Goal: Task Accomplishment & Management: Manage account settings

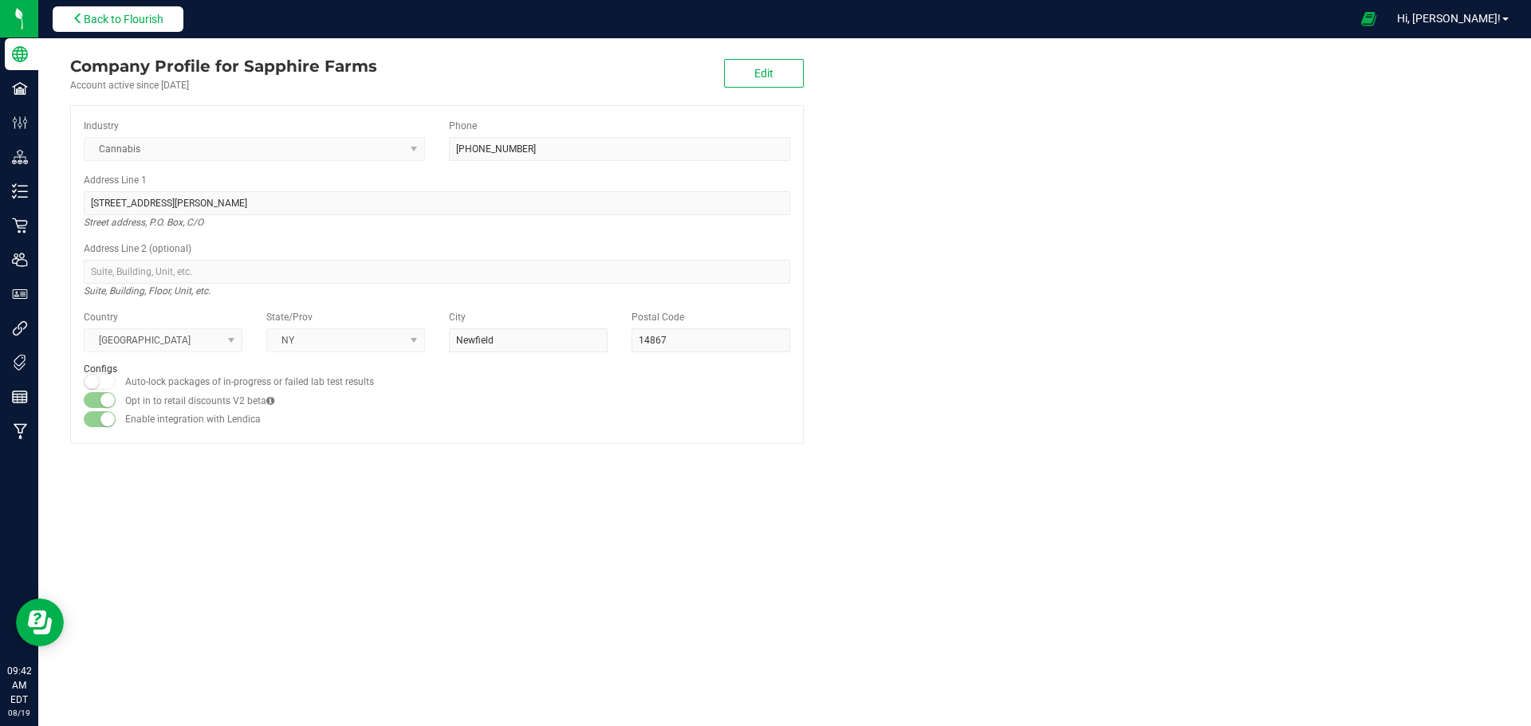
click at [162, 16] on span "Back to Flourish" at bounding box center [124, 19] width 80 height 13
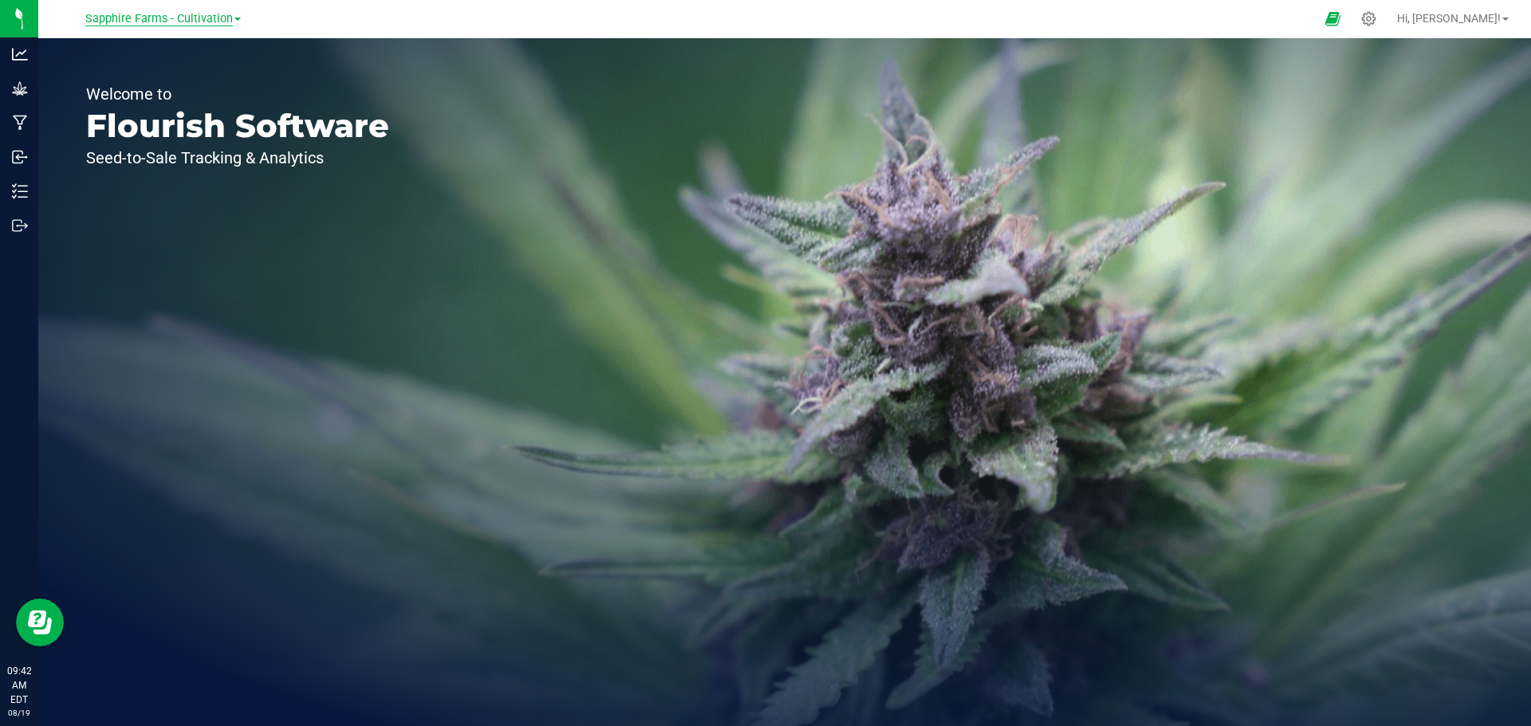
click at [229, 18] on span "Sapphire Farms - Cultivation" at bounding box center [159, 19] width 148 height 14
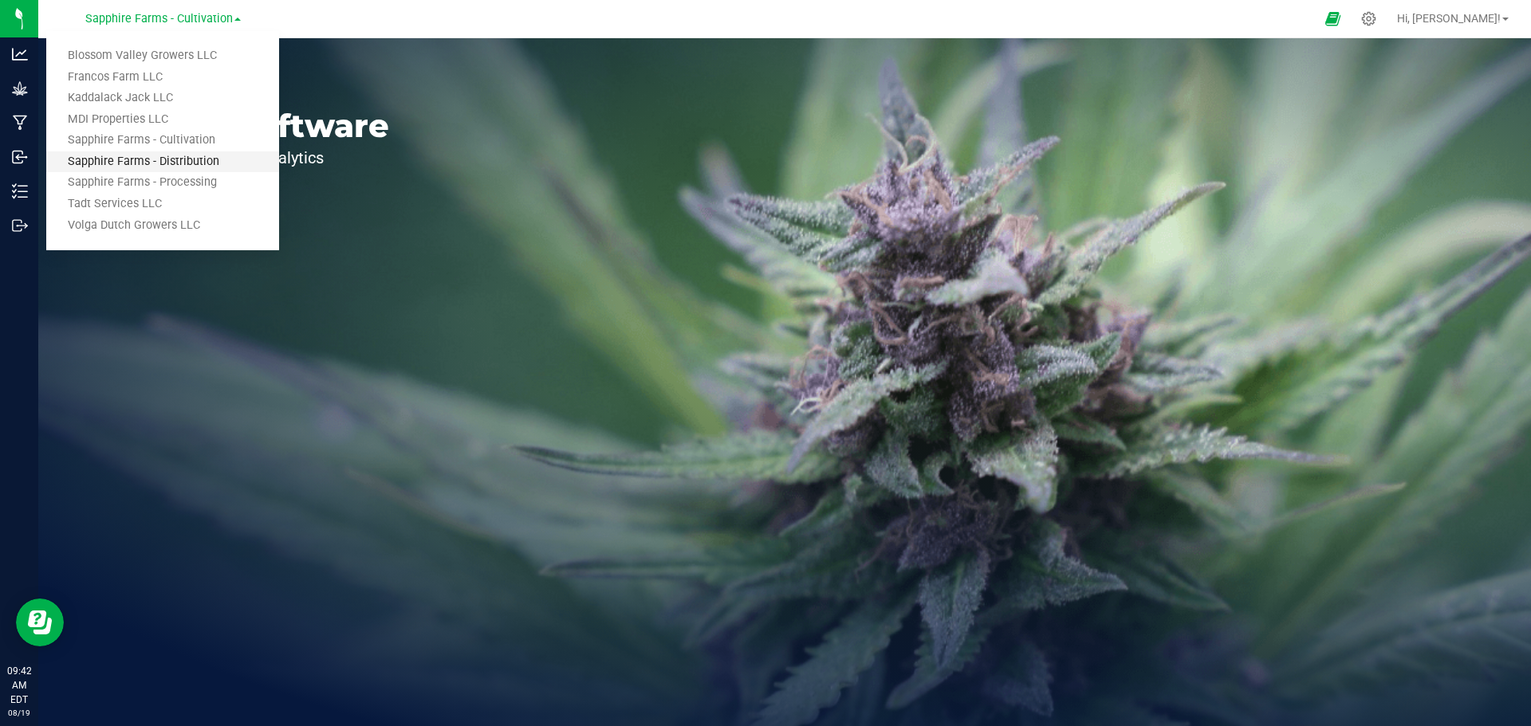
click at [199, 161] on link "Sapphire Farms - Distribution" at bounding box center [162, 162] width 233 height 22
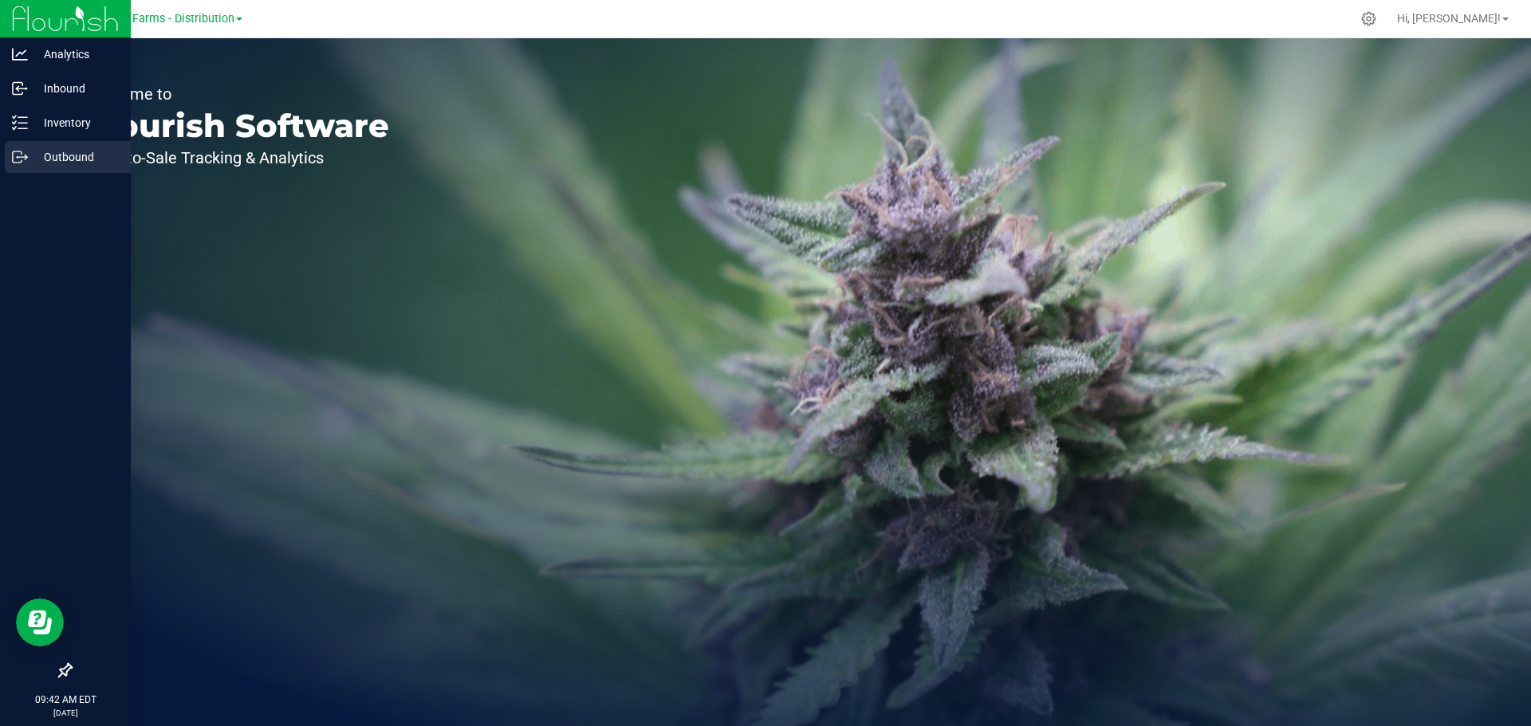
click at [33, 163] on p "Outbound" at bounding box center [76, 157] width 96 height 19
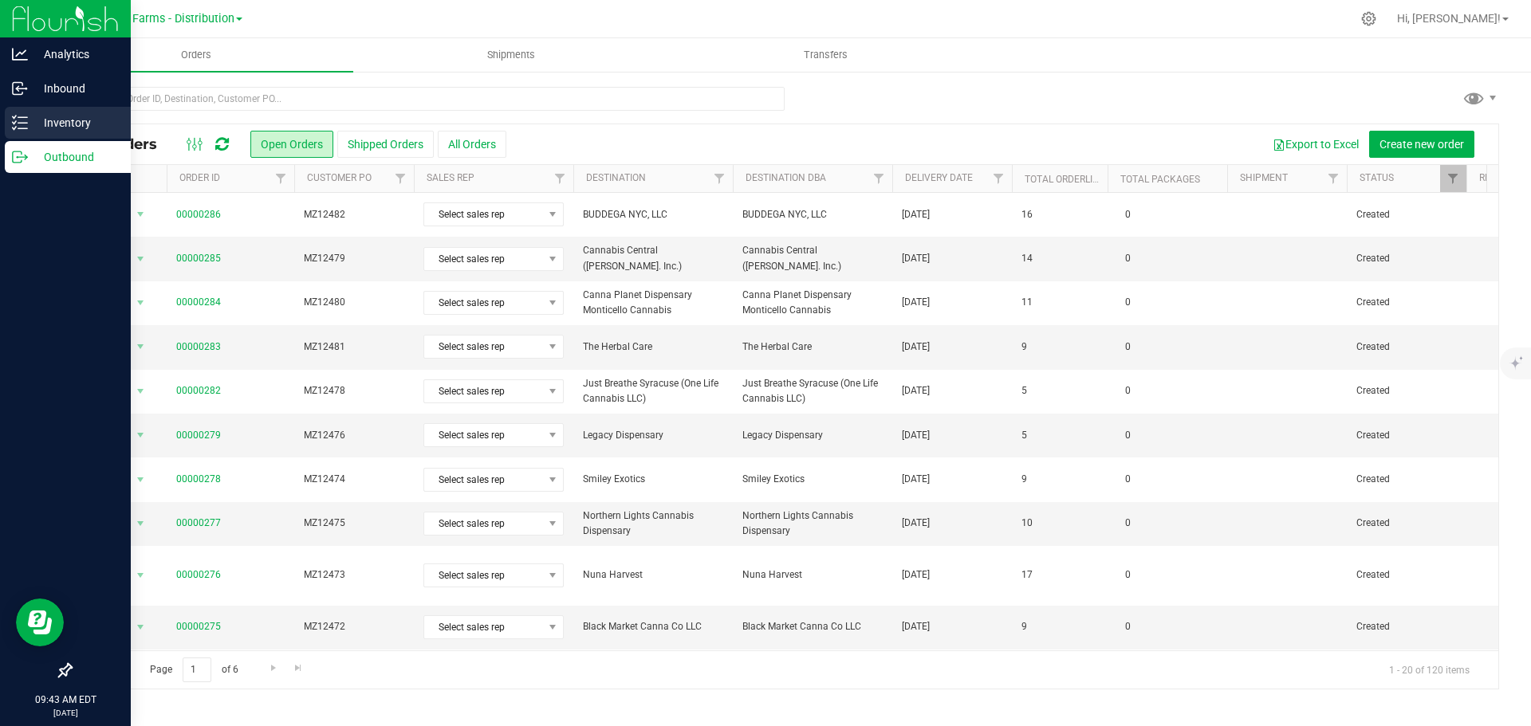
click at [35, 125] on p "Inventory" at bounding box center [76, 122] width 96 height 19
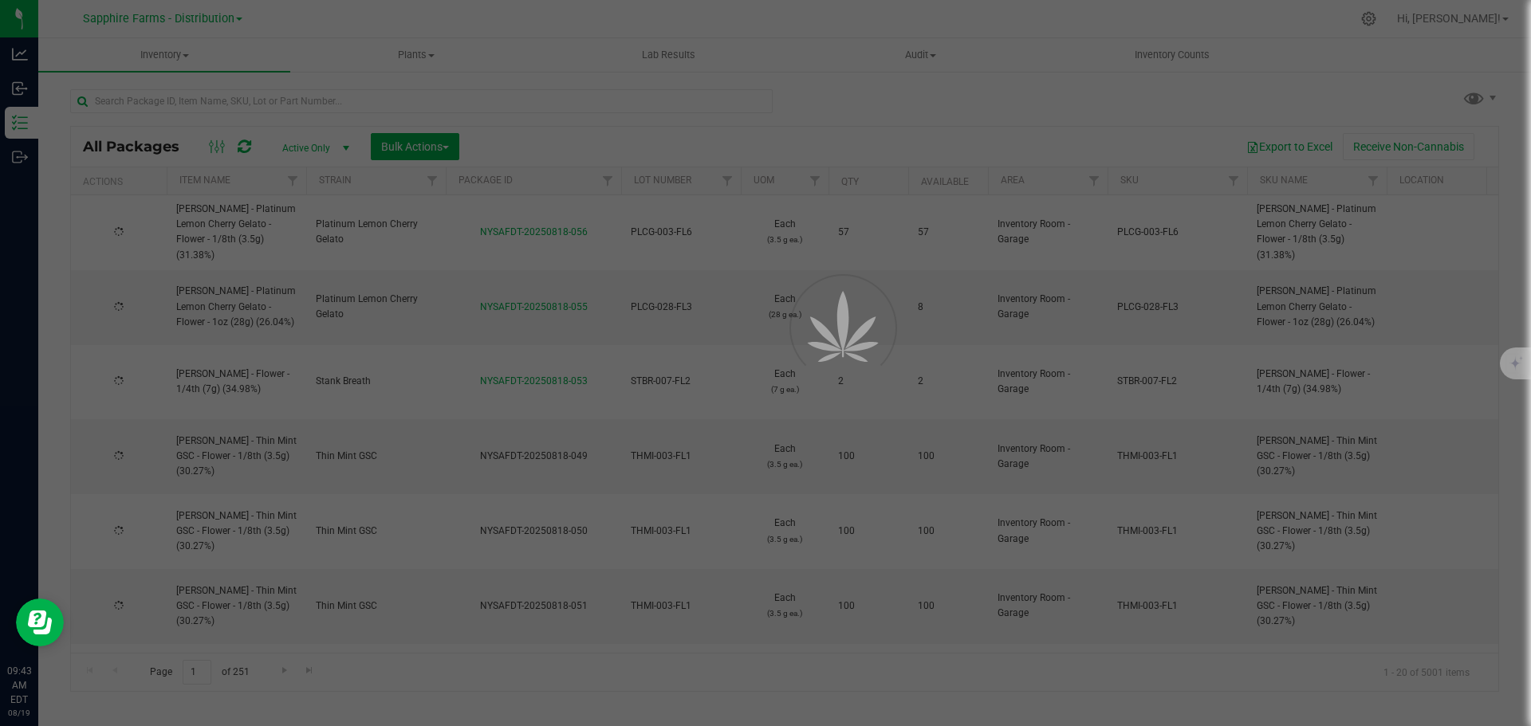
click at [236, 19] on div at bounding box center [765, 363] width 1531 height 726
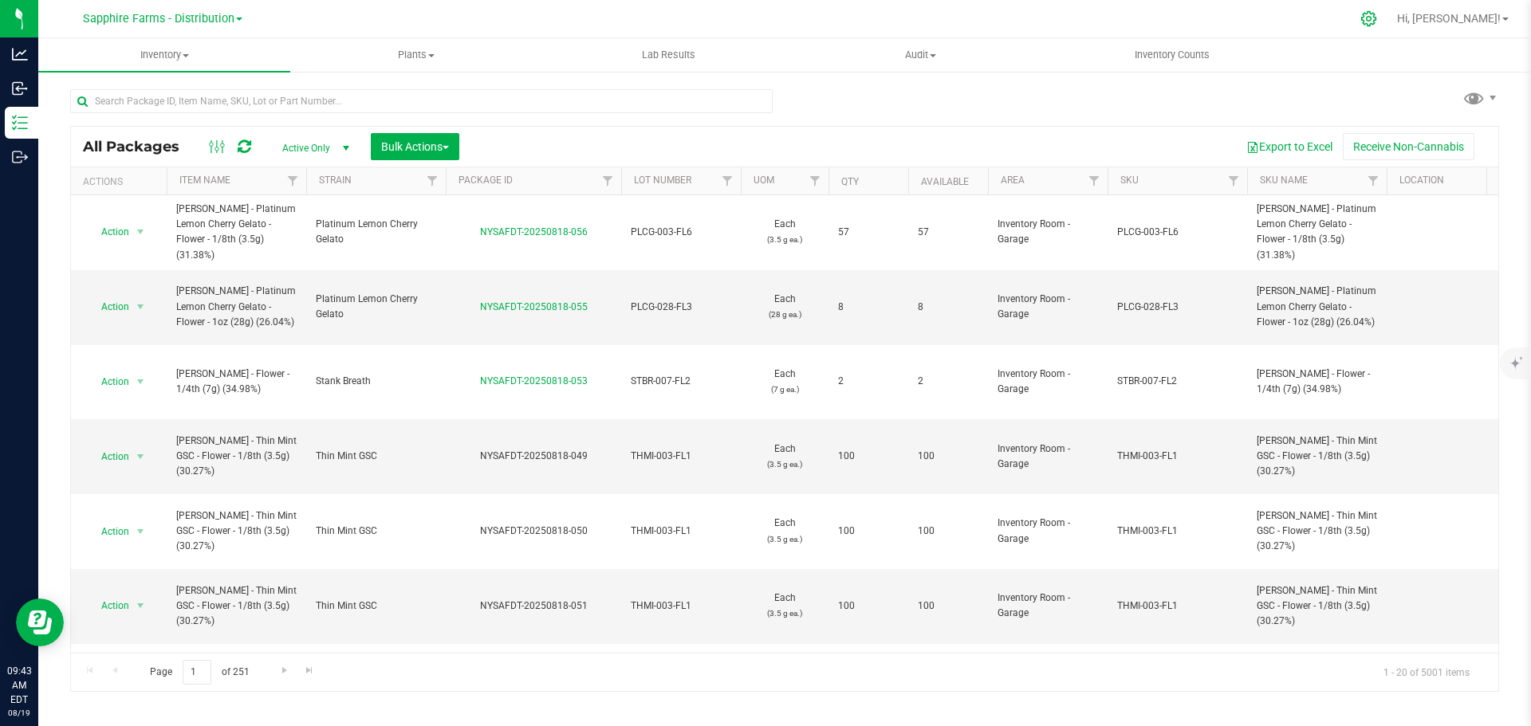
click at [1377, 21] on icon at bounding box center [1368, 18] width 17 height 17
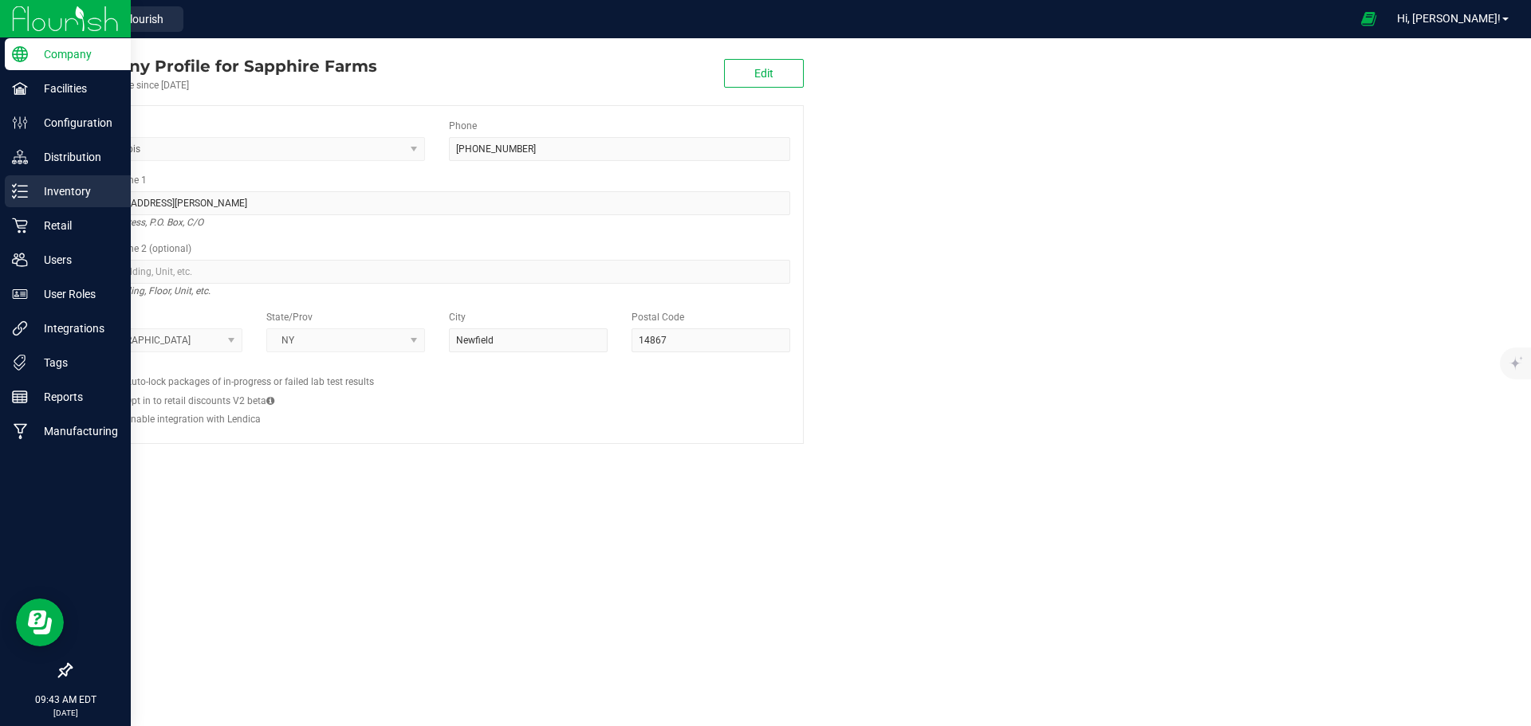
click at [24, 199] on div "Inventory" at bounding box center [68, 191] width 126 height 32
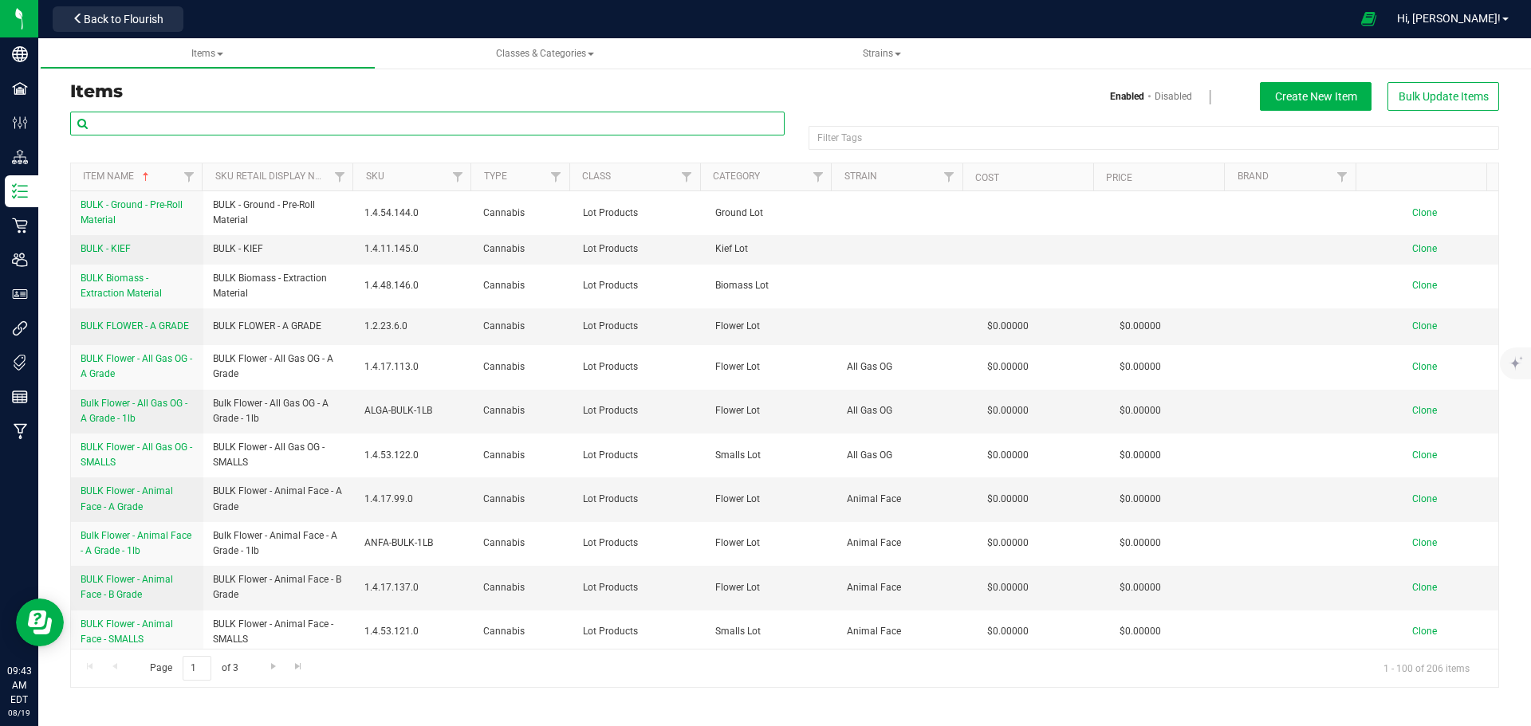
click at [263, 124] on input "text" at bounding box center [427, 124] width 714 height 24
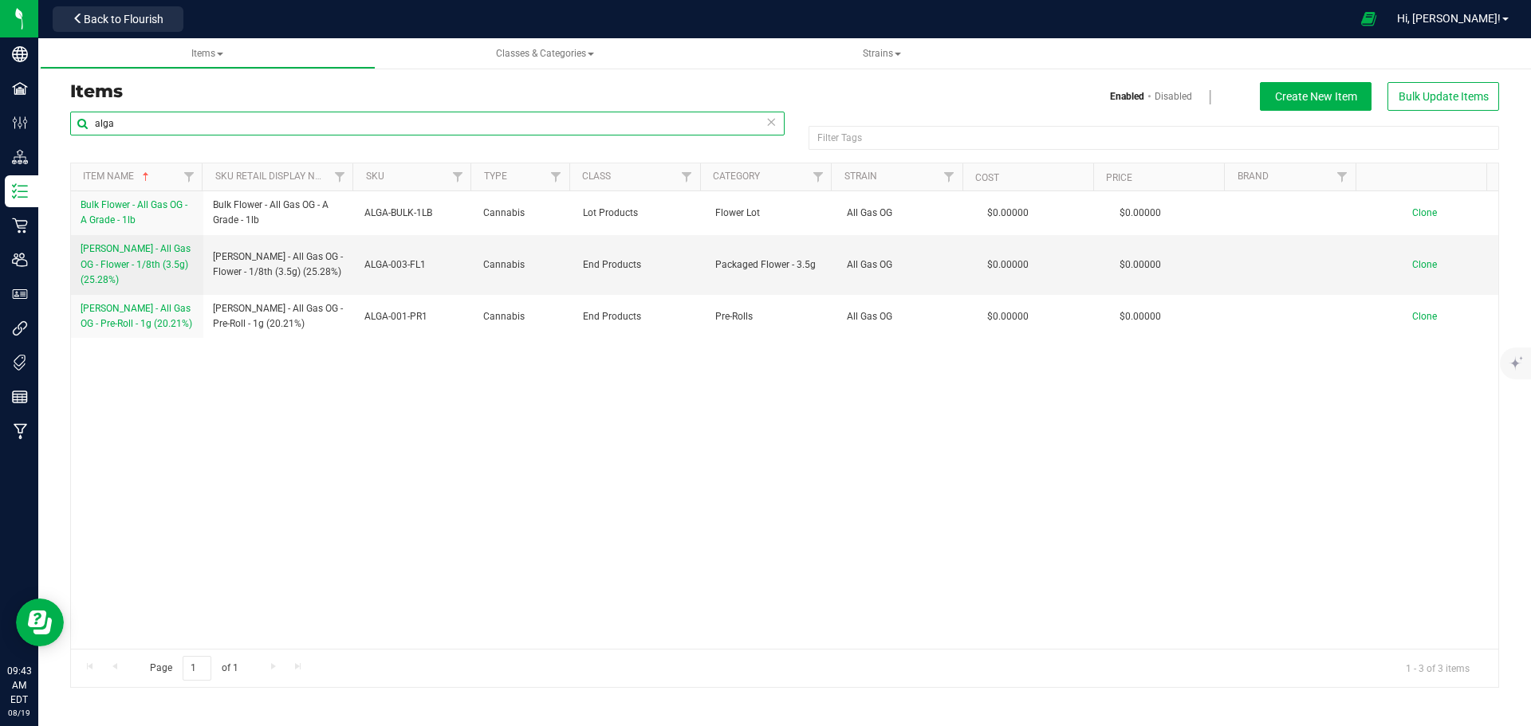
drag, startPoint x: 144, startPoint y: 122, endPoint x: 55, endPoint y: 128, distance: 89.5
click at [55, 128] on div "Items Enabled Disabled Create New Item Bulk Update Items alga Filter Tags Filte…" at bounding box center [784, 375] width 1493 height 658
type input "foco"
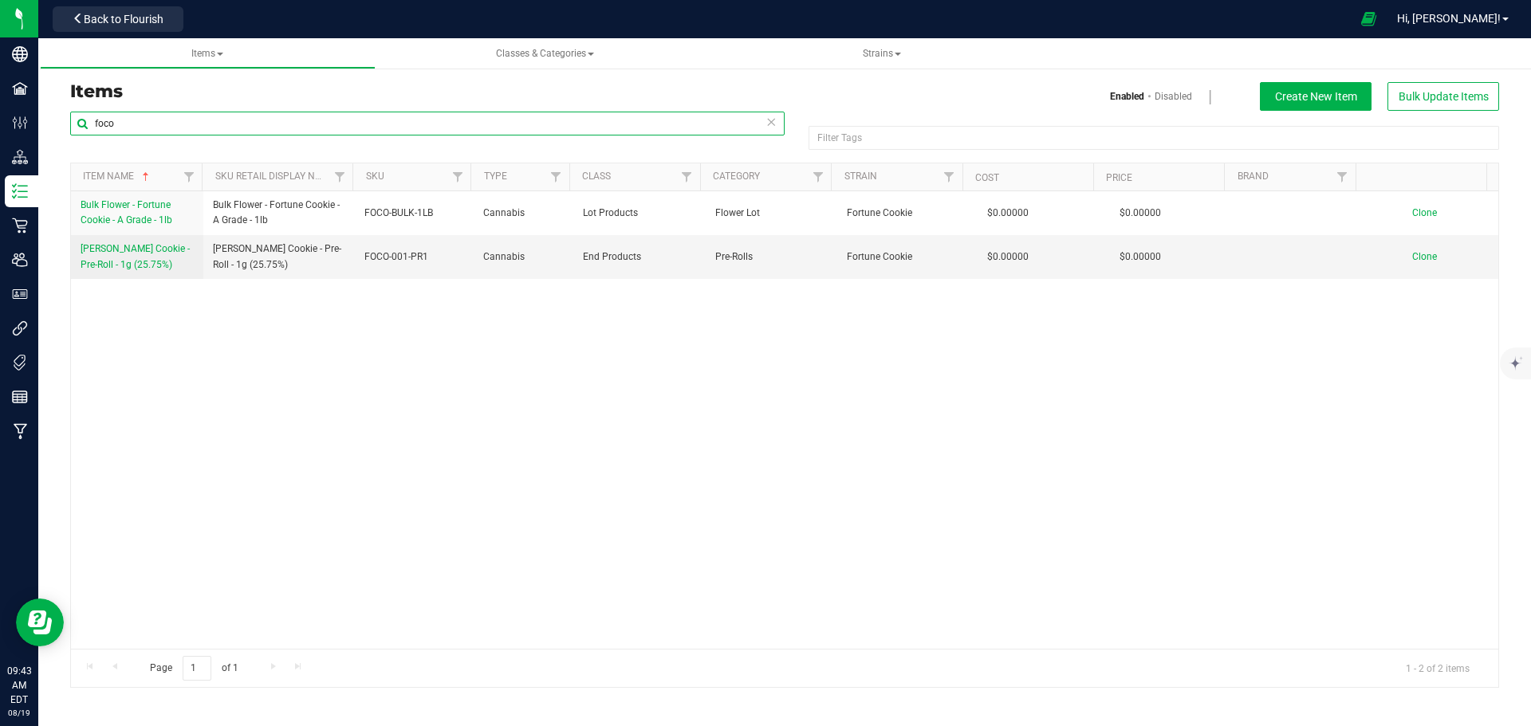
drag, startPoint x: 114, startPoint y: 127, endPoint x: 54, endPoint y: 124, distance: 59.8
click at [54, 124] on div "Items Enabled Disabled Create New Item Bulk Update Items foco Filter Tags Filte…" at bounding box center [784, 375] width 1493 height 658
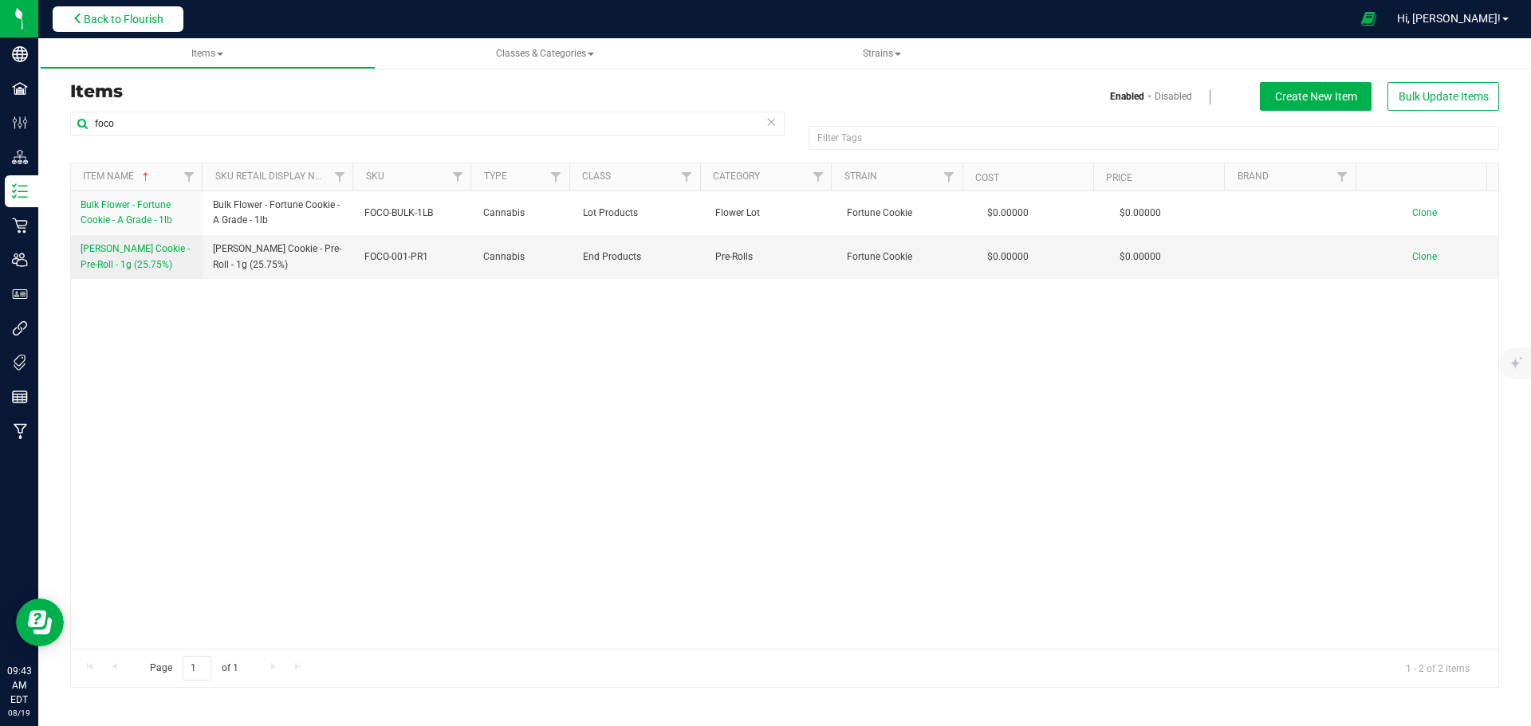
click at [163, 14] on span "Back to Flourish" at bounding box center [124, 19] width 80 height 13
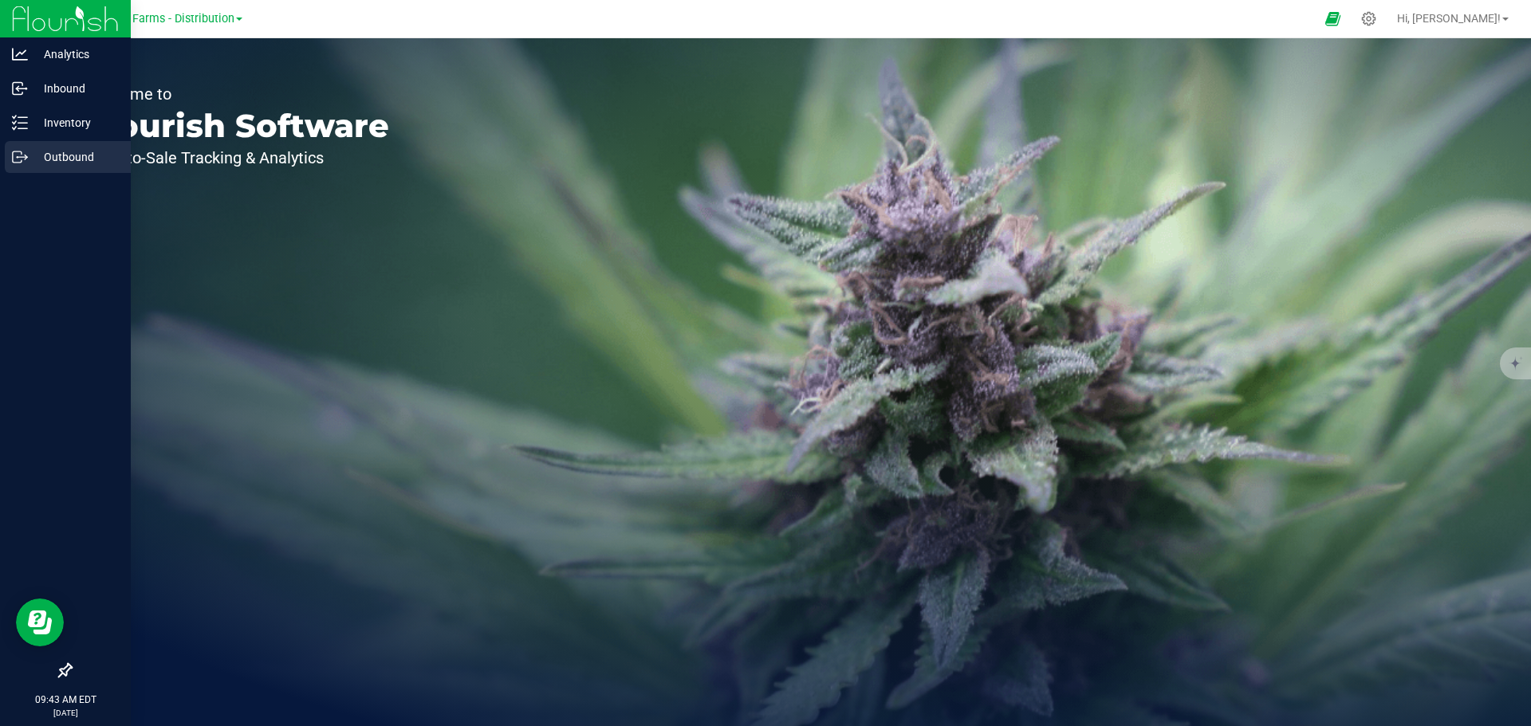
click at [56, 162] on p "Outbound" at bounding box center [76, 157] width 96 height 19
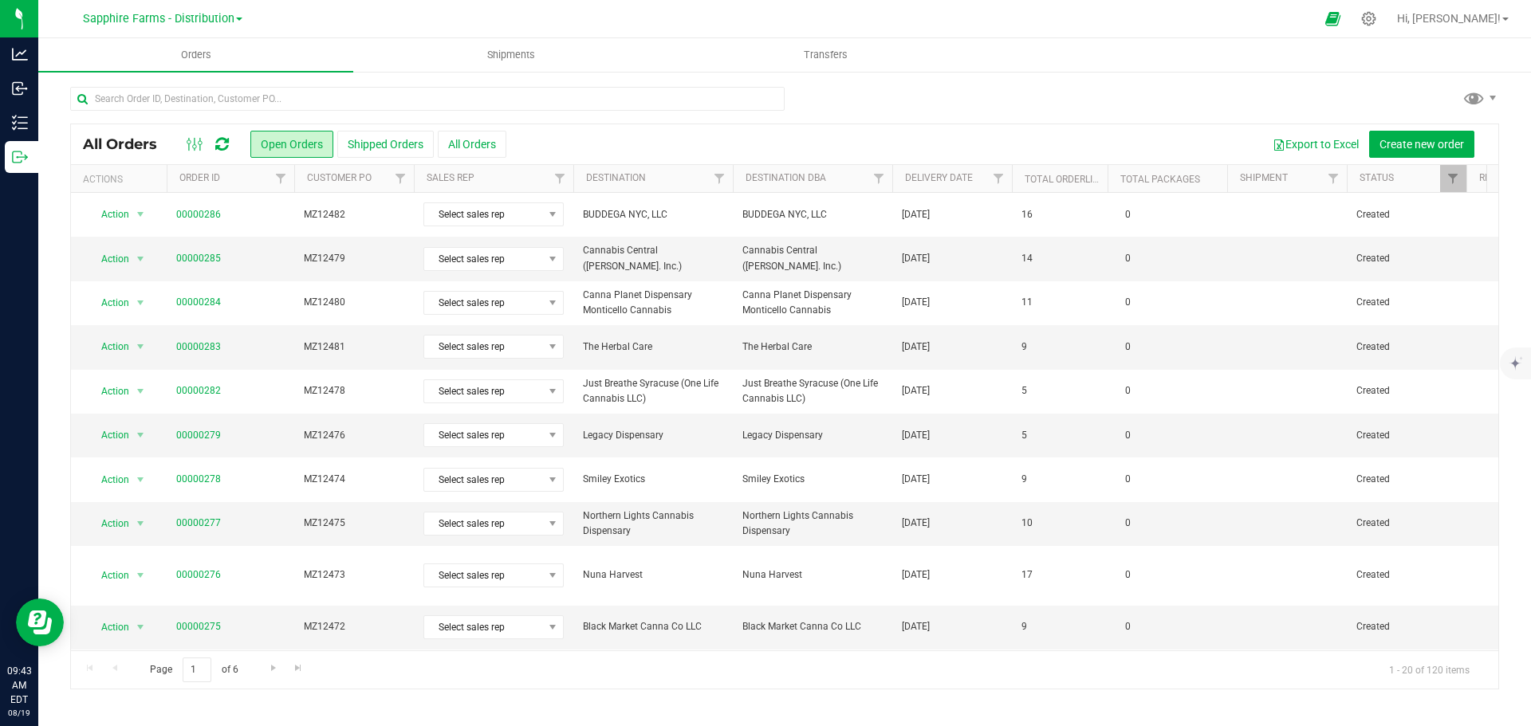
click at [900, 185] on th "Delivery Date" at bounding box center [952, 179] width 120 height 28
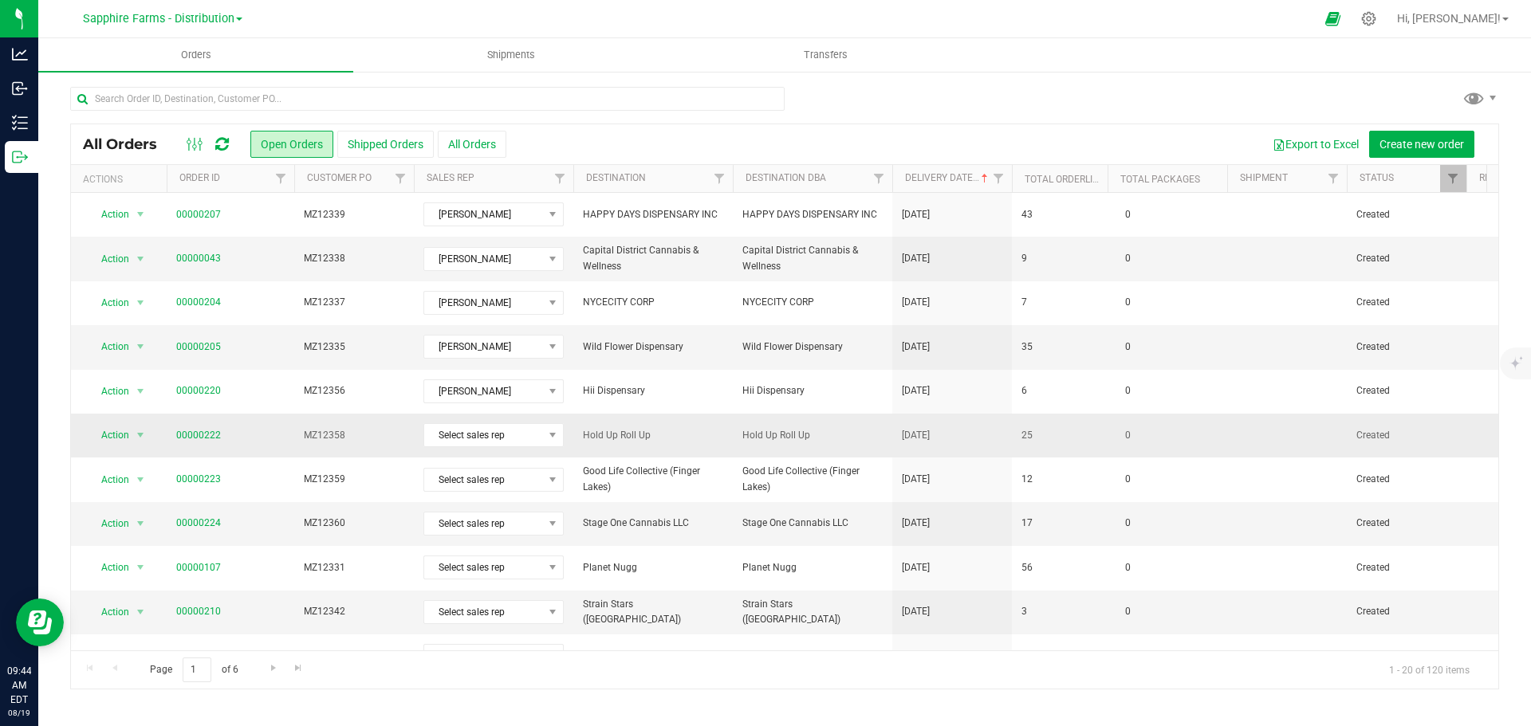
click at [1038, 446] on td "25" at bounding box center [1060, 436] width 96 height 44
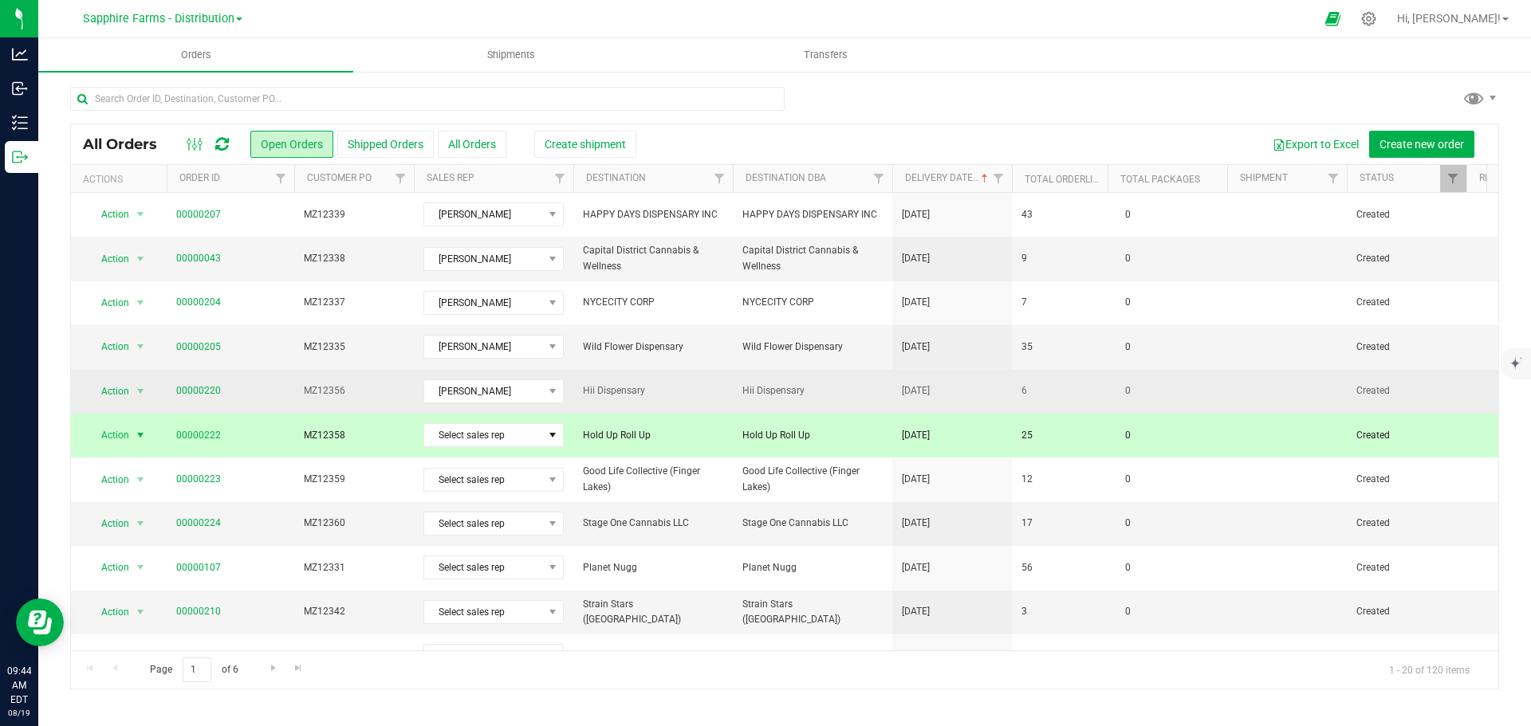
click at [1239, 402] on td at bounding box center [1287, 392] width 120 height 44
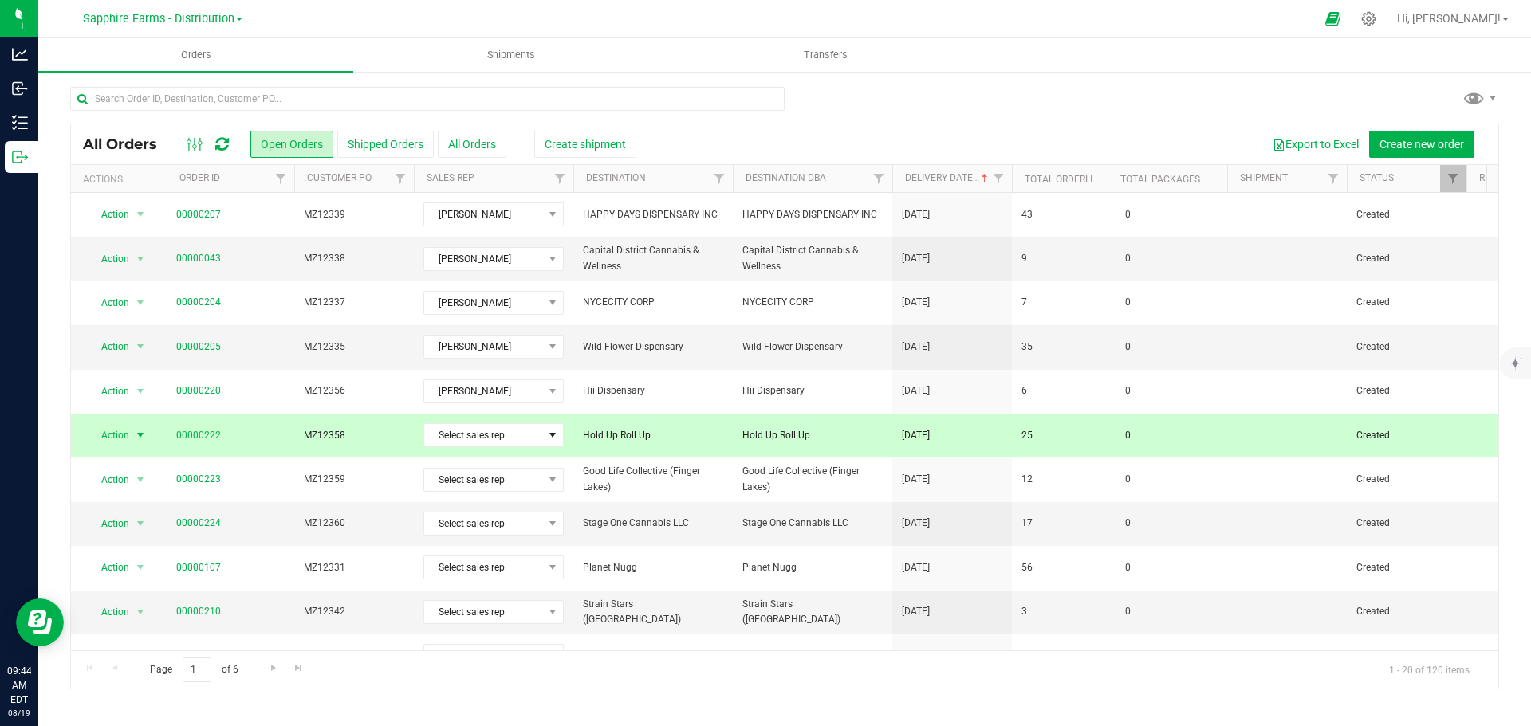
click at [1059, 414] on td "25" at bounding box center [1060, 436] width 96 height 44
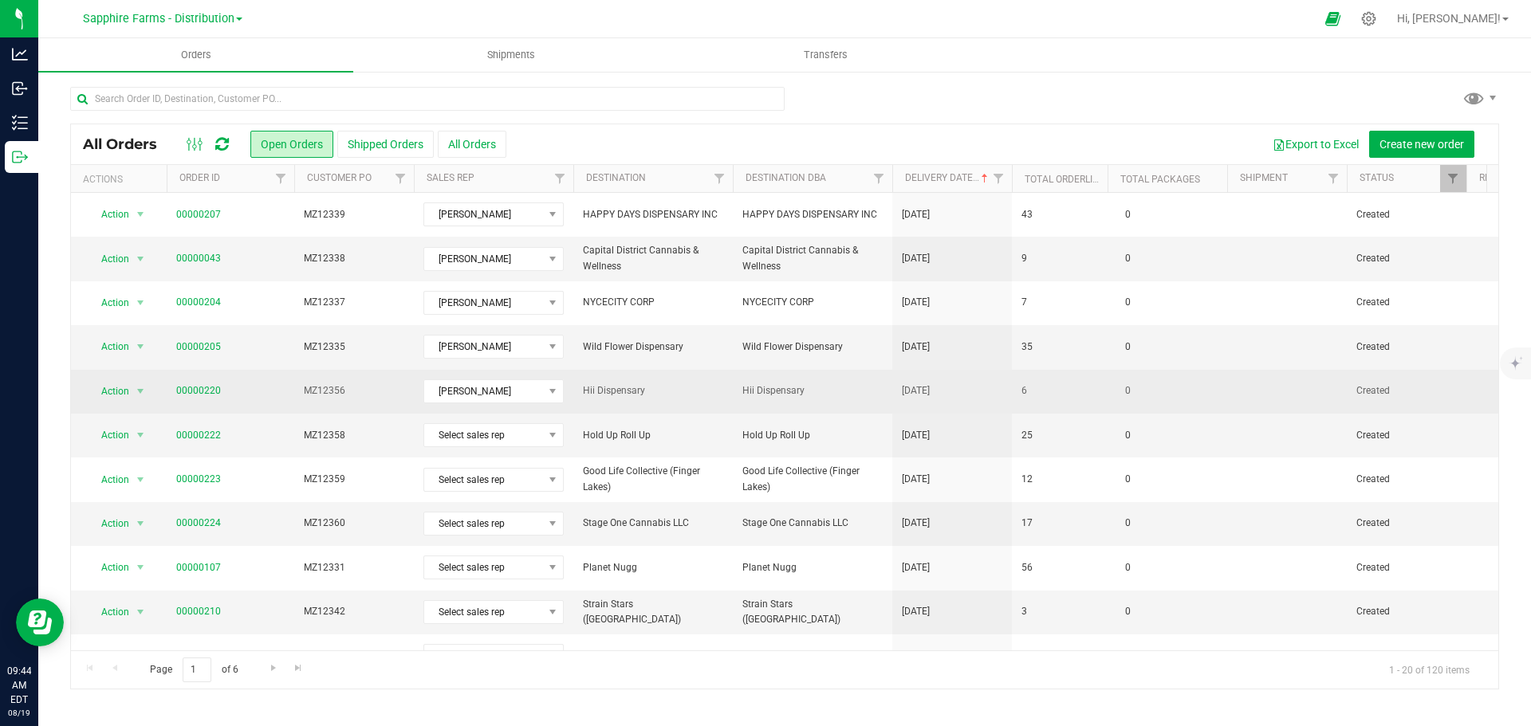
click at [930, 391] on span "[DATE]" at bounding box center [916, 391] width 28 height 15
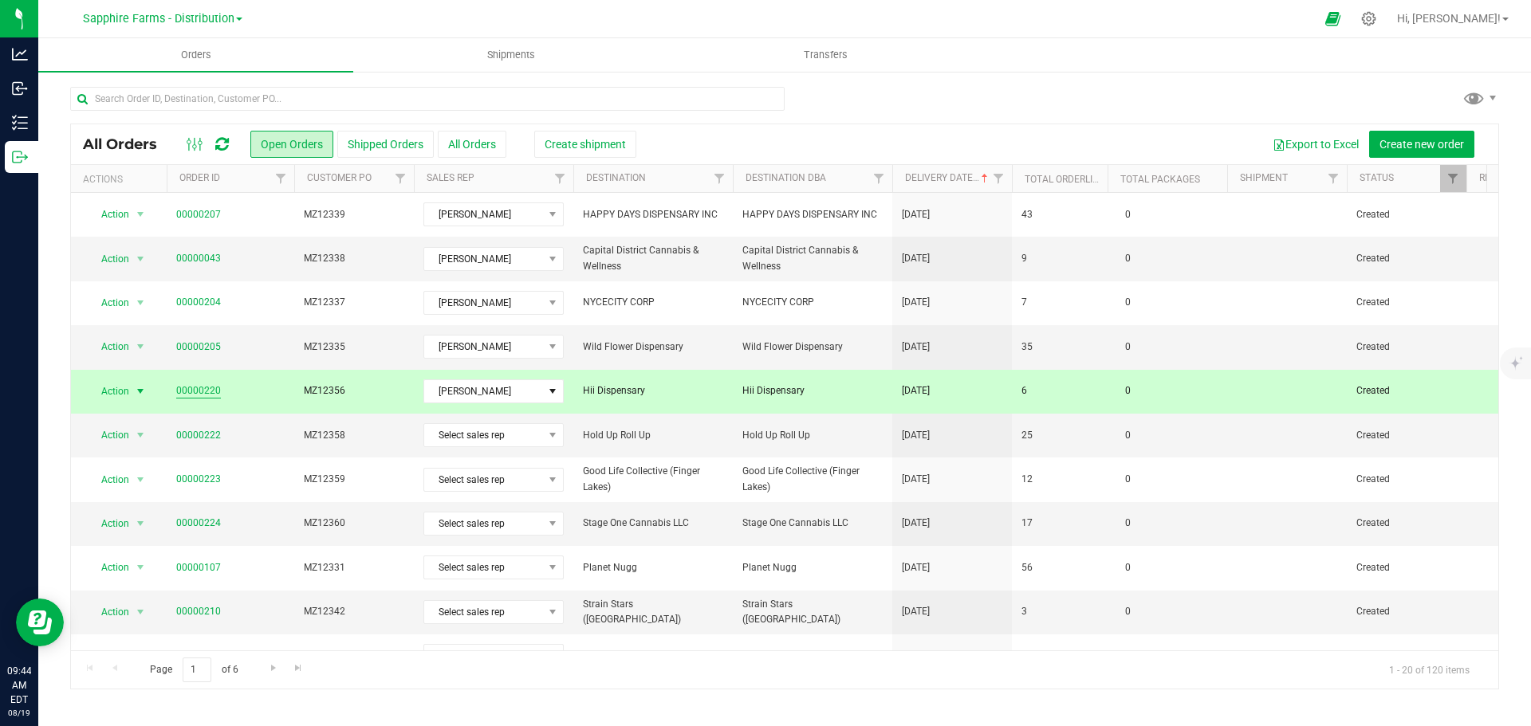
click at [202, 393] on link "00000220" at bounding box center [198, 391] width 45 height 15
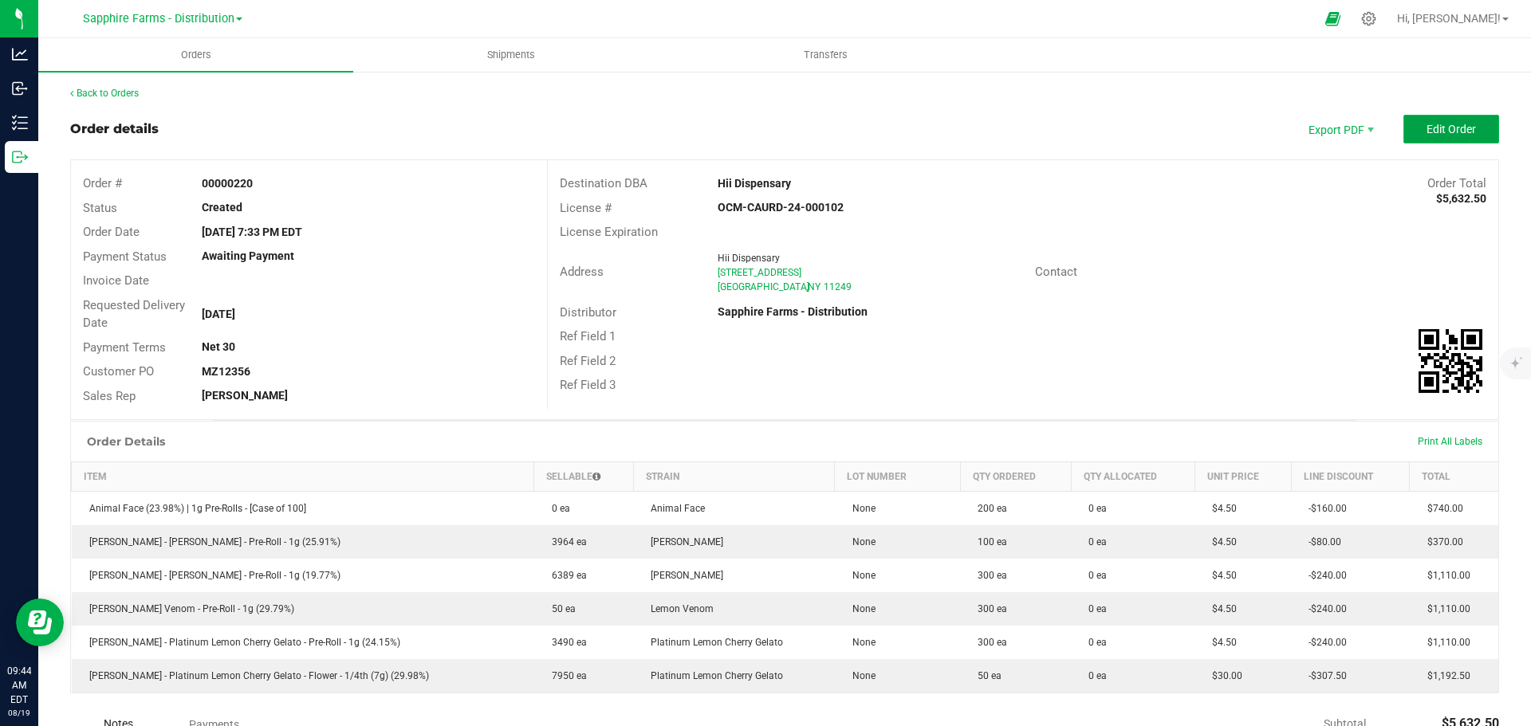
click at [1455, 118] on button "Edit Order" at bounding box center [1451, 129] width 96 height 29
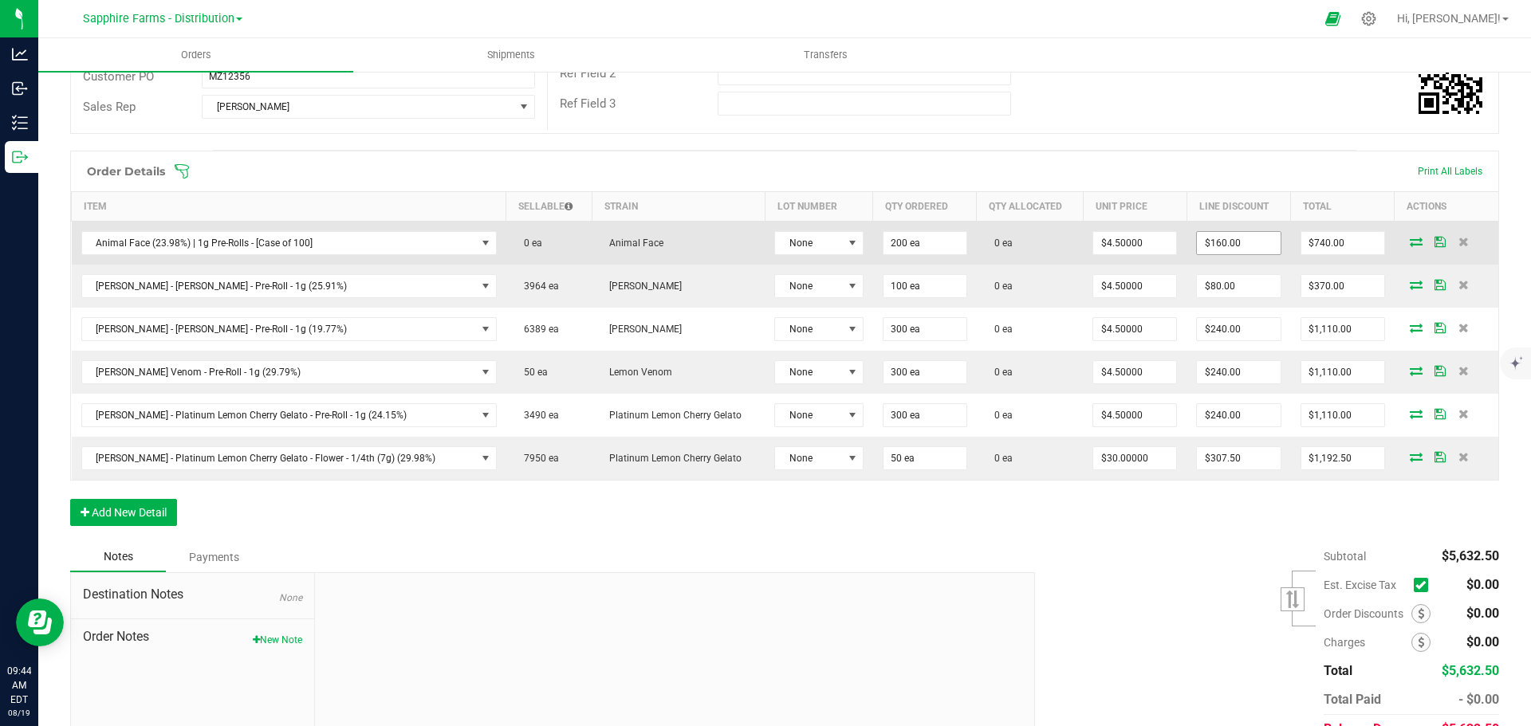
scroll to position [319, 0]
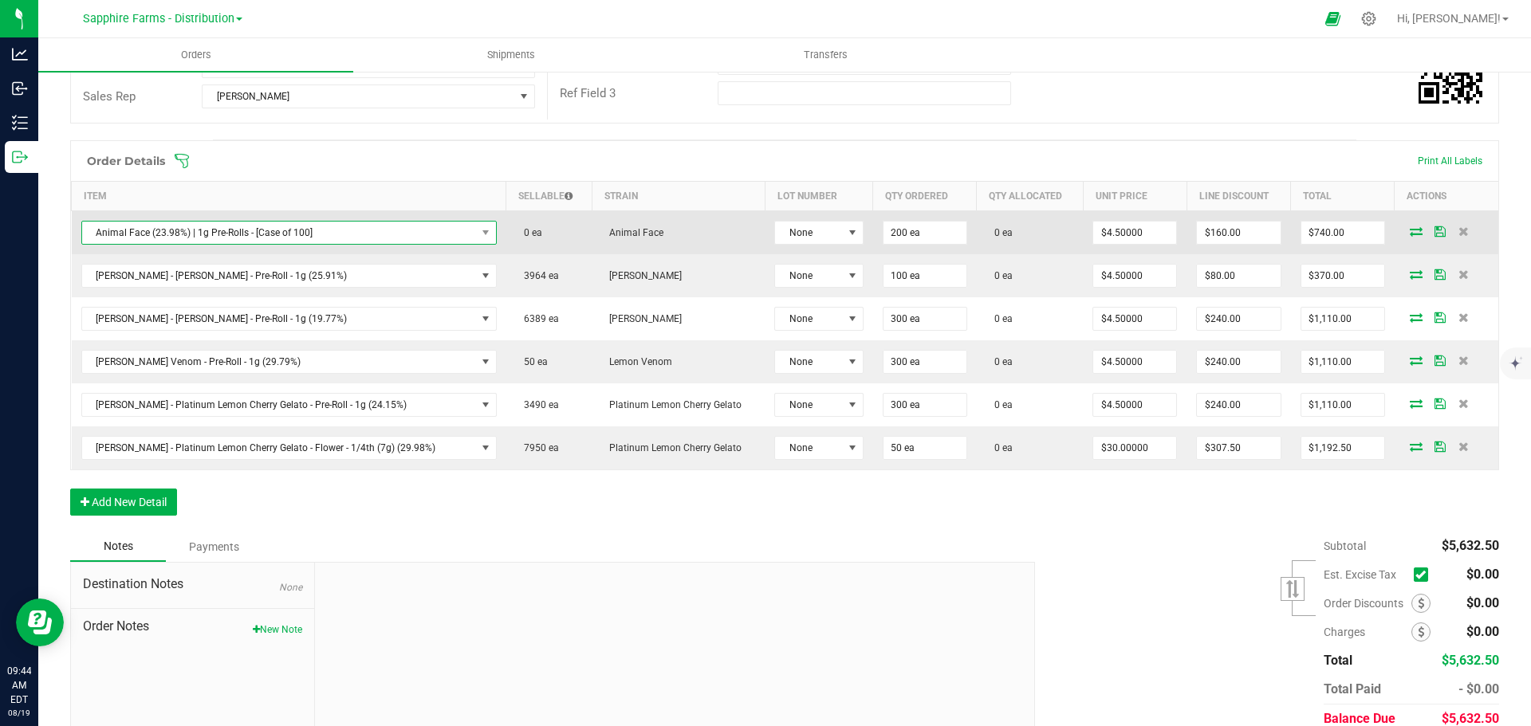
click at [405, 239] on span "Animal Face (23.98%) | 1g Pre-Rolls - [Case of 100]" at bounding box center [279, 233] width 394 height 22
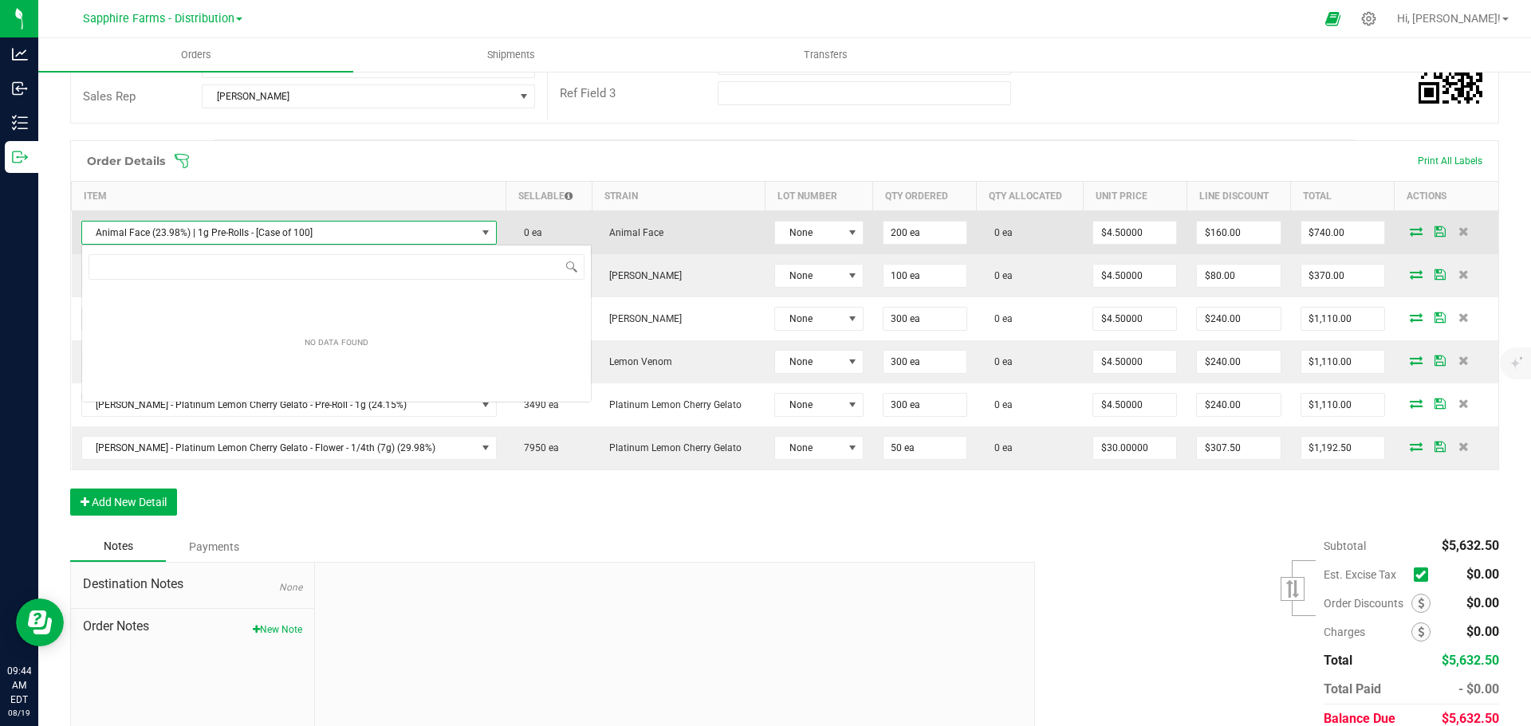
scroll to position [24, 370]
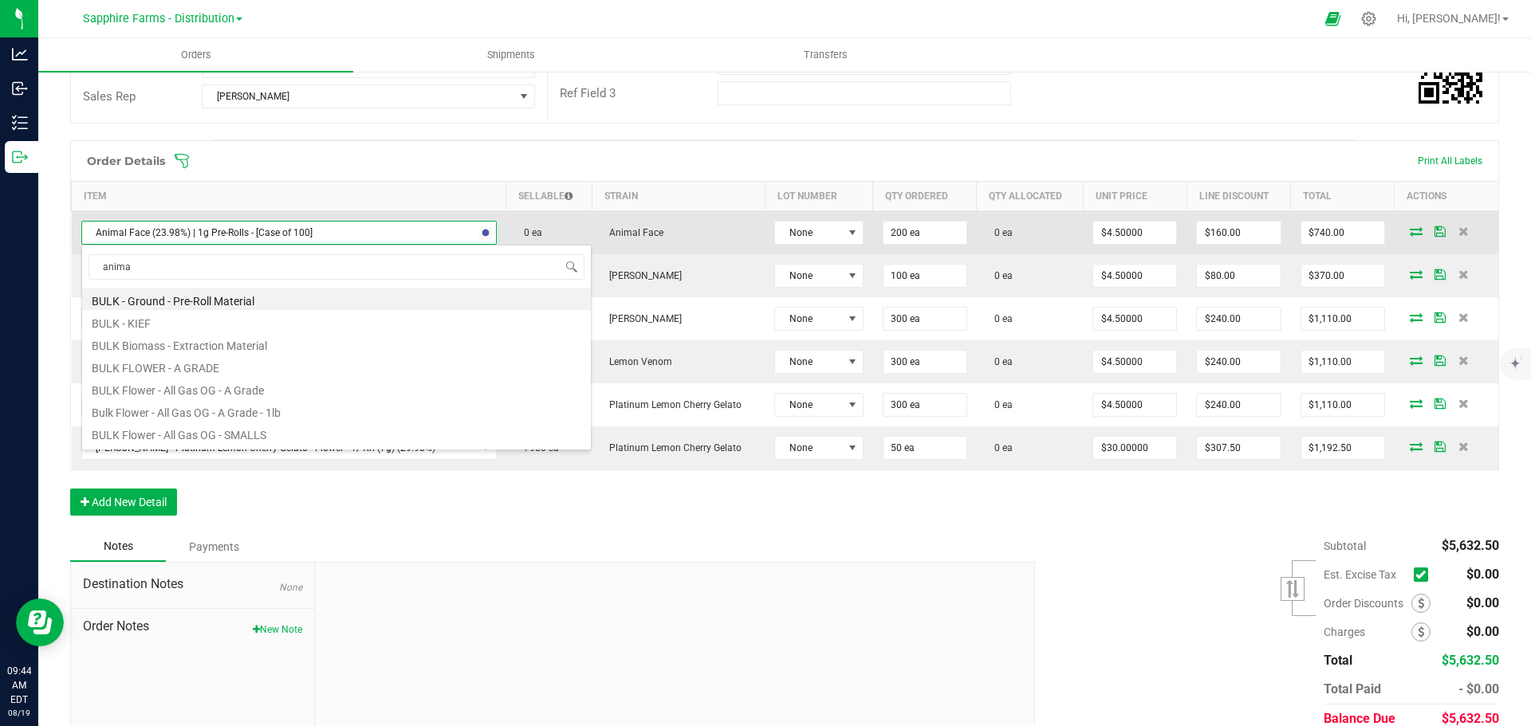
type input "animal"
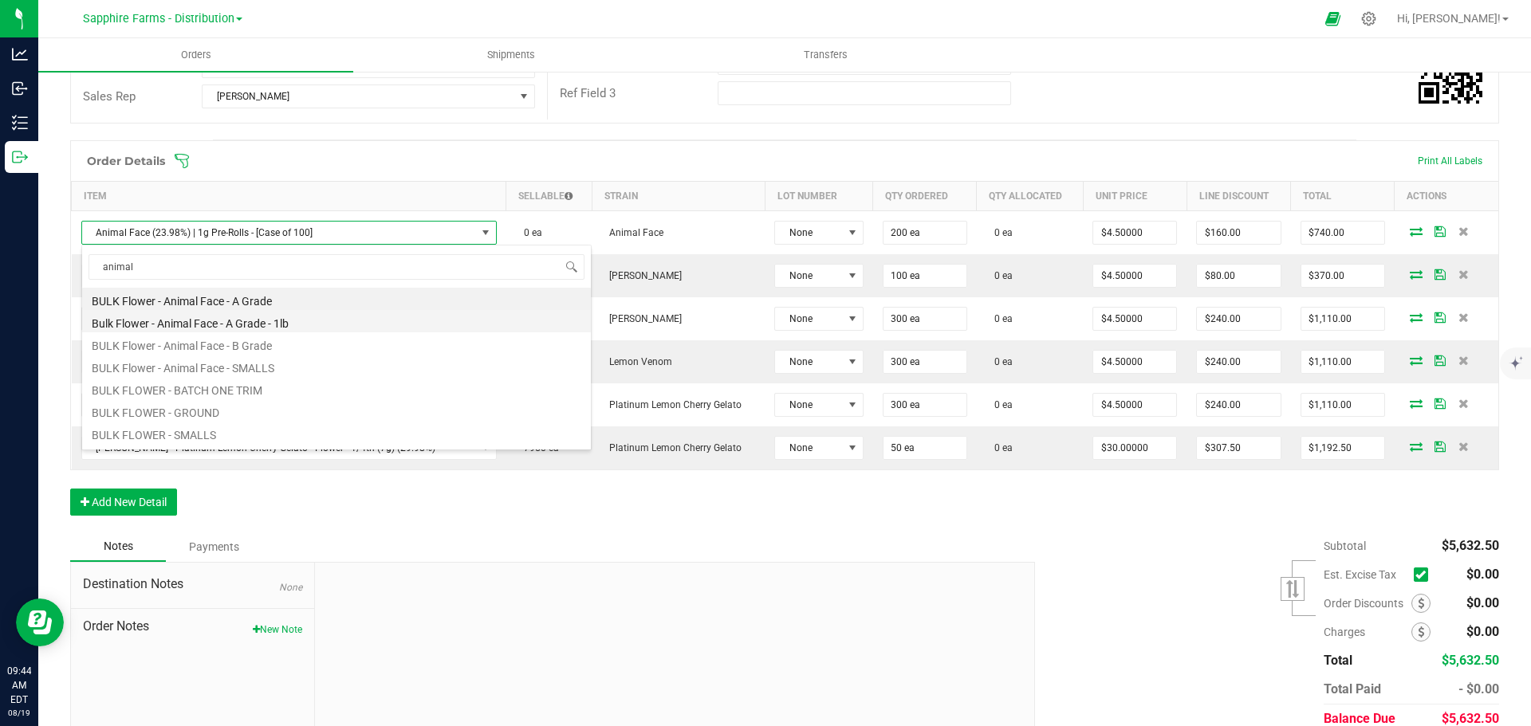
scroll to position [131, 0]
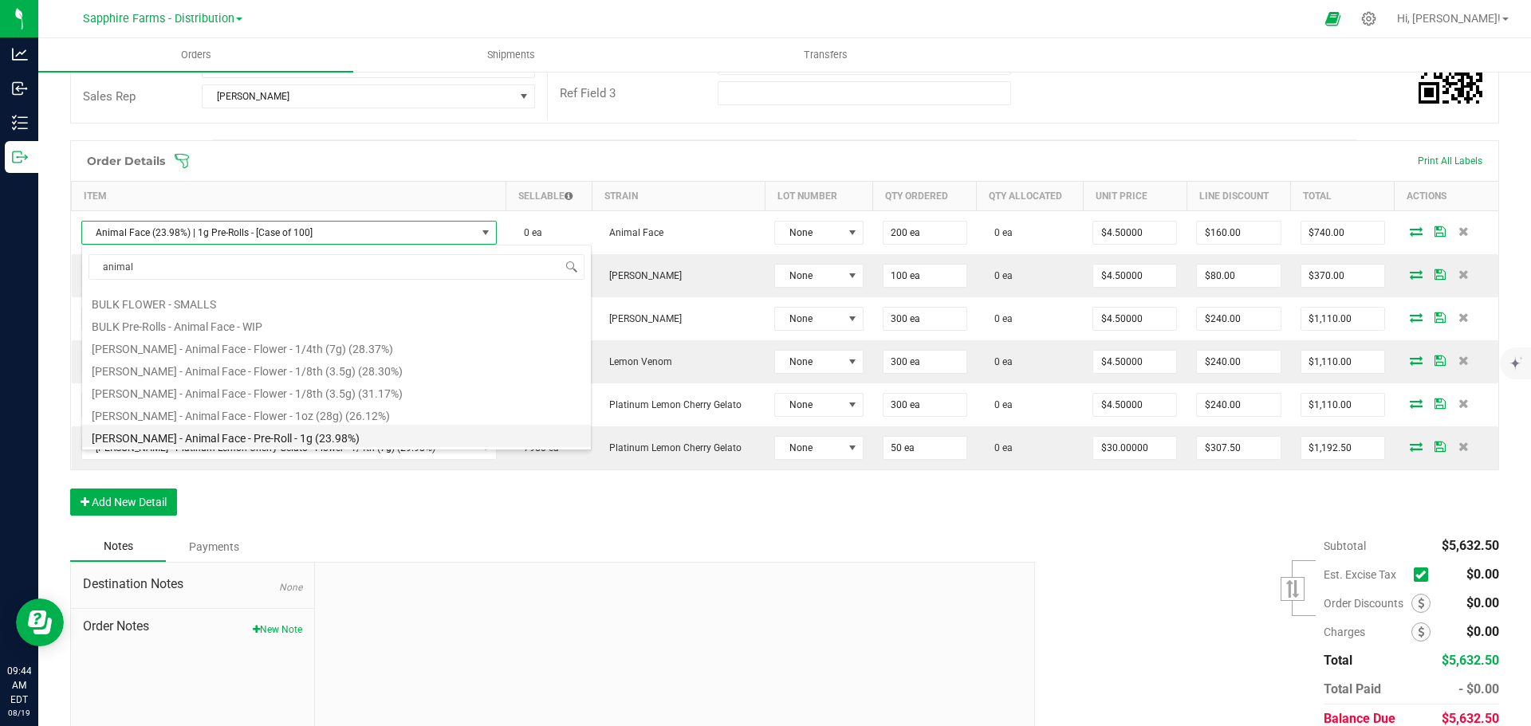
click at [329, 430] on li "[PERSON_NAME] - Animal Face - Pre-Roll - 1g (23.98%)" at bounding box center [336, 436] width 509 height 22
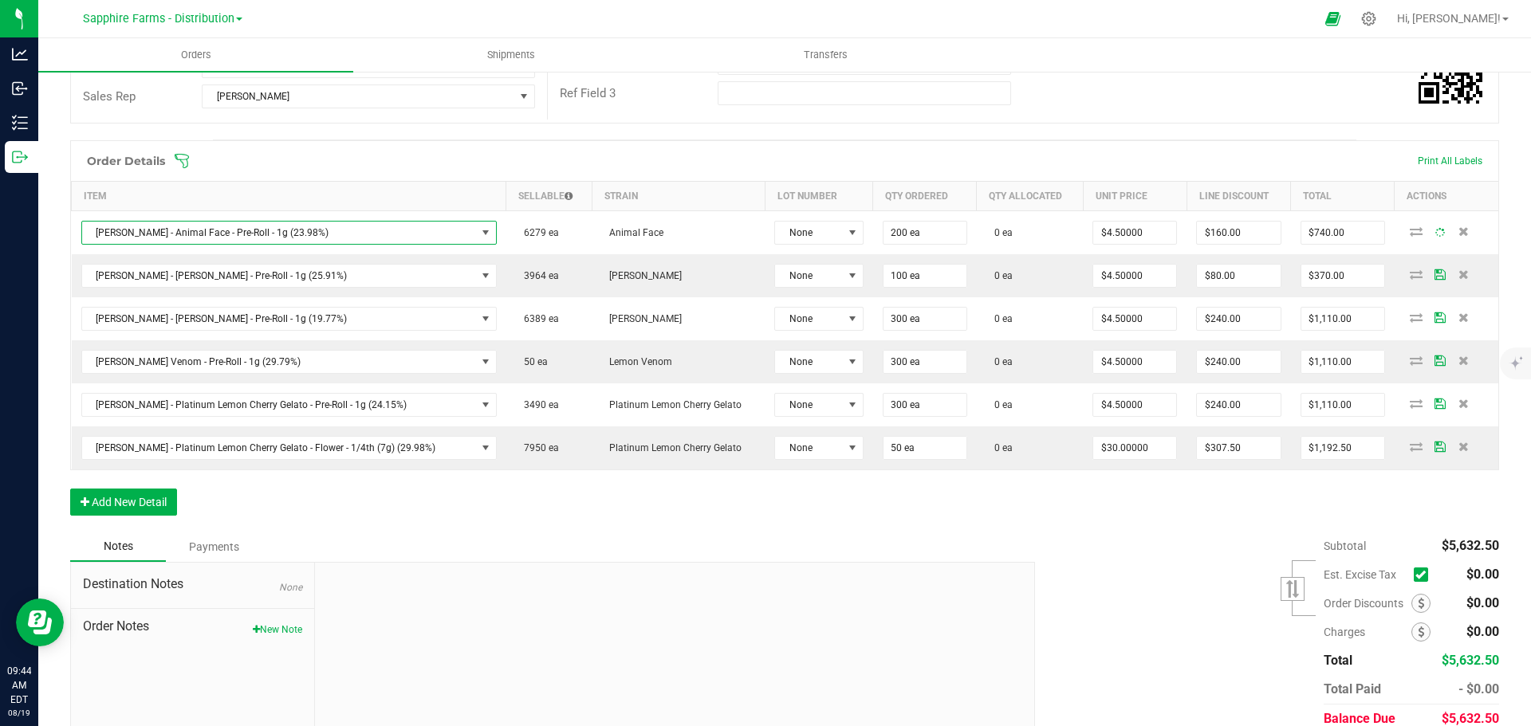
click at [942, 144] on div "Order Details Print All Labels" at bounding box center [784, 161] width 1427 height 40
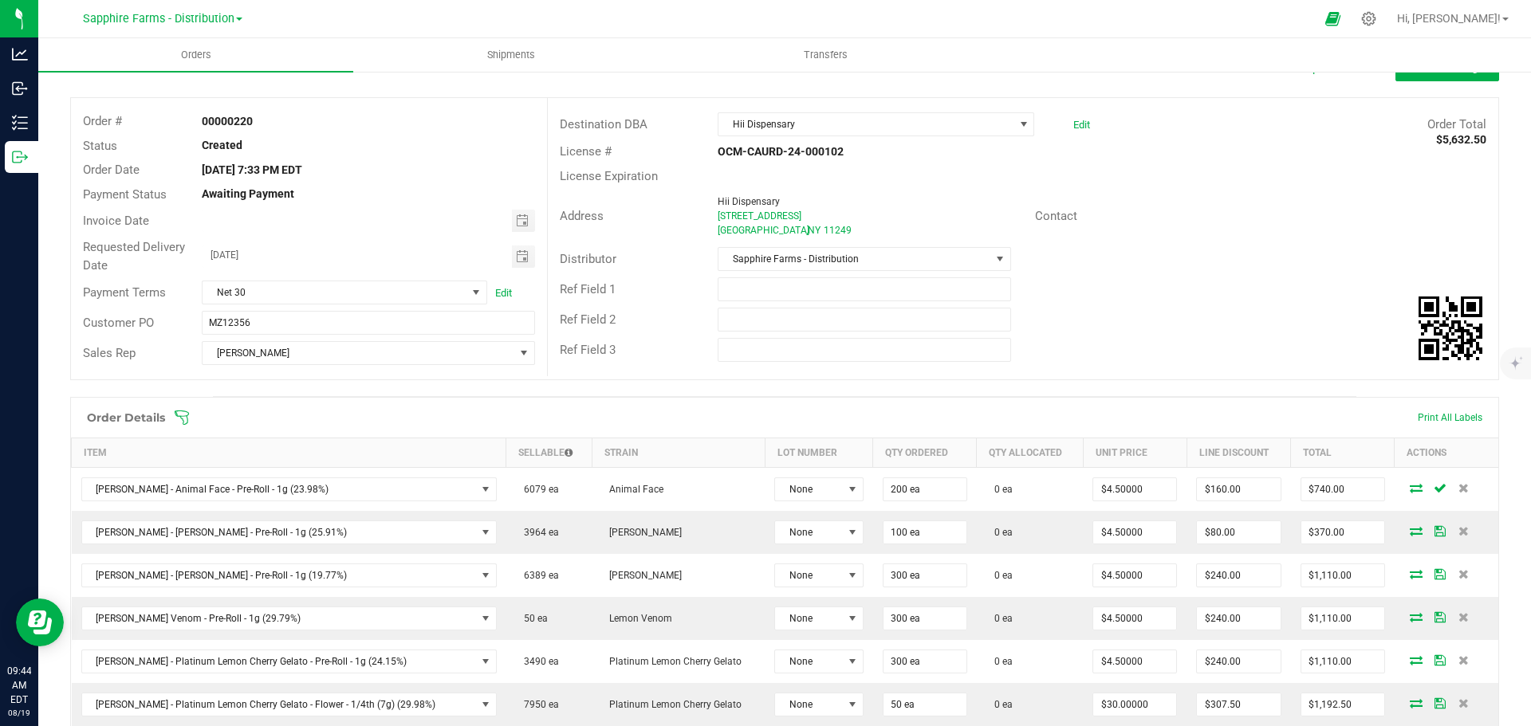
scroll to position [159, 0]
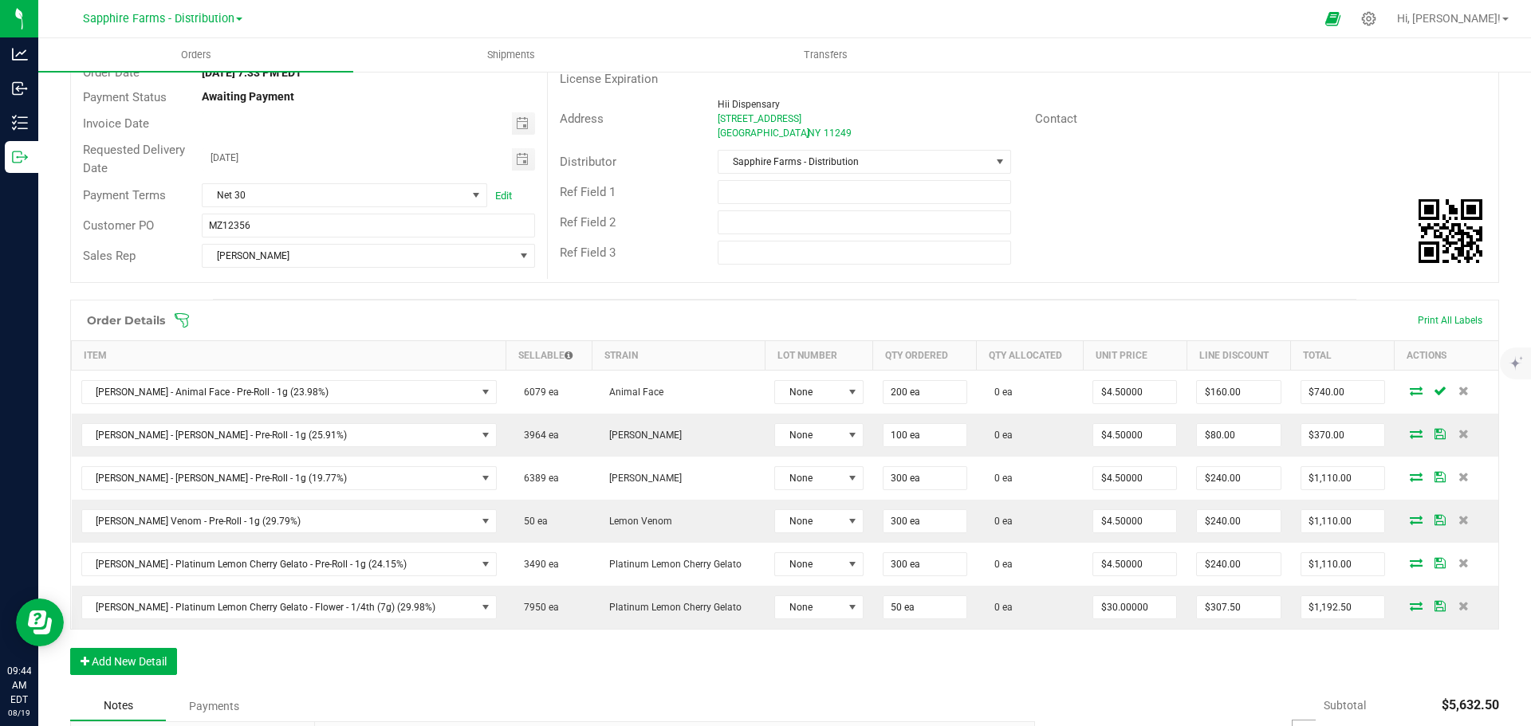
click at [1189, 245] on div "Ref Field 3" at bounding box center [1023, 253] width 950 height 30
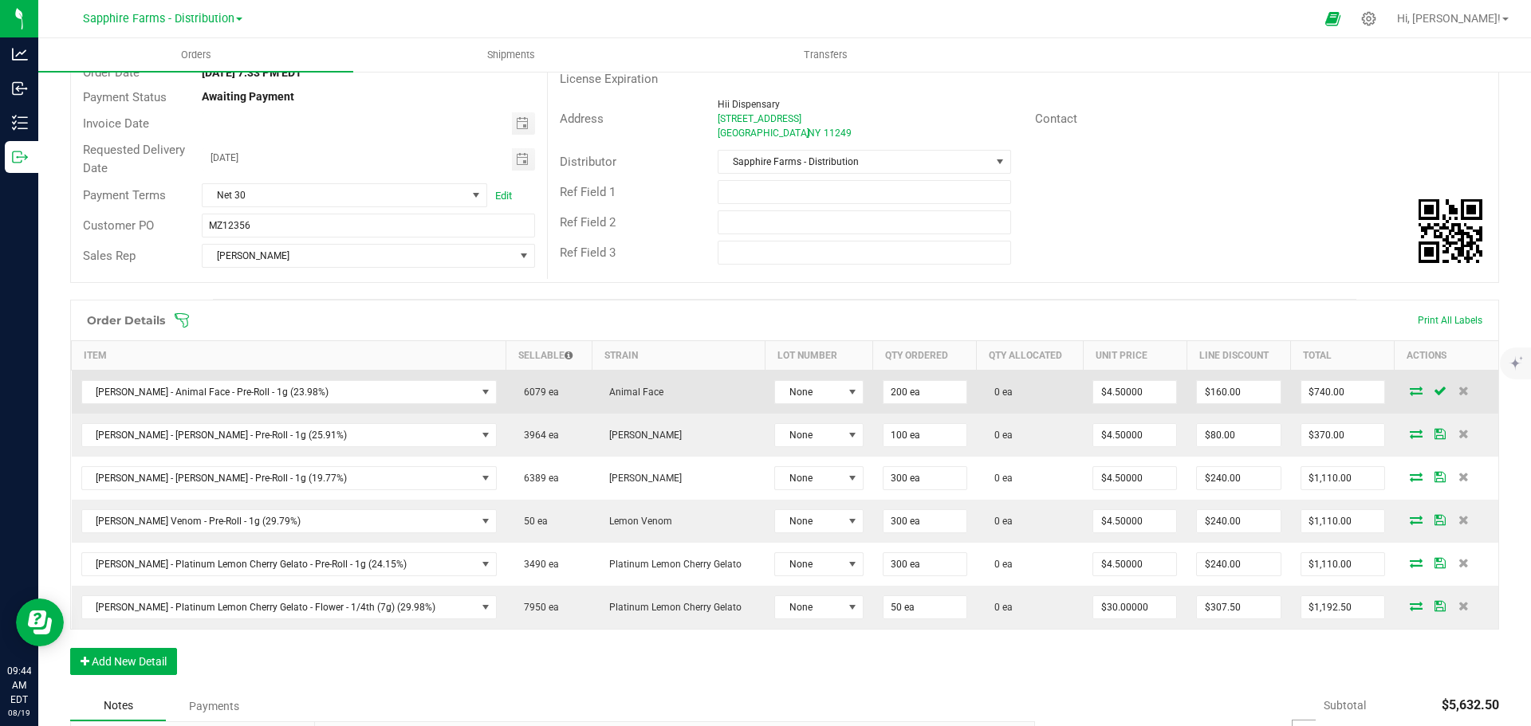
click at [662, 399] on td "Animal Face" at bounding box center [678, 393] width 173 height 44
click at [1410, 395] on icon at bounding box center [1416, 391] width 13 height 10
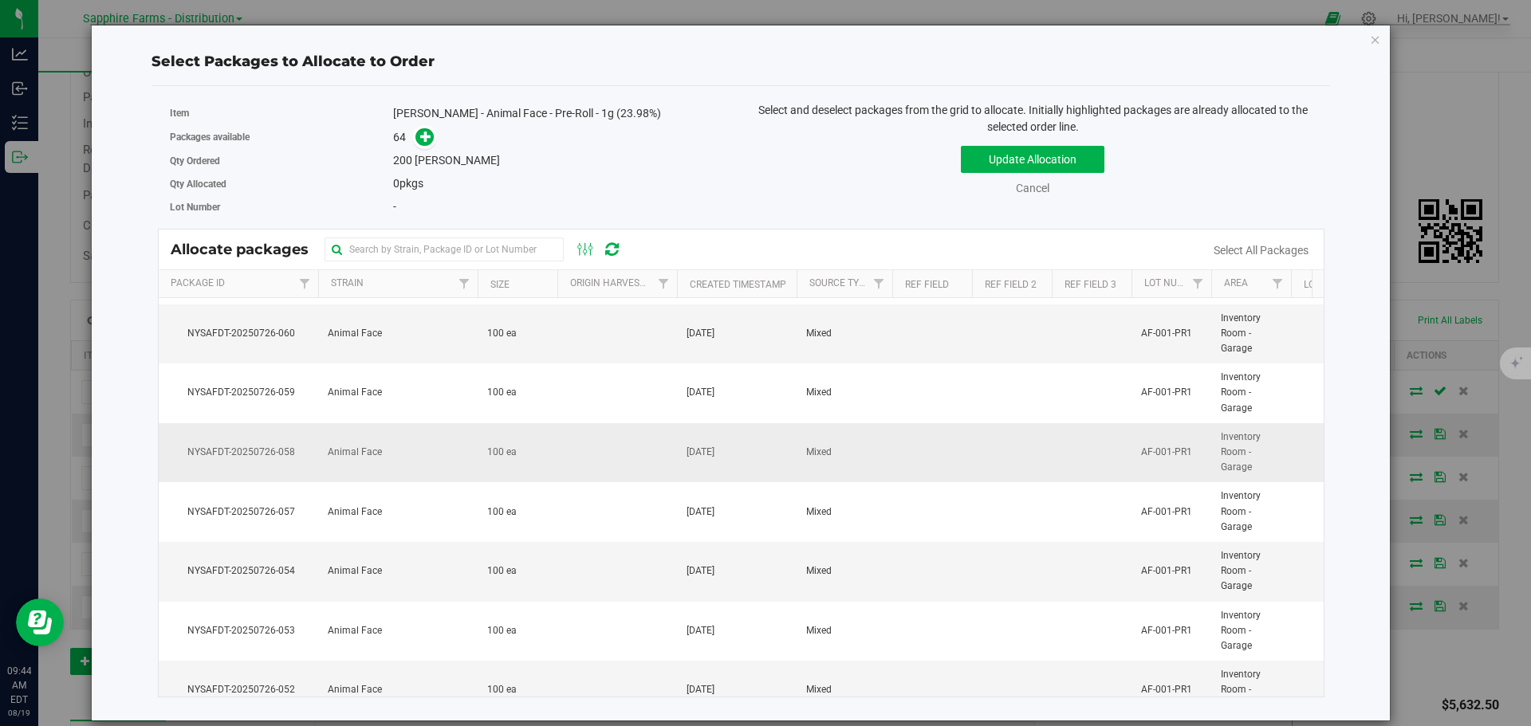
scroll to position [558, 0]
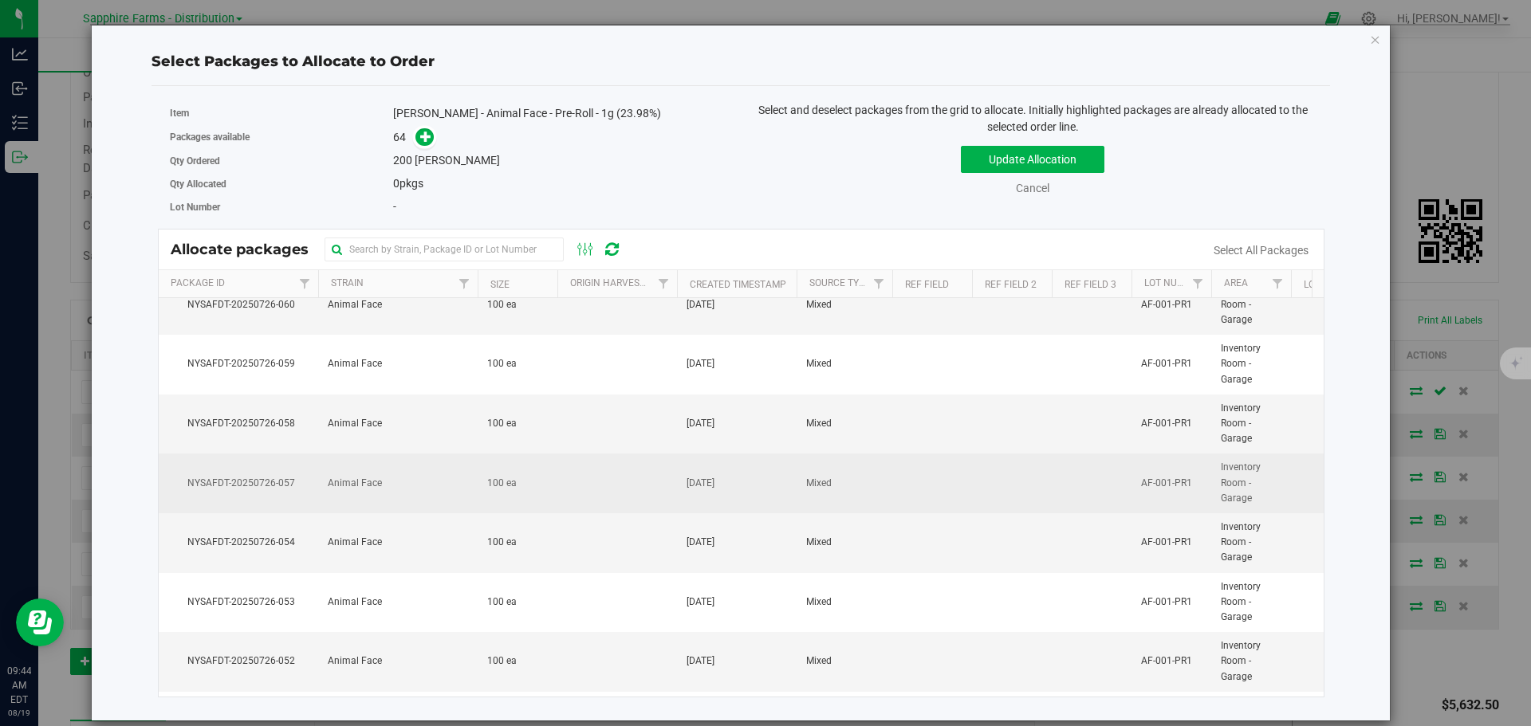
click at [415, 490] on td "Animal Face" at bounding box center [397, 484] width 159 height 60
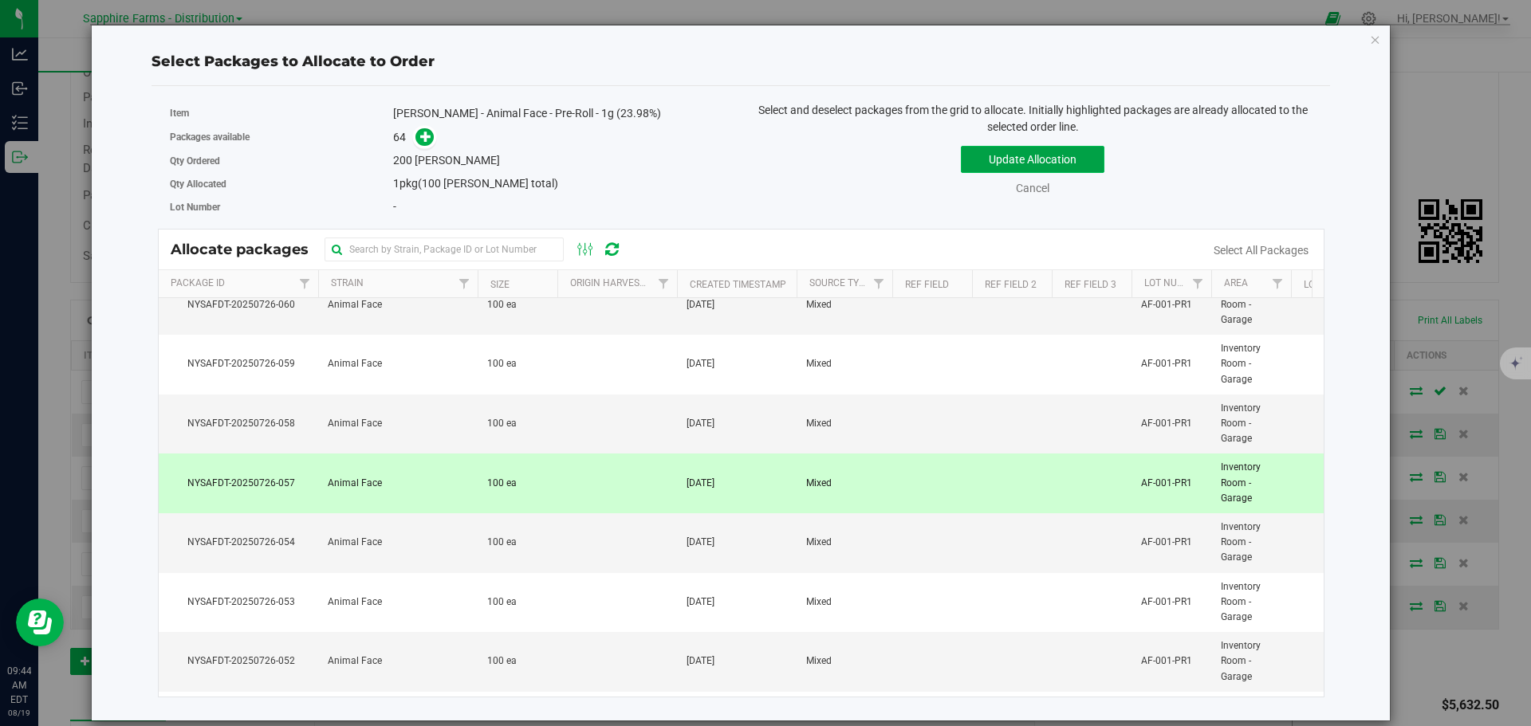
click at [1011, 157] on button "Update Allocation" at bounding box center [1033, 159] width 144 height 27
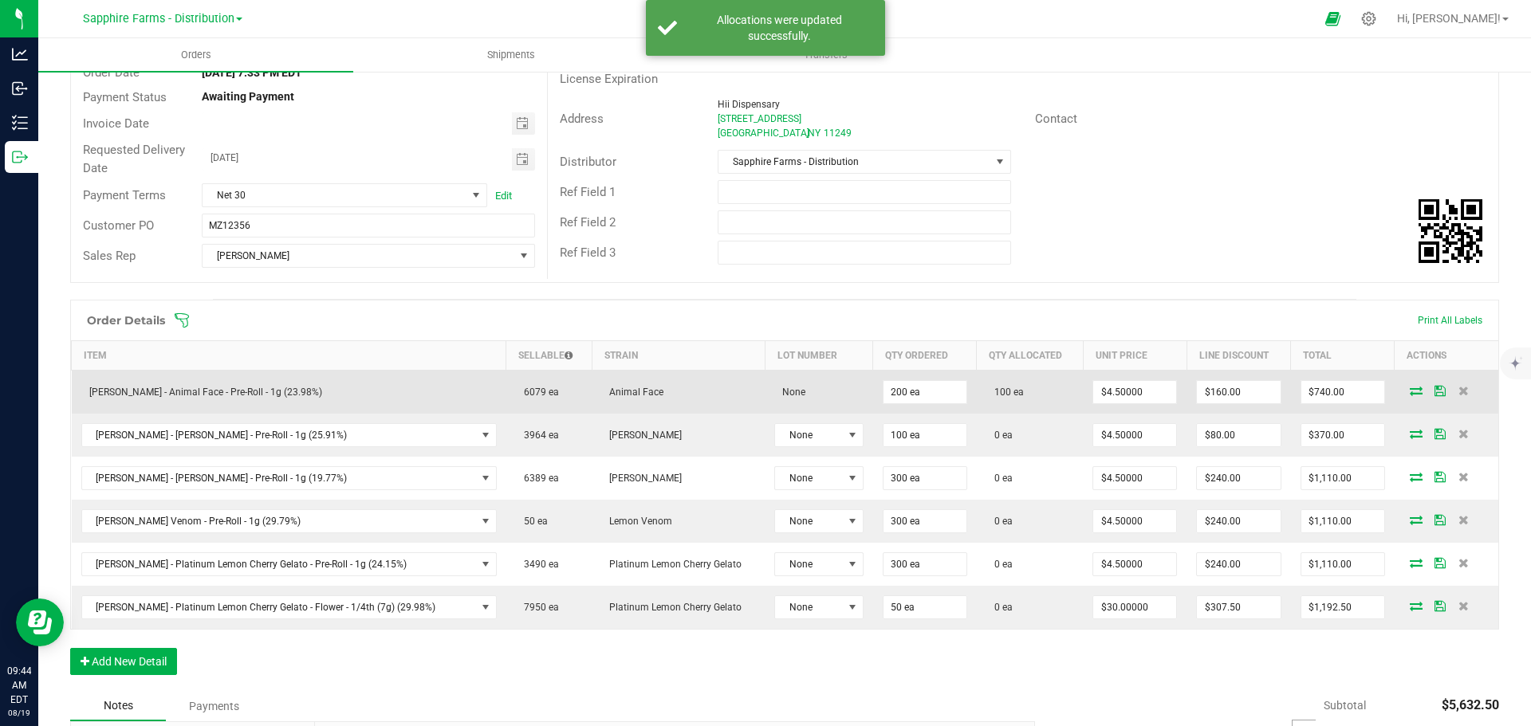
click at [1434, 388] on icon at bounding box center [1439, 391] width 11 height 10
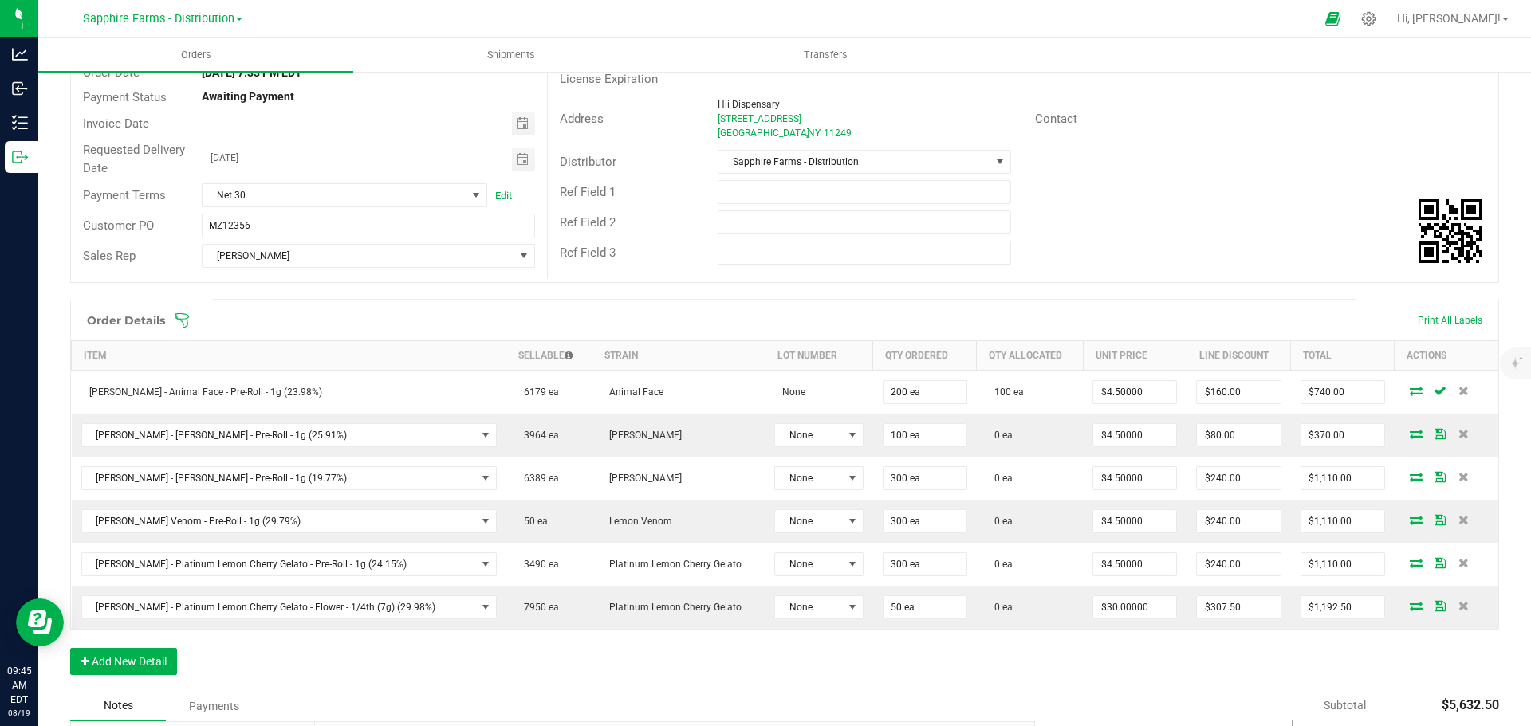
scroll to position [239, 0]
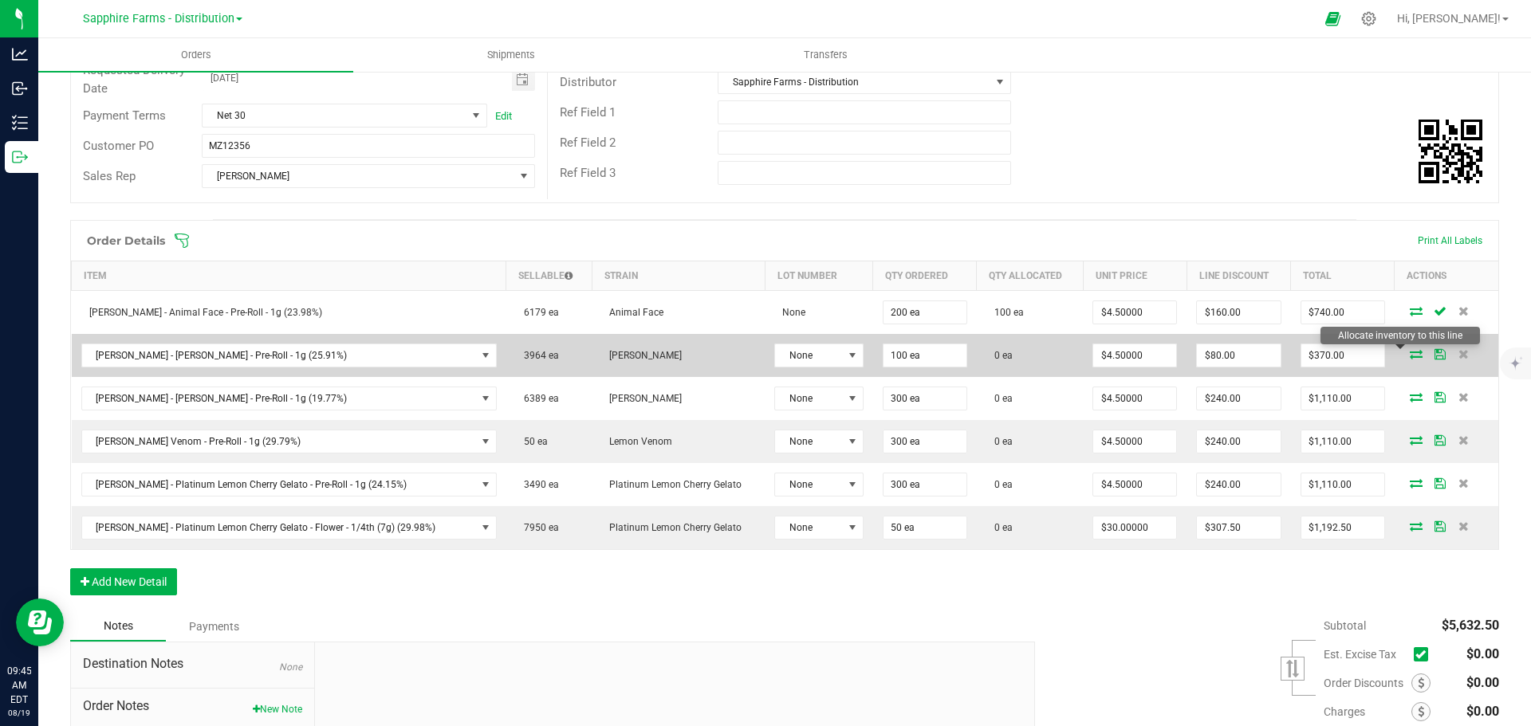
click at [1410, 359] on icon at bounding box center [1416, 354] width 13 height 10
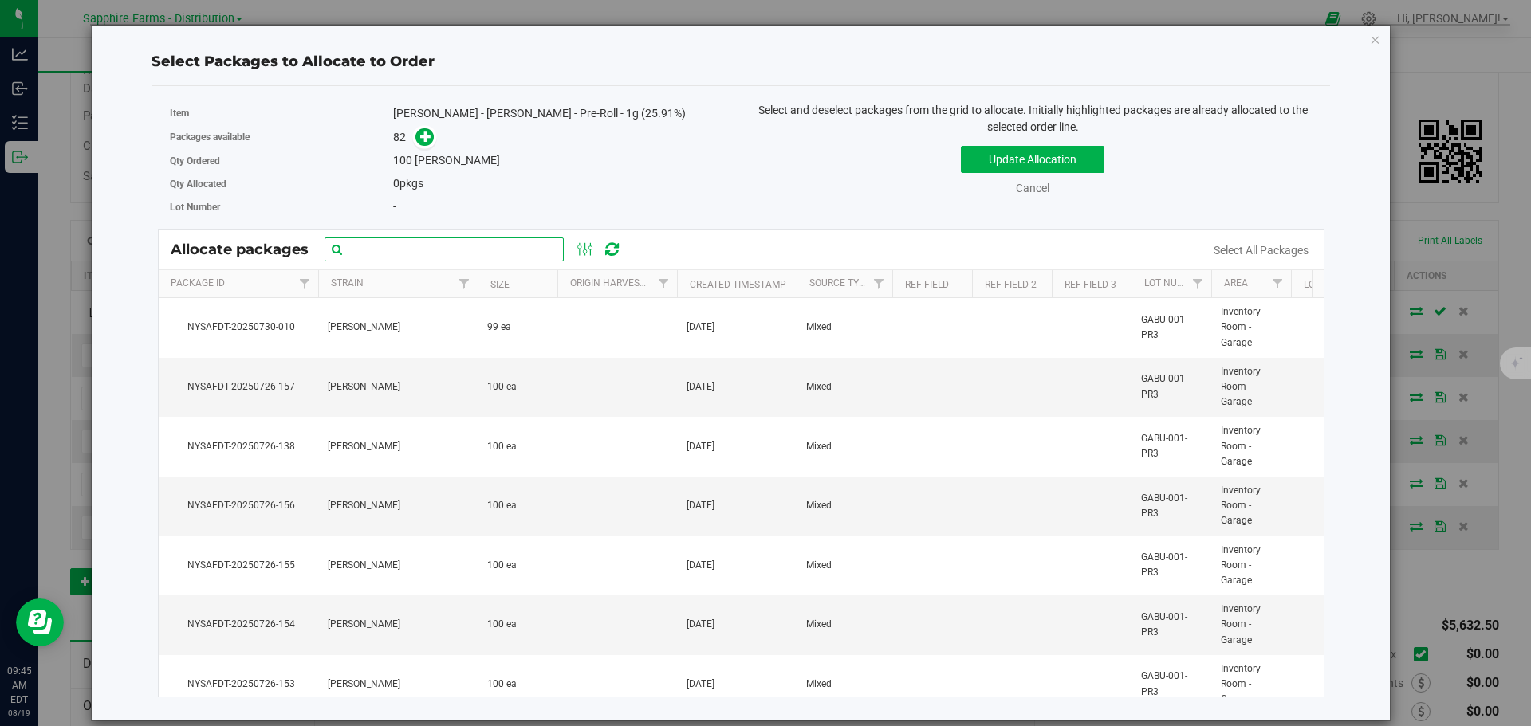
click at [486, 255] on input "text" at bounding box center [444, 250] width 239 height 24
paste input "NYSAFDT-20250726-124"
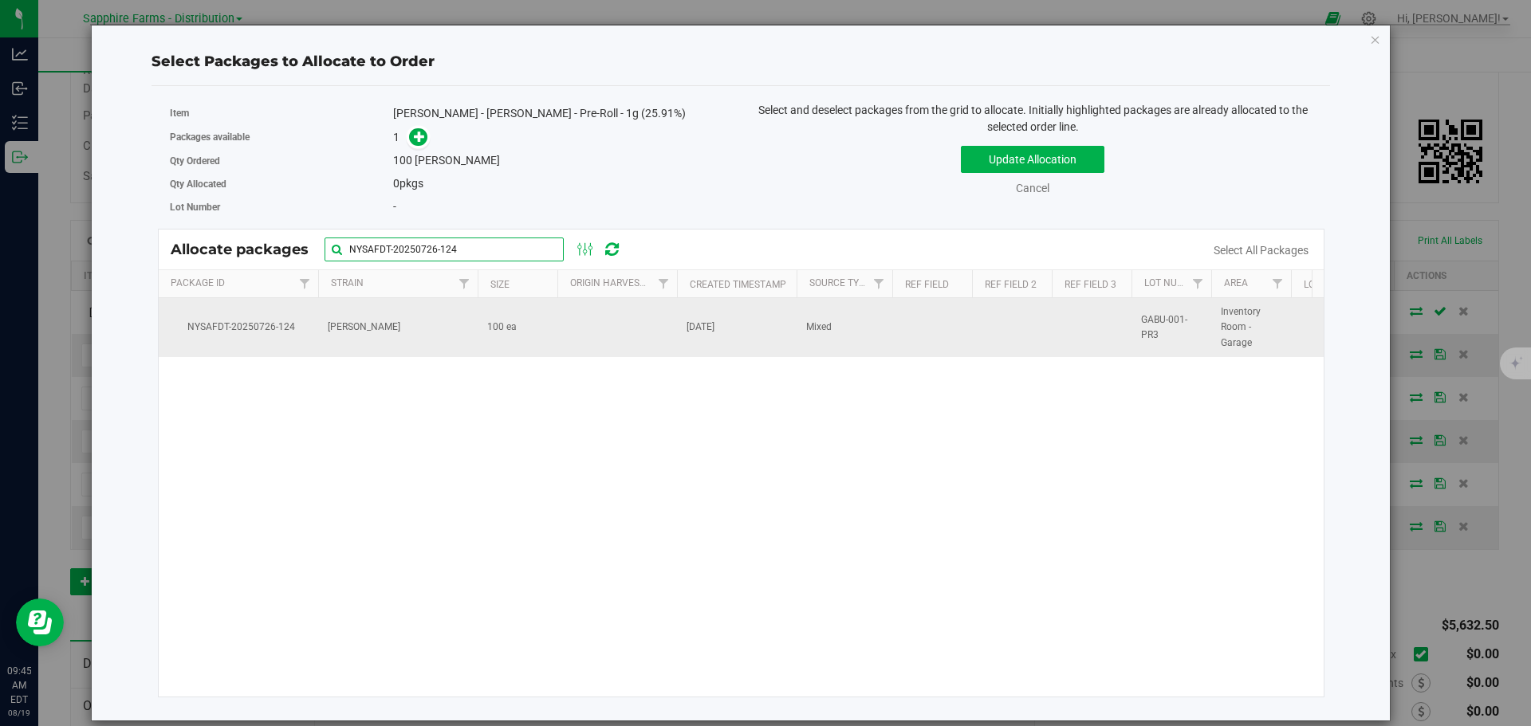
type input "NYSAFDT-20250726-124"
click at [674, 336] on td at bounding box center [617, 327] width 120 height 59
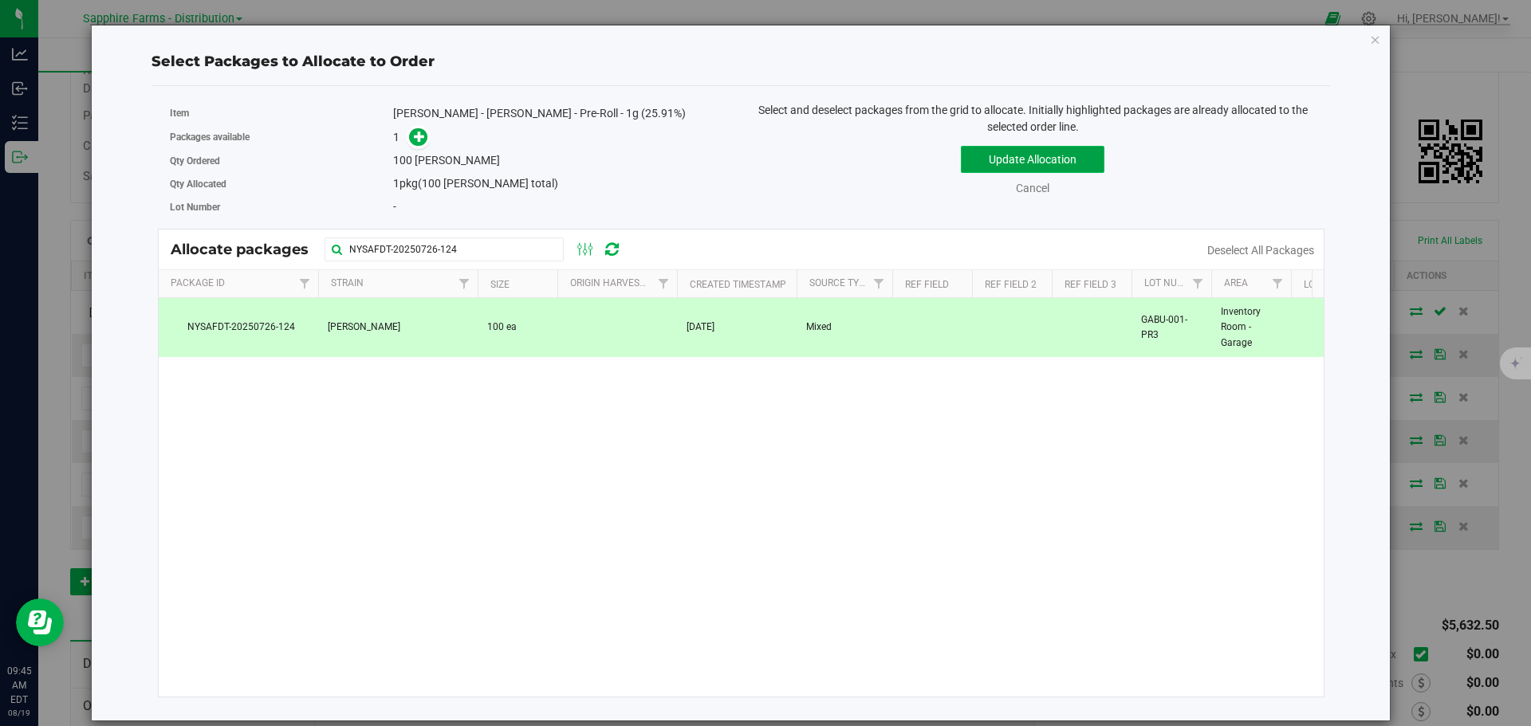
click at [1016, 157] on button "Update Allocation" at bounding box center [1033, 159] width 144 height 27
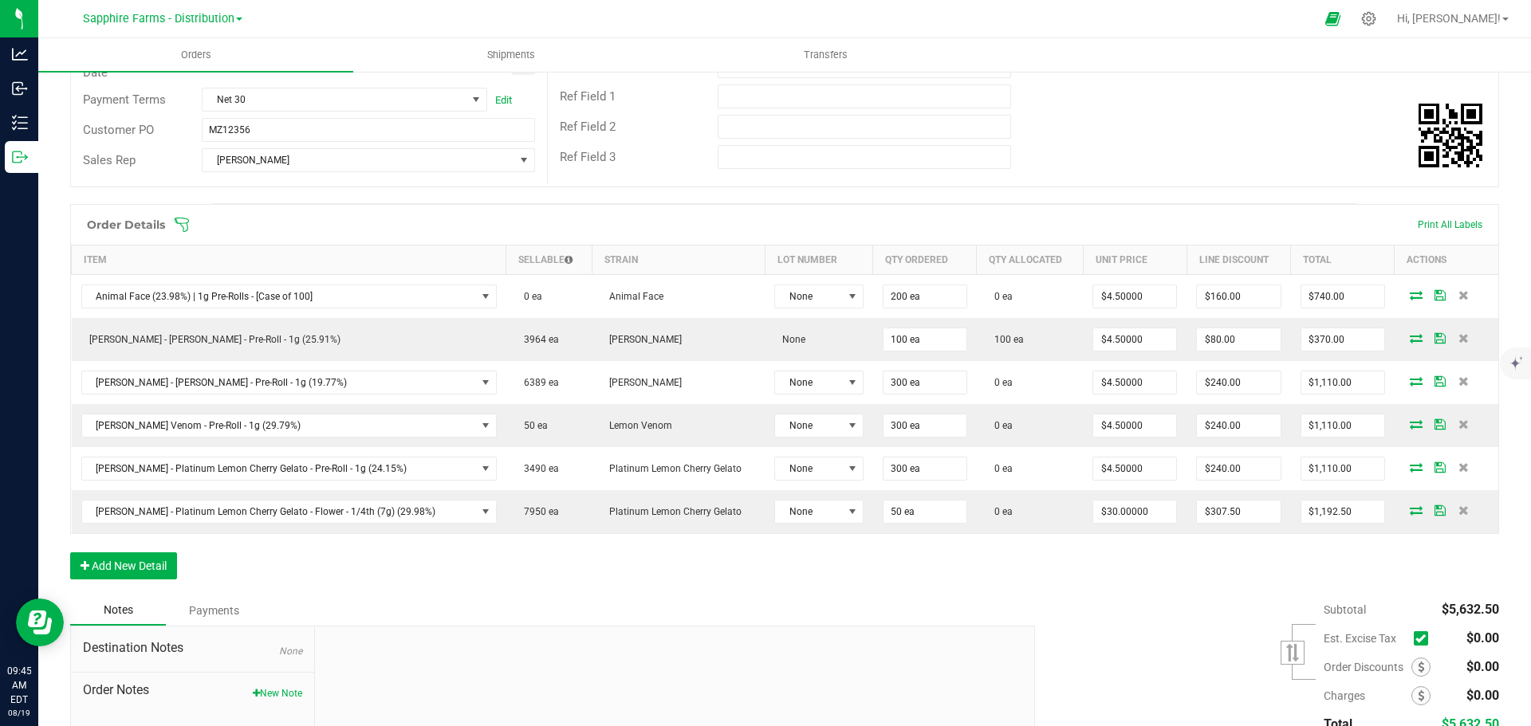
scroll to position [386, 0]
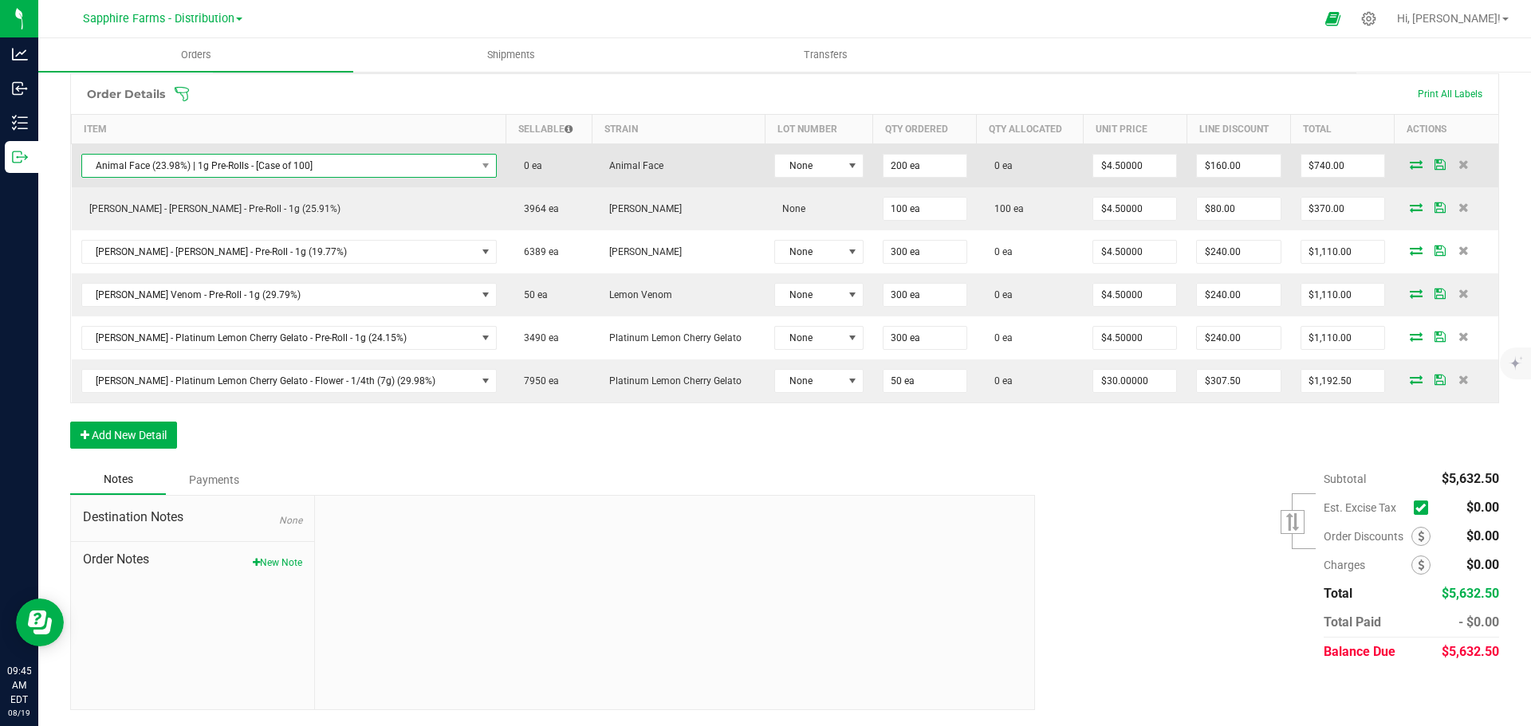
click at [476, 160] on span "NO DATA FOUND" at bounding box center [486, 166] width 20 height 22
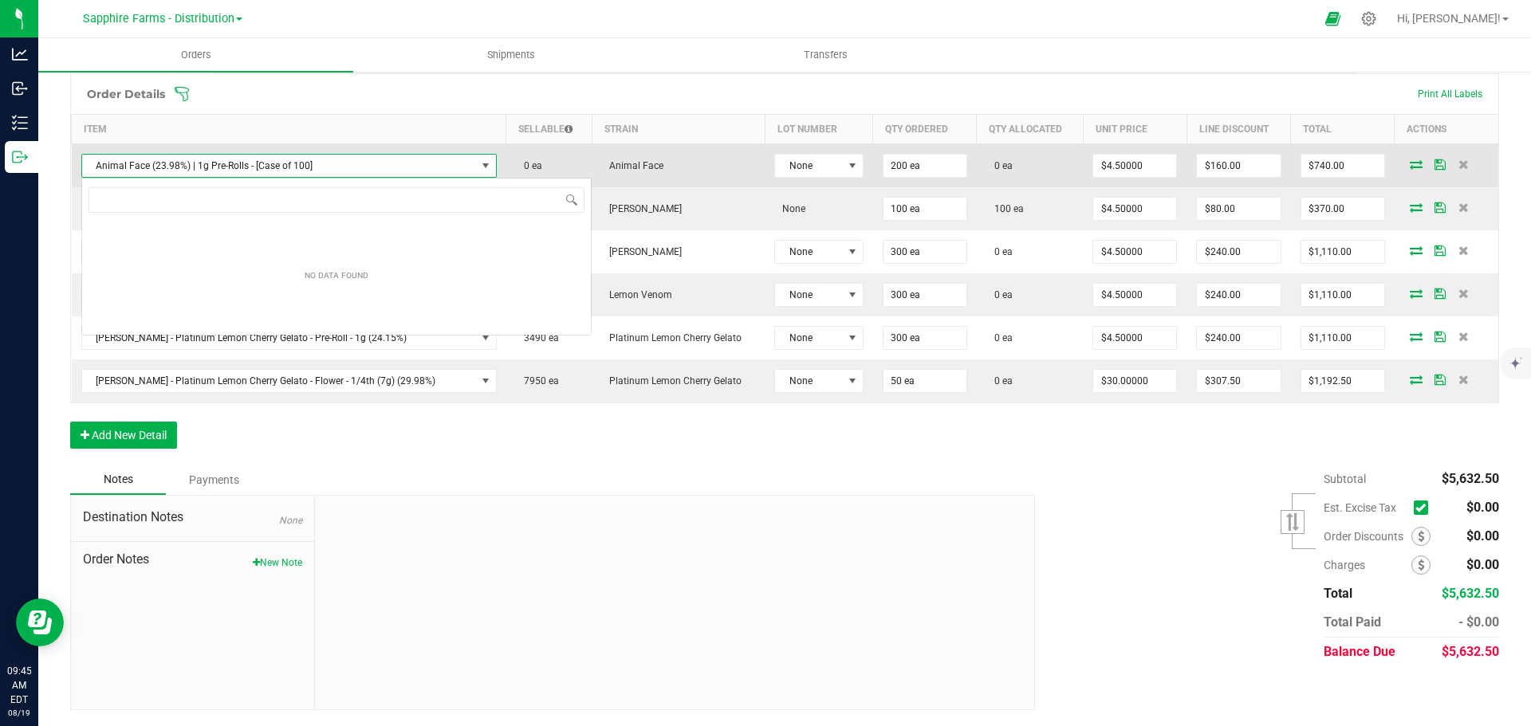
scroll to position [24, 370]
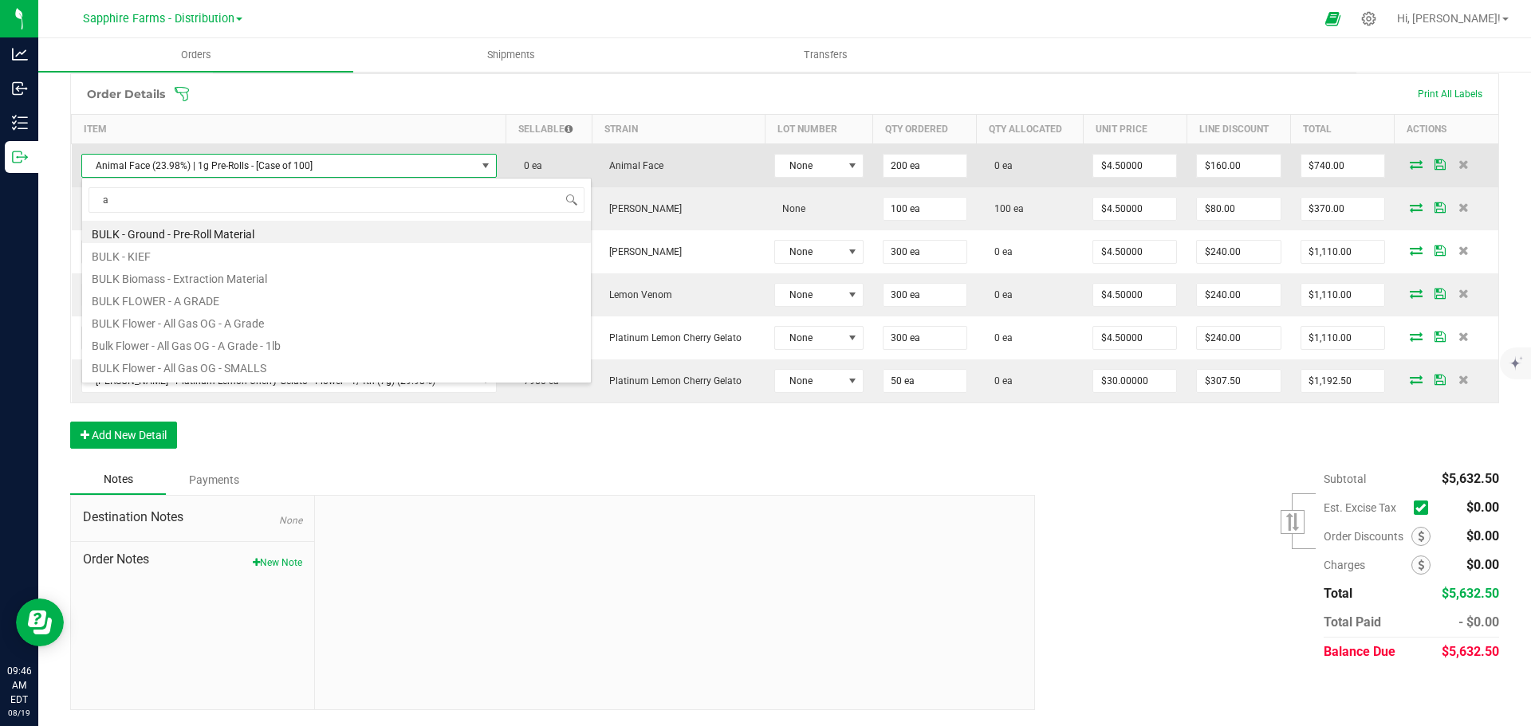
type input "an"
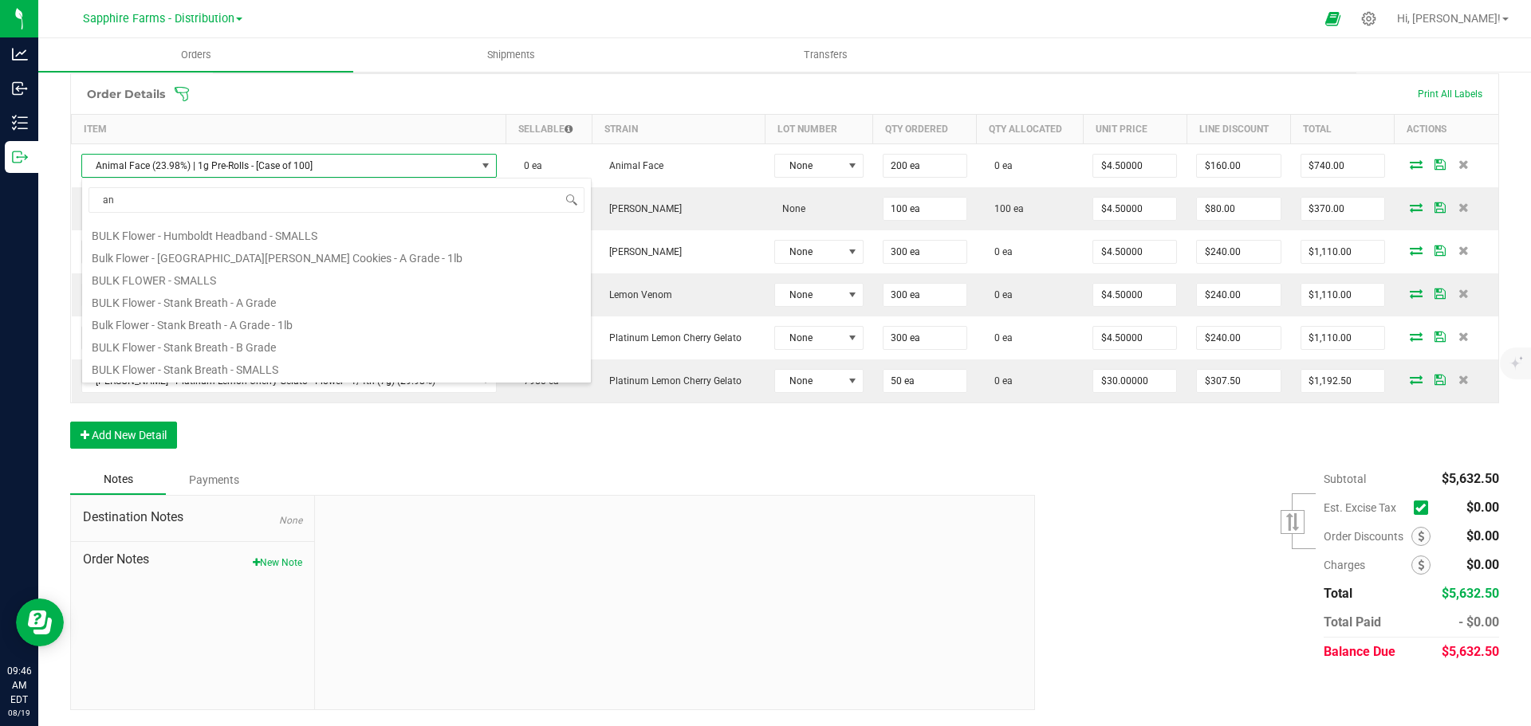
scroll to position [287, 0]
click at [331, 368] on li "[PERSON_NAME] - Animal Face - Flower - 1/4th (7g) (28.37%)" at bounding box center [336, 369] width 509 height 22
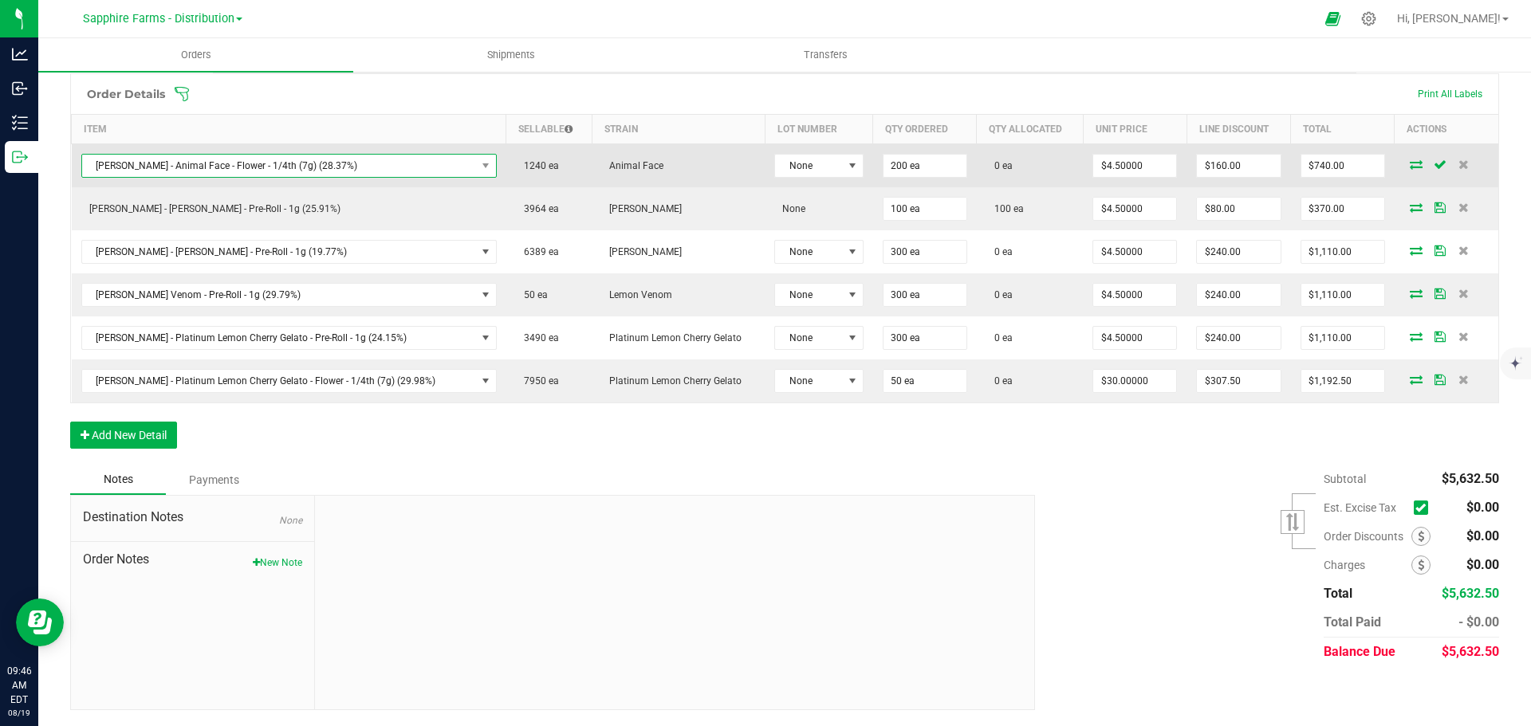
click at [298, 160] on span "[PERSON_NAME] - Animal Face - Flower - 1/4th (7g) (28.37%)" at bounding box center [279, 166] width 394 height 22
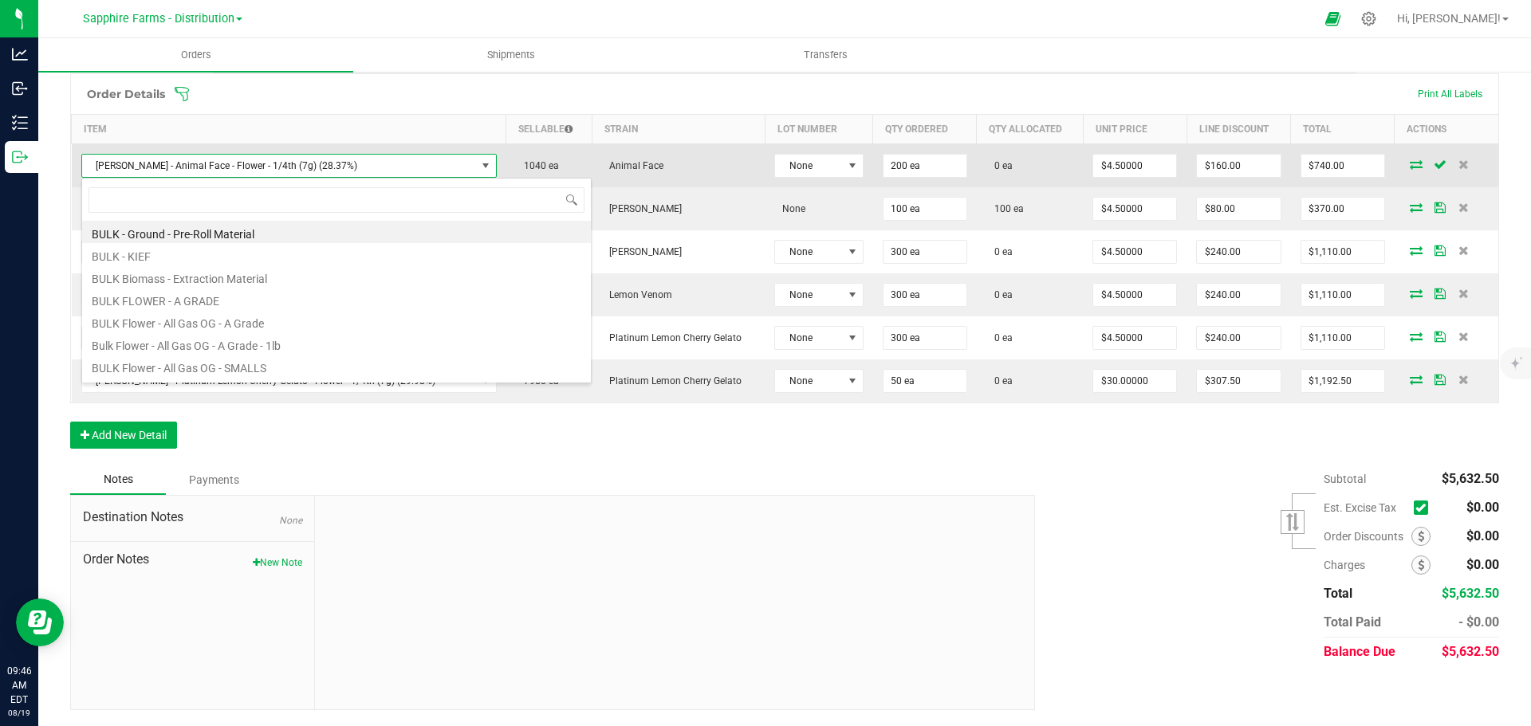
scroll to position [24, 370]
type input "animal"
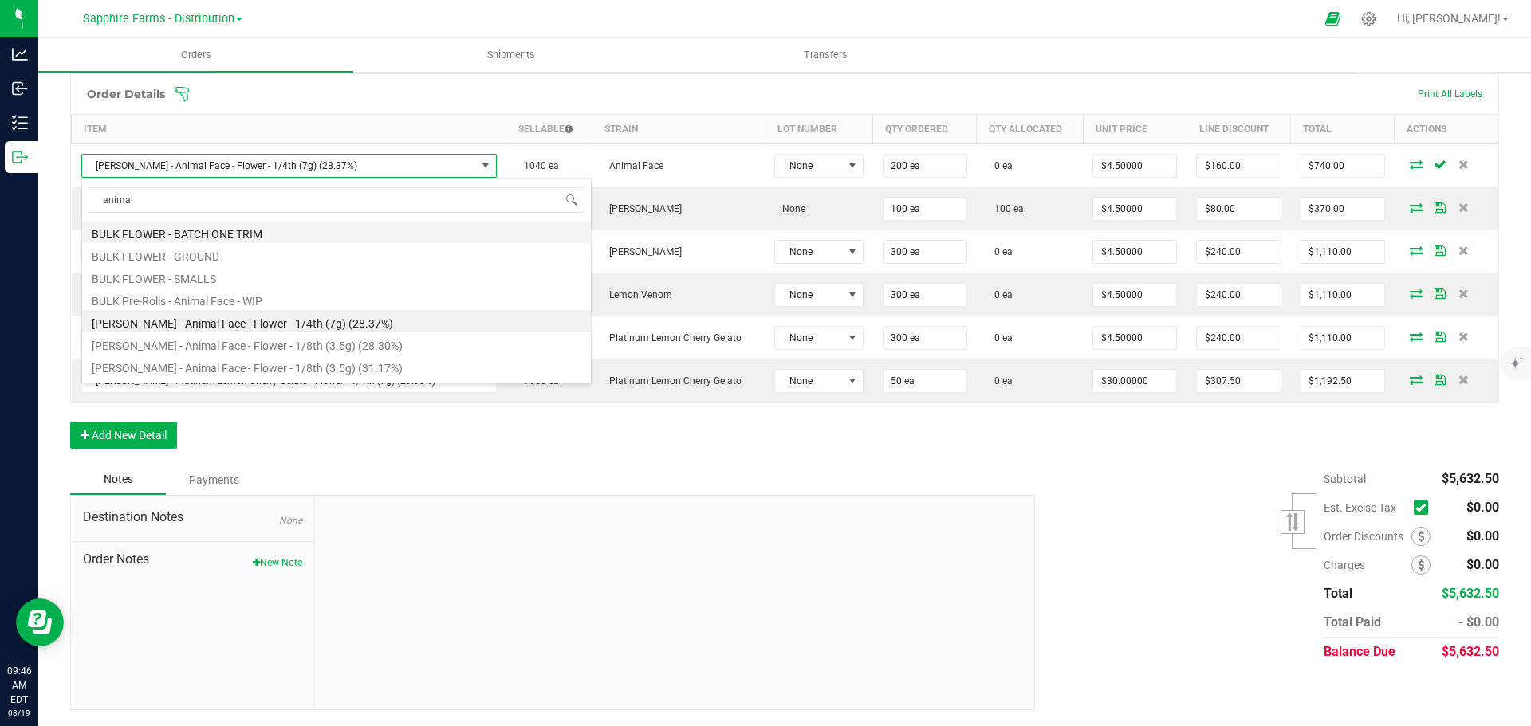
scroll to position [131, 0]
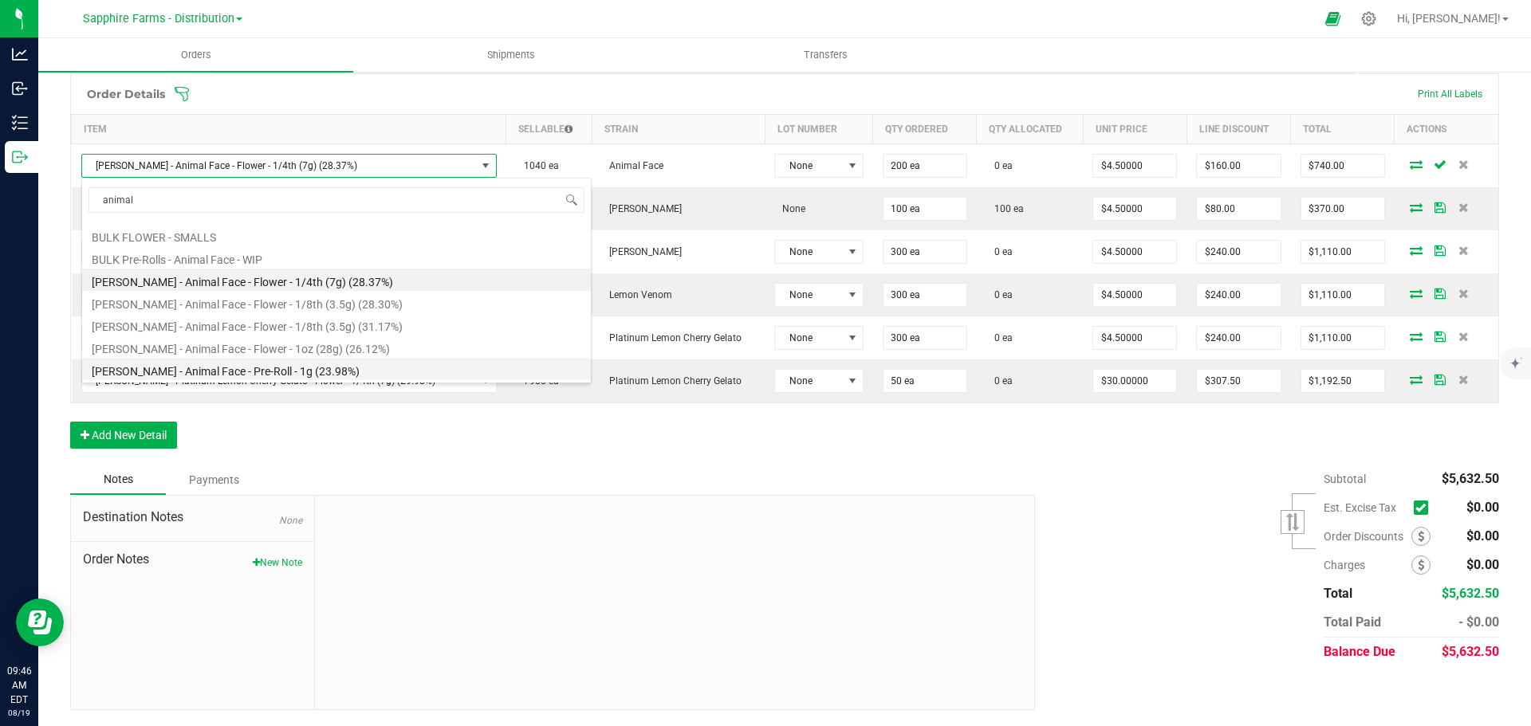
click at [327, 369] on li "LEAL - Animal Face - Pre-Roll - 1g (23.98%)" at bounding box center [336, 369] width 509 height 22
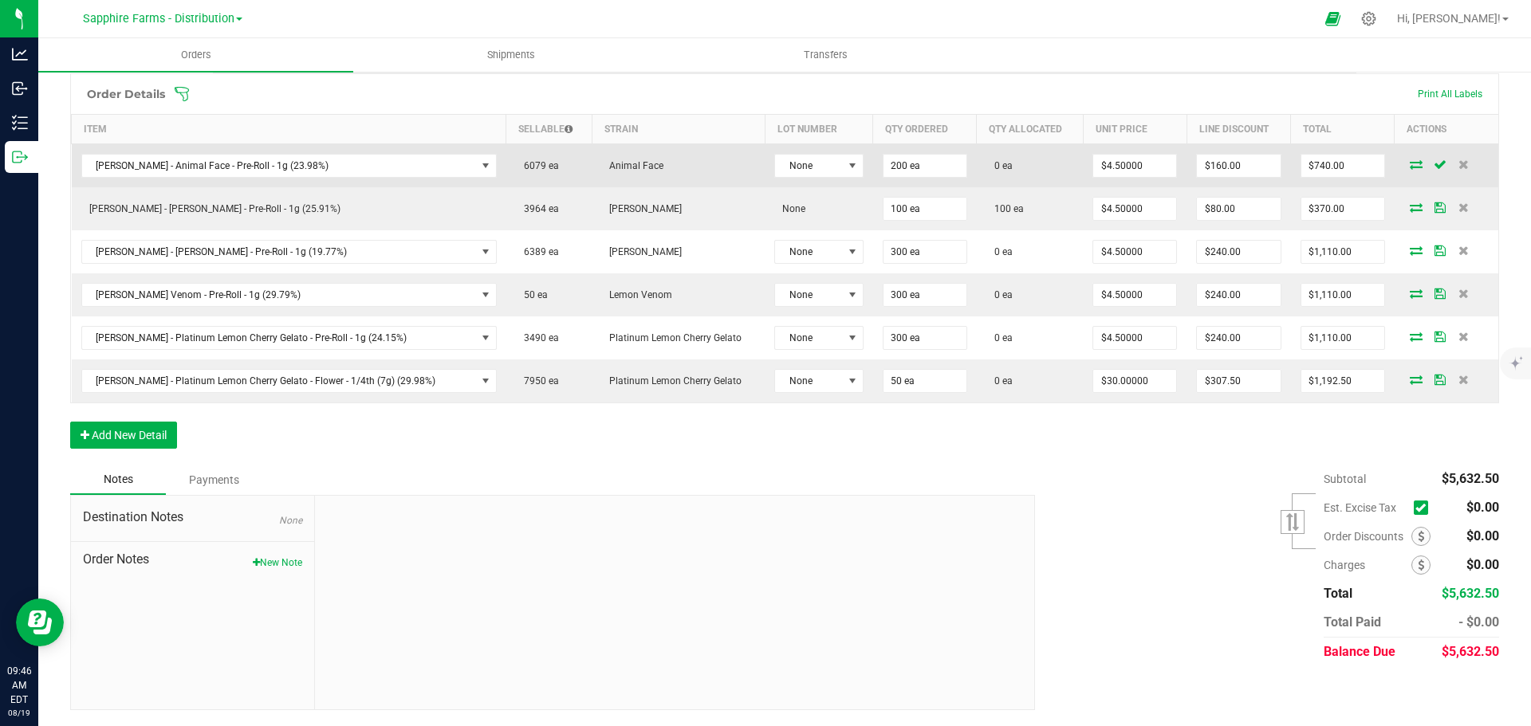
click at [549, 170] on td "6079 ea" at bounding box center [548, 166] width 85 height 44
click at [1410, 163] on icon at bounding box center [1416, 164] width 13 height 10
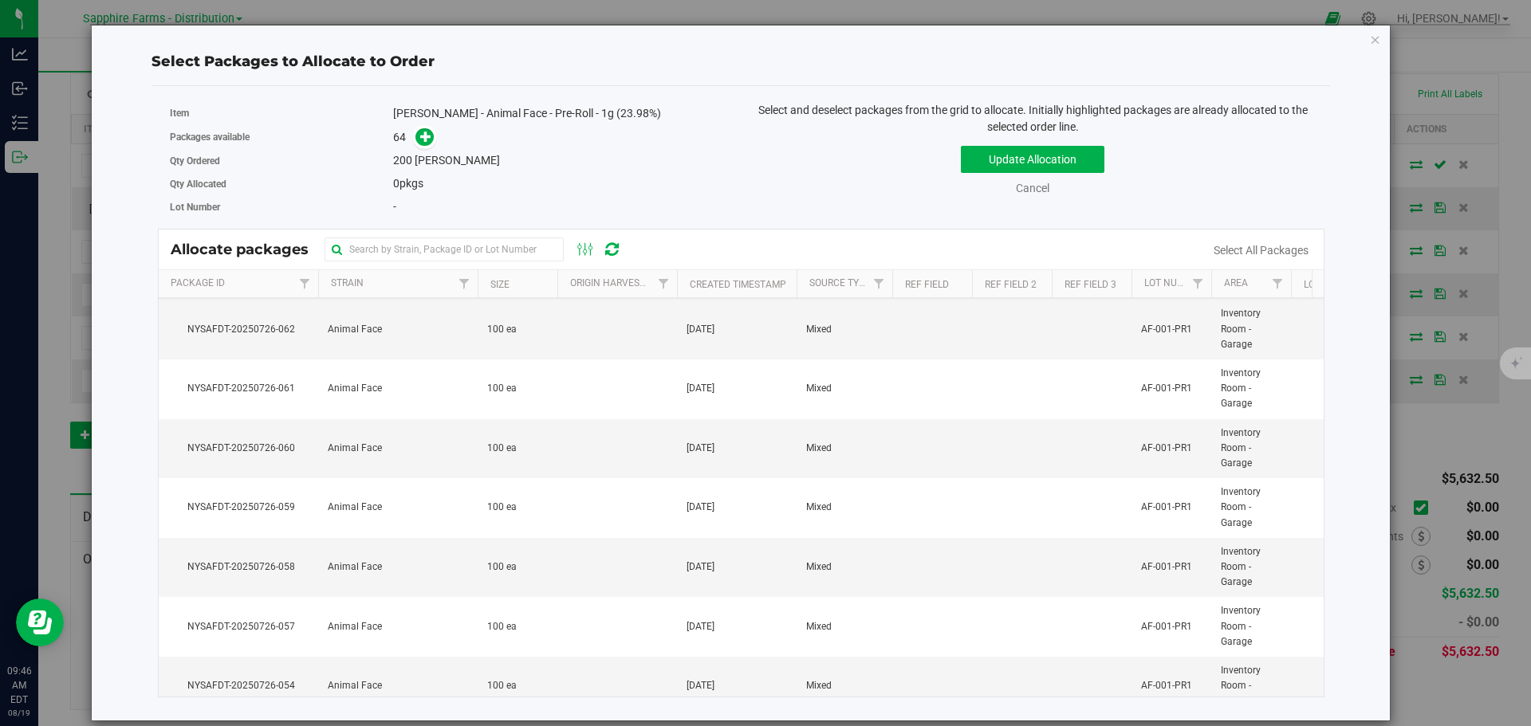
scroll to position [478, 0]
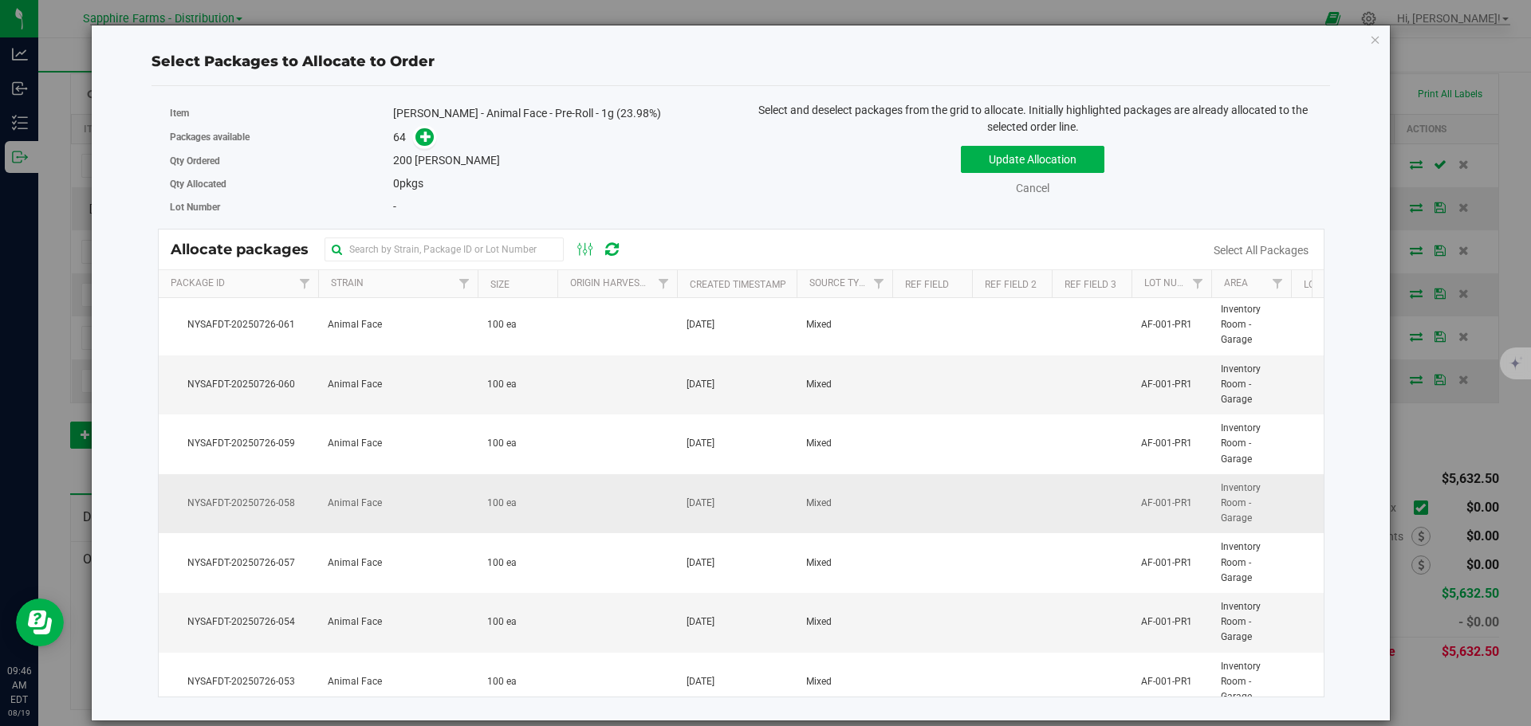
click at [391, 528] on td "Animal Face" at bounding box center [397, 504] width 159 height 60
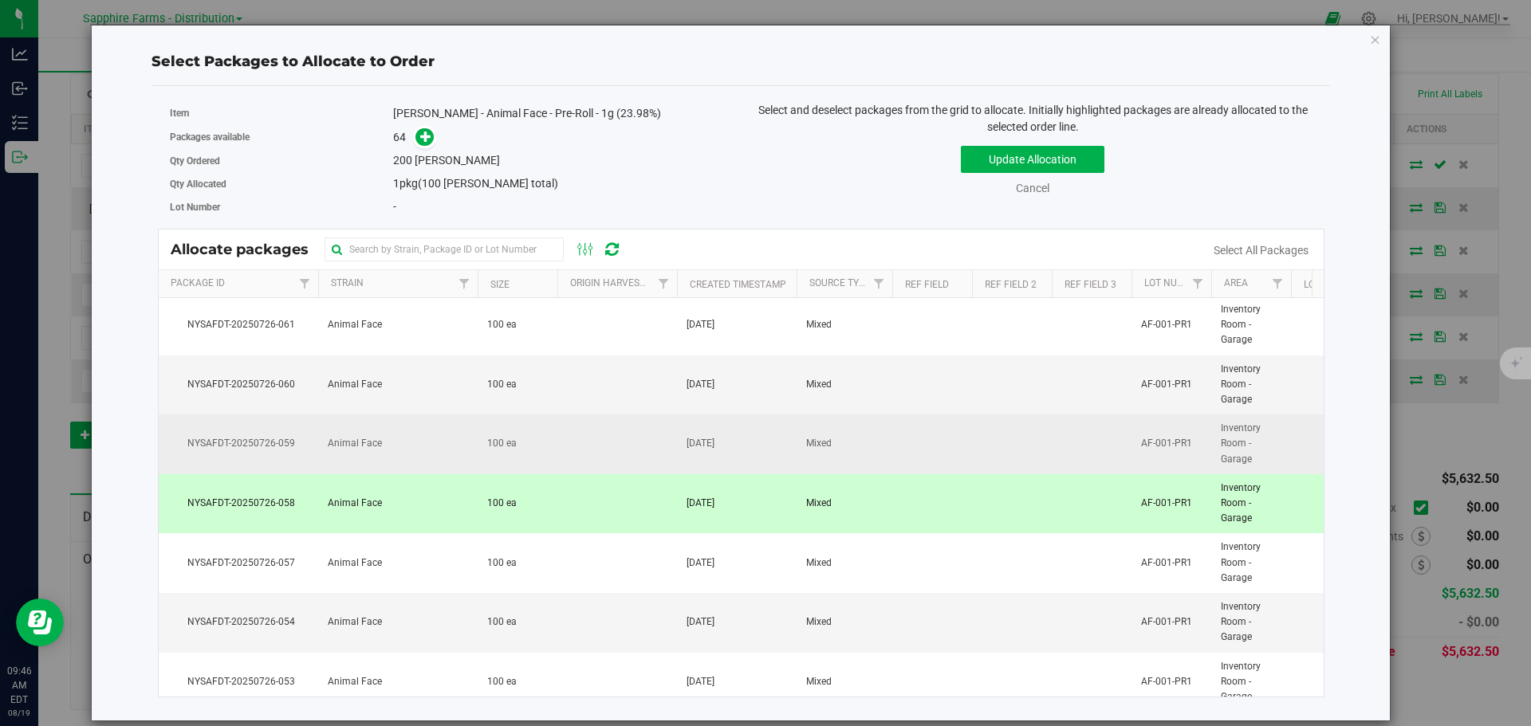
click at [394, 466] on td "Animal Face" at bounding box center [397, 445] width 159 height 60
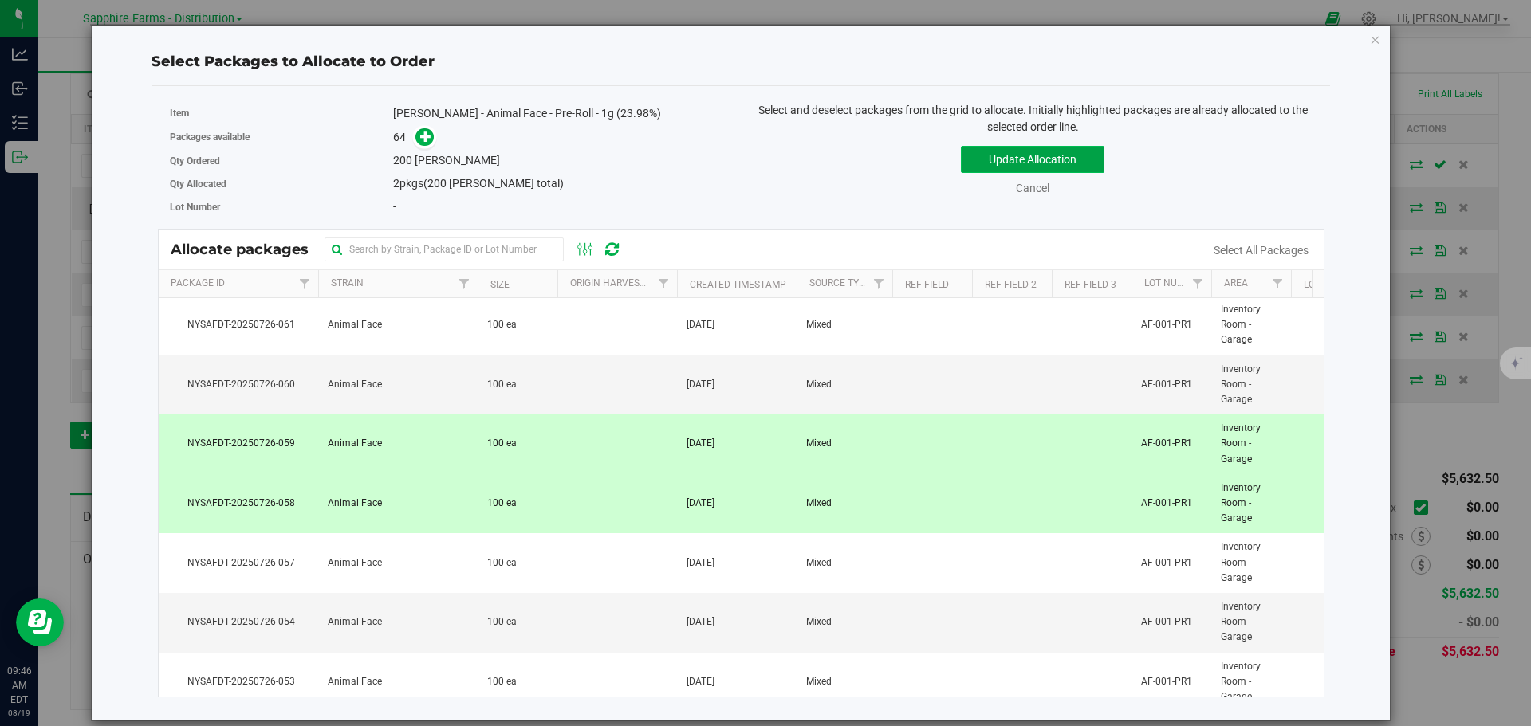
click at [1025, 167] on button "Update Allocation" at bounding box center [1033, 159] width 144 height 27
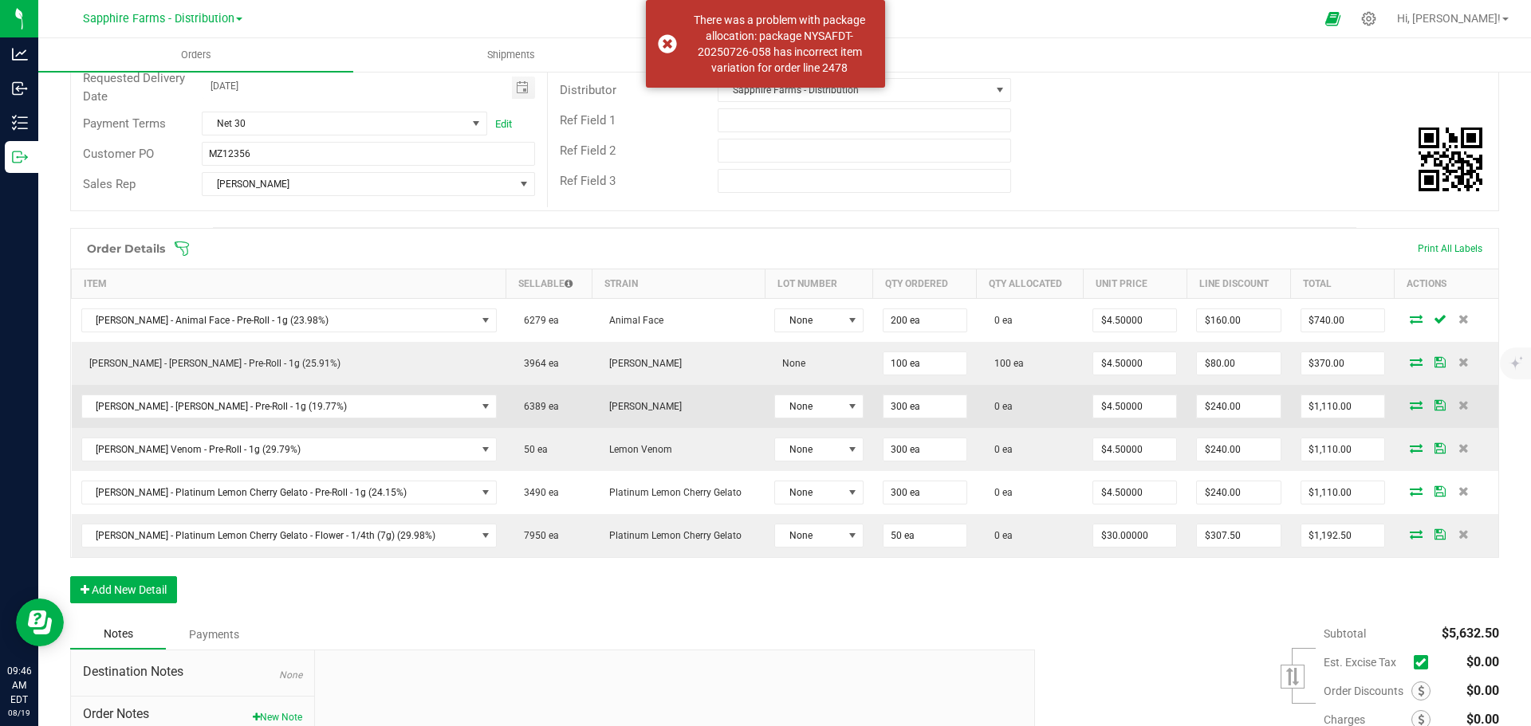
scroll to position [226, 0]
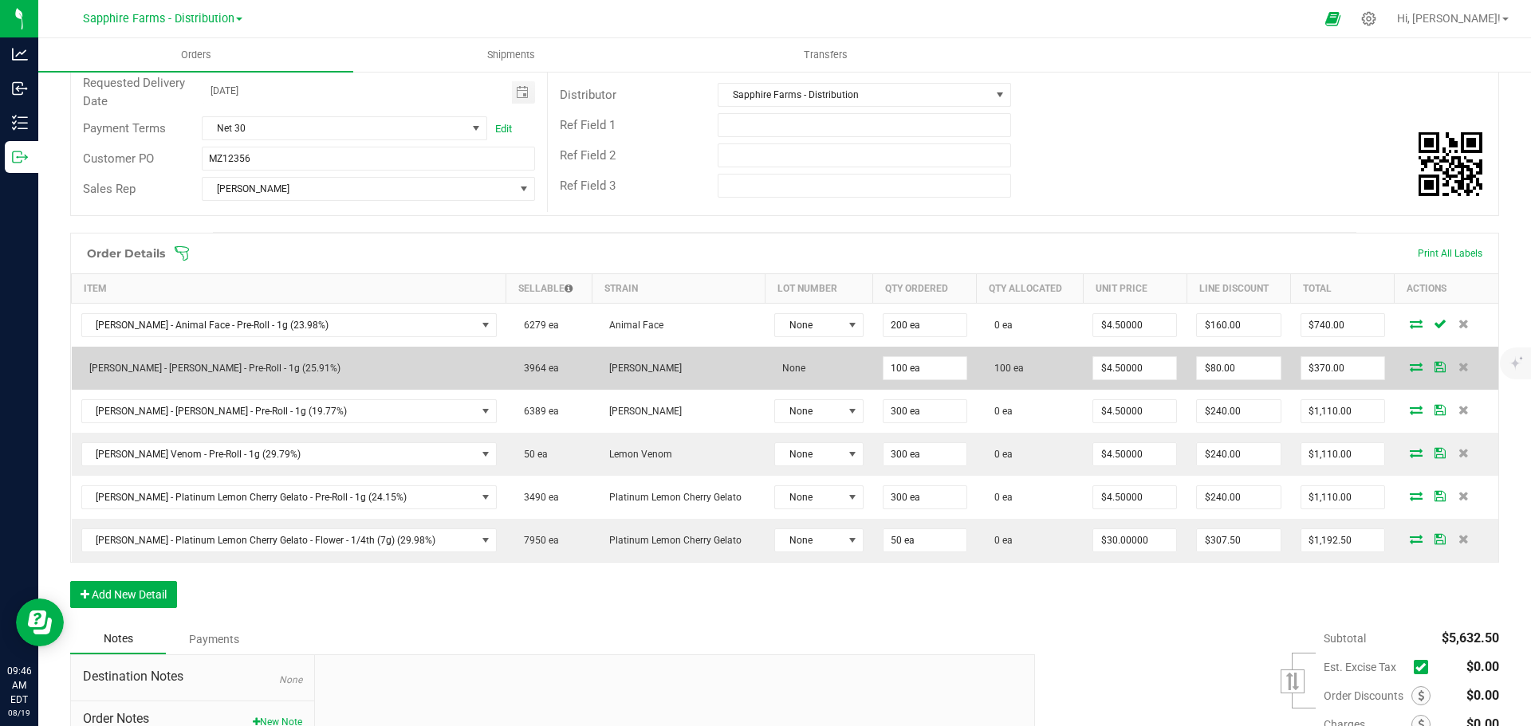
click at [1410, 370] on icon at bounding box center [1416, 367] width 13 height 10
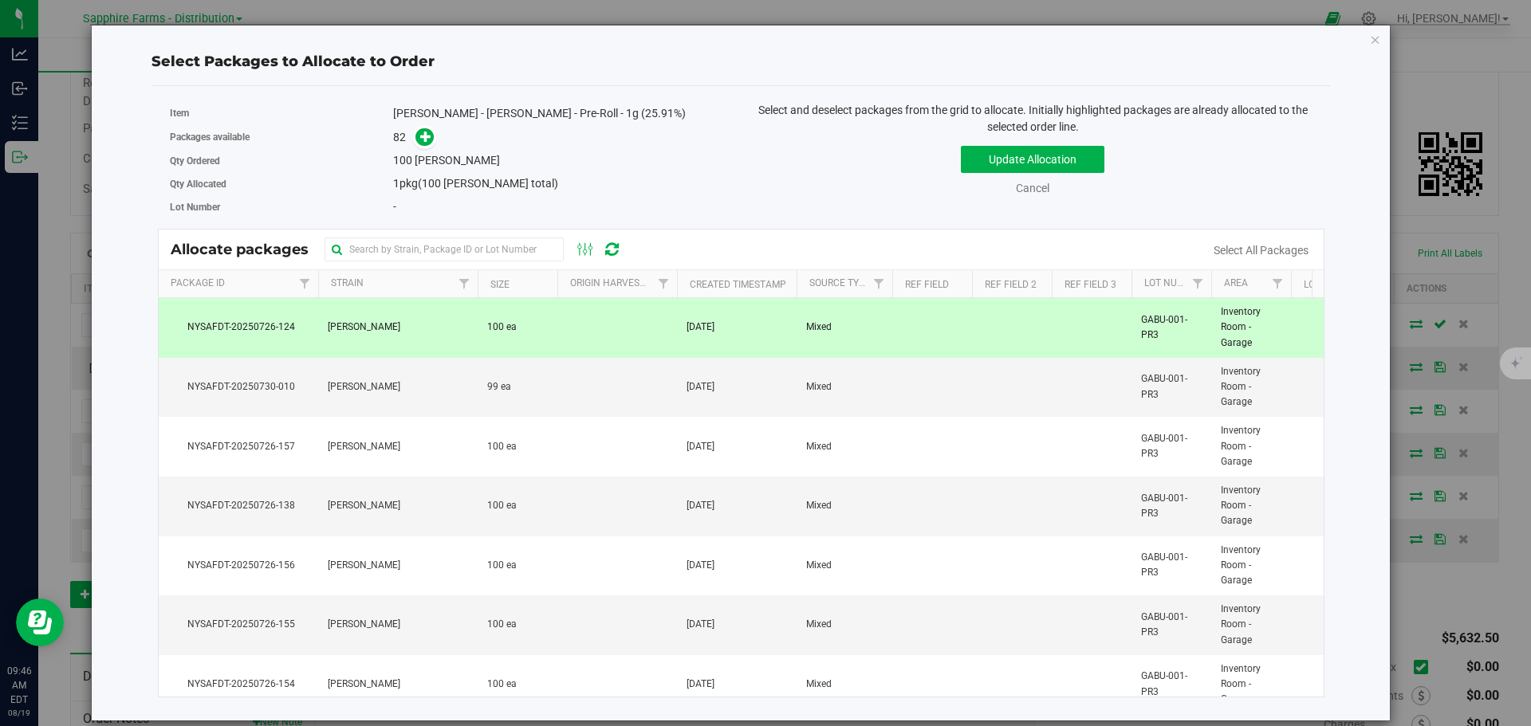
click at [711, 336] on td "[DATE]" at bounding box center [737, 328] width 120 height 60
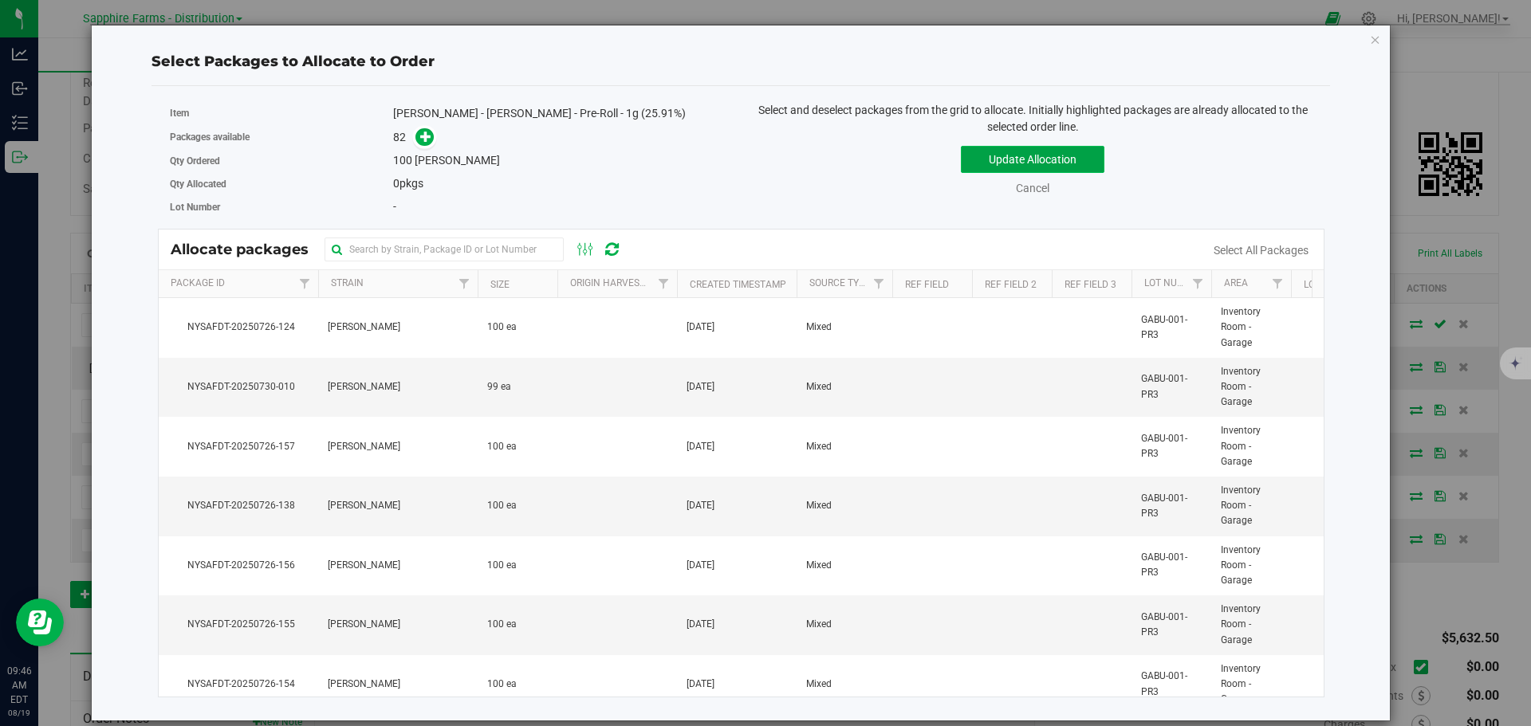
click at [978, 155] on button "Update Allocation" at bounding box center [1033, 159] width 144 height 27
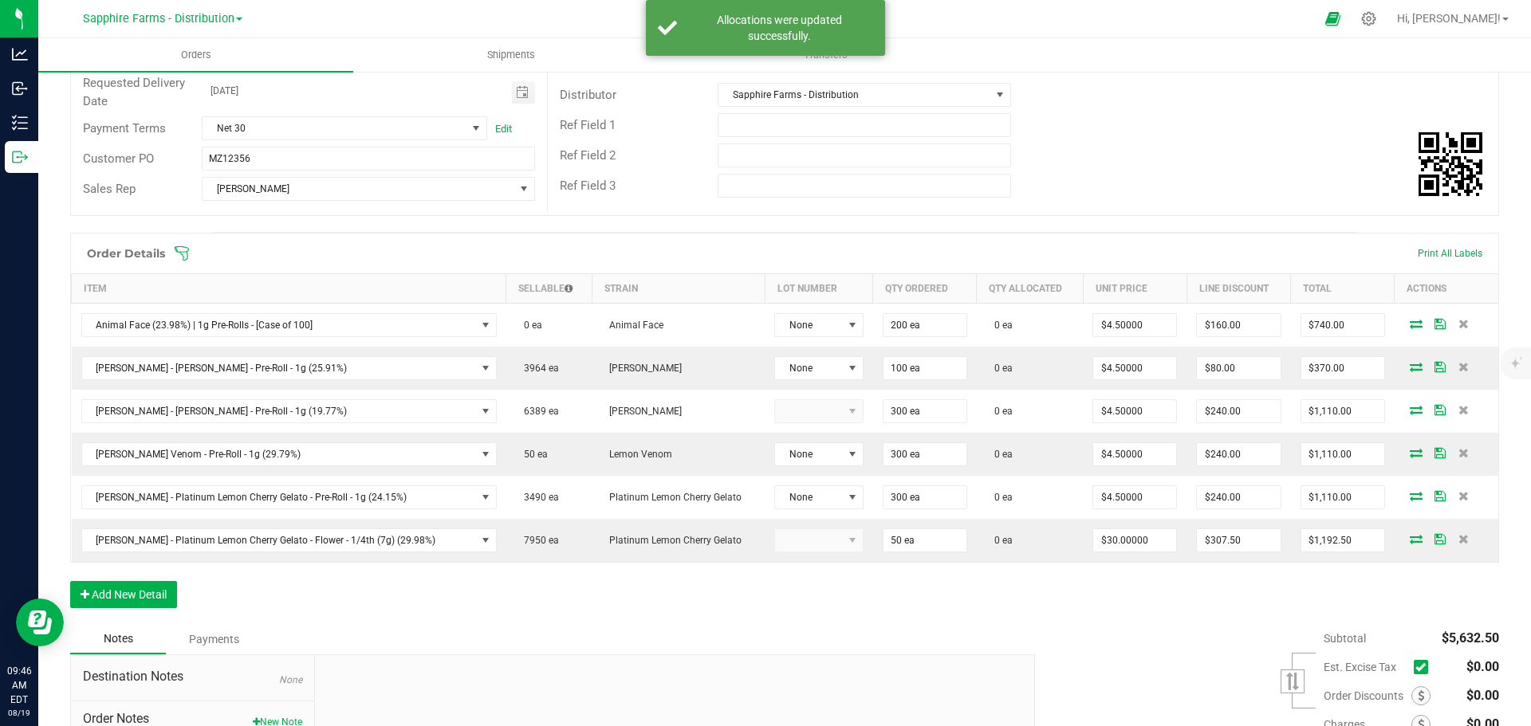
scroll to position [0, 0]
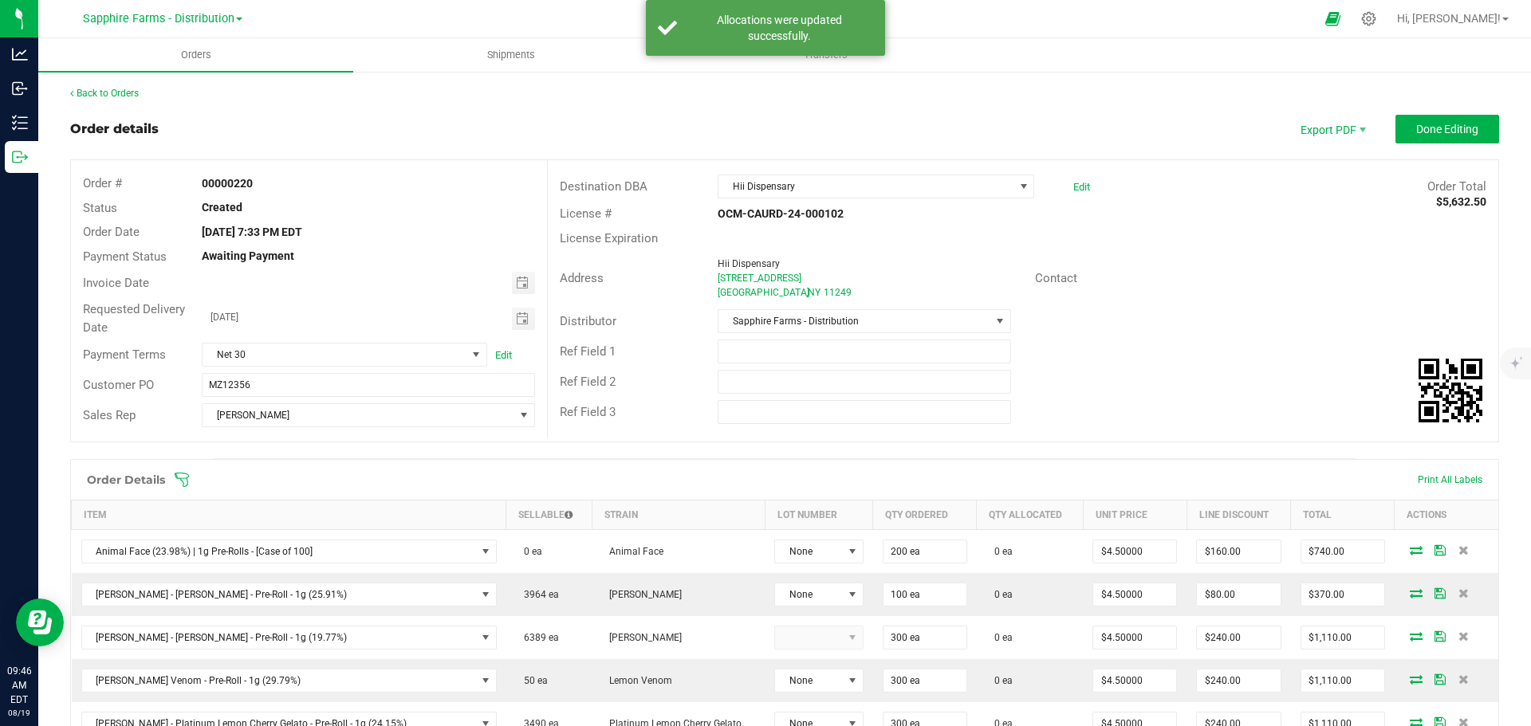
click at [150, 88] on div "Back to Orders" at bounding box center [784, 93] width 1429 height 14
click at [127, 88] on link "Back to Orders" at bounding box center [104, 93] width 69 height 11
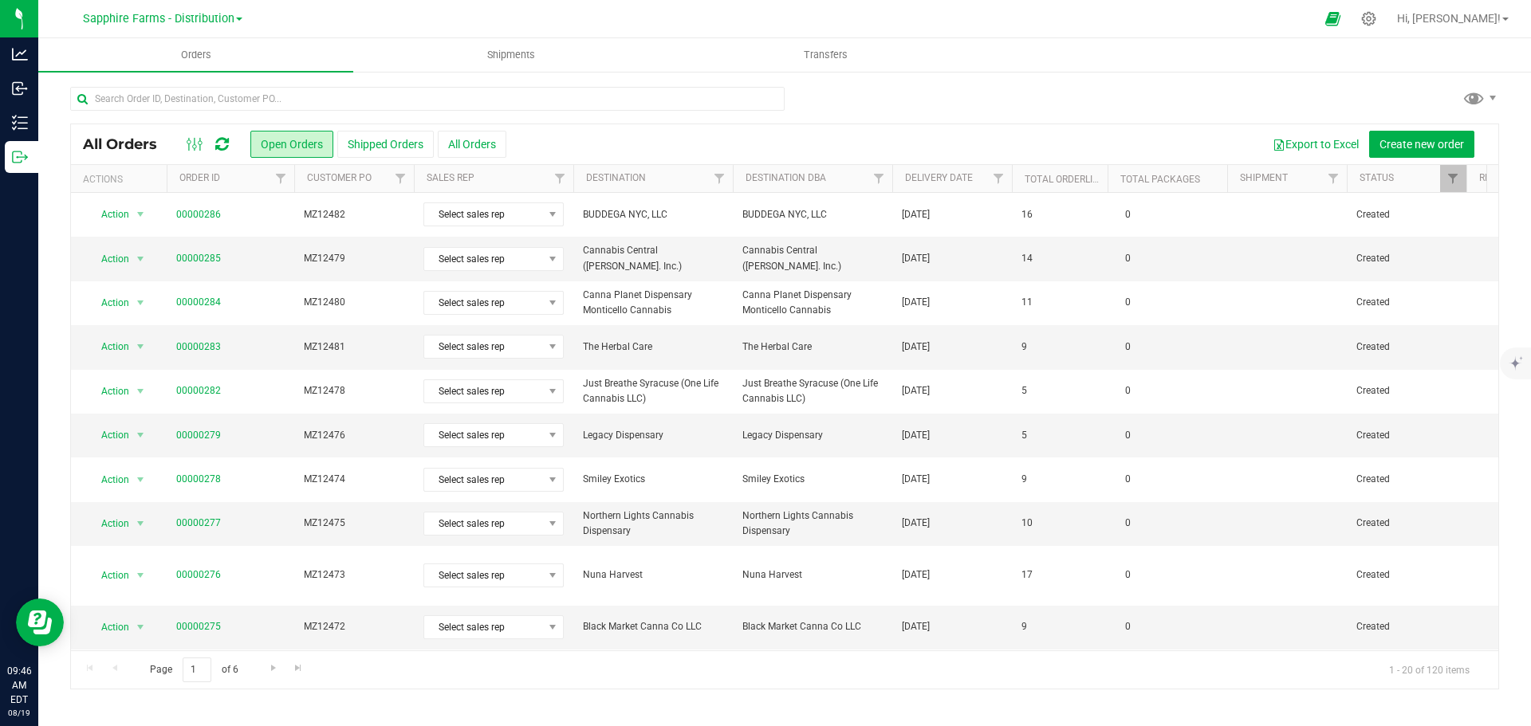
click at [978, 185] on th "Delivery Date" at bounding box center [952, 179] width 120 height 28
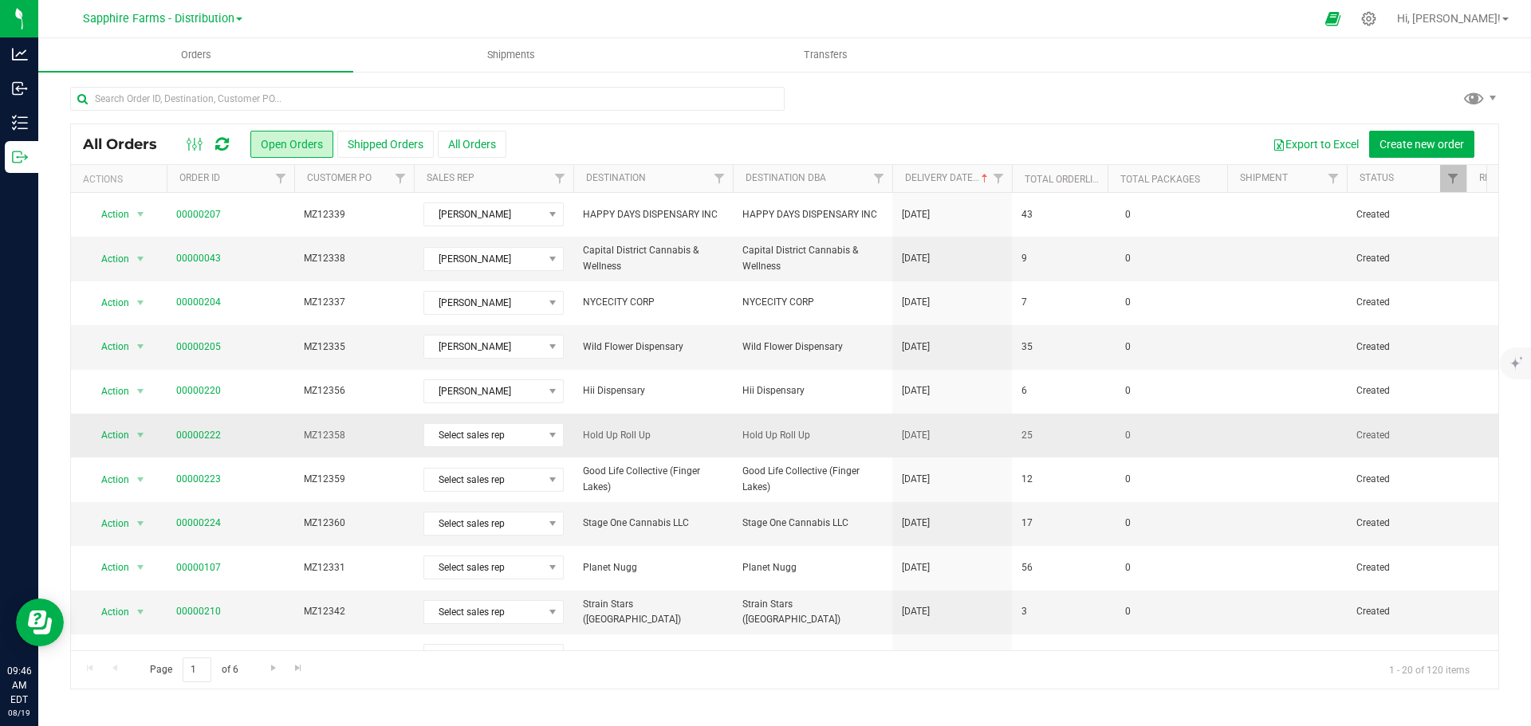
drag, startPoint x: 875, startPoint y: 442, endPoint x: 853, endPoint y: 446, distance: 22.7
click at [853, 446] on td "Hold Up Roll Up" at bounding box center [812, 436] width 159 height 44
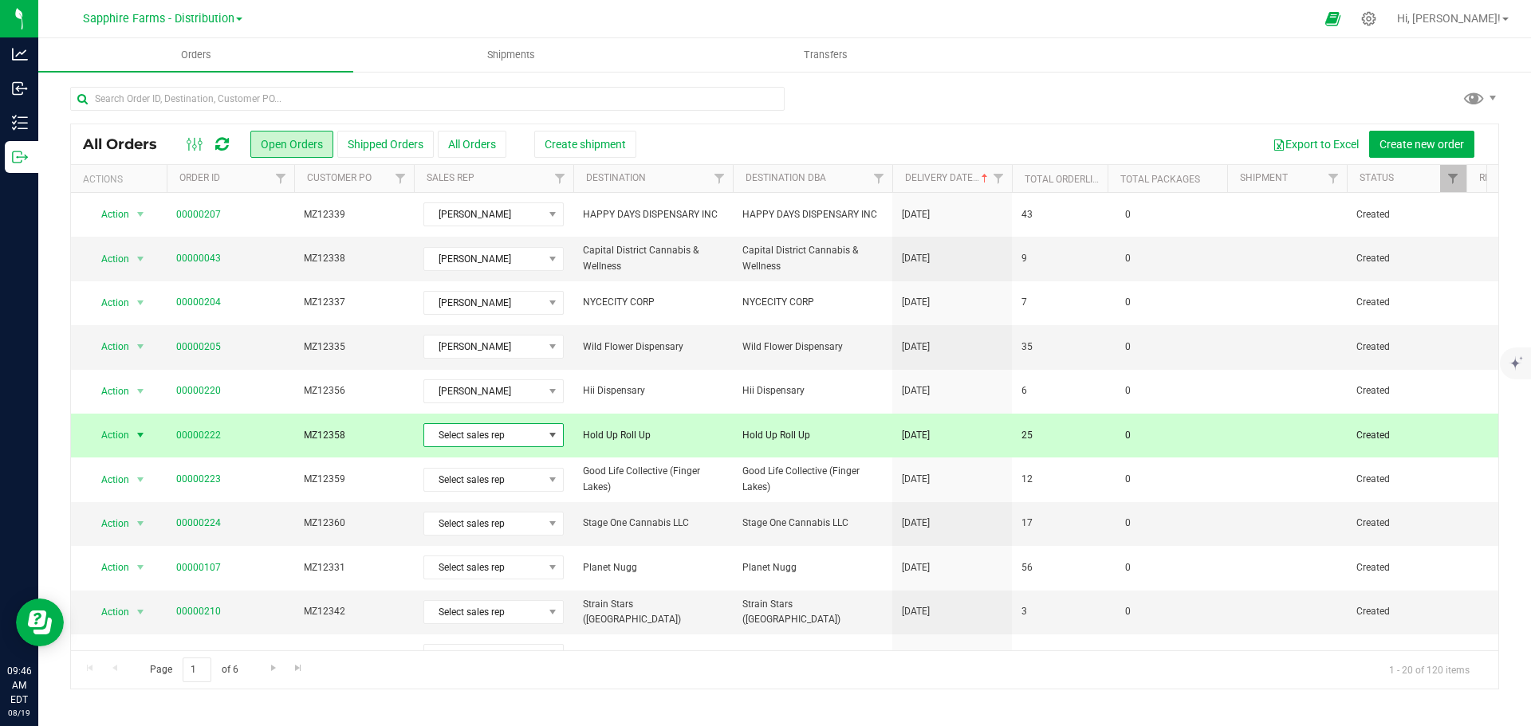
click at [507, 443] on span "Select sales rep" at bounding box center [483, 435] width 119 height 22
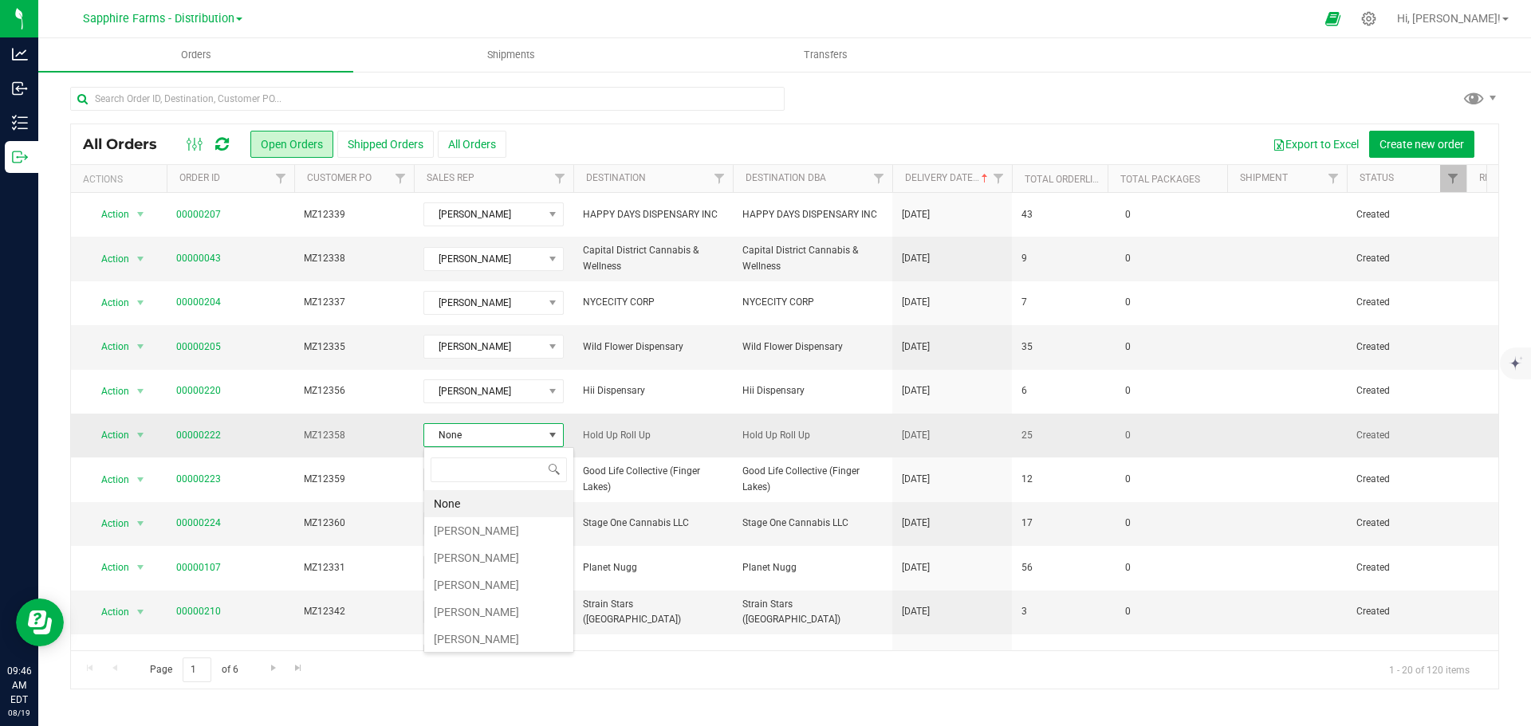
scroll to position [24, 140]
click at [476, 527] on li "[PERSON_NAME]" at bounding box center [498, 530] width 149 height 27
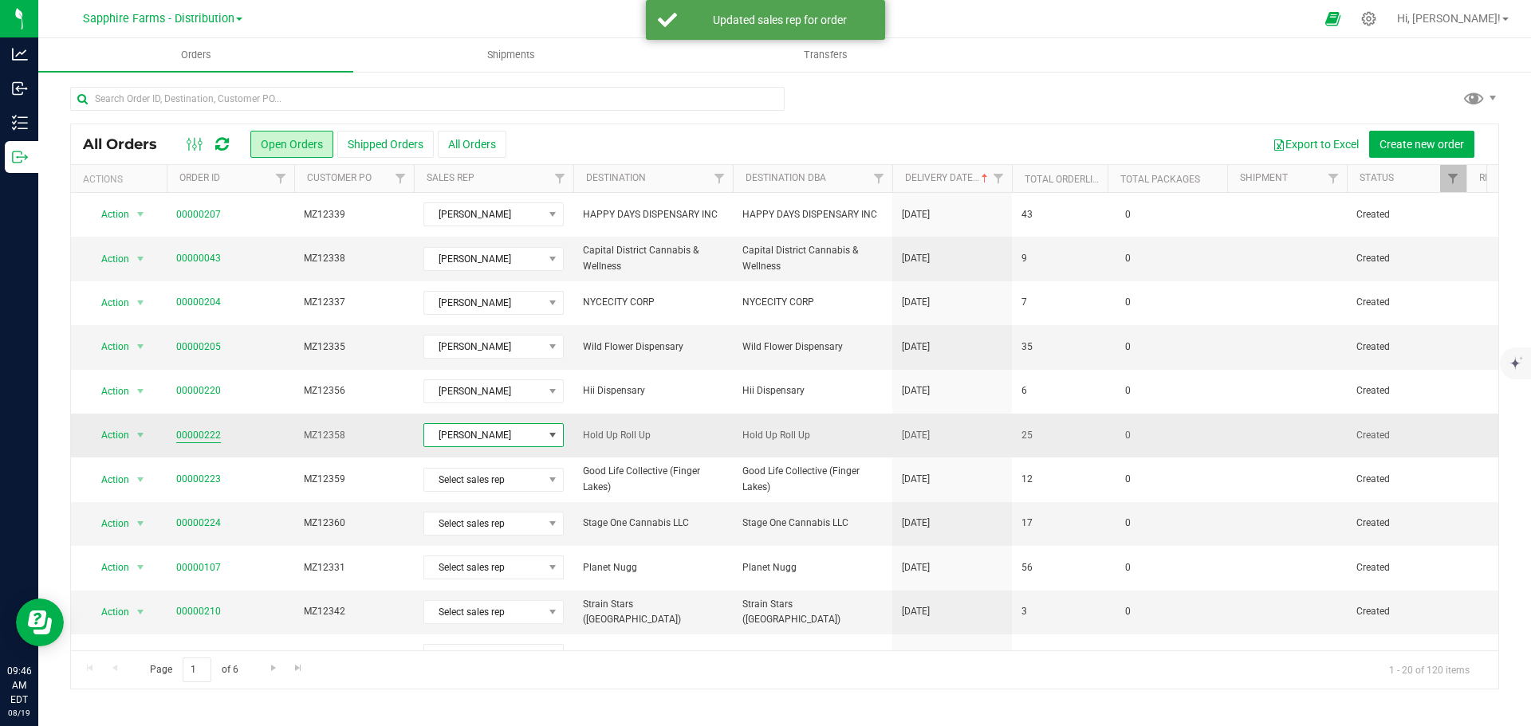
click at [192, 435] on link "00000222" at bounding box center [198, 435] width 45 height 15
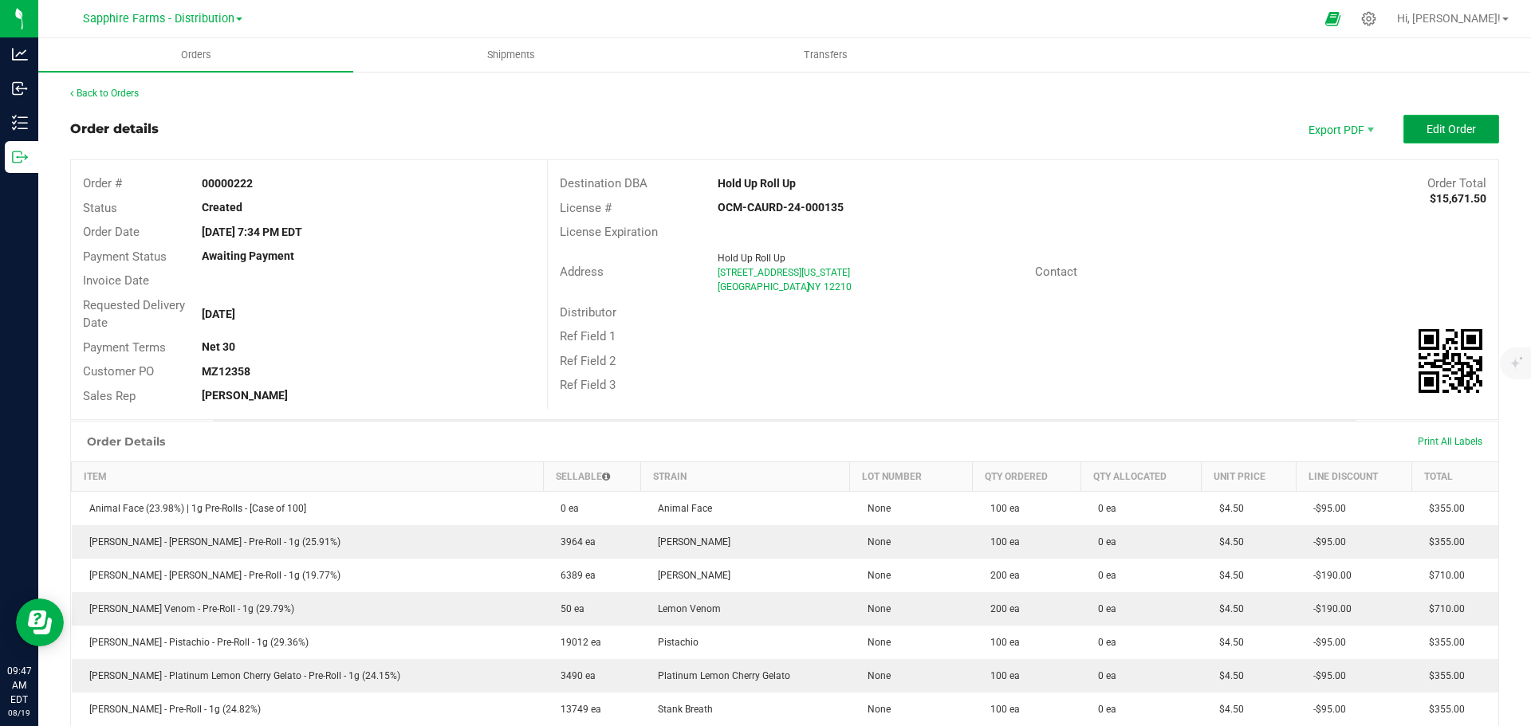
click at [1461, 132] on span "Edit Order" at bounding box center [1450, 129] width 49 height 13
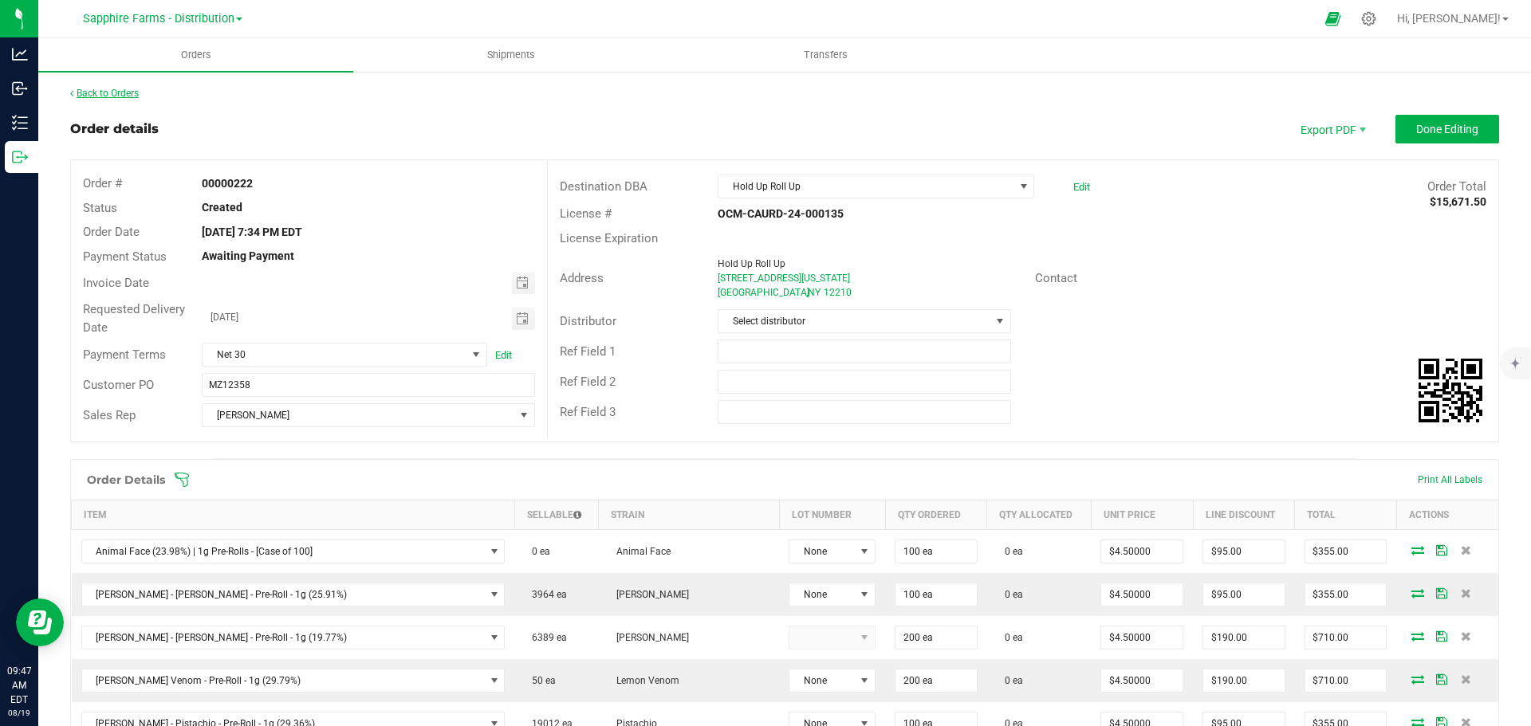
click at [128, 89] on link "Back to Orders" at bounding box center [104, 93] width 69 height 11
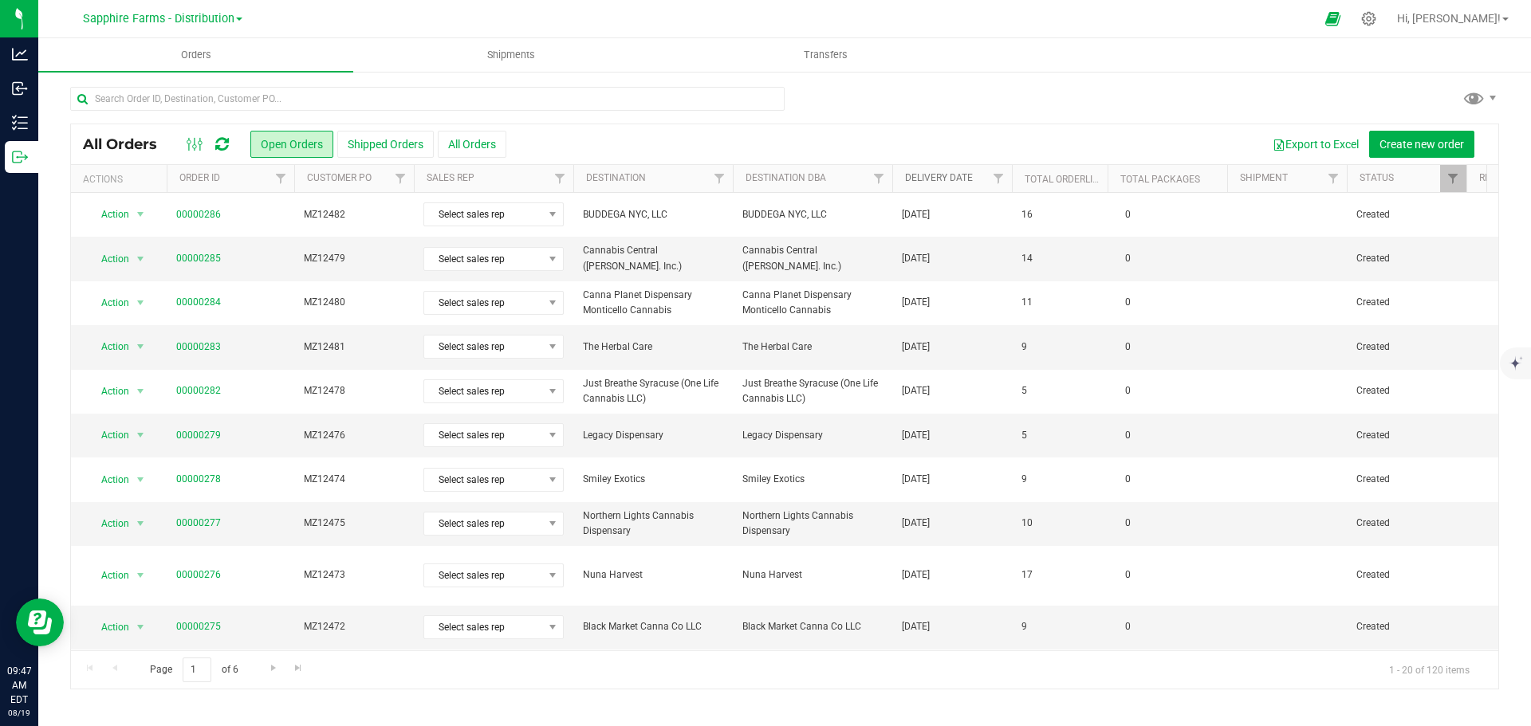
click at [906, 182] on link "Delivery Date" at bounding box center [939, 177] width 68 height 11
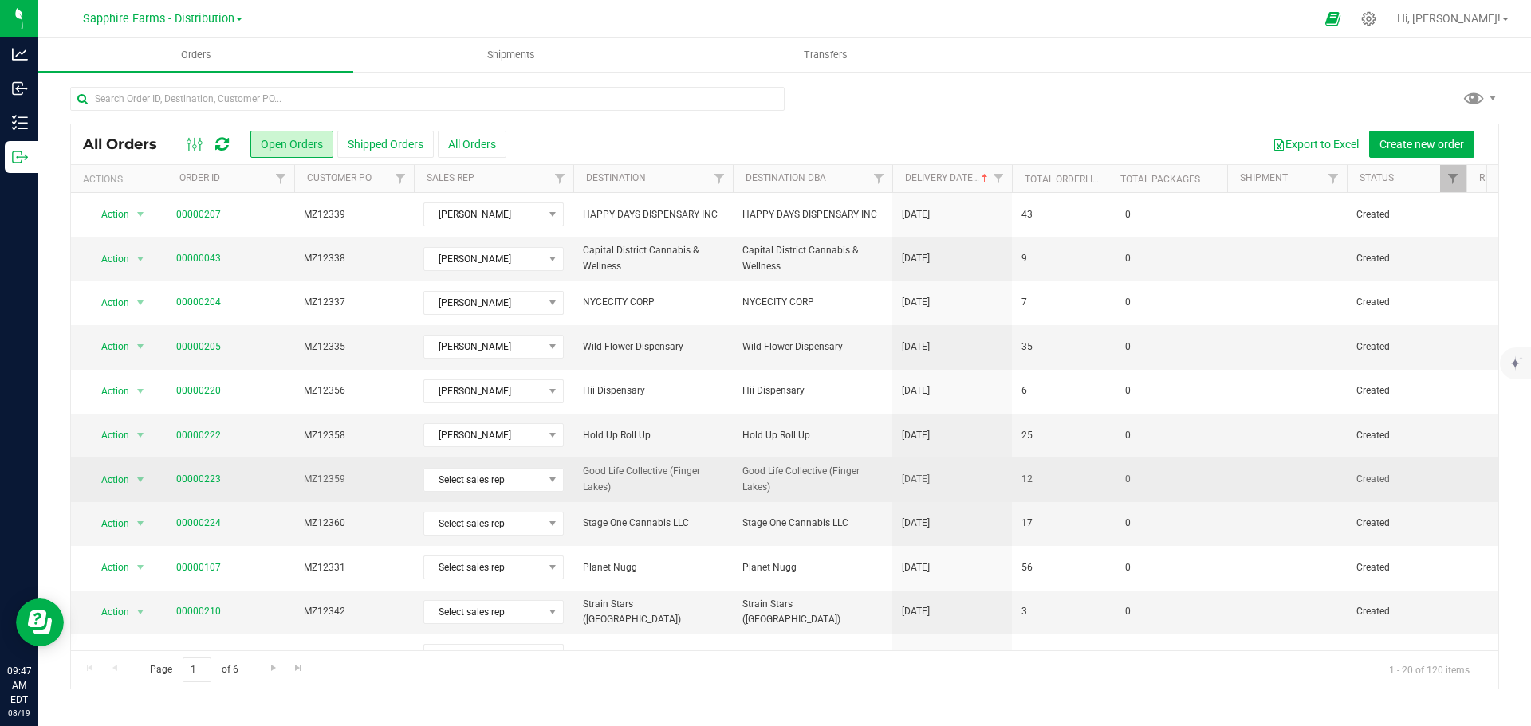
click at [1060, 488] on td "12" at bounding box center [1060, 480] width 96 height 44
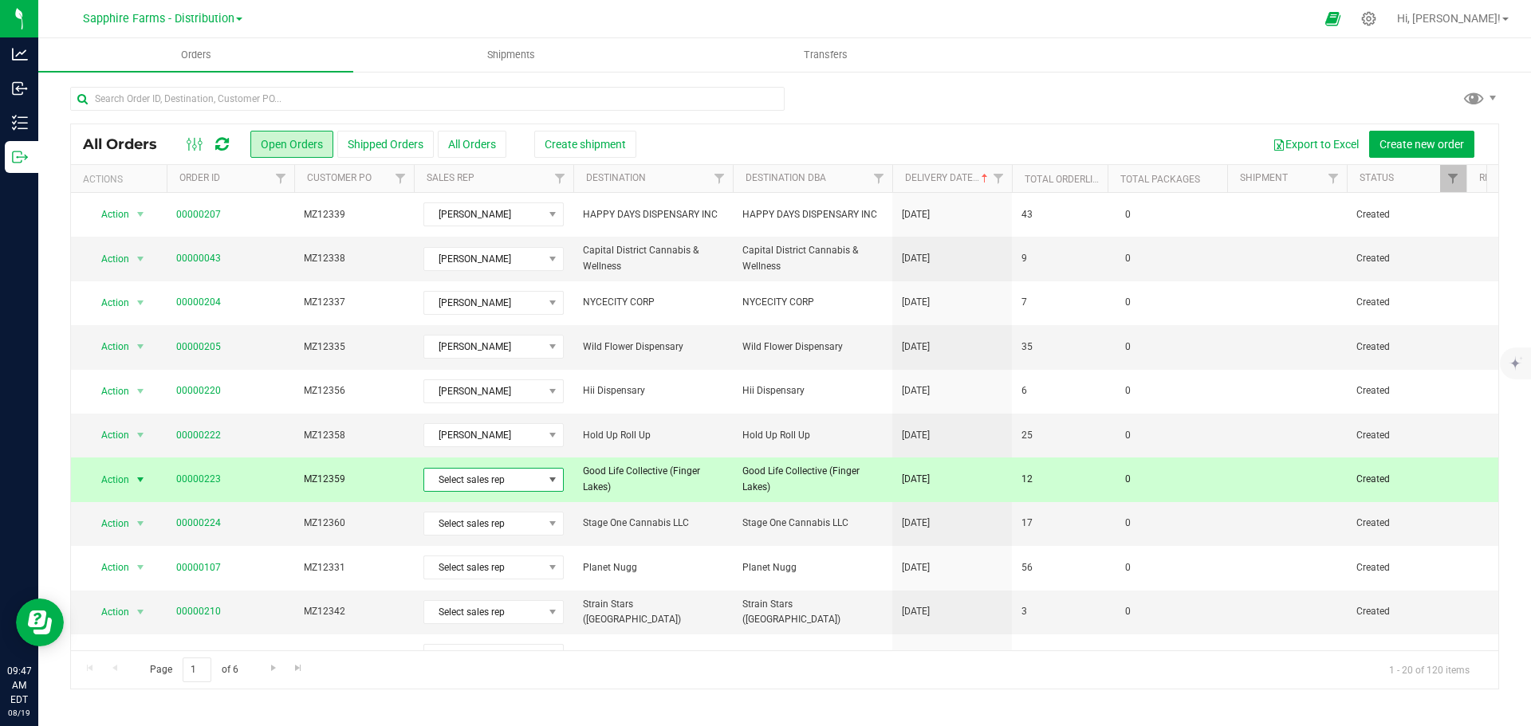
click at [455, 486] on span "Select sales rep" at bounding box center [483, 480] width 119 height 22
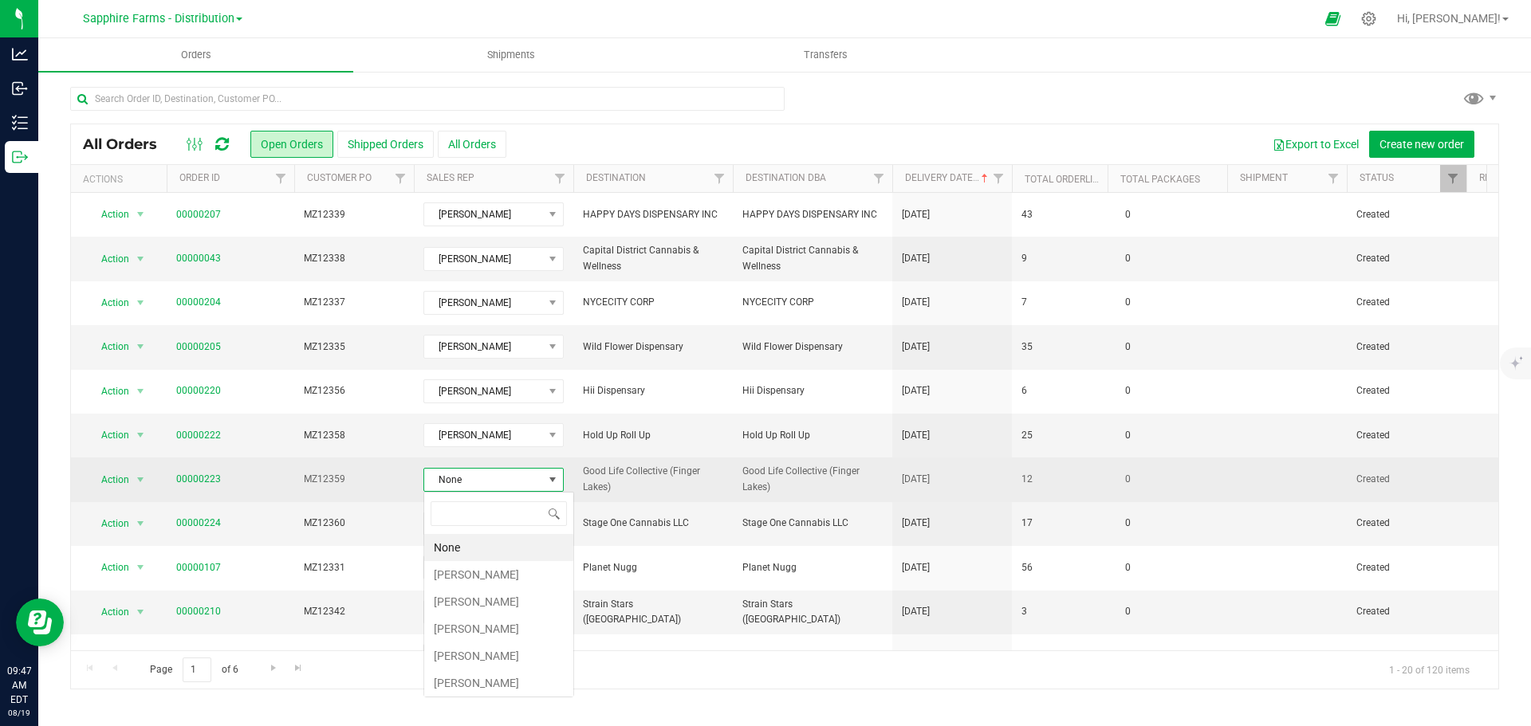
scroll to position [24, 140]
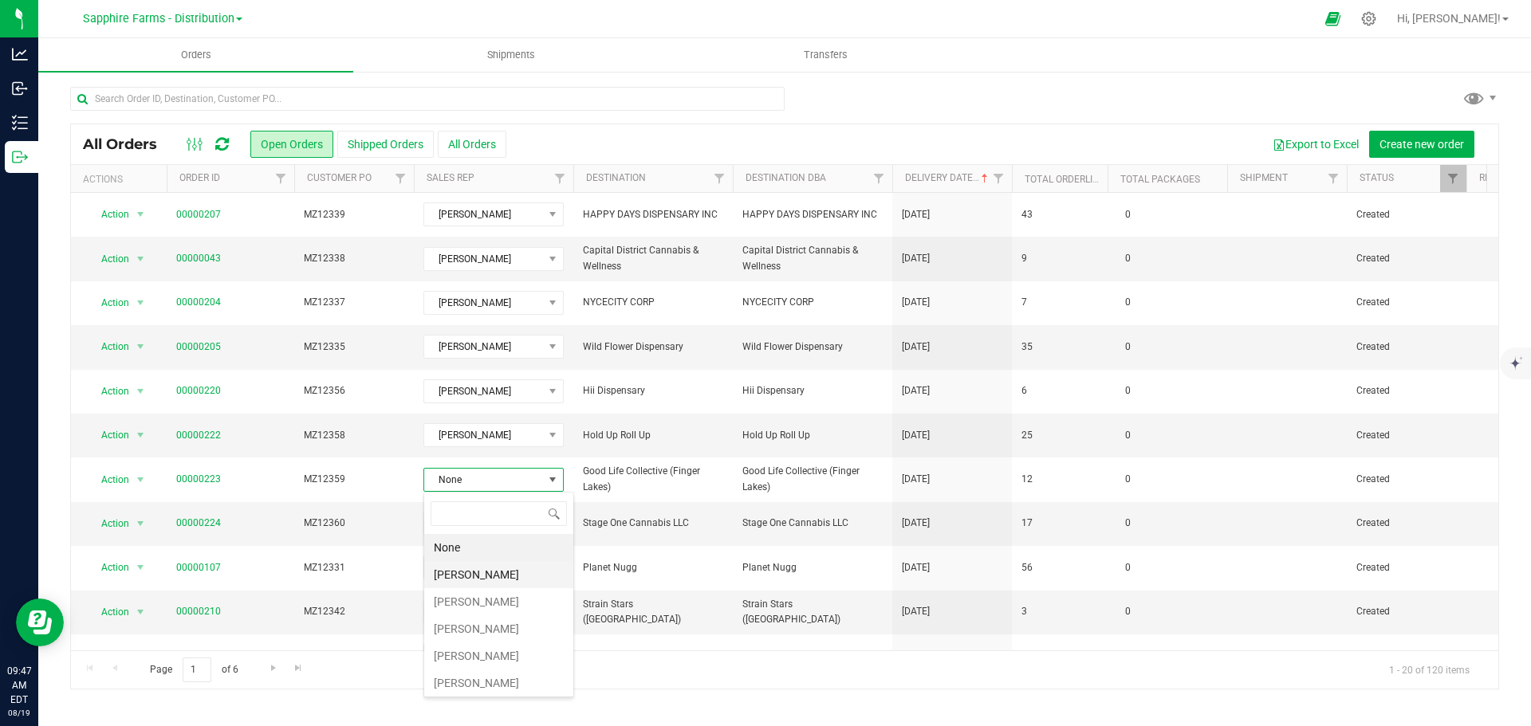
click at [479, 565] on li "[PERSON_NAME]" at bounding box center [498, 574] width 149 height 27
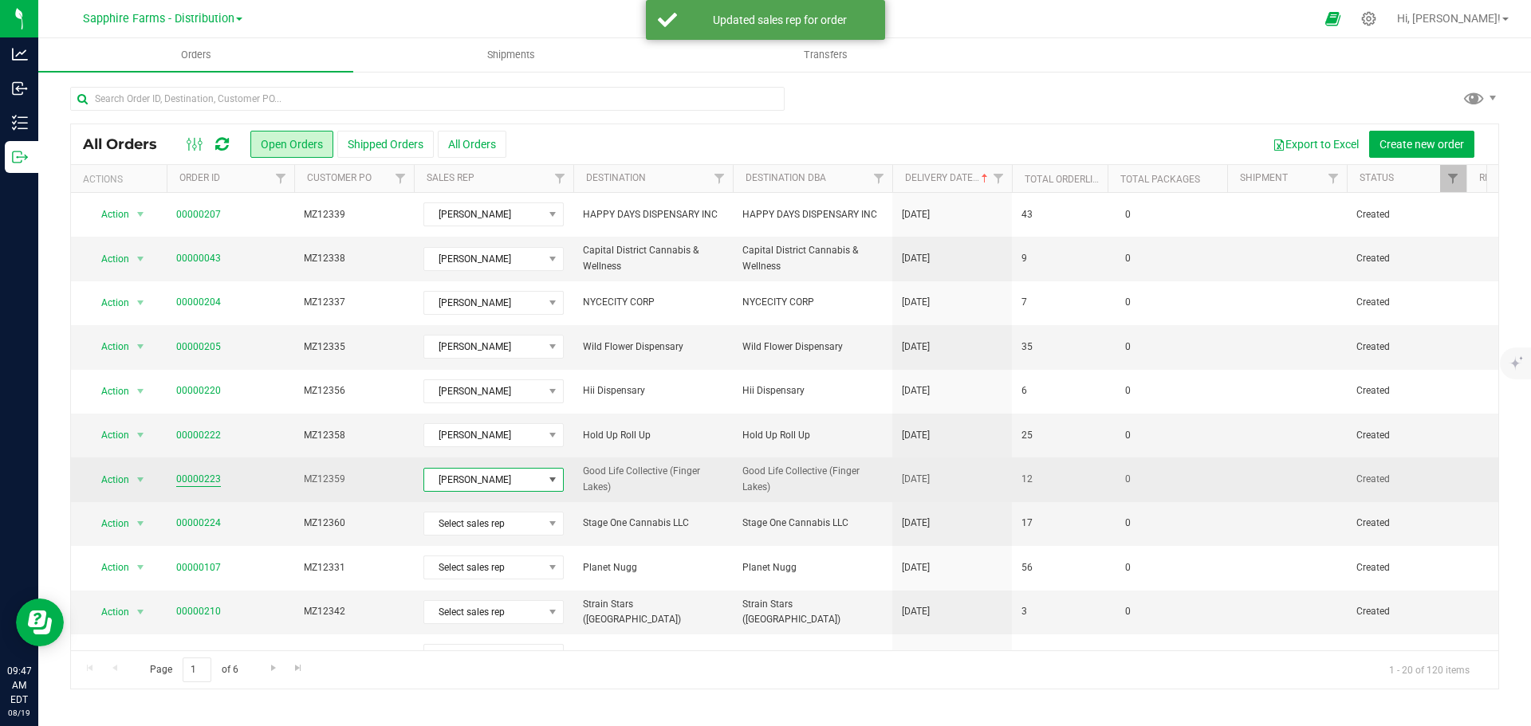
click at [197, 476] on link "00000223" at bounding box center [198, 479] width 45 height 15
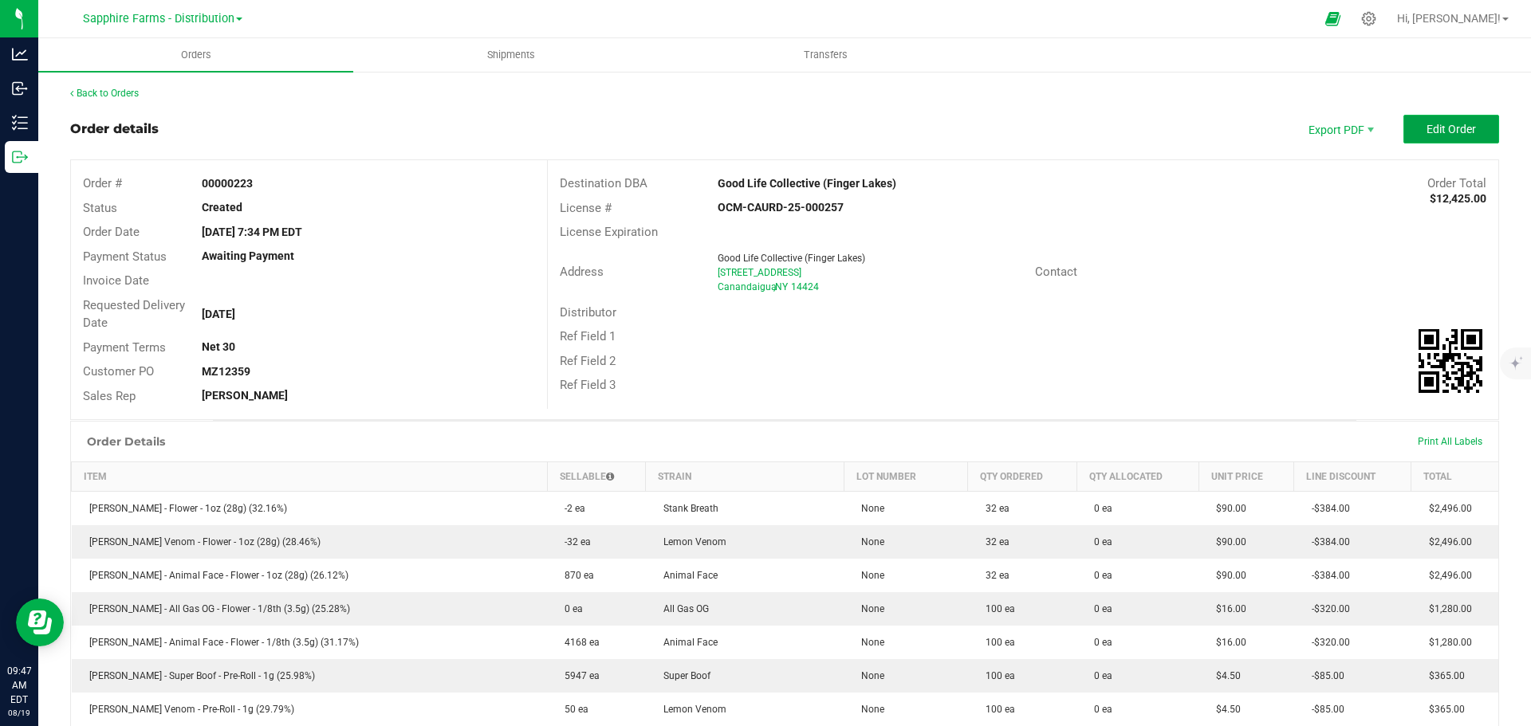
click at [1462, 135] on span "Edit Order" at bounding box center [1450, 129] width 49 height 13
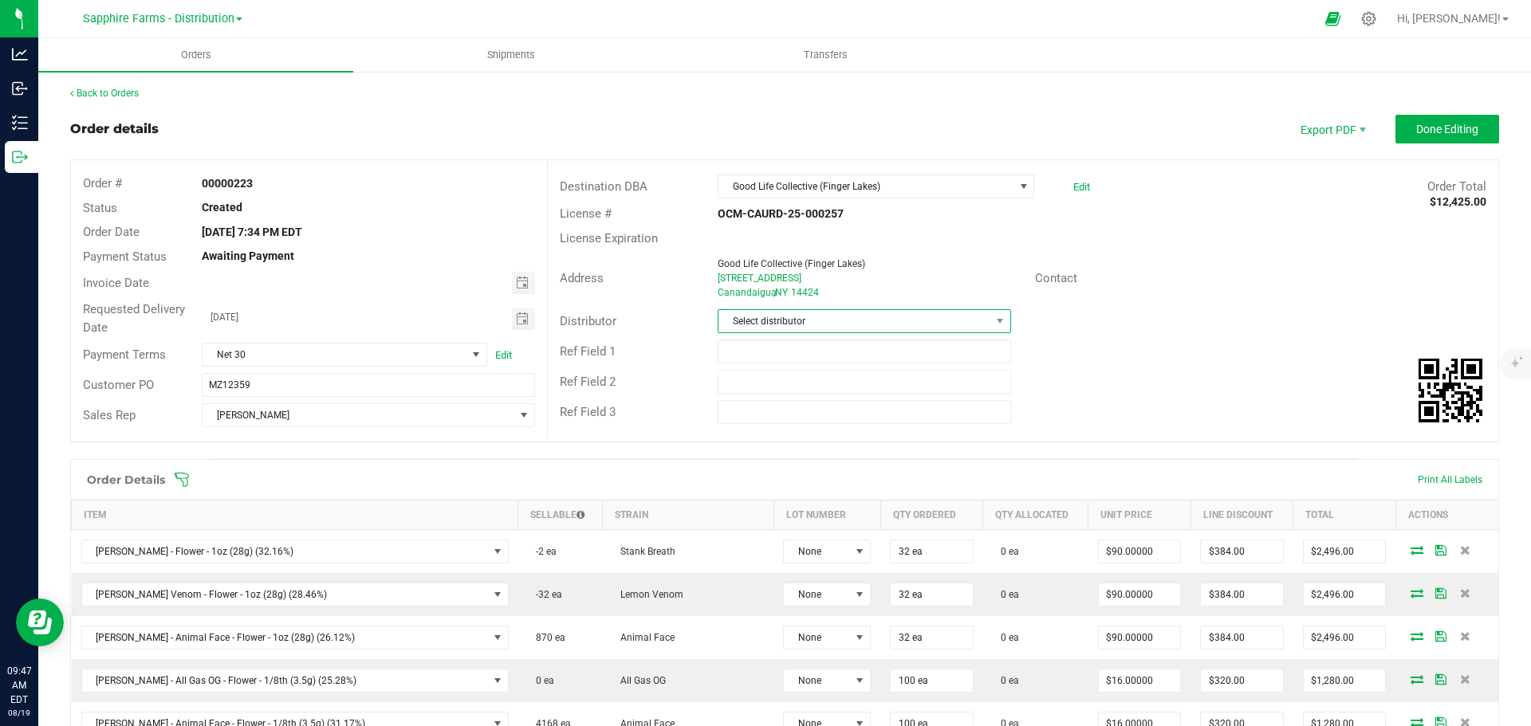
click at [981, 324] on span "Select distributor" at bounding box center [853, 321] width 271 height 22
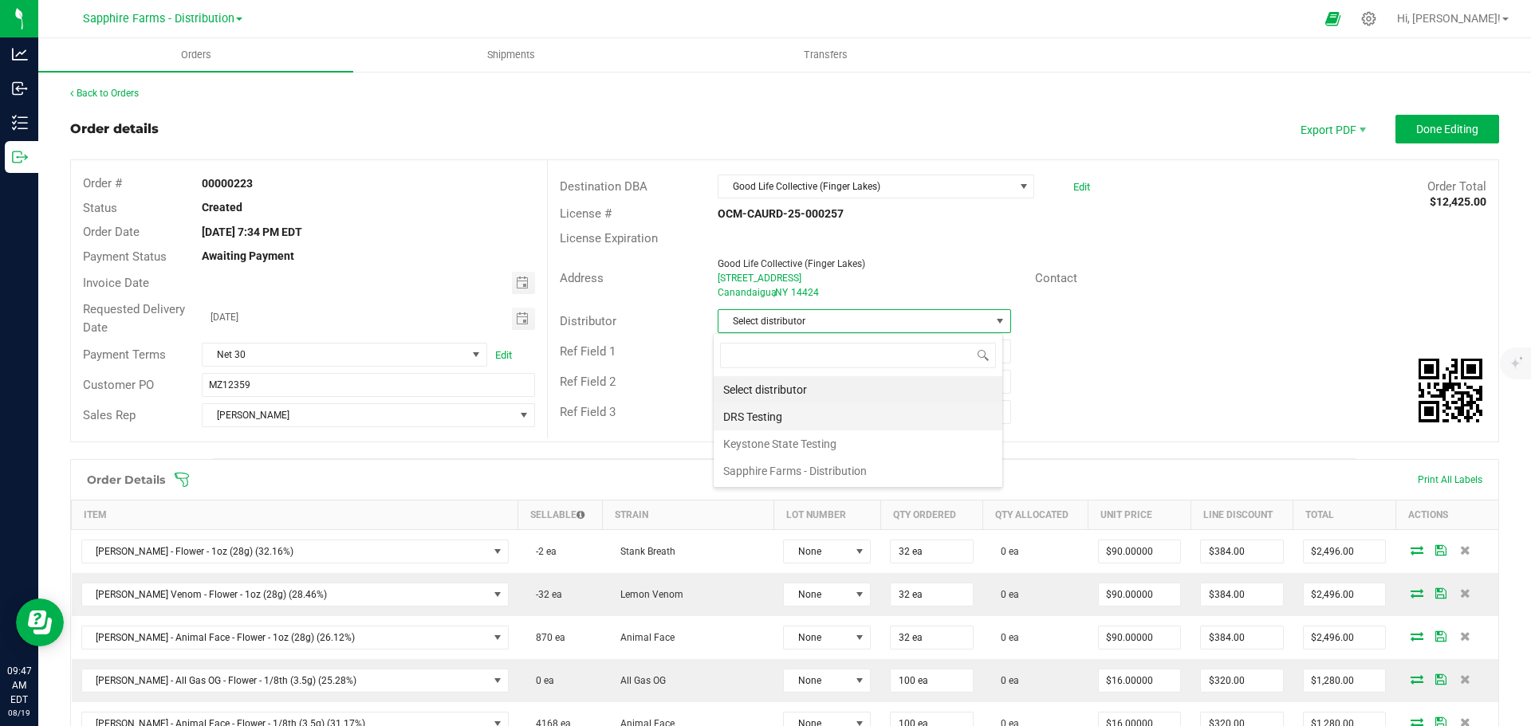
scroll to position [24, 290]
click at [830, 460] on li "Sapphire Farms - Distribution" at bounding box center [858, 471] width 289 height 27
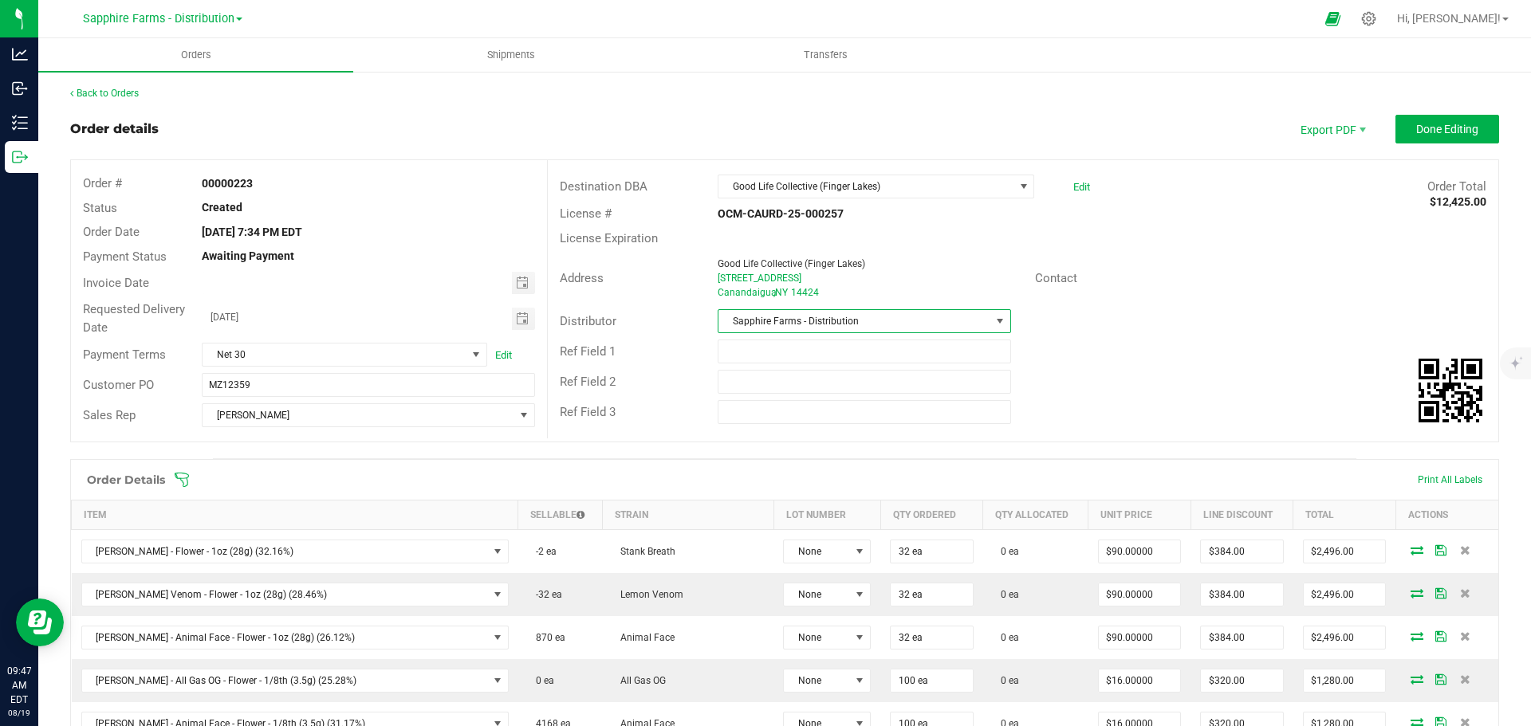
click at [1115, 396] on div "Ref Field 2" at bounding box center [1023, 382] width 950 height 30
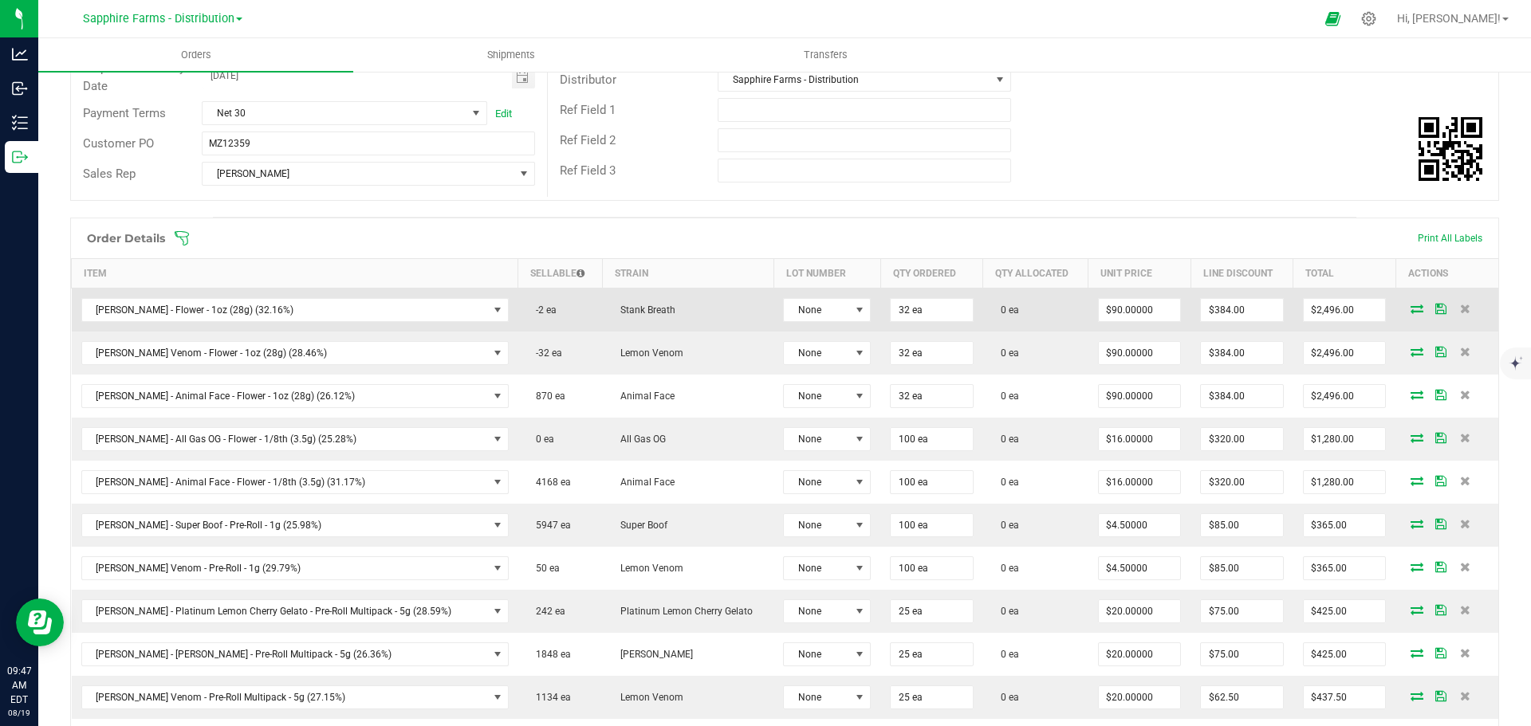
scroll to position [319, 0]
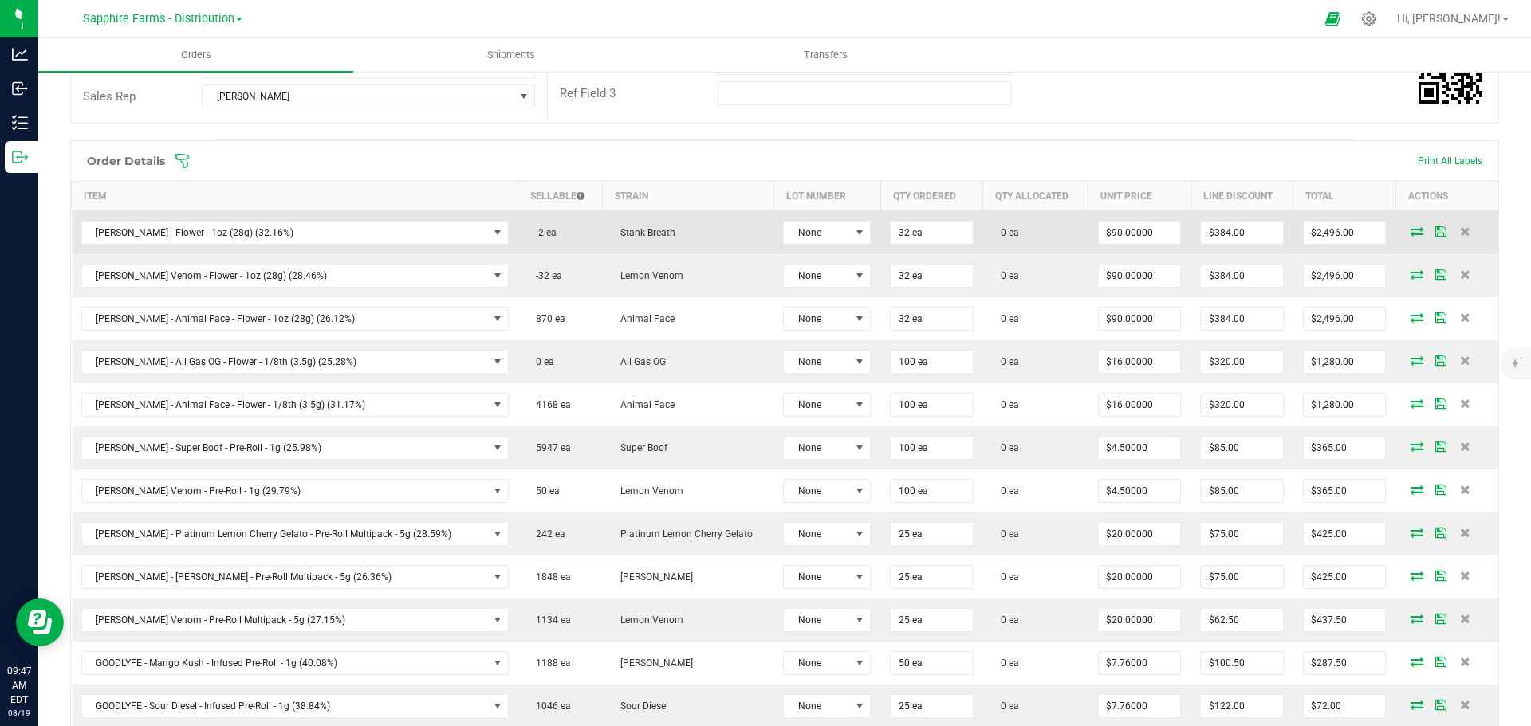
click at [1410, 233] on icon at bounding box center [1416, 231] width 13 height 10
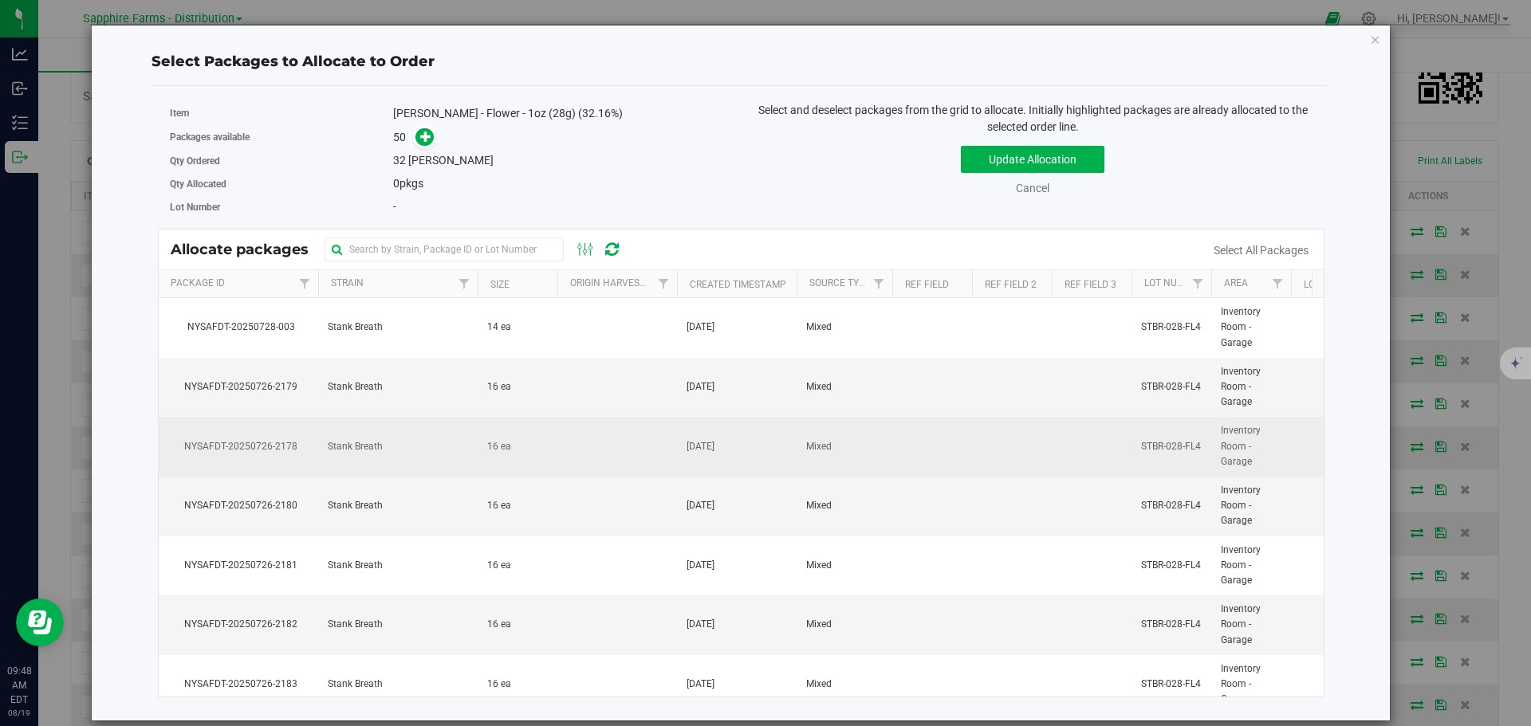
click at [439, 451] on td "Stank Breath" at bounding box center [397, 447] width 159 height 60
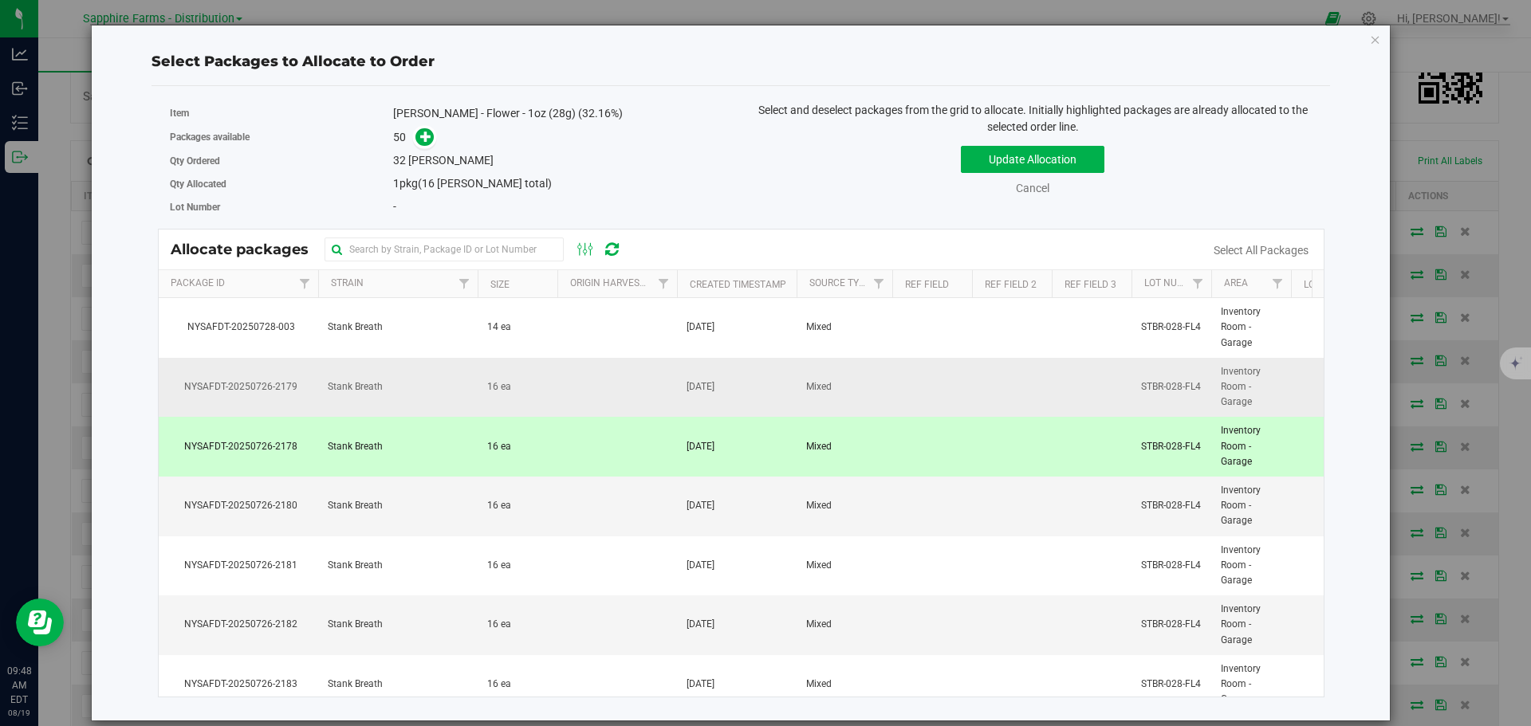
click at [427, 386] on td "Stank Breath" at bounding box center [397, 388] width 159 height 60
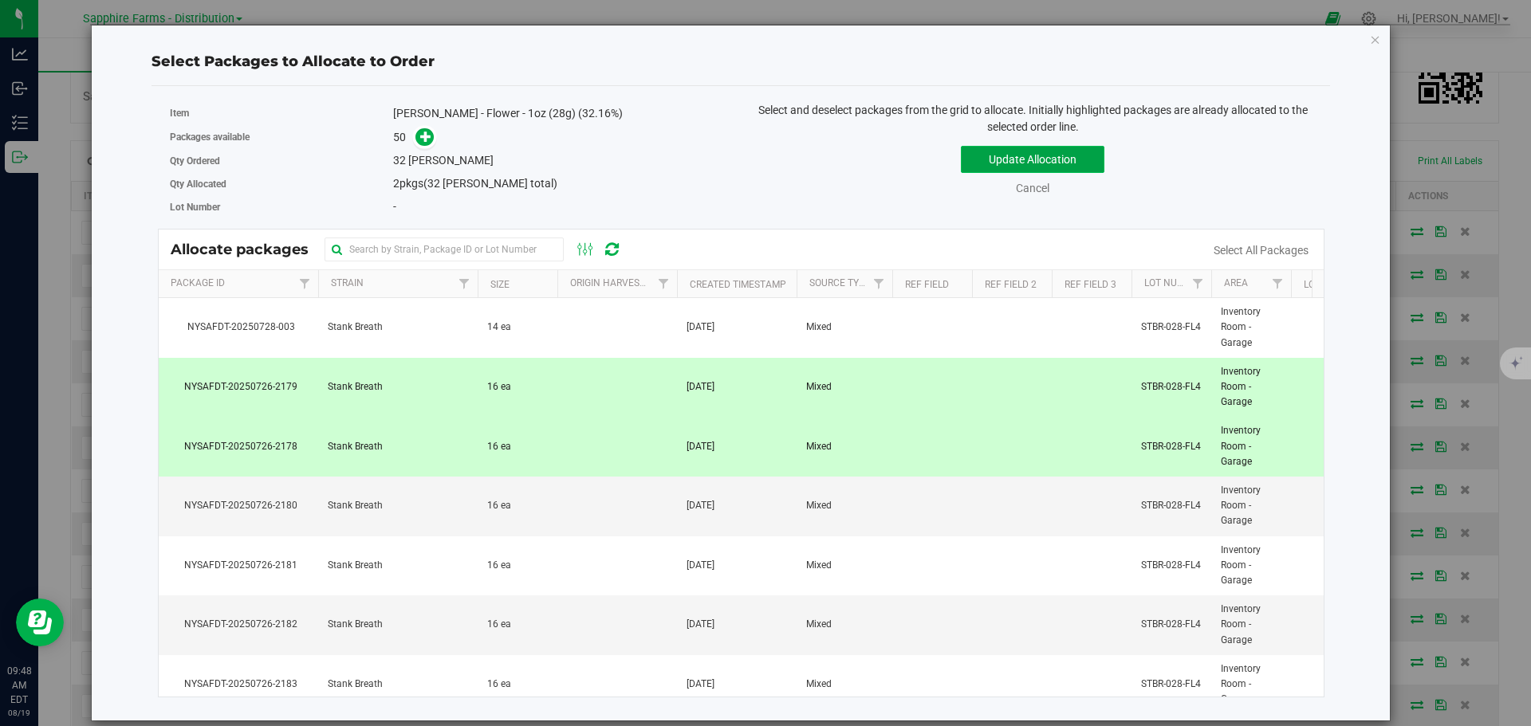
click at [1005, 160] on button "Update Allocation" at bounding box center [1033, 159] width 144 height 27
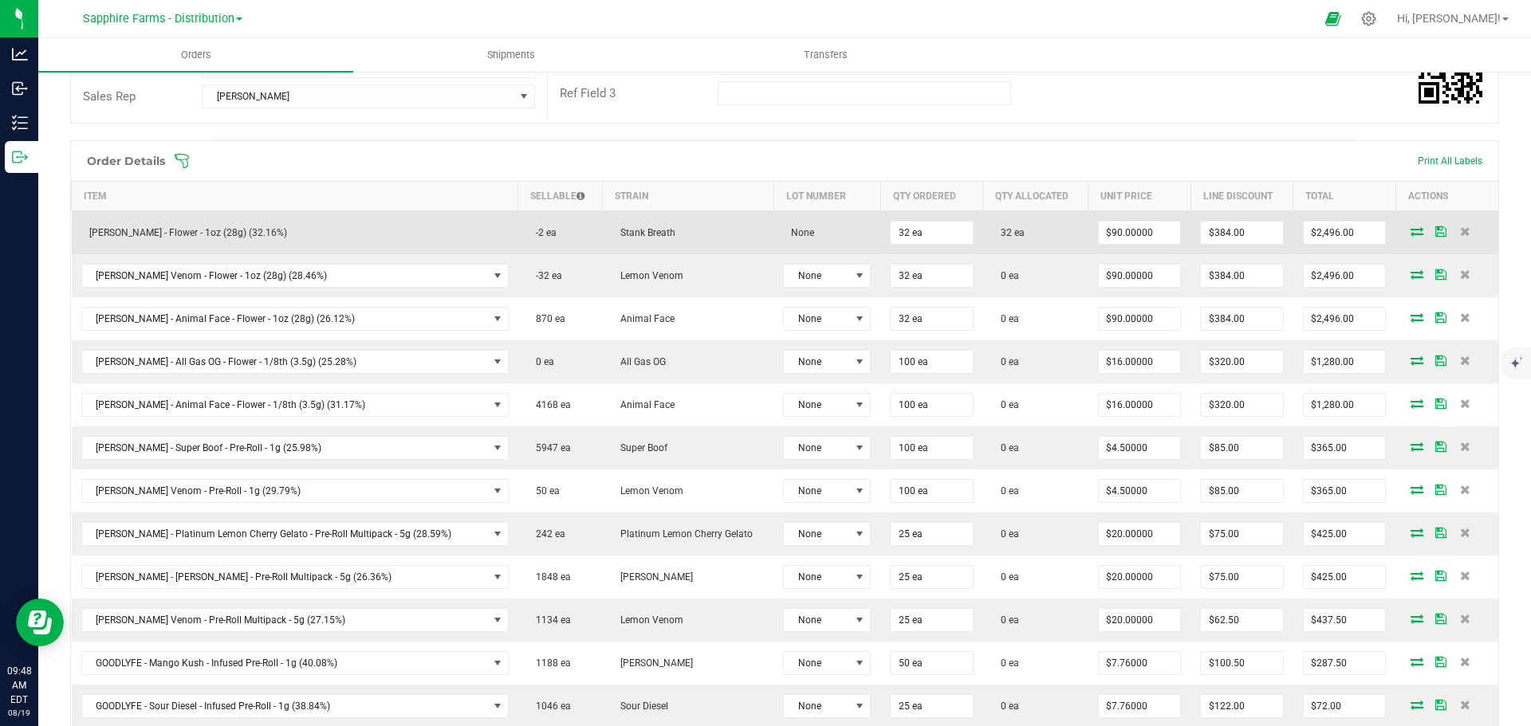
click at [1435, 235] on icon at bounding box center [1440, 231] width 11 height 10
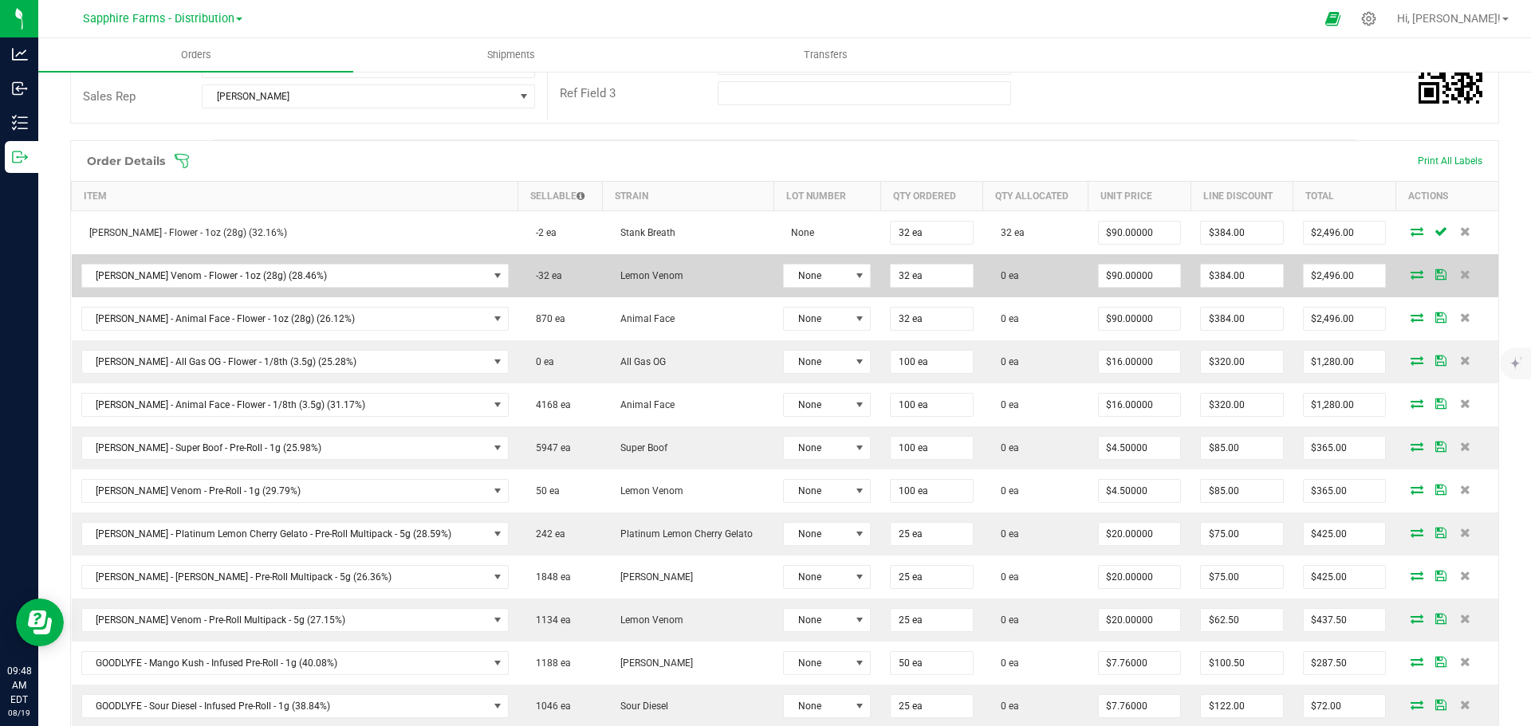
click at [1410, 273] on icon at bounding box center [1416, 274] width 13 height 10
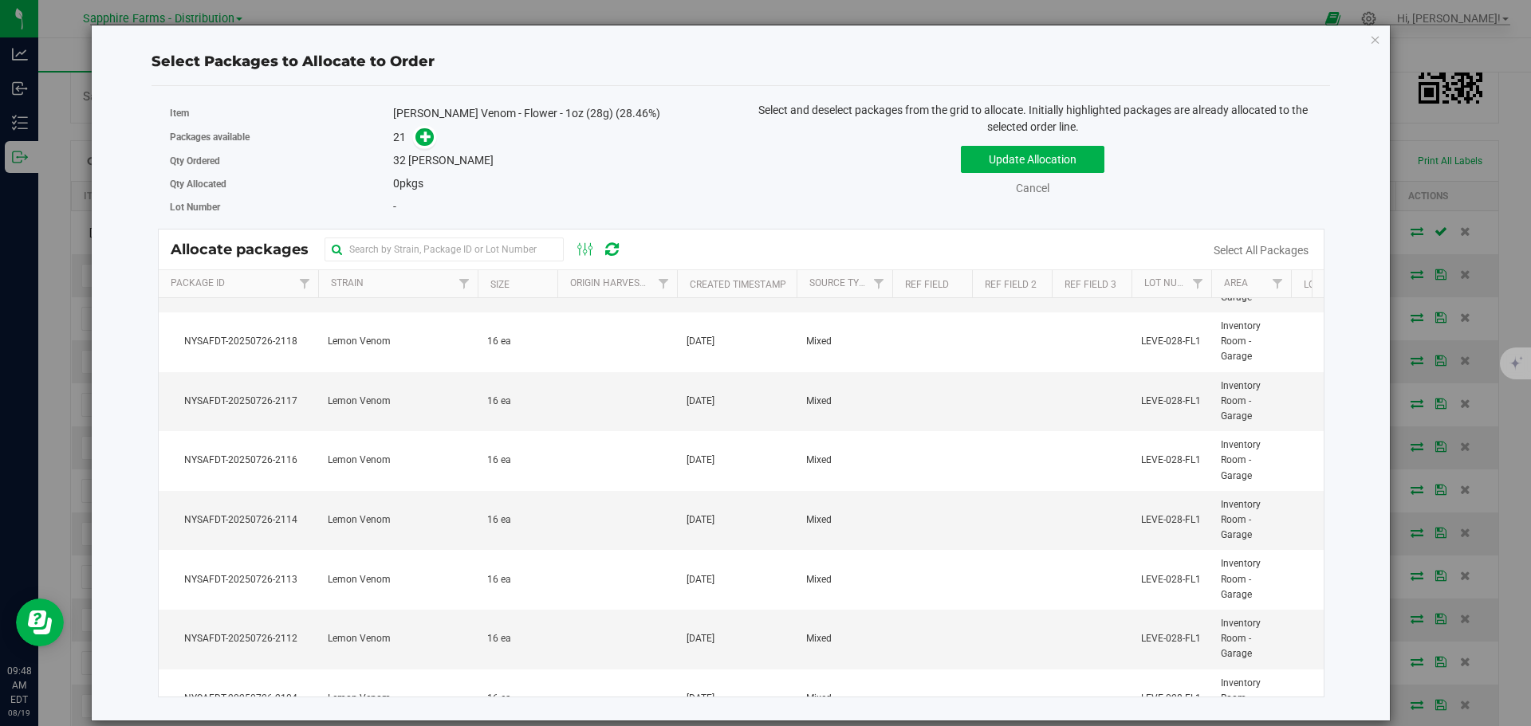
scroll to position [478, 0]
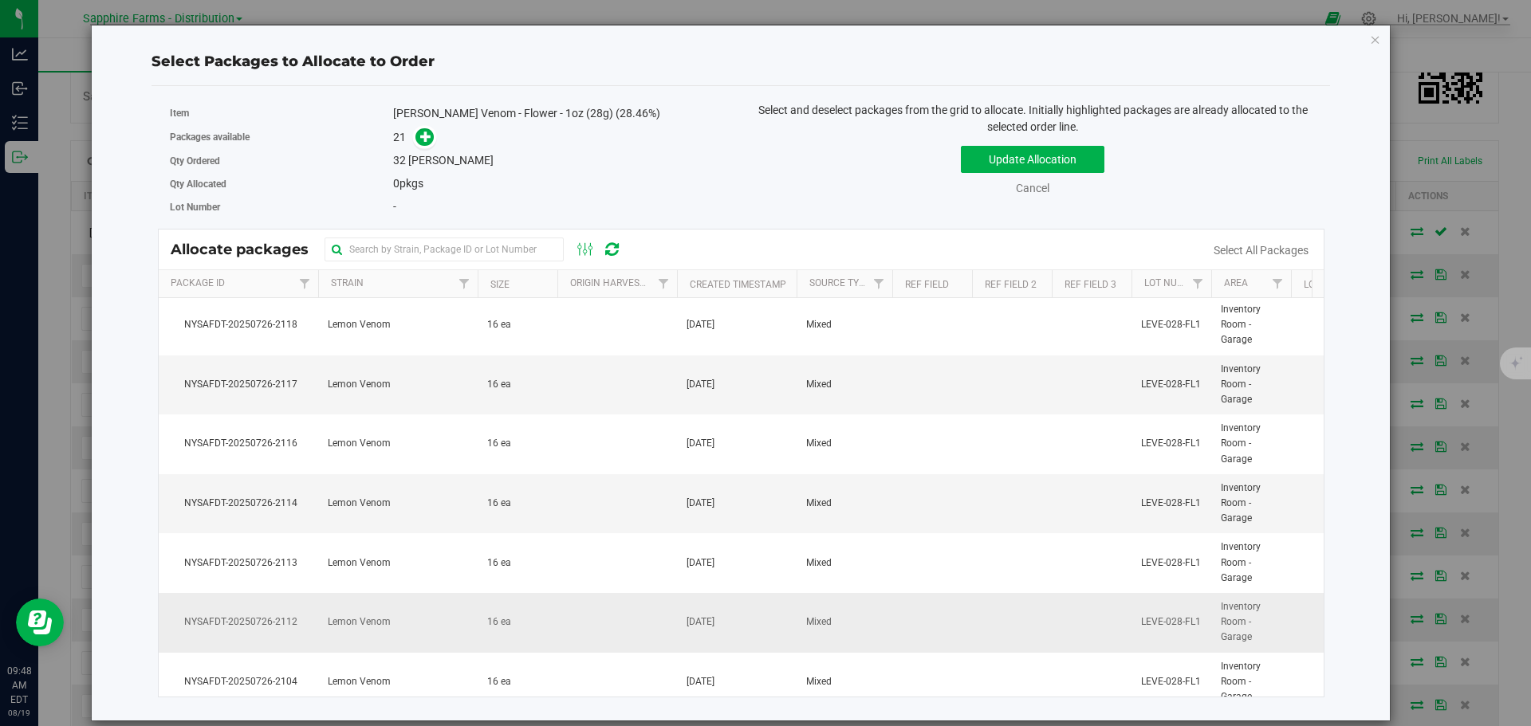
click at [418, 622] on td "Lemon Venom" at bounding box center [397, 623] width 159 height 60
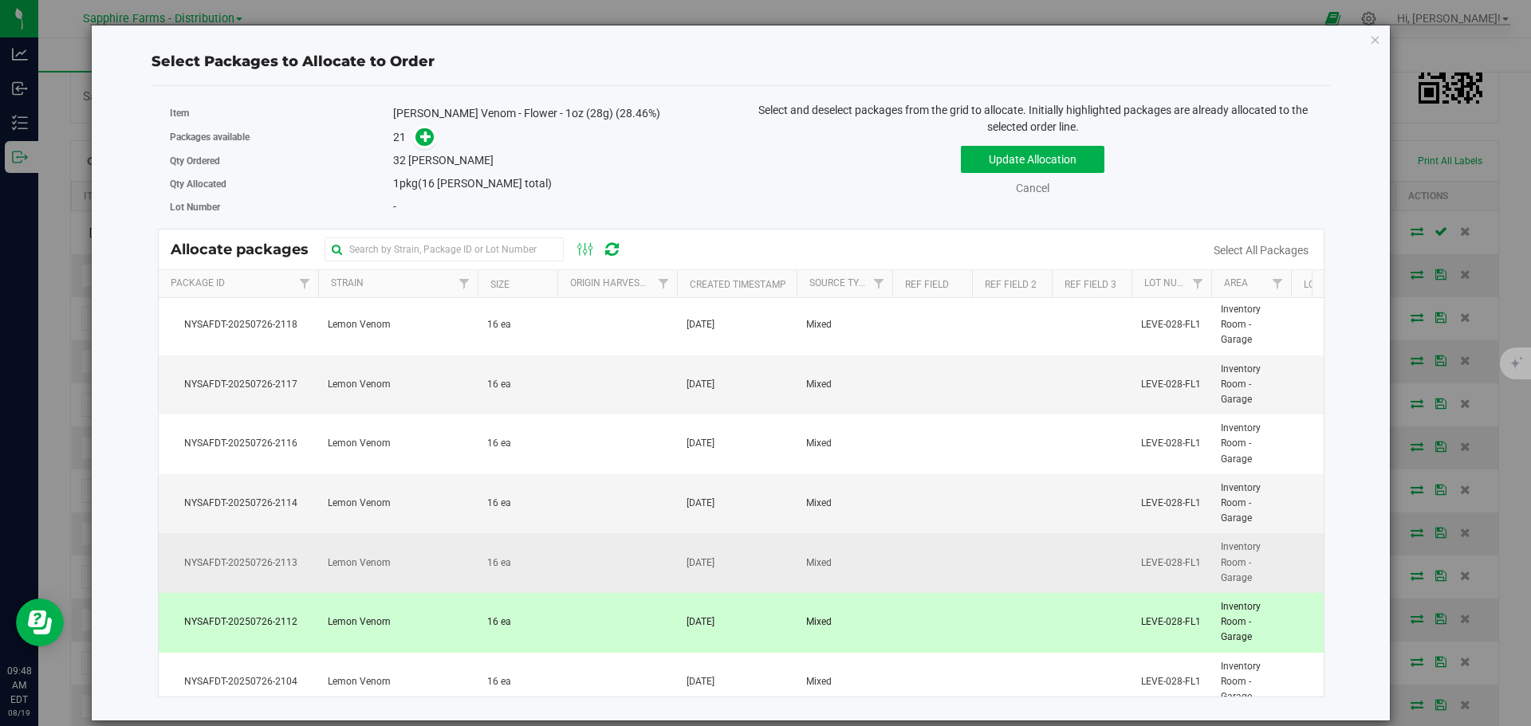
click at [420, 576] on td "Lemon Venom" at bounding box center [397, 563] width 159 height 60
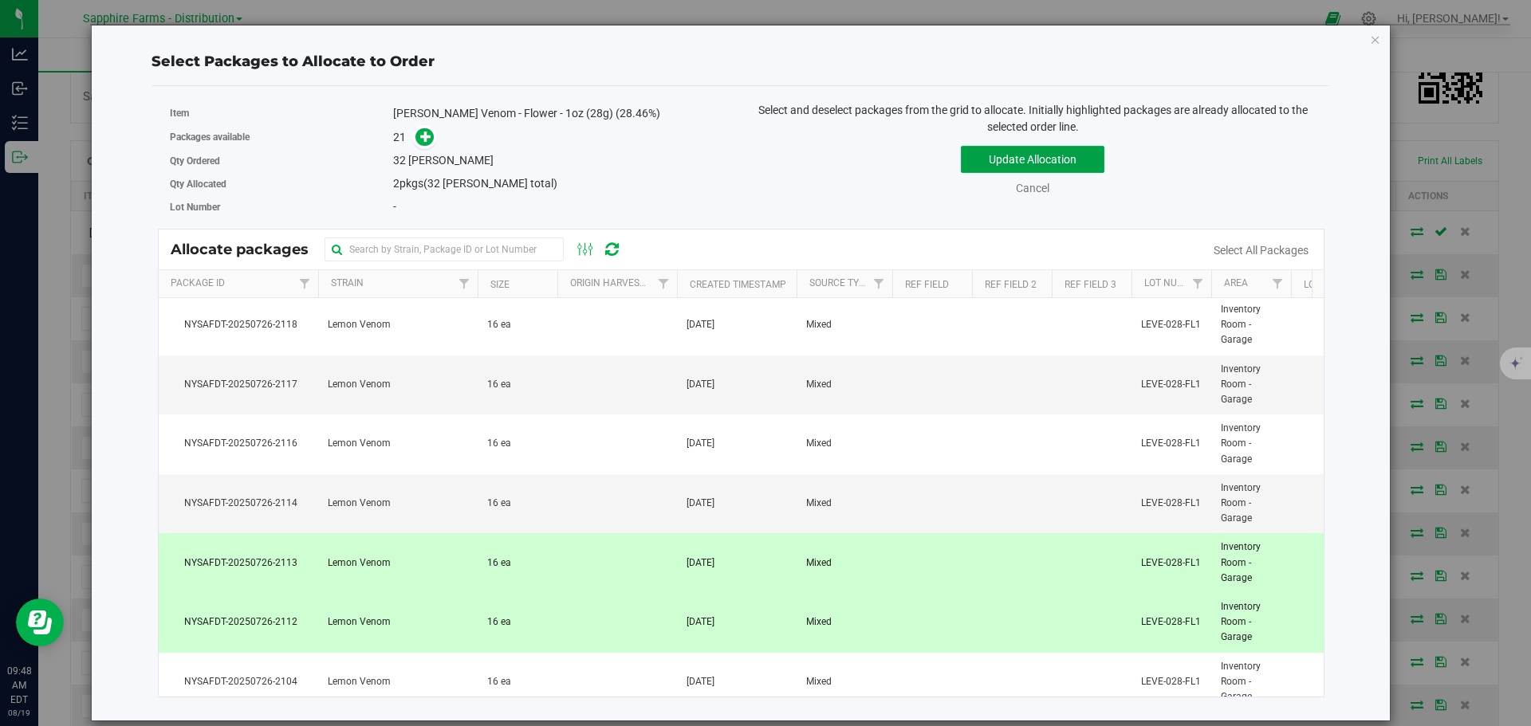
click at [1056, 159] on button "Update Allocation" at bounding box center [1033, 159] width 144 height 27
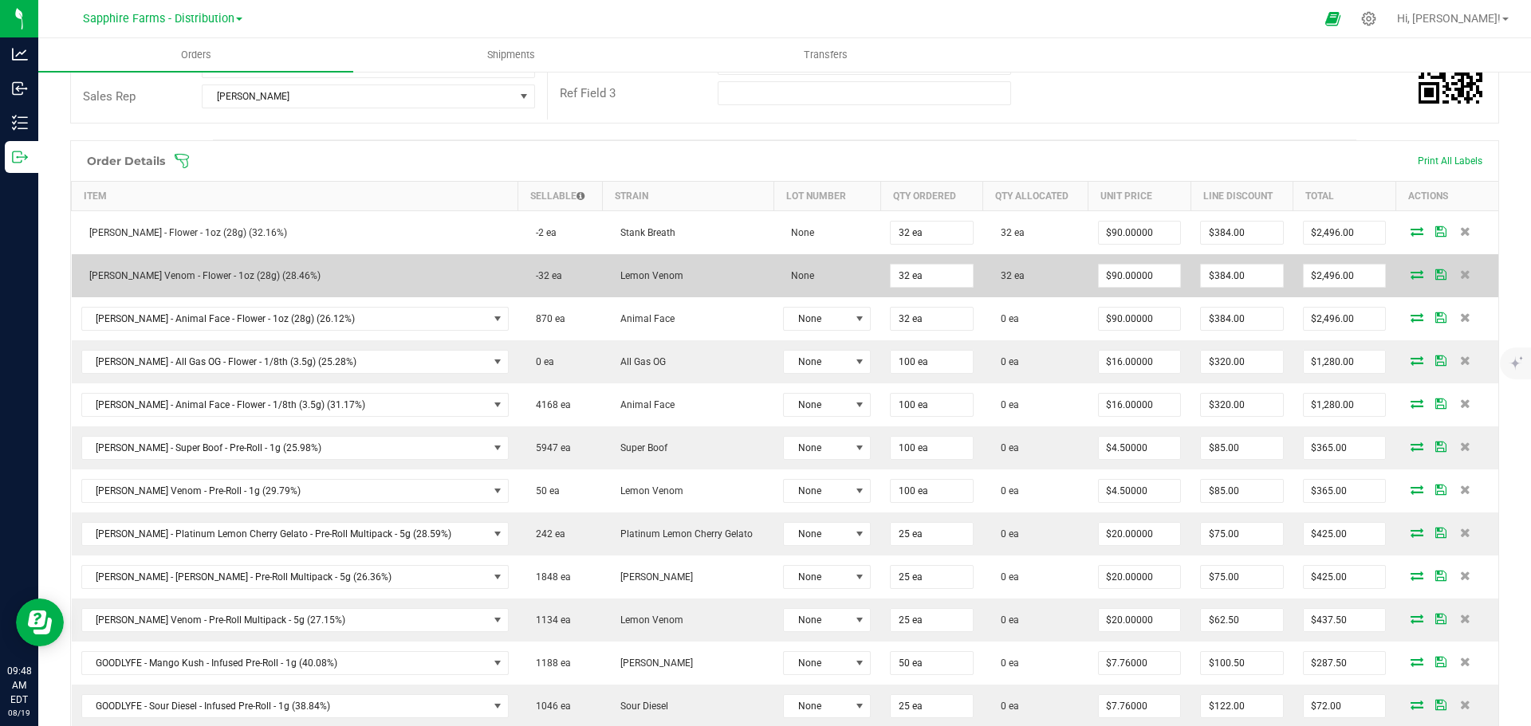
click at [1431, 277] on span at bounding box center [1441, 274] width 24 height 10
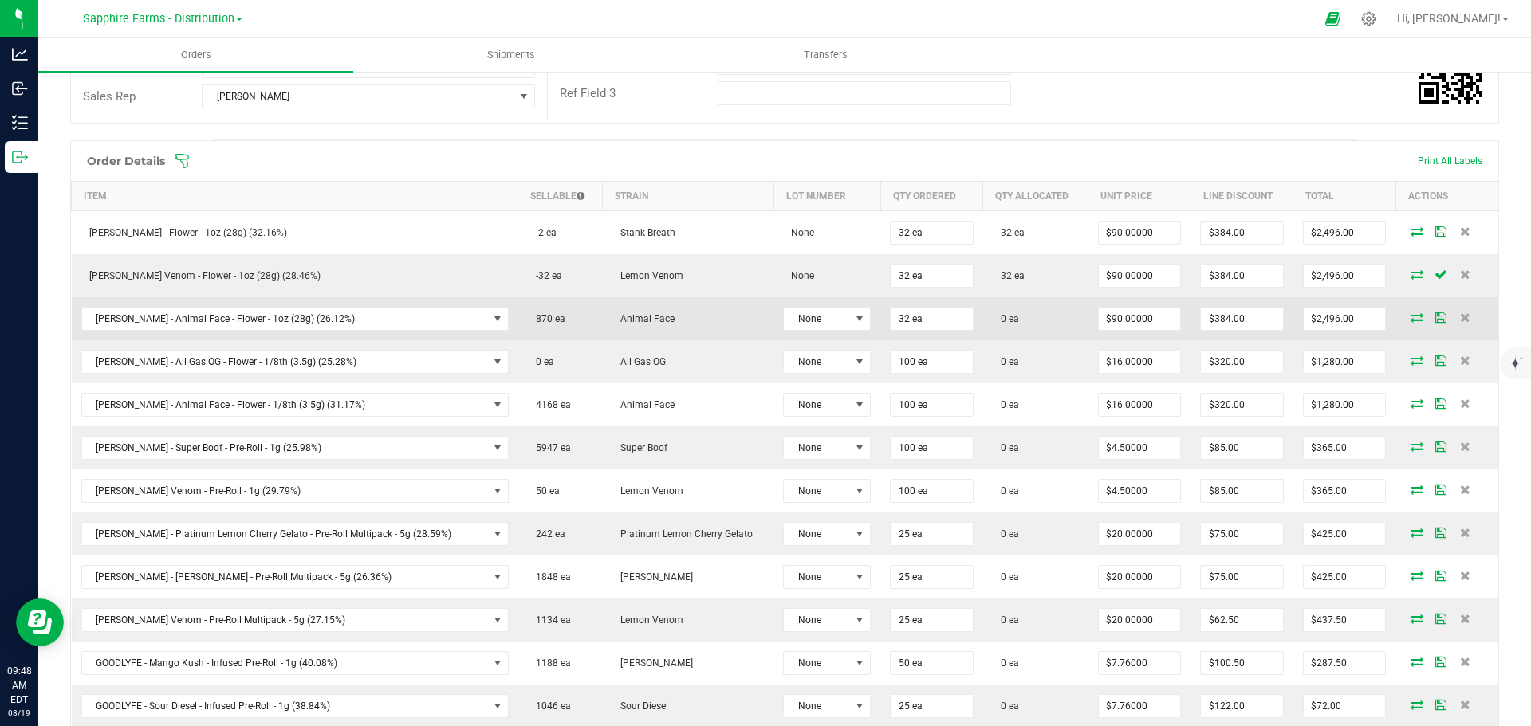
click at [1410, 321] on icon at bounding box center [1416, 318] width 13 height 10
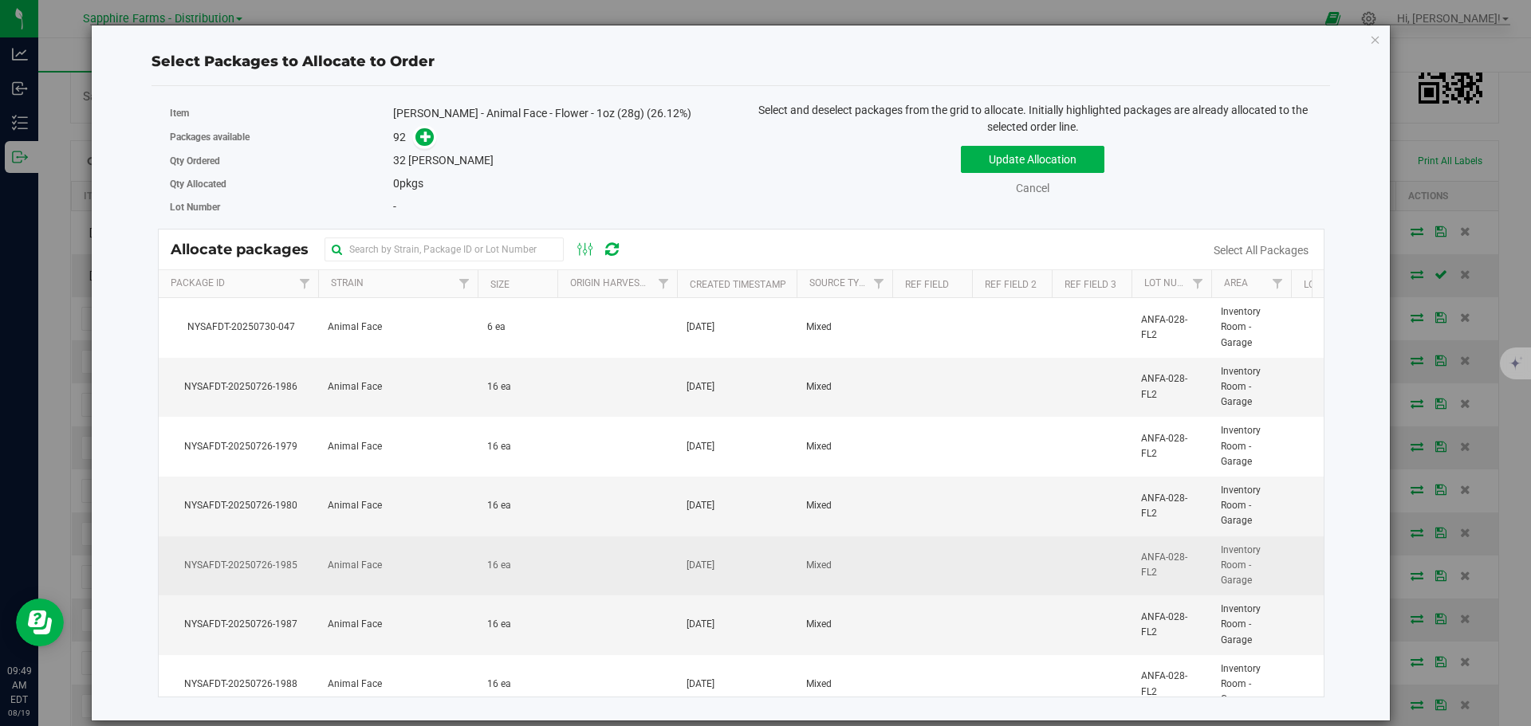
click at [384, 580] on td "Animal Face" at bounding box center [397, 567] width 159 height 60
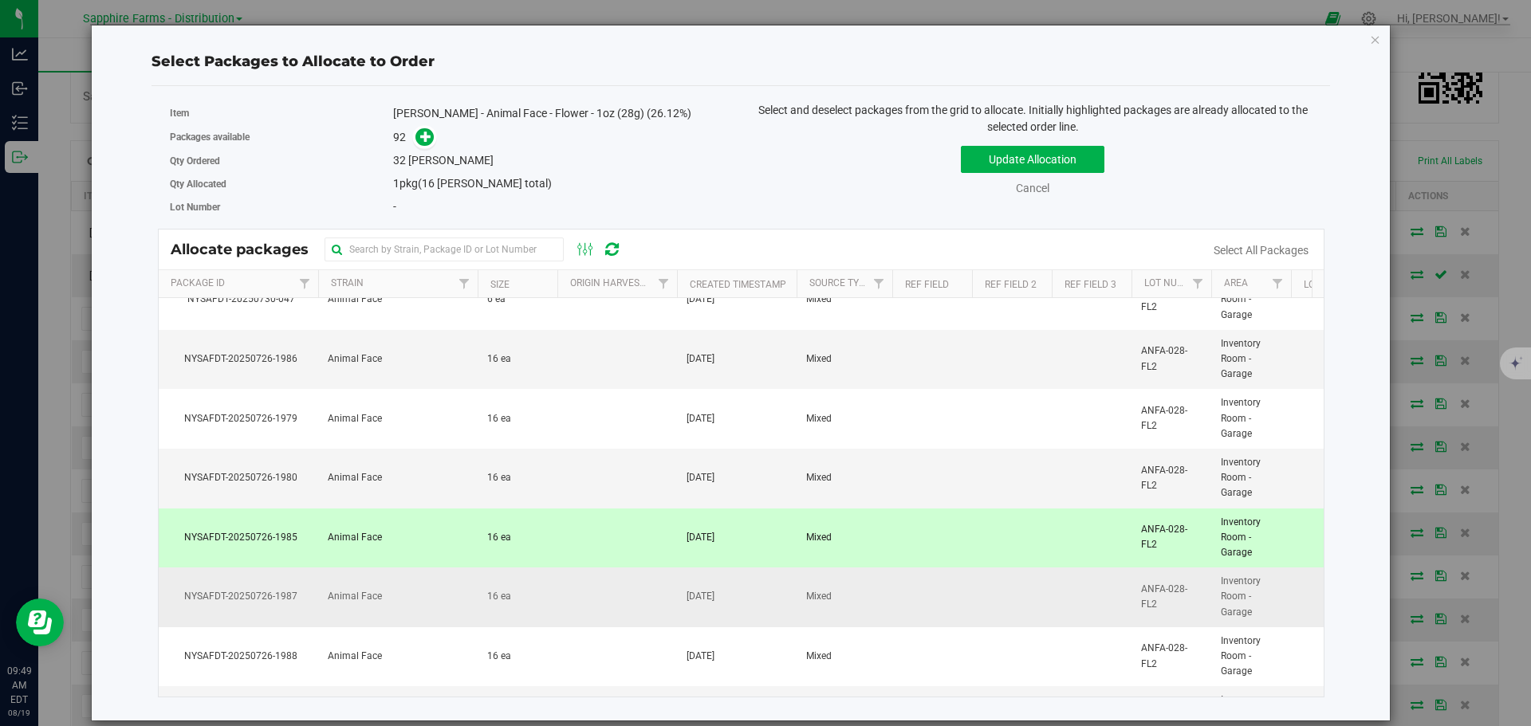
scroll to position [0, 0]
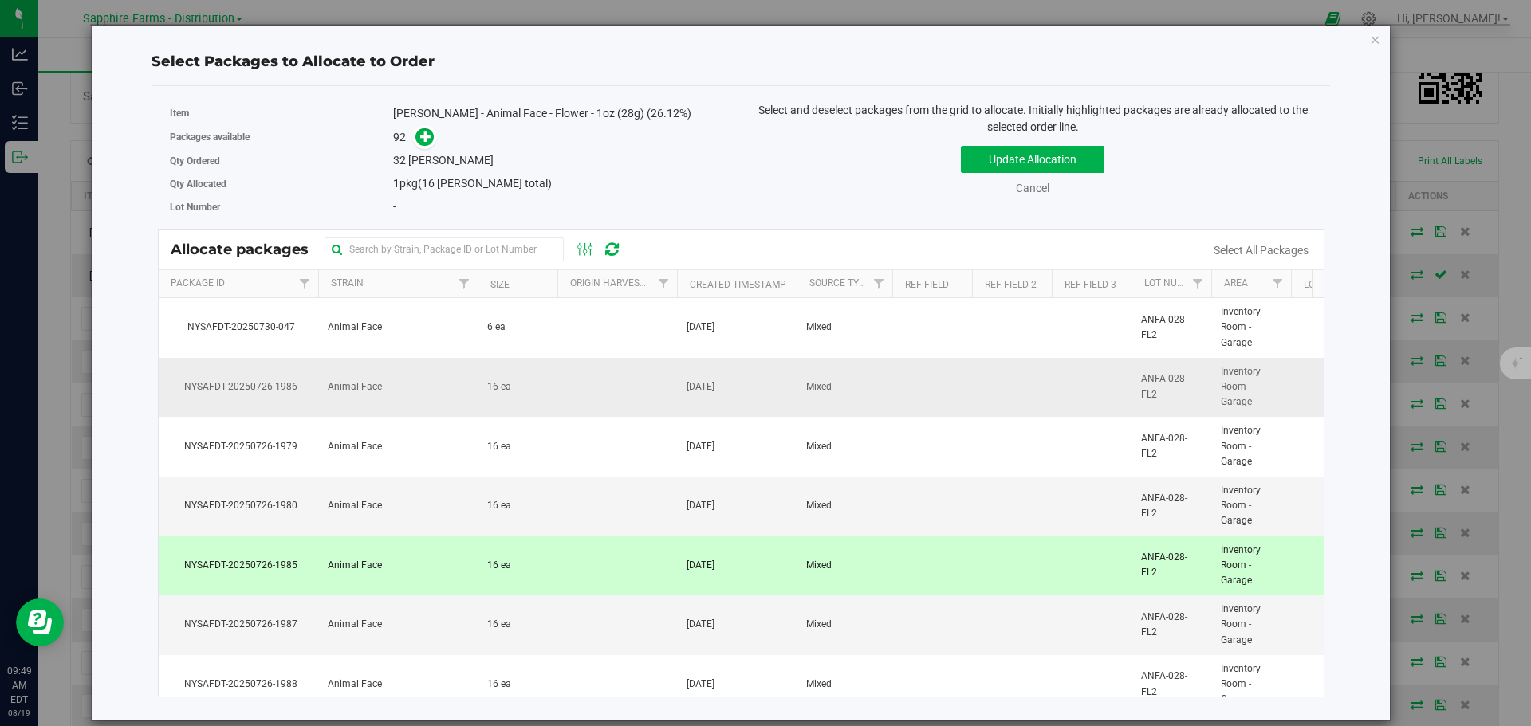
click at [373, 399] on td "Animal Face" at bounding box center [397, 388] width 159 height 60
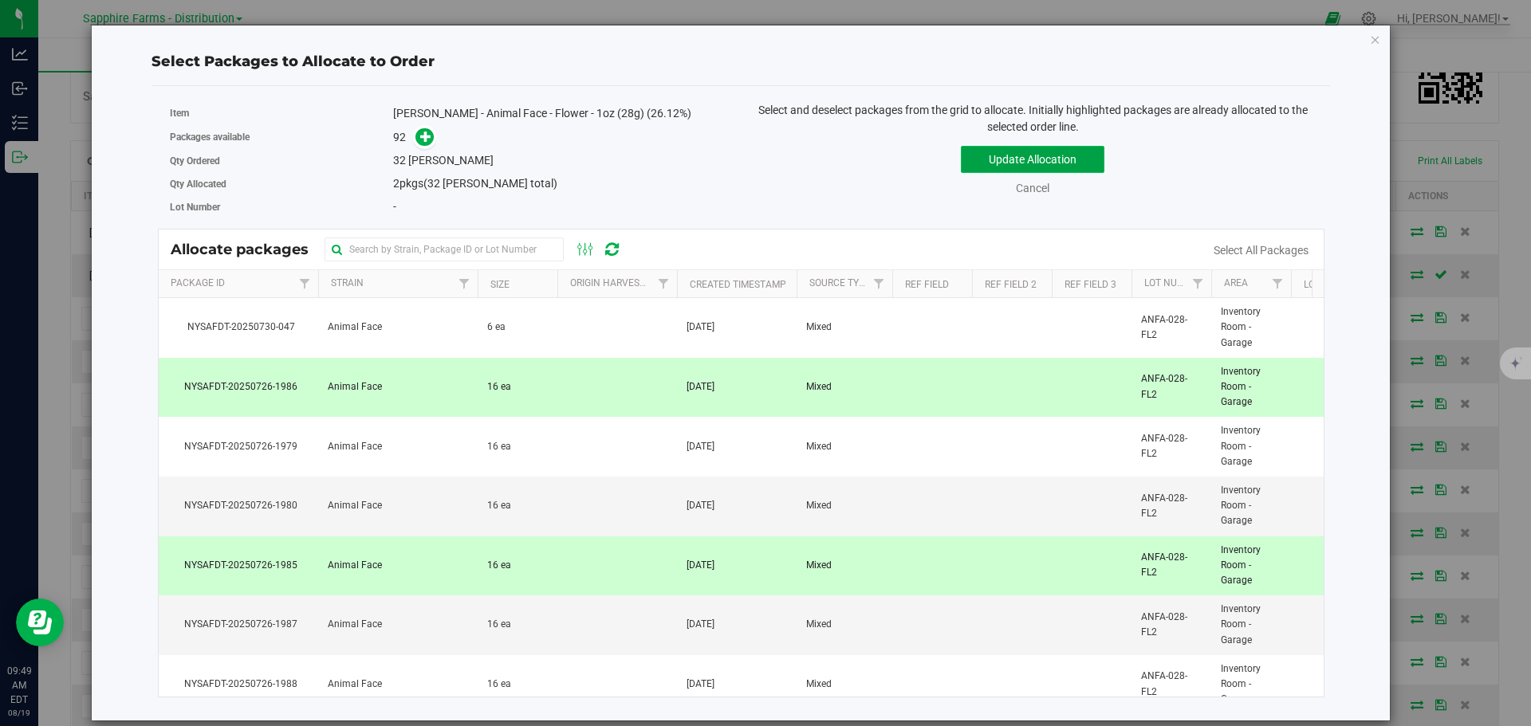
click at [1059, 150] on button "Update Allocation" at bounding box center [1033, 159] width 144 height 27
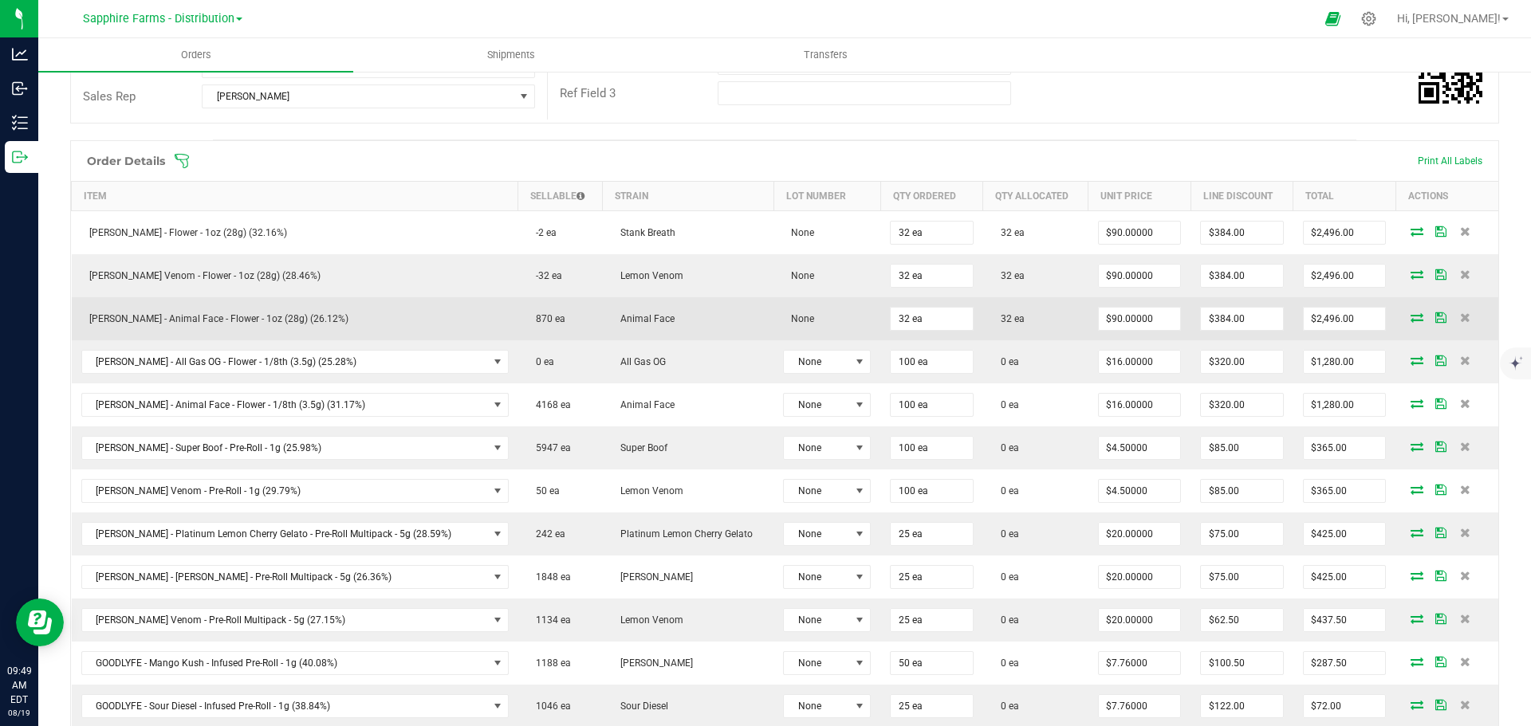
click at [1431, 324] on td at bounding box center [1446, 318] width 103 height 43
click at [1435, 319] on icon at bounding box center [1440, 318] width 11 height 10
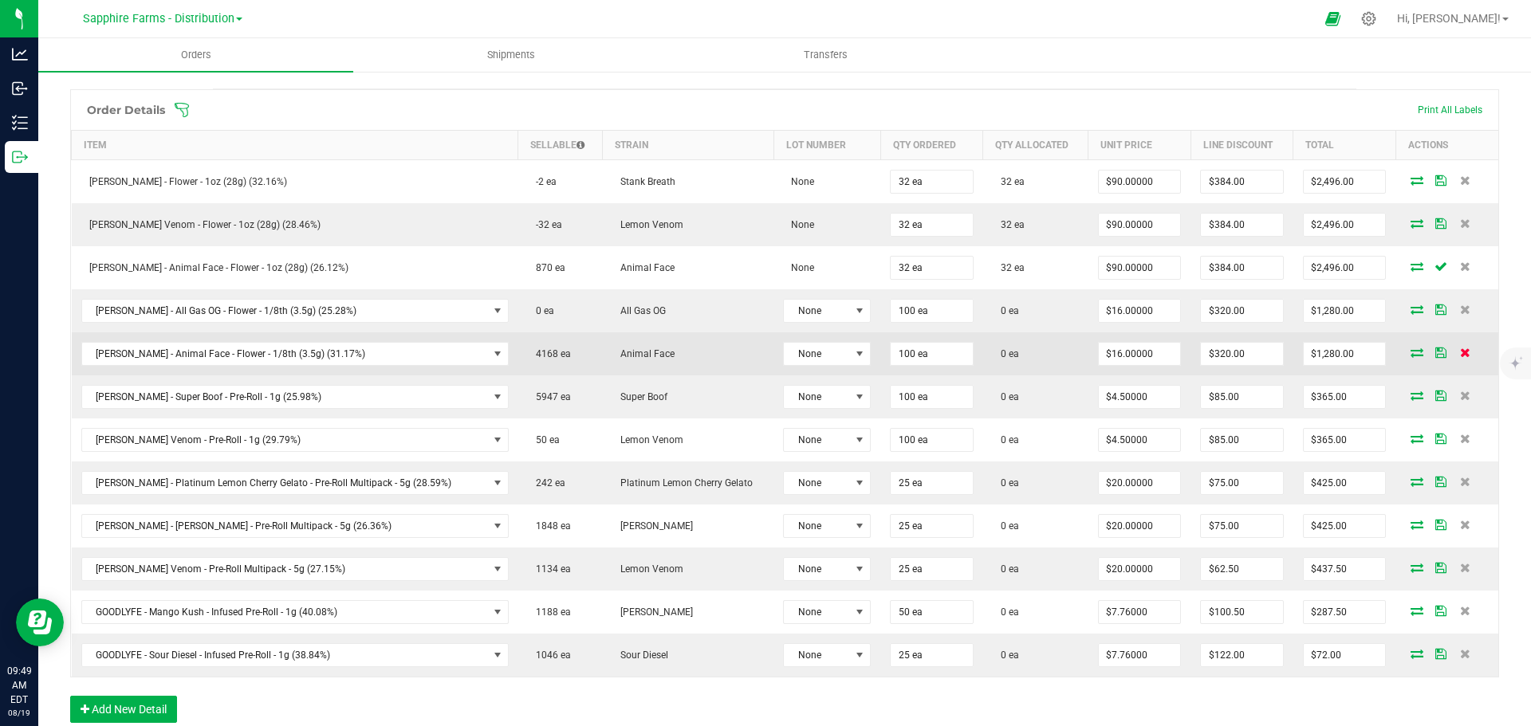
scroll to position [399, 0]
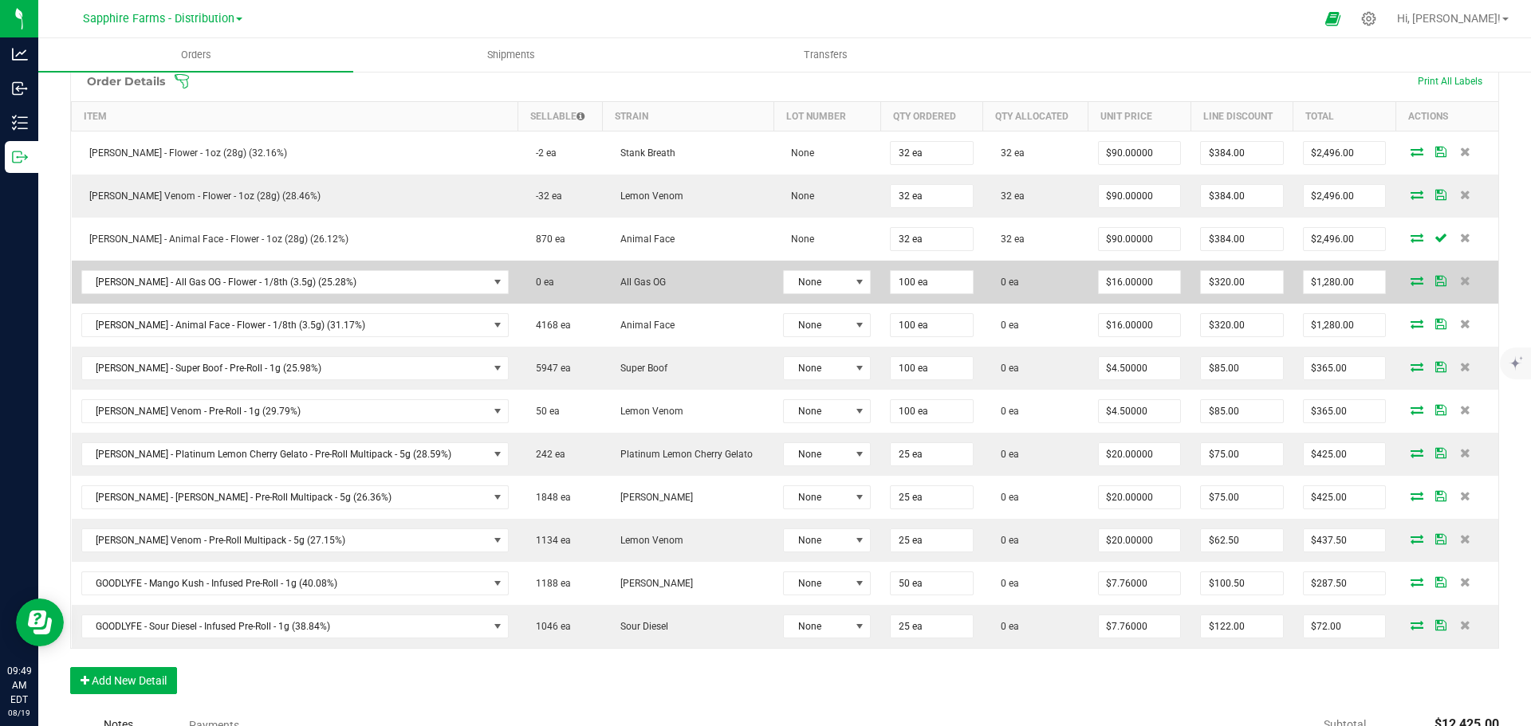
click at [1410, 281] on icon at bounding box center [1416, 281] width 13 height 10
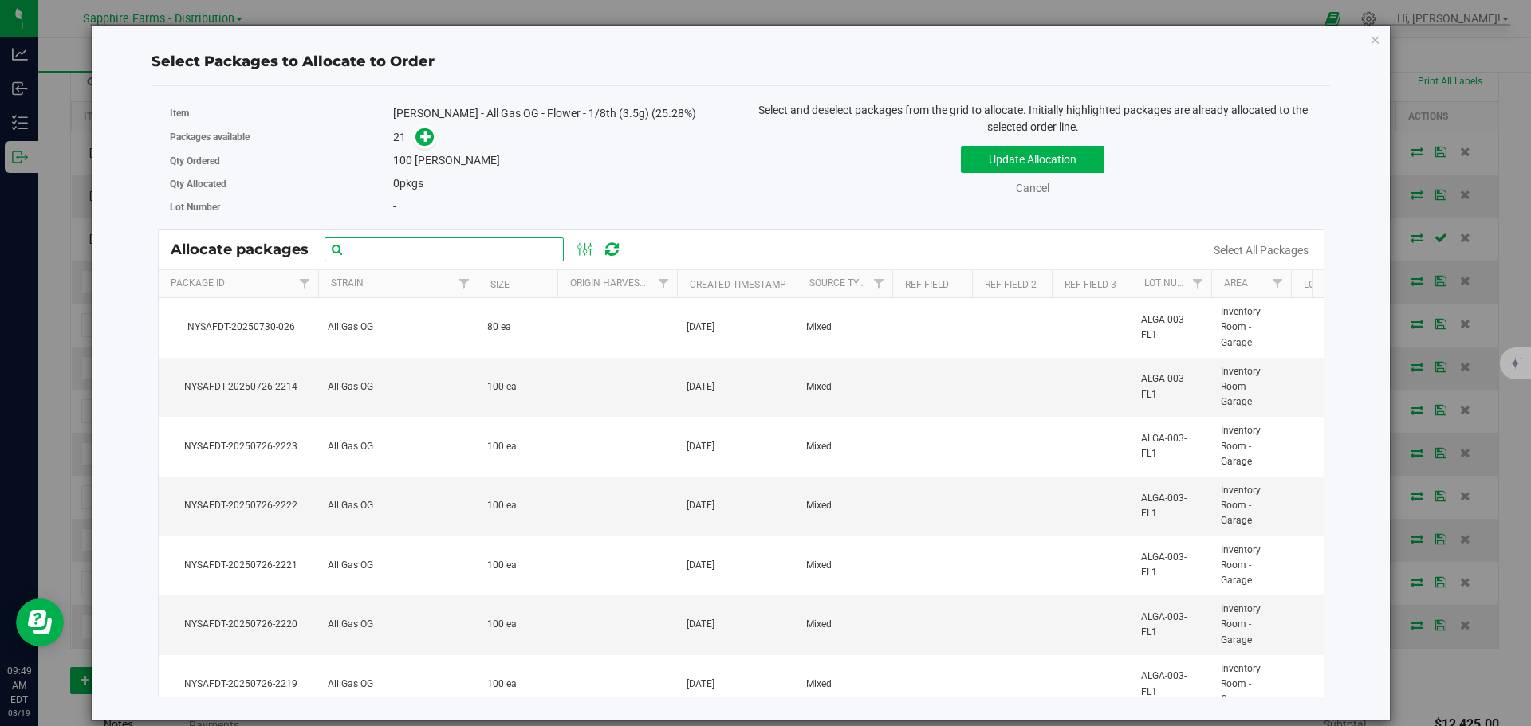
click at [375, 250] on input "text" at bounding box center [444, 250] width 239 height 24
paste input "NYSAFDT-20250726-2212"
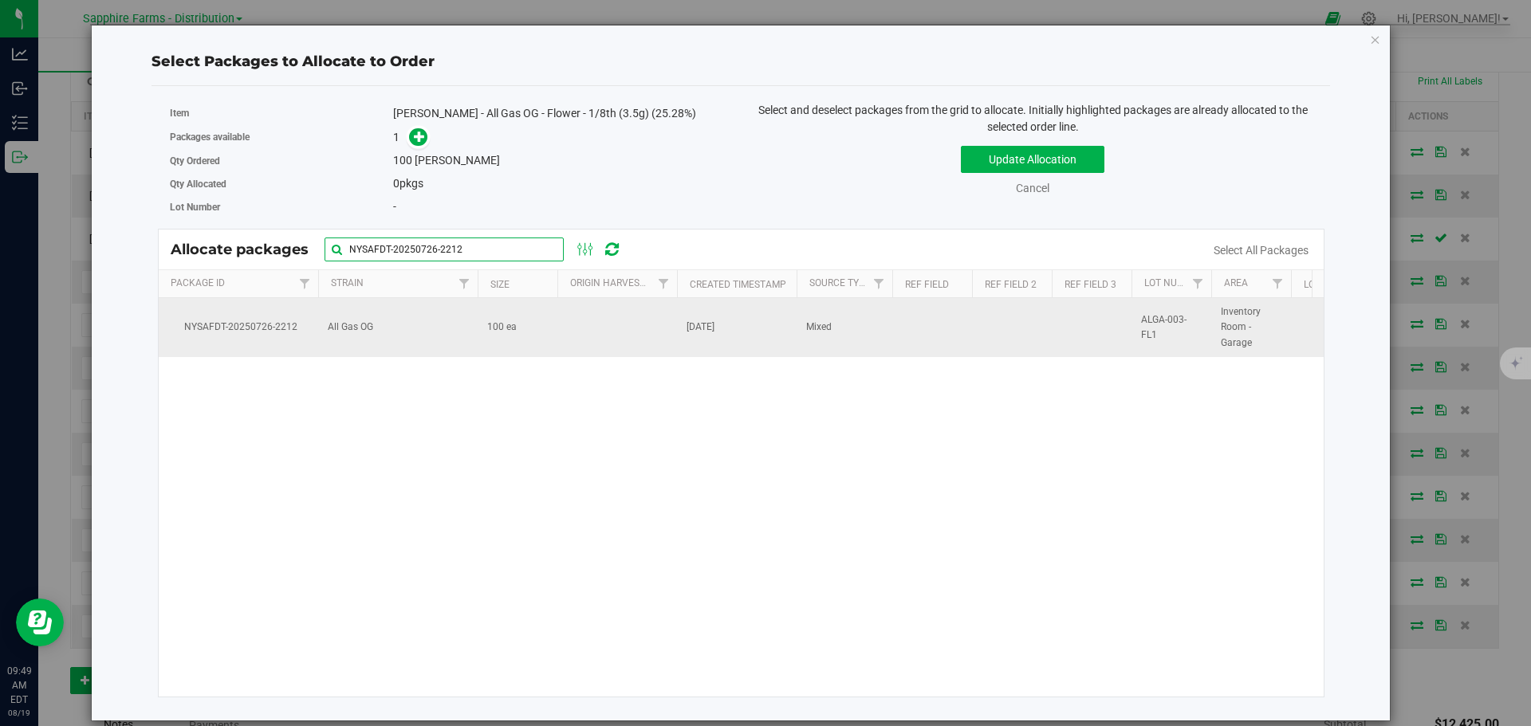
type input "NYSAFDT-20250726-2212"
click at [582, 336] on td at bounding box center [617, 327] width 120 height 59
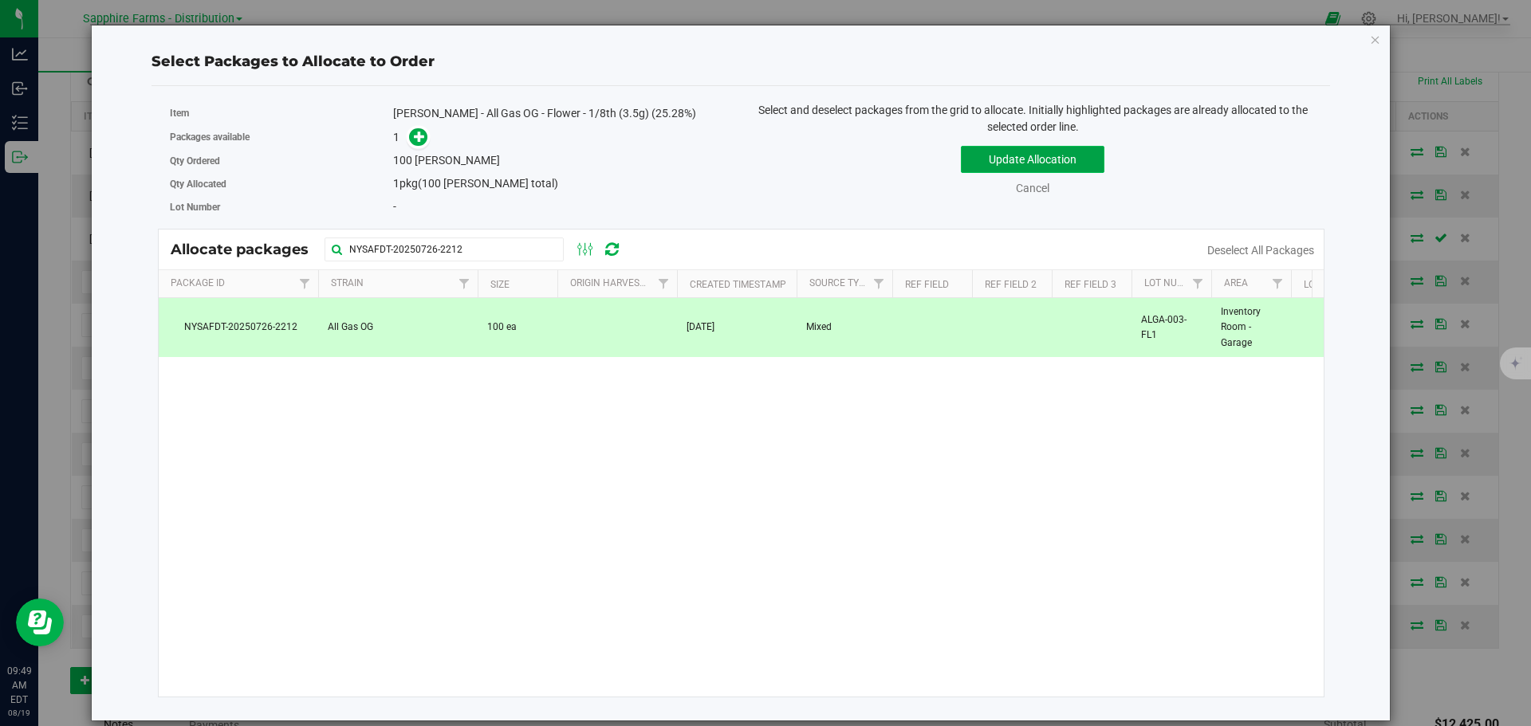
click at [1057, 160] on button "Update Allocation" at bounding box center [1033, 159] width 144 height 27
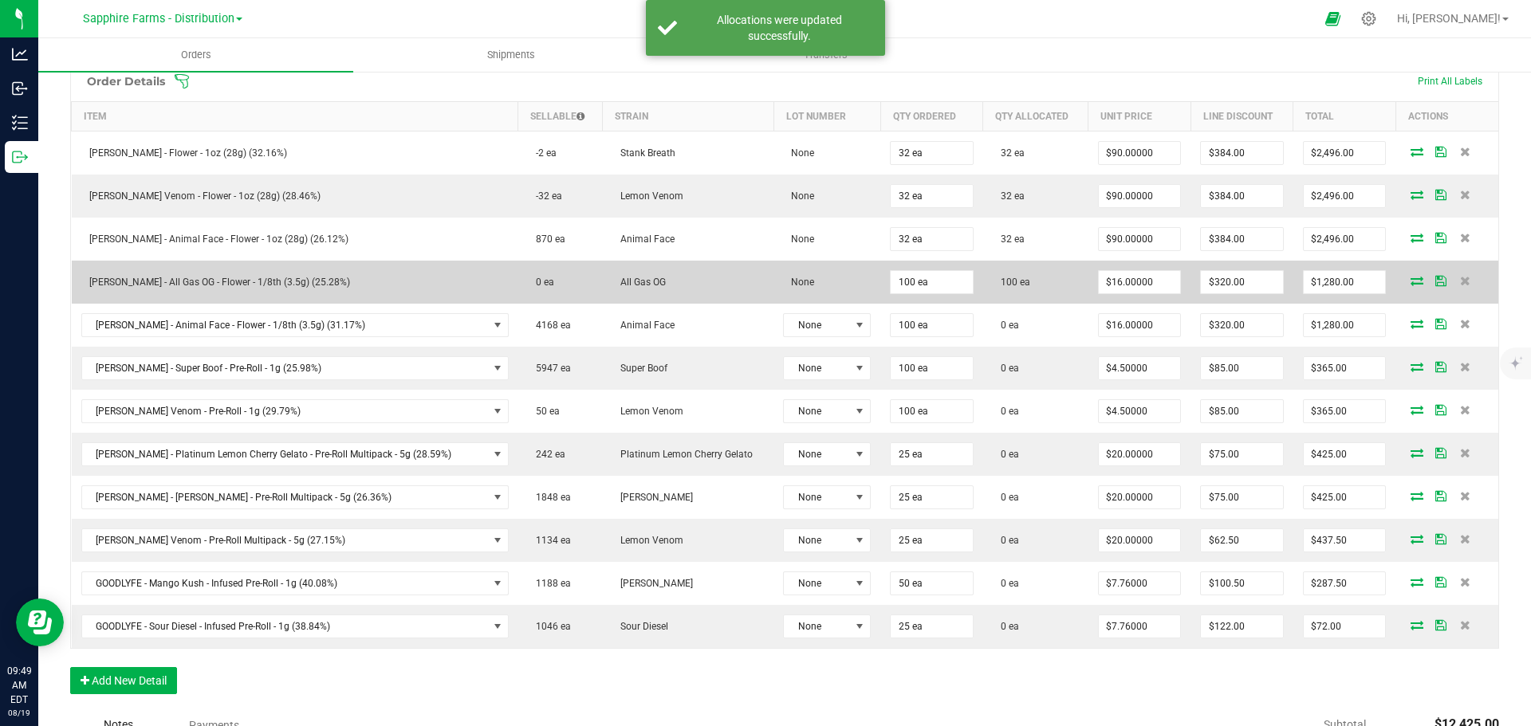
click at [1434, 281] on span at bounding box center [1441, 281] width 24 height 10
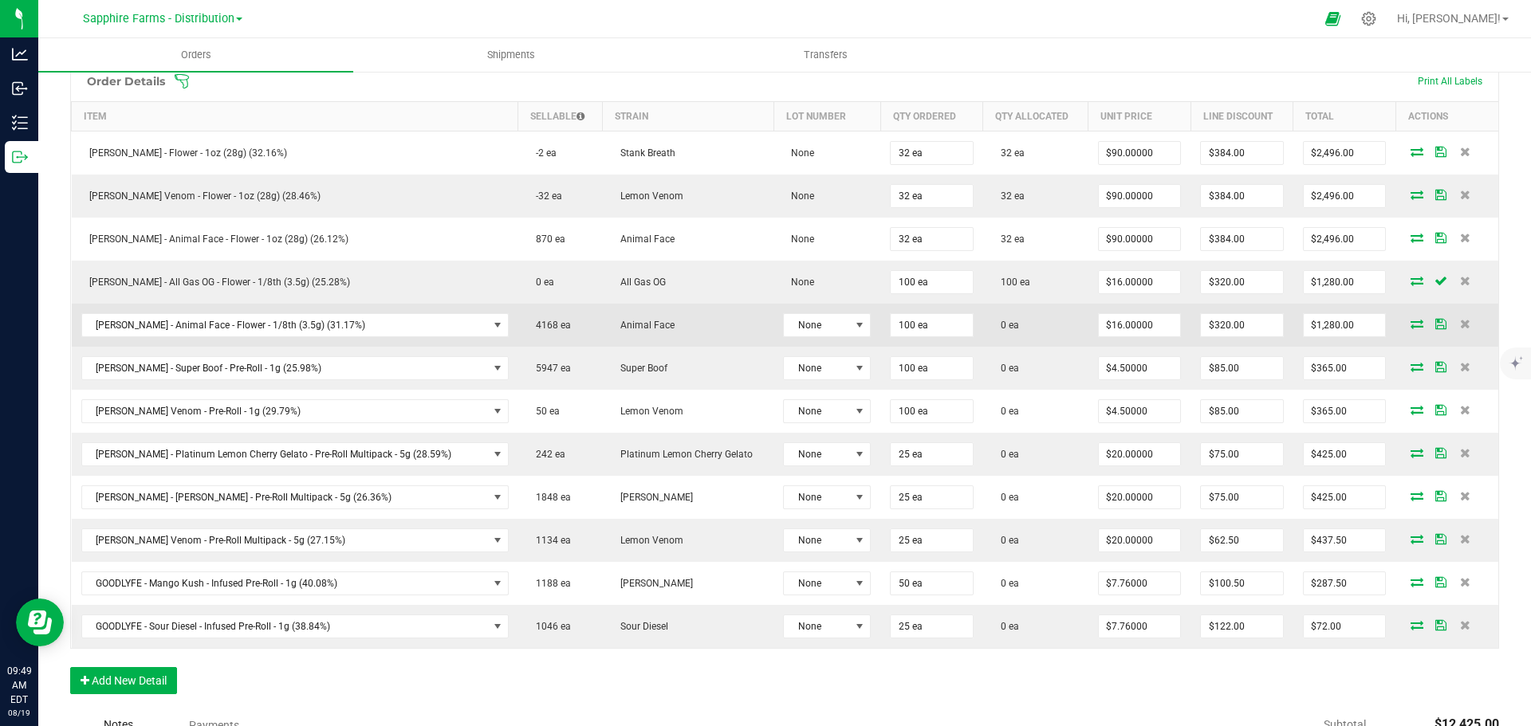
click at [1410, 324] on icon at bounding box center [1416, 324] width 13 height 10
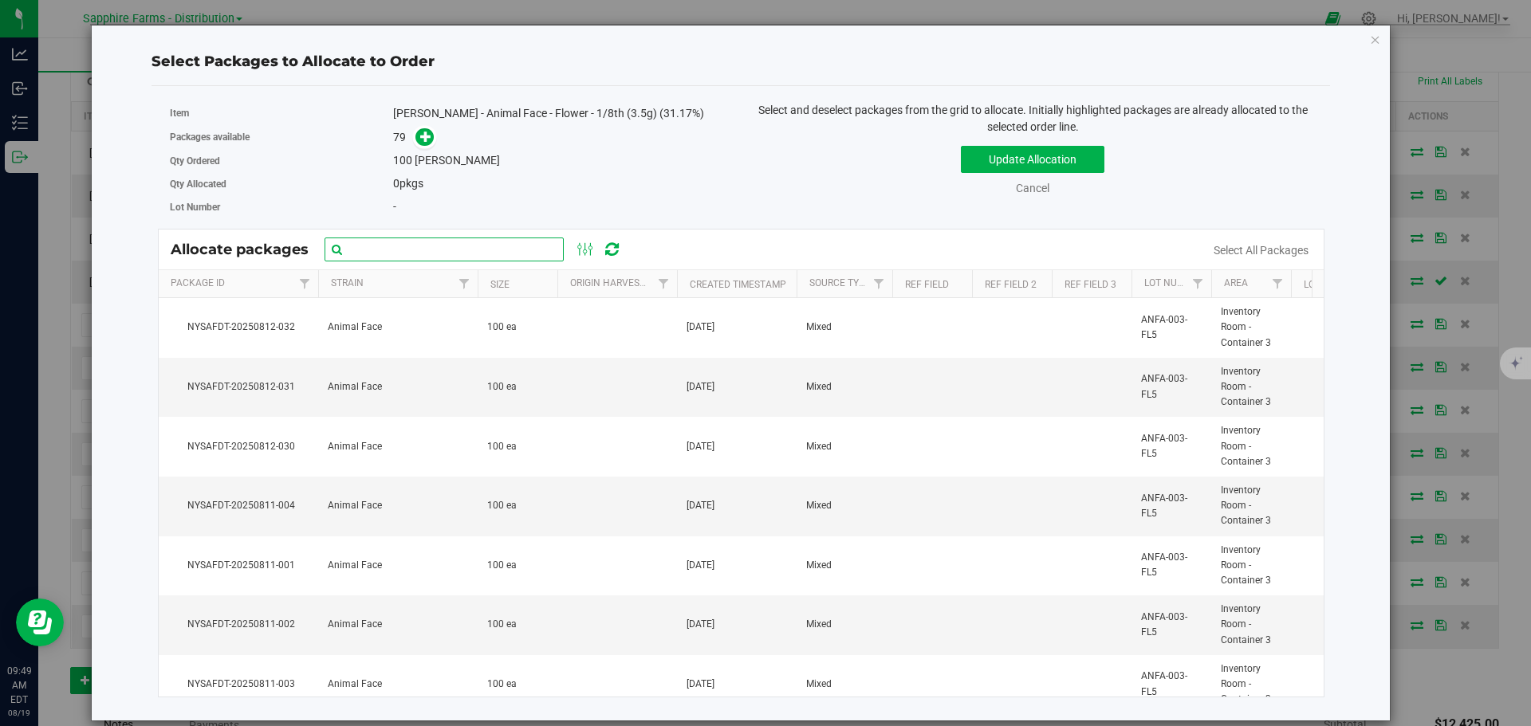
click at [452, 252] on input "text" at bounding box center [444, 250] width 239 height 24
paste input "Nysafdt-20250726-2225"
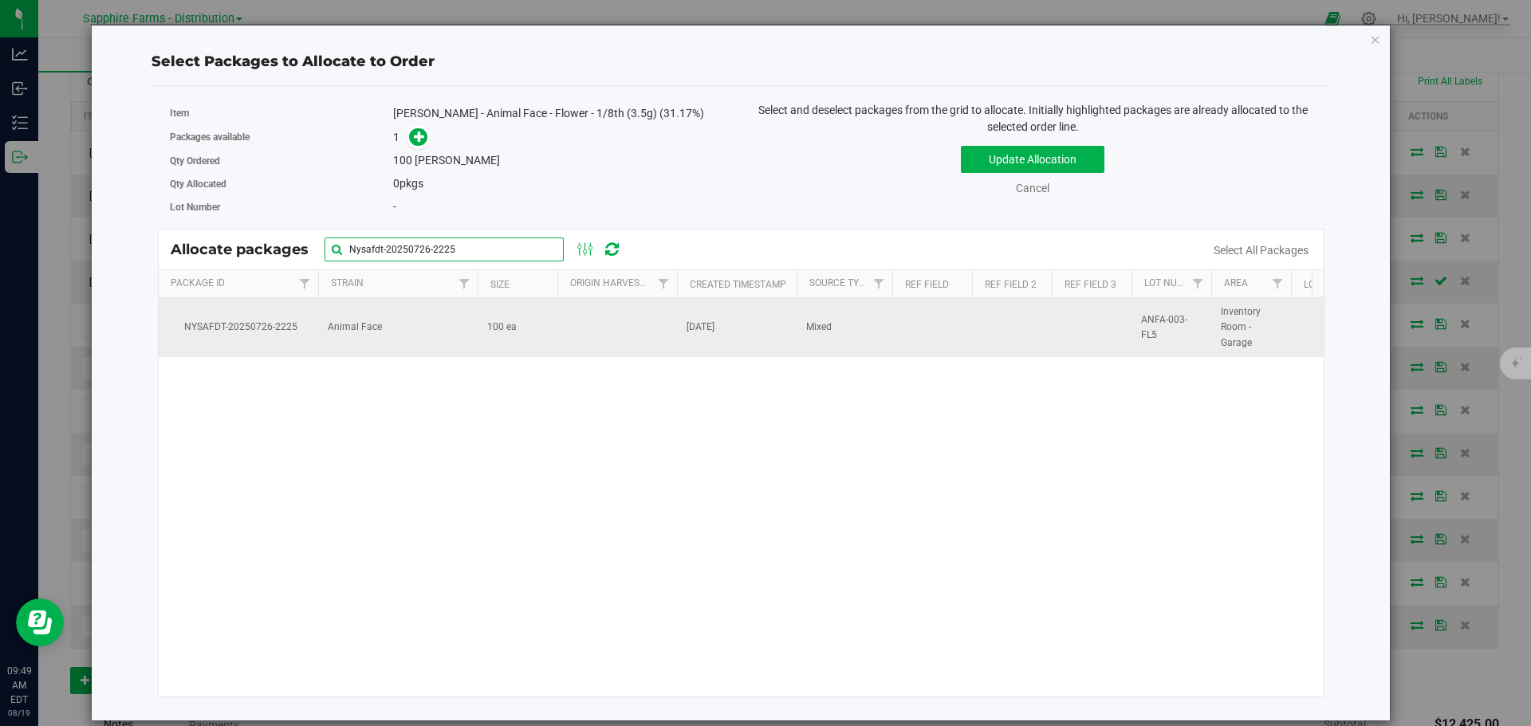
type input "Nysafdt-20250726-2225"
click at [503, 328] on span "100 ea" at bounding box center [502, 327] width 30 height 15
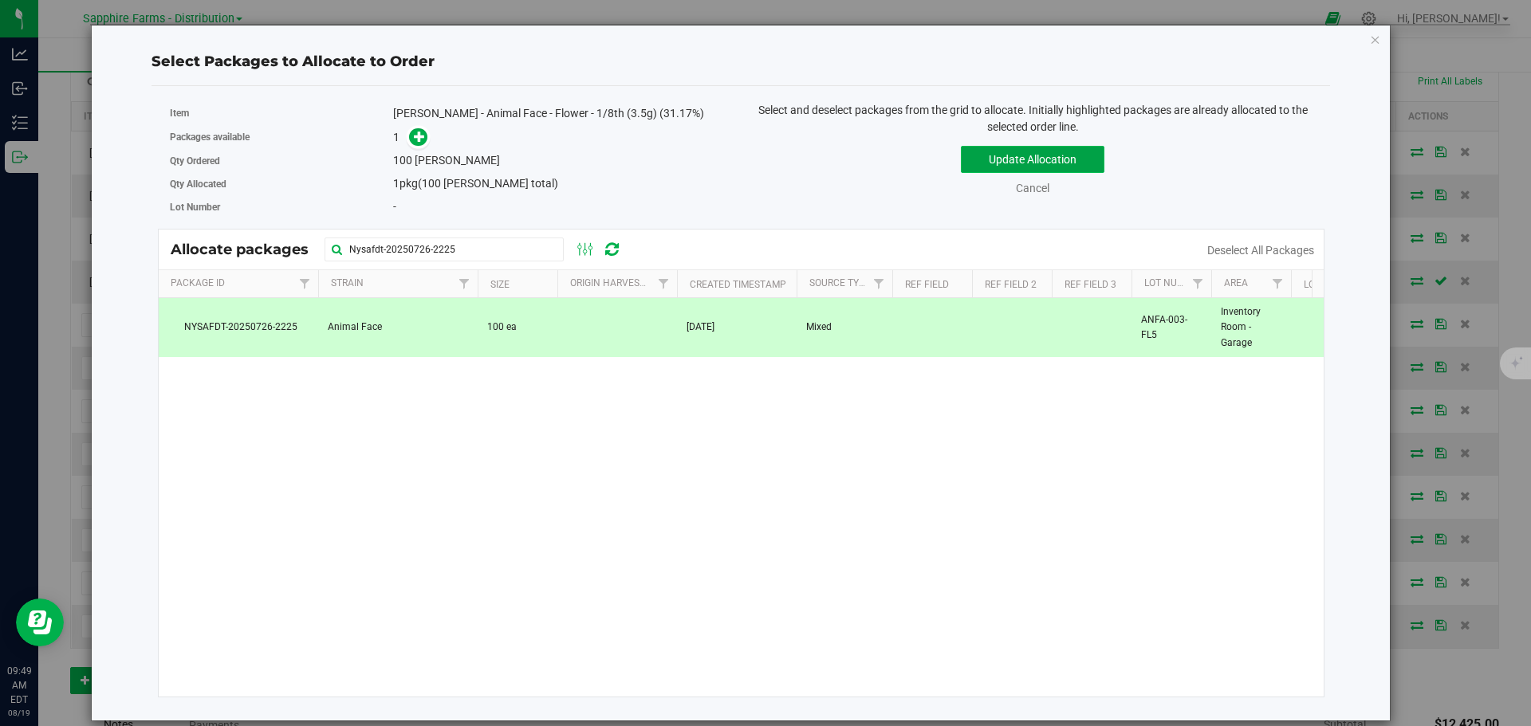
click at [1019, 156] on button "Update Allocation" at bounding box center [1033, 159] width 144 height 27
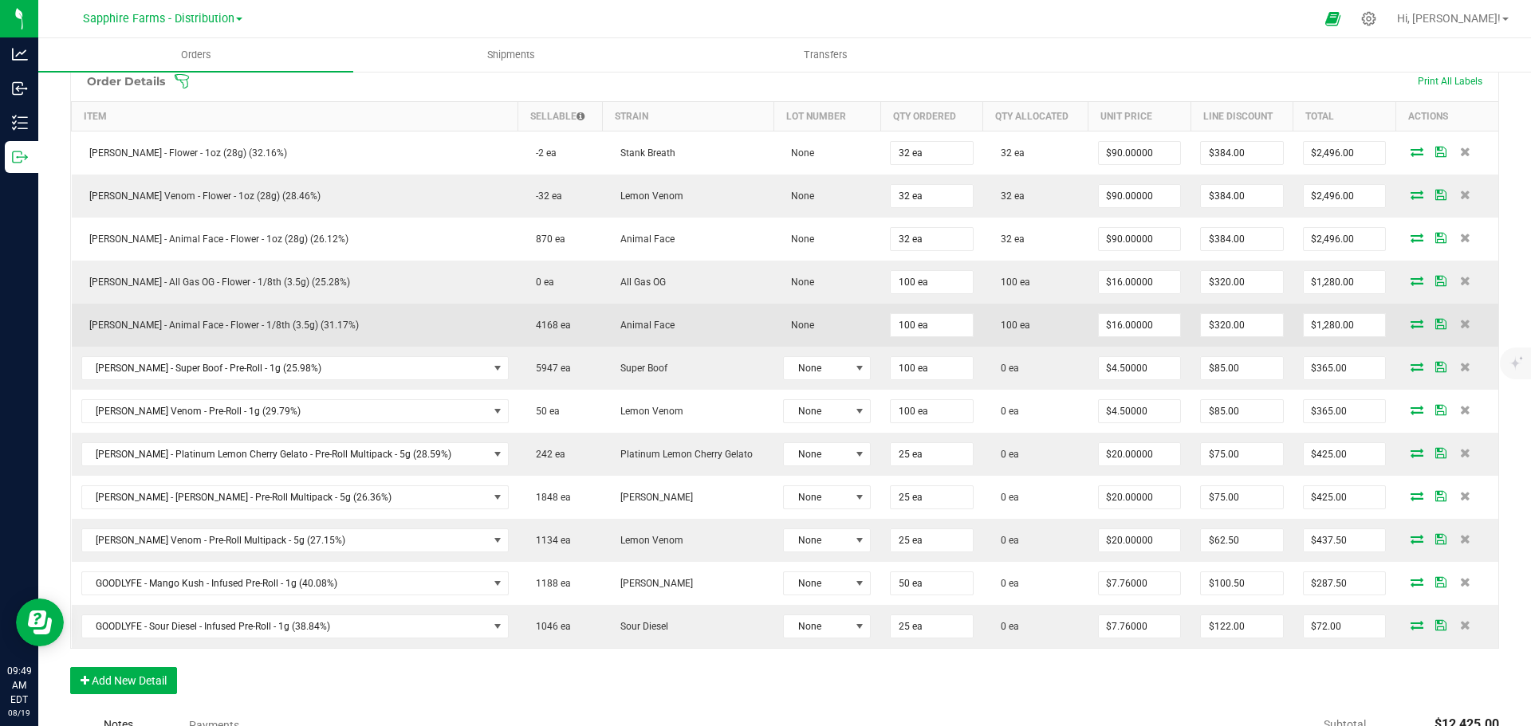
click at [1435, 322] on icon at bounding box center [1440, 324] width 11 height 10
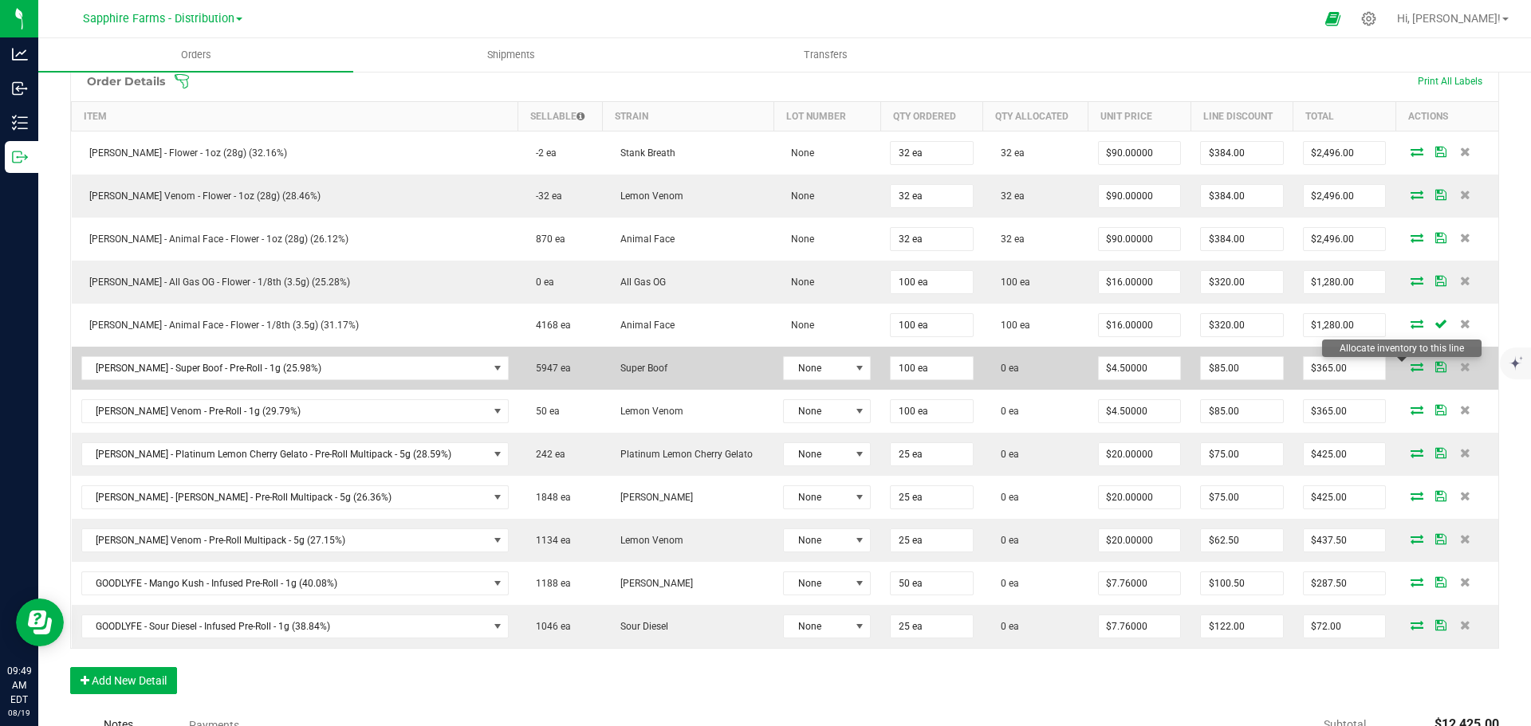
click at [1410, 368] on icon at bounding box center [1416, 367] width 13 height 10
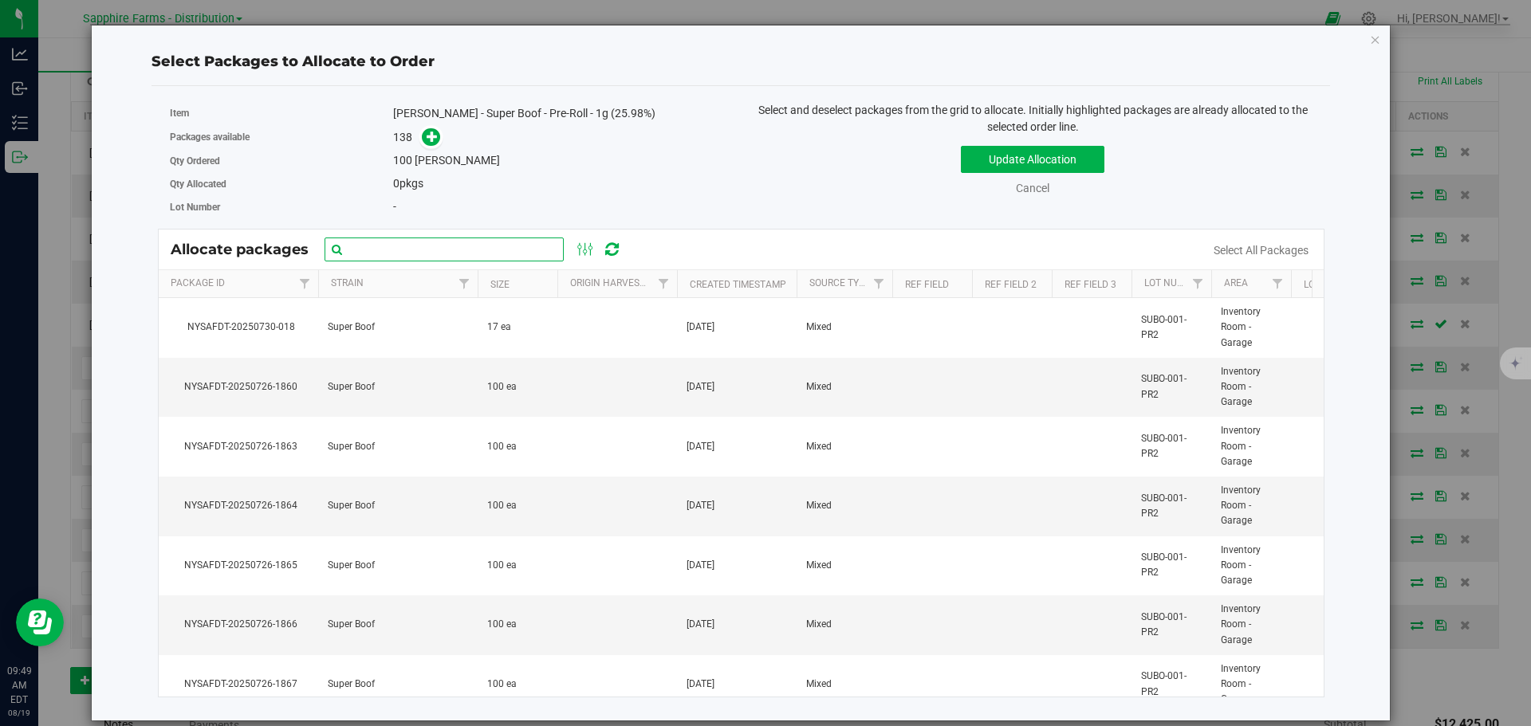
click at [427, 247] on input "text" at bounding box center [444, 250] width 239 height 24
paste input "NYSAFDT-20250726-1860"
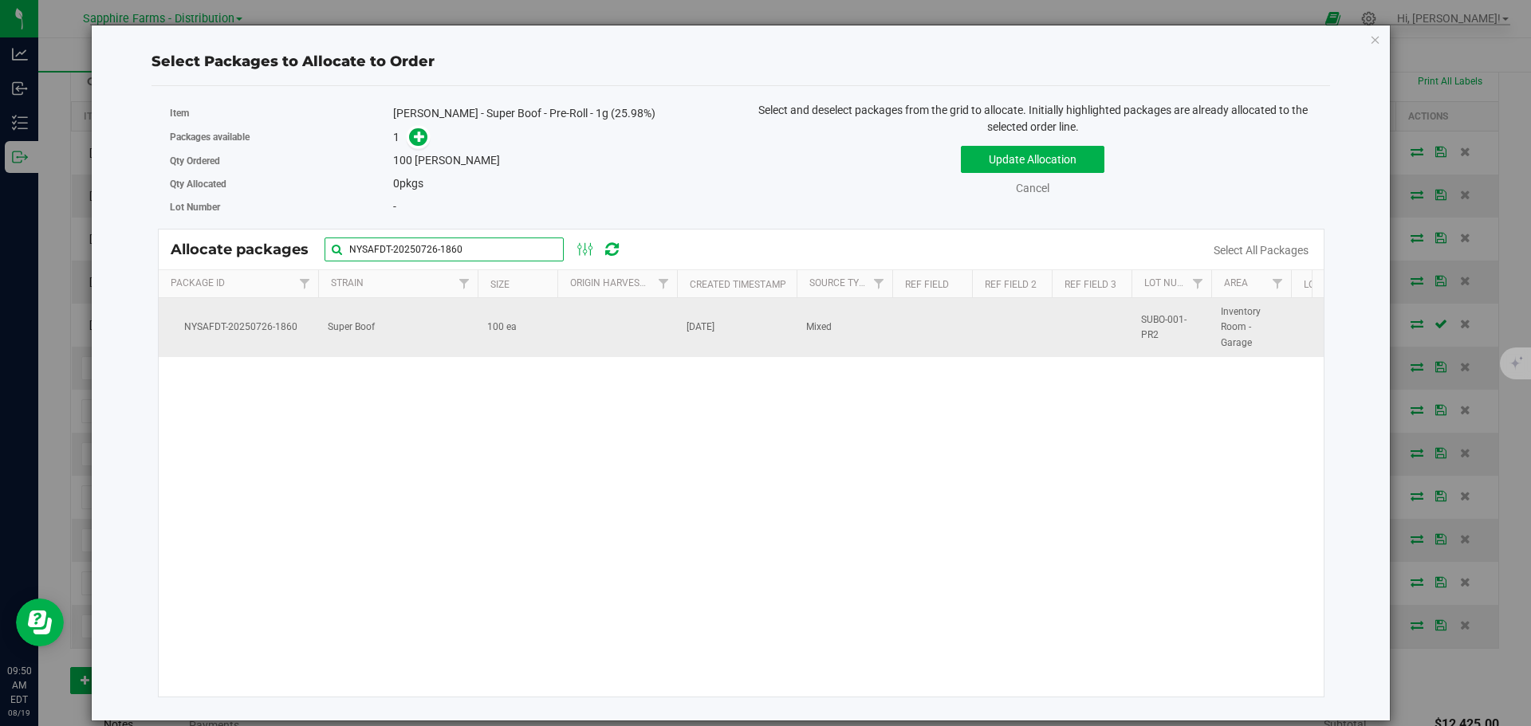
type input "NYSAFDT-20250726-1860"
click at [572, 336] on td at bounding box center [617, 327] width 120 height 59
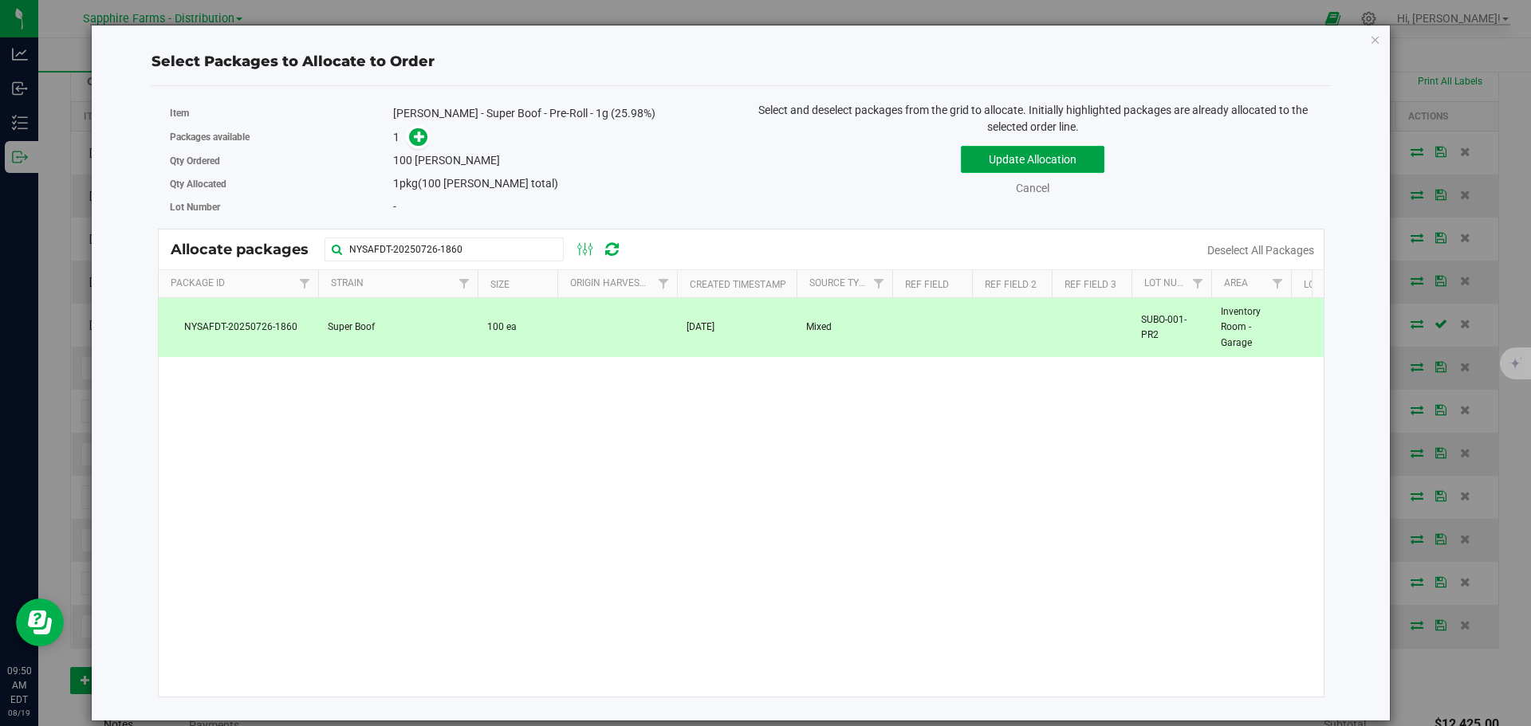
click at [990, 156] on button "Update Allocation" at bounding box center [1033, 159] width 144 height 27
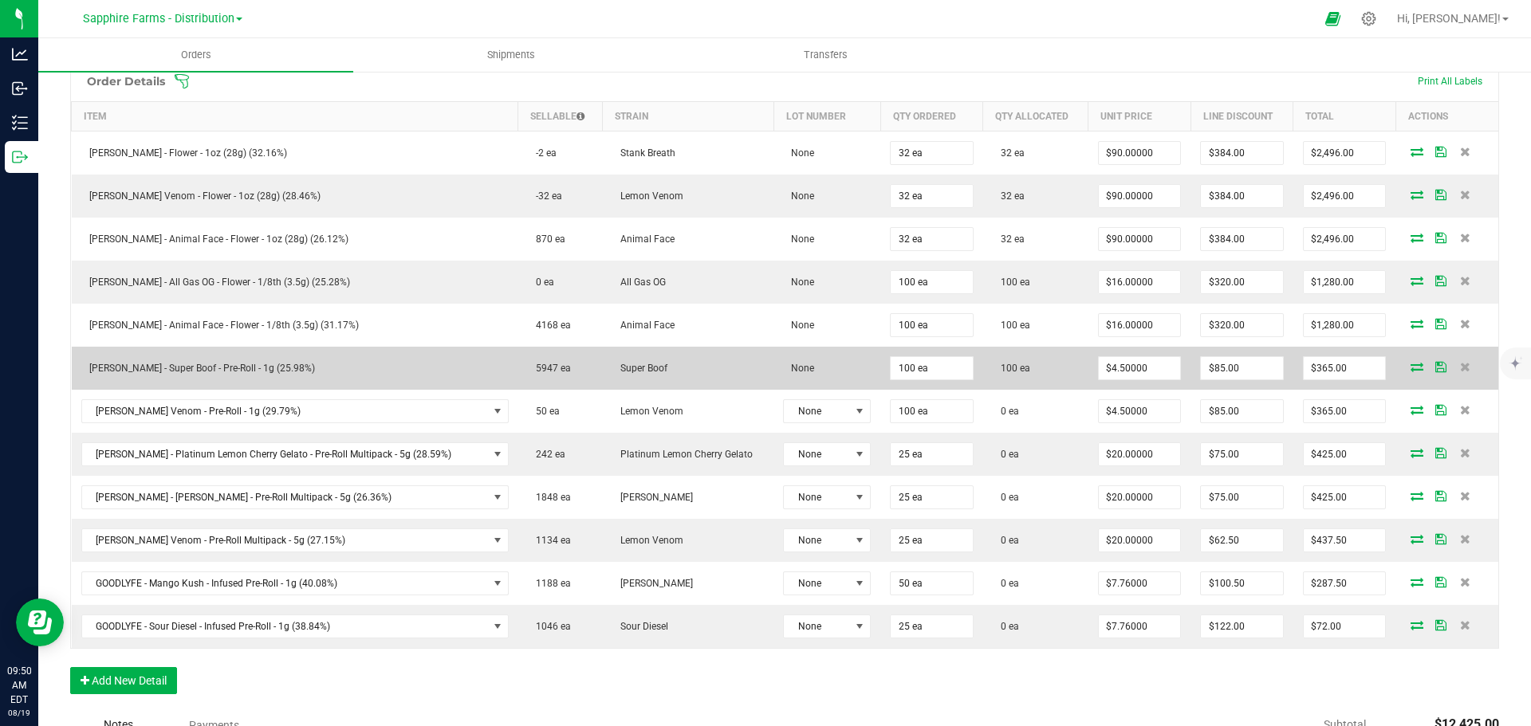
click at [1435, 371] on icon at bounding box center [1440, 367] width 11 height 10
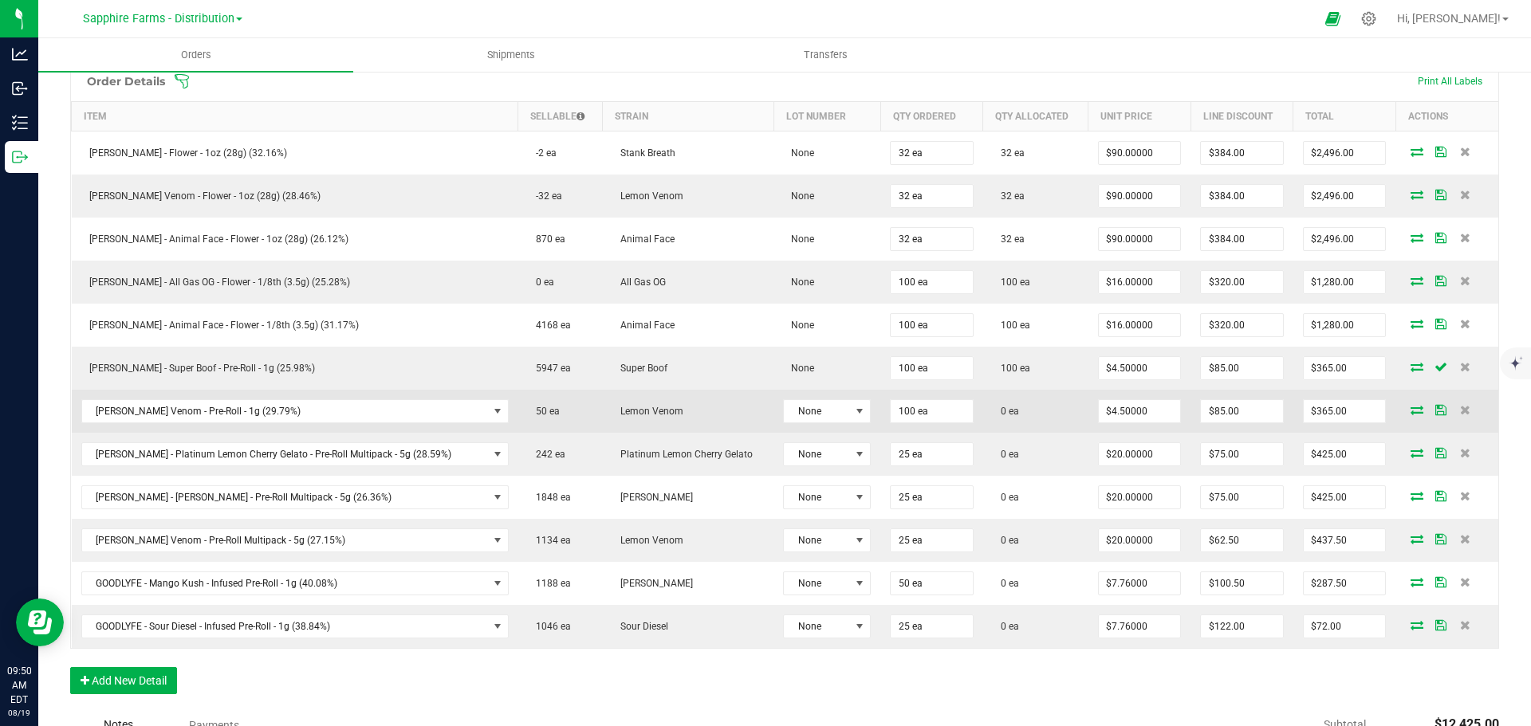
click at [1410, 407] on icon at bounding box center [1416, 410] width 13 height 10
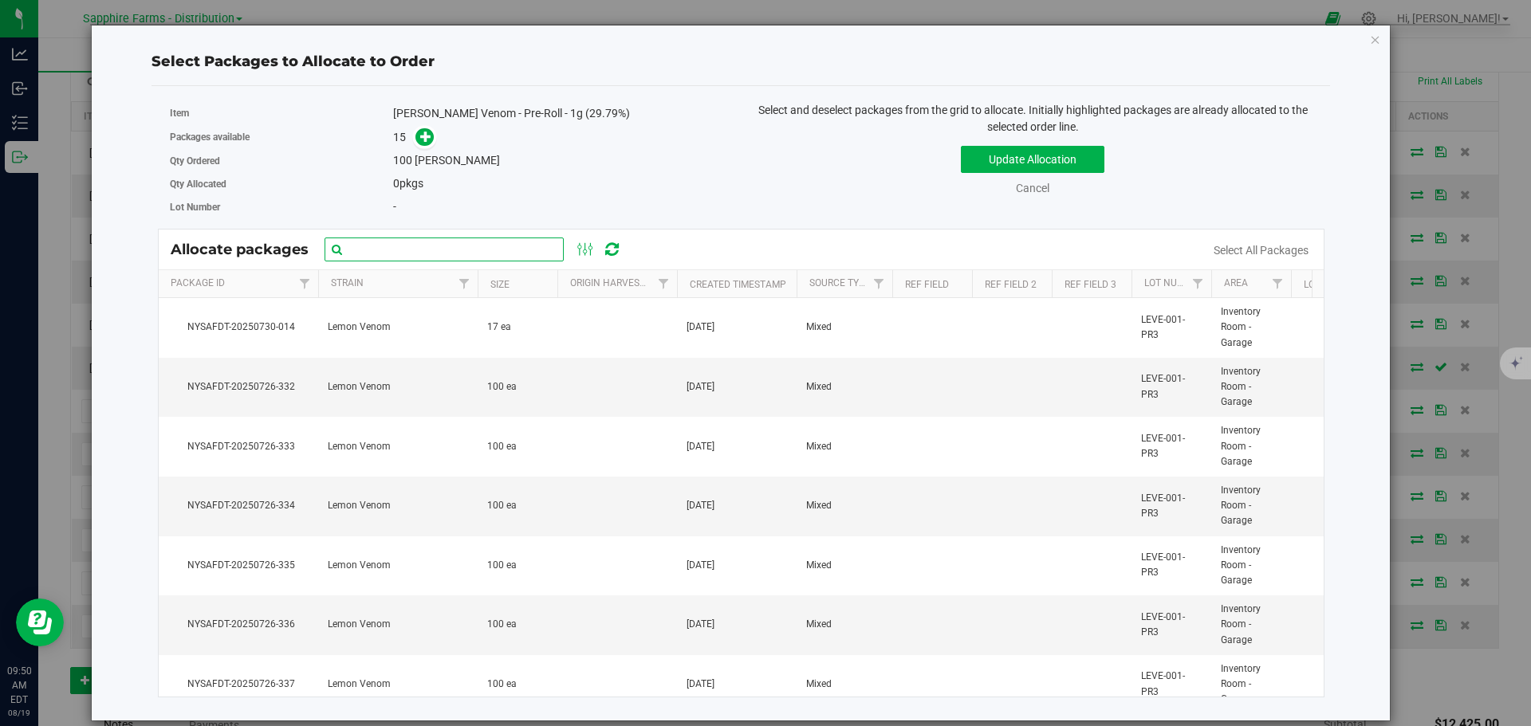
click at [447, 250] on input "text" at bounding box center [444, 250] width 239 height 24
paste input "NYSAFDT-20250726-332"
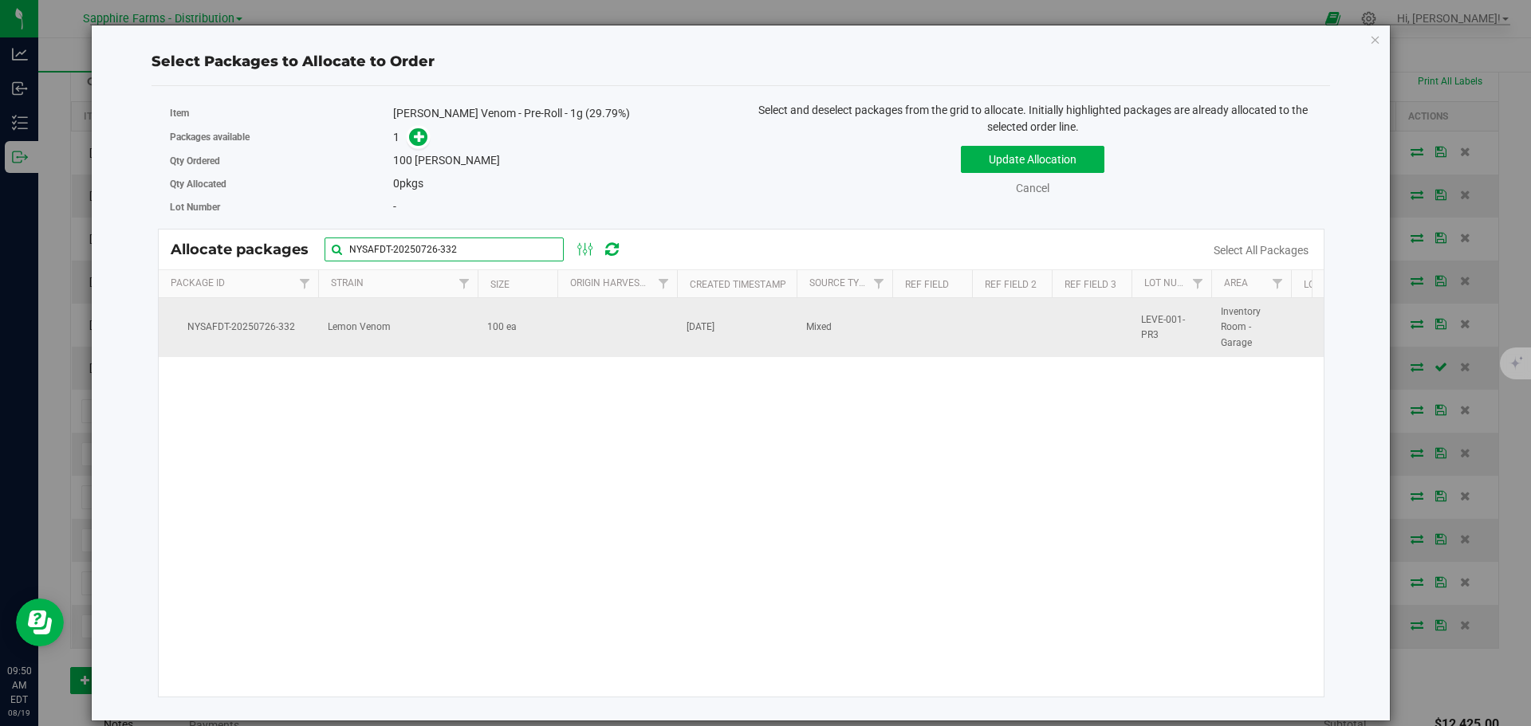
type input "NYSAFDT-20250726-332"
click at [561, 335] on td at bounding box center [617, 327] width 120 height 59
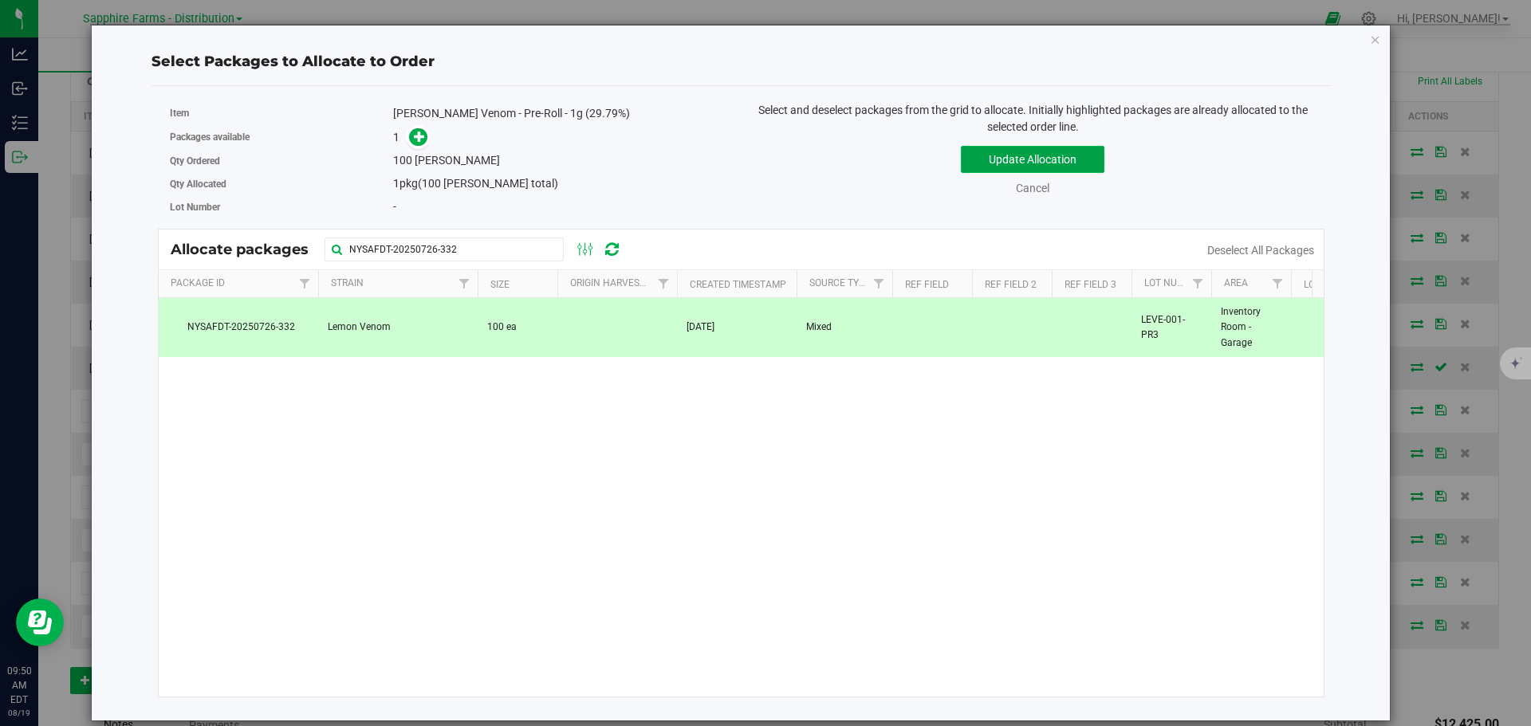
click at [997, 156] on button "Update Allocation" at bounding box center [1033, 159] width 144 height 27
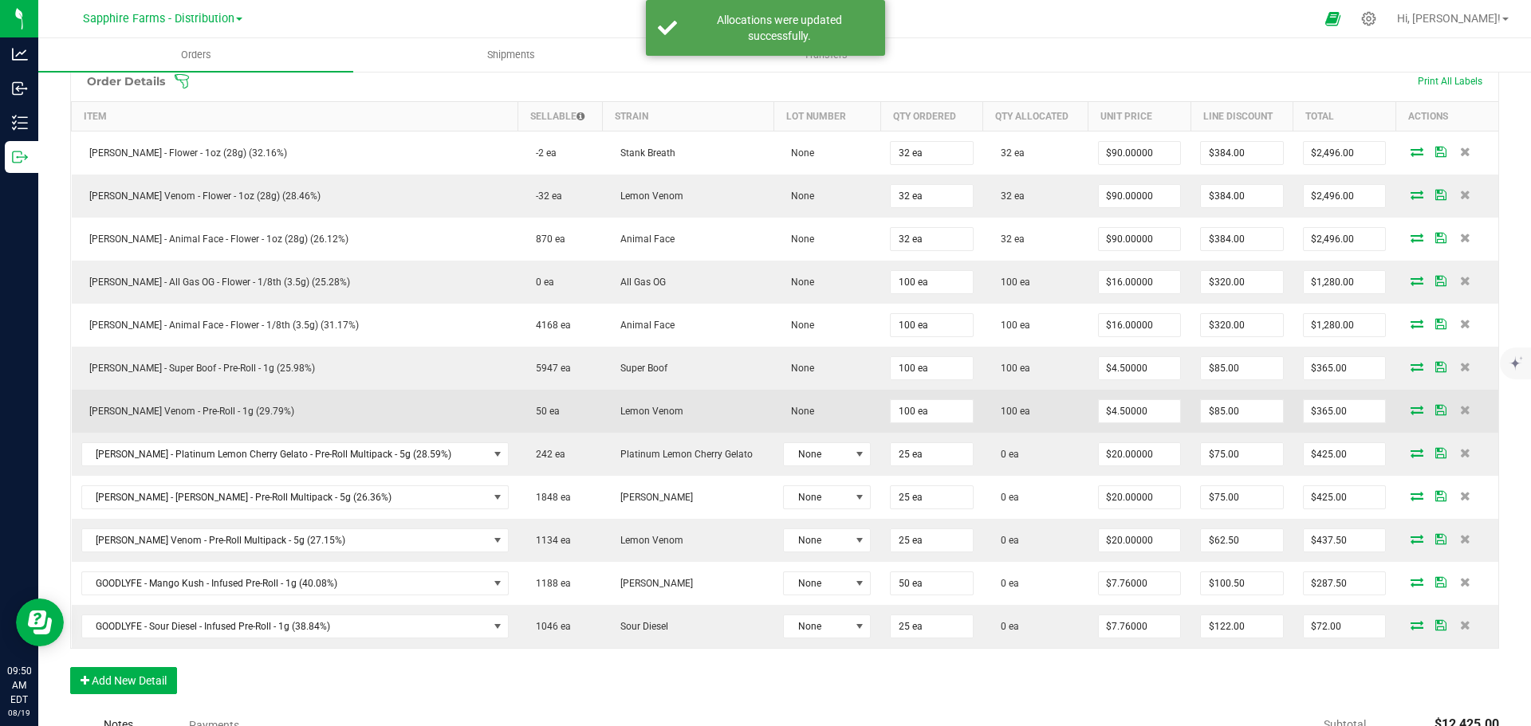
click at [1425, 417] on td at bounding box center [1446, 411] width 103 height 43
click at [1435, 412] on icon at bounding box center [1440, 410] width 11 height 10
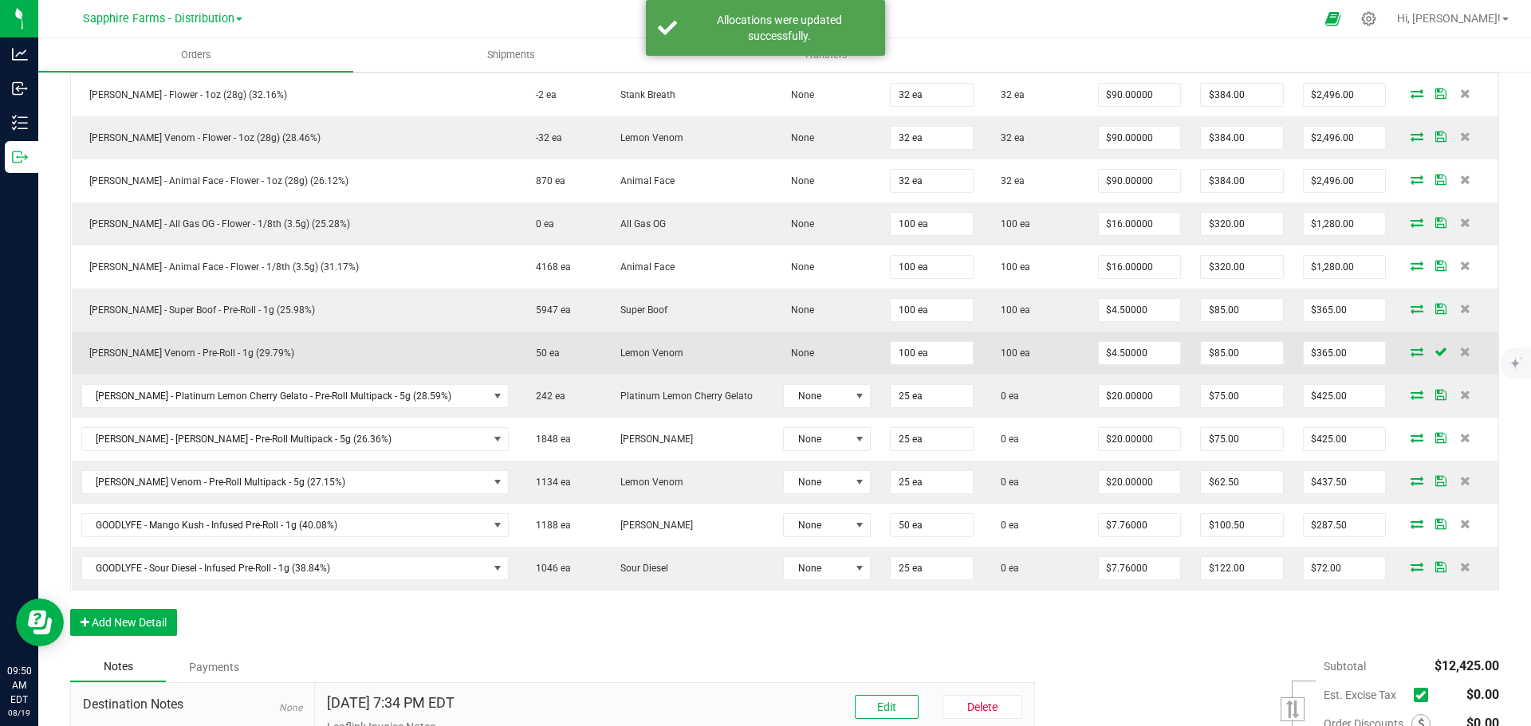
scroll to position [478, 0]
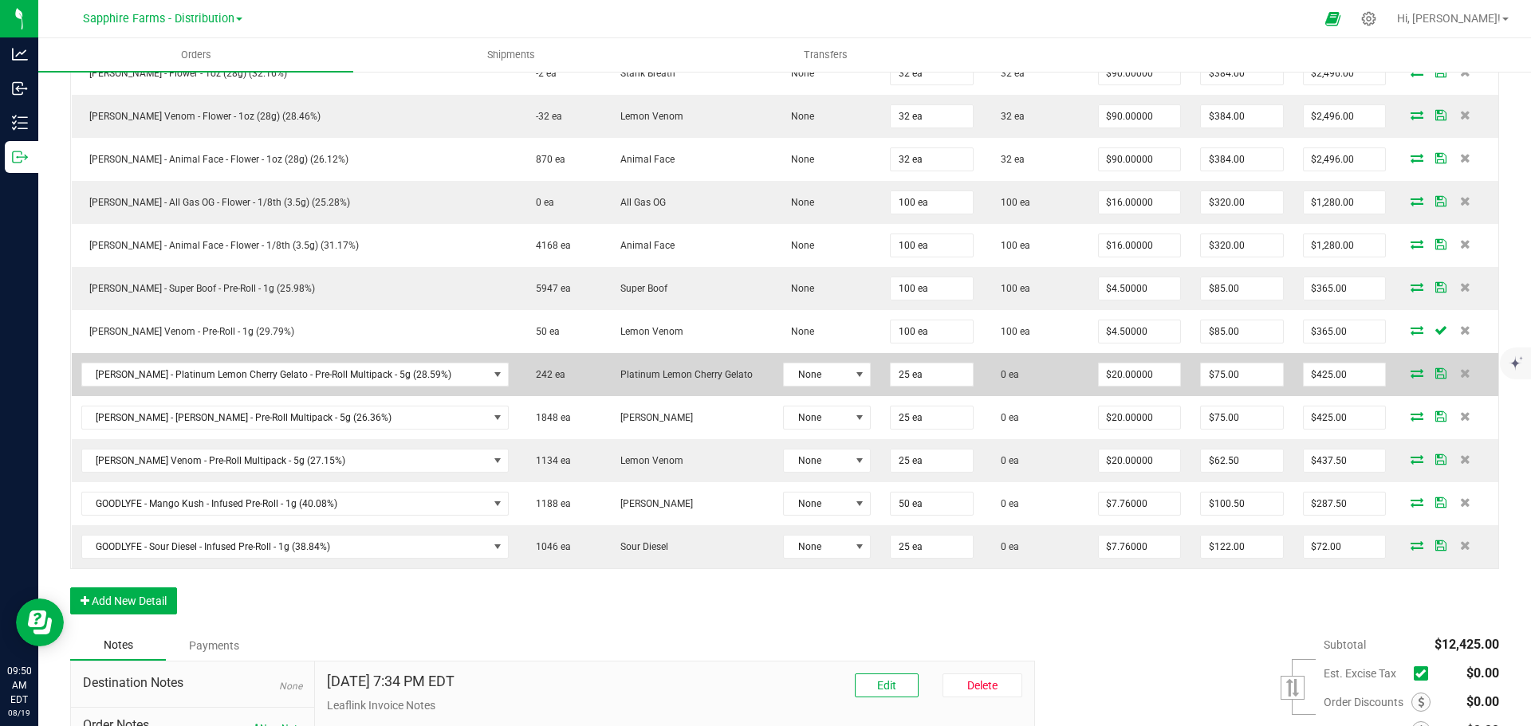
click at [1410, 375] on icon at bounding box center [1416, 373] width 13 height 10
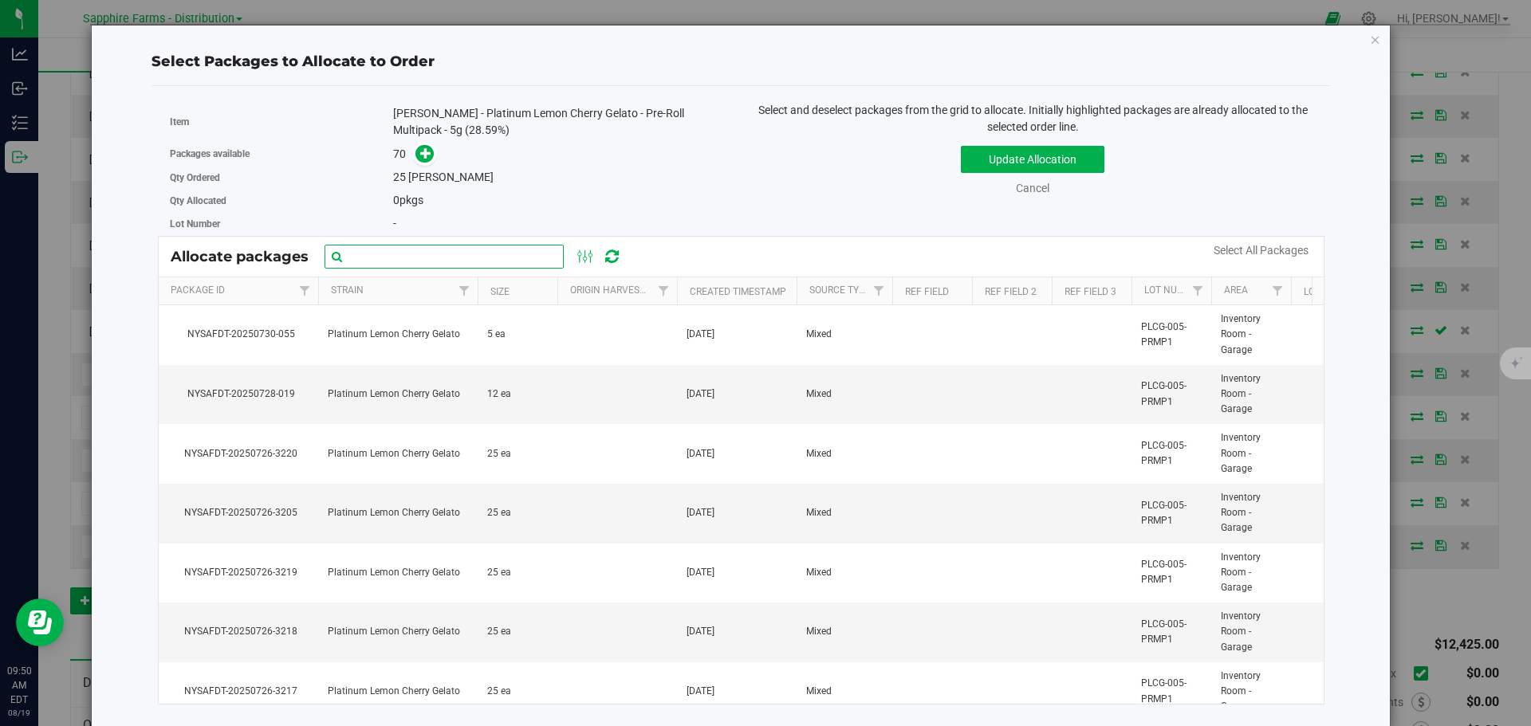
click at [386, 267] on input "text" at bounding box center [444, 257] width 239 height 24
paste input "NYSAFDT-20250726-3202"
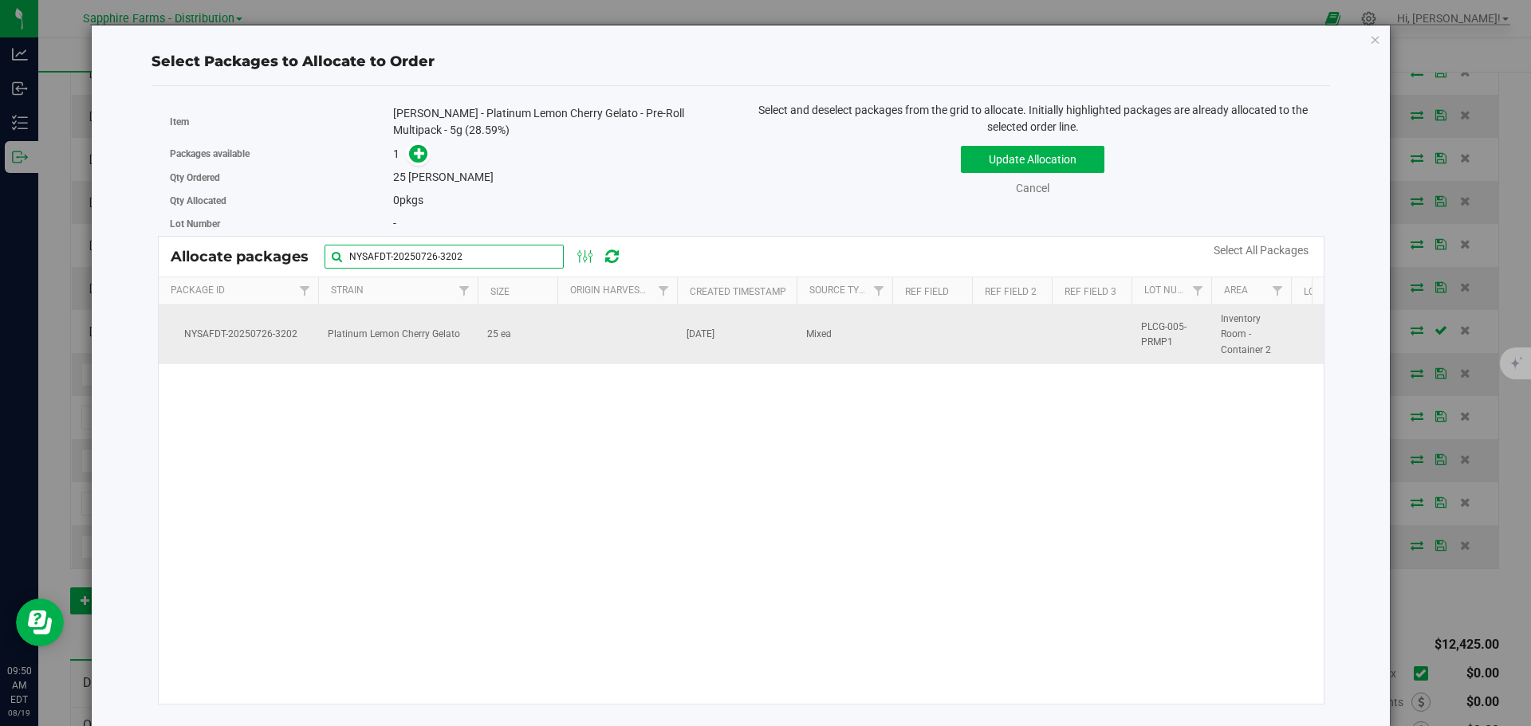
type input "NYSAFDT-20250726-3202"
click at [545, 328] on td "25 ea" at bounding box center [518, 334] width 80 height 59
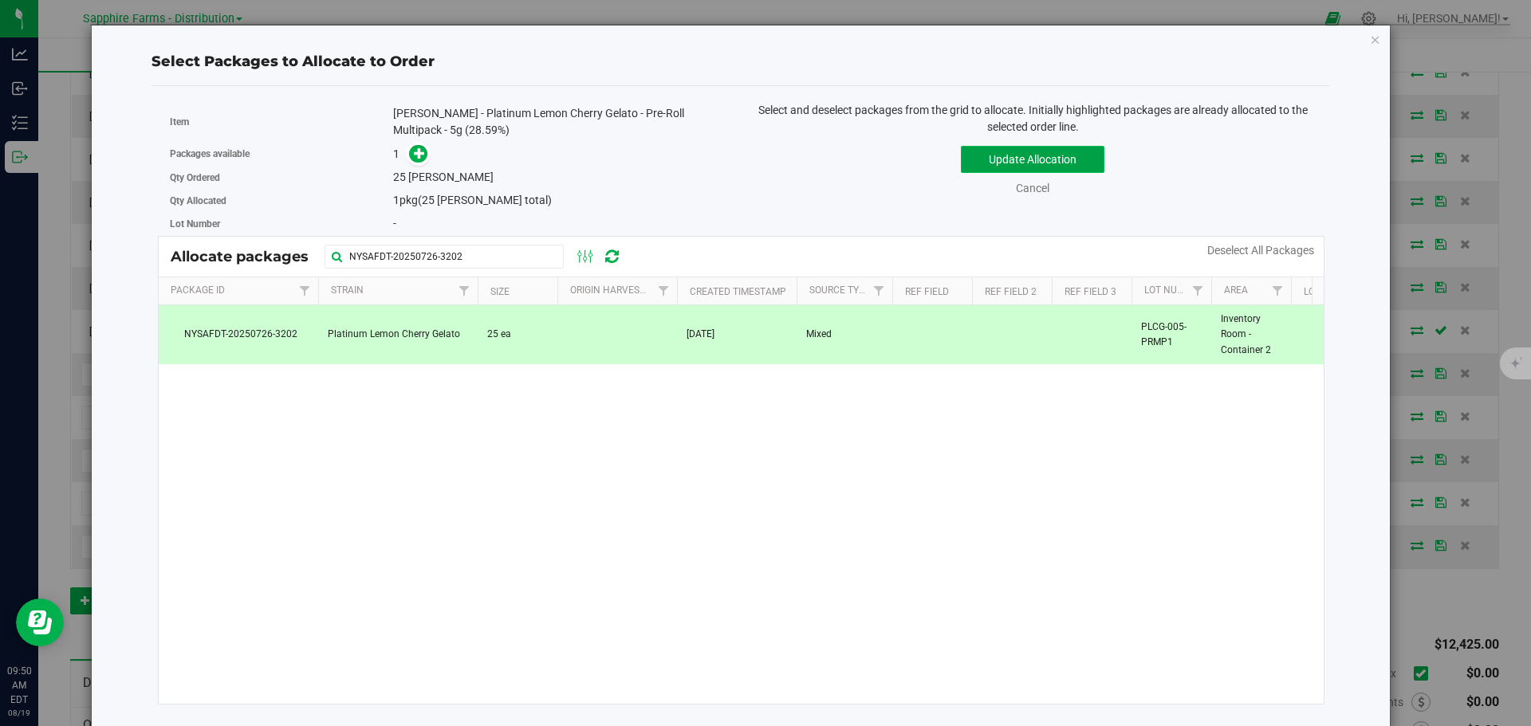
click at [1000, 171] on button "Update Allocation" at bounding box center [1033, 159] width 144 height 27
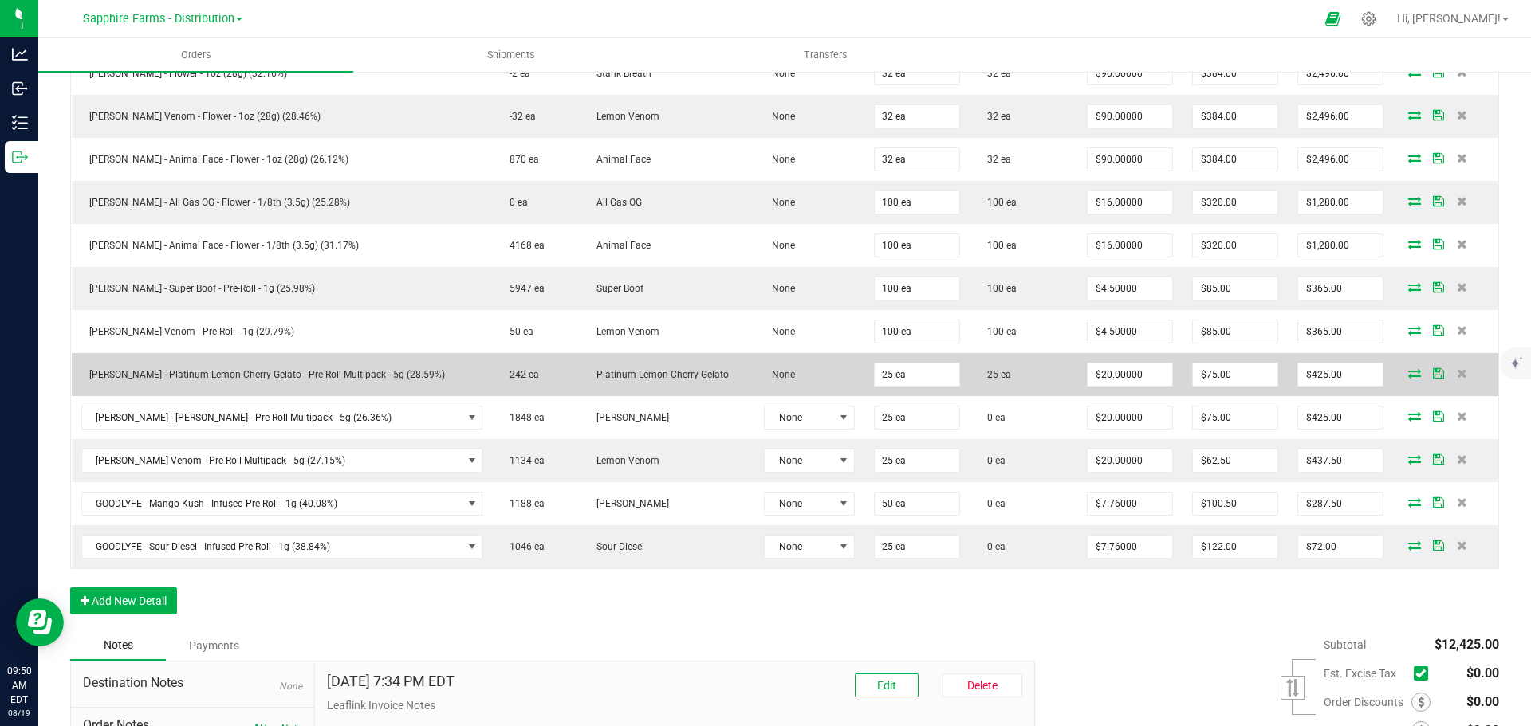
click at [1433, 372] on icon at bounding box center [1438, 373] width 11 height 10
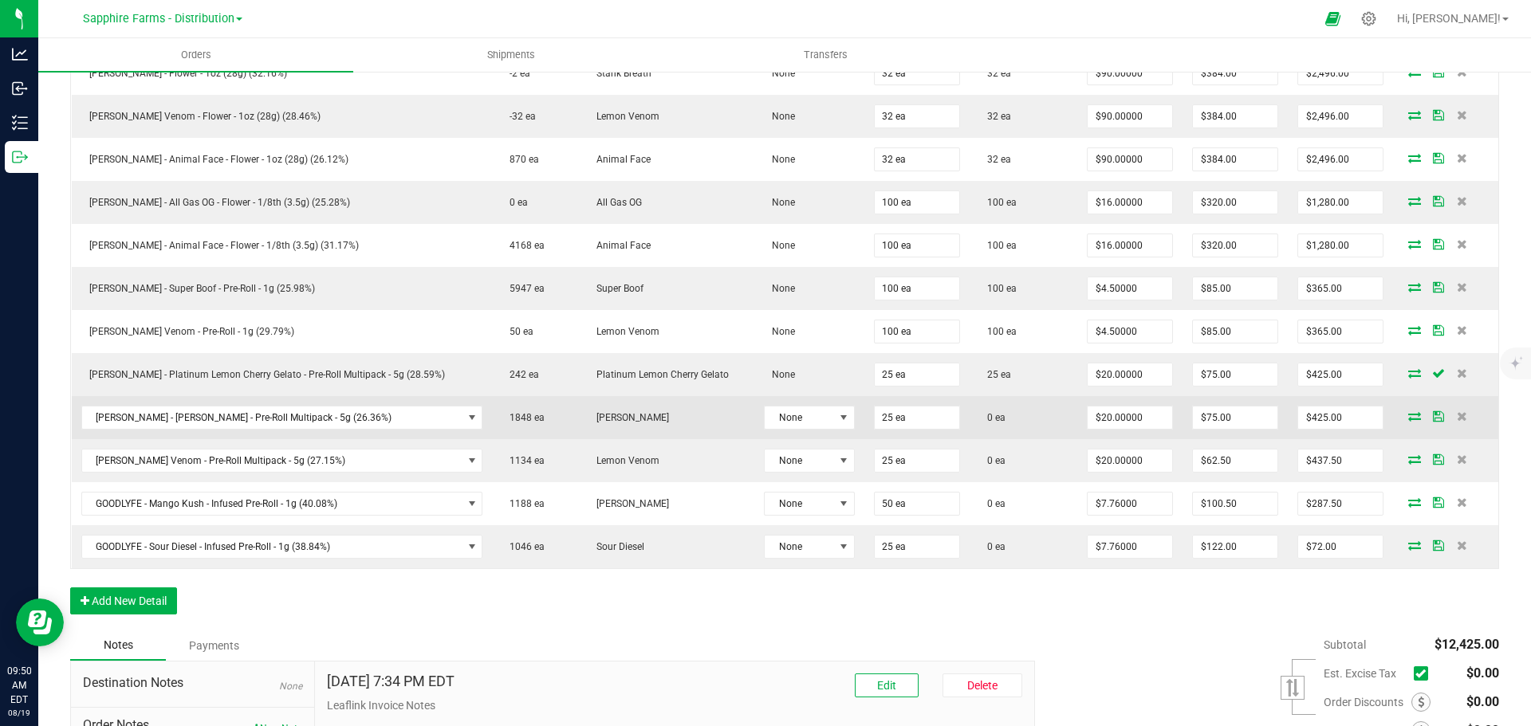
click at [1408, 417] on icon at bounding box center [1414, 416] width 13 height 10
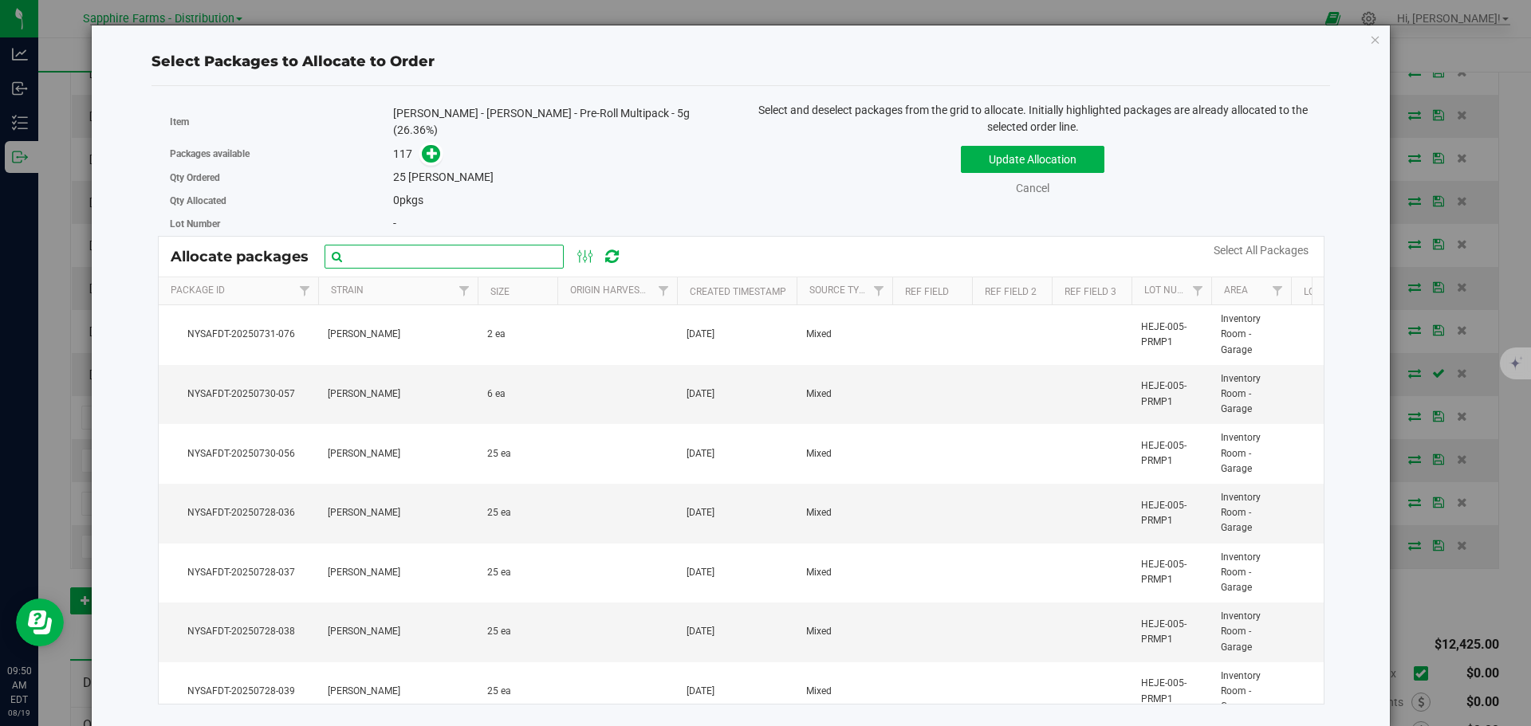
click at [415, 247] on input "text" at bounding box center [444, 257] width 239 height 24
paste input "NYSAFDT-20250726-2928"
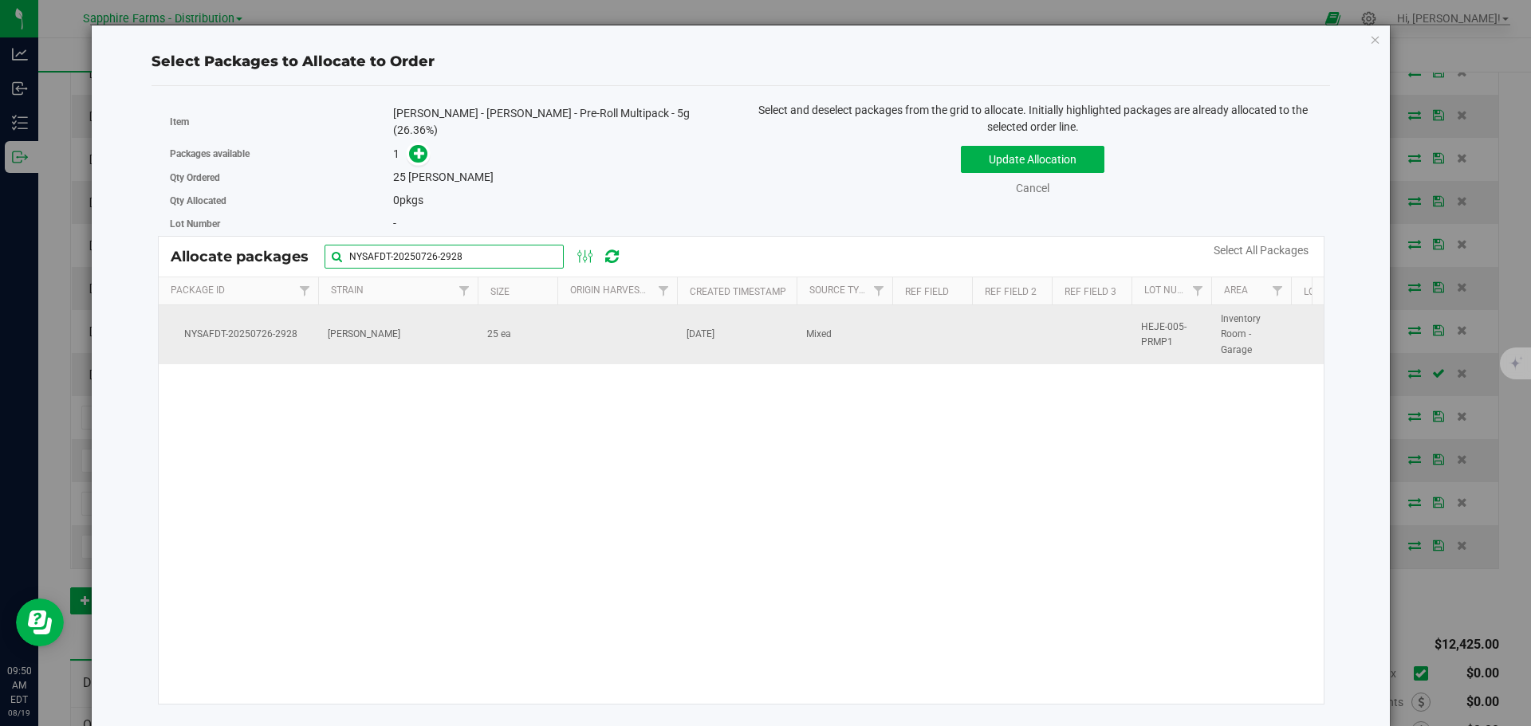
type input "NYSAFDT-20250726-2928"
click at [561, 344] on td at bounding box center [617, 334] width 120 height 59
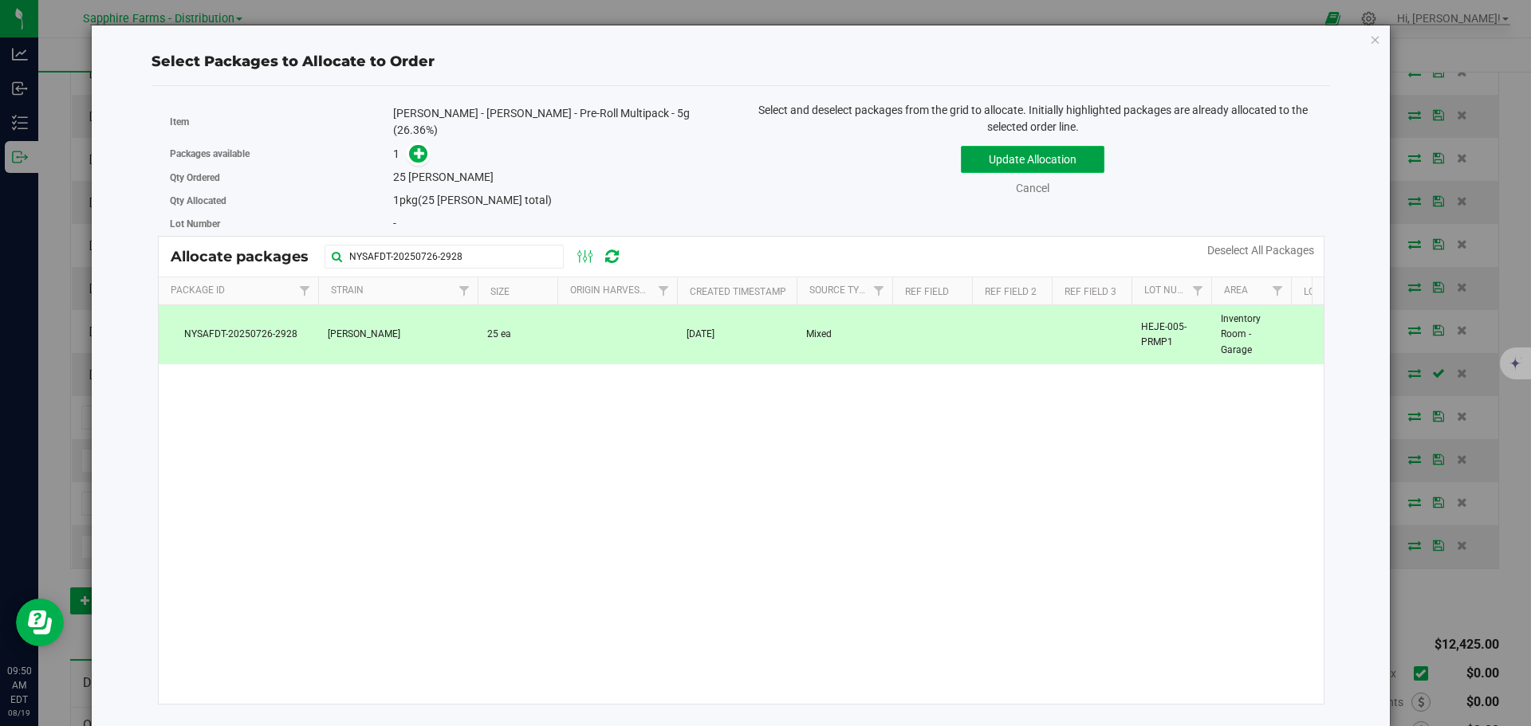
click at [1017, 162] on button "Update Allocation" at bounding box center [1033, 159] width 144 height 27
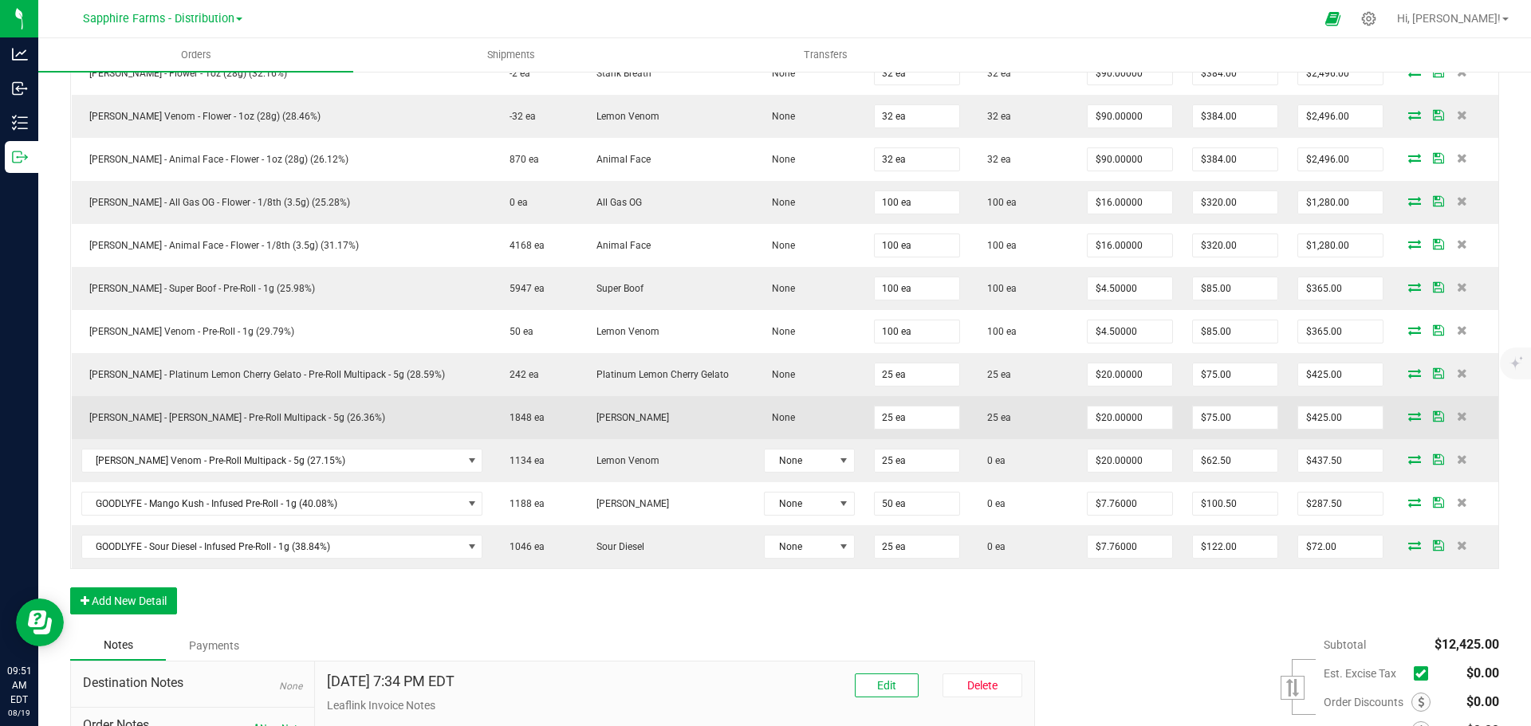
click at [1433, 416] on icon at bounding box center [1438, 416] width 11 height 10
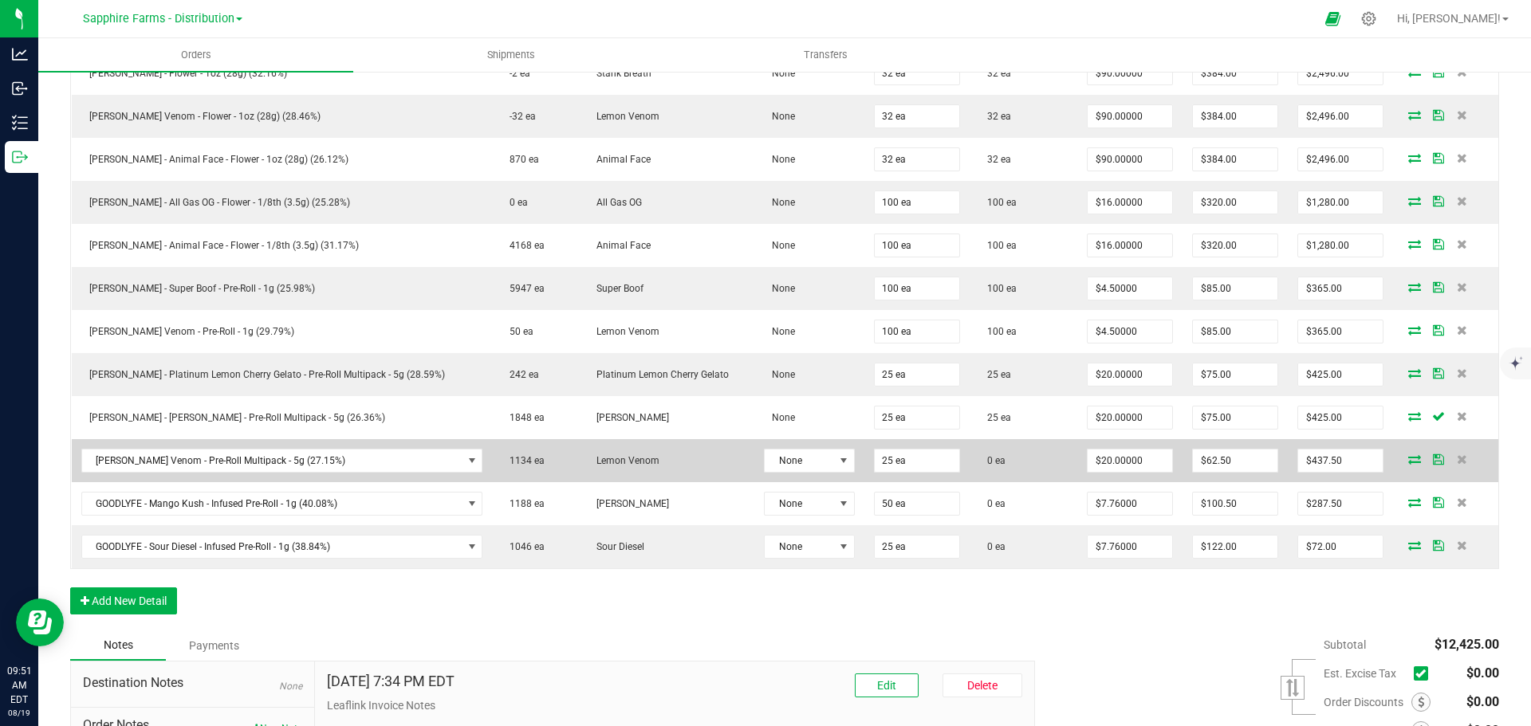
click at [1408, 462] on icon at bounding box center [1414, 459] width 13 height 10
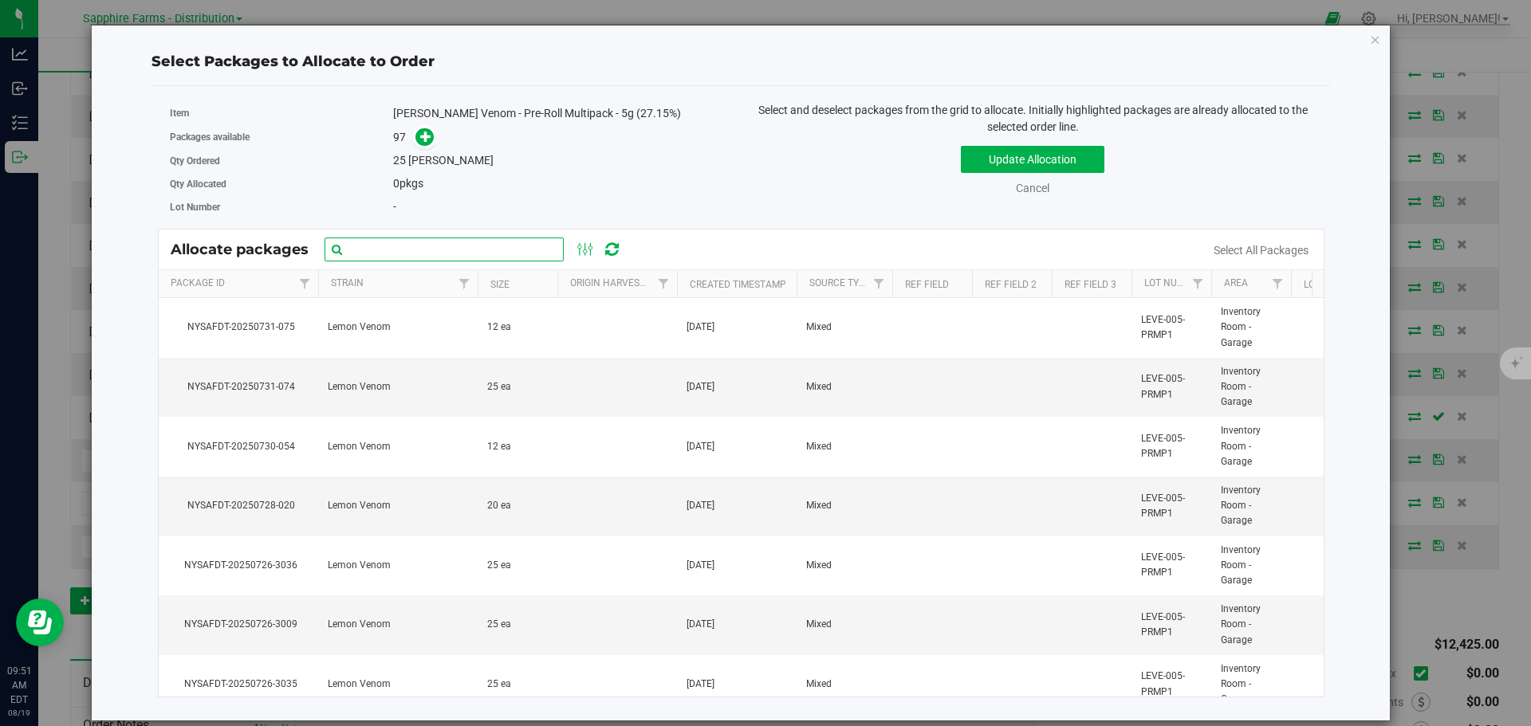
click at [456, 255] on input "text" at bounding box center [444, 250] width 239 height 24
paste input "NYSAFDT-20250726-3031"
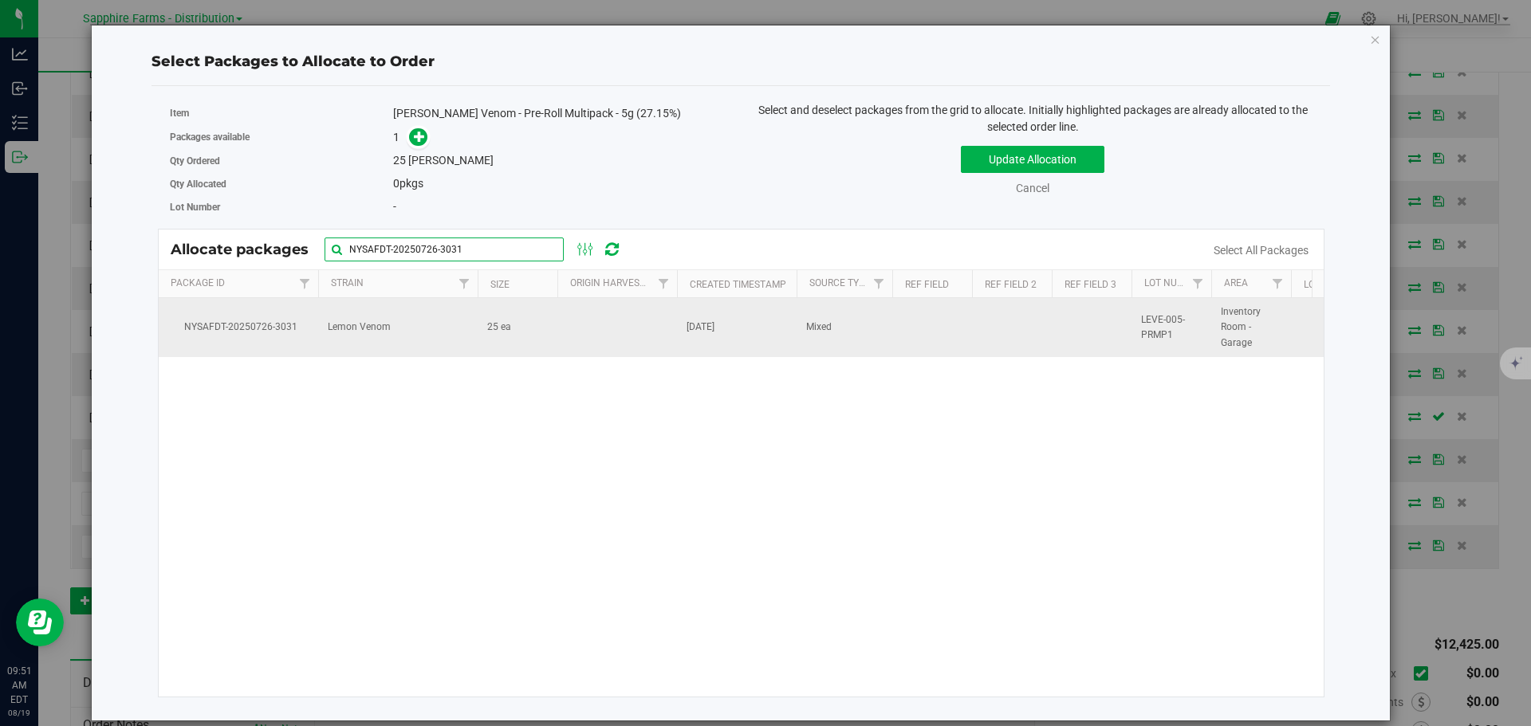
type input "NYSAFDT-20250726-3031"
click at [566, 321] on td at bounding box center [617, 327] width 120 height 59
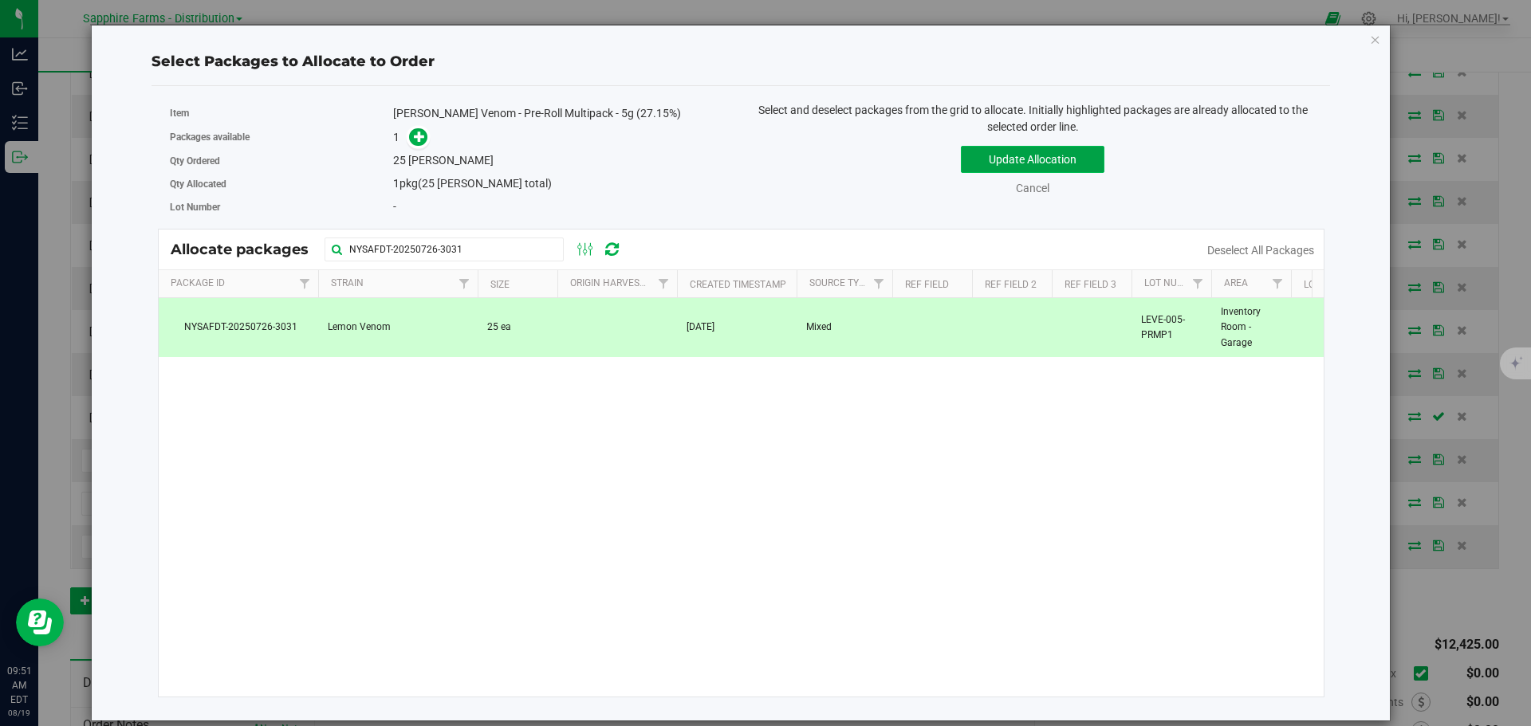
click at [1005, 163] on button "Update Allocation" at bounding box center [1033, 159] width 144 height 27
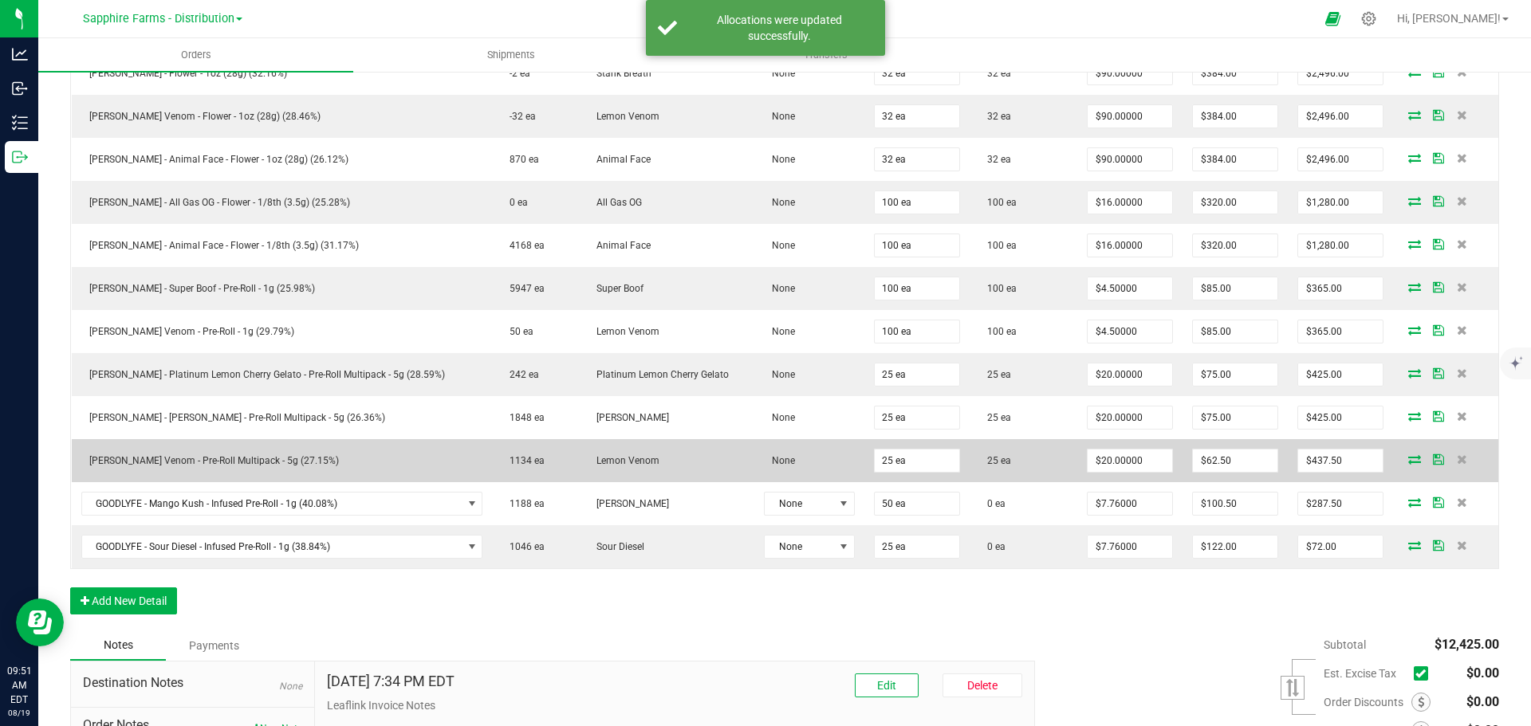
click at [1433, 462] on icon at bounding box center [1438, 459] width 11 height 10
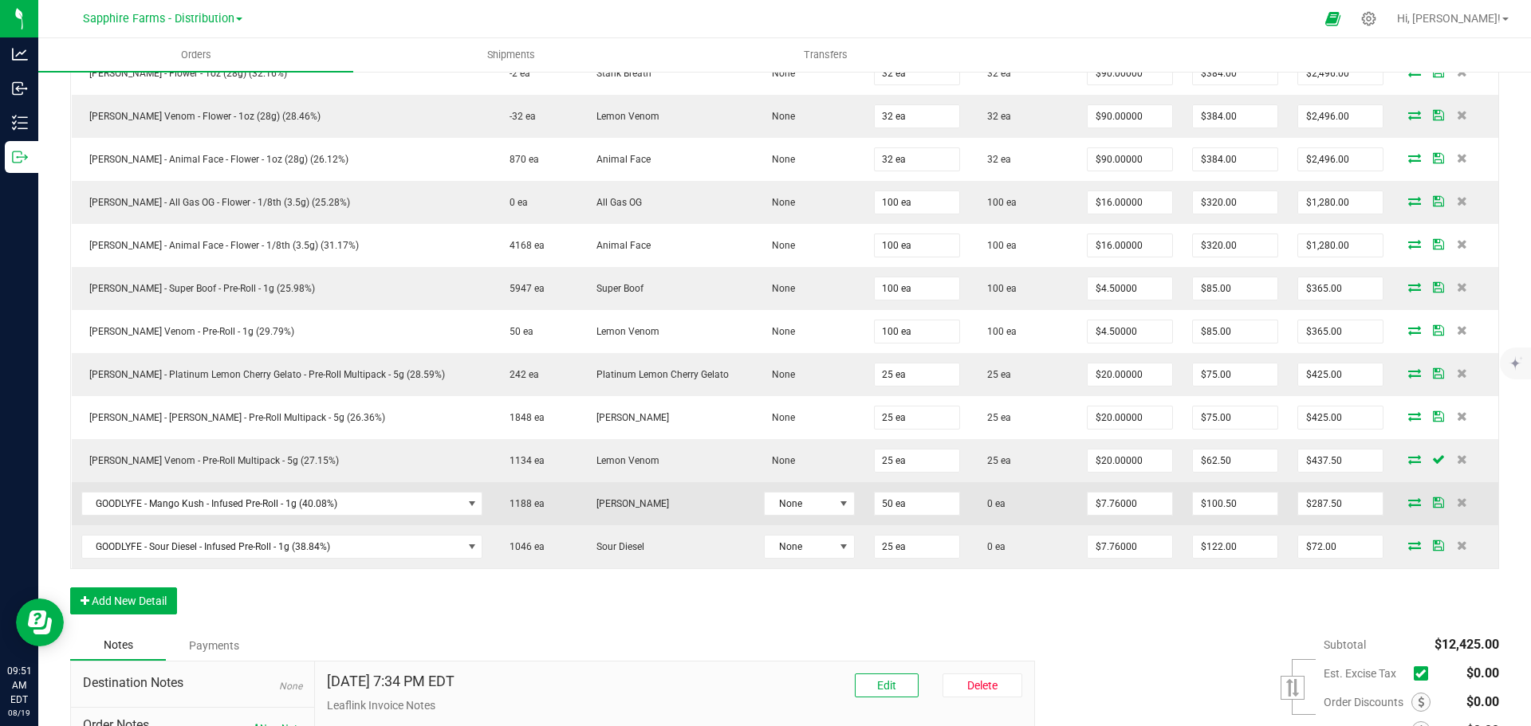
click at [1408, 504] on icon at bounding box center [1414, 503] width 13 height 10
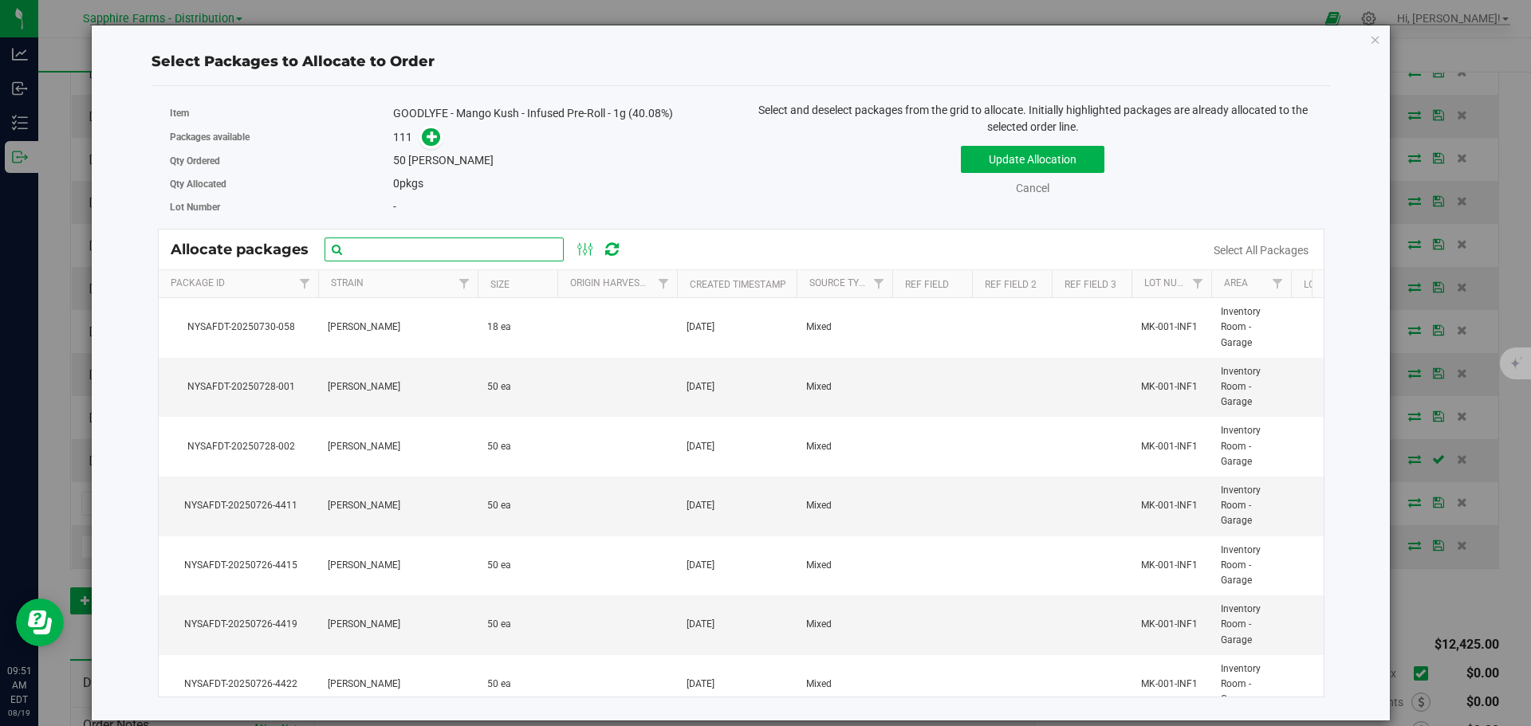
click at [401, 256] on input "text" at bounding box center [444, 250] width 239 height 24
paste input "NYSAFDT-20250726-4419"
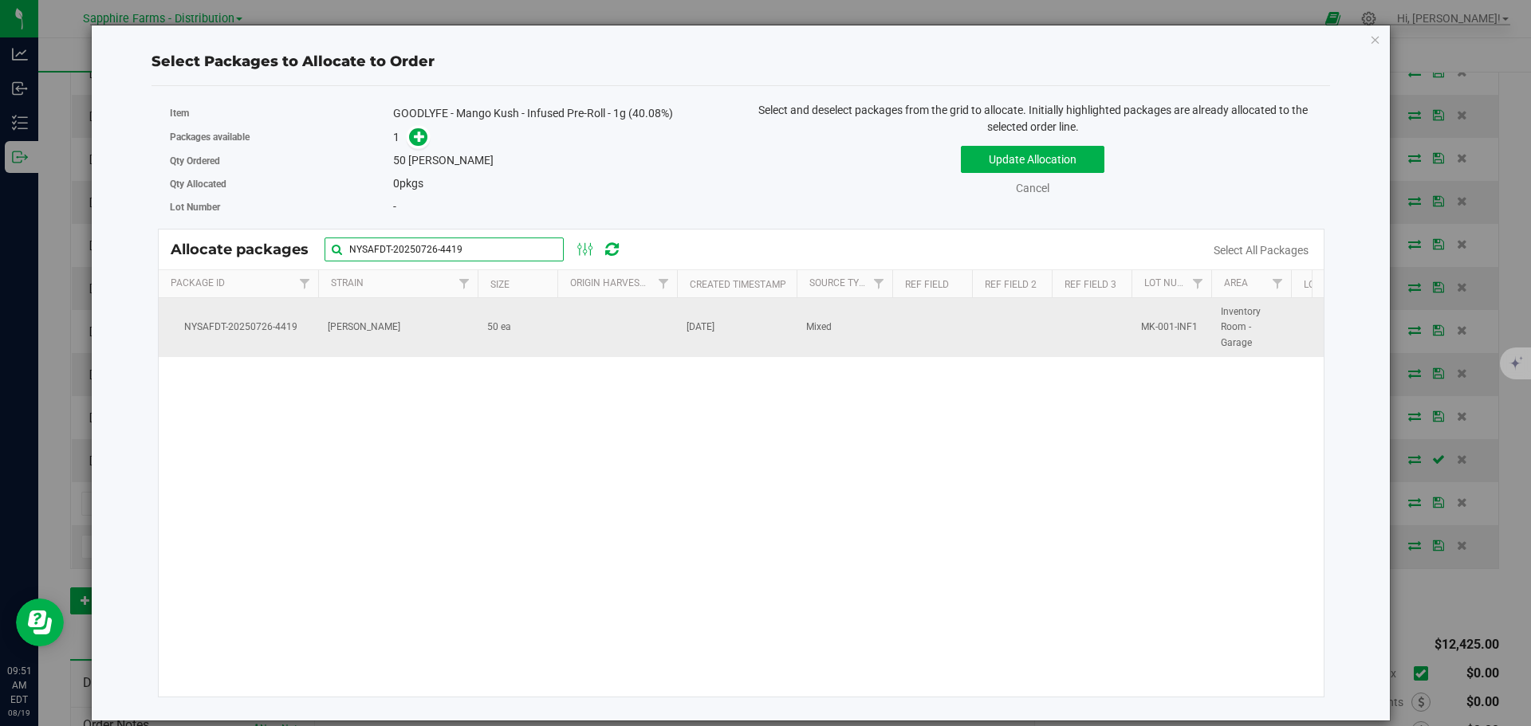
type input "NYSAFDT-20250726-4419"
click at [534, 329] on td "50 ea" at bounding box center [518, 327] width 80 height 59
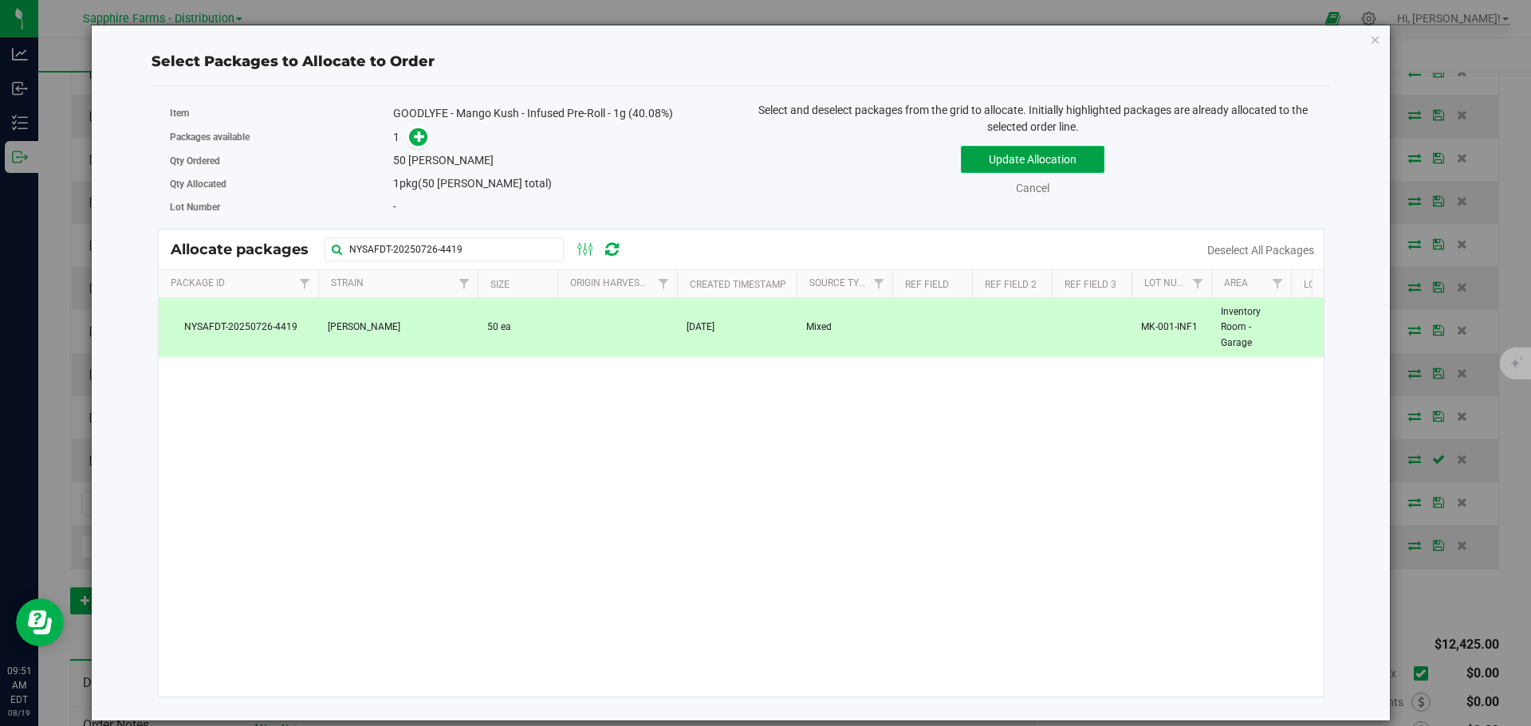
click at [996, 163] on button "Update Allocation" at bounding box center [1033, 159] width 144 height 27
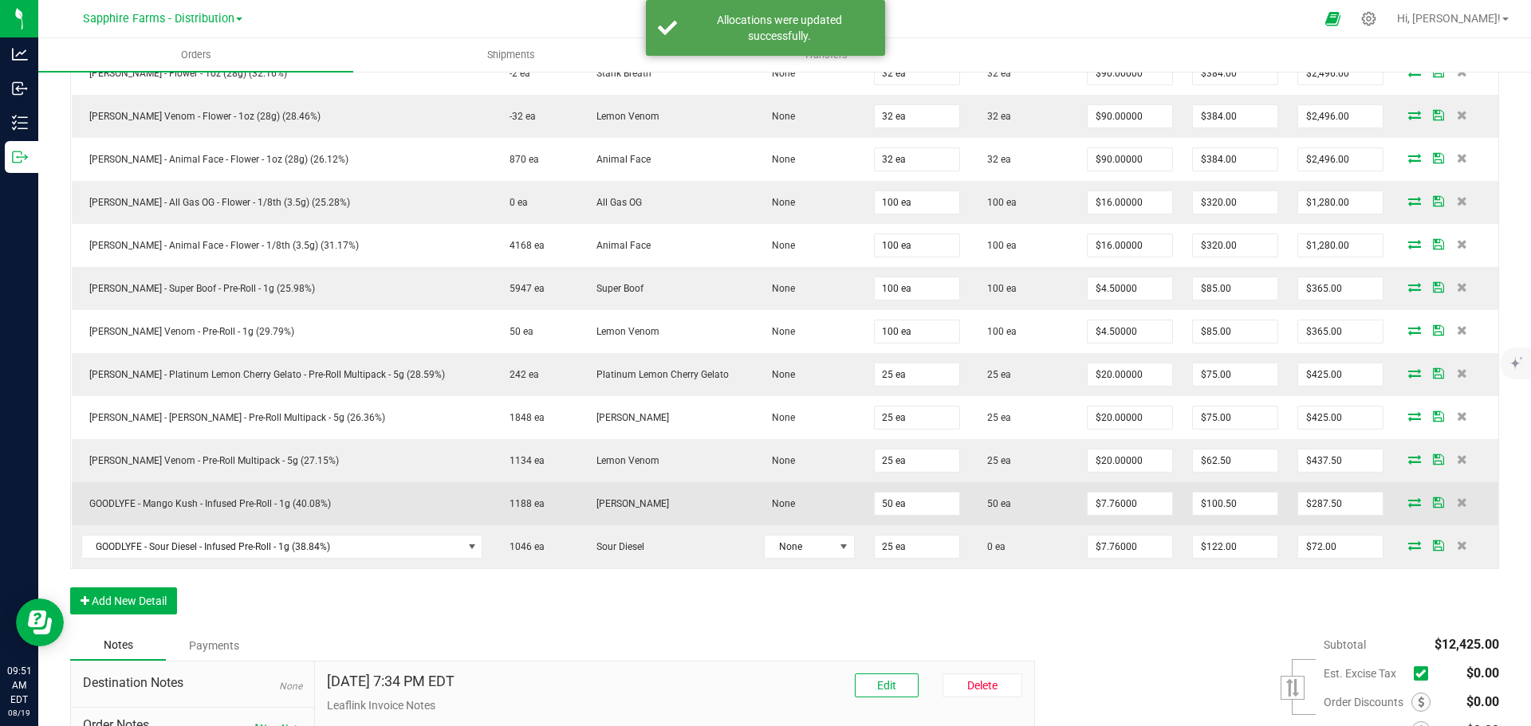
click at [1433, 500] on icon at bounding box center [1438, 503] width 11 height 10
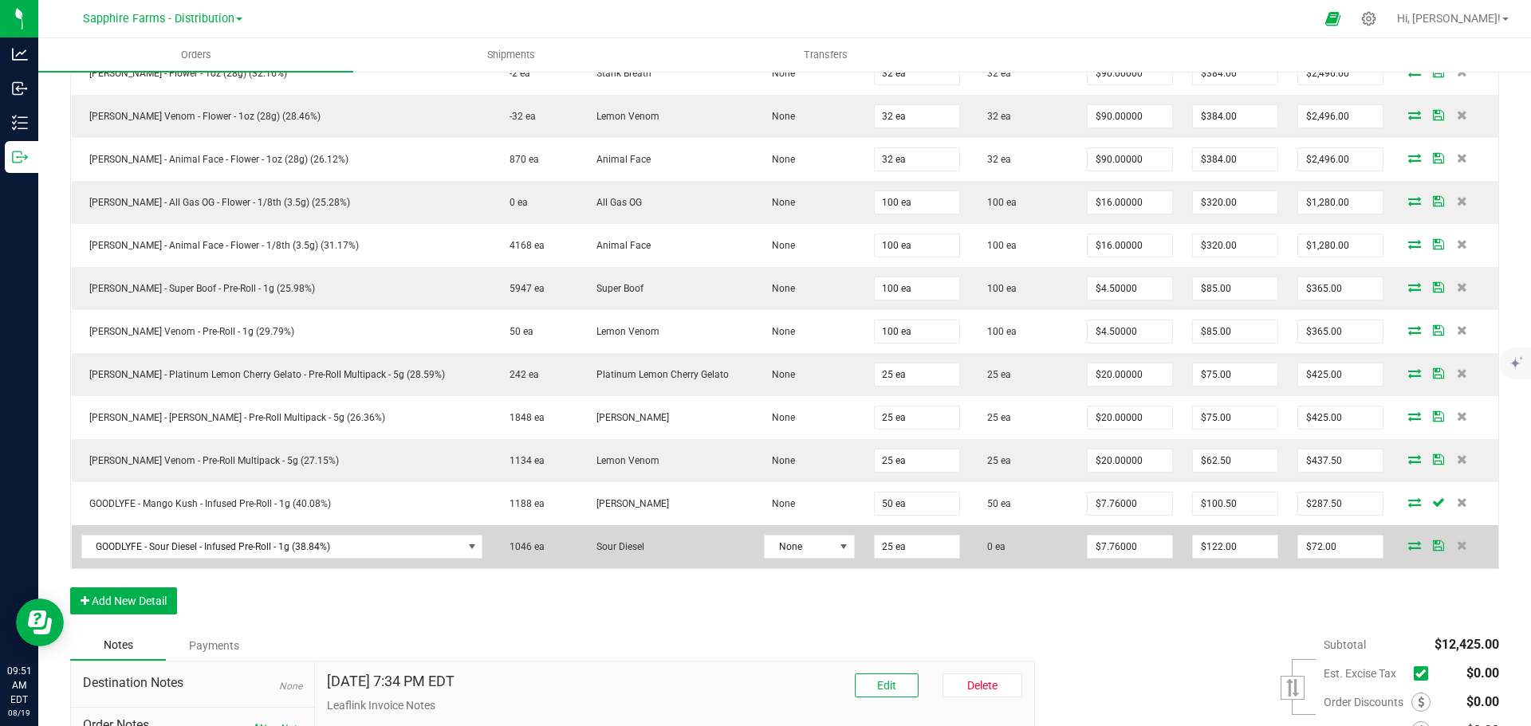
click at [1408, 546] on icon at bounding box center [1414, 546] width 13 height 10
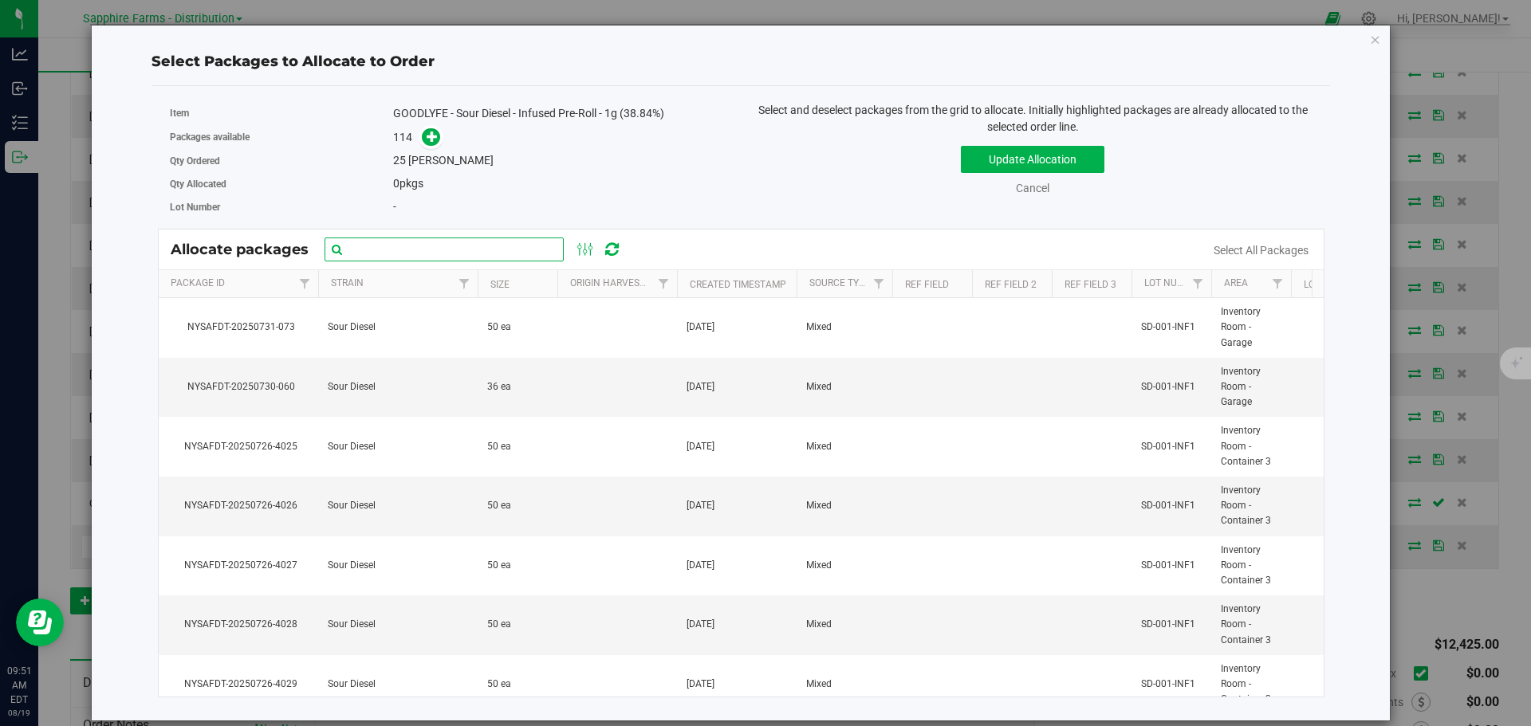
click at [409, 258] on input "text" at bounding box center [444, 250] width 239 height 24
paste input "NYSAFDT-20250726-3978"
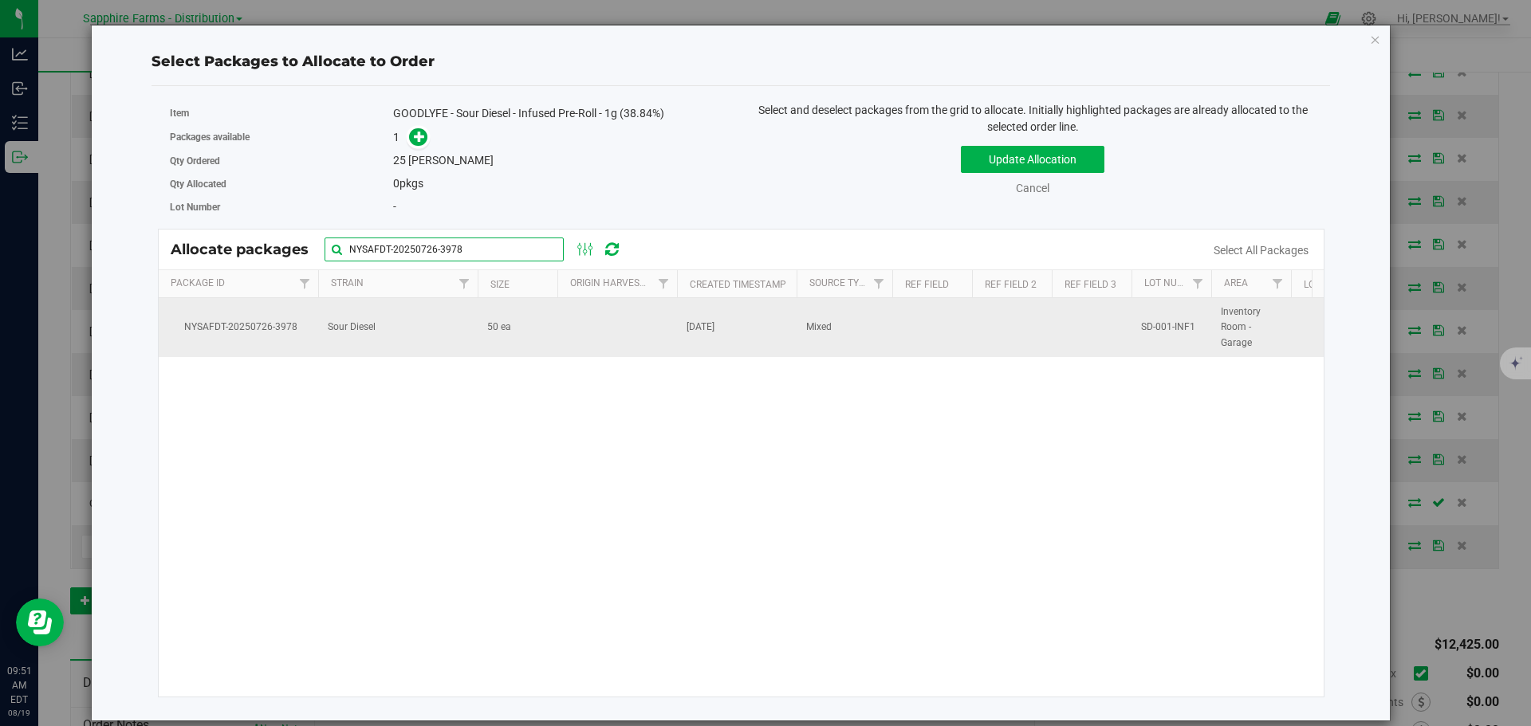
type input "NYSAFDT-20250726-3978"
click at [551, 339] on td "50 ea" at bounding box center [518, 327] width 80 height 59
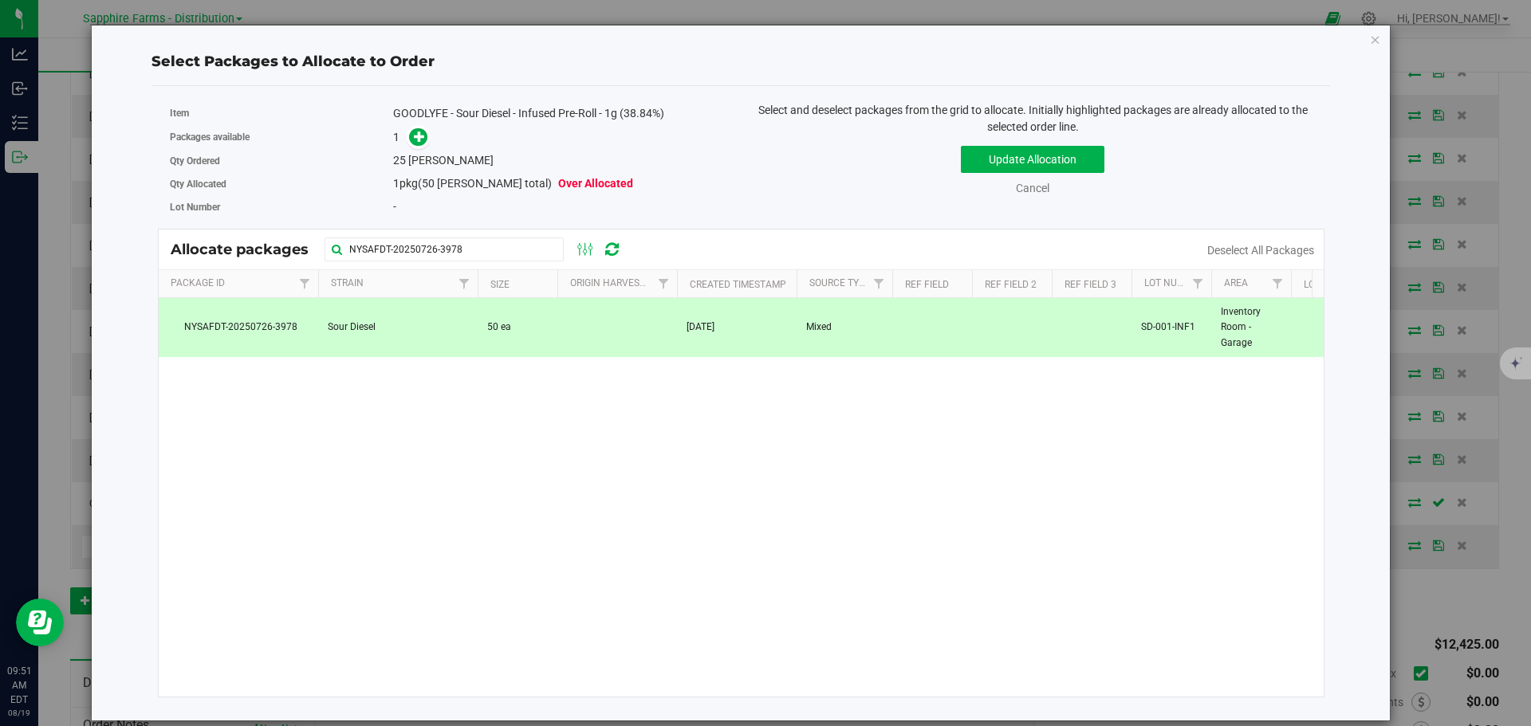
click at [543, 332] on td "50 ea" at bounding box center [518, 327] width 80 height 59
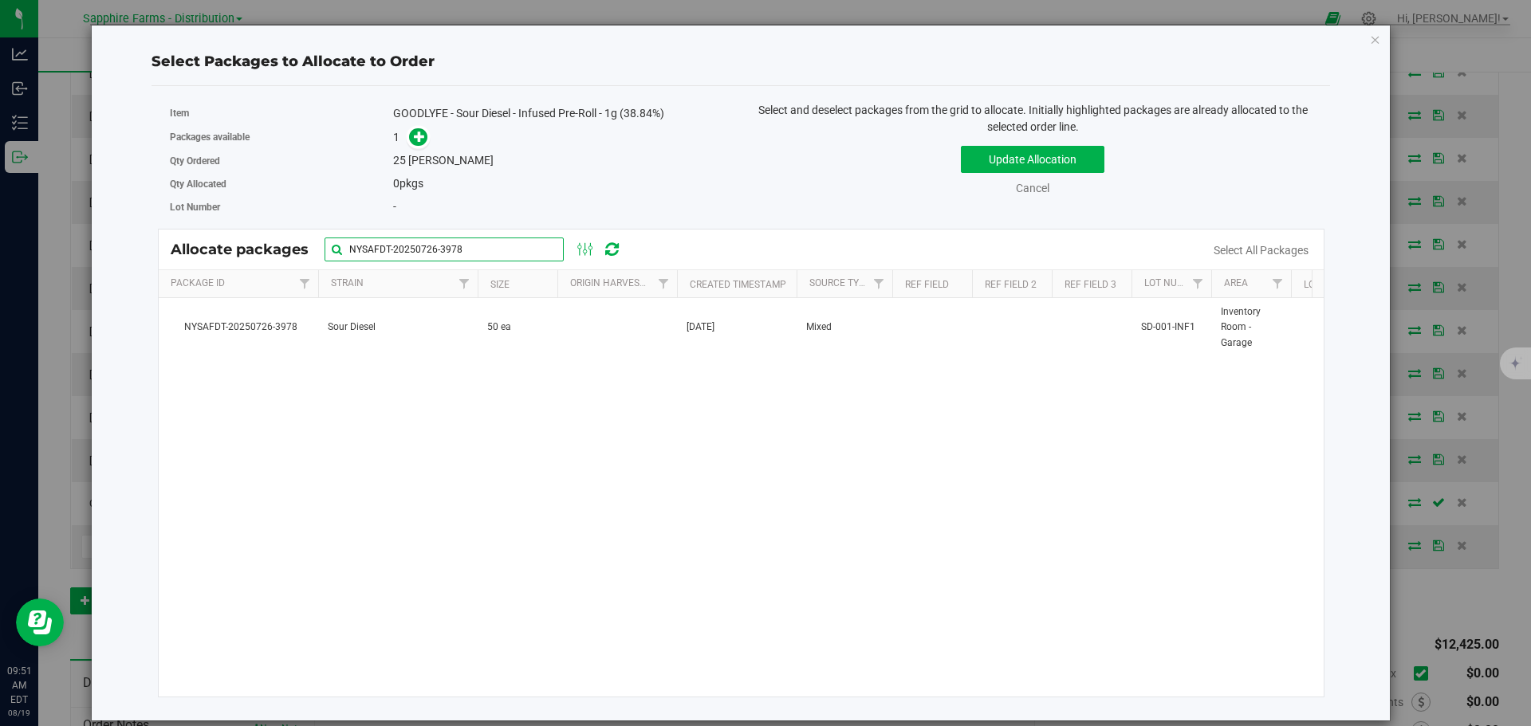
drag, startPoint x: 409, startPoint y: 251, endPoint x: 120, endPoint y: 246, distance: 288.7
click at [120, 246] on div "Select Packages to Allocate to Order Item GOODLYFE - Sour Diesel - Infused Pre-…" at bounding box center [741, 373] width 1274 height 695
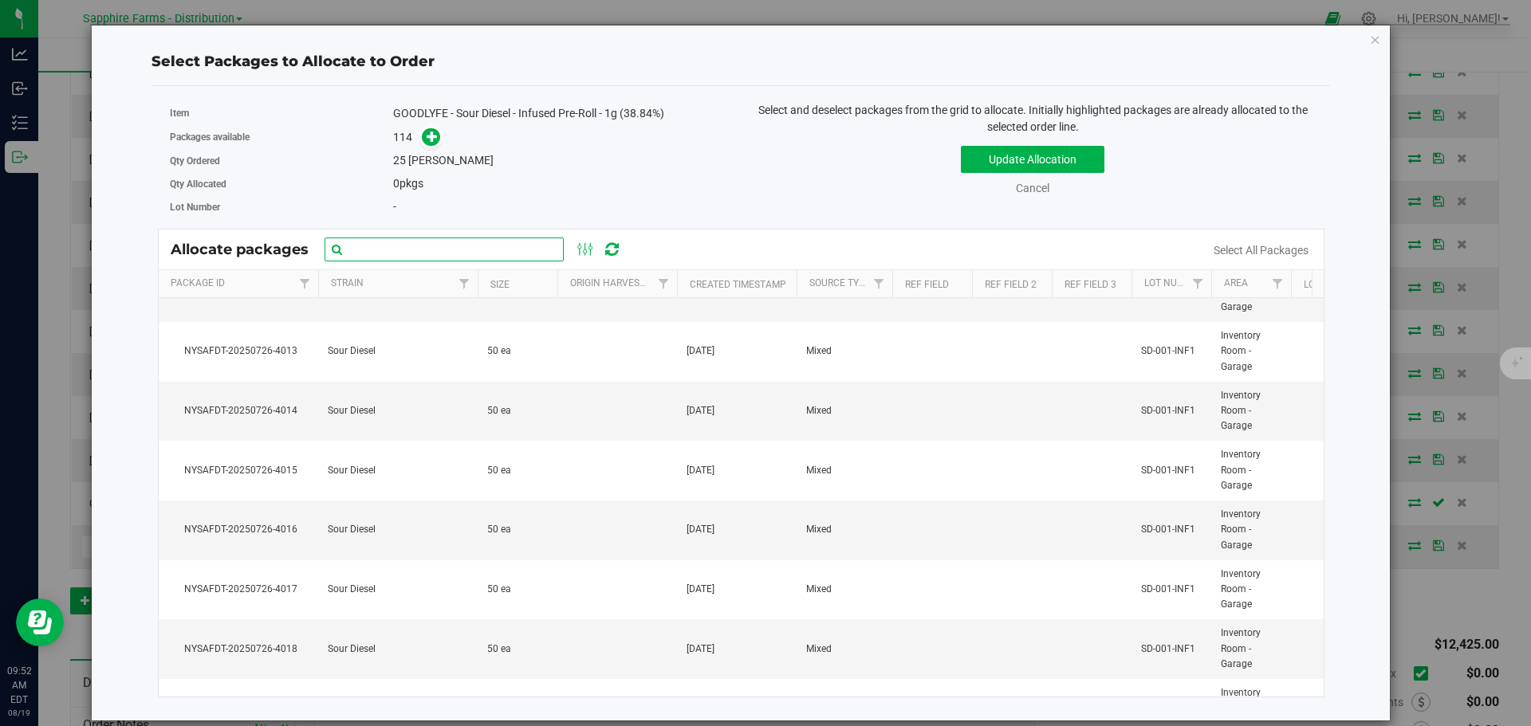
scroll to position [6394, 0]
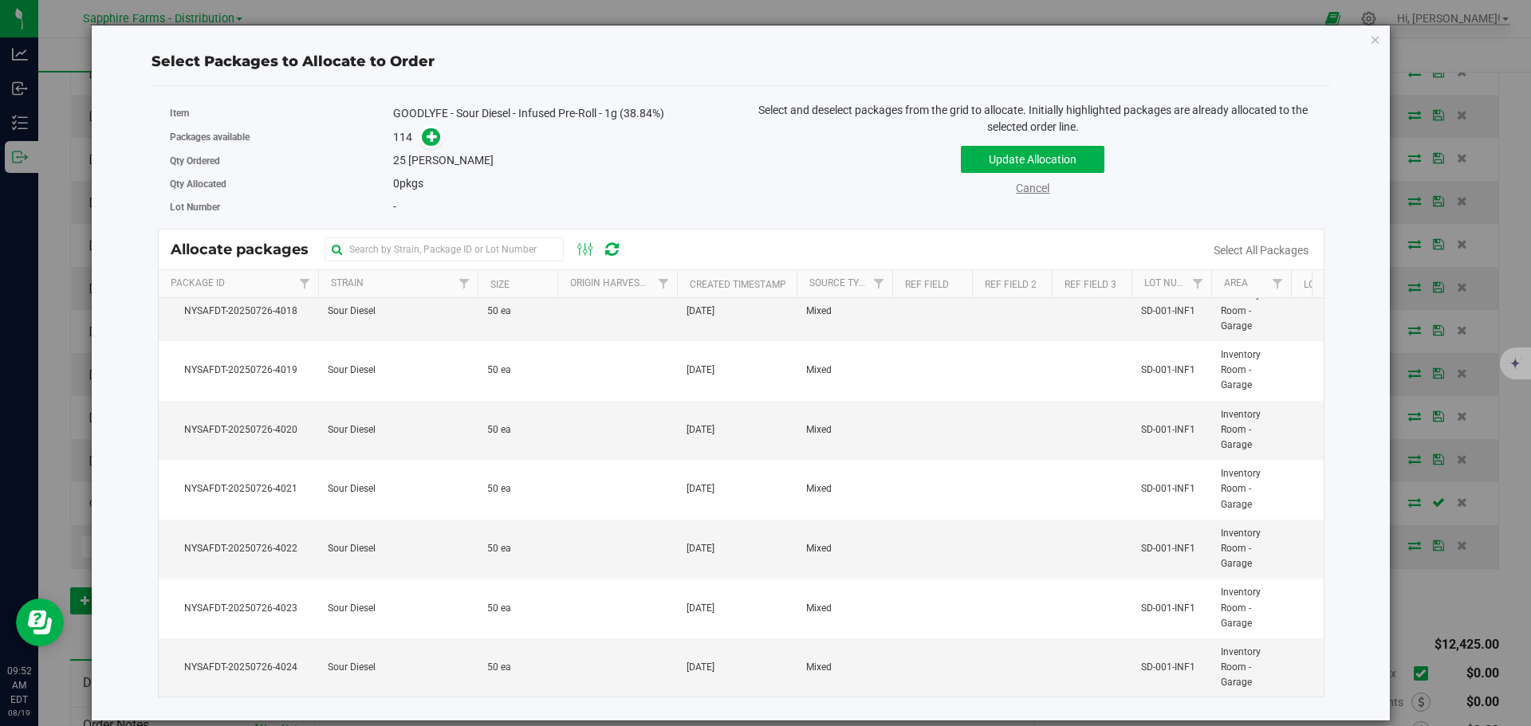
click at [1040, 189] on link "Cancel" at bounding box center [1032, 188] width 33 height 13
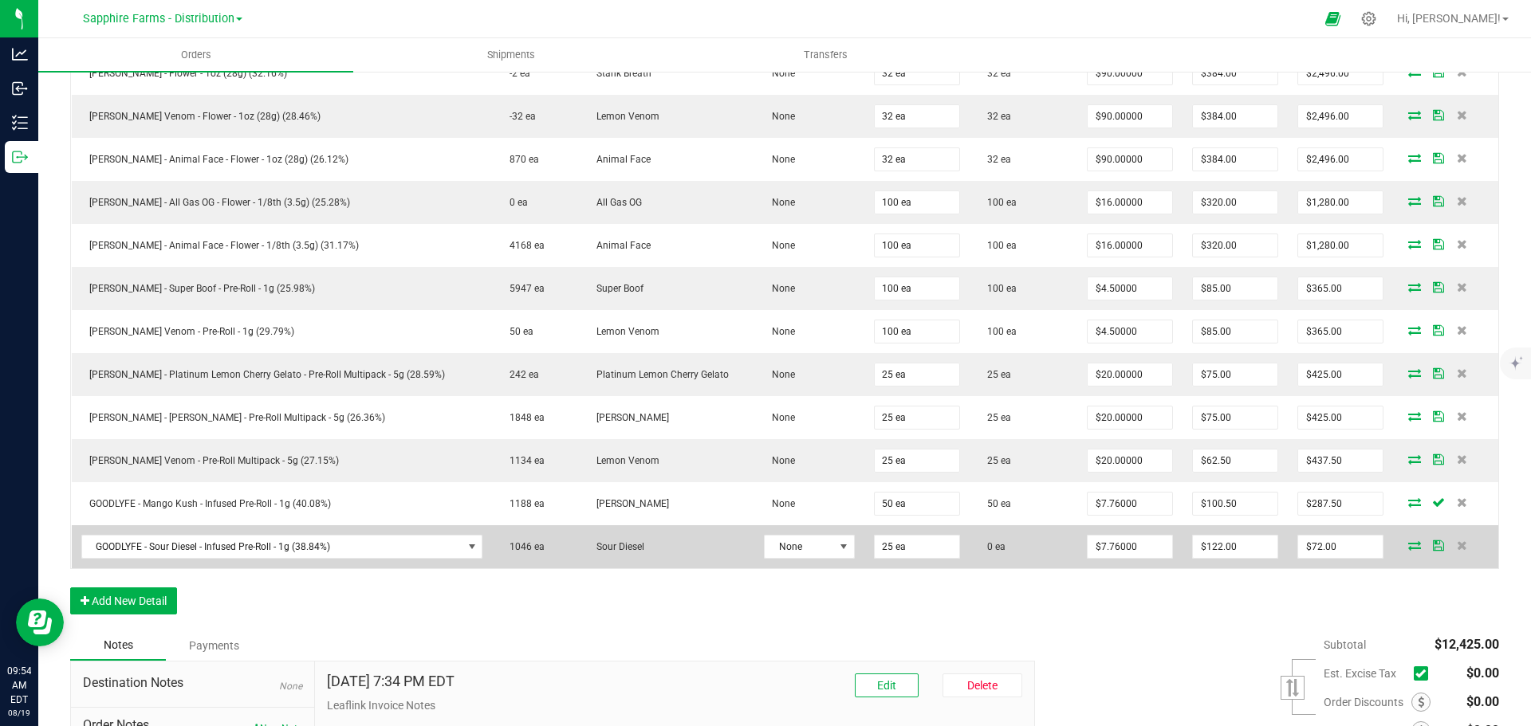
click at [1408, 545] on icon at bounding box center [1414, 546] width 13 height 10
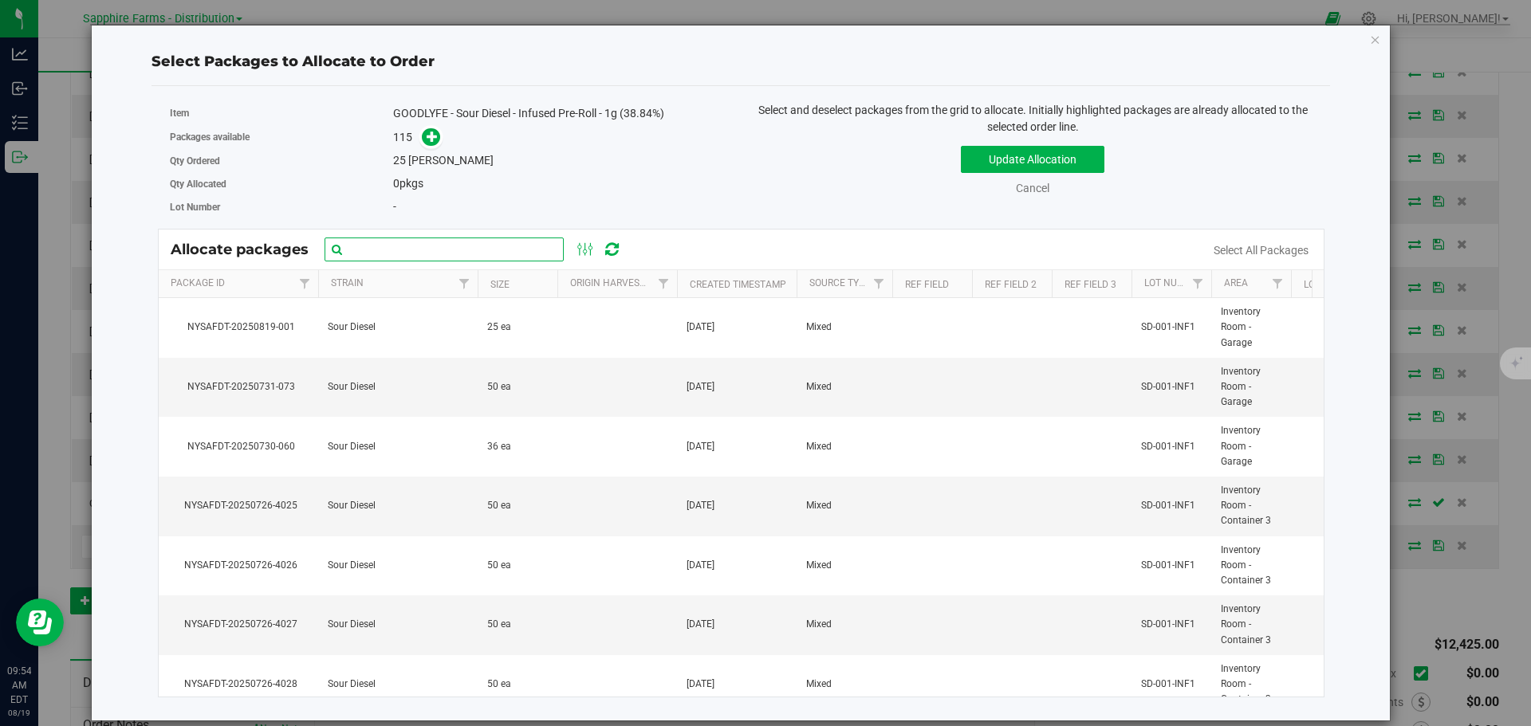
click at [469, 252] on input "text" at bounding box center [444, 250] width 239 height 24
paste input "NYSAFDT-20250726-3978"
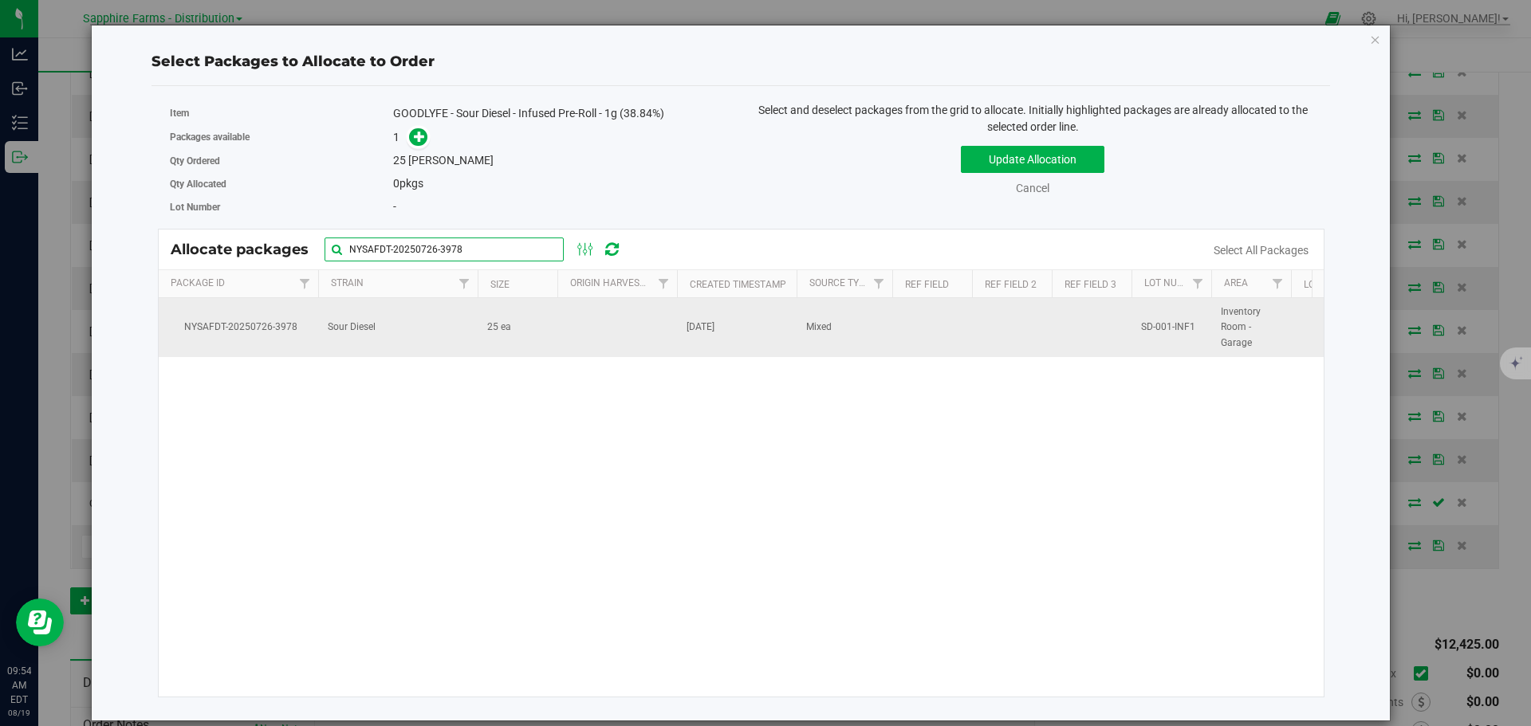
type input "NYSAFDT-20250726-3978"
click at [600, 320] on td at bounding box center [617, 327] width 120 height 59
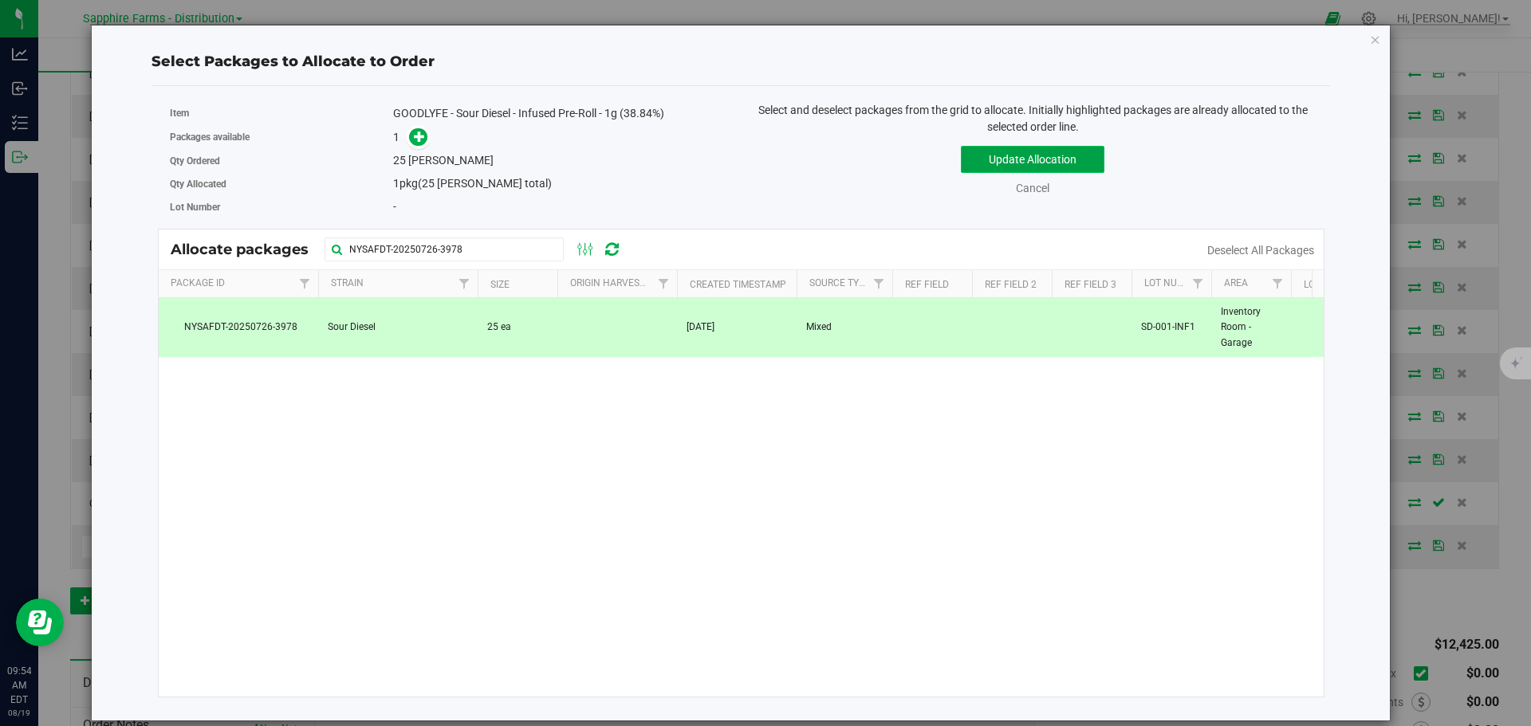
click at [987, 162] on button "Update Allocation" at bounding box center [1033, 159] width 144 height 27
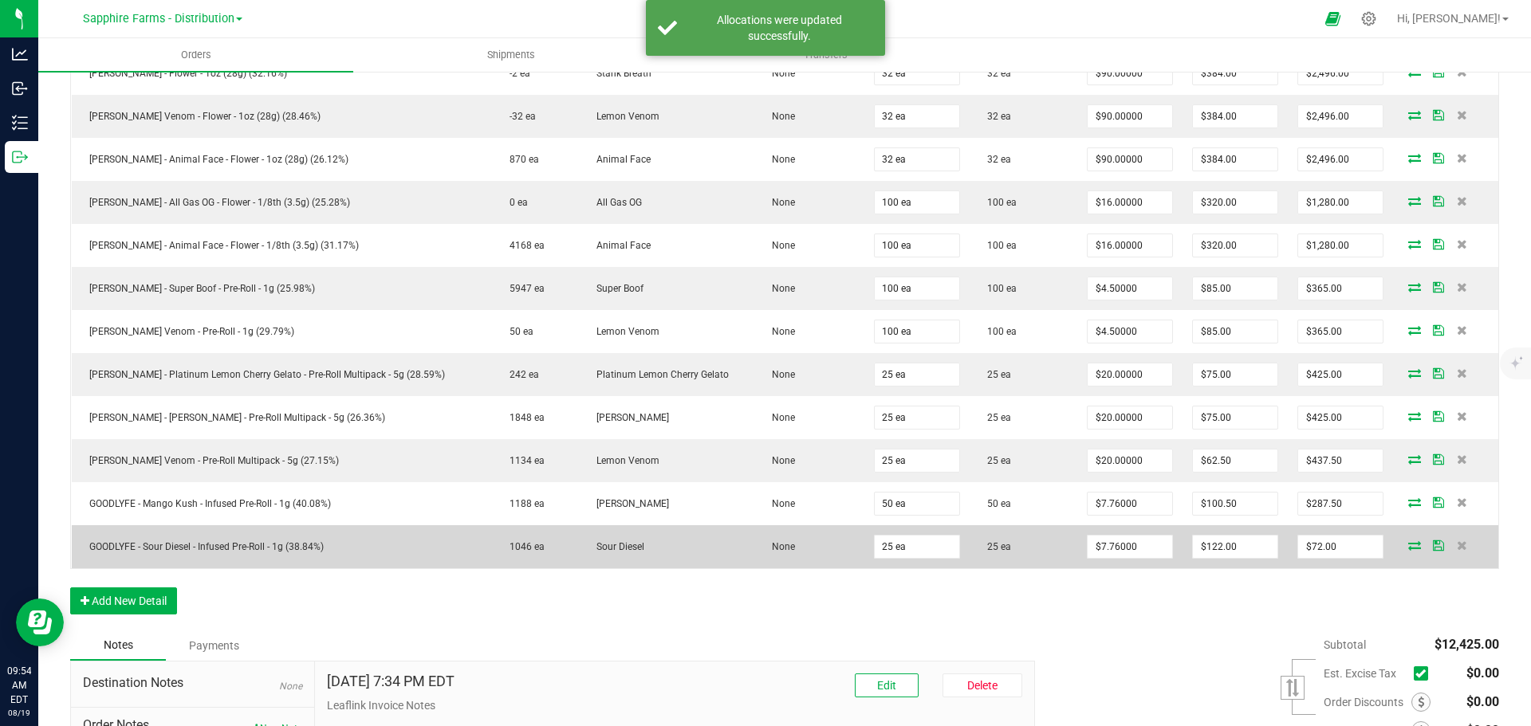
click at [1426, 546] on span at bounding box center [1438, 546] width 24 height 10
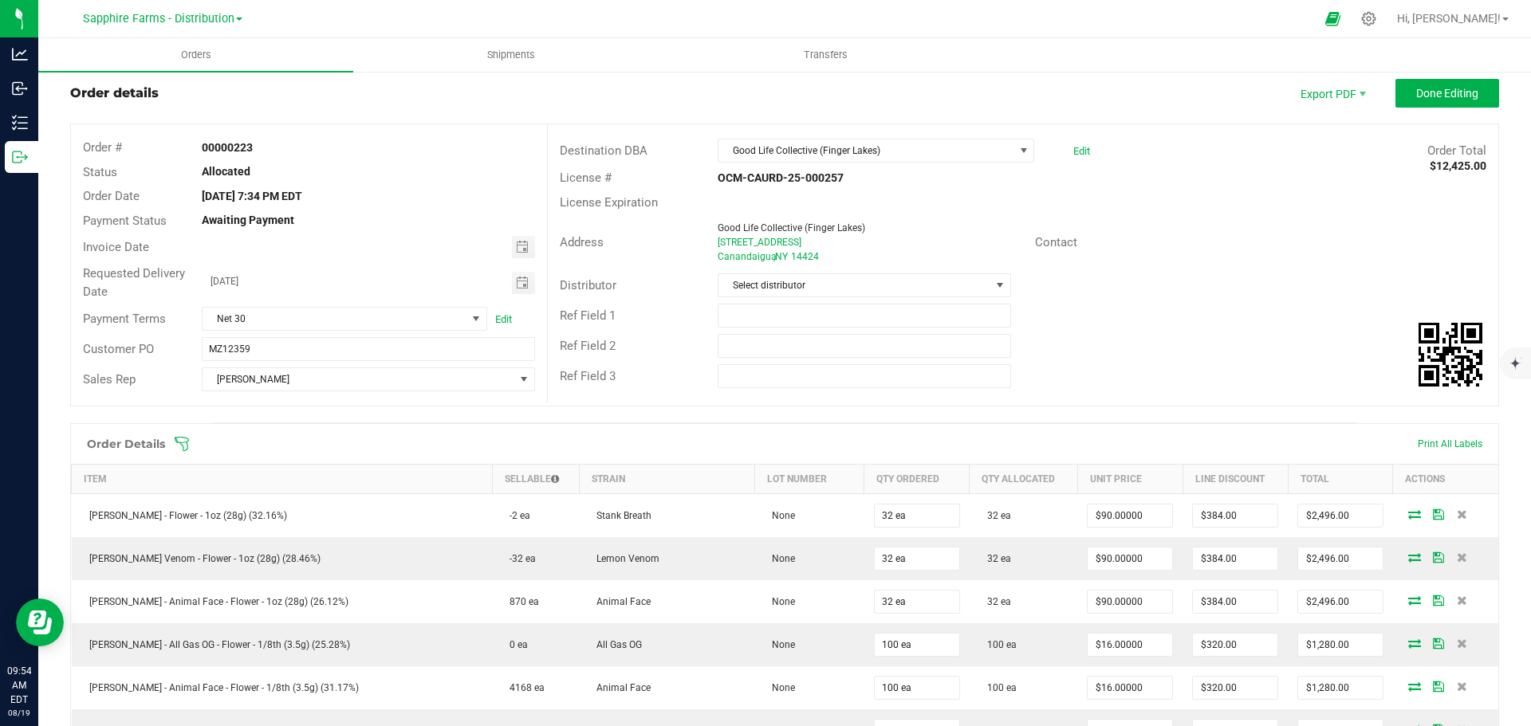
scroll to position [0, 0]
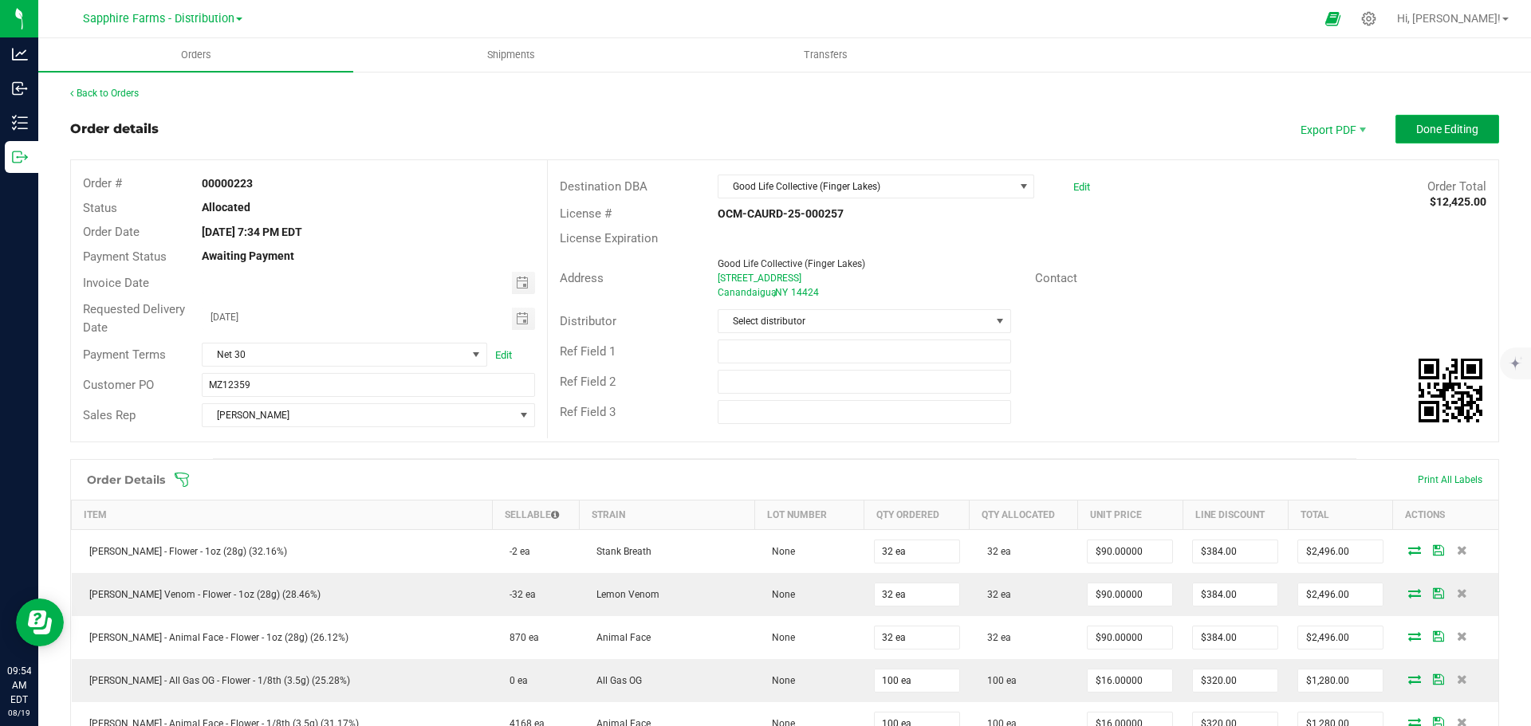
click at [1426, 131] on span "Done Editing" at bounding box center [1447, 129] width 62 height 13
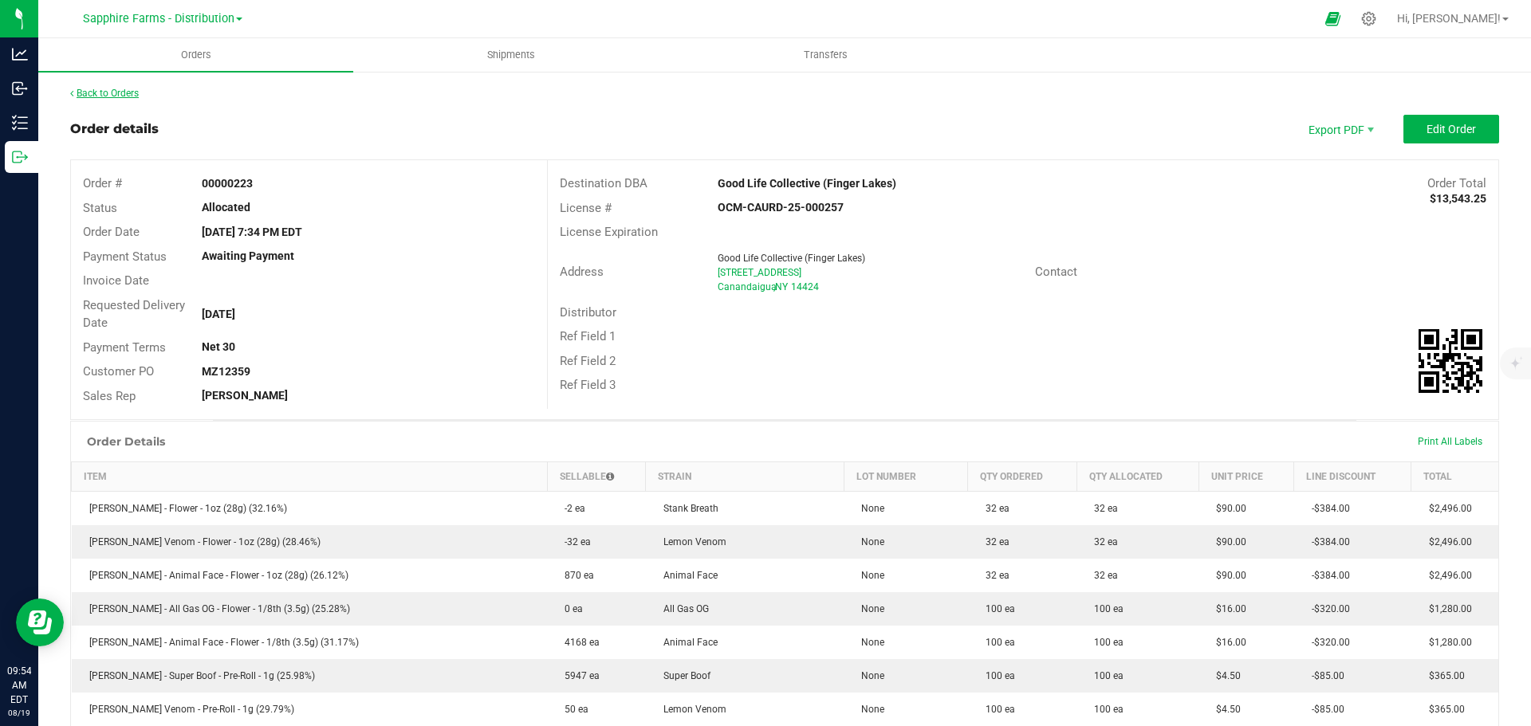
click at [89, 92] on link "Back to Orders" at bounding box center [104, 93] width 69 height 11
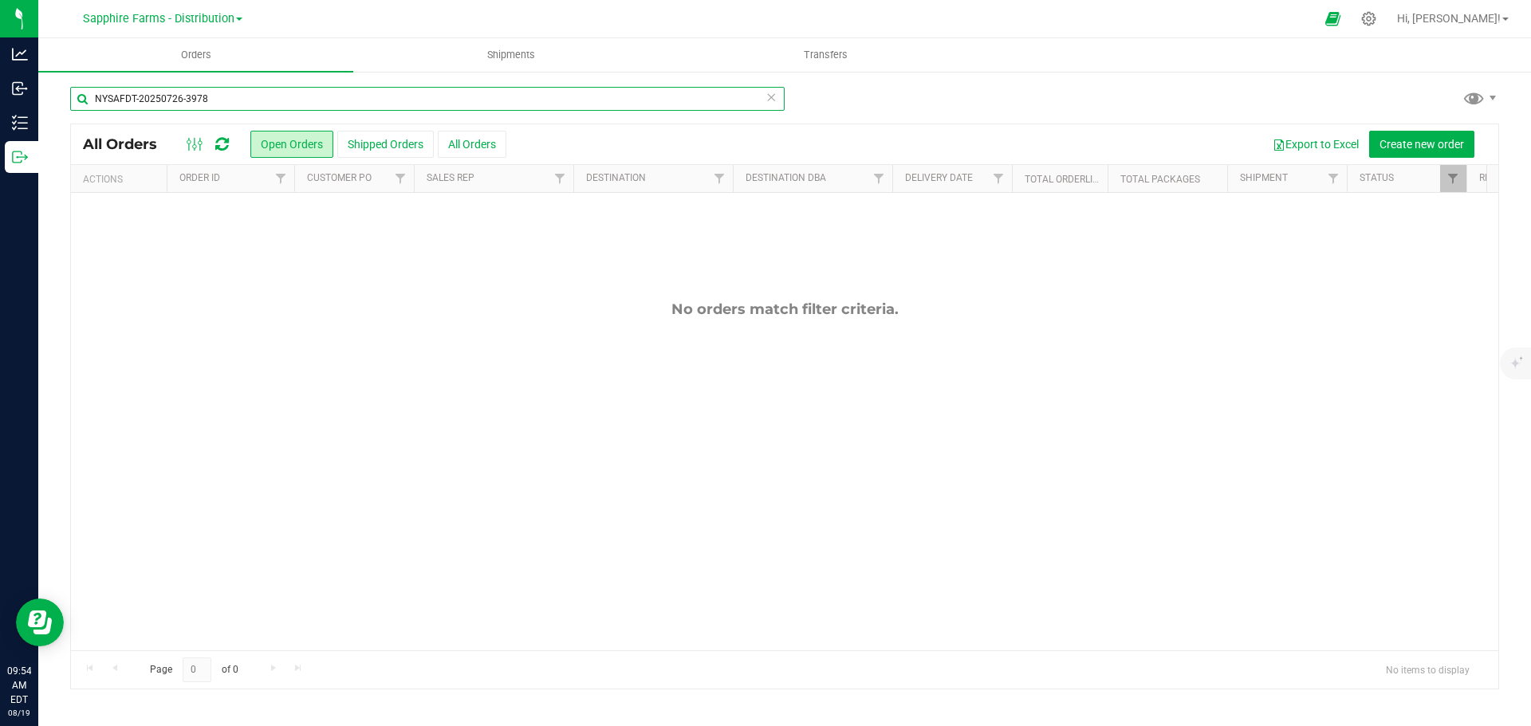
click at [777, 100] on input "NYSAFDT-20250726-3978" at bounding box center [427, 99] width 714 height 24
click at [770, 100] on icon at bounding box center [770, 96] width 11 height 19
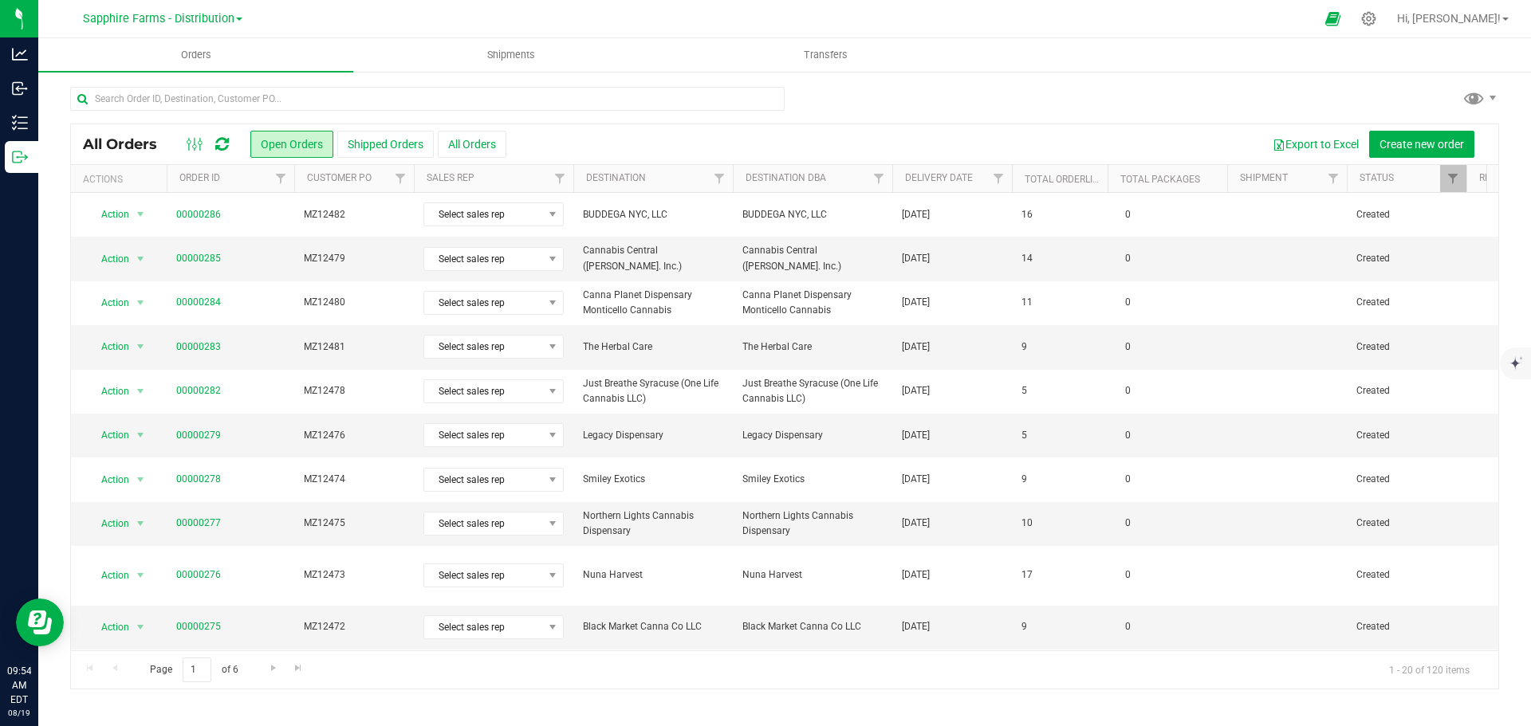
click at [904, 189] on th "Delivery Date" at bounding box center [952, 179] width 120 height 28
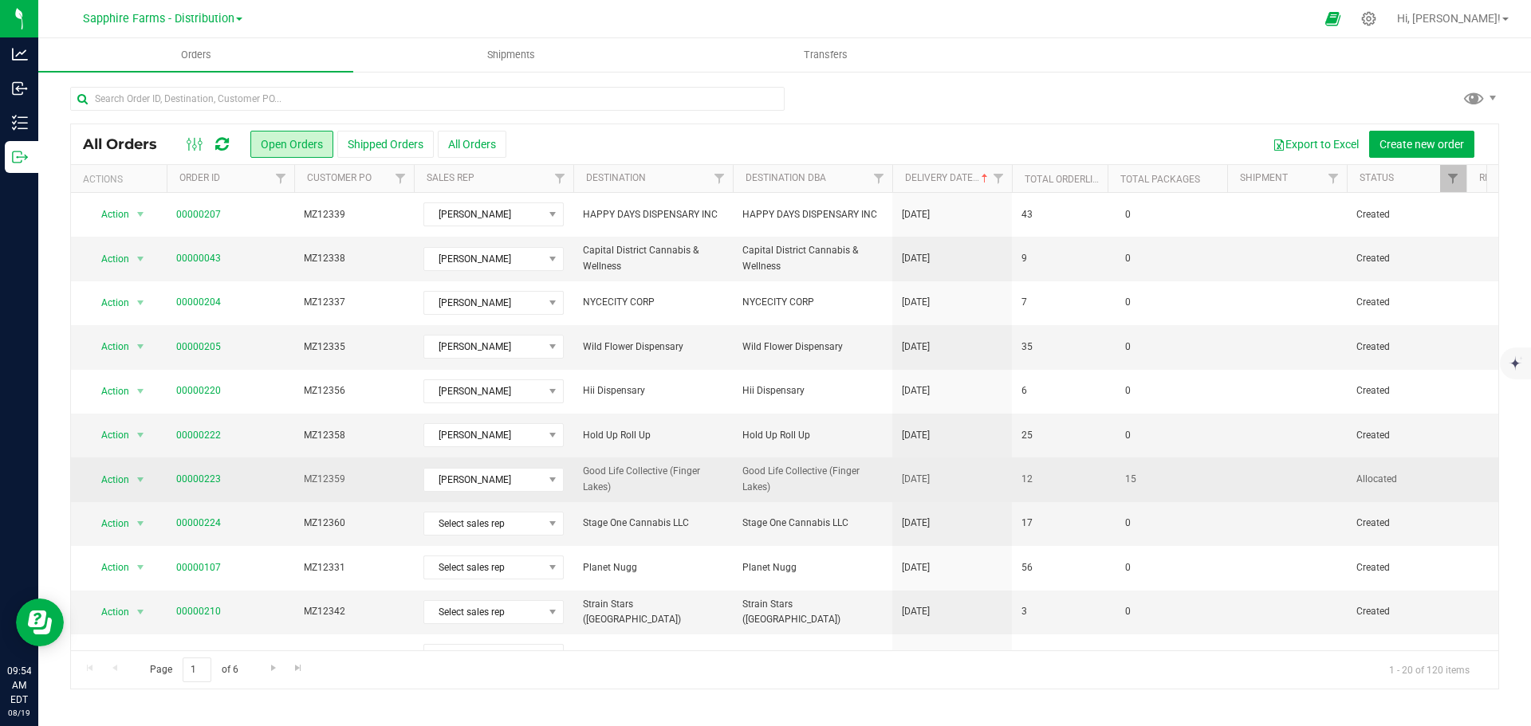
click at [891, 481] on td "Good Life Collective (Finger Lakes)" at bounding box center [812, 480] width 159 height 44
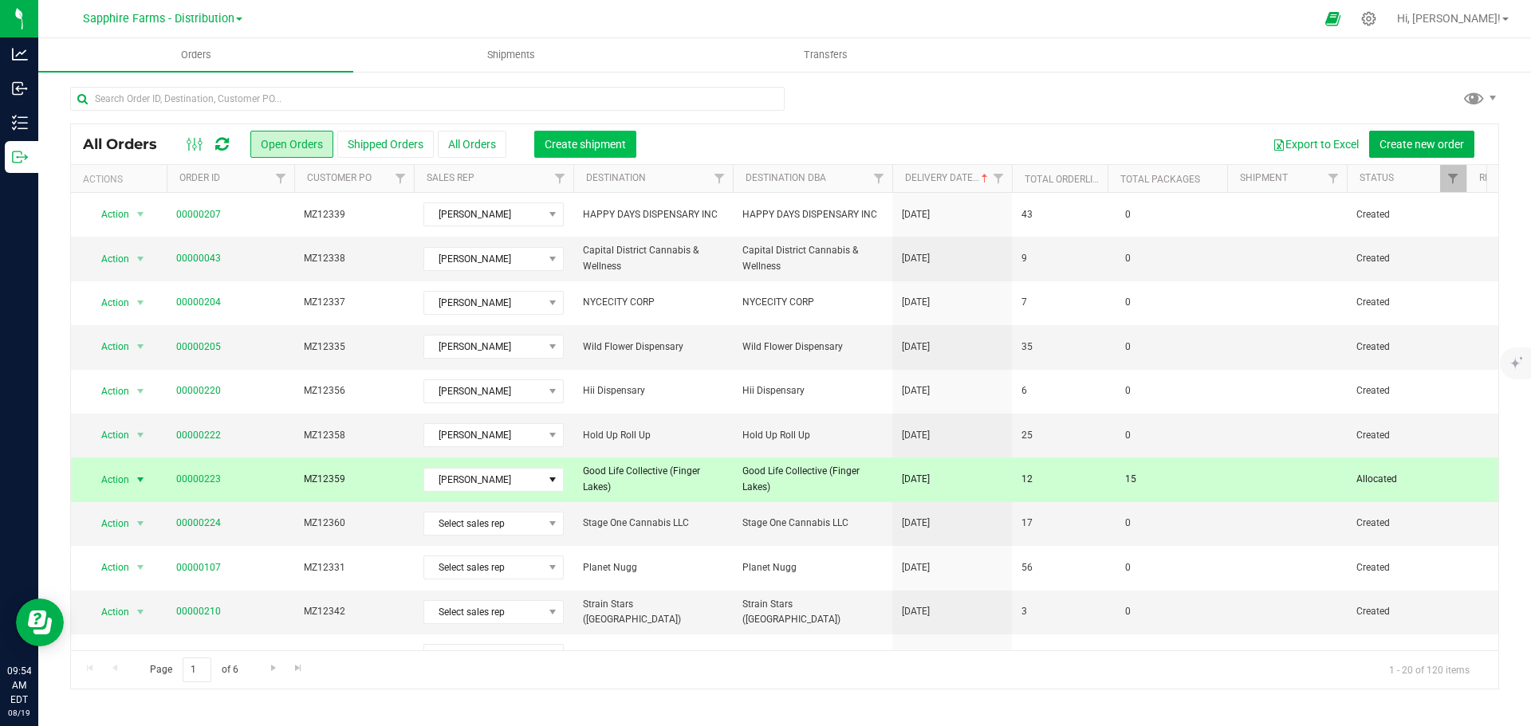
click at [622, 145] on span "Create shipment" at bounding box center [585, 144] width 81 height 13
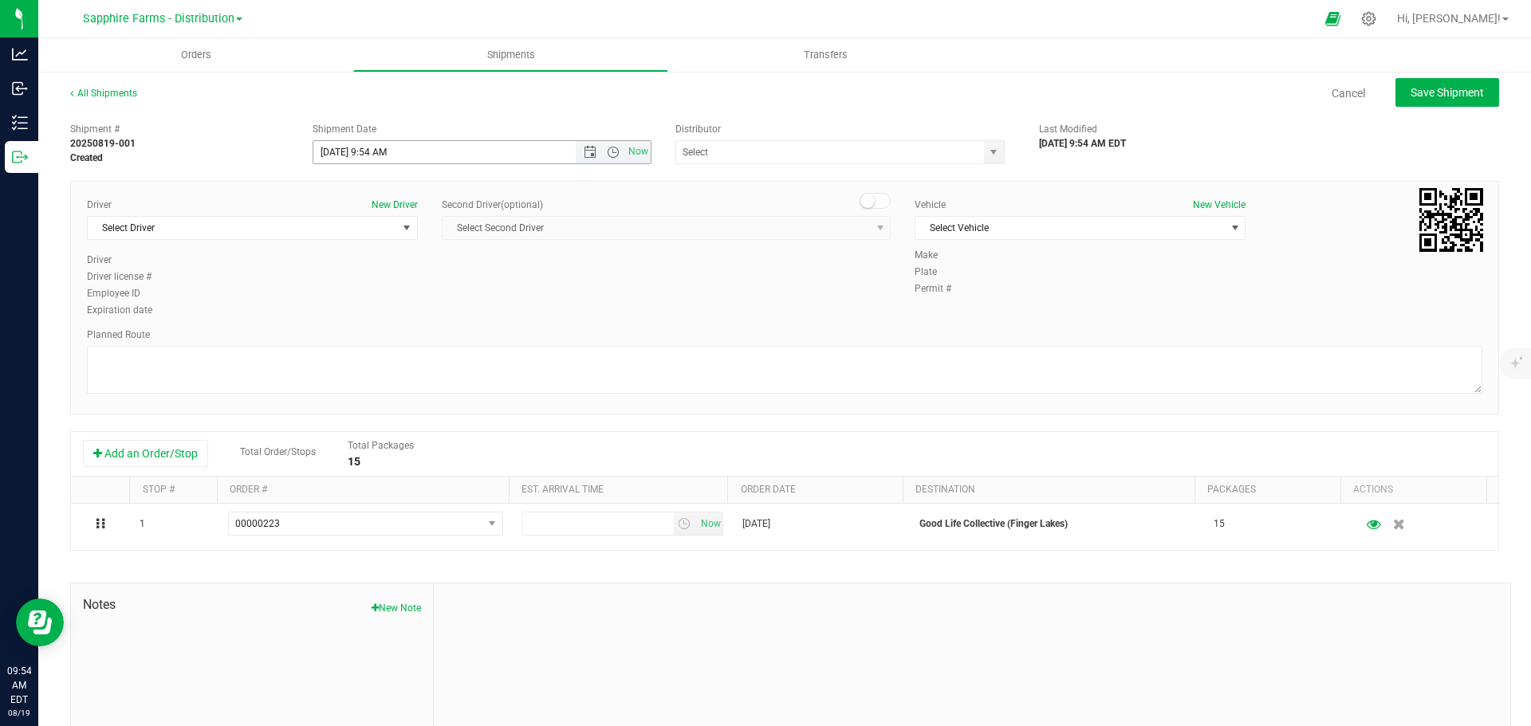
click at [582, 145] on span "Now" at bounding box center [613, 152] width 75 height 22
click at [584, 147] on span "Open the date view" at bounding box center [590, 152] width 13 height 13
click at [443, 243] on link "1" at bounding box center [441, 240] width 23 height 25
click at [610, 151] on span "Open the time view" at bounding box center [613, 152] width 13 height 13
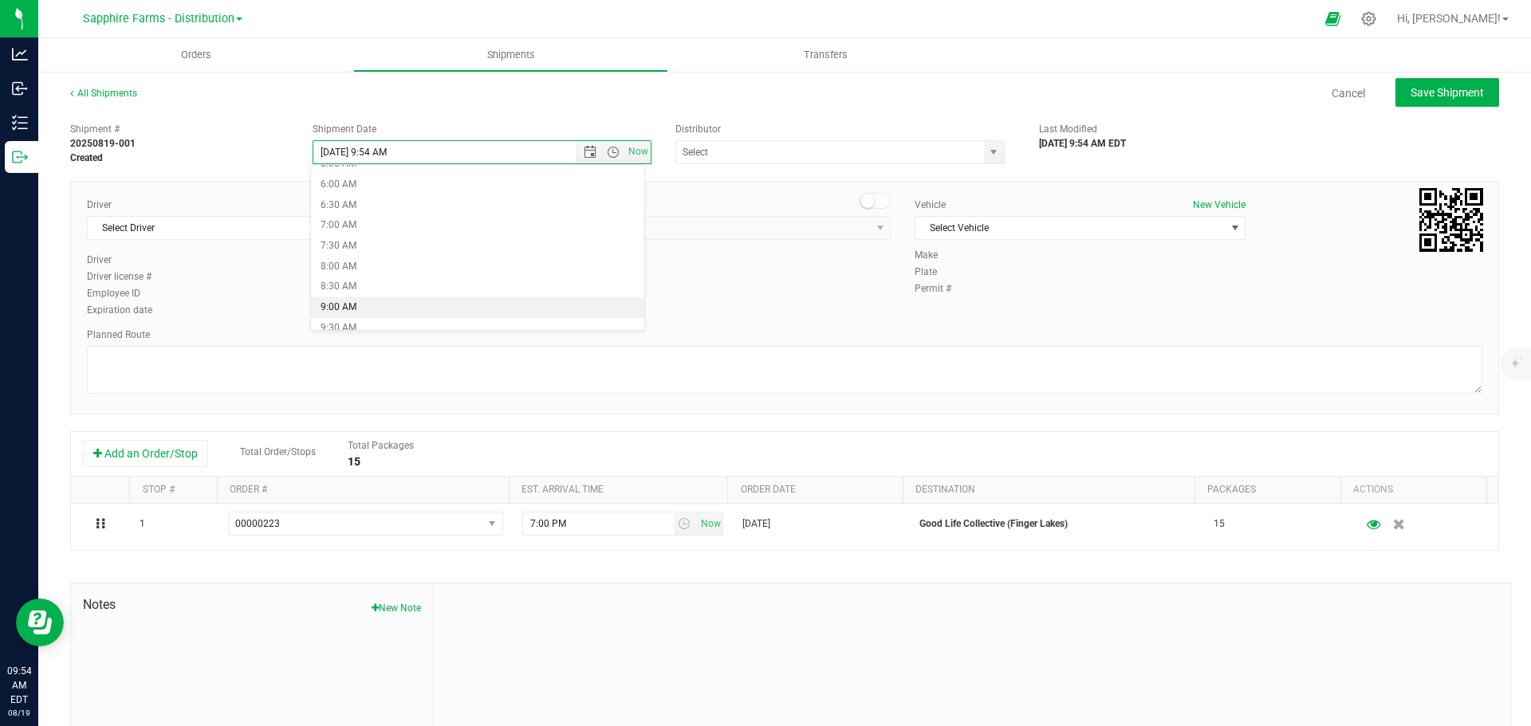
click at [424, 308] on li "9:00 AM" at bounding box center [477, 307] width 333 height 21
type input "8/1/2025 9:00 AM"
click at [987, 152] on span "select" at bounding box center [993, 152] width 13 height 13
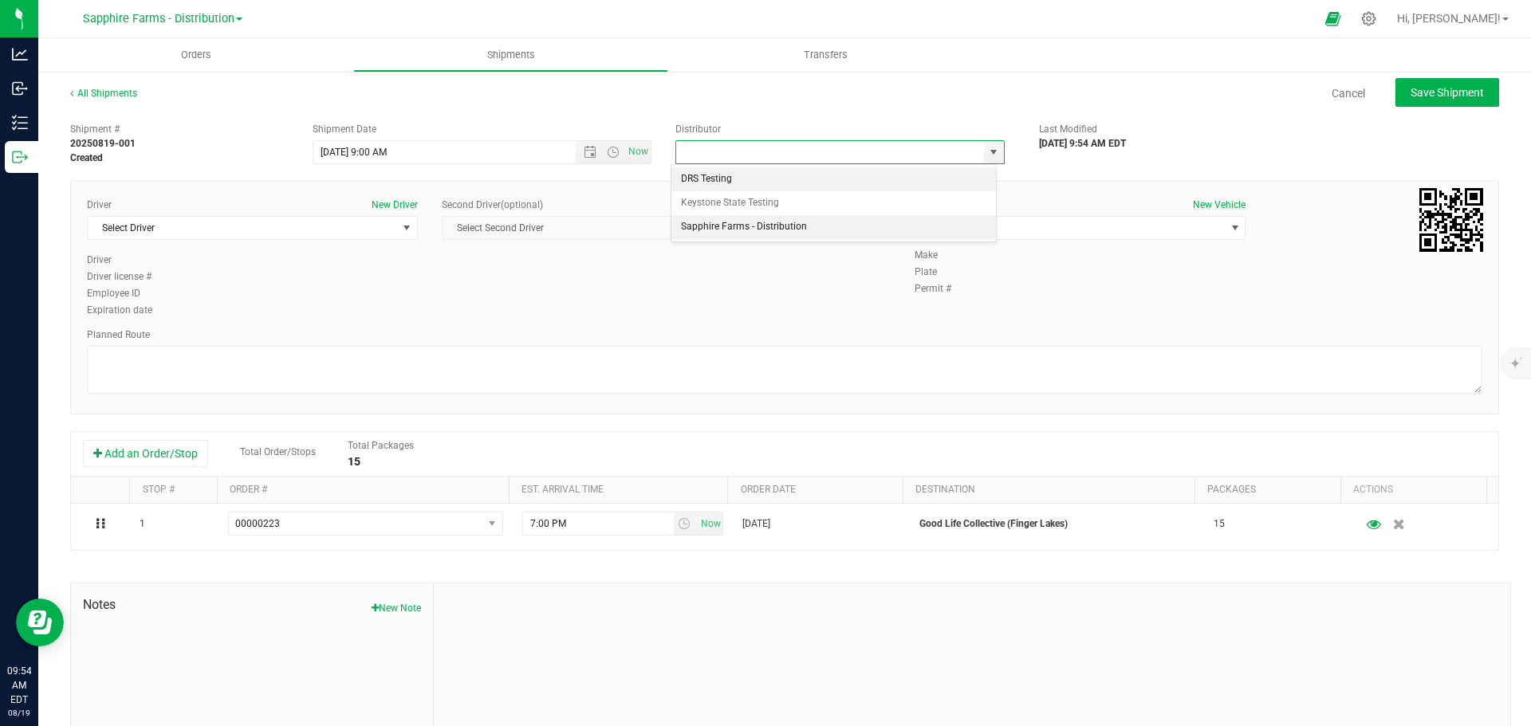
click at [865, 230] on li "Sapphire Farms - Distribution" at bounding box center [833, 227] width 325 height 24
type input "Sapphire Farms - Distribution"
click at [1059, 311] on div "Driver New Driver Select Driver Select Driver [PERSON_NAME] [PERSON_NAME] [PERS…" at bounding box center [784, 259] width 1419 height 122
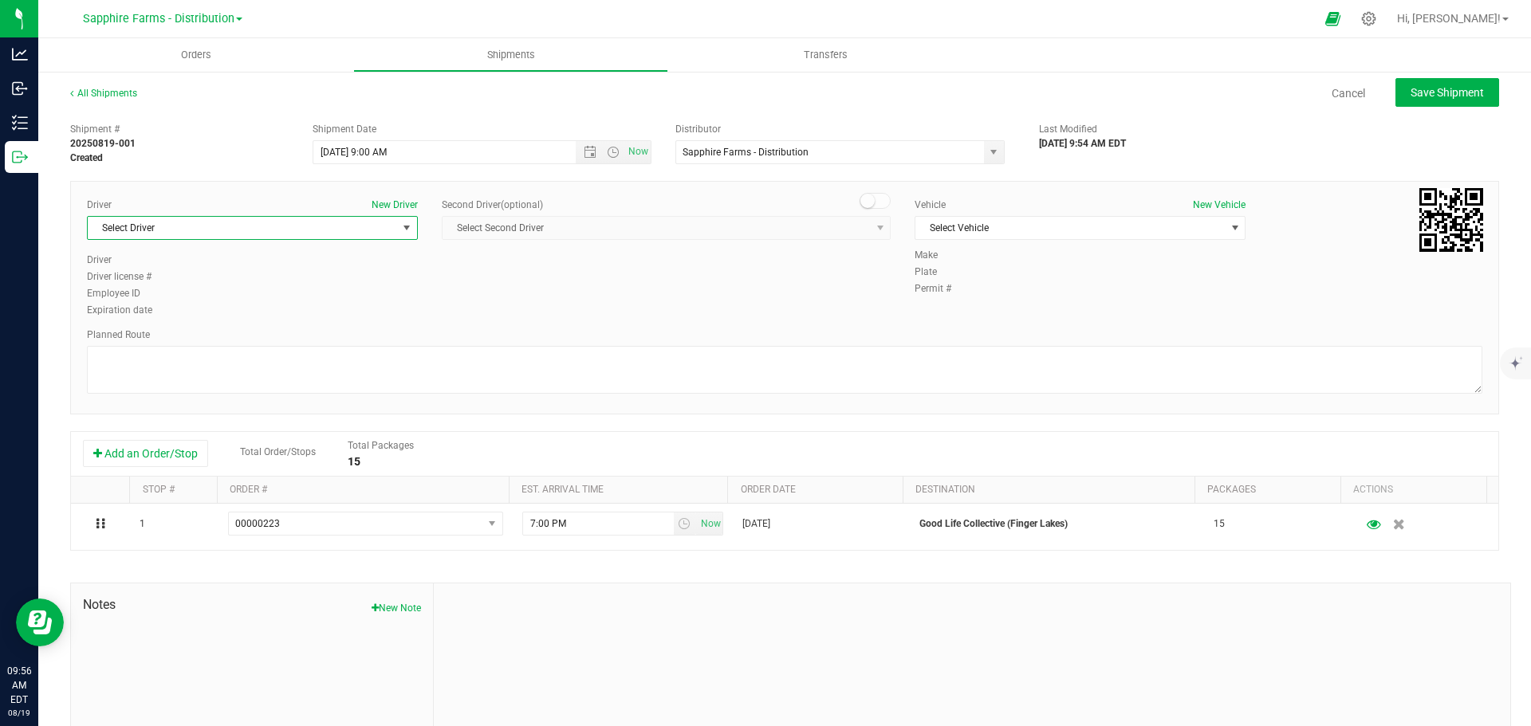
click at [373, 232] on span "Select Driver" at bounding box center [242, 228] width 309 height 22
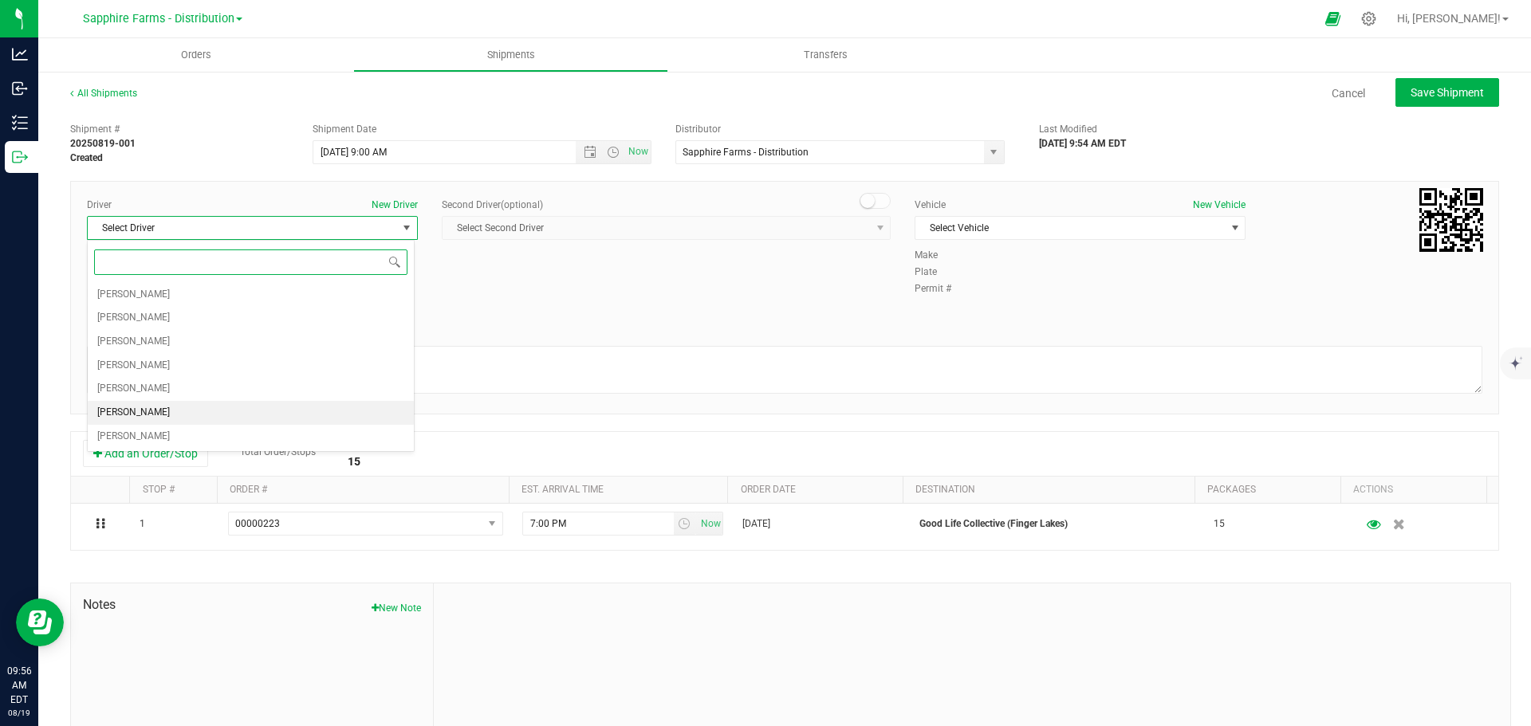
click at [231, 411] on li "[PERSON_NAME]" at bounding box center [251, 413] width 326 height 24
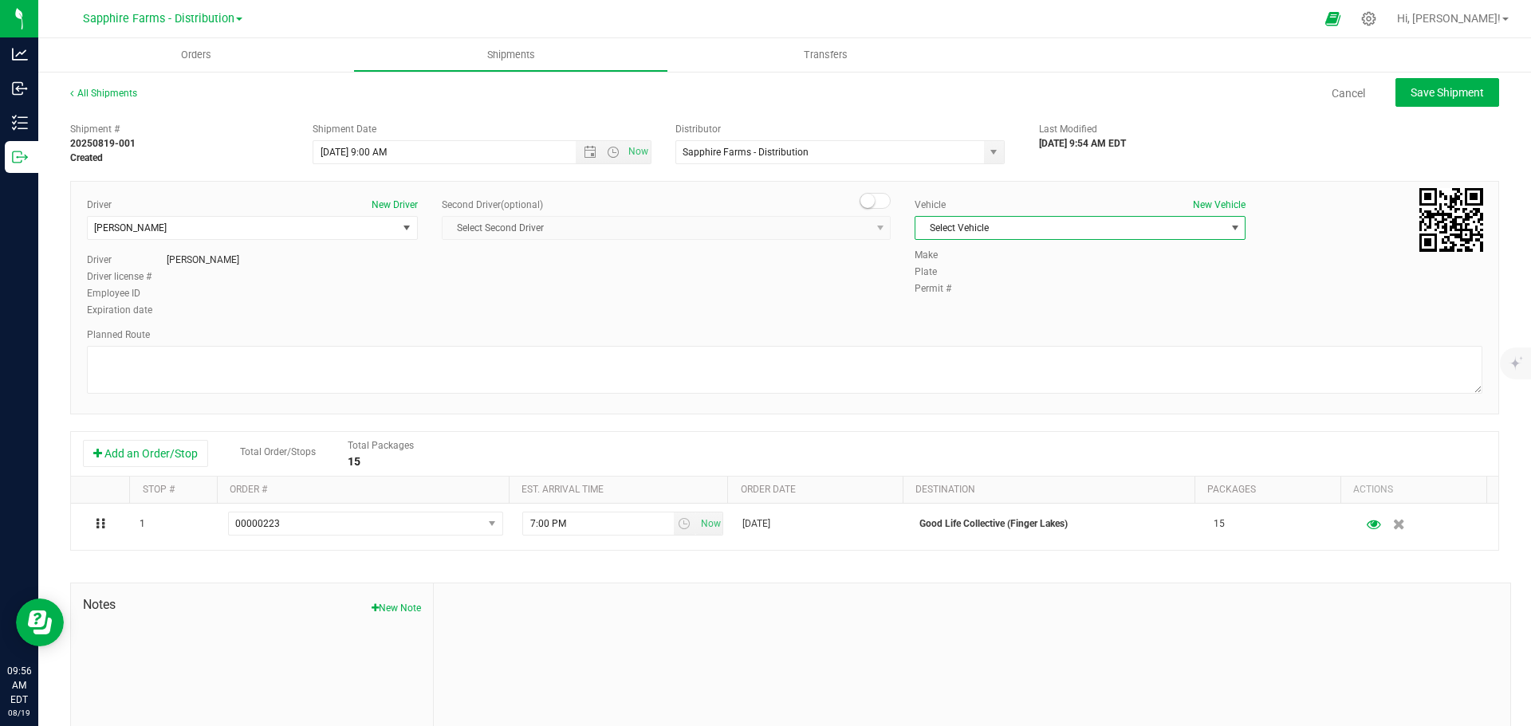
click at [985, 224] on span "Select Vehicle" at bounding box center [1069, 228] width 309 height 22
click at [989, 302] on li "Van #2" at bounding box center [1072, 303] width 326 height 24
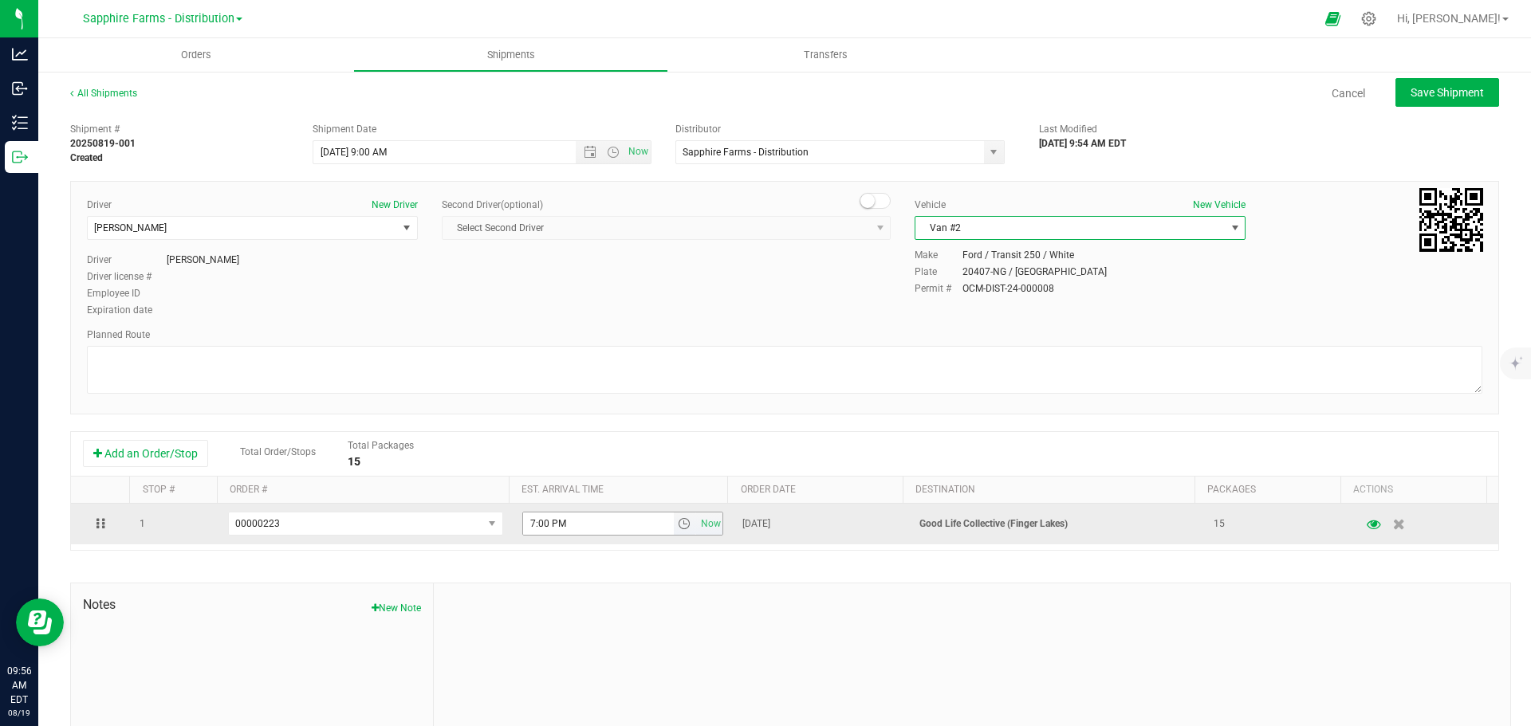
click at [678, 525] on span "select" at bounding box center [684, 523] width 13 height 13
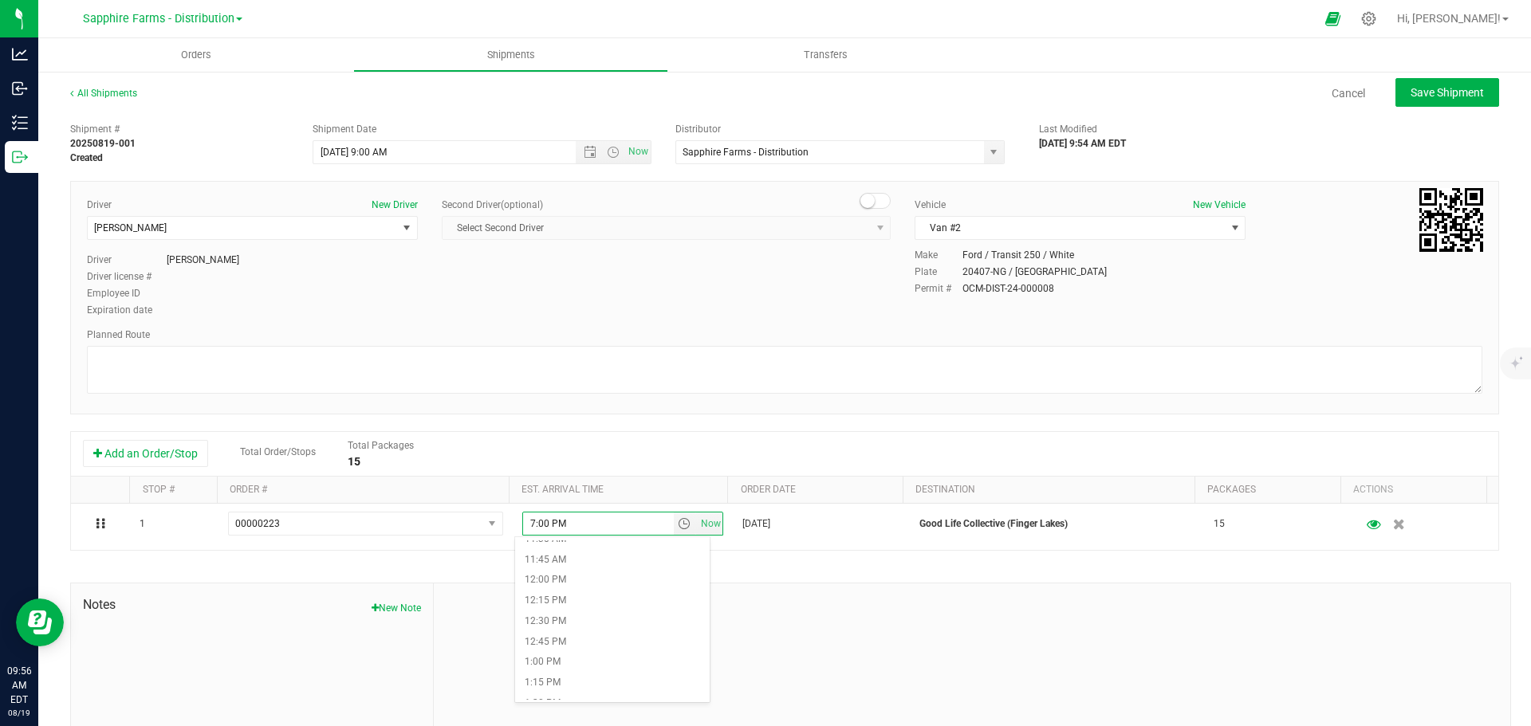
scroll to position [957, 0]
click at [615, 598] on li "12:15 PM" at bounding box center [612, 598] width 195 height 21
click at [738, 613] on div at bounding box center [972, 691] width 1076 height 214
click at [1395, 90] on button "Save Shipment" at bounding box center [1447, 92] width 104 height 29
type input "8/1/2025 1:00 PM"
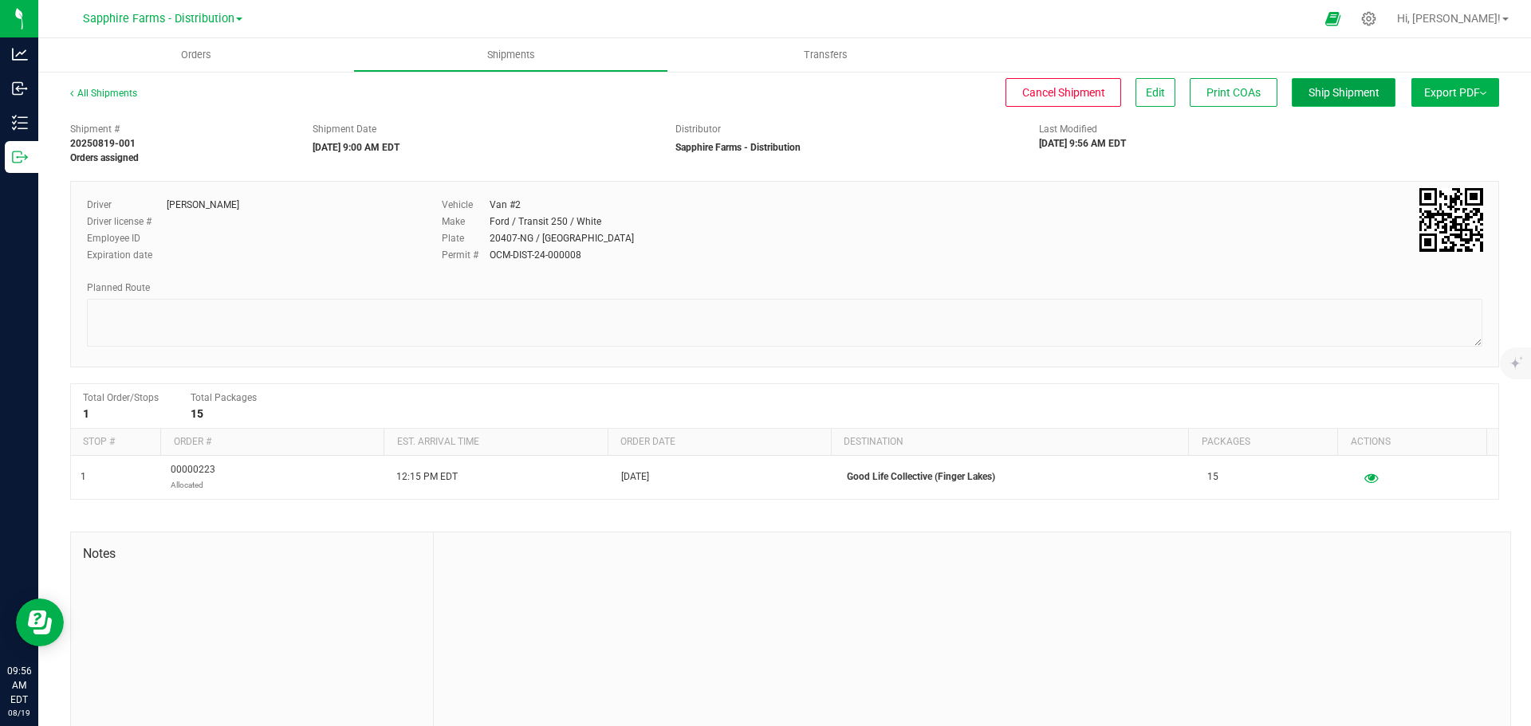
click at [1323, 89] on span "Ship Shipment" at bounding box center [1343, 92] width 71 height 13
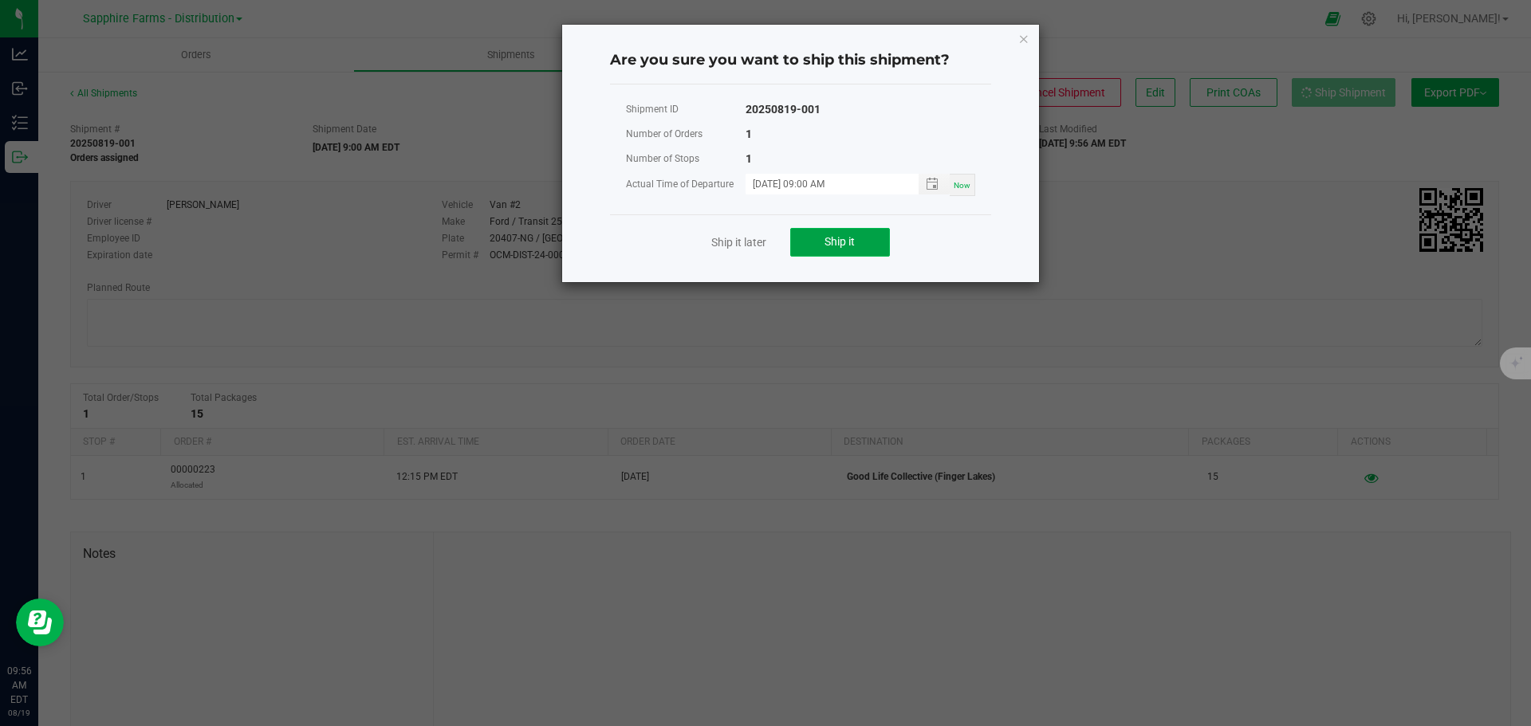
click at [865, 245] on button "Ship it" at bounding box center [840, 242] width 100 height 29
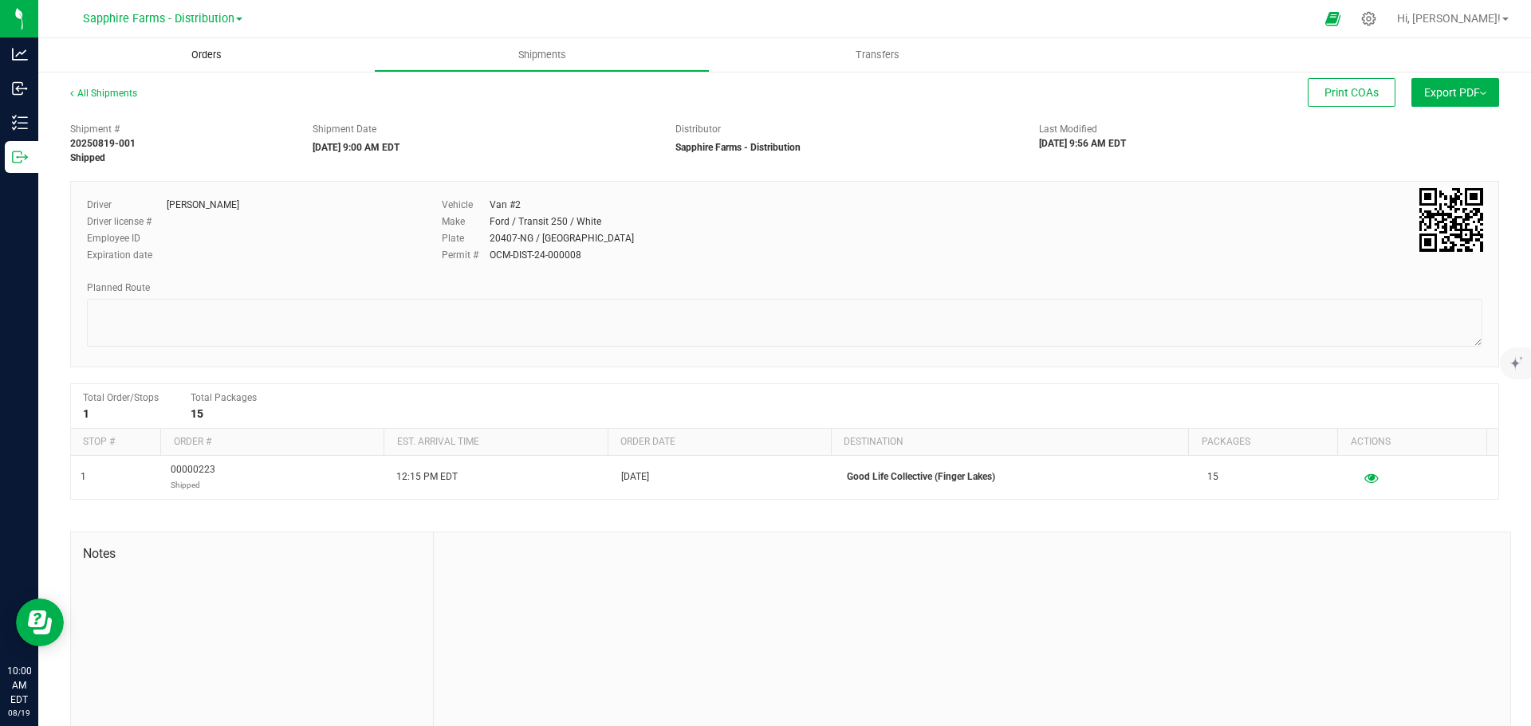
click at [203, 65] on uib-tab-heading "Orders" at bounding box center [206, 54] width 336 height 33
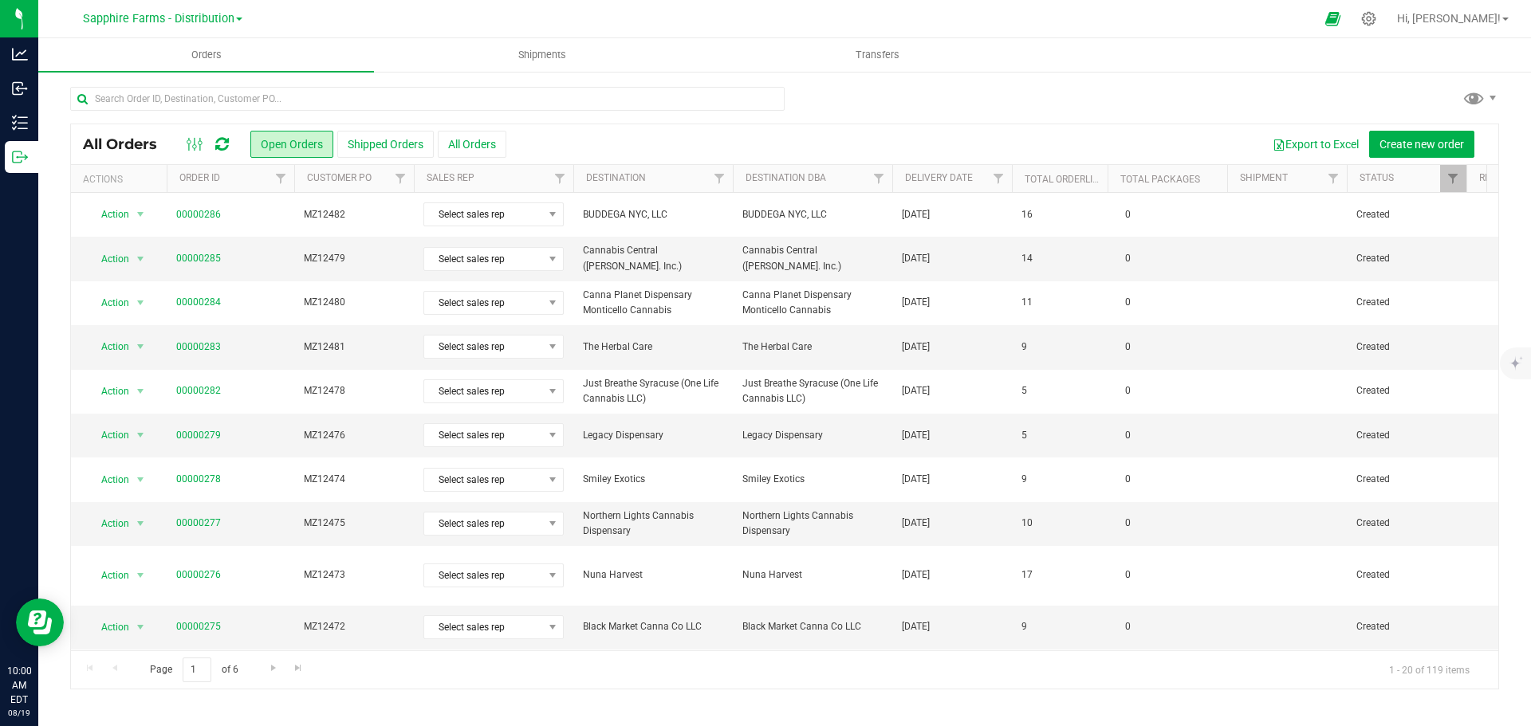
click at [900, 184] on th "Delivery Date" at bounding box center [952, 179] width 120 height 28
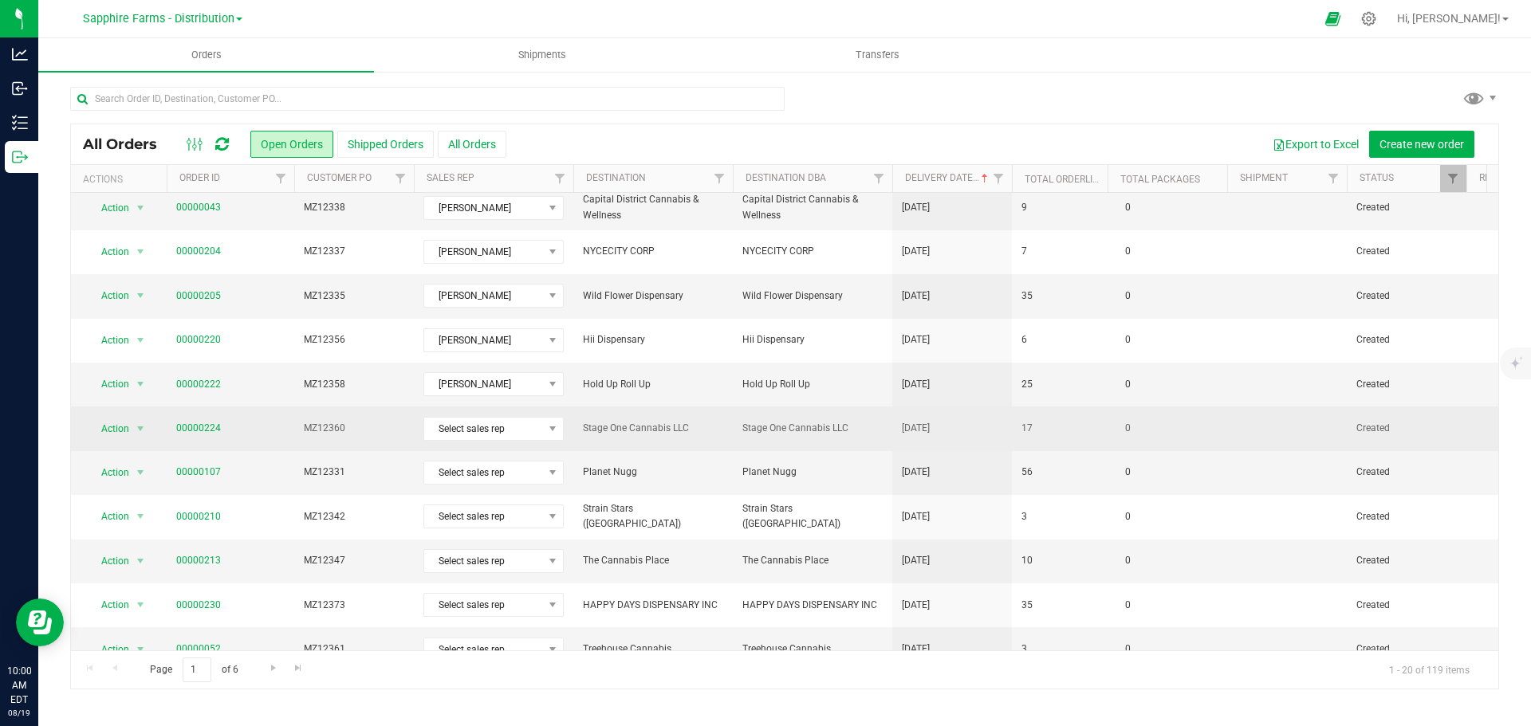
scroll to position [80, 0]
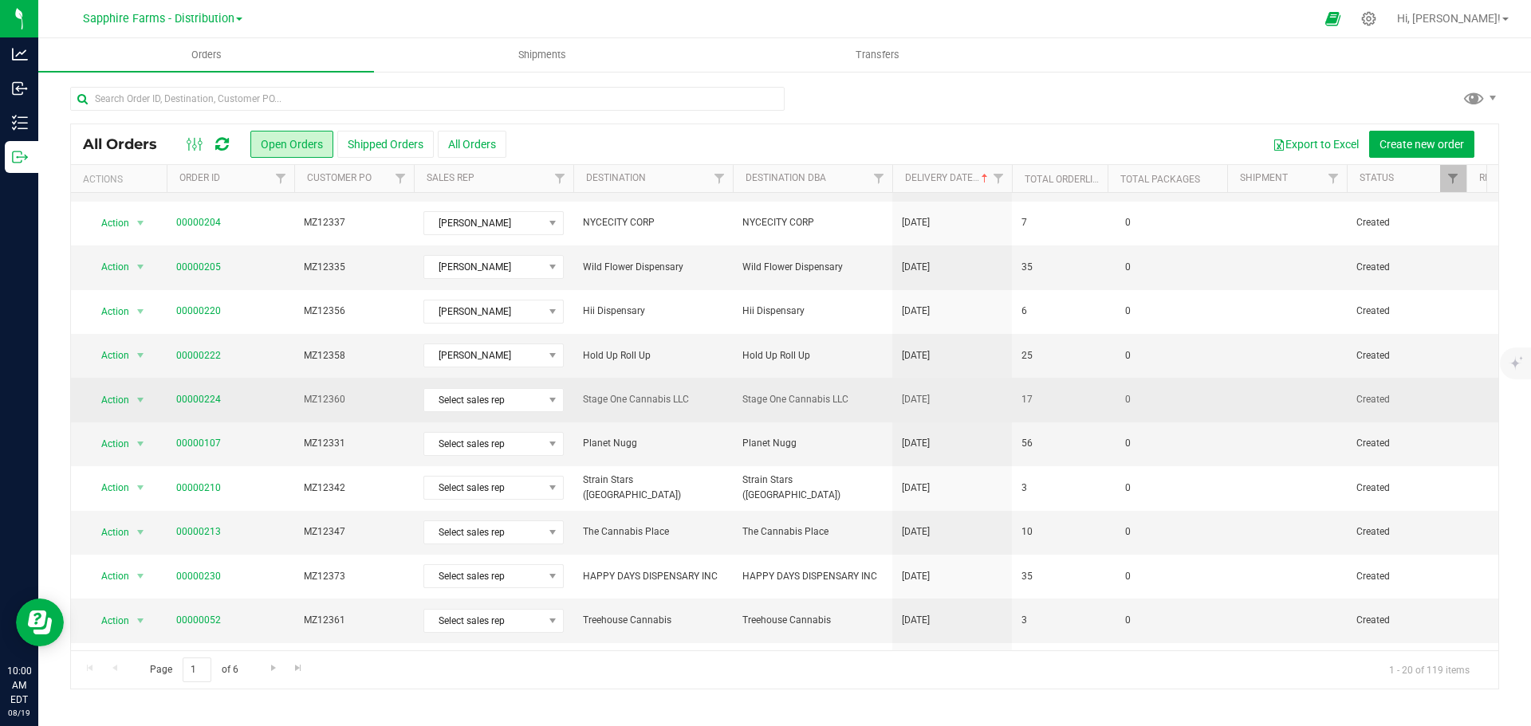
click at [1084, 411] on td "17" at bounding box center [1060, 400] width 96 height 44
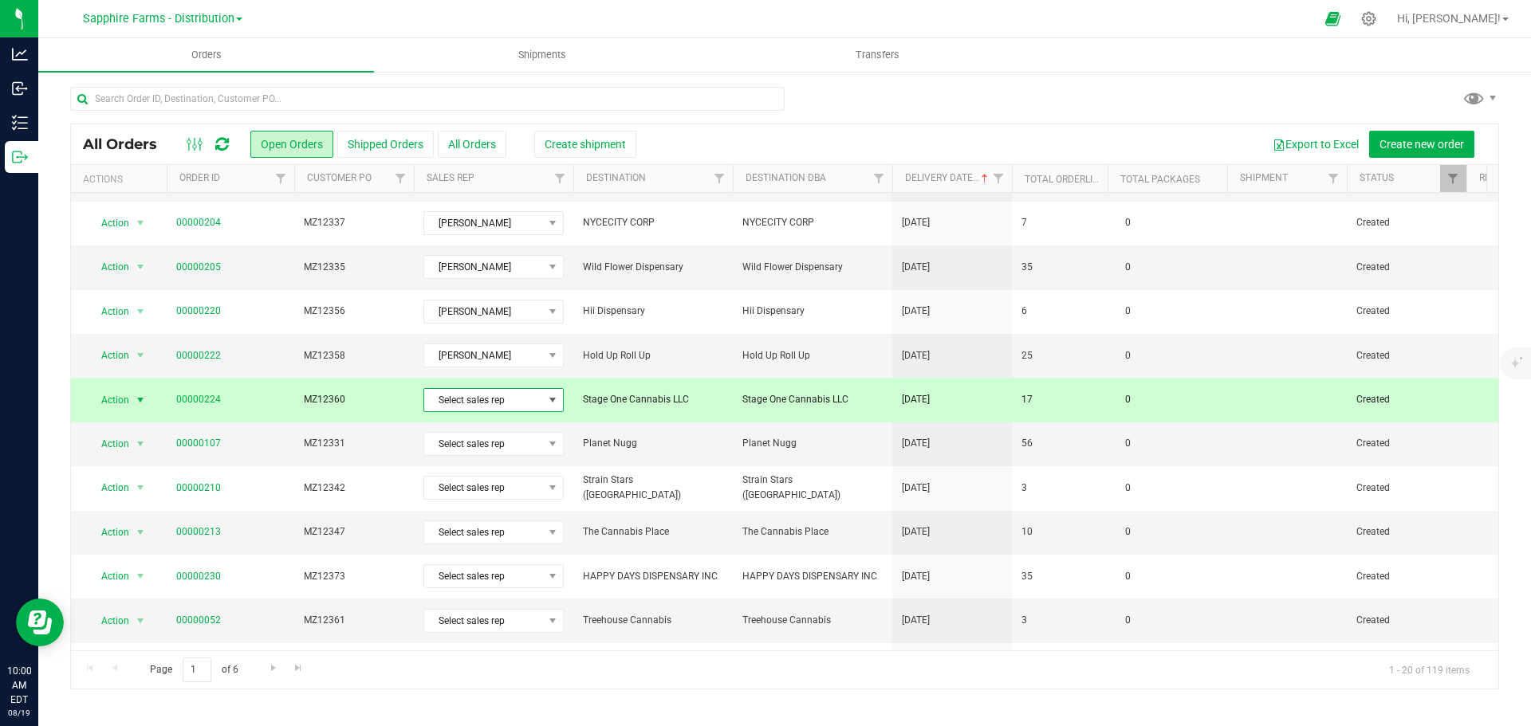
click at [516, 395] on span "Select sales rep" at bounding box center [483, 400] width 119 height 22
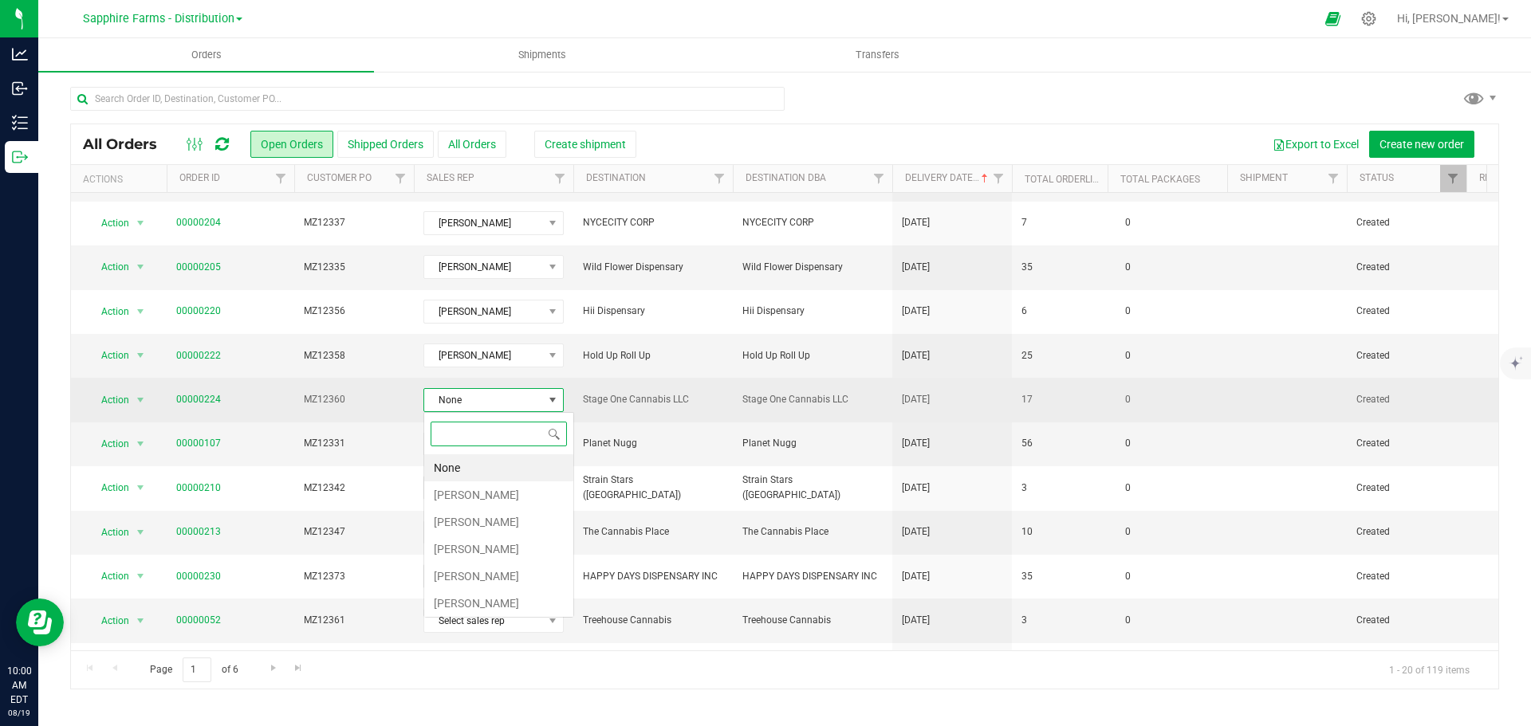
scroll to position [24, 140]
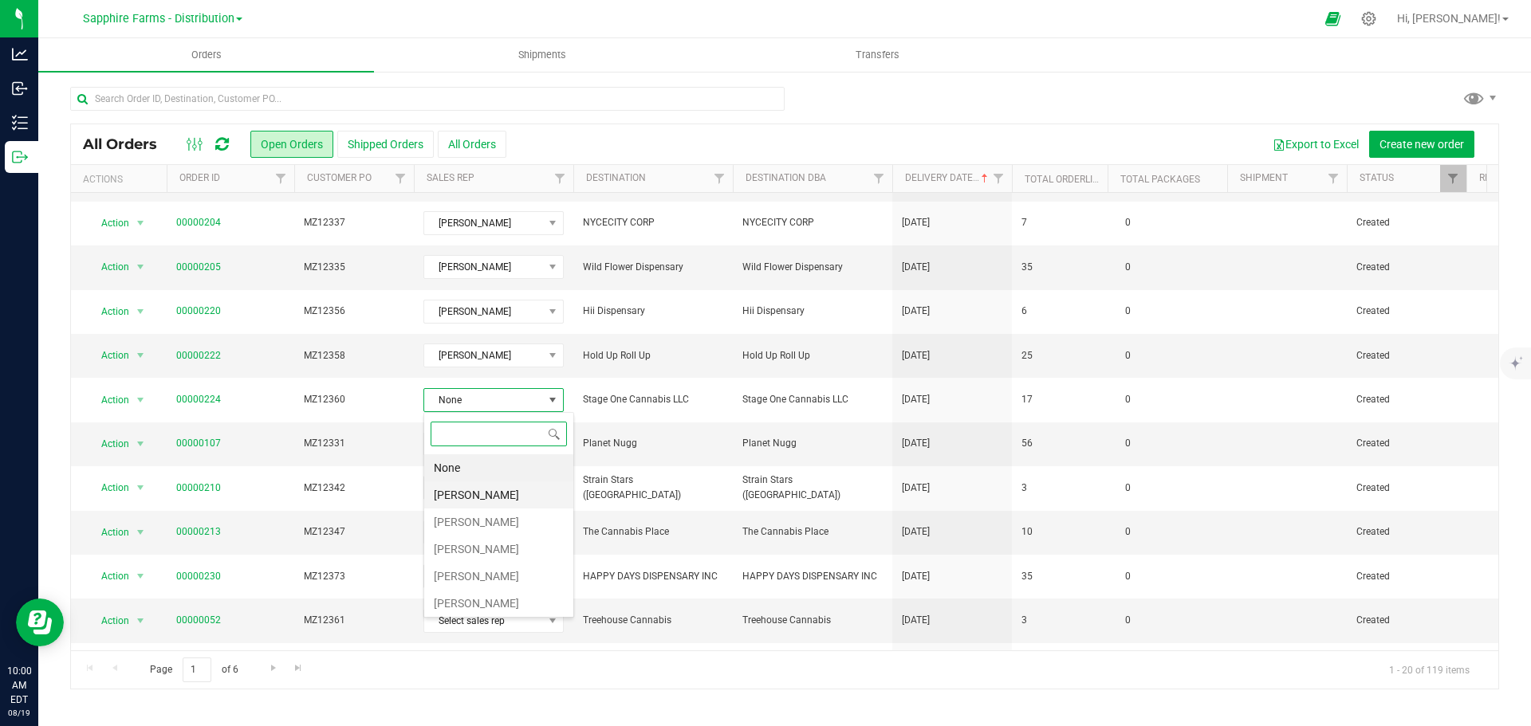
click at [466, 491] on li "[PERSON_NAME]" at bounding box center [498, 495] width 149 height 27
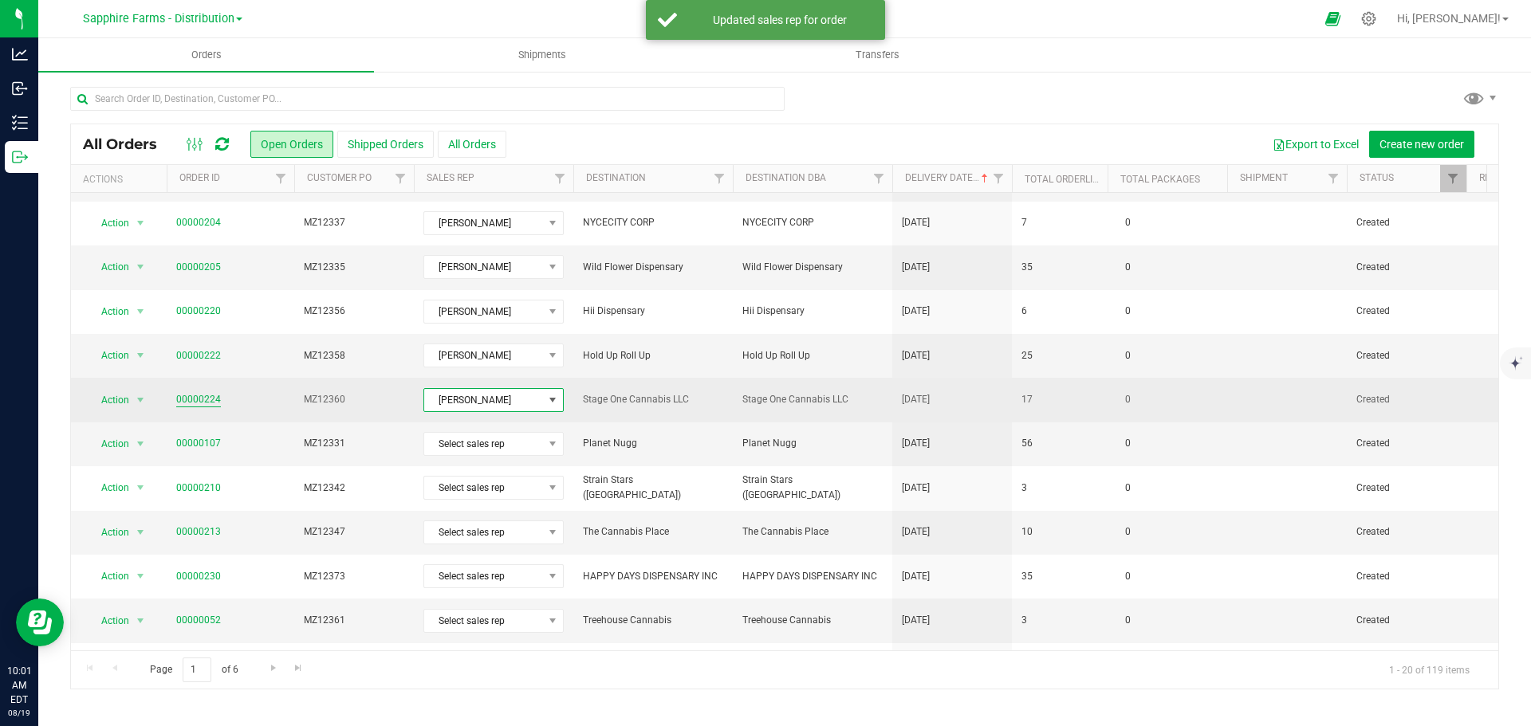
click at [208, 401] on link "00000224" at bounding box center [198, 399] width 45 height 15
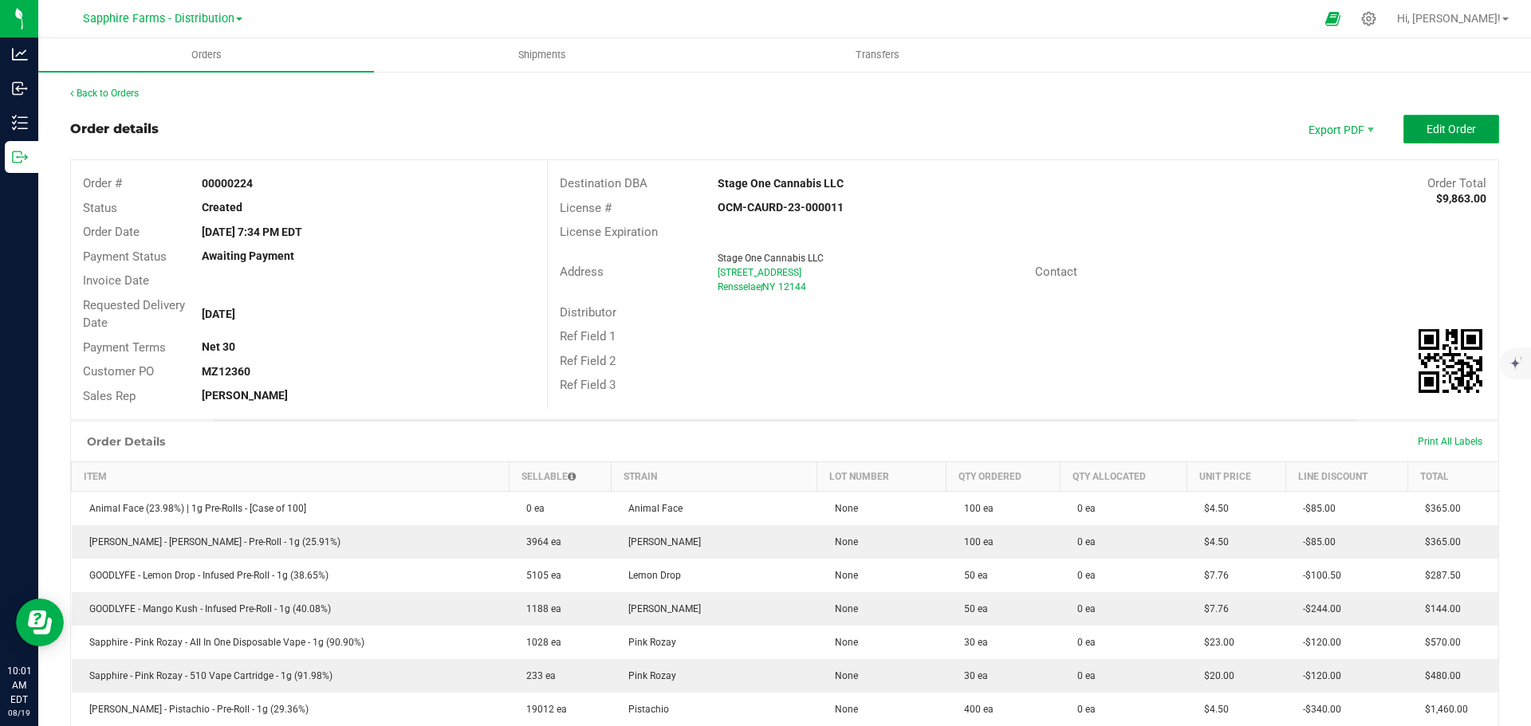
click at [1407, 127] on button "Edit Order" at bounding box center [1451, 129] width 96 height 29
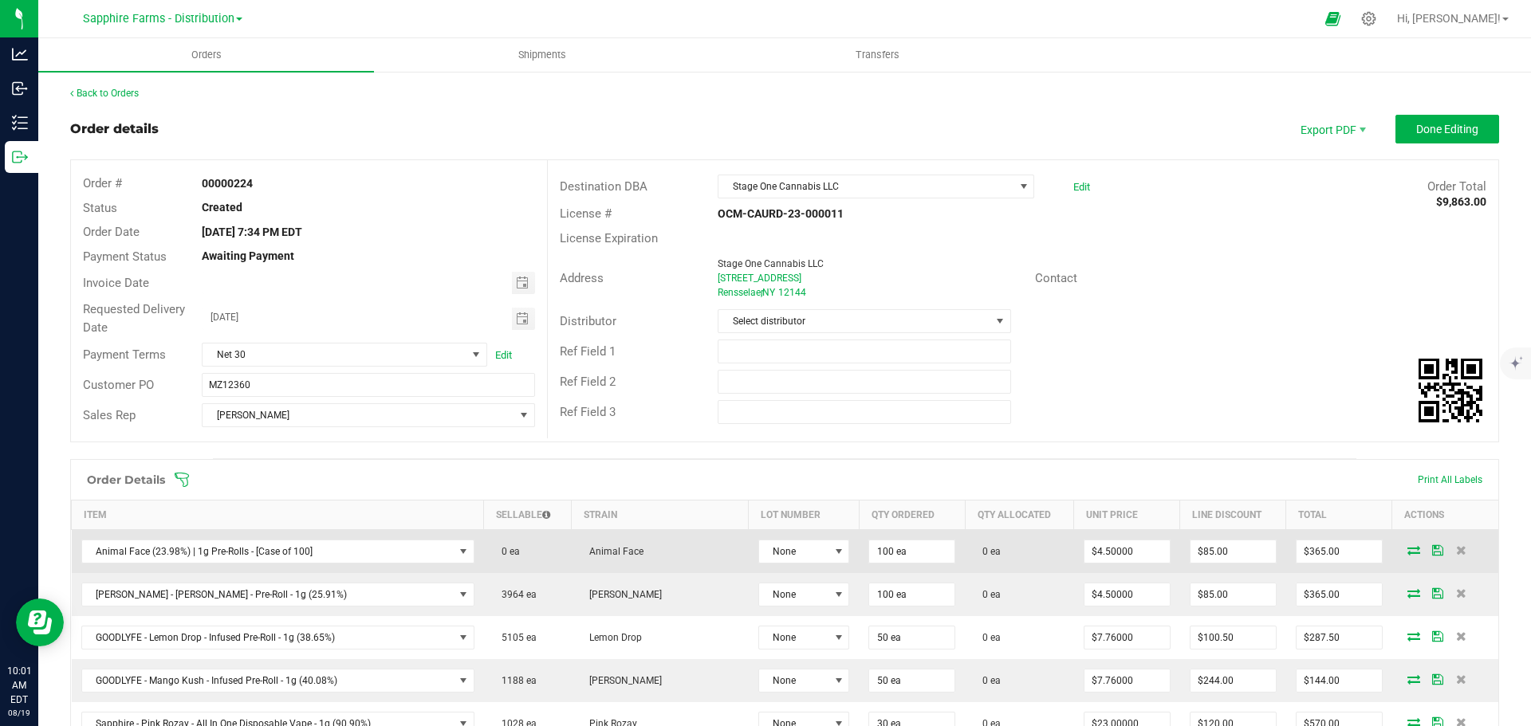
click at [1407, 546] on icon at bounding box center [1413, 550] width 13 height 10
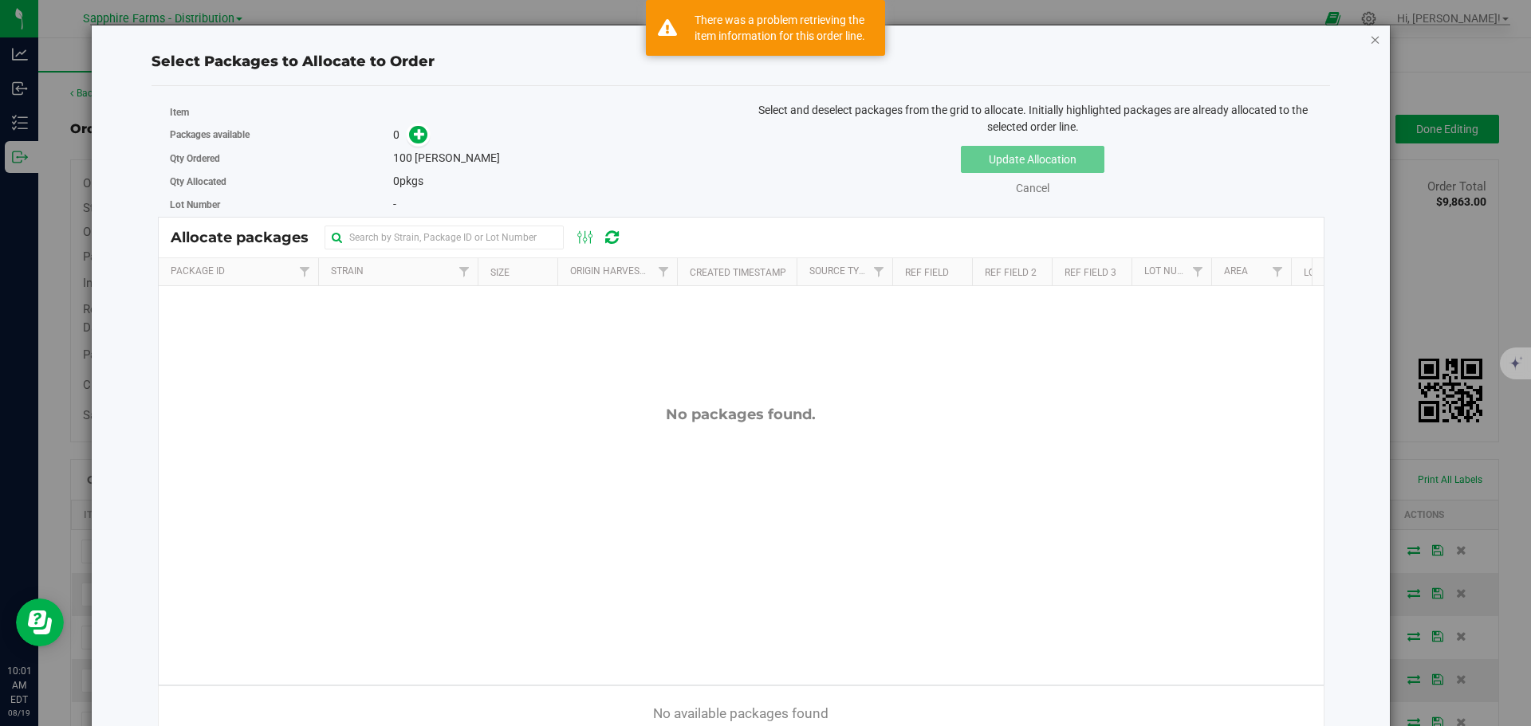
click at [1370, 41] on icon "button" at bounding box center [1375, 39] width 11 height 19
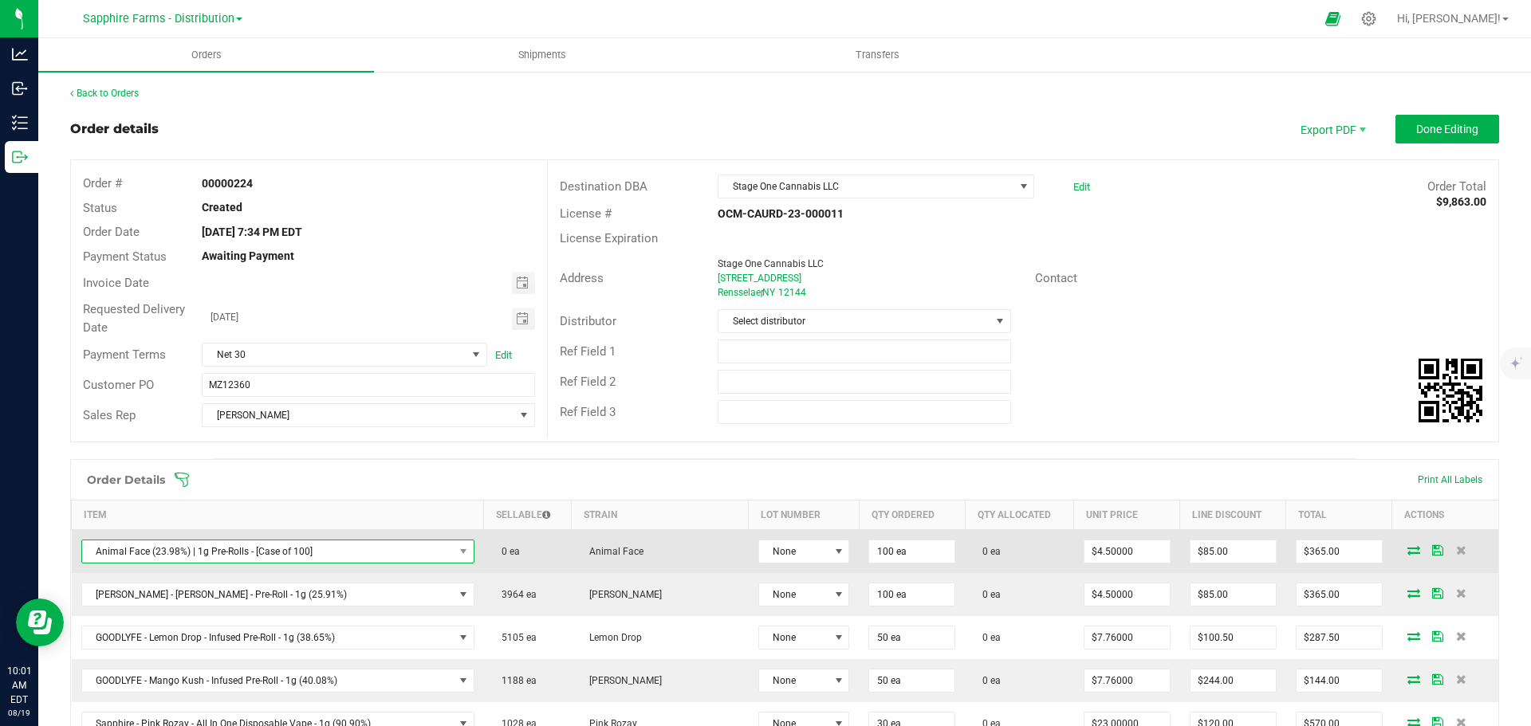
click at [414, 555] on span "Animal Face (23.98%) | 1g Pre-Rolls - [Case of 100]" at bounding box center [268, 552] width 372 height 22
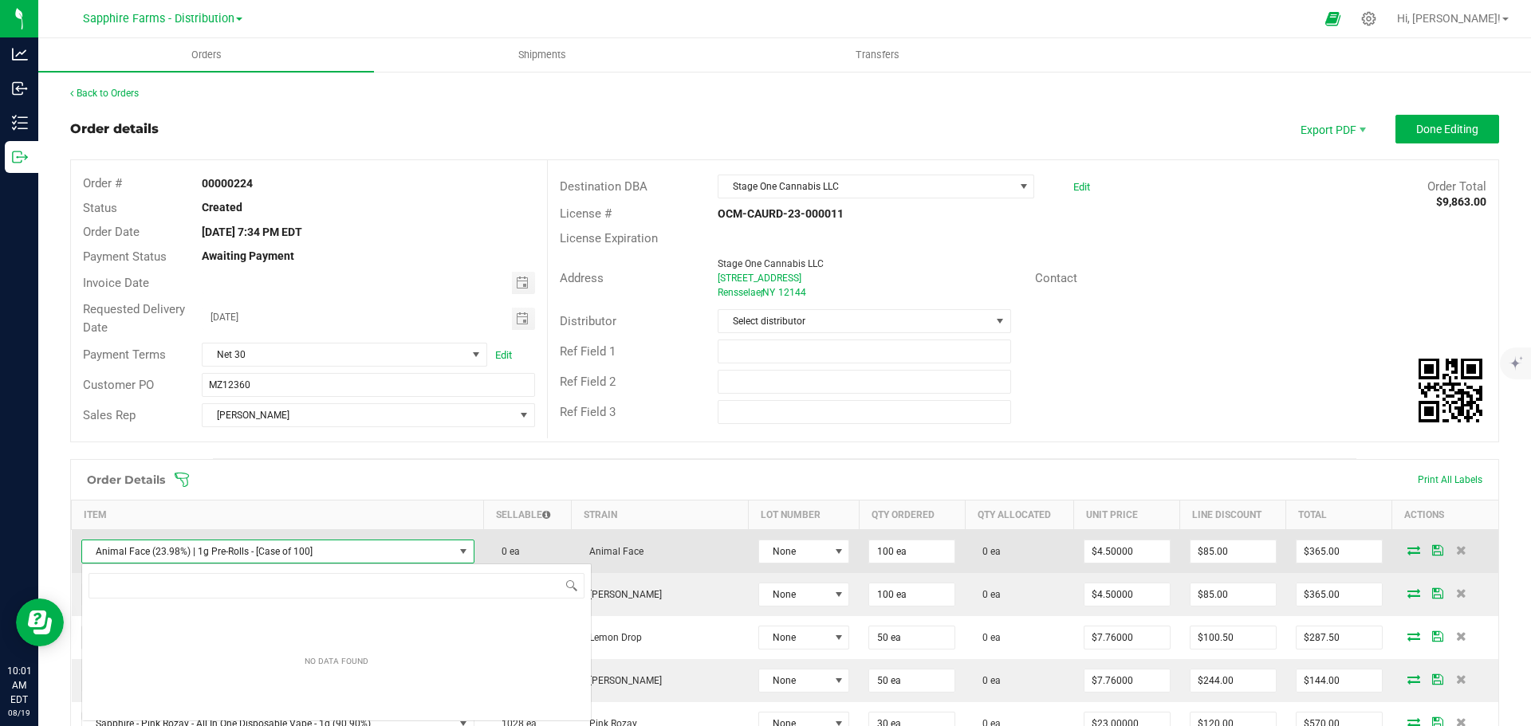
scroll to position [24, 361]
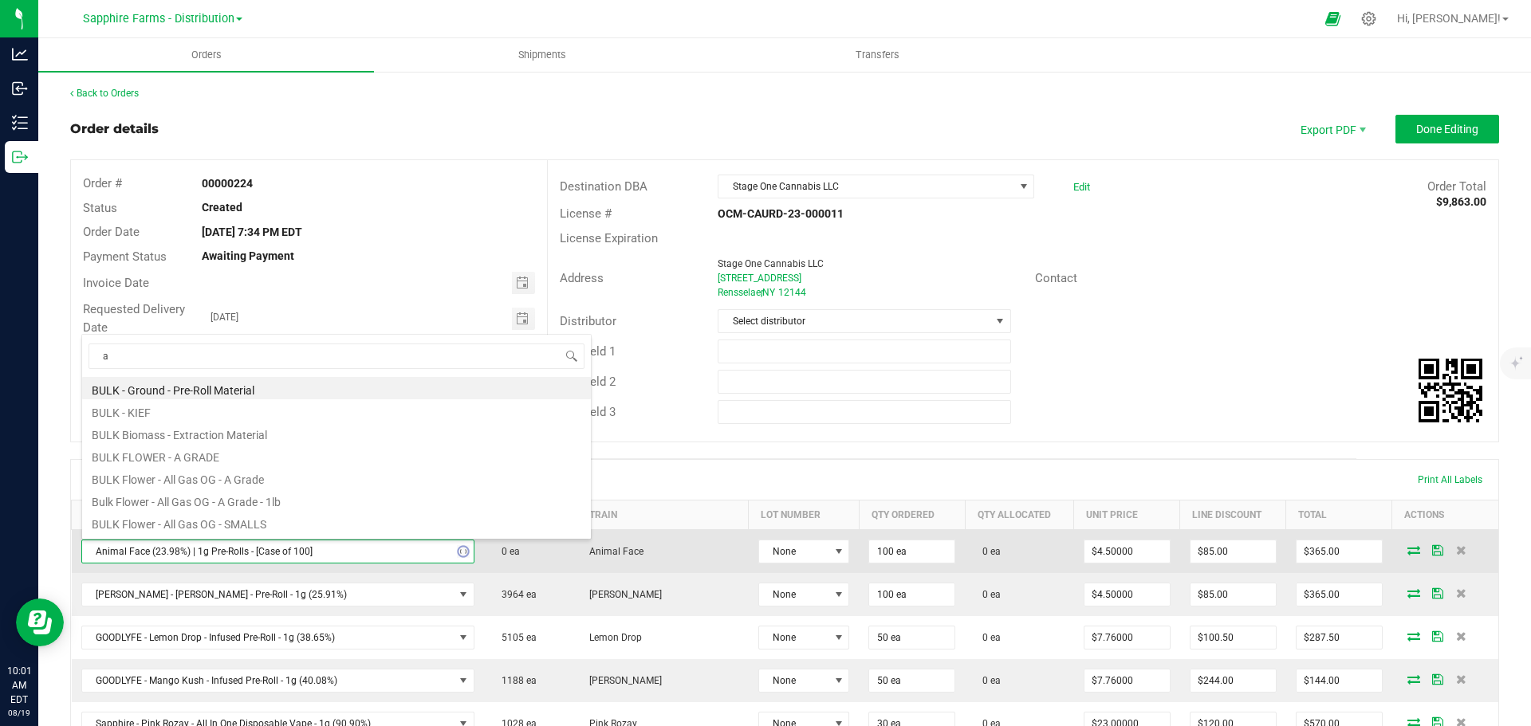
type input "an"
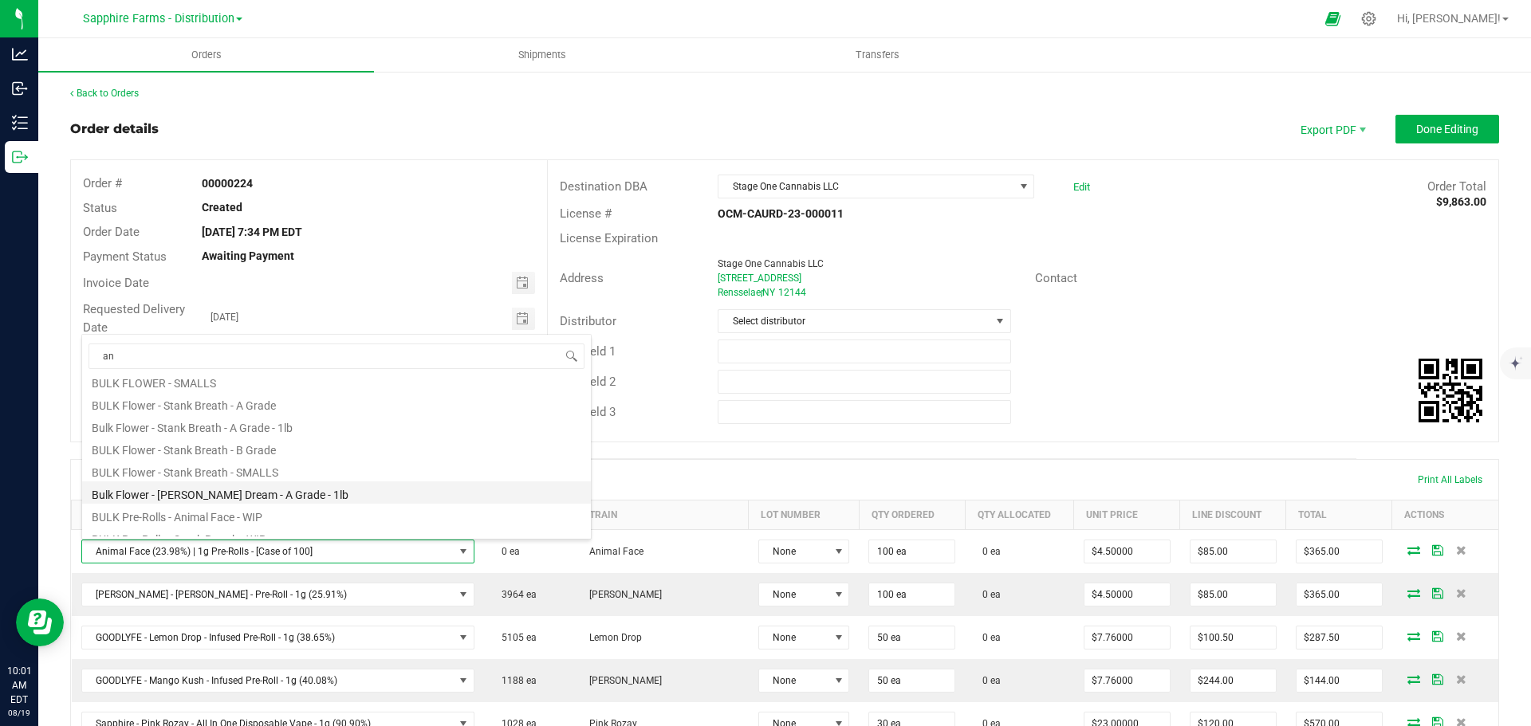
scroll to position [287, 0]
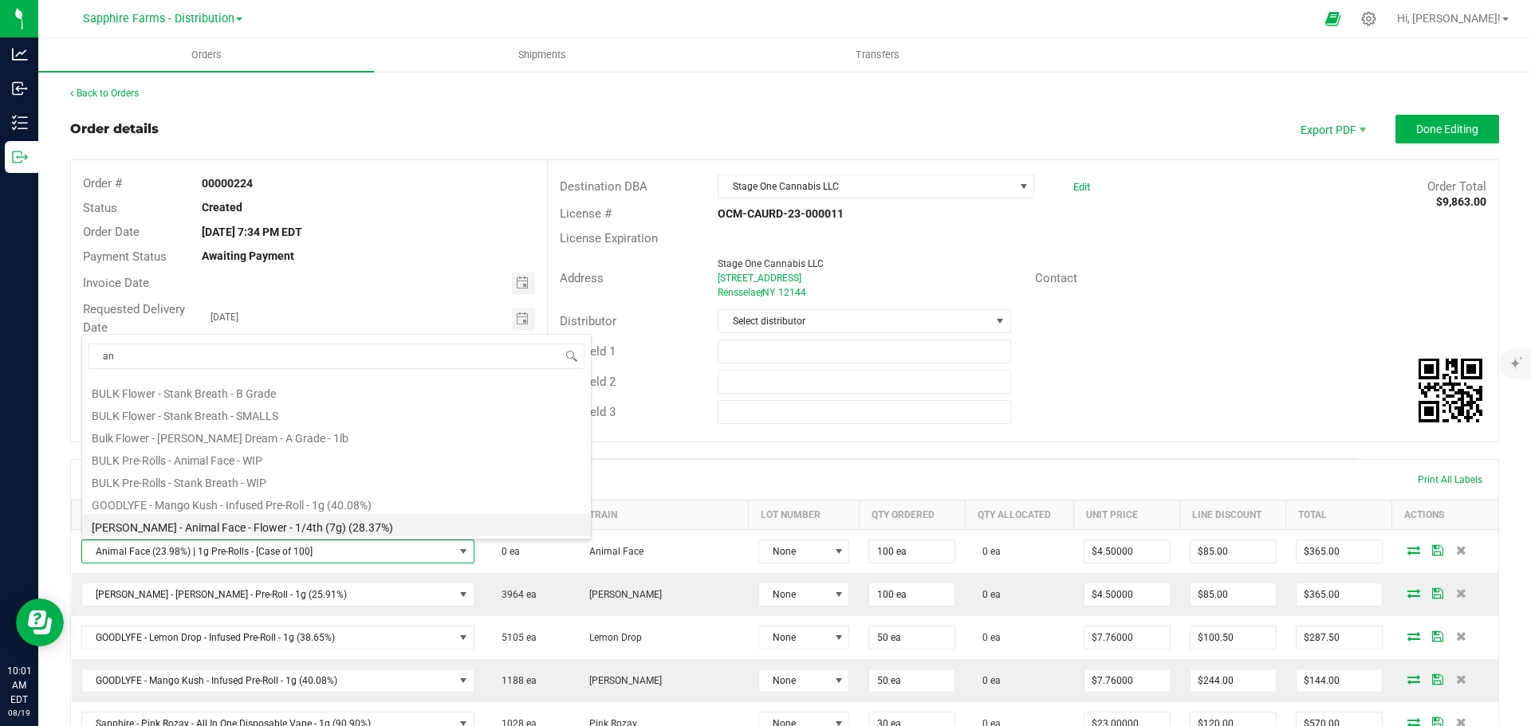
click at [342, 527] on li "[PERSON_NAME] - Animal Face - Flower - 1/4th (7g) (28.37%)" at bounding box center [336, 525] width 509 height 22
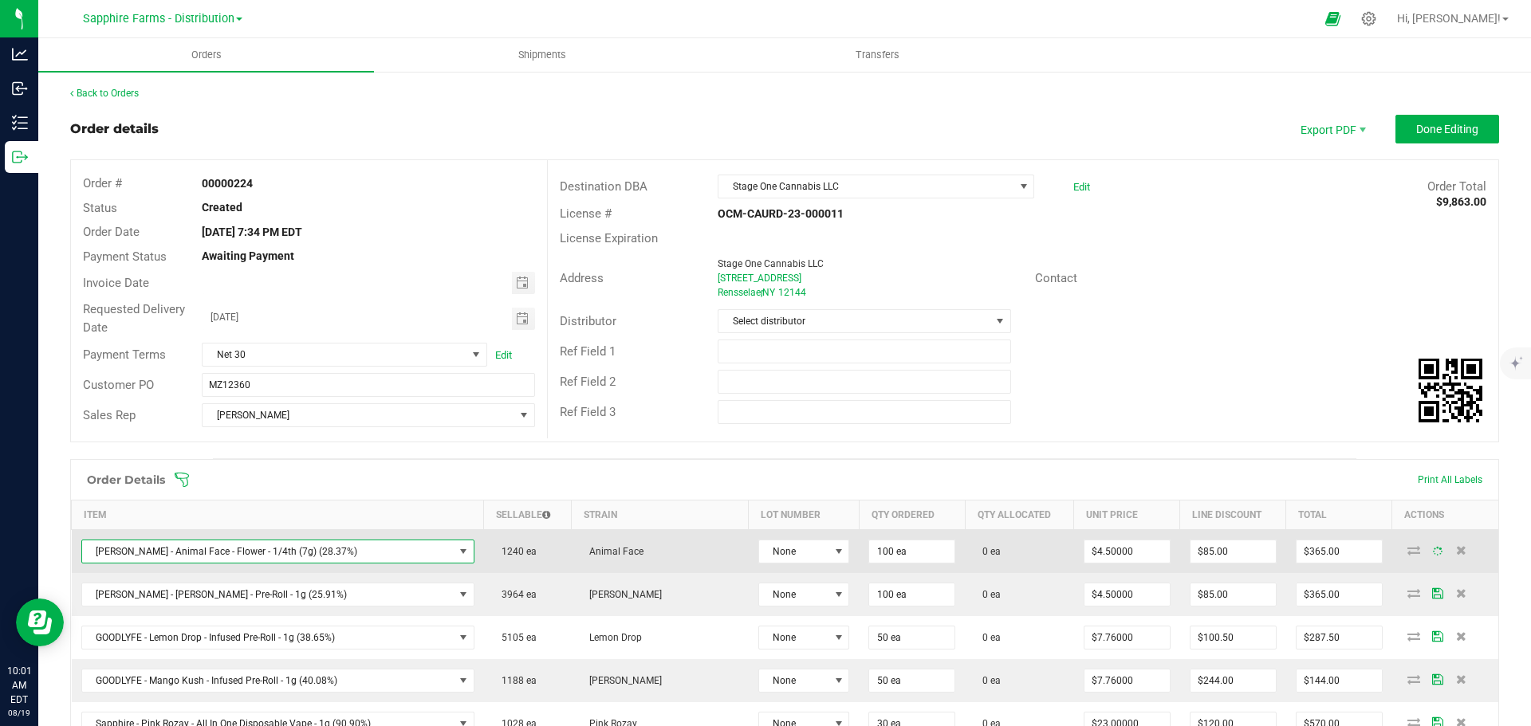
click at [342, 553] on span "[PERSON_NAME] - Animal Face - Flower - 1/4th (7g) (28.37%)" at bounding box center [268, 552] width 372 height 22
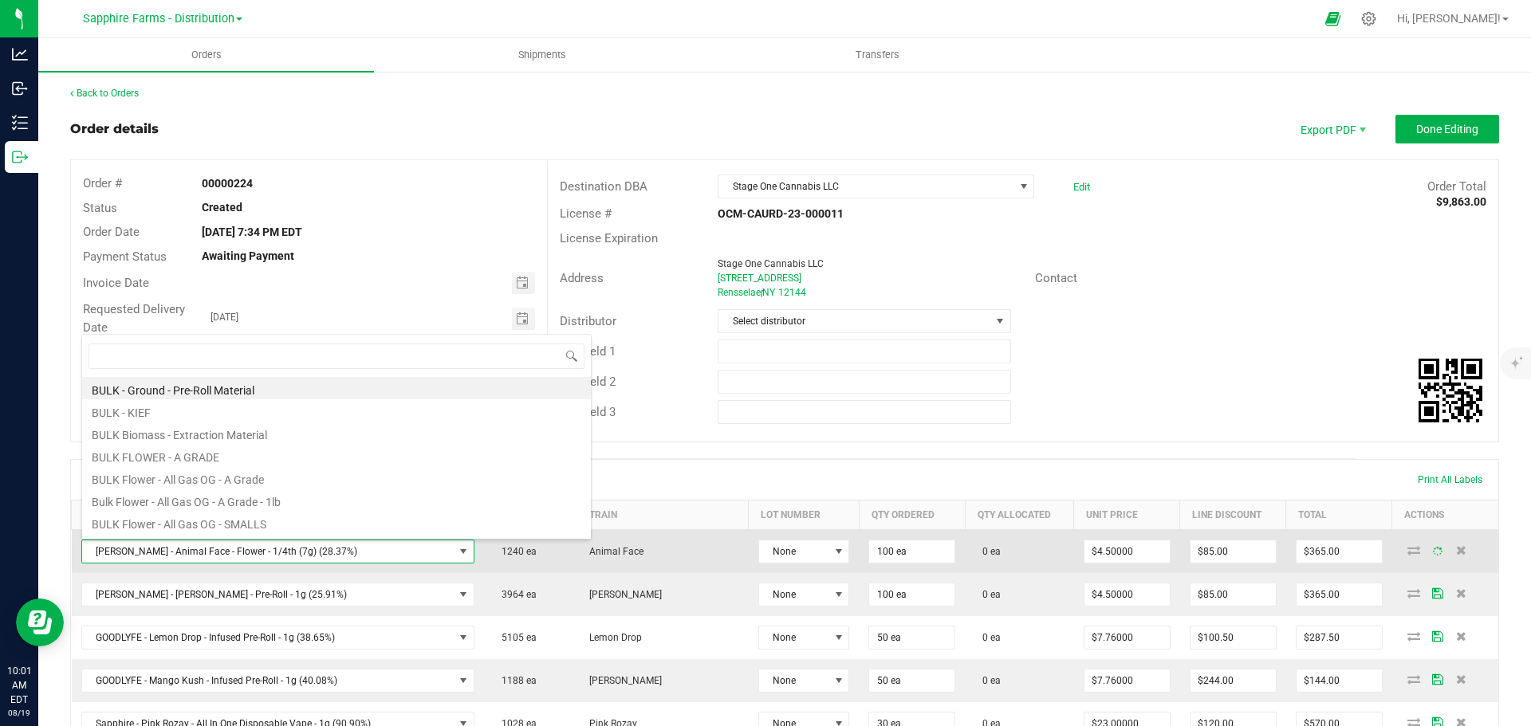
scroll to position [24, 361]
type input "animal"
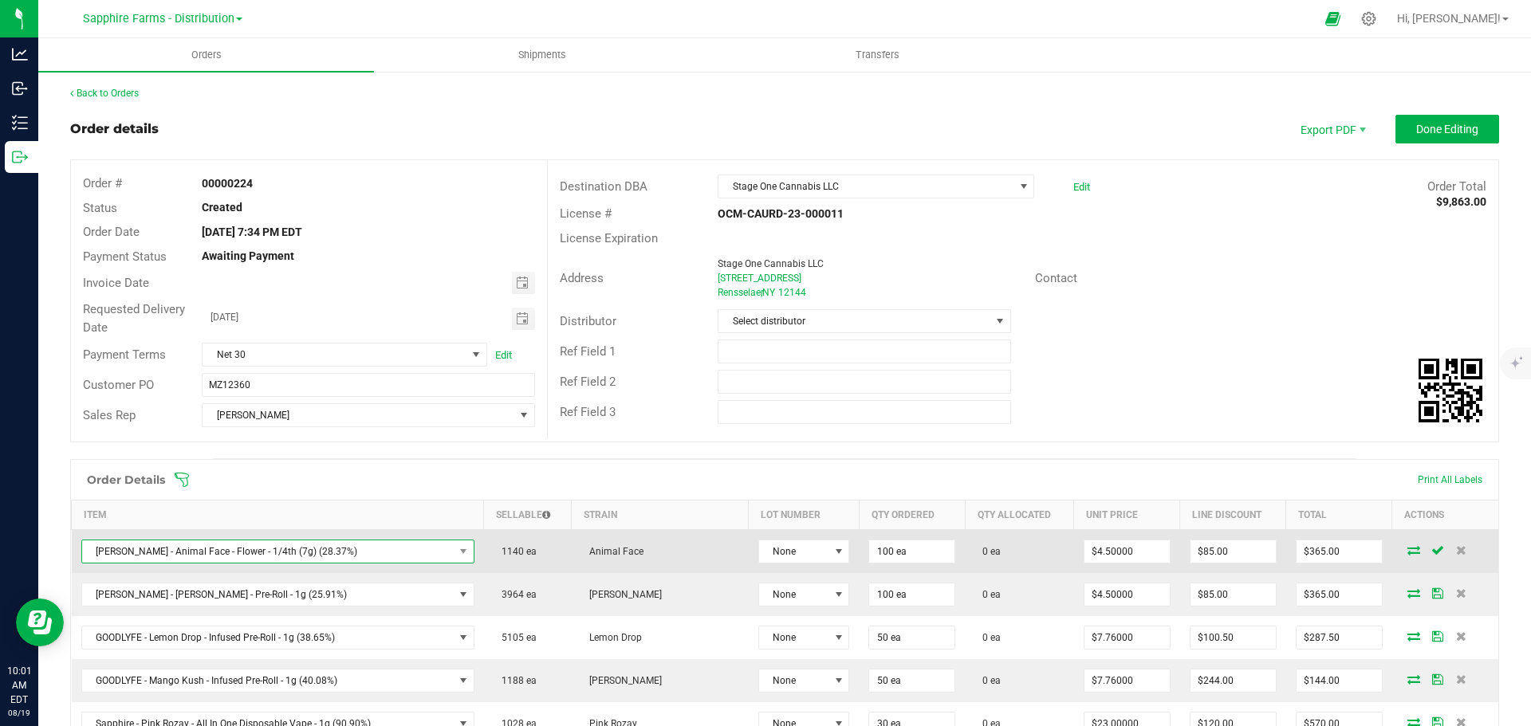
click at [317, 557] on span "[PERSON_NAME] - Animal Face - Flower - 1/4th (7g) (28.37%)" at bounding box center [268, 552] width 372 height 22
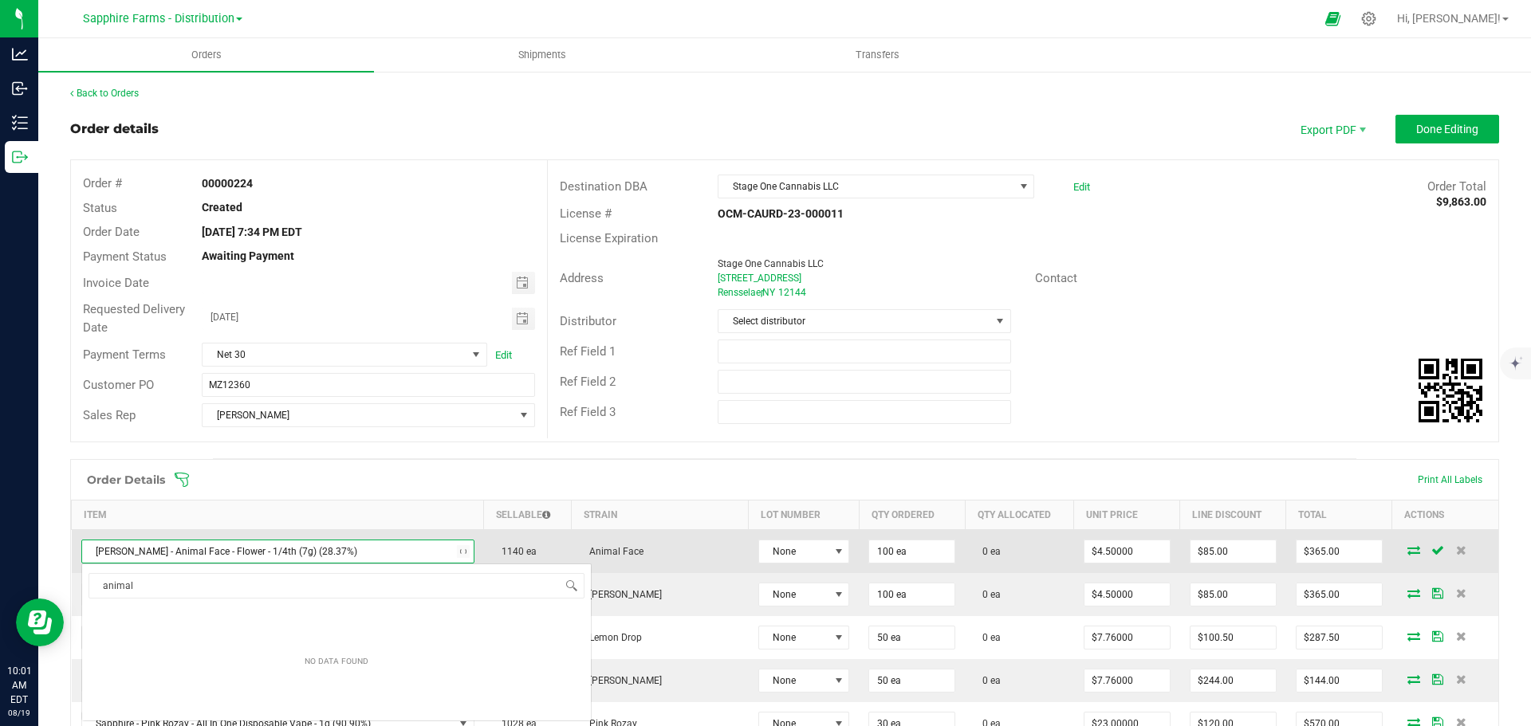
scroll to position [0, 0]
type input "animal face"
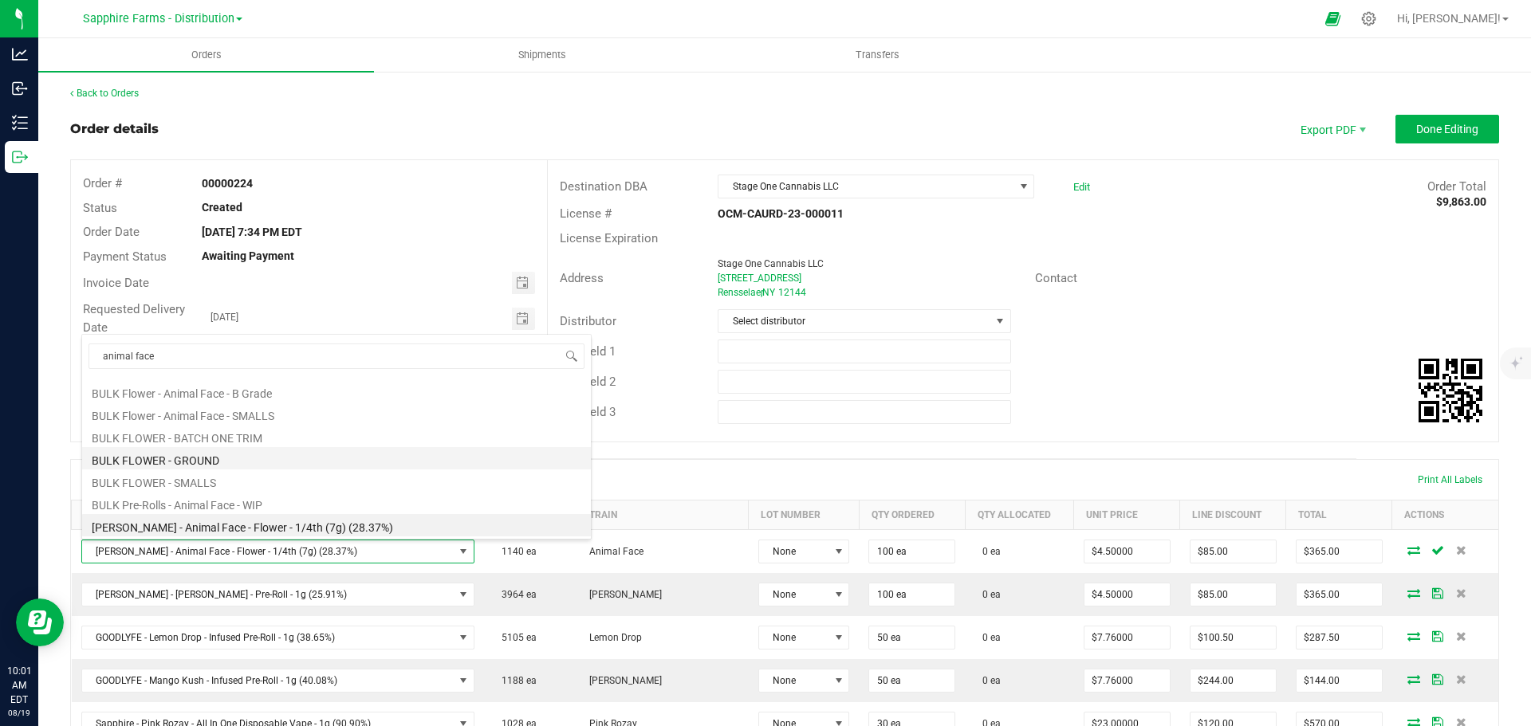
scroll to position [131, 0]
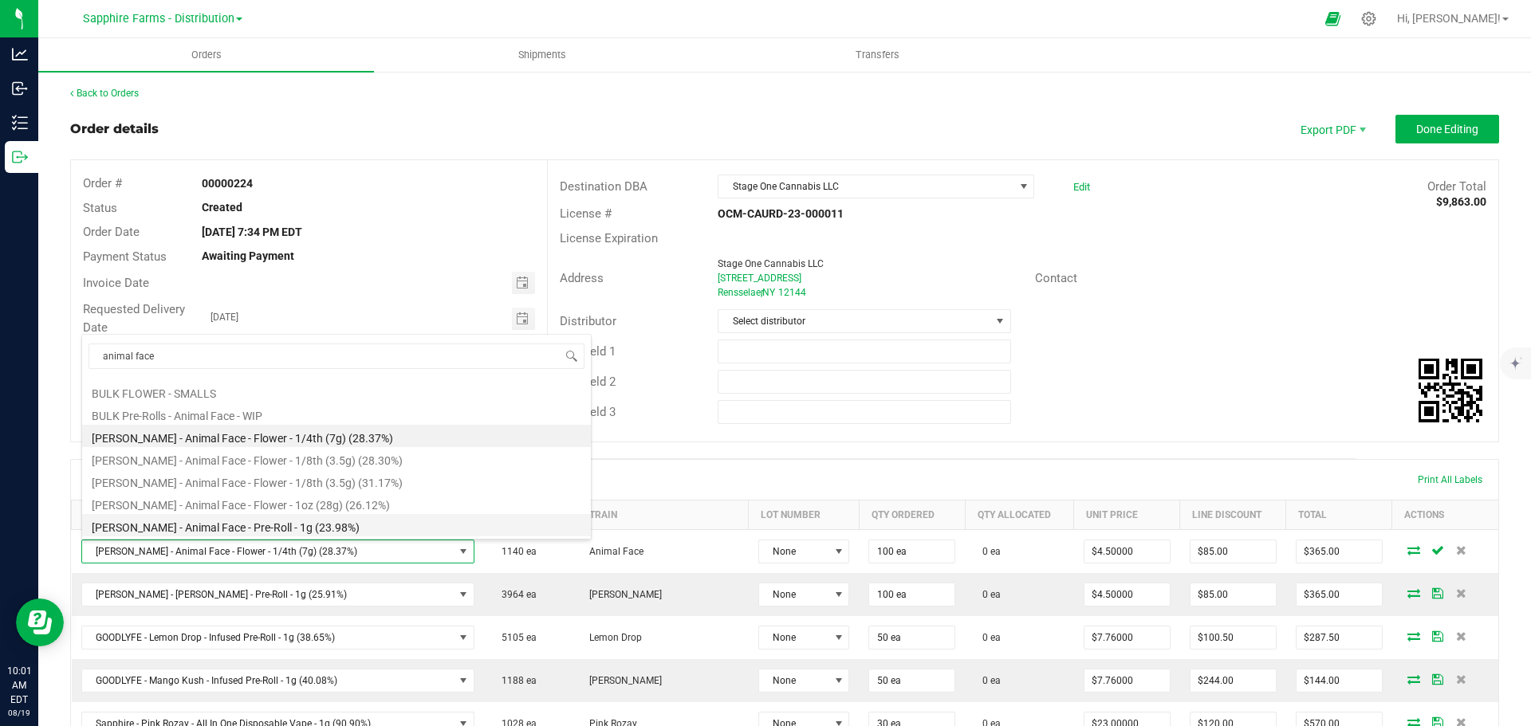
click at [295, 535] on li "LEAL - Animal Face - Pre-Roll - 1g (23.98%)" at bounding box center [336, 525] width 509 height 22
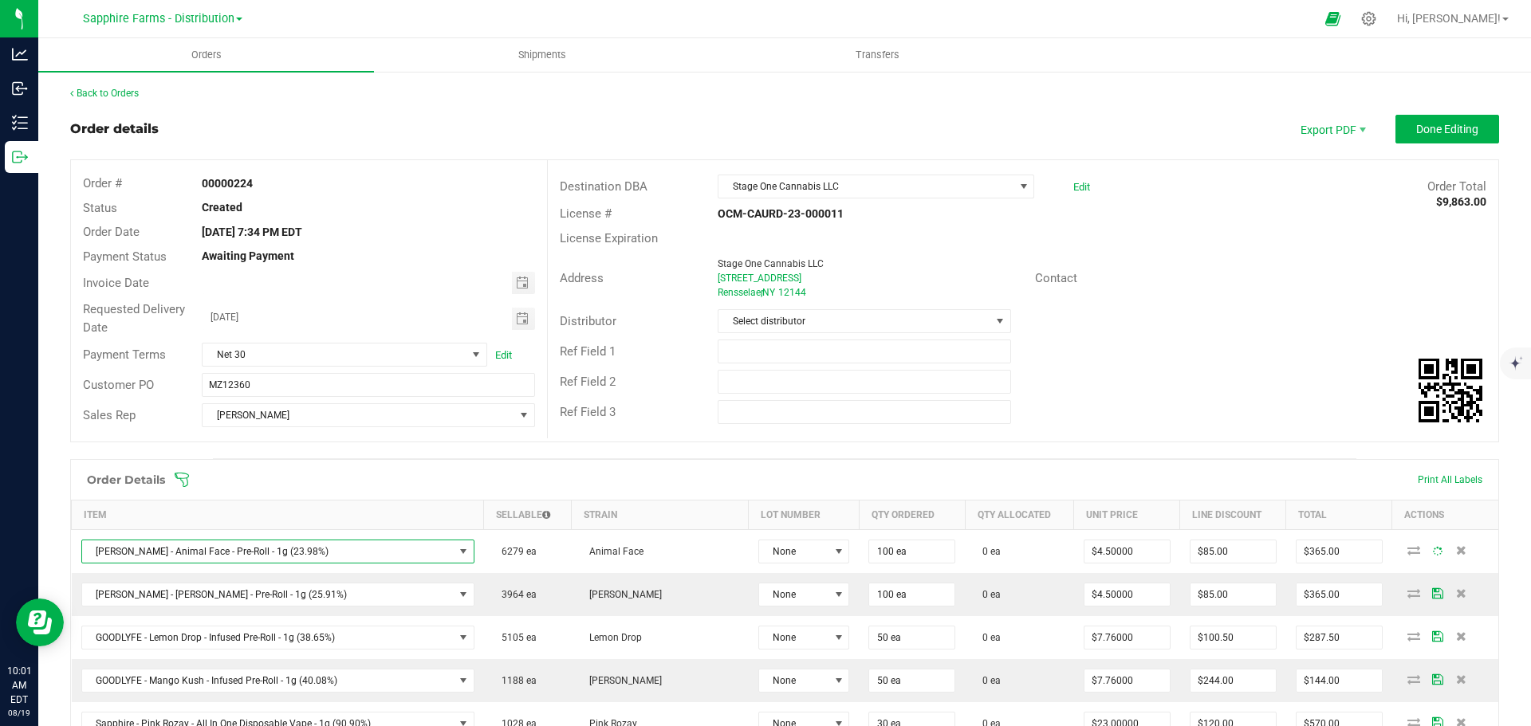
click at [1139, 352] on div "Ref Field 1" at bounding box center [1023, 351] width 950 height 30
click at [1395, 123] on button "Done Editing" at bounding box center [1447, 129] width 104 height 29
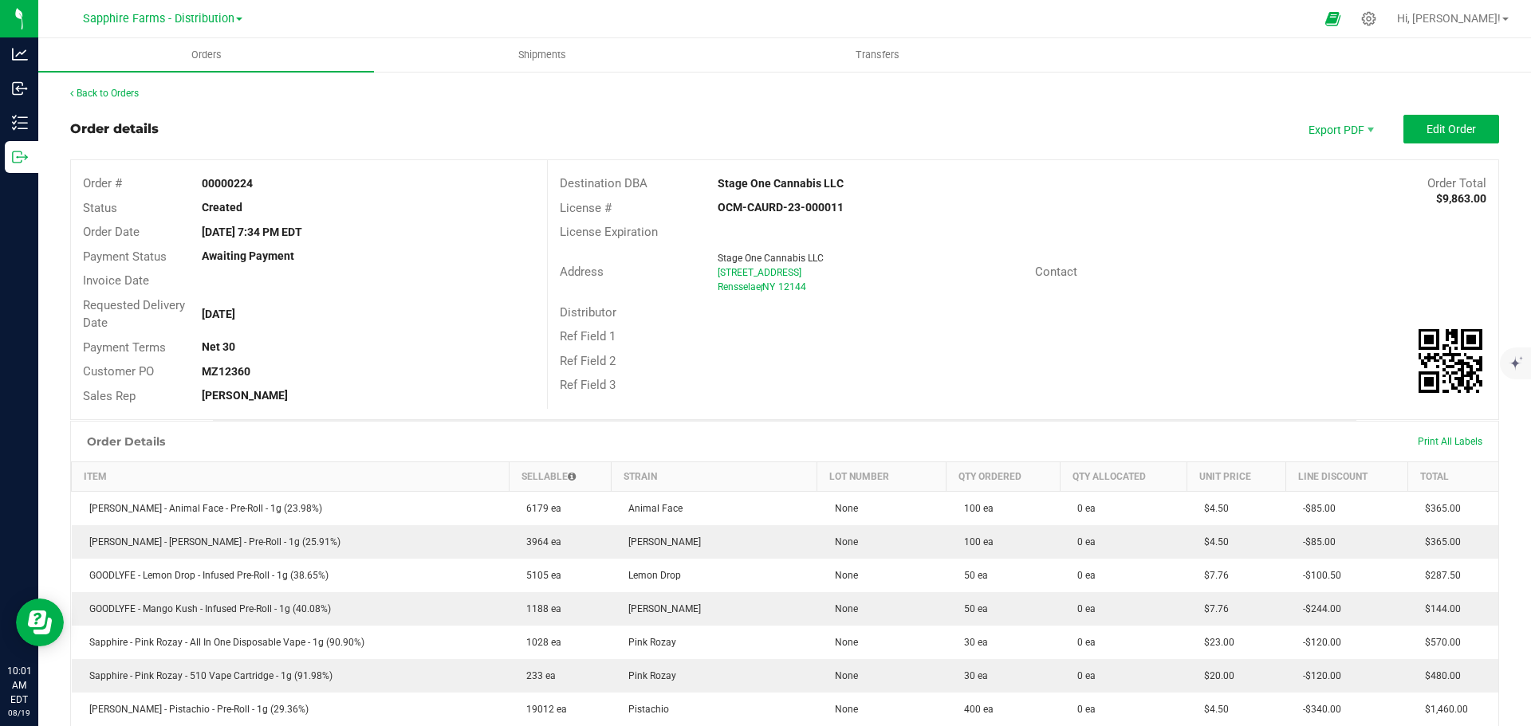
click at [970, 270] on div "810C Broadway" at bounding box center [870, 273] width 305 height 14
click at [1465, 132] on button "Edit Order" at bounding box center [1451, 129] width 96 height 29
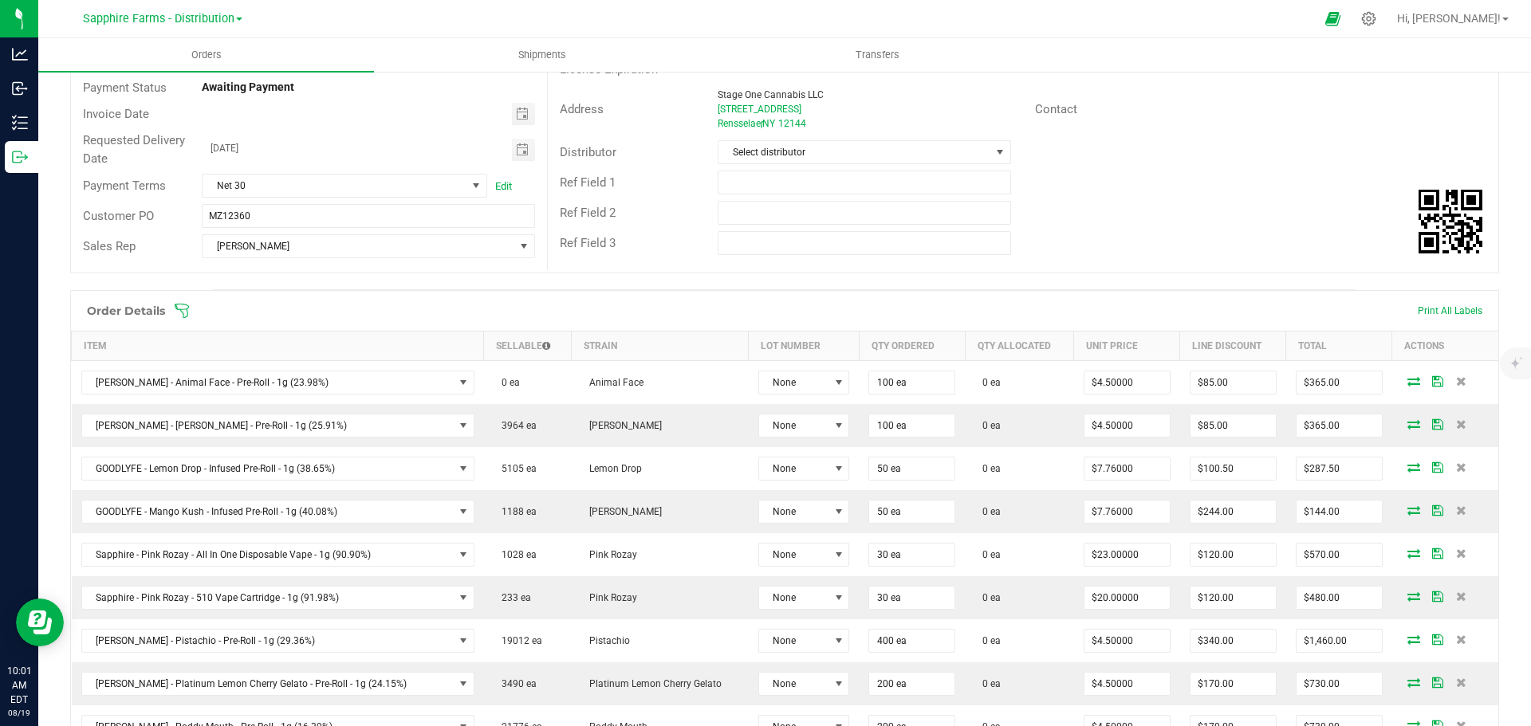
scroll to position [239, 0]
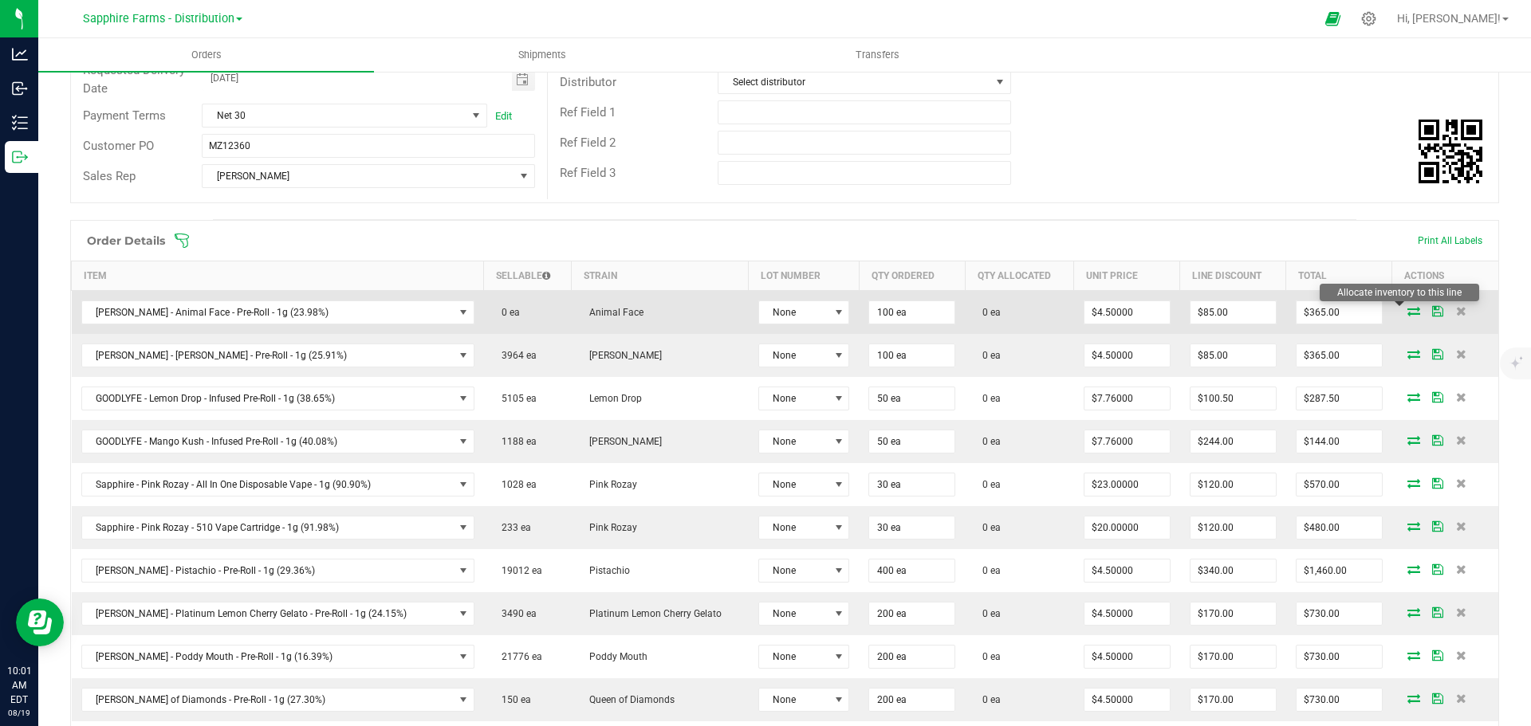
click at [1407, 315] on icon at bounding box center [1413, 311] width 13 height 10
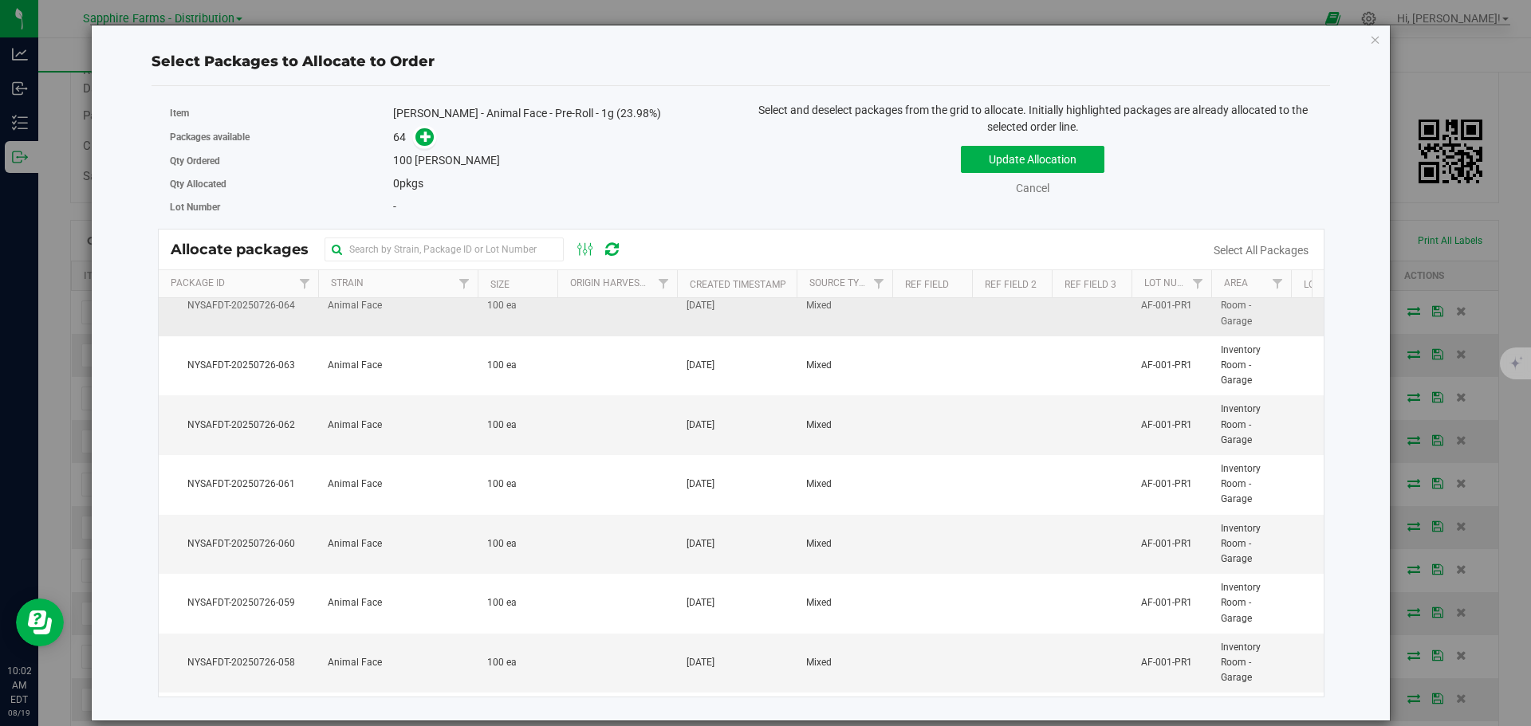
scroll to position [399, 0]
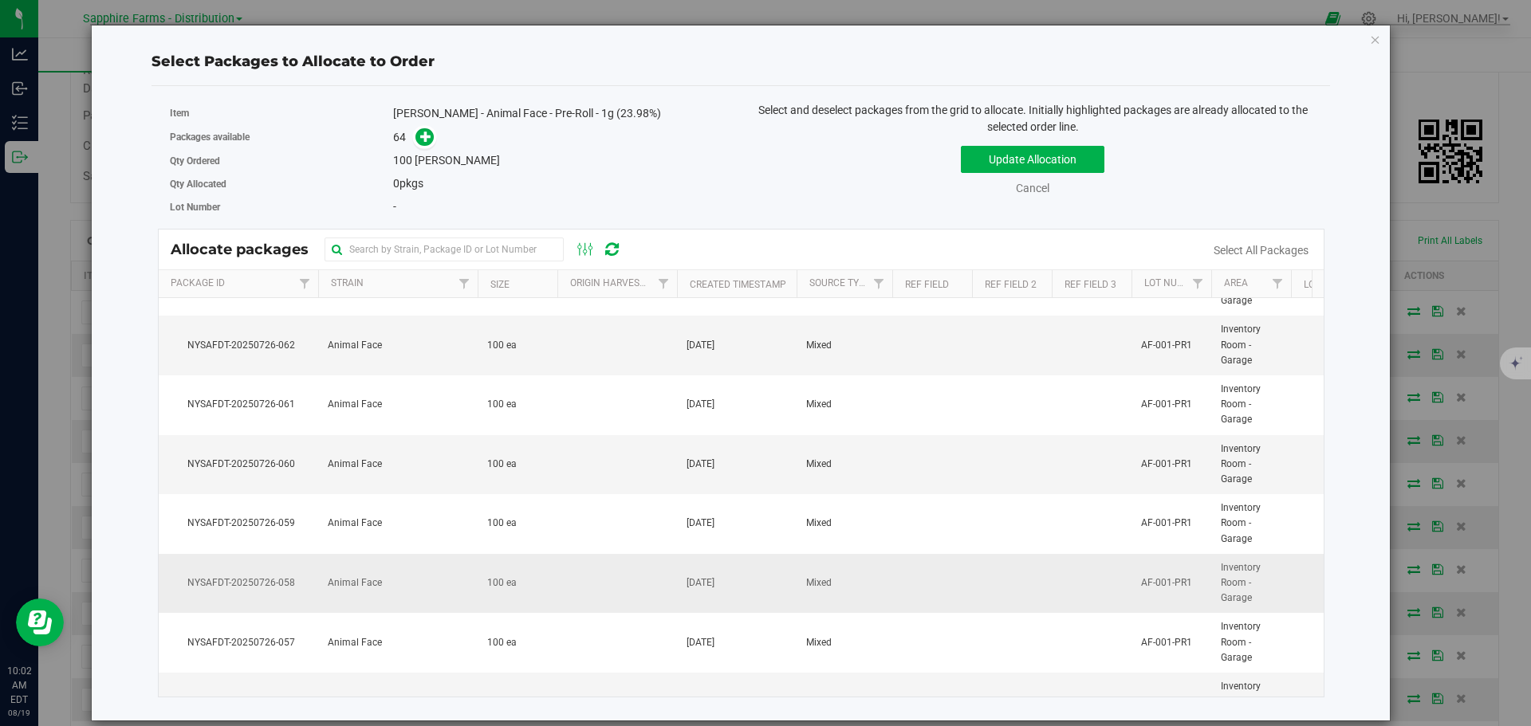
click at [527, 581] on td "100 ea" at bounding box center [518, 584] width 80 height 60
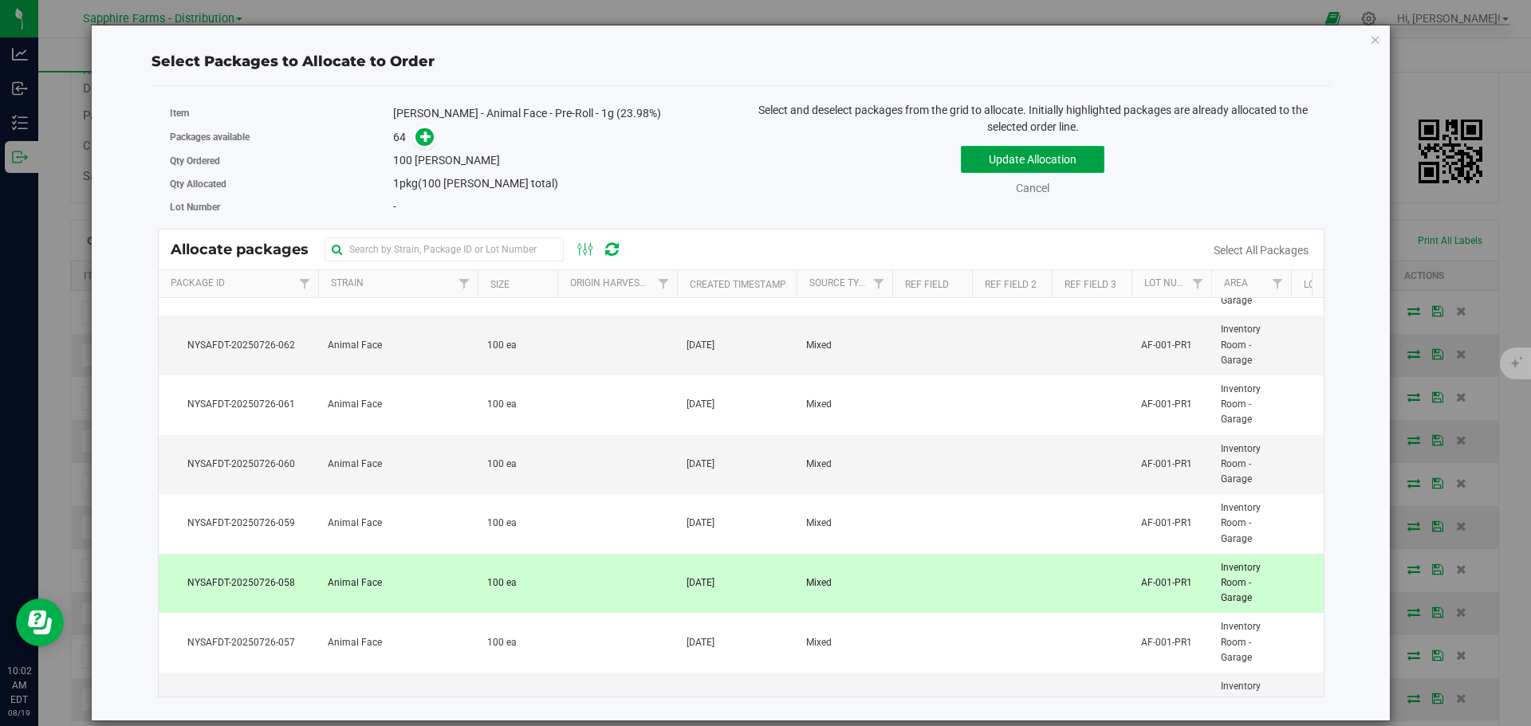
click at [1056, 160] on button "Update Allocation" at bounding box center [1033, 159] width 144 height 27
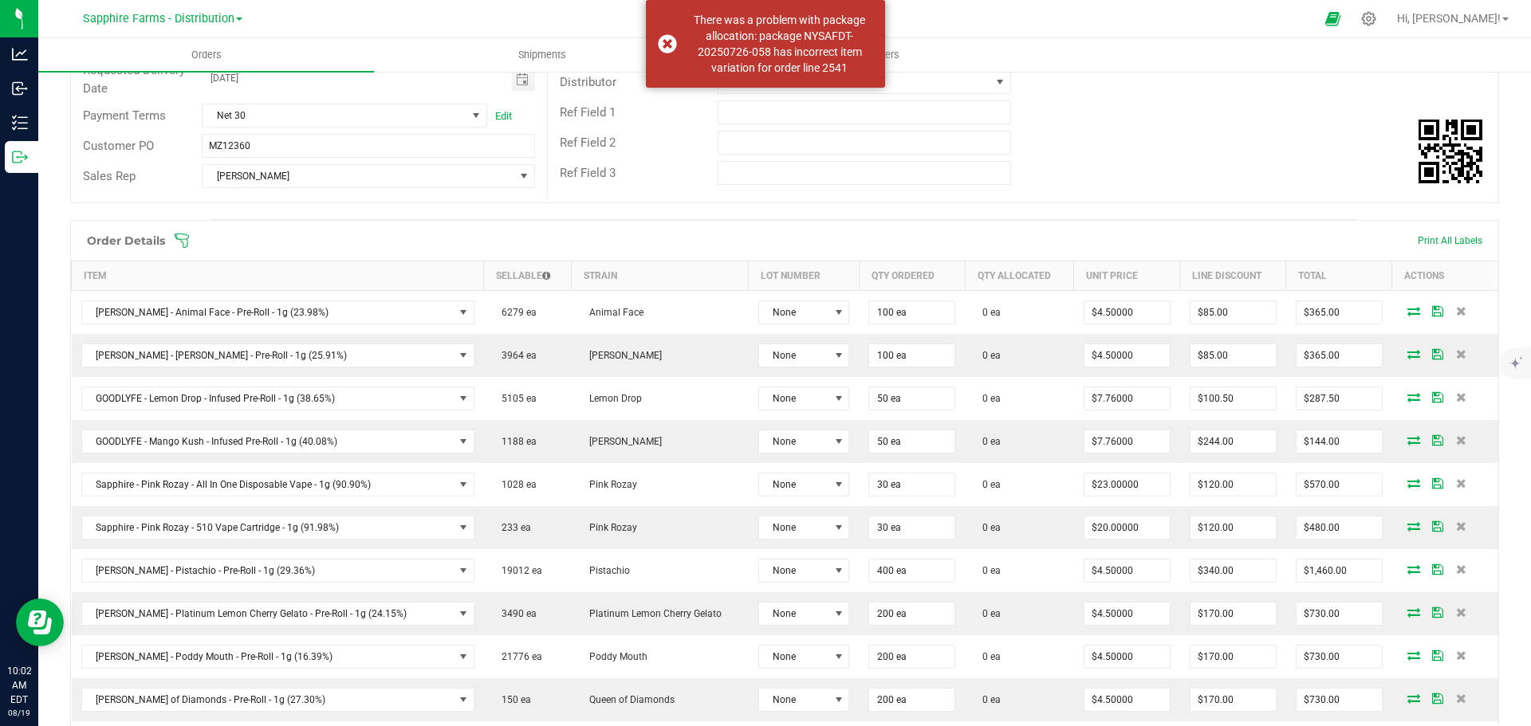
click at [1222, 188] on div "Destination DBA Stage One Cannabis LLC Edit Order Total $9,863.00 License # OCM…" at bounding box center [1022, 60] width 951 height 278
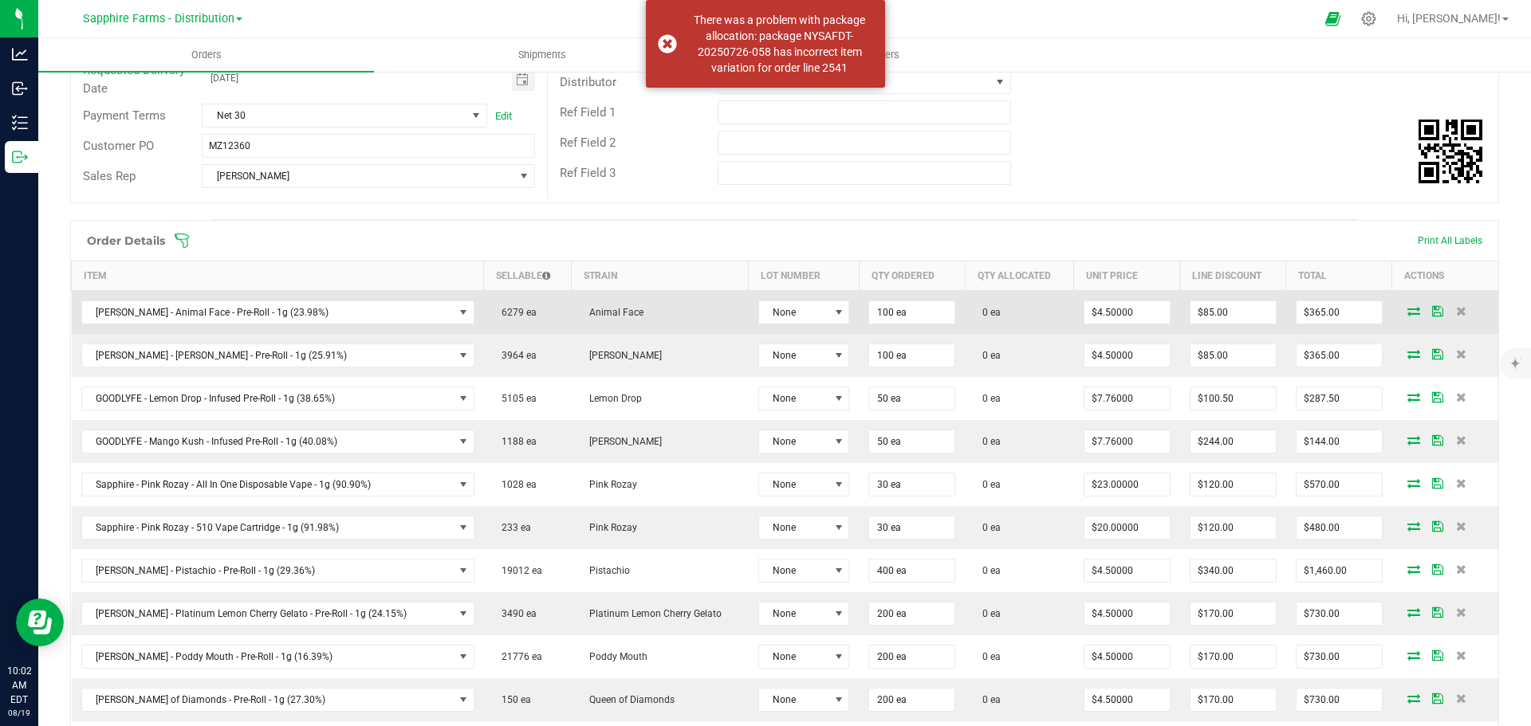
click at [1432, 309] on icon at bounding box center [1437, 311] width 11 height 10
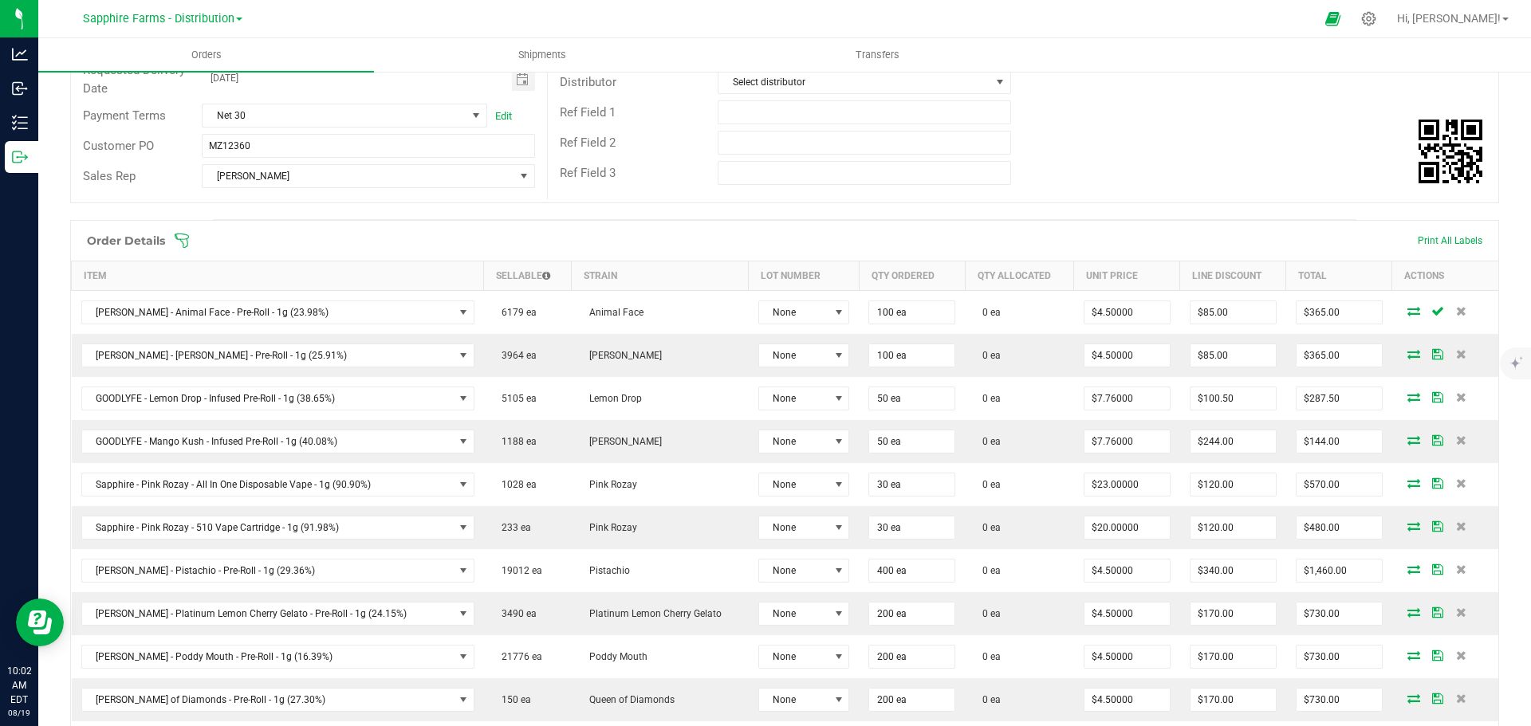
click at [1240, 128] on div "Ref Field 2" at bounding box center [1023, 143] width 950 height 30
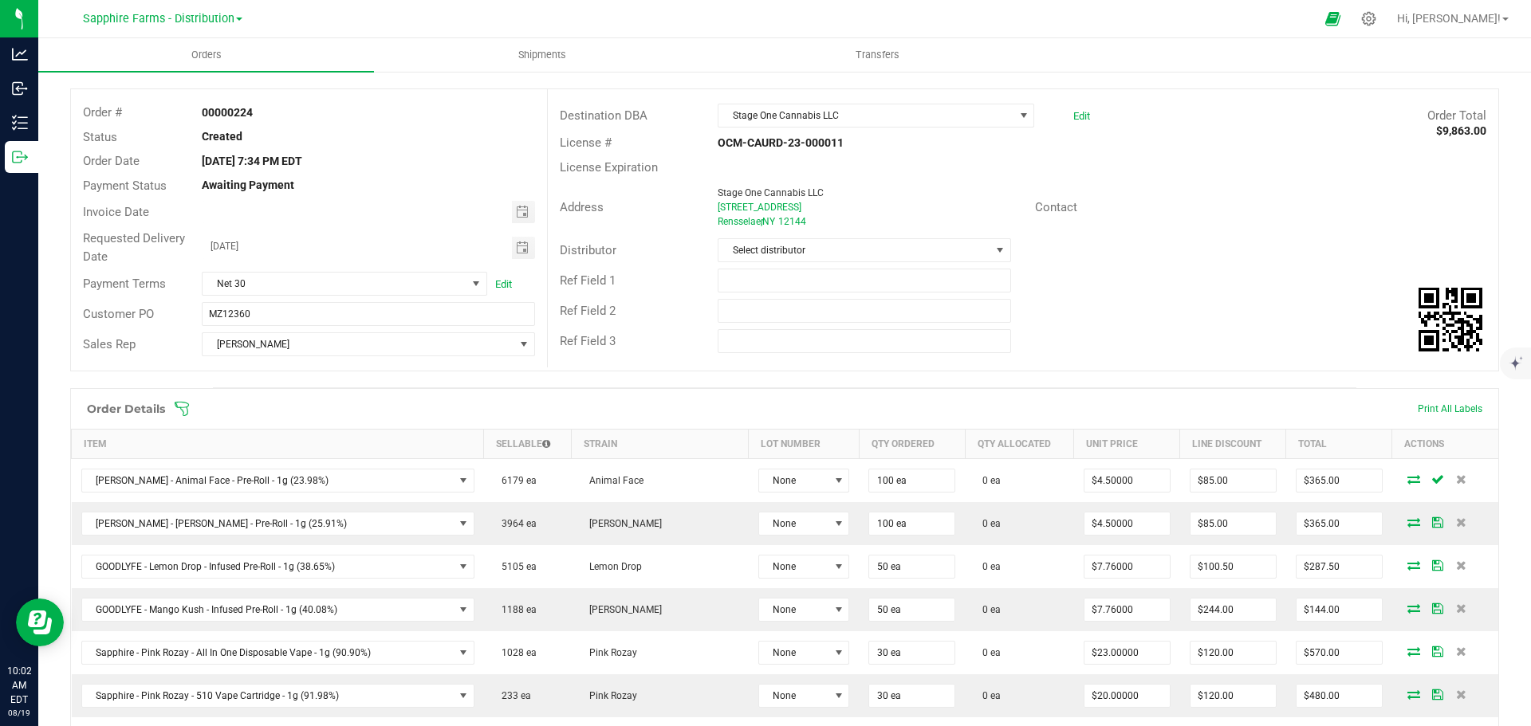
scroll to position [0, 0]
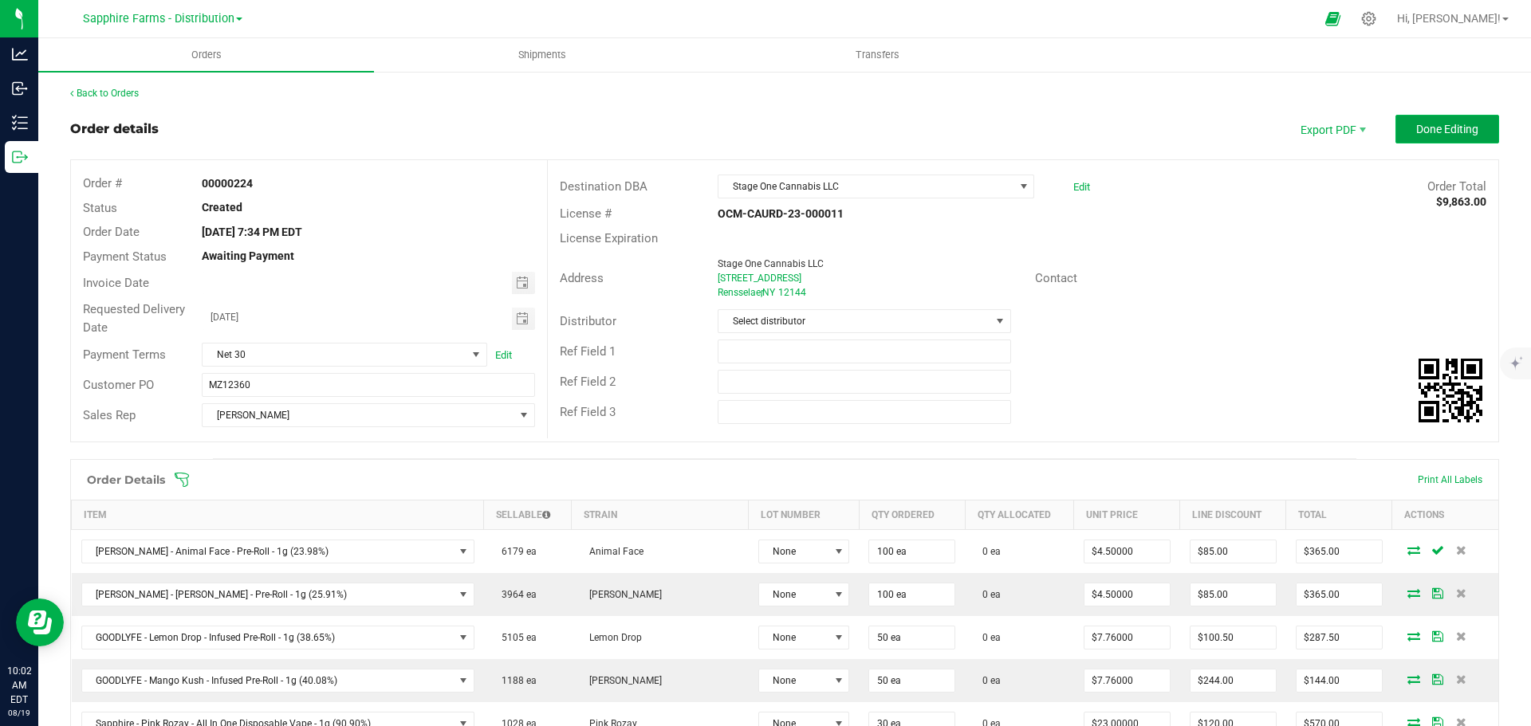
click at [1424, 143] on button "Done Editing" at bounding box center [1447, 129] width 104 height 29
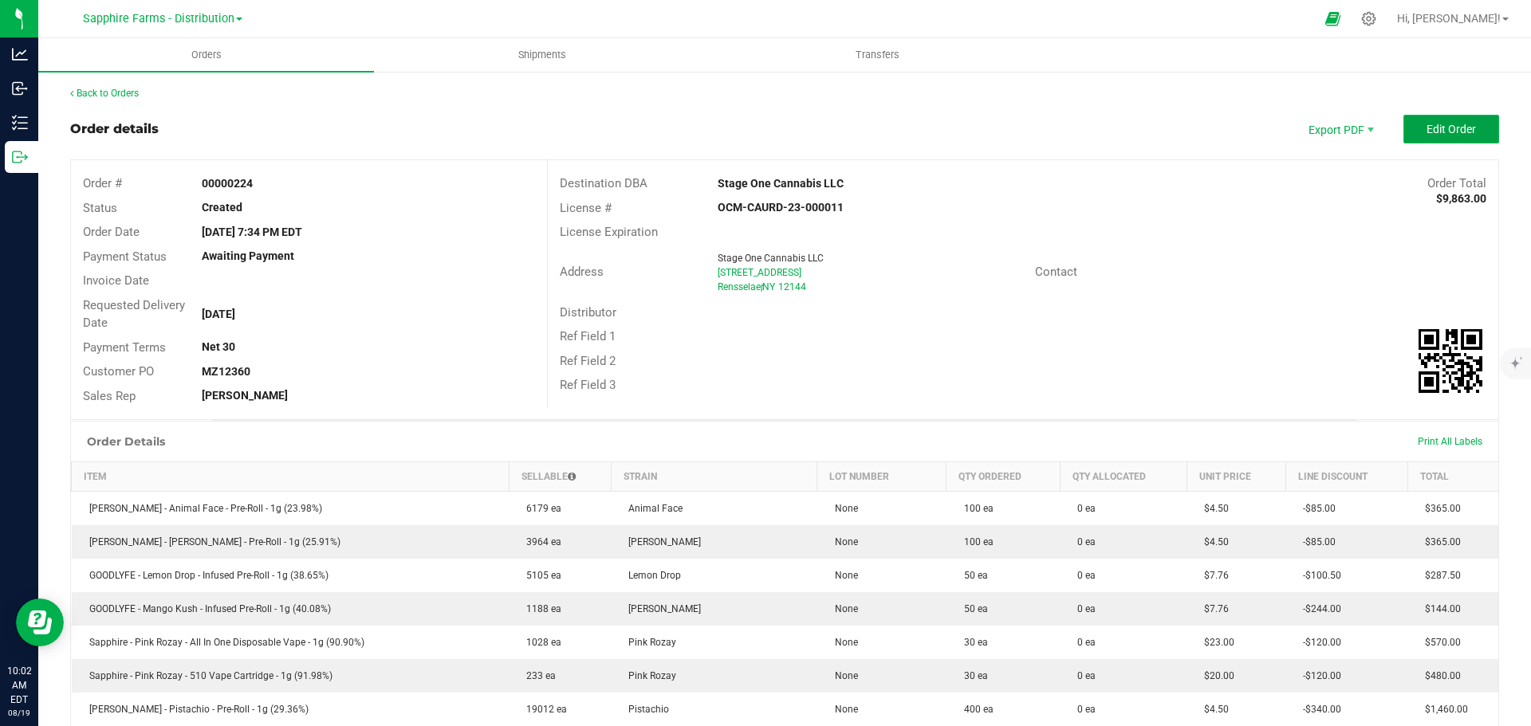
click at [1426, 124] on span "Edit Order" at bounding box center [1450, 129] width 49 height 13
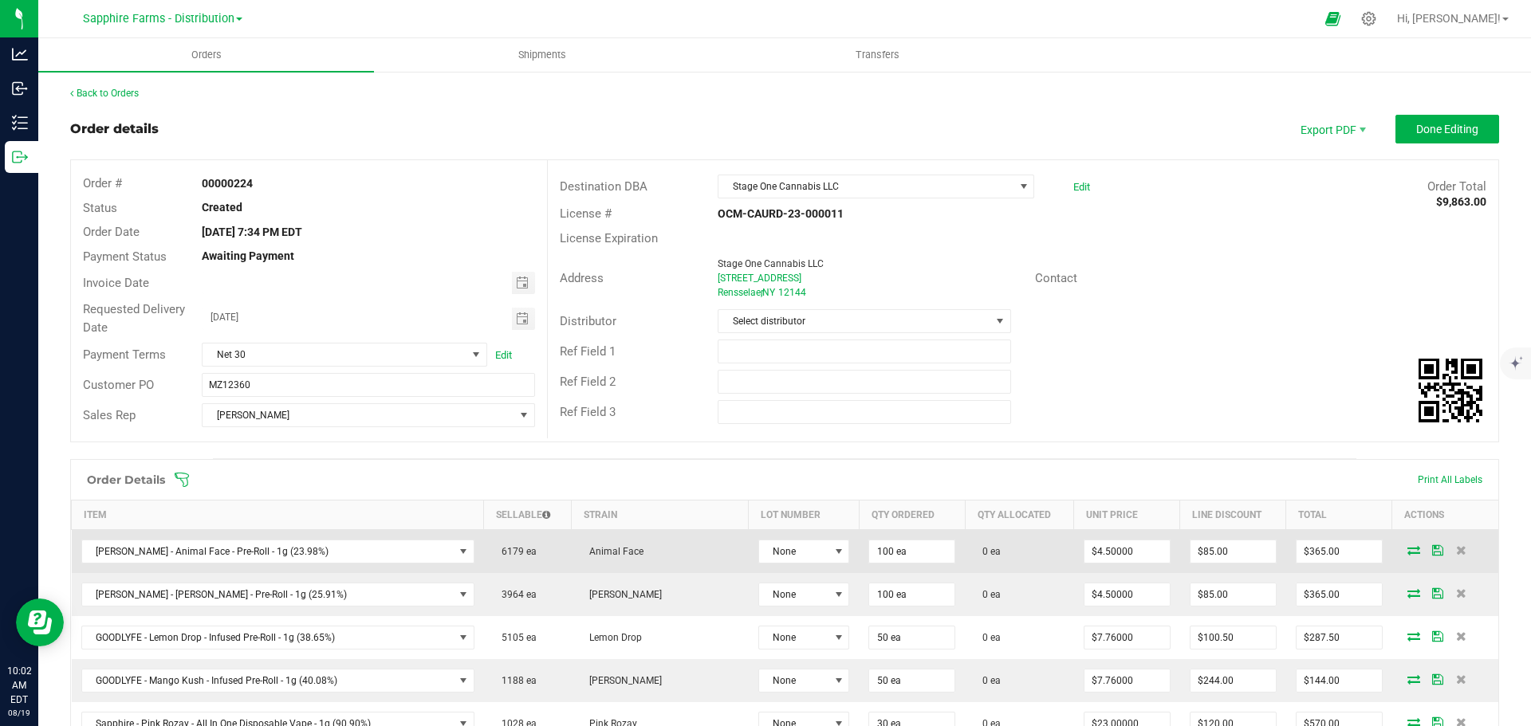
click at [1407, 551] on icon at bounding box center [1413, 550] width 13 height 10
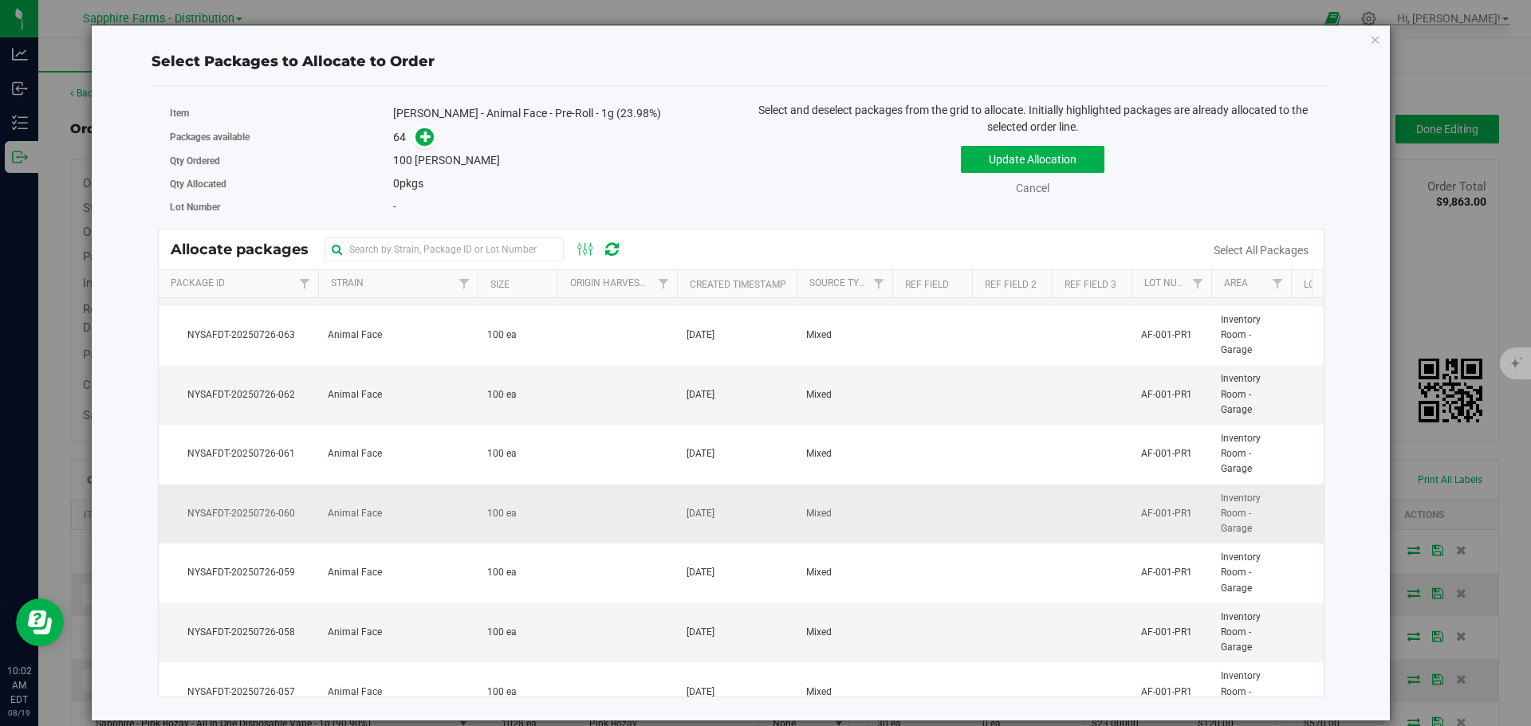
scroll to position [399, 0]
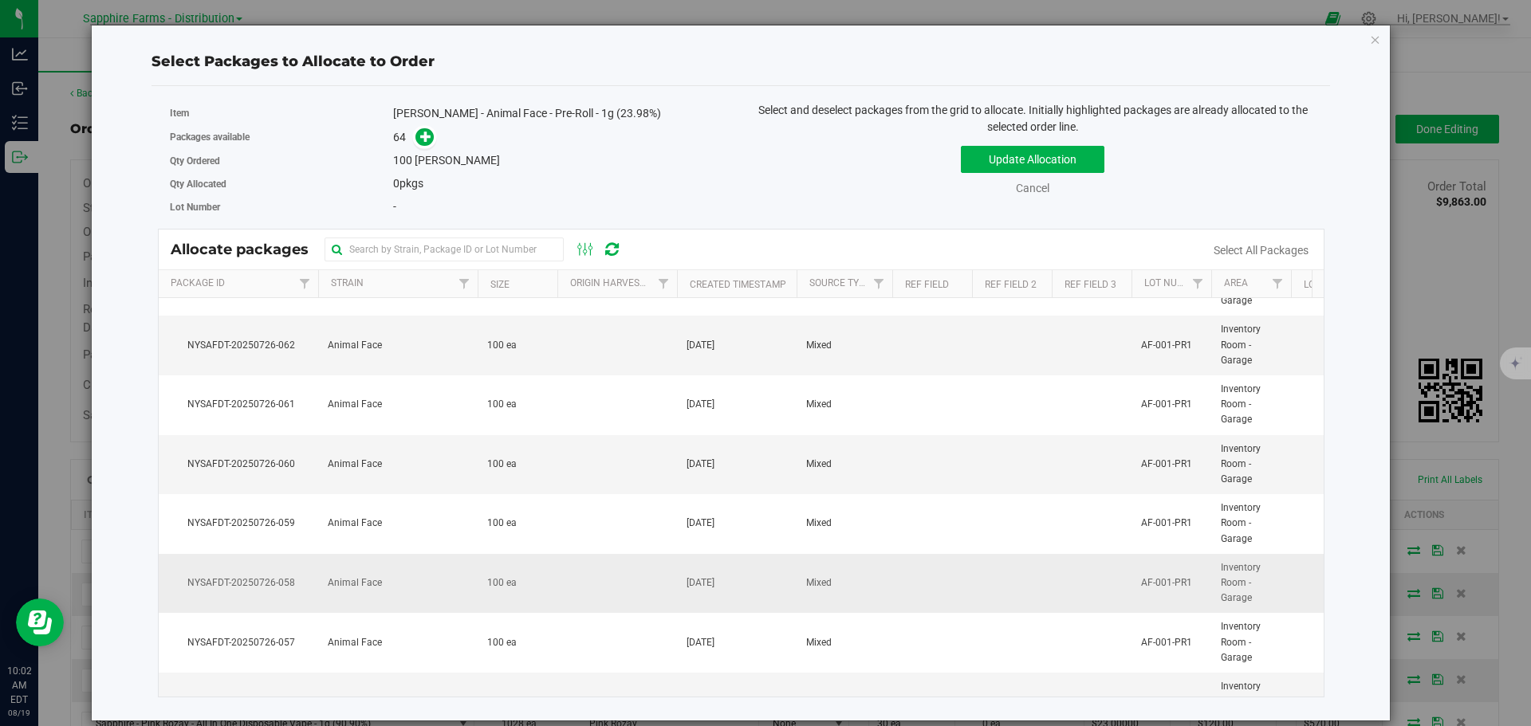
click at [560, 570] on td at bounding box center [617, 584] width 120 height 60
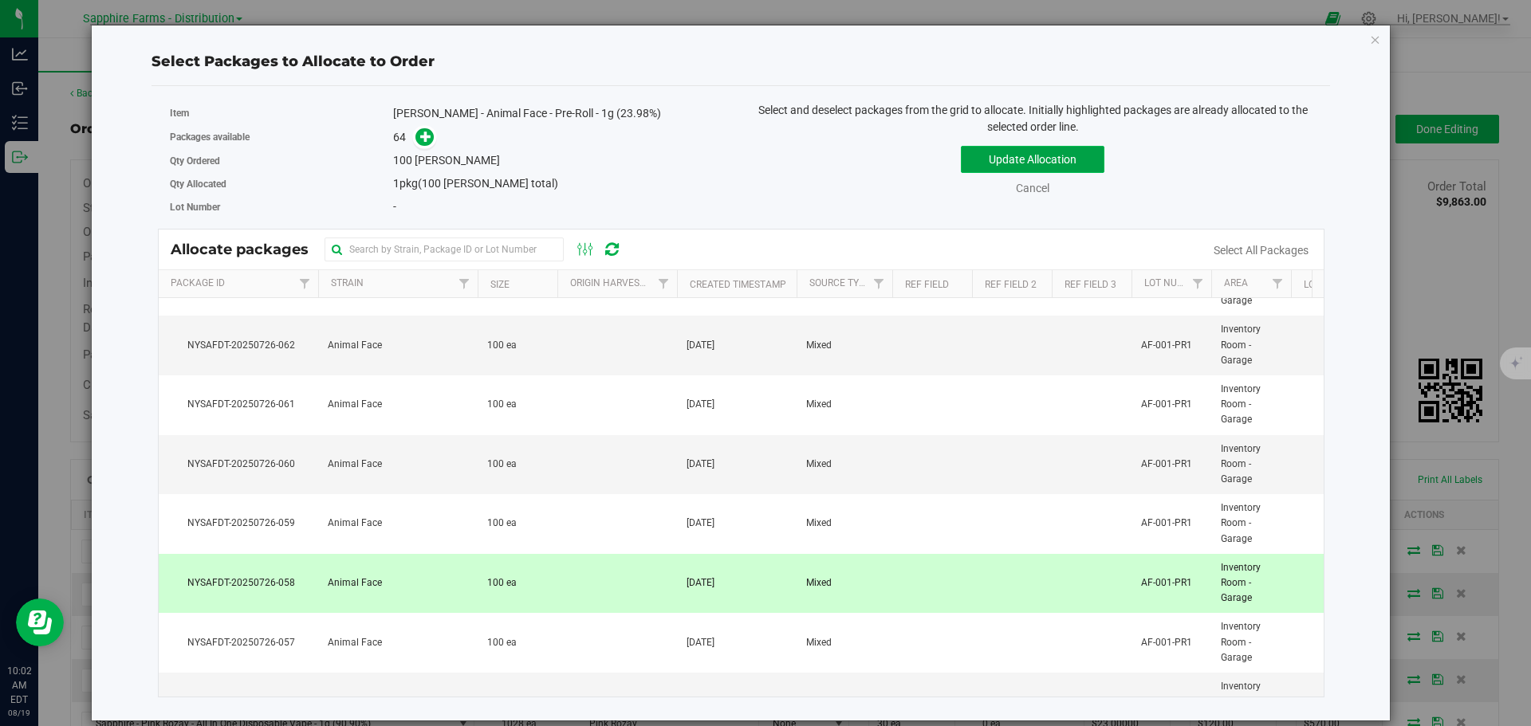
click at [989, 153] on button "Update Allocation" at bounding box center [1033, 159] width 144 height 27
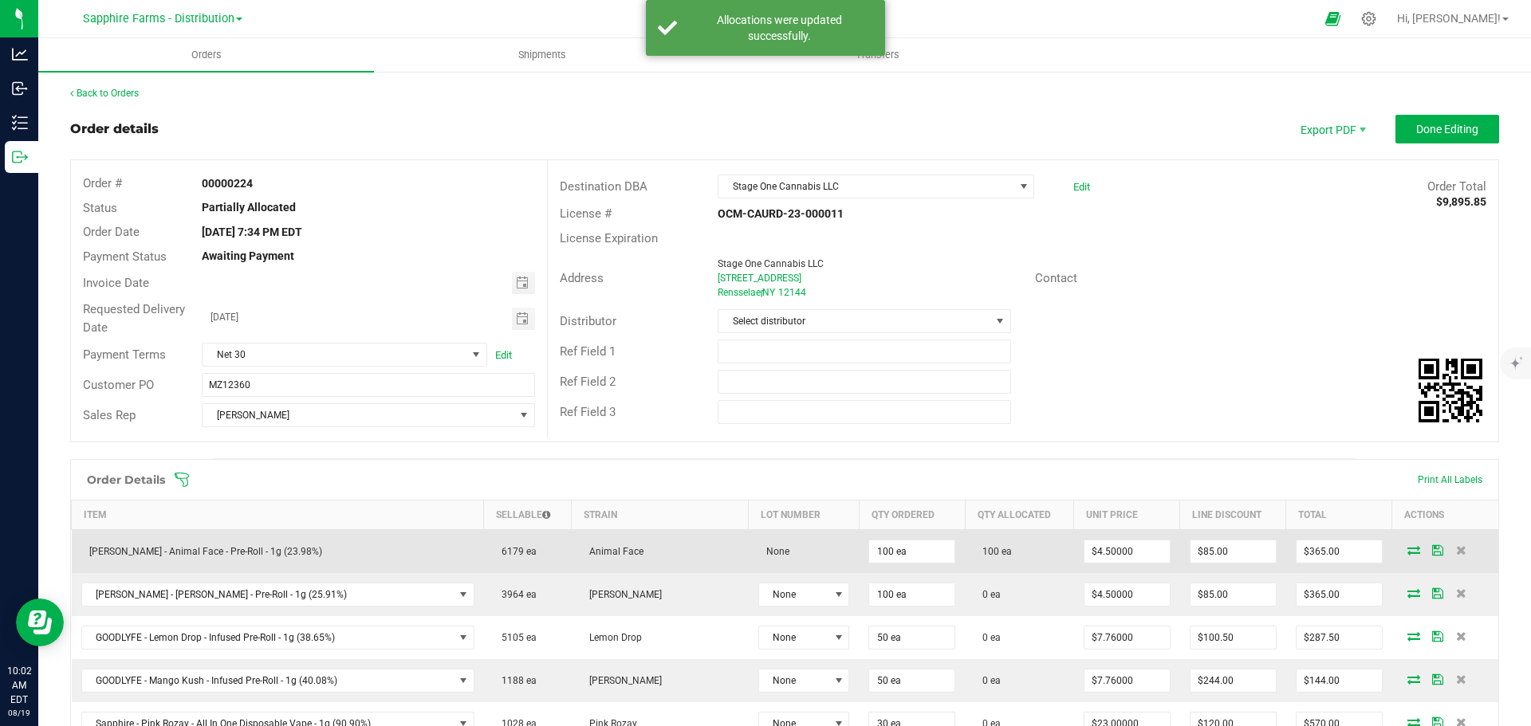
click at [1432, 549] on icon at bounding box center [1437, 550] width 11 height 10
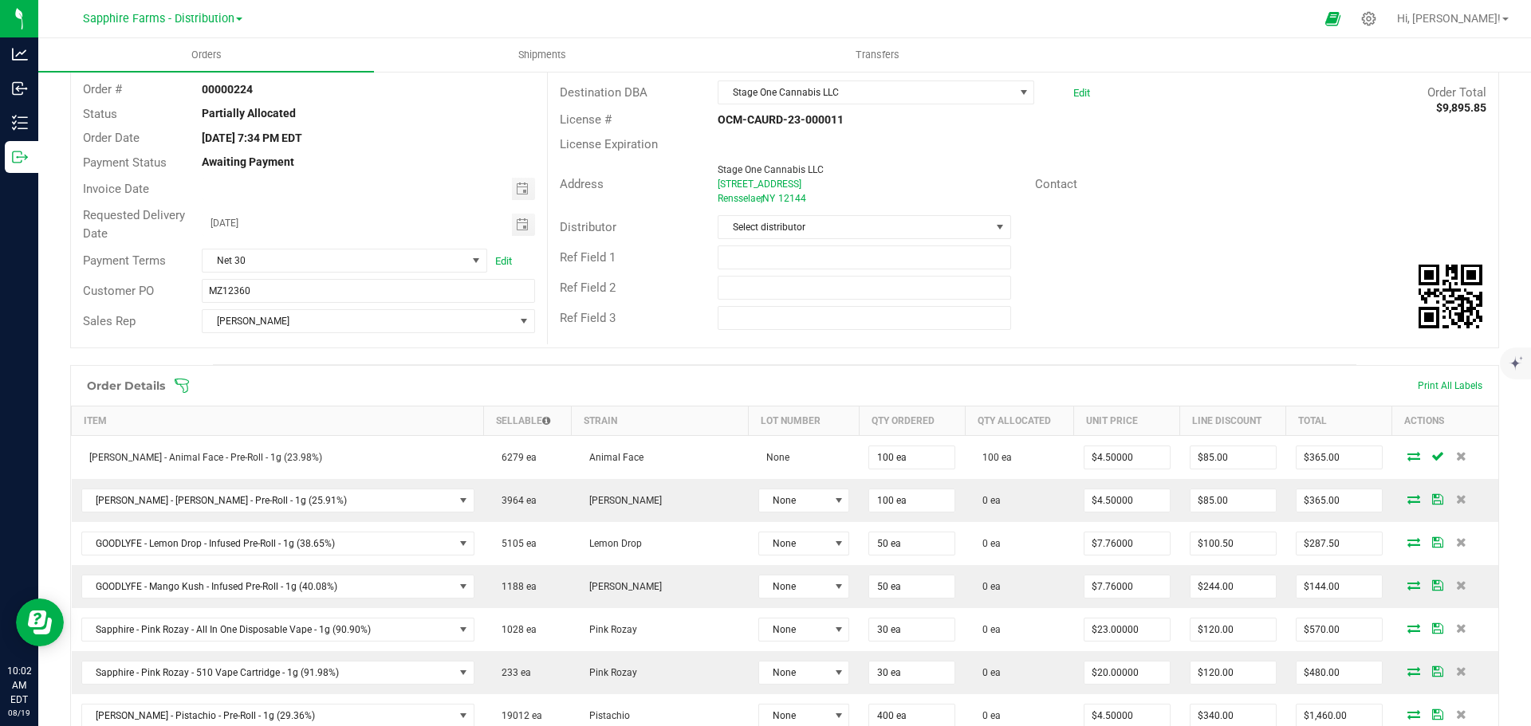
scroll to position [80, 0]
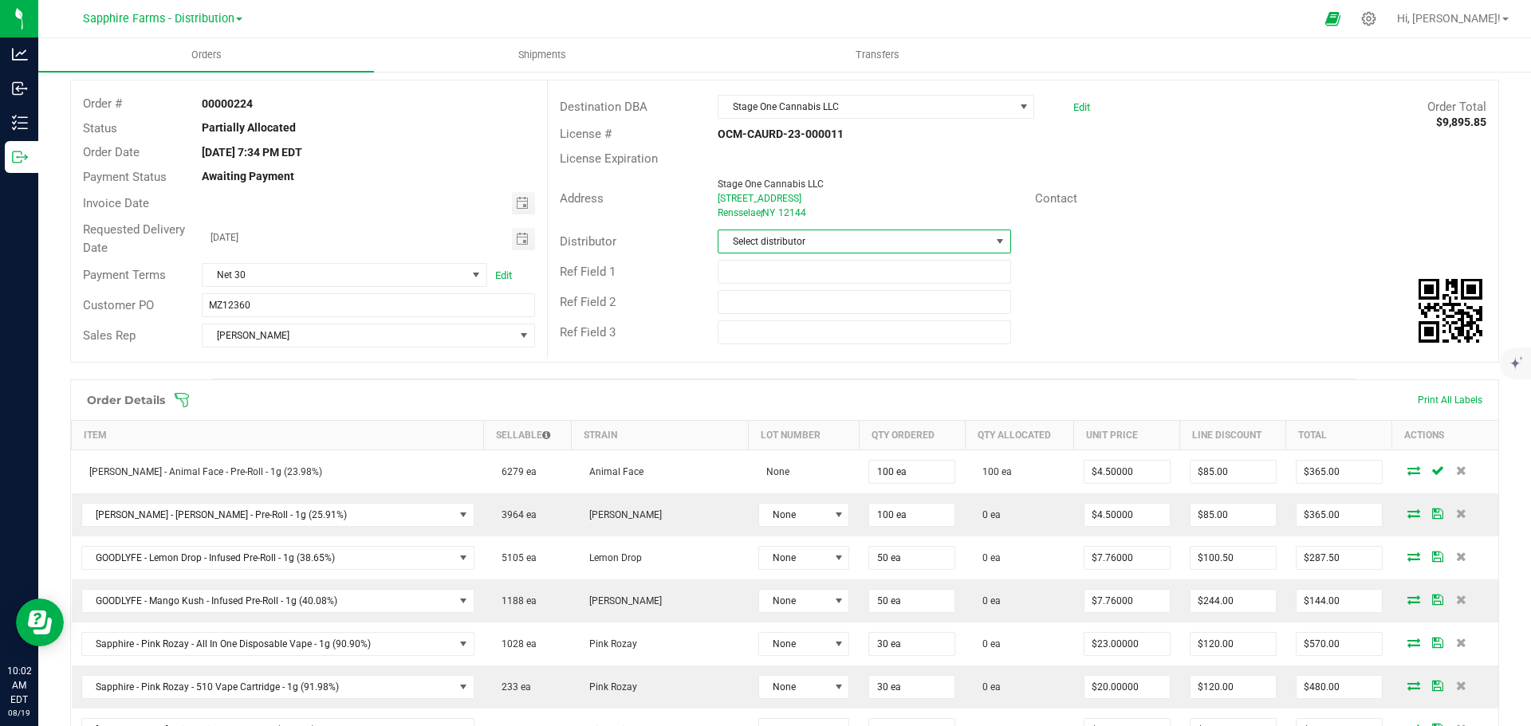
click at [993, 243] on span at bounding box center [999, 241] width 13 height 13
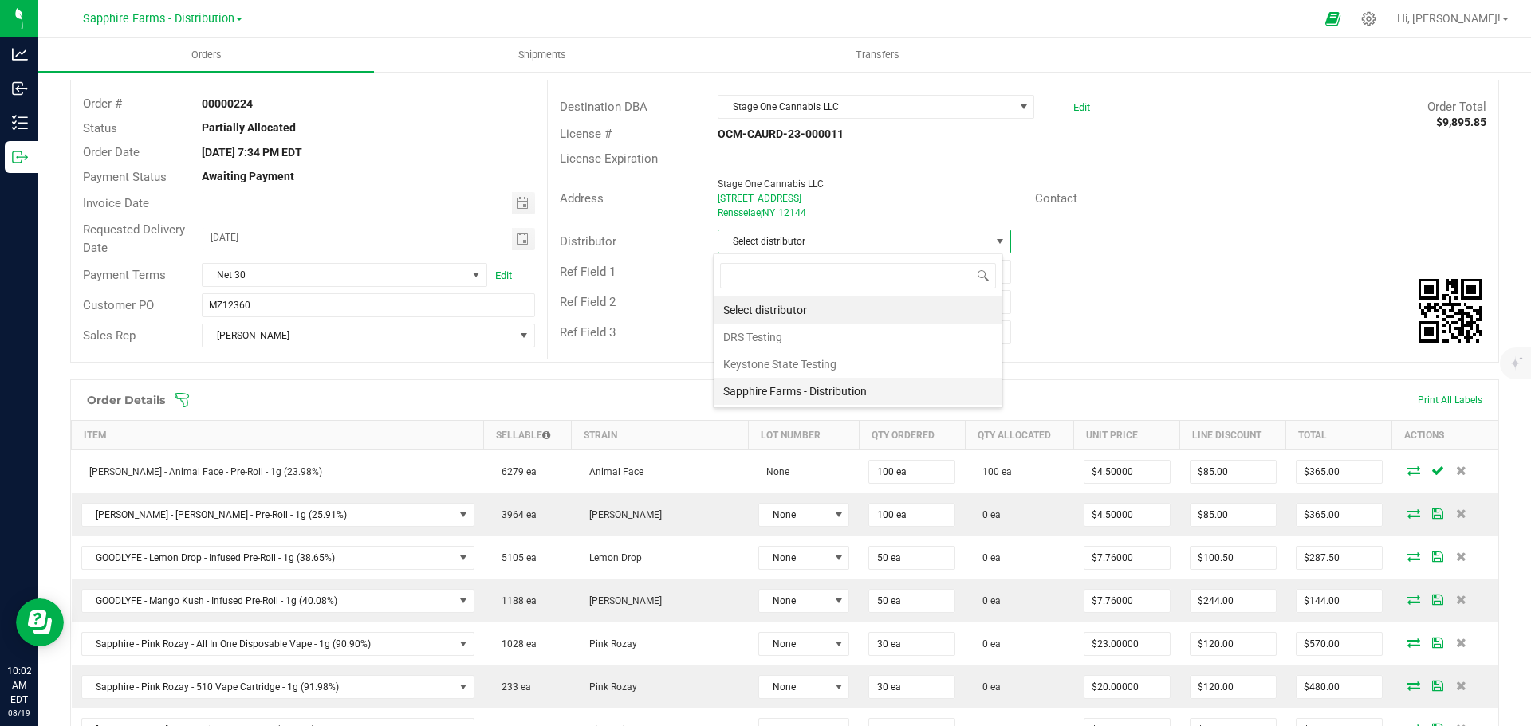
click at [870, 389] on li "Sapphire Farms - Distribution" at bounding box center [858, 391] width 289 height 27
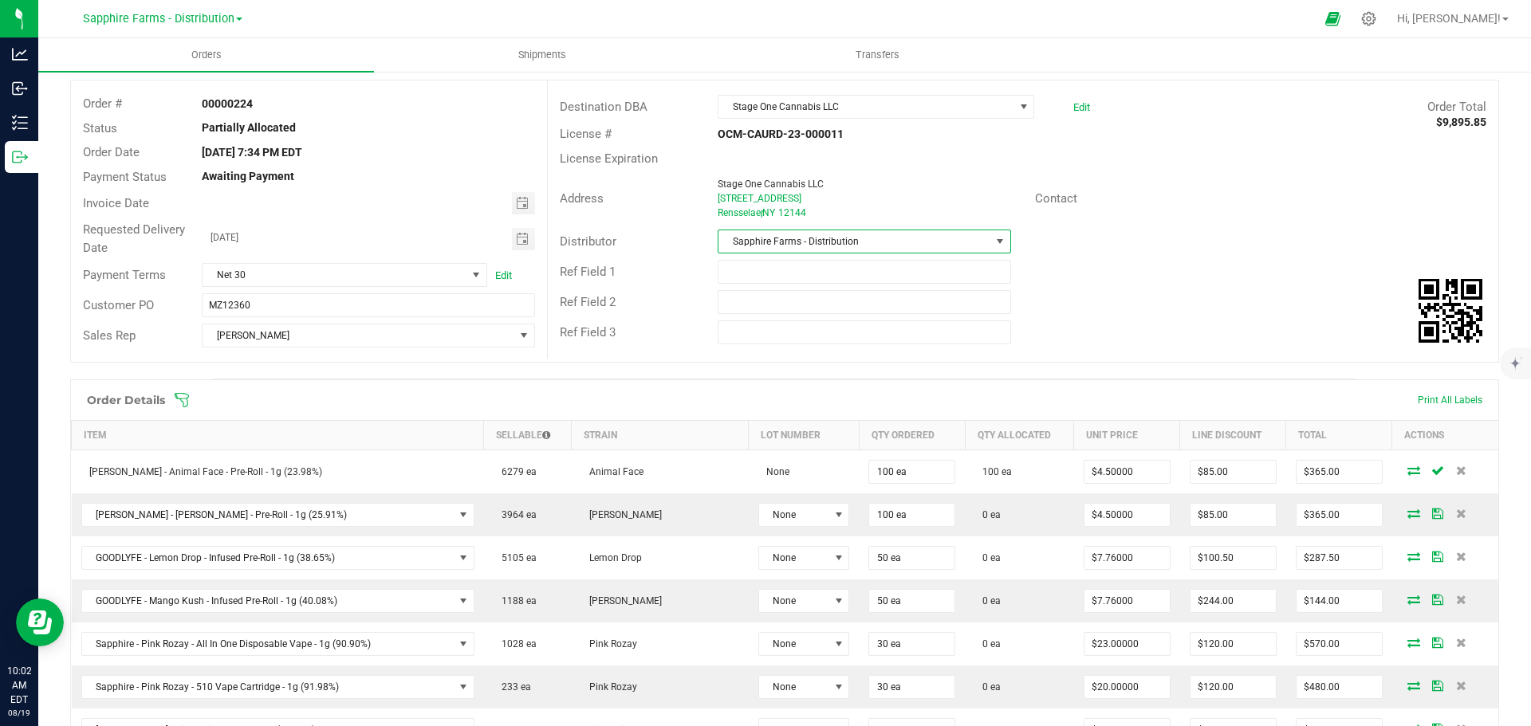
click at [1101, 306] on div "Ref Field 2" at bounding box center [1023, 302] width 950 height 30
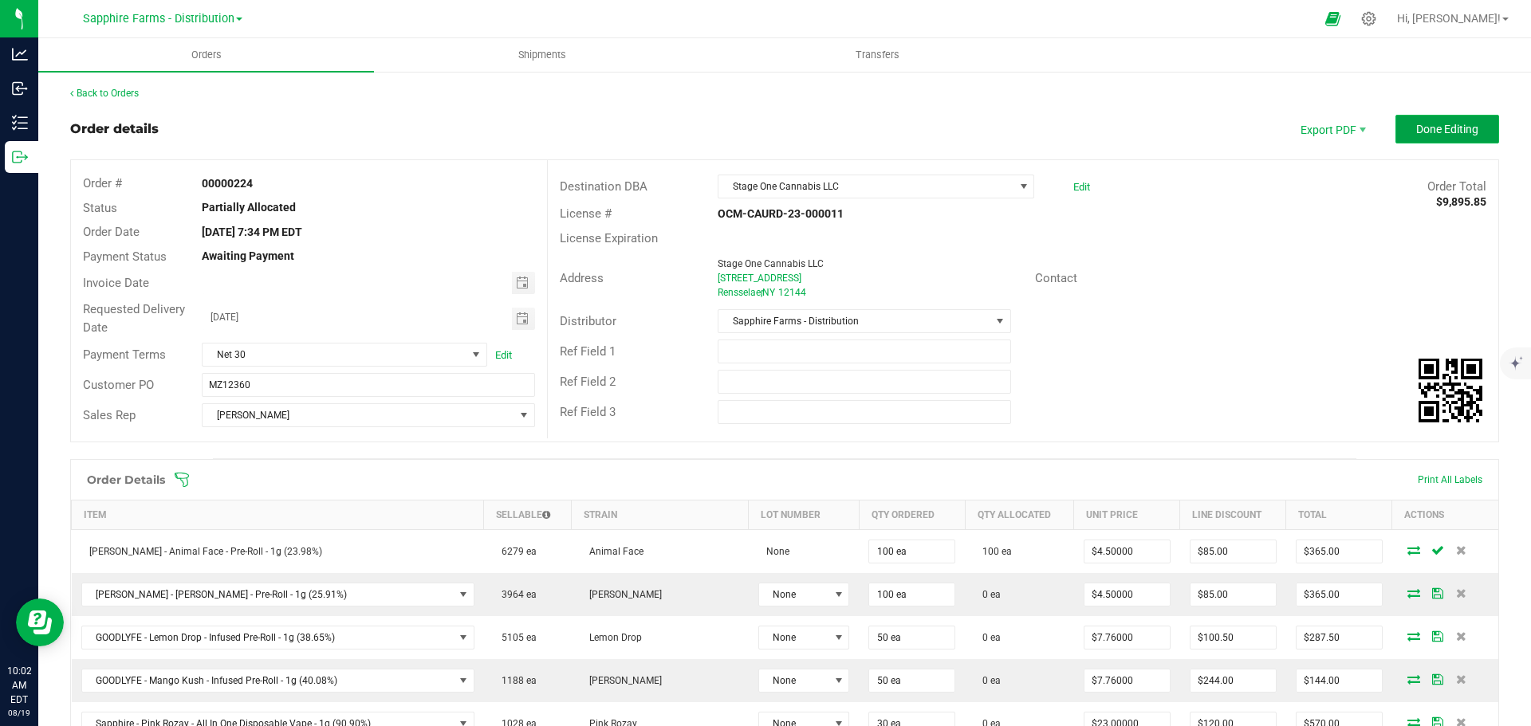
click at [1396, 127] on button "Done Editing" at bounding box center [1447, 129] width 104 height 29
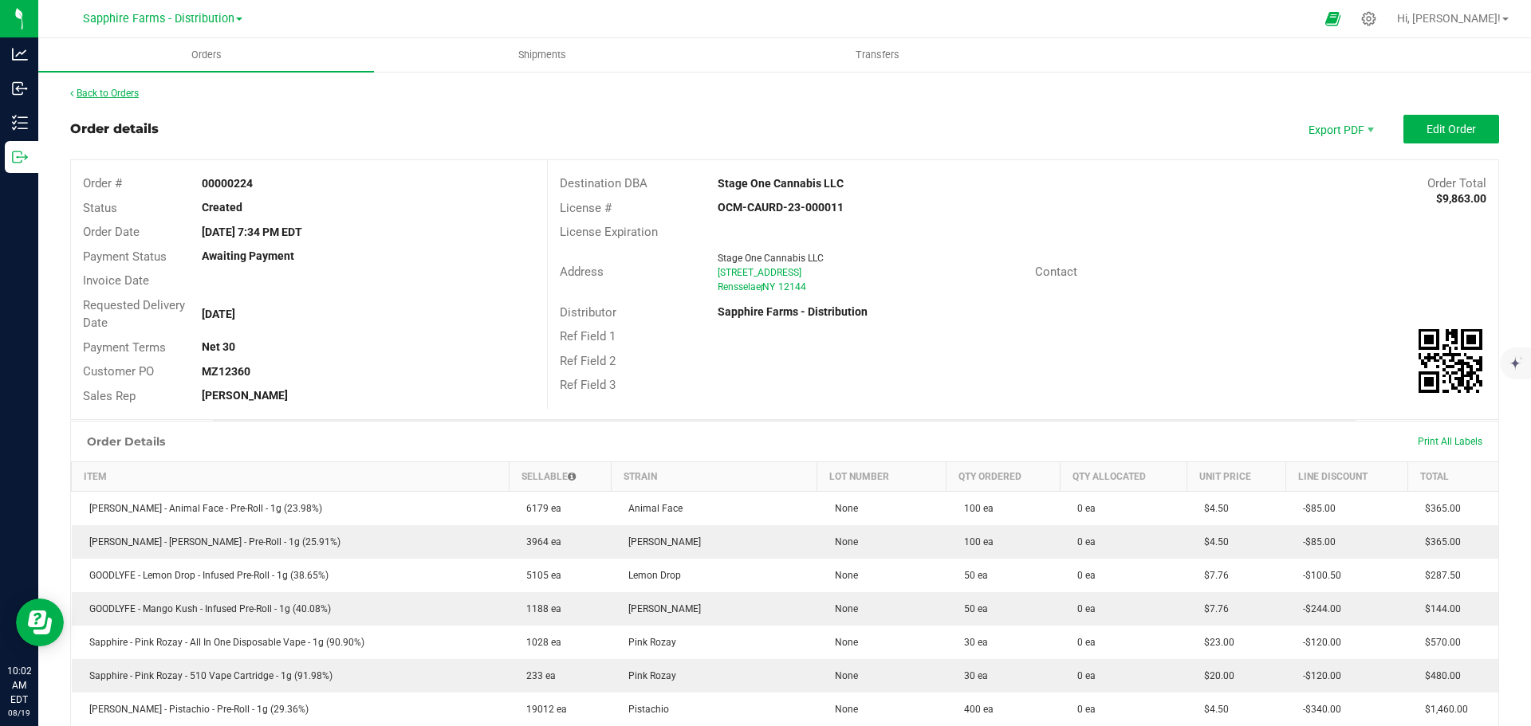
click at [117, 94] on link "Back to Orders" at bounding box center [104, 93] width 69 height 11
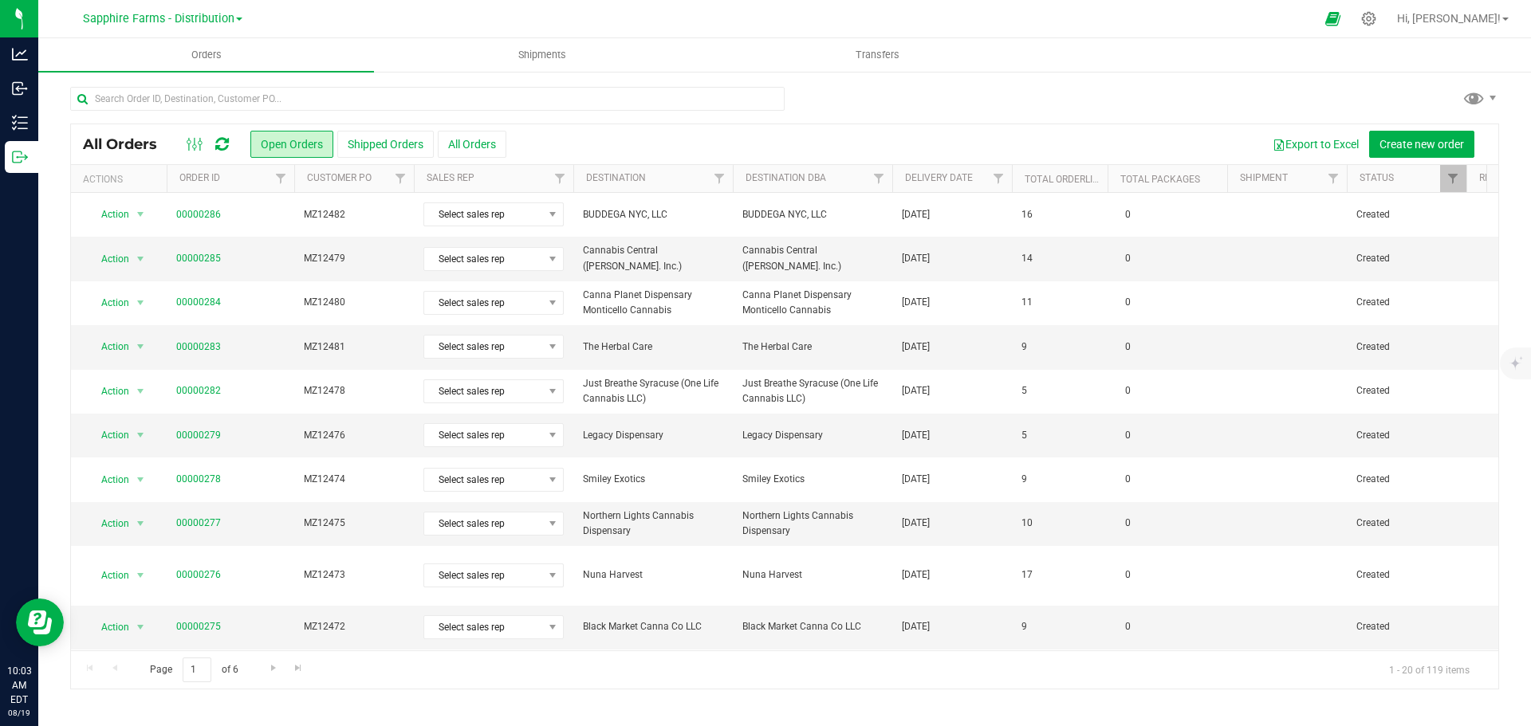
click at [902, 187] on th "Delivery Date" at bounding box center [952, 179] width 120 height 28
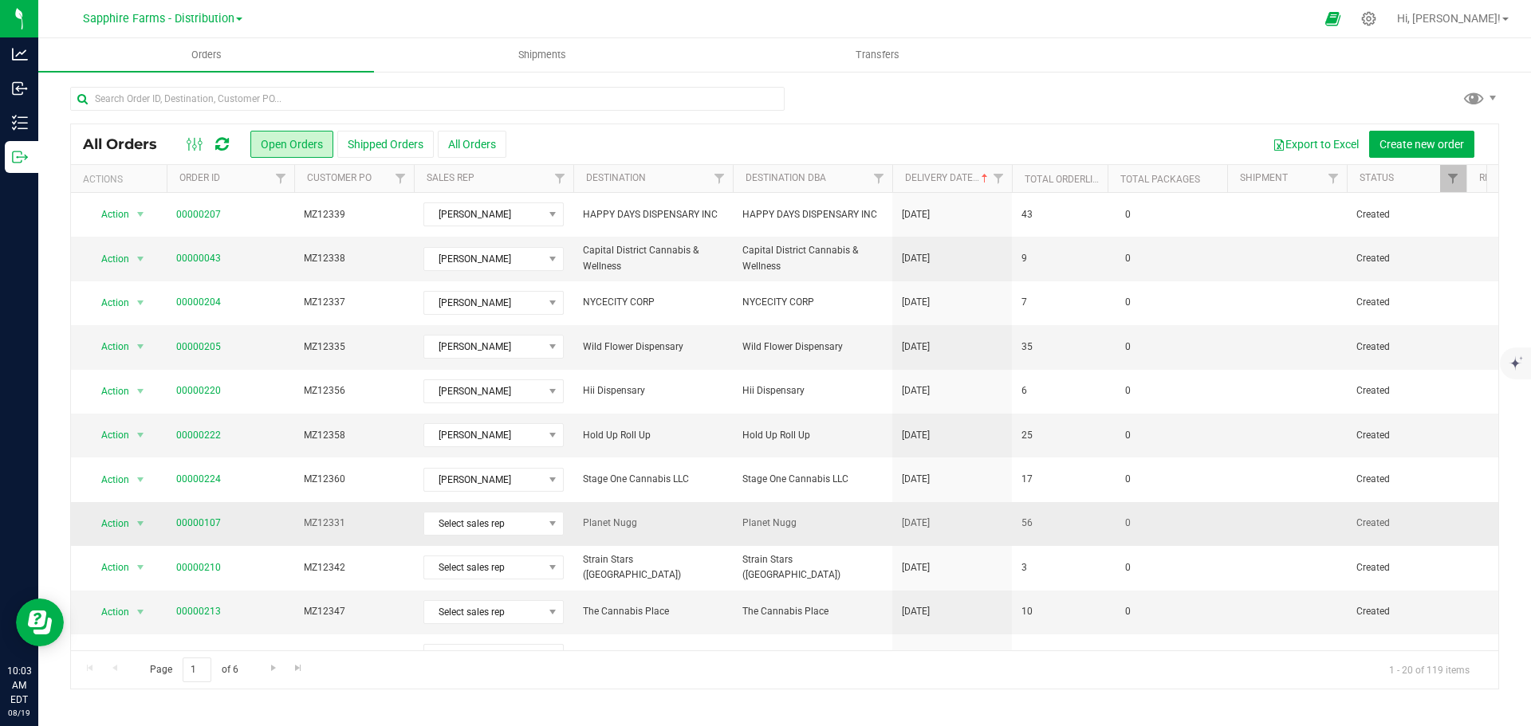
click at [1086, 510] on td "56" at bounding box center [1060, 524] width 96 height 44
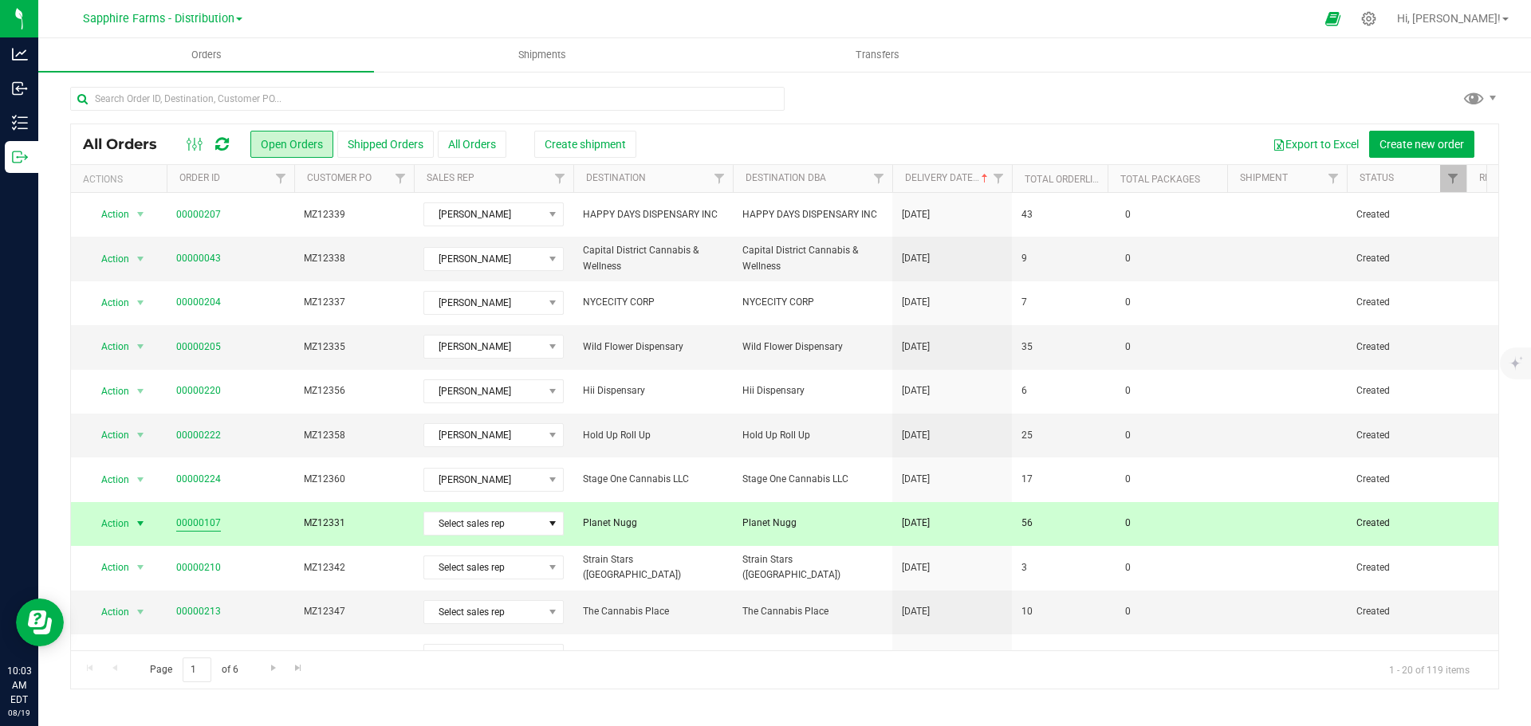
click at [202, 522] on link "00000107" at bounding box center [198, 523] width 45 height 15
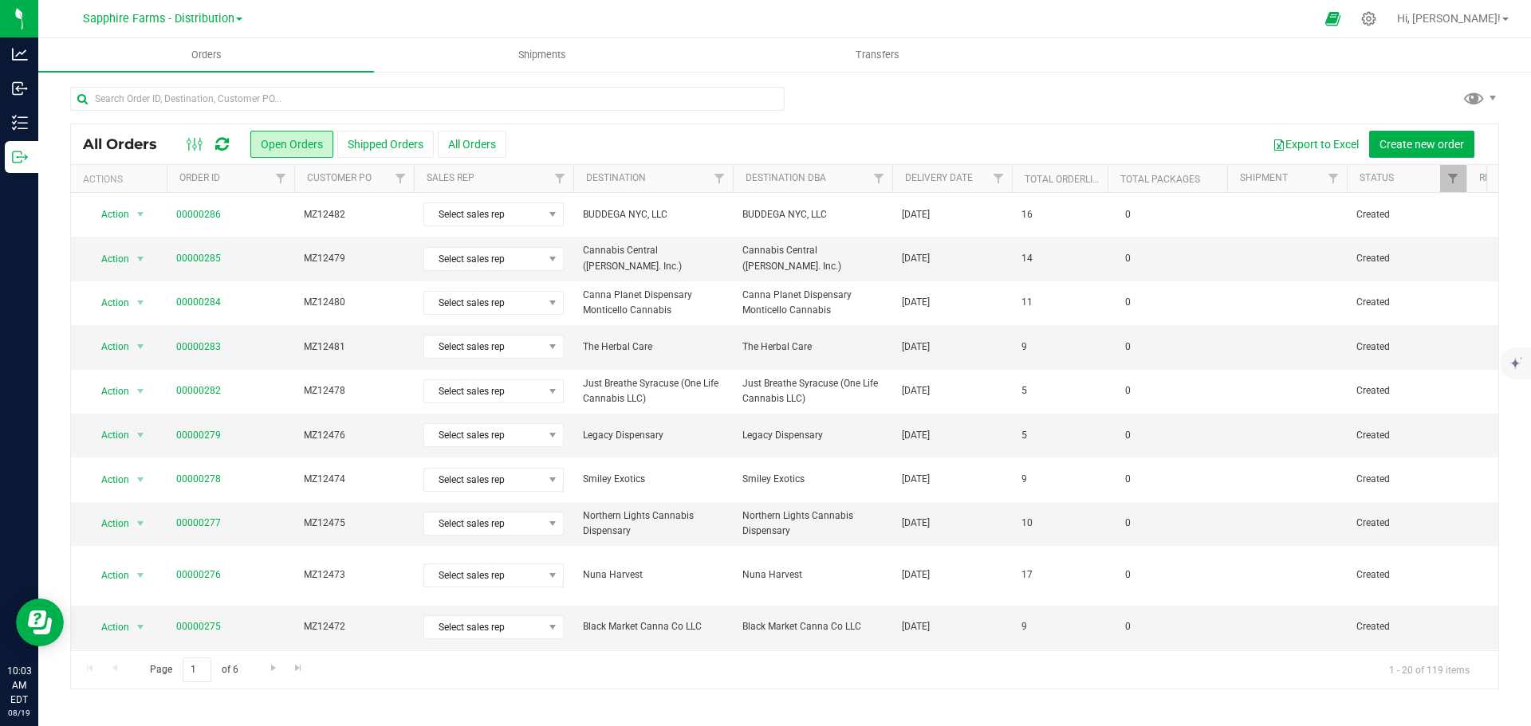
click at [902, 185] on th "Delivery Date" at bounding box center [952, 179] width 120 height 28
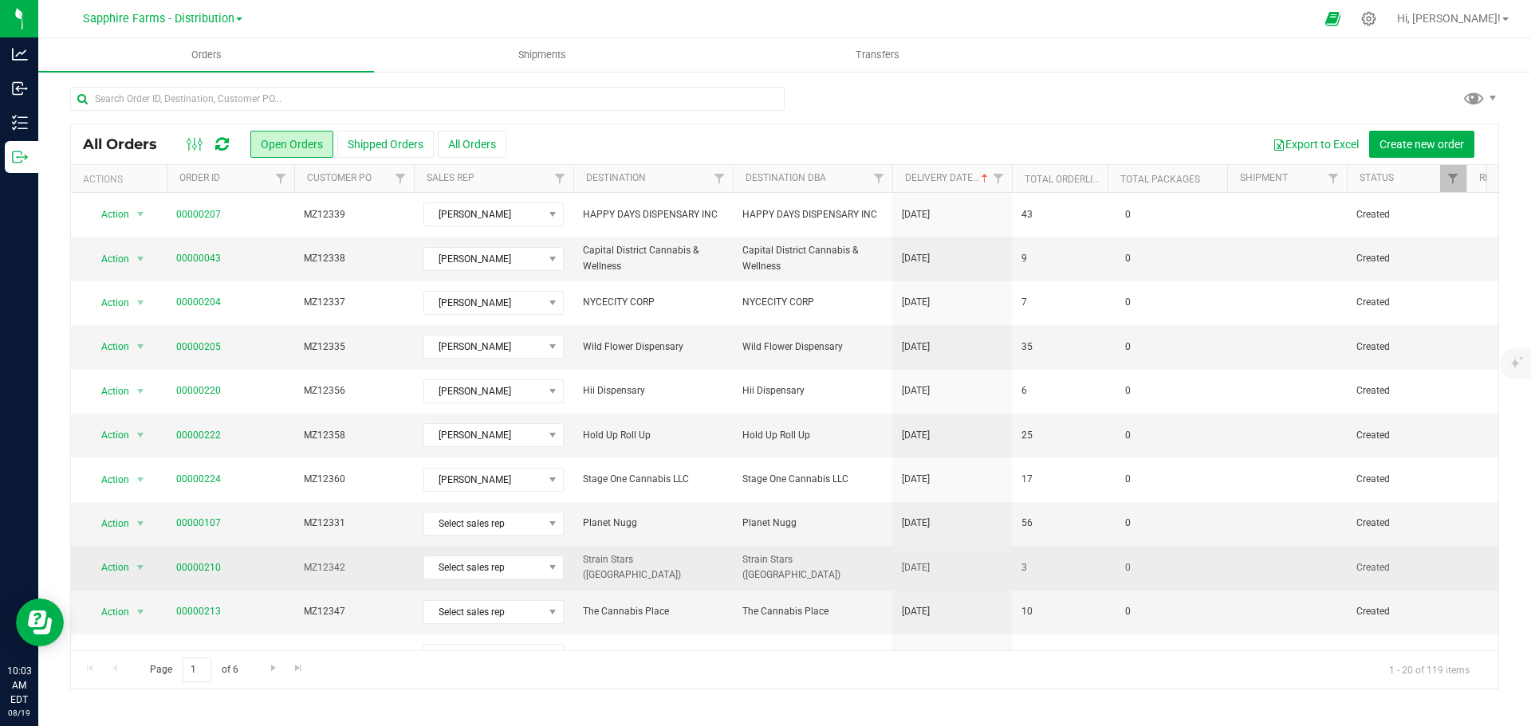
click at [1024, 580] on td "3" at bounding box center [1060, 568] width 96 height 44
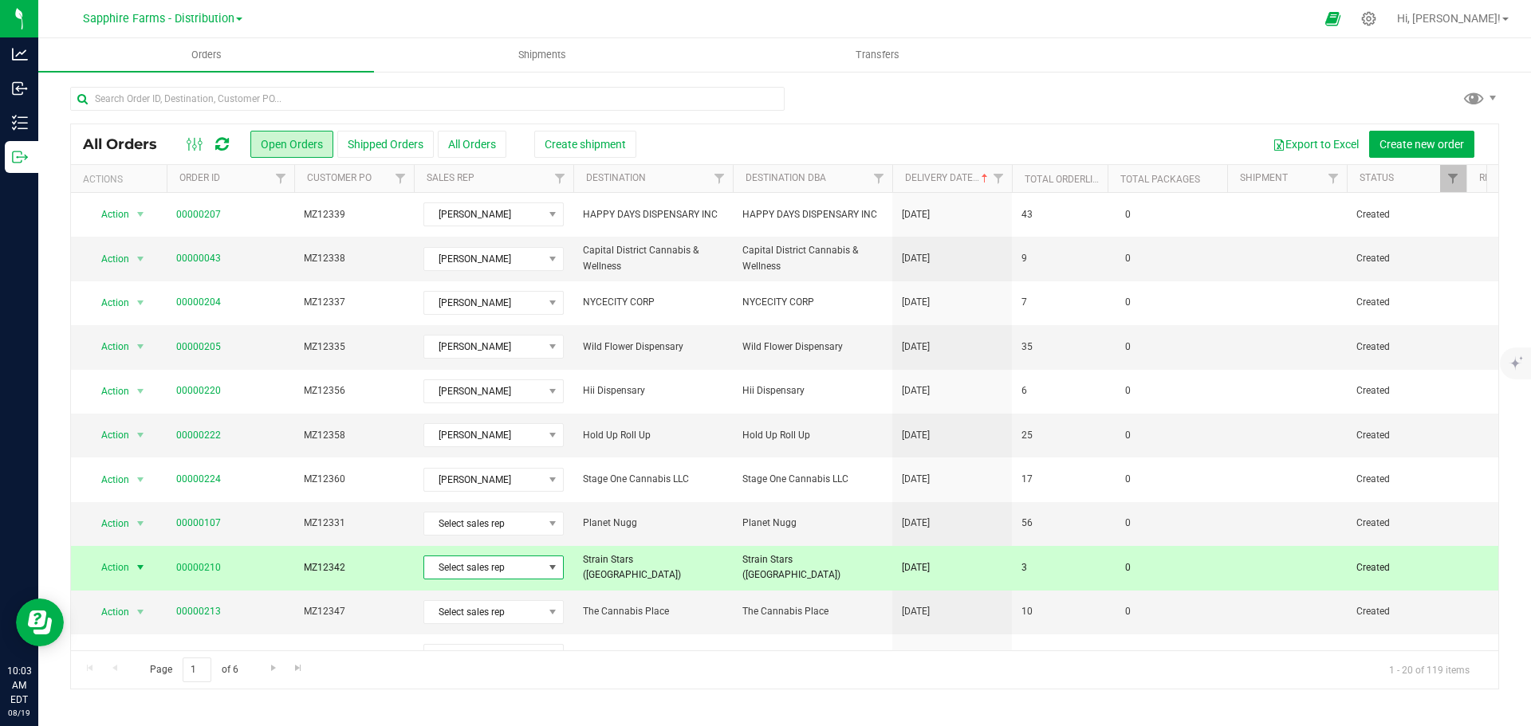
click at [485, 576] on span "Select sales rep" at bounding box center [483, 568] width 119 height 22
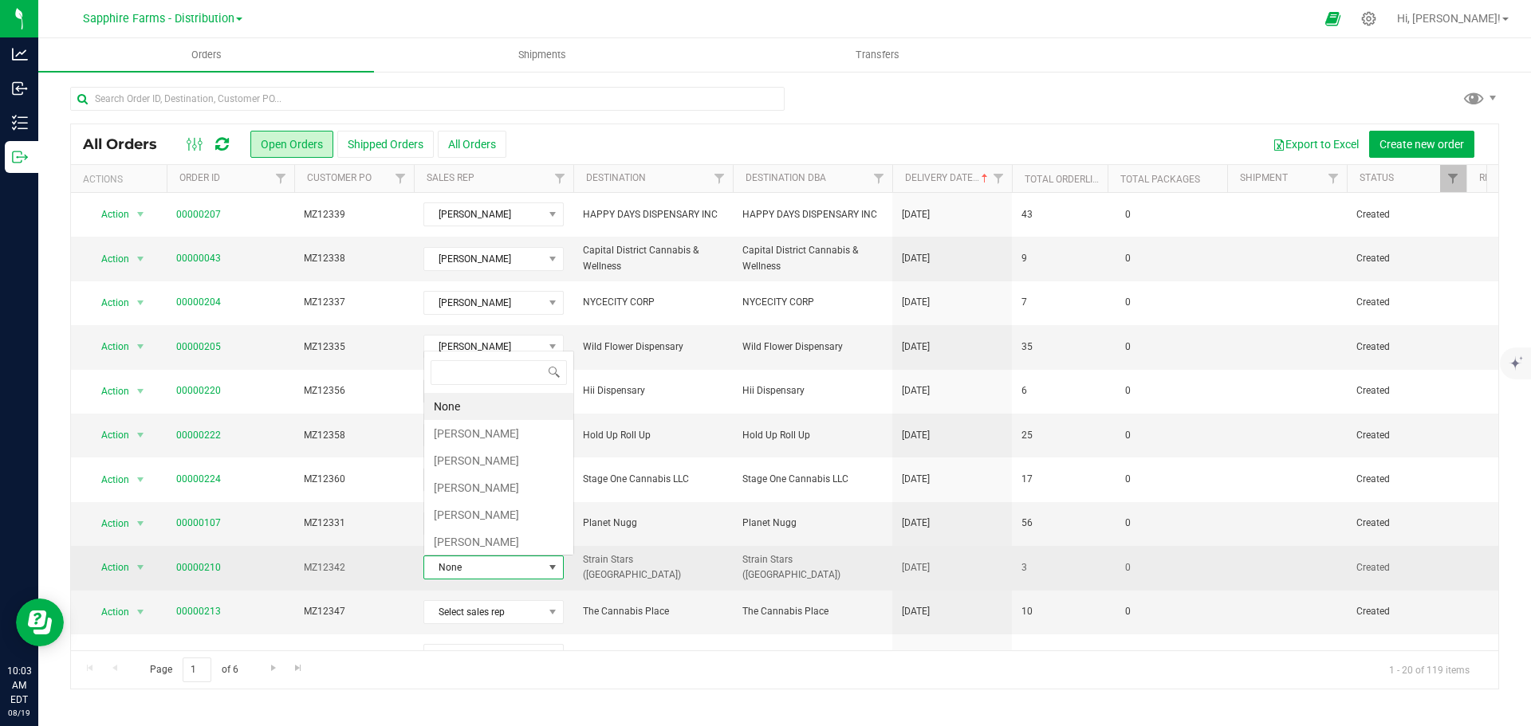
scroll to position [24, 140]
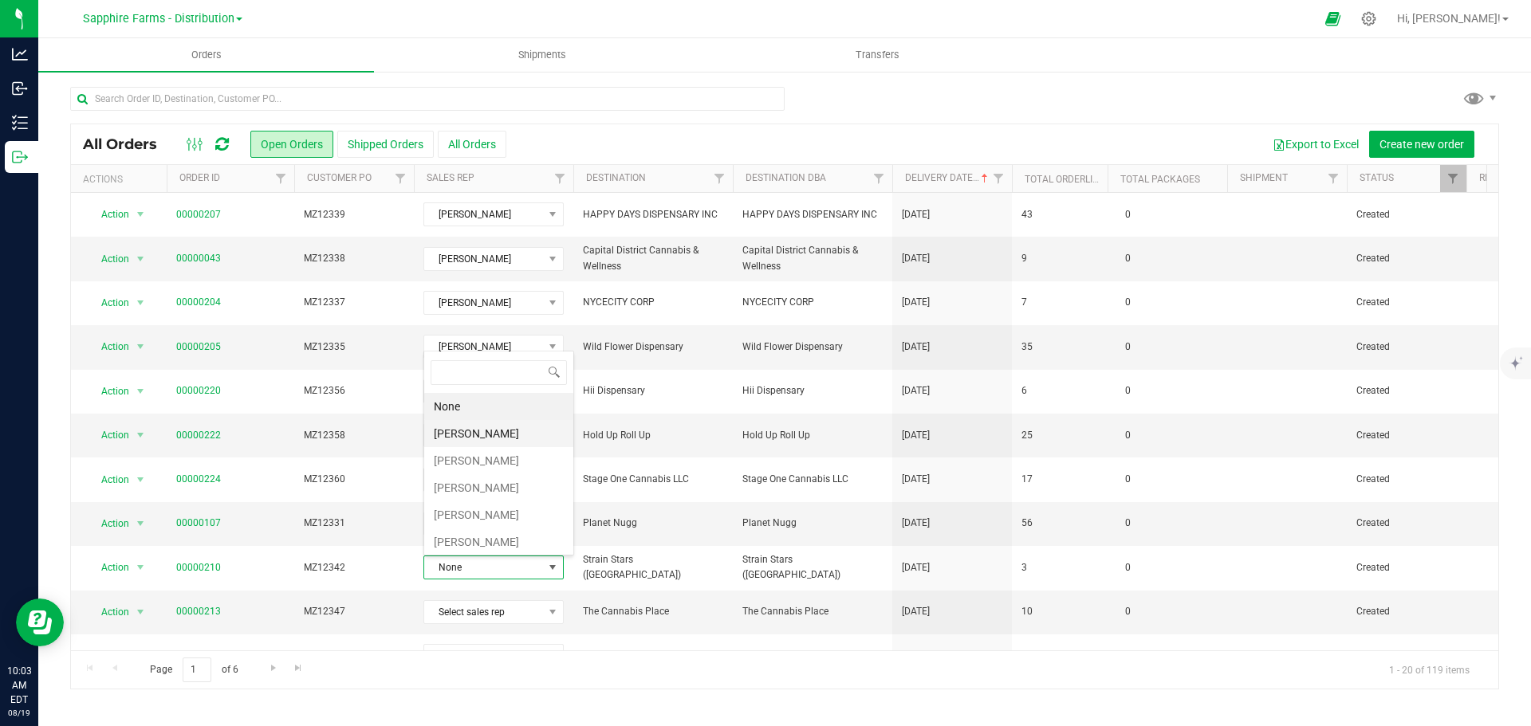
click at [474, 440] on li "[PERSON_NAME]" at bounding box center [498, 433] width 149 height 27
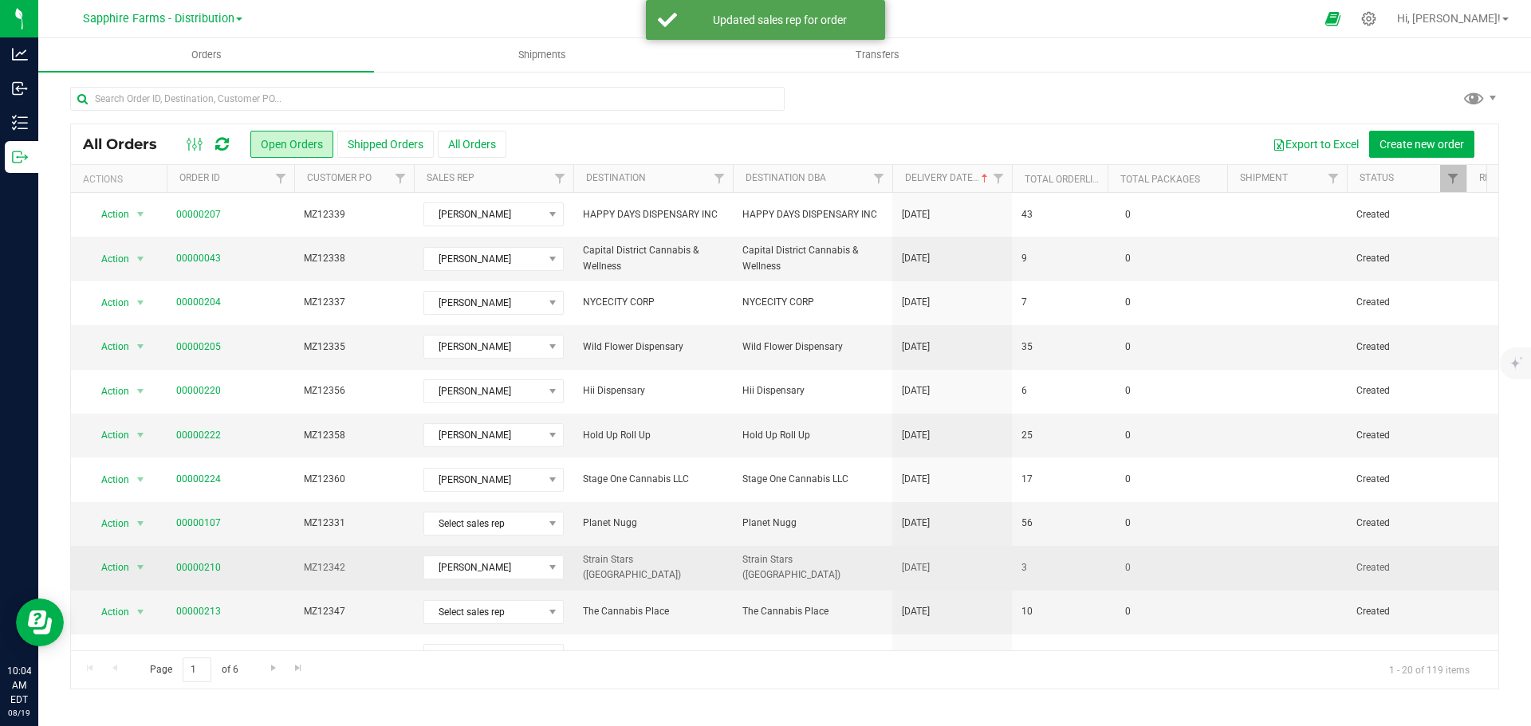
click at [283, 575] on span "00000210" at bounding box center [230, 568] width 108 height 15
click at [287, 576] on td "00000210" at bounding box center [231, 568] width 128 height 44
click at [254, 577] on td "00000210" at bounding box center [231, 568] width 128 height 44
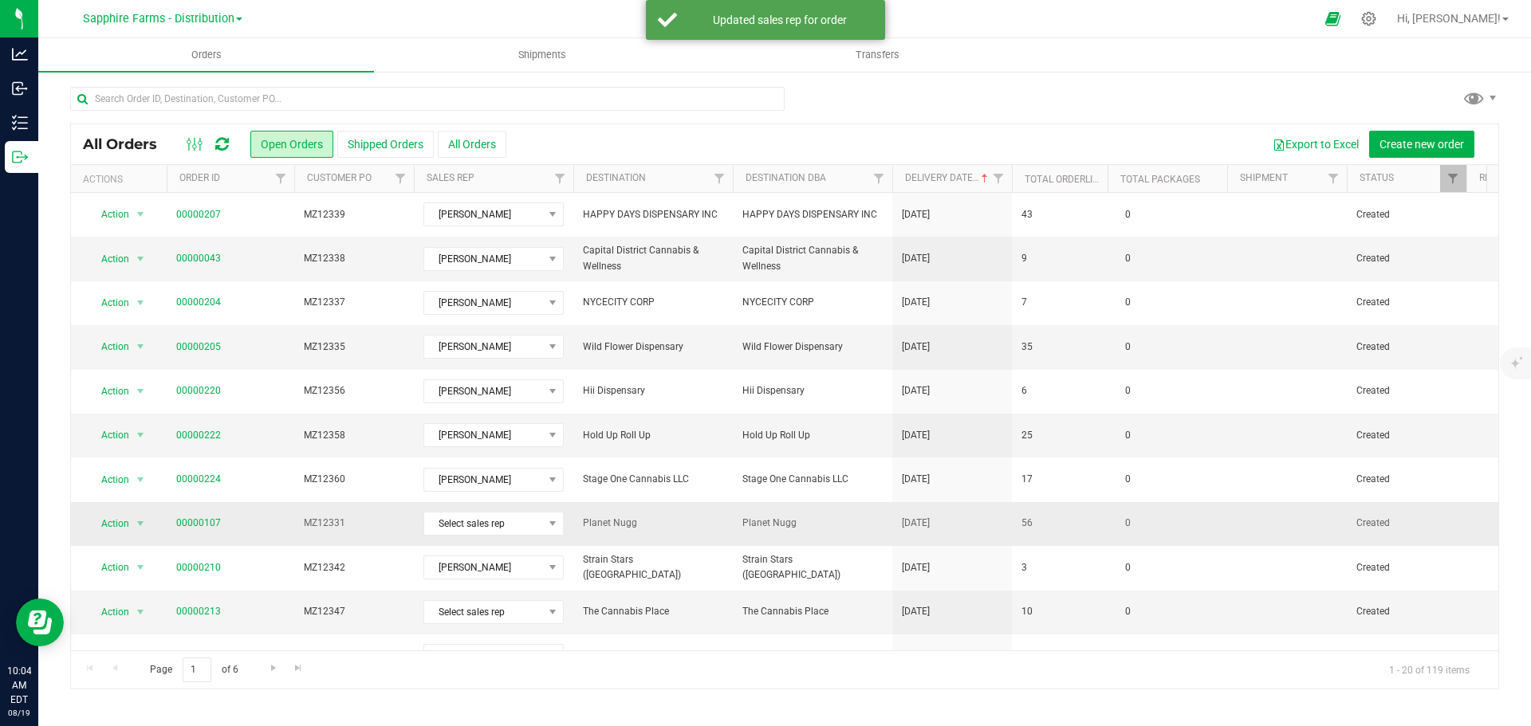
click at [274, 536] on td "00000107" at bounding box center [231, 524] width 128 height 44
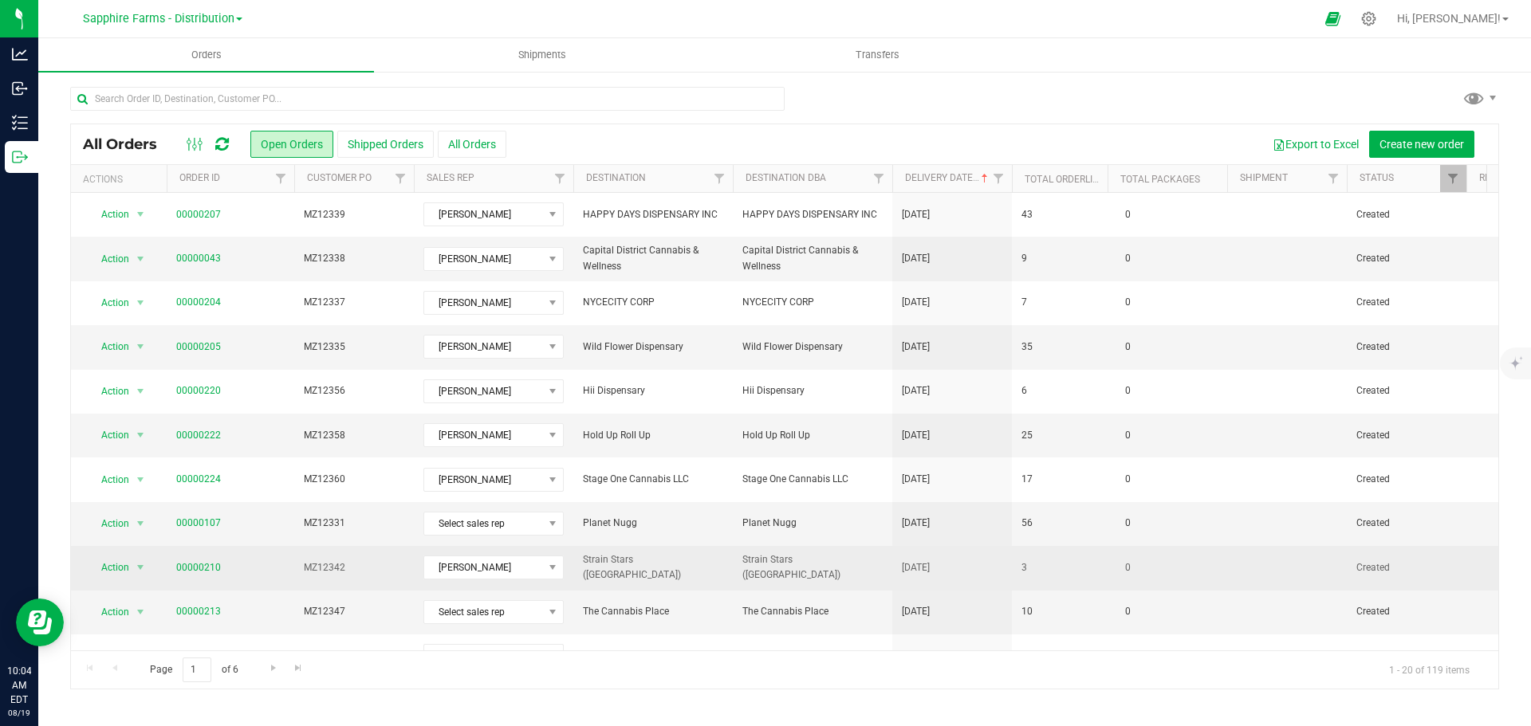
click at [1064, 585] on td "3" at bounding box center [1060, 568] width 96 height 44
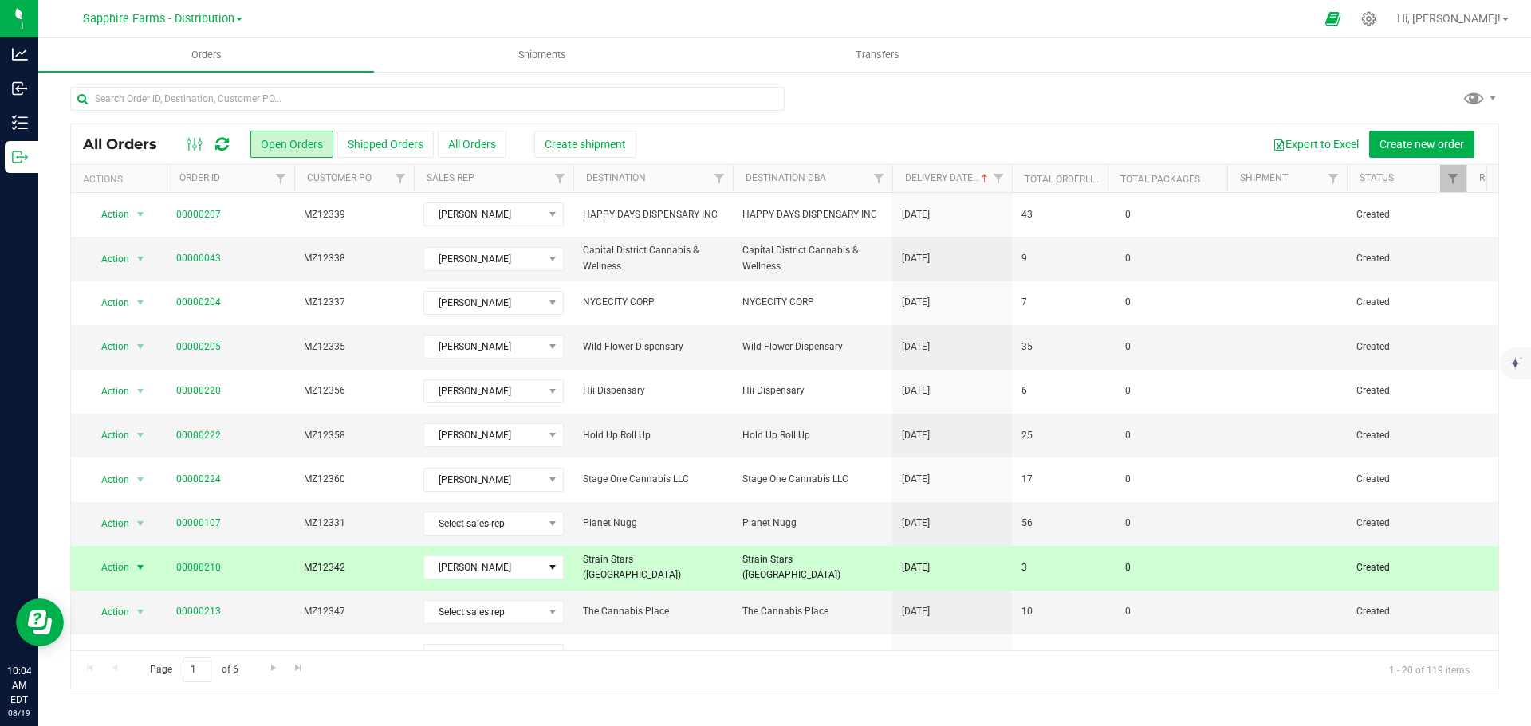
click at [1069, 566] on td "3" at bounding box center [1060, 568] width 96 height 44
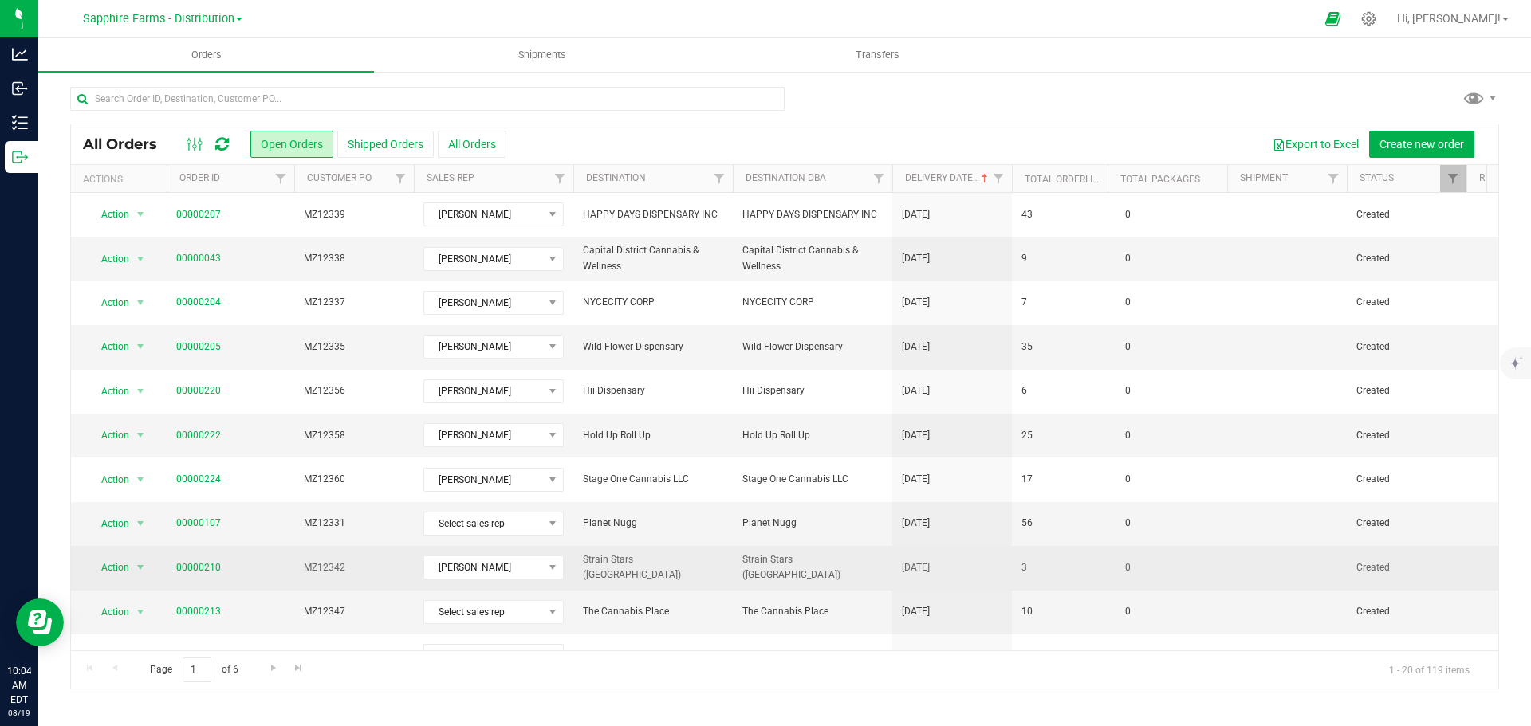
click at [1069, 566] on td "3" at bounding box center [1060, 568] width 96 height 44
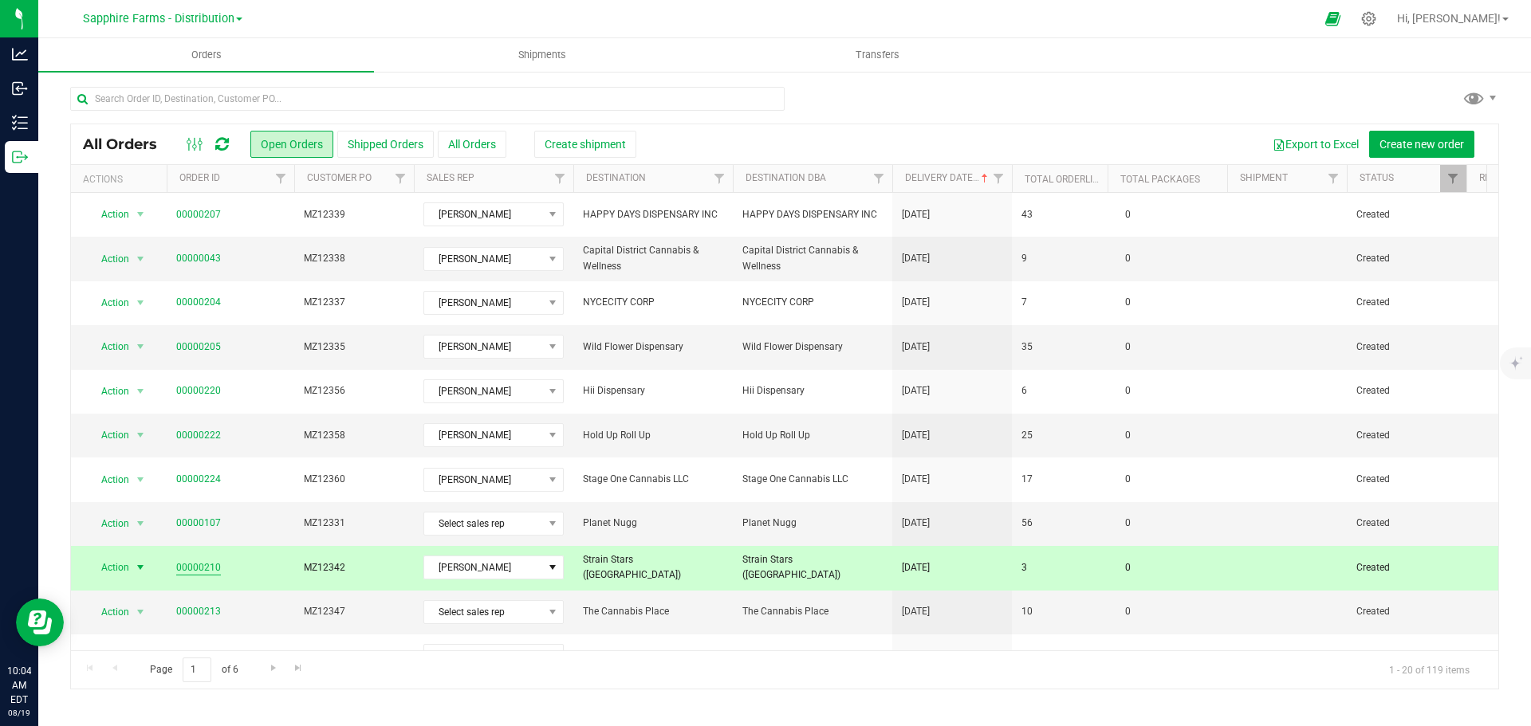
click at [190, 571] on link "00000210" at bounding box center [198, 568] width 45 height 15
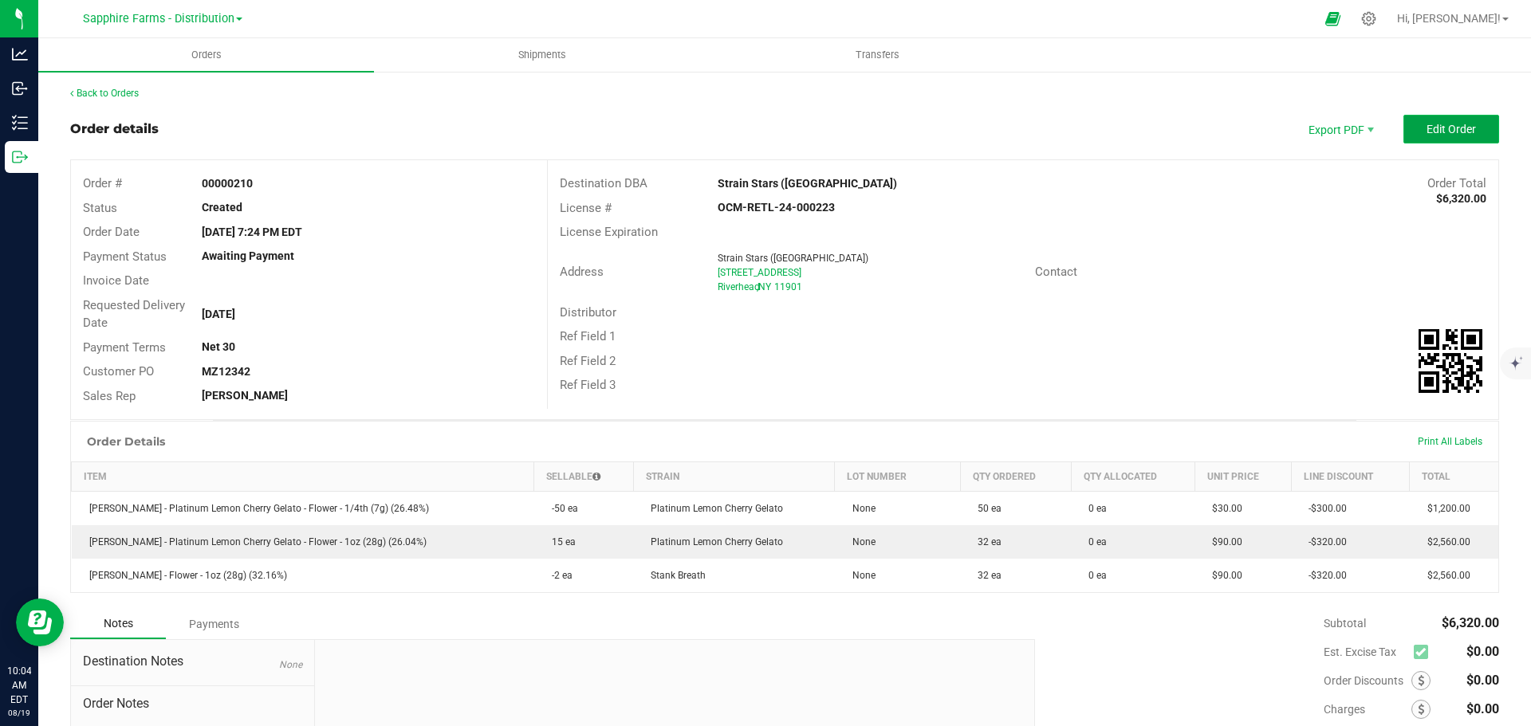
click at [1435, 120] on button "Edit Order" at bounding box center [1451, 129] width 96 height 29
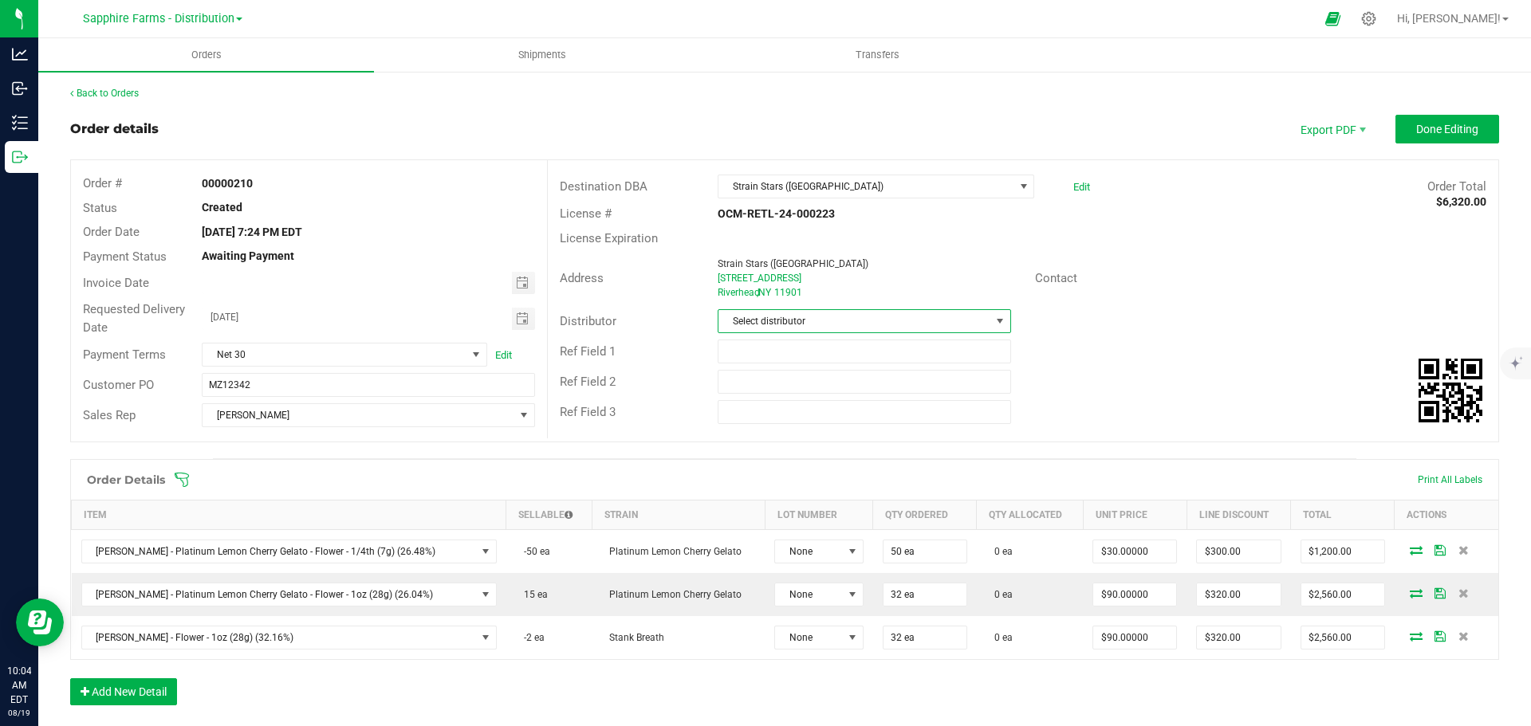
click at [993, 322] on span at bounding box center [999, 321] width 13 height 13
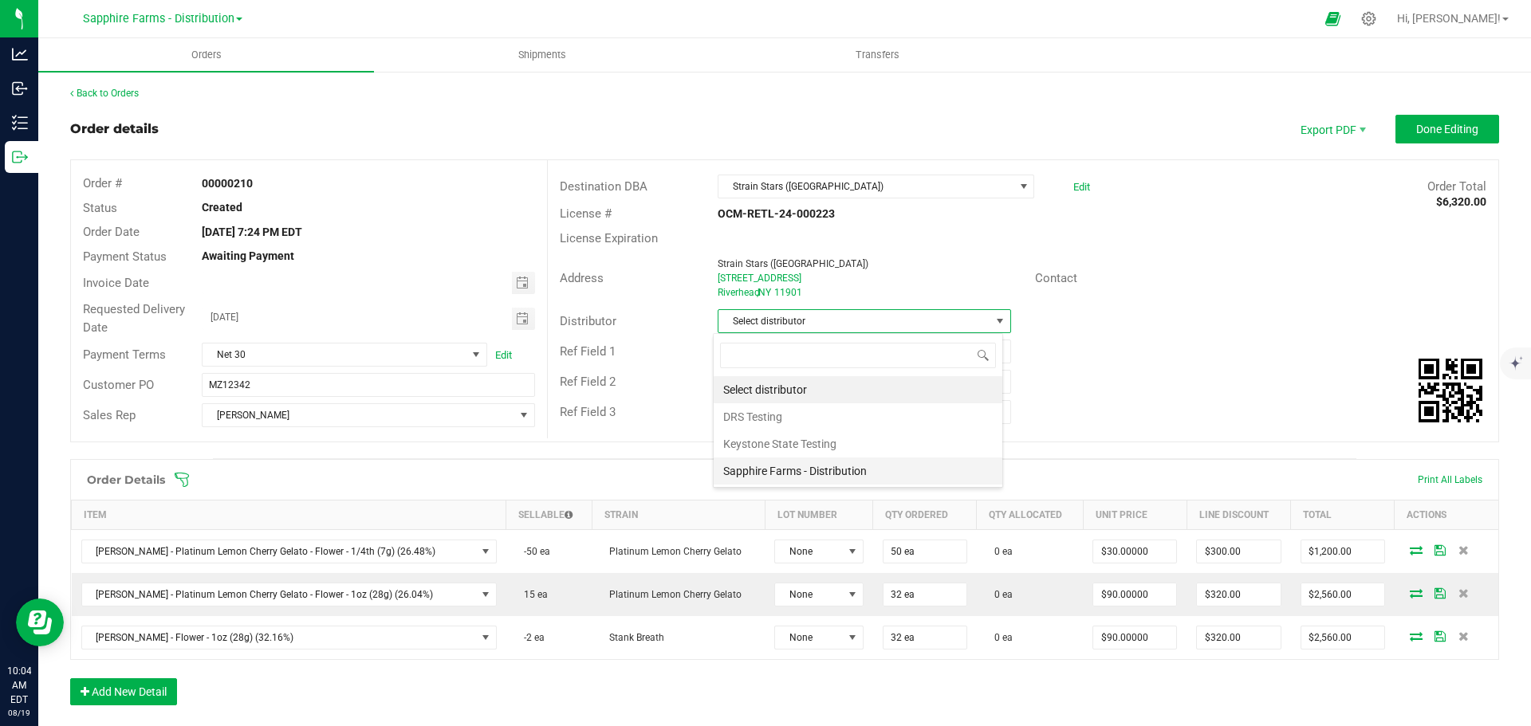
click at [822, 472] on li "Sapphire Farms - Distribution" at bounding box center [858, 471] width 289 height 27
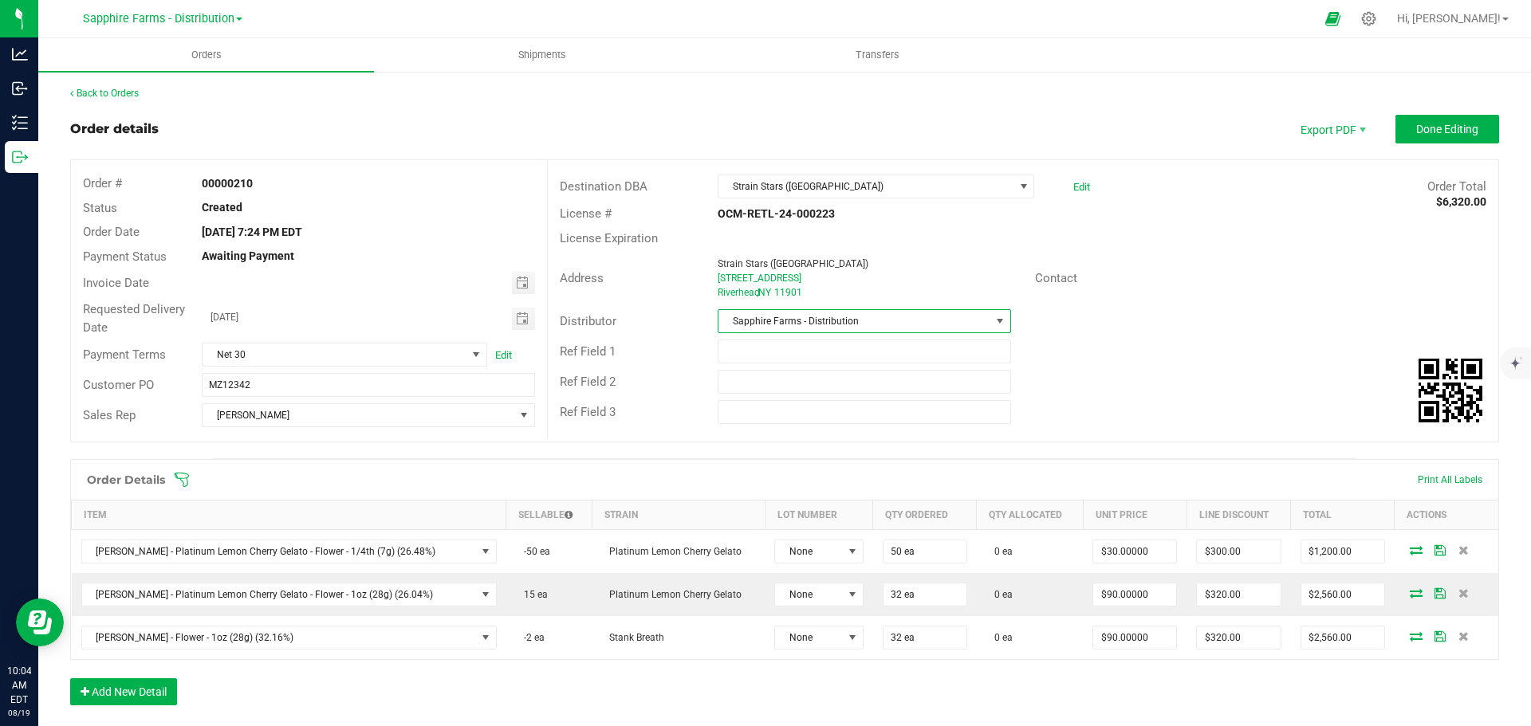
click at [1108, 395] on div "Ref Field 2" at bounding box center [1023, 382] width 950 height 30
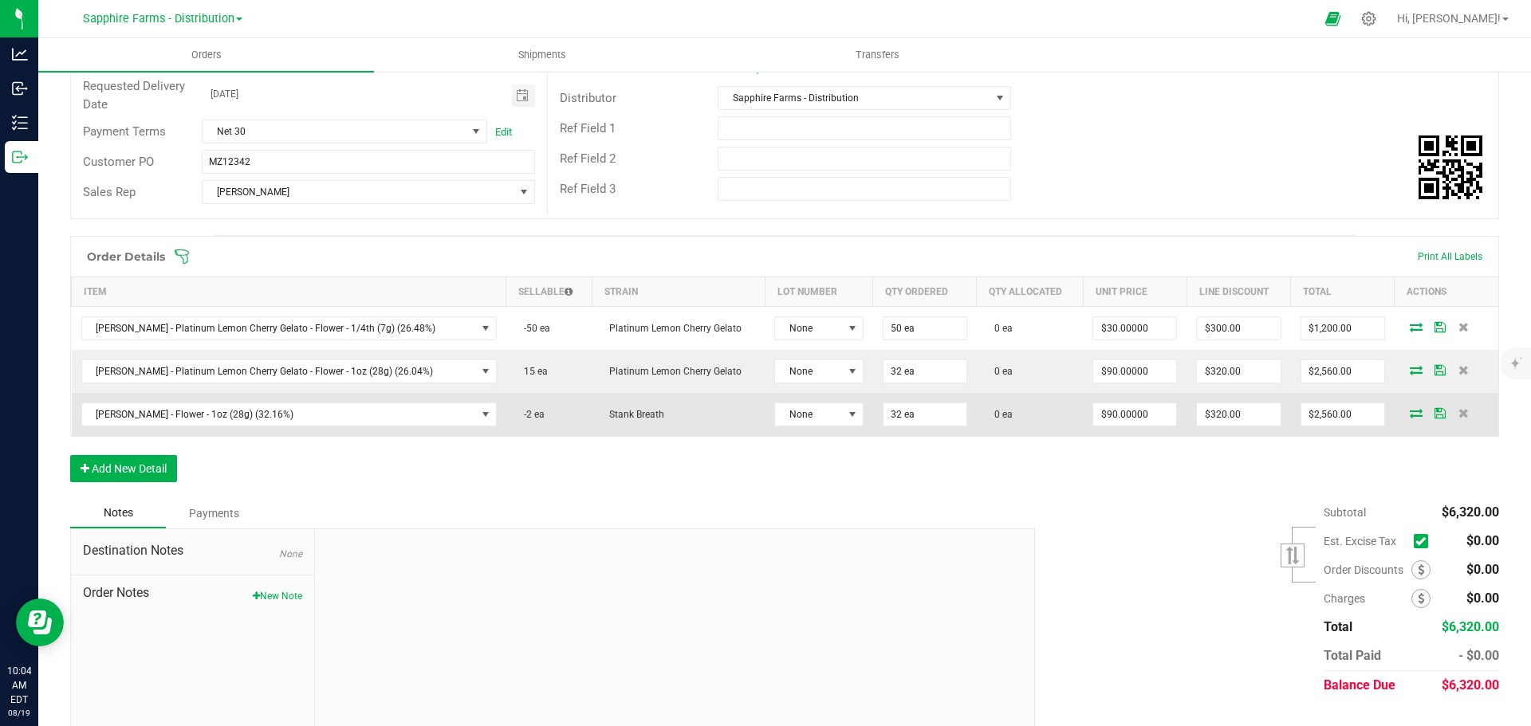
scroll to position [239, 0]
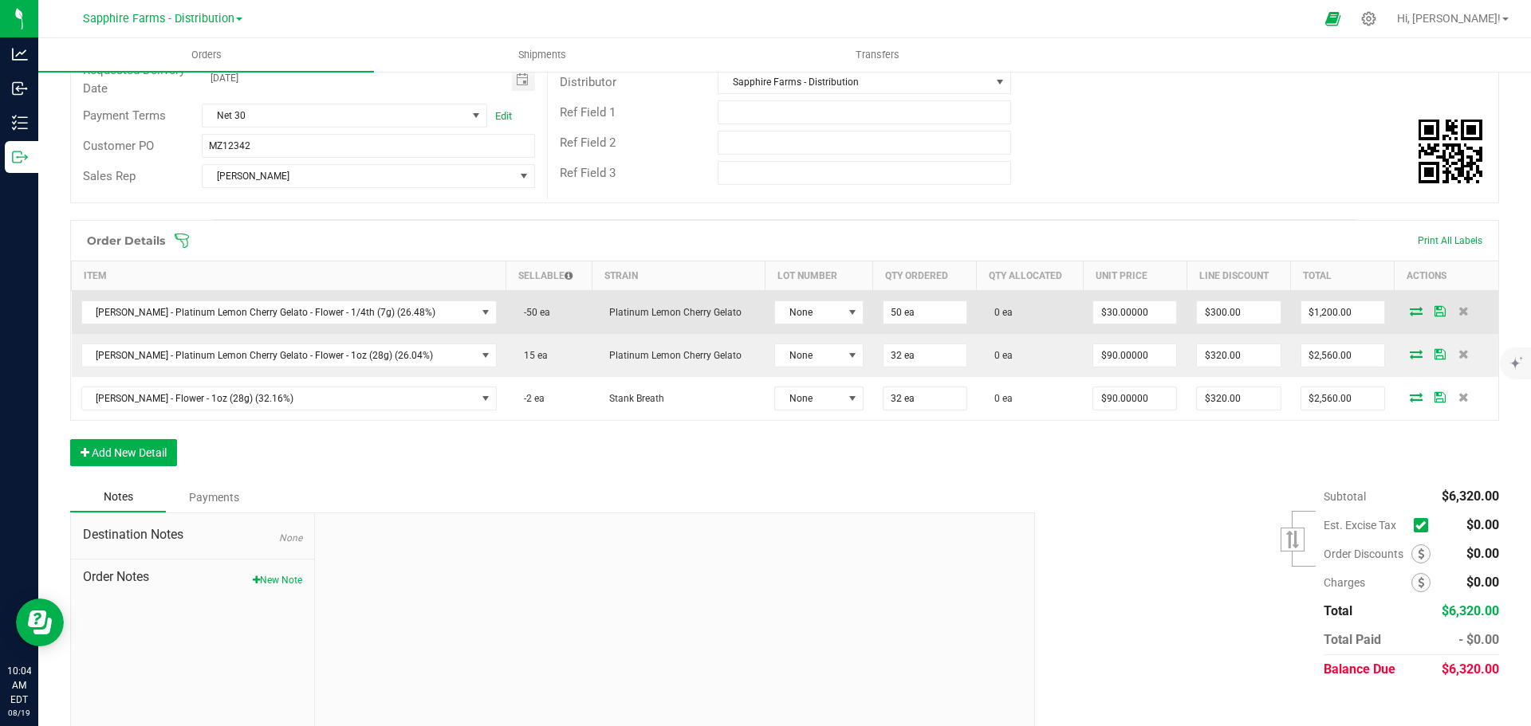
click at [1410, 311] on icon at bounding box center [1416, 311] width 13 height 10
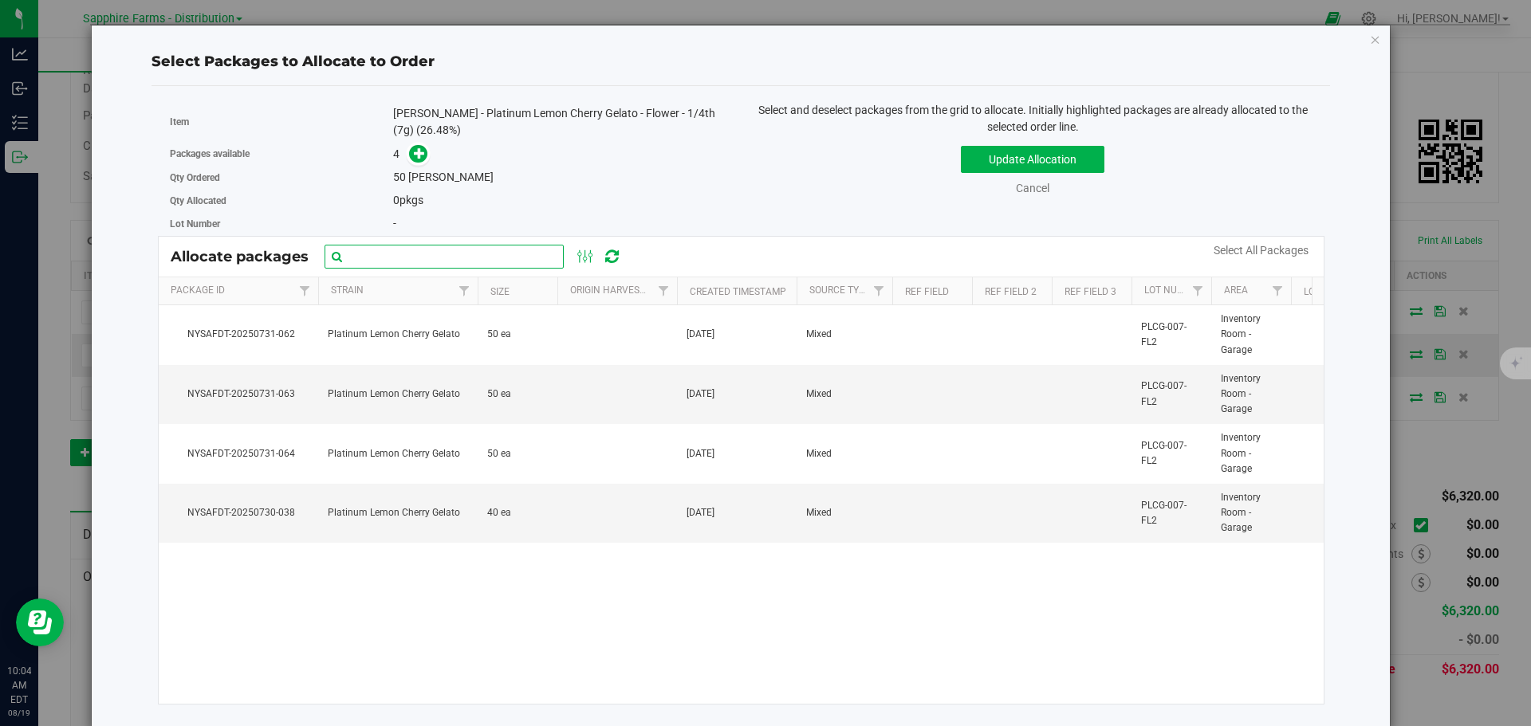
click at [472, 258] on input "text" at bounding box center [444, 257] width 239 height 24
paste input "Nysafdt-20250731-062"
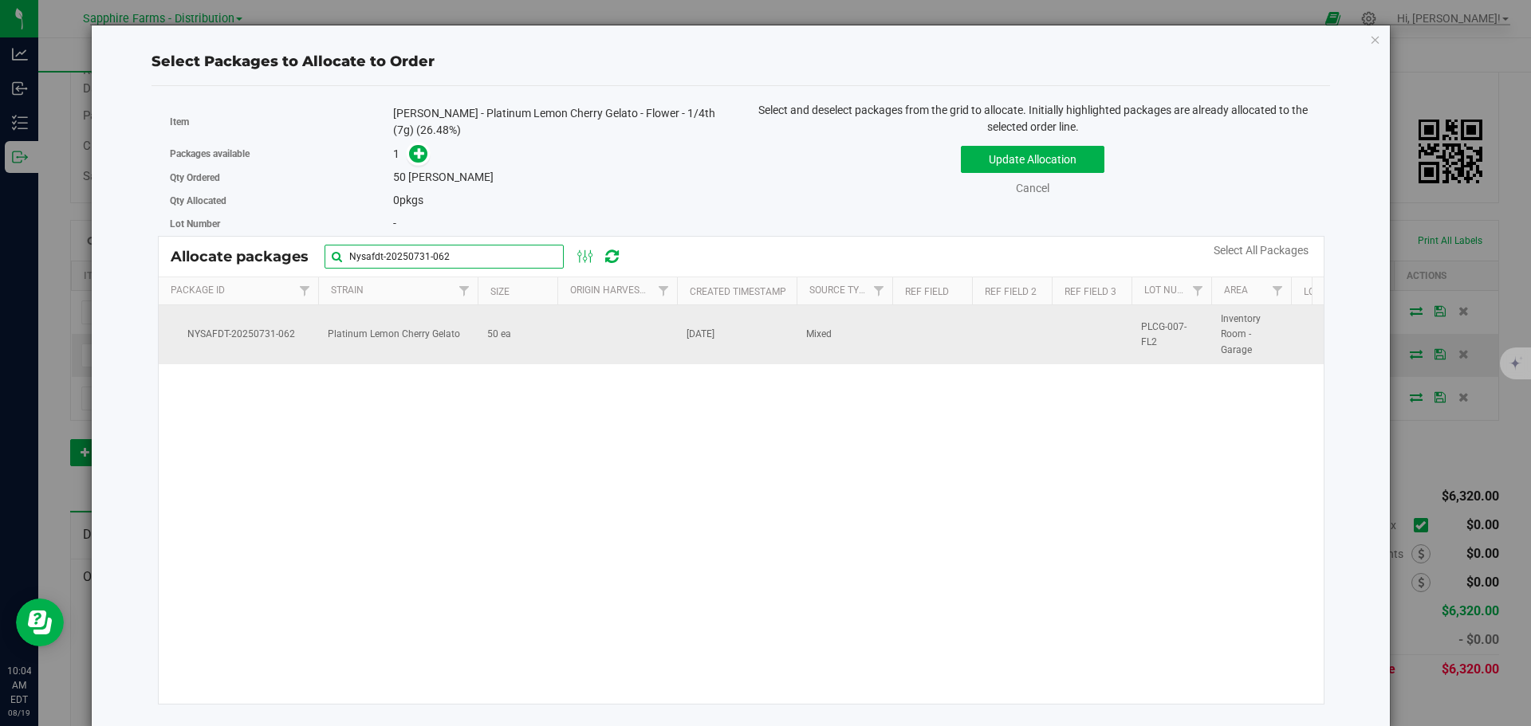
type input "Nysafdt-20250731-062"
click at [635, 340] on td at bounding box center [617, 334] width 120 height 59
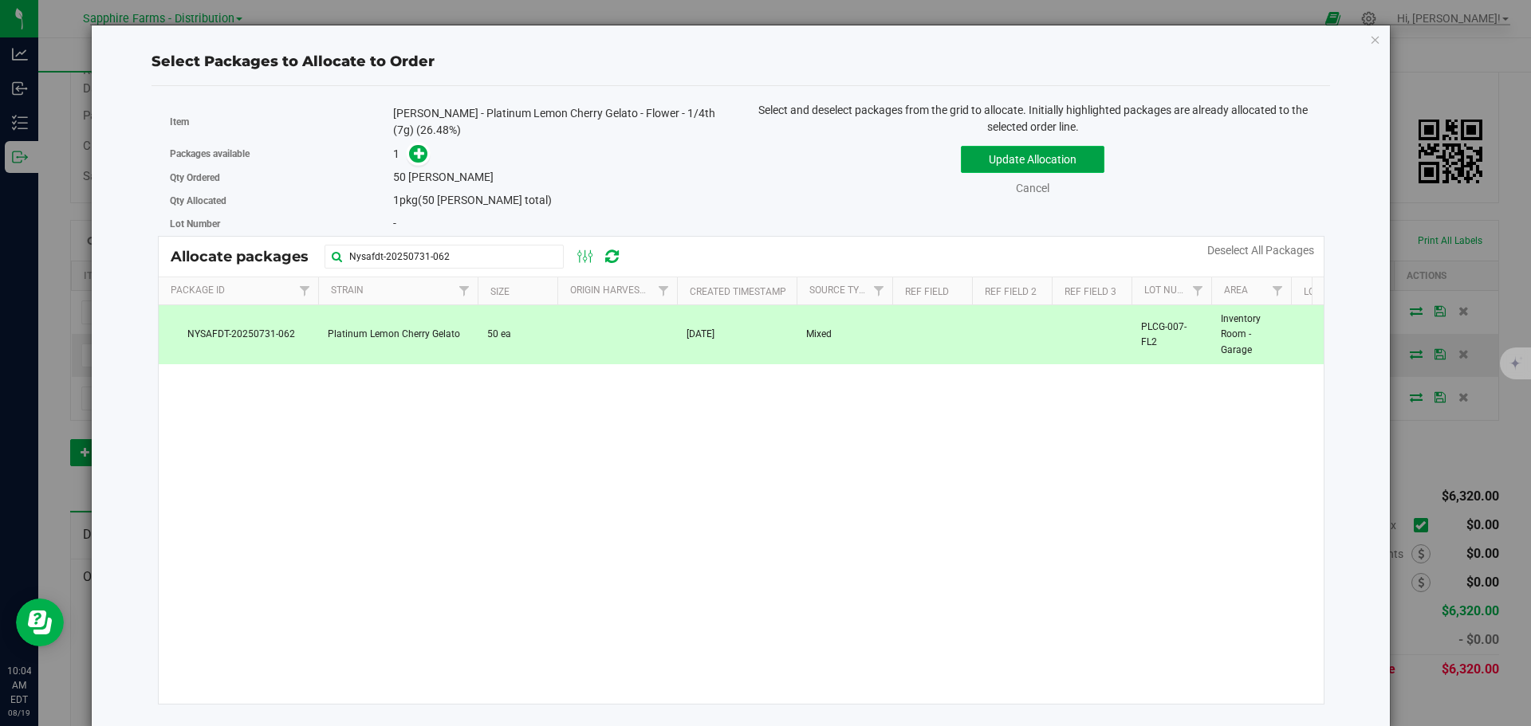
click at [982, 157] on button "Update Allocation" at bounding box center [1033, 159] width 144 height 27
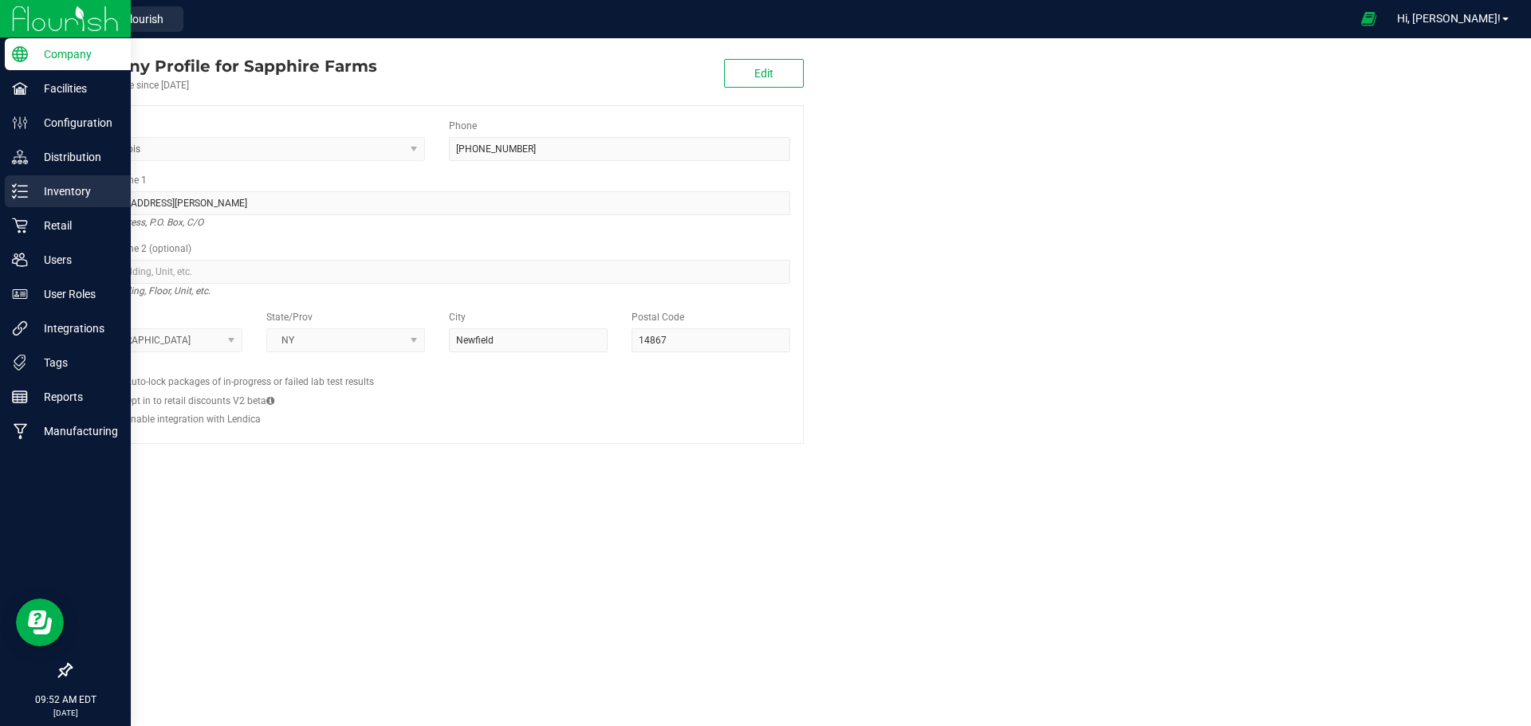
click at [26, 197] on line at bounding box center [22, 197] width 9 height 0
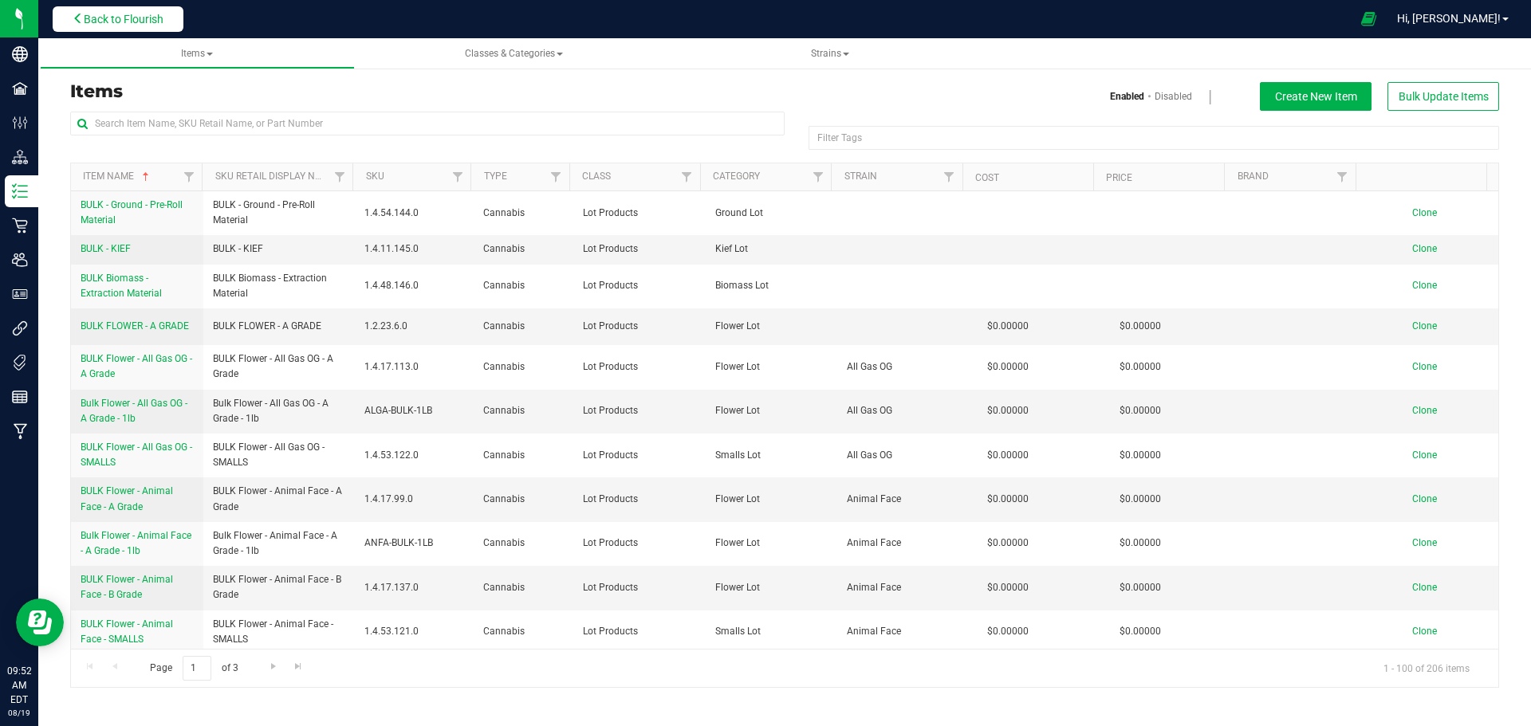
click at [160, 13] on span "Back to Flourish" at bounding box center [124, 19] width 80 height 13
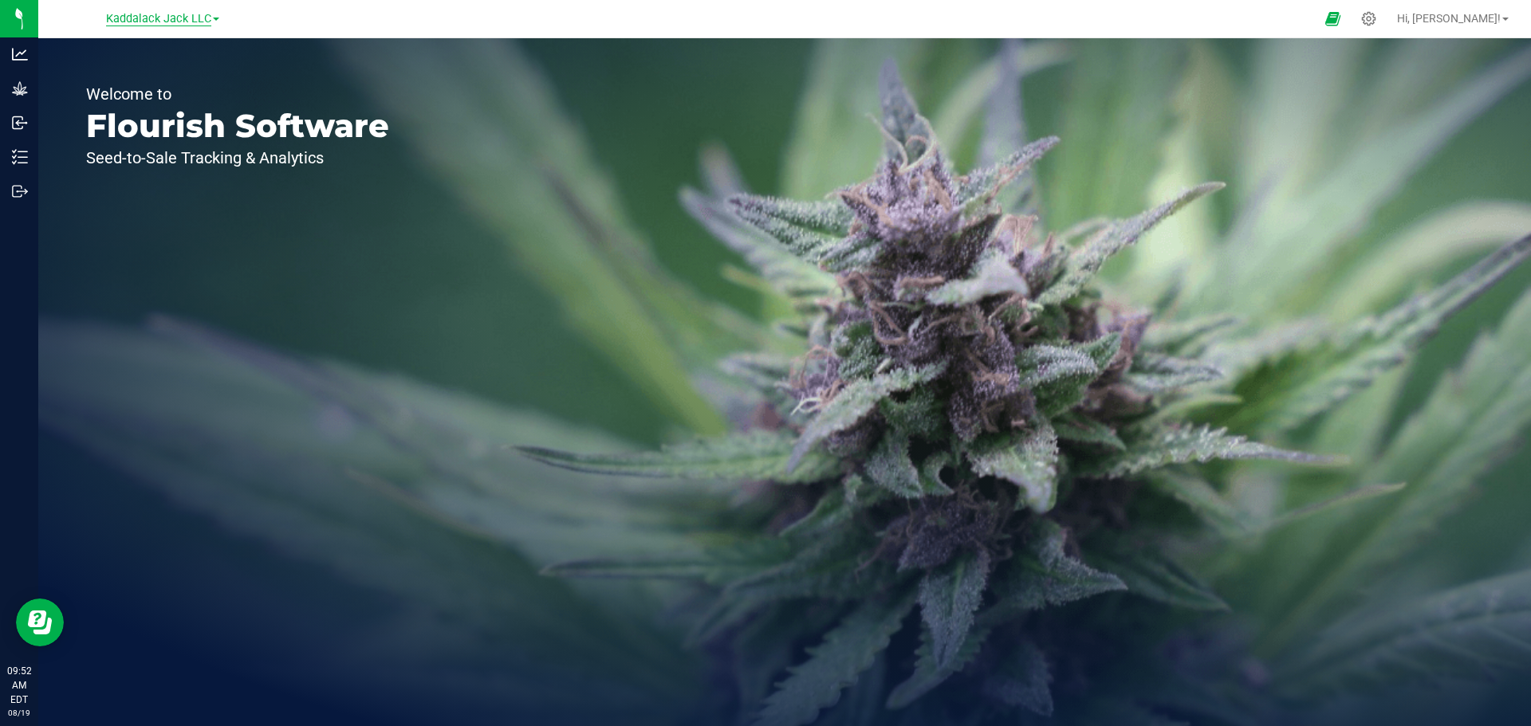
click at [209, 20] on span "Kaddalack Jack LLC" at bounding box center [158, 19] width 105 height 14
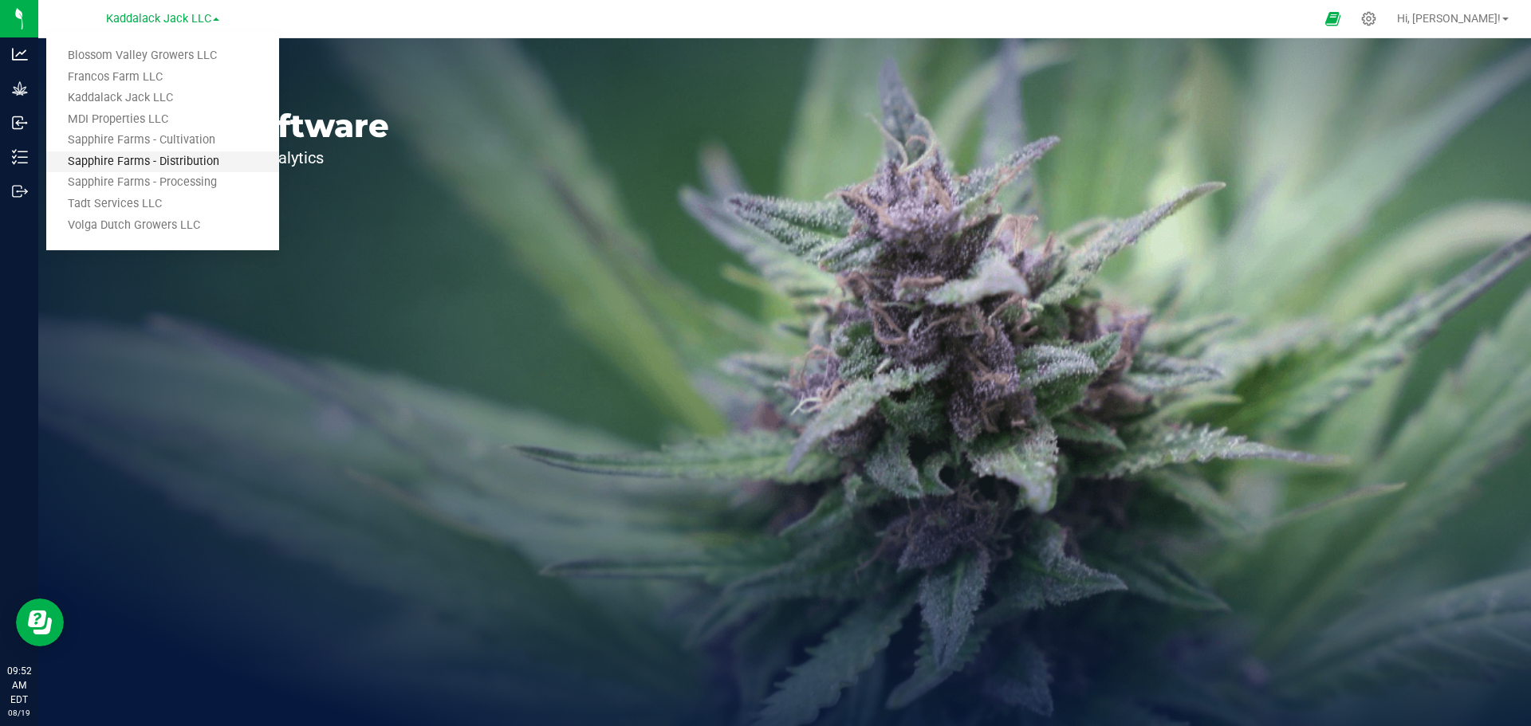
click at [210, 168] on link "Sapphire Farms - Distribution" at bounding box center [162, 162] width 233 height 22
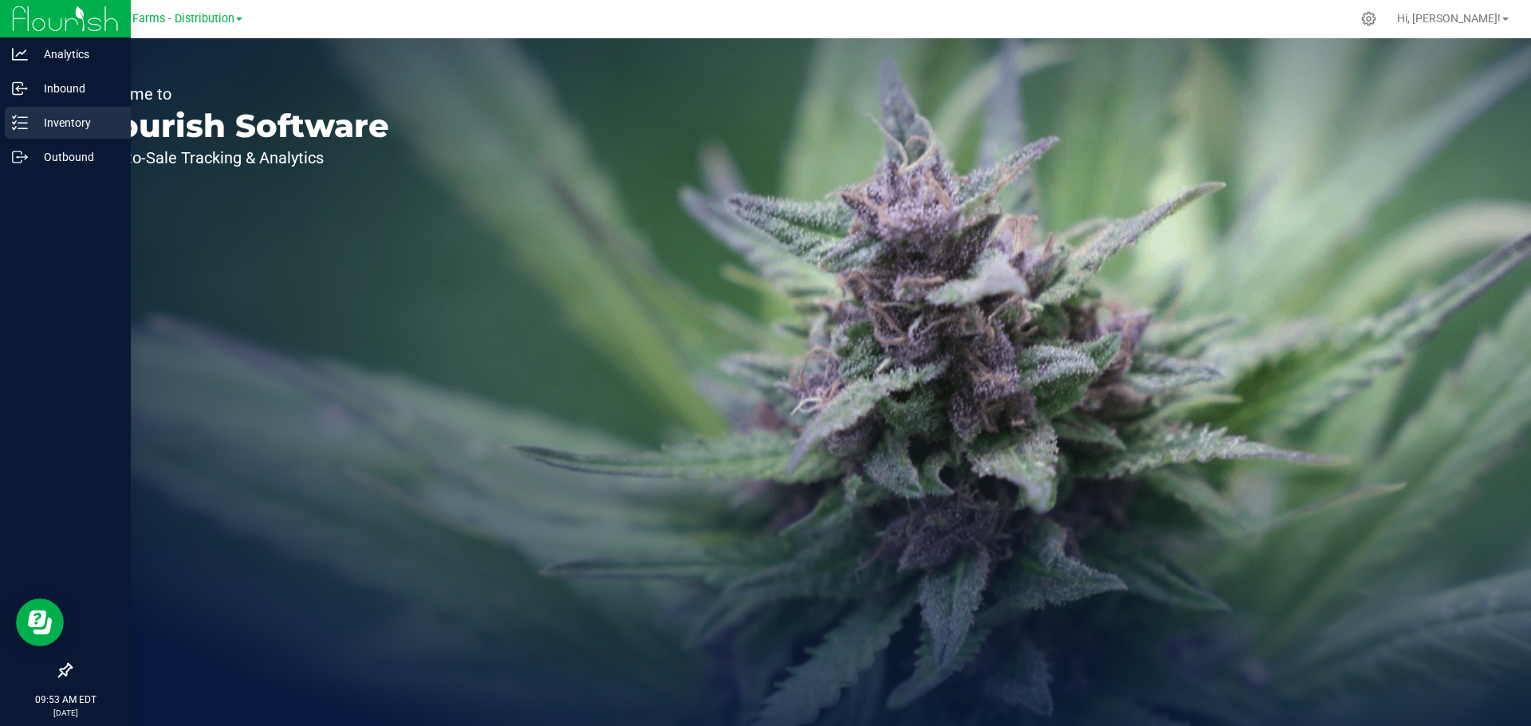
click at [18, 123] on line at bounding box center [22, 123] width 9 height 0
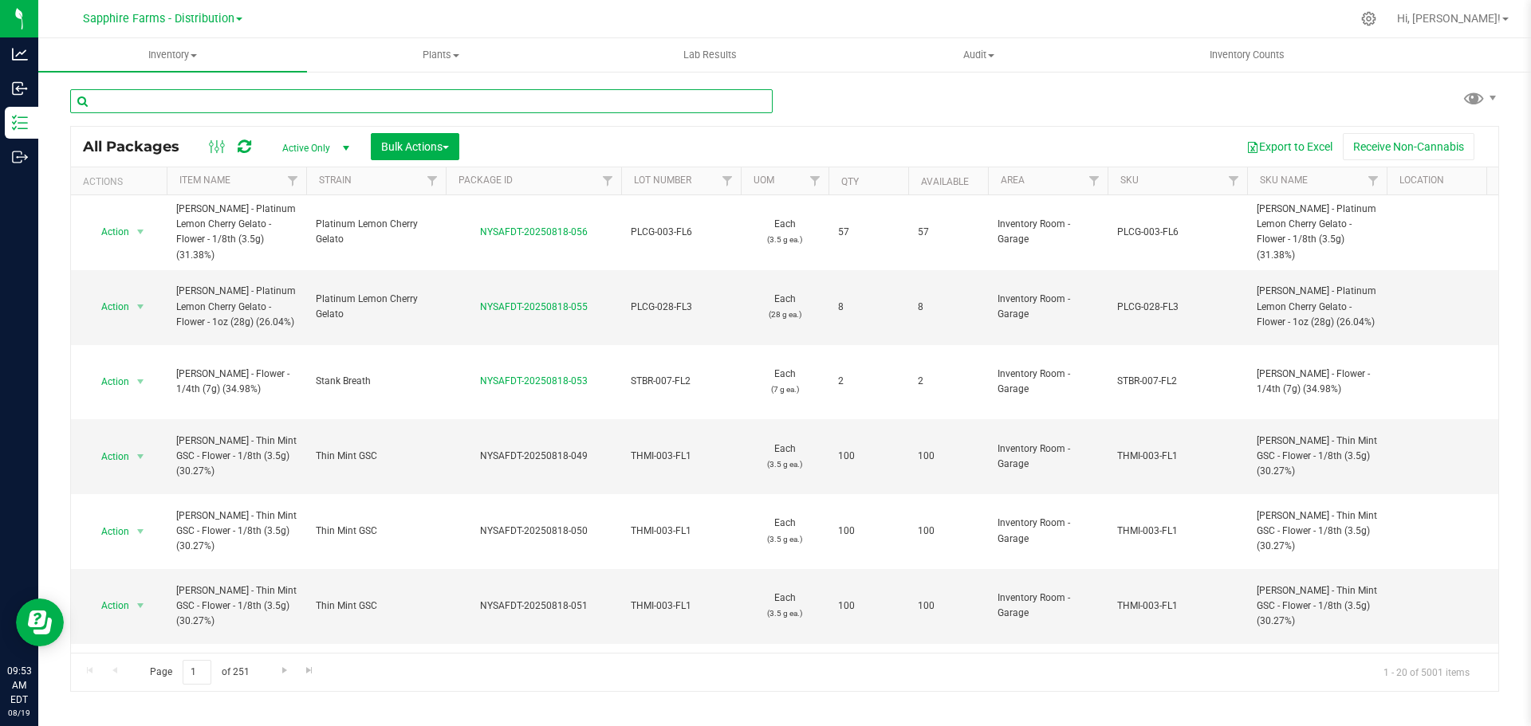
click at [353, 108] on input "text" at bounding box center [421, 101] width 702 height 24
paste input "NYSAFDT-20250726-3978"
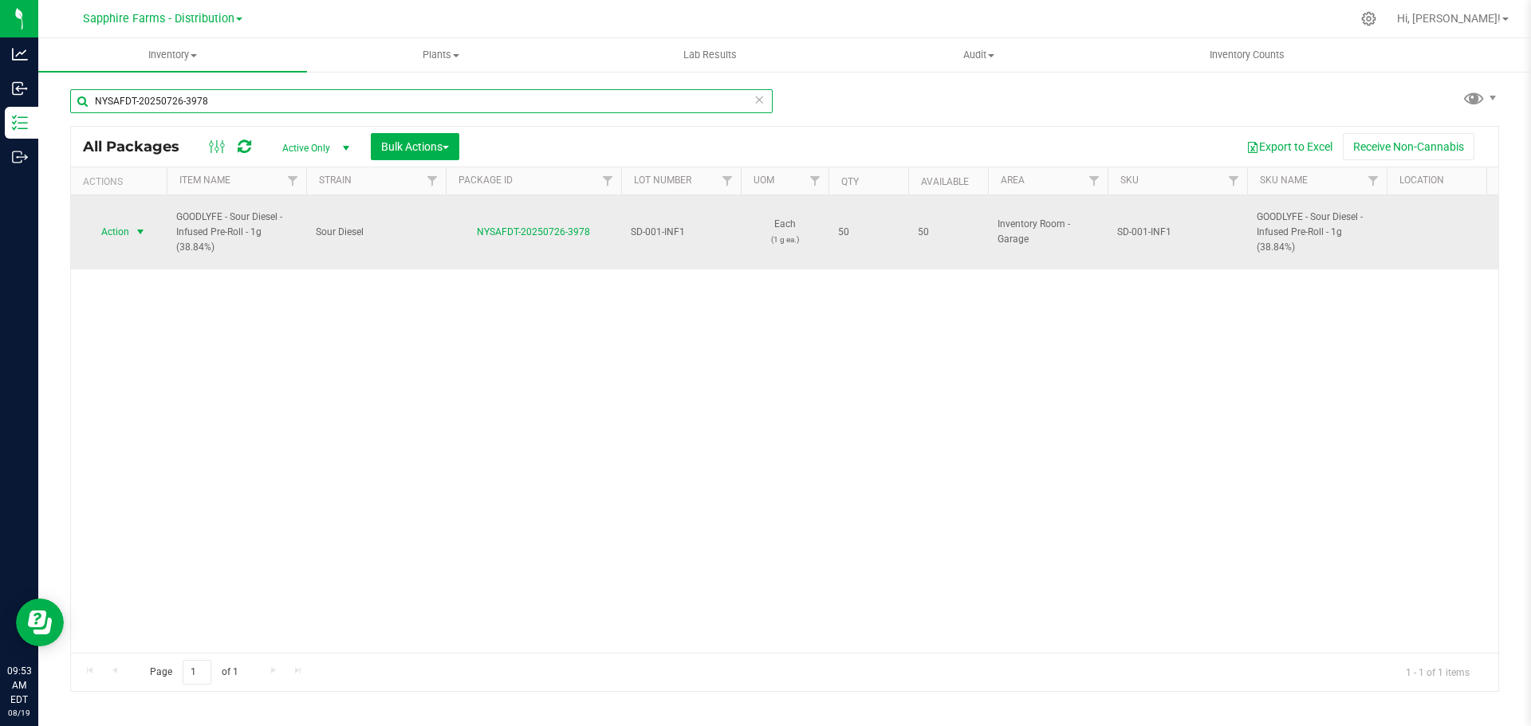
type input "NYSAFDT-20250726-3978"
click at [135, 226] on span "select" at bounding box center [140, 232] width 13 height 13
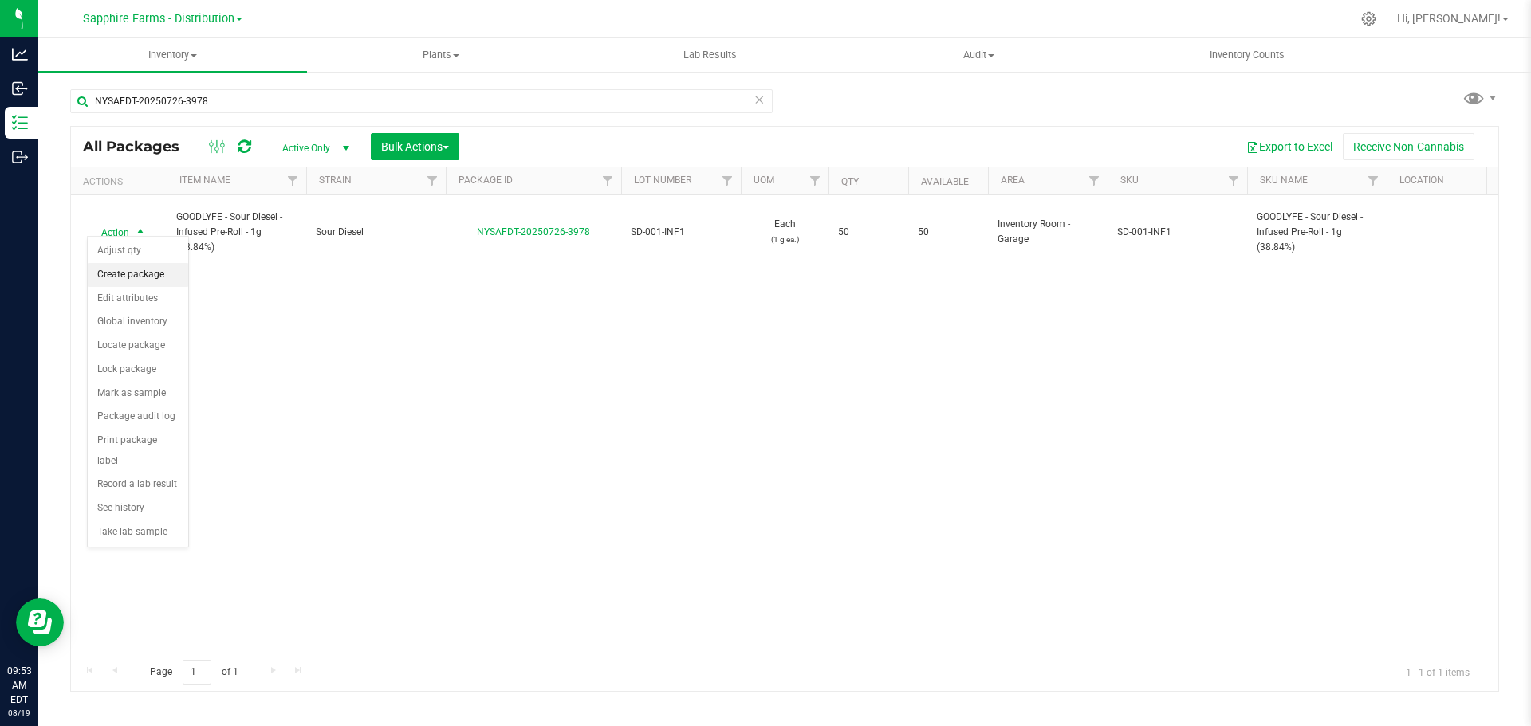
click at [140, 279] on li "Create package" at bounding box center [138, 275] width 100 height 24
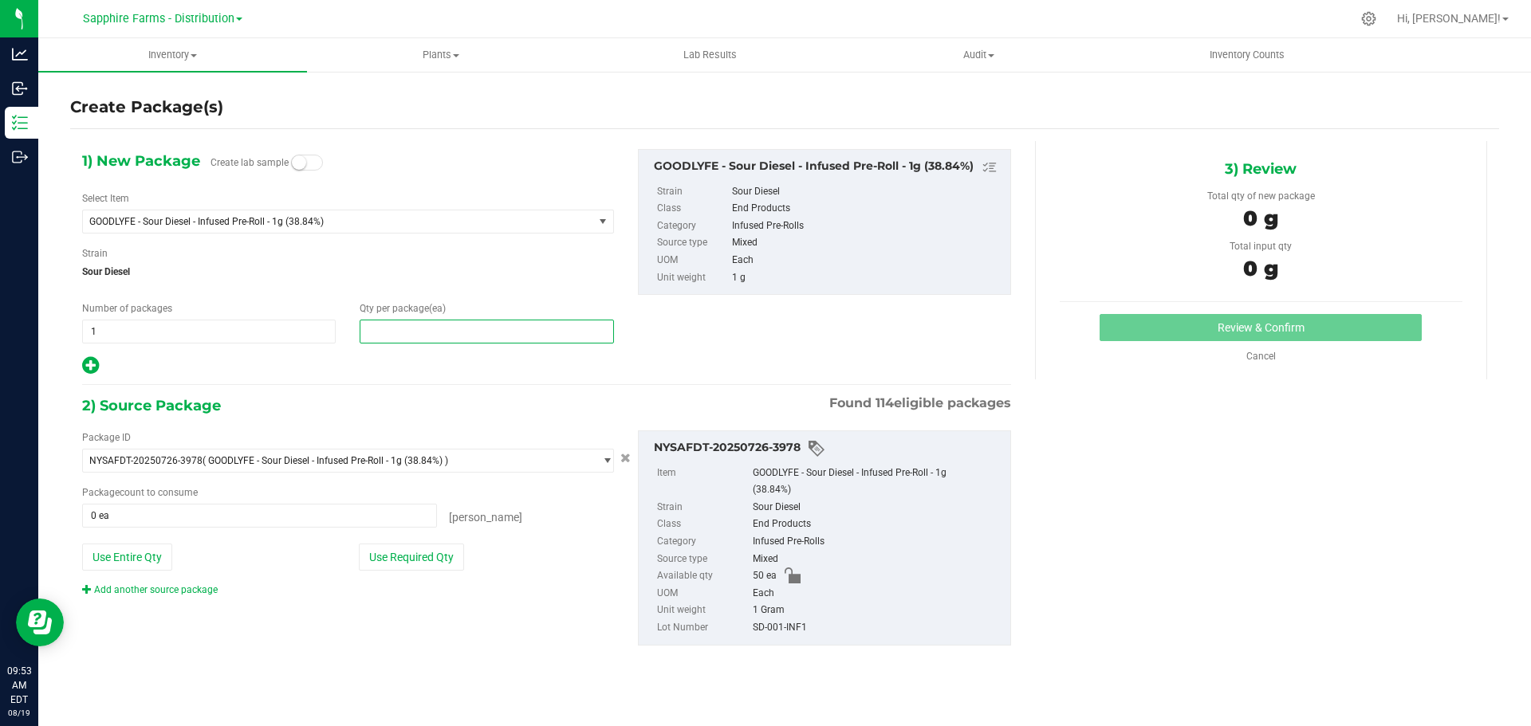
click at [386, 331] on span at bounding box center [487, 332] width 254 height 24
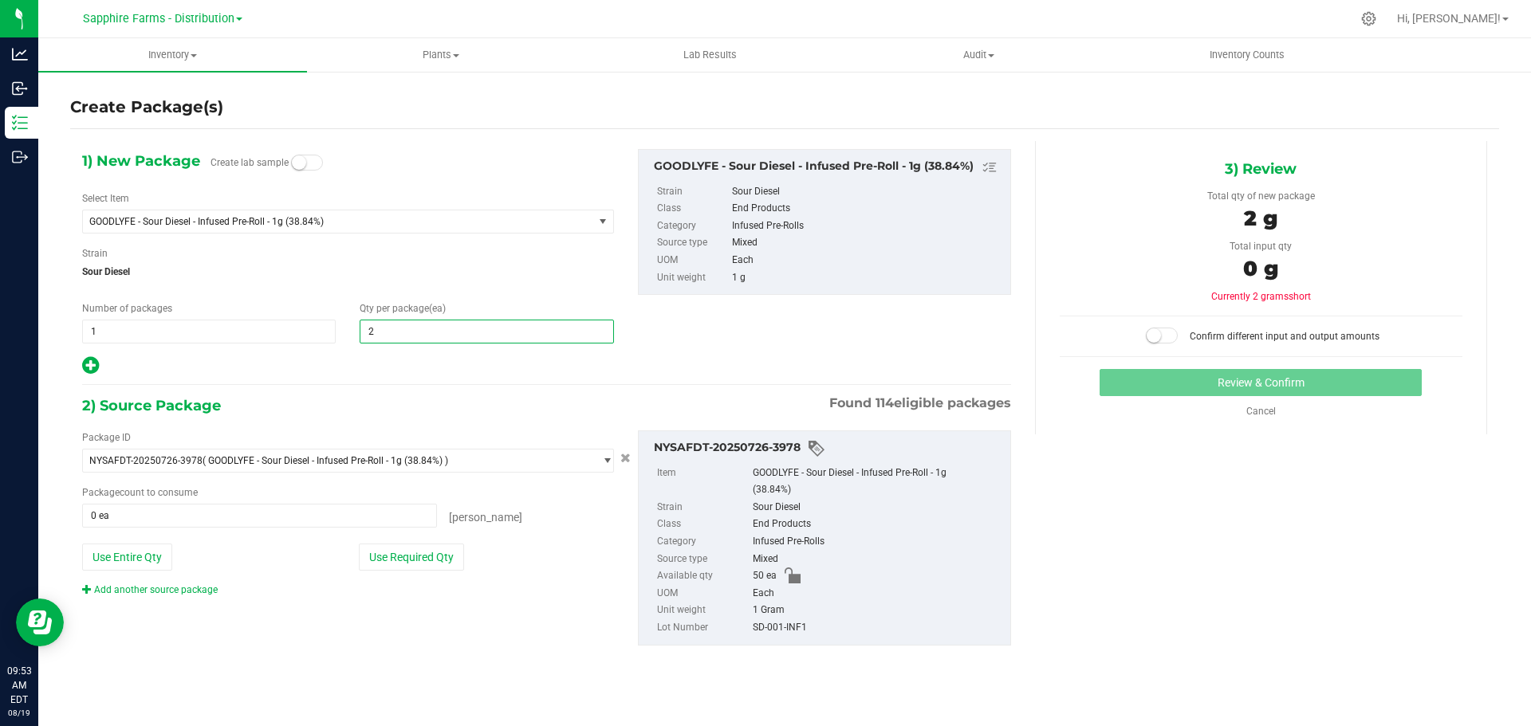
type input "25"
click at [180, 512] on span at bounding box center [259, 516] width 355 height 24
type input "25"
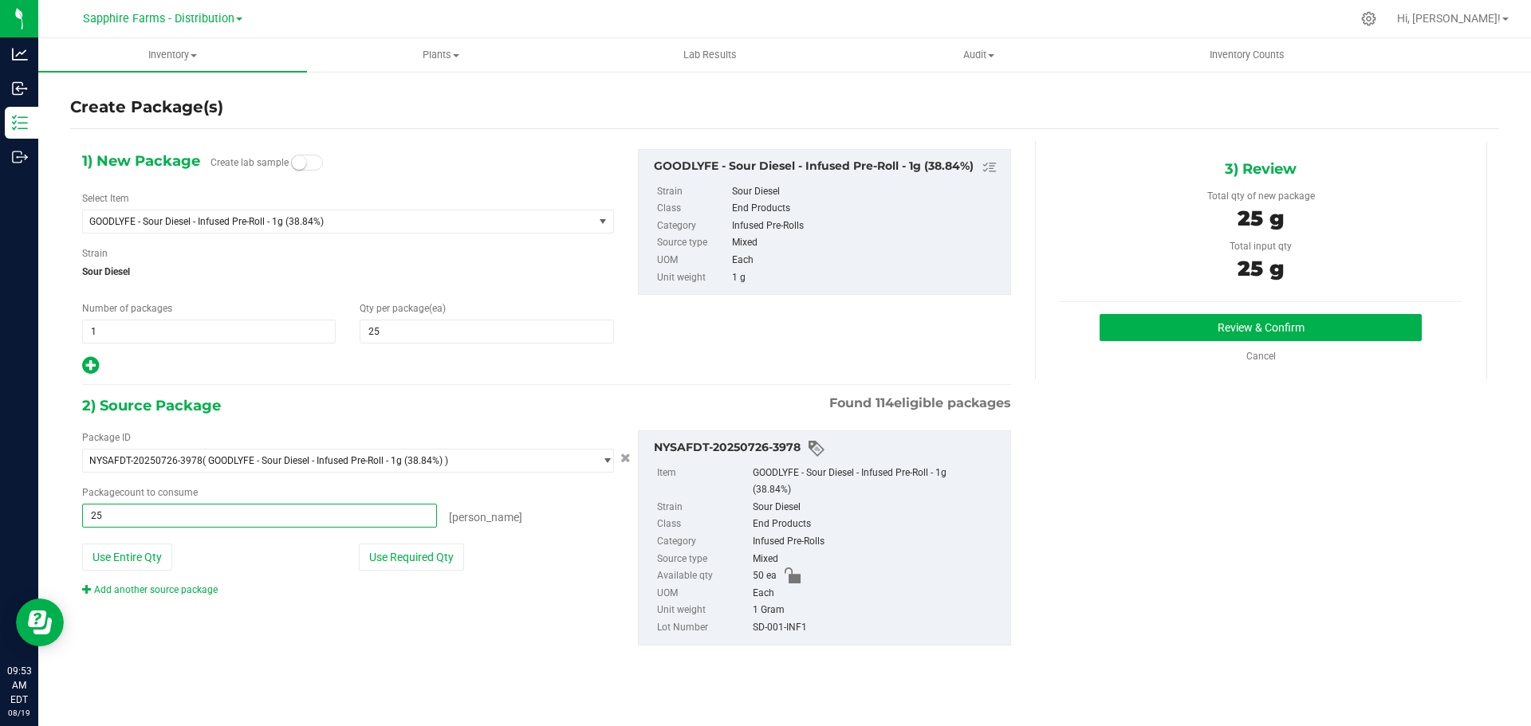
type input "25 ea"
click at [689, 357] on div "1) New Package Create lab sample Select Item GOODLYFE - Sour Diesel - Infused P…" at bounding box center [546, 262] width 953 height 227
click at [1174, 329] on button "Review & Confirm" at bounding box center [1261, 327] width 322 height 27
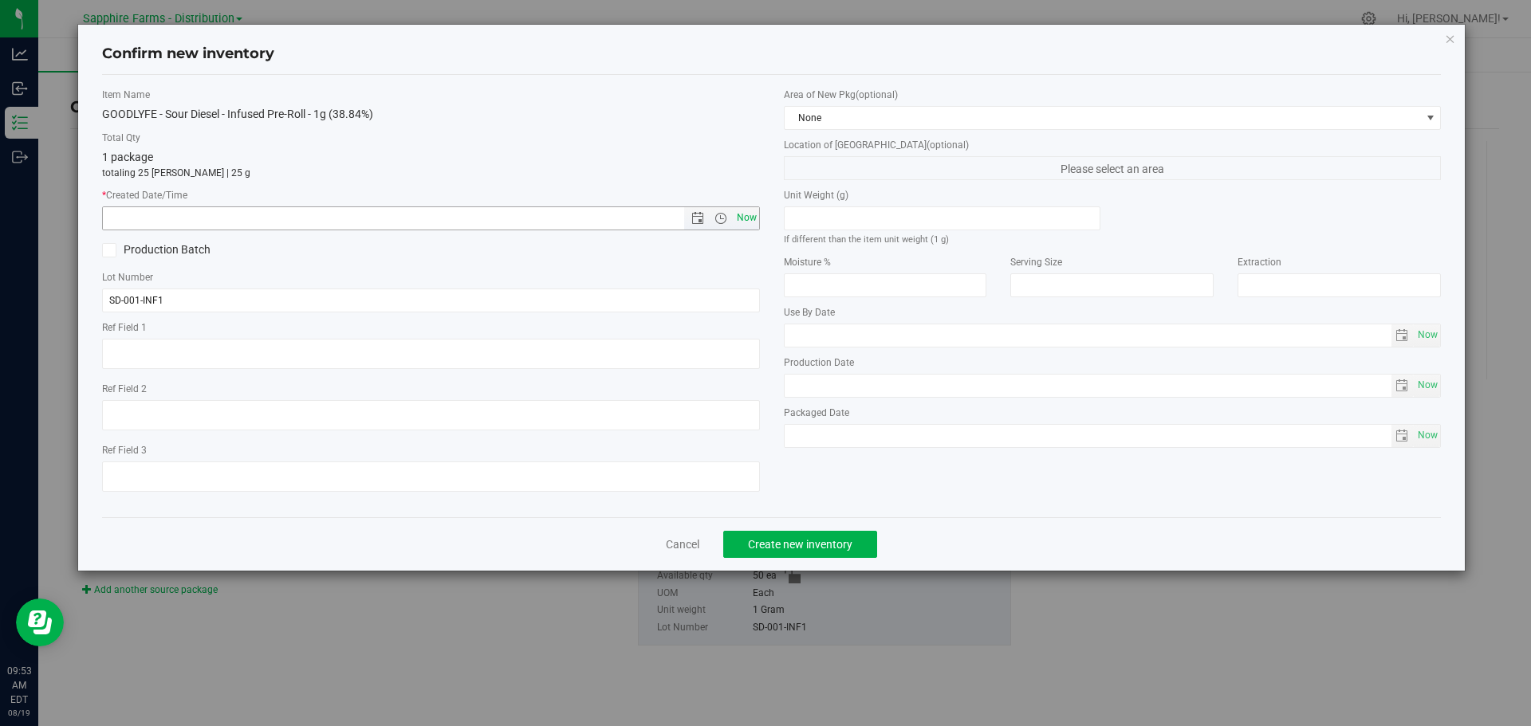
click at [747, 215] on span "Now" at bounding box center [746, 218] width 27 height 23
type input "8/19/2025 9:53 AM"
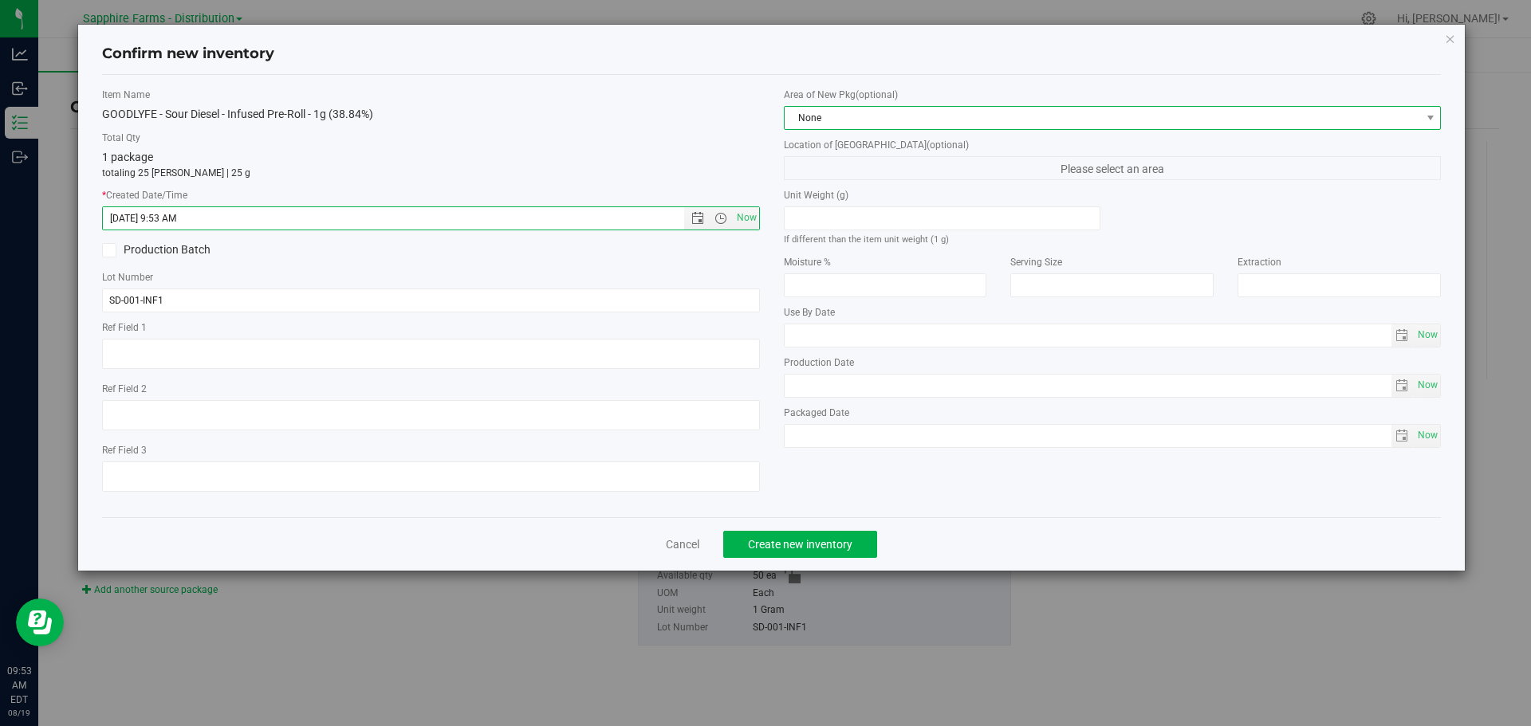
click at [870, 120] on span "None" at bounding box center [1103, 118] width 636 height 22
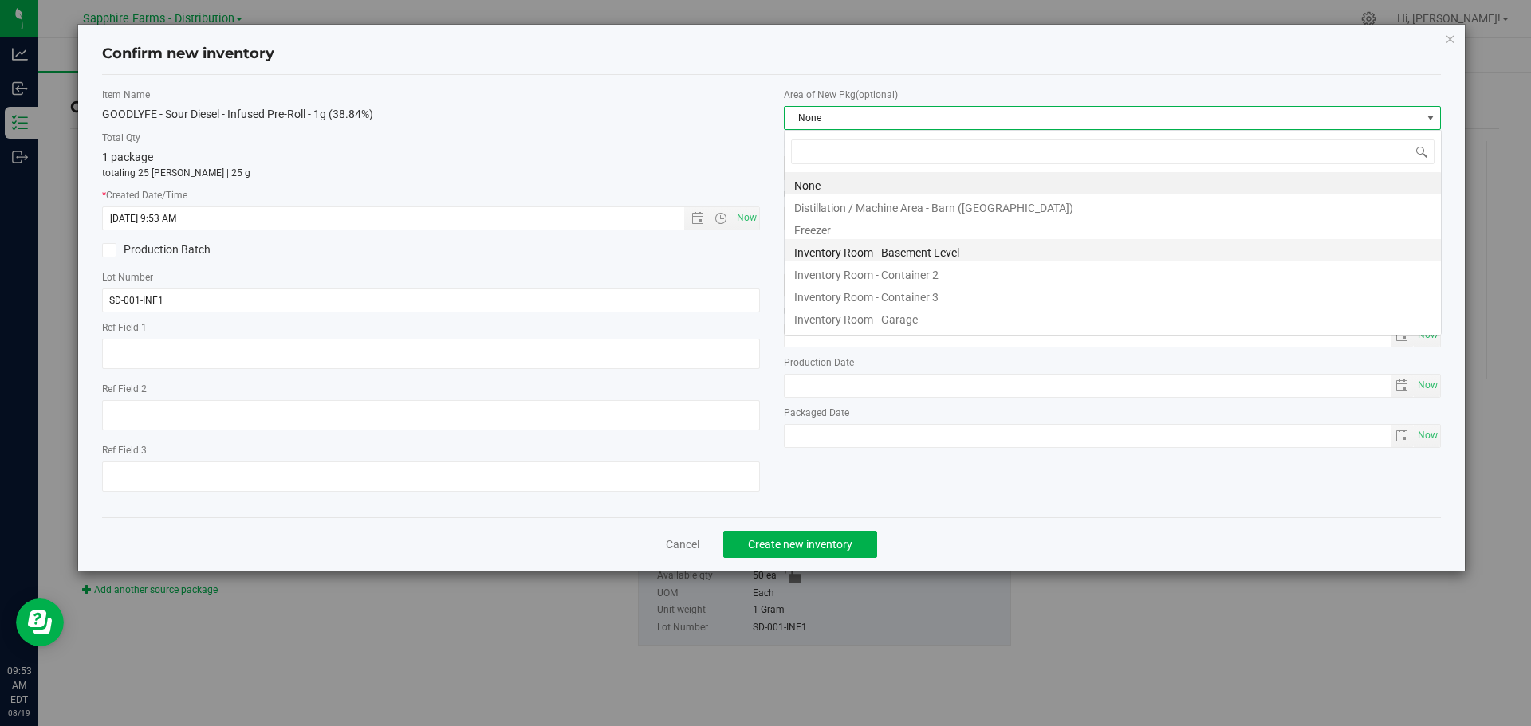
scroll to position [24, 658]
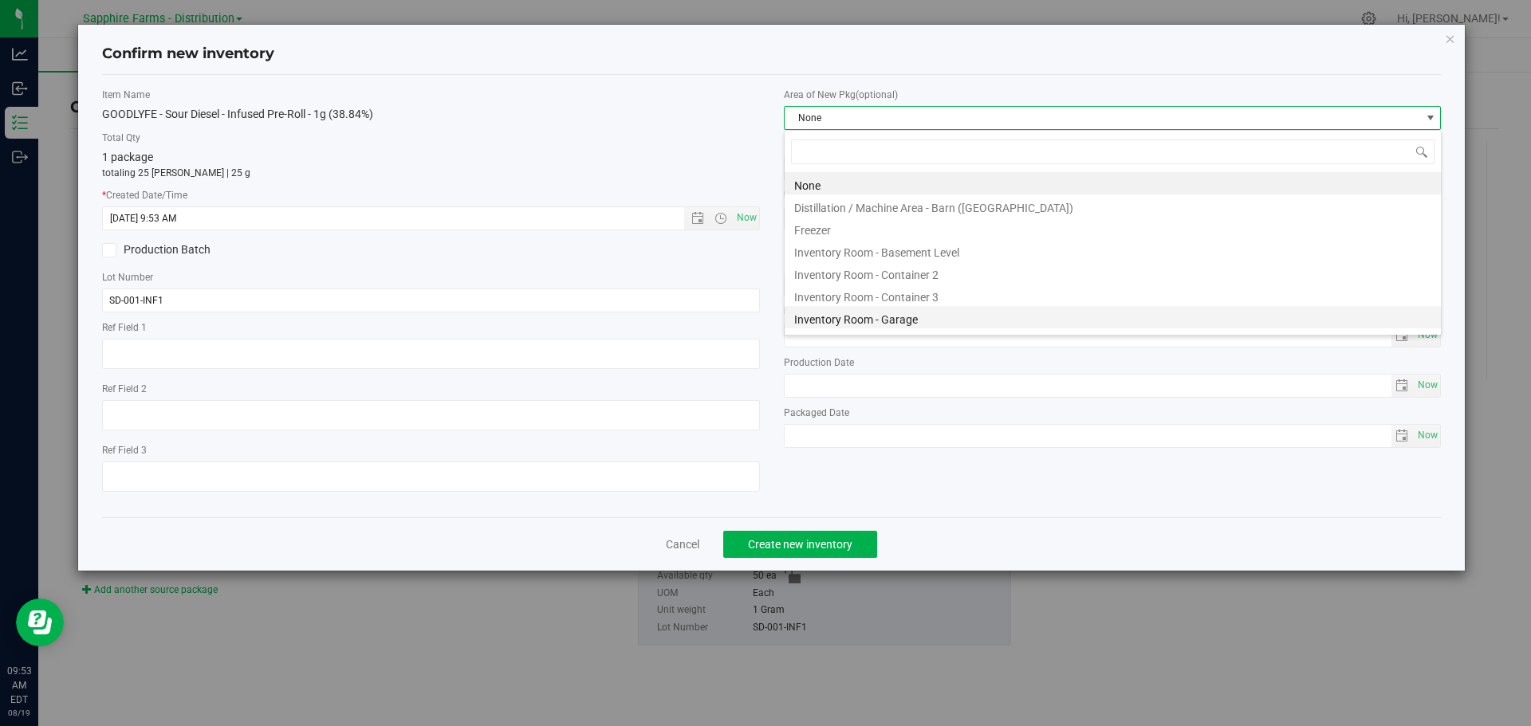
click at [908, 323] on li "Inventory Room - Garage" at bounding box center [1113, 317] width 656 height 22
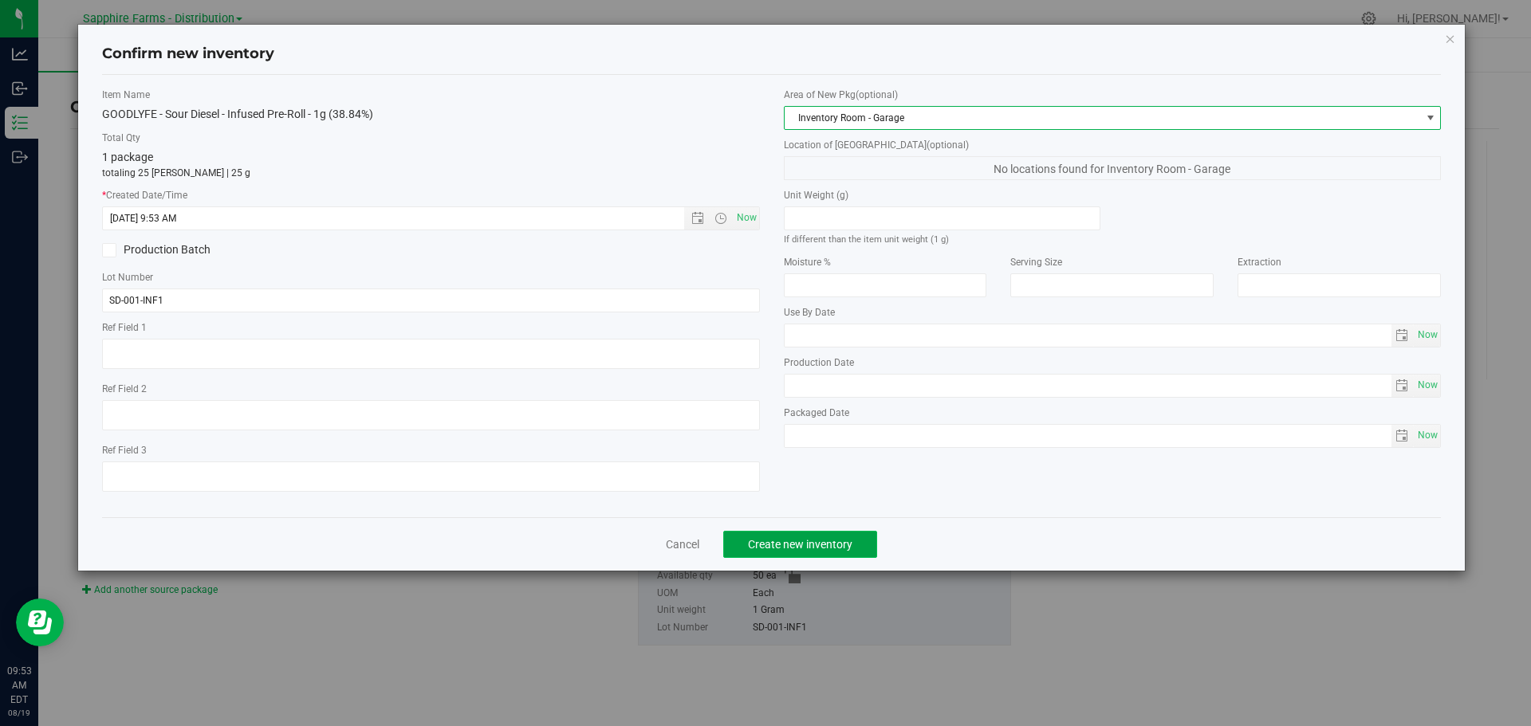
click at [809, 541] on span "Create new inventory" at bounding box center [800, 544] width 104 height 13
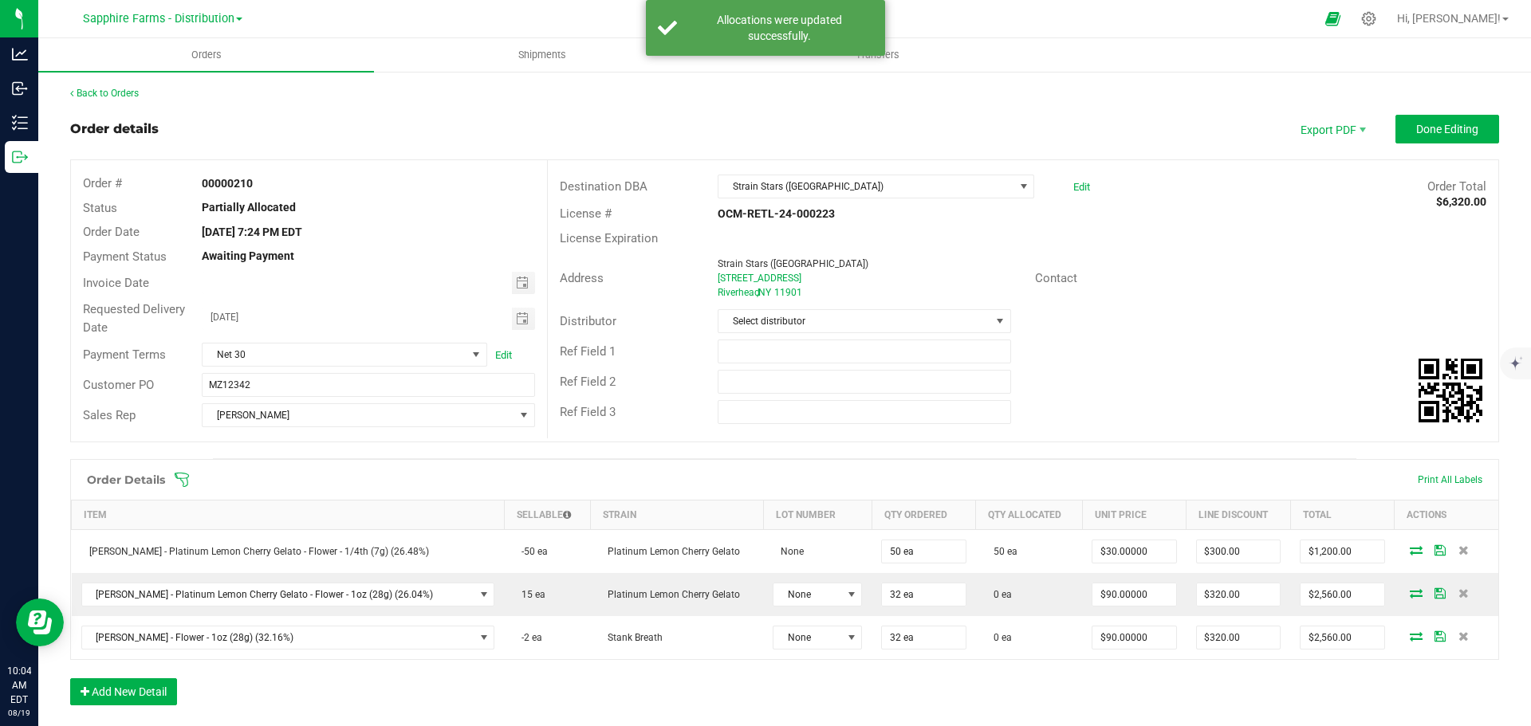
scroll to position [239, 0]
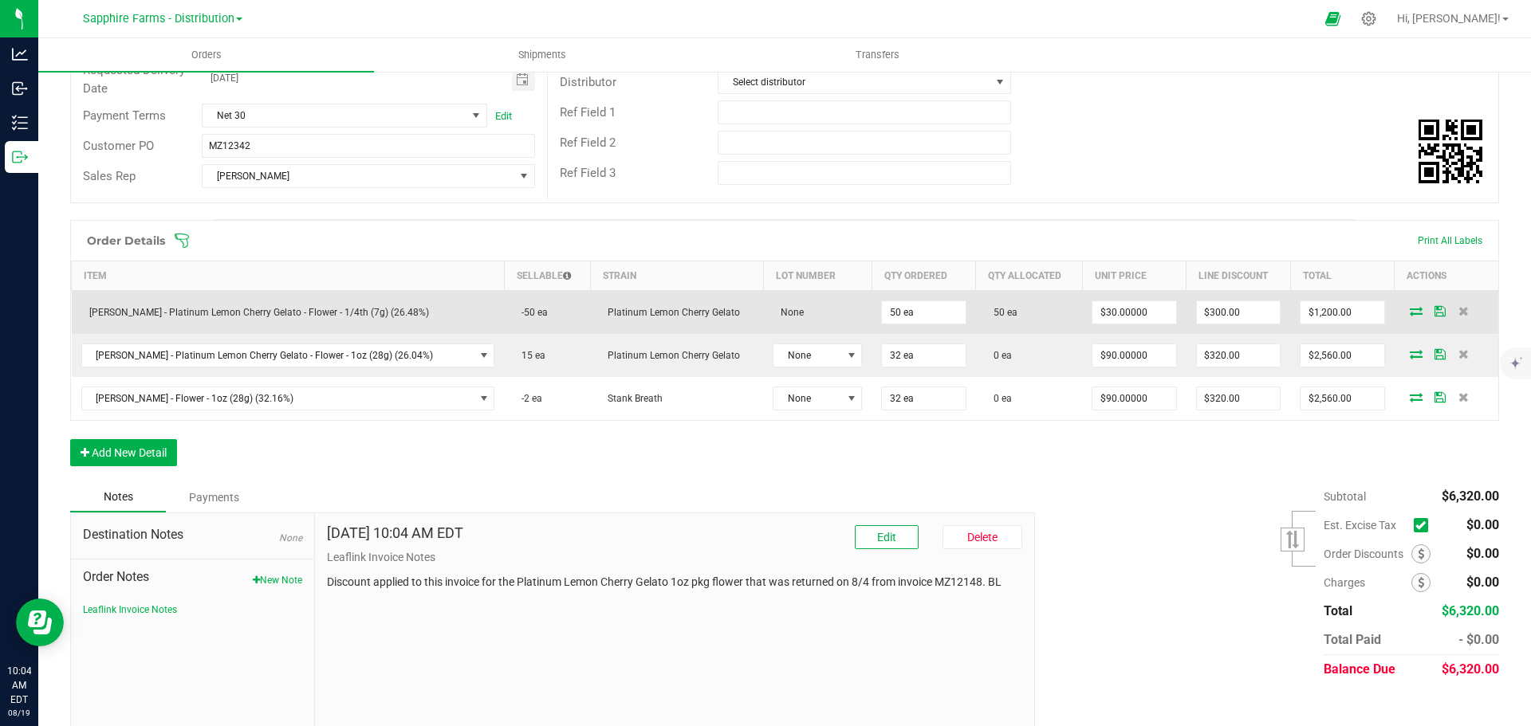
click at [1434, 310] on icon at bounding box center [1439, 311] width 11 height 10
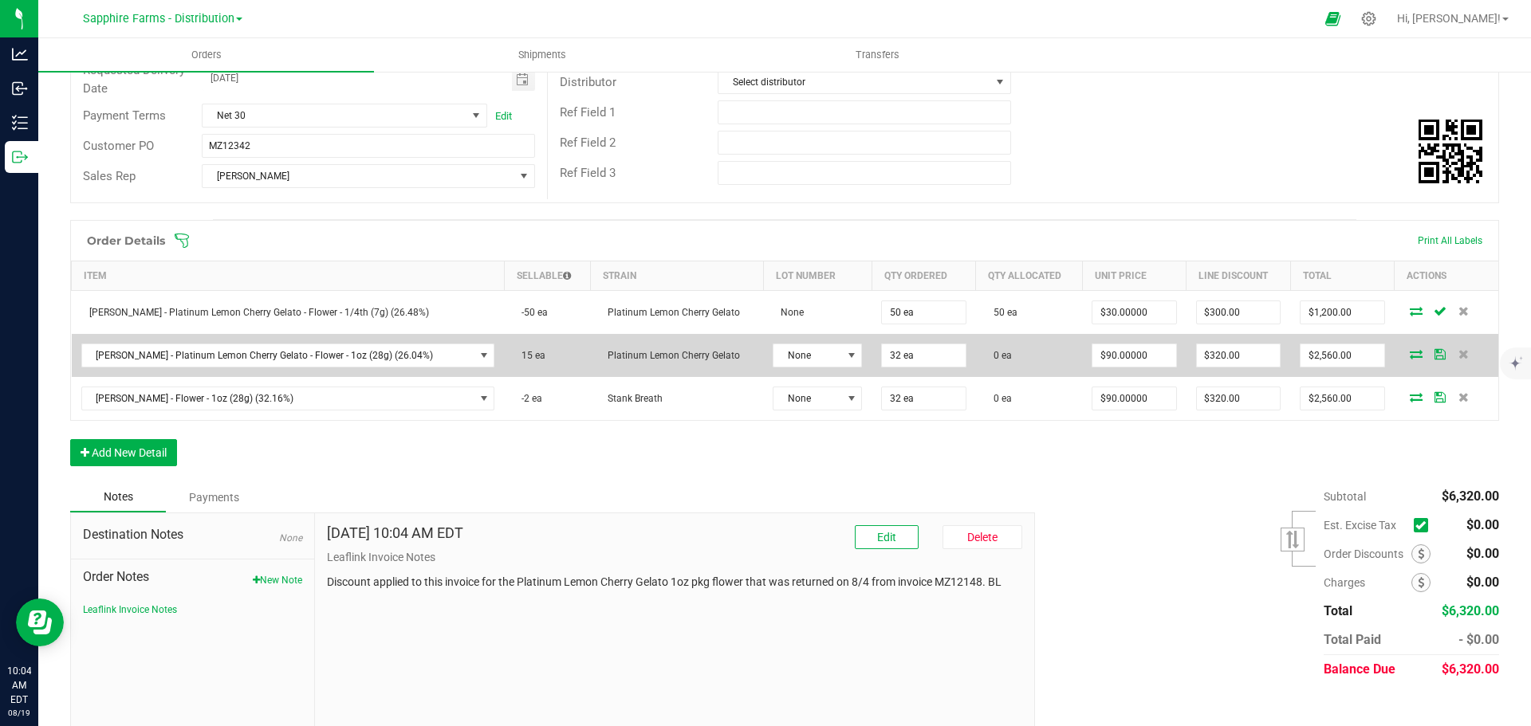
click at [1410, 352] on icon at bounding box center [1416, 354] width 13 height 10
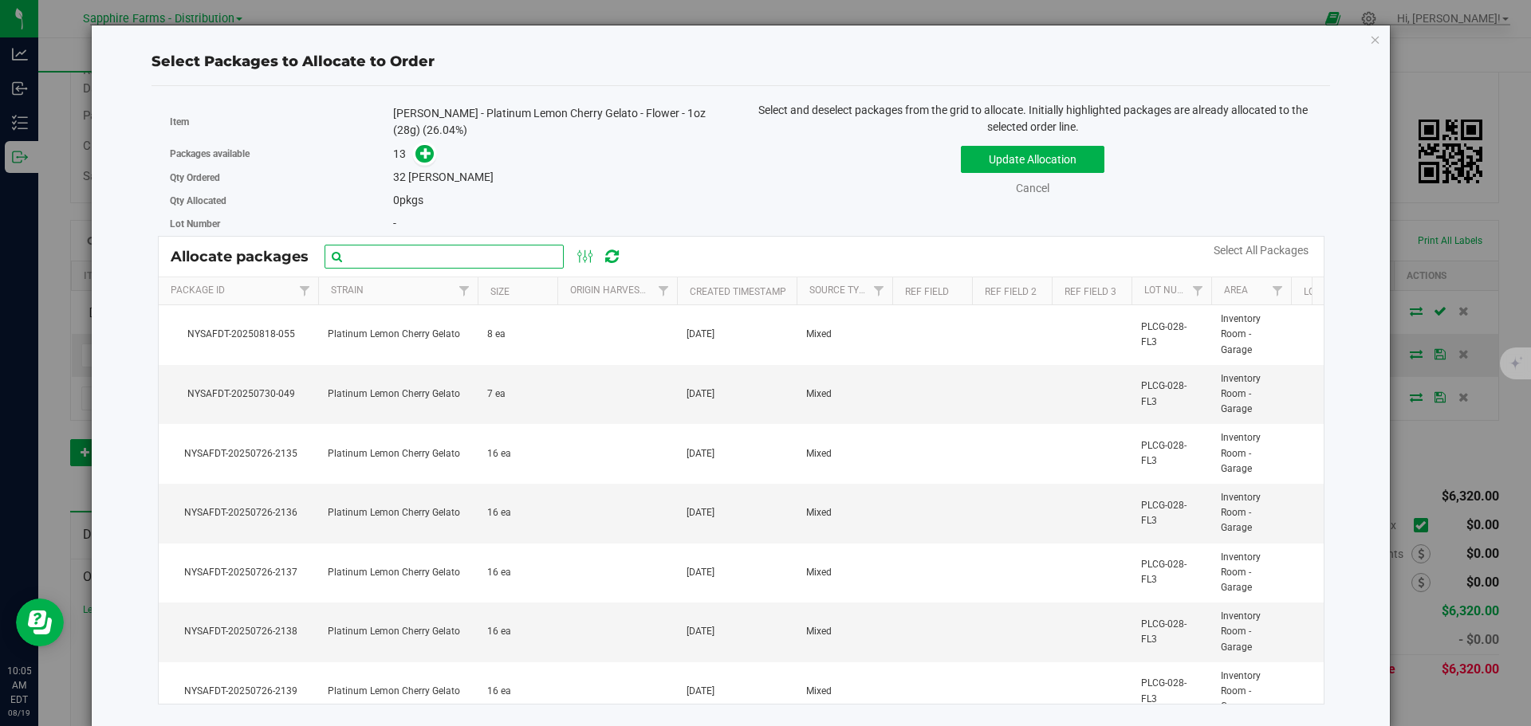
click at [472, 247] on input "text" at bounding box center [444, 257] width 239 height 24
paste input "Nysafdt-20250726-2135"
type input "Nysafdt-20250726-2135"
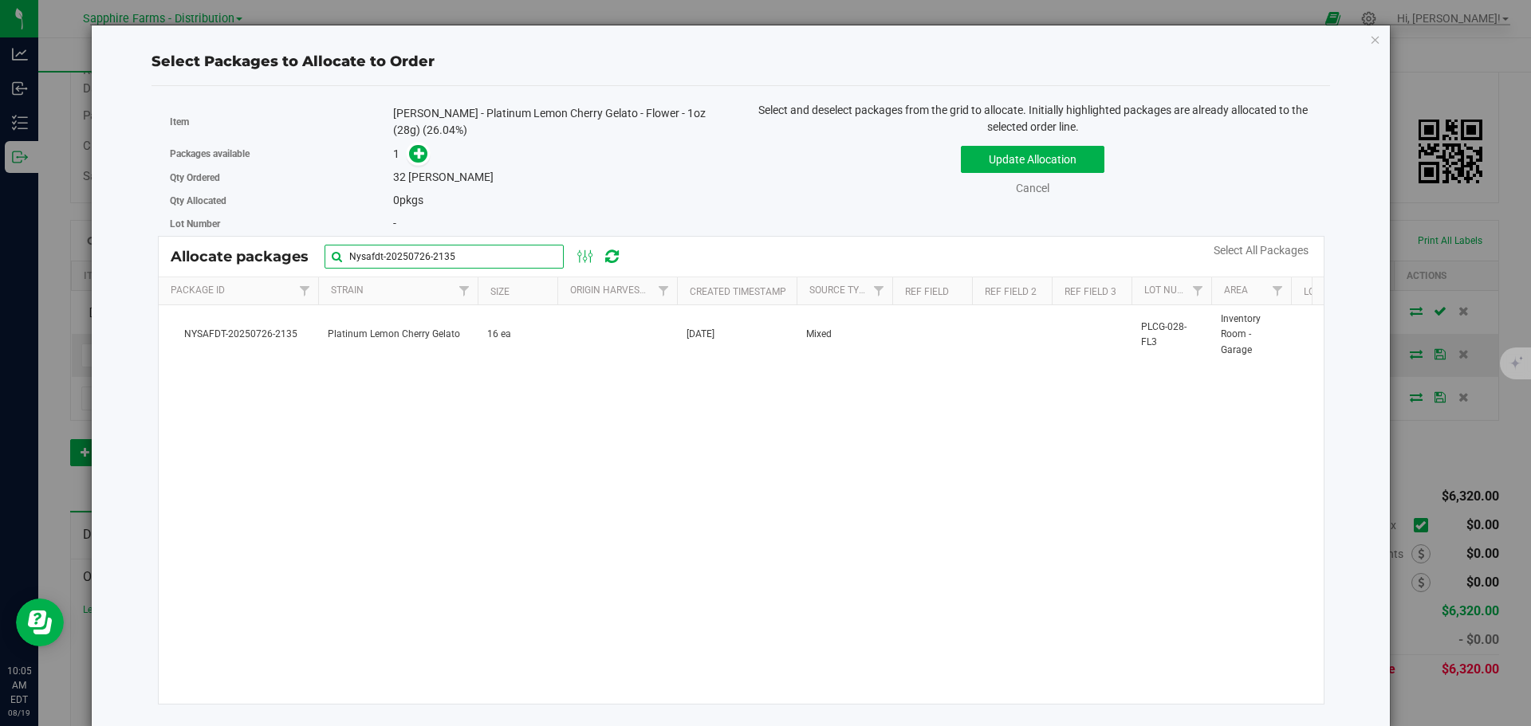
drag, startPoint x: 472, startPoint y: 248, endPoint x: 171, endPoint y: 256, distance: 300.7
click at [171, 256] on div "Allocate packages Nysafdt-20250726-2135" at bounding box center [404, 257] width 466 height 24
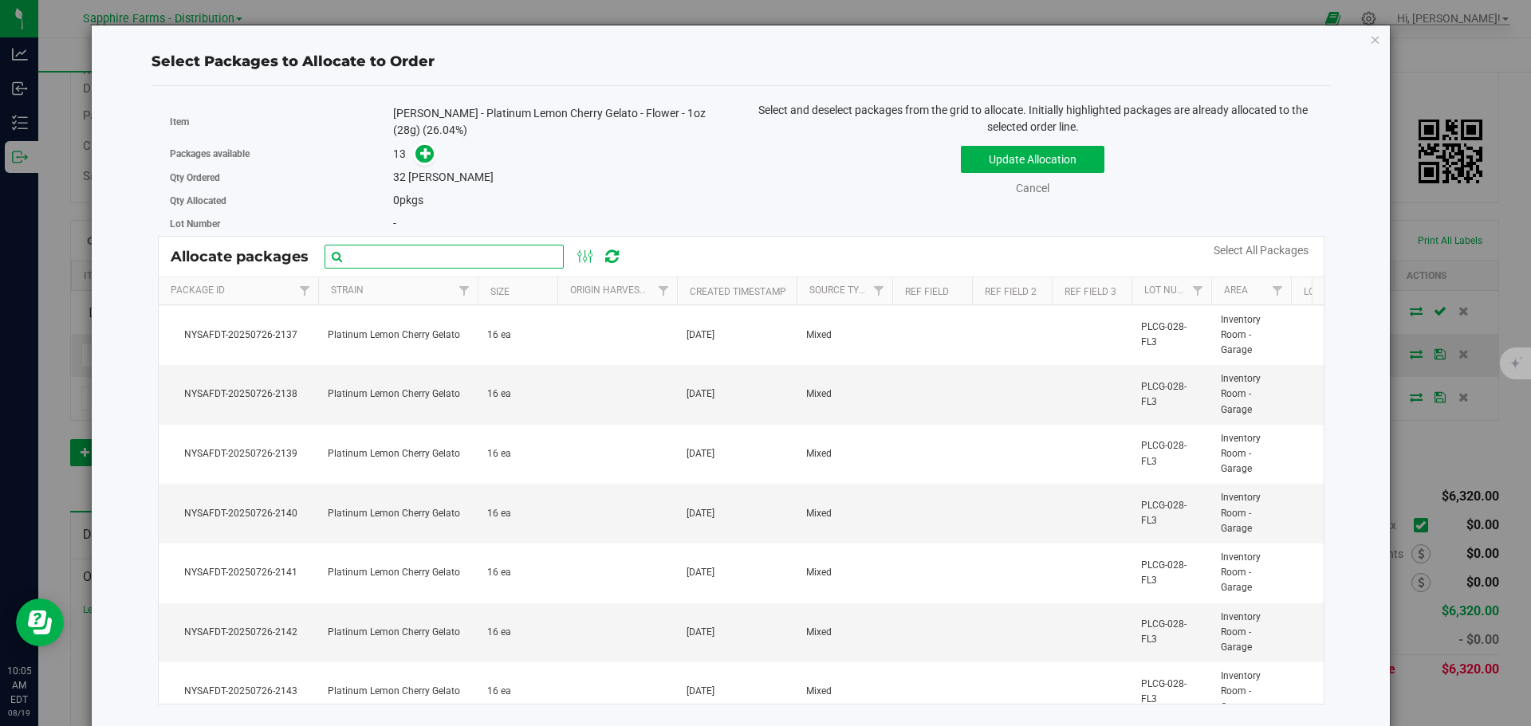
scroll to position [159, 0]
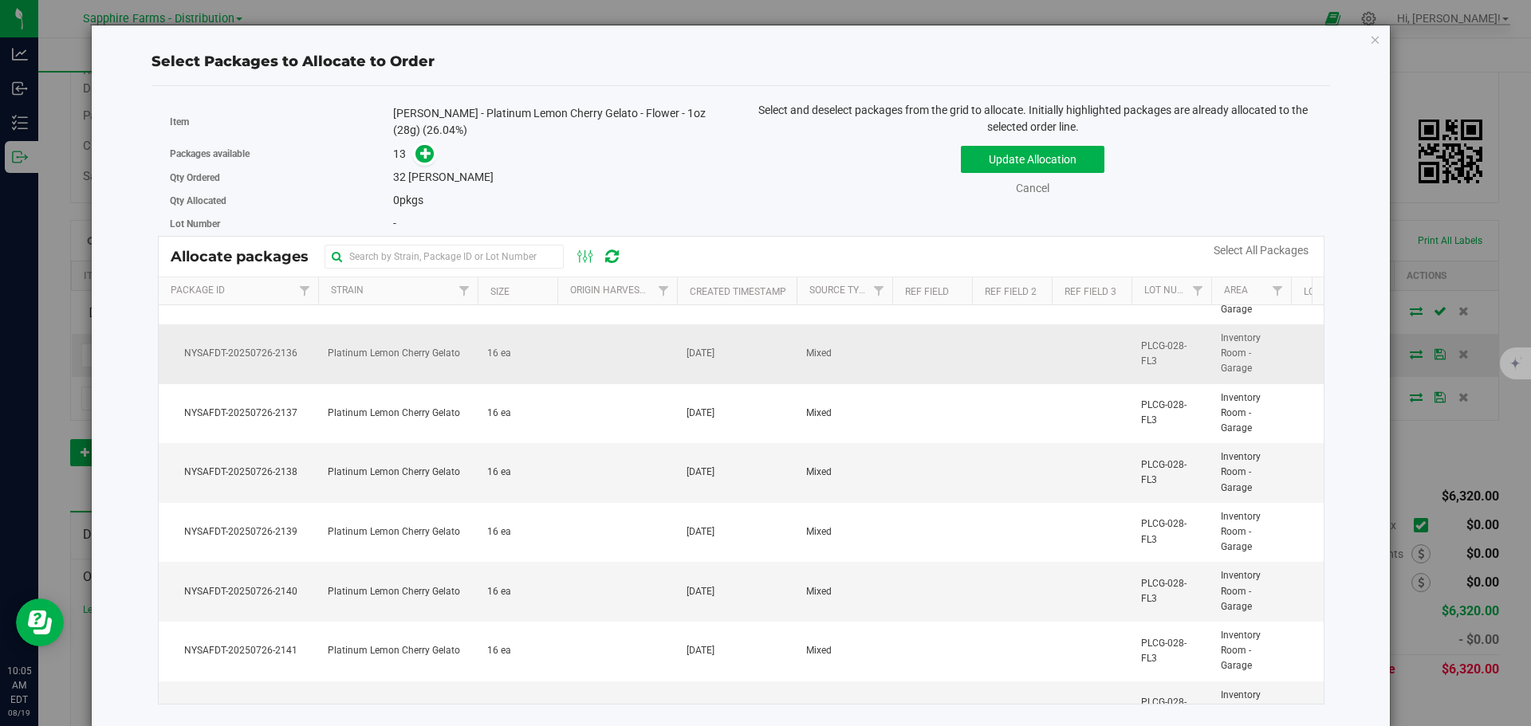
click at [368, 362] on td "Platinum Lemon Cherry Gelato" at bounding box center [397, 355] width 159 height 60
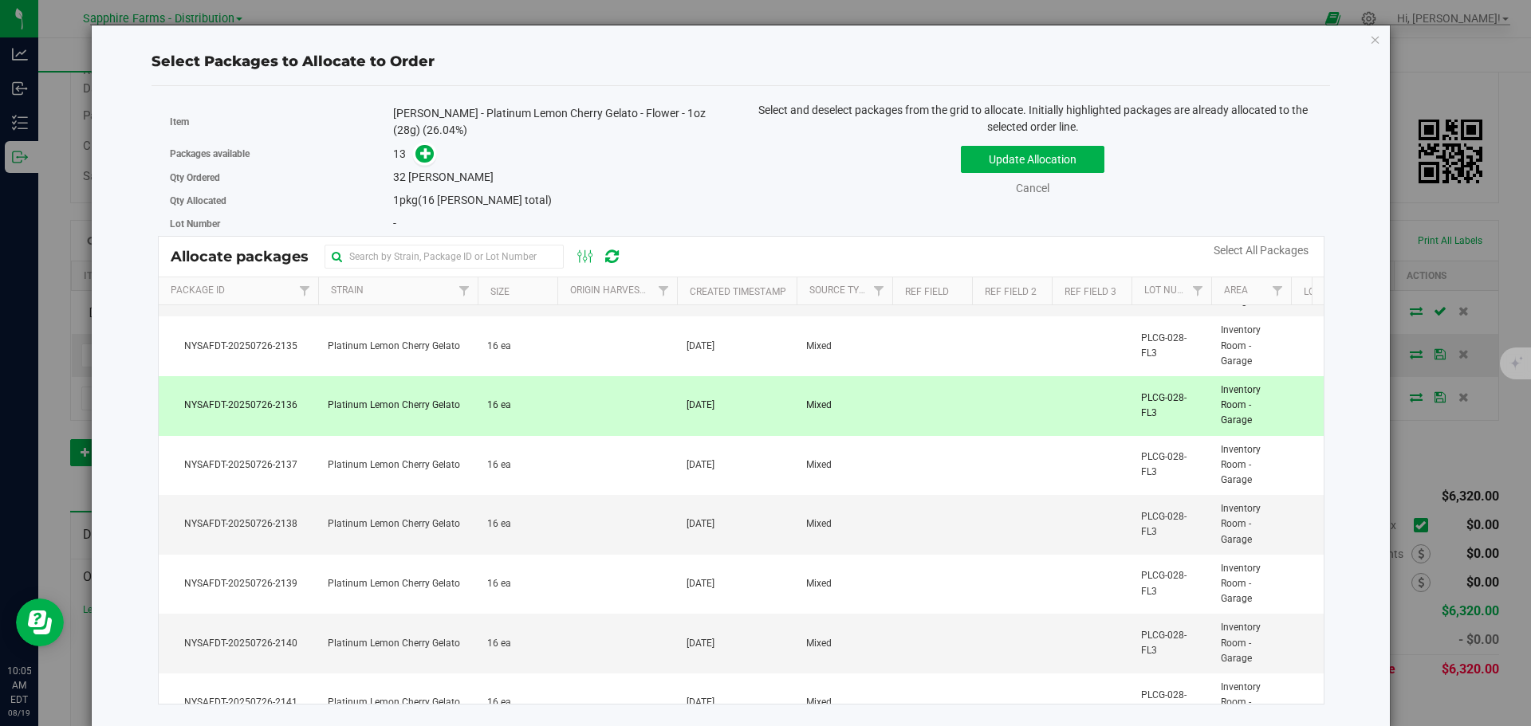
scroll to position [80, 0]
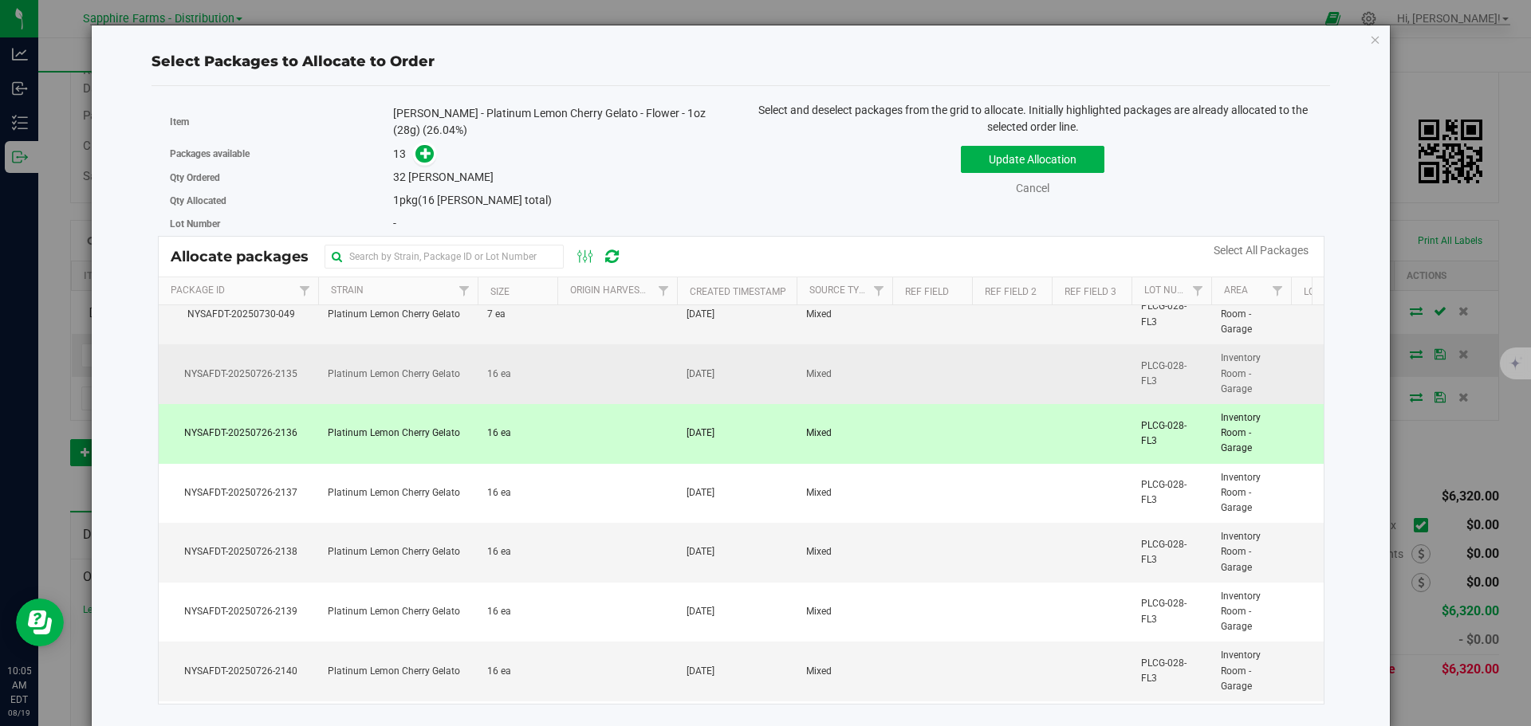
click at [408, 374] on span "Platinum Lemon Cherry Gelato" at bounding box center [394, 374] width 132 height 15
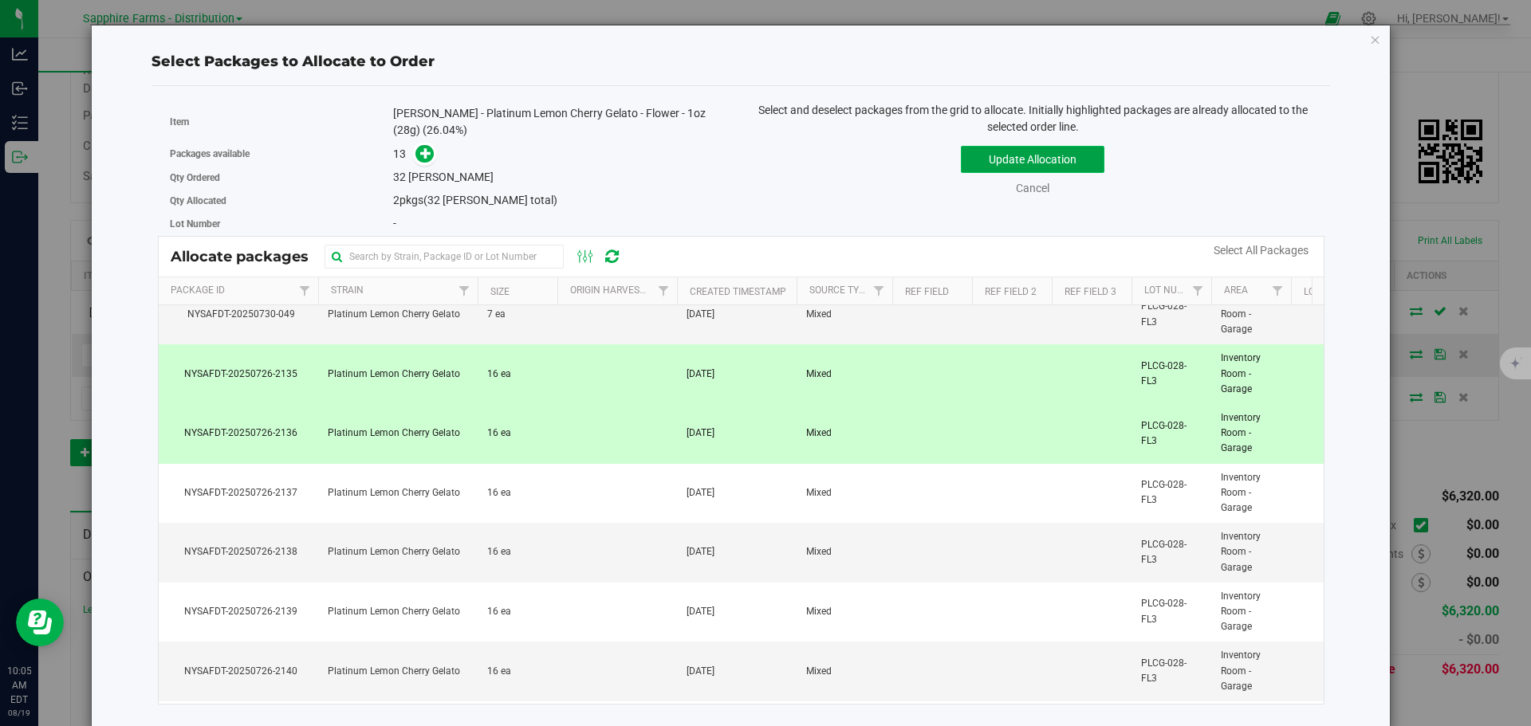
click at [1007, 169] on button "Update Allocation" at bounding box center [1033, 159] width 144 height 27
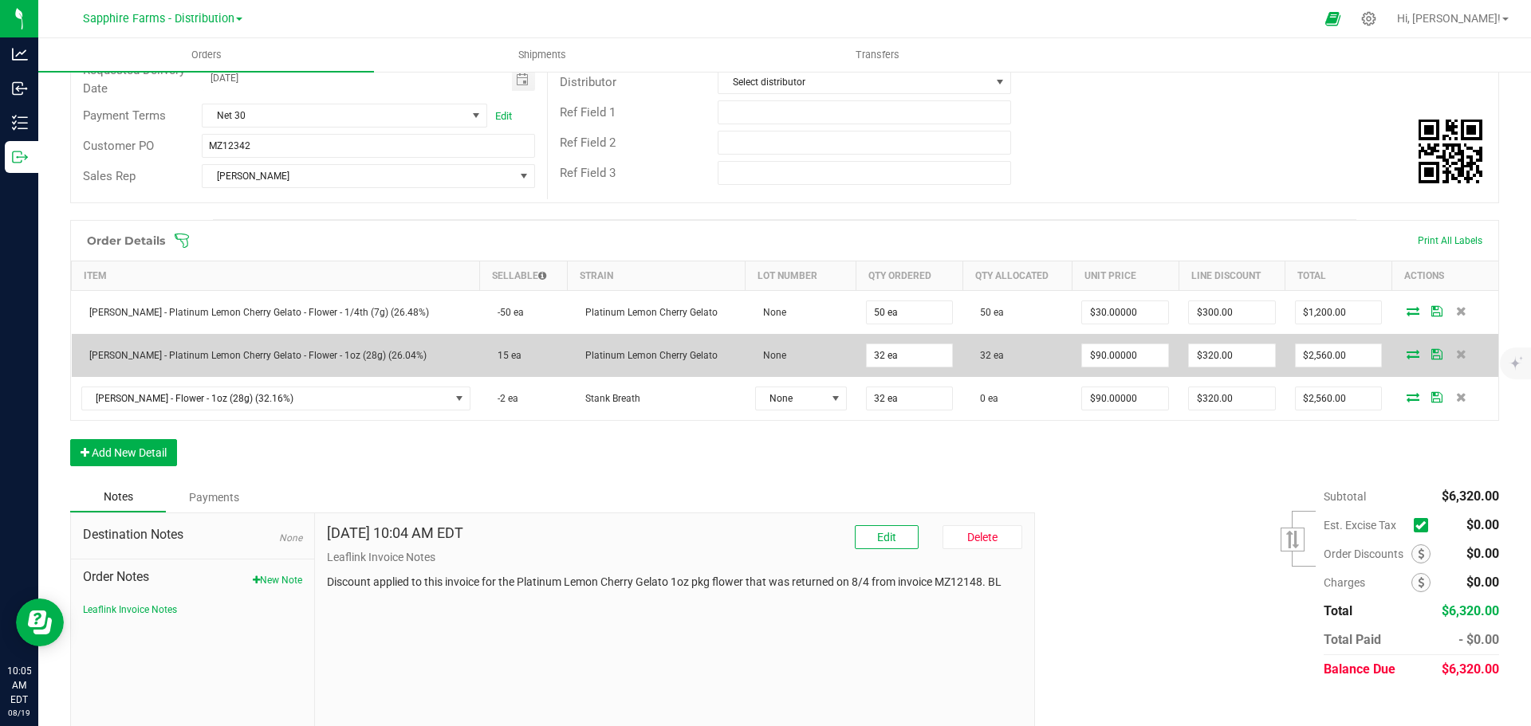
click at [1431, 356] on icon at bounding box center [1436, 354] width 11 height 10
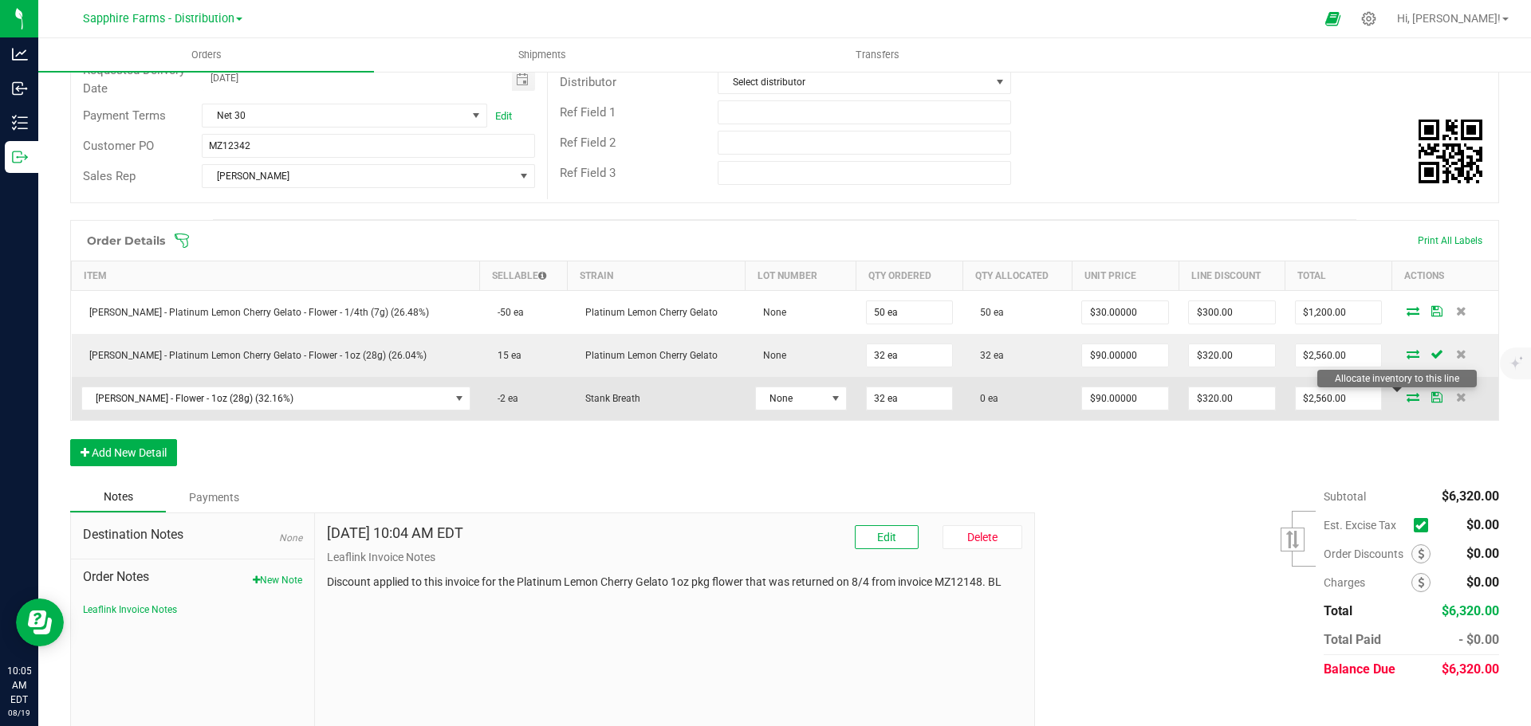
click at [1406, 398] on icon at bounding box center [1412, 397] width 13 height 10
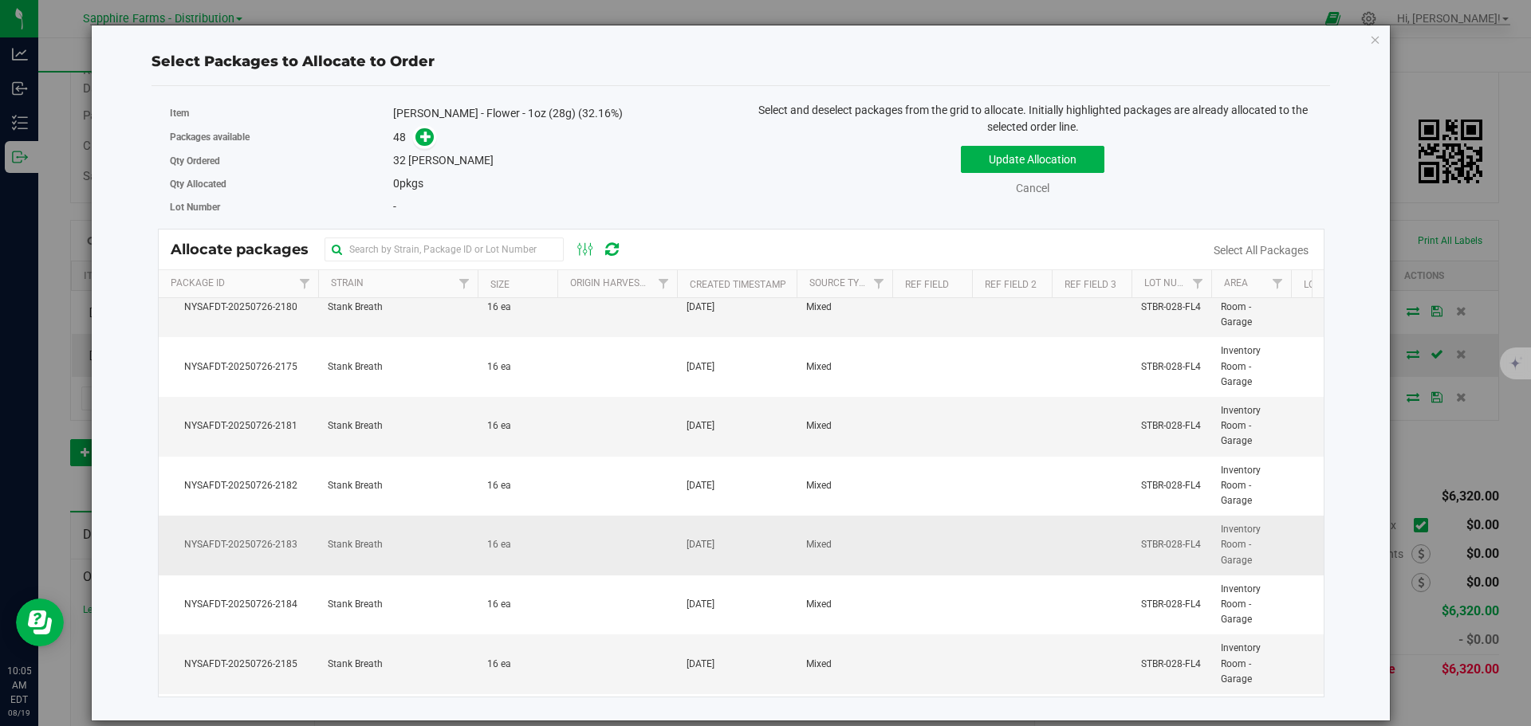
drag, startPoint x: 429, startPoint y: 544, endPoint x: 424, endPoint y: 562, distance: 19.0
click at [429, 544] on td "Stank Breath" at bounding box center [397, 546] width 159 height 60
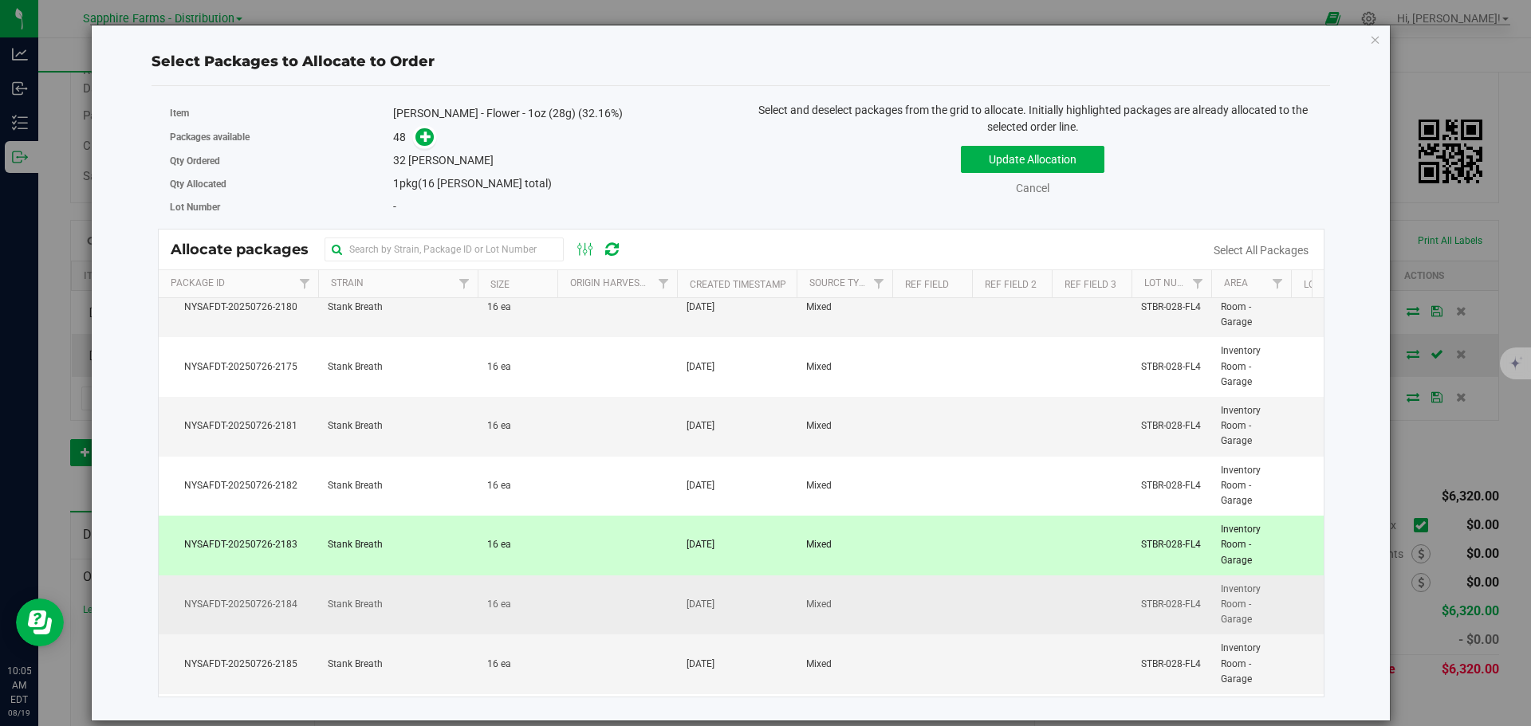
click at [419, 593] on td "Stank Breath" at bounding box center [397, 606] width 159 height 60
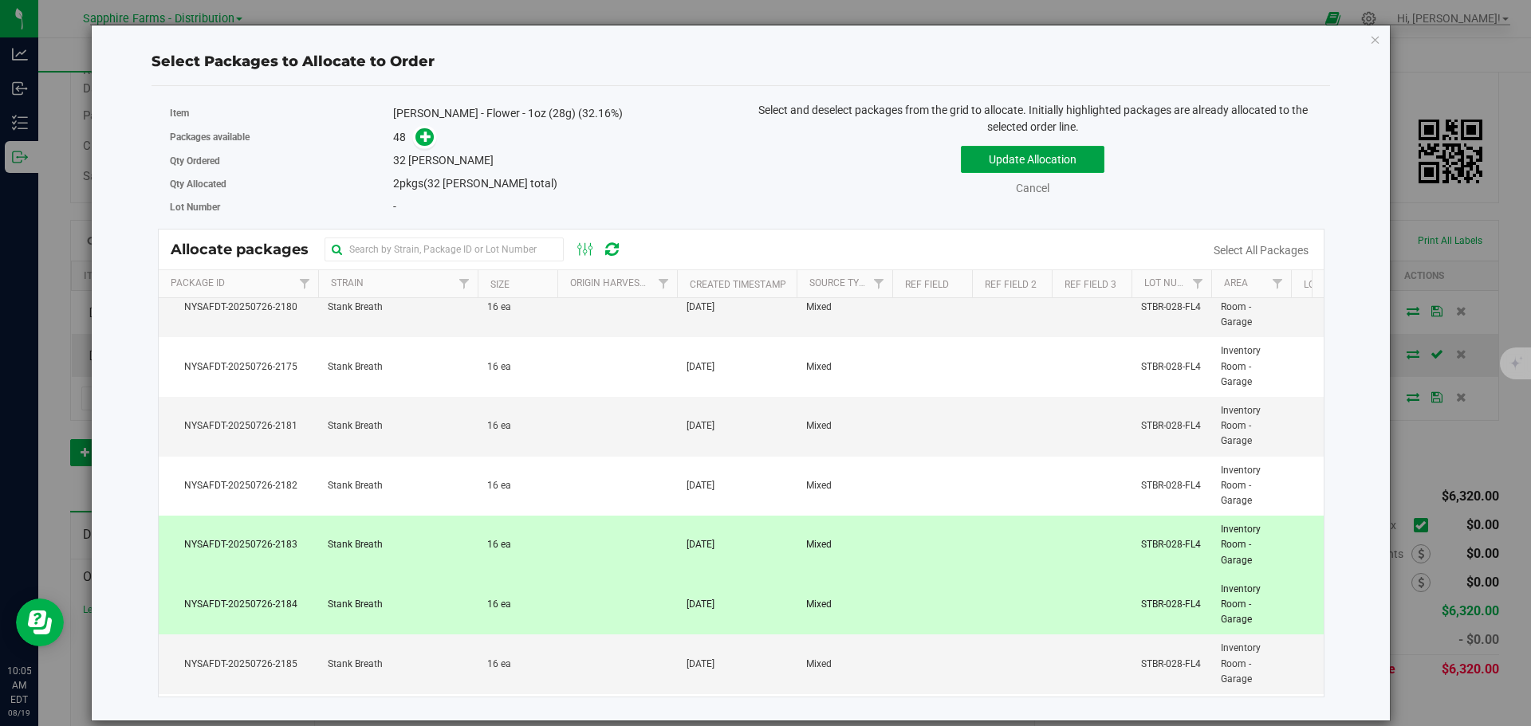
click at [1028, 154] on button "Update Allocation" at bounding box center [1033, 159] width 144 height 27
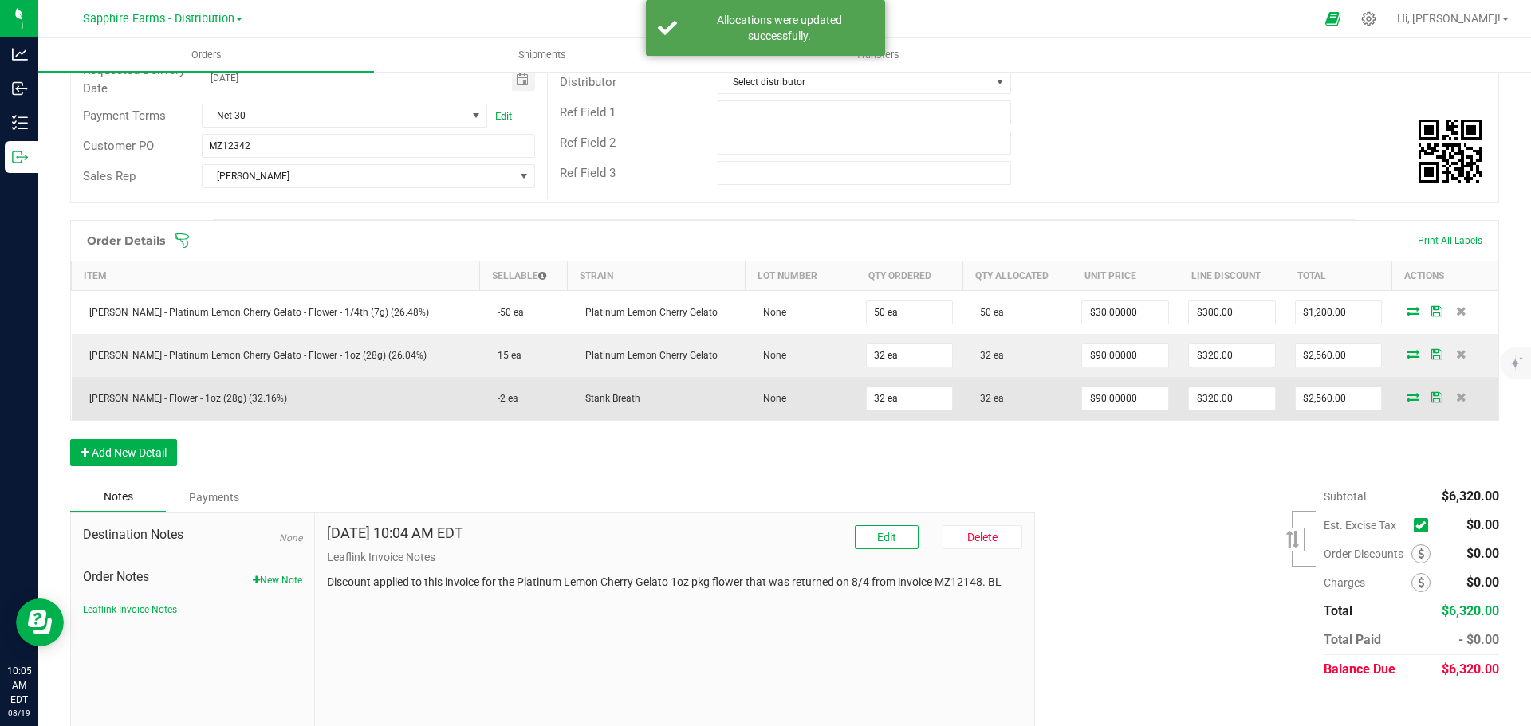
click at [1431, 392] on icon at bounding box center [1436, 397] width 11 height 10
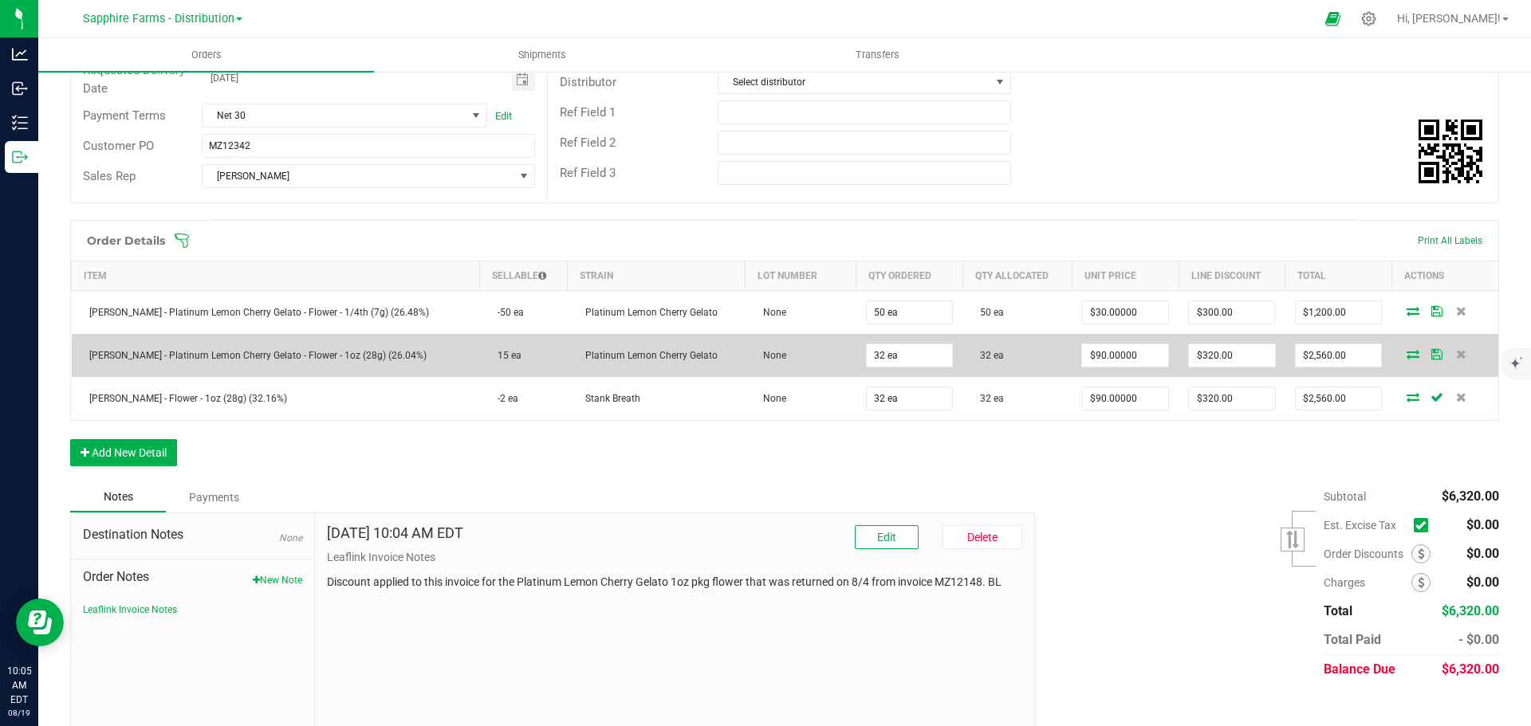
click at [1431, 355] on icon at bounding box center [1436, 354] width 11 height 10
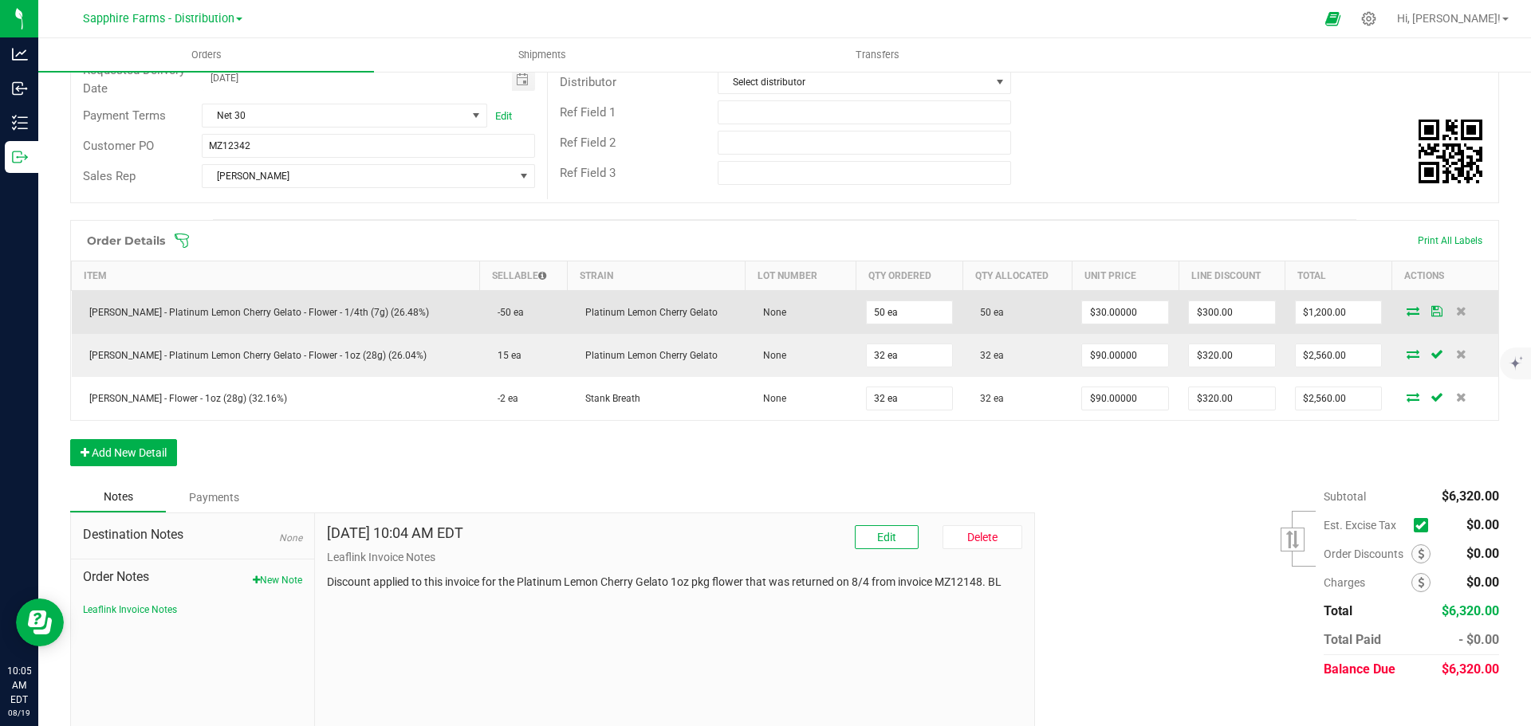
click at [1431, 314] on icon at bounding box center [1436, 311] width 11 height 10
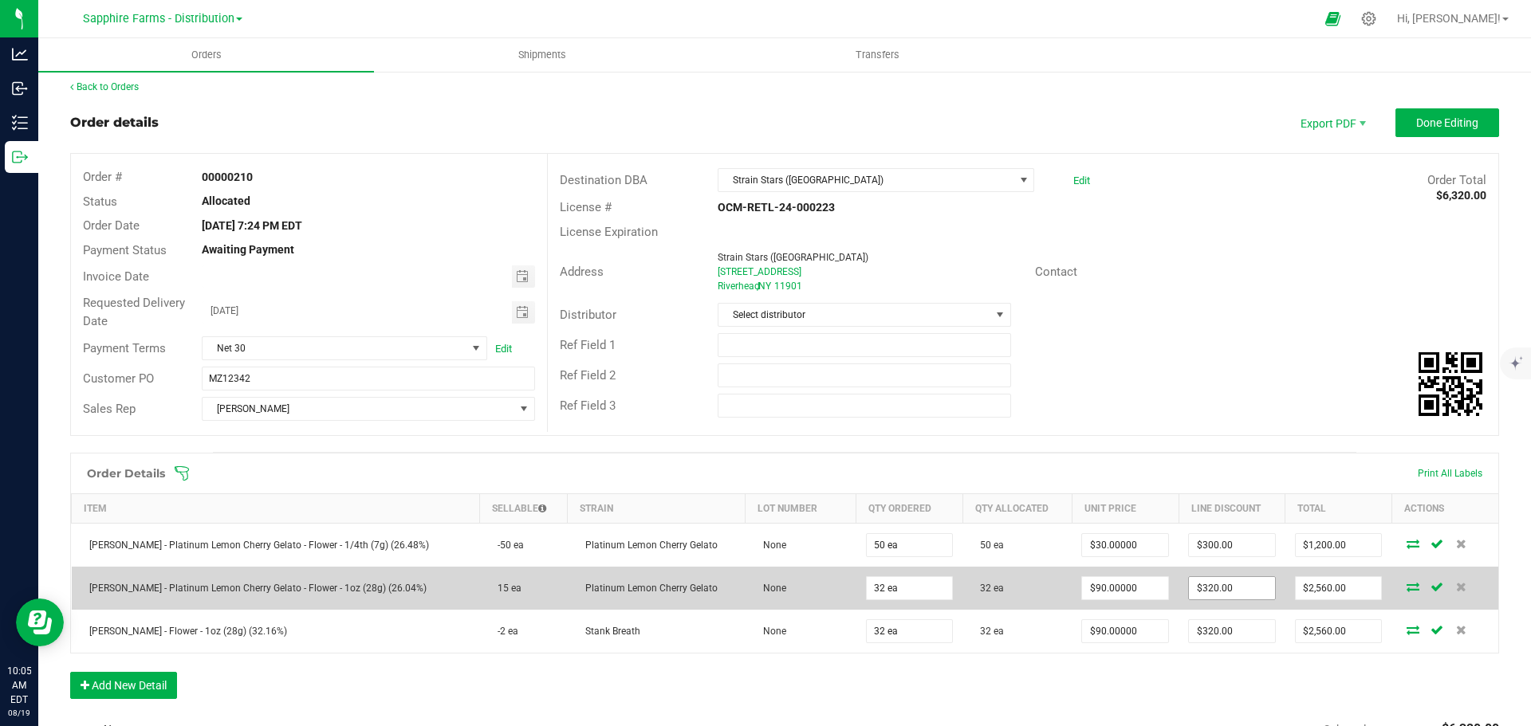
scroll to position [0, 0]
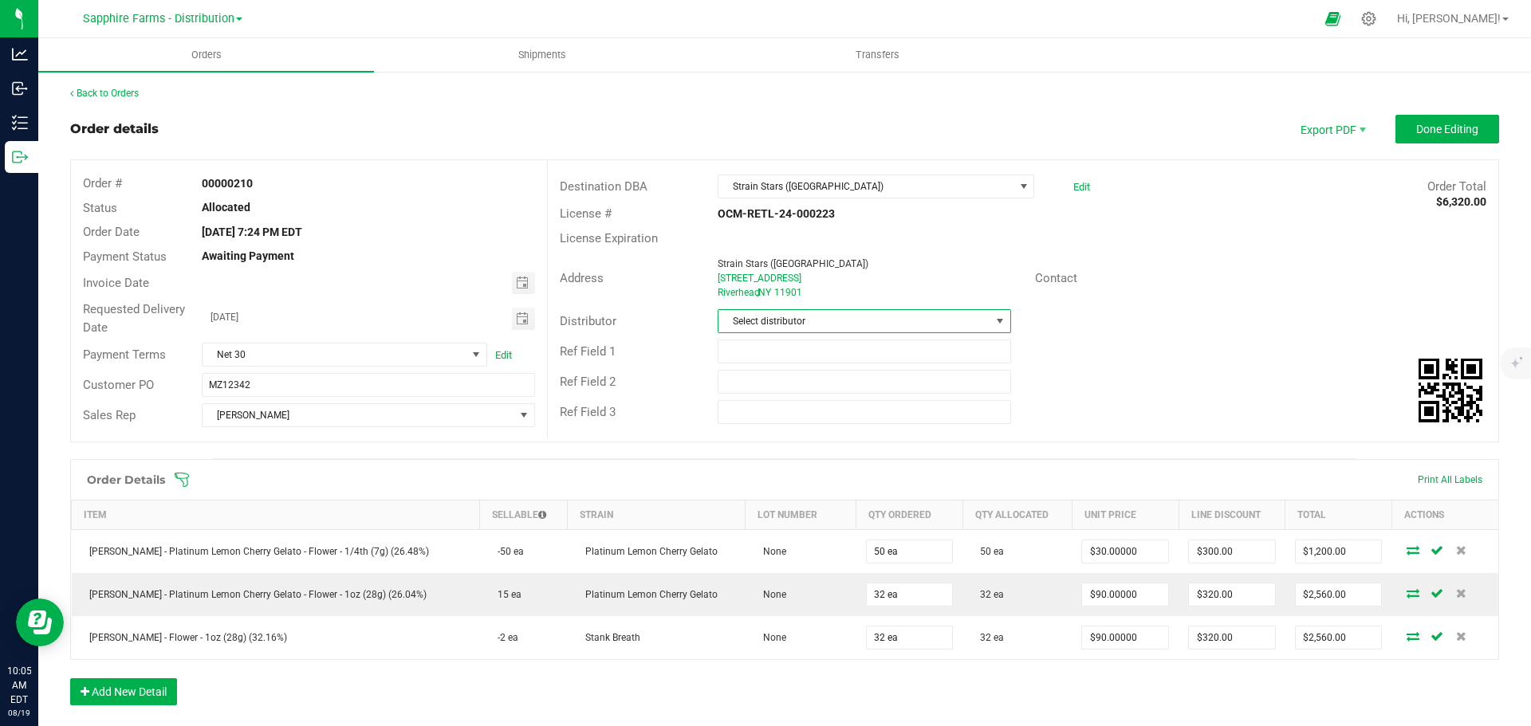
click at [993, 317] on span at bounding box center [999, 321] width 13 height 13
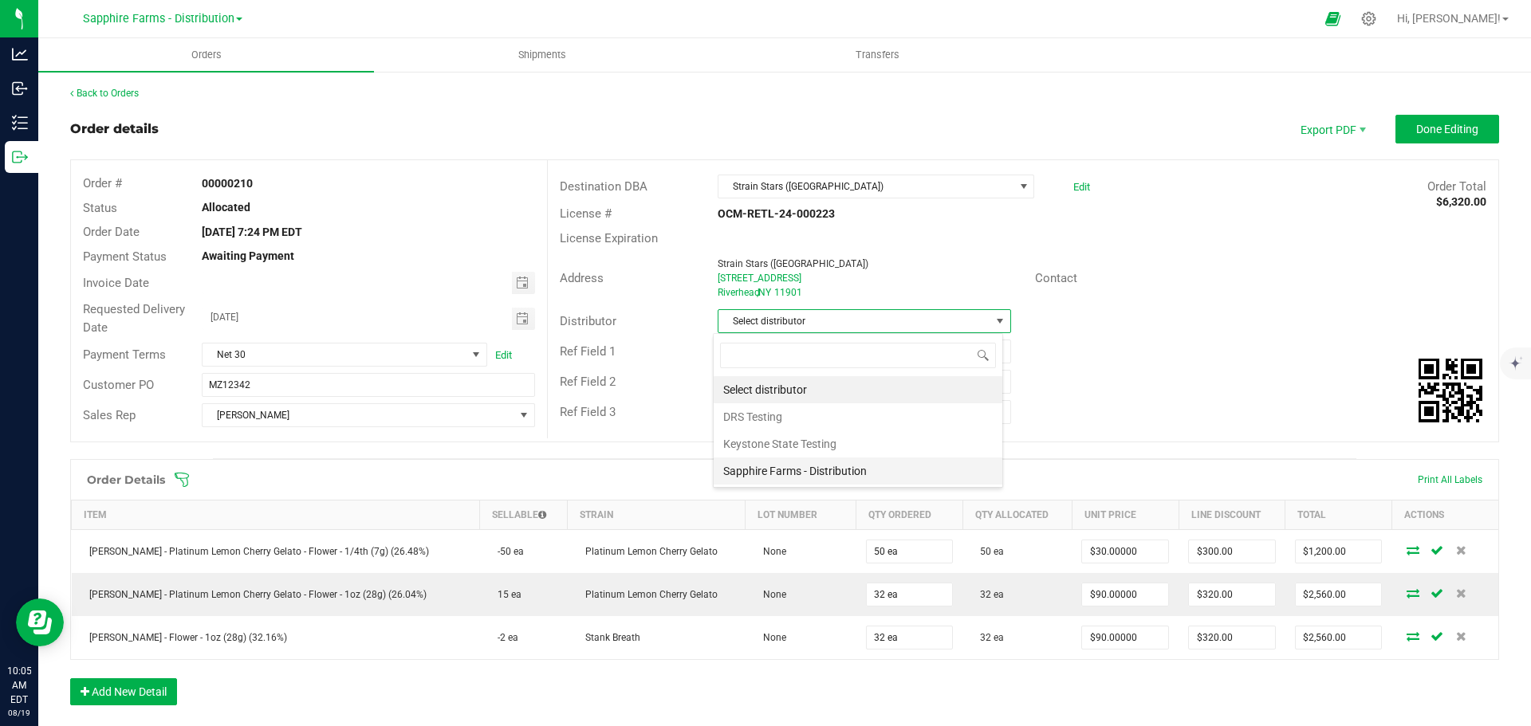
click at [867, 474] on li "Sapphire Farms - Distribution" at bounding box center [858, 471] width 289 height 27
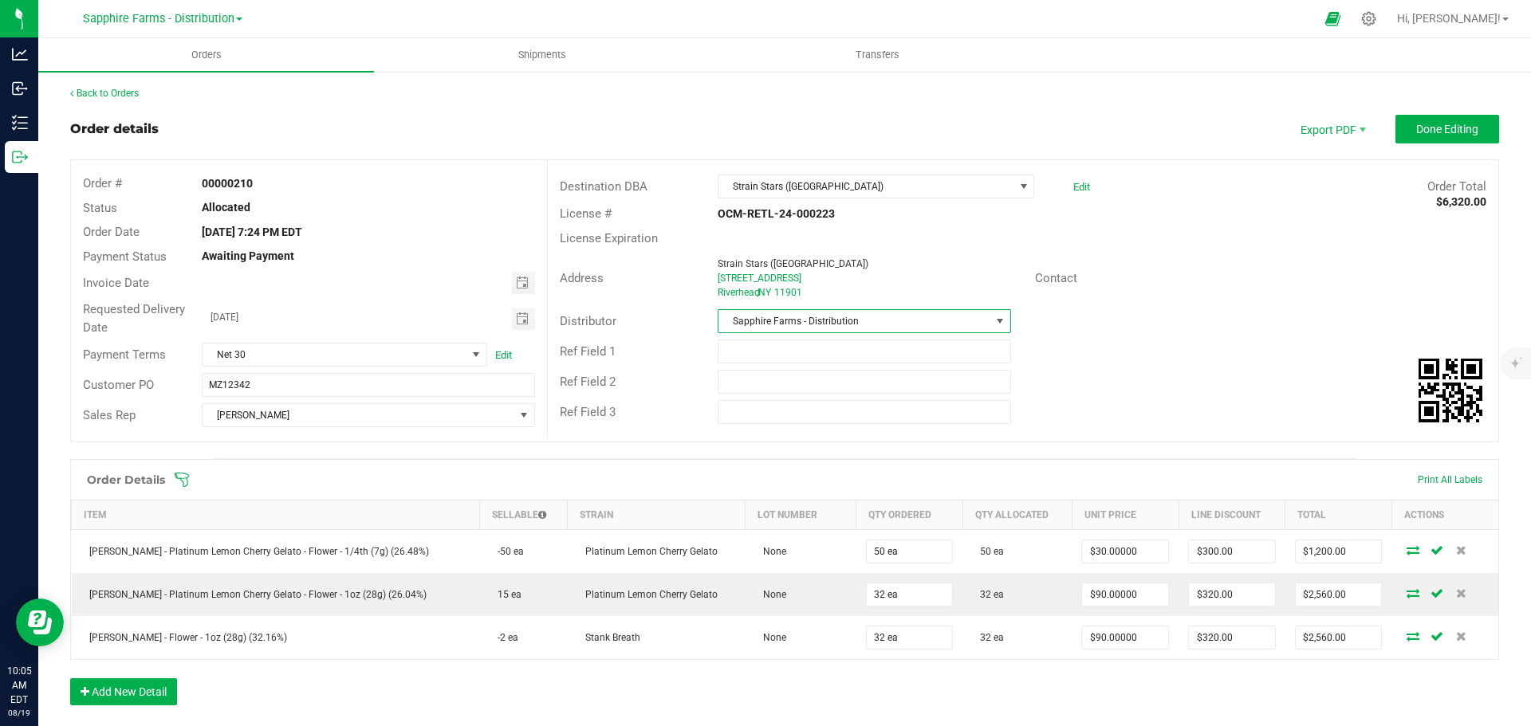
click at [1104, 415] on div "Ref Field 3" at bounding box center [1023, 412] width 950 height 30
click at [1455, 135] on span "Done Editing" at bounding box center [1447, 129] width 62 height 13
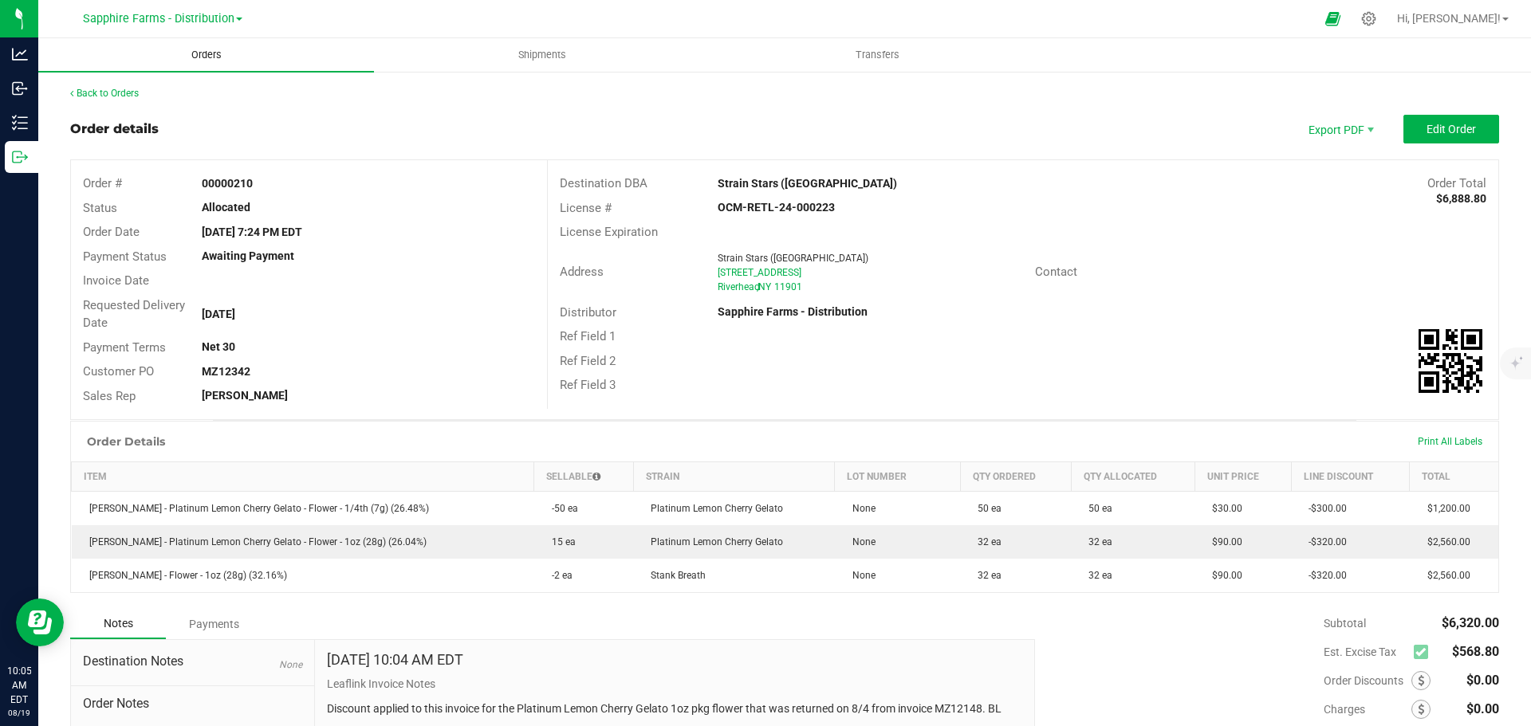
click at [151, 61] on uib-tab-heading "Orders" at bounding box center [206, 54] width 336 height 33
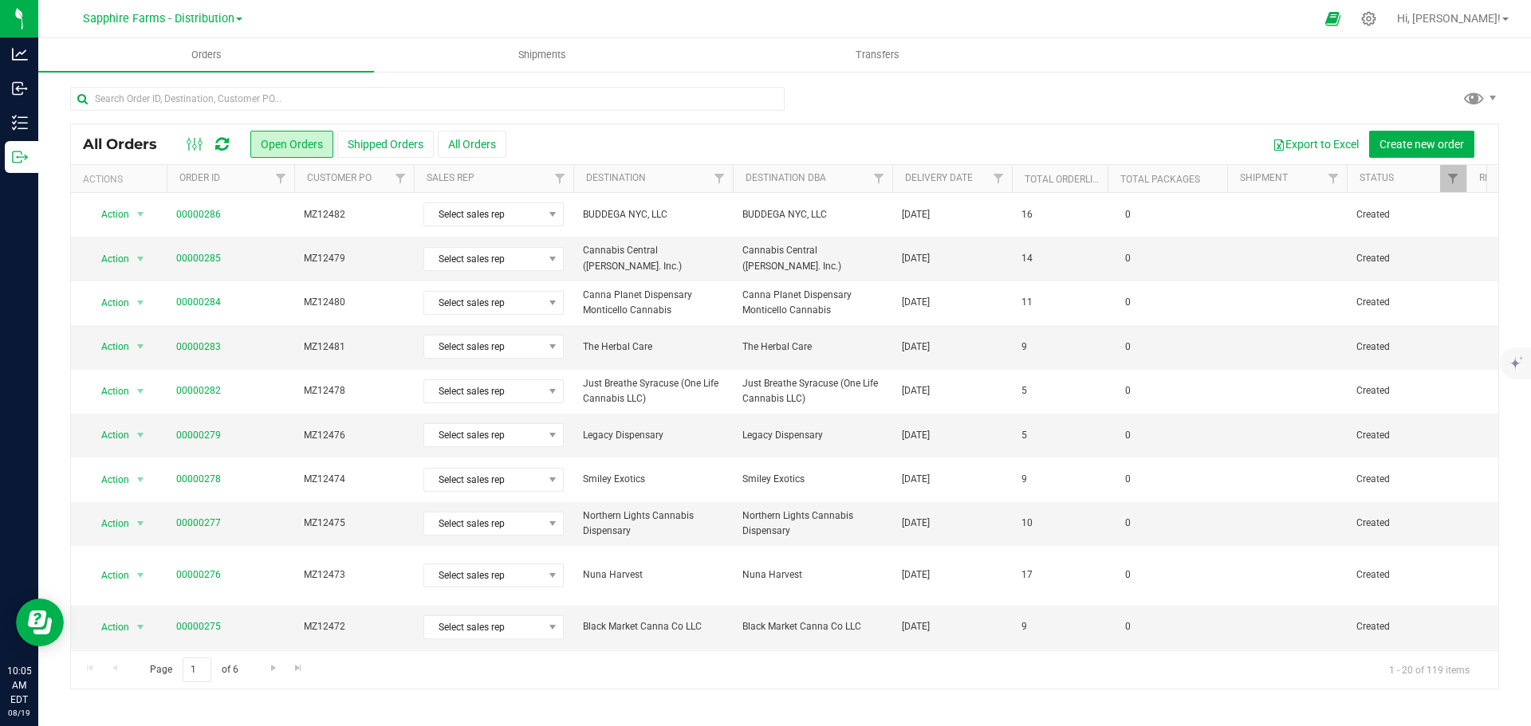
click at [905, 190] on th "Delivery Date" at bounding box center [952, 179] width 120 height 28
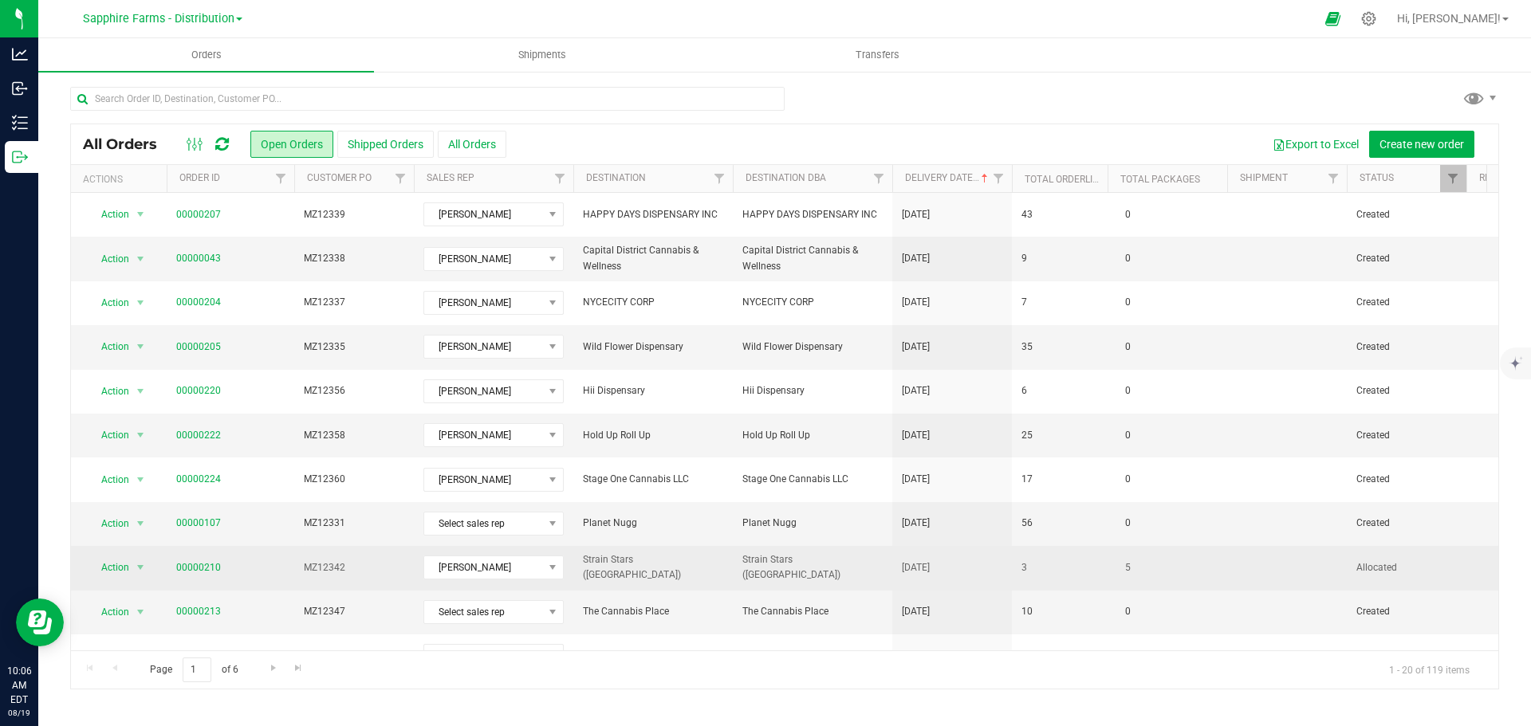
click at [965, 578] on td "[DATE]" at bounding box center [952, 568] width 120 height 44
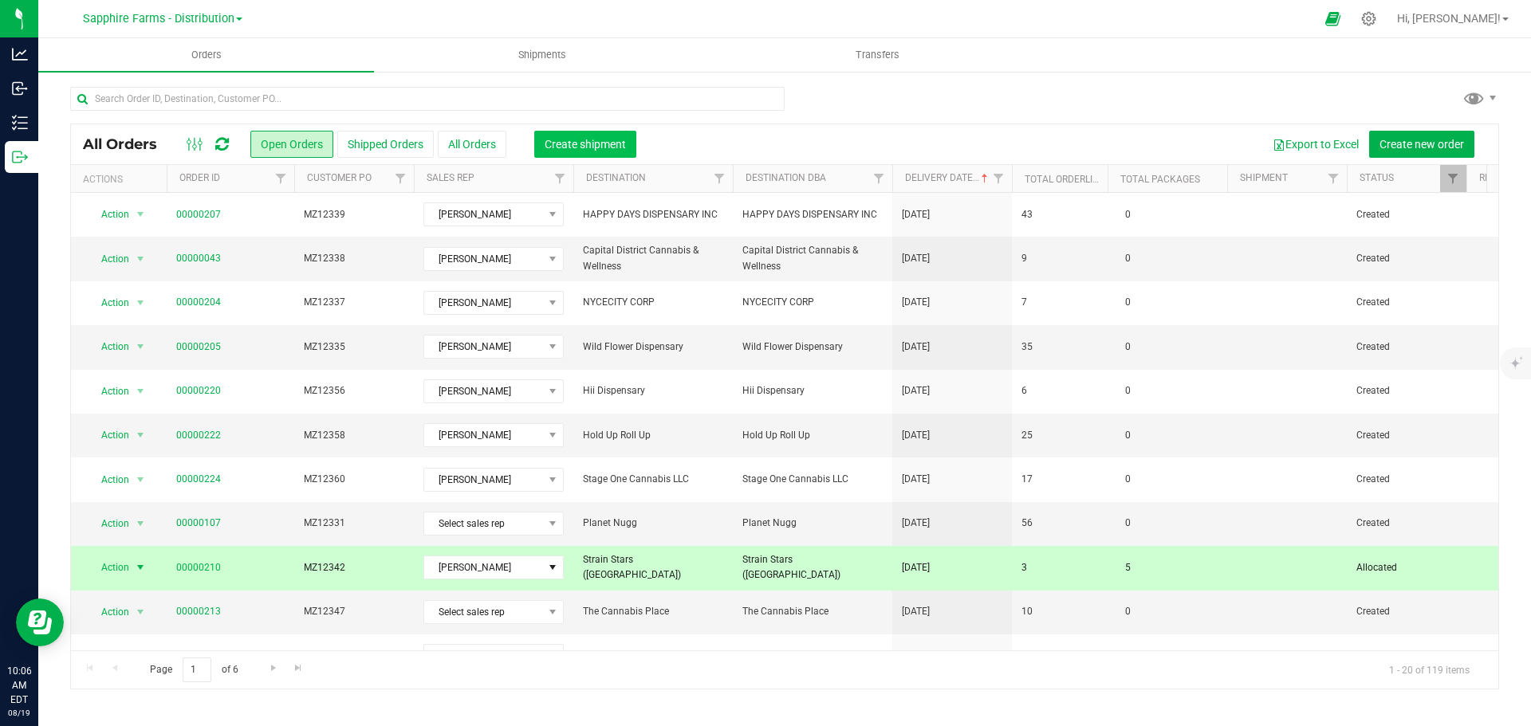
click at [605, 143] on span "Create shipment" at bounding box center [585, 144] width 81 height 13
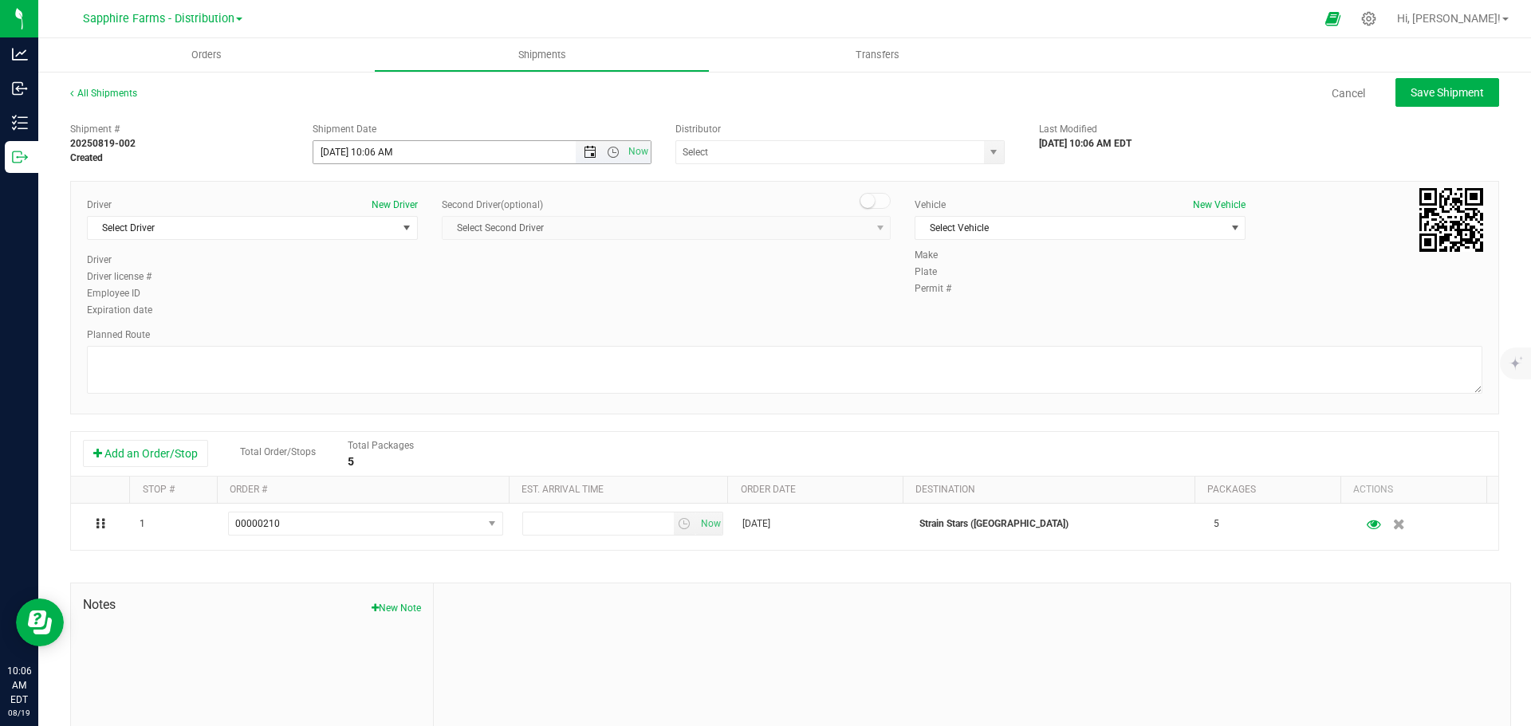
click at [584, 155] on span "Open the date view" at bounding box center [590, 152] width 13 height 13
click at [341, 267] on link "4" at bounding box center [347, 265] width 23 height 25
click at [545, 280] on div "Driver New Driver Select Driver Select Driver [PERSON_NAME] [PERSON_NAME] [PERS…" at bounding box center [784, 259] width 1419 height 122
click at [607, 149] on span "Open the time view" at bounding box center [613, 152] width 13 height 13
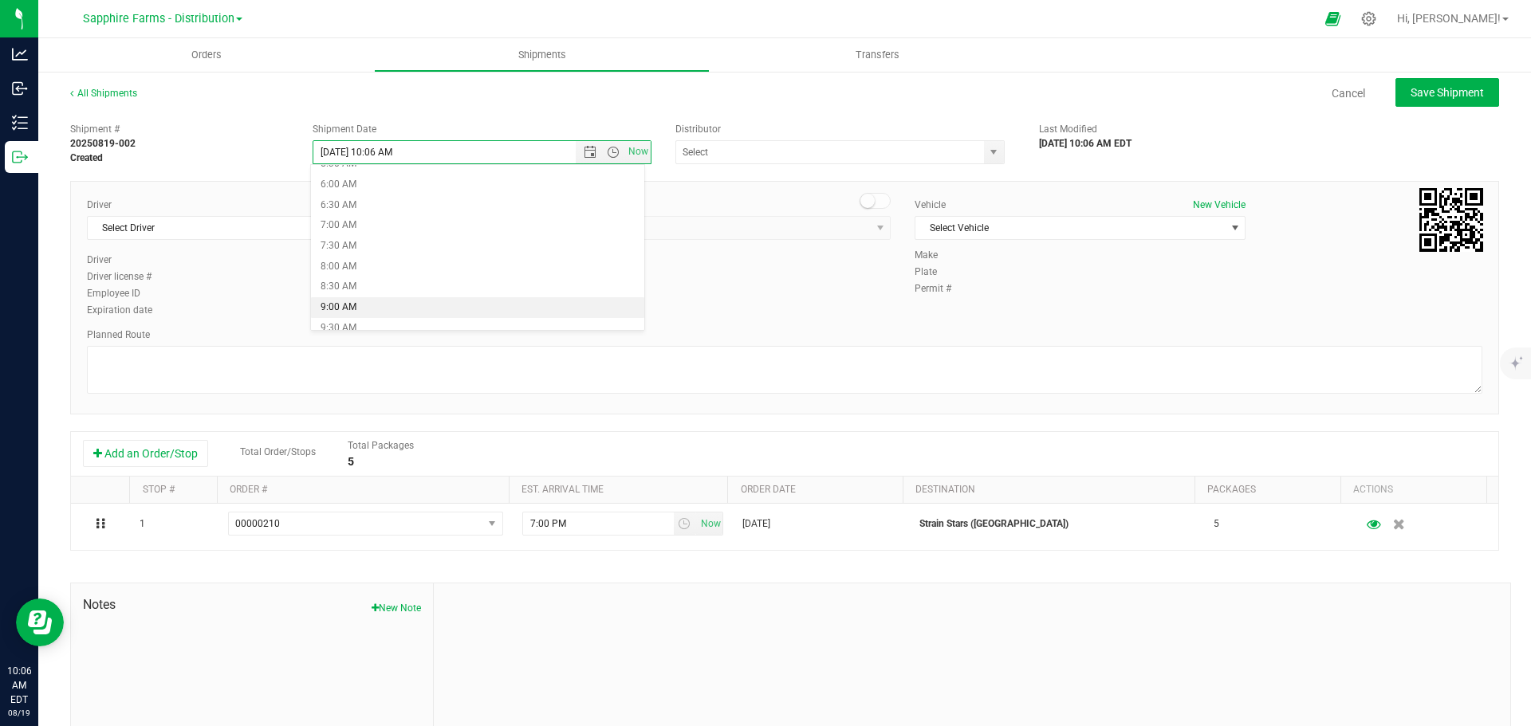
click at [403, 302] on li "9:00 AM" at bounding box center [477, 307] width 333 height 21
type input "8/4/2025 9:00 AM"
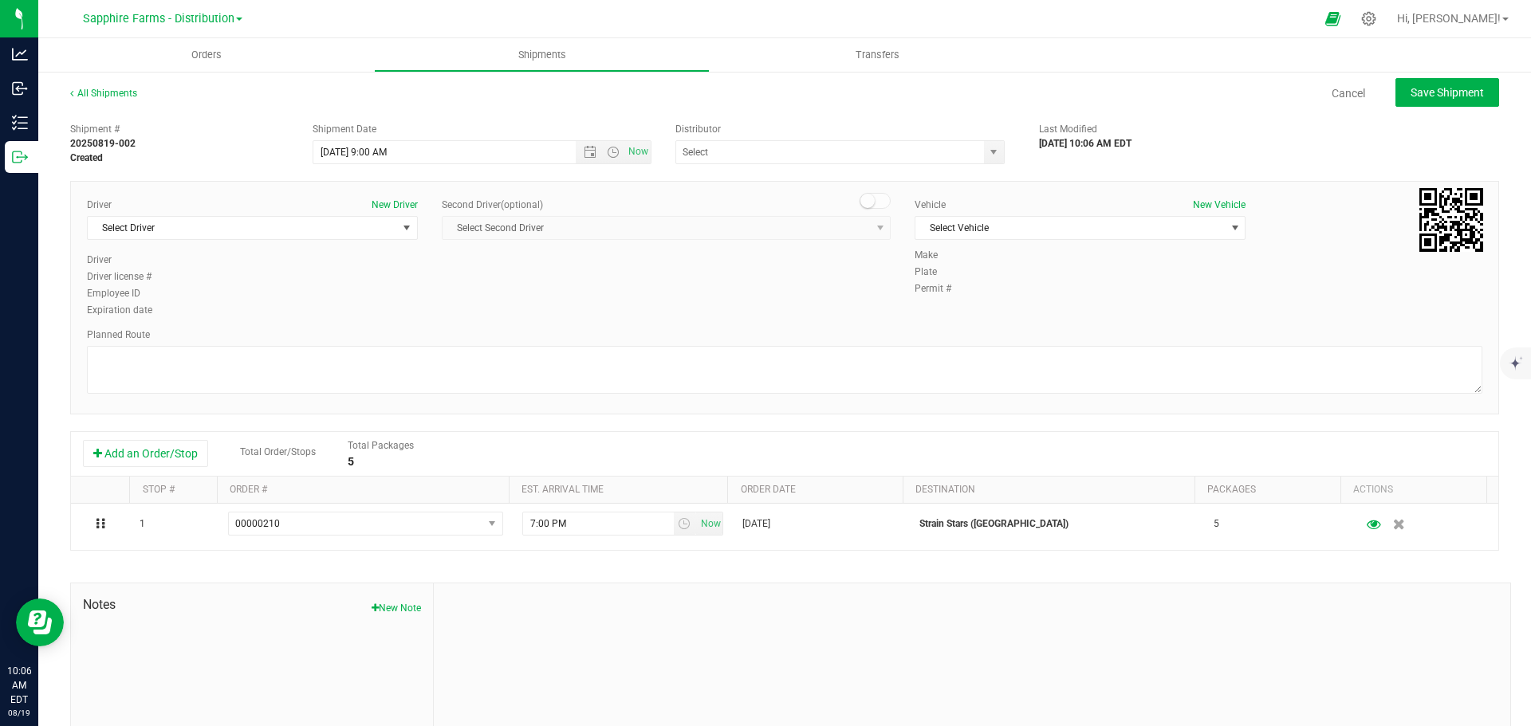
click at [565, 298] on div "Driver New Driver Select Driver Select Driver [PERSON_NAME] [PERSON_NAME] [PERS…" at bounding box center [784, 259] width 1419 height 122
click at [400, 229] on span "select" at bounding box center [406, 228] width 13 height 13
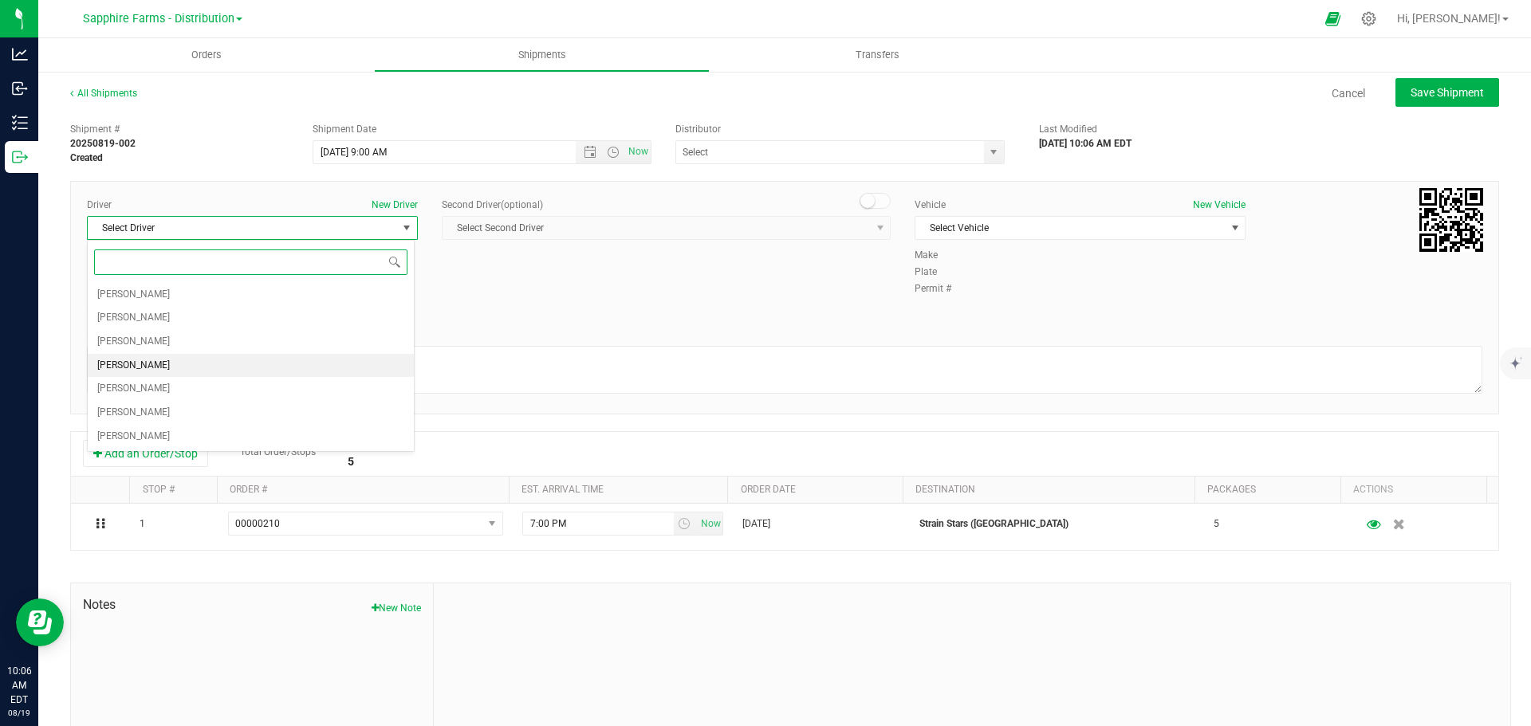
click at [264, 373] on li "[PERSON_NAME]" at bounding box center [251, 366] width 326 height 24
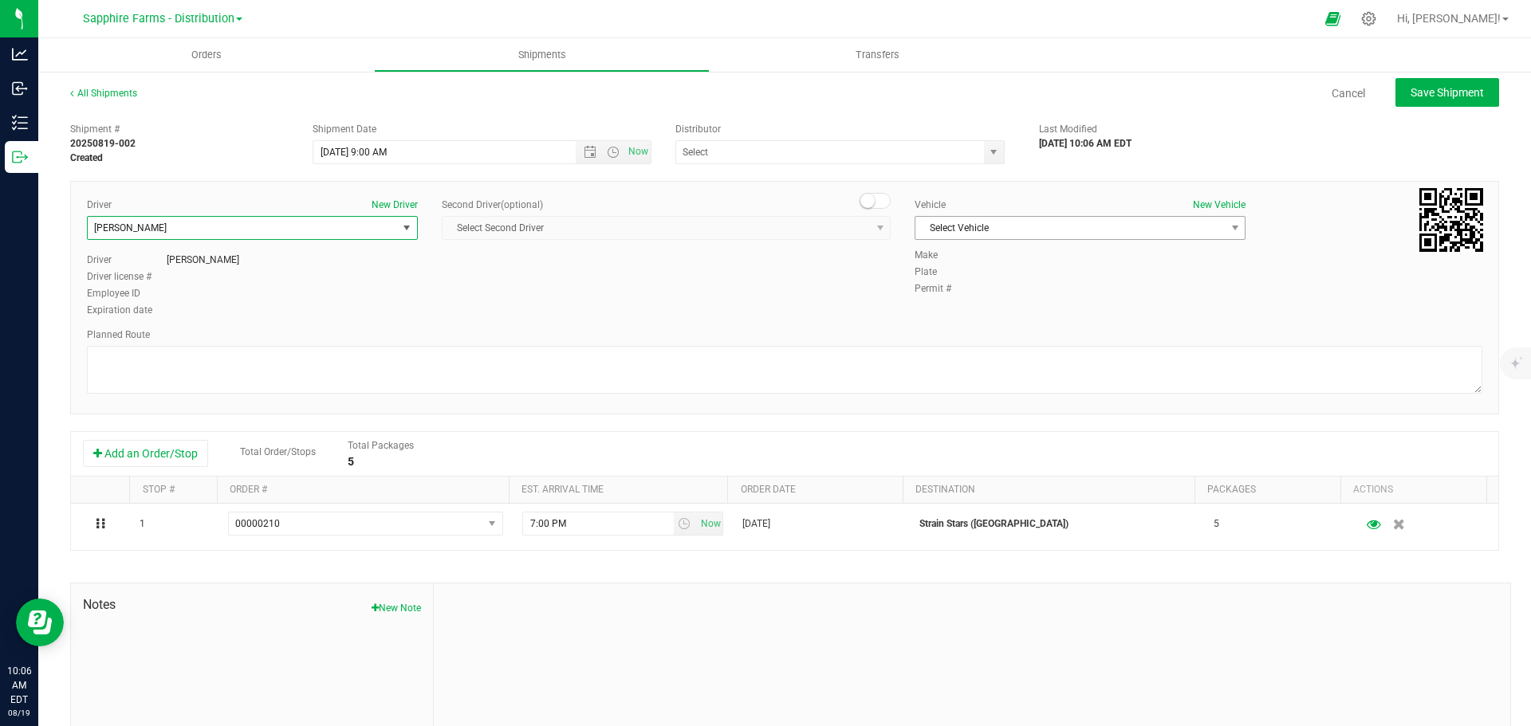
click at [961, 218] on span "Select Vehicle" at bounding box center [1069, 228] width 309 height 22
click at [952, 307] on li "Van #2" at bounding box center [1072, 303] width 326 height 24
click at [783, 319] on div "Driver New Driver [PERSON_NAME] Select Driver [PERSON_NAME] [PERSON_NAME] [PERS…" at bounding box center [784, 259] width 1419 height 122
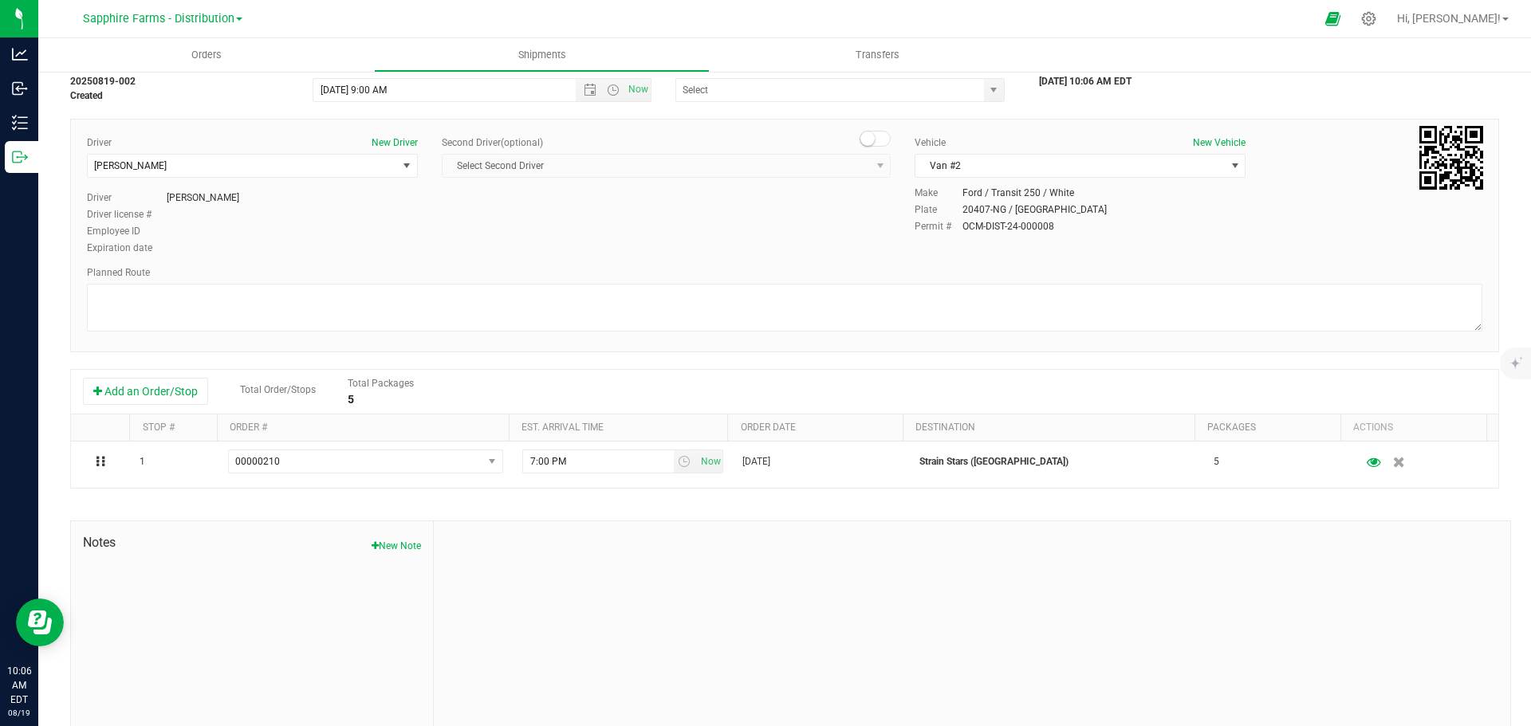
scroll to position [80, 0]
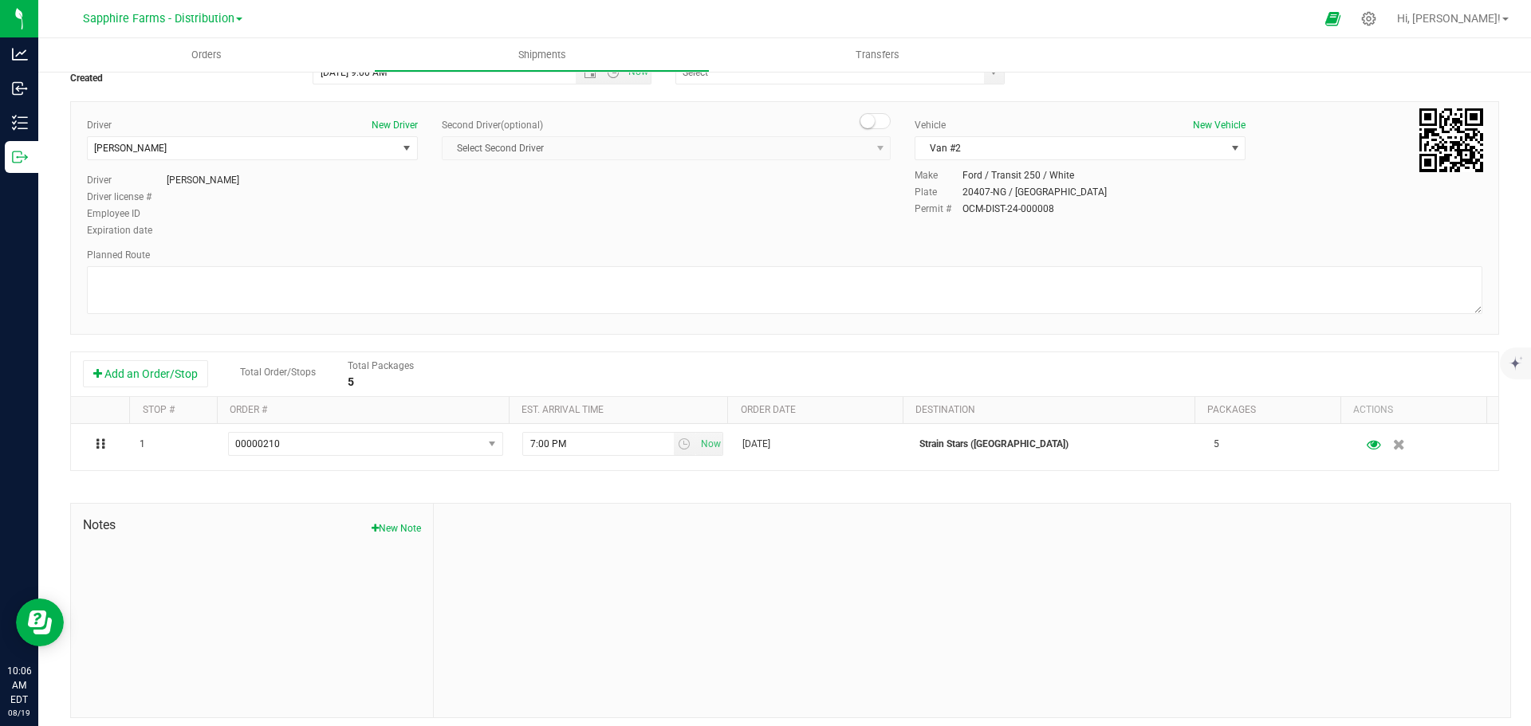
click at [719, 236] on div "Driver New Driver [PERSON_NAME] Select Driver [PERSON_NAME] [PERSON_NAME] [PERS…" at bounding box center [784, 179] width 1419 height 122
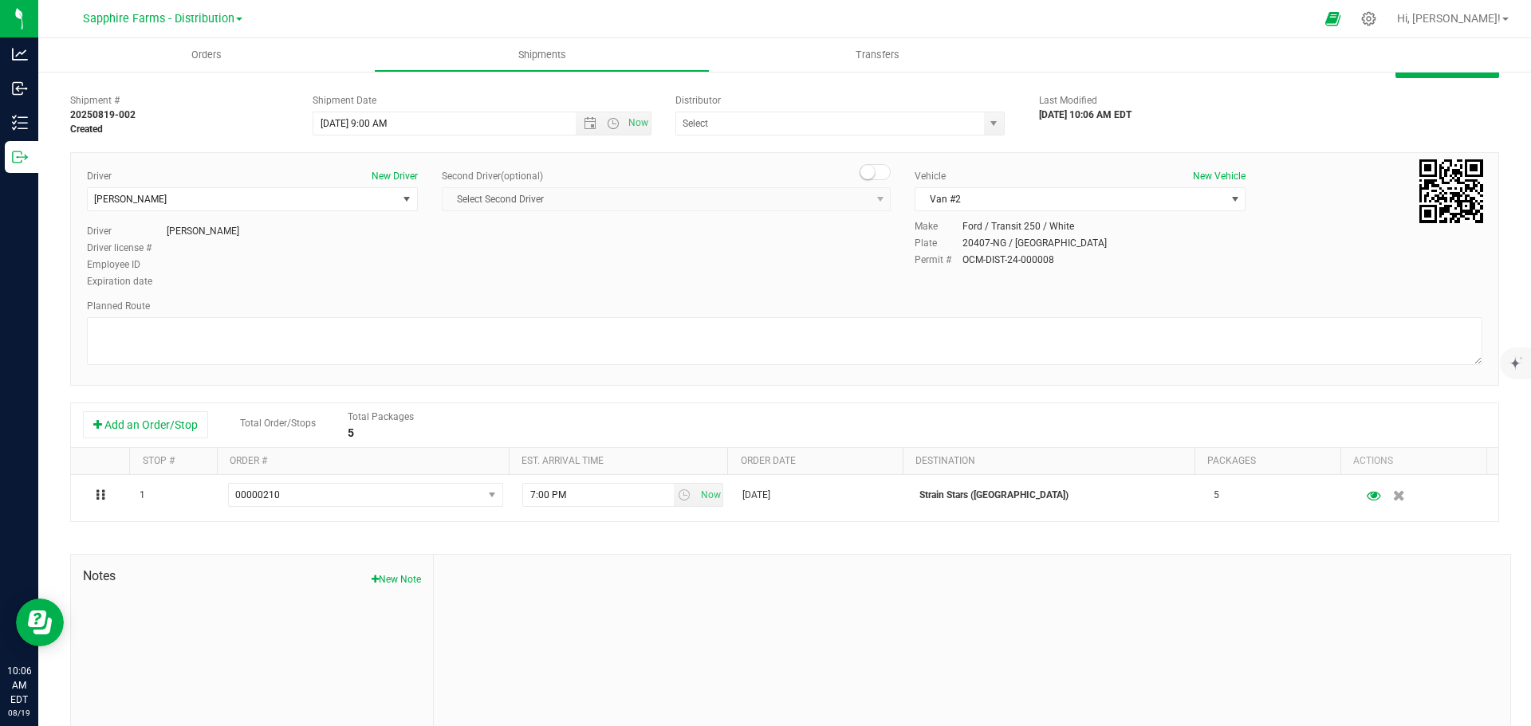
scroll to position [0, 0]
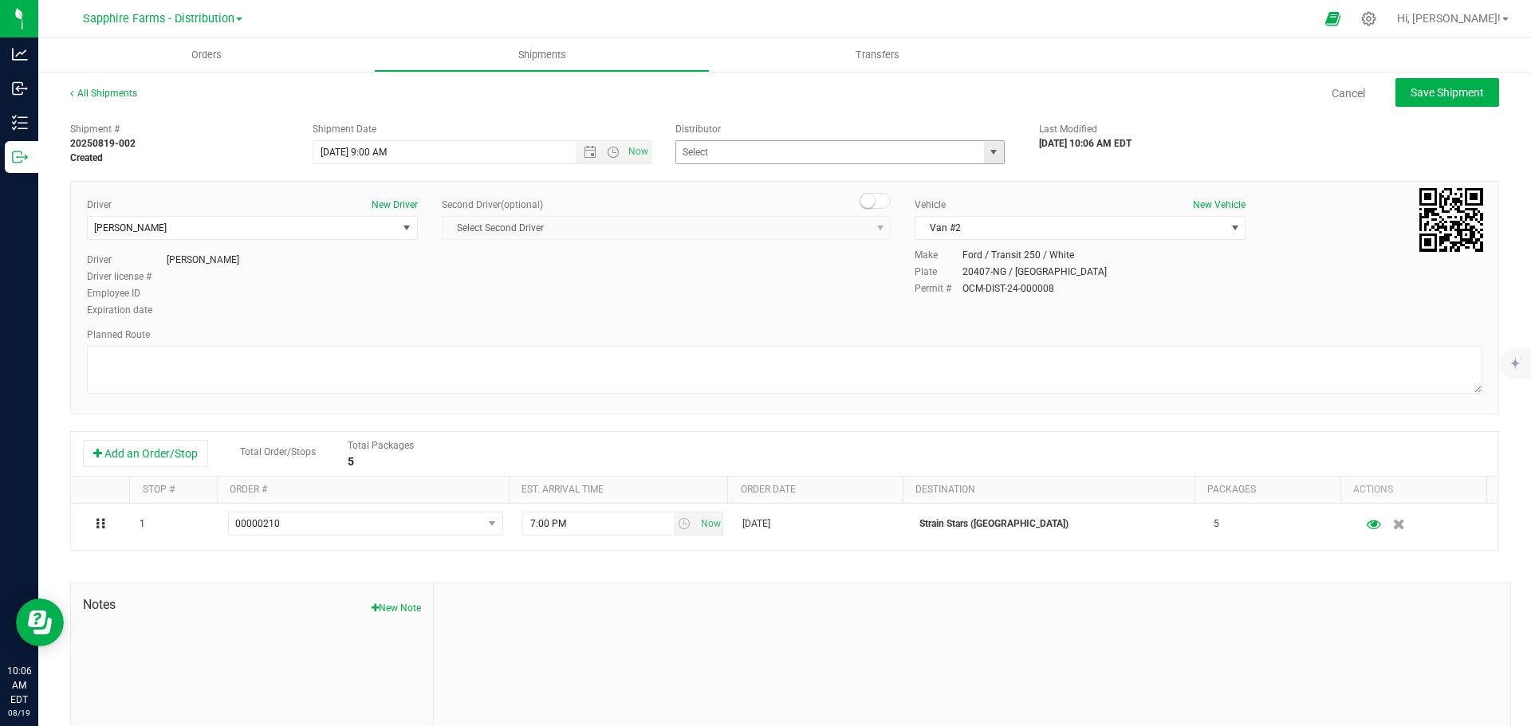
click at [987, 153] on span "select" at bounding box center [993, 152] width 13 height 13
click at [817, 236] on li "Sapphire Farms - Distribution" at bounding box center [833, 227] width 325 height 24
type input "Sapphire Farms - Distribution"
click at [828, 289] on div "Driver New Driver [PERSON_NAME] Select Driver [PERSON_NAME] [PERSON_NAME] [PERS…" at bounding box center [784, 259] width 1419 height 122
click at [1434, 89] on span "Save Shipment" at bounding box center [1446, 92] width 73 height 13
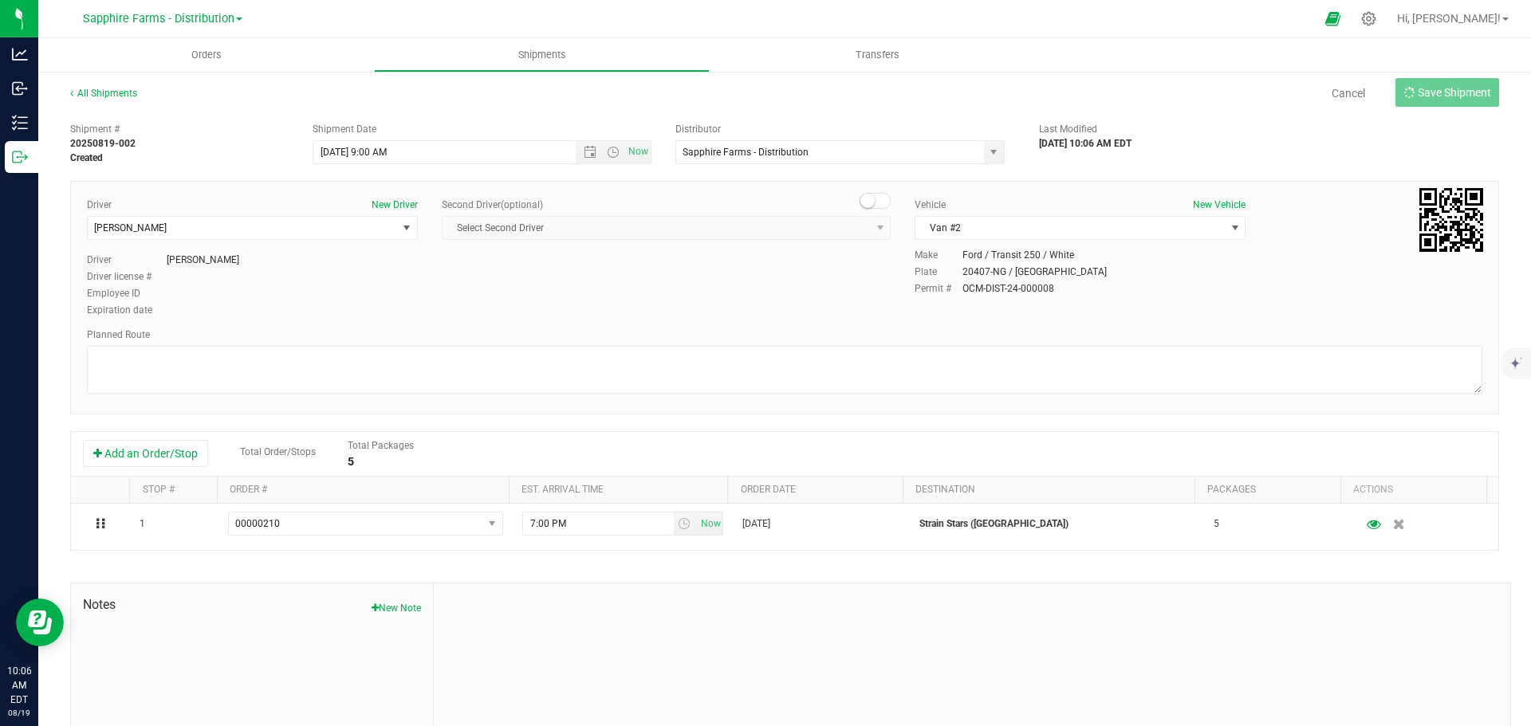
type input "8/4/2025 1:00 PM"
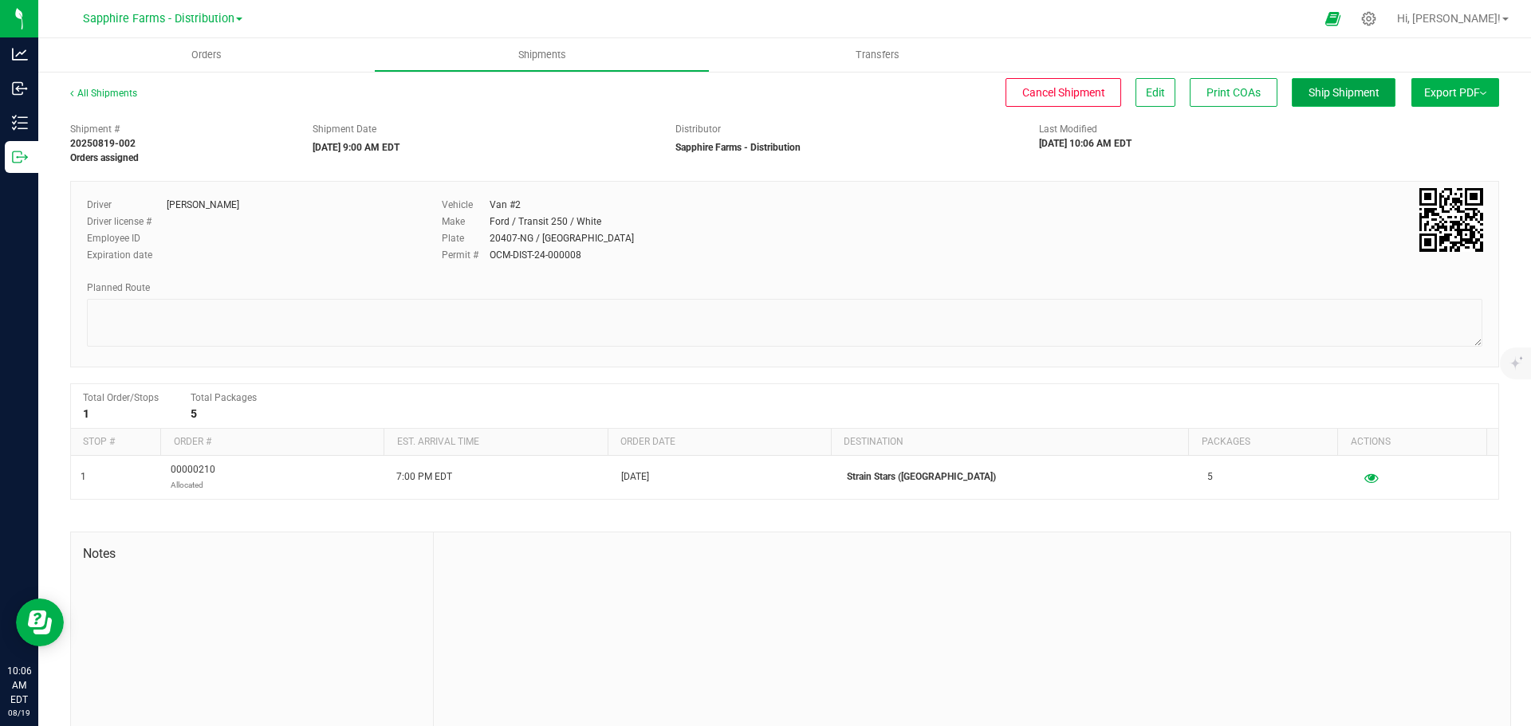
click at [1312, 89] on span "Ship Shipment" at bounding box center [1343, 92] width 71 height 13
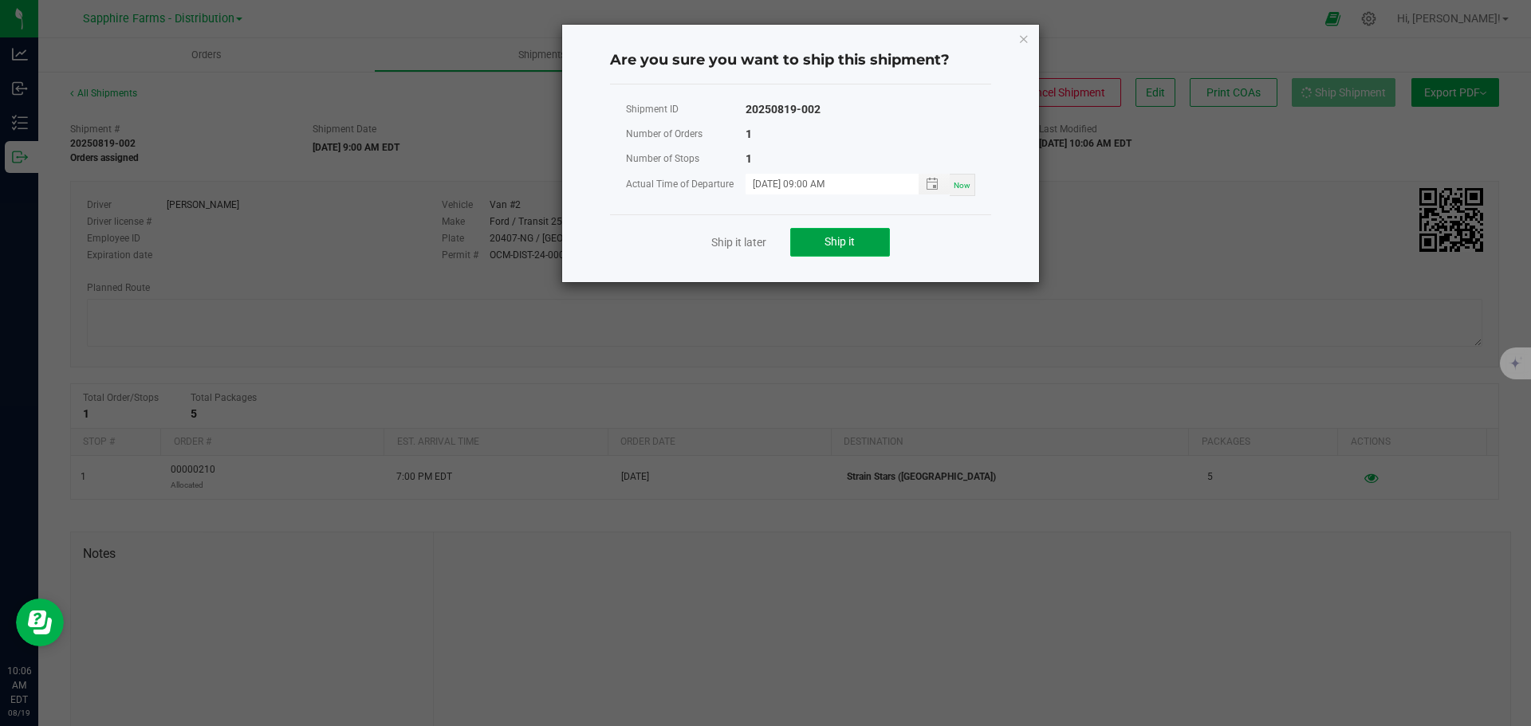
click at [833, 248] on span "Ship it" at bounding box center [839, 241] width 30 height 13
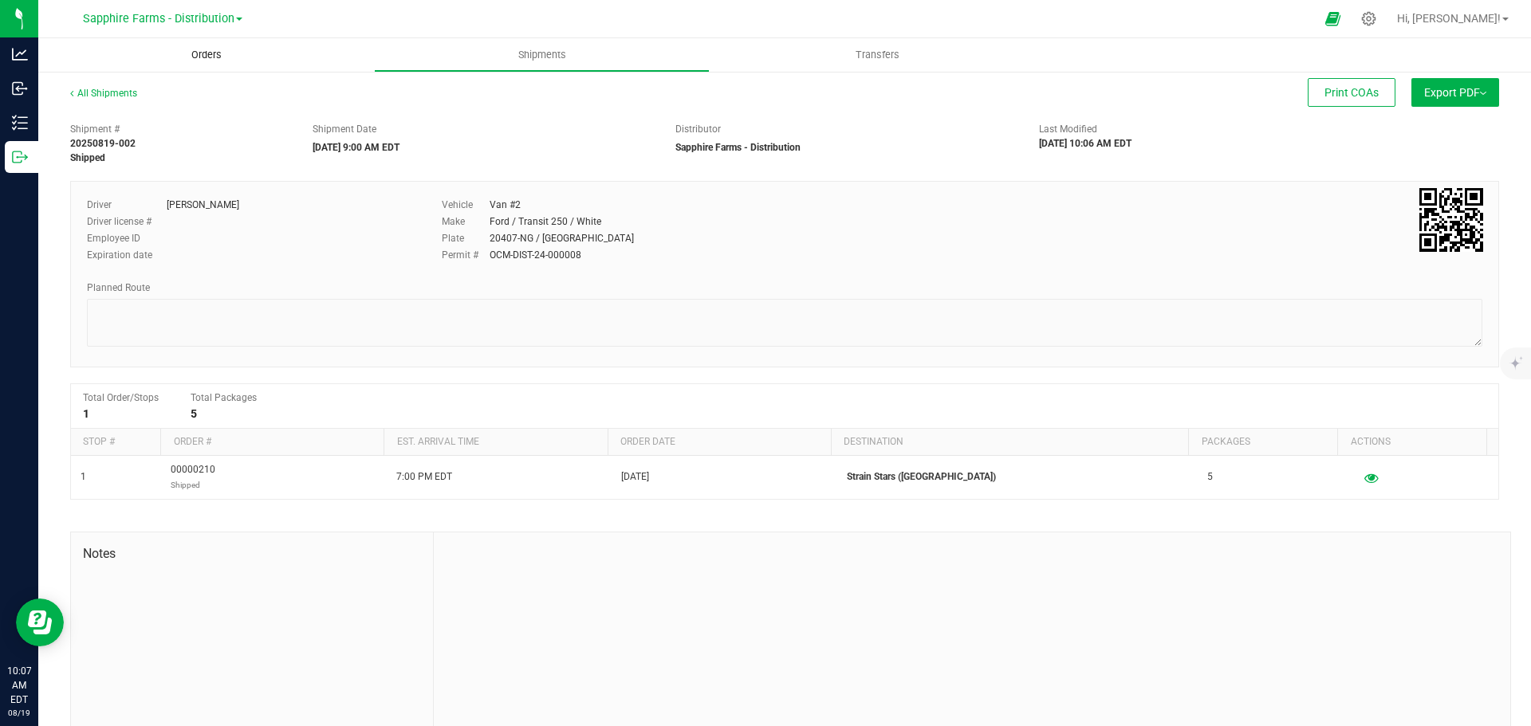
click at [210, 50] on span "Orders" at bounding box center [206, 55] width 73 height 14
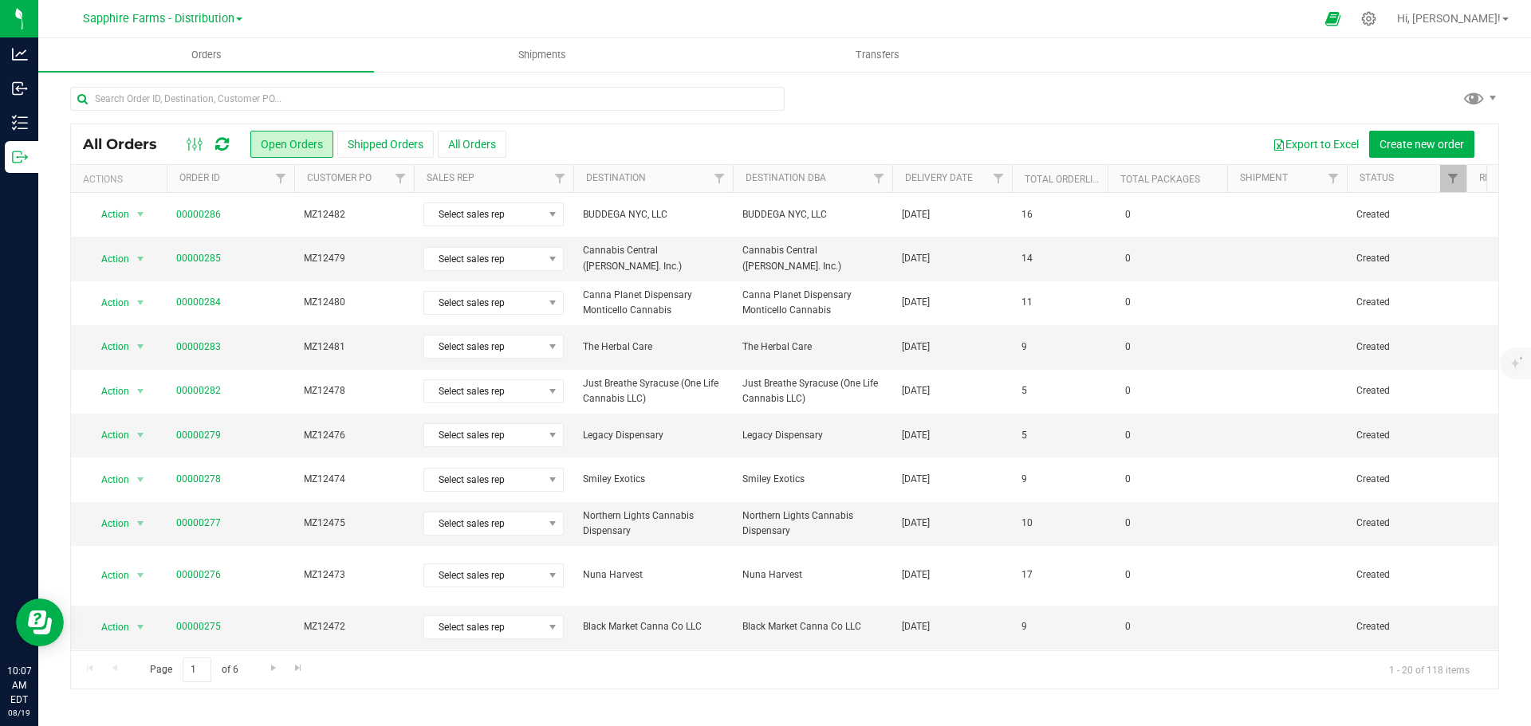
click at [903, 183] on th "Delivery Date" at bounding box center [952, 179] width 120 height 28
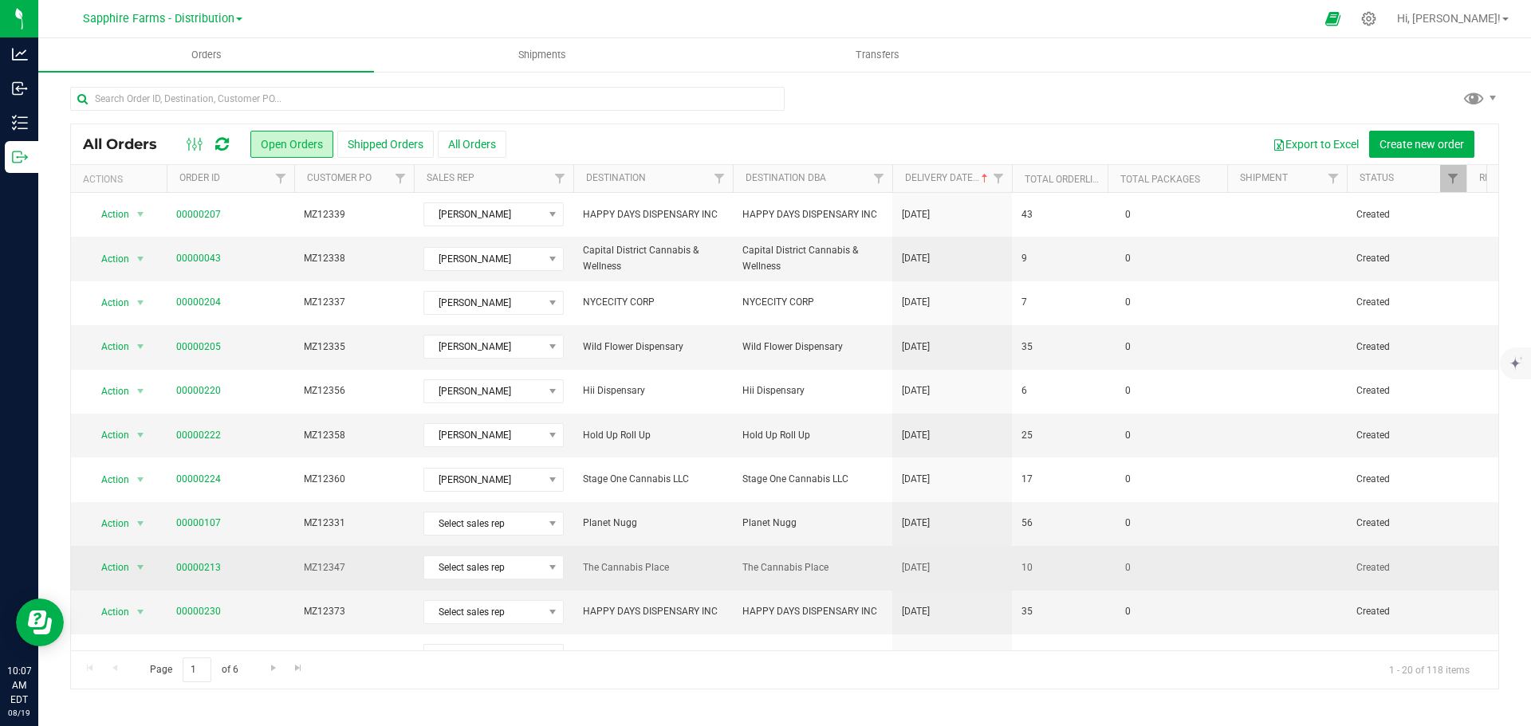
click at [864, 569] on span "The Cannabis Place" at bounding box center [812, 568] width 140 height 15
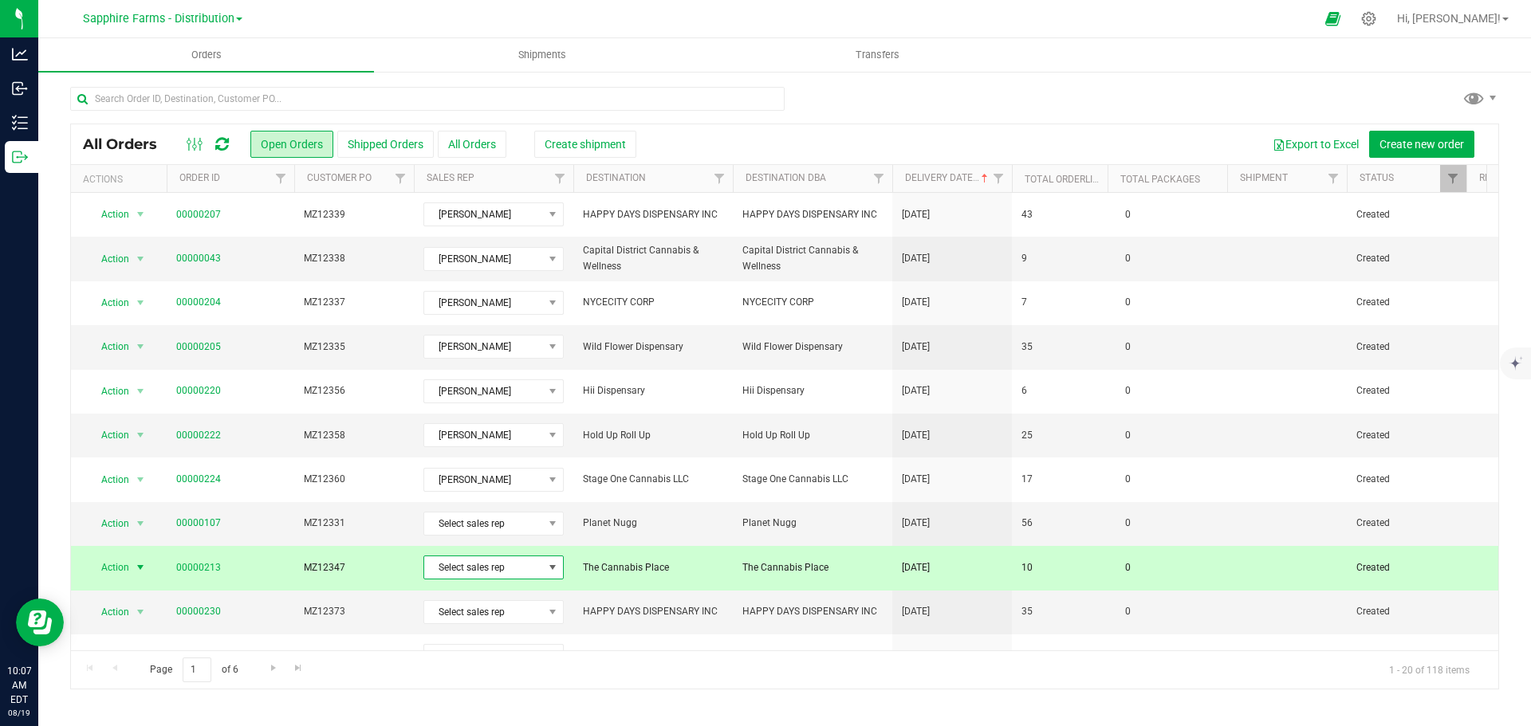
click at [473, 569] on span "Select sales rep" at bounding box center [483, 568] width 119 height 22
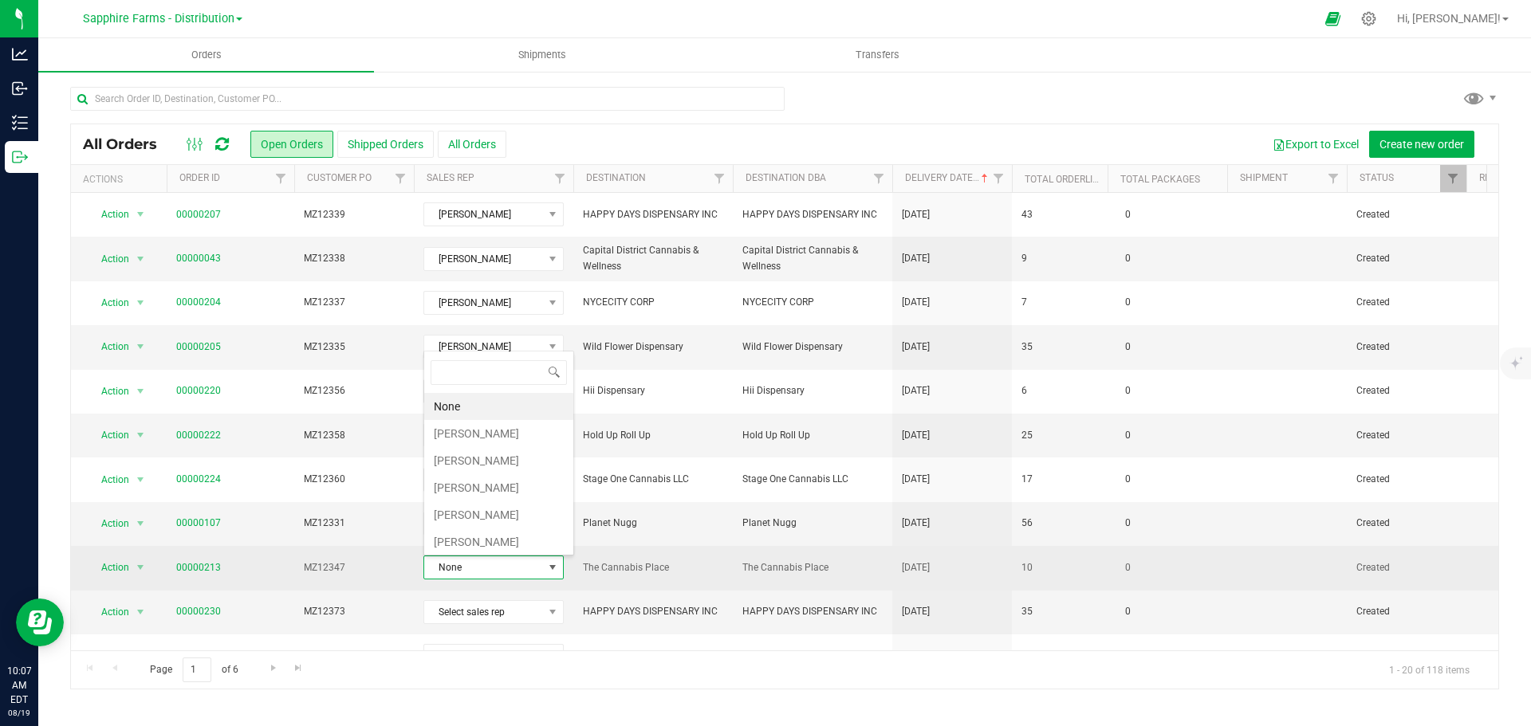
scroll to position [24, 140]
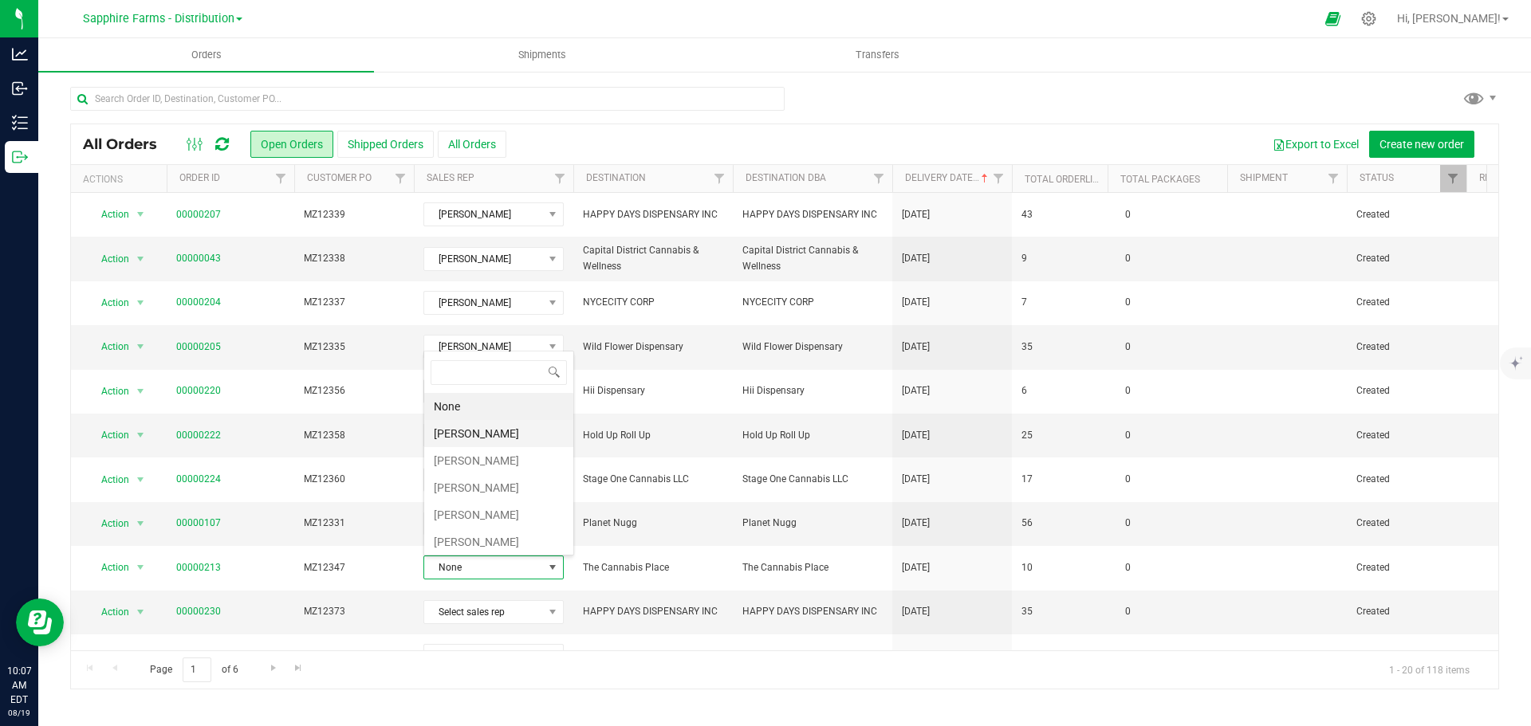
click at [496, 436] on li "[PERSON_NAME]" at bounding box center [498, 433] width 149 height 27
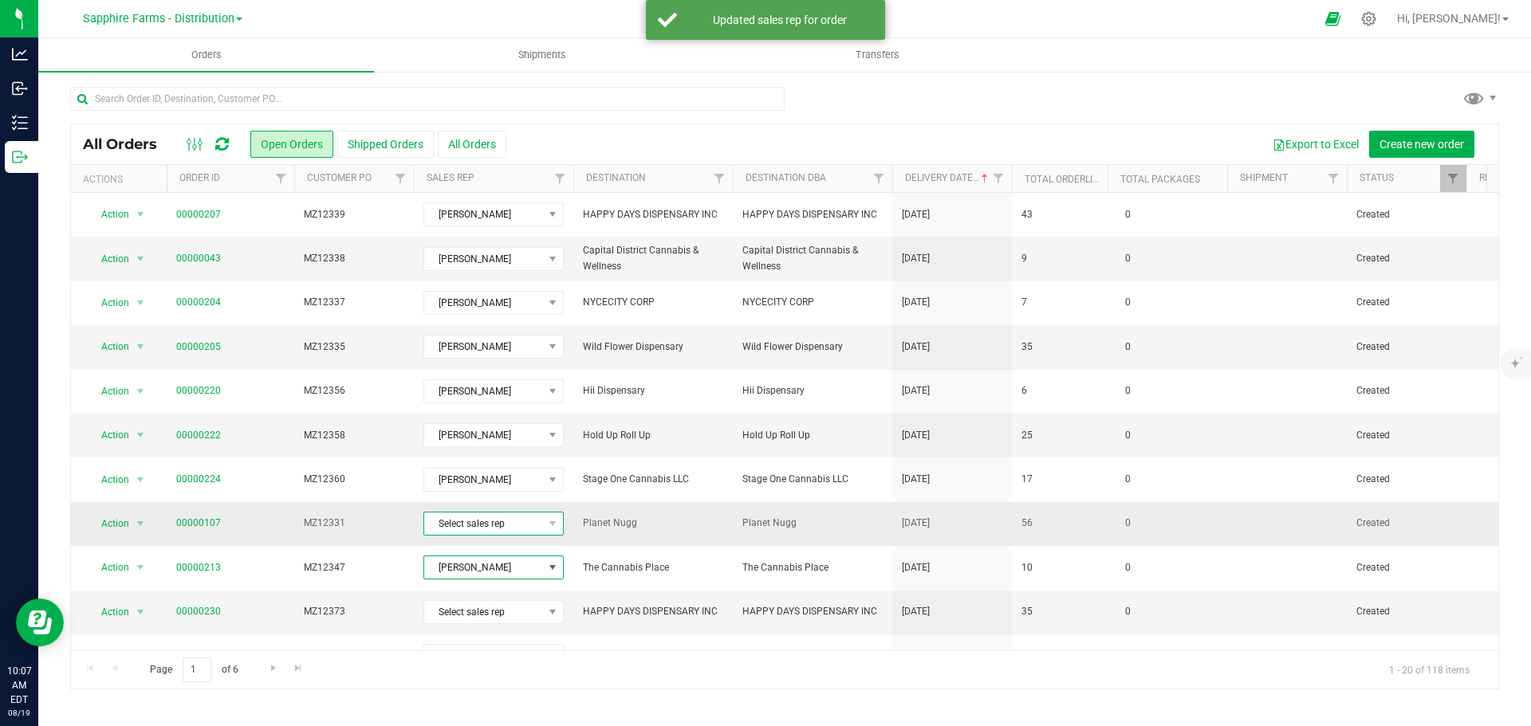
click at [507, 517] on span "Select sales rep" at bounding box center [483, 524] width 119 height 22
click at [486, 390] on li "[PERSON_NAME]" at bounding box center [498, 389] width 149 height 27
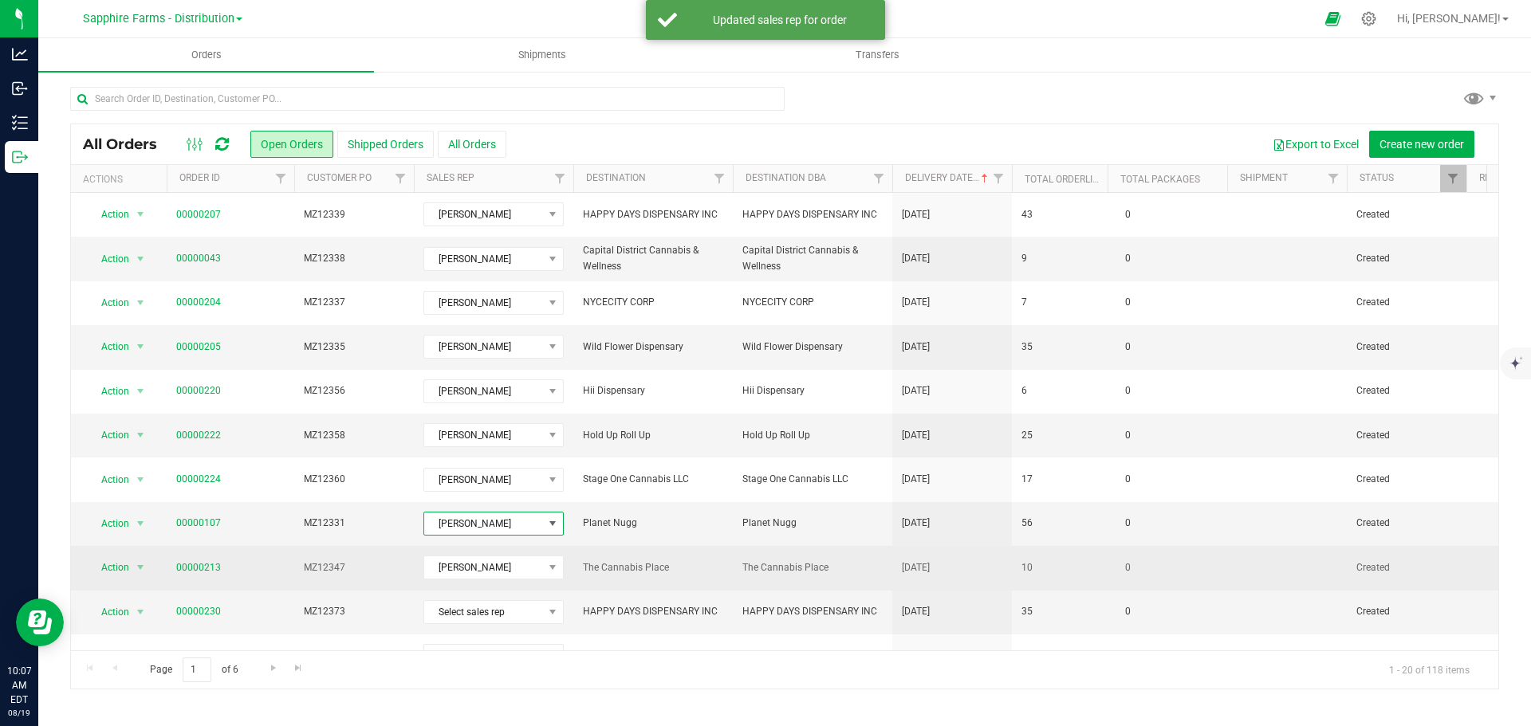
click at [266, 583] on td "00000213" at bounding box center [231, 568] width 128 height 44
click at [279, 564] on span "00000213" at bounding box center [230, 568] width 108 height 15
click at [281, 570] on span "00000213" at bounding box center [230, 568] width 108 height 15
click at [201, 566] on link "00000213" at bounding box center [198, 568] width 45 height 15
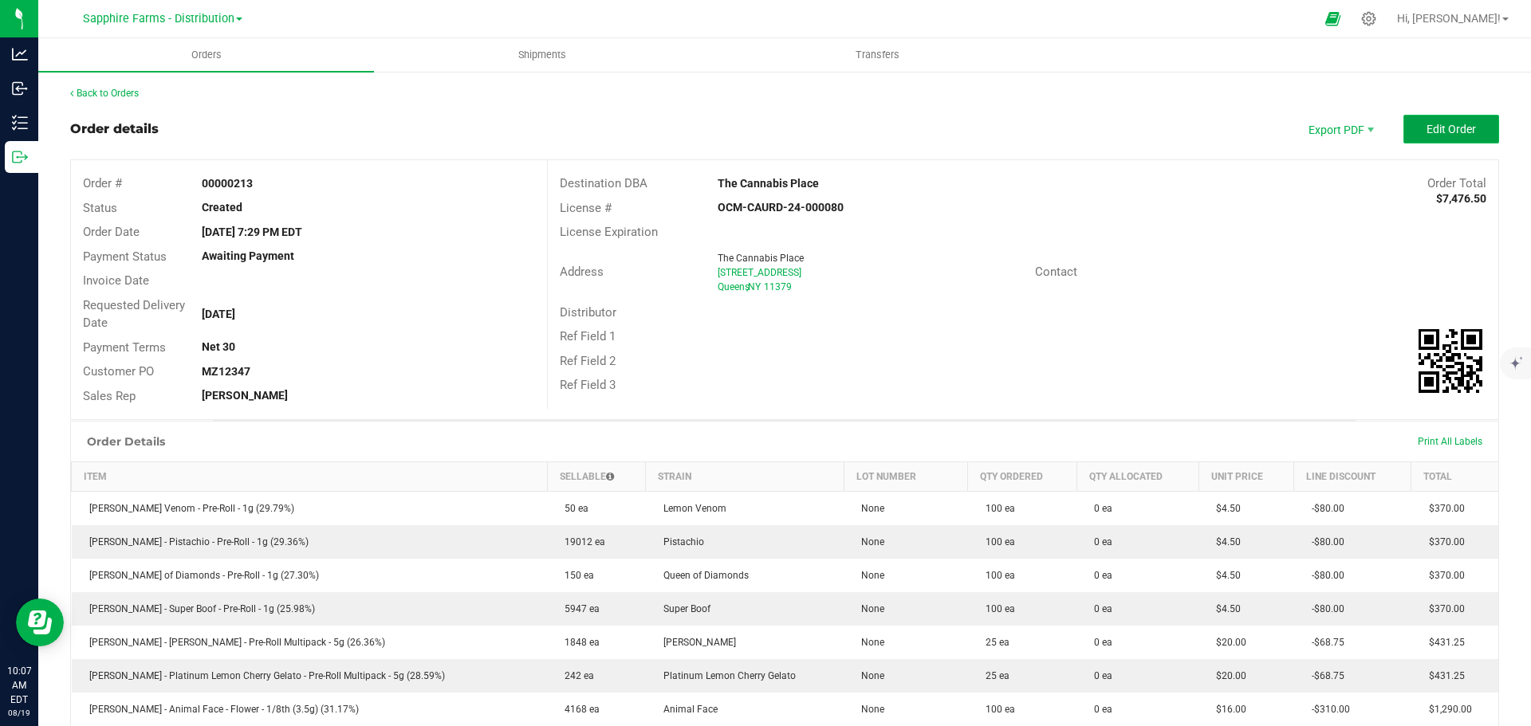
click at [1438, 124] on span "Edit Order" at bounding box center [1450, 129] width 49 height 13
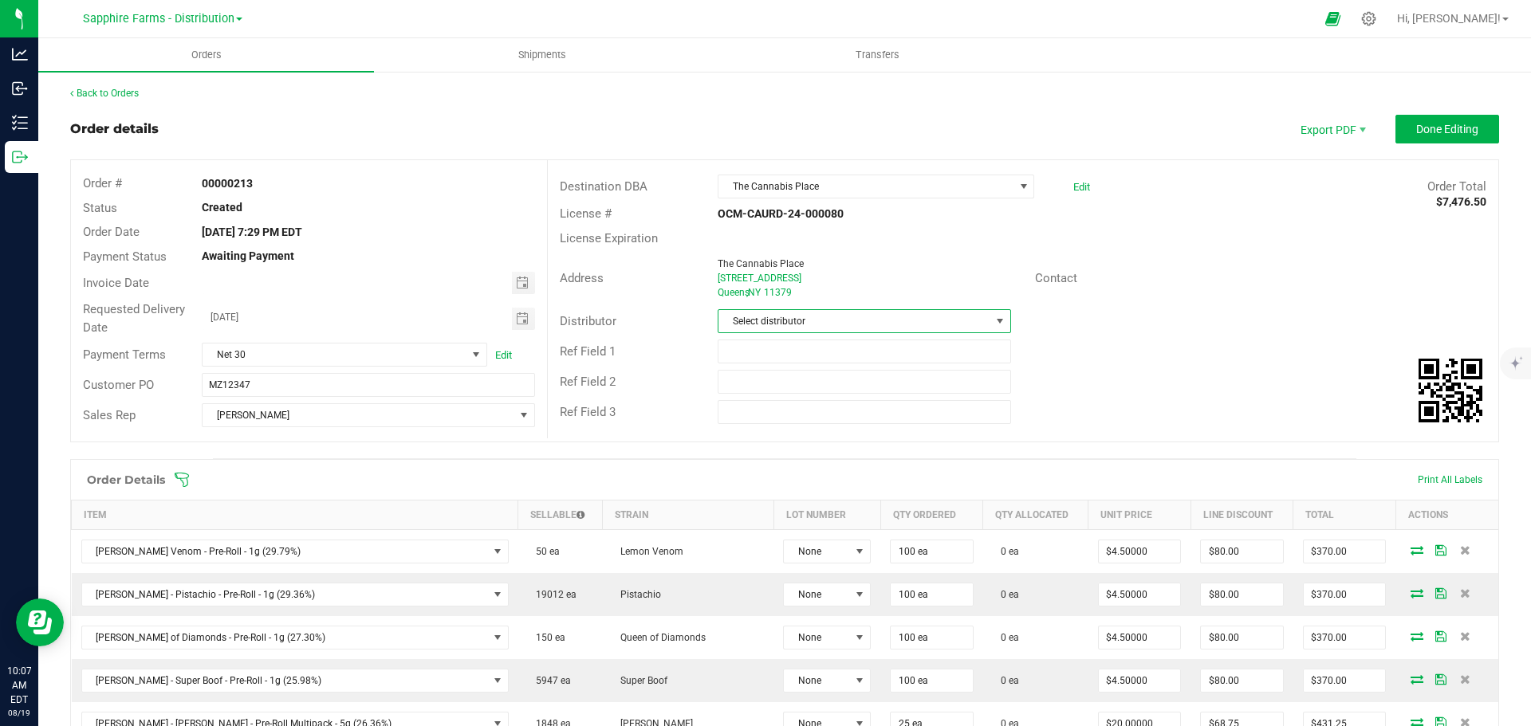
click at [993, 322] on span at bounding box center [999, 321] width 13 height 13
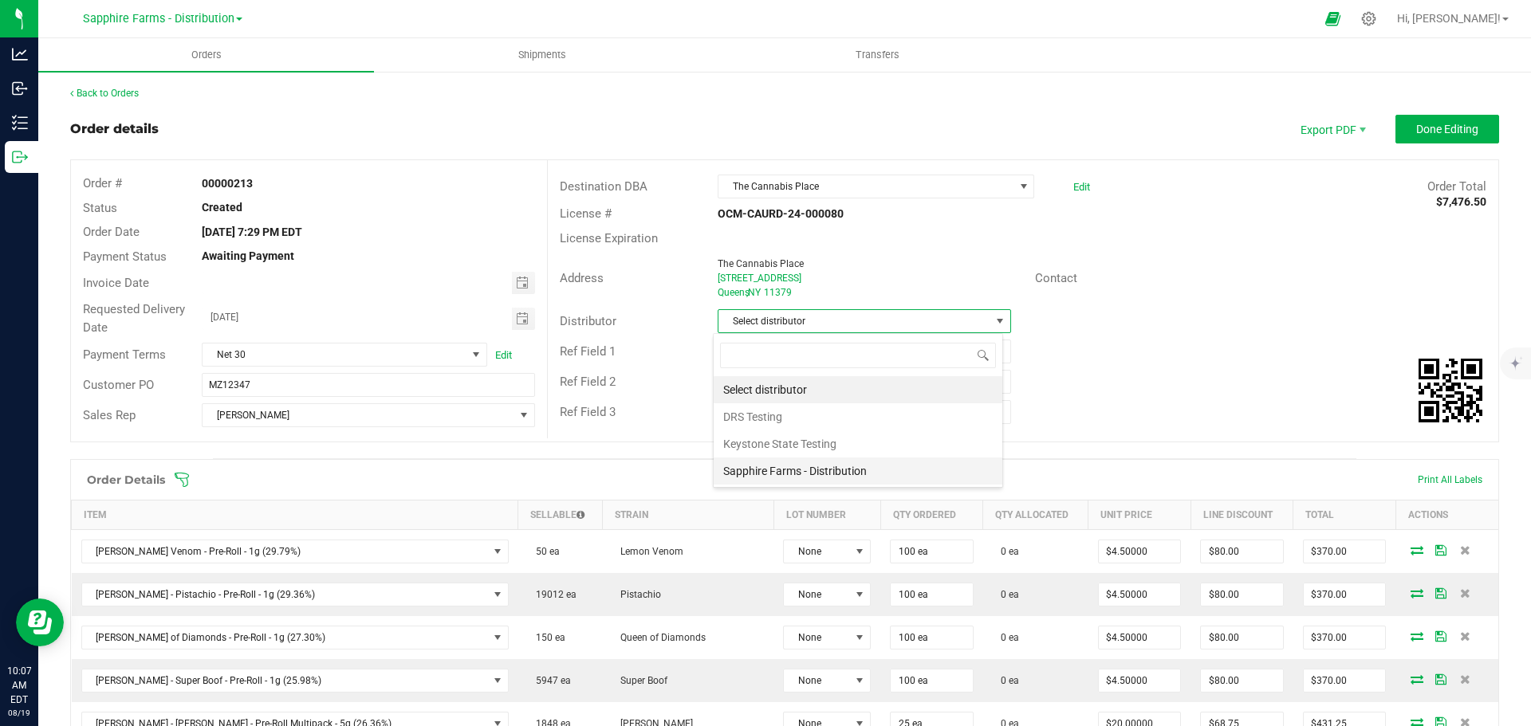
click at [855, 472] on li "Sapphire Farms - Distribution" at bounding box center [858, 471] width 289 height 27
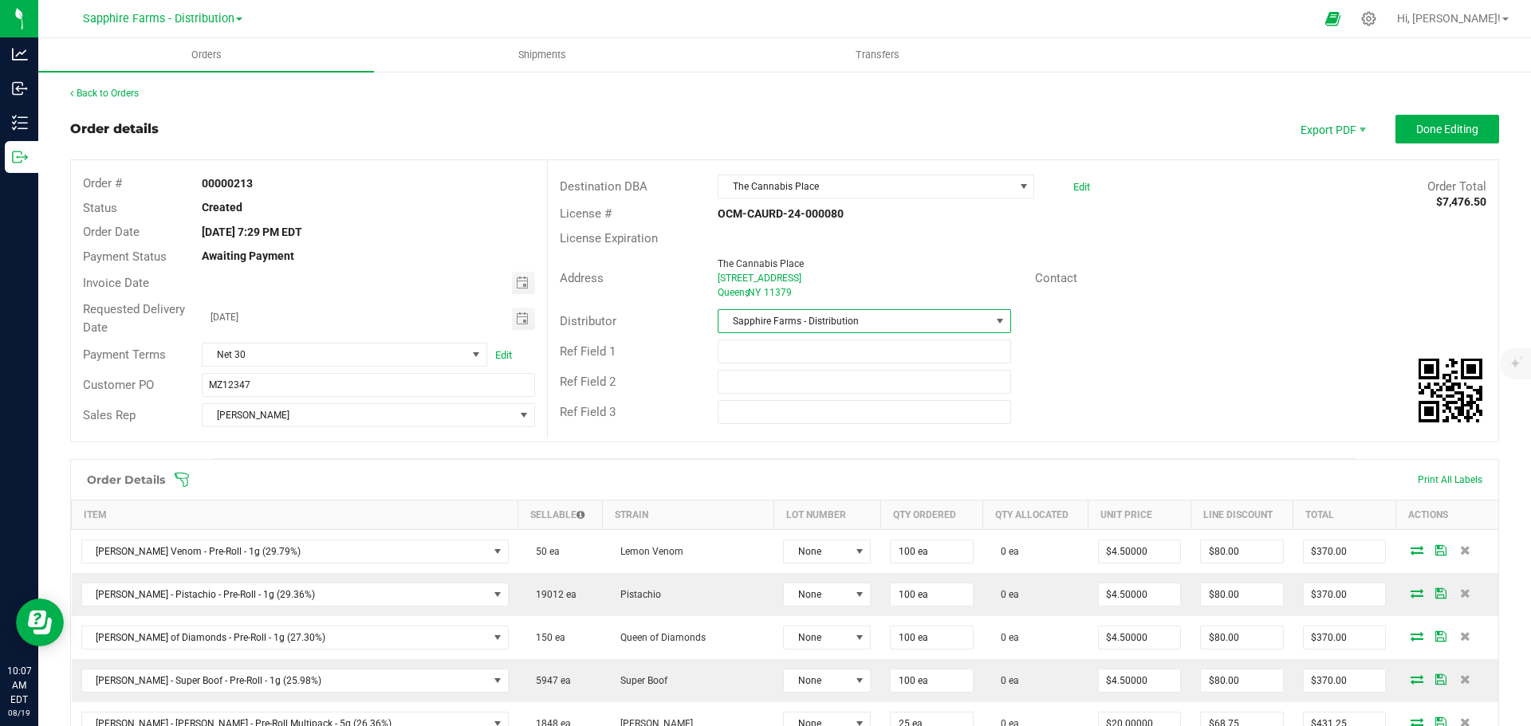
click at [1132, 399] on div "Ref Field 3" at bounding box center [1023, 412] width 950 height 30
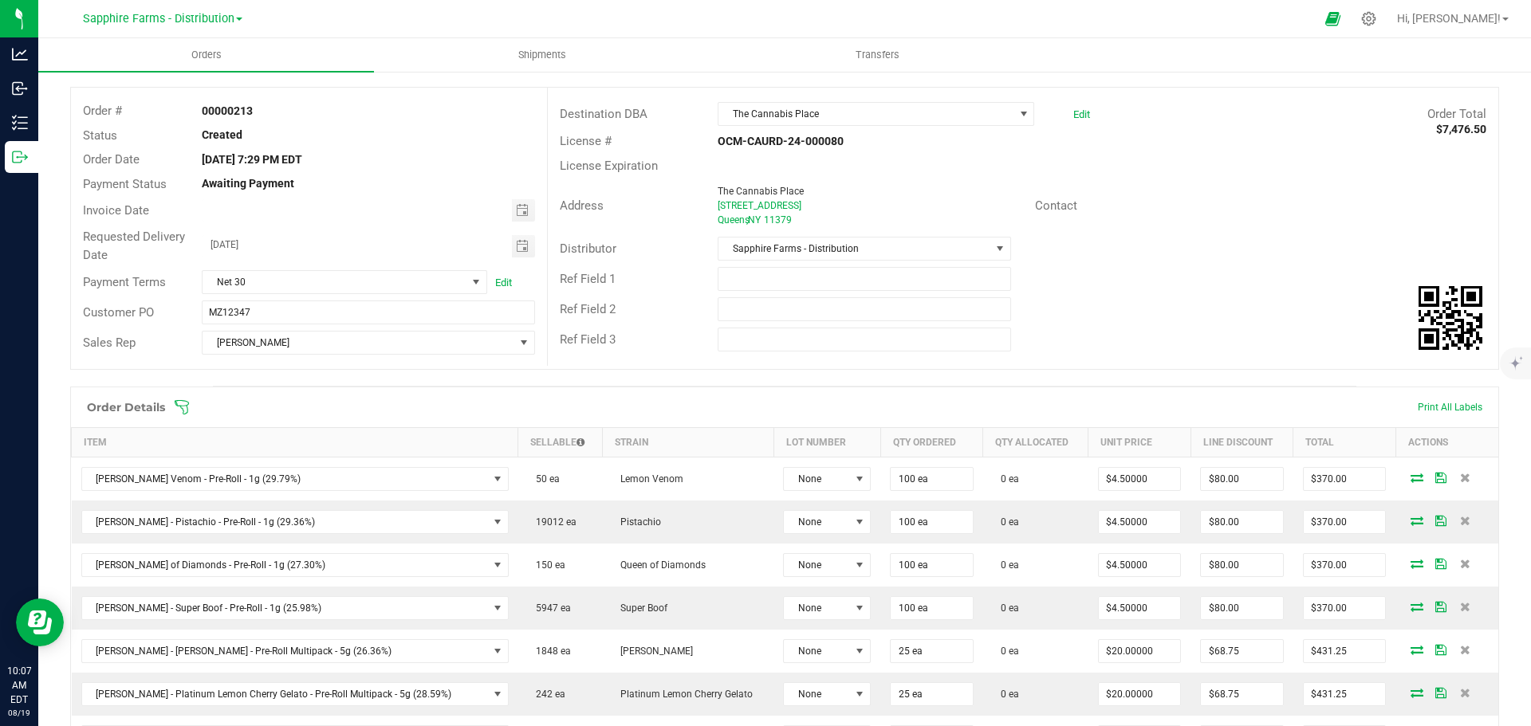
scroll to position [239, 0]
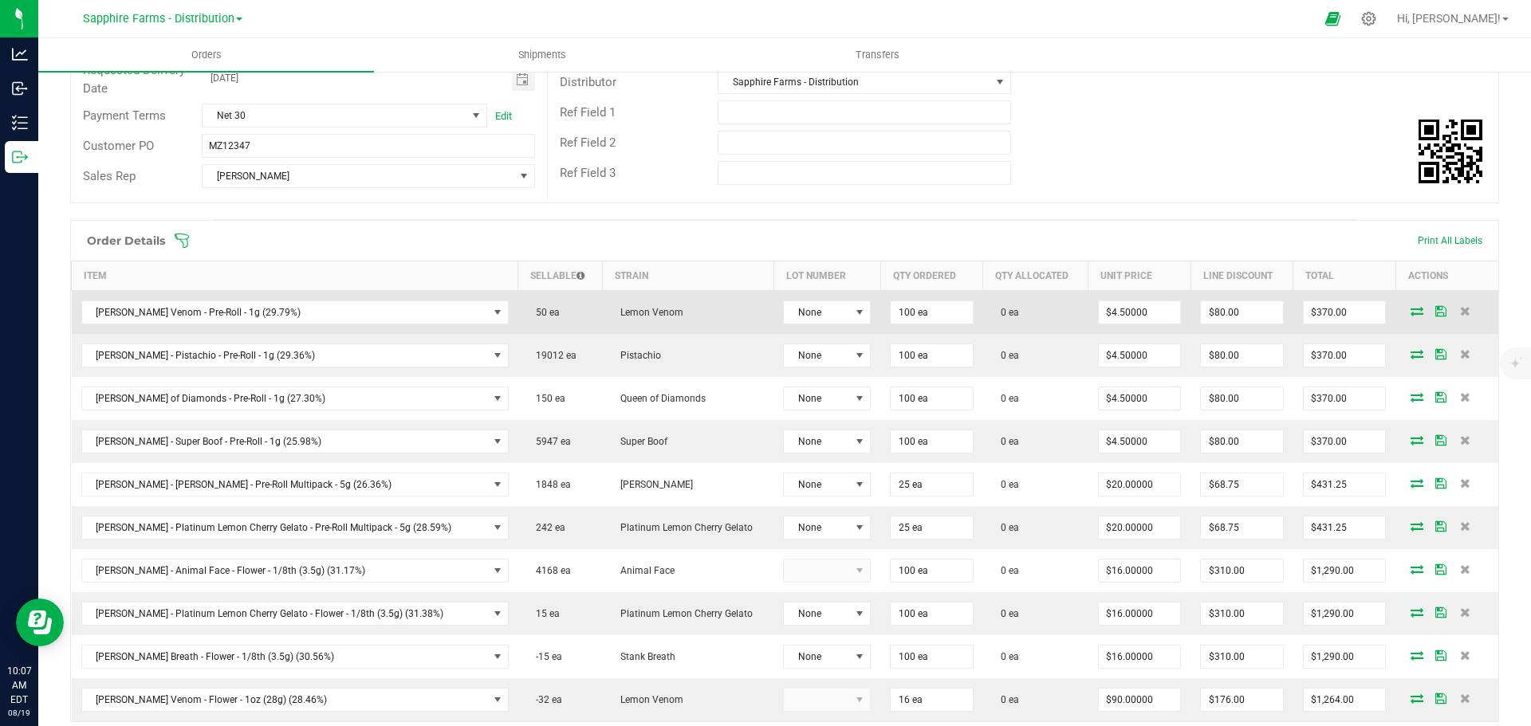
click at [1405, 309] on span at bounding box center [1417, 311] width 24 height 10
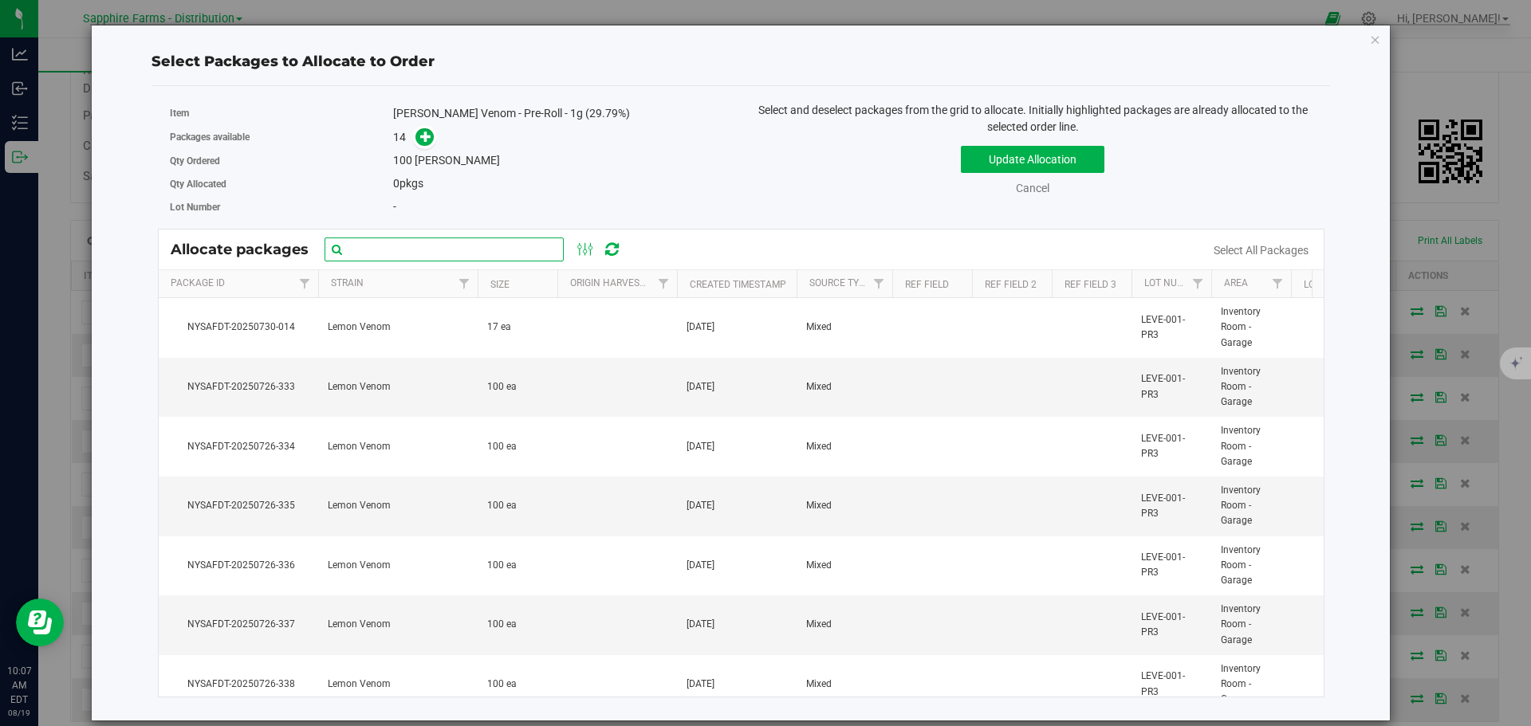
click at [506, 250] on input "text" at bounding box center [444, 250] width 239 height 24
paste input "NYSAFDT-20250726-332"
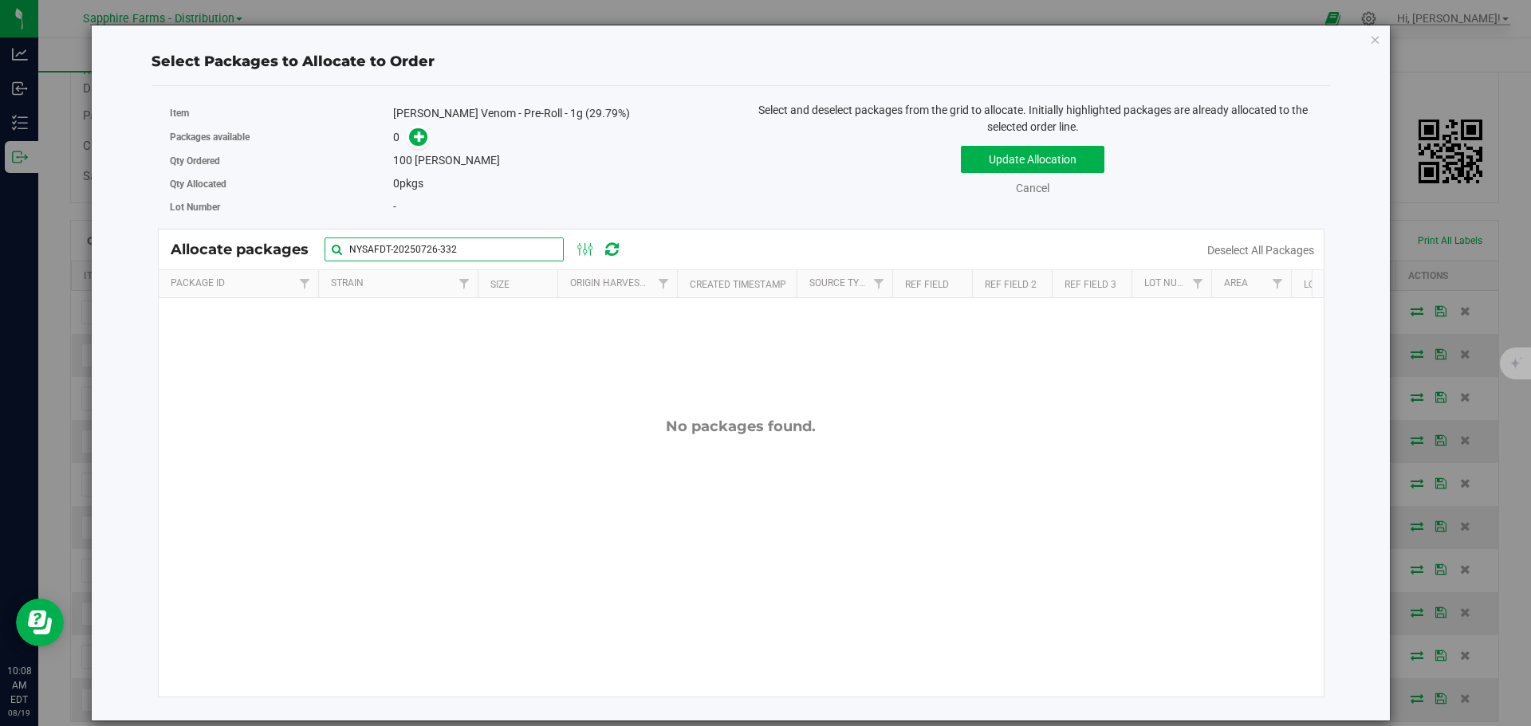
drag, startPoint x: 496, startPoint y: 252, endPoint x: 128, endPoint y: 246, distance: 368.4
click at [128, 246] on div "Select Packages to Allocate to Order Item LEAL - Lemon Venom - Pre-Roll - 1g (2…" at bounding box center [741, 373] width 1274 height 695
paste input "3"
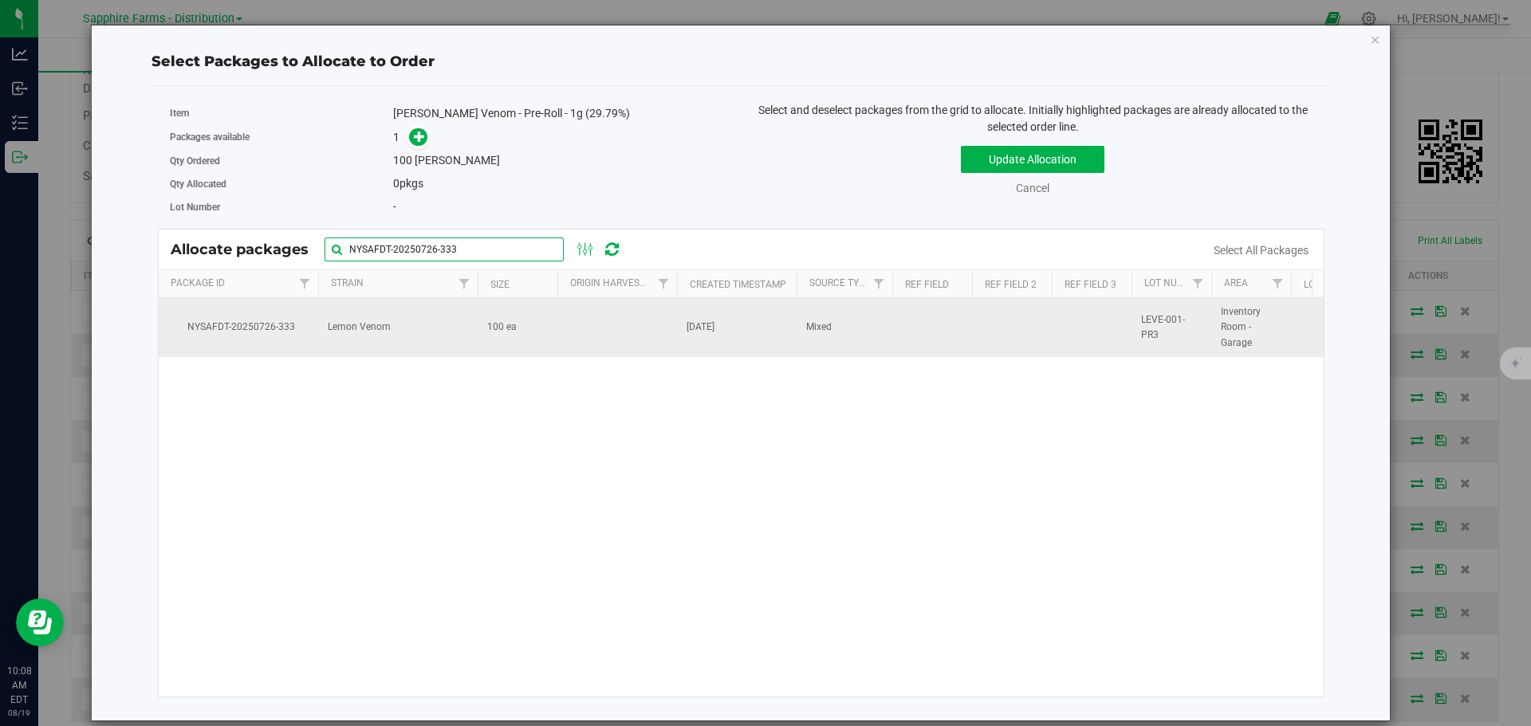
type input "NYSAFDT-20250726-333"
click at [519, 332] on td "100 ea" at bounding box center [518, 327] width 80 height 59
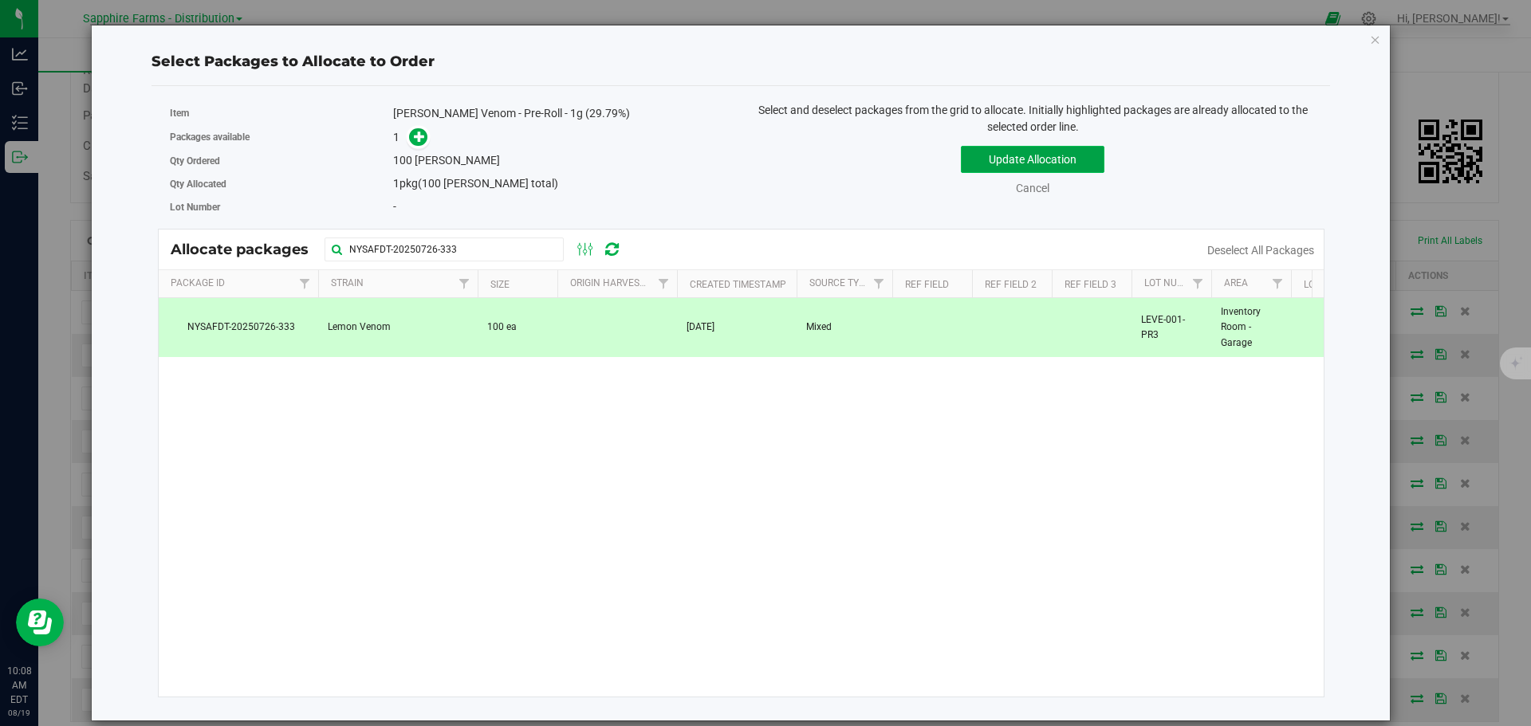
click at [1004, 158] on button "Update Allocation" at bounding box center [1033, 159] width 144 height 27
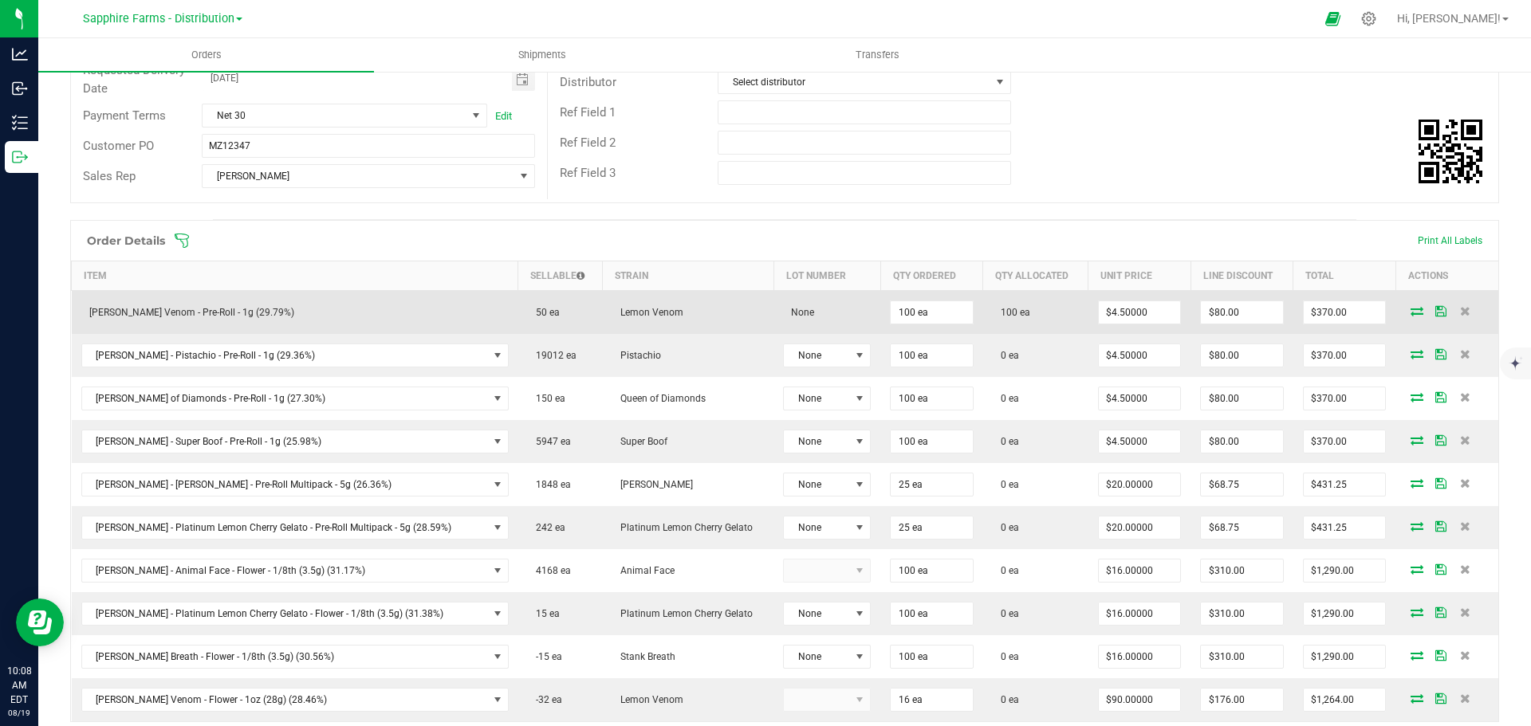
click at [1435, 312] on icon at bounding box center [1440, 311] width 11 height 10
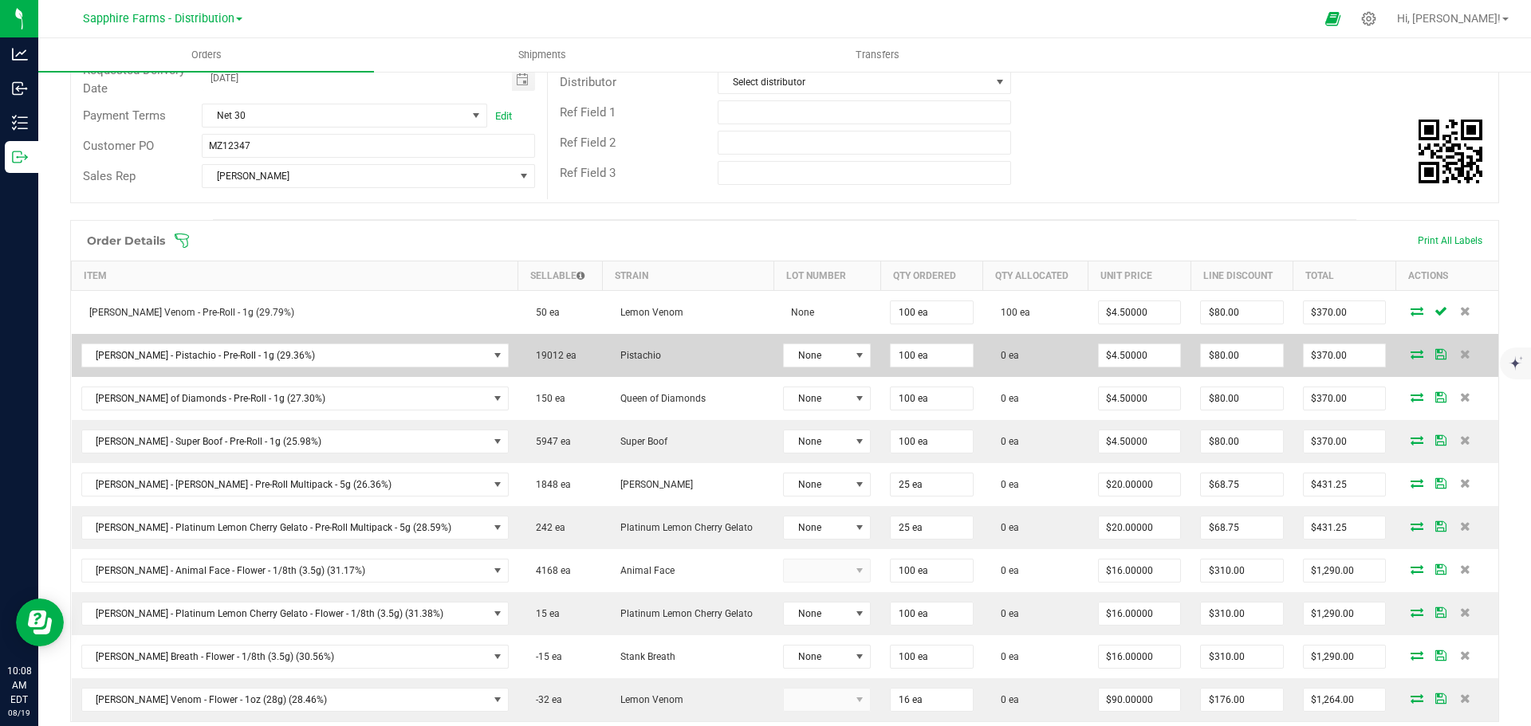
click at [1410, 357] on icon at bounding box center [1416, 354] width 13 height 10
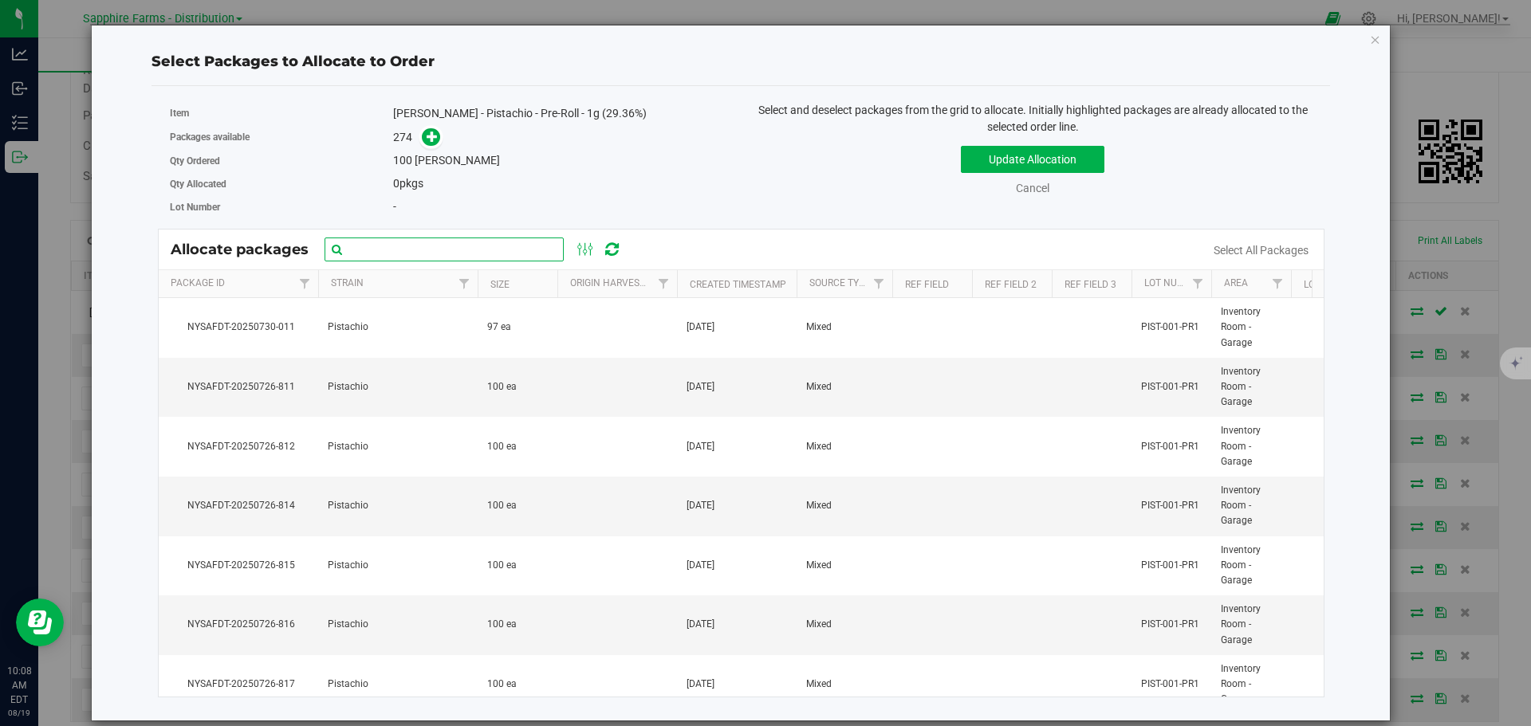
click at [470, 245] on input "text" at bounding box center [444, 250] width 239 height 24
paste input "NYSAFDT-20250726-814"
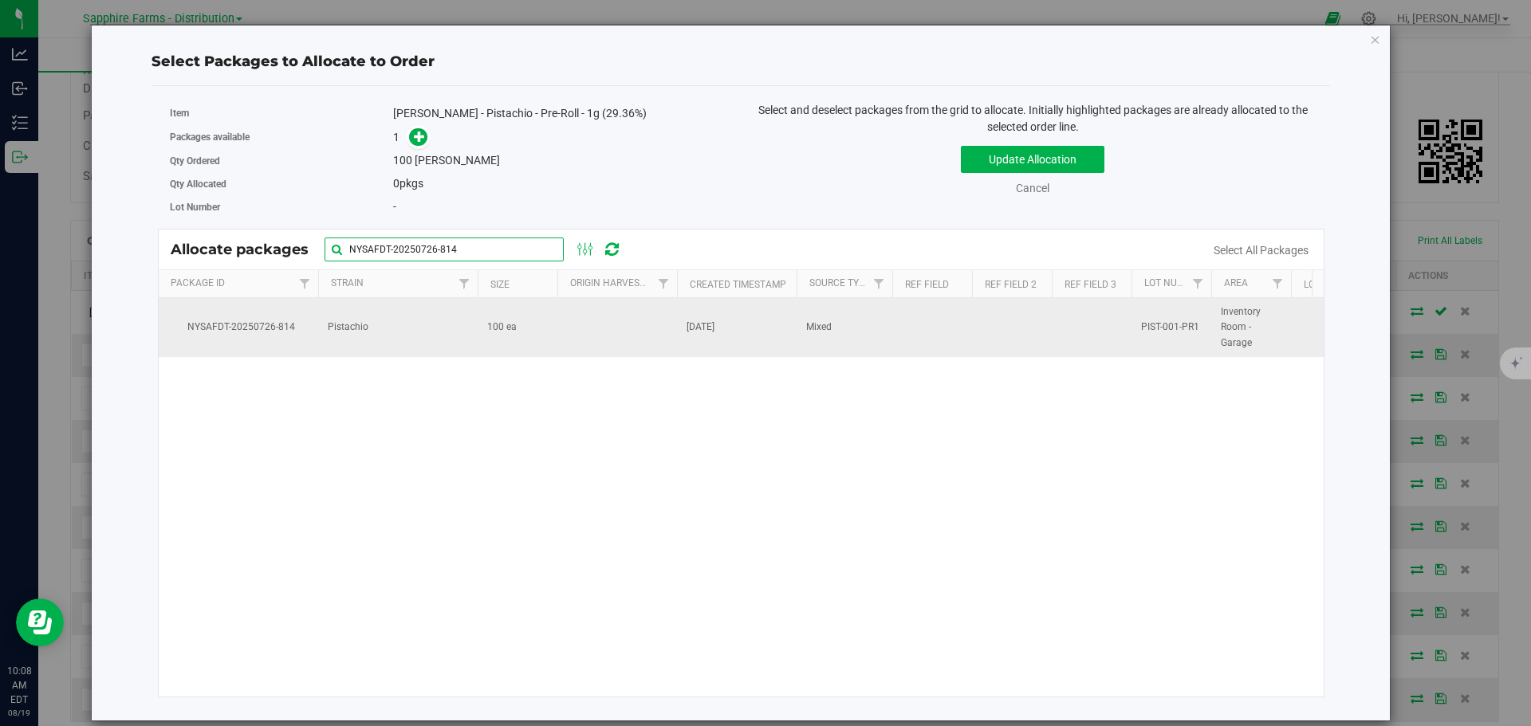
type input "NYSAFDT-20250726-814"
click at [643, 340] on td at bounding box center [617, 327] width 120 height 59
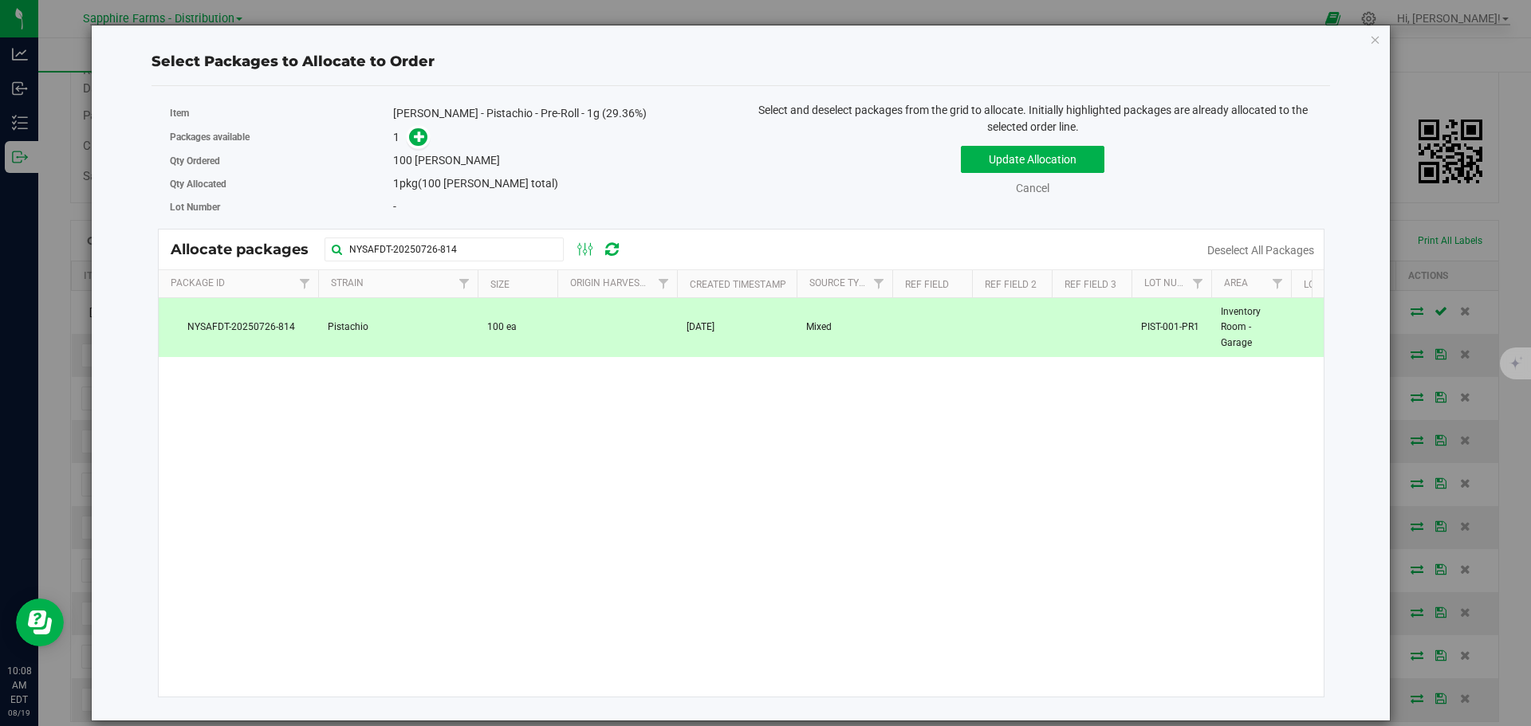
click at [1060, 145] on div "Update Allocation Cancel Deselect All Packages" at bounding box center [1033, 168] width 560 height 58
click at [1056, 151] on button "Update Allocation" at bounding box center [1033, 159] width 144 height 27
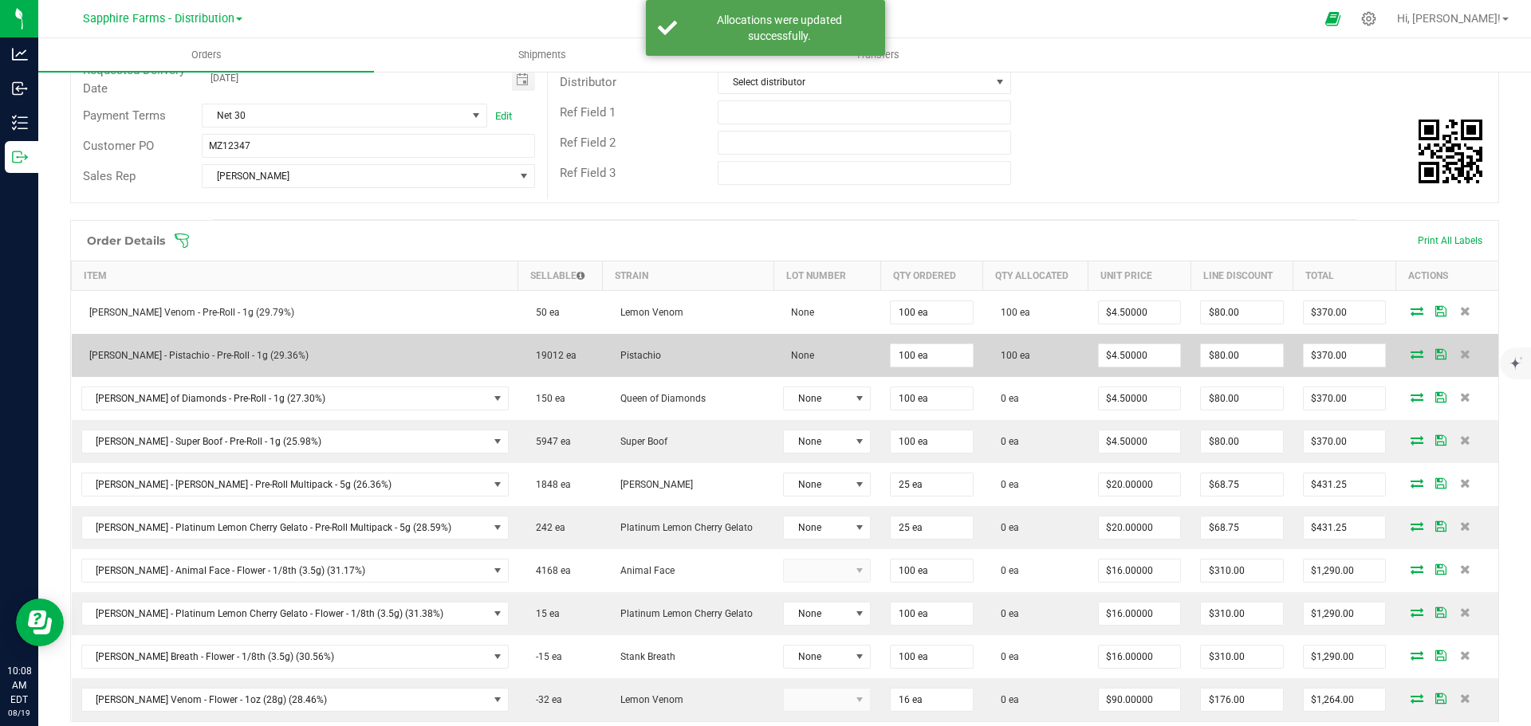
click at [1410, 355] on icon at bounding box center [1416, 354] width 13 height 10
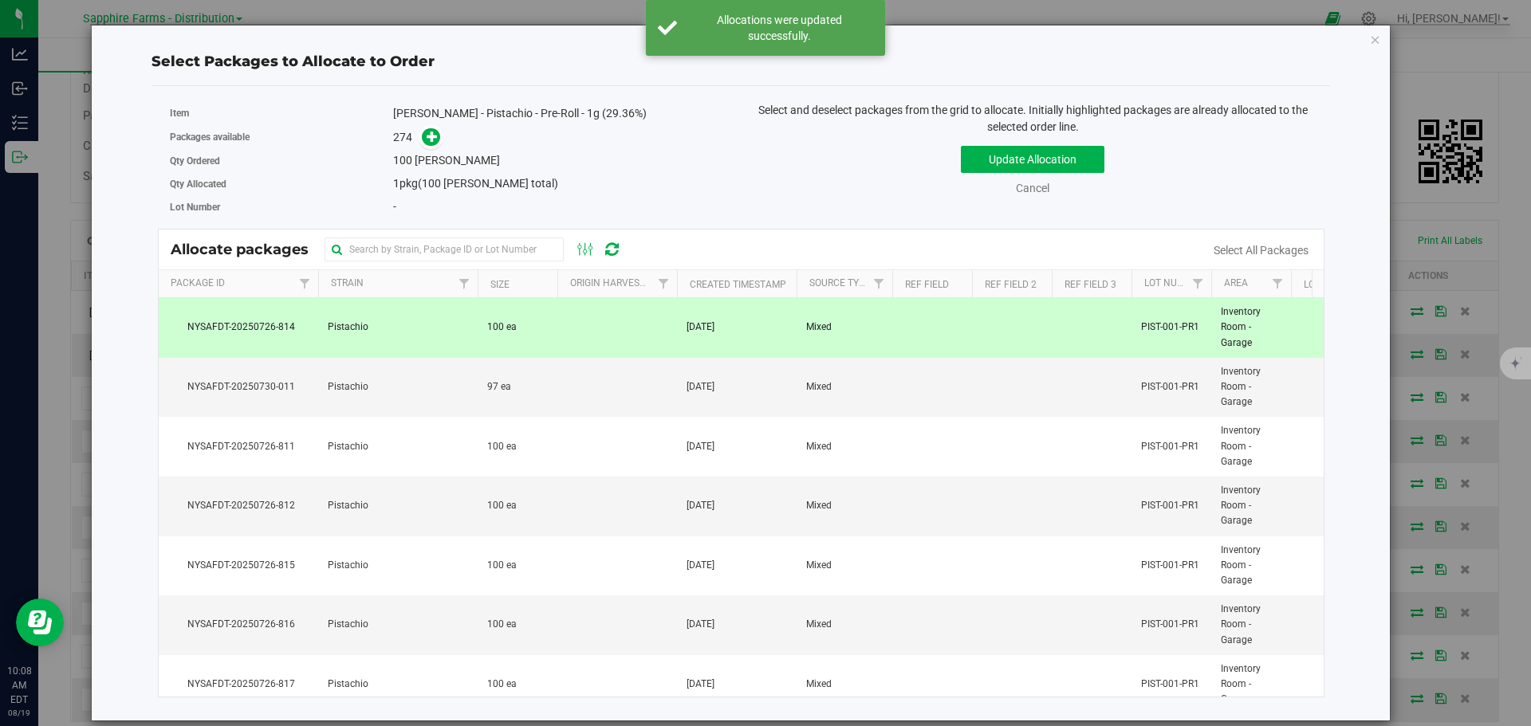
click at [1366, 41] on div "Select Packages to Allocate to Order Item LEAL - Pistachio - Pre-Roll - 1g (29.…" at bounding box center [741, 373] width 1274 height 695
click at [1371, 41] on icon "button" at bounding box center [1375, 39] width 11 height 19
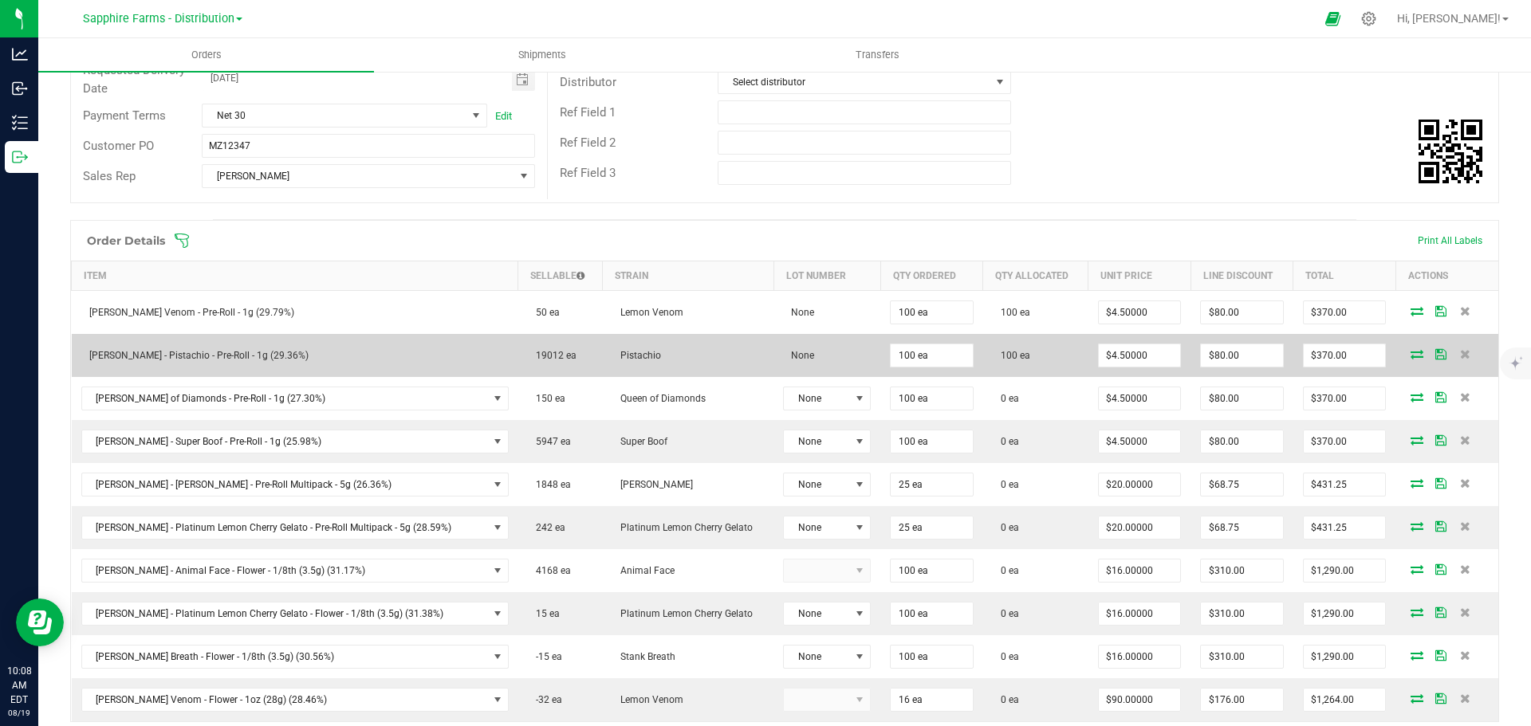
click at [1435, 355] on icon at bounding box center [1440, 354] width 11 height 10
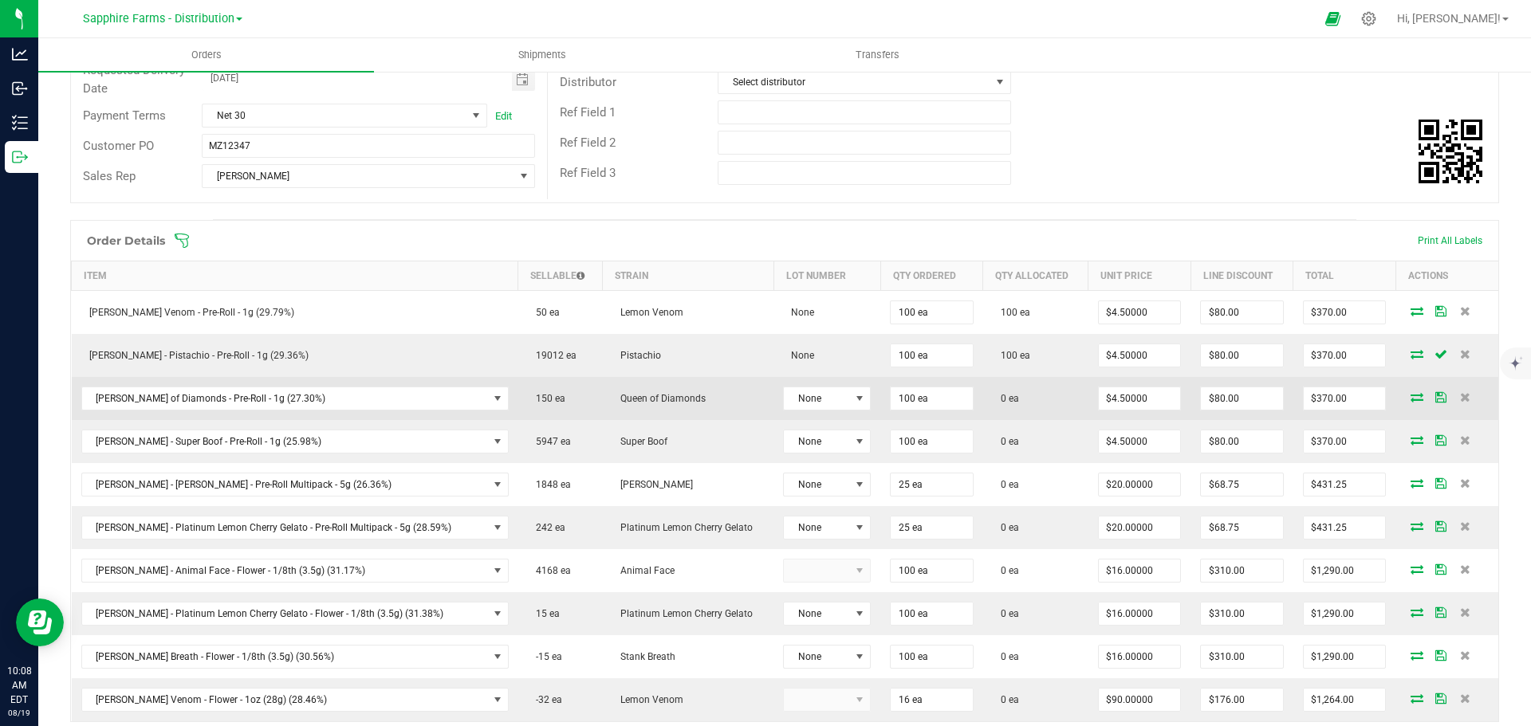
click at [1410, 399] on icon at bounding box center [1416, 397] width 13 height 10
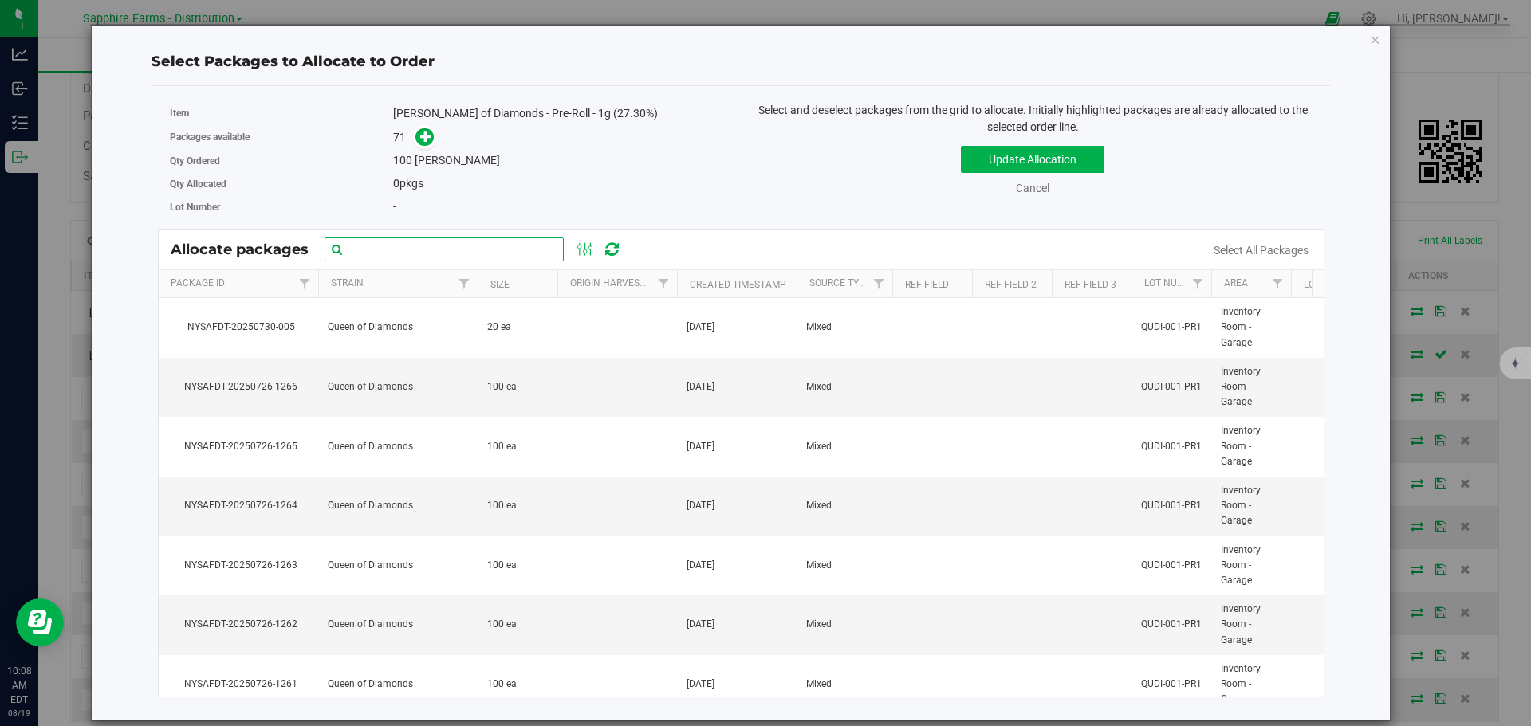
click at [453, 244] on input "text" at bounding box center [444, 250] width 239 height 24
paste input "NYSAFDT-20250726-1246"
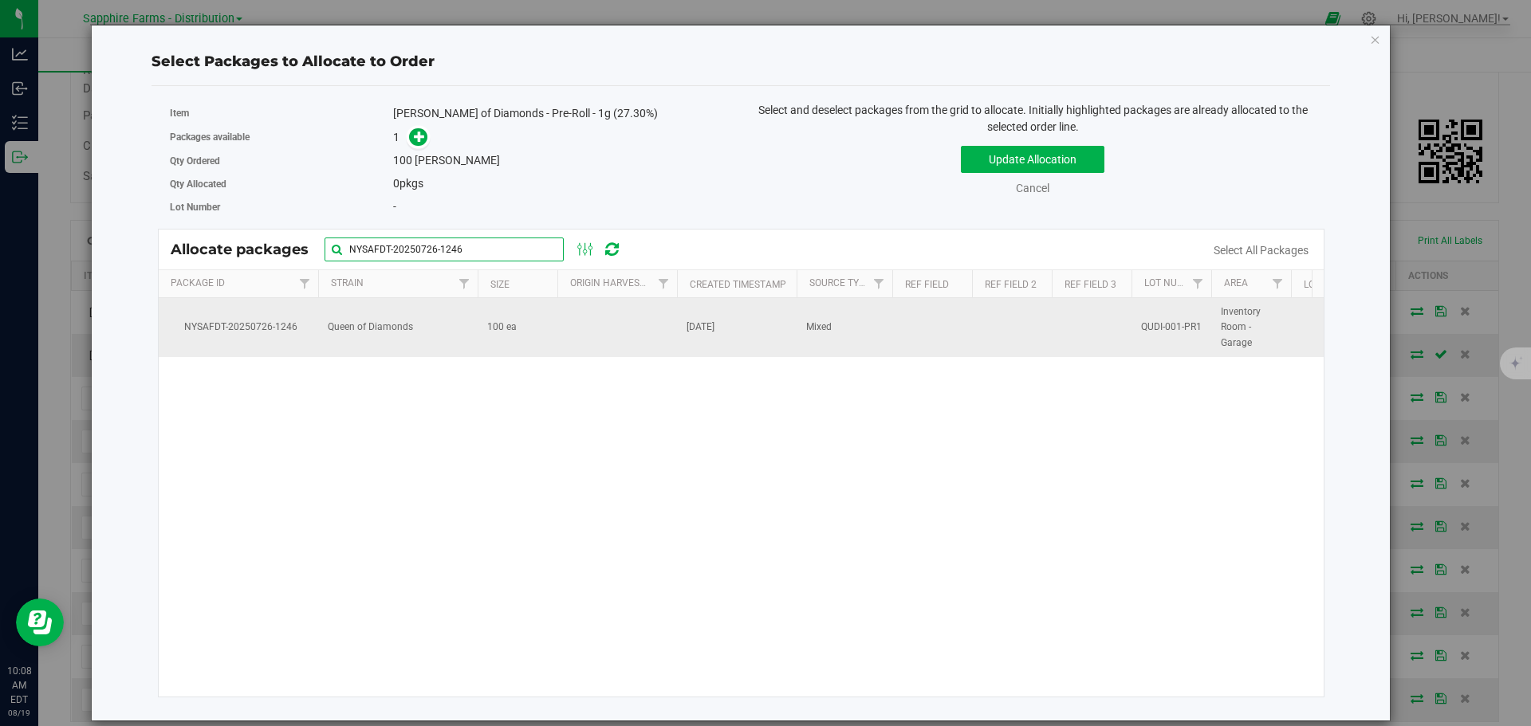
type input "NYSAFDT-20250726-1246"
click at [567, 332] on td at bounding box center [617, 327] width 120 height 59
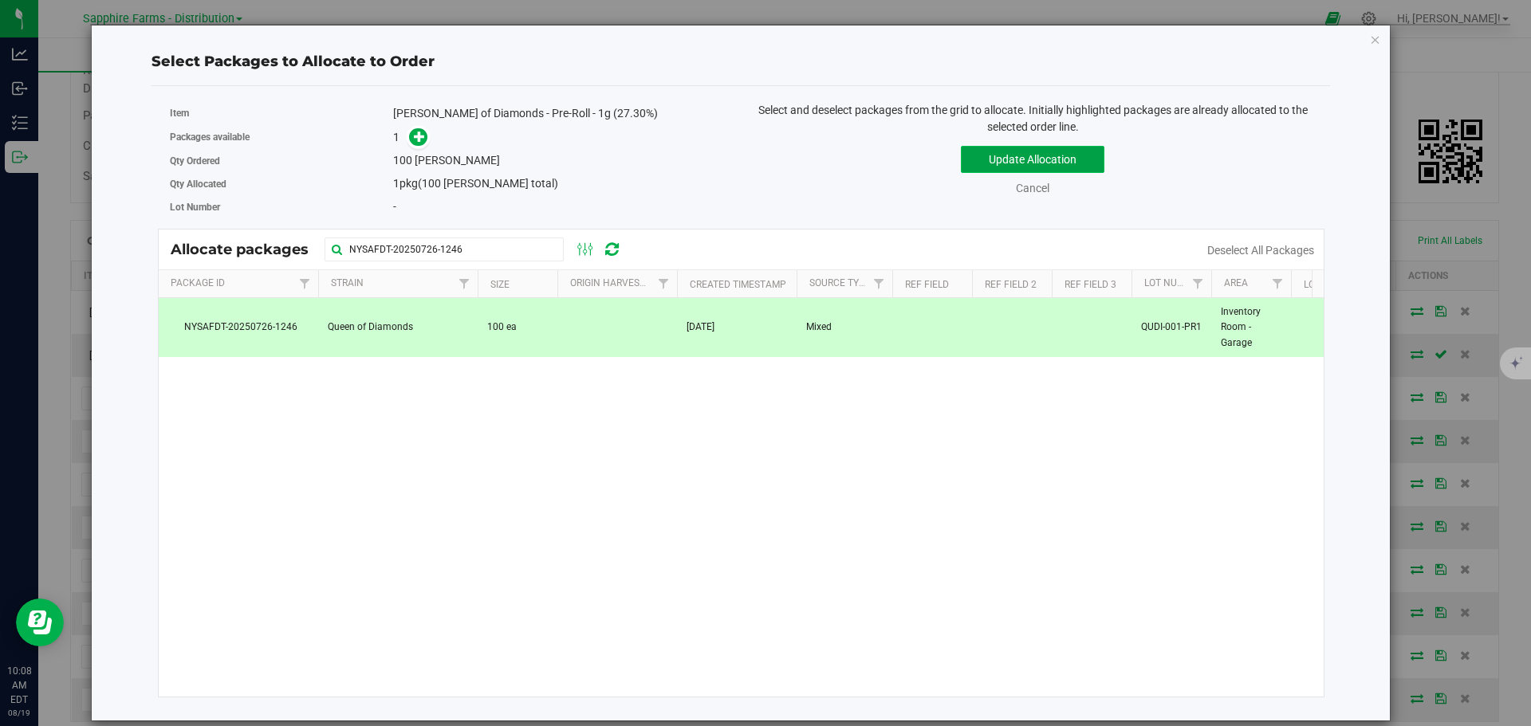
click at [997, 156] on button "Update Allocation" at bounding box center [1033, 159] width 144 height 27
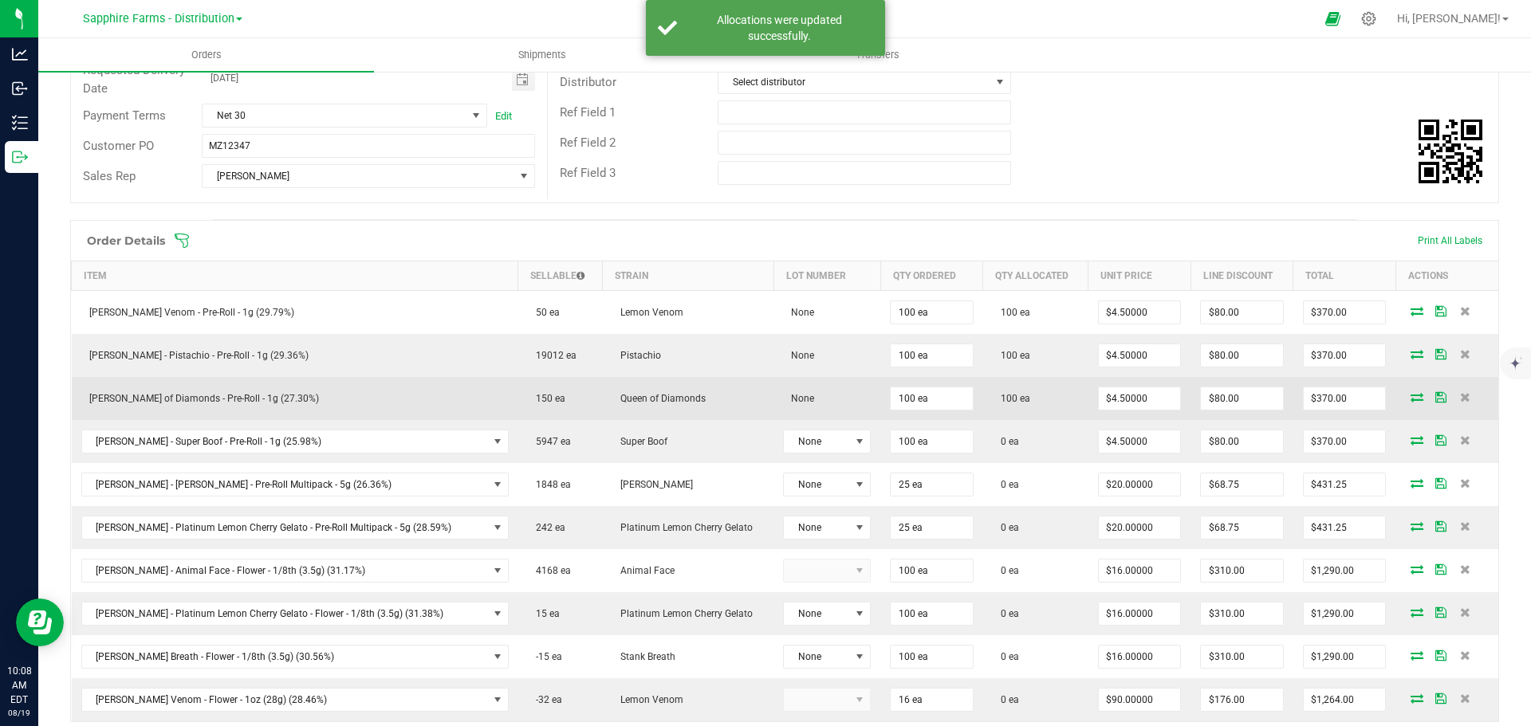
click at [1435, 395] on icon at bounding box center [1440, 397] width 11 height 10
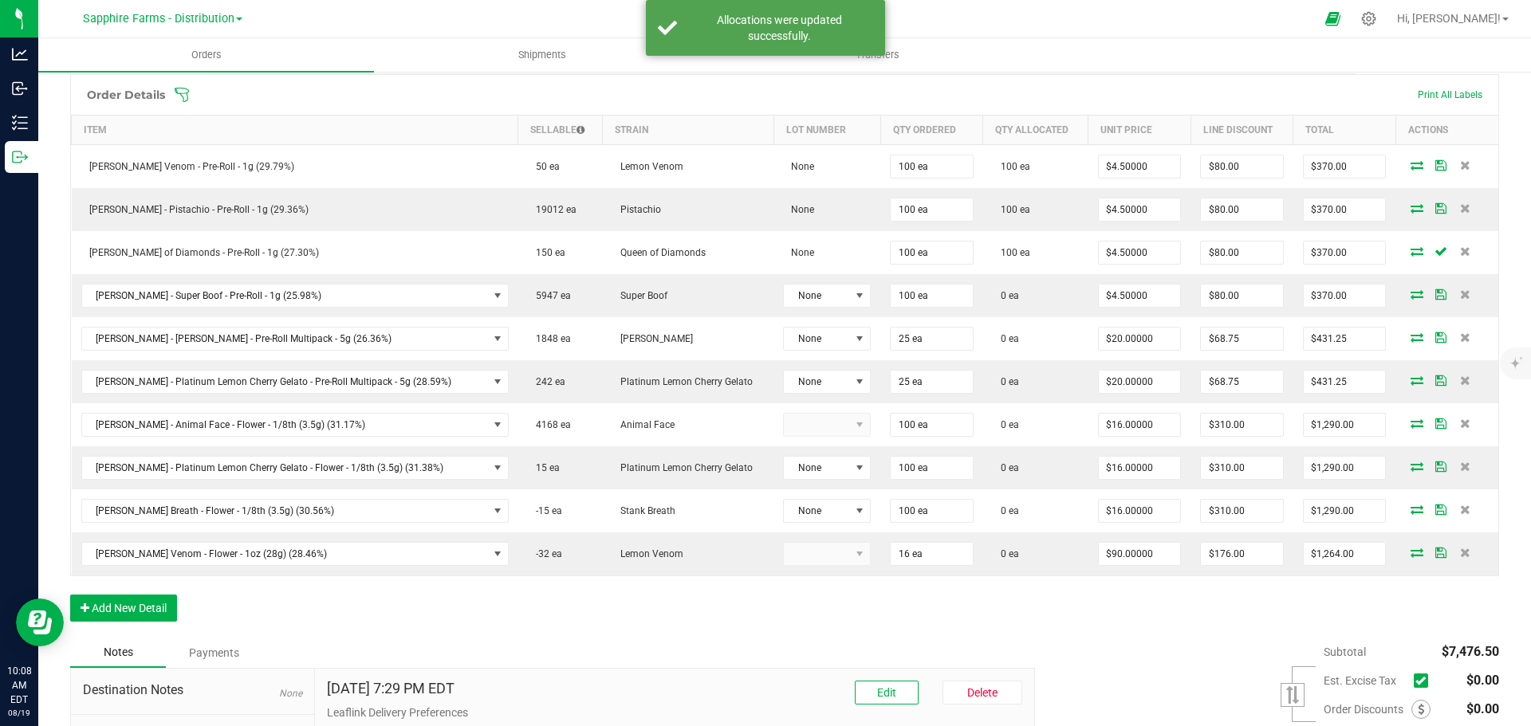
scroll to position [399, 0]
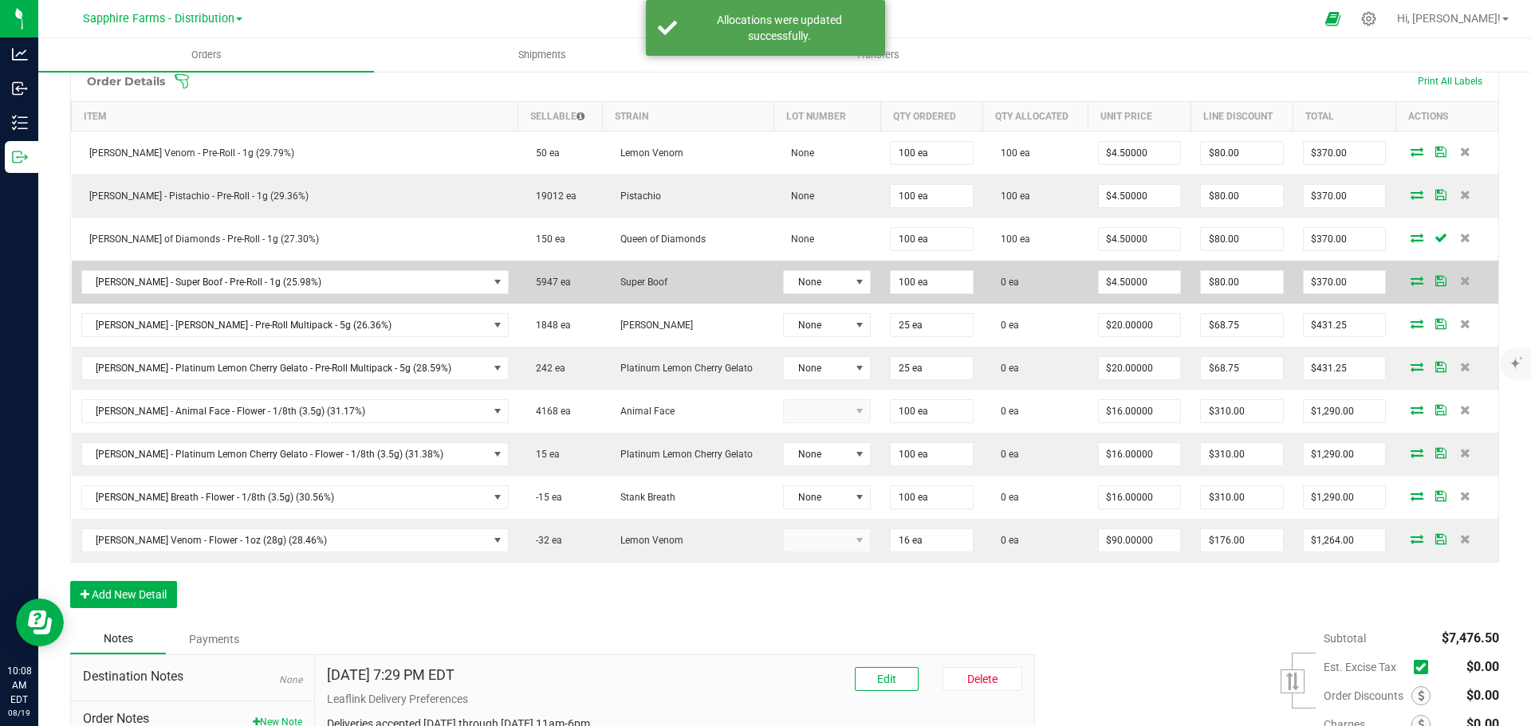
click at [1405, 281] on span at bounding box center [1417, 281] width 24 height 10
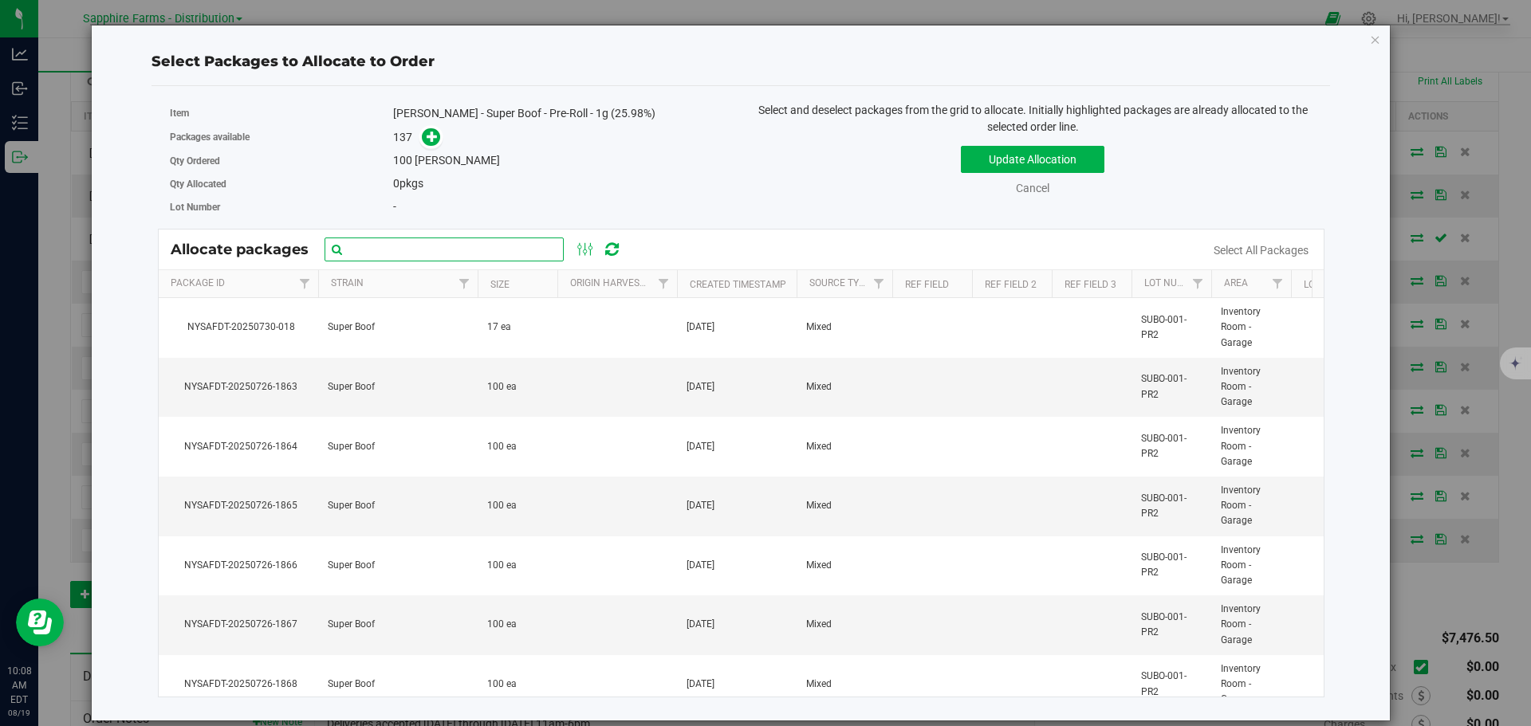
click at [464, 250] on input "text" at bounding box center [444, 250] width 239 height 24
paste input "NYSAFDT-20250726-1863"
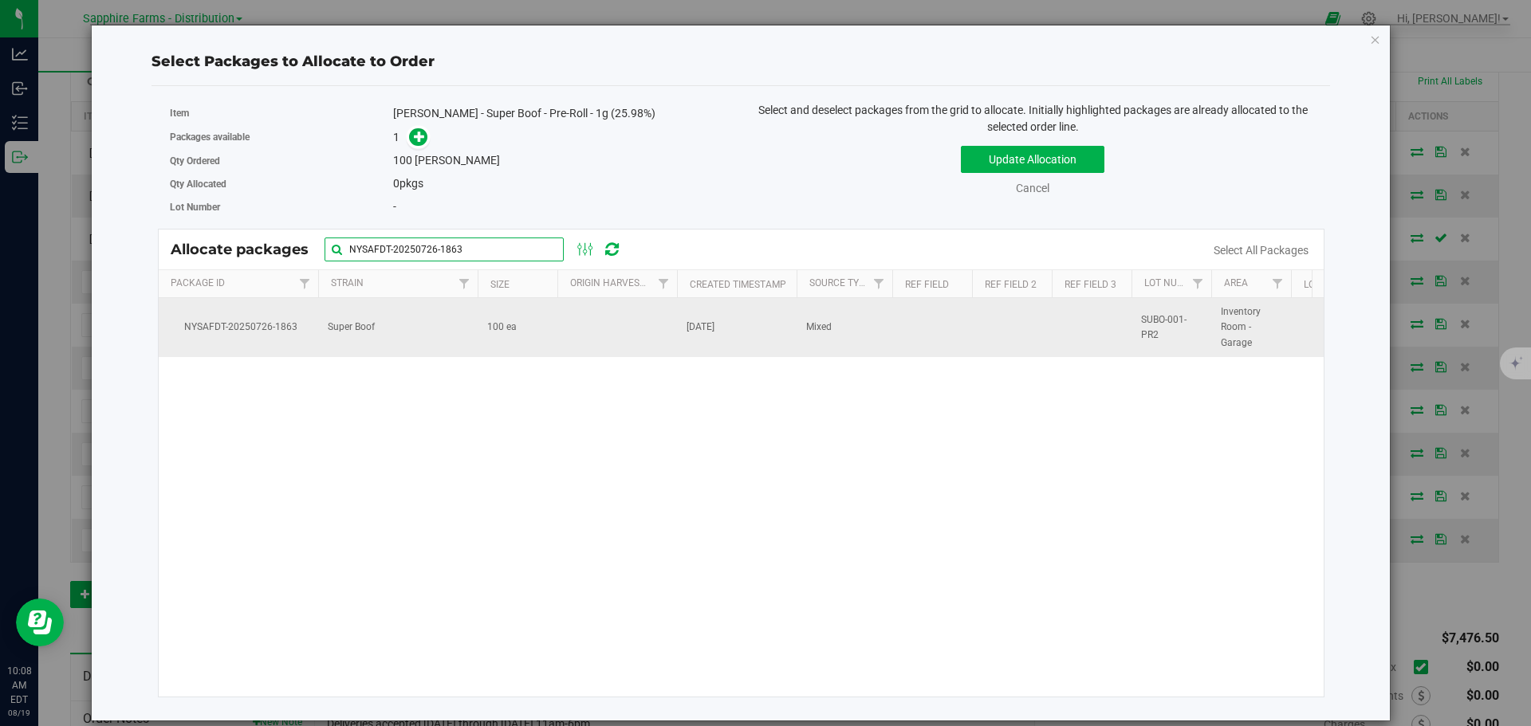
type input "NYSAFDT-20250726-1863"
click at [625, 331] on td at bounding box center [617, 327] width 120 height 59
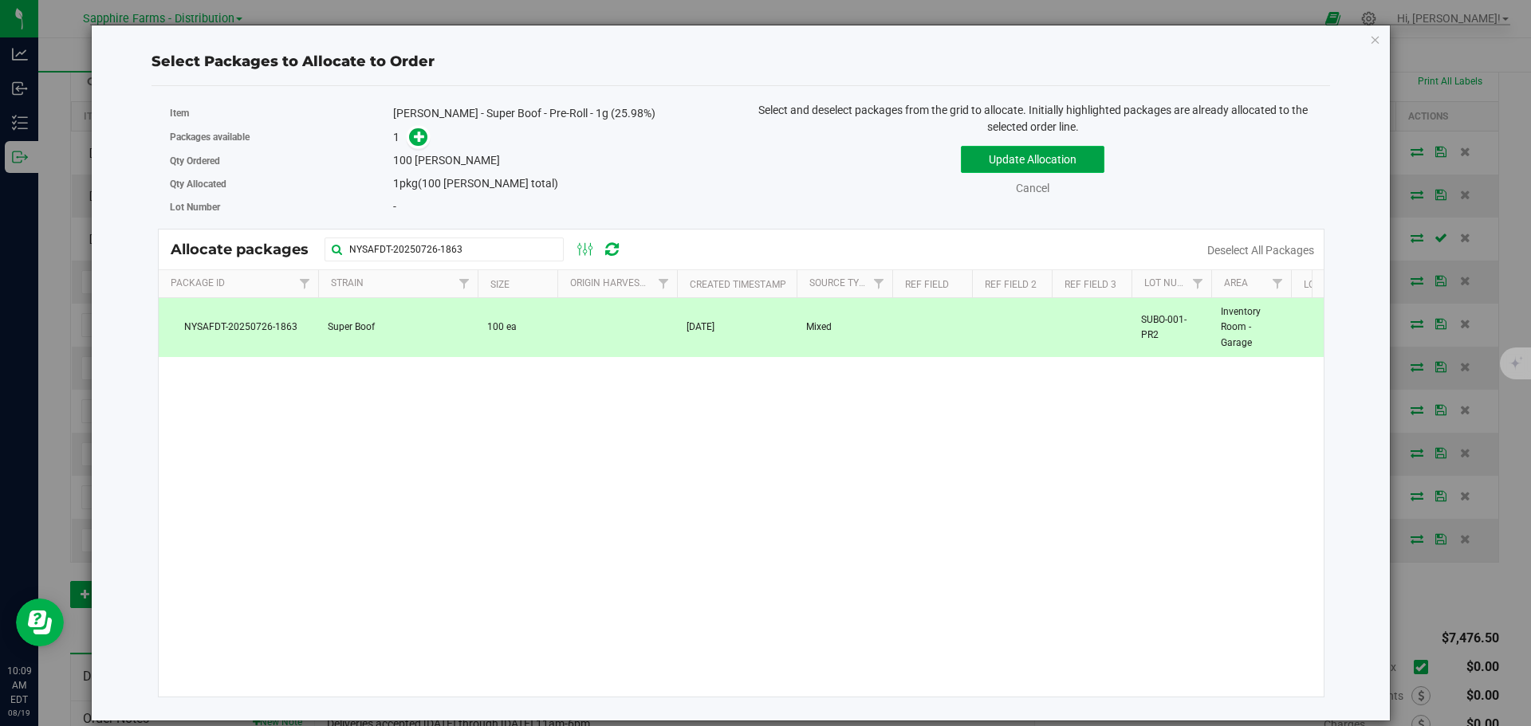
click at [989, 160] on button "Update Allocation" at bounding box center [1033, 159] width 144 height 27
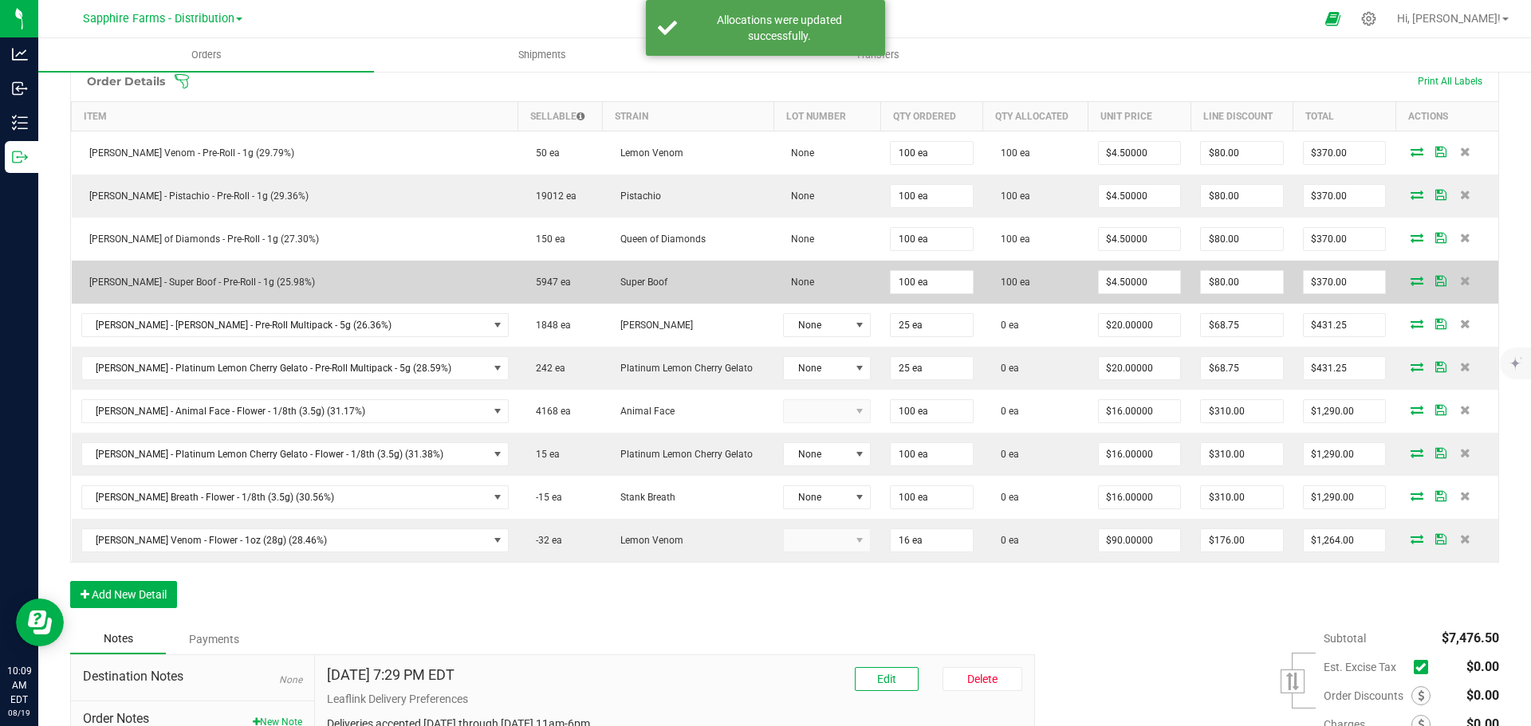
click at [1435, 279] on icon at bounding box center [1440, 281] width 11 height 10
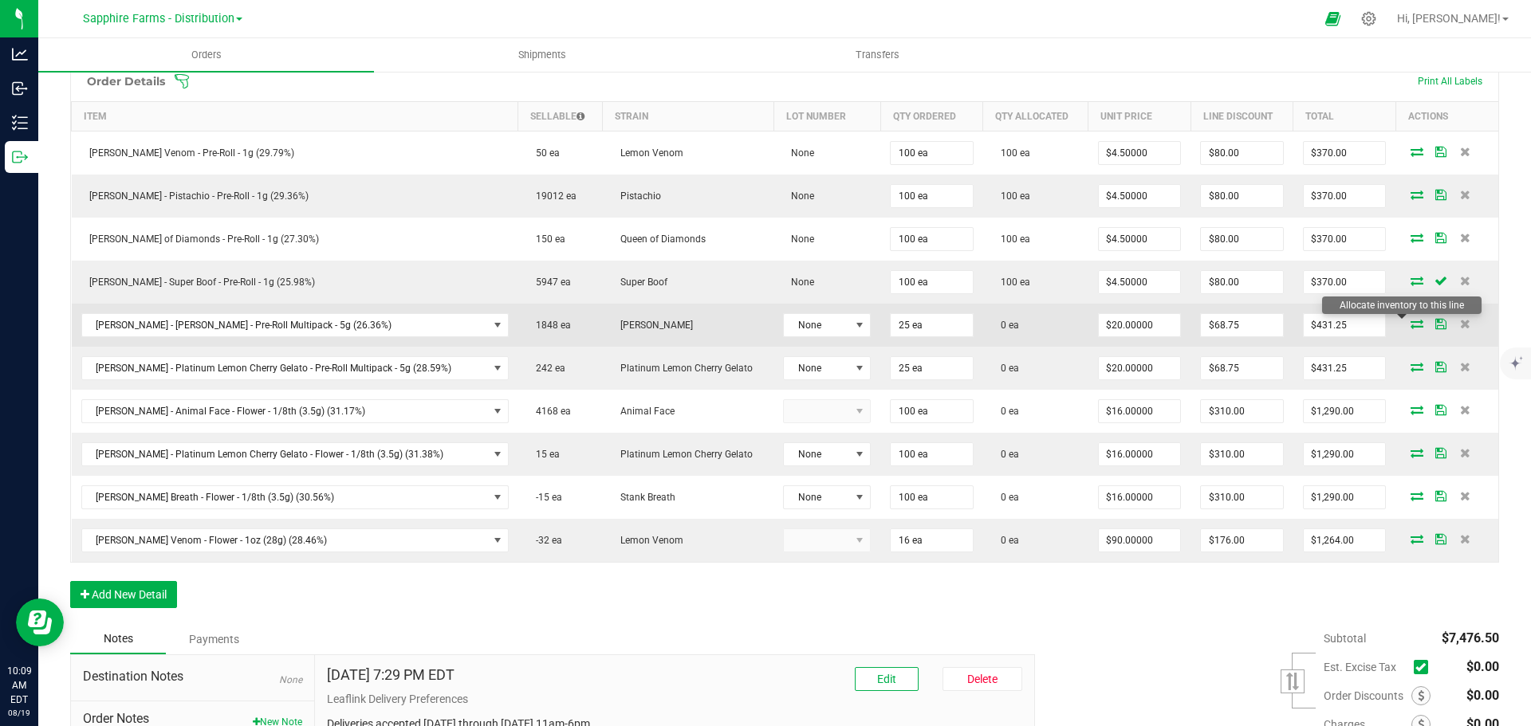
click at [1410, 322] on icon at bounding box center [1416, 324] width 13 height 10
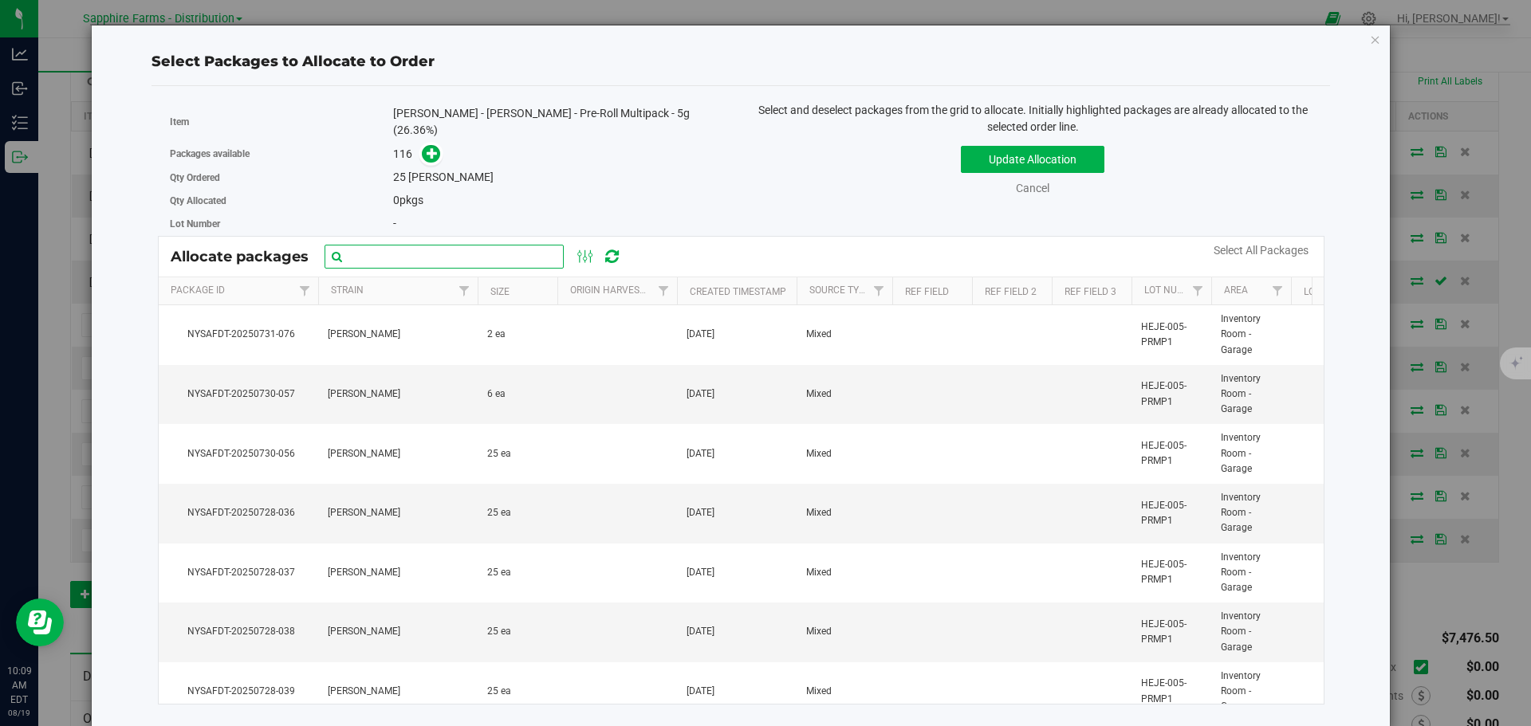
click at [439, 248] on input "text" at bounding box center [444, 257] width 239 height 24
paste input "NYSAFDT-20250726-2926"
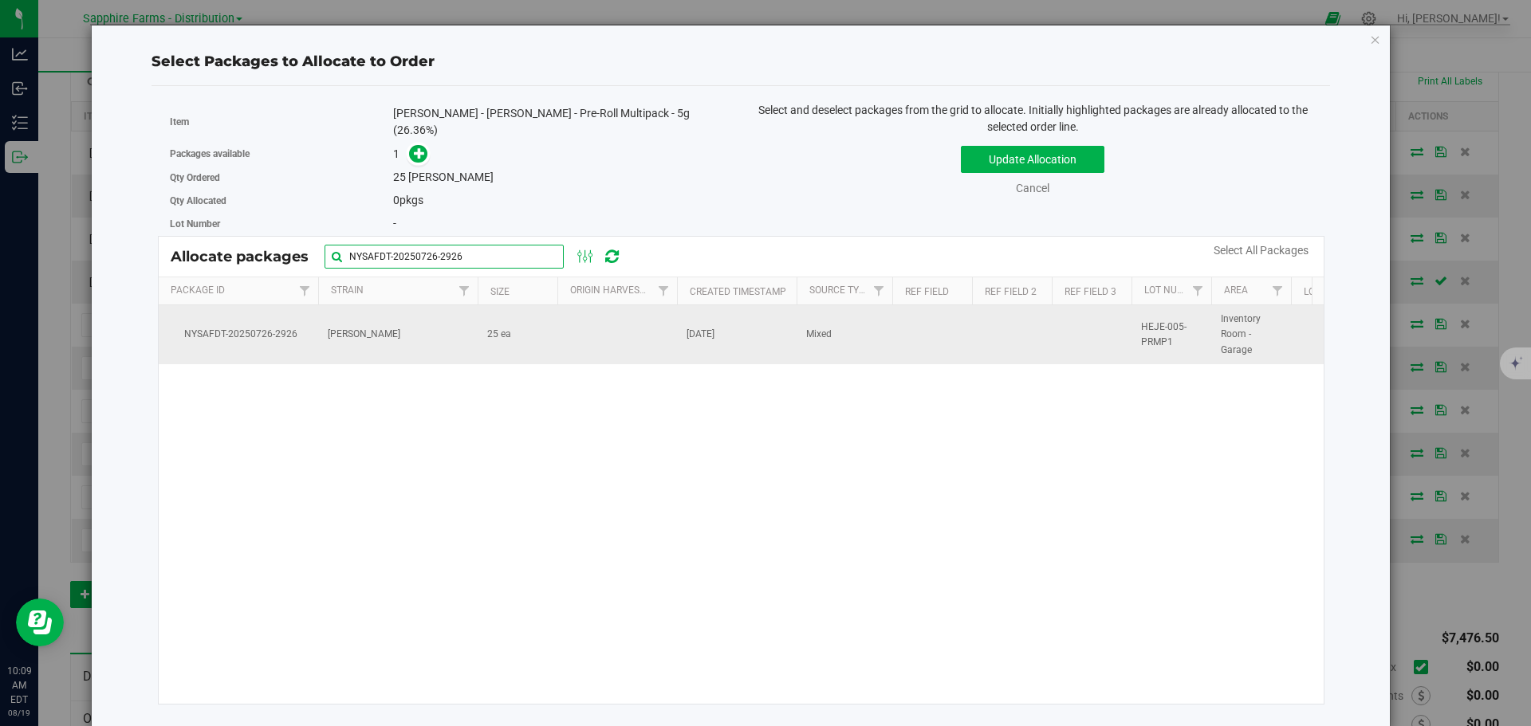
type input "NYSAFDT-20250726-2926"
click at [575, 317] on td at bounding box center [617, 334] width 120 height 59
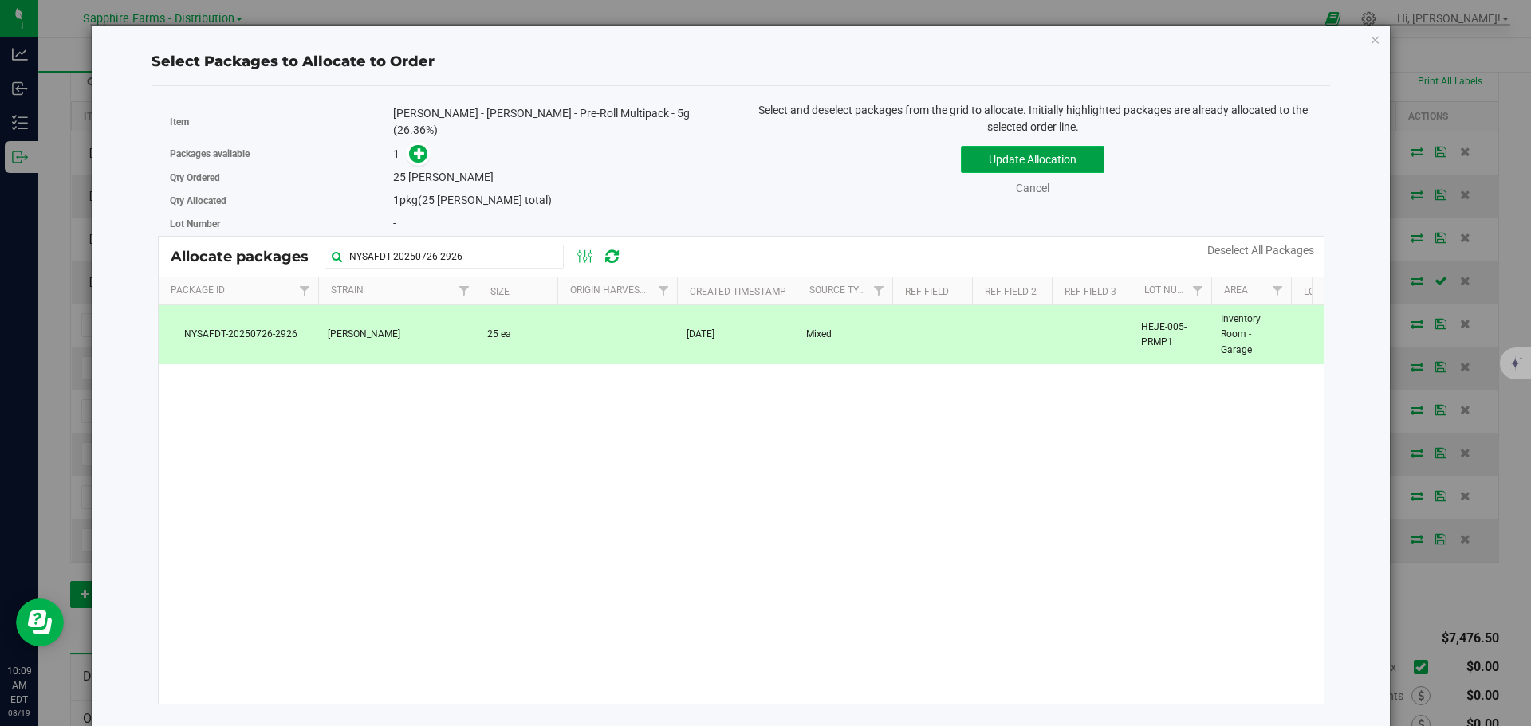
click at [986, 152] on button "Update Allocation" at bounding box center [1033, 159] width 144 height 27
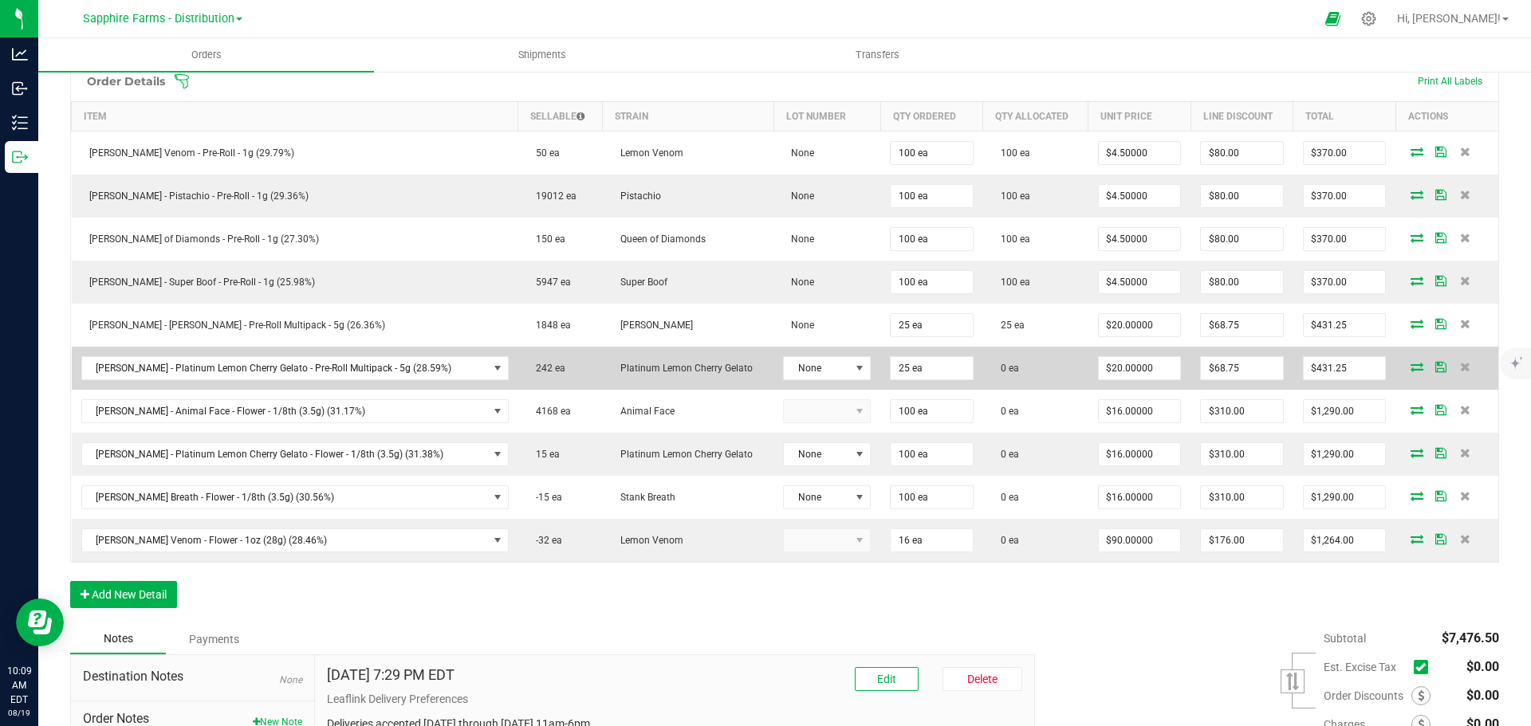
click at [1410, 370] on icon at bounding box center [1416, 367] width 13 height 10
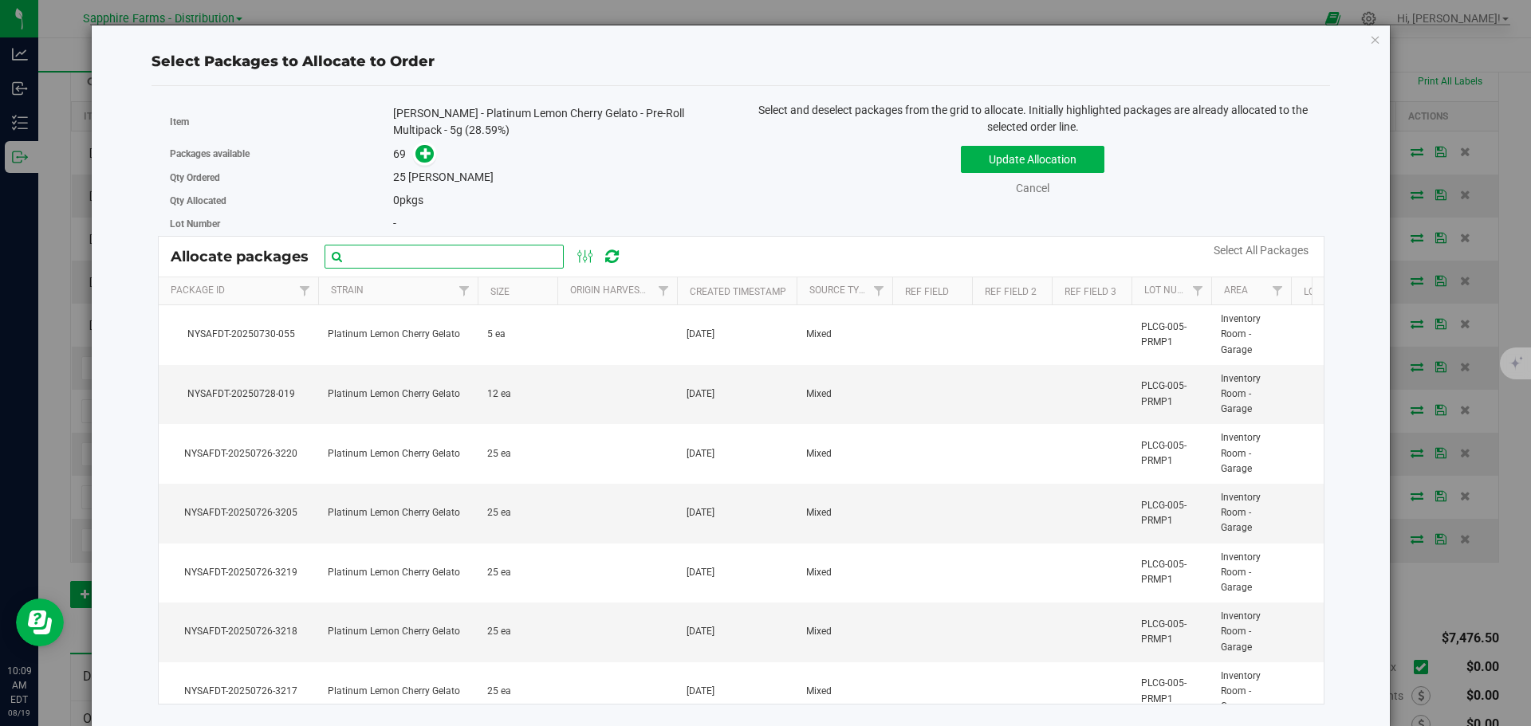
click at [484, 262] on input "text" at bounding box center [444, 257] width 239 height 24
paste input "NYSAFDT-20250726-3175"
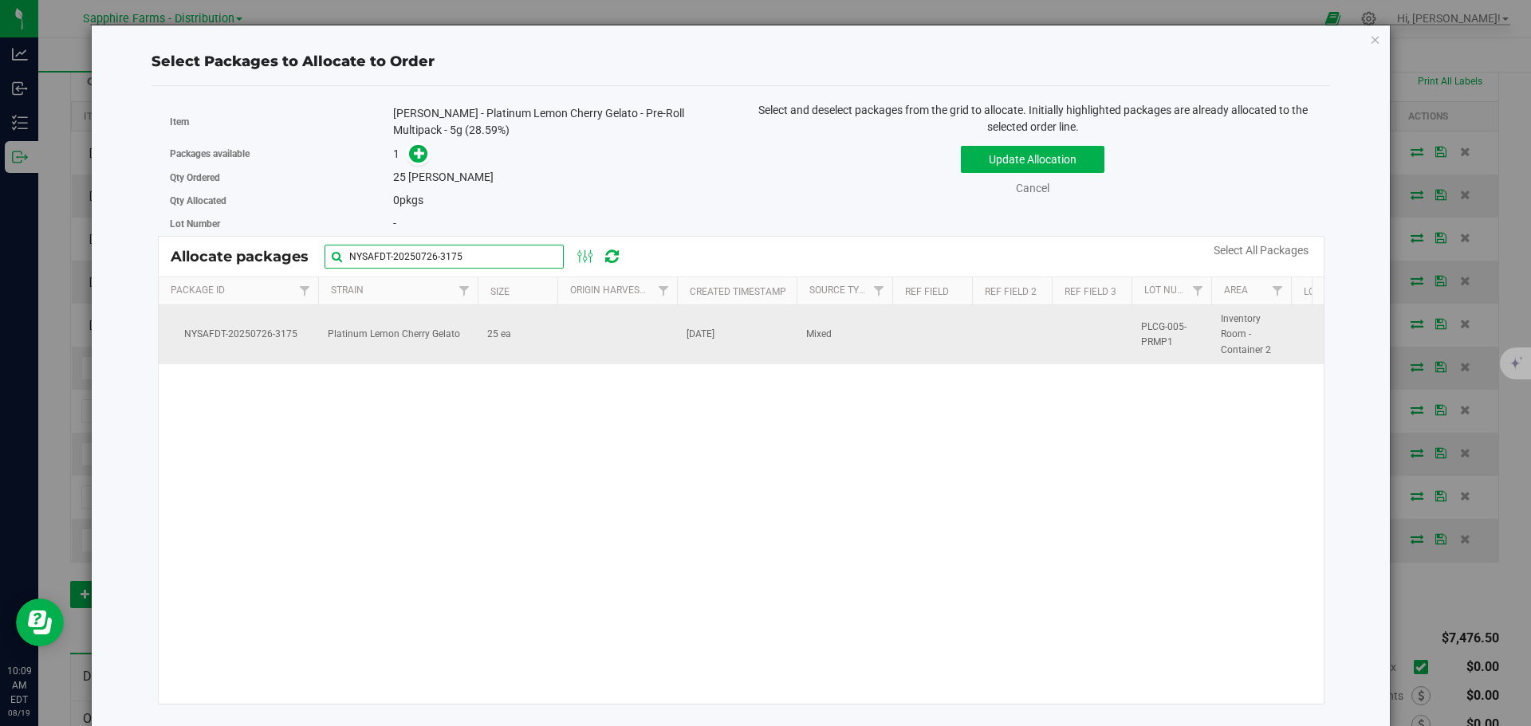
type input "NYSAFDT-20250726-3175"
click at [631, 329] on td at bounding box center [617, 334] width 120 height 59
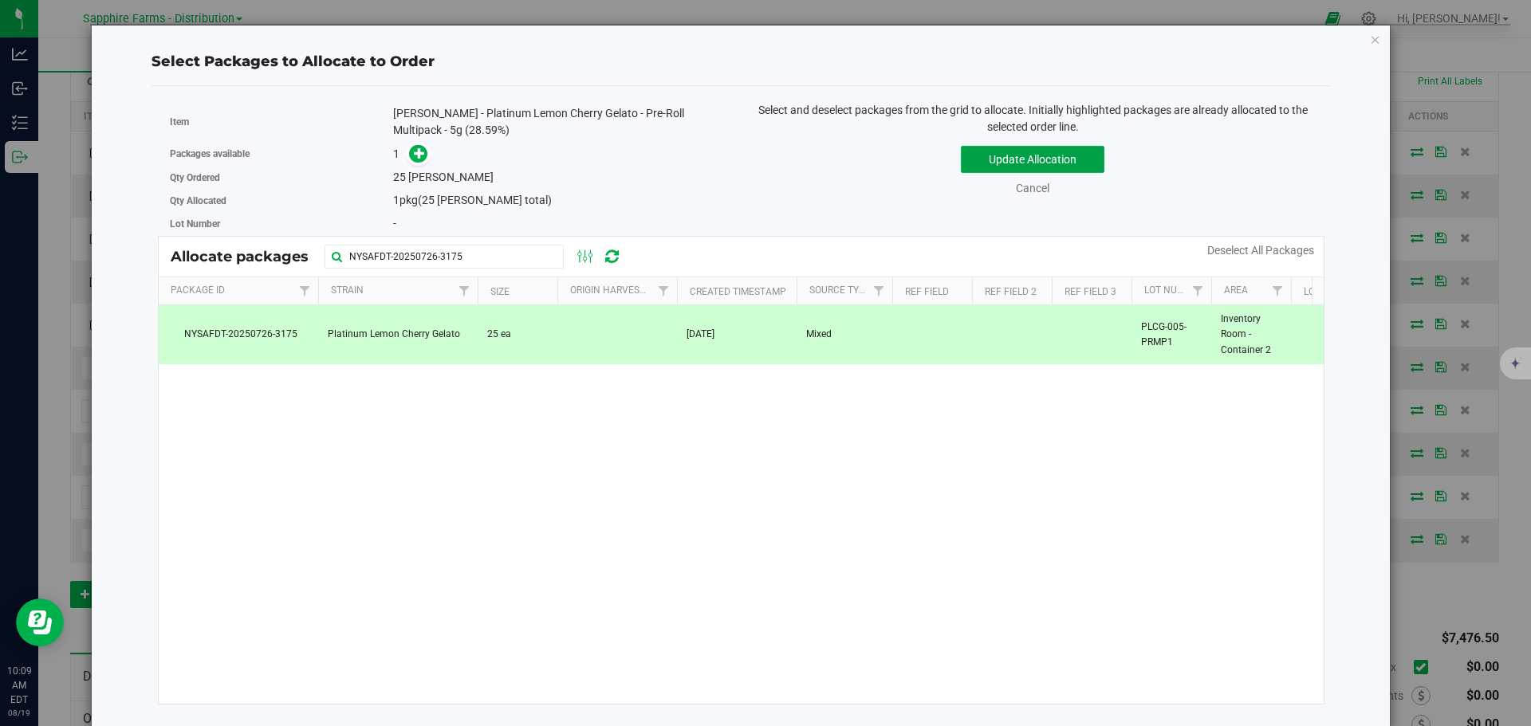
click at [986, 162] on button "Update Allocation" at bounding box center [1033, 159] width 144 height 27
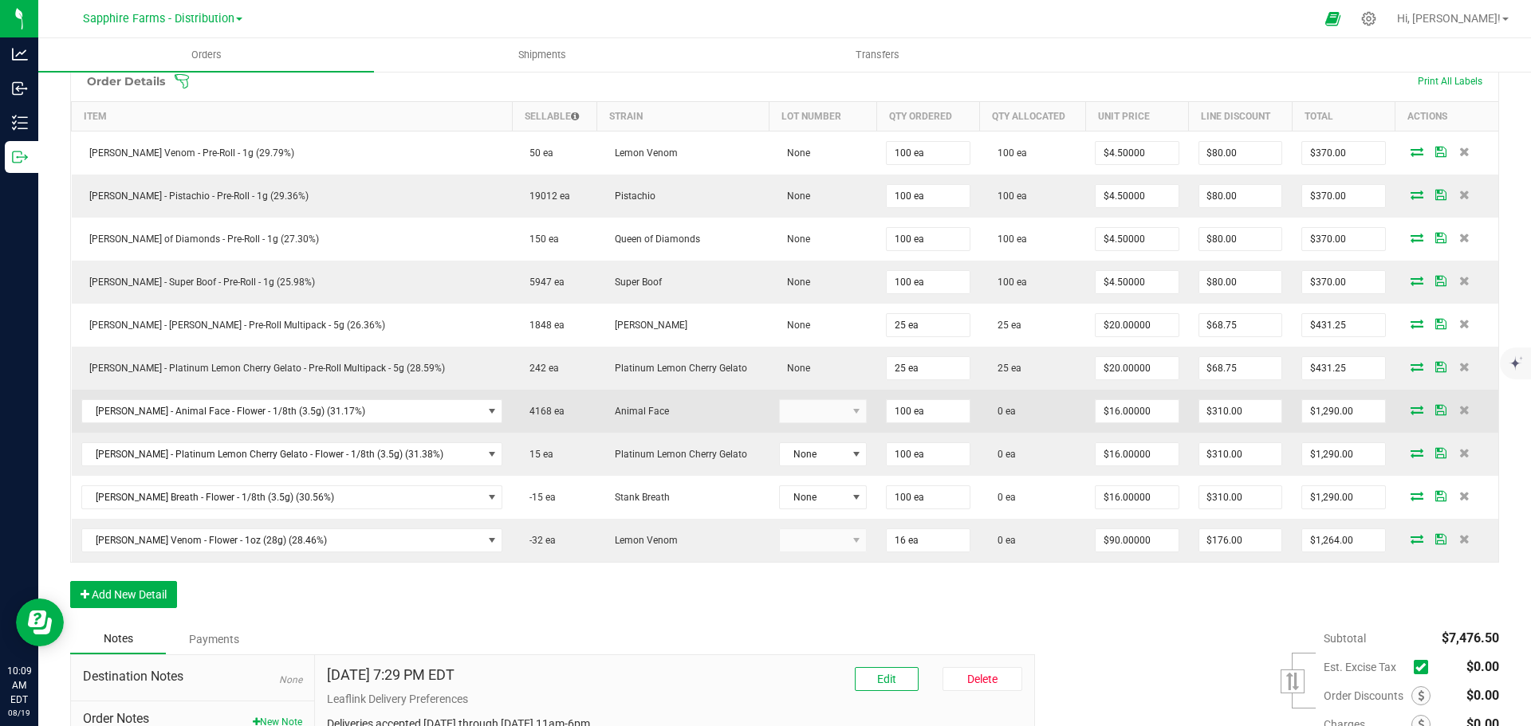
click at [1410, 412] on icon at bounding box center [1416, 410] width 13 height 10
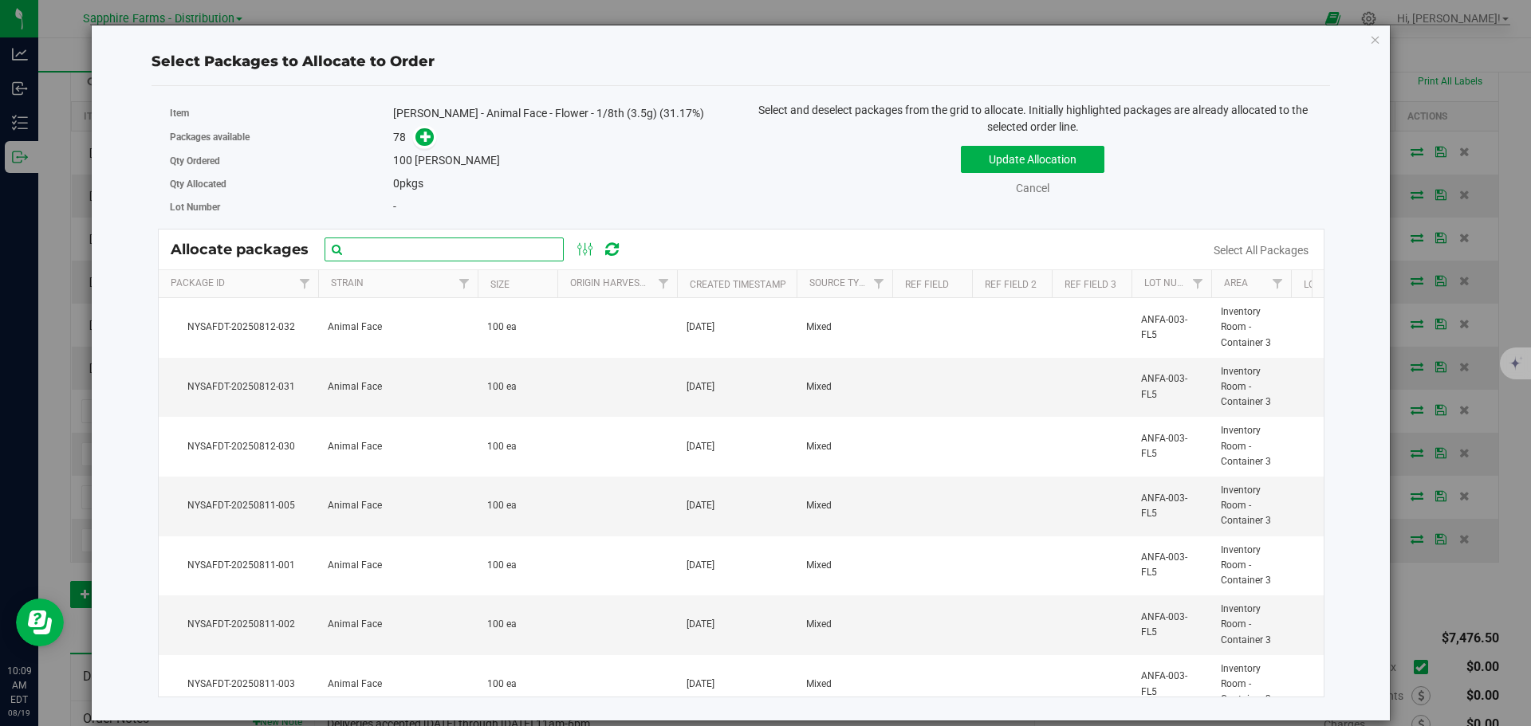
click at [472, 251] on input "text" at bounding box center [444, 250] width 239 height 24
paste input "Nysafdt-20250726-2226"
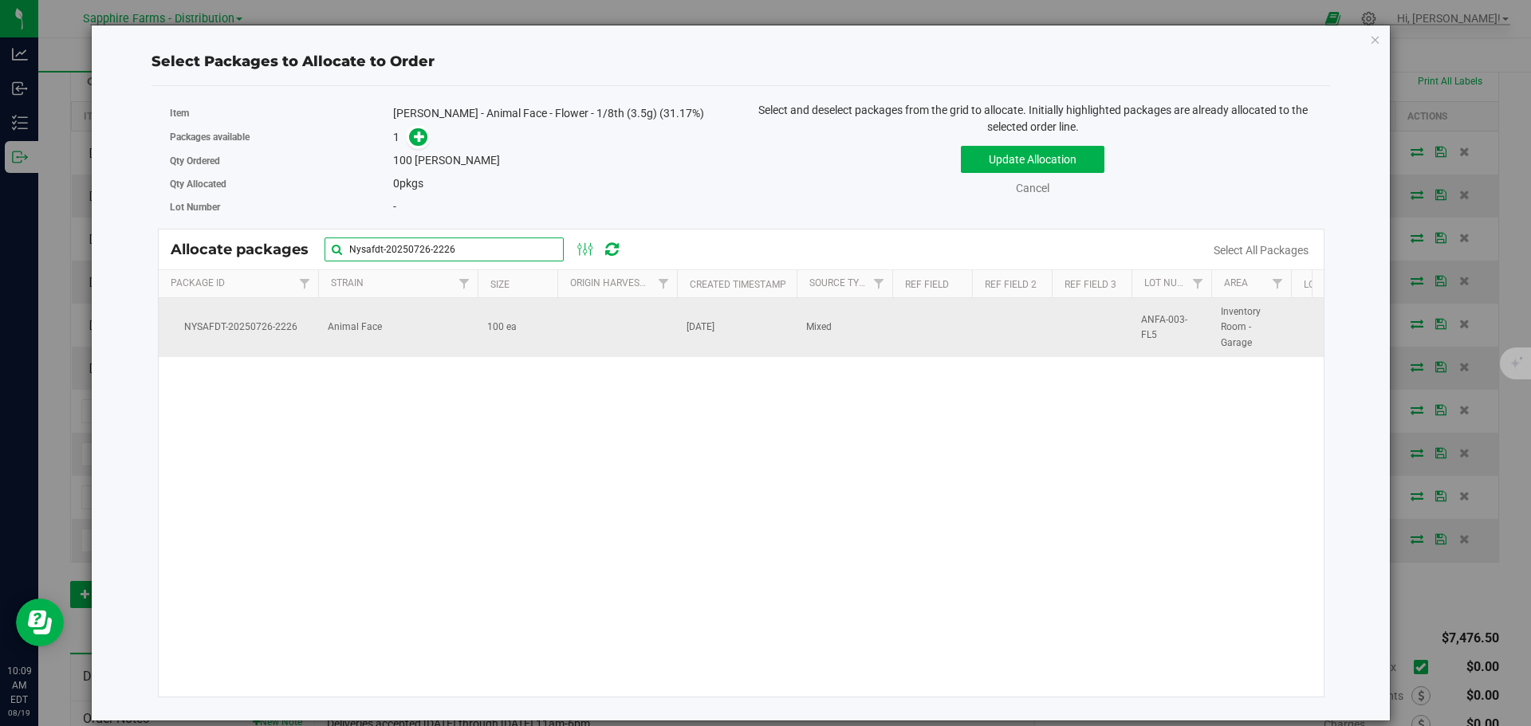
type input "Nysafdt-20250726-2226"
click at [635, 340] on td at bounding box center [617, 327] width 120 height 59
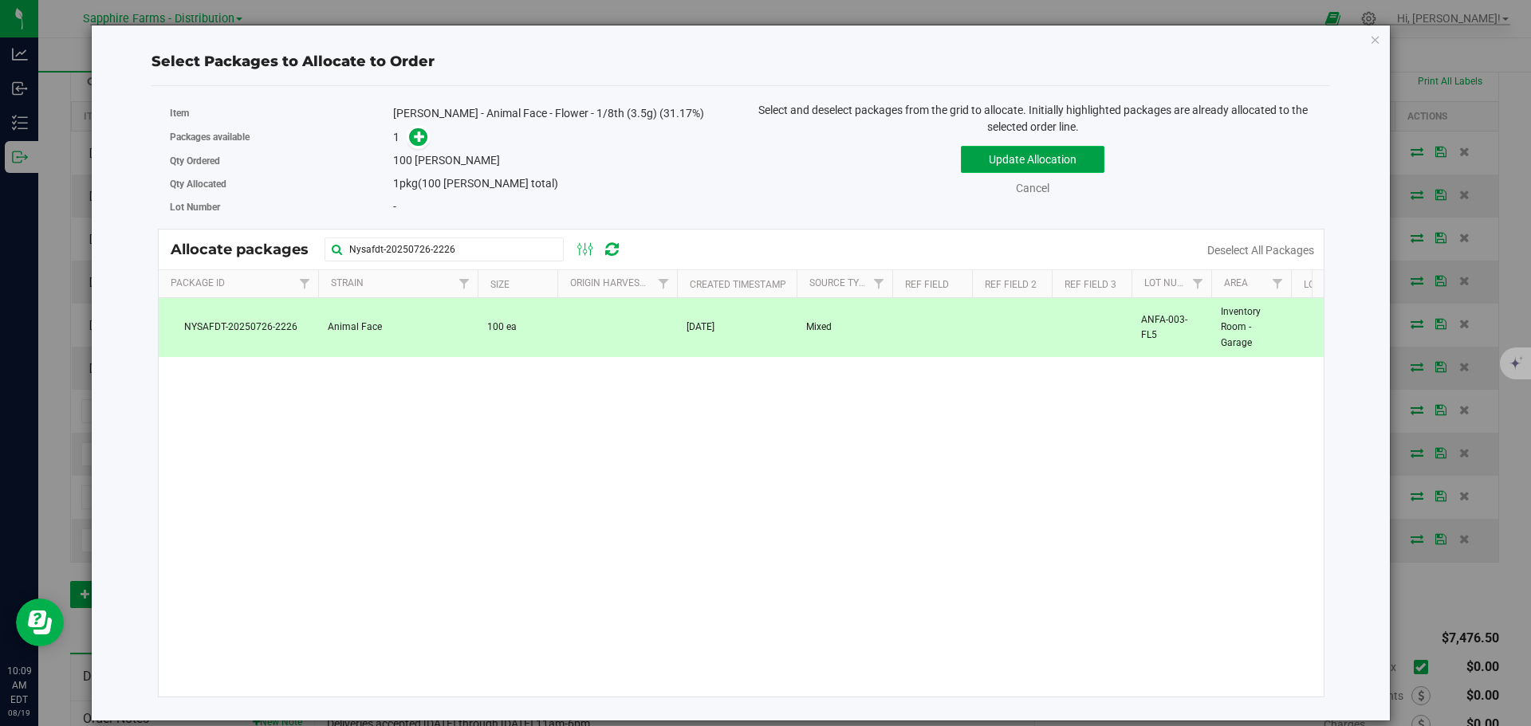
click at [1032, 157] on button "Update Allocation" at bounding box center [1033, 159] width 144 height 27
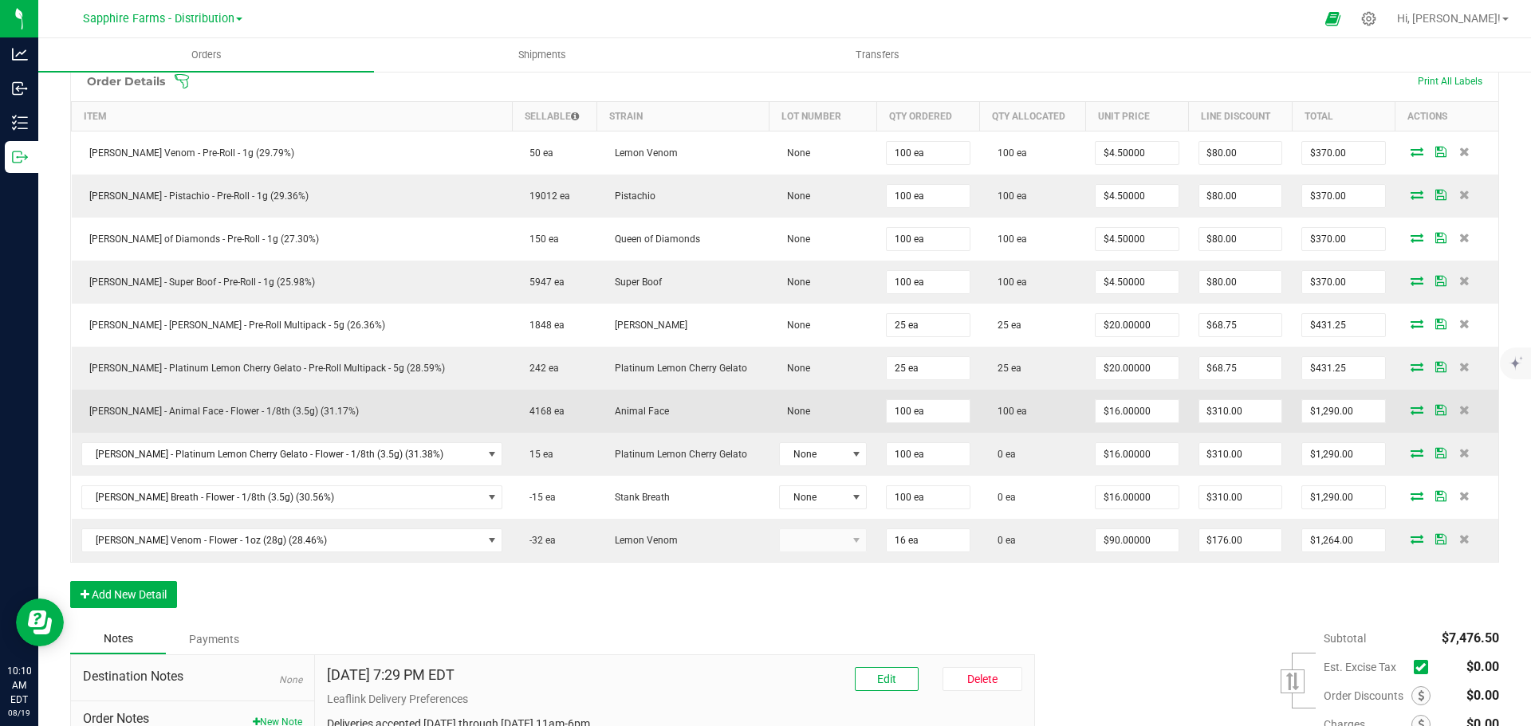
click at [1435, 412] on icon at bounding box center [1440, 410] width 11 height 10
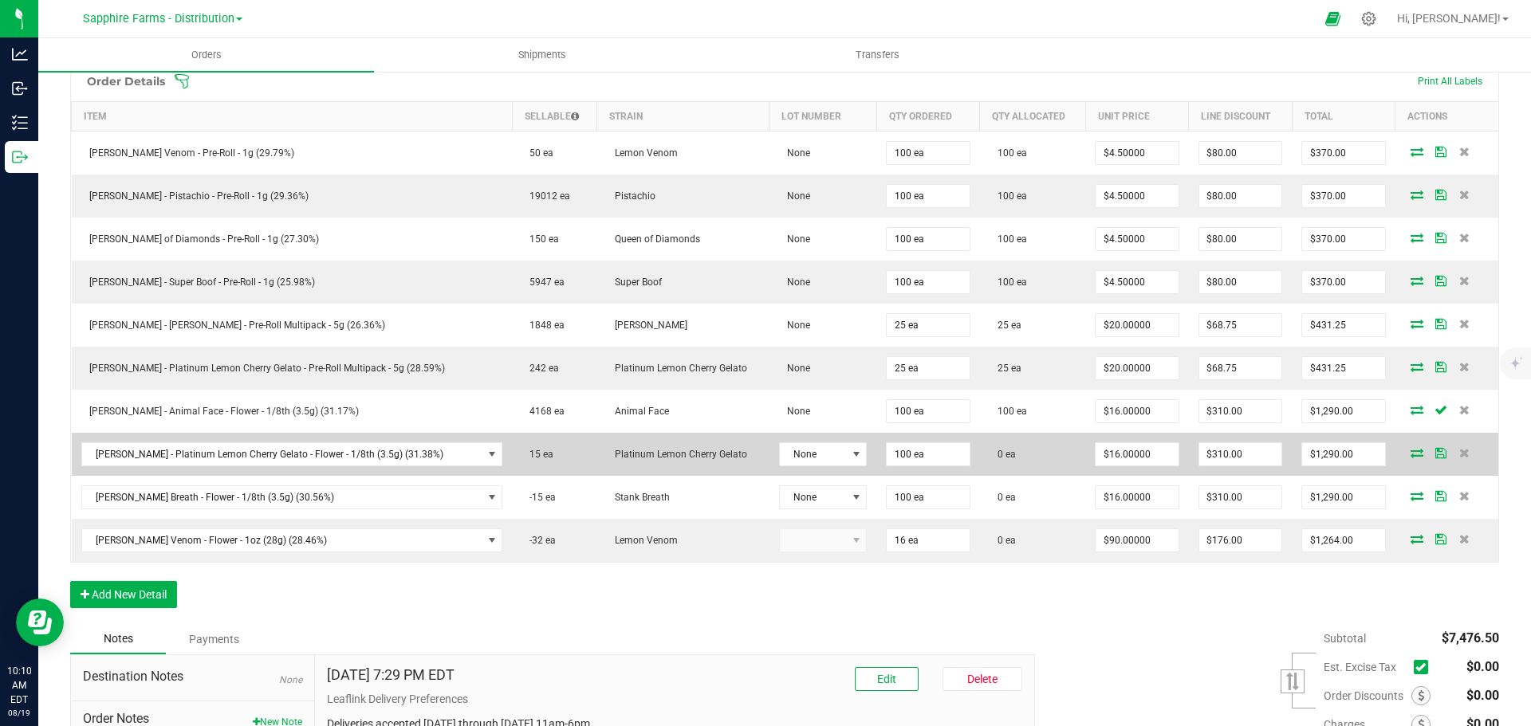
click at [1410, 456] on icon at bounding box center [1416, 453] width 13 height 10
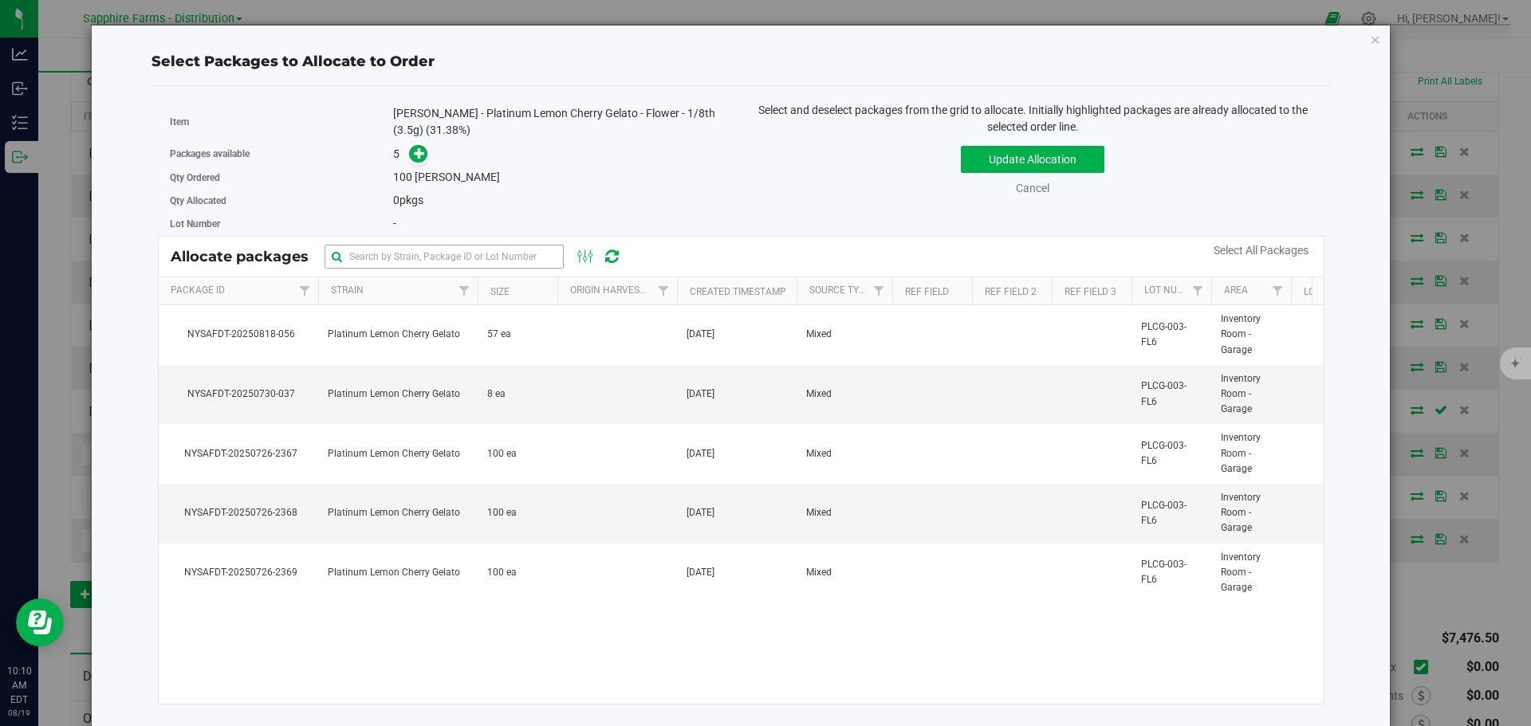
drag, startPoint x: 391, startPoint y: 271, endPoint x: 399, endPoint y: 265, distance: 10.2
click at [391, 271] on div "Allocate packages" at bounding box center [742, 257] width 1166 height 40
click at [403, 261] on input "text" at bounding box center [444, 257] width 239 height 24
paste input "NYSAFDT-20250726-2367"
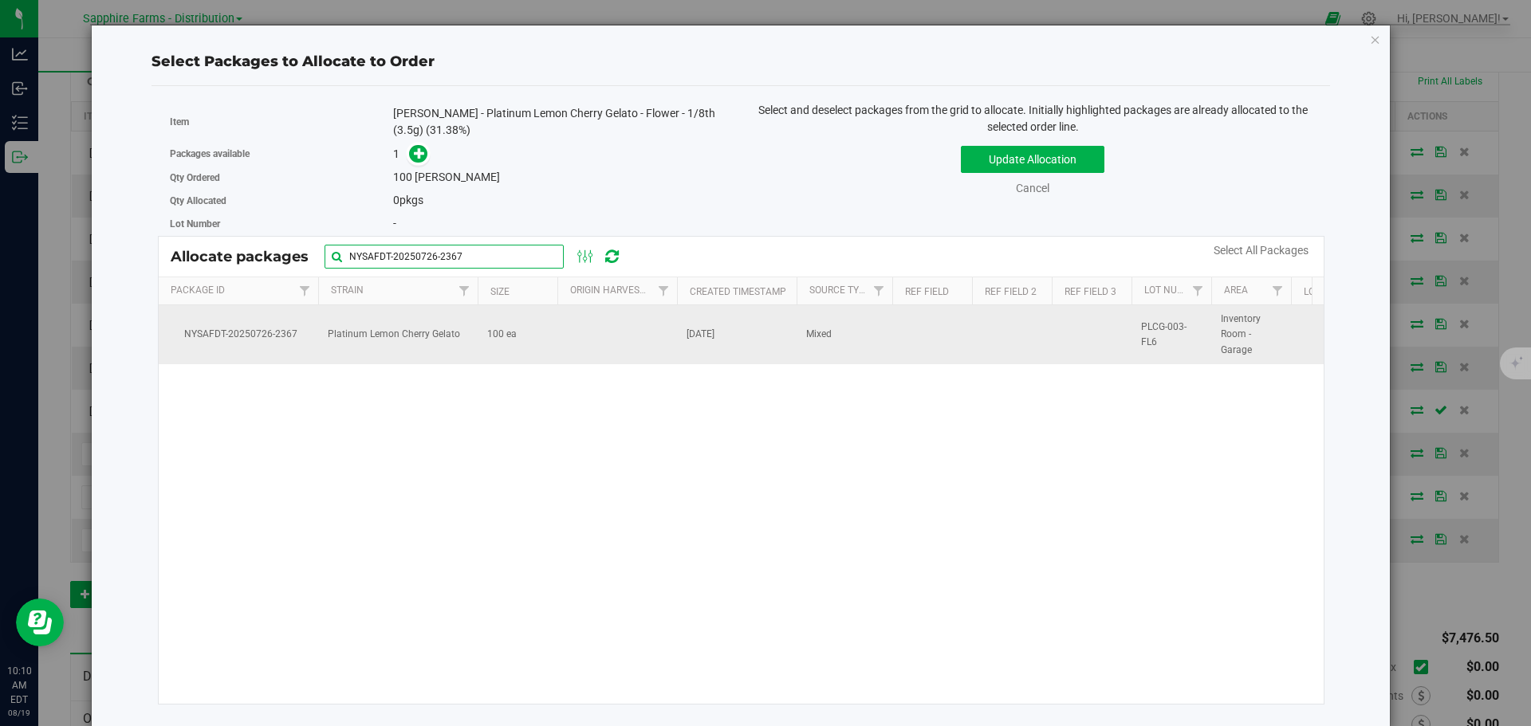
type input "NYSAFDT-20250726-2367"
click at [612, 329] on td at bounding box center [617, 334] width 120 height 59
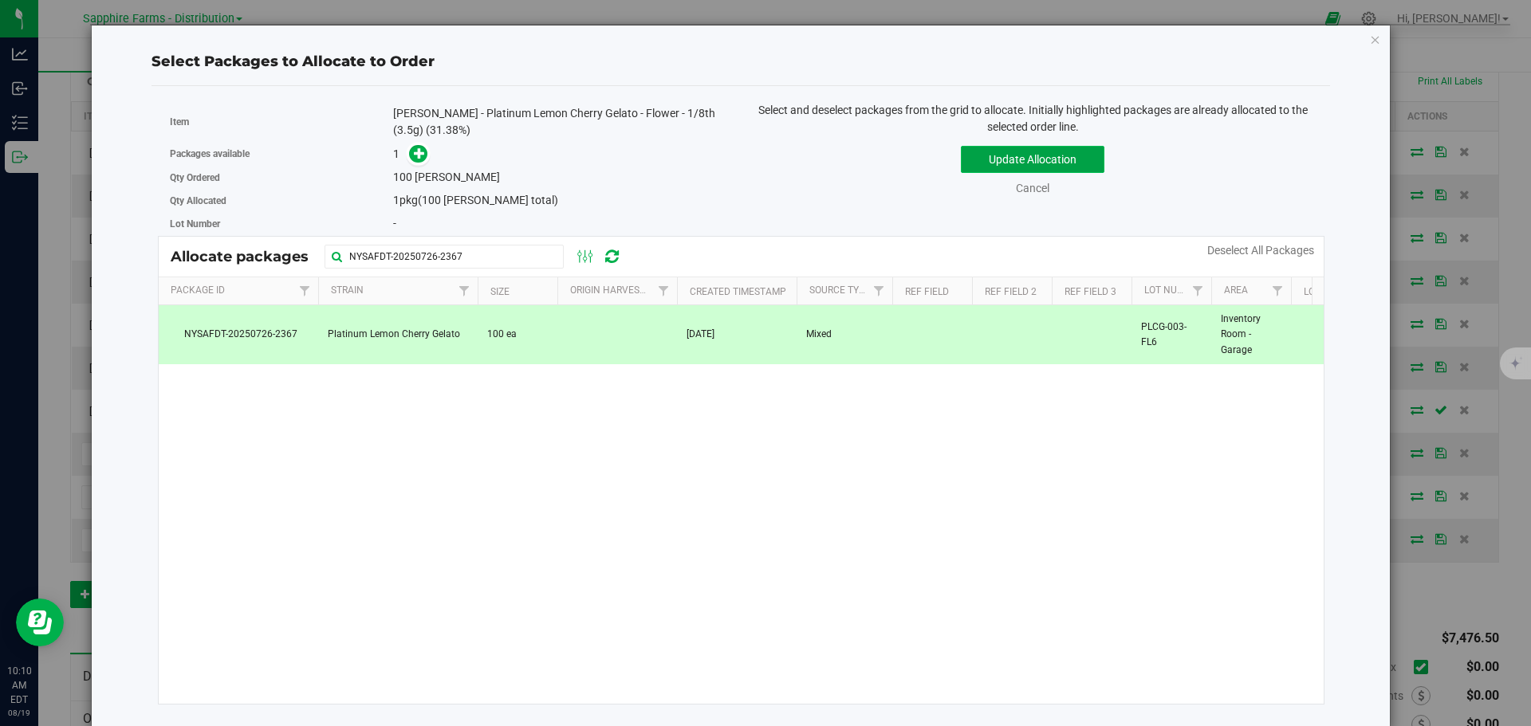
click at [986, 158] on button "Update Allocation" at bounding box center [1033, 159] width 144 height 27
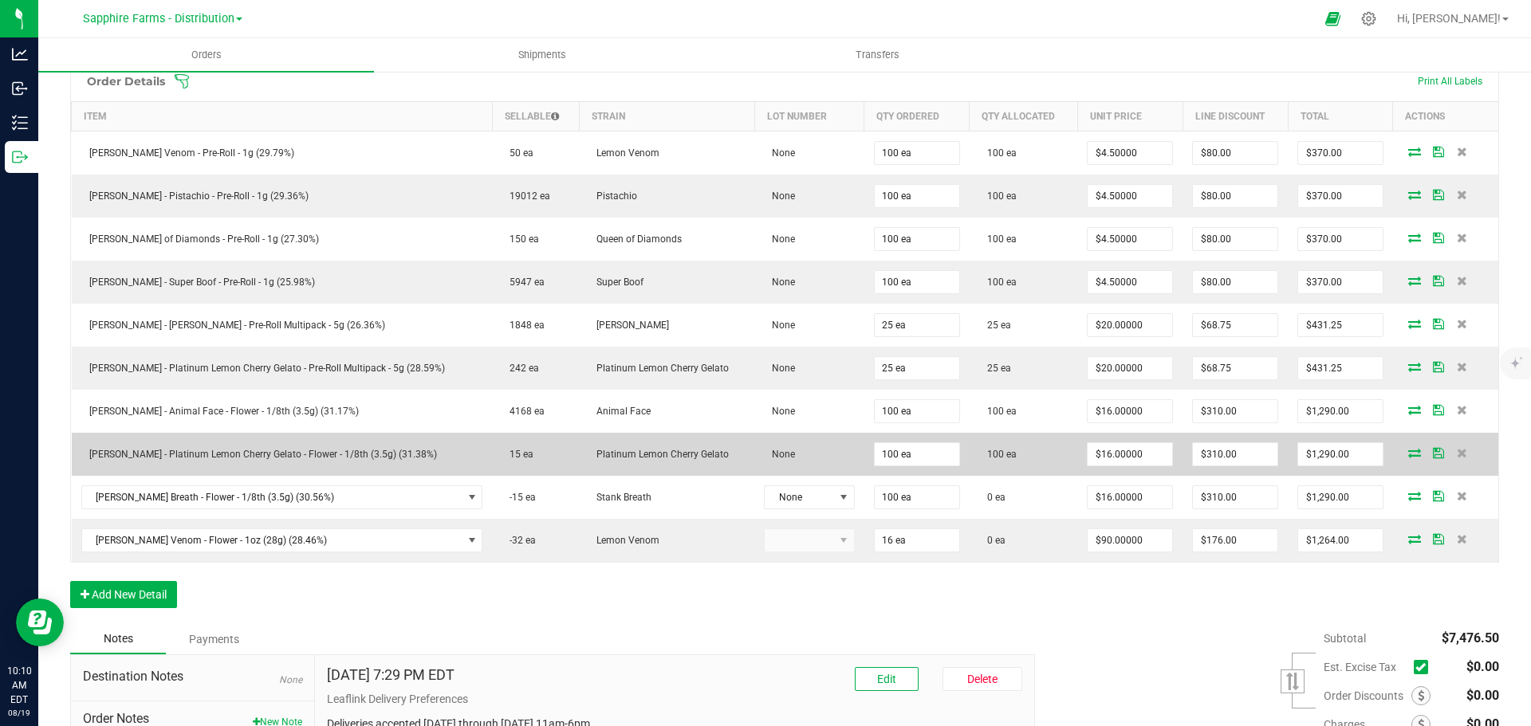
click at [1433, 454] on icon at bounding box center [1438, 453] width 11 height 10
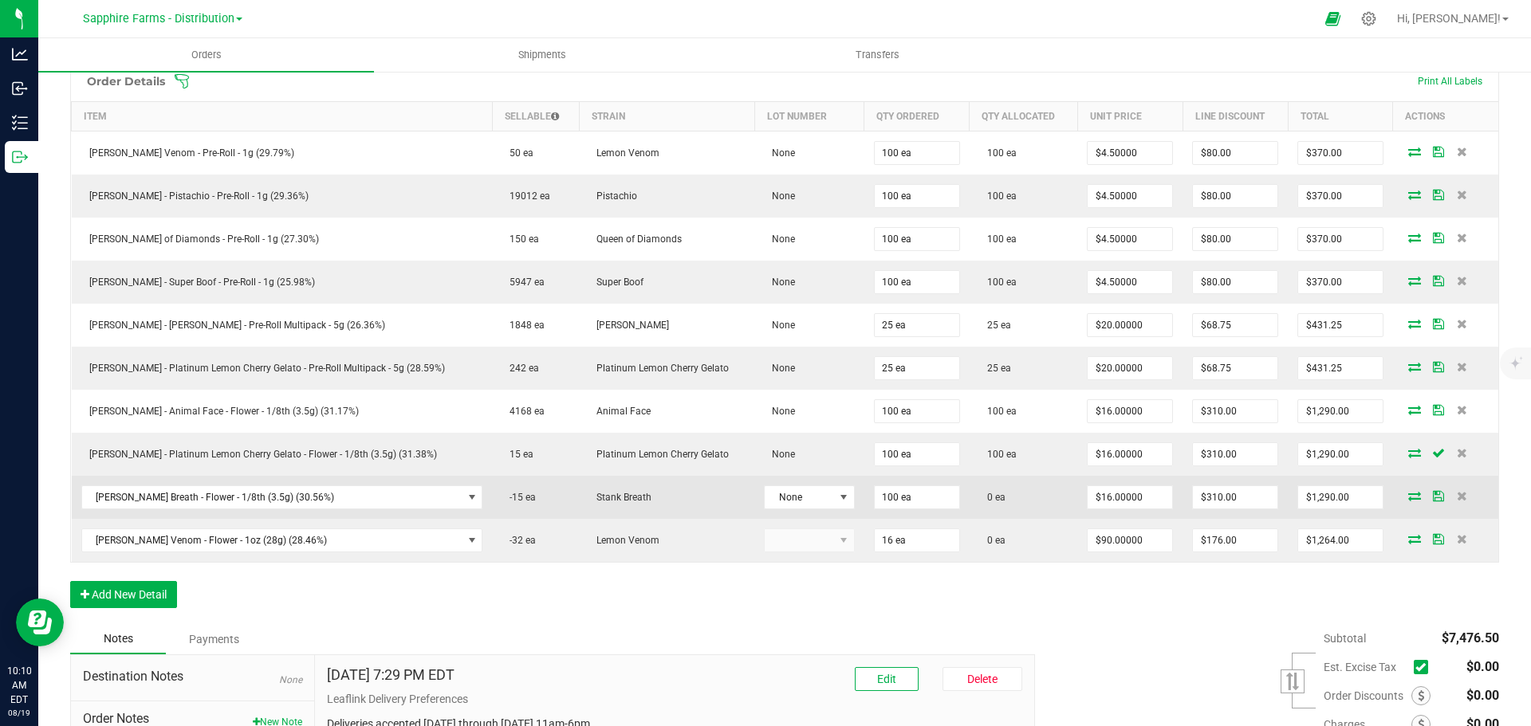
click at [1408, 498] on icon at bounding box center [1414, 496] width 13 height 10
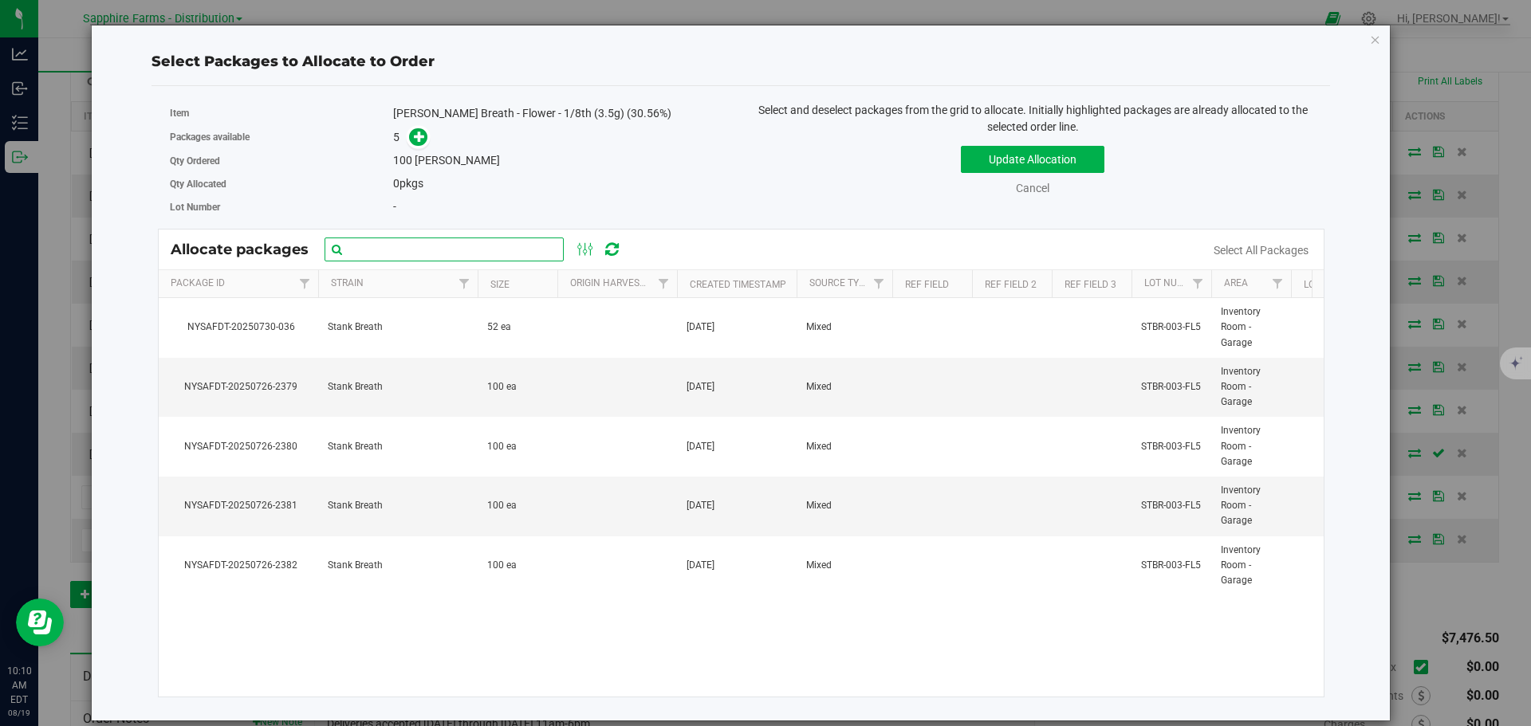
click at [516, 242] on input "text" at bounding box center [444, 250] width 239 height 24
paste input "NYSAFDT-20250726-2379"
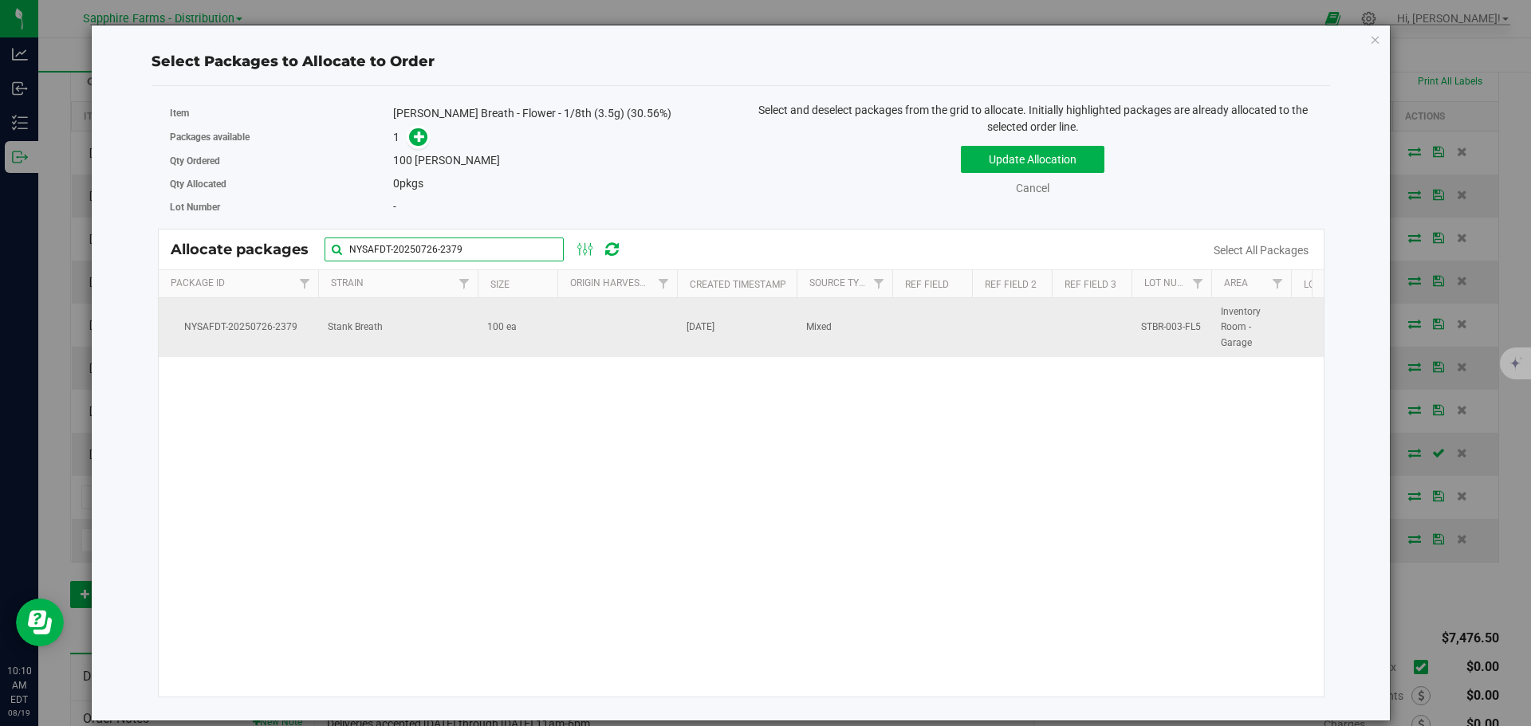
type input "NYSAFDT-20250726-2379"
click at [582, 338] on td at bounding box center [617, 327] width 120 height 59
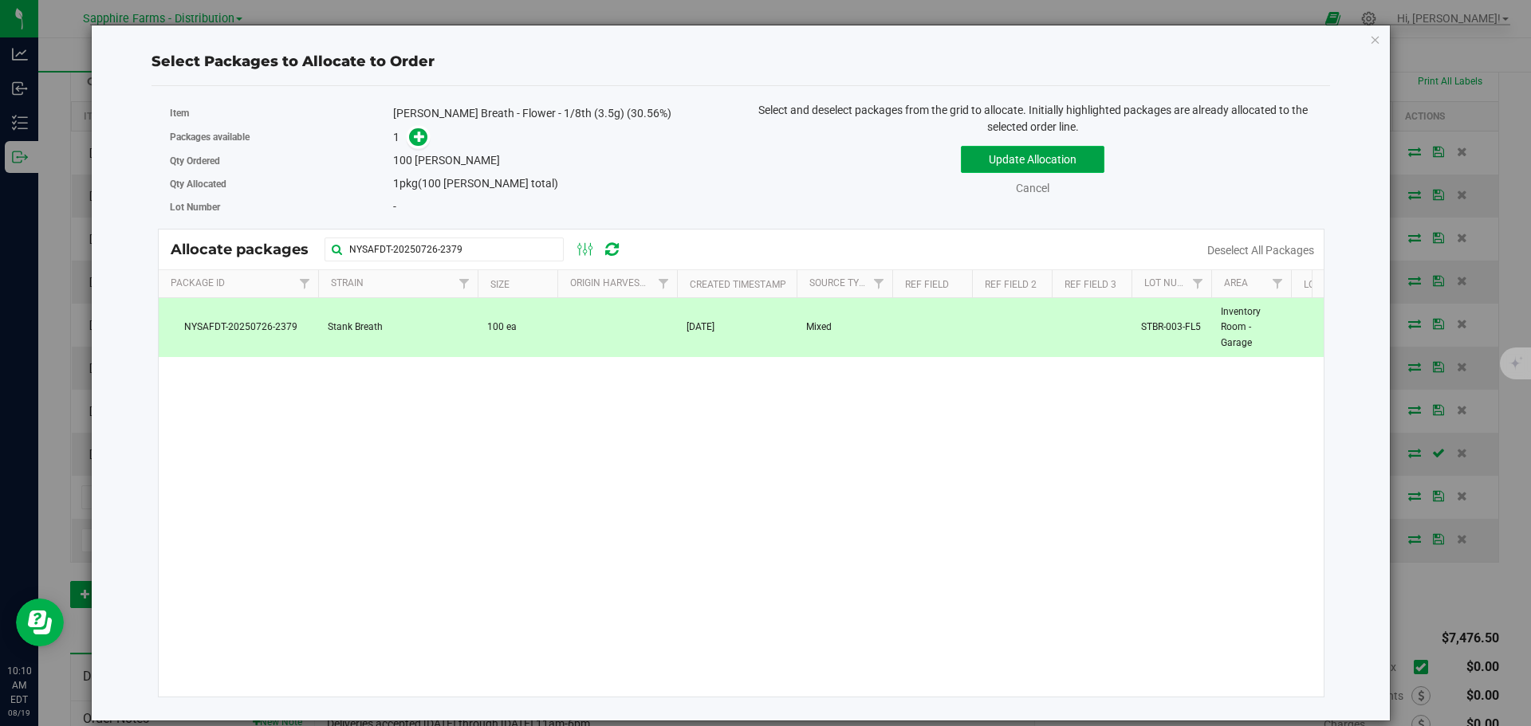
click at [984, 159] on button "Update Allocation" at bounding box center [1033, 159] width 144 height 27
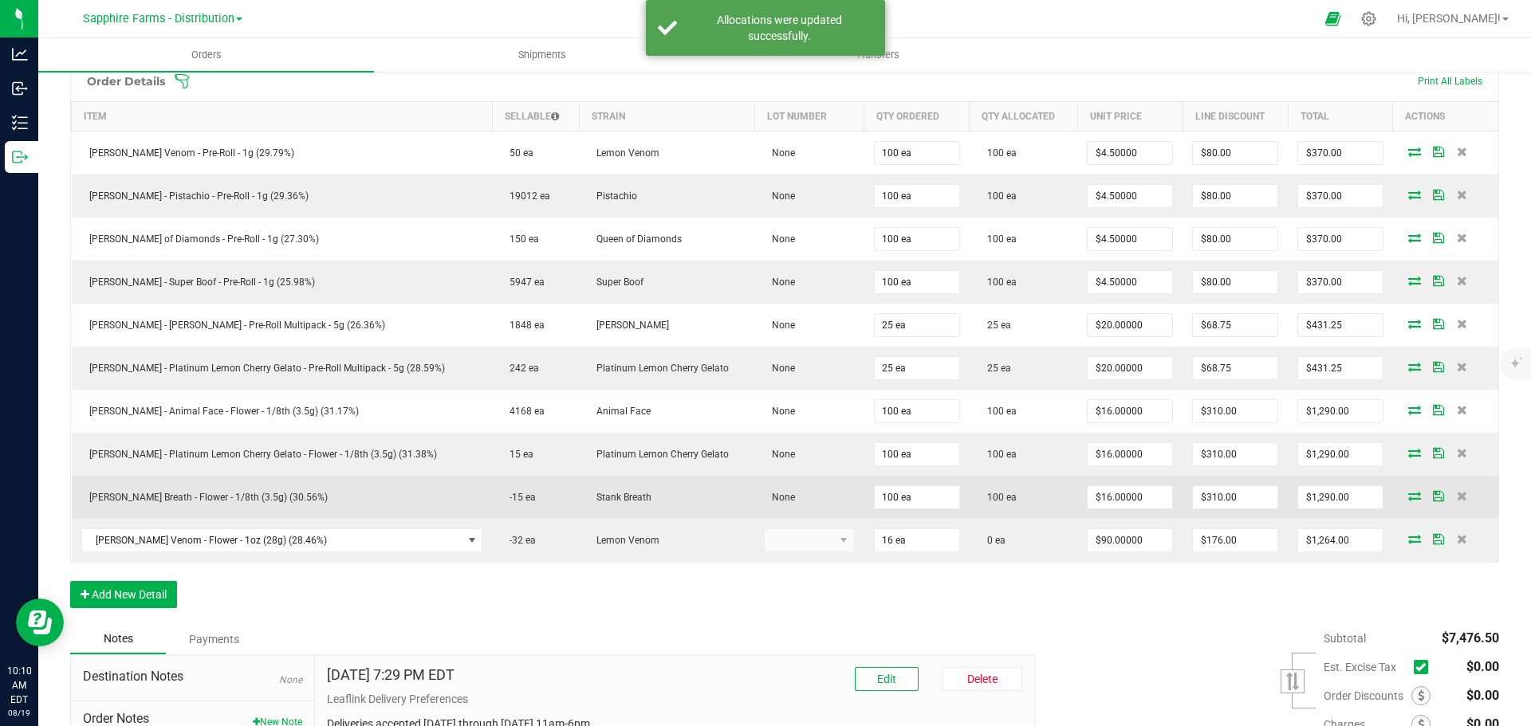
click at [1433, 496] on icon at bounding box center [1438, 496] width 11 height 10
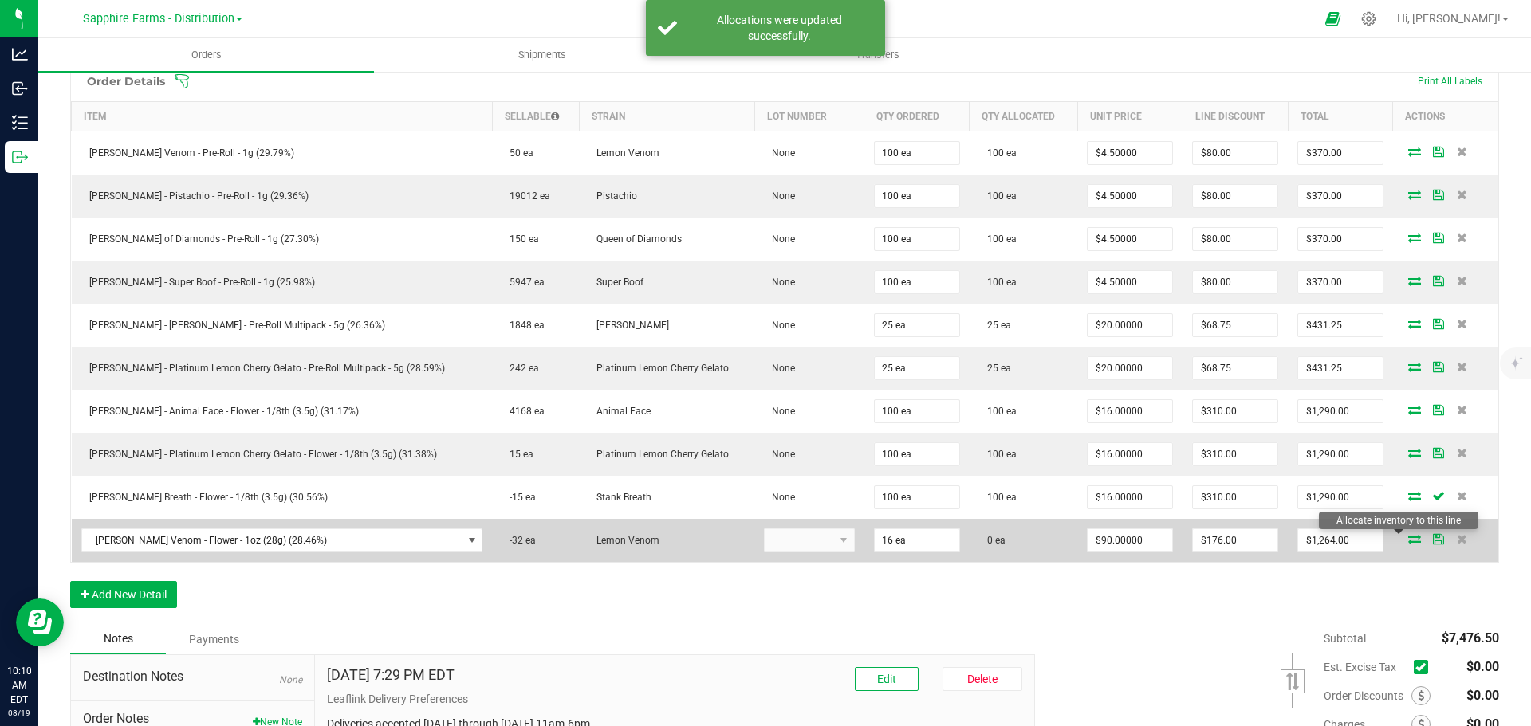
click at [1408, 537] on icon at bounding box center [1414, 539] width 13 height 10
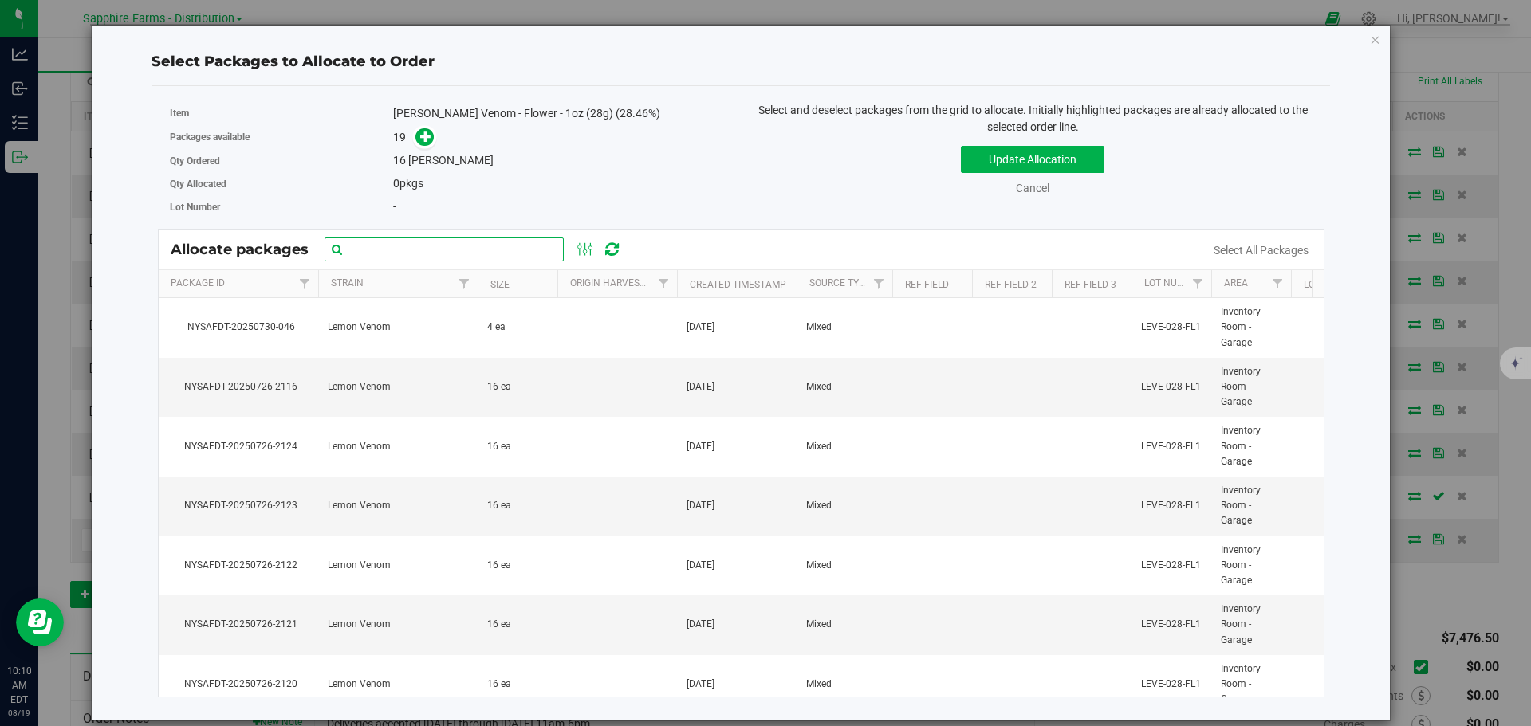
click at [466, 254] on input "text" at bounding box center [444, 250] width 239 height 24
paste input "NYSAFDT-20250726-2105"
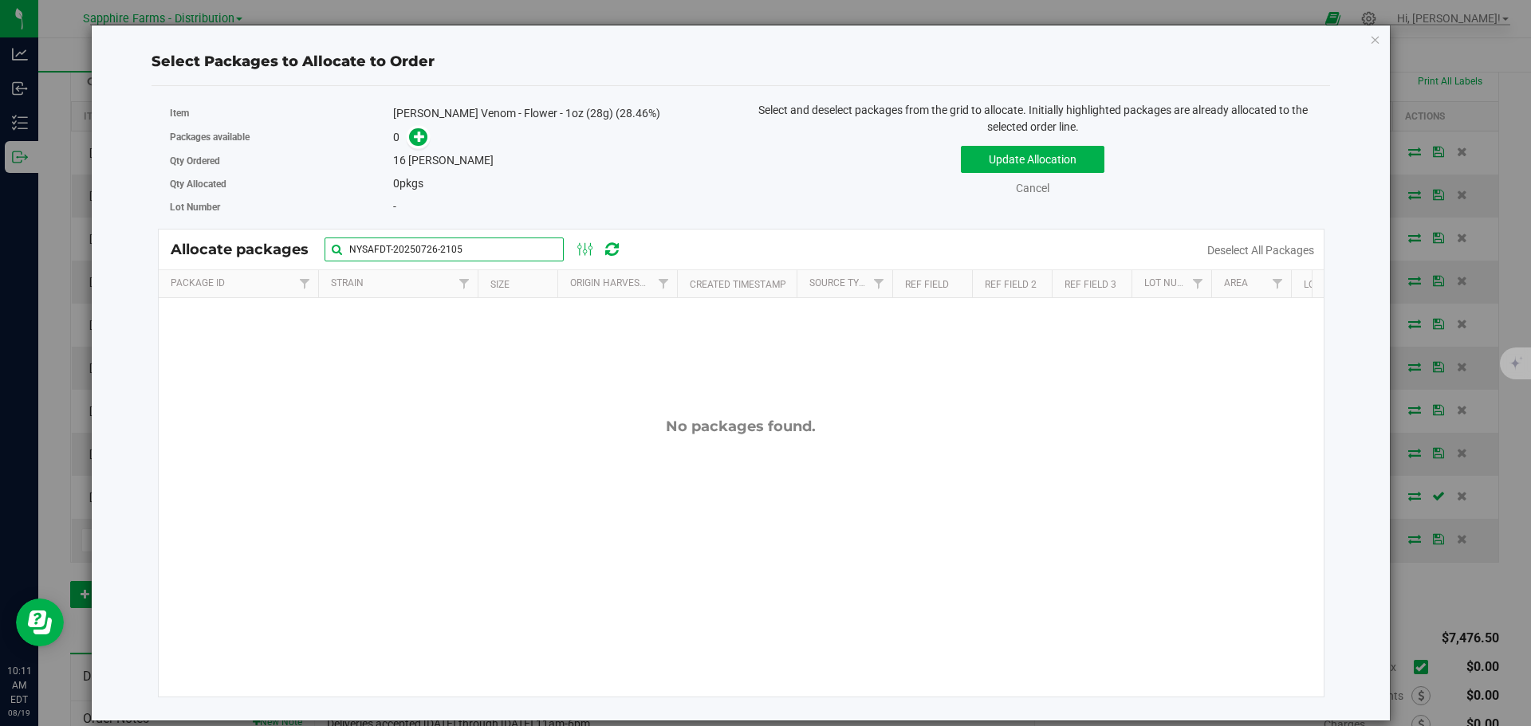
drag, startPoint x: 403, startPoint y: 259, endPoint x: 255, endPoint y: 264, distance: 147.6
click at [255, 264] on div "Allocate packages NYSAFDT-20250726-2105" at bounding box center [742, 250] width 1166 height 40
paste input "ysafdt-20250726-2114"
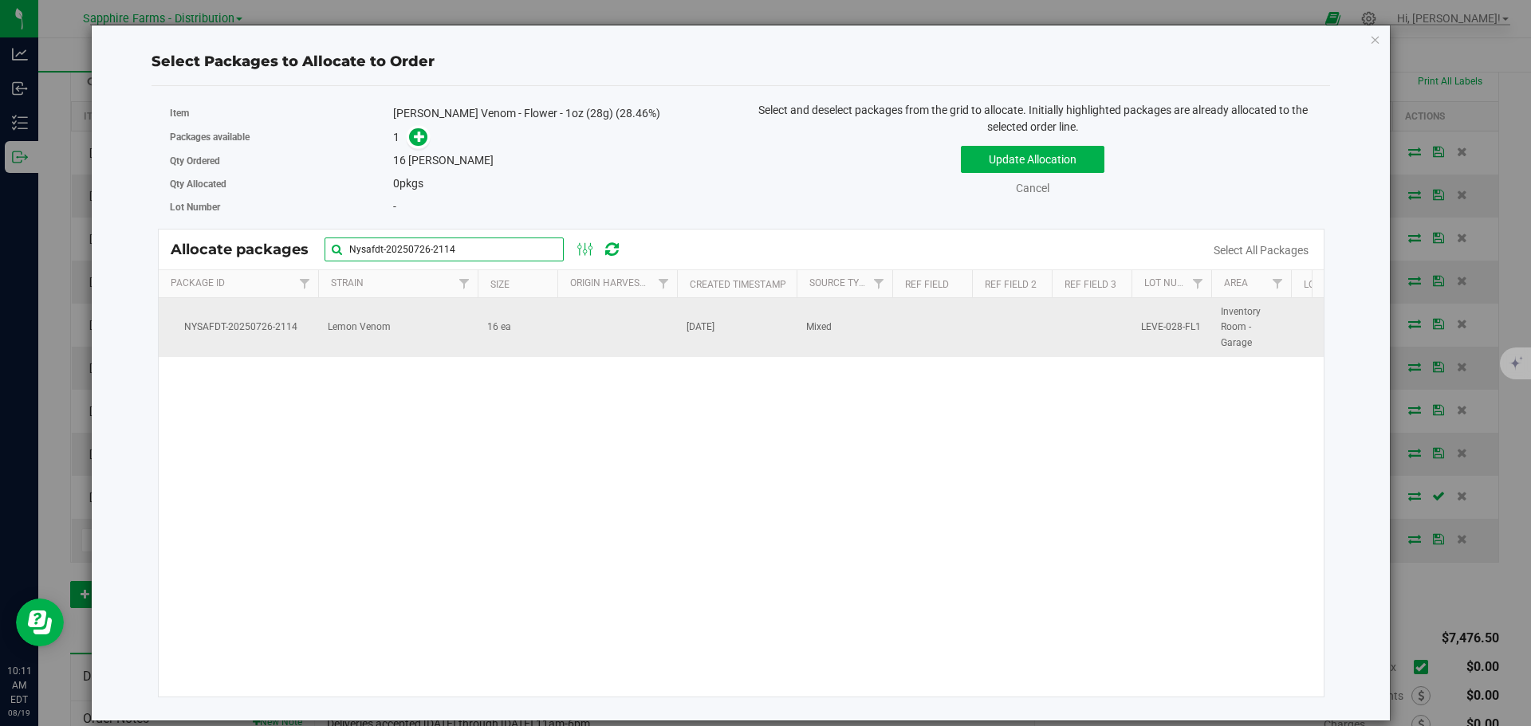
type input "Nysafdt-20250726-2114"
click at [484, 340] on td "16 ea" at bounding box center [518, 327] width 80 height 59
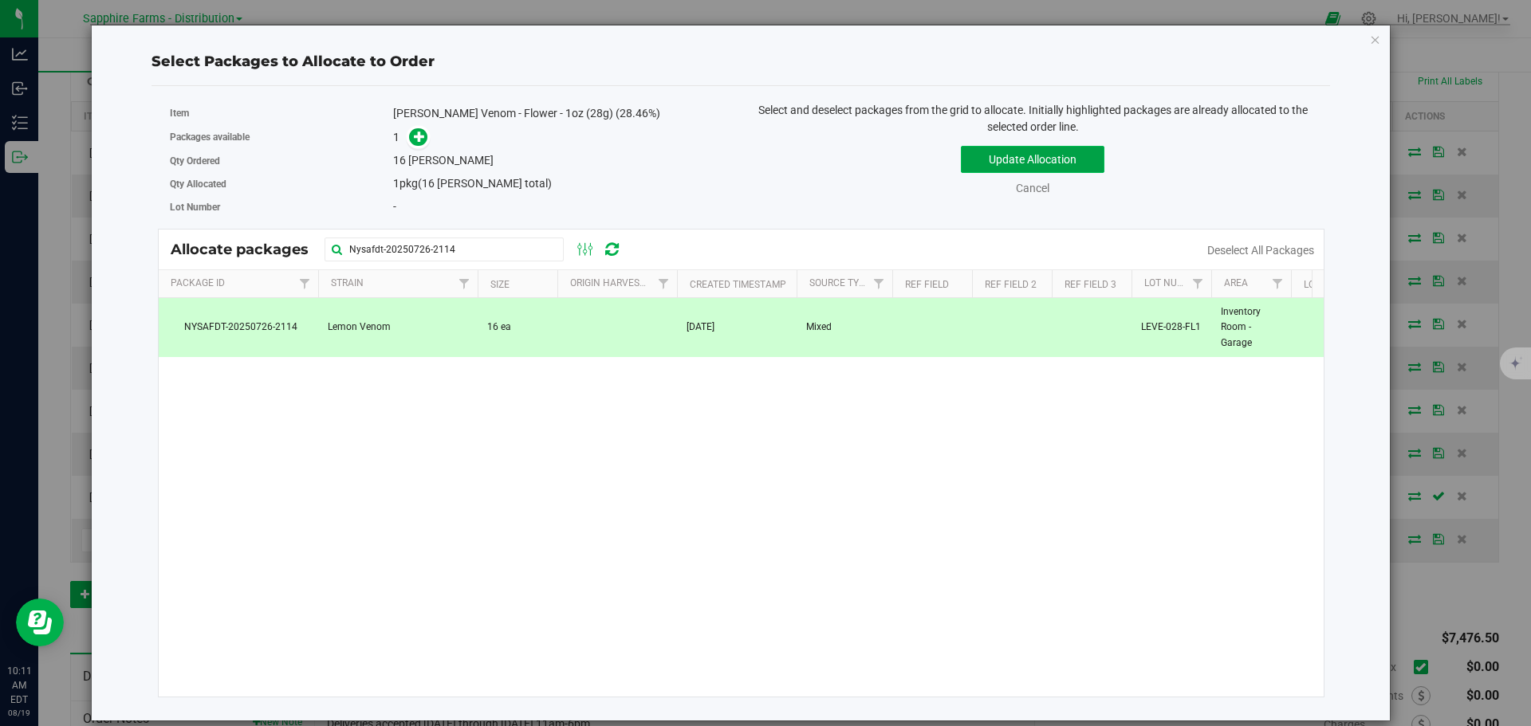
click at [1009, 168] on button "Update Allocation" at bounding box center [1033, 159] width 144 height 27
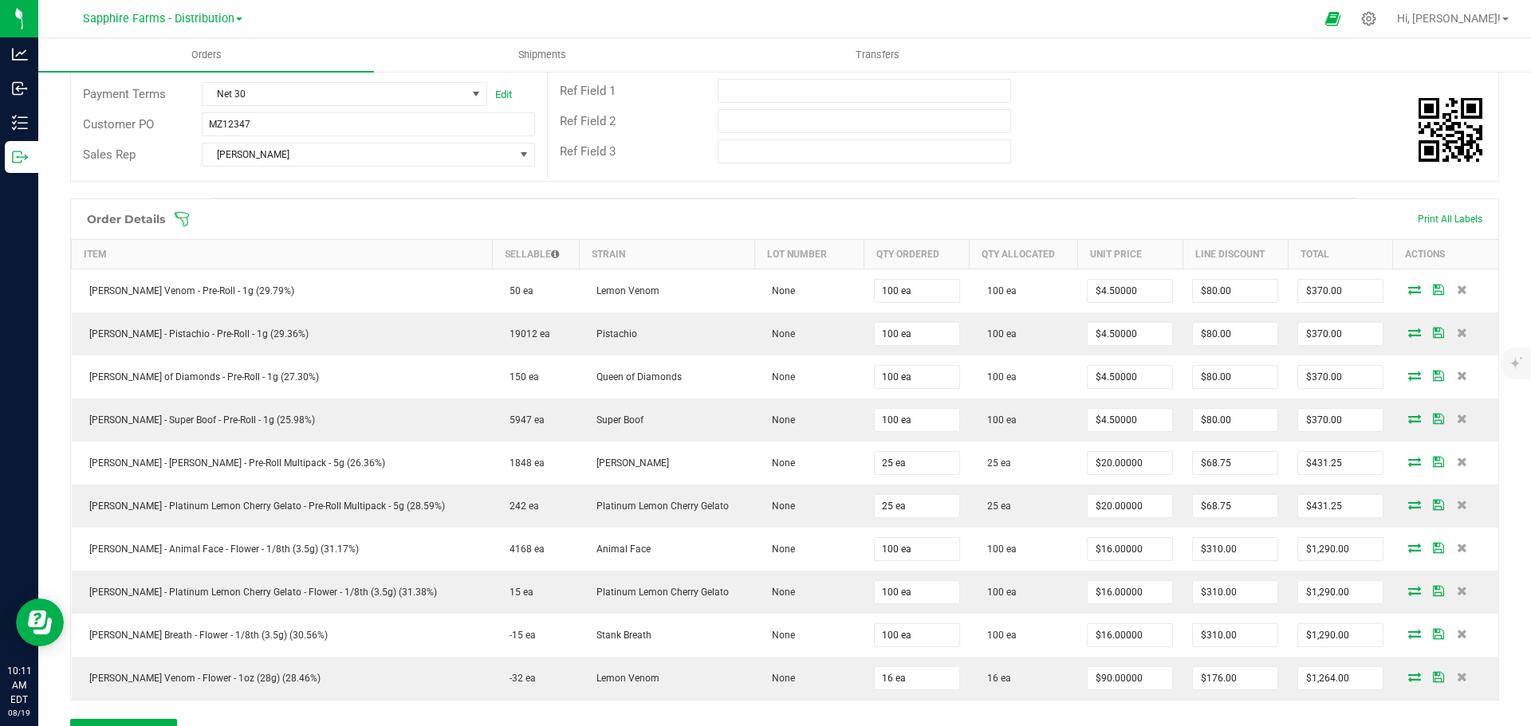
scroll to position [0, 0]
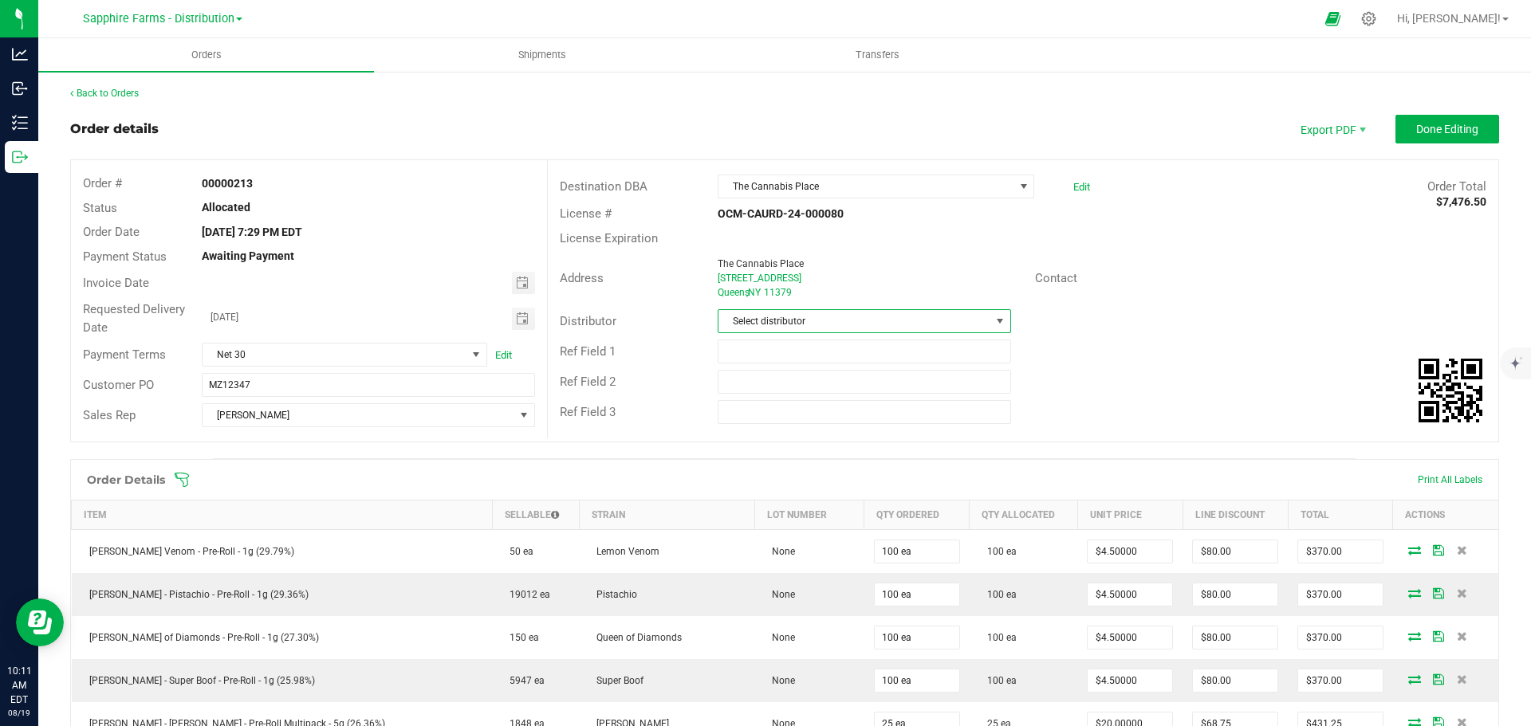
click at [990, 317] on span at bounding box center [1000, 321] width 20 height 22
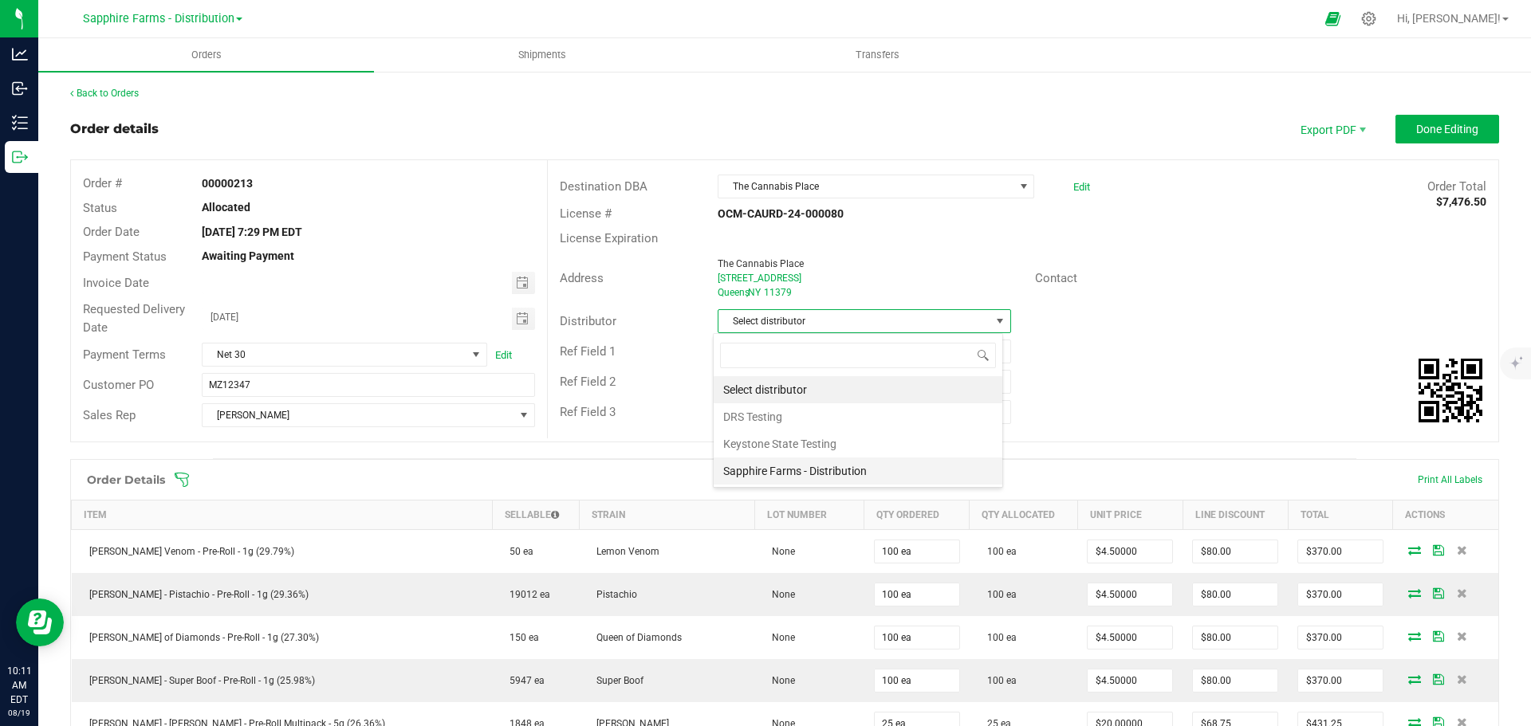
click at [844, 462] on li "Sapphire Farms - Distribution" at bounding box center [858, 471] width 289 height 27
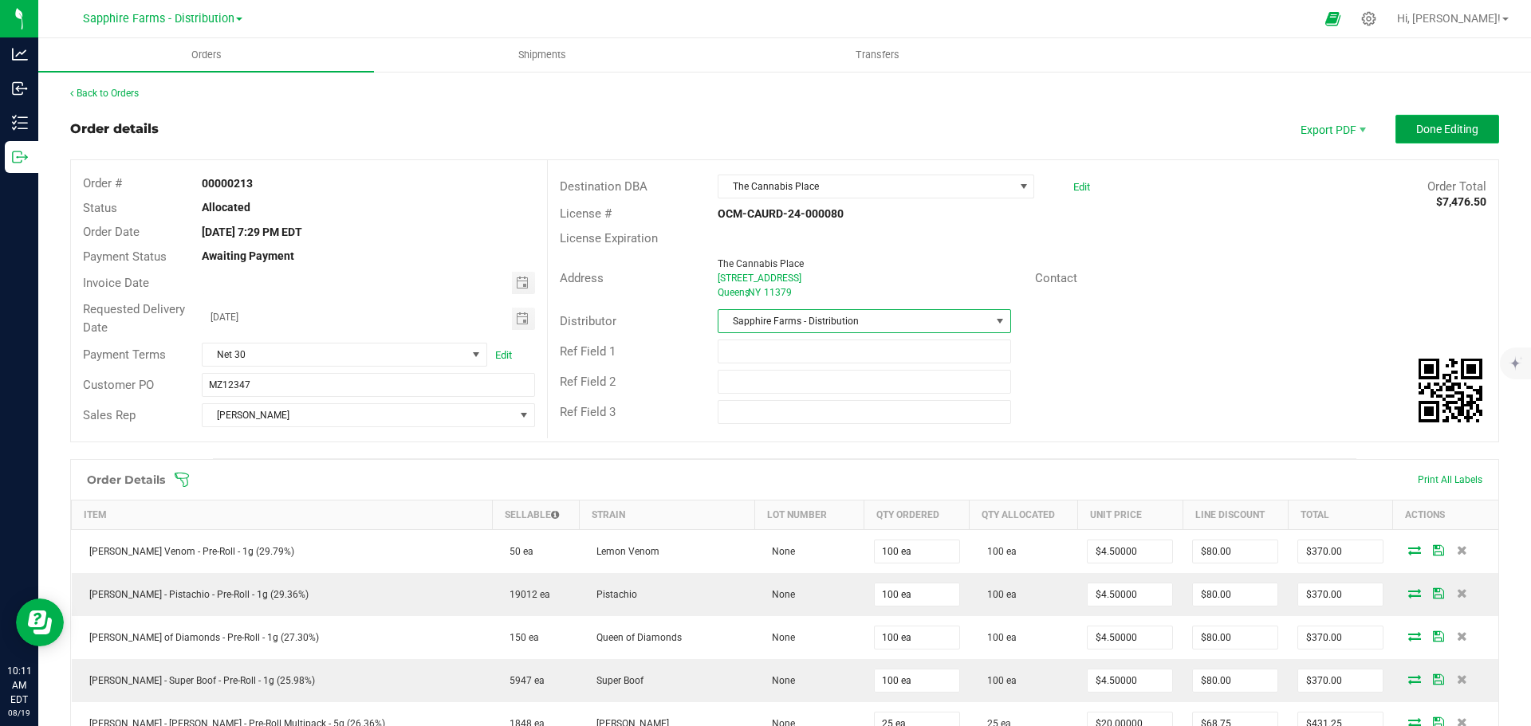
click at [1416, 126] on span "Done Editing" at bounding box center [1447, 129] width 62 height 13
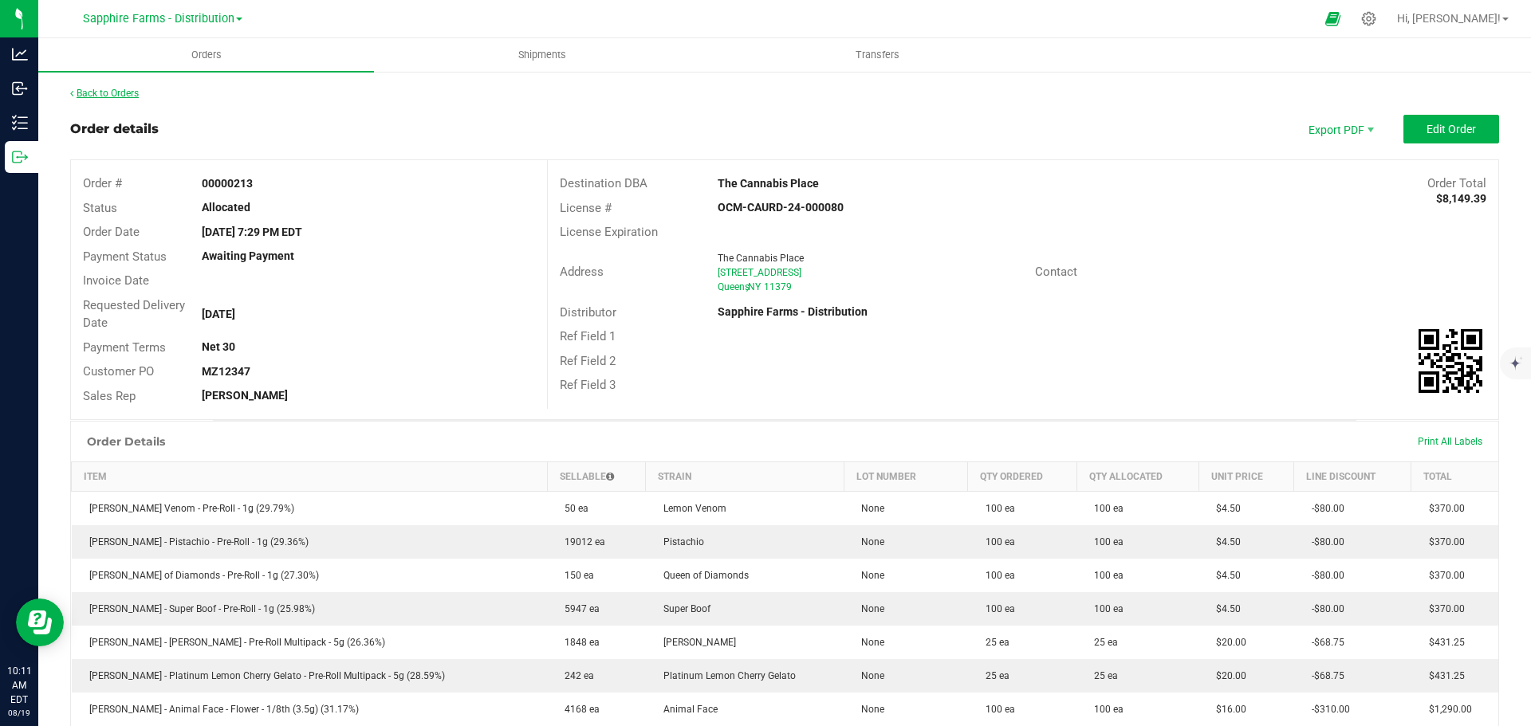
click at [117, 96] on link "Back to Orders" at bounding box center [104, 93] width 69 height 11
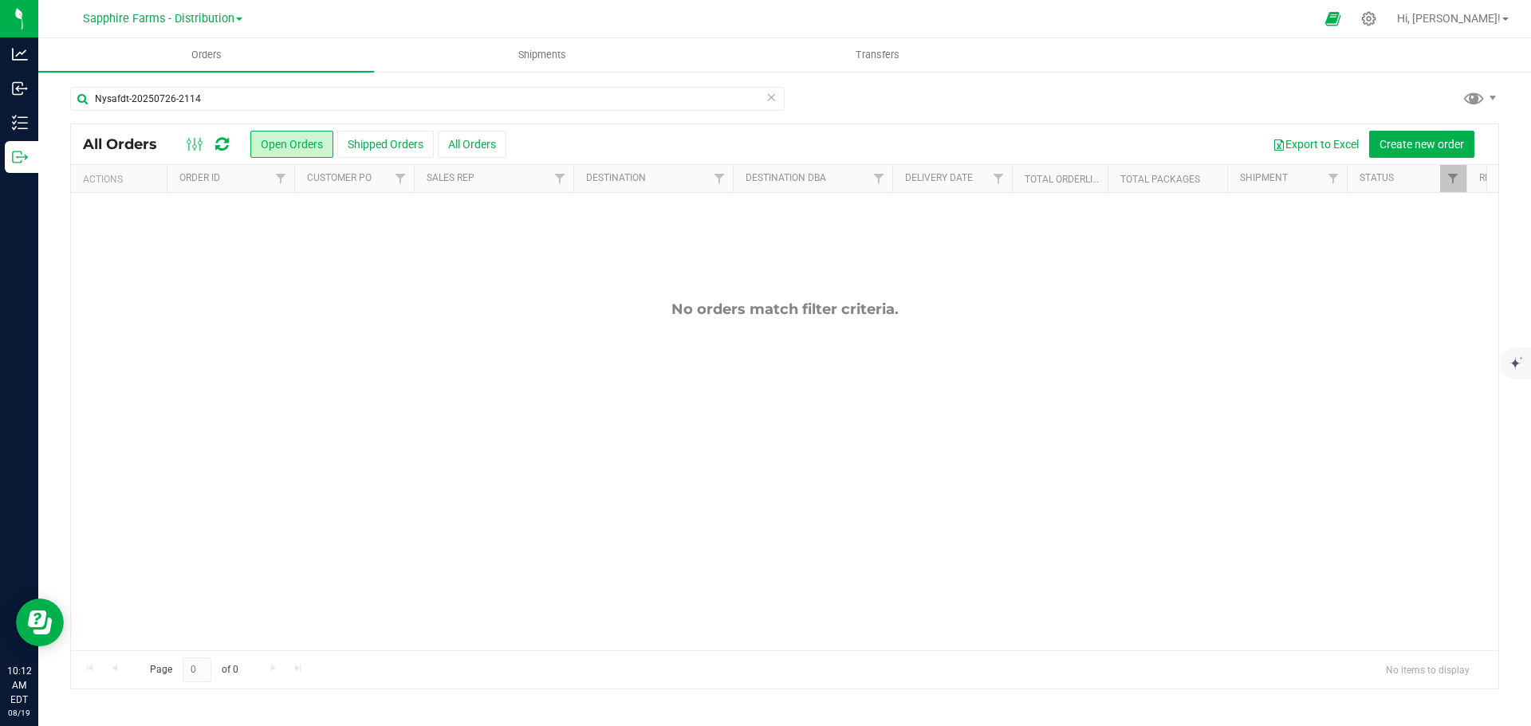
click at [769, 96] on icon at bounding box center [770, 96] width 11 height 19
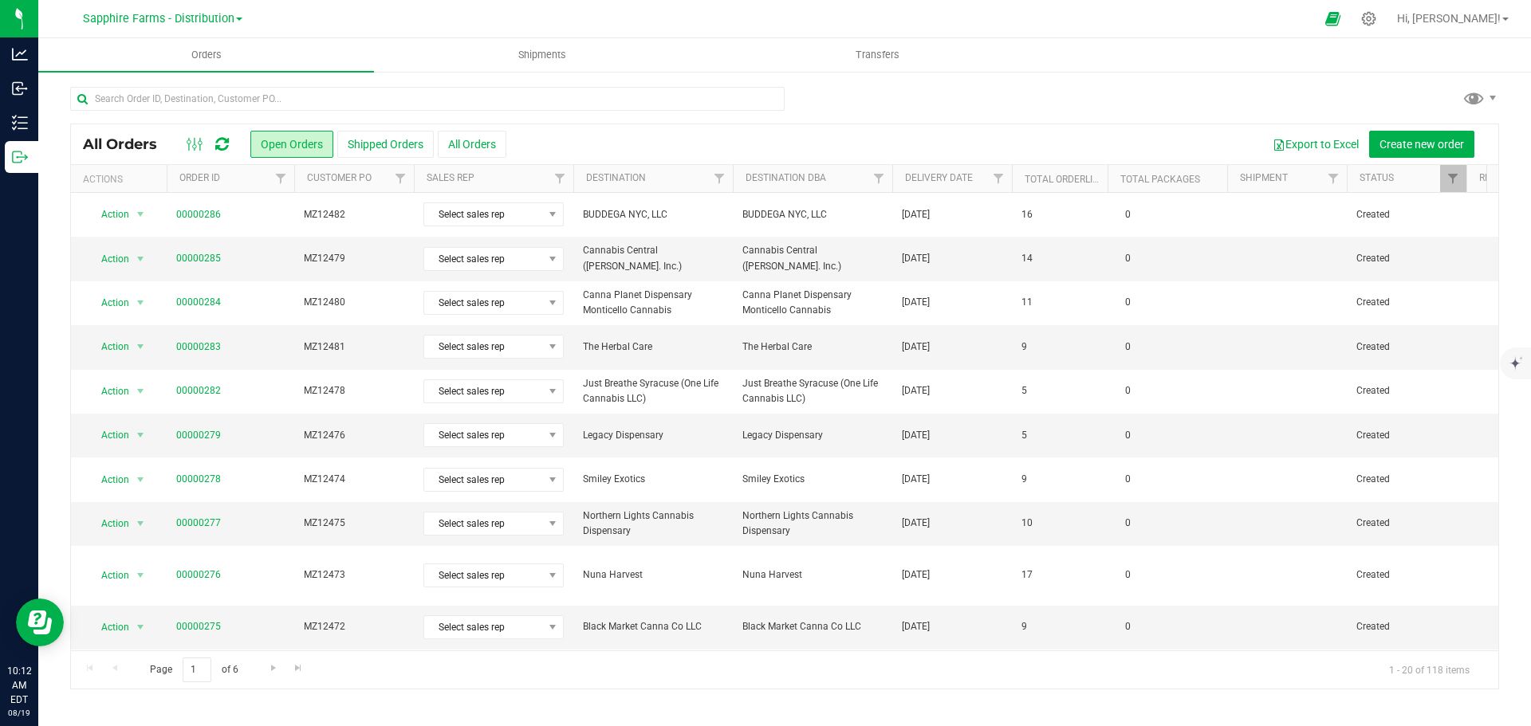
click at [900, 184] on th "Delivery Date" at bounding box center [952, 179] width 120 height 28
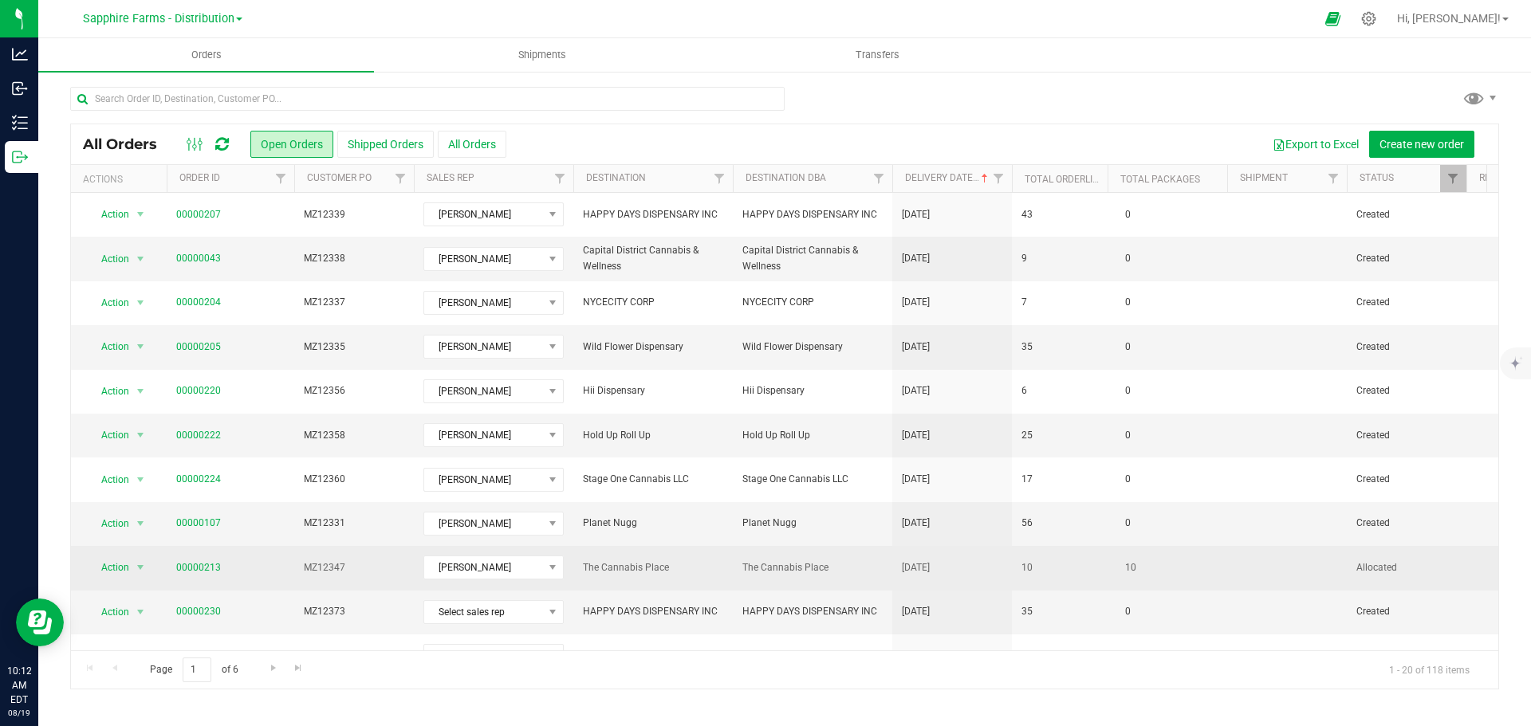
click at [1076, 577] on td "10" at bounding box center [1060, 568] width 96 height 44
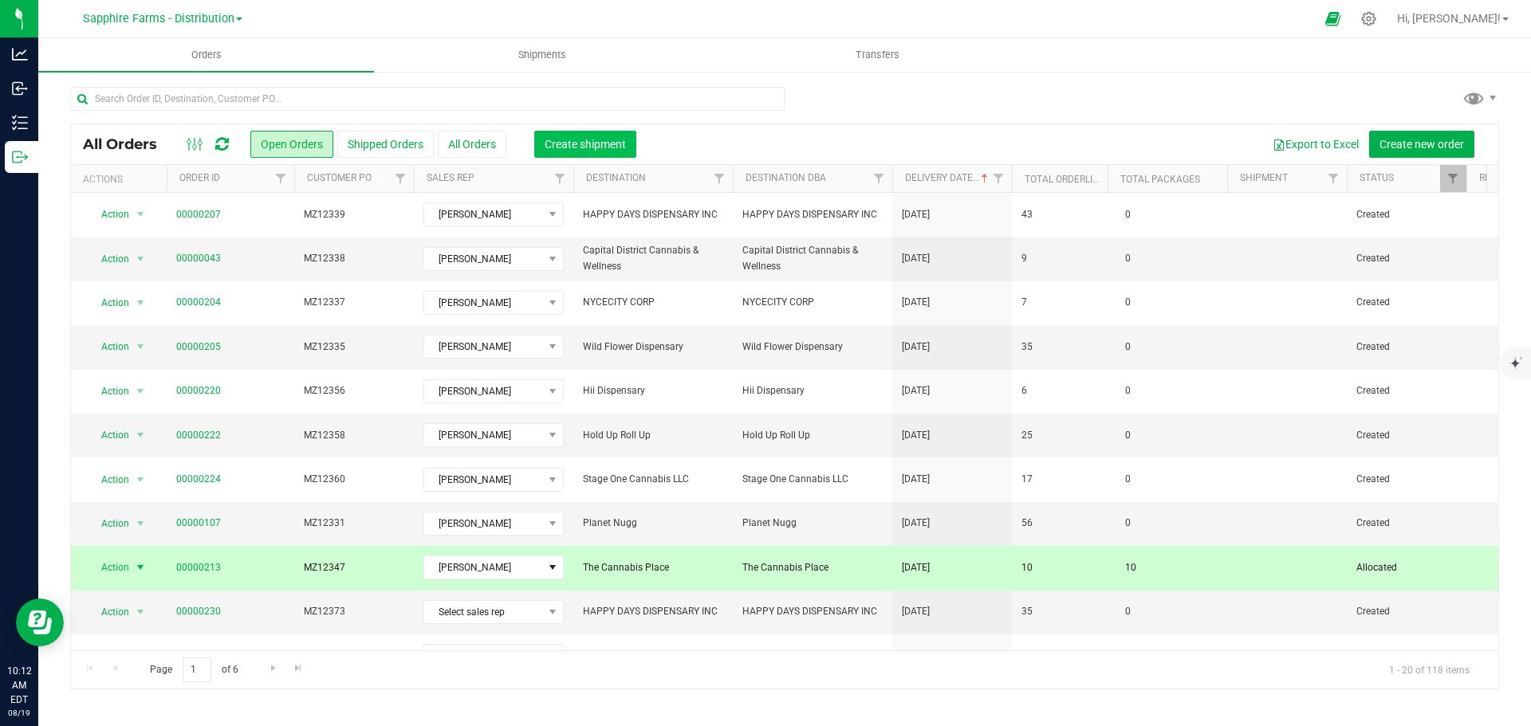
click at [588, 144] on span "Create shipment" at bounding box center [585, 144] width 81 height 13
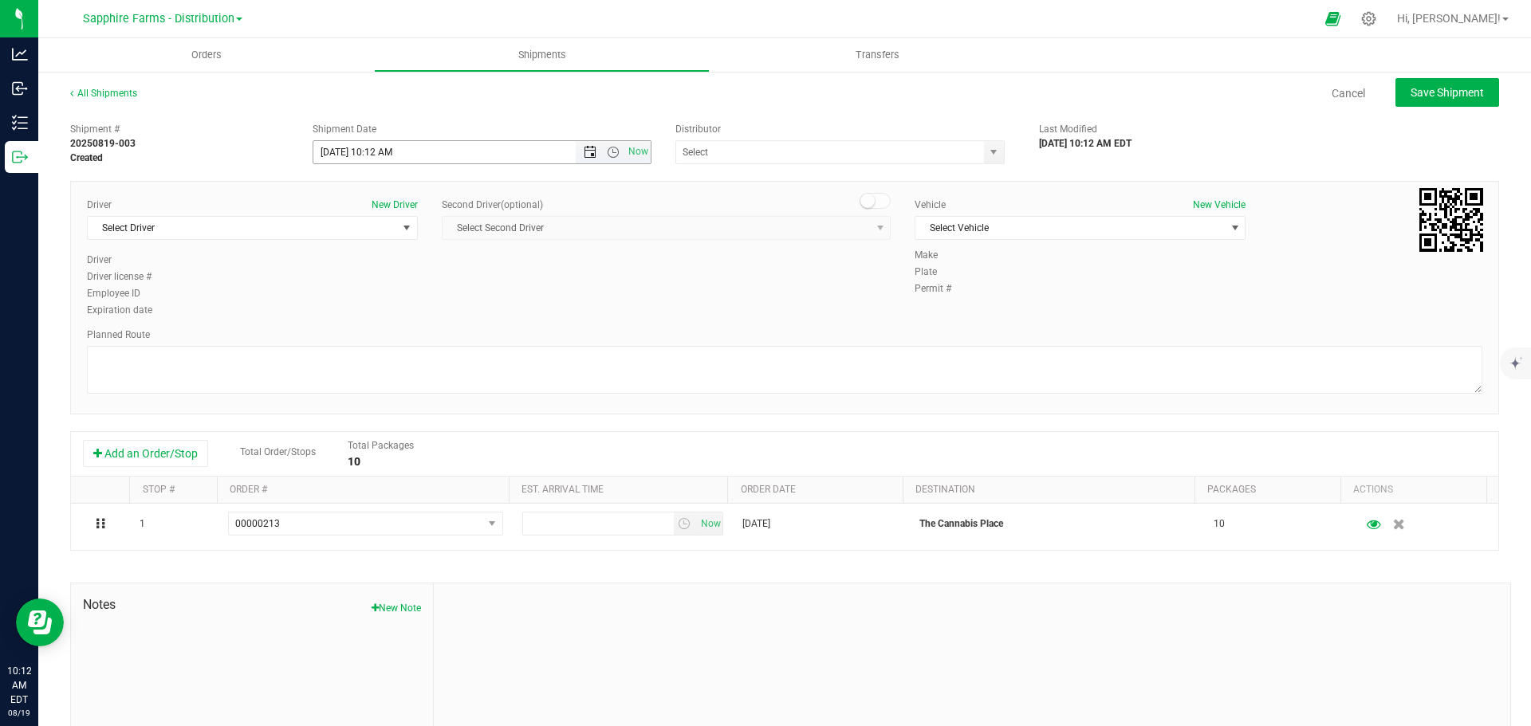
click at [589, 152] on span "Open the date view" at bounding box center [590, 152] width 13 height 13
click at [347, 265] on link "4" at bounding box center [347, 265] width 23 height 25
click at [607, 154] on span "Open the time view" at bounding box center [613, 152] width 13 height 13
click at [388, 301] on li "9:00 AM" at bounding box center [477, 307] width 333 height 21
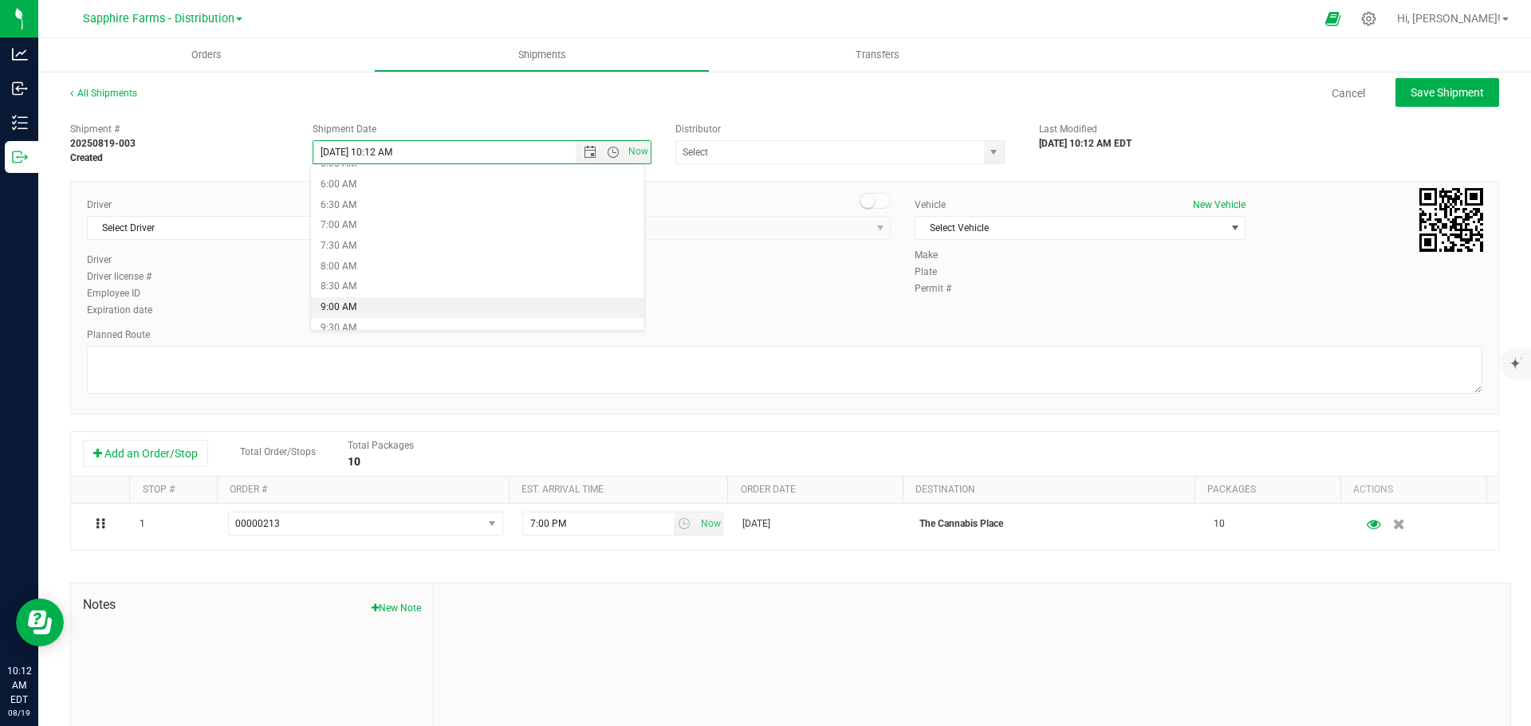
type input "8/4/2025 9:00 AM"
click at [403, 222] on span "select" at bounding box center [406, 228] width 13 height 13
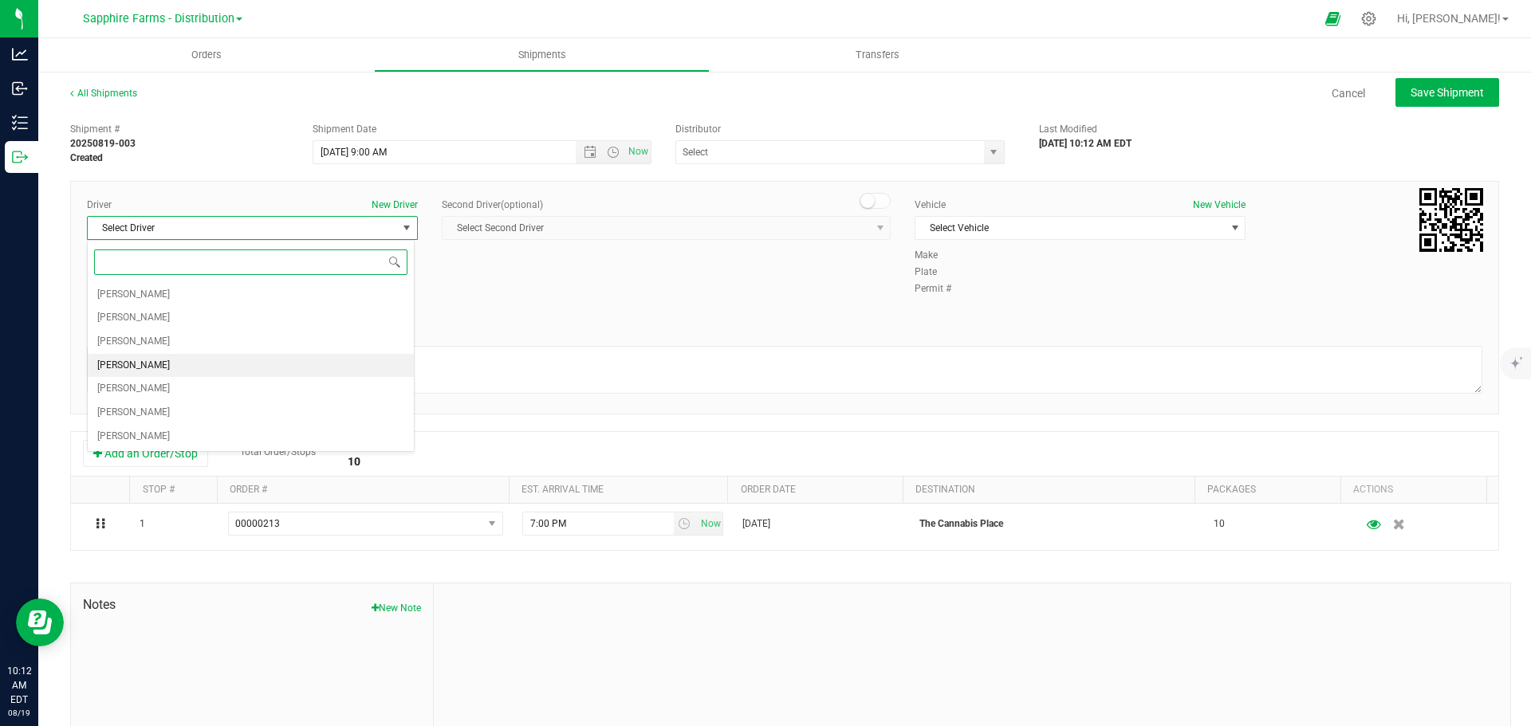
click at [251, 366] on li "[PERSON_NAME]" at bounding box center [251, 366] width 326 height 24
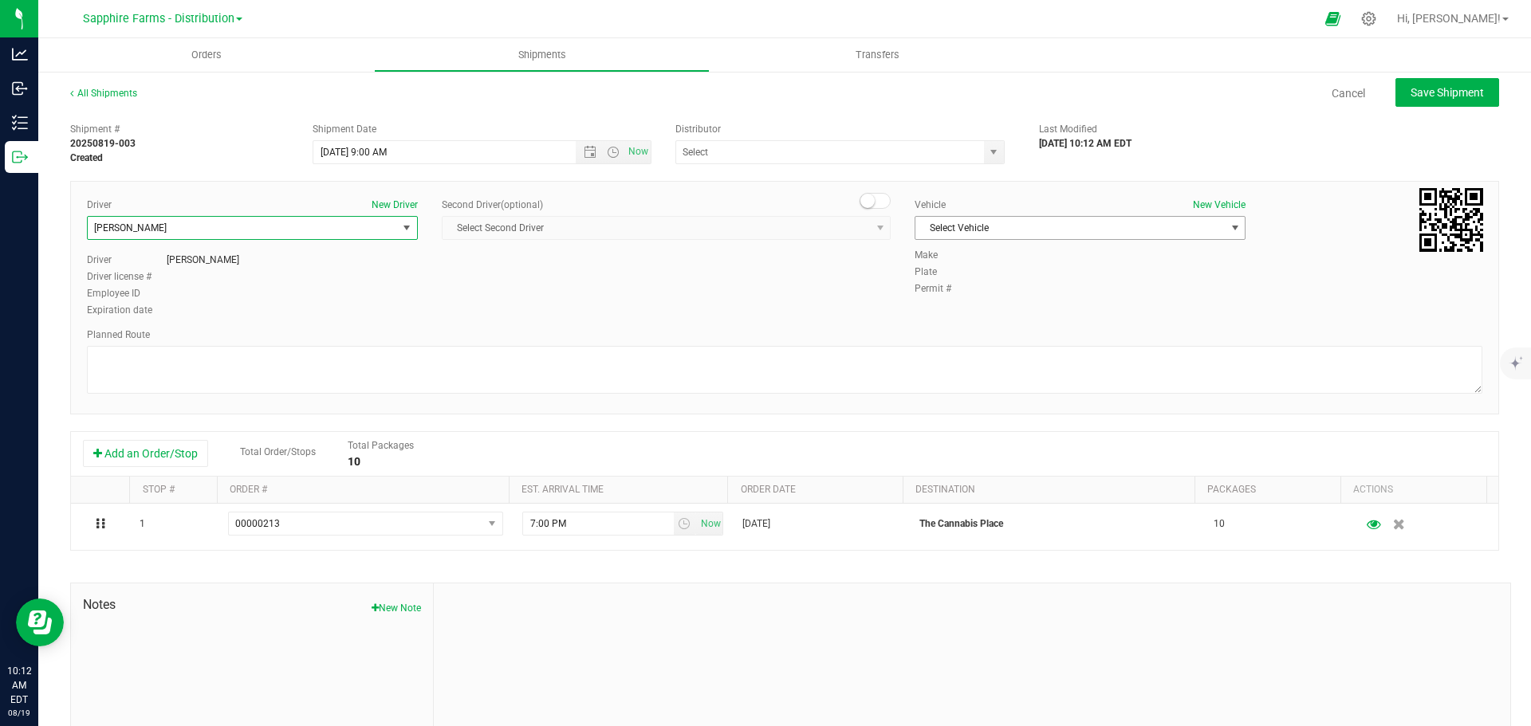
click at [978, 221] on span "Select Vehicle" at bounding box center [1069, 228] width 309 height 22
click at [986, 301] on li "Van #2" at bounding box center [1072, 303] width 326 height 24
click at [834, 323] on div "Driver New Driver Cejae Mitchell Select Driver Diego Estrada Miguel Hernandez E…" at bounding box center [784, 298] width 1429 height 234
click at [987, 156] on span "select" at bounding box center [993, 152] width 13 height 13
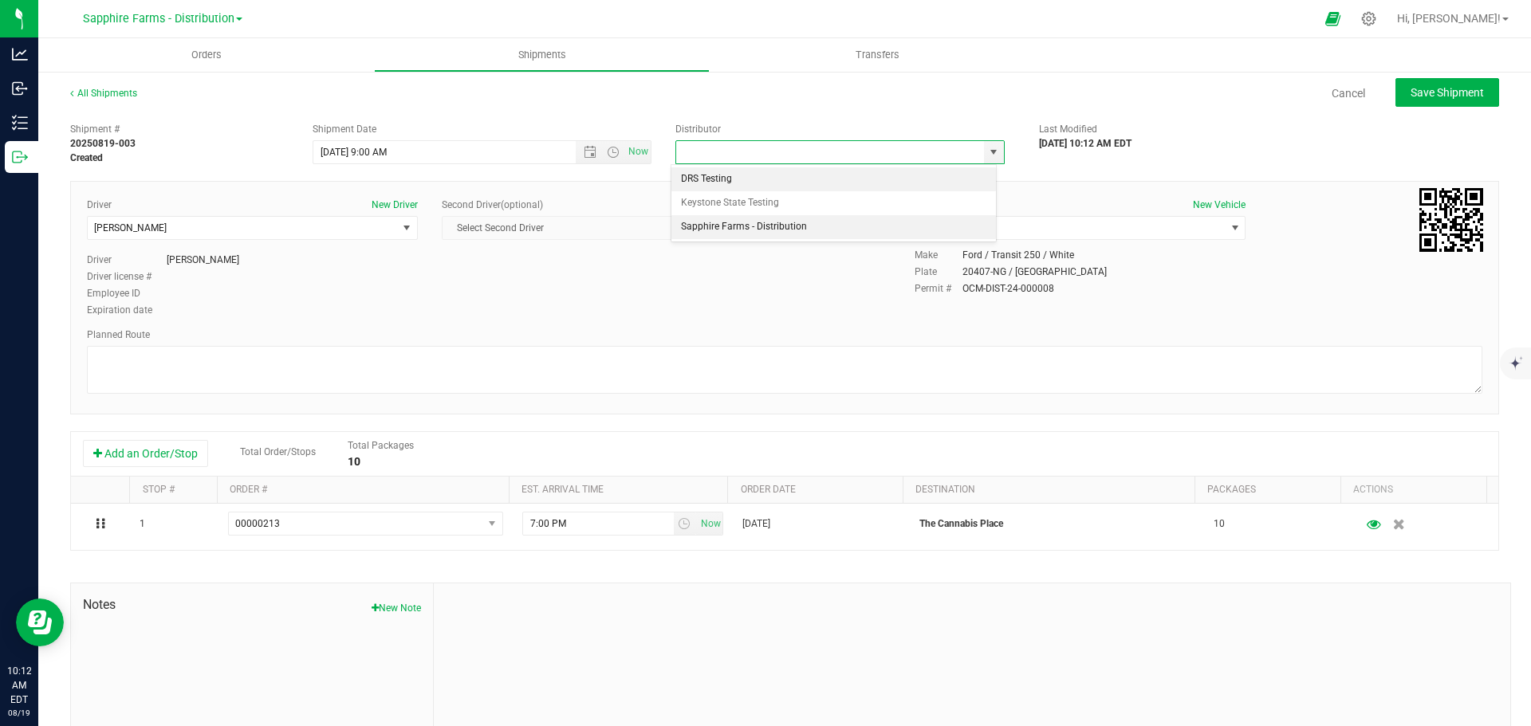
click at [841, 234] on li "Sapphire Farms - Distribution" at bounding box center [833, 227] width 325 height 24
type input "Sapphire Farms - Distribution"
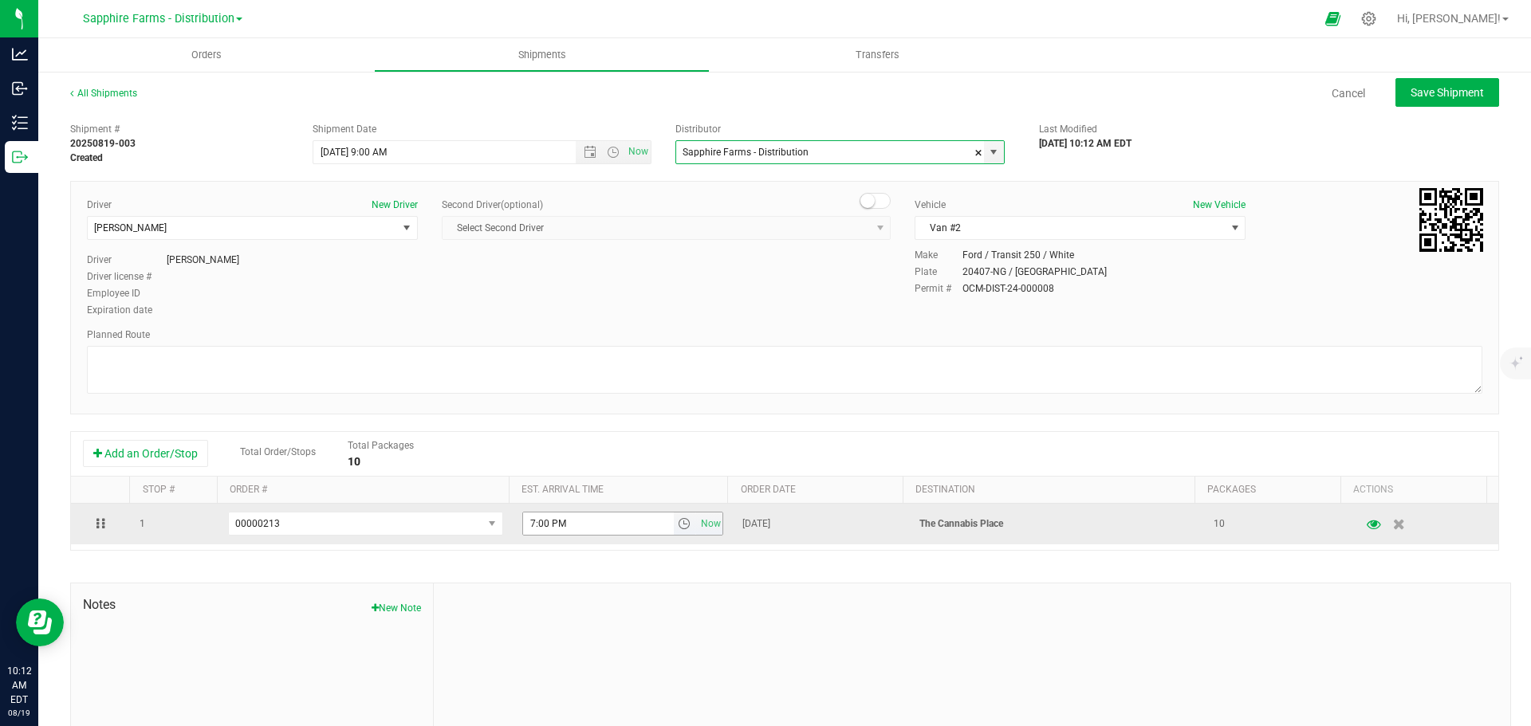
click at [678, 528] on span "select" at bounding box center [684, 523] width 13 height 13
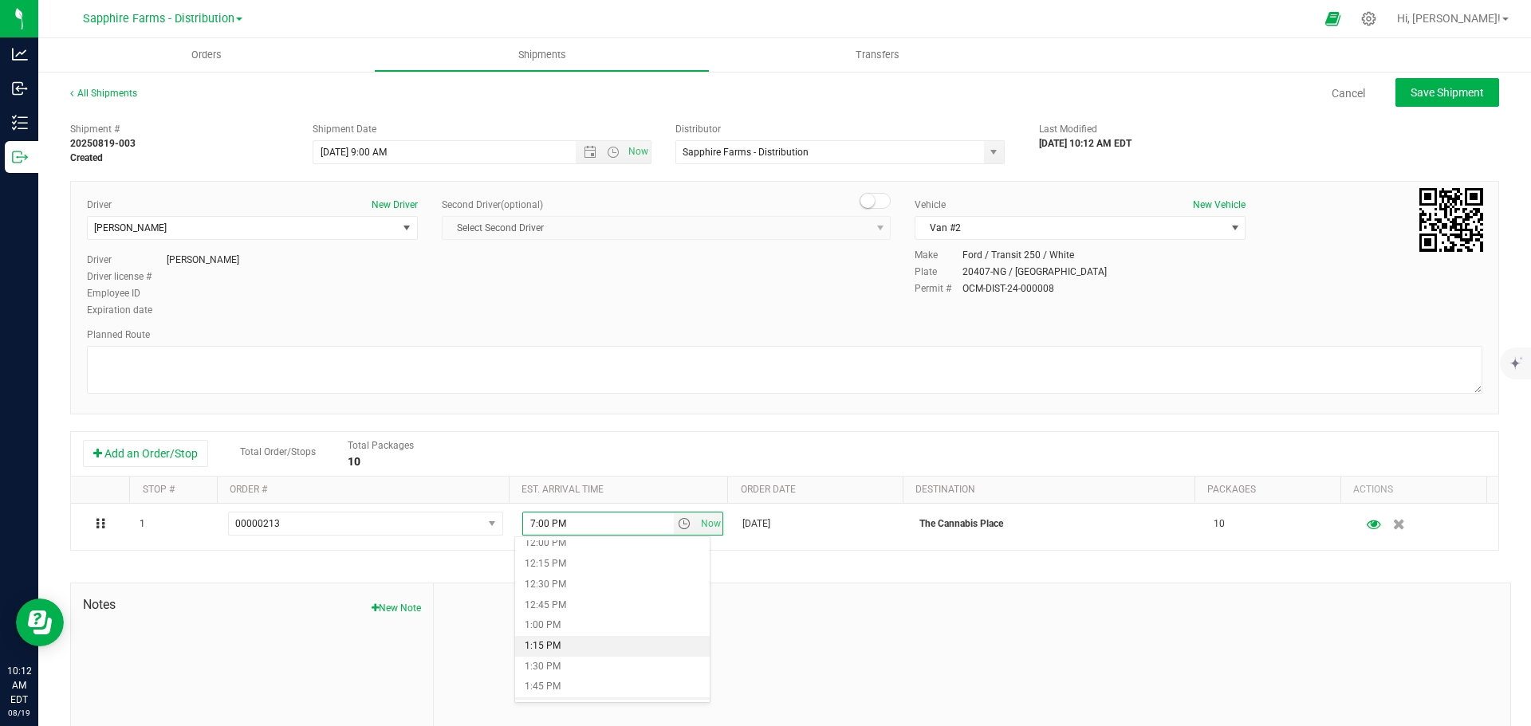
scroll to position [1037, 0]
click at [583, 624] on li "1:30 PM" at bounding box center [612, 621] width 195 height 21
click at [719, 297] on div "Driver New Driver Cejae Mitchell Select Driver Diego Estrada Miguel Hernandez E…" at bounding box center [784, 259] width 1419 height 122
drag, startPoint x: 1423, startPoint y: 89, endPoint x: 1421, endPoint y: 96, distance: 8.3
click at [1423, 89] on span "Save Shipment" at bounding box center [1446, 92] width 73 height 13
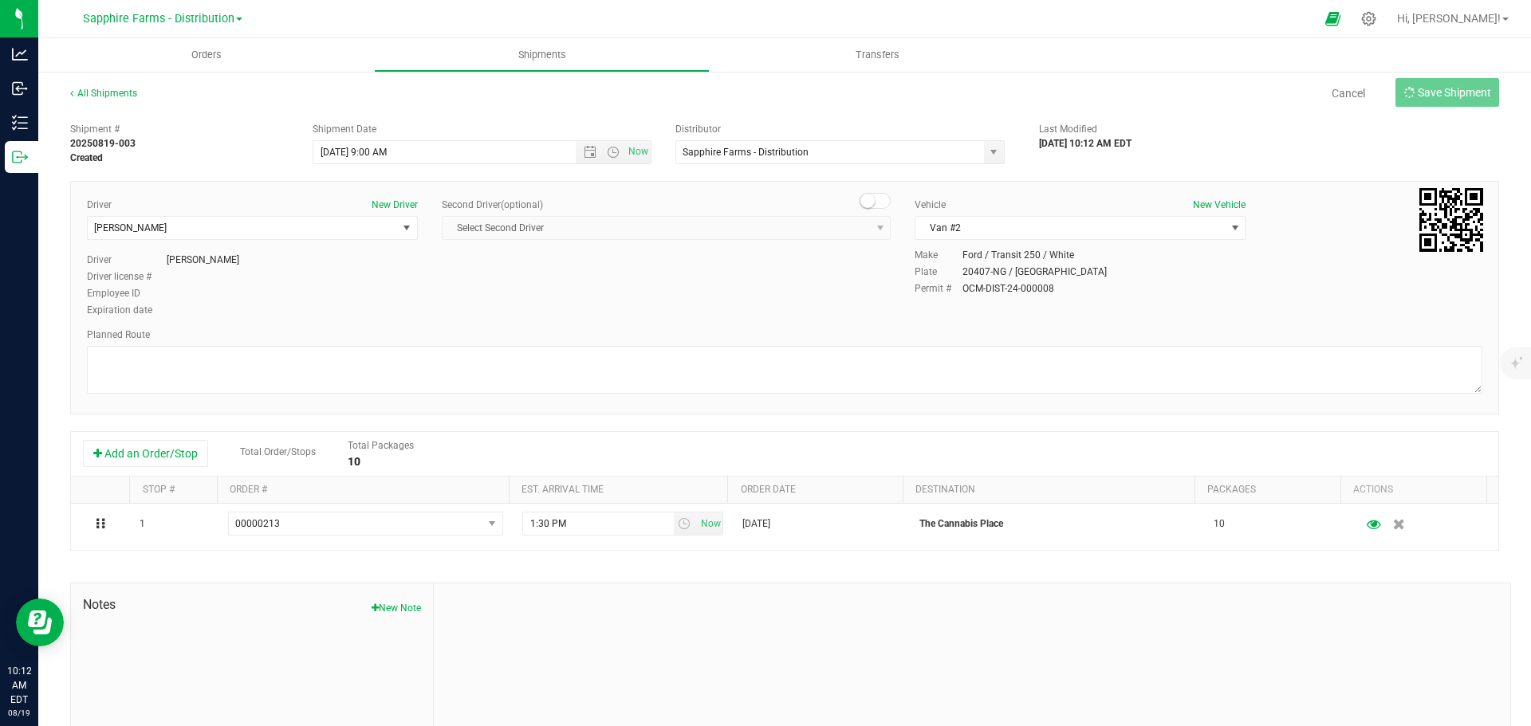
type input "8/4/2025 1:00 PM"
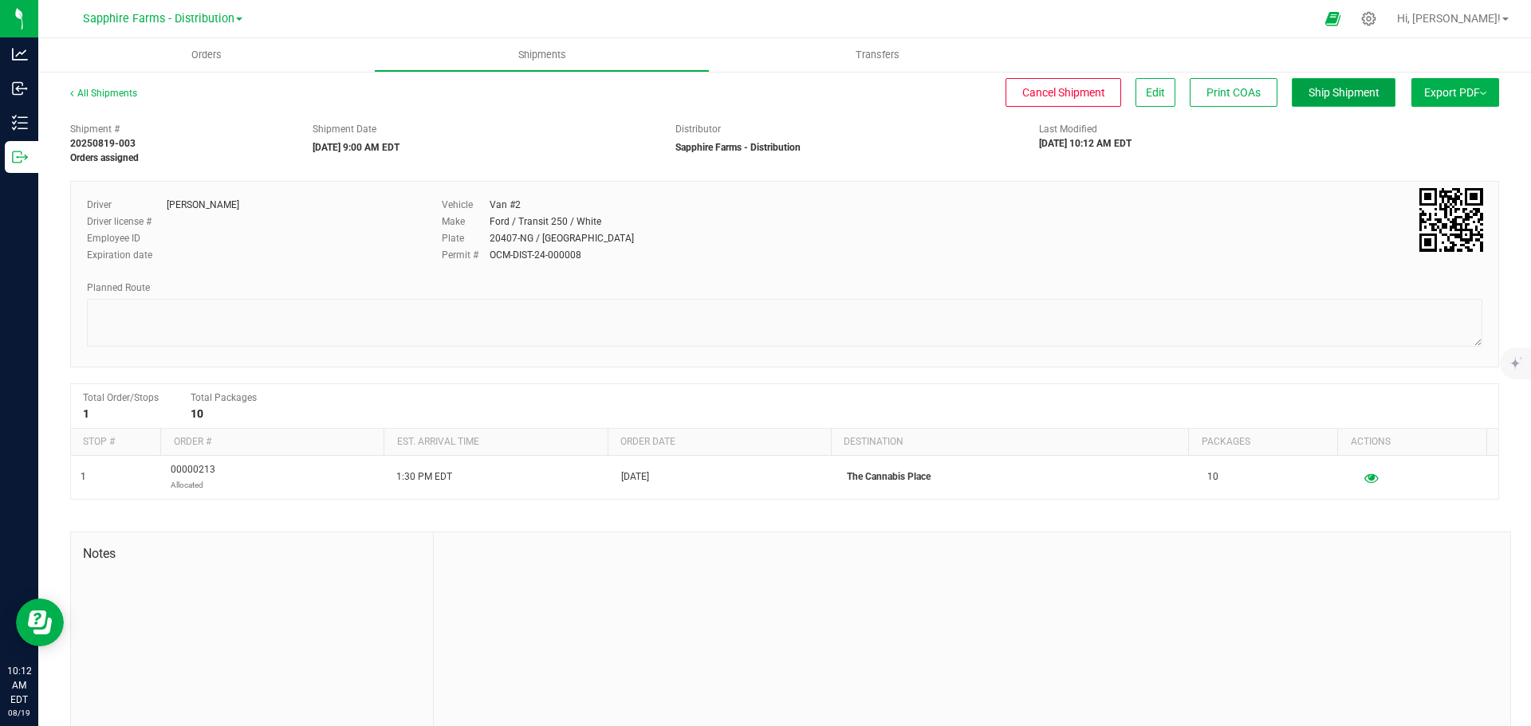
click at [1314, 96] on span "Ship Shipment" at bounding box center [1343, 92] width 71 height 13
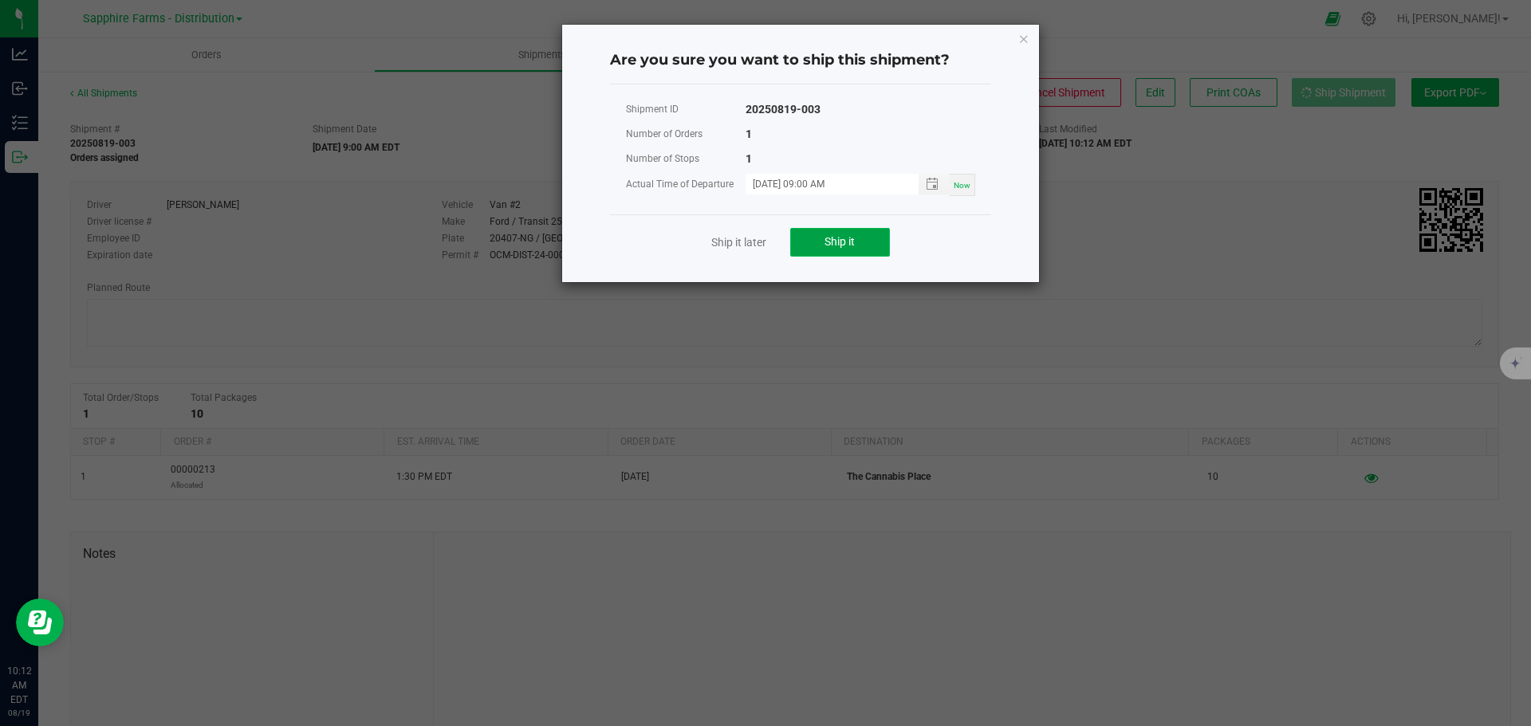
click at [840, 233] on button "Ship it" at bounding box center [840, 242] width 100 height 29
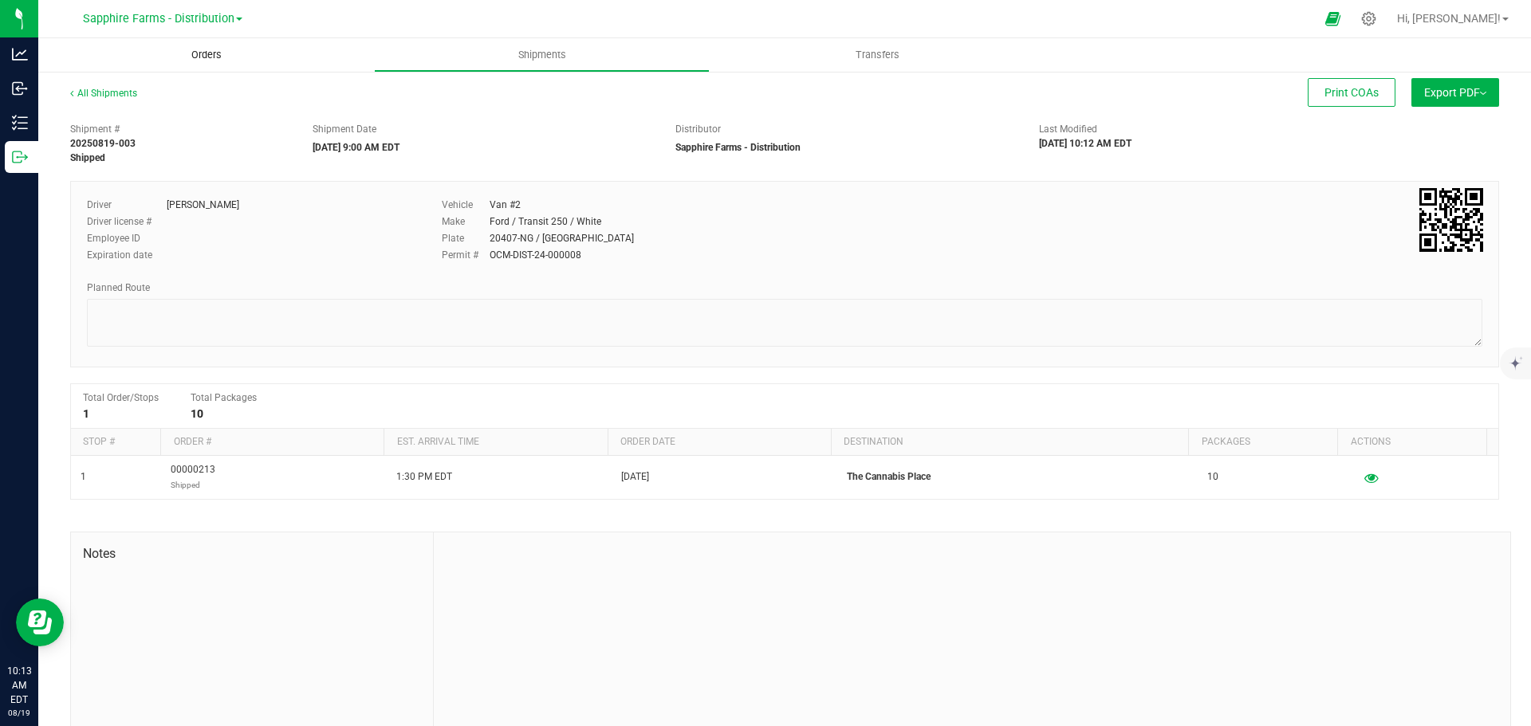
click at [218, 54] on span "Orders" at bounding box center [206, 55] width 73 height 14
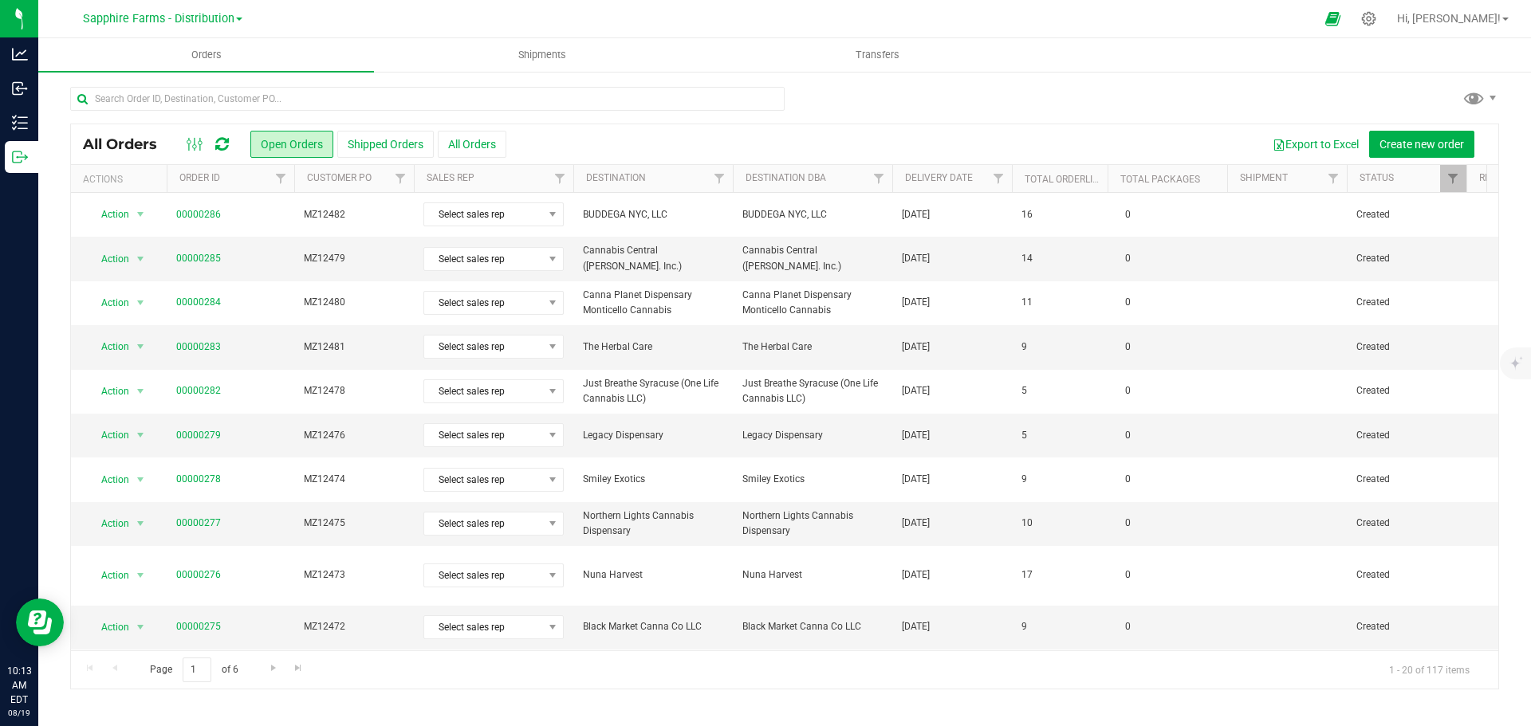
click at [905, 185] on th "Delivery Date" at bounding box center [952, 179] width 120 height 28
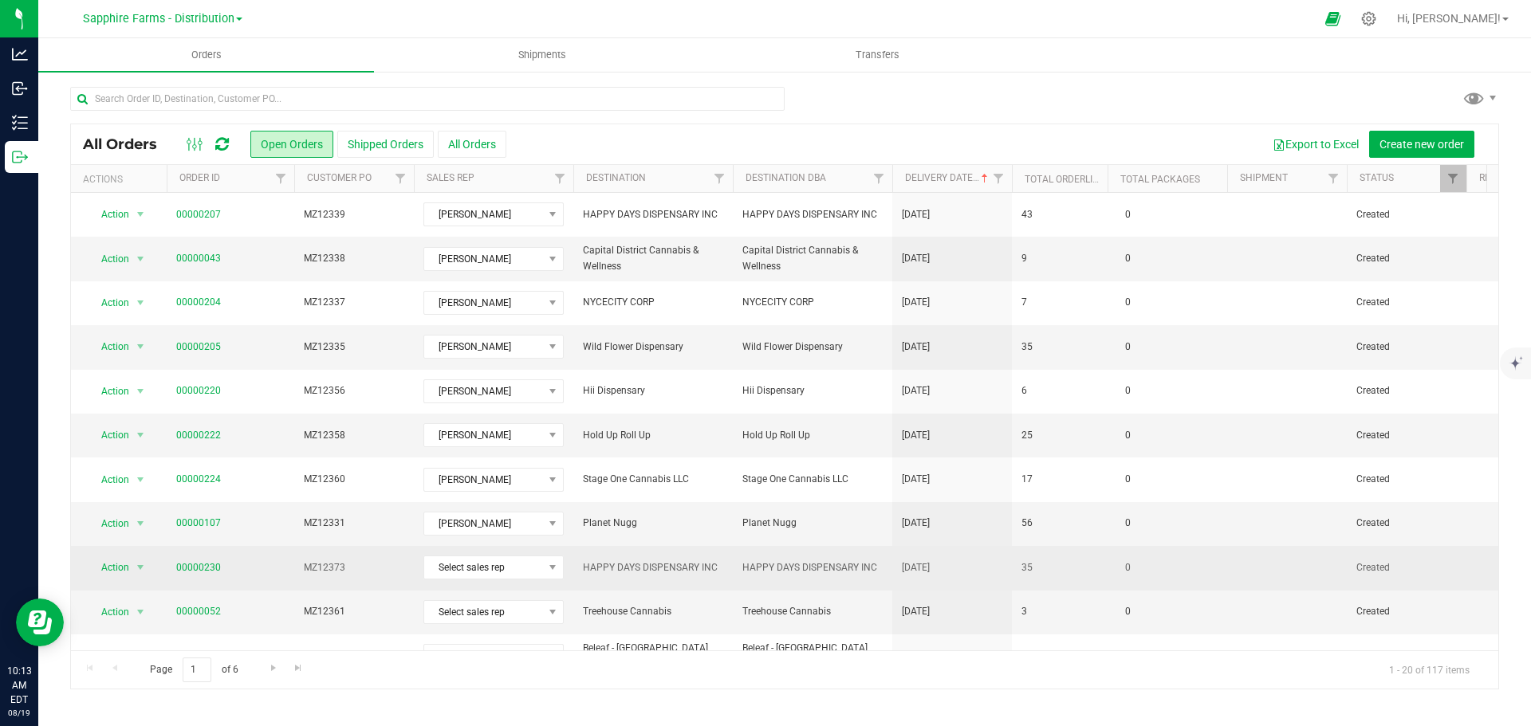
click at [1175, 560] on td "0" at bounding box center [1167, 568] width 120 height 44
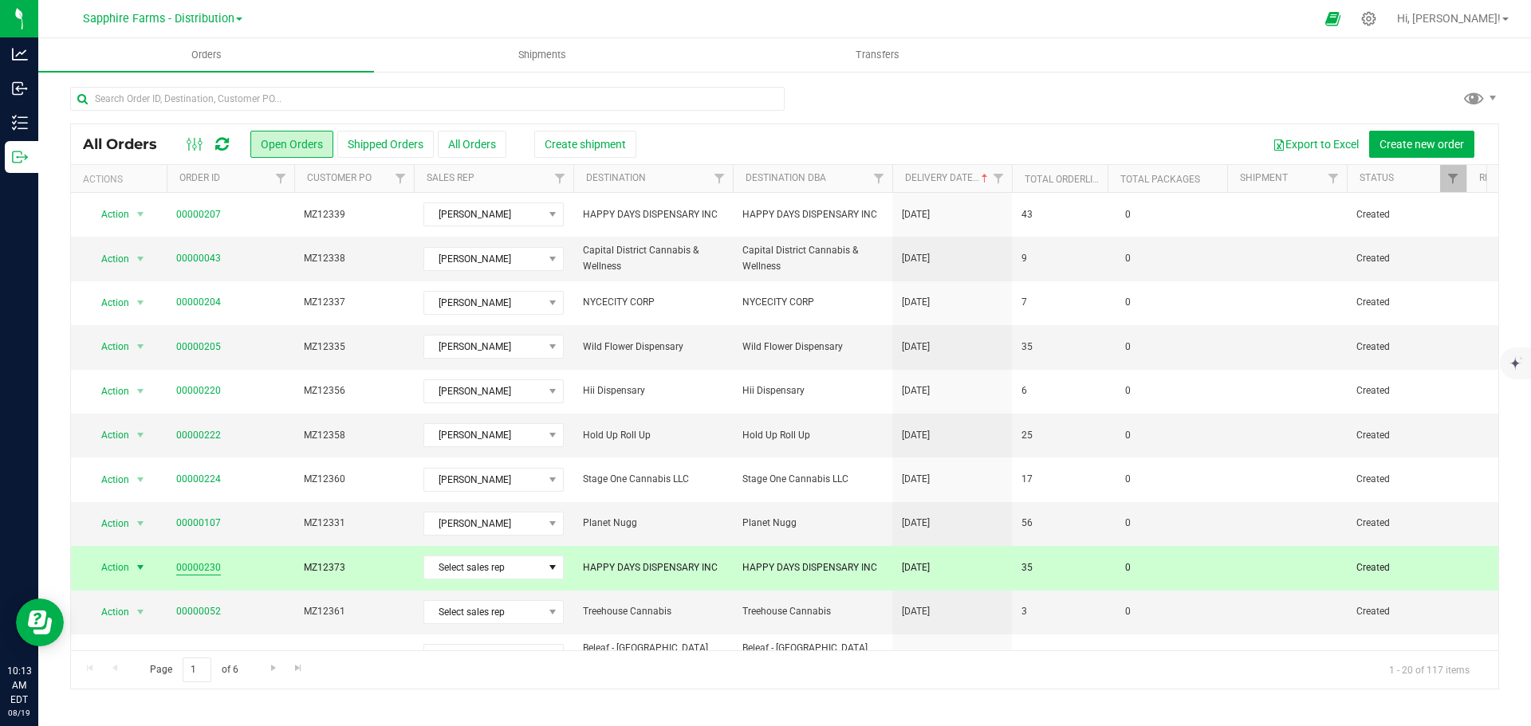
click at [183, 564] on link "00000230" at bounding box center [198, 568] width 45 height 15
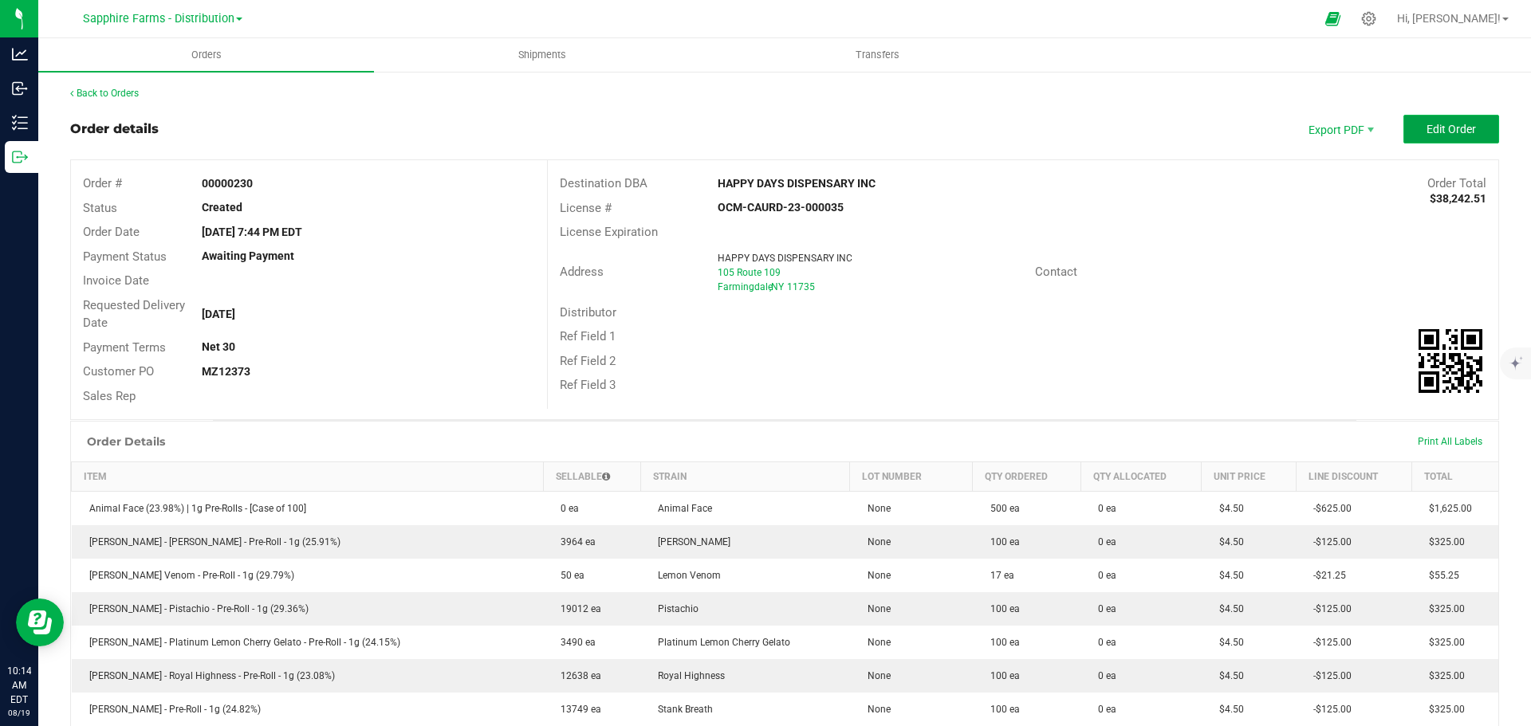
click at [1441, 124] on span "Edit Order" at bounding box center [1450, 129] width 49 height 13
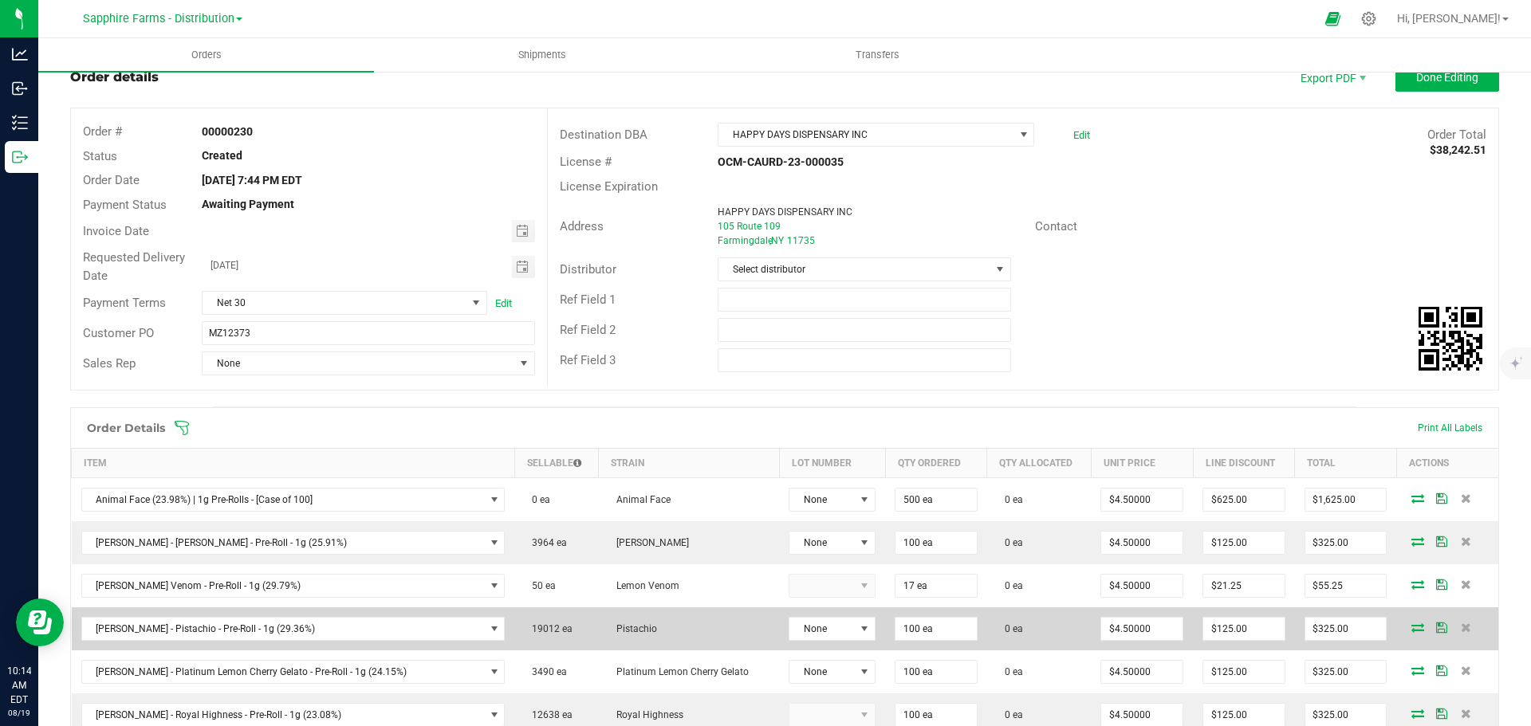
scroll to position [159, 0]
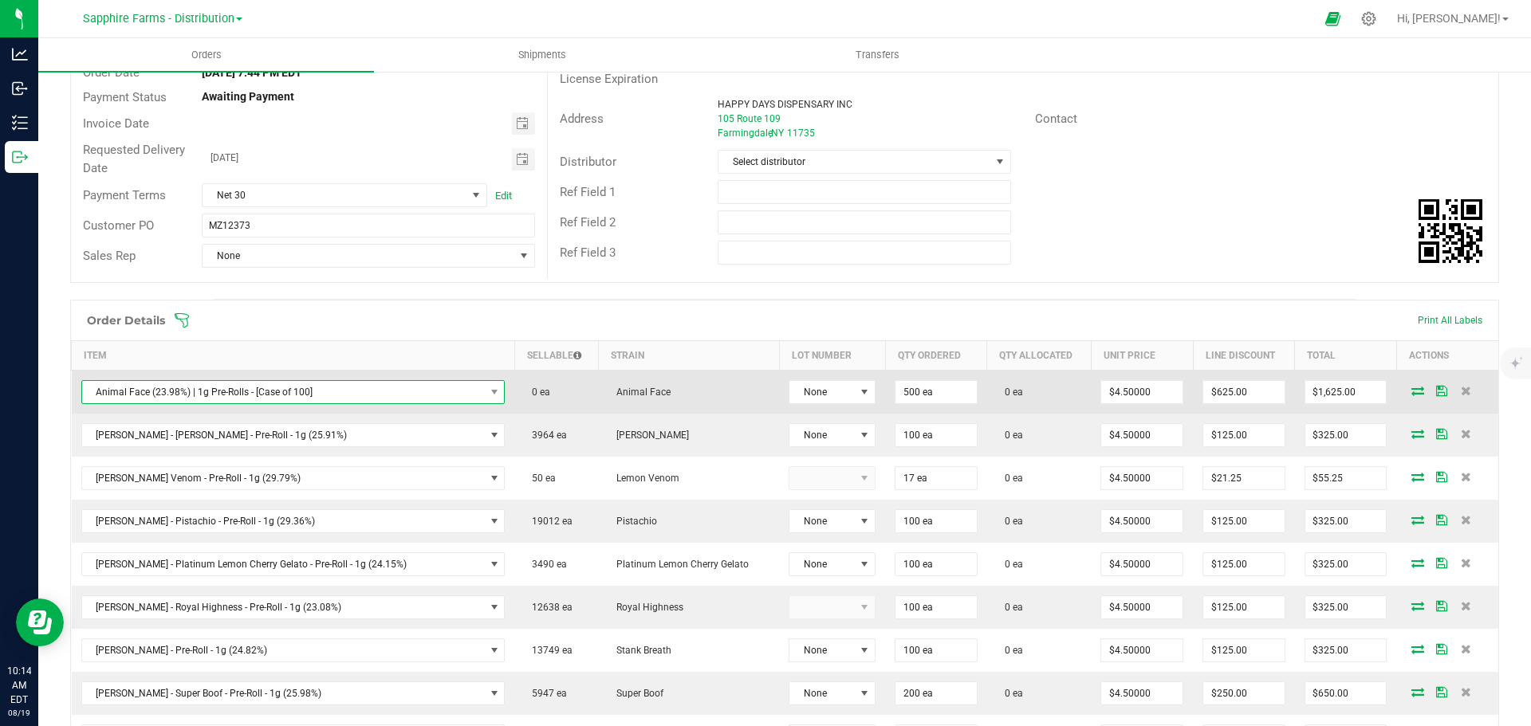
click at [262, 391] on span "Animal Face (23.98%) | 1g Pre-Rolls - [Case of 100]" at bounding box center [283, 392] width 403 height 22
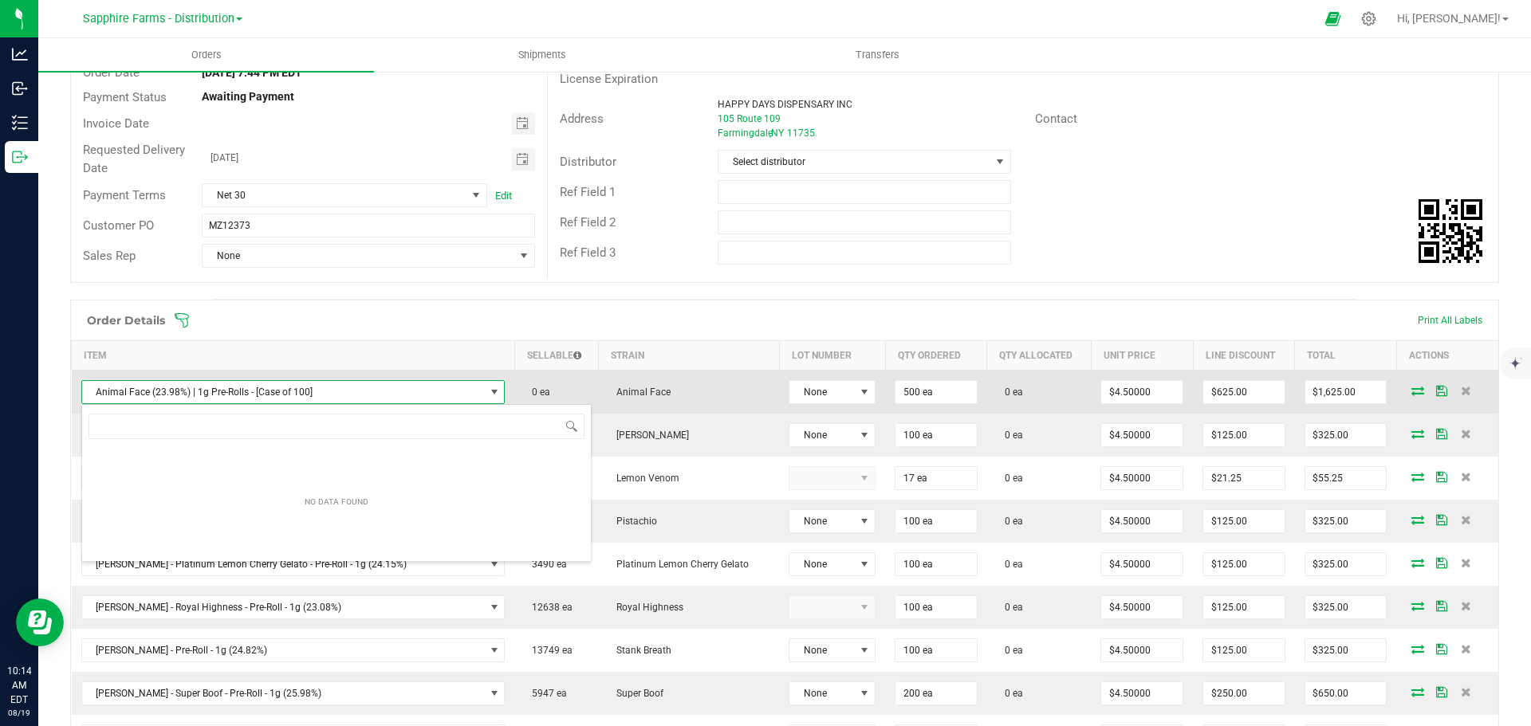
scroll to position [24, 383]
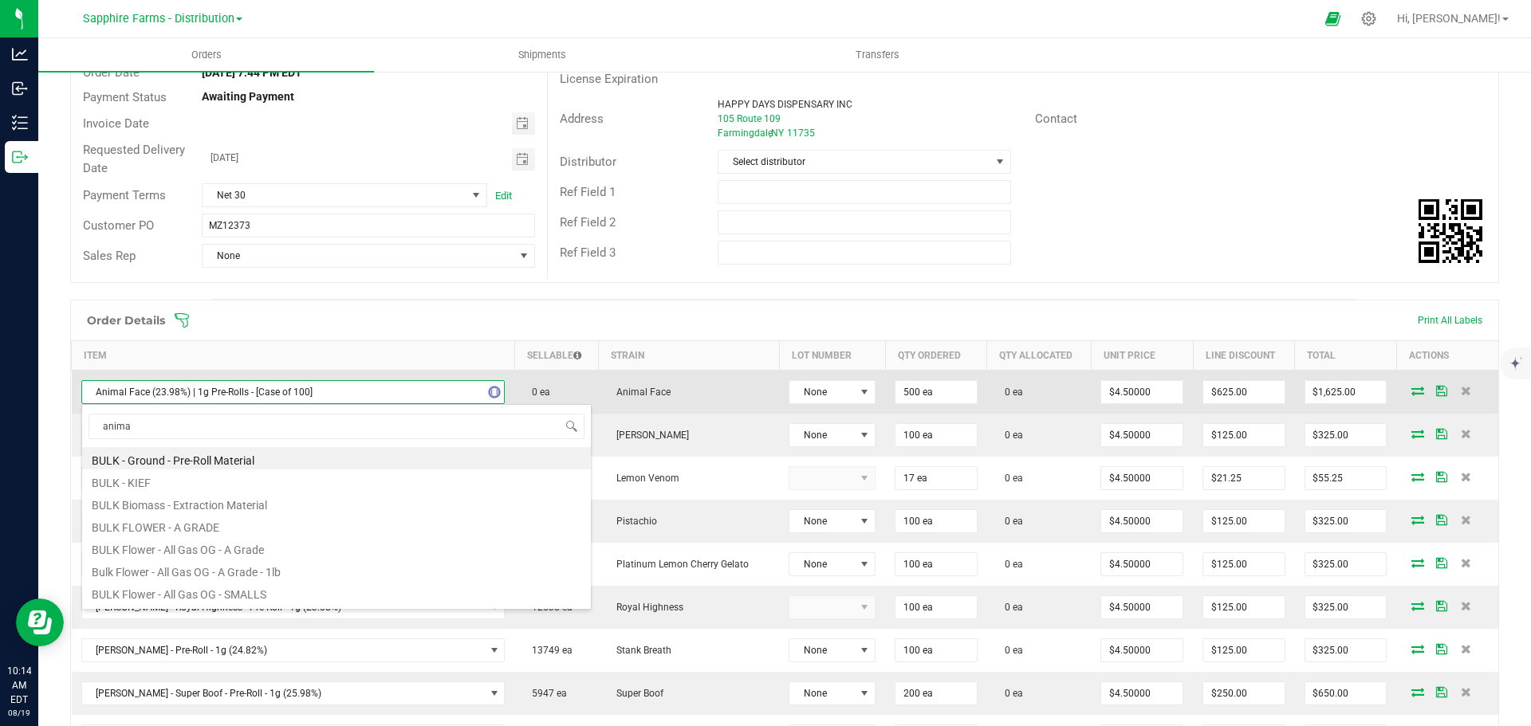
type input "animal"
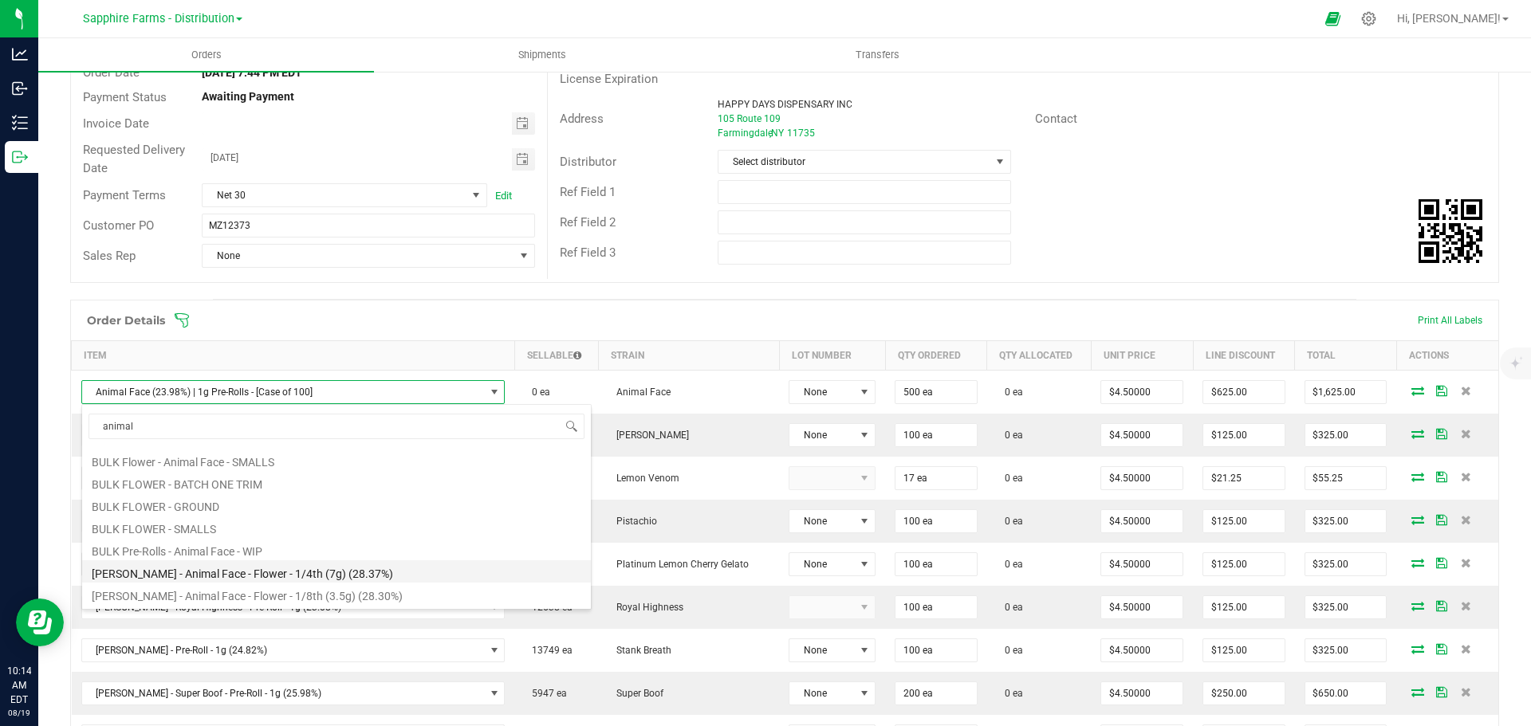
scroll to position [131, 0]
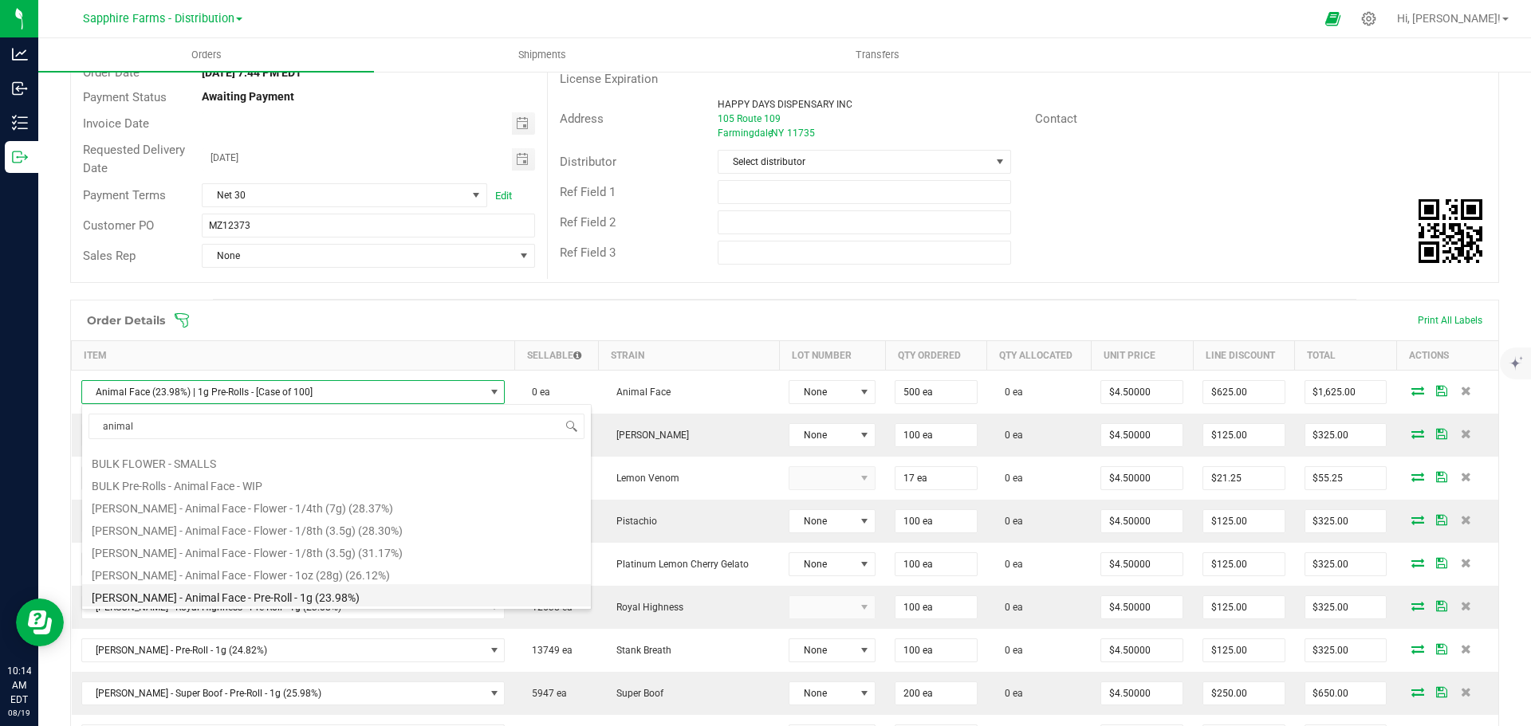
click at [287, 598] on li "LEAL - Animal Face - Pre-Roll - 1g (23.98%)" at bounding box center [336, 595] width 509 height 22
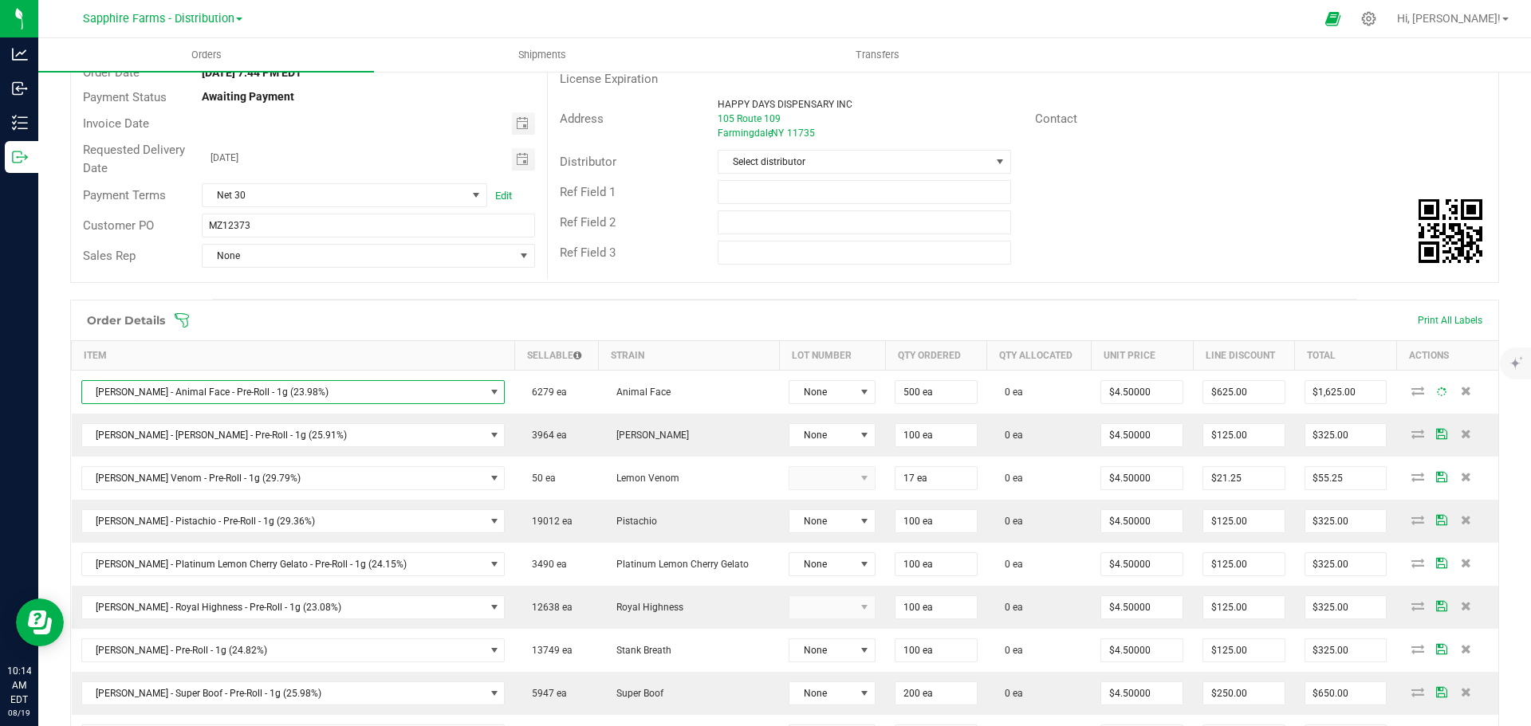
click at [1123, 242] on div "Ref Field 3" at bounding box center [1023, 253] width 950 height 30
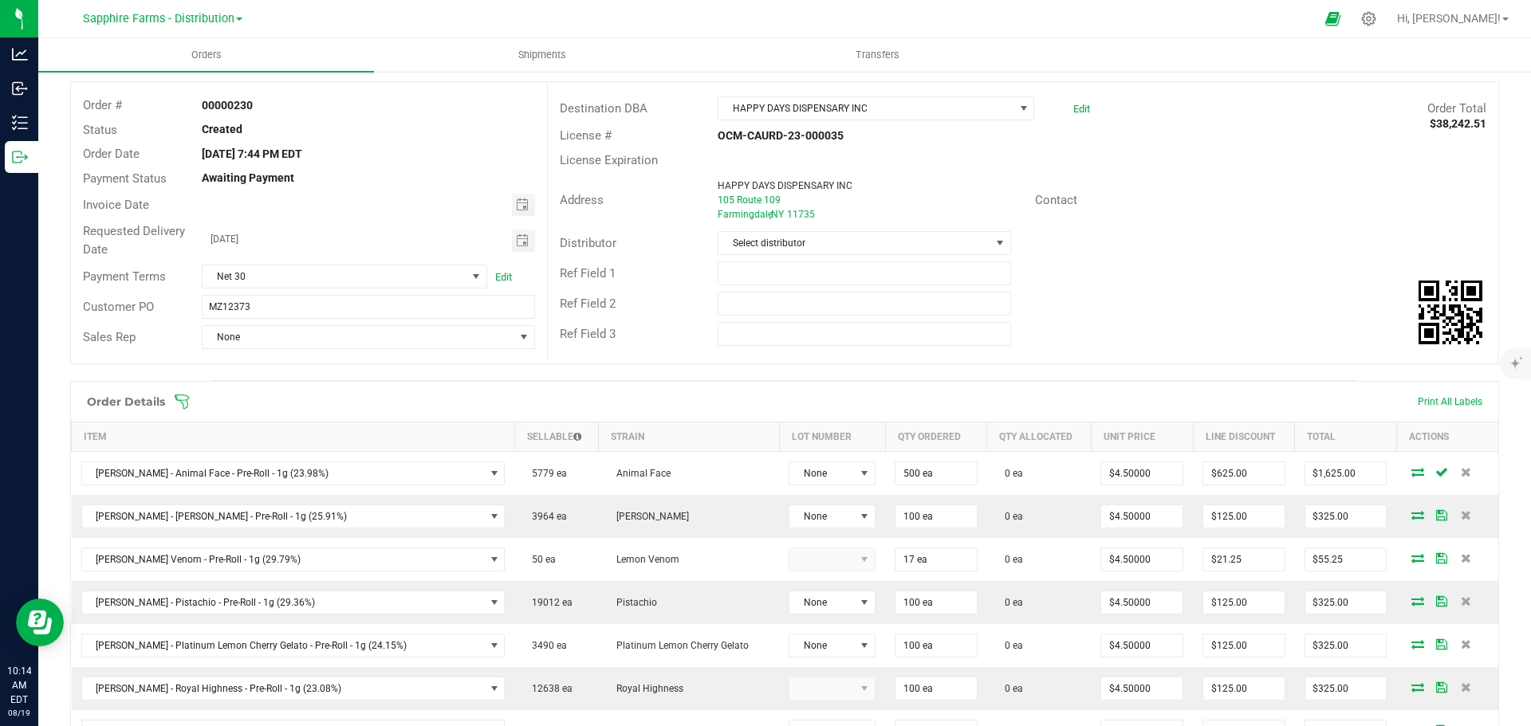
scroll to position [0, 0]
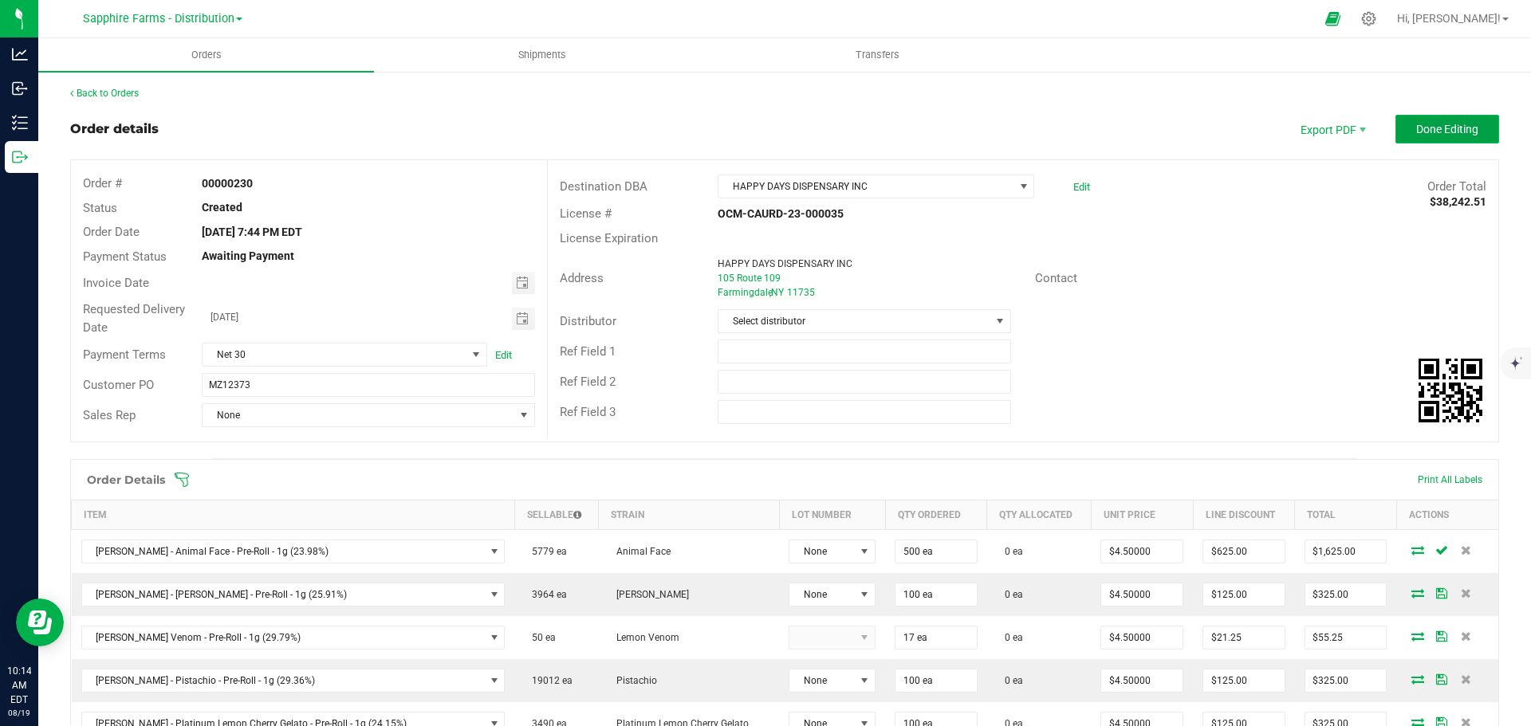
click at [1448, 119] on button "Done Editing" at bounding box center [1447, 129] width 104 height 29
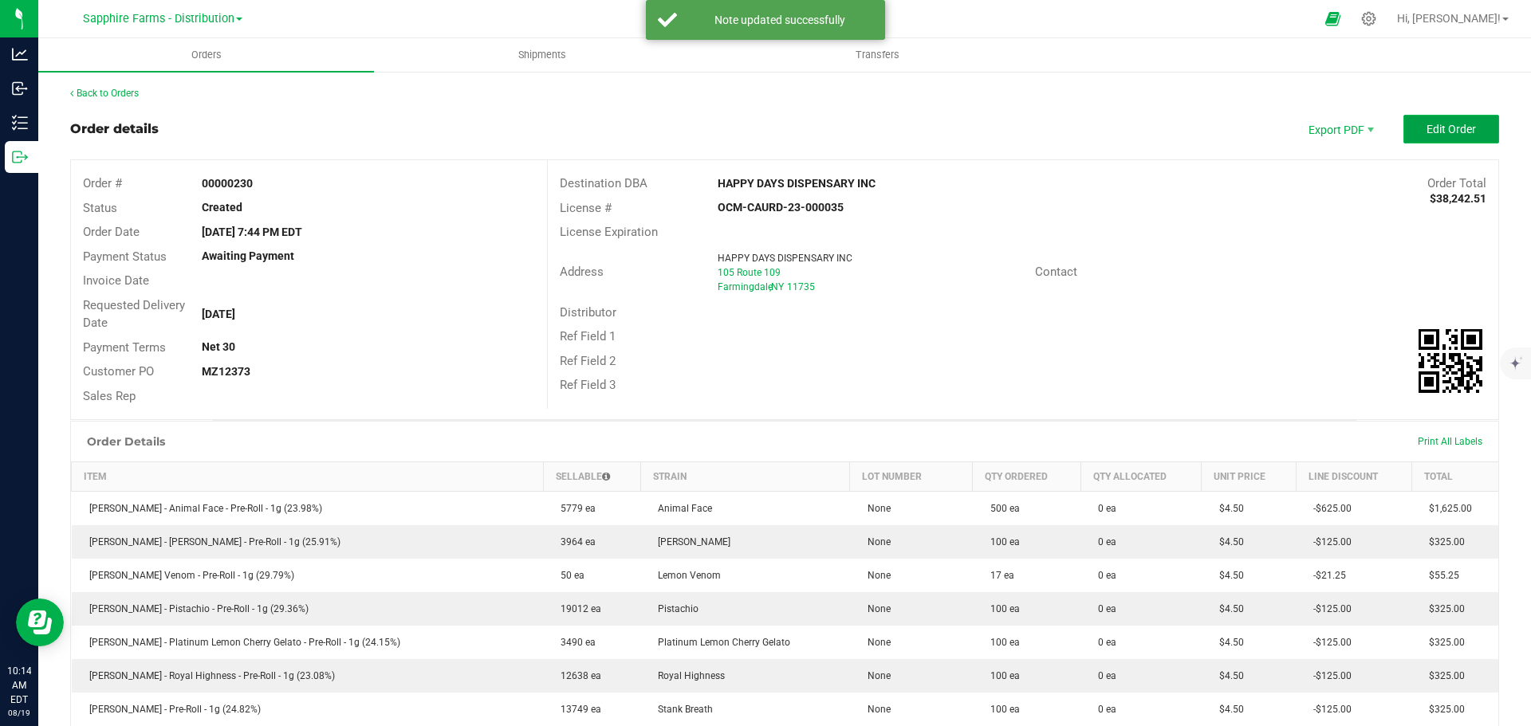
click at [1431, 134] on span "Edit Order" at bounding box center [1450, 129] width 49 height 13
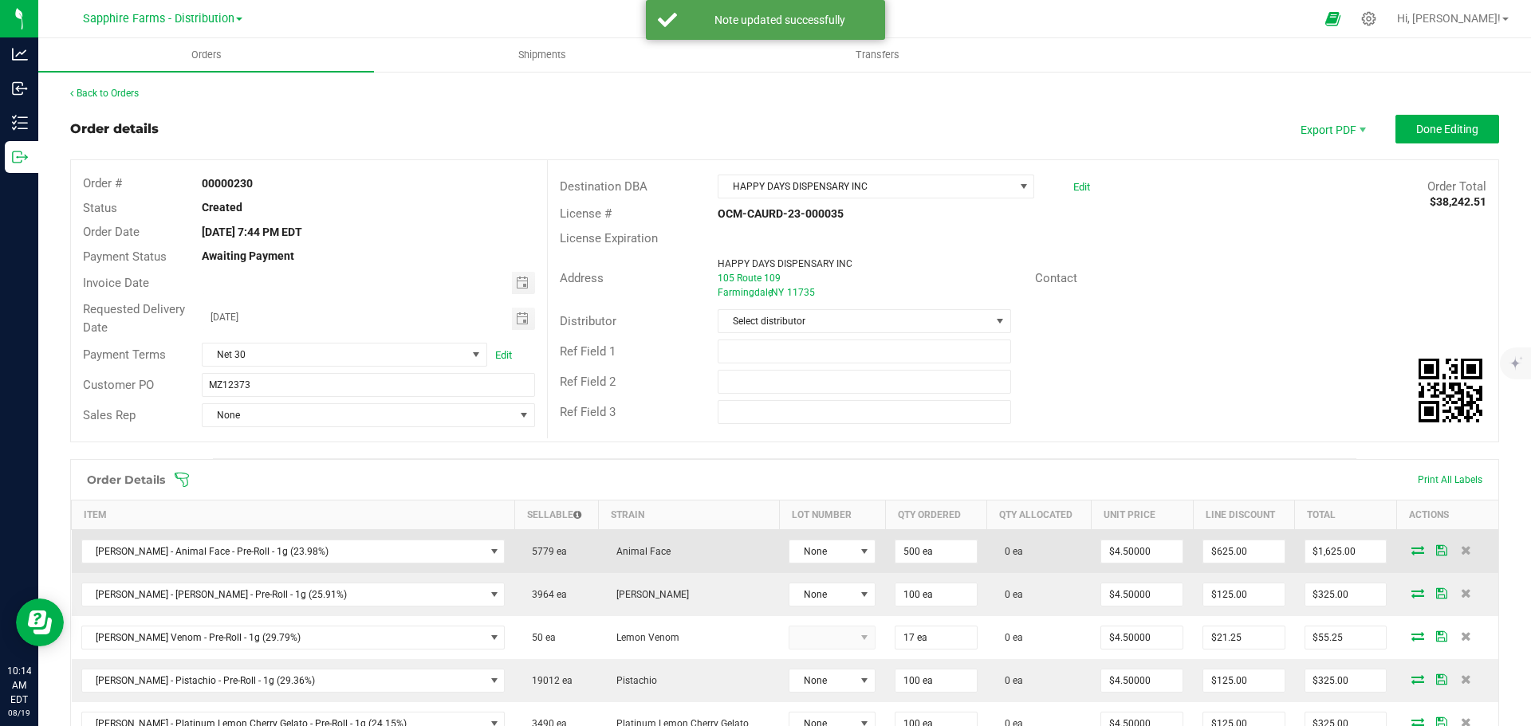
click at [1436, 553] on icon at bounding box center [1441, 550] width 11 height 10
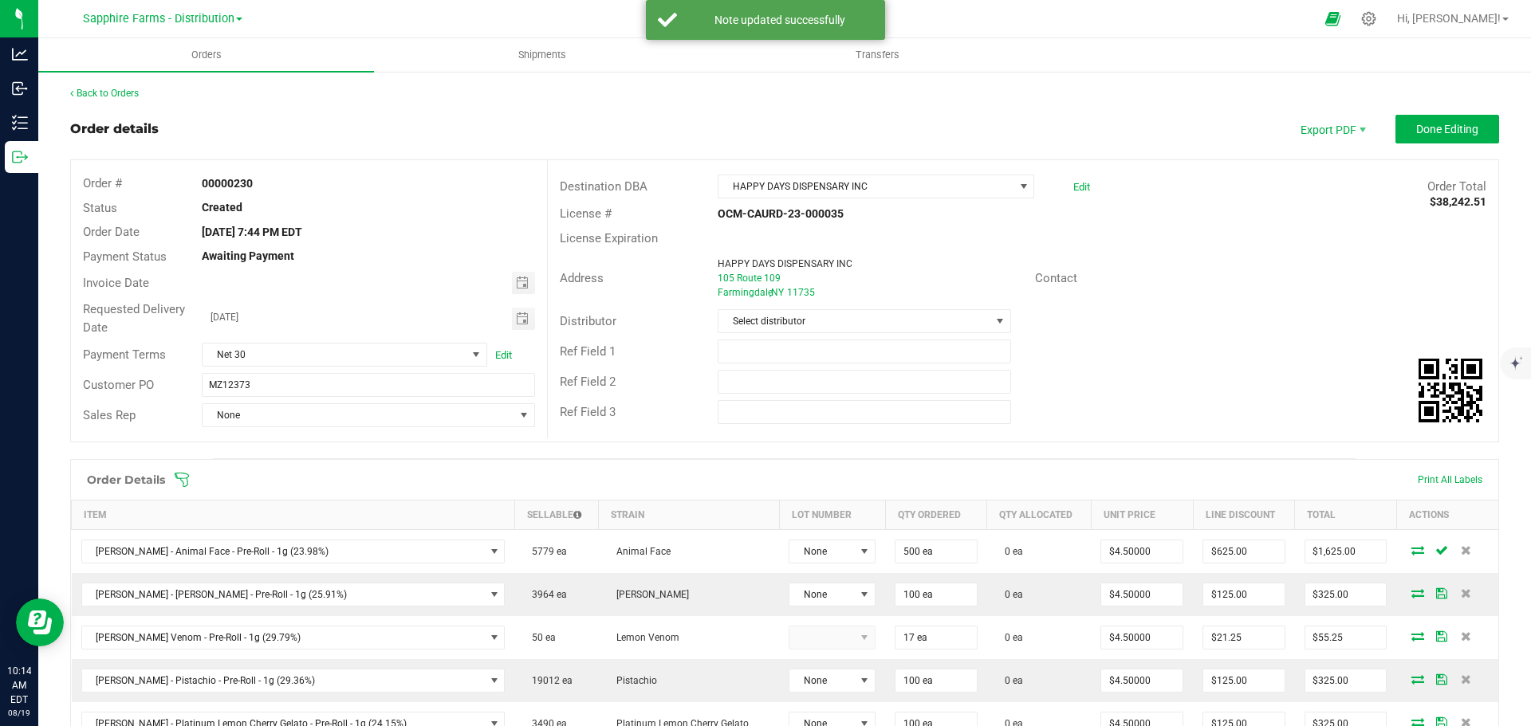
click at [1296, 370] on div "Ref Field 2" at bounding box center [1023, 382] width 950 height 30
click at [1432, 134] on span "Done Editing" at bounding box center [1447, 129] width 62 height 13
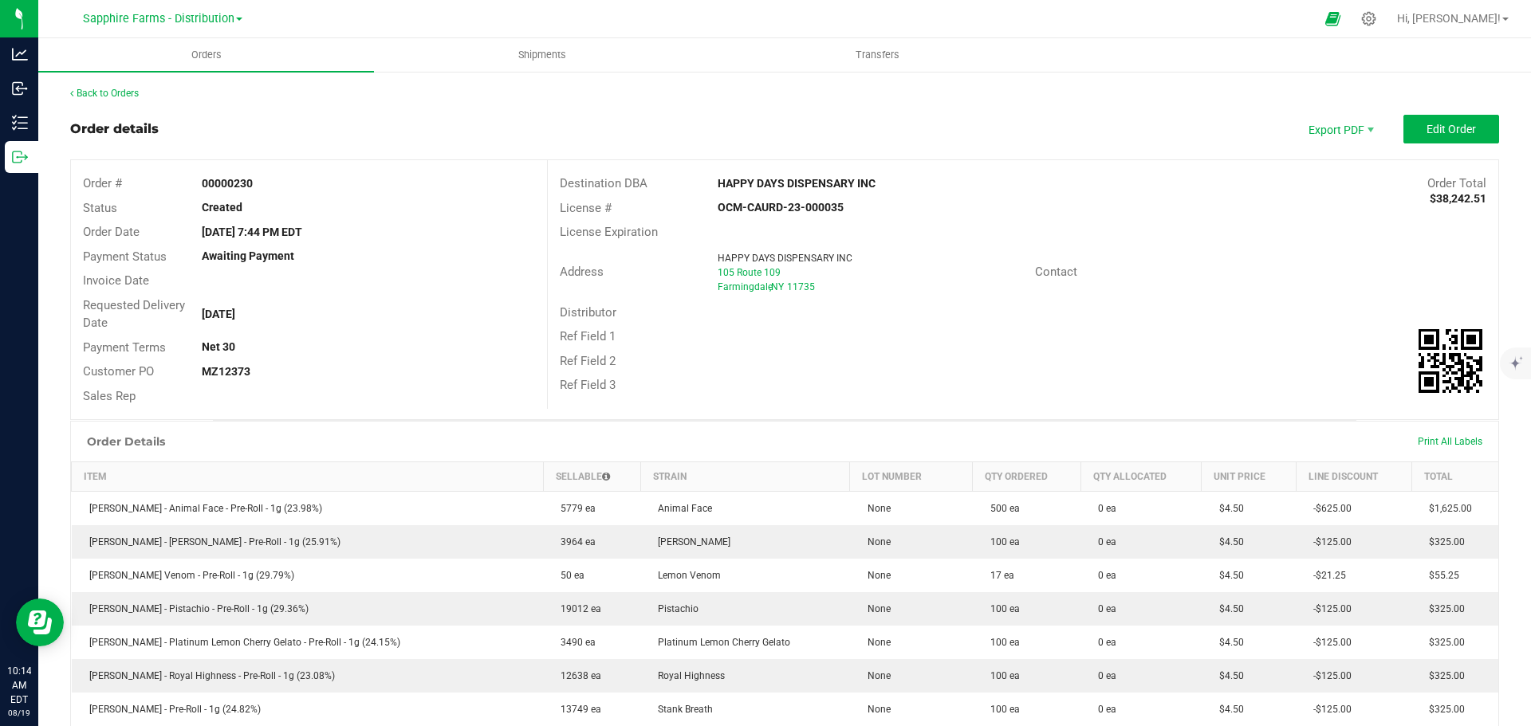
click at [116, 92] on link "Back to Orders" at bounding box center [104, 93] width 69 height 11
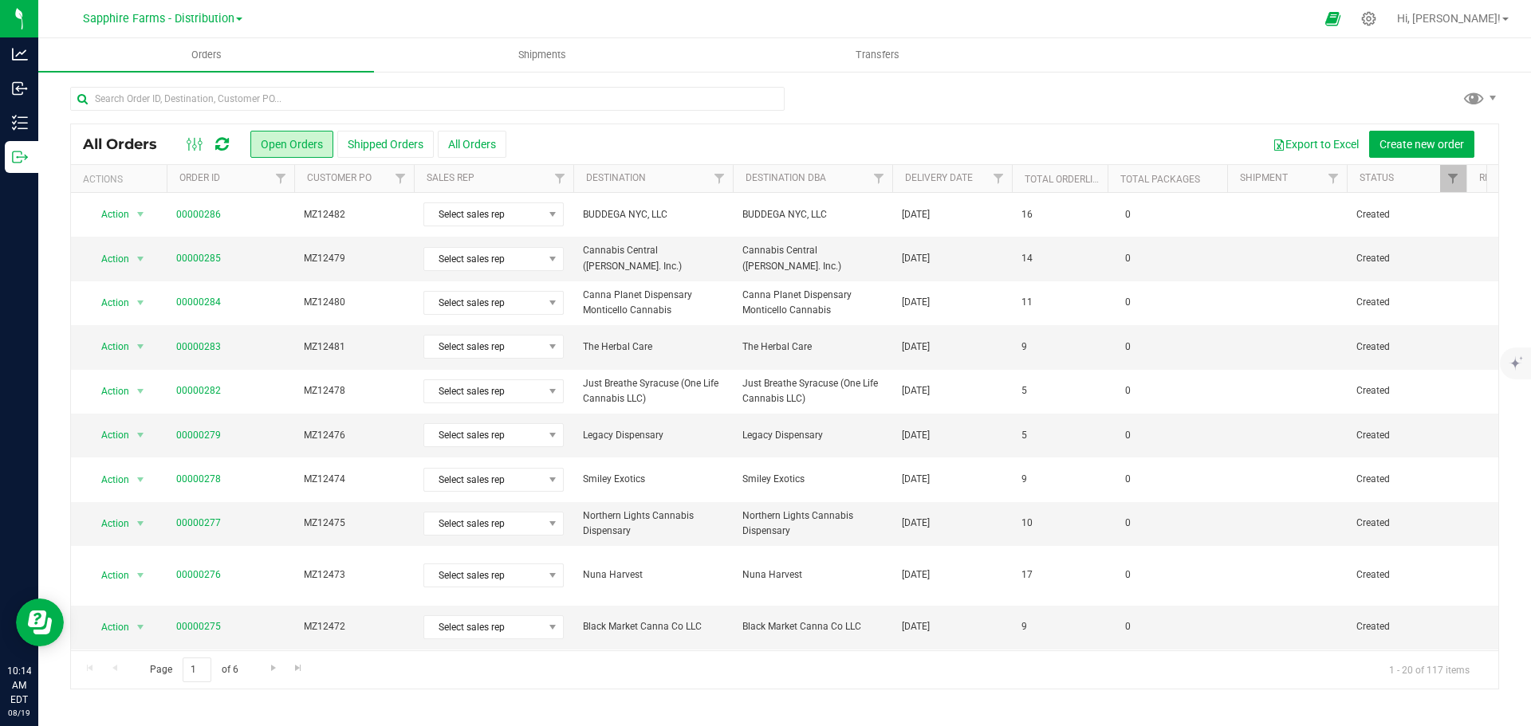
click at [902, 184] on th "Delivery Date" at bounding box center [952, 179] width 120 height 28
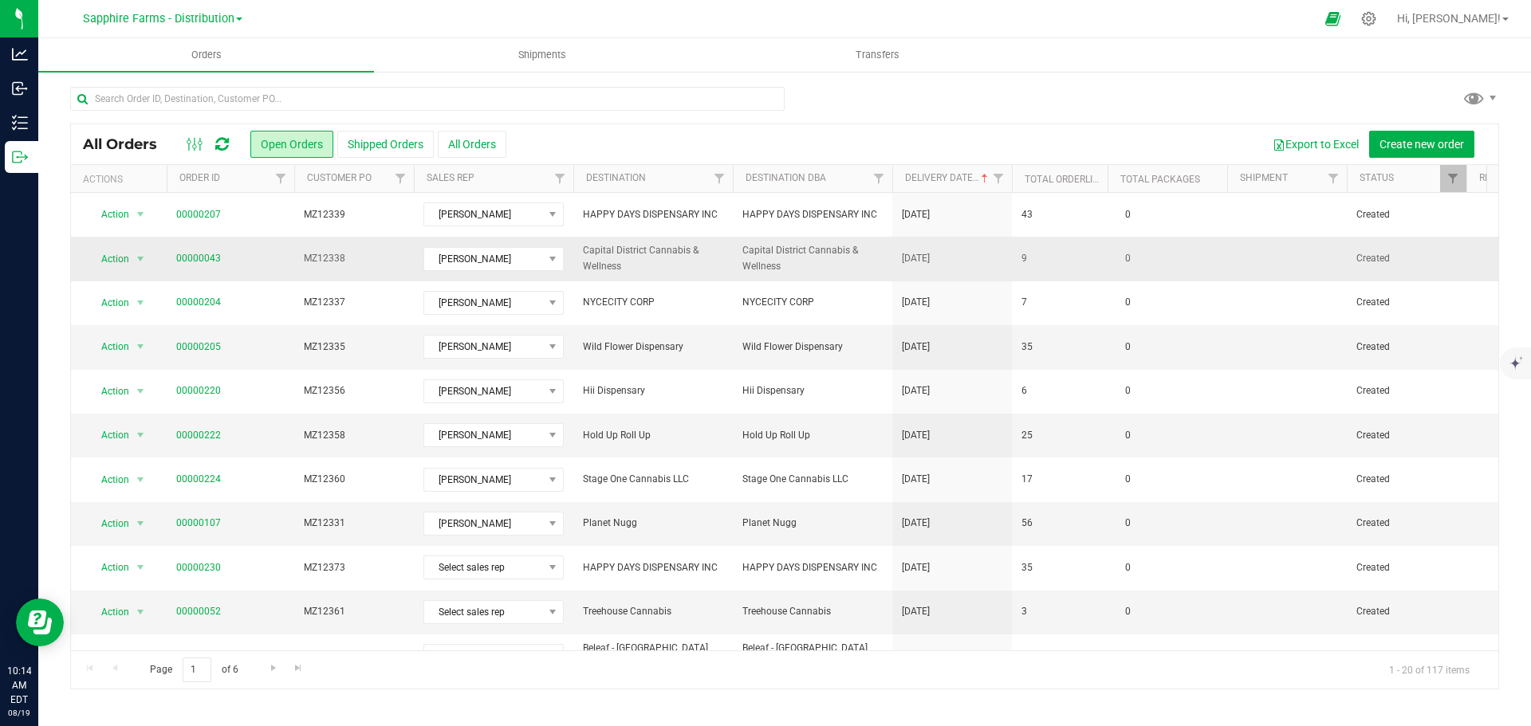
scroll to position [159, 0]
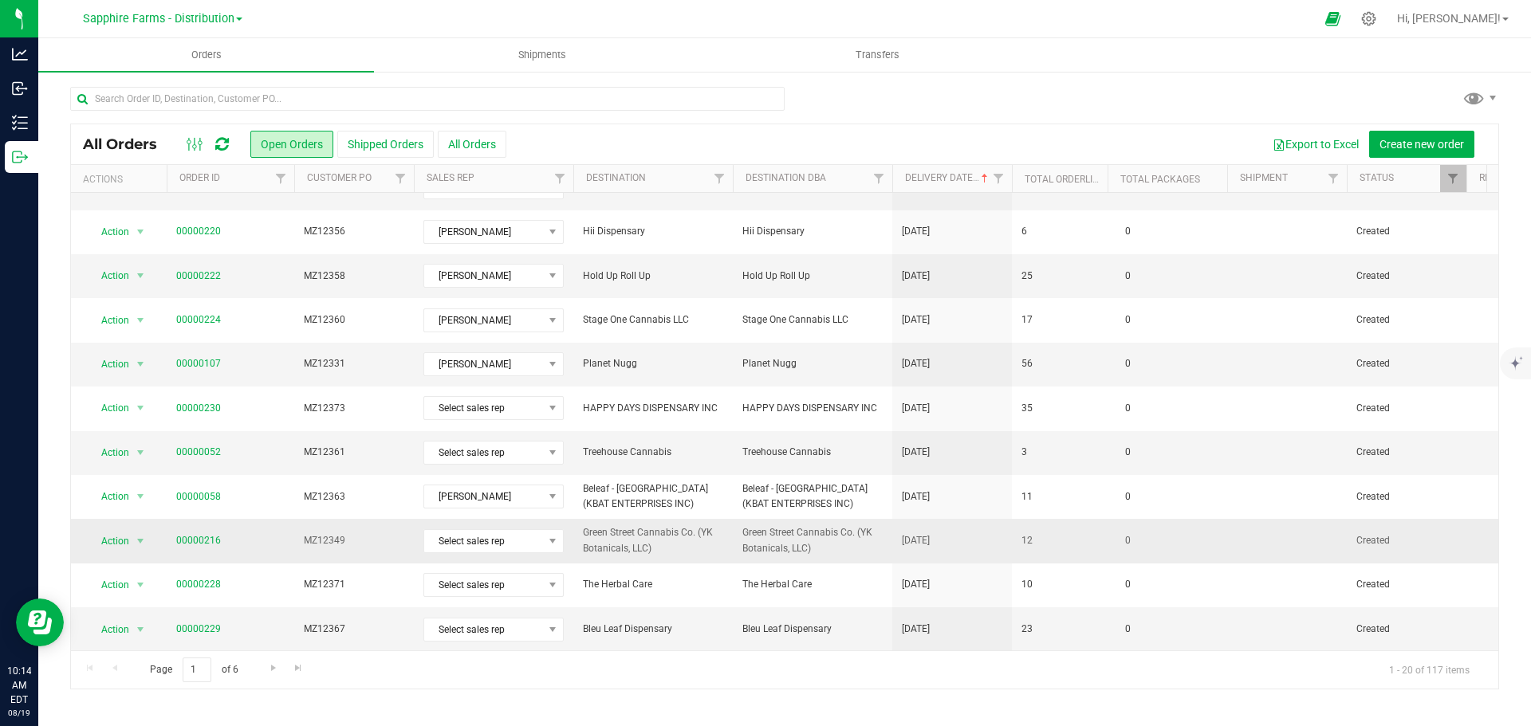
click at [707, 550] on span "Green Street Cannabis Co. (YK Botanicals, LLC)" at bounding box center [653, 540] width 140 height 30
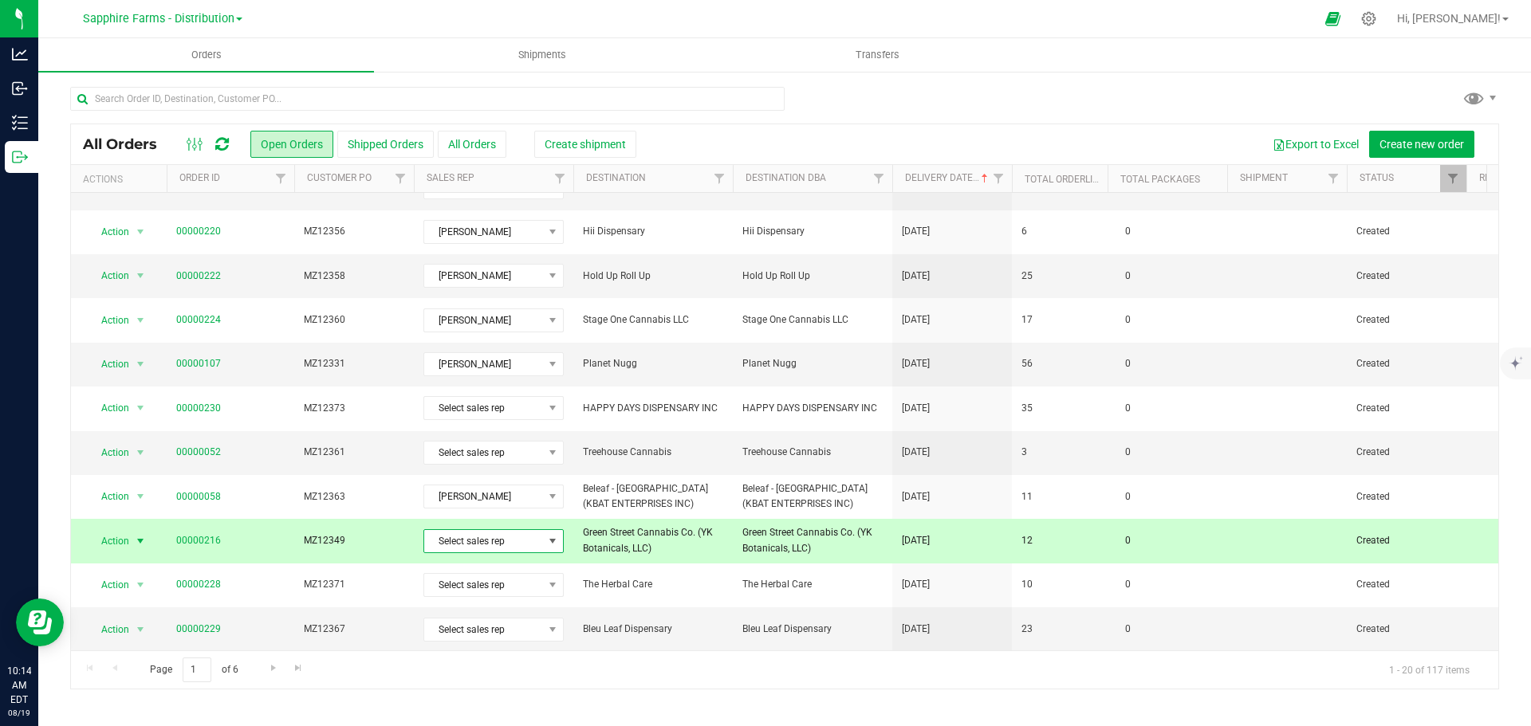
click at [509, 541] on span "Select sales rep" at bounding box center [483, 541] width 119 height 22
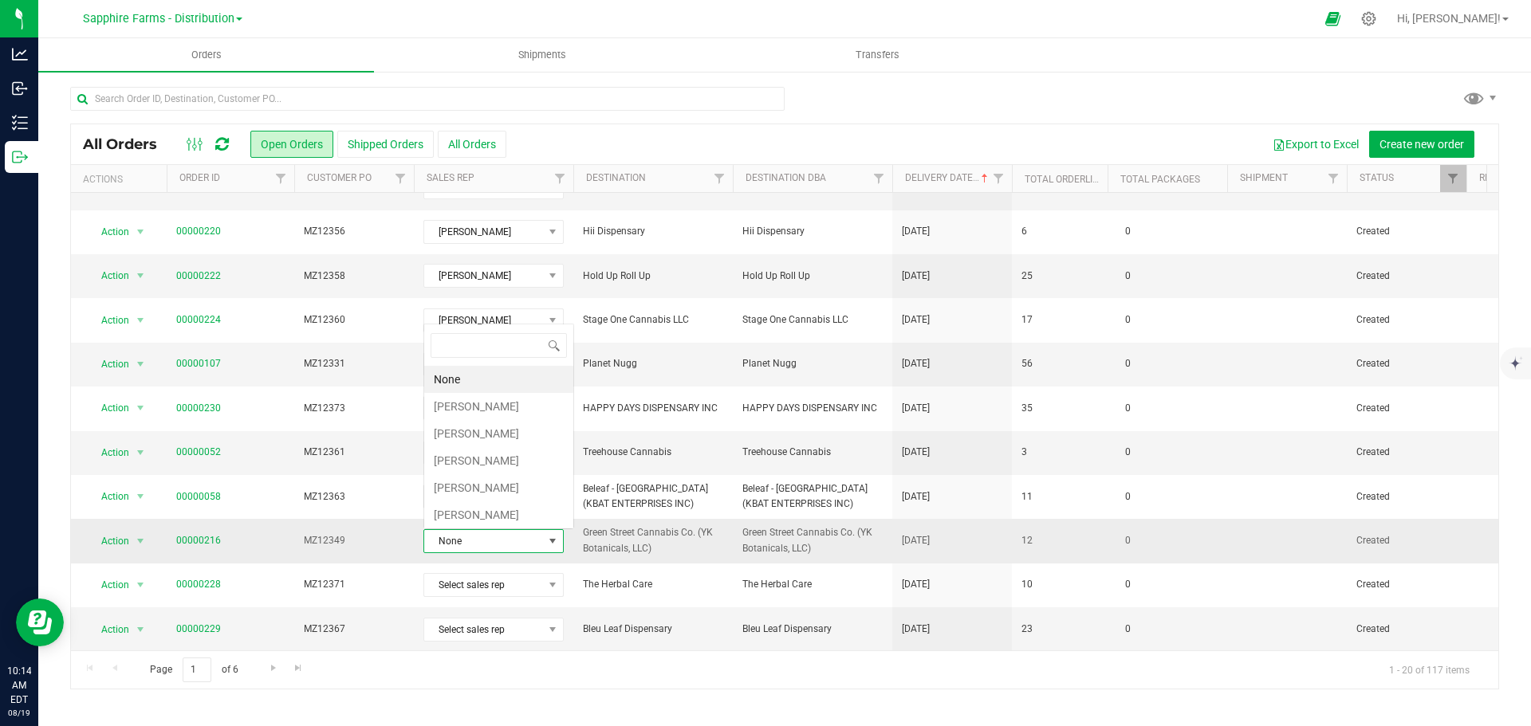
scroll to position [24, 140]
click at [474, 415] on li "[PERSON_NAME]" at bounding box center [498, 406] width 149 height 27
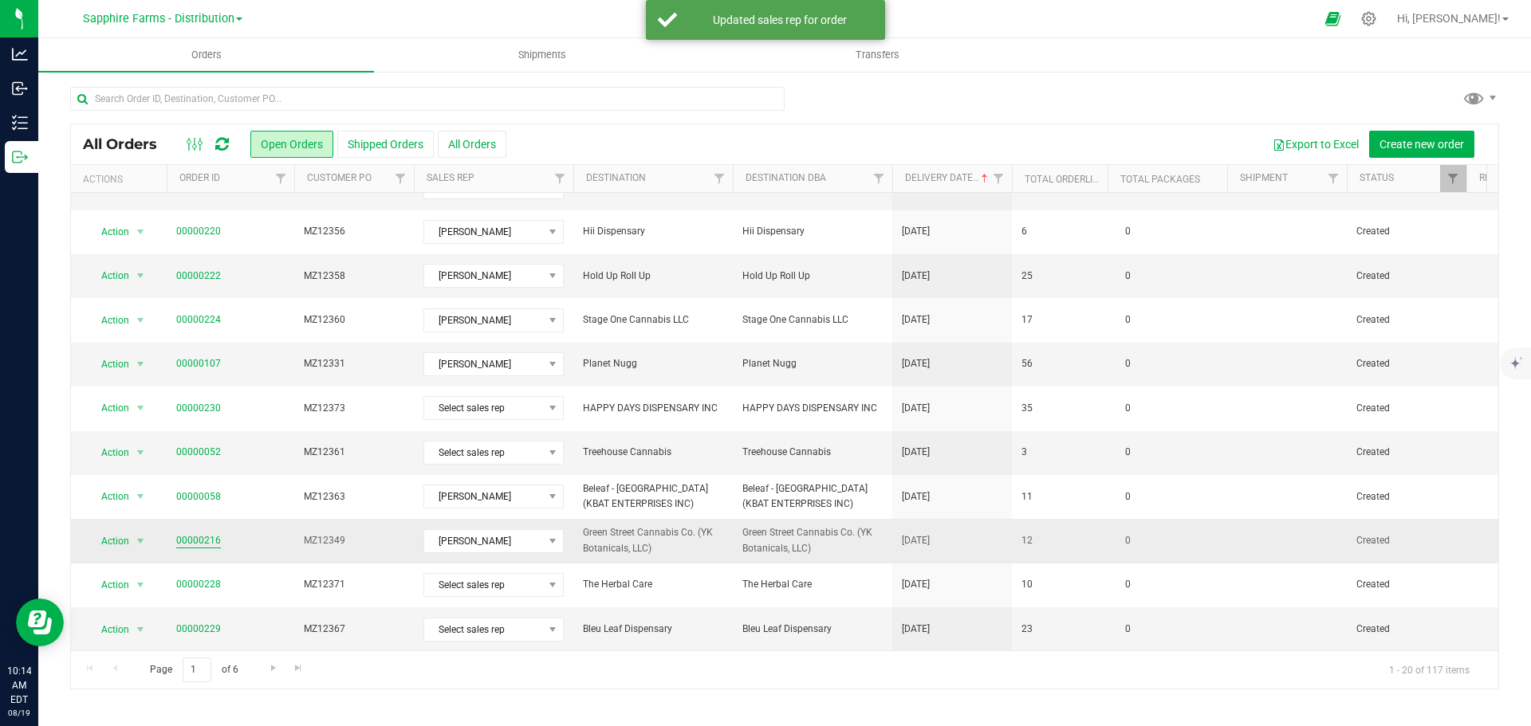
click at [203, 539] on link "00000216" at bounding box center [198, 540] width 45 height 15
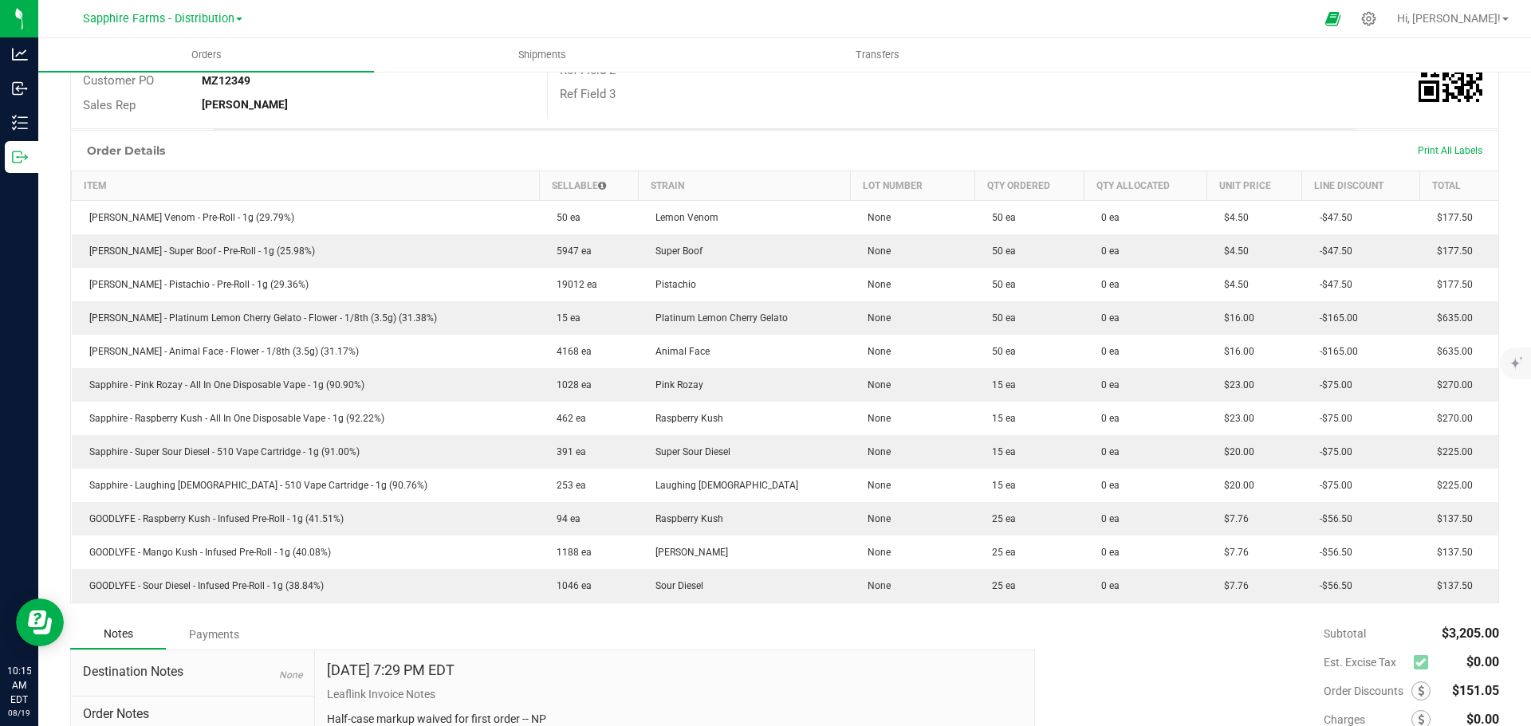
scroll to position [319, 0]
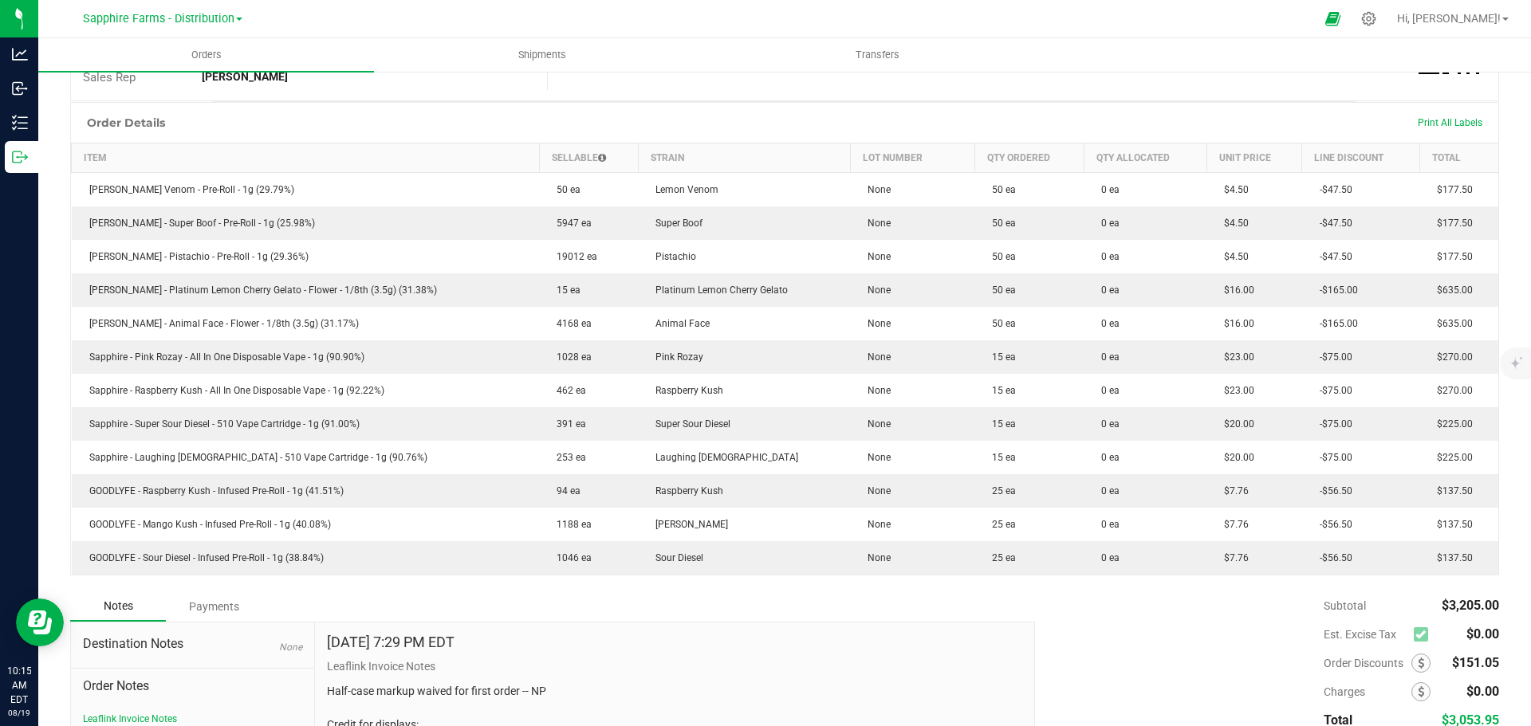
click at [708, 617] on div "Notes Payments" at bounding box center [546, 607] width 953 height 30
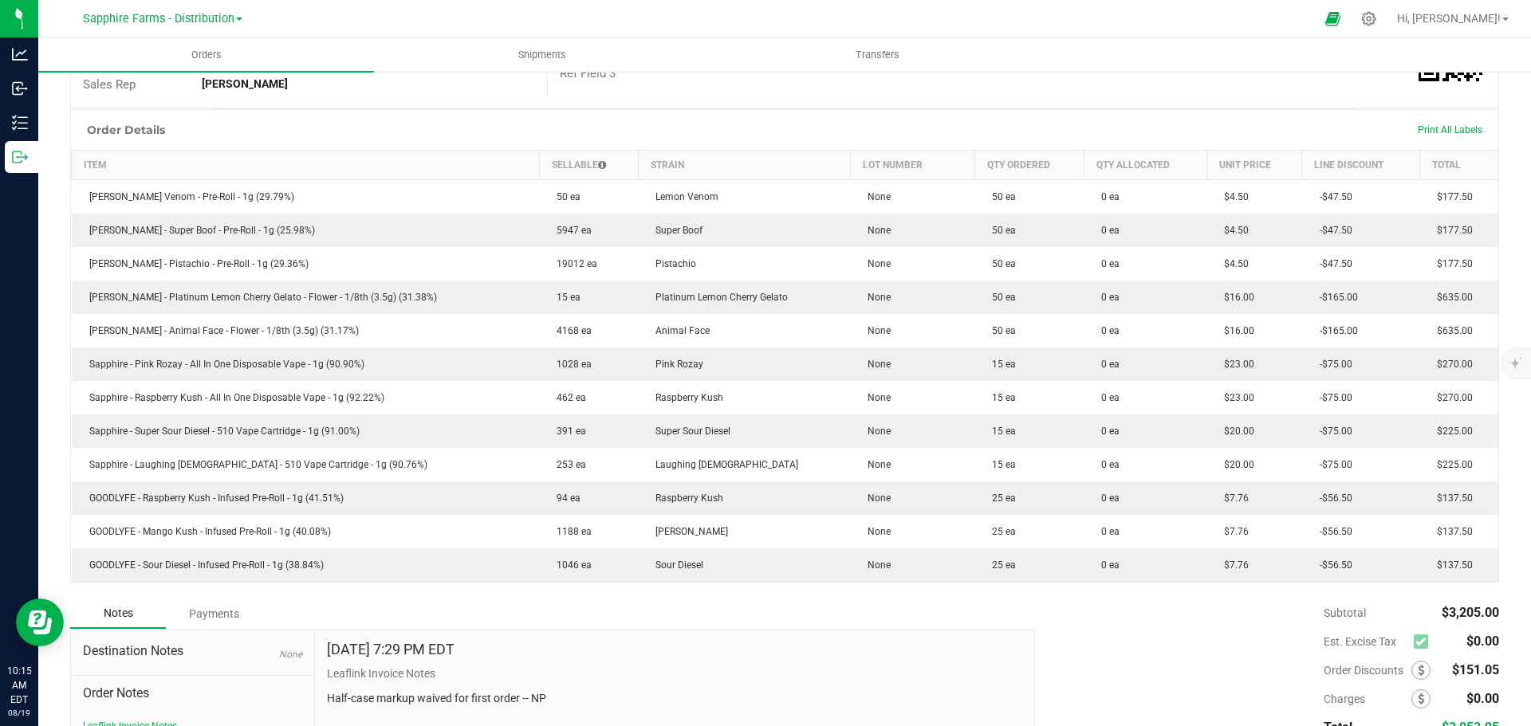
scroll to position [283, 0]
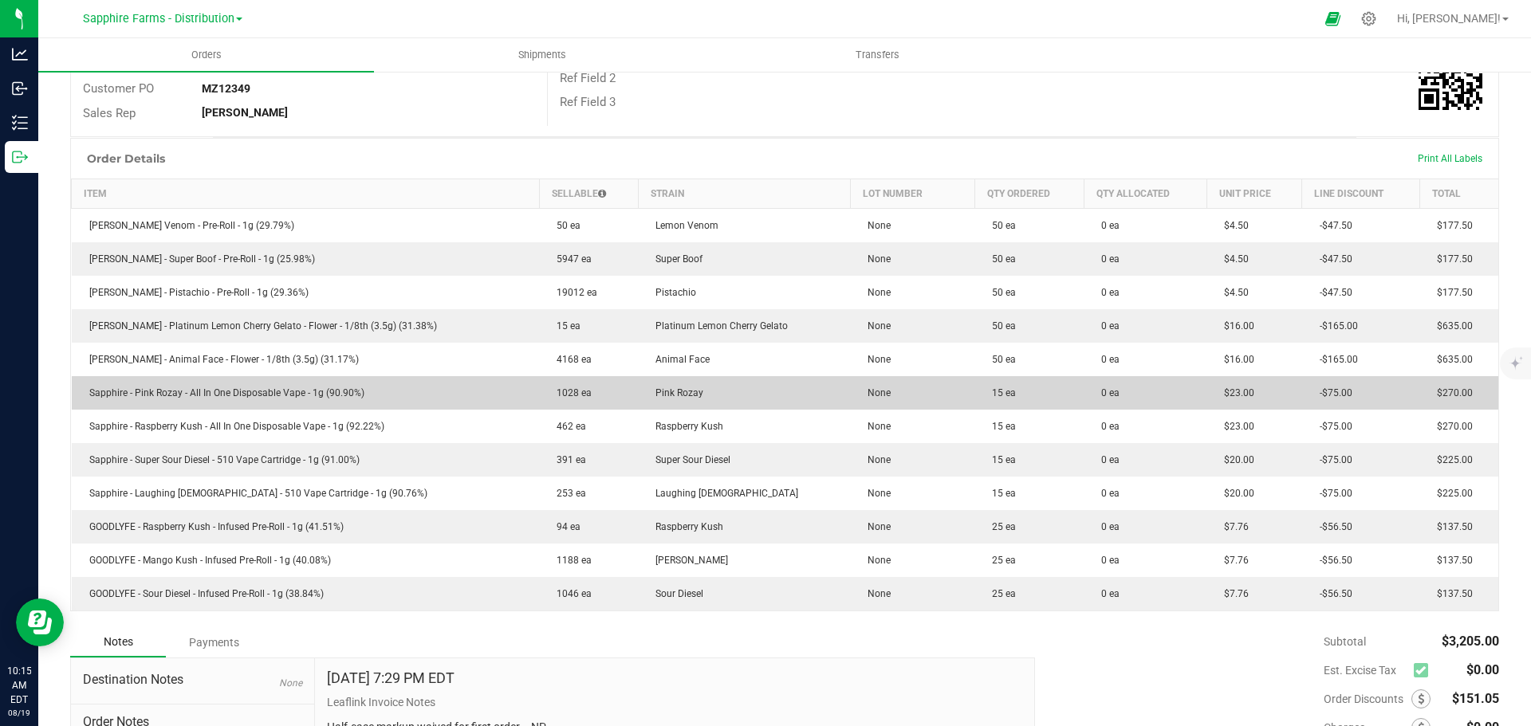
click at [974, 403] on td "15 ea" at bounding box center [1028, 392] width 109 height 33
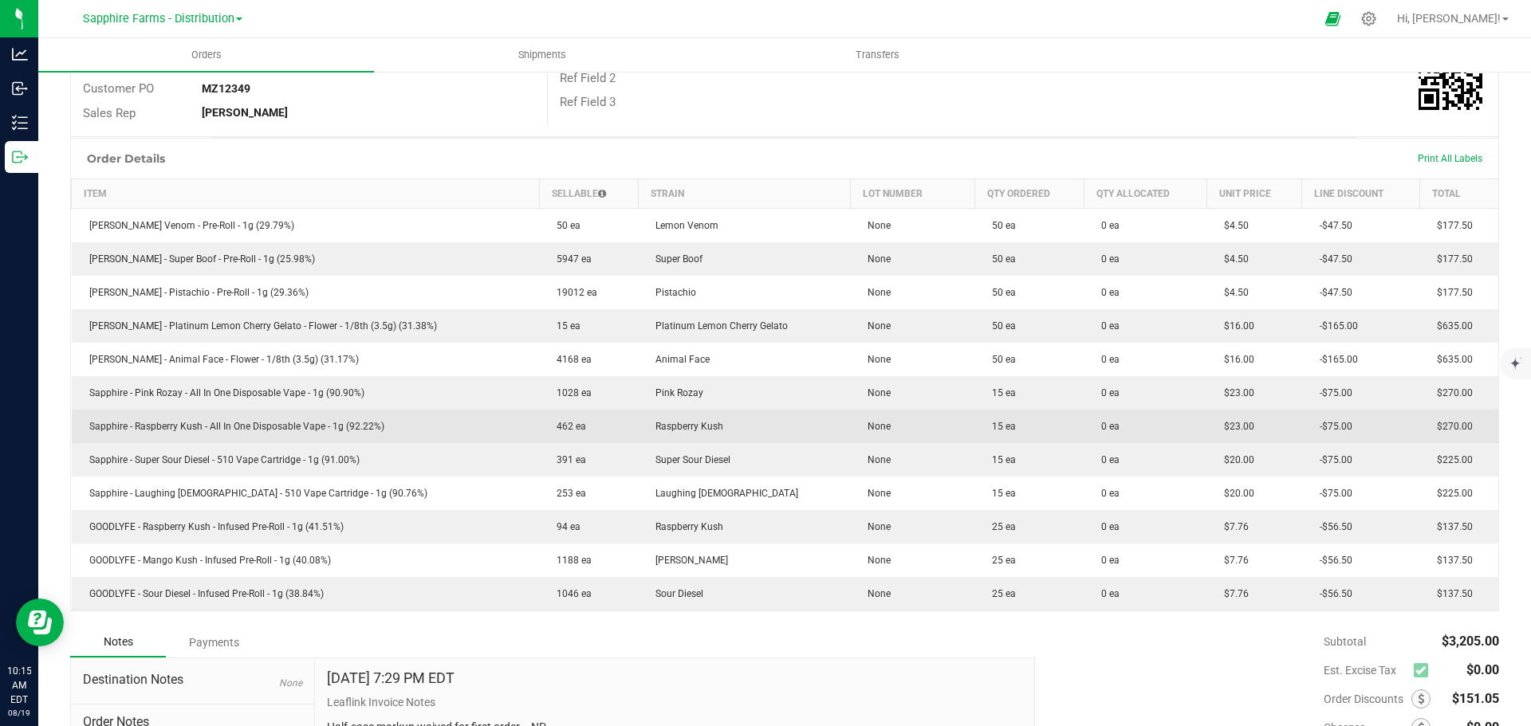
click at [974, 427] on td "15 ea" at bounding box center [1028, 426] width 109 height 33
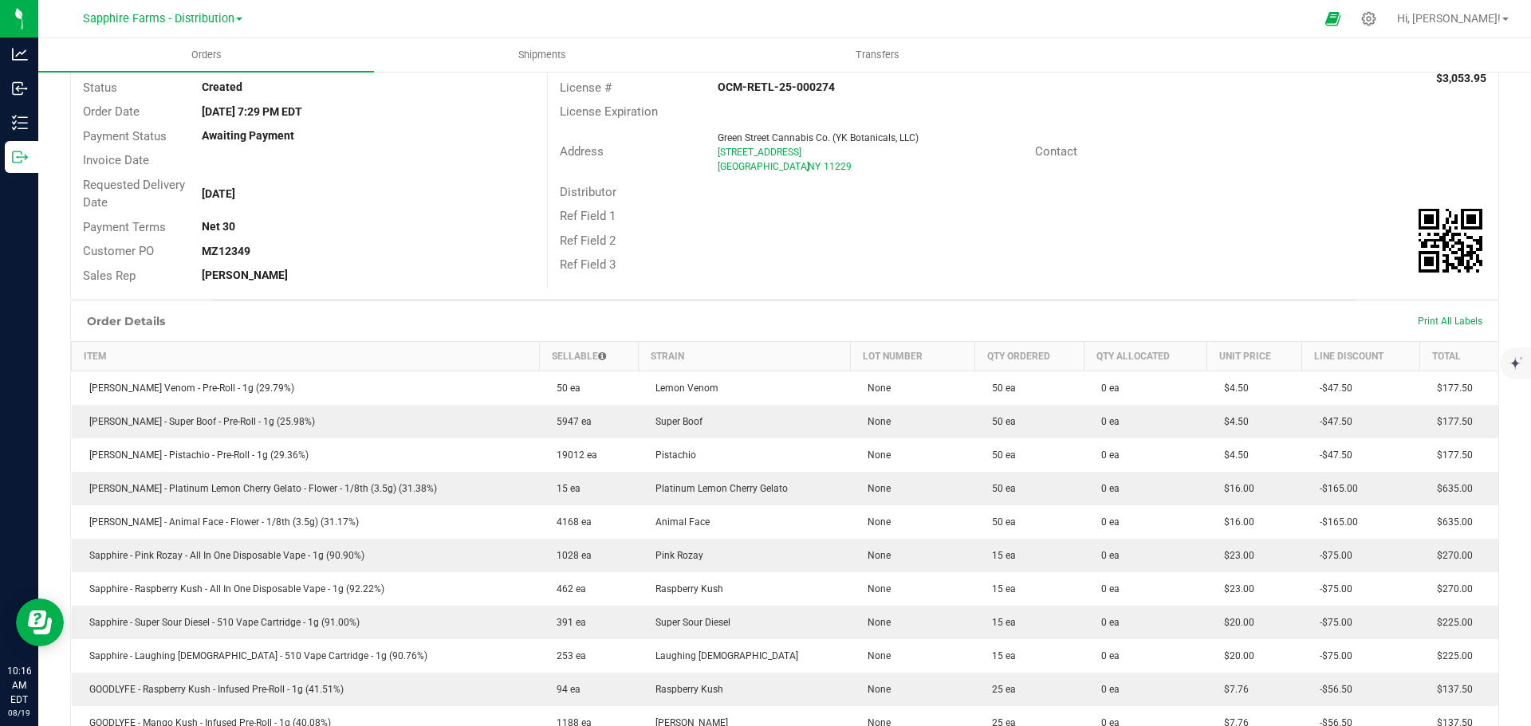
scroll to position [0, 0]
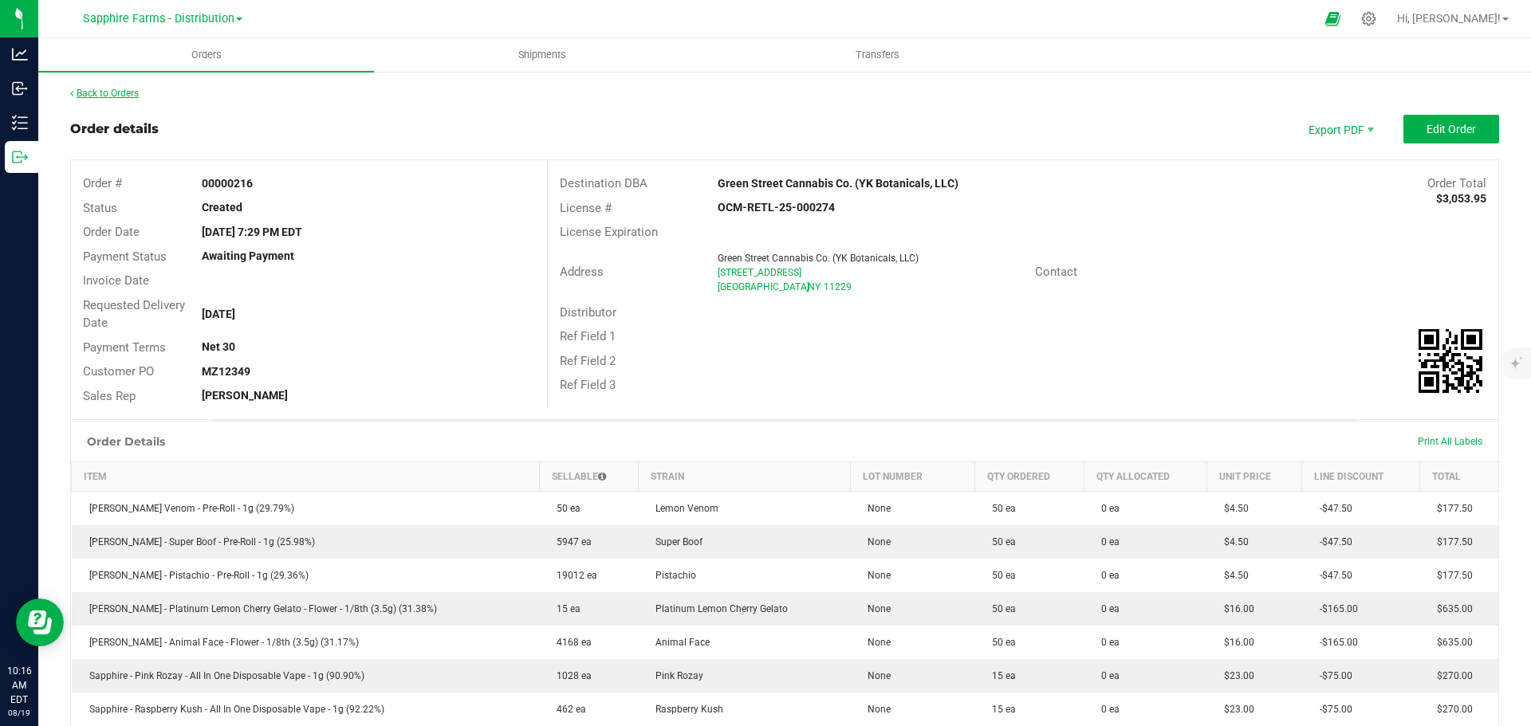
click at [118, 95] on link "Back to Orders" at bounding box center [104, 93] width 69 height 11
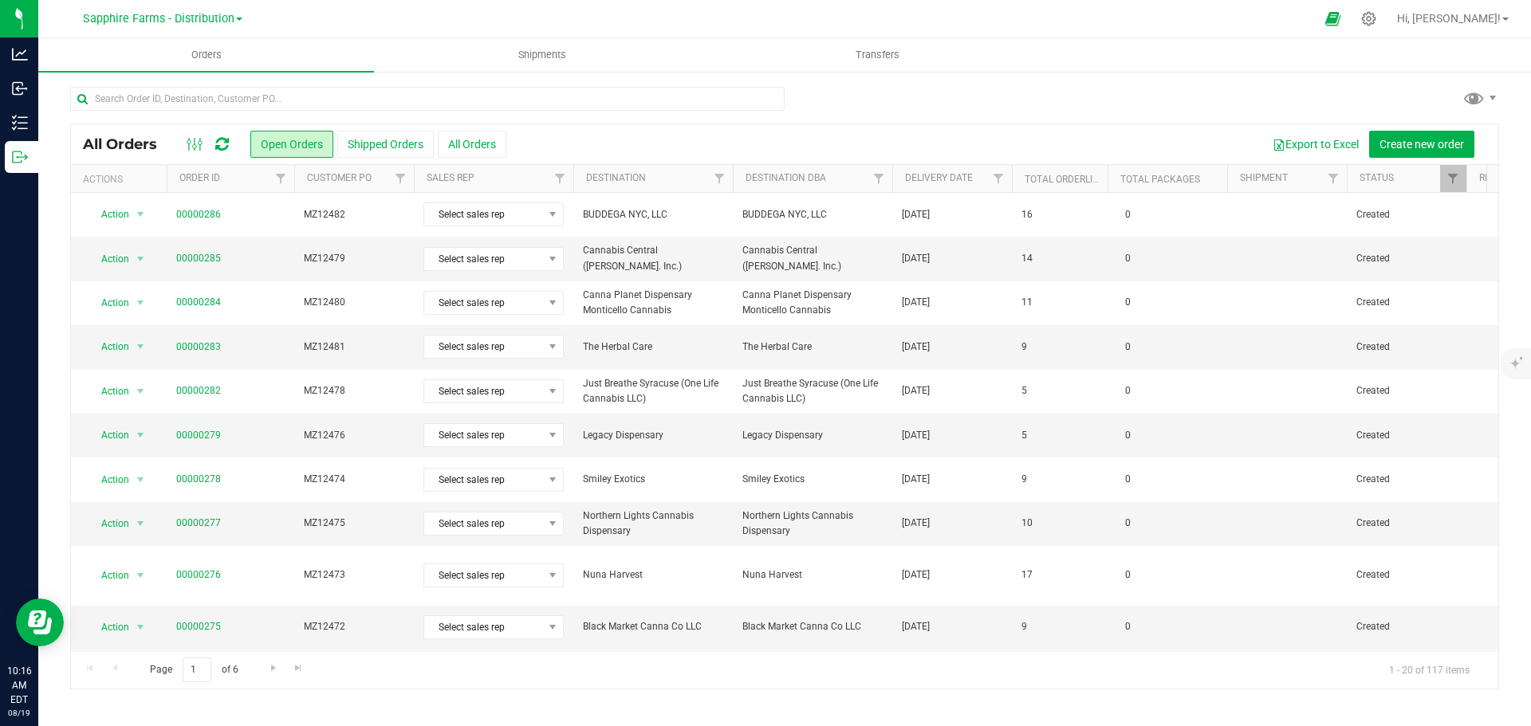
click at [903, 184] on th "Delivery Date" at bounding box center [952, 179] width 120 height 28
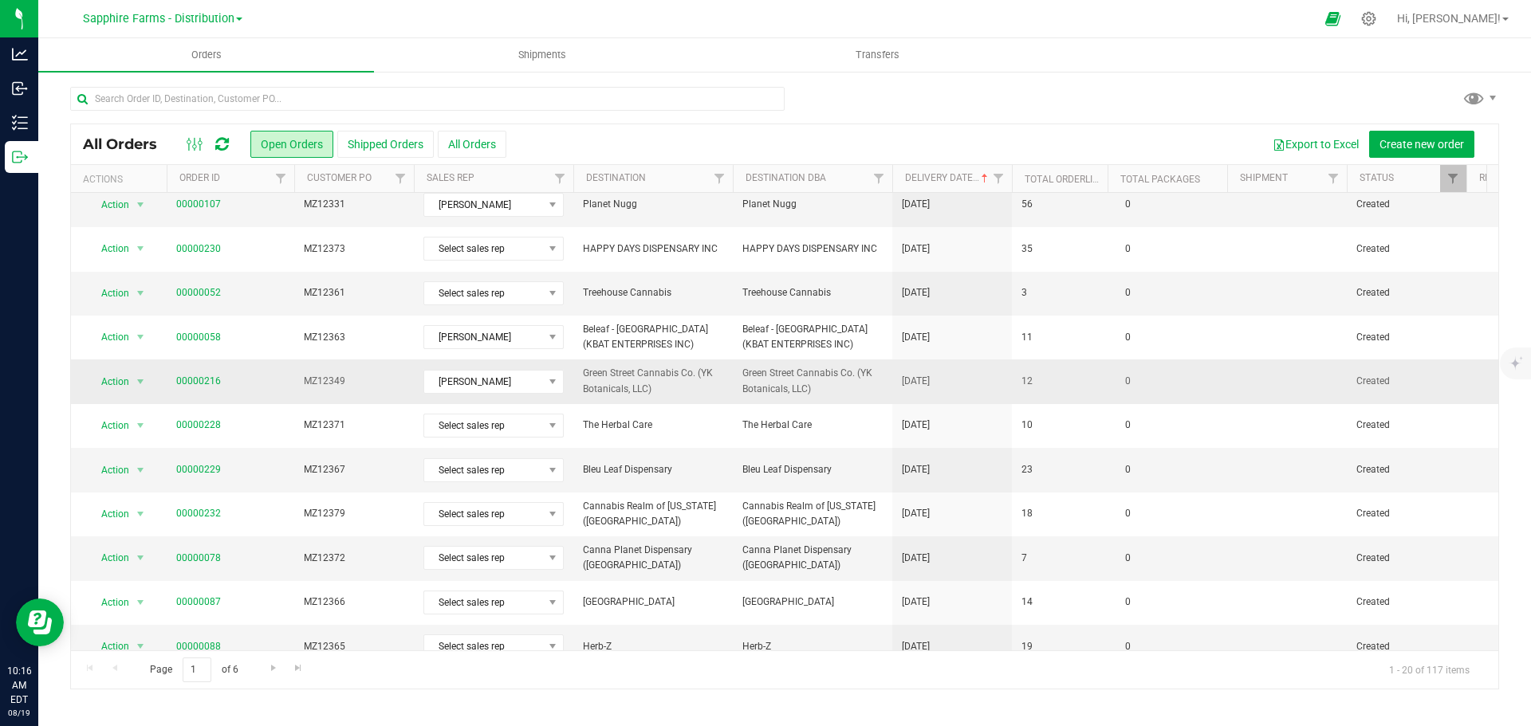
scroll to position [239, 0]
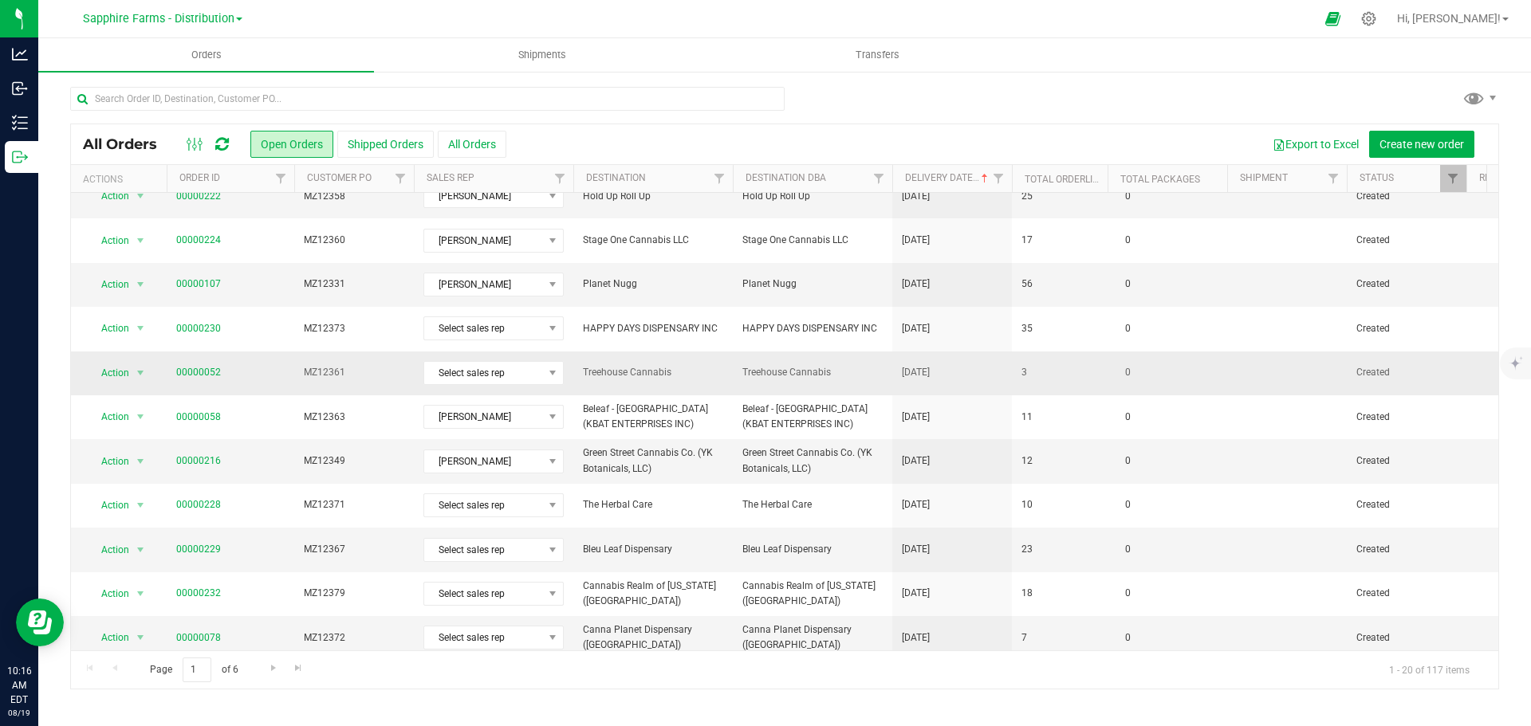
click at [690, 378] on span "Treehouse Cannabis" at bounding box center [653, 372] width 140 height 15
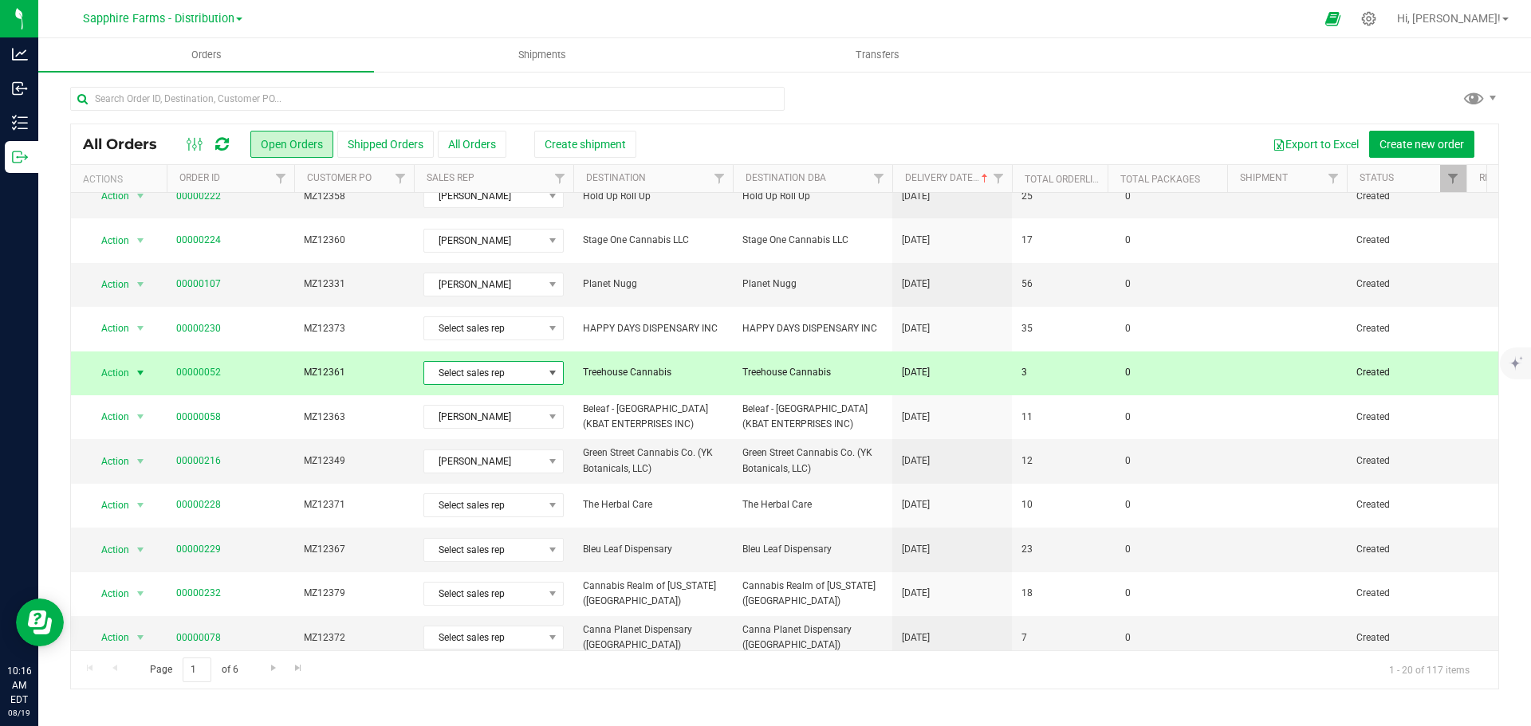
click at [508, 368] on span "Select sales rep" at bounding box center [483, 373] width 119 height 22
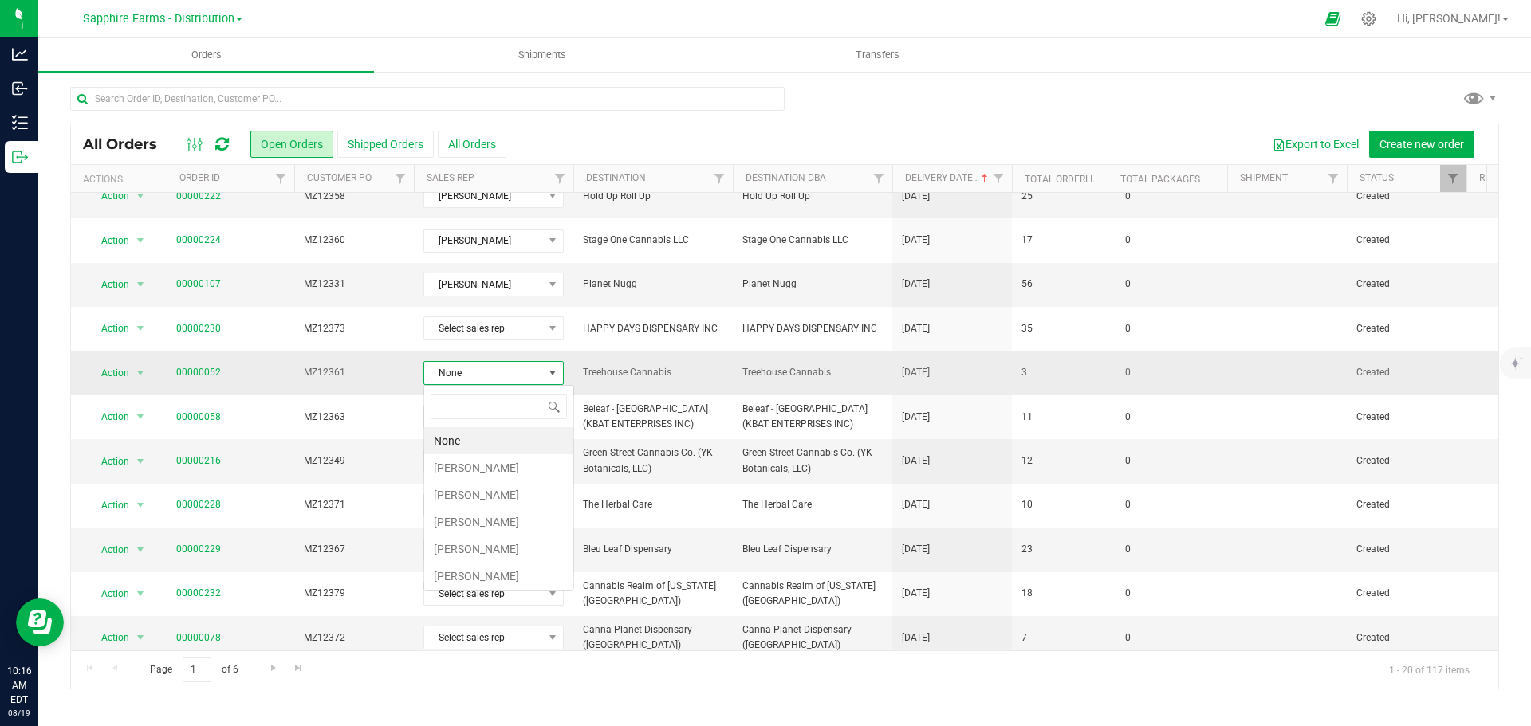
scroll to position [24, 140]
click at [491, 462] on li "[PERSON_NAME]" at bounding box center [498, 467] width 149 height 27
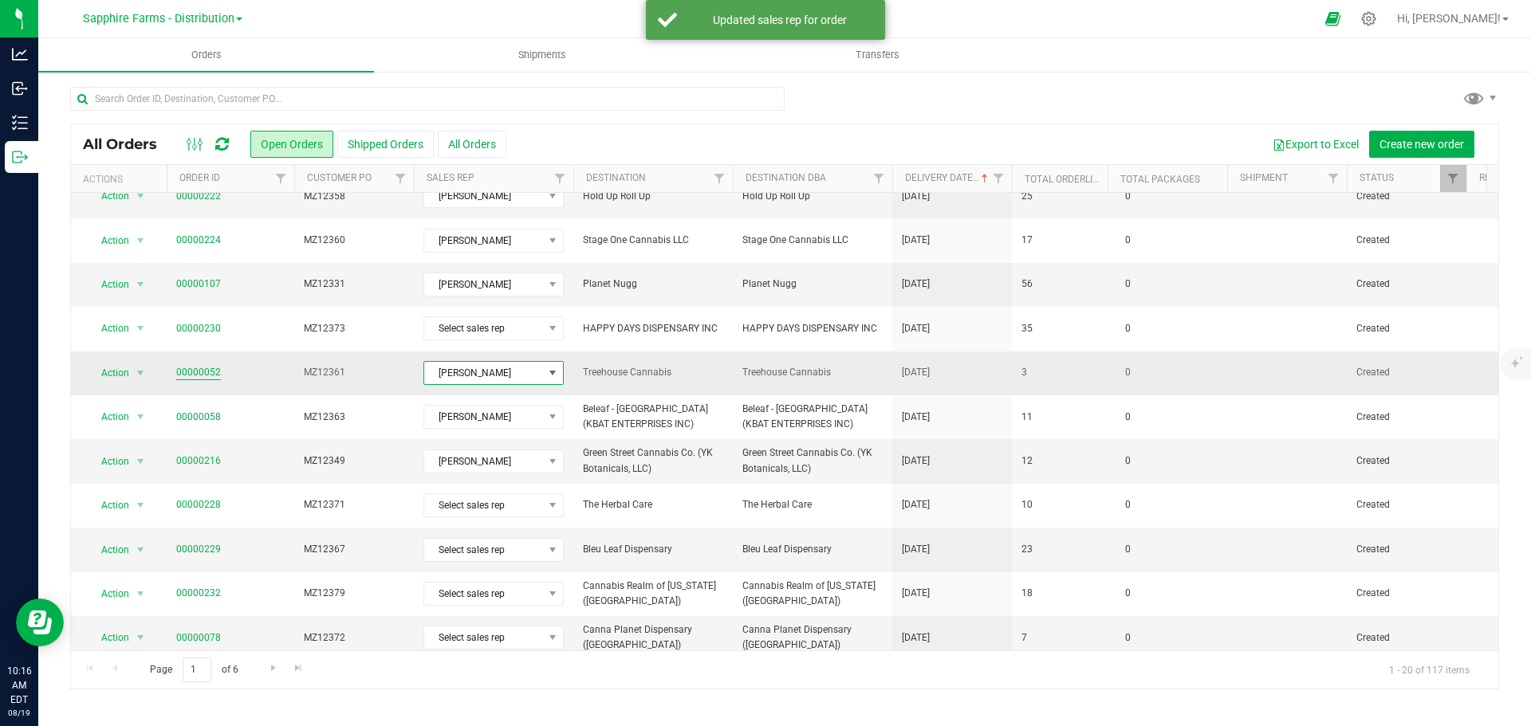
click at [211, 372] on link "00000052" at bounding box center [198, 372] width 45 height 15
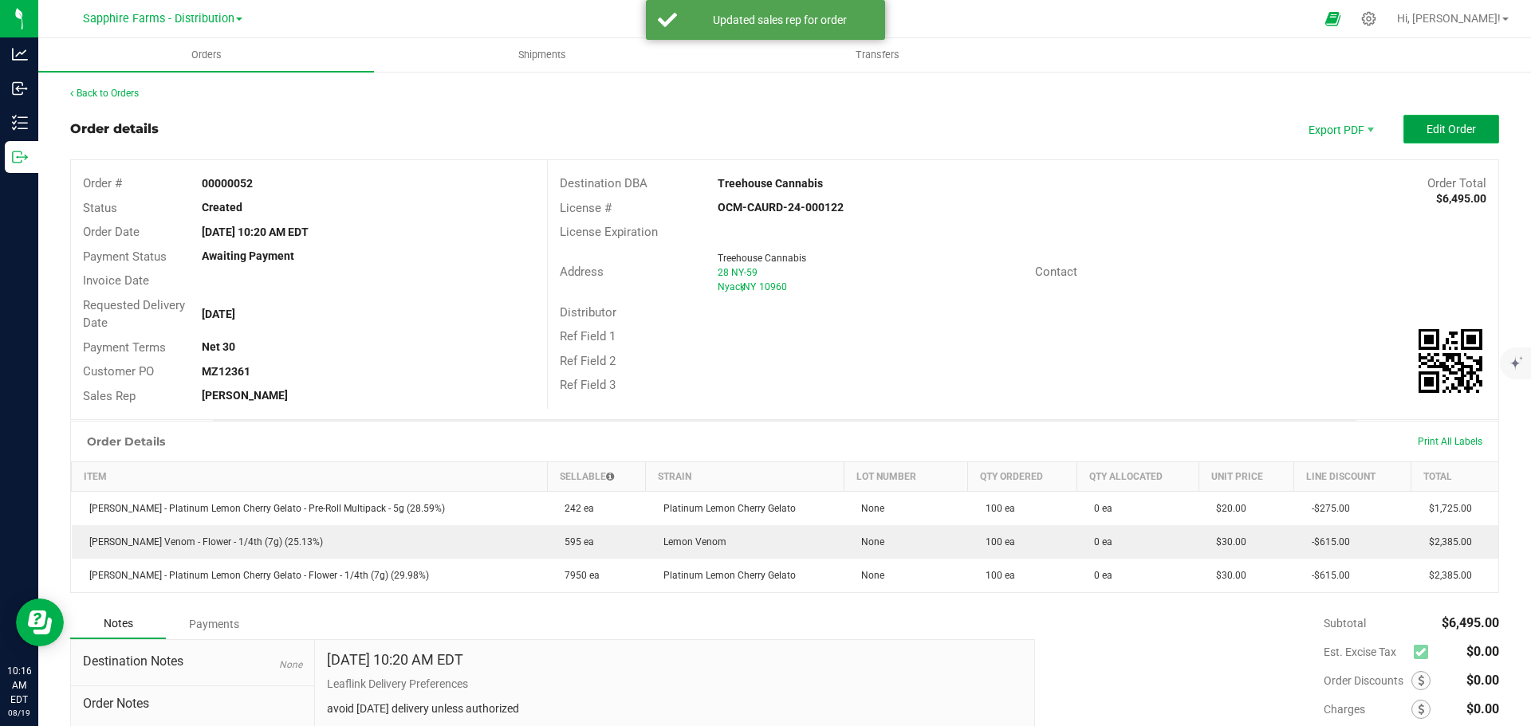
click at [1442, 126] on span "Edit Order" at bounding box center [1450, 129] width 49 height 13
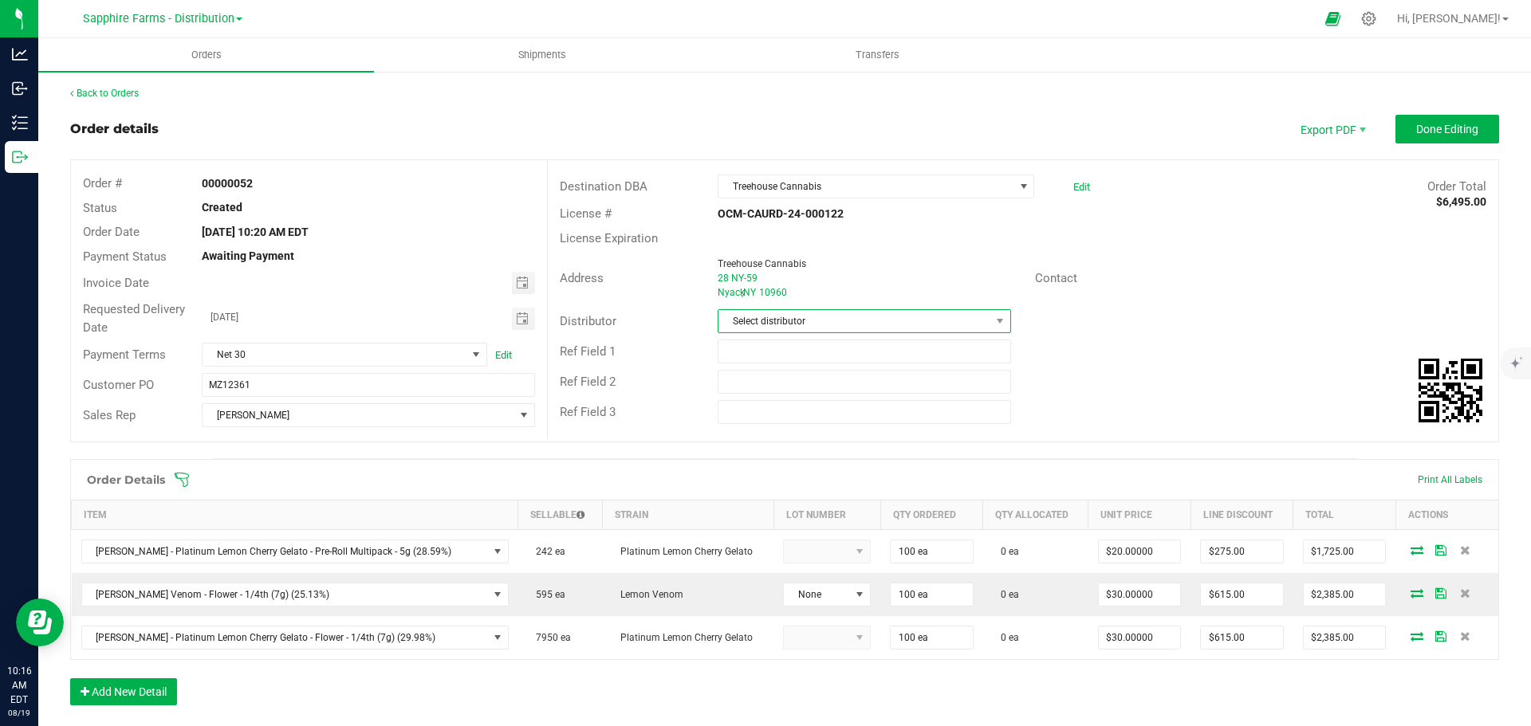
click at [996, 311] on span at bounding box center [1000, 321] width 20 height 22
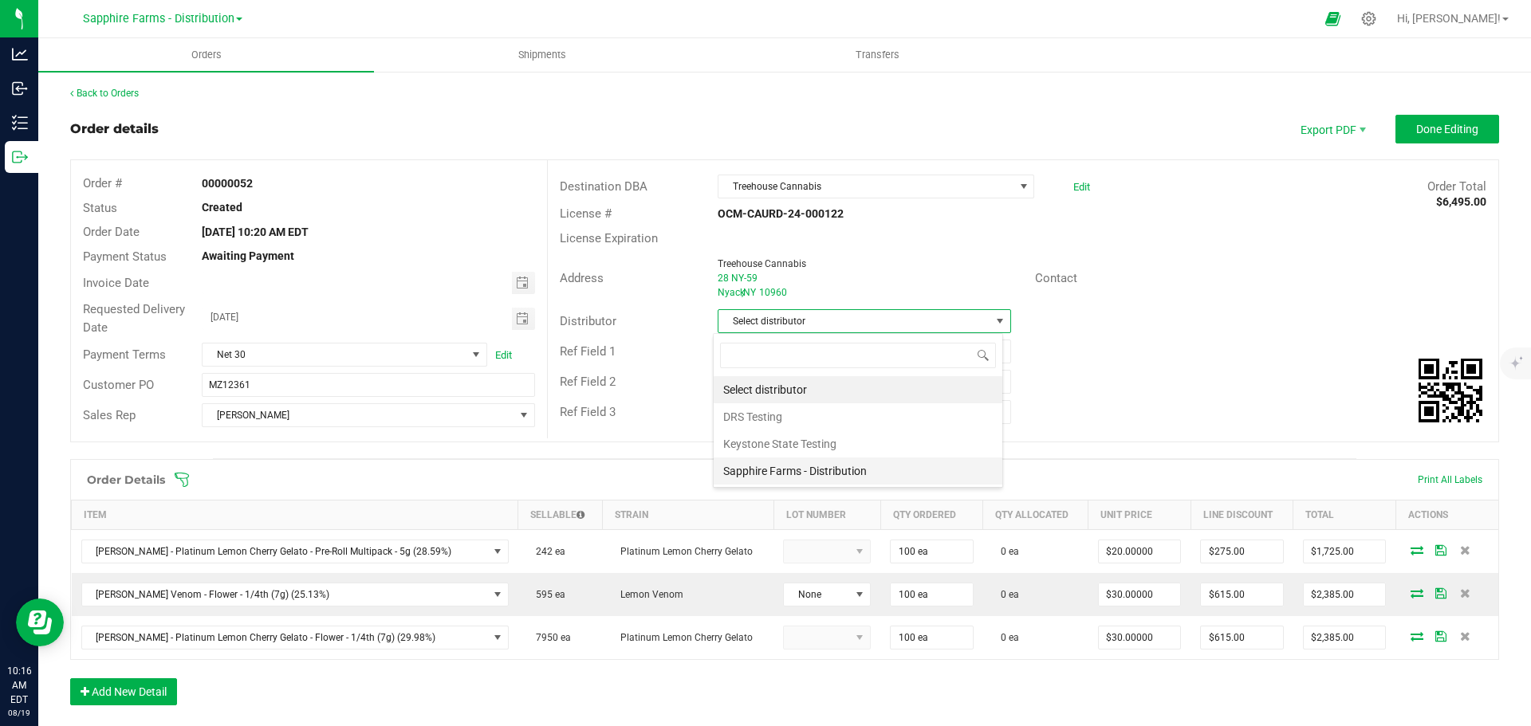
click at [866, 473] on li "Sapphire Farms - Distribution" at bounding box center [858, 471] width 289 height 27
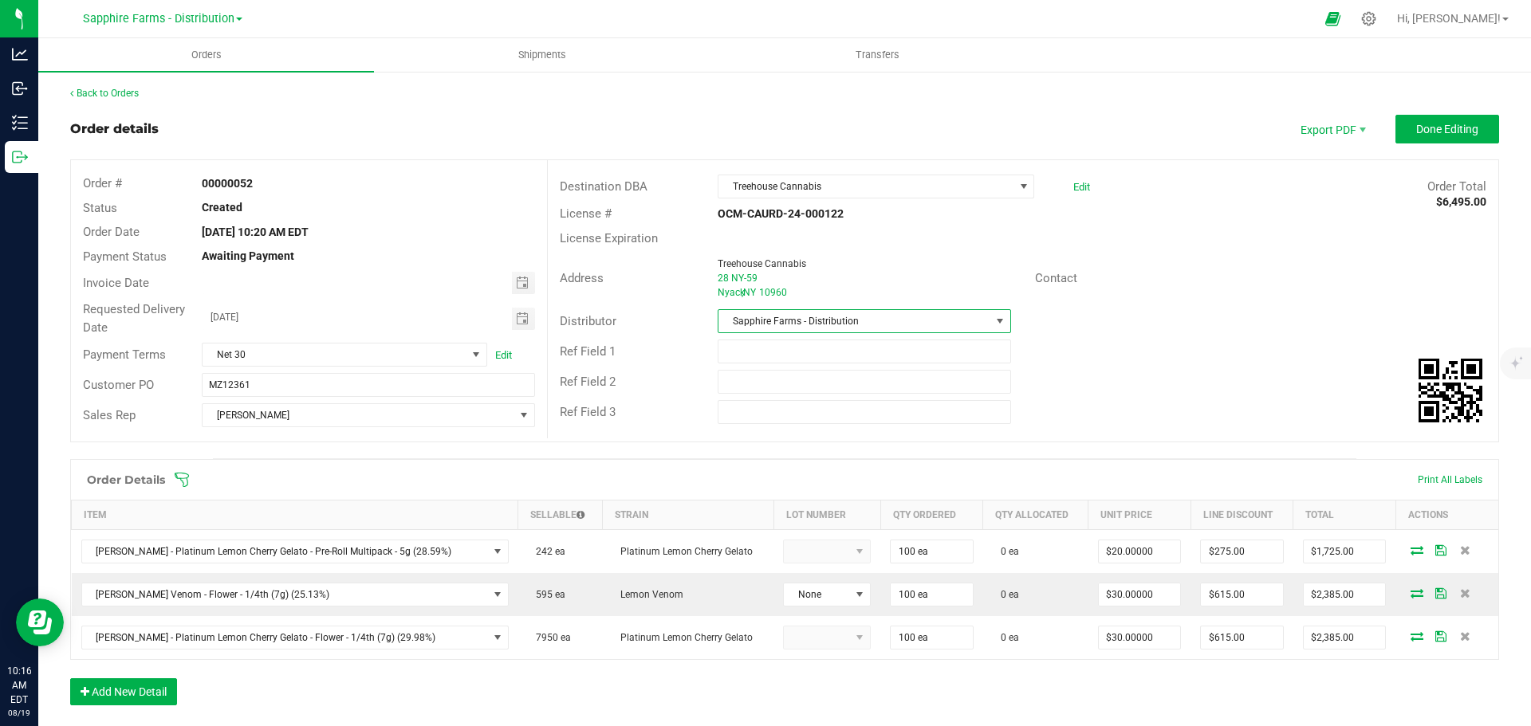
click at [1127, 390] on div "Ref Field 2" at bounding box center [1023, 382] width 950 height 30
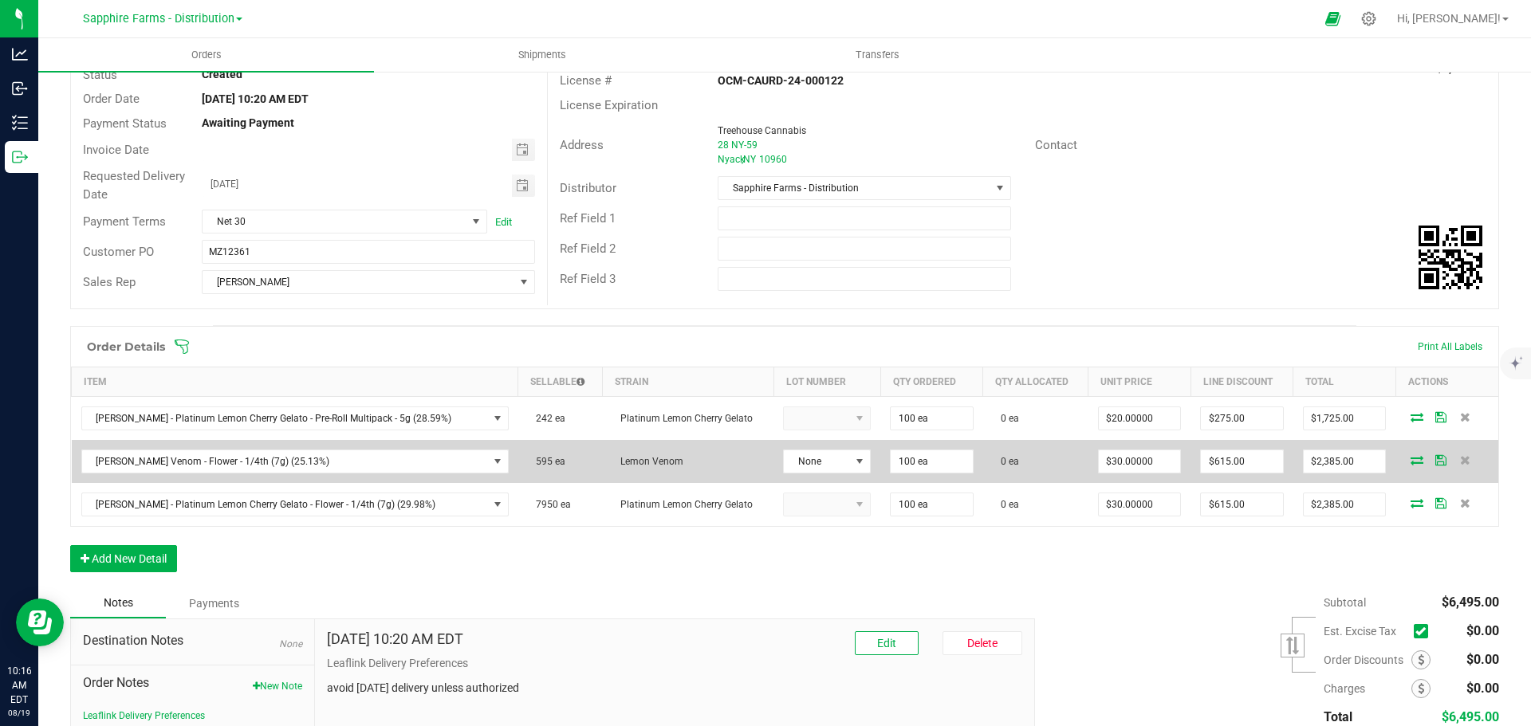
scroll to position [159, 0]
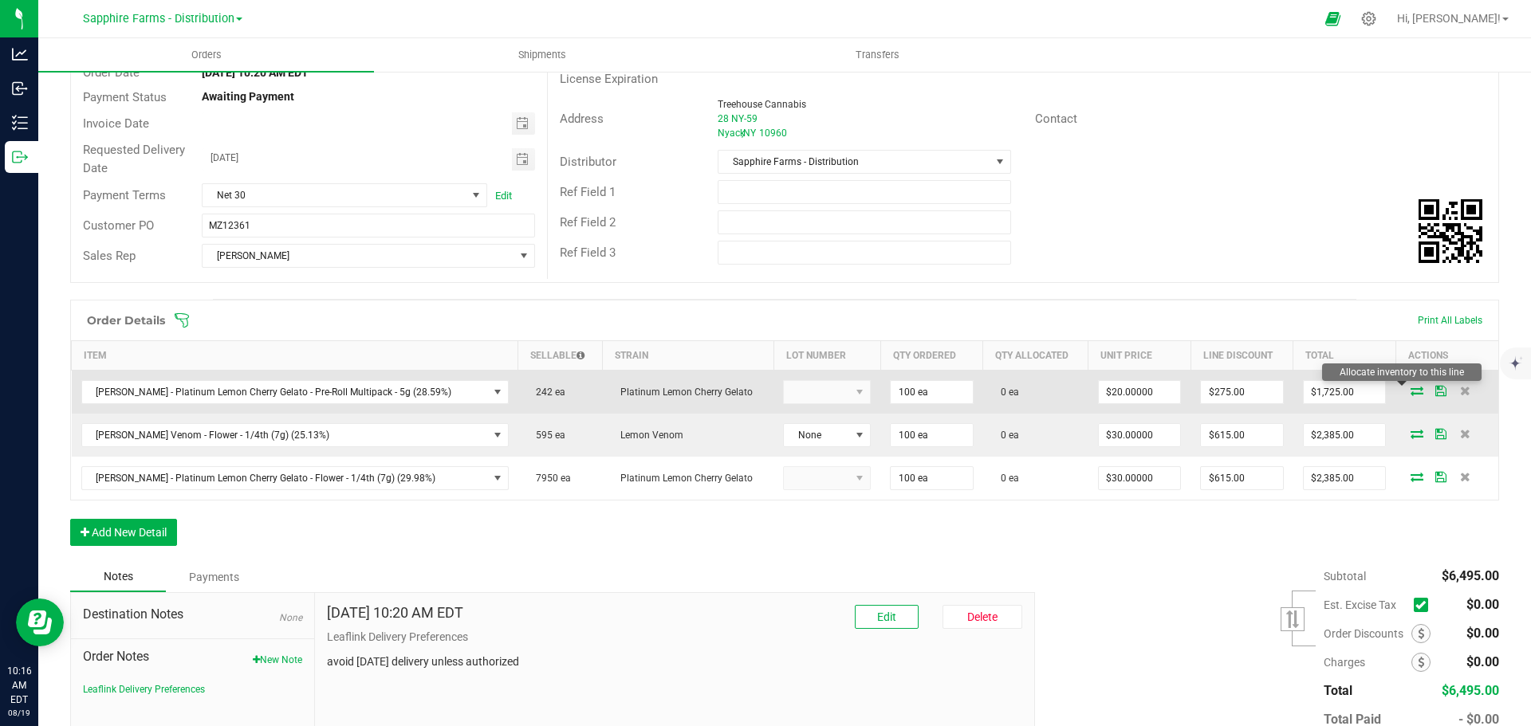
click at [1410, 387] on icon at bounding box center [1416, 391] width 13 height 10
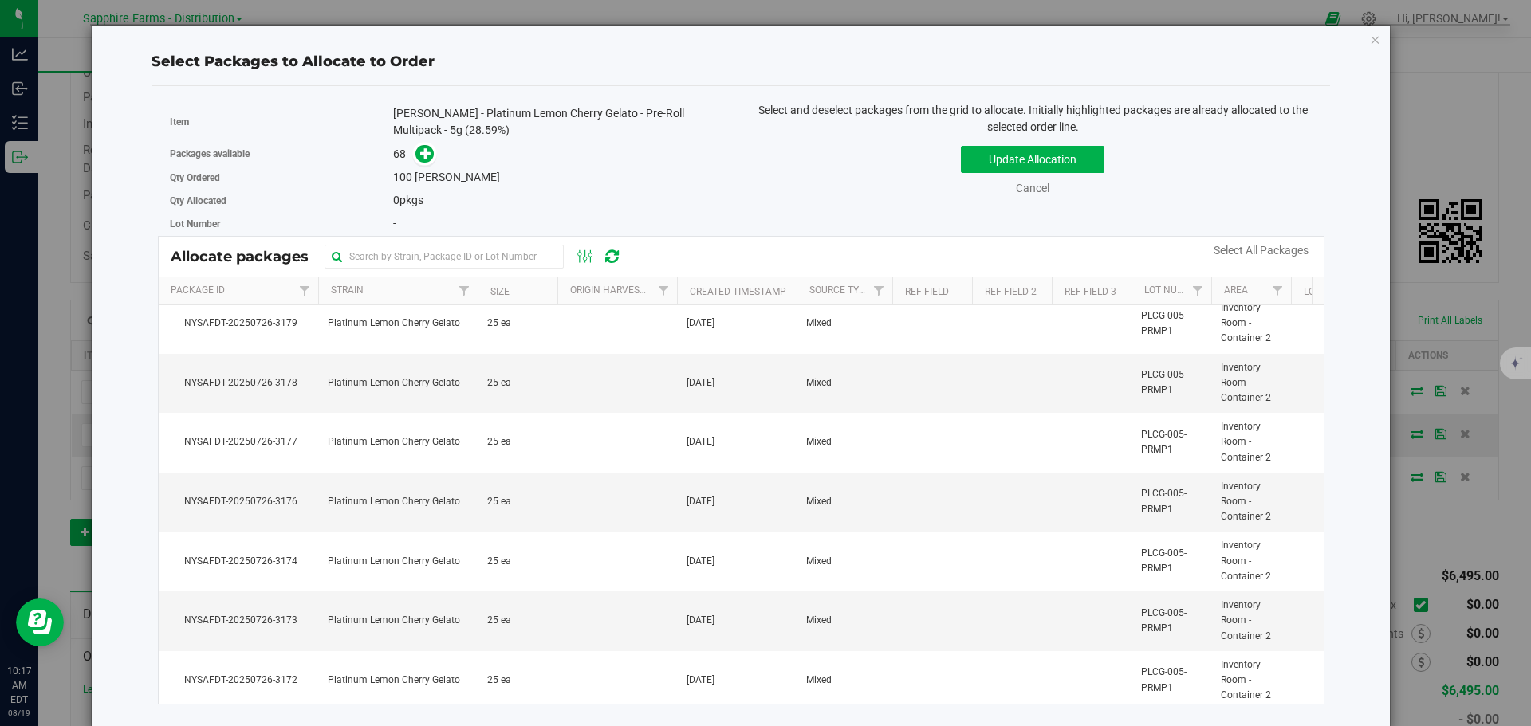
scroll to position [2233, 0]
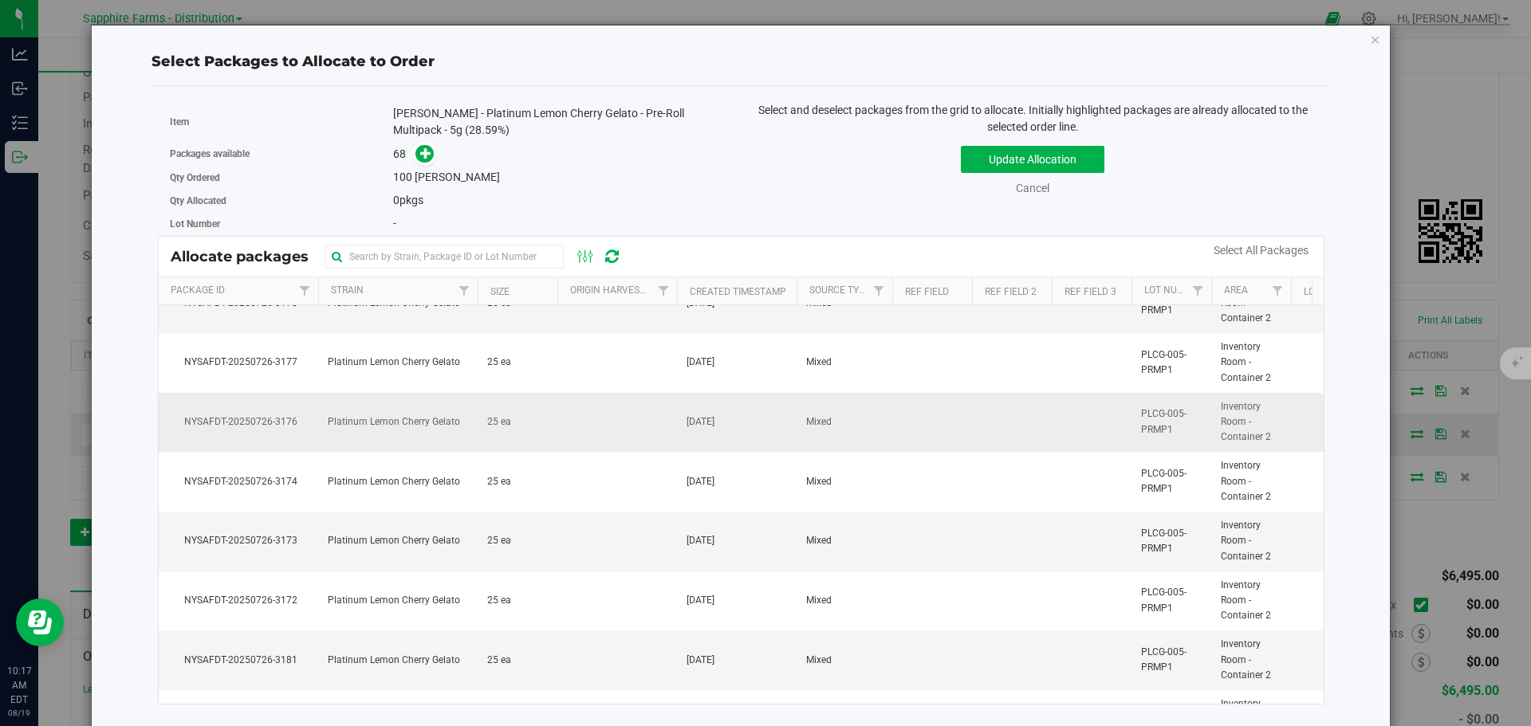
click at [409, 427] on span "Platinum Lemon Cherry Gelato" at bounding box center [394, 422] width 132 height 15
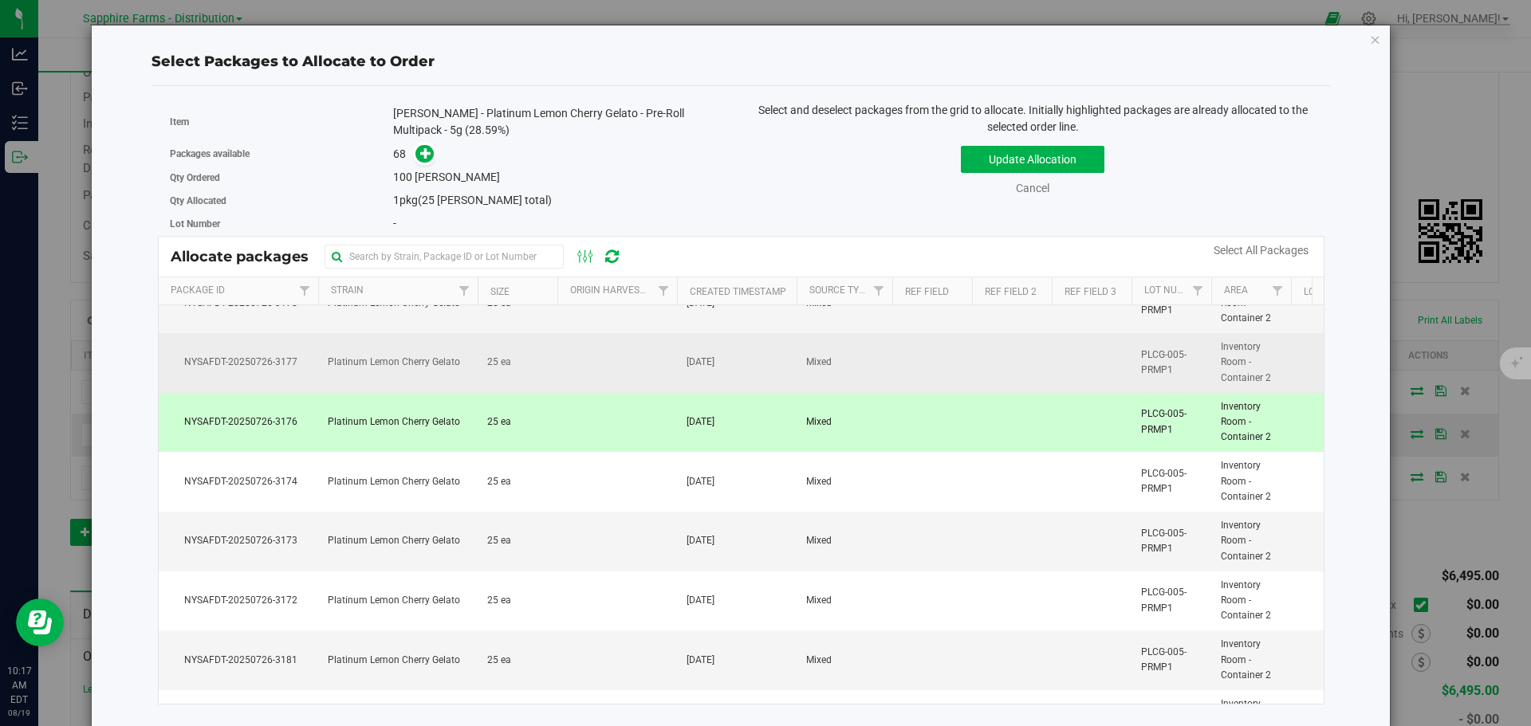
click at [414, 376] on td "Platinum Lemon Cherry Gelato" at bounding box center [397, 363] width 159 height 60
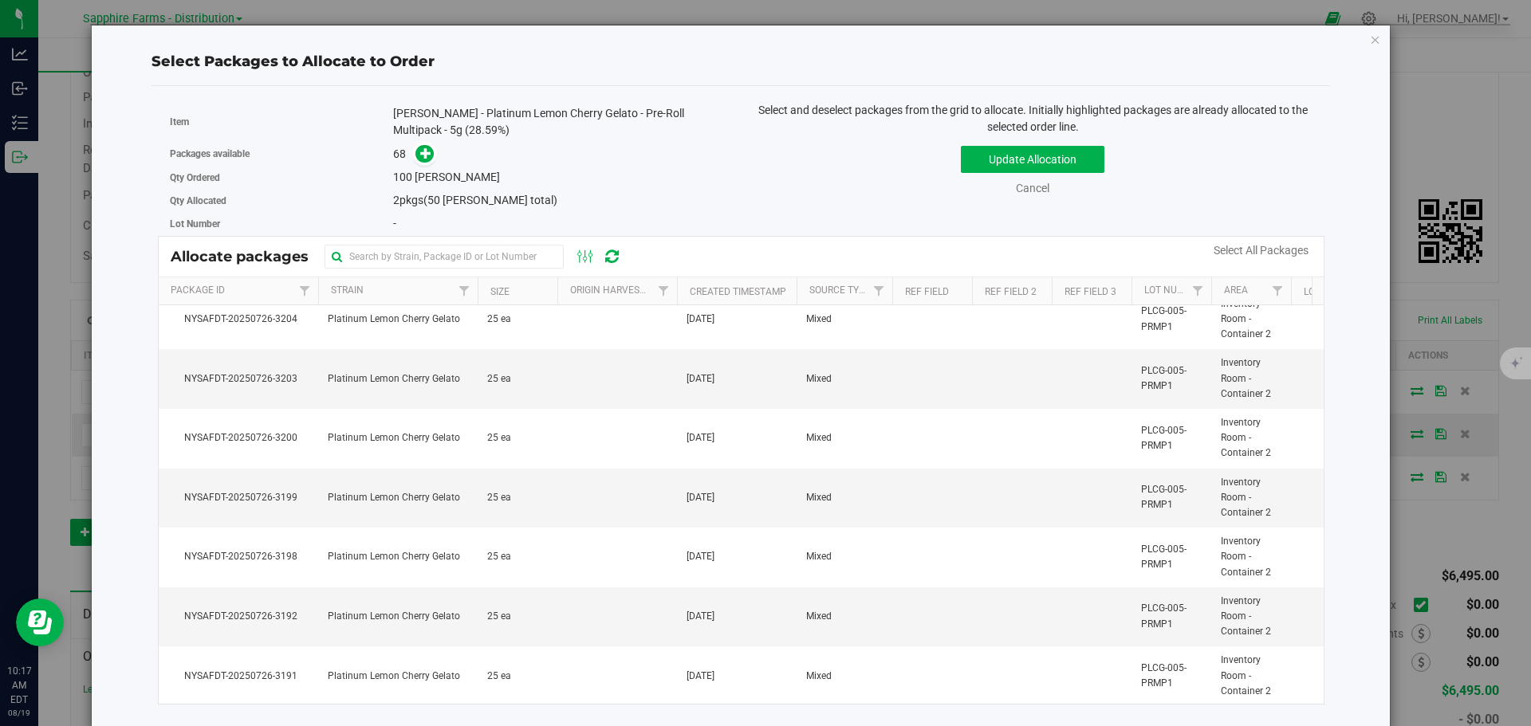
scroll to position [3110, 0]
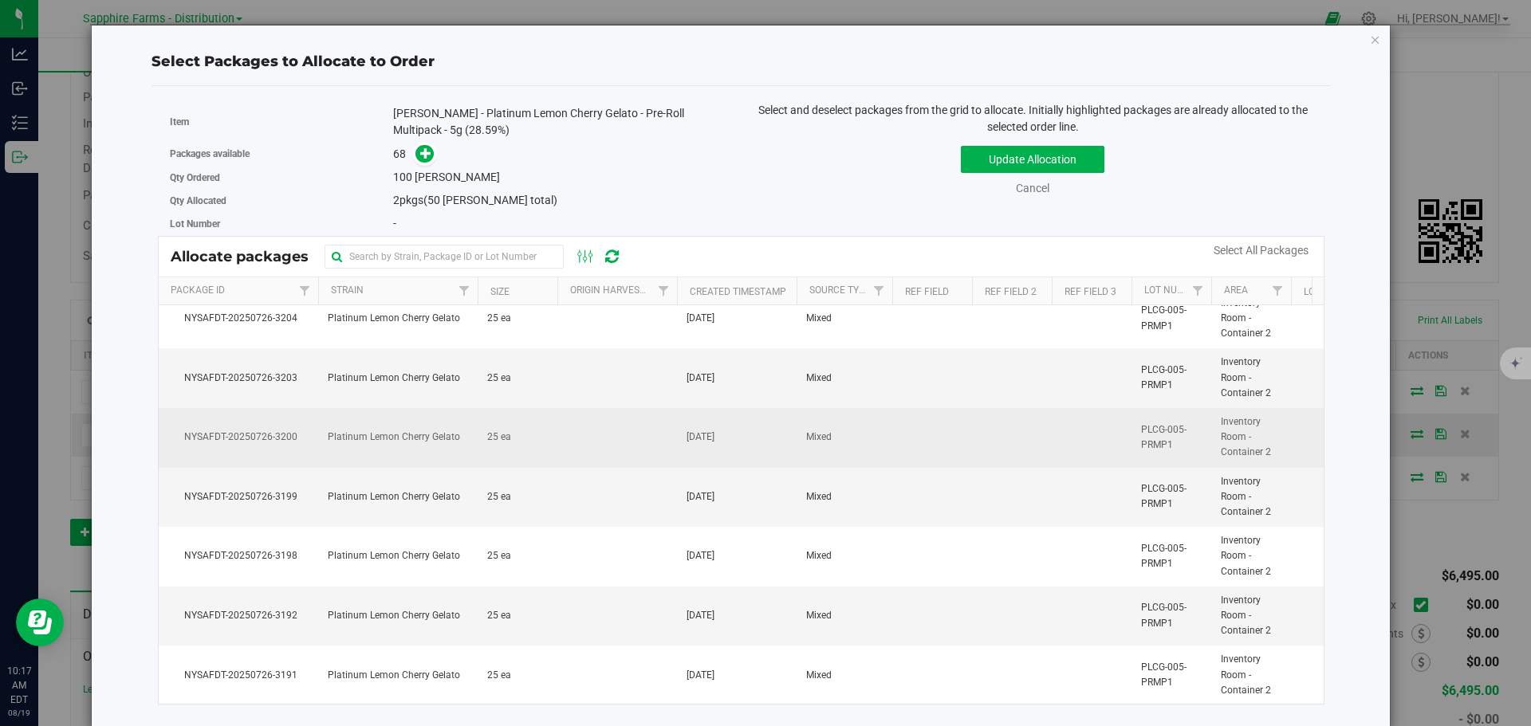
click at [436, 443] on span "Platinum Lemon Cherry Gelato" at bounding box center [394, 437] width 132 height 15
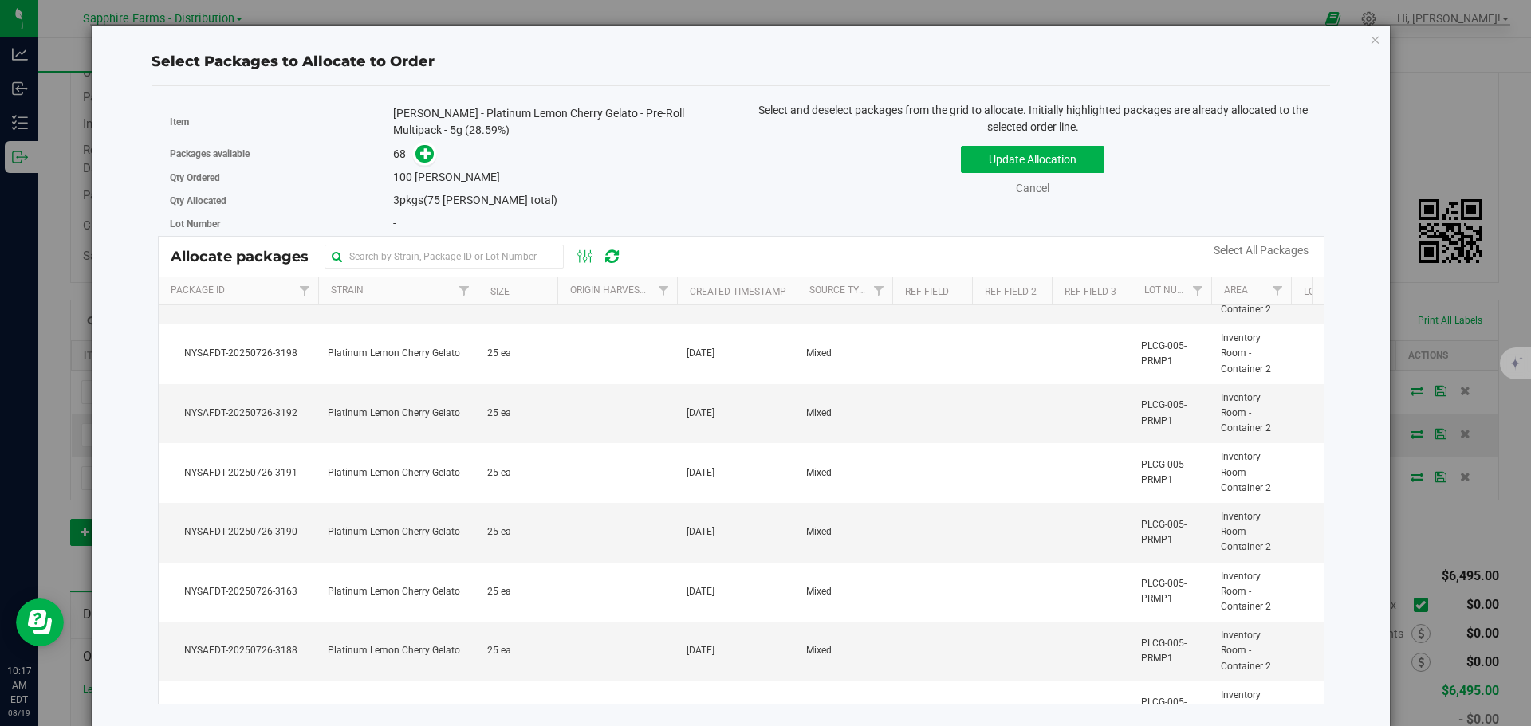
scroll to position [3349, 0]
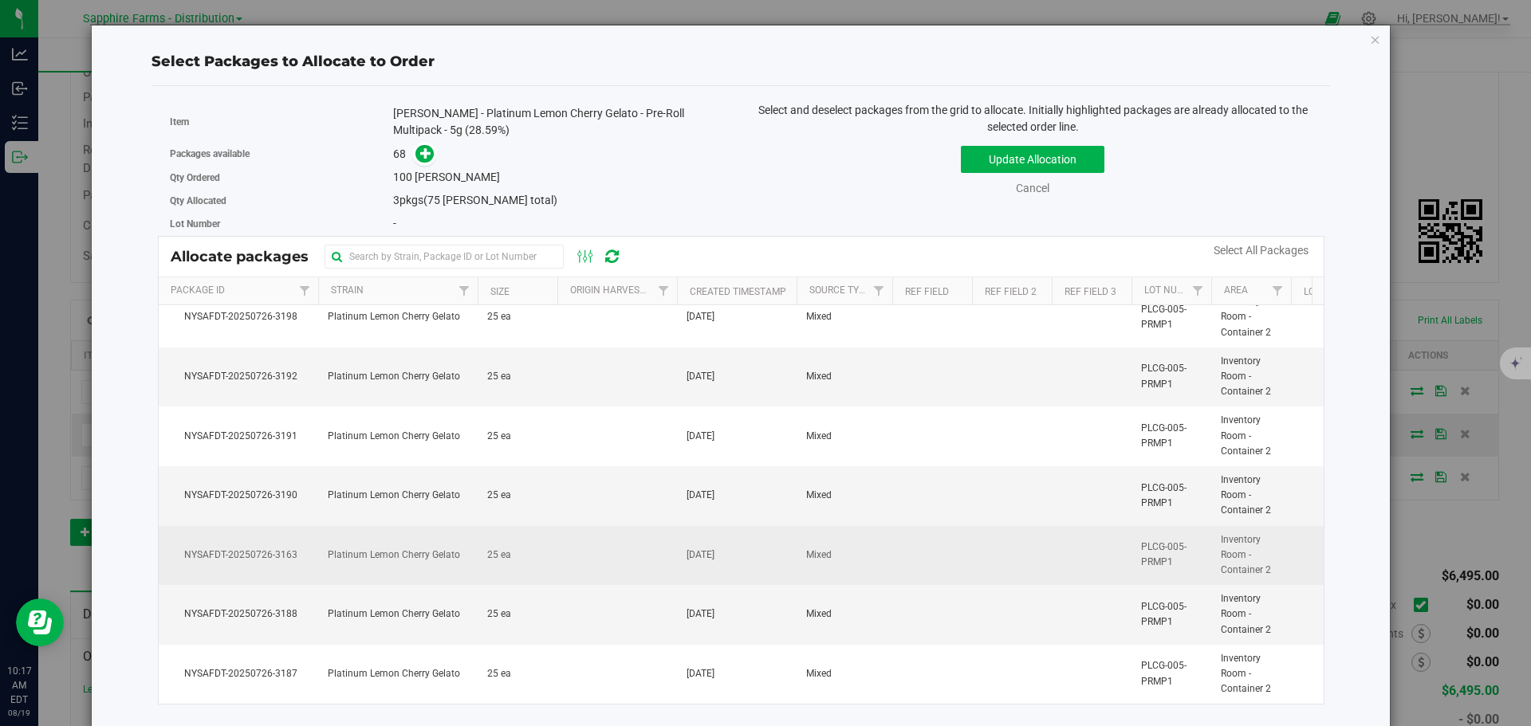
click at [408, 562] on span "Platinum Lemon Cherry Gelato" at bounding box center [394, 555] width 132 height 15
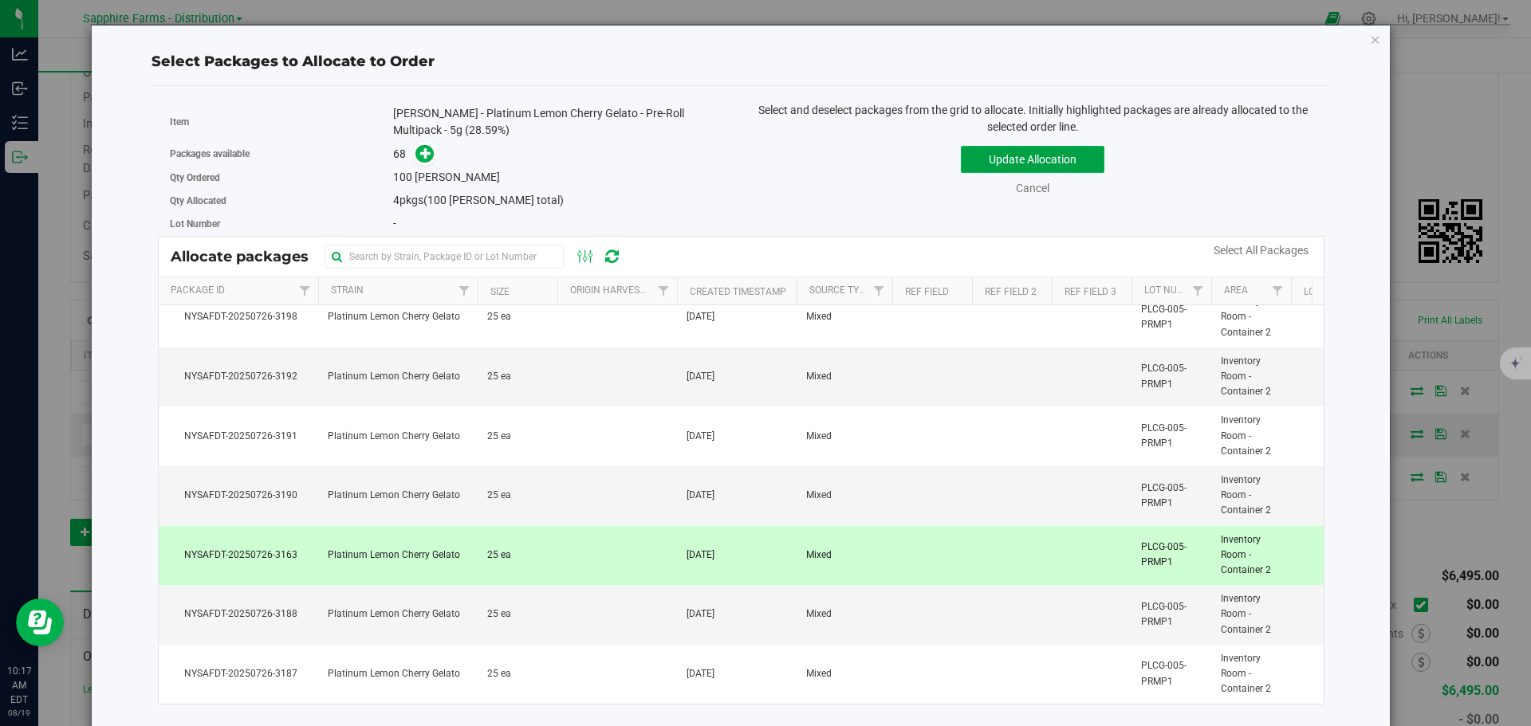
click at [1009, 166] on button "Update Allocation" at bounding box center [1033, 159] width 144 height 27
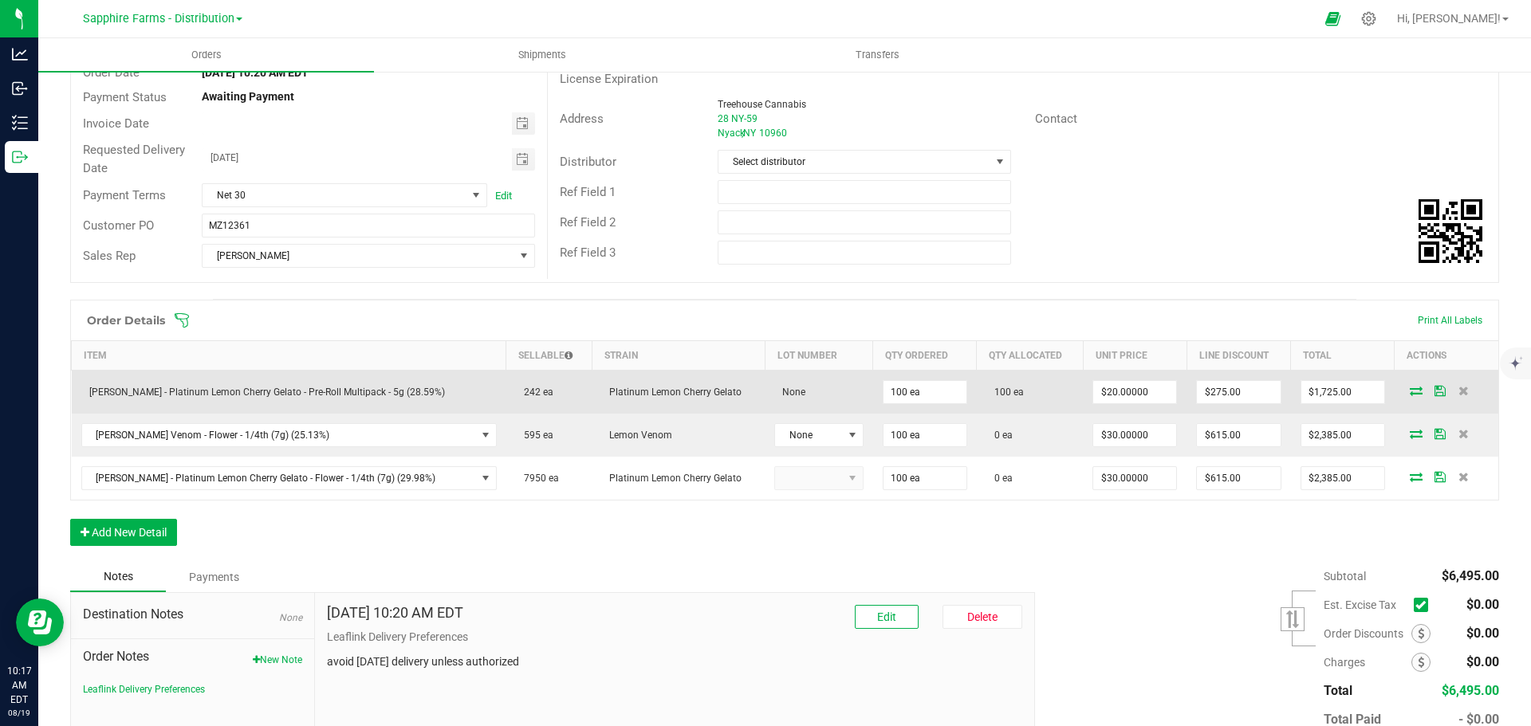
click at [1434, 391] on icon at bounding box center [1439, 391] width 11 height 10
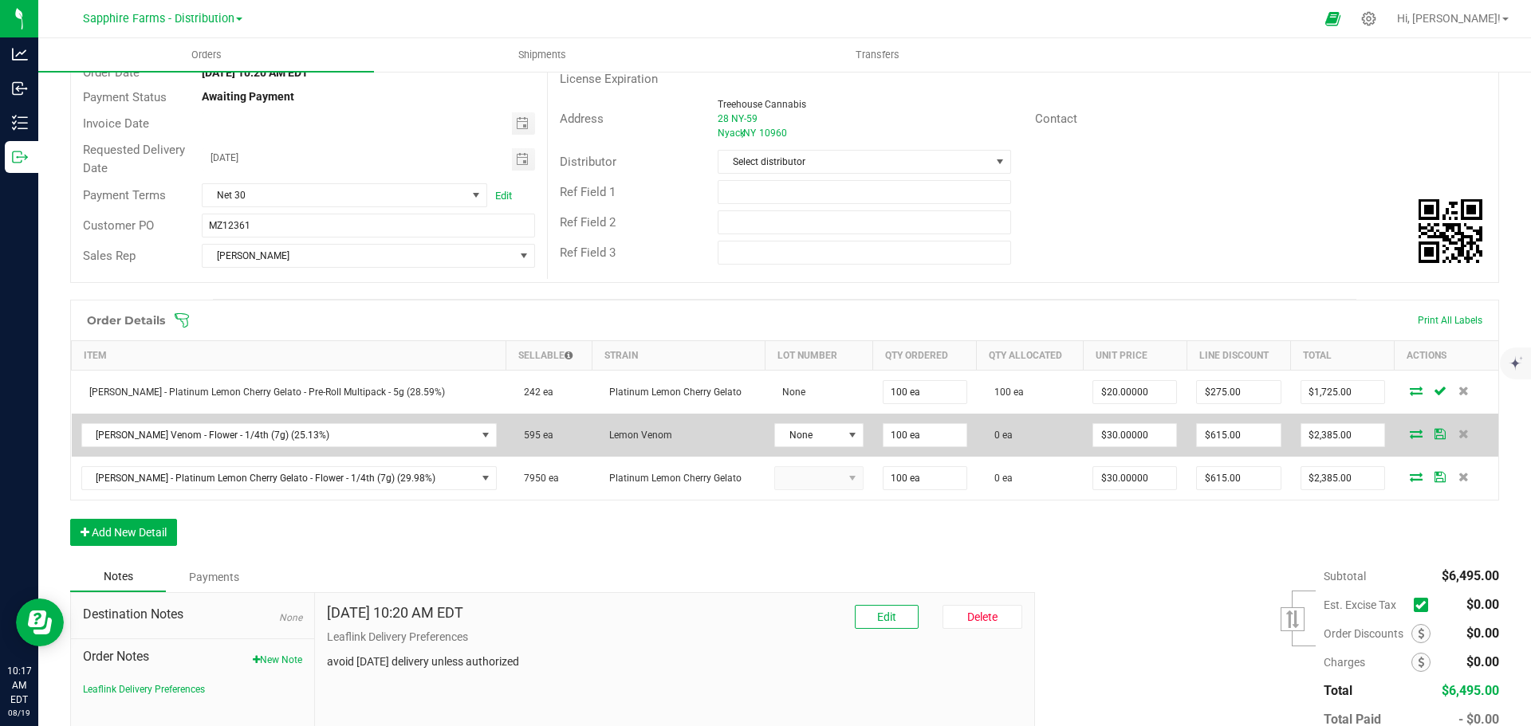
click at [1410, 435] on icon at bounding box center [1416, 434] width 13 height 10
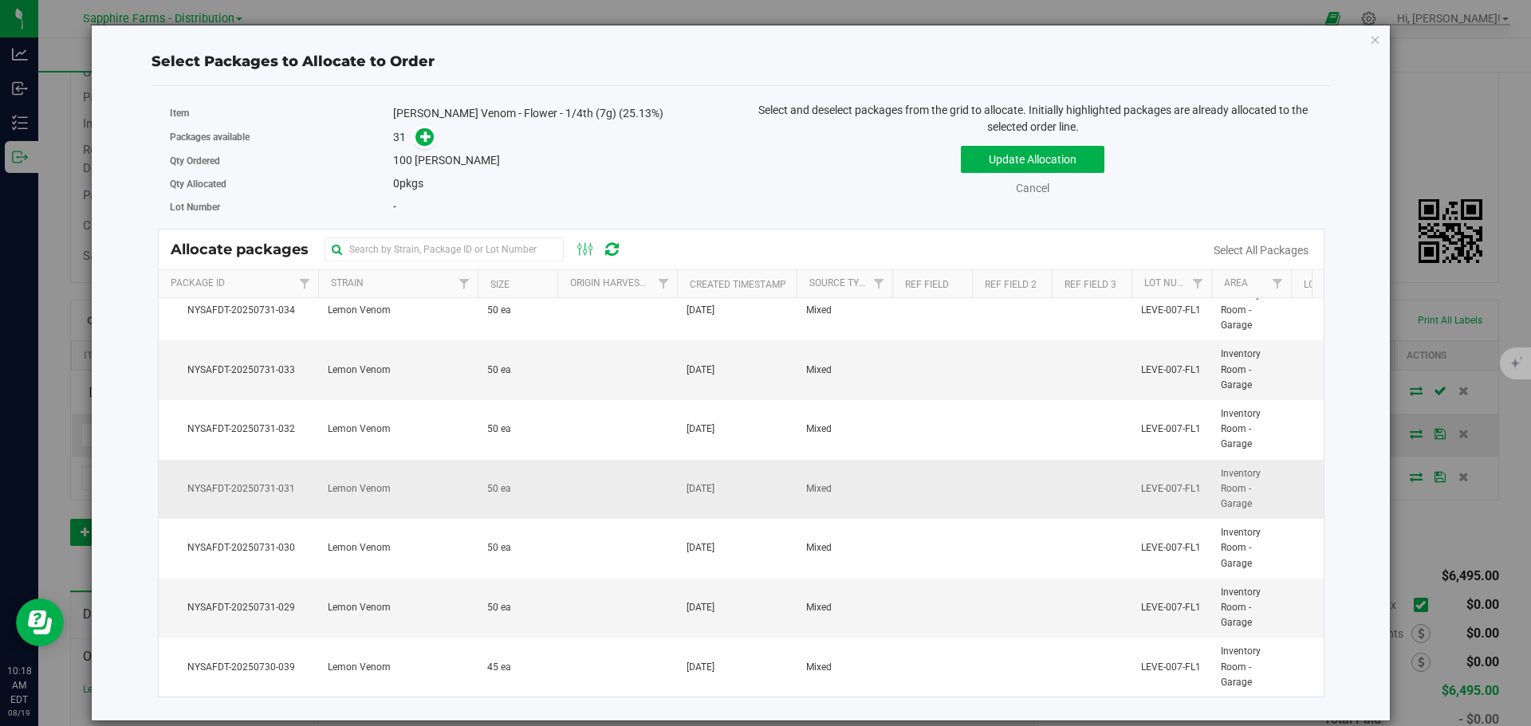
scroll to position [1457, 0]
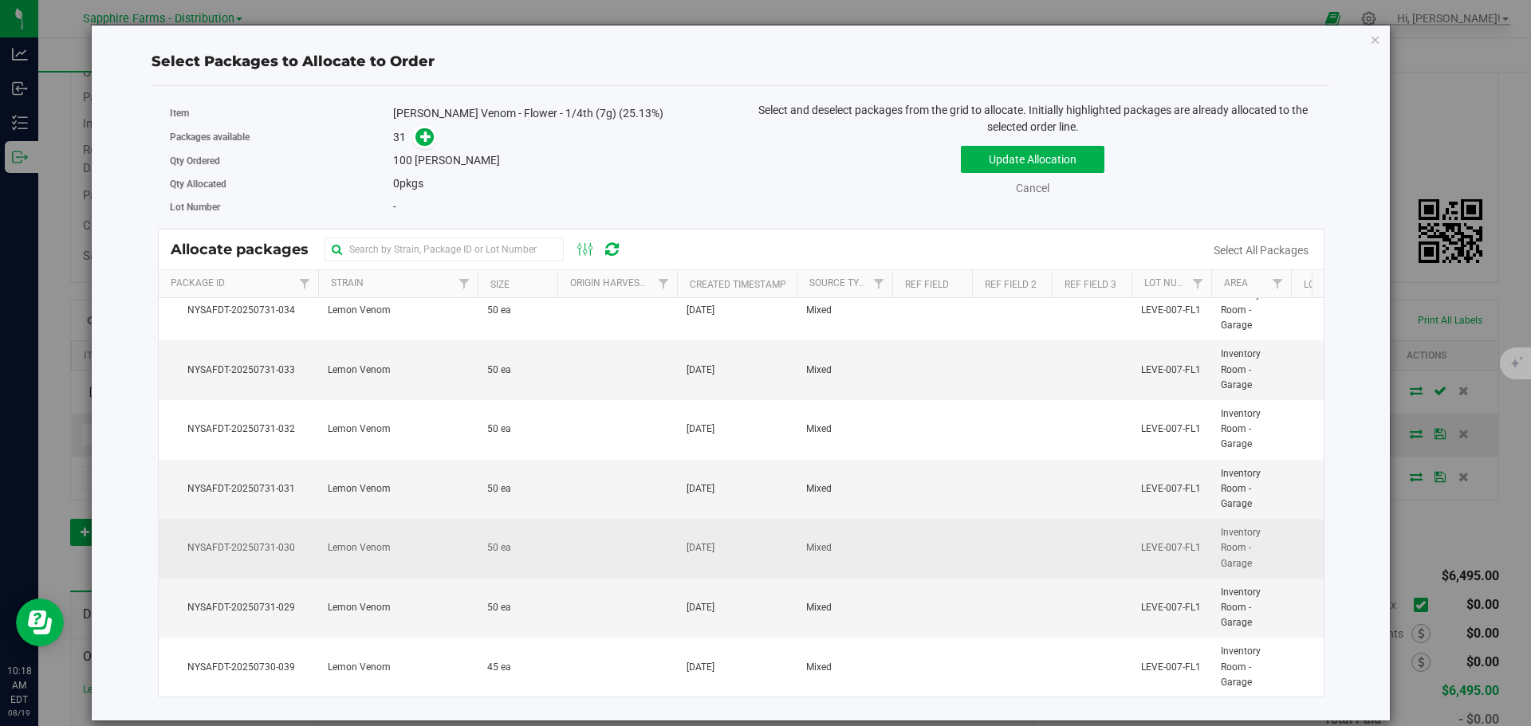
click at [368, 557] on td "Lemon Venom" at bounding box center [397, 549] width 159 height 60
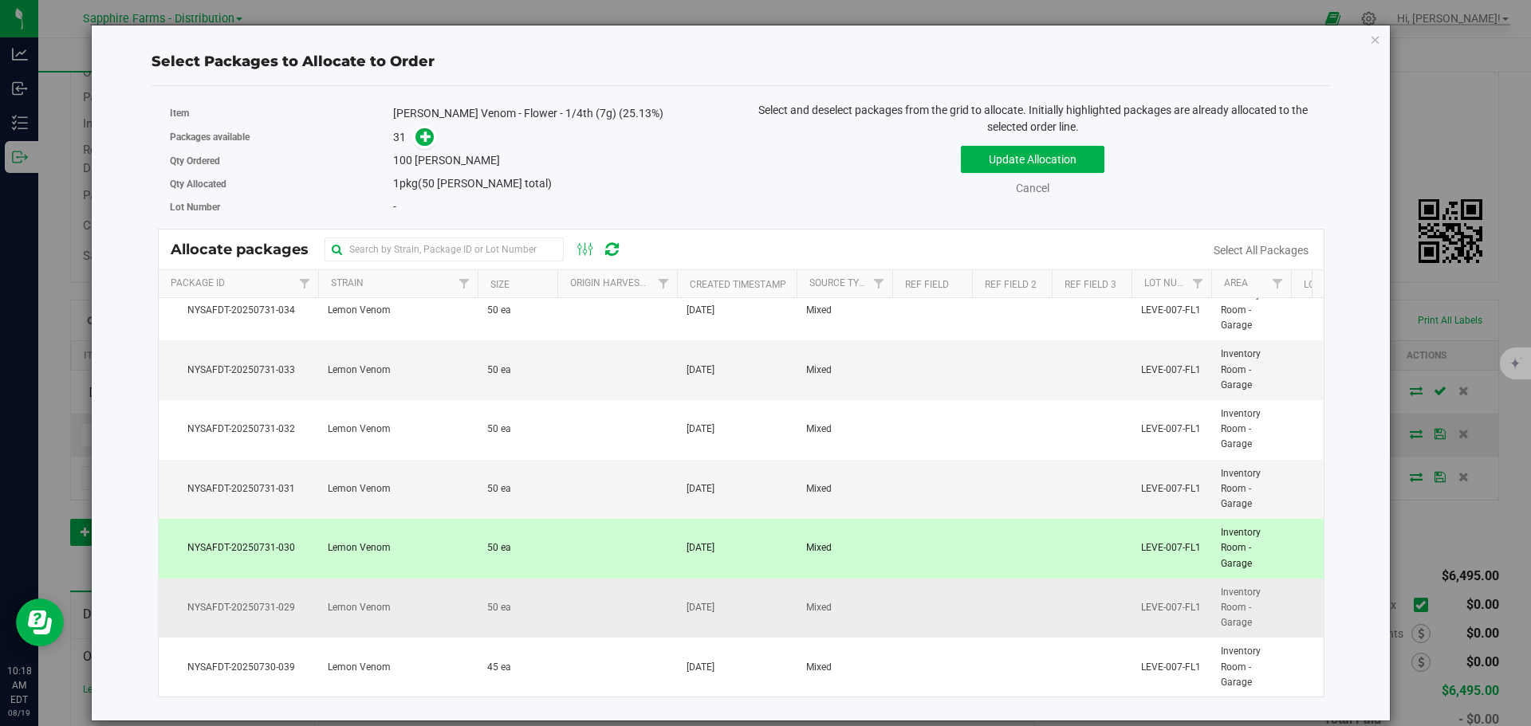
click at [368, 600] on span "Lemon Venom" at bounding box center [359, 607] width 63 height 15
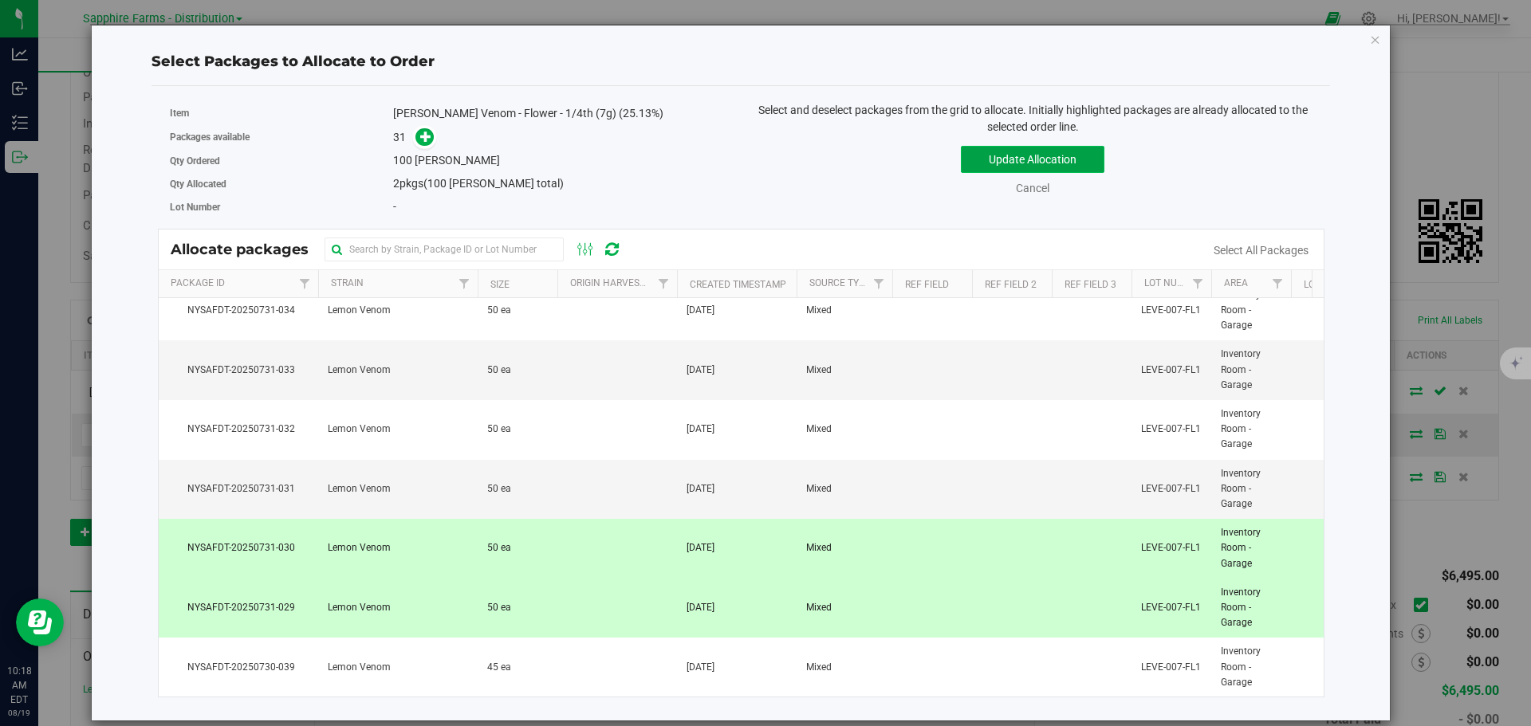
click at [1002, 169] on button "Update Allocation" at bounding box center [1033, 159] width 144 height 27
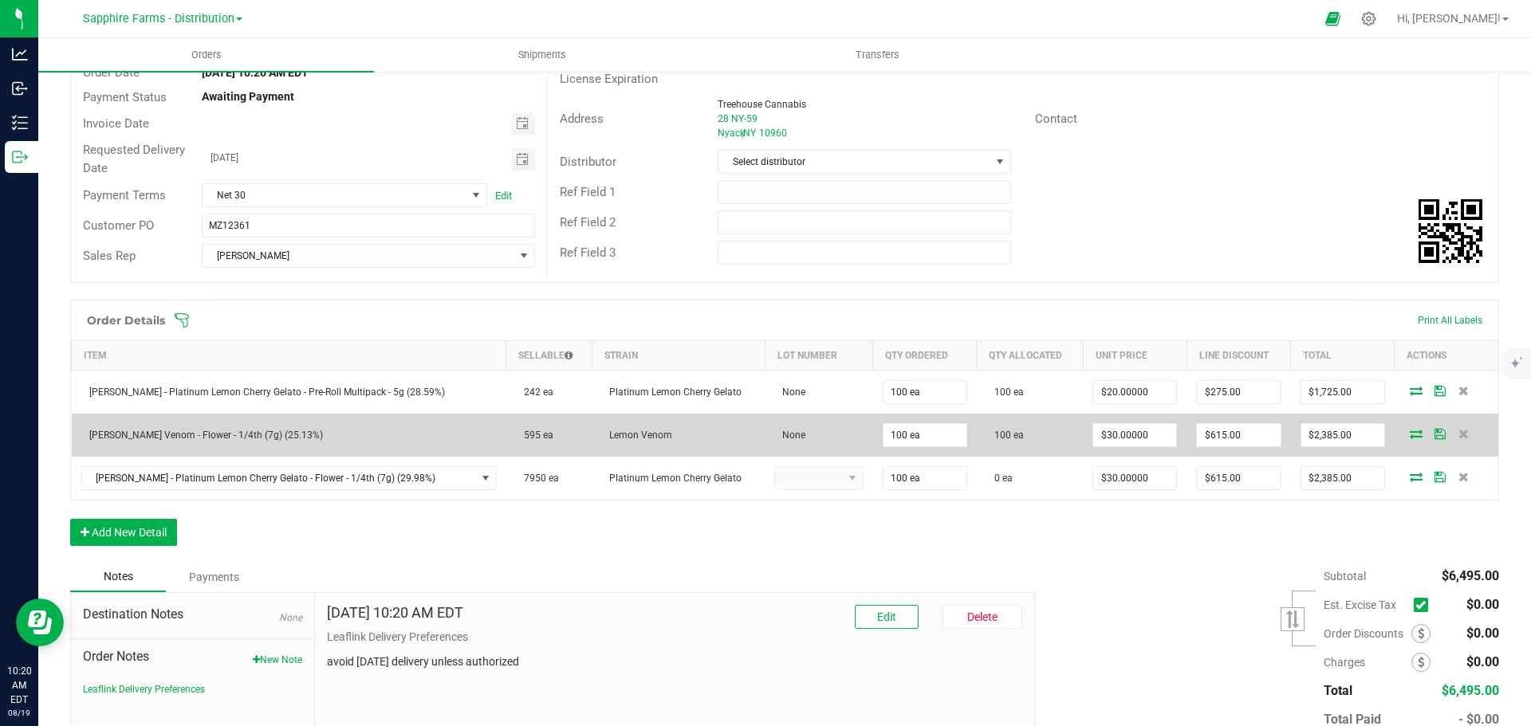
click at [1434, 431] on icon at bounding box center [1439, 434] width 11 height 10
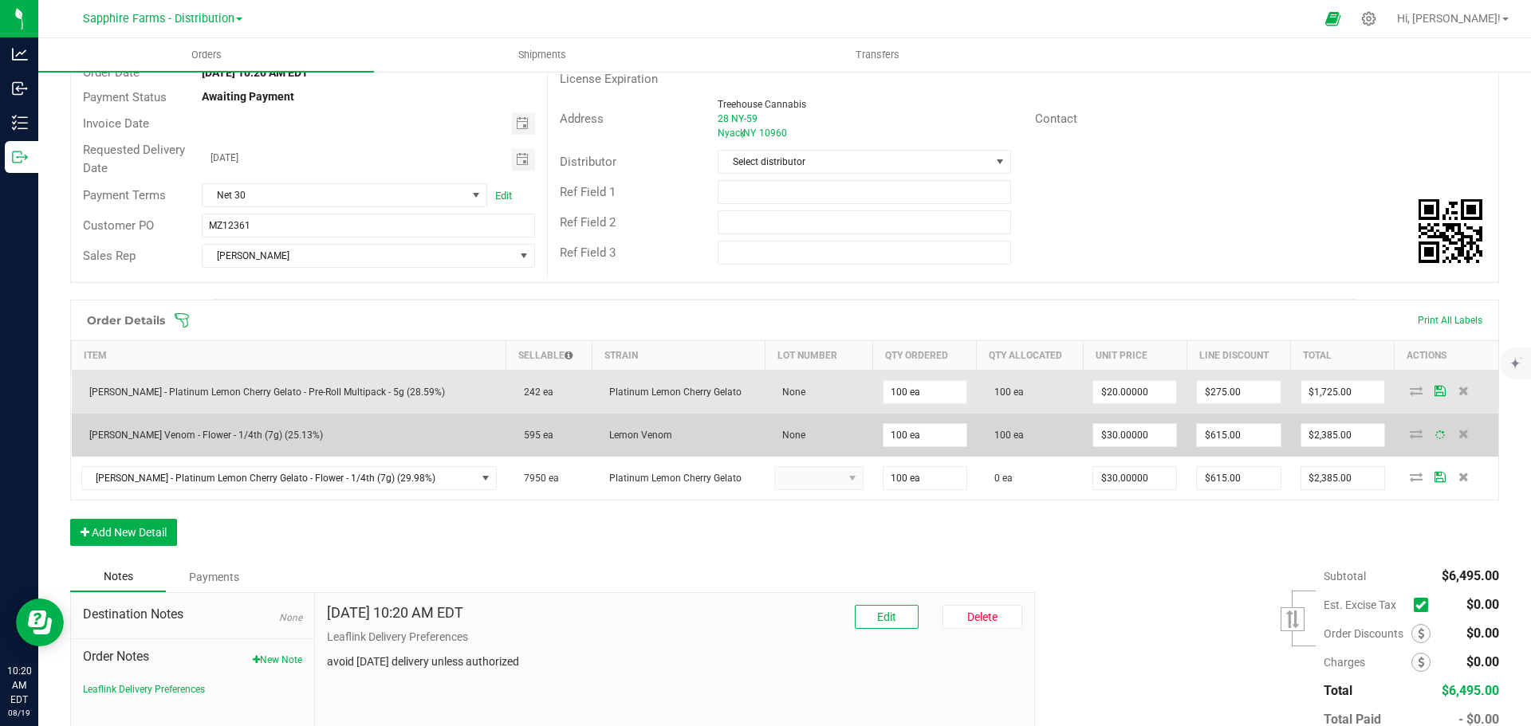
click at [1434, 395] on icon at bounding box center [1439, 391] width 11 height 10
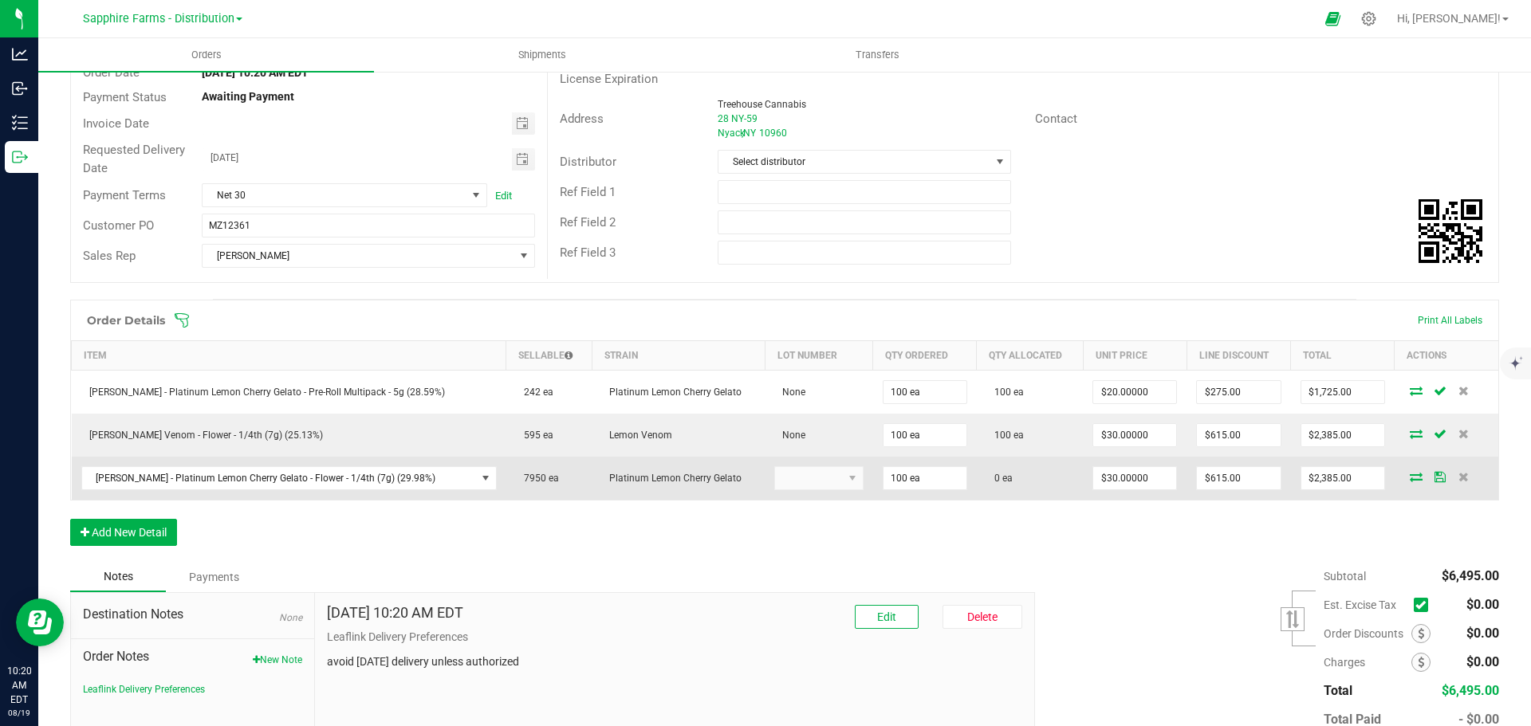
click at [1410, 476] on icon at bounding box center [1416, 477] width 13 height 10
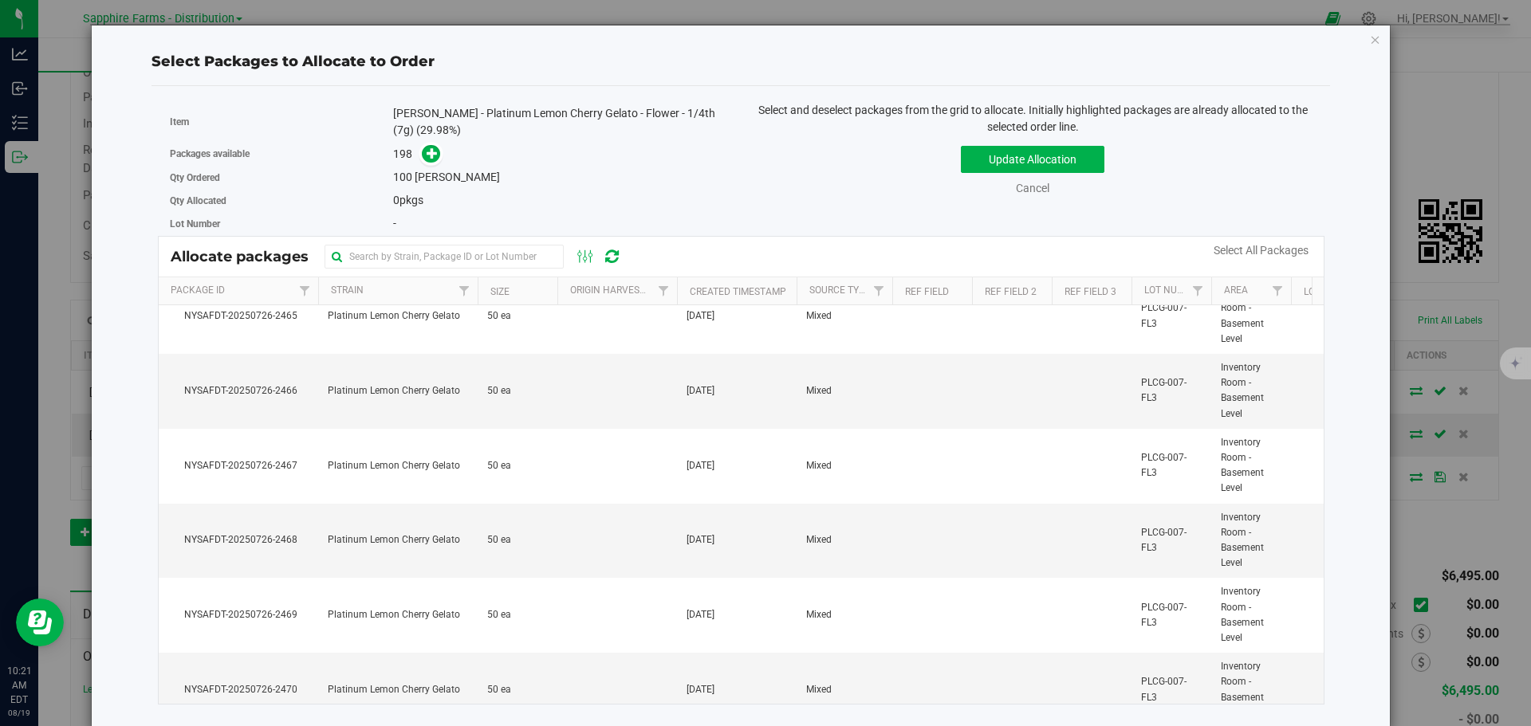
scroll to position [0, 0]
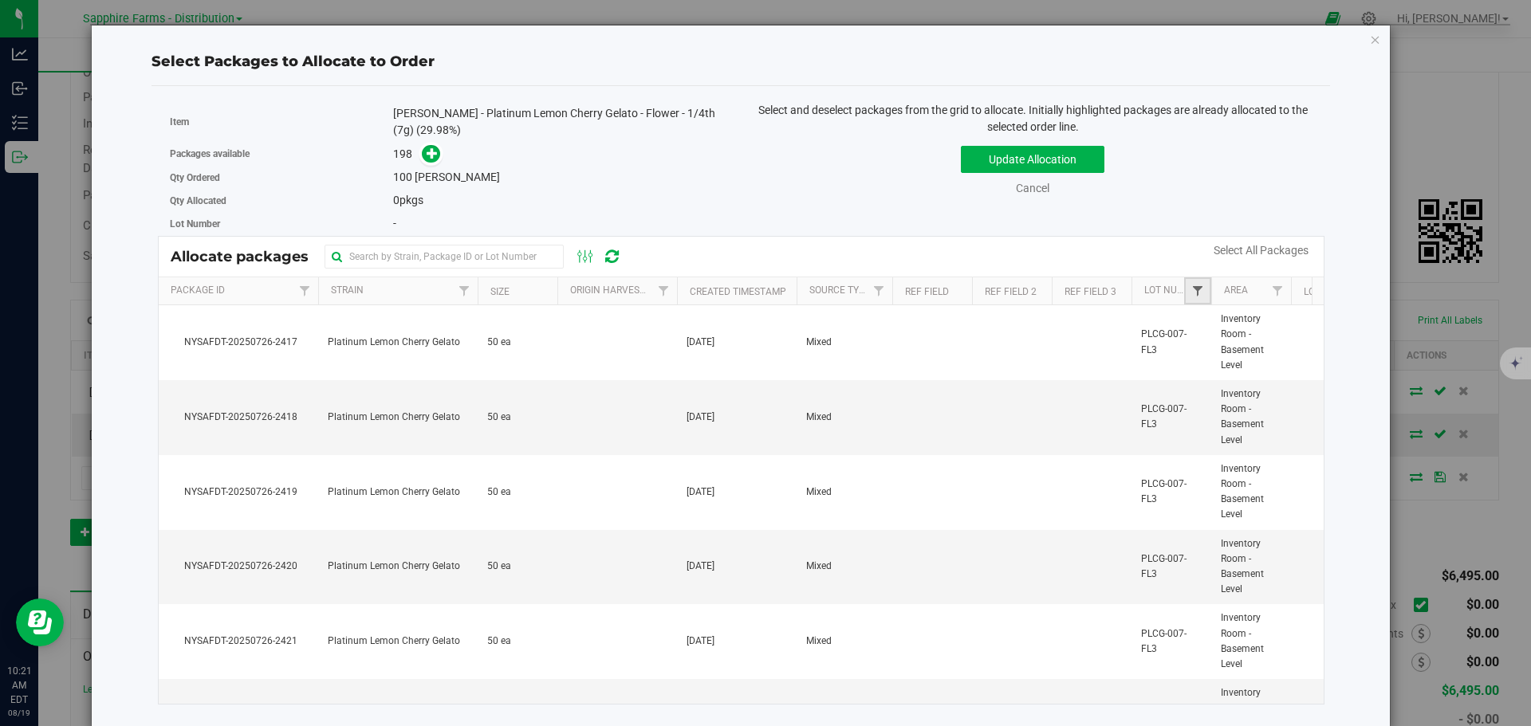
click at [1201, 289] on span "Filter" at bounding box center [1197, 291] width 13 height 13
click at [1261, 292] on th "Area" at bounding box center [1251, 291] width 80 height 28
click at [1278, 289] on span "Filter" at bounding box center [1277, 291] width 13 height 13
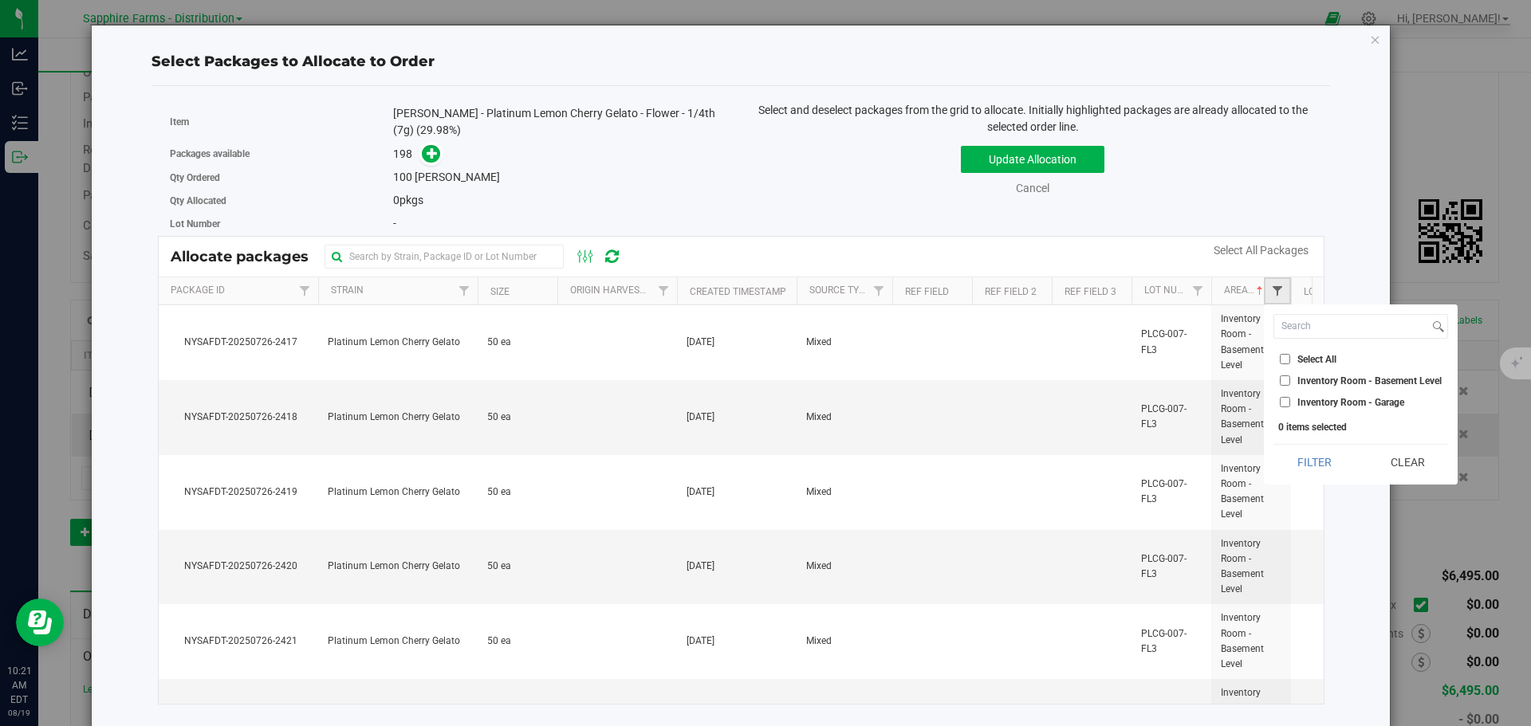
click at [1278, 292] on span "Filter" at bounding box center [1277, 291] width 13 height 13
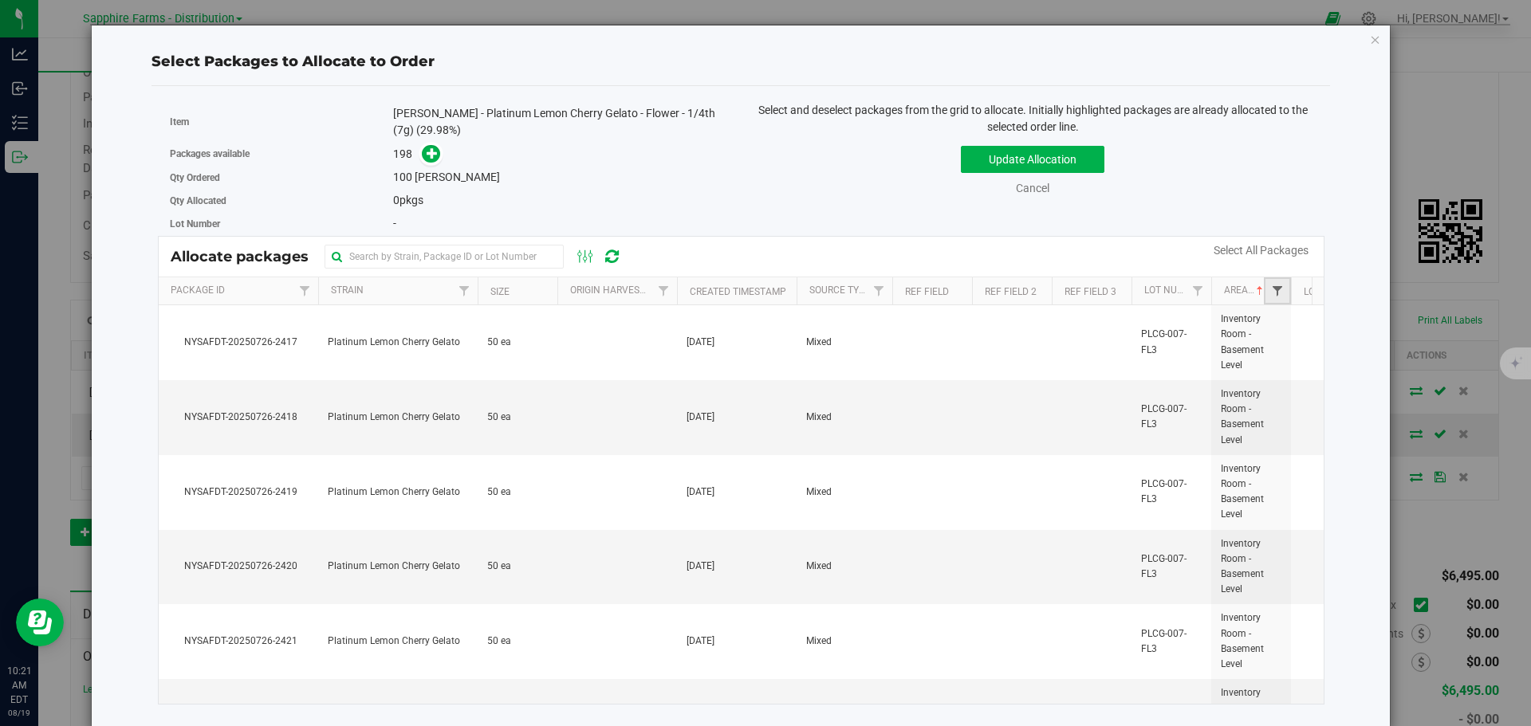
click at [1278, 292] on span "Filter" at bounding box center [1277, 291] width 13 height 13
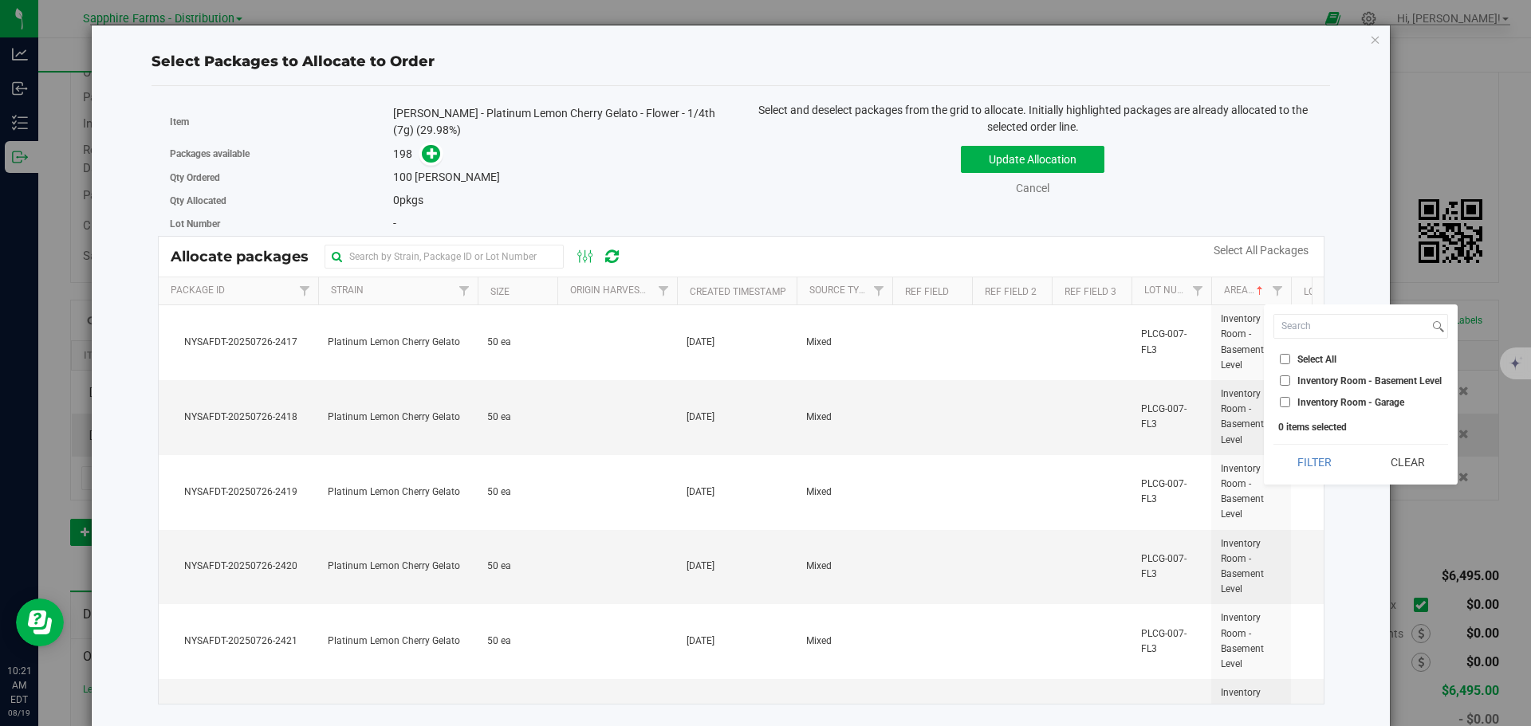
click at [1335, 407] on span "Inventory Room - Garage" at bounding box center [1350, 403] width 107 height 10
click at [1290, 407] on input "Inventory Room - Garage" at bounding box center [1285, 402] width 10 height 10
click at [1328, 468] on button "Filter" at bounding box center [1313, 462] width 81 height 35
checkbox input "true"
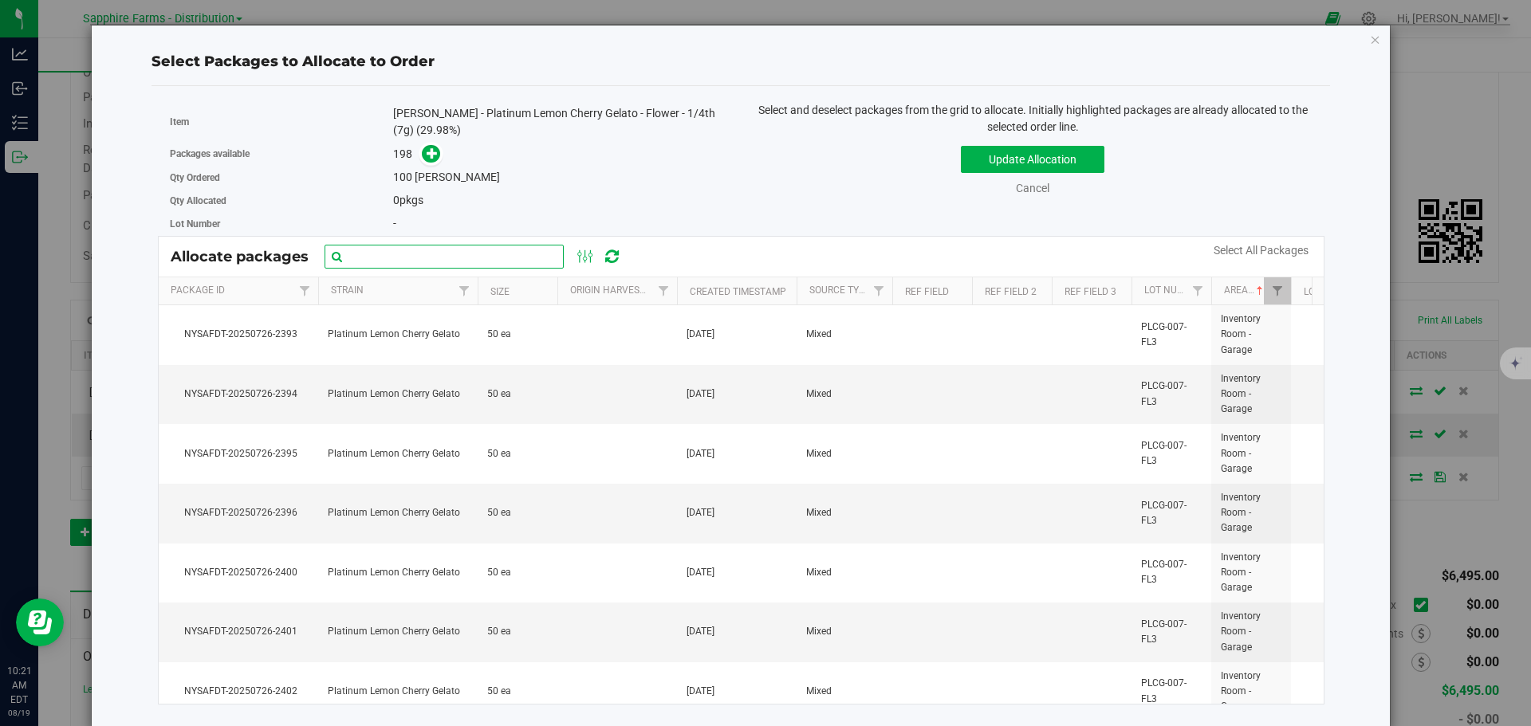
click at [450, 252] on input "text" at bounding box center [444, 257] width 239 height 24
paste input "Nysafdt-20250726-2400"
type input "Nysafdt-20250726-2400"
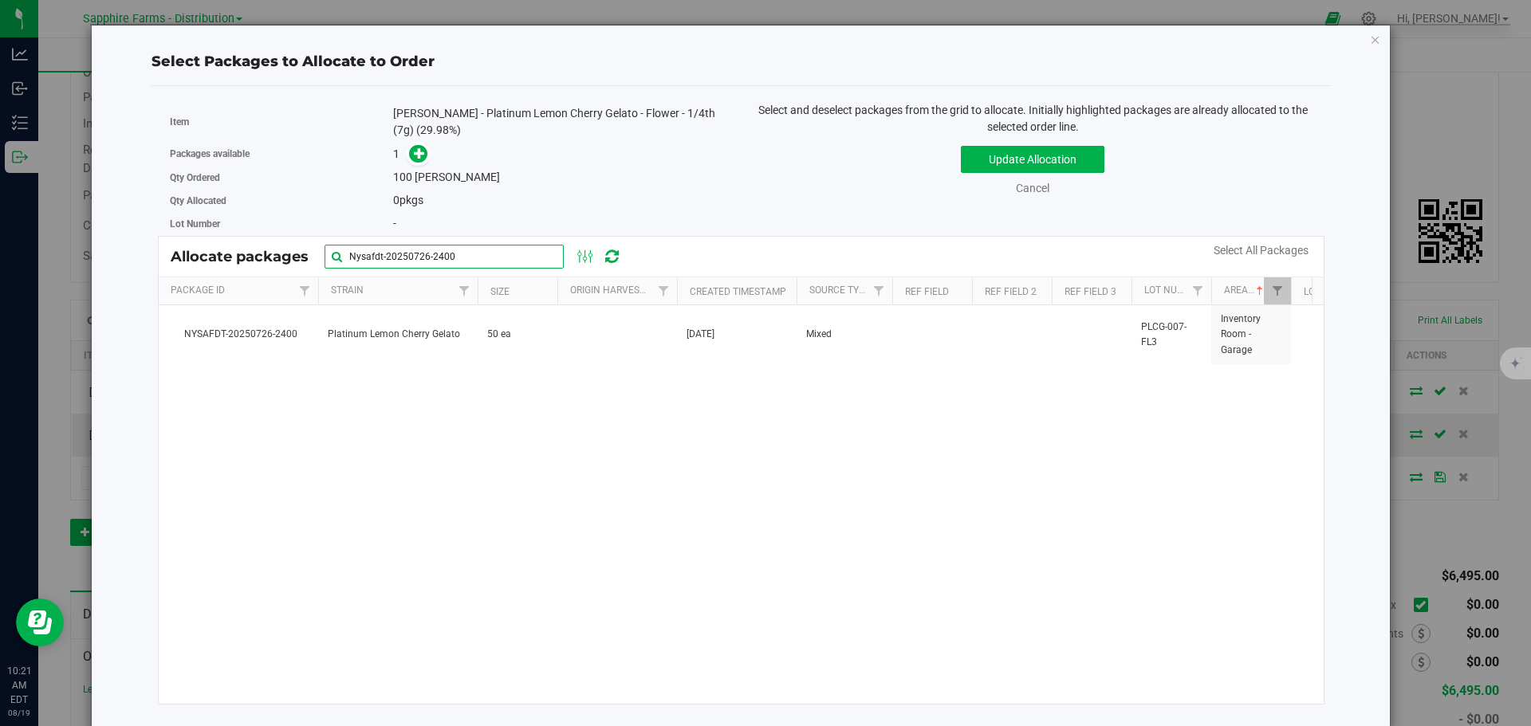
drag, startPoint x: 498, startPoint y: 260, endPoint x: 280, endPoint y: 260, distance: 217.7
click at [280, 260] on div "Allocate packages Nysafdt-20250726-2400" at bounding box center [404, 257] width 466 height 24
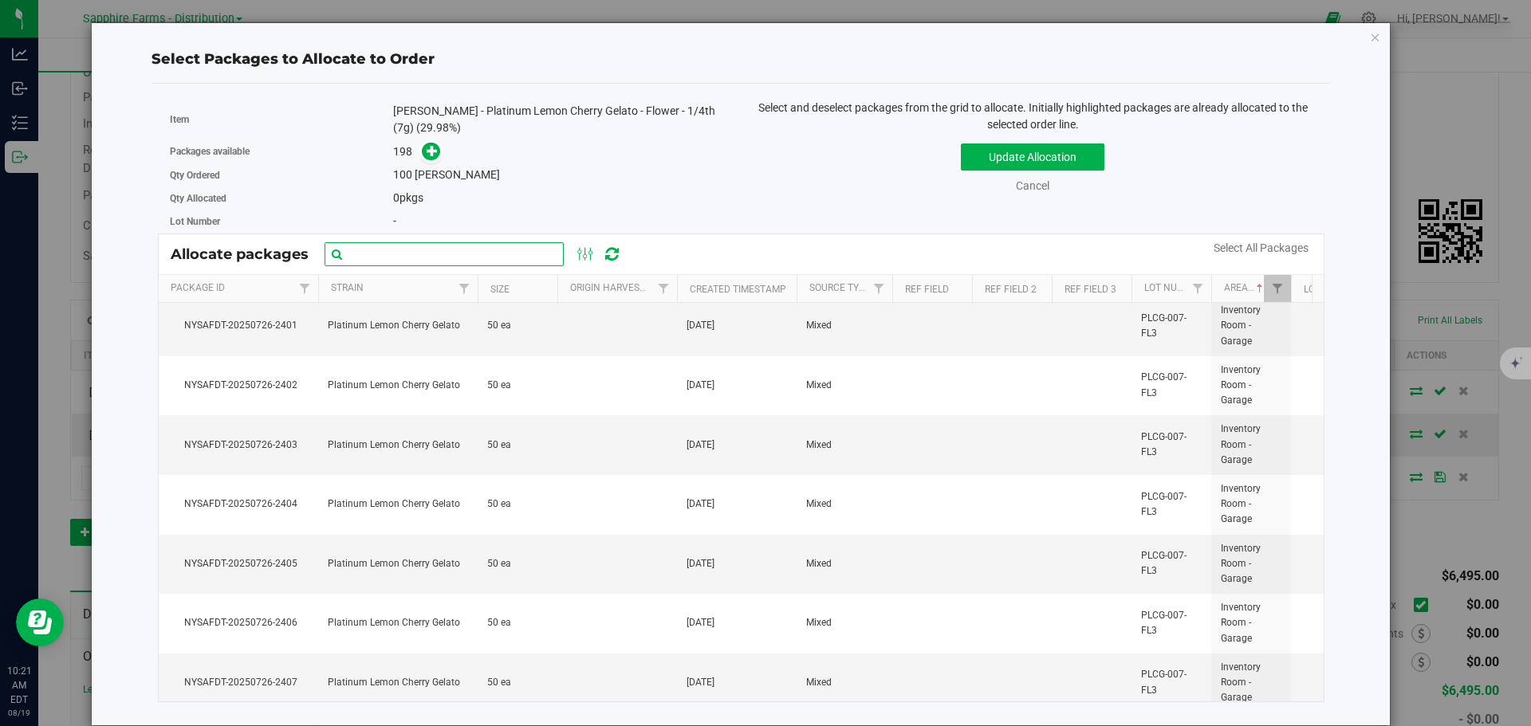
scroll to position [224, 0]
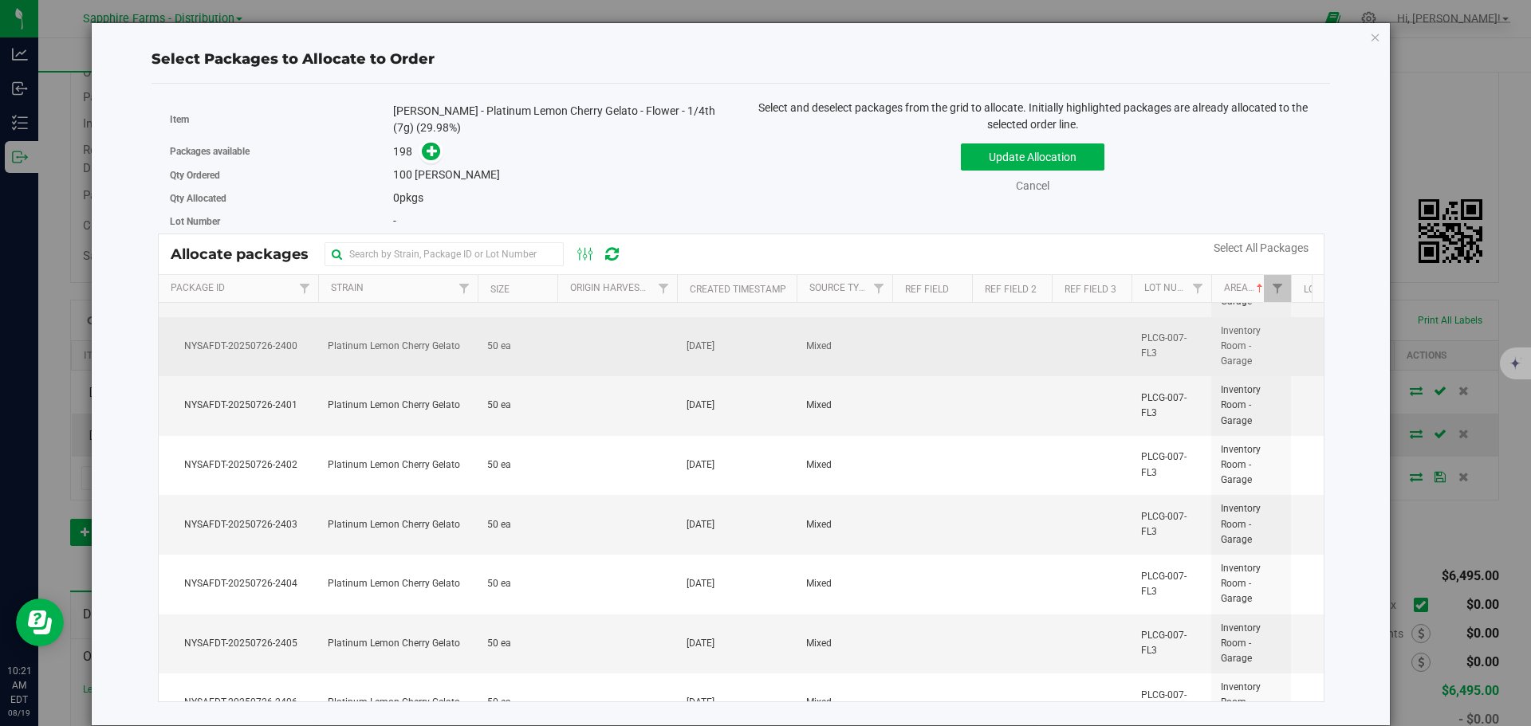
click at [276, 336] on td "NYSAFDT-20250726-2400" at bounding box center [238, 347] width 159 height 60
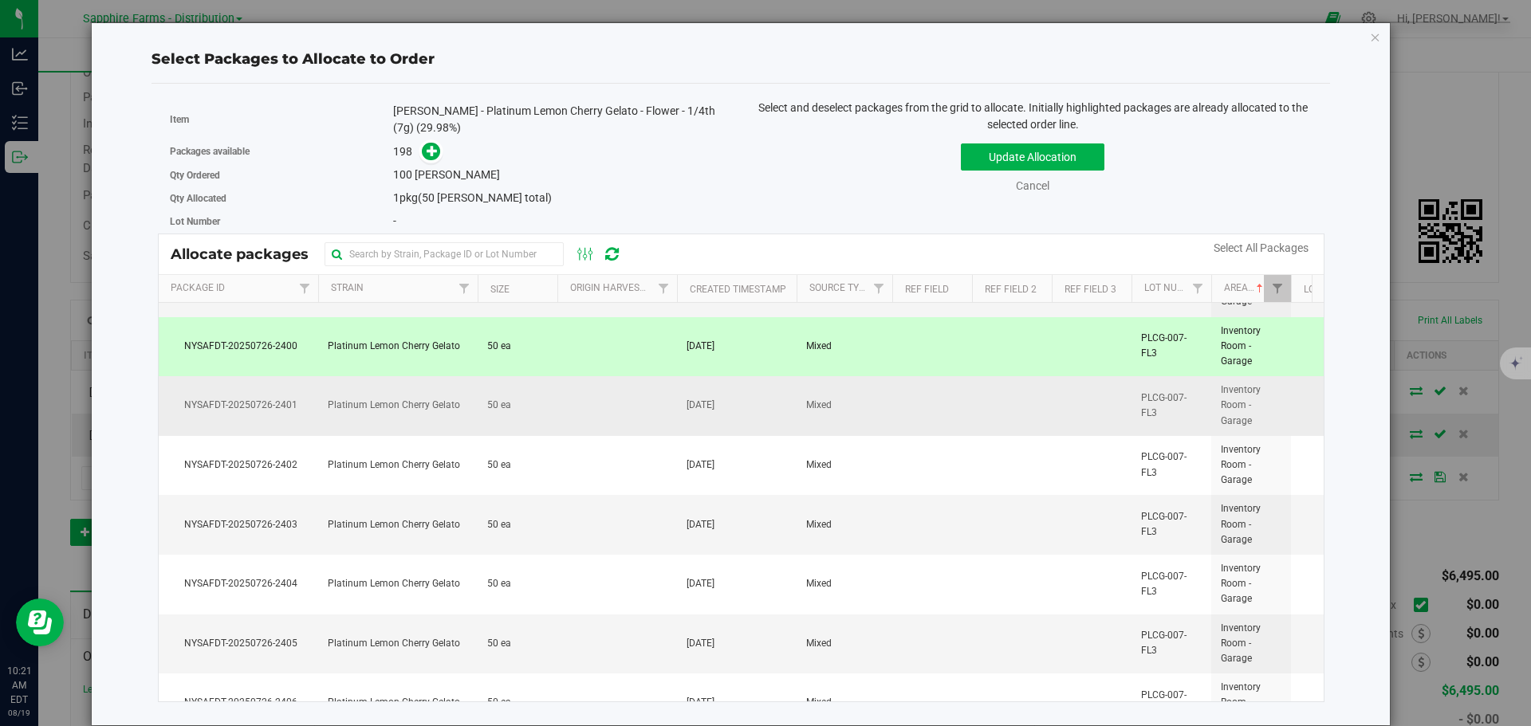
click at [289, 396] on td "NYSAFDT-20250726-2401" at bounding box center [238, 406] width 159 height 60
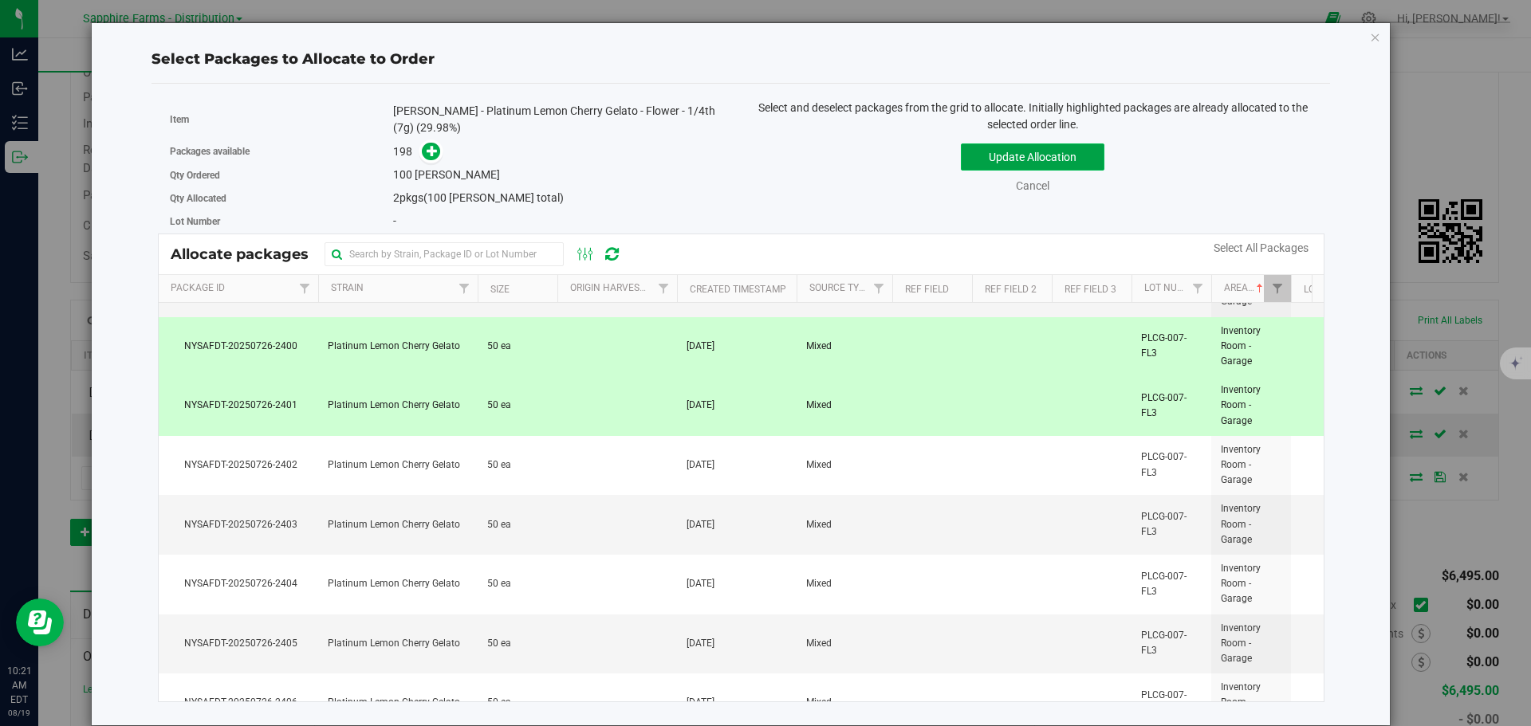
click at [990, 149] on button "Update Allocation" at bounding box center [1033, 157] width 144 height 27
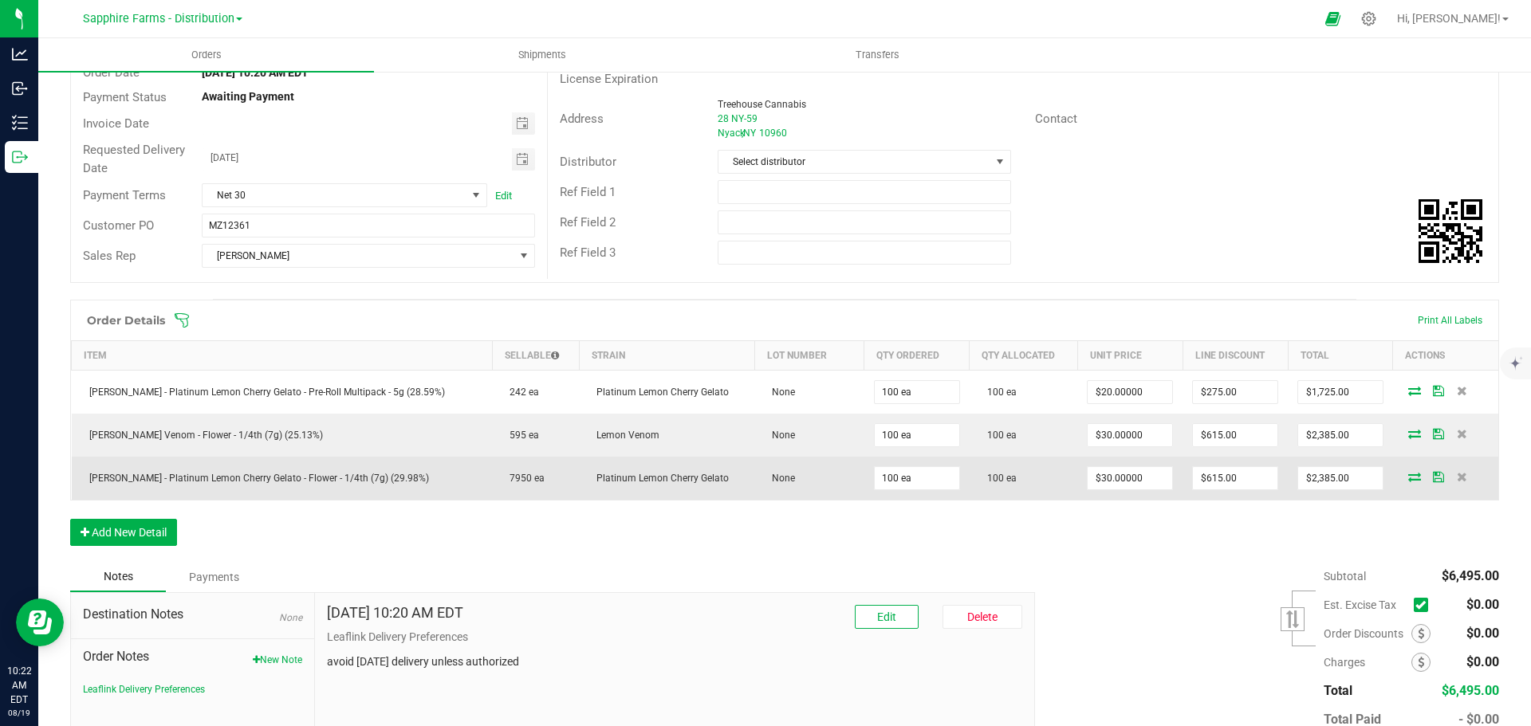
click at [1426, 483] on td at bounding box center [1445, 478] width 105 height 43
click at [1433, 478] on icon at bounding box center [1438, 477] width 11 height 10
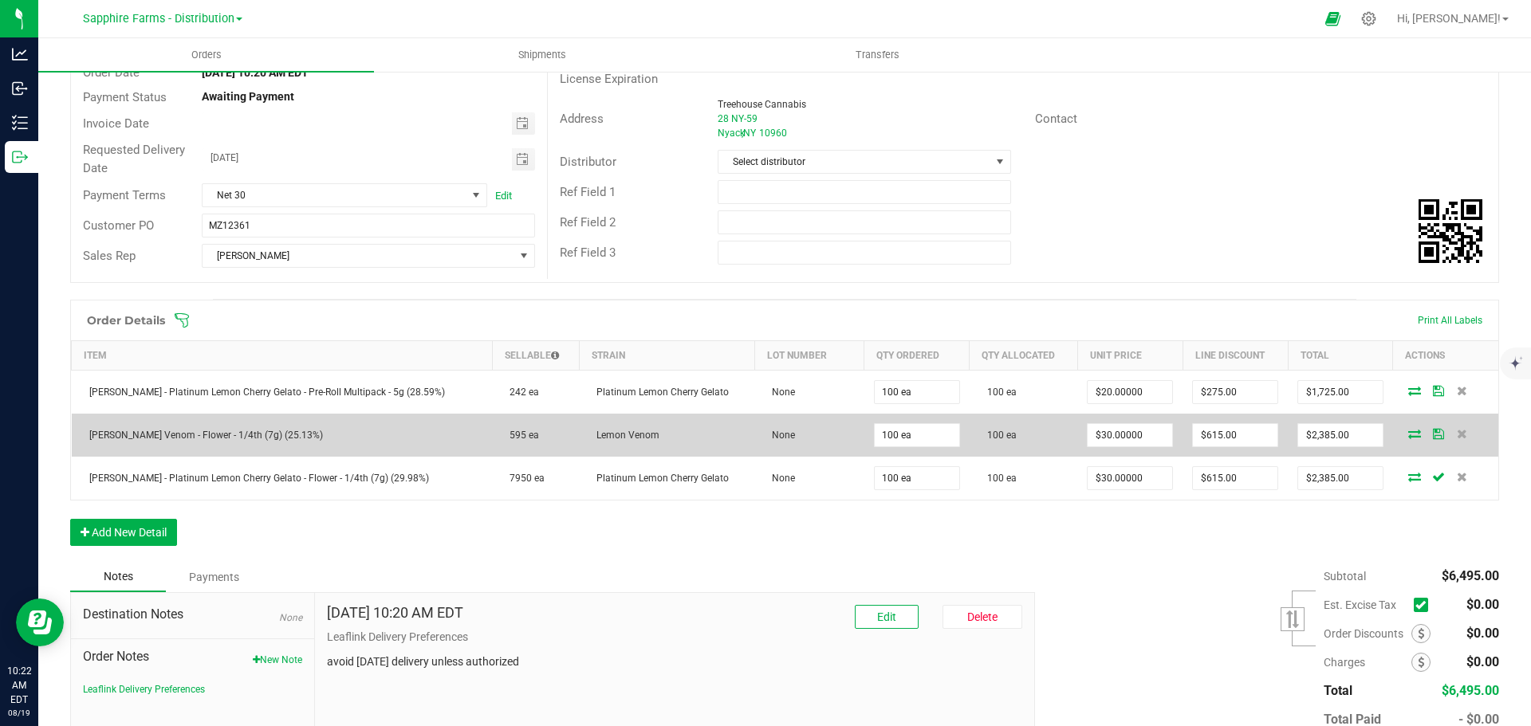
click at [1433, 434] on icon at bounding box center [1438, 434] width 11 height 10
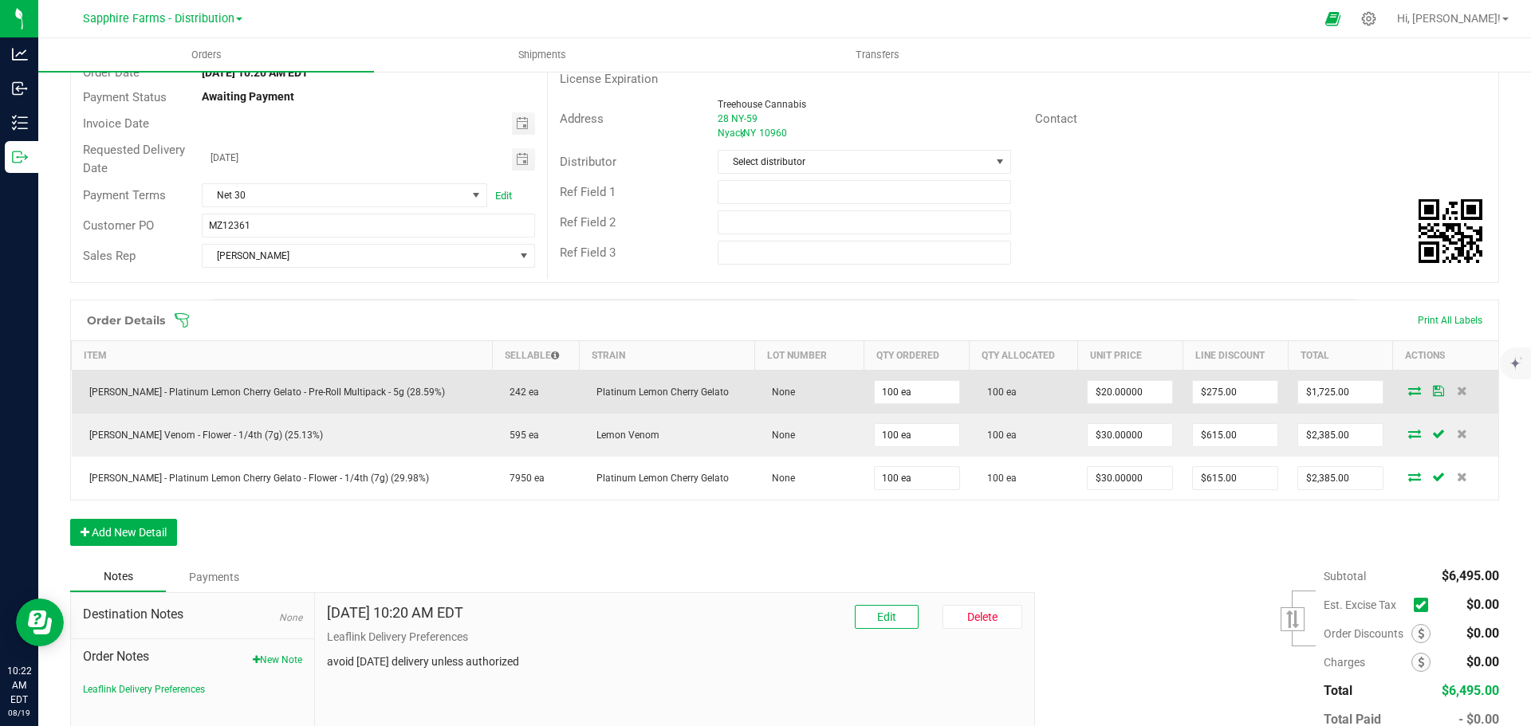
click at [1433, 392] on icon at bounding box center [1438, 391] width 11 height 10
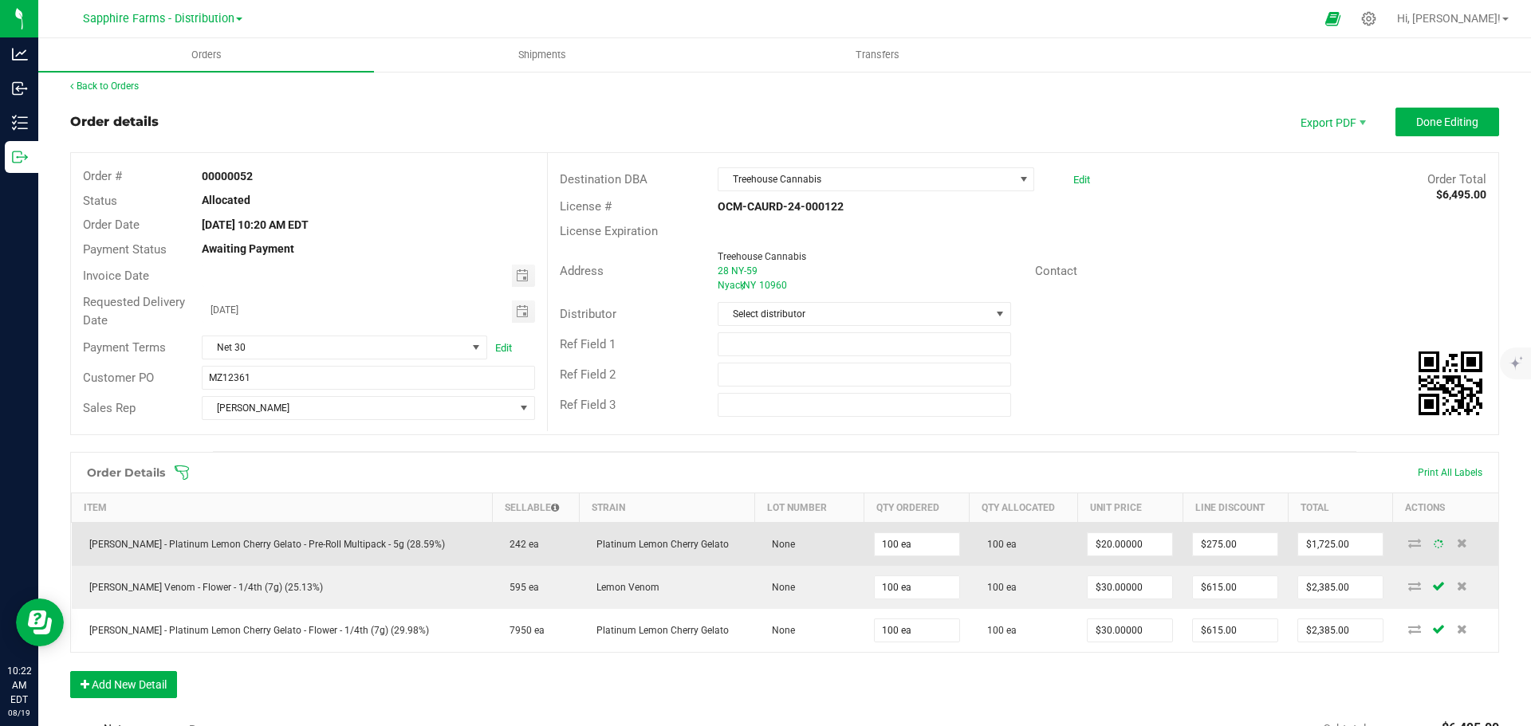
scroll to position [0, 0]
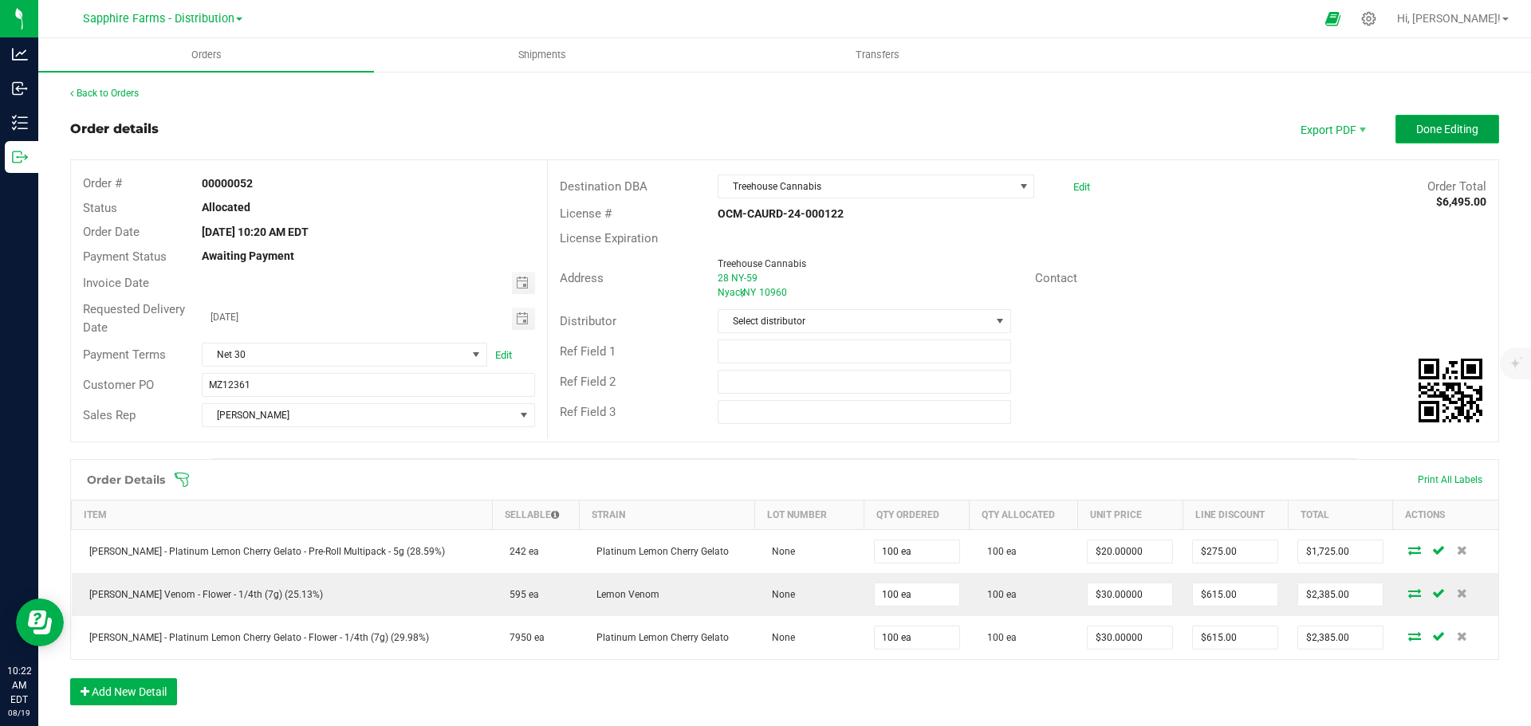
click at [1434, 130] on span "Done Editing" at bounding box center [1447, 129] width 62 height 13
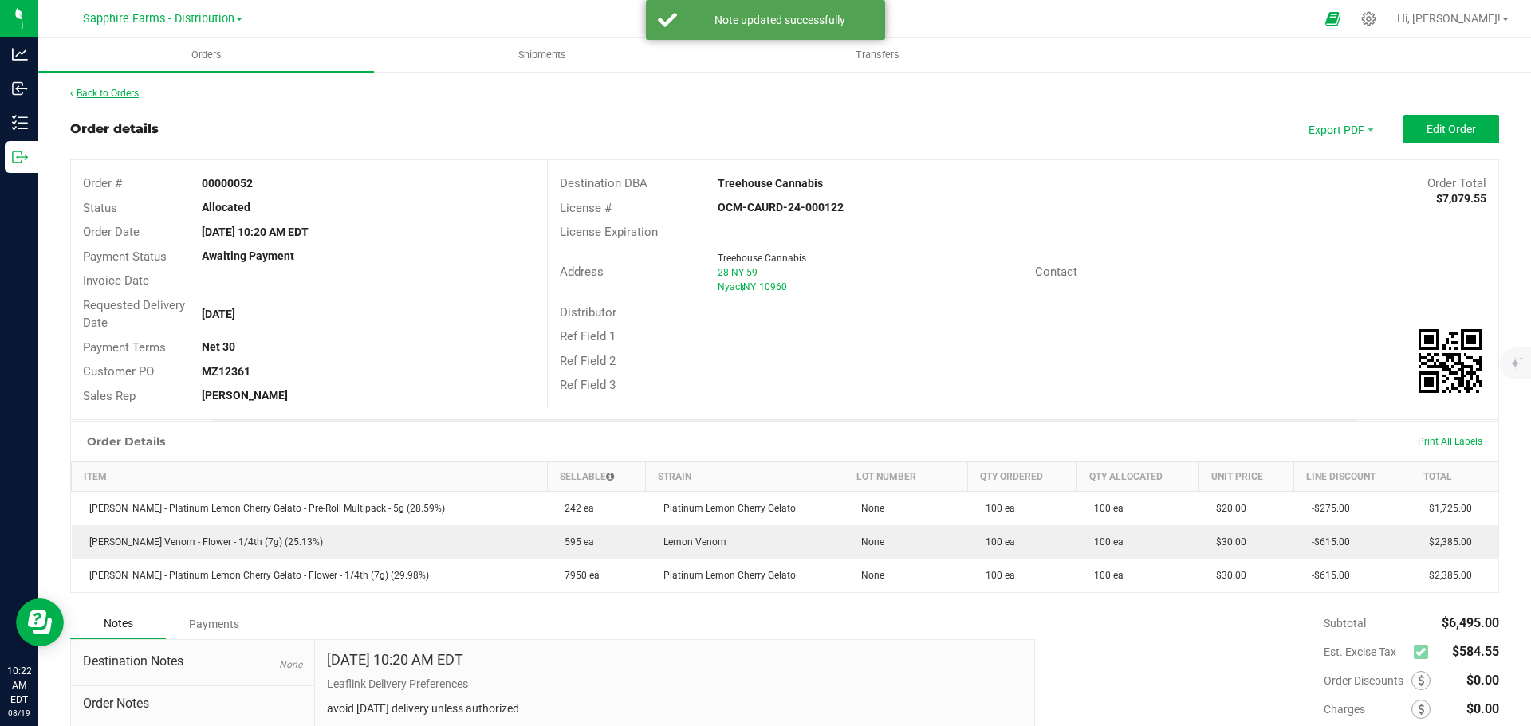
click at [115, 92] on link "Back to Orders" at bounding box center [104, 93] width 69 height 11
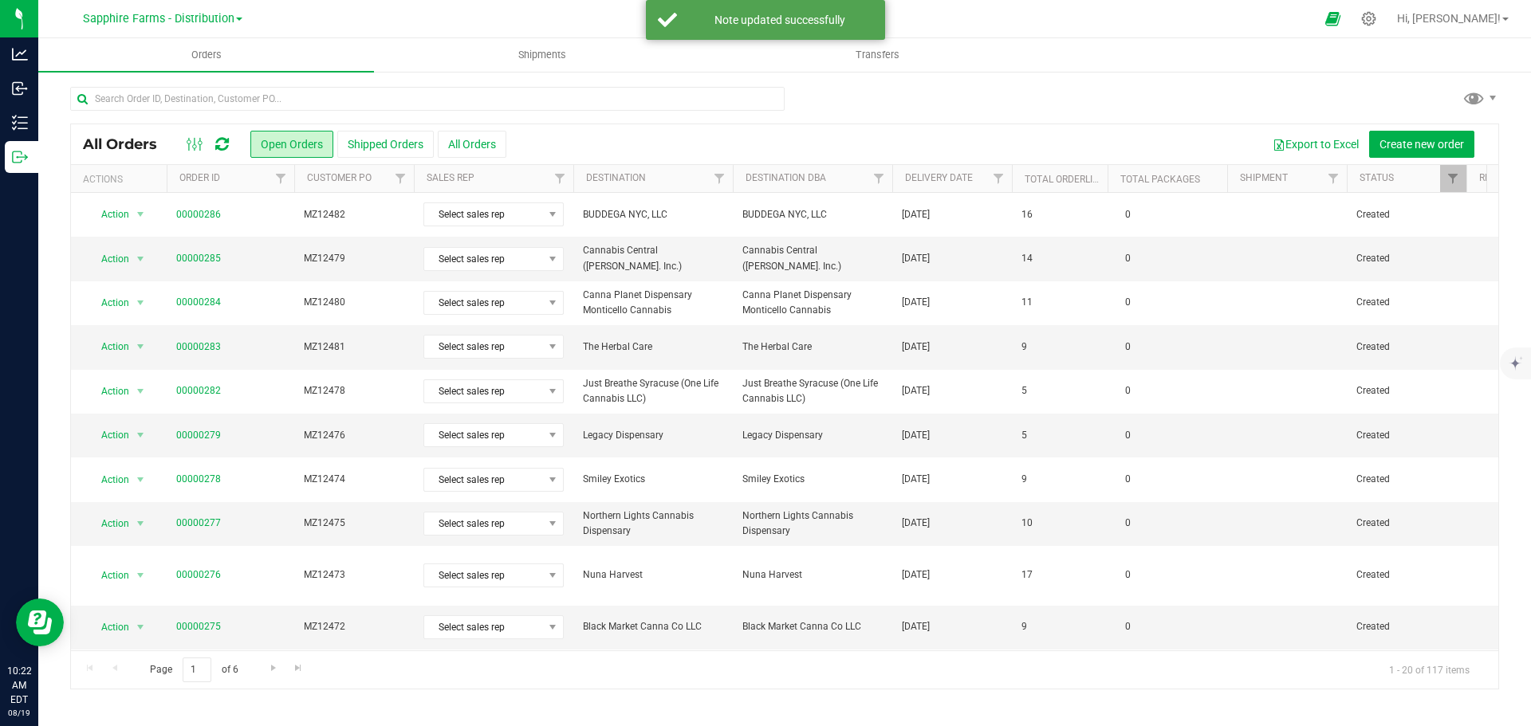
click at [897, 182] on th "Delivery Date" at bounding box center [952, 179] width 120 height 28
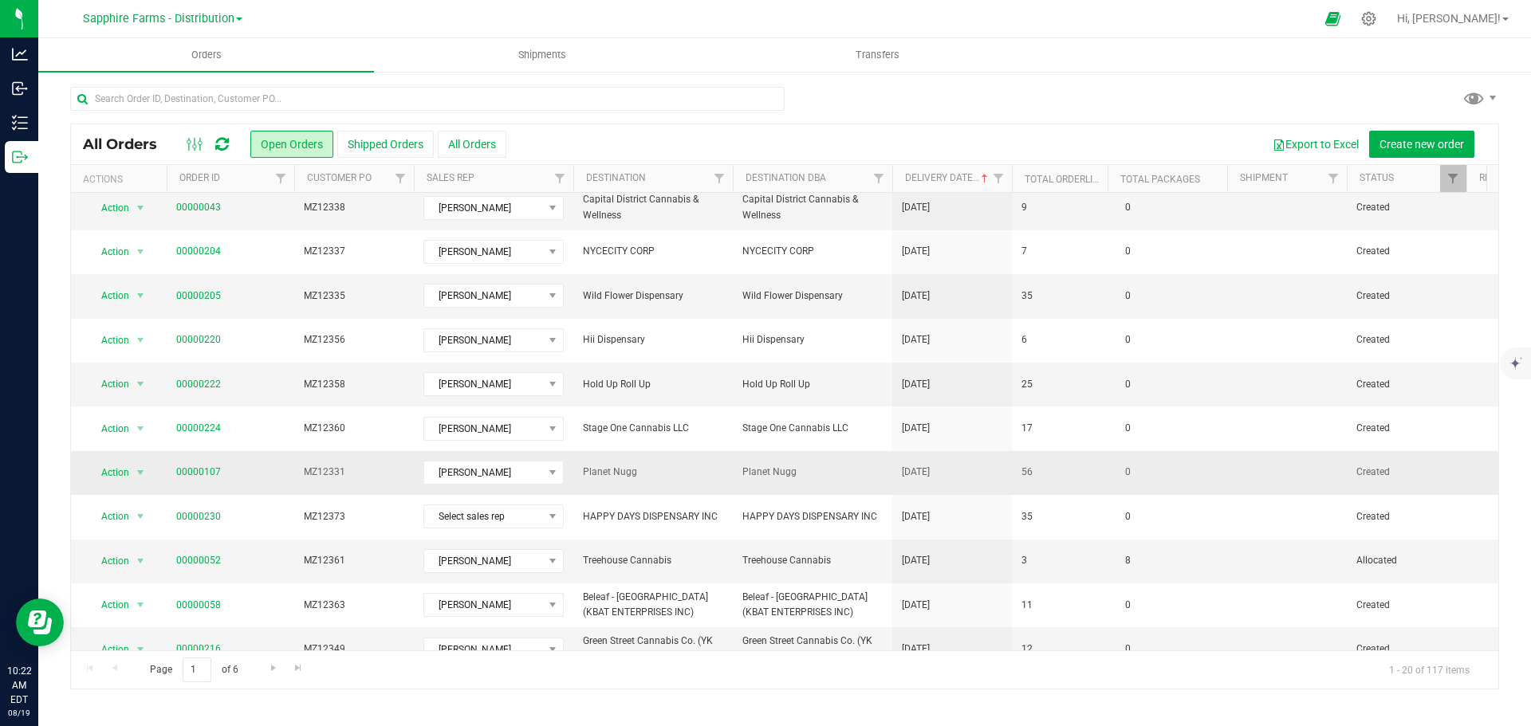
scroll to position [80, 0]
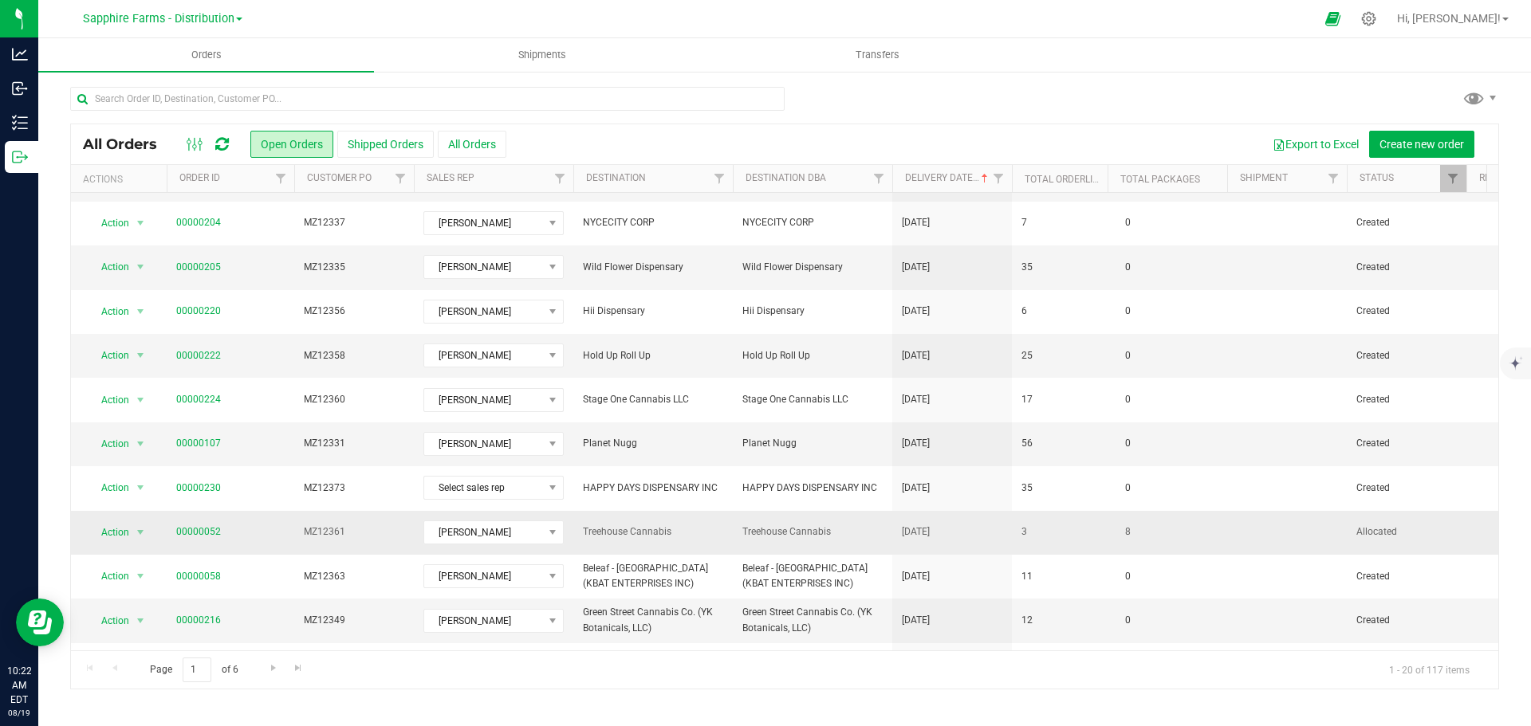
click at [1054, 534] on td "3" at bounding box center [1060, 533] width 96 height 44
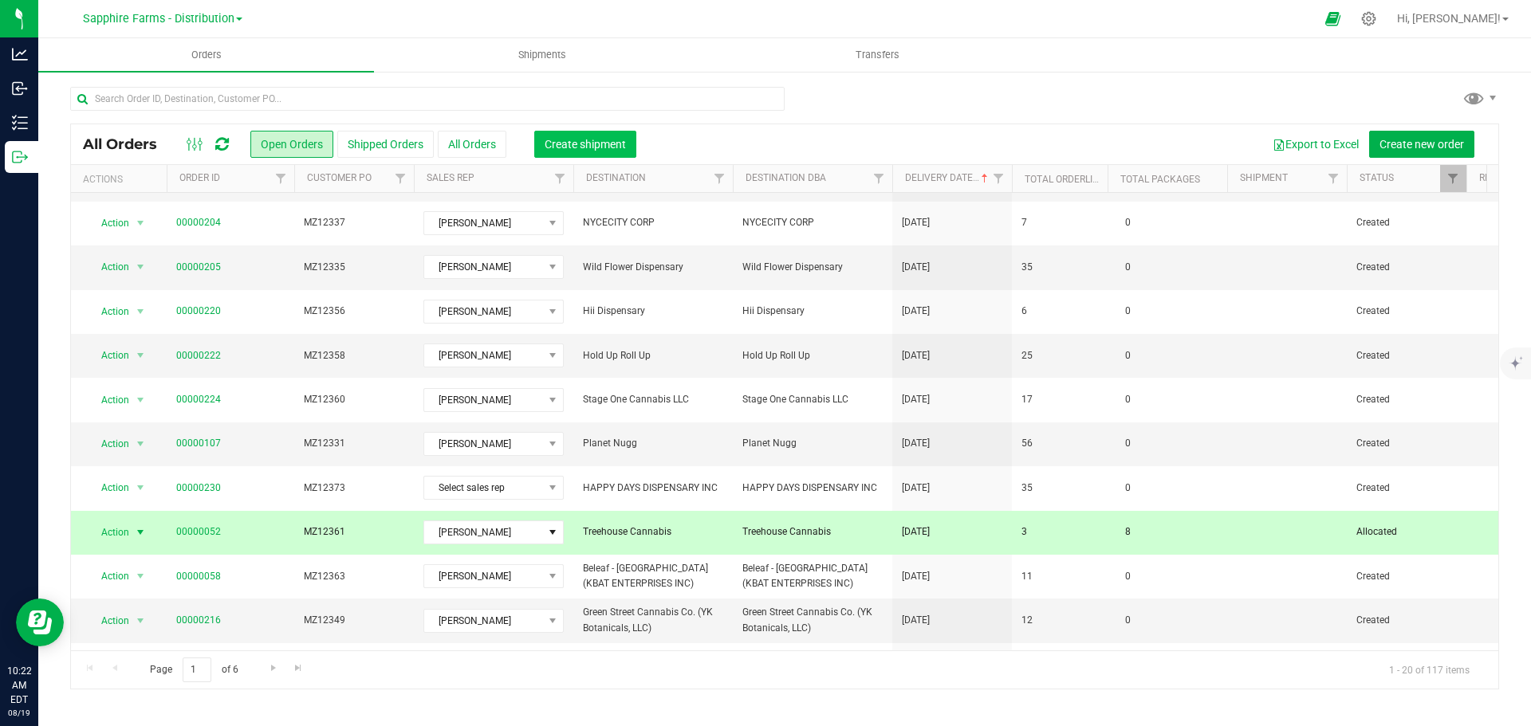
click at [560, 148] on span "Create shipment" at bounding box center [585, 144] width 81 height 13
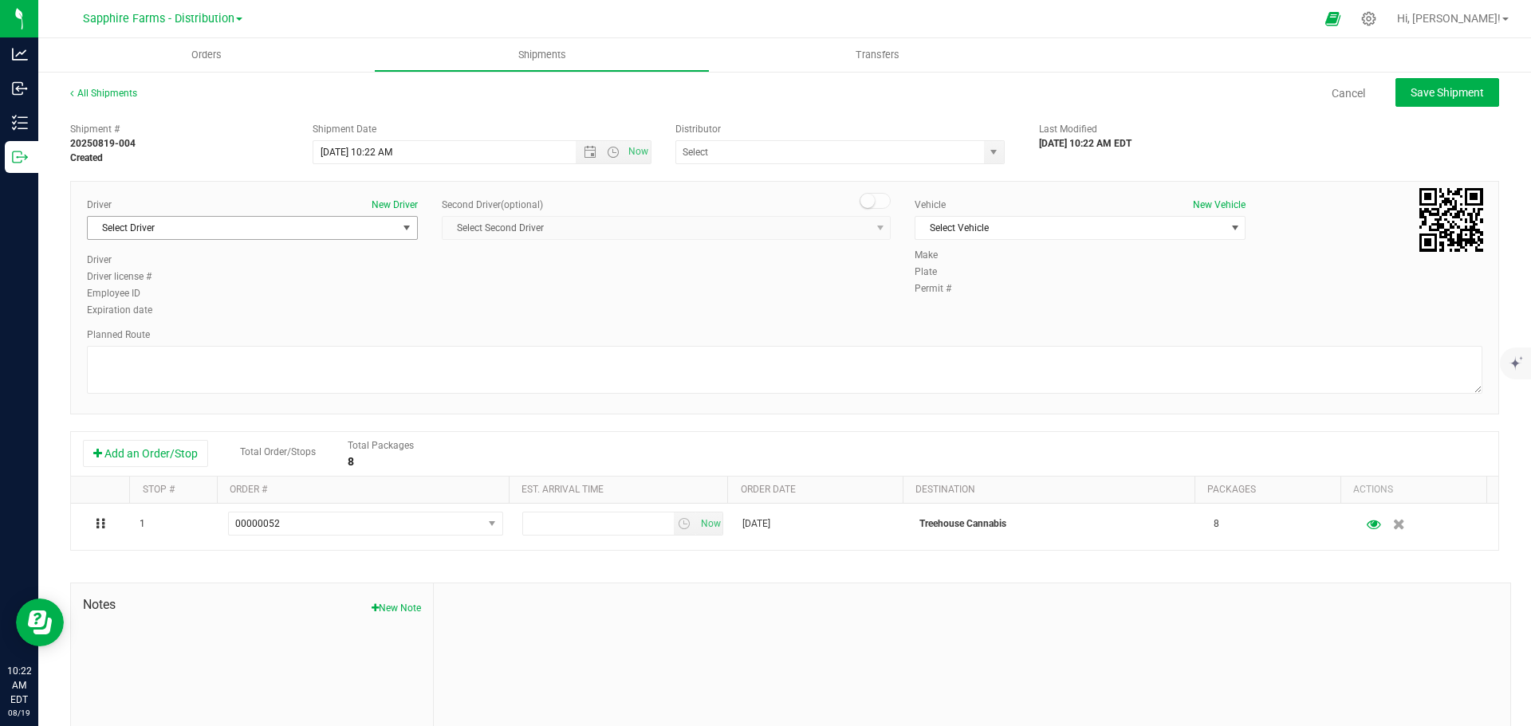
click at [378, 226] on span "Select Driver" at bounding box center [242, 228] width 309 height 22
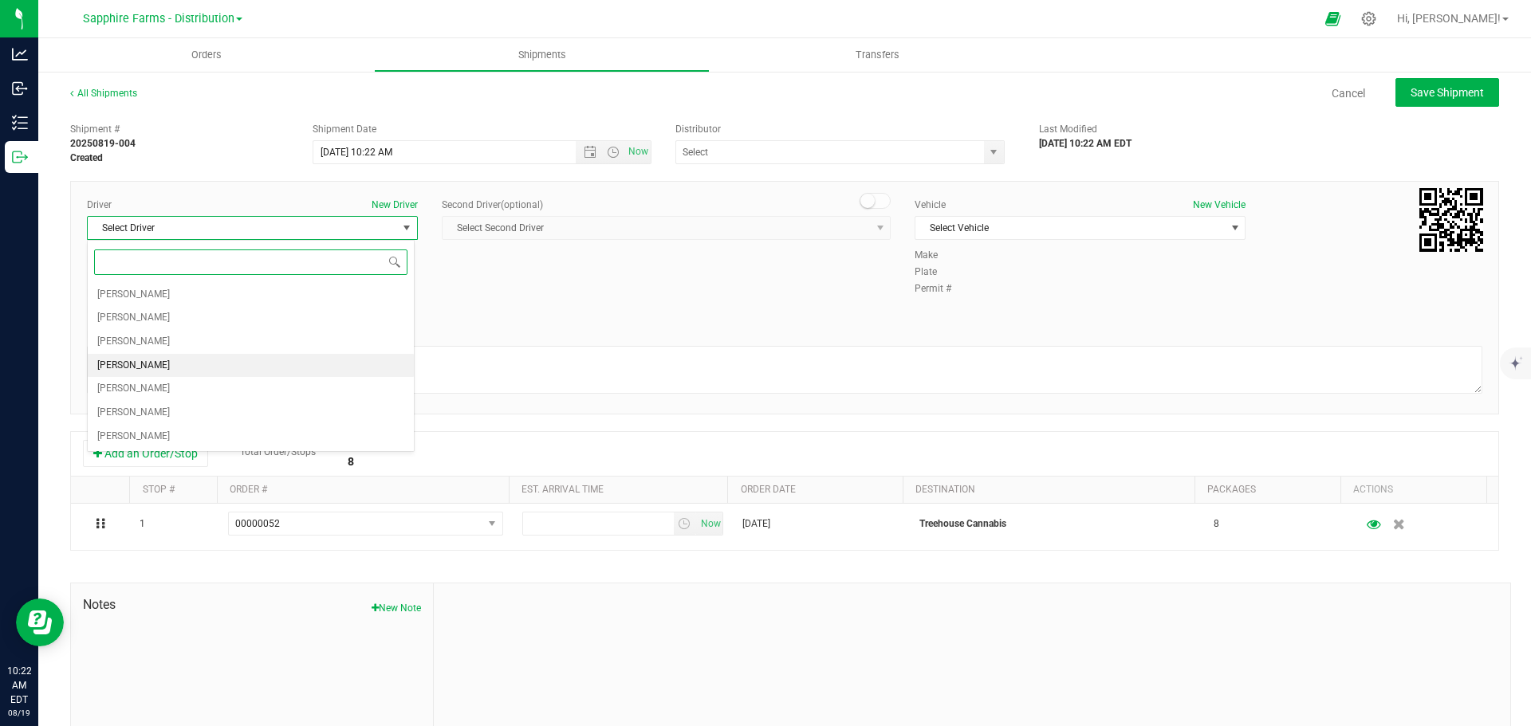
click at [255, 372] on li "[PERSON_NAME]" at bounding box center [251, 366] width 326 height 24
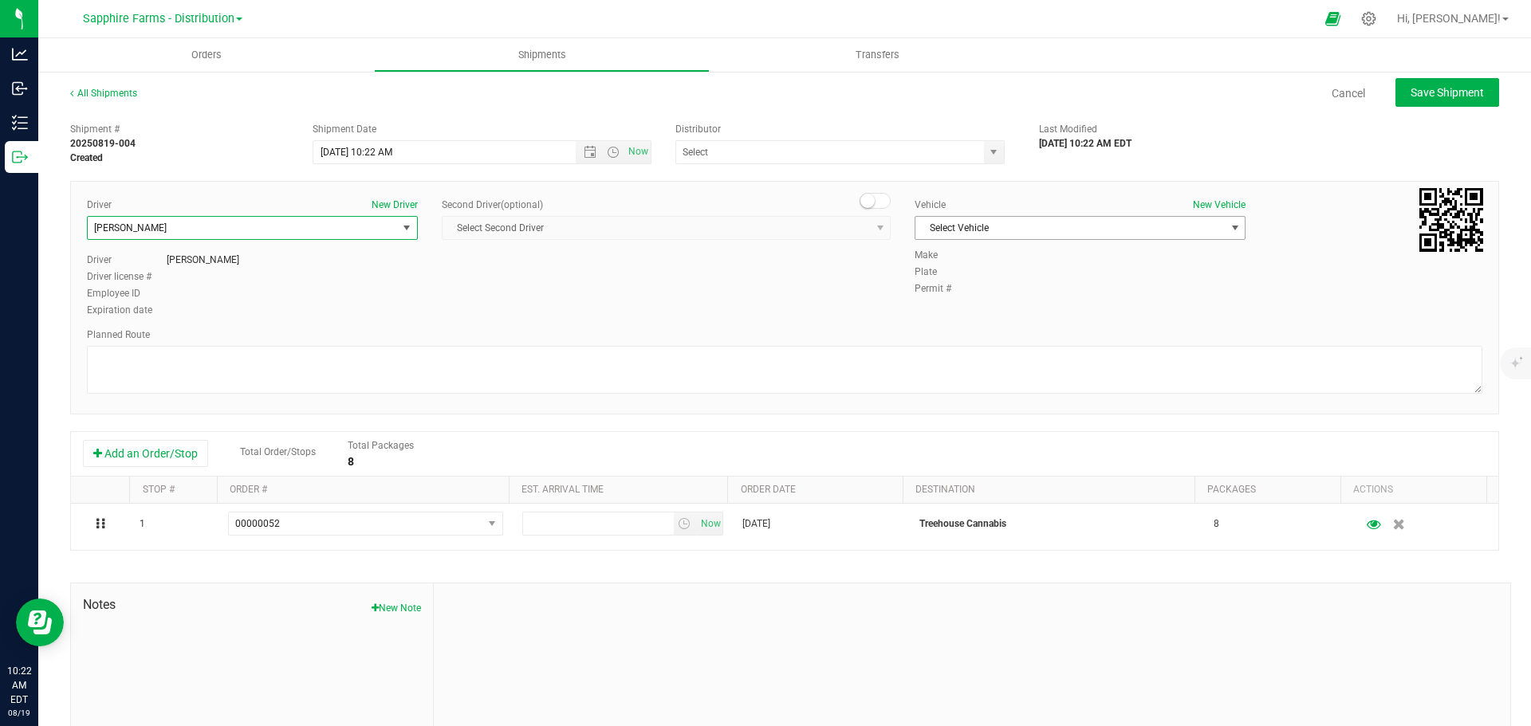
click at [978, 234] on span "Select Vehicle" at bounding box center [1069, 228] width 309 height 22
click at [980, 296] on li "Van #2" at bounding box center [1072, 303] width 326 height 24
click at [987, 155] on span "select" at bounding box center [993, 152] width 13 height 13
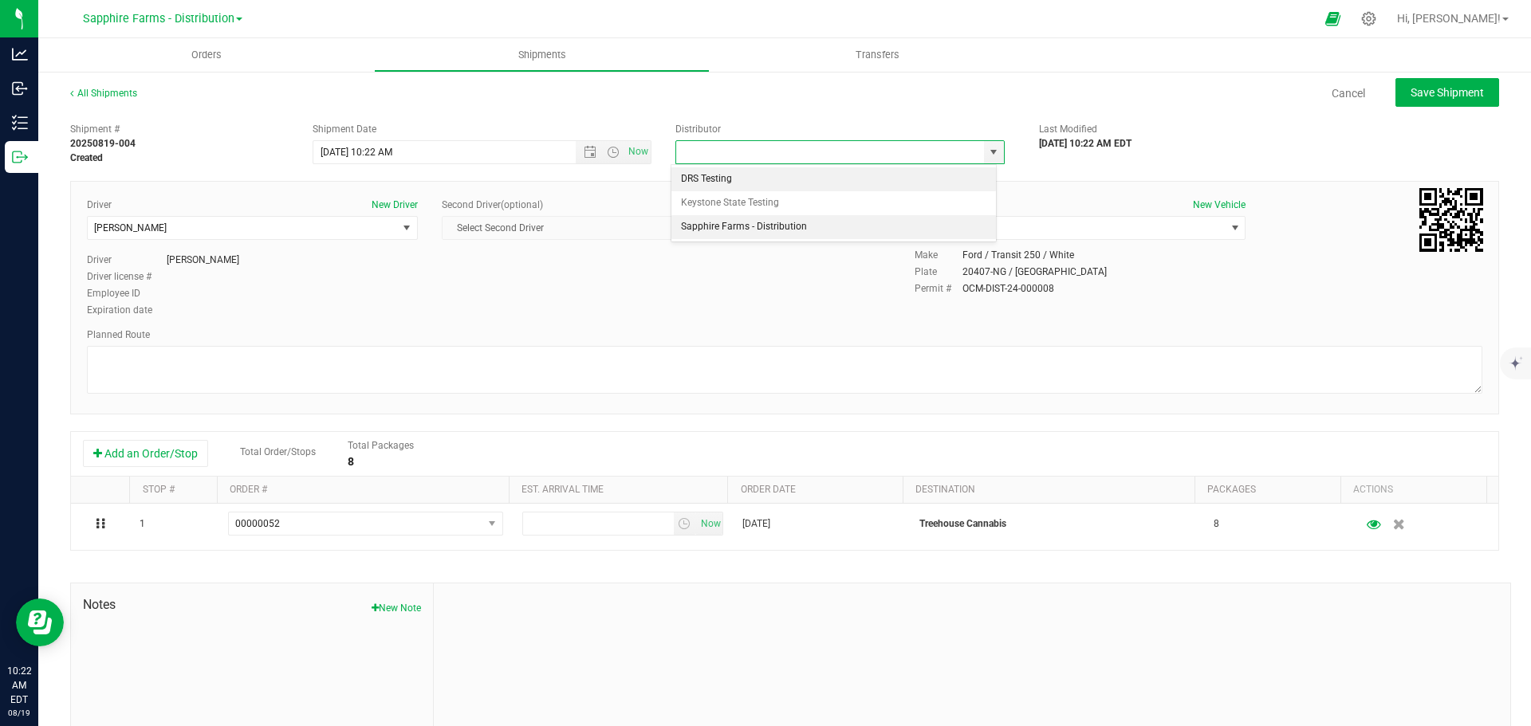
click at [828, 226] on li "Sapphire Farms - Distribution" at bounding box center [833, 227] width 325 height 24
type input "Sapphire Farms - Distribution"
click at [811, 297] on div "Driver New Driver [PERSON_NAME] Select Driver [PERSON_NAME] [PERSON_NAME] [PERS…" at bounding box center [784, 259] width 1419 height 122
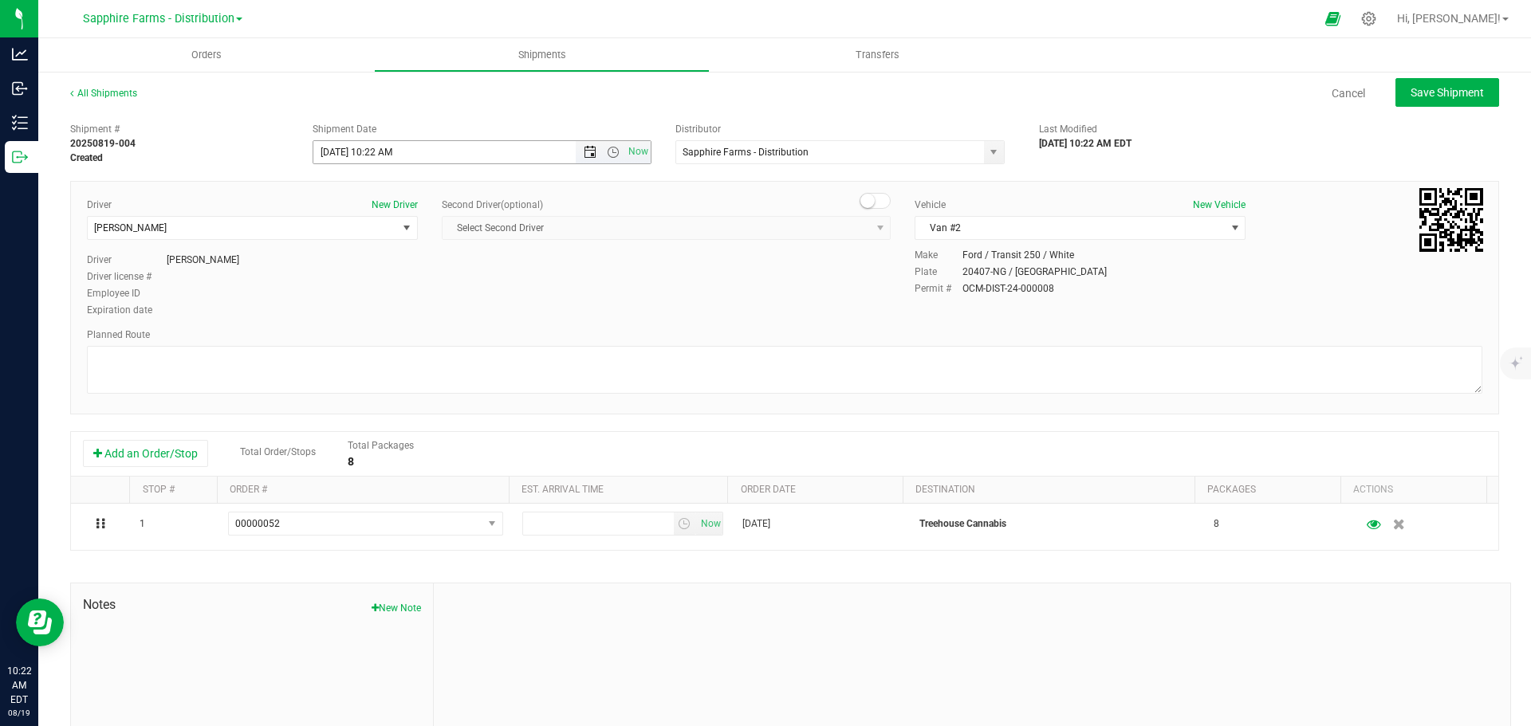
click at [584, 151] on span "Open the date view" at bounding box center [590, 152] width 13 height 13
click at [373, 263] on link "5" at bounding box center [371, 265] width 23 height 25
click at [527, 263] on div "Driver New Driver [PERSON_NAME] Select Driver [PERSON_NAME] [PERSON_NAME] [PERS…" at bounding box center [784, 259] width 1419 height 122
click at [616, 154] on span "Open the time view" at bounding box center [613, 152] width 27 height 13
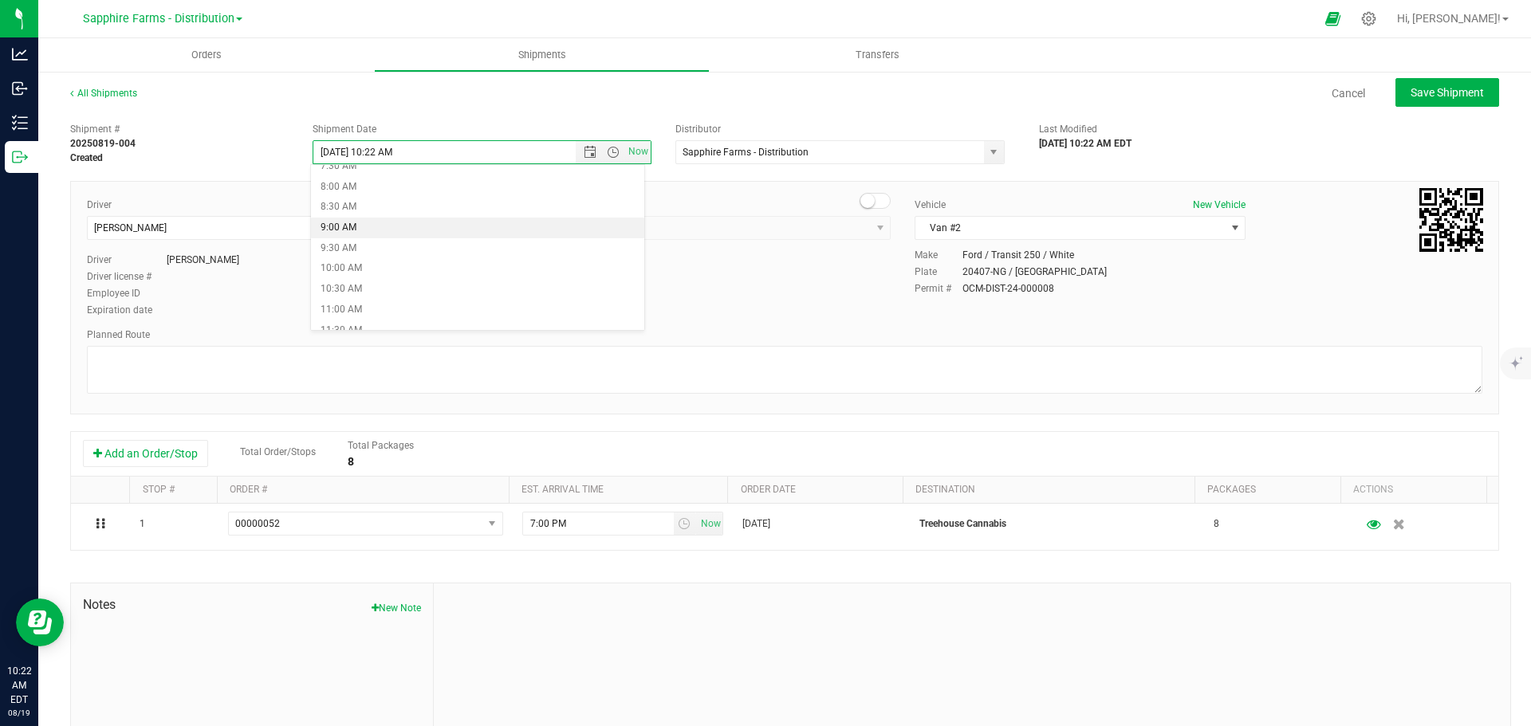
click at [398, 228] on li "9:00 AM" at bounding box center [477, 228] width 333 height 21
click at [674, 272] on div "Driver New Driver [PERSON_NAME] Select Driver [PERSON_NAME] [PERSON_NAME] [PERS…" at bounding box center [784, 259] width 1419 height 122
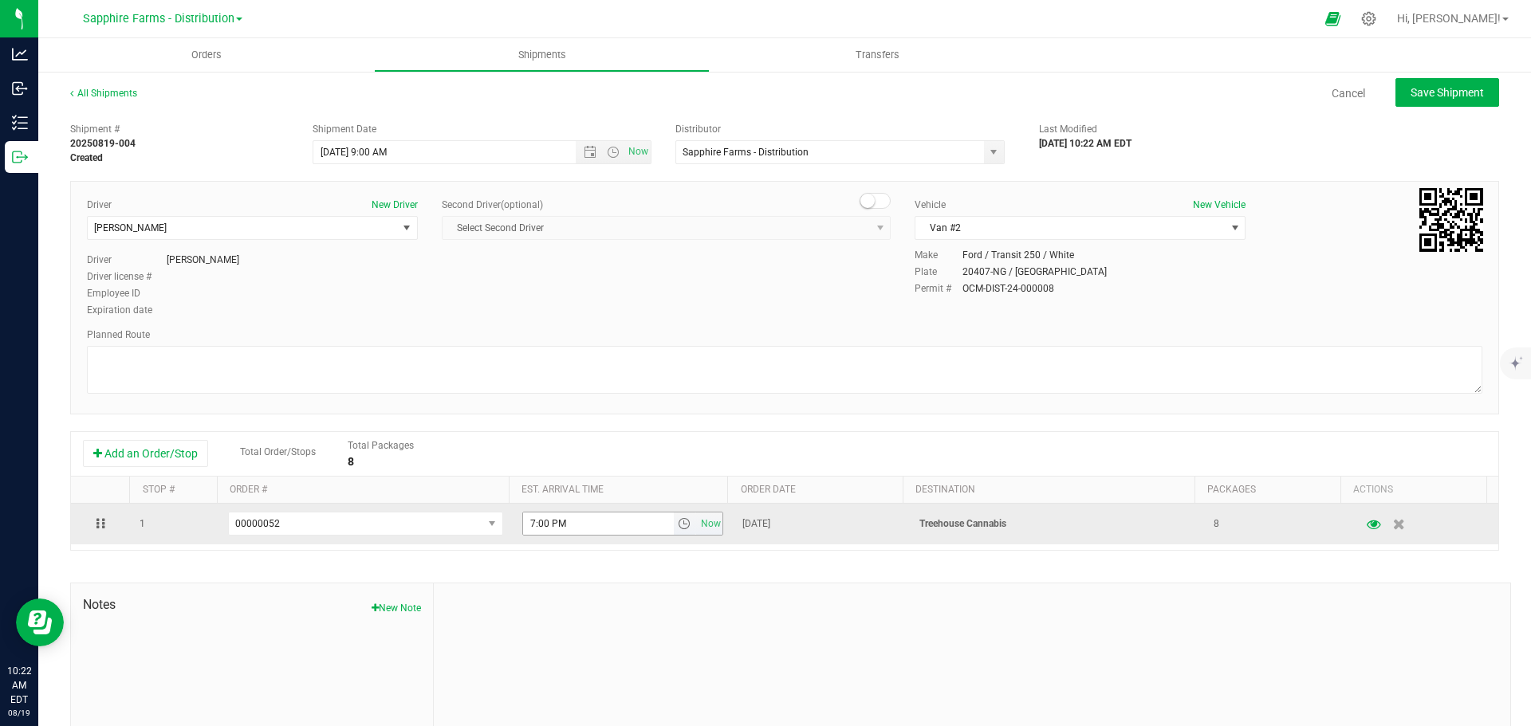
click at [678, 521] on span "select" at bounding box center [684, 523] width 13 height 13
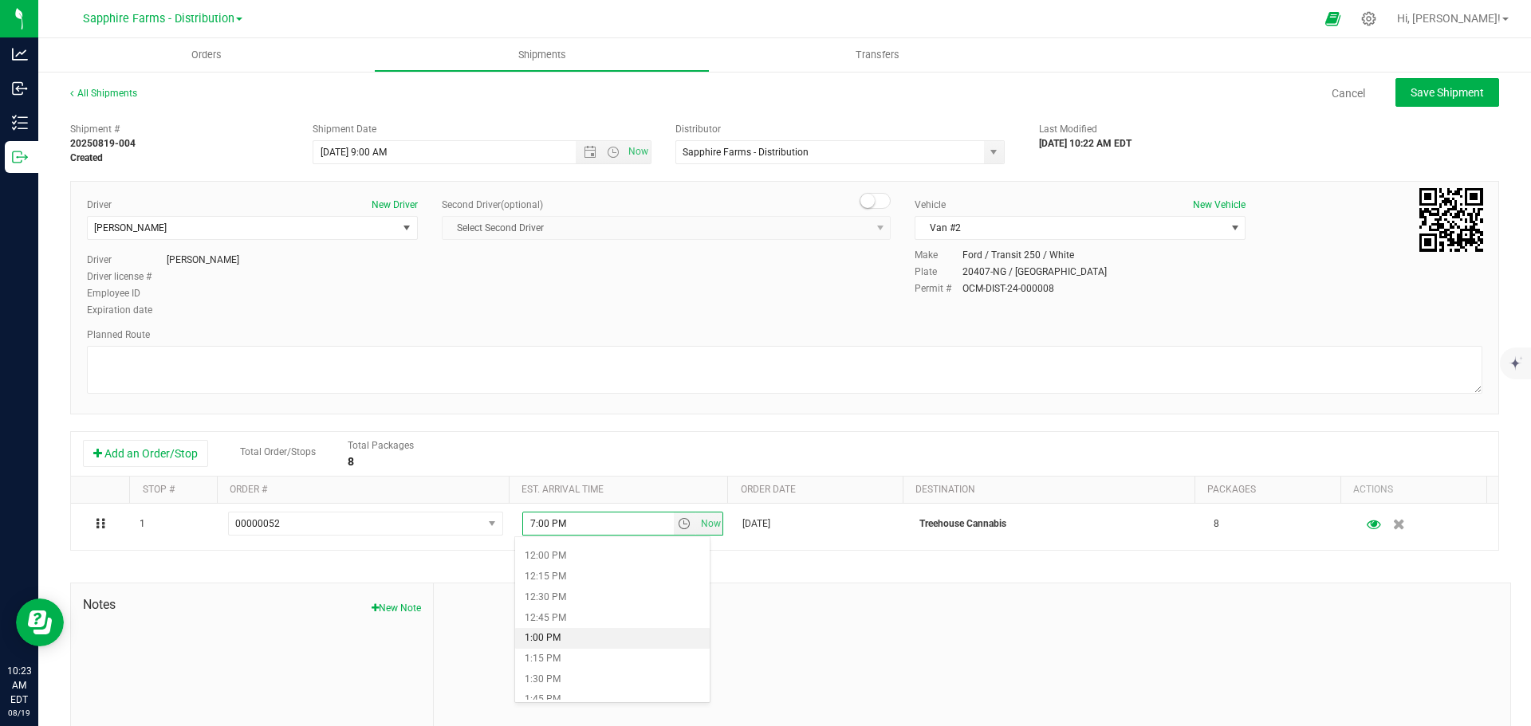
scroll to position [957, 0]
click at [583, 576] on li "12:00 PM" at bounding box center [612, 577] width 195 height 21
click at [664, 395] on div at bounding box center [784, 372] width 1395 height 52
click at [1426, 94] on span "Save Shipment" at bounding box center [1446, 92] width 73 height 13
type input "8/5/2025 1:00 PM"
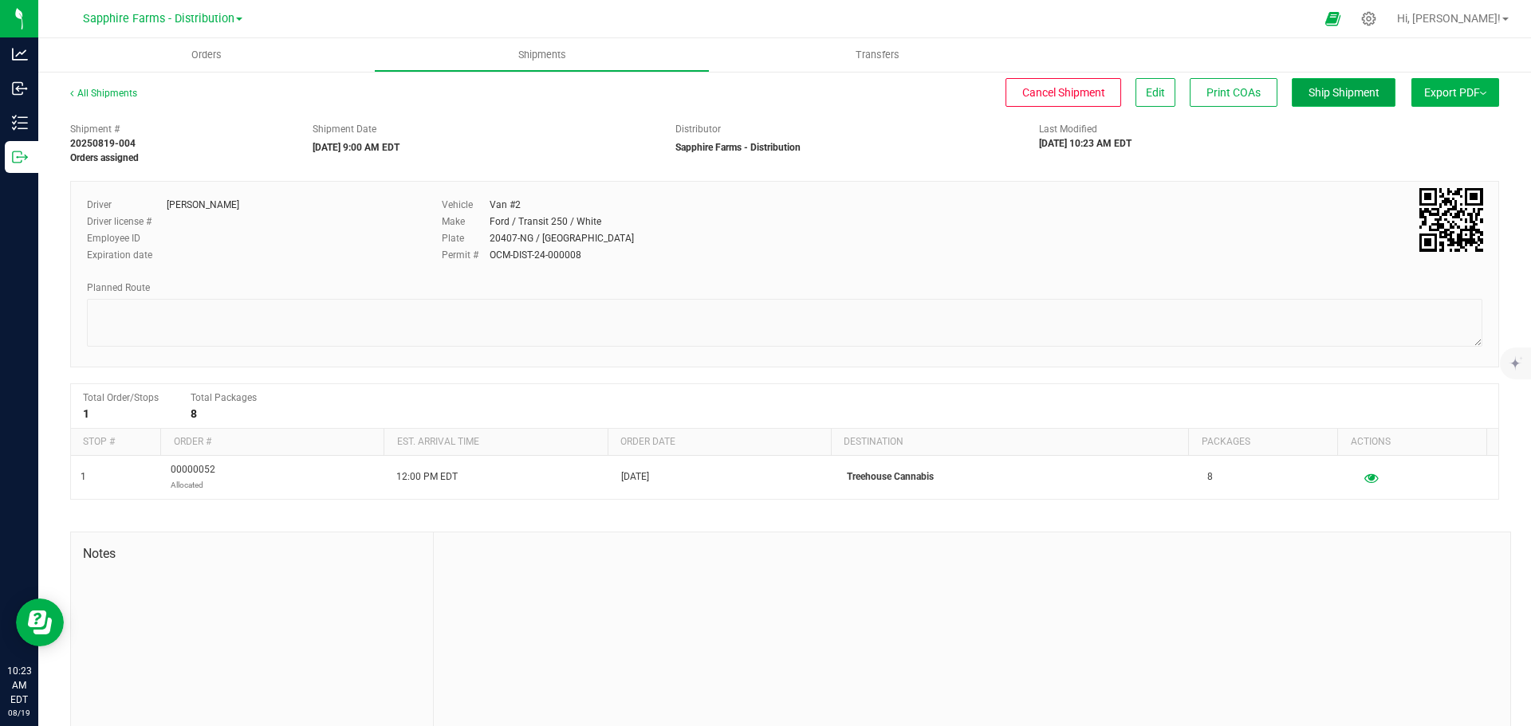
click at [1337, 86] on span "Ship Shipment" at bounding box center [1343, 92] width 71 height 13
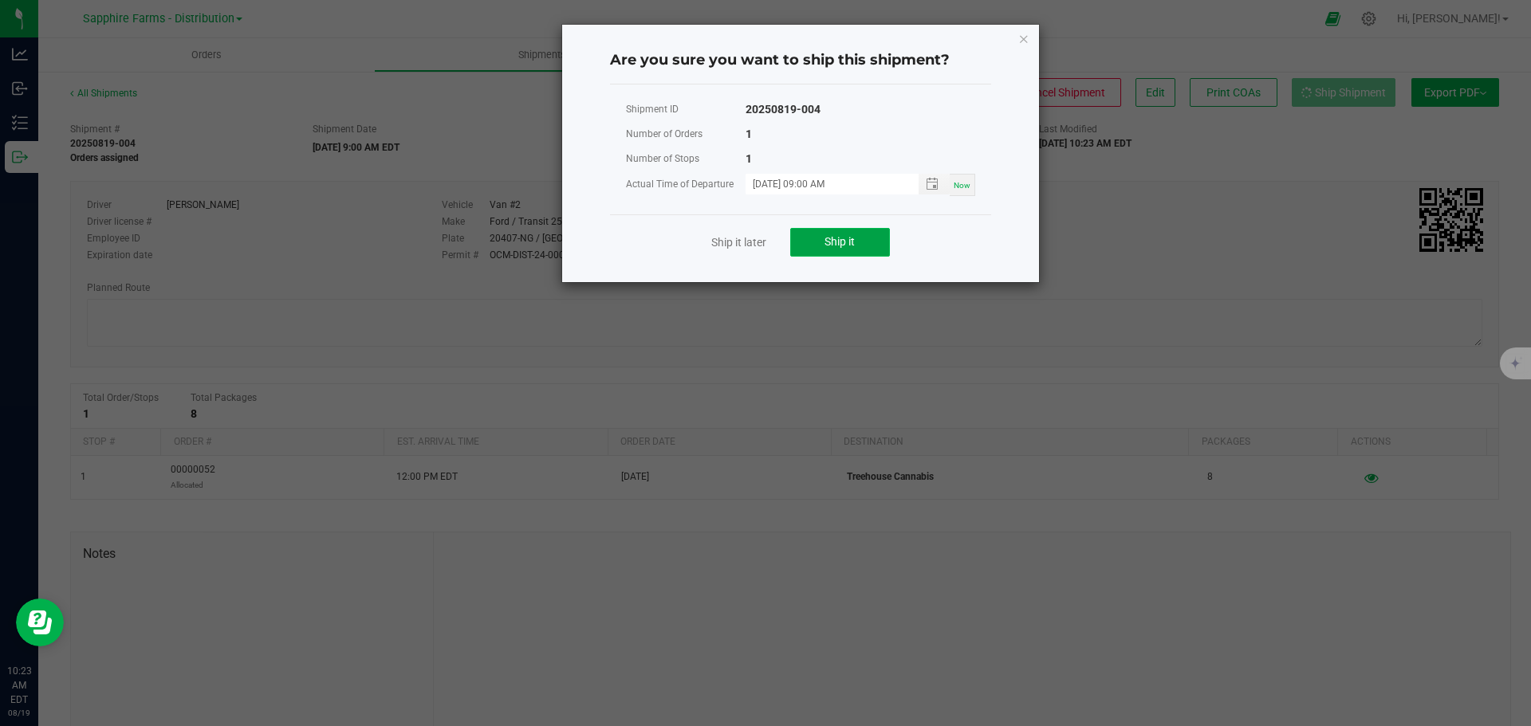
click at [832, 236] on span "Ship it" at bounding box center [839, 241] width 30 height 13
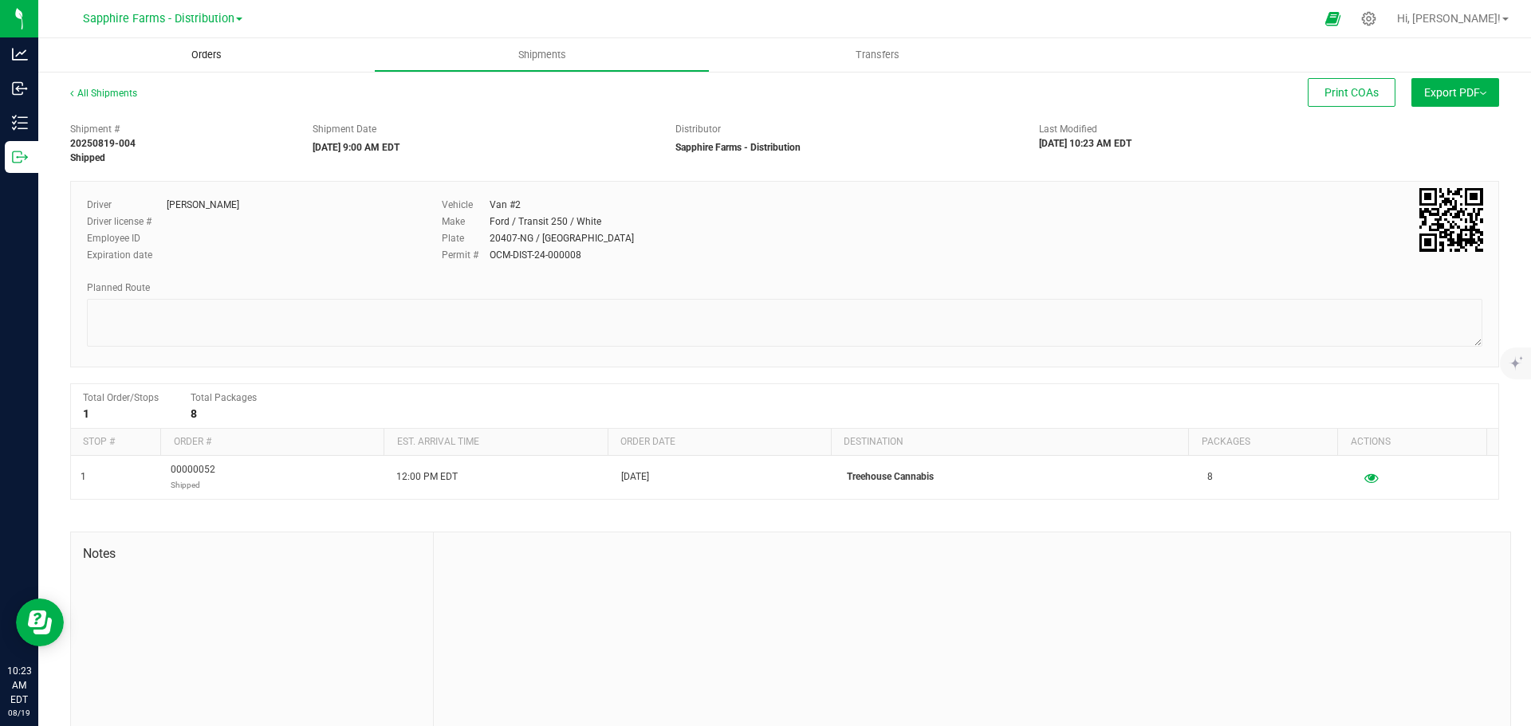
click at [207, 53] on span "Orders" at bounding box center [206, 55] width 73 height 14
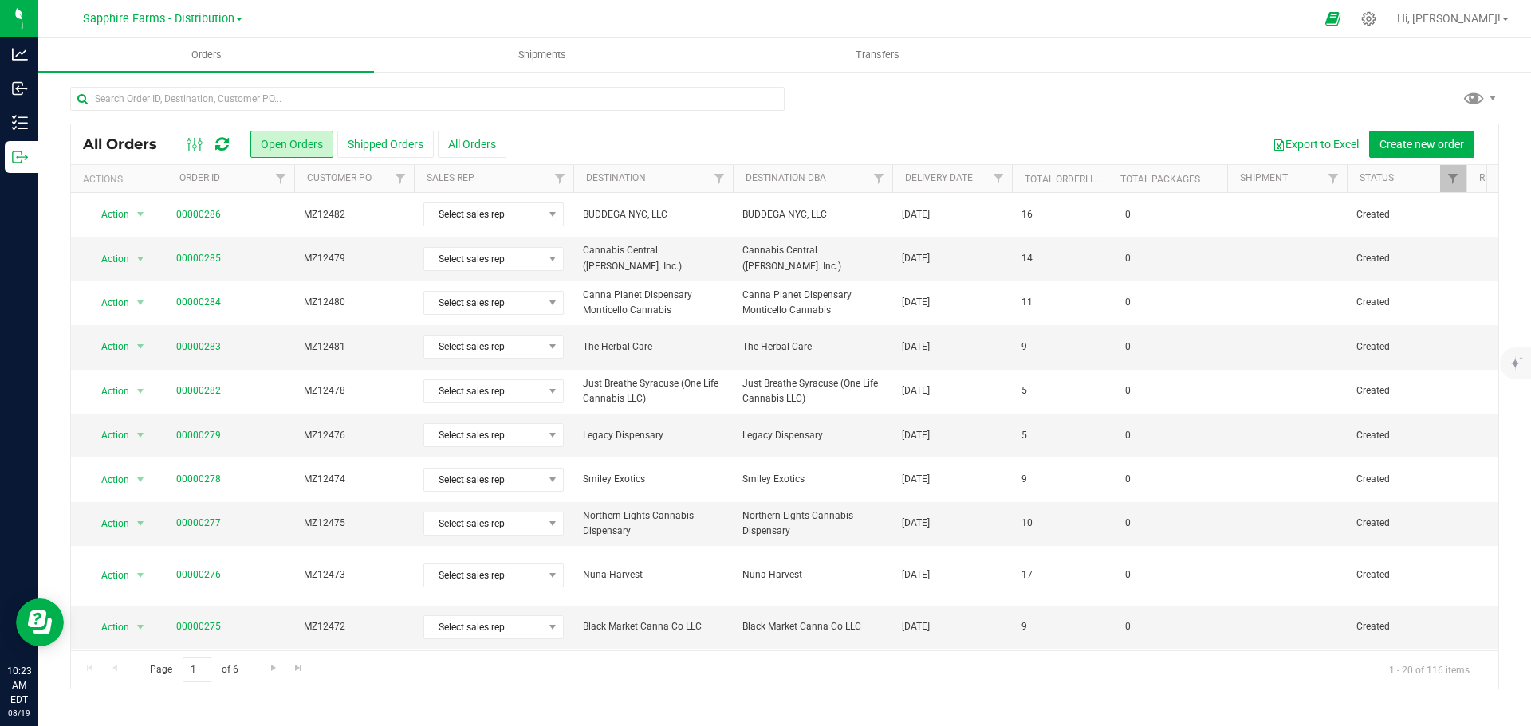
click at [904, 184] on th "Delivery Date" at bounding box center [952, 179] width 120 height 28
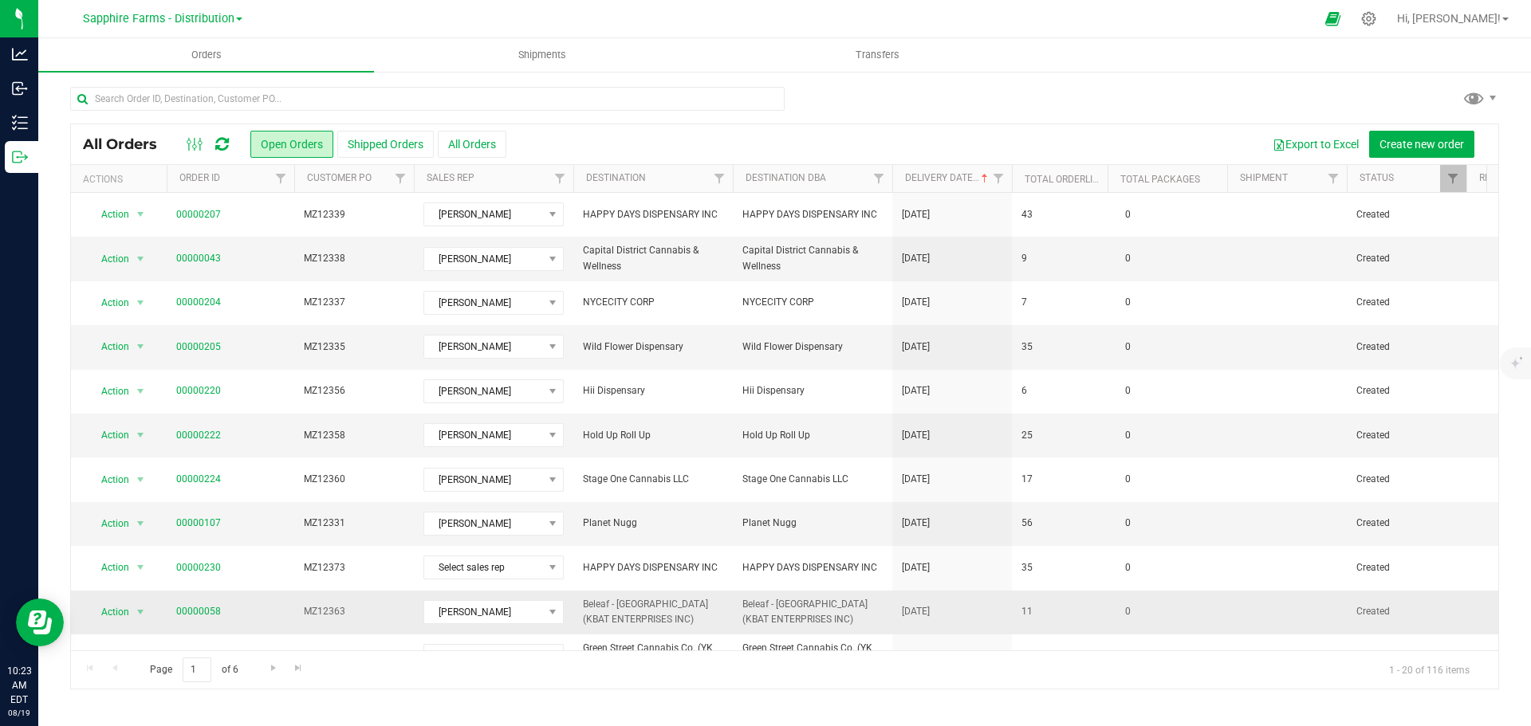
click at [844, 611] on span "Beleaf - Brooklyn (KBAT ENTERPRISES INC)" at bounding box center [812, 612] width 140 height 30
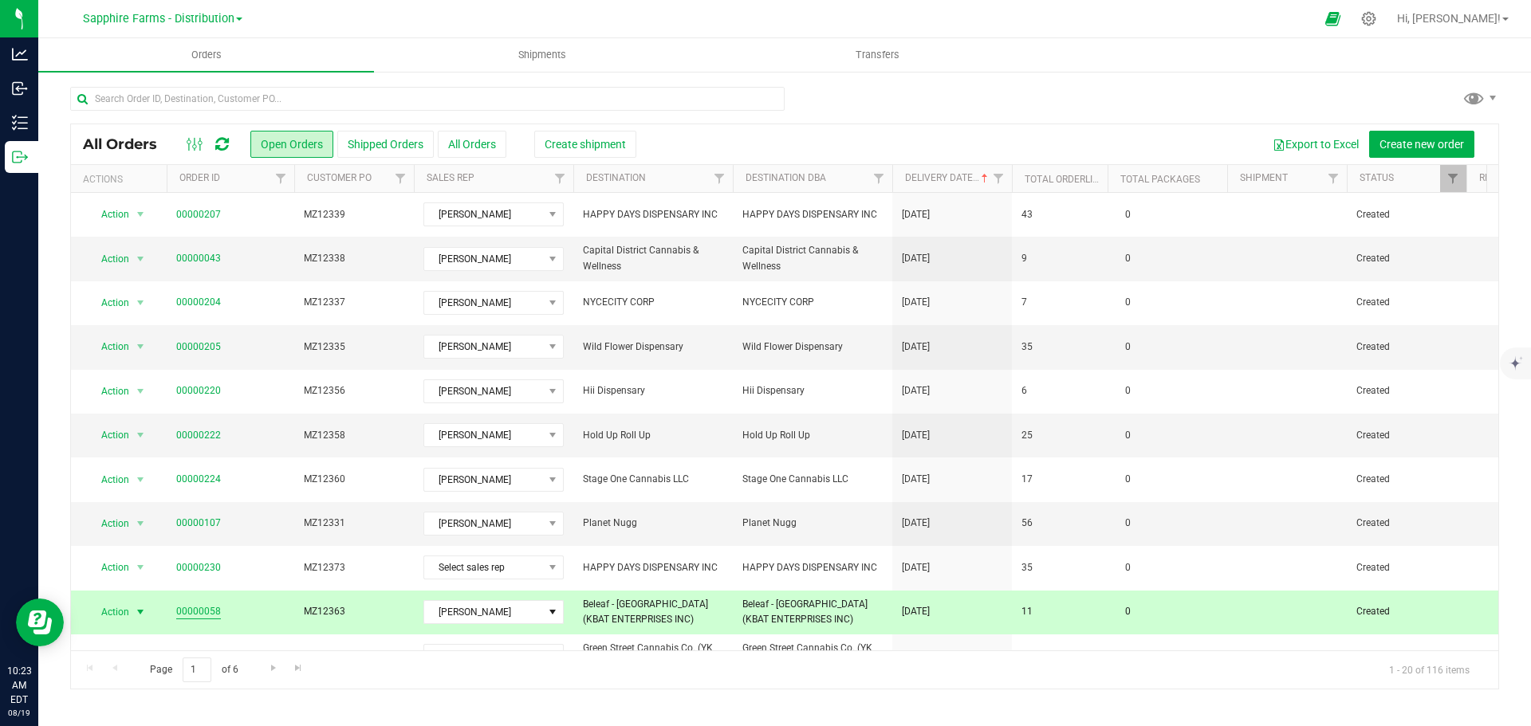
click at [187, 614] on link "00000058" at bounding box center [198, 611] width 45 height 15
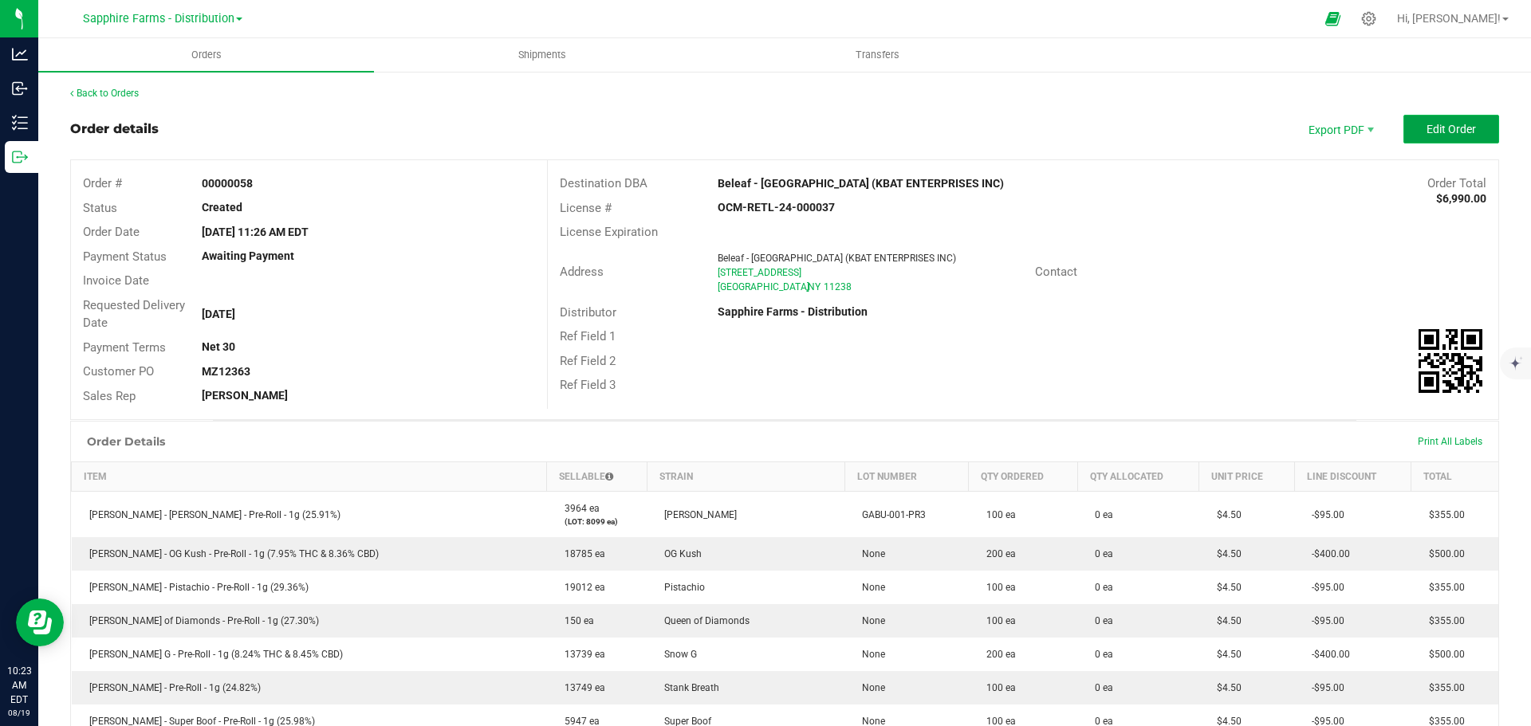
click at [1430, 123] on span "Edit Order" at bounding box center [1450, 129] width 49 height 13
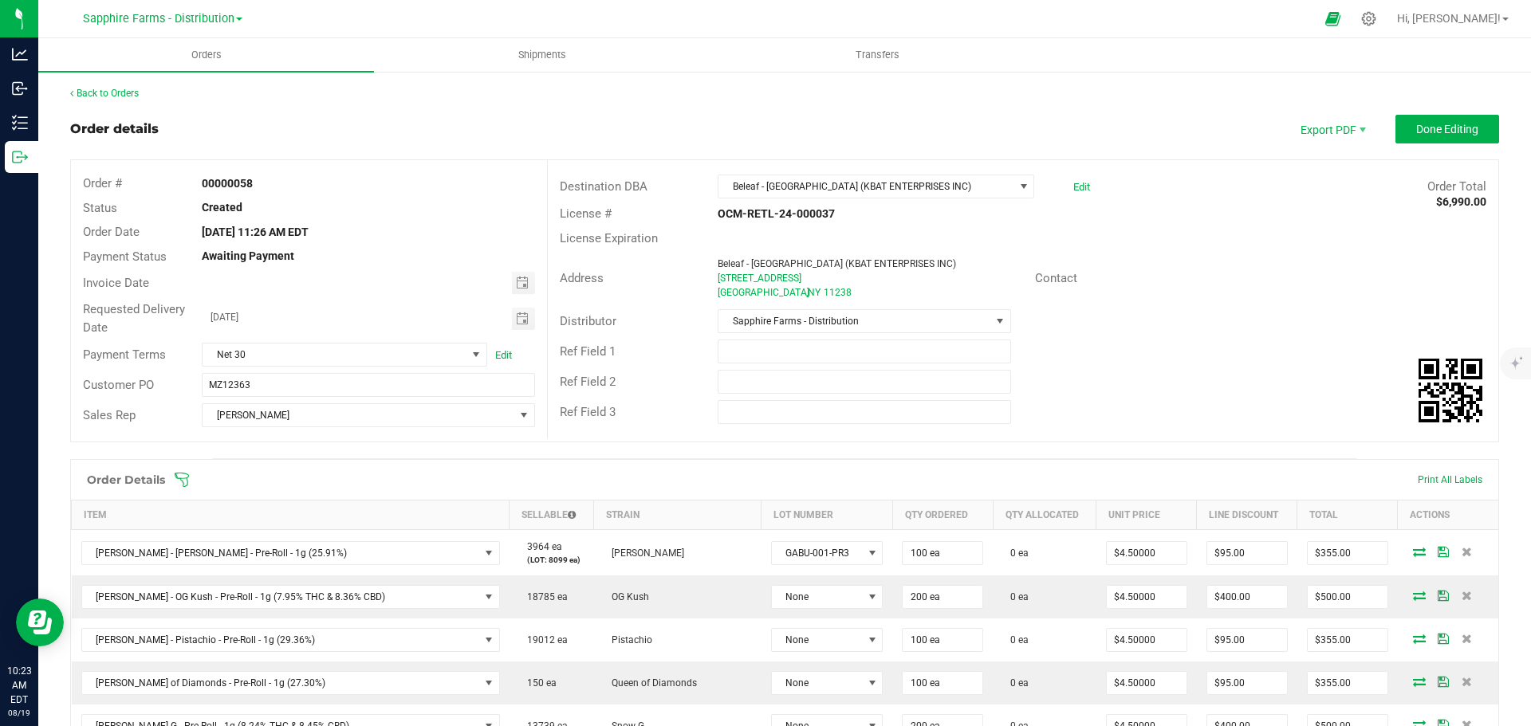
click at [1151, 322] on div "Distributor Sapphire Farms - Distribution" at bounding box center [1023, 321] width 950 height 30
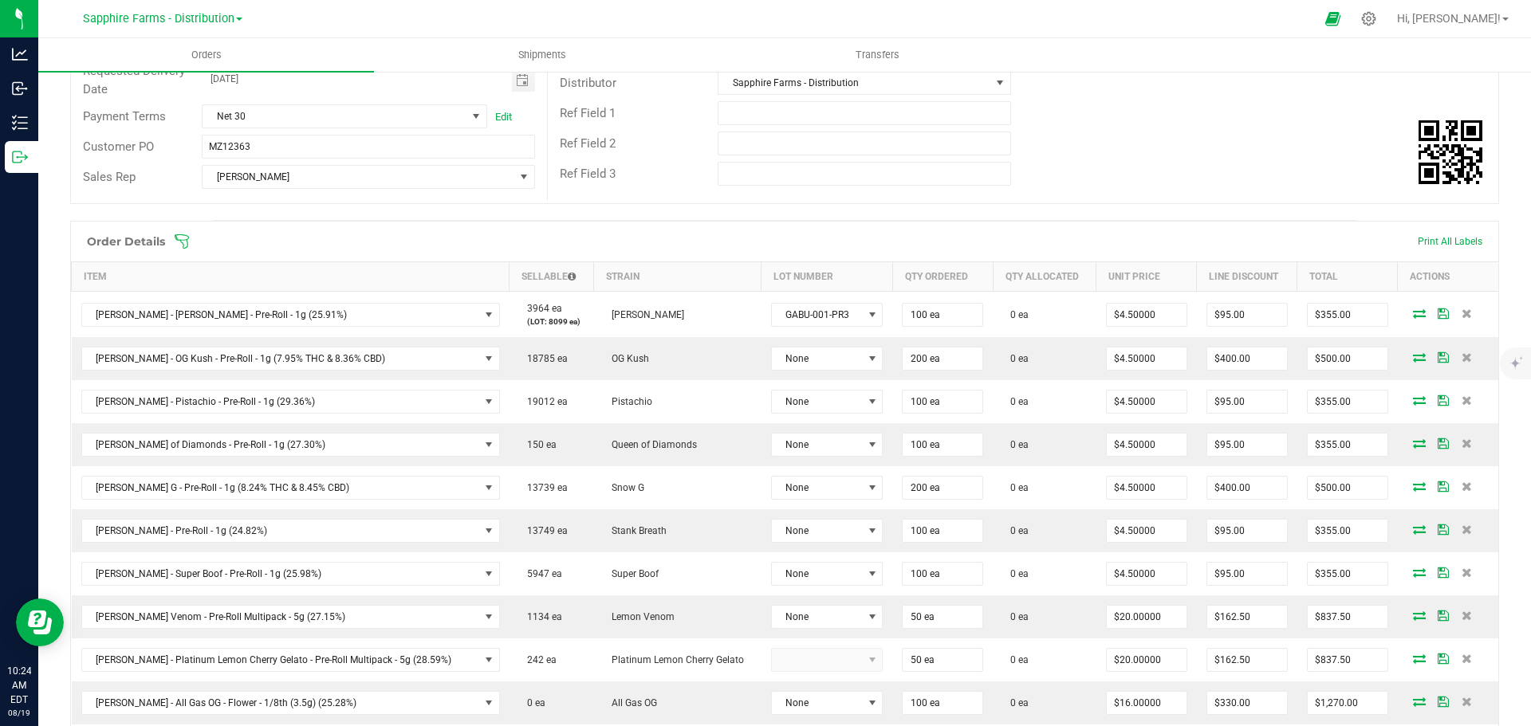
scroll to position [239, 0]
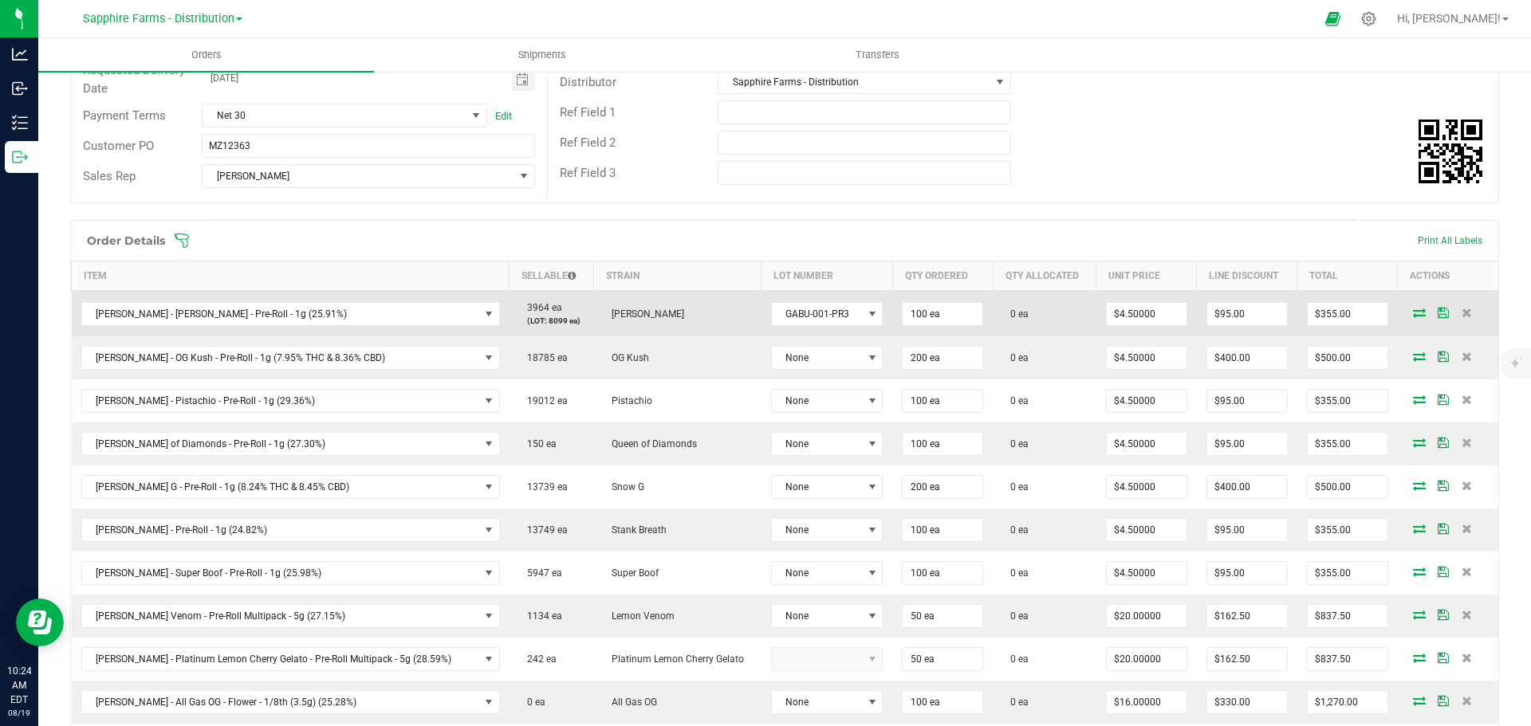
click at [1413, 313] on icon at bounding box center [1419, 313] width 13 height 10
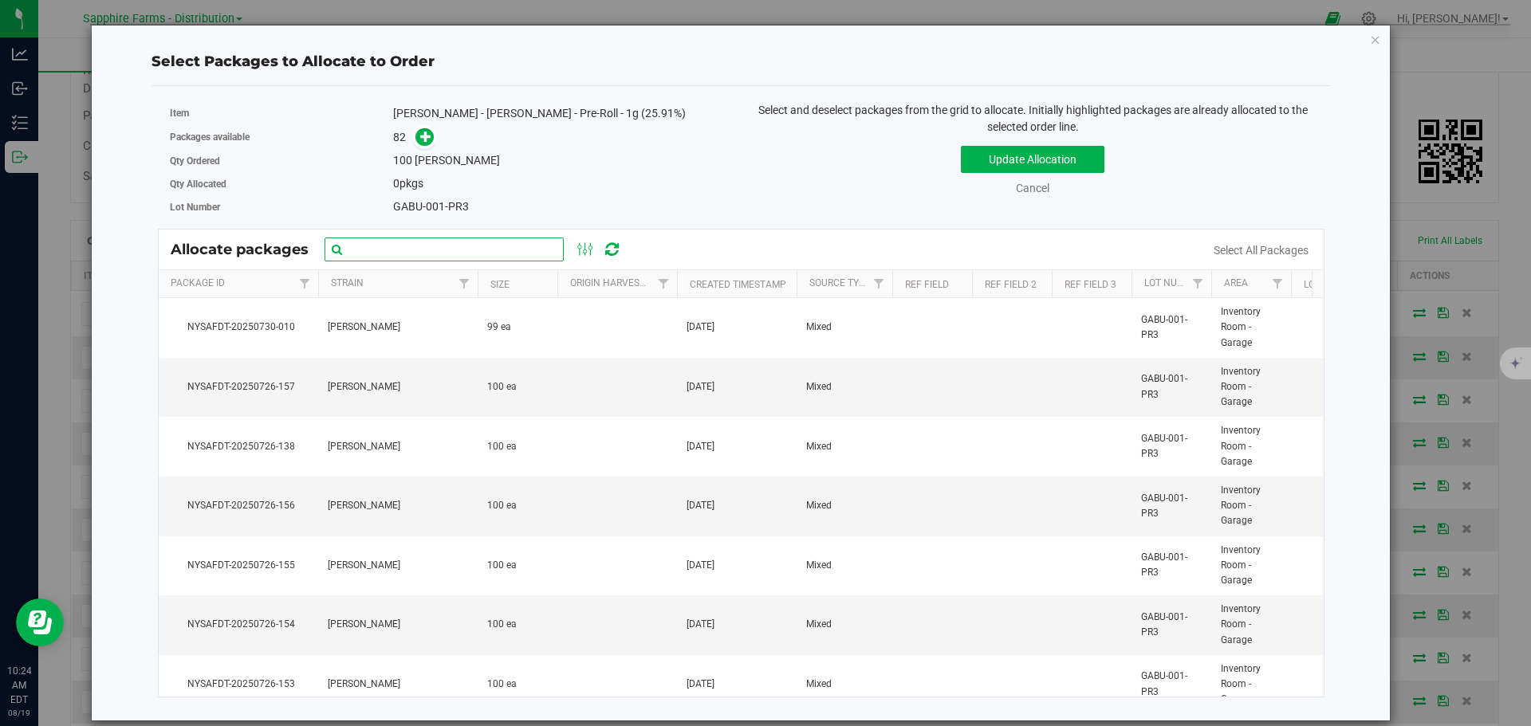
click at [516, 252] on input "text" at bounding box center [444, 250] width 239 height 24
paste input "NYSAFDT-20250726-124"
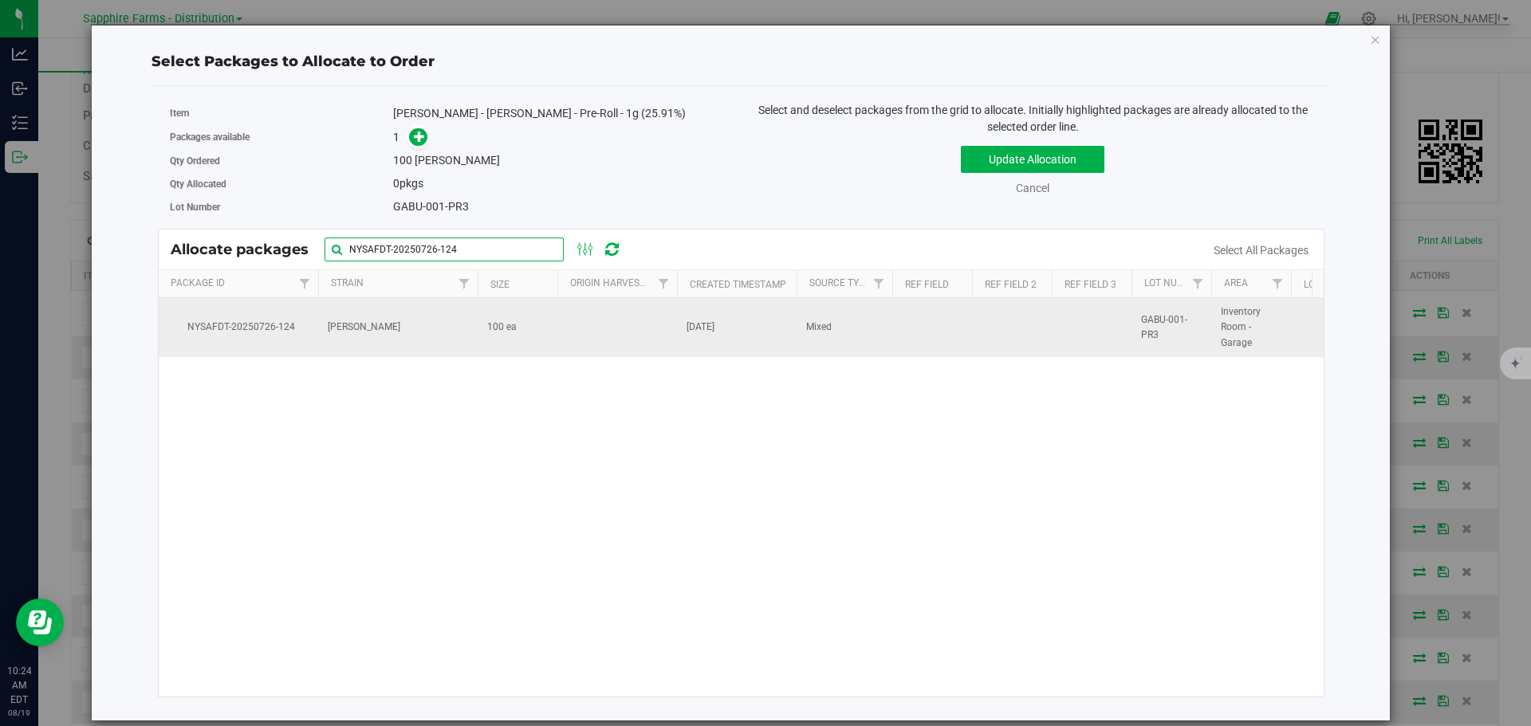
type input "NYSAFDT-20250726-124"
click at [742, 336] on td "[DATE]" at bounding box center [737, 327] width 120 height 59
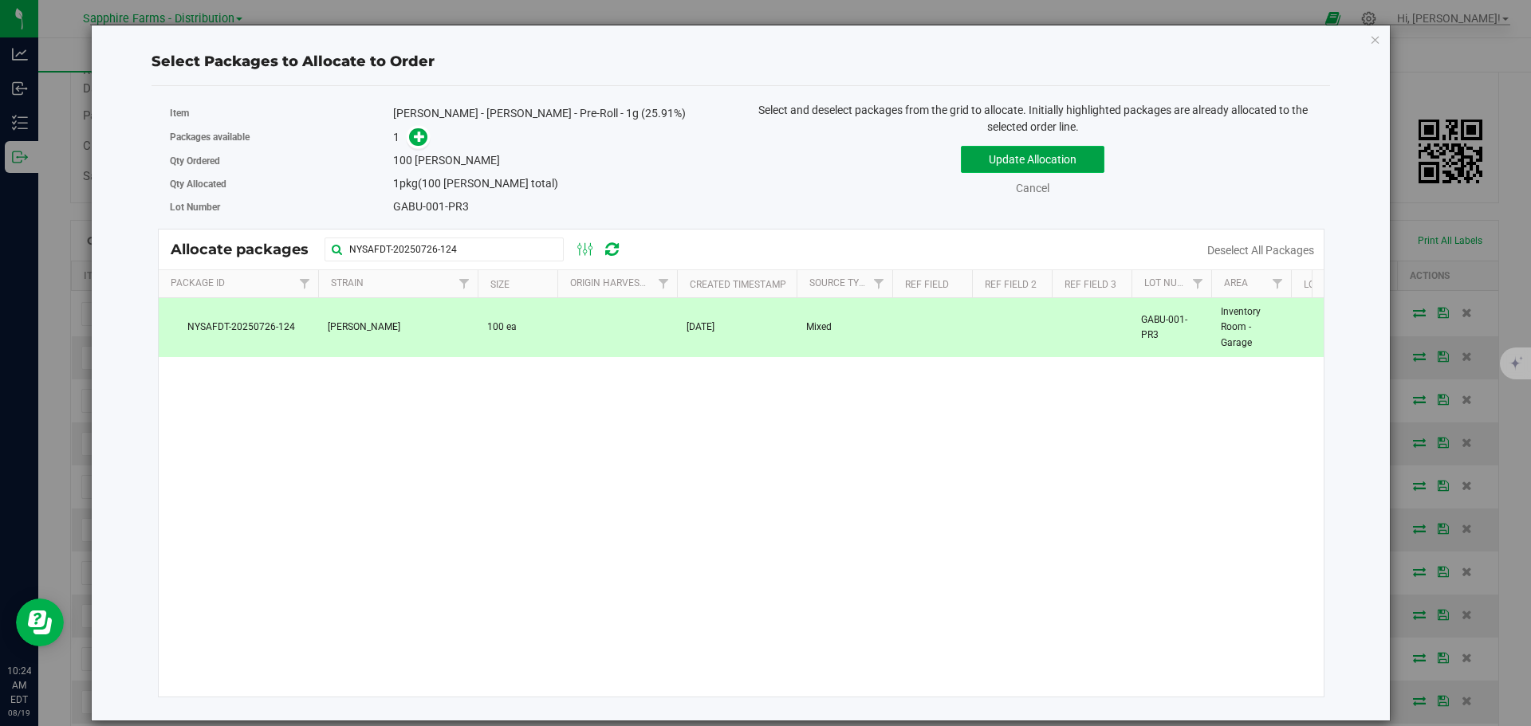
click at [989, 164] on button "Update Allocation" at bounding box center [1033, 159] width 144 height 27
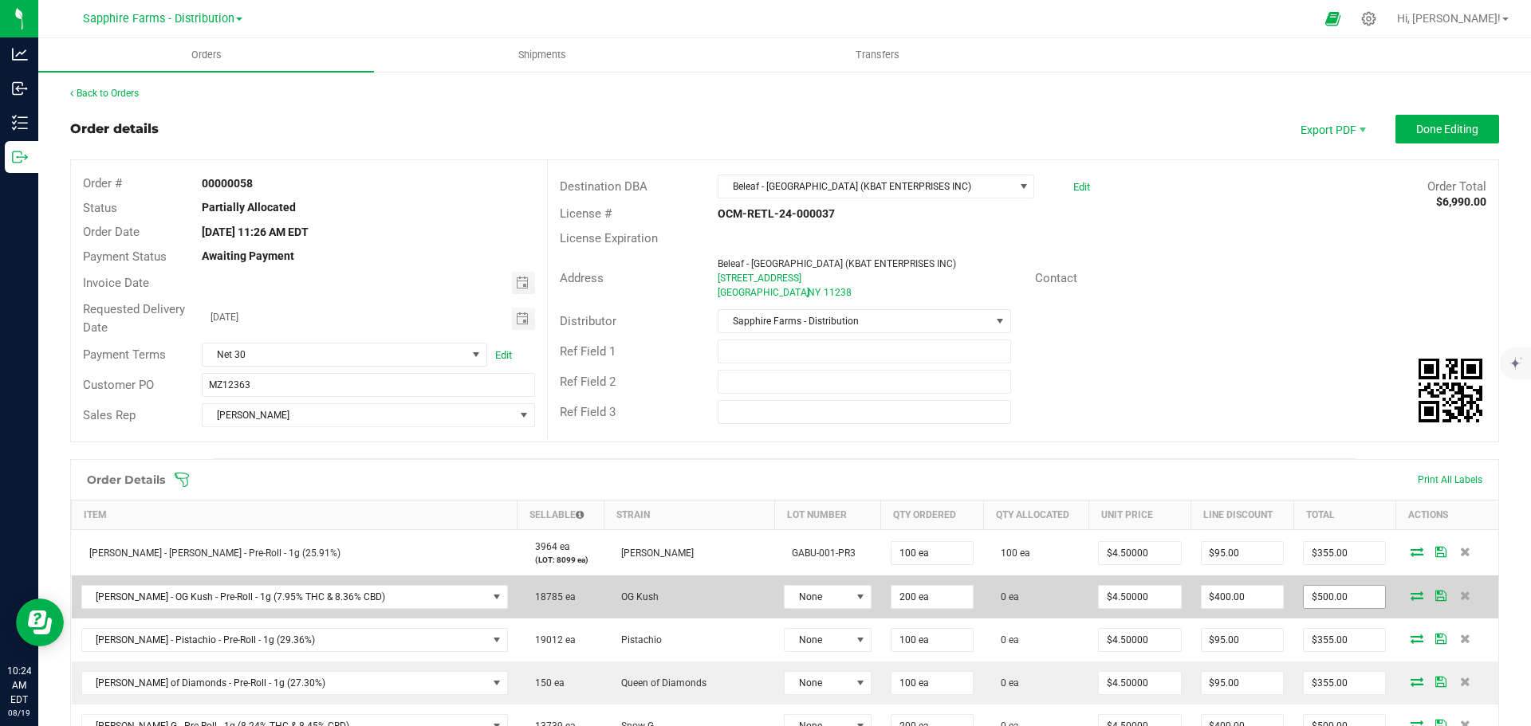
scroll to position [239, 0]
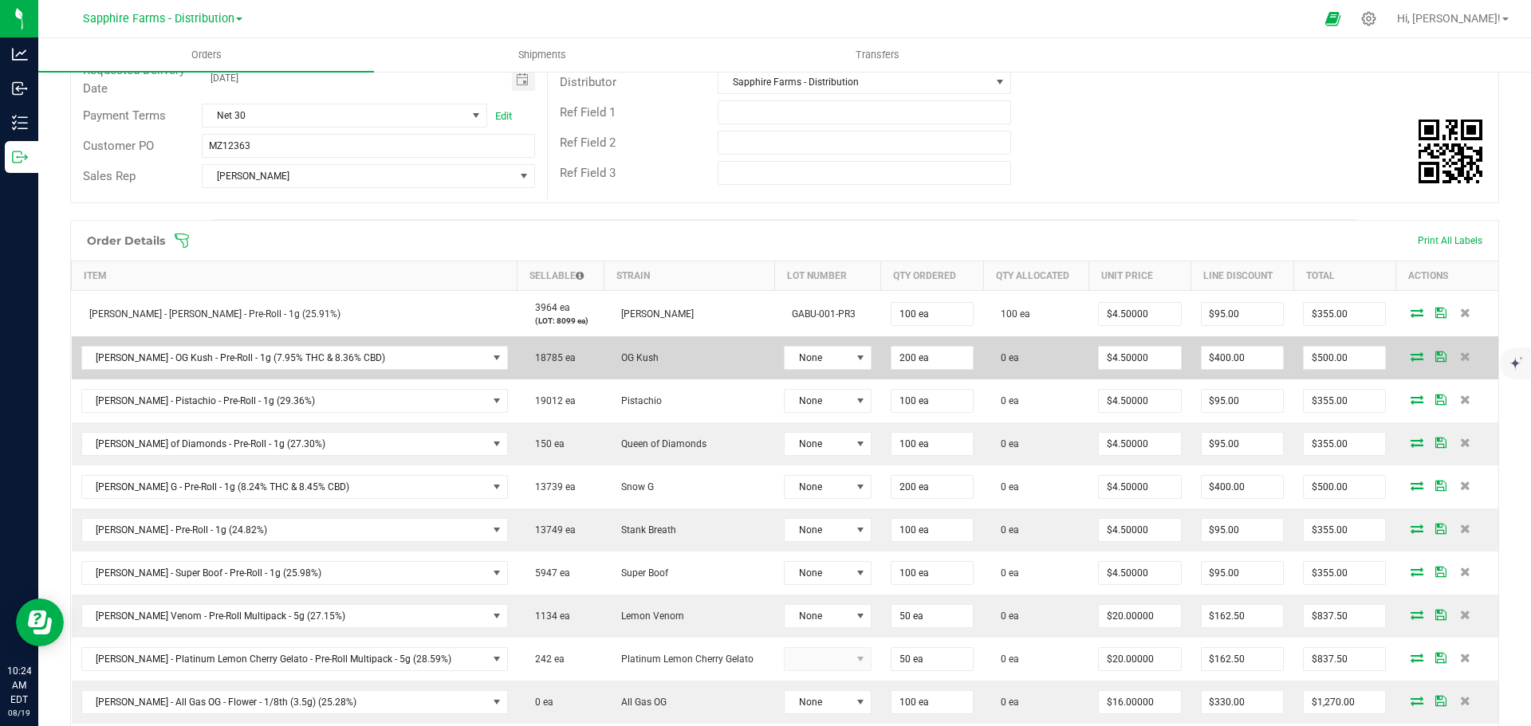
click at [1410, 355] on icon at bounding box center [1416, 357] width 13 height 10
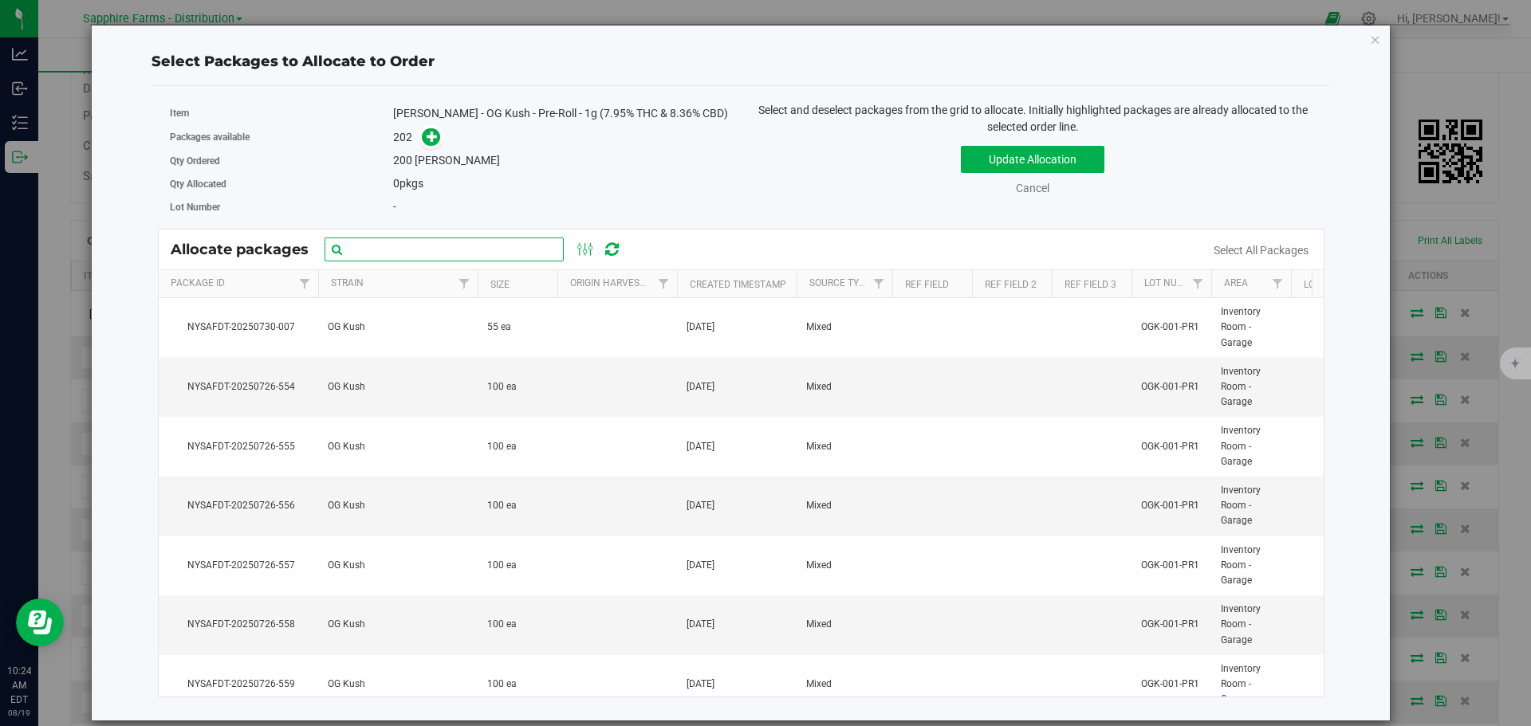
click at [472, 258] on input "text" at bounding box center [444, 250] width 239 height 24
paste input "NYSAFDT-20250726-552"
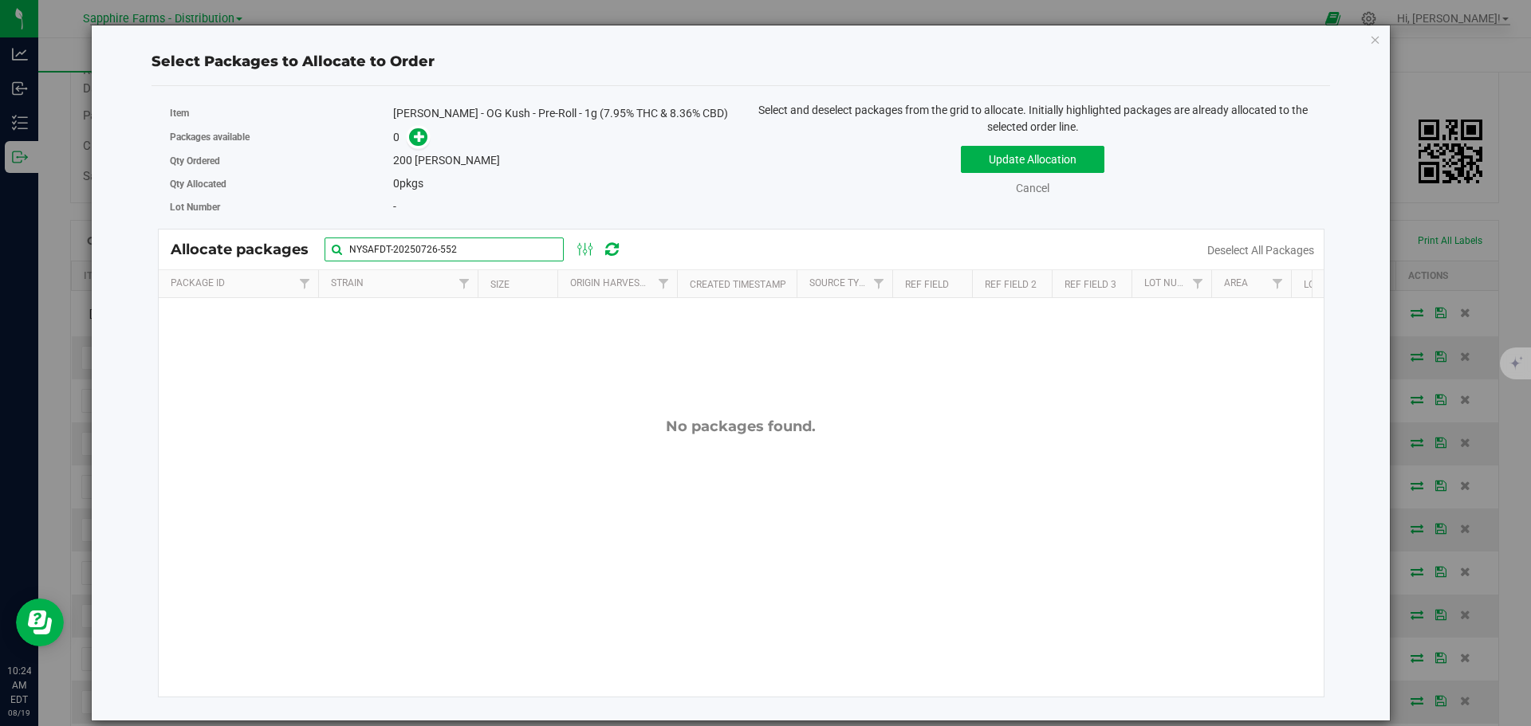
drag, startPoint x: 456, startPoint y: 249, endPoint x: 186, endPoint y: 245, distance: 270.3
click at [186, 245] on div "Allocate packages NYSAFDT-20250726-552" at bounding box center [404, 250] width 466 height 24
paste input "67"
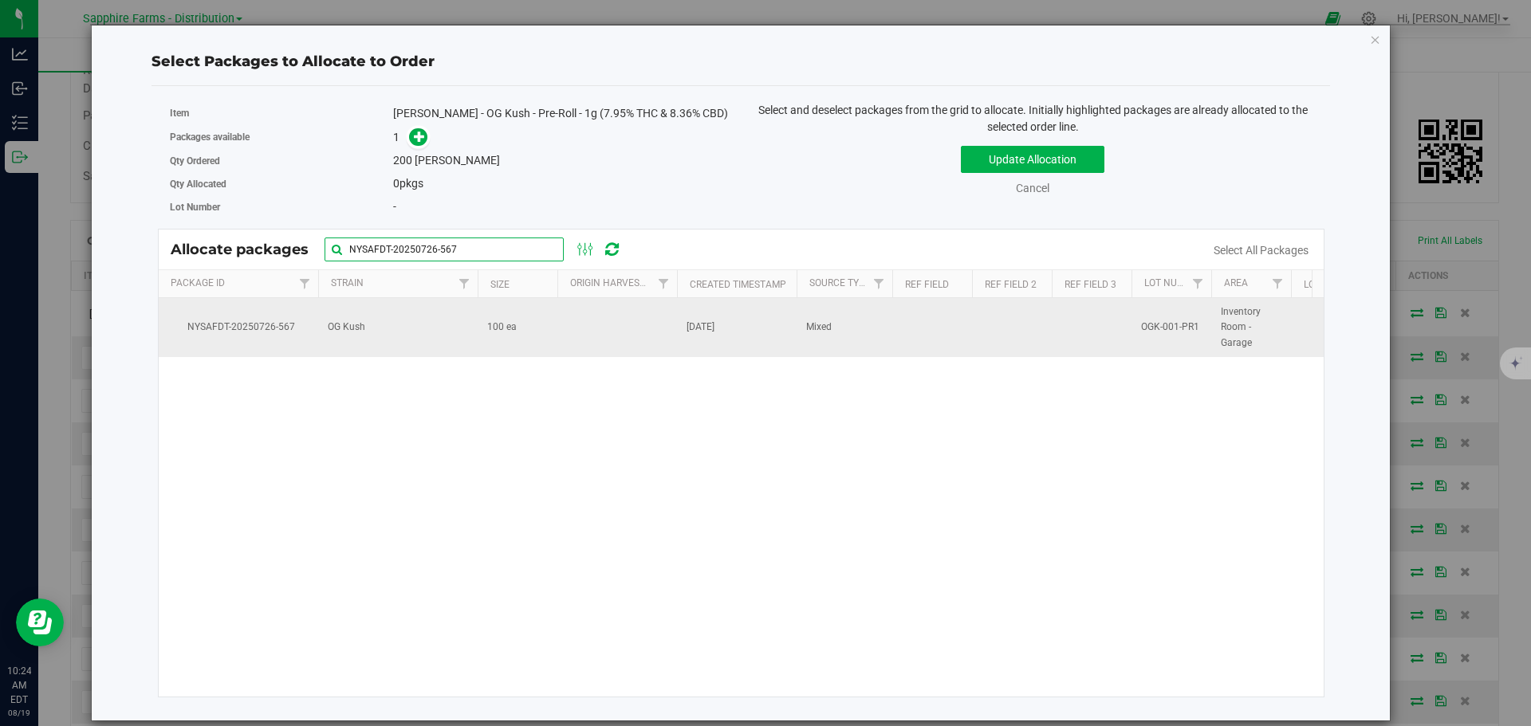
type input "NYSAFDT-20250726-567"
click at [493, 337] on td "100 ea" at bounding box center [518, 327] width 80 height 59
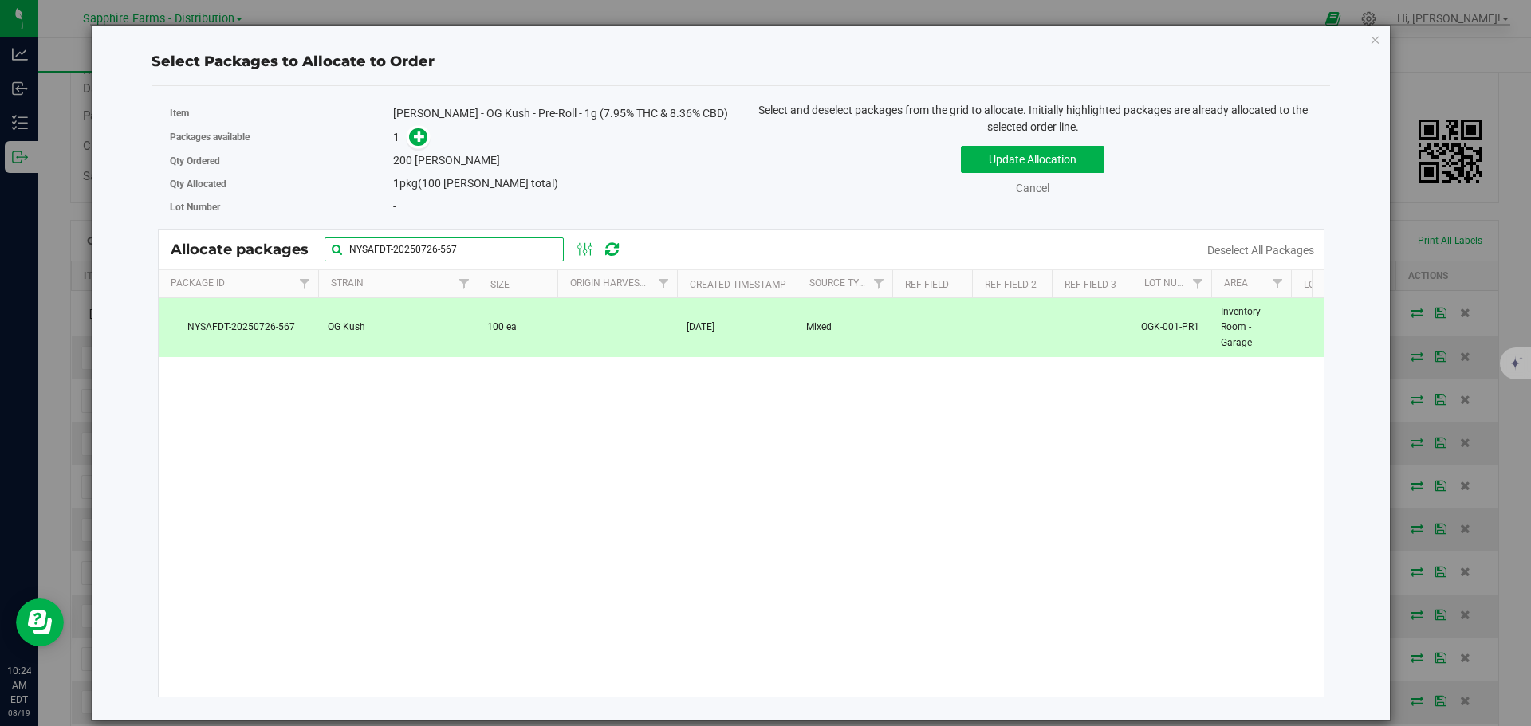
drag, startPoint x: 391, startPoint y: 250, endPoint x: 242, endPoint y: 244, distance: 148.4
click at [243, 244] on div "Allocate packages NYSAFDT-20250726-567" at bounding box center [404, 250] width 466 height 24
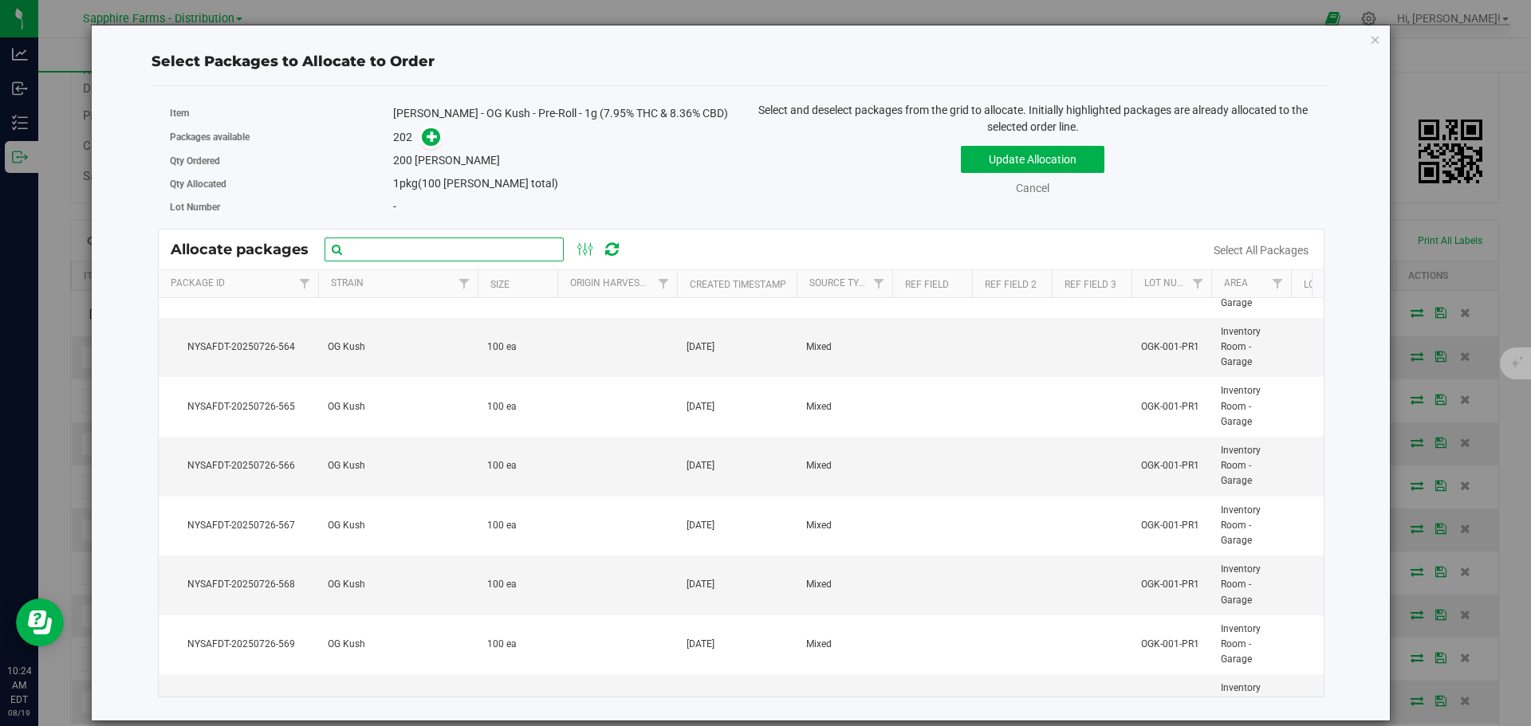
scroll to position [718, 0]
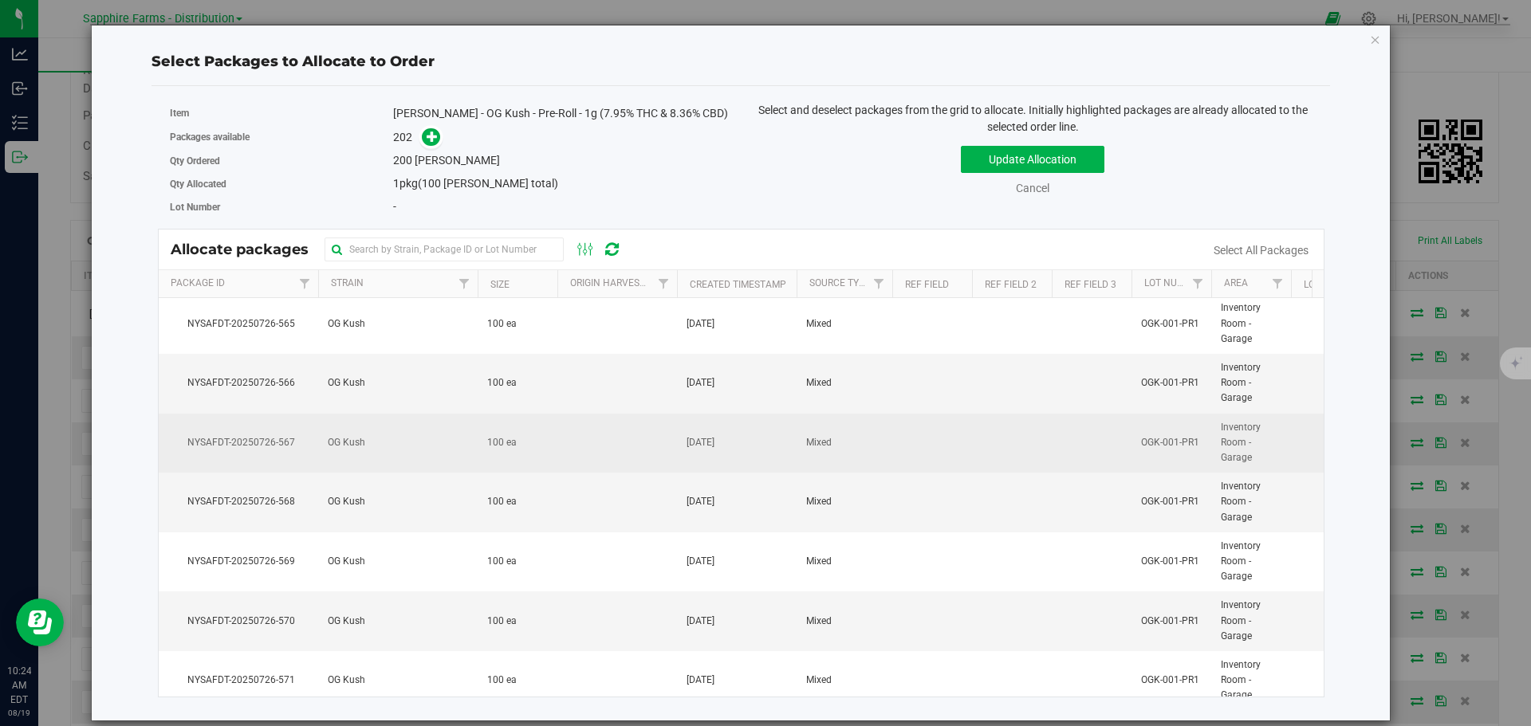
click at [408, 442] on td "OG Kush" at bounding box center [397, 444] width 159 height 60
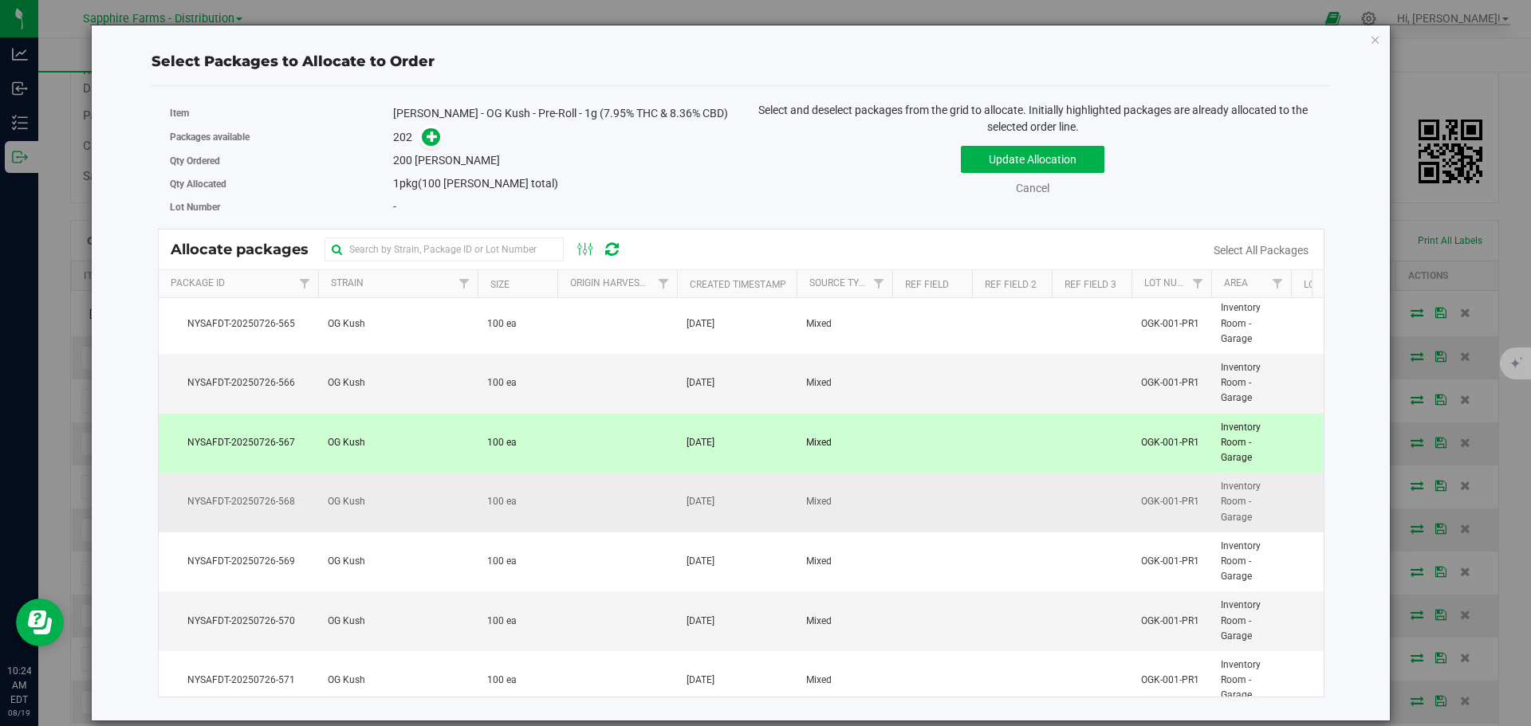
click at [394, 509] on td "OG Kush" at bounding box center [397, 503] width 159 height 60
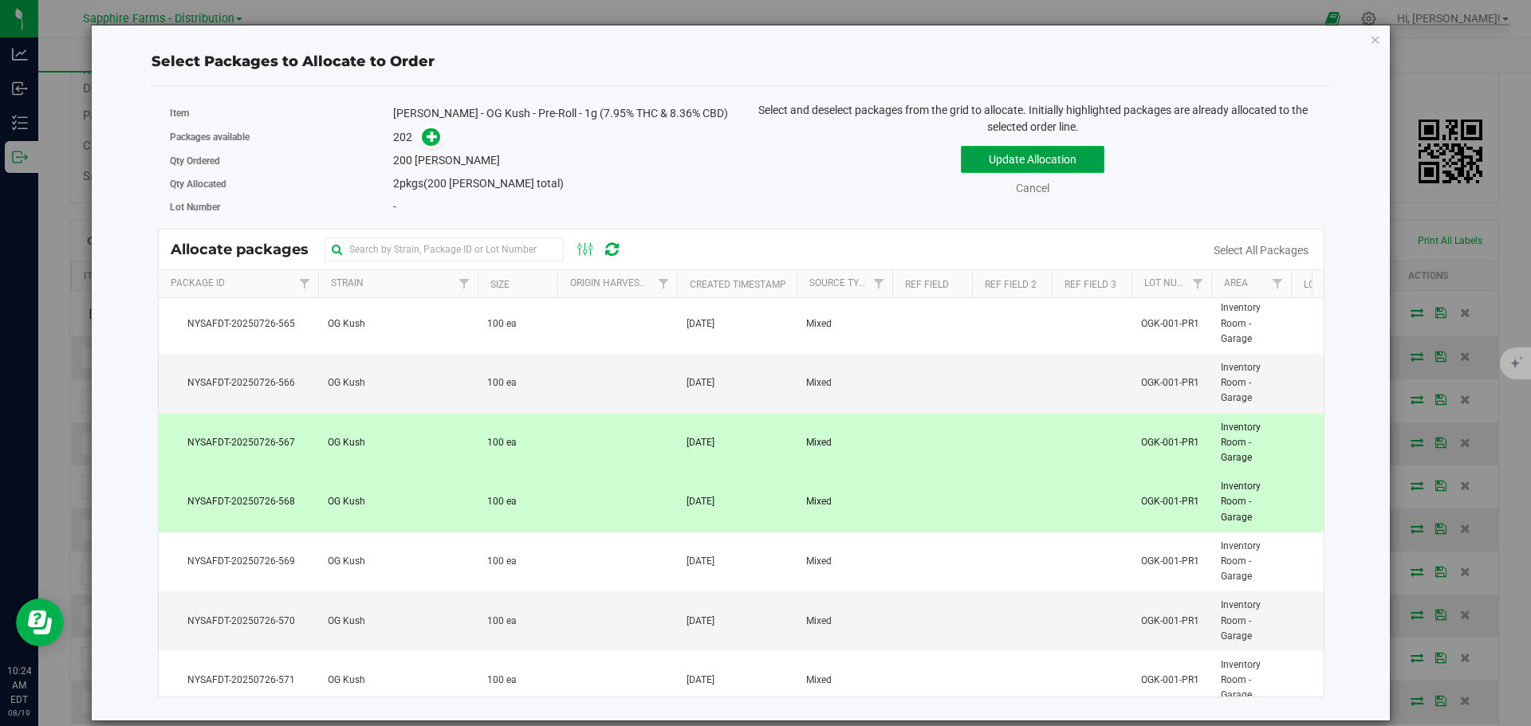
click at [974, 167] on button "Update Allocation" at bounding box center [1033, 159] width 144 height 27
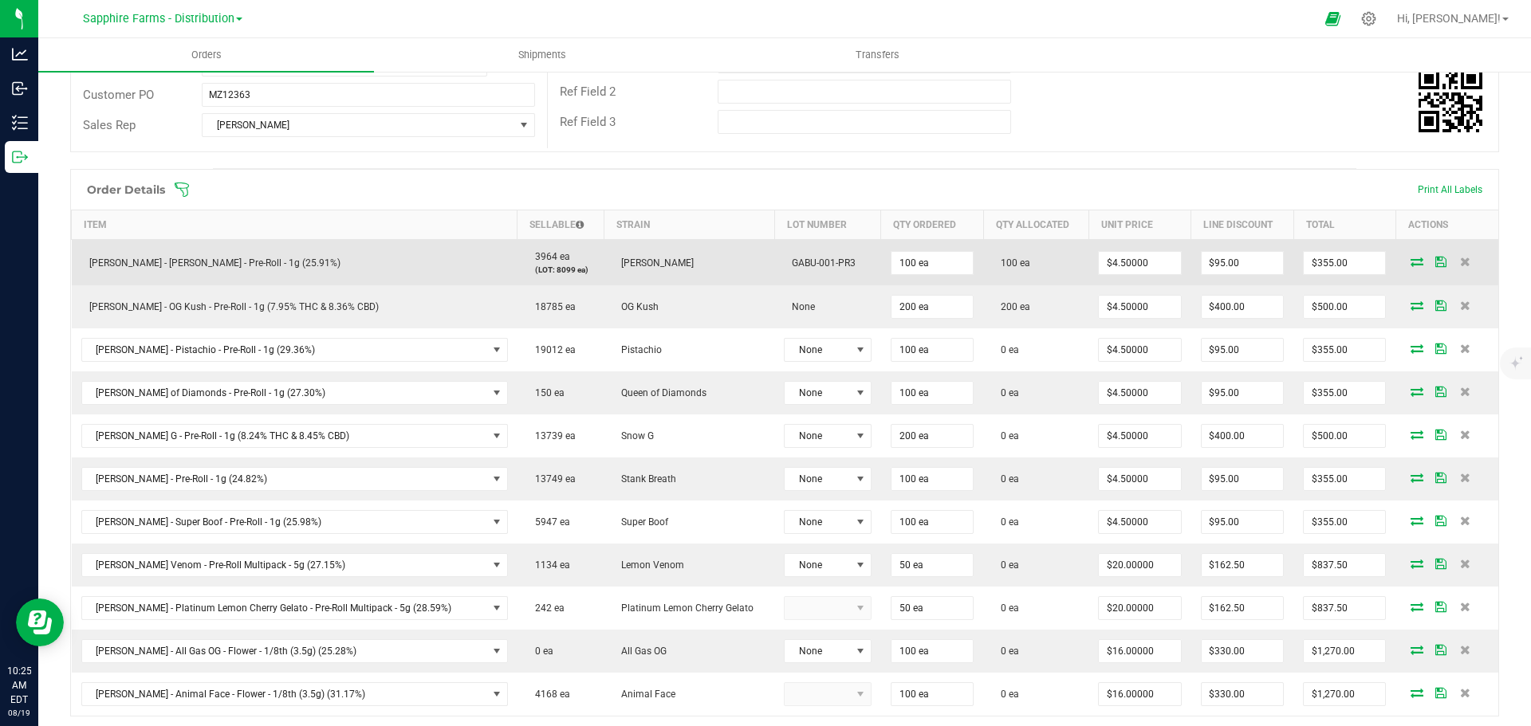
scroll to position [319, 0]
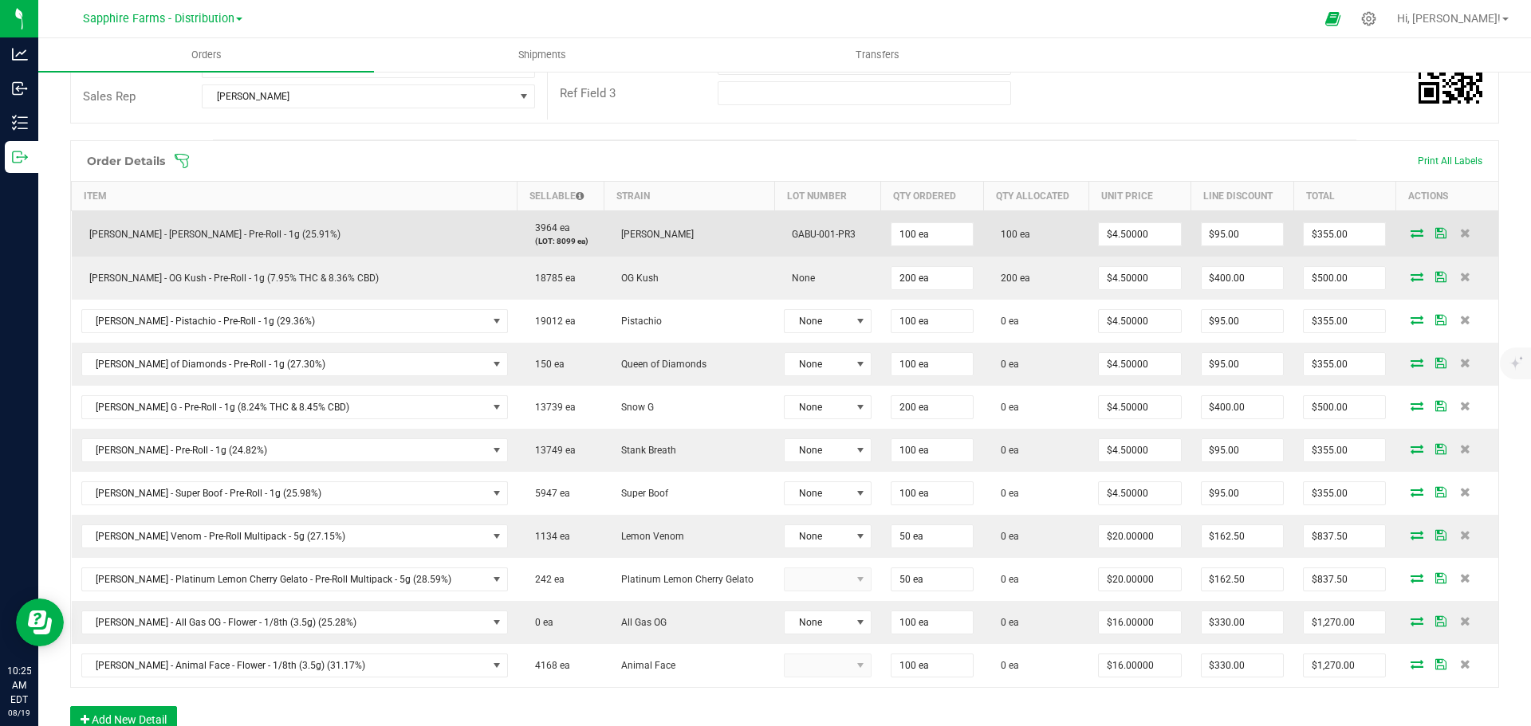
click at [1435, 231] on icon at bounding box center [1440, 233] width 11 height 10
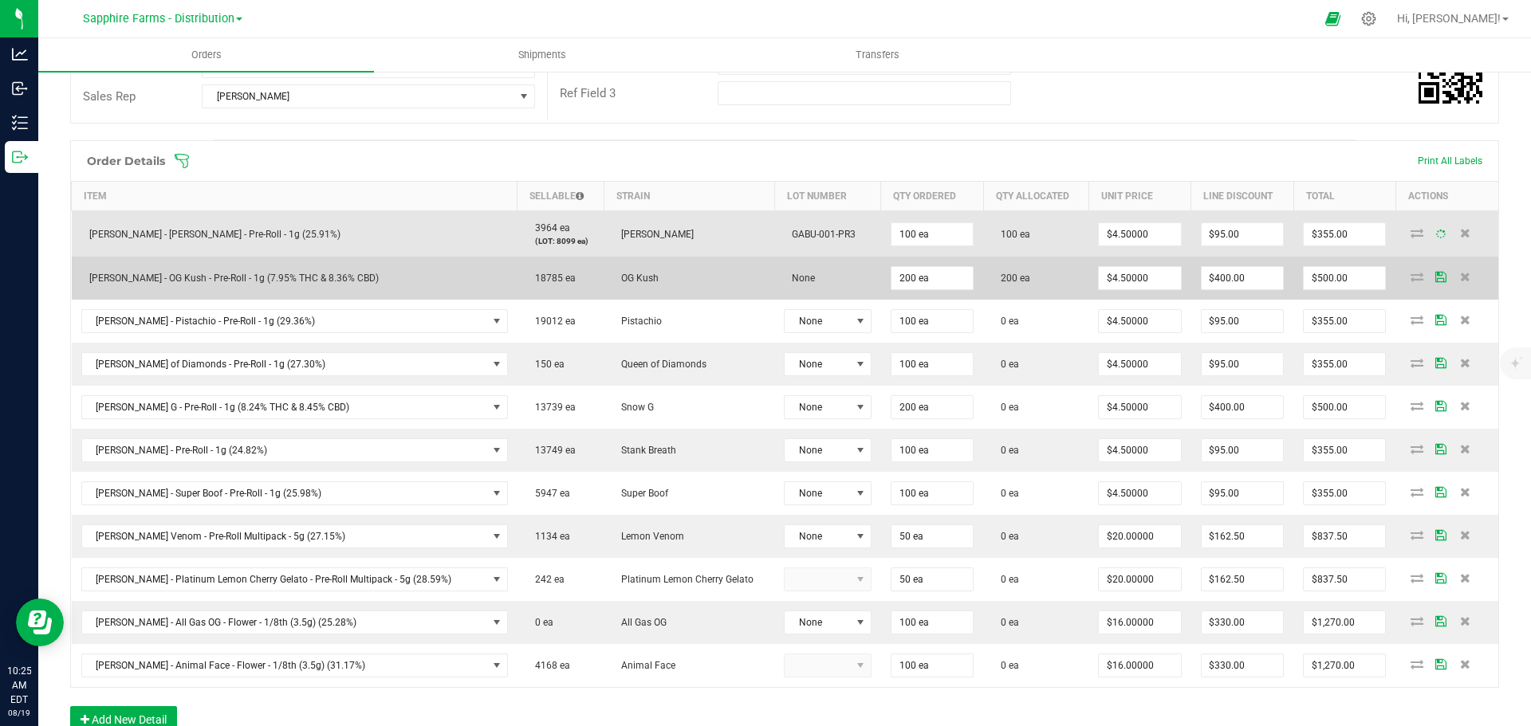
click at [1435, 277] on icon at bounding box center [1440, 277] width 11 height 10
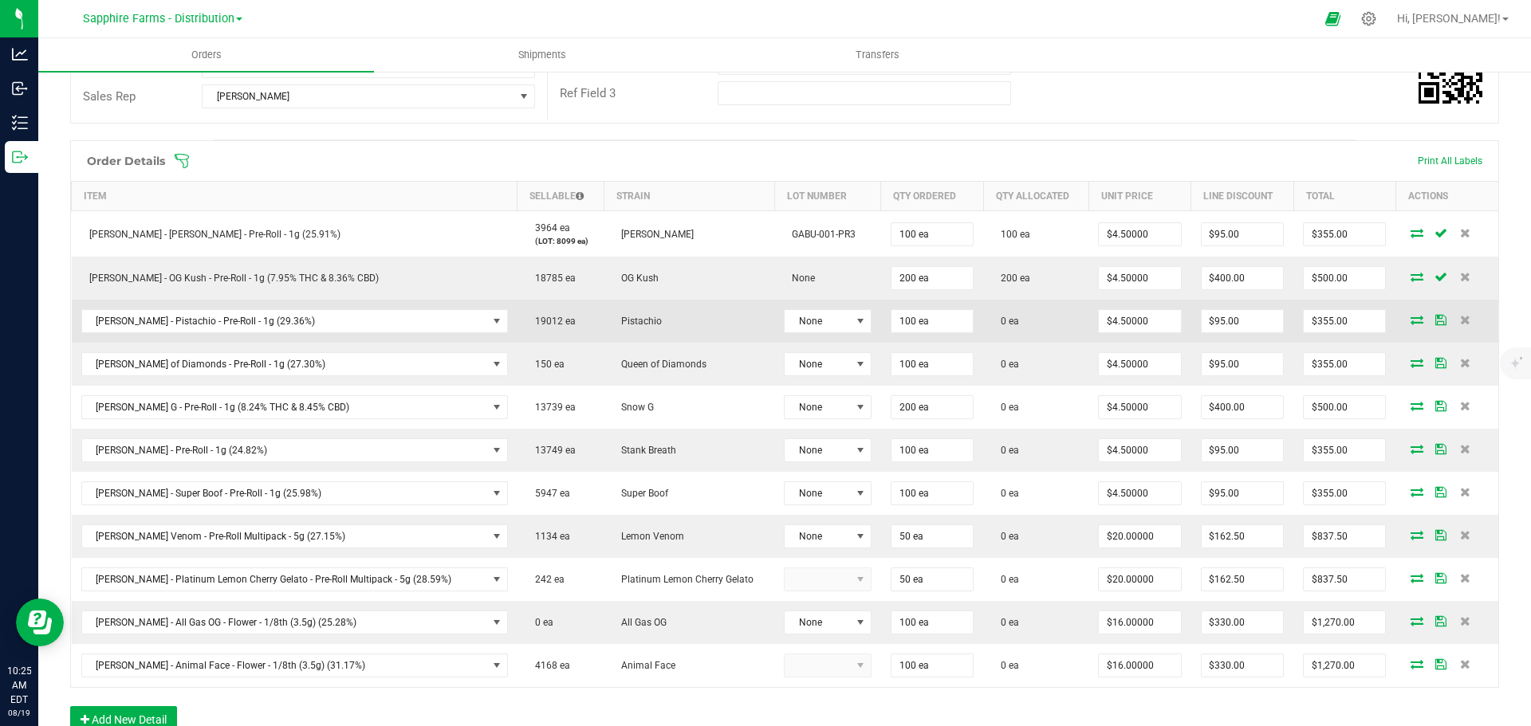
click at [1410, 318] on icon at bounding box center [1416, 320] width 13 height 10
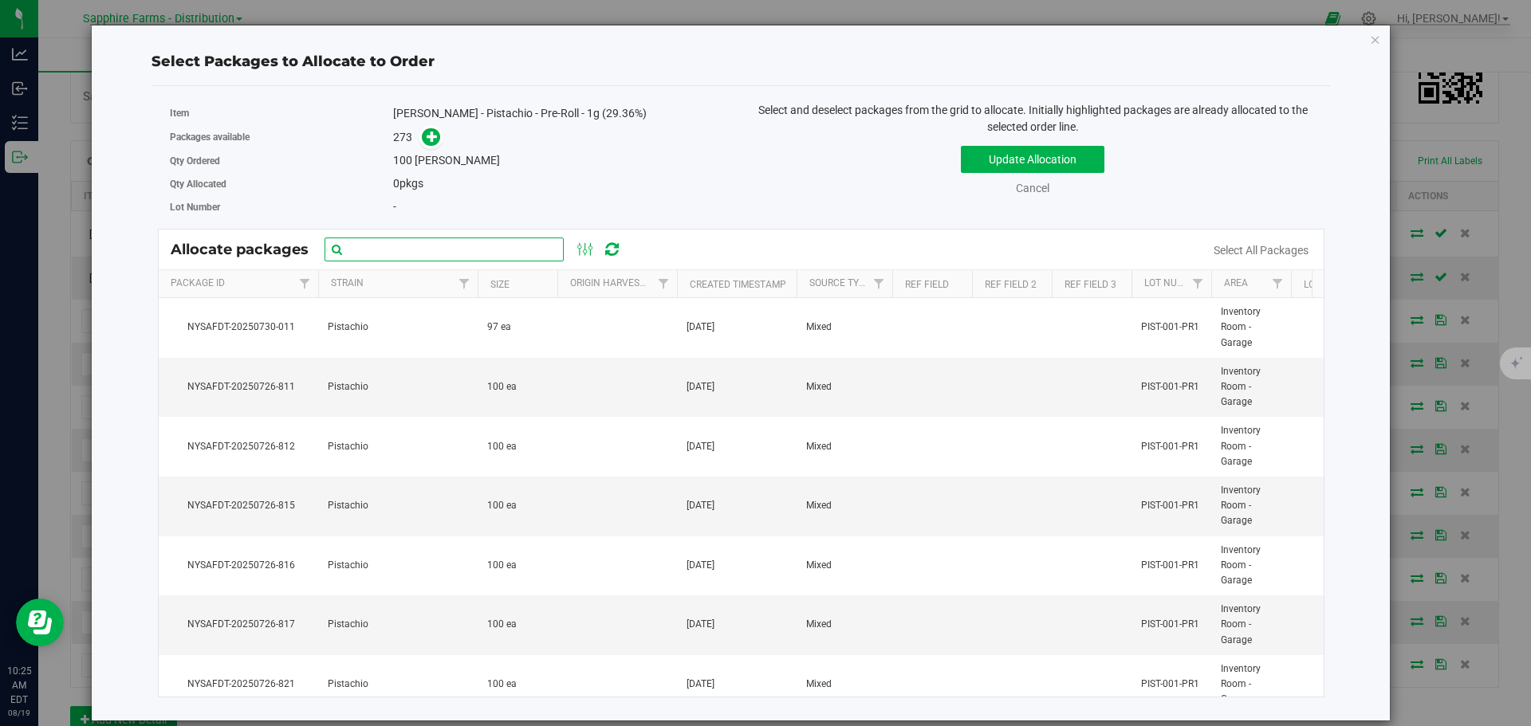
click at [470, 261] on input "text" at bounding box center [444, 250] width 239 height 24
paste input "NYSAFDT-20250726-814"
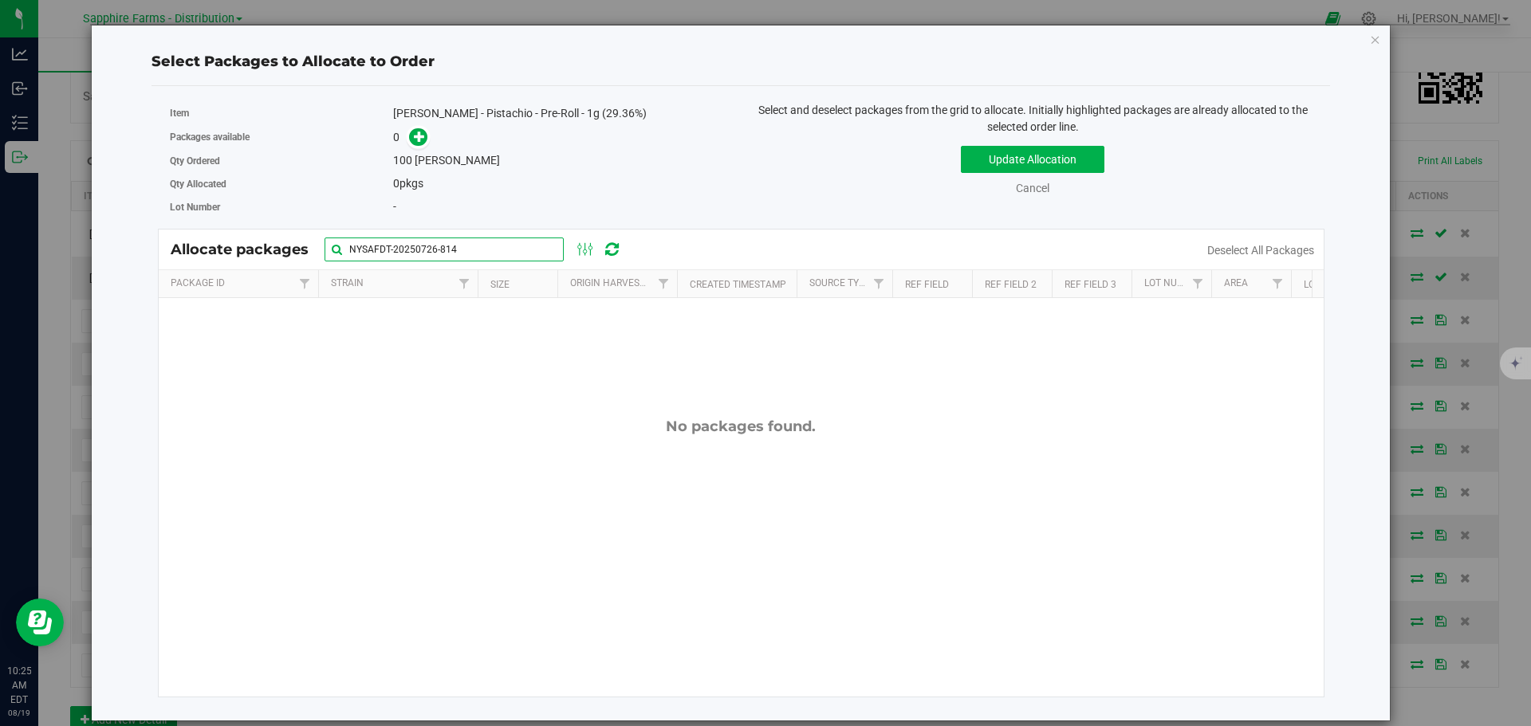
drag, startPoint x: 478, startPoint y: 247, endPoint x: 195, endPoint y: 246, distance: 283.1
click at [195, 246] on div "Allocate packages NYSAFDT-20250726-814" at bounding box center [404, 250] width 466 height 24
paste input "1"
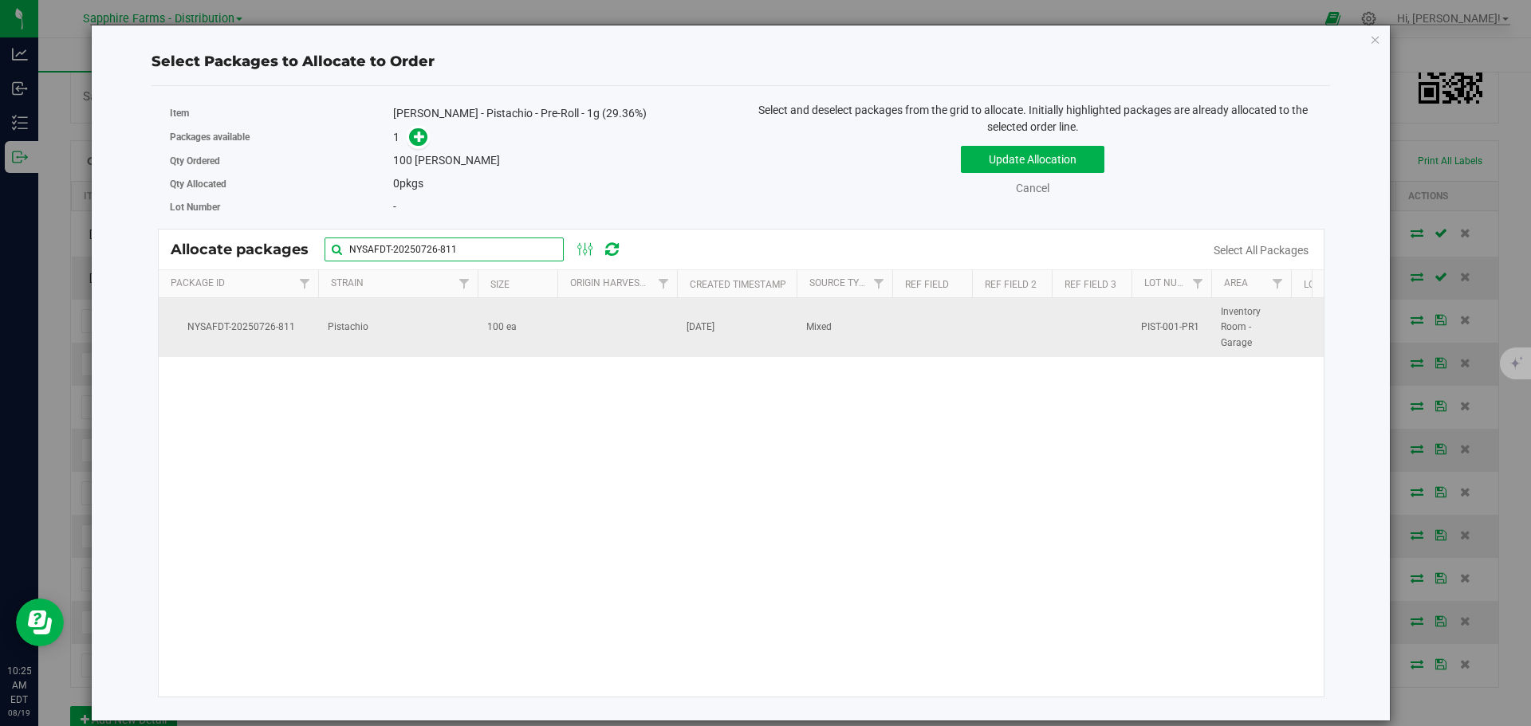
type input "NYSAFDT-20250726-811"
click at [467, 332] on td "Pistachio" at bounding box center [397, 327] width 159 height 59
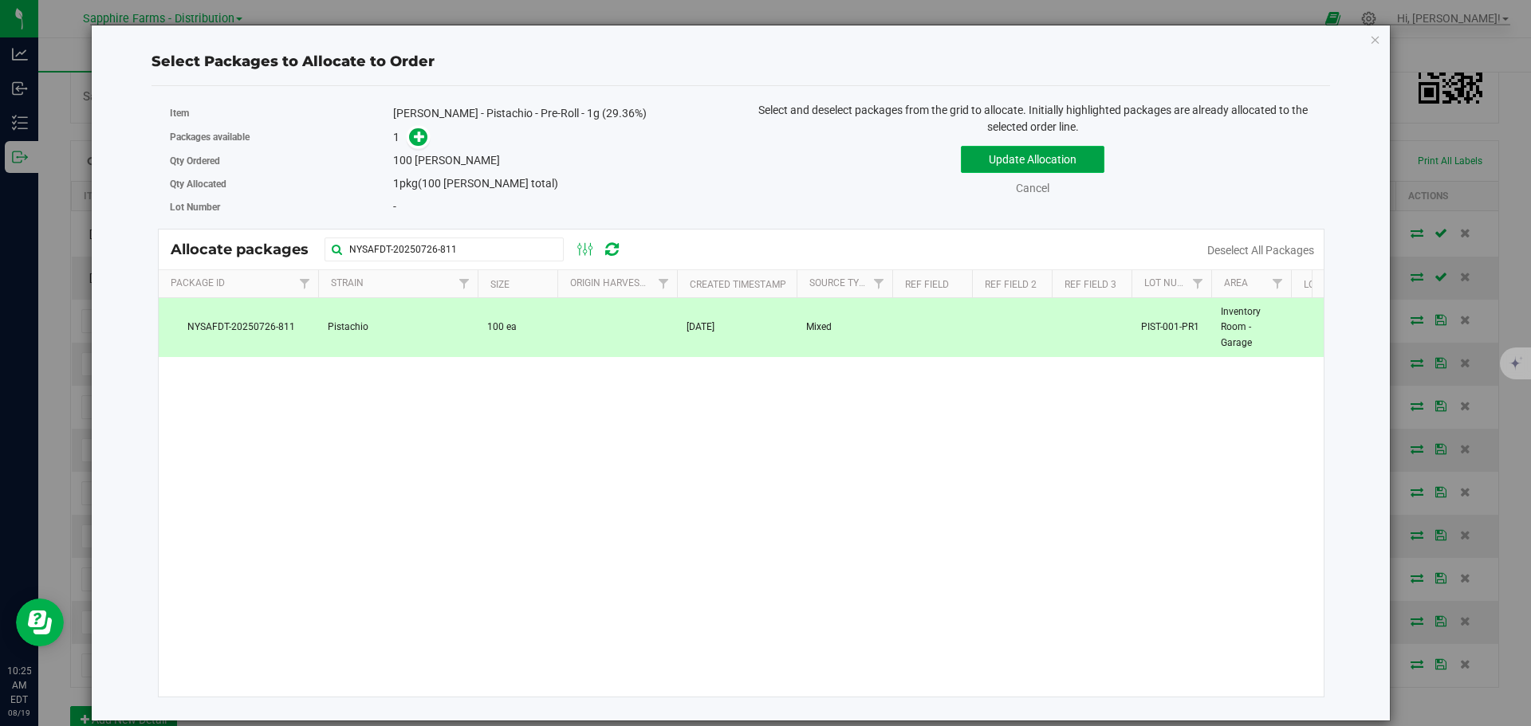
click at [1008, 158] on button "Update Allocation" at bounding box center [1033, 159] width 144 height 27
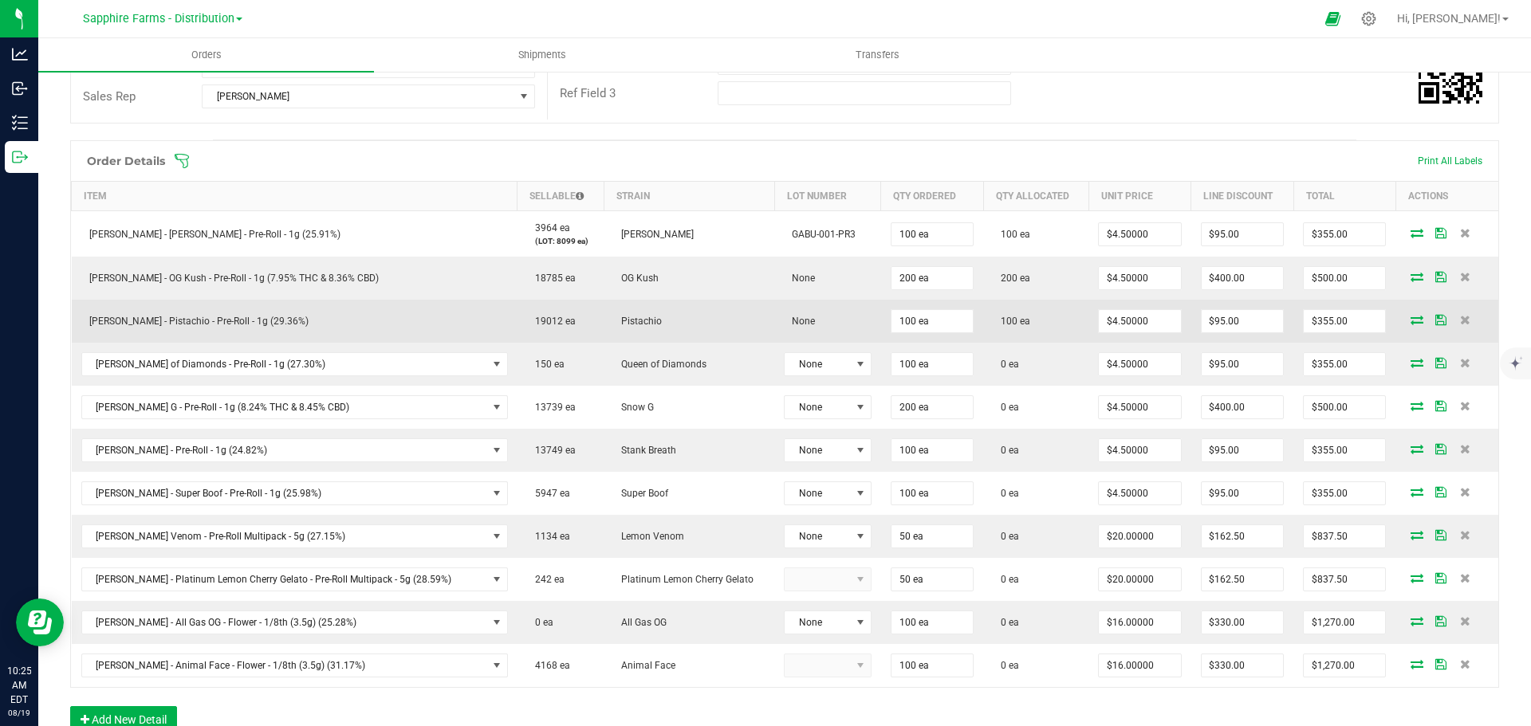
click at [1435, 321] on icon at bounding box center [1440, 320] width 11 height 10
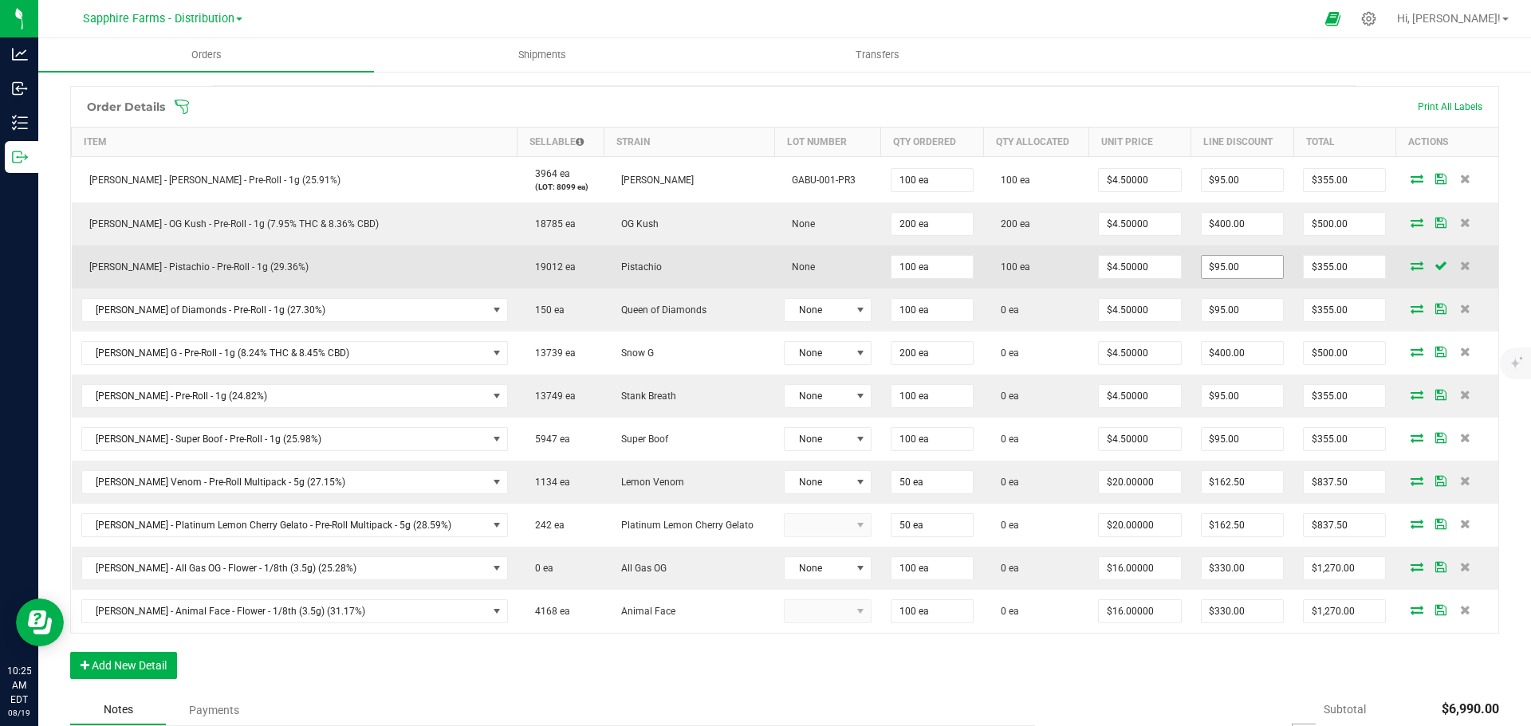
scroll to position [399, 0]
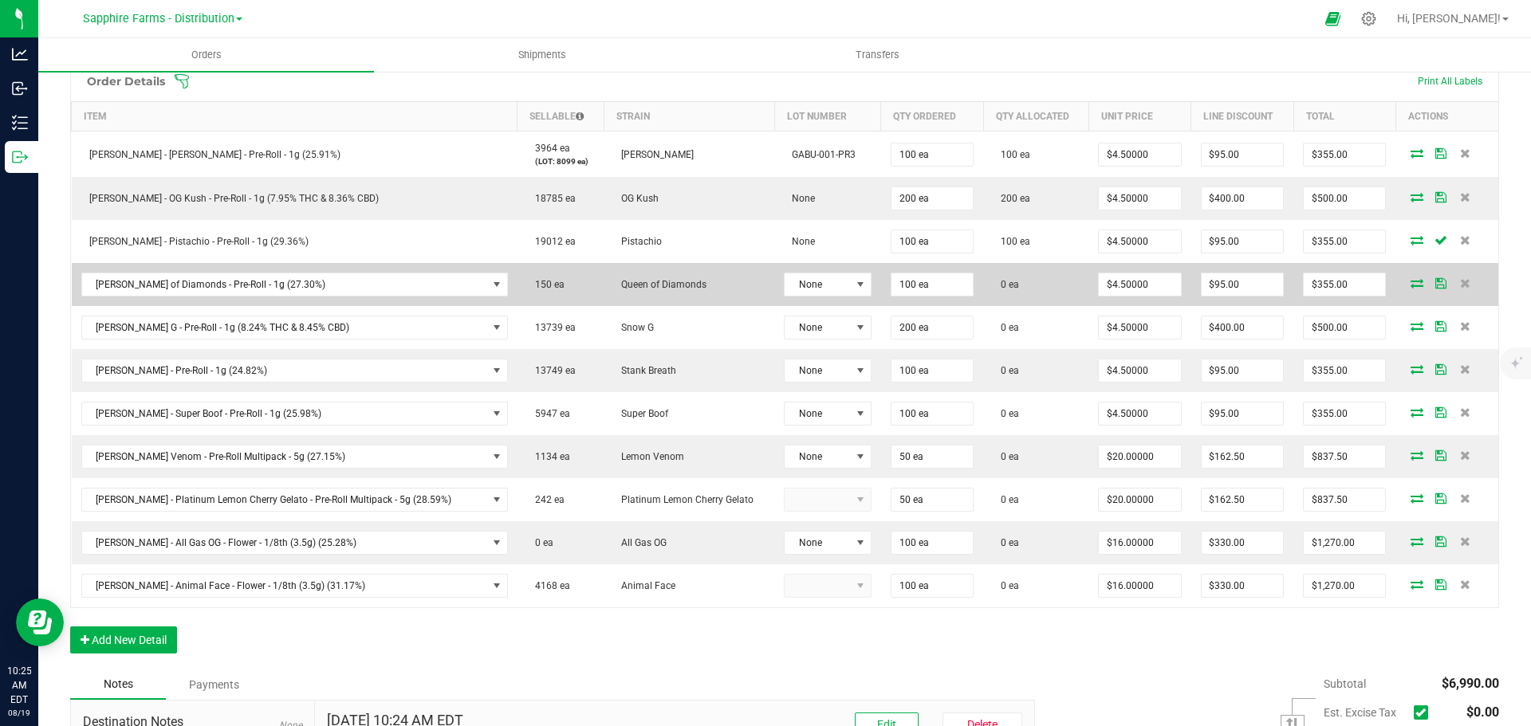
click at [1410, 281] on icon at bounding box center [1416, 283] width 13 height 10
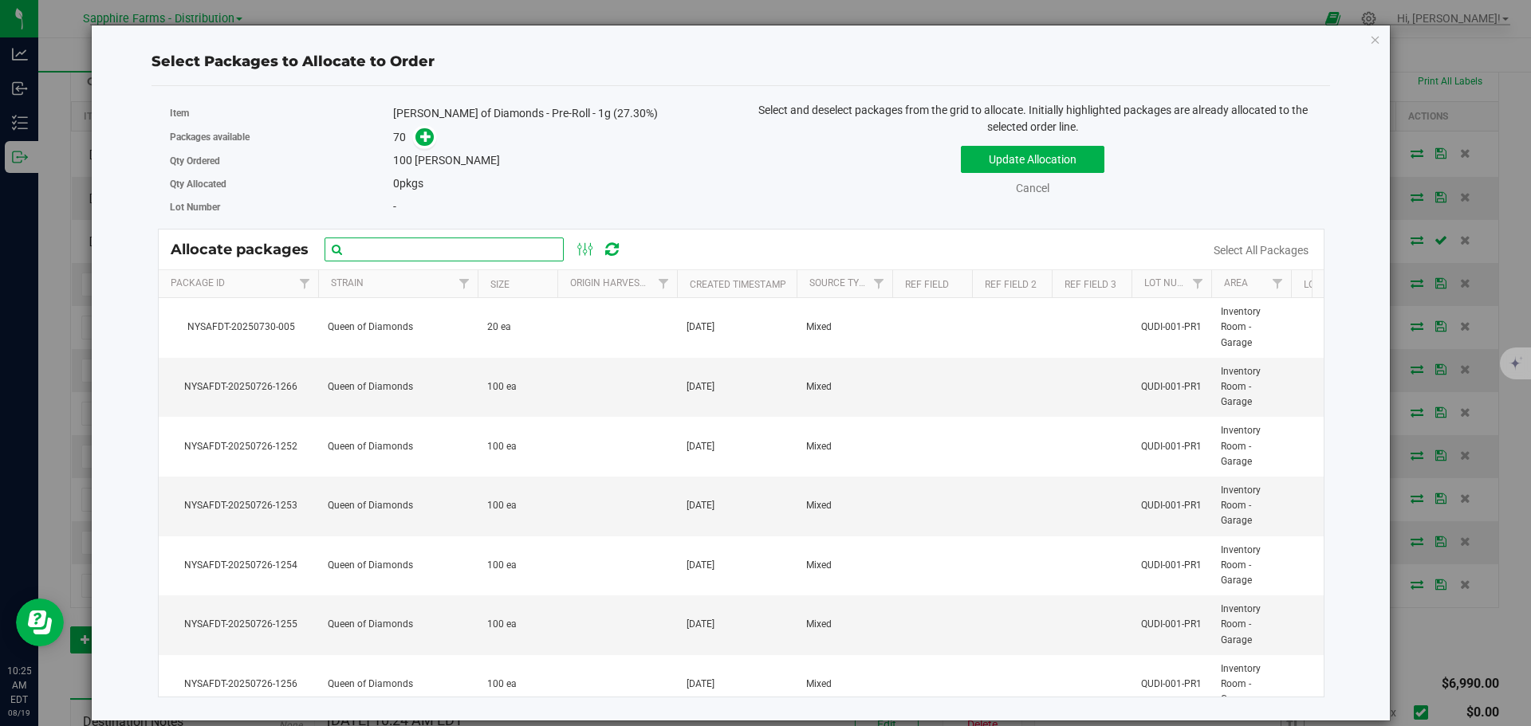
click at [427, 247] on input "text" at bounding box center [444, 250] width 239 height 24
paste input "NYSAFDT-20250726-1246"
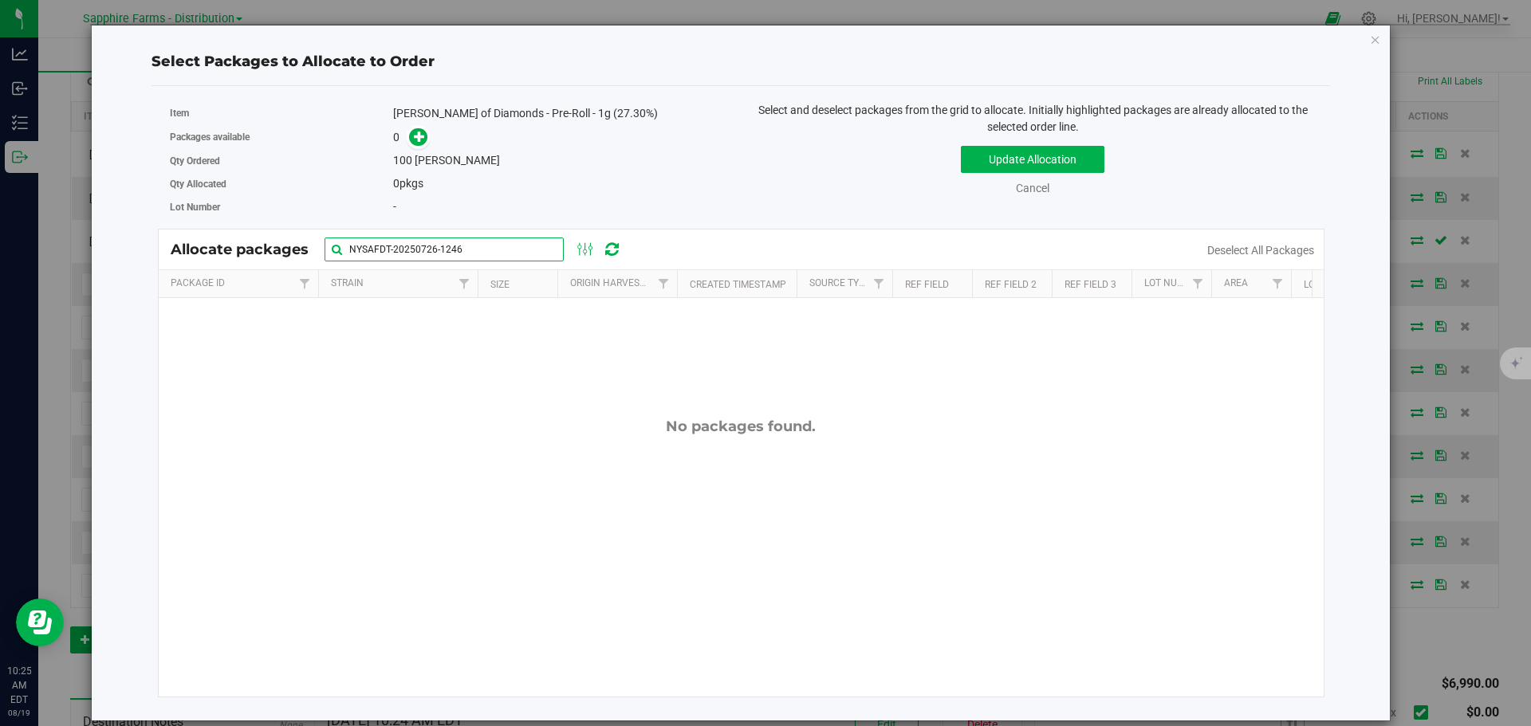
drag, startPoint x: 478, startPoint y: 254, endPoint x: 263, endPoint y: 247, distance: 215.4
click at [265, 247] on div "Allocate packages NYSAFDT-20250726-1246" at bounding box center [404, 250] width 466 height 24
paste input "52"
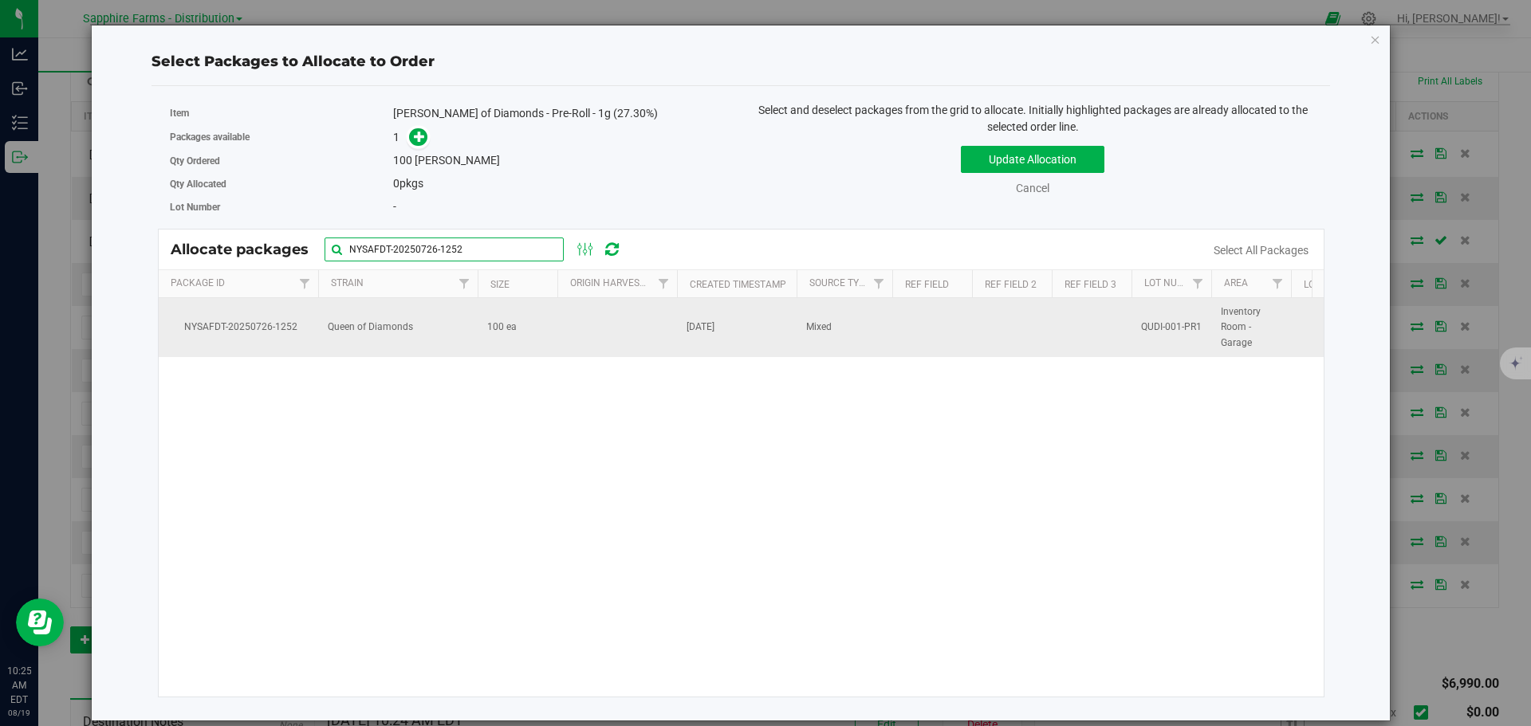
type input "NYSAFDT-20250726-1252"
click at [528, 342] on td "100 ea" at bounding box center [518, 327] width 80 height 59
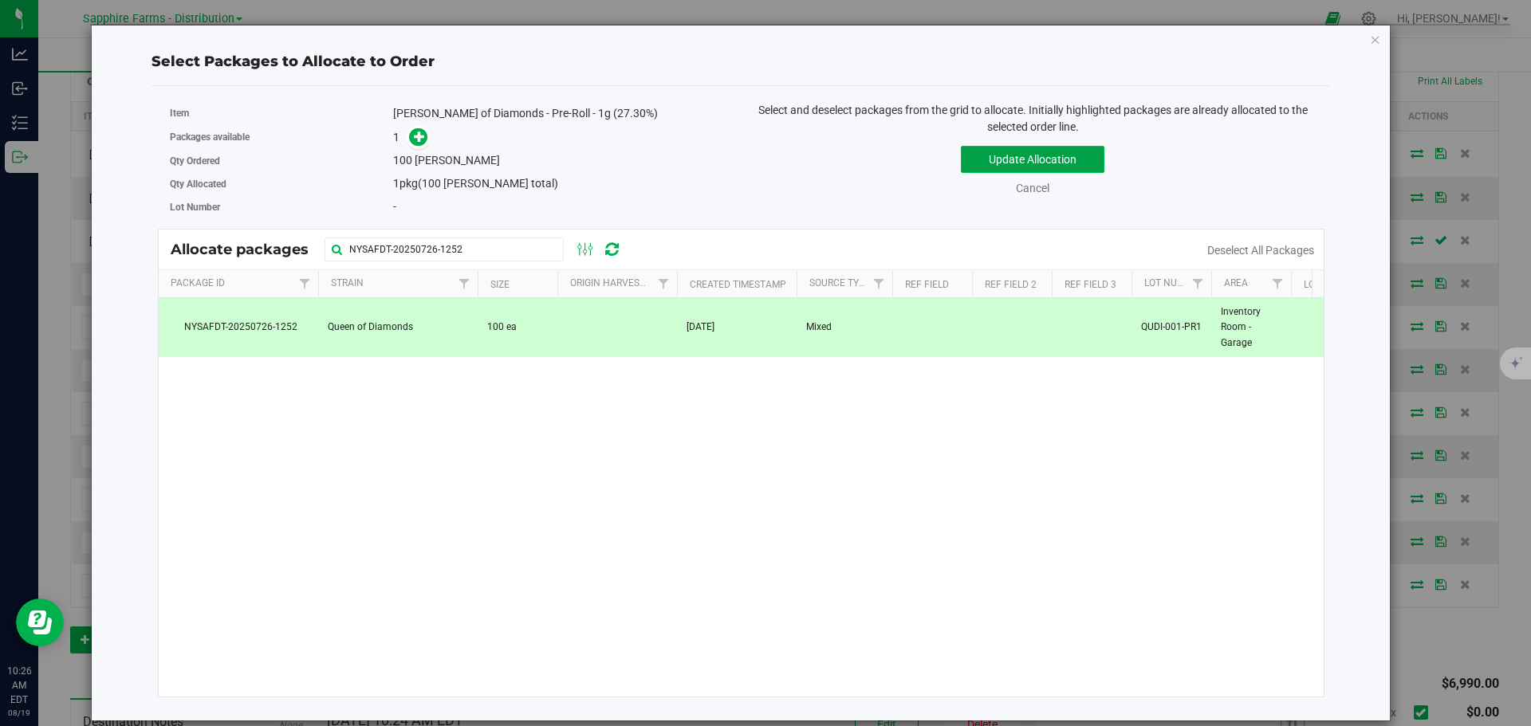
click at [993, 160] on button "Update Allocation" at bounding box center [1033, 159] width 144 height 27
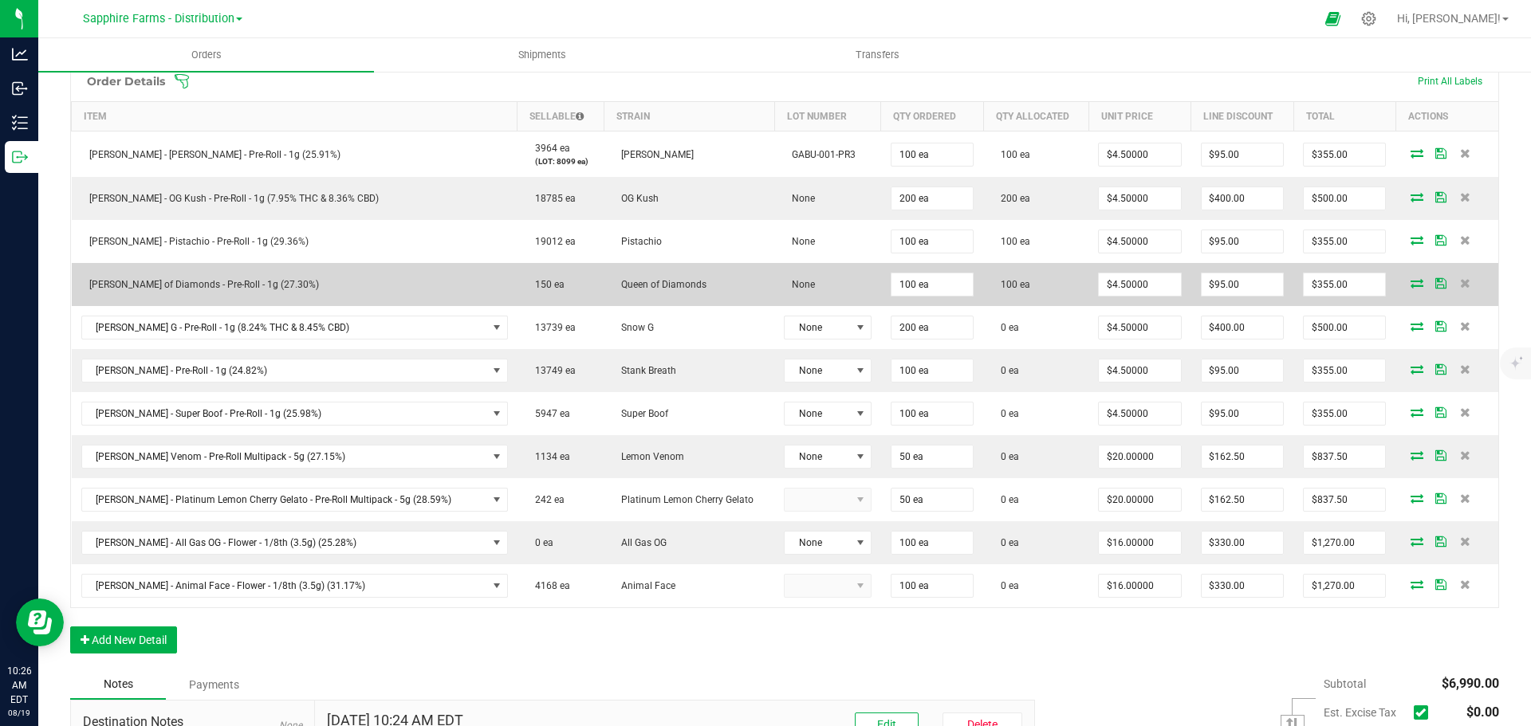
click at [1435, 278] on icon at bounding box center [1440, 283] width 11 height 10
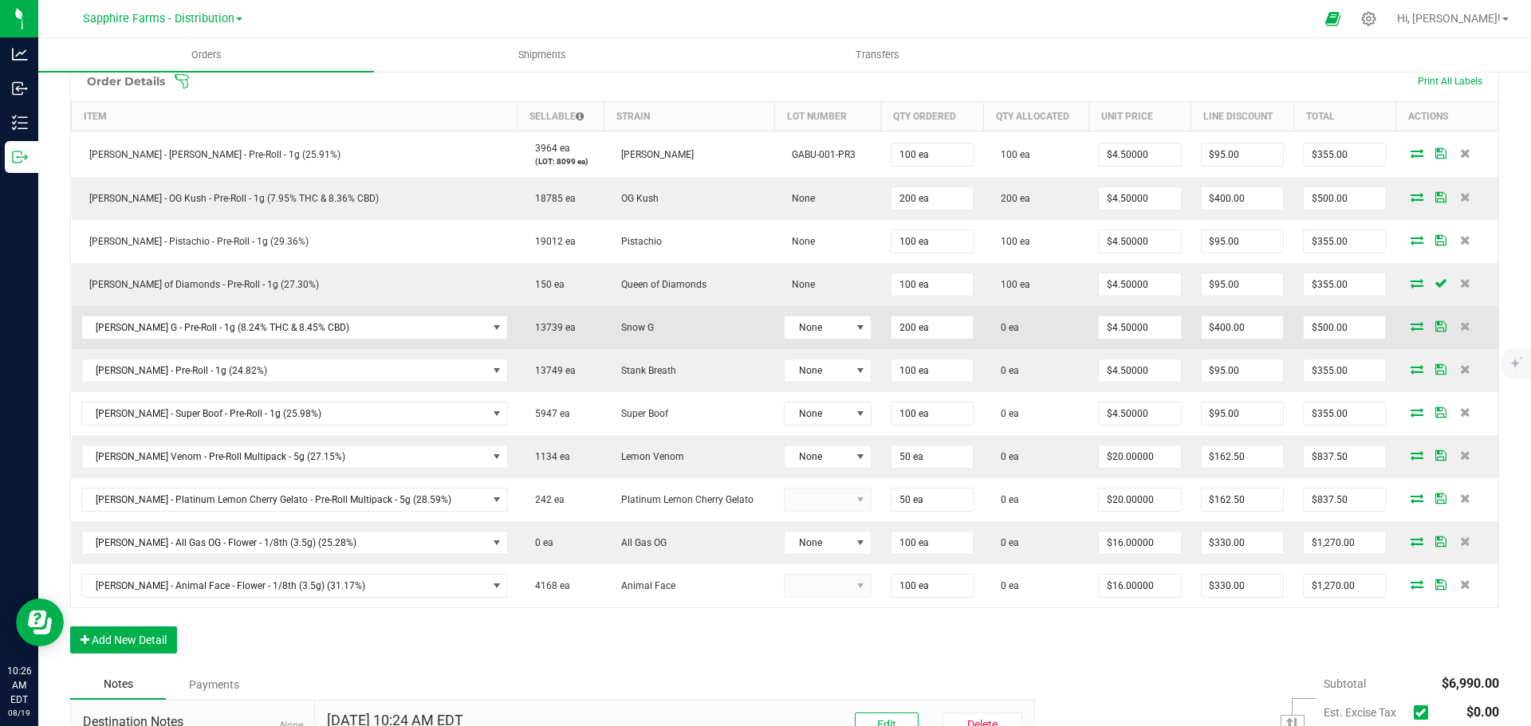
click at [1410, 329] on icon at bounding box center [1416, 326] width 13 height 10
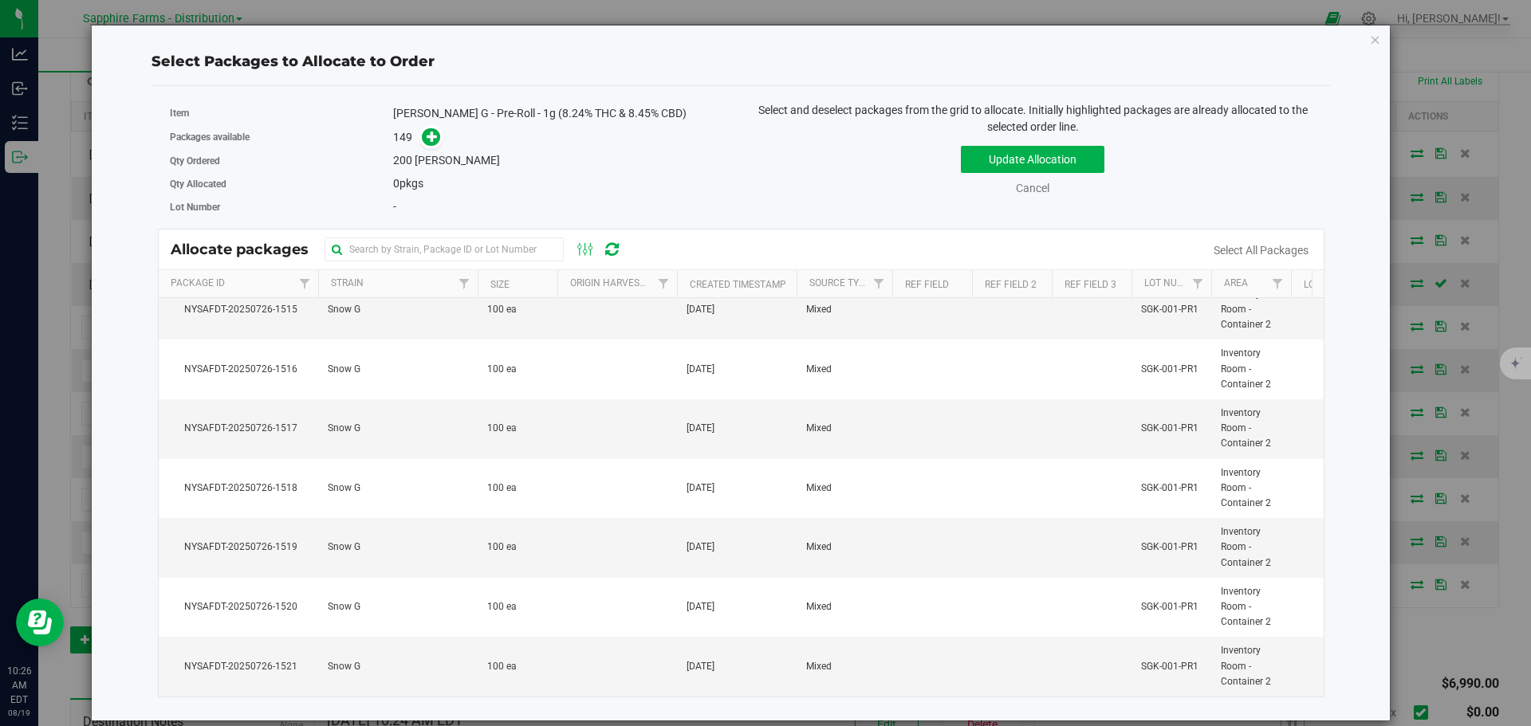
scroll to position [3907, 0]
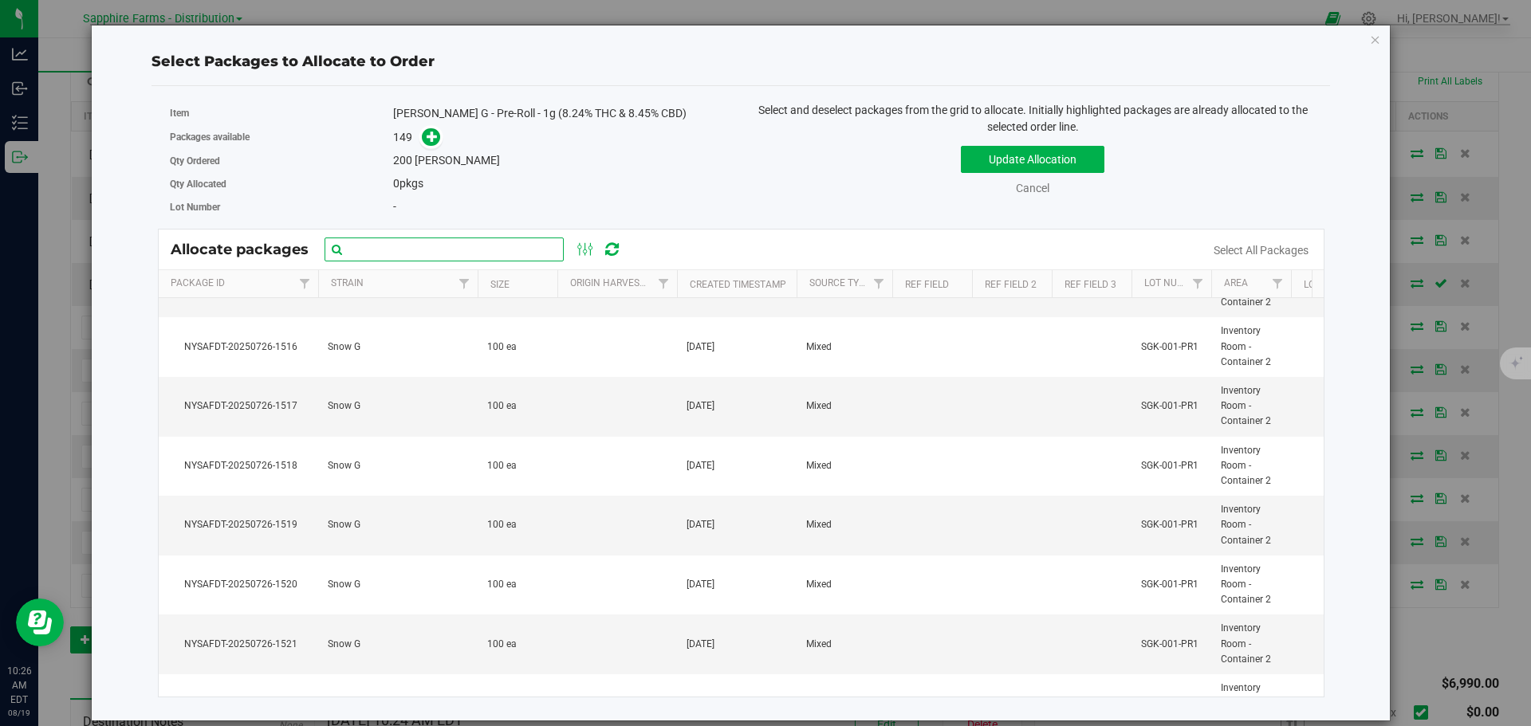
click at [407, 244] on input "text" at bounding box center [444, 250] width 239 height 24
paste input "NYSAFDT-20250726-1252"
type input "NYSAFDT-20250726-1252"
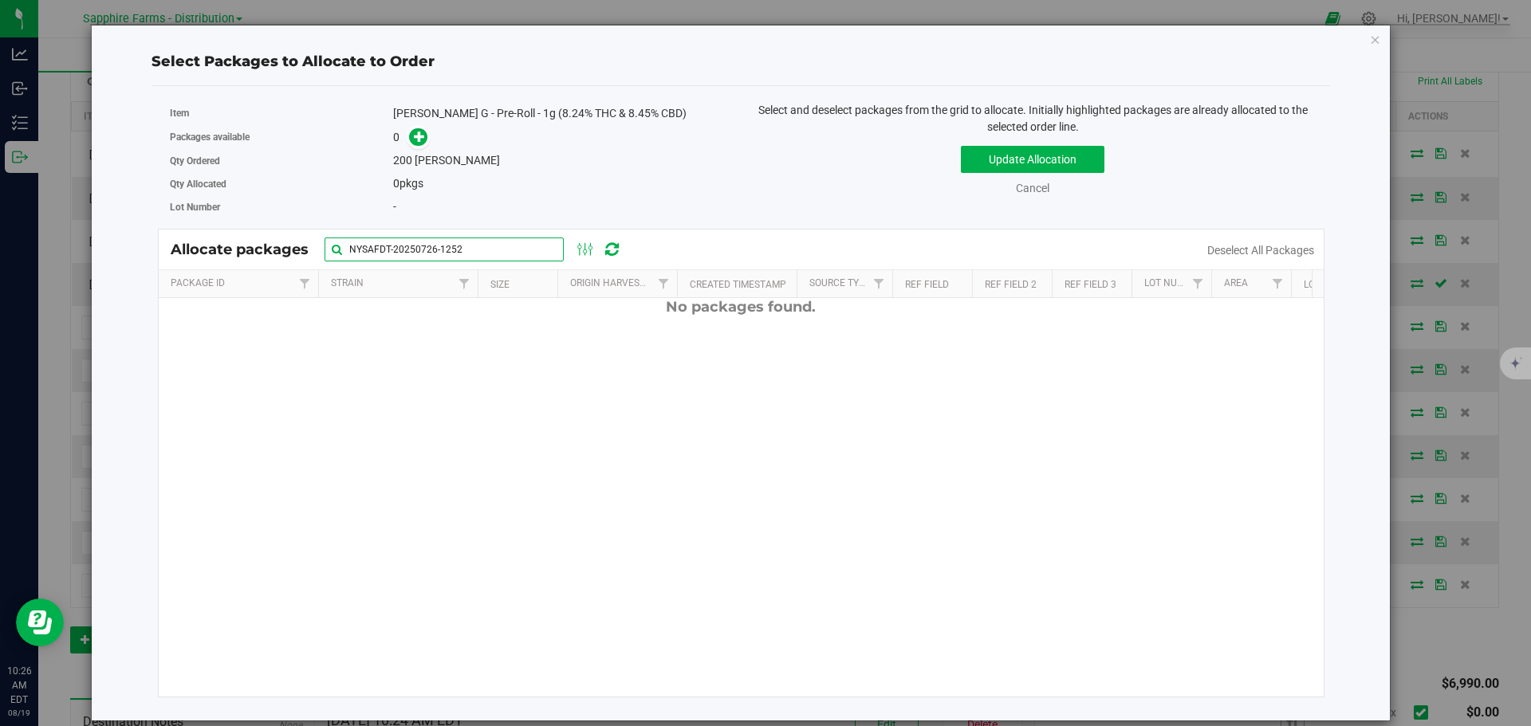
scroll to position [0, 0]
drag, startPoint x: 431, startPoint y: 254, endPoint x: 246, endPoint y: 254, distance: 185.8
click at [246, 254] on div "Allocate packages NYSAFDT-20250726-1252" at bounding box center [404, 250] width 466 height 24
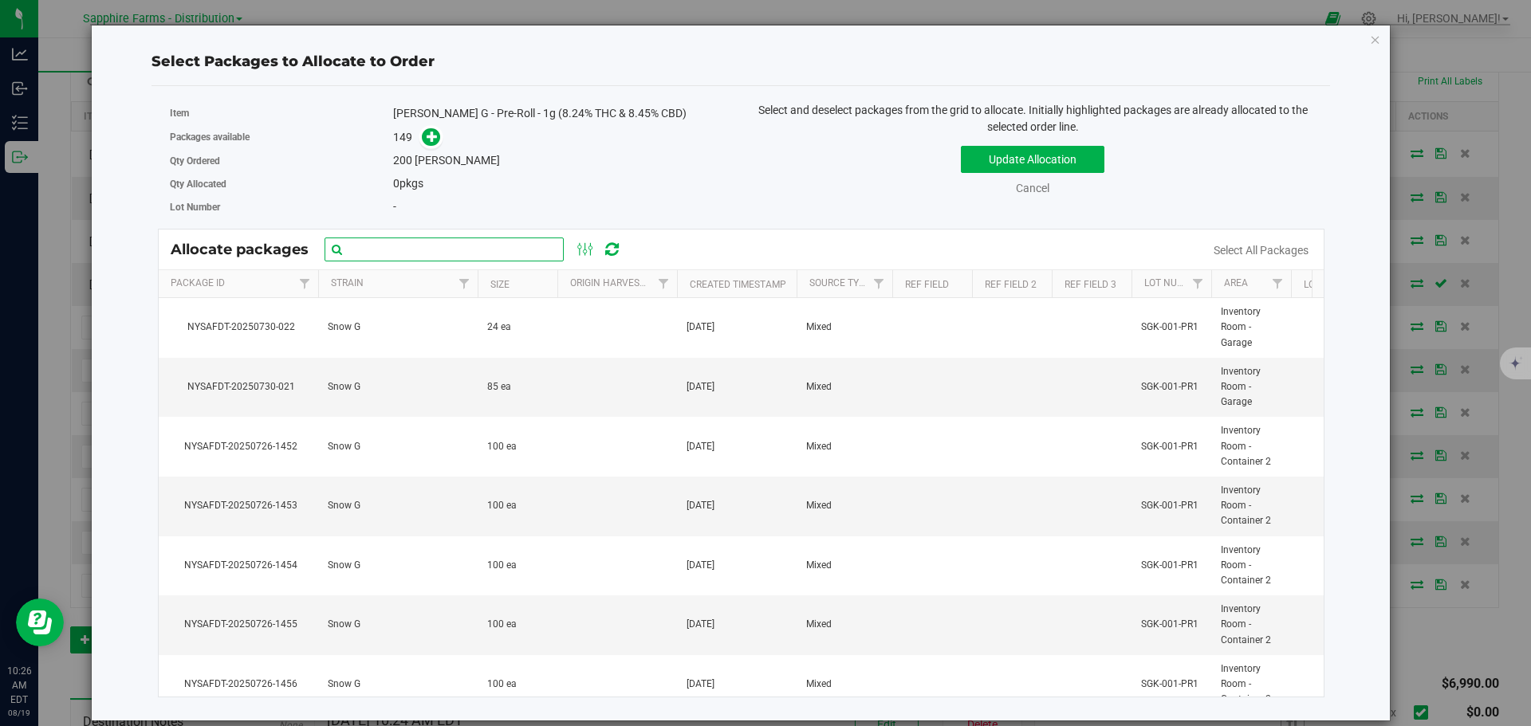
click at [423, 242] on input "text" at bounding box center [444, 250] width 239 height 24
paste input "NYSAFDT-20250726-1438"
type input "NYSAFDT-20250726-1438"
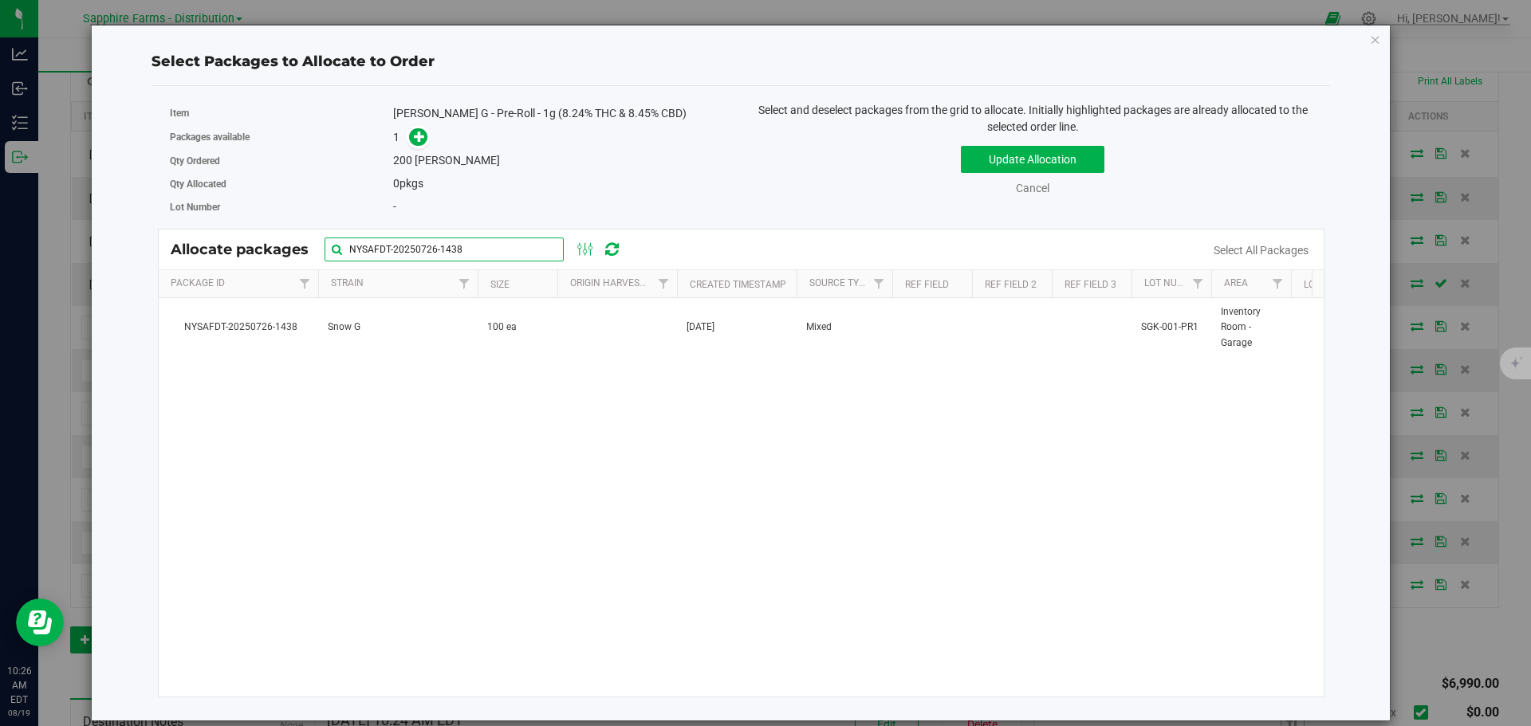
drag, startPoint x: 530, startPoint y: 244, endPoint x: 251, endPoint y: 258, distance: 279.4
click at [252, 258] on div "Allocate packages NYSAFDT-20250726-1438" at bounding box center [404, 250] width 466 height 24
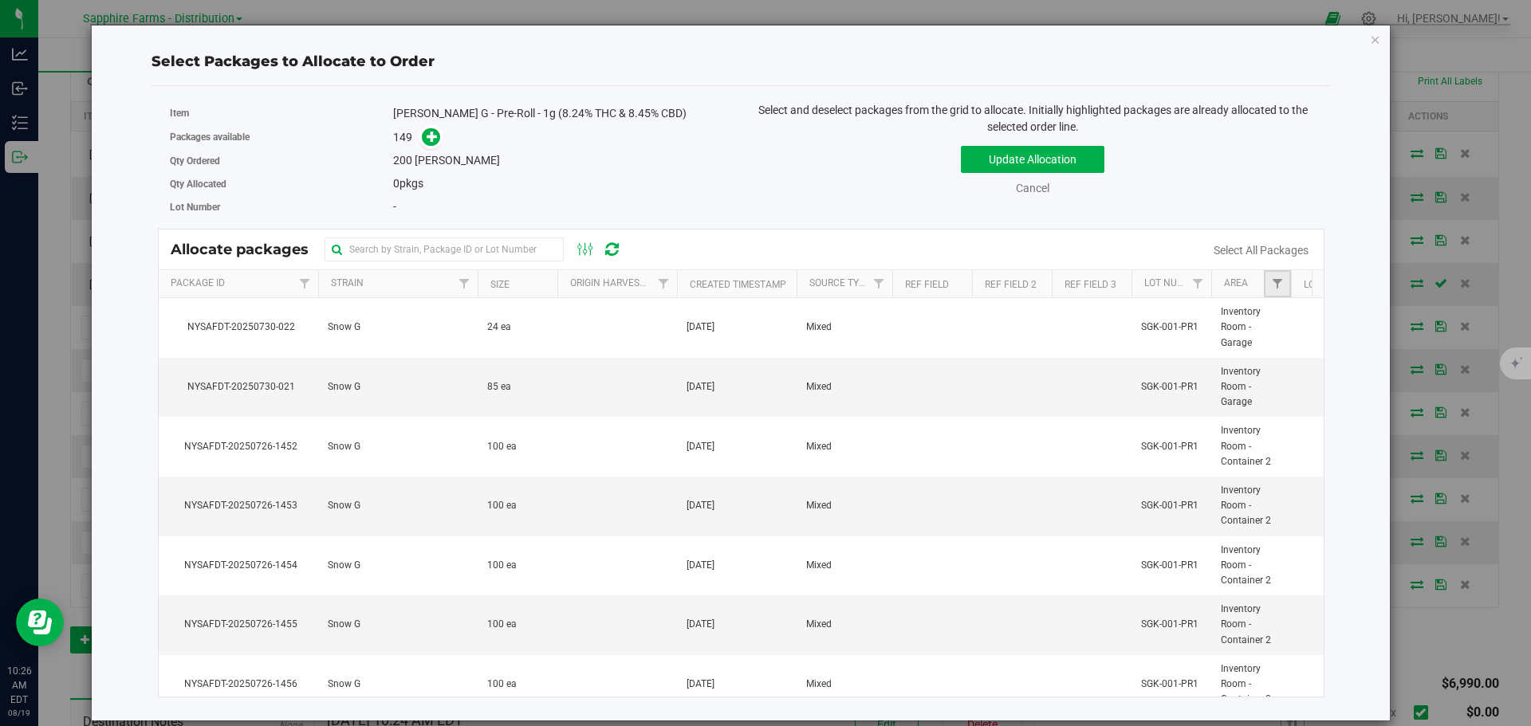
click at [1270, 281] on link "Filter" at bounding box center [1277, 283] width 26 height 27
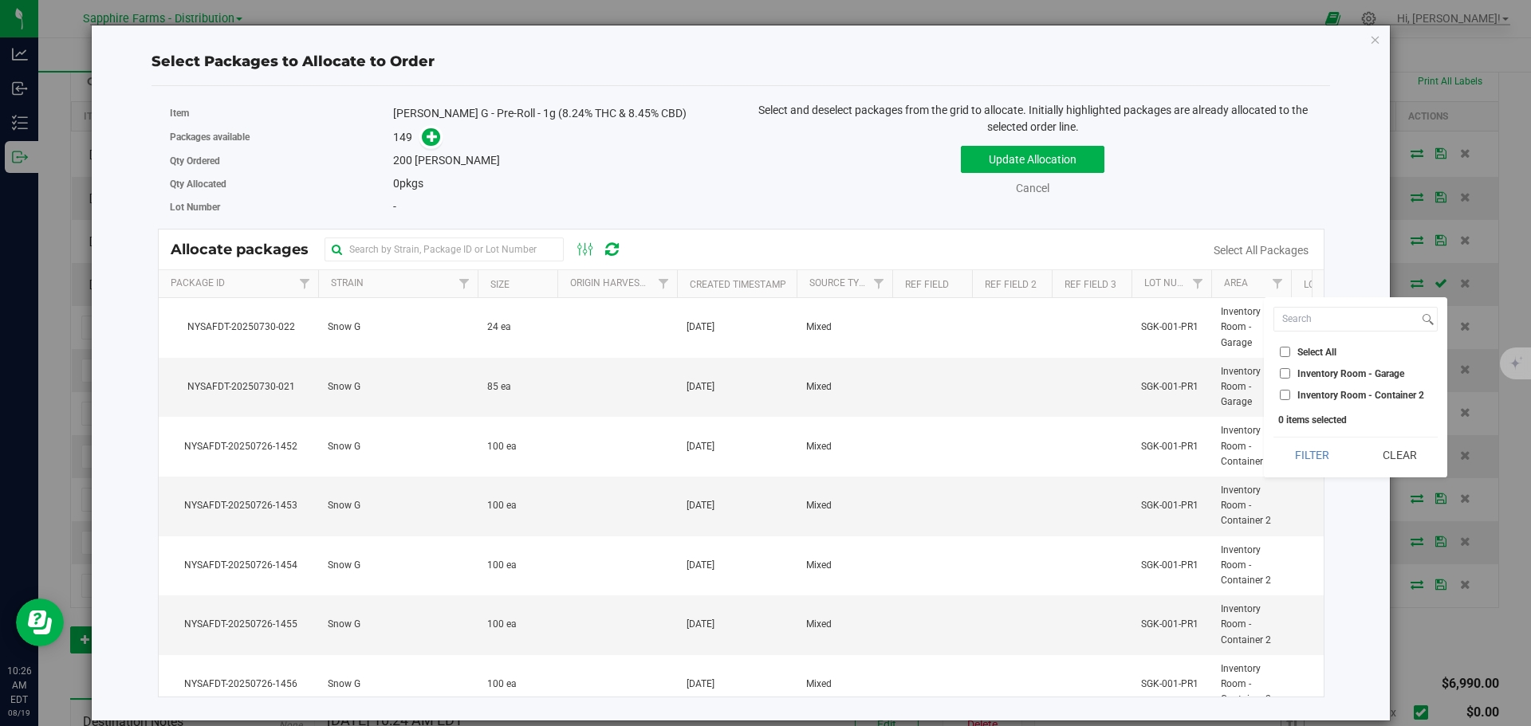
click at [1349, 370] on span "Inventory Room - Garage" at bounding box center [1350, 374] width 107 height 10
click at [1290, 370] on input "Inventory Room - Garage" at bounding box center [1285, 373] width 10 height 10
click at [1315, 459] on button "Filter" at bounding box center [1311, 455] width 77 height 35
checkbox input "true"
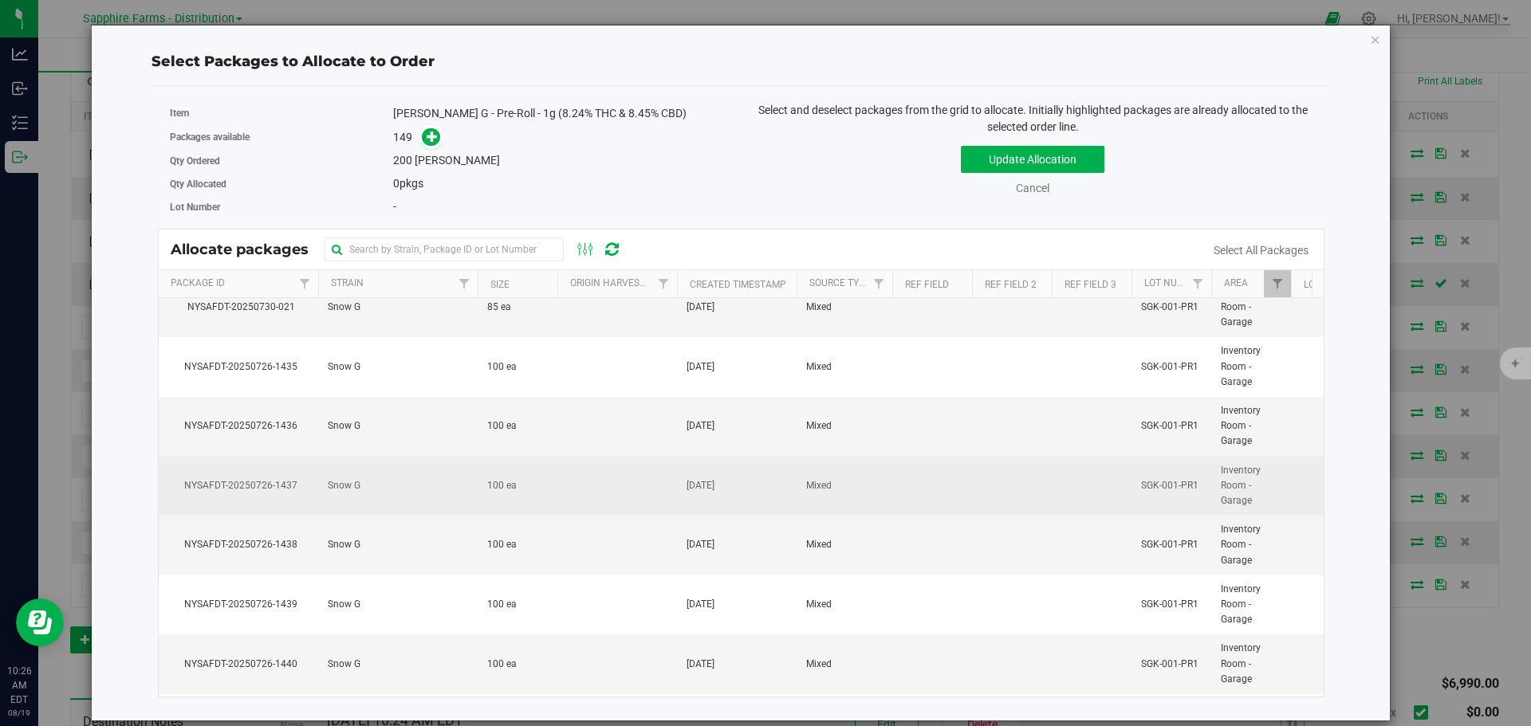
scroll to position [159, 0]
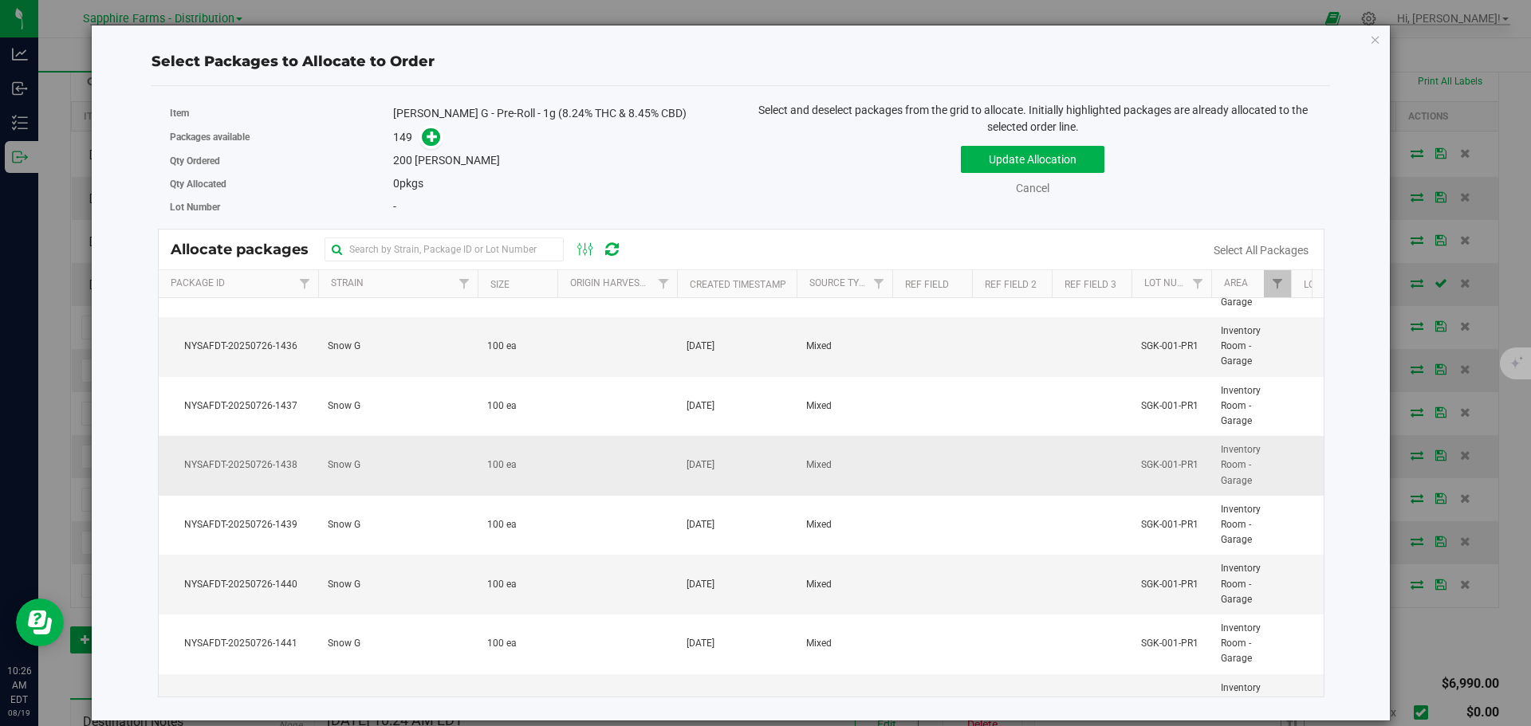
click at [533, 478] on td "100 ea" at bounding box center [518, 466] width 80 height 60
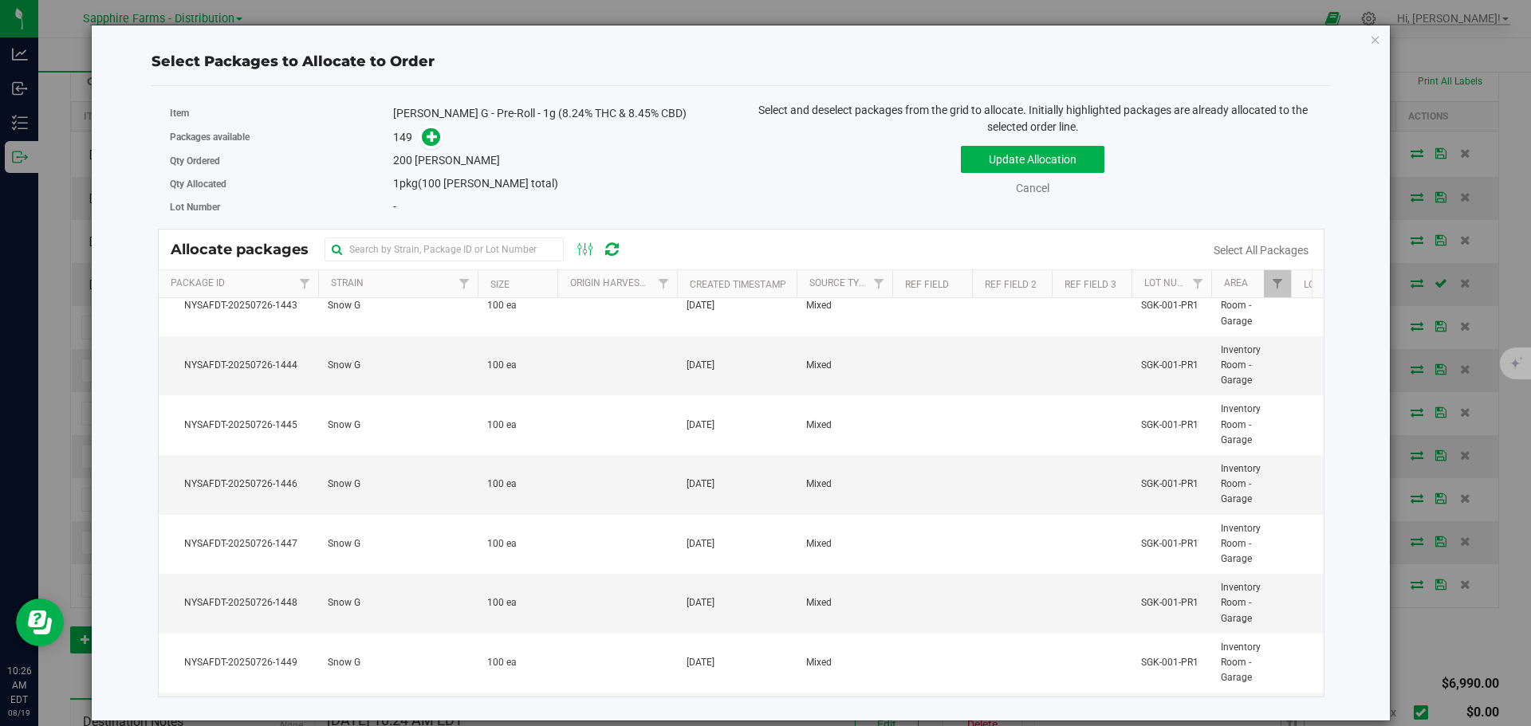
scroll to position [638, 0]
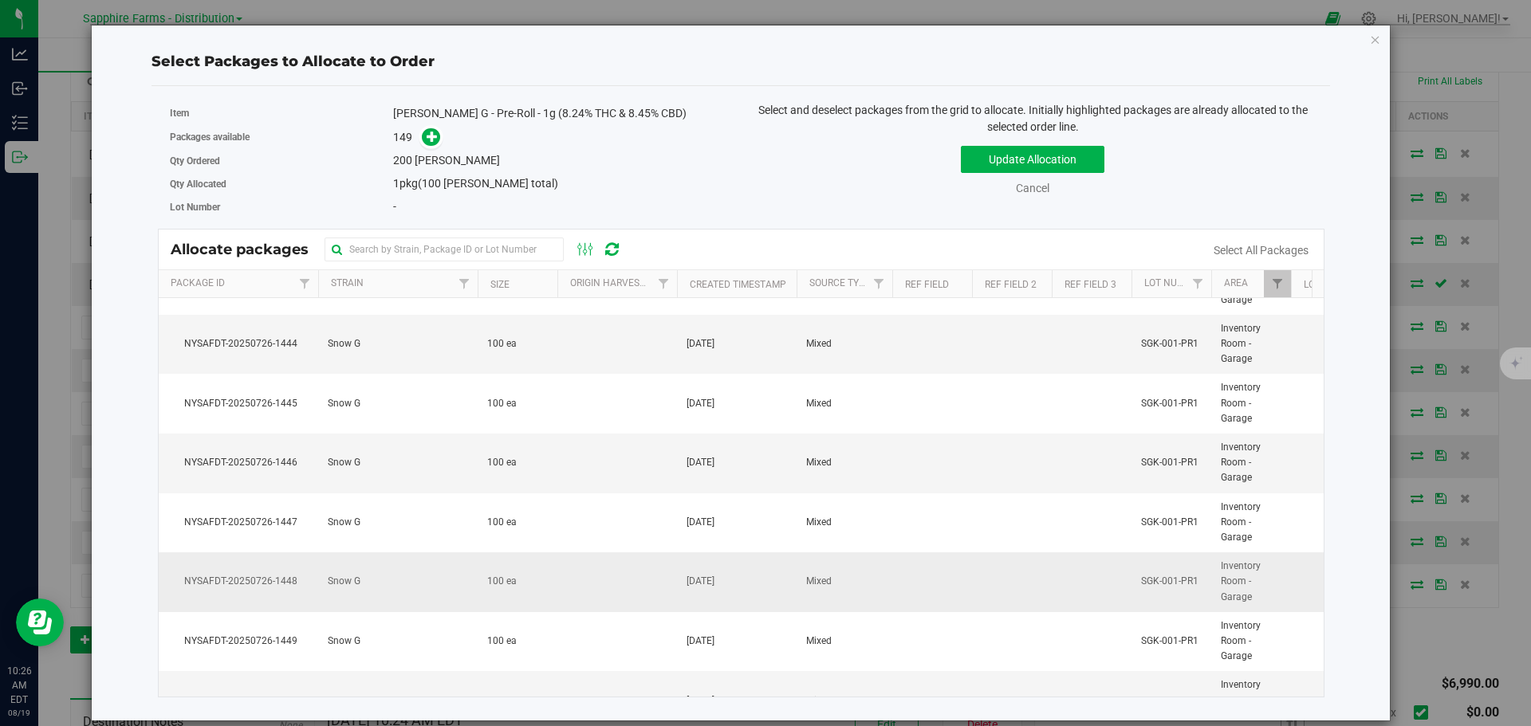
click at [525, 578] on td "100 ea" at bounding box center [518, 583] width 80 height 60
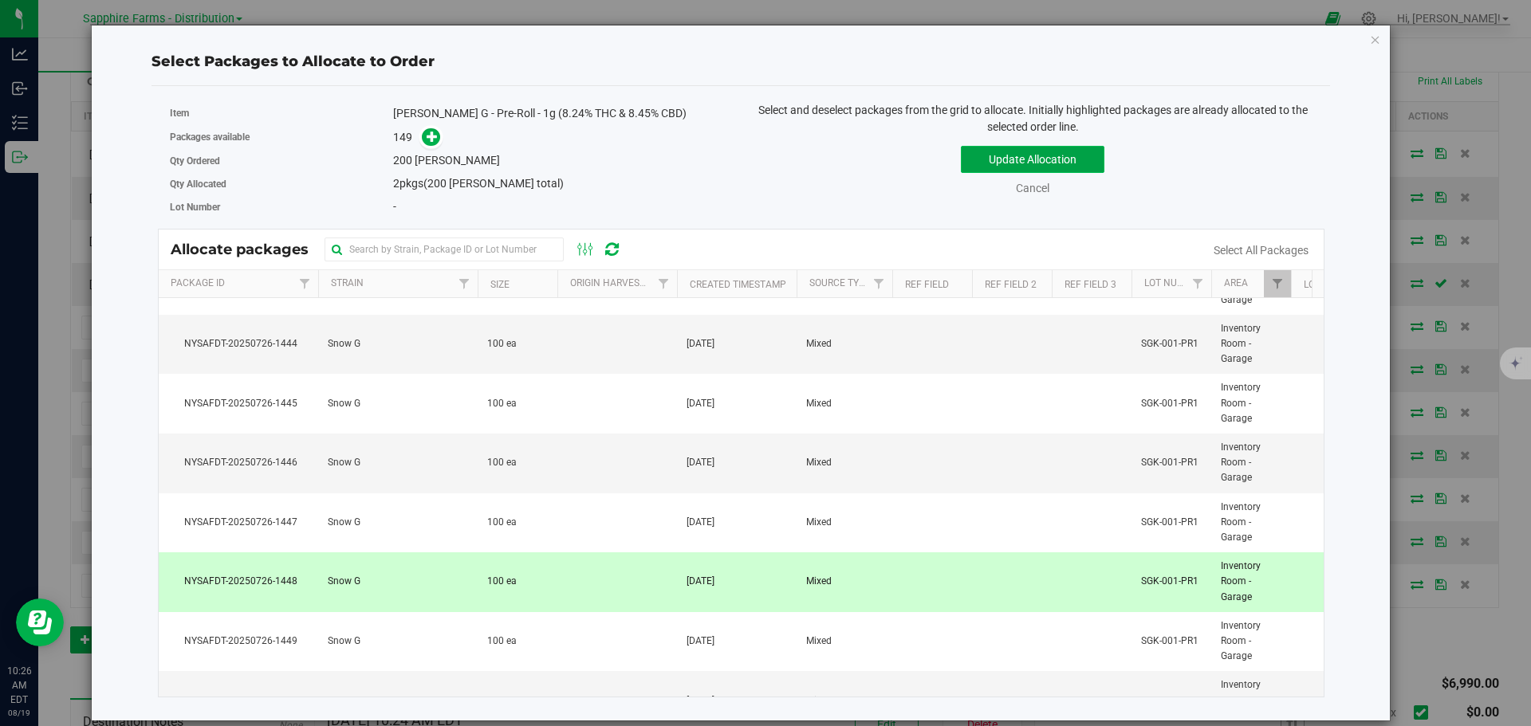
click at [980, 160] on button "Update Allocation" at bounding box center [1033, 159] width 144 height 27
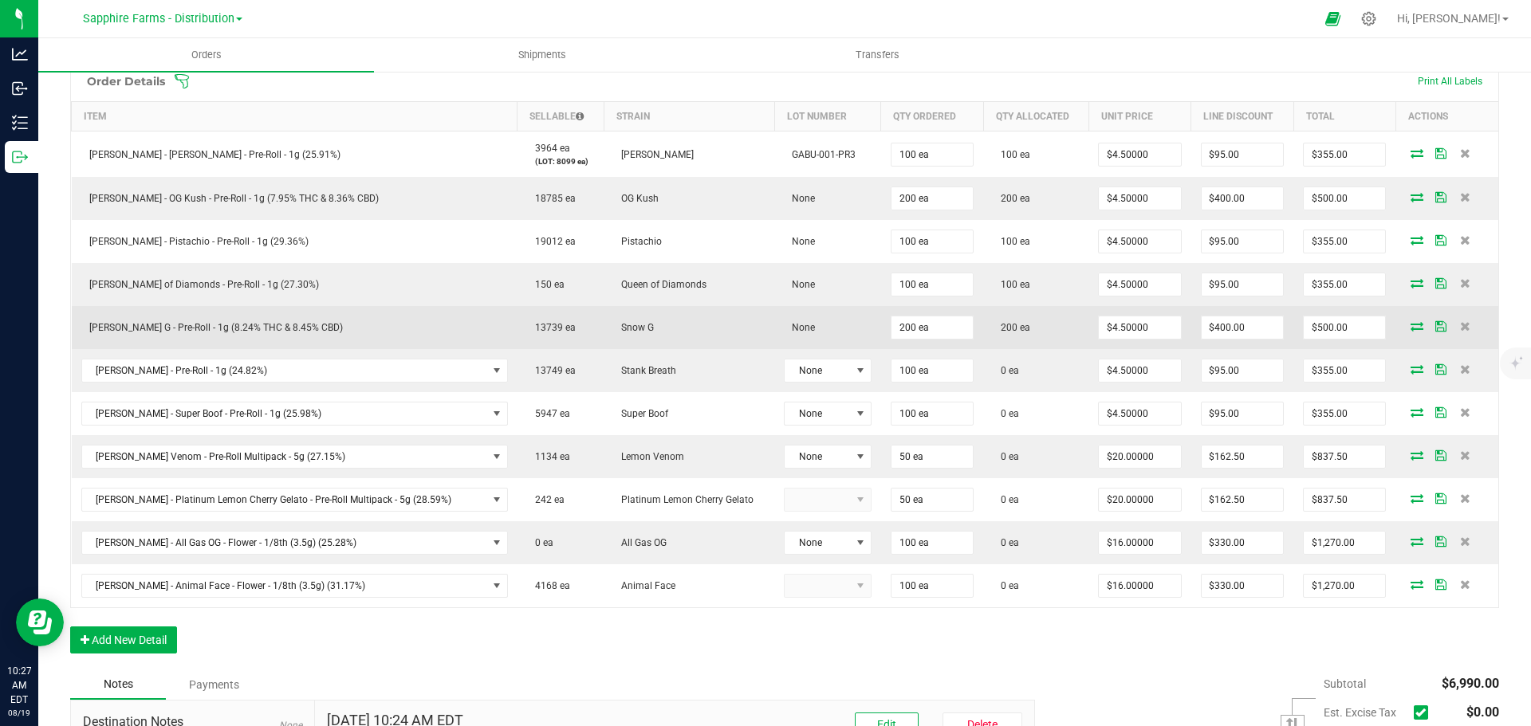
click at [1435, 327] on icon at bounding box center [1440, 326] width 11 height 10
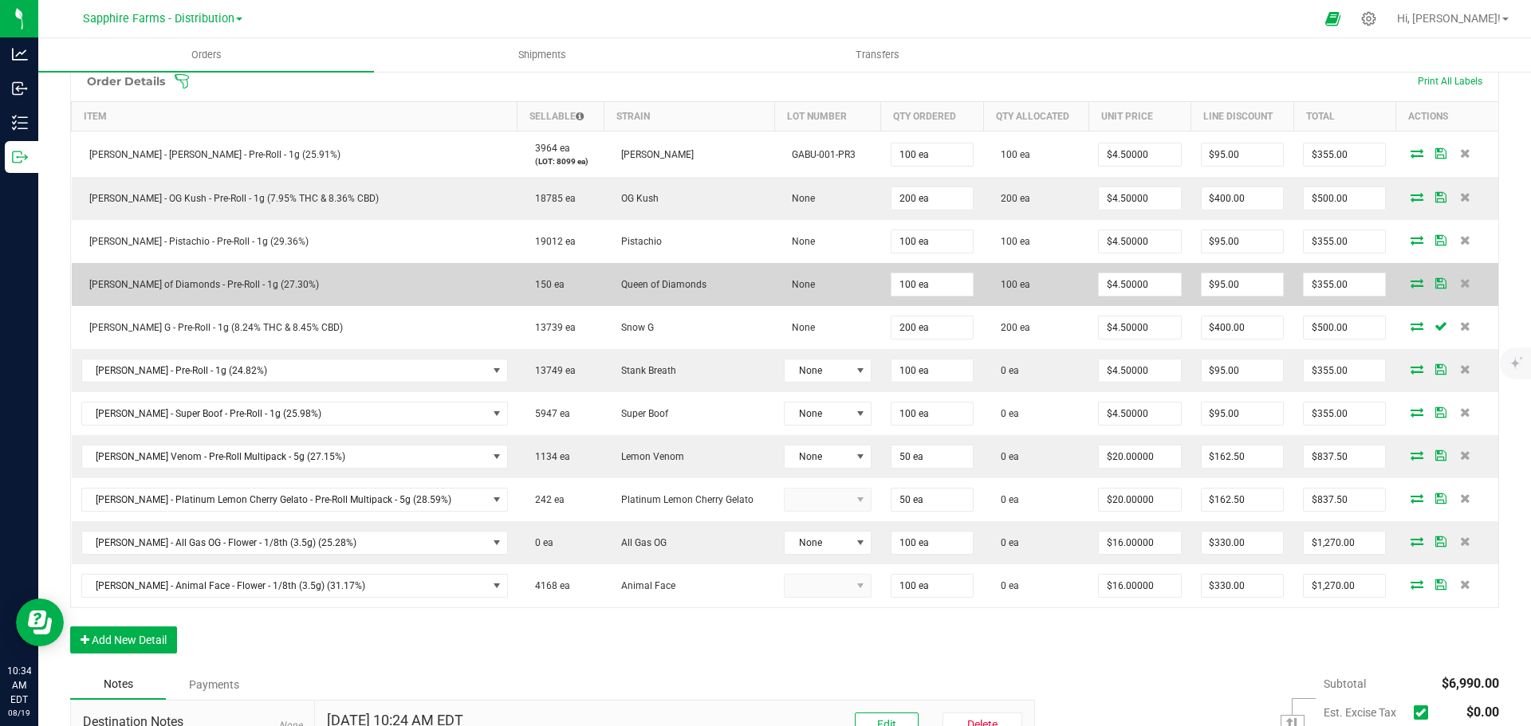
click at [1435, 280] on icon at bounding box center [1440, 283] width 11 height 10
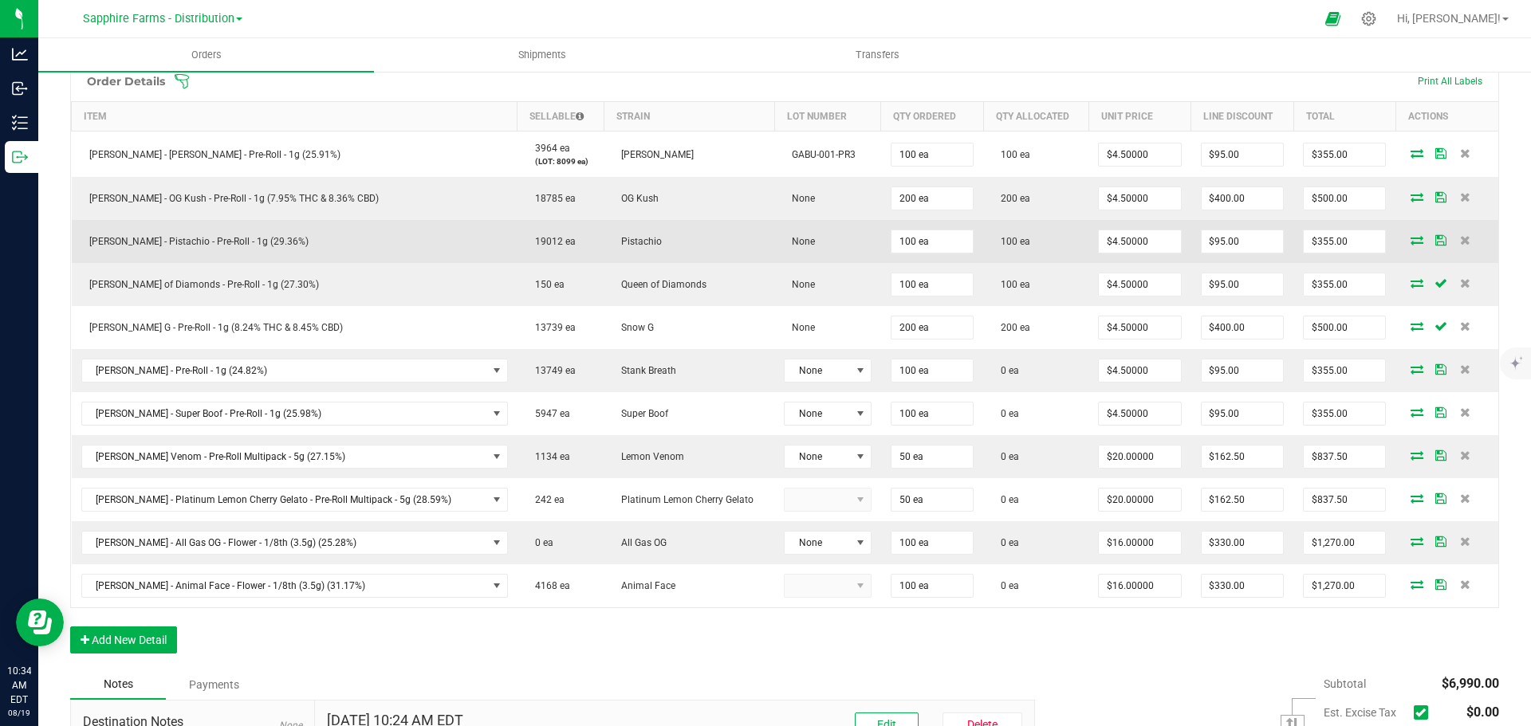
click at [1429, 241] on span at bounding box center [1441, 240] width 24 height 10
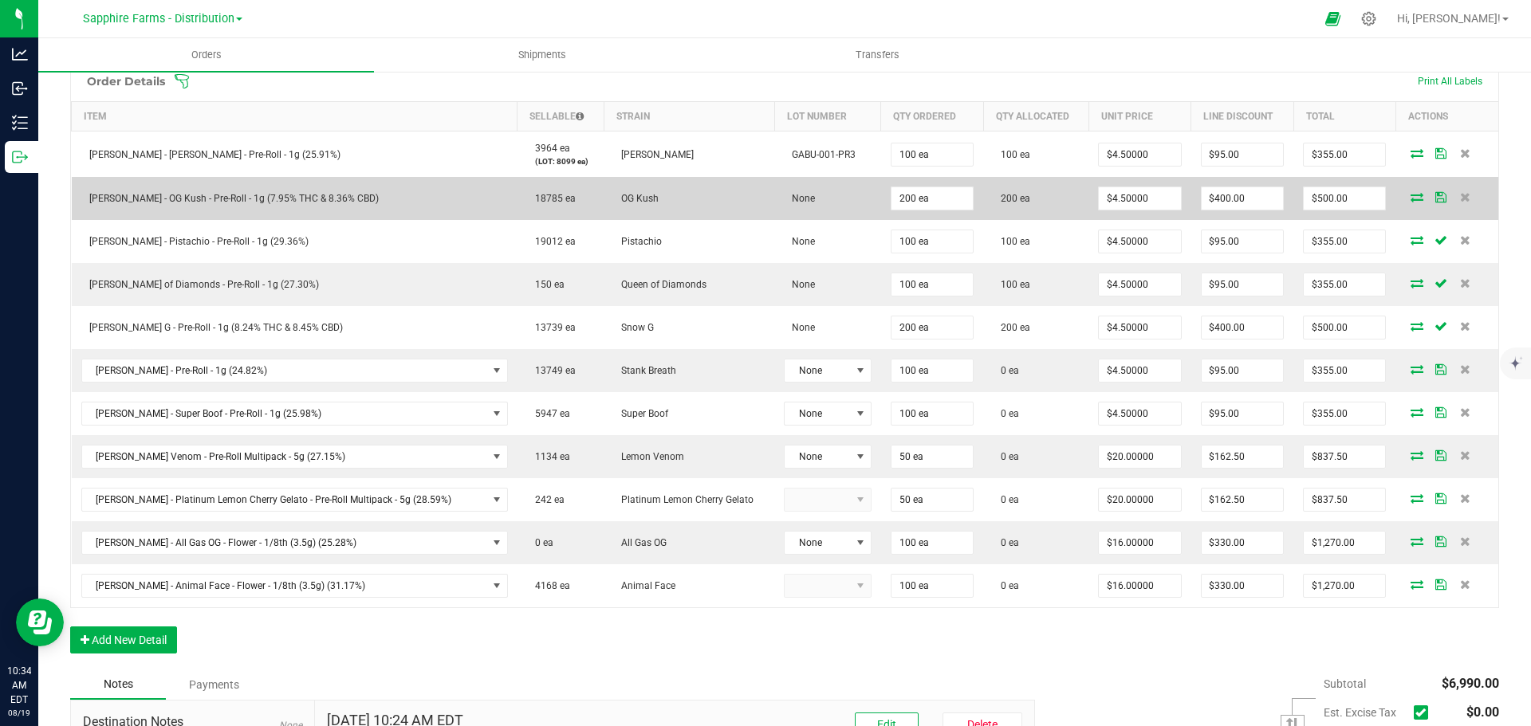
click at [1435, 201] on icon at bounding box center [1440, 197] width 11 height 10
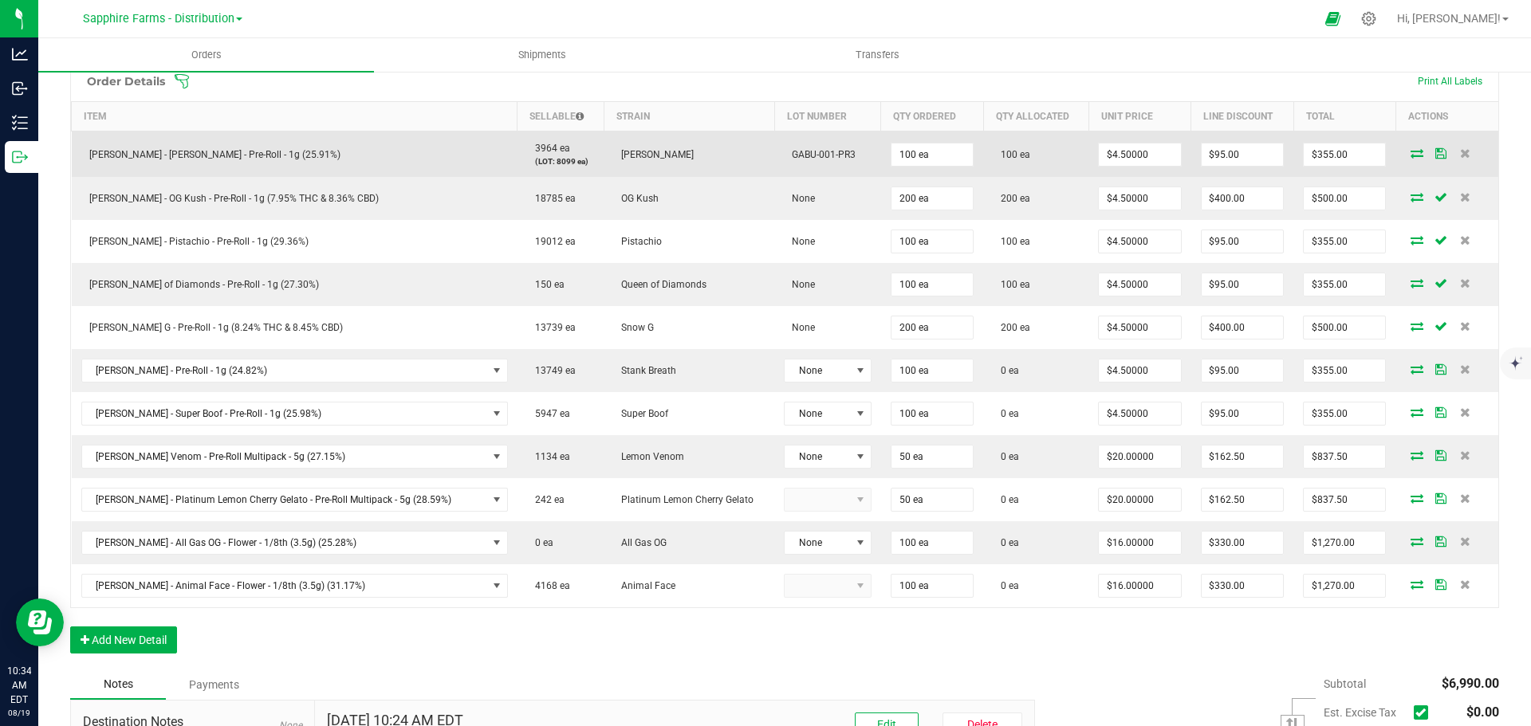
click at [1435, 155] on icon at bounding box center [1440, 153] width 11 height 10
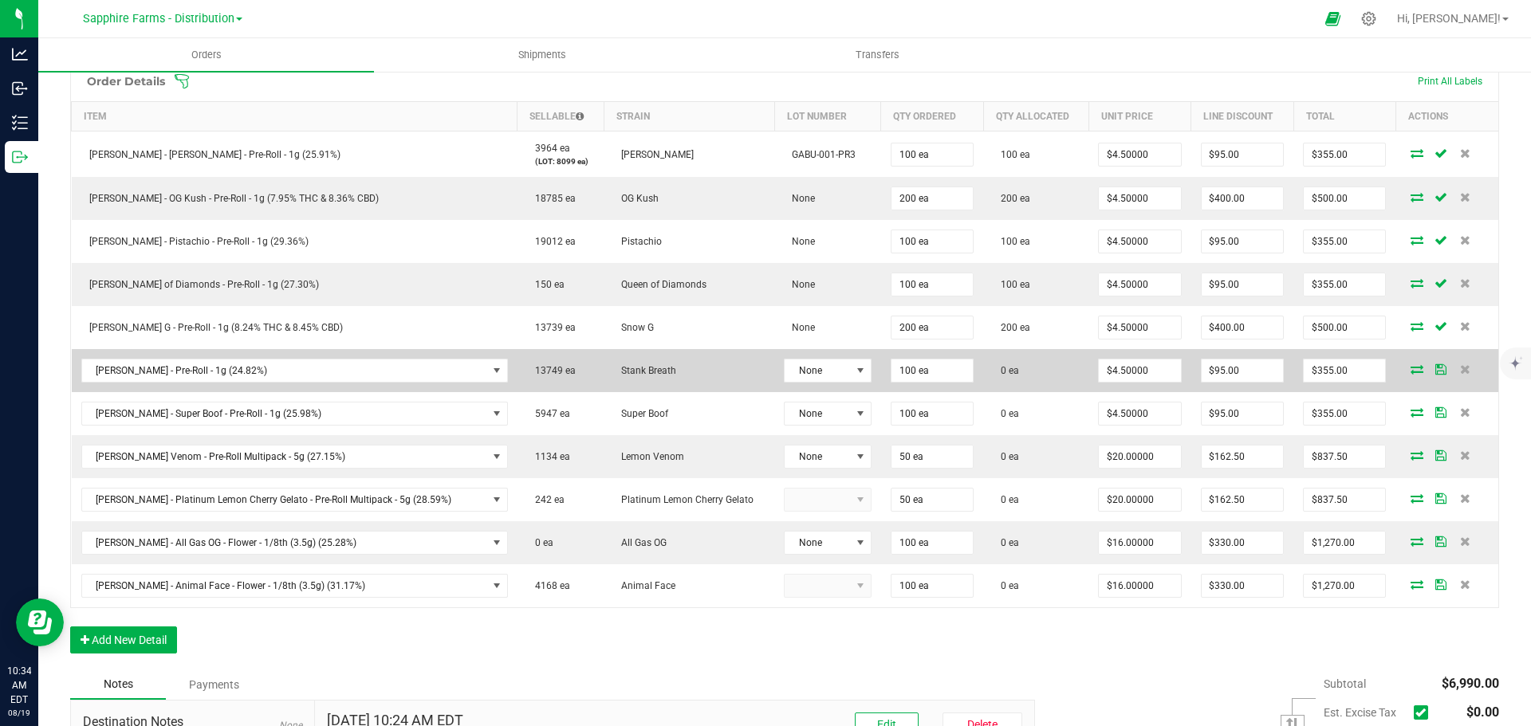
click at [1410, 372] on icon at bounding box center [1416, 369] width 13 height 10
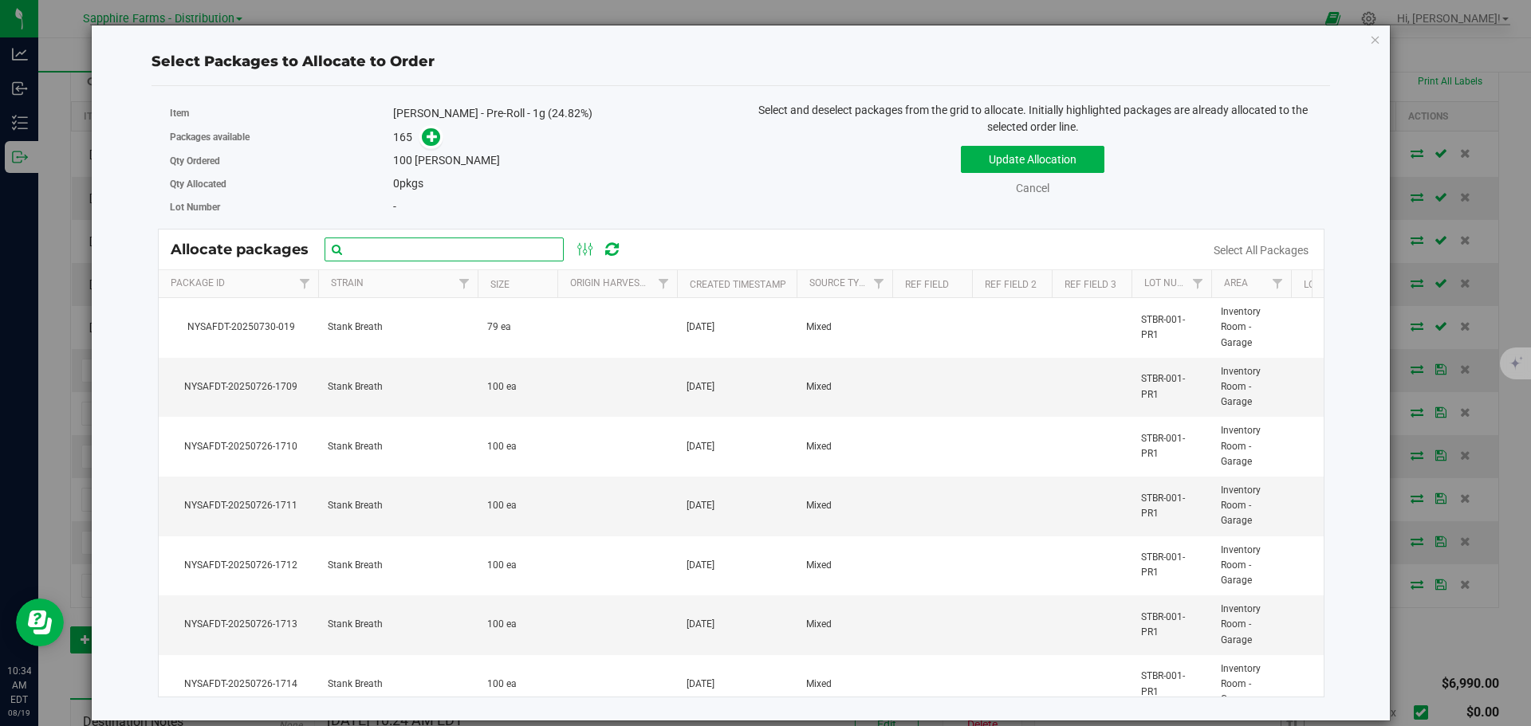
click at [439, 245] on input "text" at bounding box center [444, 250] width 239 height 24
paste input "NYSAFDT-20250726-1734"
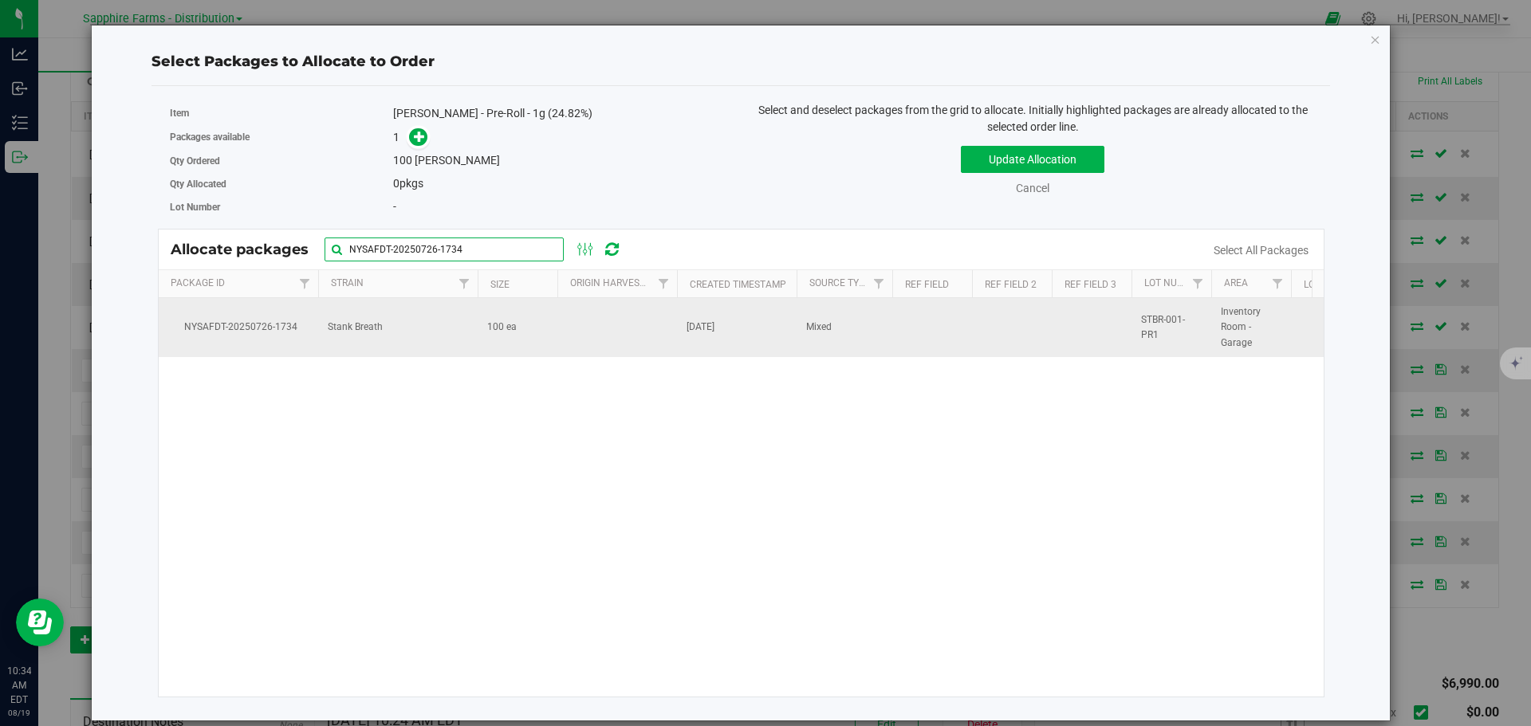
type input "NYSAFDT-20250726-1734"
click at [559, 340] on td at bounding box center [617, 327] width 120 height 59
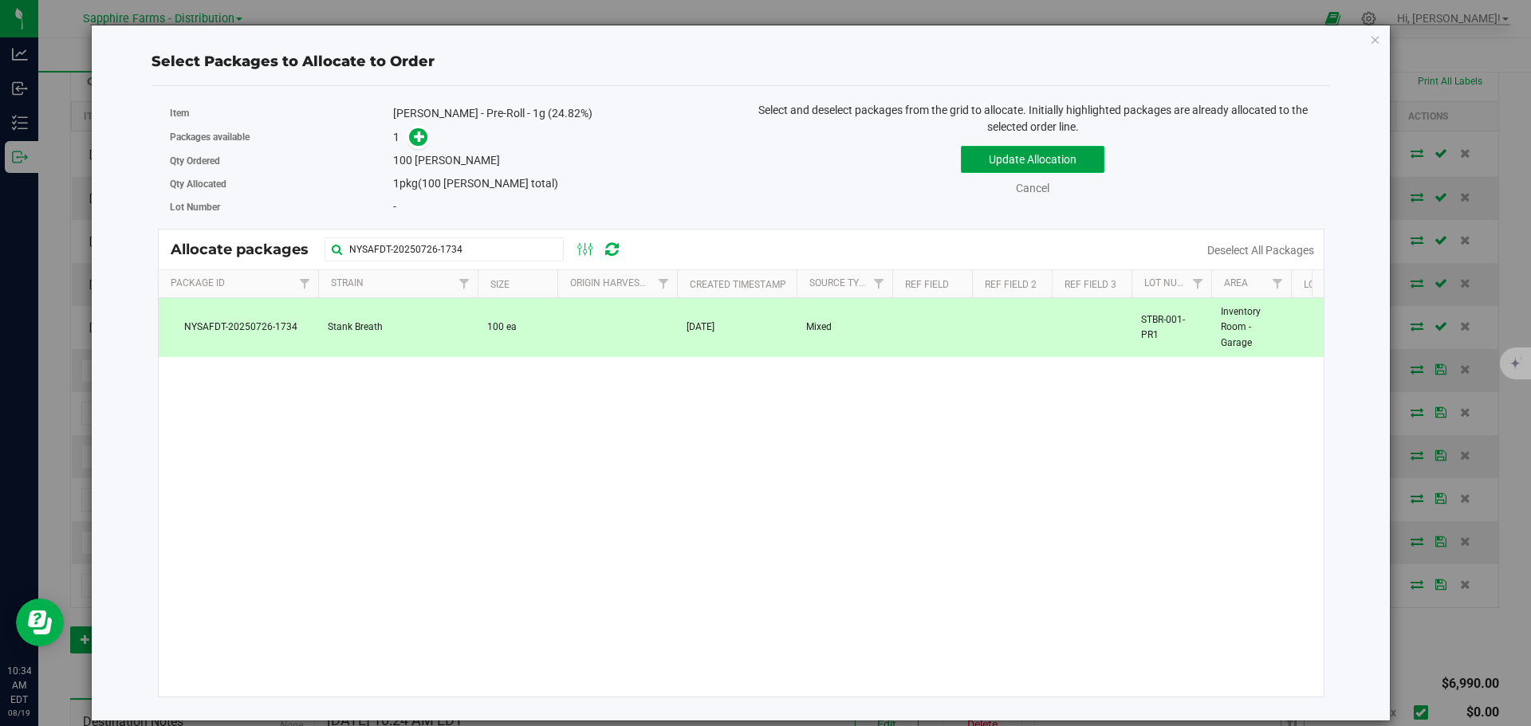
click at [977, 167] on button "Update Allocation" at bounding box center [1033, 159] width 144 height 27
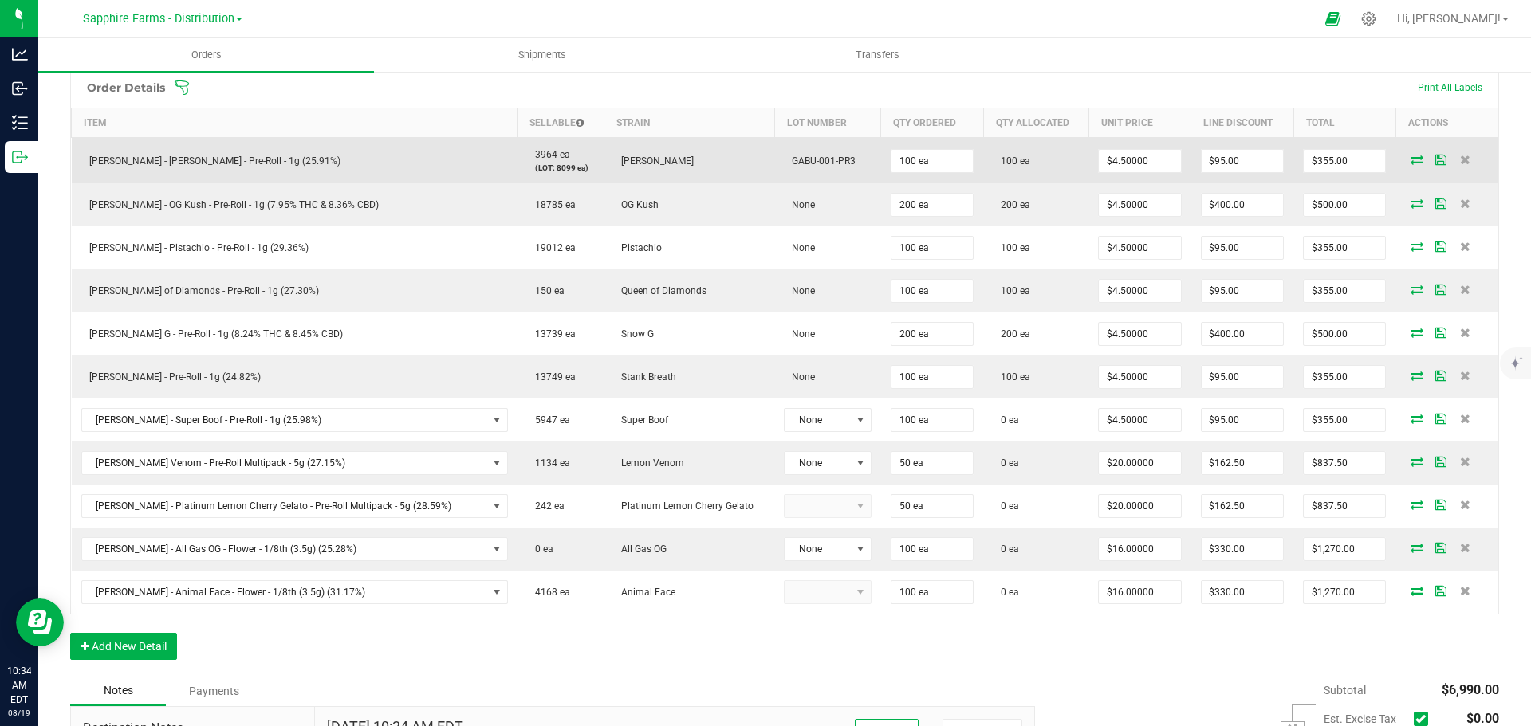
scroll to position [399, 0]
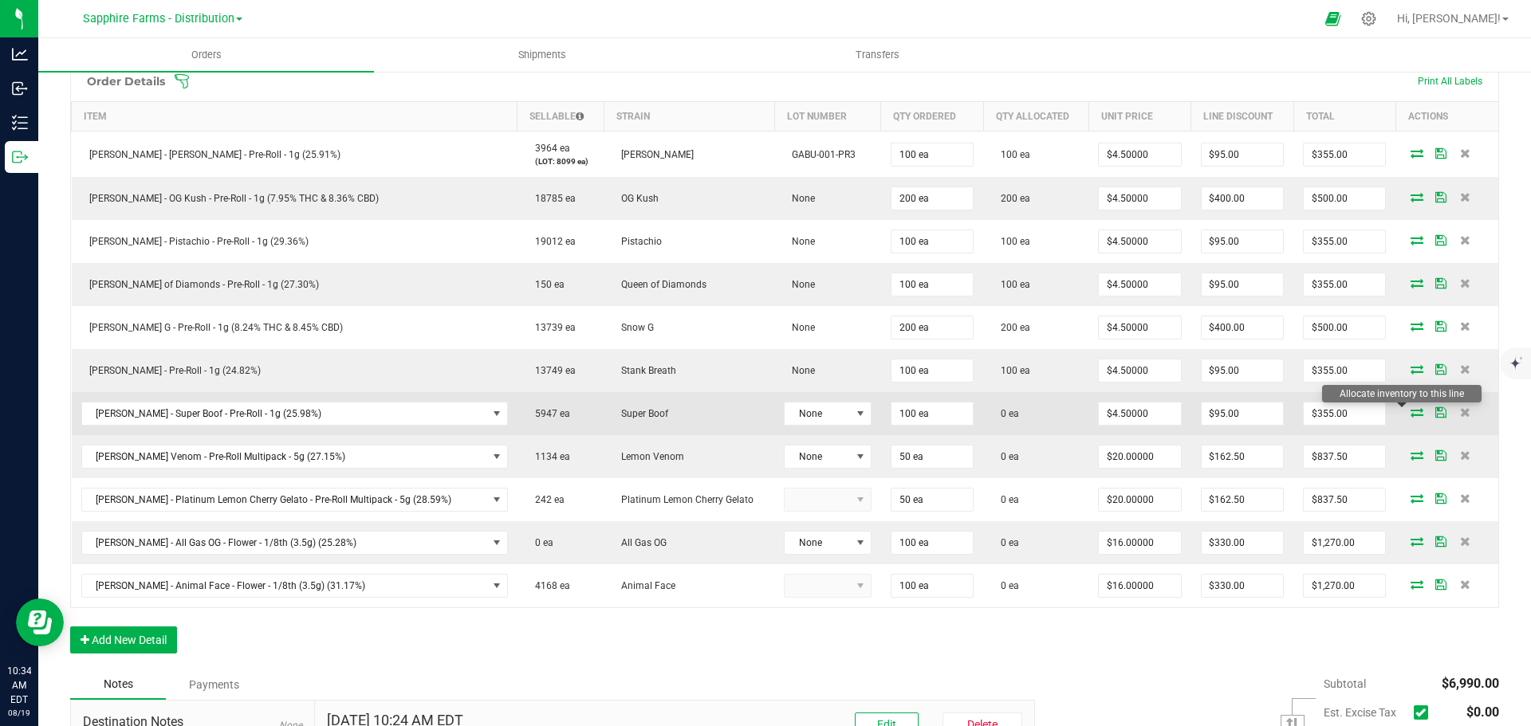
click at [1410, 417] on icon at bounding box center [1416, 412] width 13 height 10
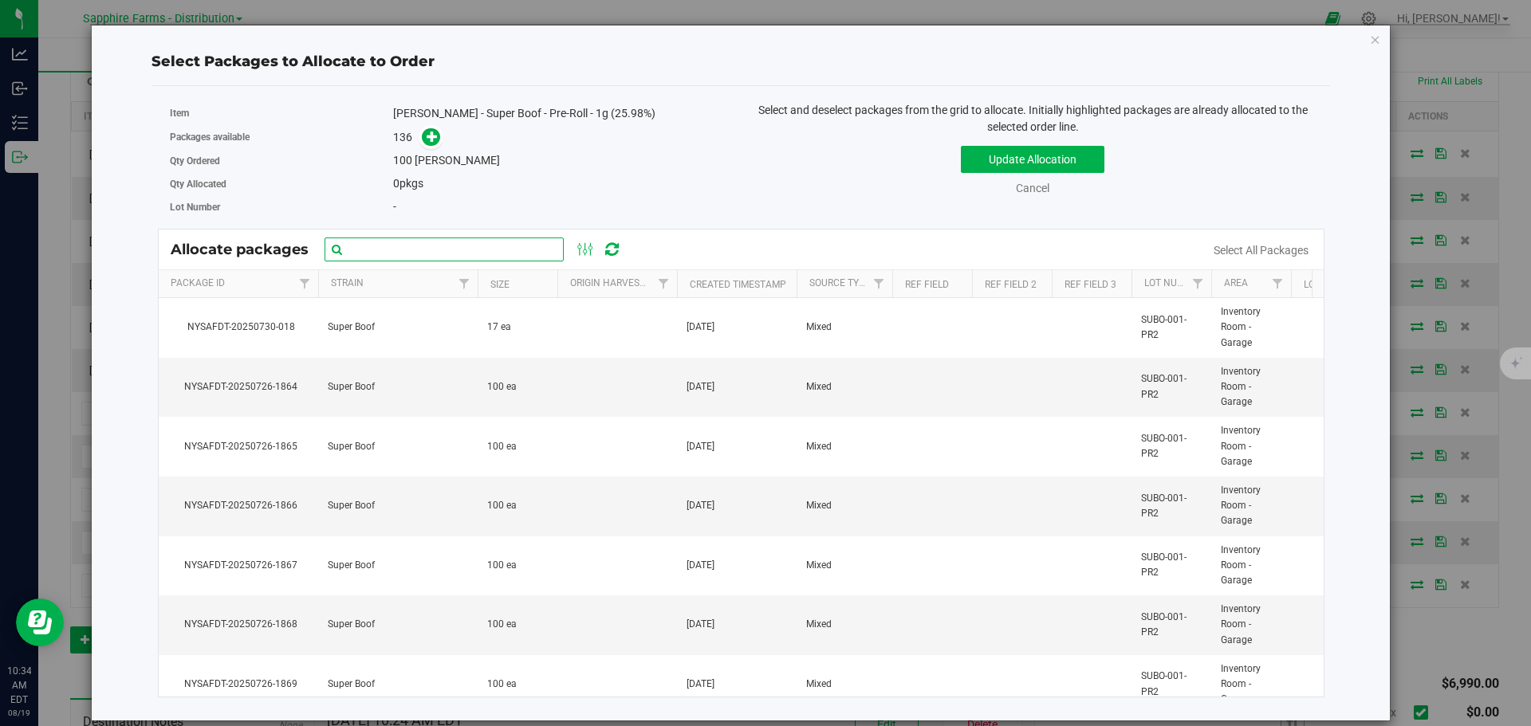
click at [422, 257] on input "text" at bounding box center [444, 250] width 239 height 24
paste input "NYSAFDT-20250726-1865"
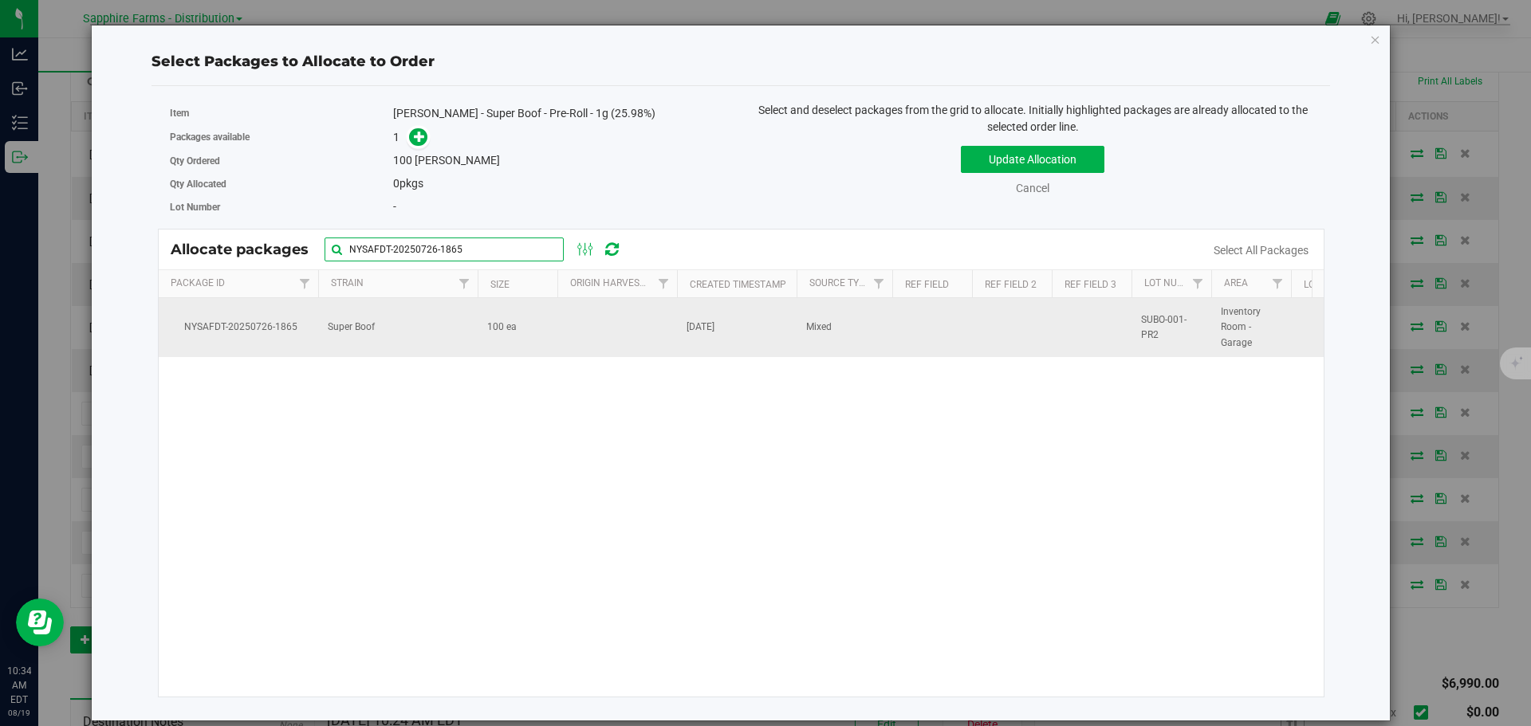
type input "NYSAFDT-20250726-1865"
click at [544, 348] on td "100 ea" at bounding box center [518, 327] width 80 height 59
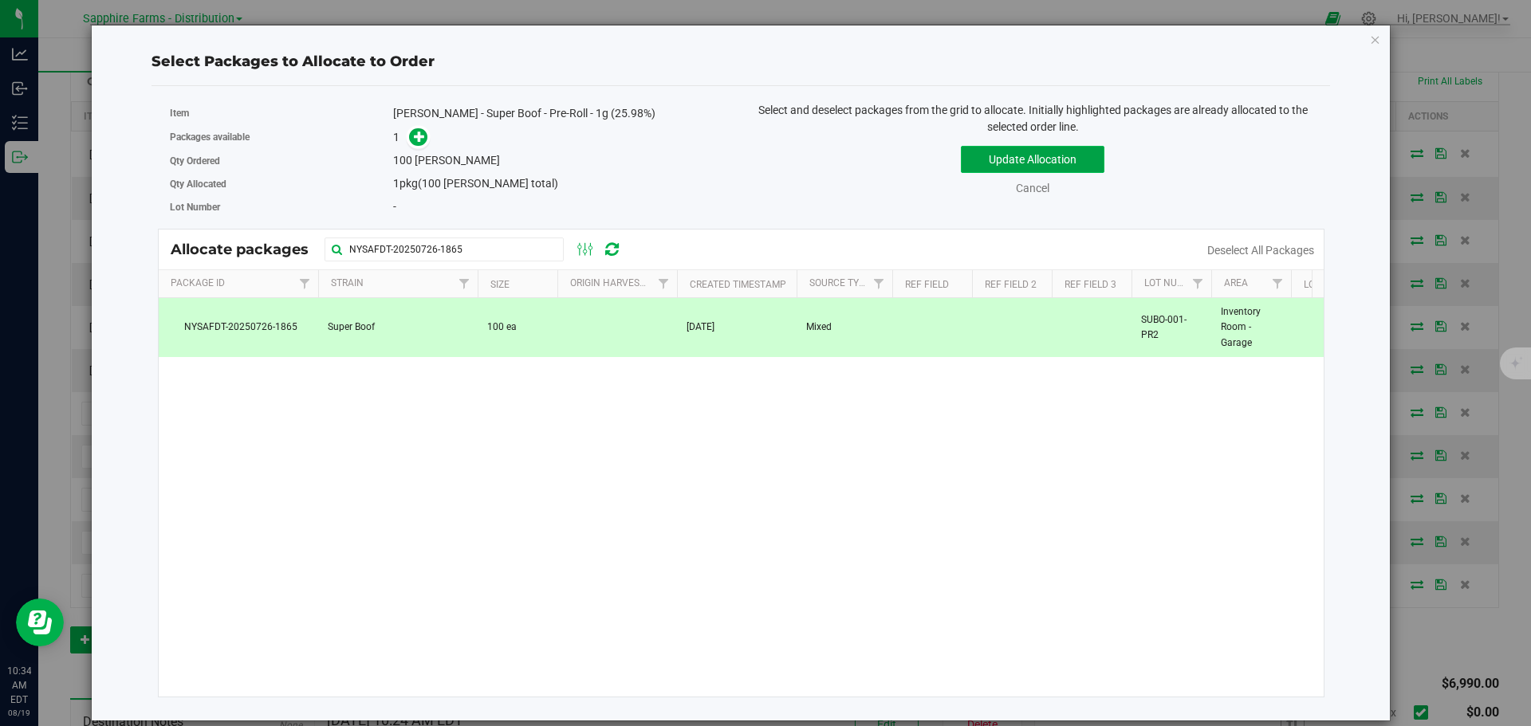
click at [1003, 158] on button "Update Allocation" at bounding box center [1033, 159] width 144 height 27
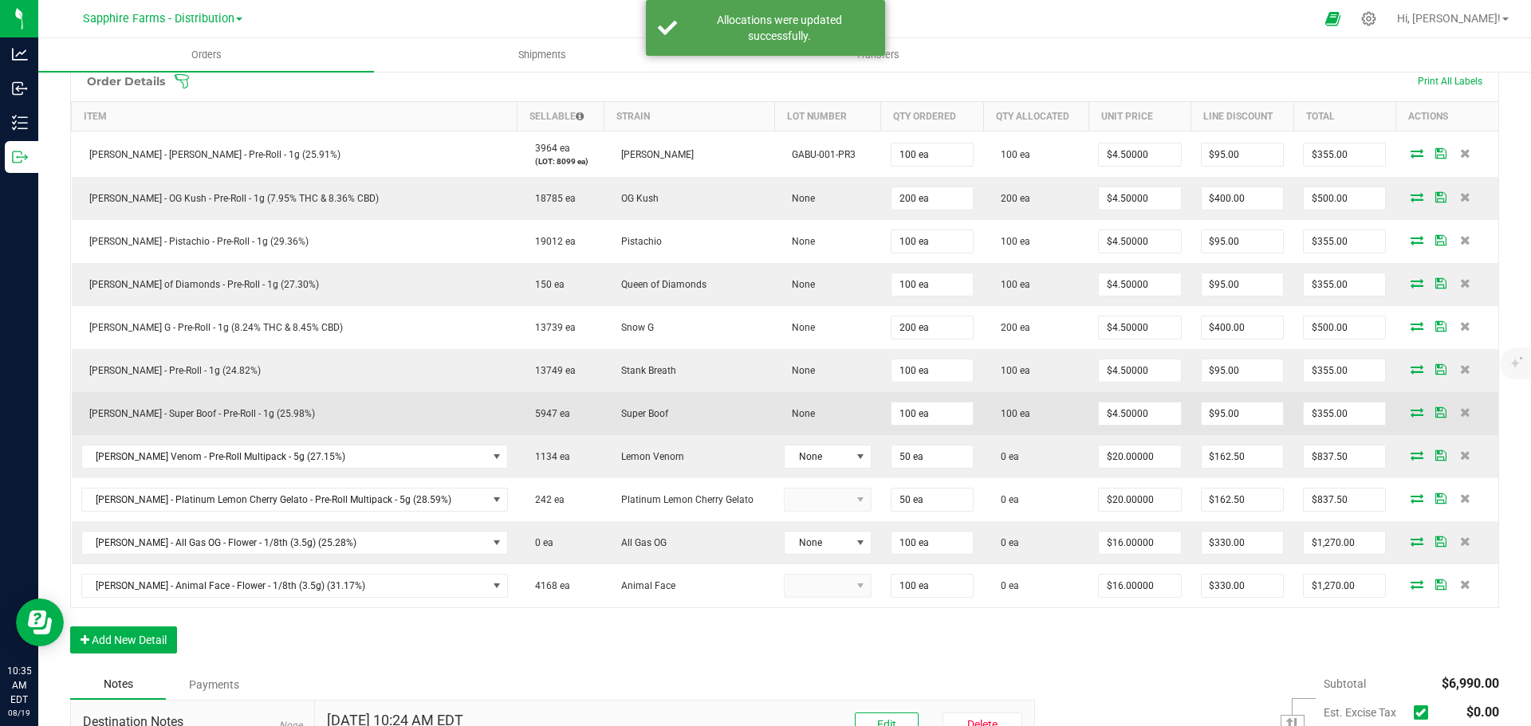
drag, startPoint x: 1422, startPoint y: 416, endPoint x: 1425, endPoint y: 405, distance: 11.4
click at [1435, 416] on icon at bounding box center [1440, 412] width 11 height 10
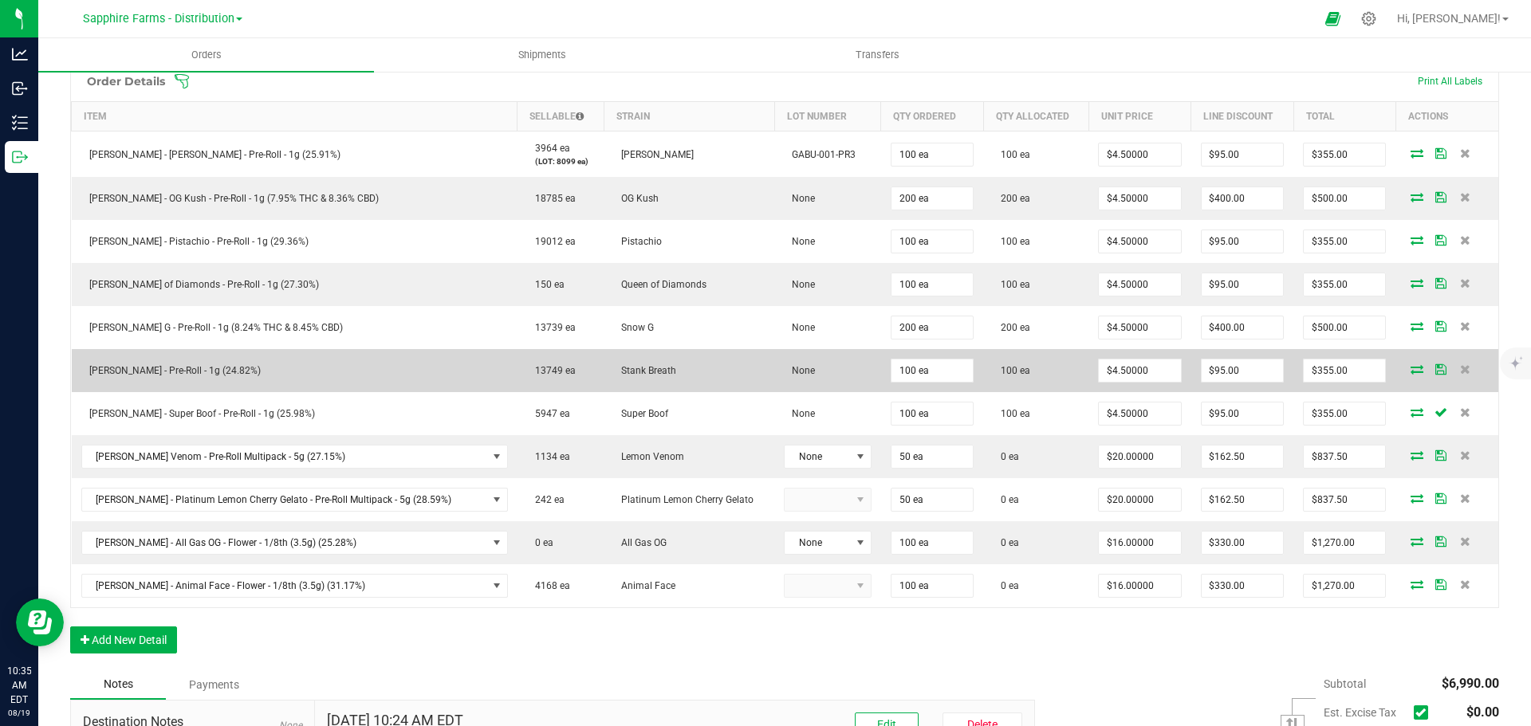
click at [1435, 371] on icon at bounding box center [1440, 369] width 11 height 10
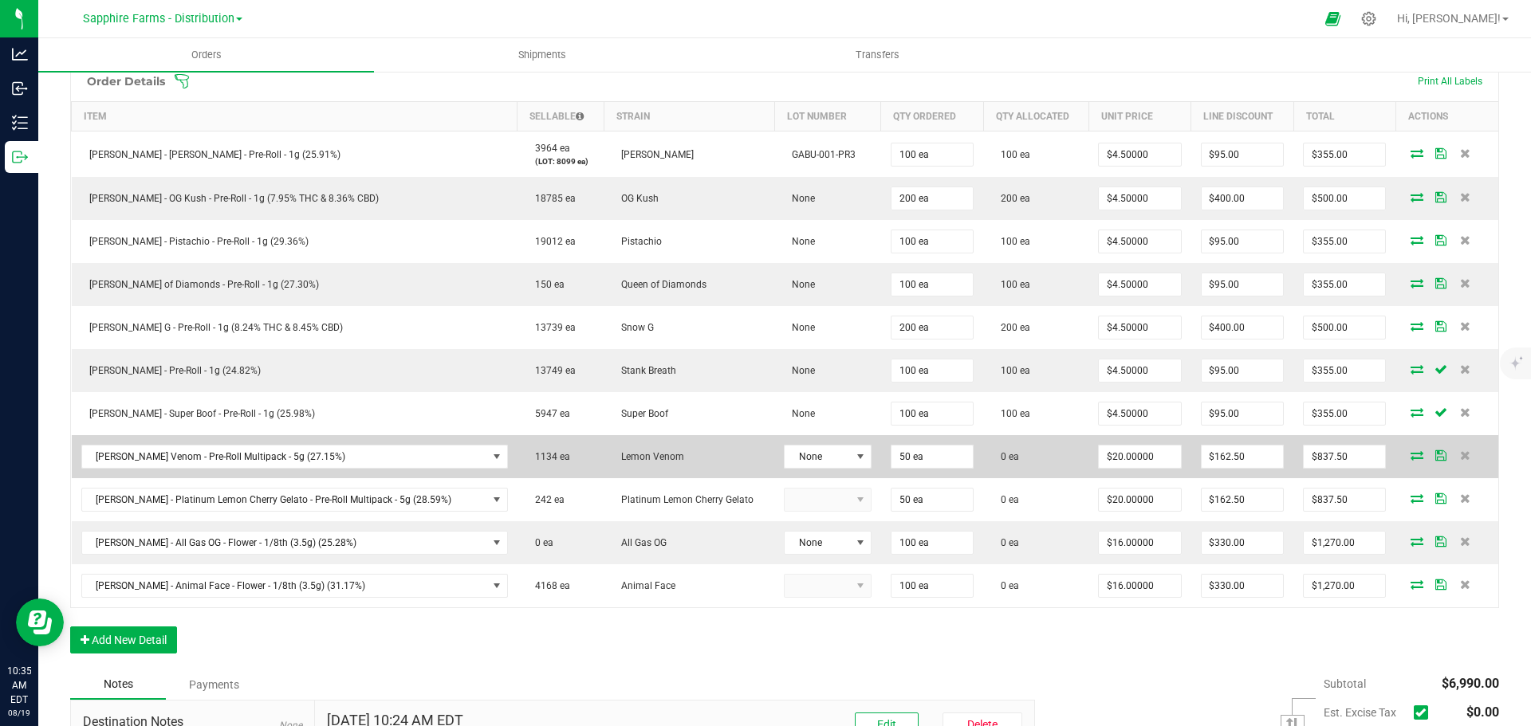
click at [1410, 453] on icon at bounding box center [1416, 455] width 13 height 10
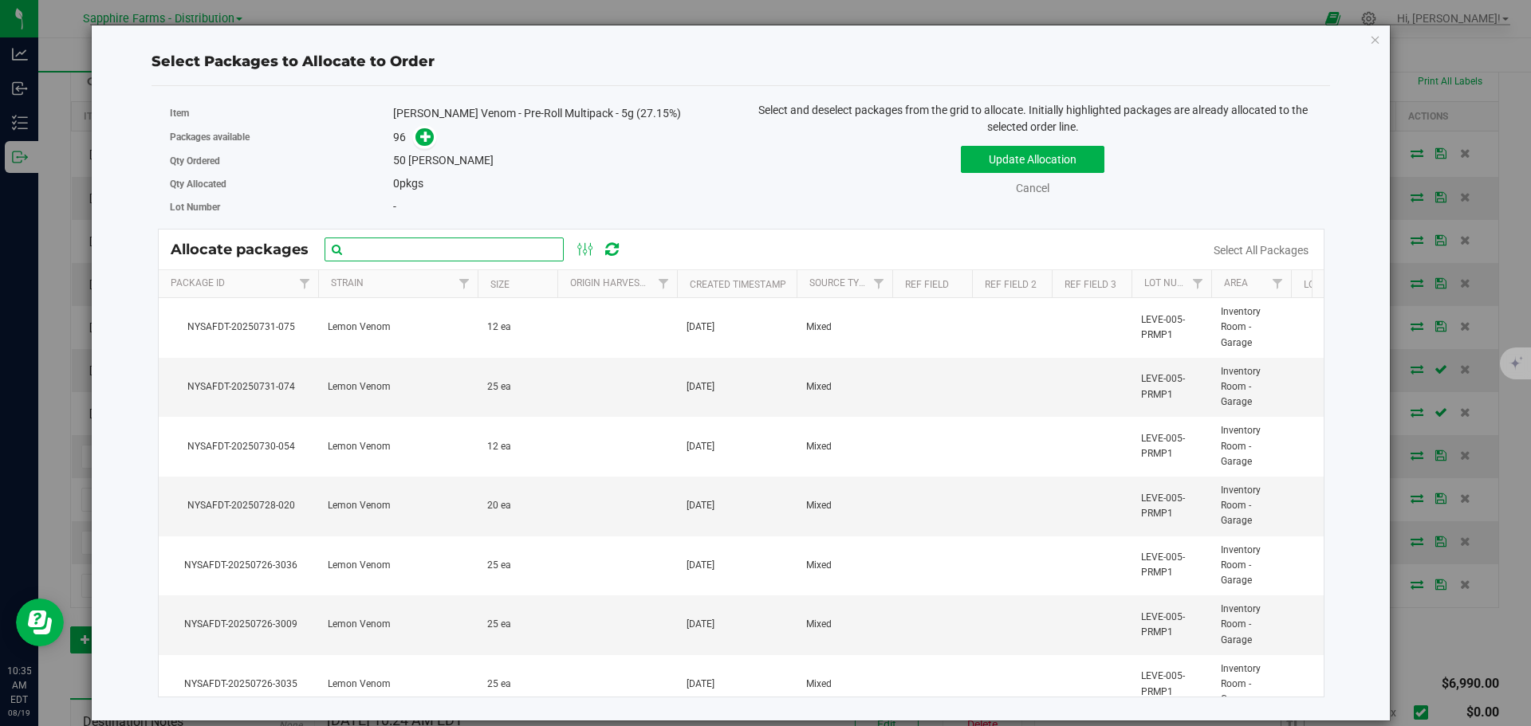
click at [483, 253] on input "text" at bounding box center [444, 250] width 239 height 24
paste input "NYSAFDT-20250726-3040"
type input "NYSAFDT-20250726-3040"
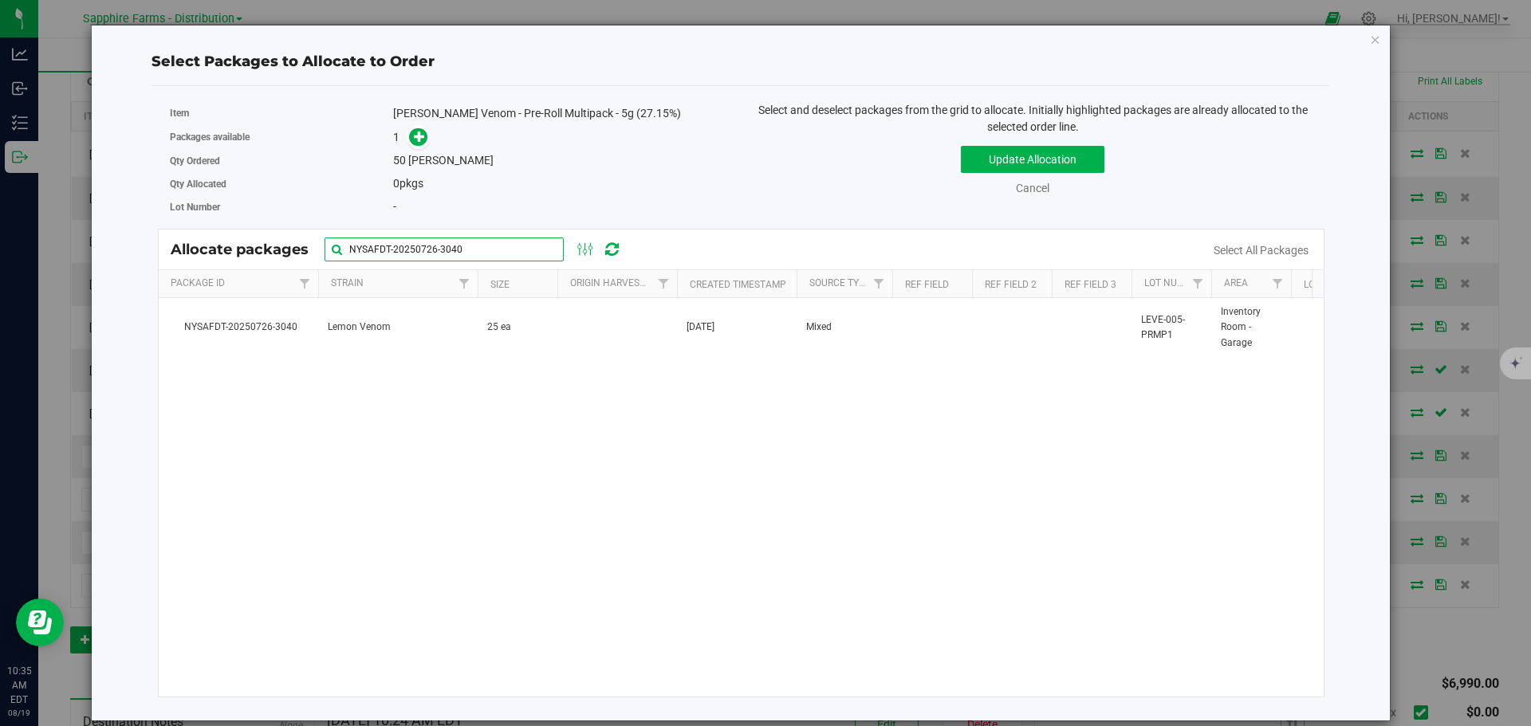
drag, startPoint x: 459, startPoint y: 247, endPoint x: 175, endPoint y: 241, distance: 284.7
click at [175, 241] on div "Allocate packages NYSAFDT-20250726-3040" at bounding box center [404, 250] width 466 height 24
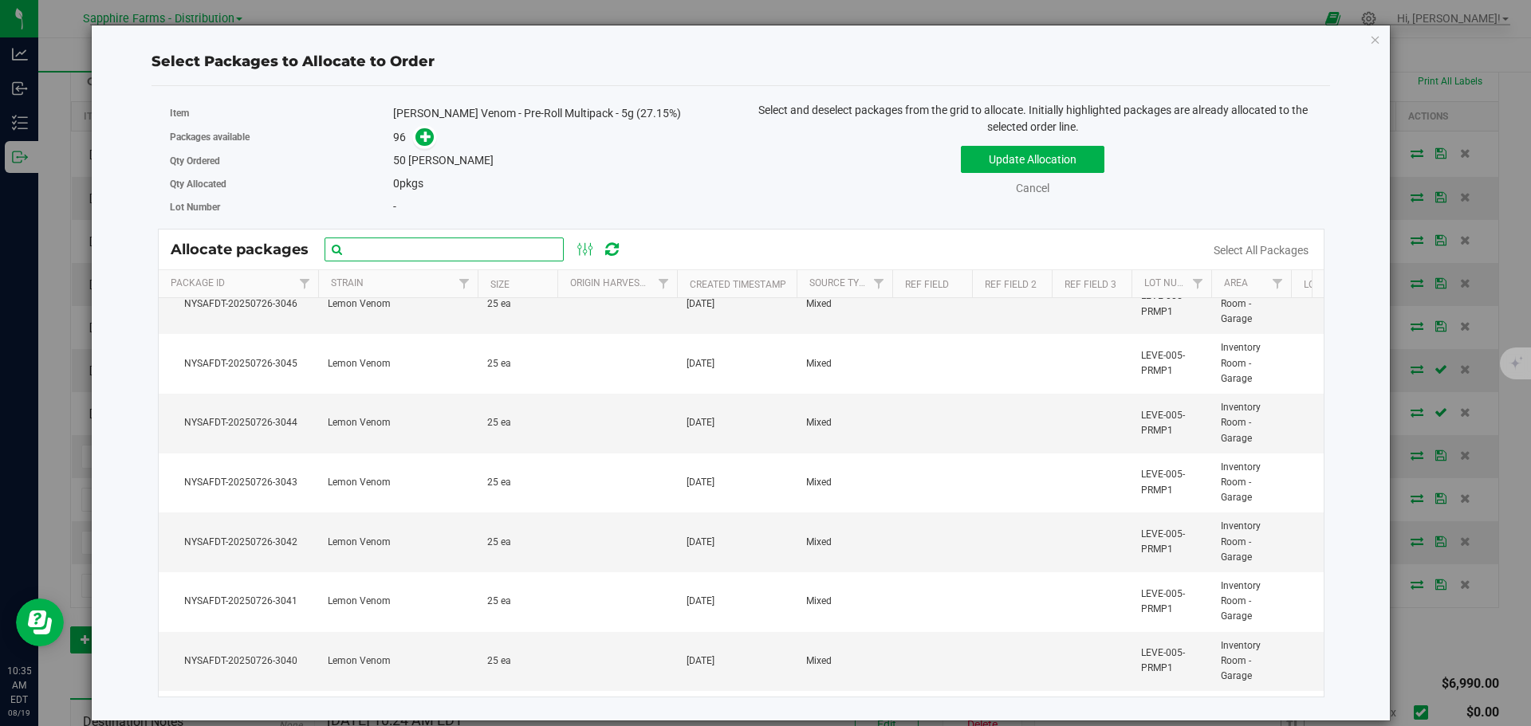
scroll to position [2392, 0]
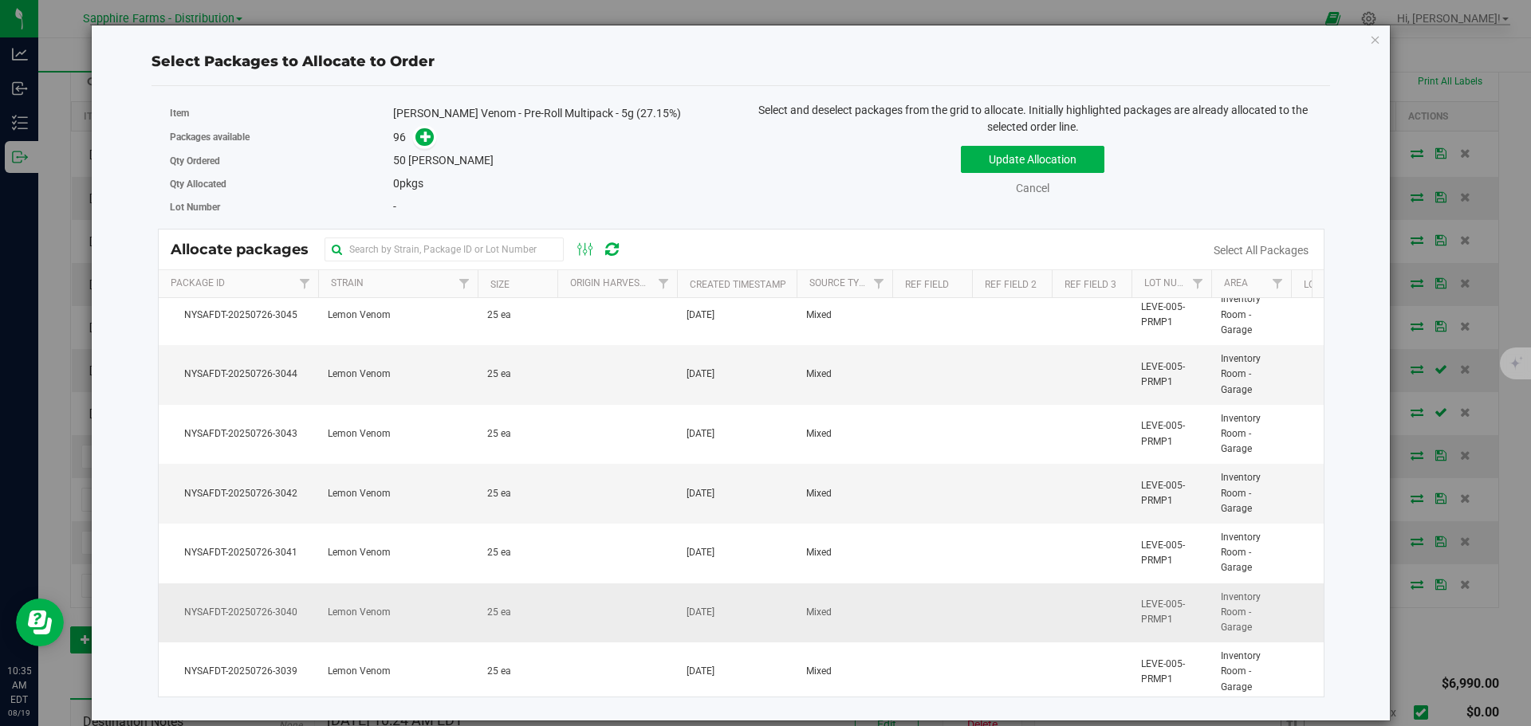
click at [354, 624] on td "Lemon Venom" at bounding box center [397, 614] width 159 height 60
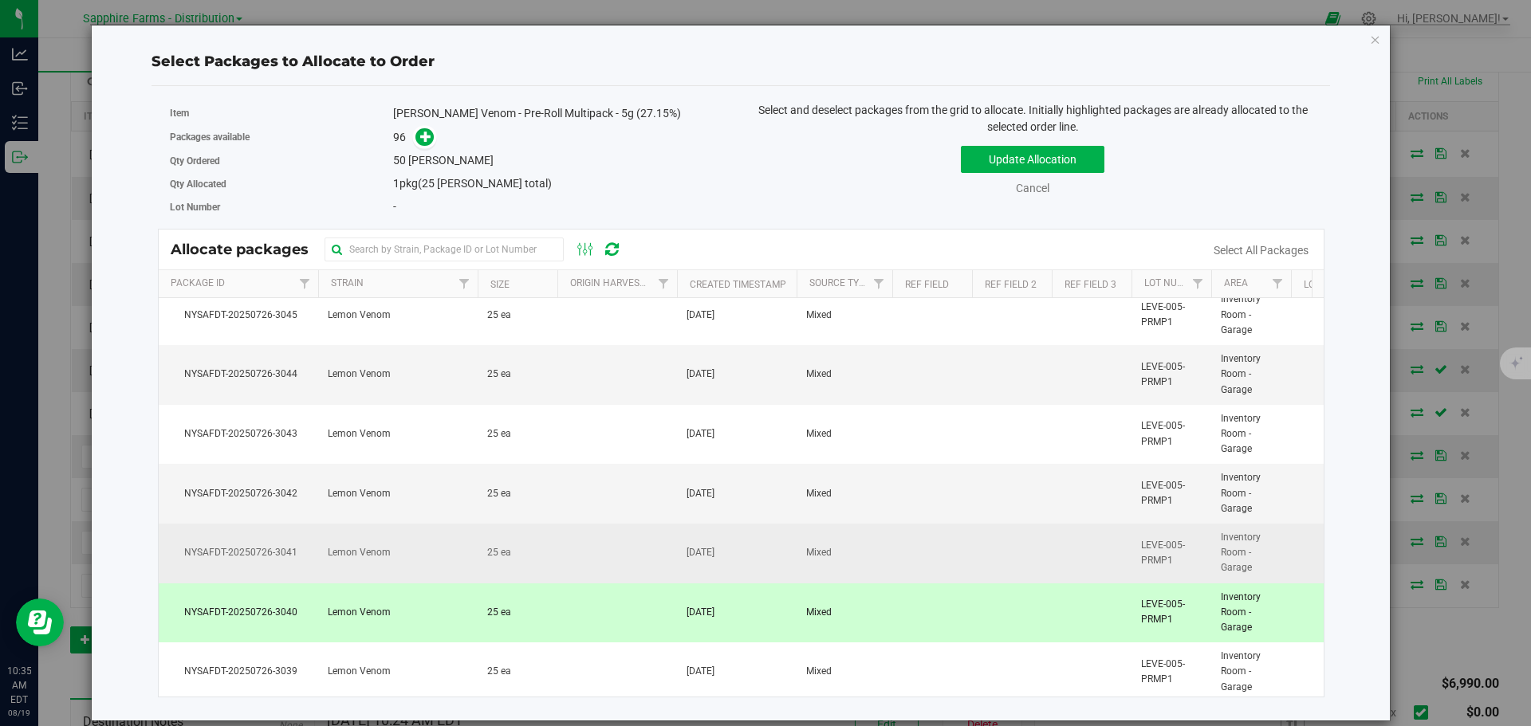
click at [376, 575] on td "Lemon Venom" at bounding box center [397, 554] width 159 height 60
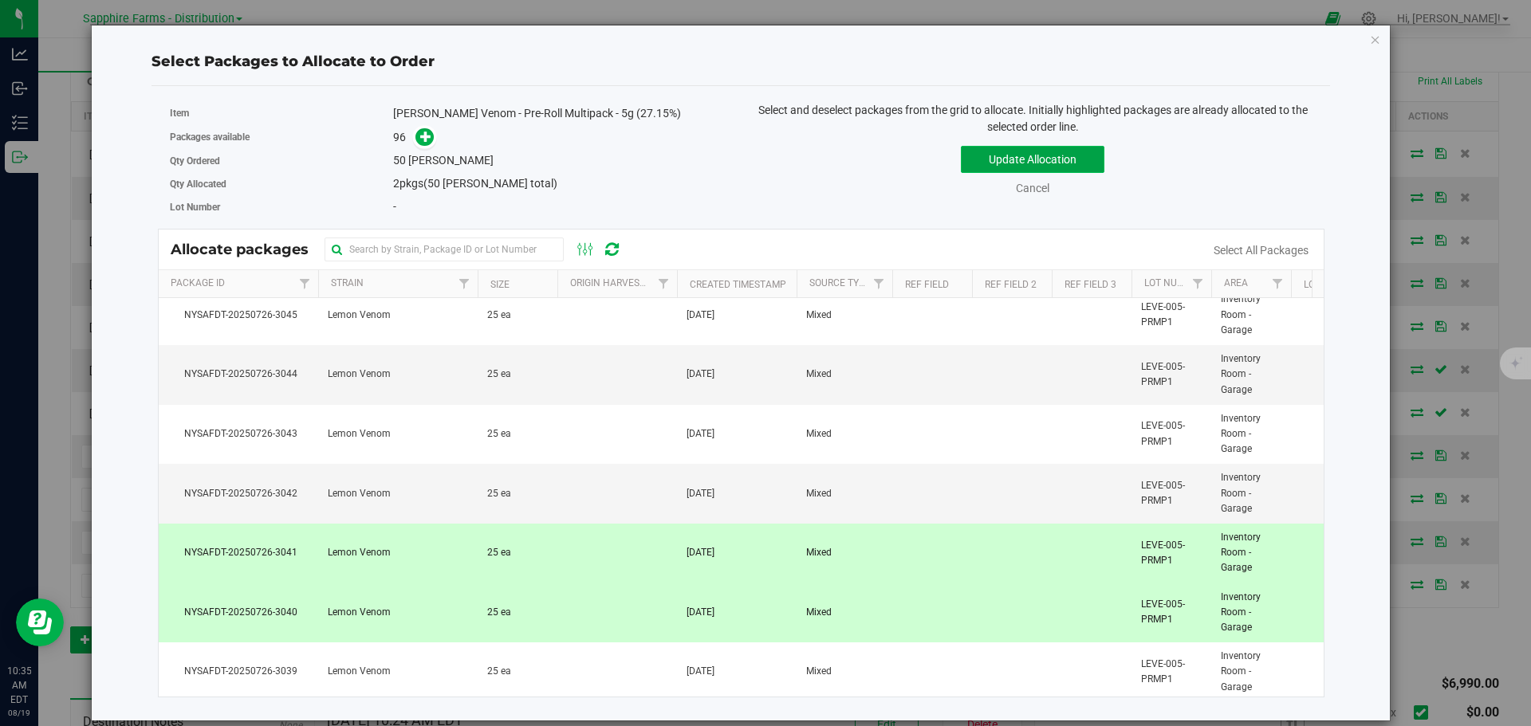
click at [977, 152] on button "Update Allocation" at bounding box center [1033, 159] width 144 height 27
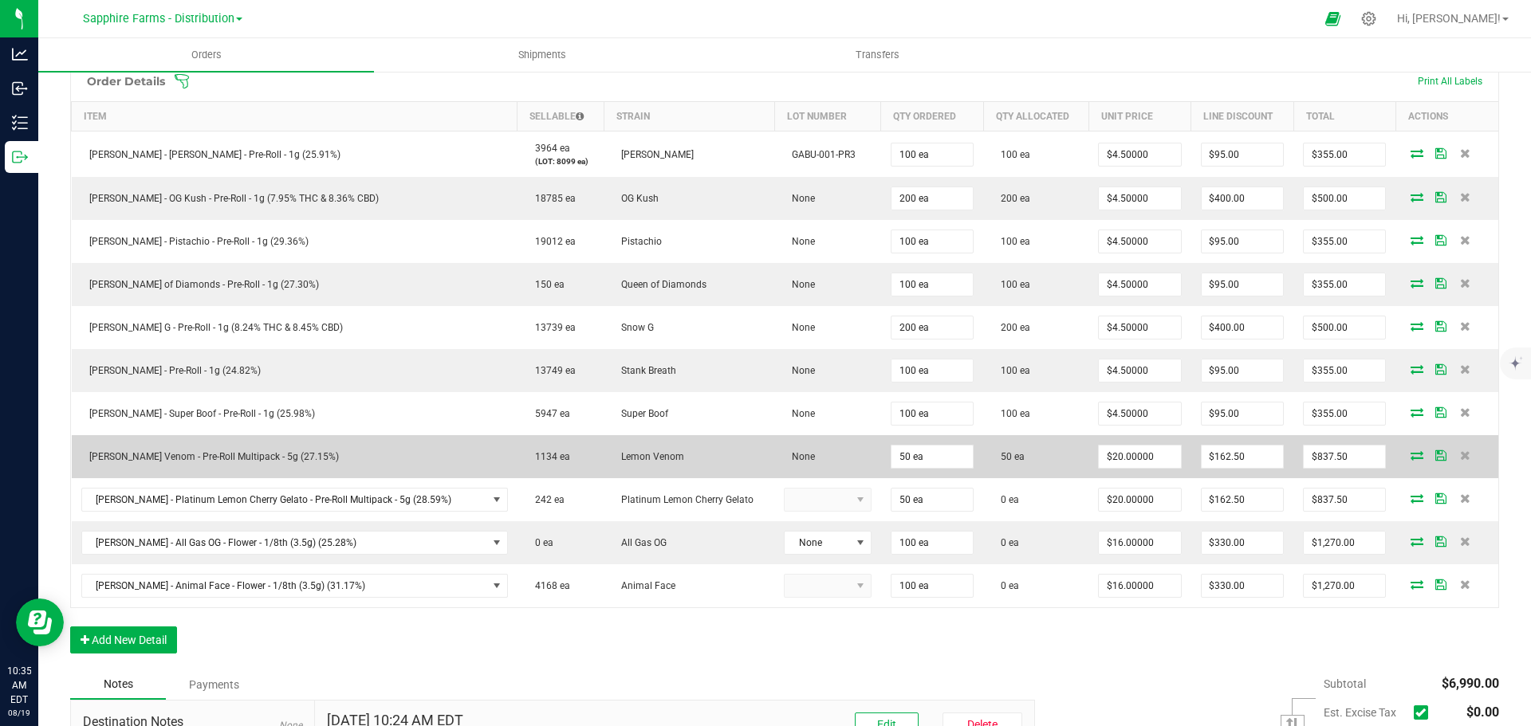
click at [1435, 458] on icon at bounding box center [1440, 455] width 11 height 10
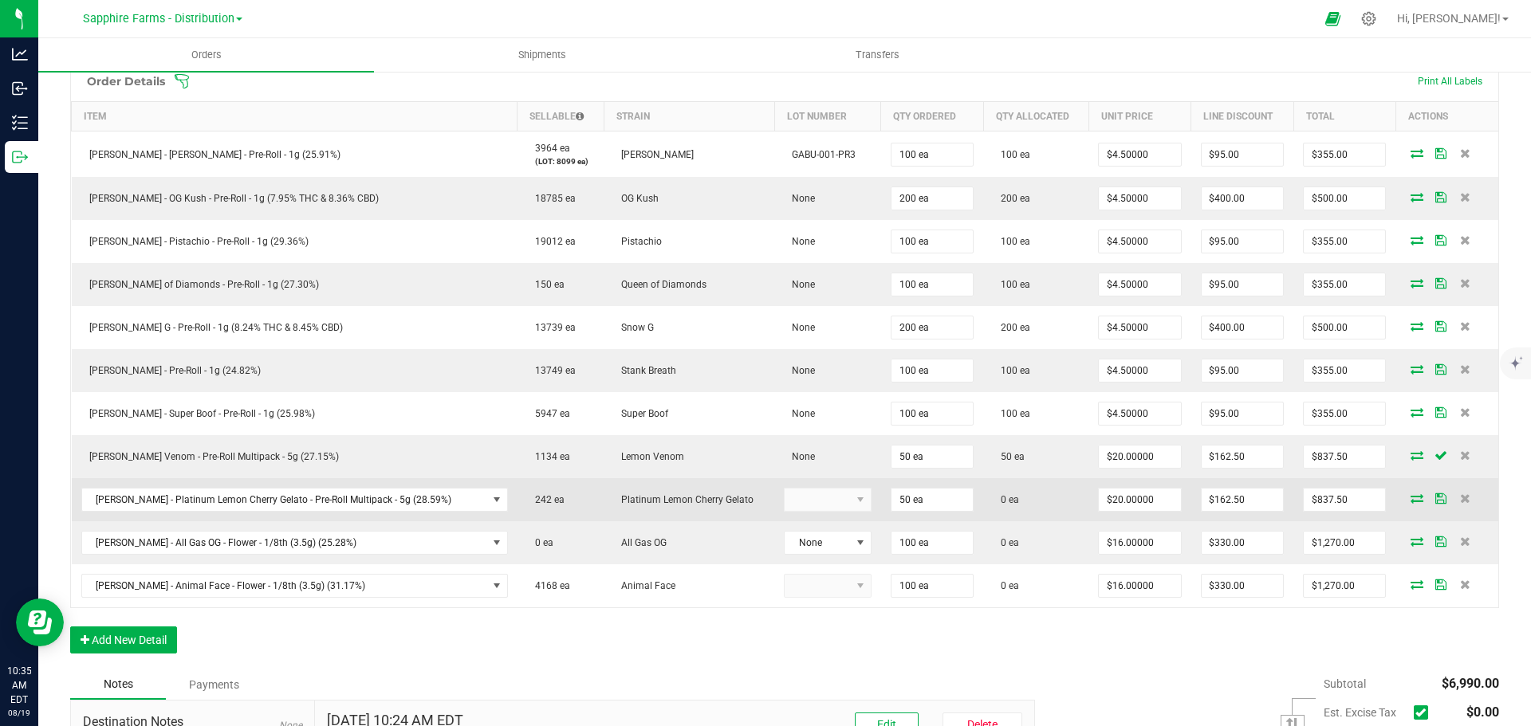
click at [1410, 502] on icon at bounding box center [1416, 499] width 13 height 10
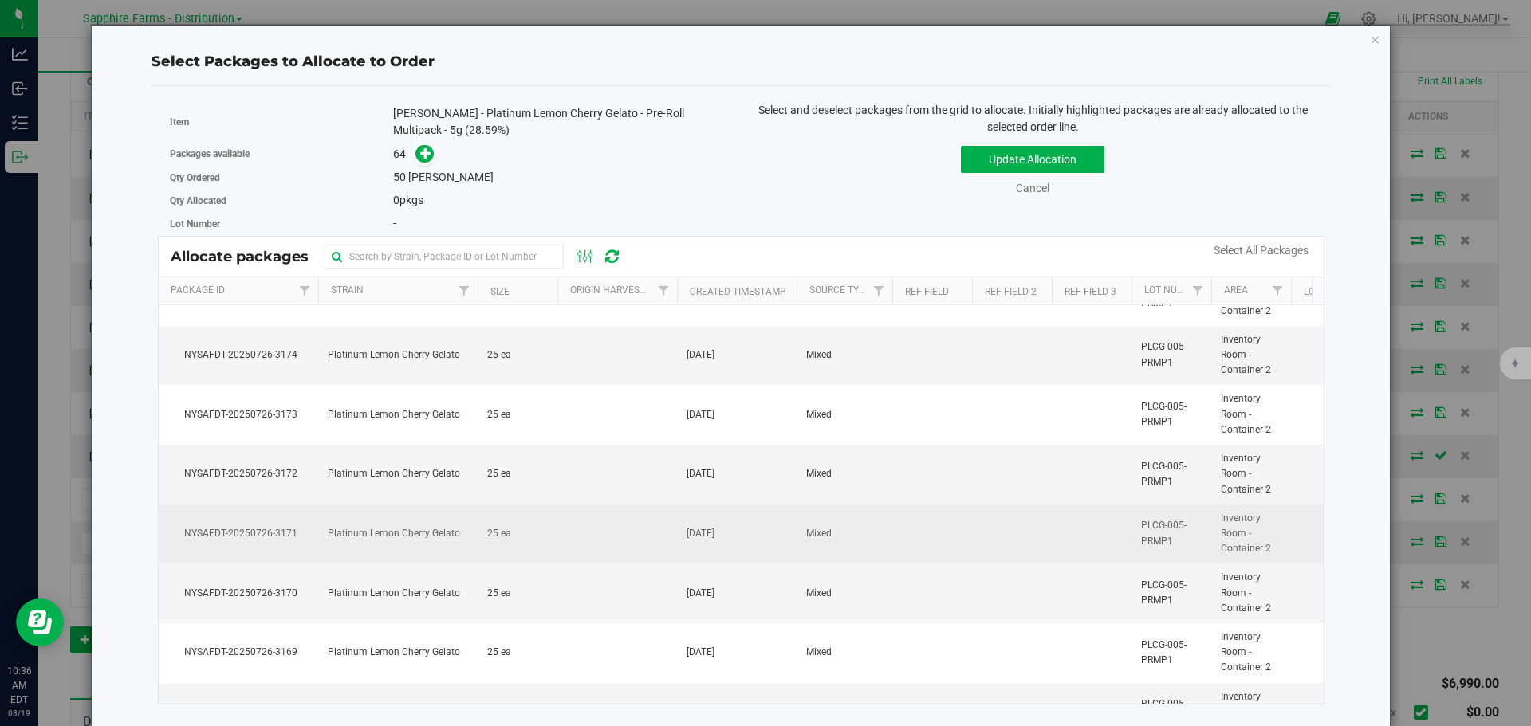
scroll to position [2312, 0]
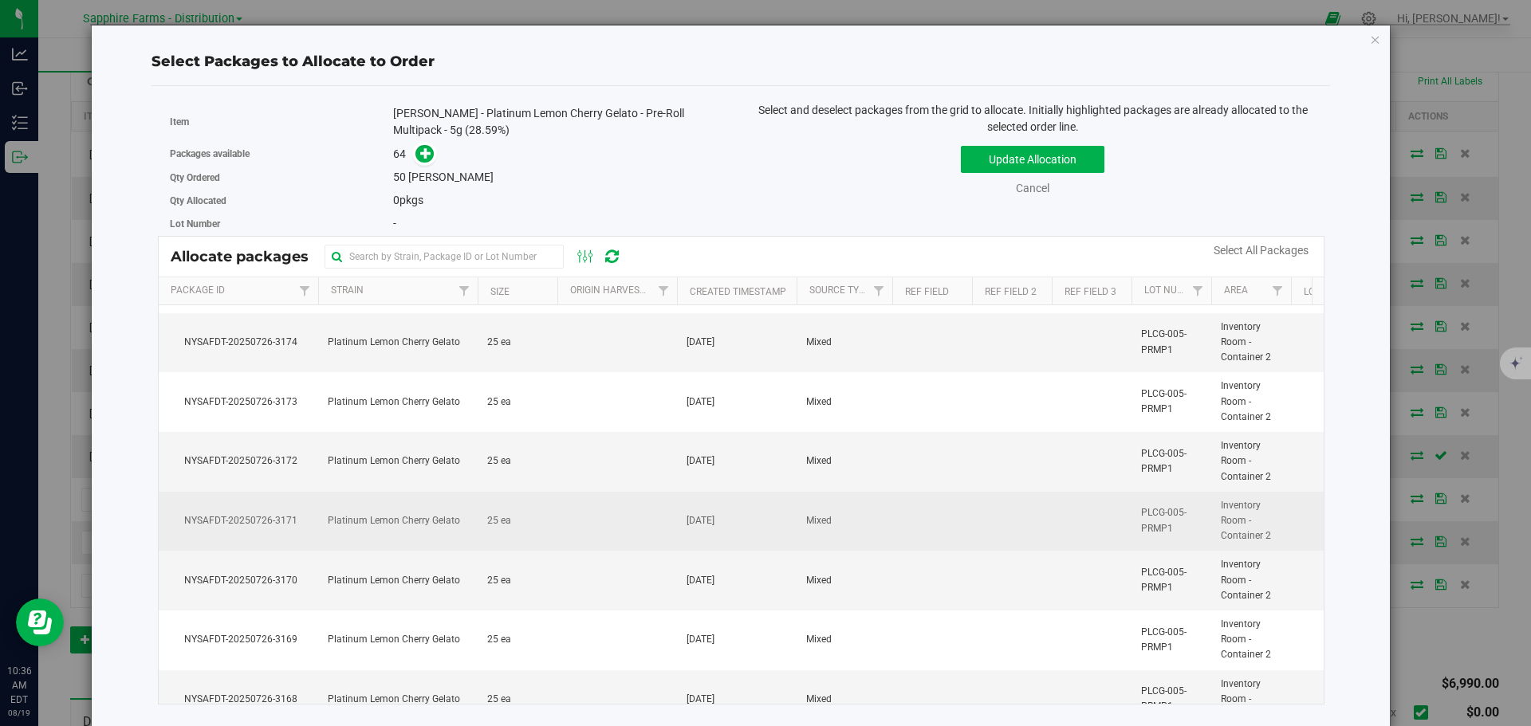
click at [437, 528] on span "Platinum Lemon Cherry Gelato" at bounding box center [394, 520] width 132 height 15
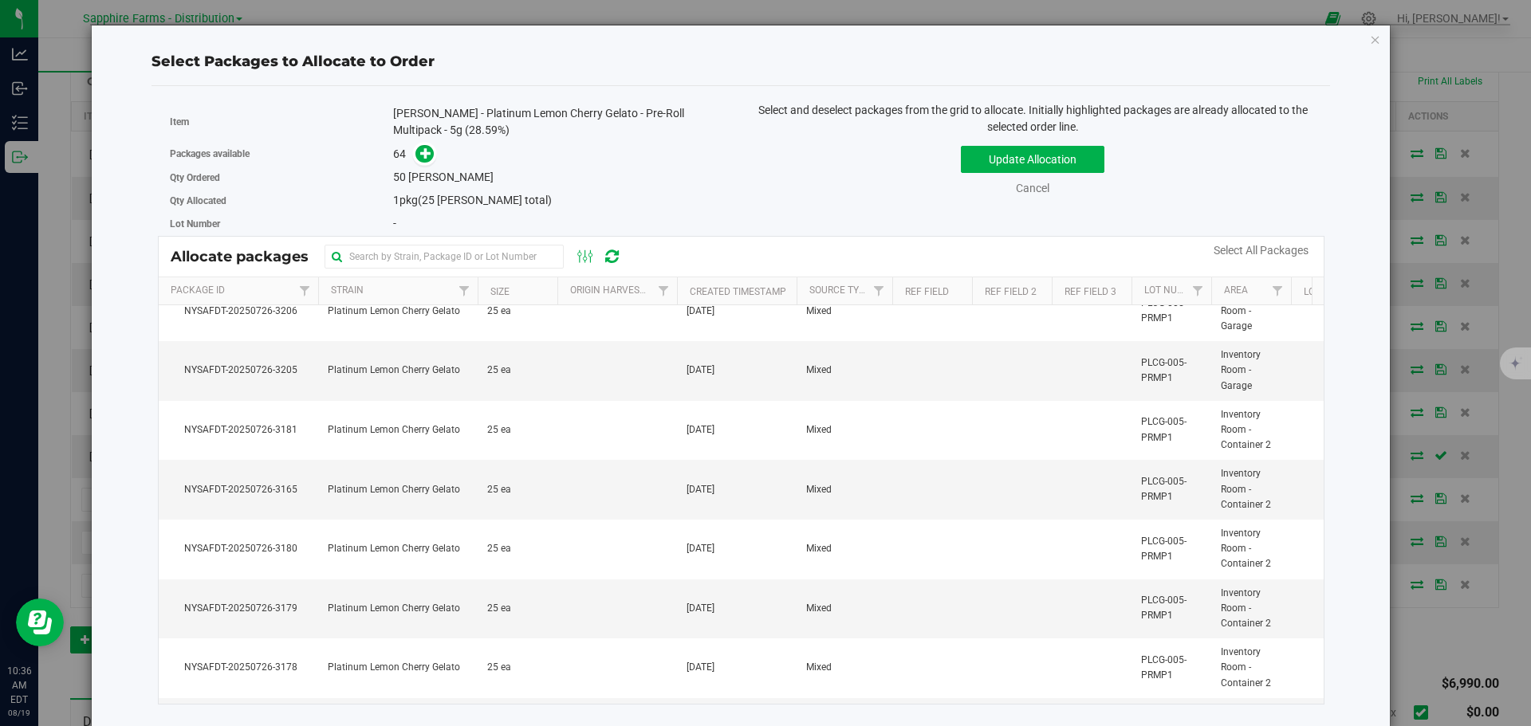
scroll to position [1914, 0]
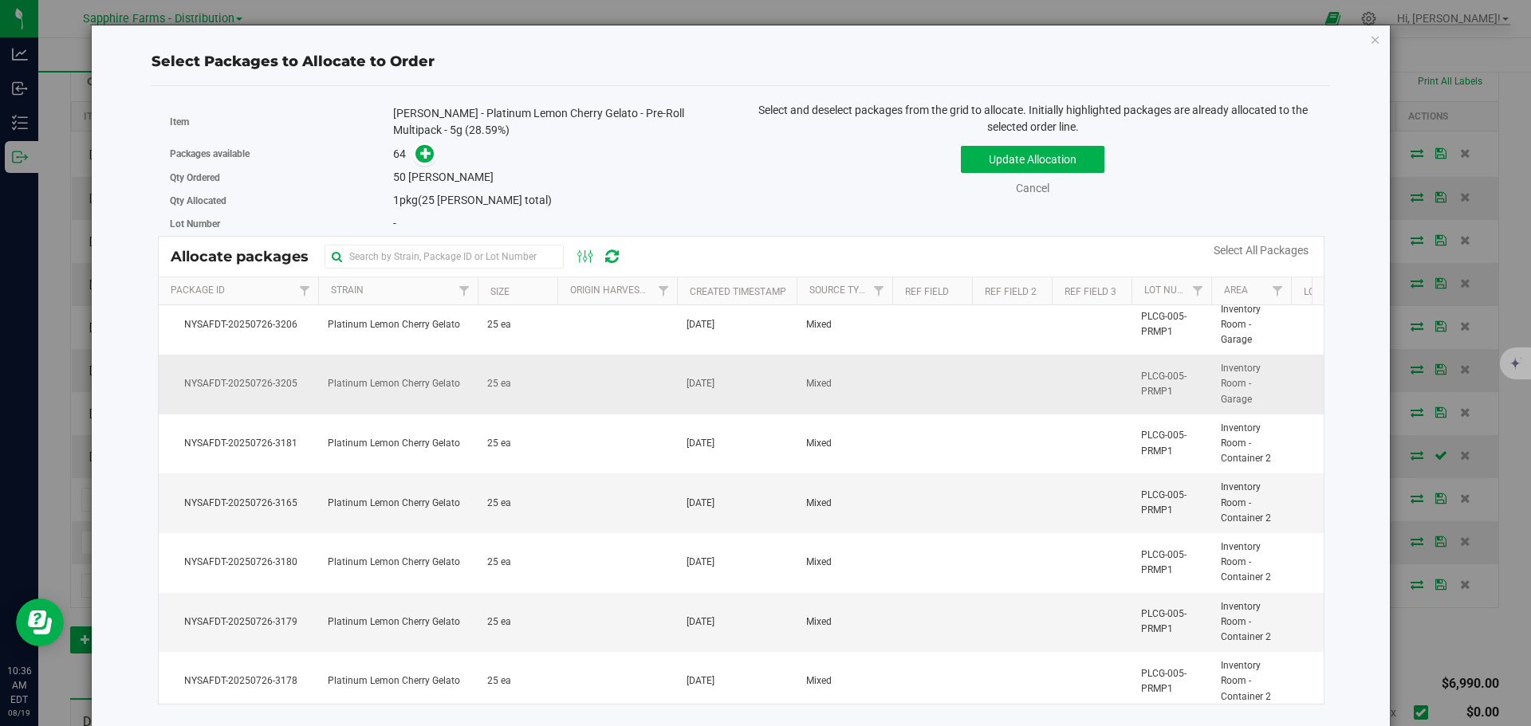
click at [430, 403] on td "Platinum Lemon Cherry Gelato" at bounding box center [397, 385] width 159 height 60
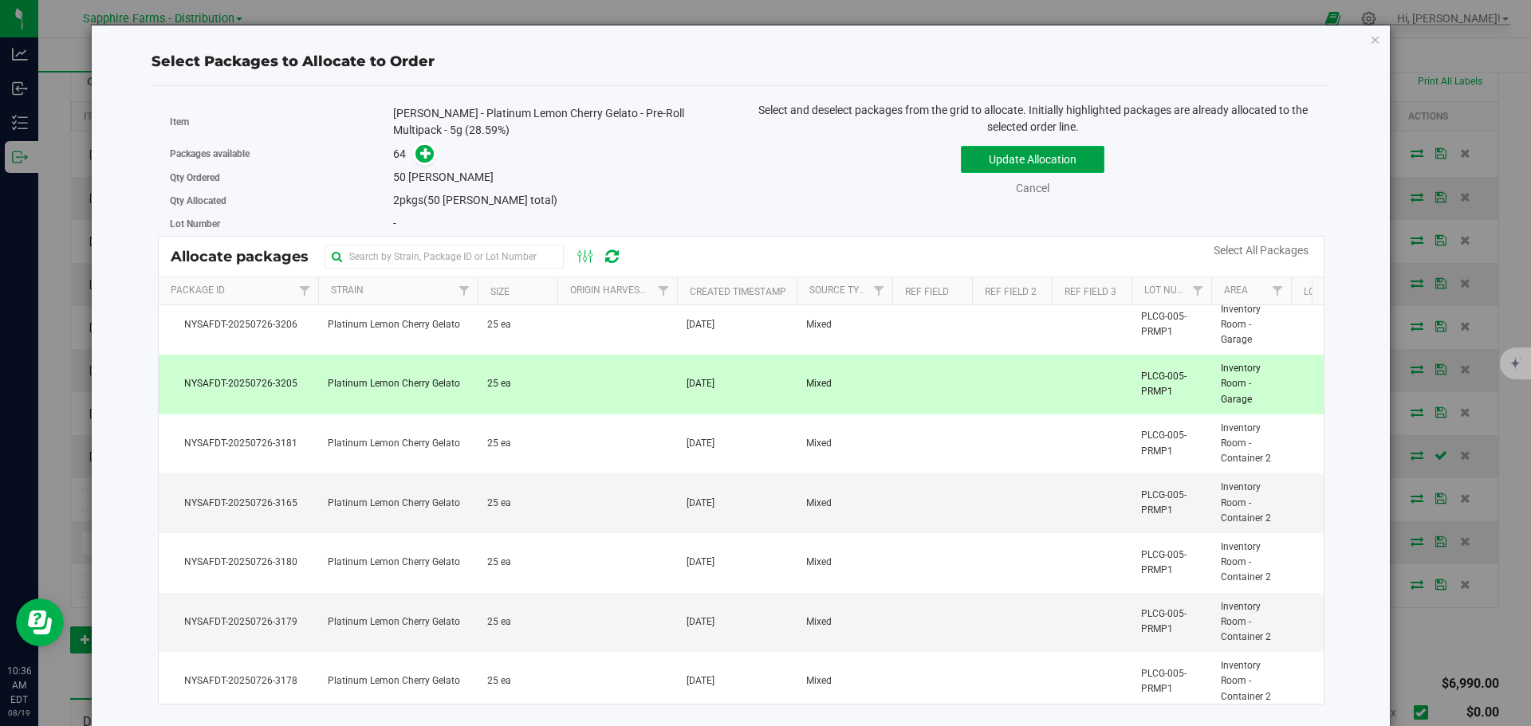
click at [1041, 159] on button "Update Allocation" at bounding box center [1033, 159] width 144 height 27
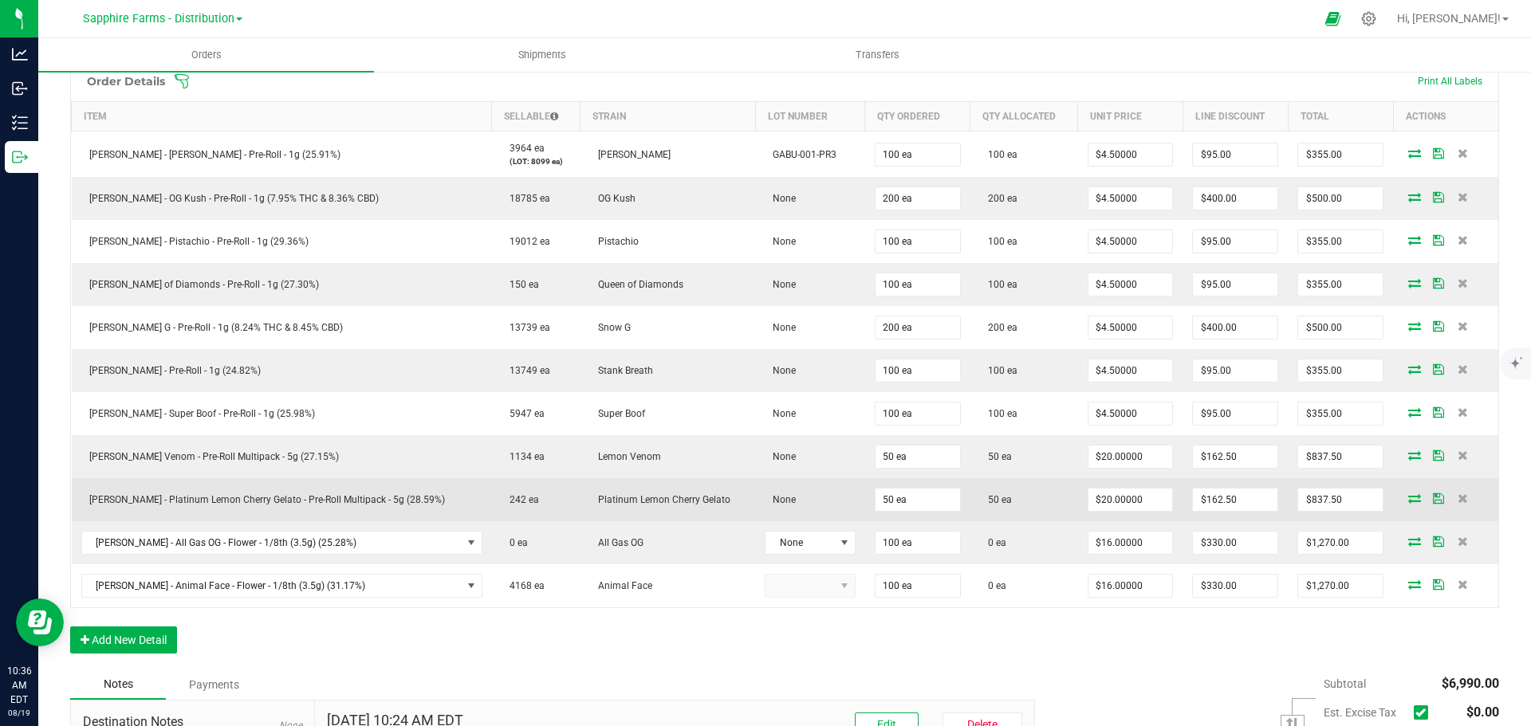
click at [1433, 498] on icon at bounding box center [1438, 499] width 11 height 10
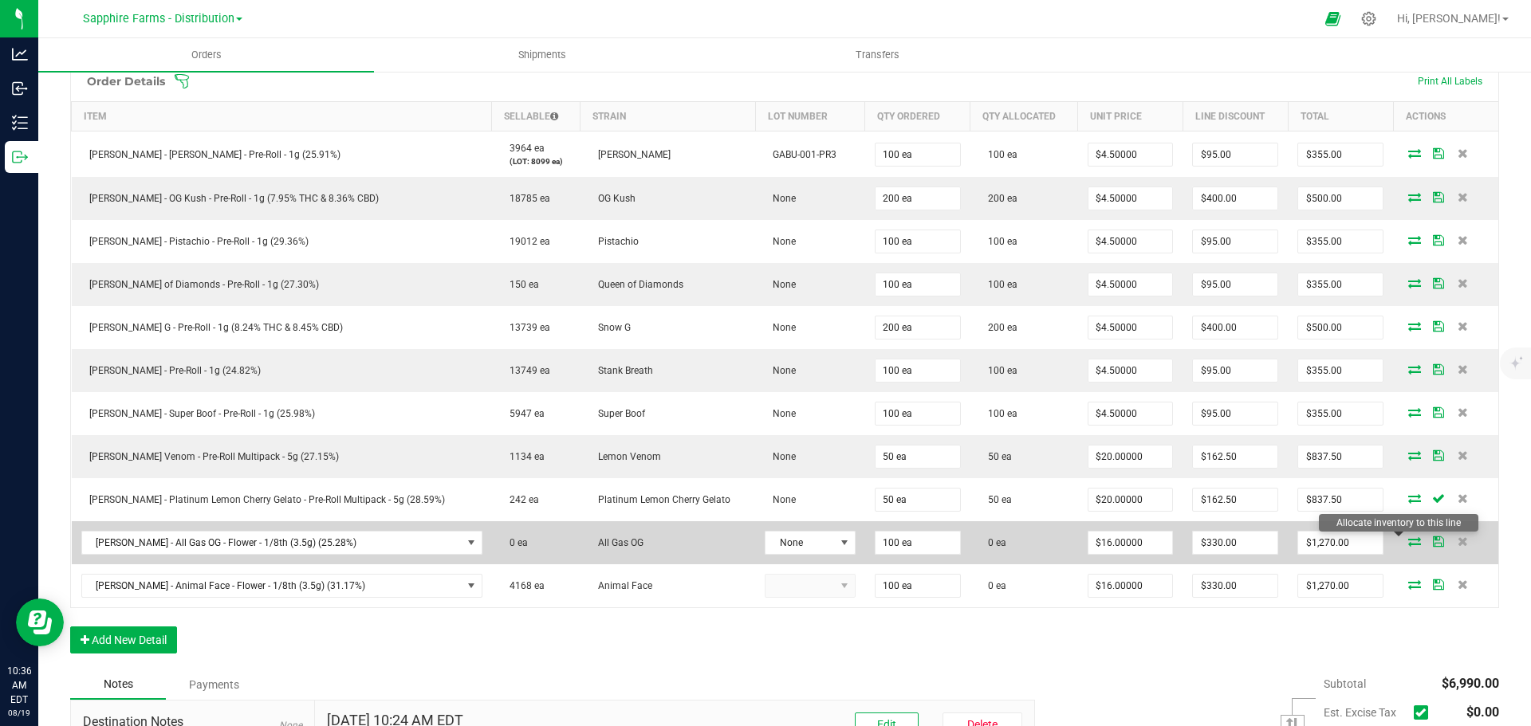
click at [1408, 541] on icon at bounding box center [1414, 542] width 13 height 10
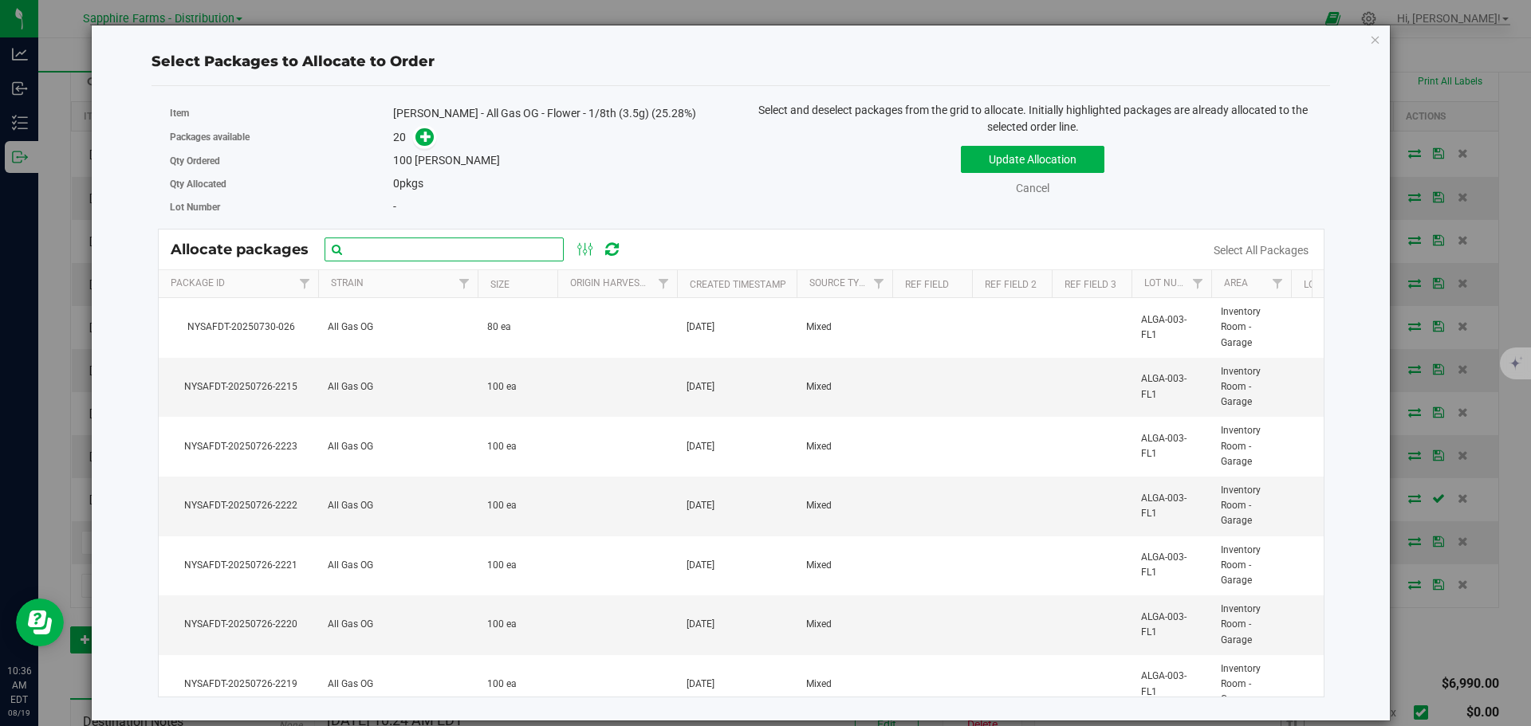
click at [466, 250] on input "text" at bounding box center [444, 250] width 239 height 24
paste input "NYSAFDT-20250726-2203"
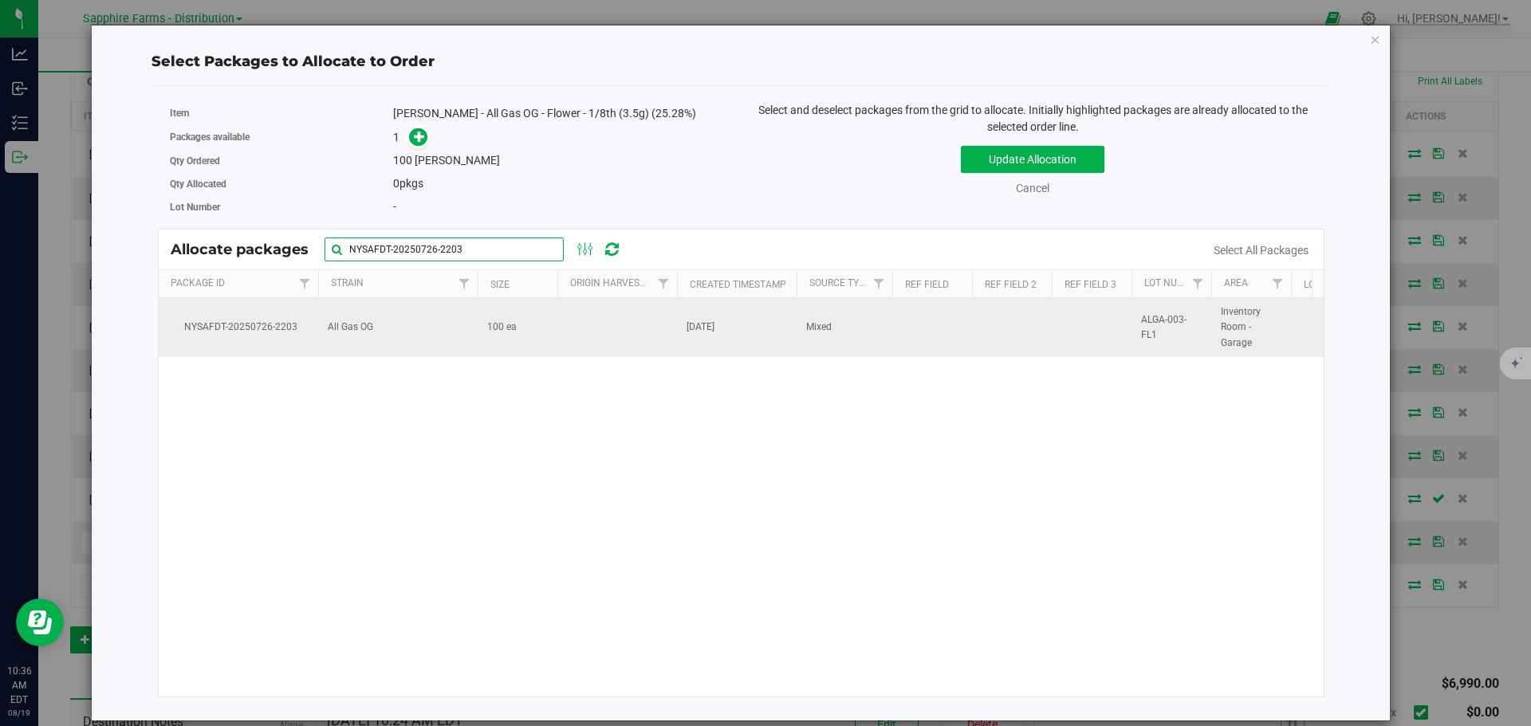
type input "NYSAFDT-20250726-2203"
click at [608, 331] on td at bounding box center [617, 327] width 120 height 59
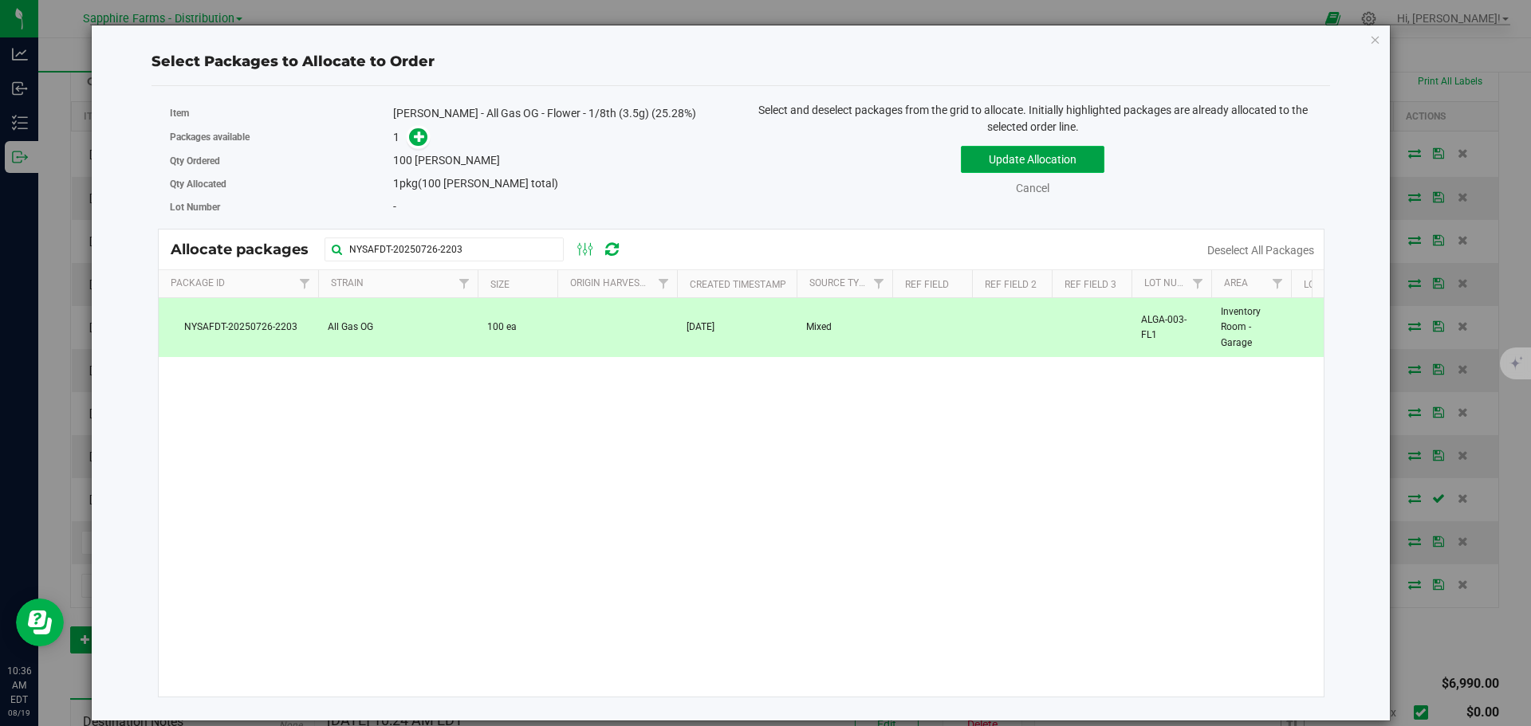
click at [997, 165] on button "Update Allocation" at bounding box center [1033, 159] width 144 height 27
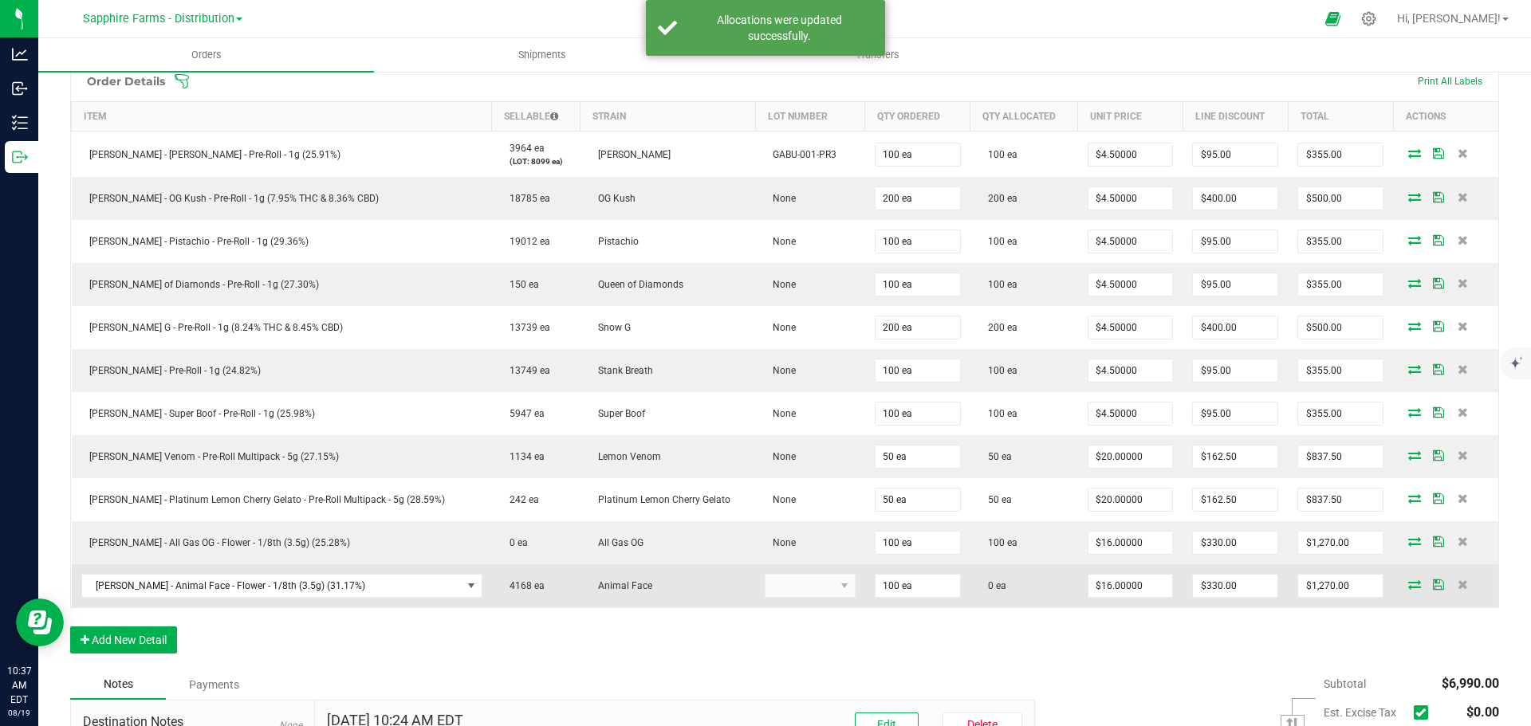
click at [1408, 584] on icon at bounding box center [1414, 585] width 13 height 10
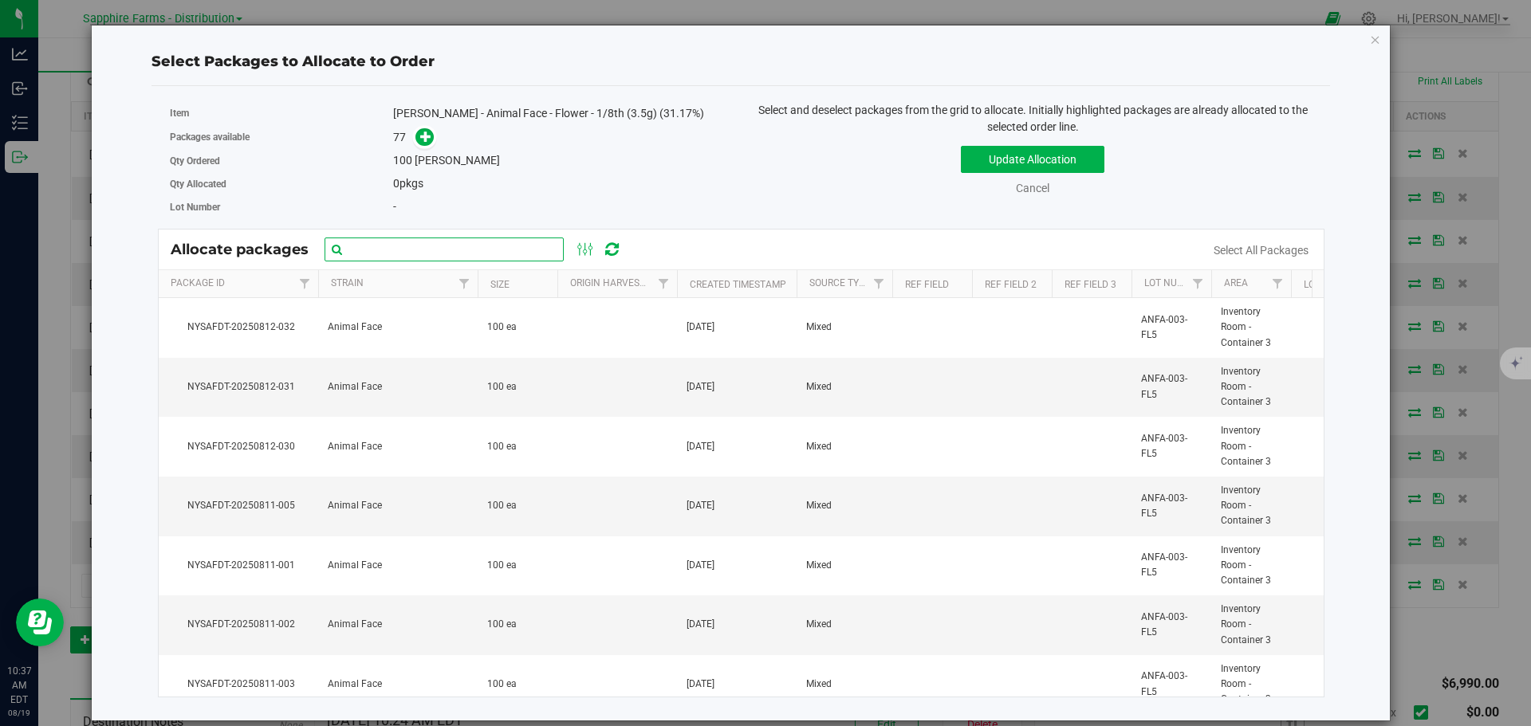
click at [438, 247] on input "text" at bounding box center [444, 250] width 239 height 24
paste input "Nysafdt-20250726-2227"
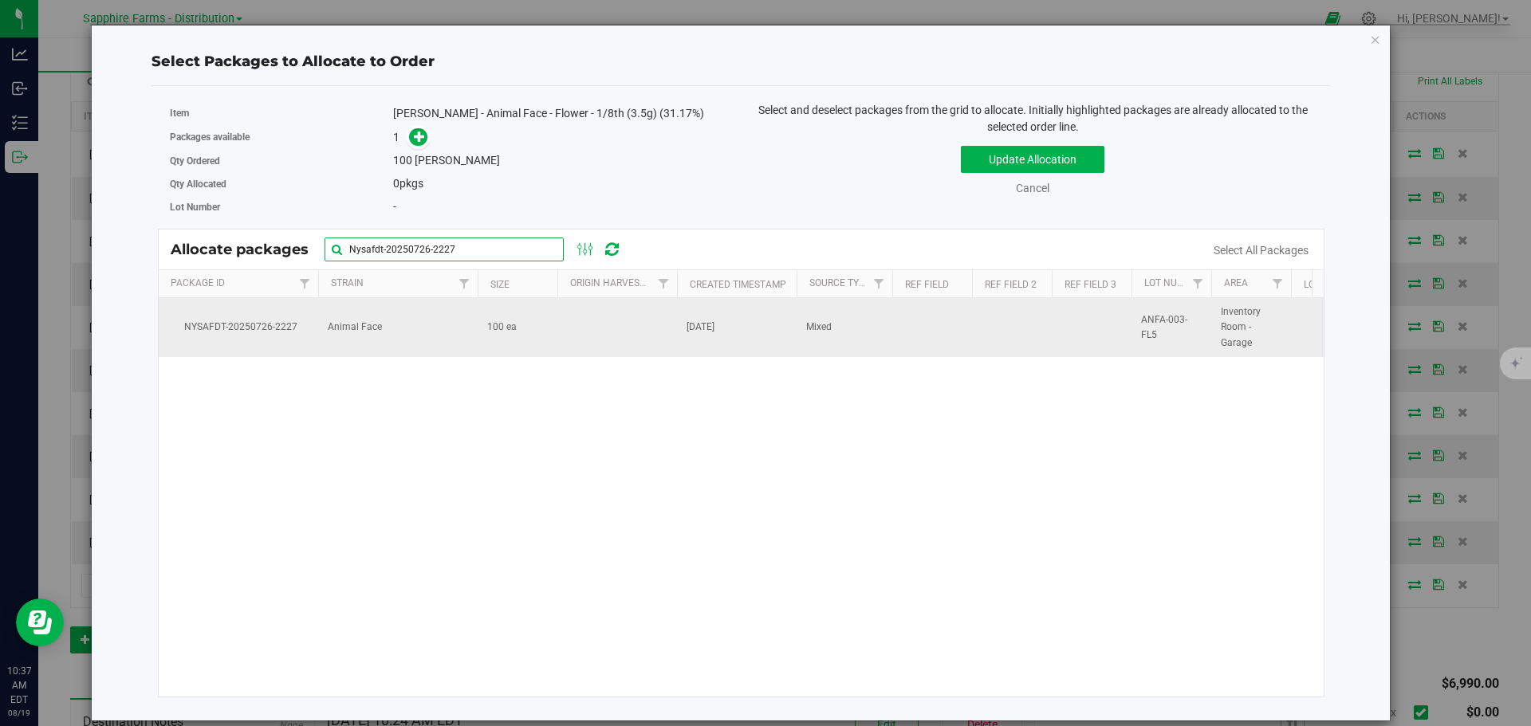
type input "Nysafdt-20250726-2227"
click at [604, 312] on td at bounding box center [617, 327] width 120 height 59
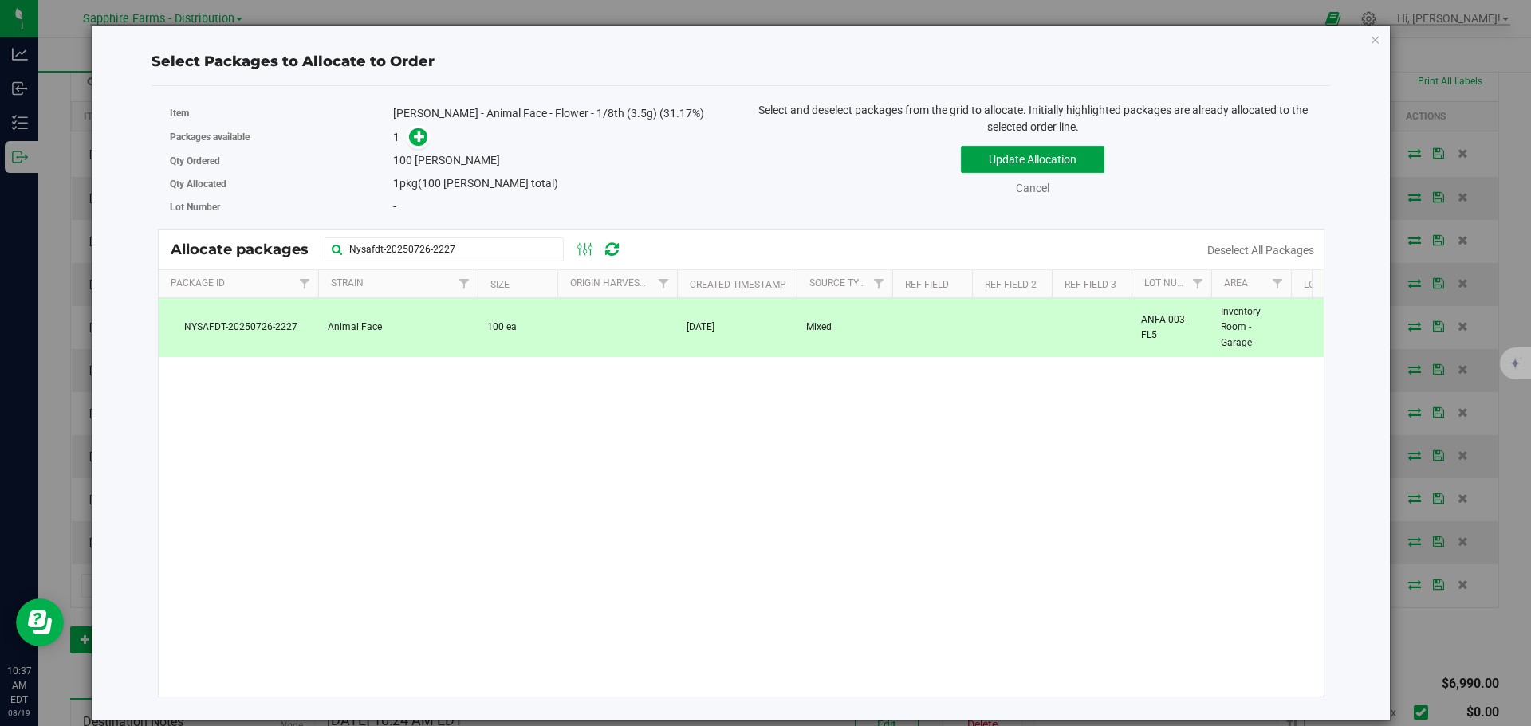
click at [1005, 158] on button "Update Allocation" at bounding box center [1033, 159] width 144 height 27
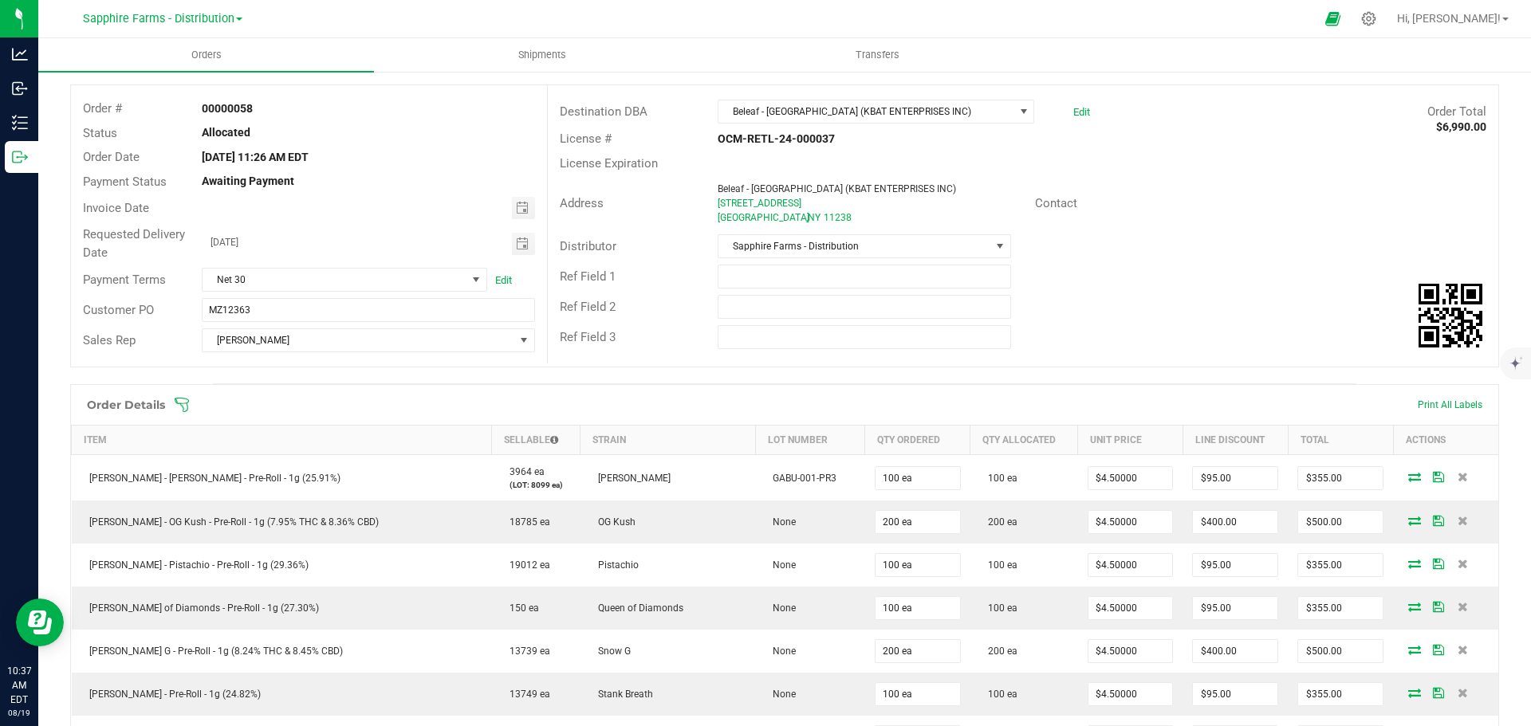
scroll to position [0, 0]
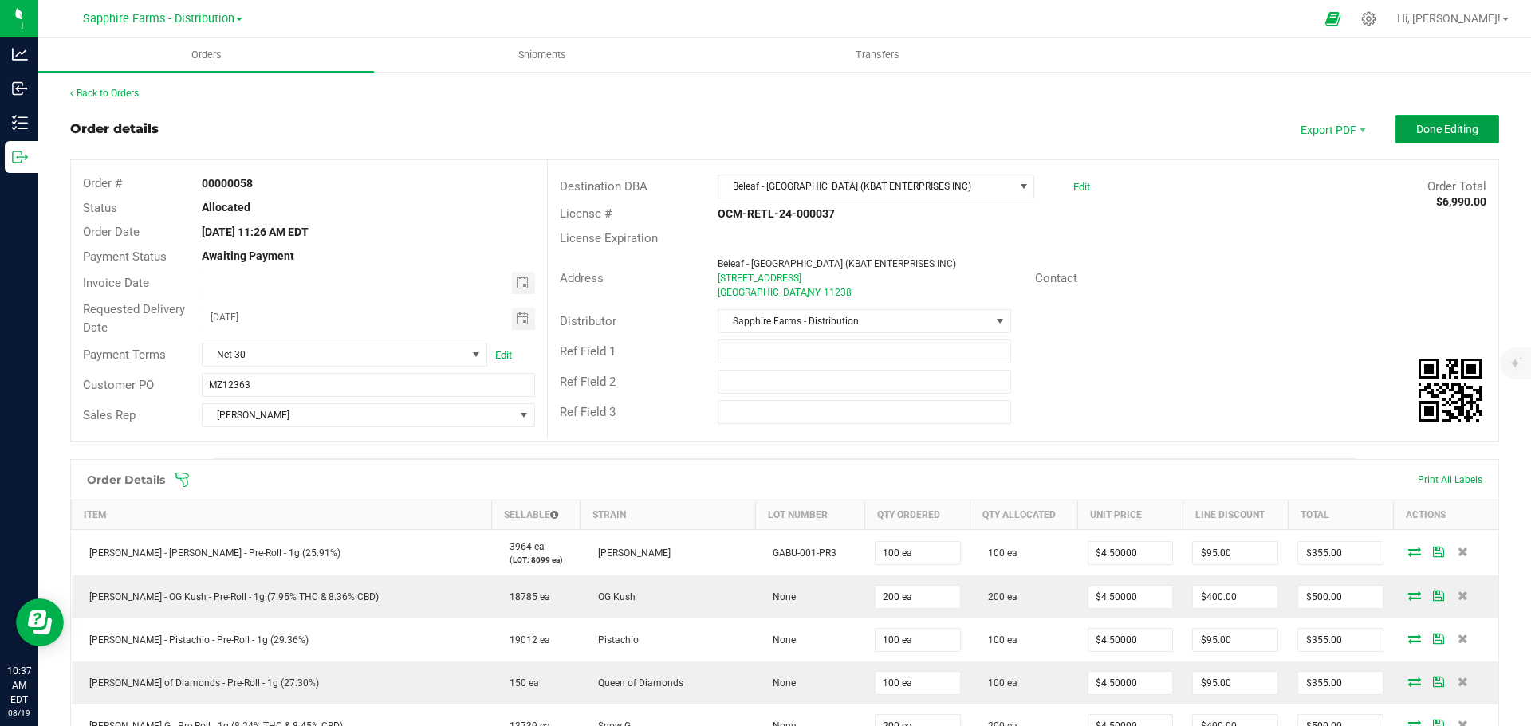
click at [1422, 135] on span "Done Editing" at bounding box center [1447, 129] width 62 height 13
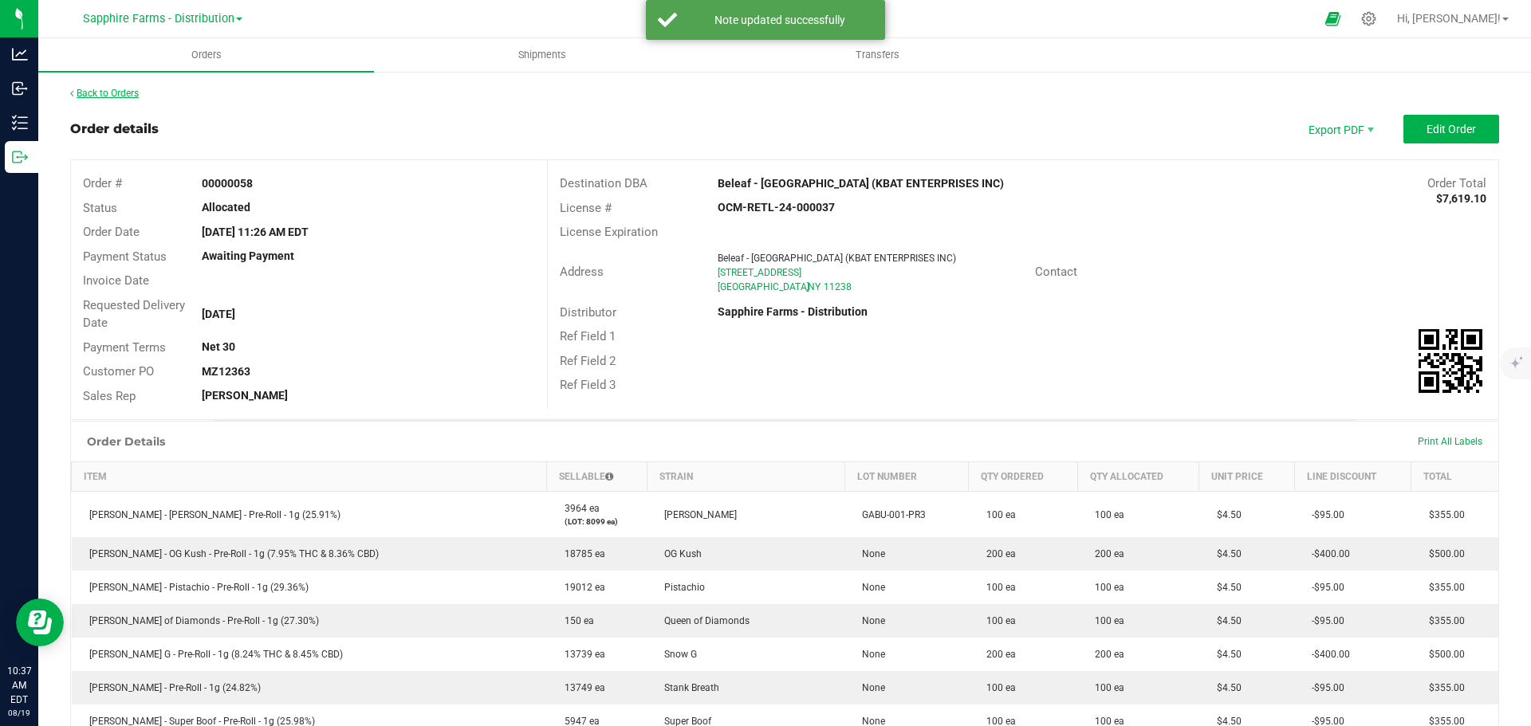
click at [128, 92] on link "Back to Orders" at bounding box center [104, 93] width 69 height 11
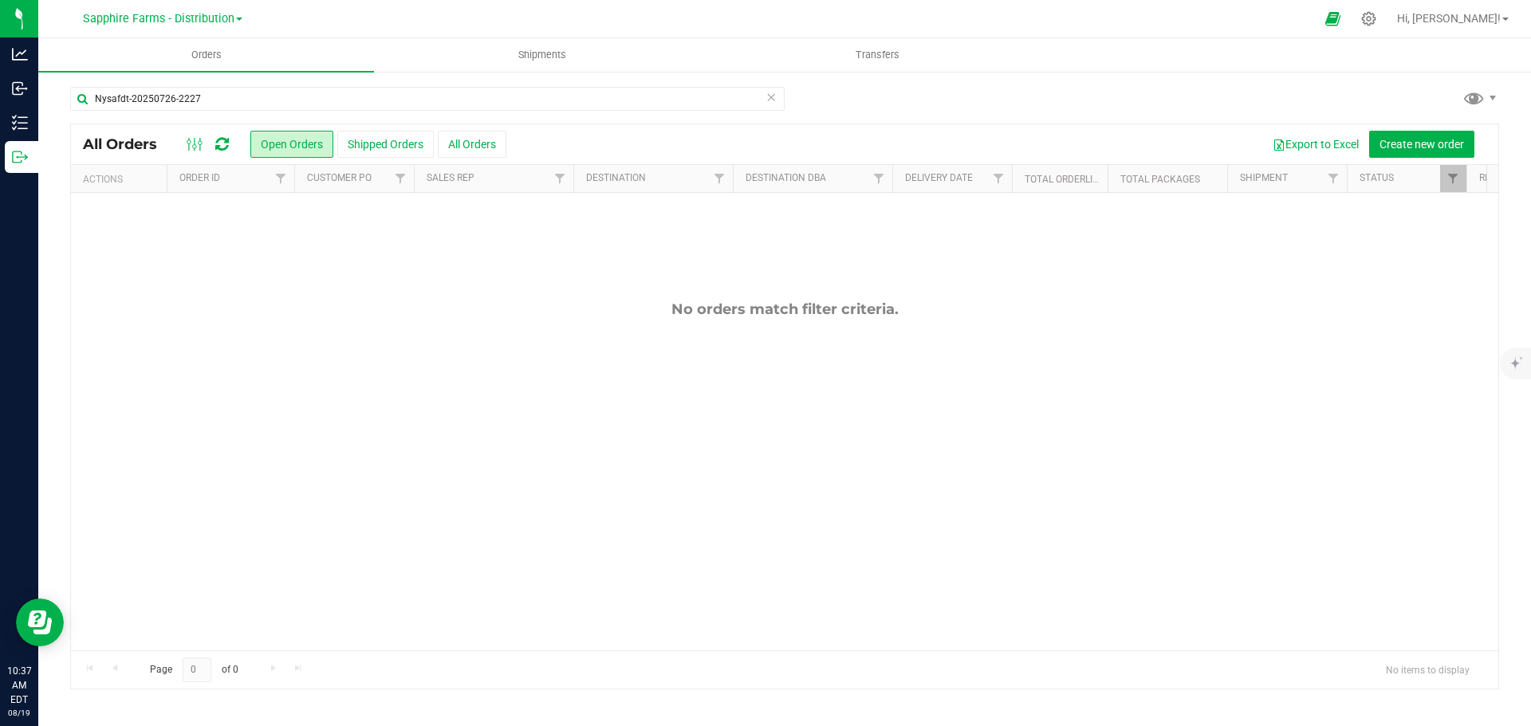
click at [907, 184] on th "Delivery Date" at bounding box center [952, 179] width 120 height 28
click at [772, 100] on icon at bounding box center [770, 96] width 11 height 19
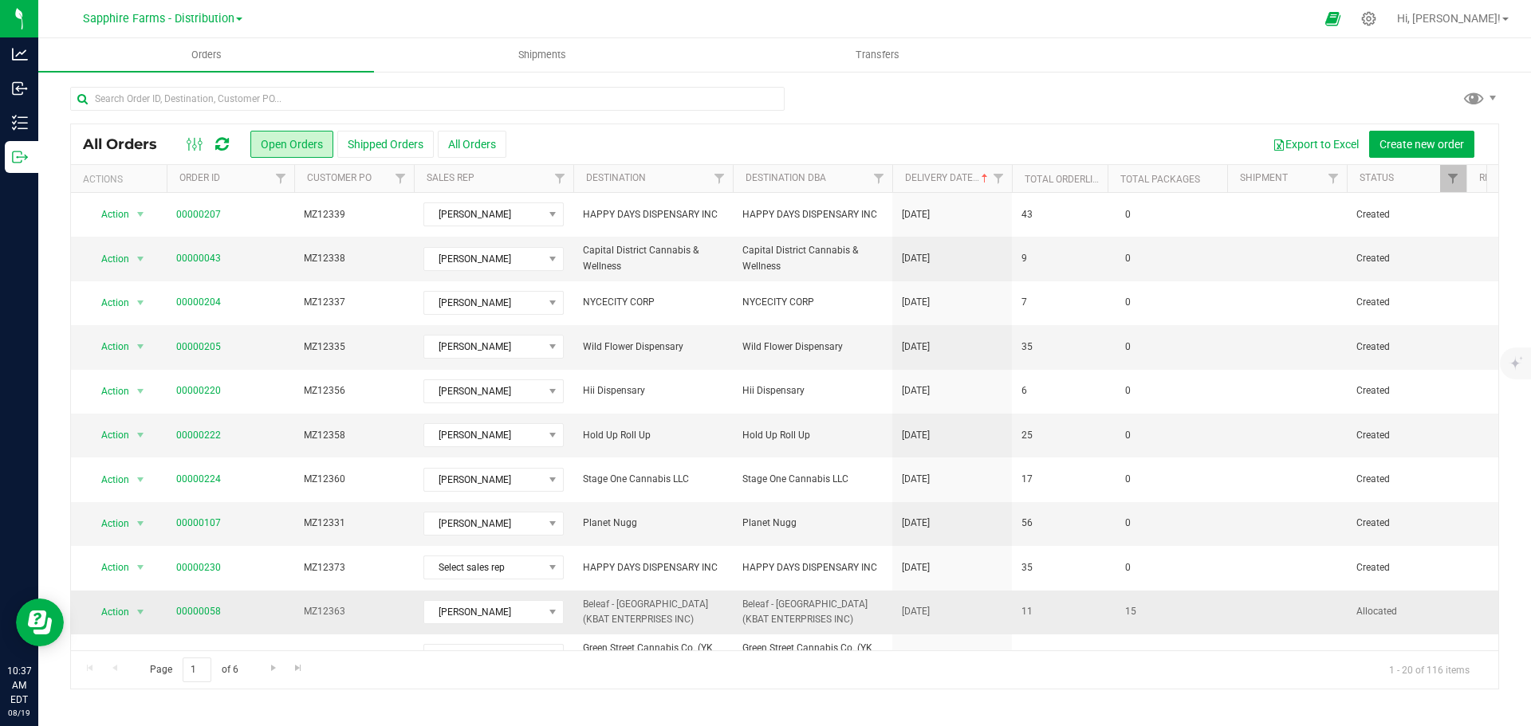
click at [1001, 615] on td "[DATE]" at bounding box center [952, 613] width 120 height 44
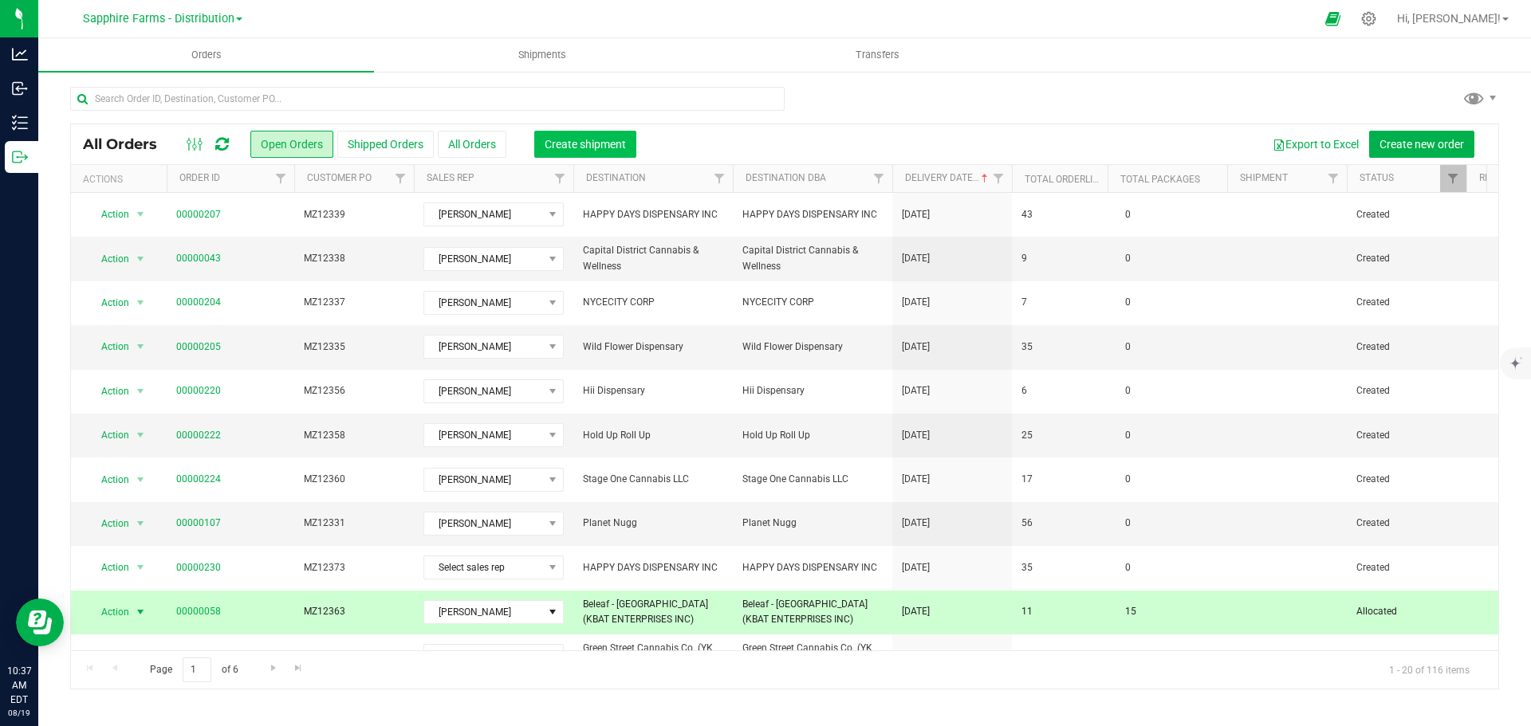
click at [596, 142] on span "Create shipment" at bounding box center [585, 144] width 81 height 13
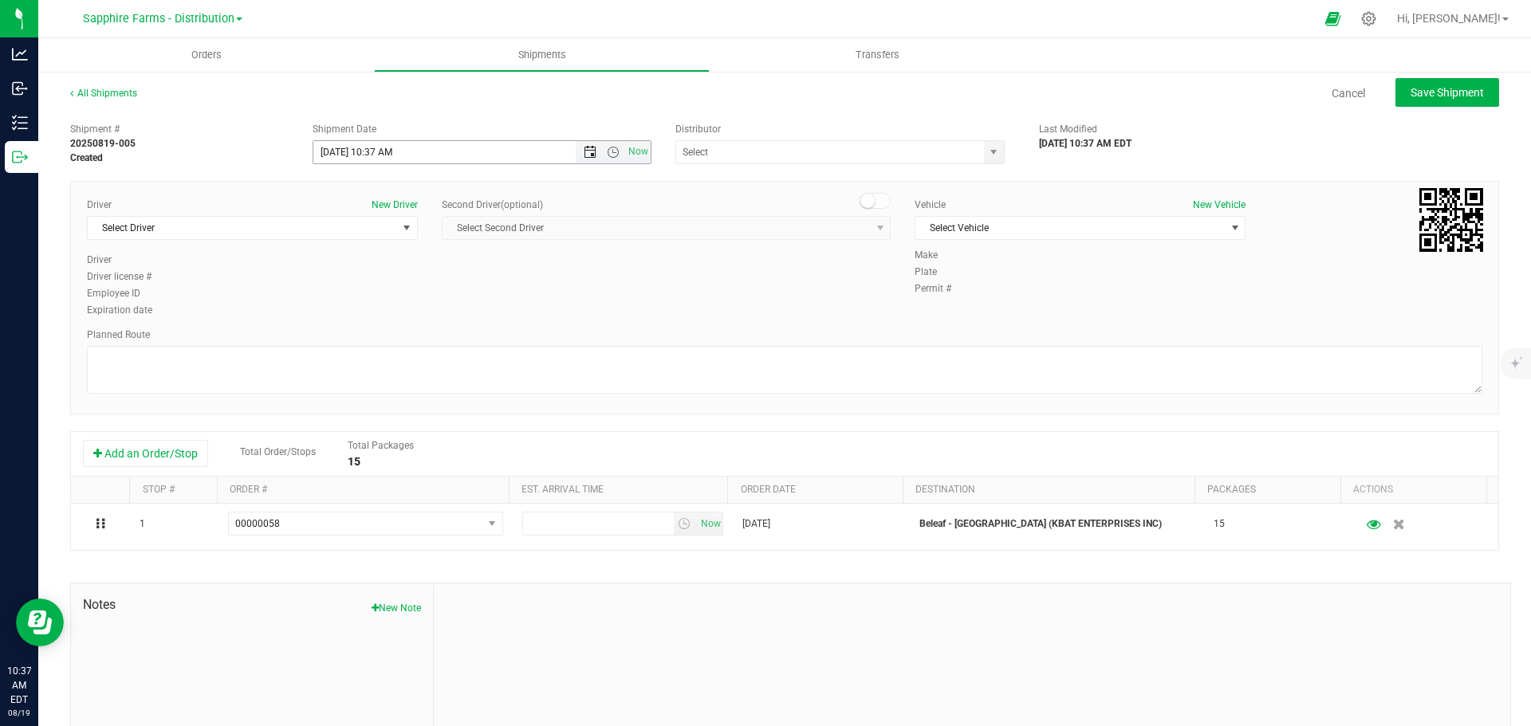
click at [585, 149] on span "Open the date view" at bounding box center [590, 152] width 13 height 13
click at [376, 265] on link "5" at bounding box center [371, 265] width 23 height 25
click at [607, 149] on span "Open the time view" at bounding box center [613, 152] width 13 height 13
click at [459, 219] on li "9:00 AM" at bounding box center [477, 228] width 333 height 21
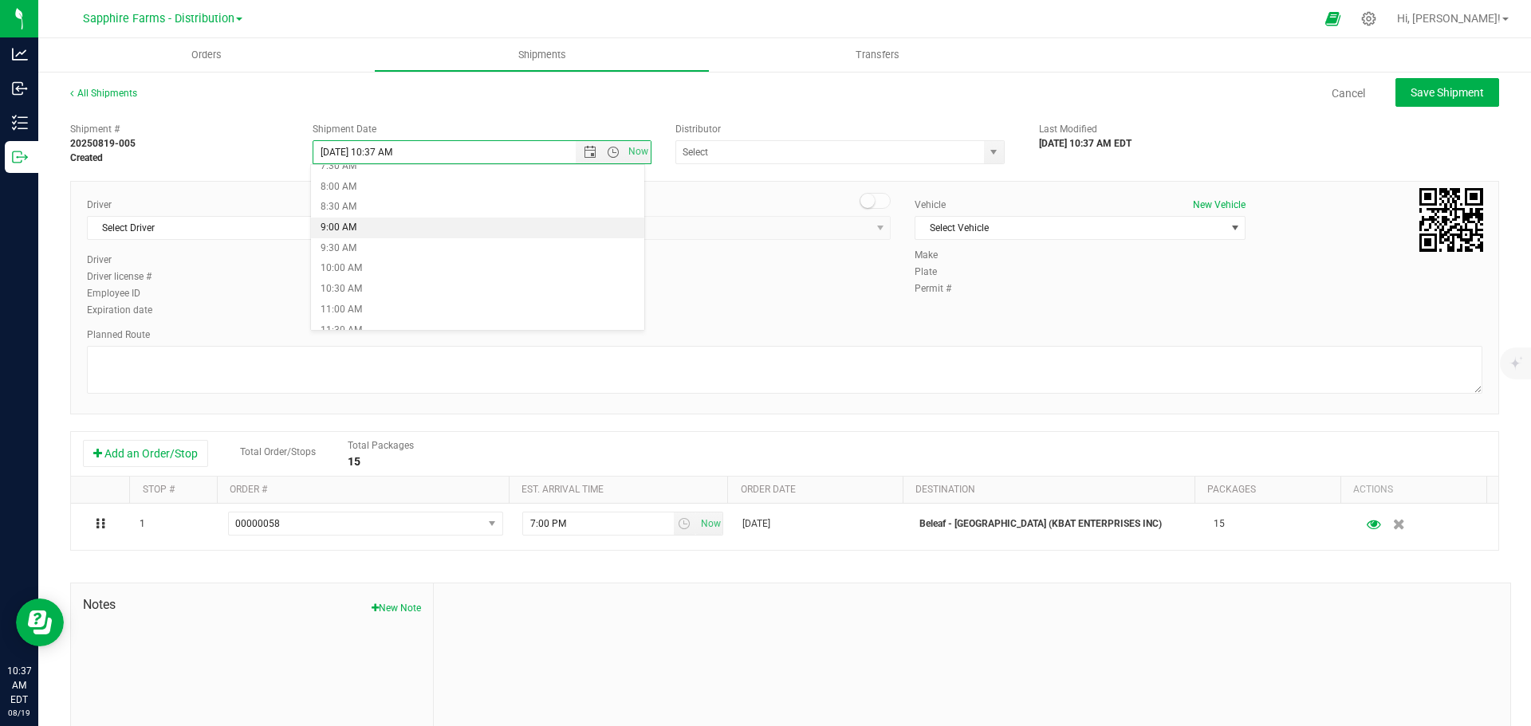
type input "[DATE] 9:00 AM"
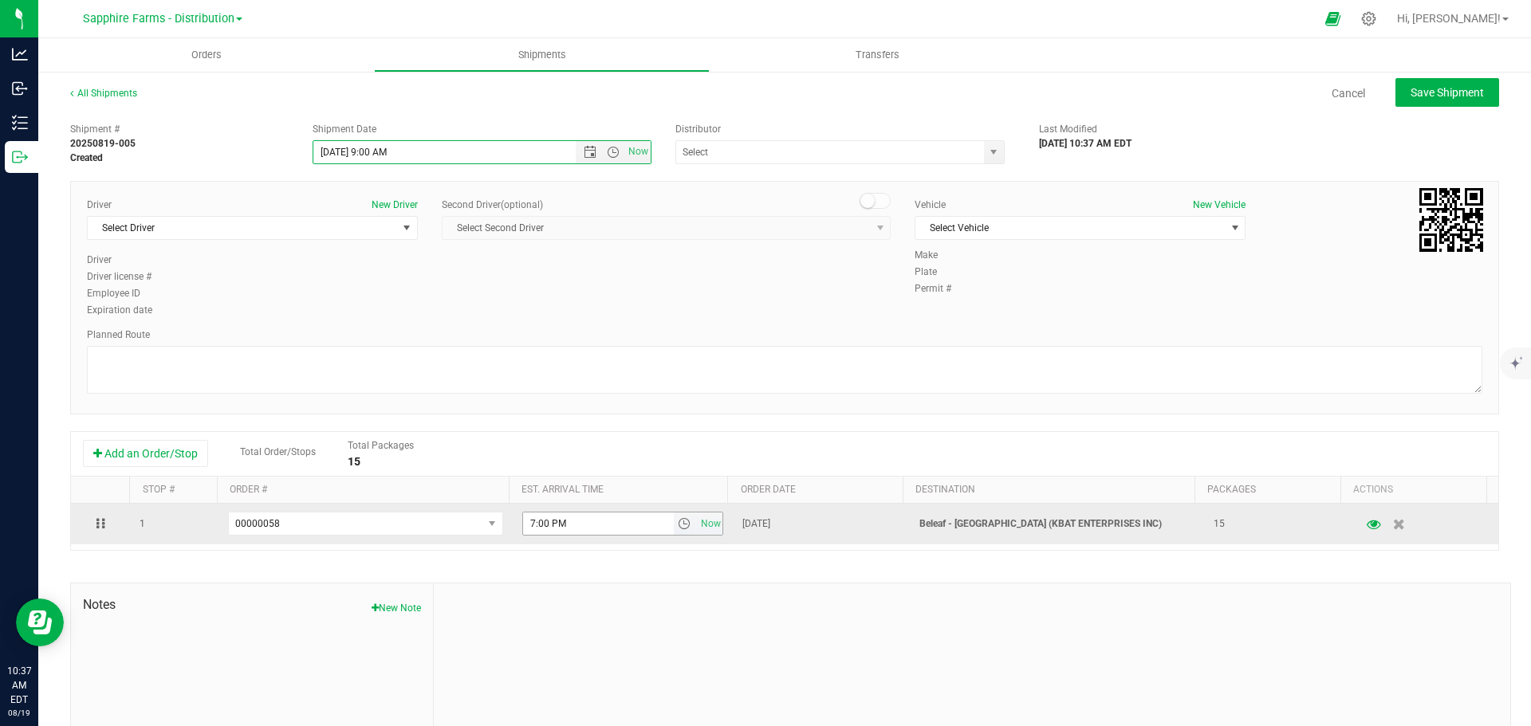
click at [678, 525] on span "select" at bounding box center [684, 523] width 13 height 13
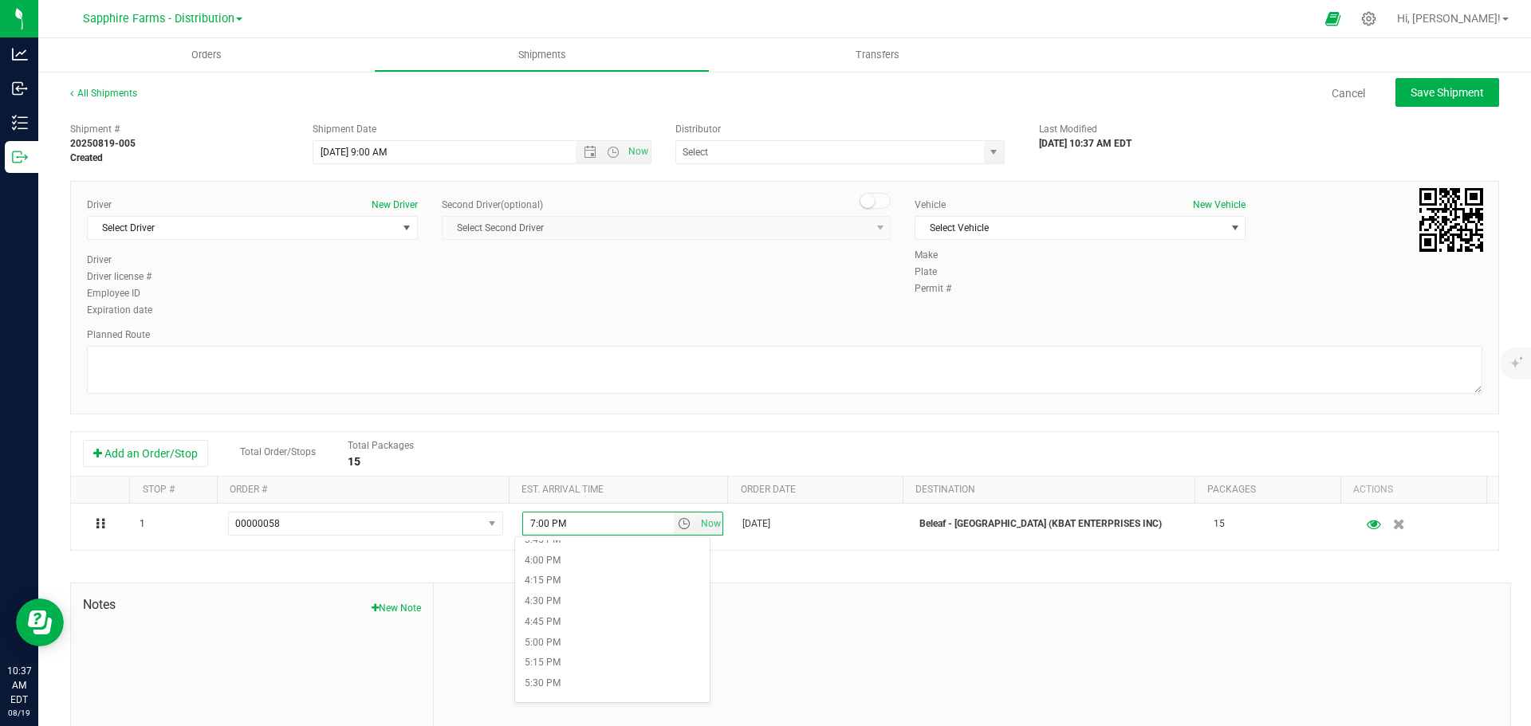
scroll to position [1276, 0]
click at [592, 583] on li "4:00 PM" at bounding box center [612, 586] width 195 height 21
click at [666, 347] on textarea at bounding box center [784, 370] width 1395 height 48
click at [292, 221] on span "Select Driver" at bounding box center [242, 228] width 309 height 22
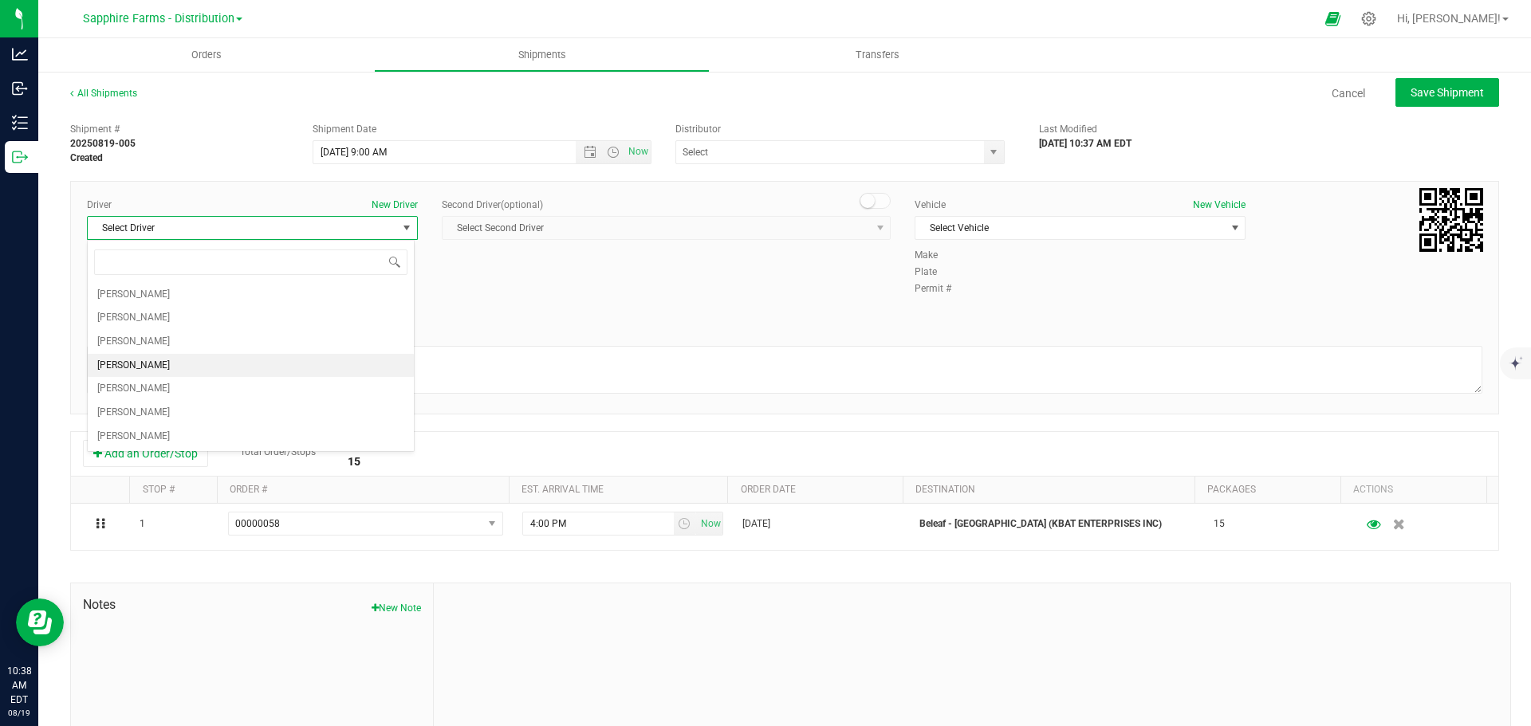
click at [199, 365] on li "[PERSON_NAME]" at bounding box center [251, 366] width 326 height 24
click at [1023, 218] on span "Select Vehicle" at bounding box center [1069, 228] width 309 height 22
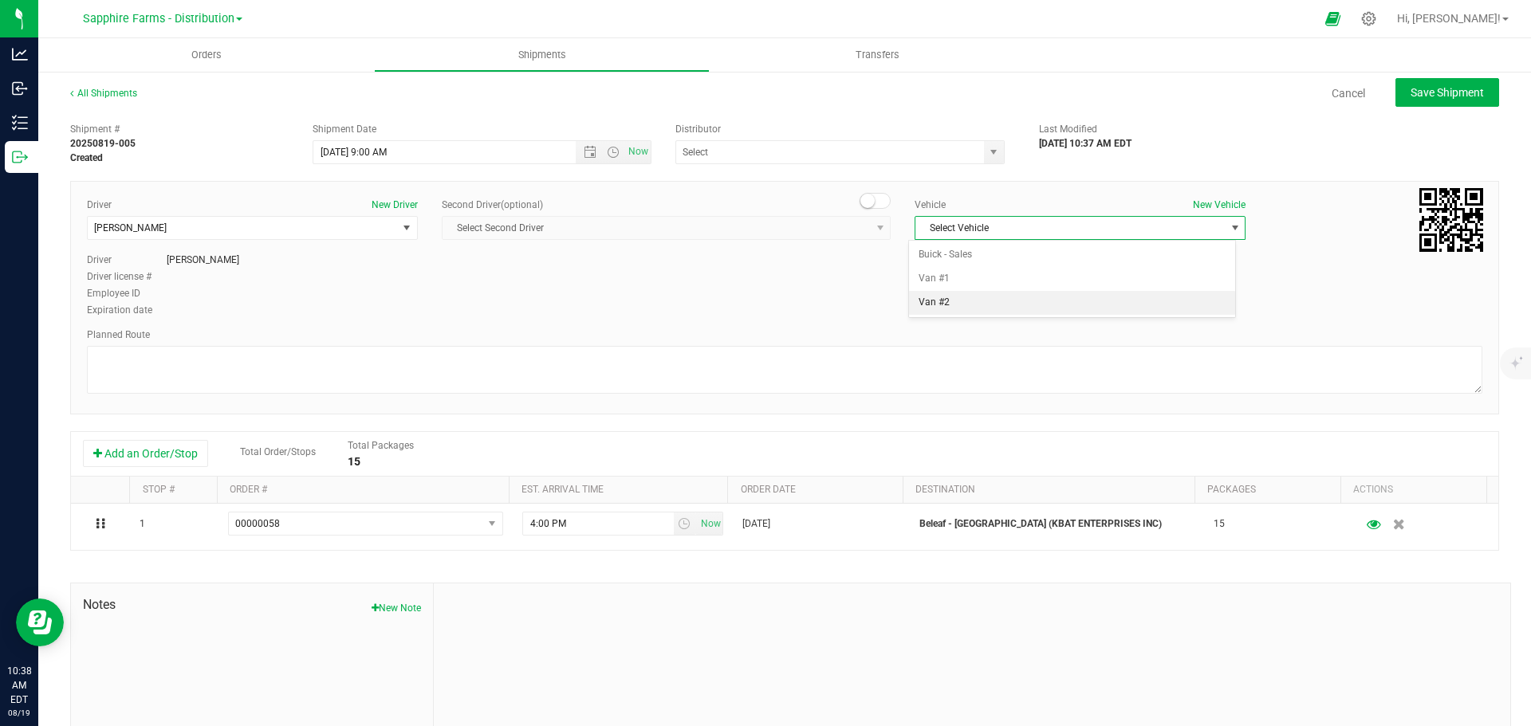
click at [982, 306] on li "Van #2" at bounding box center [1072, 303] width 326 height 24
click at [1108, 326] on div "Driver New Driver [PERSON_NAME] Select Driver [PERSON_NAME] [PERSON_NAME] [PERS…" at bounding box center [784, 298] width 1429 height 234
click at [990, 151] on span "select" at bounding box center [993, 152] width 13 height 13
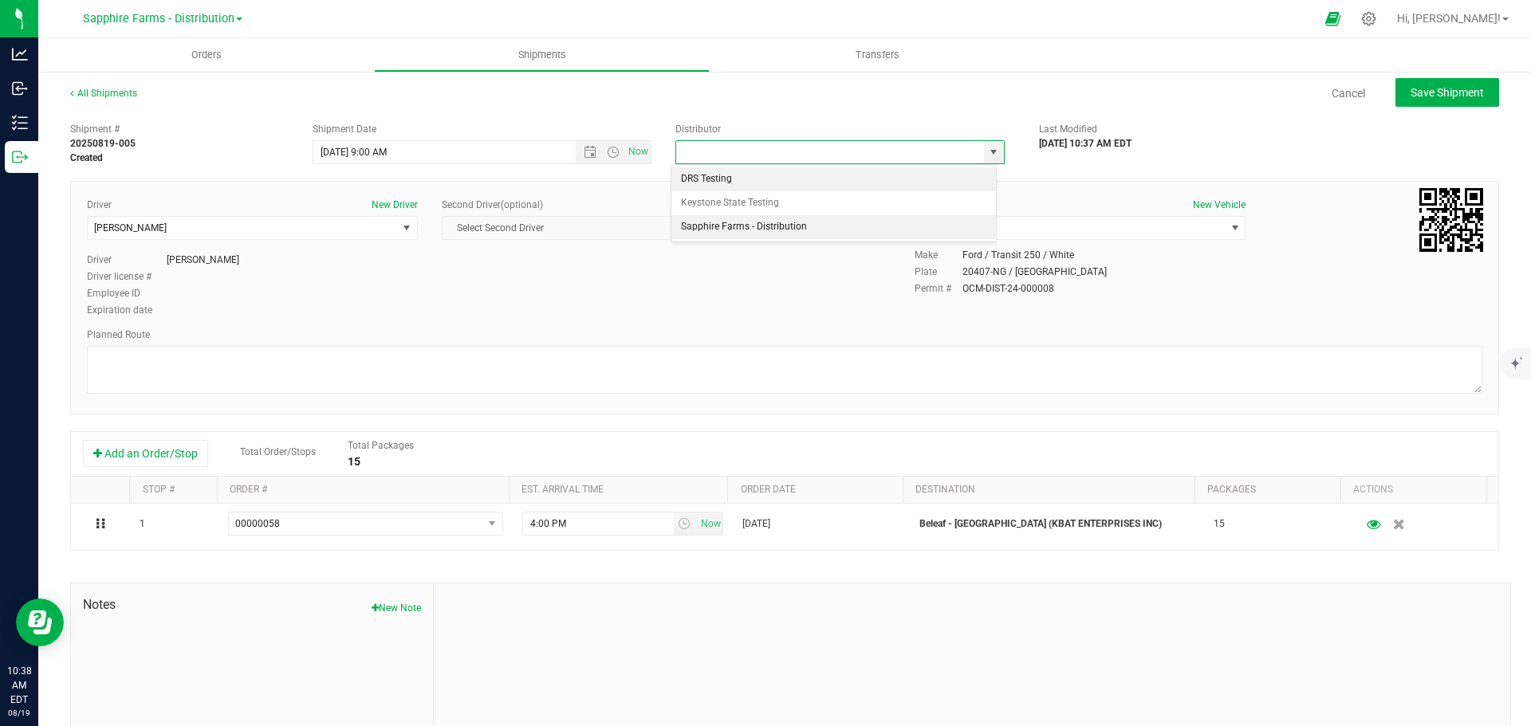
click at [855, 230] on li "Sapphire Farms - Distribution" at bounding box center [833, 227] width 325 height 24
type input "Sapphire Farms - Distribution"
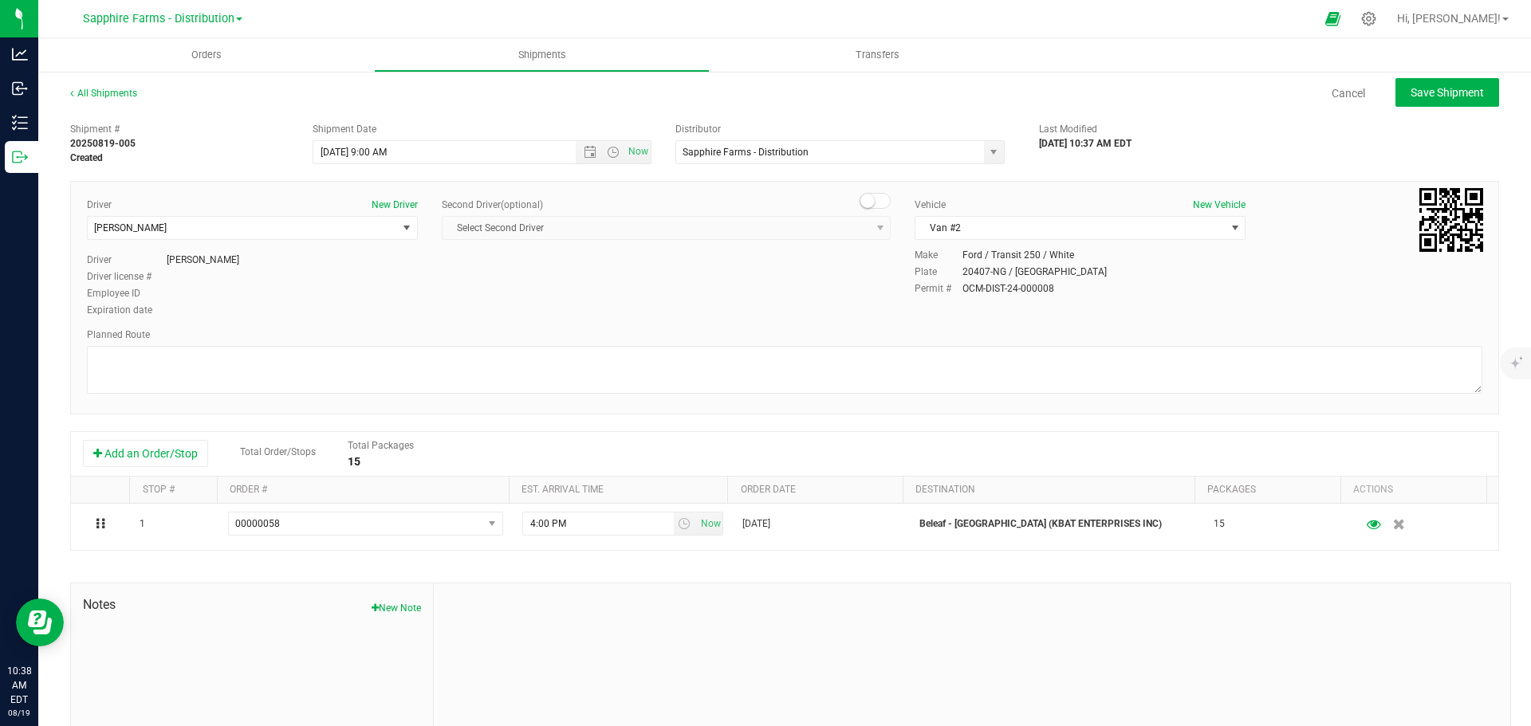
click at [1084, 297] on div "Make Ford / Transit 250 / White Plate 20407-NG / NY Permit # OCM-DIST-24-000008" at bounding box center [1199, 273] width 592 height 50
click at [1450, 96] on span "Save Shipment" at bounding box center [1446, 92] width 73 height 13
type input "[DATE] 1:00 PM"
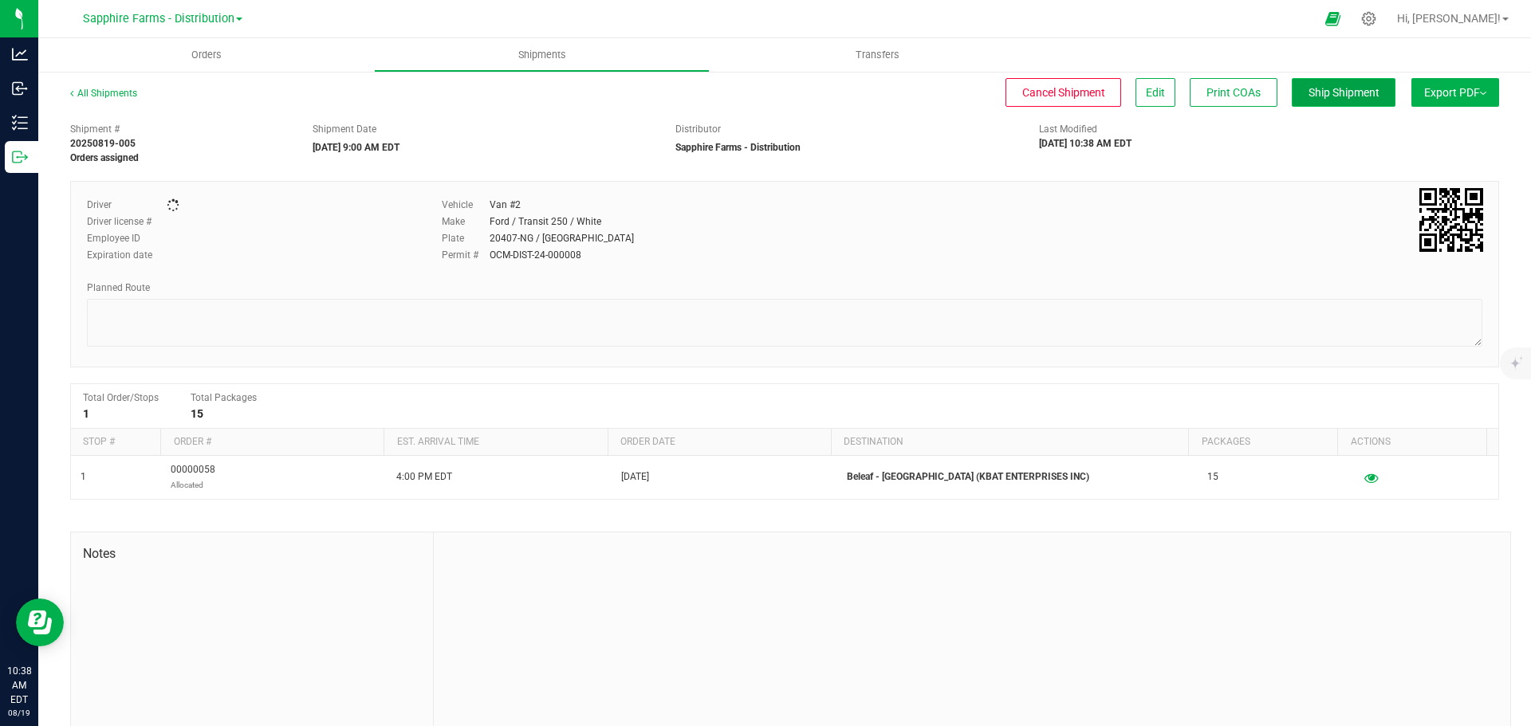
click at [1308, 92] on span "Ship Shipment" at bounding box center [1343, 92] width 71 height 13
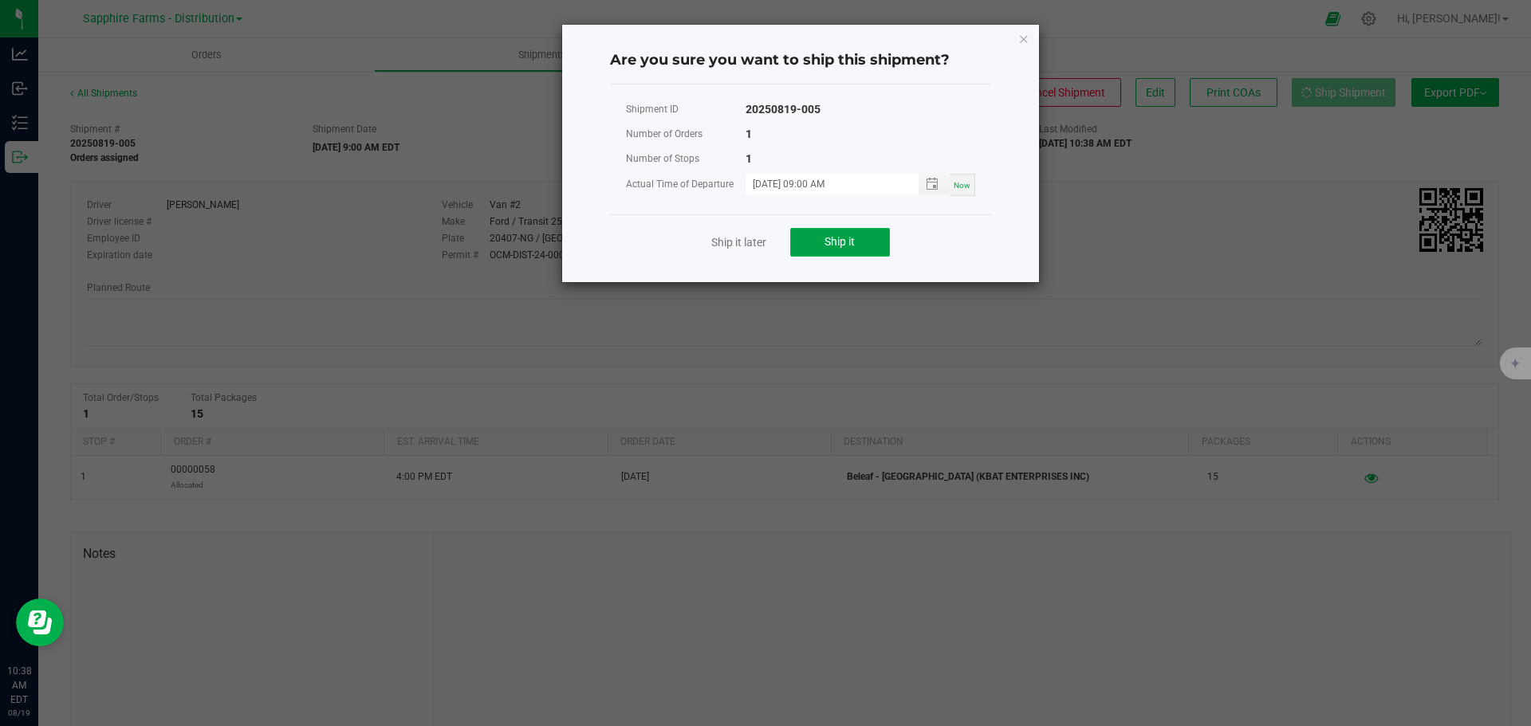
click at [832, 246] on span "Ship it" at bounding box center [839, 241] width 30 height 13
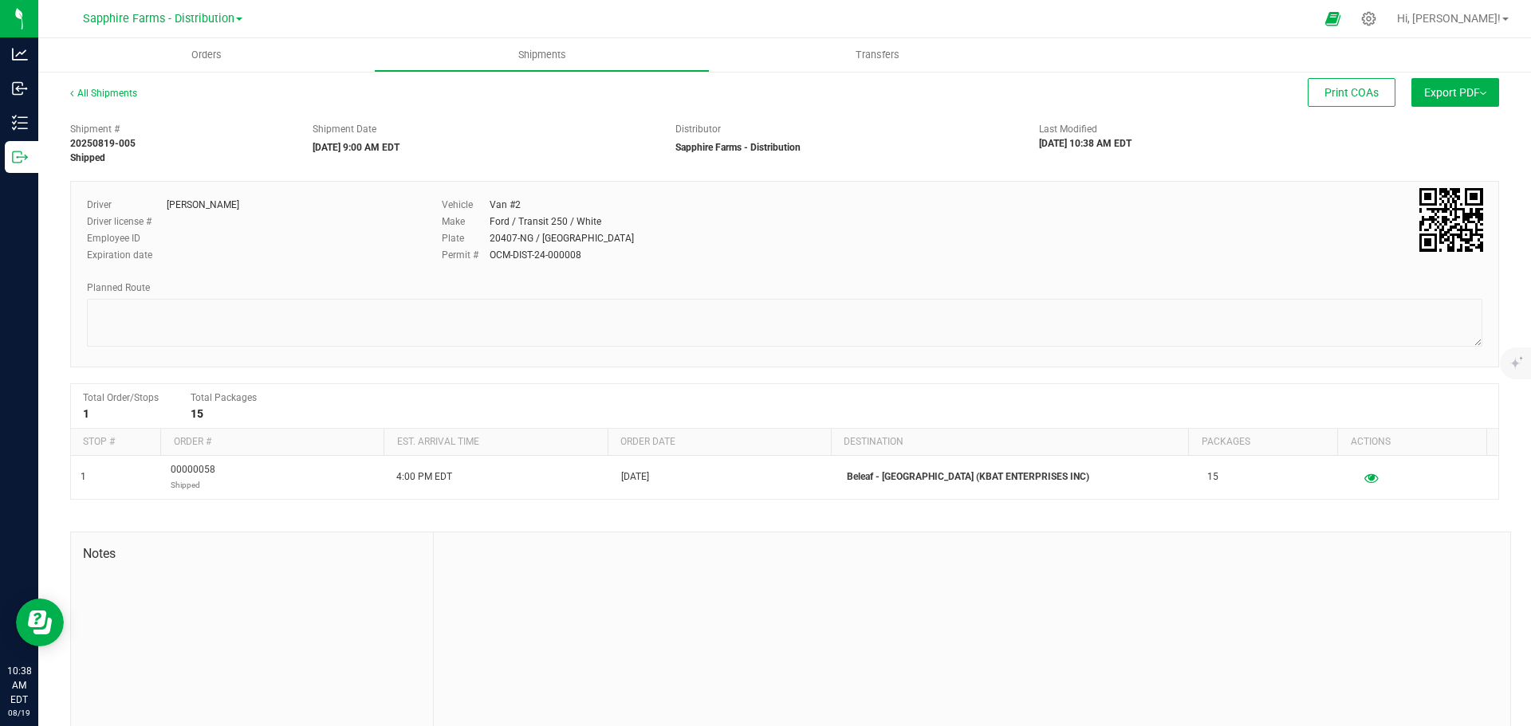
click at [89, 85] on div "All Shipments Print COAs Export PDF Manifest by Package ID Manifest by Lot NY M…" at bounding box center [784, 416] width 1493 height 693
click at [99, 96] on link "All Shipments" at bounding box center [103, 93] width 67 height 11
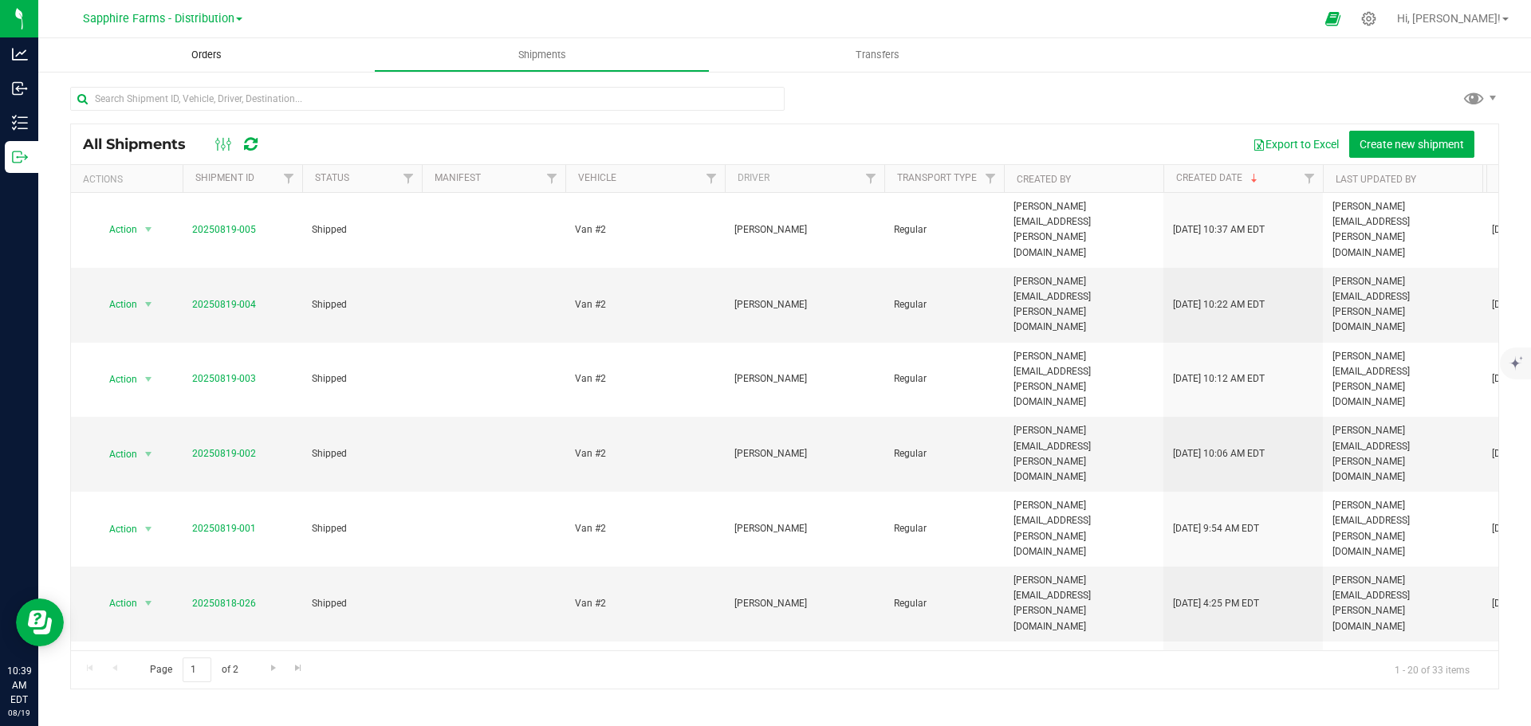
click at [231, 61] on span "Orders" at bounding box center [206, 55] width 73 height 14
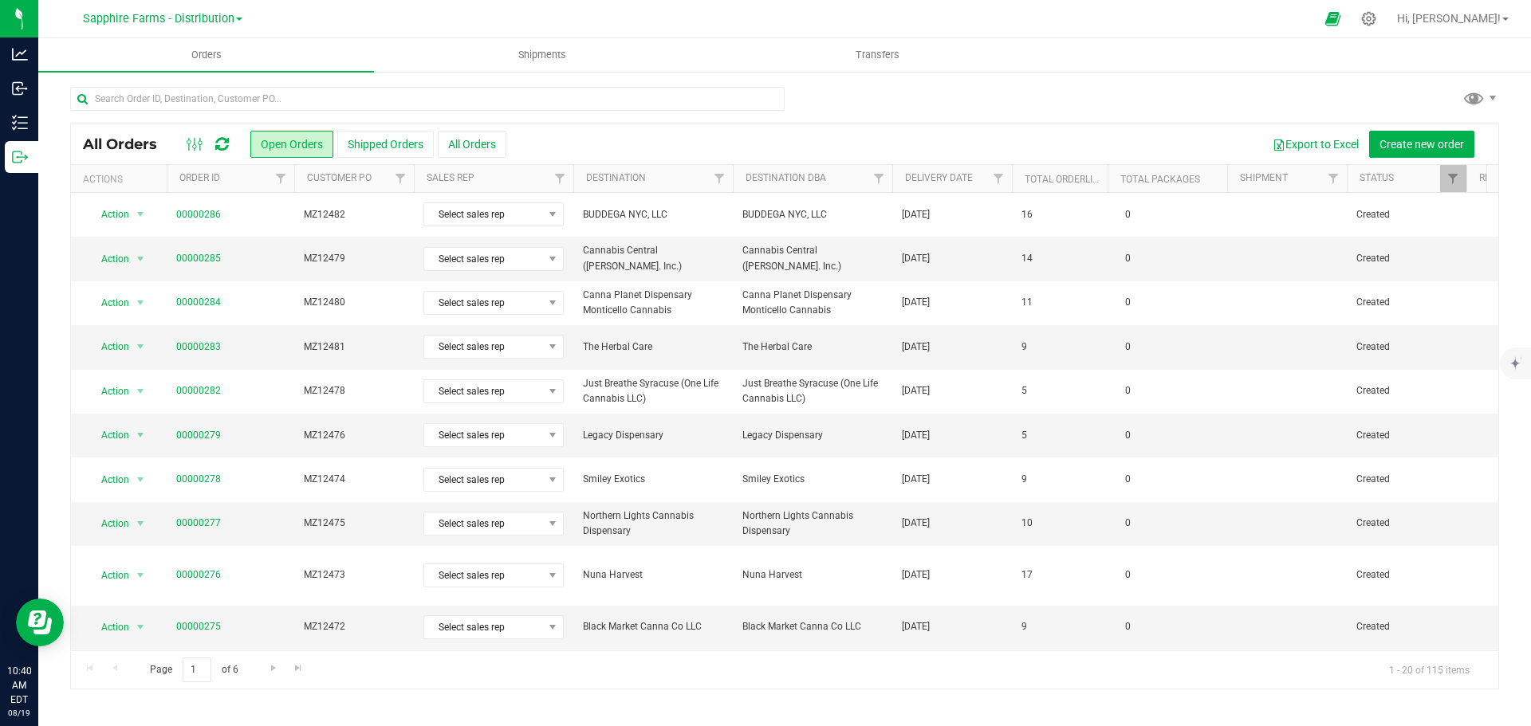
click at [902, 185] on th "Delivery Date" at bounding box center [952, 179] width 120 height 28
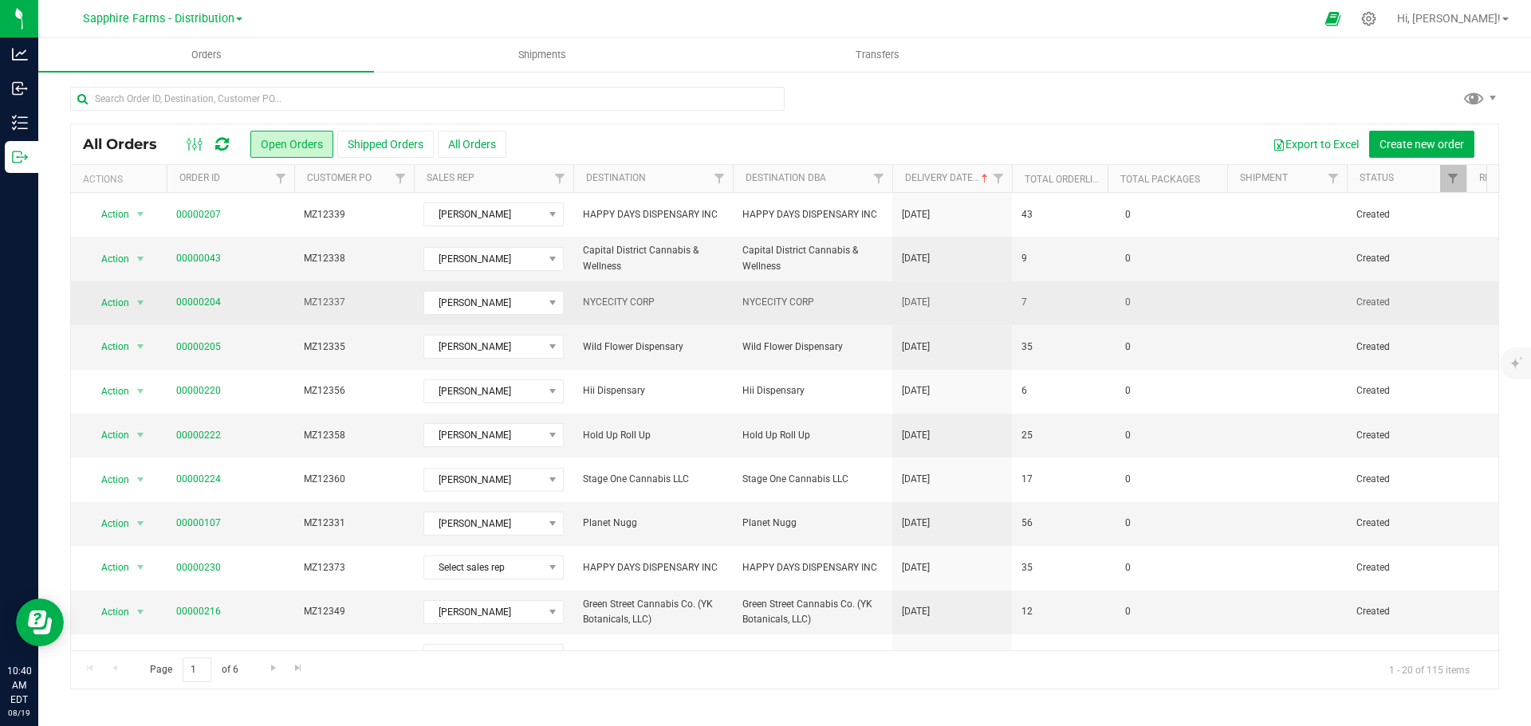
scroll to position [80, 0]
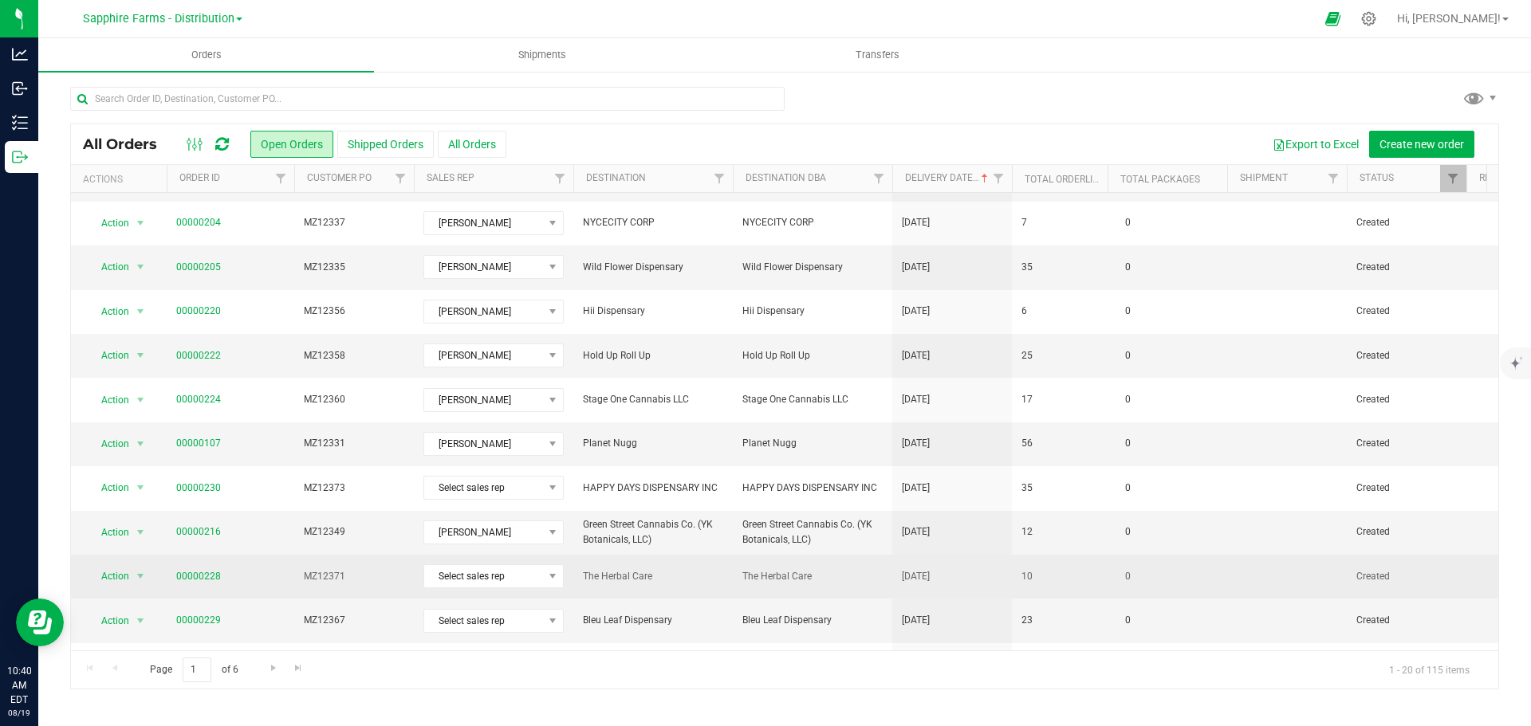
click at [1097, 576] on td "10" at bounding box center [1060, 577] width 96 height 44
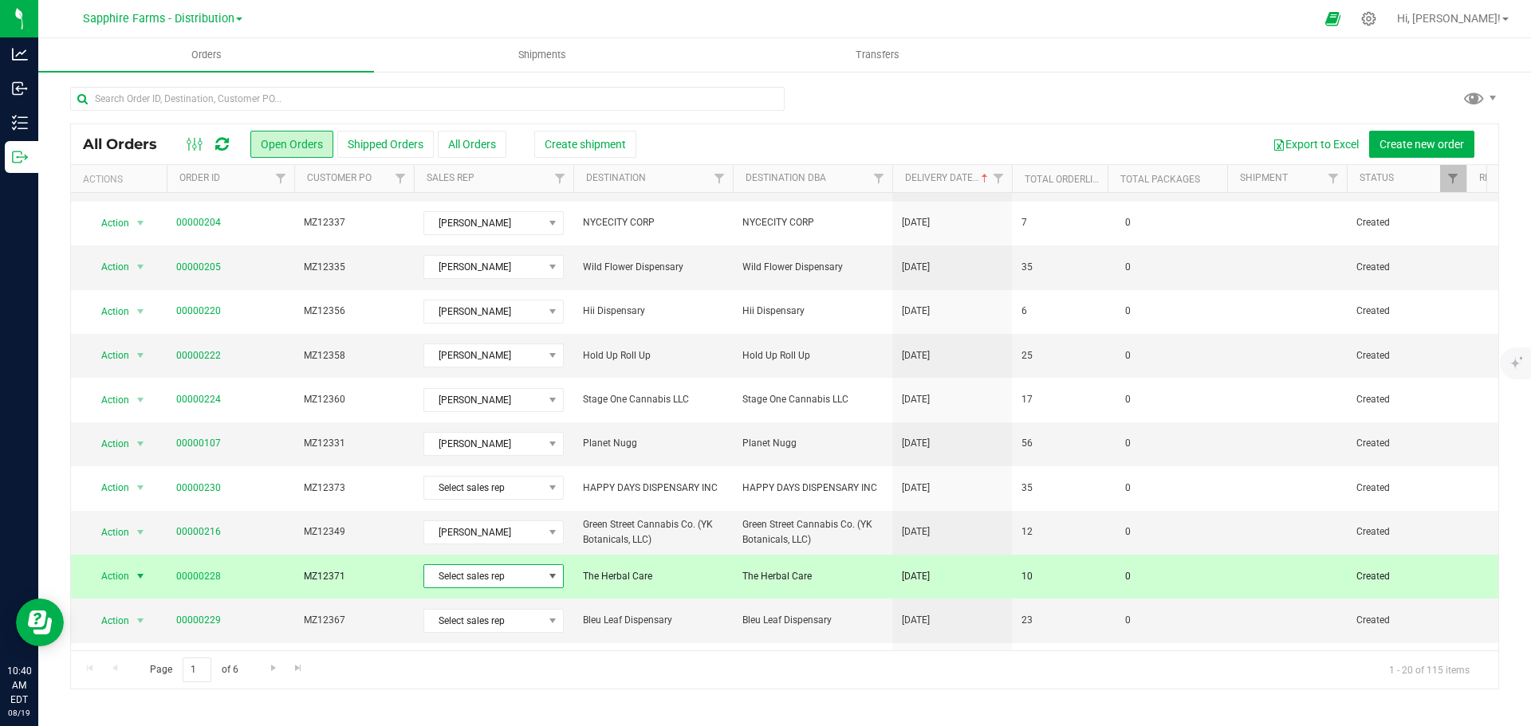
click at [502, 576] on span "Select sales rep" at bounding box center [483, 576] width 119 height 22
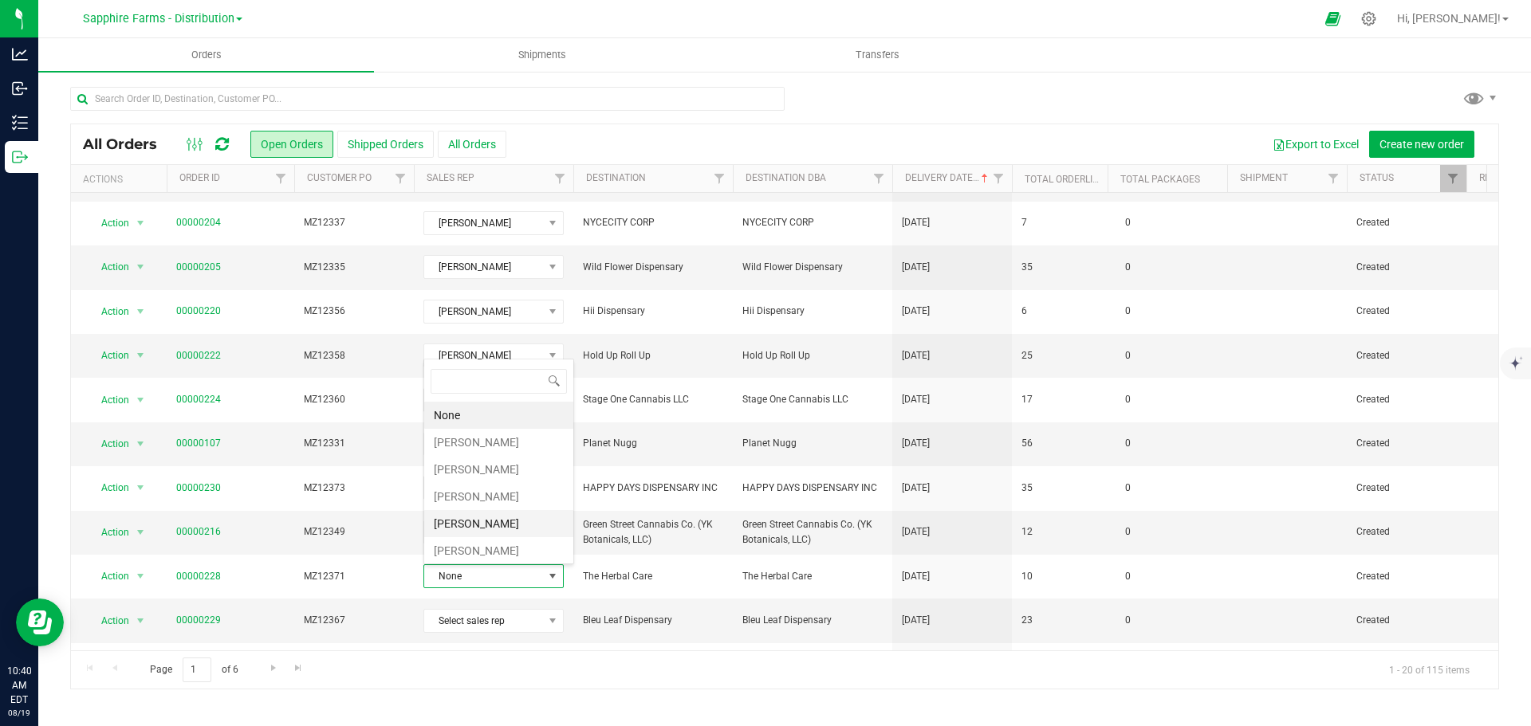
scroll to position [24, 140]
click at [487, 442] on li "[PERSON_NAME]" at bounding box center [498, 442] width 149 height 27
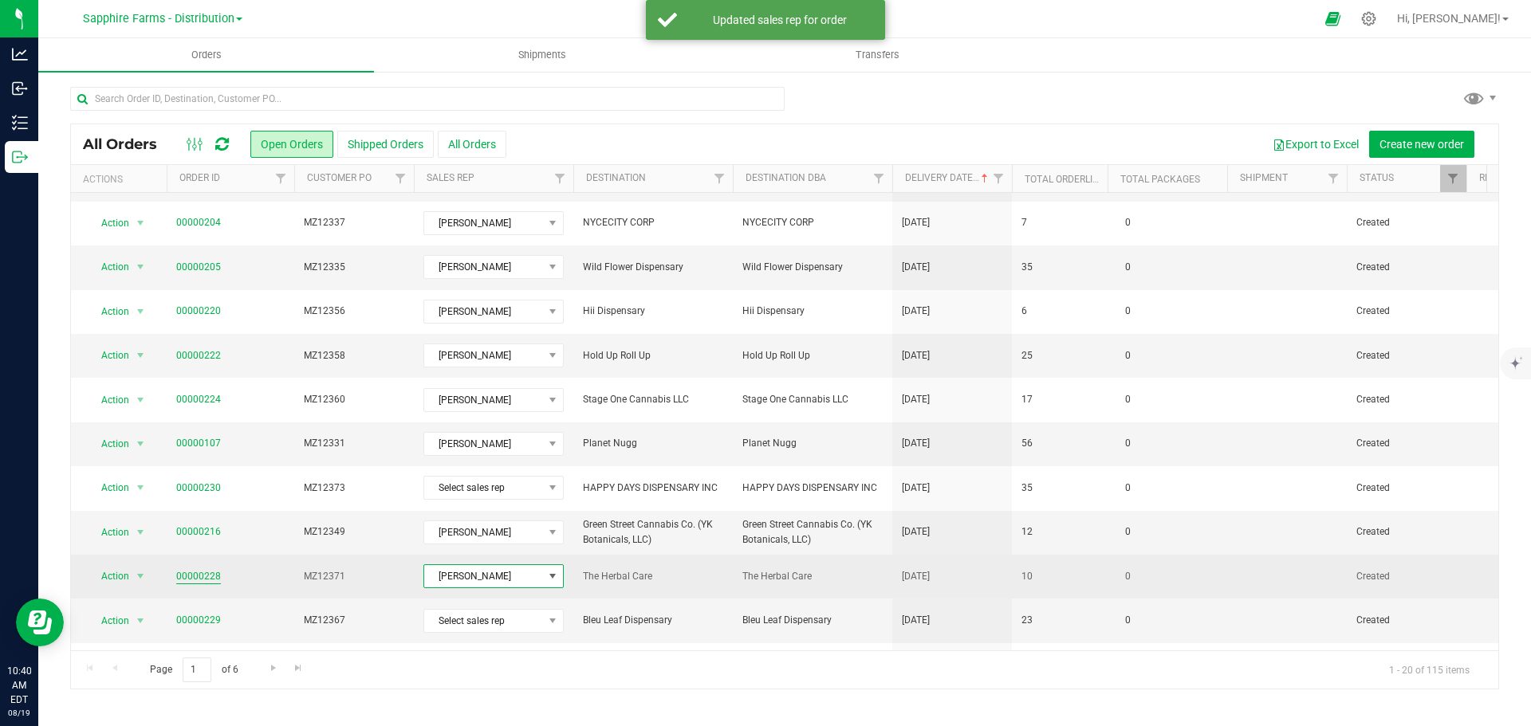
click at [206, 572] on link "00000228" at bounding box center [198, 576] width 45 height 15
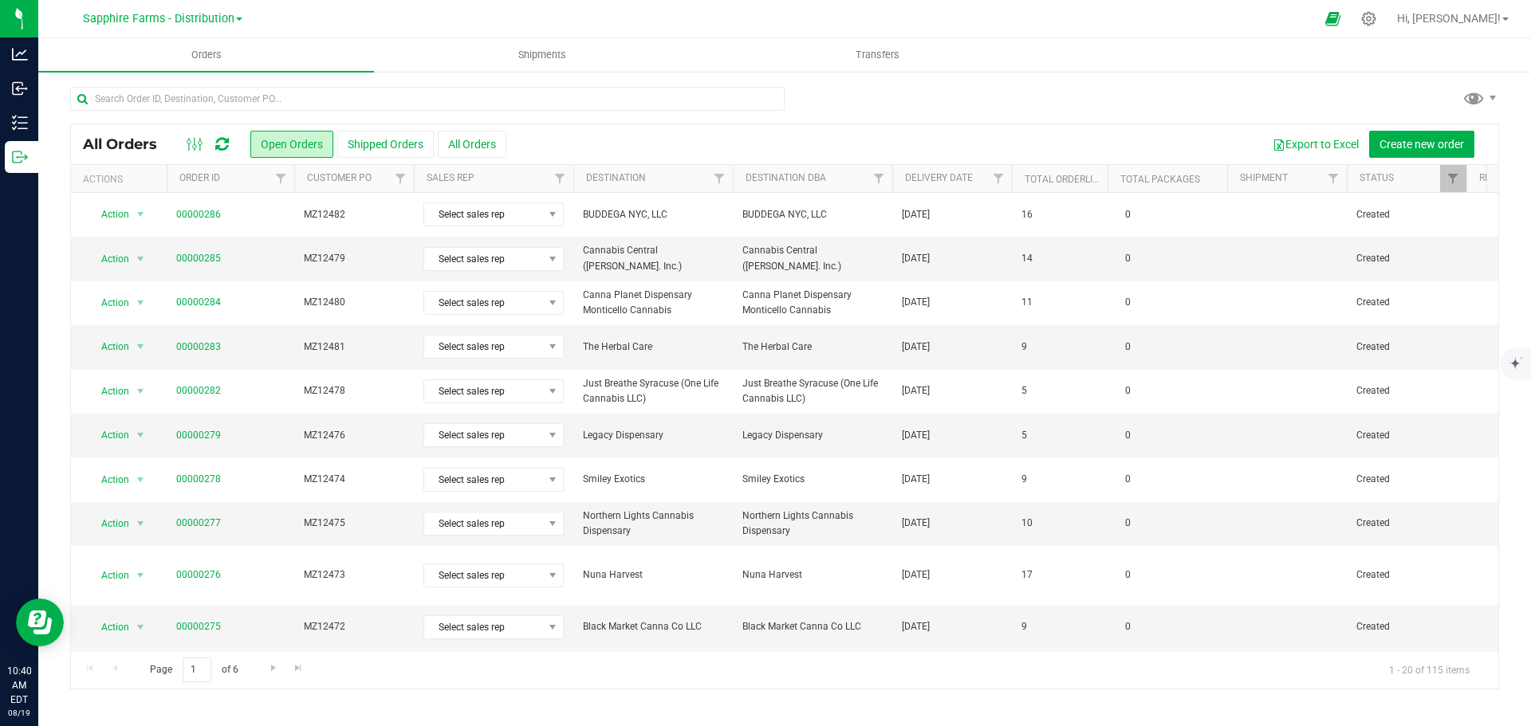
click at [903, 187] on th "Delivery Date" at bounding box center [952, 179] width 120 height 28
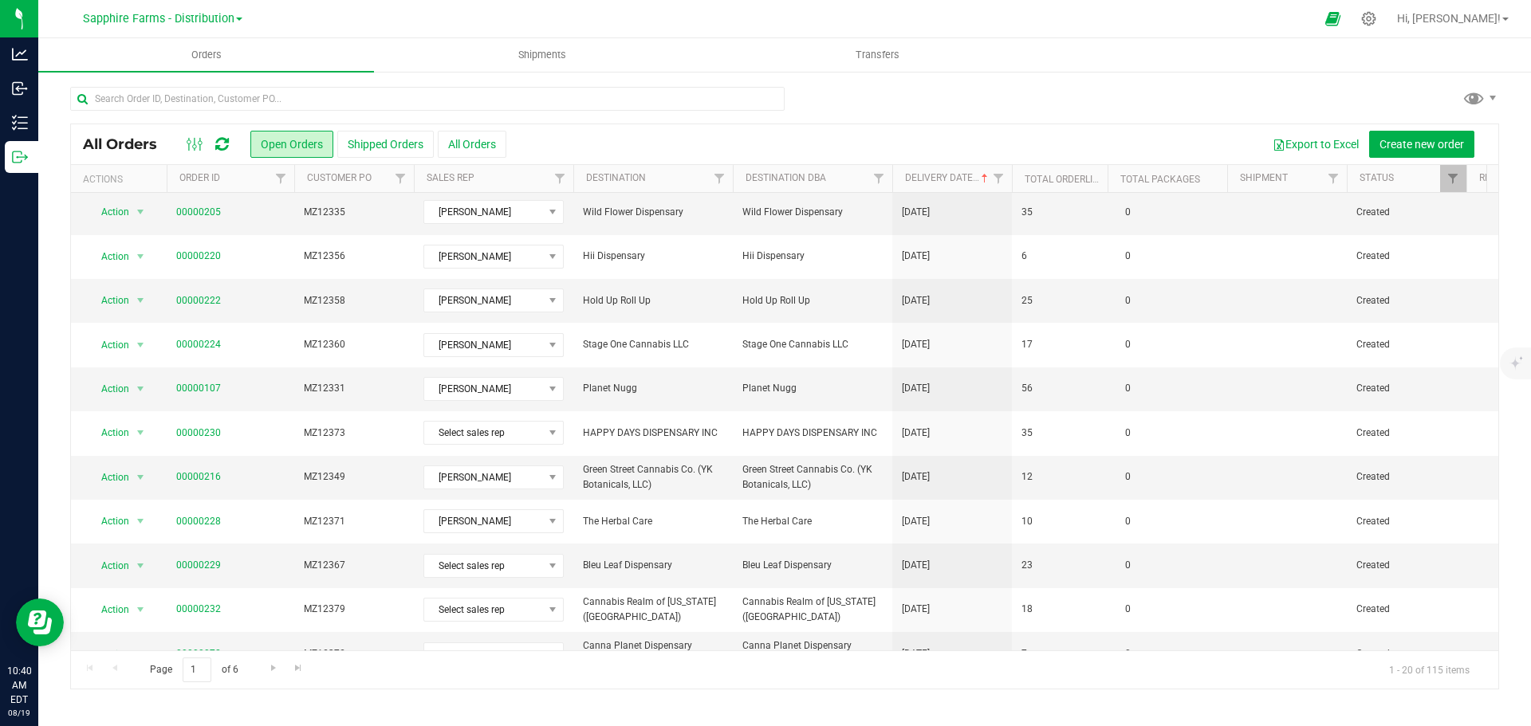
scroll to position [159, 0]
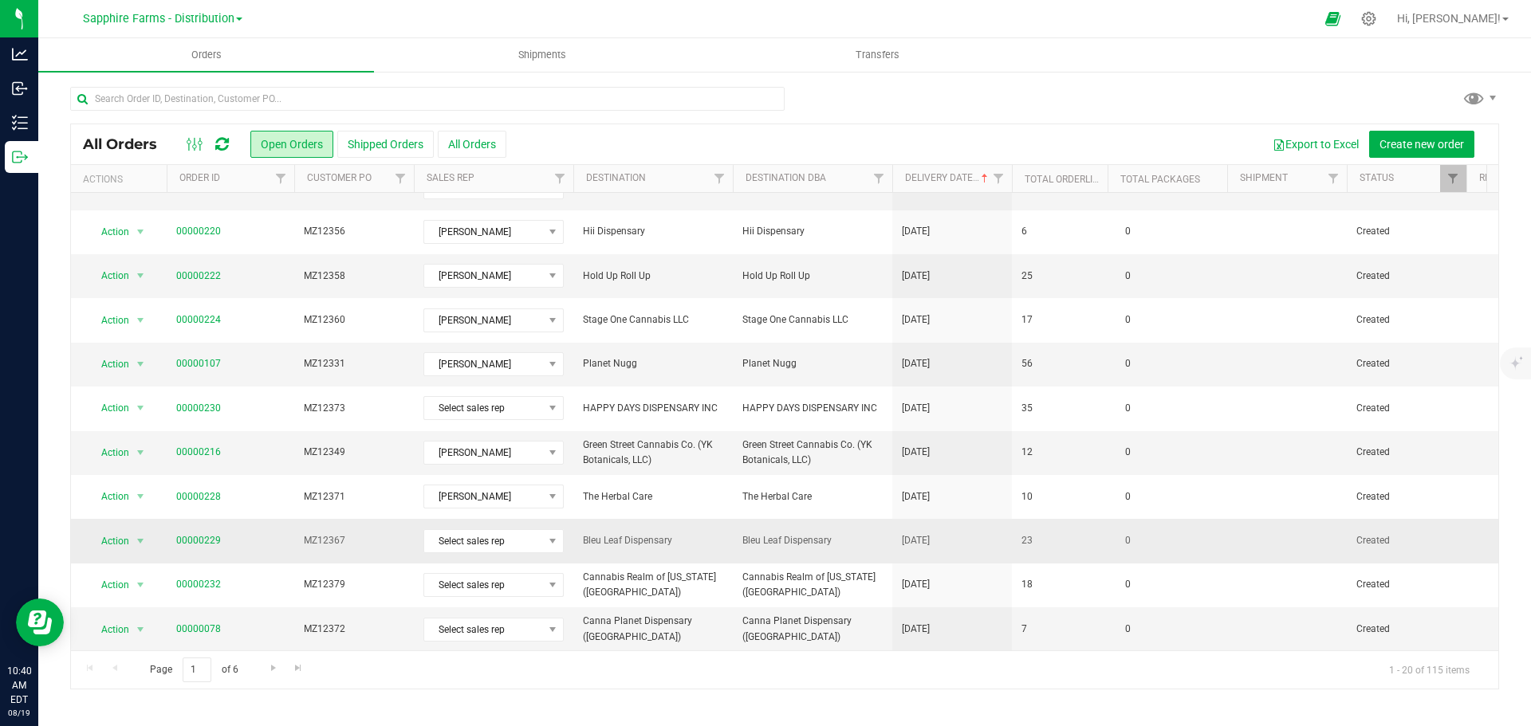
click at [930, 548] on span "[DATE]" at bounding box center [916, 540] width 28 height 15
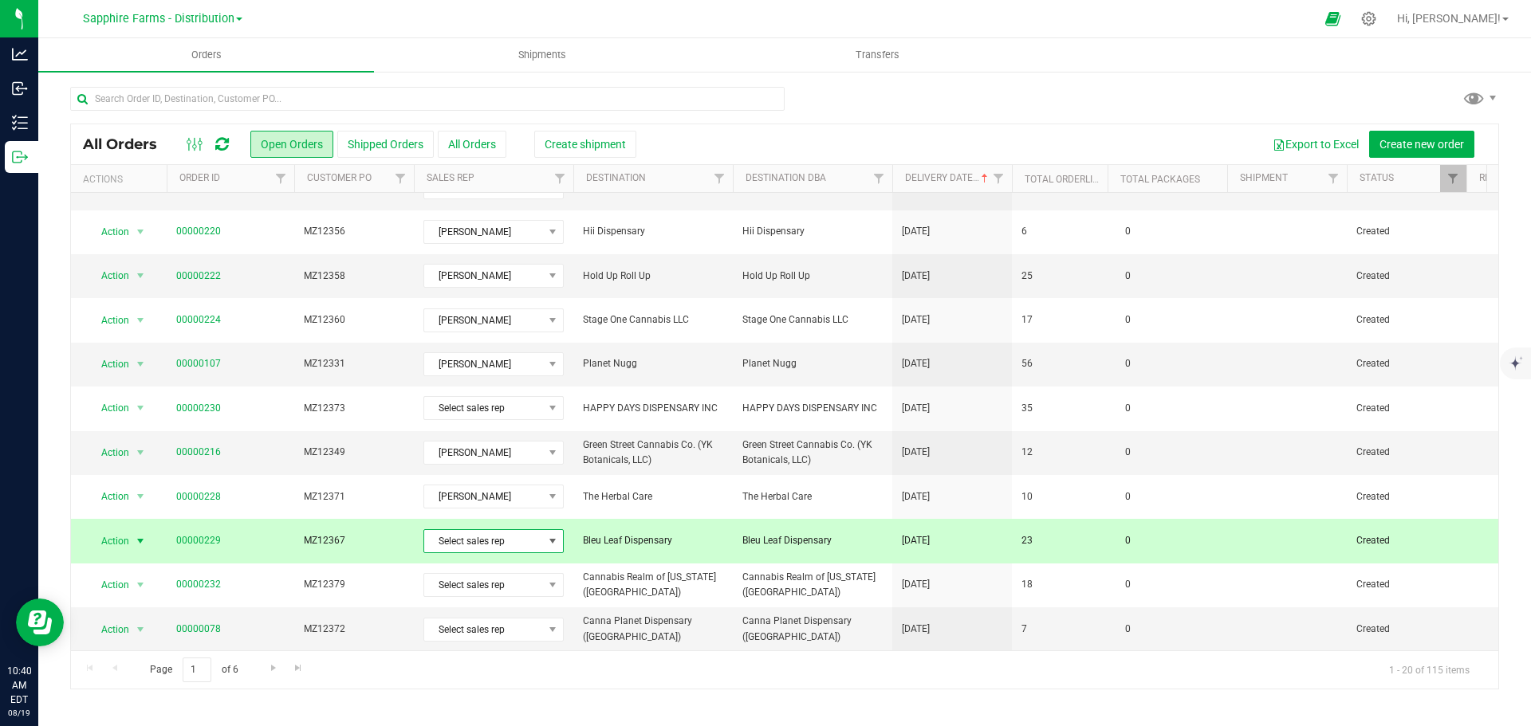
click at [502, 539] on span "Select sales rep" at bounding box center [483, 541] width 119 height 22
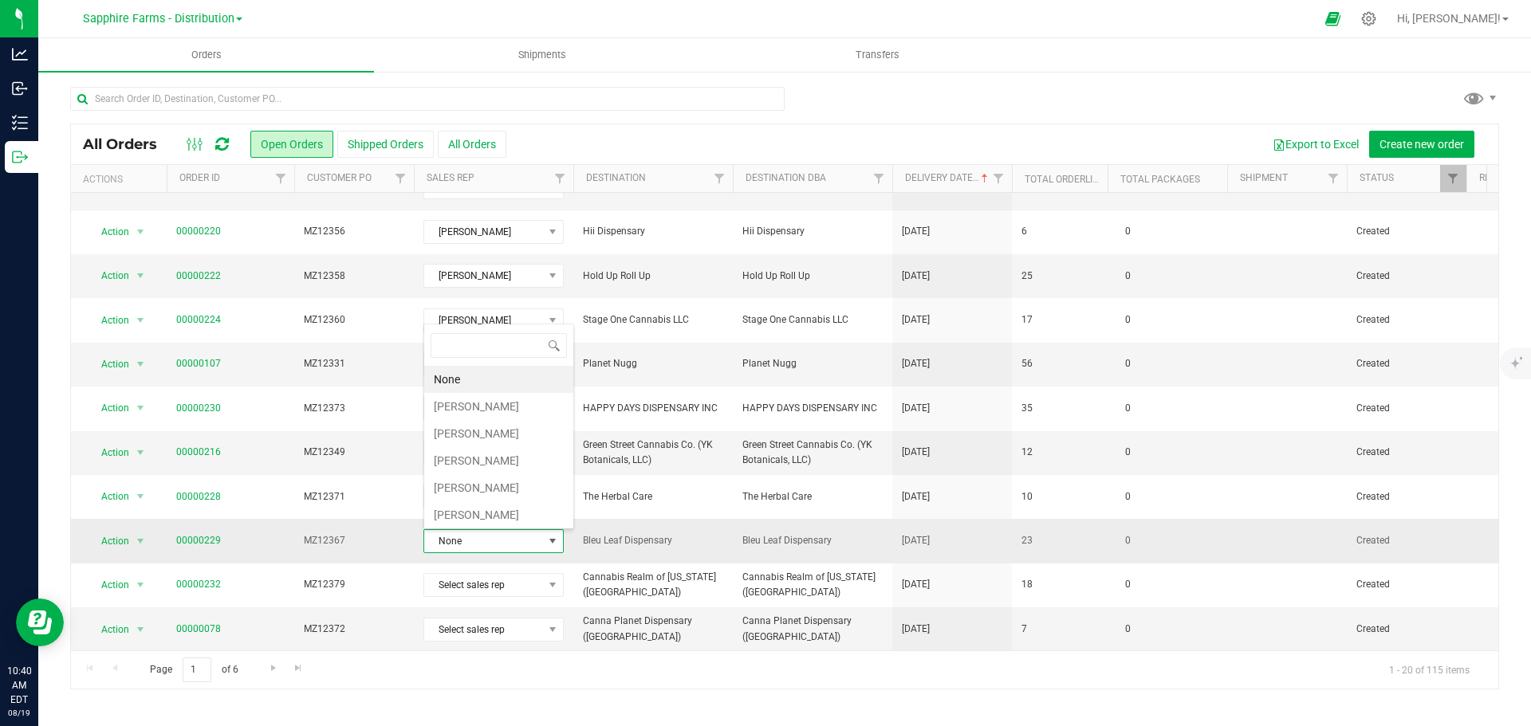
scroll to position [24, 140]
click at [478, 405] on li "[PERSON_NAME]" at bounding box center [498, 406] width 149 height 27
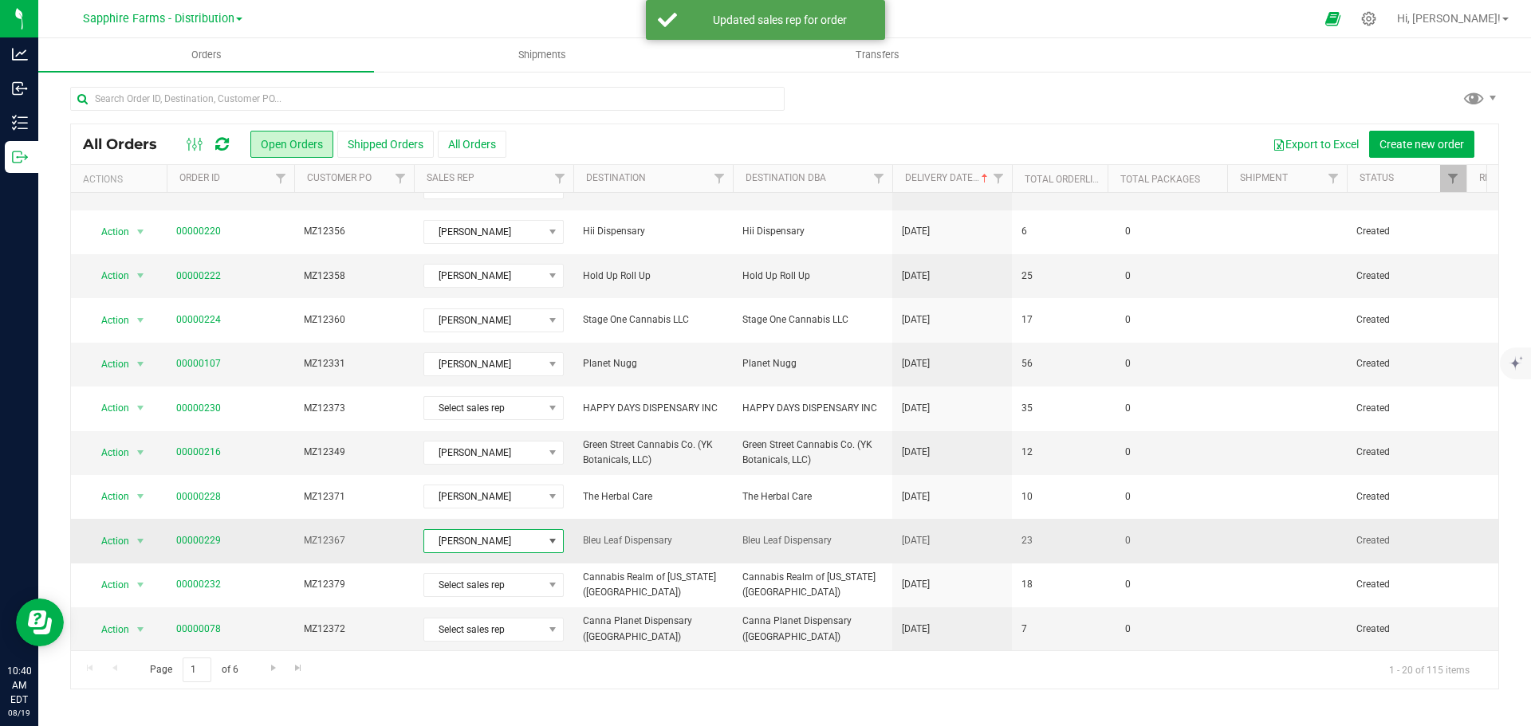
click at [188, 530] on td "00000229" at bounding box center [231, 541] width 128 height 44
click at [188, 539] on link "00000229" at bounding box center [198, 540] width 45 height 15
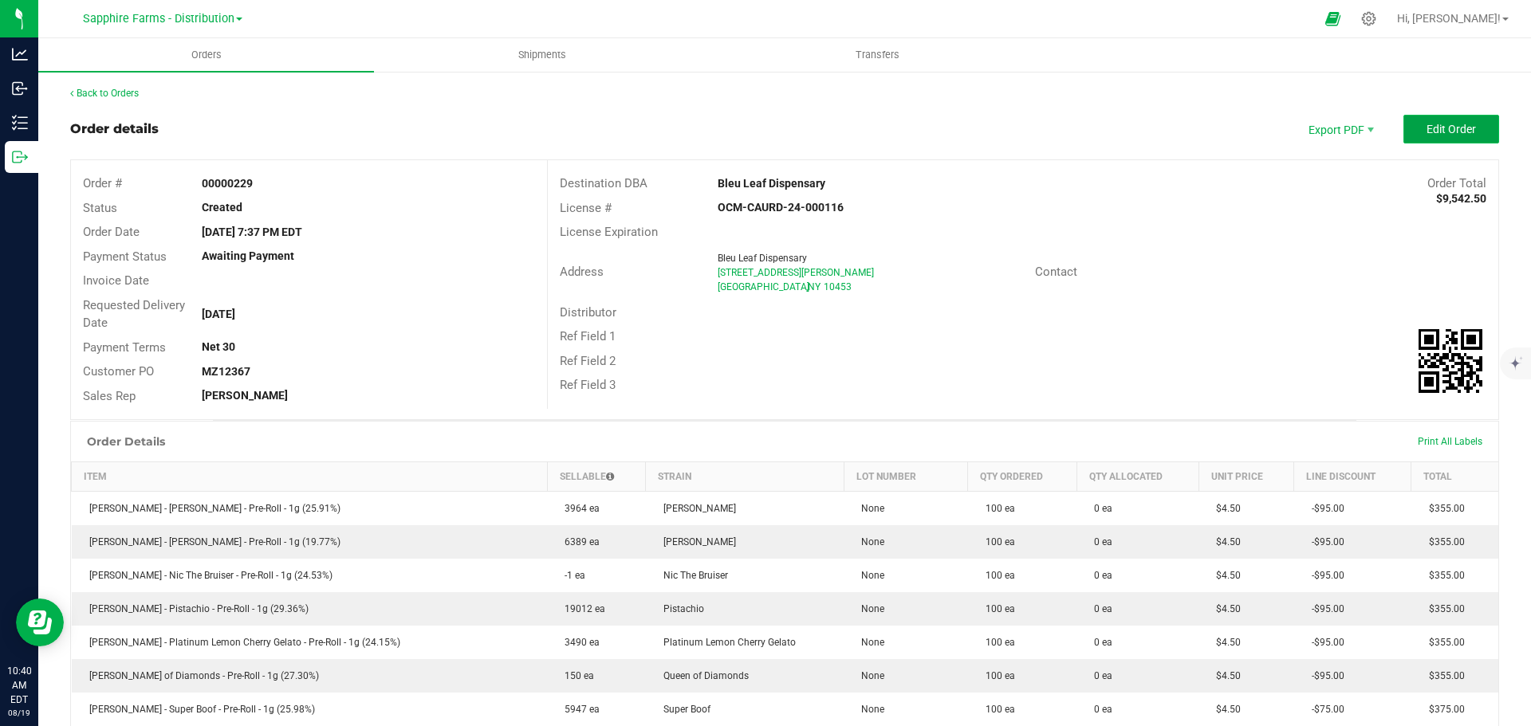
click at [1426, 128] on span "Edit Order" at bounding box center [1450, 129] width 49 height 13
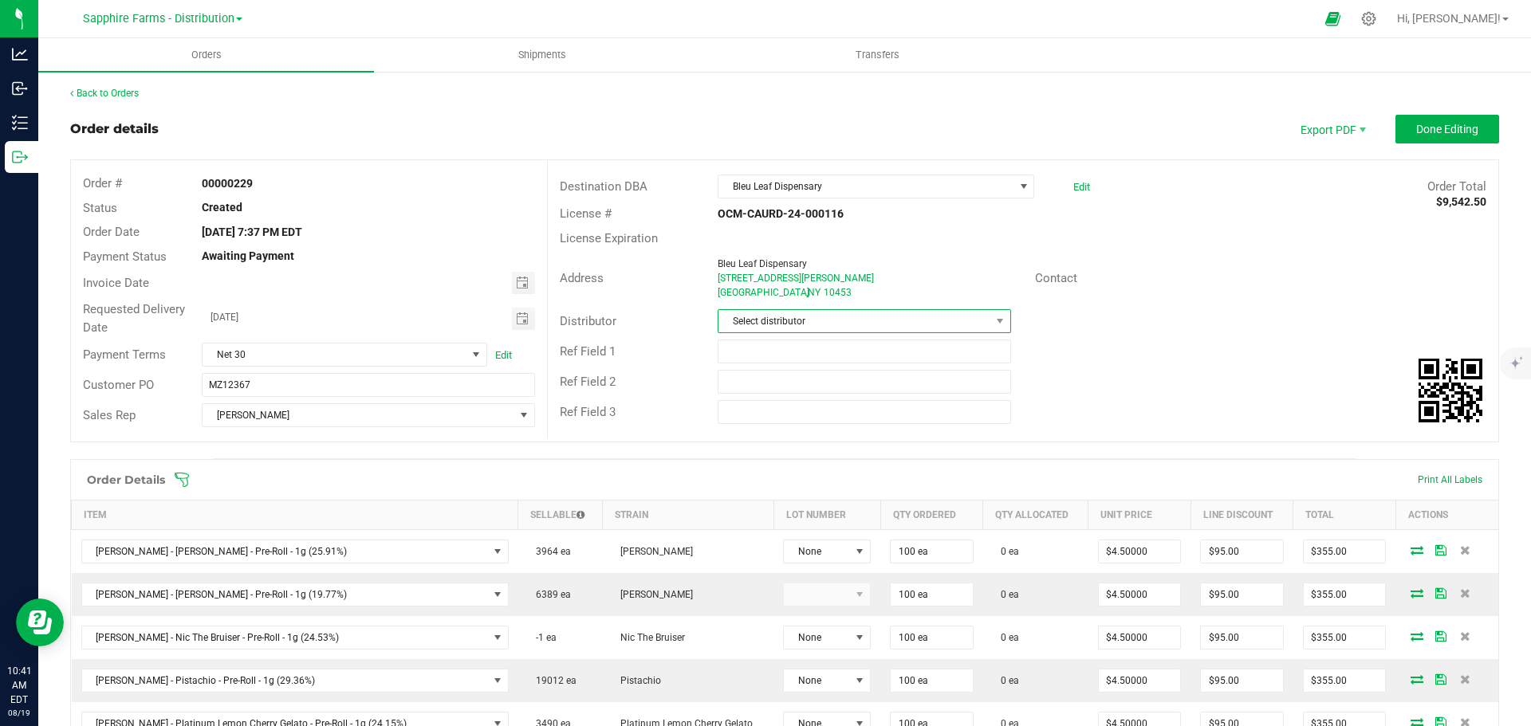
click at [993, 329] on span at bounding box center [1000, 321] width 20 height 22
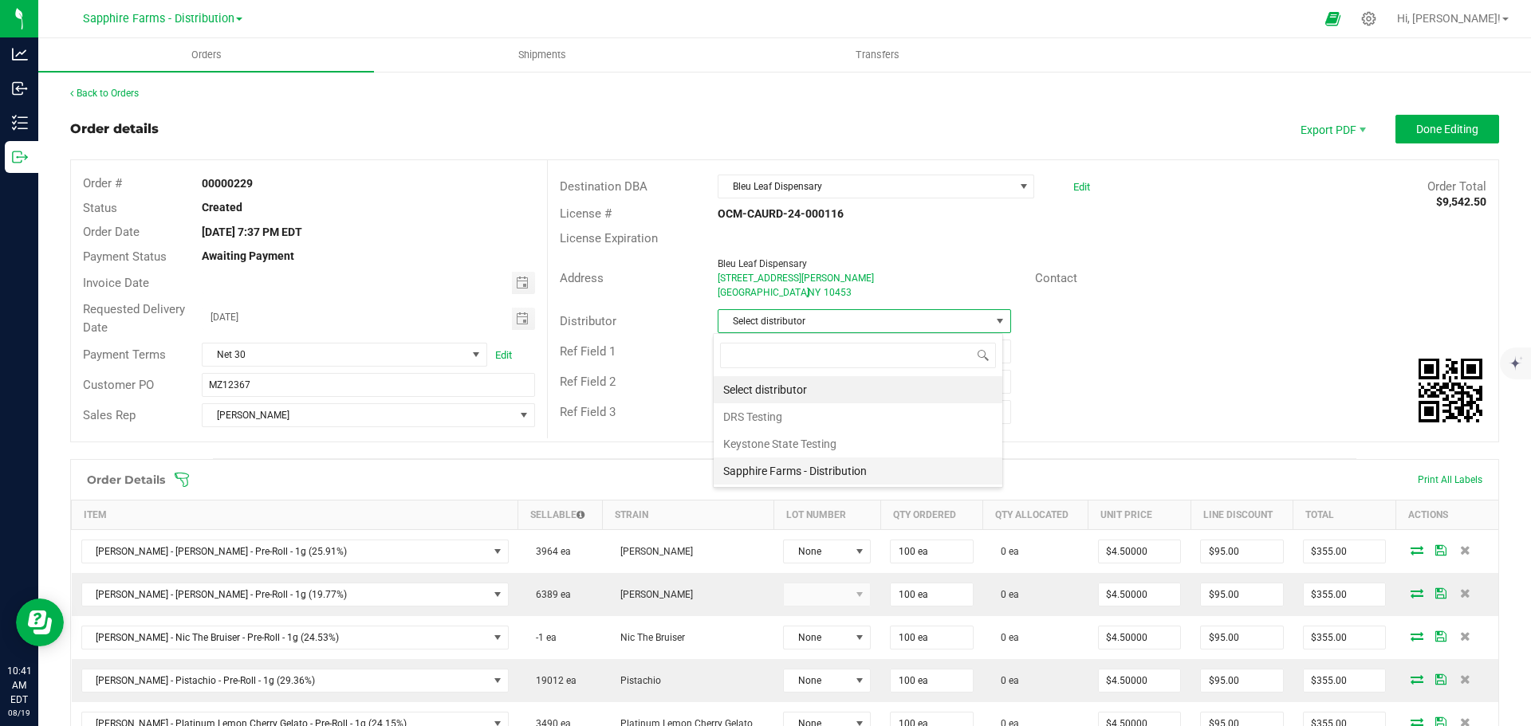
click at [840, 470] on li "Sapphire Farms - Distribution" at bounding box center [858, 471] width 289 height 27
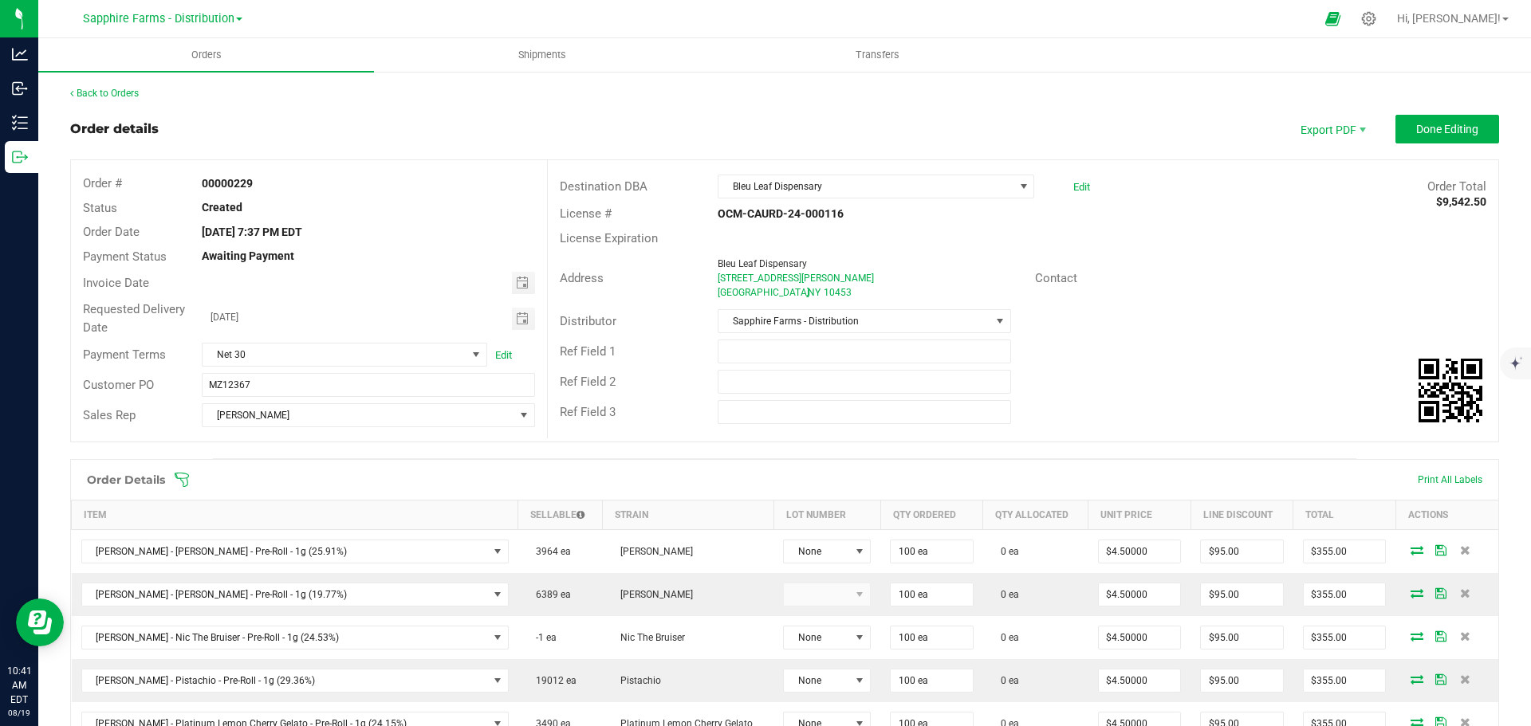
click at [1137, 352] on div "Ref Field 1" at bounding box center [1023, 351] width 950 height 30
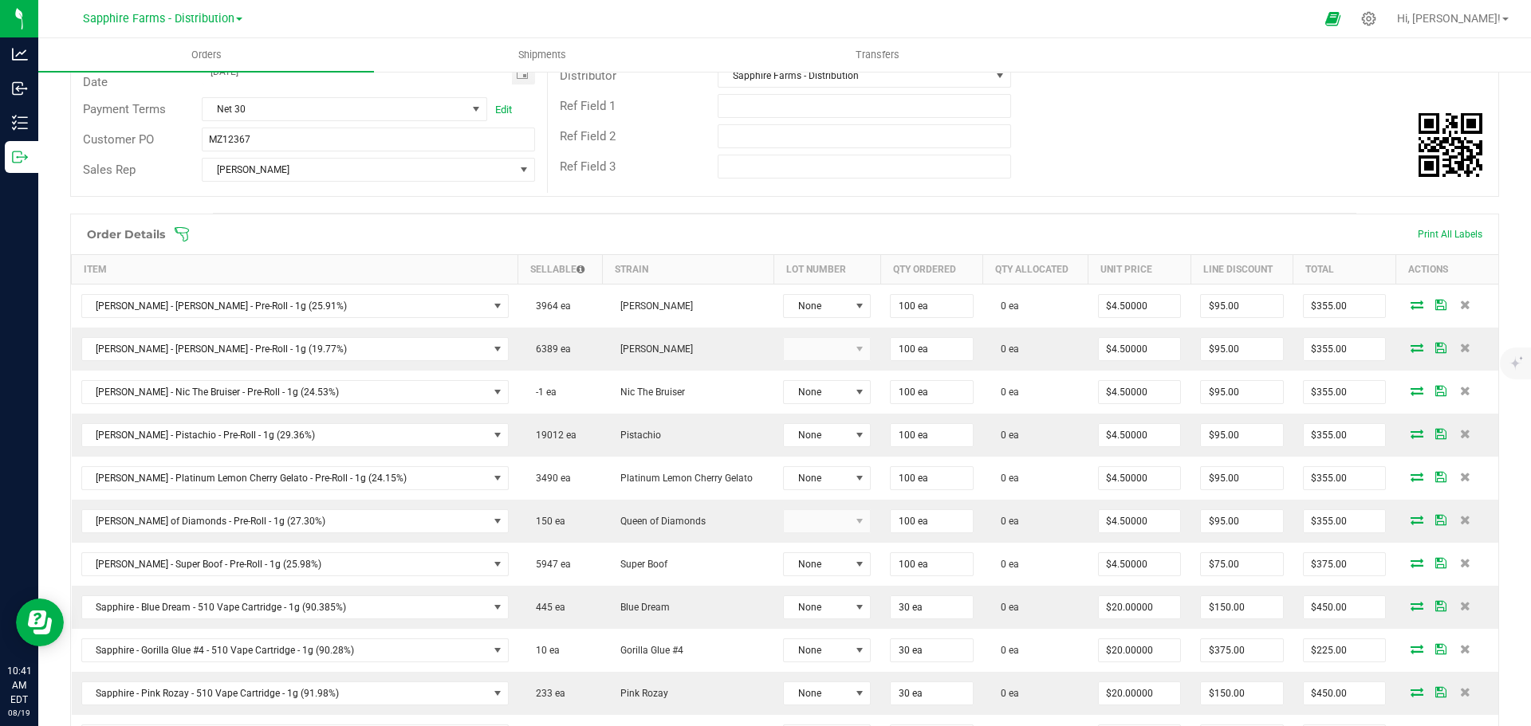
scroll to position [241, 0]
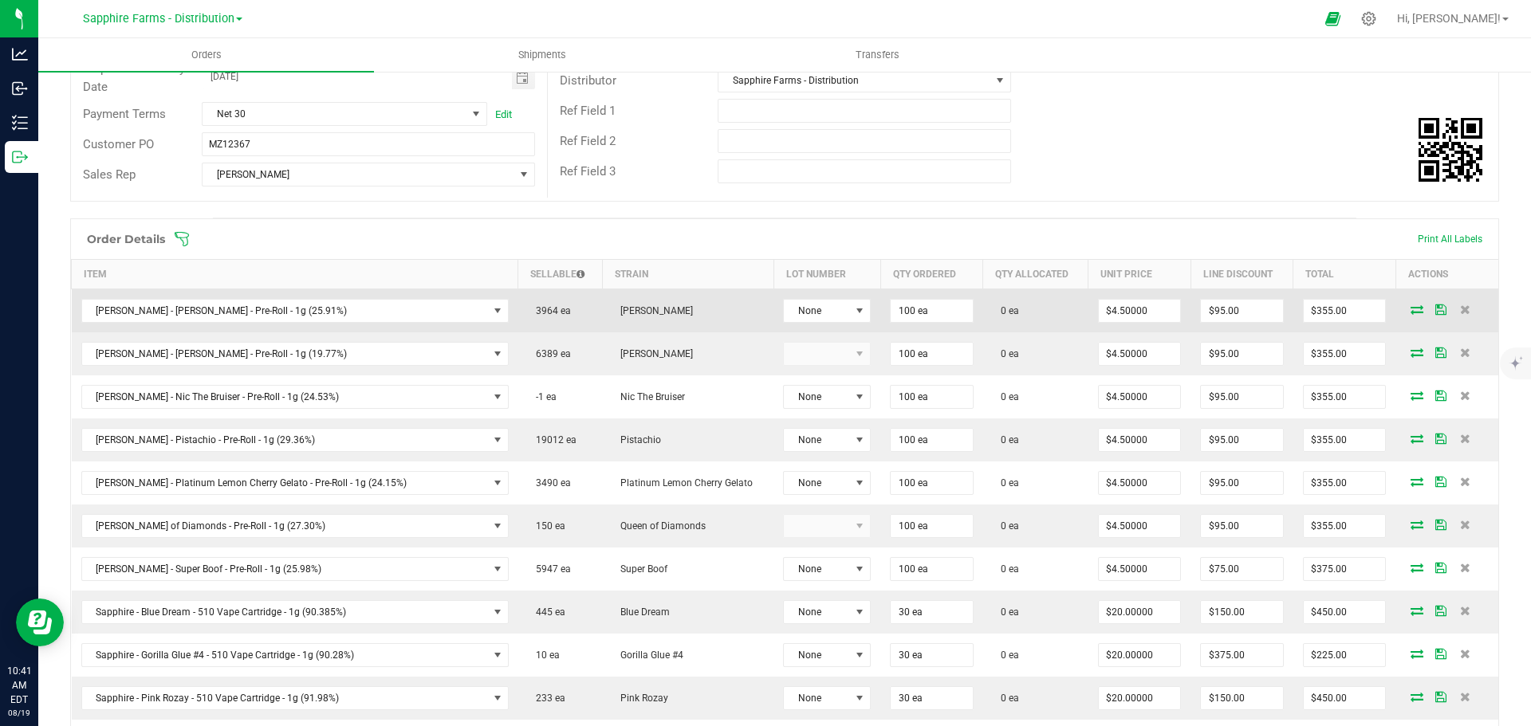
click at [1410, 309] on icon at bounding box center [1416, 310] width 13 height 10
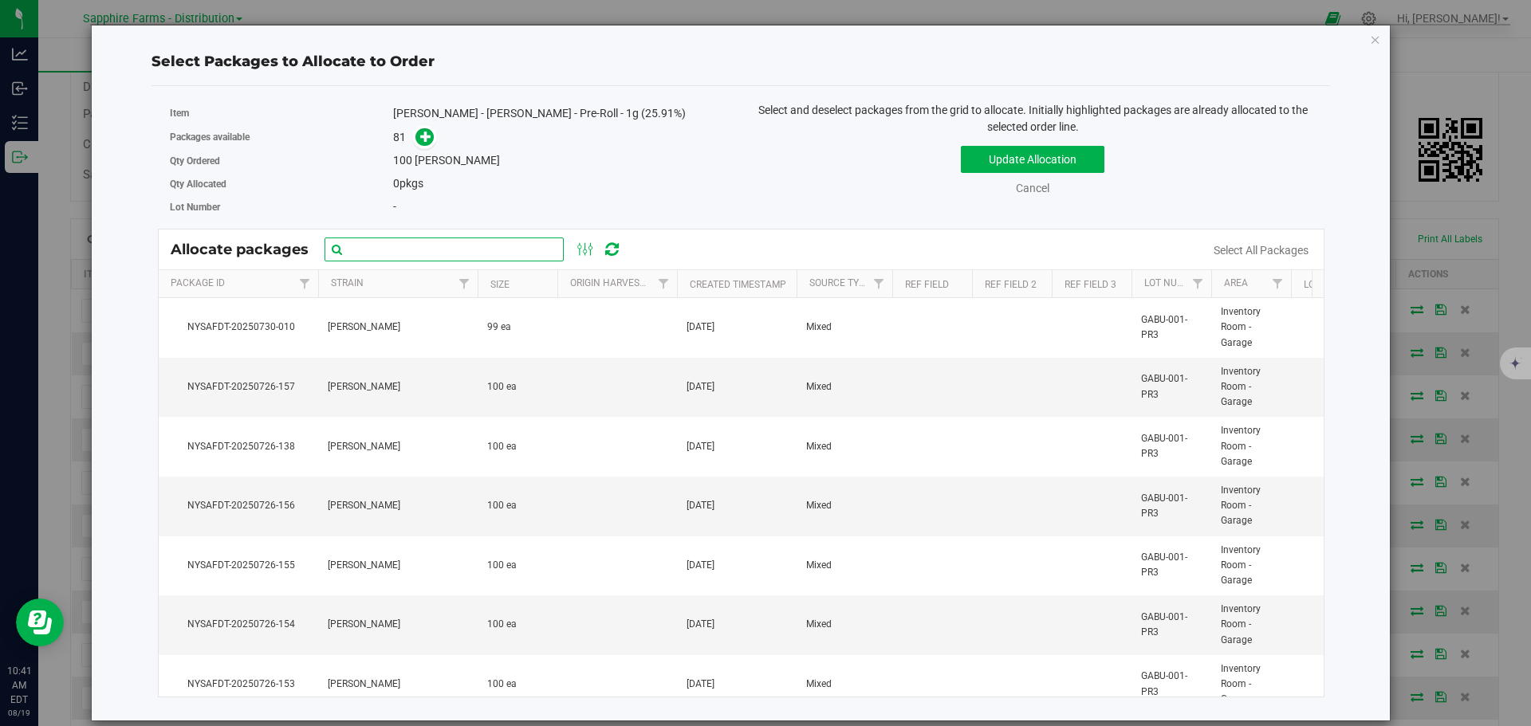
click at [467, 254] on input "text" at bounding box center [444, 250] width 239 height 24
paste input "NYSAFDT-20250726-127"
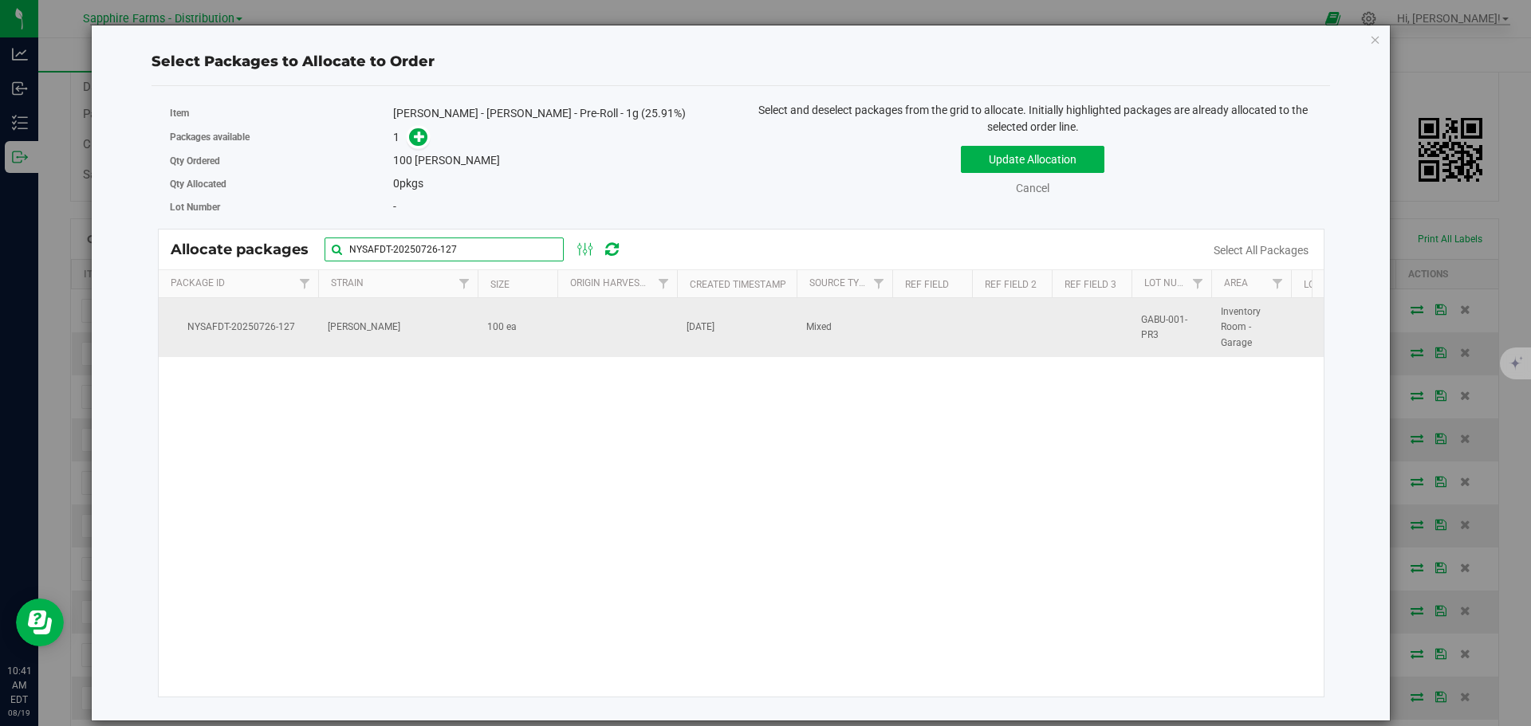
type input "NYSAFDT-20250726-127"
click at [530, 331] on td "100 ea" at bounding box center [518, 327] width 80 height 59
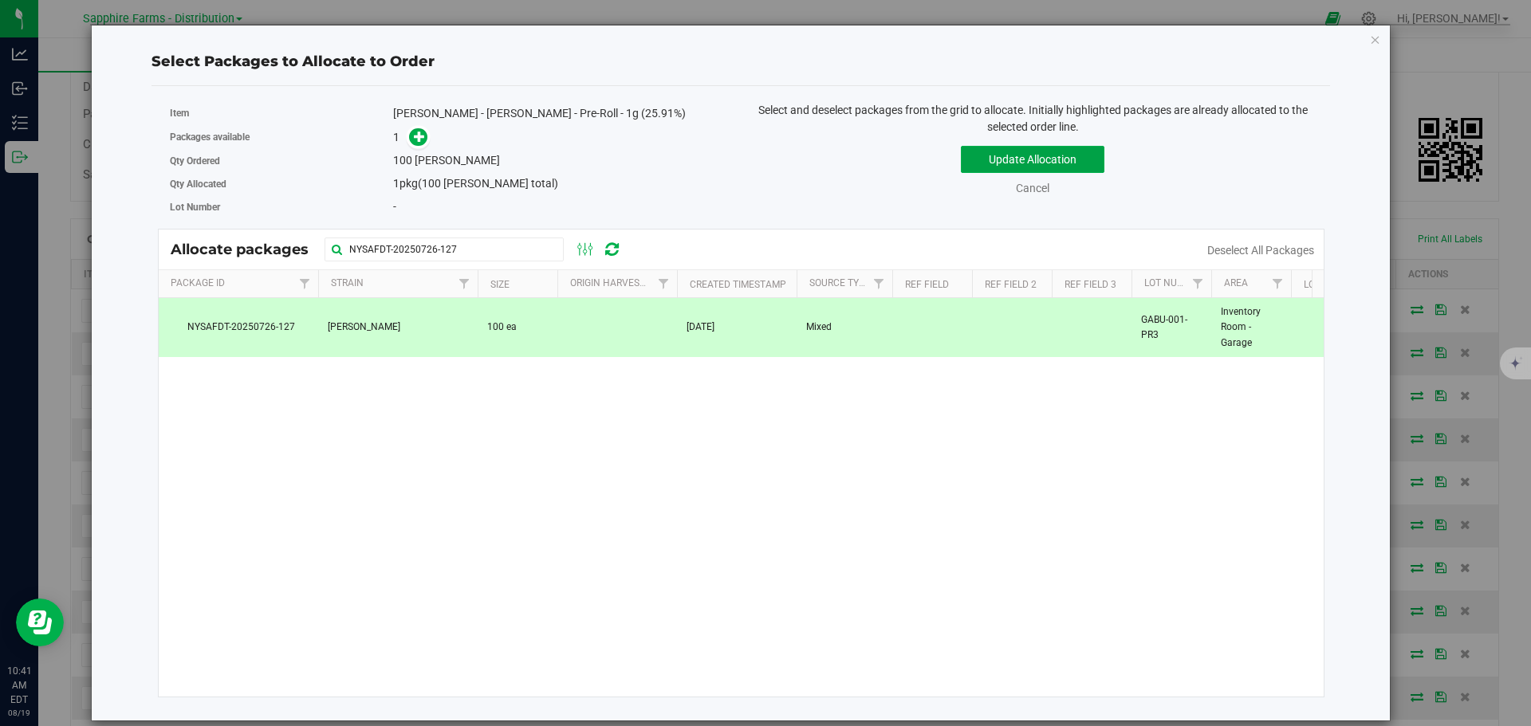
click at [992, 167] on button "Update Allocation" at bounding box center [1033, 159] width 144 height 27
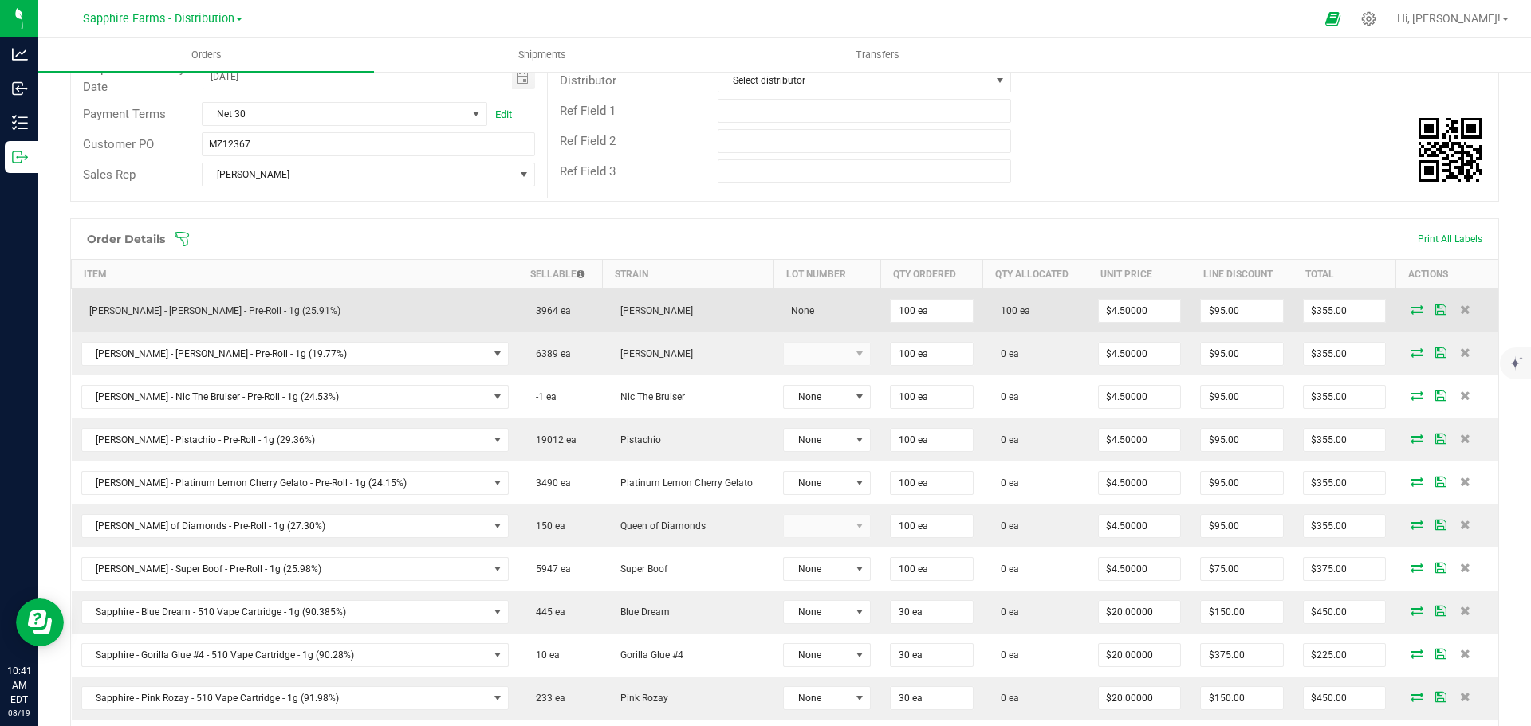
click at [1435, 311] on icon at bounding box center [1440, 310] width 11 height 10
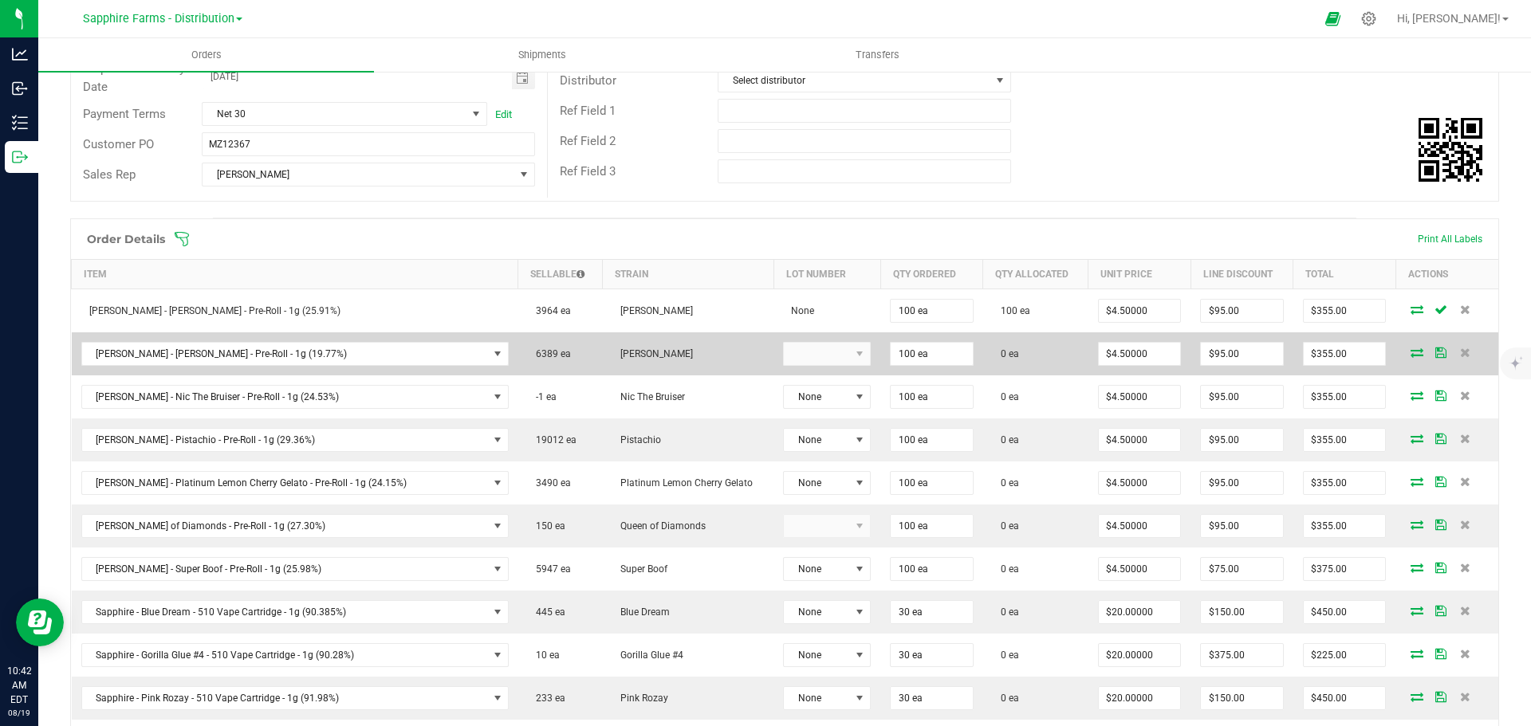
click at [1410, 352] on icon at bounding box center [1416, 353] width 13 height 10
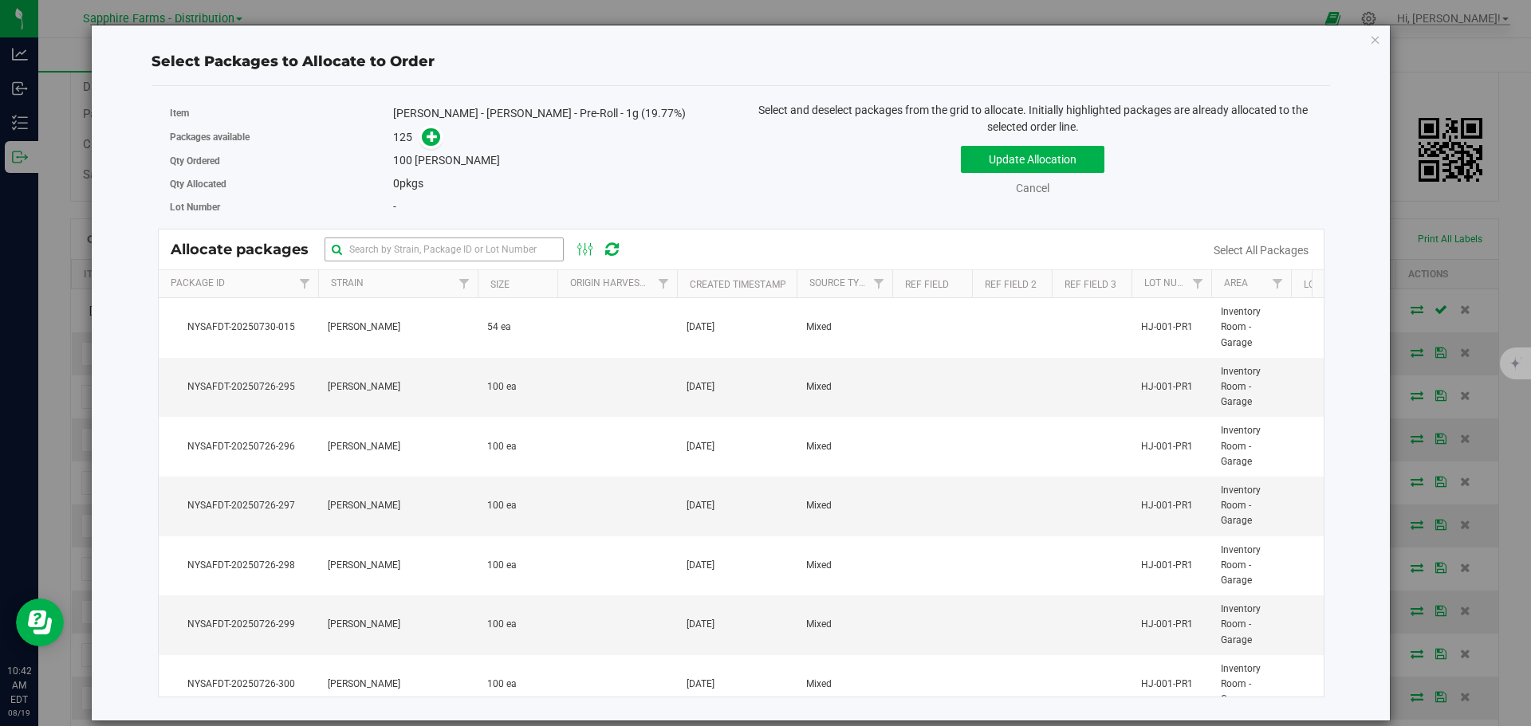
drag, startPoint x: 411, startPoint y: 269, endPoint x: 427, endPoint y: 244, distance: 30.5
click at [411, 270] on th "Strain" at bounding box center [397, 284] width 159 height 28
click at [422, 255] on input "text" at bounding box center [444, 250] width 239 height 24
paste input "NYSAFDT-20250726-233"
click at [427, 243] on input "NYSAFDT-20250726-233" at bounding box center [444, 250] width 239 height 24
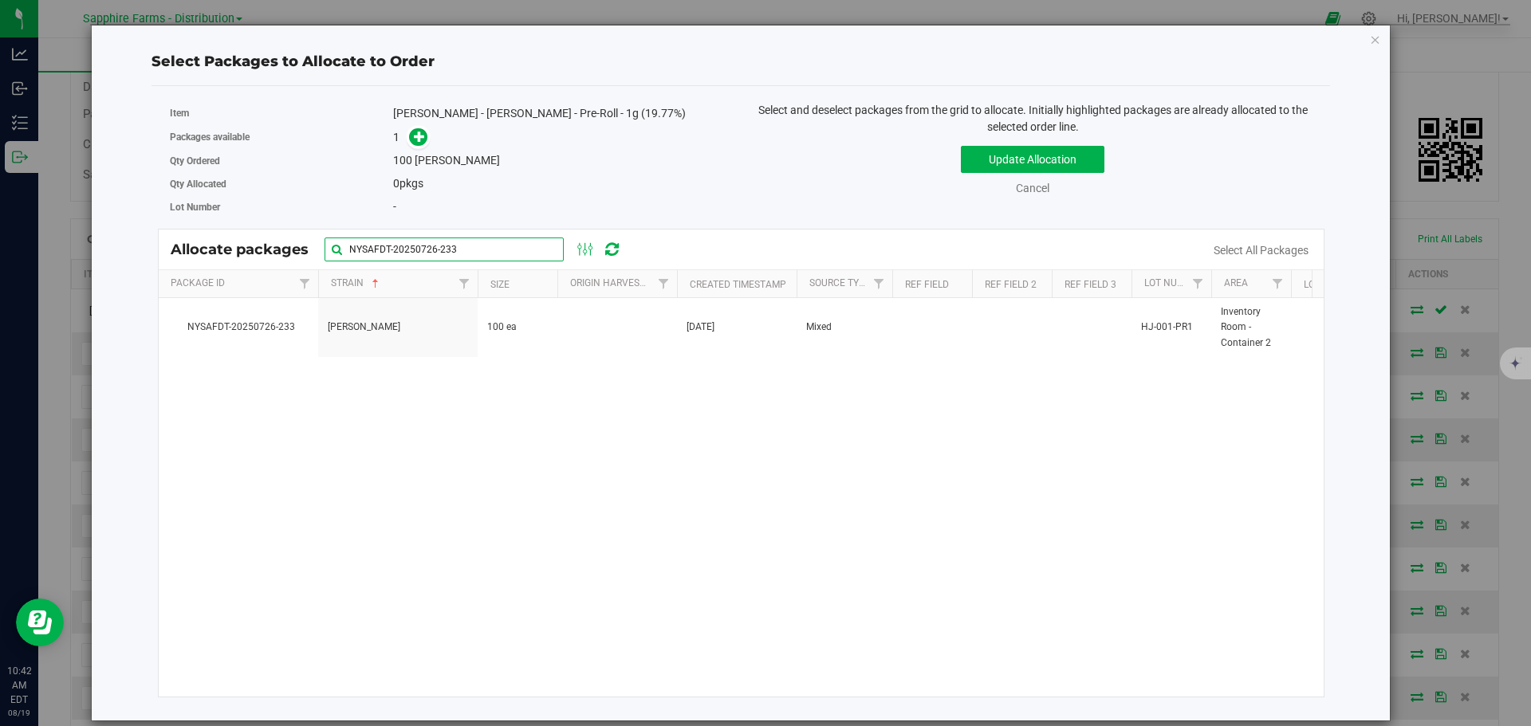
type input "NYSAFDT-20250726-233"
click at [517, 360] on div "NYSAFDT-20250726-233 Hella Jelly 100 ea Jul 26, 2025 Mixed HJ-001-PR1 Inventory…" at bounding box center [742, 497] width 1166 height 399
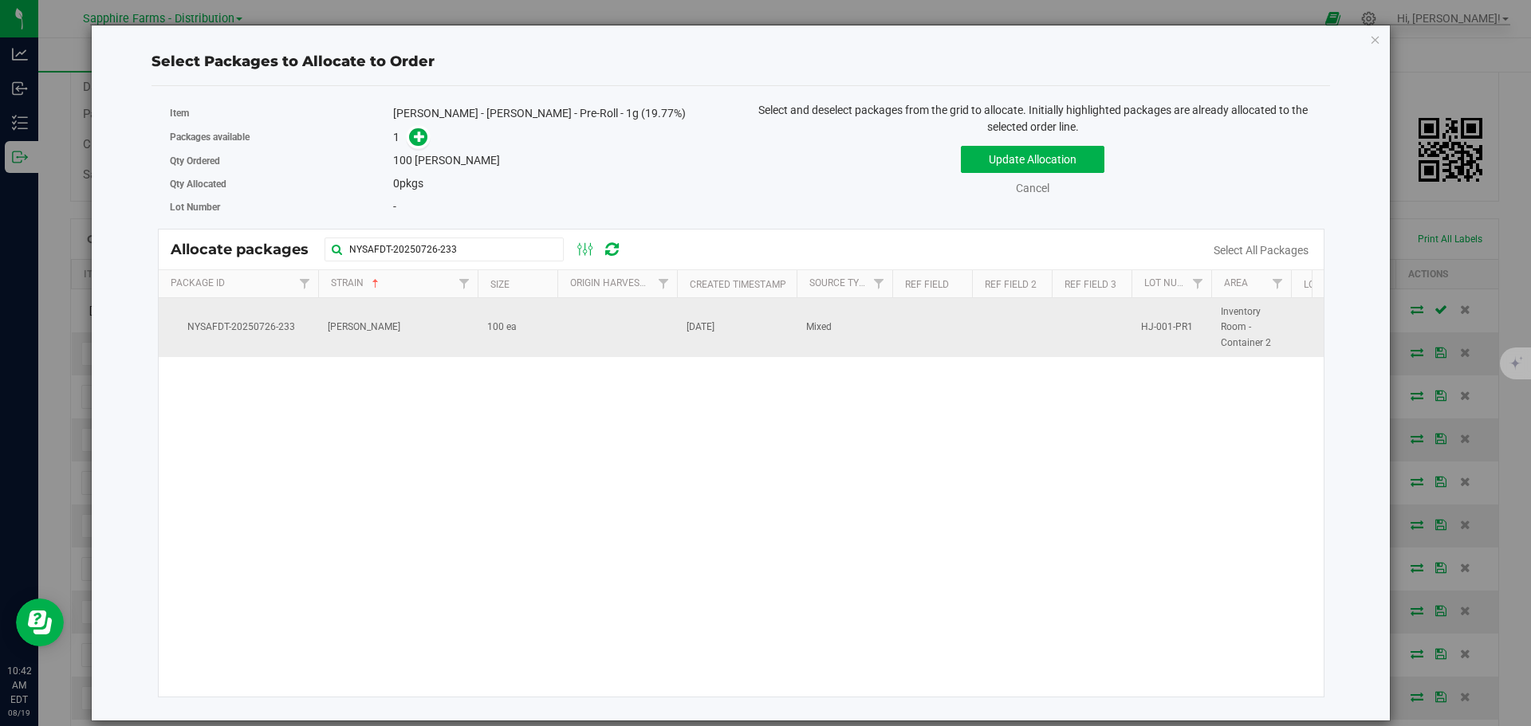
click at [563, 335] on td at bounding box center [617, 327] width 120 height 59
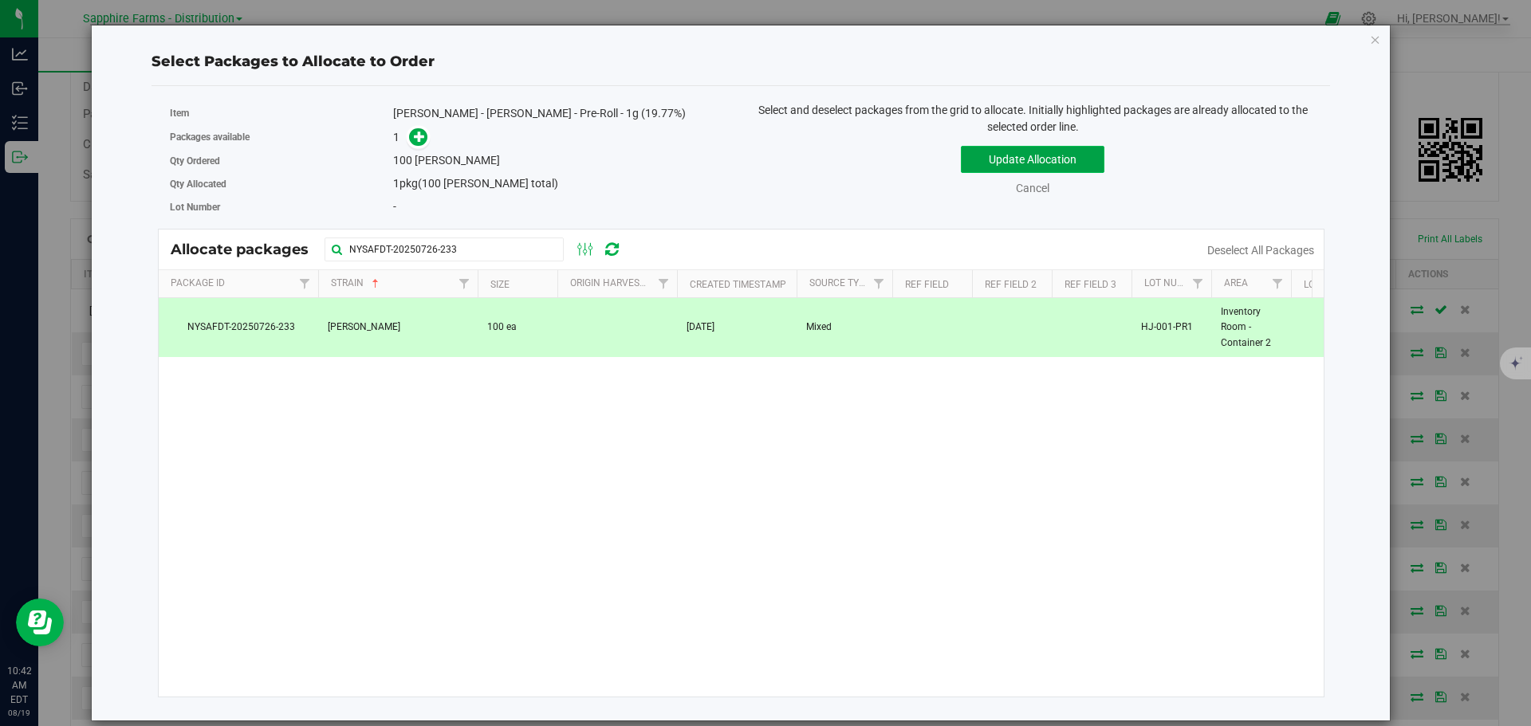
click at [1008, 165] on button "Update Allocation" at bounding box center [1033, 159] width 144 height 27
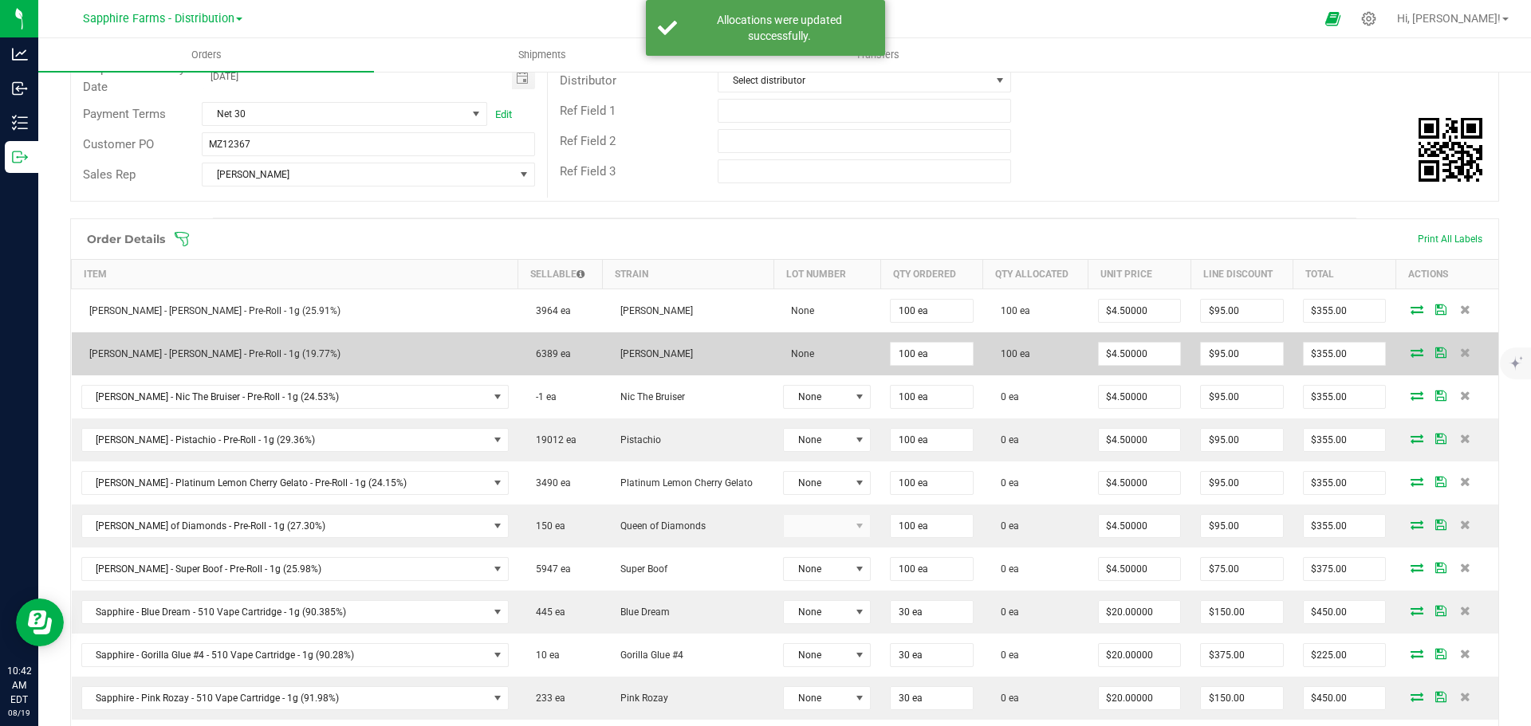
click at [1435, 353] on icon at bounding box center [1440, 353] width 11 height 10
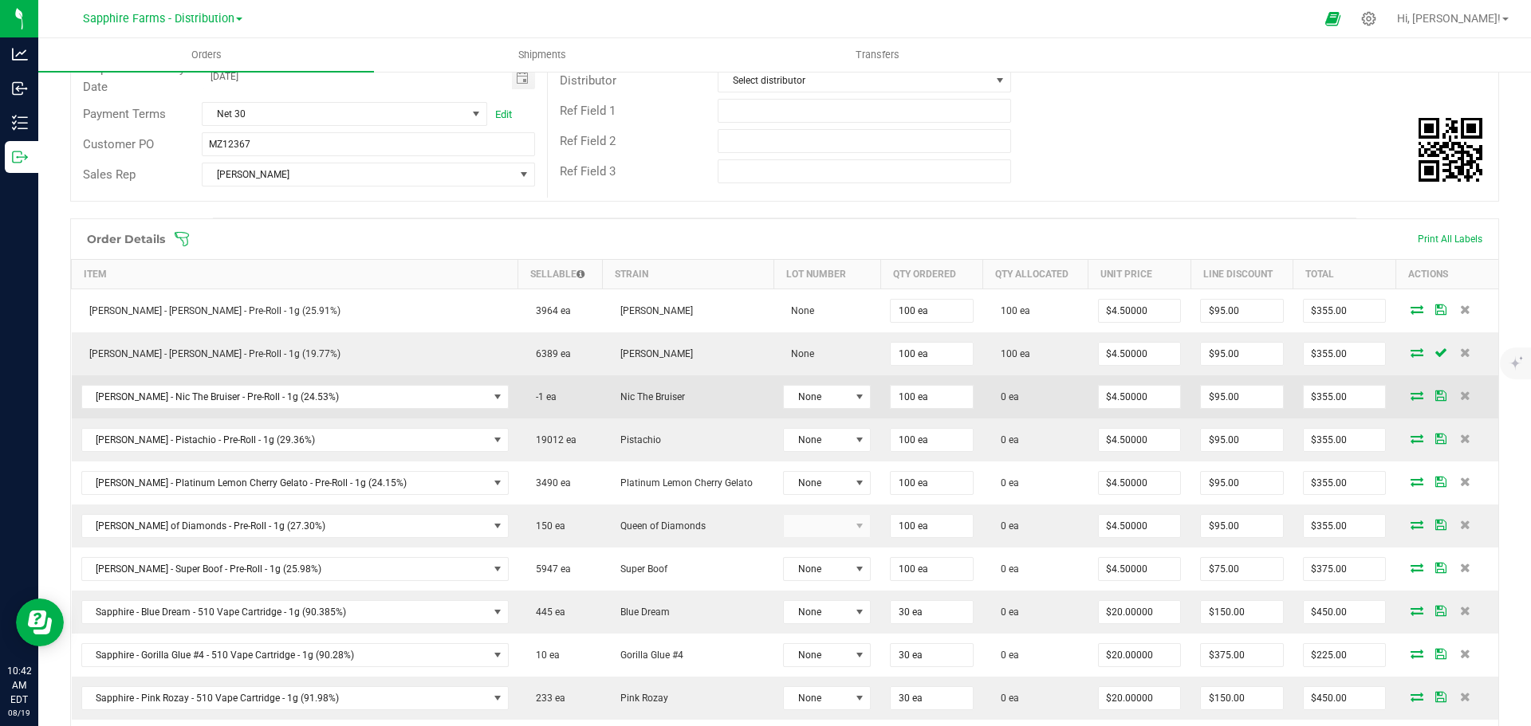
click at [1410, 396] on icon at bounding box center [1416, 396] width 13 height 10
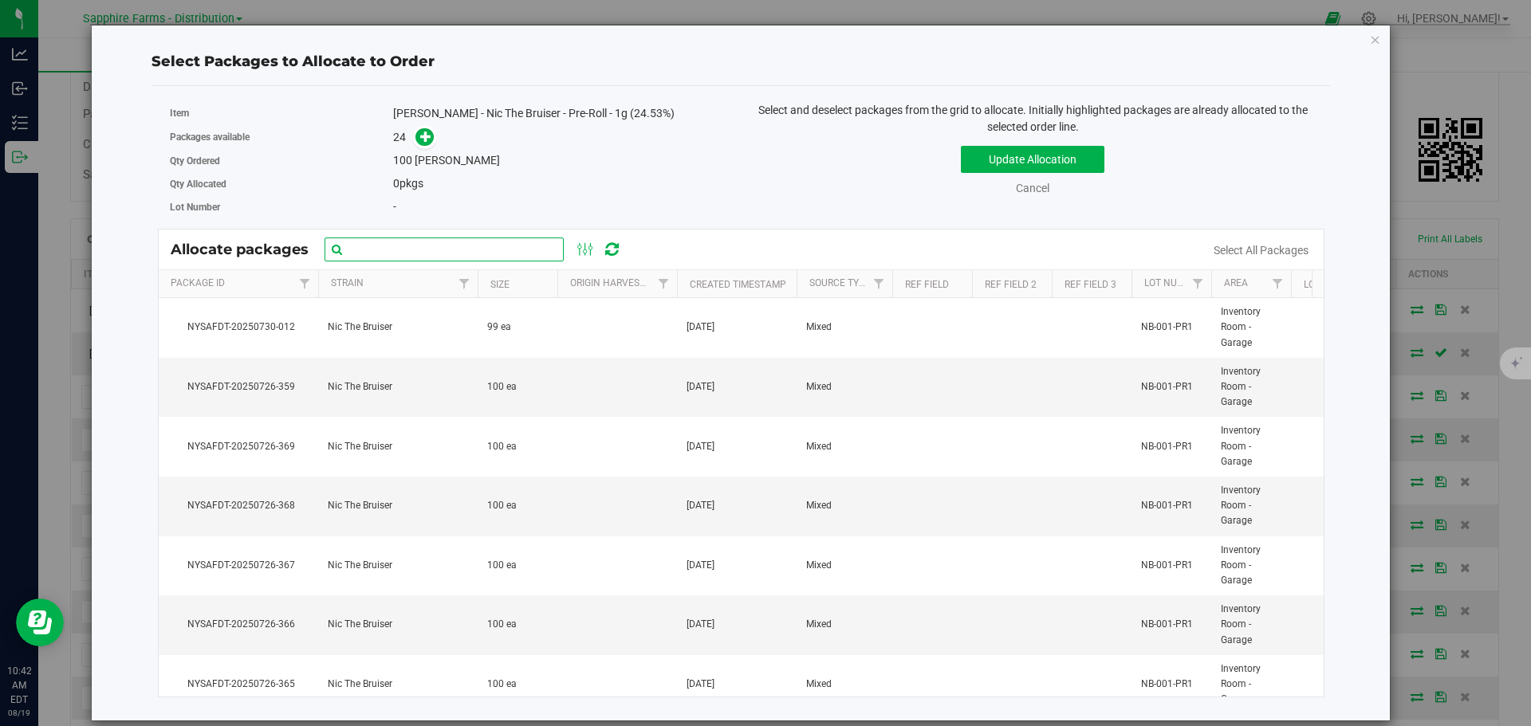
click at [524, 257] on input "text" at bounding box center [444, 250] width 239 height 24
paste input "NYSAFDT-20250726-346"
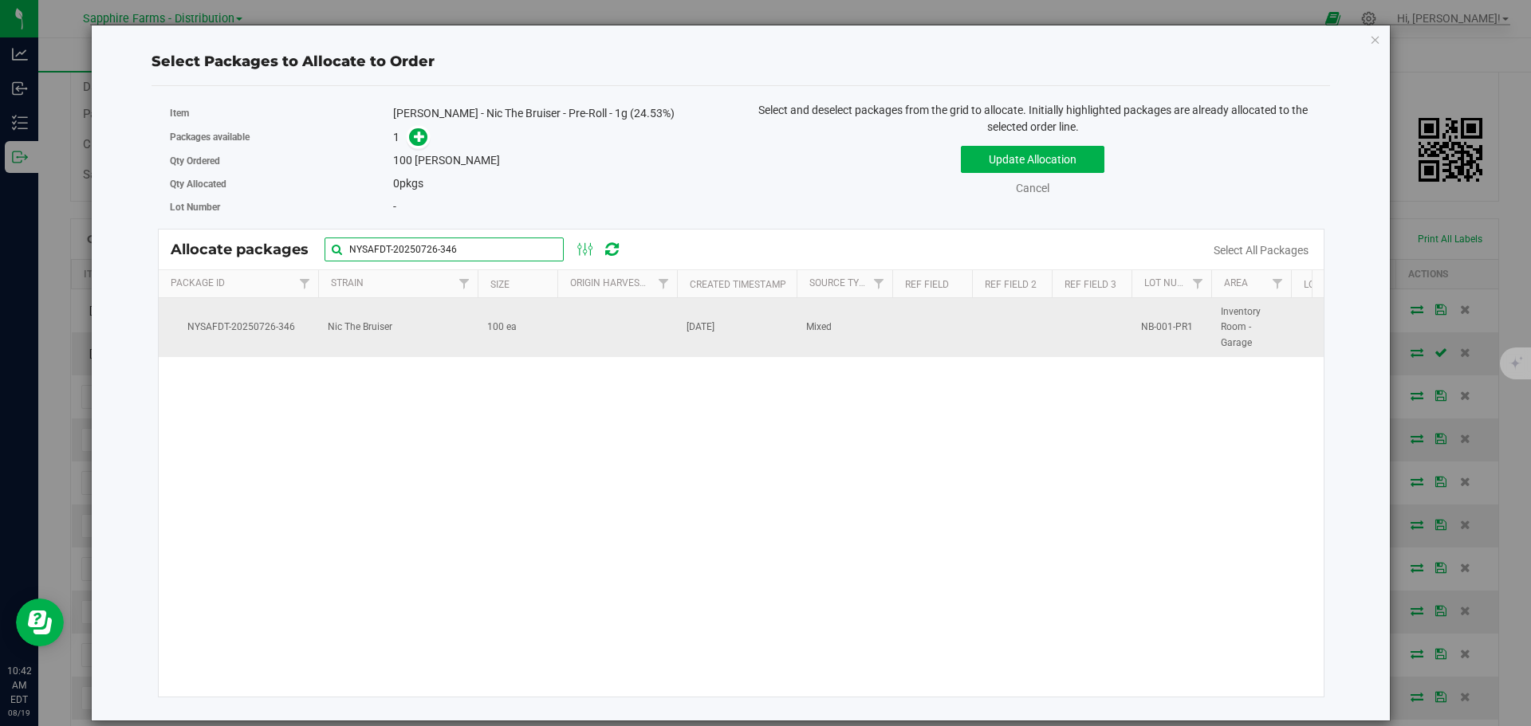
type input "NYSAFDT-20250726-346"
click at [575, 323] on td at bounding box center [617, 327] width 120 height 59
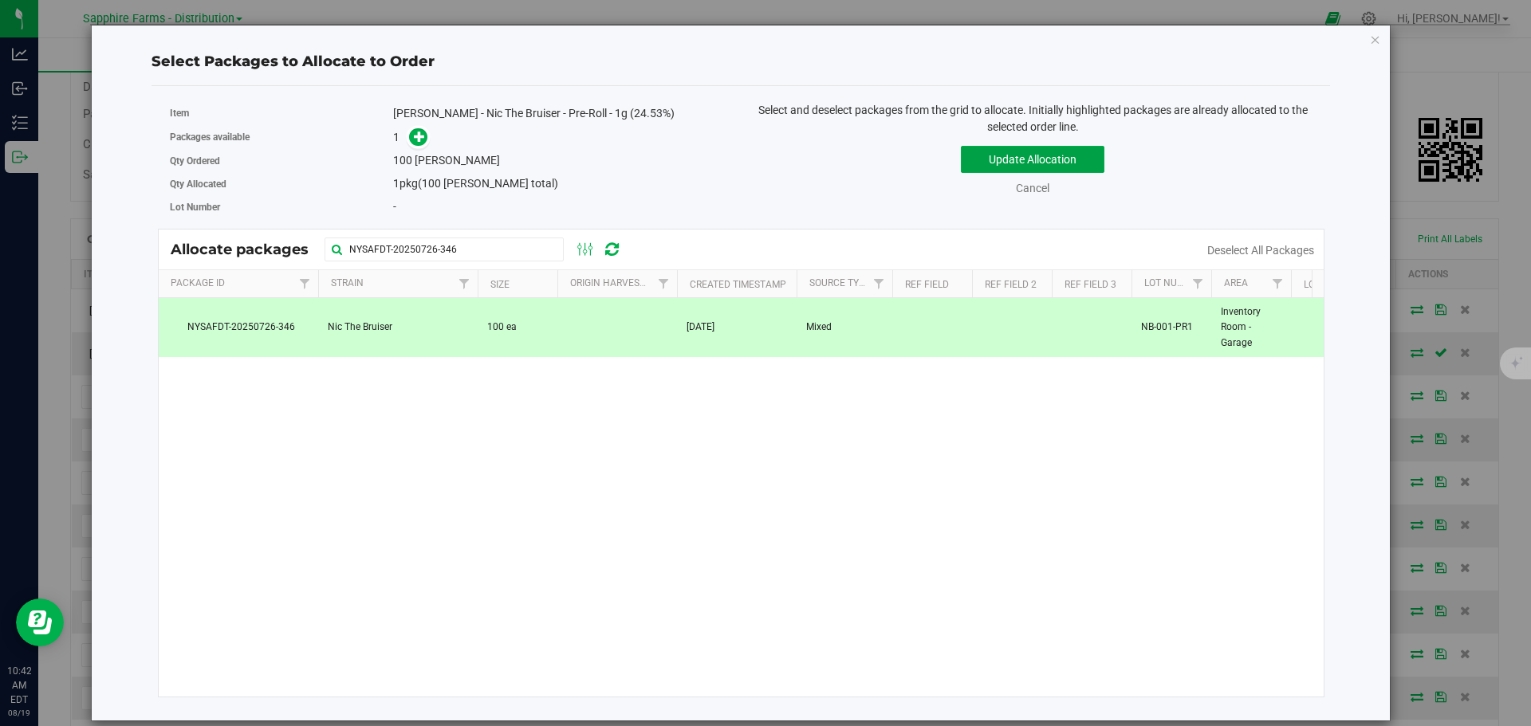
click at [986, 167] on button "Update Allocation" at bounding box center [1033, 159] width 144 height 27
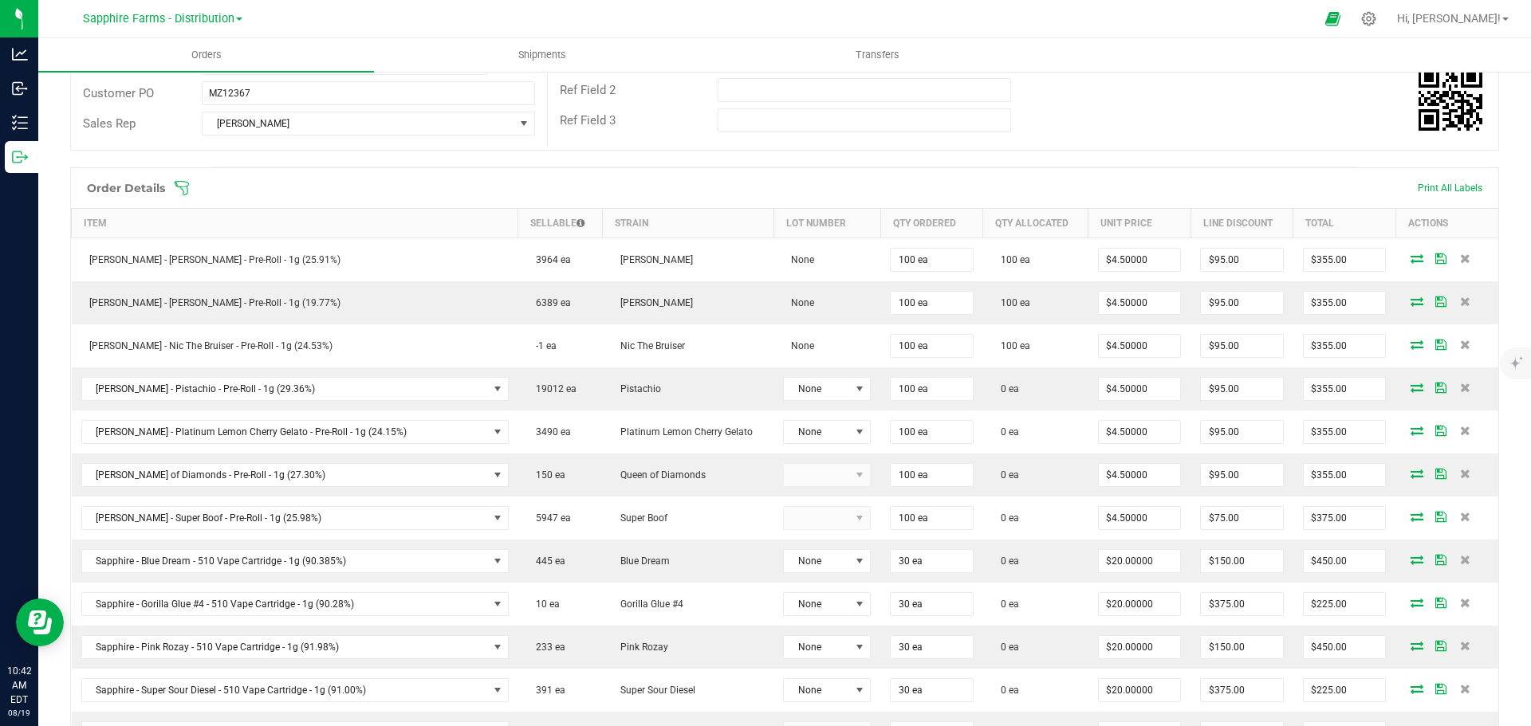
scroll to position [321, 0]
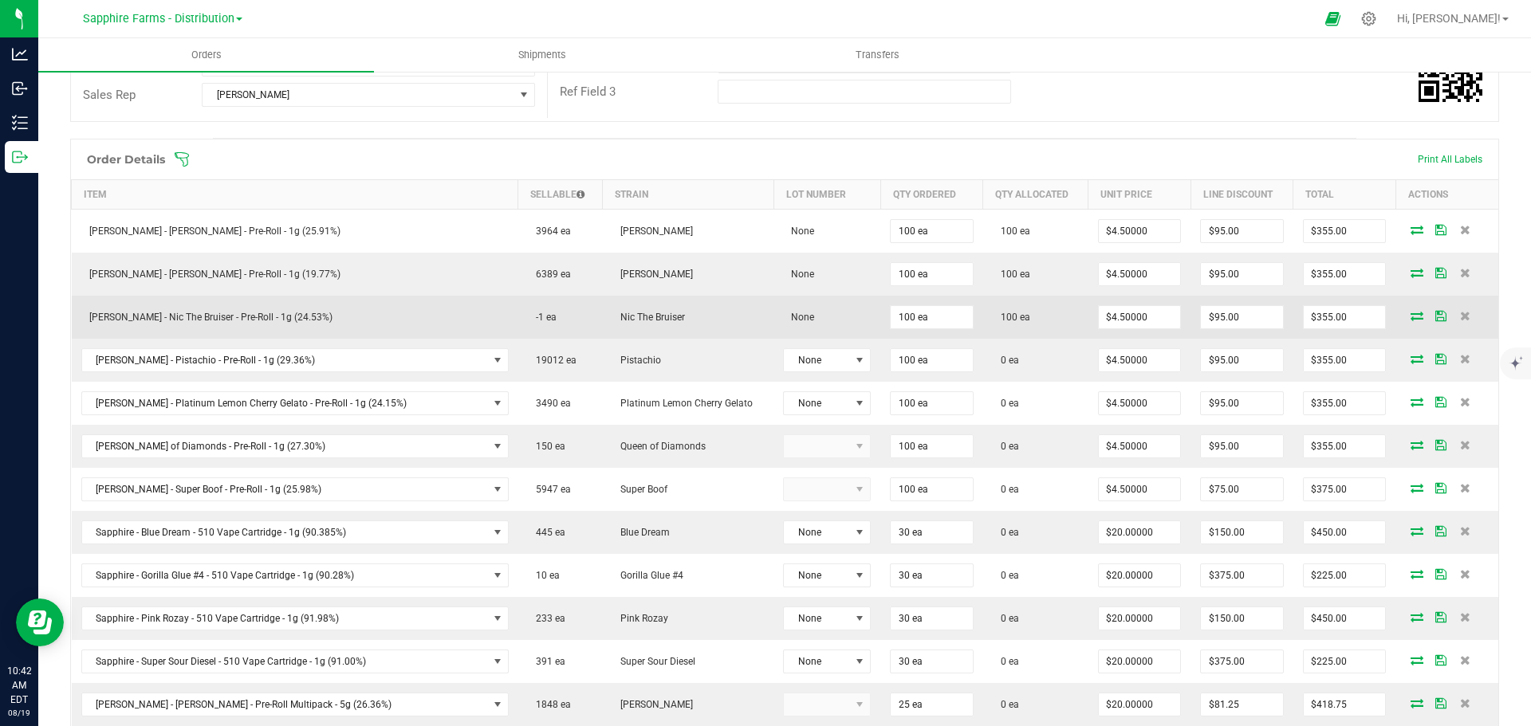
click at [1435, 317] on icon at bounding box center [1440, 316] width 11 height 10
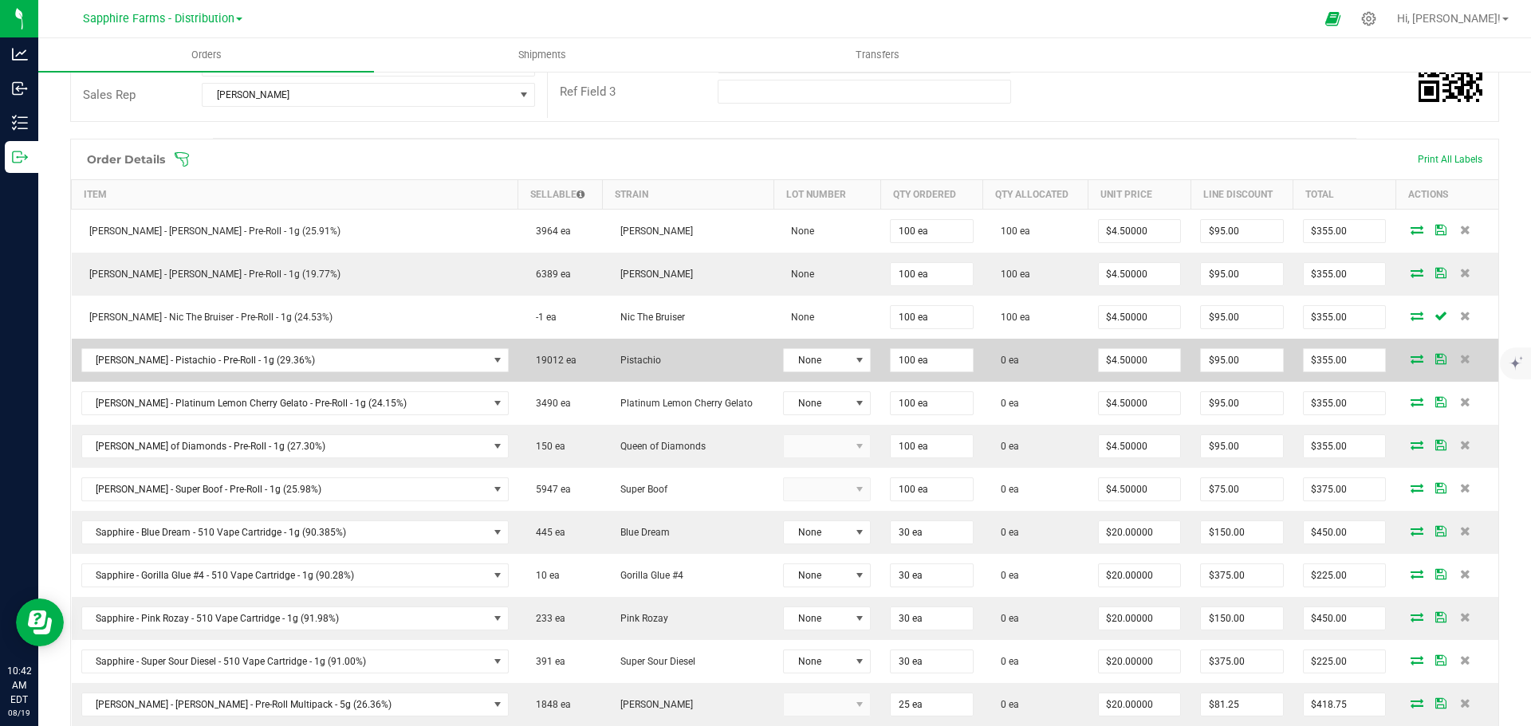
click at [1410, 361] on icon at bounding box center [1416, 359] width 13 height 10
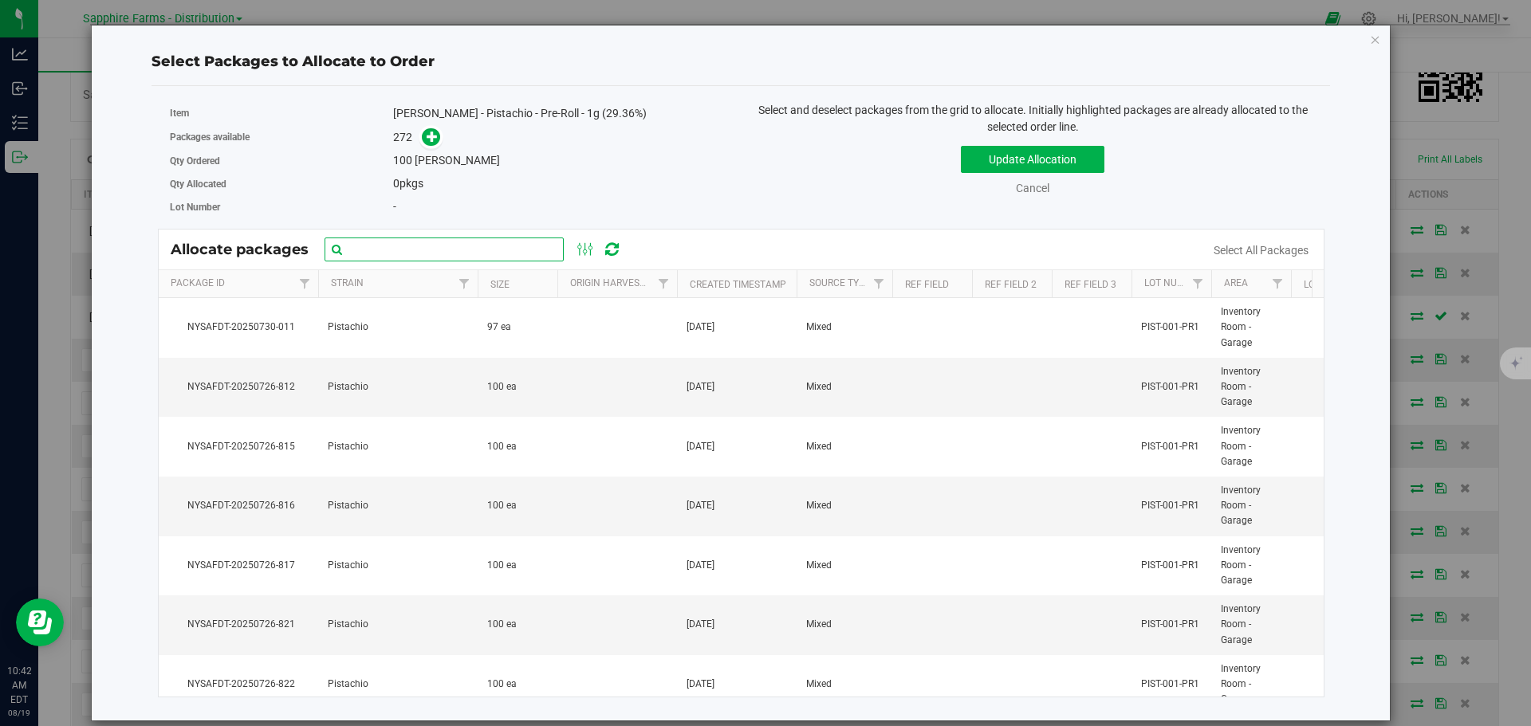
click at [491, 246] on input "text" at bounding box center [444, 250] width 239 height 24
paste input "NYSAFDT-20250726-812"
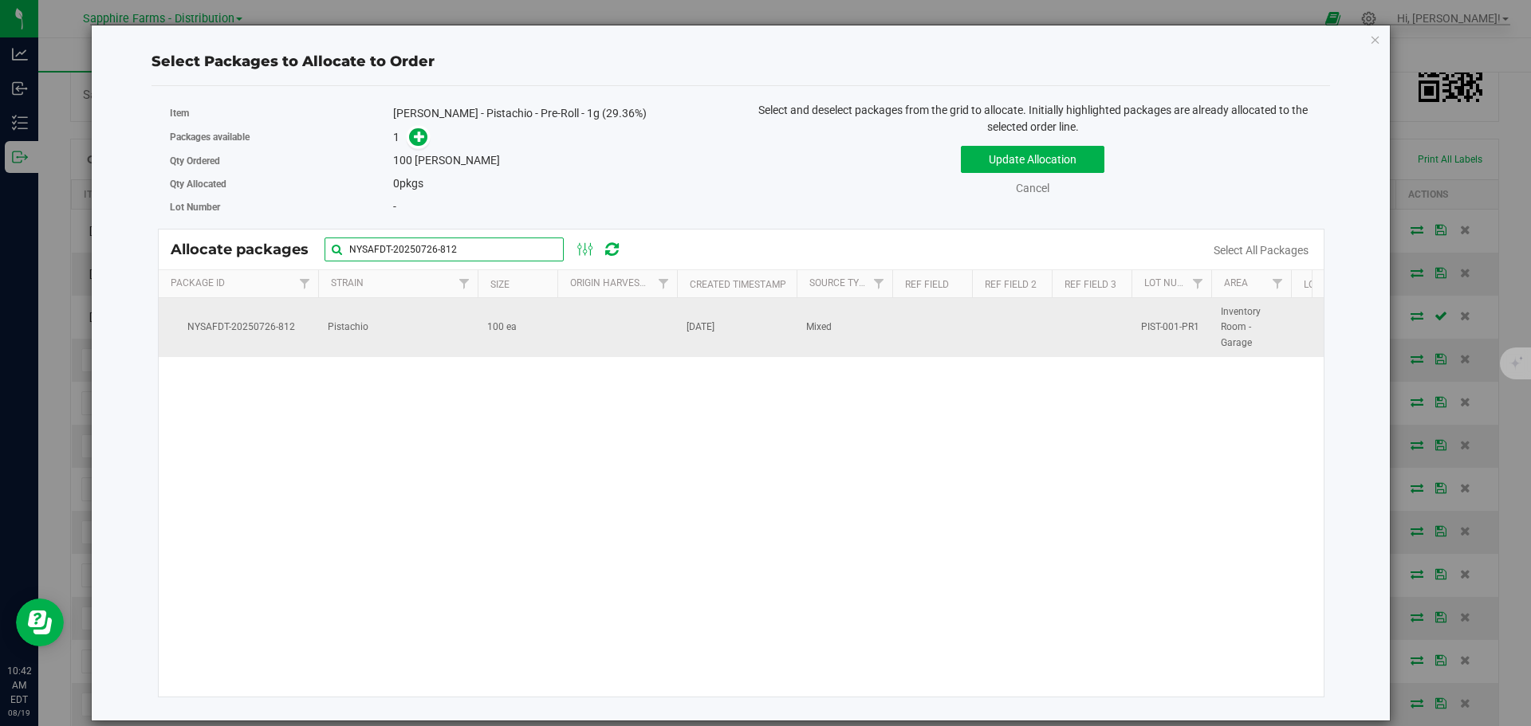
type input "NYSAFDT-20250726-812"
click at [643, 323] on td at bounding box center [617, 327] width 120 height 59
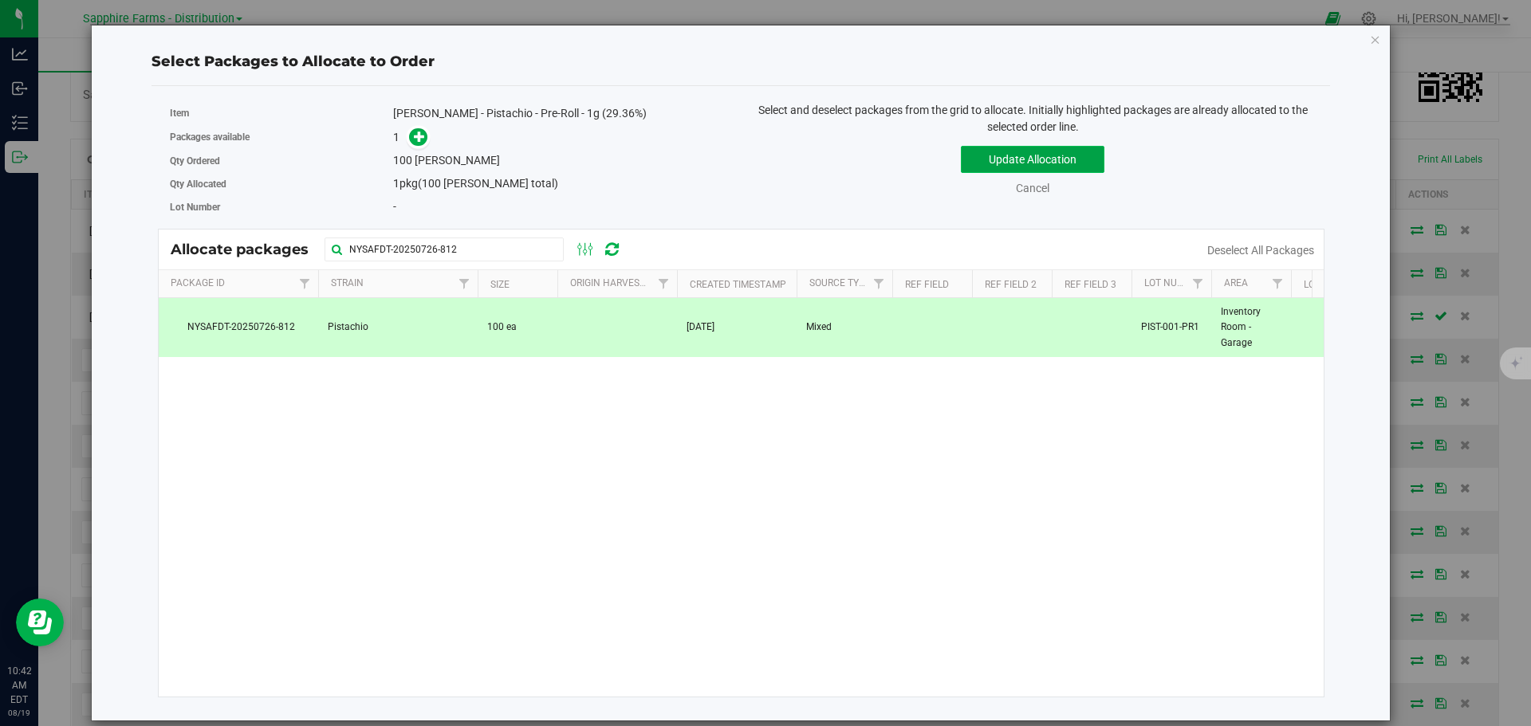
click at [986, 165] on button "Update Allocation" at bounding box center [1033, 159] width 144 height 27
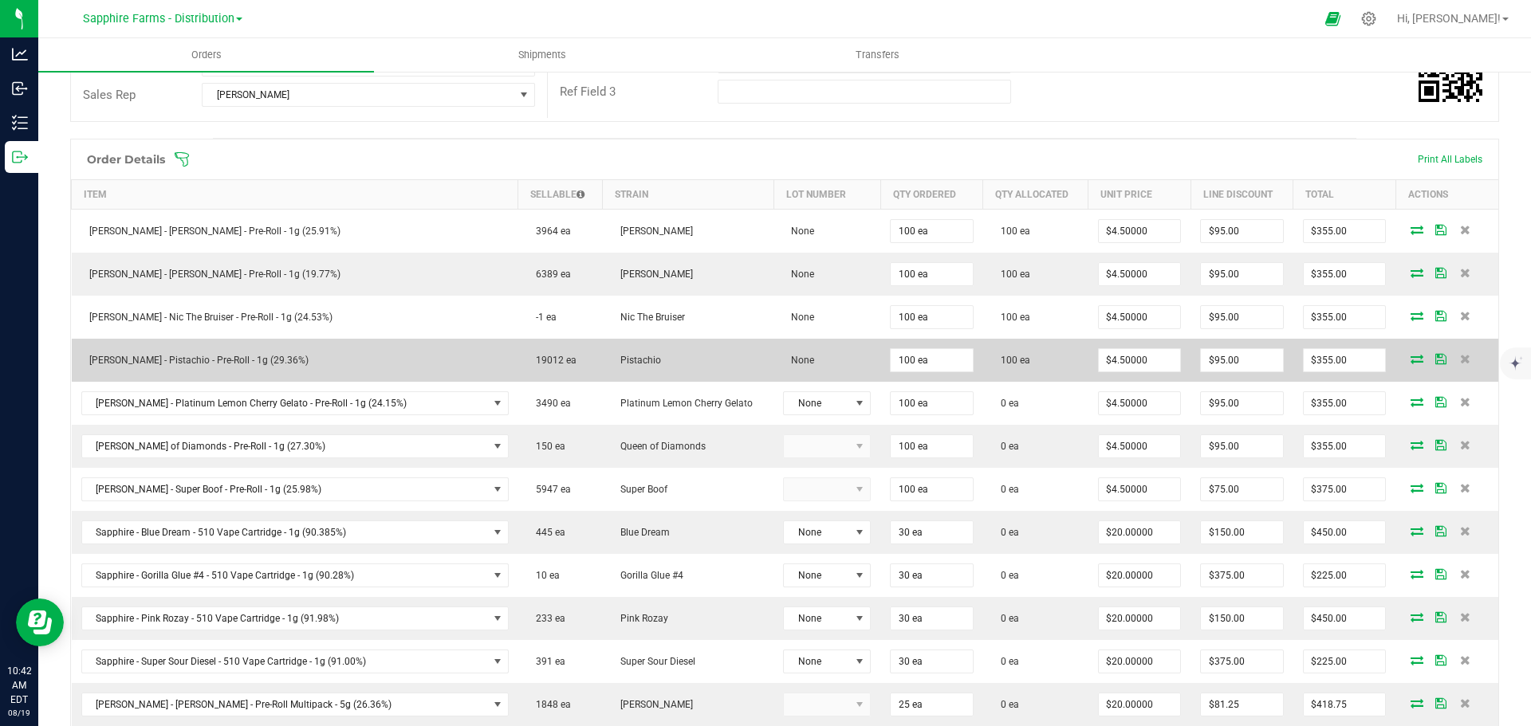
click at [1435, 358] on icon at bounding box center [1440, 359] width 11 height 10
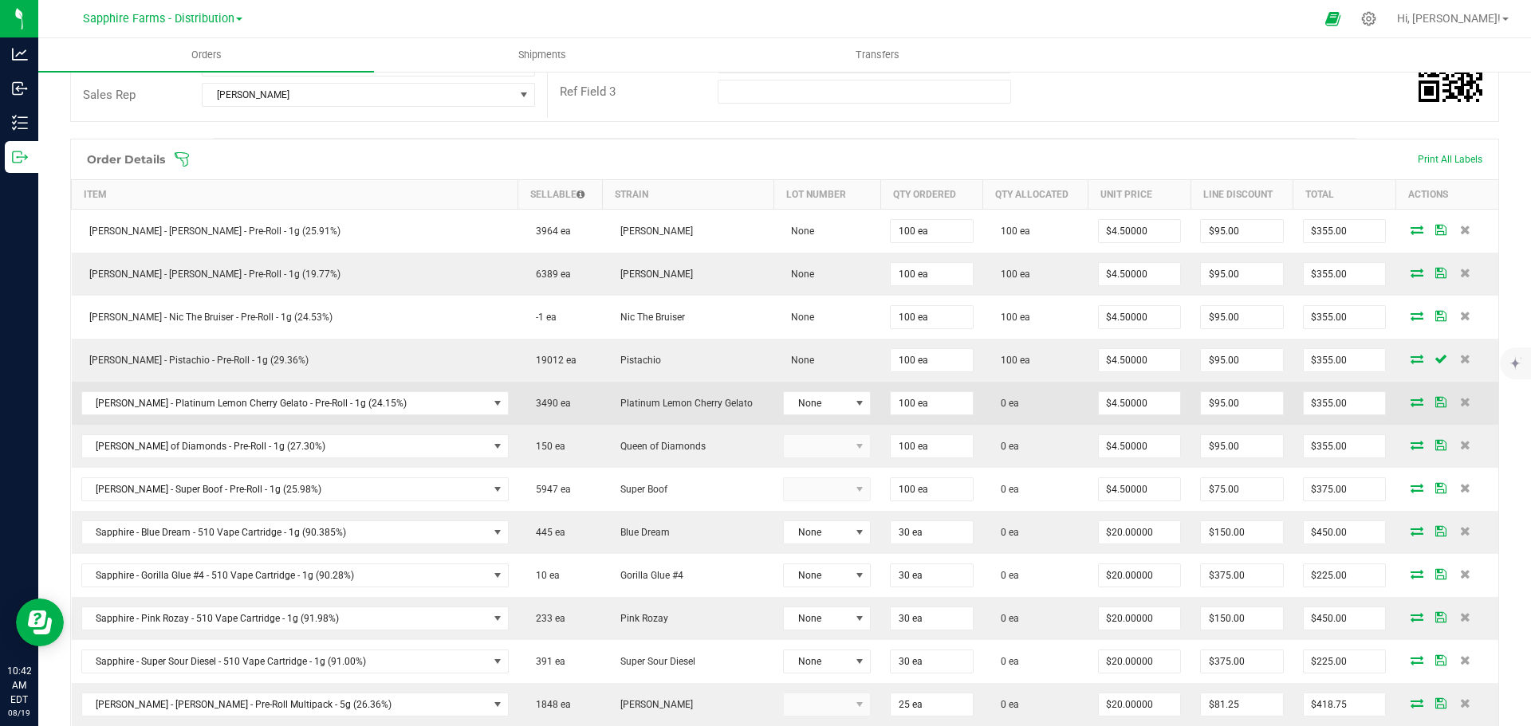
click at [1410, 402] on icon at bounding box center [1416, 402] width 13 height 10
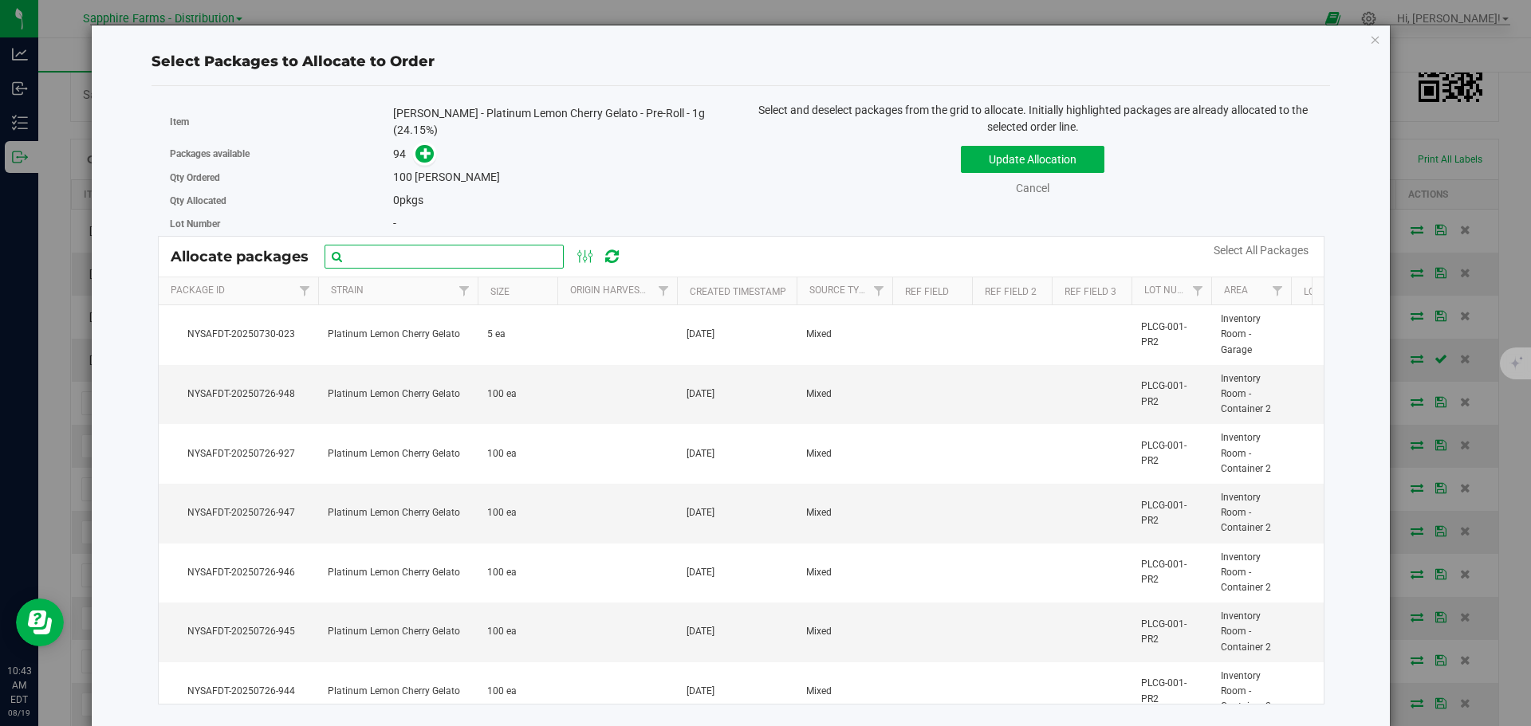
click at [443, 245] on input "text" at bounding box center [444, 257] width 239 height 24
paste input "NYSAFDT-20250726-861"
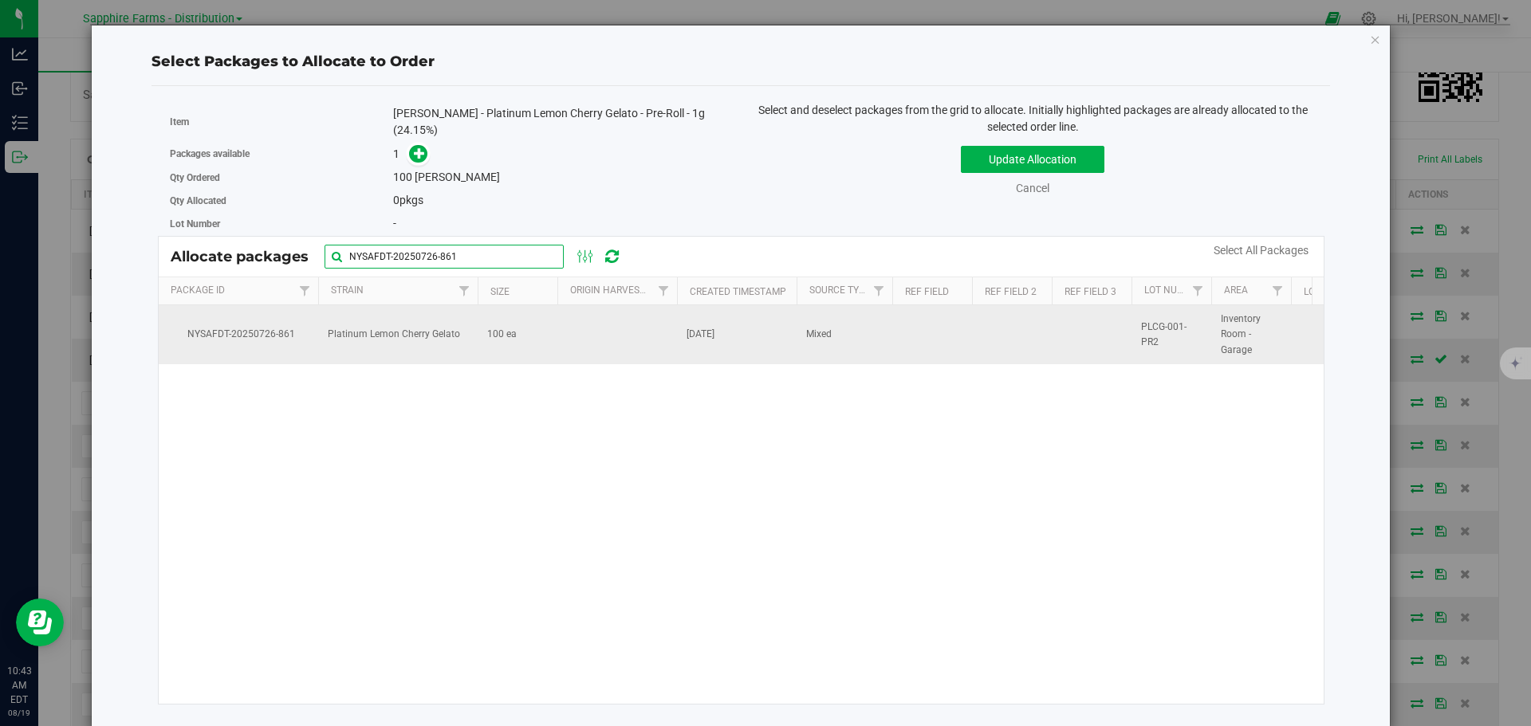
type input "NYSAFDT-20250726-861"
click at [482, 331] on td "100 ea" at bounding box center [518, 334] width 80 height 59
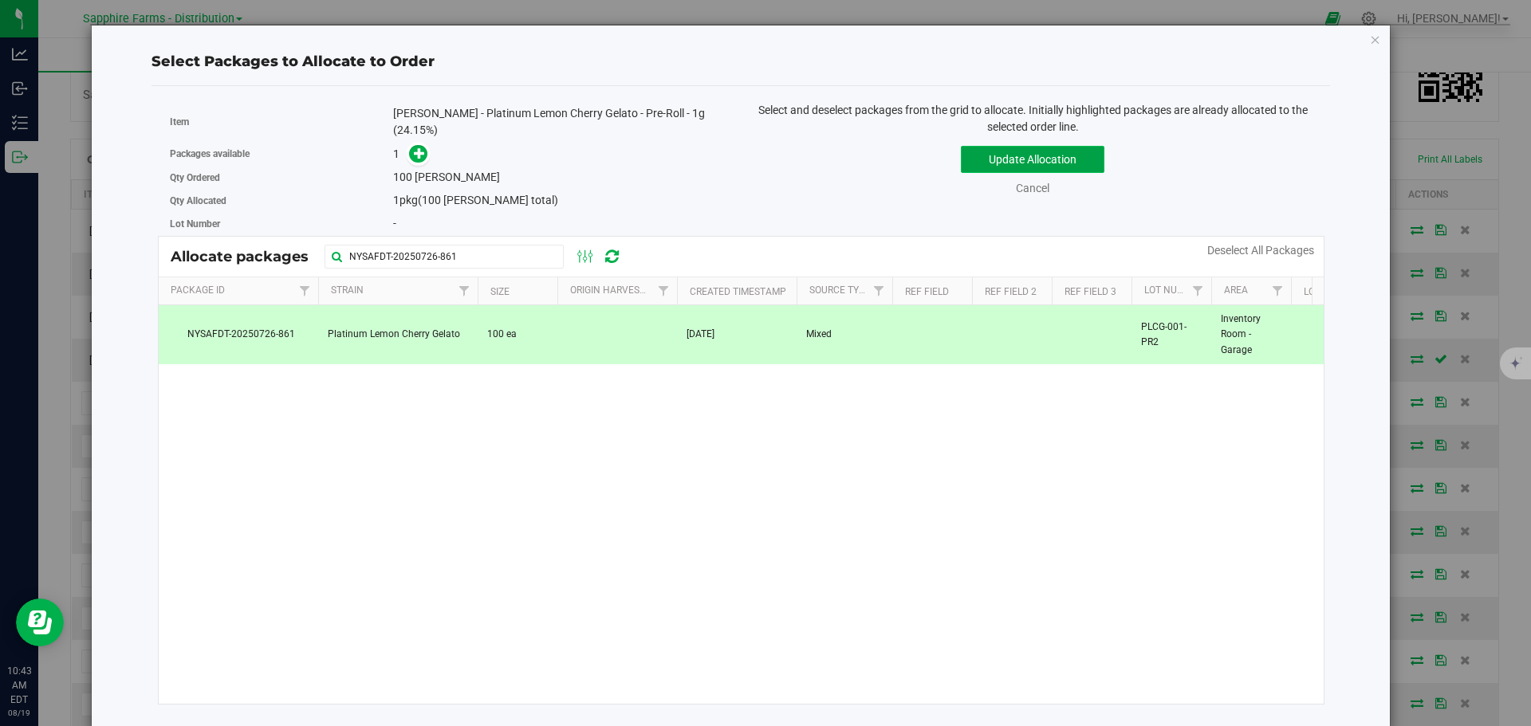
click at [983, 163] on button "Update Allocation" at bounding box center [1033, 159] width 144 height 27
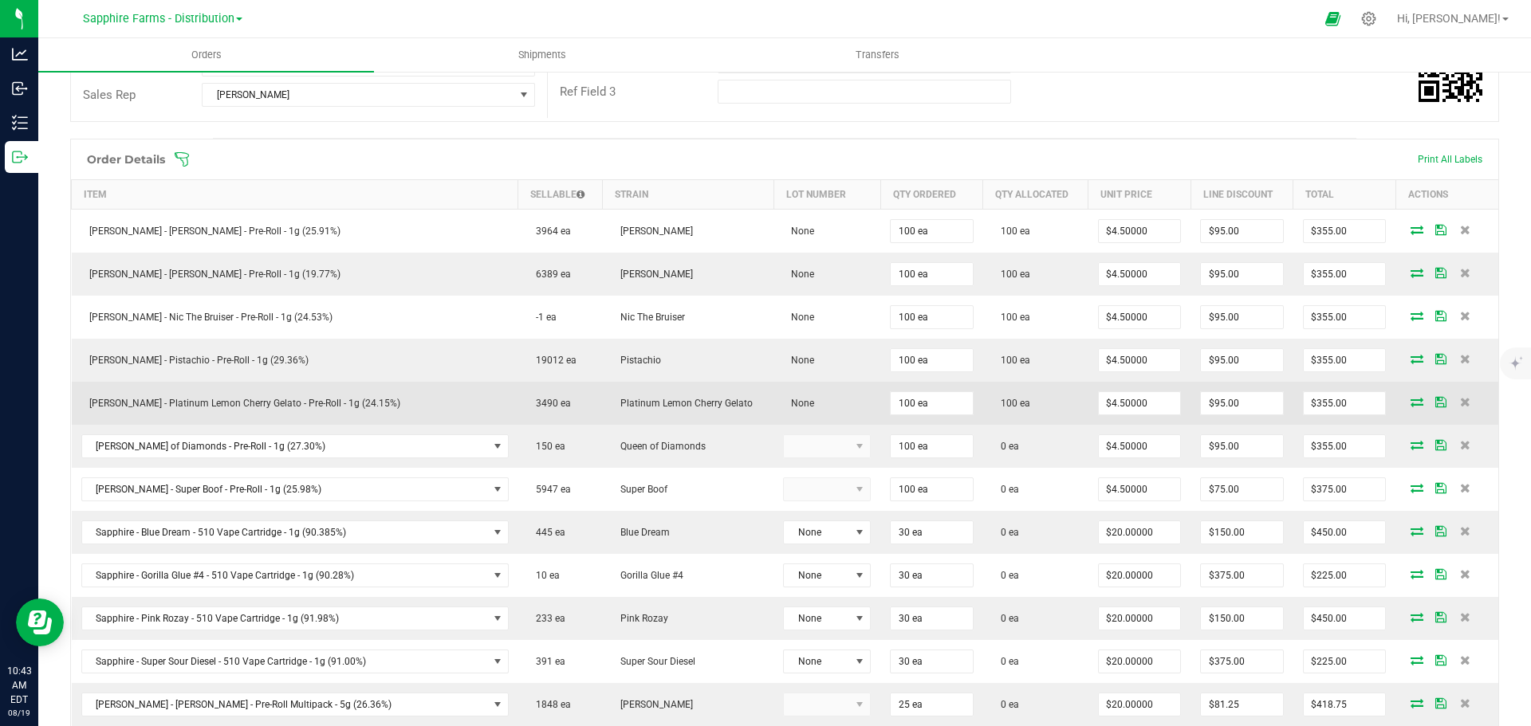
click at [1435, 404] on icon at bounding box center [1440, 402] width 11 height 10
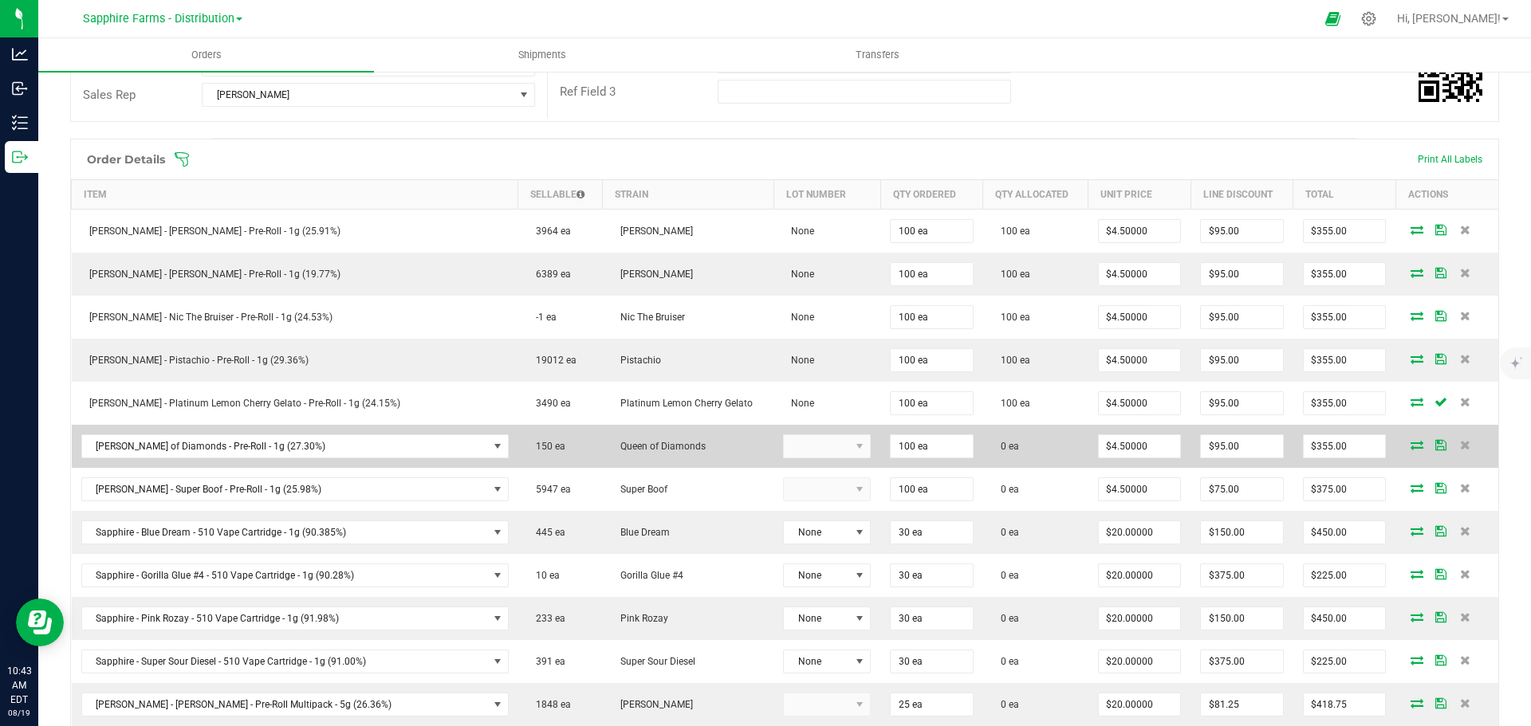
click at [1410, 442] on icon at bounding box center [1416, 445] width 13 height 10
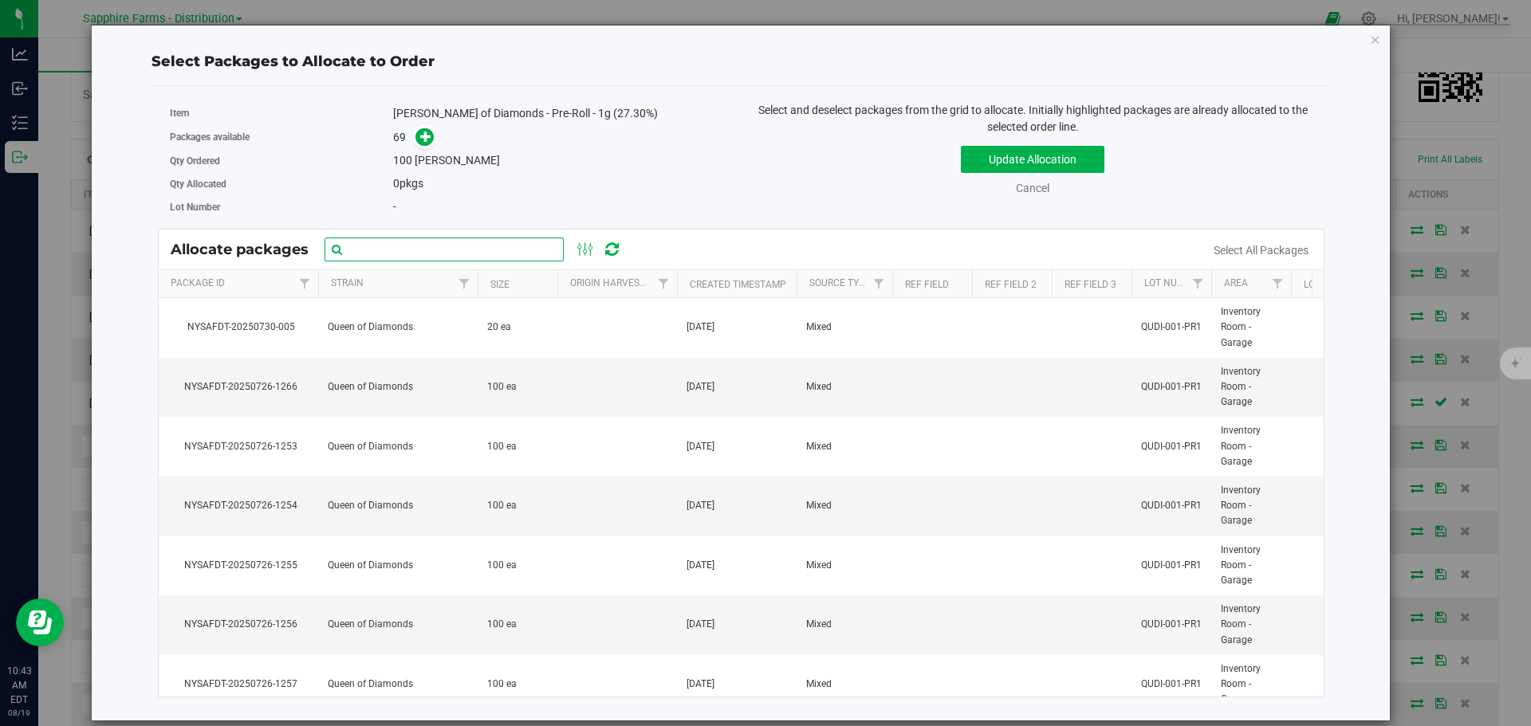
click at [476, 241] on input "text" at bounding box center [444, 250] width 239 height 24
paste input "NYSAFDT-20250726-1253"
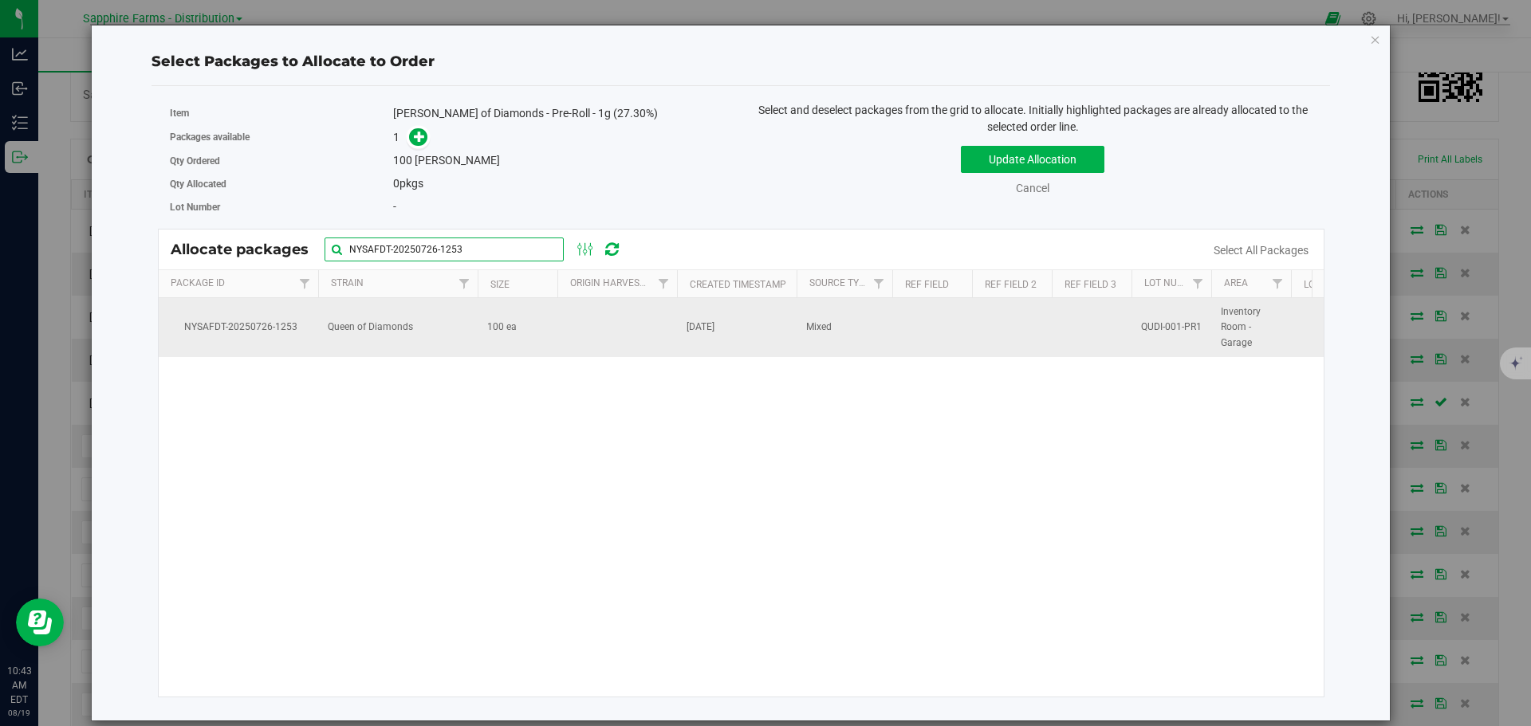
type input "NYSAFDT-20250726-1253"
click at [583, 337] on td at bounding box center [617, 327] width 120 height 59
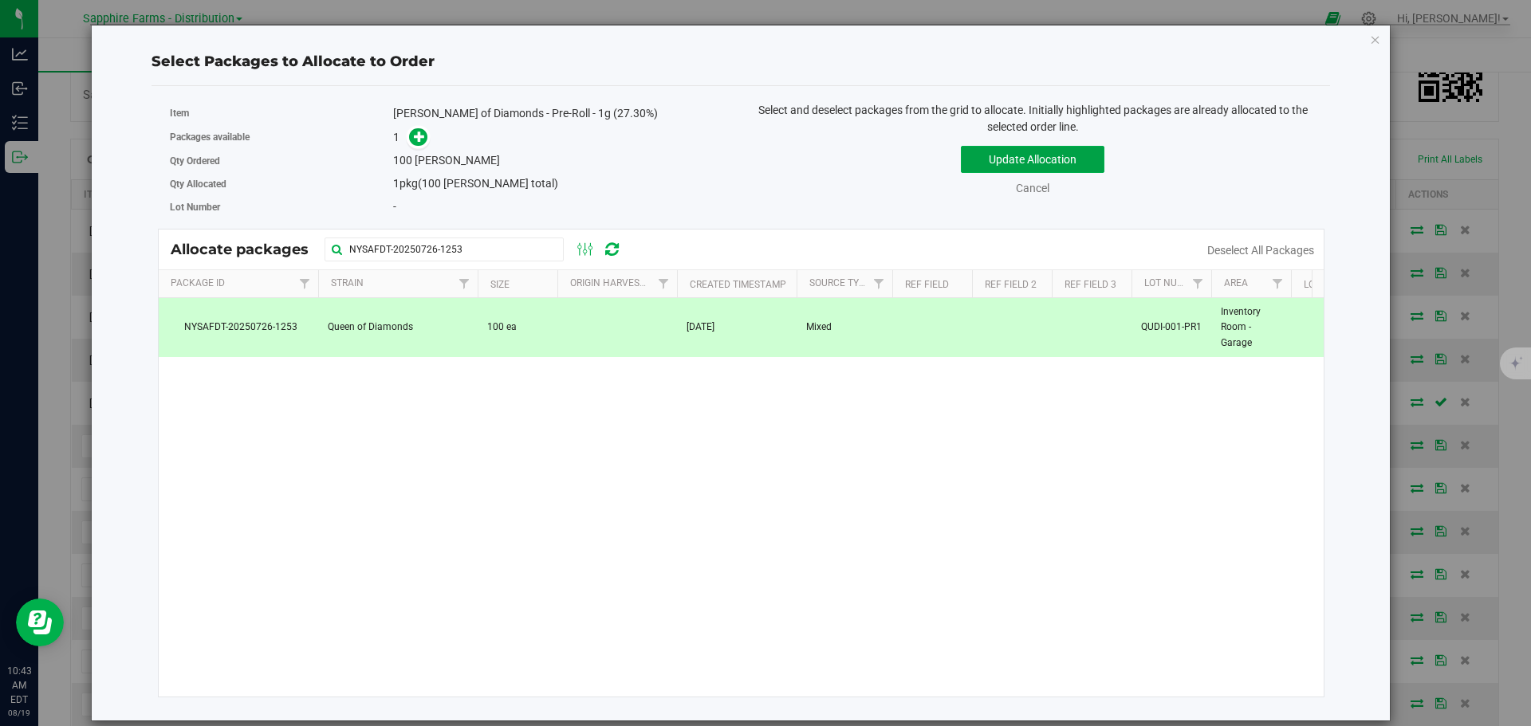
click at [1032, 156] on button "Update Allocation" at bounding box center [1033, 159] width 144 height 27
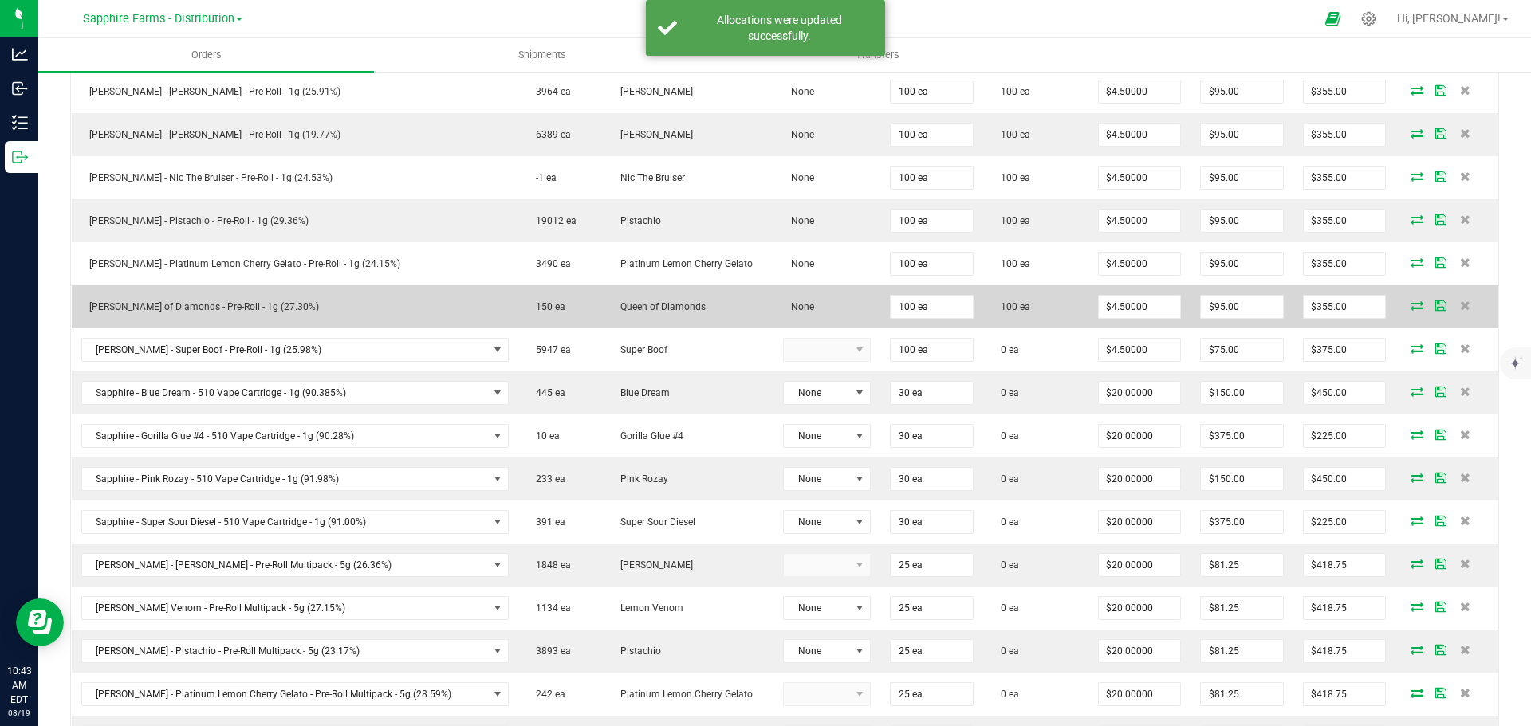
scroll to position [480, 0]
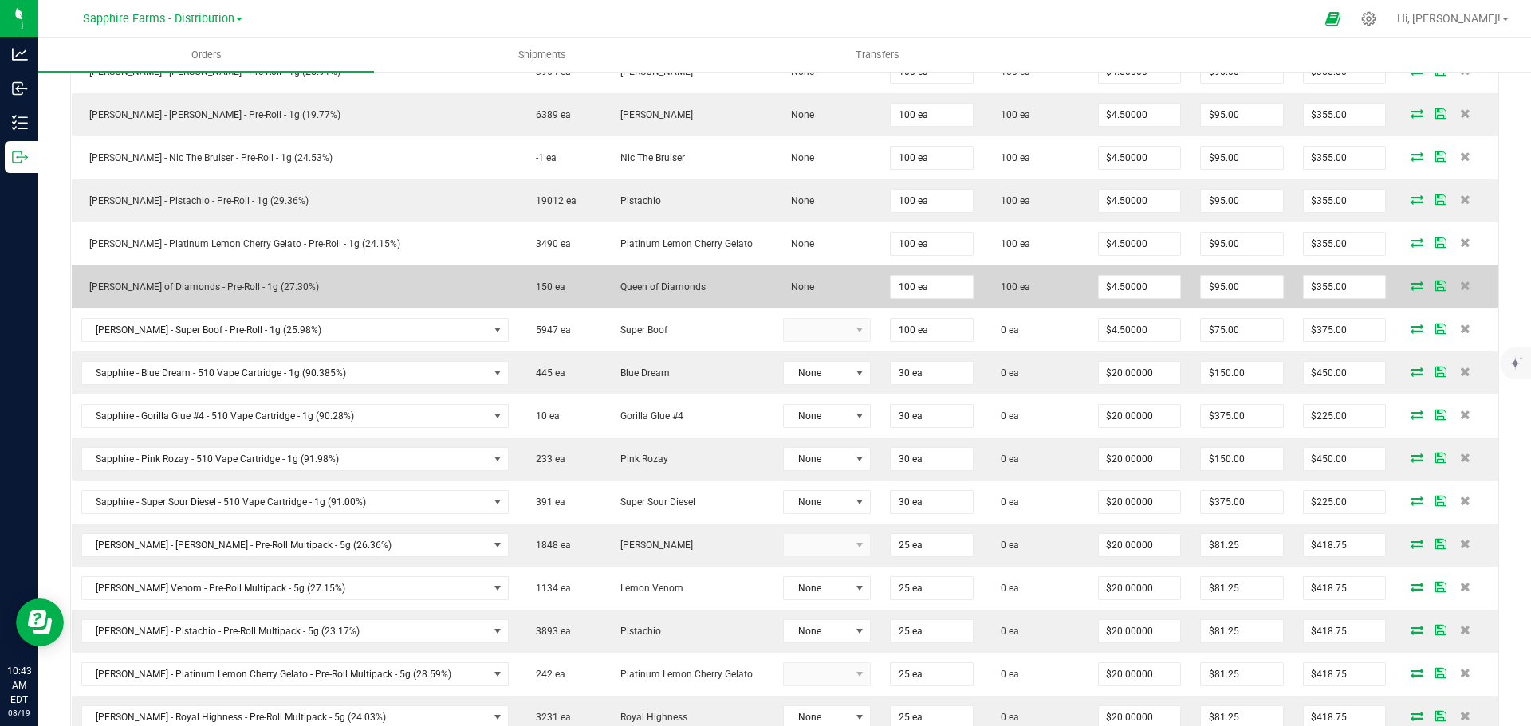
click at [1432, 288] on span at bounding box center [1441, 286] width 24 height 10
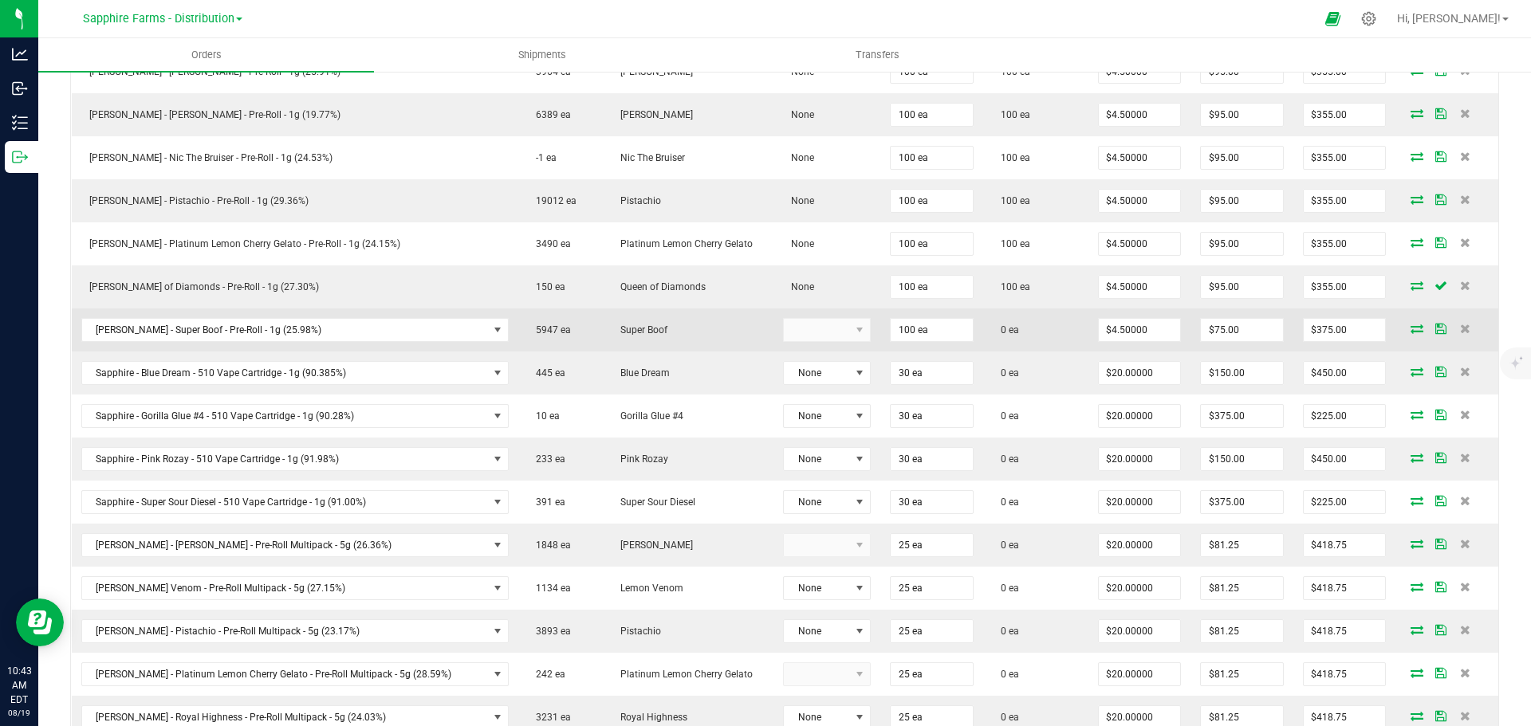
click at [1410, 332] on icon at bounding box center [1416, 329] width 13 height 10
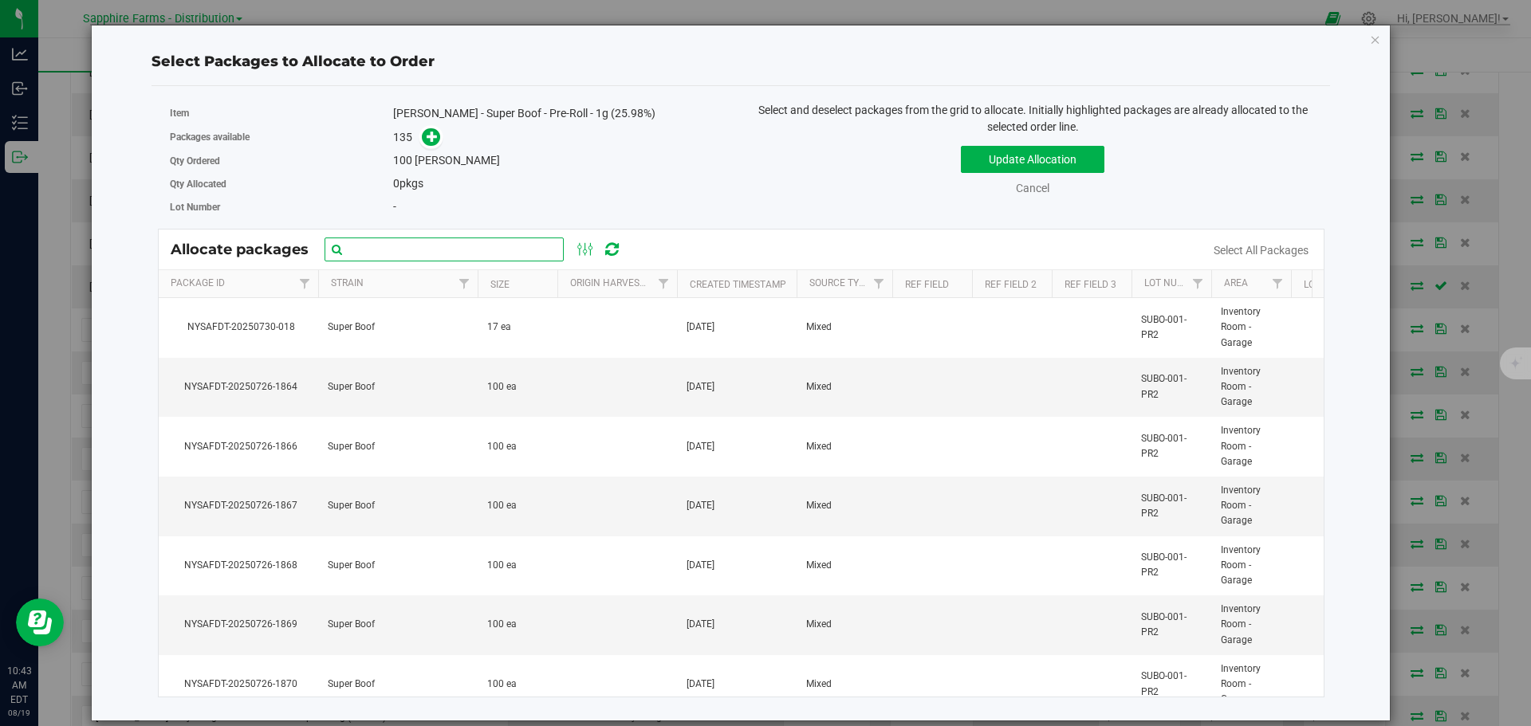
click at [440, 249] on input "text" at bounding box center [444, 250] width 239 height 24
paste input "NYSAFDT-20250726-1751"
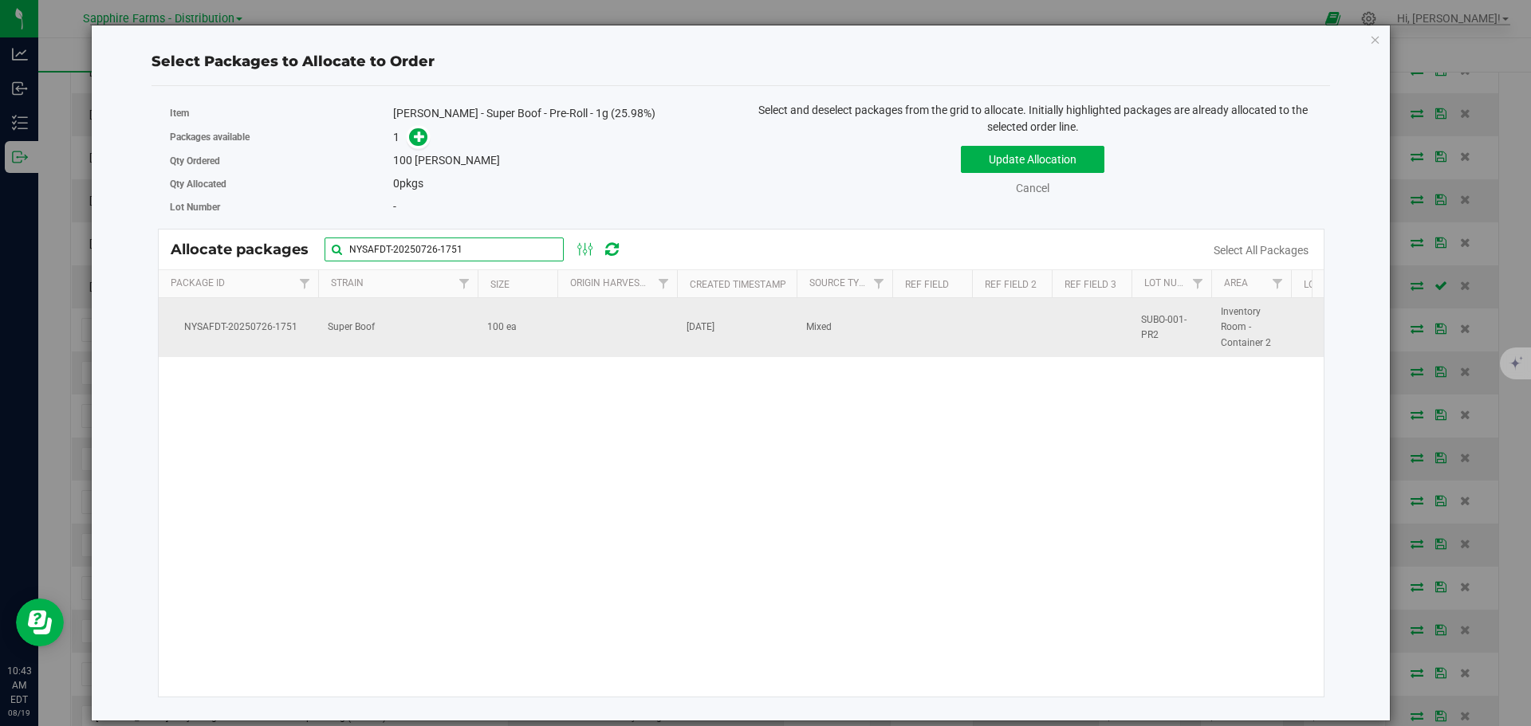
type input "NYSAFDT-20250726-1751"
click at [599, 326] on td at bounding box center [617, 327] width 120 height 59
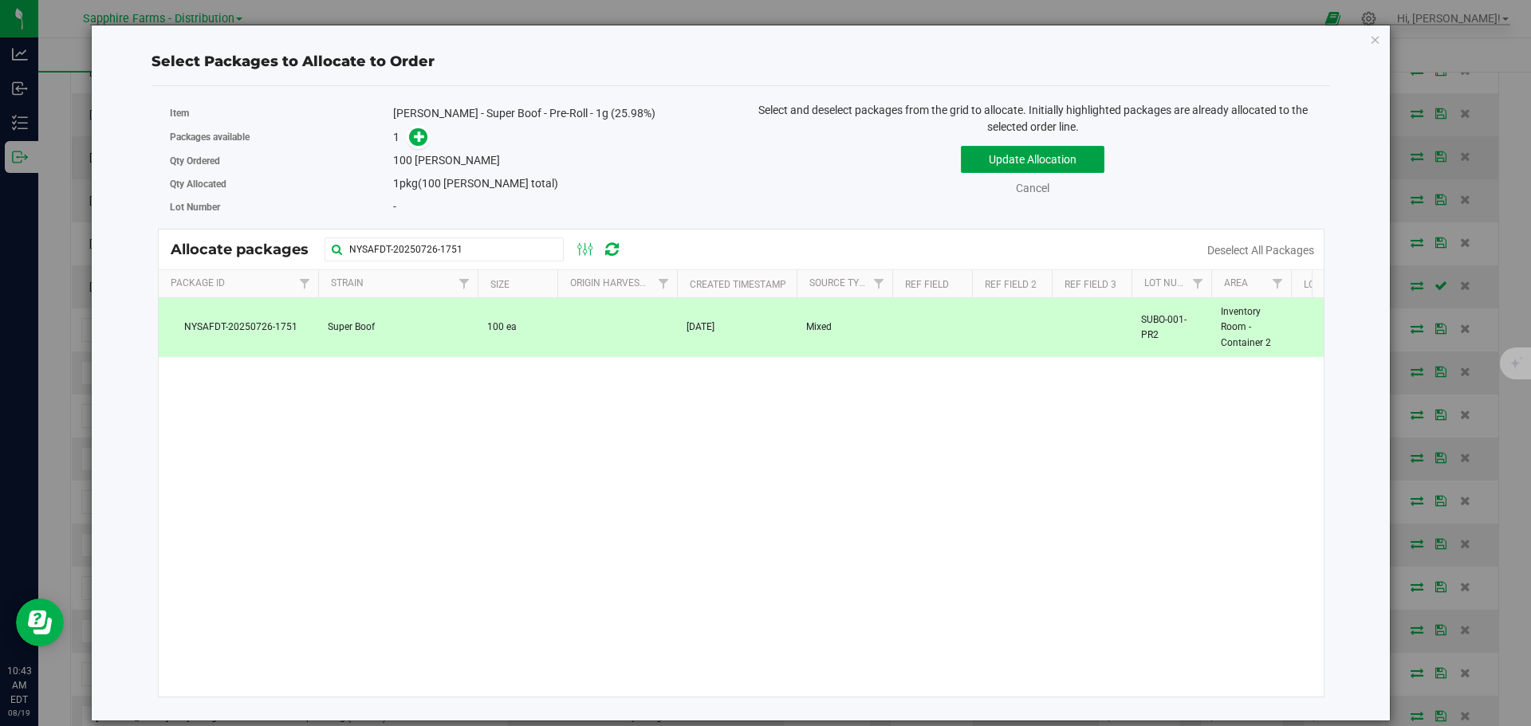
click at [988, 167] on button "Update Allocation" at bounding box center [1033, 159] width 144 height 27
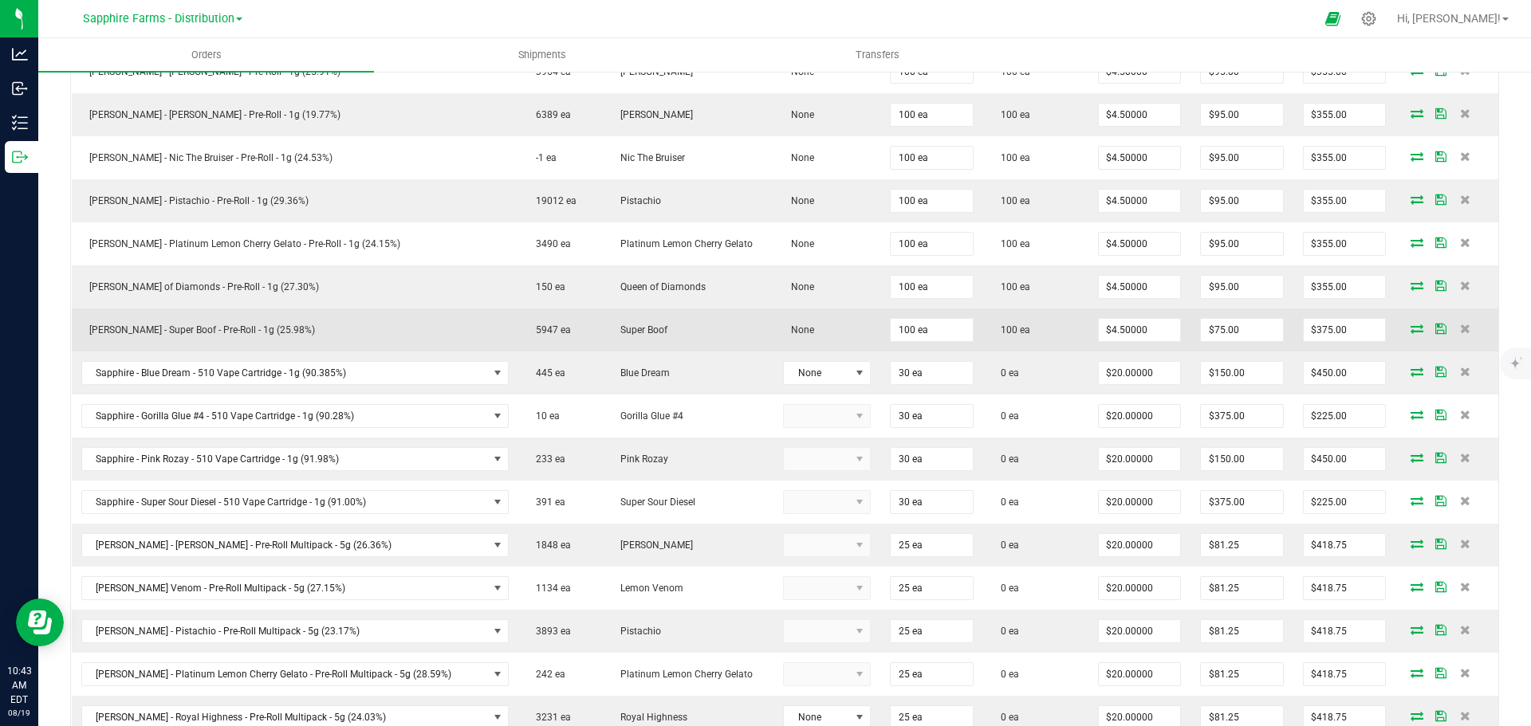
click at [1435, 328] on icon at bounding box center [1440, 329] width 11 height 10
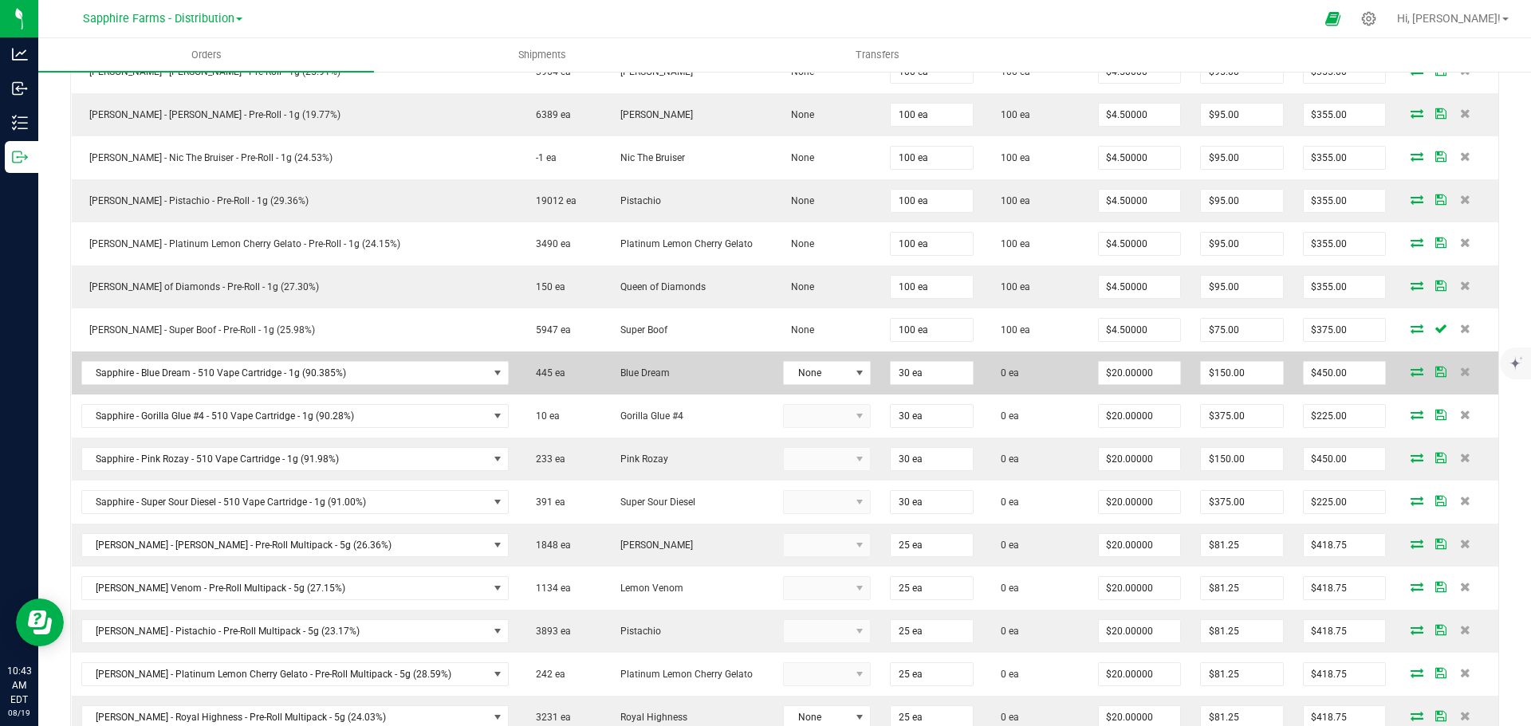
click at [1410, 370] on icon at bounding box center [1416, 372] width 13 height 10
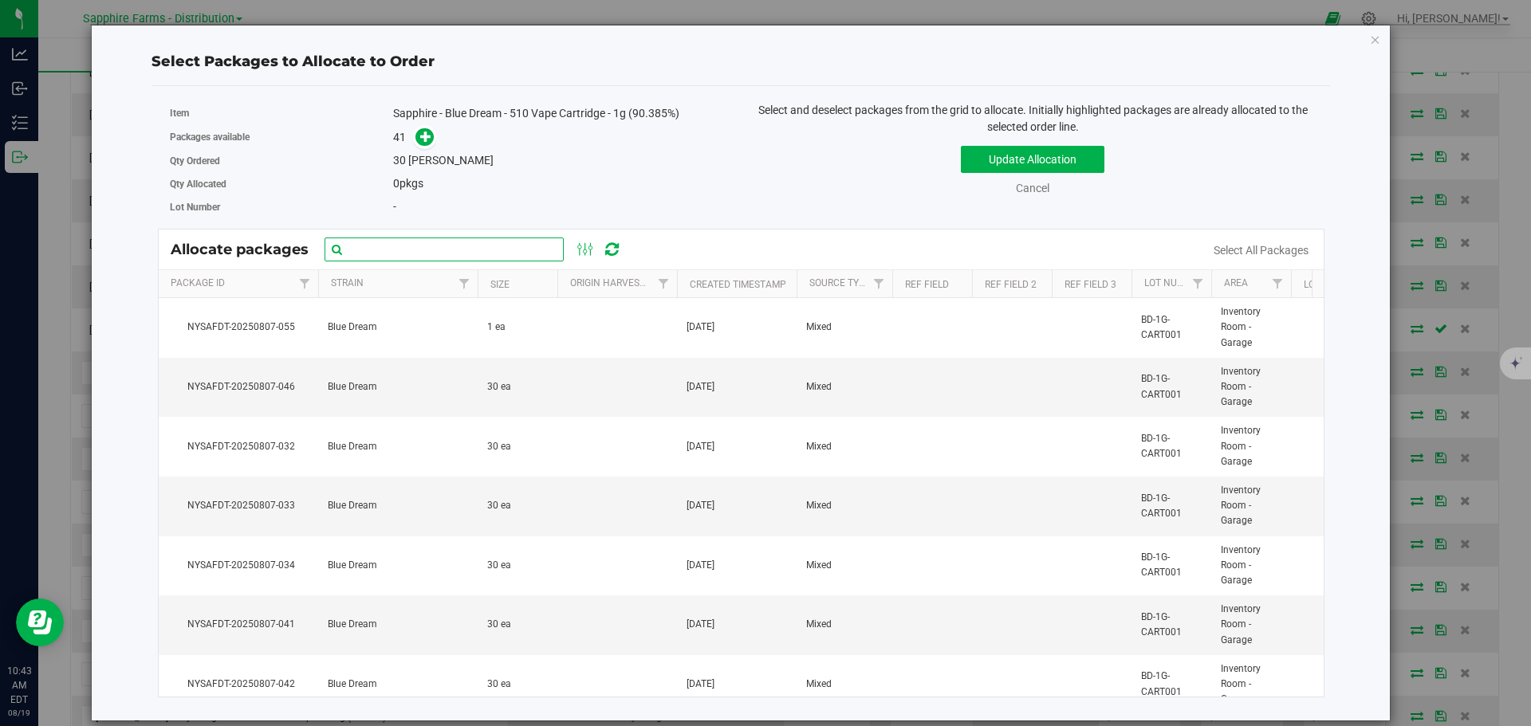
click at [451, 250] on input "text" at bounding box center [444, 250] width 239 height 24
paste input "NYSAFDT-20250807-041"
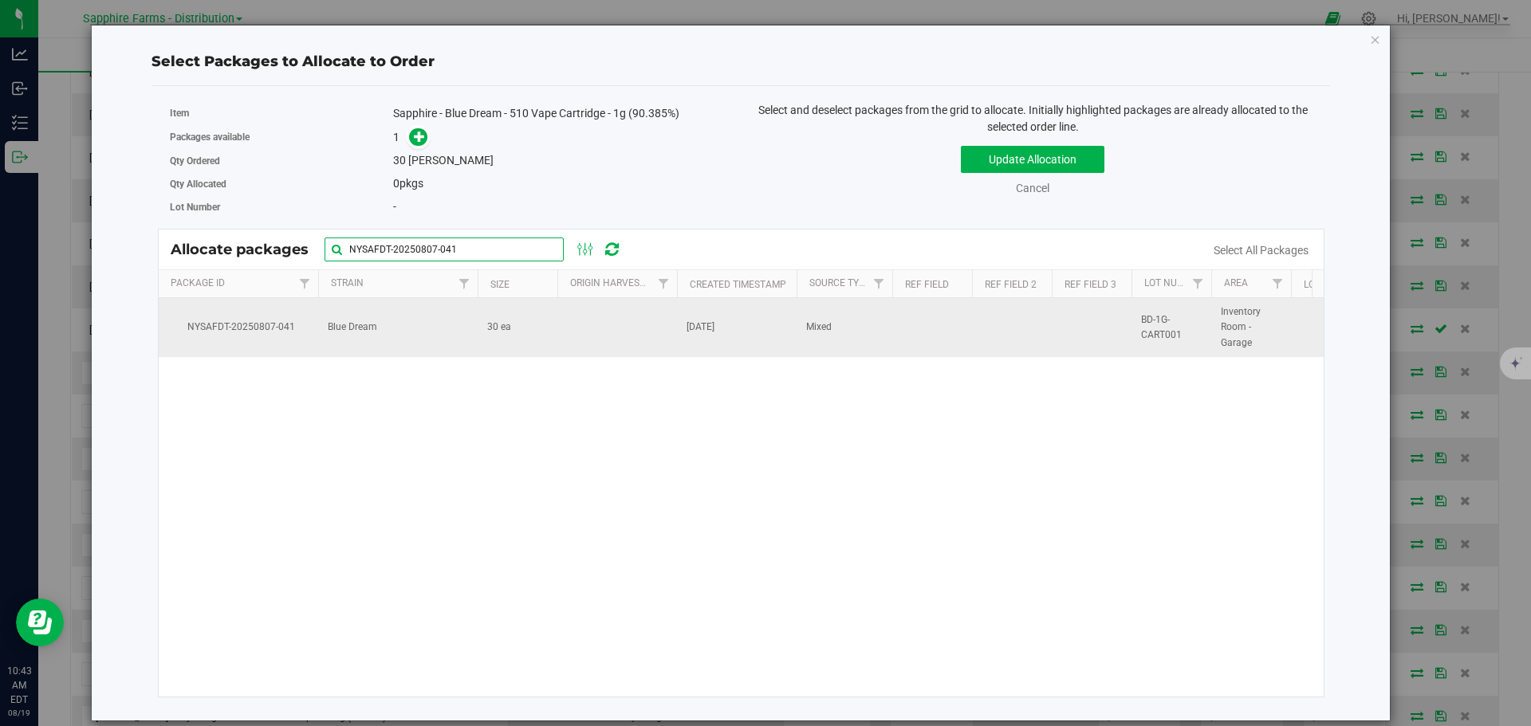
type input "NYSAFDT-20250807-041"
click at [612, 317] on td at bounding box center [617, 327] width 120 height 59
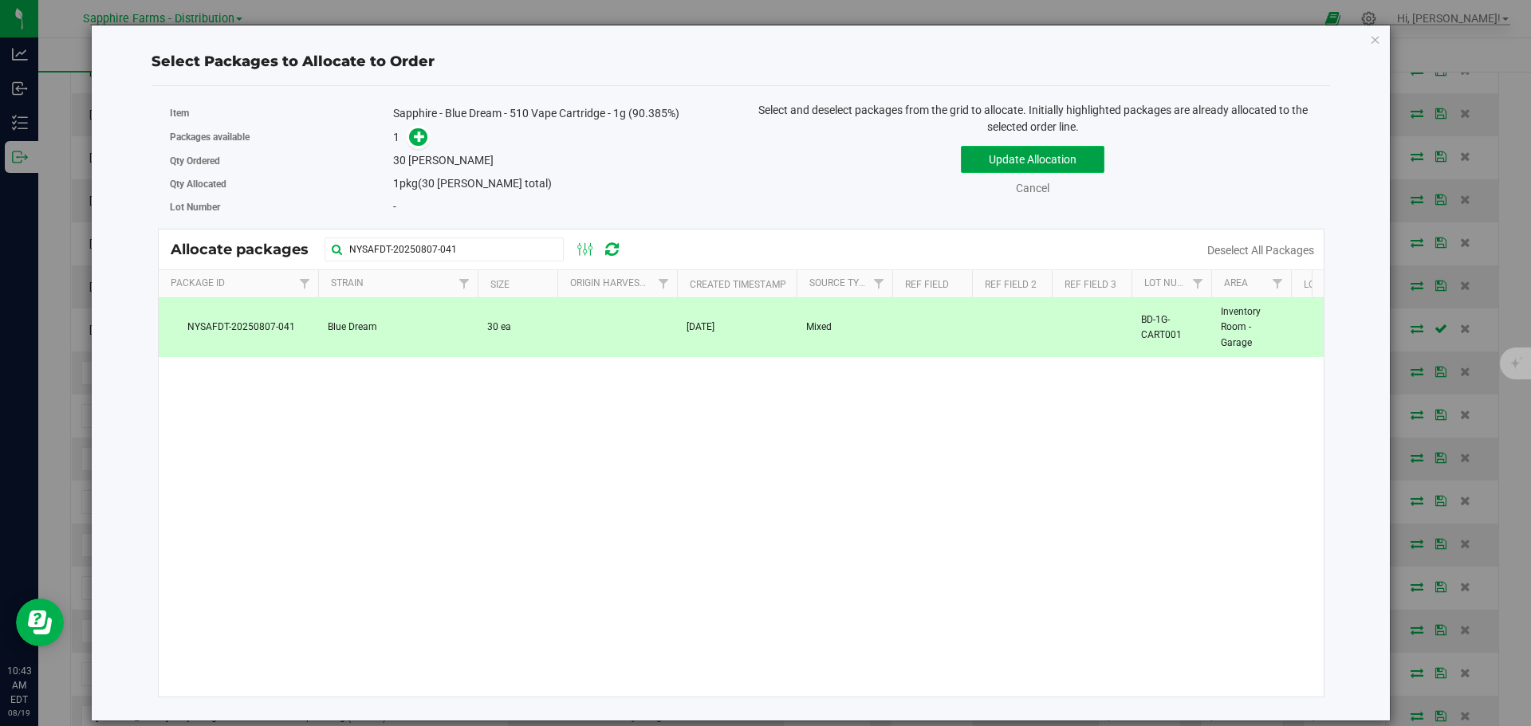
click at [1000, 158] on button "Update Allocation" at bounding box center [1033, 159] width 144 height 27
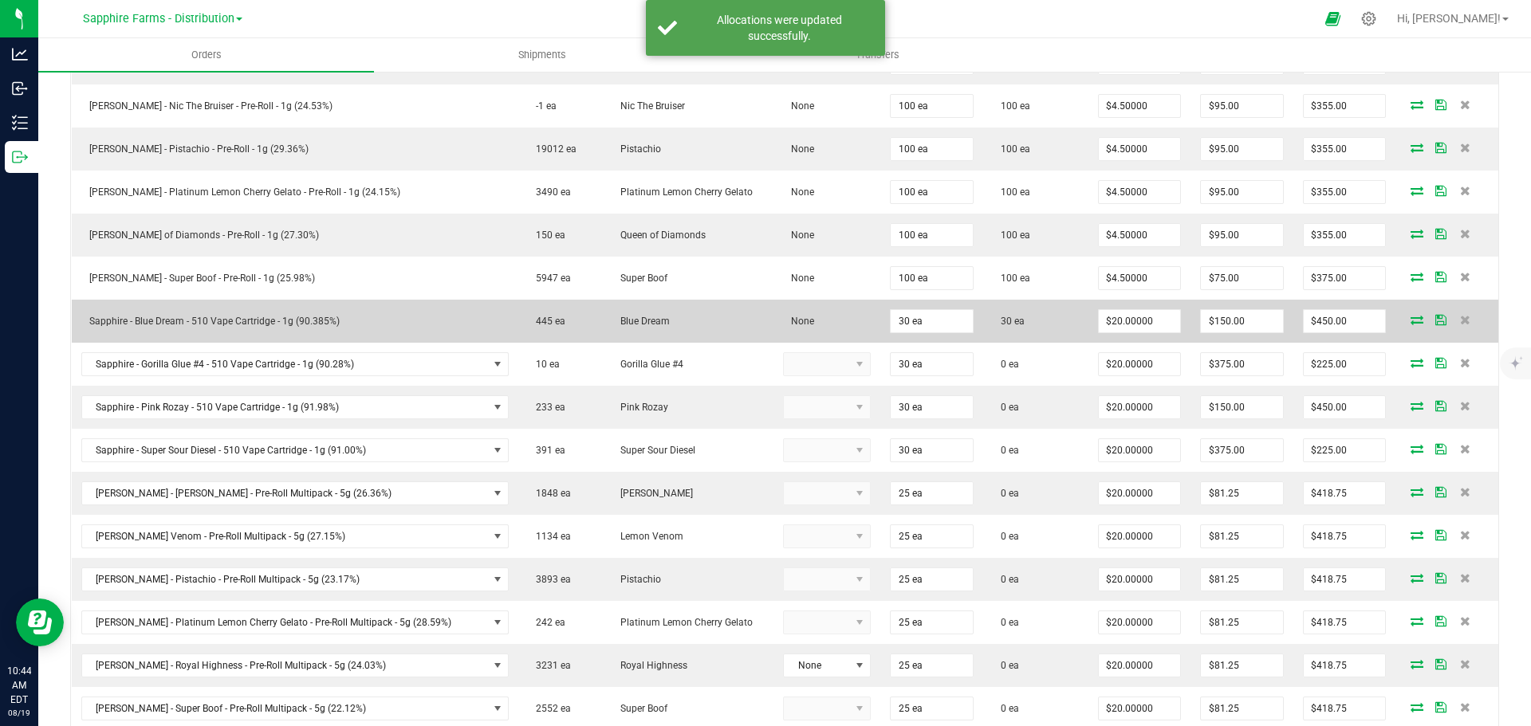
scroll to position [560, 0]
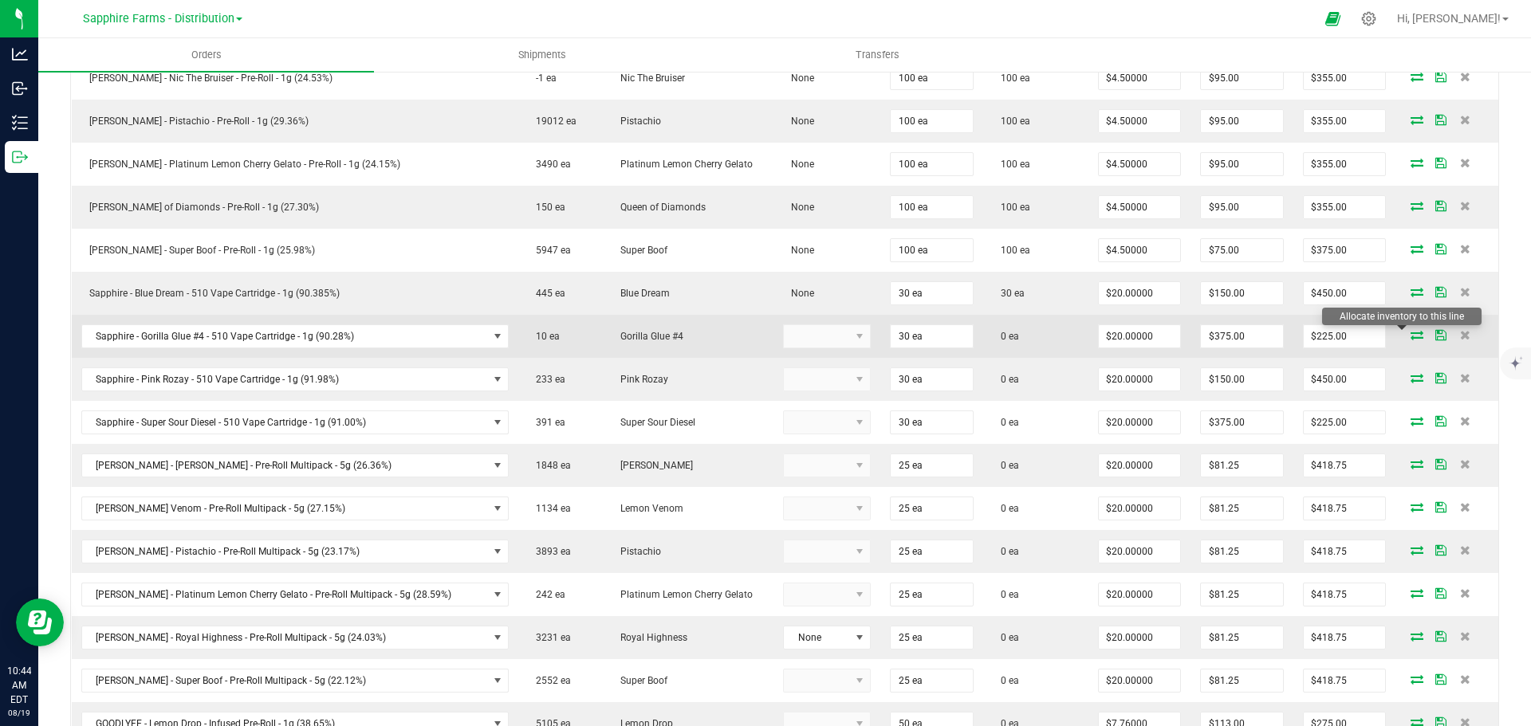
click at [1410, 336] on icon at bounding box center [1416, 335] width 13 height 10
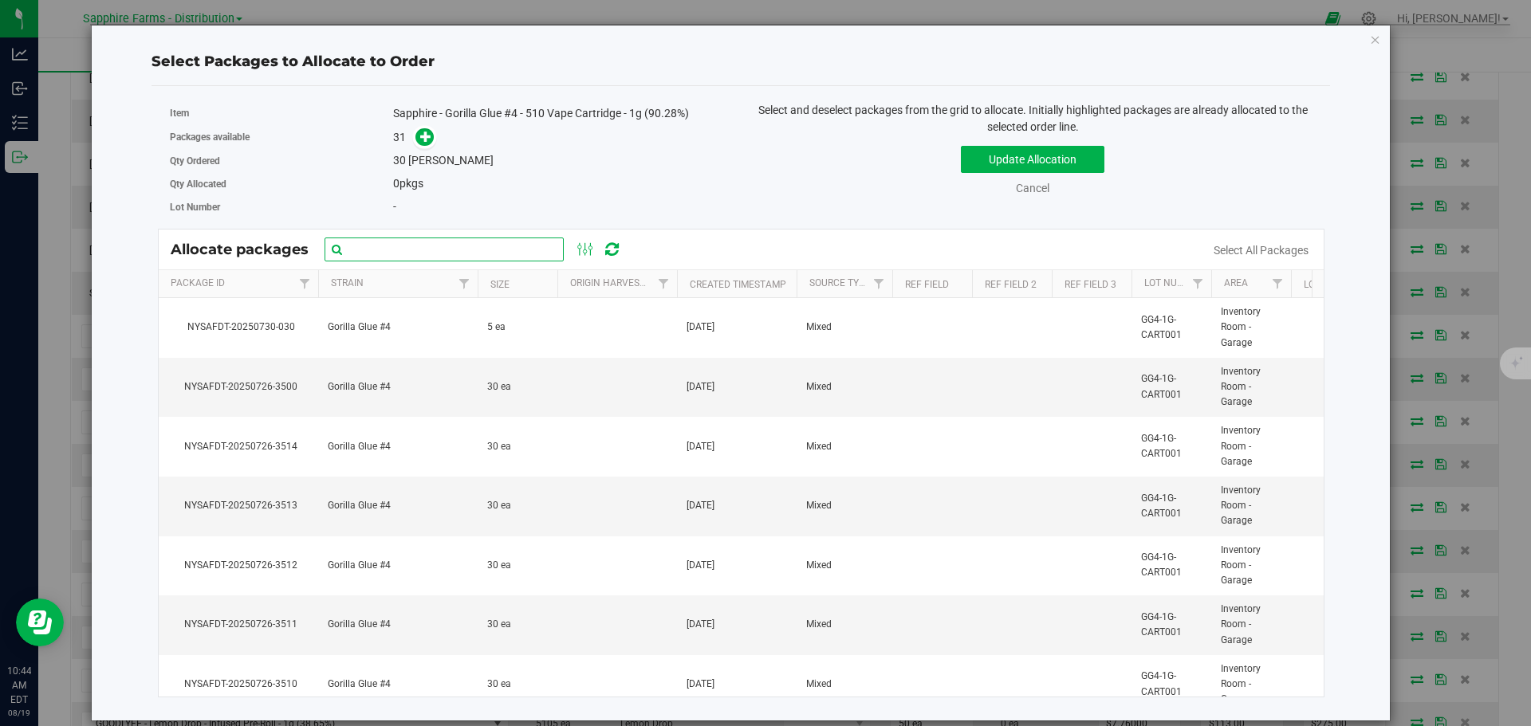
click at [458, 240] on input "text" at bounding box center [444, 250] width 239 height 24
paste input "Nysafdt-20250726-3484"
type input "Nysafdt-20250726-3484"
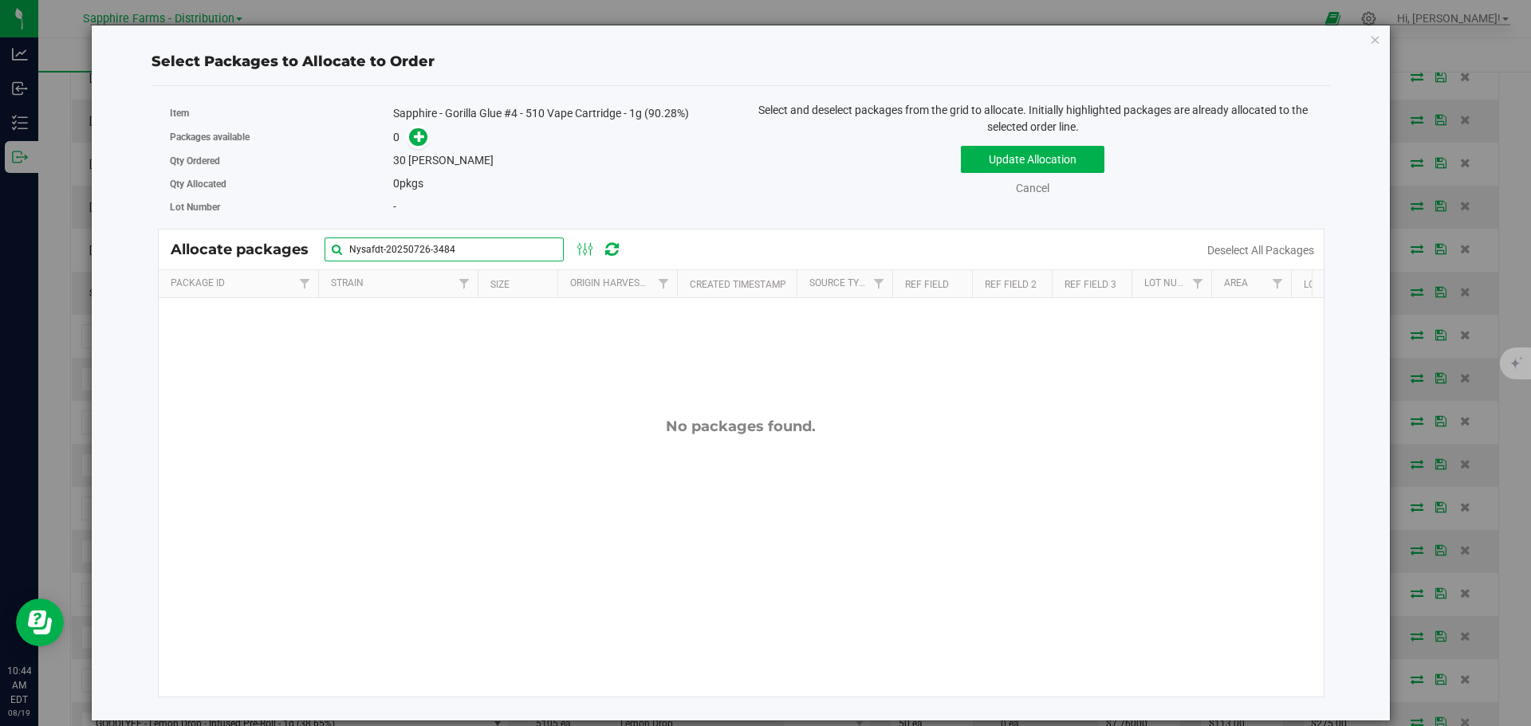
drag, startPoint x: 482, startPoint y: 249, endPoint x: 207, endPoint y: 249, distance: 275.9
click at [207, 249] on div "Allocate packages Nysafdt-20250726-3484" at bounding box center [404, 250] width 466 height 24
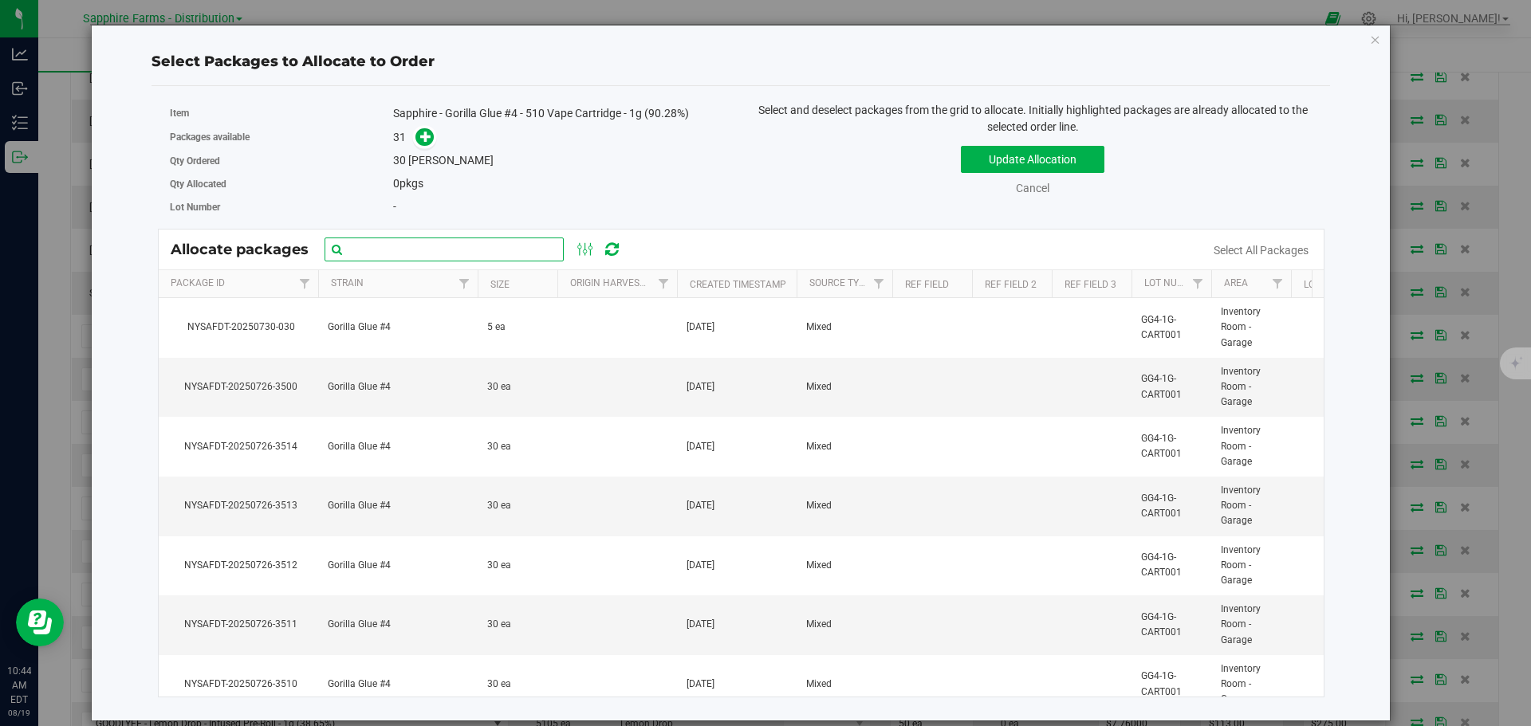
click at [516, 254] on input "text" at bounding box center [444, 250] width 239 height 24
paste input "Nysafdt-20250726-3485"
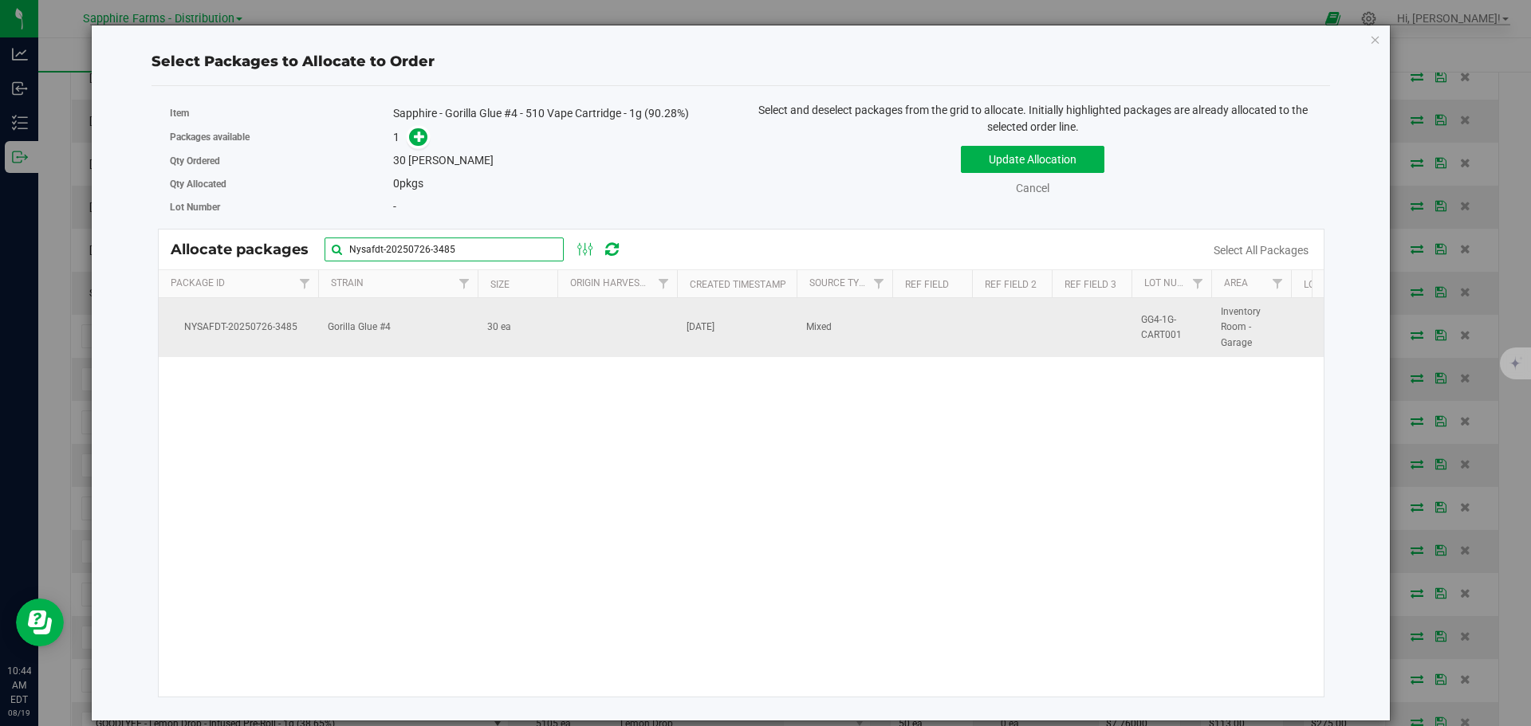
type input "Nysafdt-20250726-3485"
click at [604, 329] on td at bounding box center [617, 327] width 120 height 59
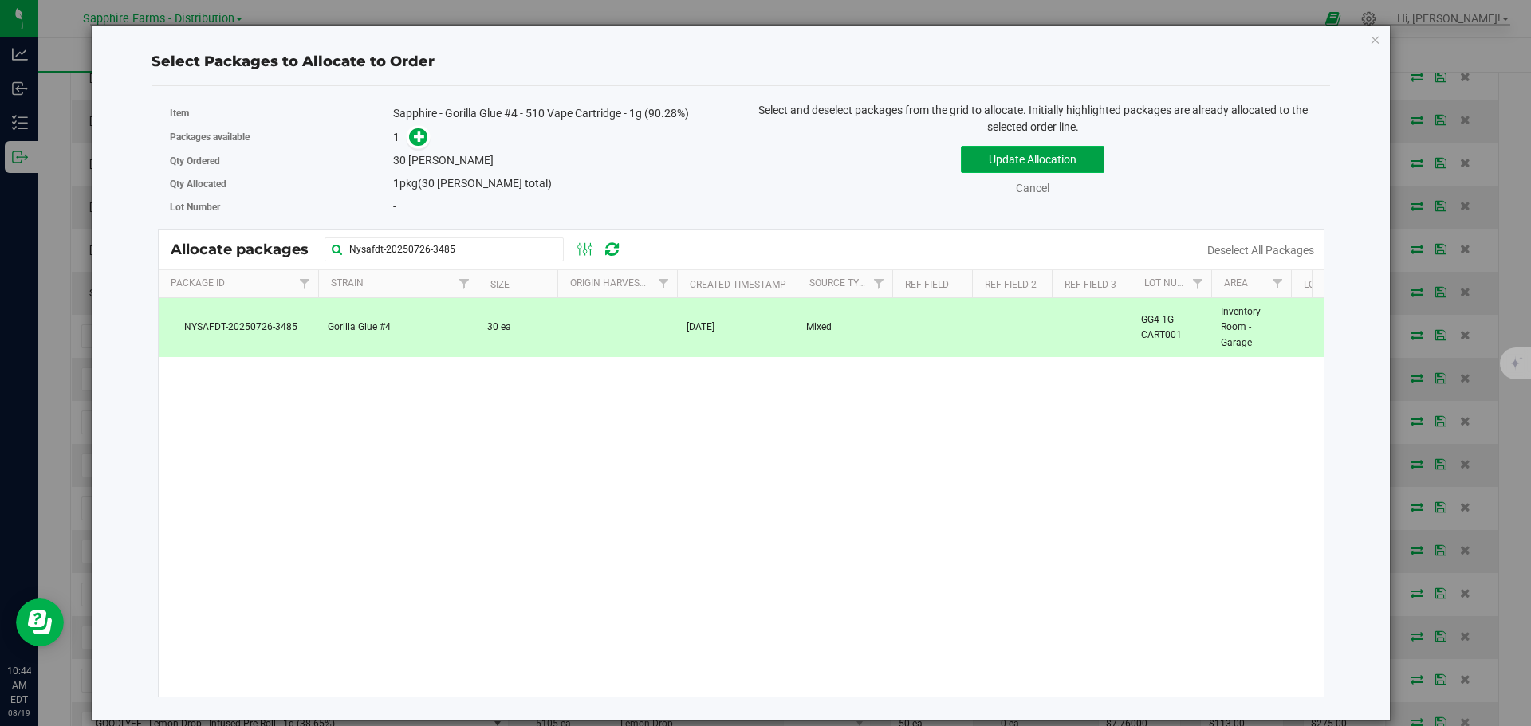
click at [994, 168] on button "Update Allocation" at bounding box center [1033, 159] width 144 height 27
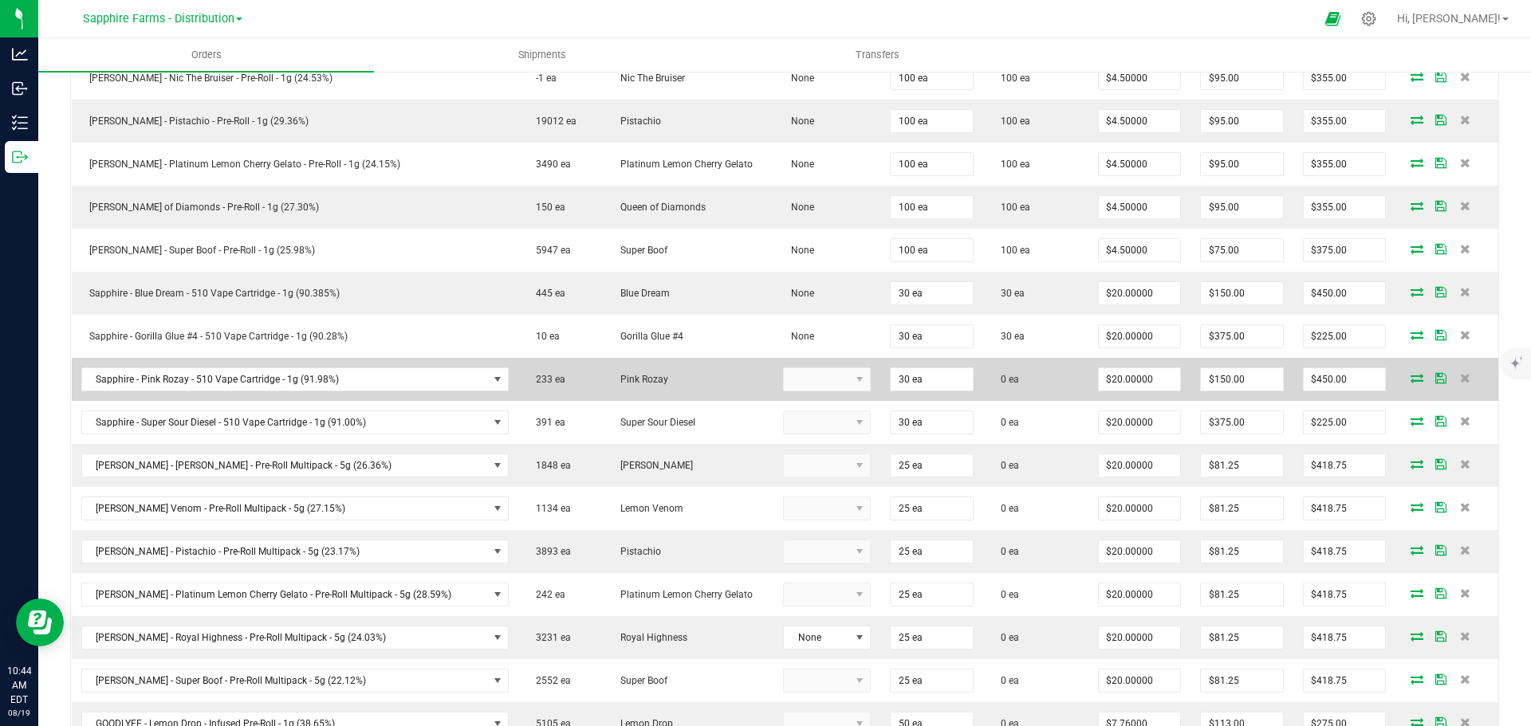
click at [1408, 379] on span at bounding box center [1417, 378] width 24 height 10
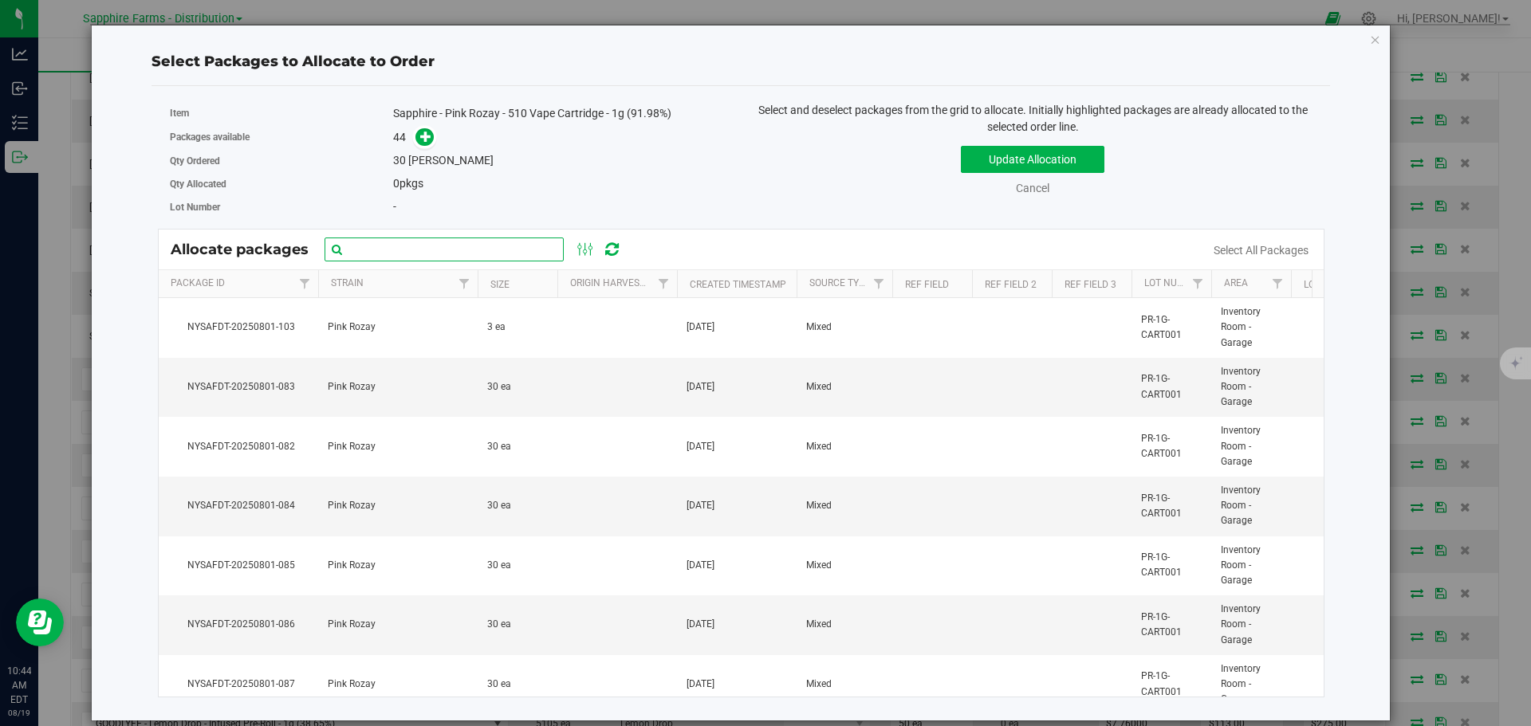
click at [382, 250] on input "text" at bounding box center [444, 250] width 239 height 24
paste input "Nysafdt-20250726-3668"
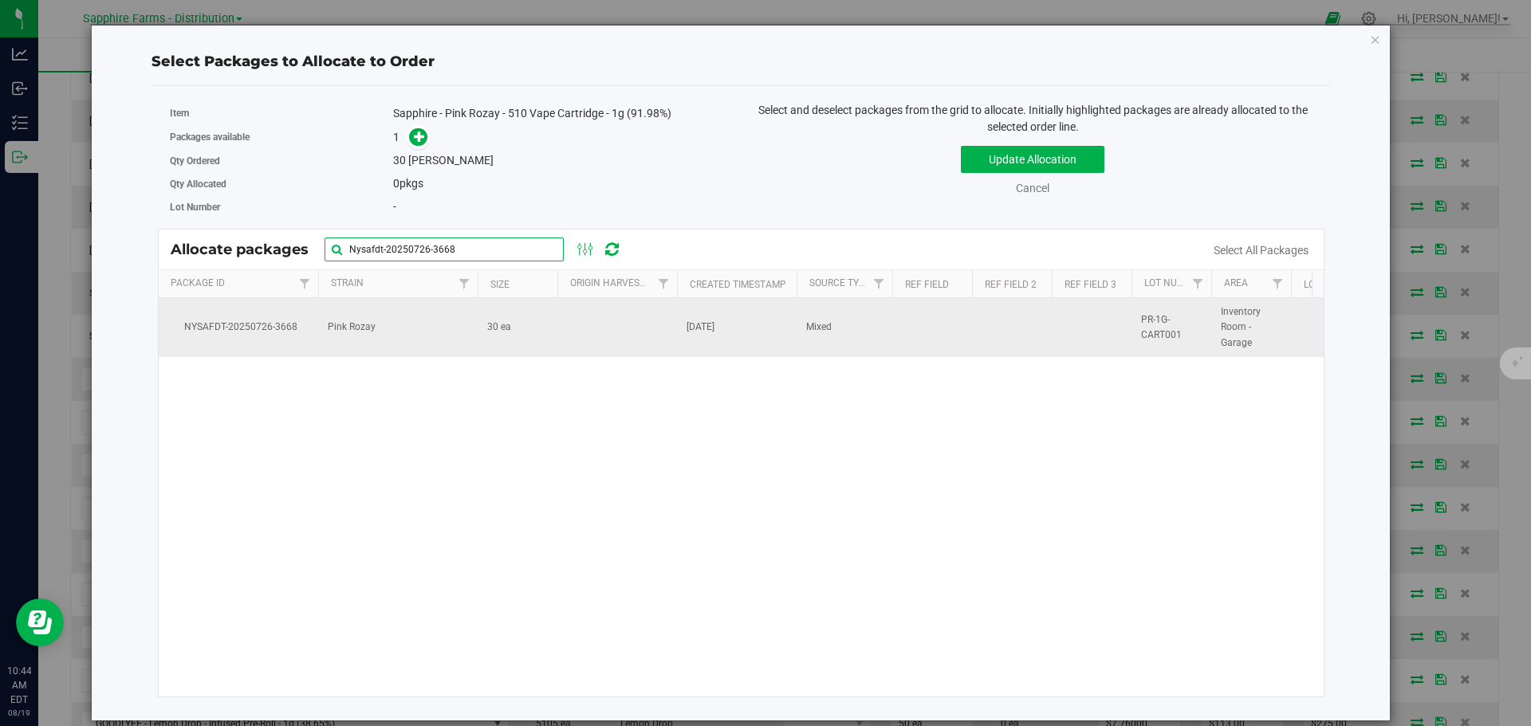
type input "Nysafdt-20250726-3668"
click at [525, 326] on td "30 ea" at bounding box center [518, 327] width 80 height 59
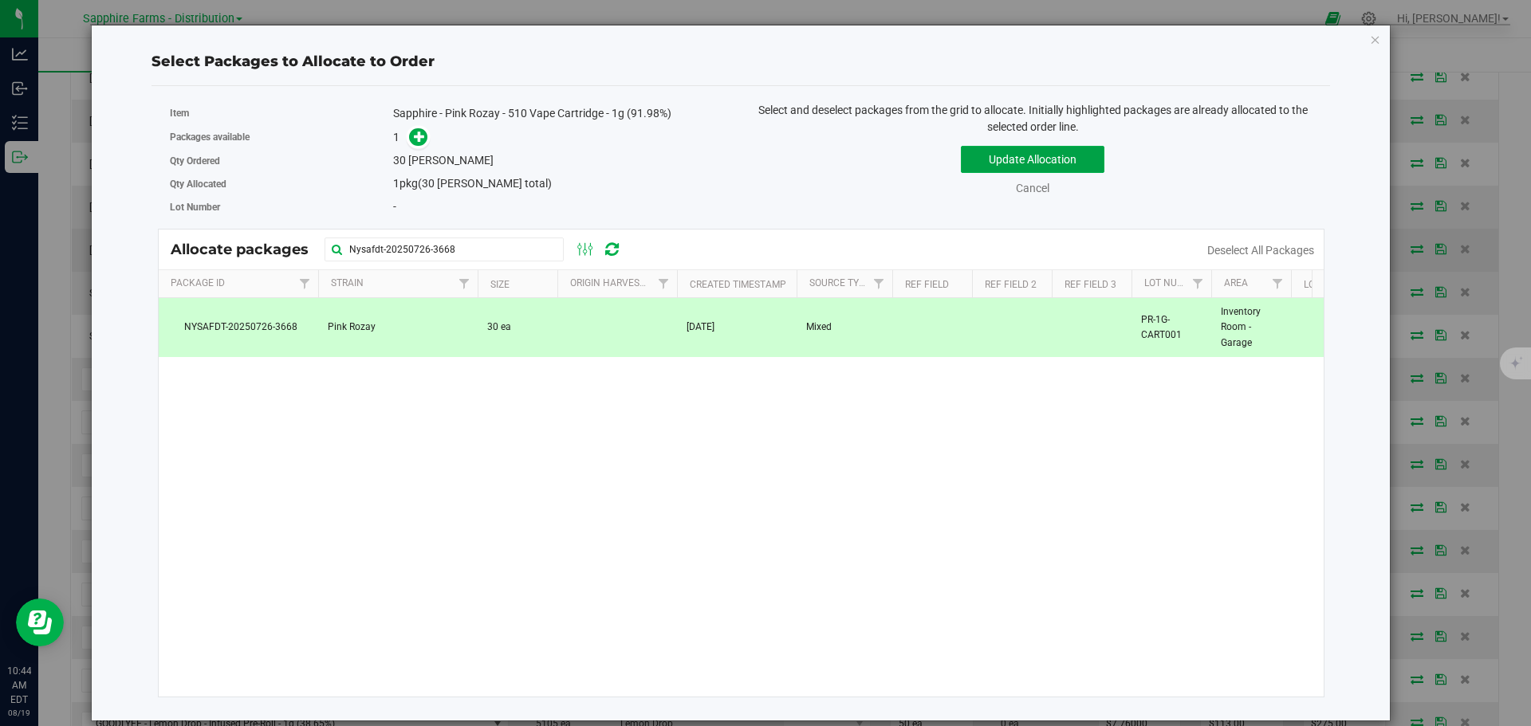
drag, startPoint x: 1021, startPoint y: 159, endPoint x: 730, endPoint y: 233, distance: 300.1
click at [1018, 160] on button "Update Allocation" at bounding box center [1033, 159] width 144 height 27
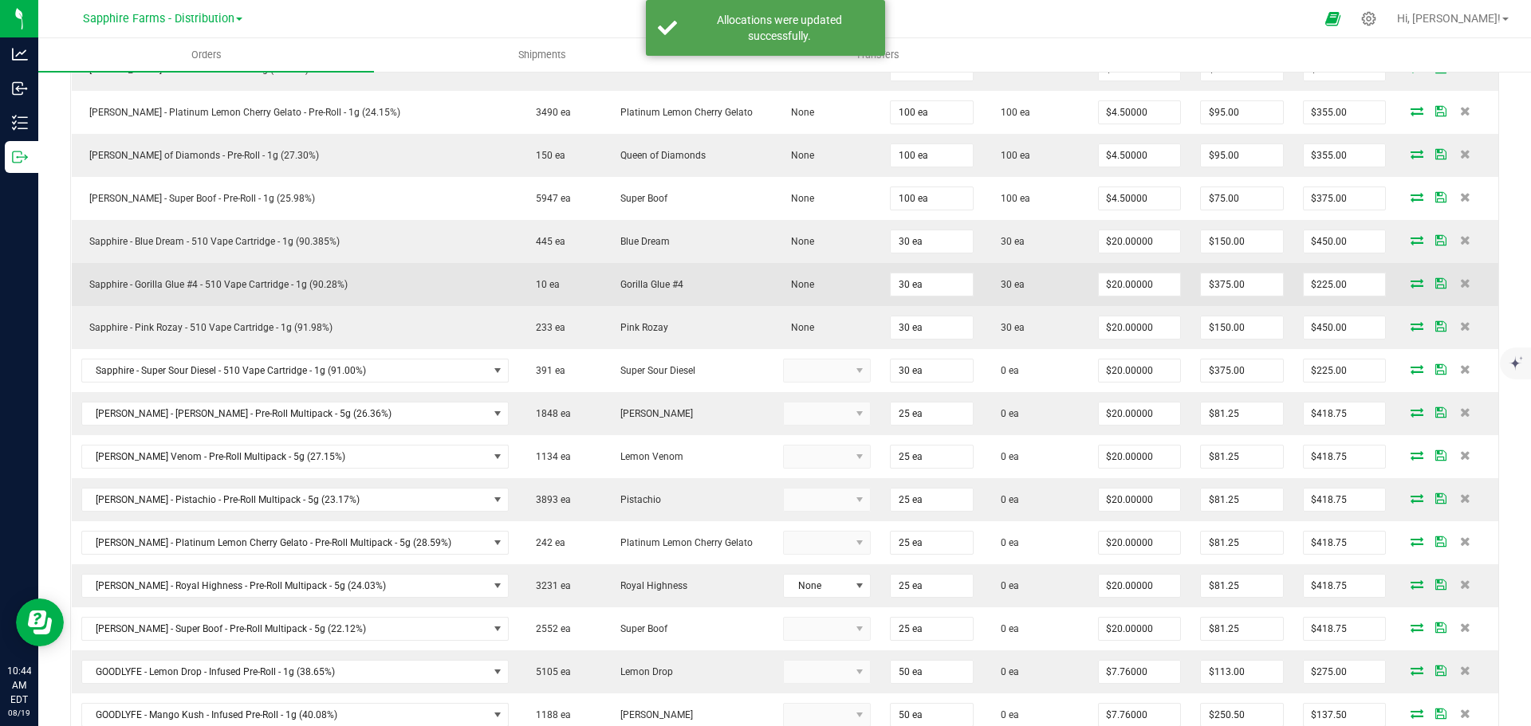
scroll to position [639, 0]
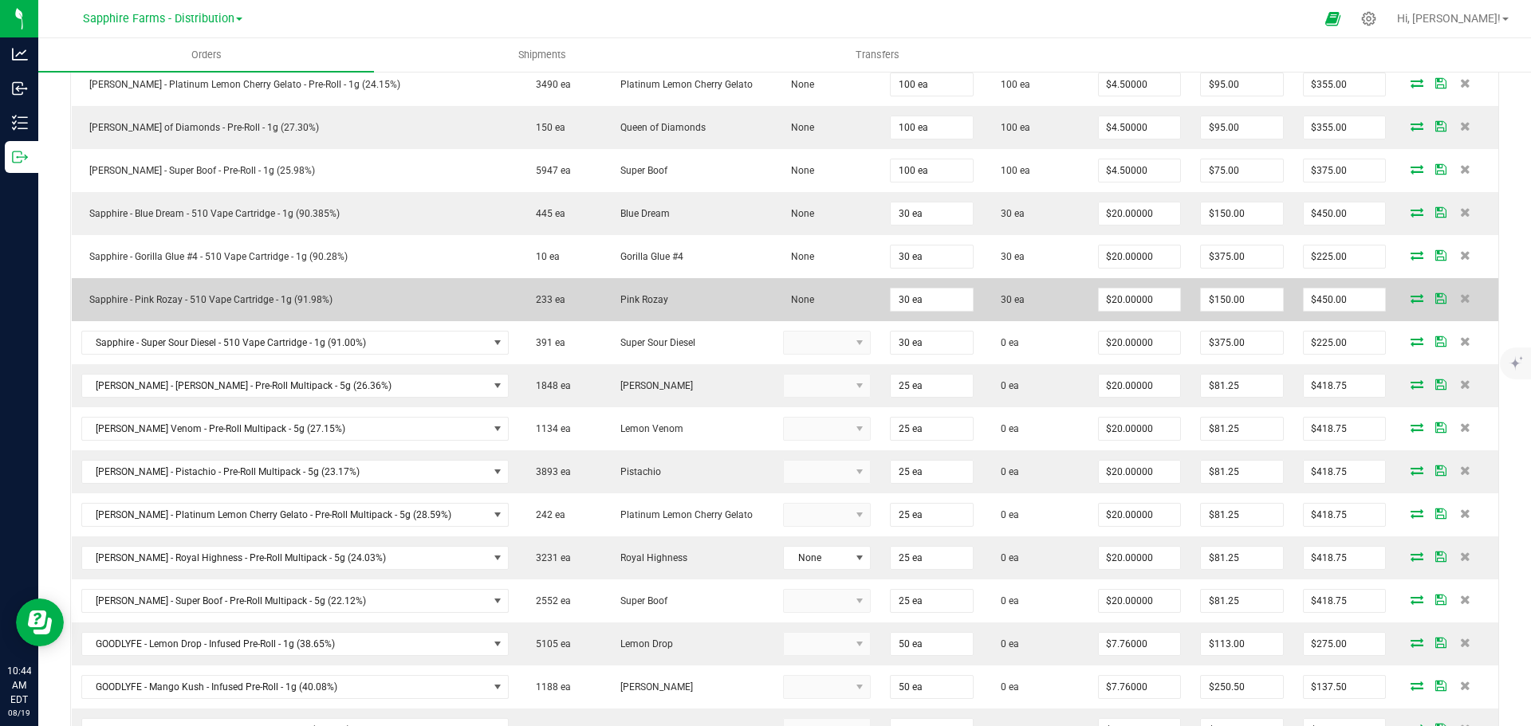
click at [1435, 295] on icon at bounding box center [1440, 298] width 11 height 10
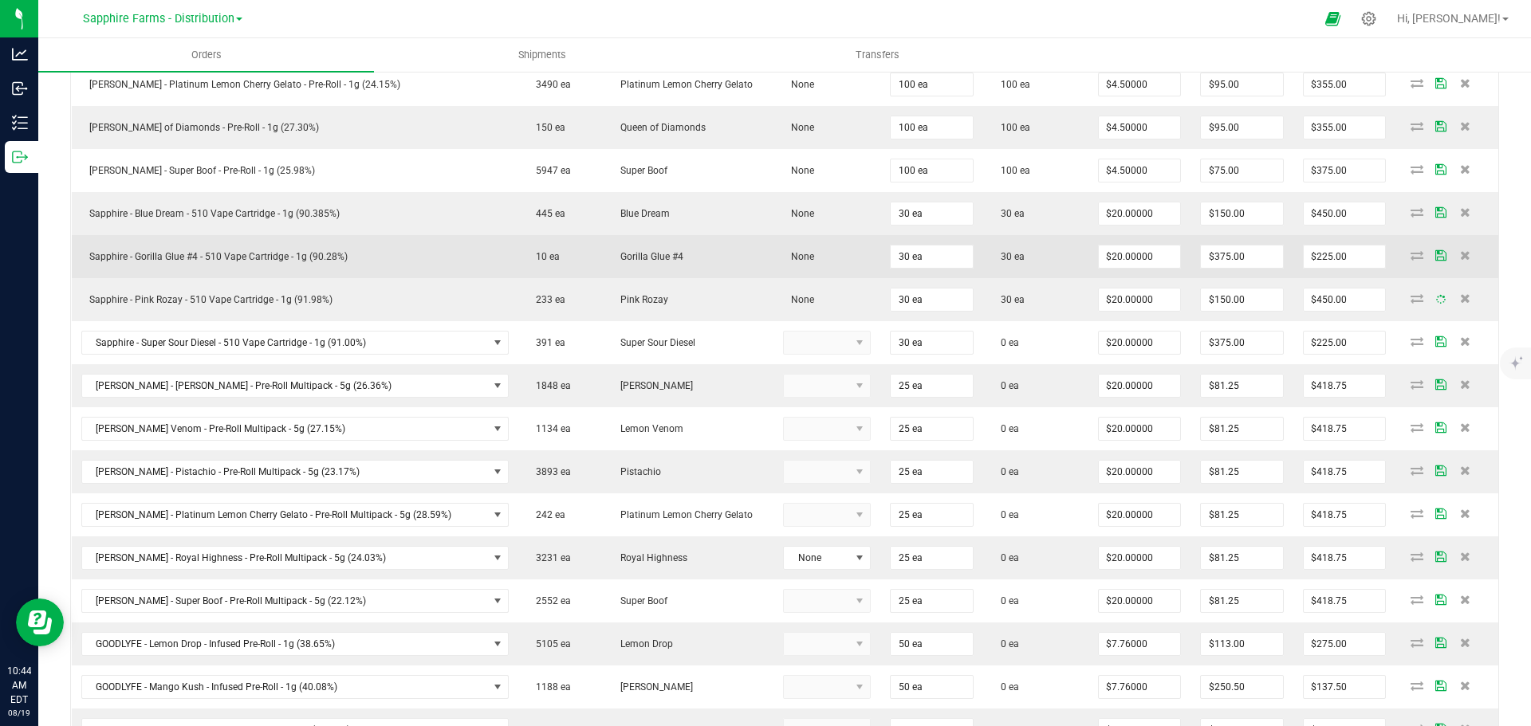
click at [1435, 258] on icon at bounding box center [1440, 255] width 11 height 10
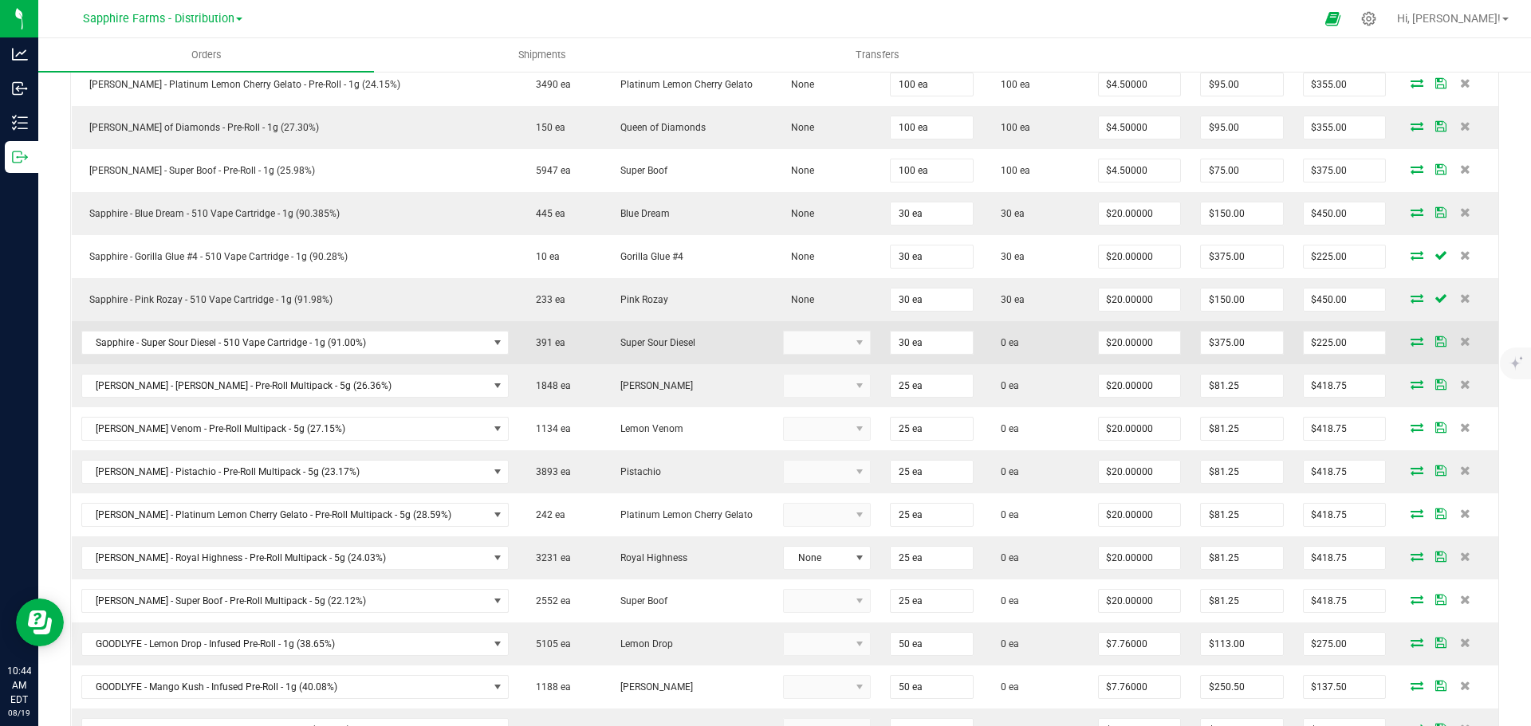
click at [1410, 340] on icon at bounding box center [1416, 341] width 13 height 10
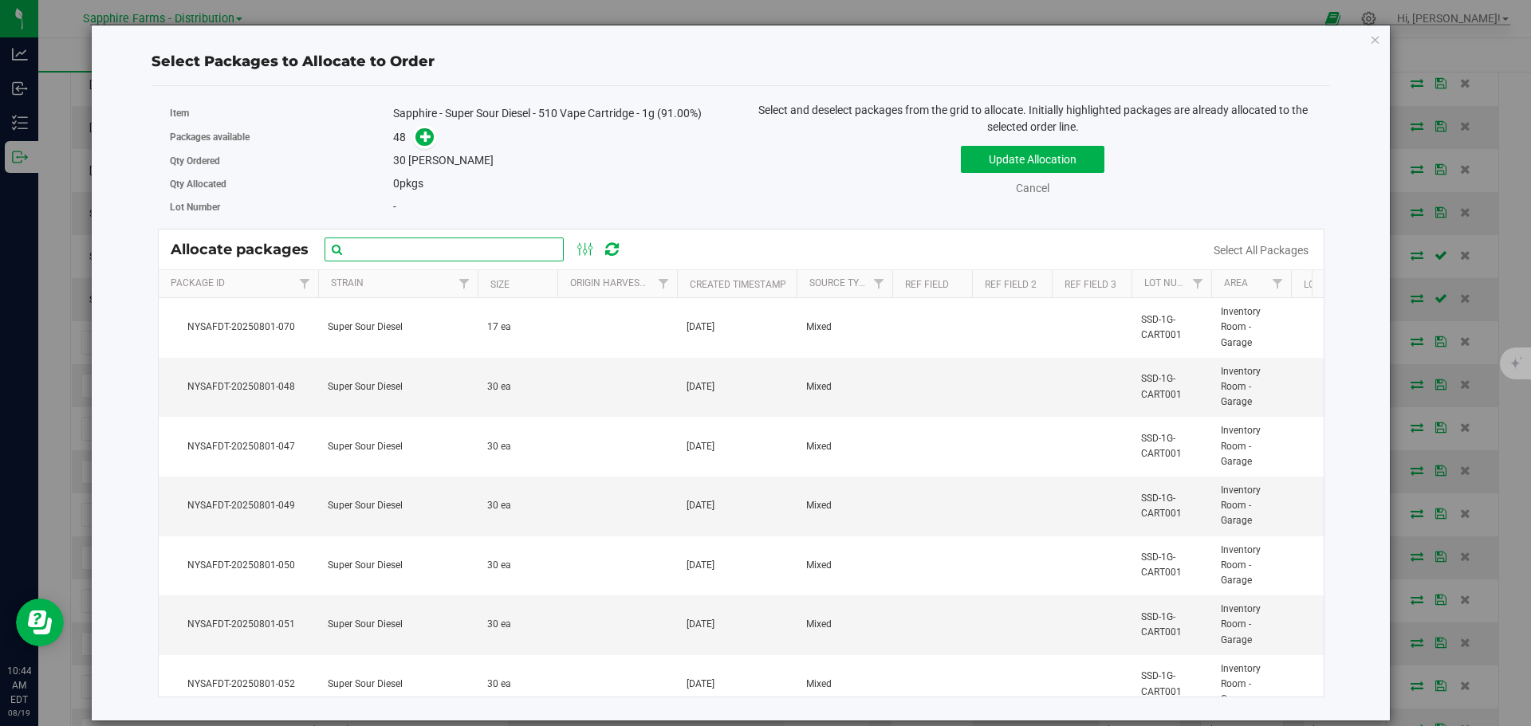
click at [481, 246] on input "text" at bounding box center [444, 250] width 239 height 24
paste input "NYSAFDT-20250726-3654"
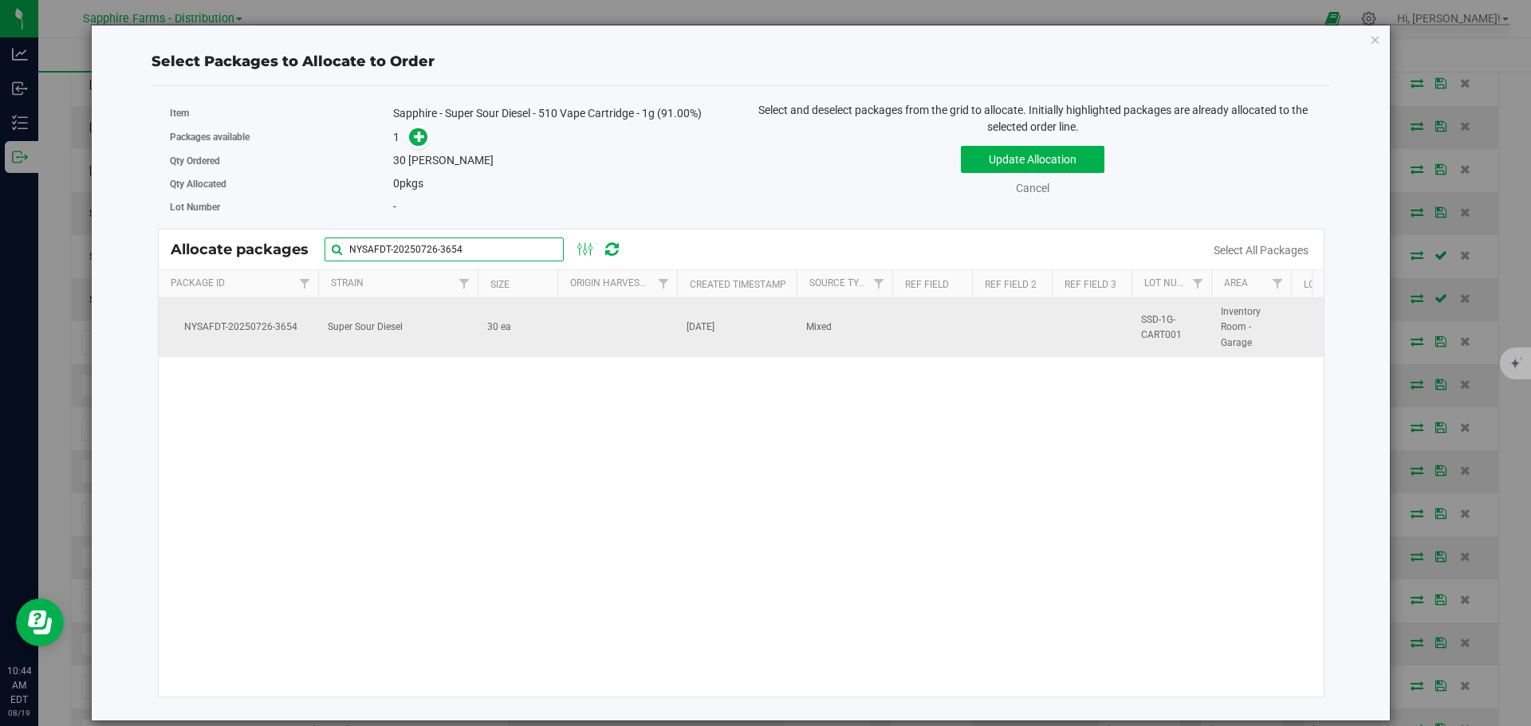
type input "NYSAFDT-20250726-3654"
click at [532, 322] on td "30 ea" at bounding box center [518, 327] width 80 height 59
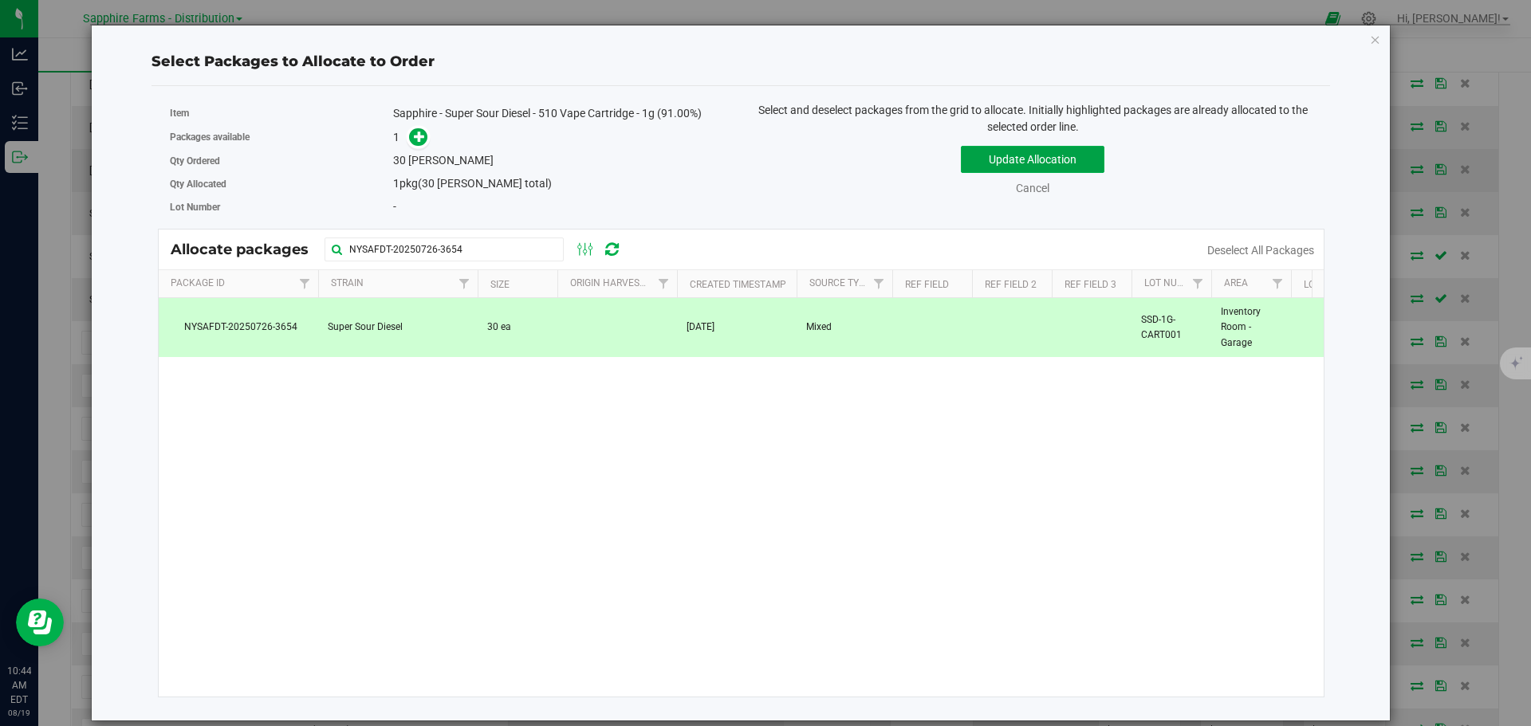
click at [980, 158] on button "Update Allocation" at bounding box center [1033, 159] width 144 height 27
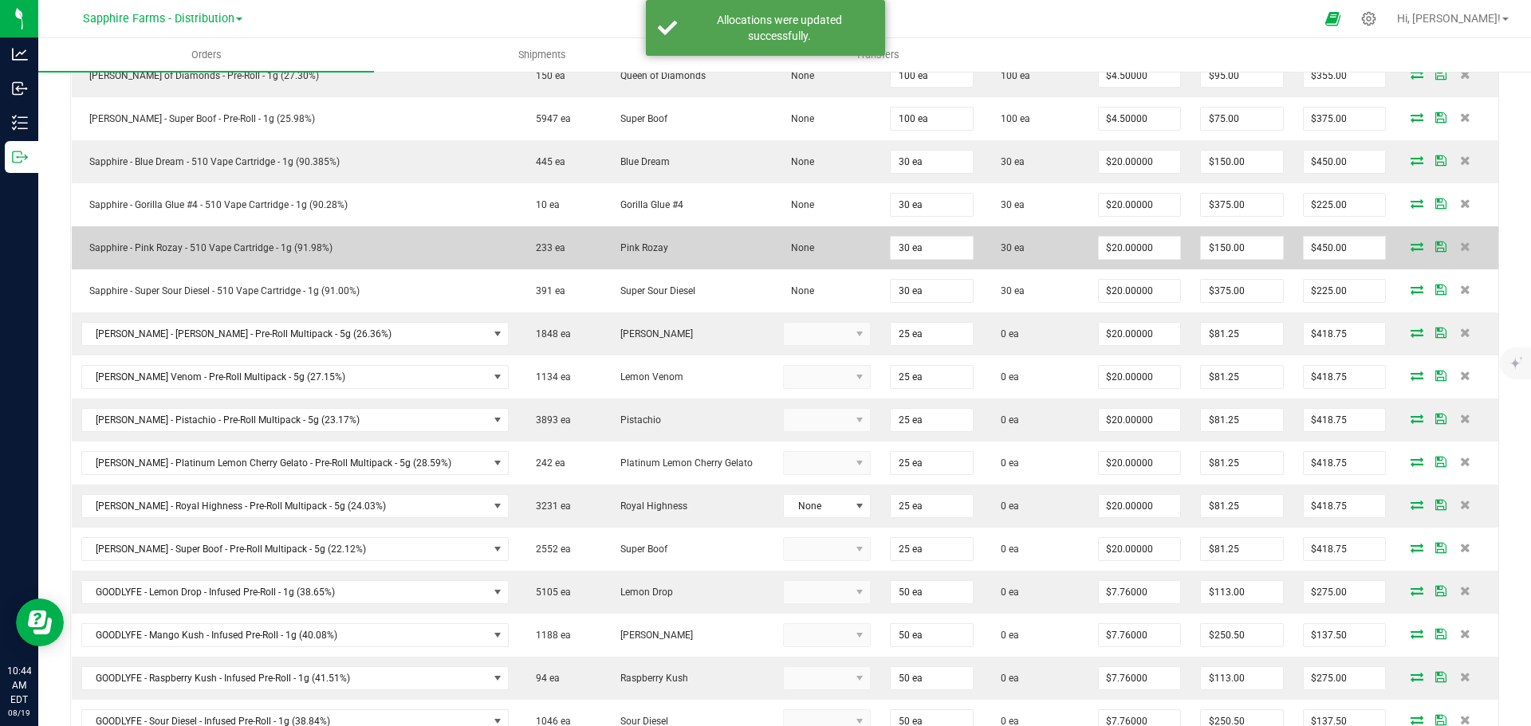
scroll to position [719, 0]
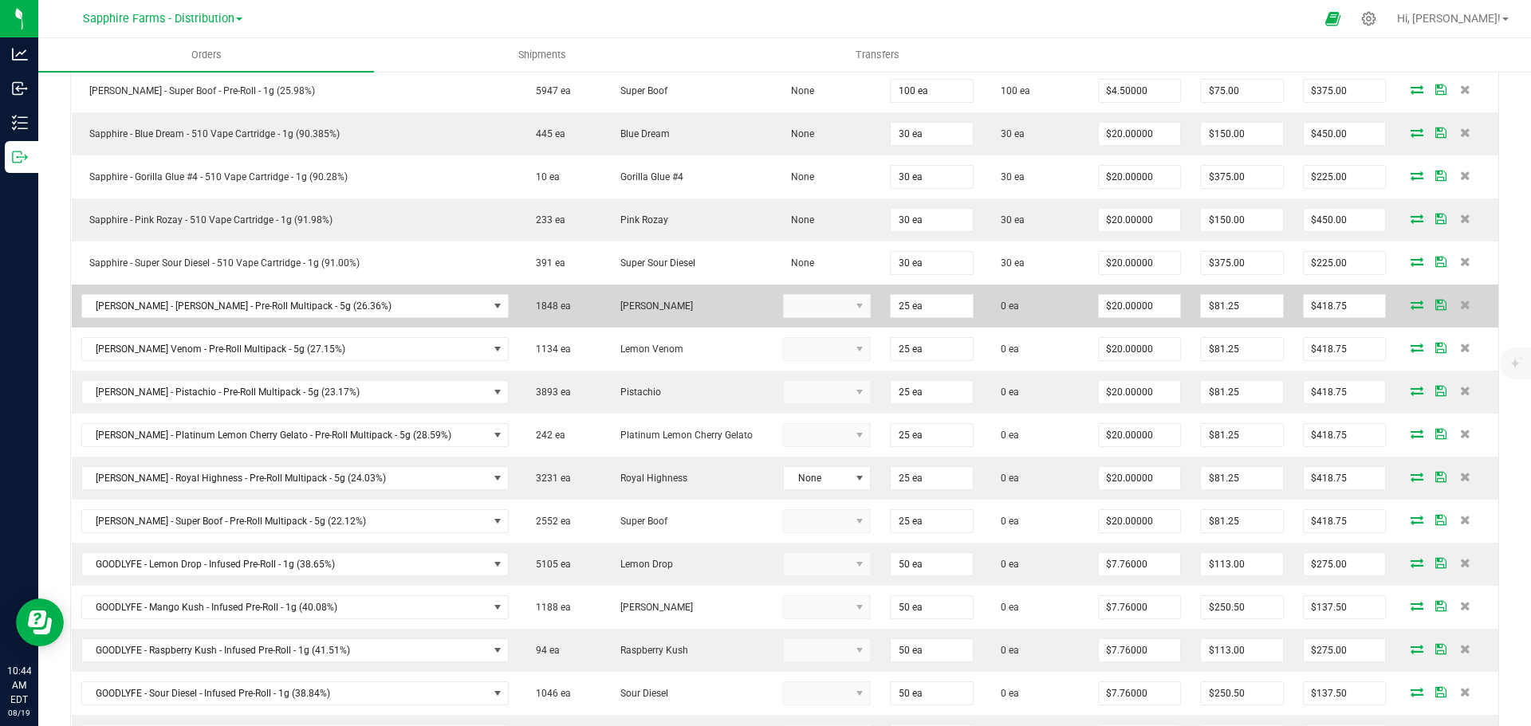
click at [1410, 306] on icon at bounding box center [1416, 305] width 13 height 10
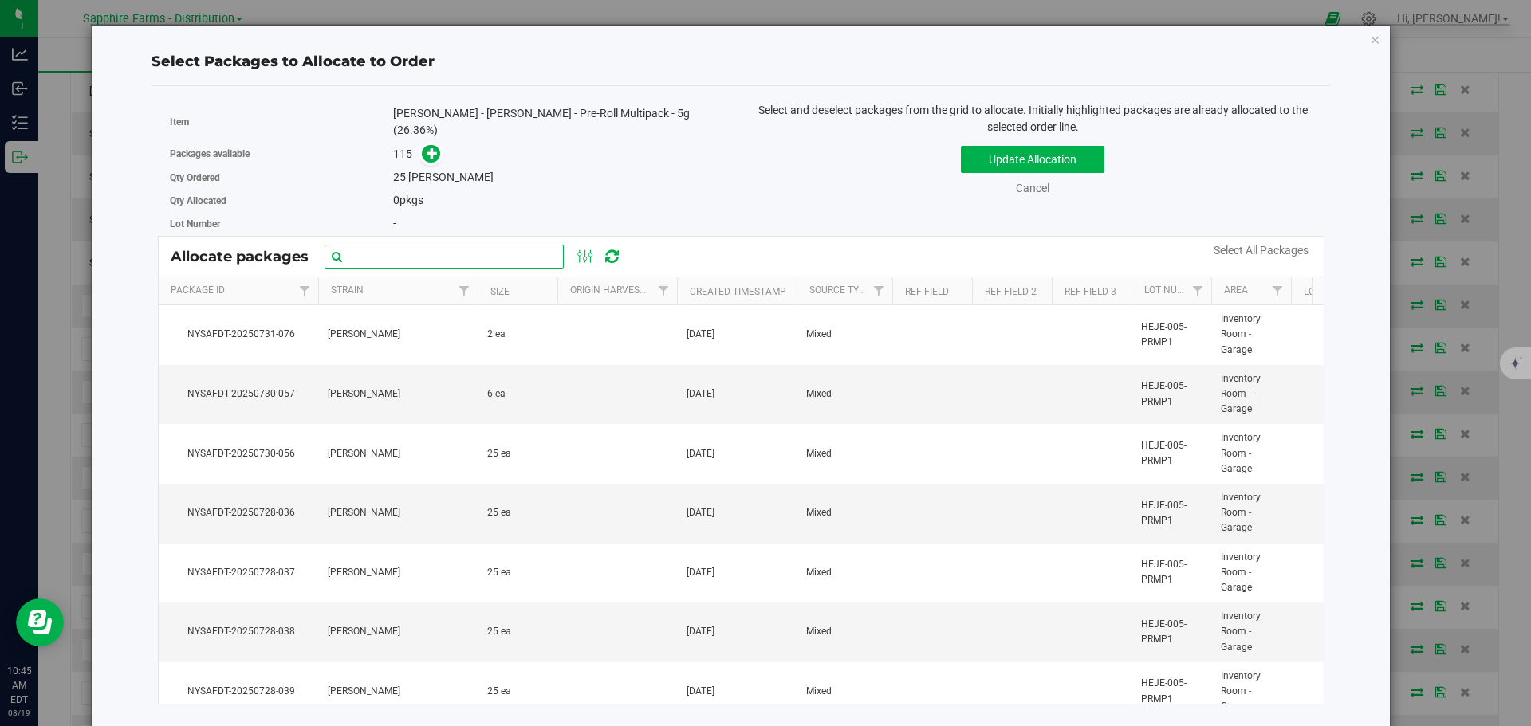
click at [407, 251] on input "text" at bounding box center [444, 257] width 239 height 24
paste input "NYSAFDT-20250726-2927"
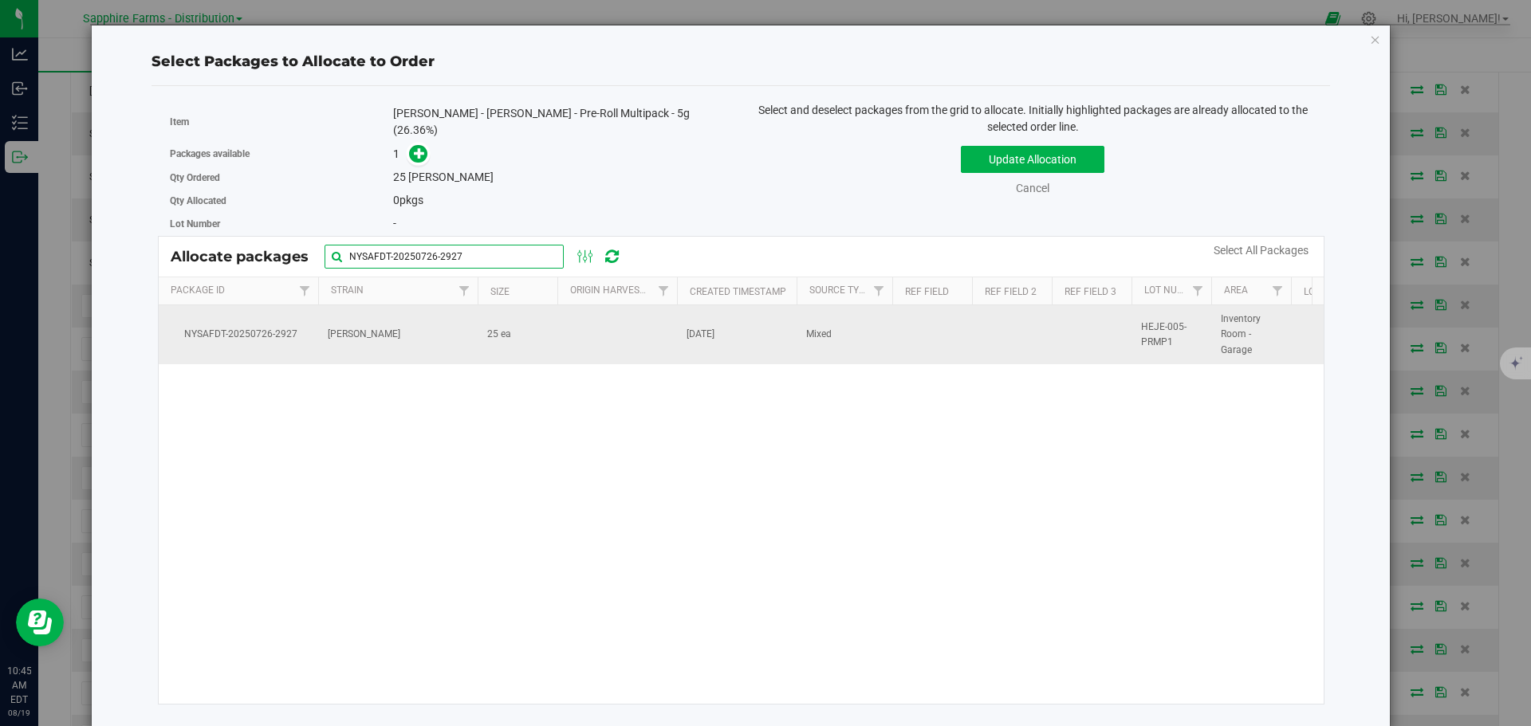
type input "NYSAFDT-20250726-2927"
click at [593, 336] on td at bounding box center [617, 334] width 120 height 59
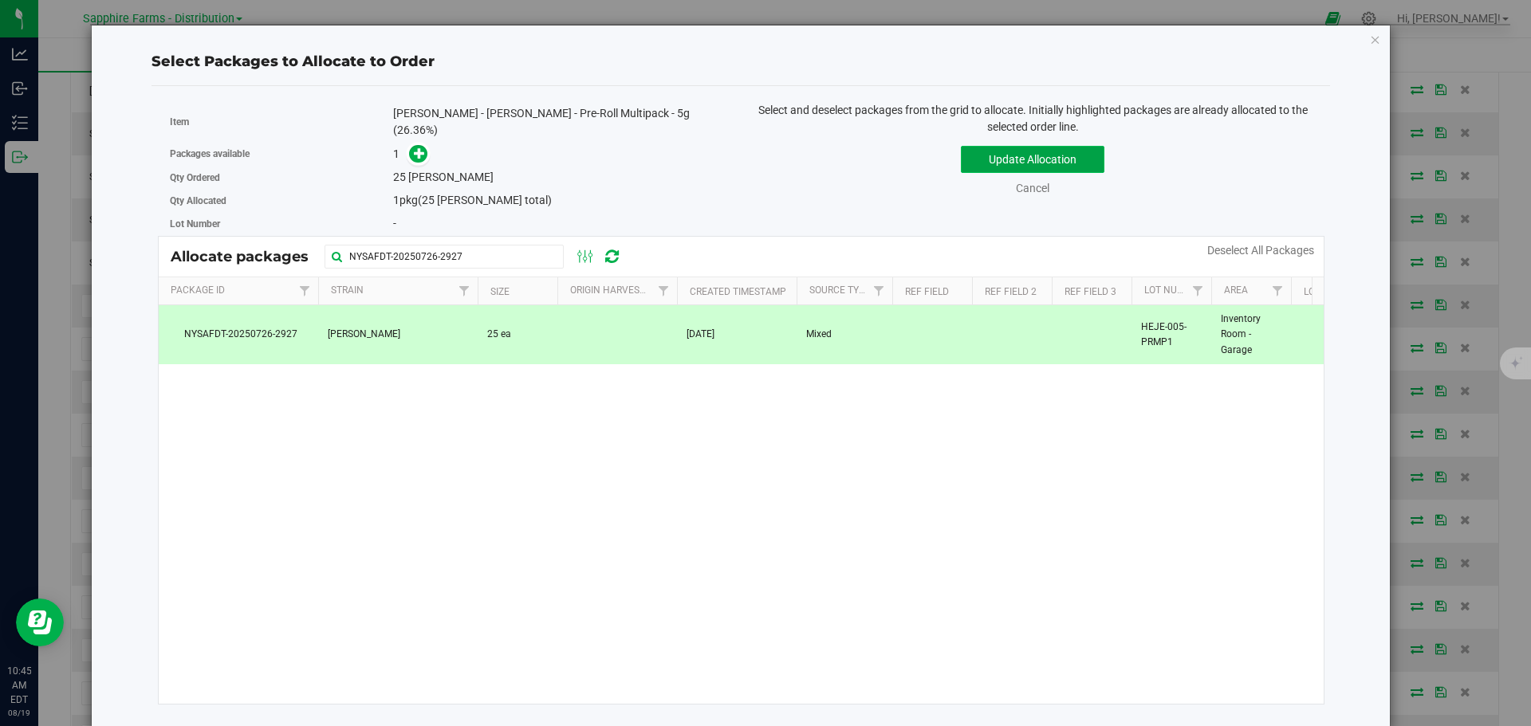
click at [1022, 168] on button "Update Allocation" at bounding box center [1033, 159] width 144 height 27
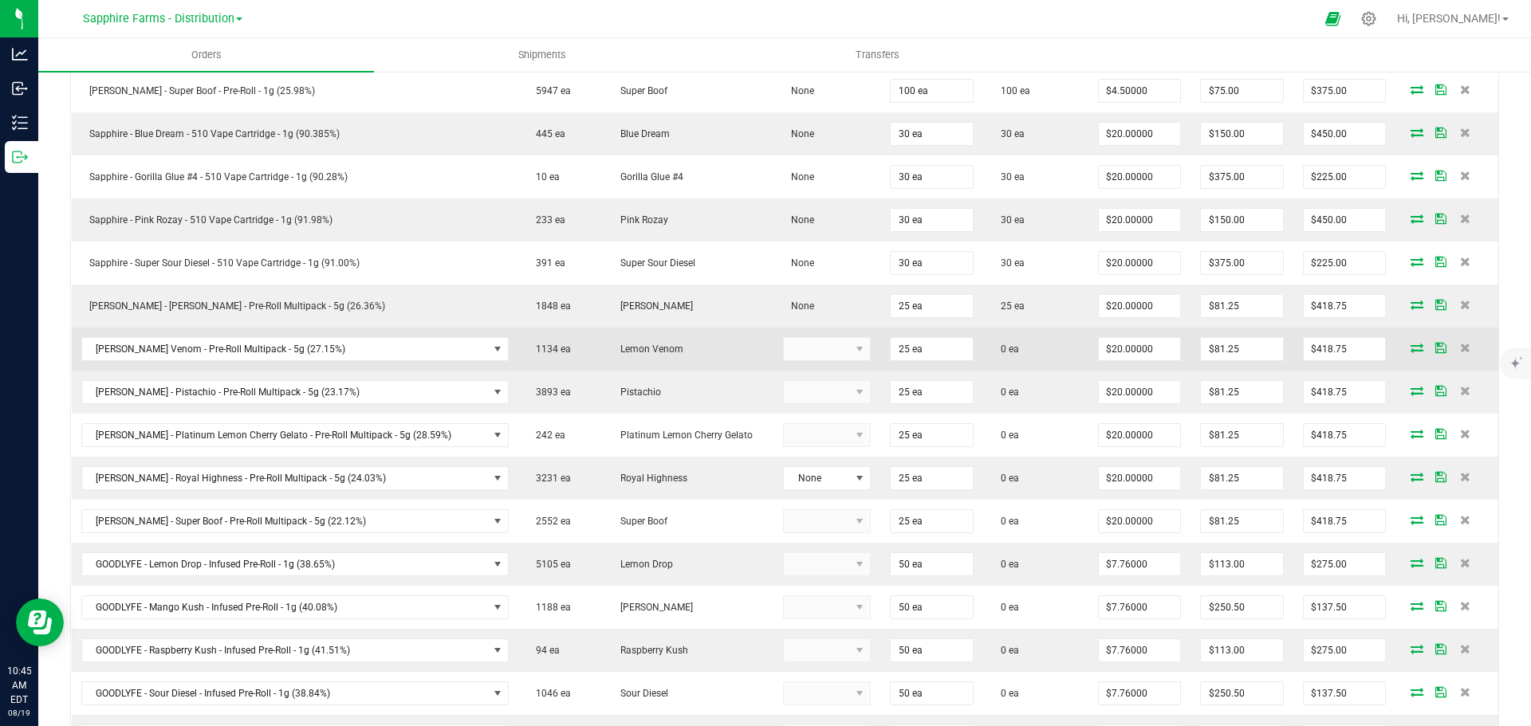
click at [1410, 344] on icon at bounding box center [1416, 348] width 13 height 10
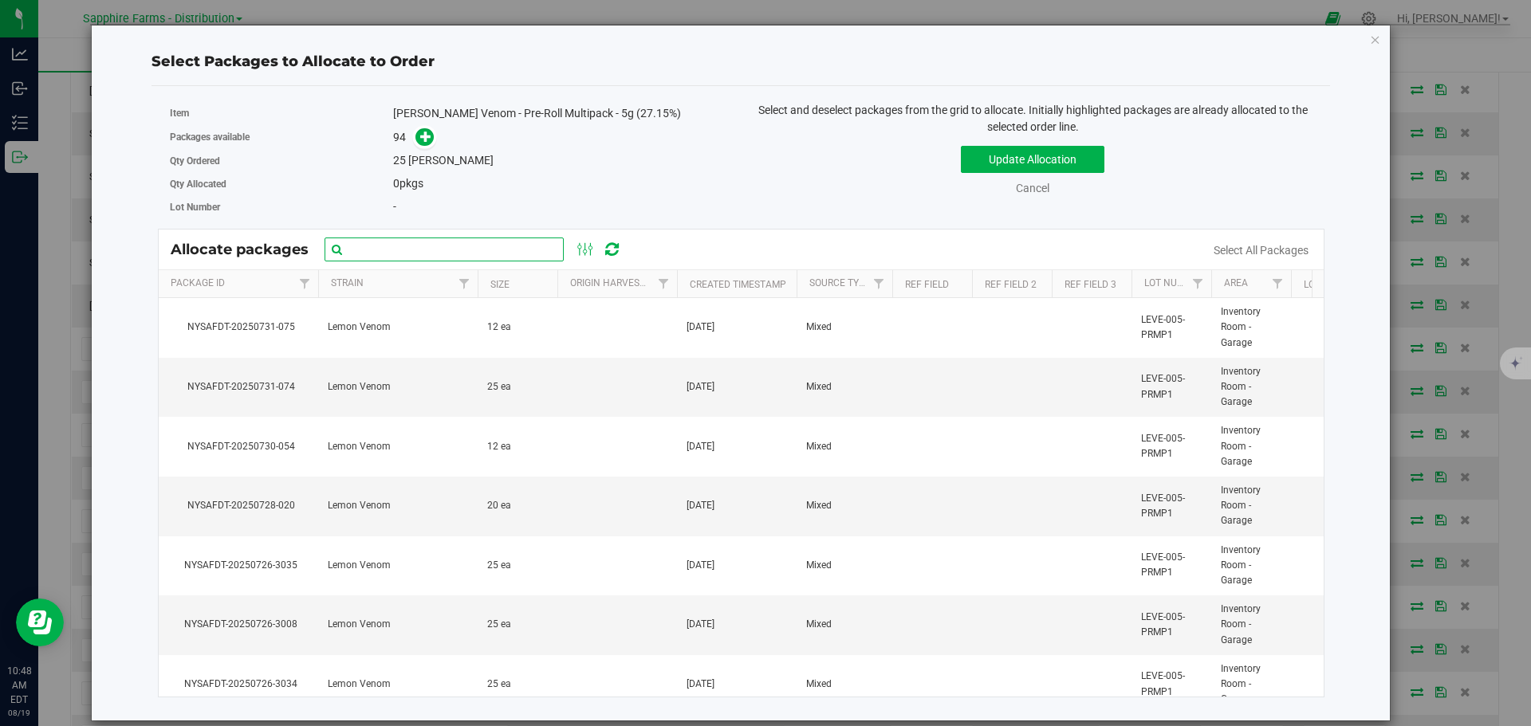
click at [520, 258] on input "text" at bounding box center [444, 250] width 239 height 24
paste input "NYSAFDT-20250726-3042"
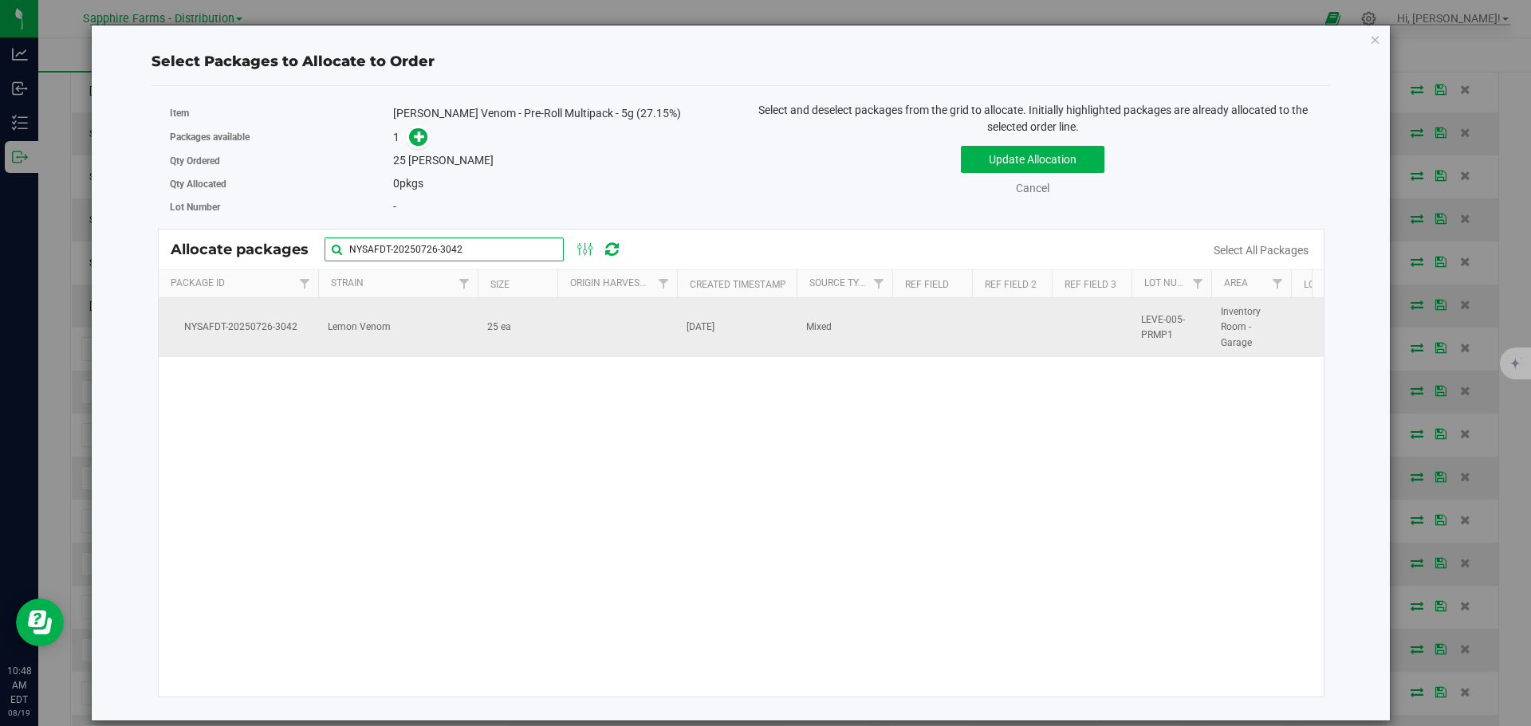
type input "NYSAFDT-20250726-3042"
click at [608, 338] on td at bounding box center [617, 327] width 120 height 59
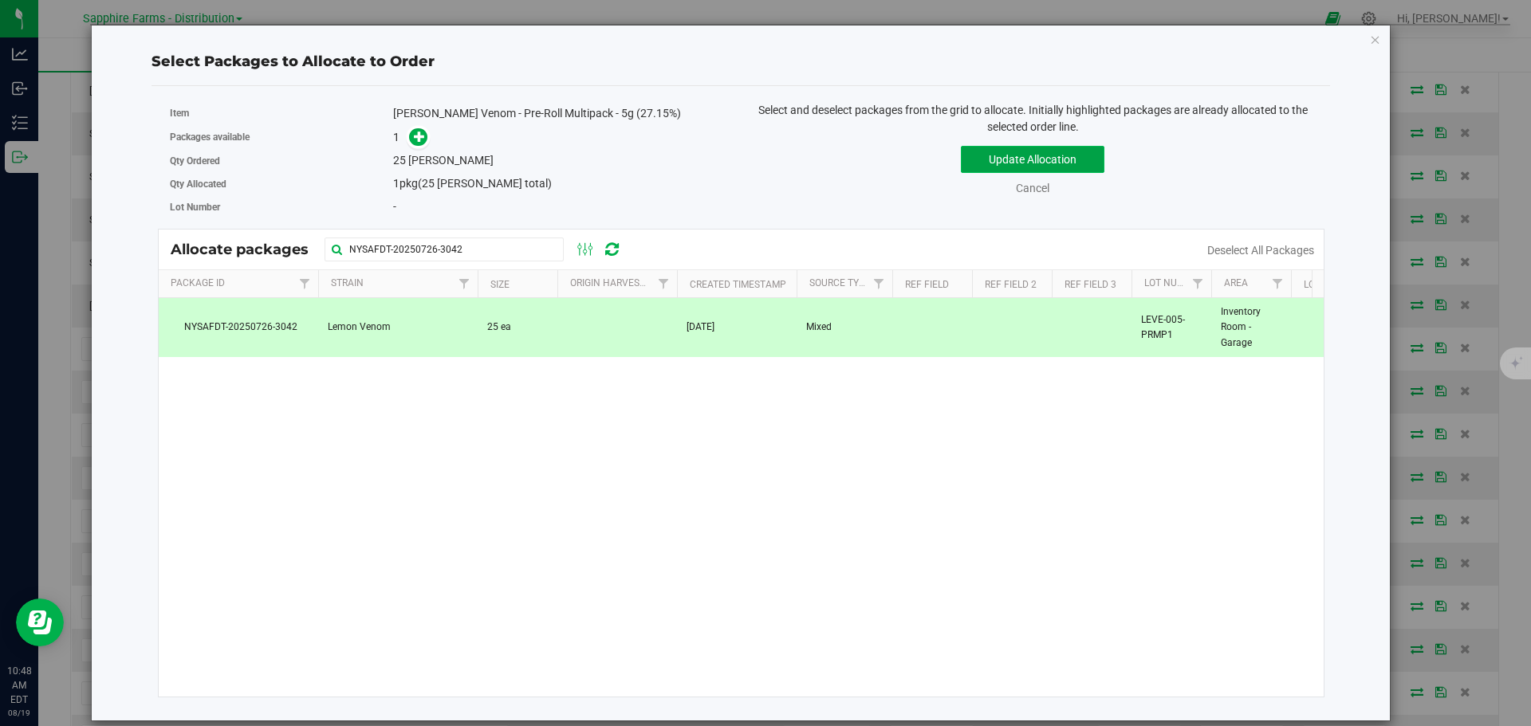
click at [996, 158] on button "Update Allocation" at bounding box center [1033, 159] width 144 height 27
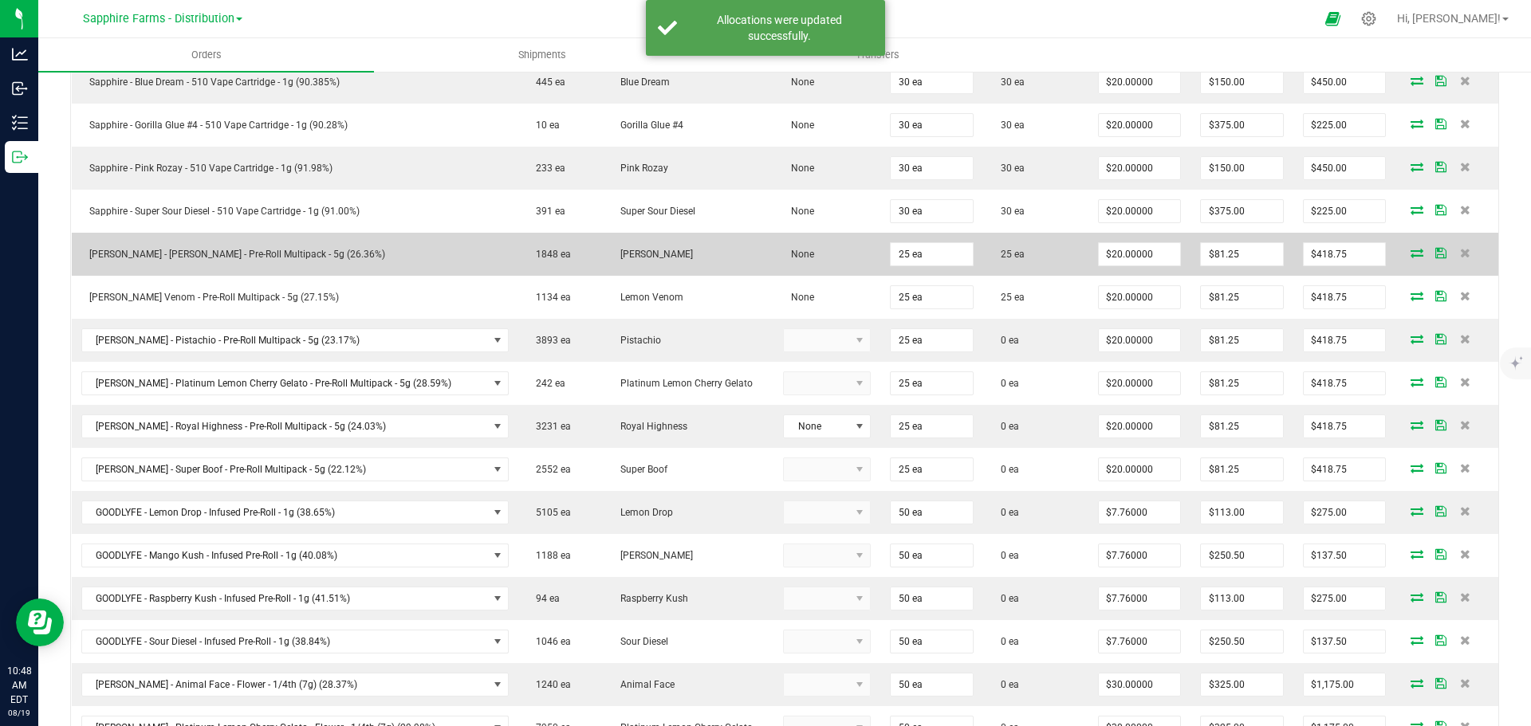
scroll to position [799, 0]
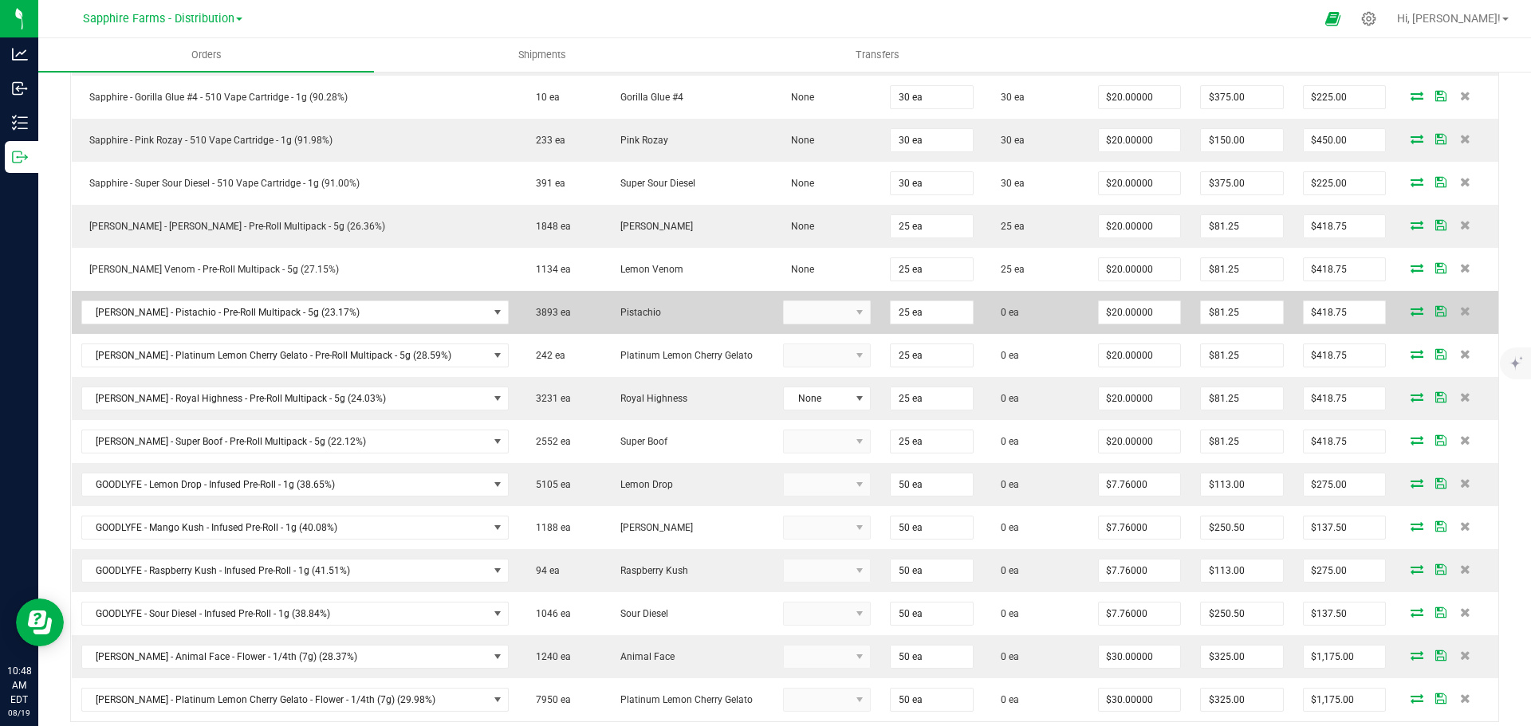
click at [1410, 312] on icon at bounding box center [1416, 311] width 13 height 10
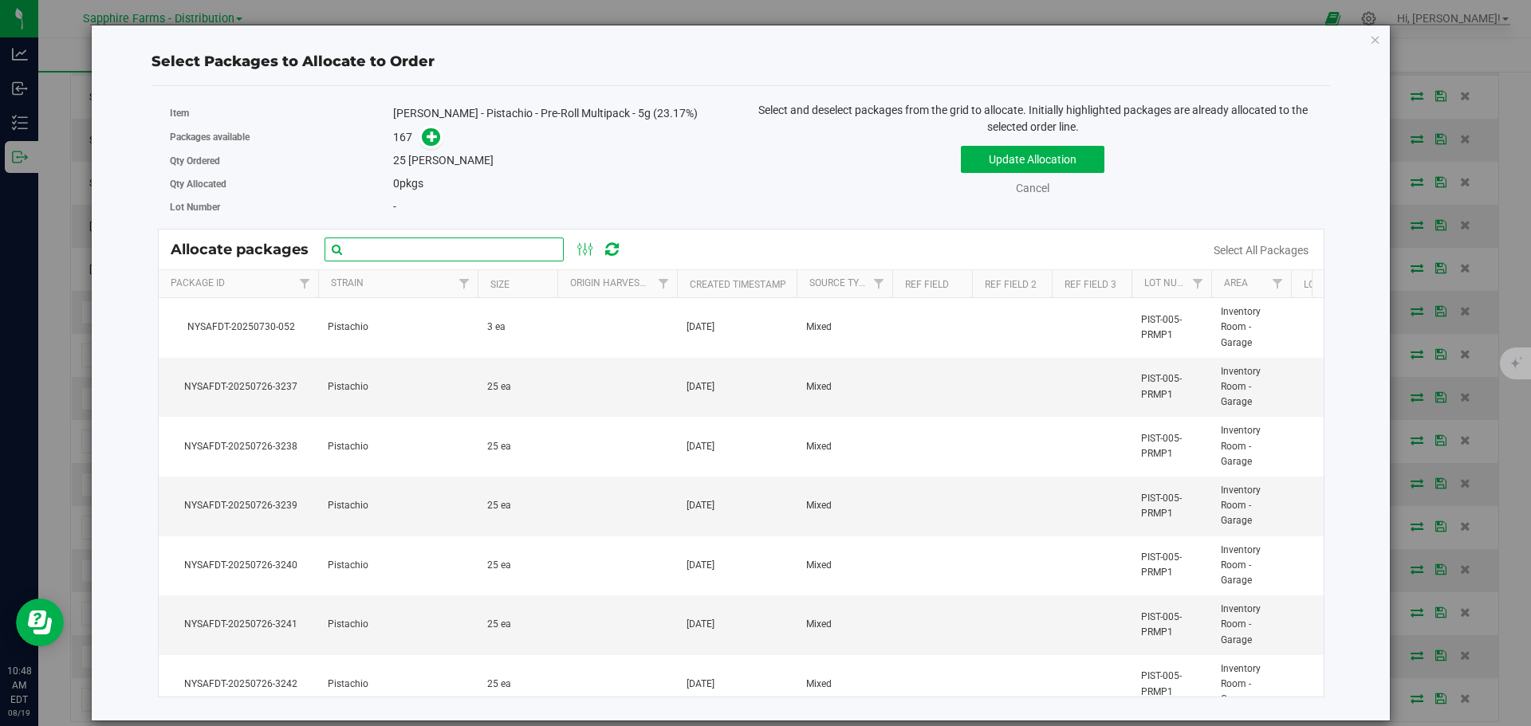
click at [421, 246] on input "text" at bounding box center [444, 250] width 239 height 24
paste input "NYSAFDT-20250726-3295"
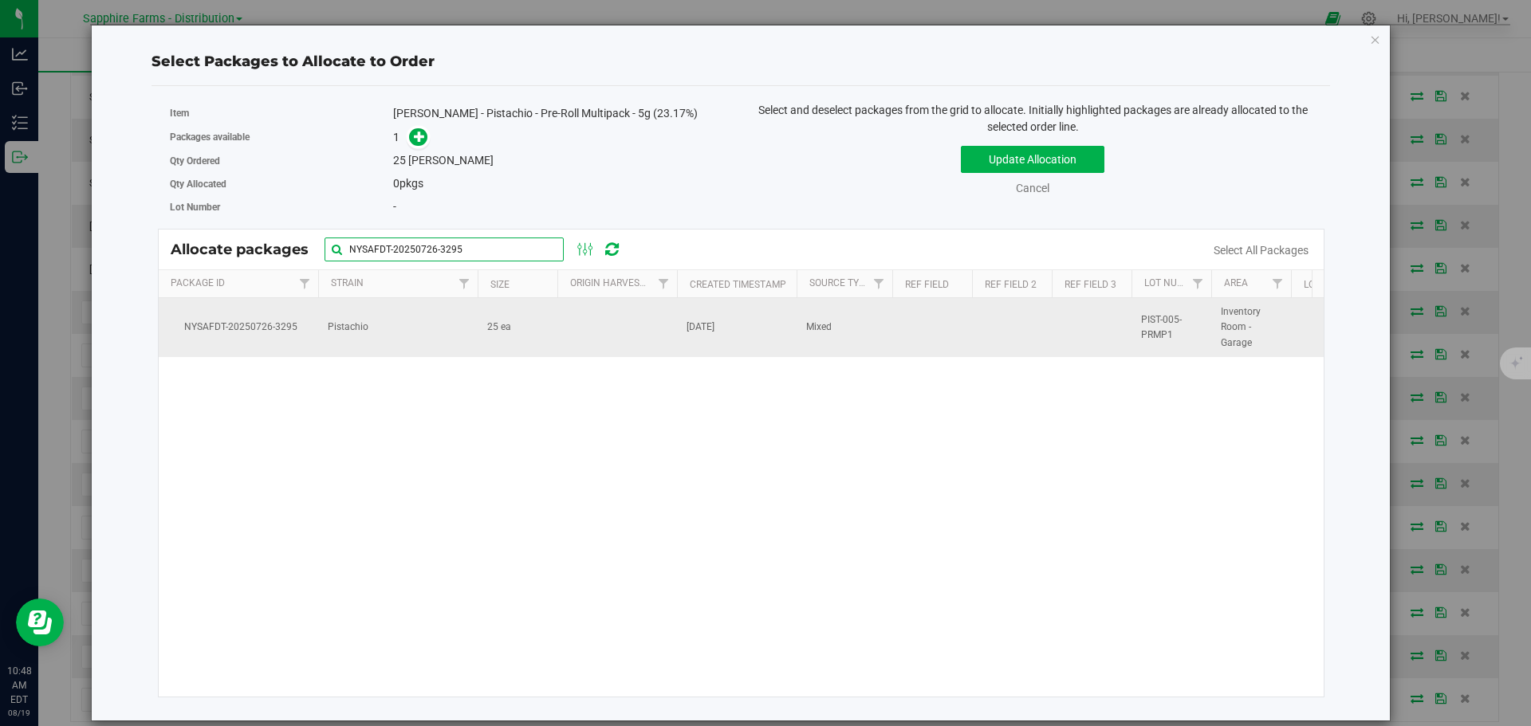
type input "NYSAFDT-20250726-3295"
click at [547, 327] on td "25 ea" at bounding box center [518, 327] width 80 height 59
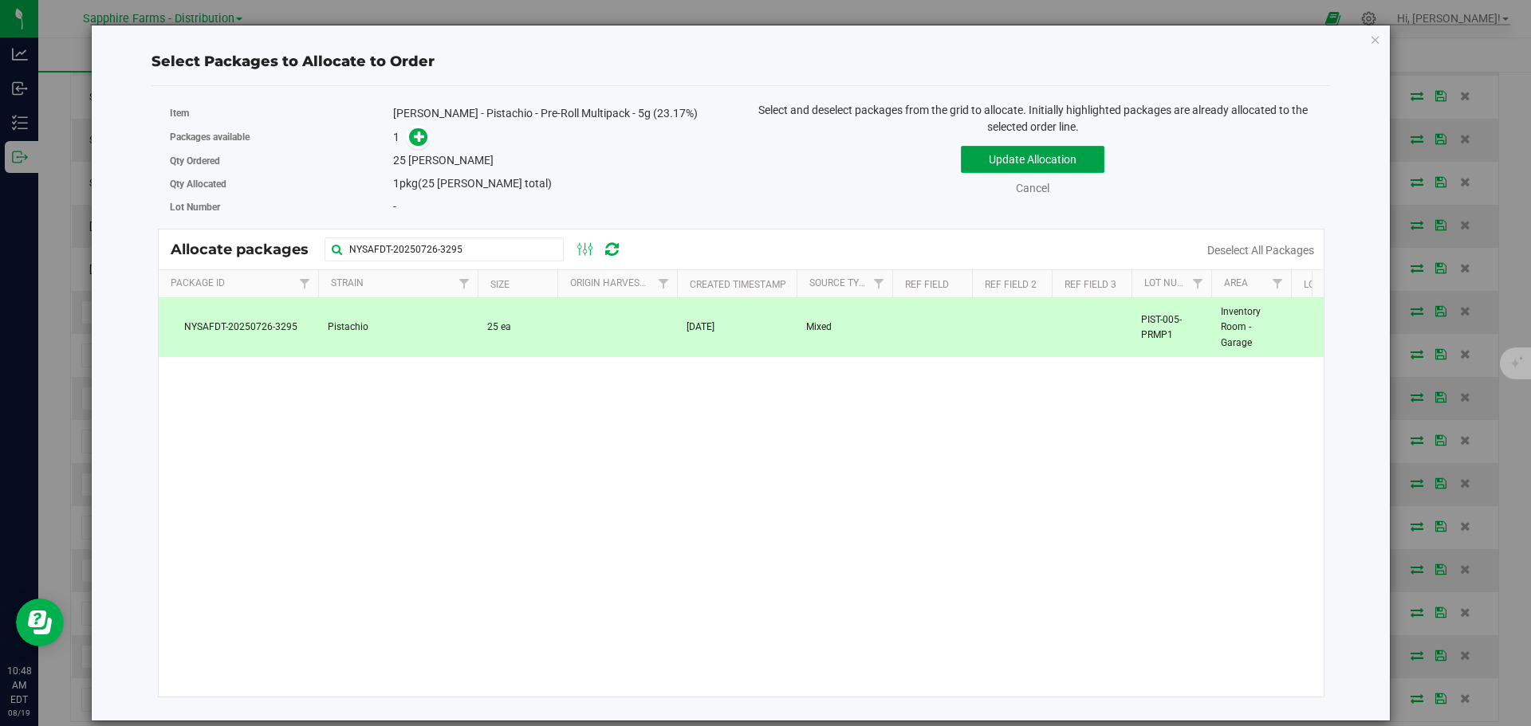
click at [1011, 147] on button "Update Allocation" at bounding box center [1033, 159] width 144 height 27
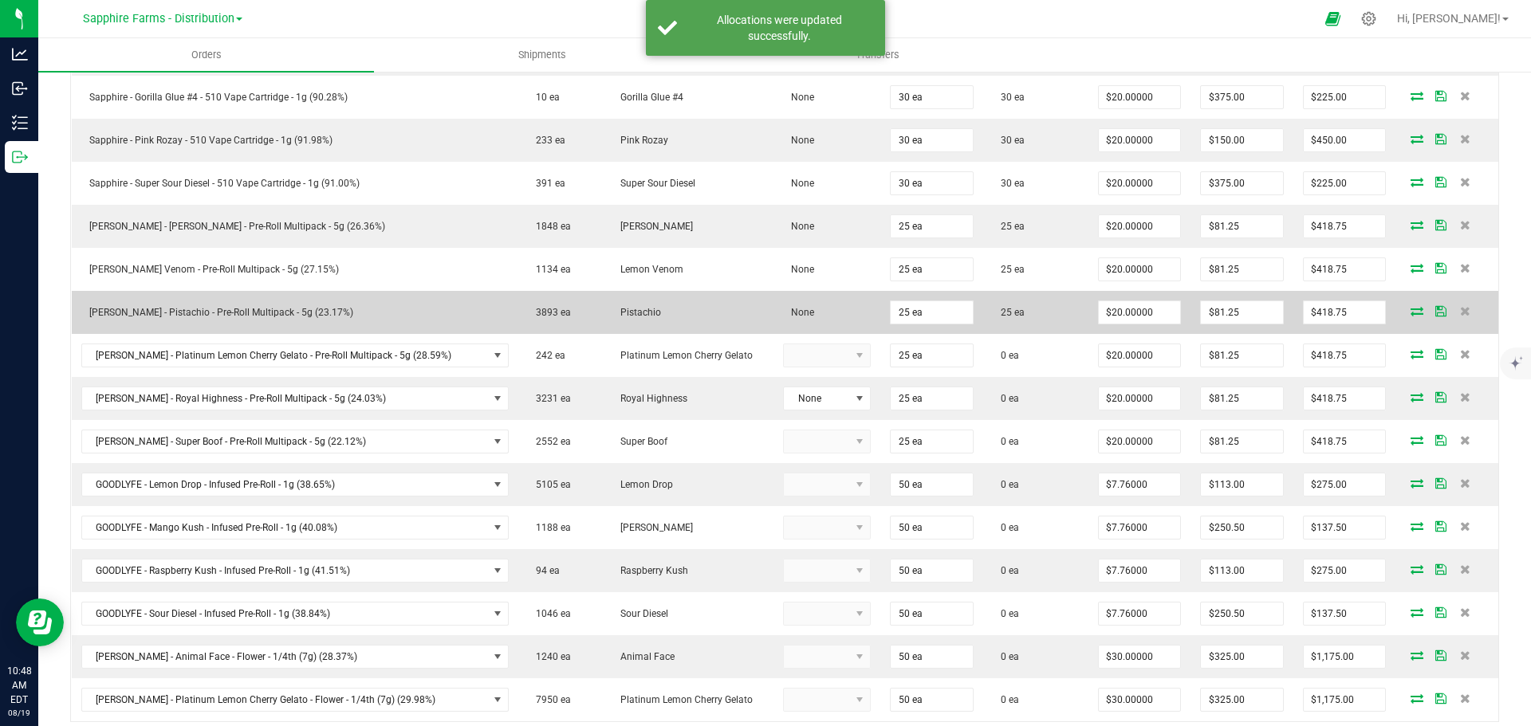
click at [1431, 309] on span at bounding box center [1441, 311] width 24 height 10
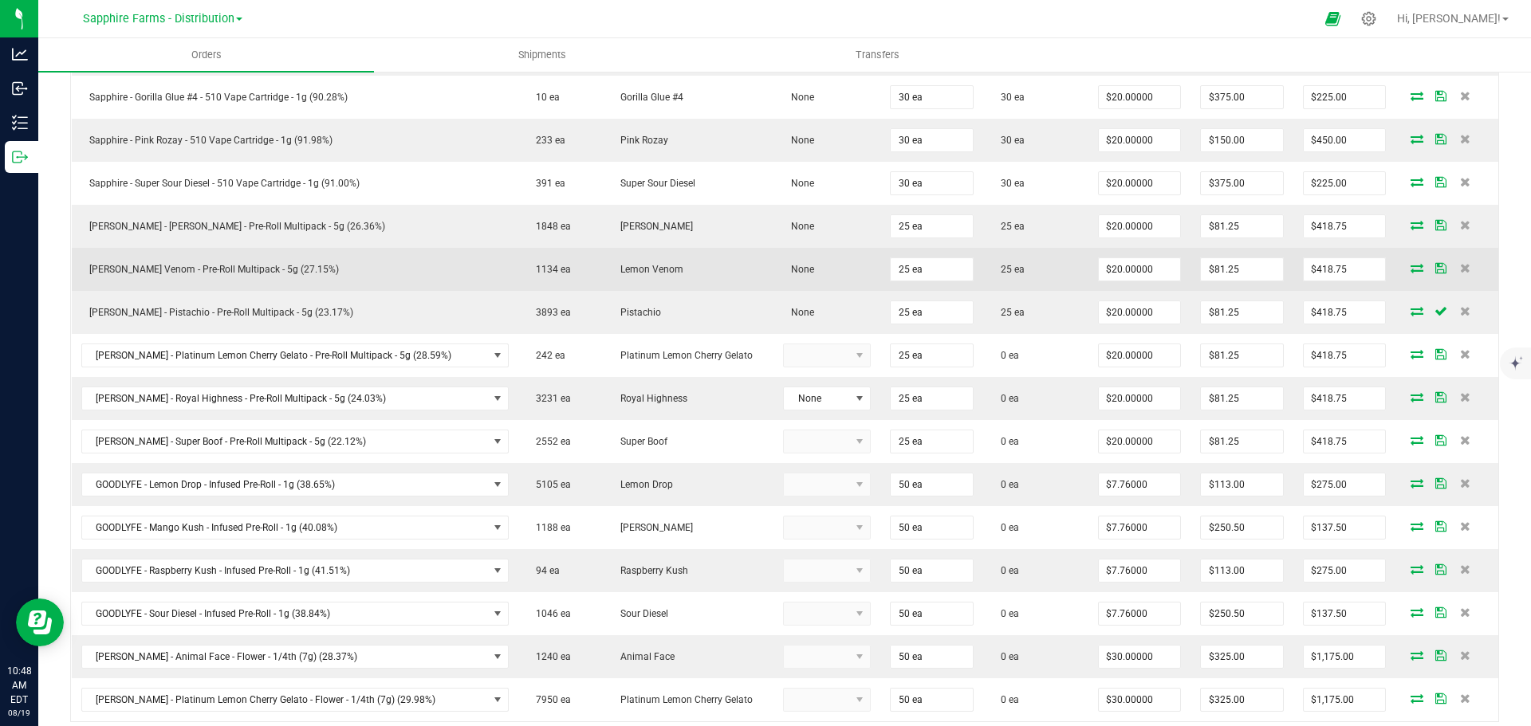
click at [1435, 271] on icon at bounding box center [1440, 268] width 11 height 10
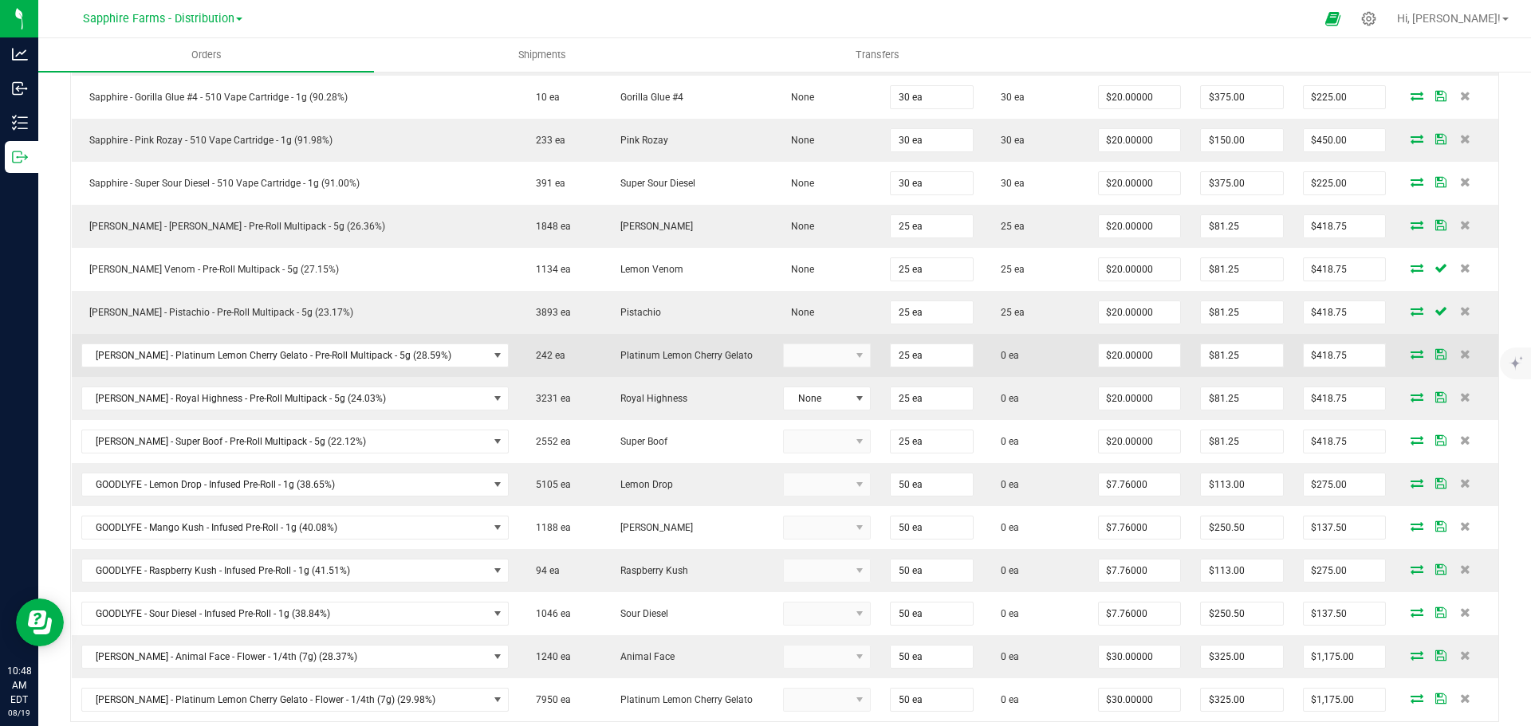
click at [1410, 356] on icon at bounding box center [1416, 354] width 13 height 10
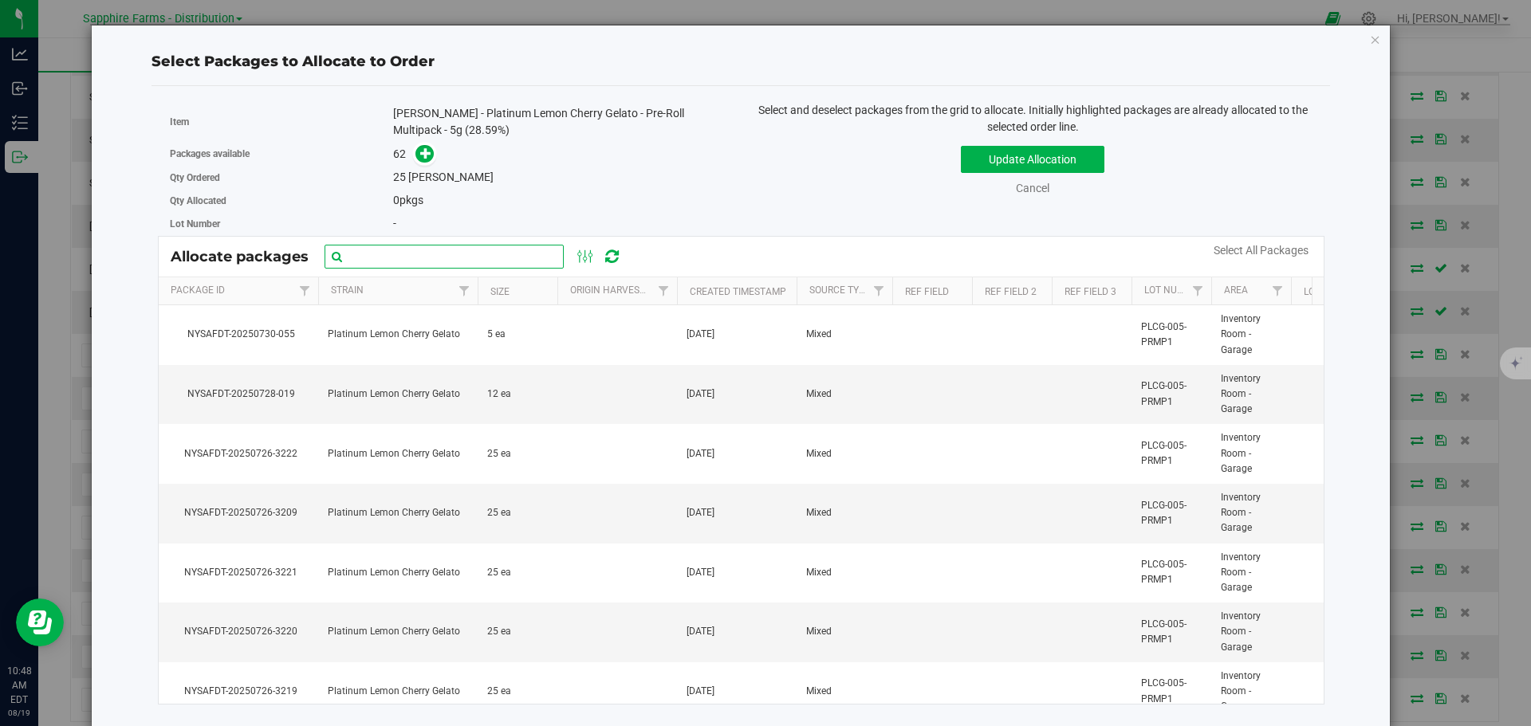
click at [419, 262] on input "text" at bounding box center [444, 257] width 239 height 24
paste input "NYSAFDT-20250726-3206"
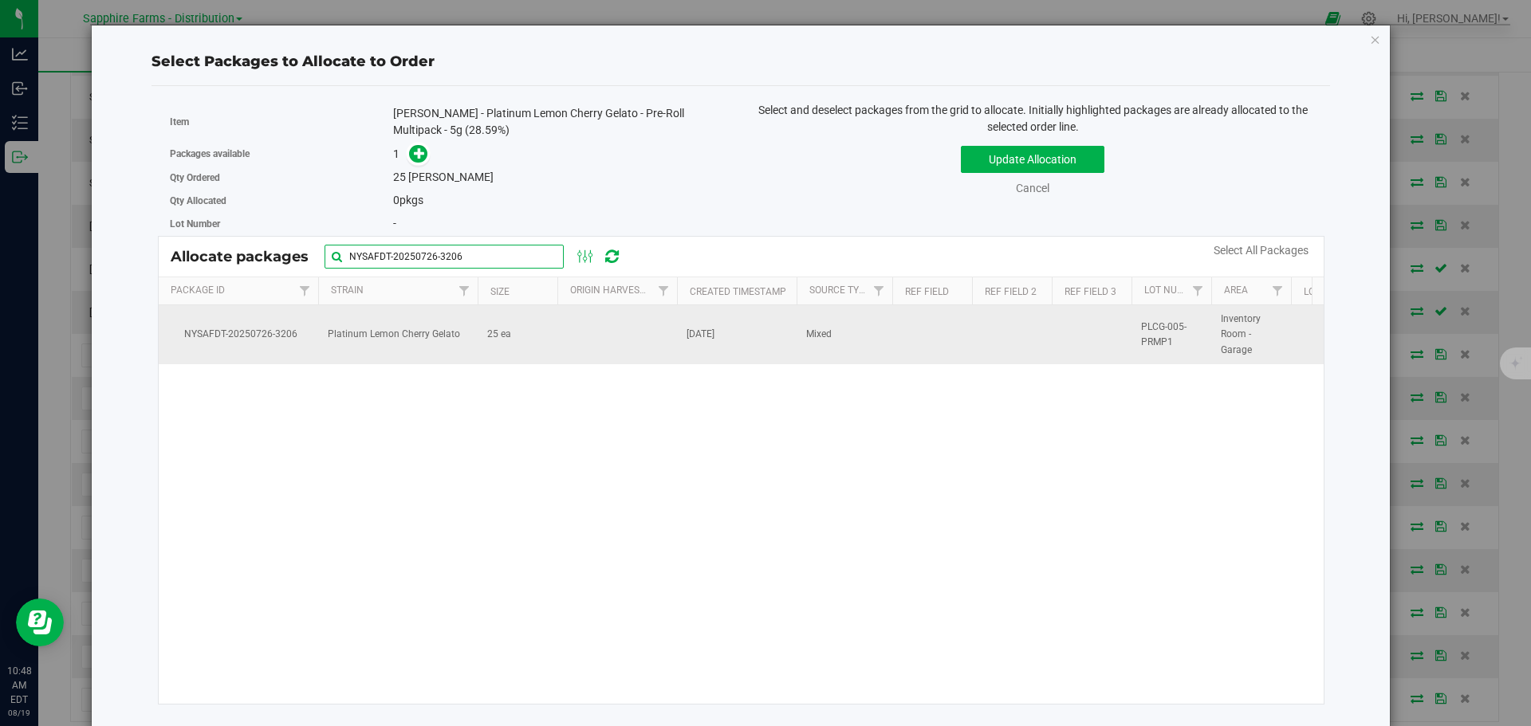
type input "NYSAFDT-20250726-3206"
click at [576, 319] on td at bounding box center [617, 334] width 120 height 59
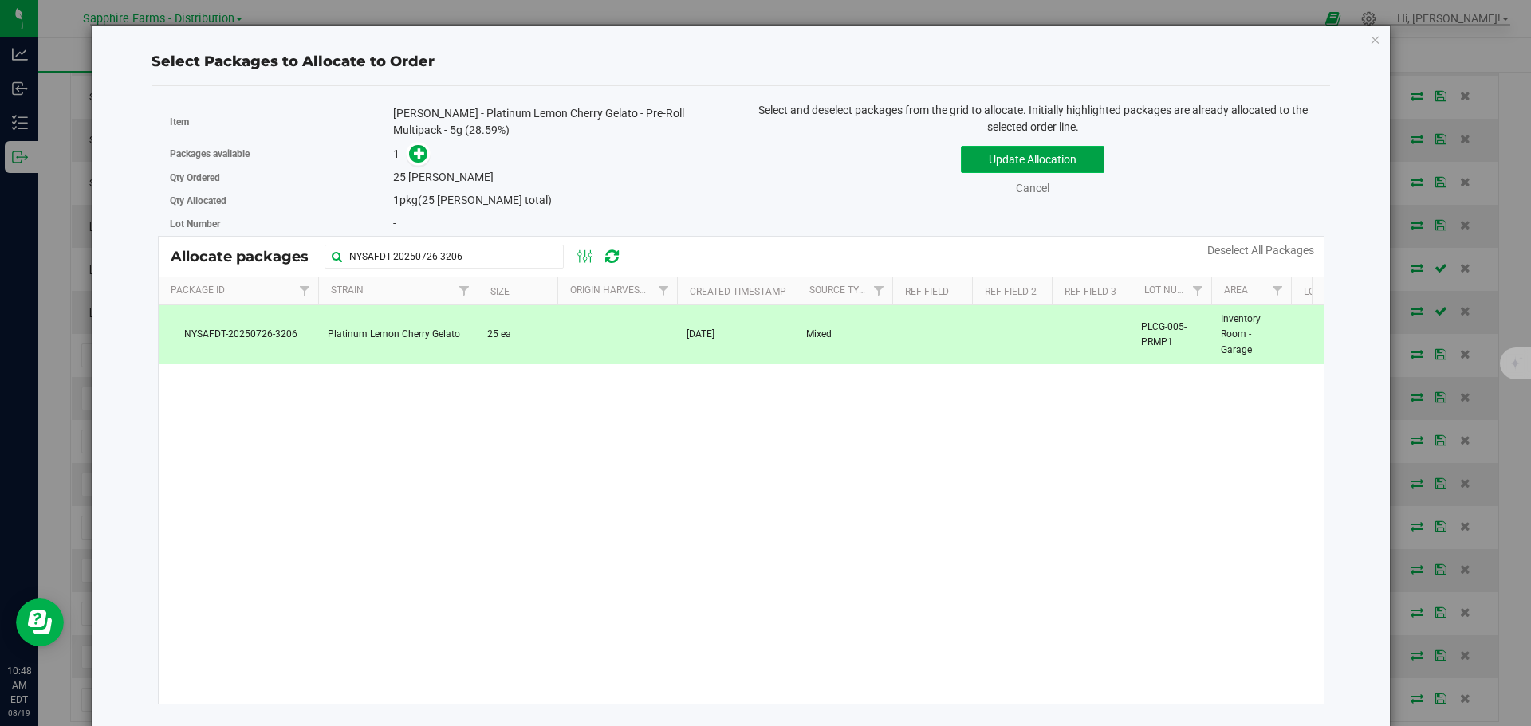
click at [1013, 156] on button "Update Allocation" at bounding box center [1033, 159] width 144 height 27
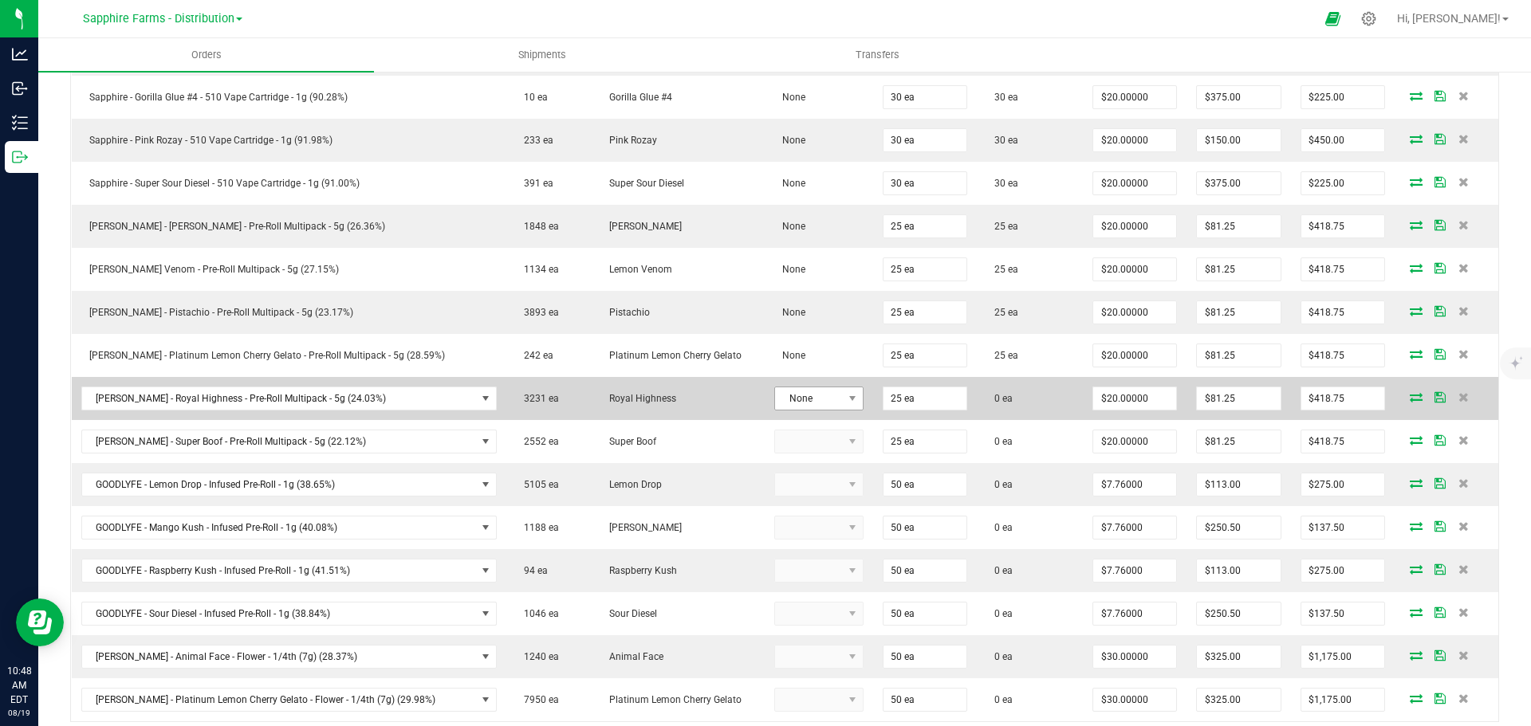
scroll to position [879, 0]
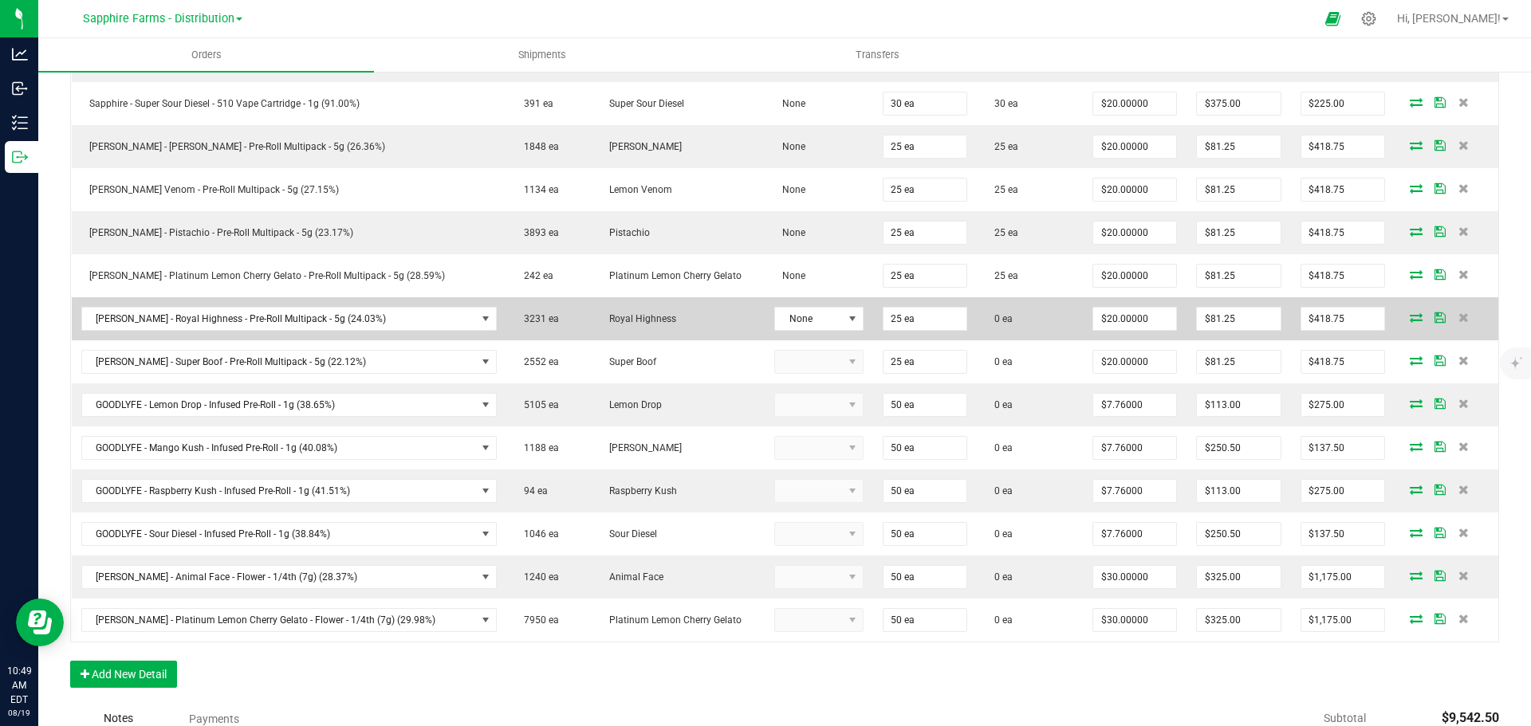
click at [1410, 318] on icon at bounding box center [1416, 318] width 13 height 10
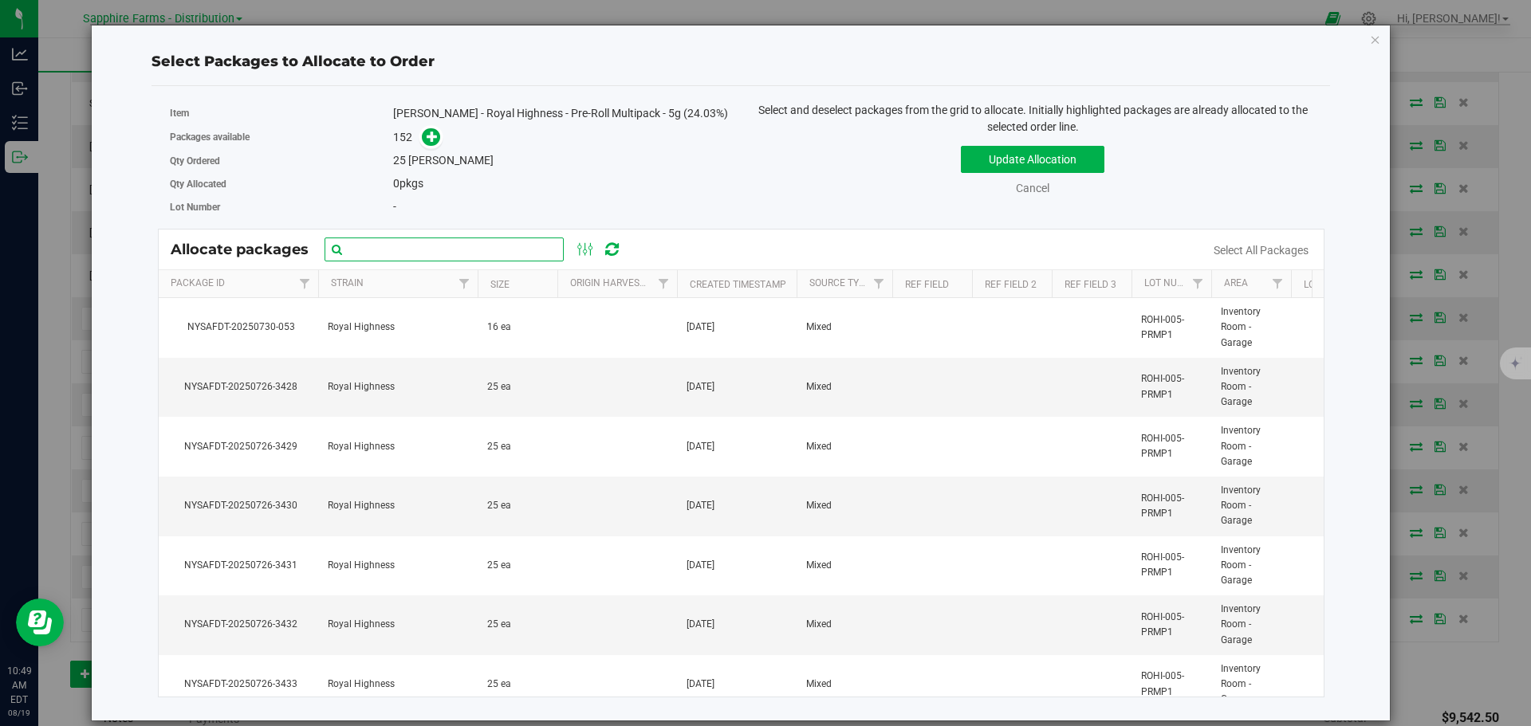
click at [419, 251] on input "text" at bounding box center [444, 250] width 239 height 24
paste input "NYSAFDT-20250726-3439"
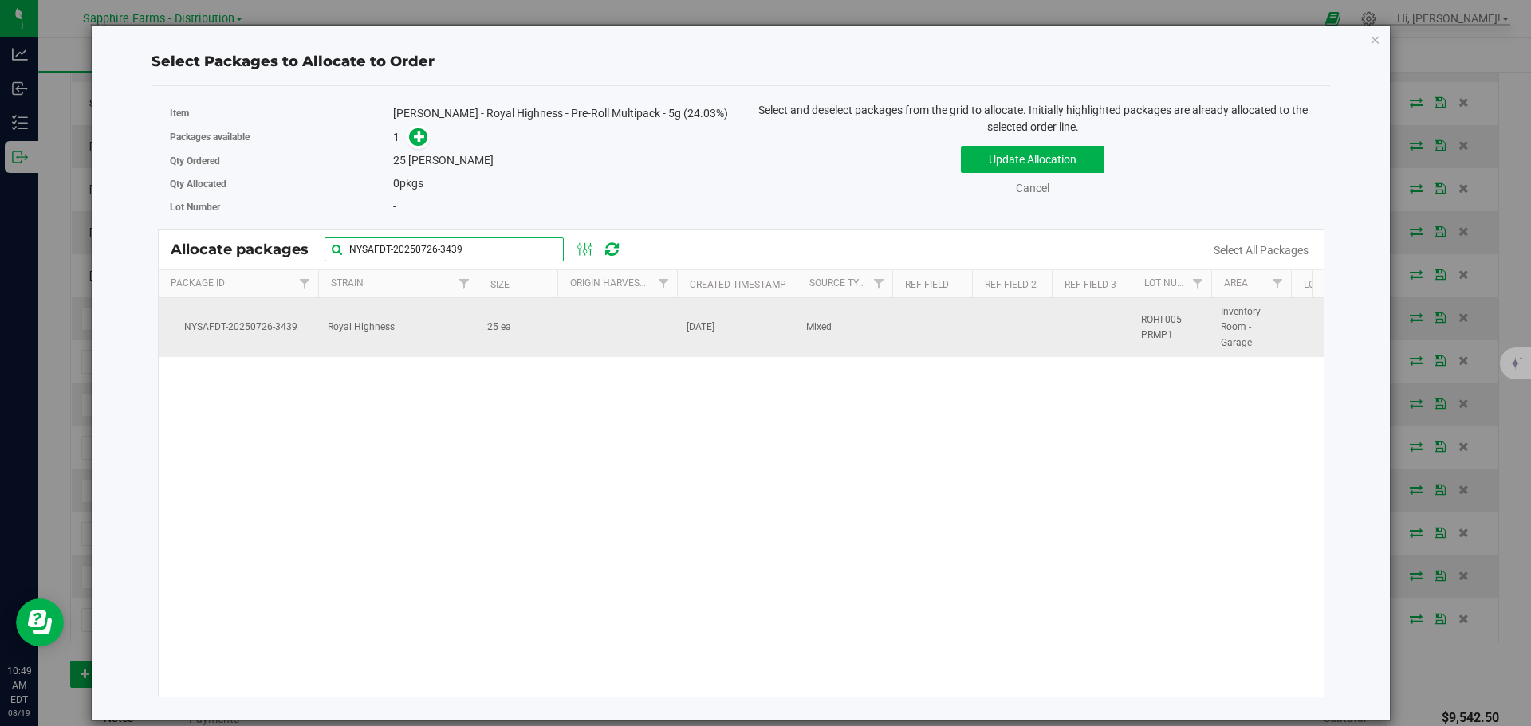
type input "NYSAFDT-20250726-3439"
click at [577, 325] on td at bounding box center [617, 327] width 120 height 59
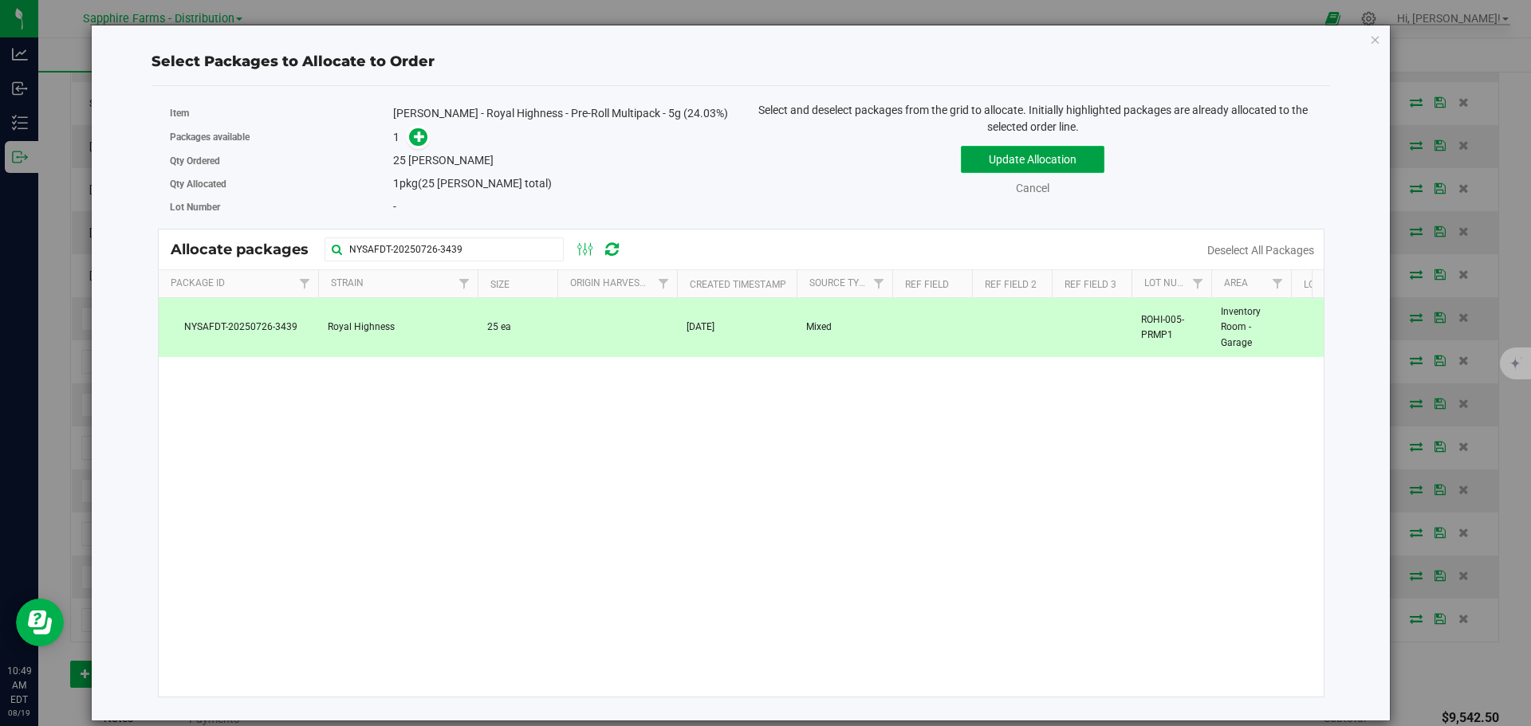
click at [983, 160] on button "Update Allocation" at bounding box center [1033, 159] width 144 height 27
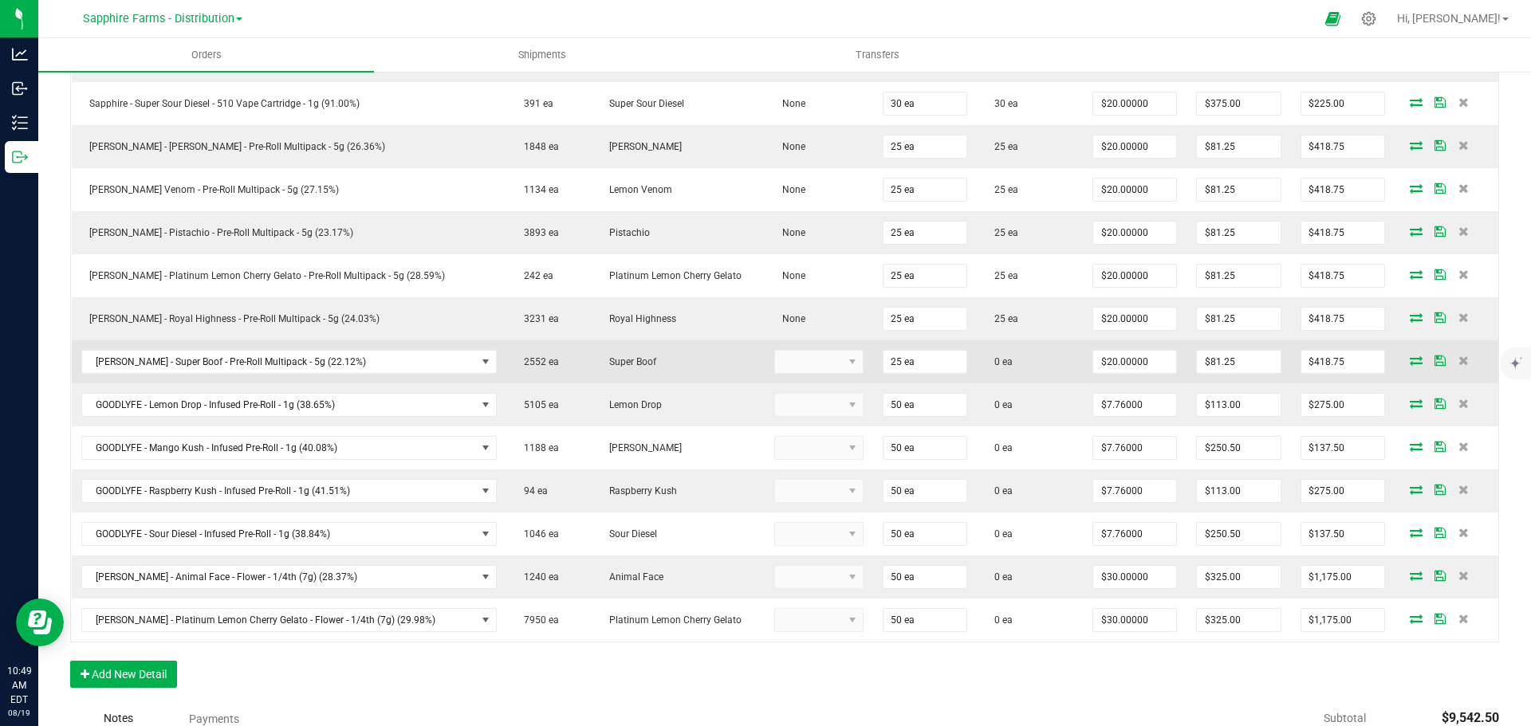
click at [1410, 362] on icon at bounding box center [1416, 361] width 13 height 10
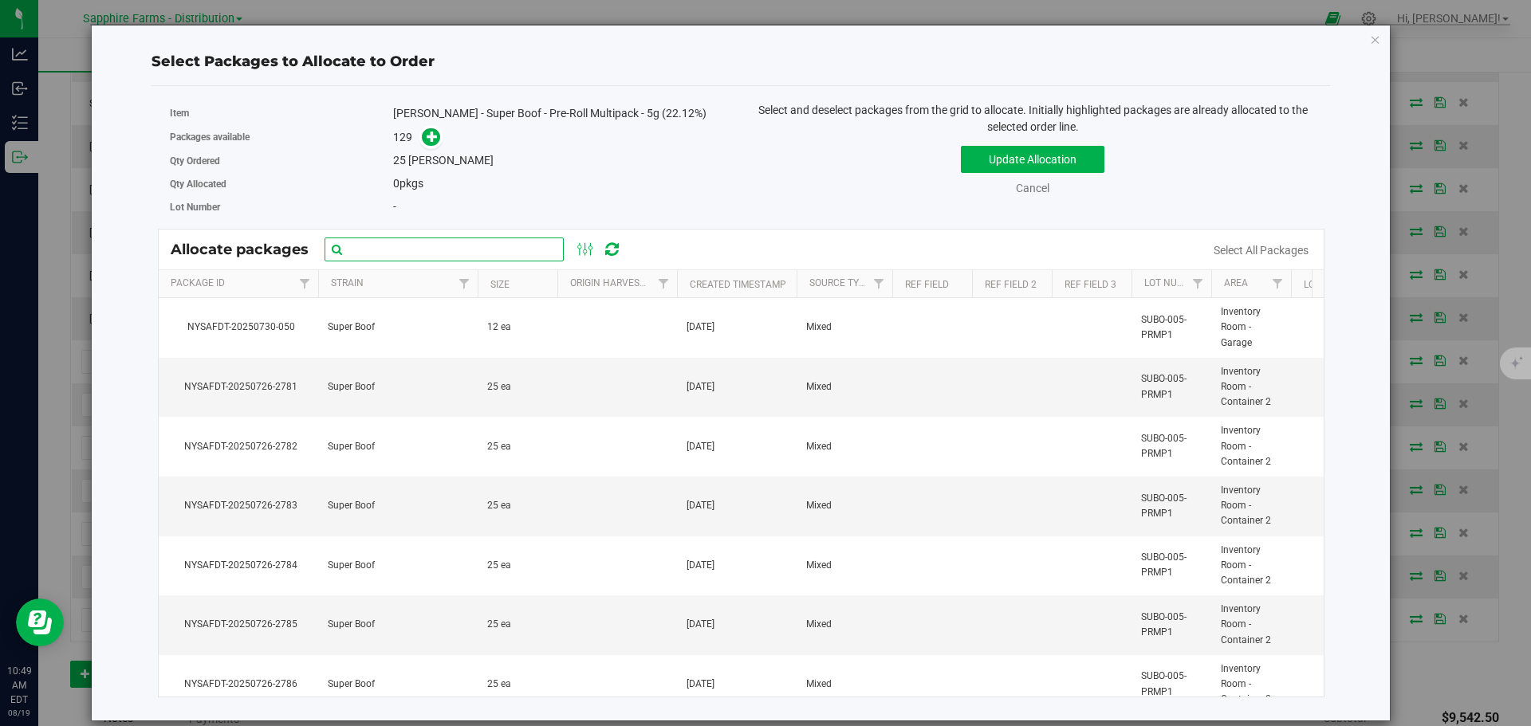
click at [435, 254] on input "text" at bounding box center [444, 250] width 239 height 24
paste input "NYSAFDT-20250726-2749"
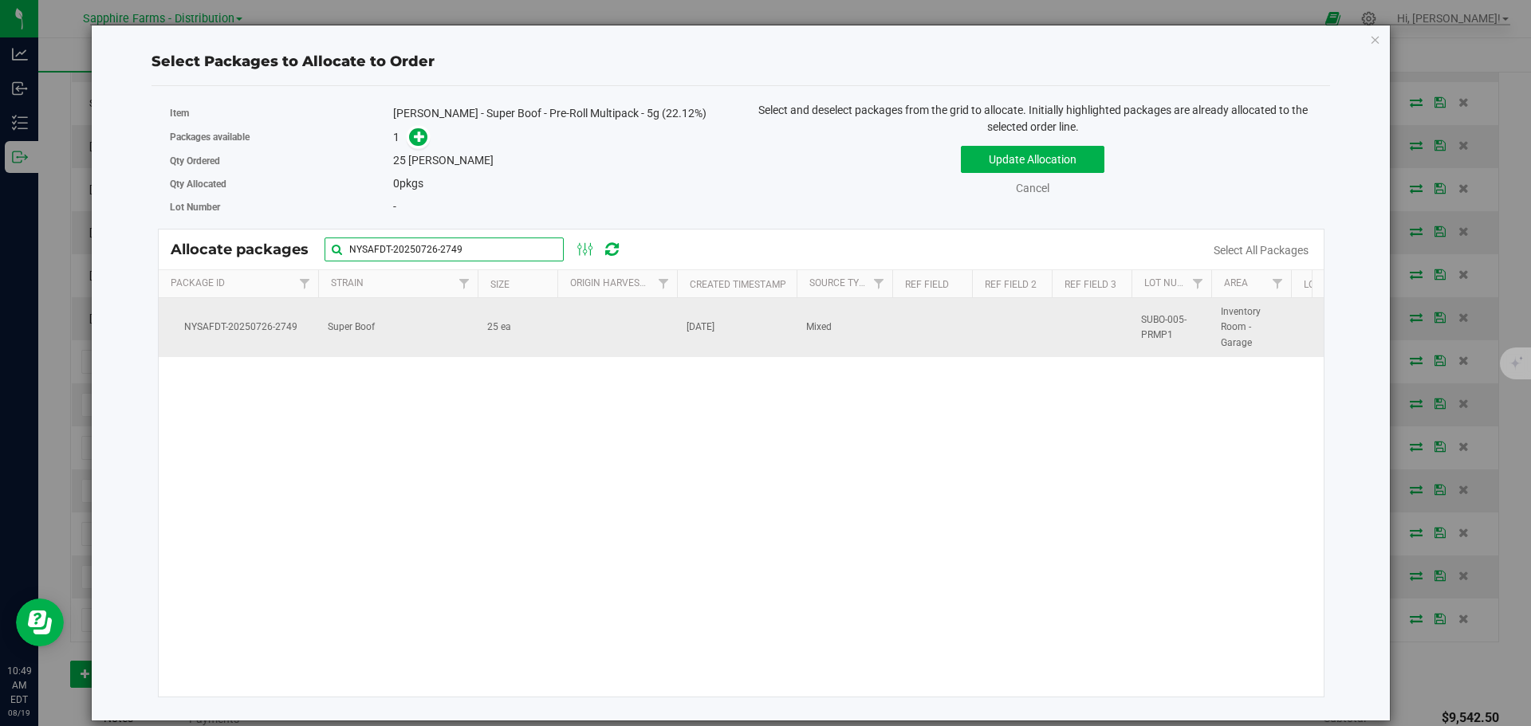
type input "NYSAFDT-20250726-2749"
click at [591, 323] on td at bounding box center [617, 327] width 120 height 59
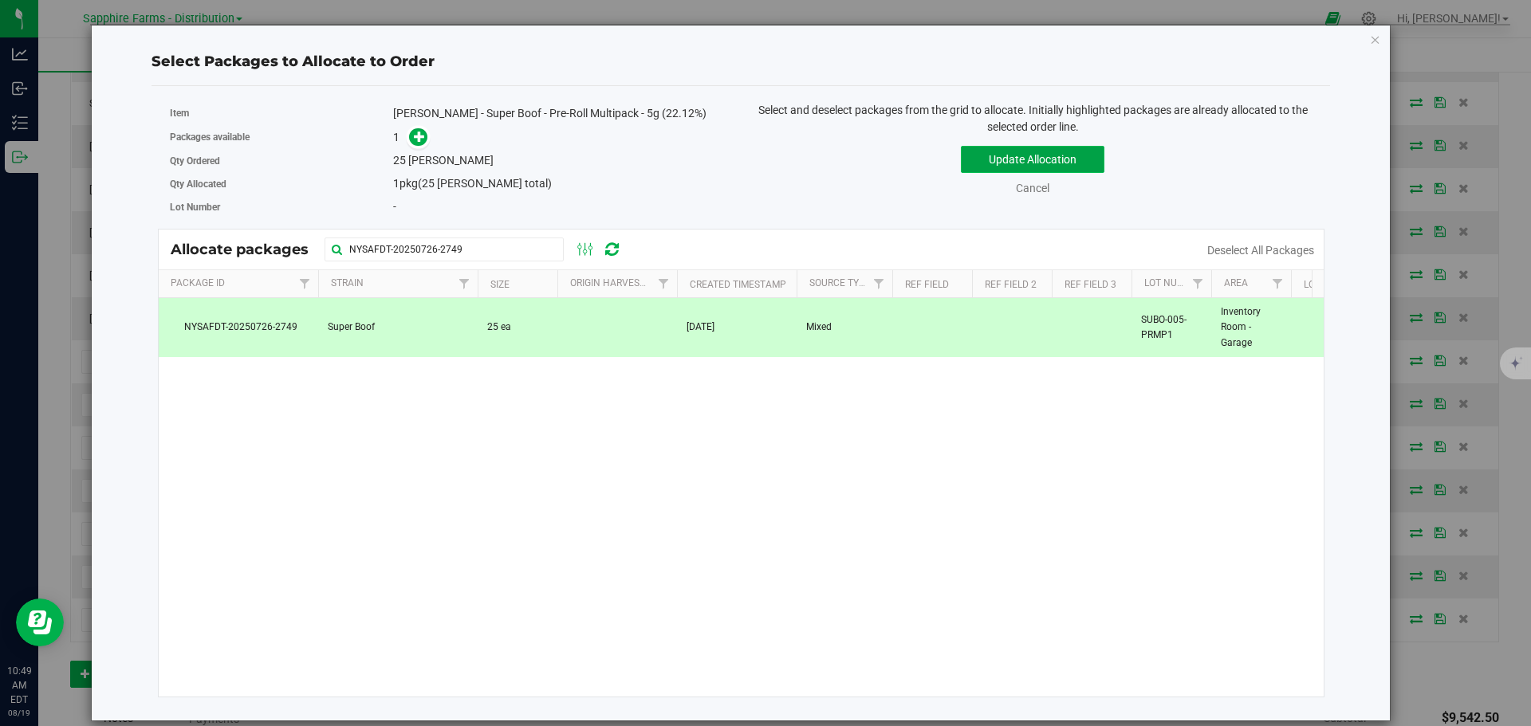
click at [1013, 163] on button "Update Allocation" at bounding box center [1033, 159] width 144 height 27
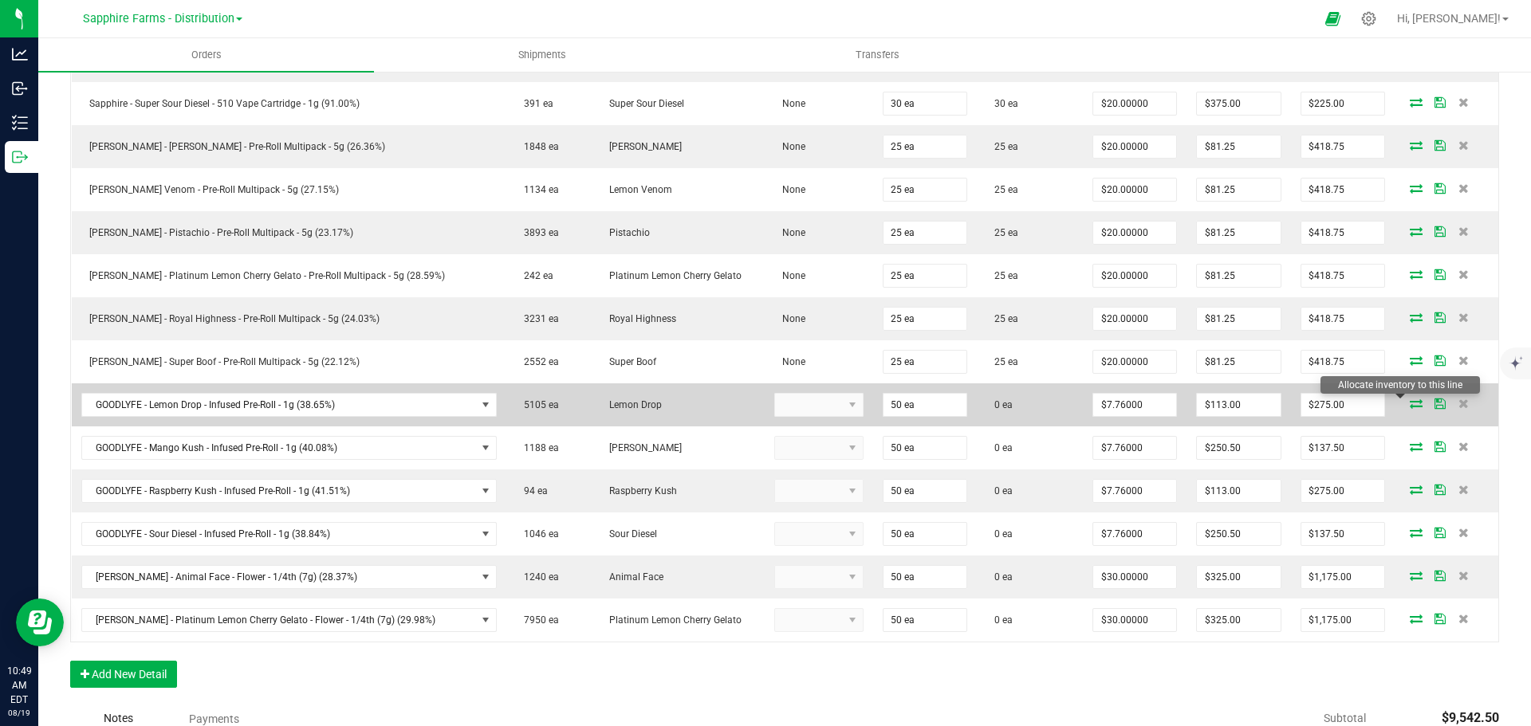
click at [1410, 406] on icon at bounding box center [1416, 404] width 13 height 10
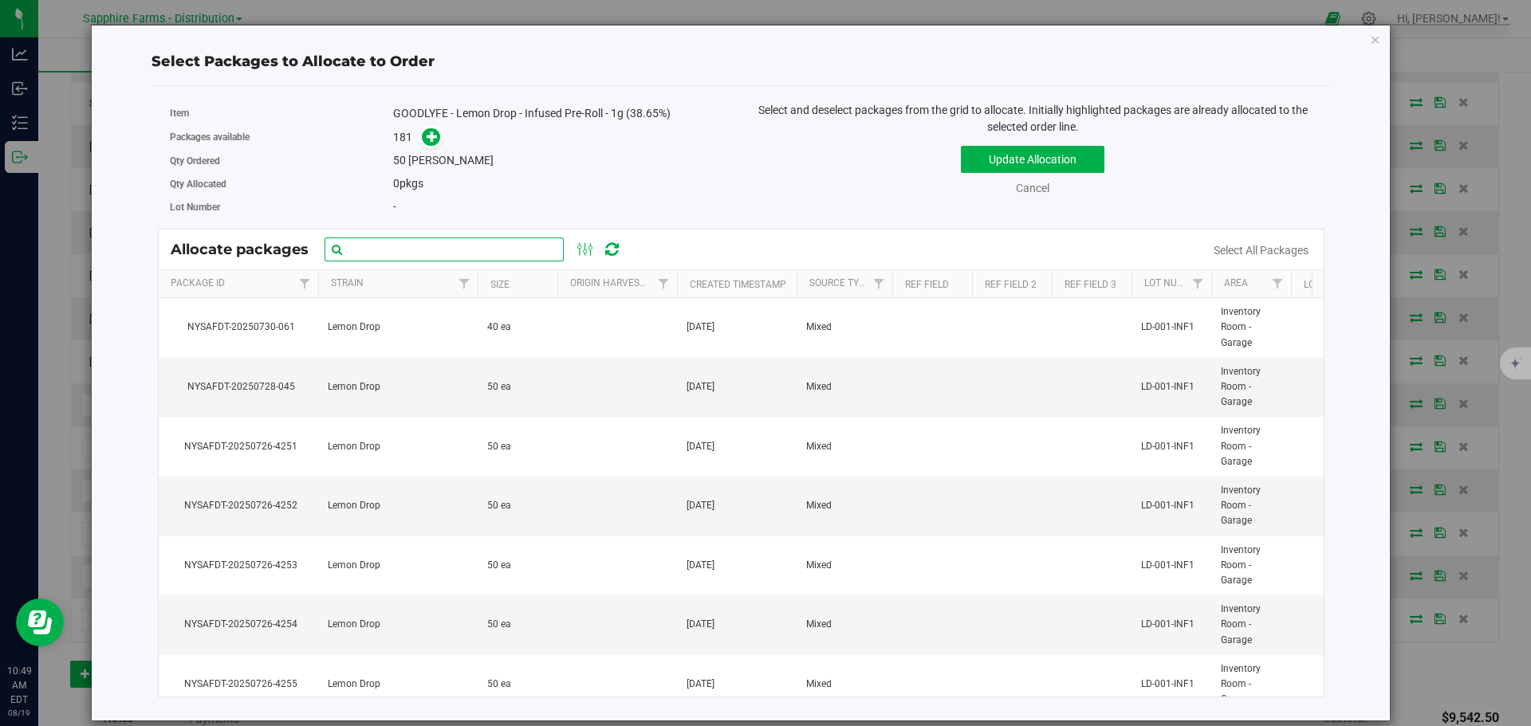
click at [504, 255] on input "text" at bounding box center [444, 250] width 239 height 24
paste input "NYSAFDT-20250726-4254"
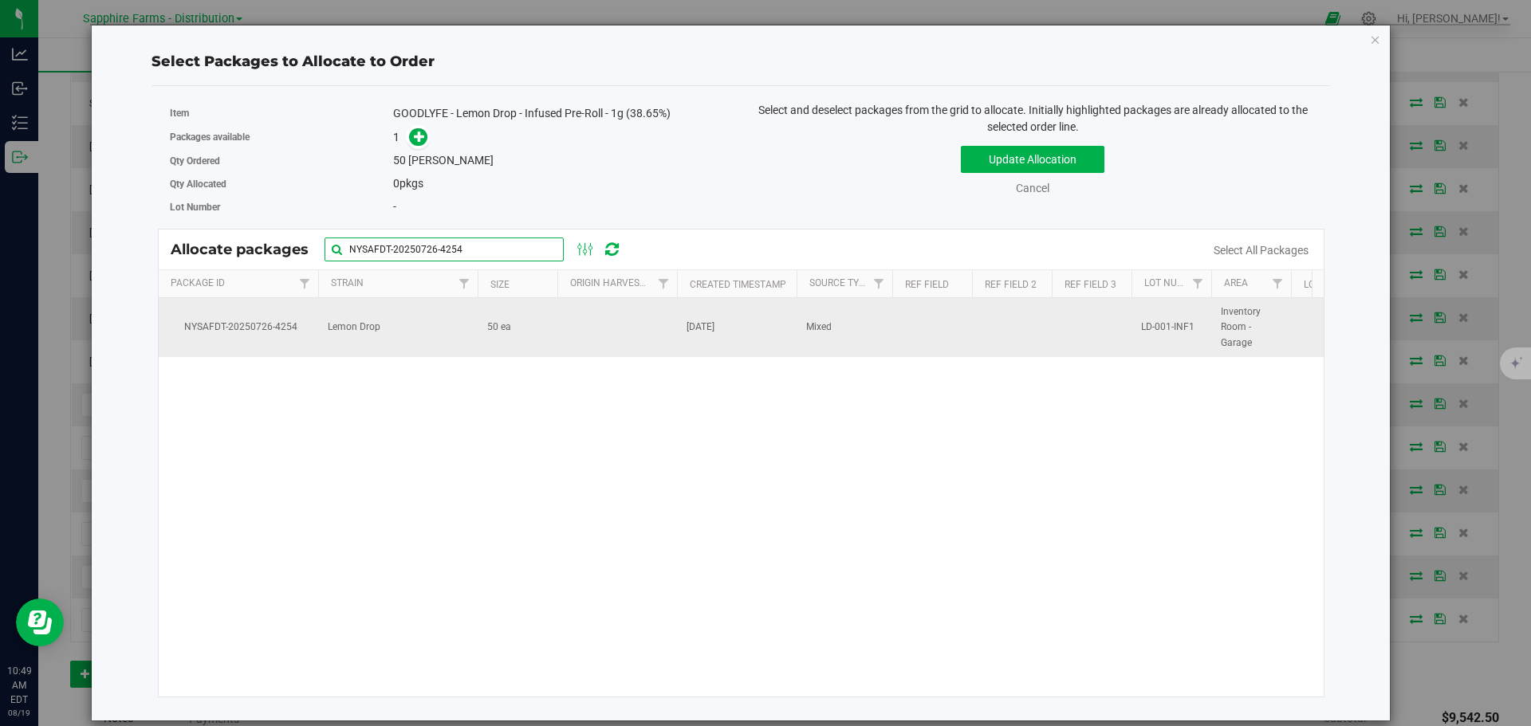
type input "NYSAFDT-20250726-4254"
click at [585, 329] on td at bounding box center [617, 327] width 120 height 59
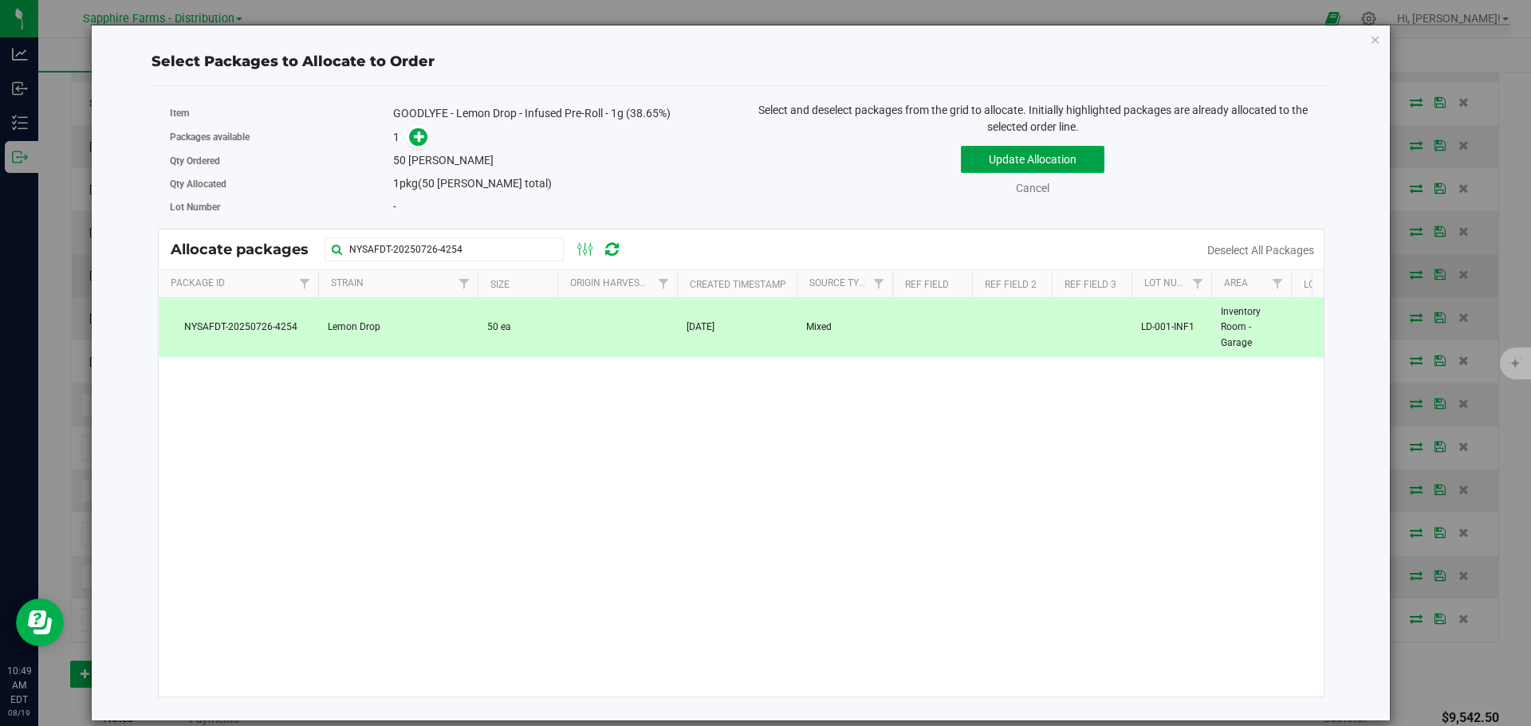
drag, startPoint x: 1005, startPoint y: 160, endPoint x: 593, endPoint y: 266, distance: 425.6
click at [1005, 161] on button "Update Allocation" at bounding box center [1033, 159] width 144 height 27
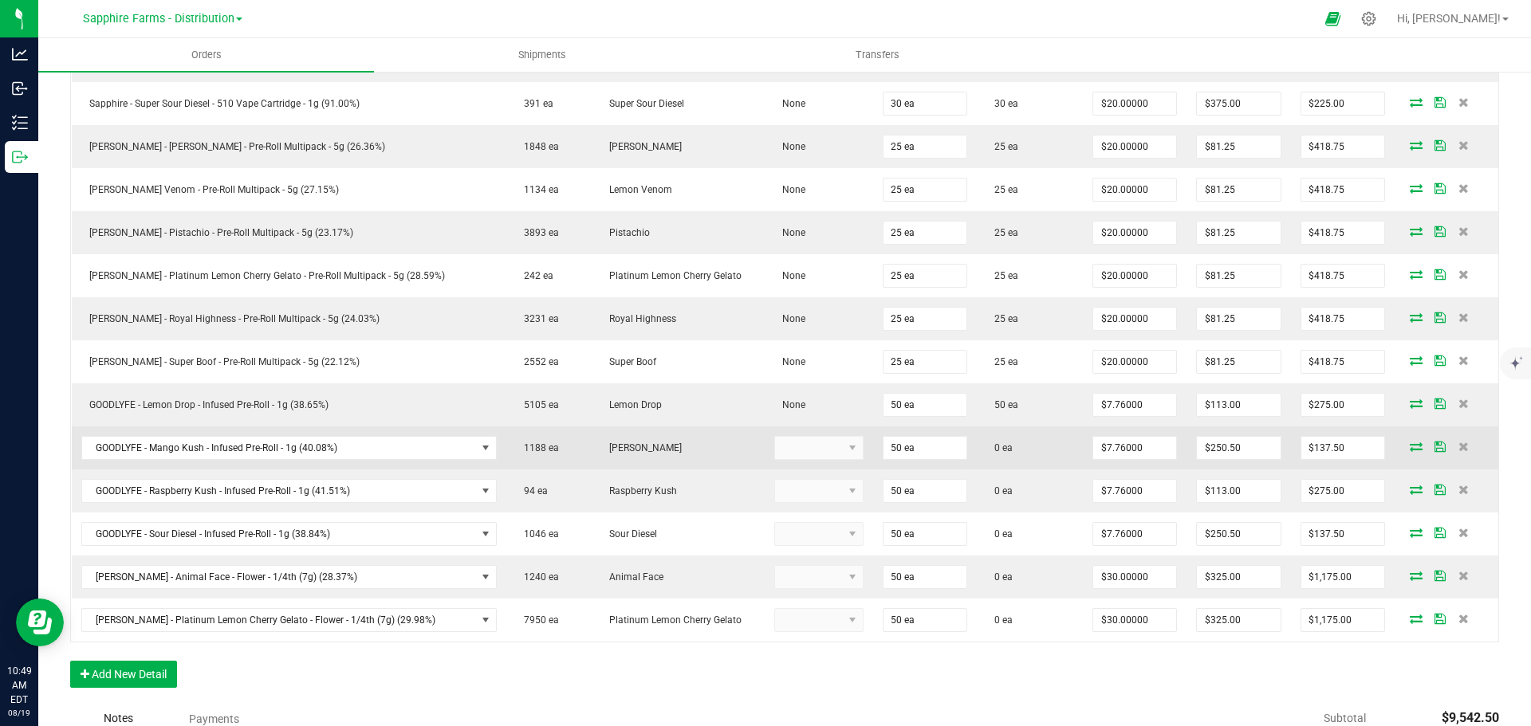
click at [1410, 448] on icon at bounding box center [1416, 447] width 13 height 10
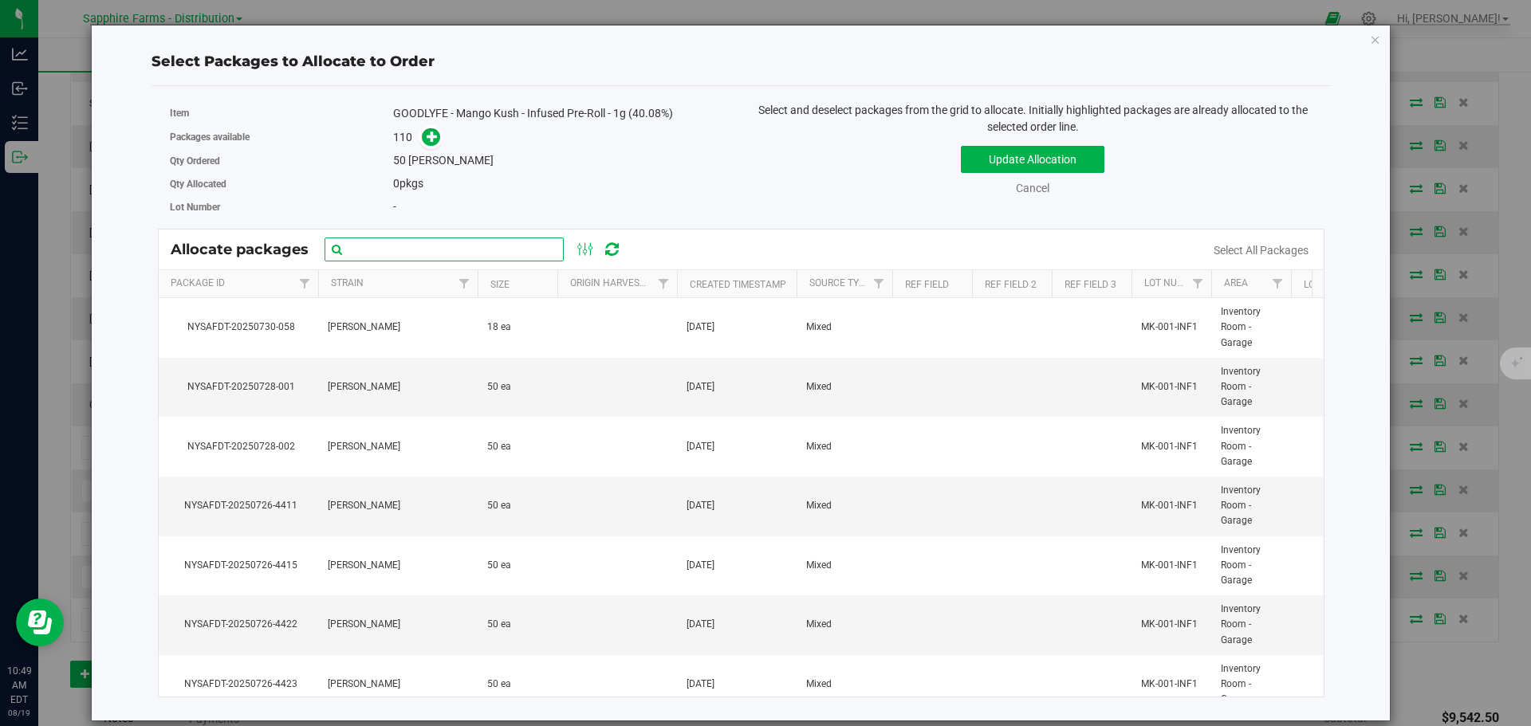
click at [453, 251] on input "text" at bounding box center [444, 250] width 239 height 24
paste input "NYSAFDT-20250726-4430"
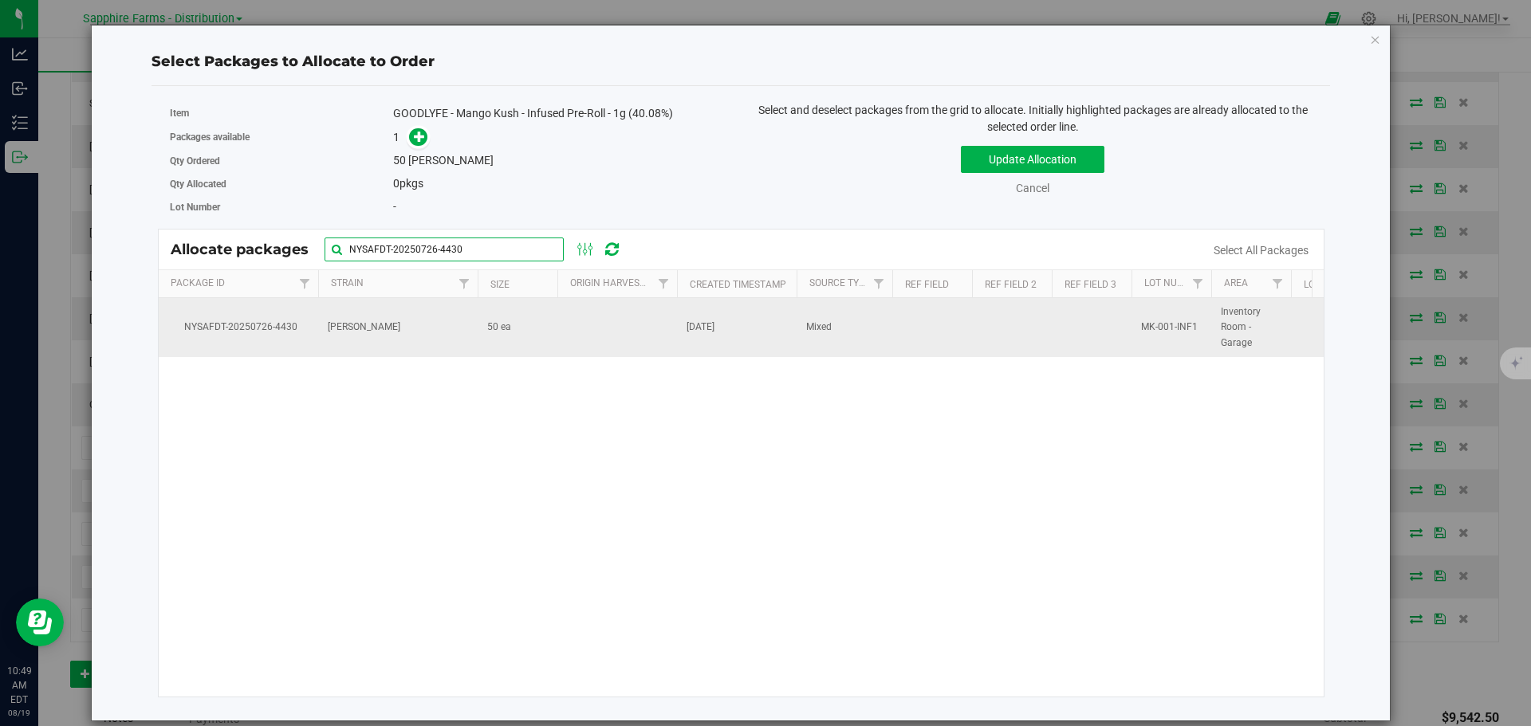
type input "NYSAFDT-20250726-4430"
click at [616, 330] on td at bounding box center [617, 327] width 120 height 59
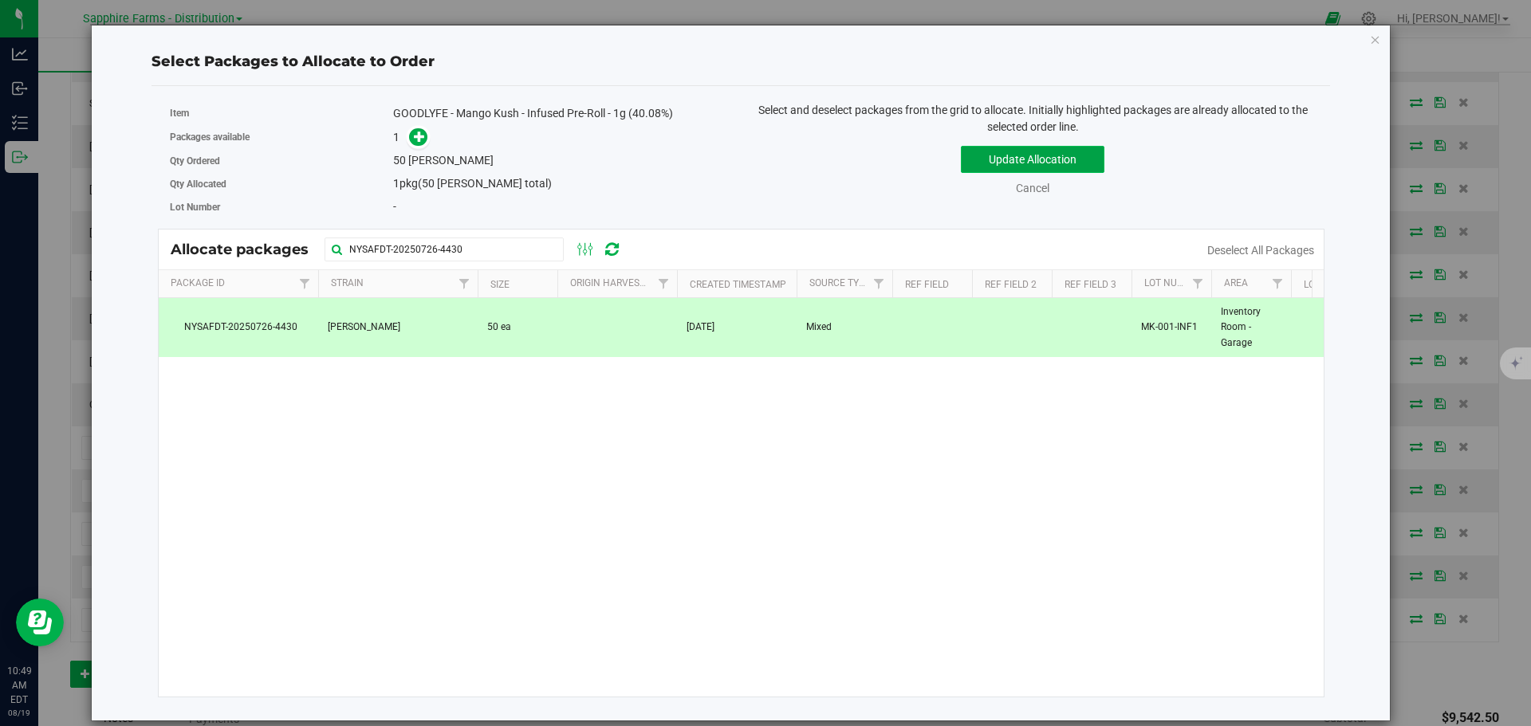
click at [997, 159] on button "Update Allocation" at bounding box center [1033, 159] width 144 height 27
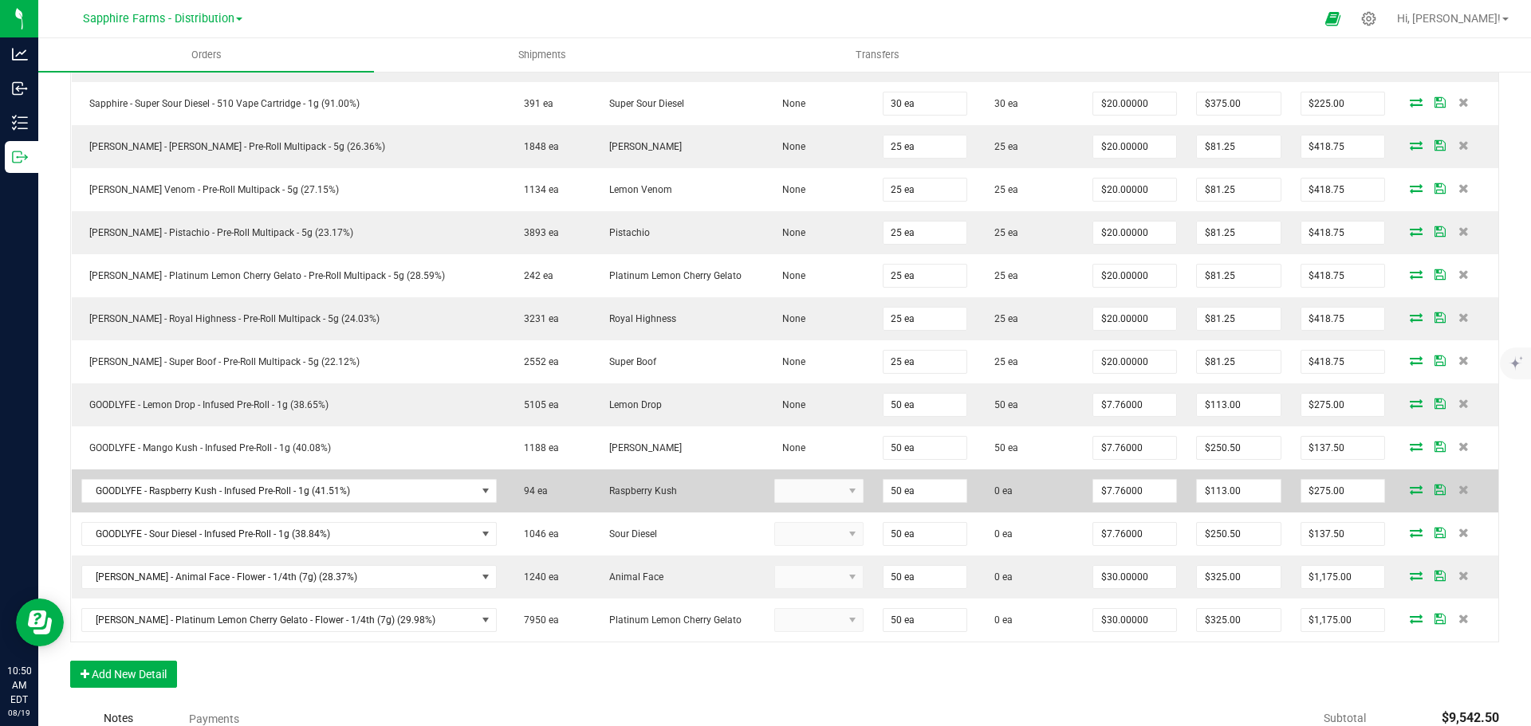
click at [1410, 491] on icon at bounding box center [1416, 490] width 13 height 10
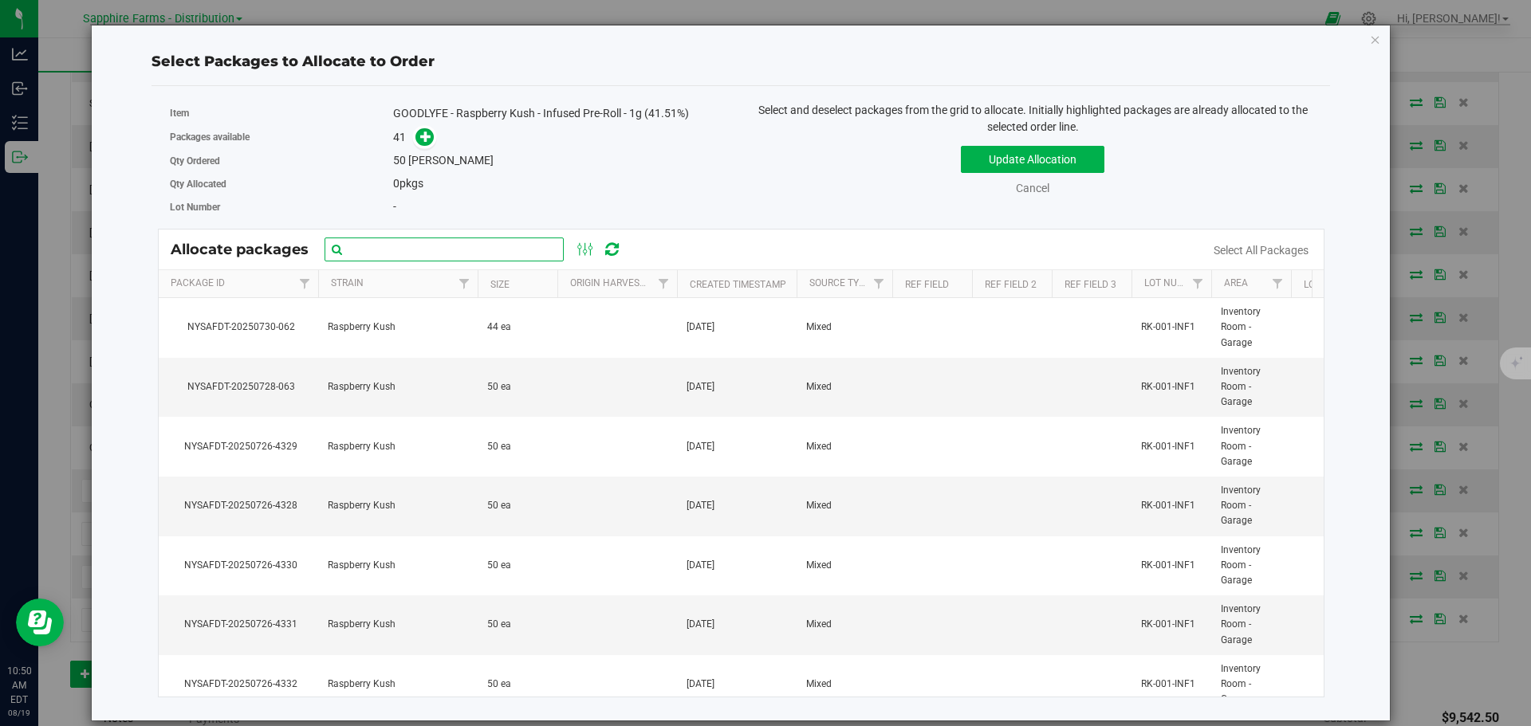
click at [480, 256] on input "text" at bounding box center [444, 250] width 239 height 24
paste input "NYSAFDT-20250726-4299"
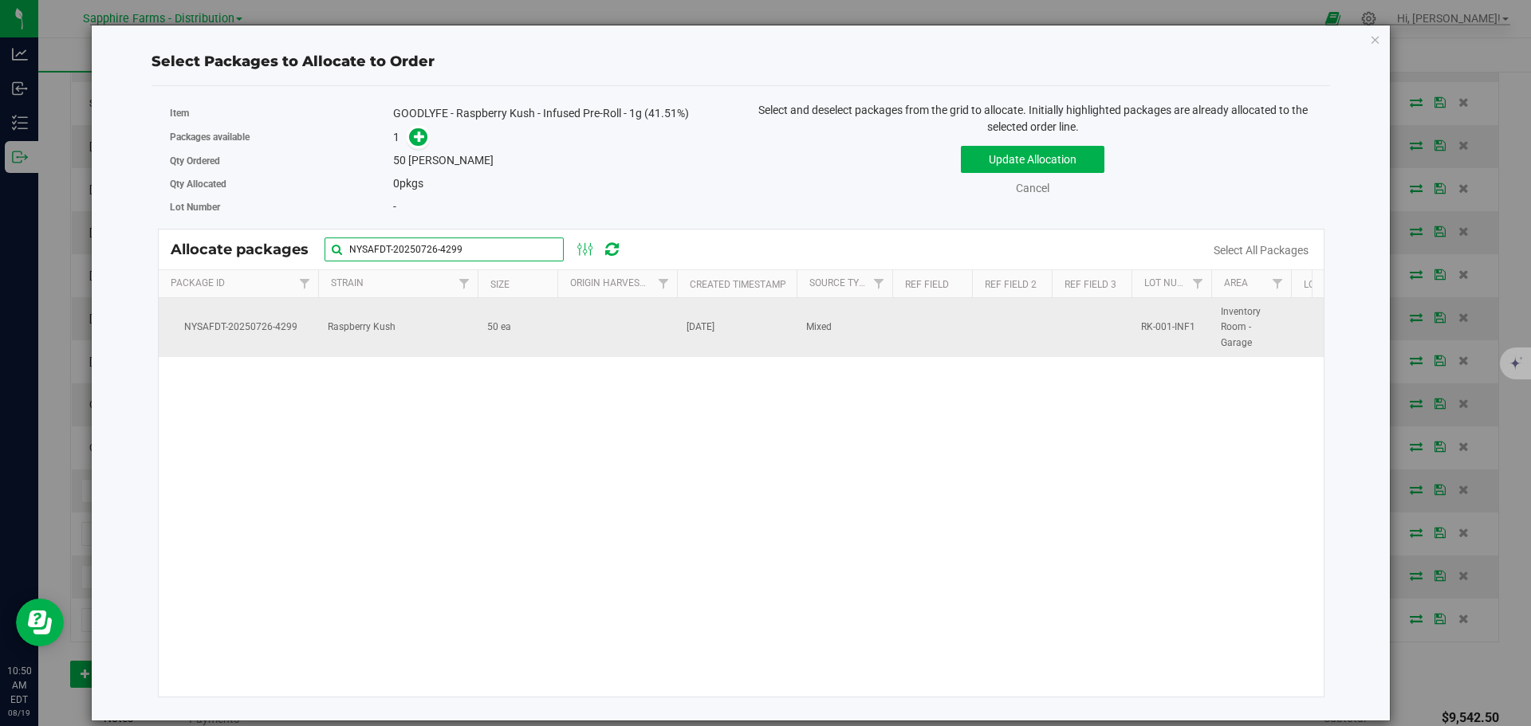
type input "NYSAFDT-20250726-4299"
click at [643, 319] on td at bounding box center [617, 327] width 120 height 59
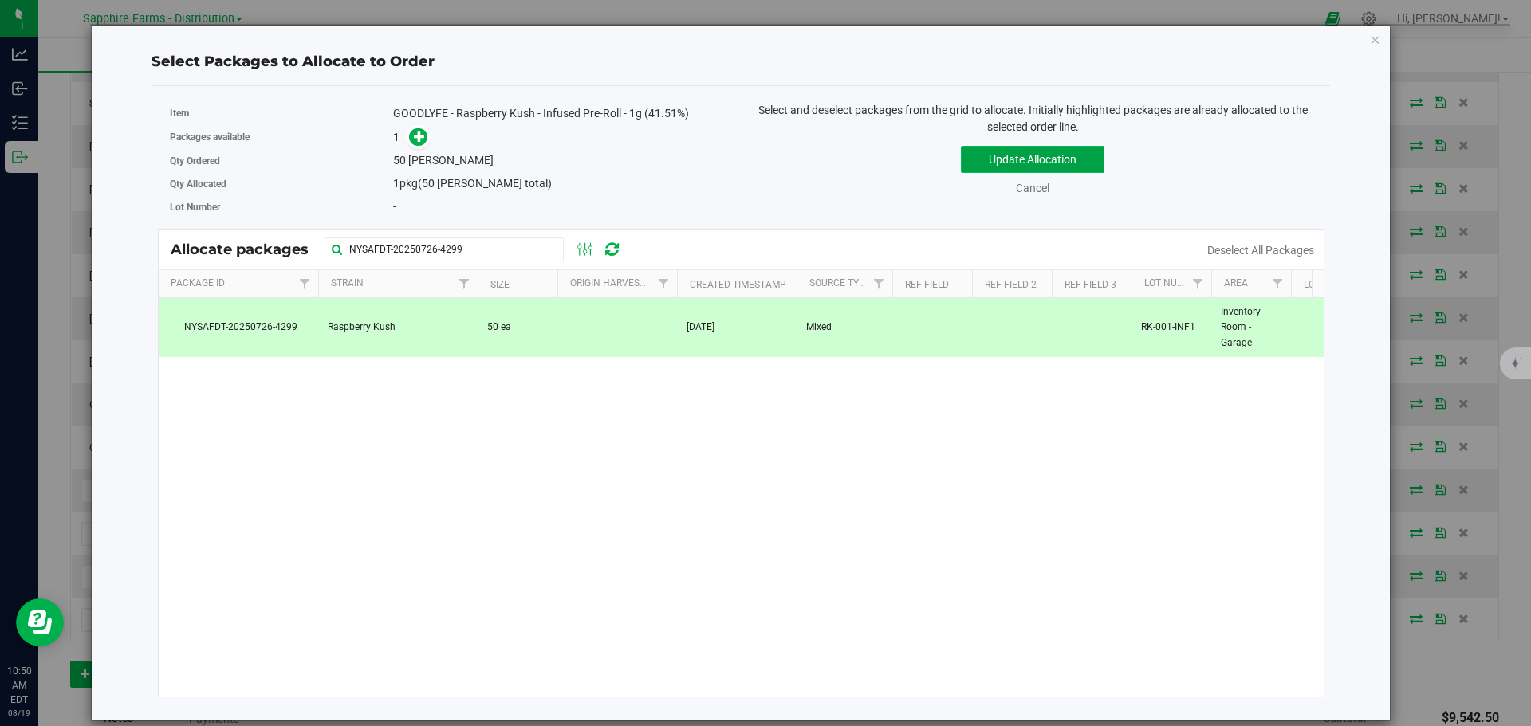
click at [987, 163] on button "Update Allocation" at bounding box center [1033, 159] width 144 height 27
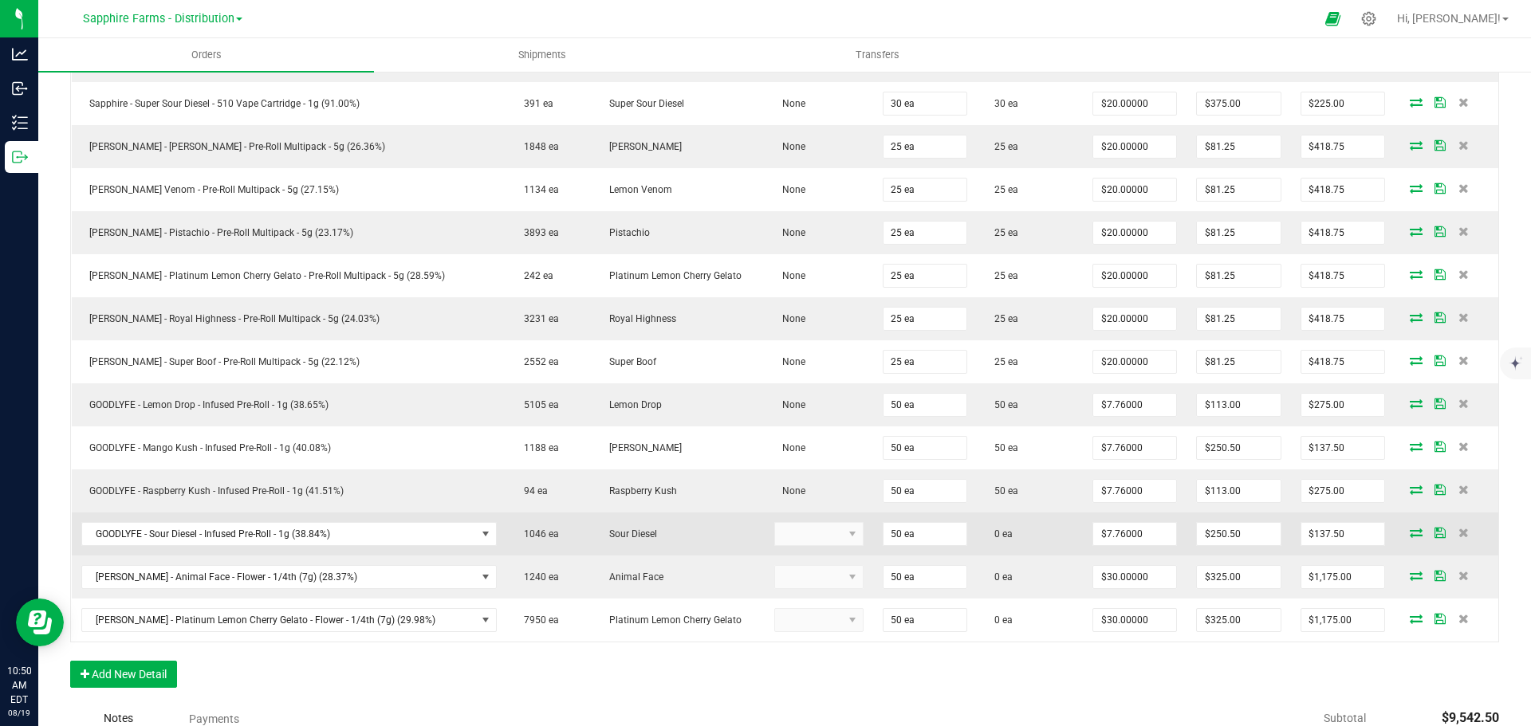
click at [1410, 532] on icon at bounding box center [1416, 533] width 13 height 10
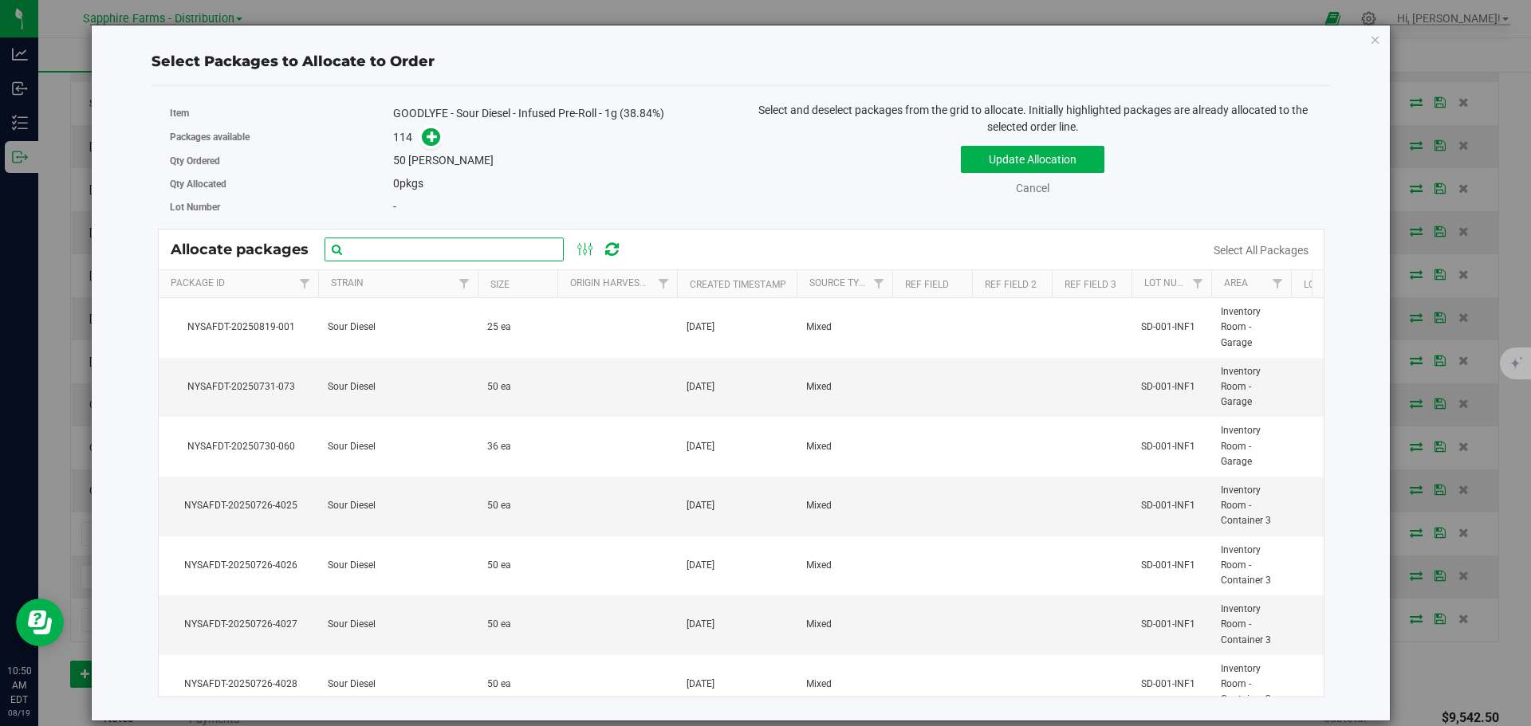
click at [492, 254] on input "text" at bounding box center [444, 250] width 239 height 24
paste input "NYSAFDT-20250726-3979"
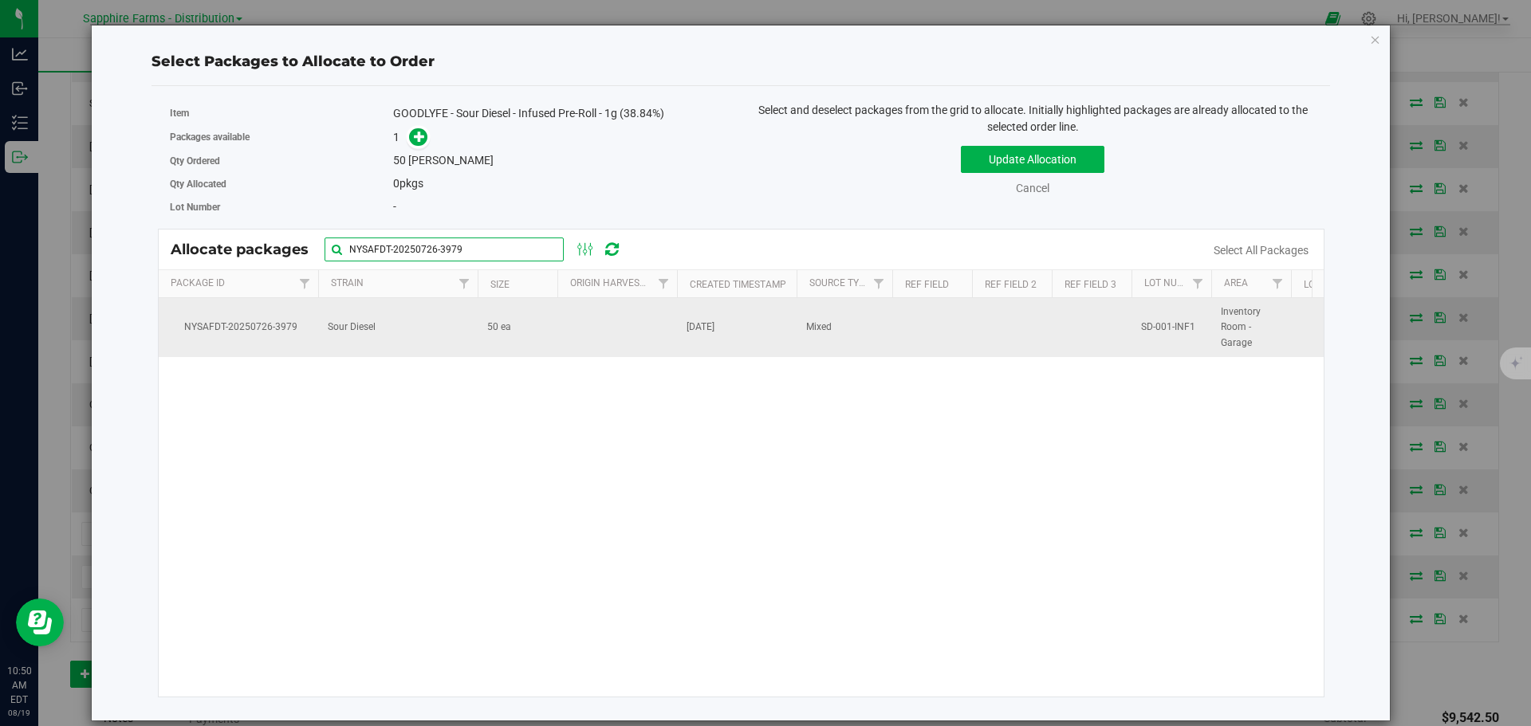
type input "NYSAFDT-20250726-3979"
click at [533, 335] on td "50 ea" at bounding box center [518, 327] width 80 height 59
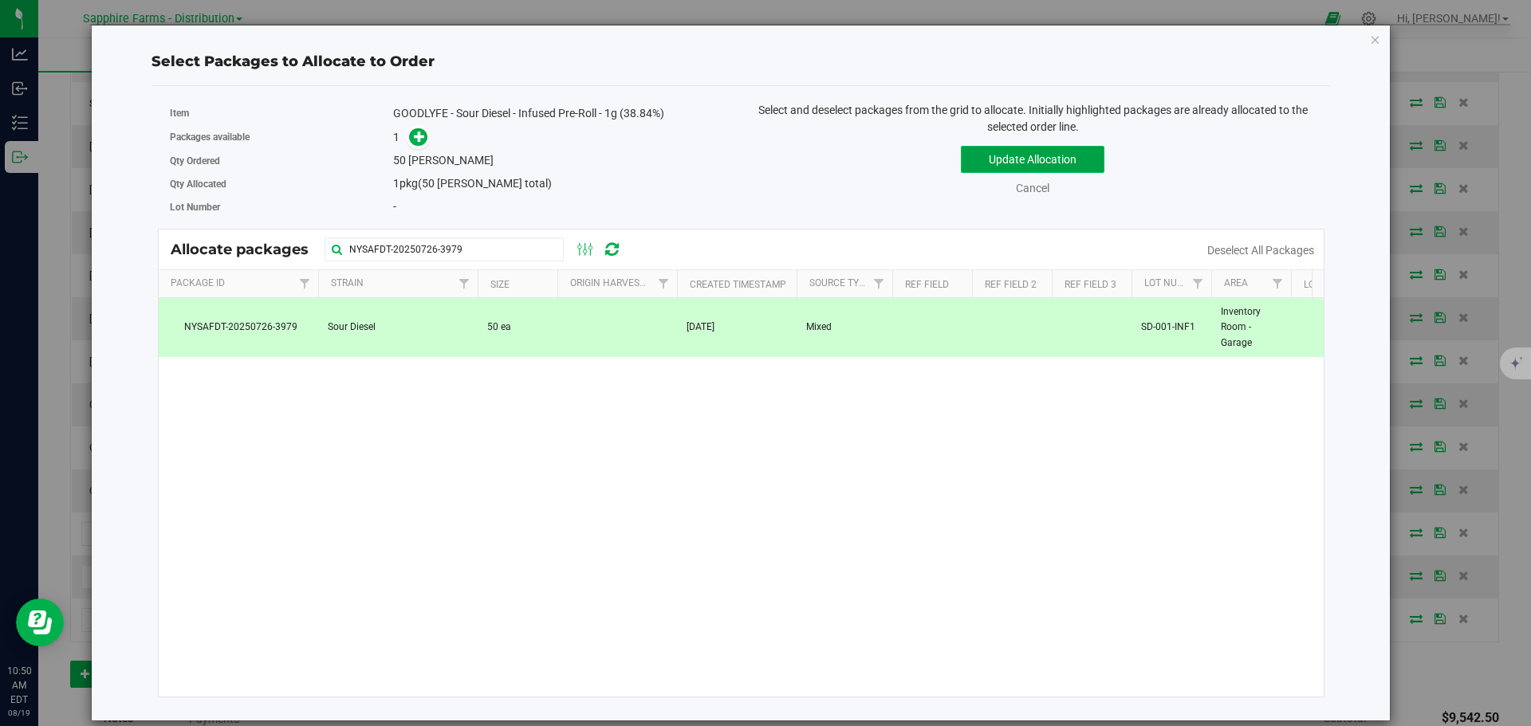
click at [1007, 148] on button "Update Allocation" at bounding box center [1033, 159] width 144 height 27
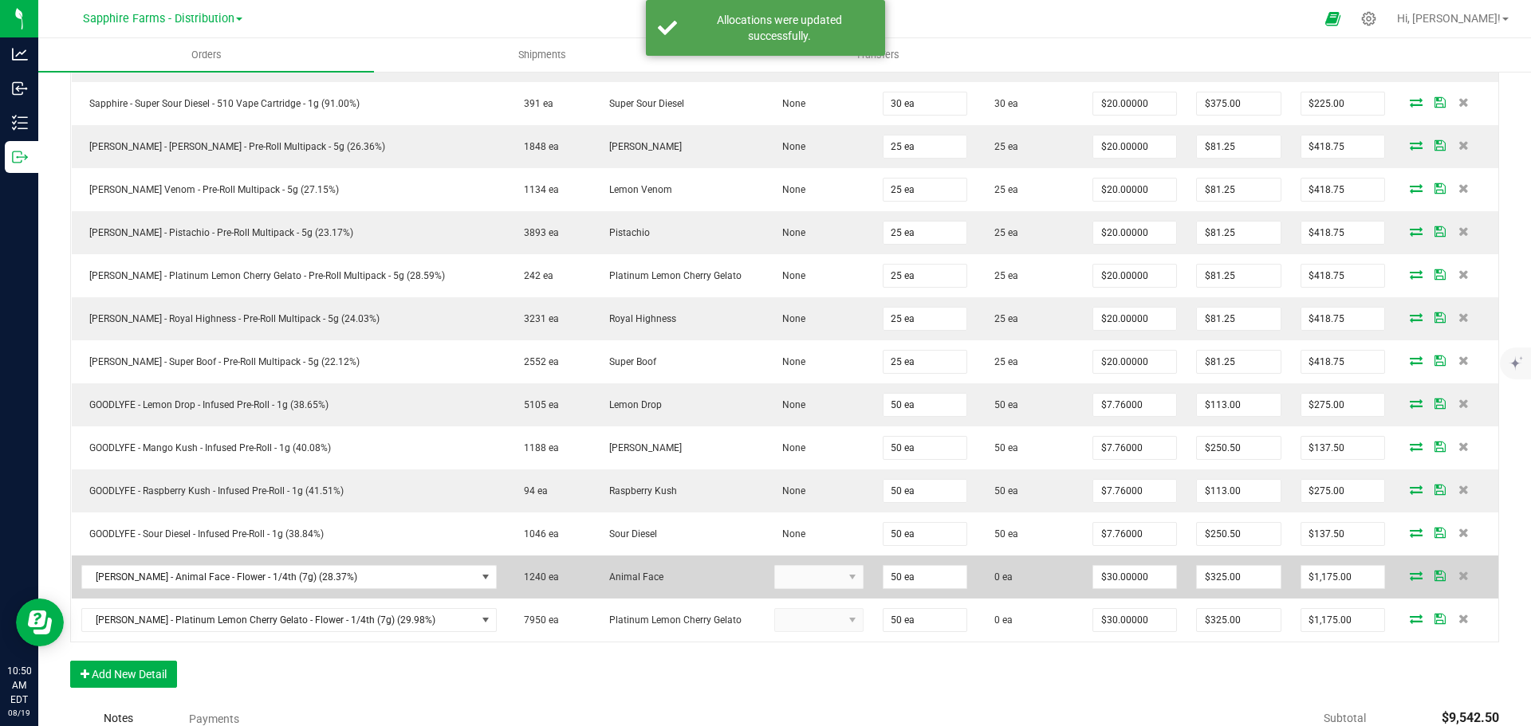
click at [1410, 575] on icon at bounding box center [1416, 576] width 13 height 10
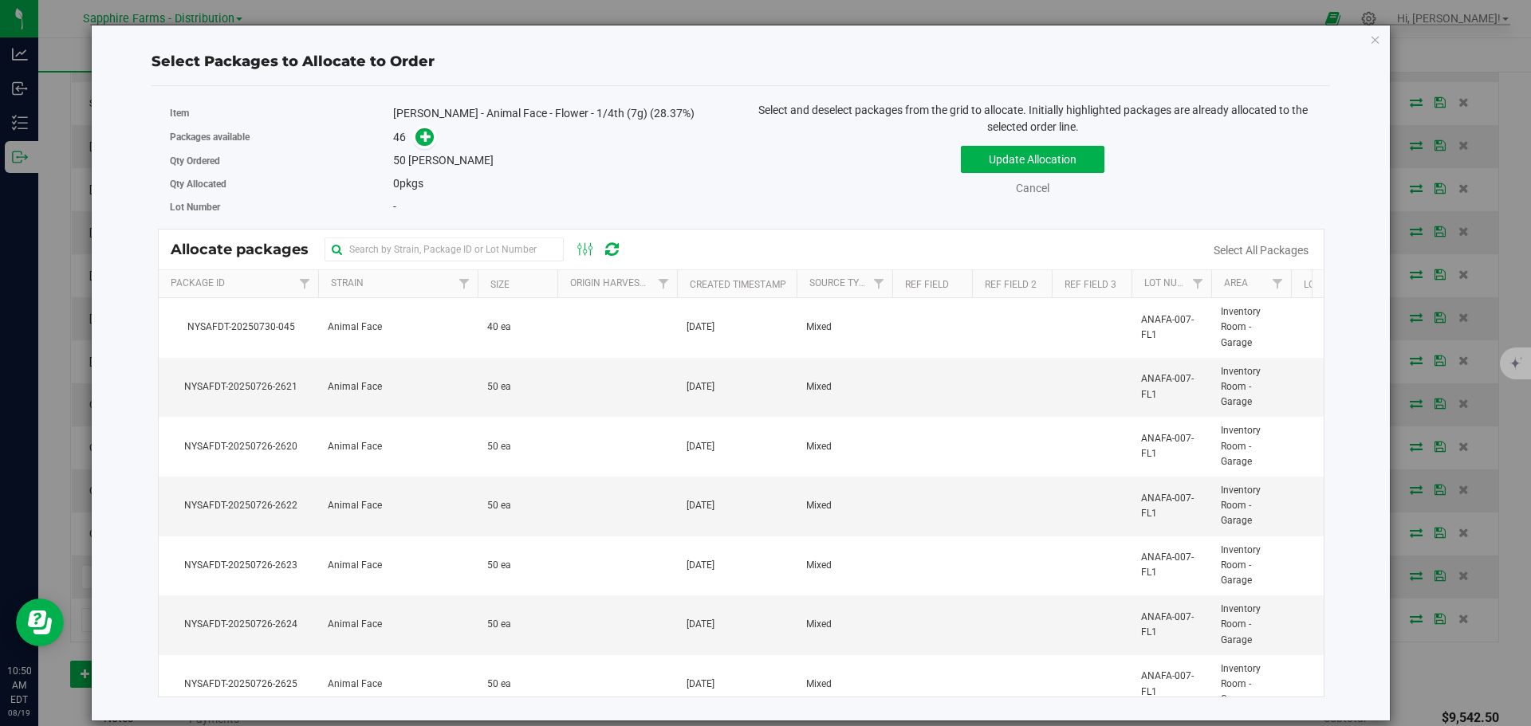
click at [424, 264] on div "Allocate packages" at bounding box center [742, 250] width 1166 height 40
click at [438, 246] on input "text" at bounding box center [444, 250] width 239 height 24
paste input "Nysafdt-20250726-2636"
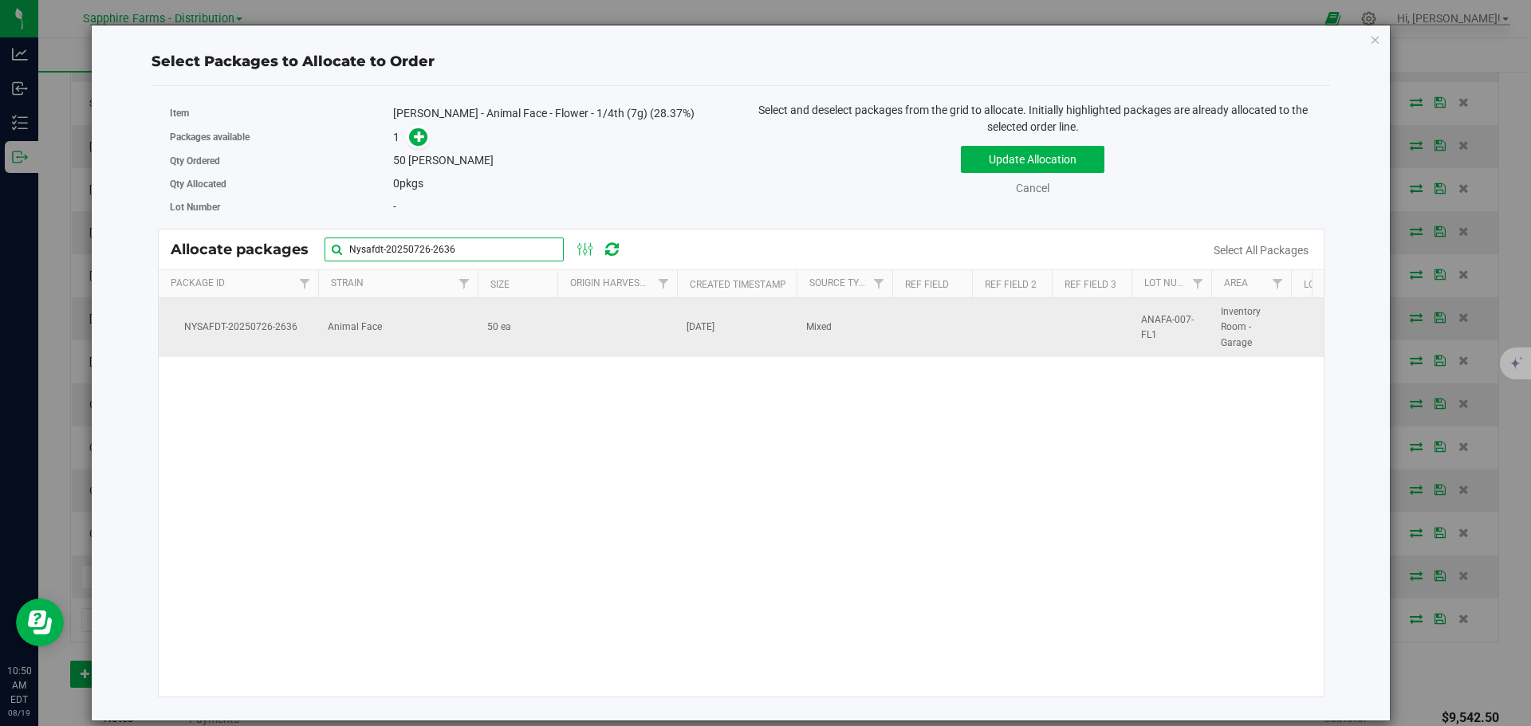
type input "Nysafdt-20250726-2636"
click at [585, 342] on td at bounding box center [617, 327] width 120 height 59
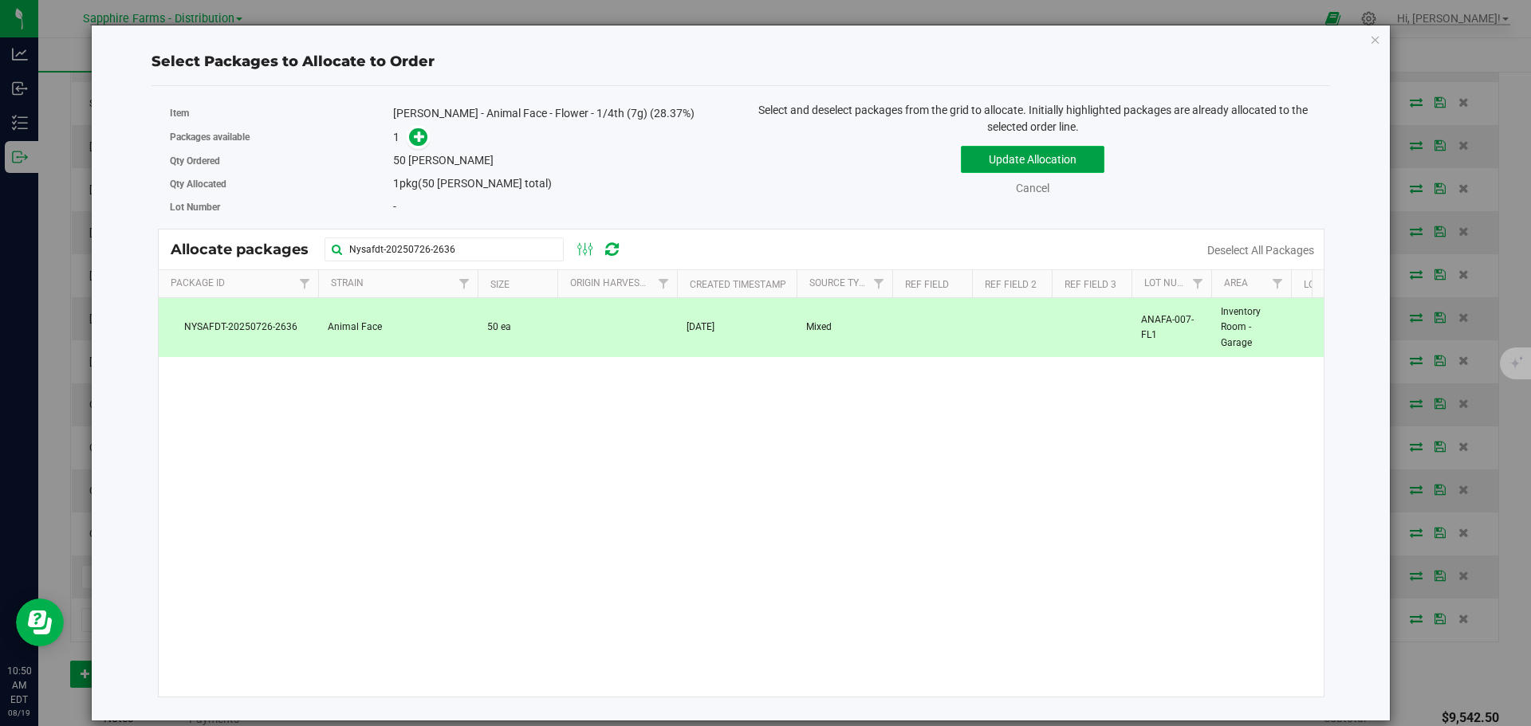
click at [996, 157] on button "Update Allocation" at bounding box center [1033, 159] width 144 height 27
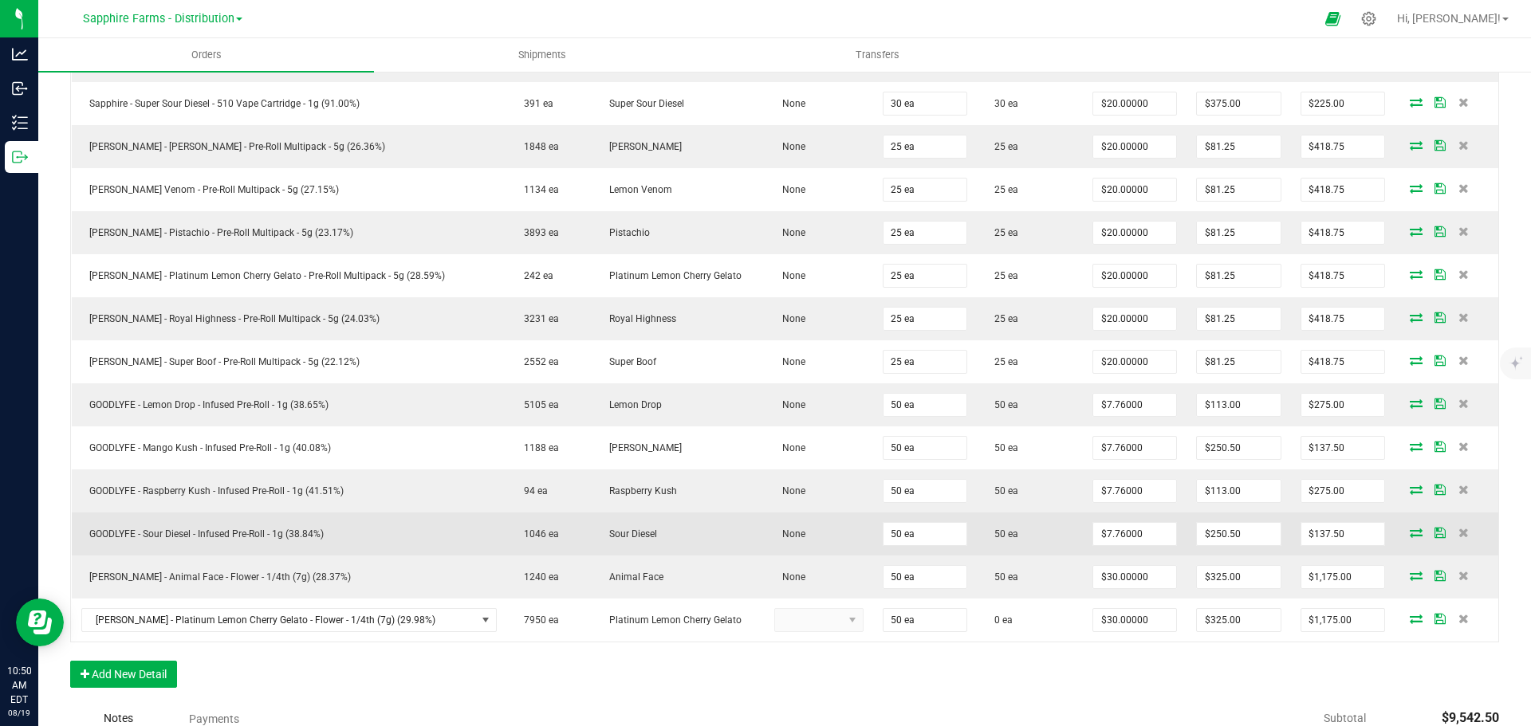
drag, startPoint x: 1427, startPoint y: 576, endPoint x: 1425, endPoint y: 553, distance: 24.0
click at [1434, 576] on icon at bounding box center [1439, 576] width 11 height 10
click at [1434, 528] on icon at bounding box center [1439, 533] width 11 height 10
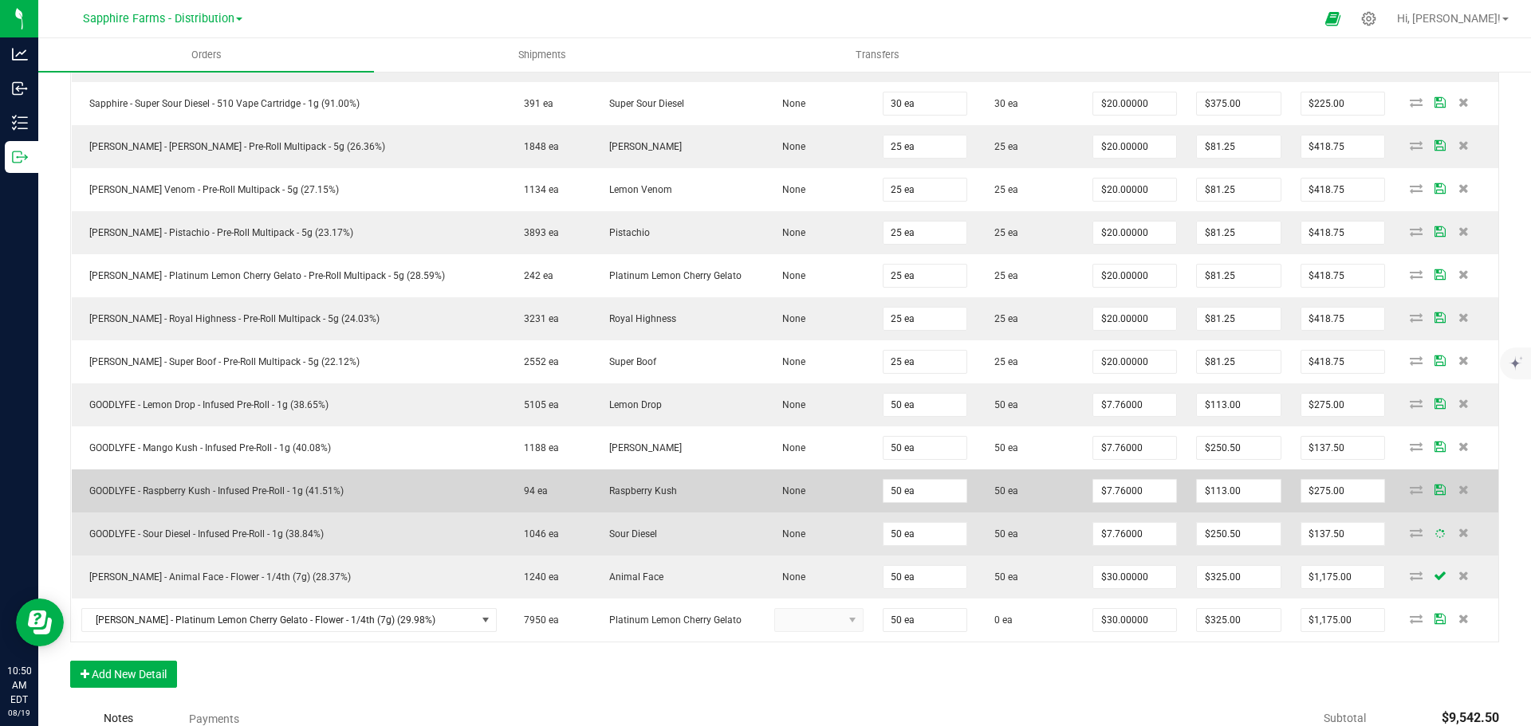
click at [1434, 490] on icon at bounding box center [1439, 490] width 11 height 10
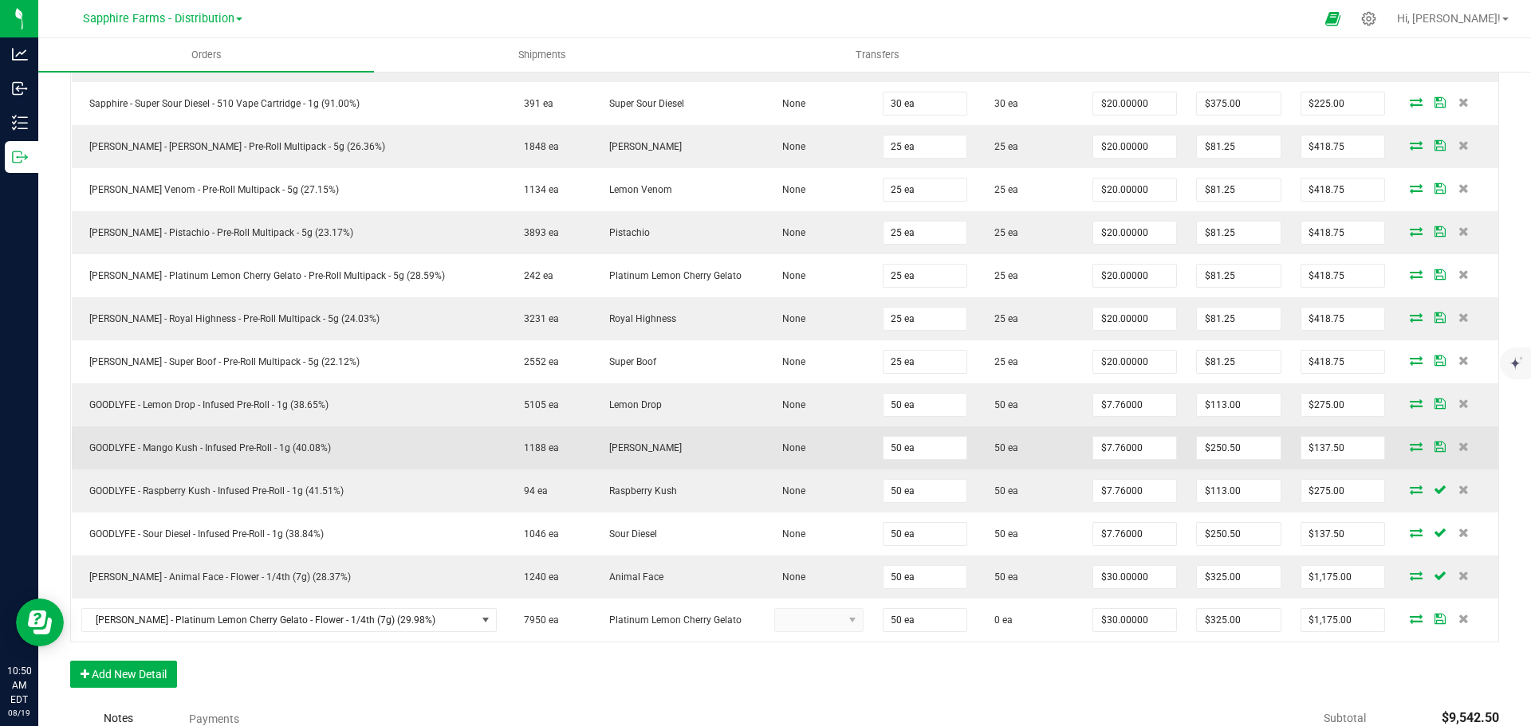
click at [1428, 443] on span at bounding box center [1440, 447] width 24 height 10
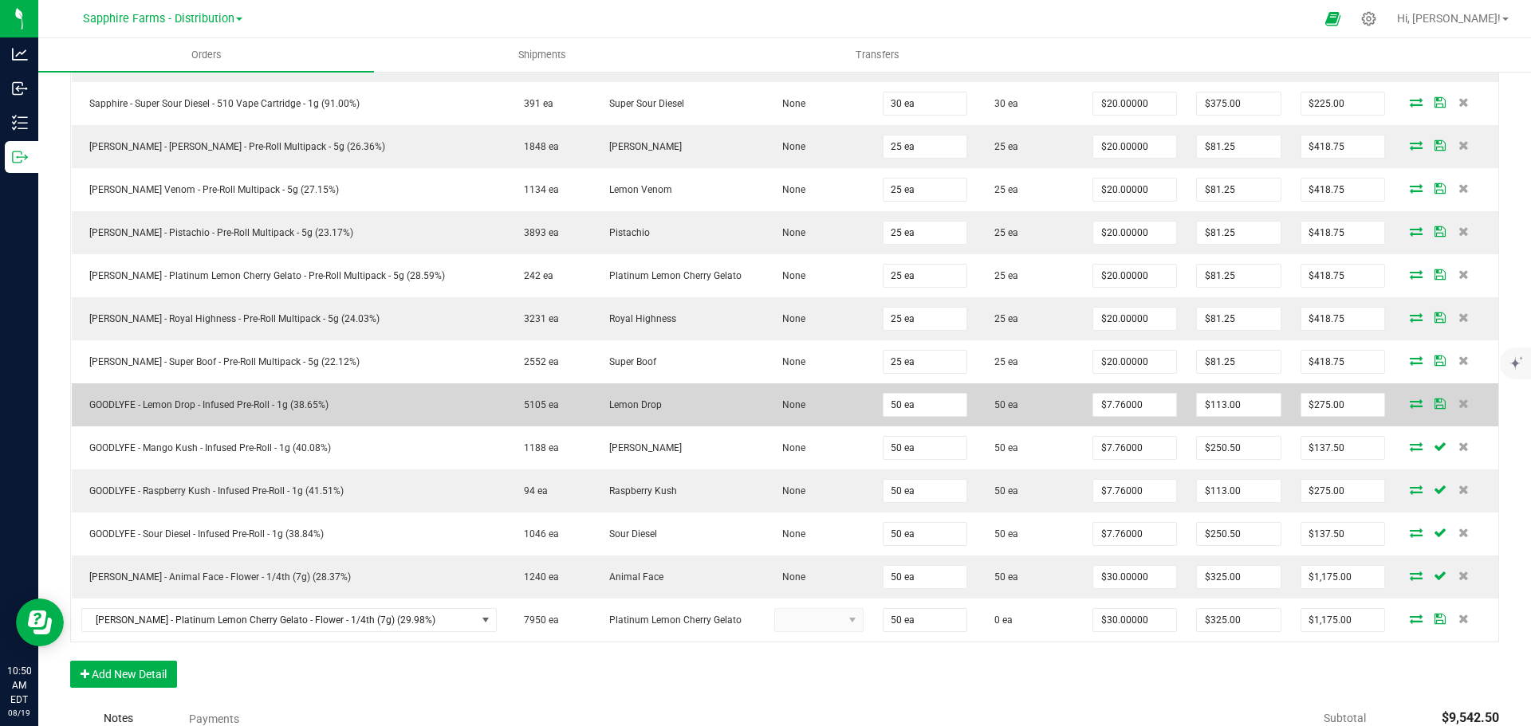
click at [1423, 410] on td at bounding box center [1447, 405] width 104 height 43
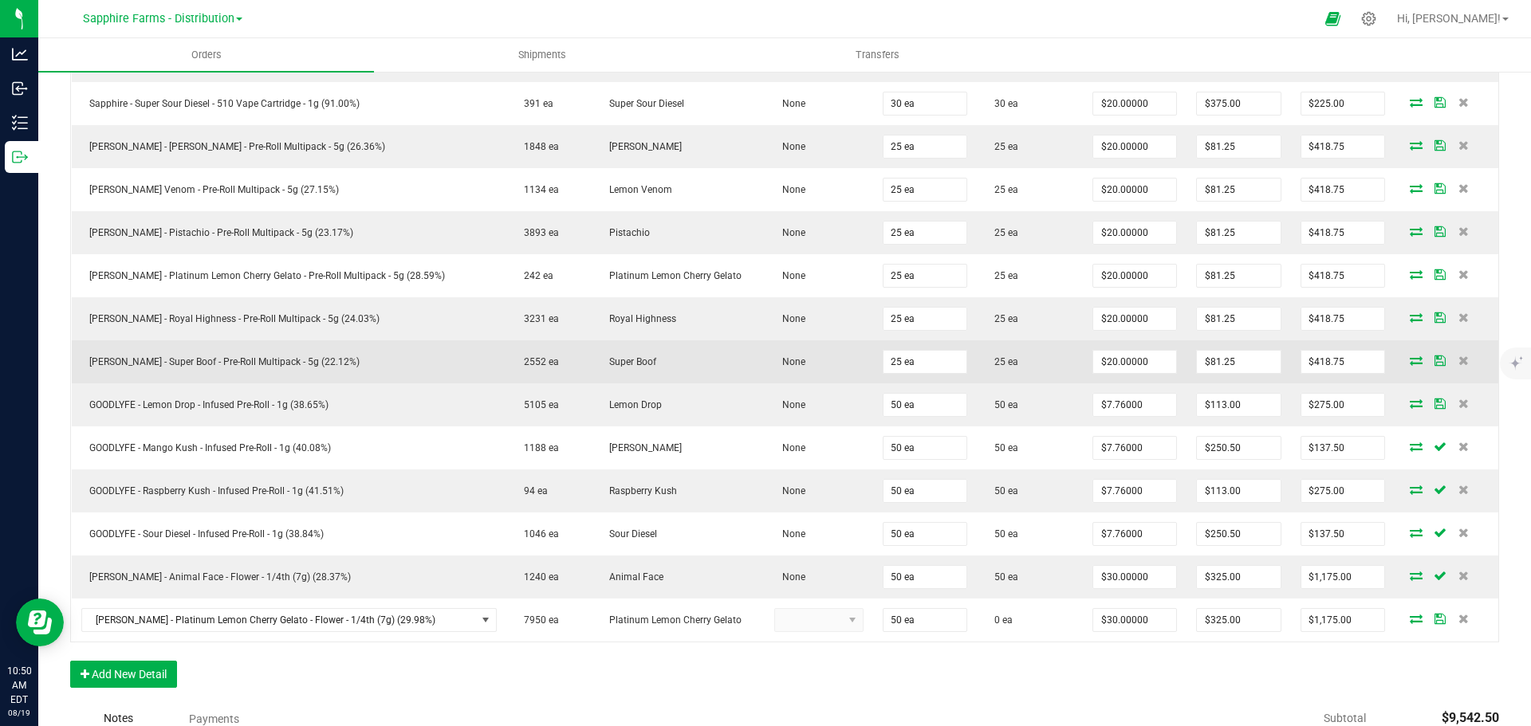
click at [1434, 362] on icon at bounding box center [1439, 361] width 11 height 10
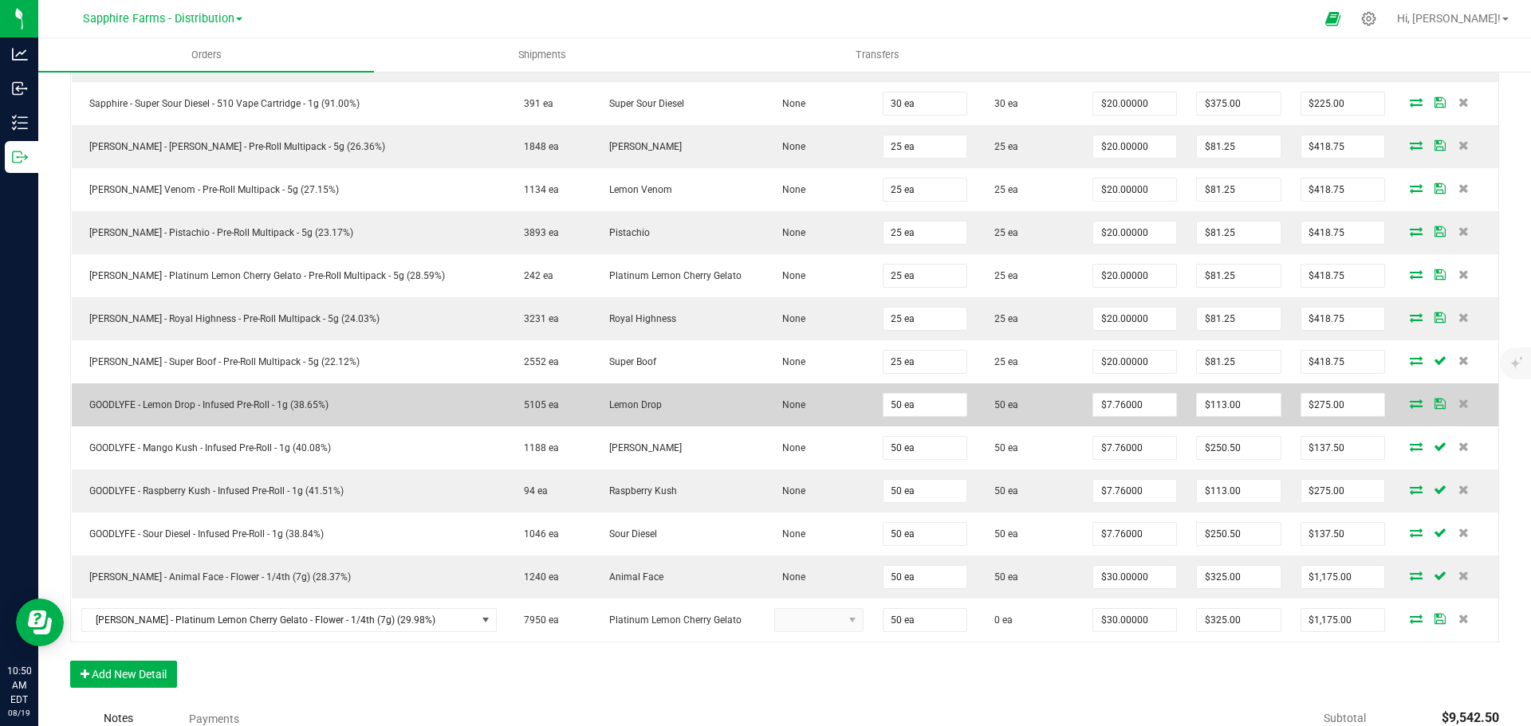
click at [1434, 404] on icon at bounding box center [1439, 404] width 11 height 10
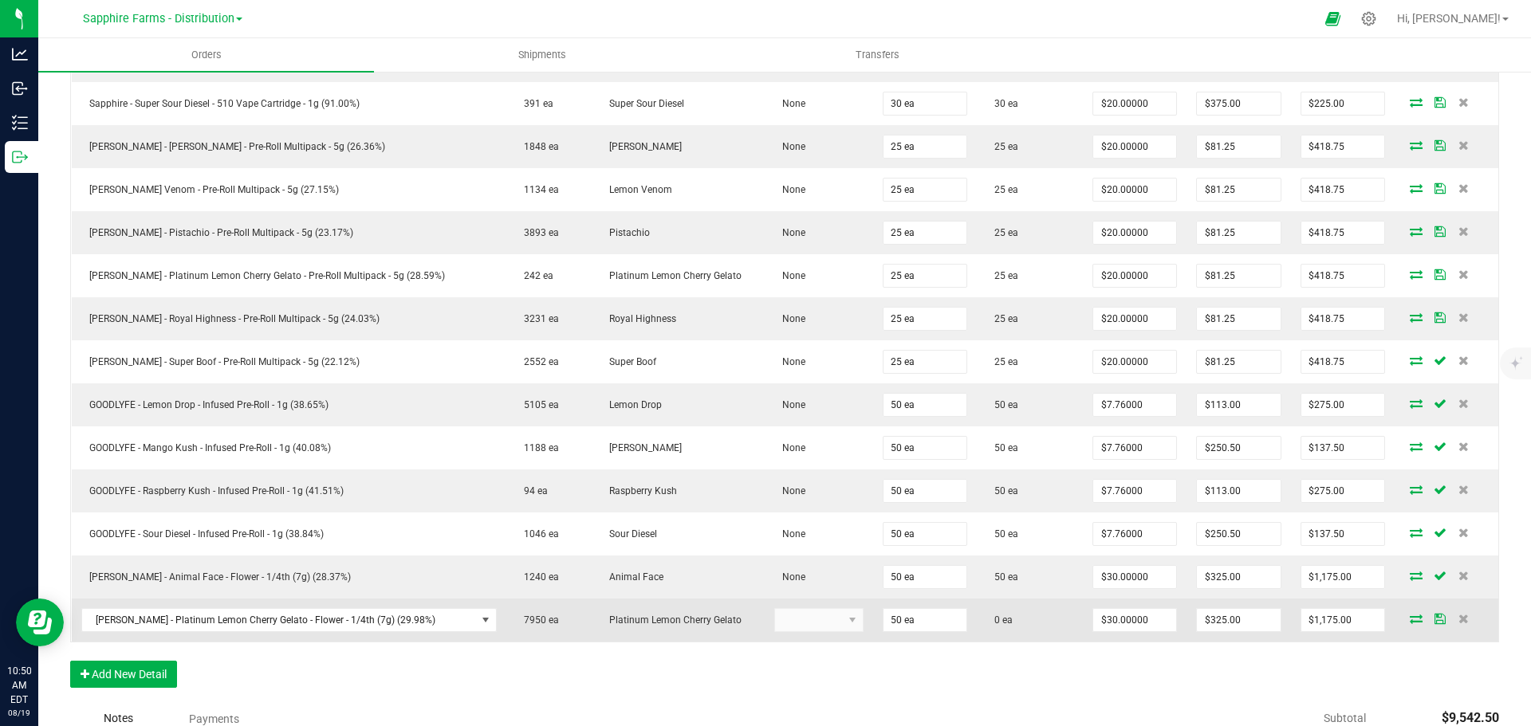
click at [1410, 615] on icon at bounding box center [1416, 619] width 13 height 10
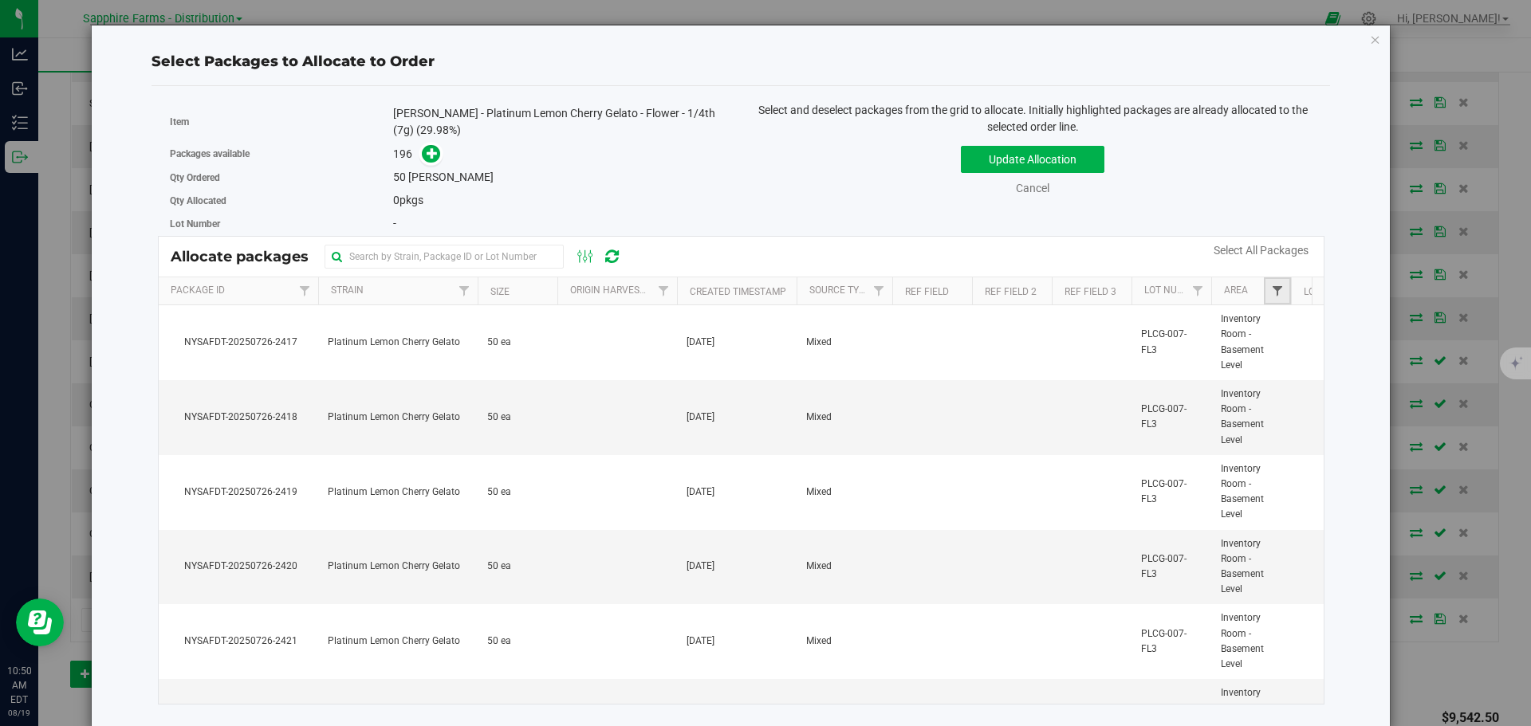
click at [1271, 290] on span "Filter" at bounding box center [1277, 291] width 13 height 13
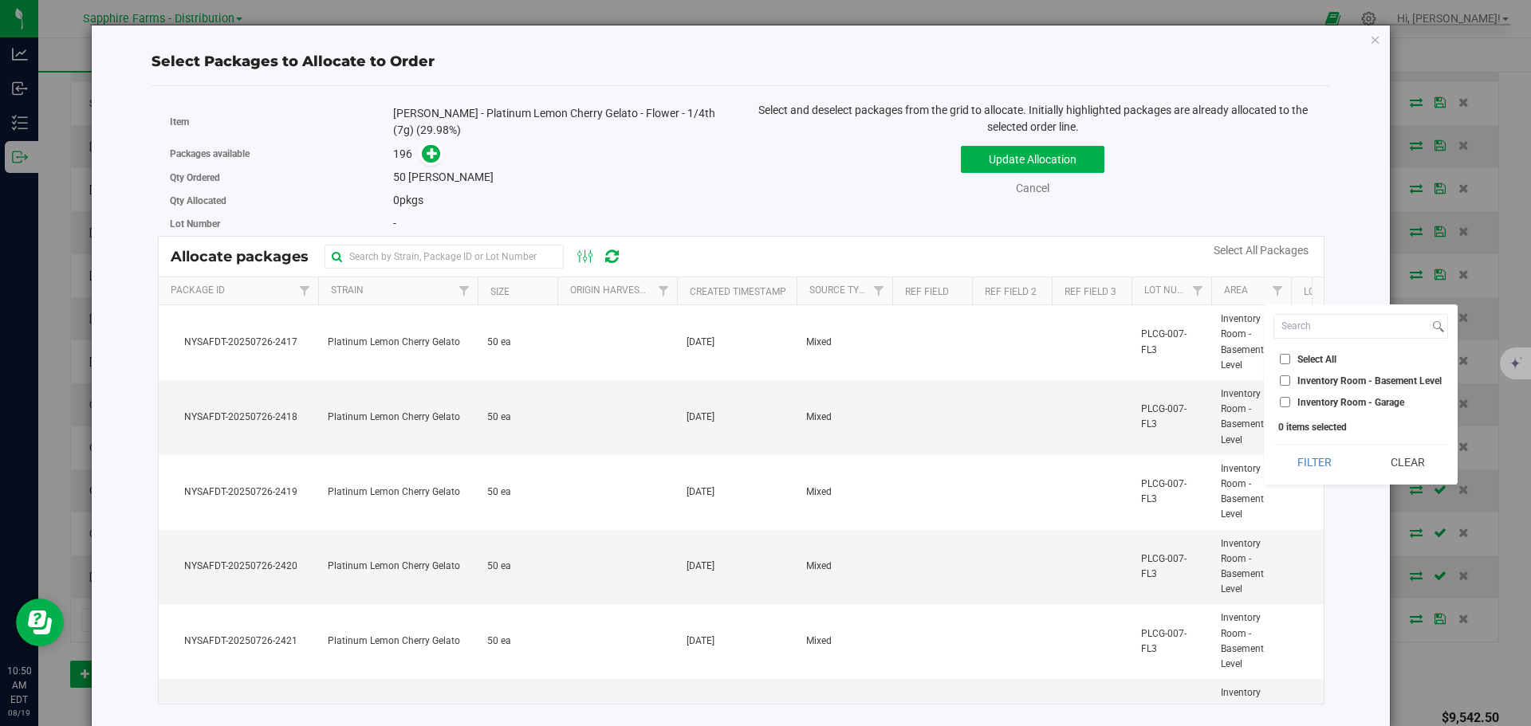
click at [1358, 402] on span "Inventory Room - Garage" at bounding box center [1350, 403] width 107 height 10
click at [1290, 402] on input "Inventory Room - Garage" at bounding box center [1285, 402] width 10 height 10
click at [1321, 469] on button "Filter" at bounding box center [1313, 462] width 81 height 35
checkbox input "true"
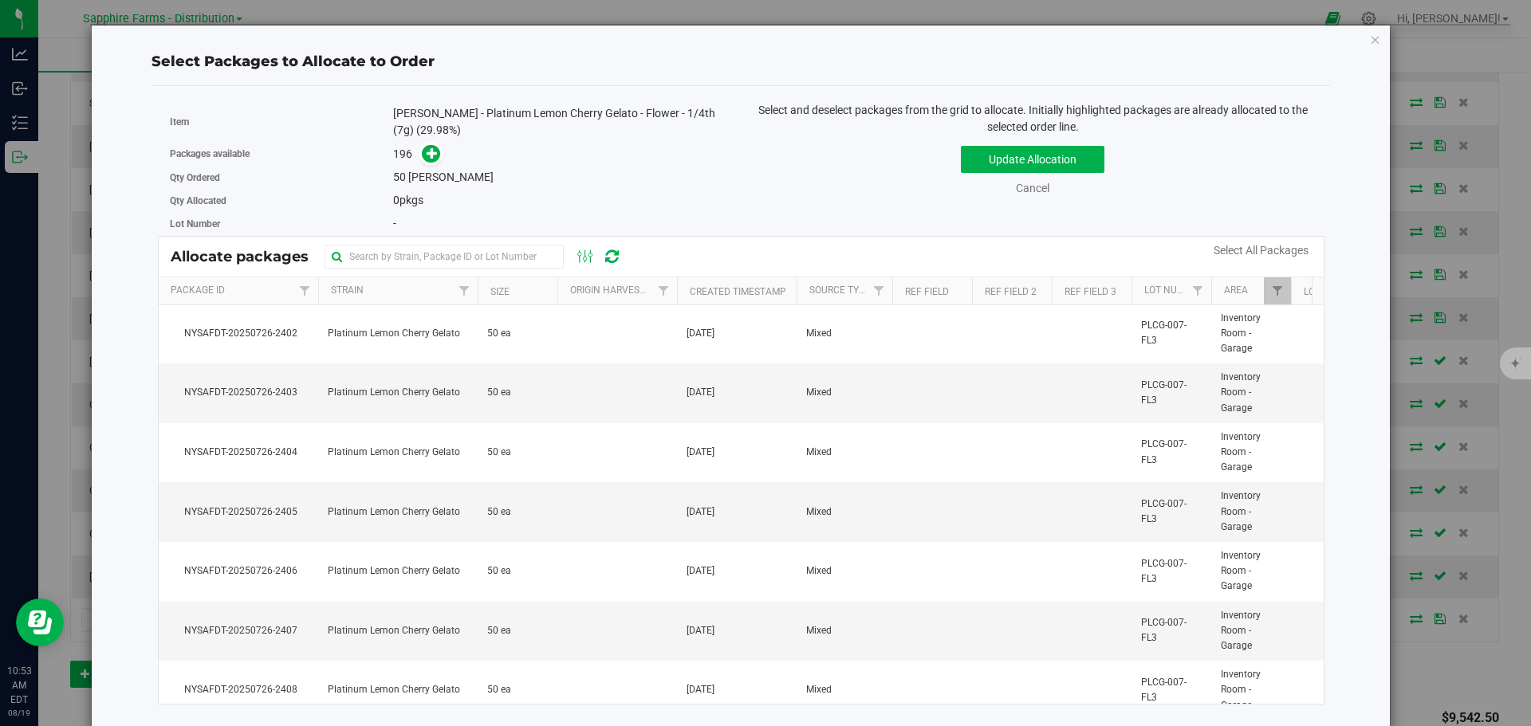
scroll to position [159, 0]
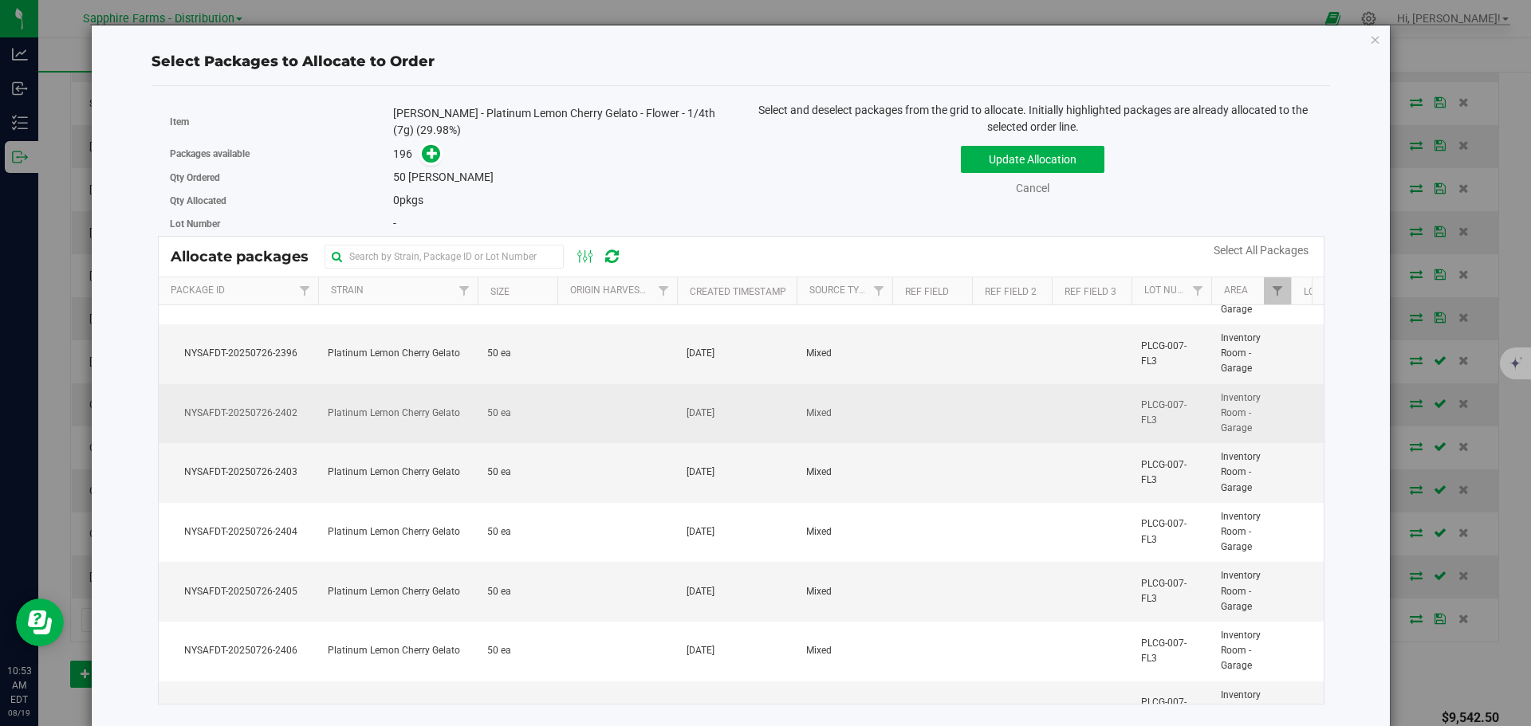
click at [482, 415] on td "50 ea" at bounding box center [518, 414] width 80 height 60
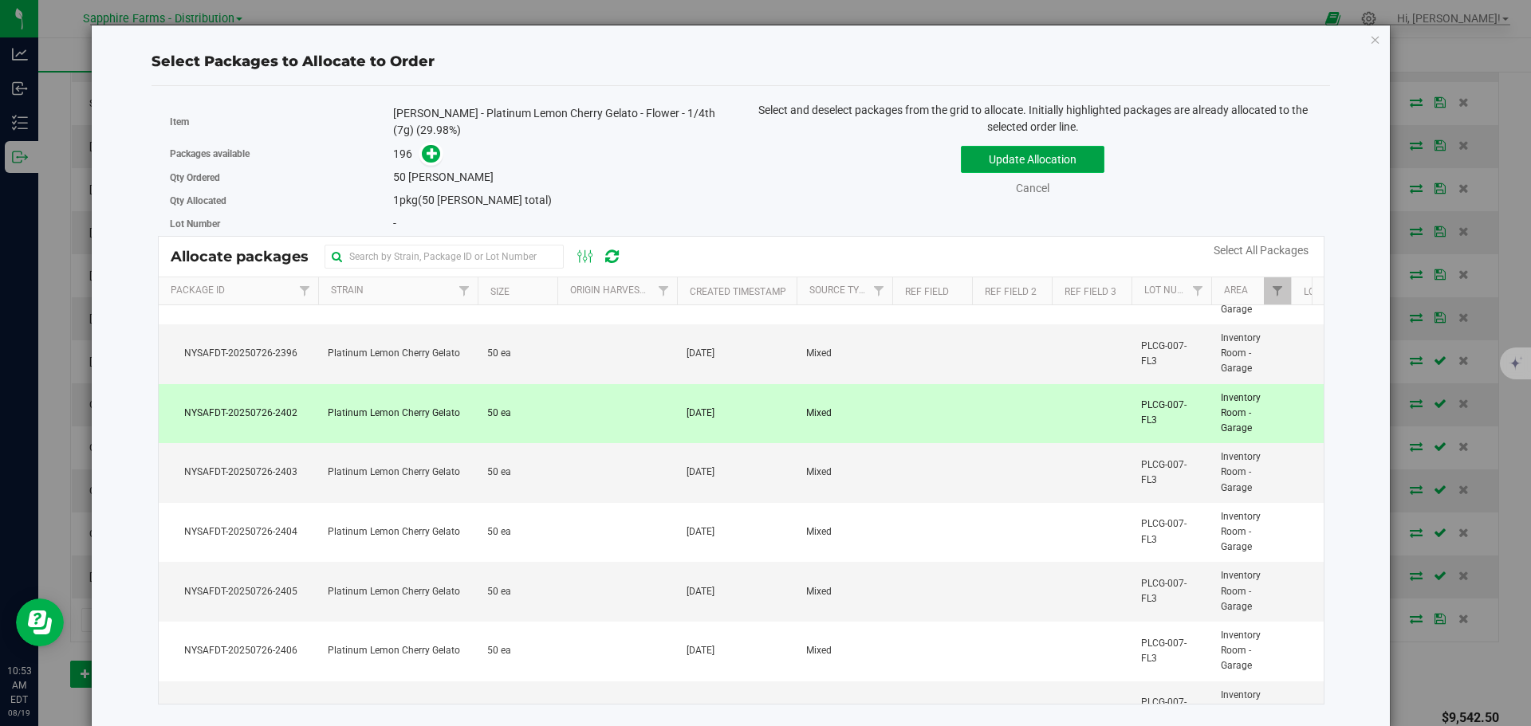
click at [1012, 153] on button "Update Allocation" at bounding box center [1033, 159] width 144 height 27
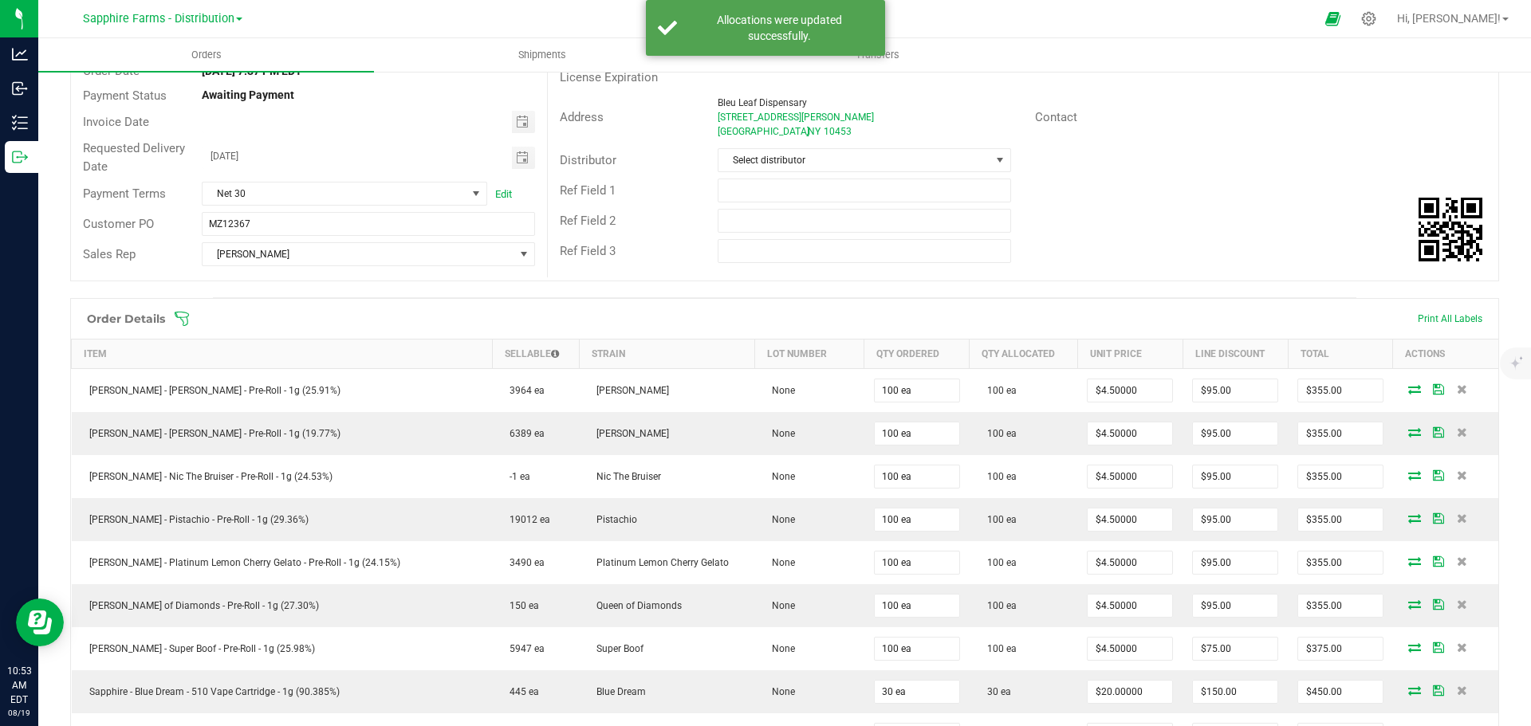
scroll to position [0, 0]
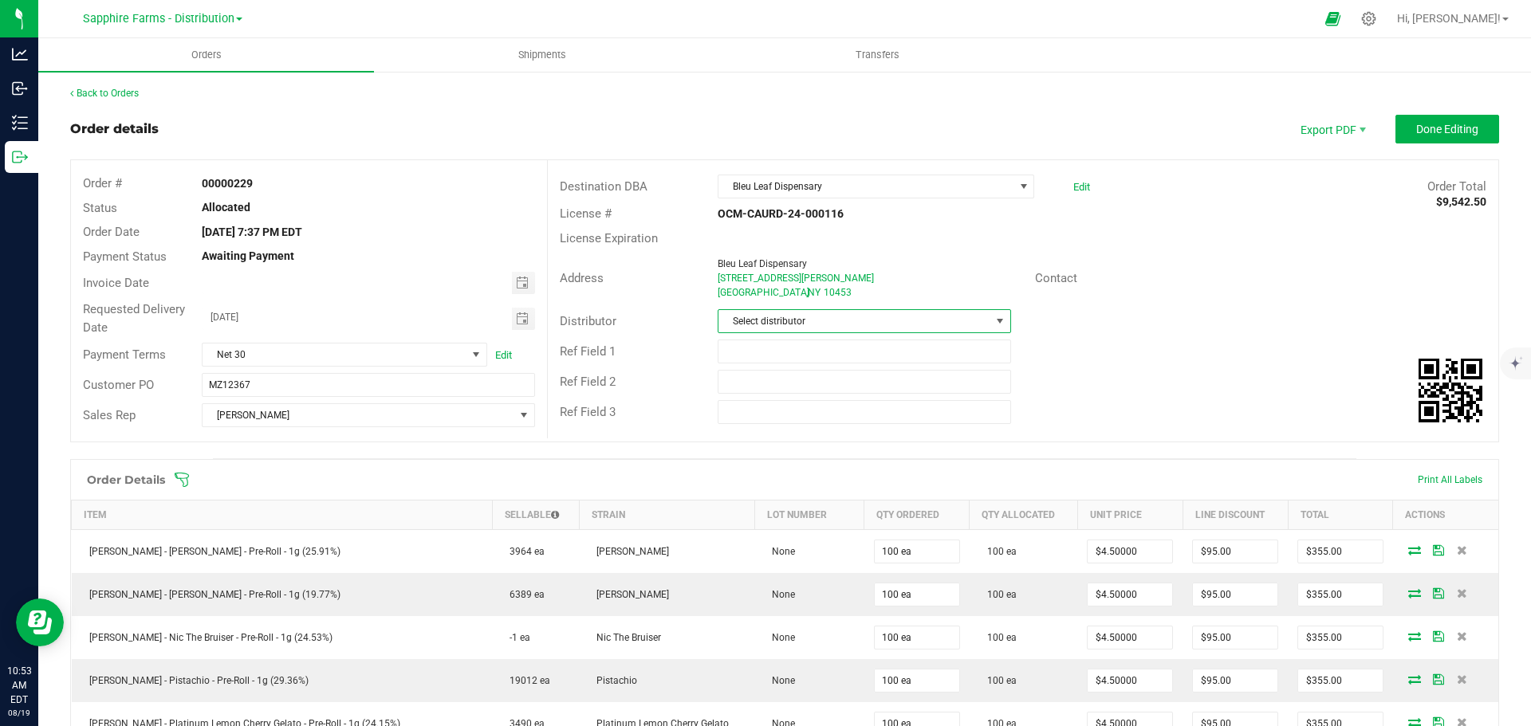
click at [994, 319] on span at bounding box center [999, 321] width 13 height 13
drag, startPoint x: 849, startPoint y: 465, endPoint x: 863, endPoint y: 463, distance: 13.6
click at [850, 465] on li "Sapphire Farms - Distribution" at bounding box center [858, 471] width 289 height 27
drag, startPoint x: 1095, startPoint y: 395, endPoint x: 1196, endPoint y: 233, distance: 190.9
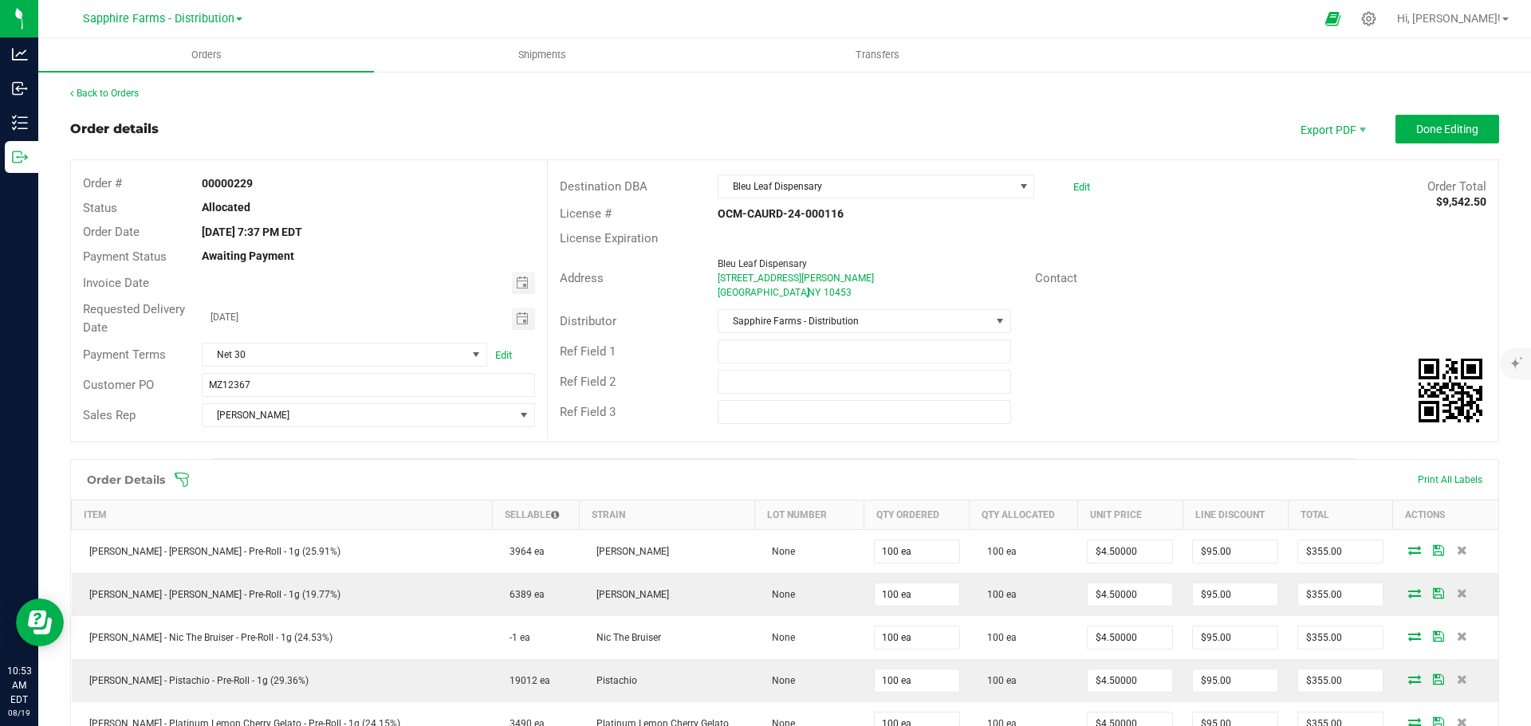
click at [1096, 395] on div "Ref Field 2" at bounding box center [1023, 382] width 950 height 30
click at [1395, 127] on button "Done Editing" at bounding box center [1447, 129] width 104 height 29
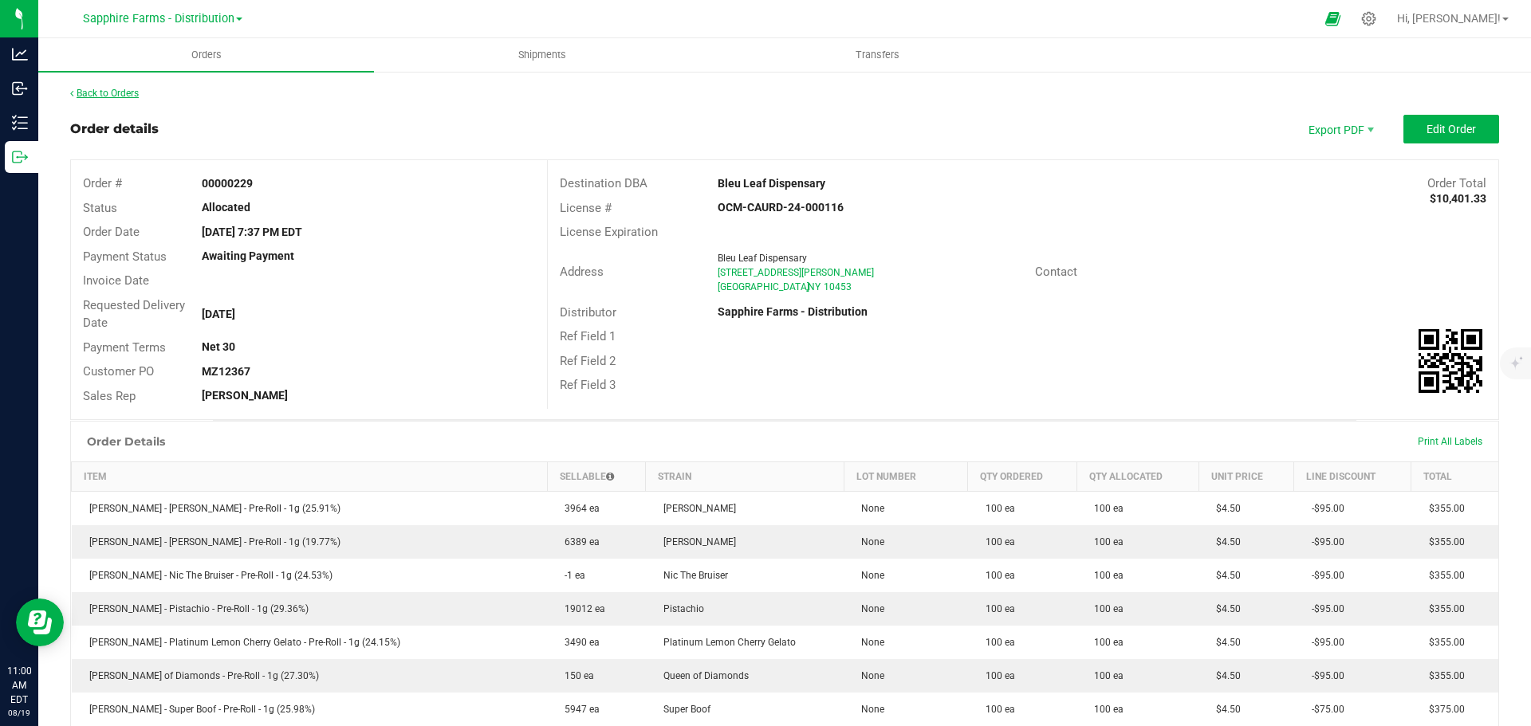
click at [125, 89] on link "Back to Orders" at bounding box center [104, 93] width 69 height 11
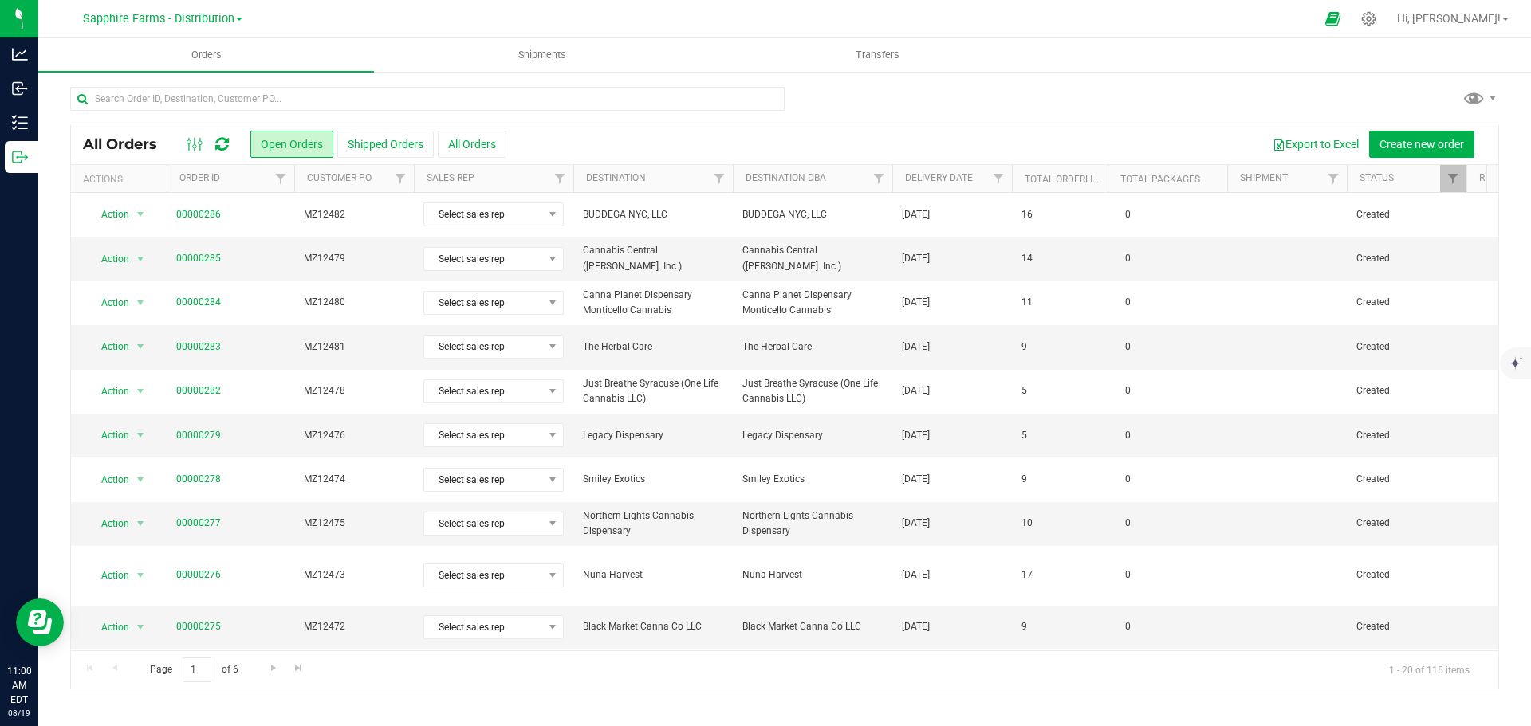
click at [902, 186] on th "Delivery Date" at bounding box center [952, 179] width 120 height 28
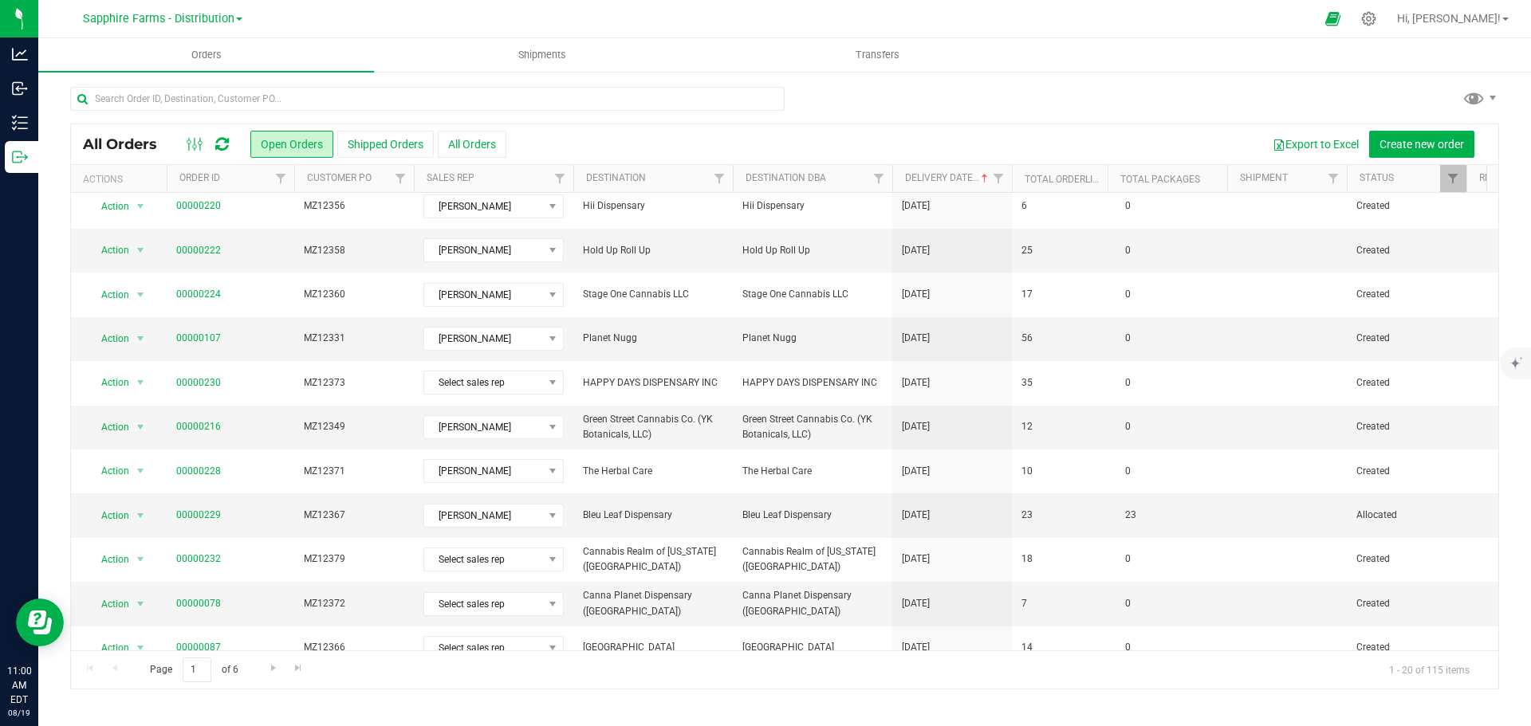
scroll to position [239, 0]
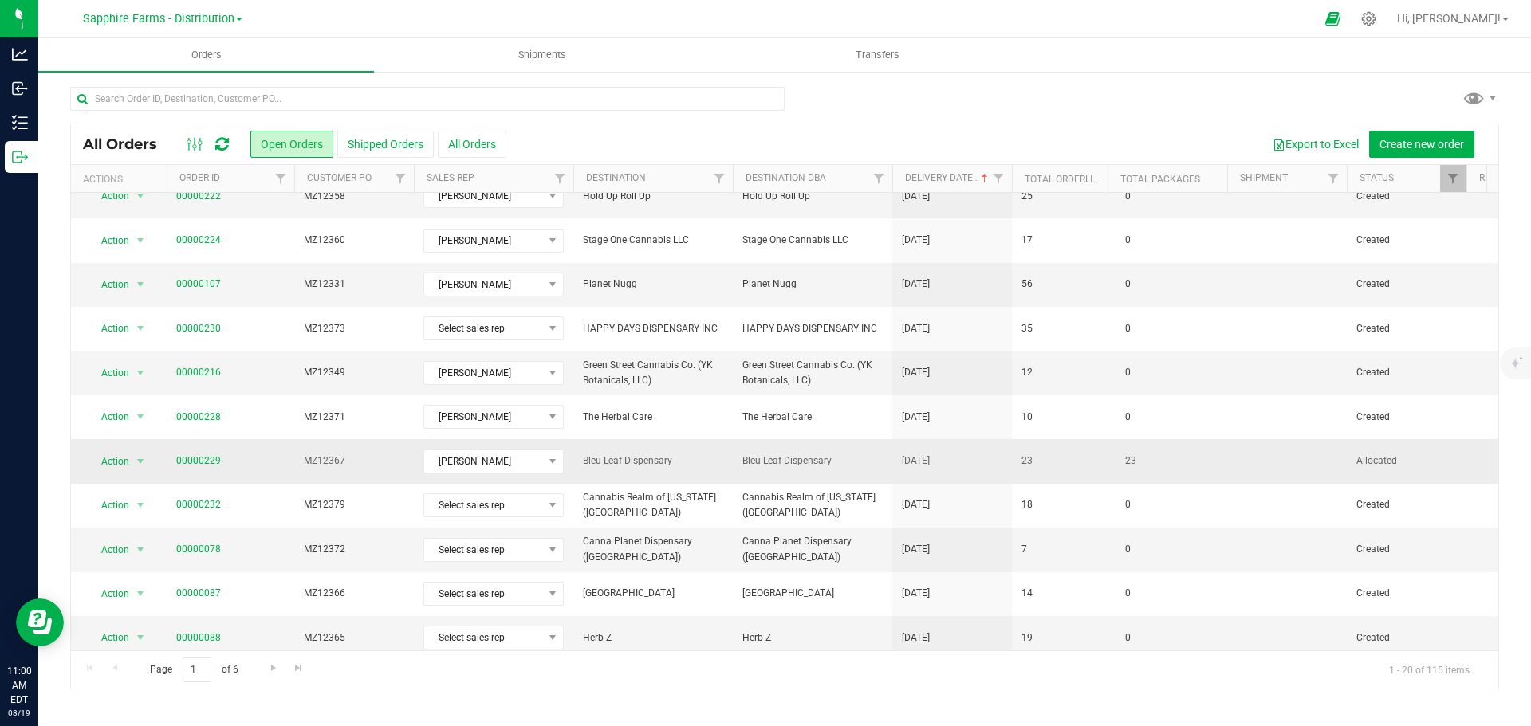
click at [1092, 459] on td "23" at bounding box center [1060, 461] width 96 height 44
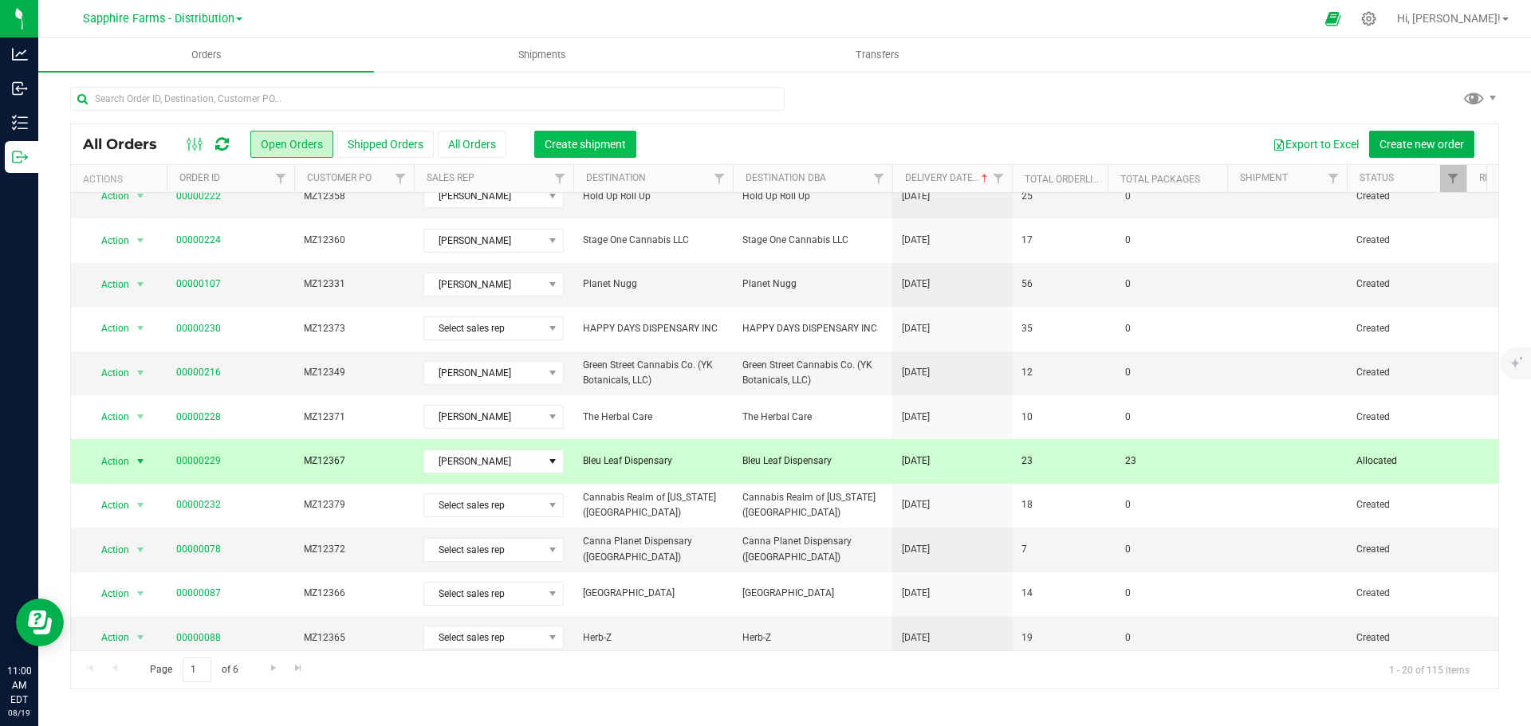
click at [573, 147] on span "Create shipment" at bounding box center [585, 144] width 81 height 13
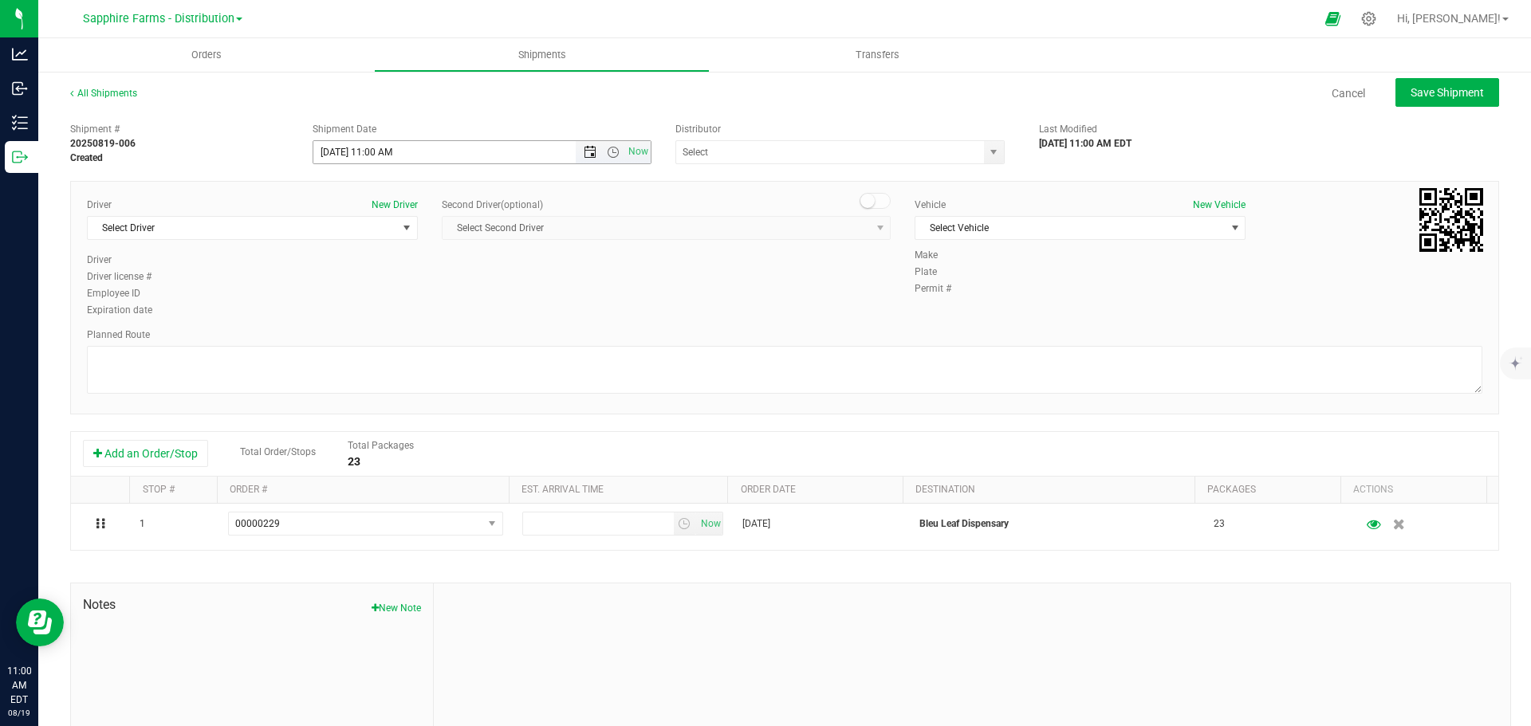
click at [584, 149] on span "Open the date view" at bounding box center [590, 152] width 13 height 13
click at [370, 265] on link "5" at bounding box center [371, 265] width 23 height 25
click at [584, 151] on span "Open the date view" at bounding box center [590, 152] width 13 height 13
click at [607, 155] on span "Open the time view" at bounding box center [613, 152] width 13 height 13
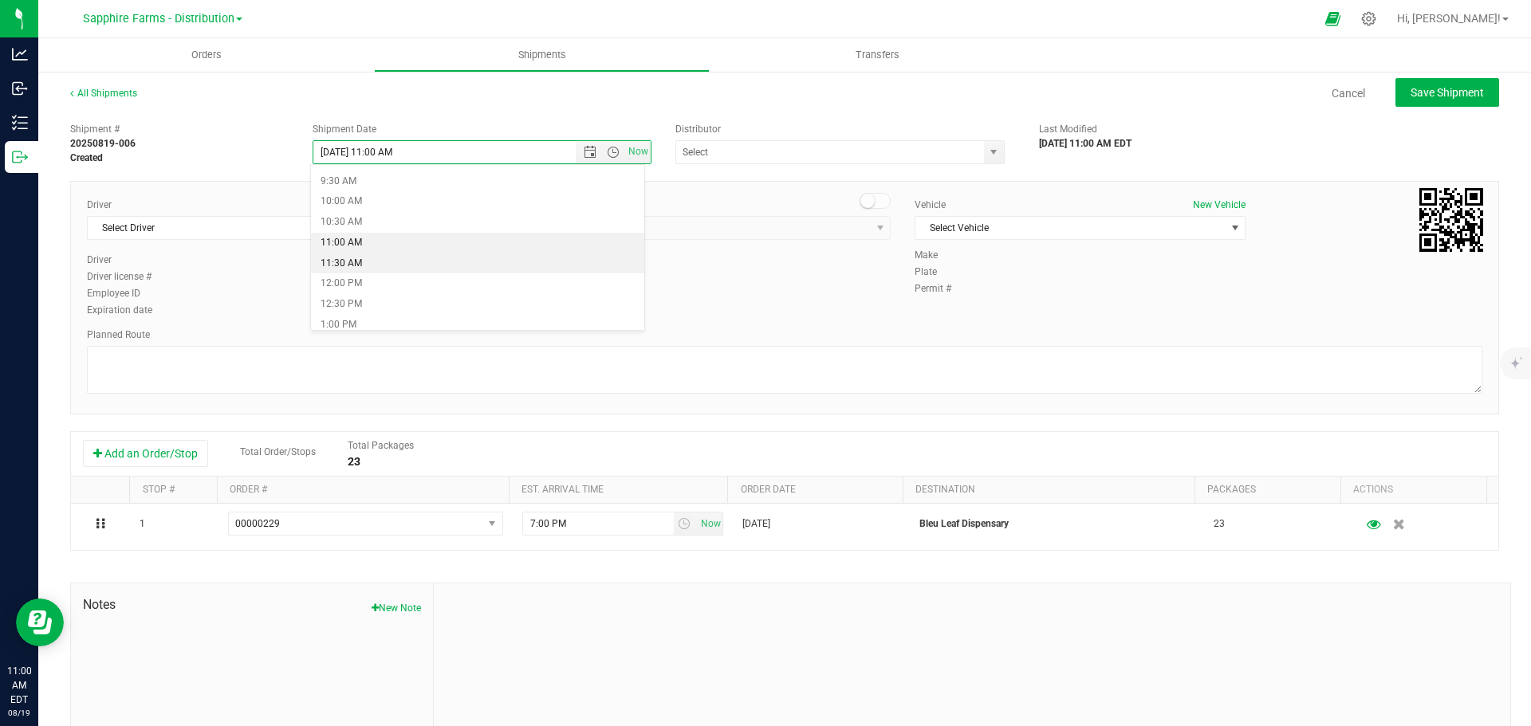
scroll to position [306, 0]
click at [376, 249] on li "9:00 AM" at bounding box center [477, 240] width 333 height 21
type input "[DATE] 9:00 AM"
click at [604, 236] on span "Select Second Driver Select Second Driver [PERSON_NAME] [PERSON_NAME] [PERSON_N…" at bounding box center [666, 228] width 449 height 24
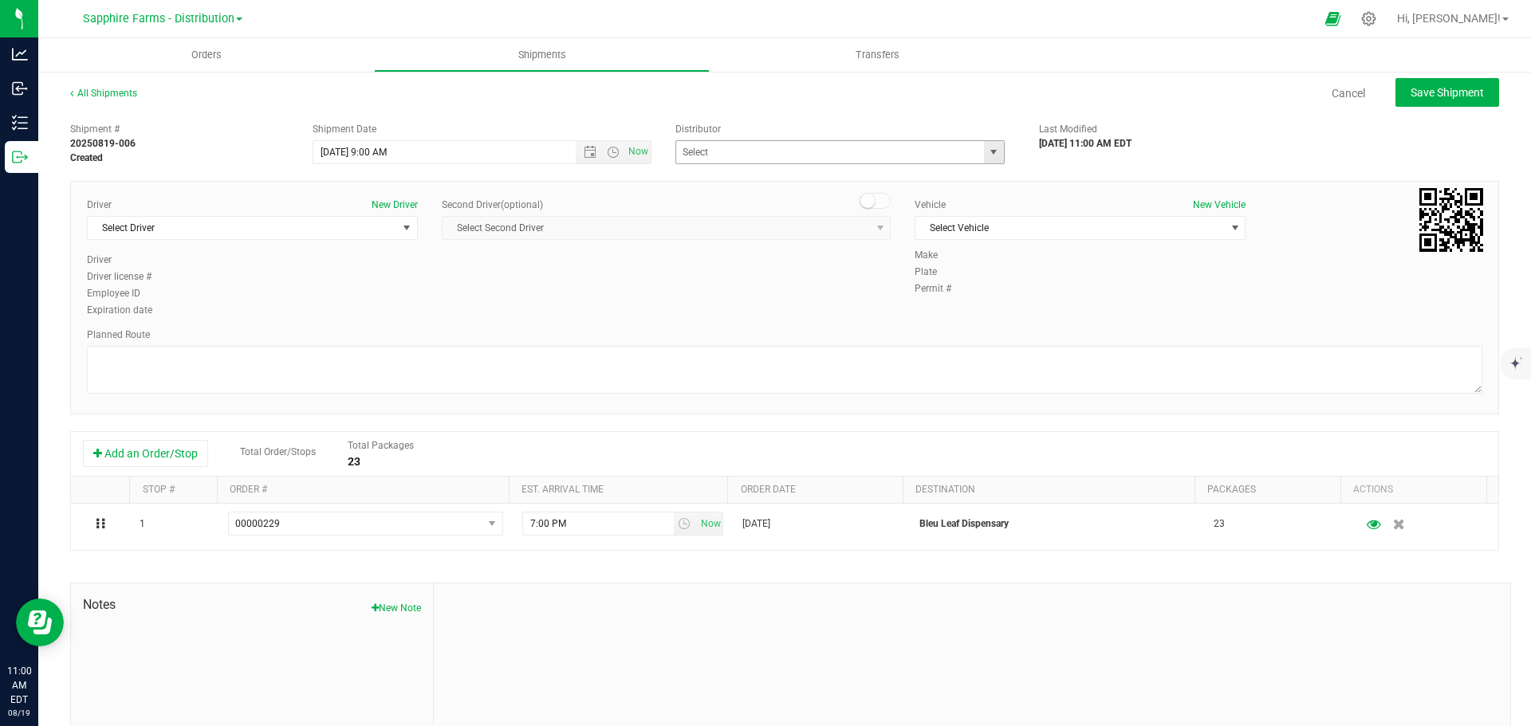
click at [991, 156] on span "select" at bounding box center [993, 152] width 13 height 13
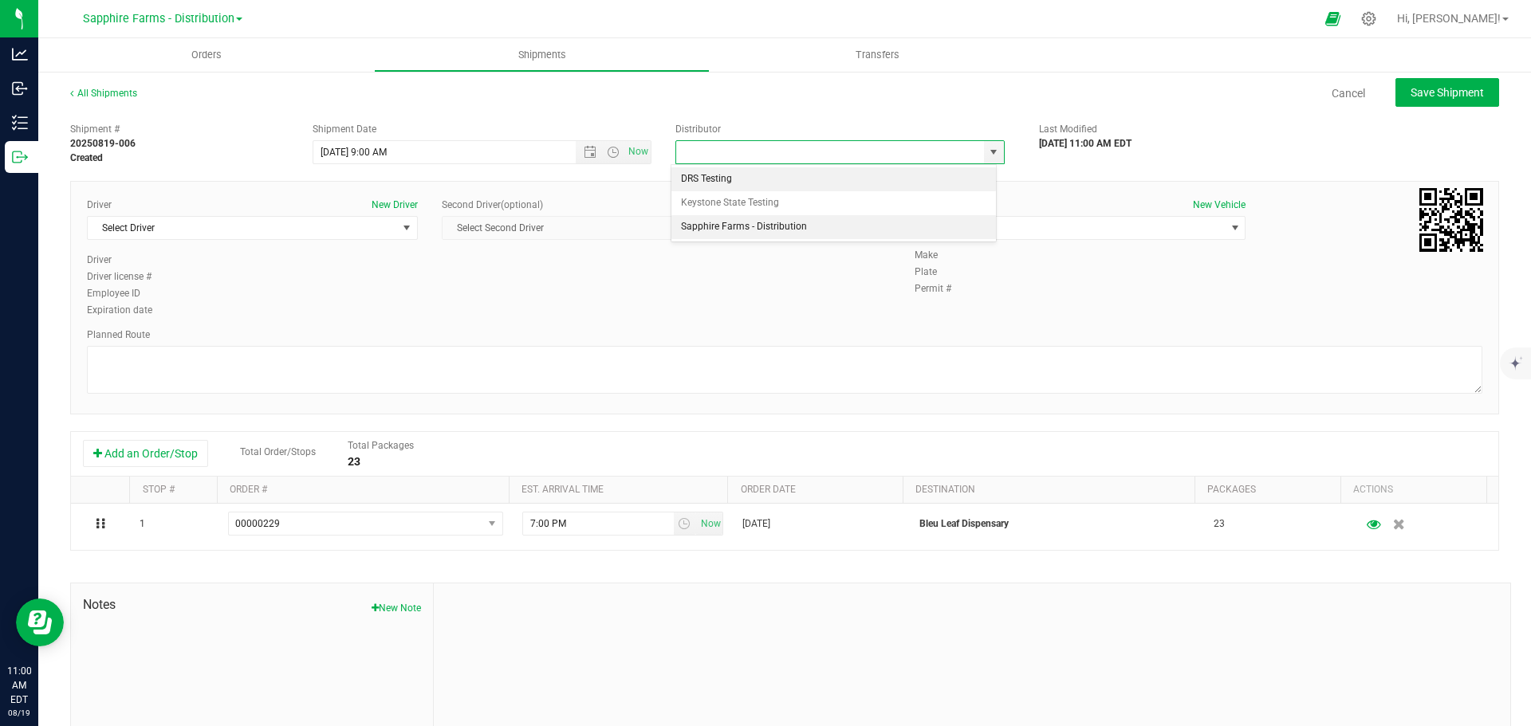
click at [848, 230] on li "Sapphire Farms - Distribution" at bounding box center [833, 227] width 325 height 24
type input "Sapphire Farms - Distribution"
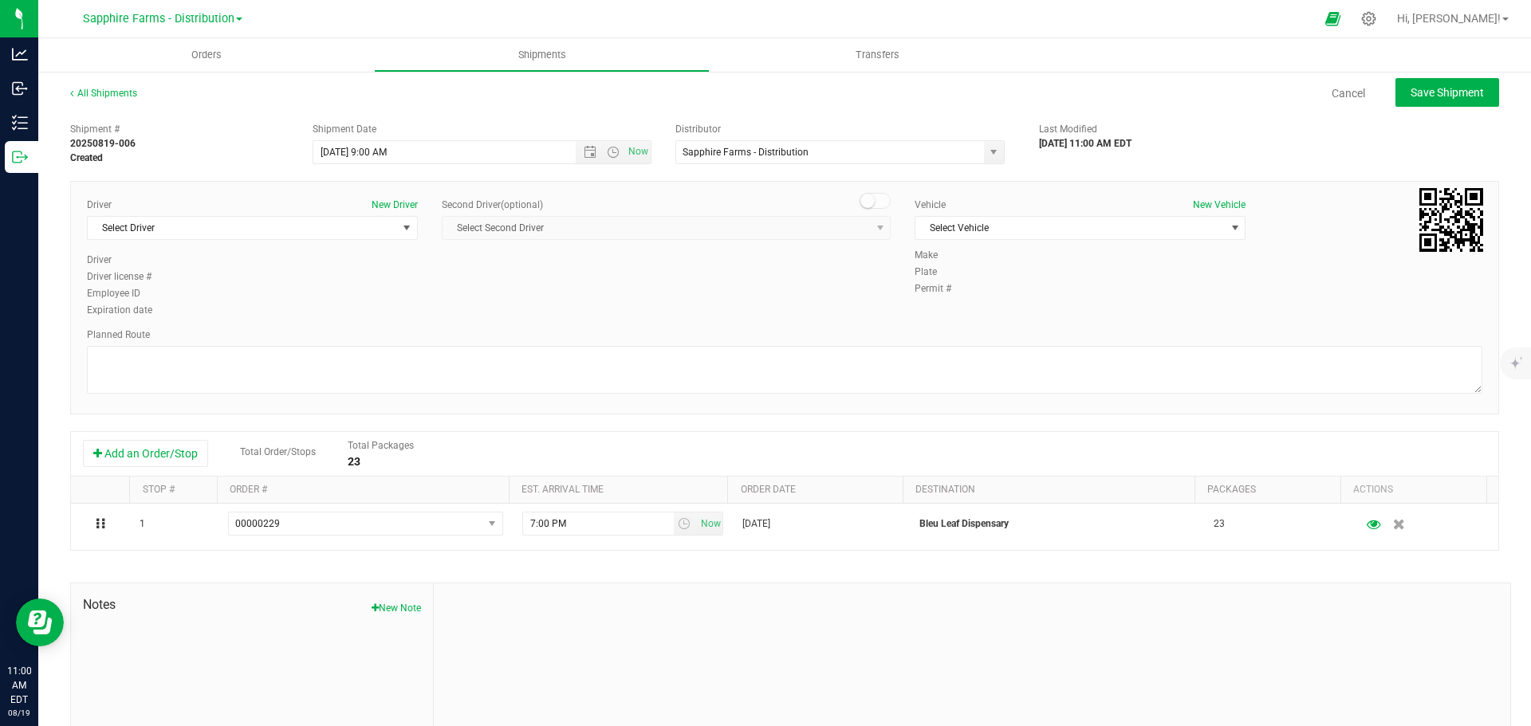
click at [791, 271] on div "Driver New Driver Select Driver Select Driver [PERSON_NAME] [PERSON_NAME] [PERS…" at bounding box center [784, 259] width 1419 height 122
click at [242, 230] on span "Select Driver" at bounding box center [242, 228] width 309 height 22
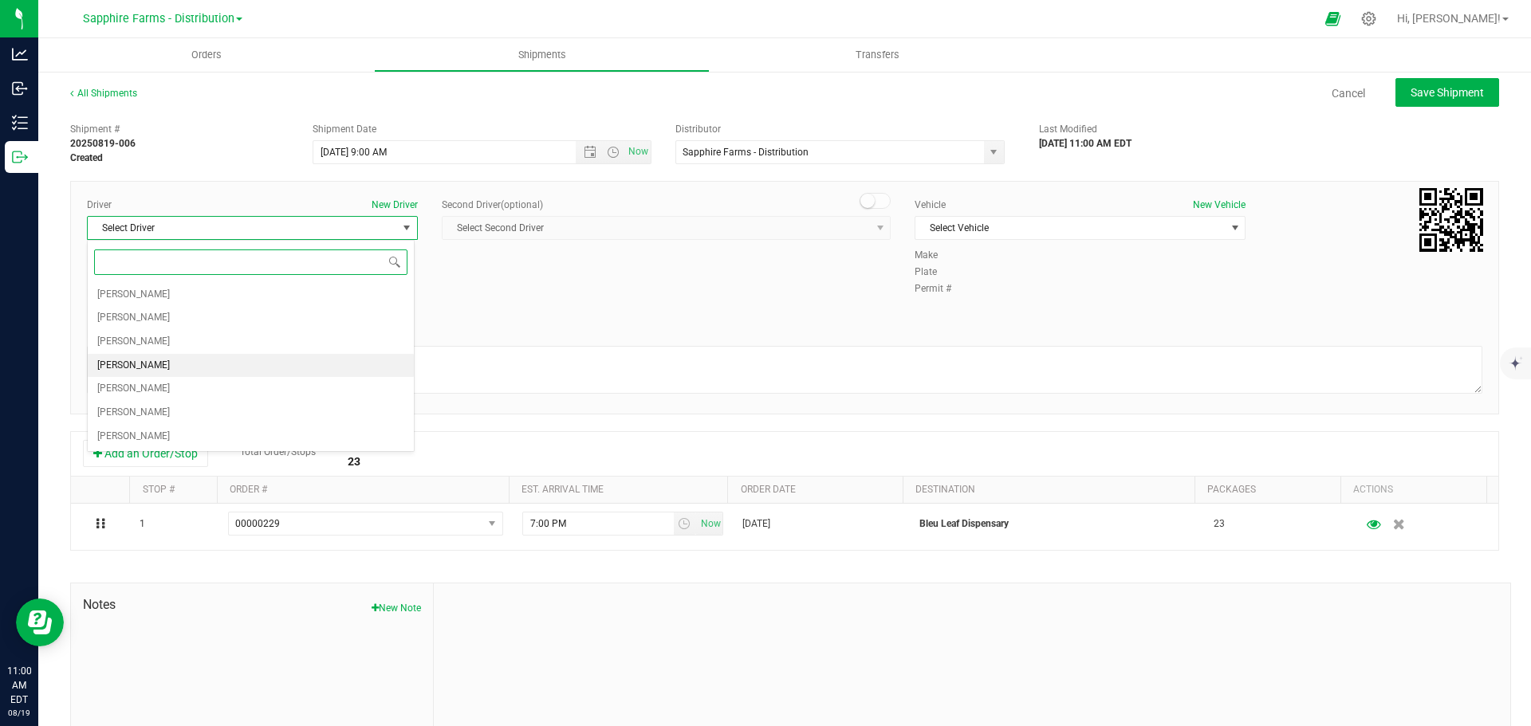
drag, startPoint x: 154, startPoint y: 344, endPoint x: 168, endPoint y: 368, distance: 27.2
click at [168, 368] on ul "[PERSON_NAME] [PERSON_NAME] [PERSON_NAME] [PERSON_NAME] [PERSON_NAME] [PERSON_N…" at bounding box center [251, 366] width 326 height 166
click at [168, 368] on li "[PERSON_NAME]" at bounding box center [251, 366] width 326 height 24
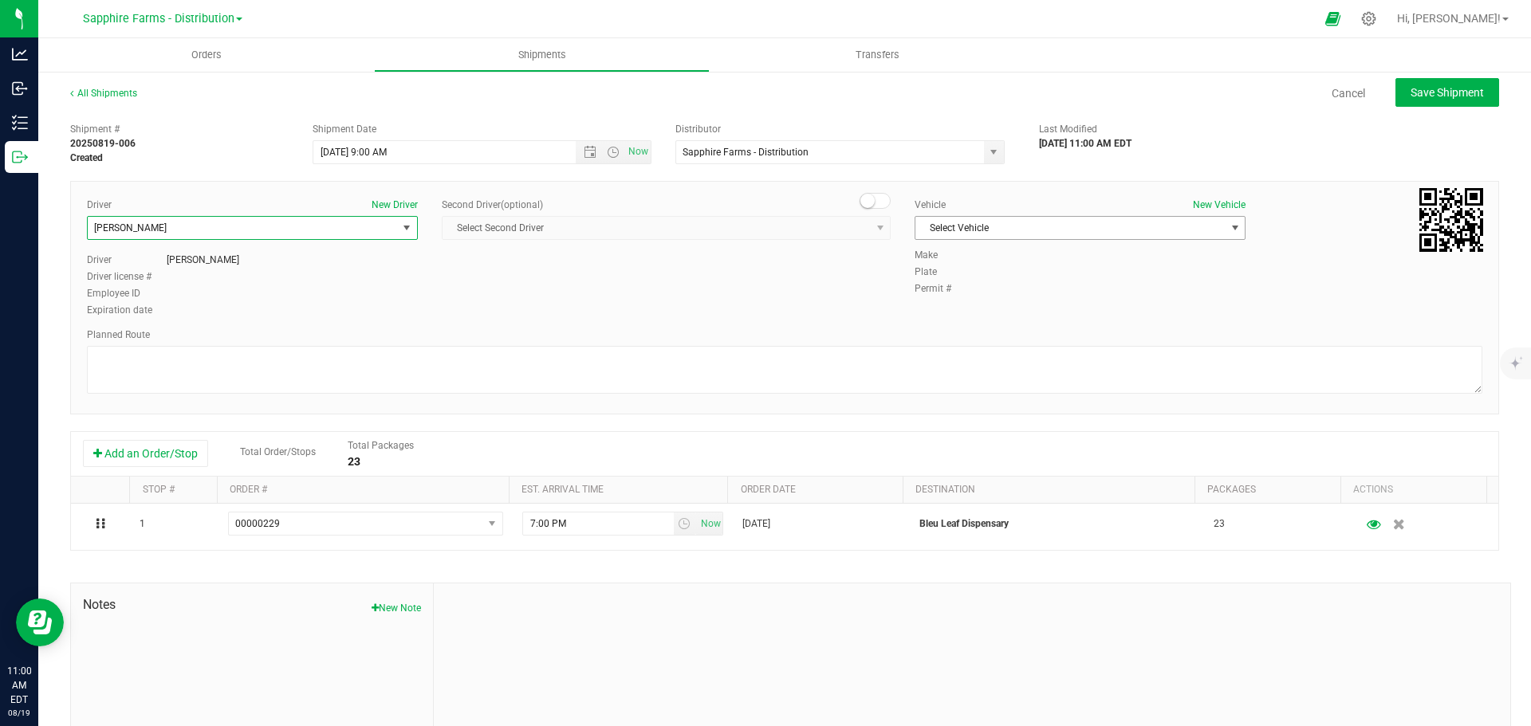
click at [1073, 222] on span "Select Vehicle" at bounding box center [1069, 228] width 309 height 22
click at [946, 303] on li "Van #2" at bounding box center [1072, 303] width 326 height 24
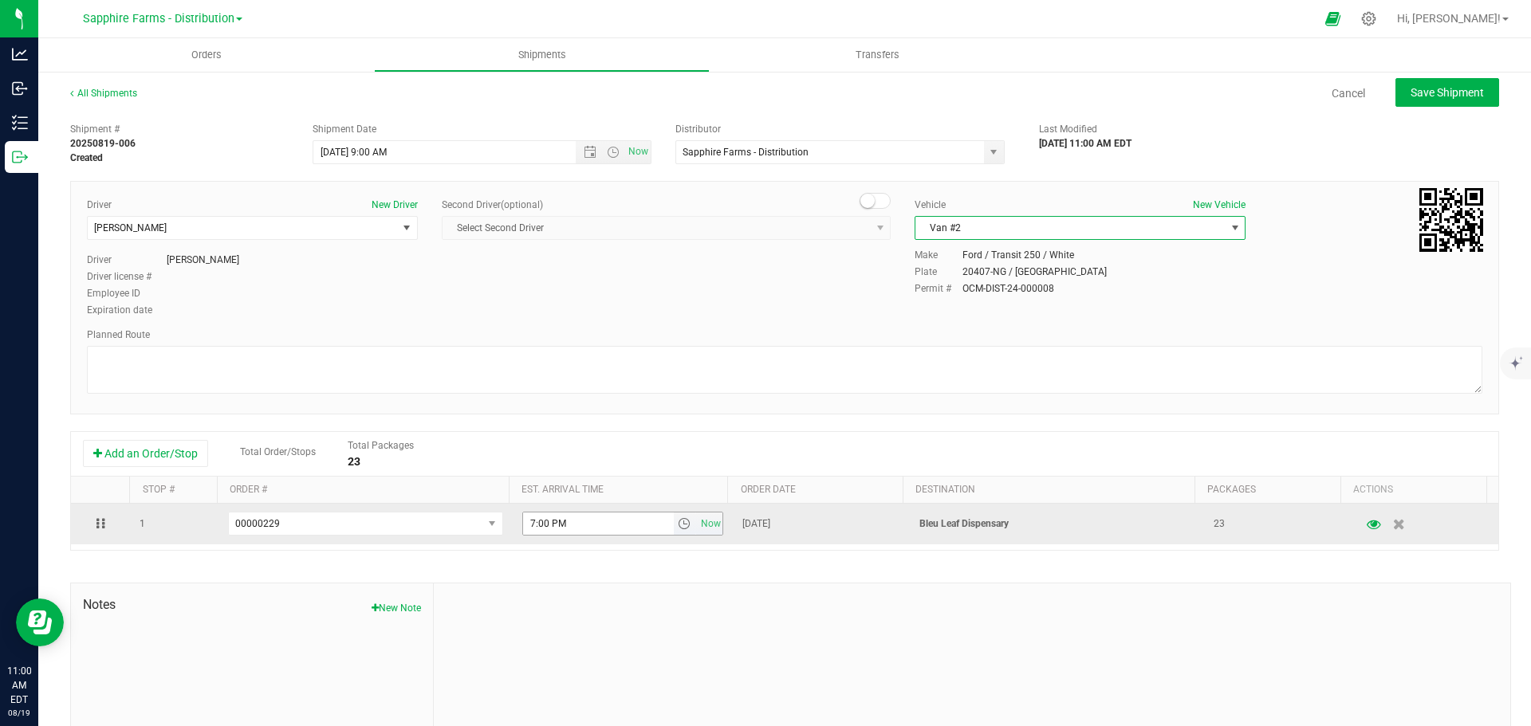
click at [678, 525] on span "select" at bounding box center [684, 523] width 13 height 13
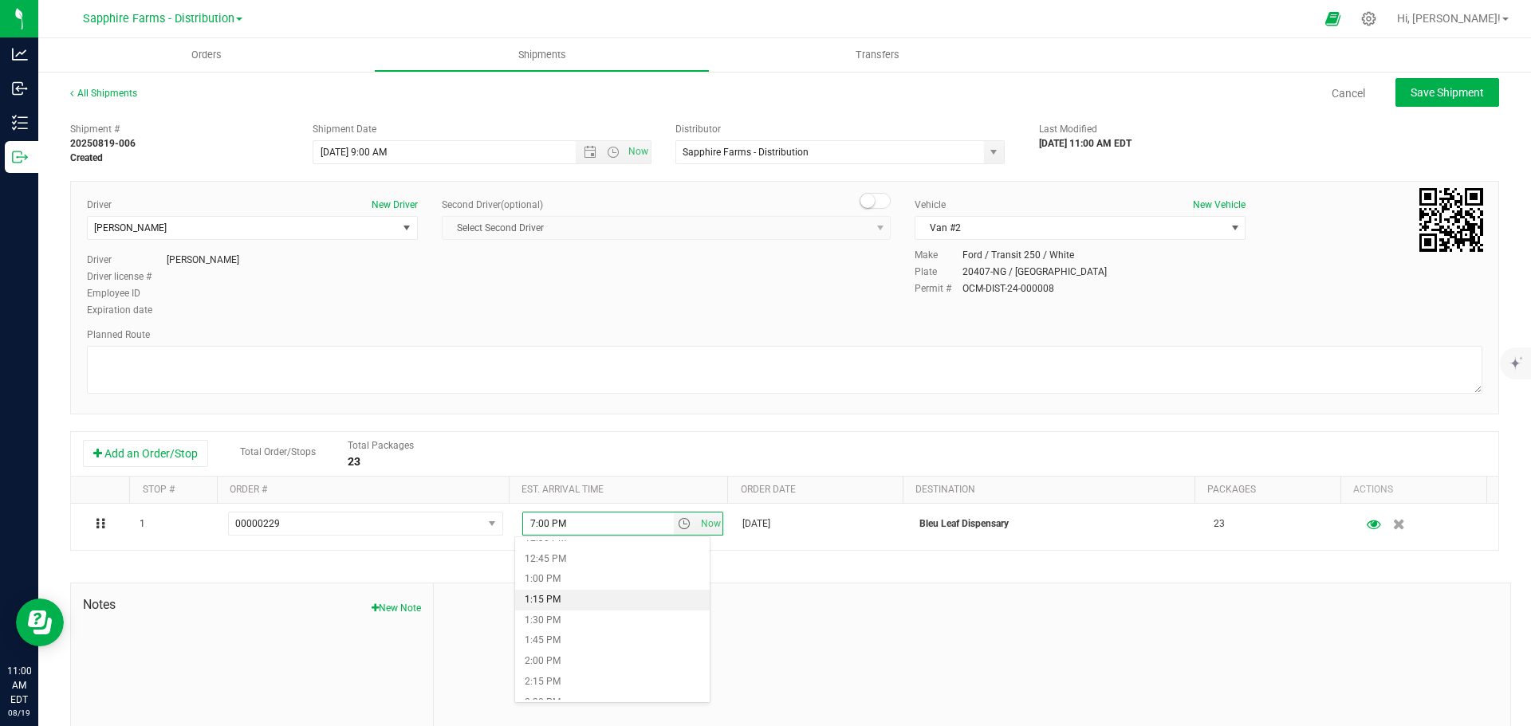
scroll to position [1116, 0]
click at [593, 624] on li "2:30 PM" at bounding box center [612, 623] width 195 height 21
click at [731, 404] on div "Driver New Driver [PERSON_NAME] Select Driver [PERSON_NAME] [PERSON_NAME] [PERS…" at bounding box center [784, 298] width 1429 height 234
click at [1410, 92] on span "Save Shipment" at bounding box center [1446, 92] width 73 height 13
type input "[DATE] 1:00 PM"
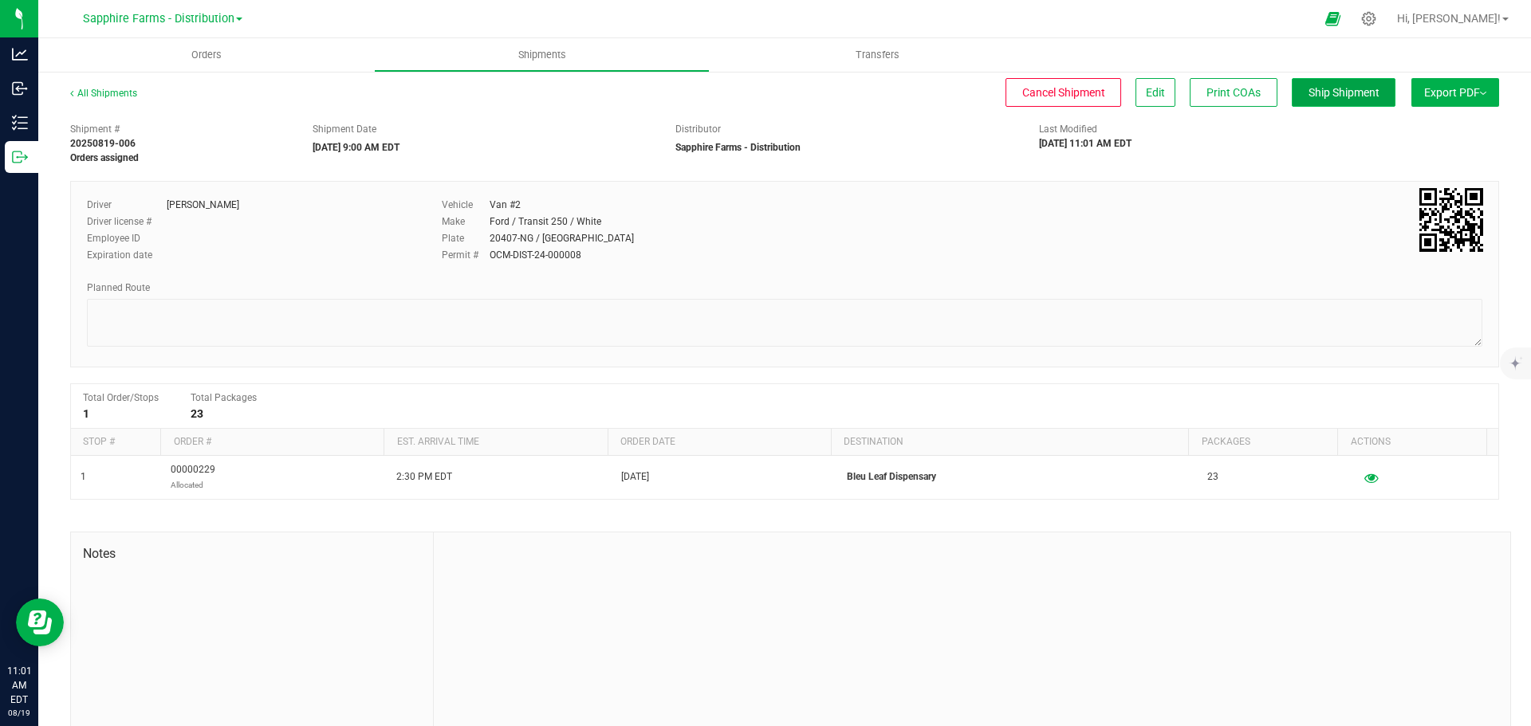
click at [1308, 80] on button "Ship Shipment" at bounding box center [1344, 92] width 104 height 29
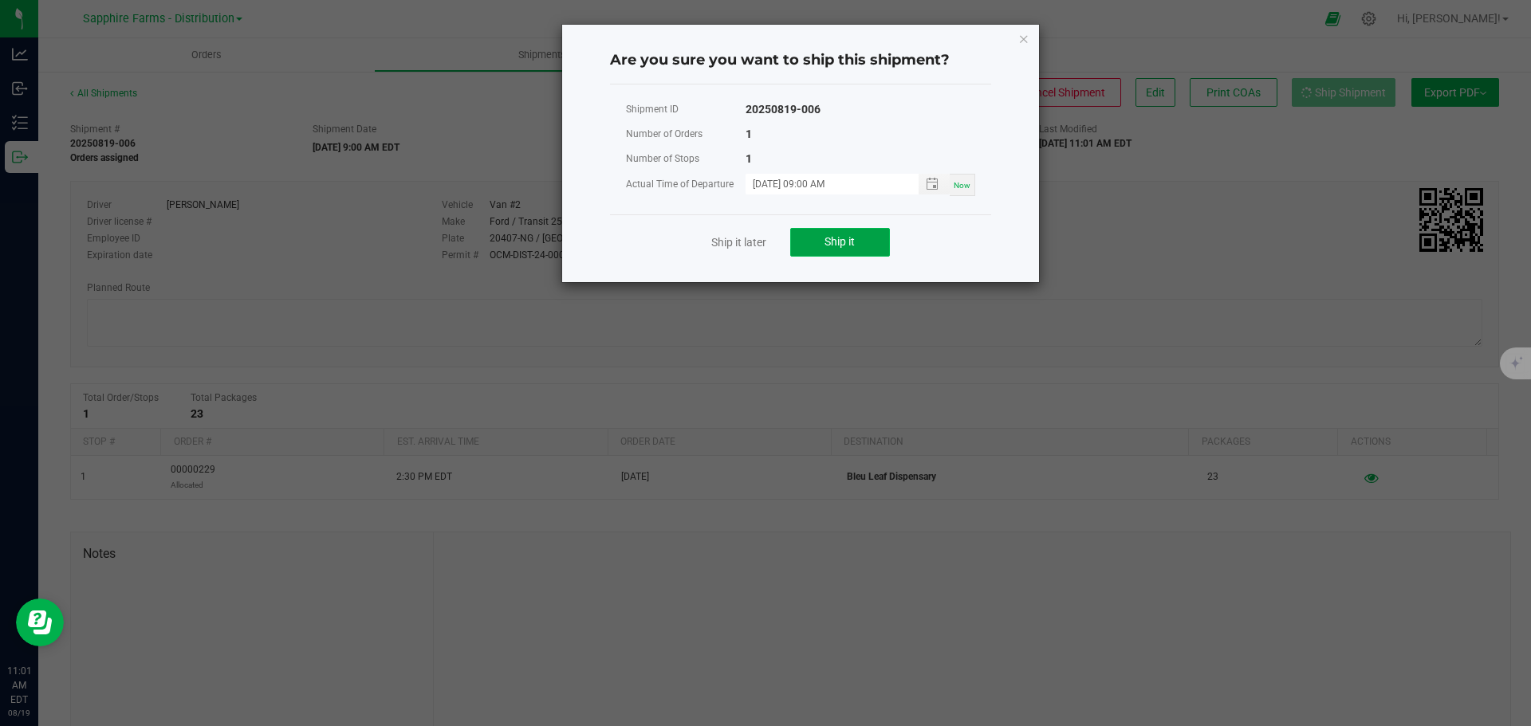
click at [834, 244] on span "Ship it" at bounding box center [839, 241] width 30 height 13
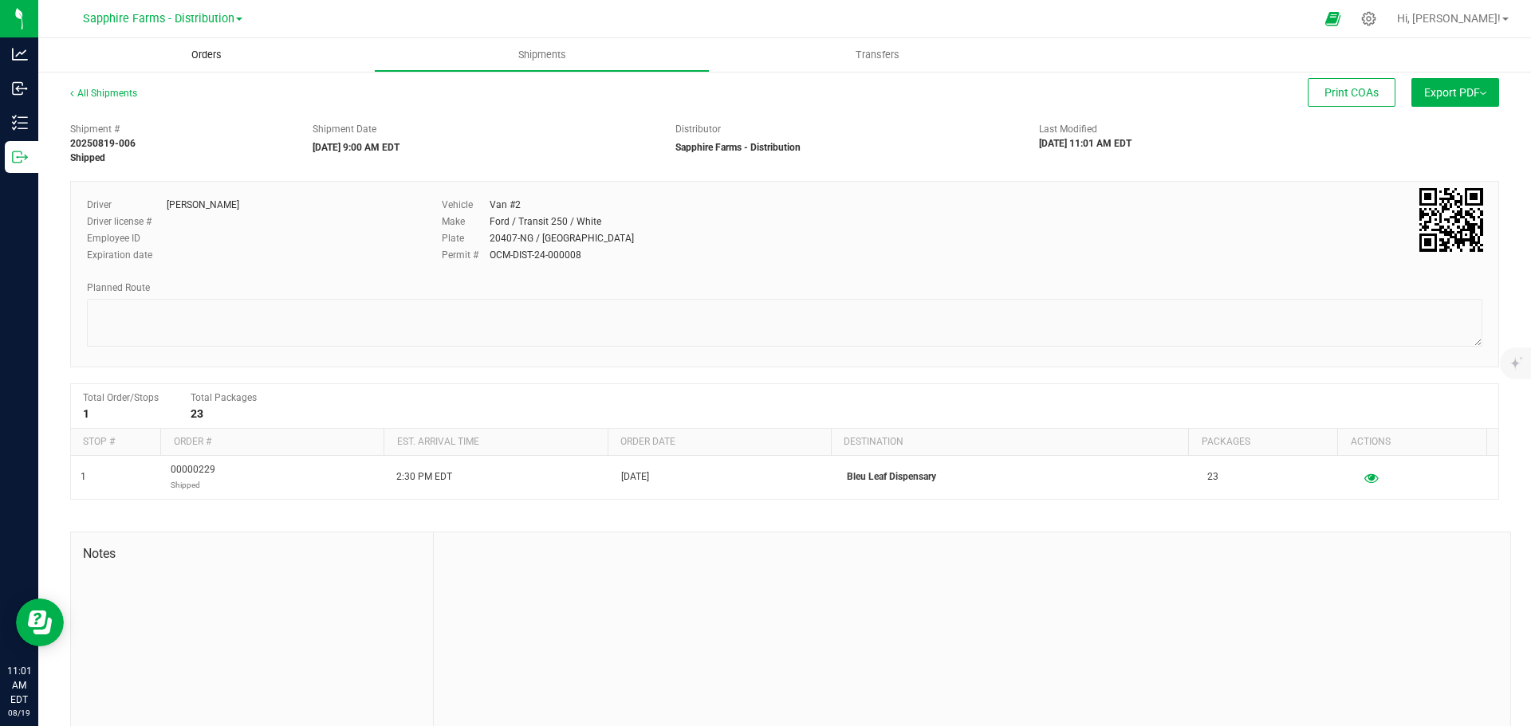
click at [235, 57] on span "Orders" at bounding box center [206, 55] width 73 height 14
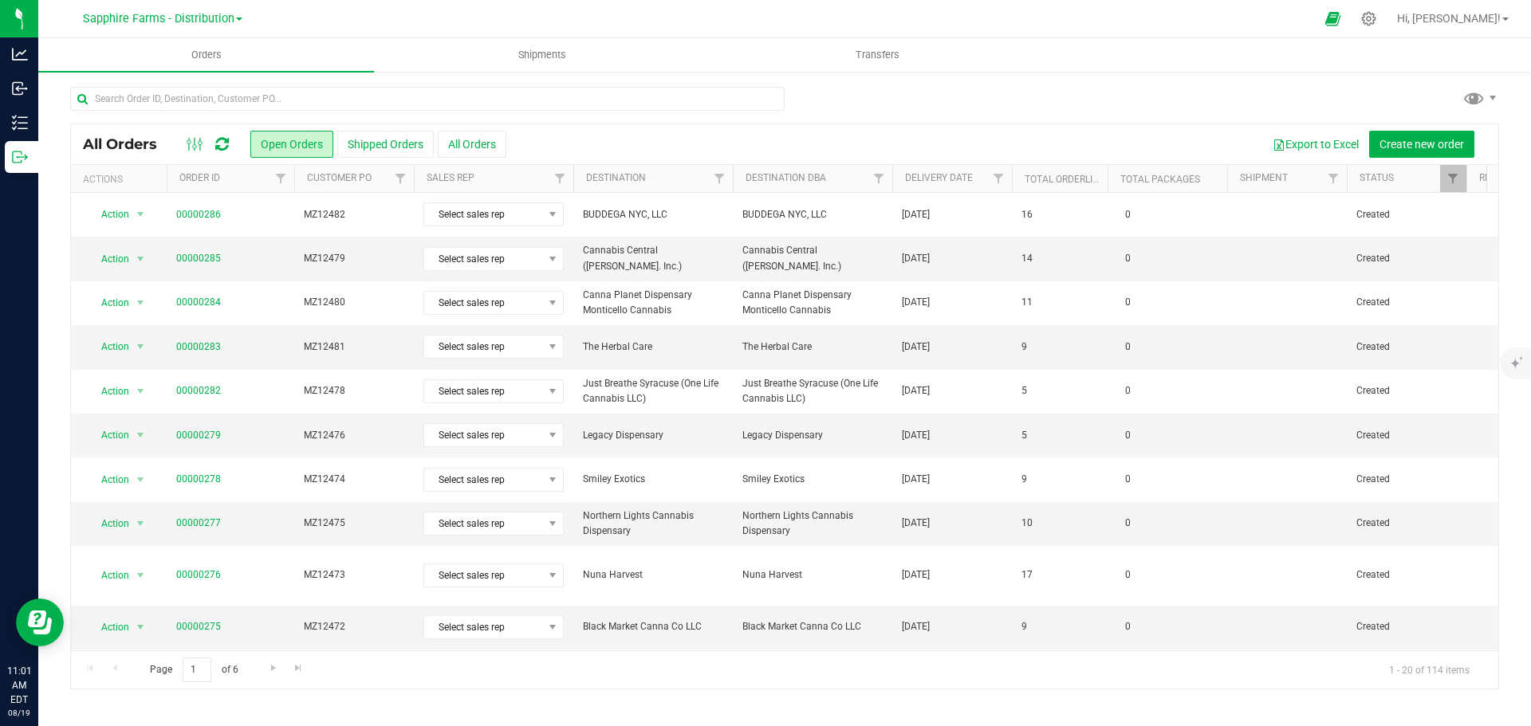
click at [899, 186] on th "Delivery Date" at bounding box center [952, 179] width 120 height 28
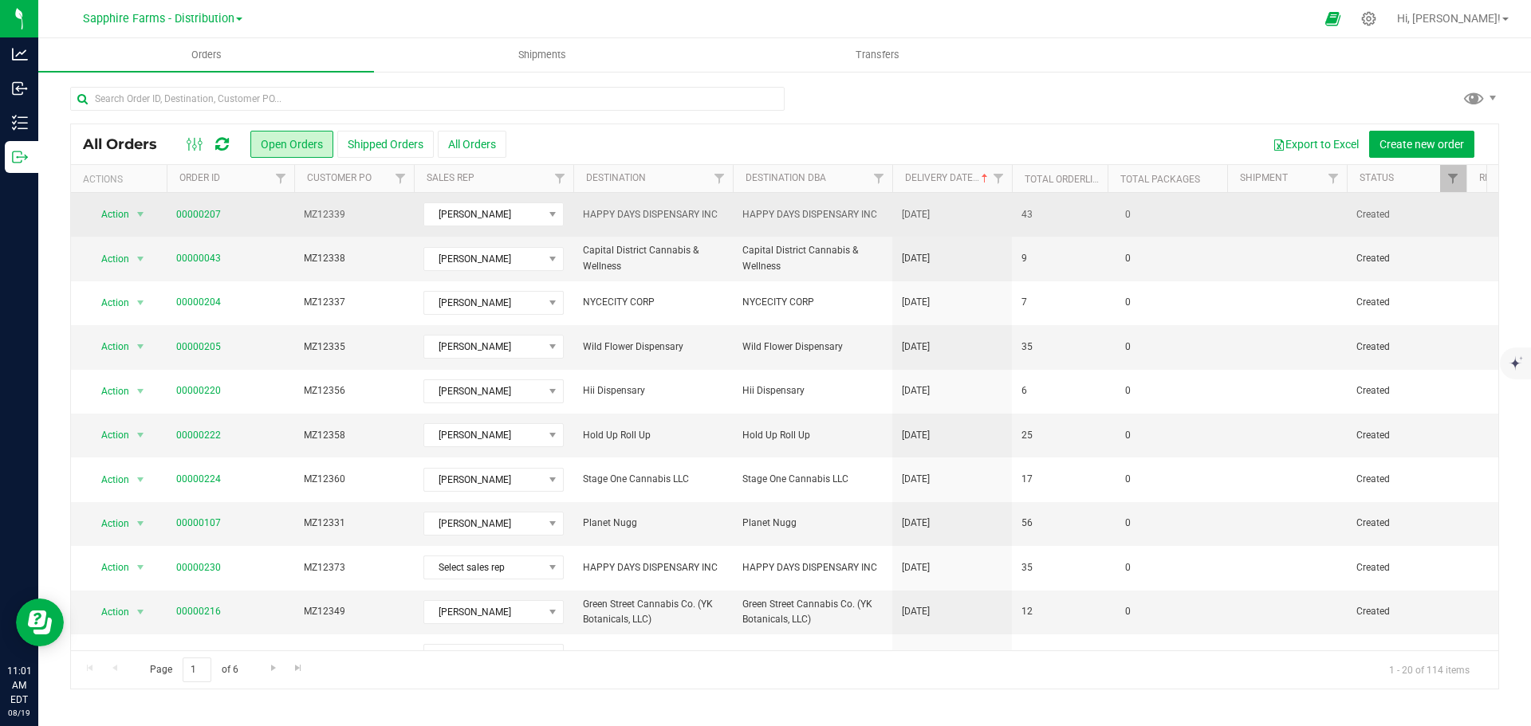
scroll to position [80, 0]
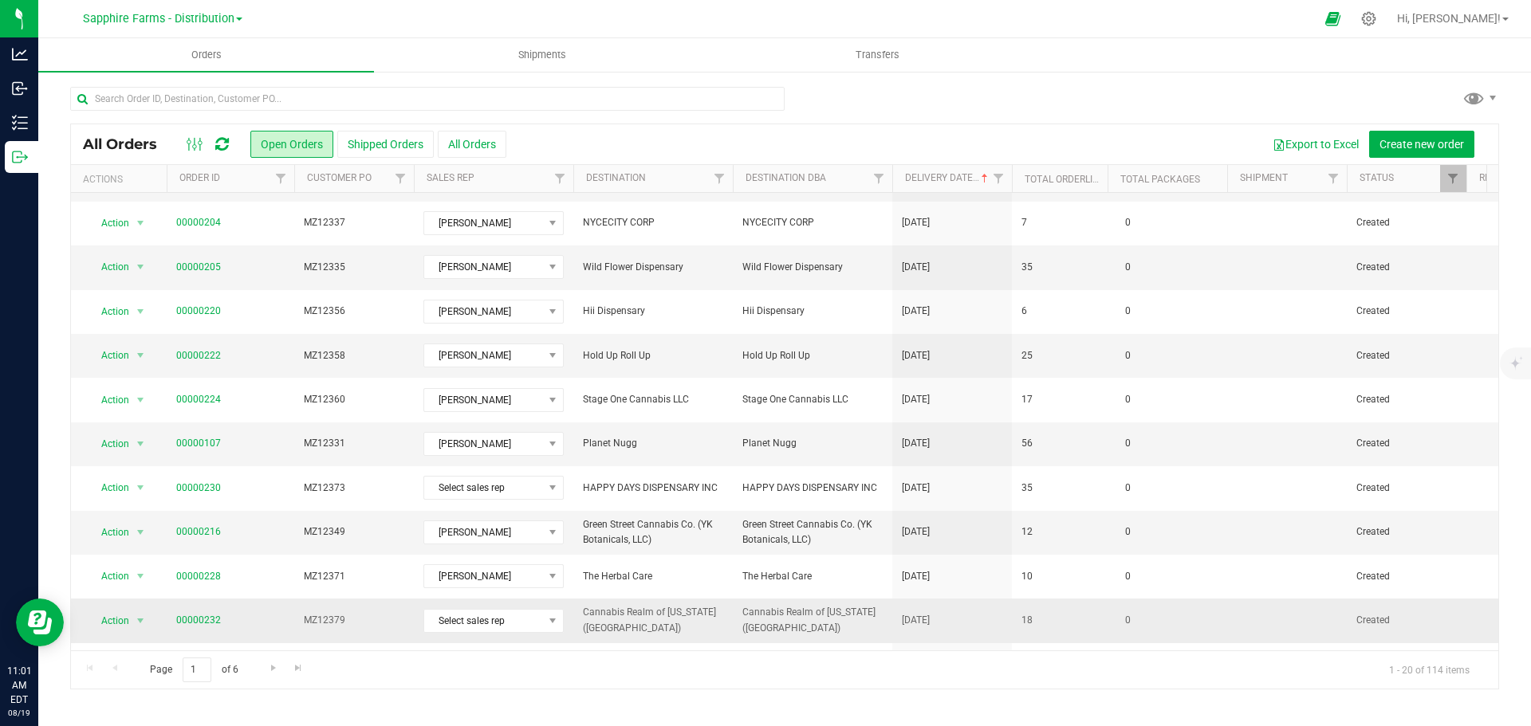
click at [1012, 624] on td "18" at bounding box center [1060, 621] width 96 height 44
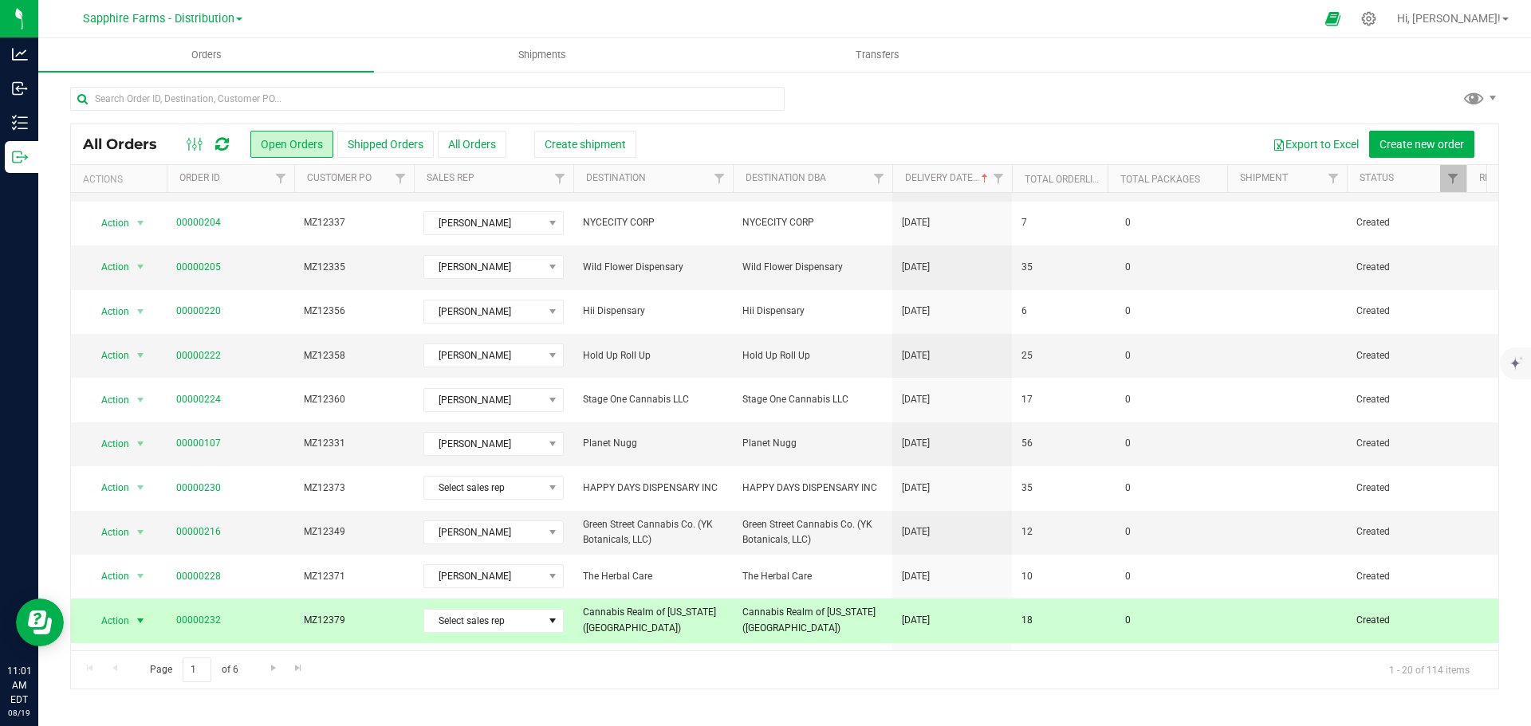
scroll to position [159, 0]
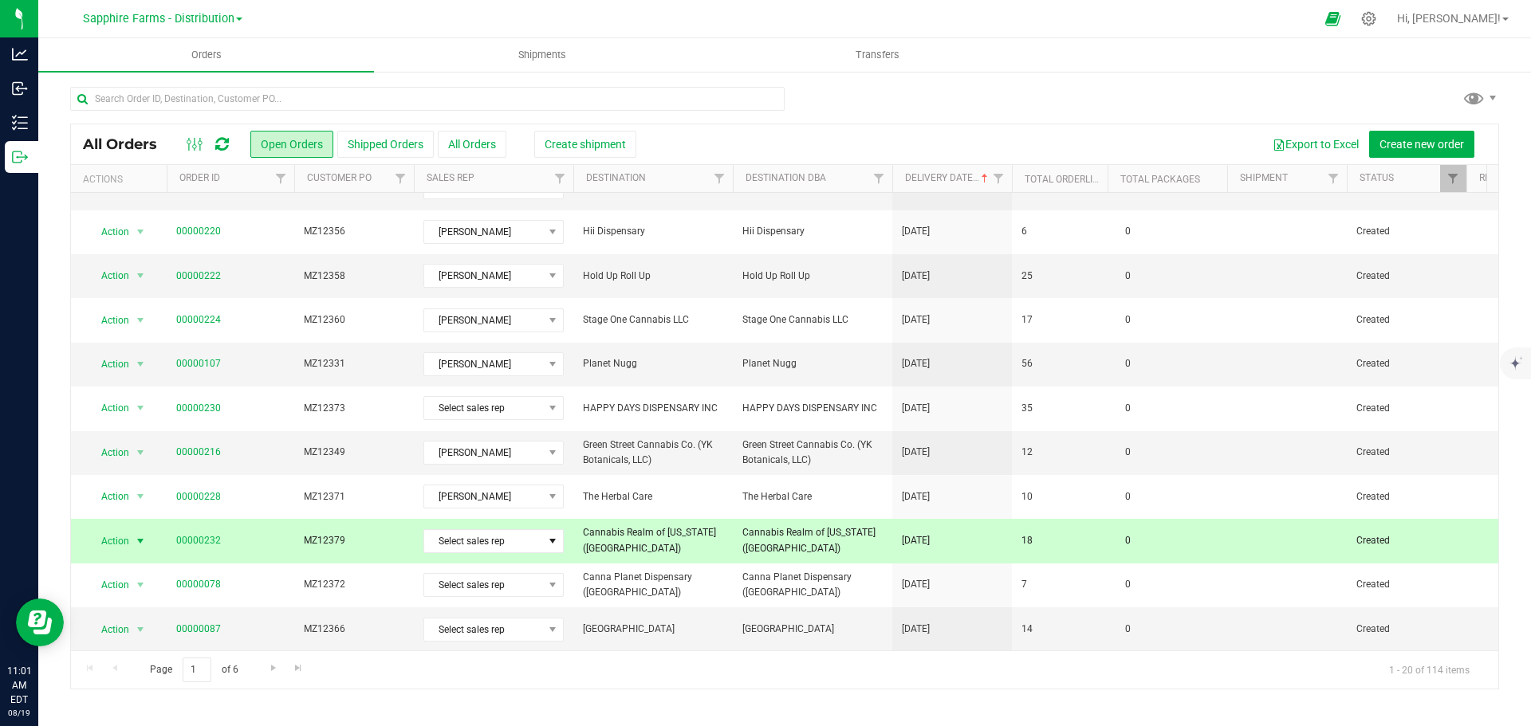
click at [494, 553] on td "Select sales rep" at bounding box center [493, 541] width 159 height 44
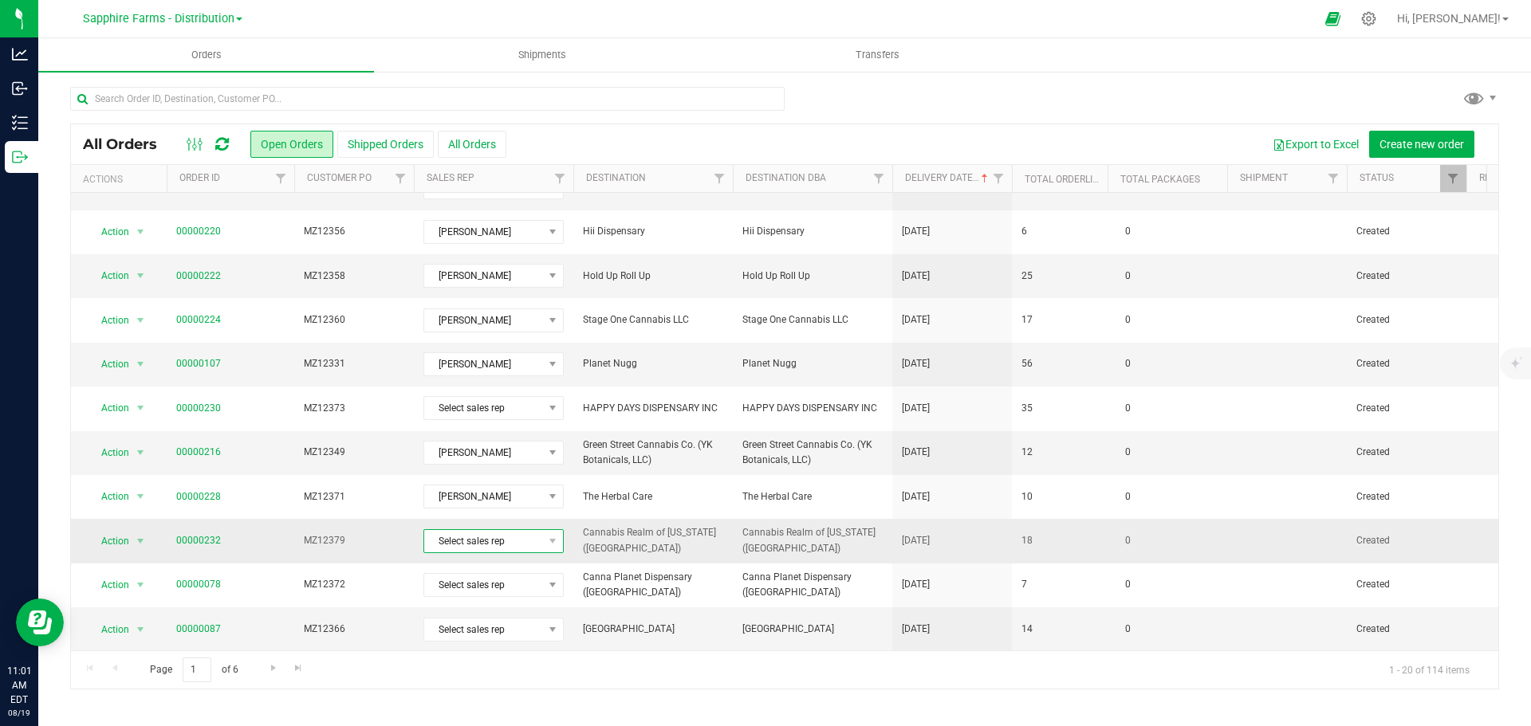
click at [494, 547] on span "Select sales rep" at bounding box center [483, 541] width 119 height 22
click at [501, 409] on li "[PERSON_NAME]" at bounding box center [498, 406] width 149 height 27
click at [192, 540] on link "00000232" at bounding box center [198, 540] width 45 height 15
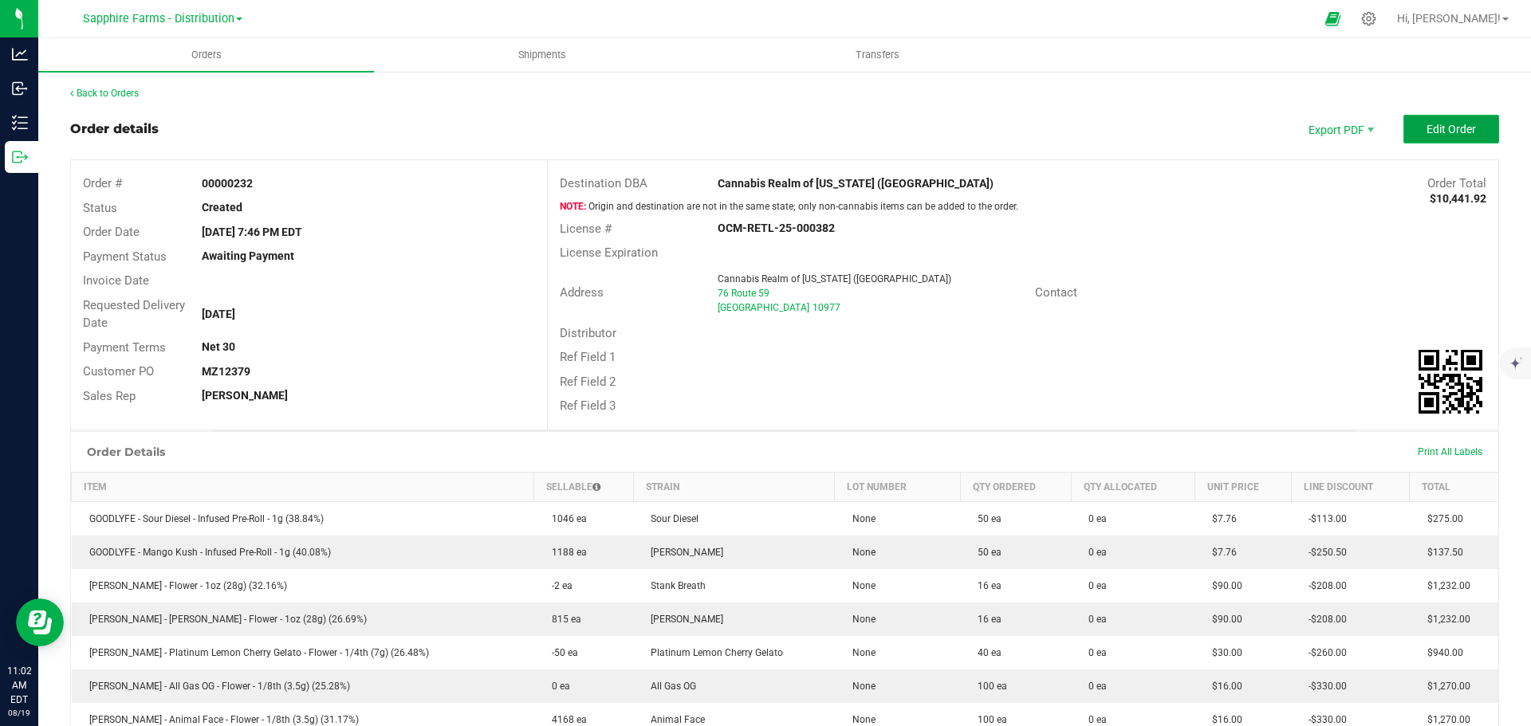
click at [1418, 118] on button "Edit Order" at bounding box center [1451, 129] width 96 height 29
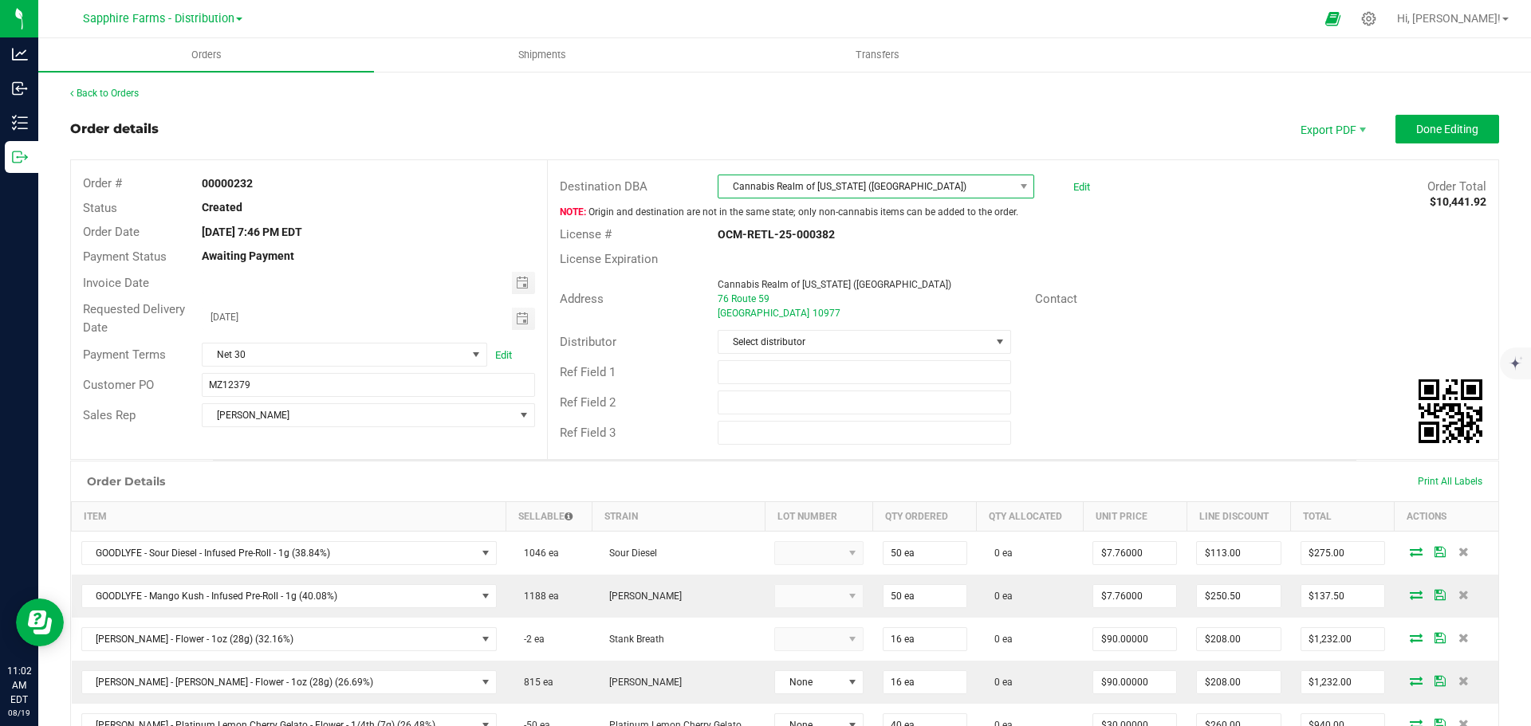
click at [980, 195] on span "Cannabis Realm of [US_STATE] ([GEOGRAPHIC_DATA])" at bounding box center [865, 186] width 295 height 22
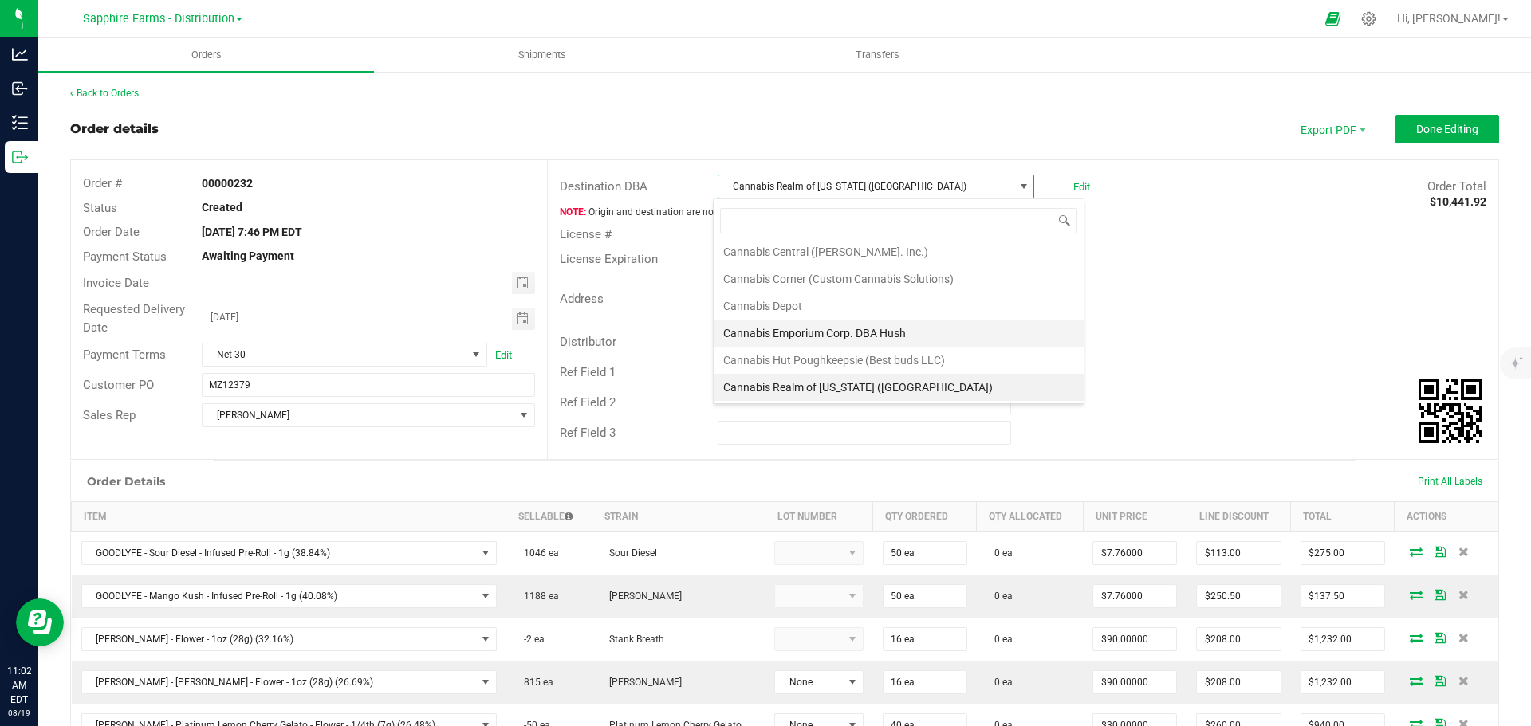
scroll to position [1330, 0]
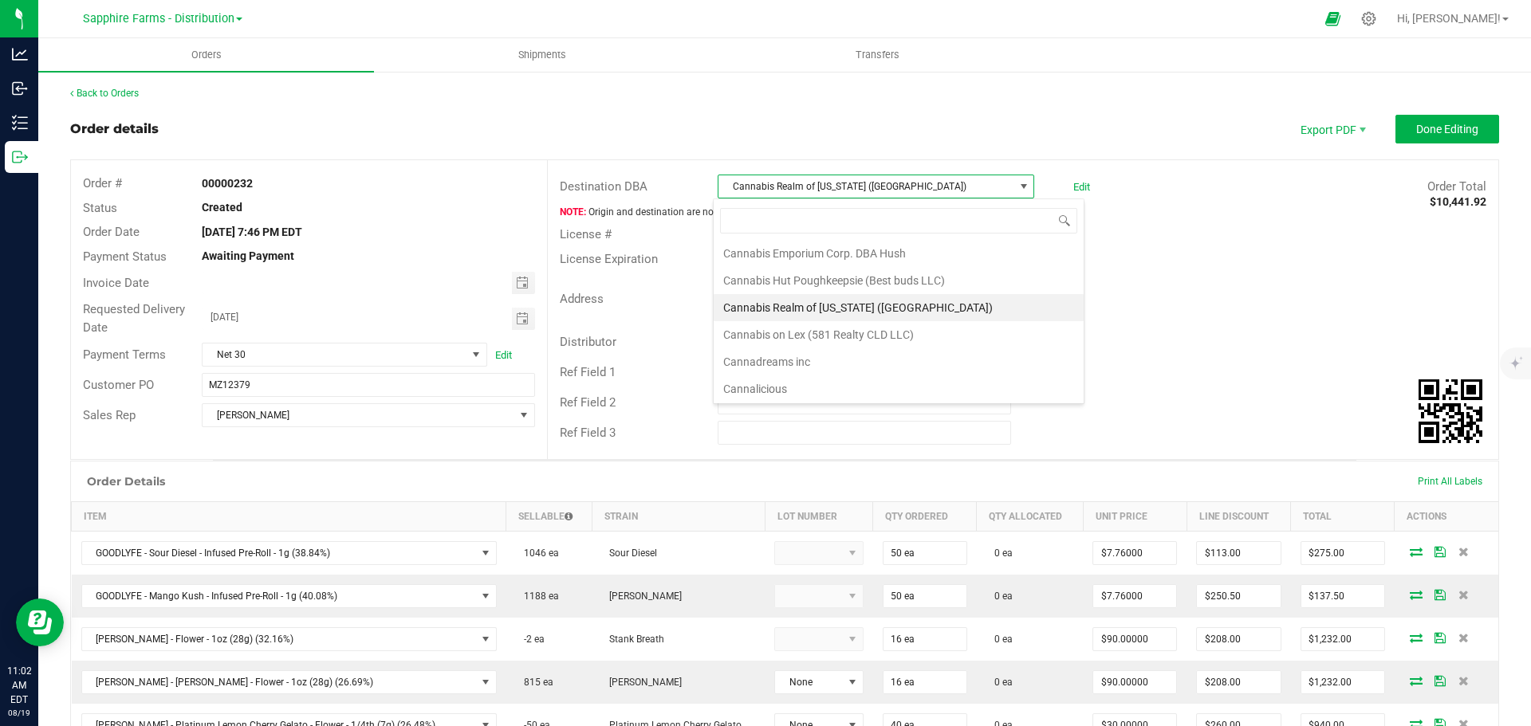
click at [1197, 319] on div "Address Cannabis Realm of [US_STATE] ([GEOGRAPHIC_DATA]) [STREET_ADDRESS] Conta…" at bounding box center [1023, 299] width 950 height 56
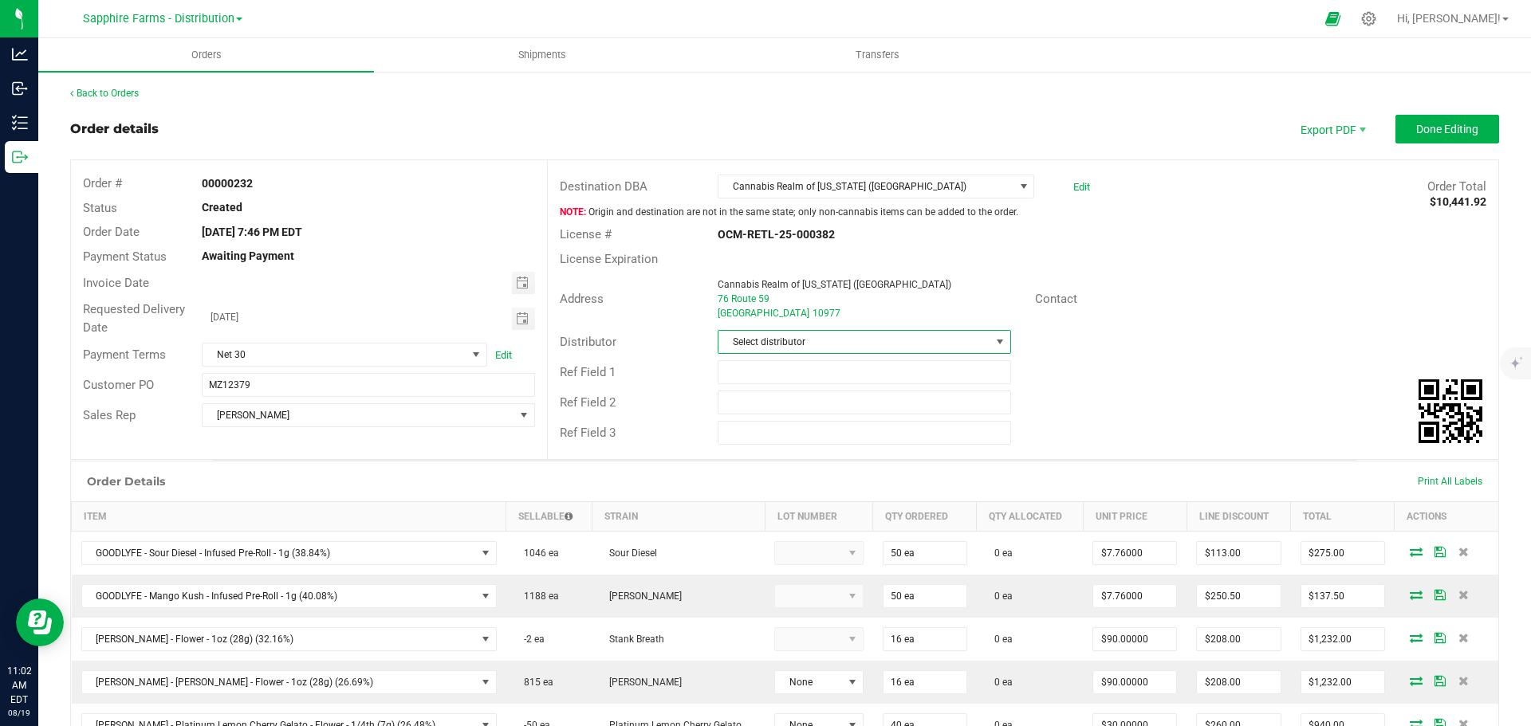
click at [993, 344] on span at bounding box center [999, 342] width 13 height 13
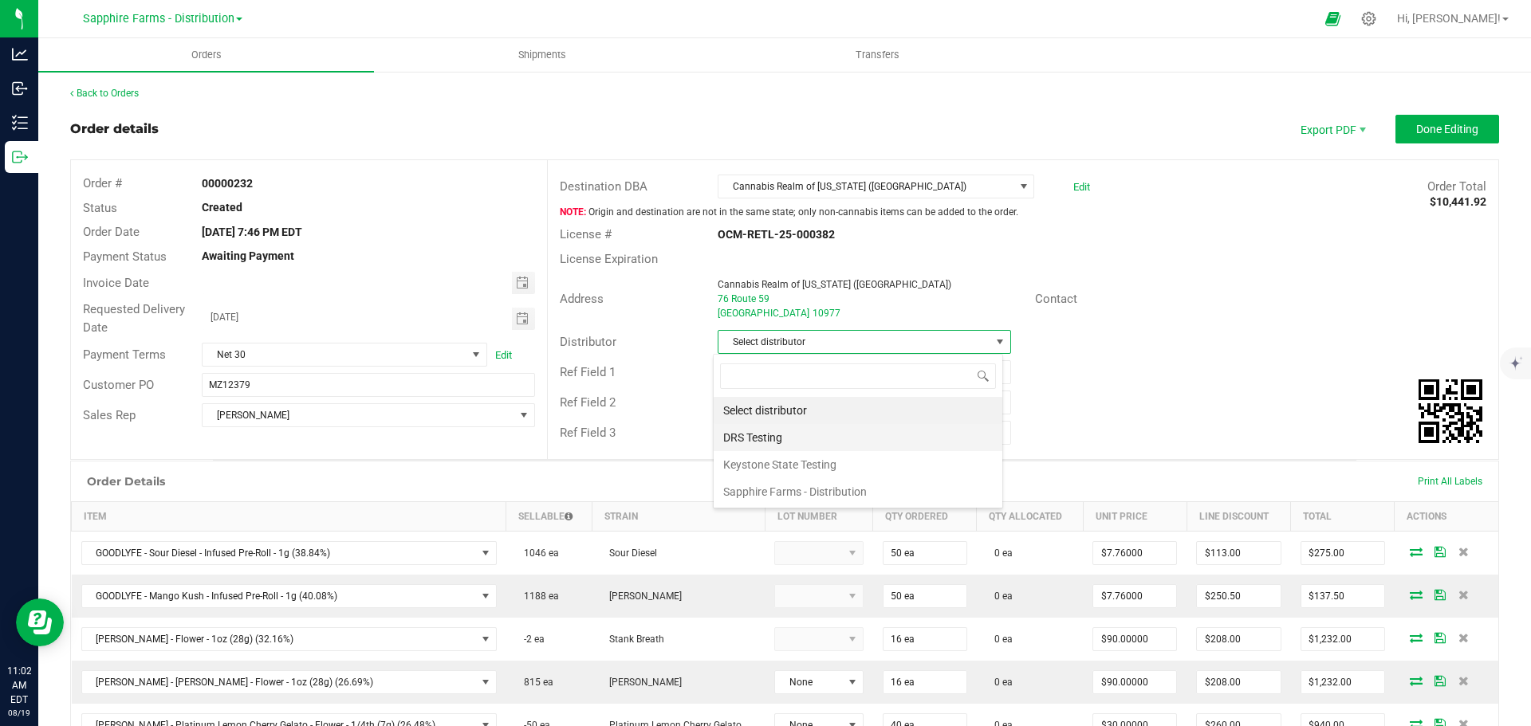
scroll to position [24, 290]
click at [828, 484] on li "Sapphire Farms - Distribution" at bounding box center [858, 491] width 289 height 27
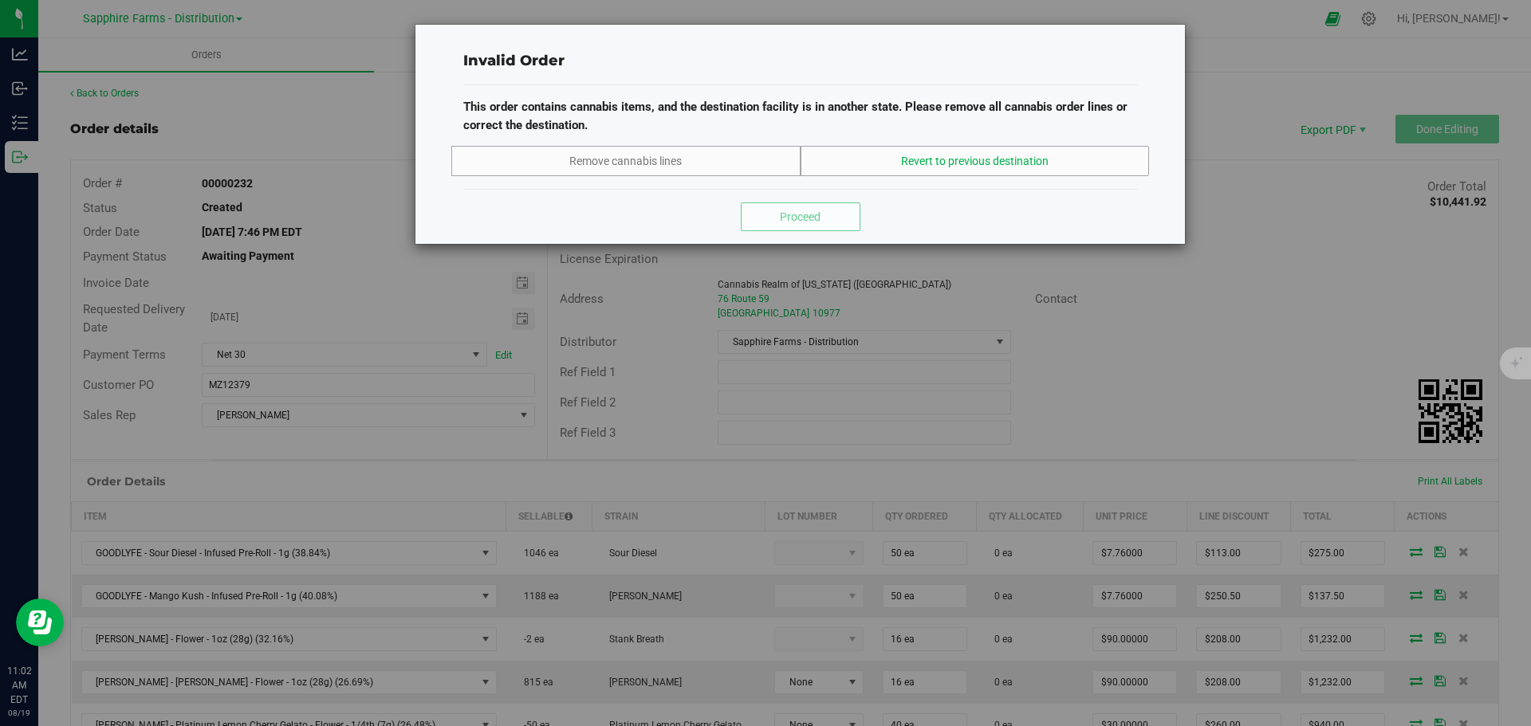
click at [907, 169] on span "Revert to previous destination" at bounding box center [975, 161] width 148 height 17
click at [823, 222] on button "Proceed" at bounding box center [801, 217] width 120 height 29
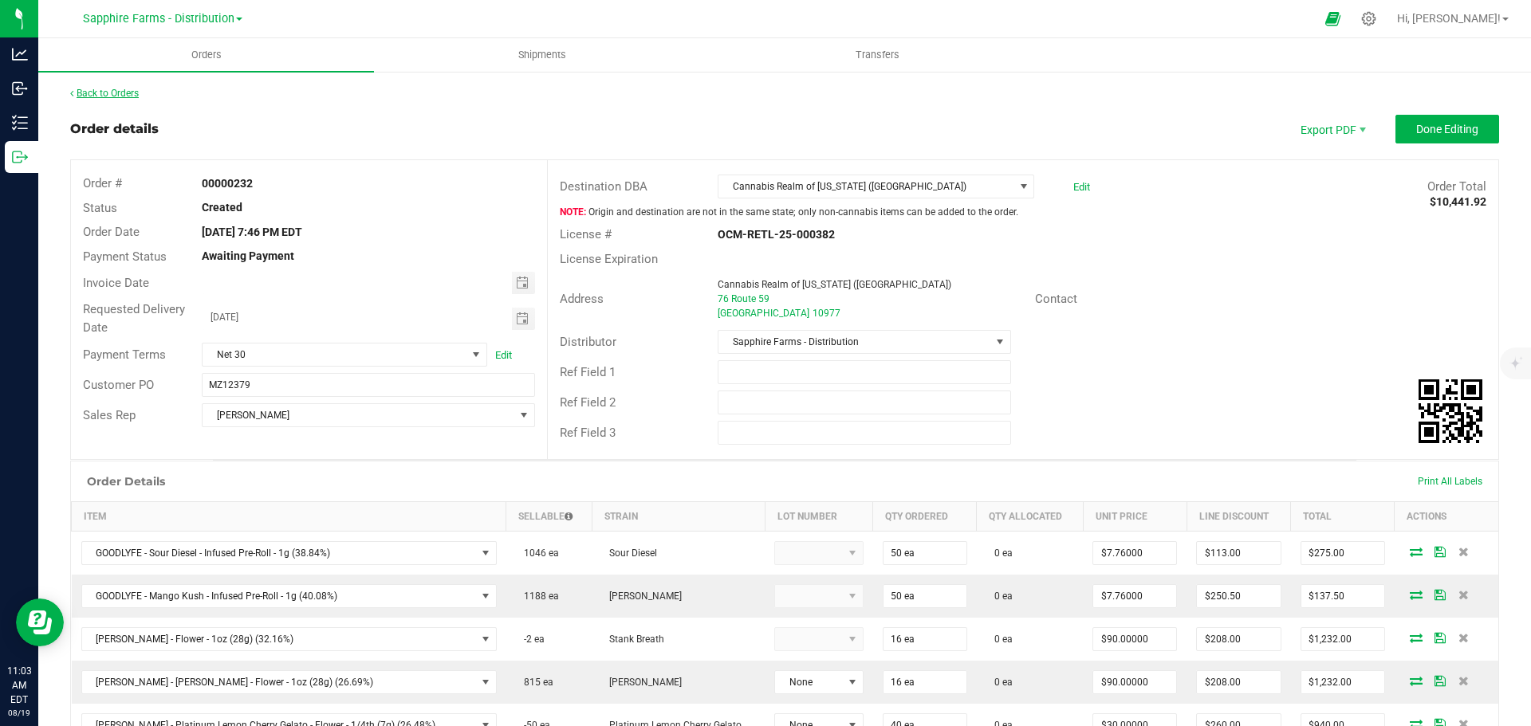
click at [120, 95] on link "Back to Orders" at bounding box center [104, 93] width 69 height 11
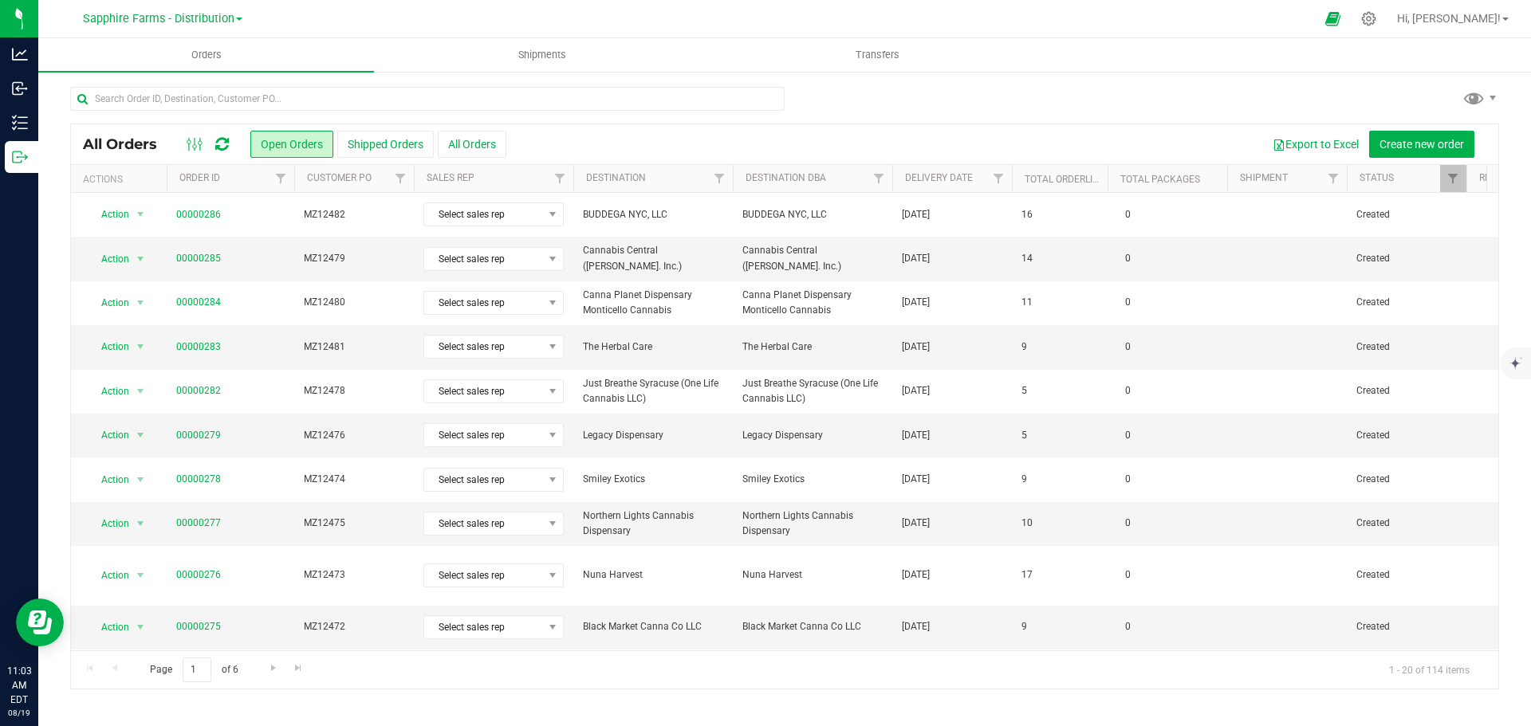
click at [901, 187] on th "Delivery Date" at bounding box center [952, 179] width 120 height 28
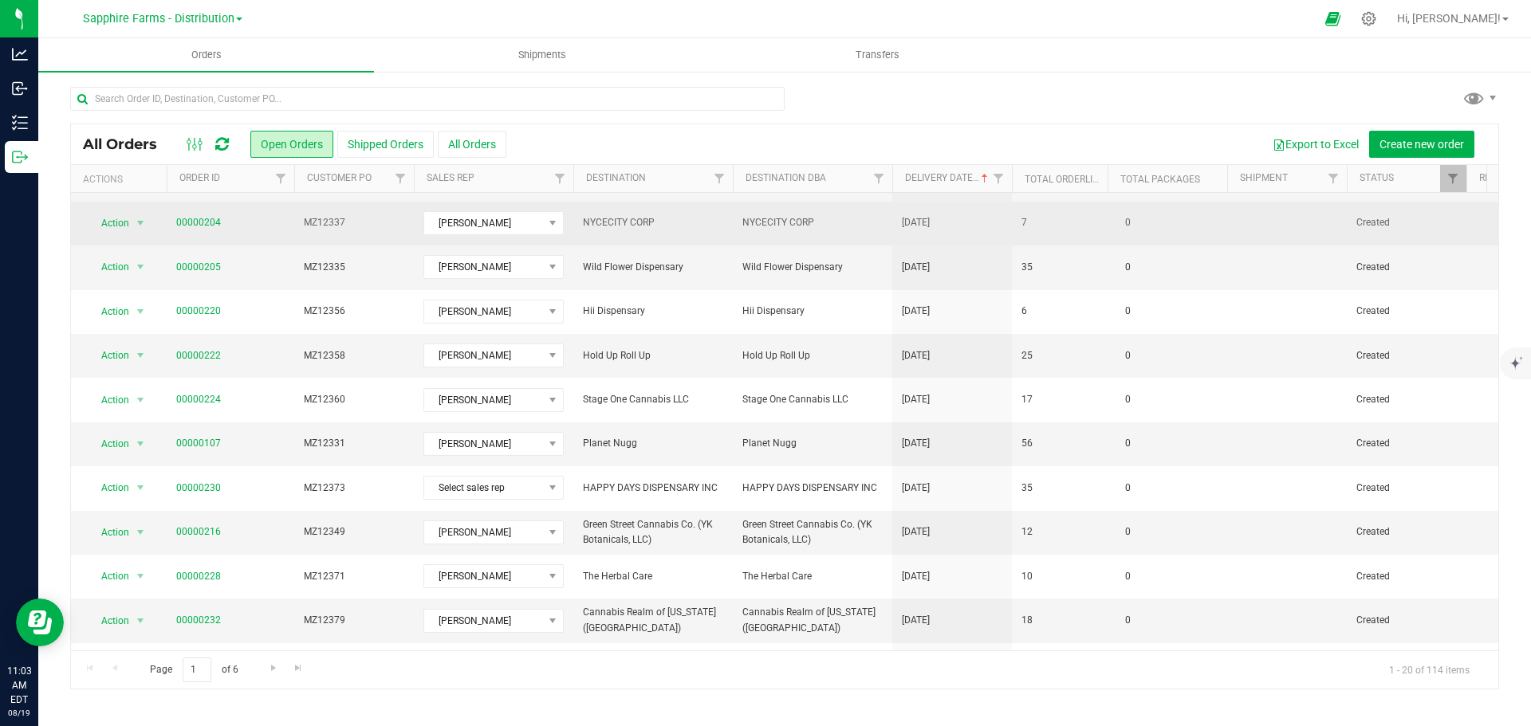
scroll to position [159, 0]
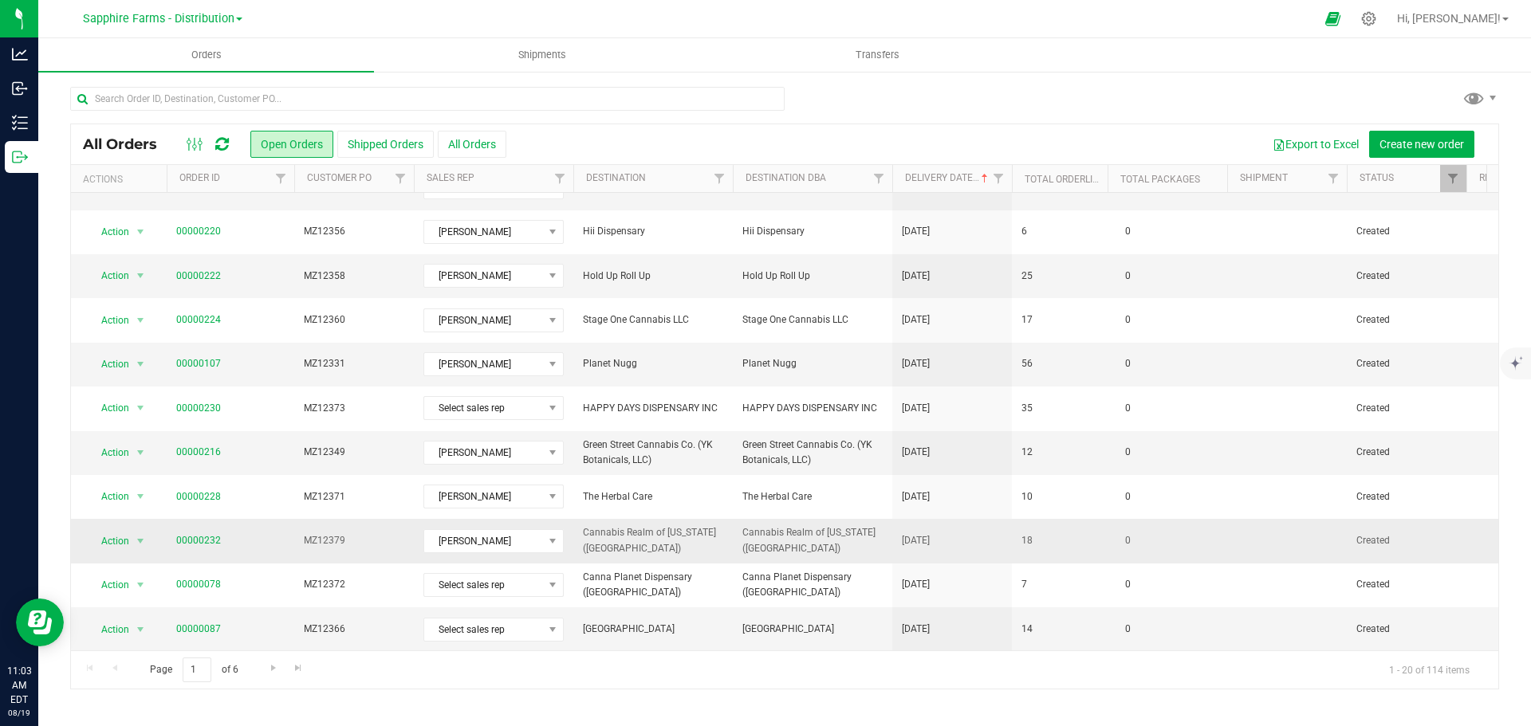
click at [857, 541] on span "Cannabis Realm of [US_STATE] ([GEOGRAPHIC_DATA])" at bounding box center [812, 540] width 140 height 30
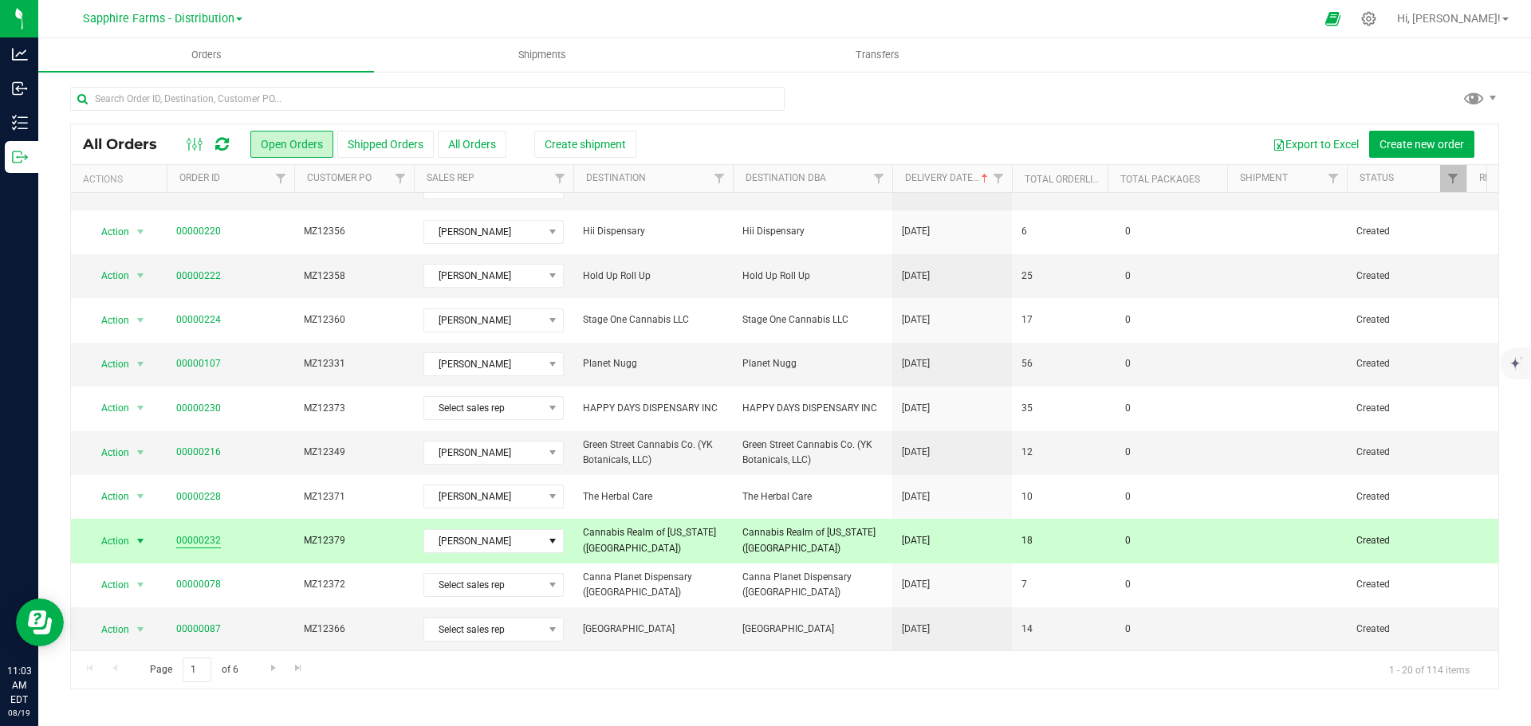
click at [204, 537] on link "00000232" at bounding box center [198, 540] width 45 height 15
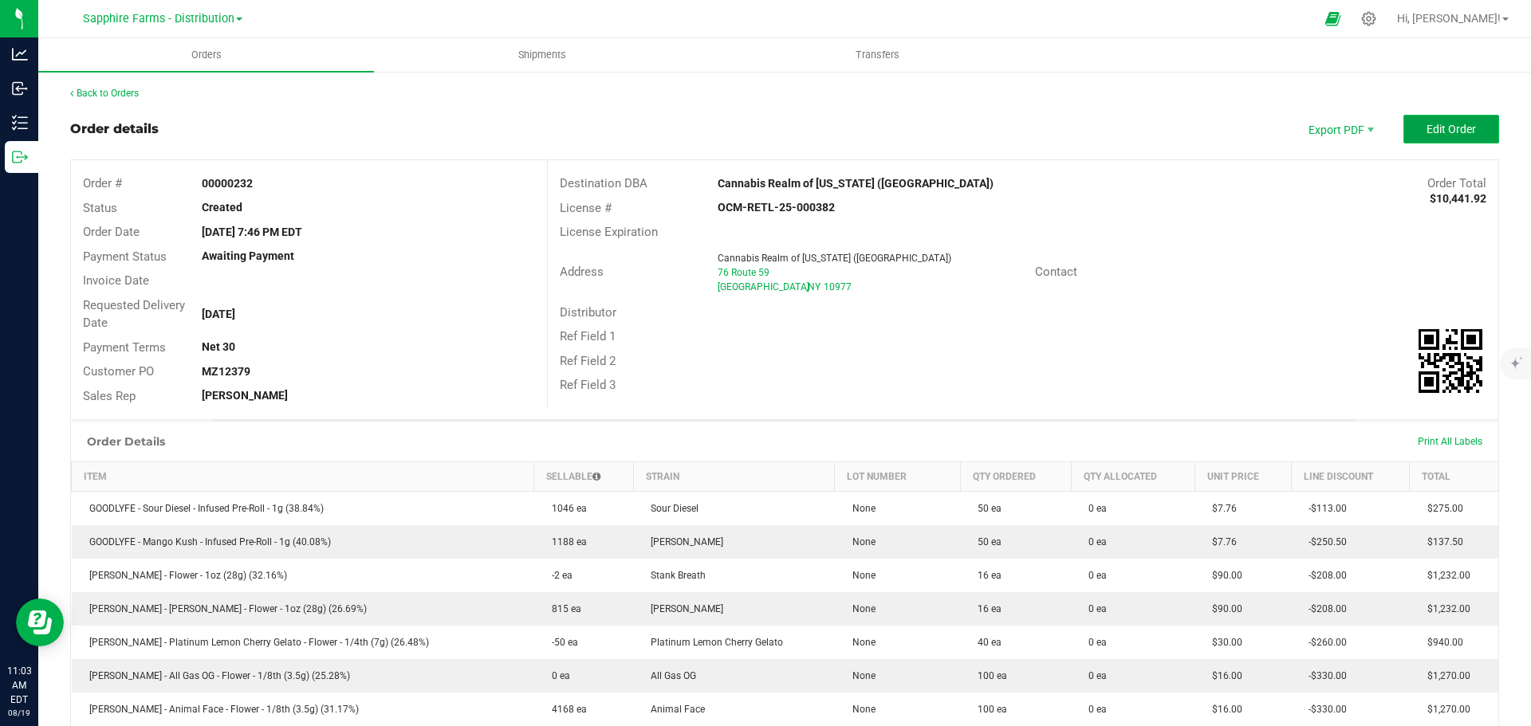
click at [1428, 125] on span "Edit Order" at bounding box center [1450, 129] width 49 height 13
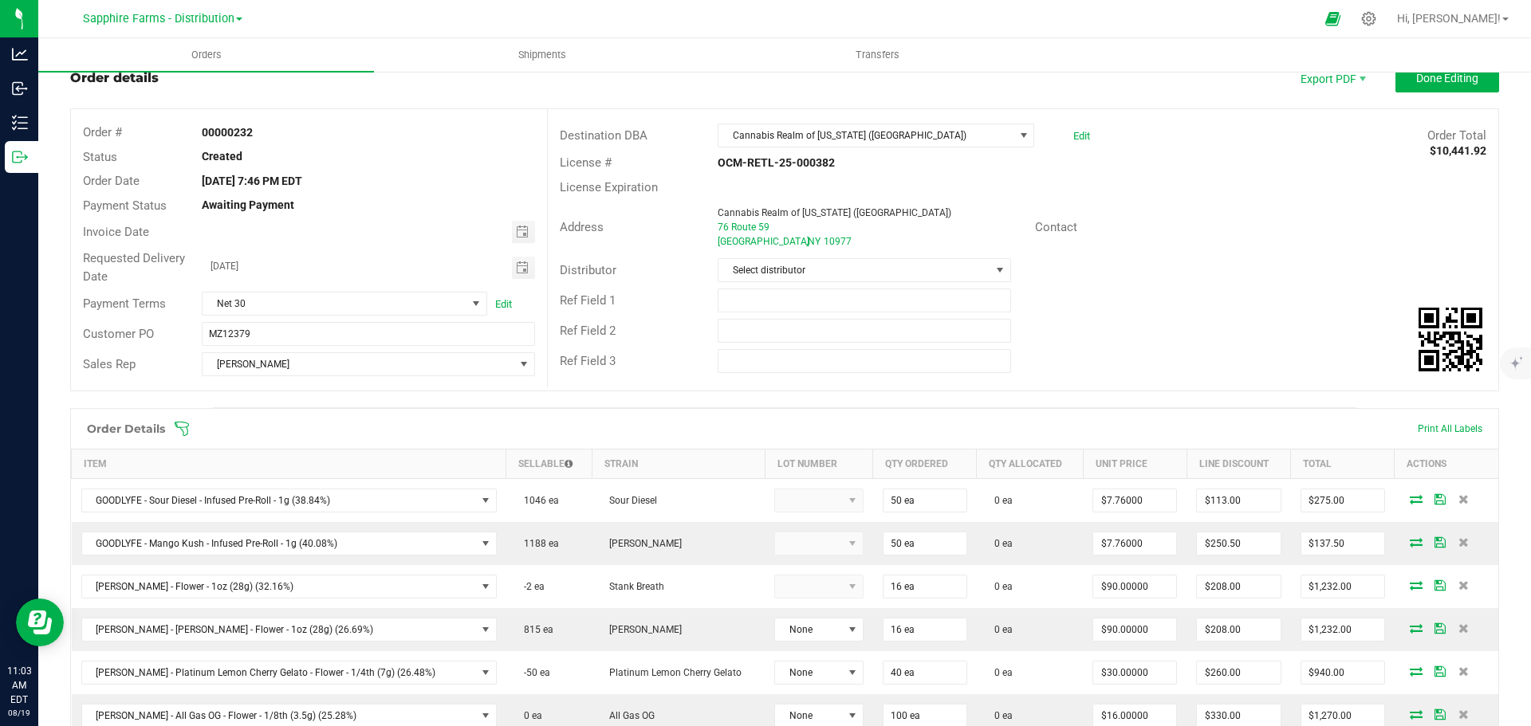
scroll to position [80, 0]
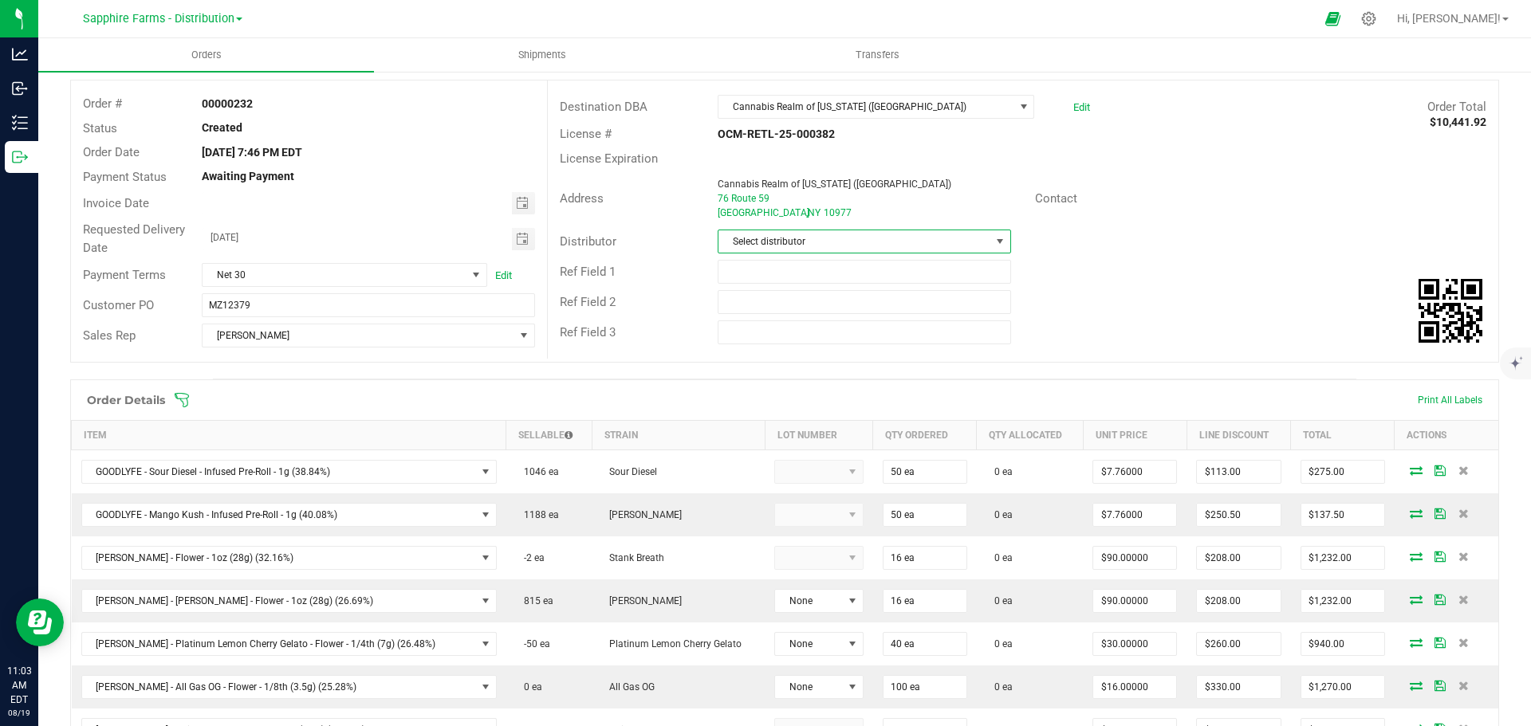
click at [995, 237] on span at bounding box center [999, 241] width 13 height 13
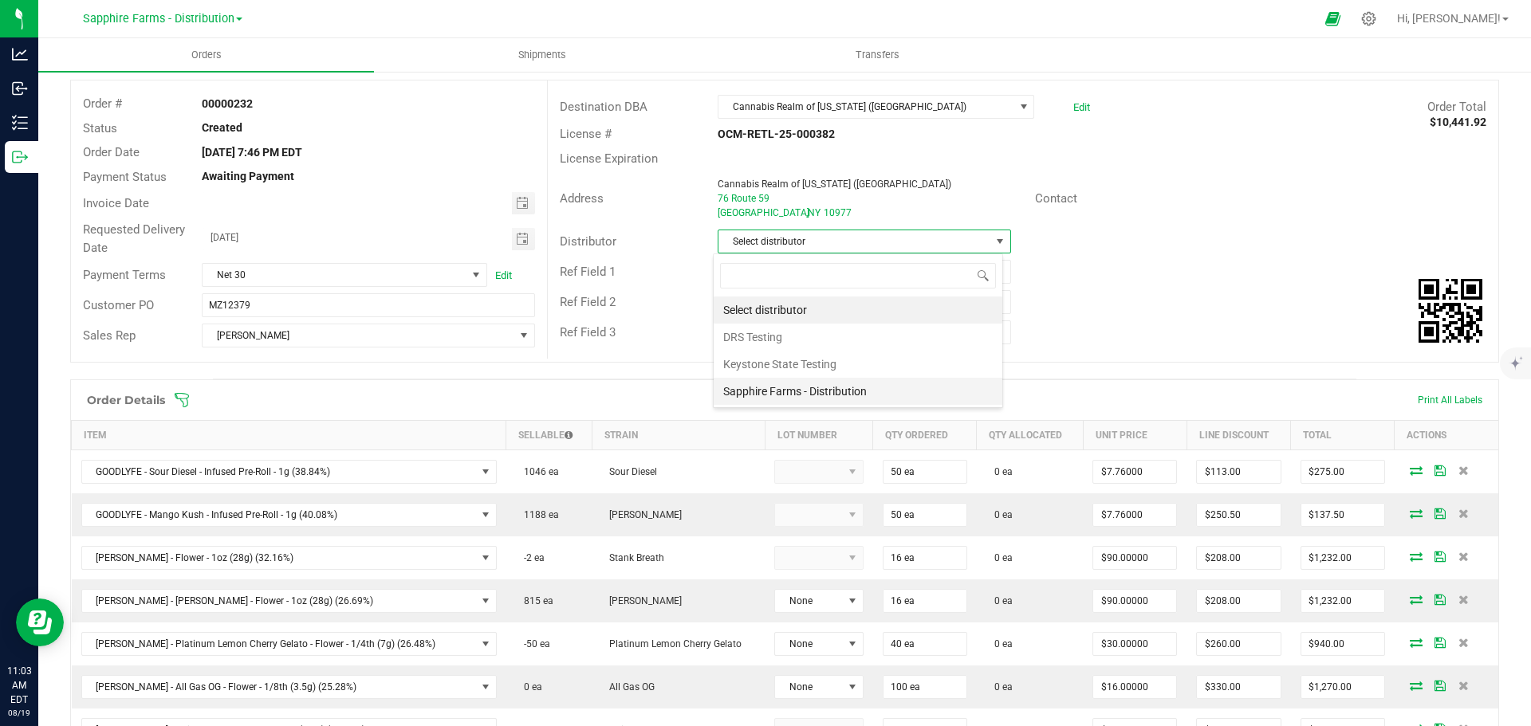
scroll to position [24, 290]
click at [820, 399] on li "Sapphire Farms - Distribution" at bounding box center [858, 391] width 289 height 27
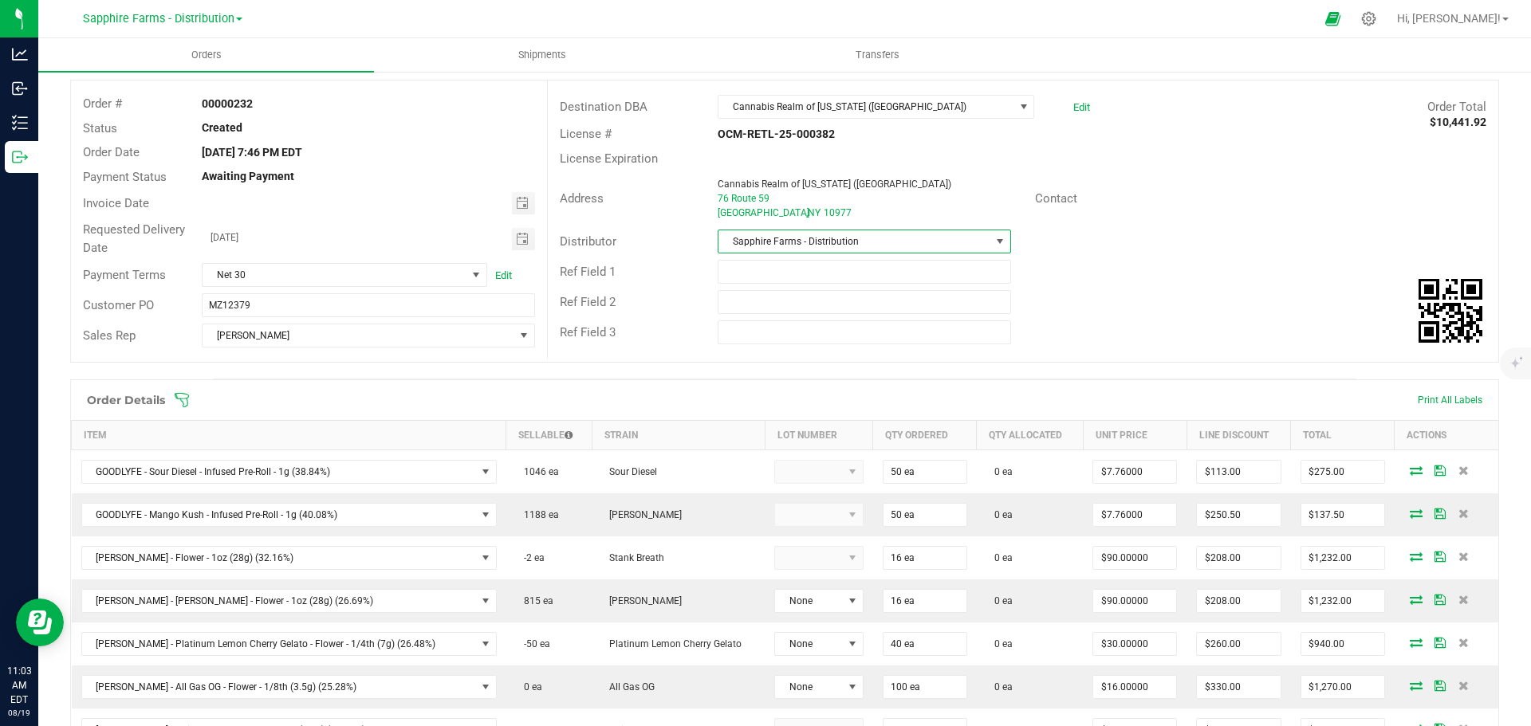
click at [1076, 340] on div "Ref Field 3" at bounding box center [1023, 332] width 950 height 30
click at [1180, 290] on div "Ref Field 2" at bounding box center [1023, 302] width 950 height 30
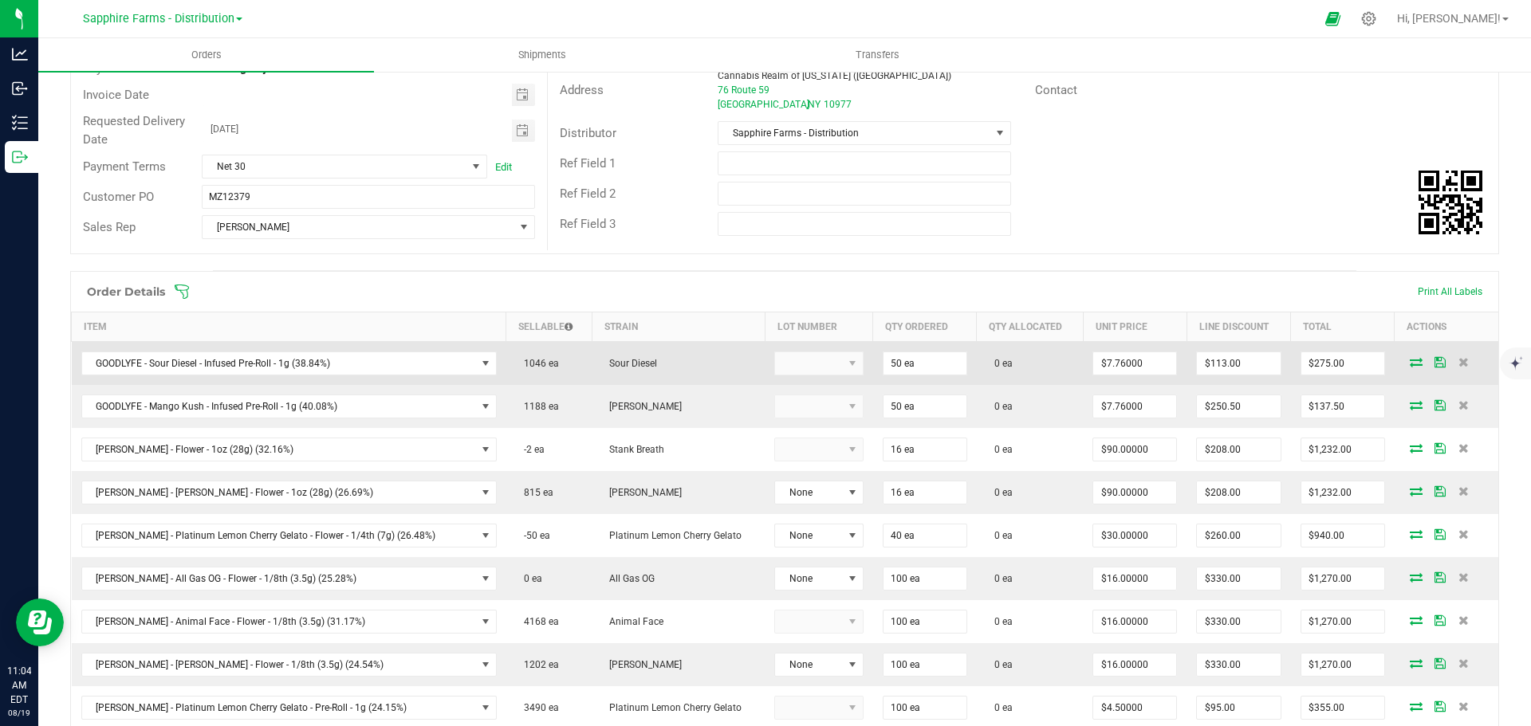
scroll to position [239, 0]
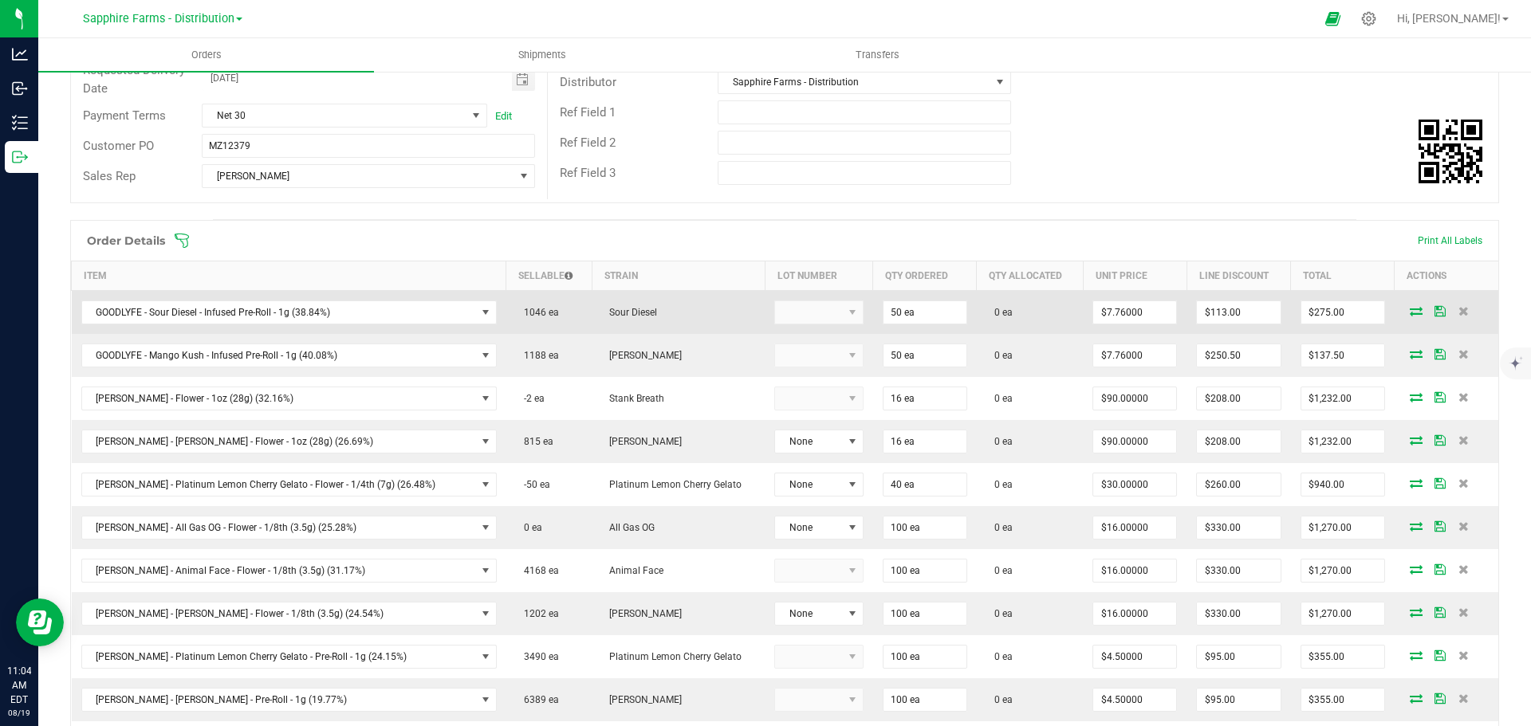
click at [1410, 313] on icon at bounding box center [1416, 311] width 13 height 10
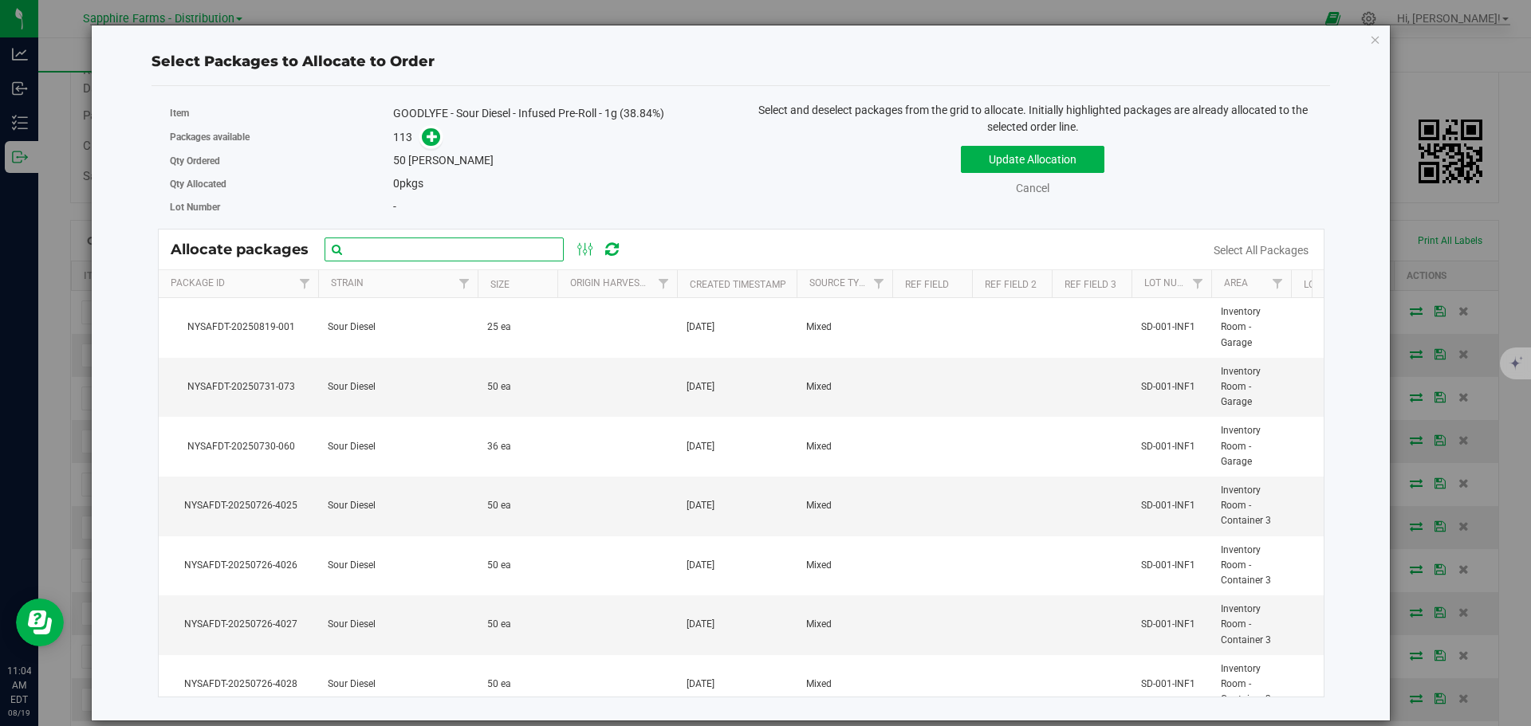
click at [487, 254] on input "text" at bounding box center [444, 250] width 239 height 24
click at [422, 250] on input "text" at bounding box center [444, 250] width 239 height 24
paste input "NYSAFDT-20250726-3980"
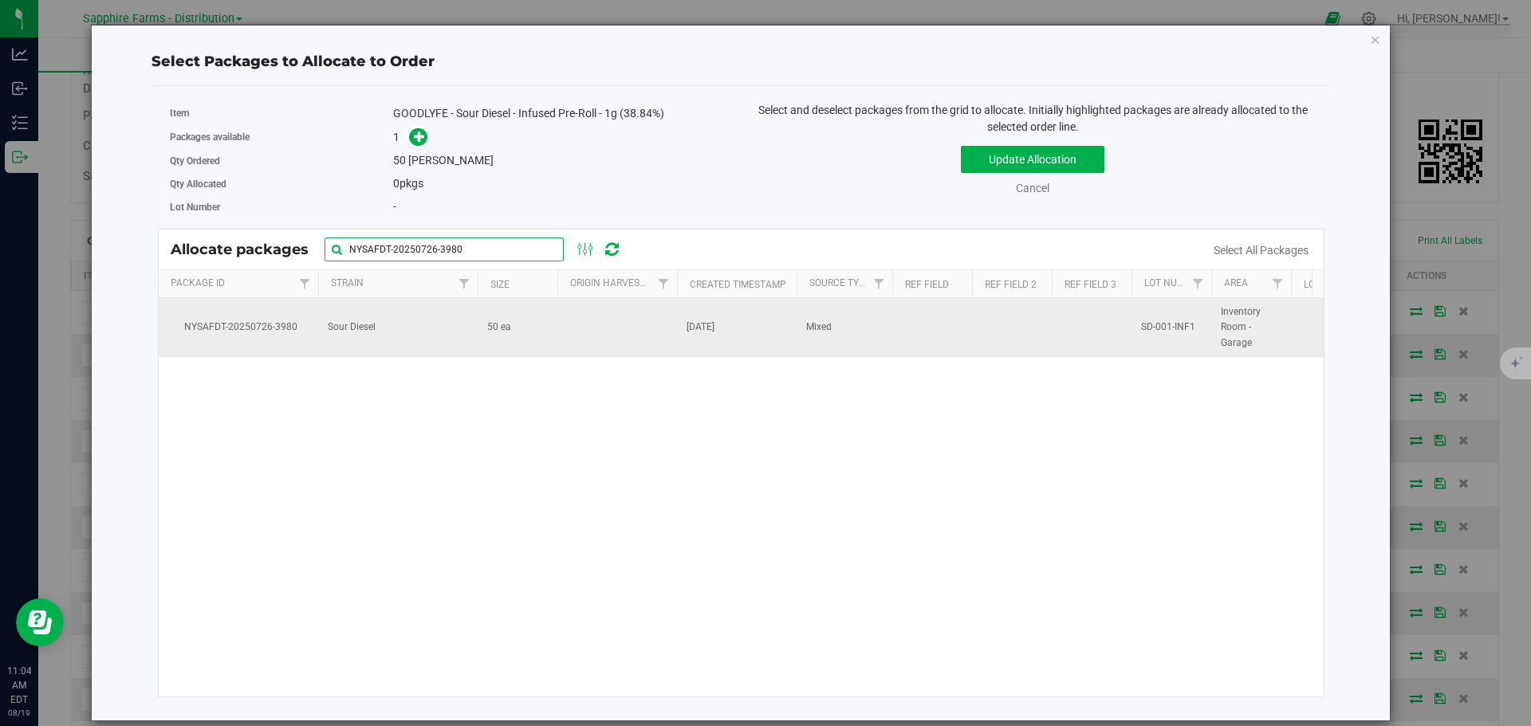
type input "NYSAFDT-20250726-3980"
click at [655, 319] on td at bounding box center [617, 327] width 120 height 59
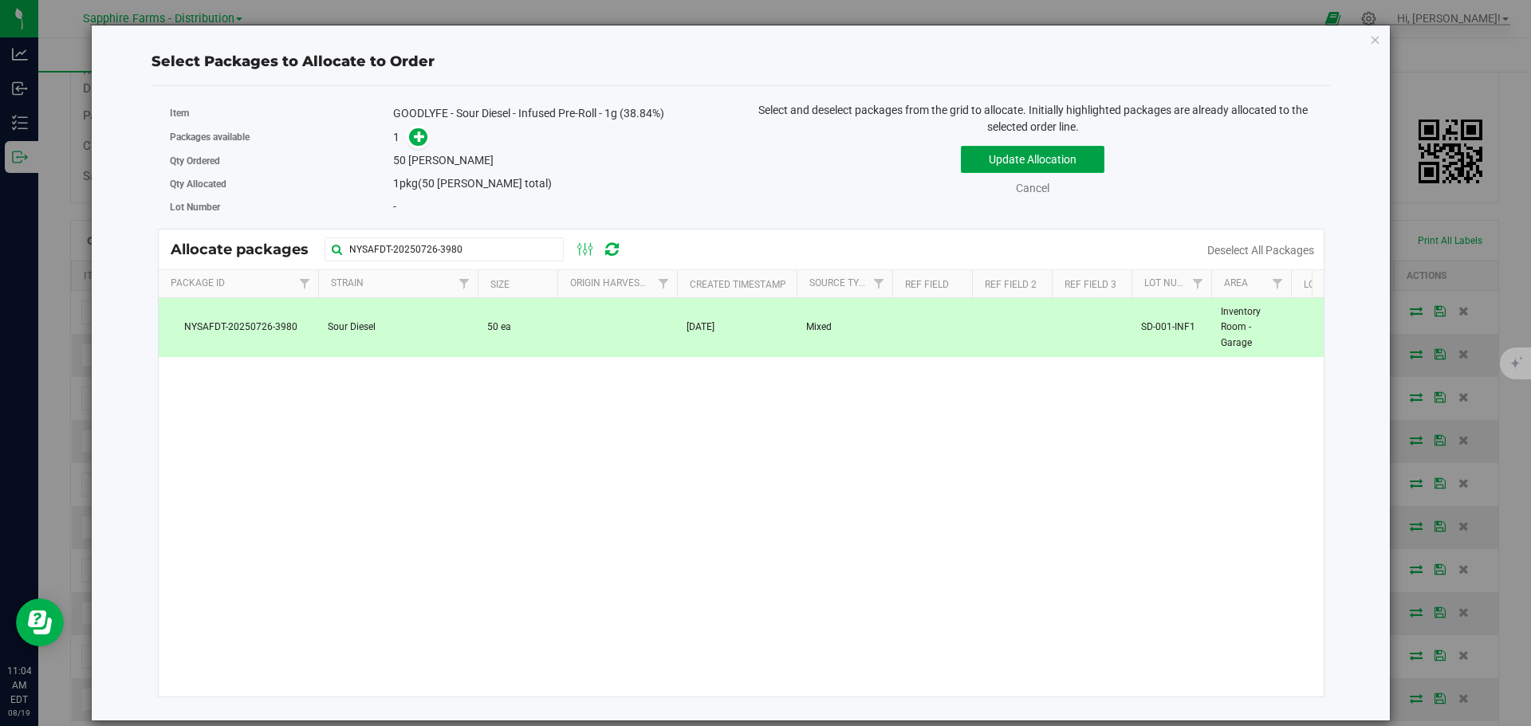
drag, startPoint x: 979, startPoint y: 158, endPoint x: 720, endPoint y: 226, distance: 267.8
click at [980, 158] on button "Update Allocation" at bounding box center [1033, 159] width 144 height 27
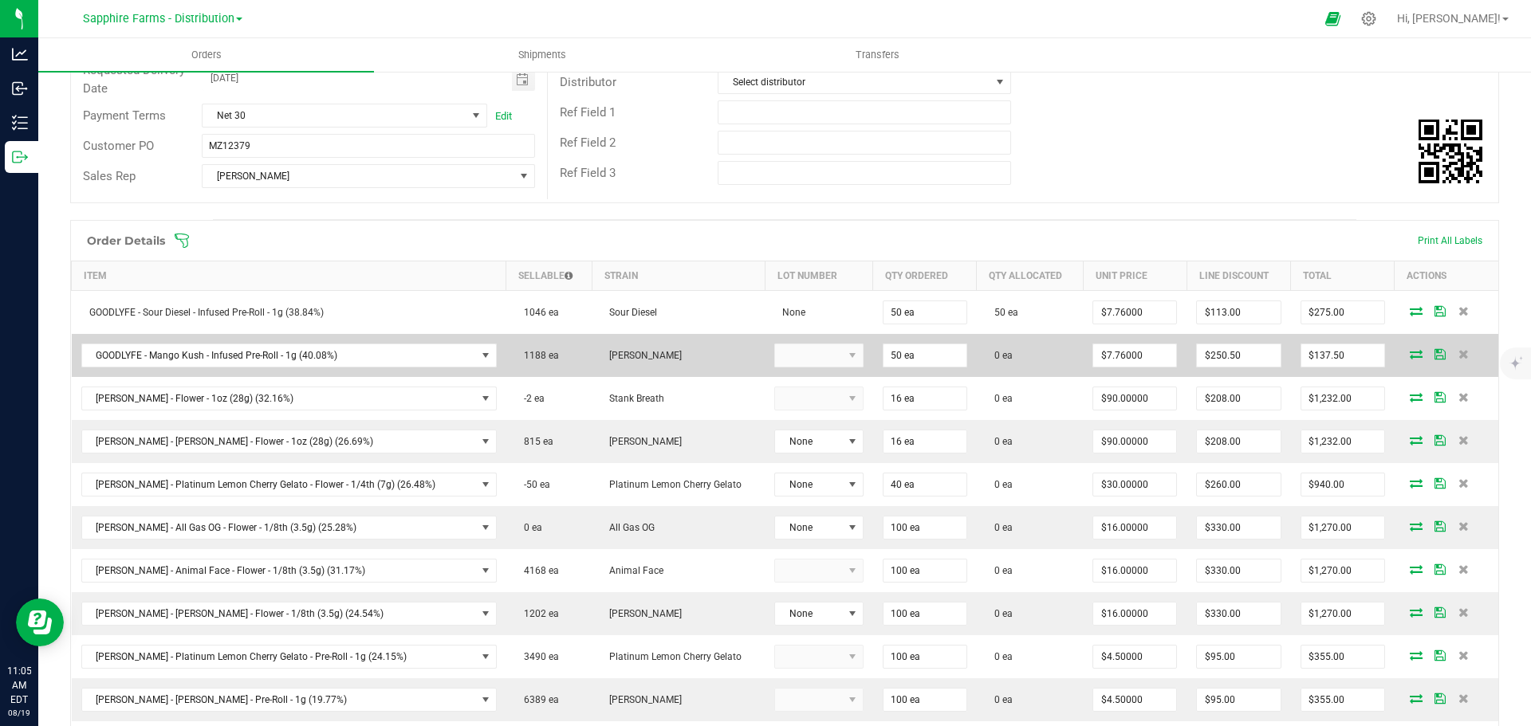
click at [1410, 353] on icon at bounding box center [1416, 354] width 13 height 10
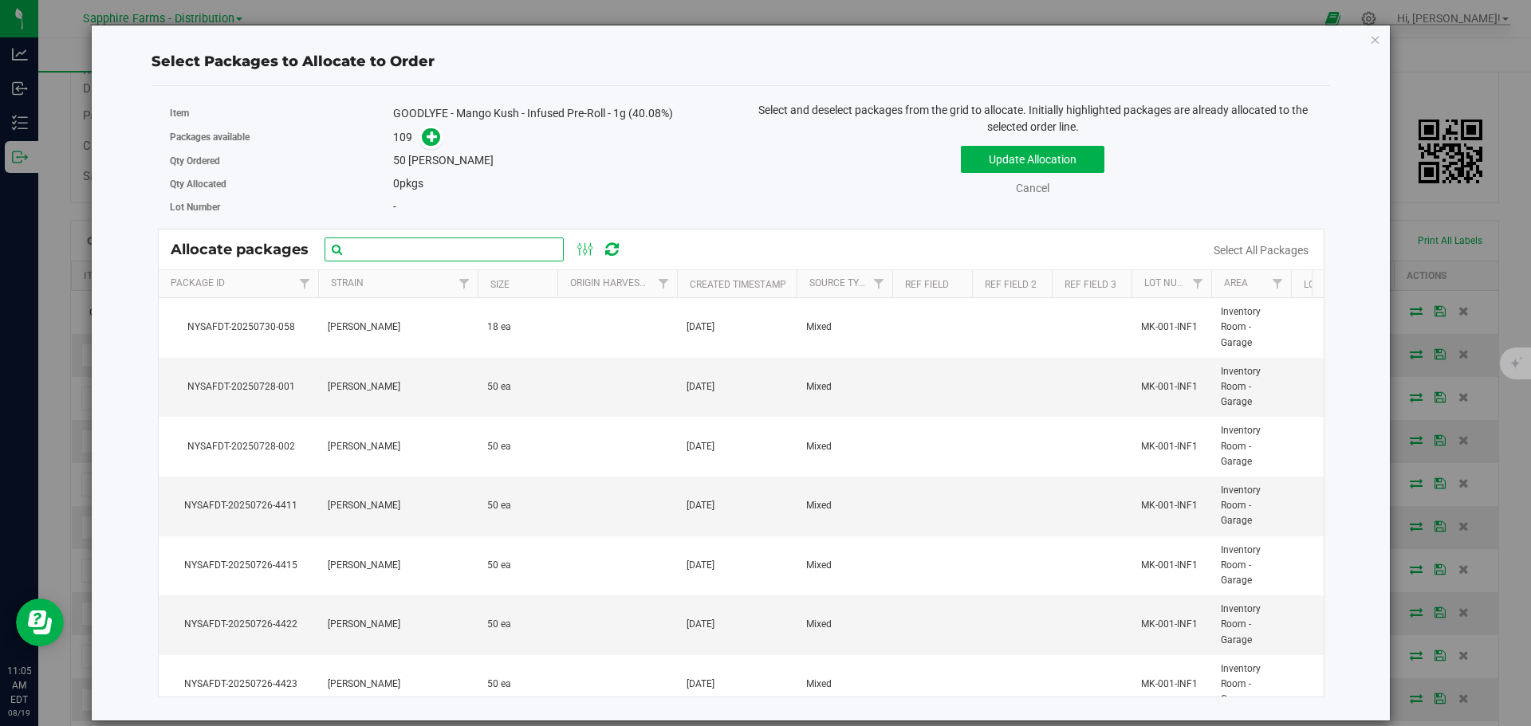
click at [482, 245] on input "text" at bounding box center [444, 250] width 239 height 24
paste input "NYSAFDT-20250726-4431"
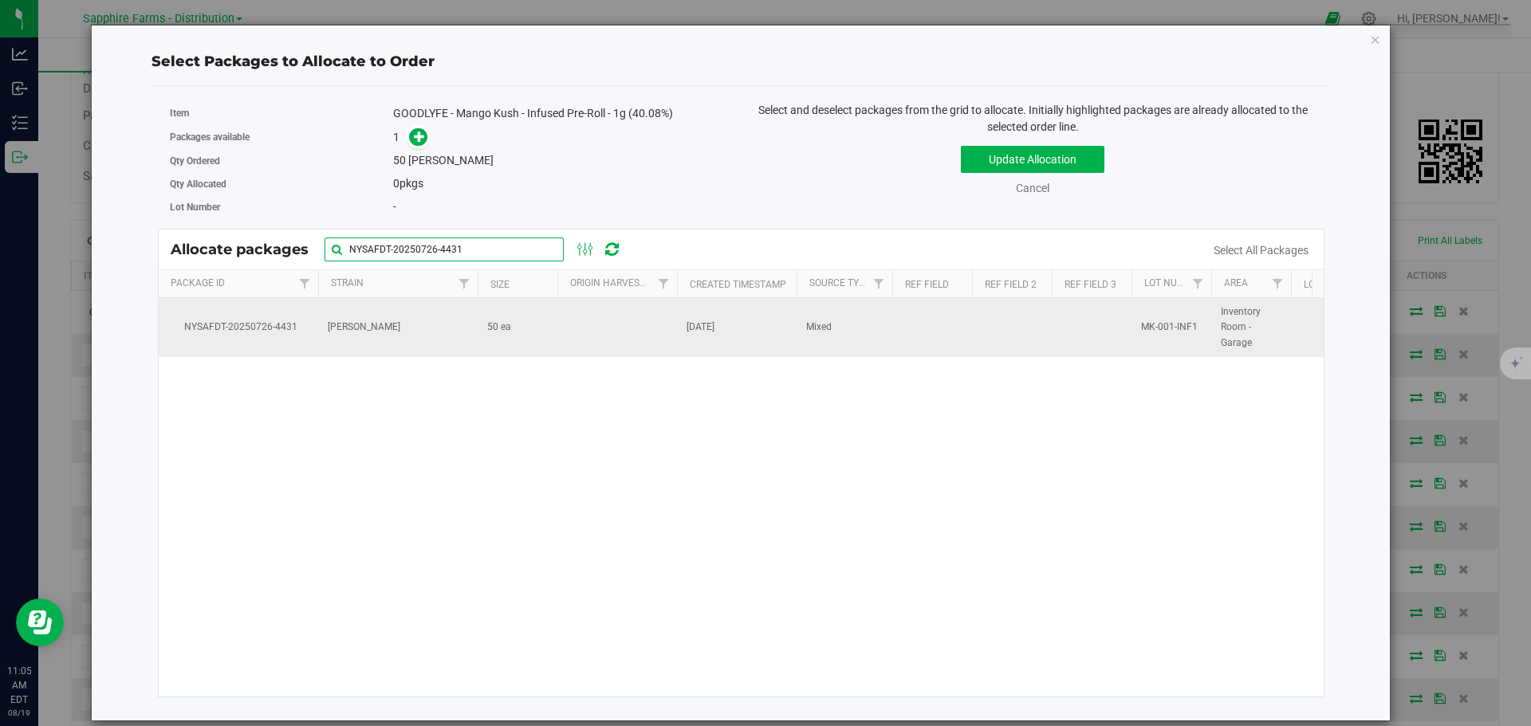
type input "NYSAFDT-20250726-4431"
click at [588, 338] on td at bounding box center [617, 327] width 120 height 59
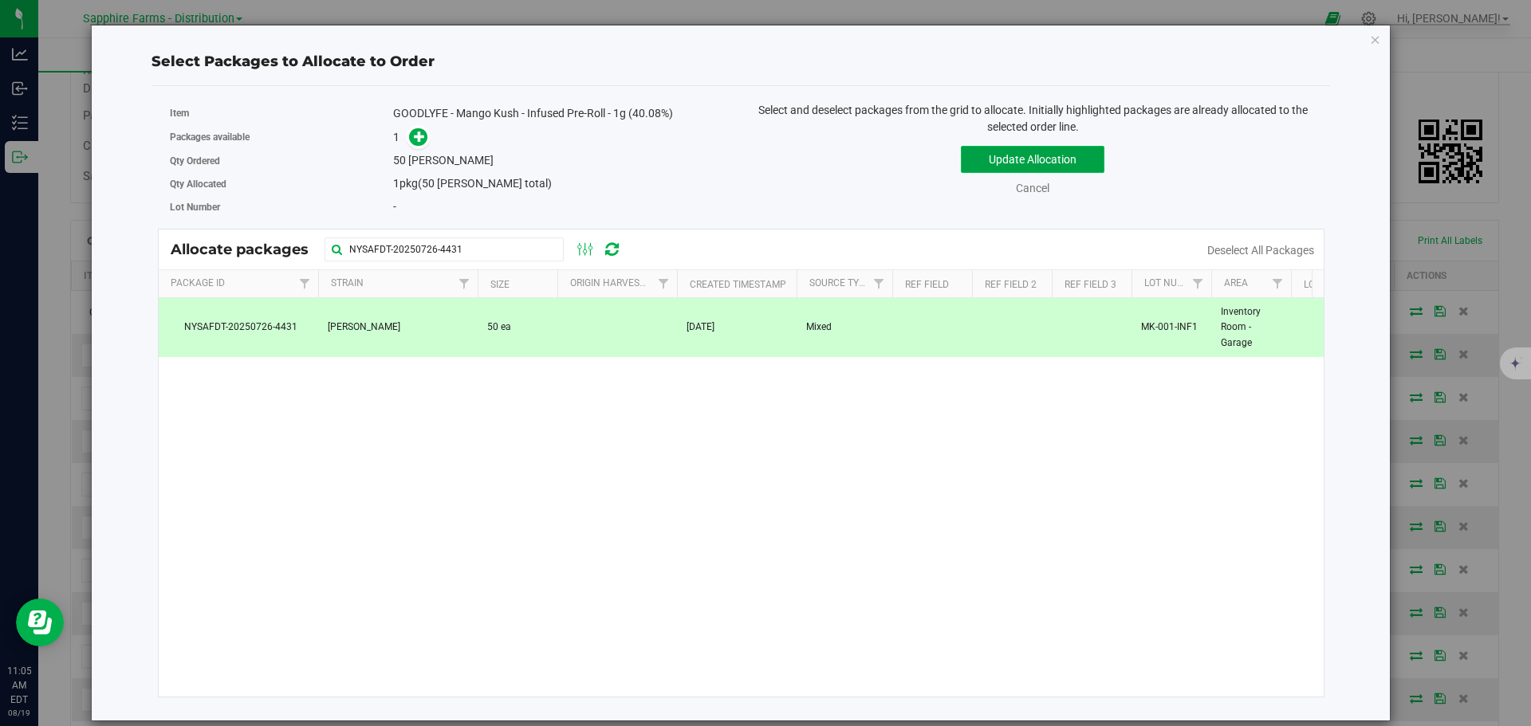
click at [1025, 160] on button "Update Allocation" at bounding box center [1033, 159] width 144 height 27
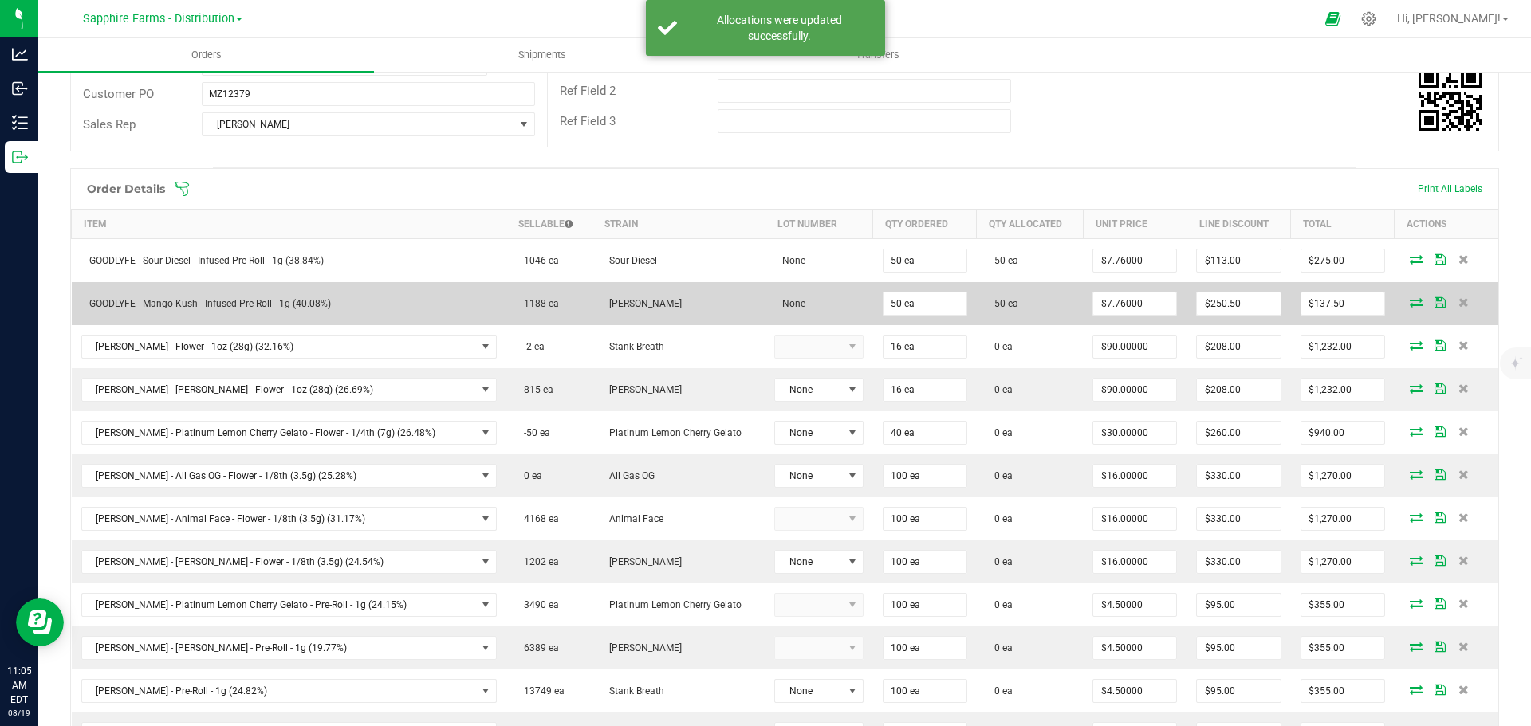
scroll to position [319, 0]
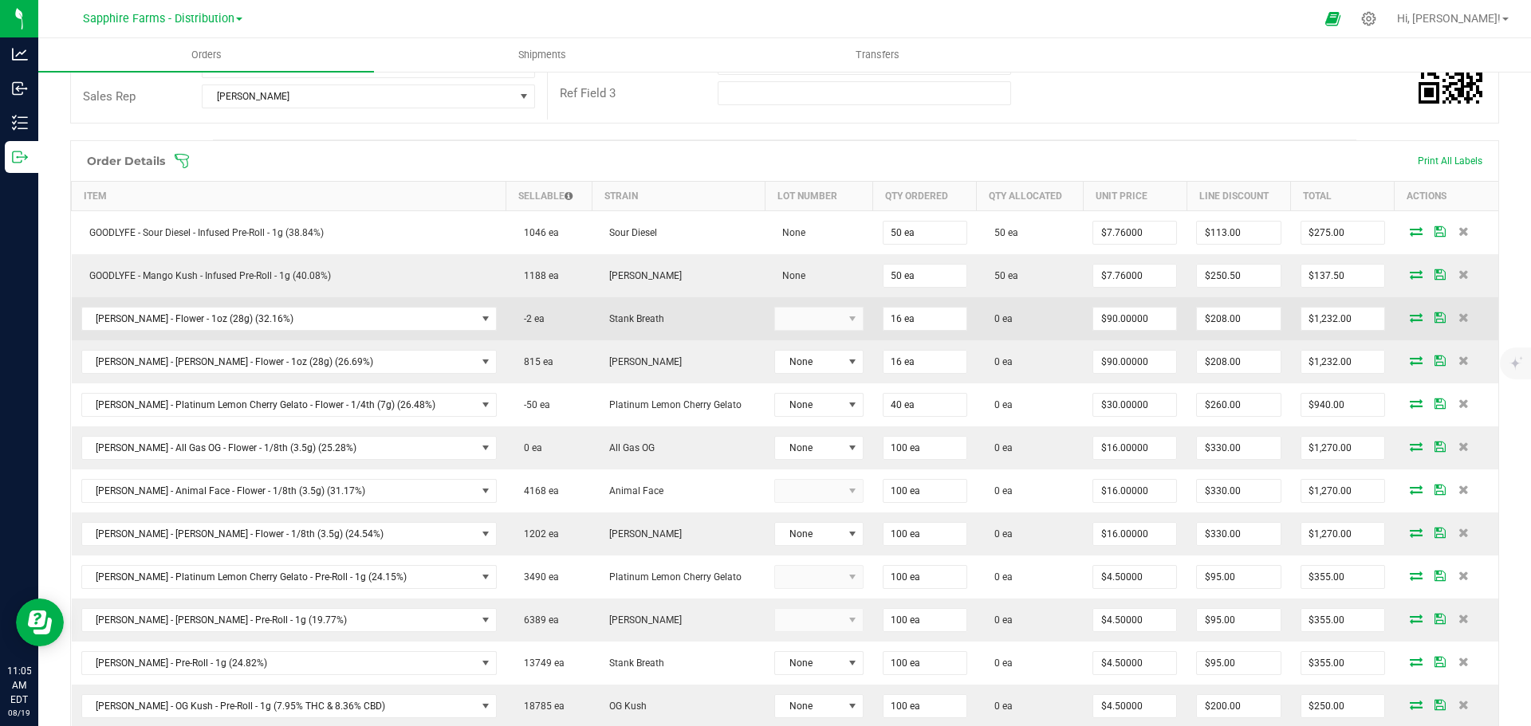
click at [1410, 314] on icon at bounding box center [1416, 318] width 13 height 10
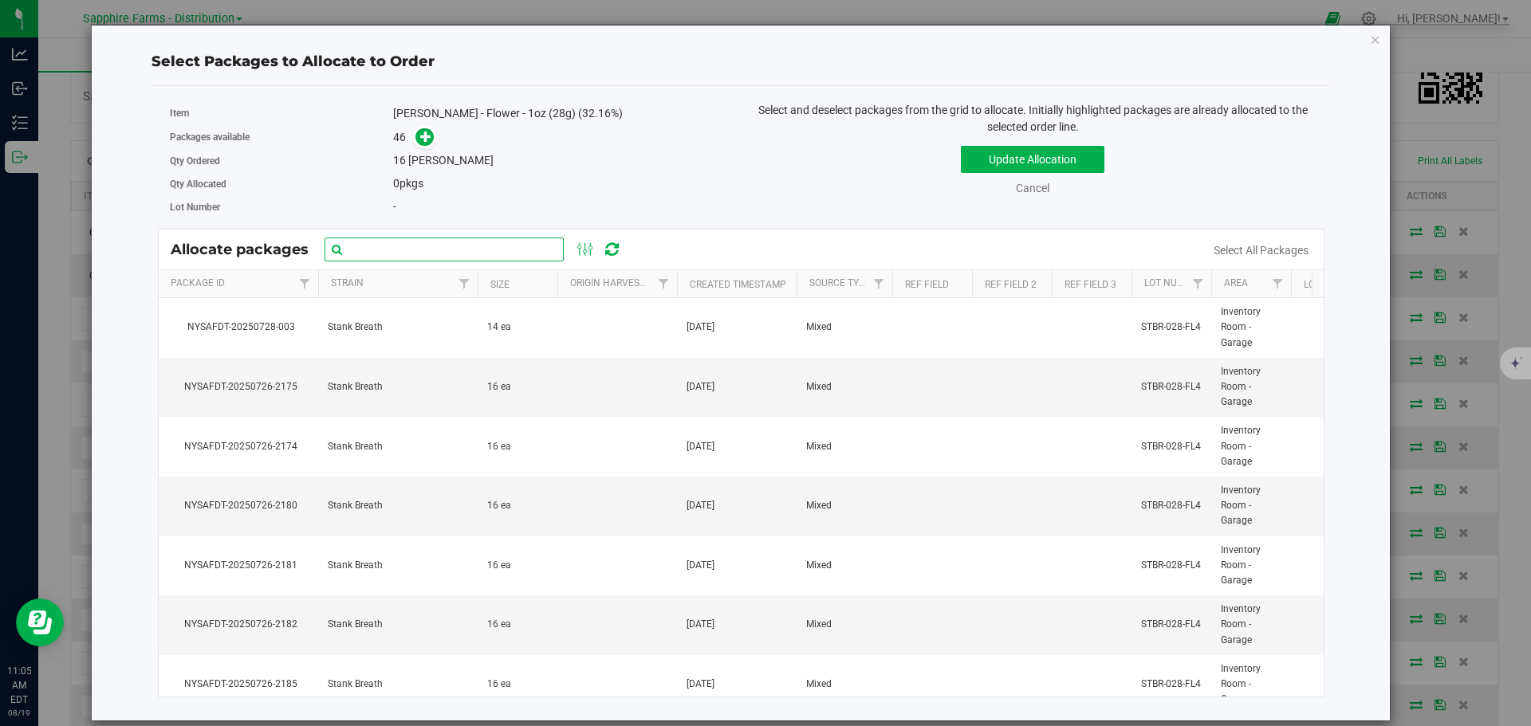
click at [476, 256] on input "text" at bounding box center [444, 250] width 239 height 24
paste input "NYSAFDT-20250726-2201"
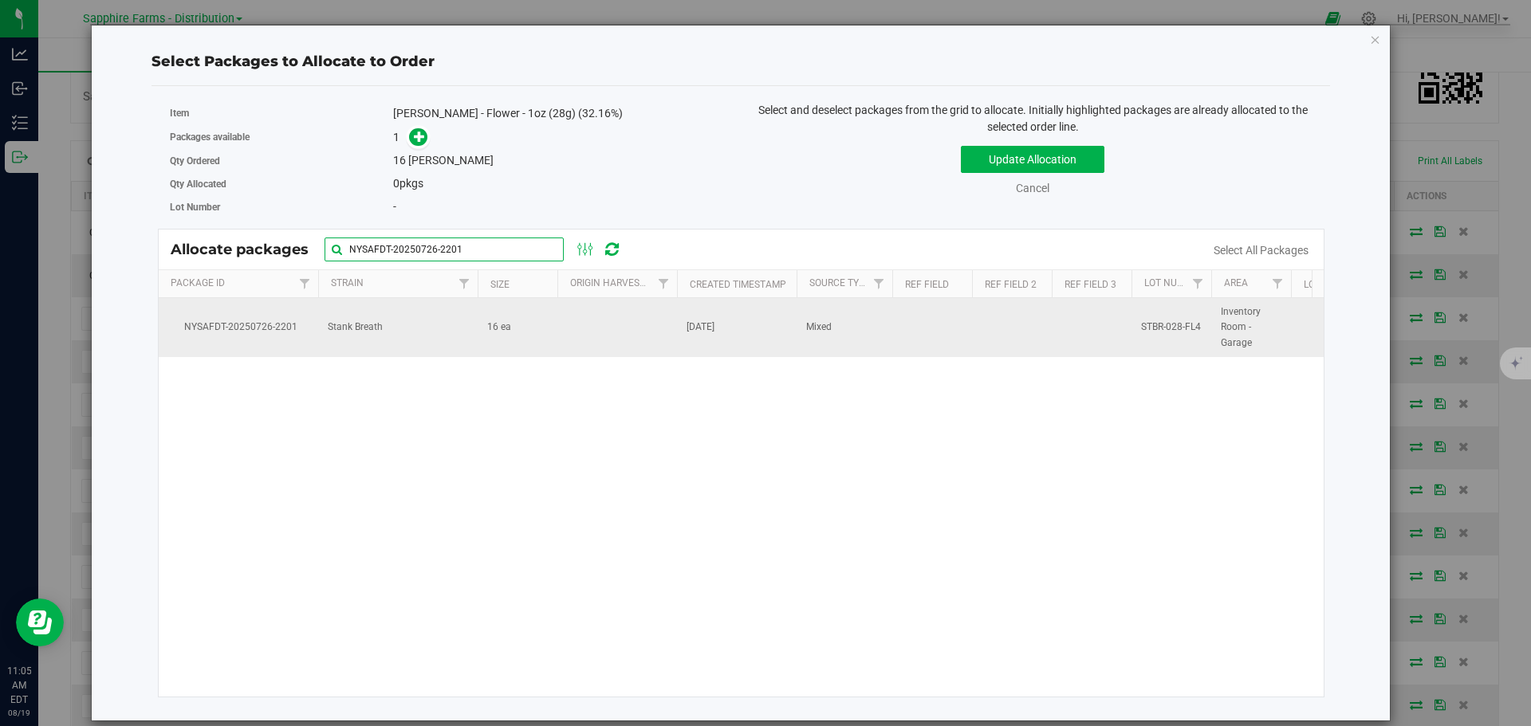
type input "NYSAFDT-20250726-2201"
click at [620, 307] on td at bounding box center [617, 327] width 120 height 59
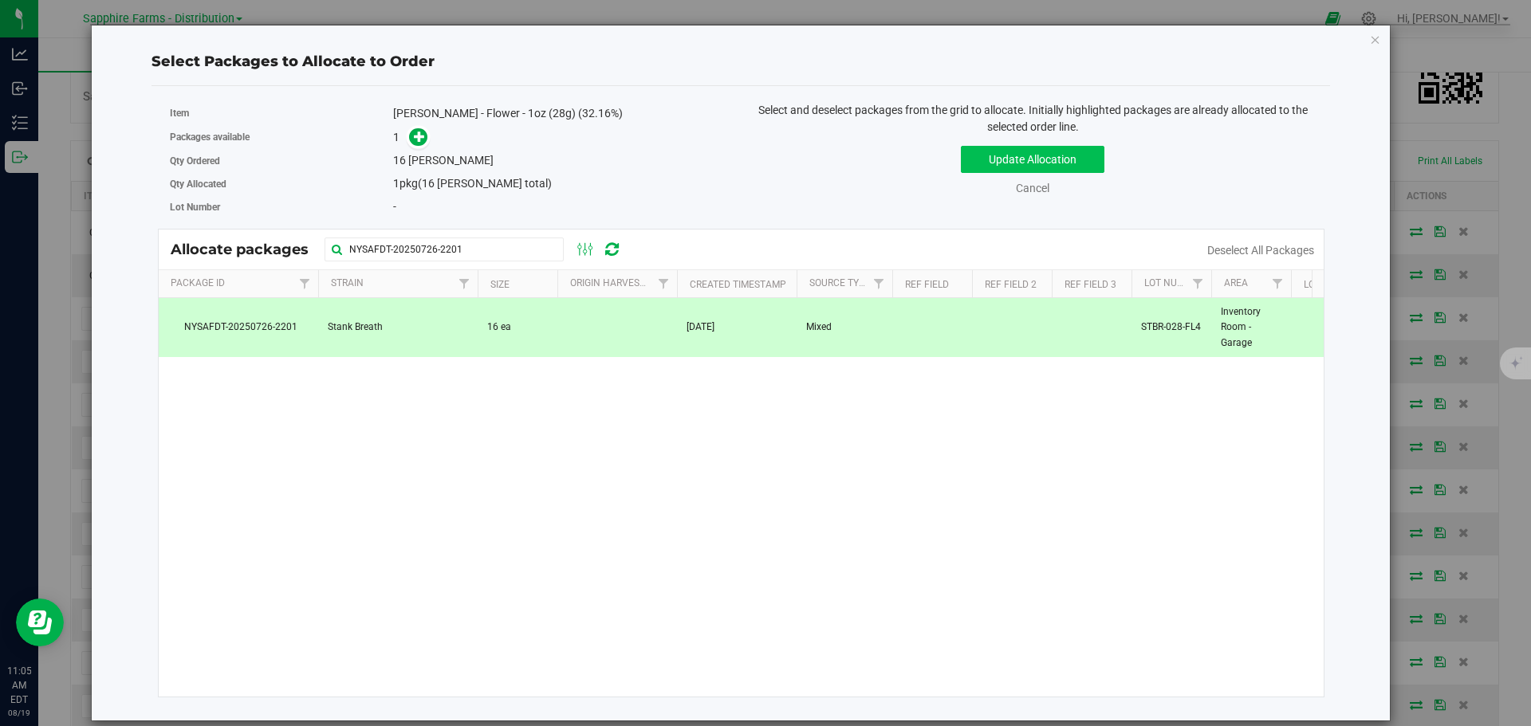
click at [980, 144] on div "Update Allocation Cancel Deselect All Packages" at bounding box center [1033, 168] width 560 height 58
click at [976, 165] on button "Update Allocation" at bounding box center [1033, 159] width 144 height 27
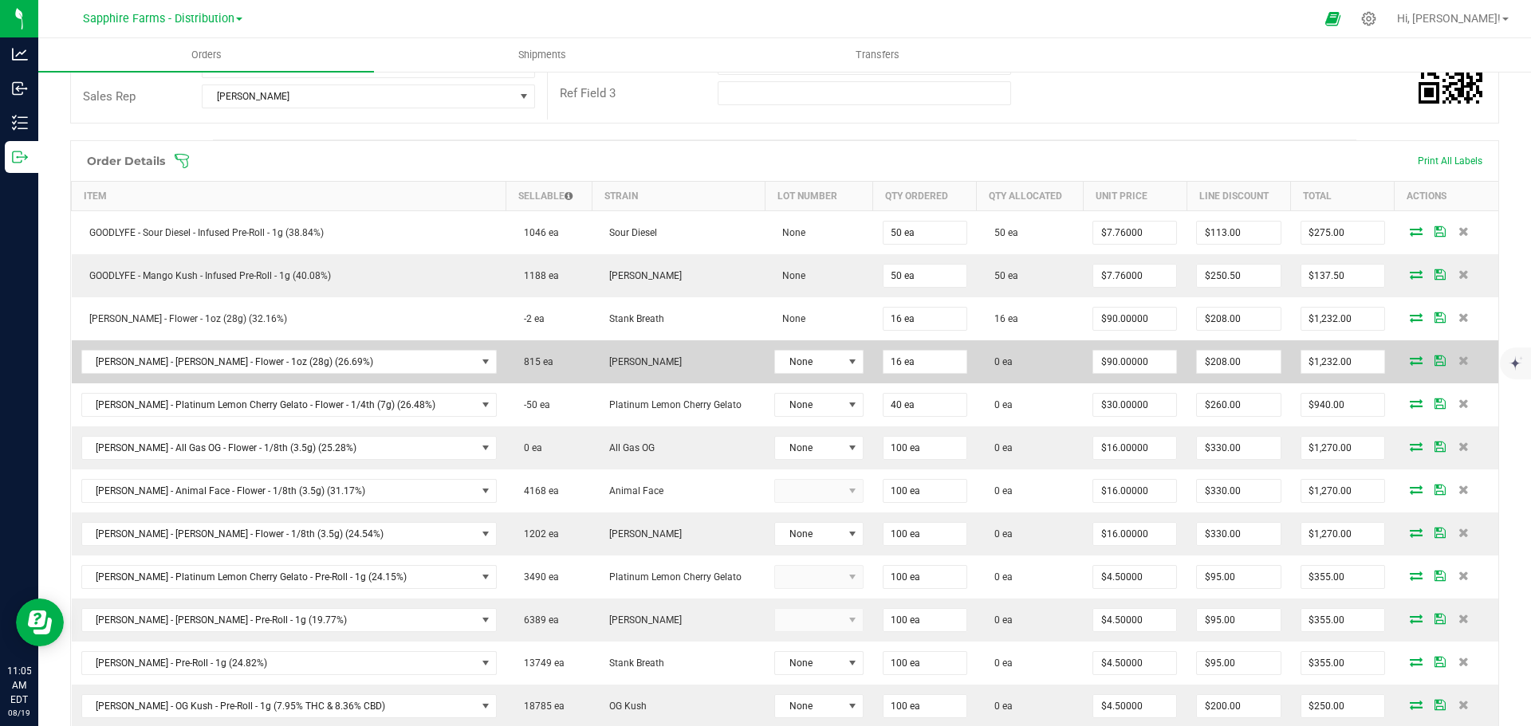
click at [1410, 356] on icon at bounding box center [1416, 361] width 13 height 10
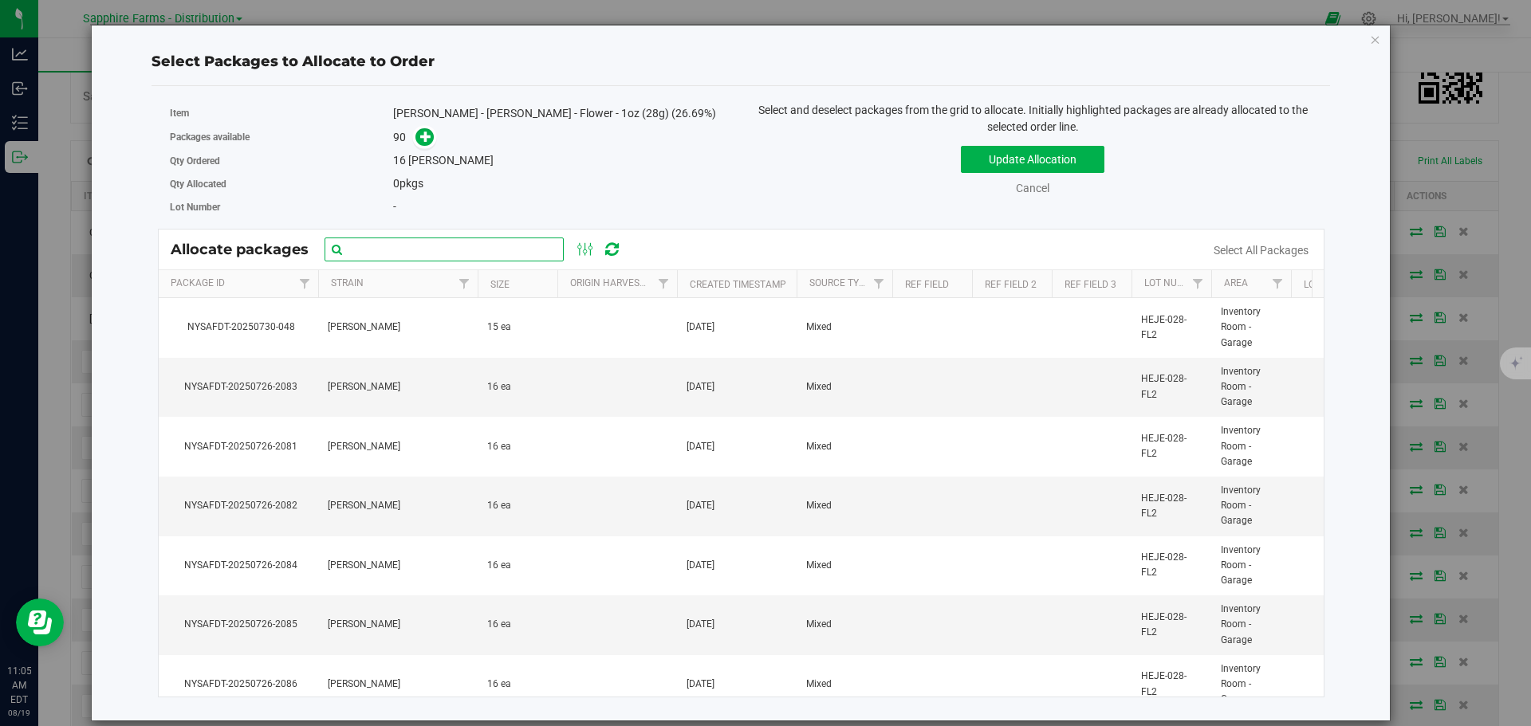
click at [449, 247] on input "text" at bounding box center [444, 250] width 239 height 24
paste input "Nysafdt-20250726-2081"
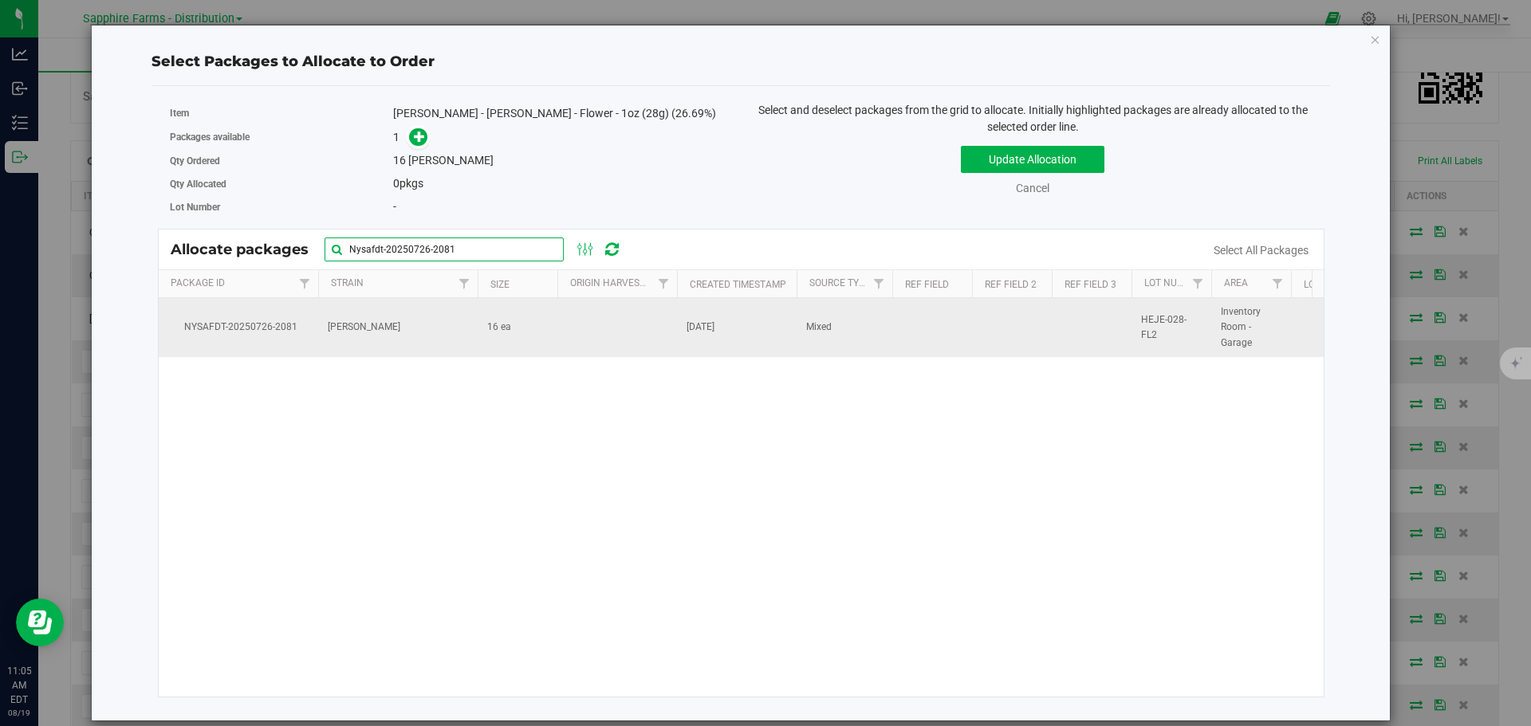
type input "Nysafdt-20250726-2081"
click at [610, 337] on td at bounding box center [617, 327] width 120 height 59
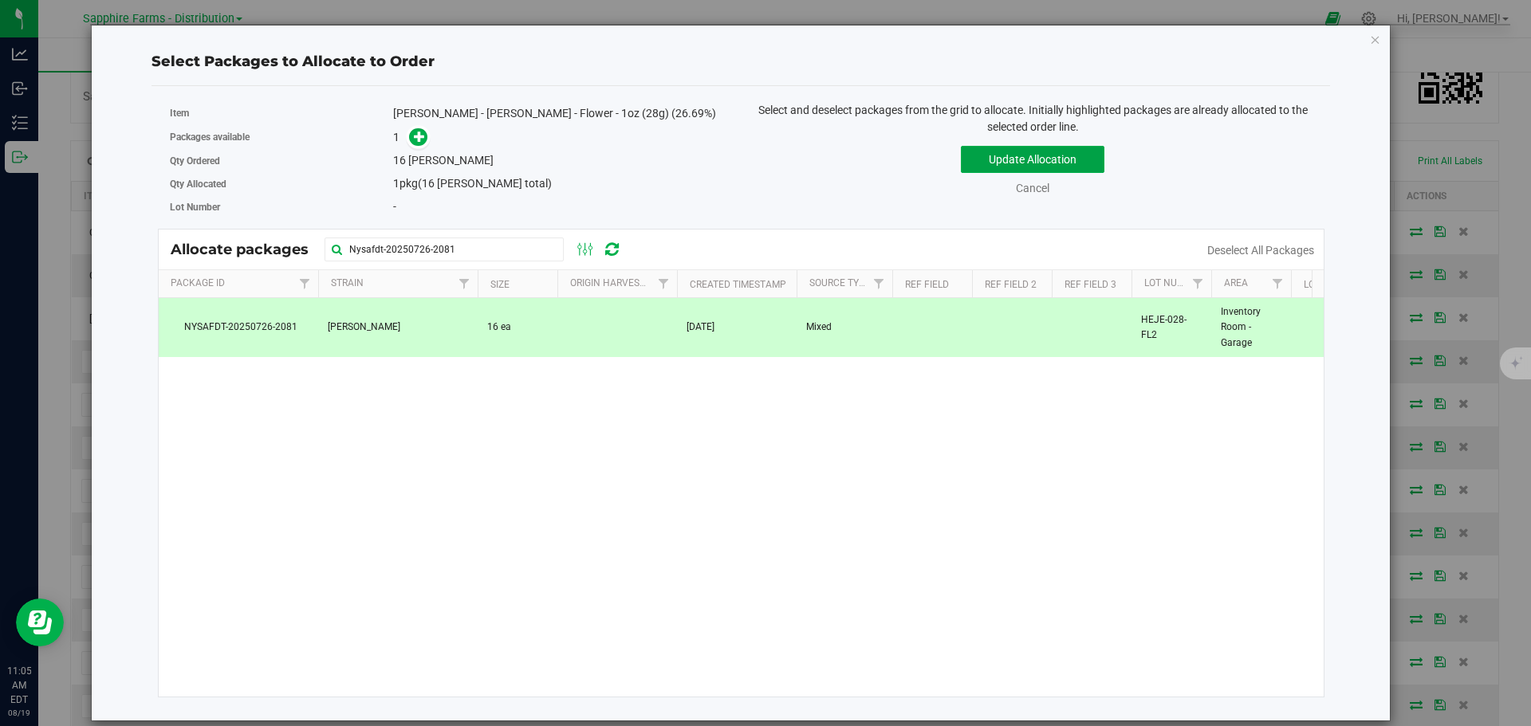
click at [993, 158] on button "Update Allocation" at bounding box center [1033, 159] width 144 height 27
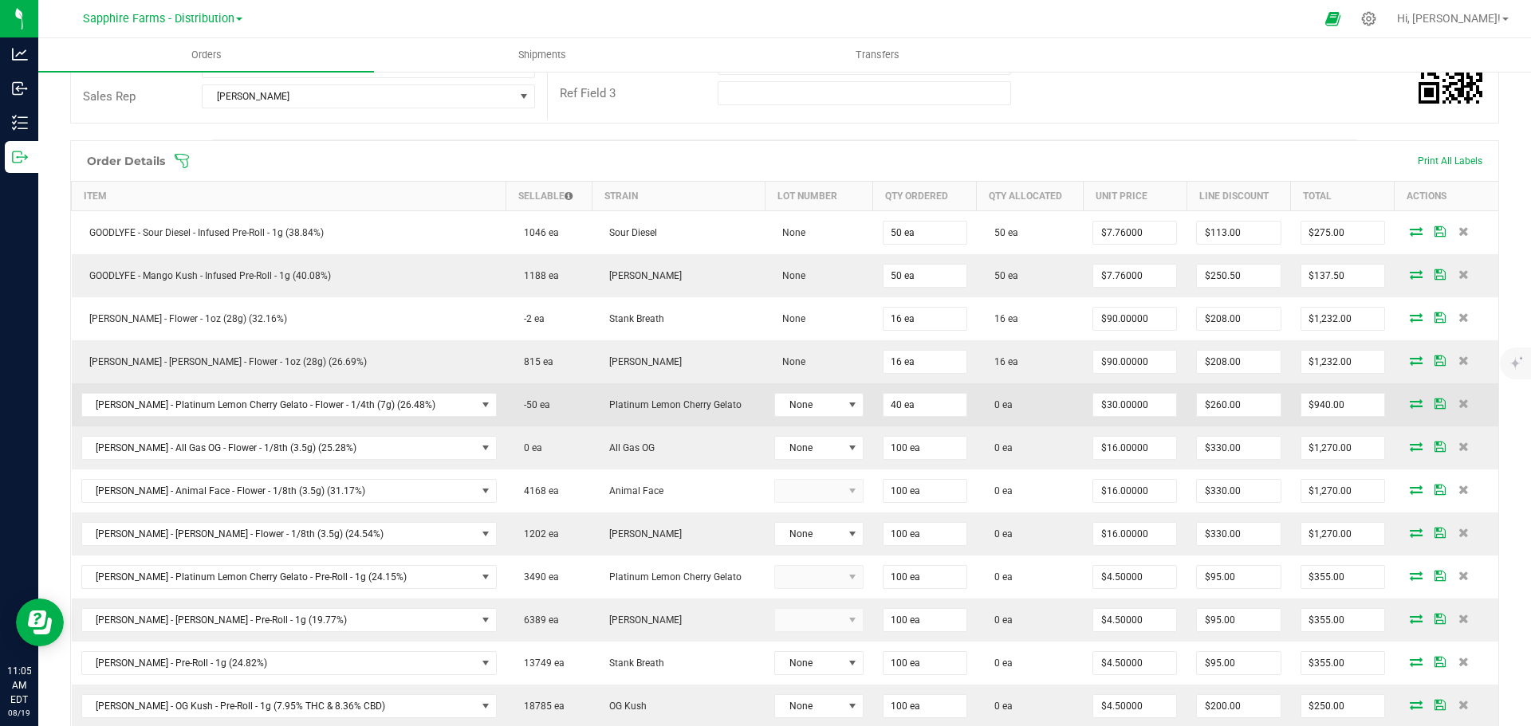
click at [1410, 402] on icon at bounding box center [1416, 404] width 13 height 10
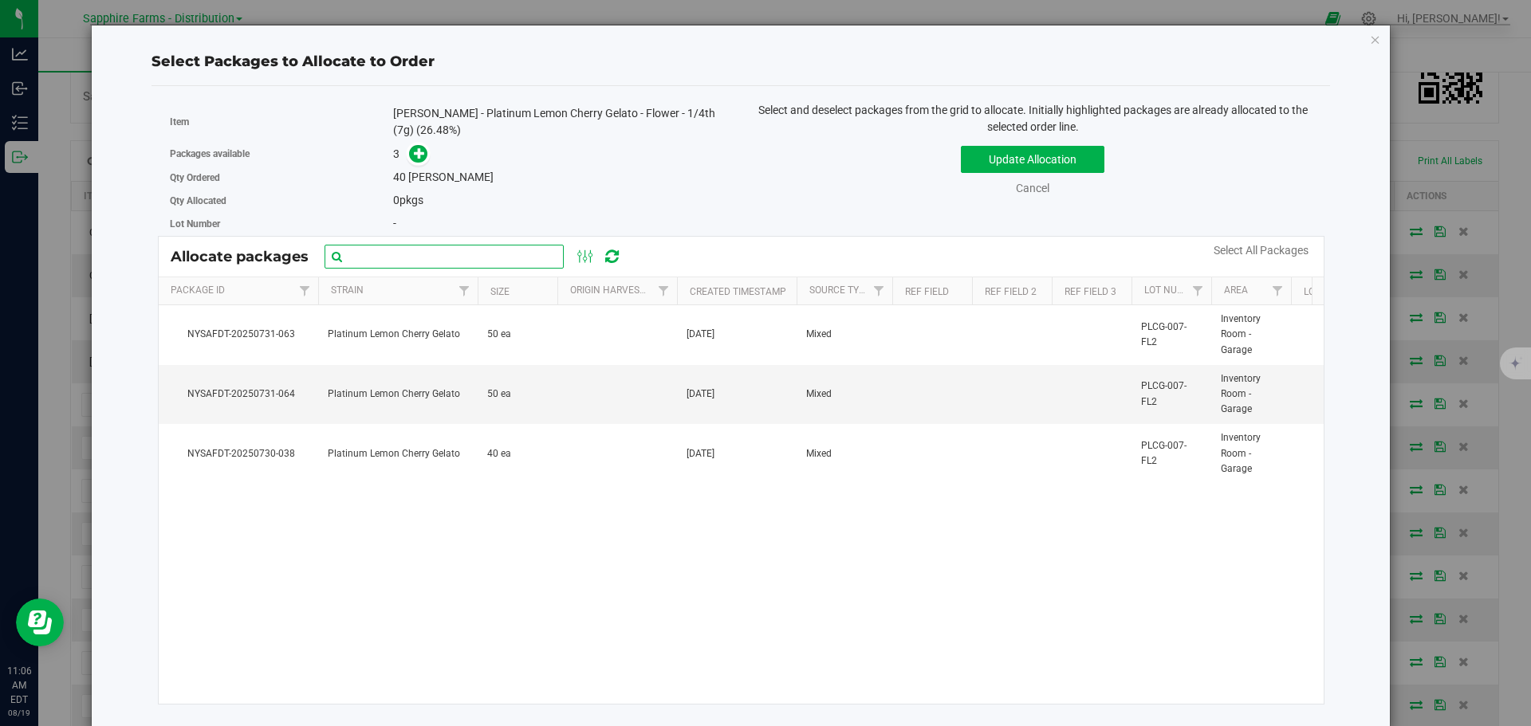
click at [472, 266] on input "text" at bounding box center [444, 257] width 239 height 24
paste input "Nysafdt-20250731-063"
type input "Nysafdt-20250731-063"
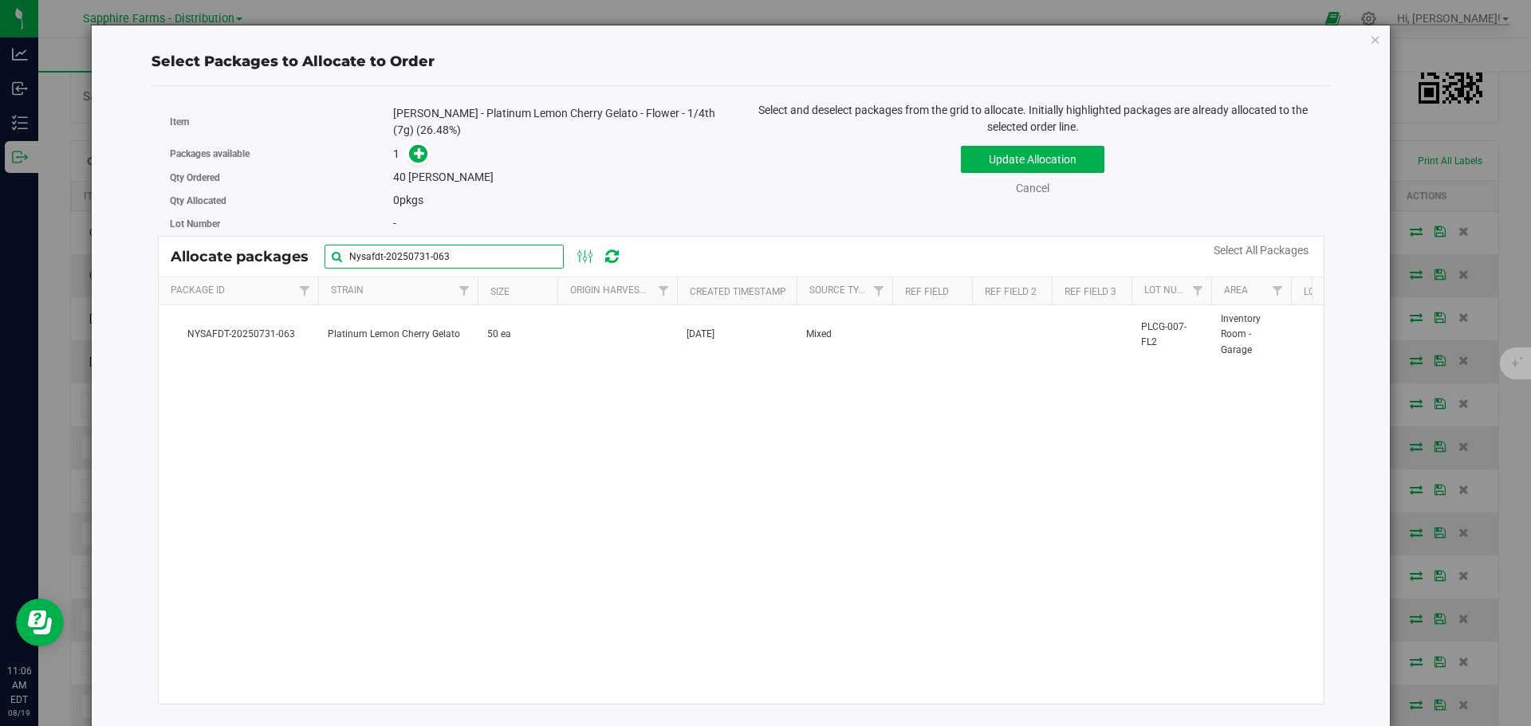
drag, startPoint x: 474, startPoint y: 257, endPoint x: 294, endPoint y: 260, distance: 179.4
click at [294, 260] on div "Allocate packages Nysafdt-20250731-063" at bounding box center [404, 257] width 466 height 24
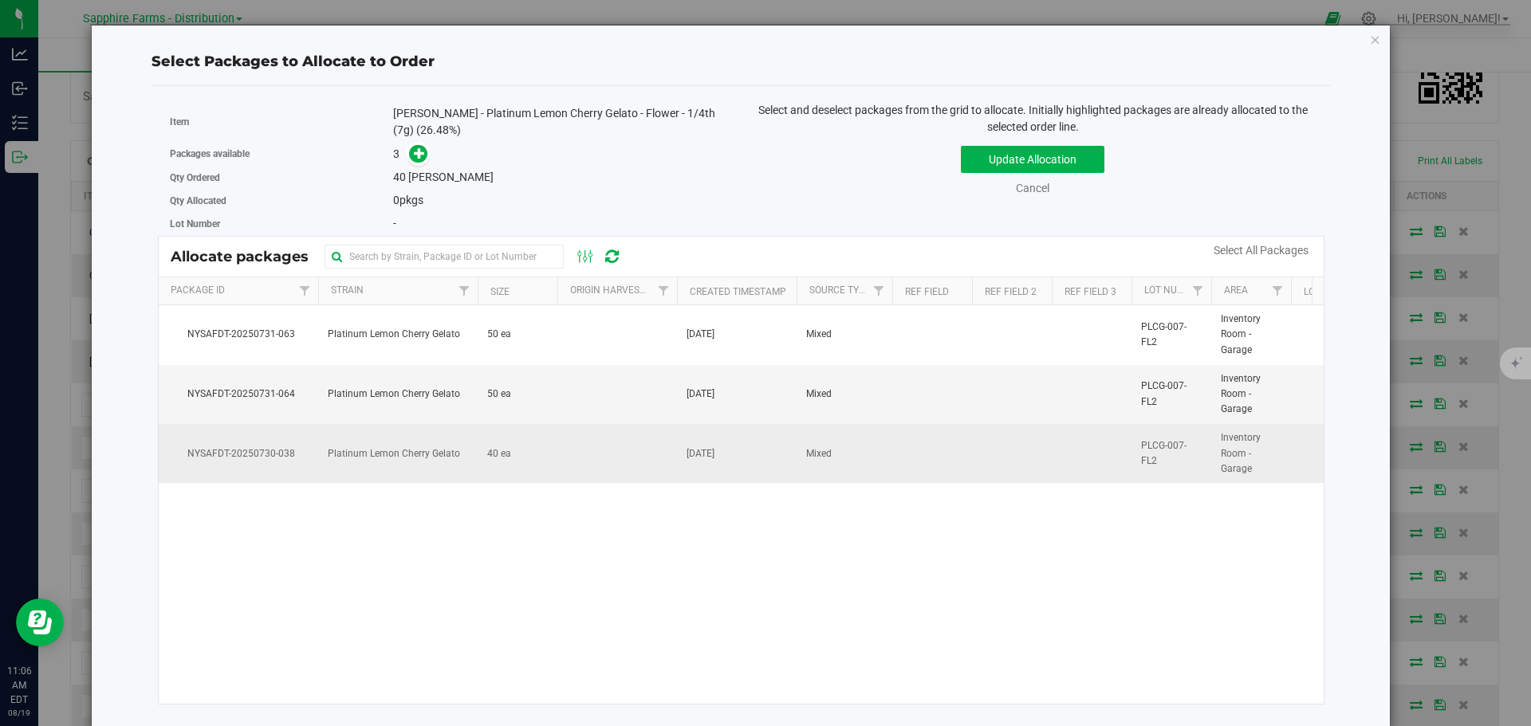
click at [875, 454] on td "Mixed" at bounding box center [845, 453] width 96 height 59
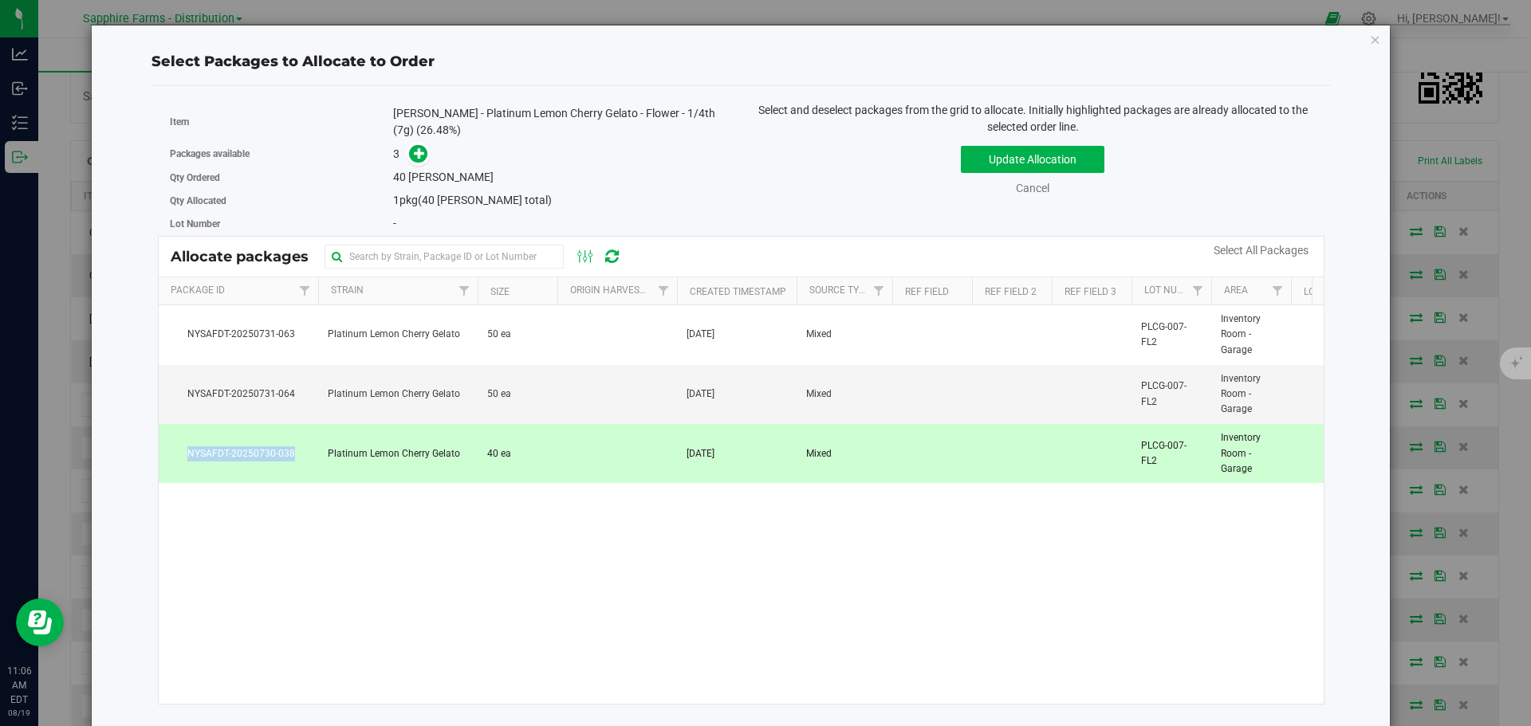
drag, startPoint x: 302, startPoint y: 454, endPoint x: 185, endPoint y: 459, distance: 117.3
click at [185, 459] on span "NYSAFDT-20250730-038" at bounding box center [238, 454] width 140 height 15
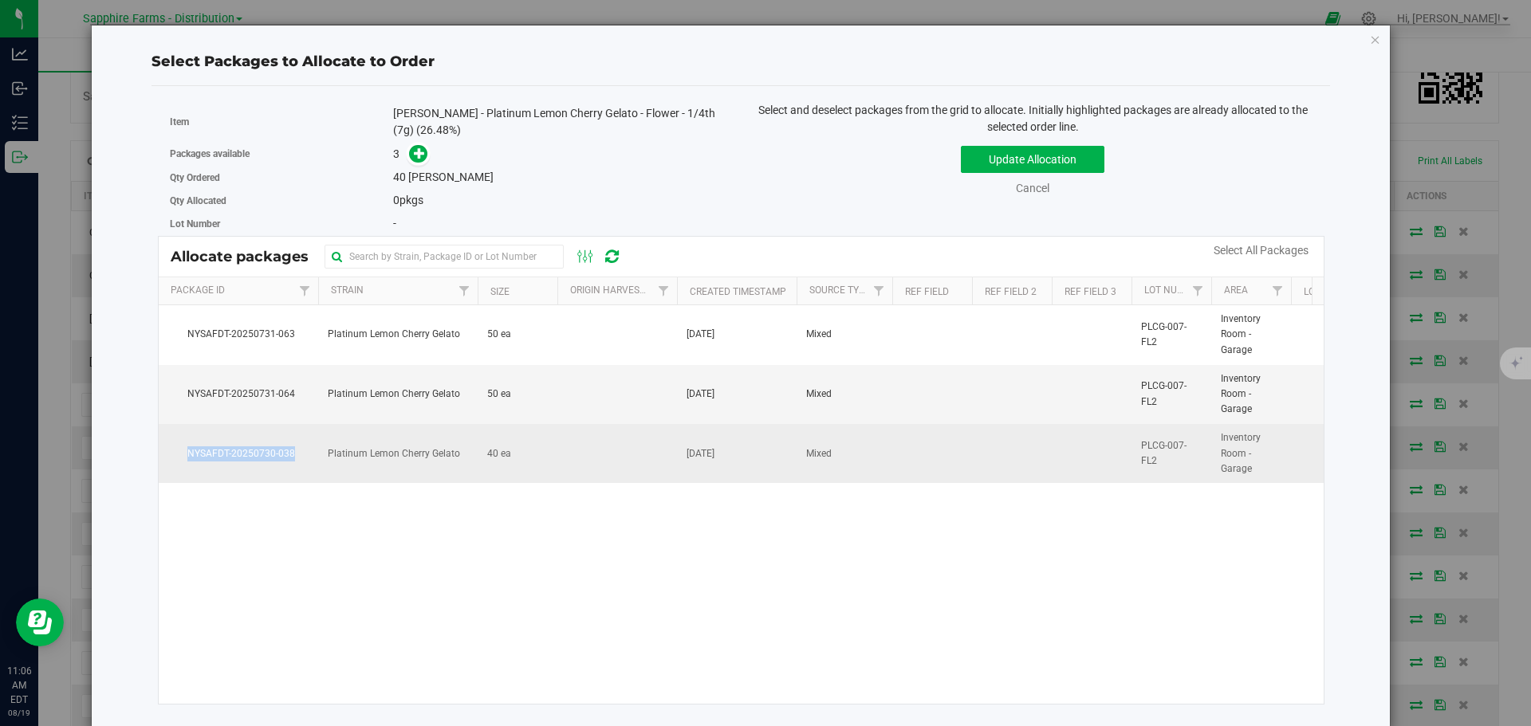
copy span "NYSAFDT-20250730-038"
click at [568, 463] on td at bounding box center [617, 453] width 120 height 59
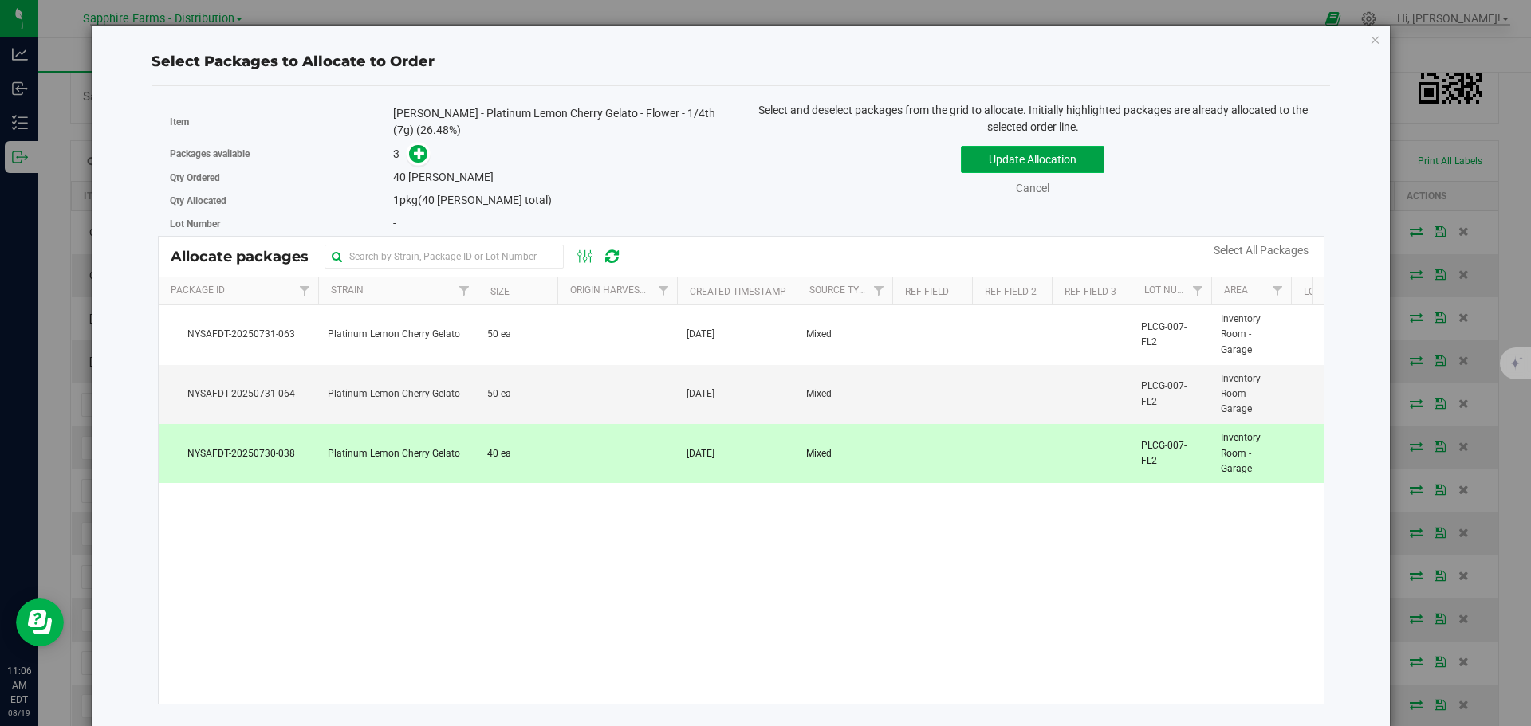
click at [1021, 154] on button "Update Allocation" at bounding box center [1033, 159] width 144 height 27
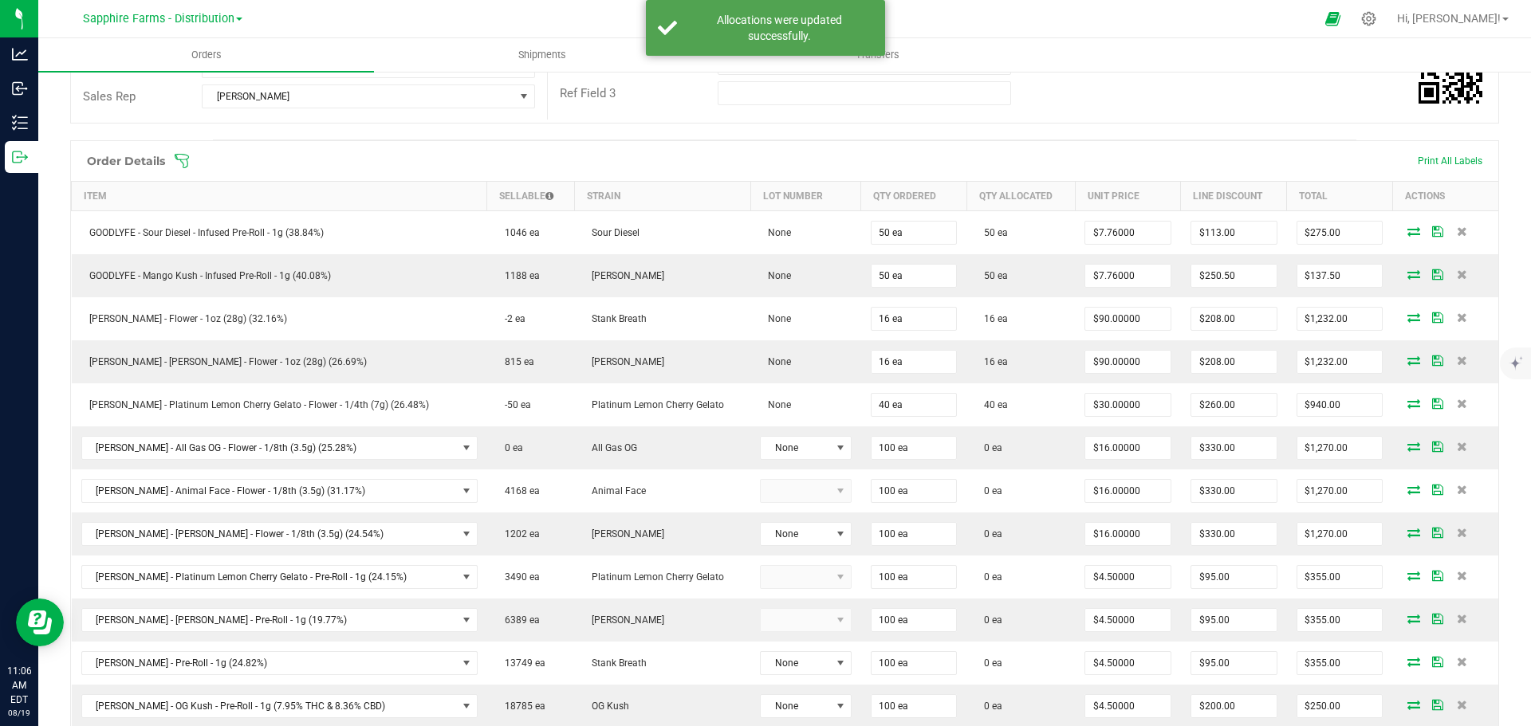
scroll to position [0, 0]
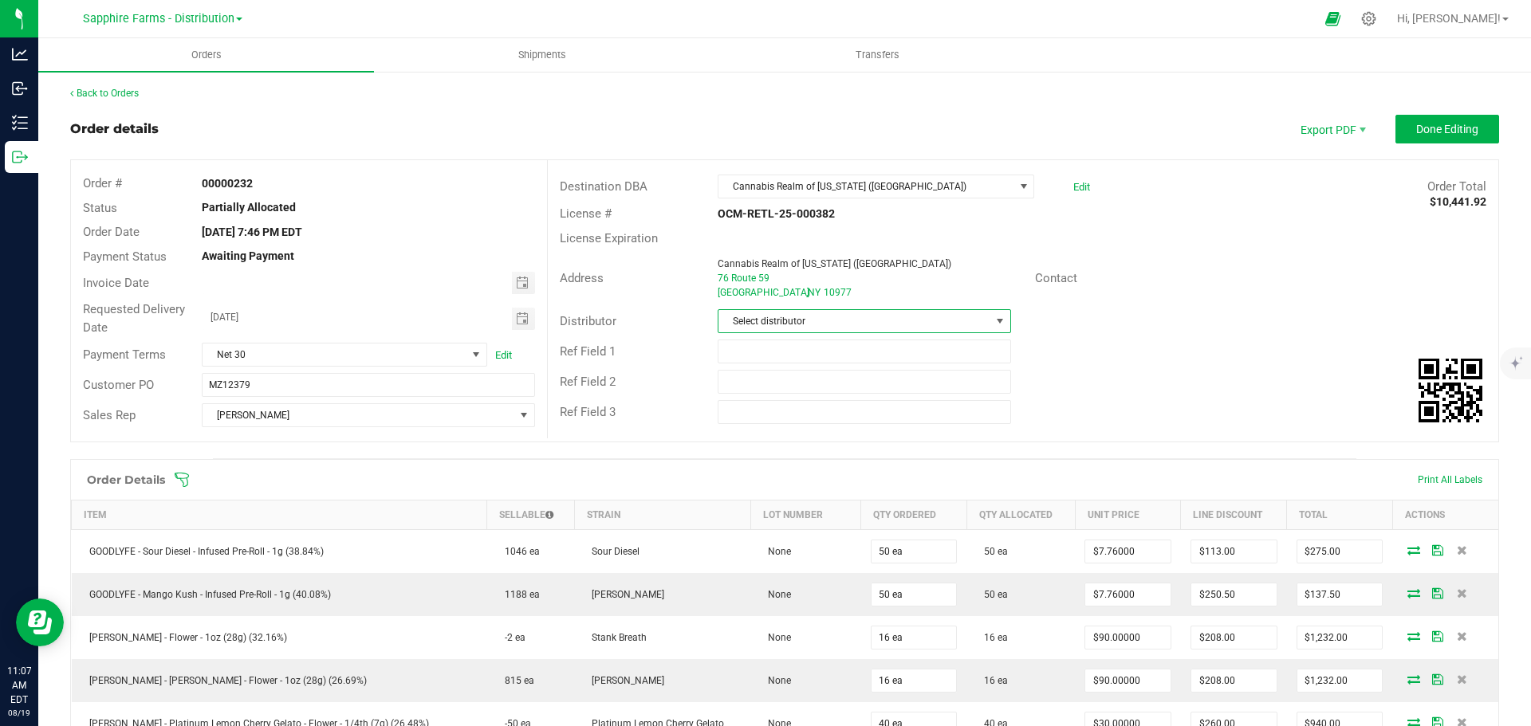
click at [993, 319] on span at bounding box center [999, 321] width 13 height 13
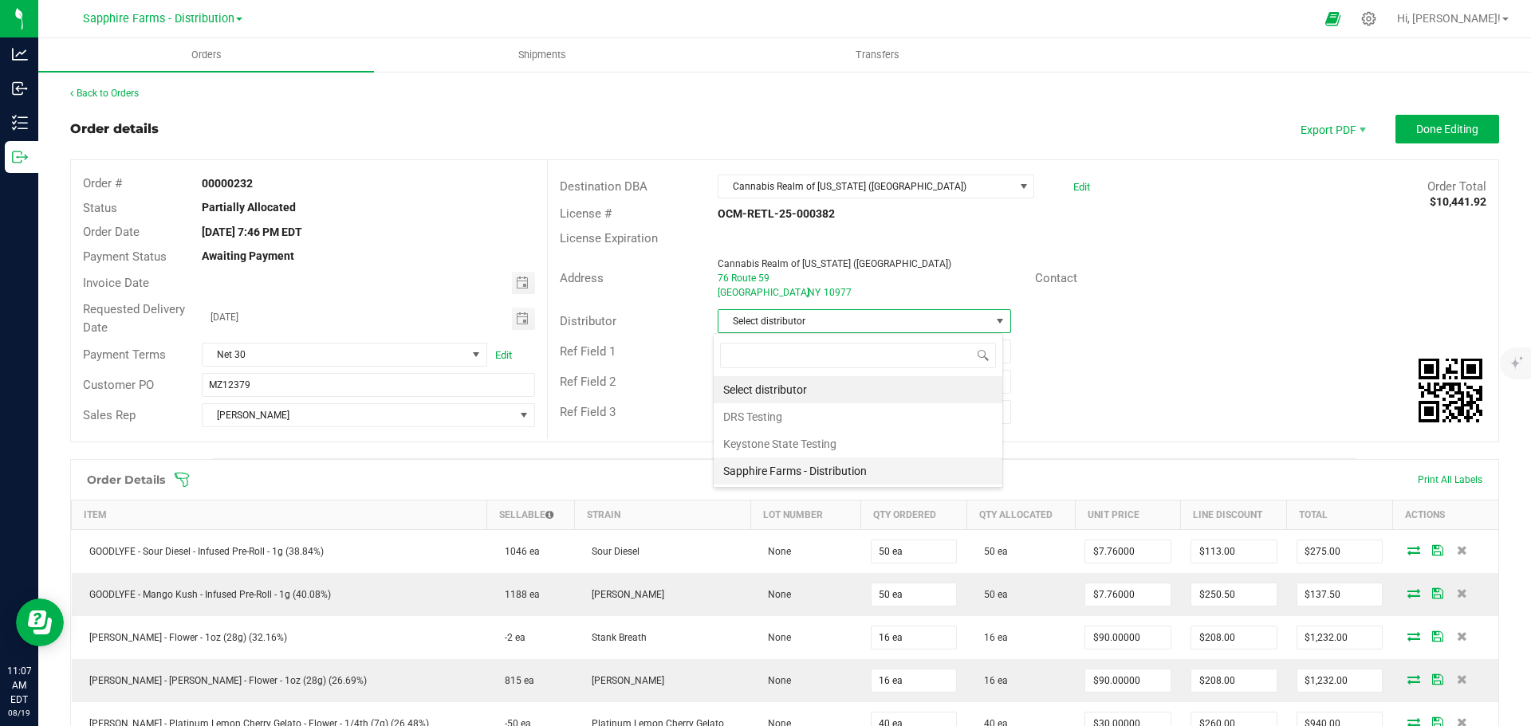
click at [853, 472] on li "Sapphire Farms - Distribution" at bounding box center [858, 471] width 289 height 27
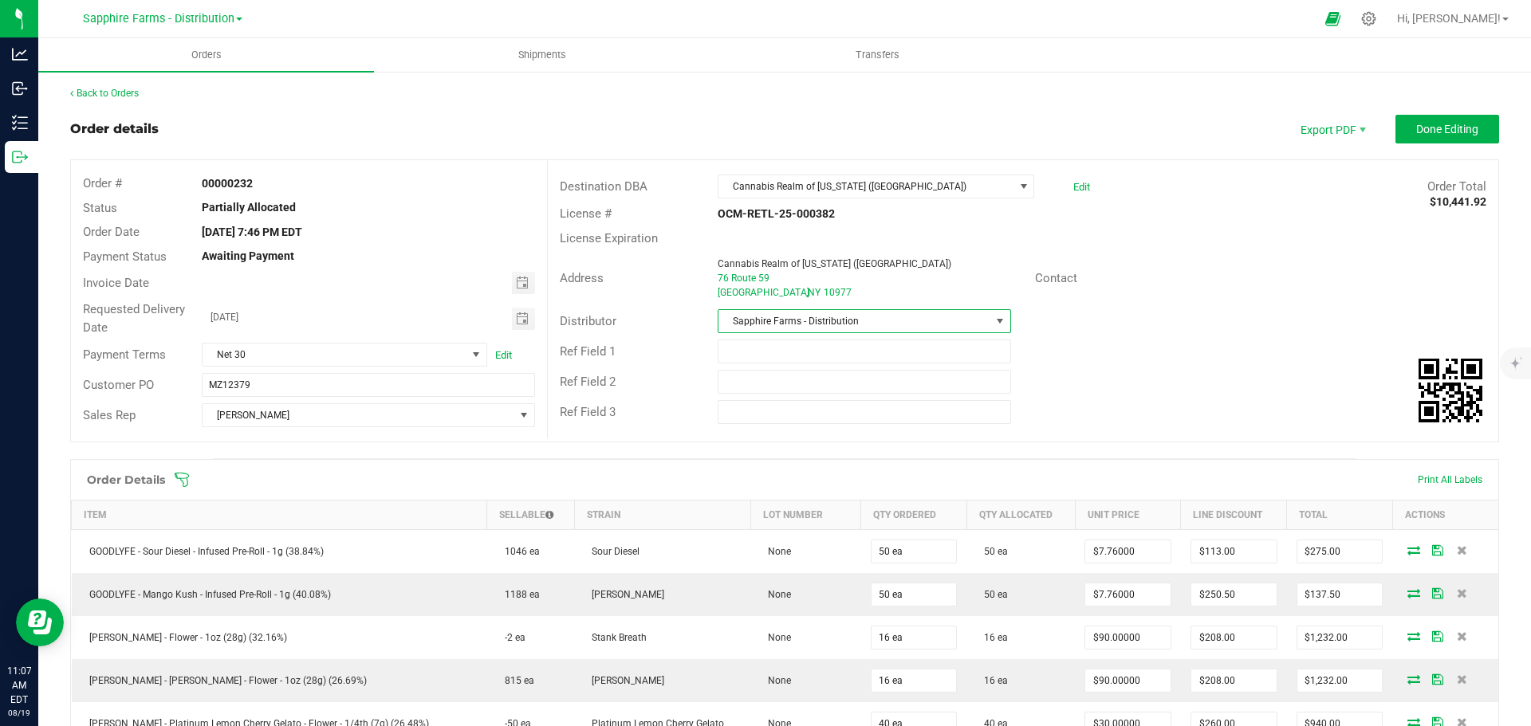
click at [1254, 338] on div "Ref Field 1" at bounding box center [1023, 351] width 950 height 30
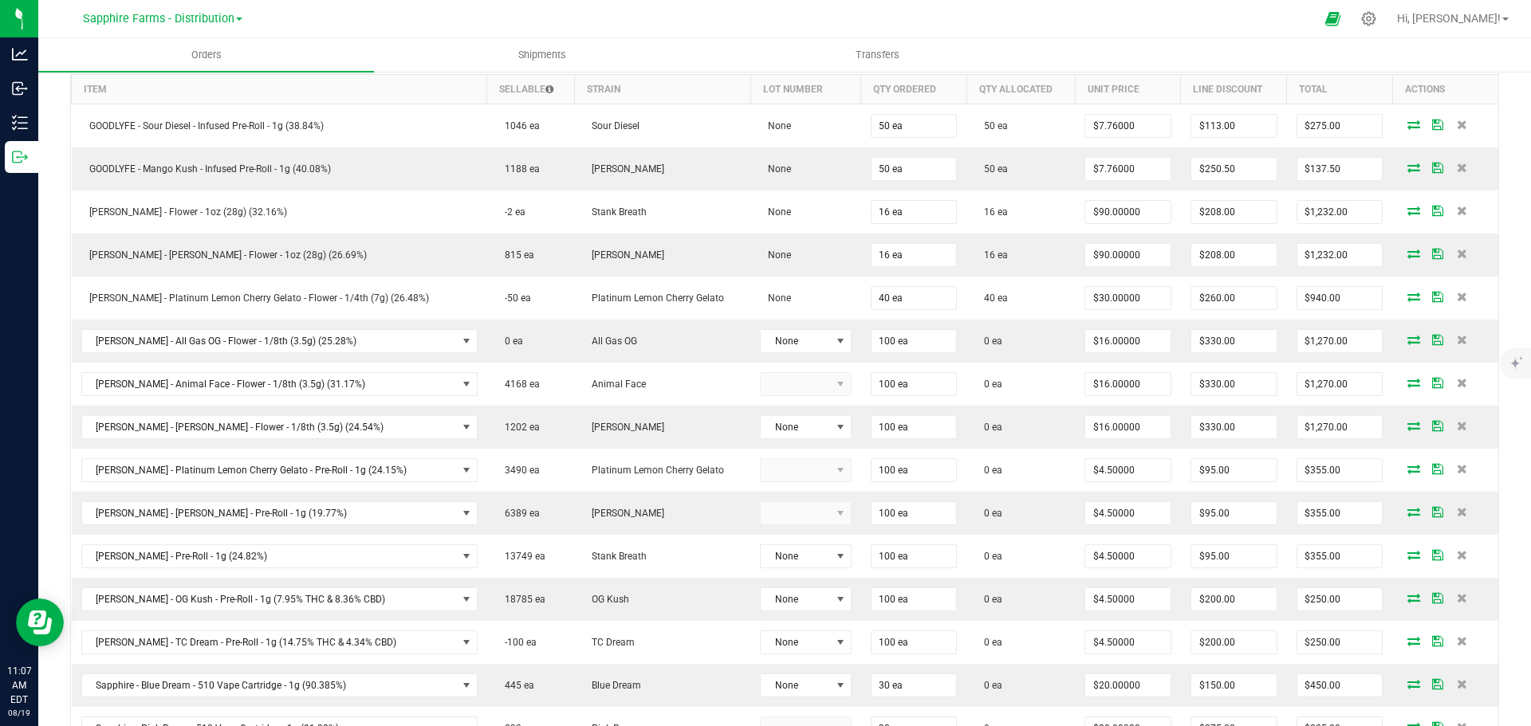
scroll to position [478, 0]
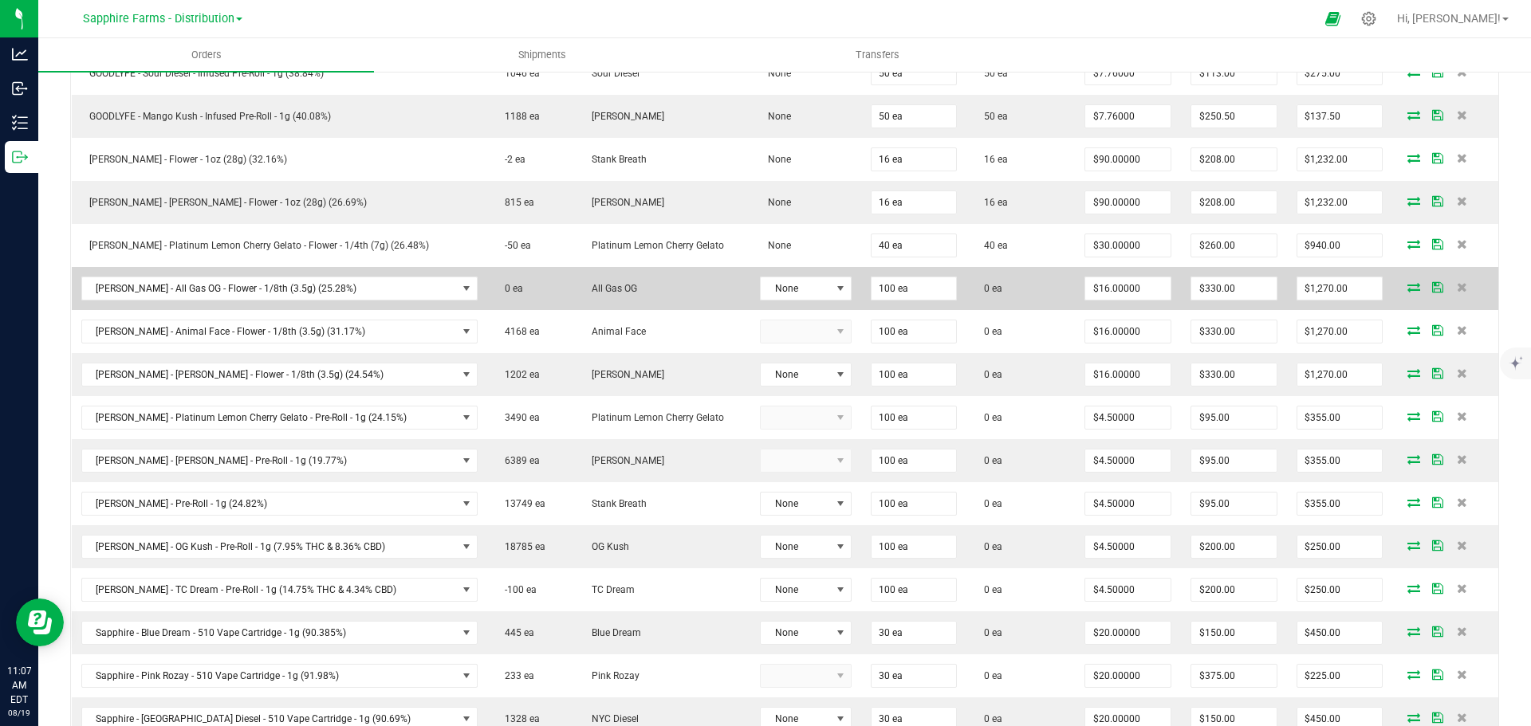
click at [1407, 290] on icon at bounding box center [1413, 287] width 13 height 10
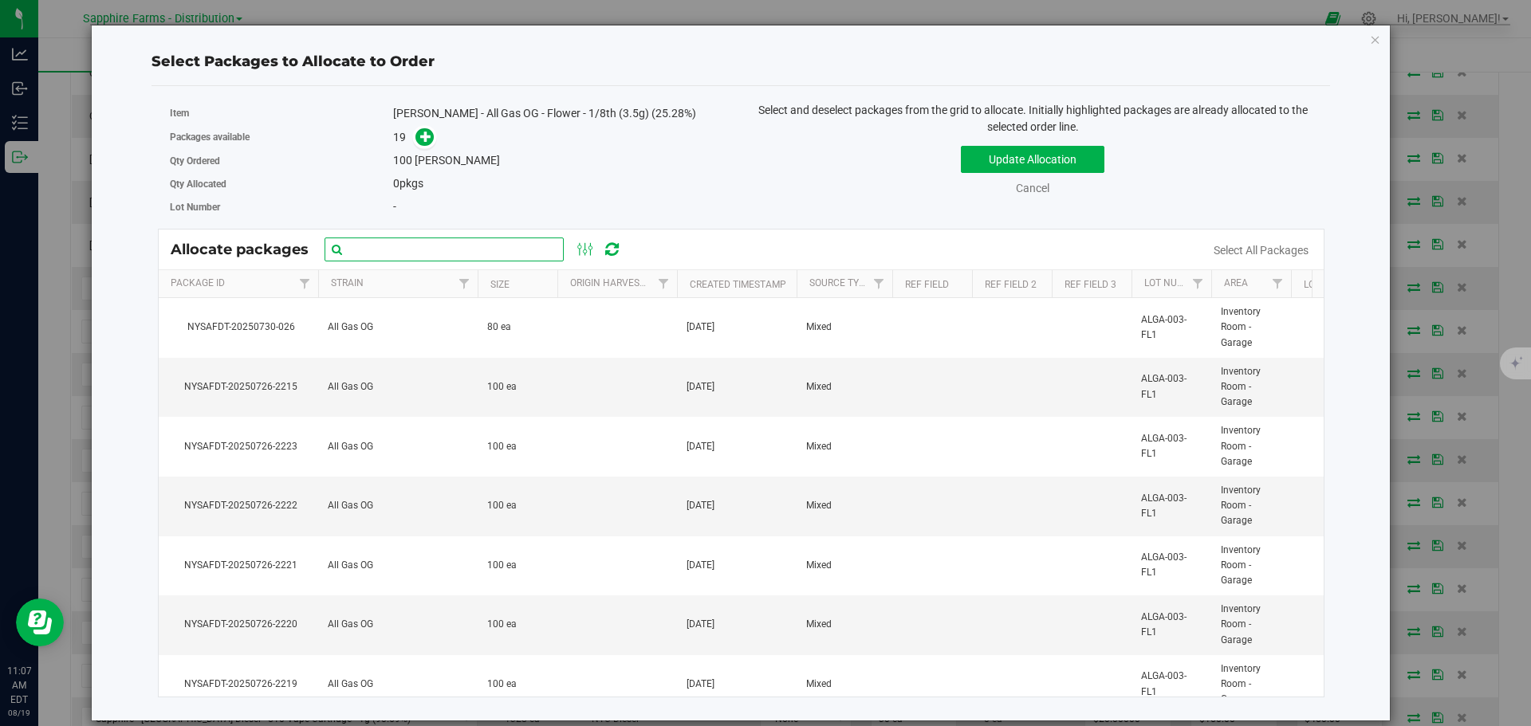
click at [413, 238] on input "text" at bounding box center [444, 250] width 239 height 24
paste input "NYSAFDT-20250726-2204"
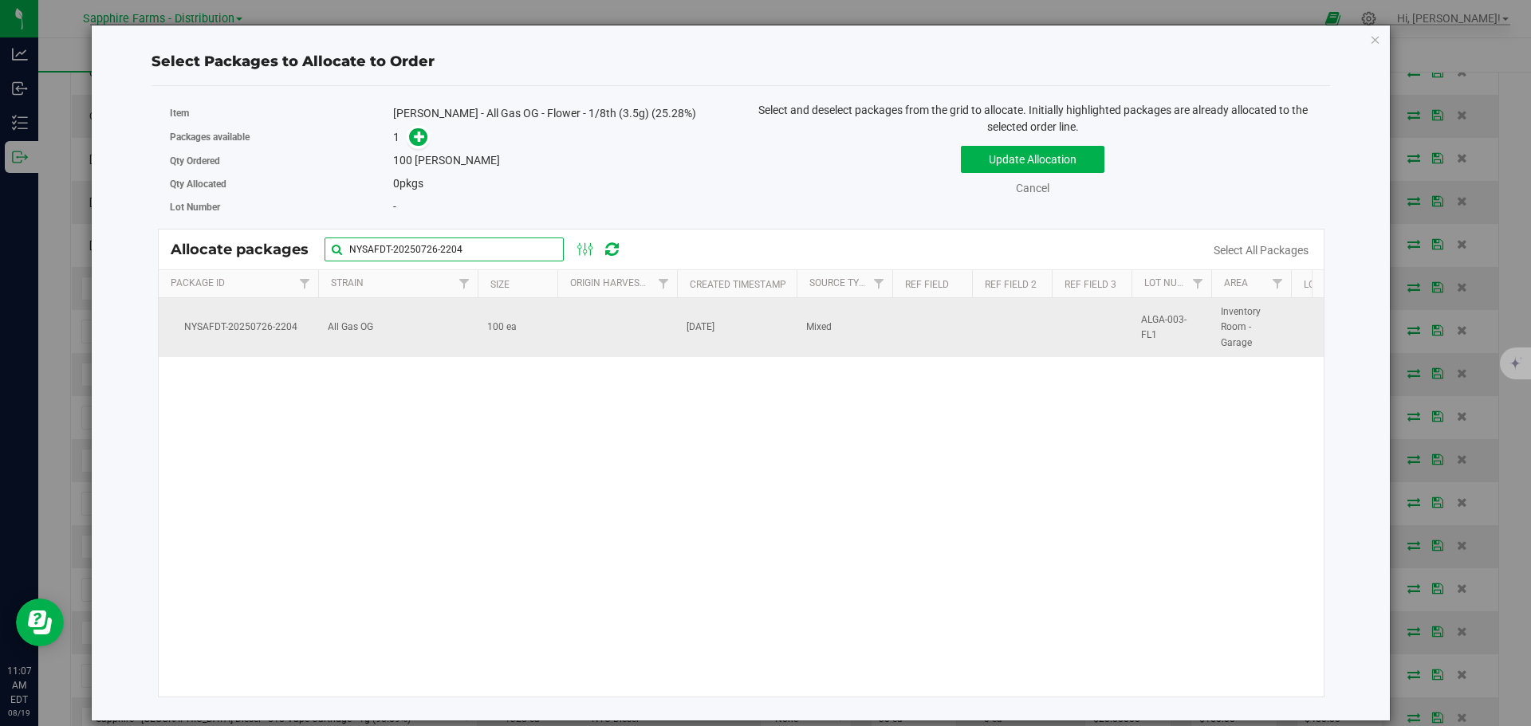
type input "NYSAFDT-20250726-2204"
click at [511, 321] on span "100 ea" at bounding box center [502, 327] width 30 height 15
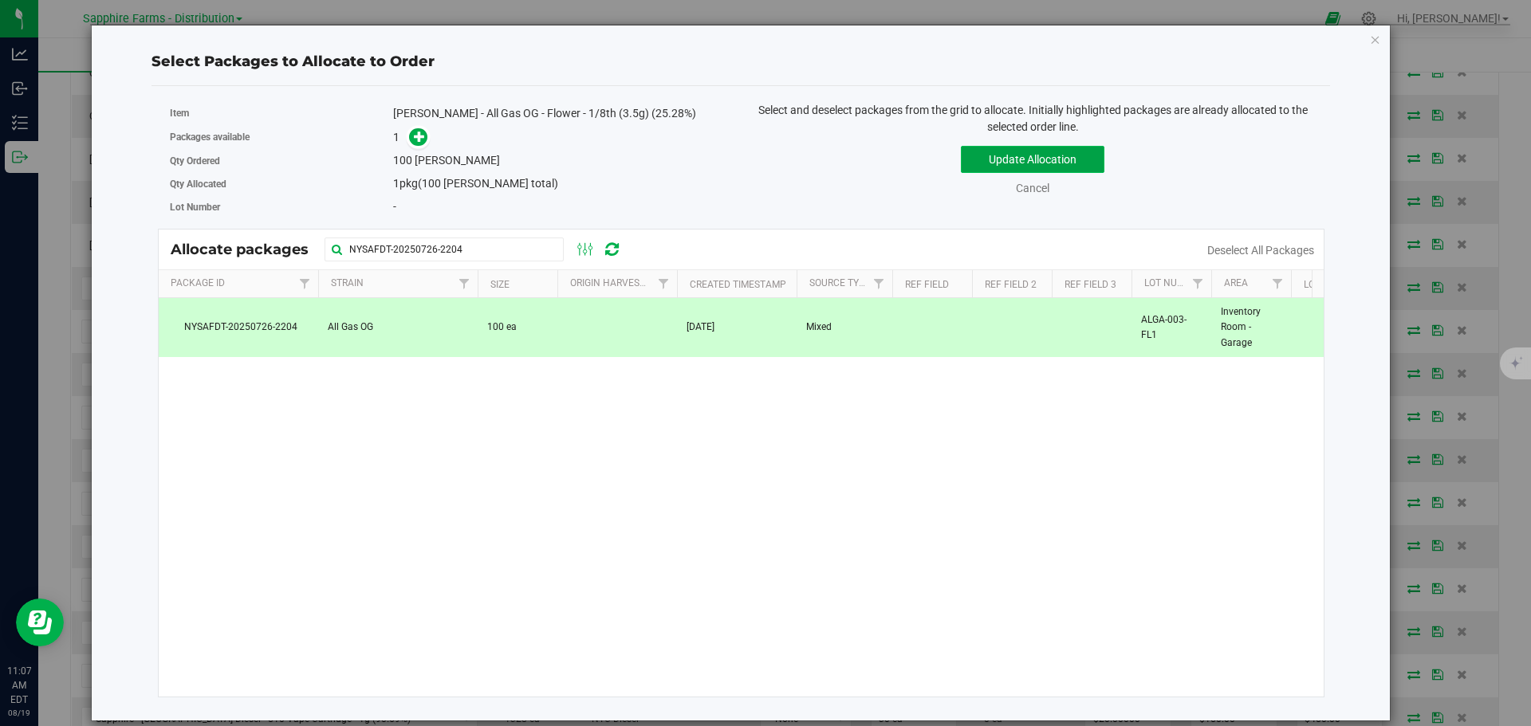
click at [989, 157] on button "Update Allocation" at bounding box center [1033, 159] width 144 height 27
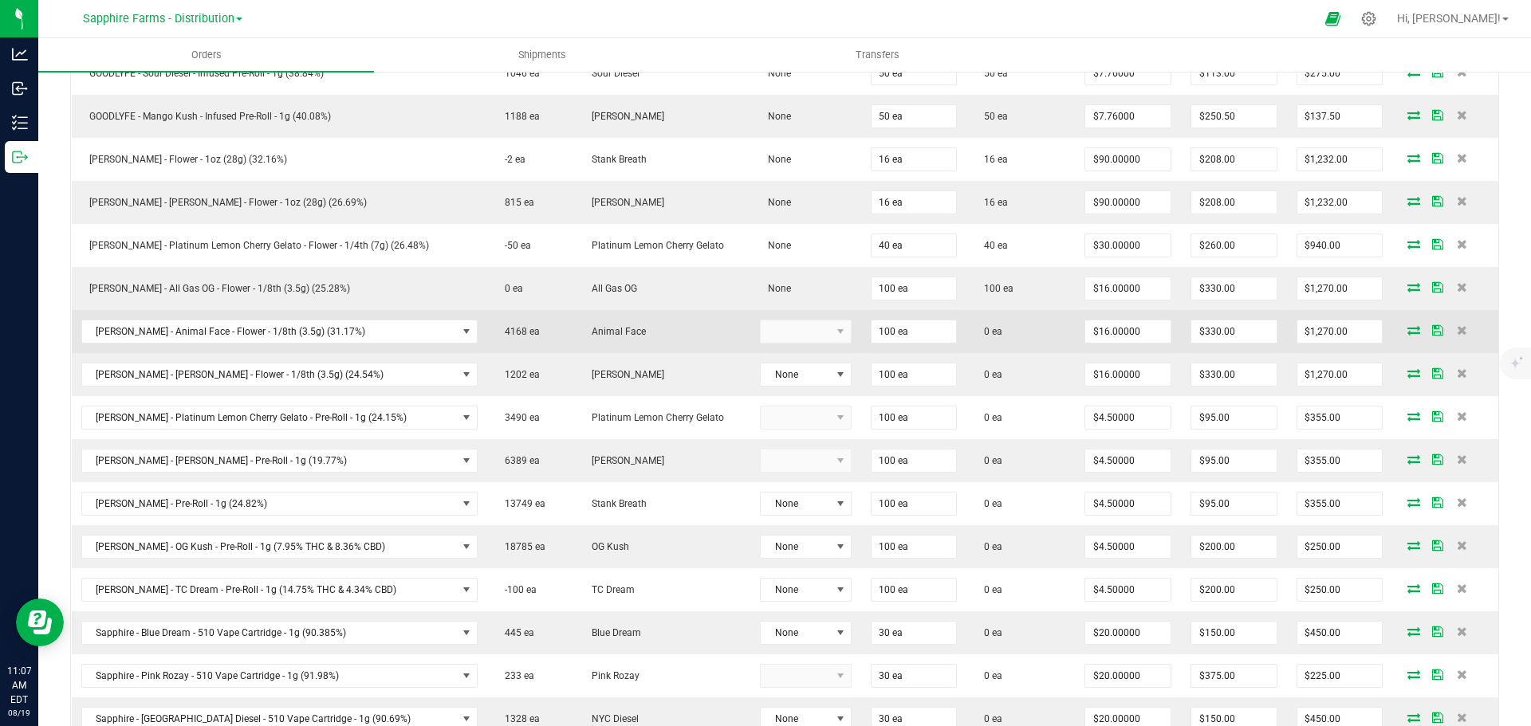
click at [1407, 329] on icon at bounding box center [1413, 330] width 13 height 10
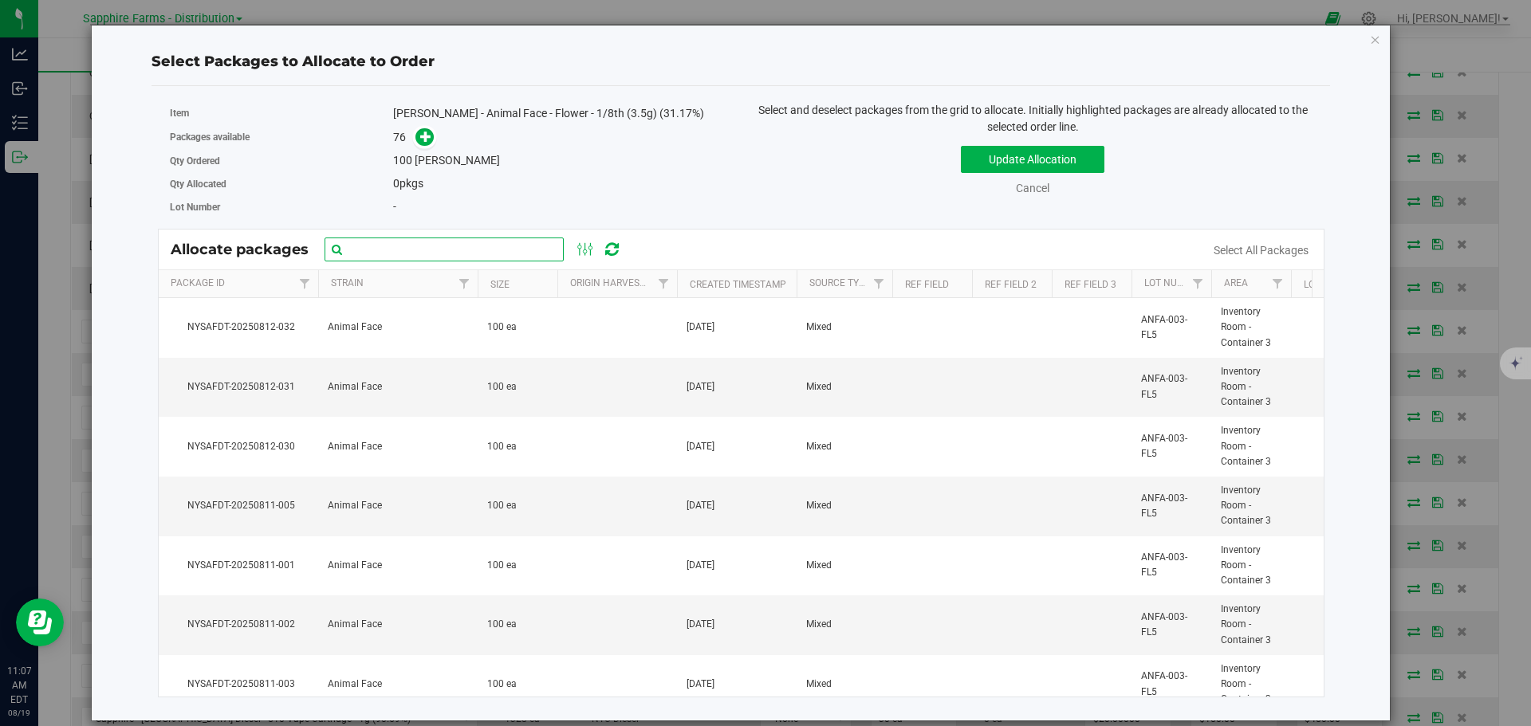
click at [496, 250] on input "text" at bounding box center [444, 250] width 239 height 24
paste input "Nysafdt-20250726-2228"
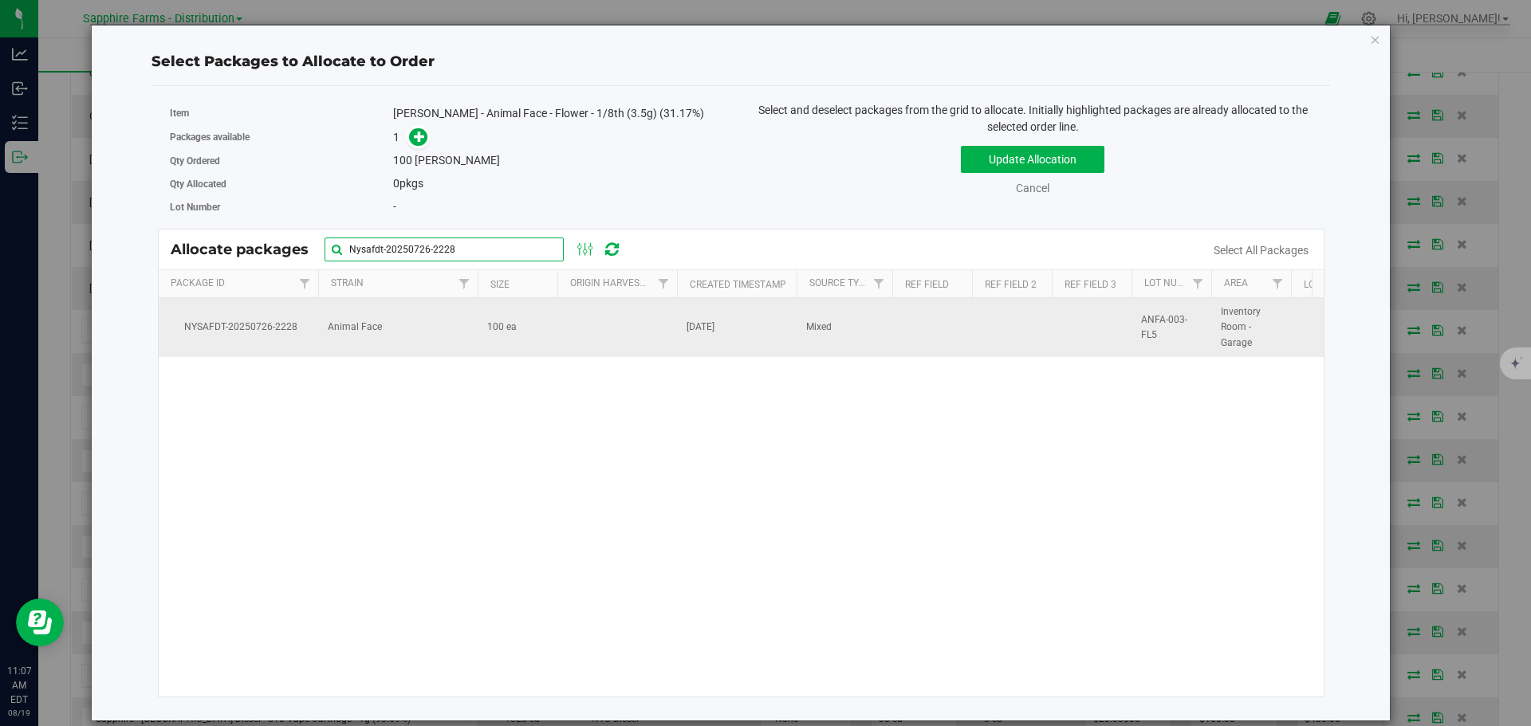
type input "Nysafdt-20250726-2228"
click at [631, 326] on td at bounding box center [617, 327] width 120 height 59
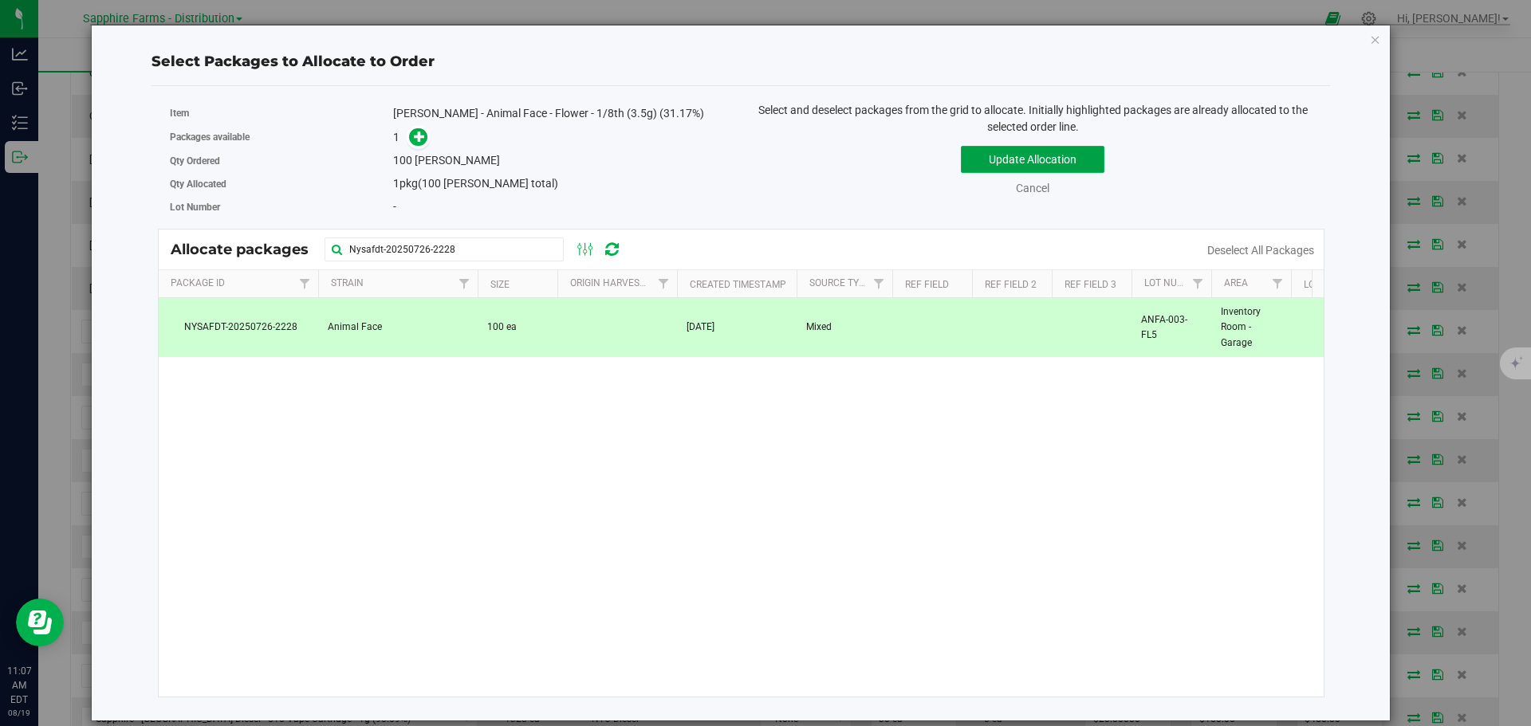
click at [991, 161] on button "Update Allocation" at bounding box center [1033, 159] width 144 height 27
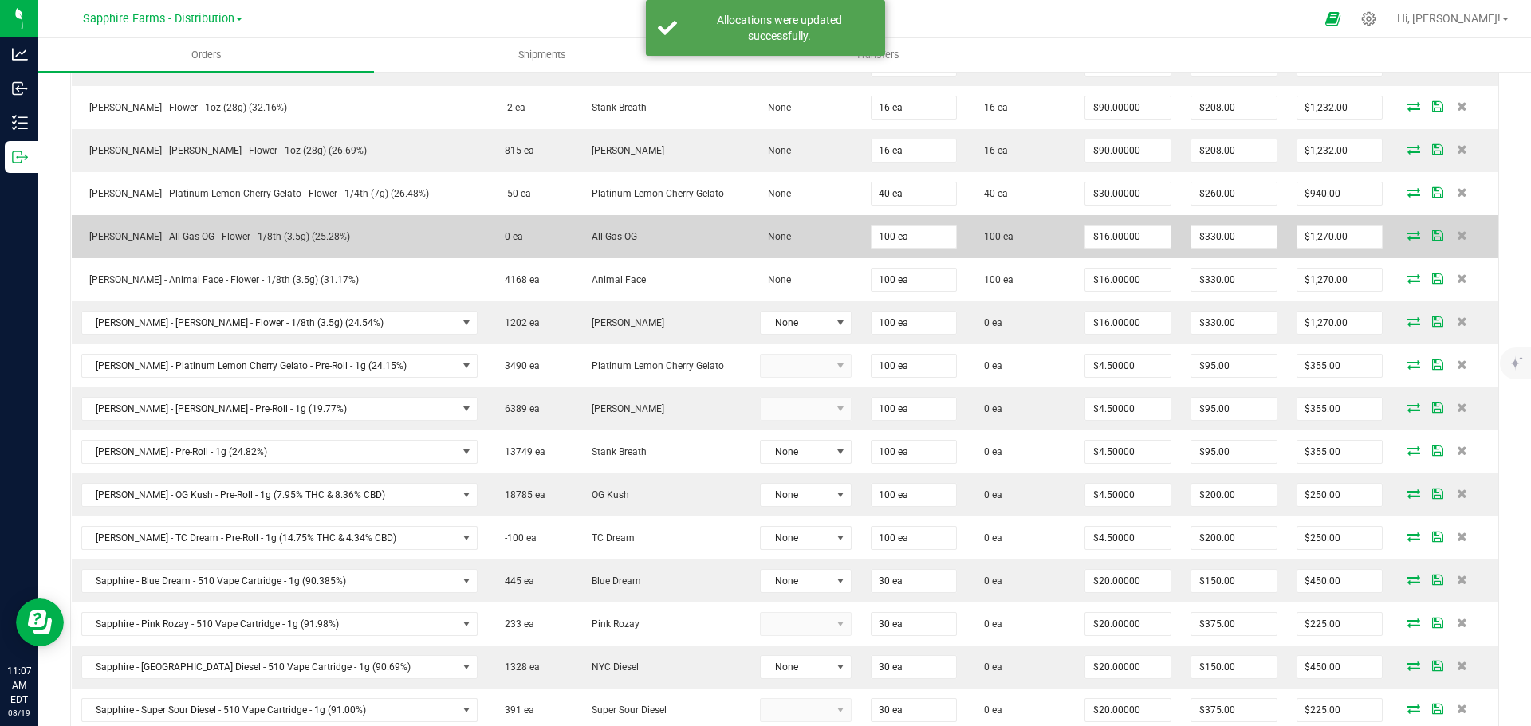
scroll to position [558, 0]
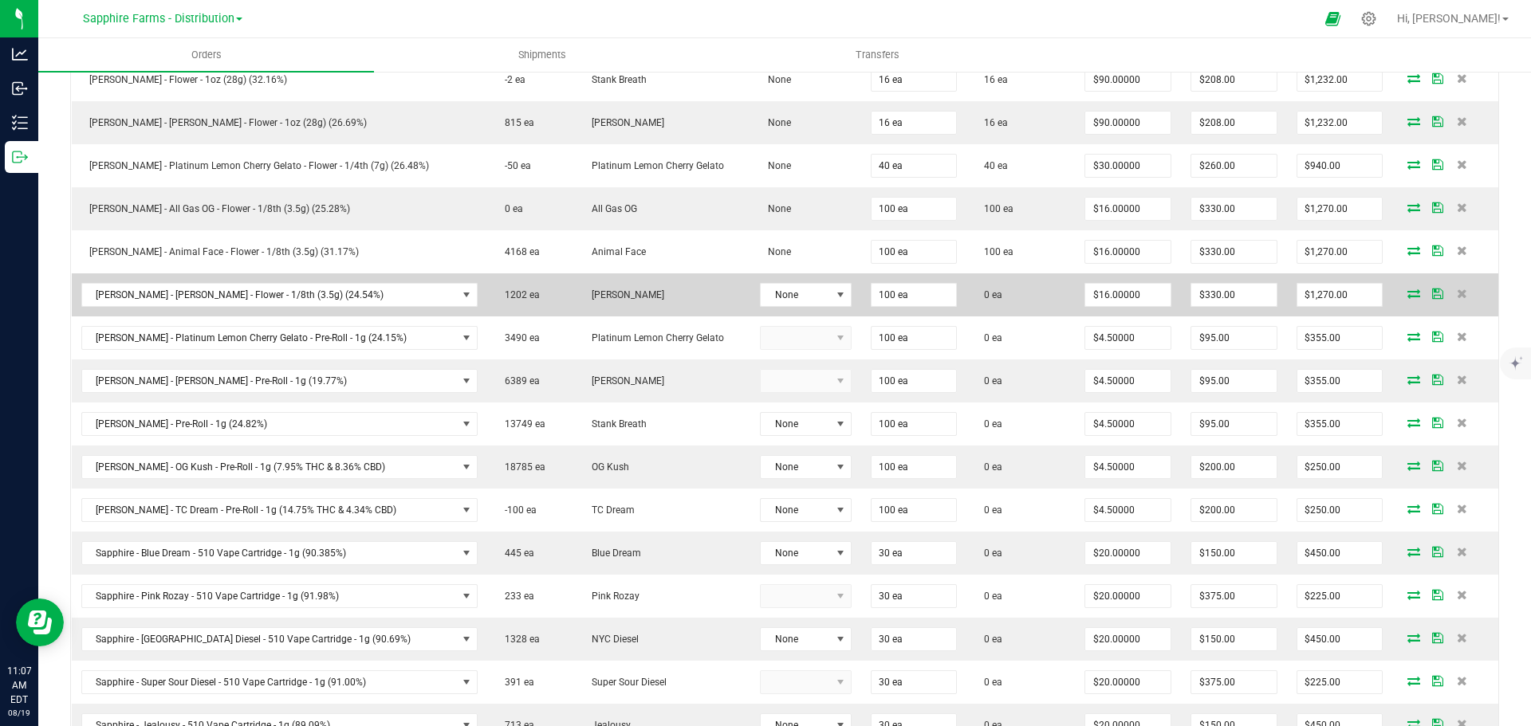
click at [1407, 293] on icon at bounding box center [1413, 294] width 13 height 10
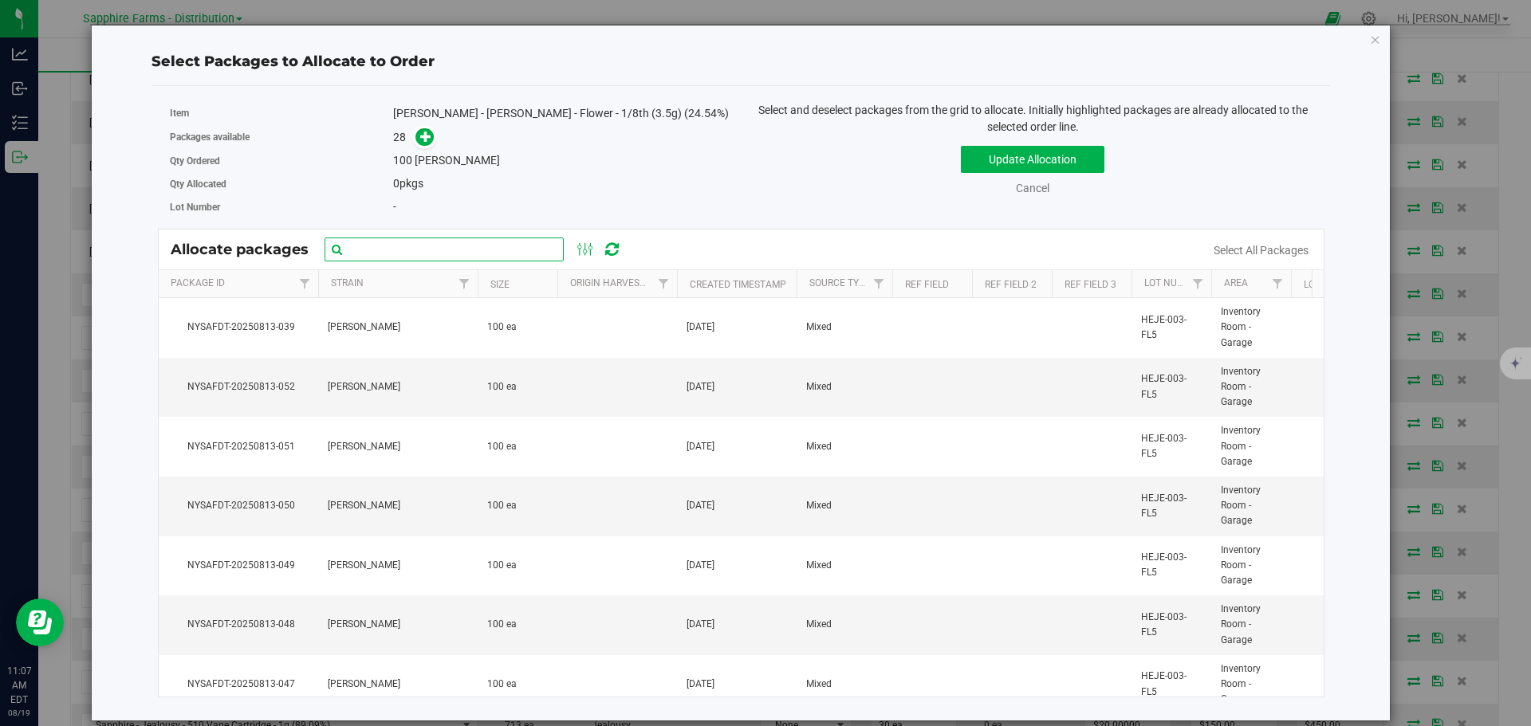
click at [469, 255] on input "text" at bounding box center [444, 250] width 239 height 24
paste input "Nysafdt-20250726-2302"
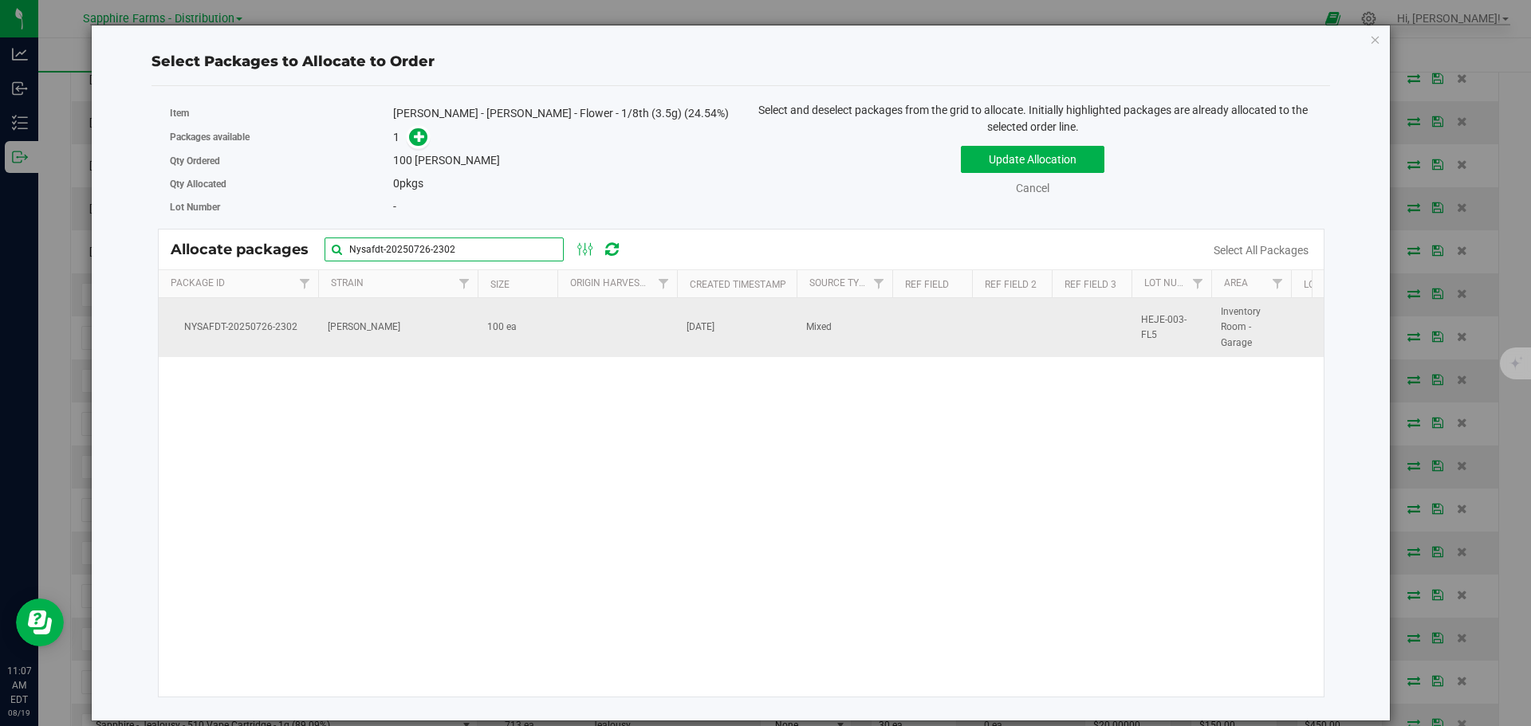
type input "Nysafdt-20250726-2302"
click at [513, 324] on span "100 ea" at bounding box center [502, 327] width 30 height 15
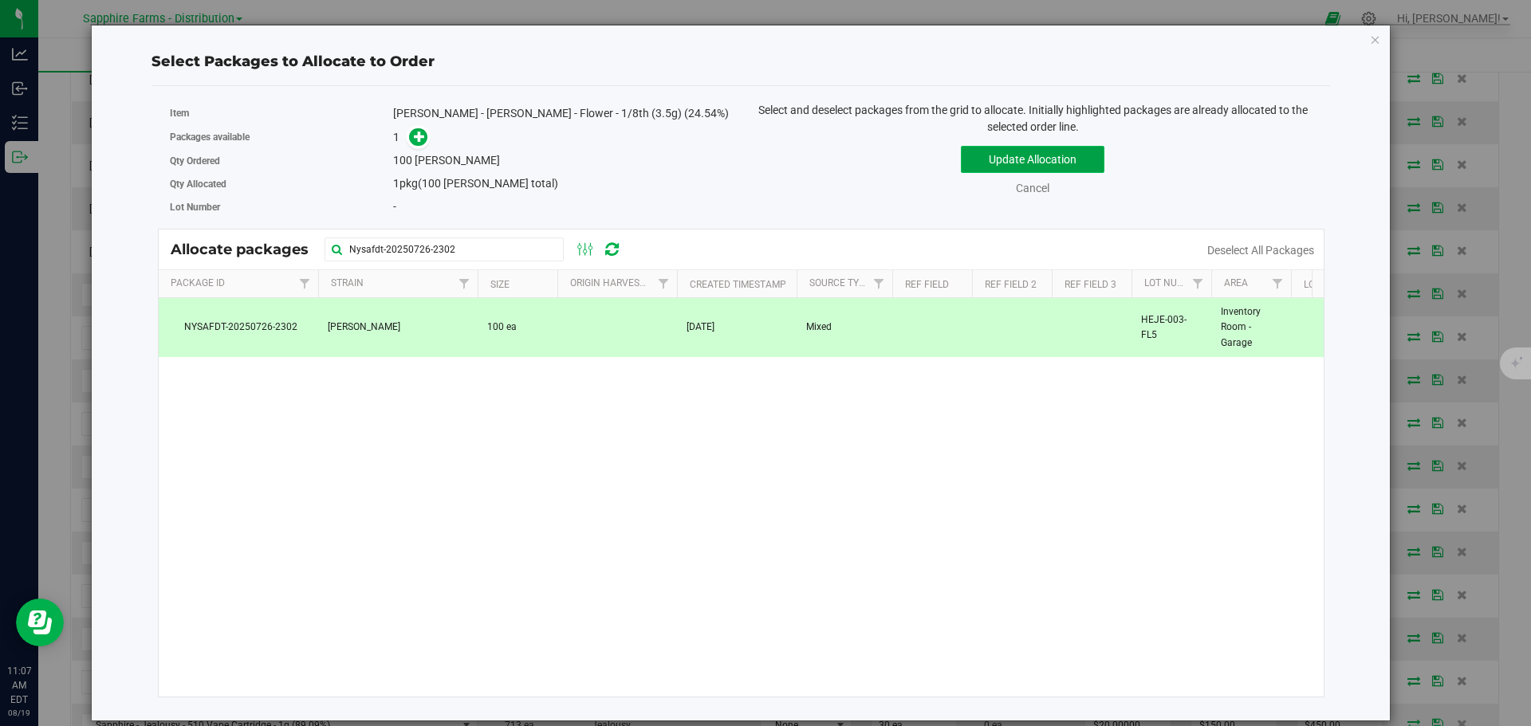
click at [993, 153] on button "Update Allocation" at bounding box center [1033, 159] width 144 height 27
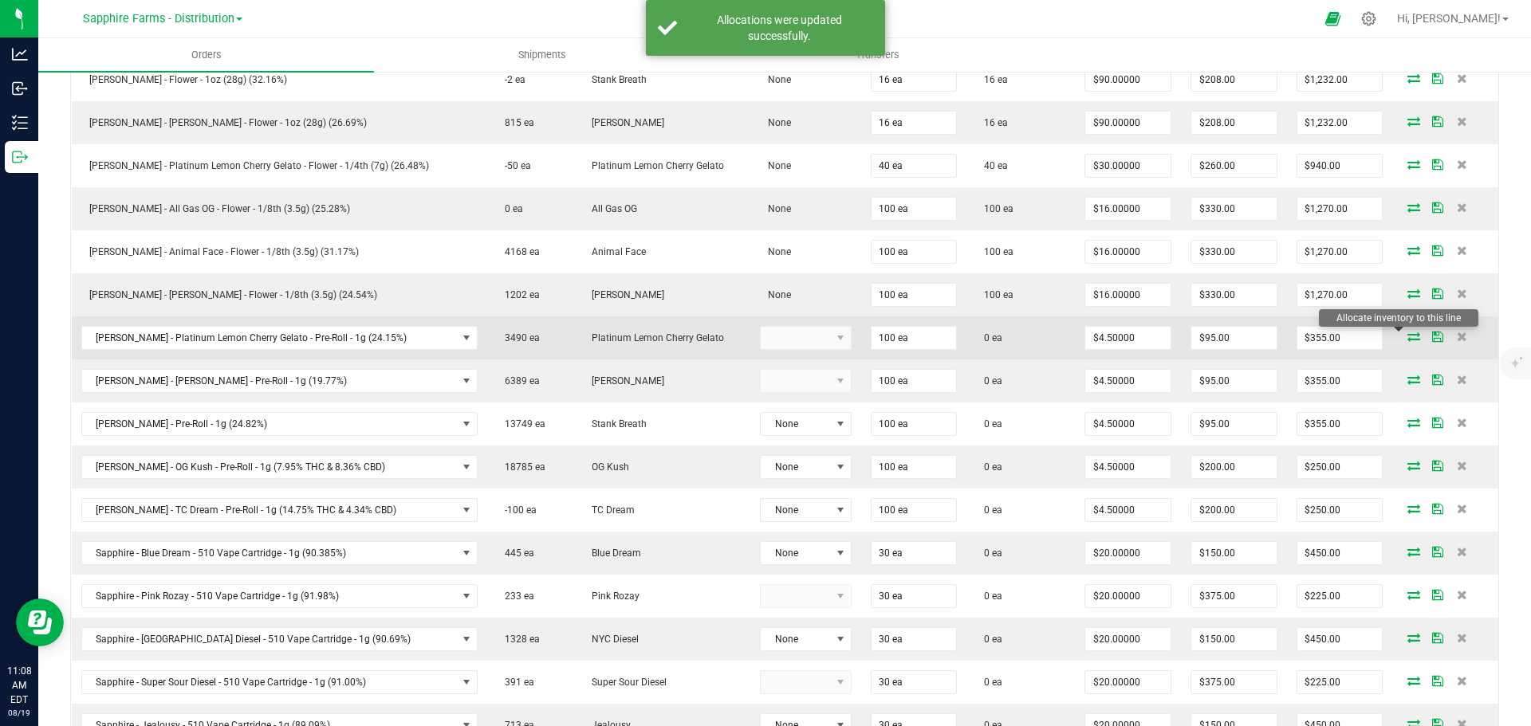
click at [1407, 336] on icon at bounding box center [1413, 337] width 13 height 10
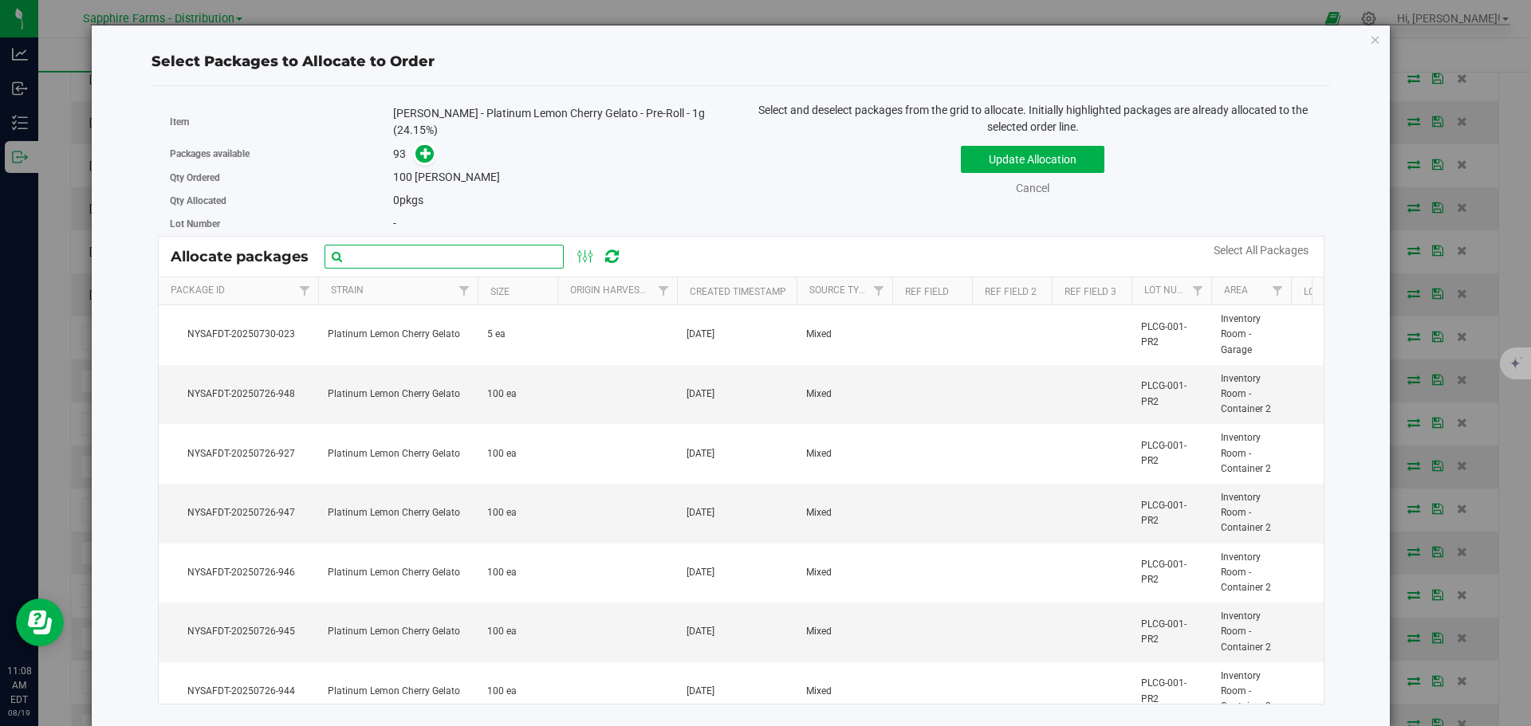
click at [434, 251] on input "text" at bounding box center [444, 257] width 239 height 24
paste input "NYSAFDT-20250726-862"
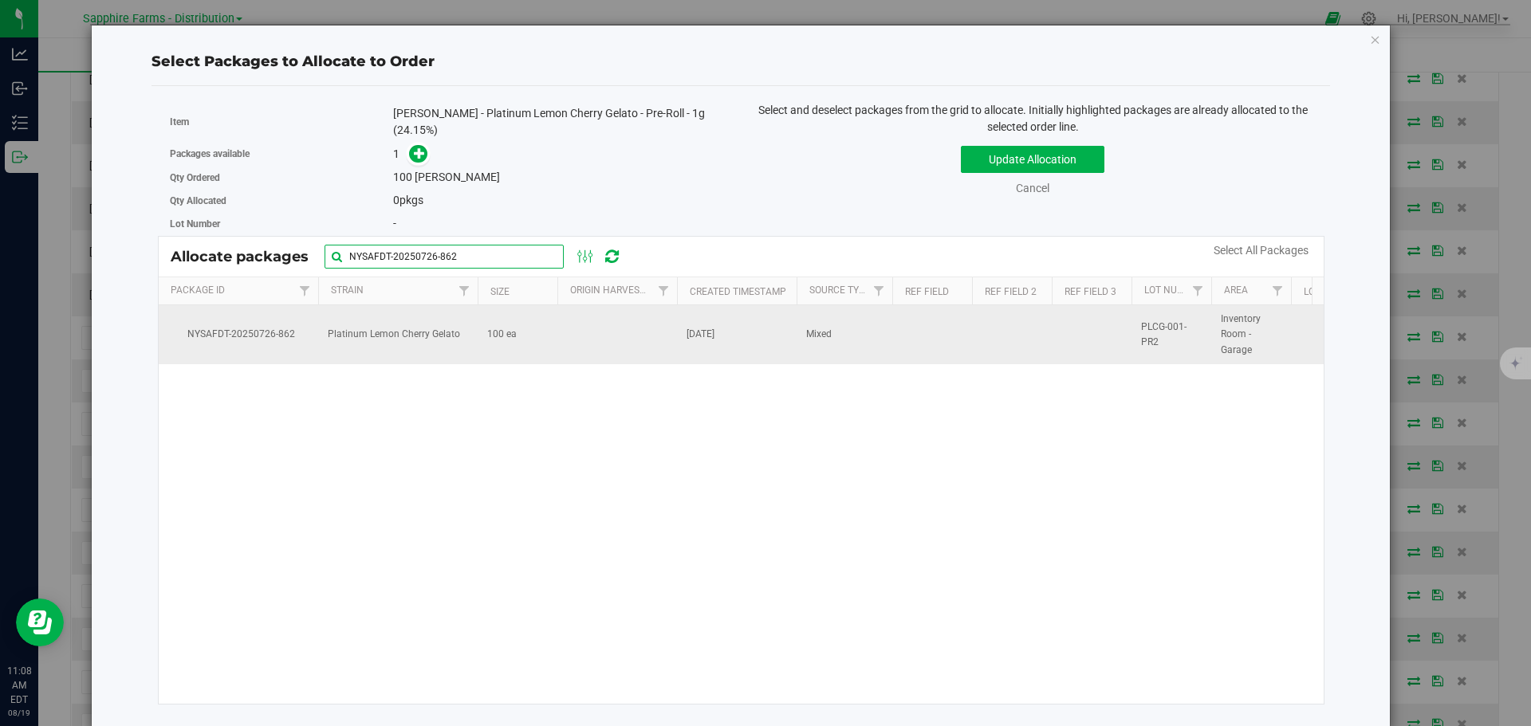
type input "NYSAFDT-20250726-862"
click at [590, 321] on td at bounding box center [617, 334] width 120 height 59
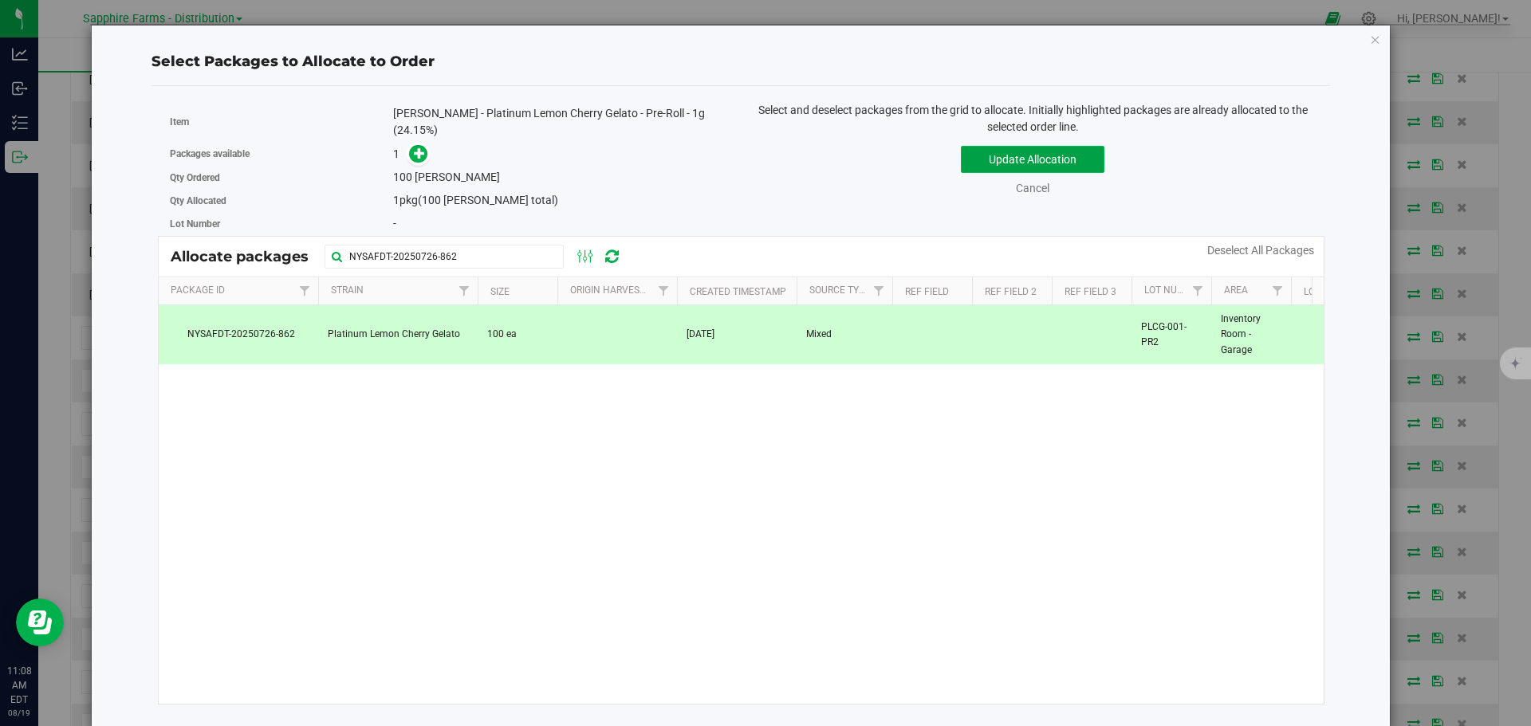
click at [1017, 163] on button "Update Allocation" at bounding box center [1033, 159] width 144 height 27
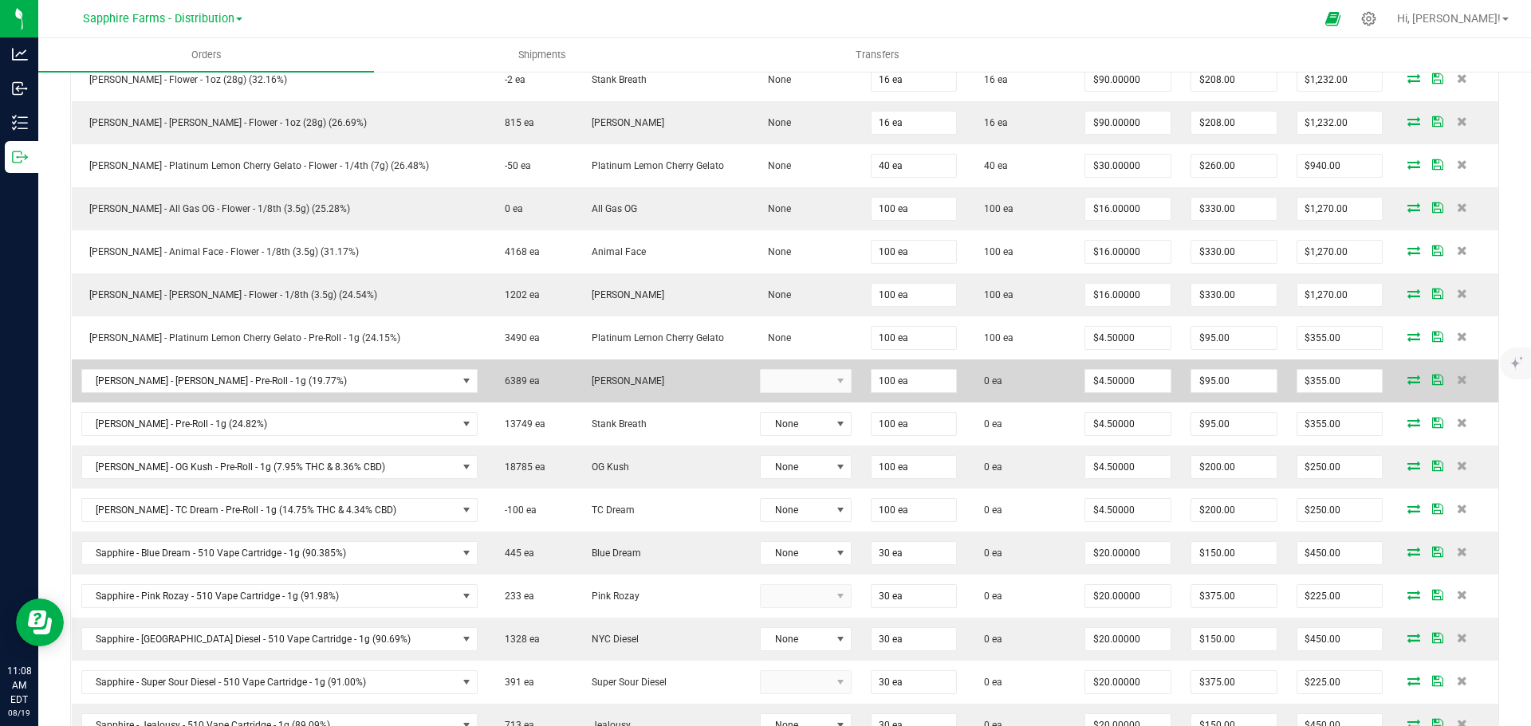
click at [1407, 381] on icon at bounding box center [1413, 380] width 13 height 10
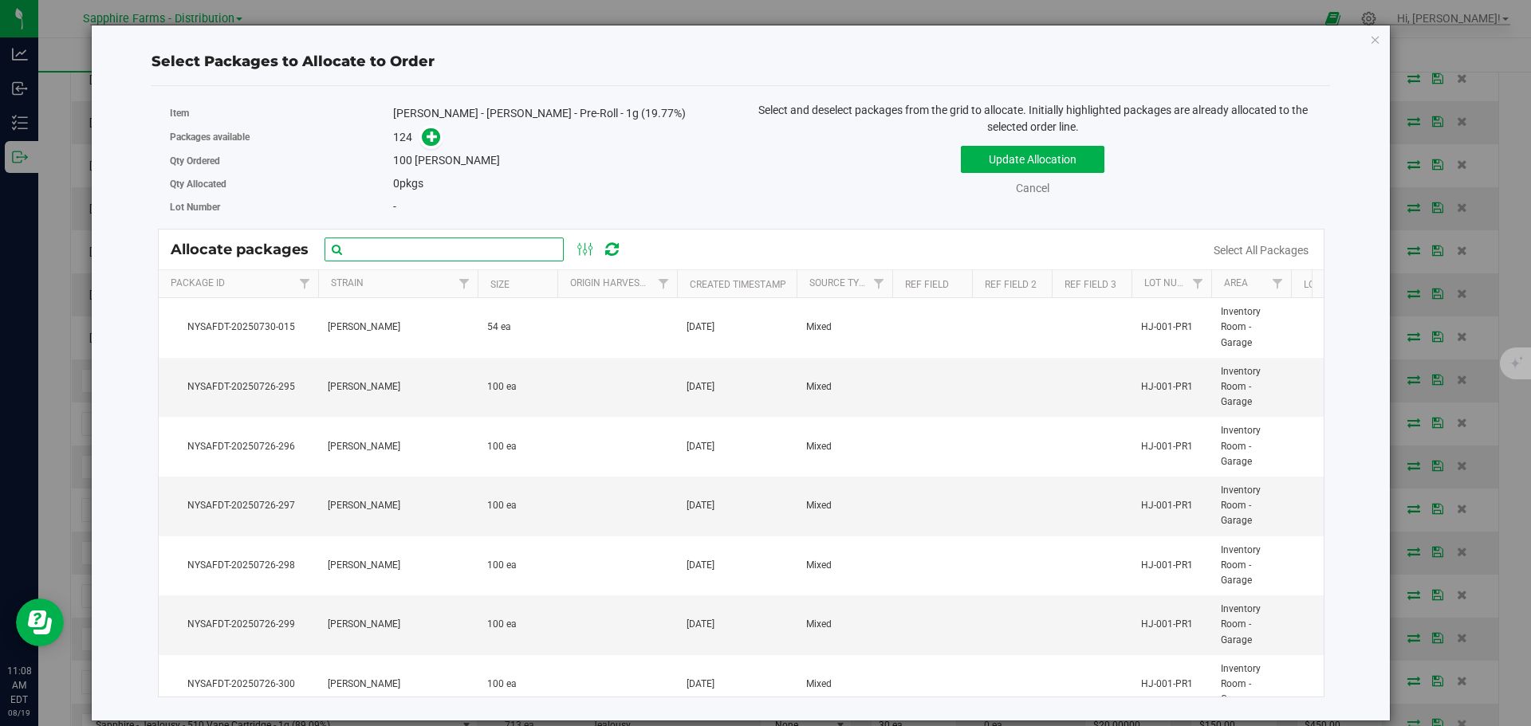
click at [464, 247] on input "text" at bounding box center [444, 250] width 239 height 24
paste input "NYSAFDT-20250726-205"
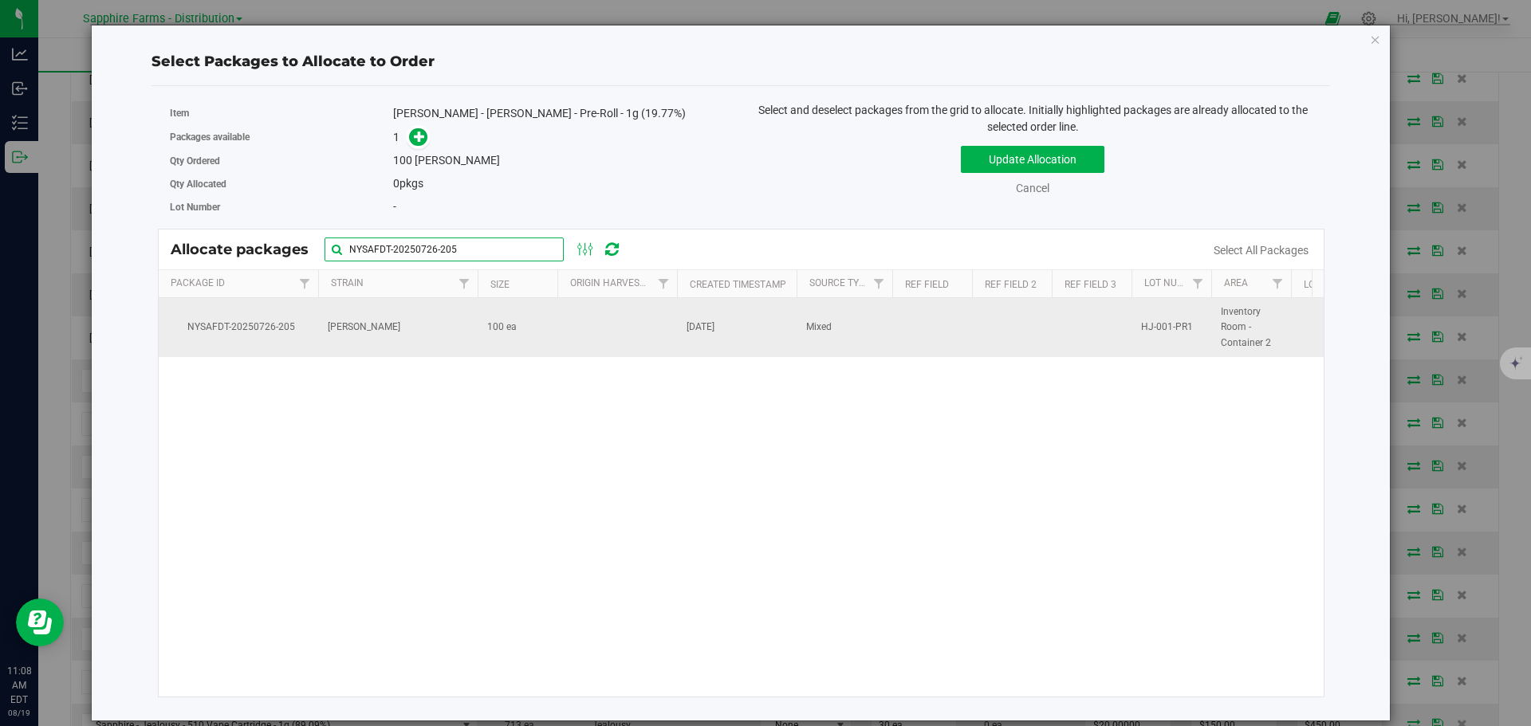
type input "NYSAFDT-20250726-205"
click at [616, 326] on td at bounding box center [617, 327] width 120 height 59
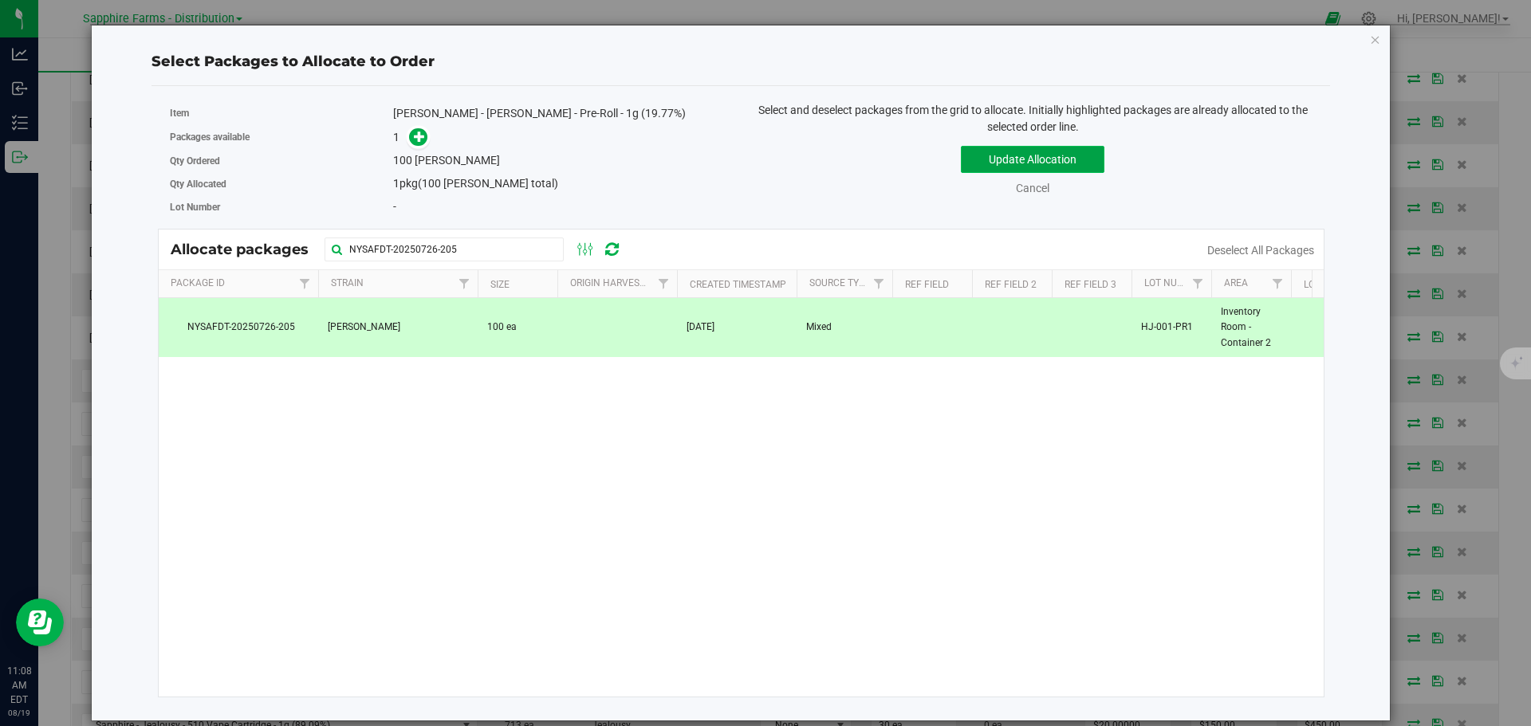
click at [1009, 160] on button "Update Allocation" at bounding box center [1033, 159] width 144 height 27
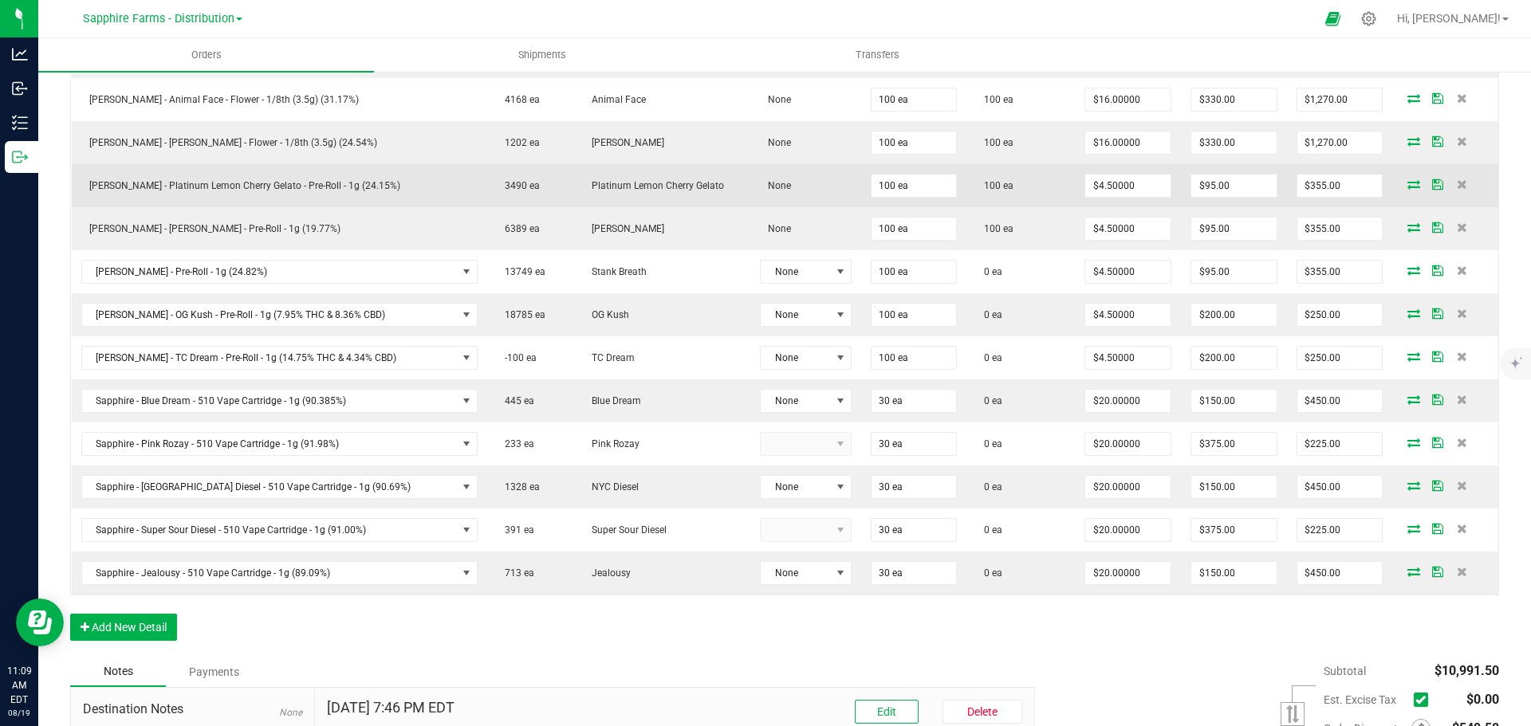
scroll to position [718, 0]
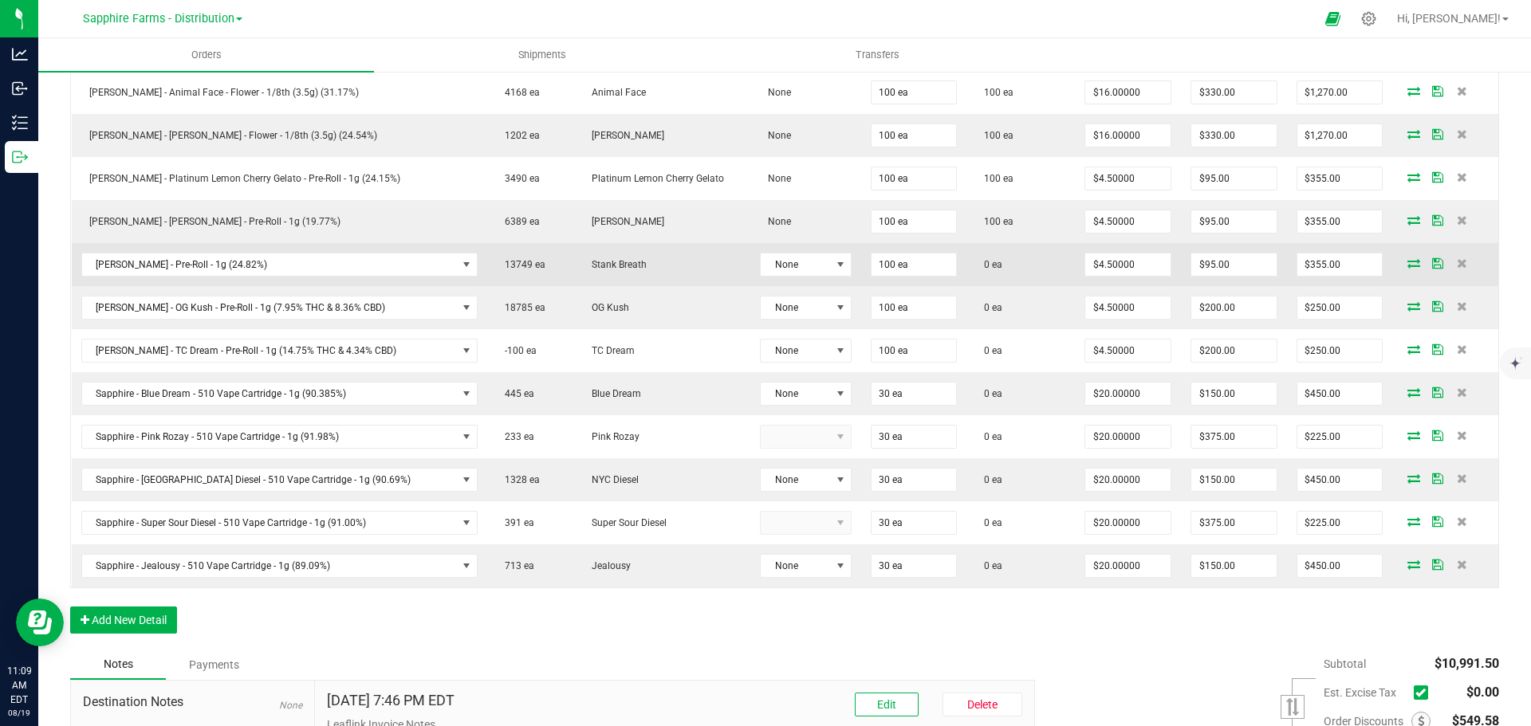
click at [1407, 266] on icon at bounding box center [1413, 263] width 13 height 10
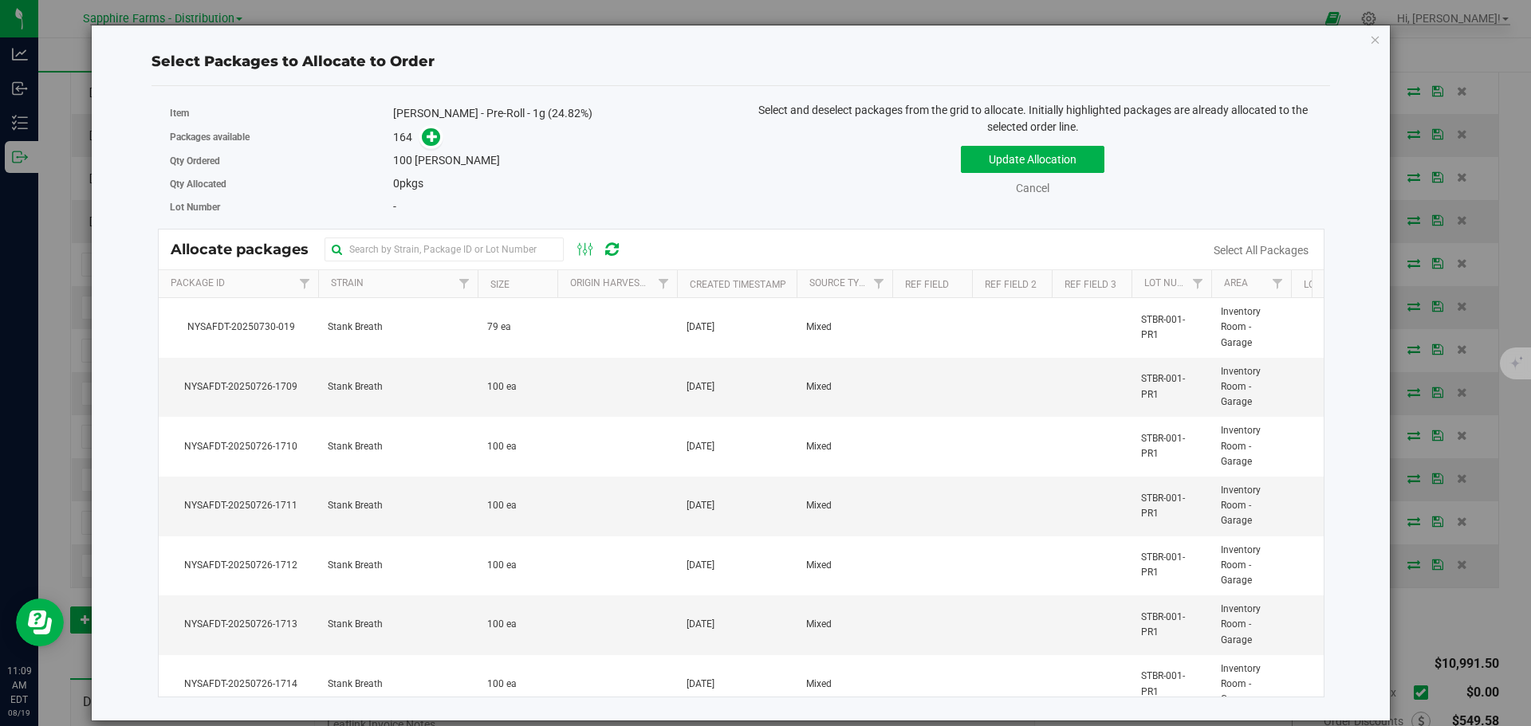
click at [459, 236] on div "Allocate packages" at bounding box center [742, 250] width 1166 height 40
click at [463, 246] on input "text" at bounding box center [444, 250] width 239 height 24
paste input "NYSAFDT-20250726-1715"
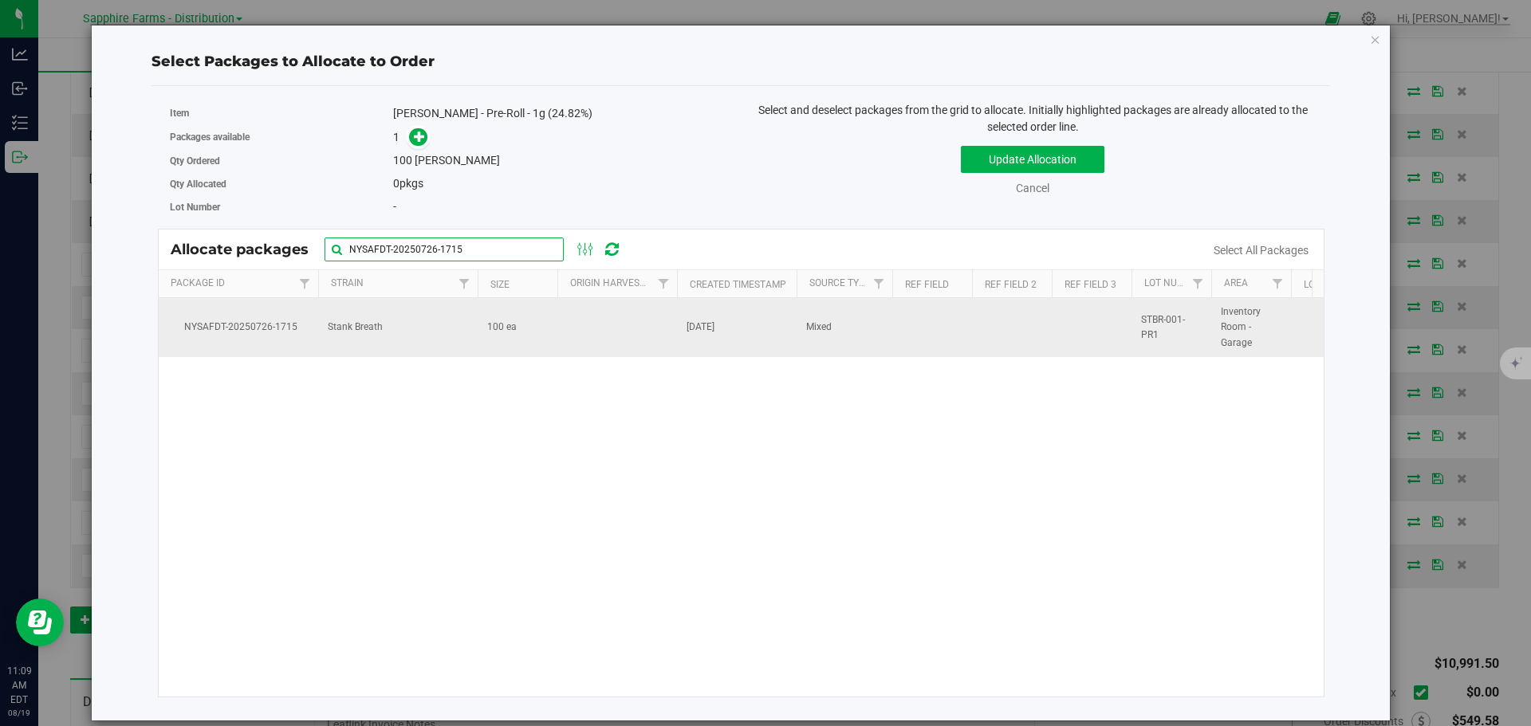
type input "NYSAFDT-20250726-1715"
click at [657, 325] on td at bounding box center [617, 327] width 120 height 59
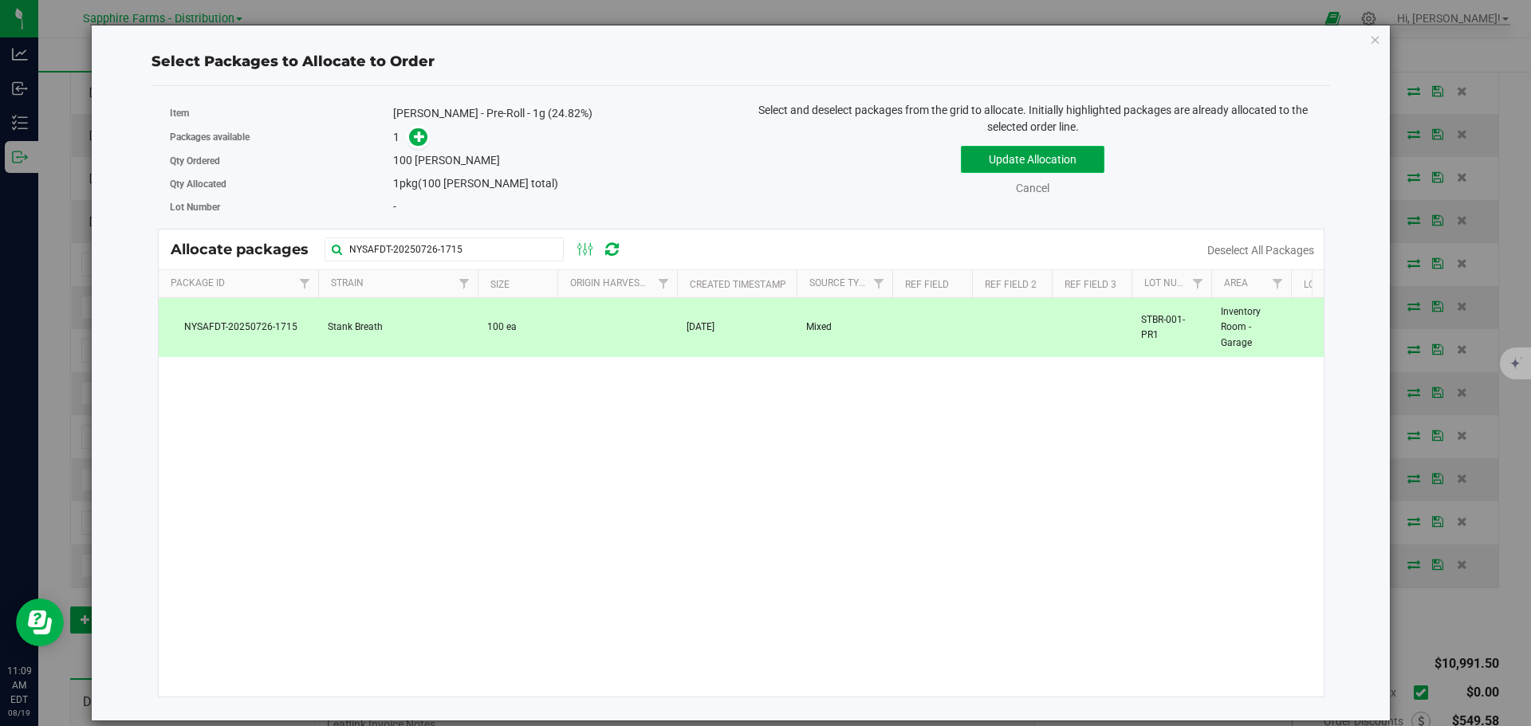
click at [993, 153] on button "Update Allocation" at bounding box center [1033, 159] width 144 height 27
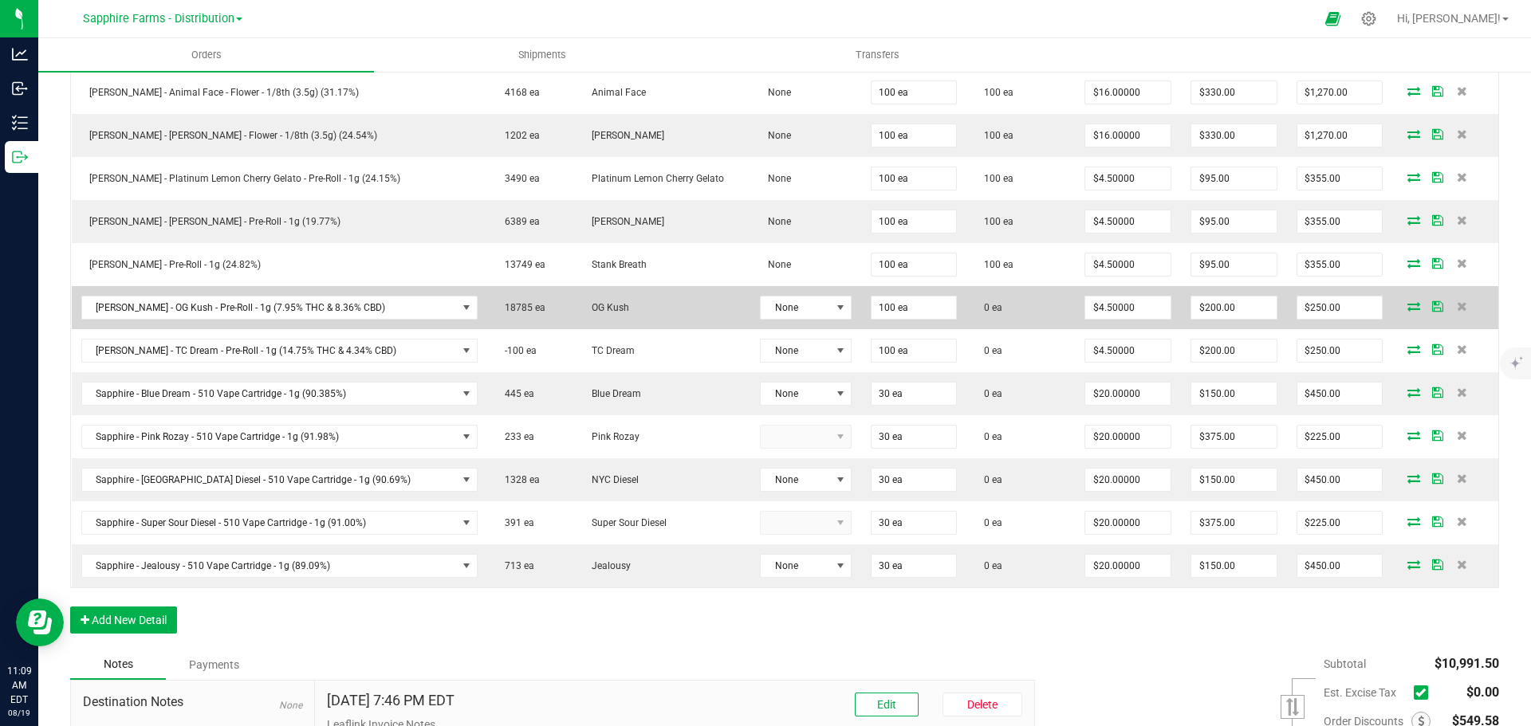
click at [1407, 305] on icon at bounding box center [1413, 306] width 13 height 10
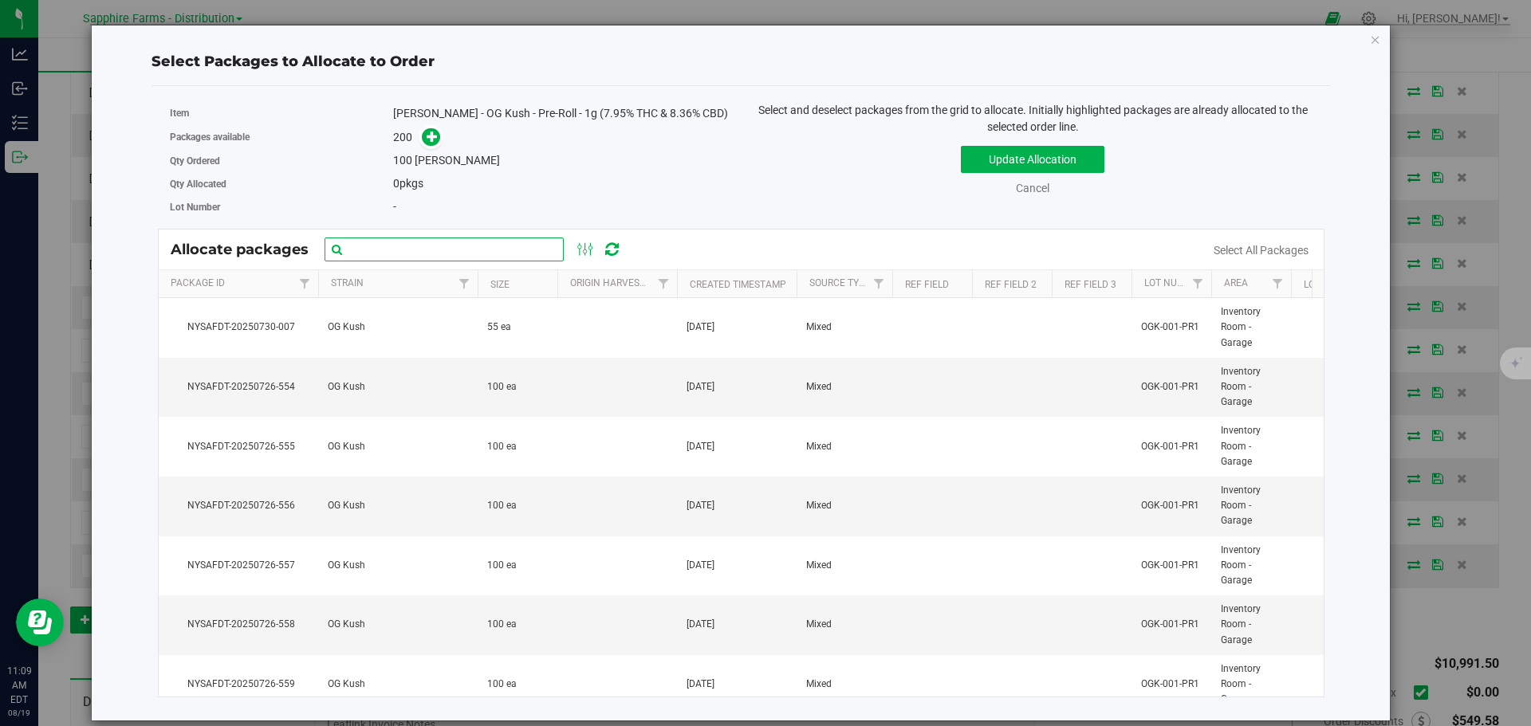
click at [488, 246] on input "text" at bounding box center [444, 250] width 239 height 24
paste input "NYSAFDT-20250726-569"
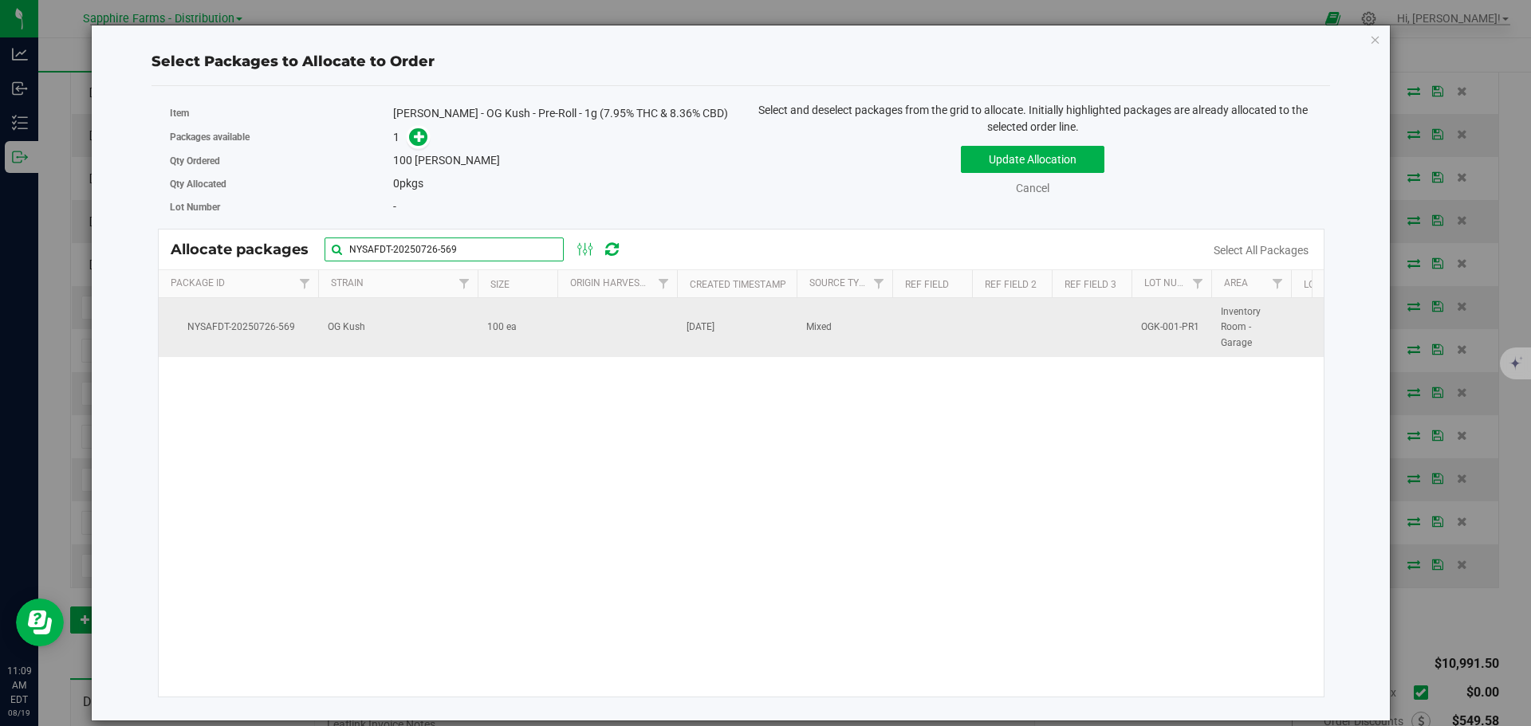
type input "NYSAFDT-20250726-569"
click at [627, 328] on td at bounding box center [617, 327] width 120 height 59
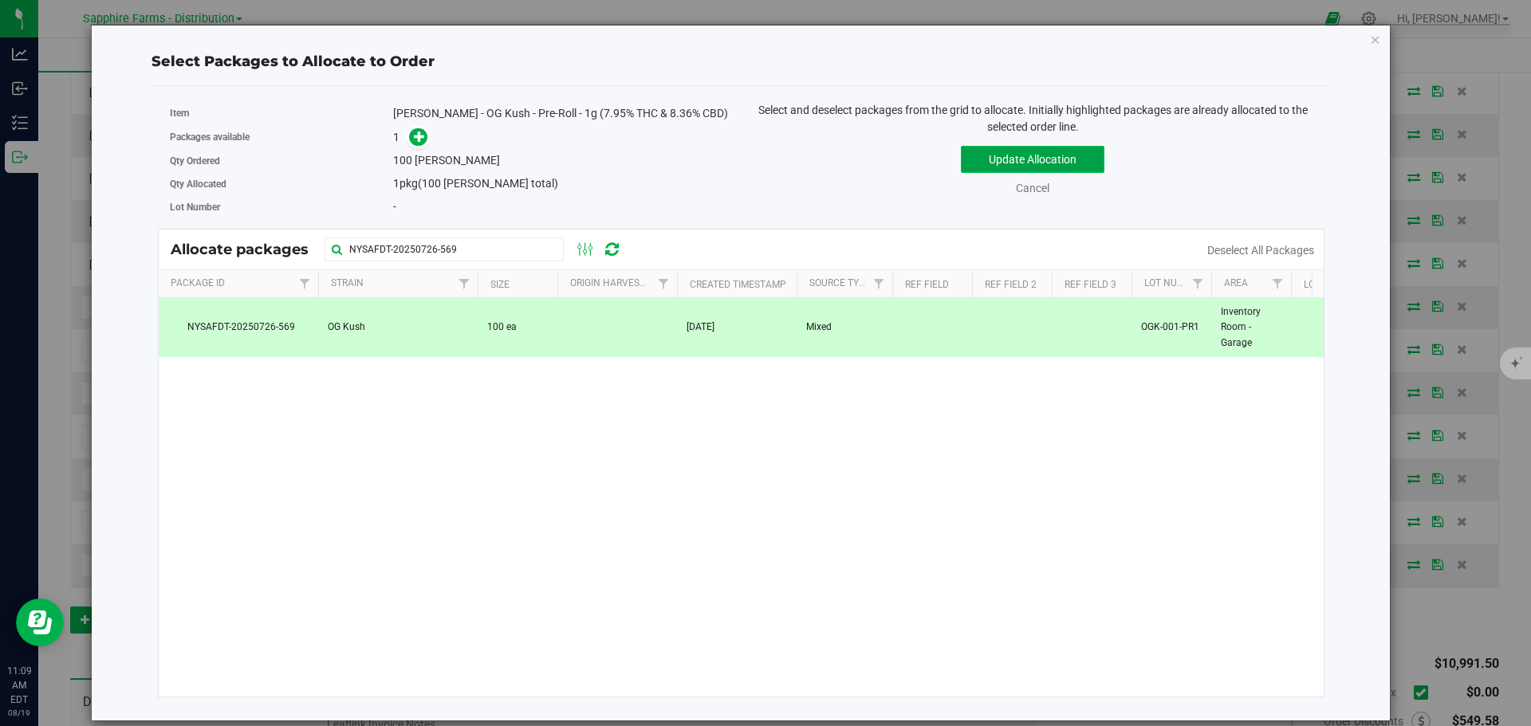
click at [991, 156] on button "Update Allocation" at bounding box center [1033, 159] width 144 height 27
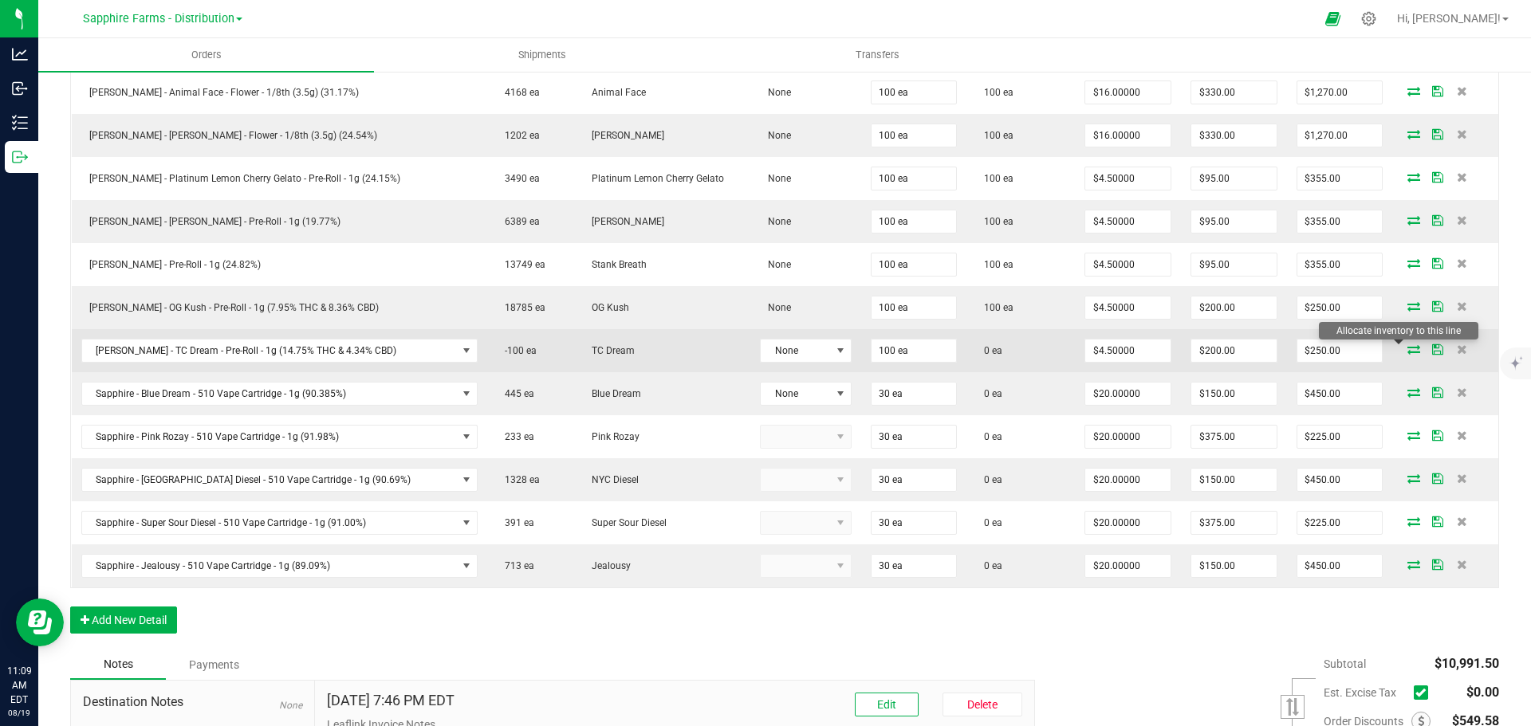
click at [1407, 351] on icon at bounding box center [1413, 349] width 13 height 10
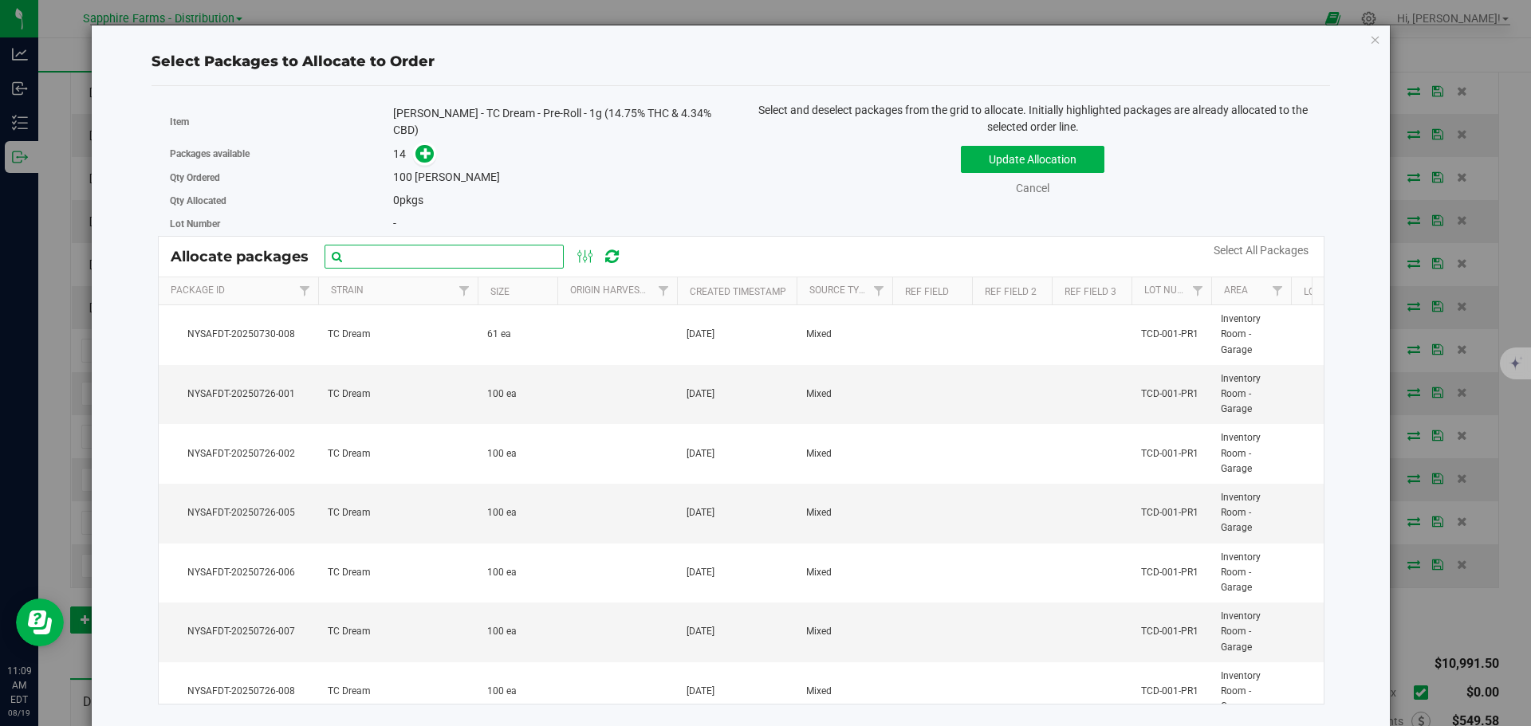
click at [416, 248] on input "text" at bounding box center [444, 257] width 239 height 24
click at [412, 249] on input "text" at bounding box center [444, 257] width 239 height 24
paste input "NYSAFDT-20250726-004"
type input "NYSAFDT-20250726-004"
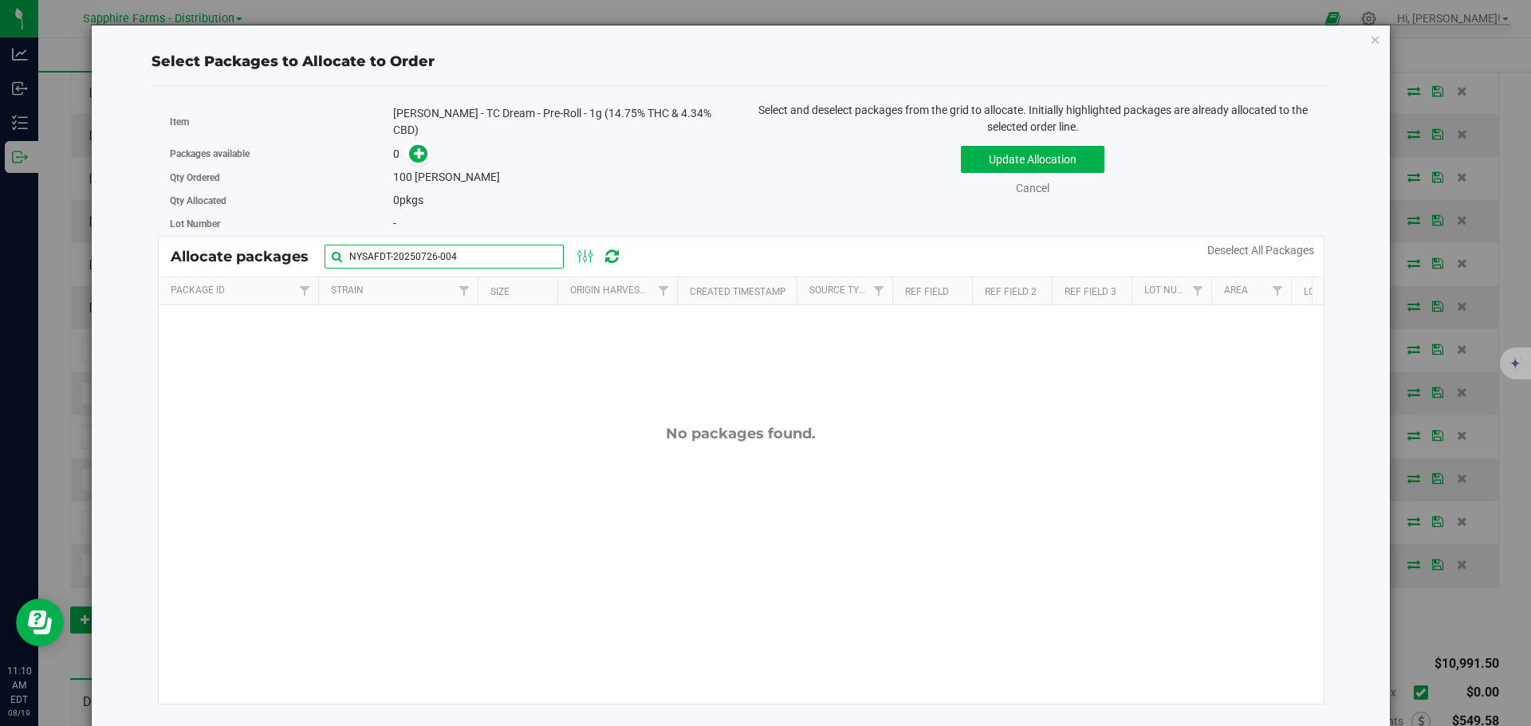
drag, startPoint x: 500, startPoint y: 254, endPoint x: 221, endPoint y: 261, distance: 279.2
click at [221, 261] on div "Allocate packages NYSAFDT-20250726-004" at bounding box center [404, 257] width 466 height 24
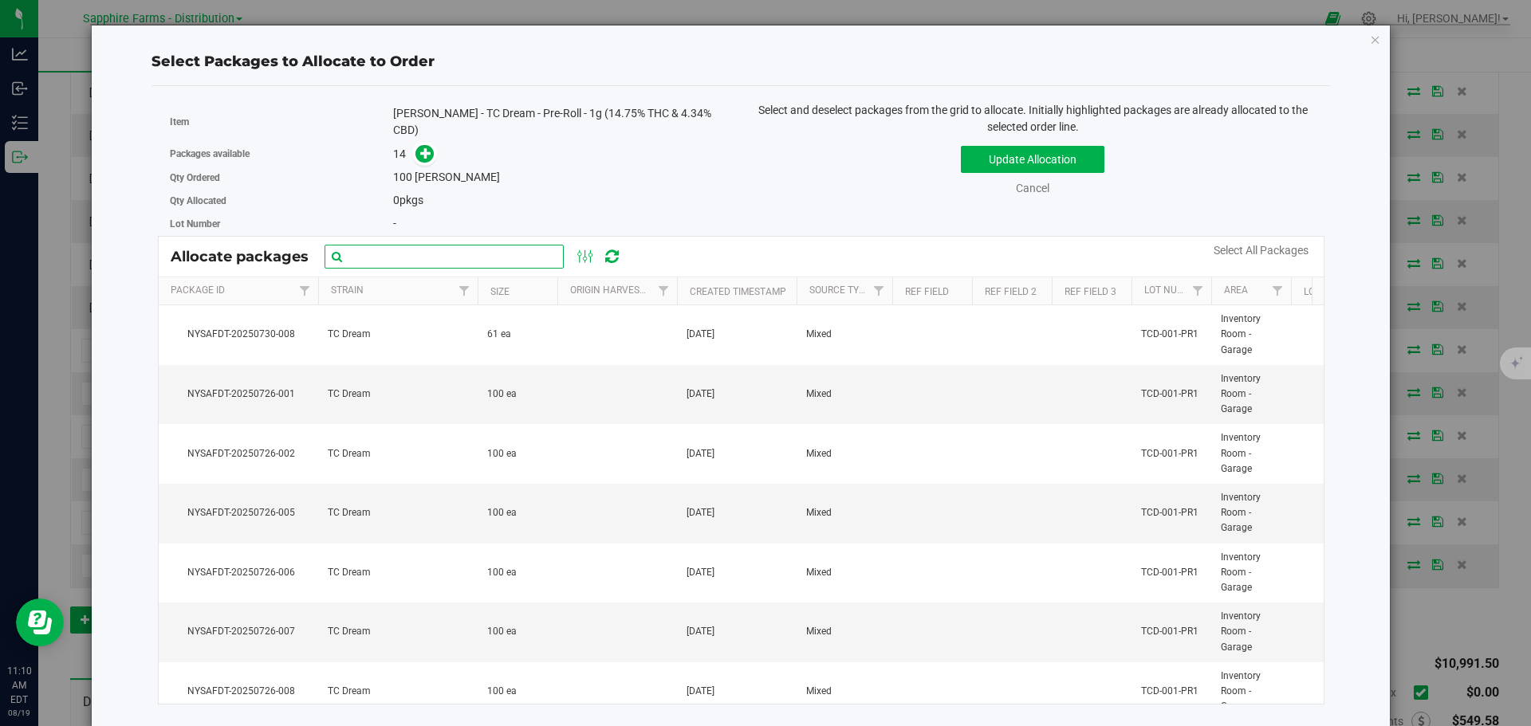
click at [452, 250] on input "text" at bounding box center [444, 257] width 239 height 24
paste input "NYSAFDT-20250726-005"
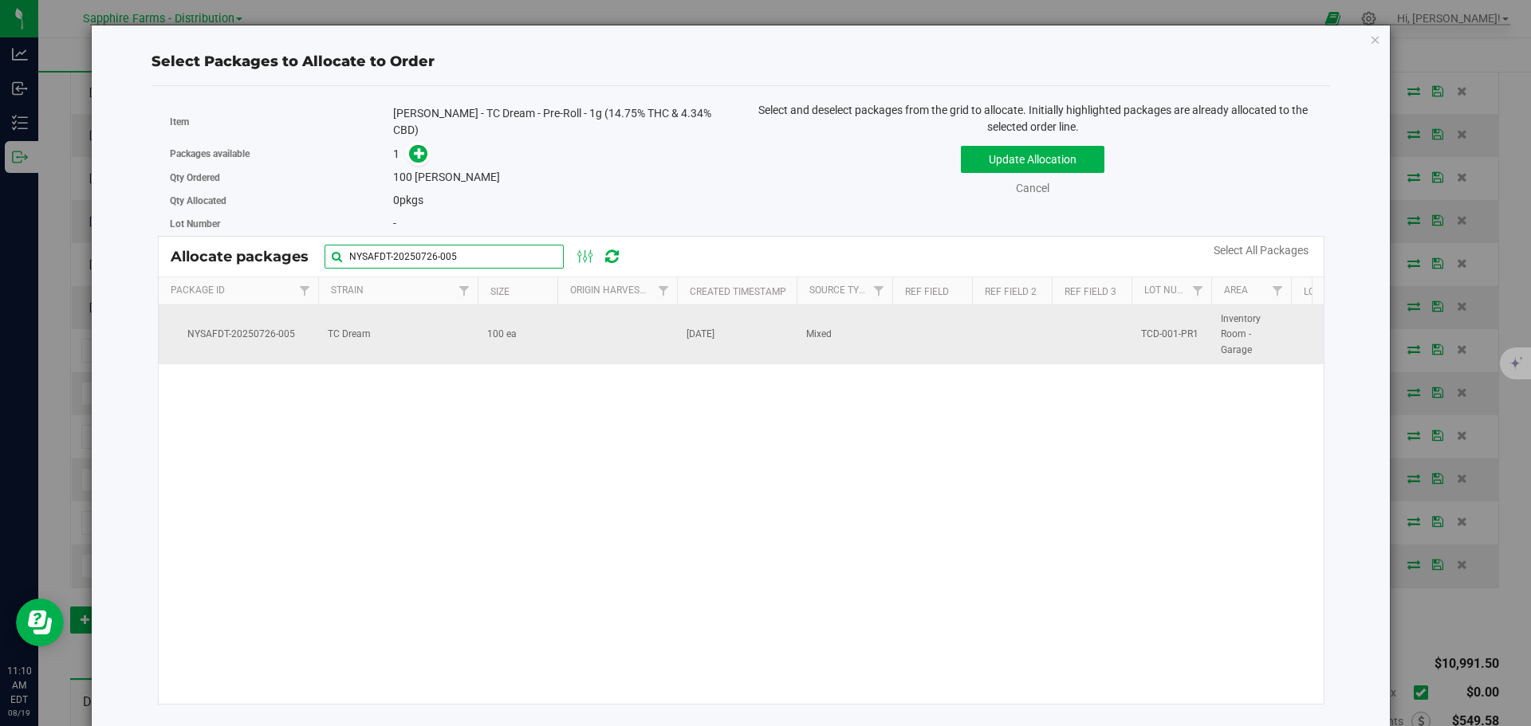
type input "NYSAFDT-20250726-005"
click at [490, 327] on span "100 ea" at bounding box center [502, 334] width 30 height 15
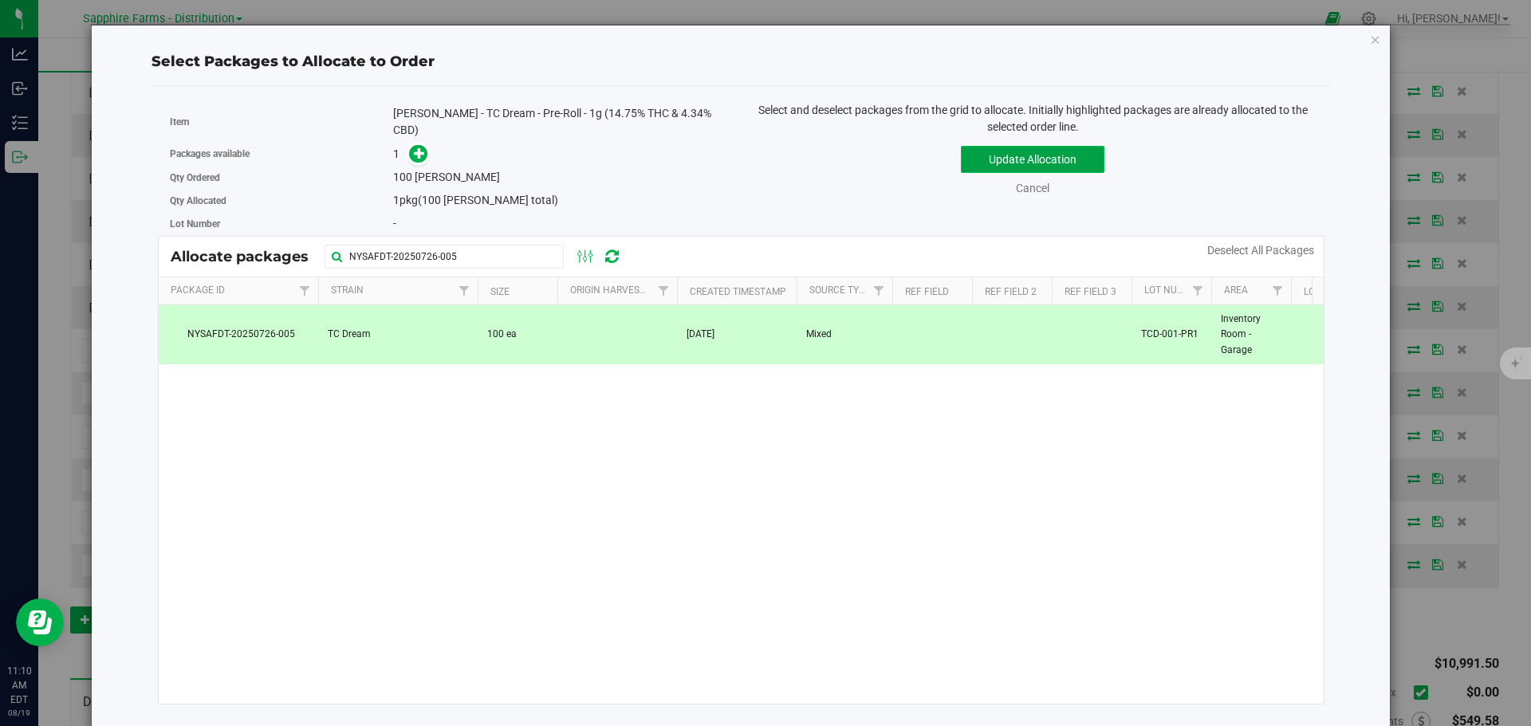
click at [1001, 159] on button "Update Allocation" at bounding box center [1033, 159] width 144 height 27
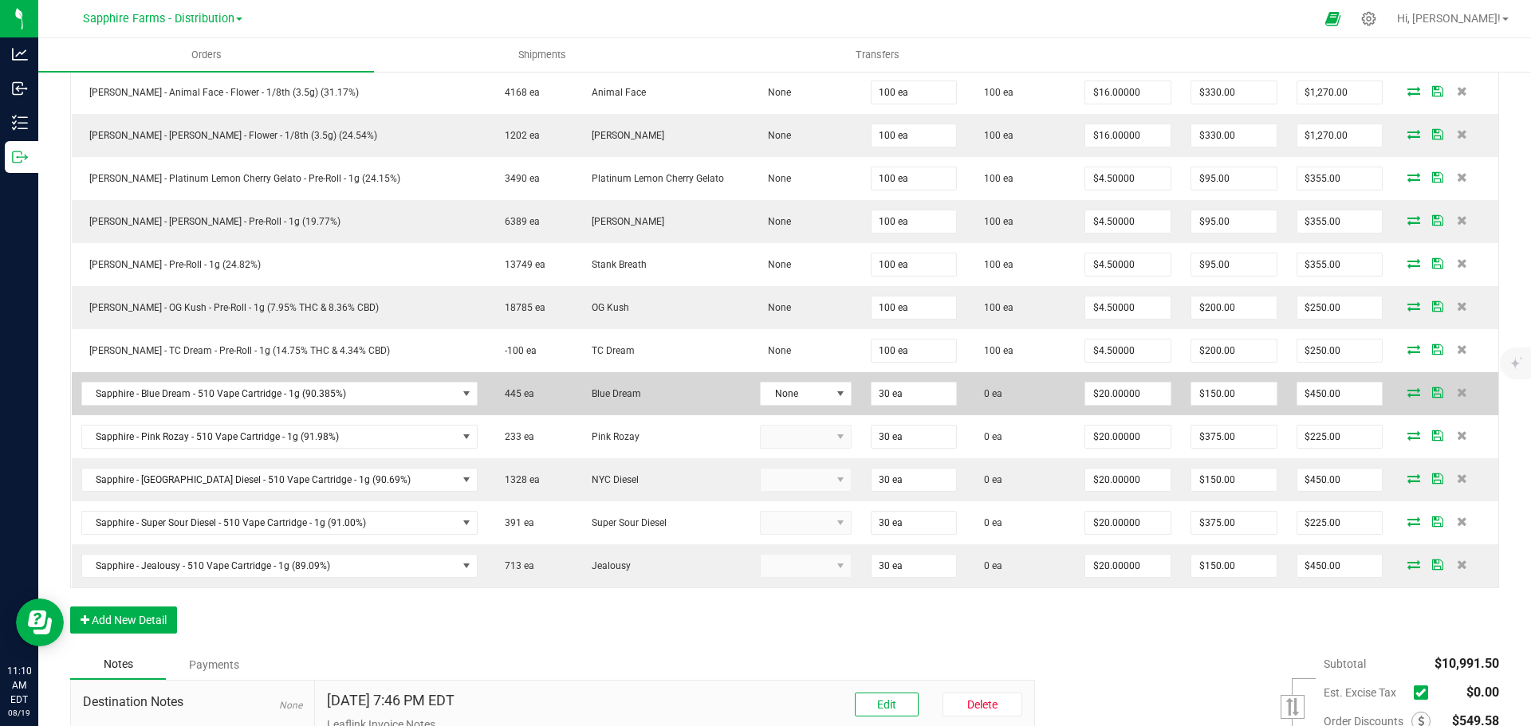
click at [1407, 393] on icon at bounding box center [1413, 393] width 13 height 10
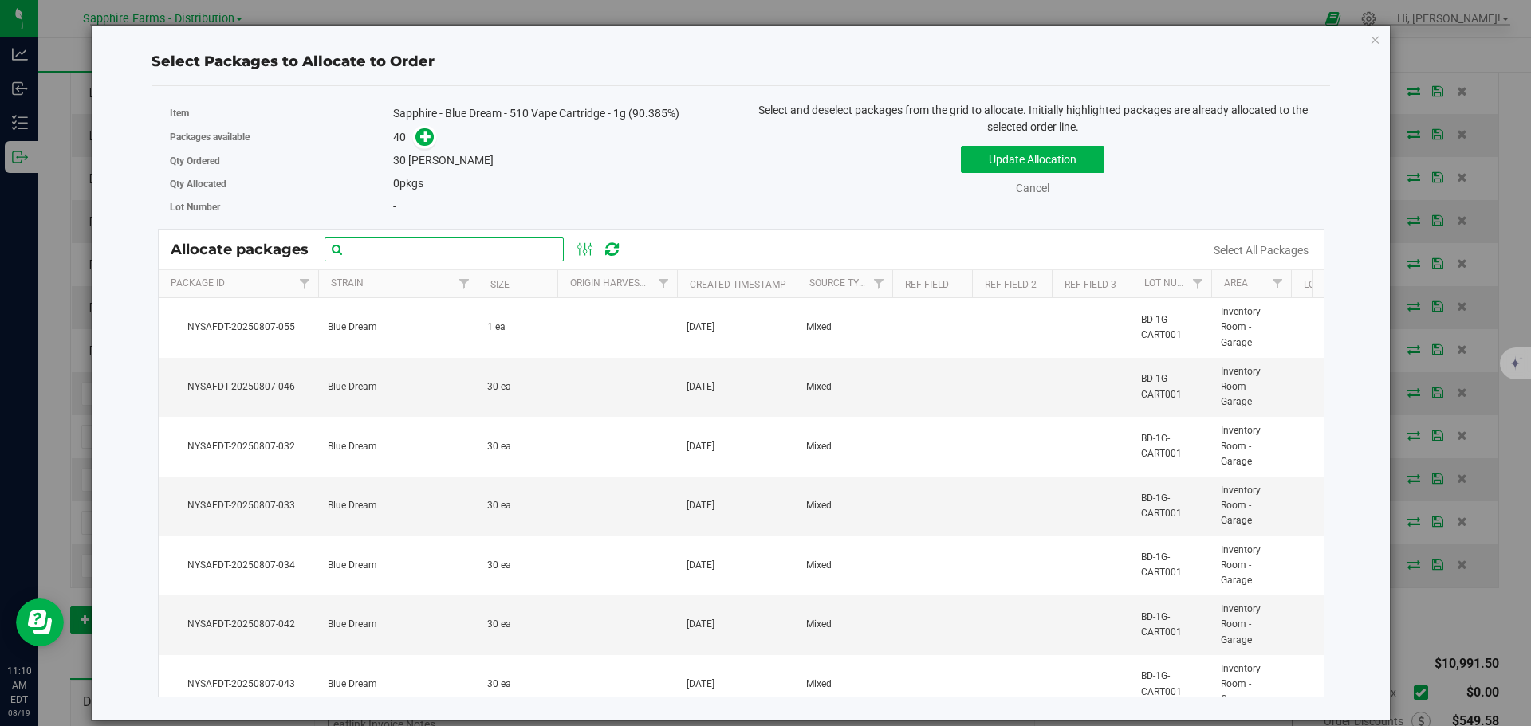
click at [506, 256] on input "text" at bounding box center [444, 250] width 239 height 24
paste input "NYSAFDT-20250807-042"
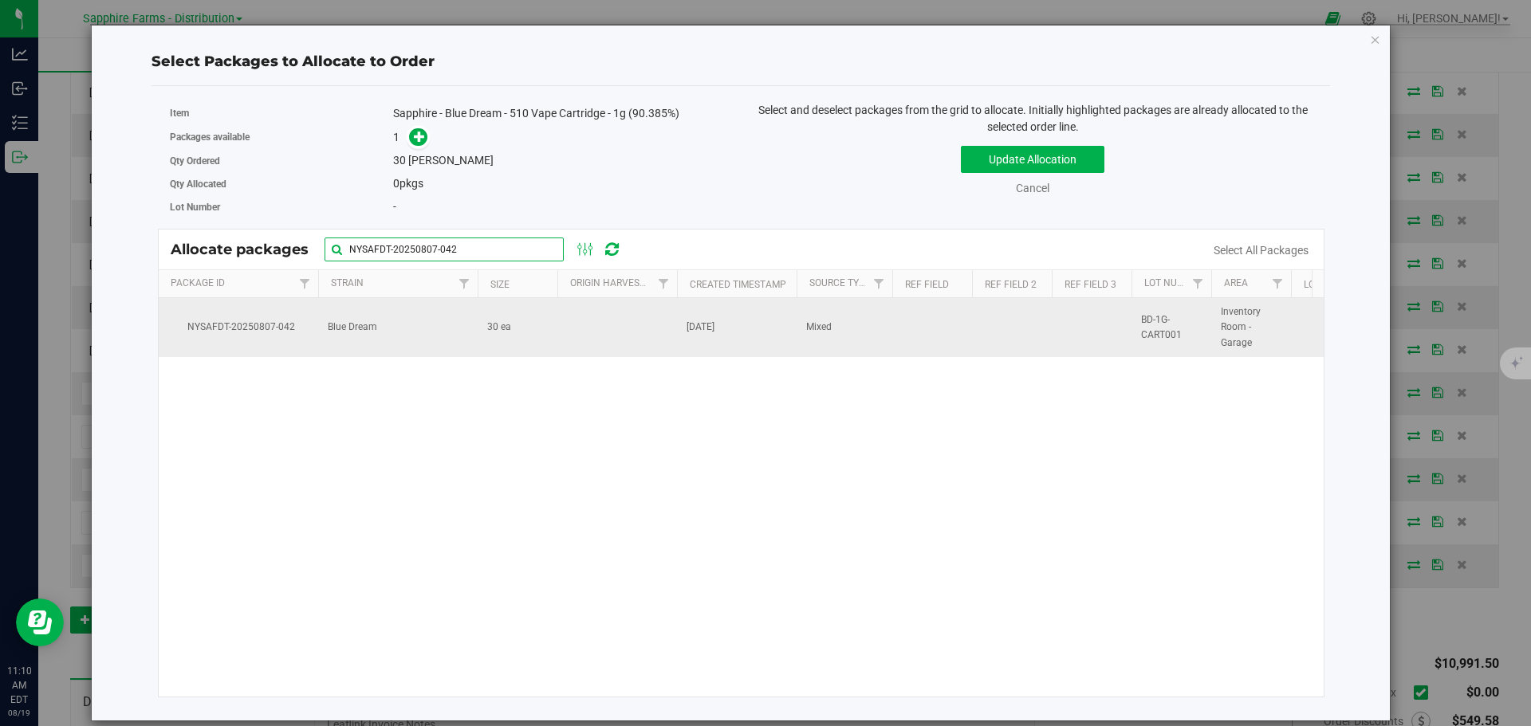
type input "NYSAFDT-20250807-042"
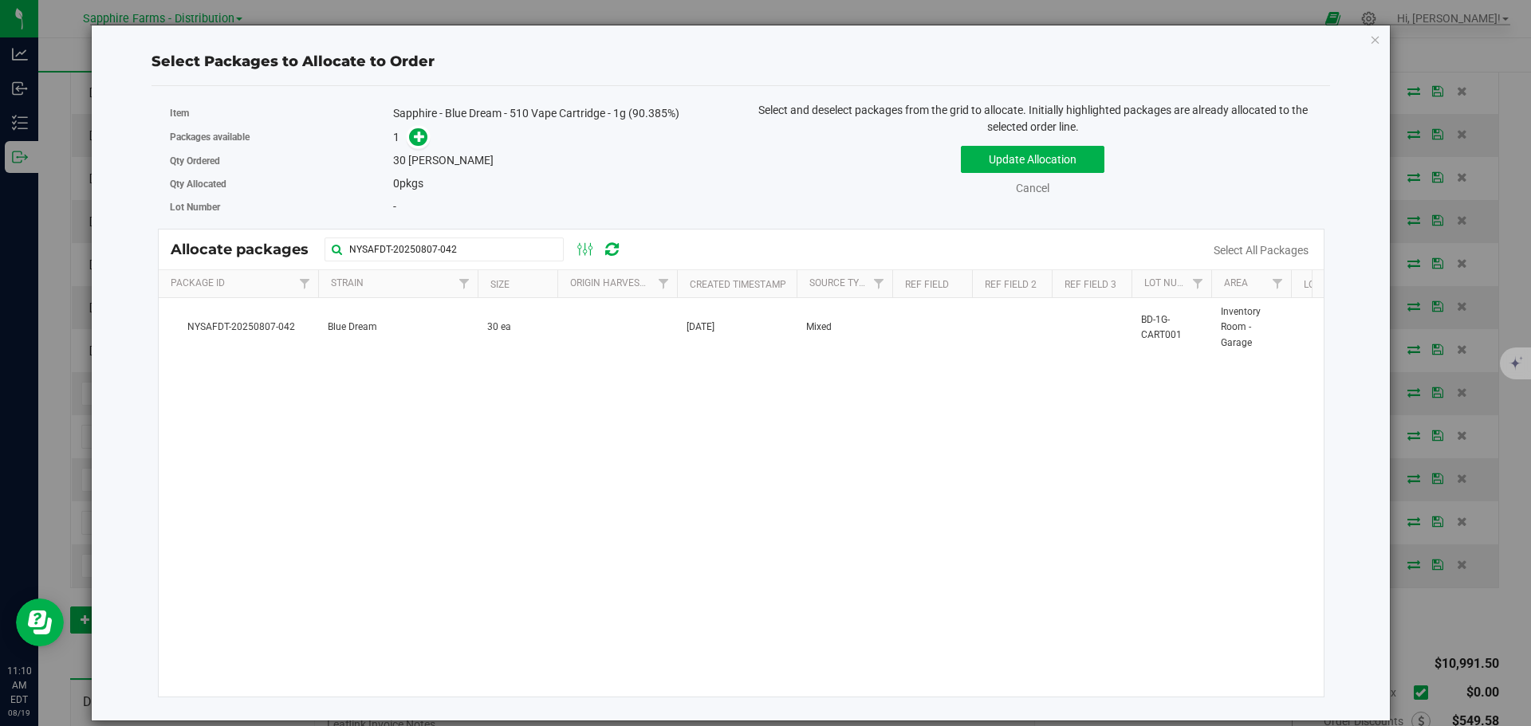
drag, startPoint x: 563, startPoint y: 320, endPoint x: 722, endPoint y: 274, distance: 165.8
click at [564, 320] on td at bounding box center [617, 327] width 120 height 59
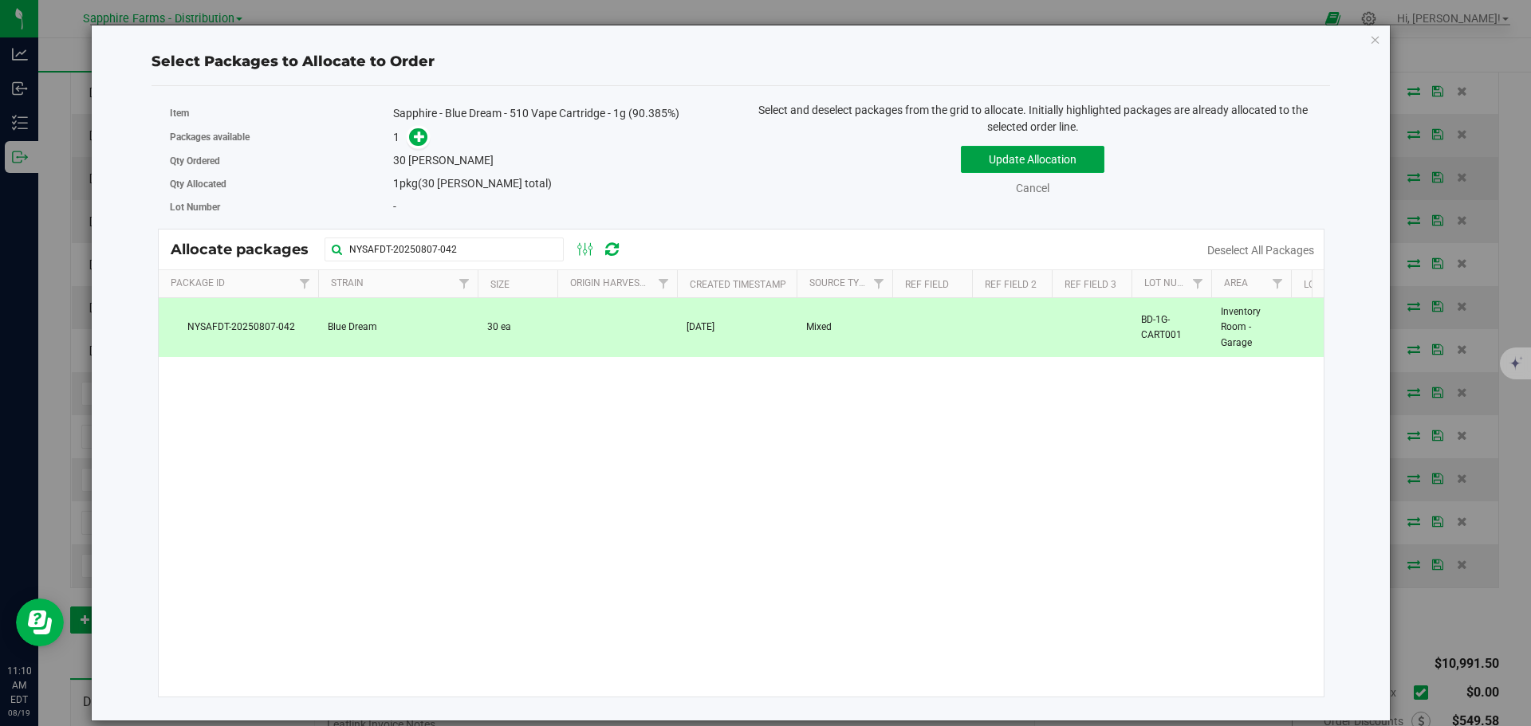
click at [983, 167] on button "Update Allocation" at bounding box center [1033, 159] width 144 height 27
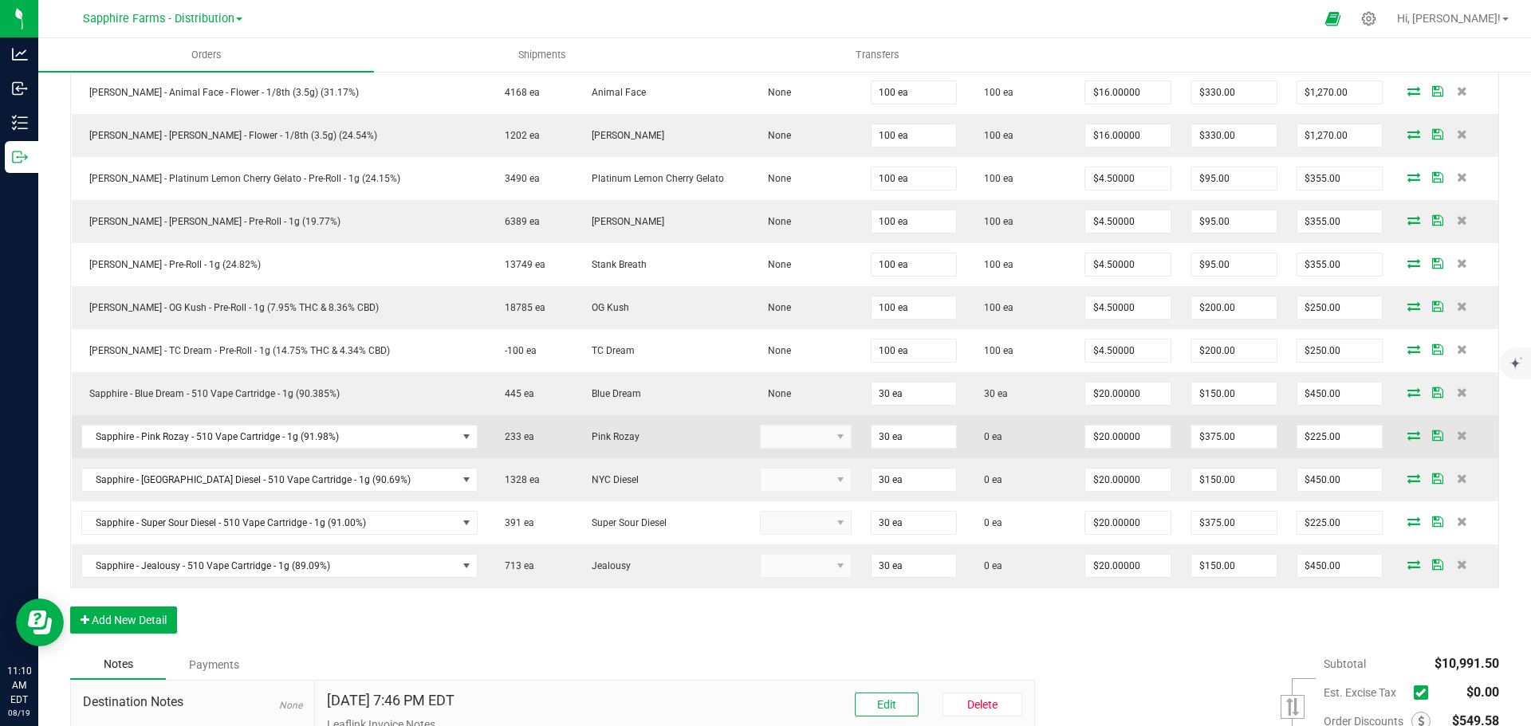
click at [1407, 439] on icon at bounding box center [1413, 436] width 13 height 10
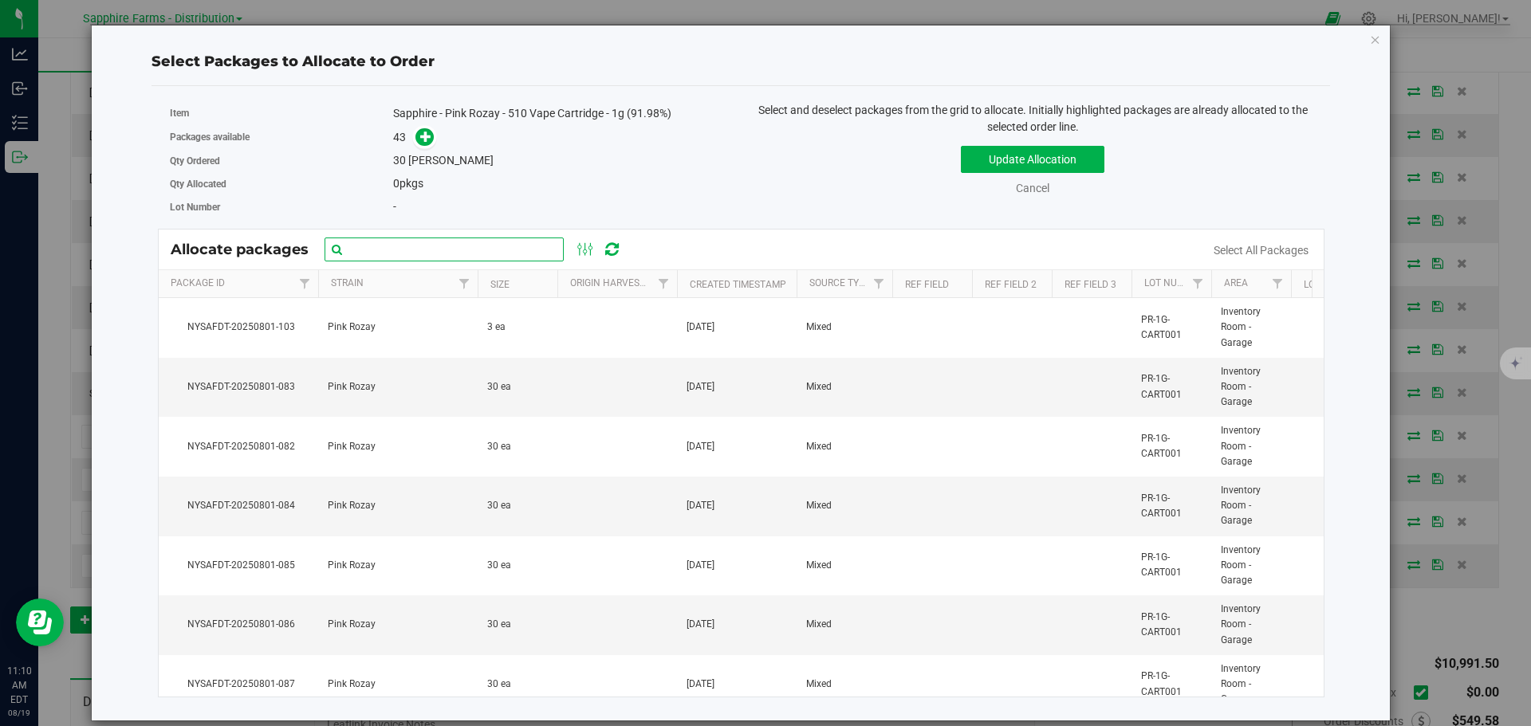
click at [434, 246] on input "text" at bounding box center [444, 250] width 239 height 24
paste input "Nysafdt-20250726-3669"
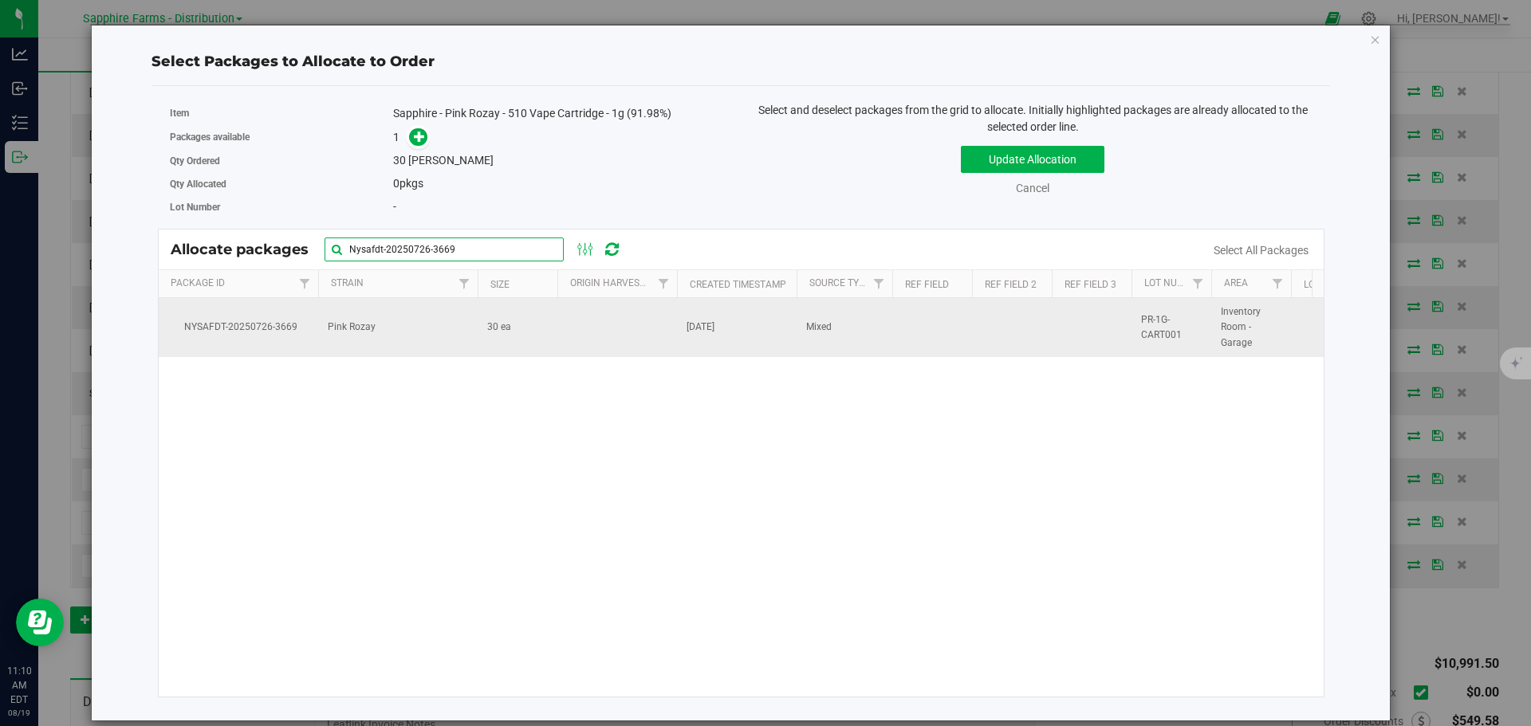
type input "Nysafdt-20250726-3669"
click at [580, 329] on td at bounding box center [617, 327] width 120 height 59
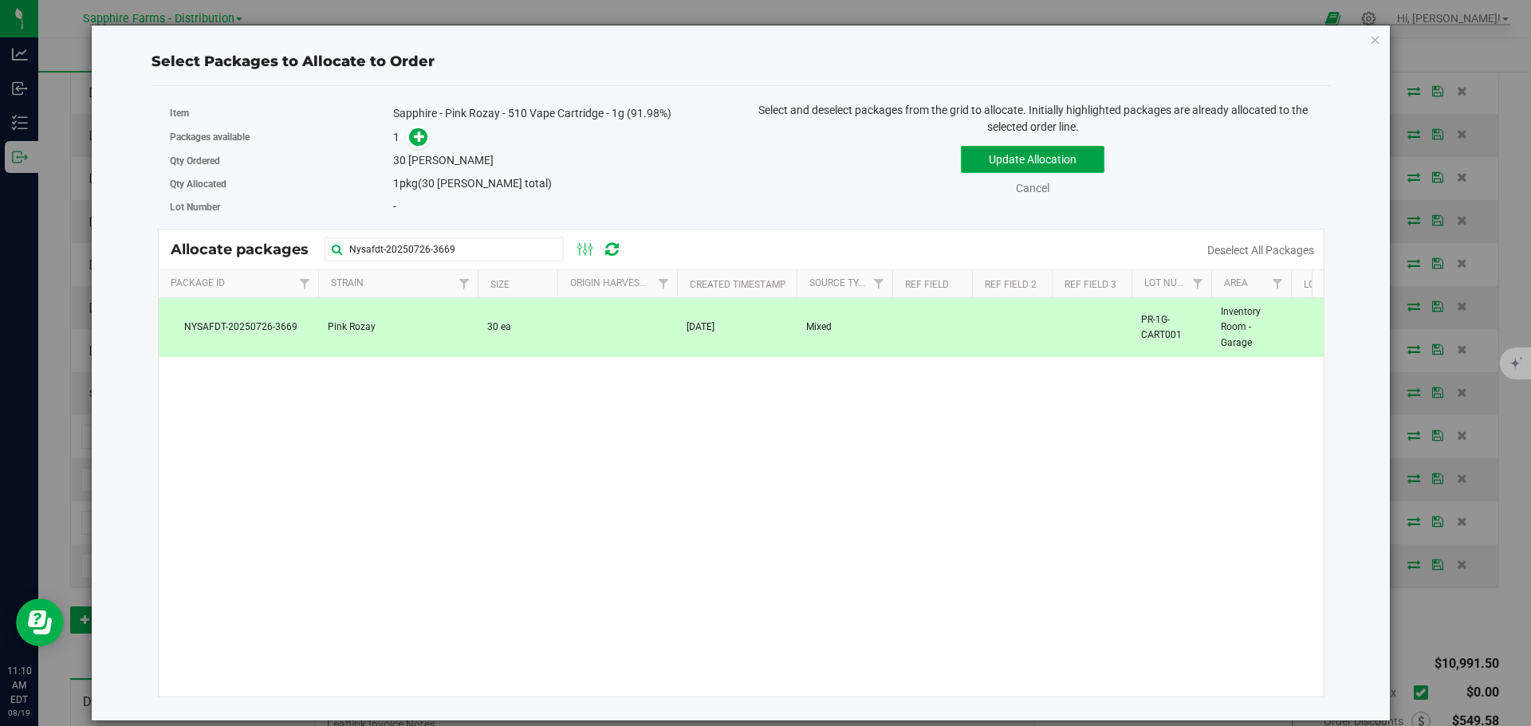
click at [1016, 162] on button "Update Allocation" at bounding box center [1033, 159] width 144 height 27
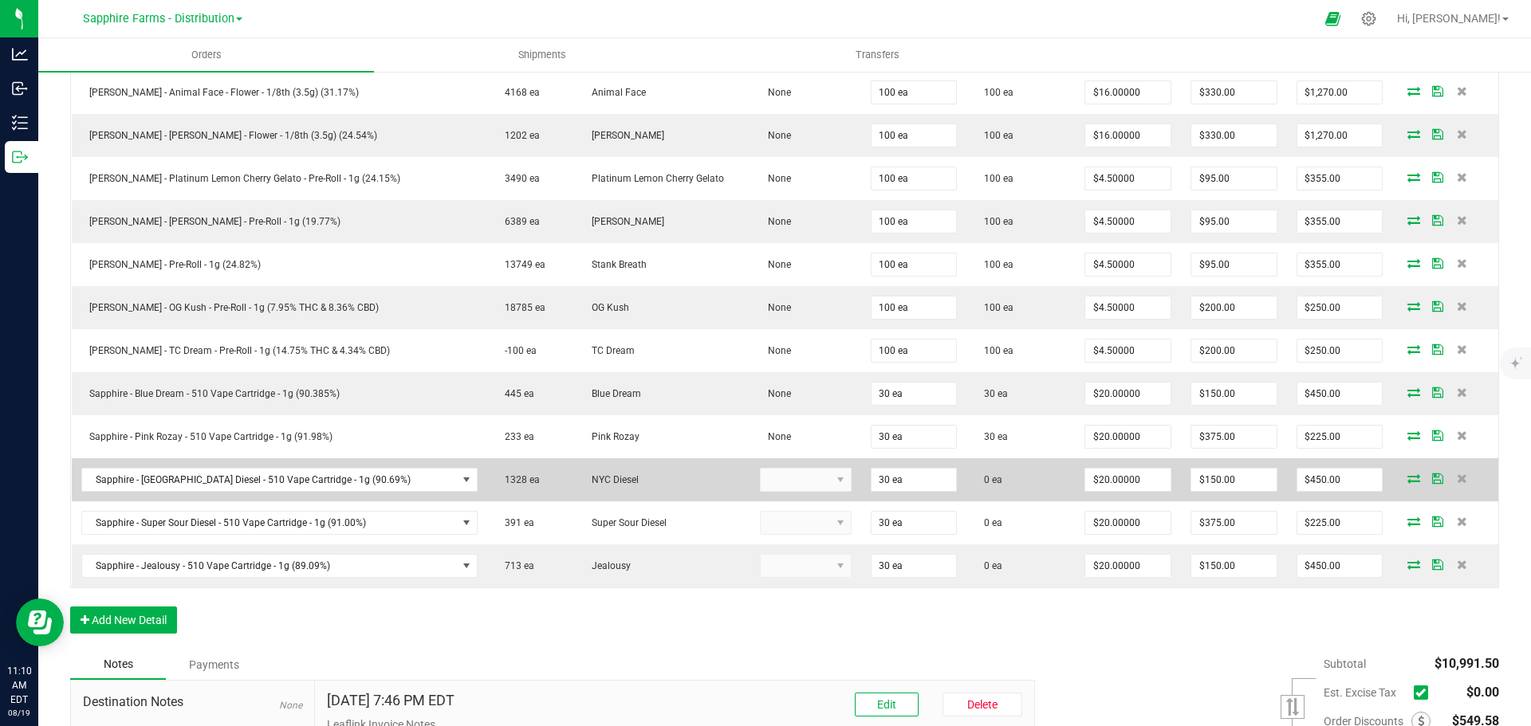
click at [1407, 482] on icon at bounding box center [1413, 479] width 13 height 10
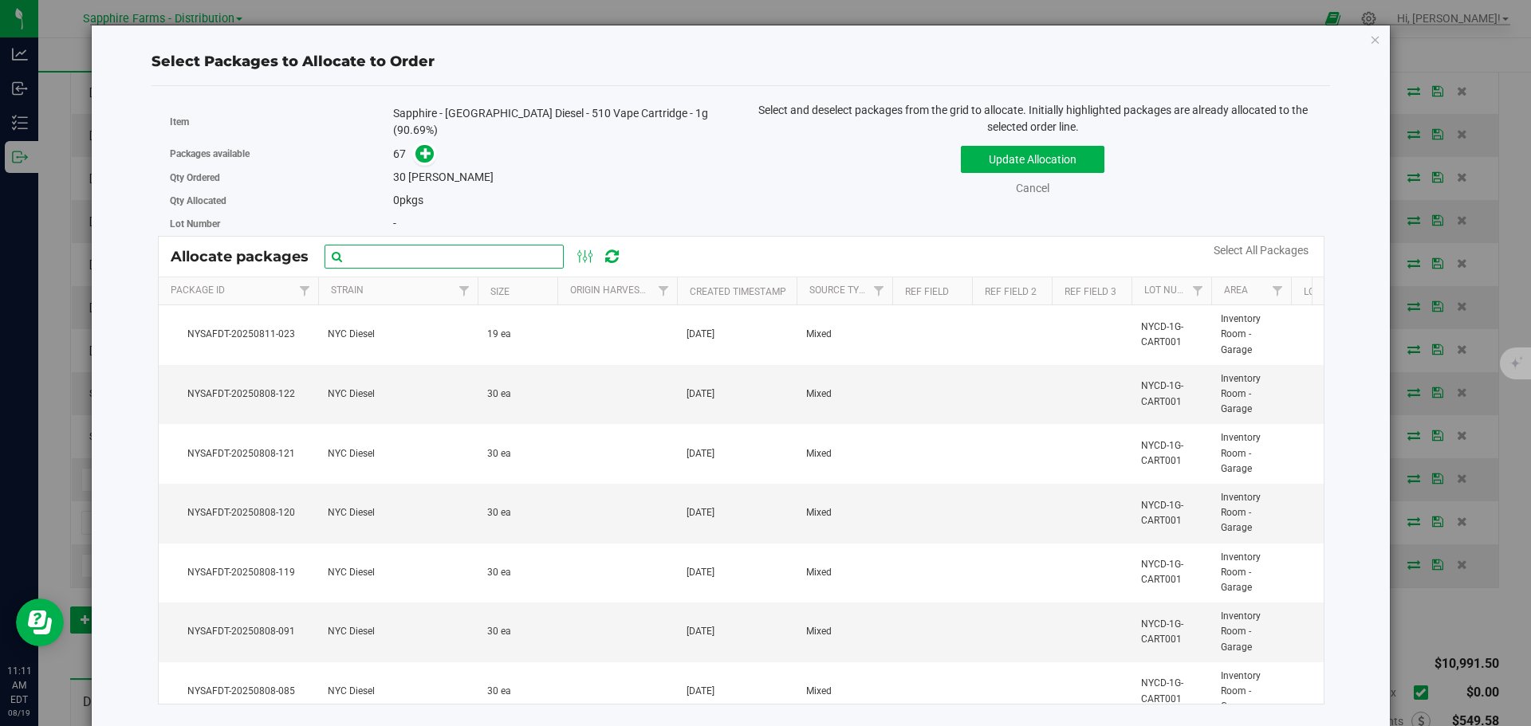
click at [417, 245] on input "text" at bounding box center [444, 257] width 239 height 24
paste input "Nysafdt-20250726-3592"
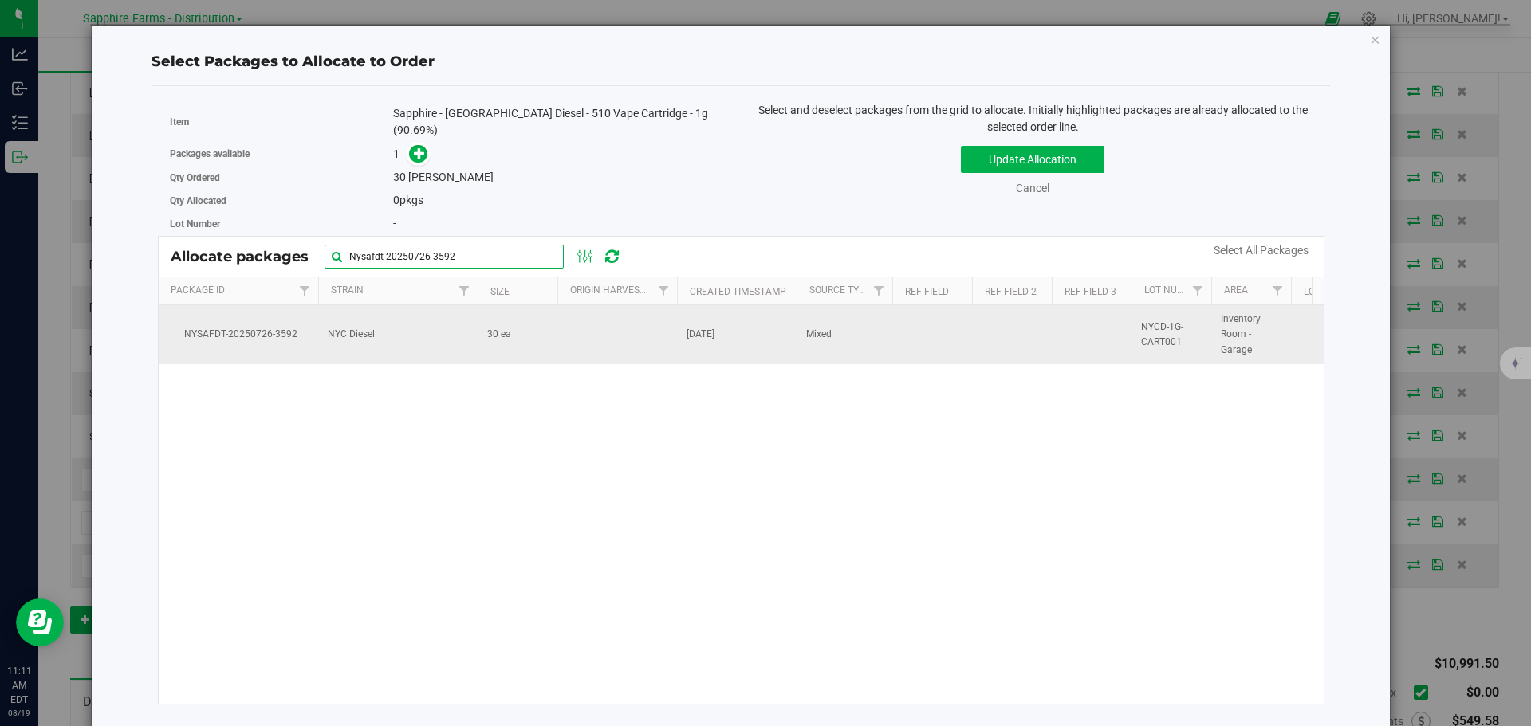
type input "Nysafdt-20250726-3592"
click at [629, 339] on td at bounding box center [617, 334] width 120 height 59
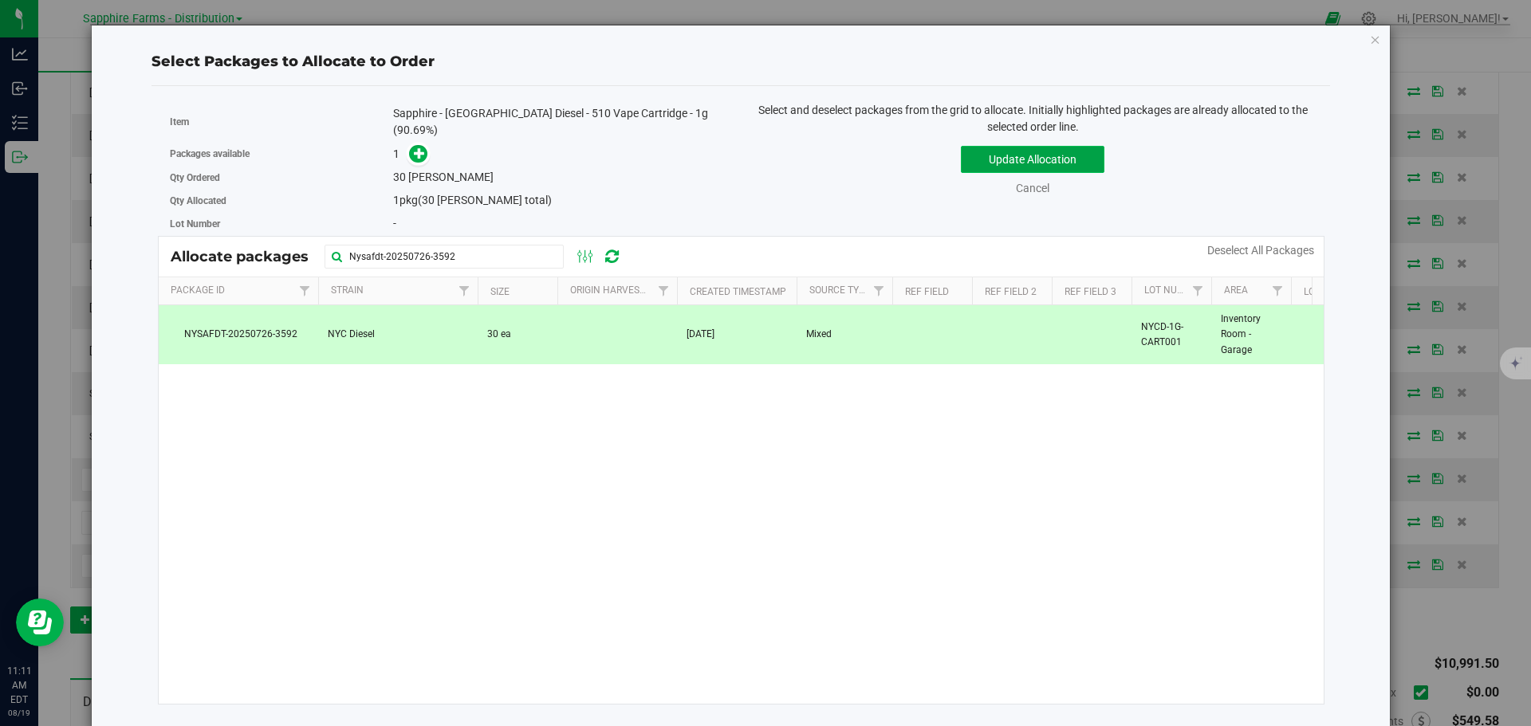
click at [986, 163] on button "Update Allocation" at bounding box center [1033, 159] width 144 height 27
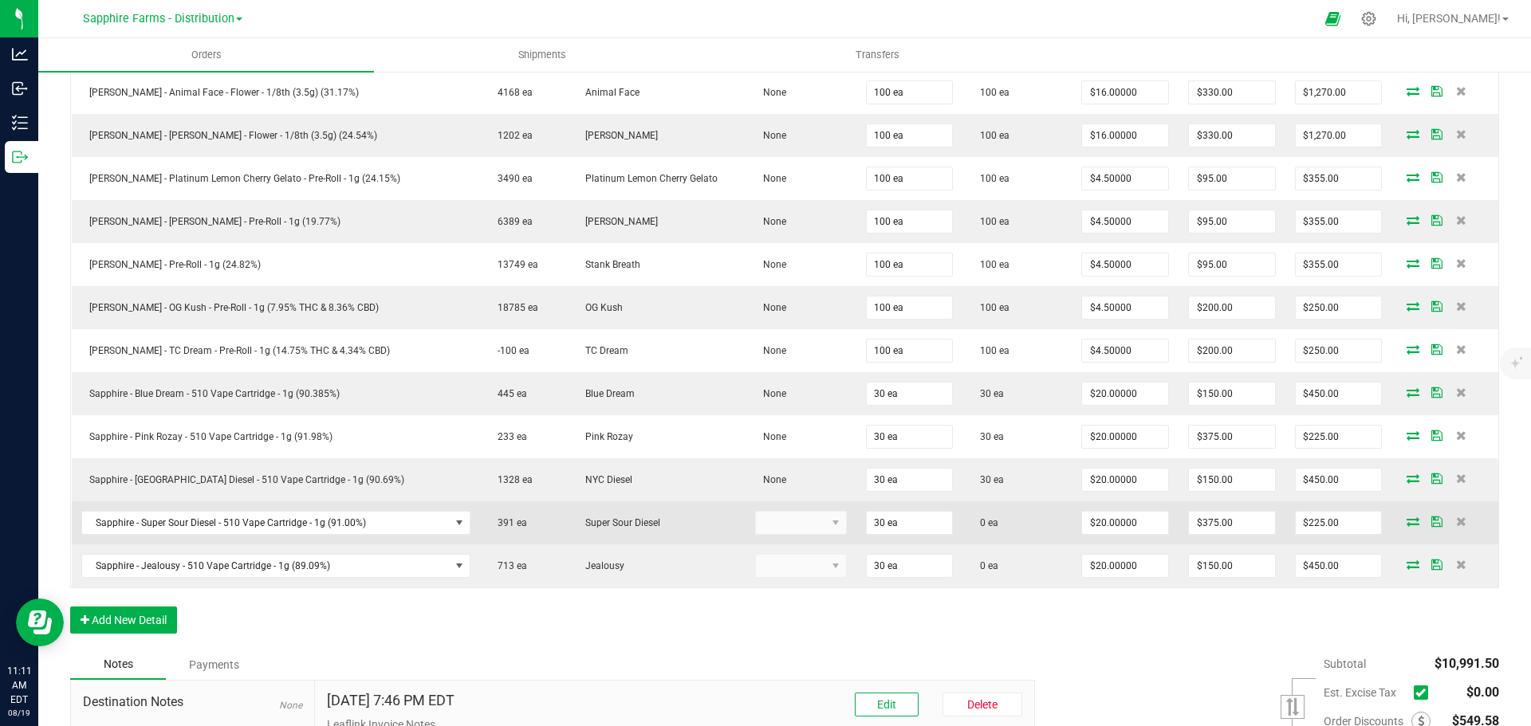
click at [1406, 522] on icon at bounding box center [1412, 522] width 13 height 10
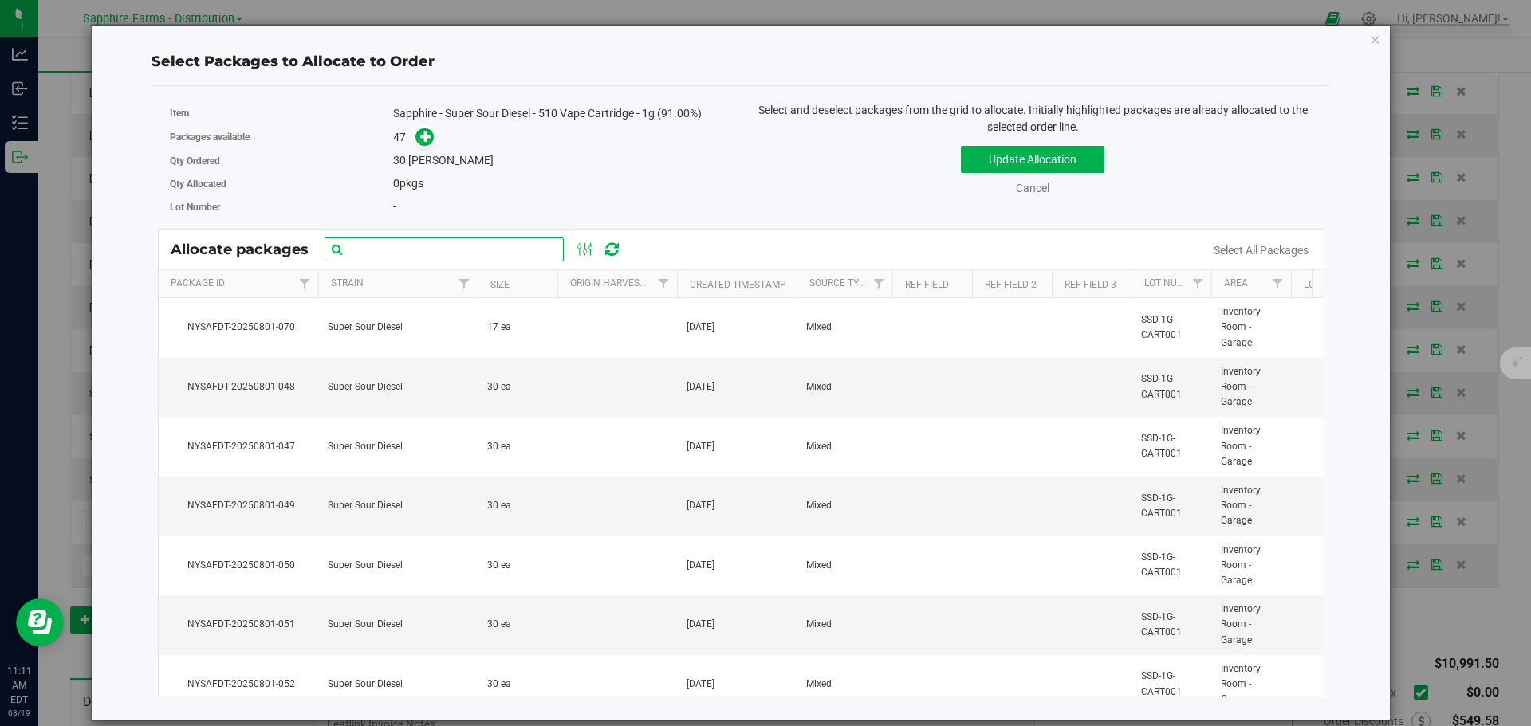
click at [413, 249] on input "text" at bounding box center [444, 250] width 239 height 24
paste input "NYSAFDT-20250801-046"
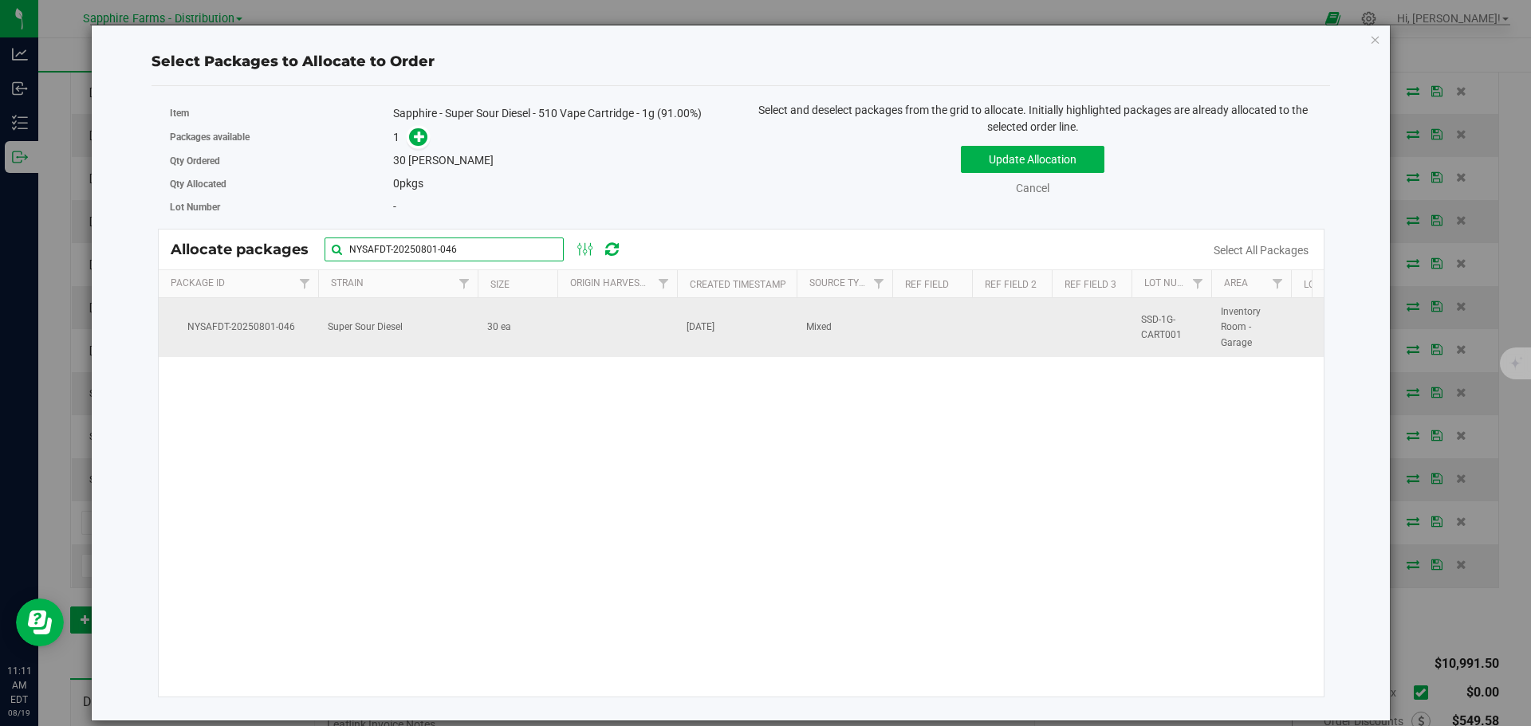
type input "NYSAFDT-20250801-046"
drag, startPoint x: 566, startPoint y: 336, endPoint x: 625, endPoint y: 301, distance: 68.2
click at [567, 336] on td at bounding box center [617, 327] width 120 height 59
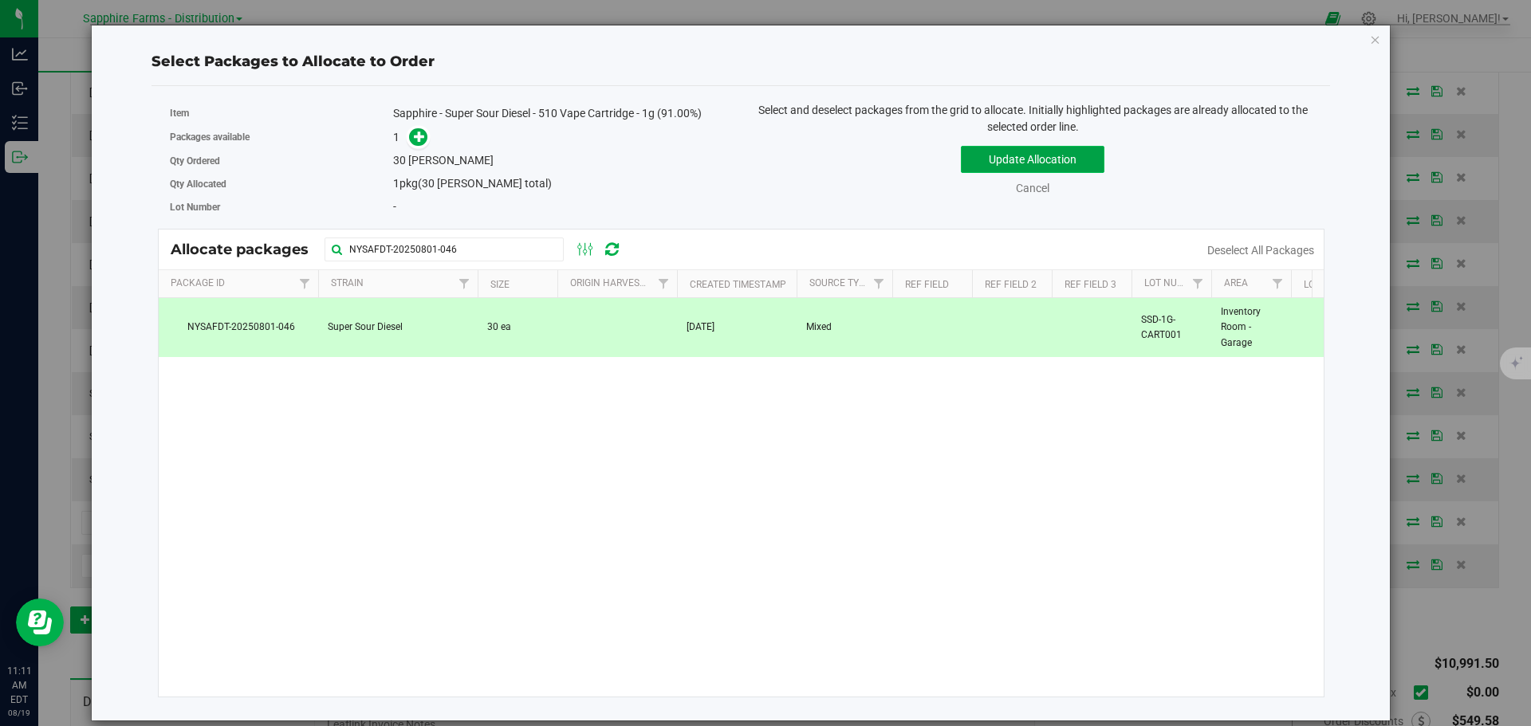
click at [1005, 159] on button "Update Allocation" at bounding box center [1033, 159] width 144 height 27
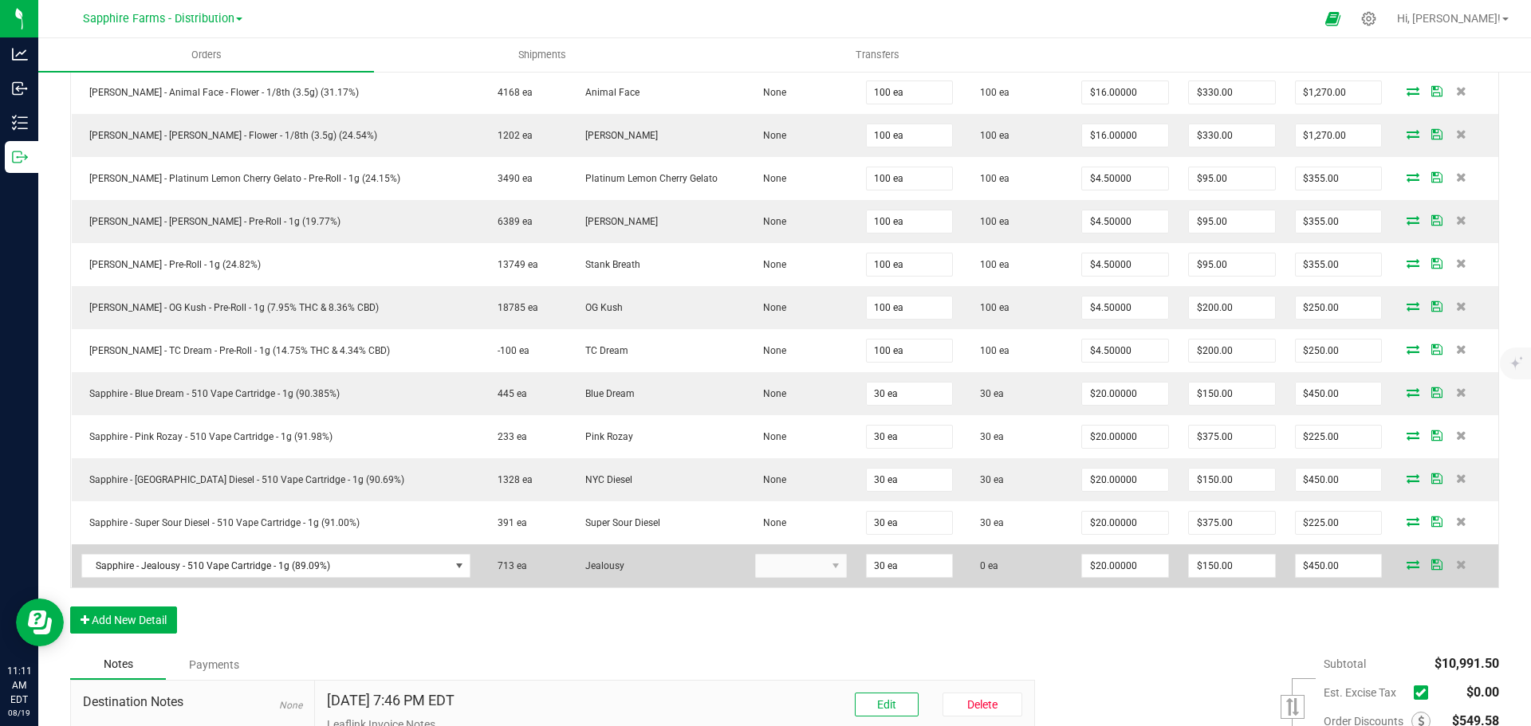
click at [1406, 566] on icon at bounding box center [1412, 565] width 13 height 10
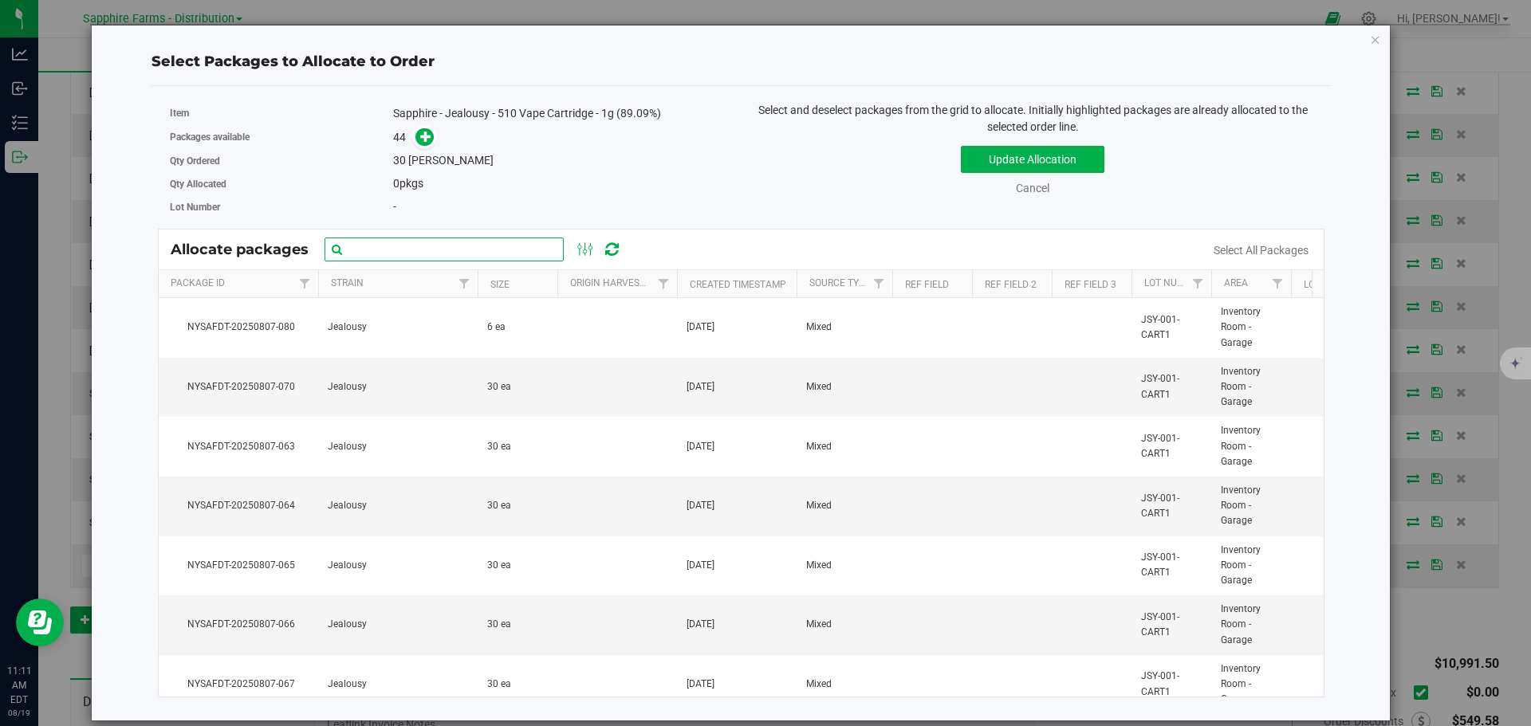
click at [486, 247] on input "text" at bounding box center [444, 250] width 239 height 24
paste input "Nysafdt-20250726-3547"
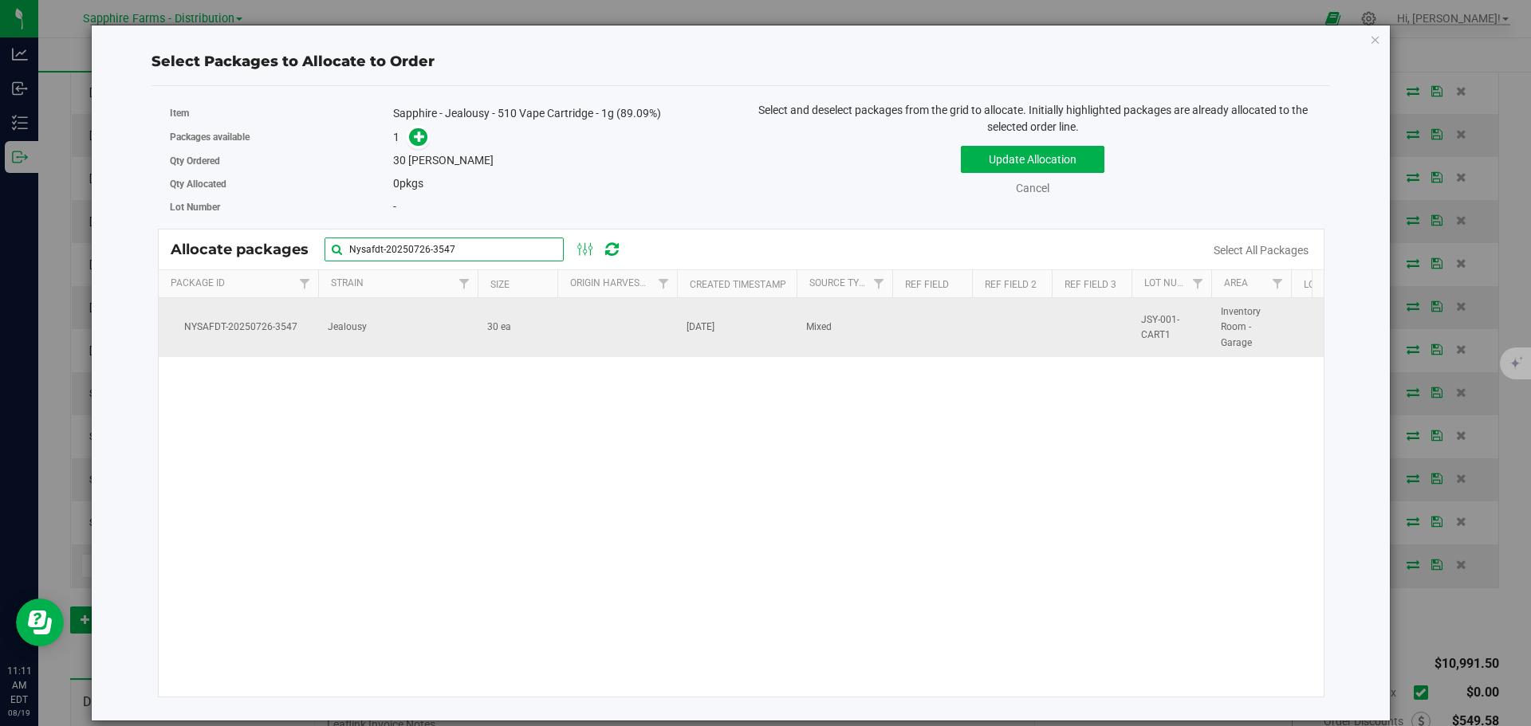
type input "Nysafdt-20250726-3547"
click at [594, 331] on td at bounding box center [617, 327] width 120 height 59
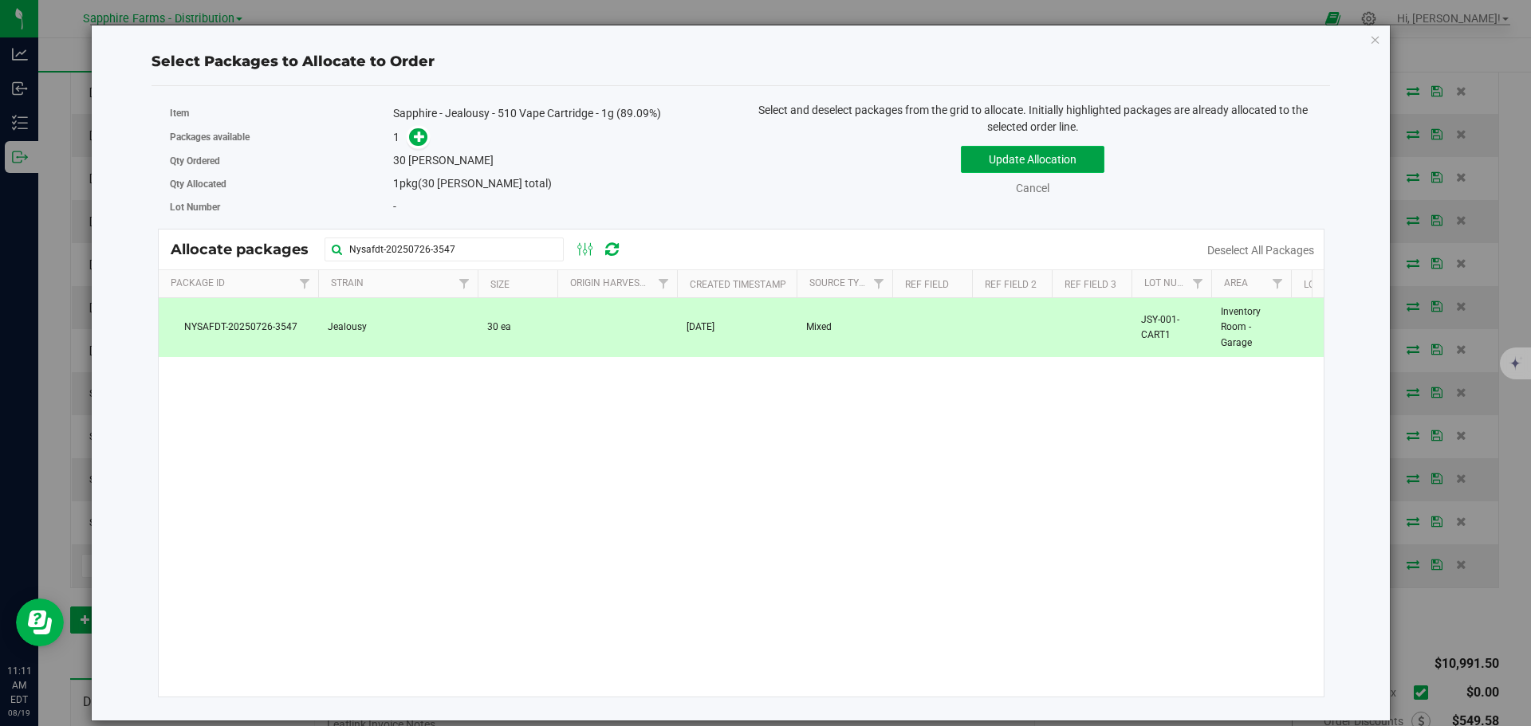
click at [1058, 151] on button "Update Allocation" at bounding box center [1033, 159] width 144 height 27
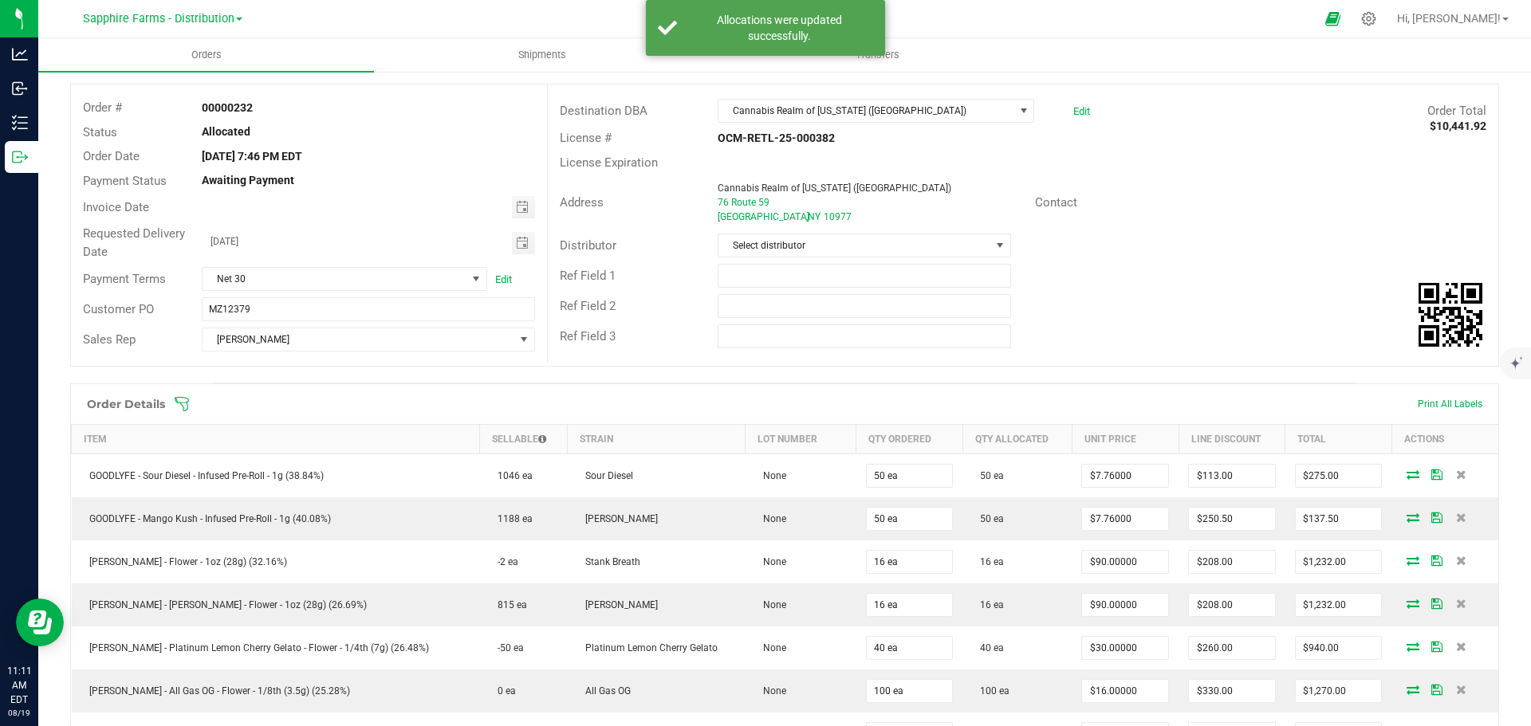
scroll to position [0, 0]
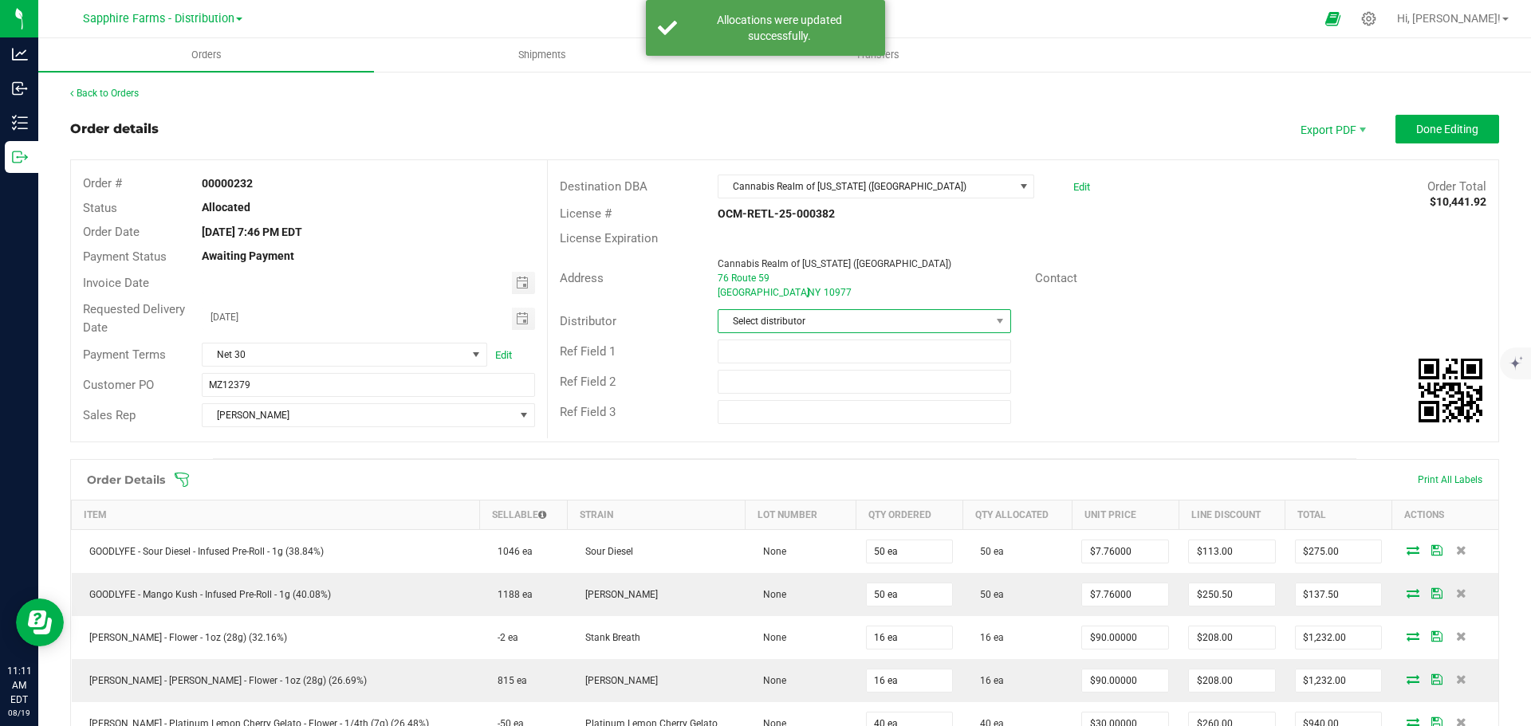
click at [935, 322] on span "Select distributor" at bounding box center [853, 321] width 271 height 22
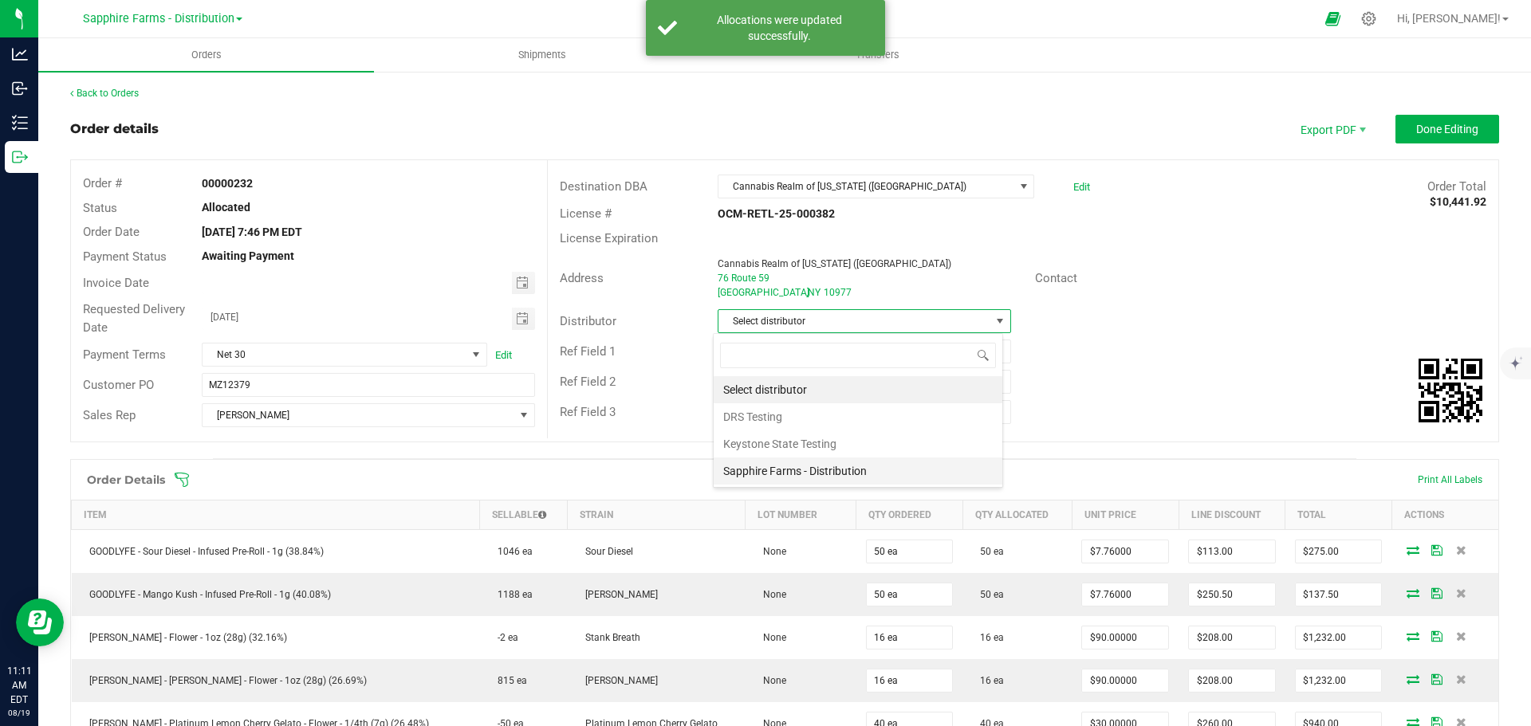
click at [862, 467] on li "Sapphire Farms - Distribution" at bounding box center [858, 471] width 289 height 27
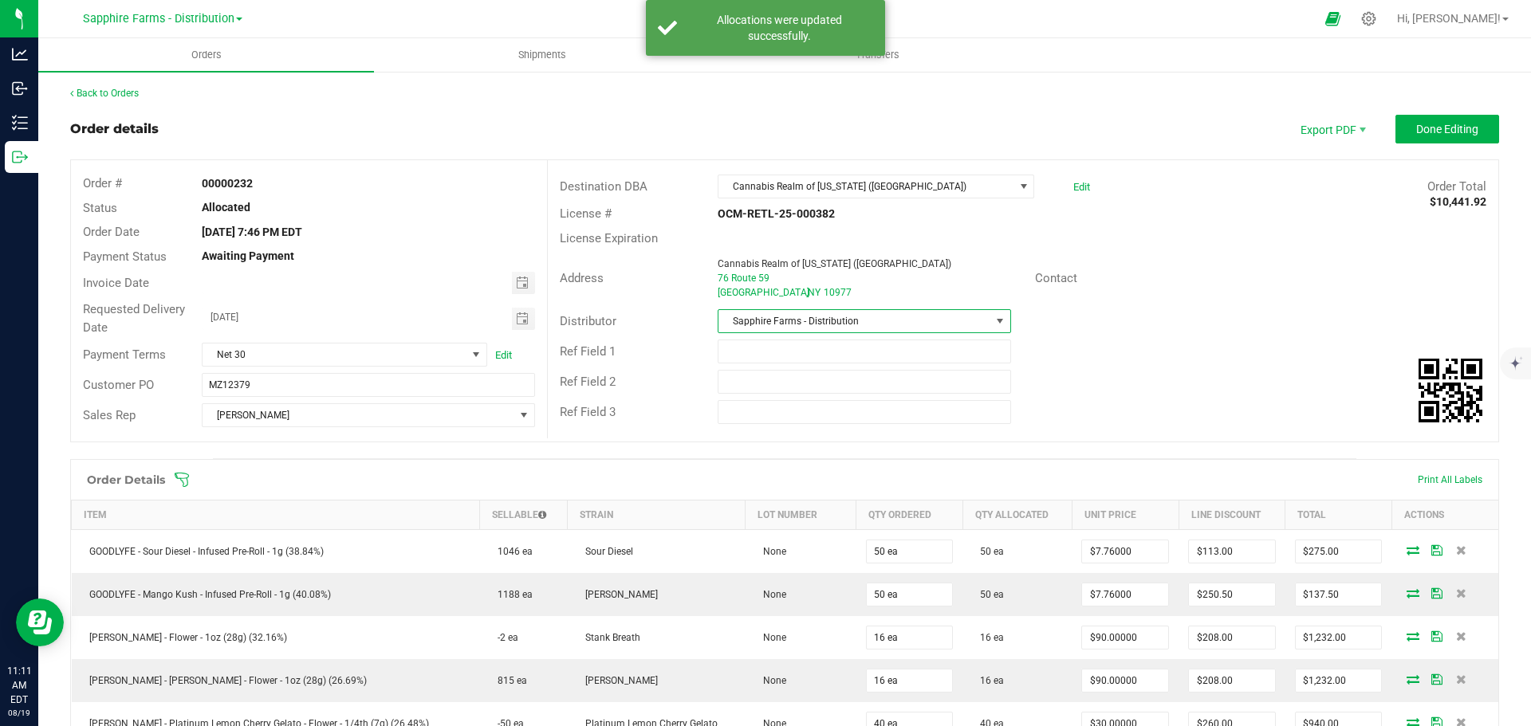
click at [1117, 359] on div "Ref Field 1" at bounding box center [1023, 351] width 950 height 30
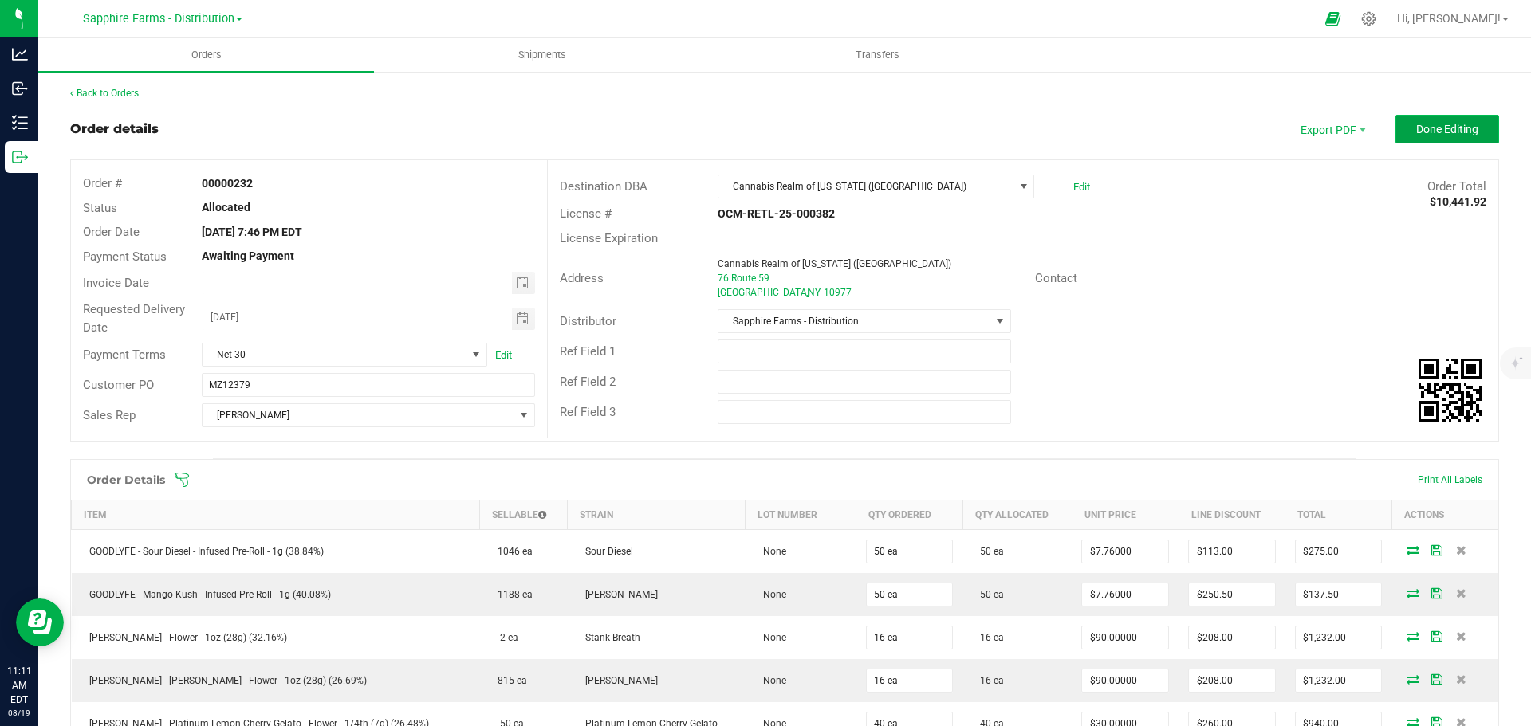
click at [1399, 122] on button "Done Editing" at bounding box center [1447, 129] width 104 height 29
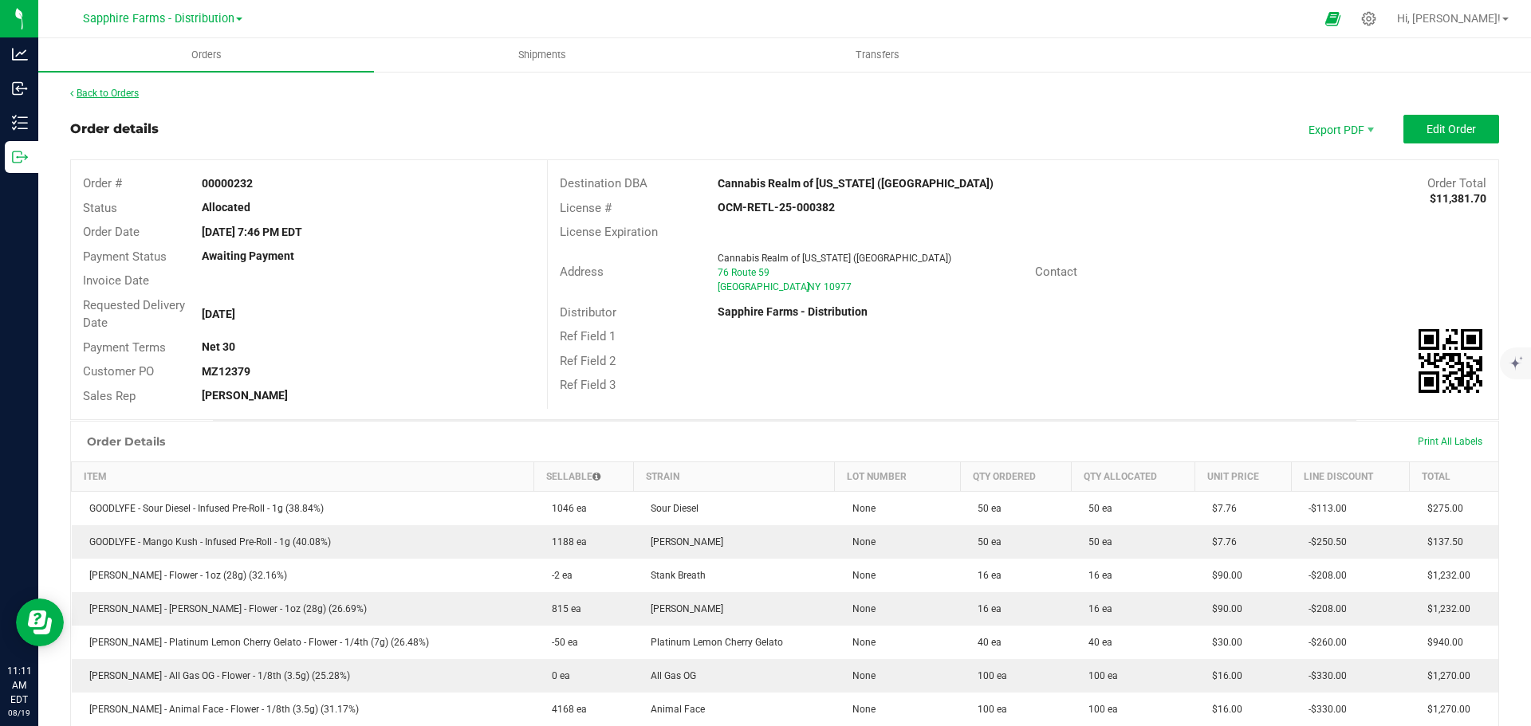
click at [122, 98] on link "Back to Orders" at bounding box center [104, 93] width 69 height 11
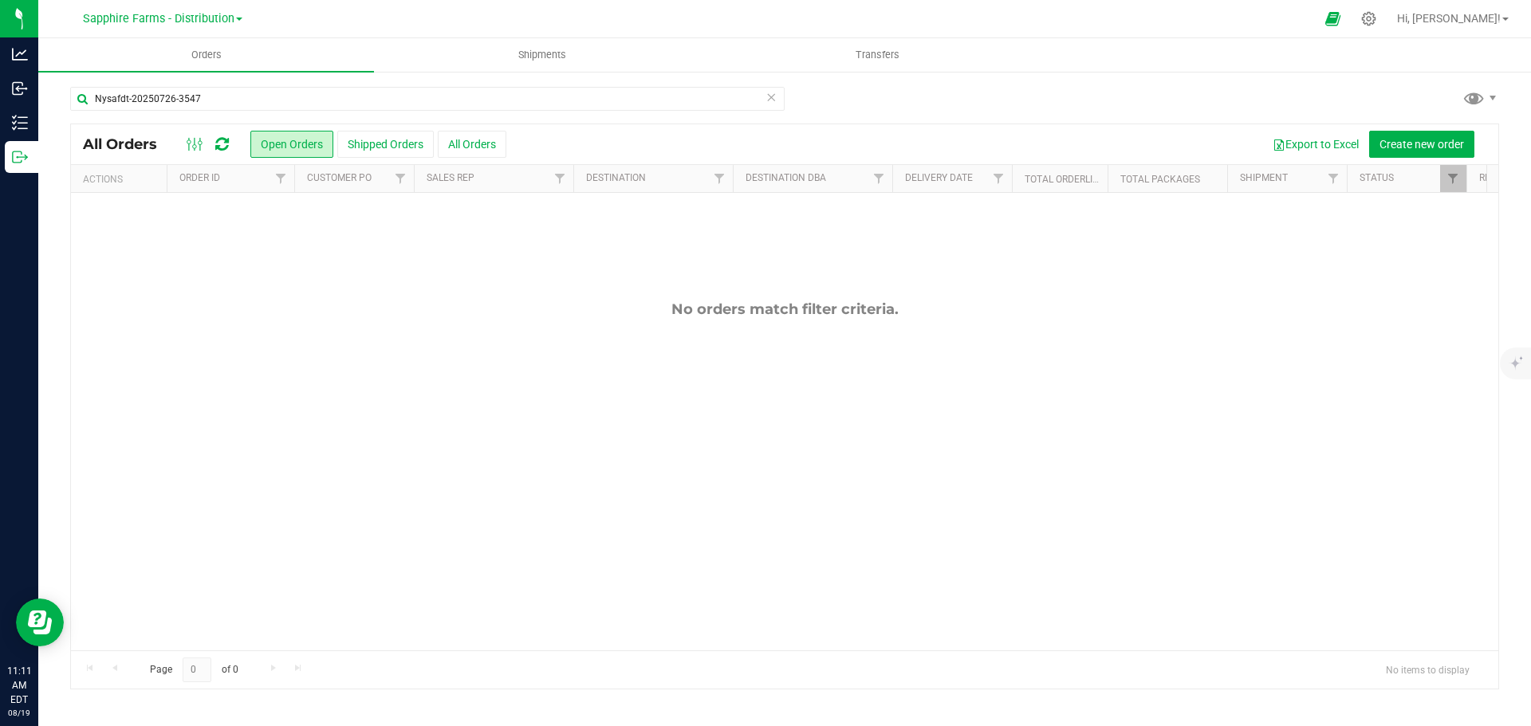
click at [773, 96] on icon at bounding box center [770, 96] width 11 height 19
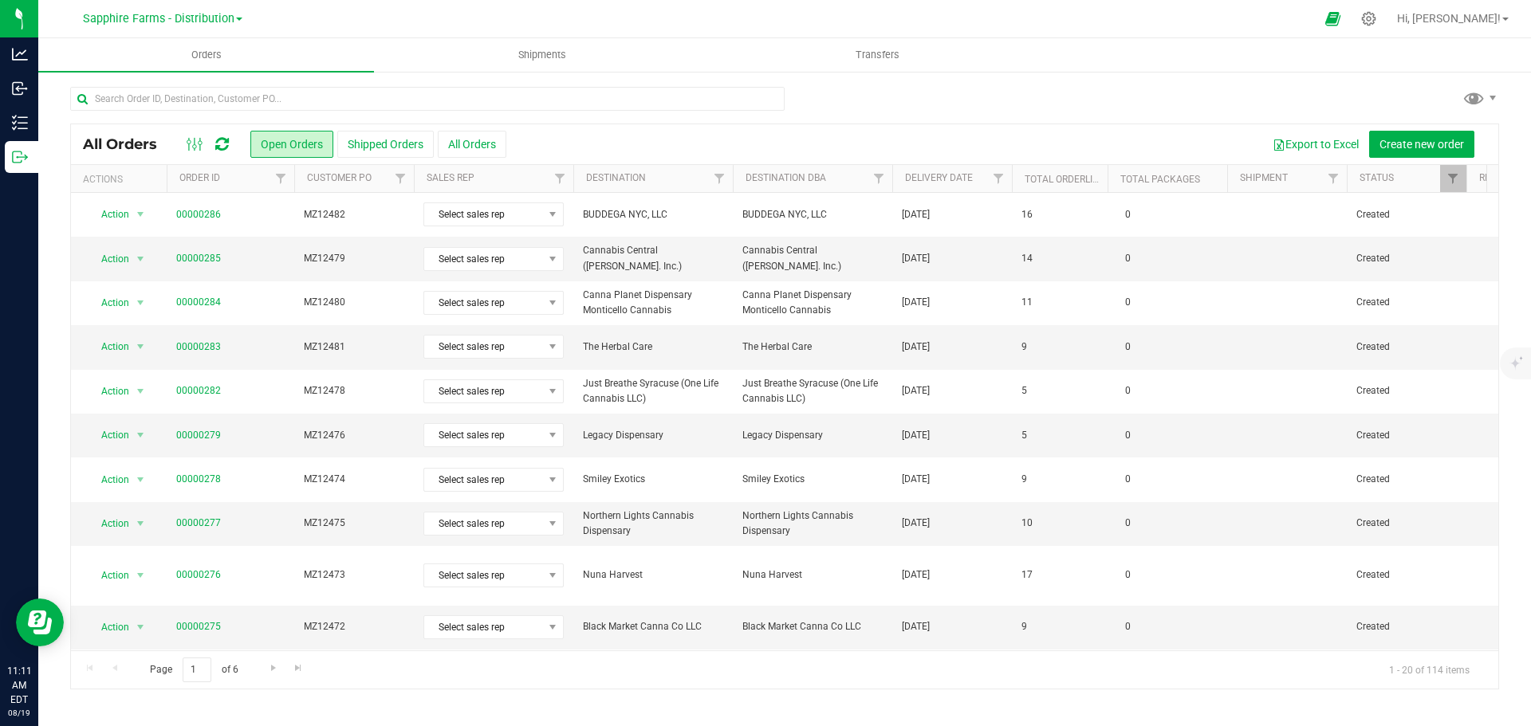
click at [900, 184] on th "Delivery Date" at bounding box center [952, 179] width 120 height 28
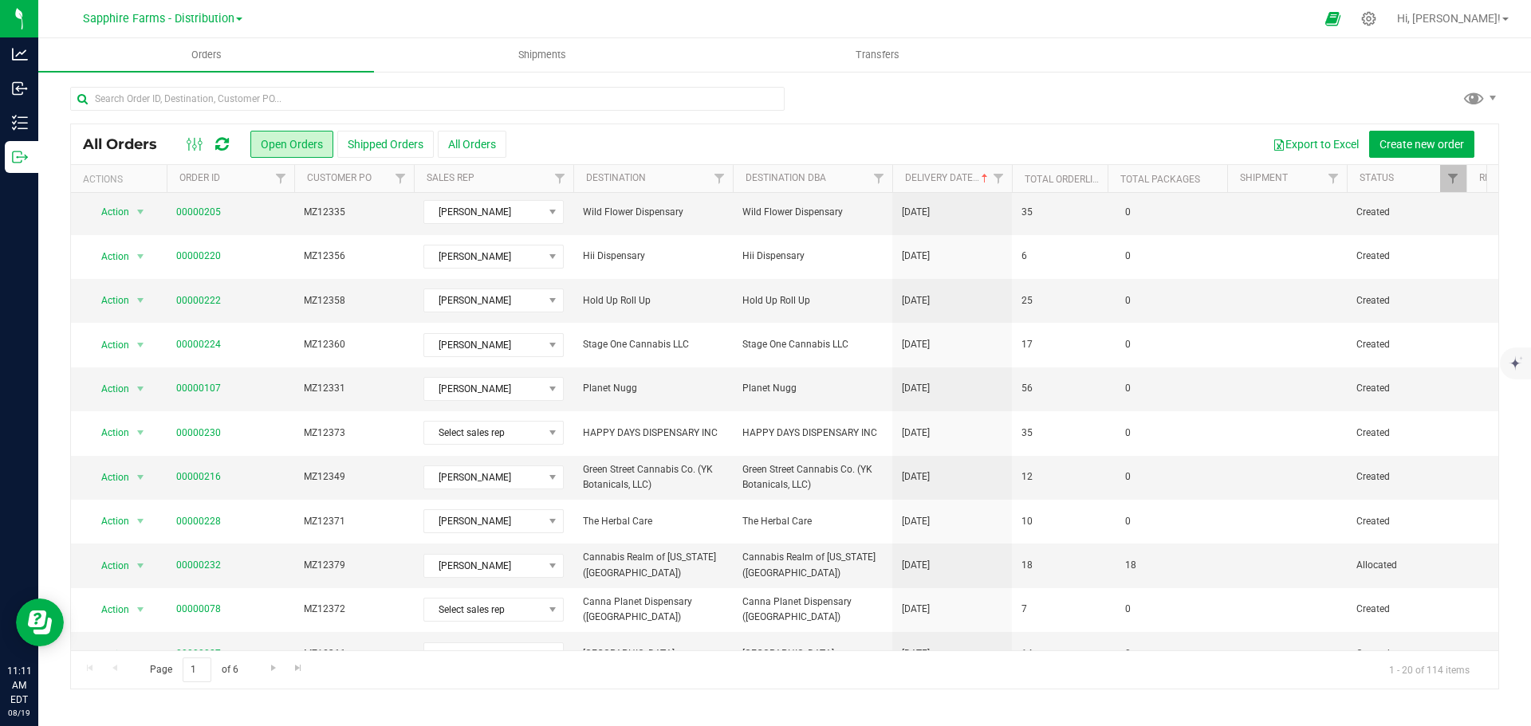
scroll to position [159, 0]
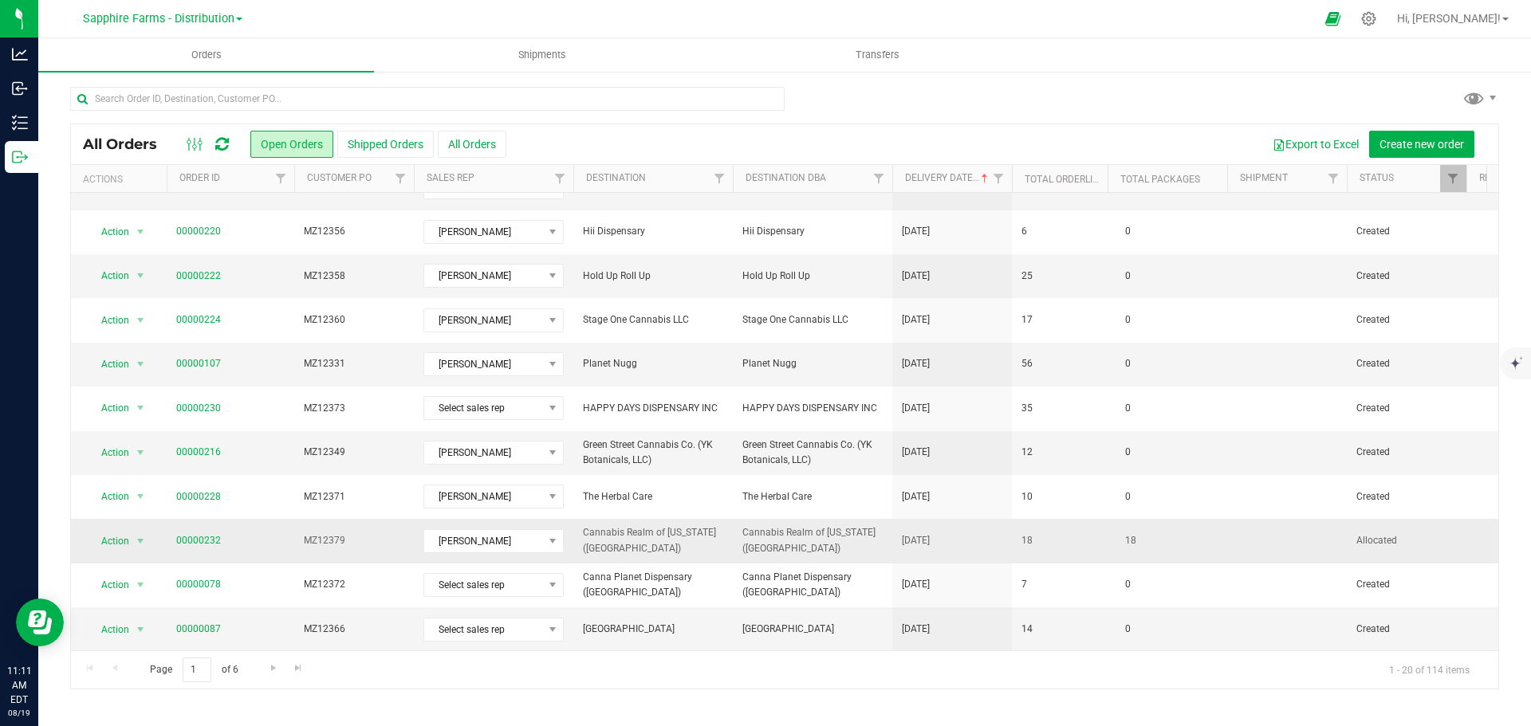
click at [899, 543] on td "[DATE]" at bounding box center [952, 541] width 120 height 44
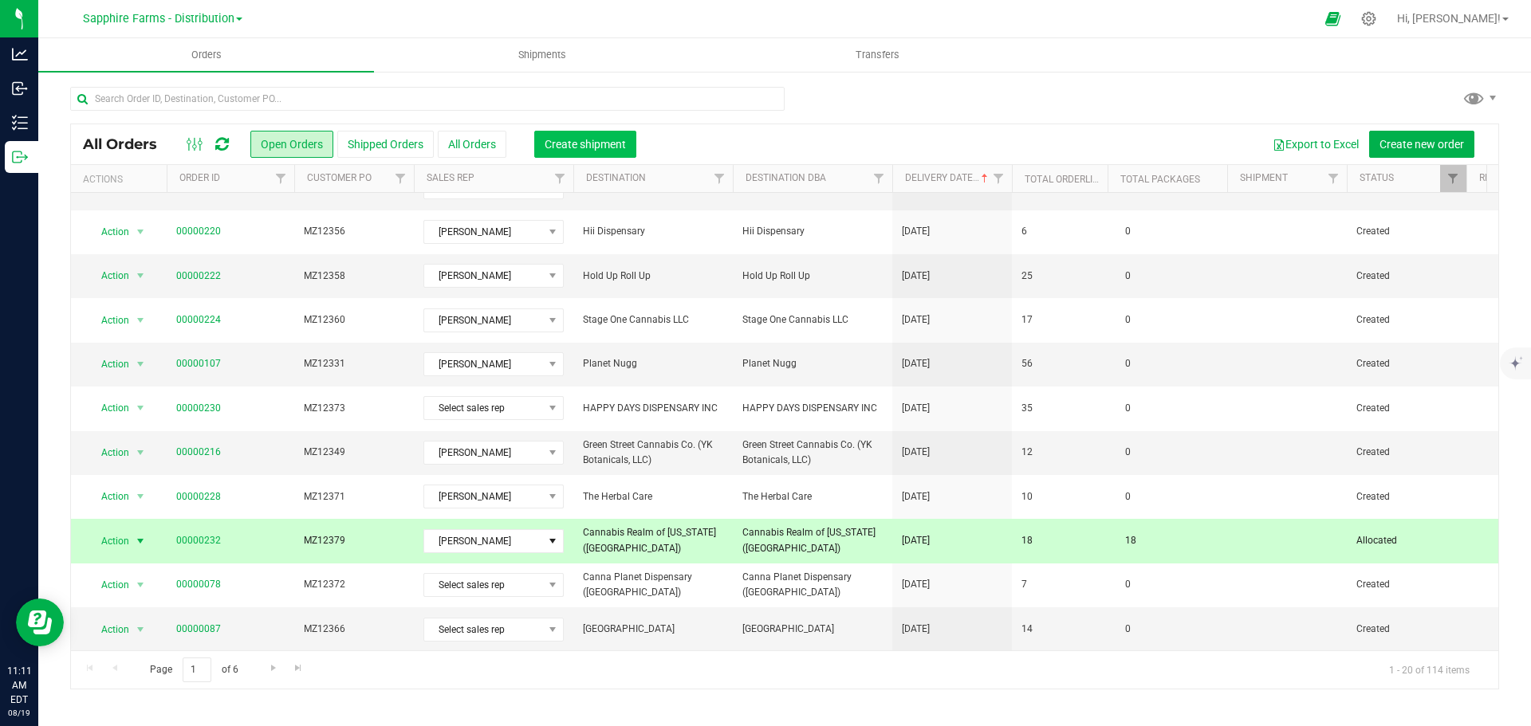
click at [600, 138] on span "Create shipment" at bounding box center [585, 144] width 81 height 13
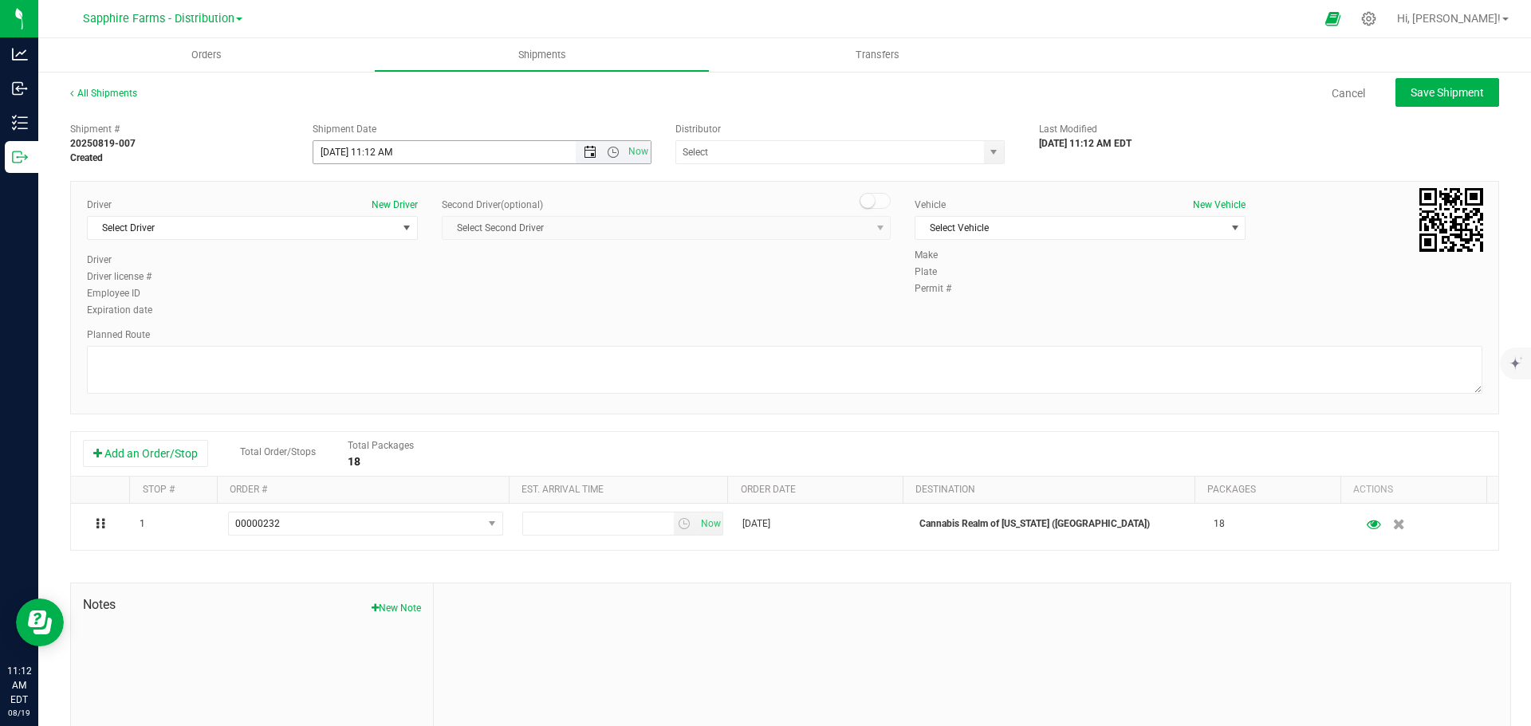
click at [584, 149] on span "Open the date view" at bounding box center [590, 152] width 13 height 13
click at [368, 269] on link "5" at bounding box center [371, 265] width 23 height 25
click at [698, 158] on input "text" at bounding box center [825, 152] width 298 height 22
click at [607, 151] on span "Open the time view" at bounding box center [613, 152] width 13 height 13
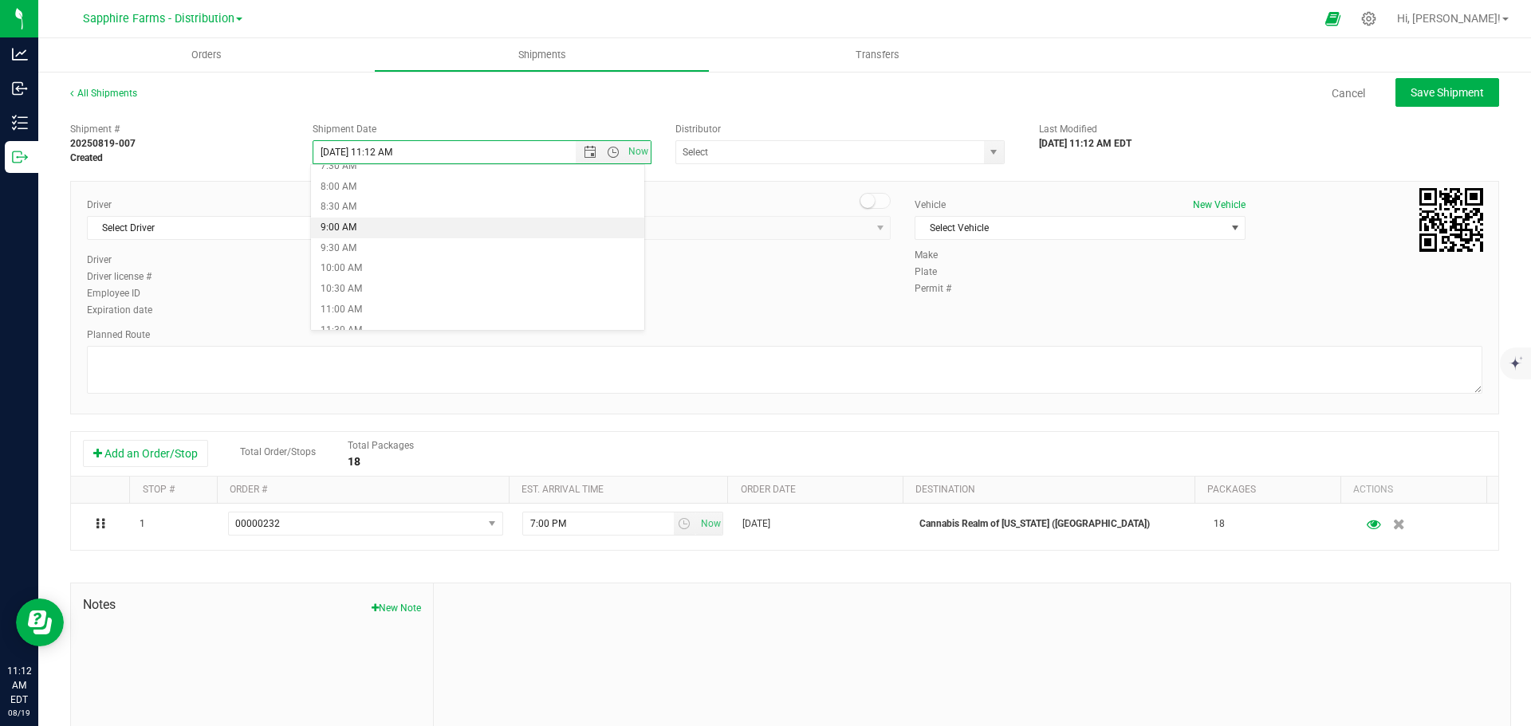
click at [366, 231] on li "9:00 AM" at bounding box center [477, 228] width 333 height 21
type input "8/5/2025 9:00 AM"
click at [984, 145] on span "select" at bounding box center [994, 152] width 20 height 22
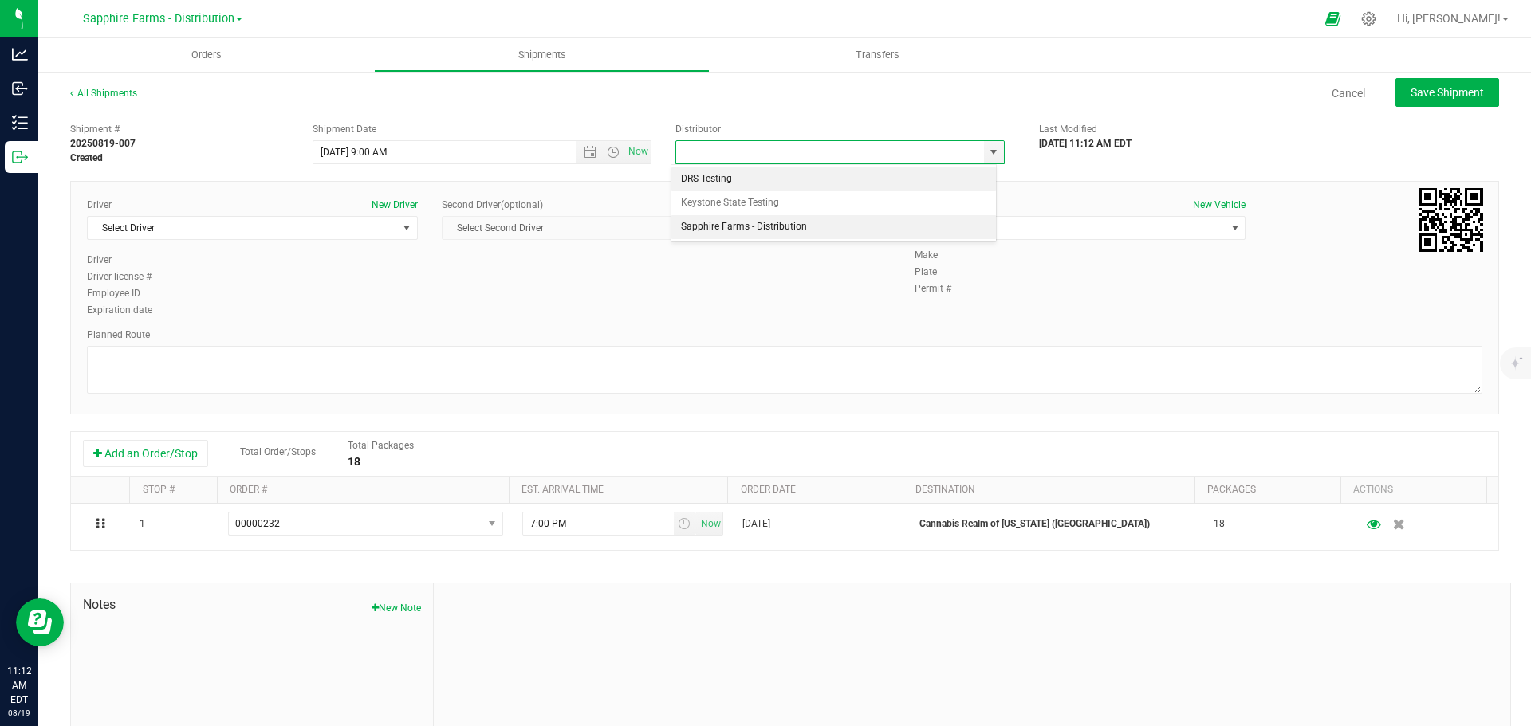
click at [756, 223] on li "Sapphire Farms - Distribution" at bounding box center [833, 227] width 325 height 24
type input "Sapphire Farms - Distribution"
click at [401, 226] on span "select" at bounding box center [406, 228] width 13 height 13
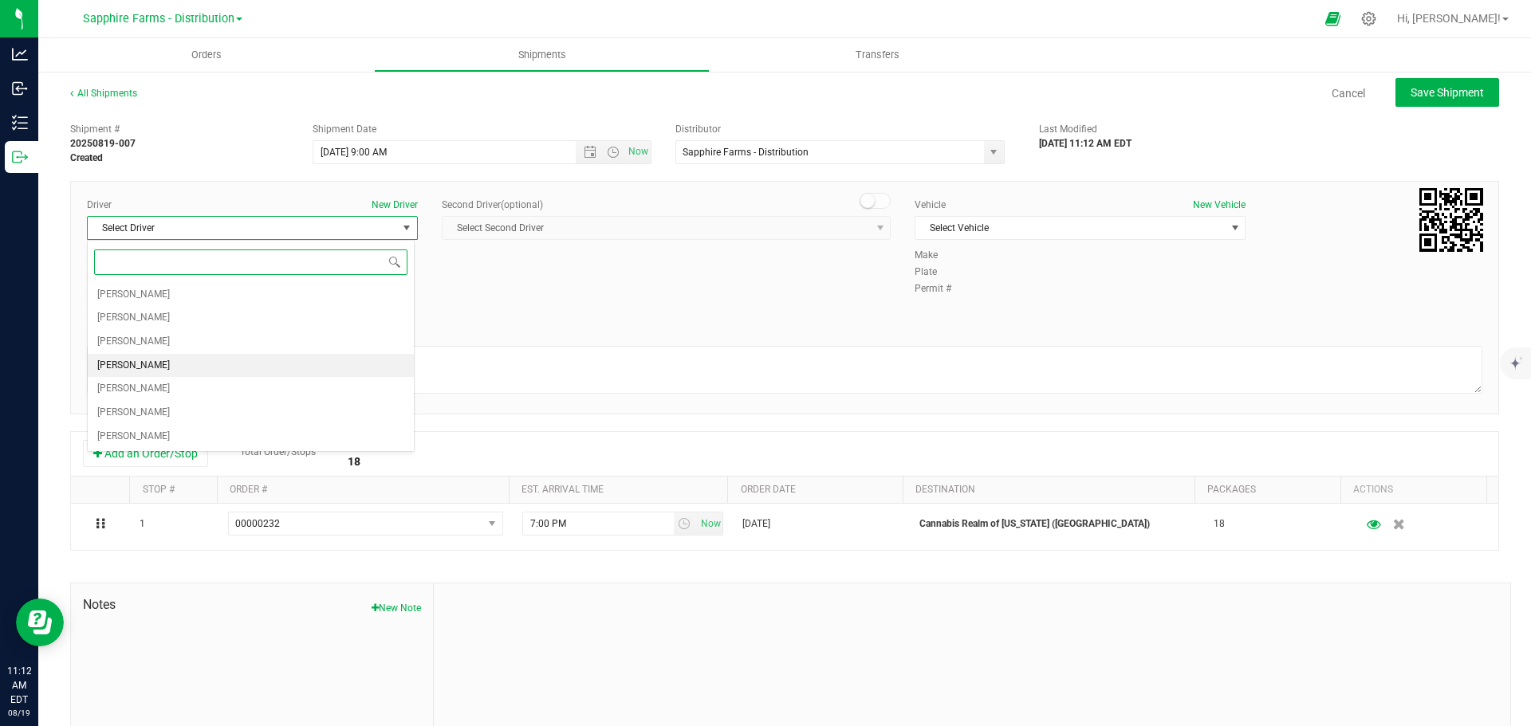
drag, startPoint x: 338, startPoint y: 376, endPoint x: 384, endPoint y: 359, distance: 48.7
click at [338, 377] on ul "Diego Estrada Miguel Hernandez Eric Hill Cejae Mitchell Nicholas Pistolesi Mike…" at bounding box center [251, 366] width 326 height 166
click at [182, 370] on li "[PERSON_NAME]" at bounding box center [251, 366] width 326 height 24
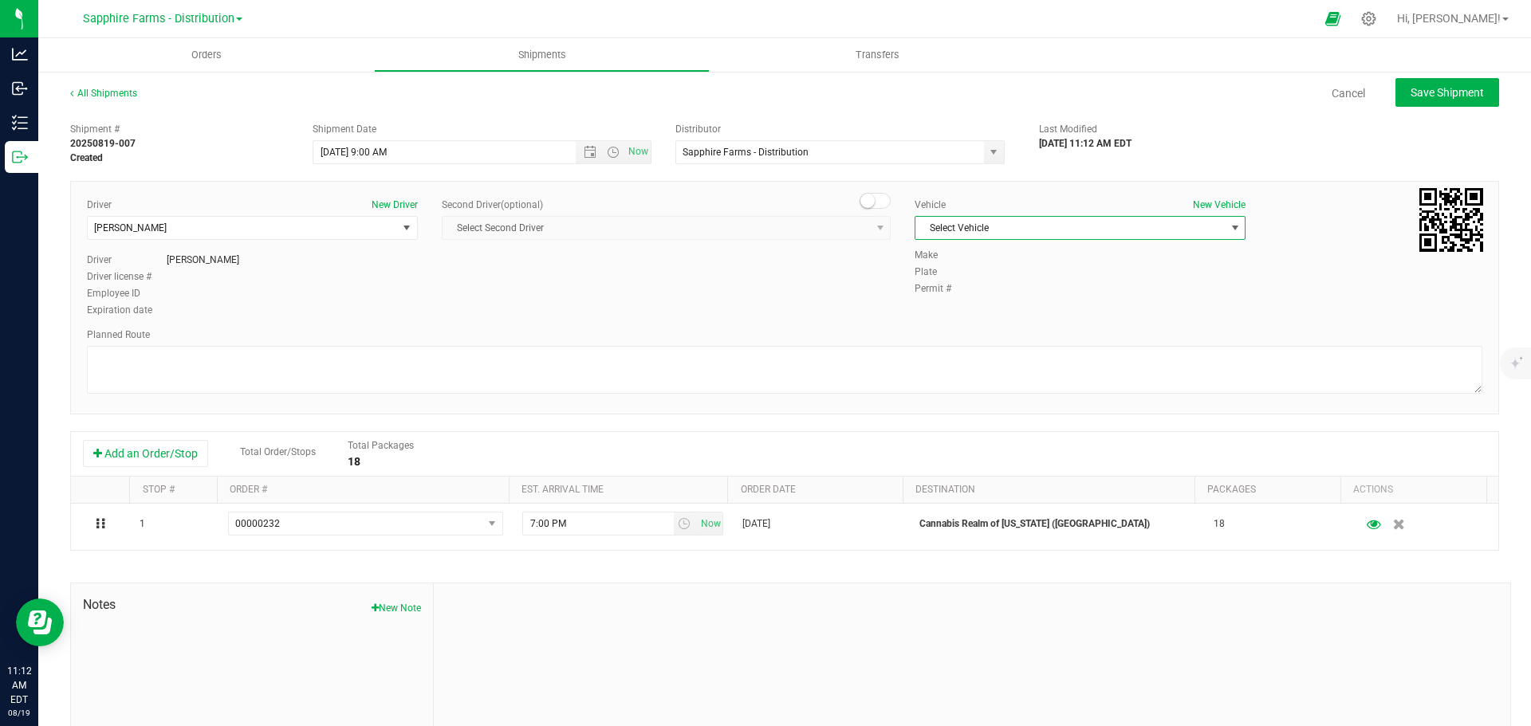
click at [1066, 235] on span "Select Vehicle" at bounding box center [1069, 228] width 309 height 22
click at [950, 297] on li "Van #2" at bounding box center [1072, 303] width 326 height 24
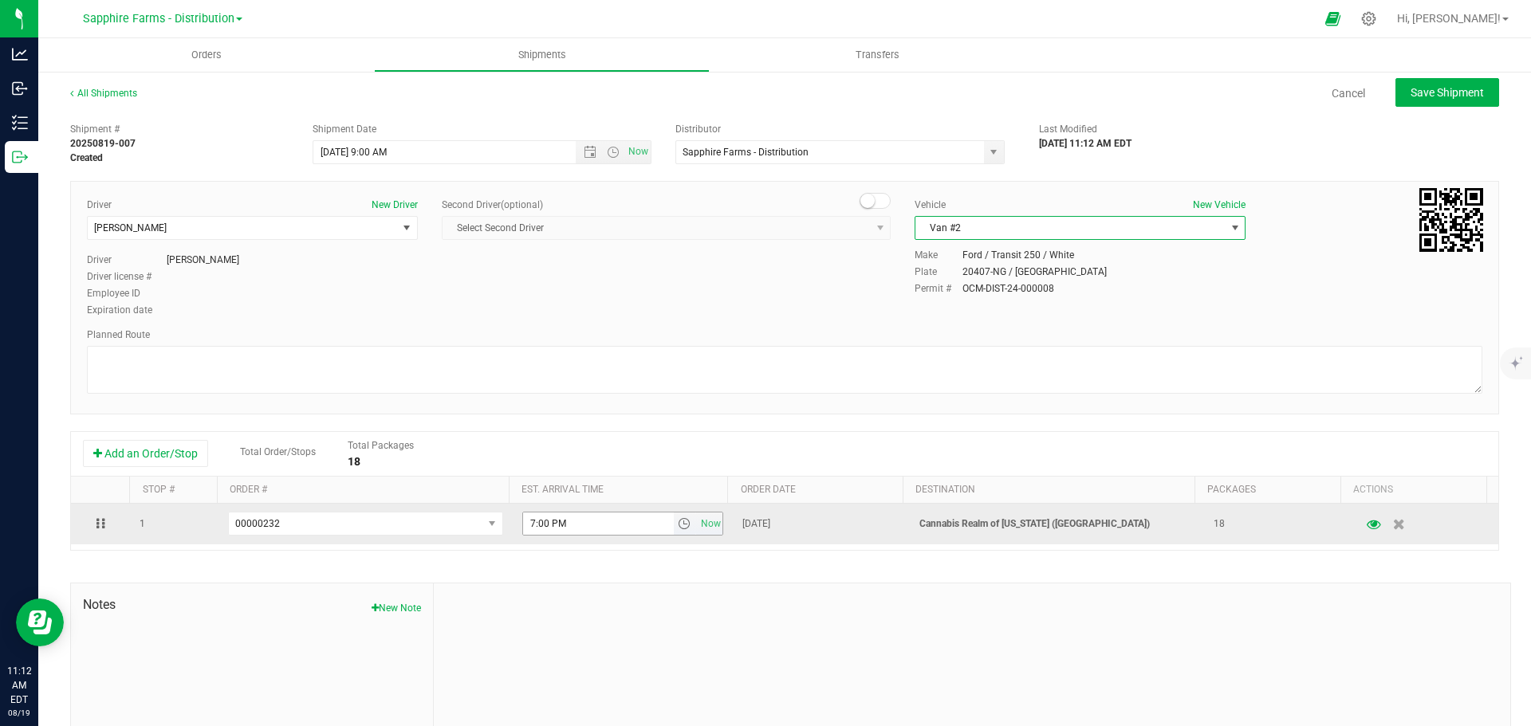
click at [678, 523] on span "select" at bounding box center [684, 523] width 13 height 13
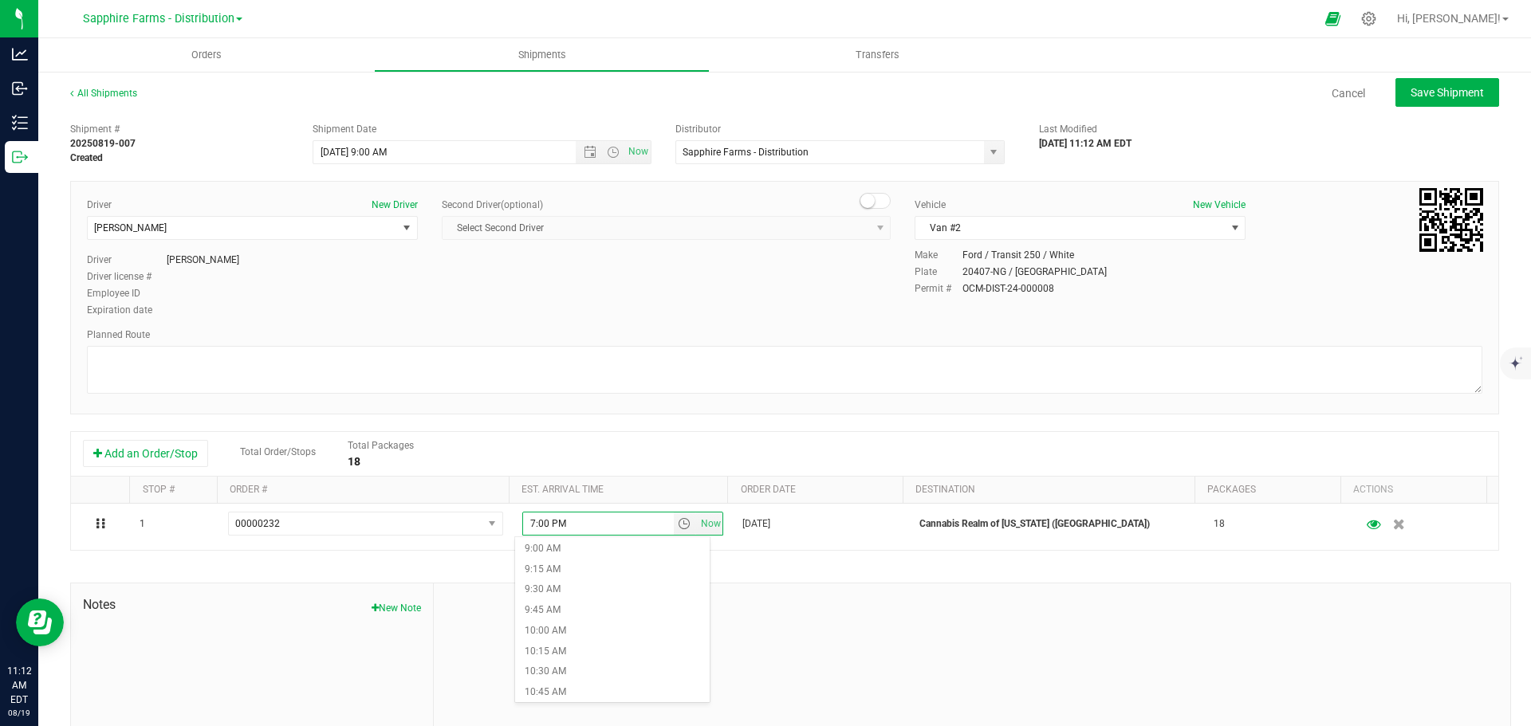
scroll to position [797, 0]
click at [596, 647] on li "11:00 AM" at bounding box center [612, 655] width 195 height 21
click at [735, 377] on textarea at bounding box center [784, 370] width 1395 height 48
click at [1418, 92] on span "Save Shipment" at bounding box center [1446, 92] width 73 height 13
type input "8/5/2025 1:00 PM"
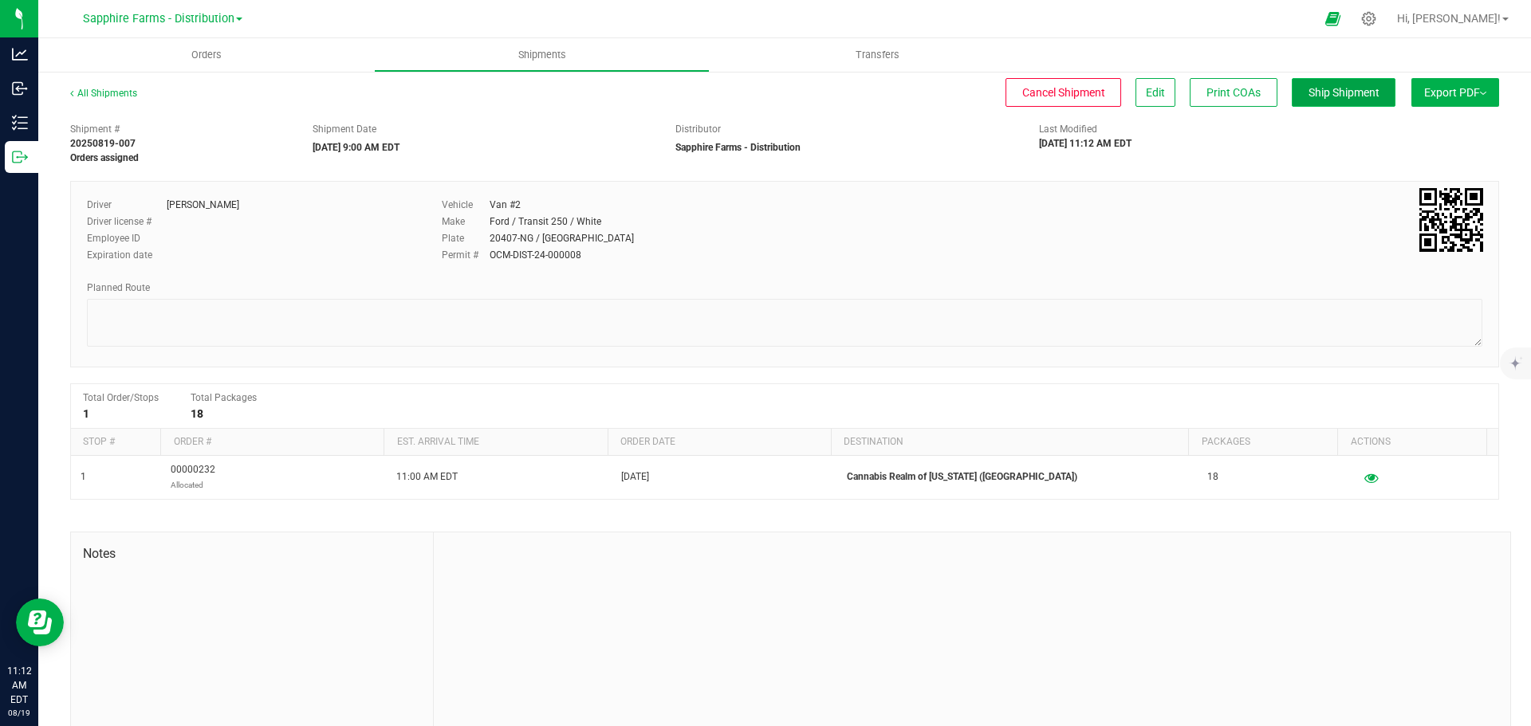
click at [1329, 96] on span "Ship Shipment" at bounding box center [1343, 92] width 71 height 13
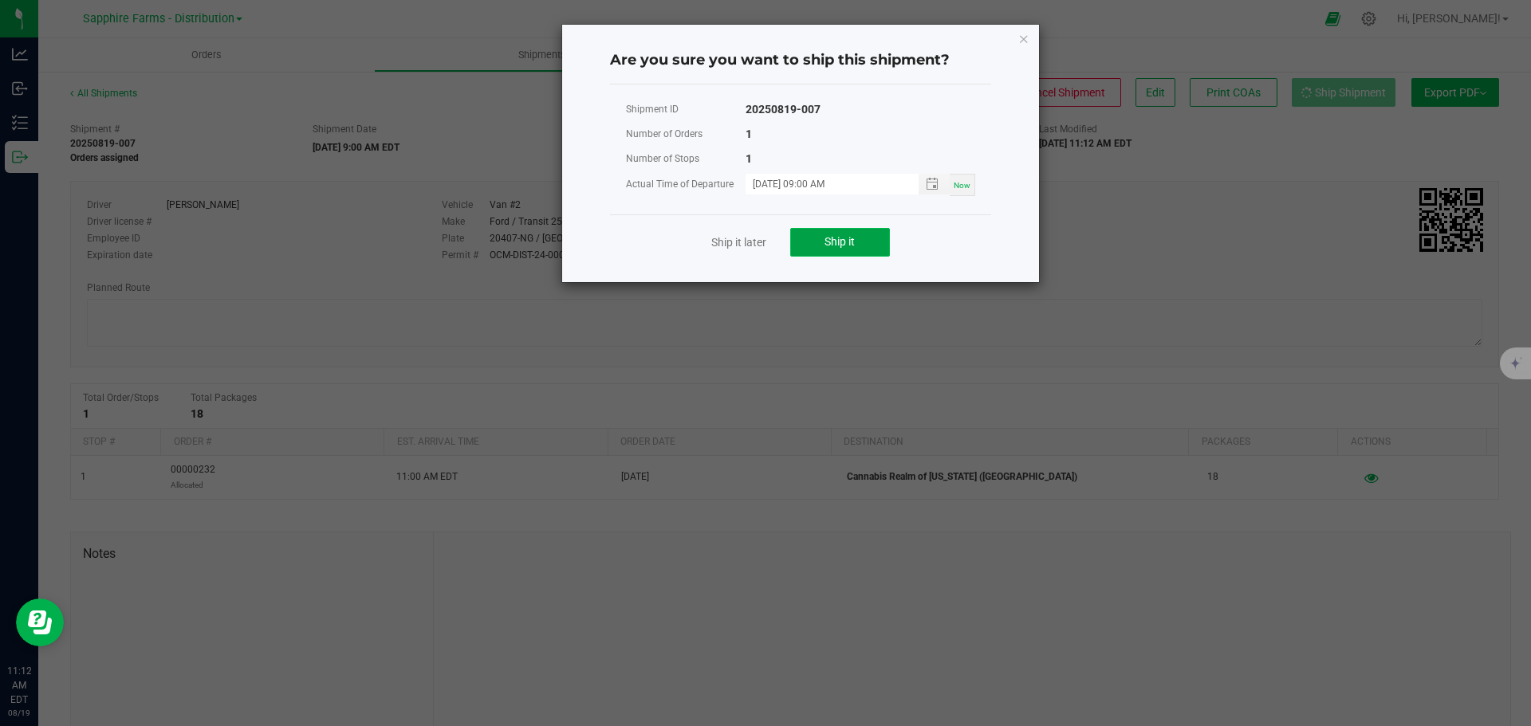
click at [829, 233] on button "Ship it" at bounding box center [840, 242] width 100 height 29
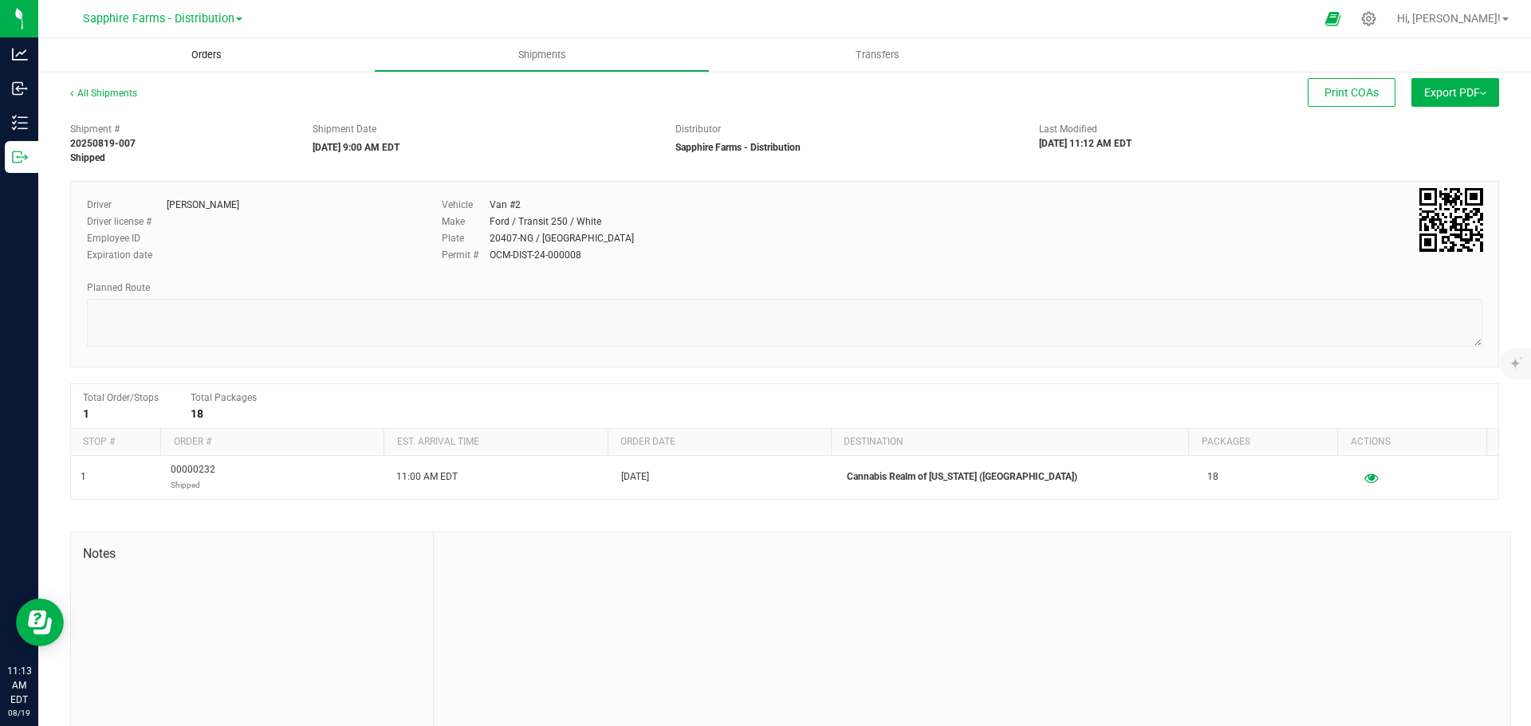
click at [232, 56] on span "Orders" at bounding box center [206, 55] width 73 height 14
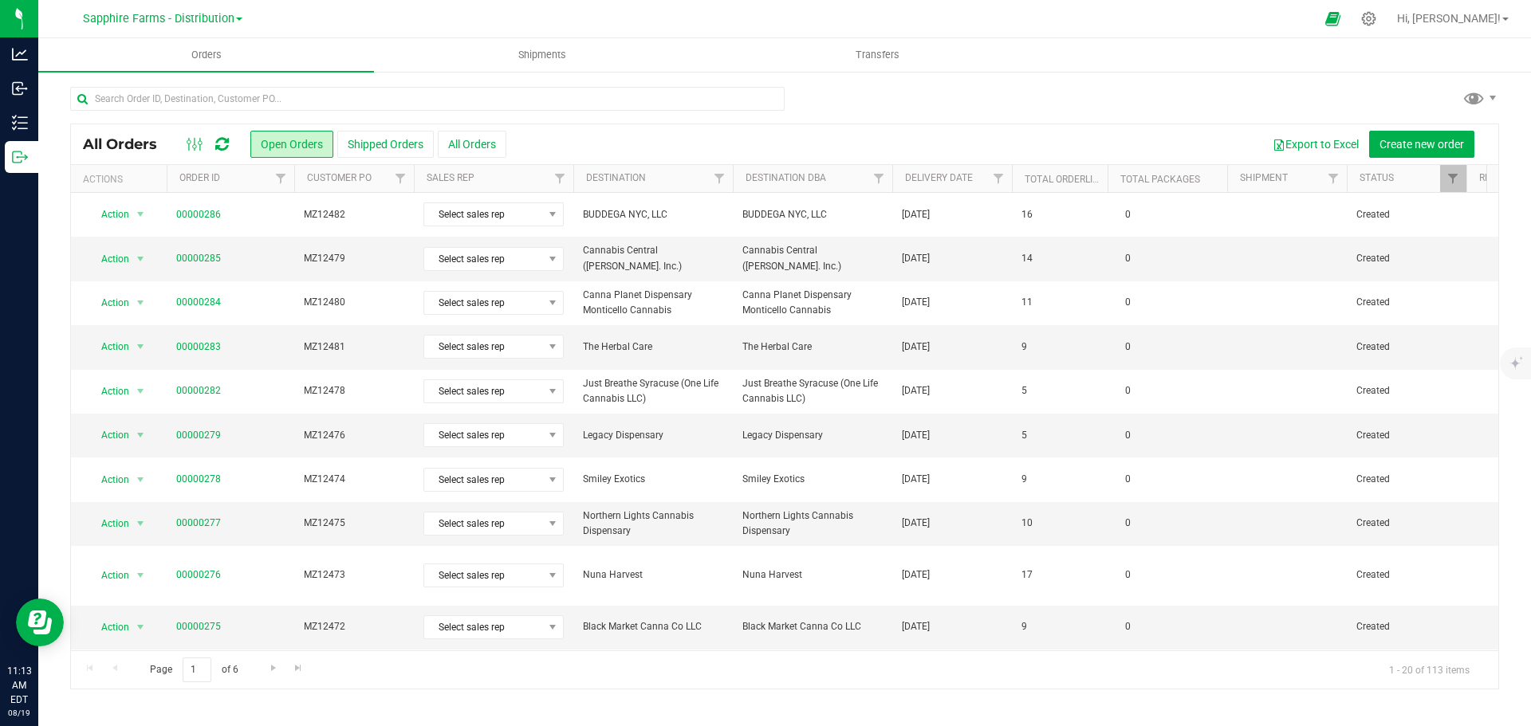
click at [902, 184] on th "Delivery Date" at bounding box center [952, 179] width 120 height 28
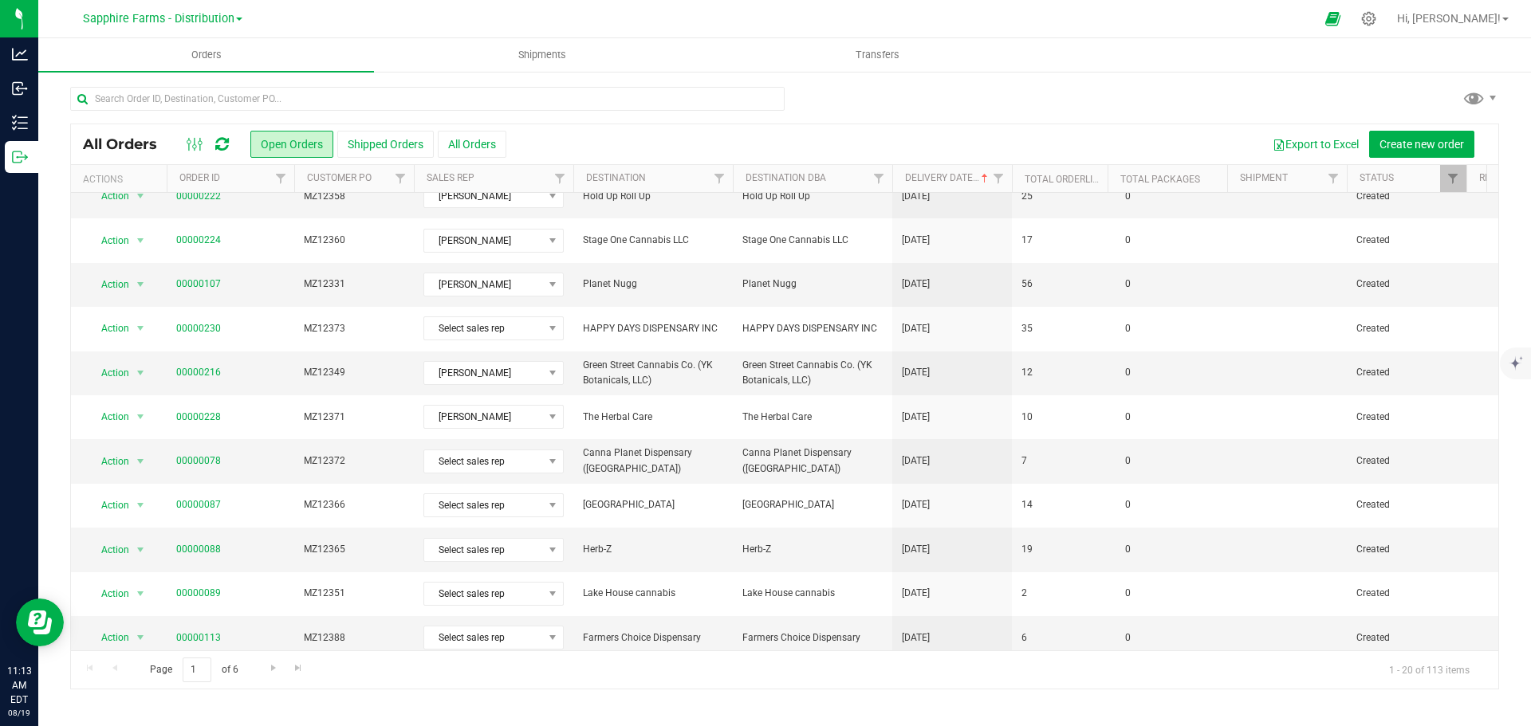
scroll to position [319, 0]
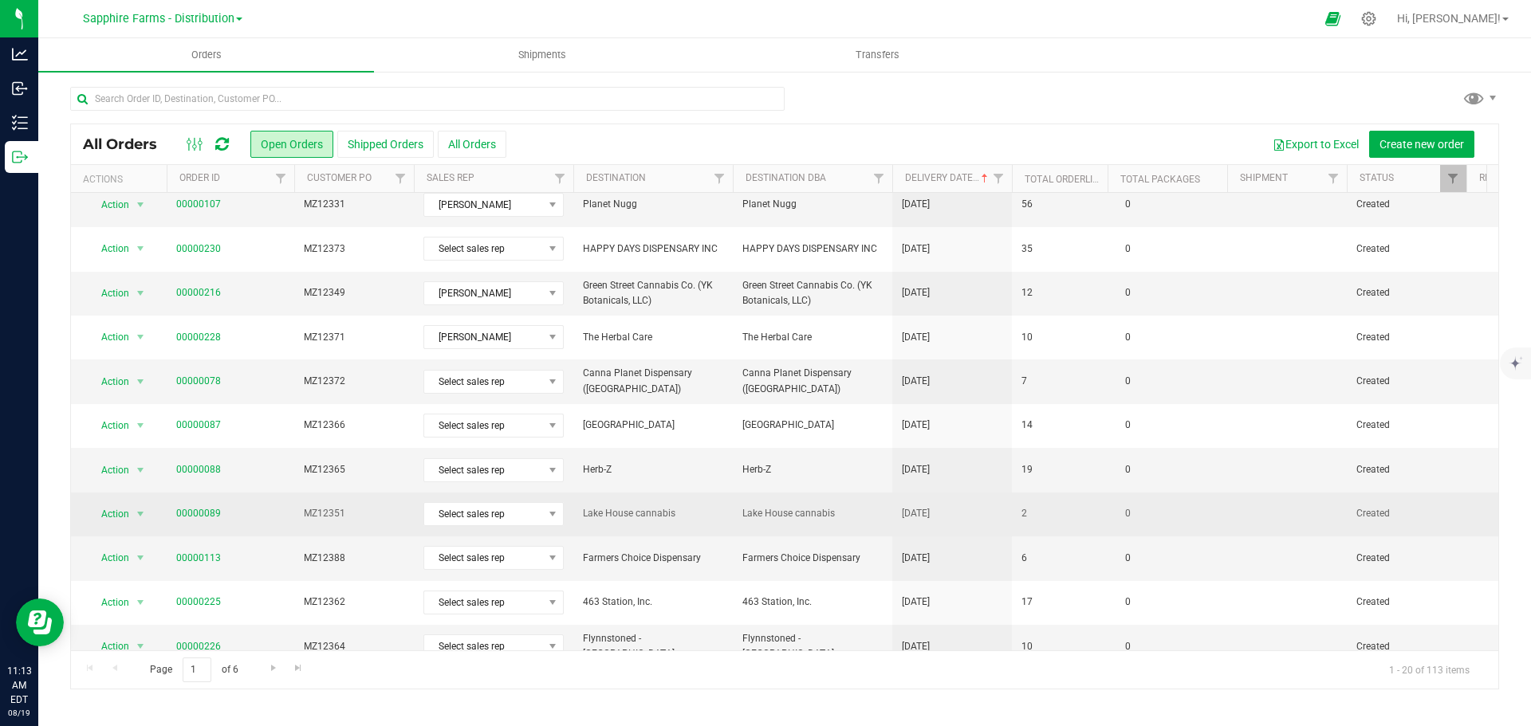
click at [662, 521] on span "Lake House cannabis" at bounding box center [653, 513] width 140 height 15
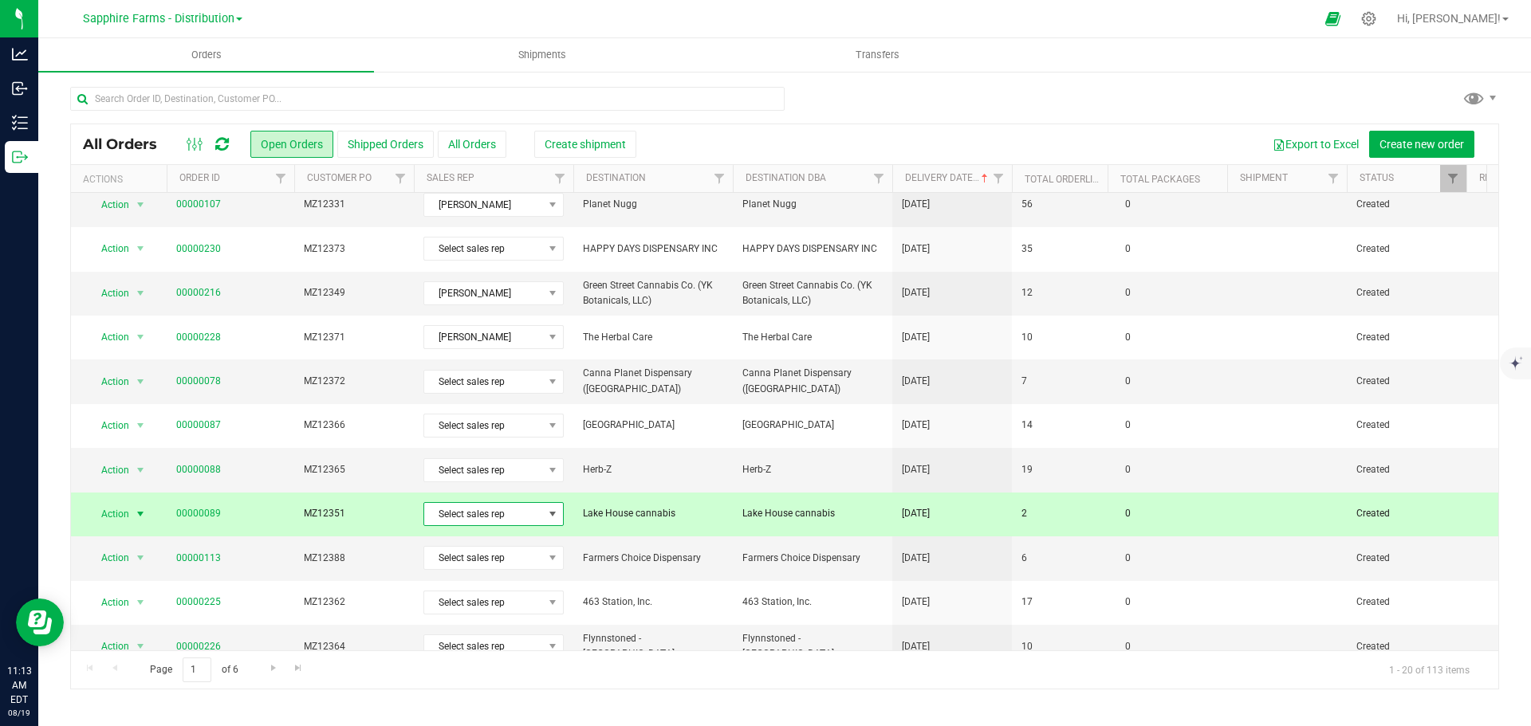
click at [521, 517] on span "Select sales rep" at bounding box center [483, 514] width 119 height 22
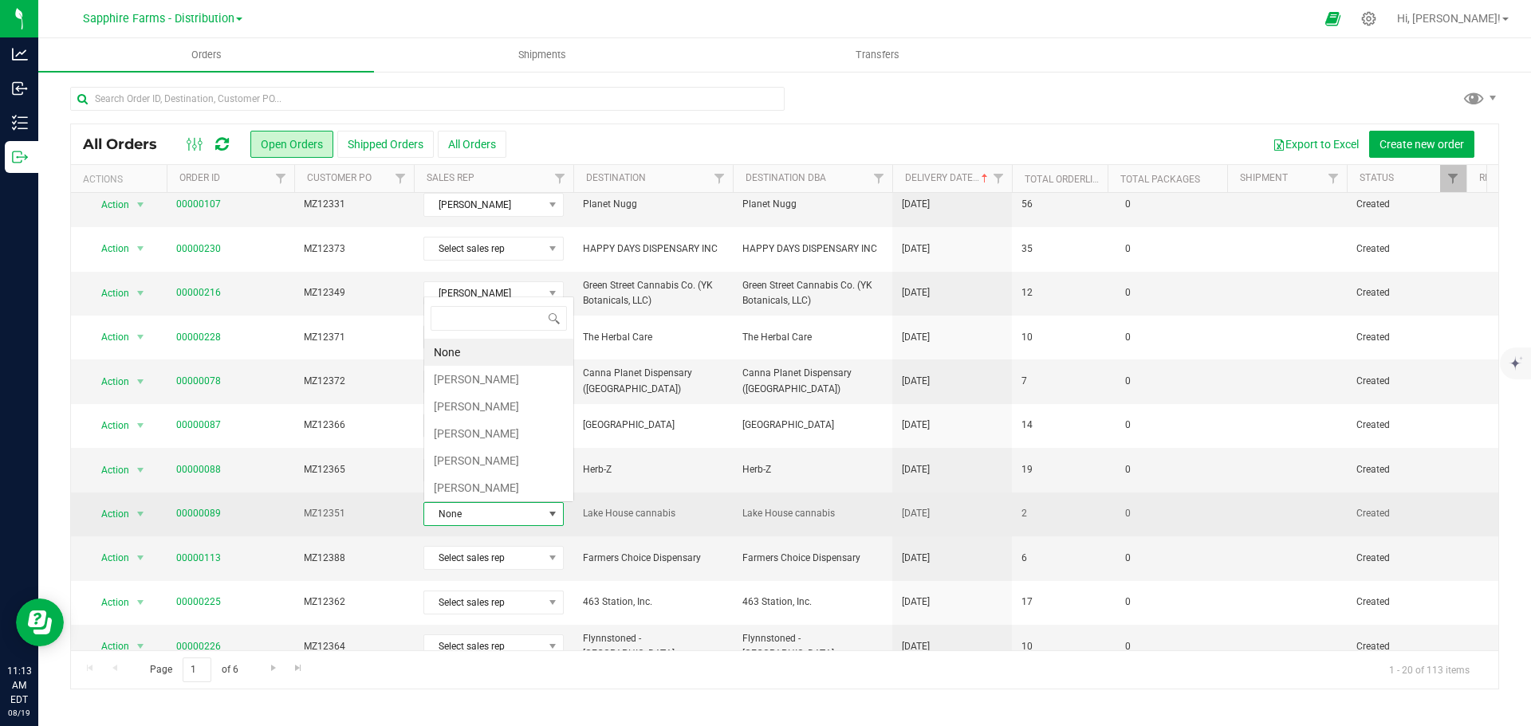
scroll to position [24, 140]
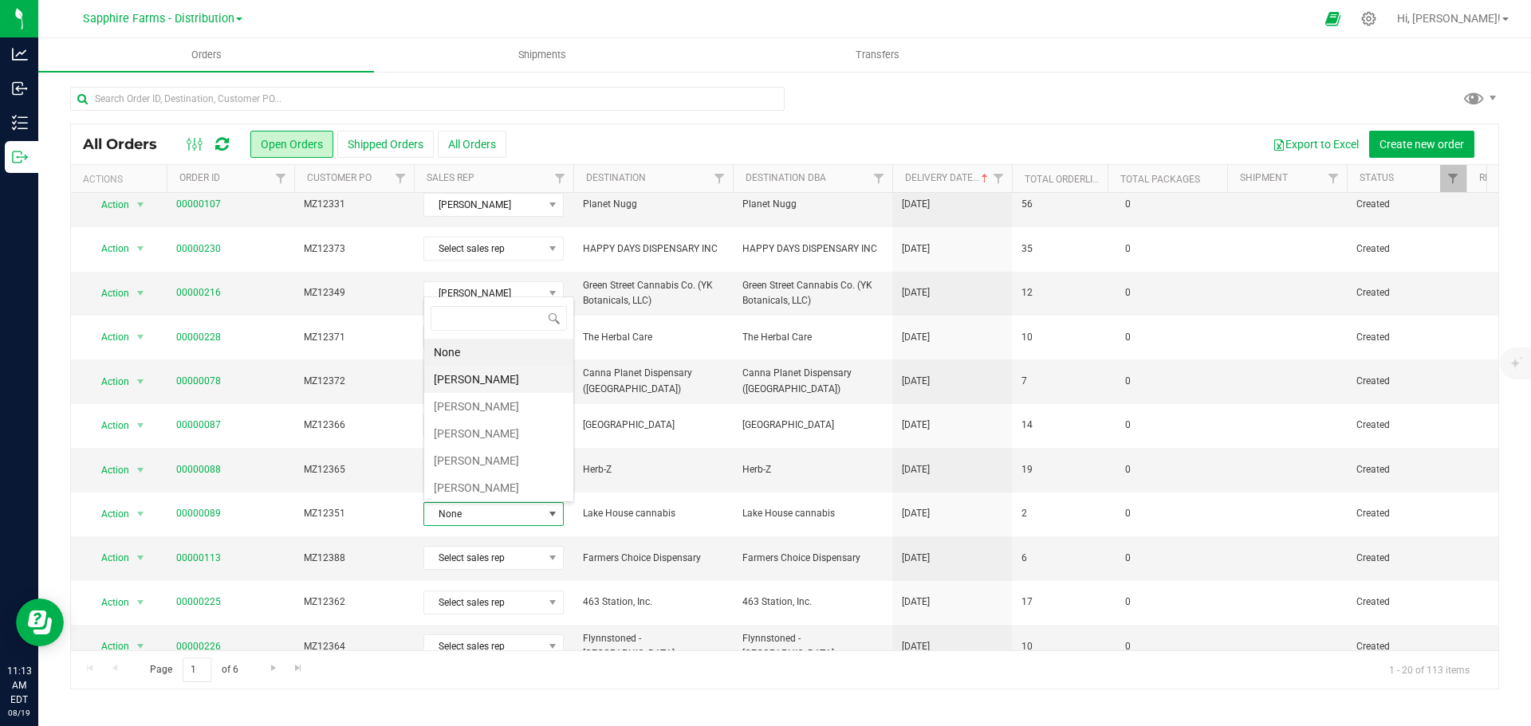
click at [508, 376] on li "[PERSON_NAME]" at bounding box center [498, 379] width 149 height 27
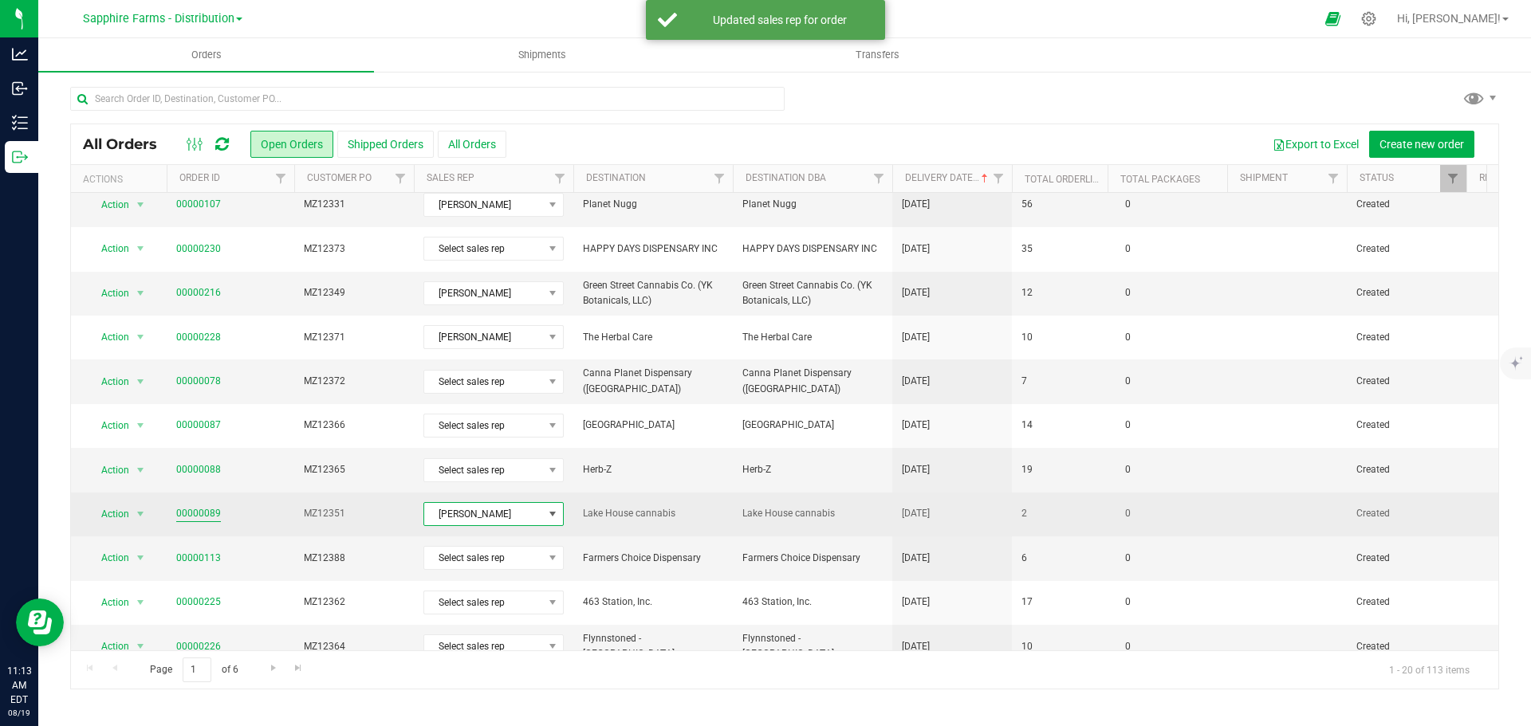
click at [203, 516] on link "00000089" at bounding box center [198, 513] width 45 height 15
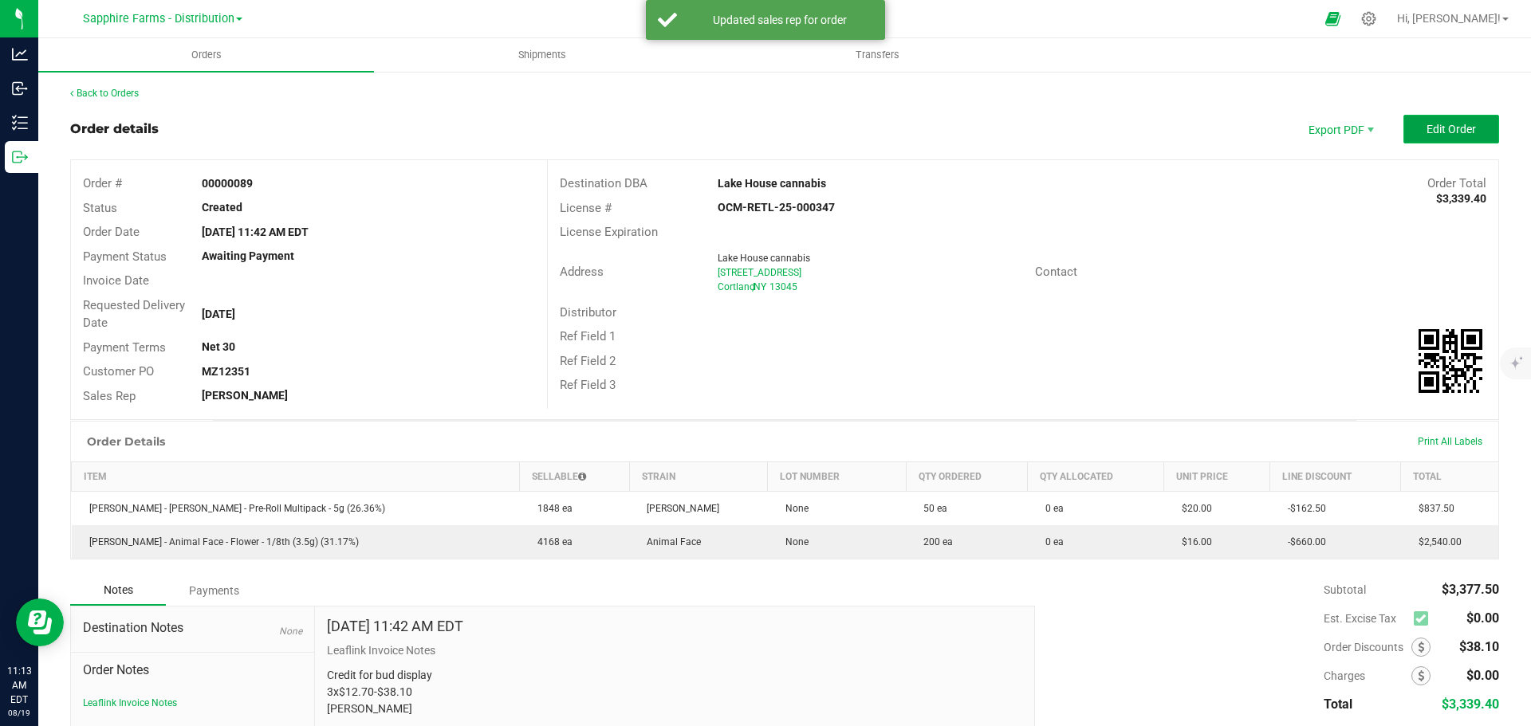
click at [1450, 130] on span "Edit Order" at bounding box center [1450, 129] width 49 height 13
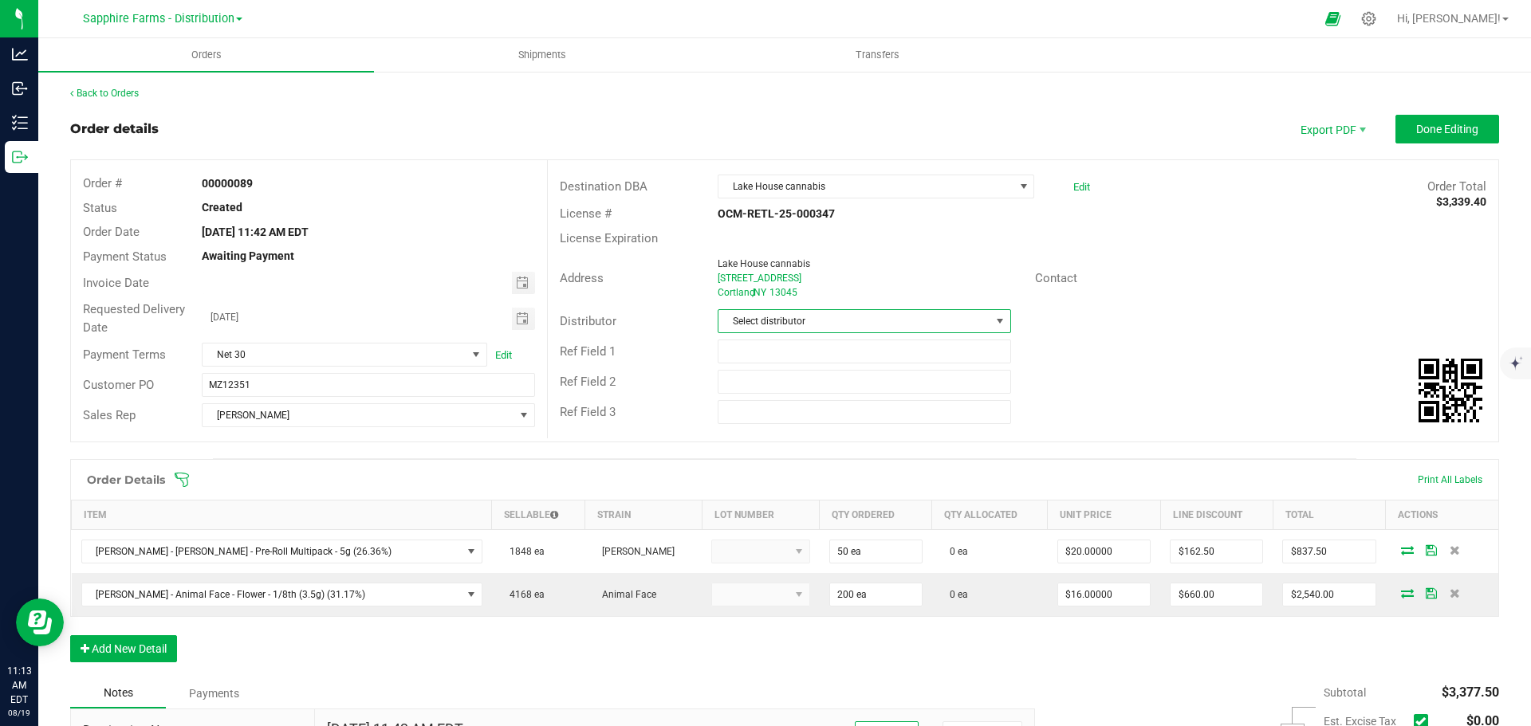
click at [996, 324] on span at bounding box center [999, 321] width 13 height 13
drag, startPoint x: 852, startPoint y: 471, endPoint x: 865, endPoint y: 469, distance: 13.0
click at [855, 471] on li "Sapphire Farms - Distribution" at bounding box center [858, 471] width 289 height 27
click at [1157, 395] on div "Ref Field 2" at bounding box center [1023, 382] width 950 height 30
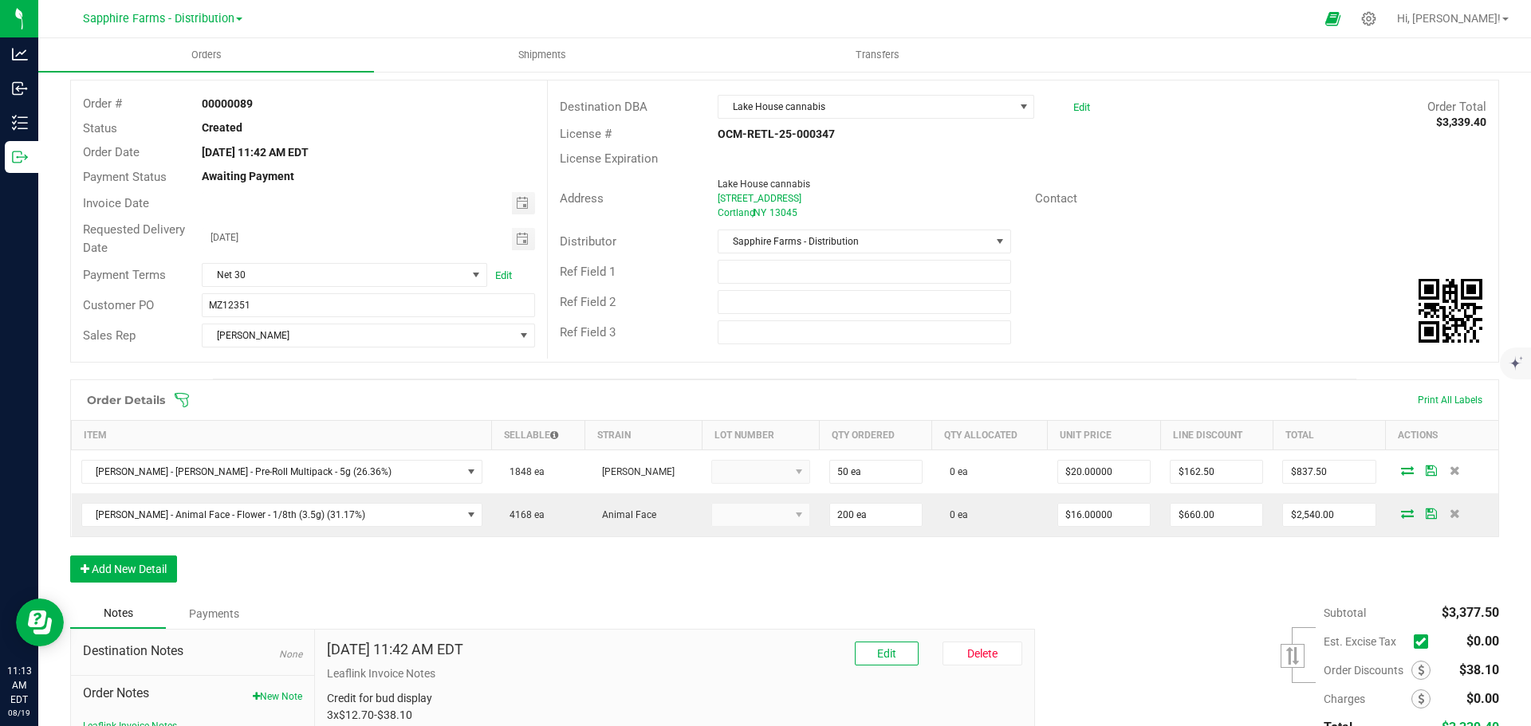
scroll to position [159, 0]
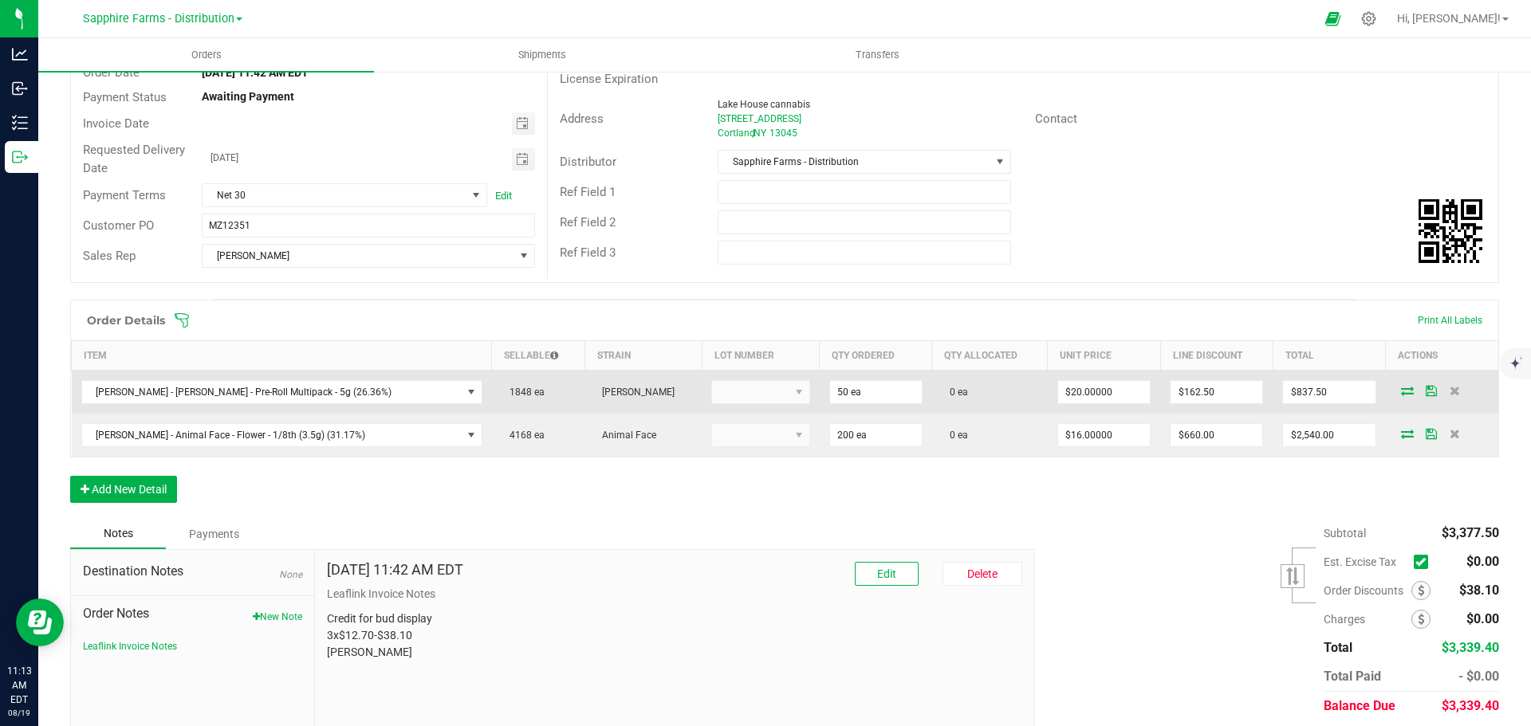
click at [1401, 393] on icon at bounding box center [1407, 391] width 13 height 10
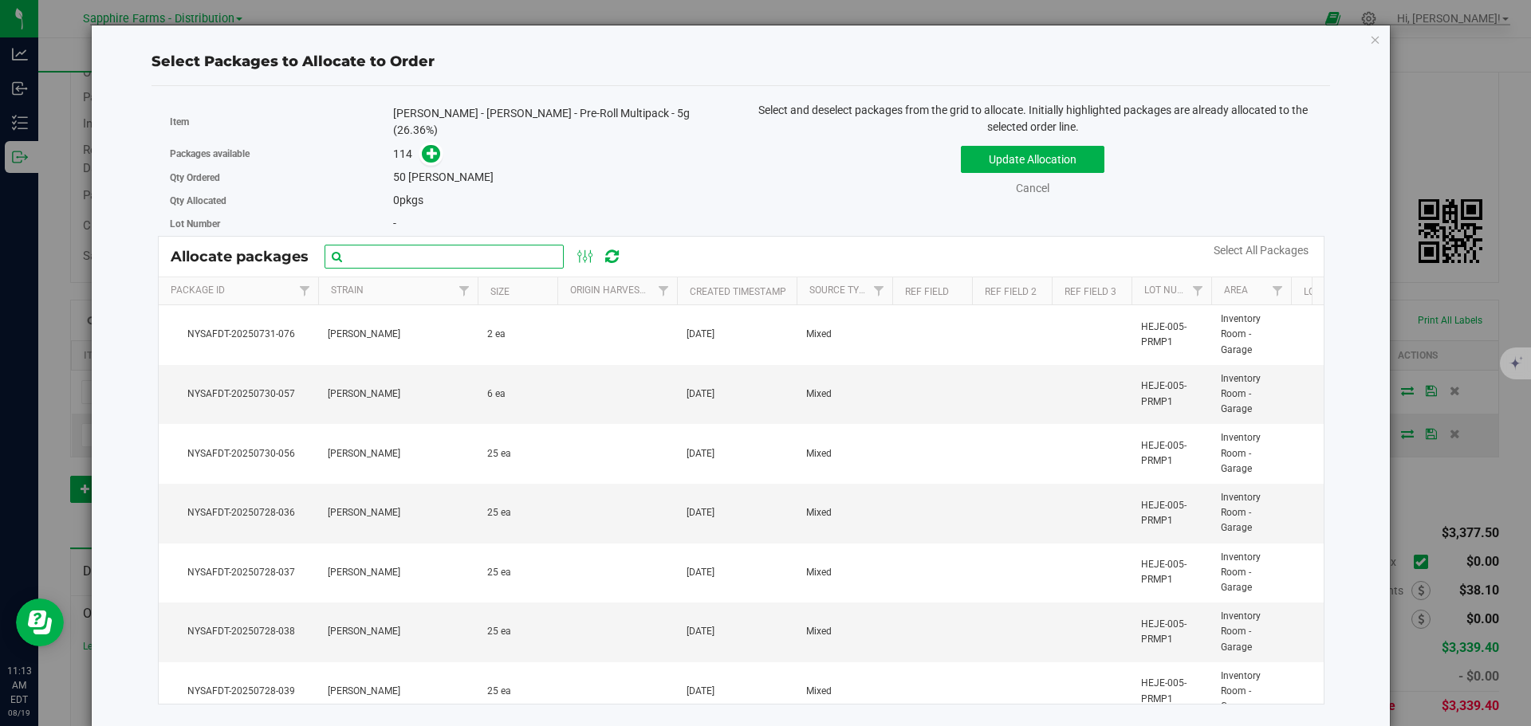
click at [477, 245] on input "text" at bounding box center [444, 257] width 239 height 24
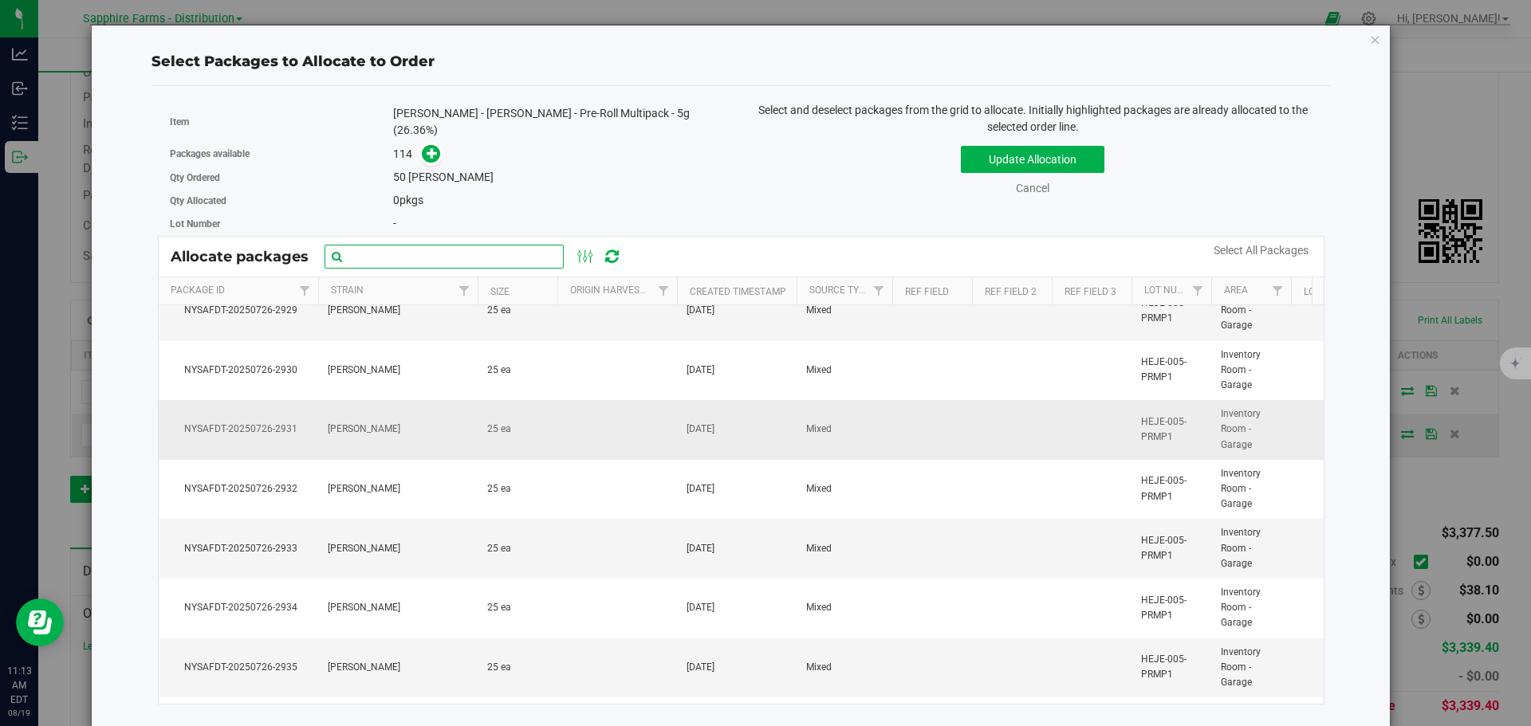
scroll to position [1435, 0]
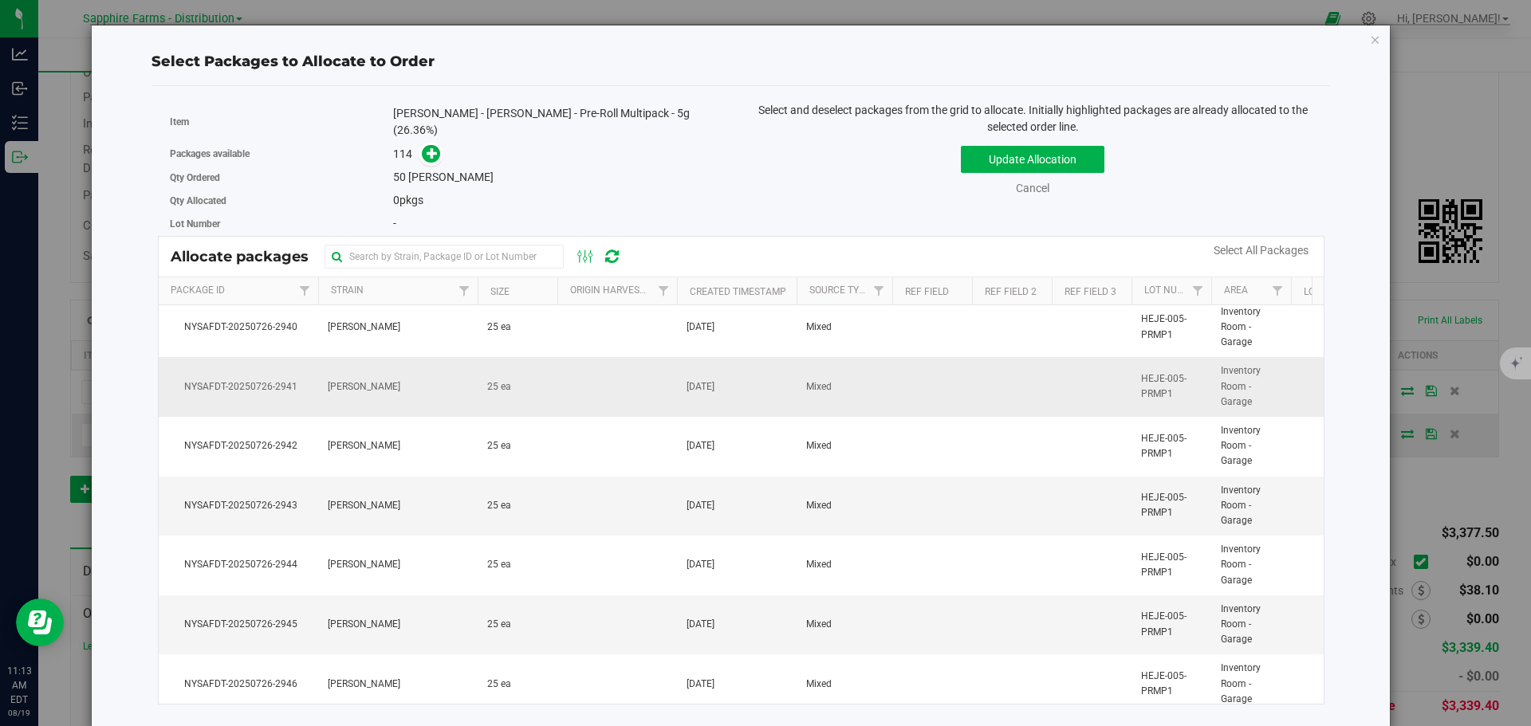
click at [632, 394] on td at bounding box center [617, 387] width 120 height 60
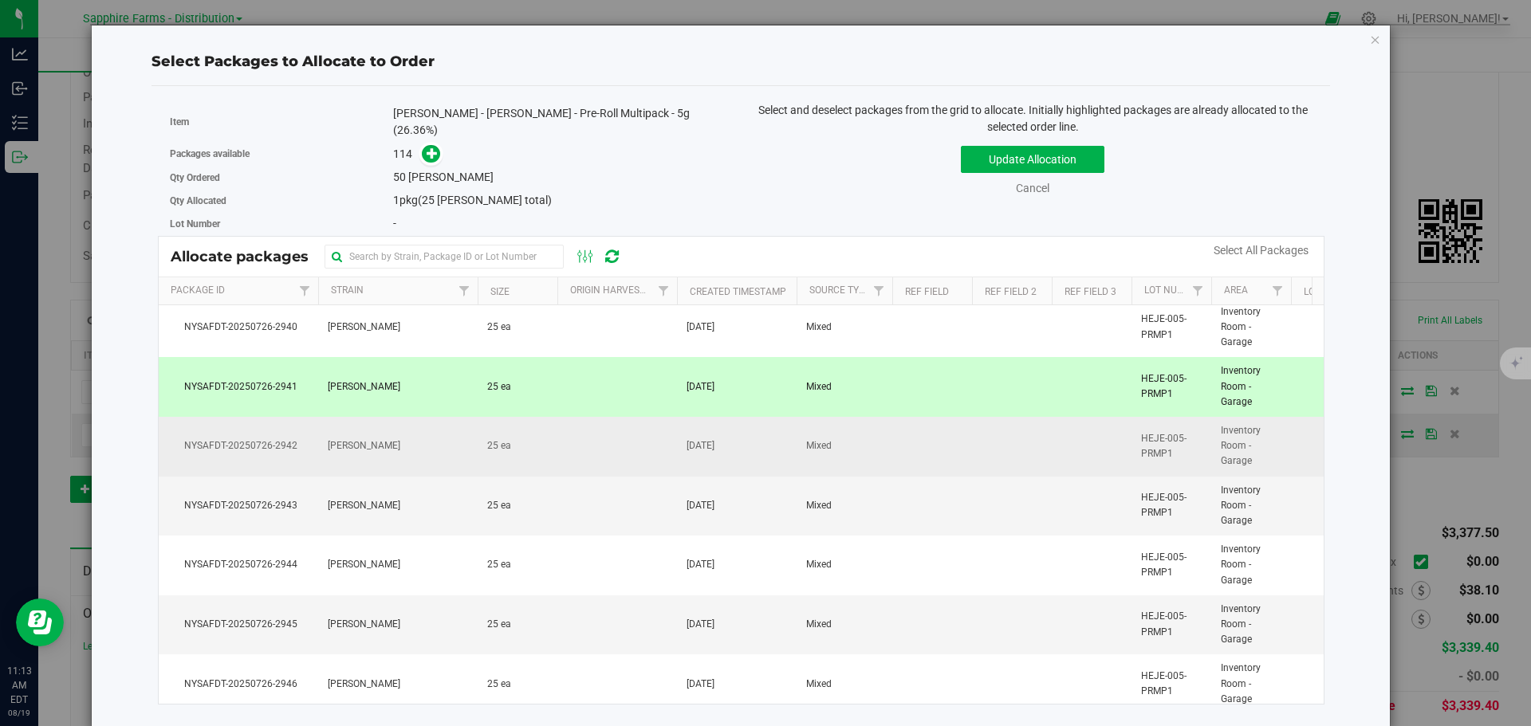
click at [635, 443] on td at bounding box center [617, 447] width 120 height 60
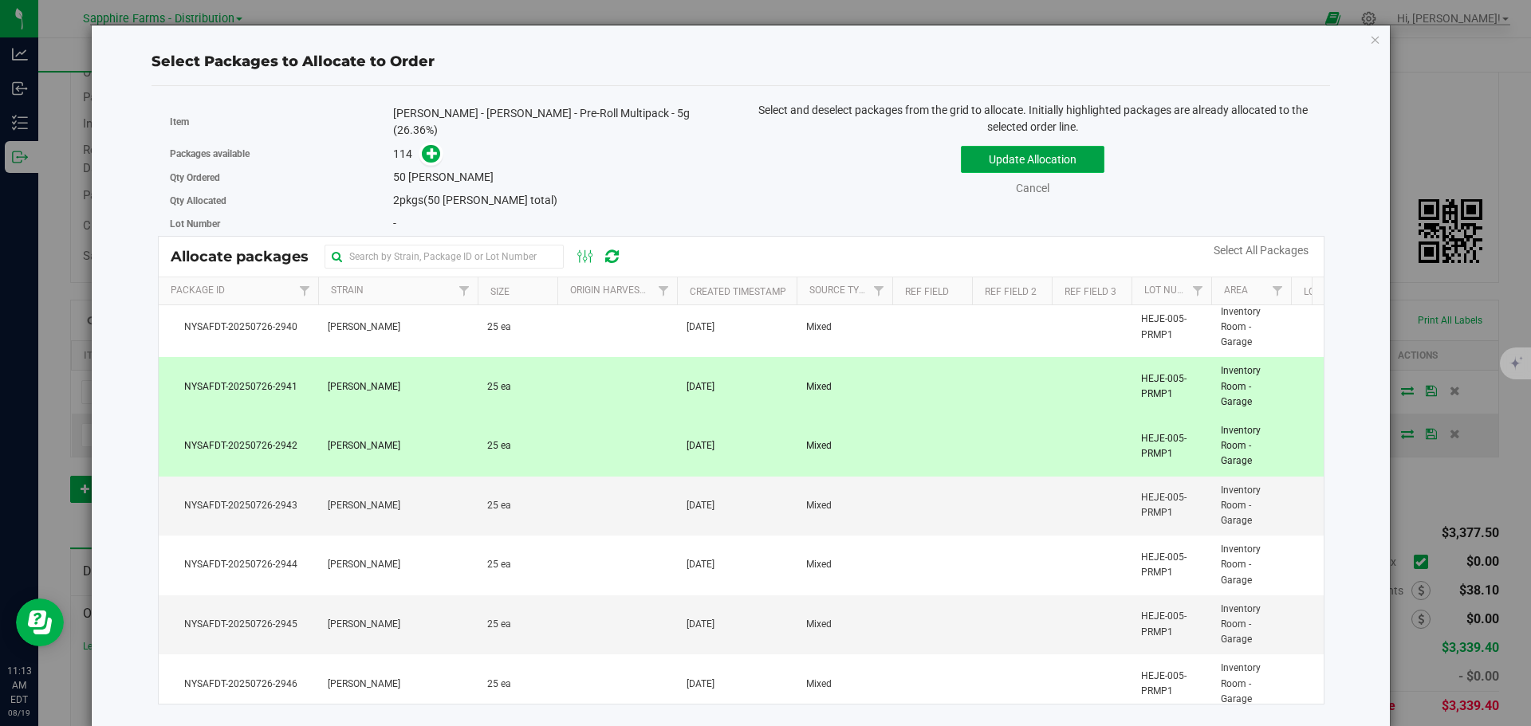
click at [1033, 151] on button "Update Allocation" at bounding box center [1033, 159] width 144 height 27
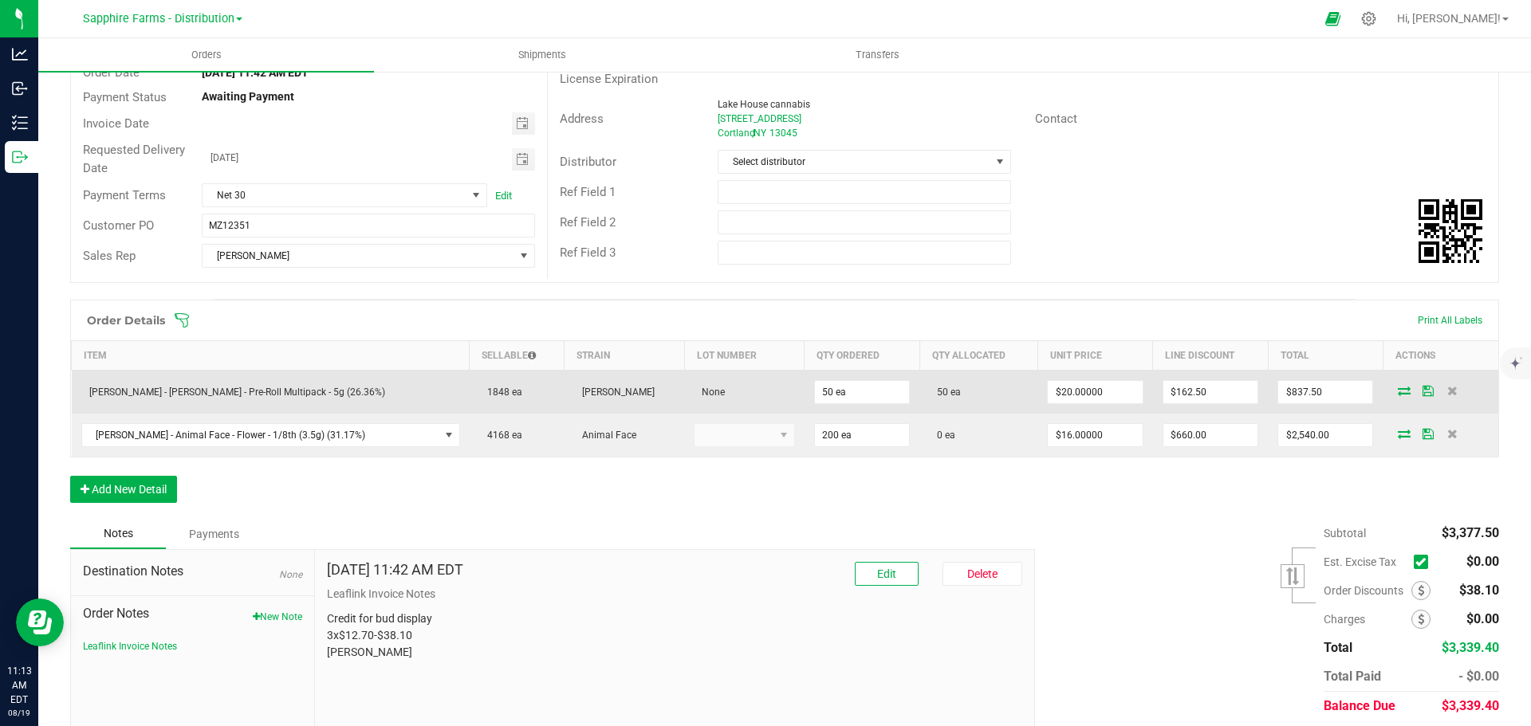
click at [1422, 389] on icon at bounding box center [1427, 391] width 11 height 10
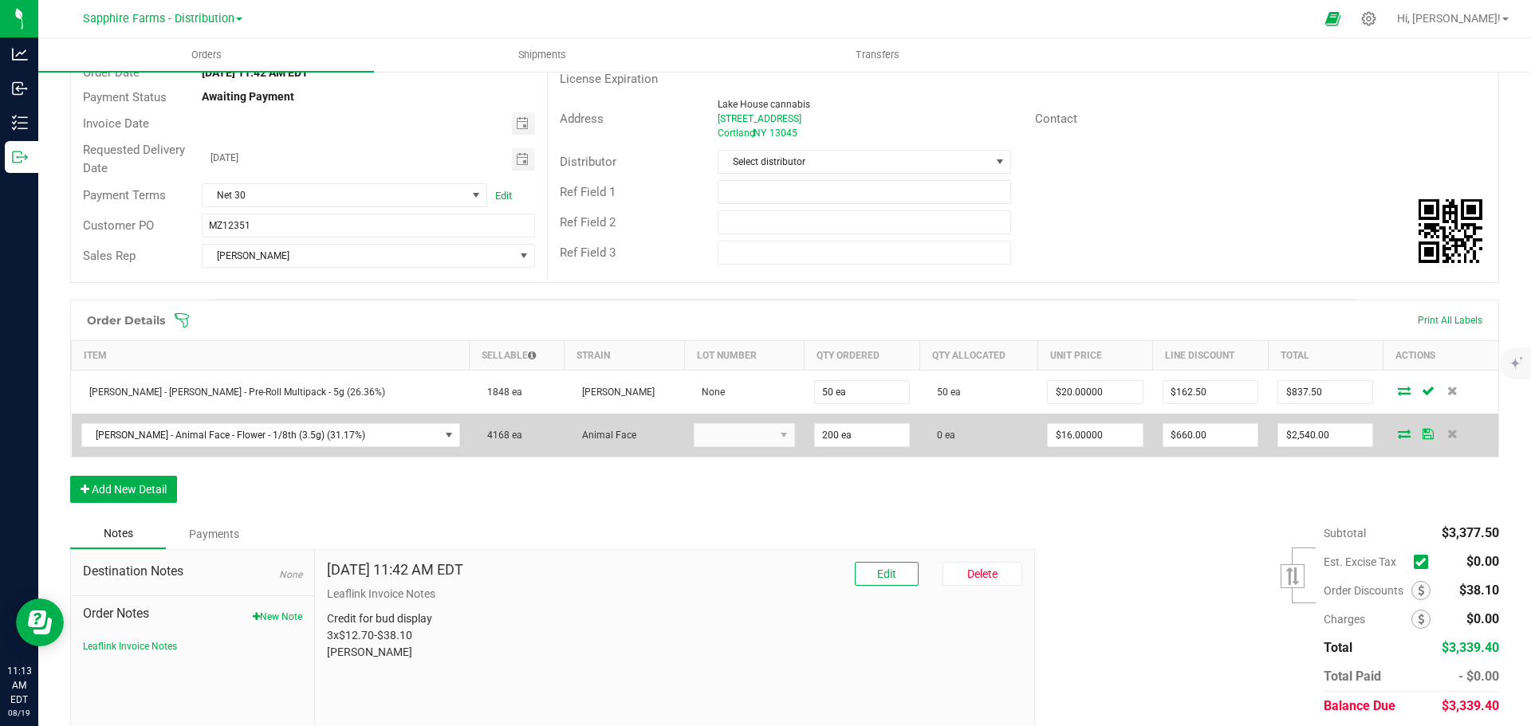
click at [1398, 435] on icon at bounding box center [1404, 434] width 13 height 10
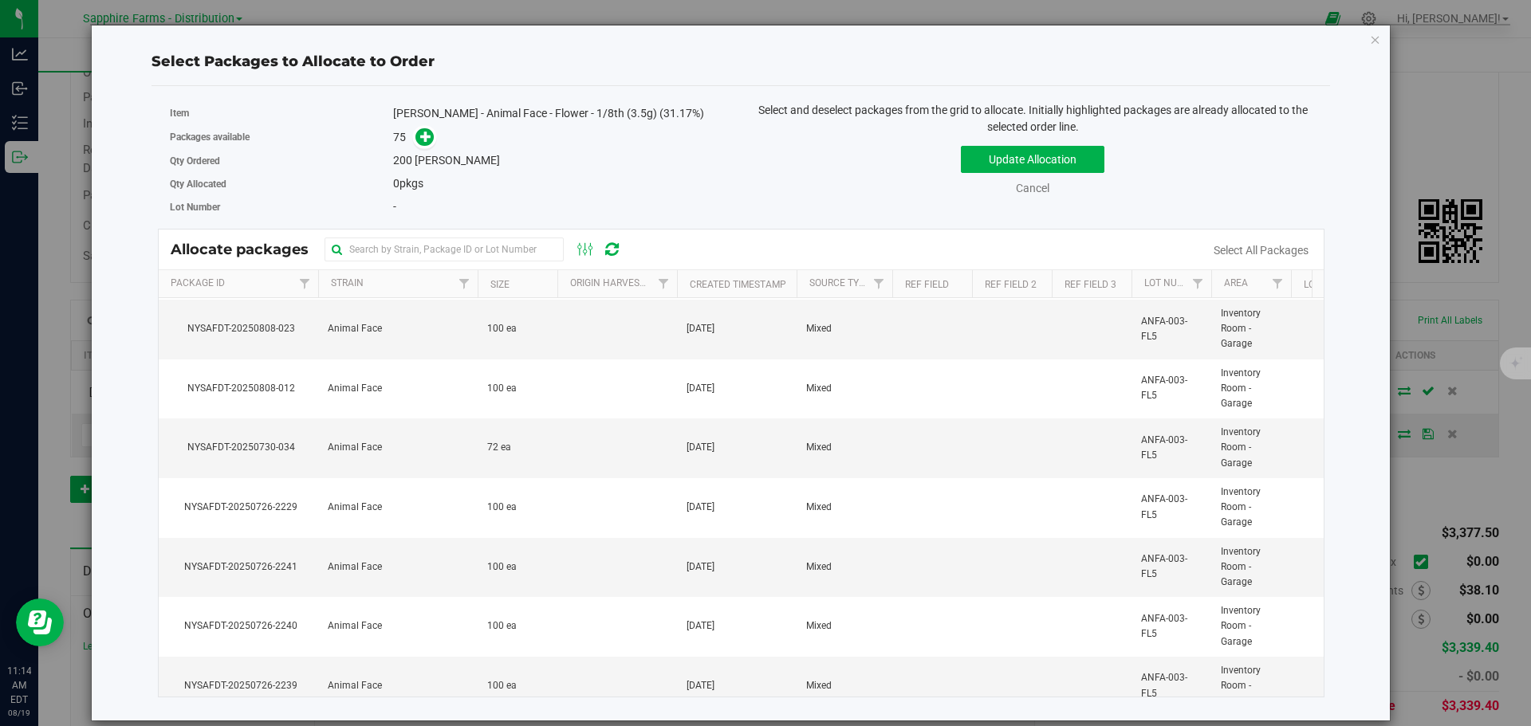
scroll to position [3668, 0]
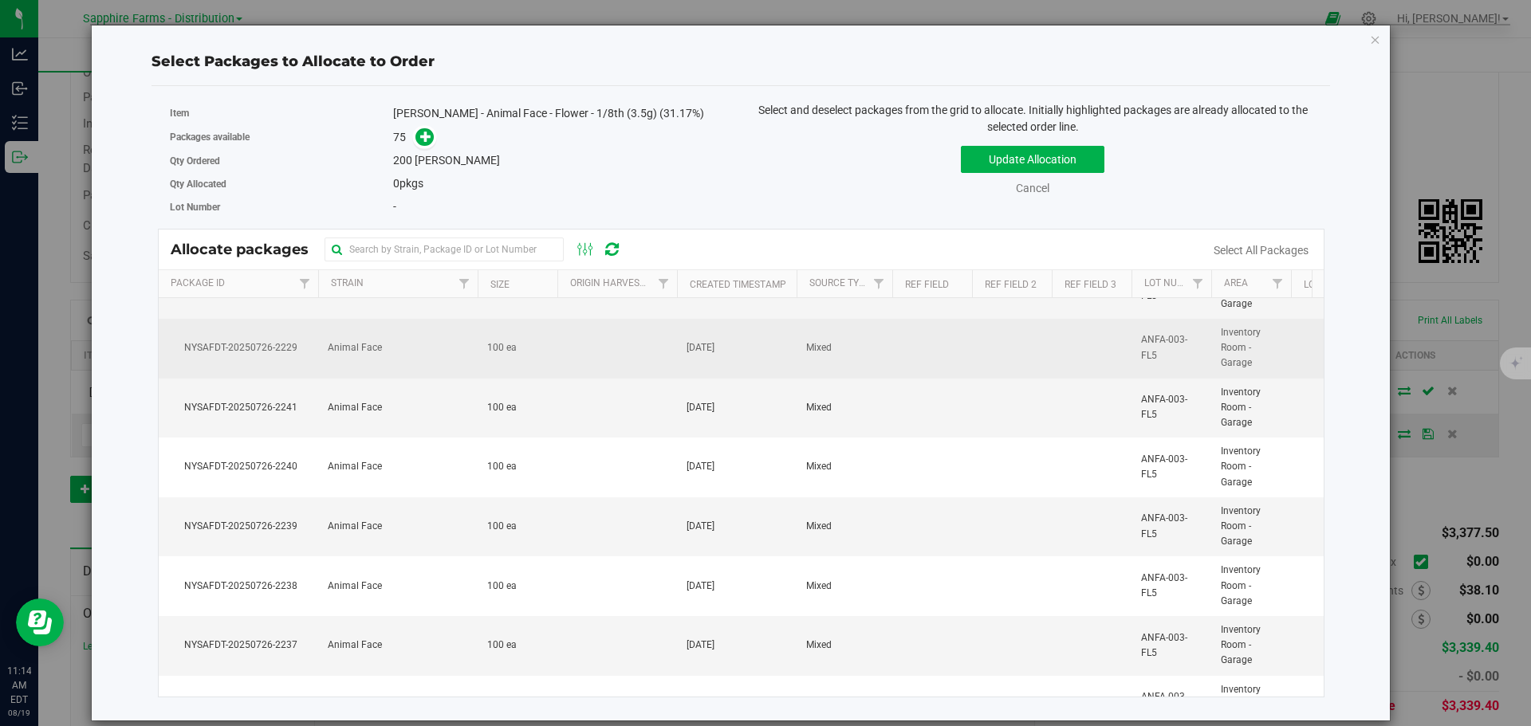
click at [610, 360] on td at bounding box center [617, 349] width 120 height 60
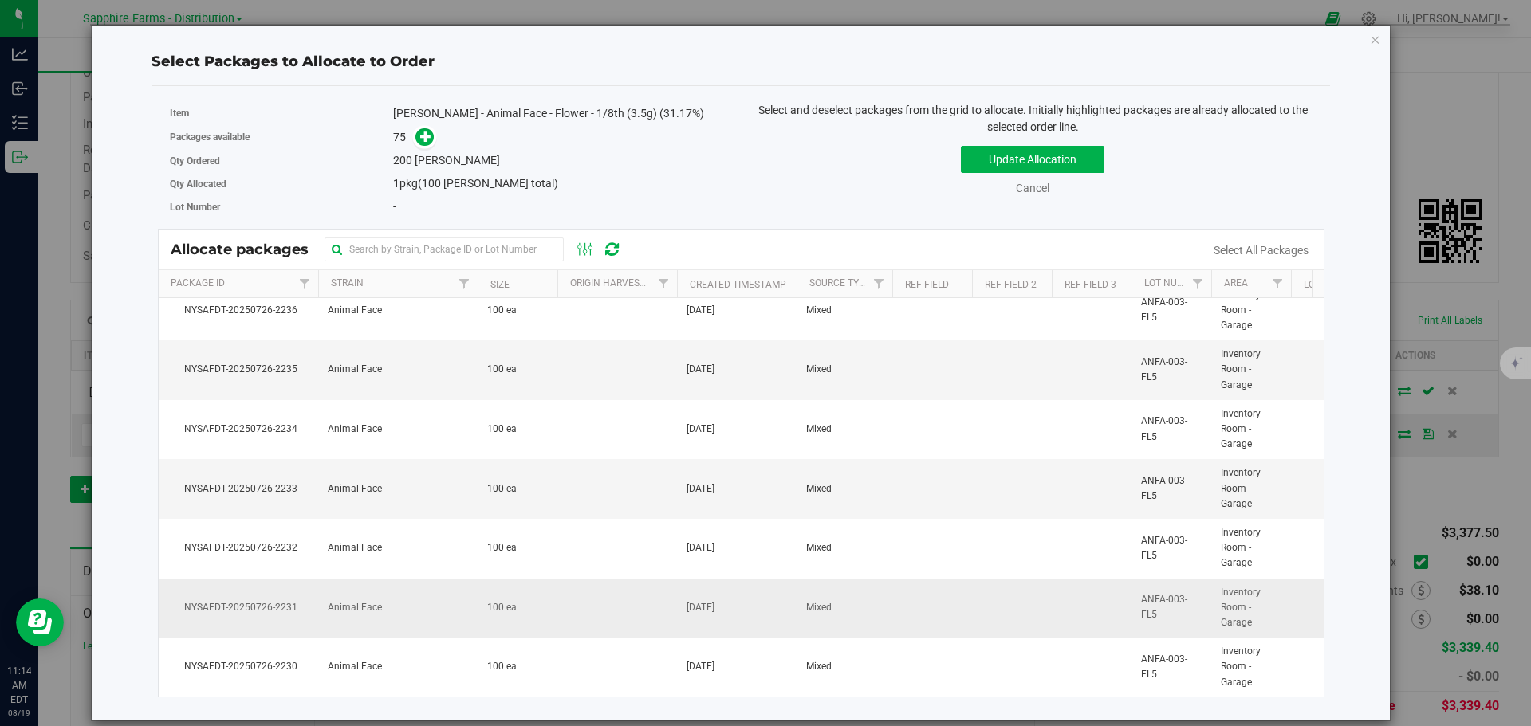
scroll to position [4074, 0]
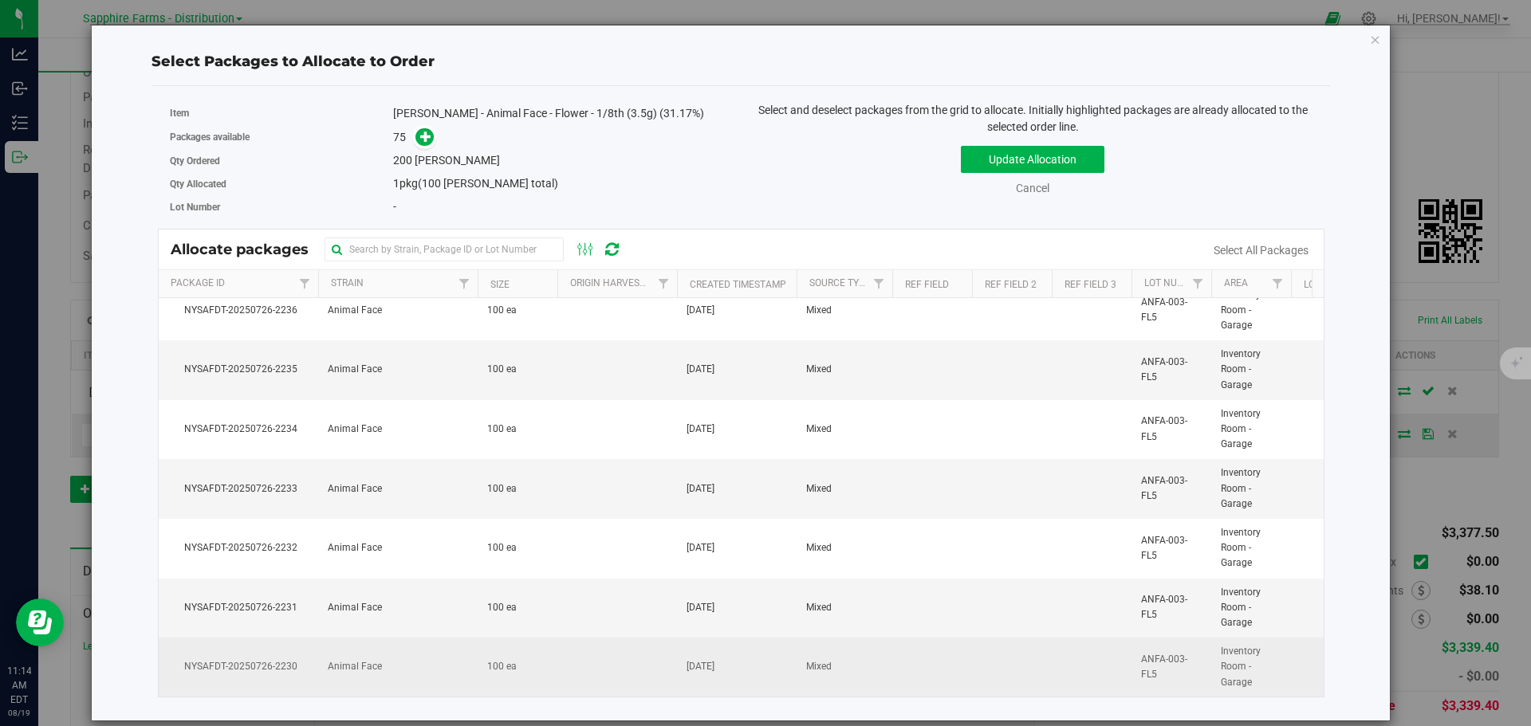
click at [567, 666] on td at bounding box center [617, 667] width 120 height 59
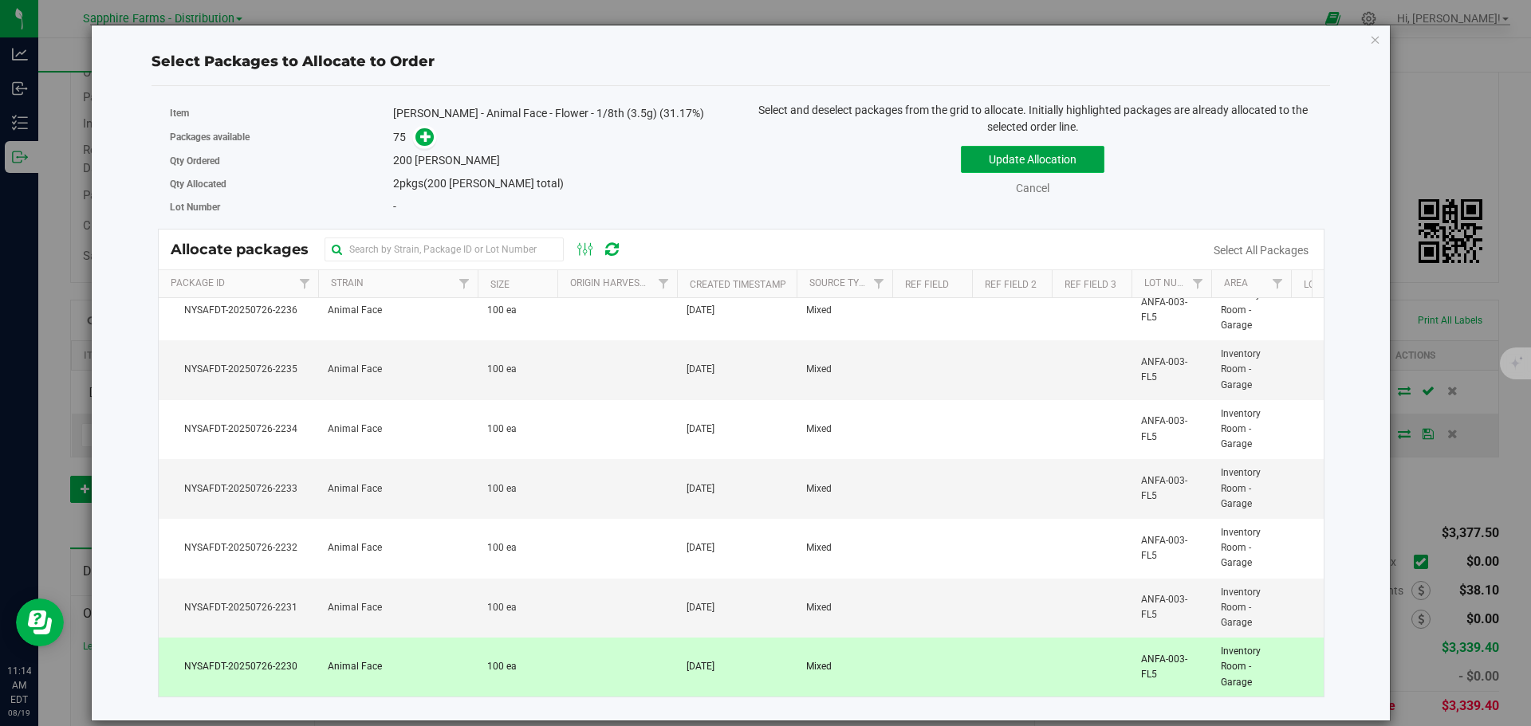
click at [1036, 163] on button "Update Allocation" at bounding box center [1033, 159] width 144 height 27
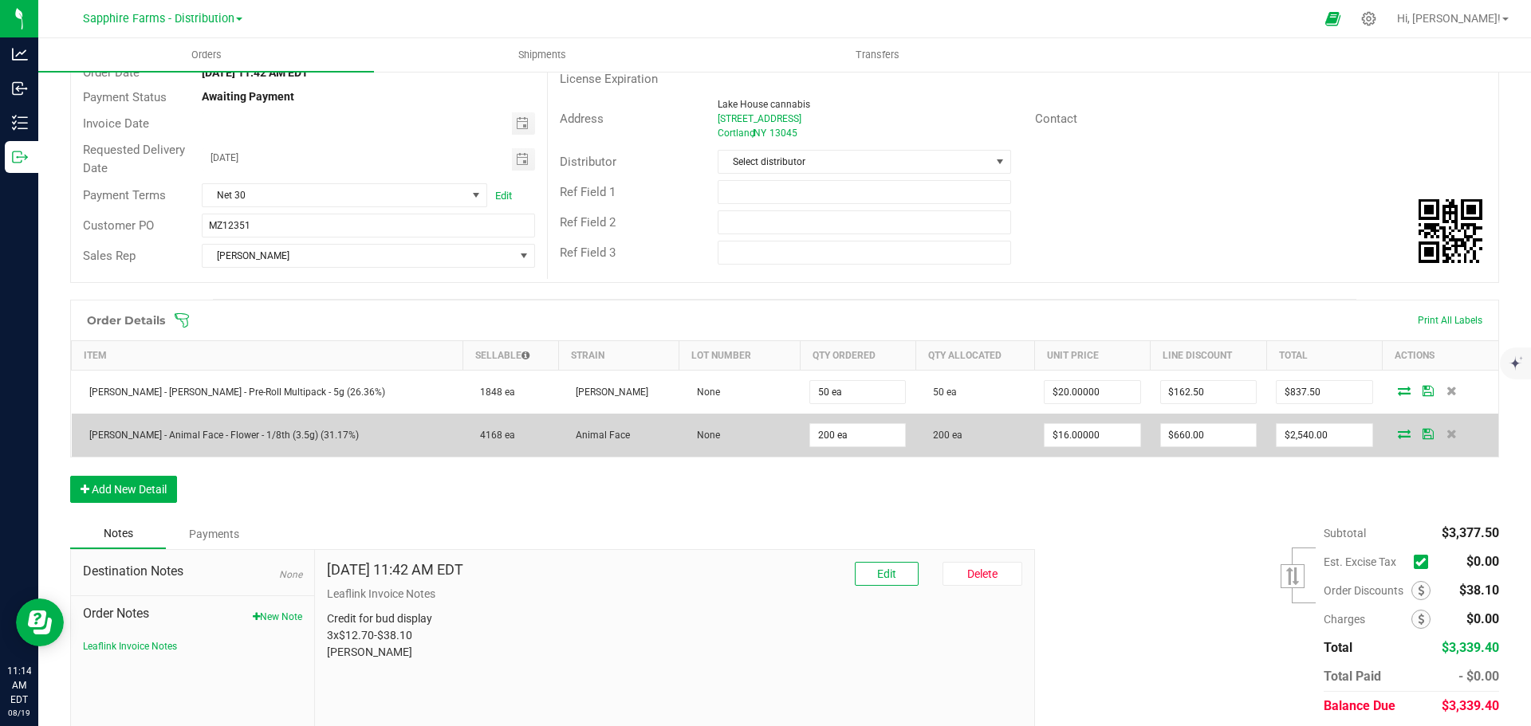
click at [1422, 436] on icon at bounding box center [1427, 434] width 11 height 10
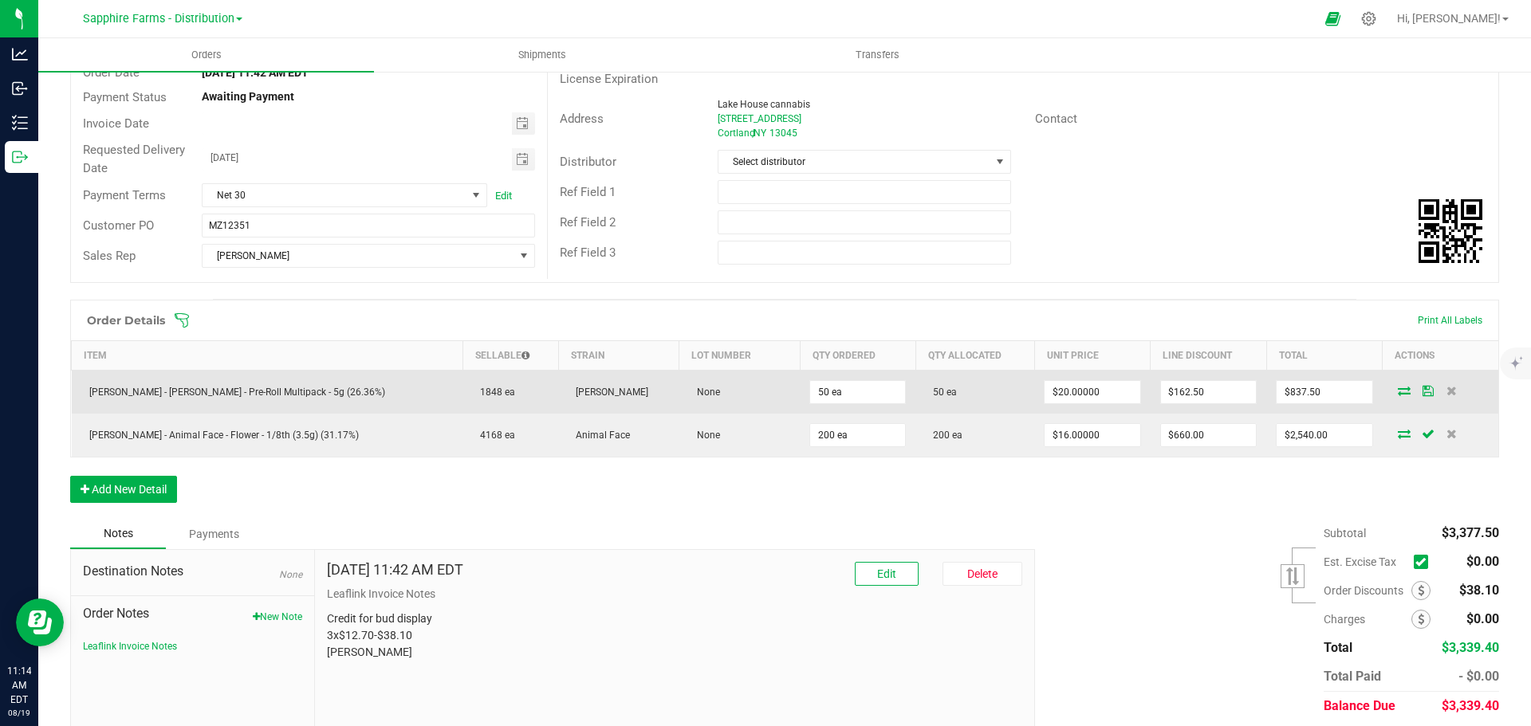
click at [1422, 392] on icon at bounding box center [1427, 391] width 11 height 10
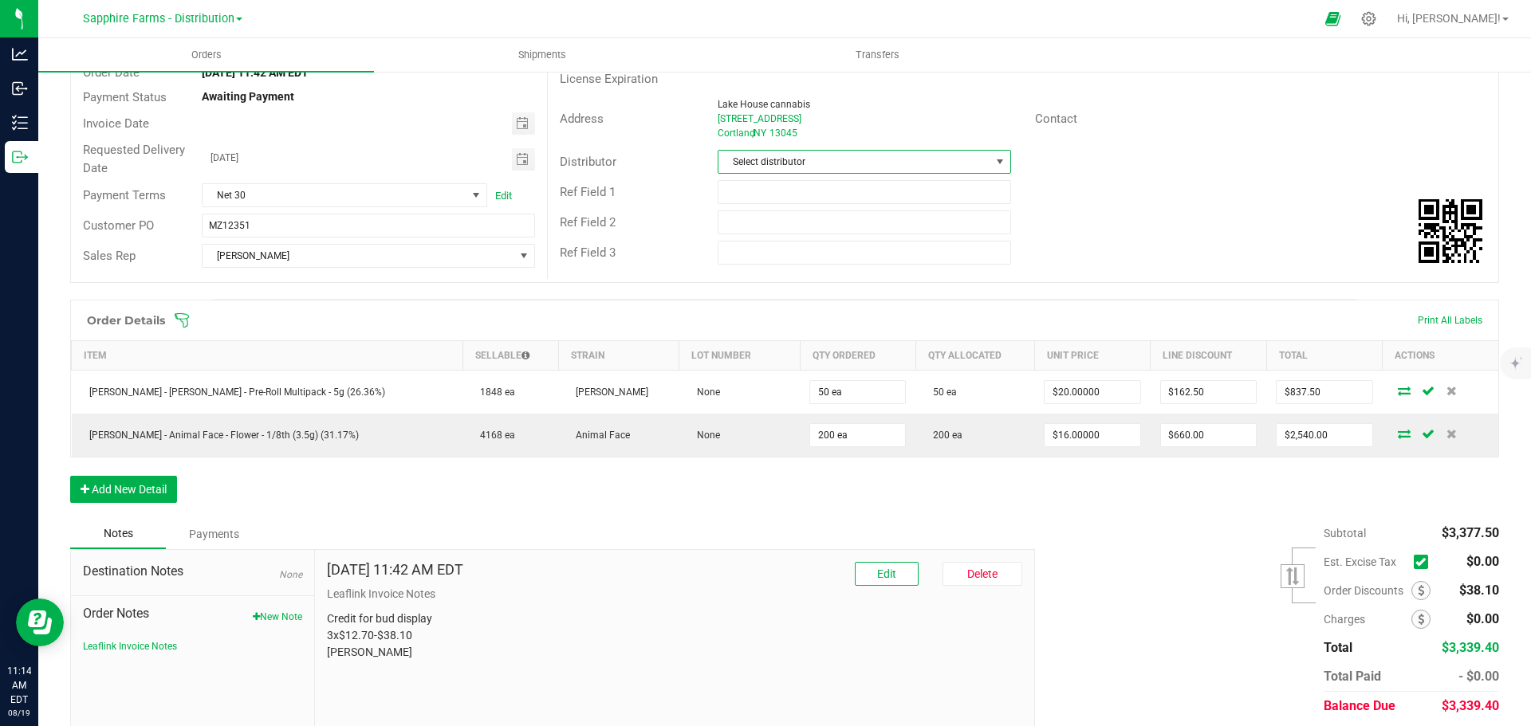
click at [993, 159] on span at bounding box center [999, 161] width 13 height 13
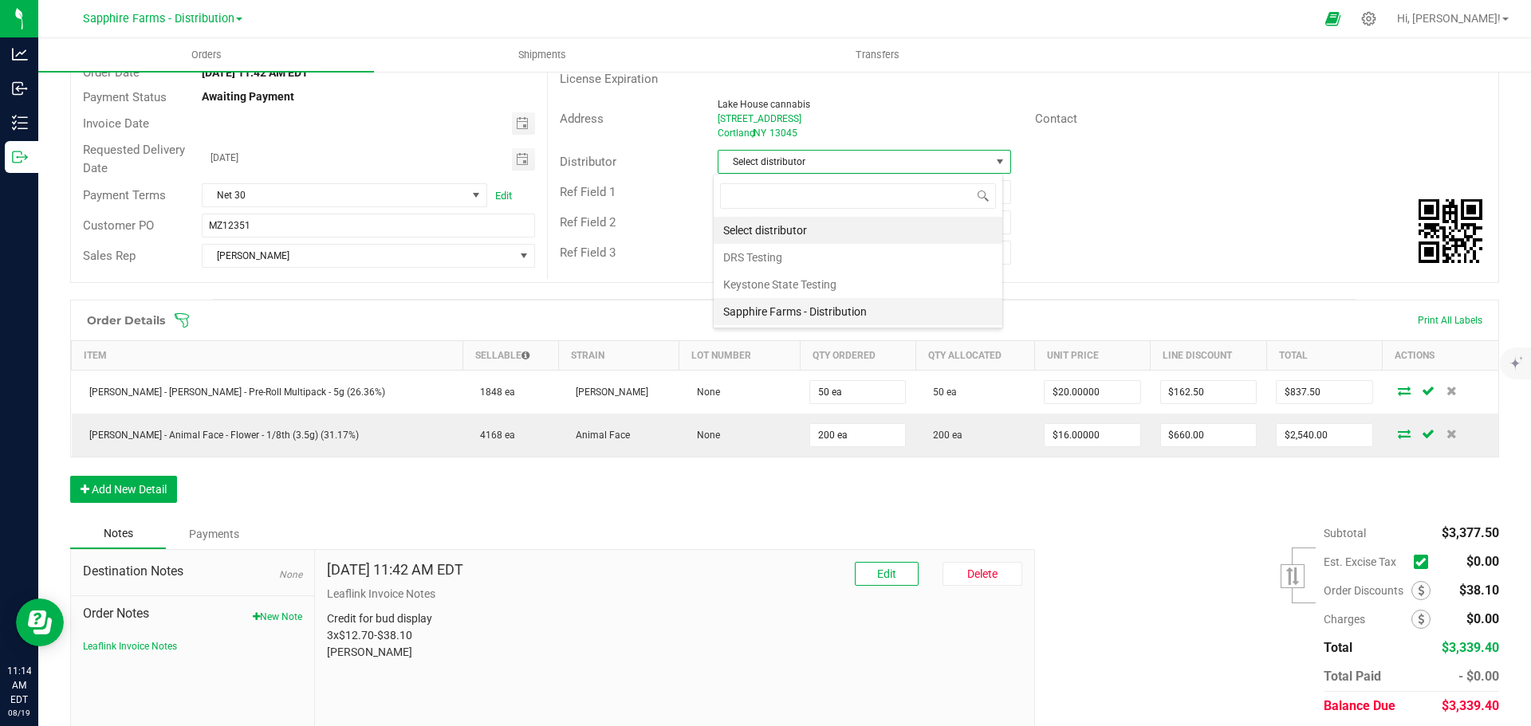
click at [892, 309] on li "Sapphire Farms - Distribution" at bounding box center [858, 311] width 289 height 27
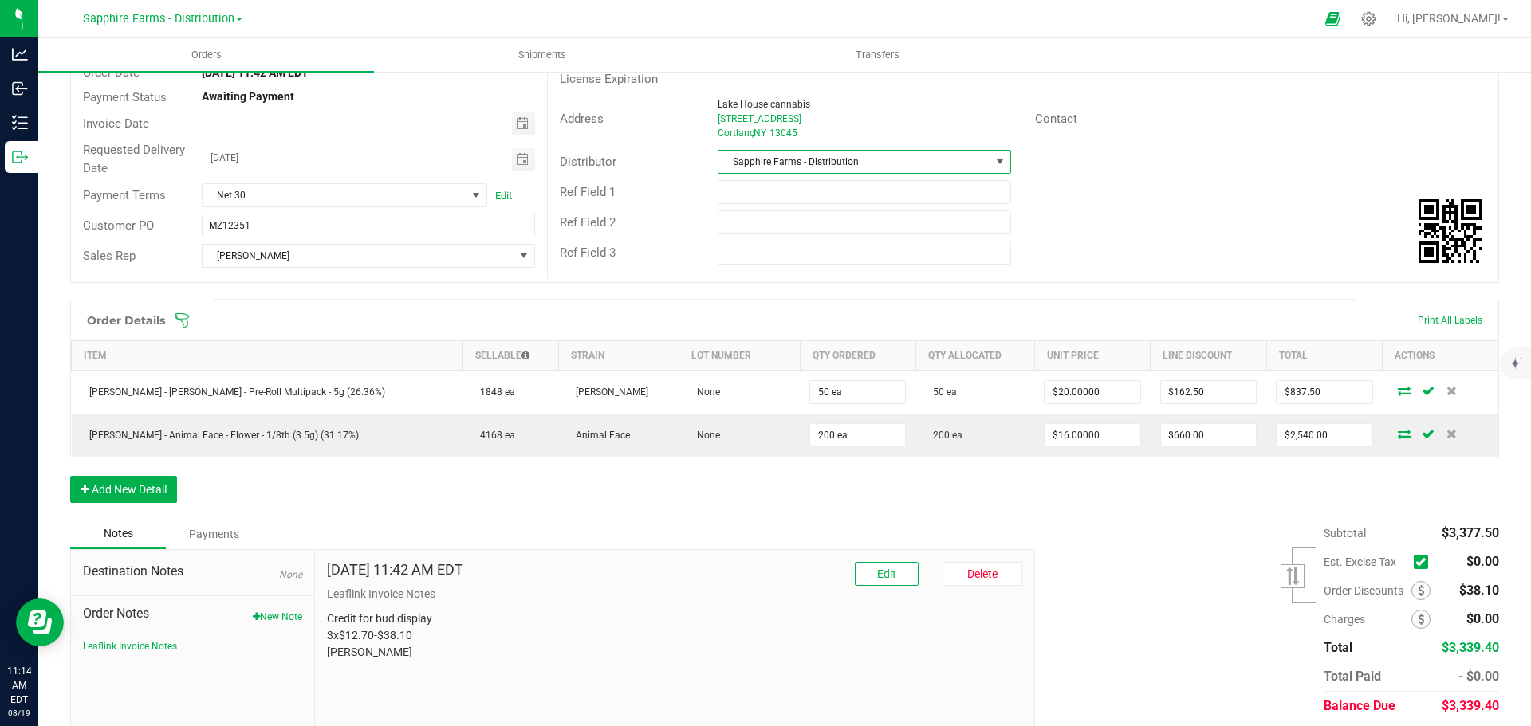
click at [1181, 259] on div "Ref Field 3" at bounding box center [1023, 253] width 950 height 30
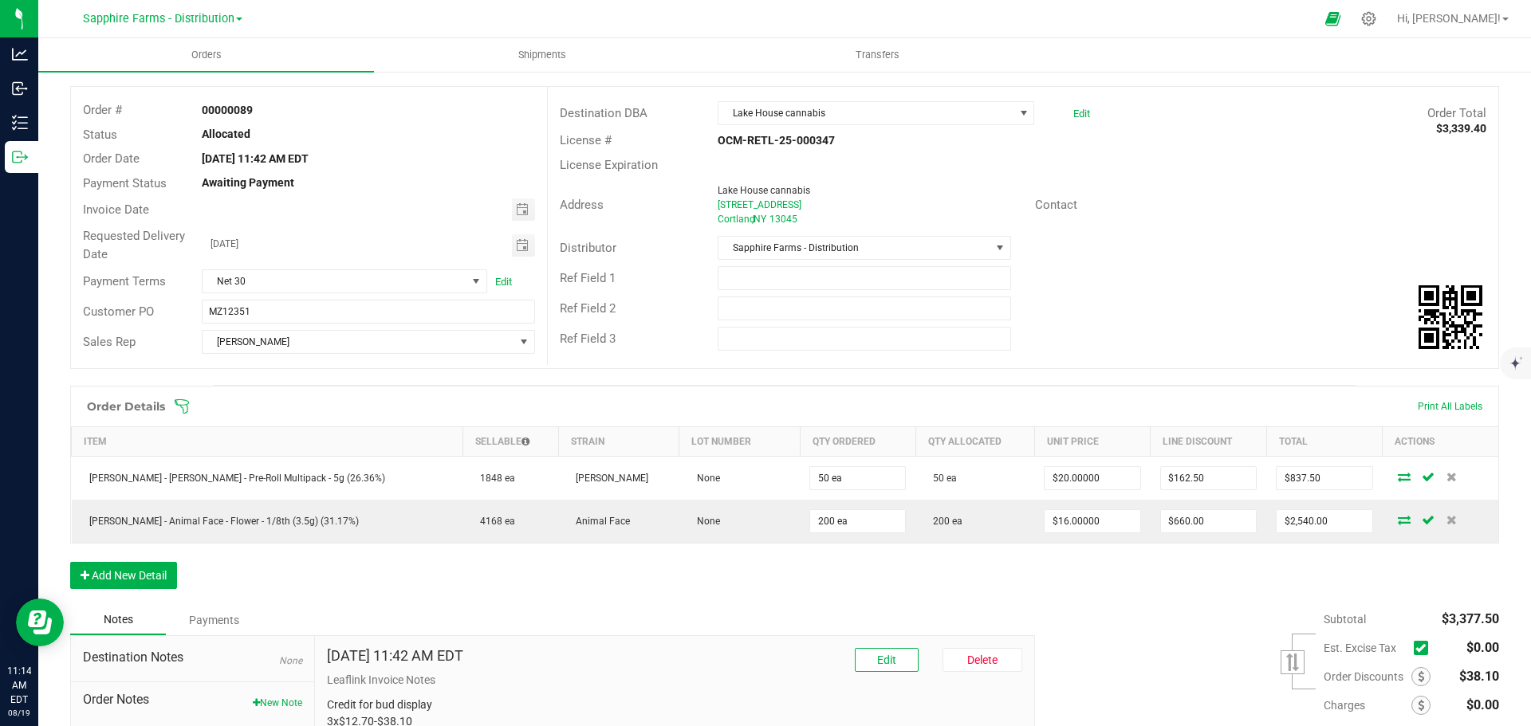
scroll to position [0, 0]
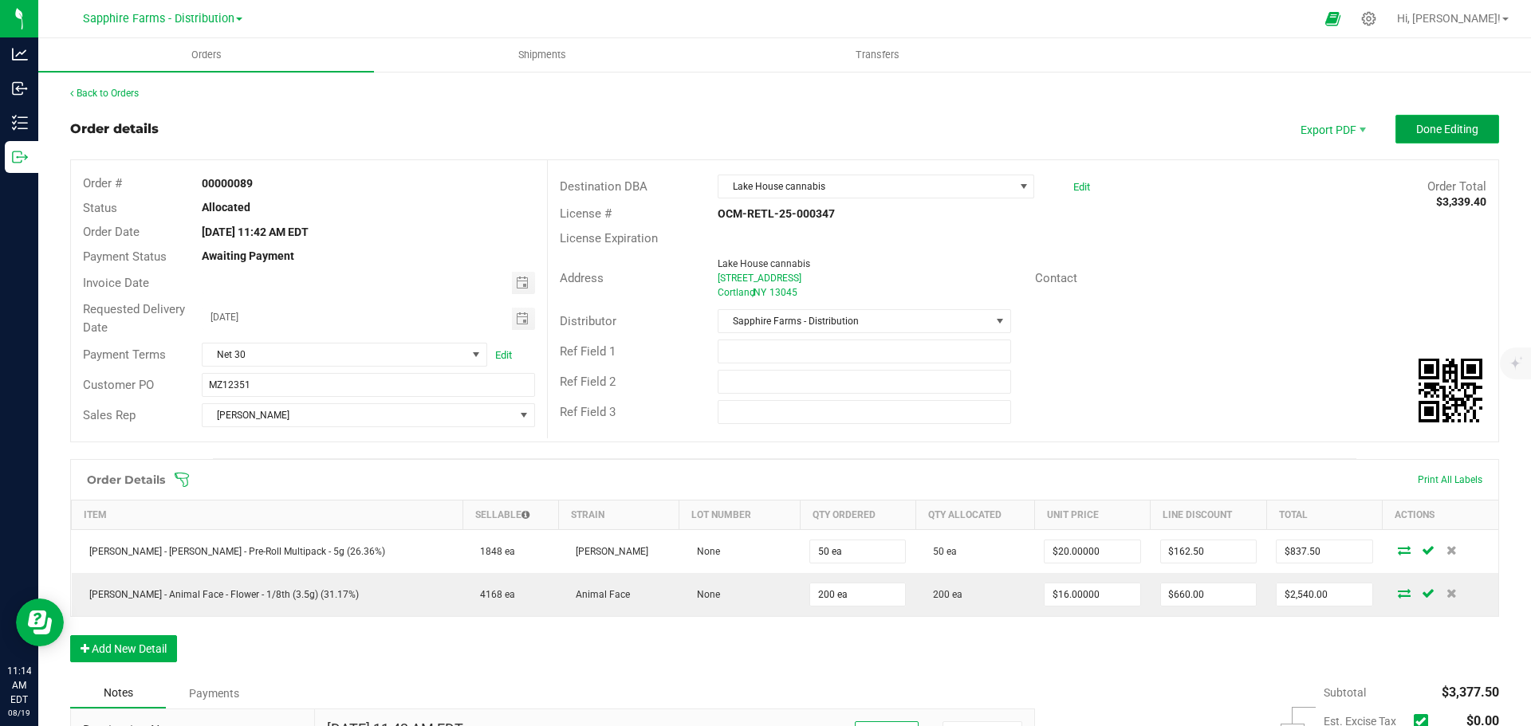
click at [1429, 133] on span "Done Editing" at bounding box center [1447, 129] width 62 height 13
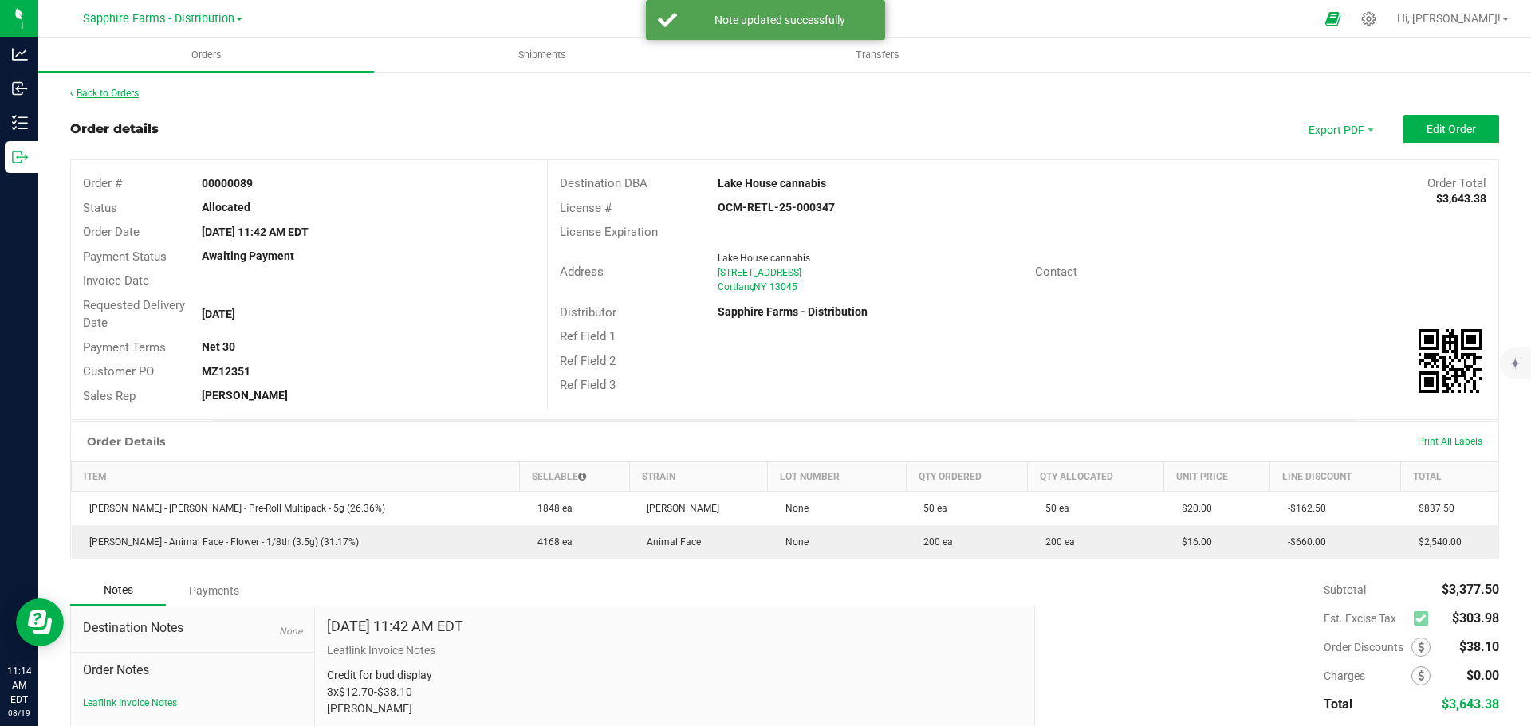
click at [116, 91] on link "Back to Orders" at bounding box center [104, 93] width 69 height 11
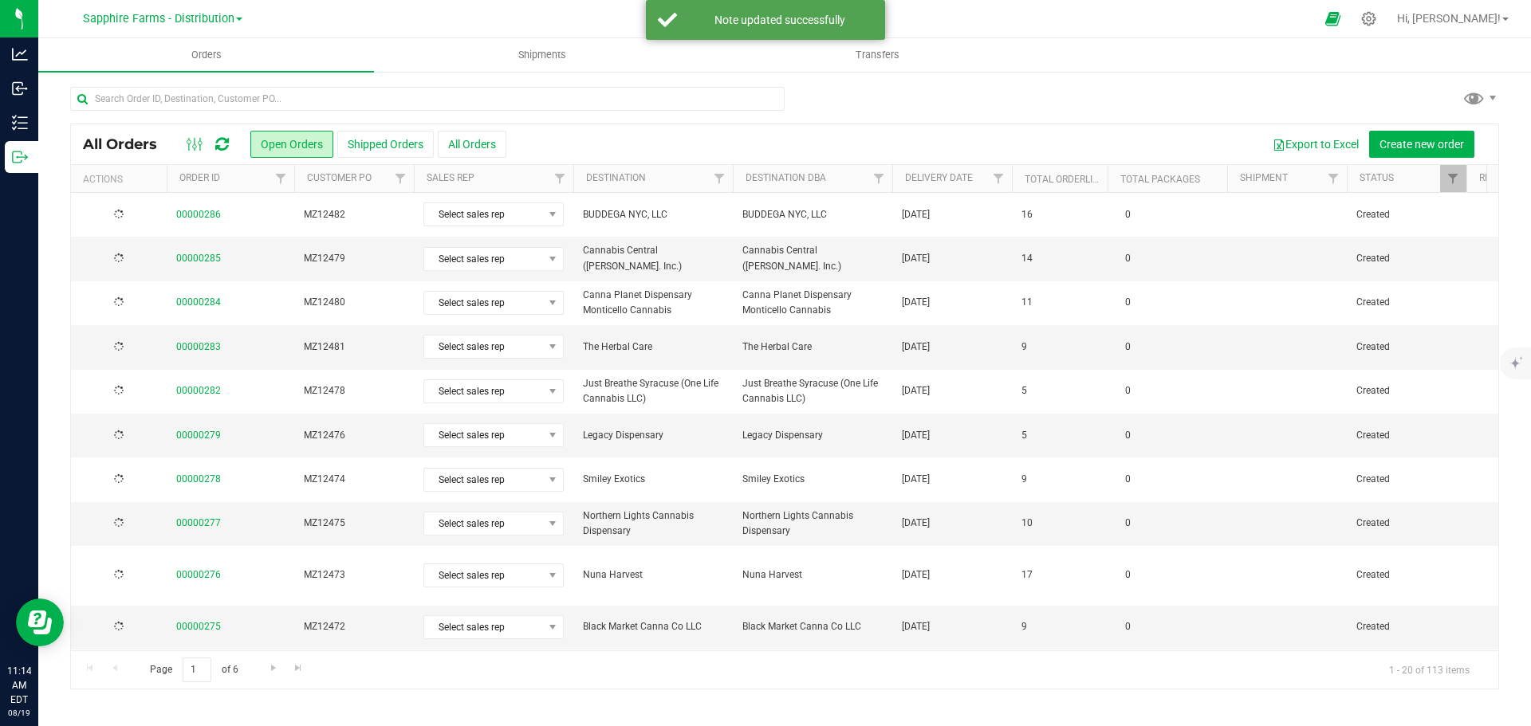
click at [902, 186] on th "Delivery Date" at bounding box center [952, 179] width 120 height 28
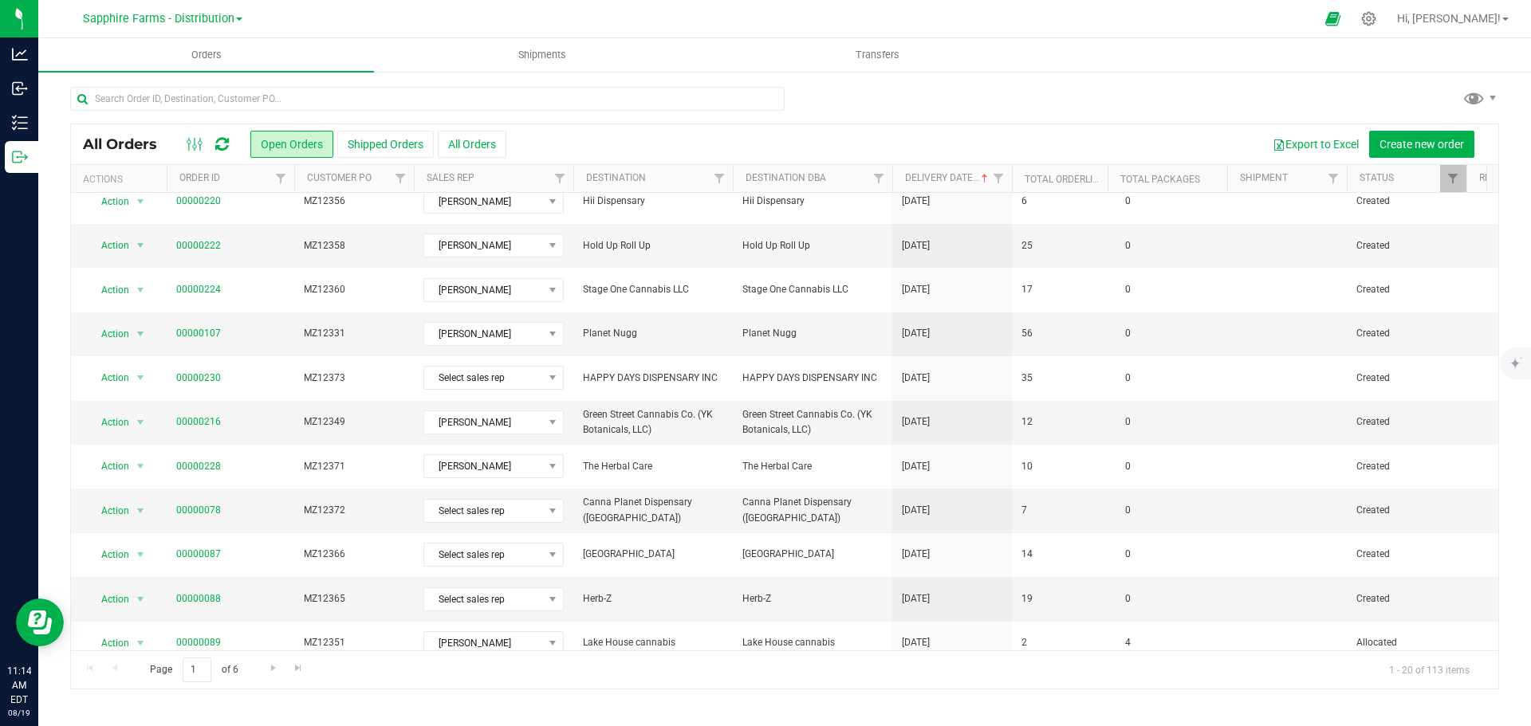
scroll to position [239, 0]
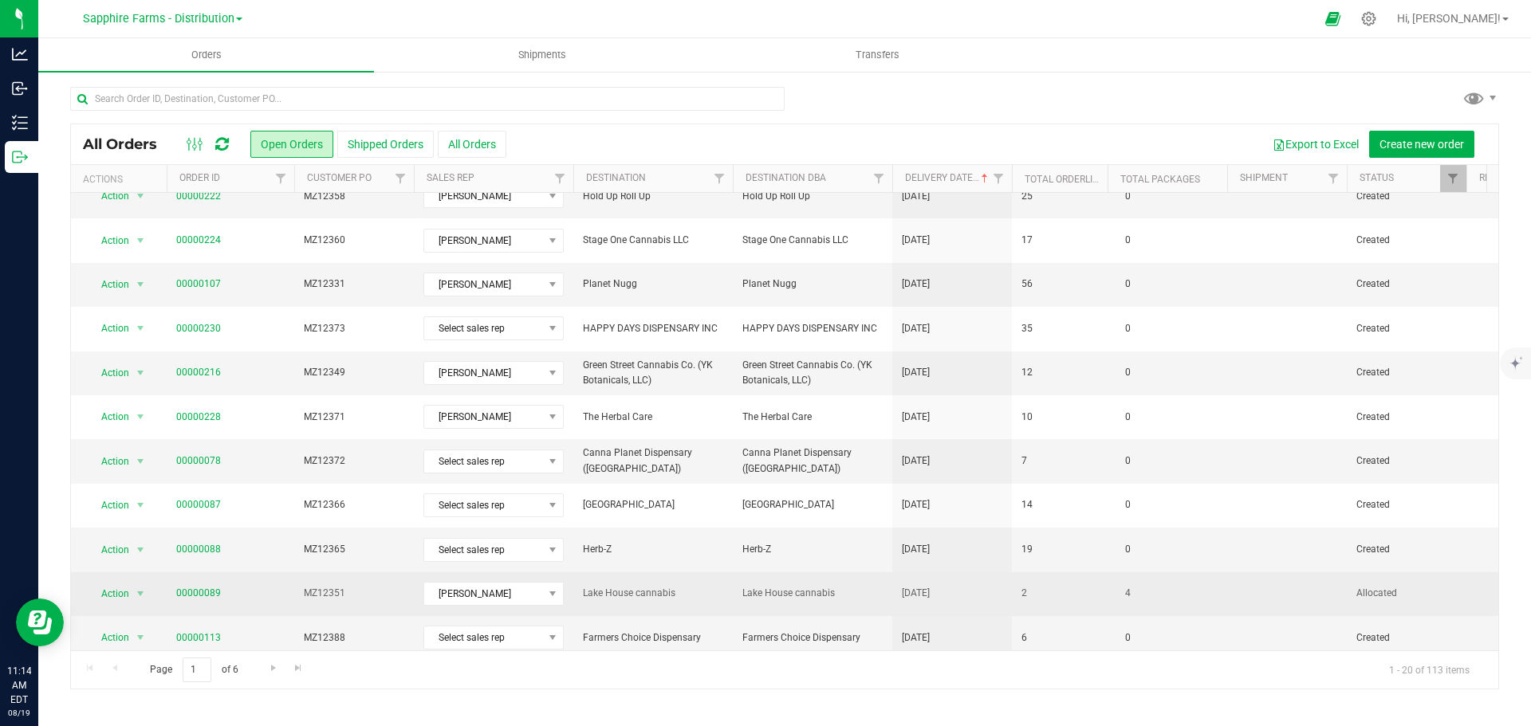
click at [821, 605] on td "Lake House cannabis" at bounding box center [812, 594] width 159 height 44
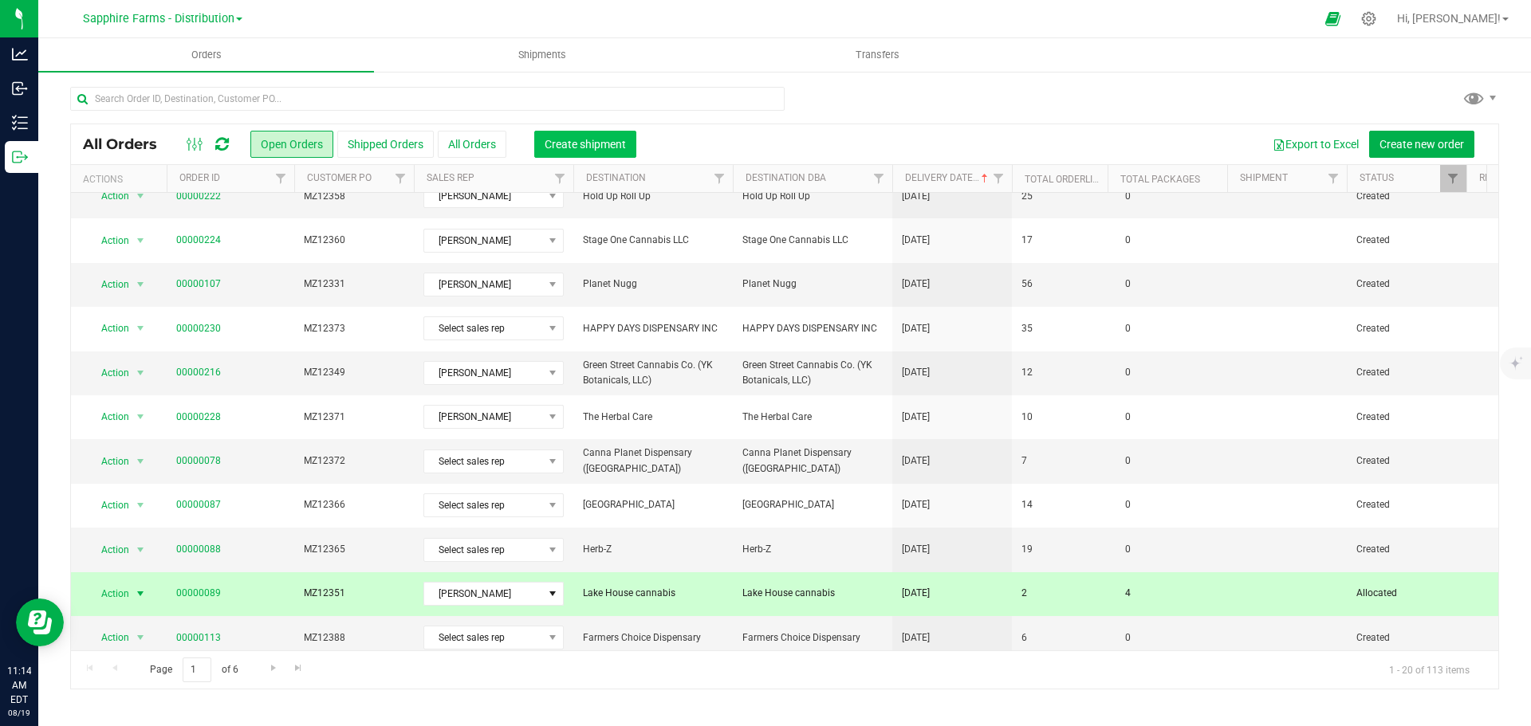
click at [598, 155] on button "Create shipment" at bounding box center [585, 144] width 102 height 27
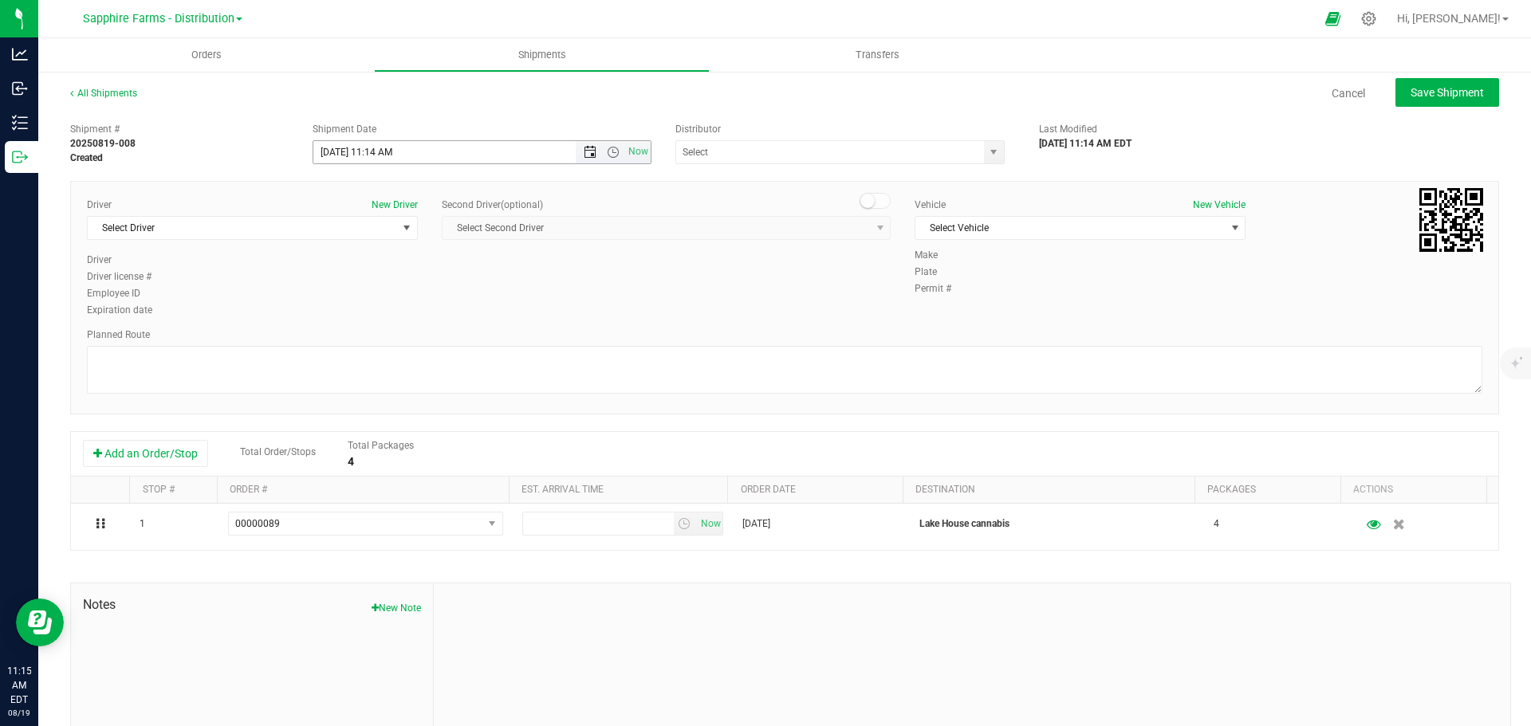
click at [584, 154] on span "Open the date view" at bounding box center [590, 152] width 13 height 13
click at [389, 266] on link "6" at bounding box center [395, 265] width 23 height 25
type input "8/6/2025 11:14 AM"
click at [604, 289] on div "Driver New Driver Select Driver Select Driver Diego Estrada Miguel Hernandez Er…" at bounding box center [784, 259] width 1419 height 122
click at [389, 226] on span "Select Driver" at bounding box center [242, 228] width 309 height 22
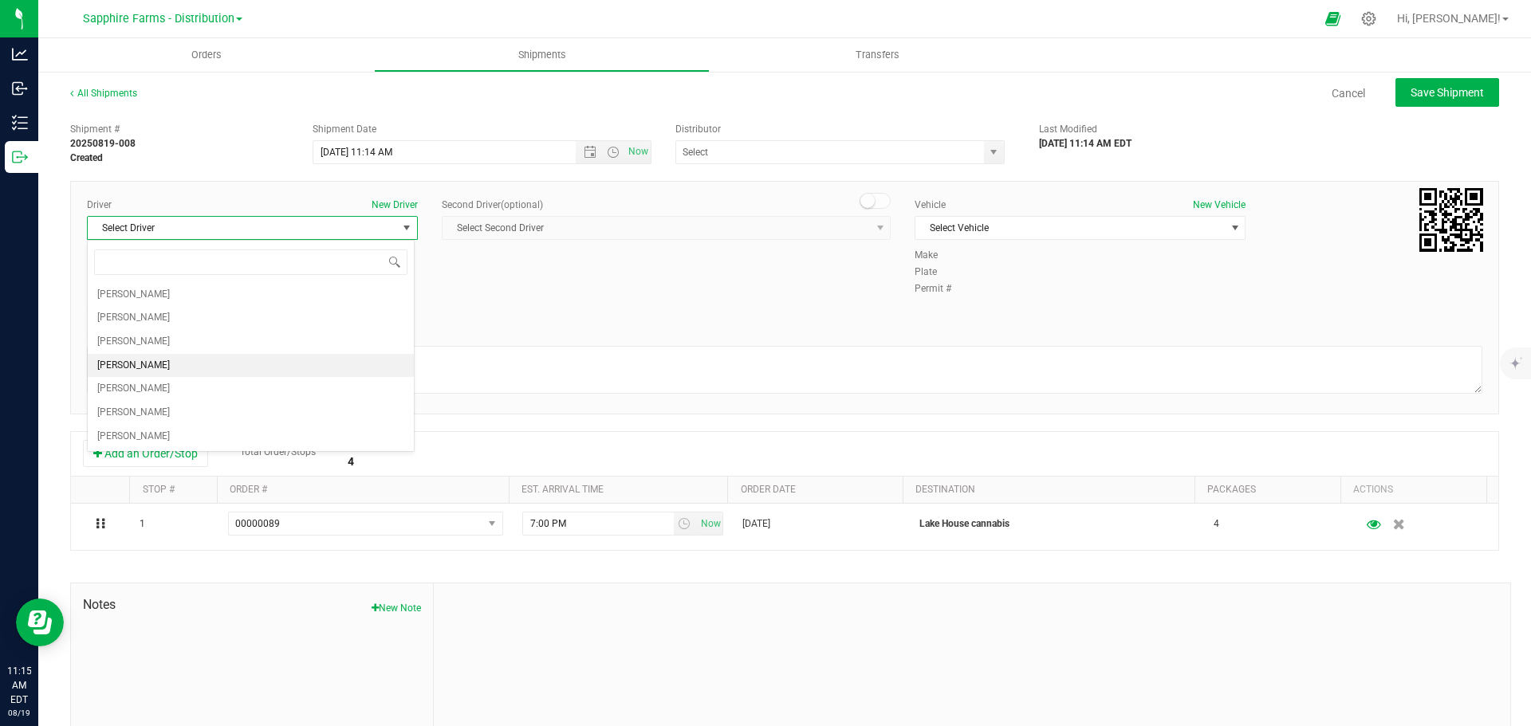
click at [133, 363] on span "[PERSON_NAME]" at bounding box center [133, 366] width 73 height 21
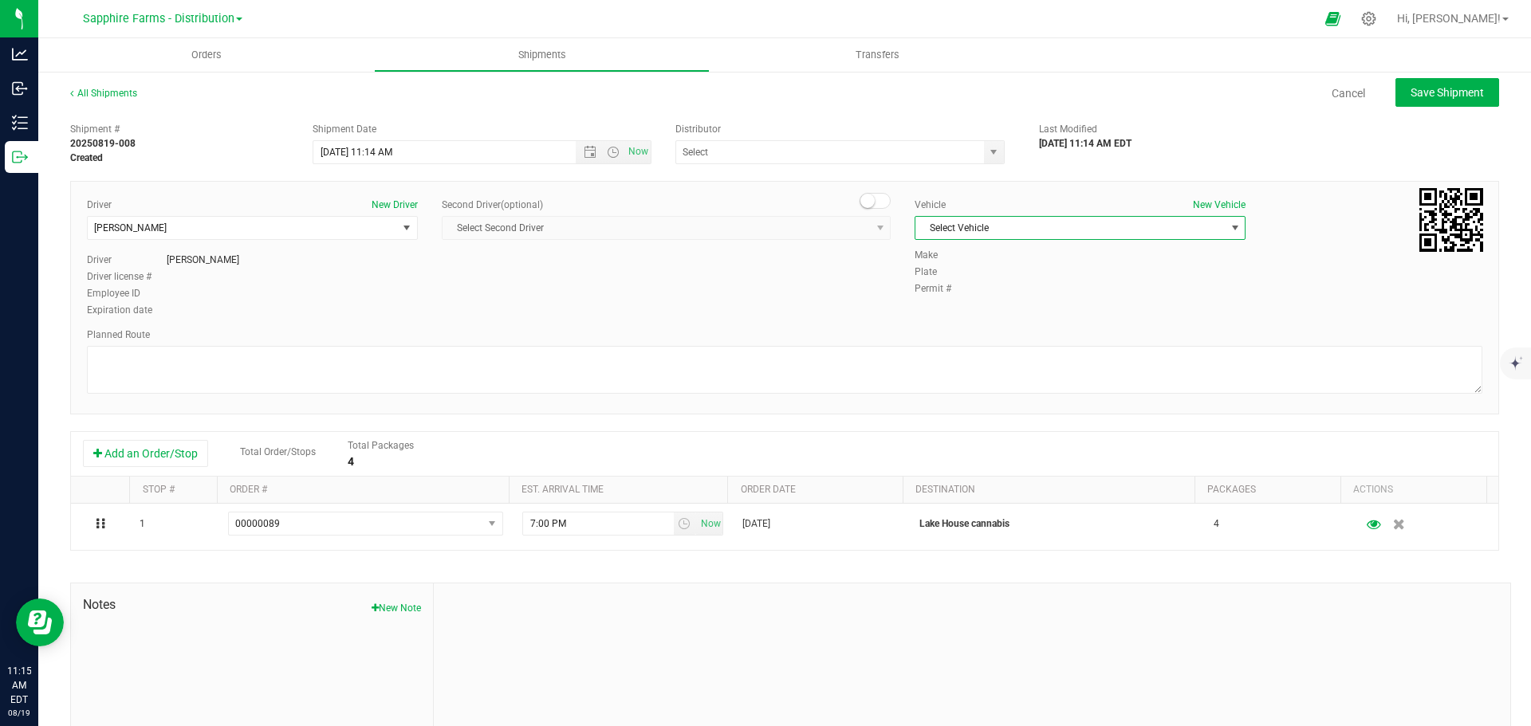
click at [982, 226] on span "Select Vehicle" at bounding box center [1069, 228] width 309 height 22
click at [944, 275] on li "Van #1" at bounding box center [1072, 279] width 326 height 24
click at [802, 299] on div "Driver New Driver [PERSON_NAME] Select Driver [PERSON_NAME] [PERSON_NAME] [PERS…" at bounding box center [784, 259] width 1419 height 122
click at [987, 153] on span "select" at bounding box center [993, 152] width 13 height 13
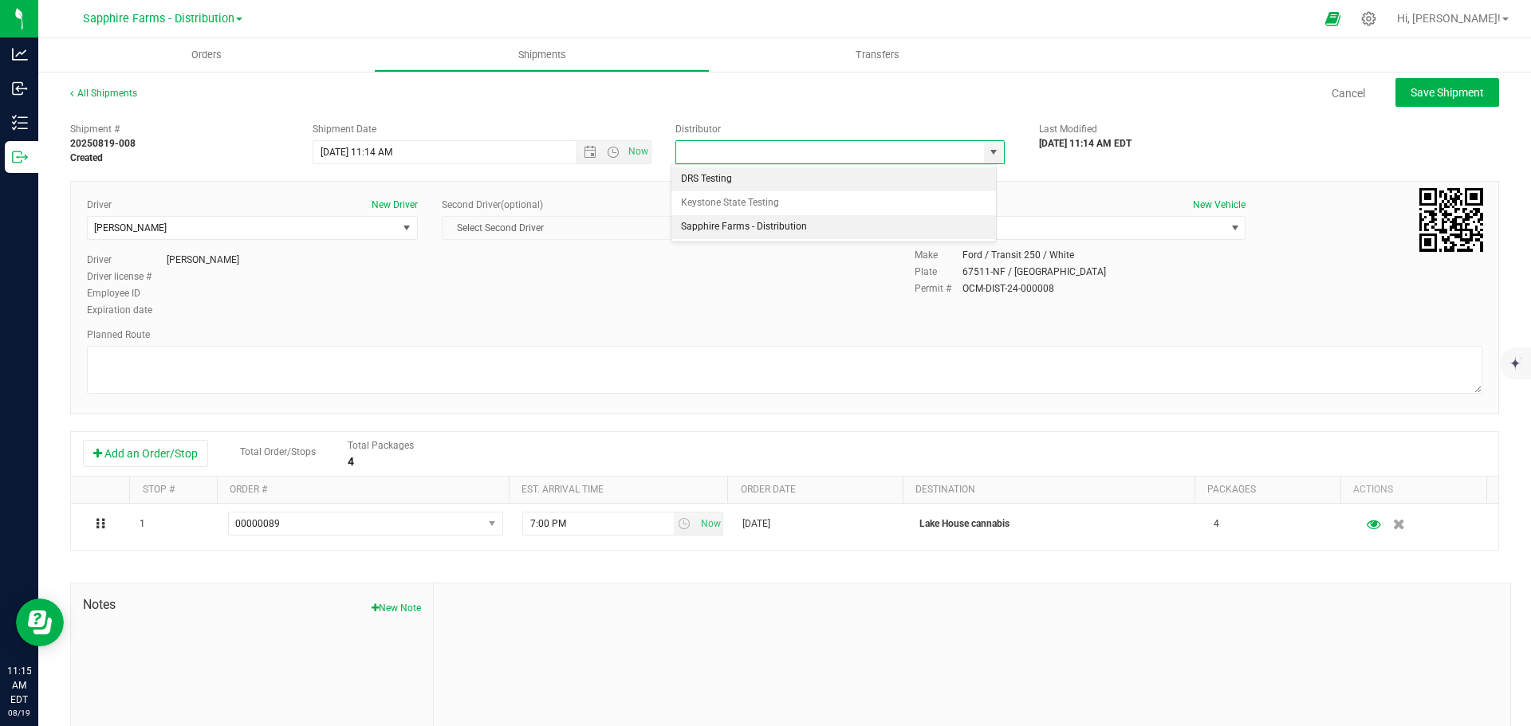
click at [881, 238] on li "Sapphire Farms - Distribution" at bounding box center [833, 227] width 325 height 24
type input "Sapphire Farms - Distribution"
click at [584, 148] on span "Open the date view" at bounding box center [590, 152] width 13 height 13
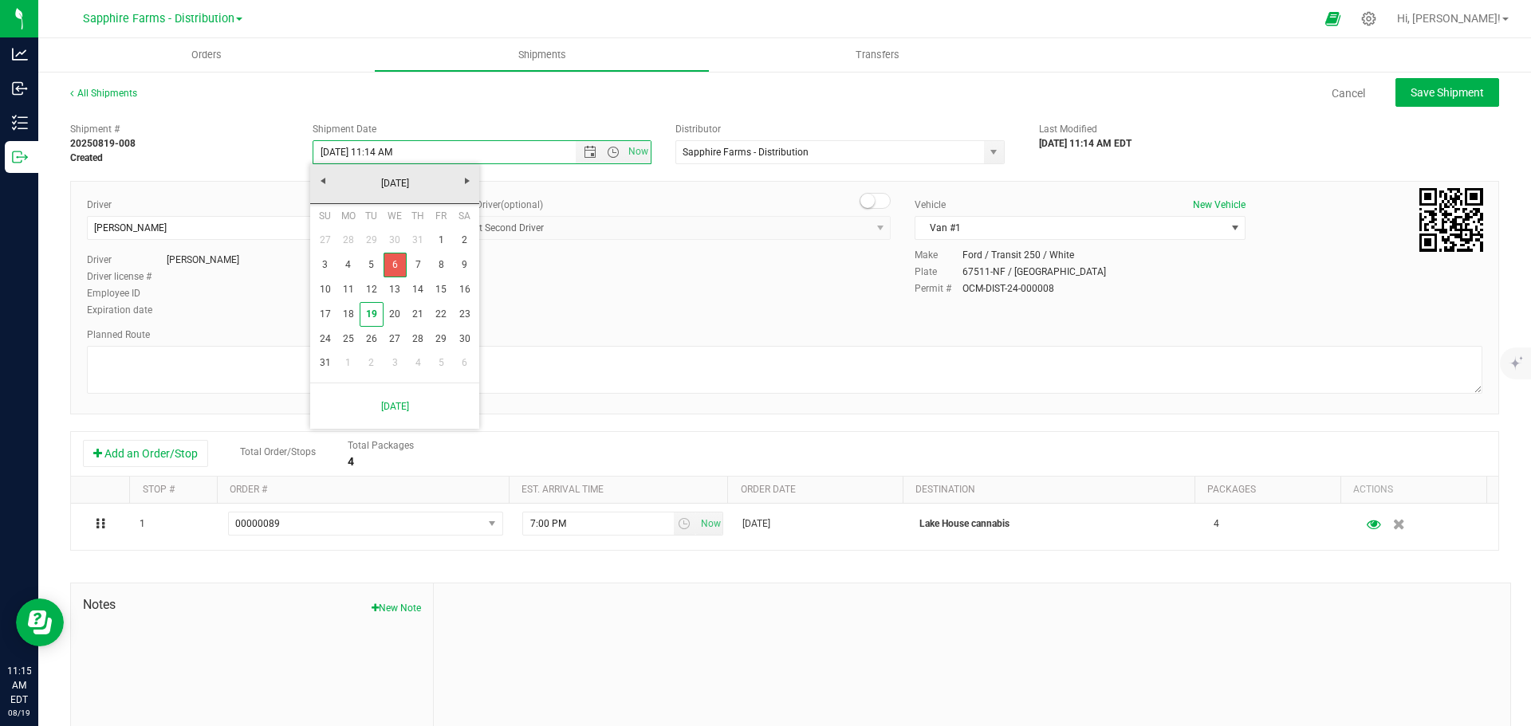
click at [398, 258] on link "6" at bounding box center [395, 265] width 23 height 25
click at [610, 149] on span "Open the time view" at bounding box center [613, 152] width 13 height 13
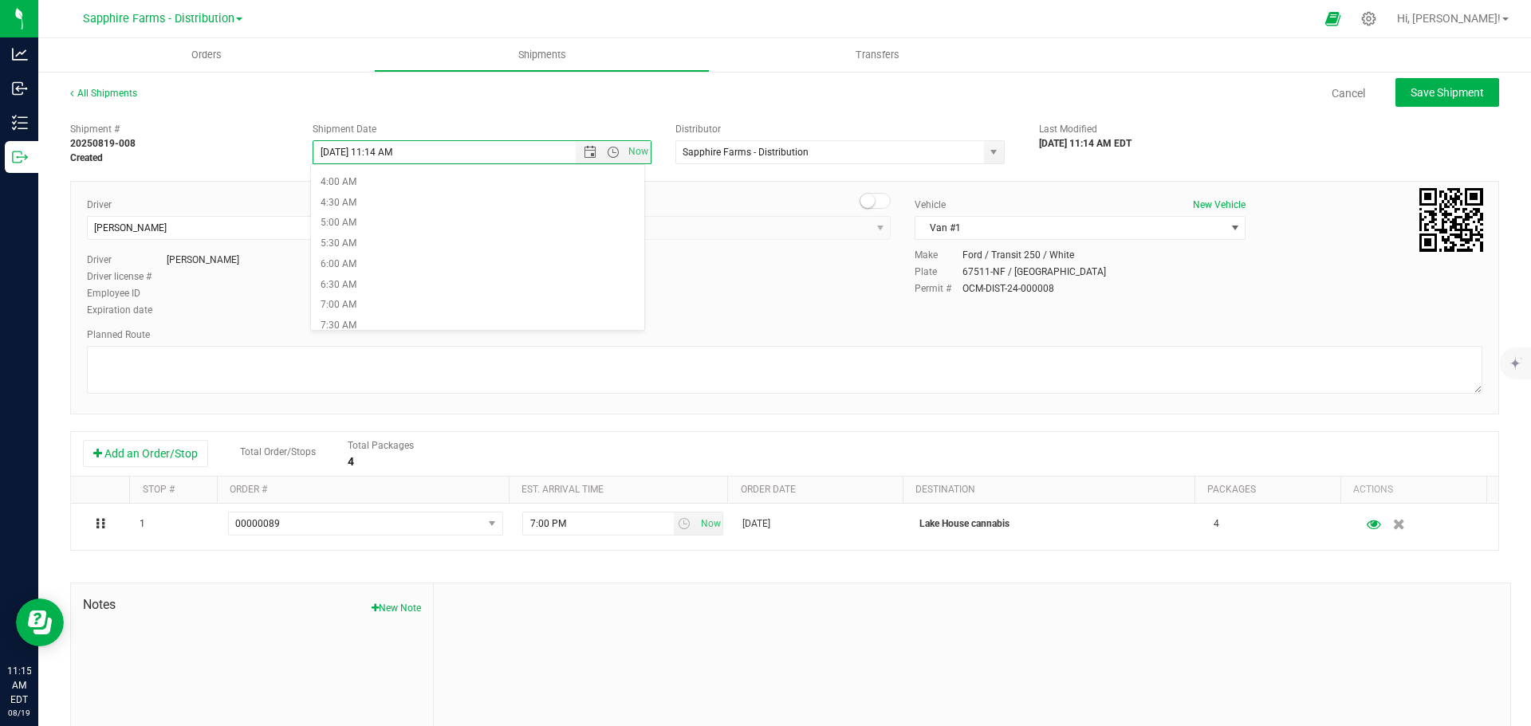
scroll to position [239, 0]
click at [374, 309] on li "9:00 AM" at bounding box center [477, 307] width 333 height 21
click at [621, 271] on div "Driver New Driver [PERSON_NAME] Select Driver [PERSON_NAME] [PERSON_NAME] [PERS…" at bounding box center [784, 259] width 1419 height 122
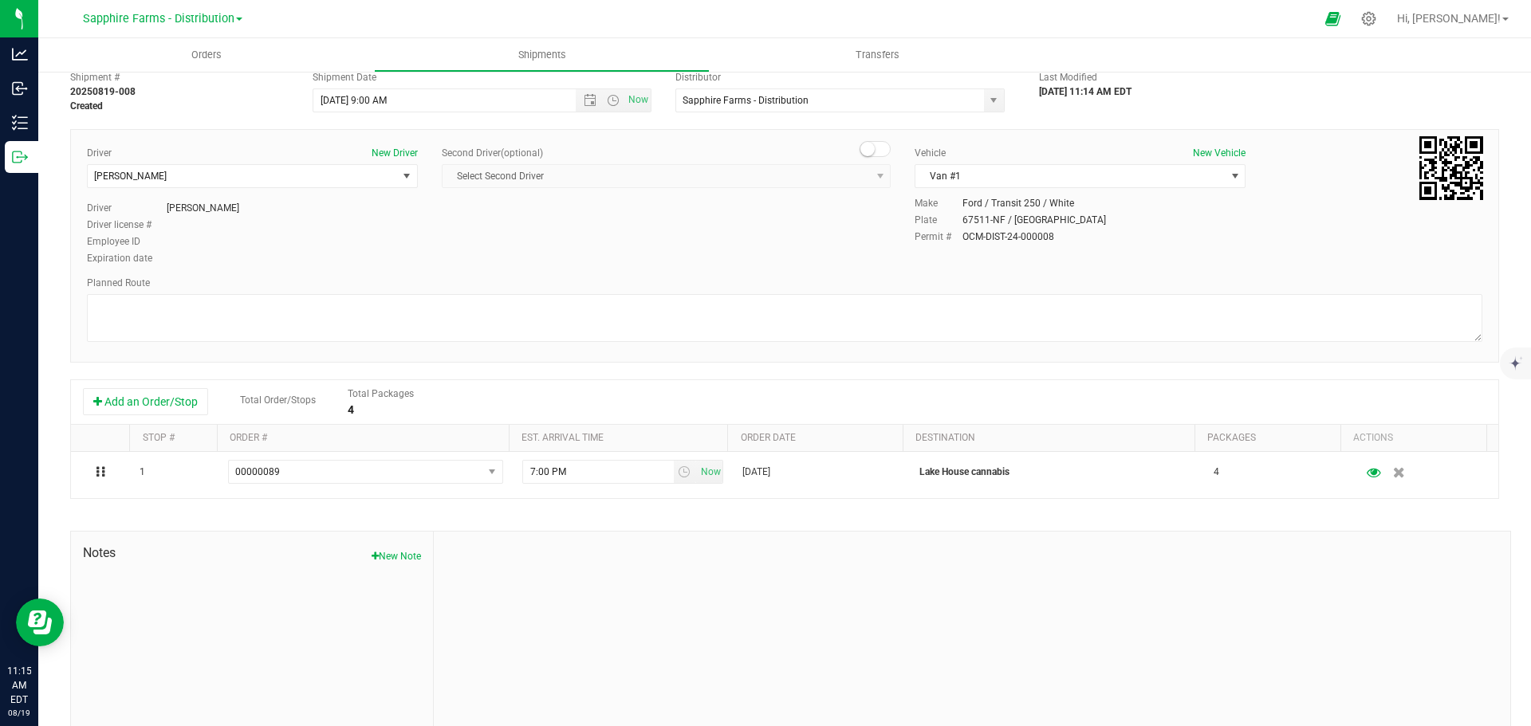
scroll to position [80, 0]
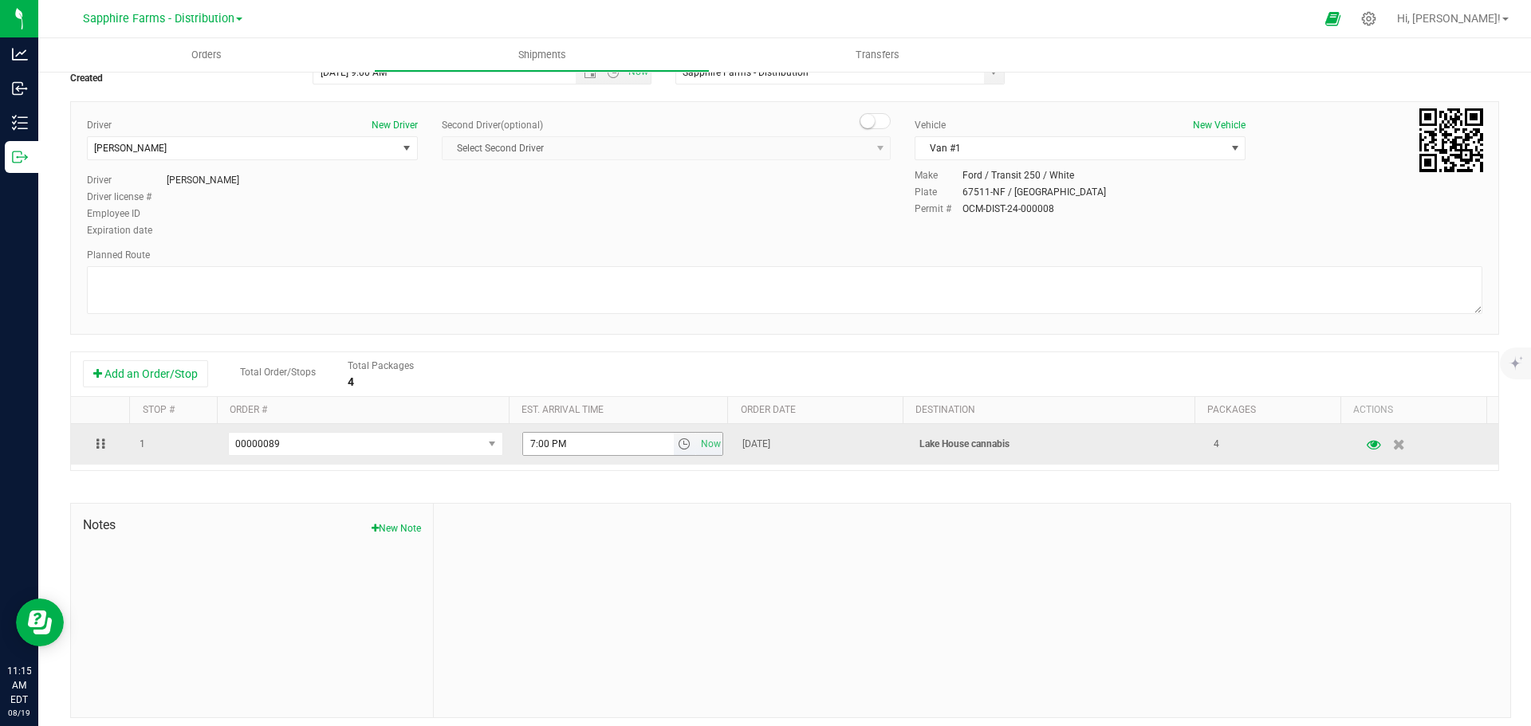
click at [678, 446] on span "select" at bounding box center [684, 444] width 13 height 13
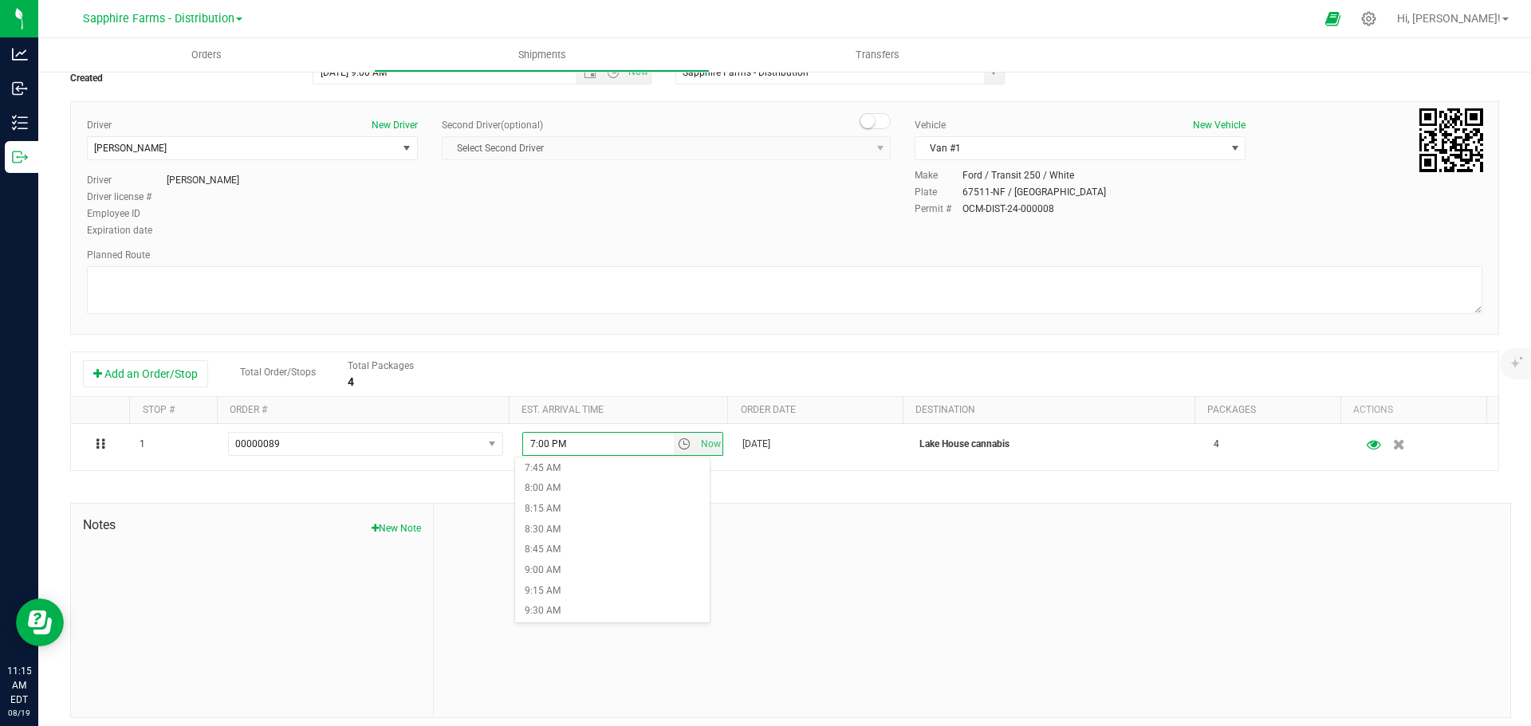
scroll to position [718, 0]
click at [582, 559] on li "9:45 AM" at bounding box center [612, 552] width 195 height 21
click at [718, 302] on textarea at bounding box center [784, 290] width 1395 height 48
click at [824, 350] on div "Shipment # 20250819-008 Created Shipment Date 8/6/2025 9:00 AM Now Distributor …" at bounding box center [784, 376] width 1429 height 683
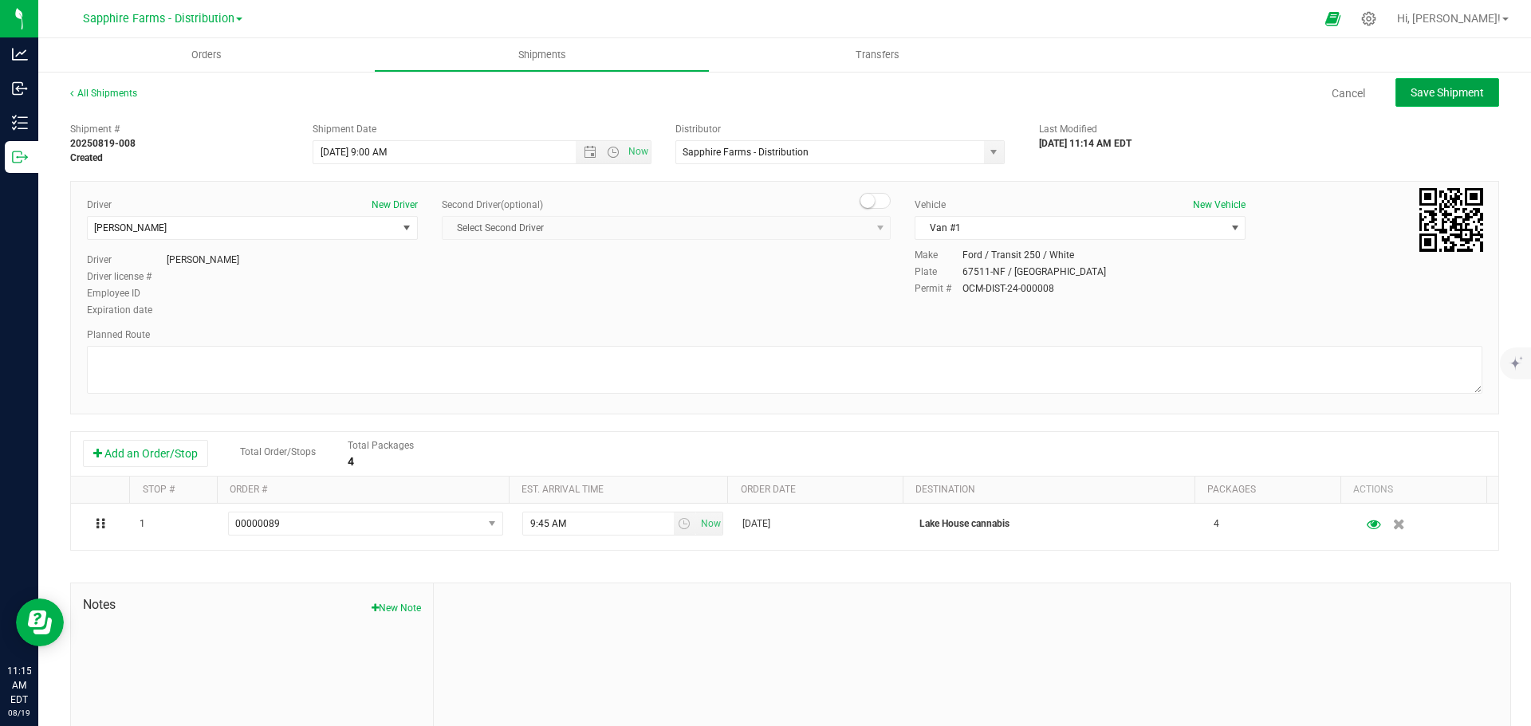
click at [1457, 92] on span "Save Shipment" at bounding box center [1446, 92] width 73 height 13
type input "[DATE] 1:00 PM"
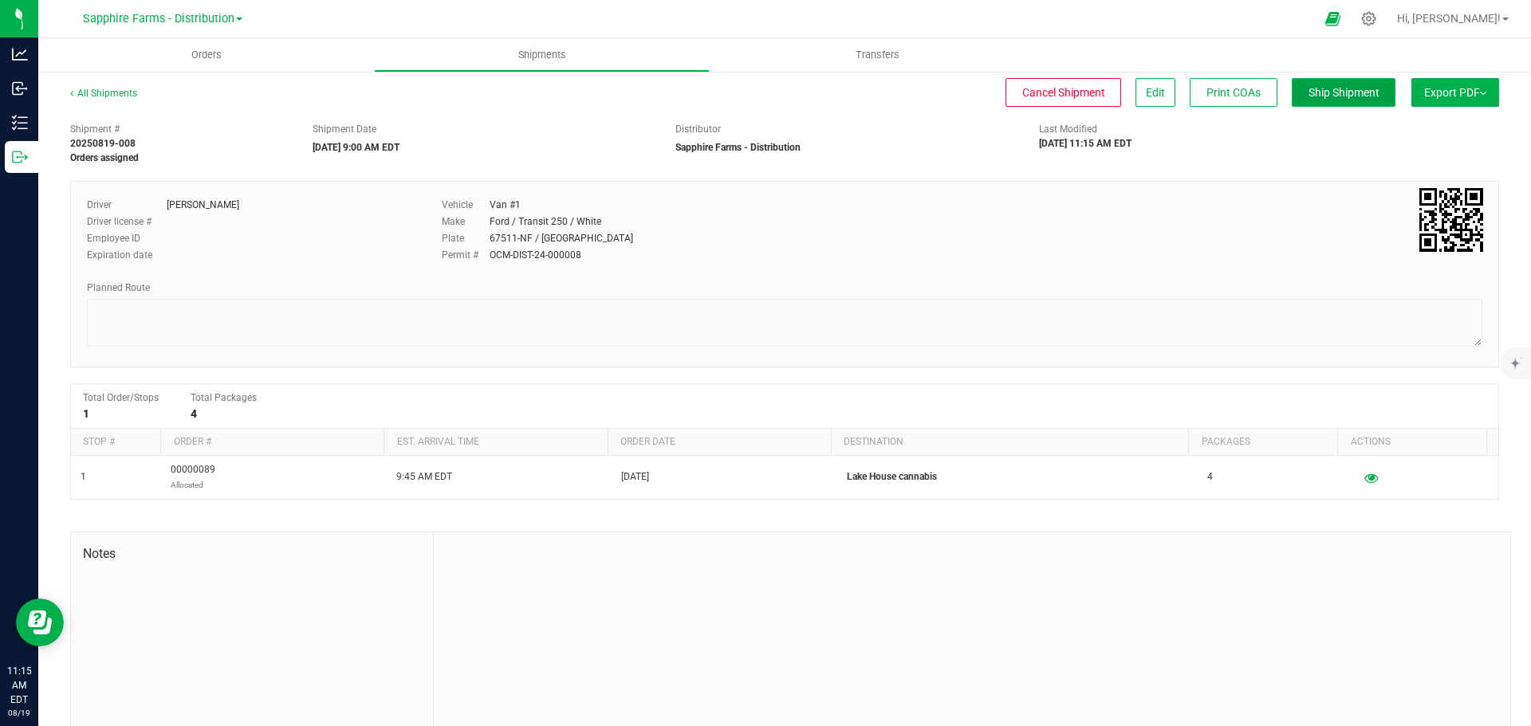
click at [1333, 99] on span "Ship Shipment" at bounding box center [1343, 92] width 71 height 13
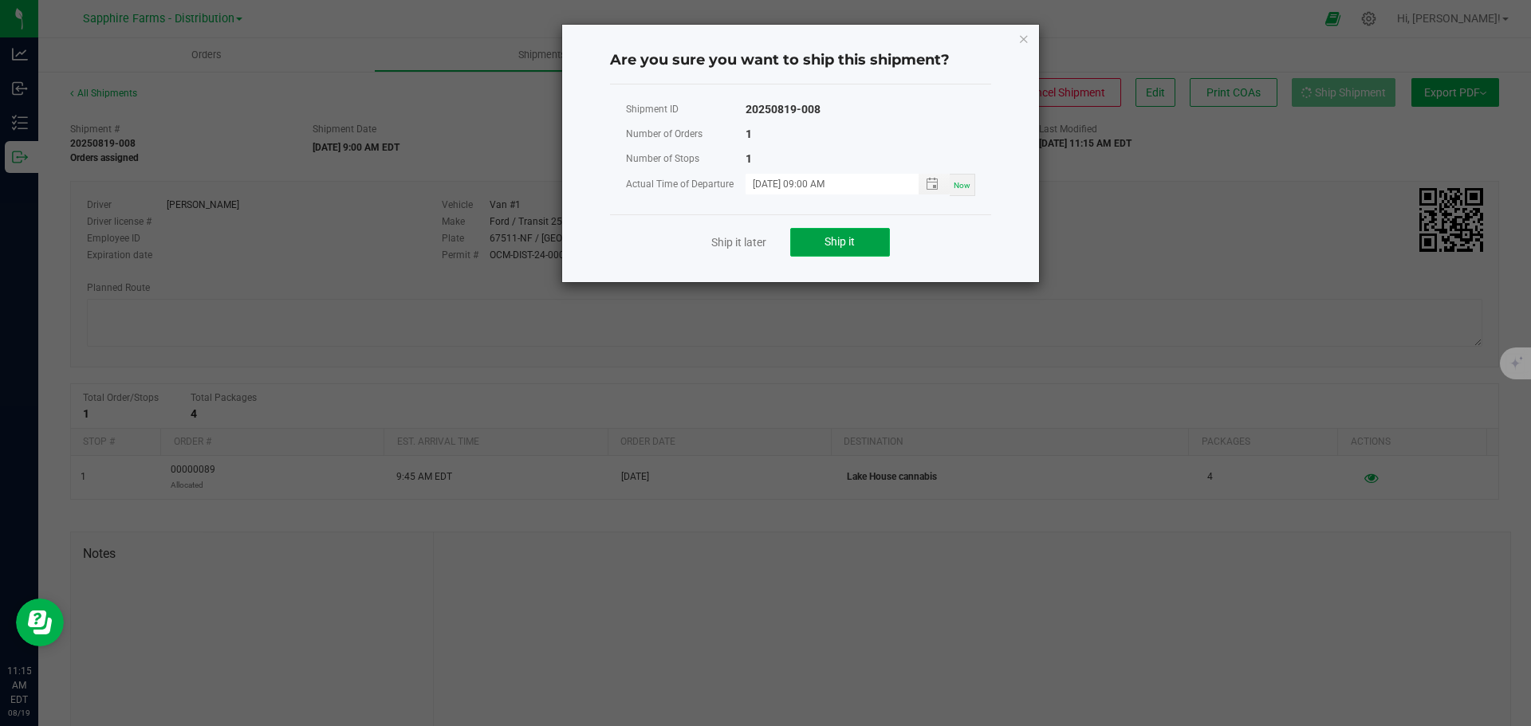
click at [848, 235] on span "Ship it" at bounding box center [839, 241] width 30 height 13
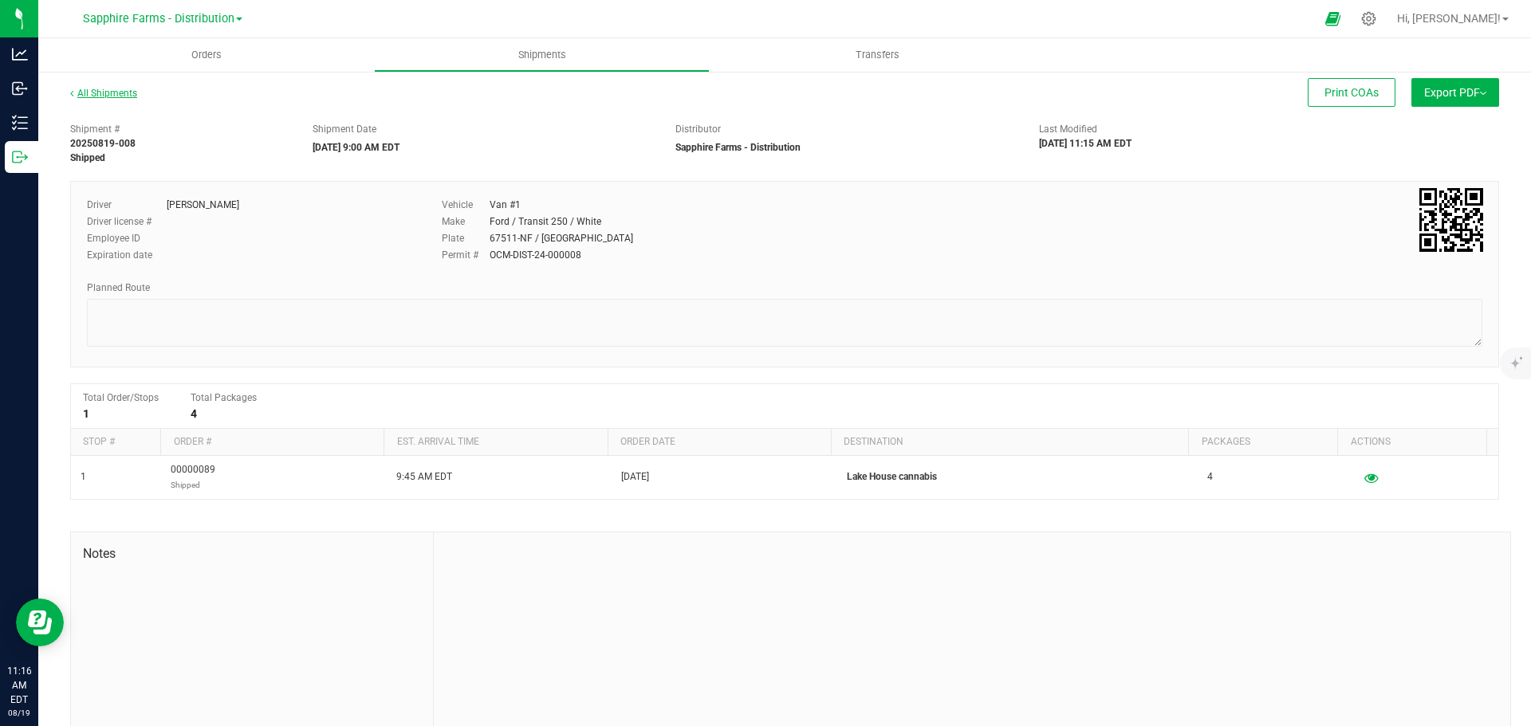
click at [111, 97] on link "All Shipments" at bounding box center [103, 93] width 67 height 11
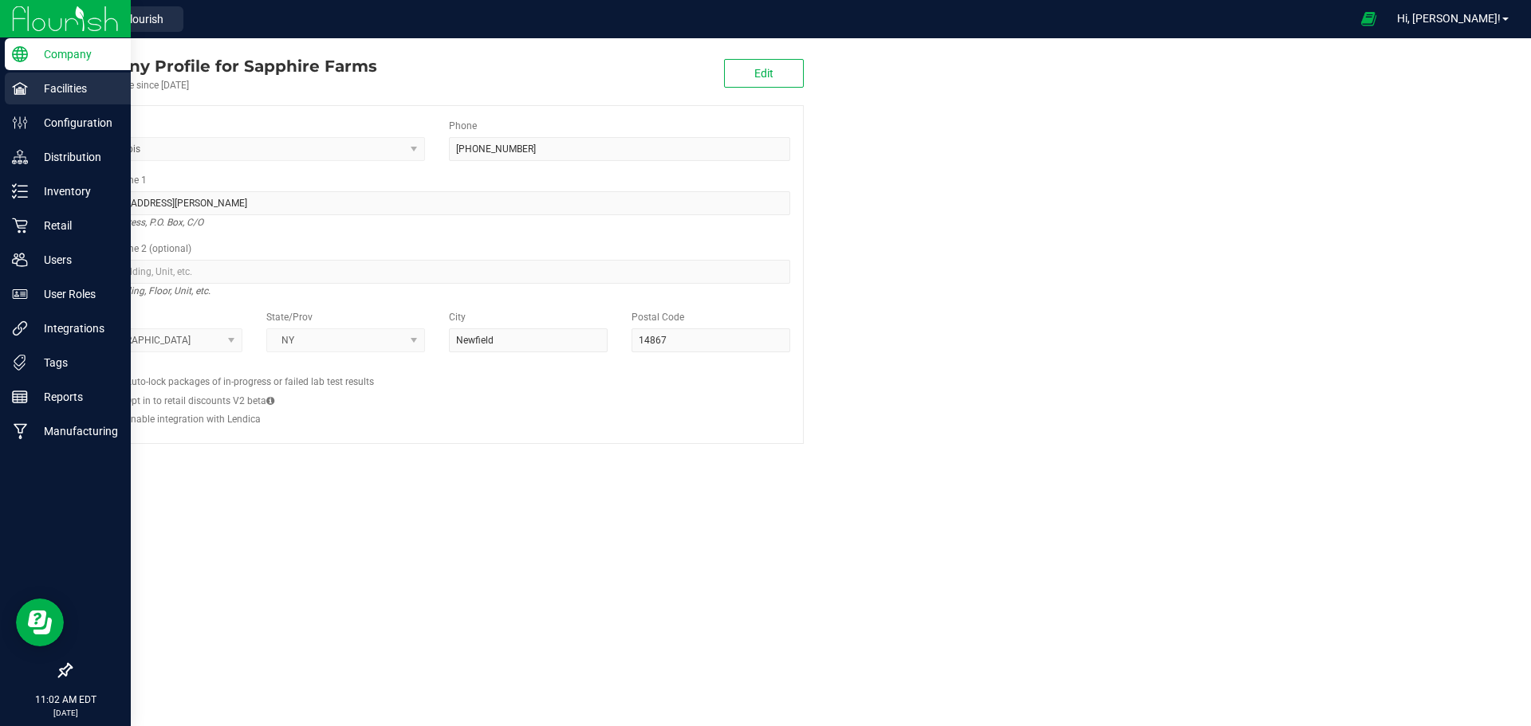
click at [59, 89] on p "Facilities" at bounding box center [76, 88] width 96 height 19
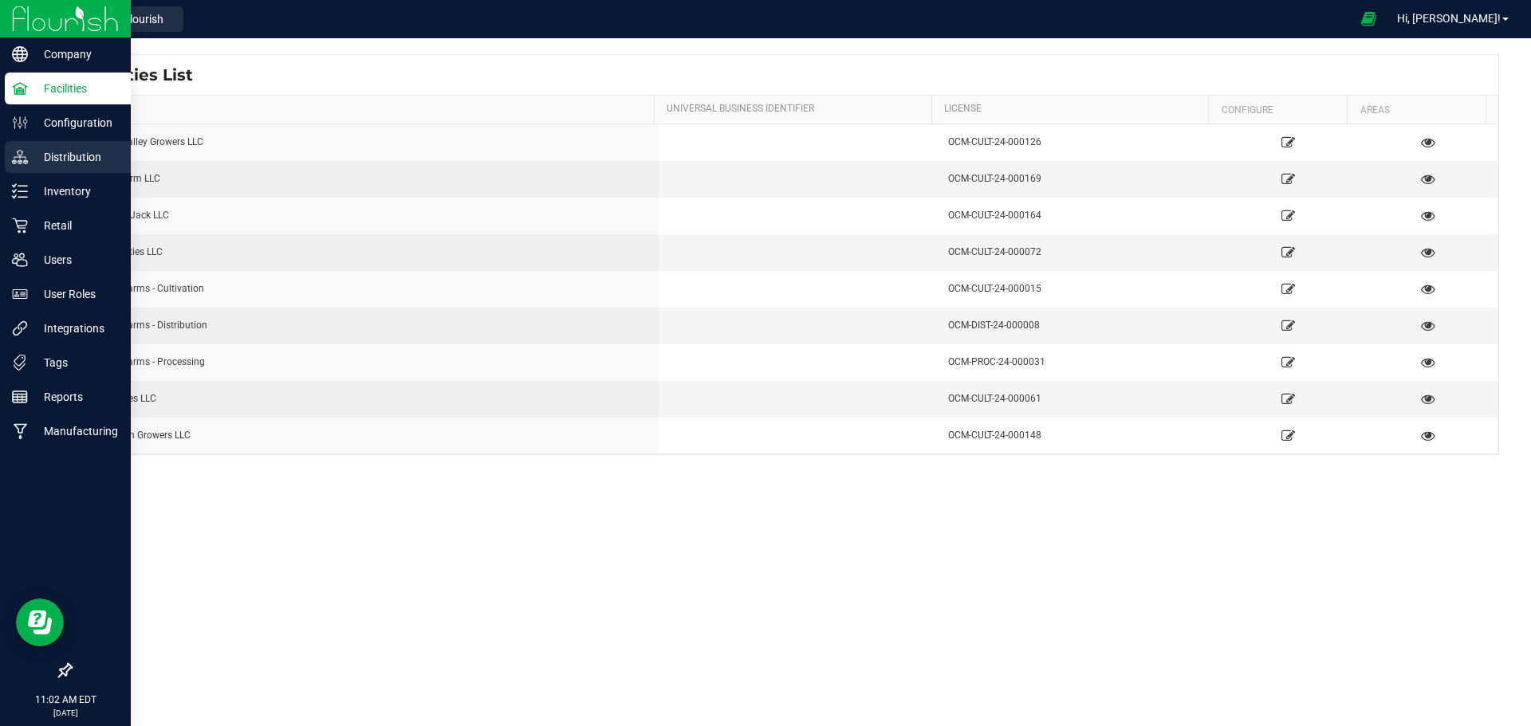
click at [65, 151] on p "Distribution" at bounding box center [76, 157] width 96 height 19
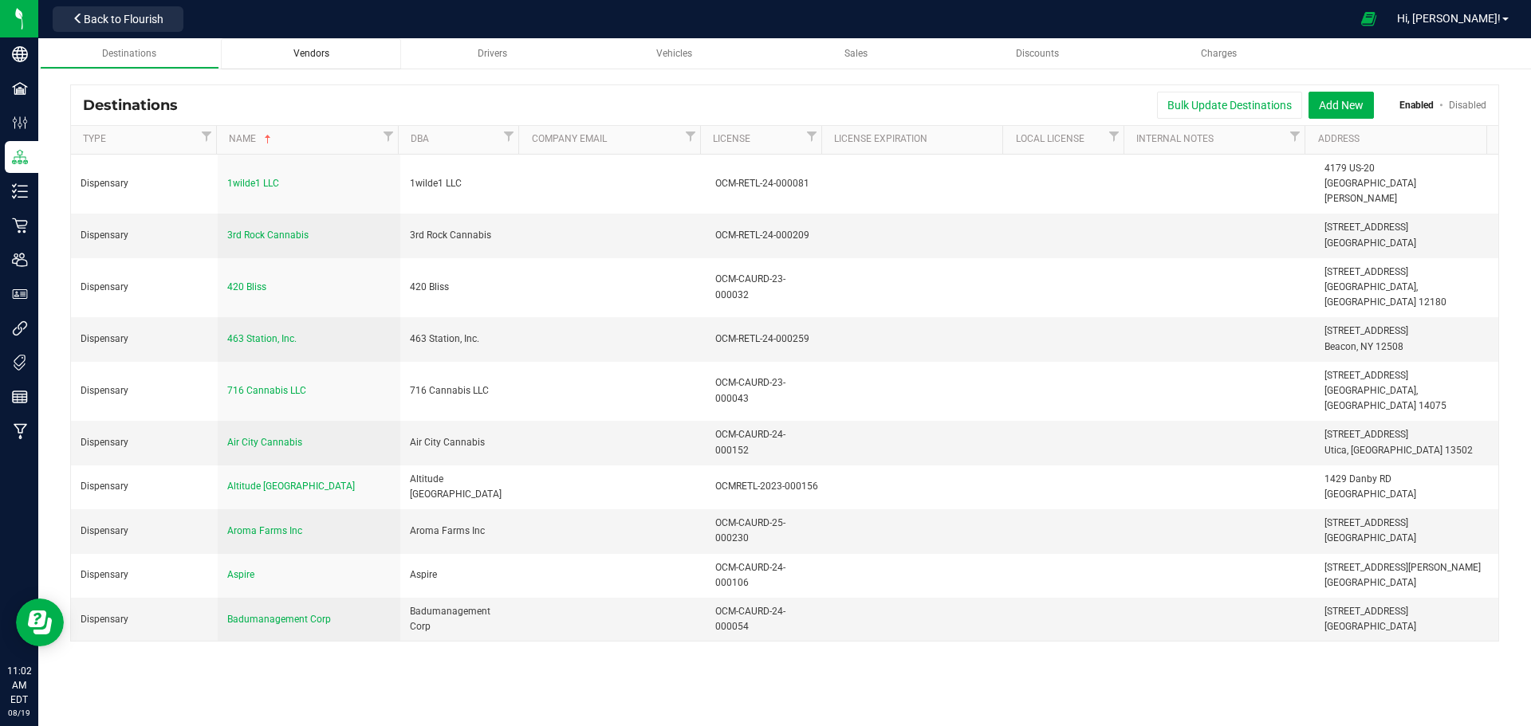
click at [325, 53] on span "Vendors" at bounding box center [311, 53] width 36 height 11
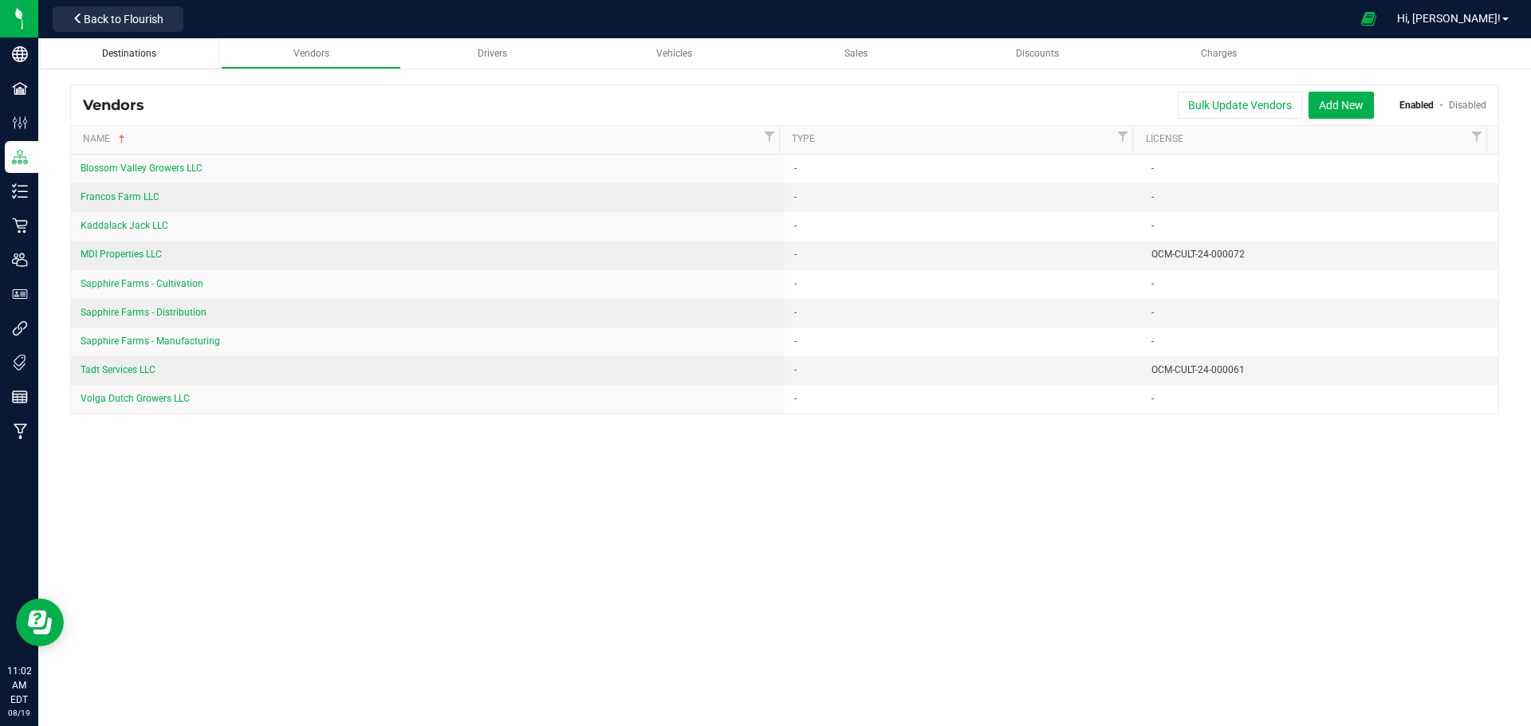
click at [144, 61] on div "Destinations" at bounding box center [130, 54] width 155 height 14
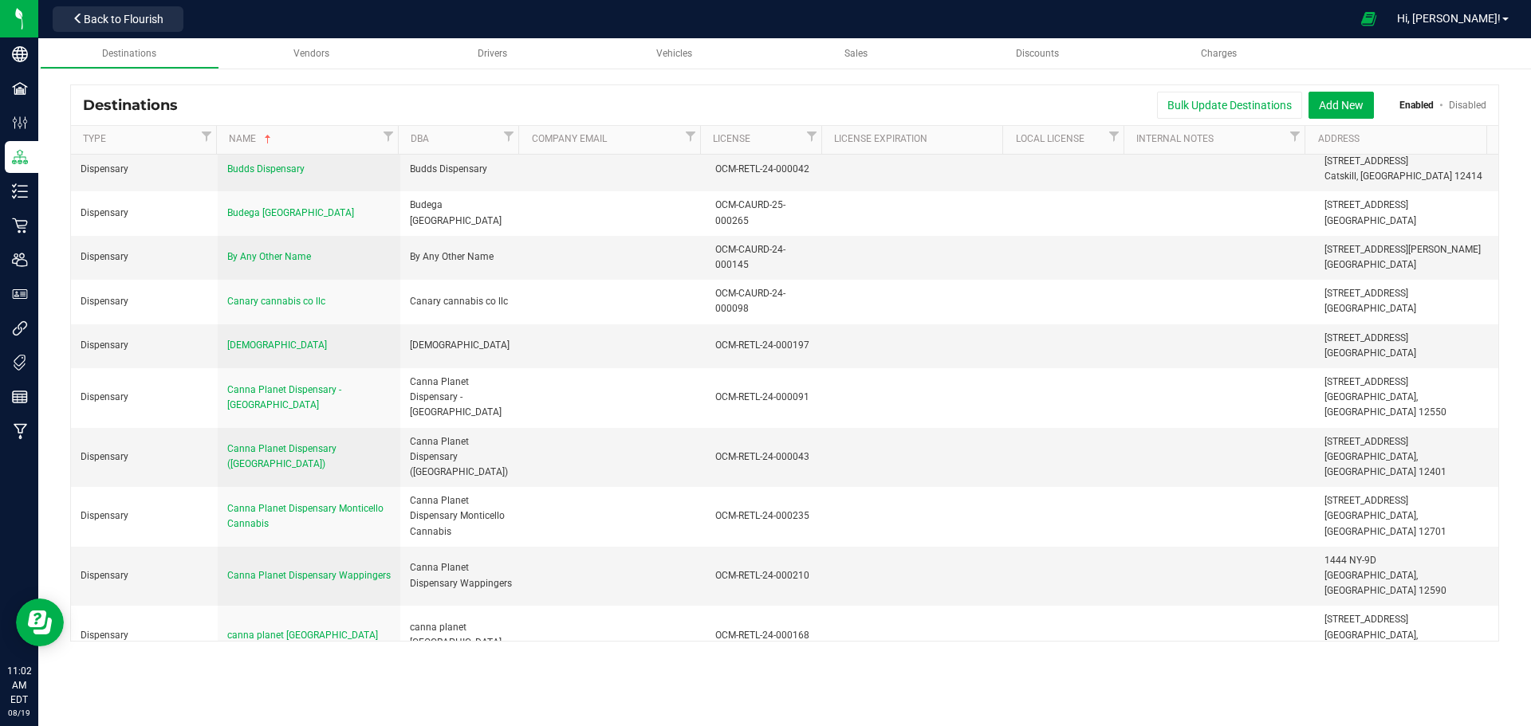
scroll to position [1993, 0]
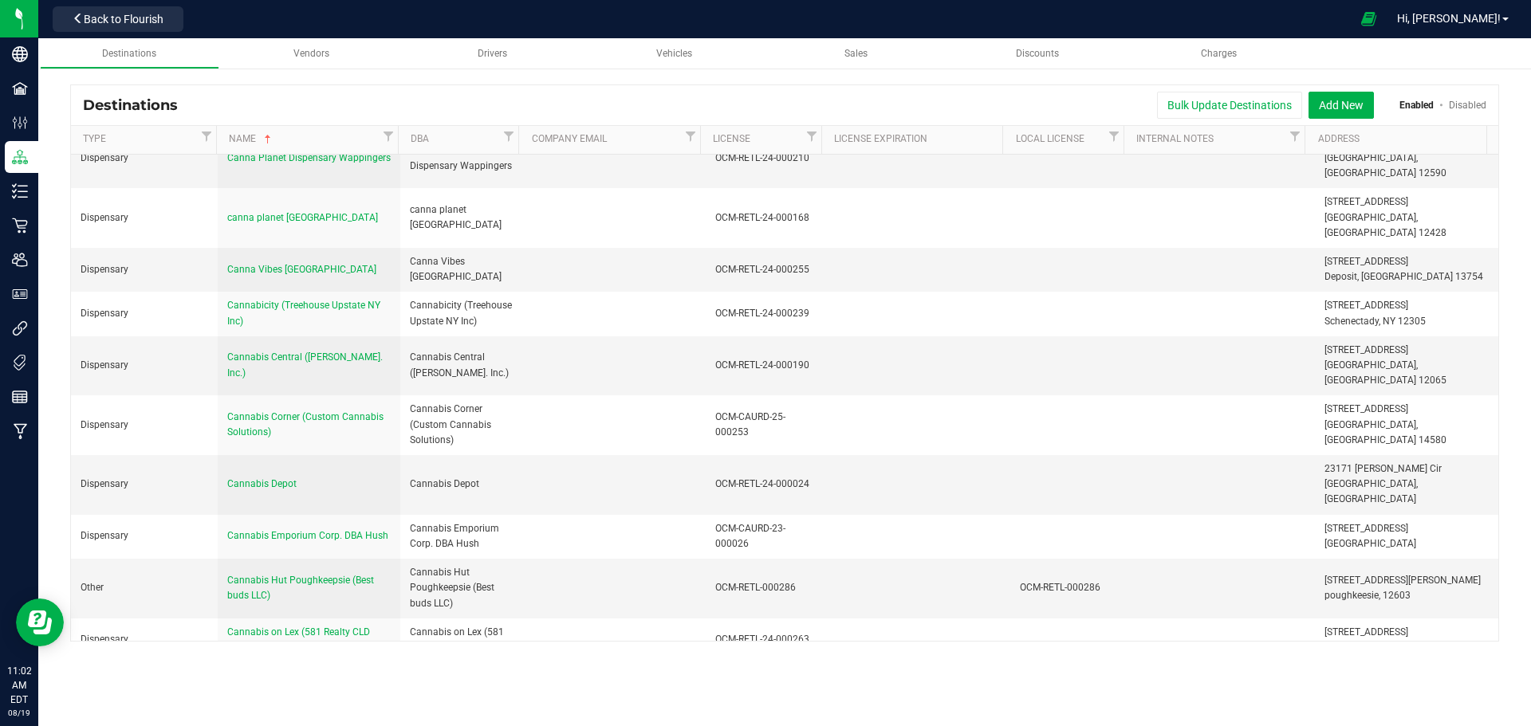
click at [582, 663] on td at bounding box center [613, 693] width 183 height 60
click at [295, 679] on span "Cannabis Realm of [US_STATE] ([GEOGRAPHIC_DATA])" at bounding box center [293, 692] width 133 height 26
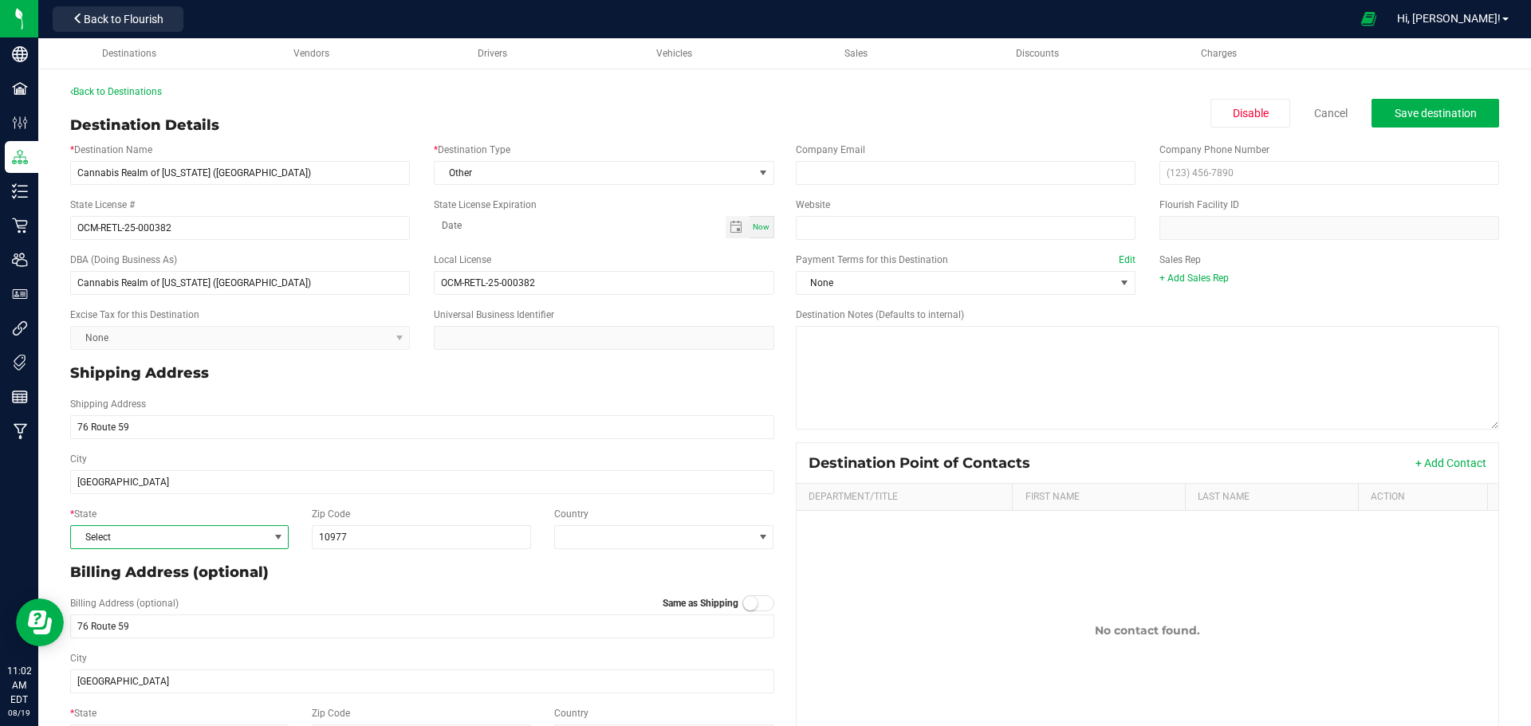
click at [225, 536] on span "Select" at bounding box center [169, 537] width 197 height 22
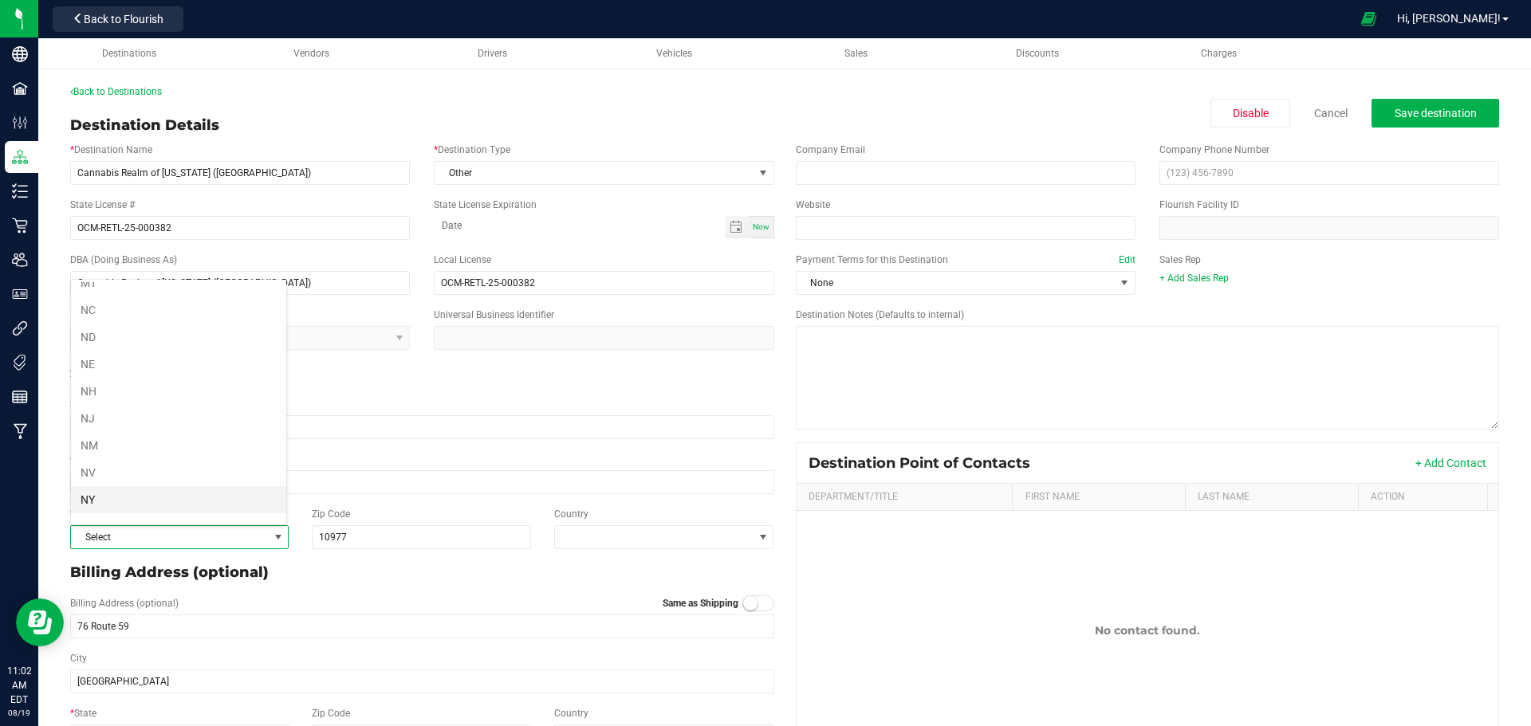
click at [155, 500] on li "NY" at bounding box center [178, 499] width 215 height 27
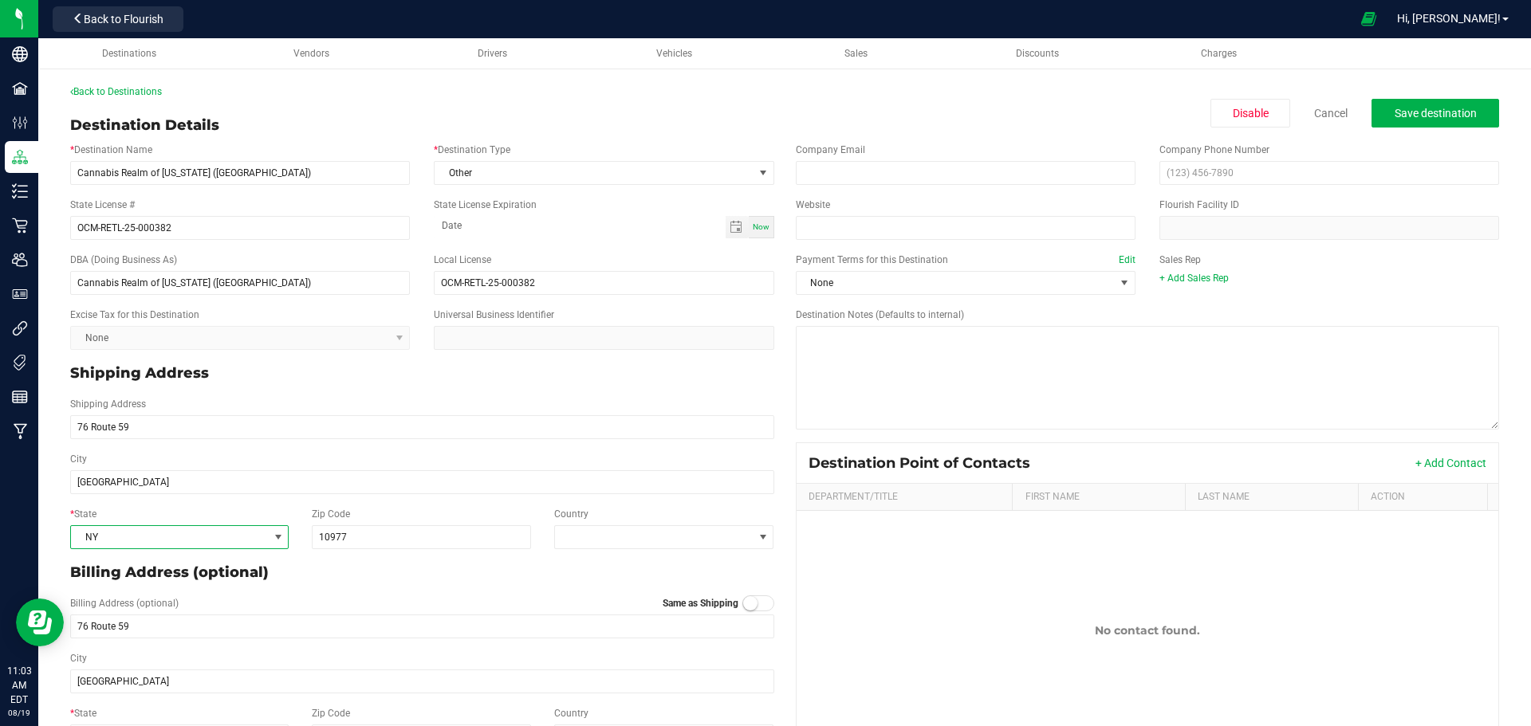
click at [397, 590] on div "Billing Address (optional) Same as Shipping 76 Route 59" at bounding box center [422, 617] width 728 height 55
drag, startPoint x: 1421, startPoint y: 129, endPoint x: 1420, endPoint y: 116, distance: 13.6
click at [1420, 124] on div "Destination Details Disable Cancel Save destination" at bounding box center [784, 126] width 1429 height 22
click at [1420, 116] on span "Save destination" at bounding box center [1436, 113] width 82 height 13
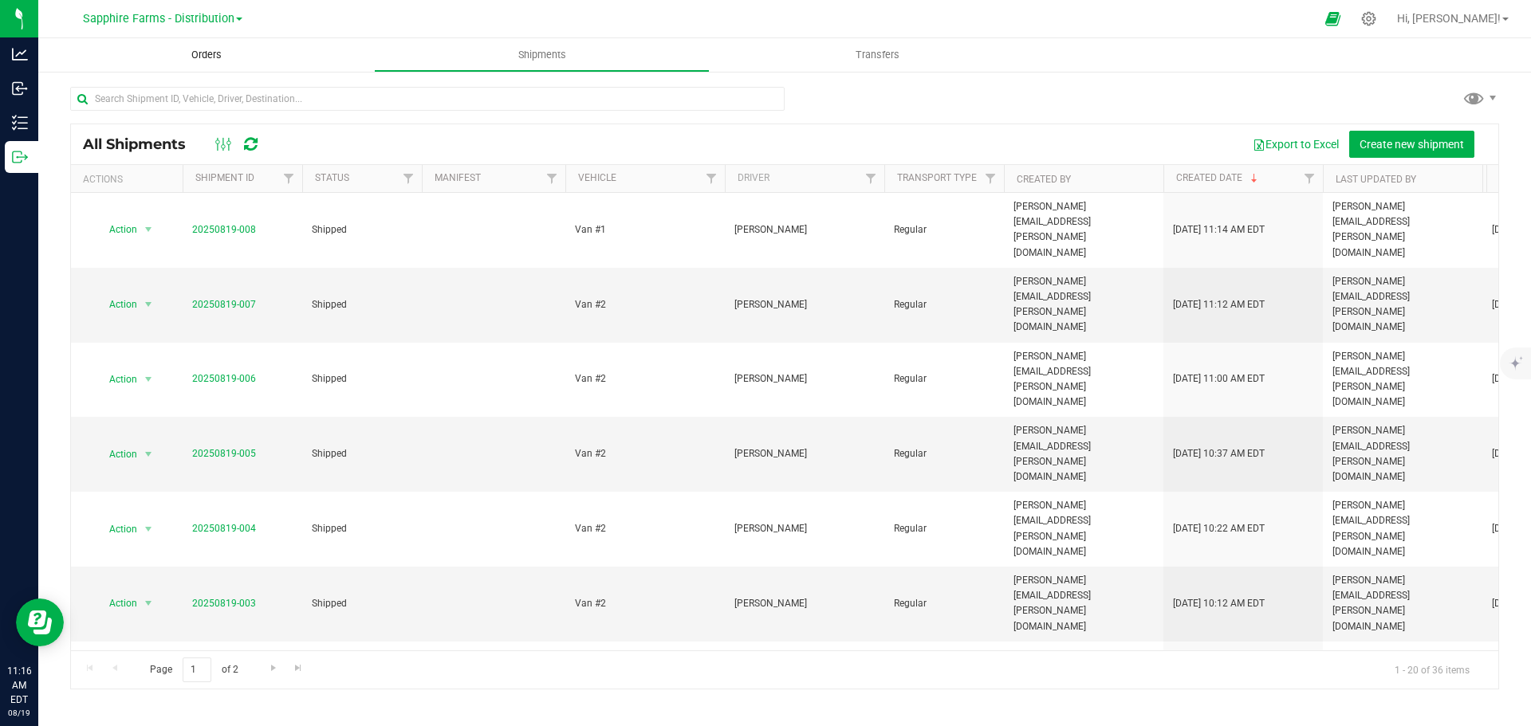
click at [238, 62] on uib-tab-heading "Orders" at bounding box center [206, 54] width 336 height 33
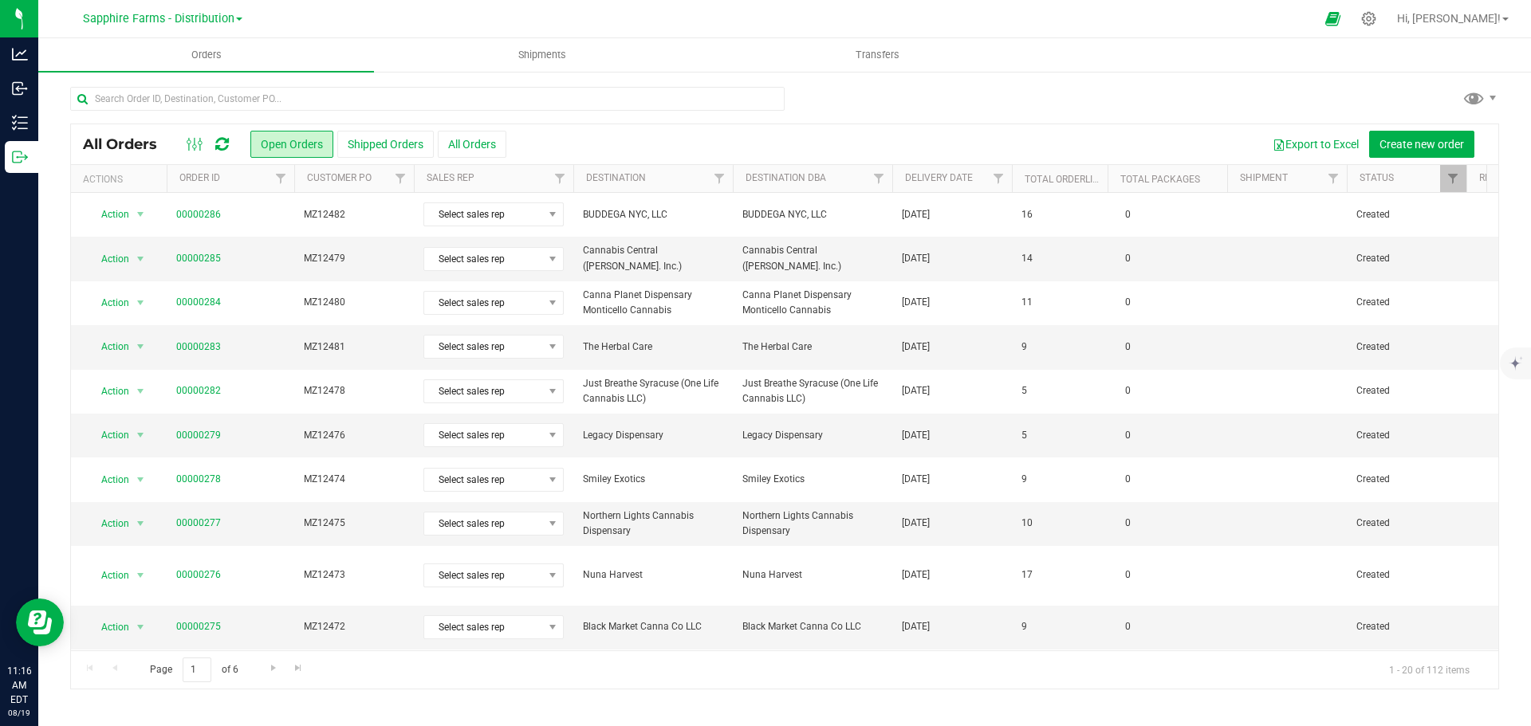
click at [915, 185] on th "Delivery Date" at bounding box center [952, 179] width 120 height 28
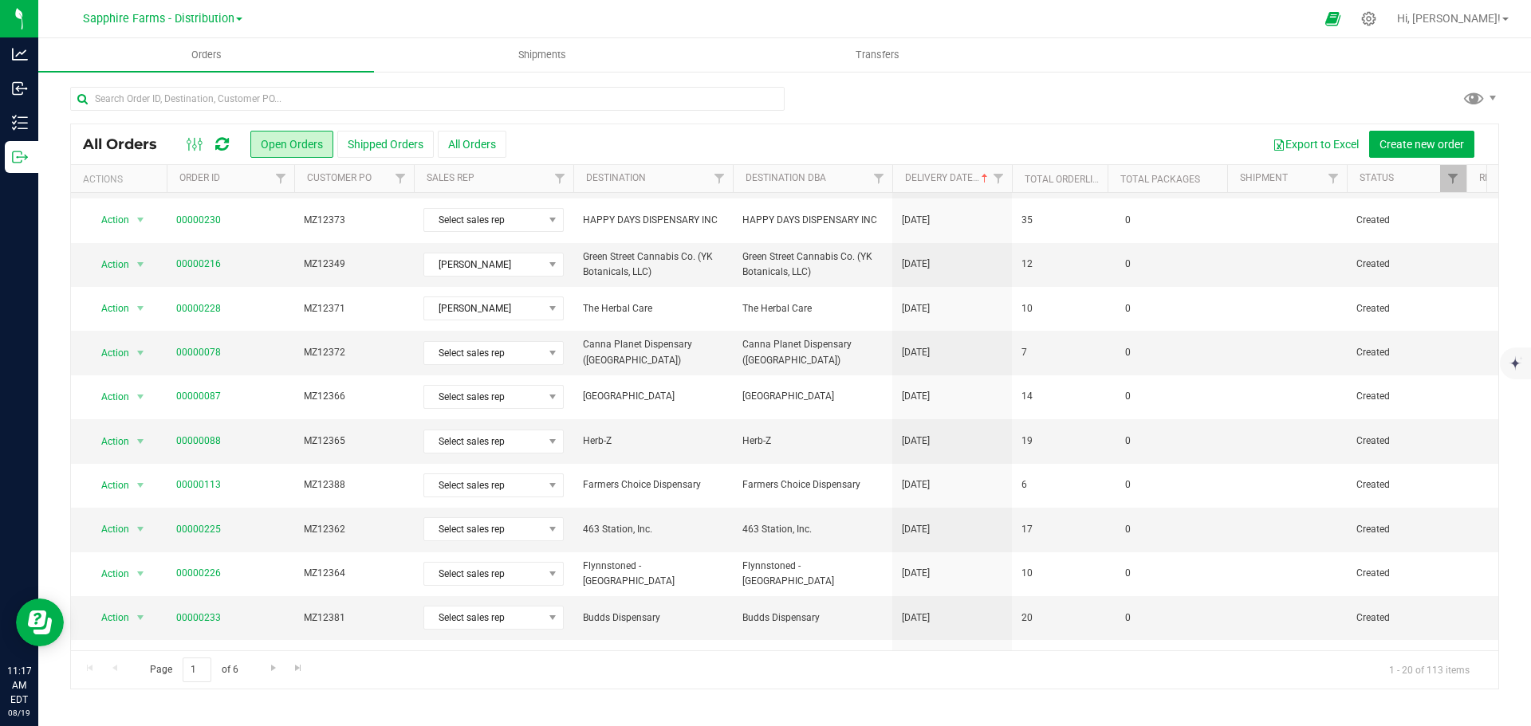
scroll to position [399, 0]
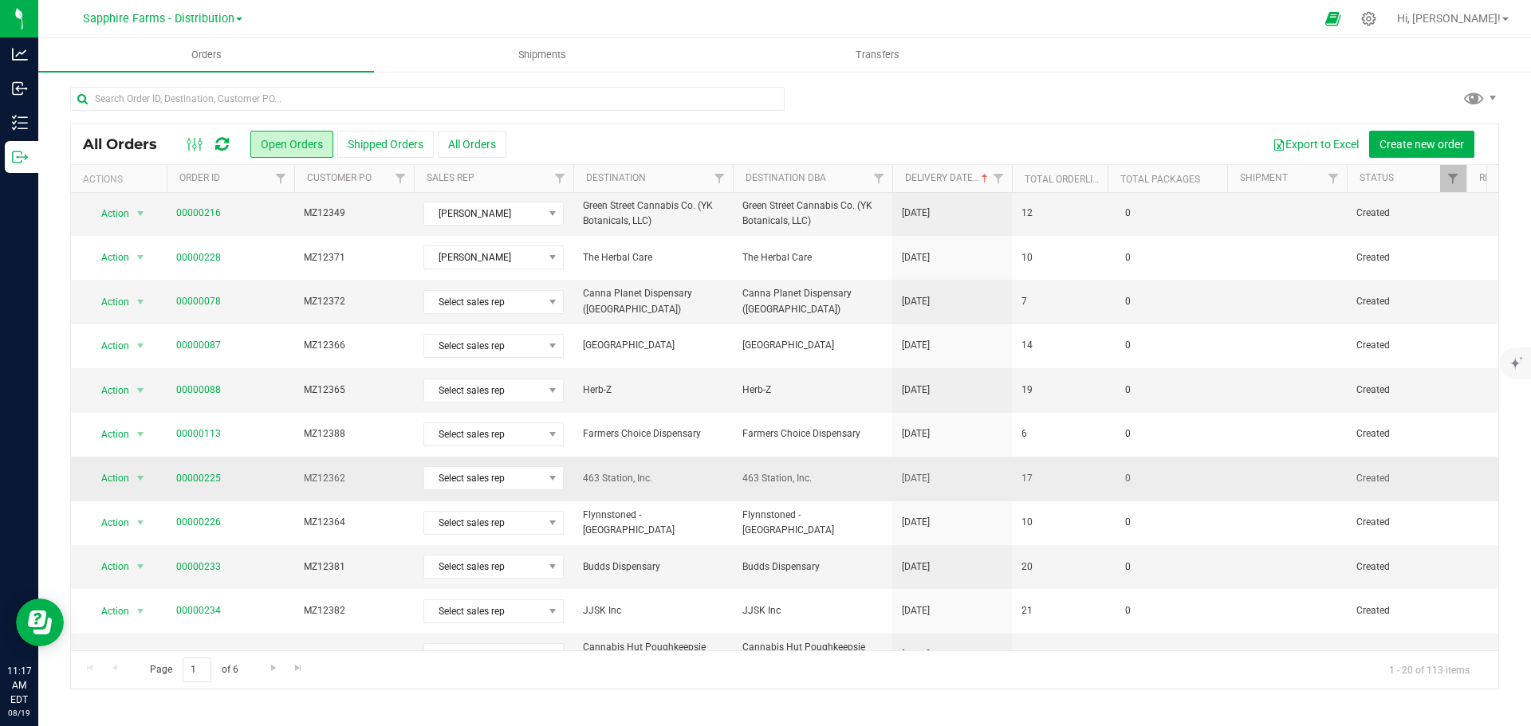
click at [844, 484] on span "463 Station, Inc." at bounding box center [812, 478] width 140 height 15
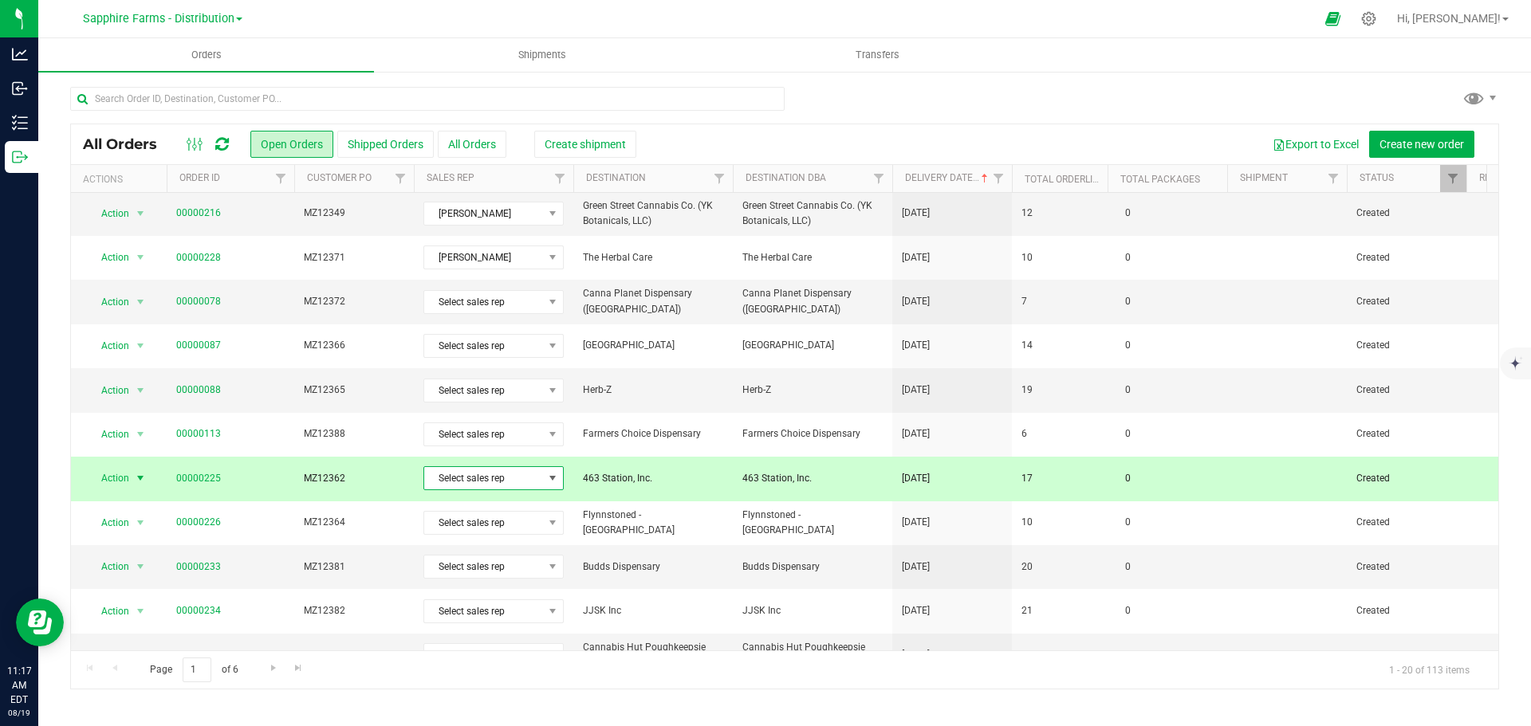
click at [474, 481] on span "Select sales rep" at bounding box center [483, 478] width 119 height 22
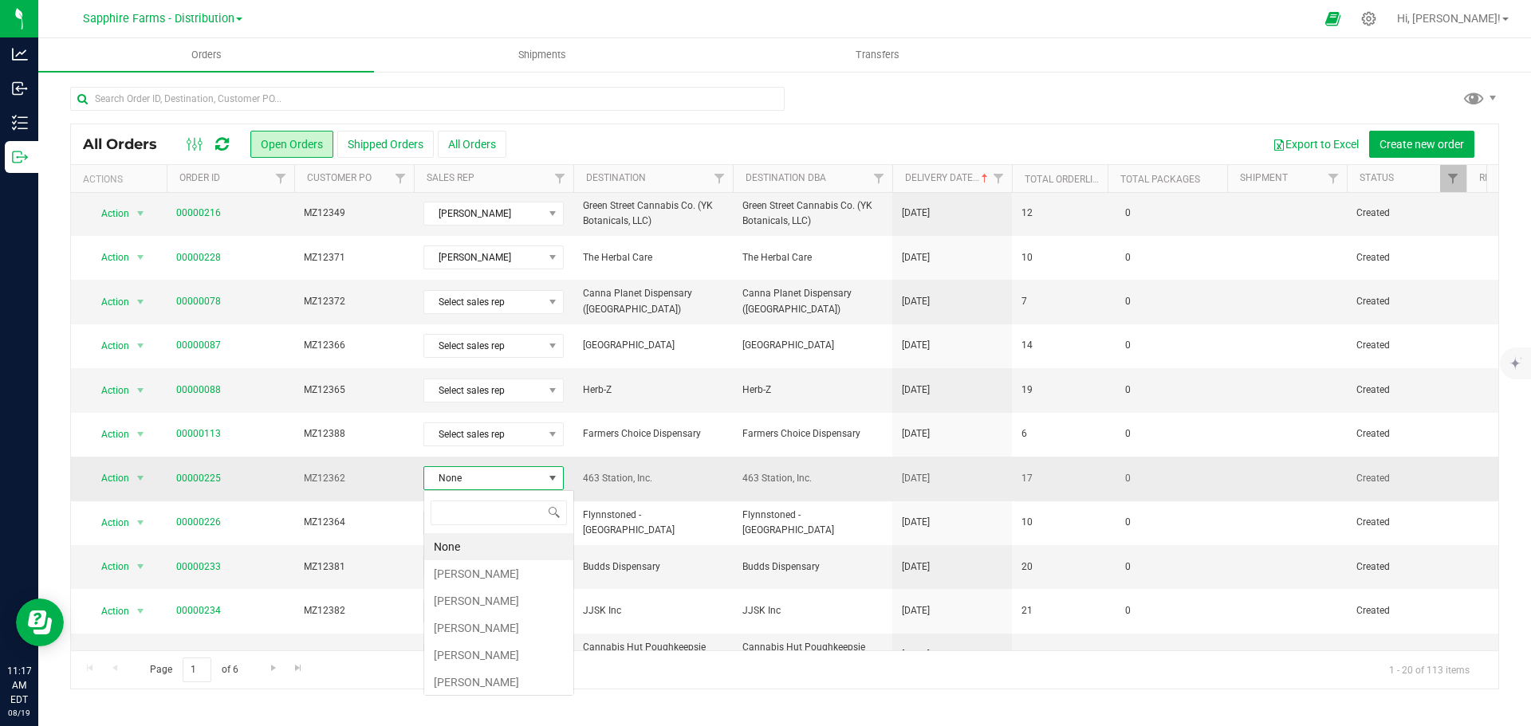
scroll to position [24, 140]
click at [486, 576] on li "[PERSON_NAME]" at bounding box center [498, 574] width 149 height 27
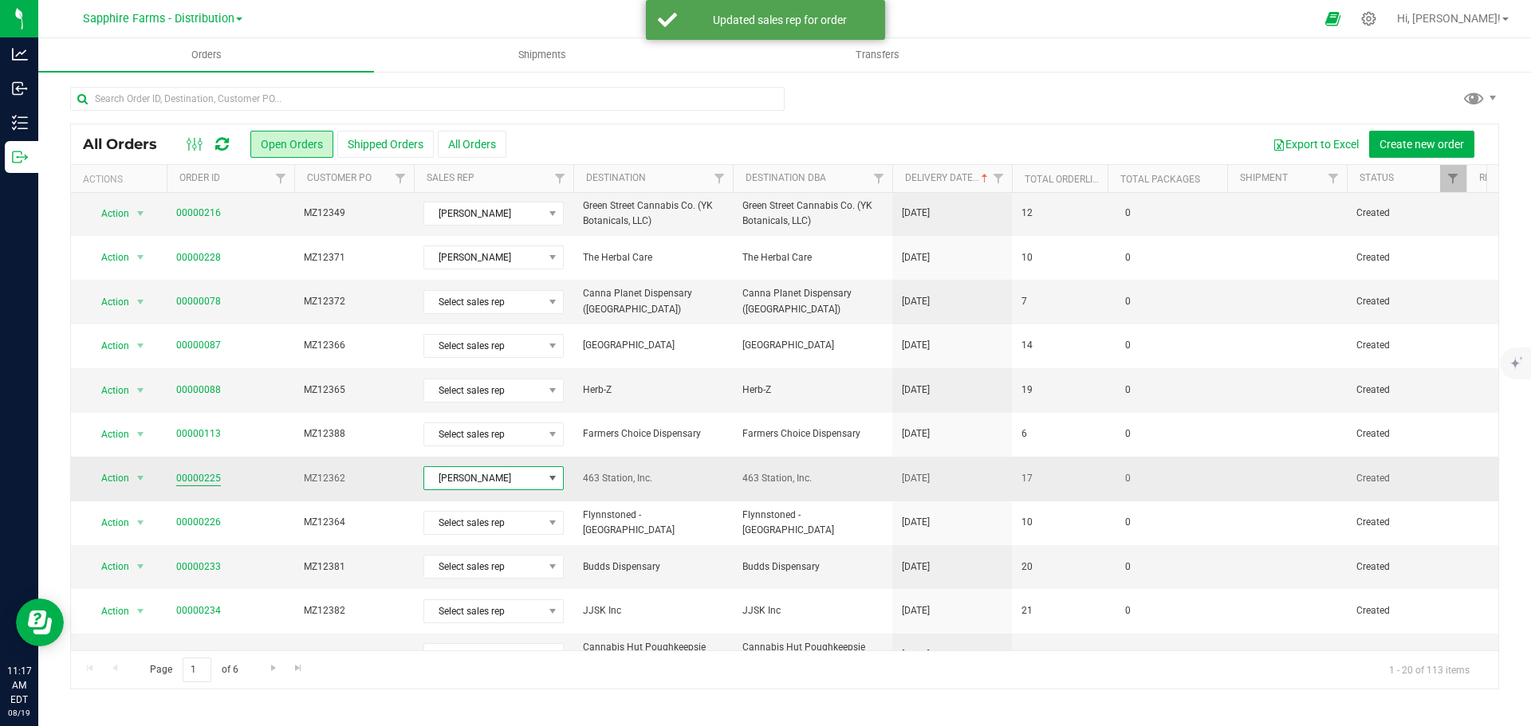
click at [193, 475] on link "00000225" at bounding box center [198, 478] width 45 height 15
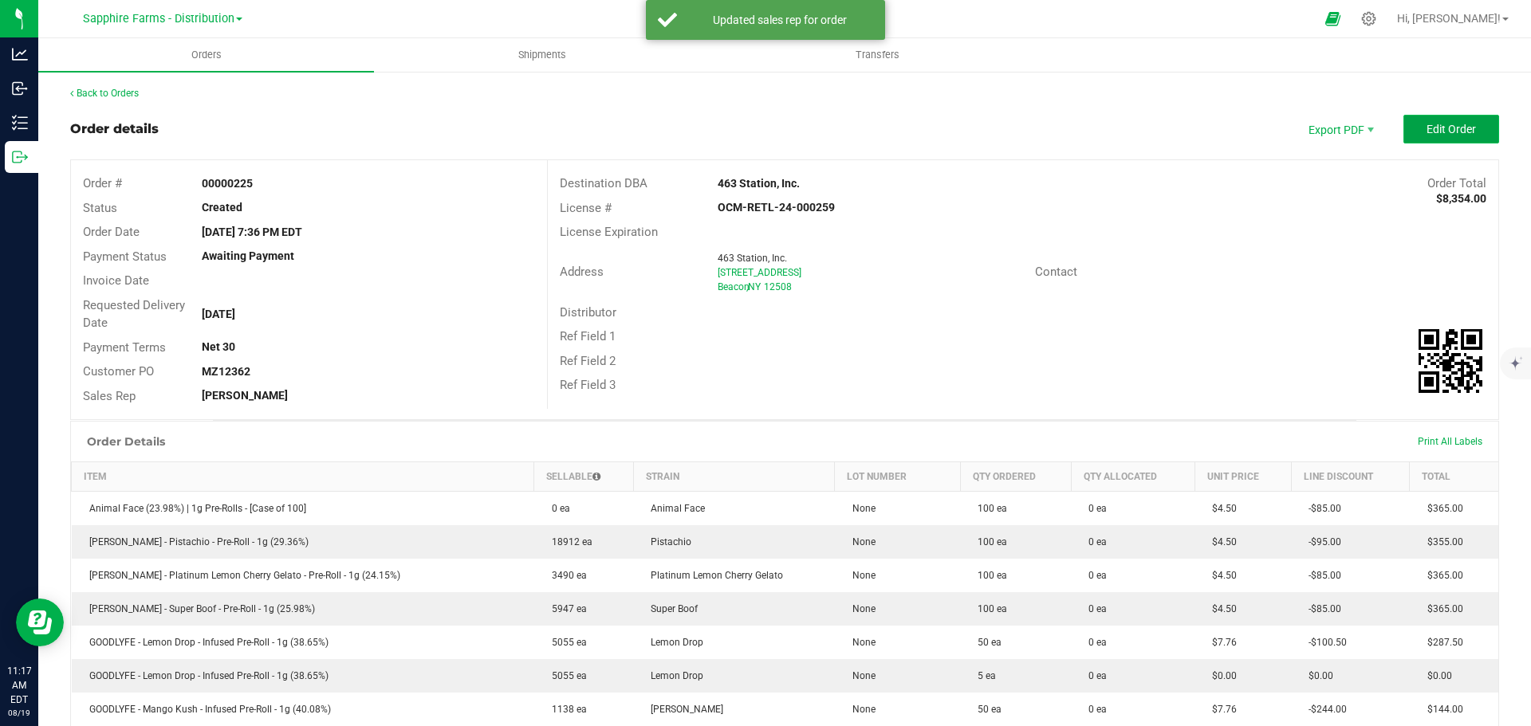
click at [1436, 121] on button "Edit Order" at bounding box center [1451, 129] width 96 height 29
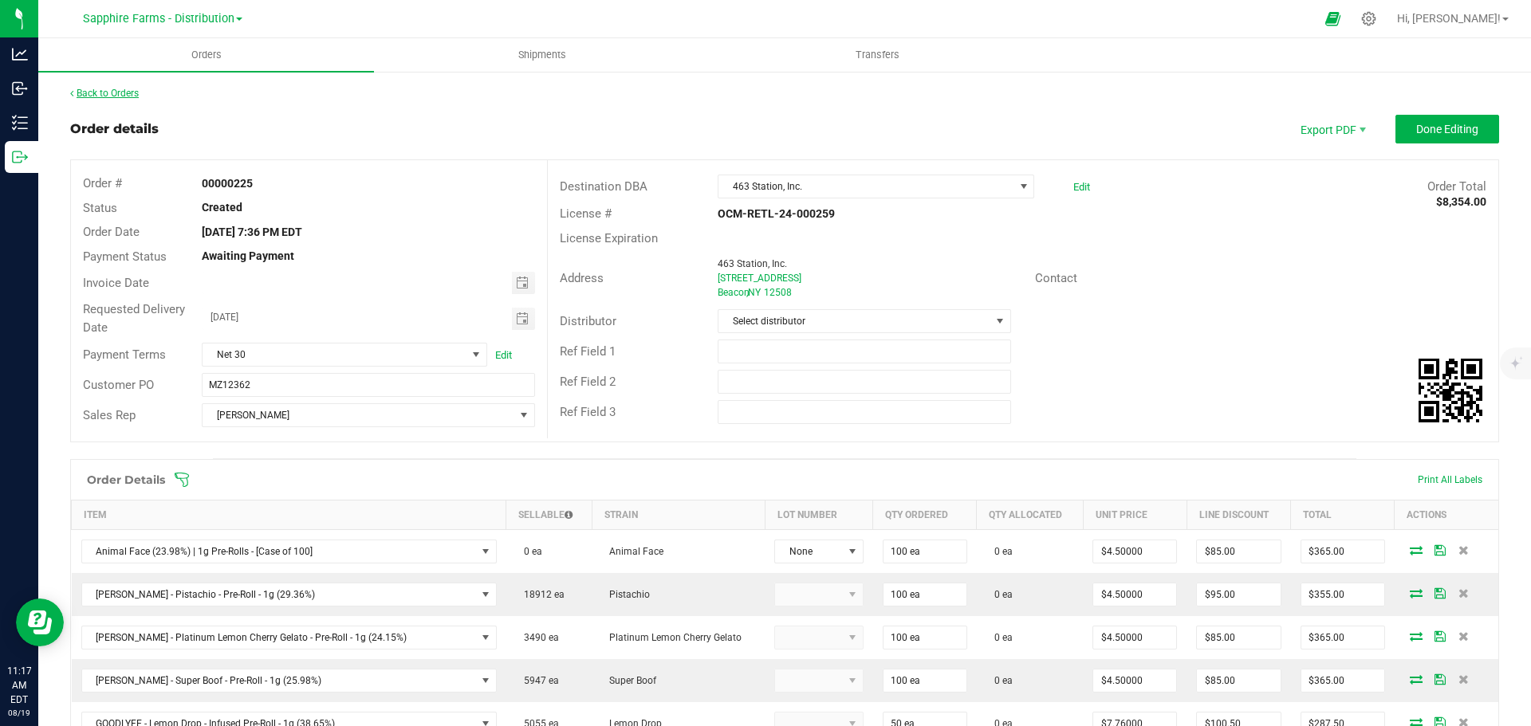
click at [126, 89] on link "Back to Orders" at bounding box center [104, 93] width 69 height 11
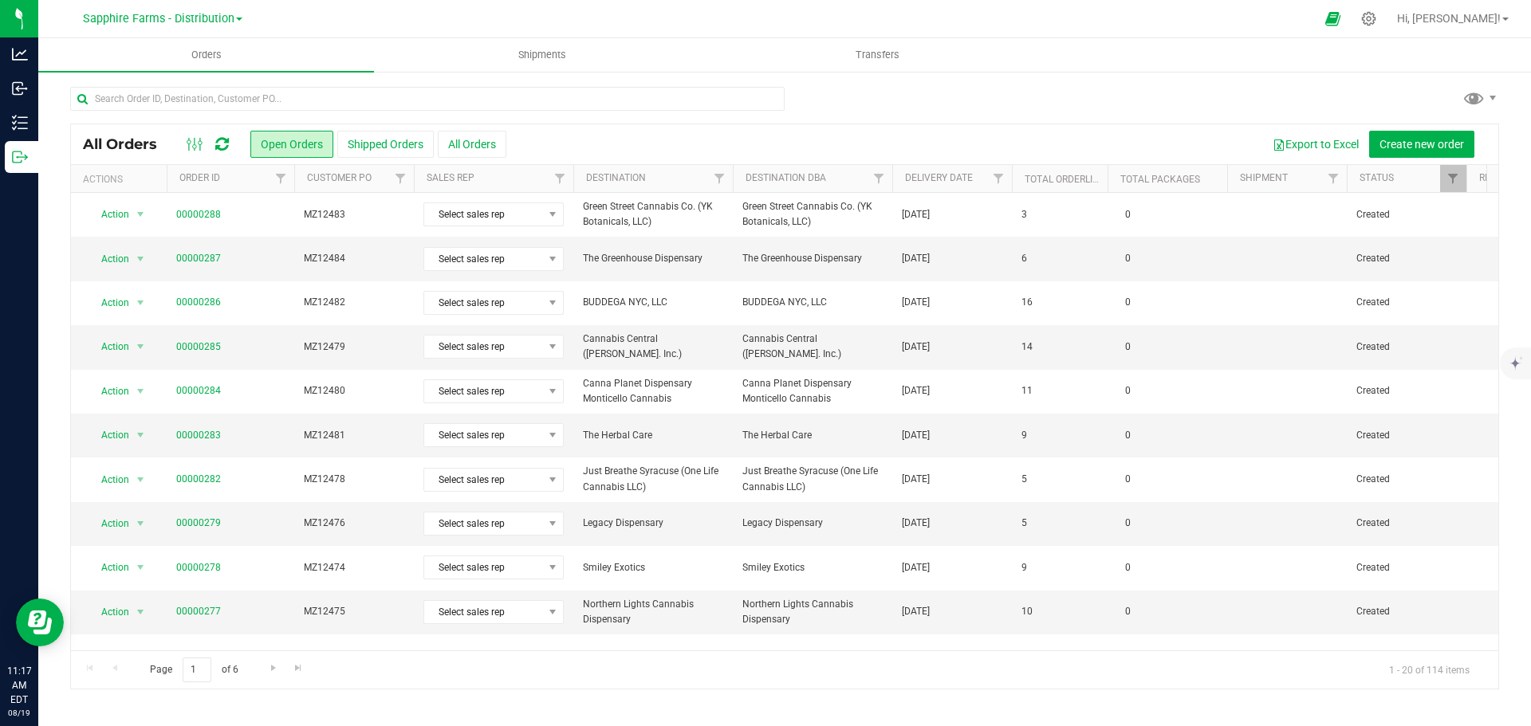
click at [901, 184] on th "Delivery Date" at bounding box center [952, 179] width 120 height 28
click at [991, 112] on div at bounding box center [784, 105] width 1429 height 37
click at [900, 183] on th "Delivery Date" at bounding box center [952, 179] width 120 height 28
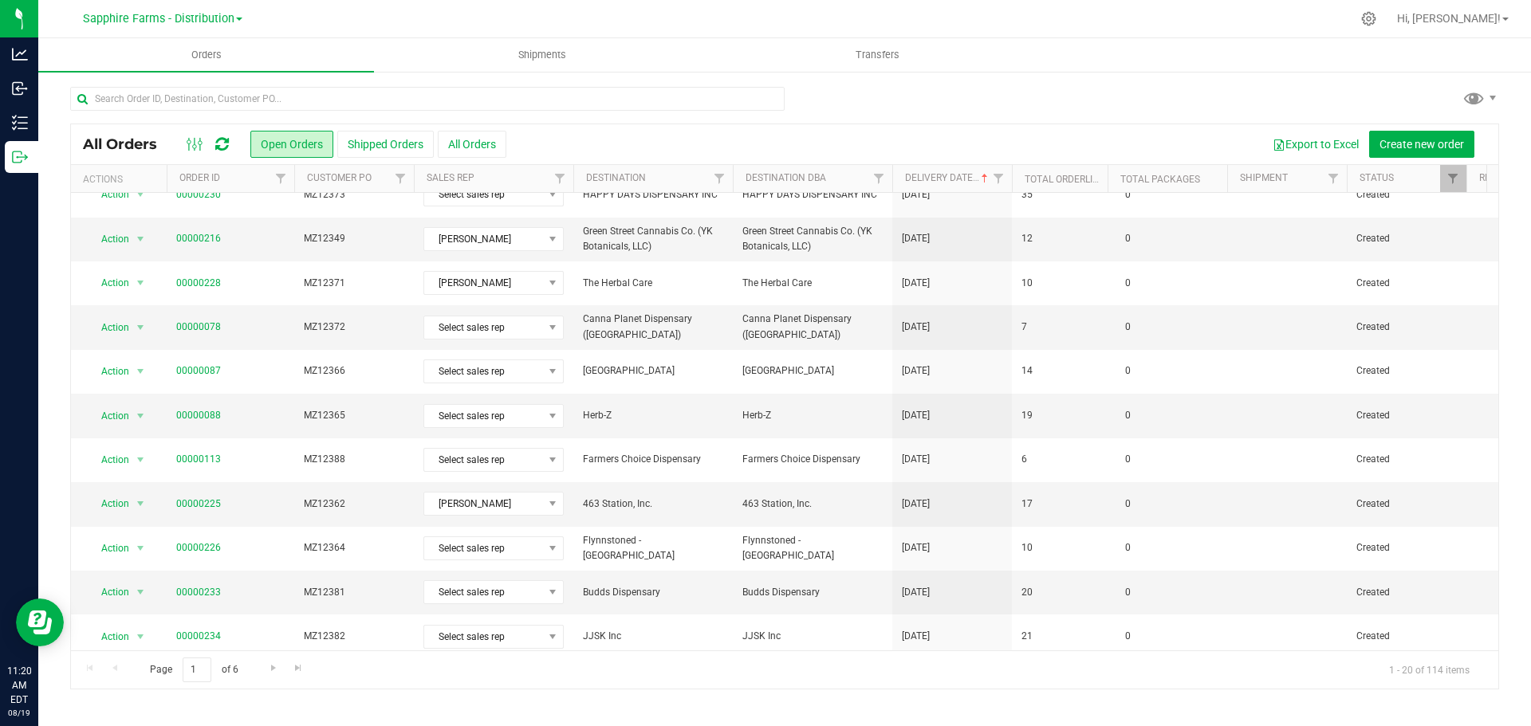
scroll to position [399, 0]
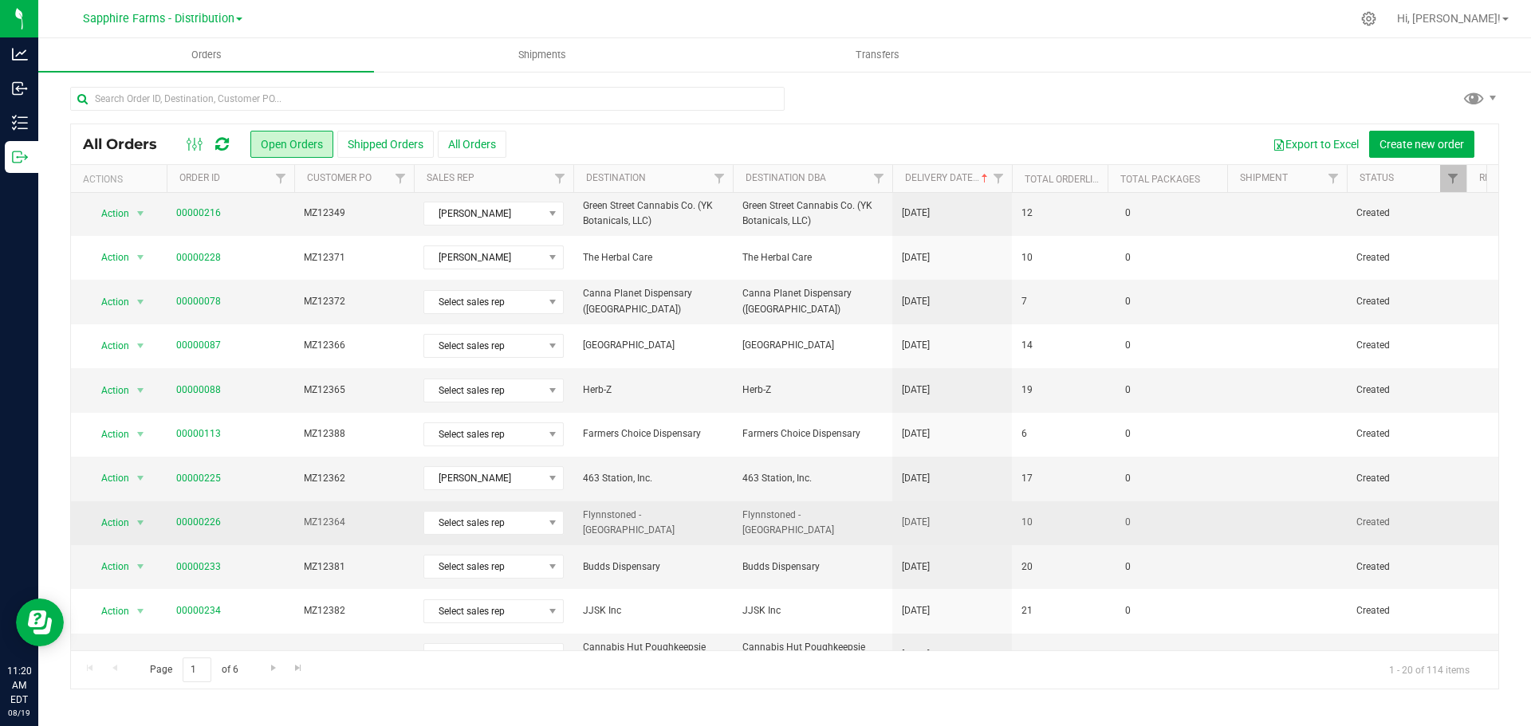
click at [852, 521] on span "Flynnstoned - [GEOGRAPHIC_DATA]" at bounding box center [812, 523] width 140 height 30
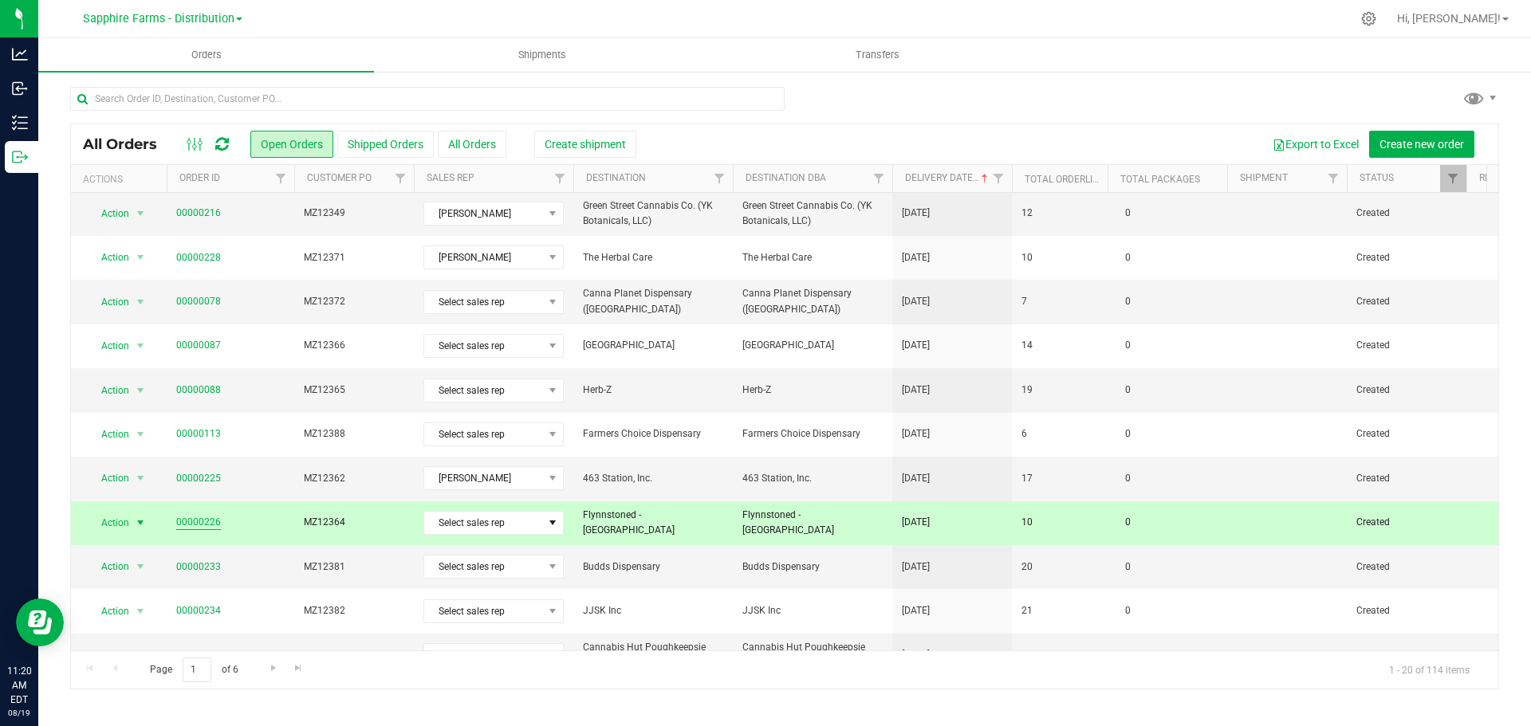
click at [198, 521] on link "00000226" at bounding box center [198, 522] width 45 height 15
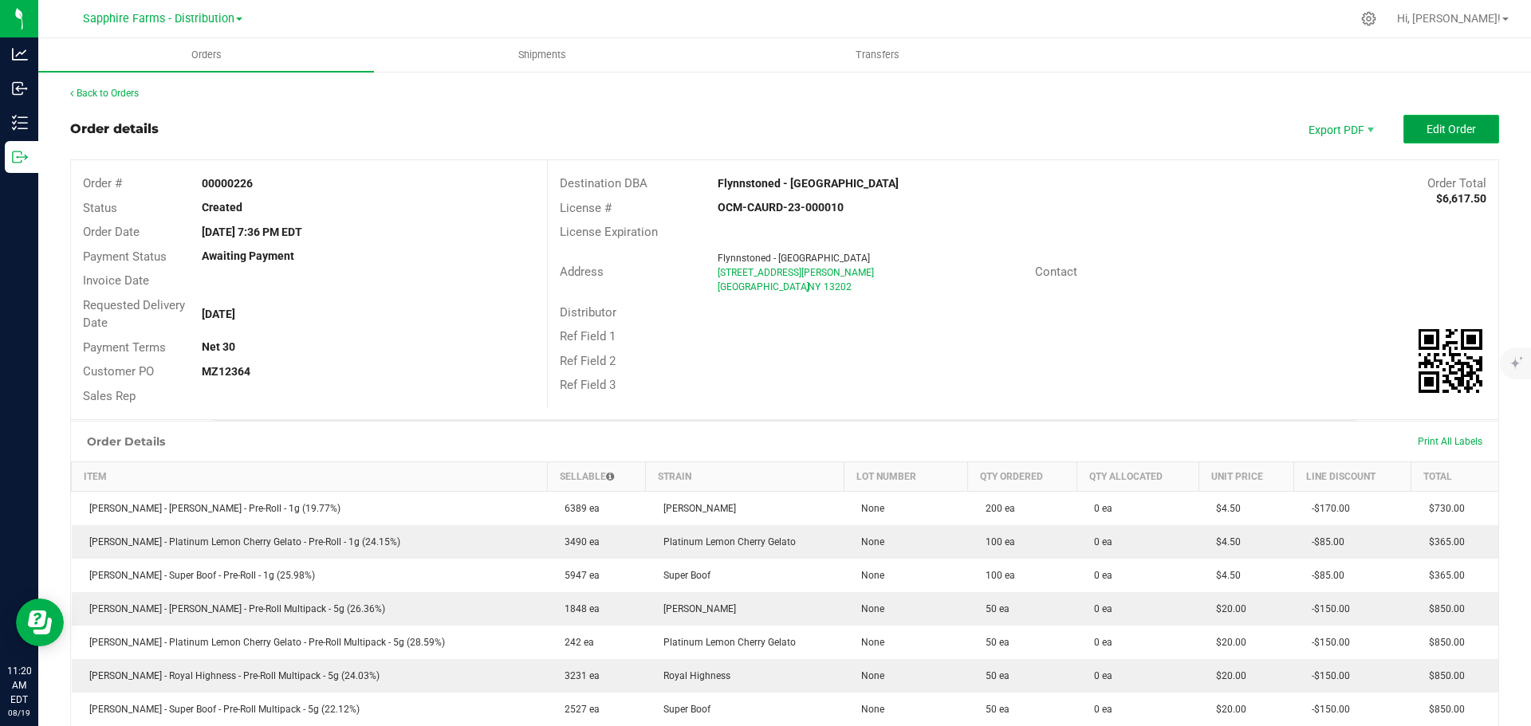
click at [1426, 124] on span "Edit Order" at bounding box center [1450, 129] width 49 height 13
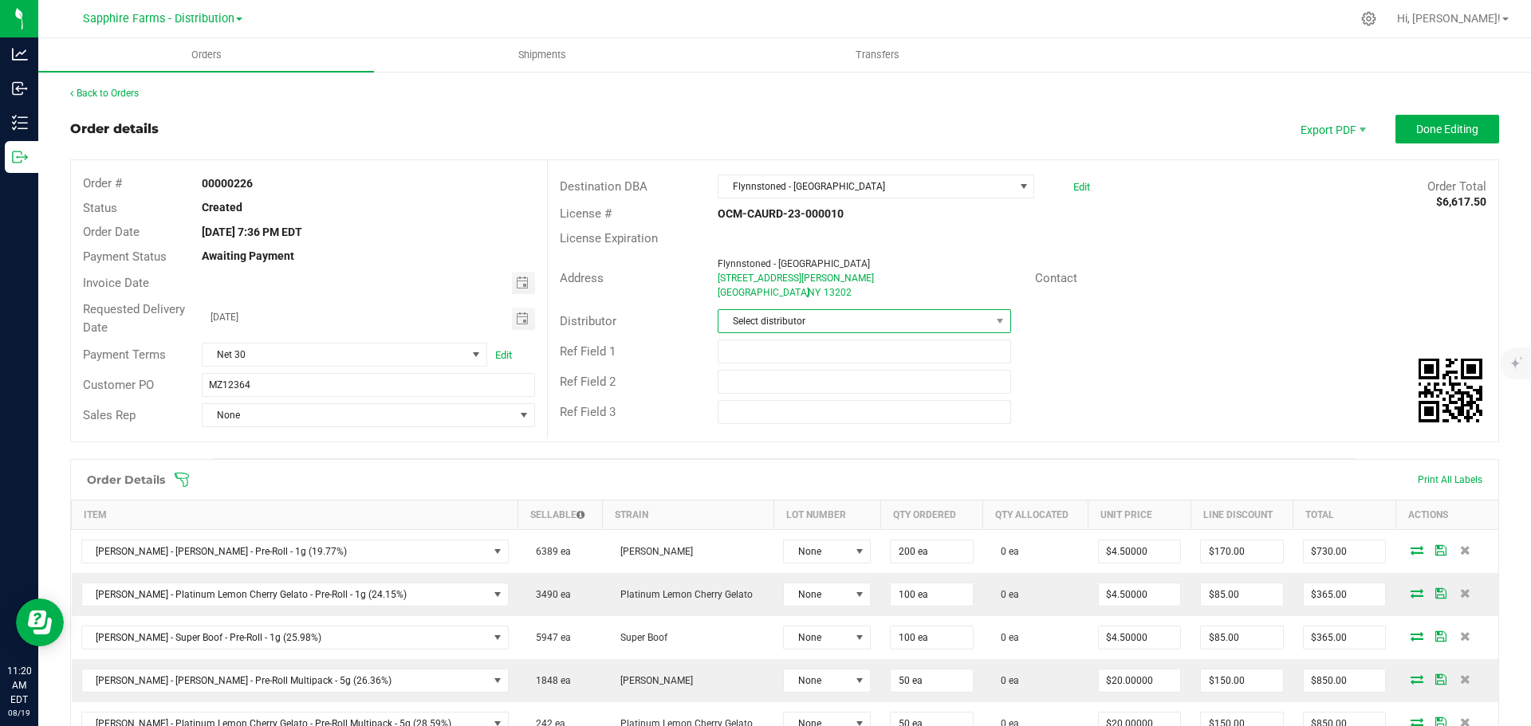
click at [990, 321] on span at bounding box center [1000, 321] width 20 height 22
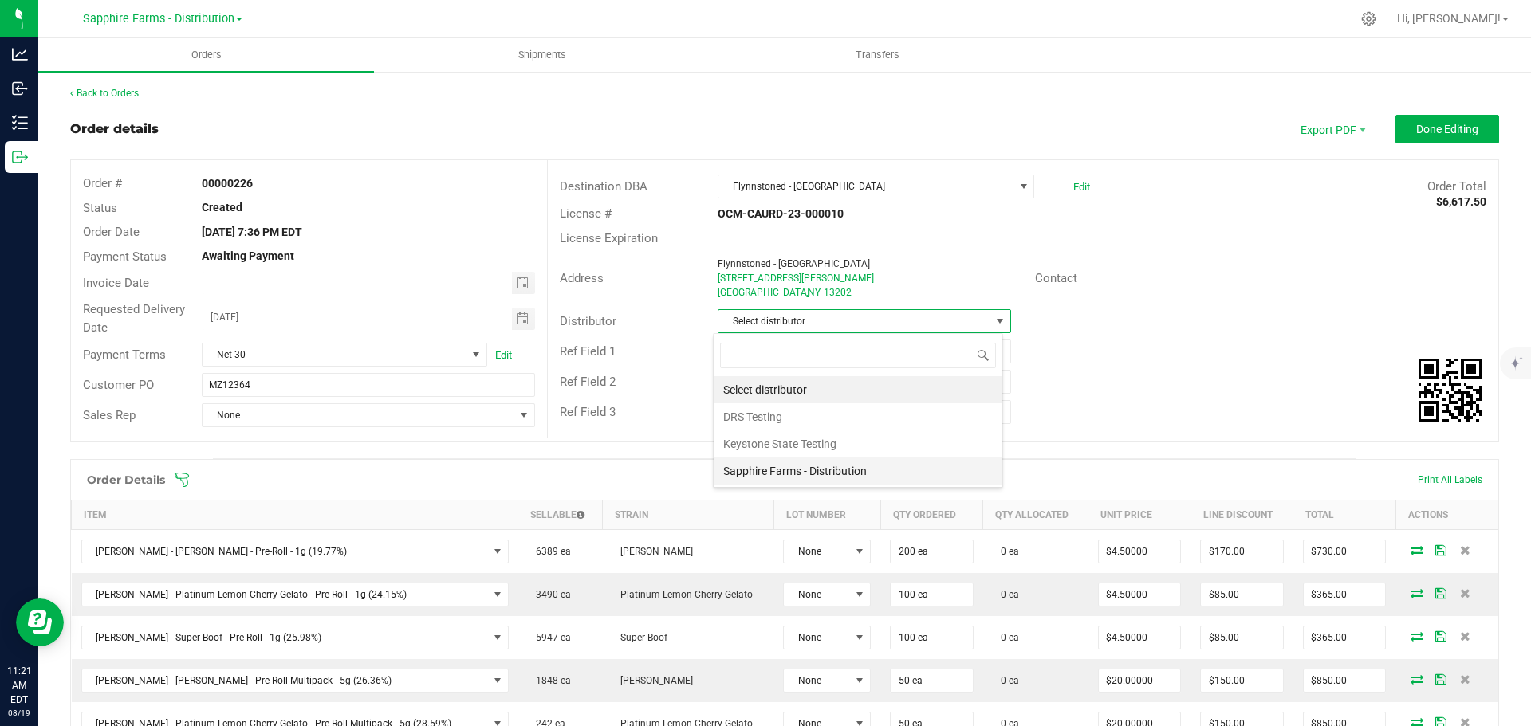
click at [848, 470] on li "Sapphire Farms - Distribution" at bounding box center [858, 471] width 289 height 27
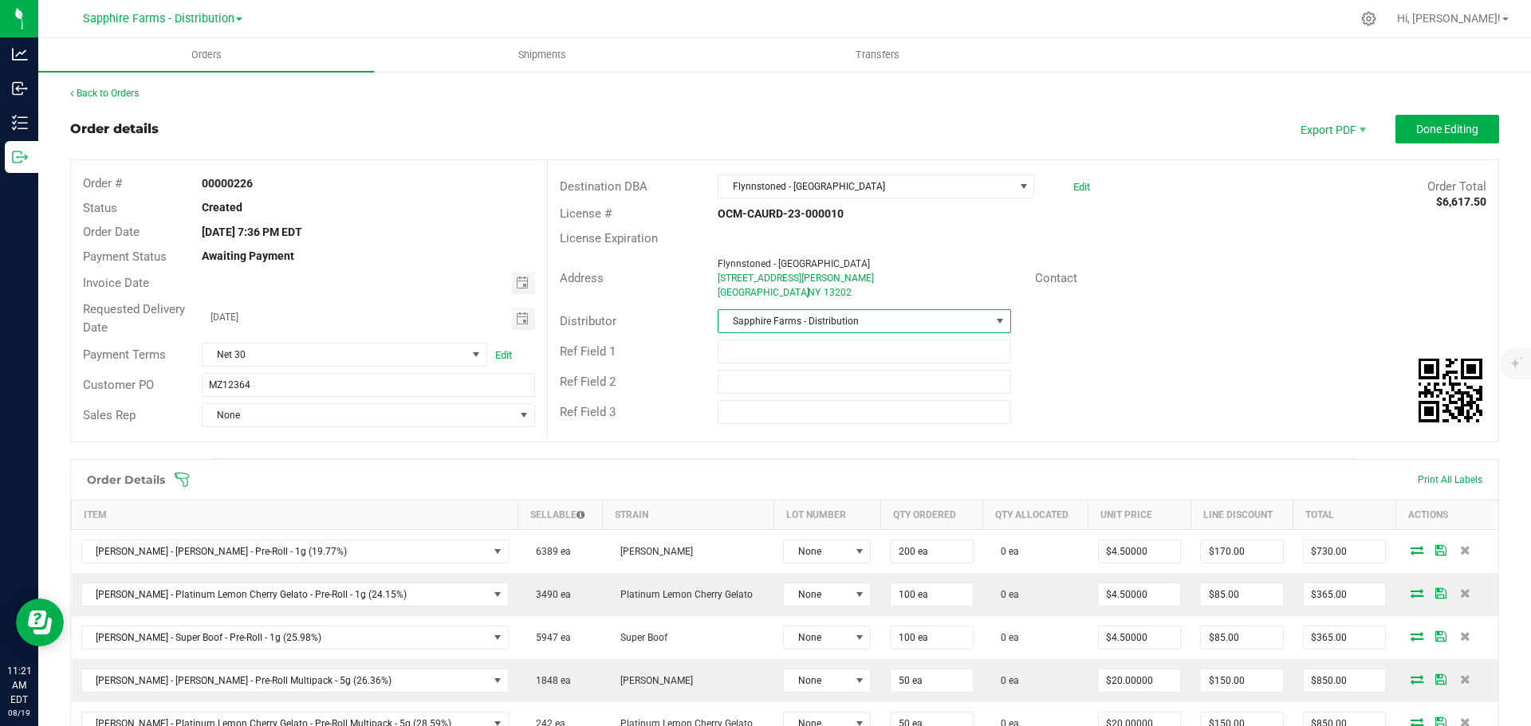
click at [1178, 349] on div "Ref Field 1" at bounding box center [1023, 351] width 950 height 30
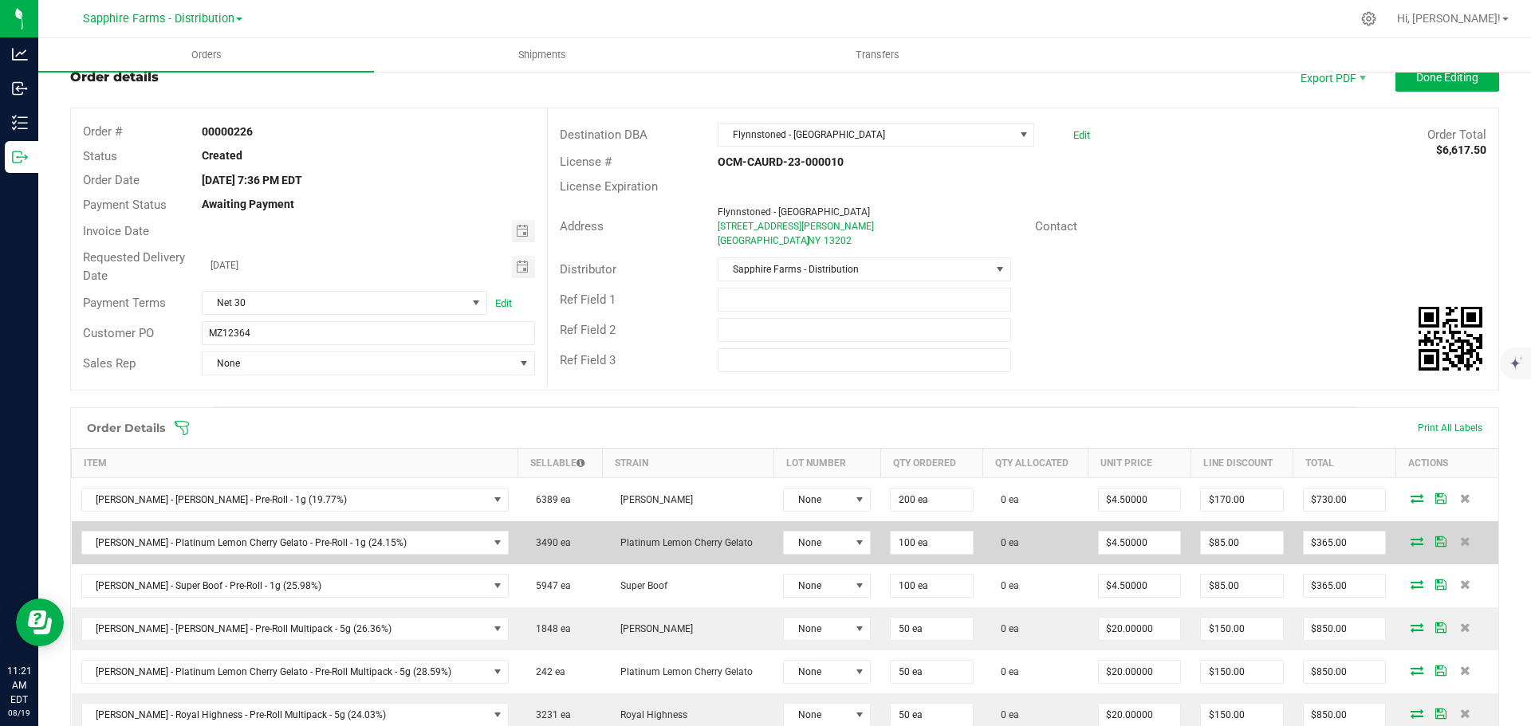
scroll to position [80, 0]
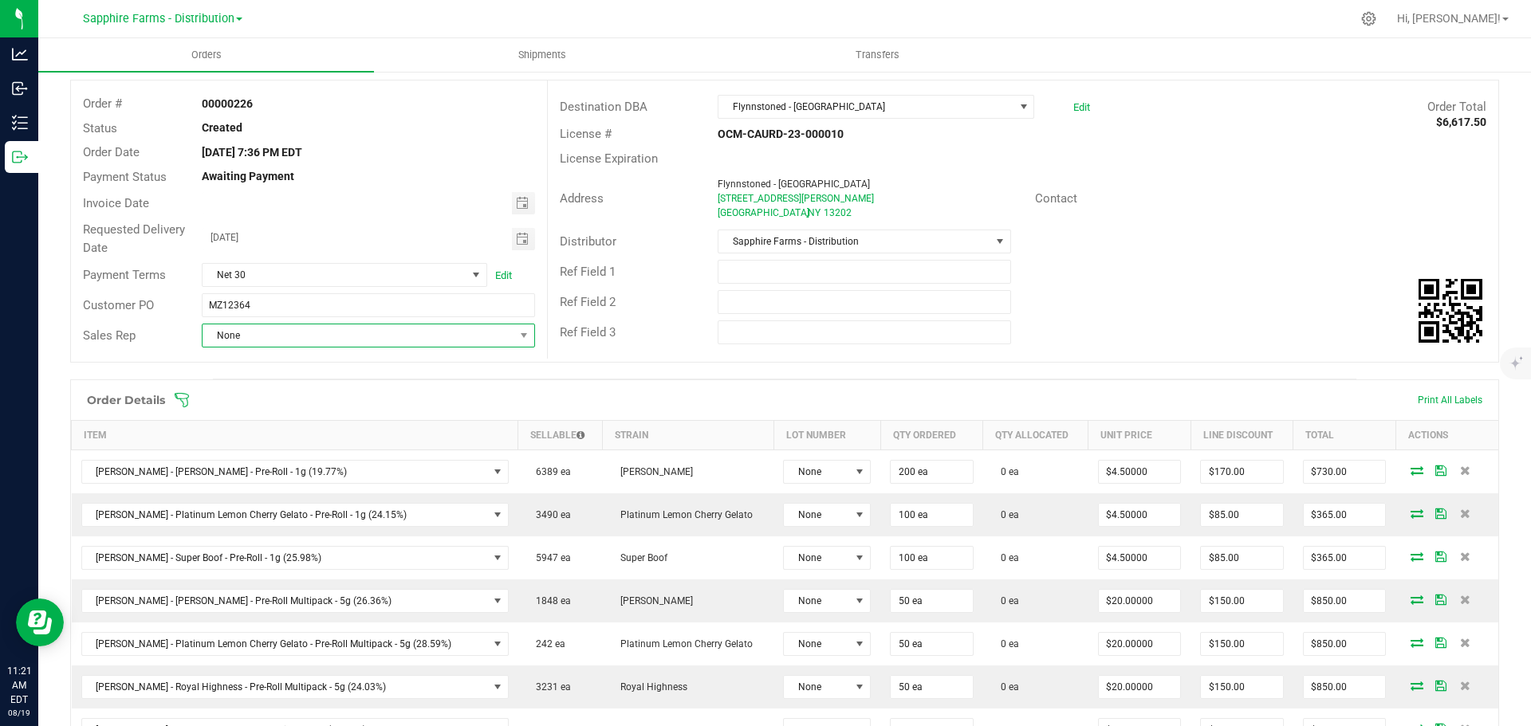
click at [499, 340] on span "None" at bounding box center [358, 336] width 311 height 22
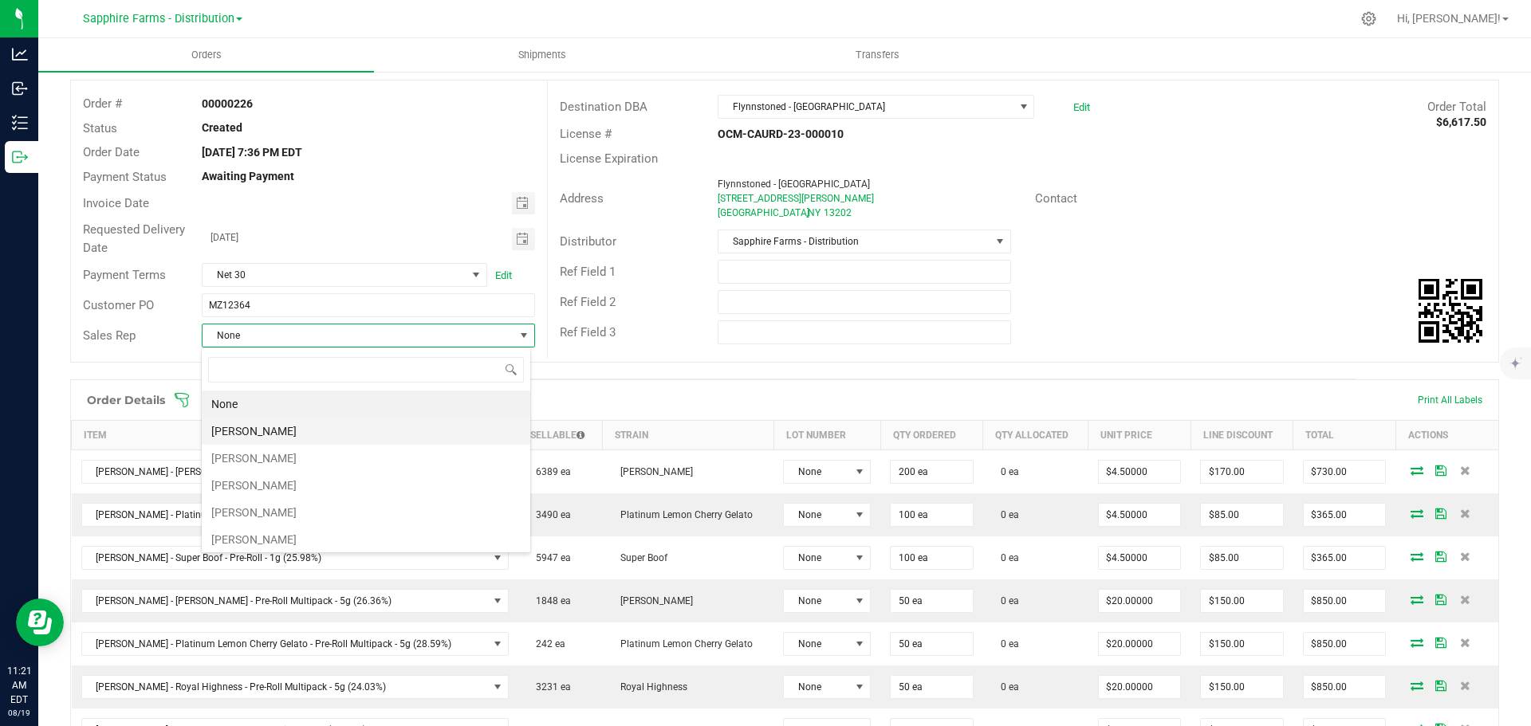
click at [310, 430] on li "[PERSON_NAME]" at bounding box center [366, 431] width 329 height 27
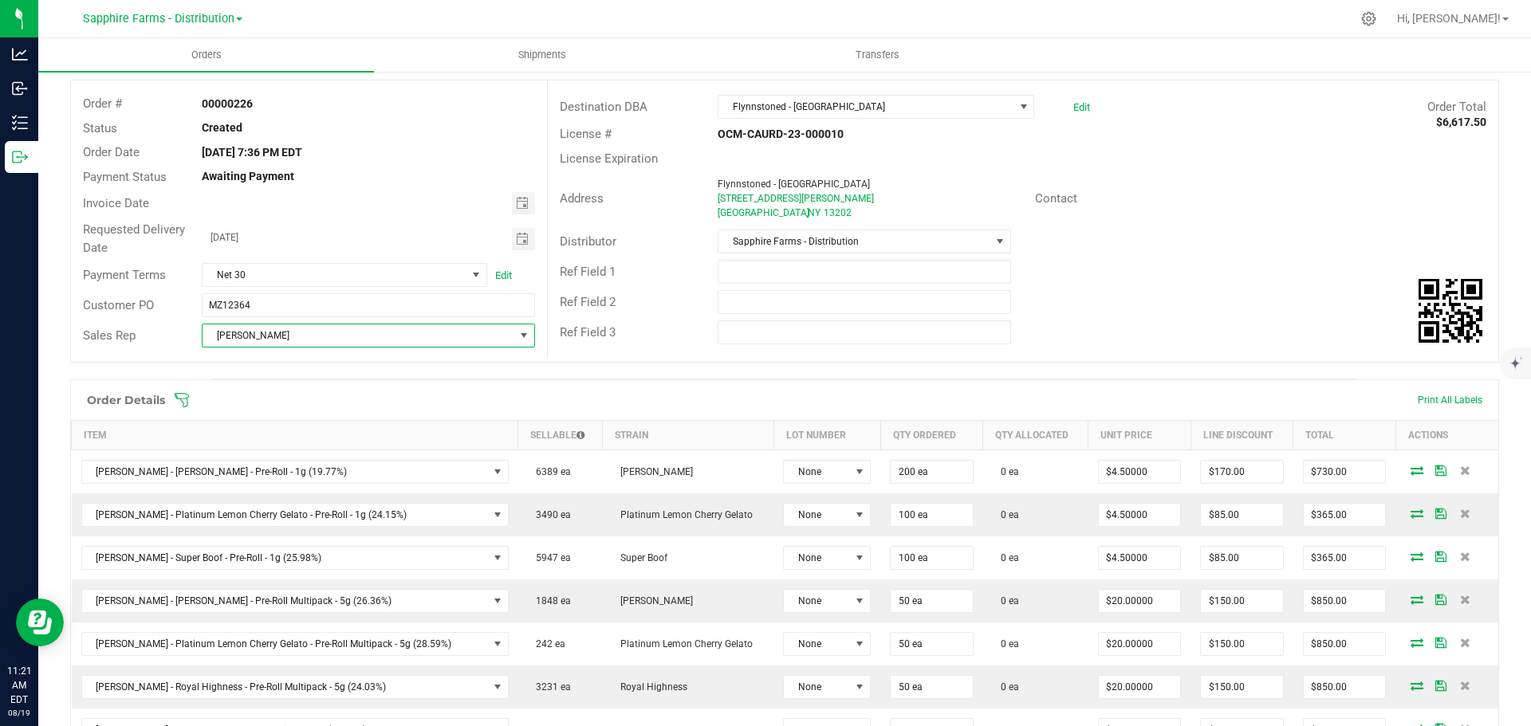
click at [1082, 289] on div "Ref Field 2" at bounding box center [1023, 302] width 950 height 30
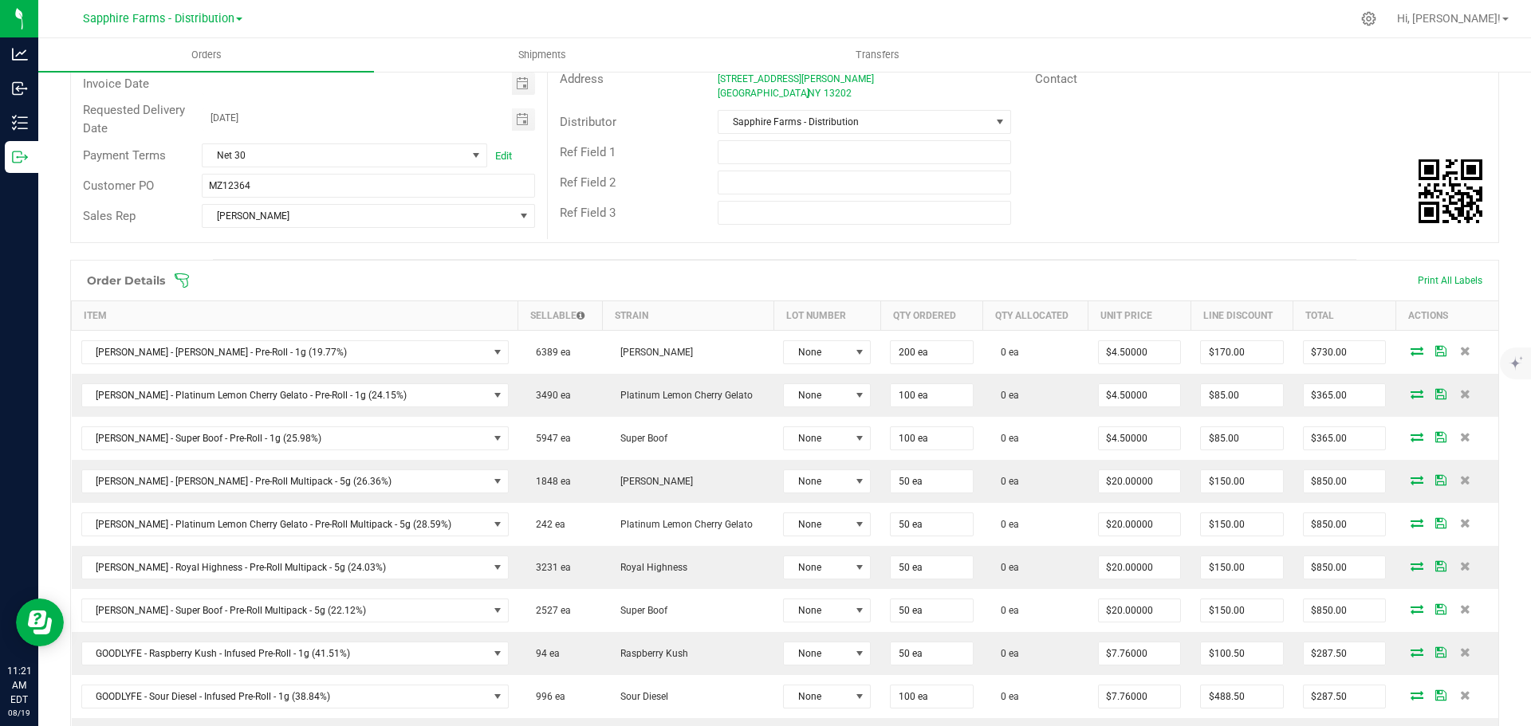
scroll to position [239, 0]
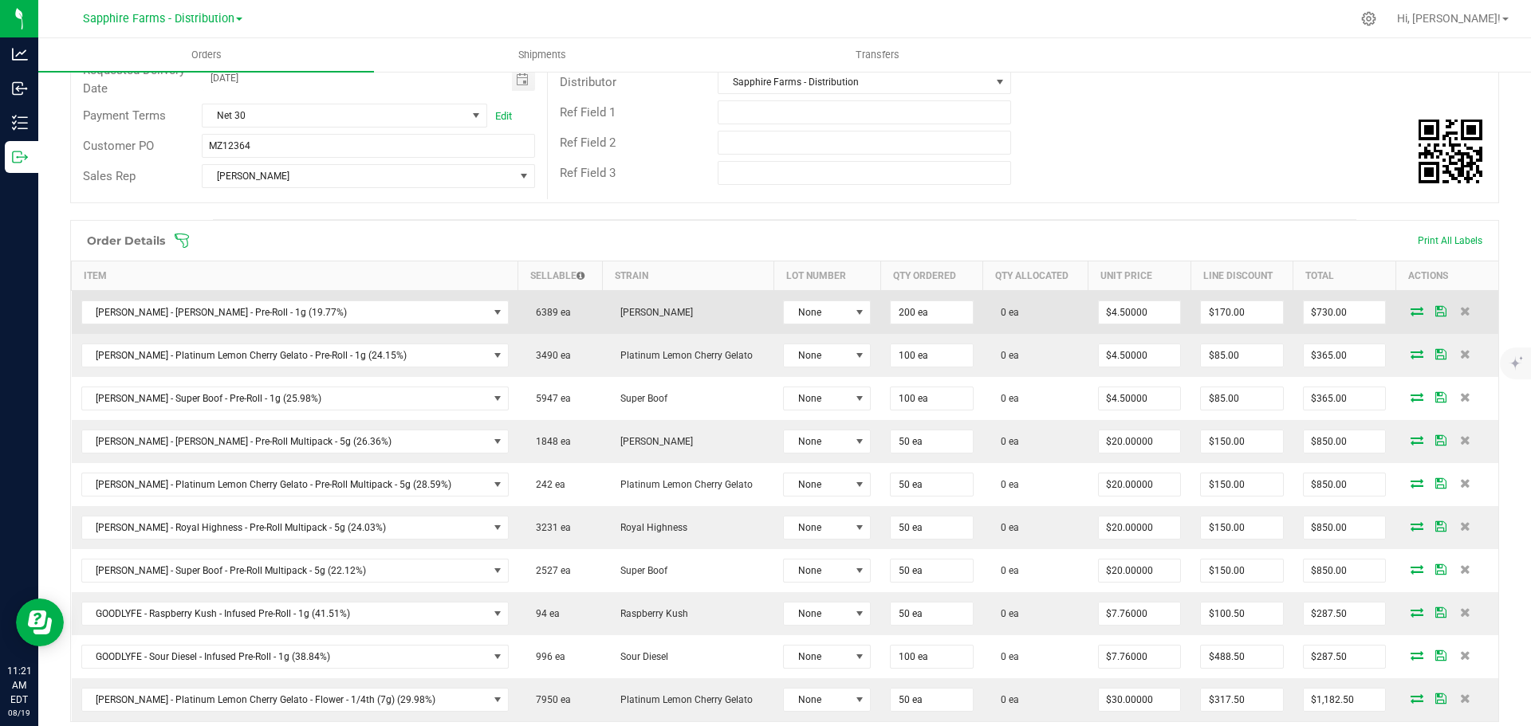
click at [1410, 310] on icon at bounding box center [1416, 311] width 13 height 10
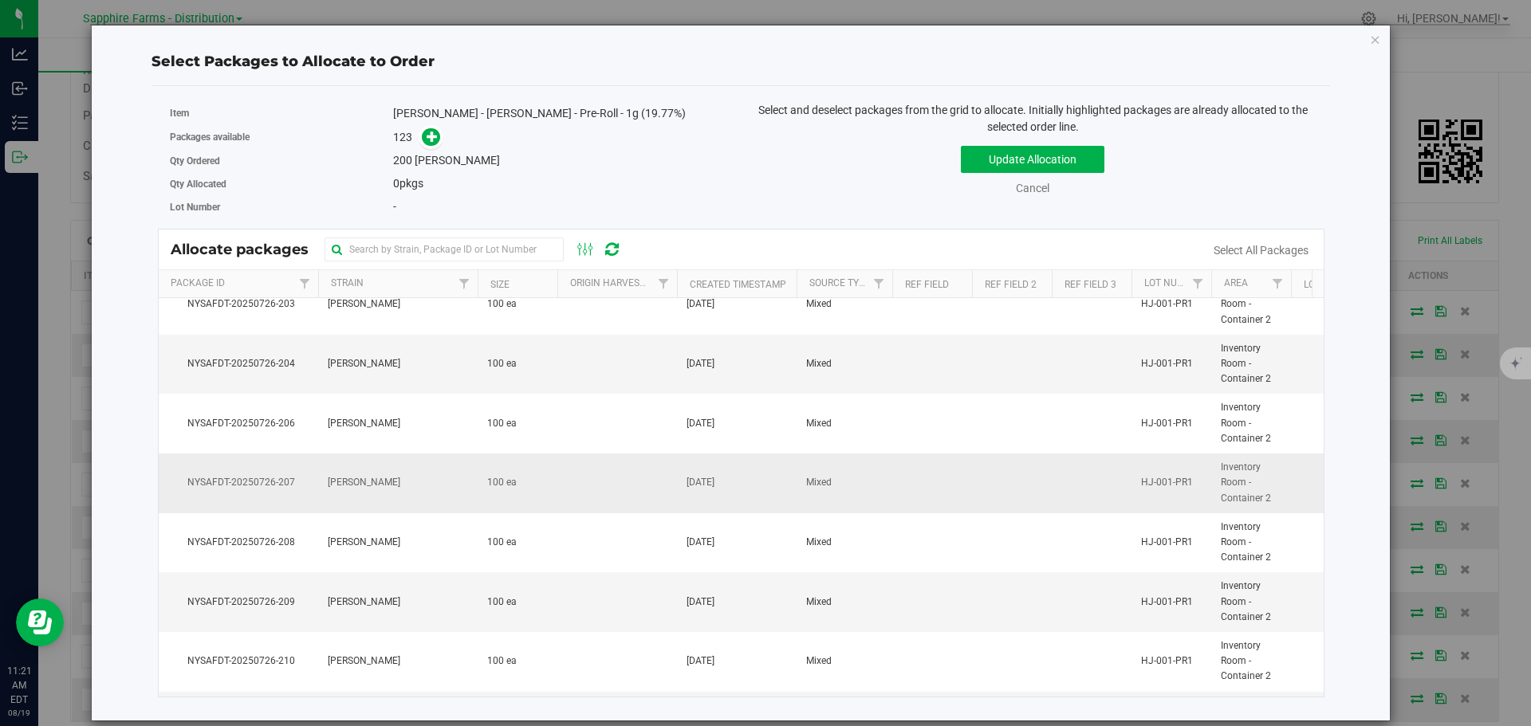
scroll to position [2312, 0]
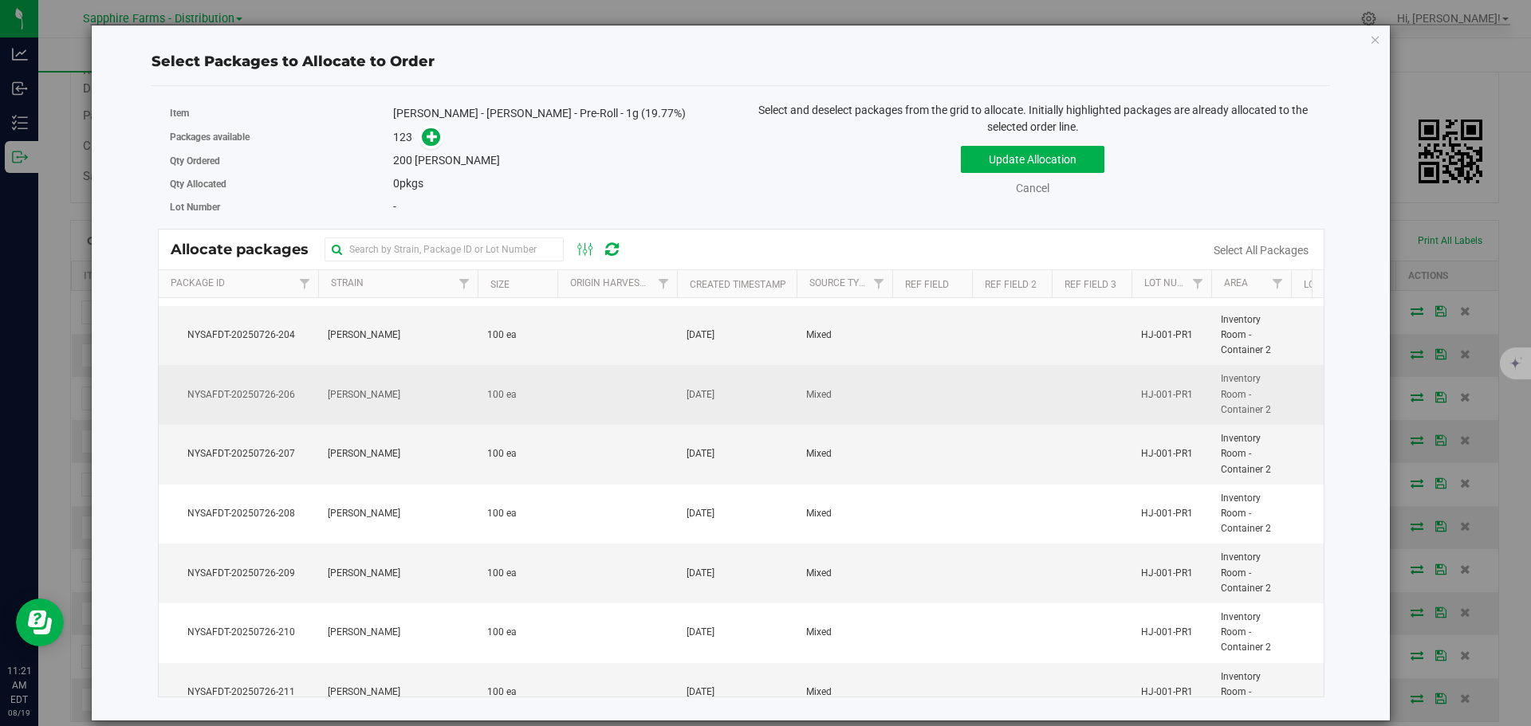
click at [456, 410] on td "[PERSON_NAME]" at bounding box center [397, 395] width 159 height 60
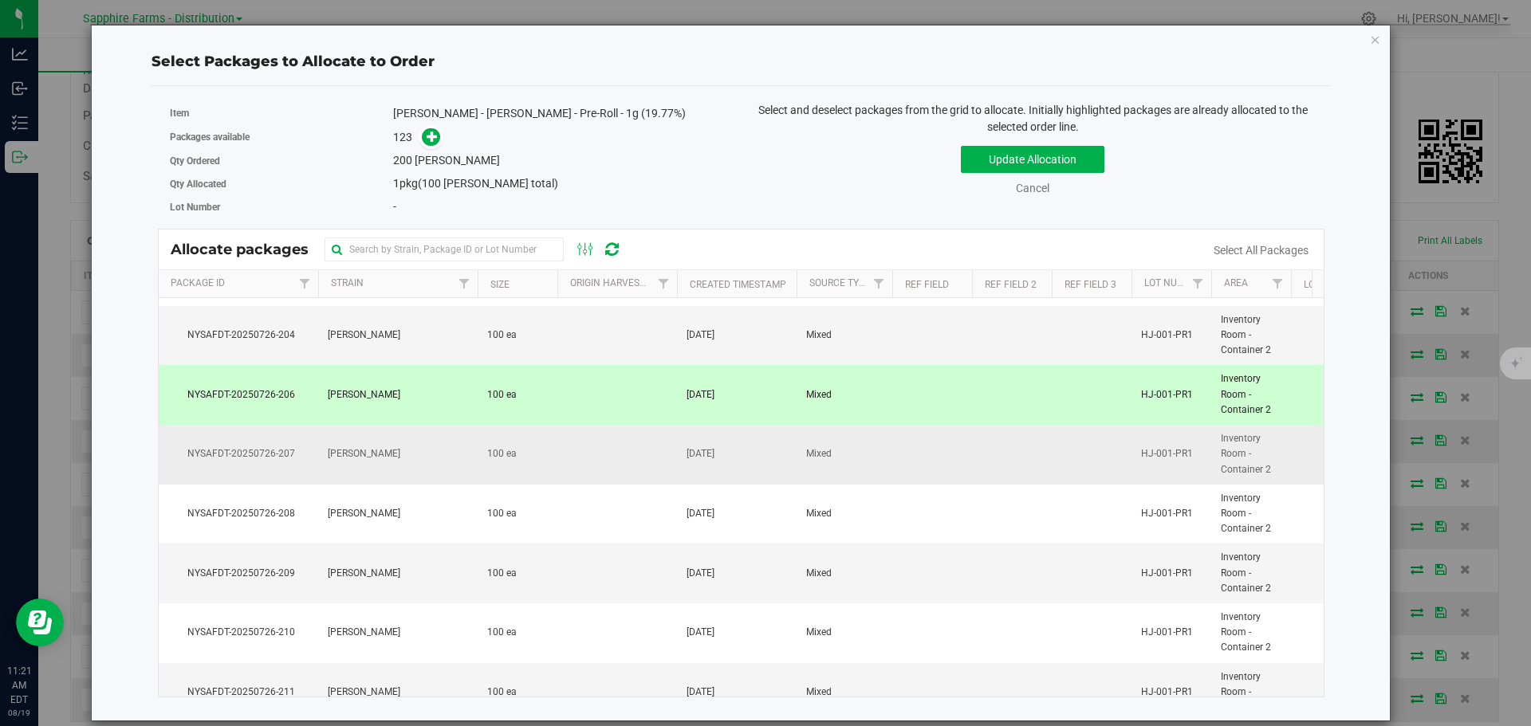
click at [443, 455] on td "[PERSON_NAME]" at bounding box center [397, 455] width 159 height 60
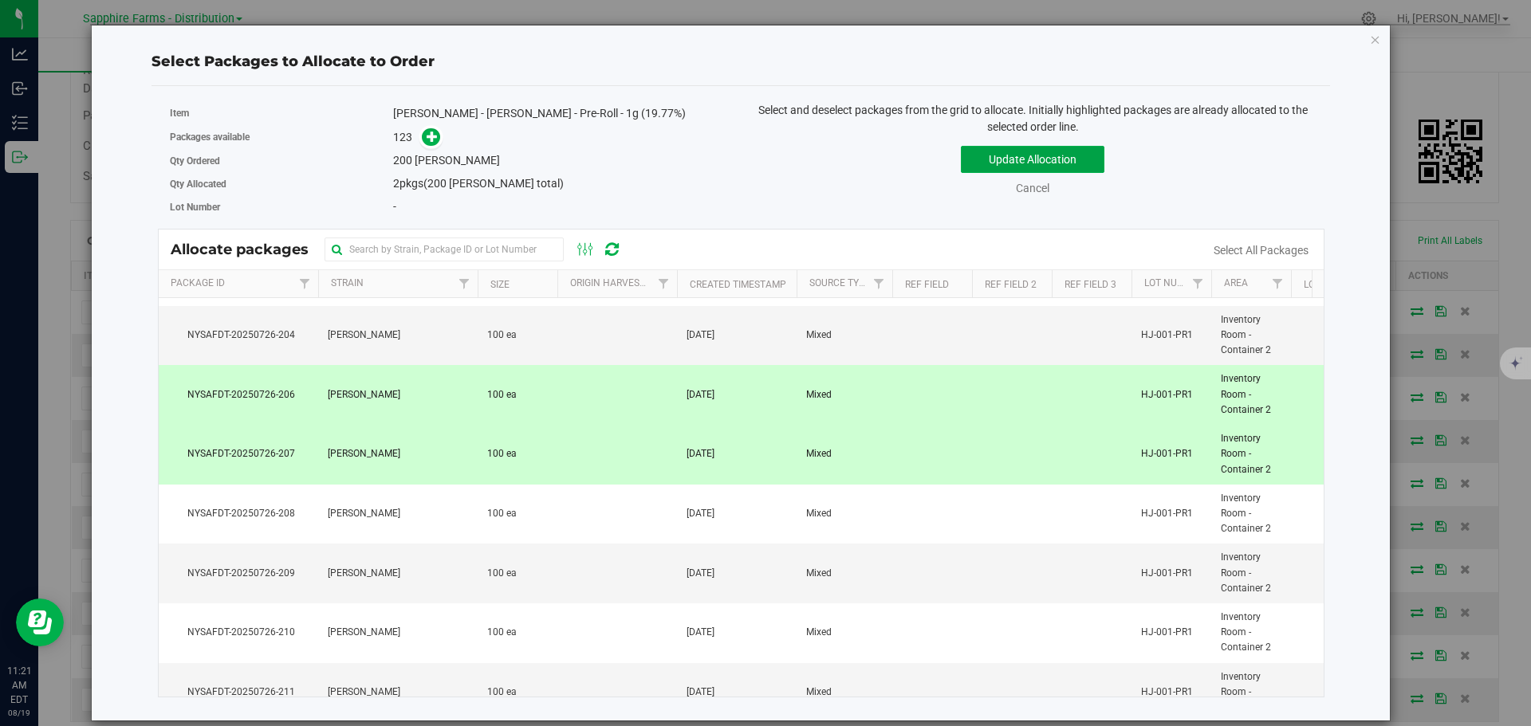
click at [1001, 158] on button "Update Allocation" at bounding box center [1033, 159] width 144 height 27
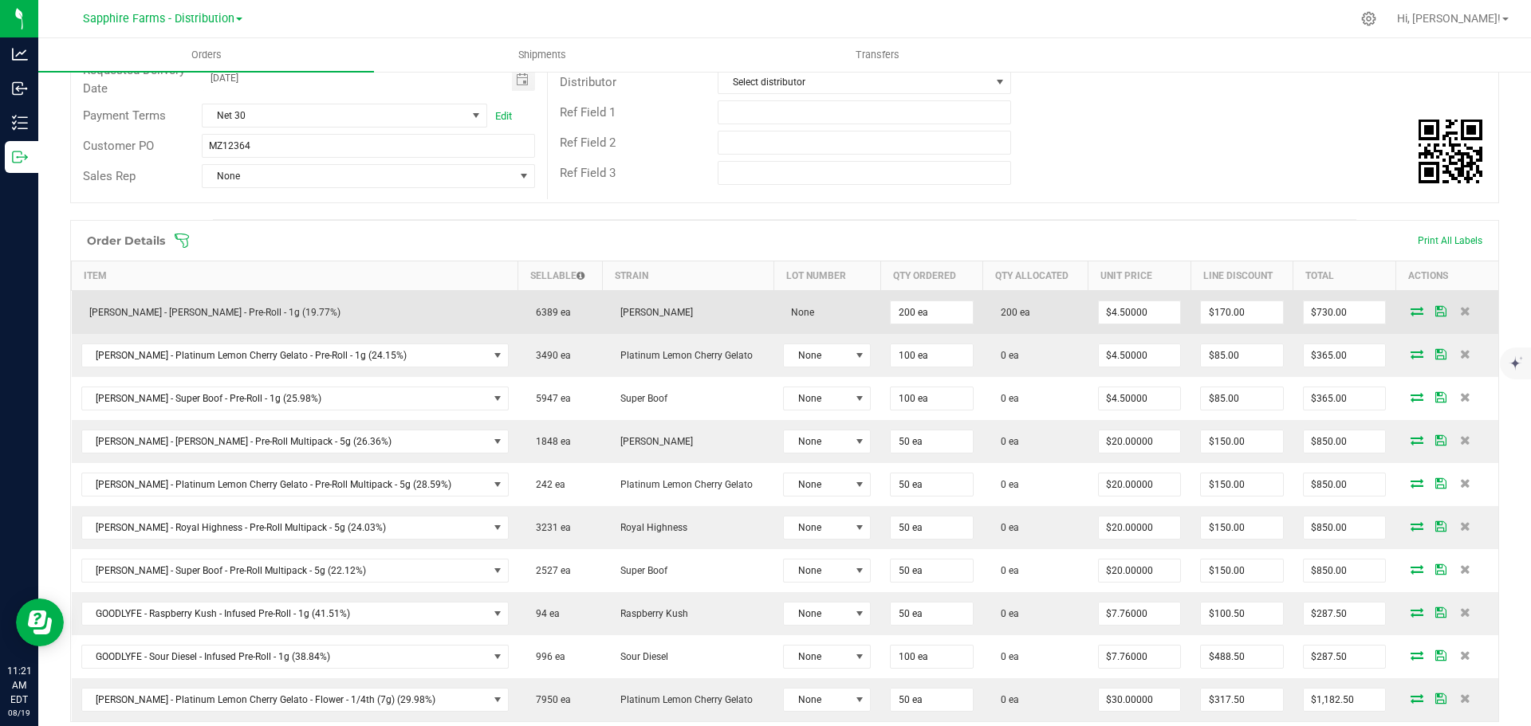
click at [1435, 312] on icon at bounding box center [1440, 311] width 11 height 10
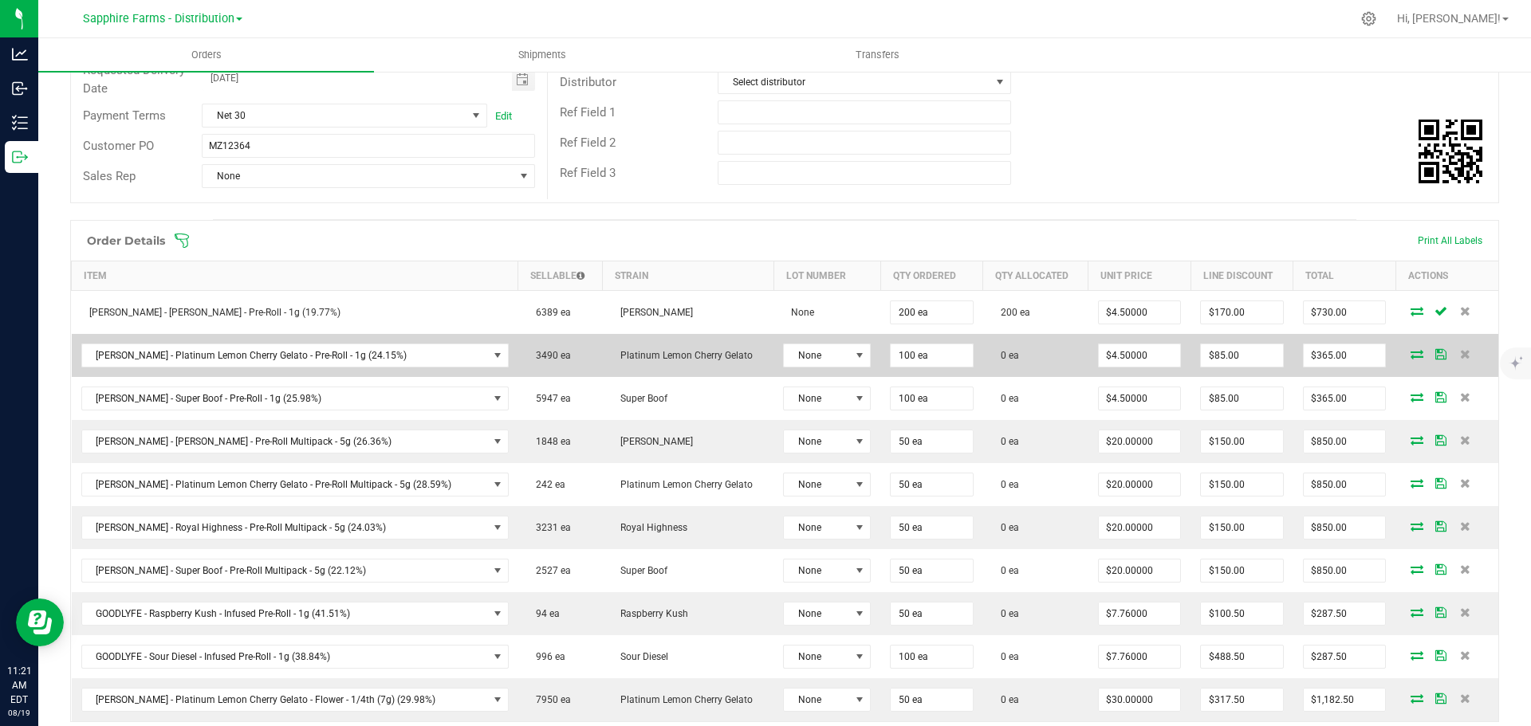
click at [1410, 355] on icon at bounding box center [1416, 354] width 13 height 10
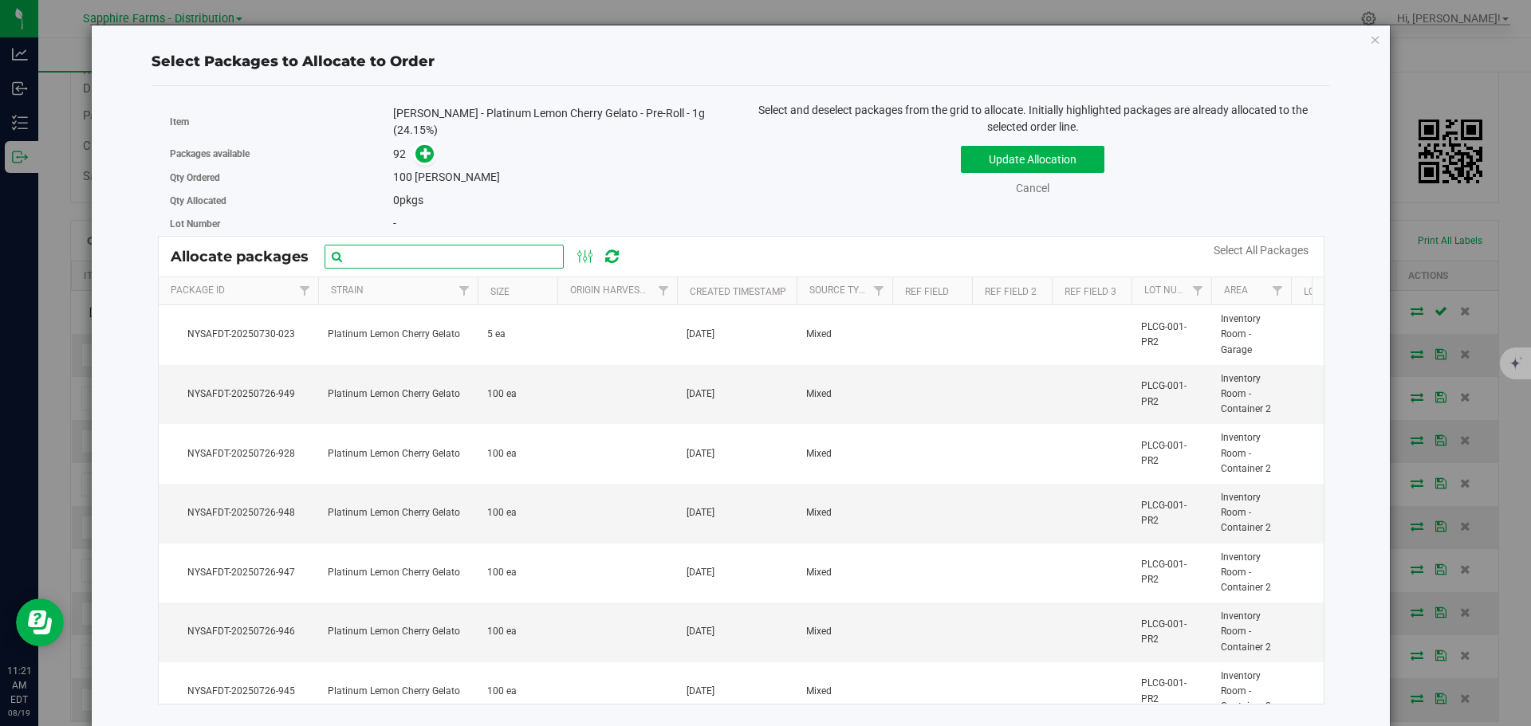
click at [419, 257] on input "text" at bounding box center [444, 257] width 239 height 24
paste input "NYSAFDT-20250726-863"
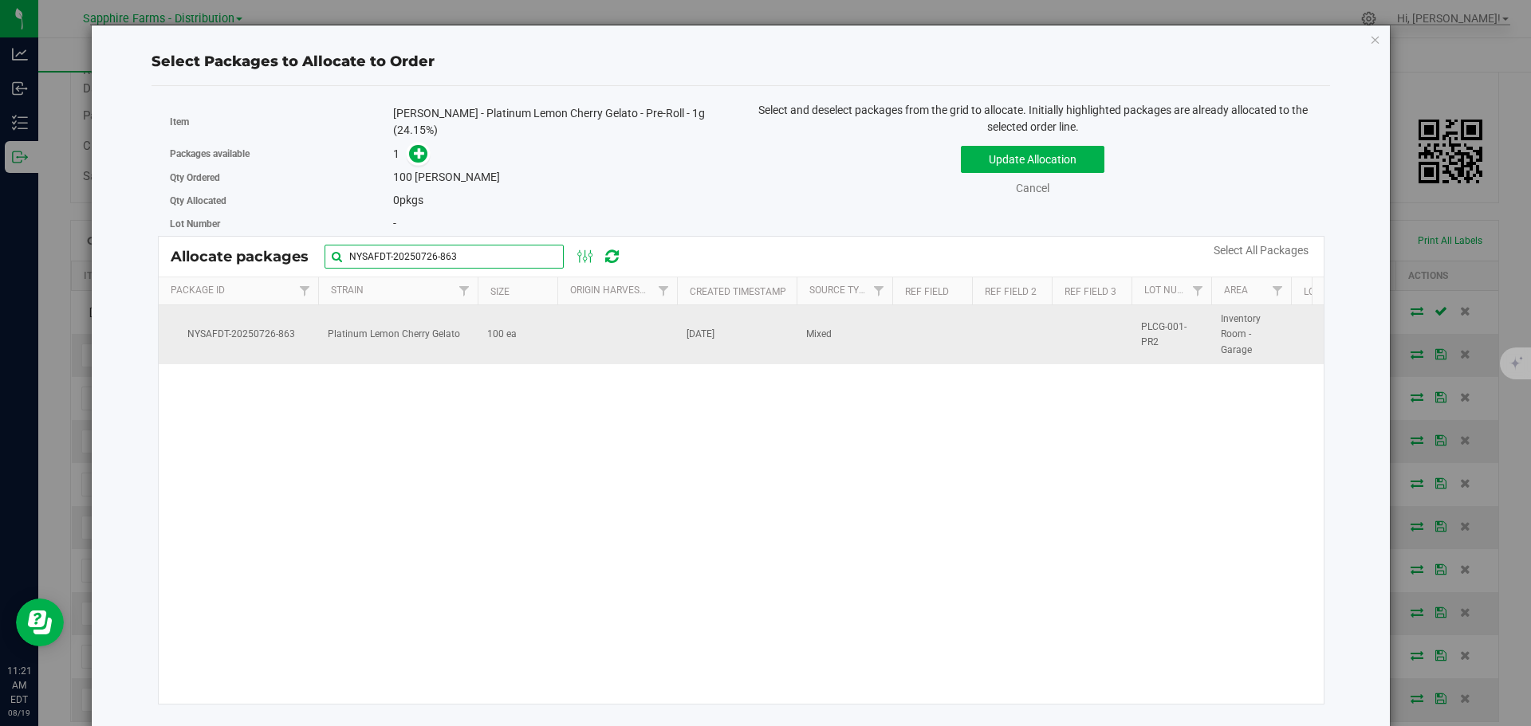
type input "NYSAFDT-20250726-863"
click at [627, 344] on td at bounding box center [617, 334] width 120 height 59
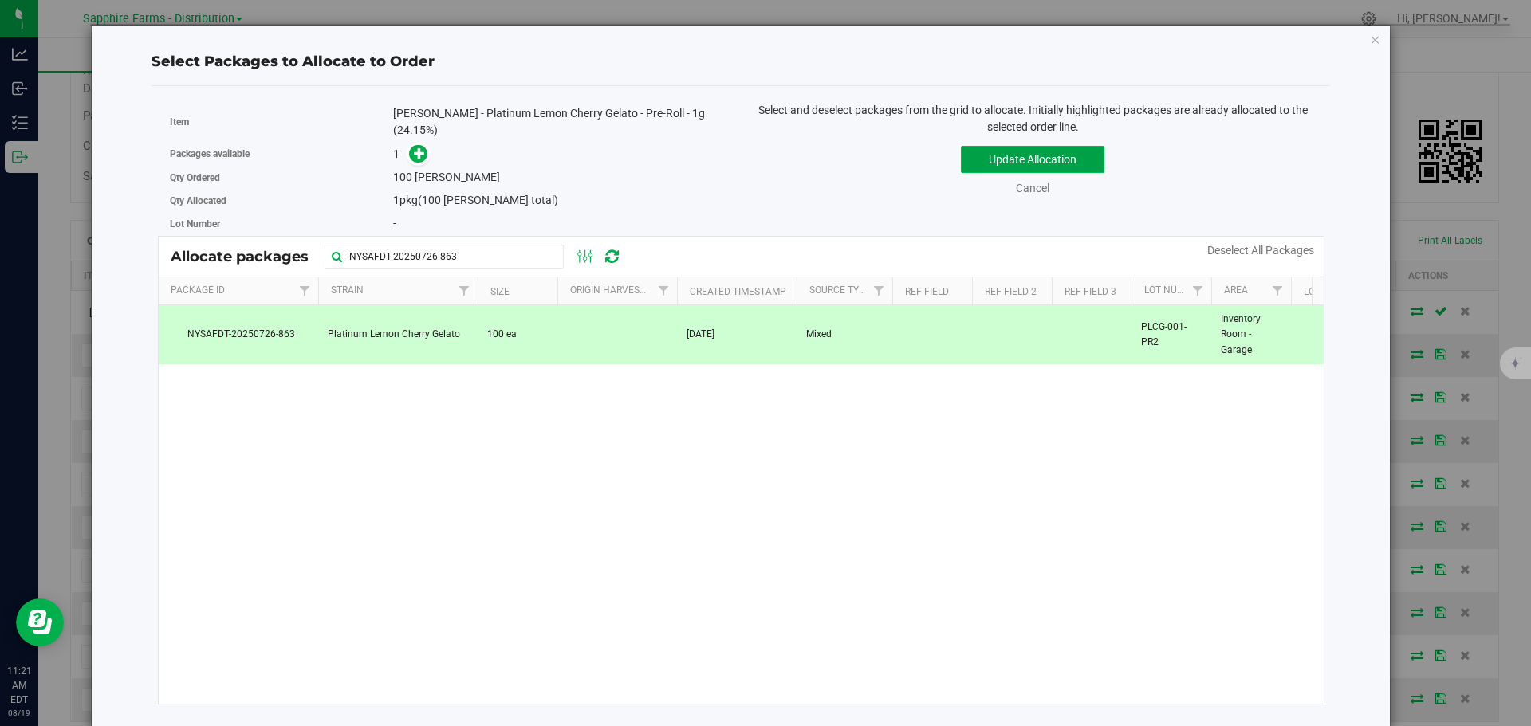
click at [1003, 155] on button "Update Allocation" at bounding box center [1033, 159] width 144 height 27
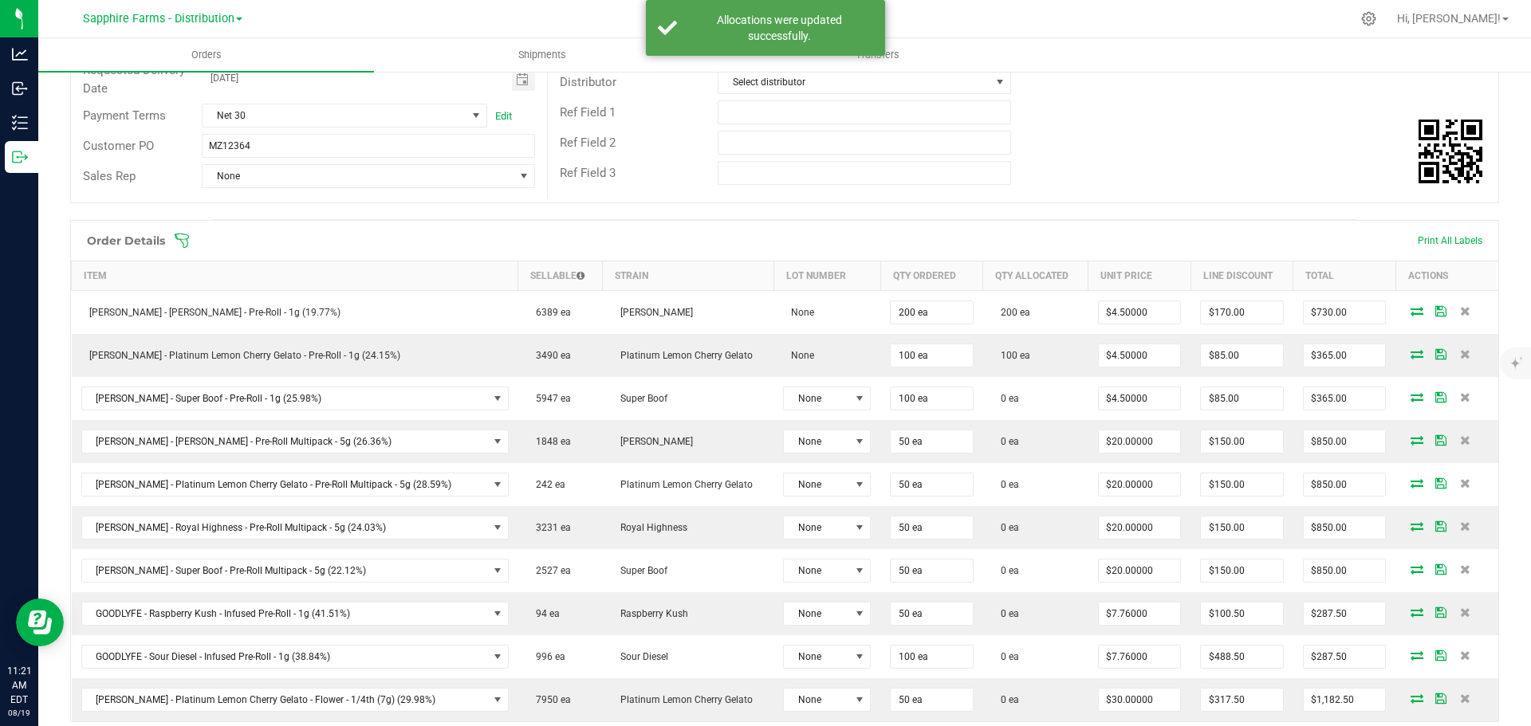
scroll to position [319, 0]
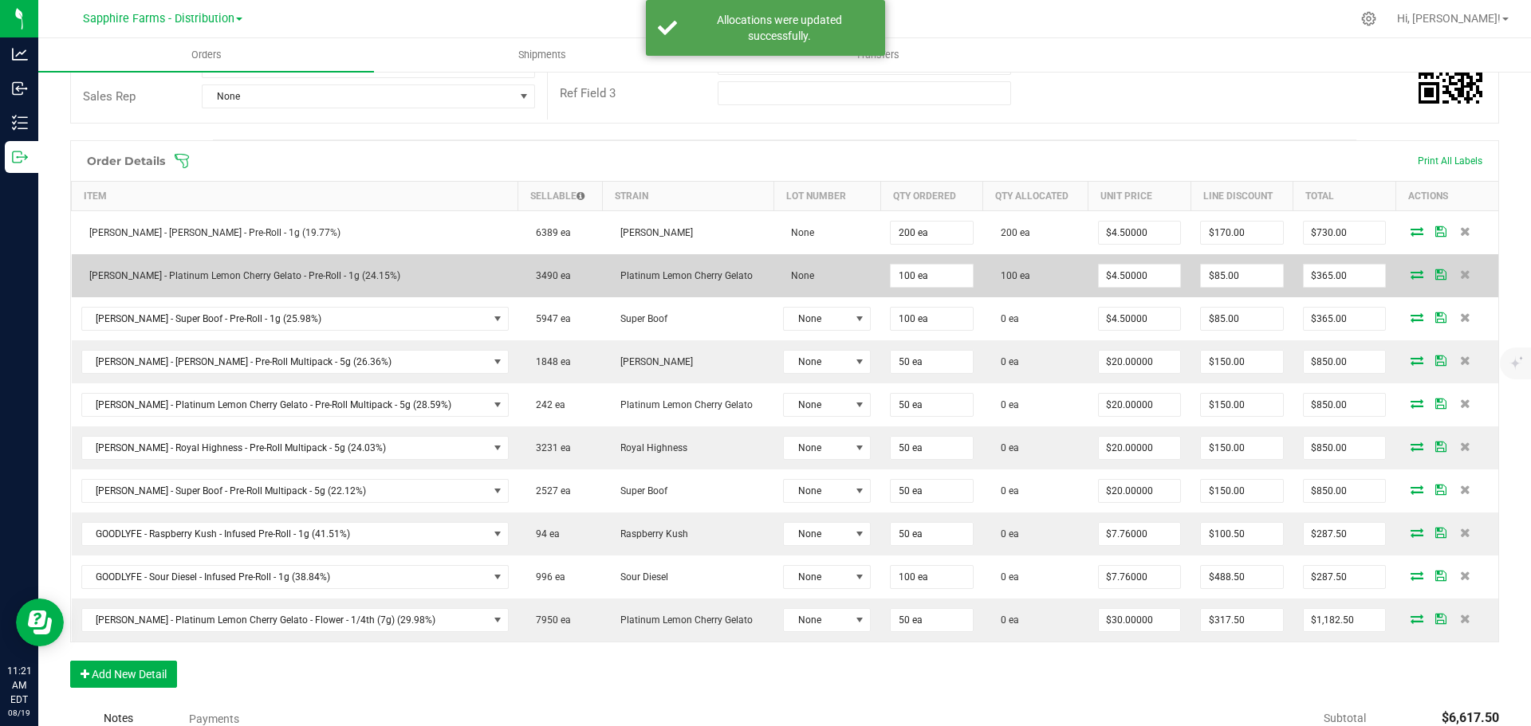
click at [1435, 273] on icon at bounding box center [1440, 274] width 11 height 10
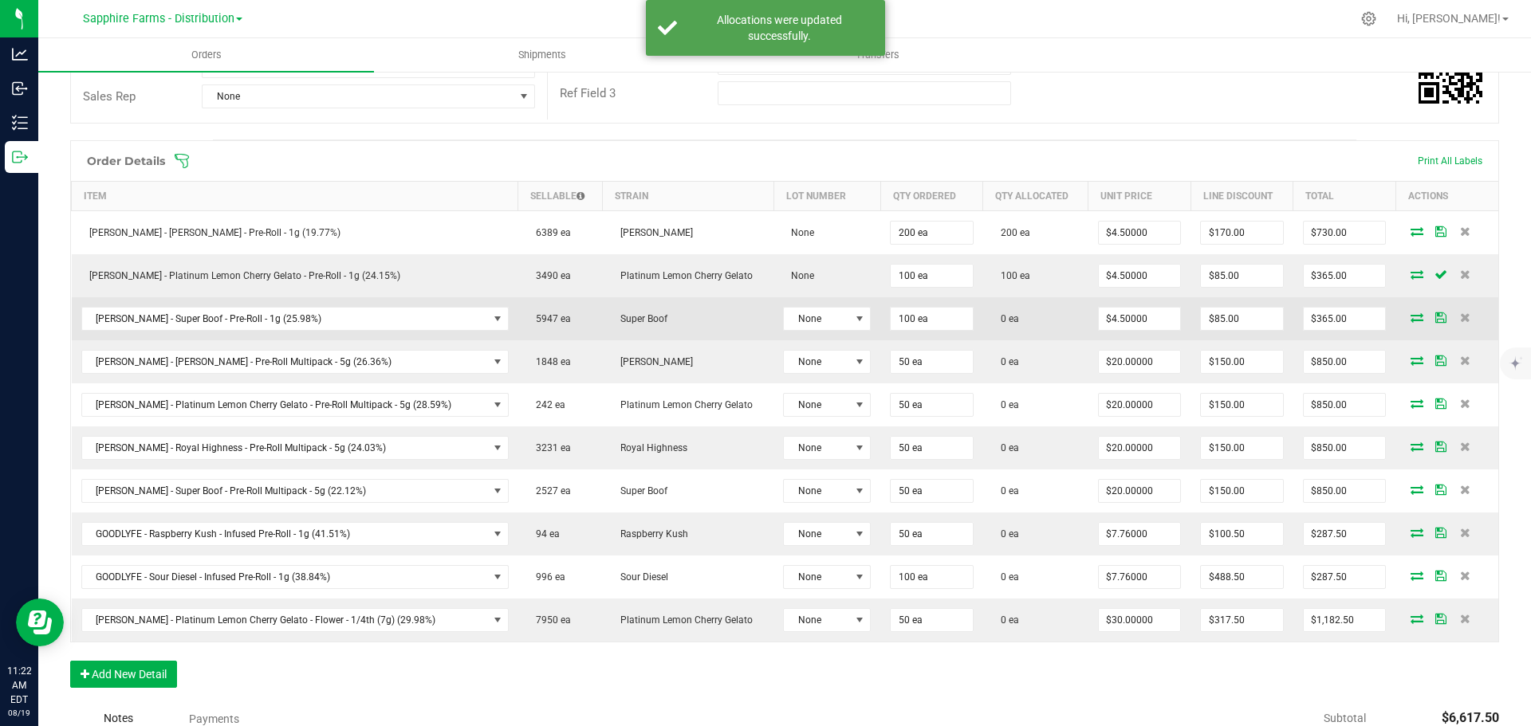
click at [1410, 318] on icon at bounding box center [1416, 318] width 13 height 10
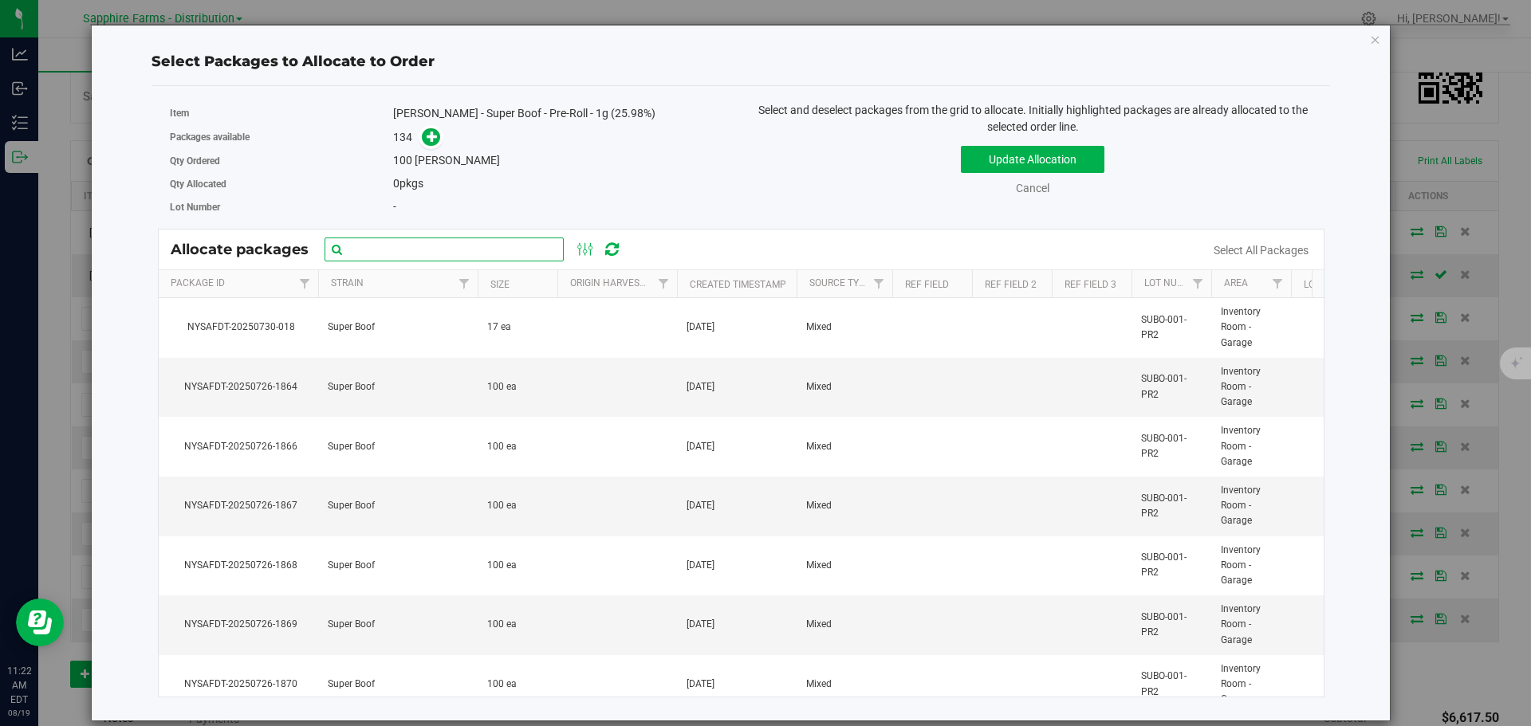
click at [433, 254] on input "text" at bounding box center [444, 250] width 239 height 24
paste input "NYSAFDT-20250726-1752"
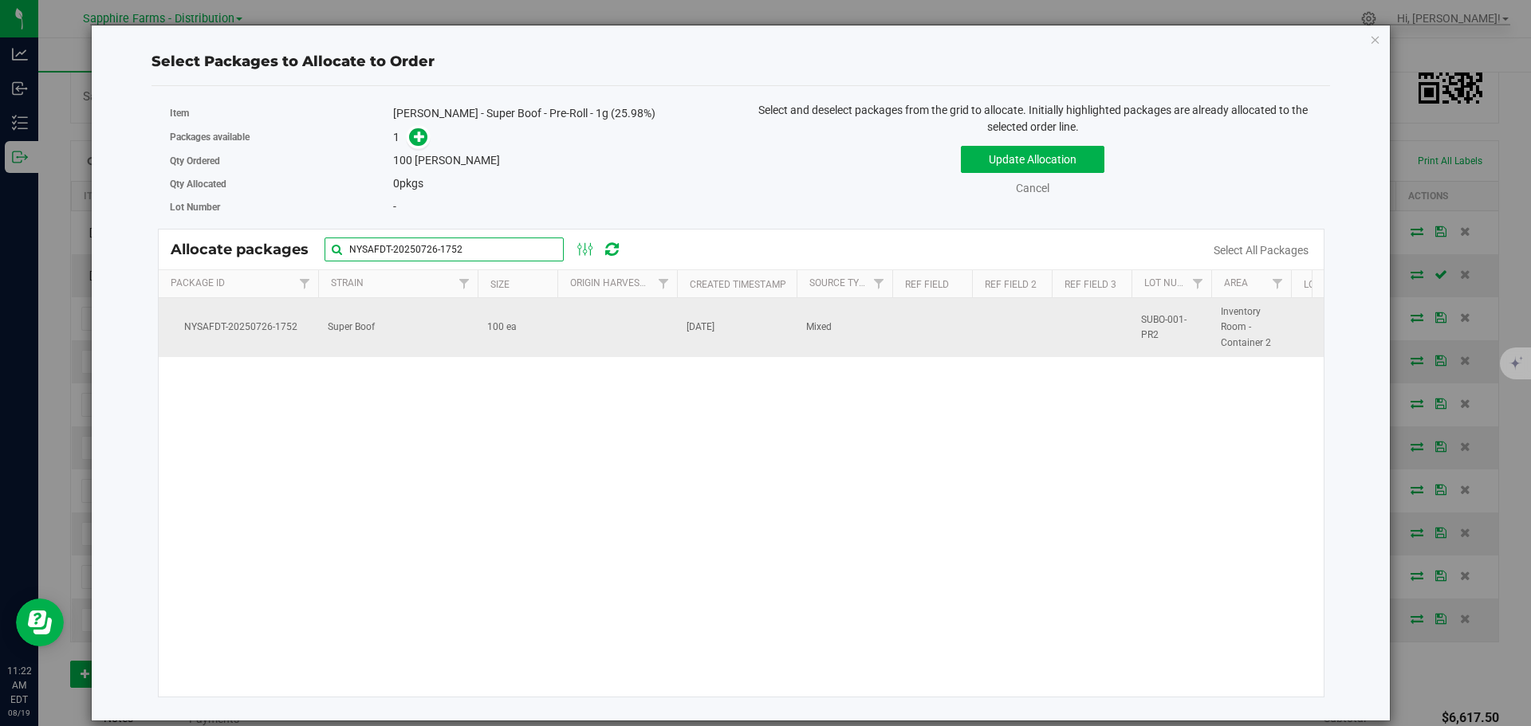
type input "NYSAFDT-20250726-1752"
click at [625, 323] on td at bounding box center [617, 327] width 120 height 59
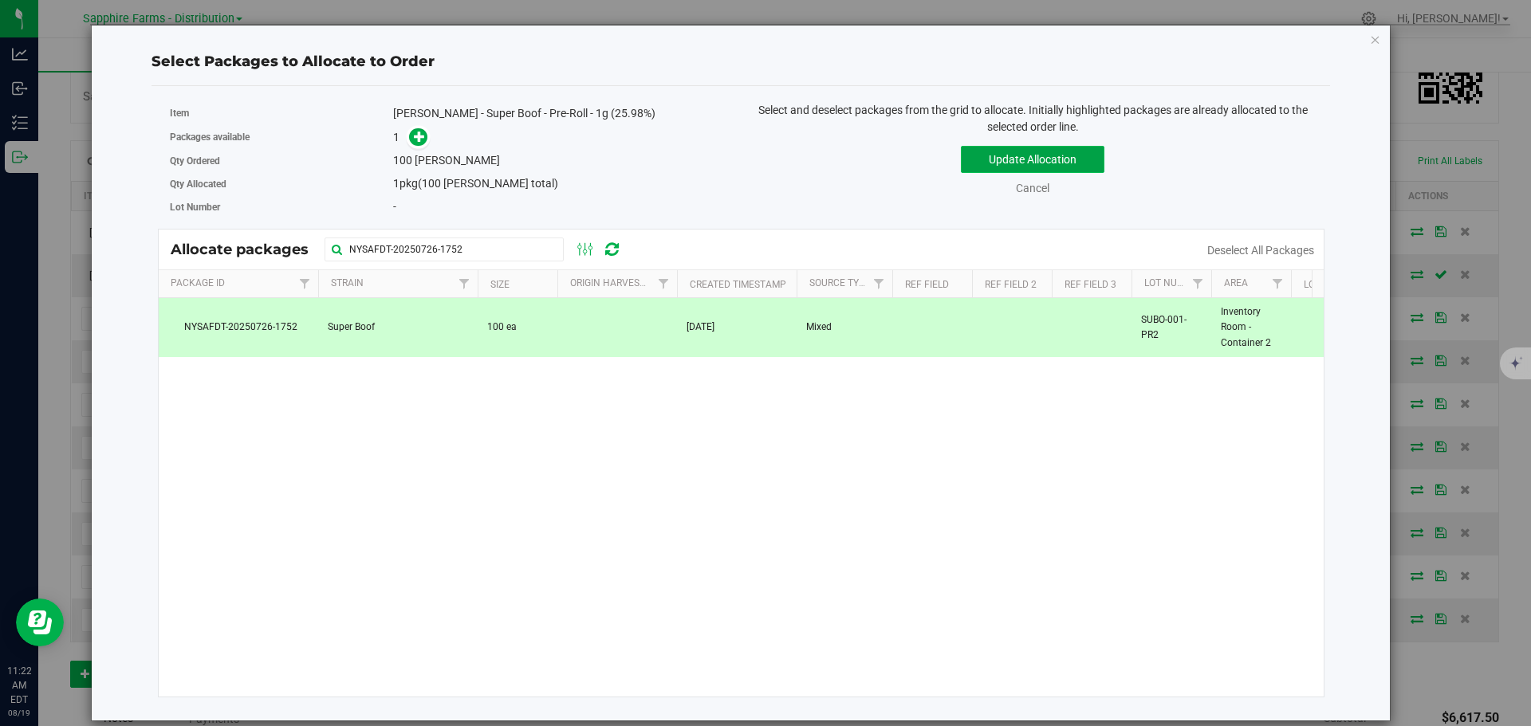
click at [1033, 151] on button "Update Allocation" at bounding box center [1033, 159] width 144 height 27
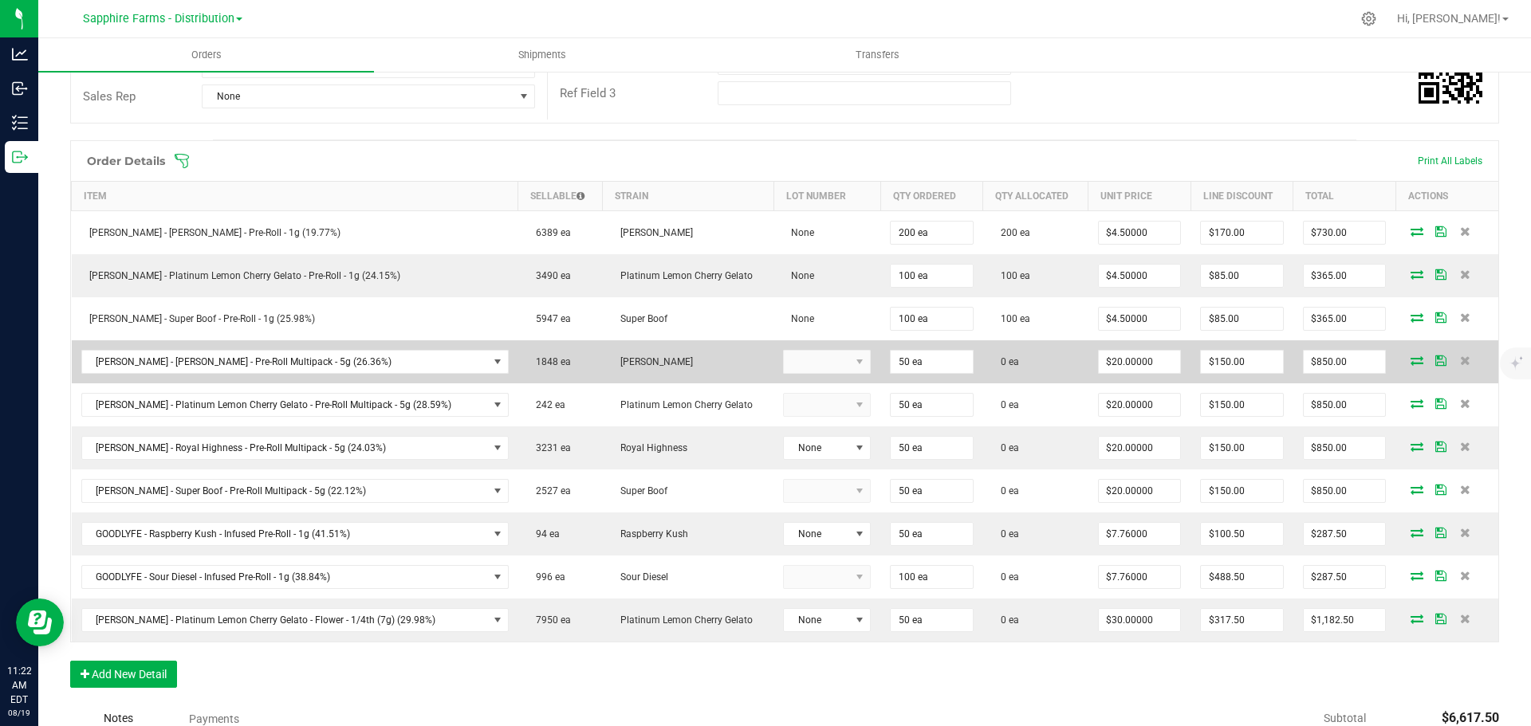
click at [1410, 358] on icon at bounding box center [1416, 361] width 13 height 10
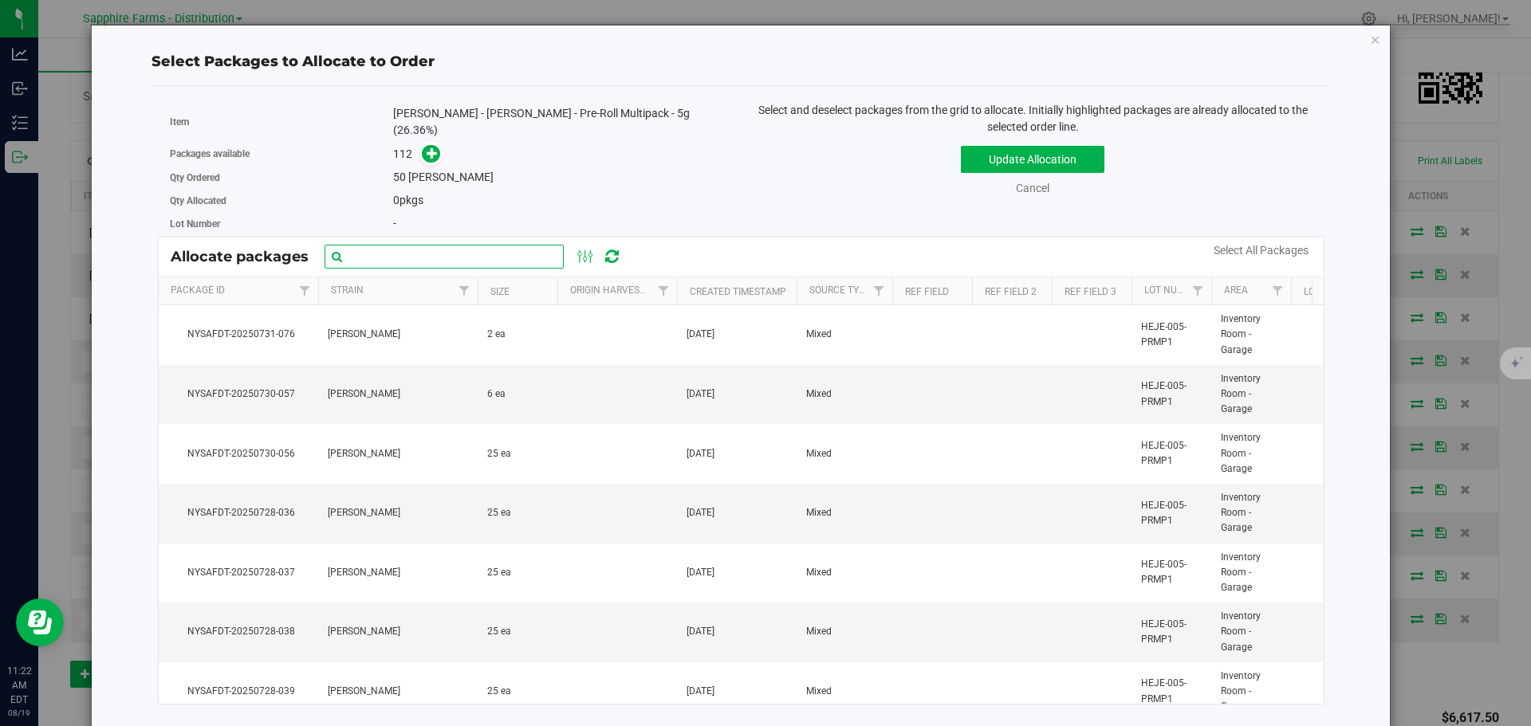
click at [391, 250] on input "text" at bounding box center [444, 257] width 239 height 24
paste input "NYSAFDT-20250726-2944"
type input "NYSAFDT-20250726-2944"
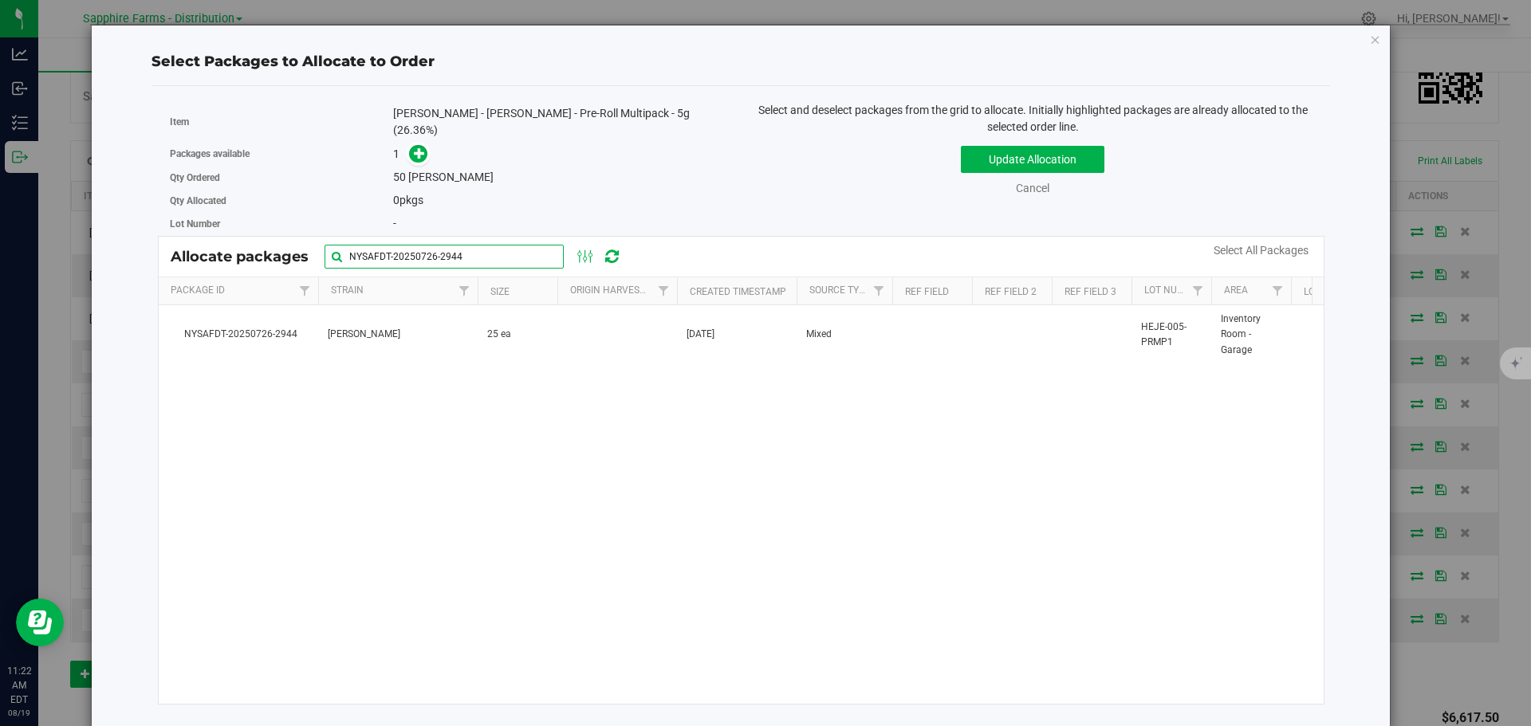
drag, startPoint x: 490, startPoint y: 249, endPoint x: 218, endPoint y: 233, distance: 273.2
click at [218, 237] on div "Allocate packages NYSAFDT-20250726-2944" at bounding box center [742, 257] width 1166 height 40
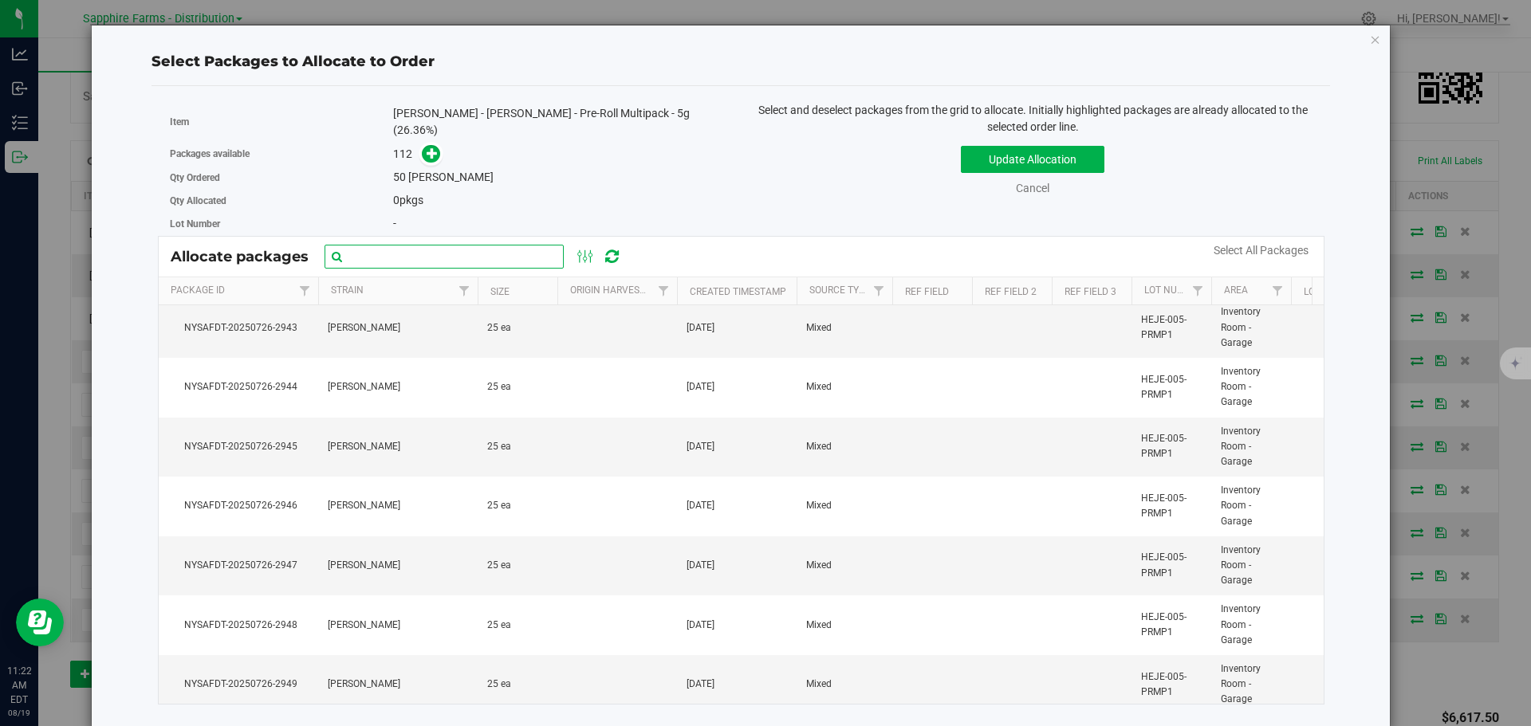
scroll to position [1515, 0]
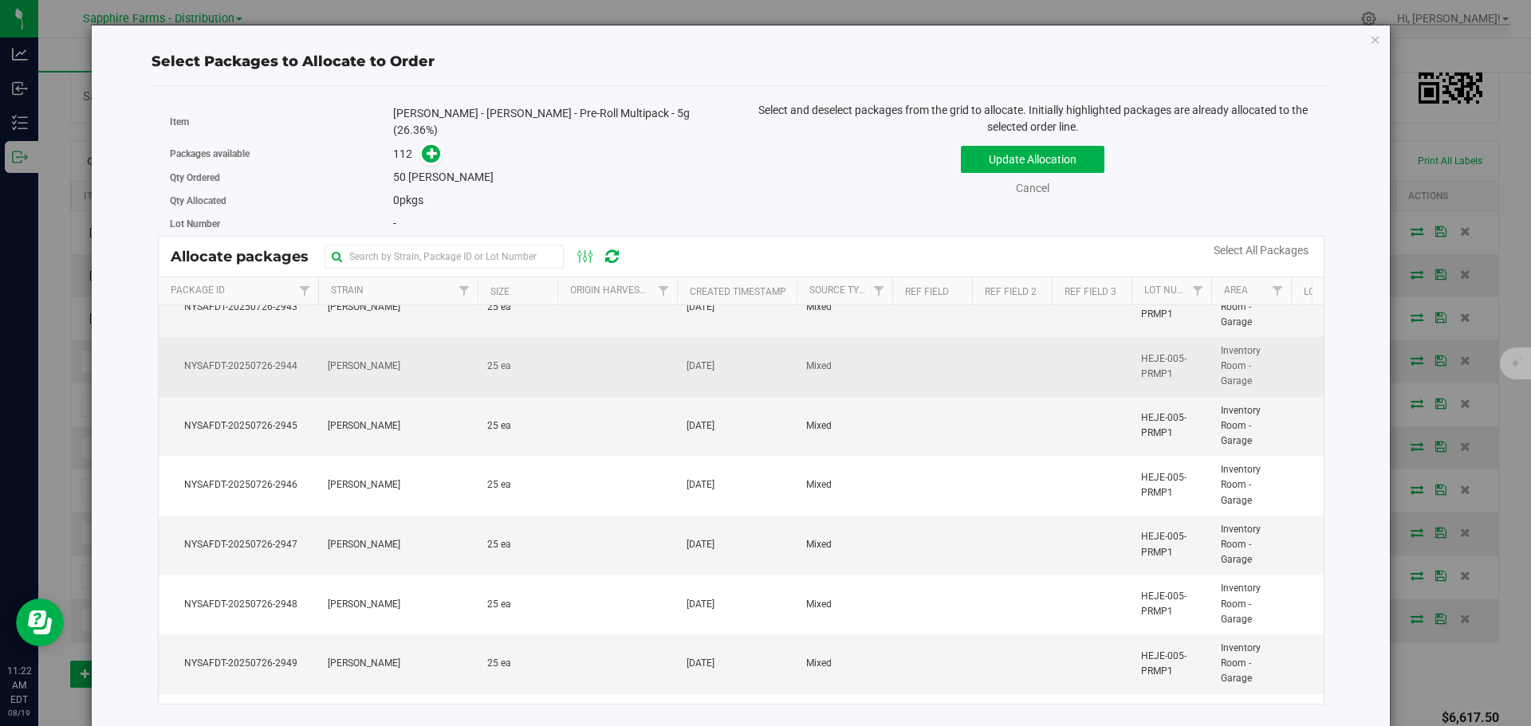
click at [399, 357] on td "[PERSON_NAME]" at bounding box center [397, 367] width 159 height 60
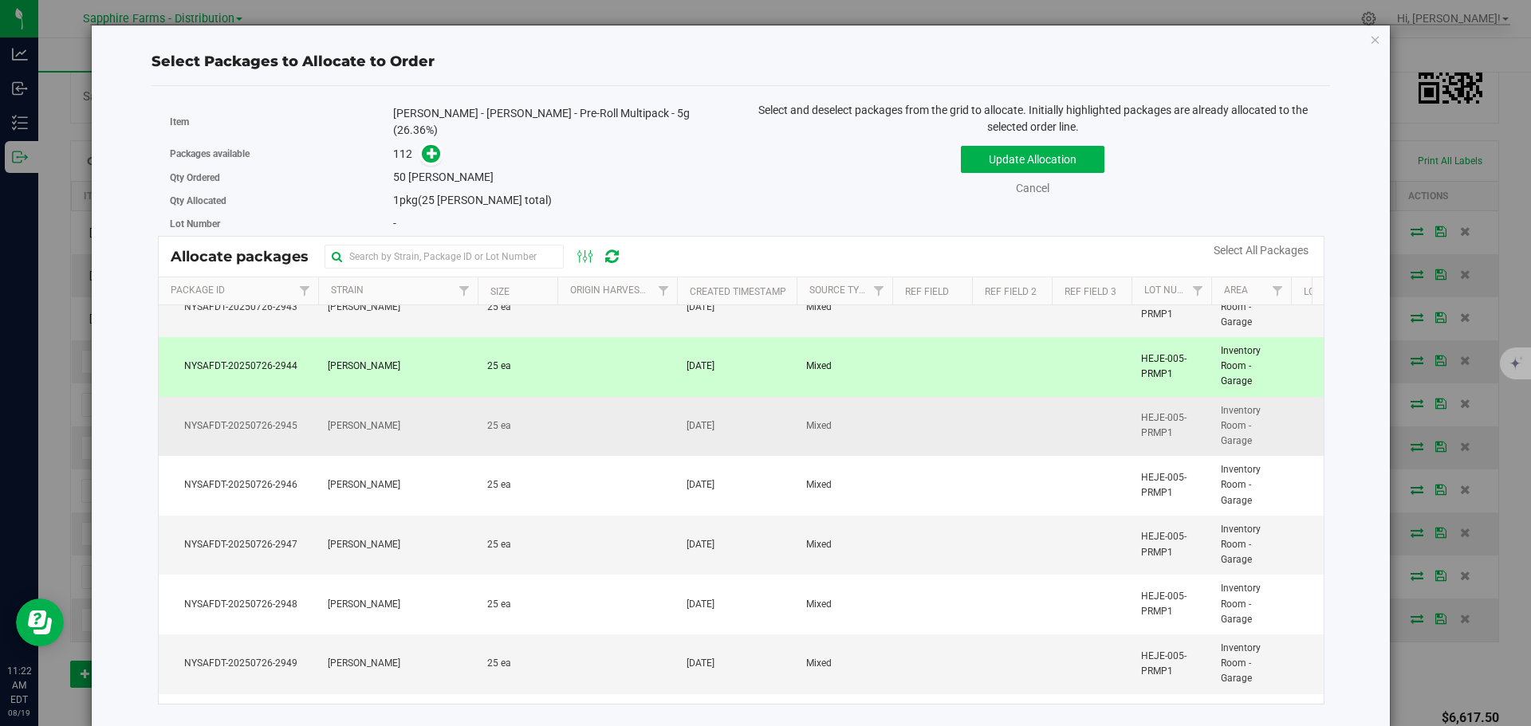
click at [399, 422] on td "[PERSON_NAME]" at bounding box center [397, 427] width 159 height 60
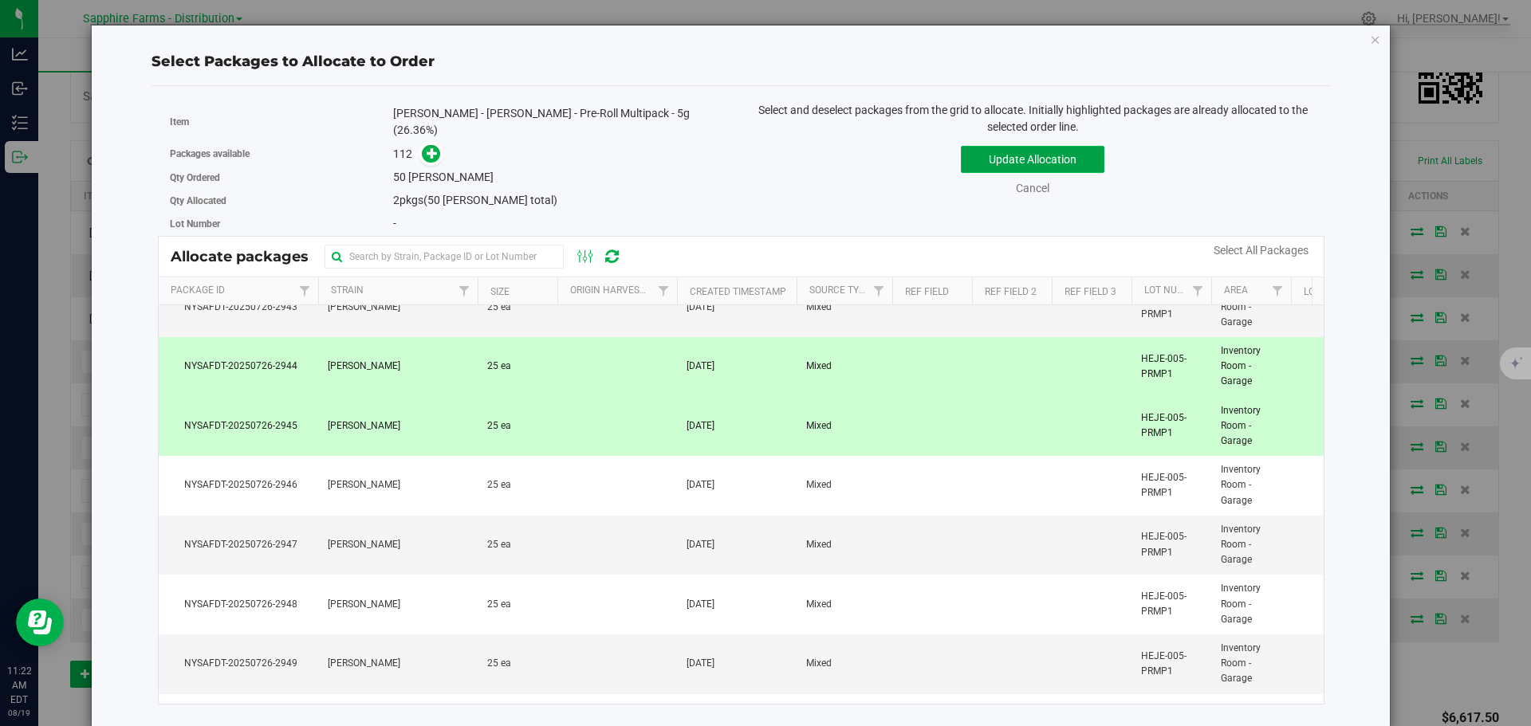
click at [993, 163] on button "Update Allocation" at bounding box center [1033, 159] width 144 height 27
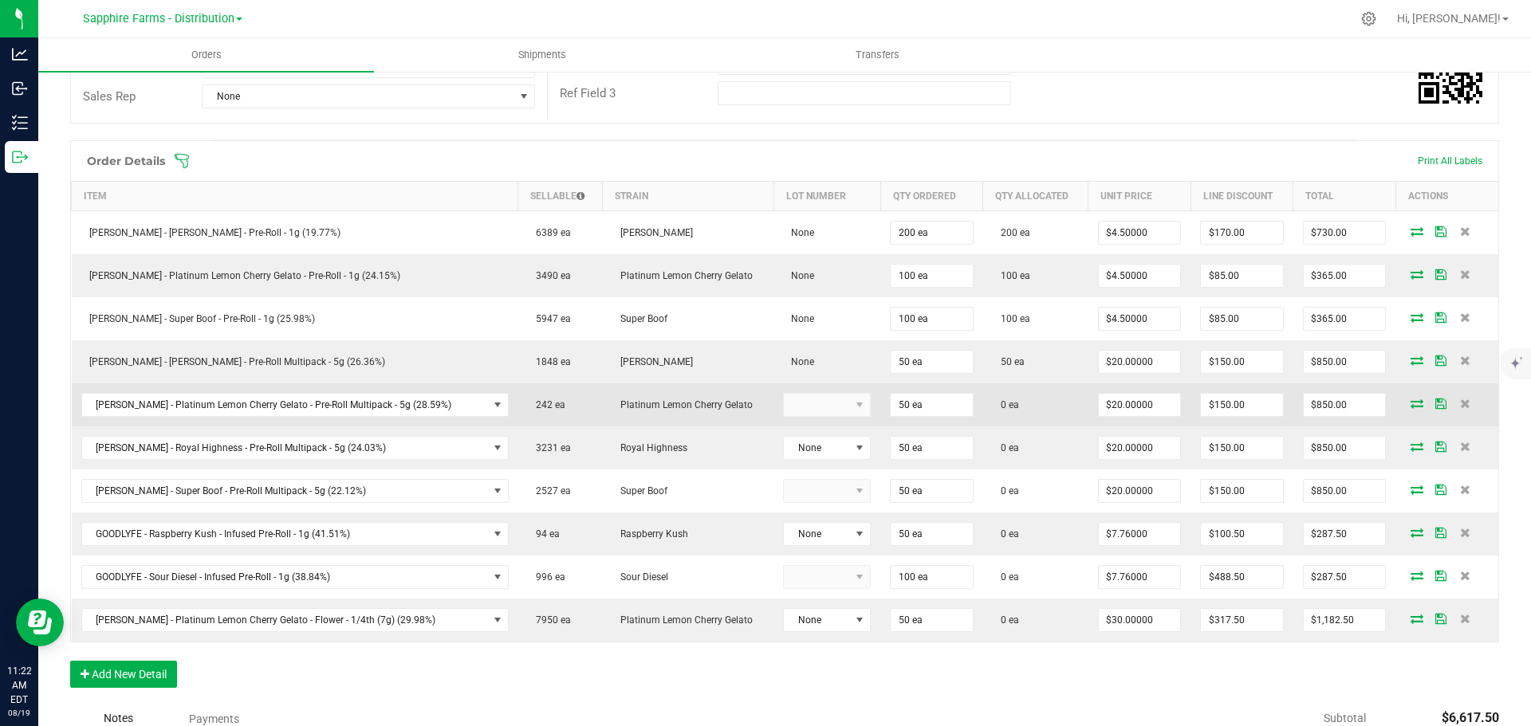
click at [1410, 403] on icon at bounding box center [1416, 404] width 13 height 10
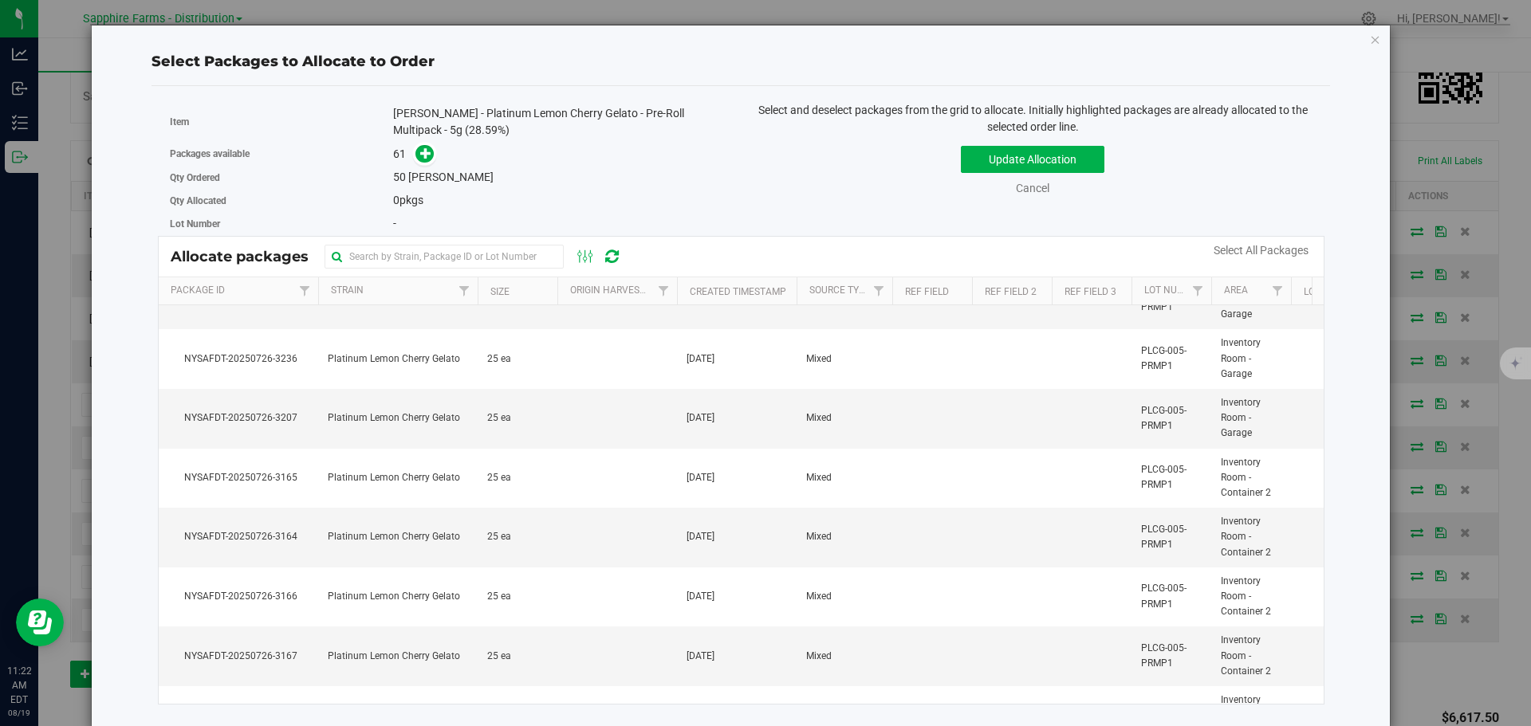
scroll to position [1754, 0]
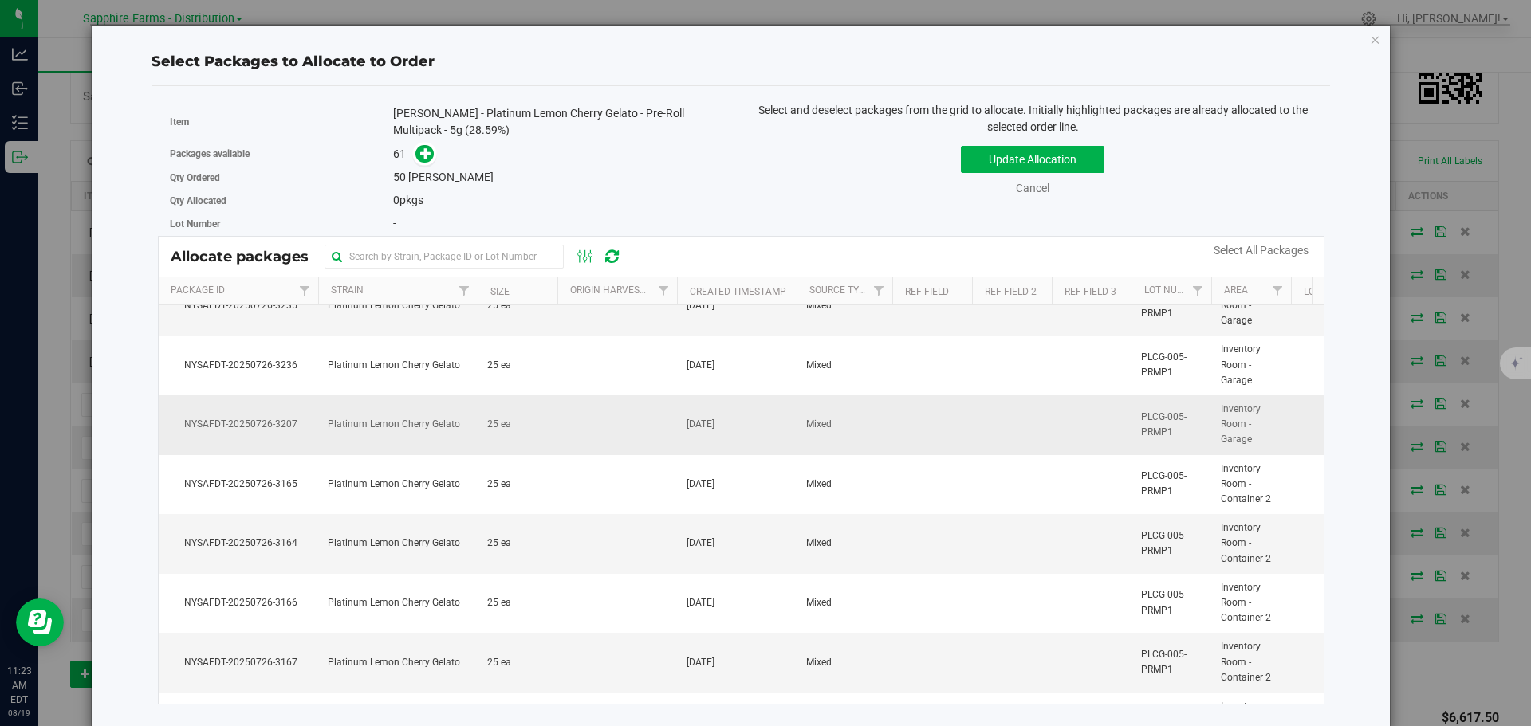
click at [473, 432] on td "Platinum Lemon Cherry Gelato" at bounding box center [397, 425] width 159 height 60
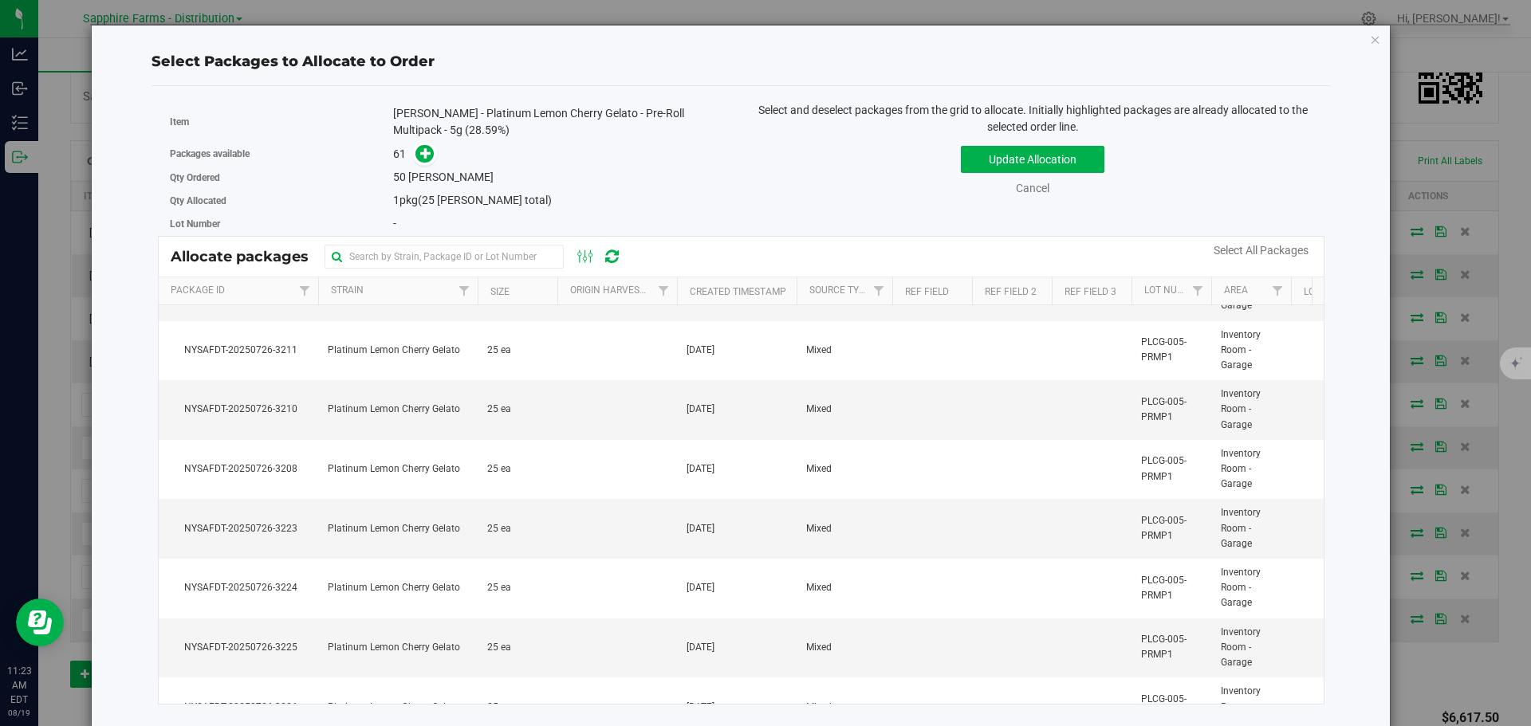
scroll to position [769, 0]
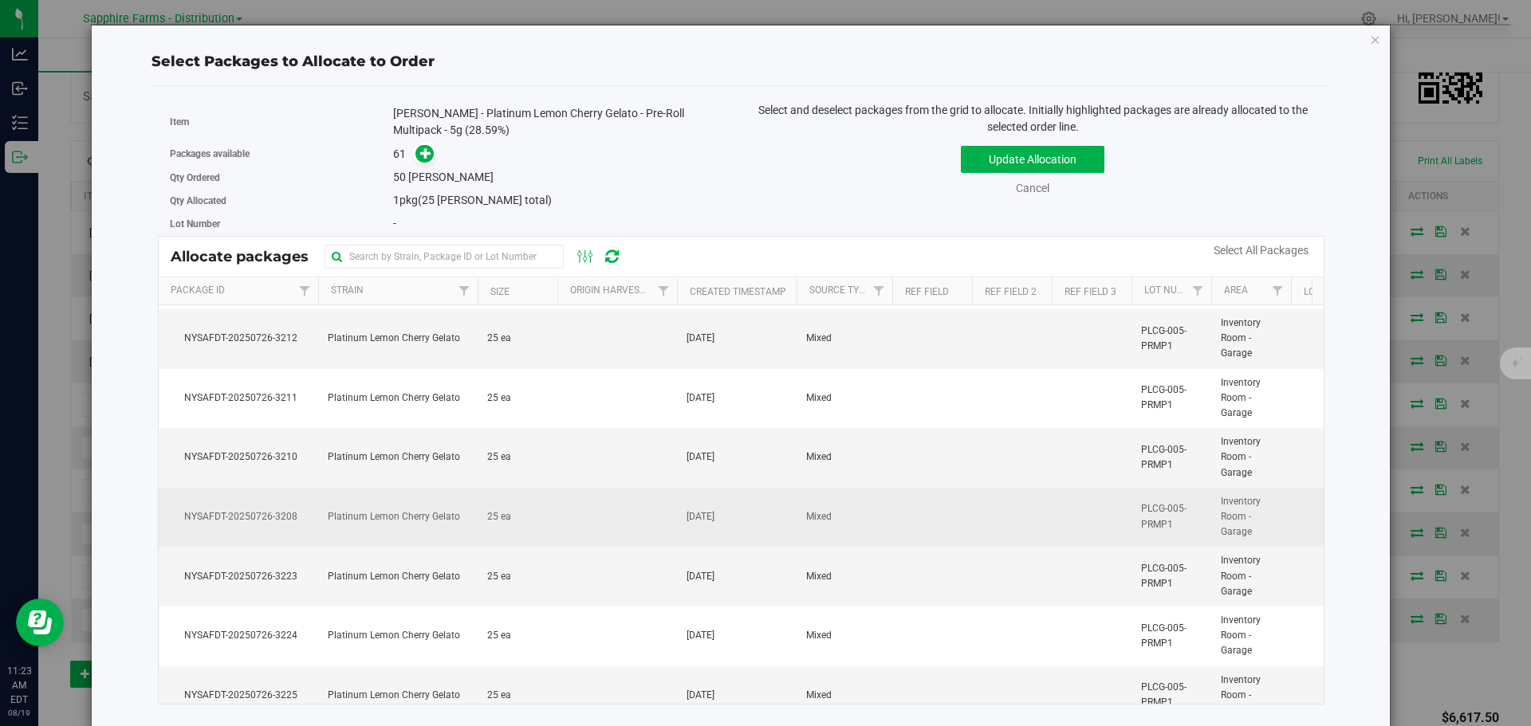
click at [322, 527] on td "Platinum Lemon Cherry Gelato" at bounding box center [397, 518] width 159 height 60
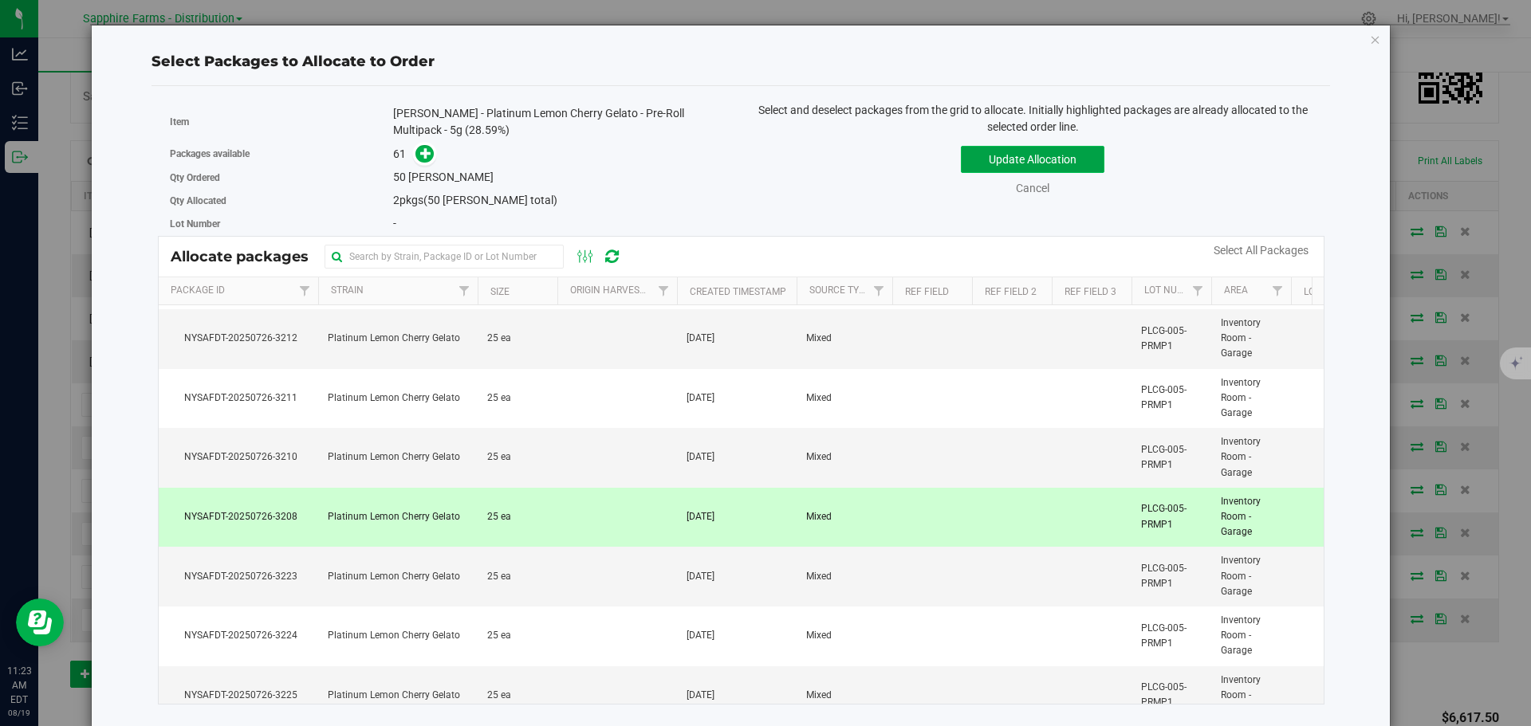
click at [978, 164] on button "Update Allocation" at bounding box center [1033, 159] width 144 height 27
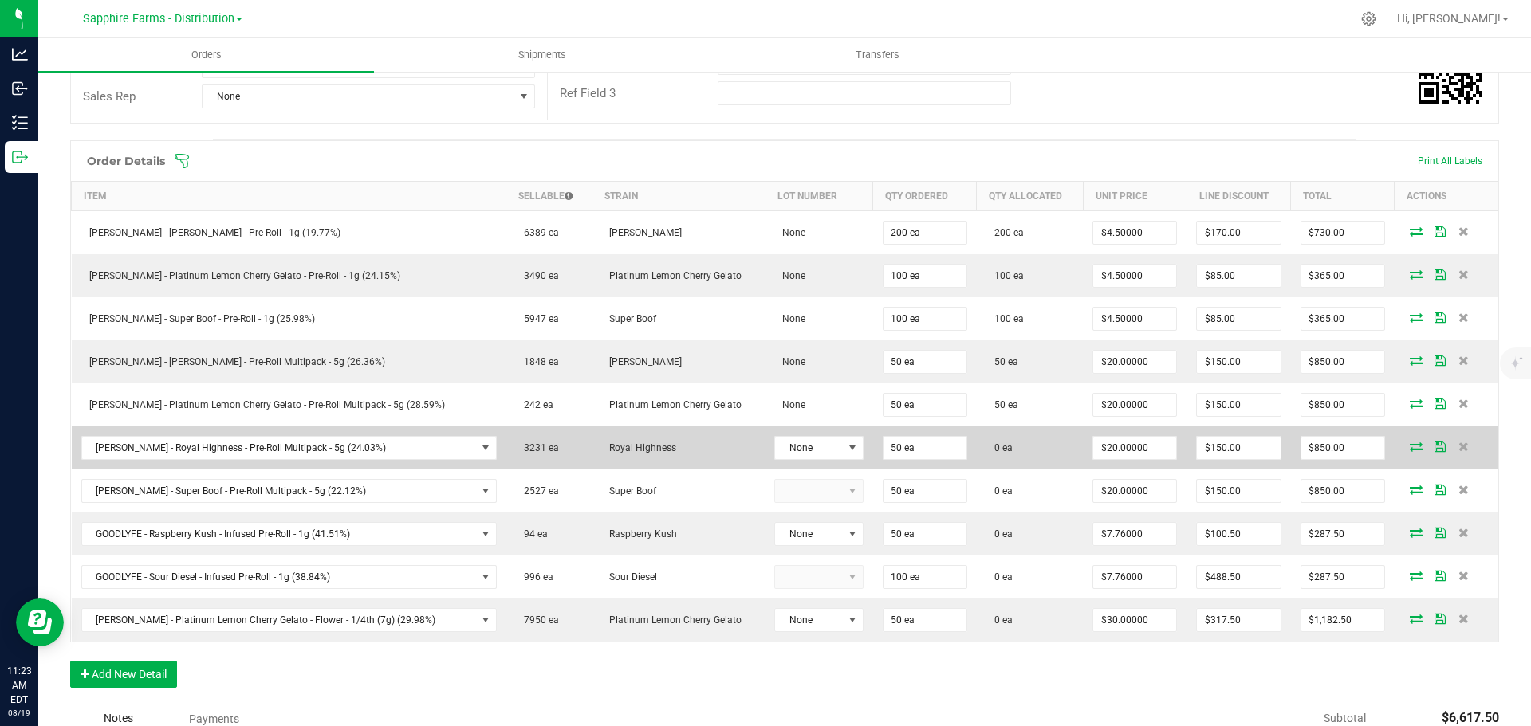
click at [1410, 445] on icon at bounding box center [1416, 447] width 13 height 10
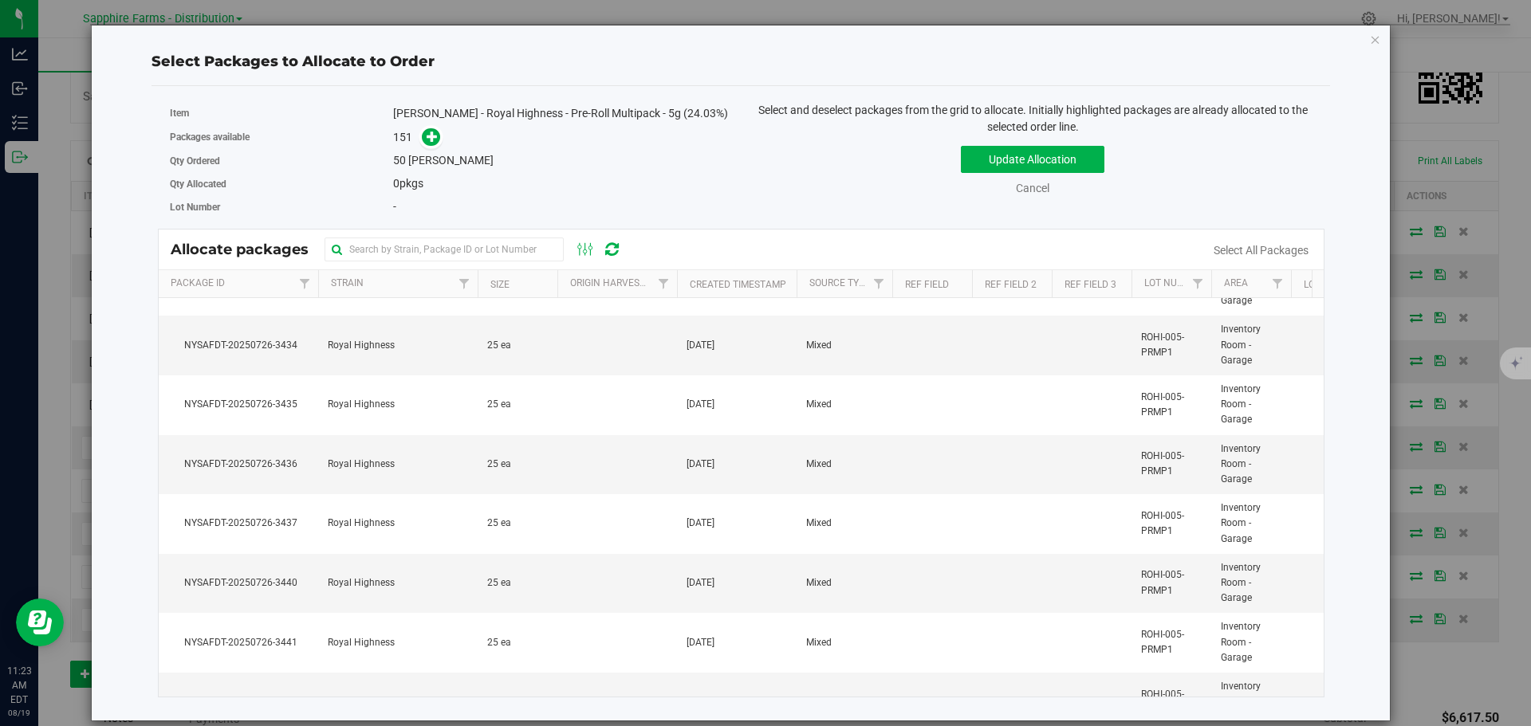
scroll to position [478, 0]
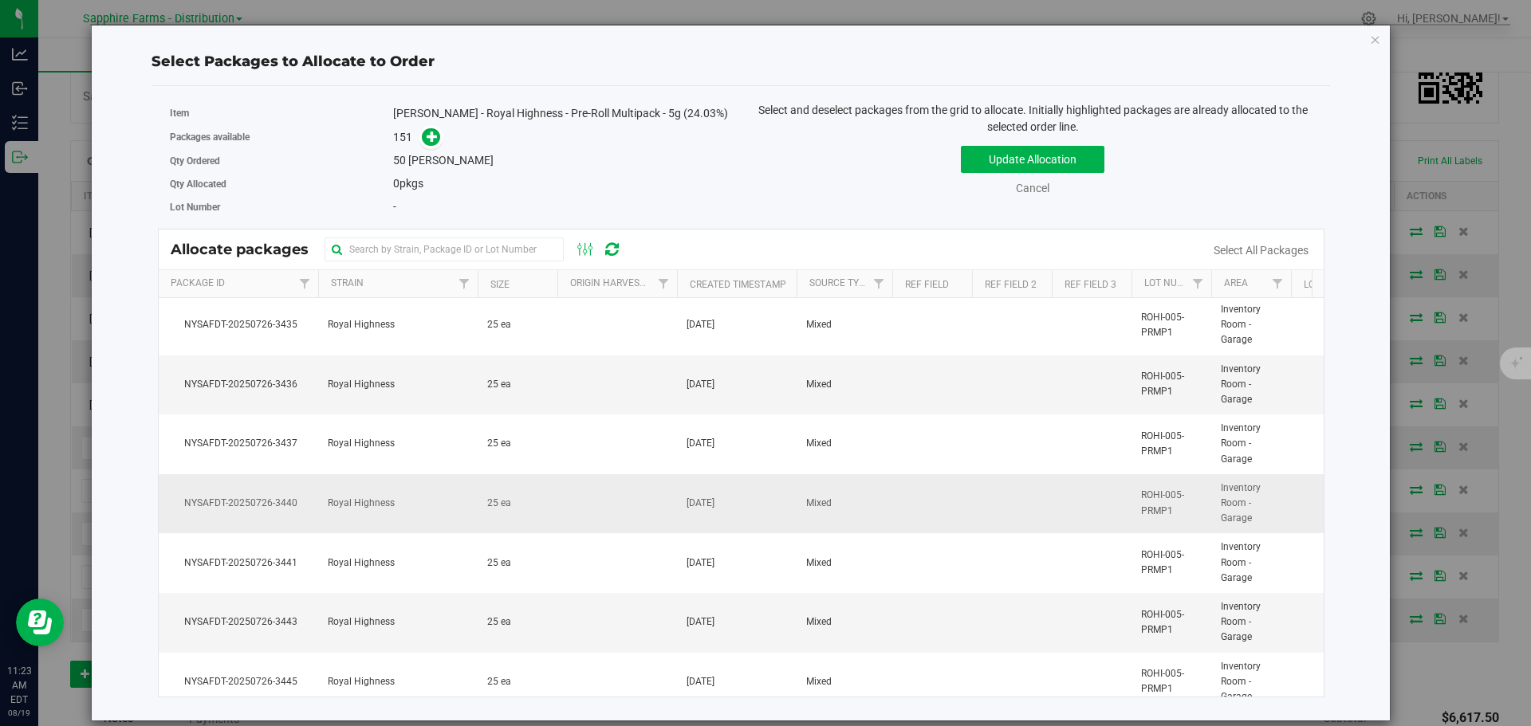
click at [393, 509] on td "Royal Highness" at bounding box center [397, 504] width 159 height 60
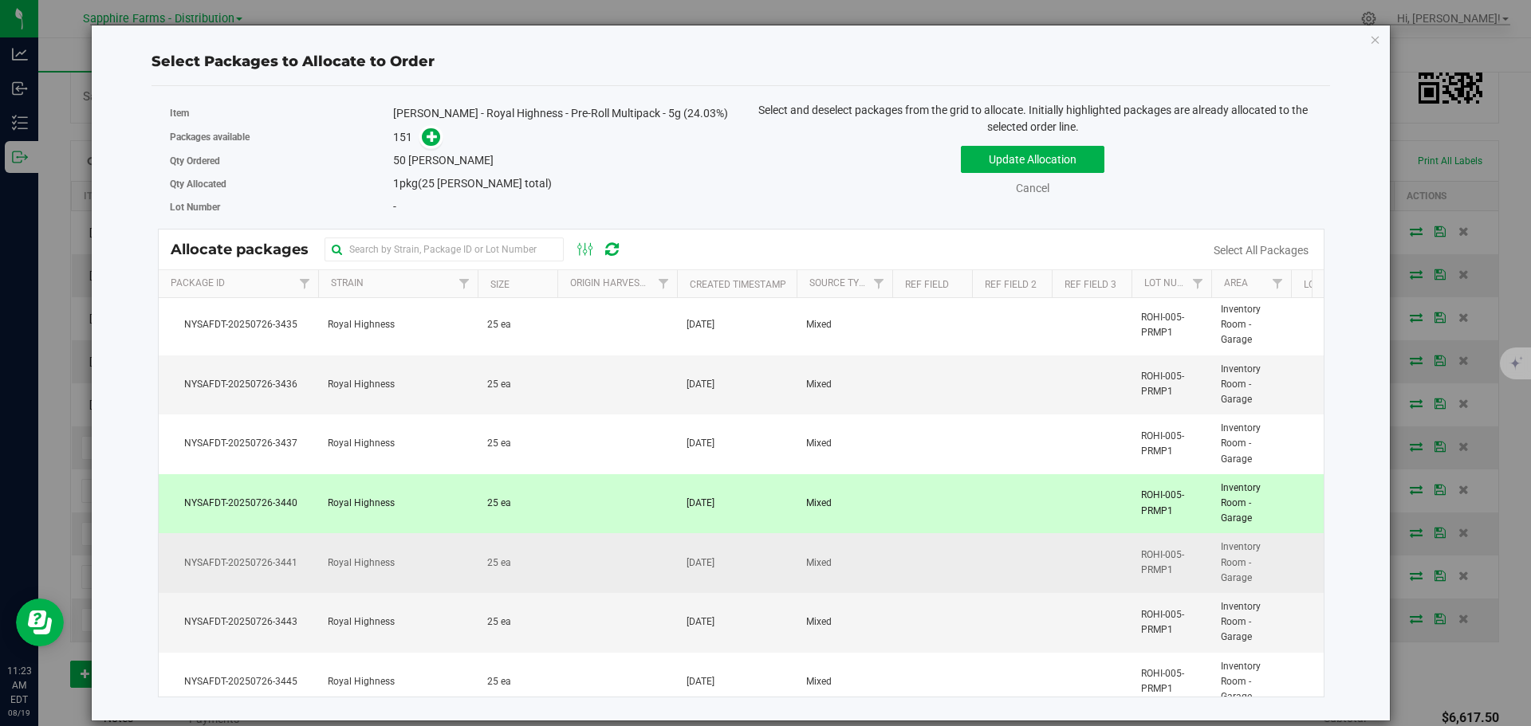
click at [389, 561] on span "Royal Highness" at bounding box center [361, 563] width 67 height 15
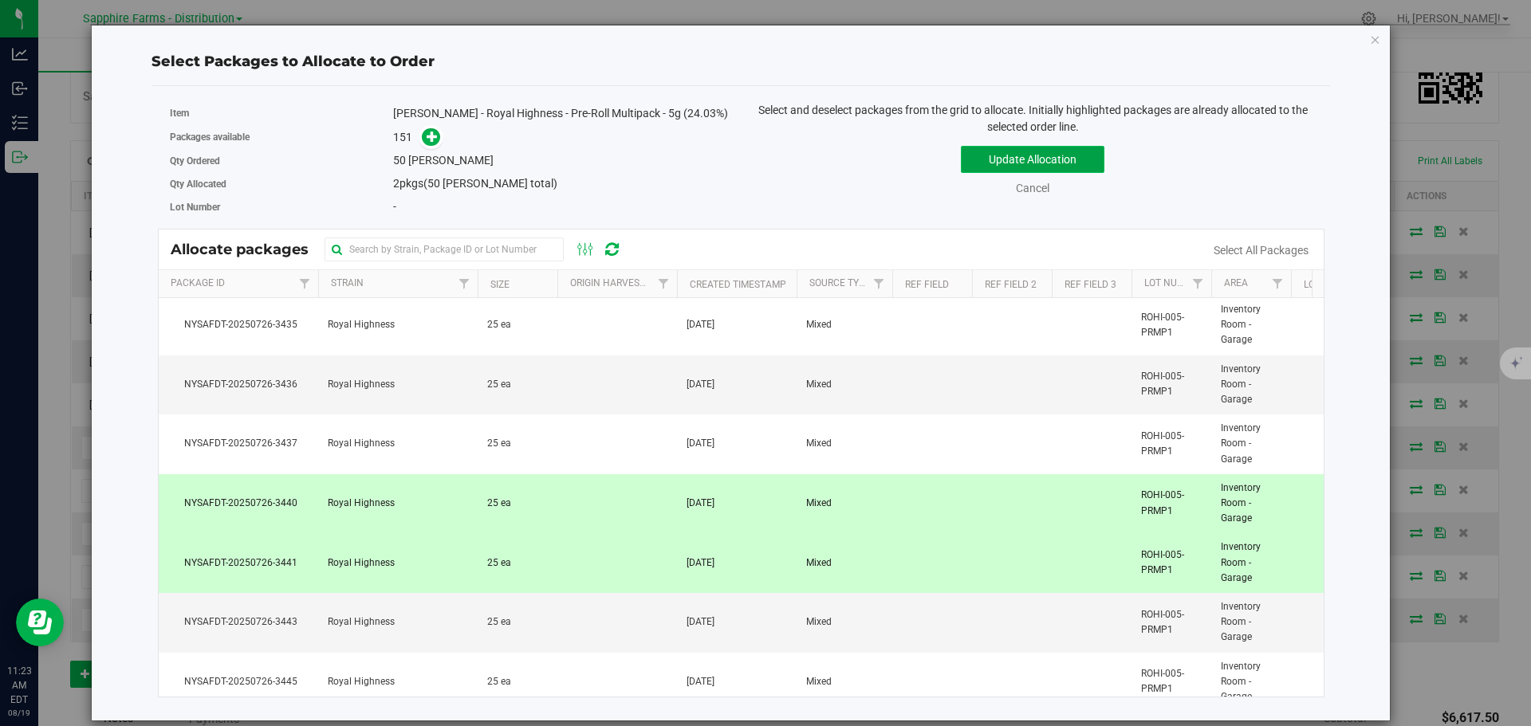
click at [1022, 165] on button "Update Allocation" at bounding box center [1033, 159] width 144 height 27
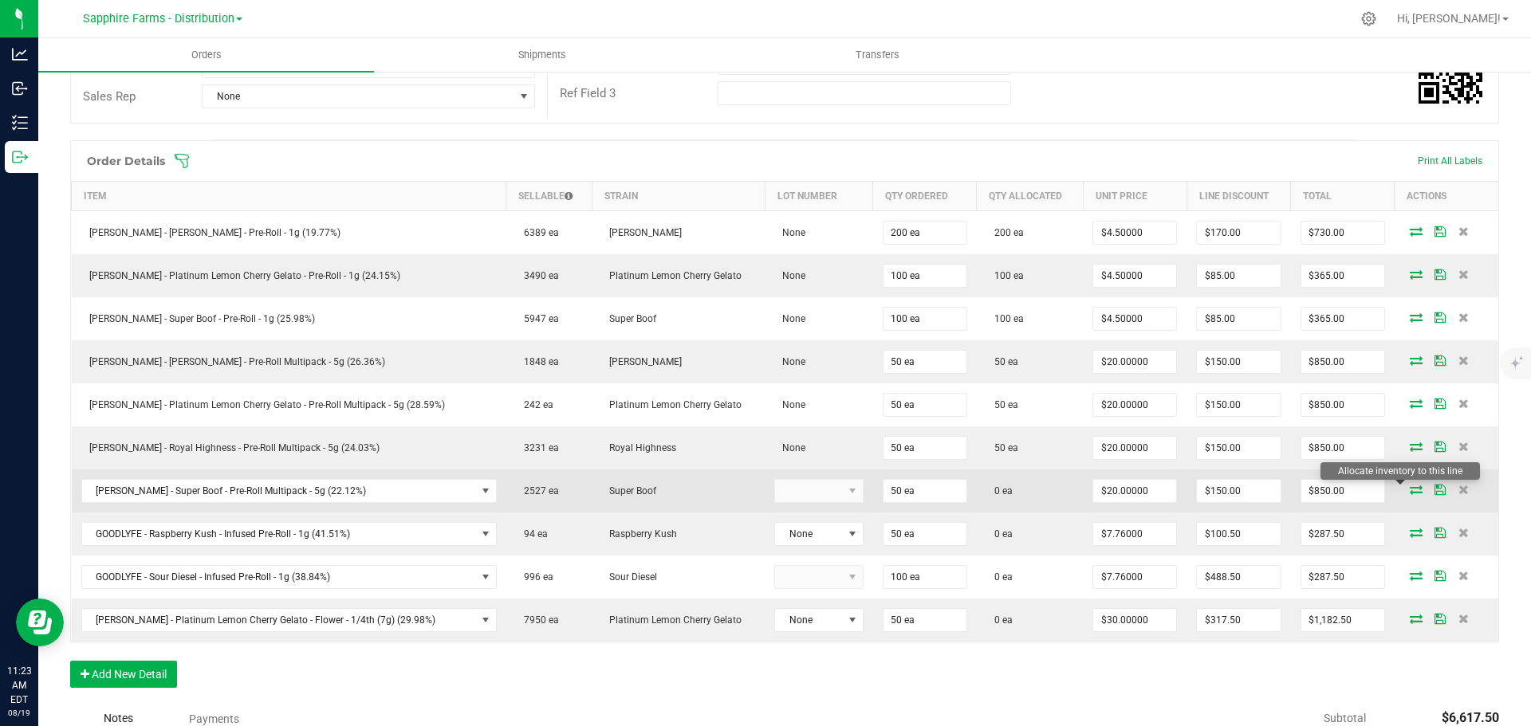
click at [1410, 490] on icon at bounding box center [1416, 490] width 13 height 10
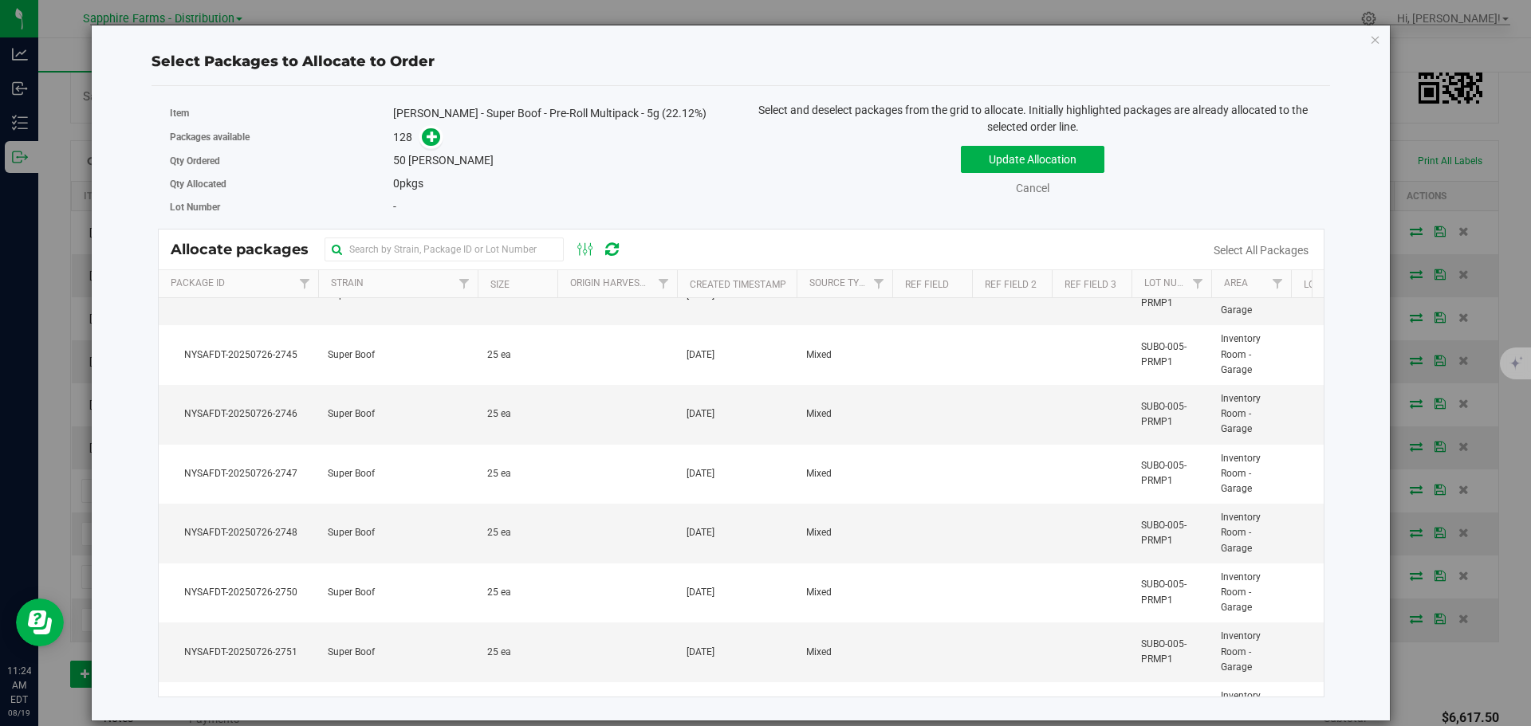
scroll to position [5661, 0]
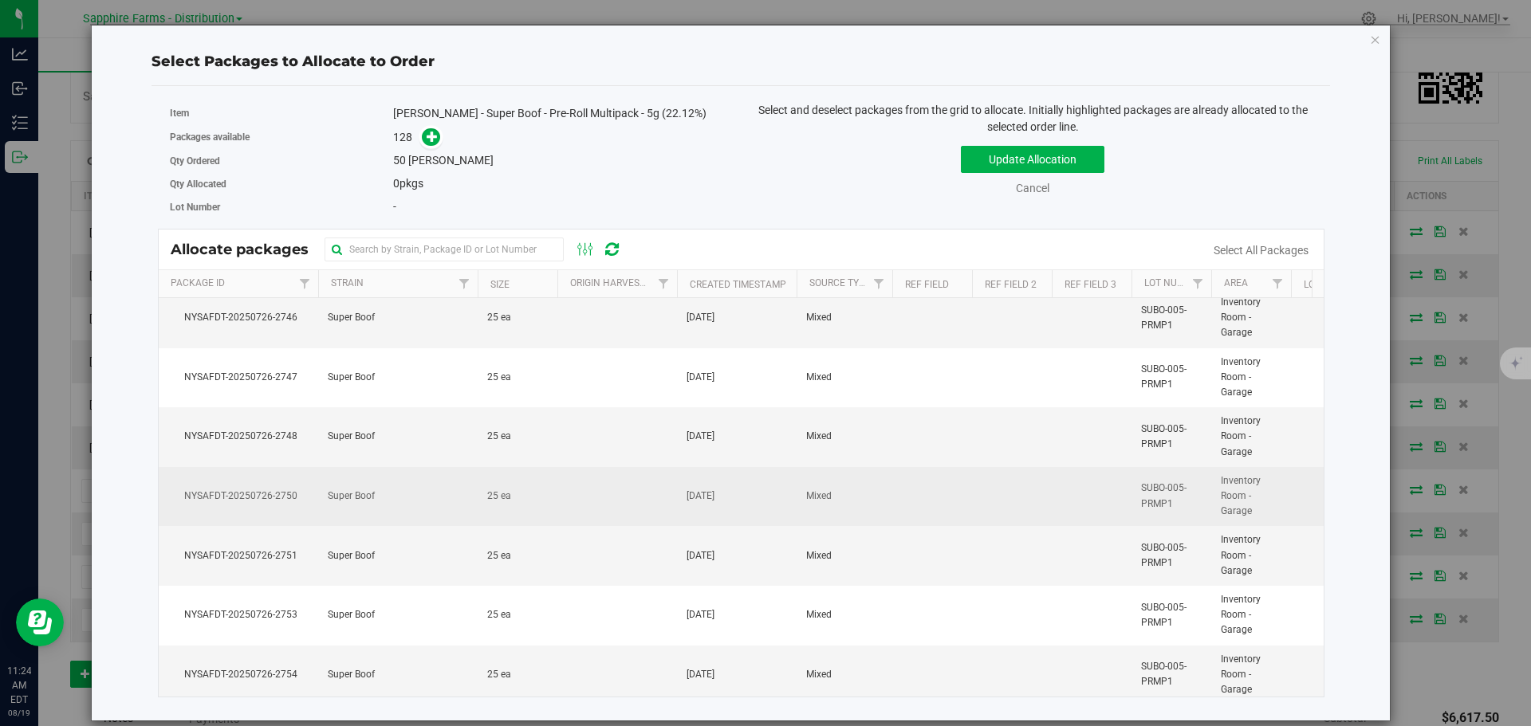
click at [440, 507] on td "Super Boof" at bounding box center [397, 497] width 159 height 60
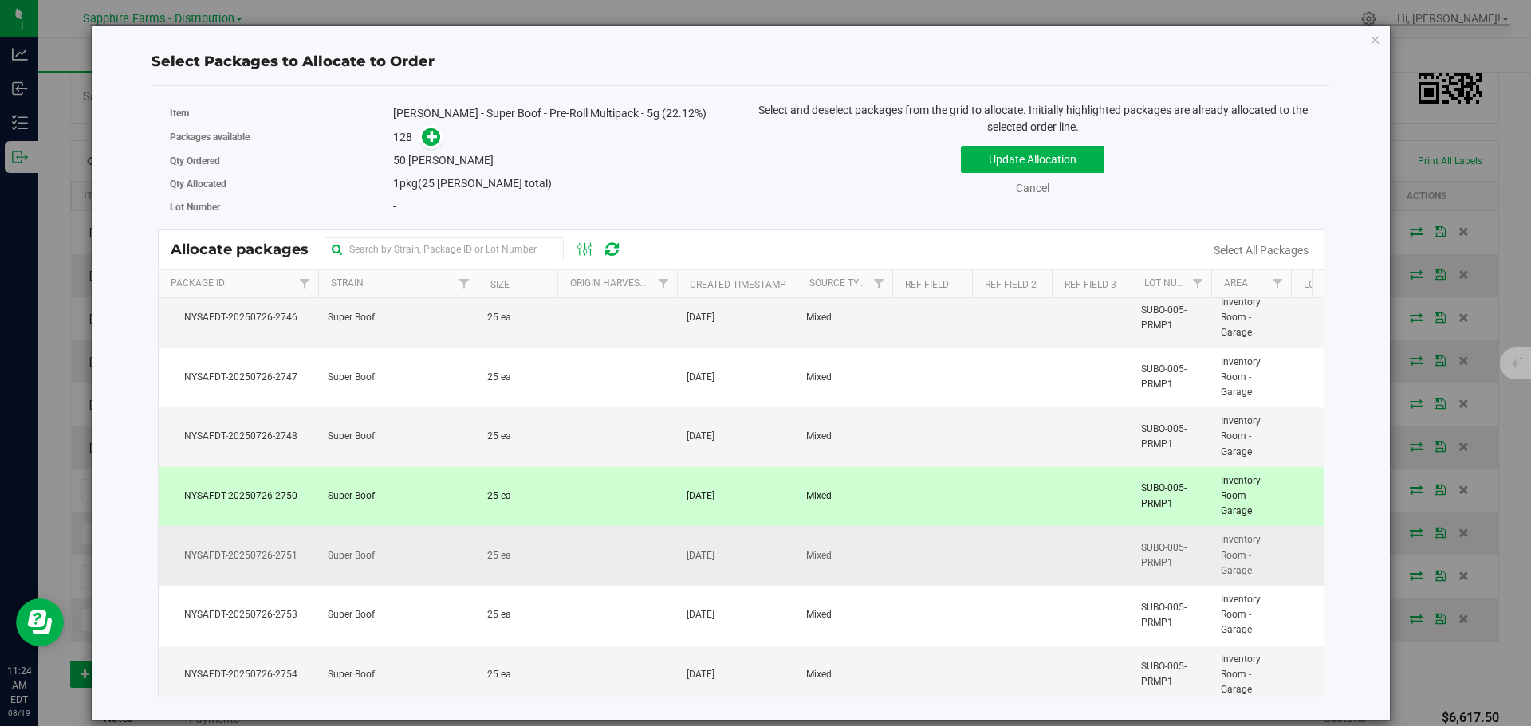
click at [436, 552] on td "Super Boof" at bounding box center [397, 556] width 159 height 60
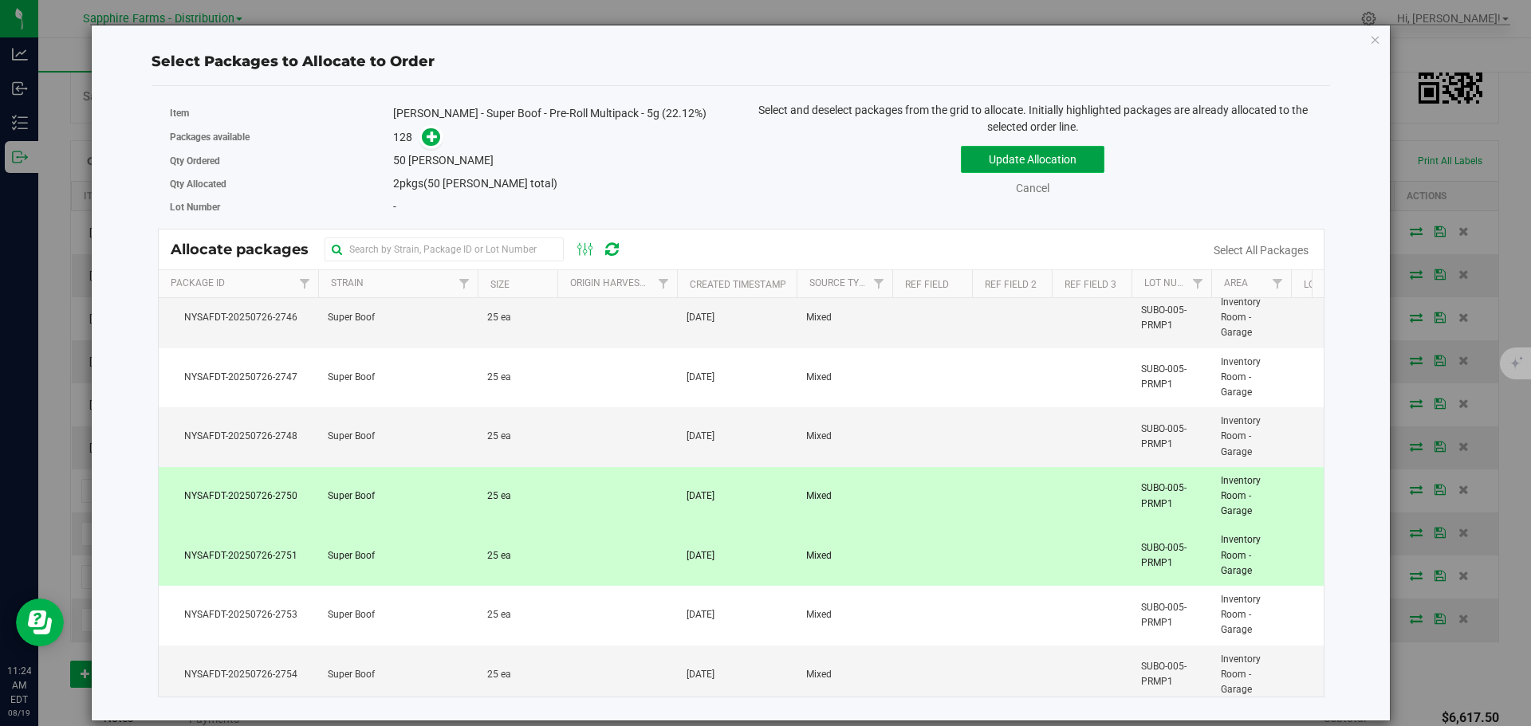
click at [1023, 162] on button "Update Allocation" at bounding box center [1033, 159] width 144 height 27
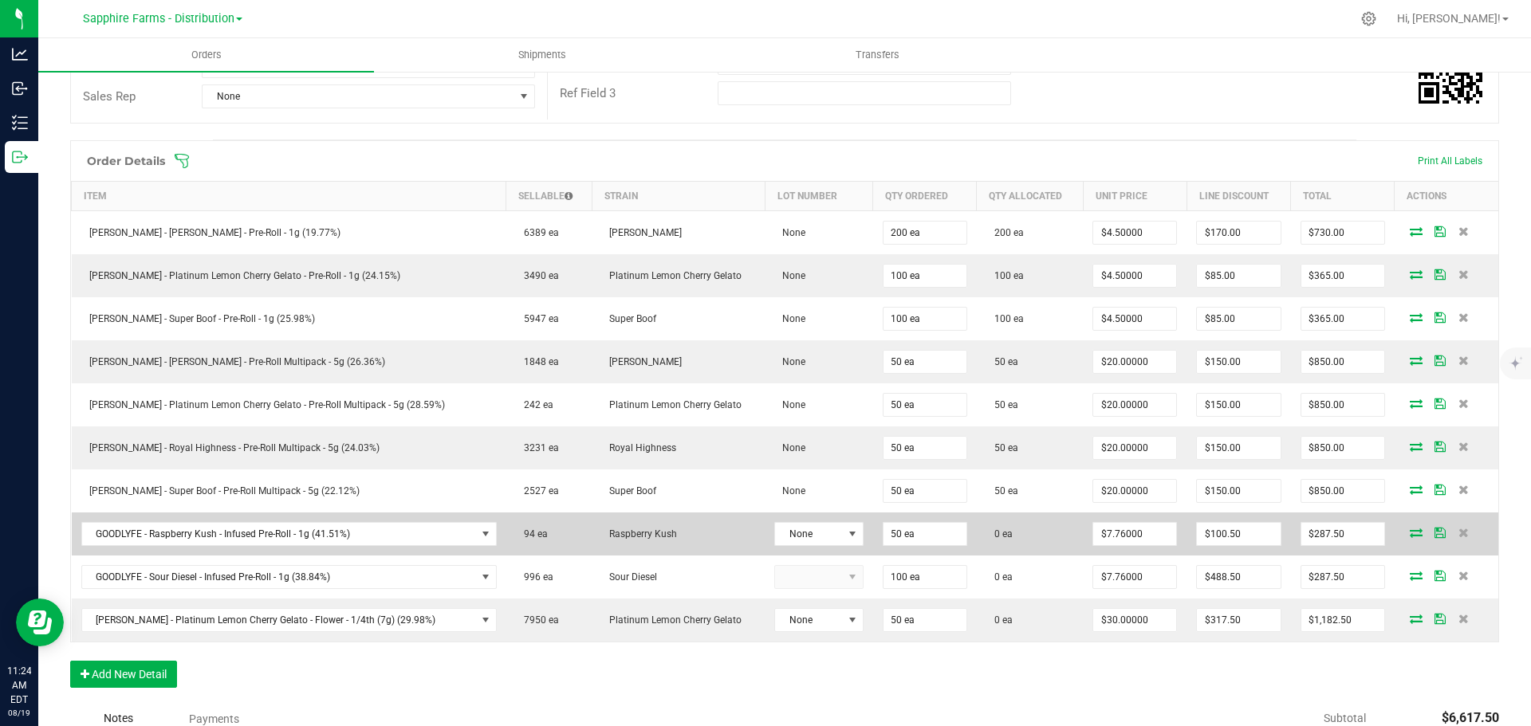
click at [1410, 536] on icon at bounding box center [1416, 533] width 13 height 10
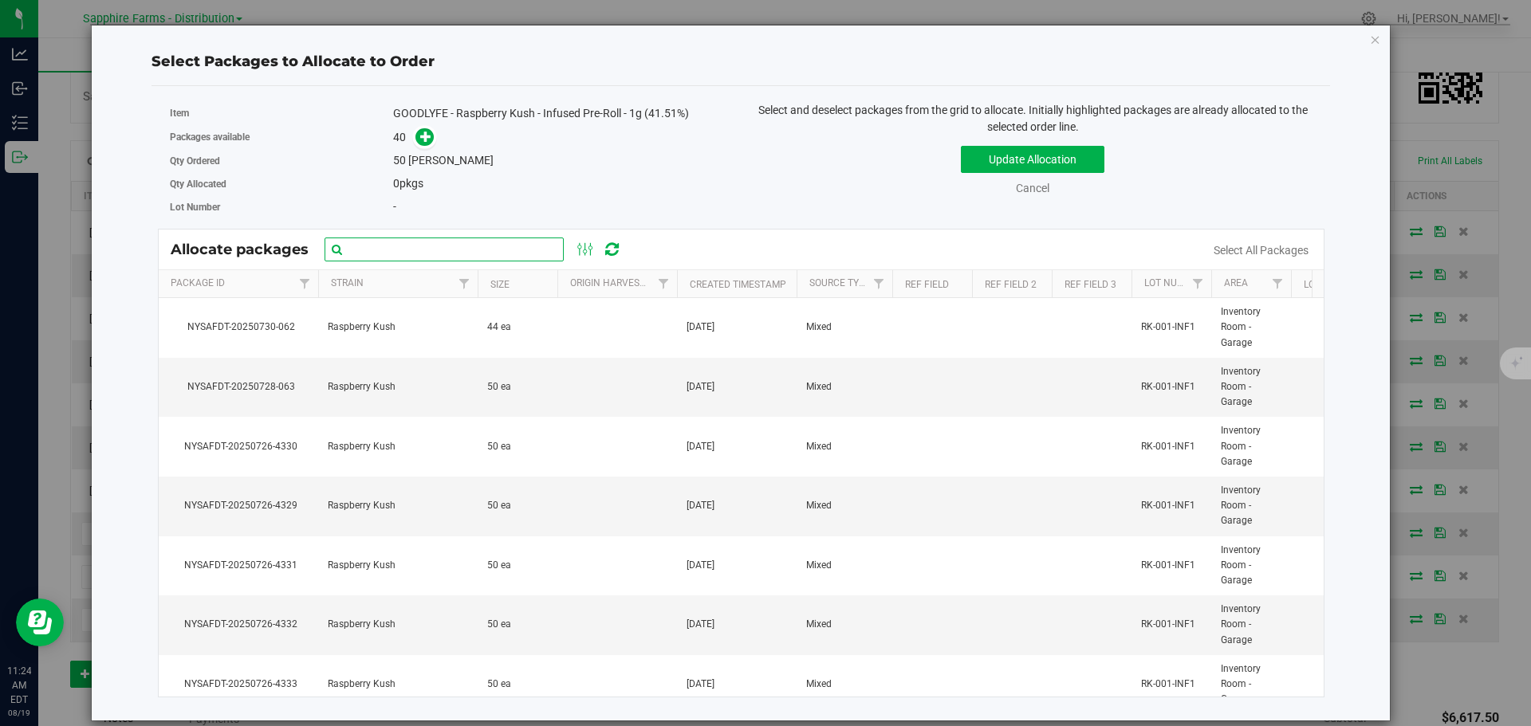
click at [407, 244] on input "text" at bounding box center [444, 250] width 239 height 24
paste input "NYSAFDT-20250726-4300"
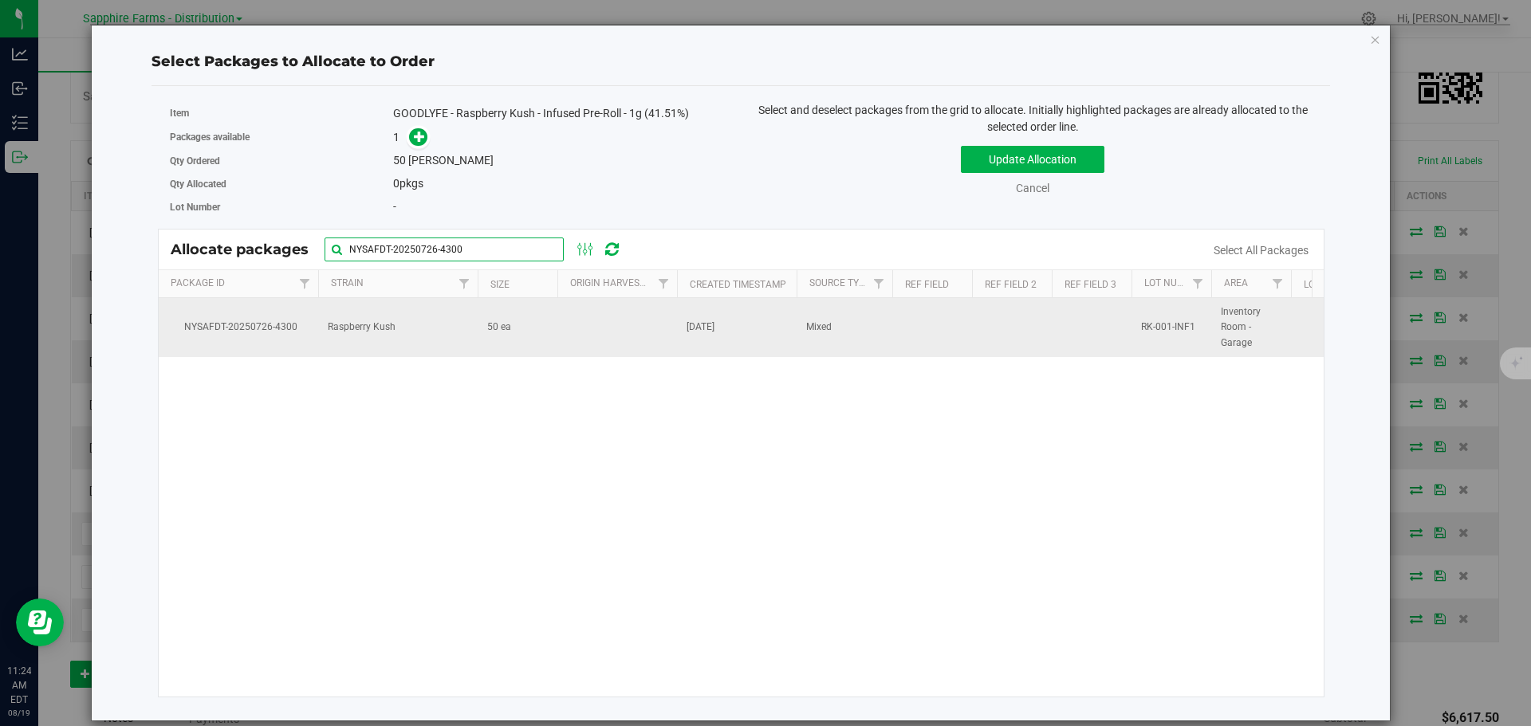
type input "NYSAFDT-20250726-4300"
click at [526, 334] on td "50 ea" at bounding box center [518, 327] width 80 height 59
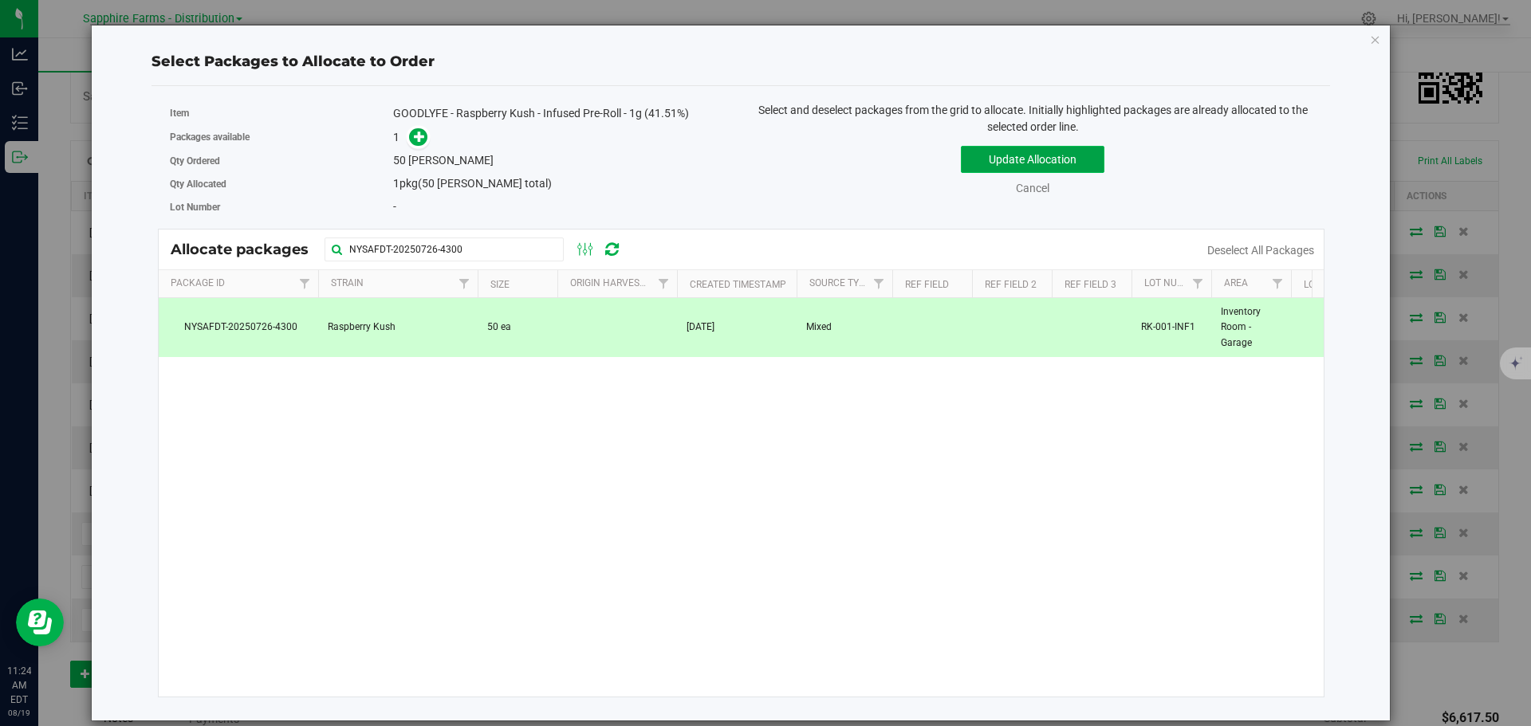
click at [1001, 166] on button "Update Allocation" at bounding box center [1033, 159] width 144 height 27
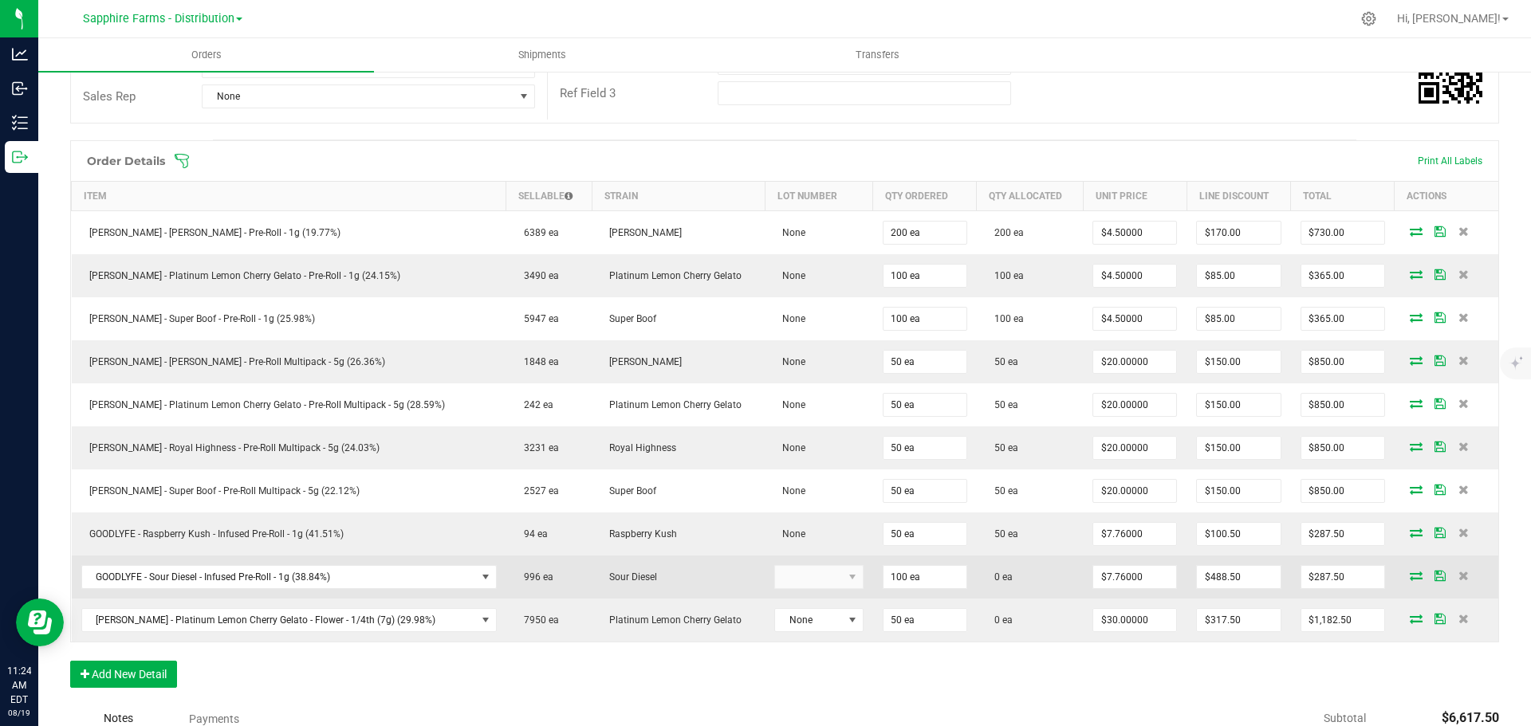
click at [1410, 572] on icon at bounding box center [1416, 576] width 13 height 10
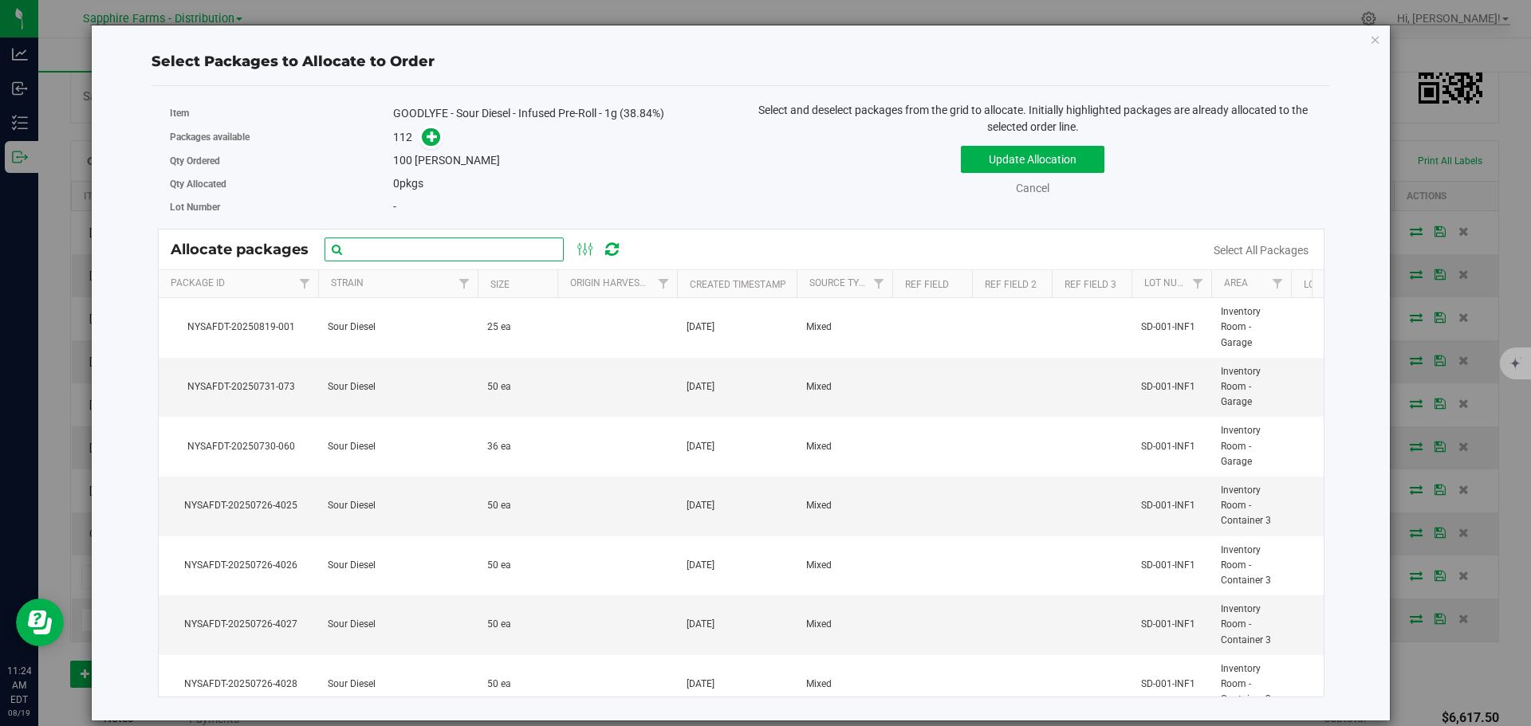
click at [470, 258] on input "text" at bounding box center [444, 250] width 239 height 24
paste input "NYSAFDT-20250726-3981"
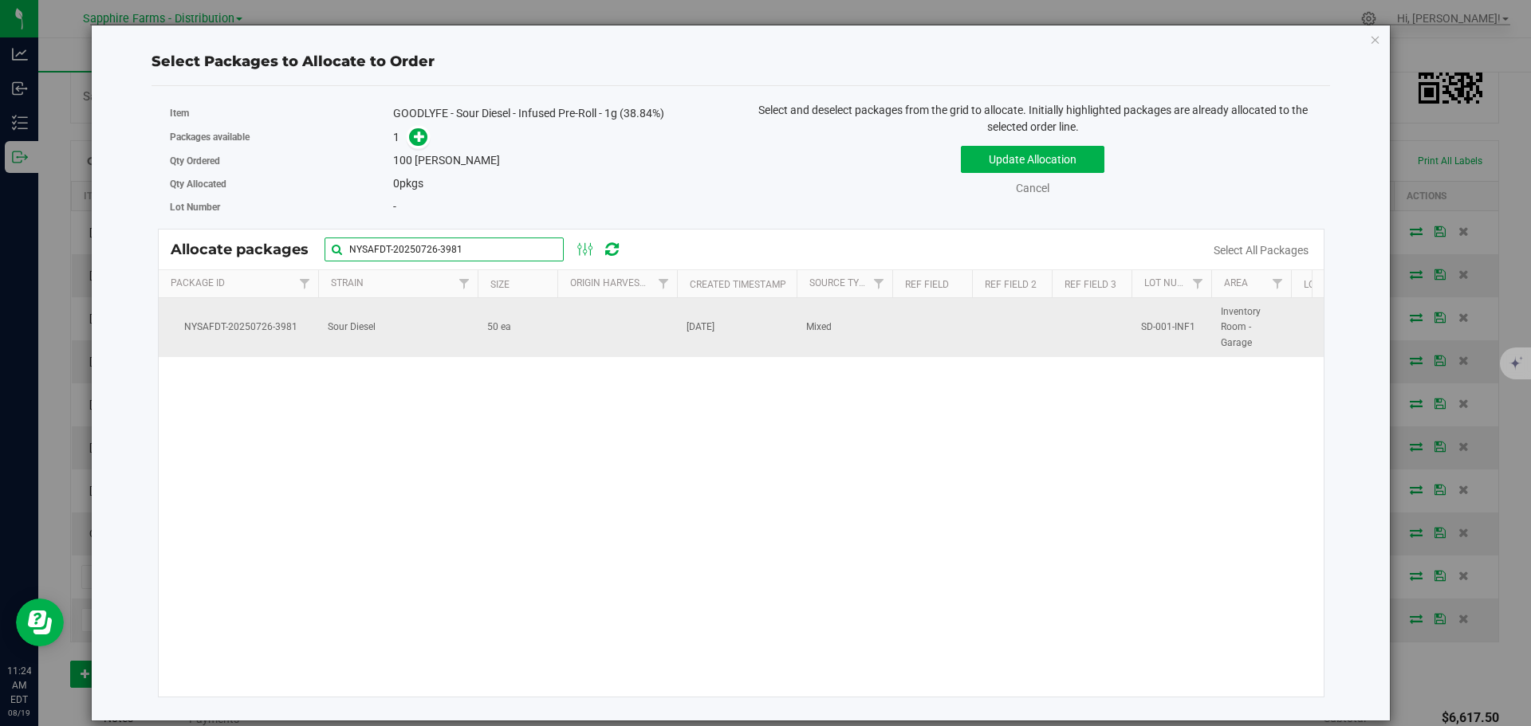
type input "NYSAFDT-20250726-3981"
click at [620, 321] on td at bounding box center [617, 327] width 120 height 59
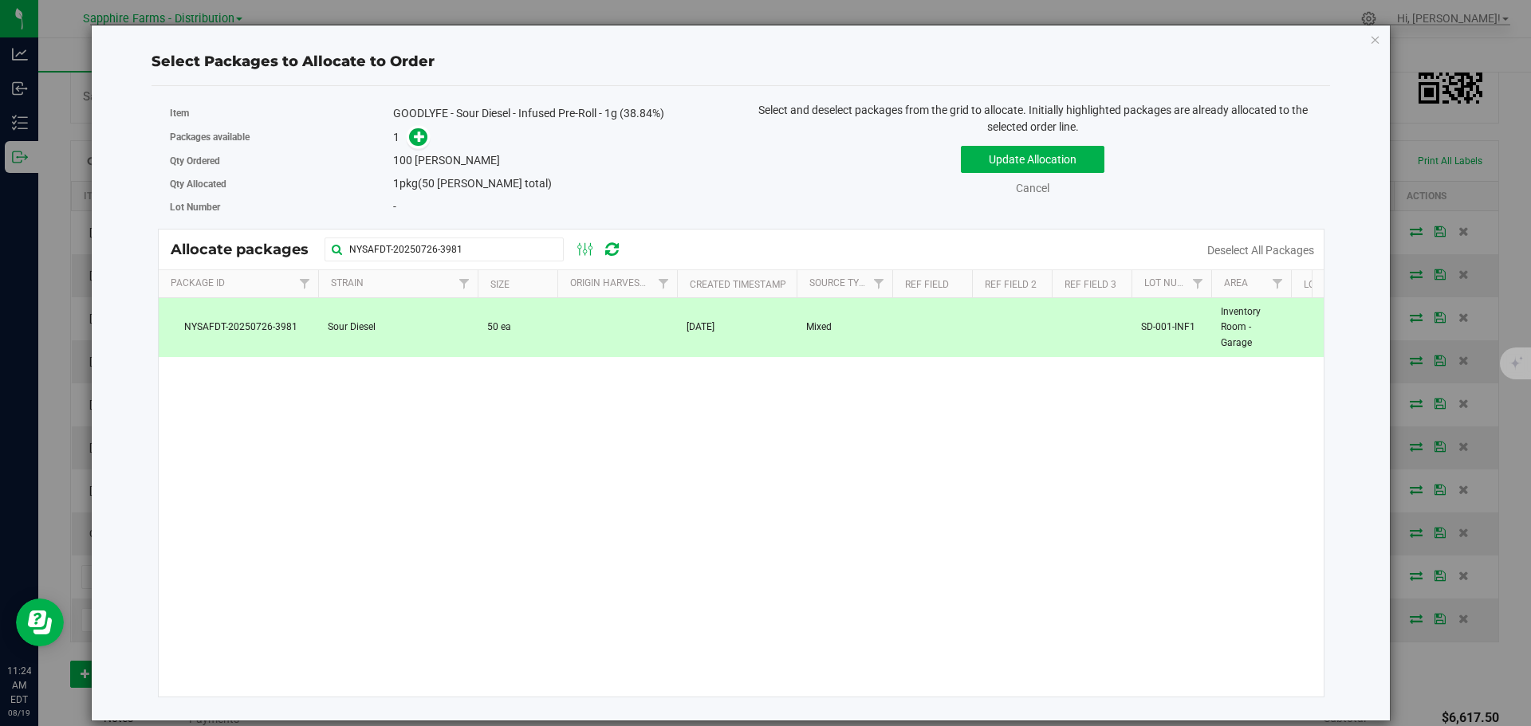
click at [567, 348] on td at bounding box center [617, 327] width 120 height 59
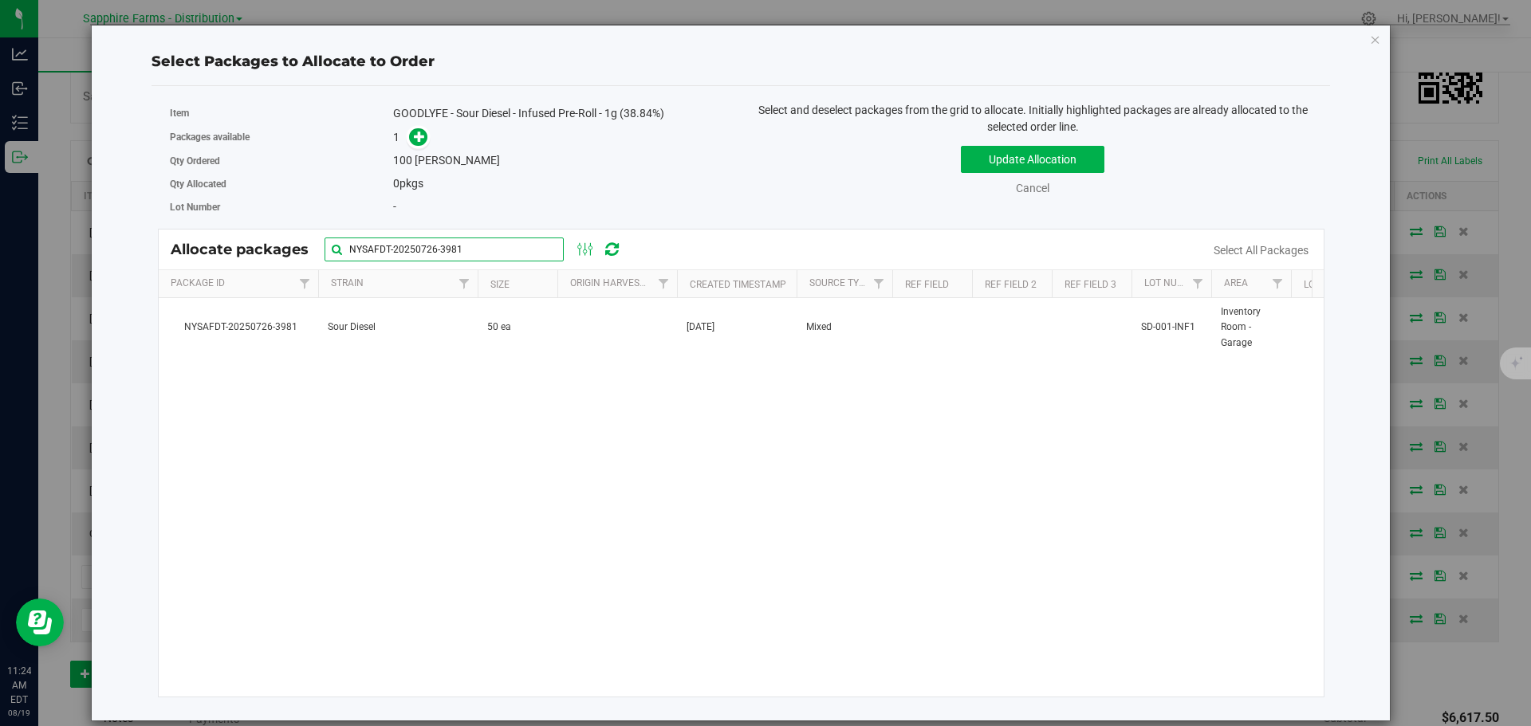
drag, startPoint x: 472, startPoint y: 252, endPoint x: 172, endPoint y: 253, distance: 299.8
click at [173, 253] on div "Allocate packages NYSAFDT-20250726-3981" at bounding box center [404, 250] width 466 height 24
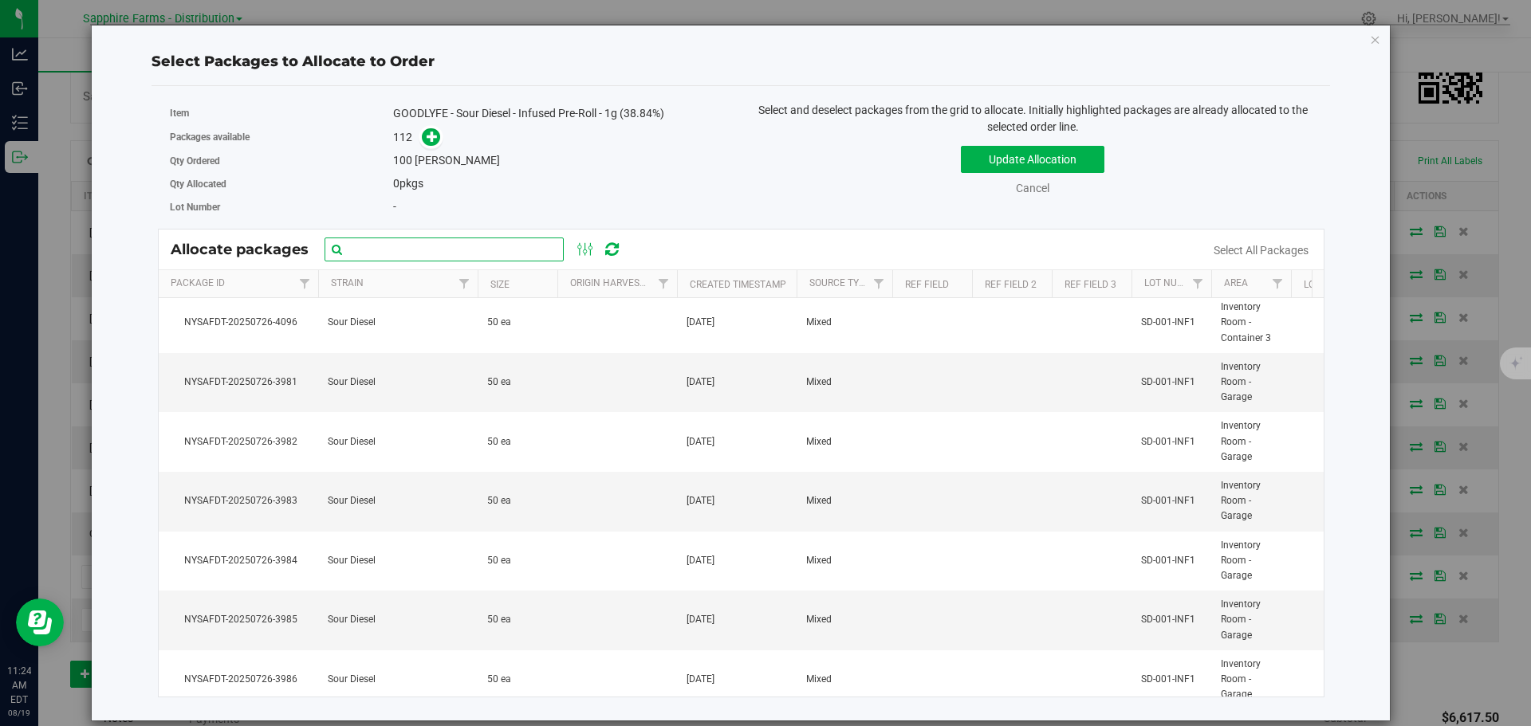
scroll to position [4385, 0]
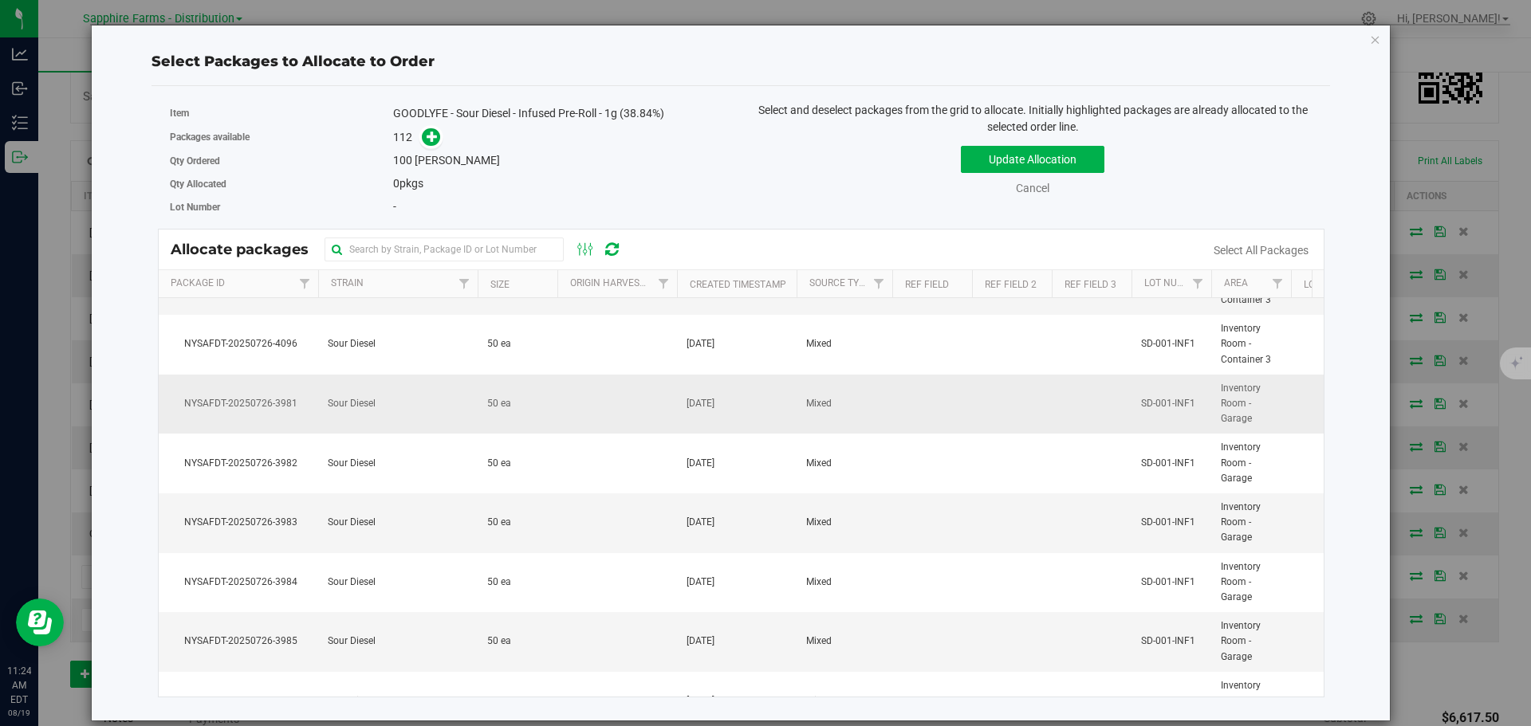
click at [387, 394] on td "Sour Diesel" at bounding box center [397, 405] width 159 height 60
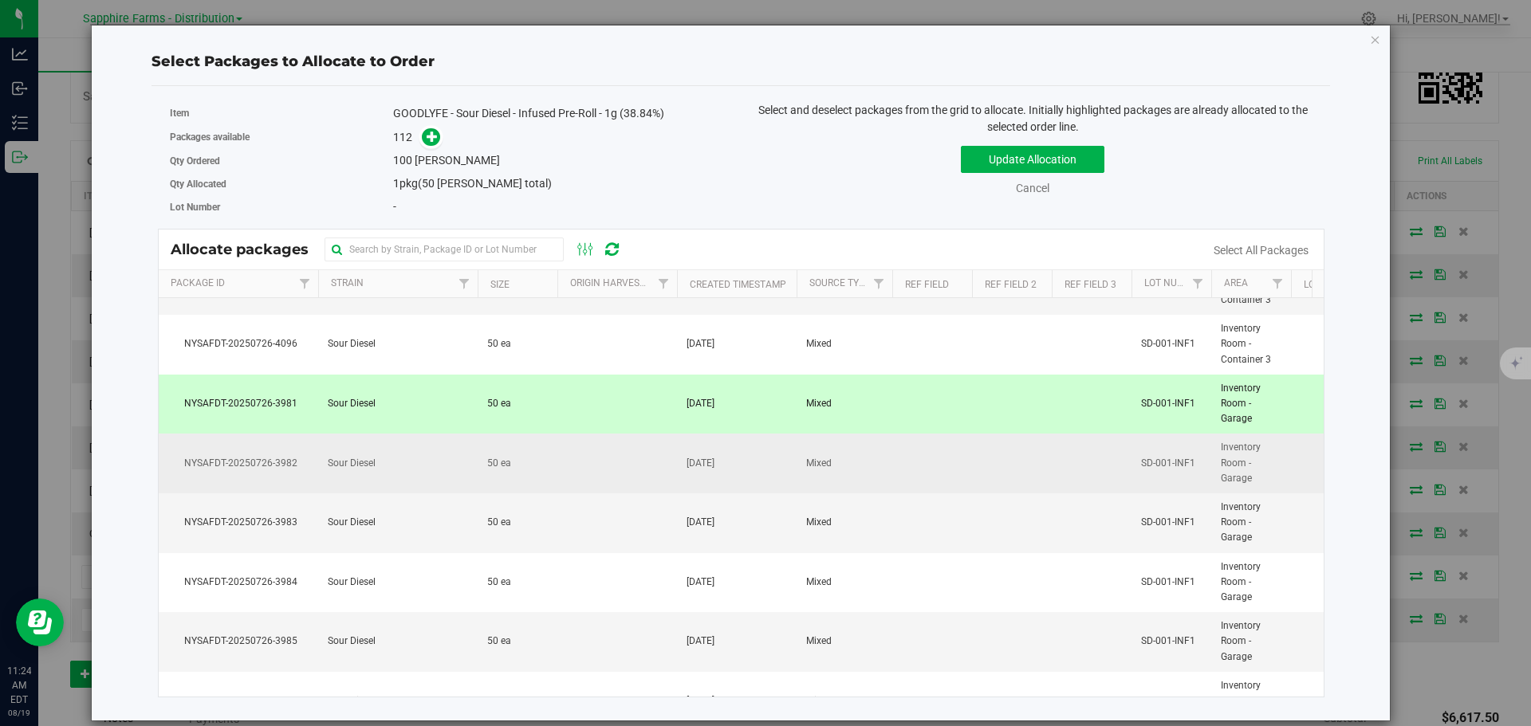
click at [409, 477] on td "Sour Diesel" at bounding box center [397, 464] width 159 height 60
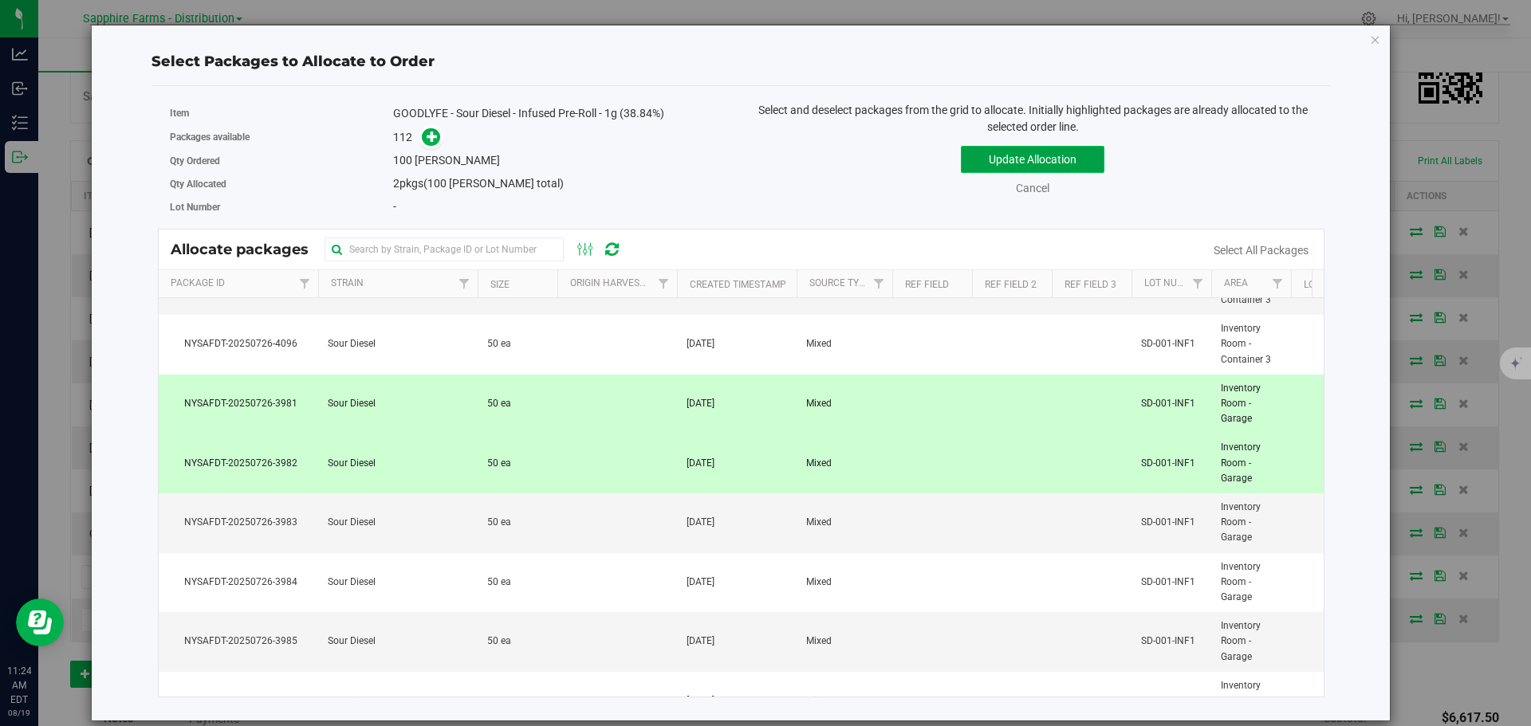
click at [990, 151] on button "Update Allocation" at bounding box center [1033, 159] width 144 height 27
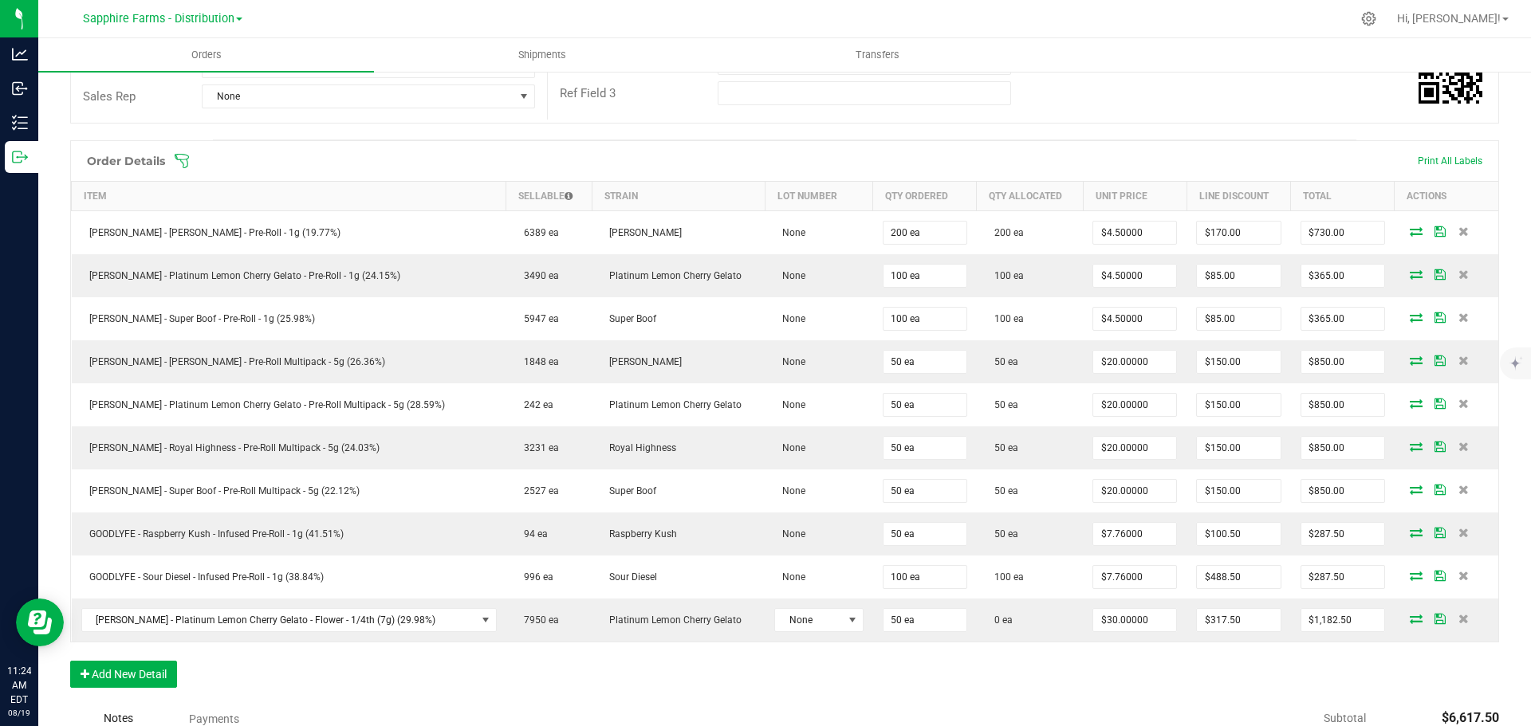
scroll to position [399, 0]
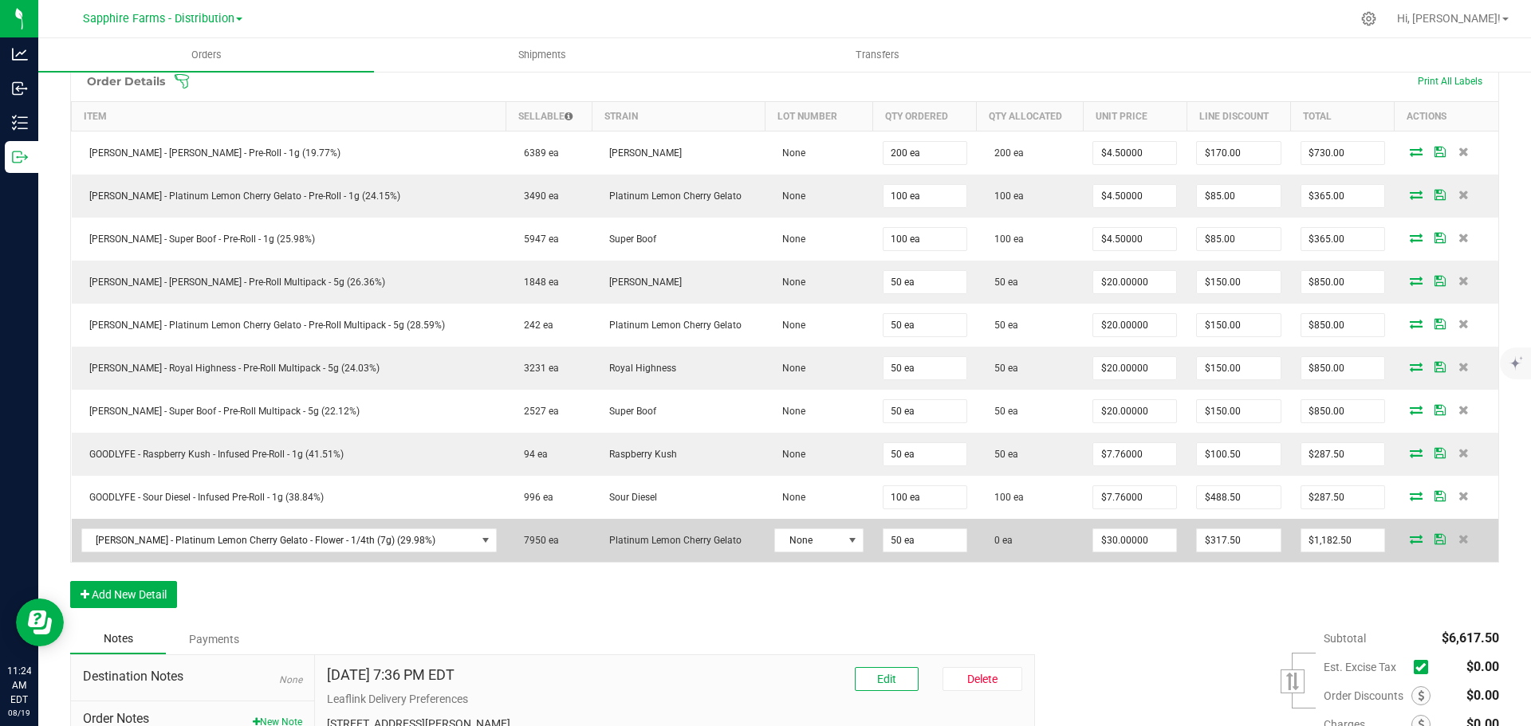
click at [1410, 535] on icon at bounding box center [1416, 539] width 13 height 10
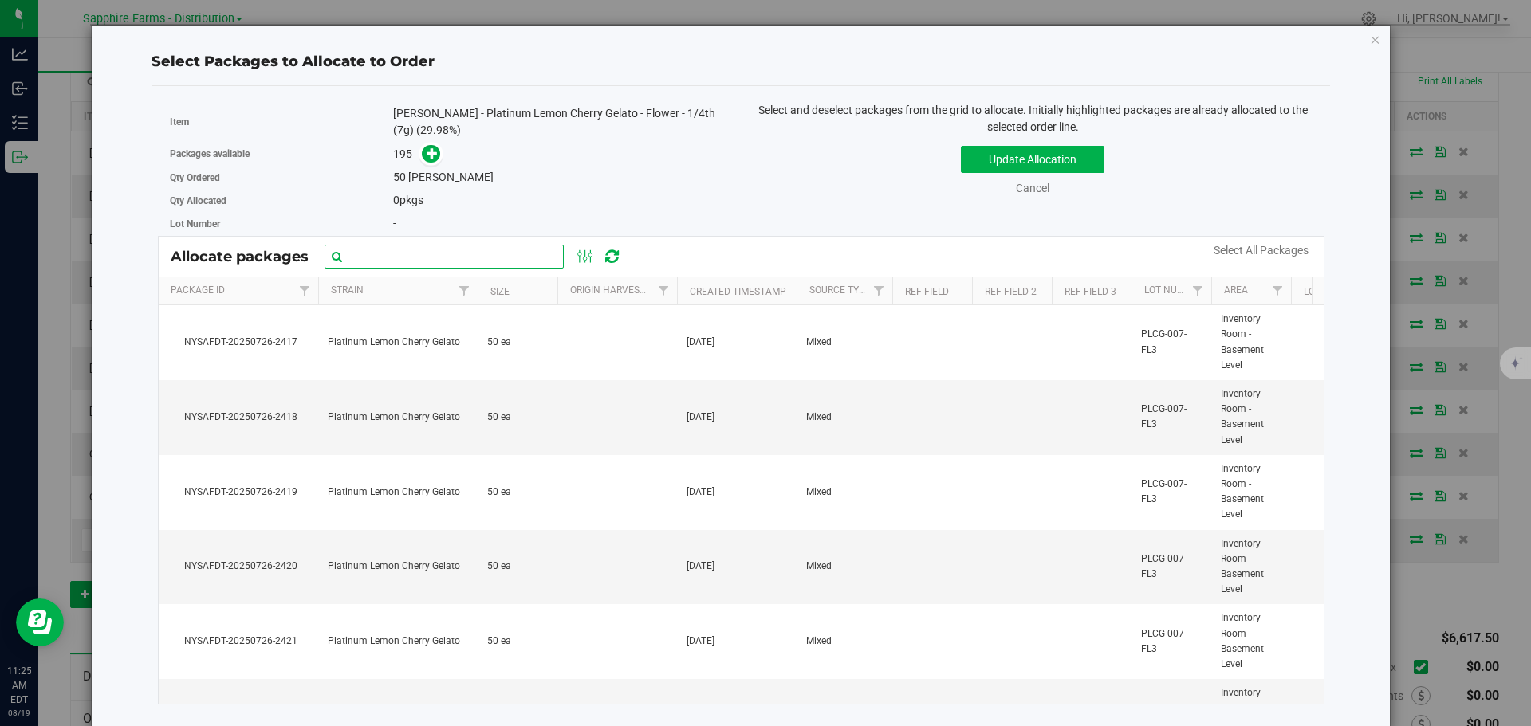
click at [481, 256] on input "text" at bounding box center [444, 257] width 239 height 24
paste input "NYSAFDT-20250726-2396"
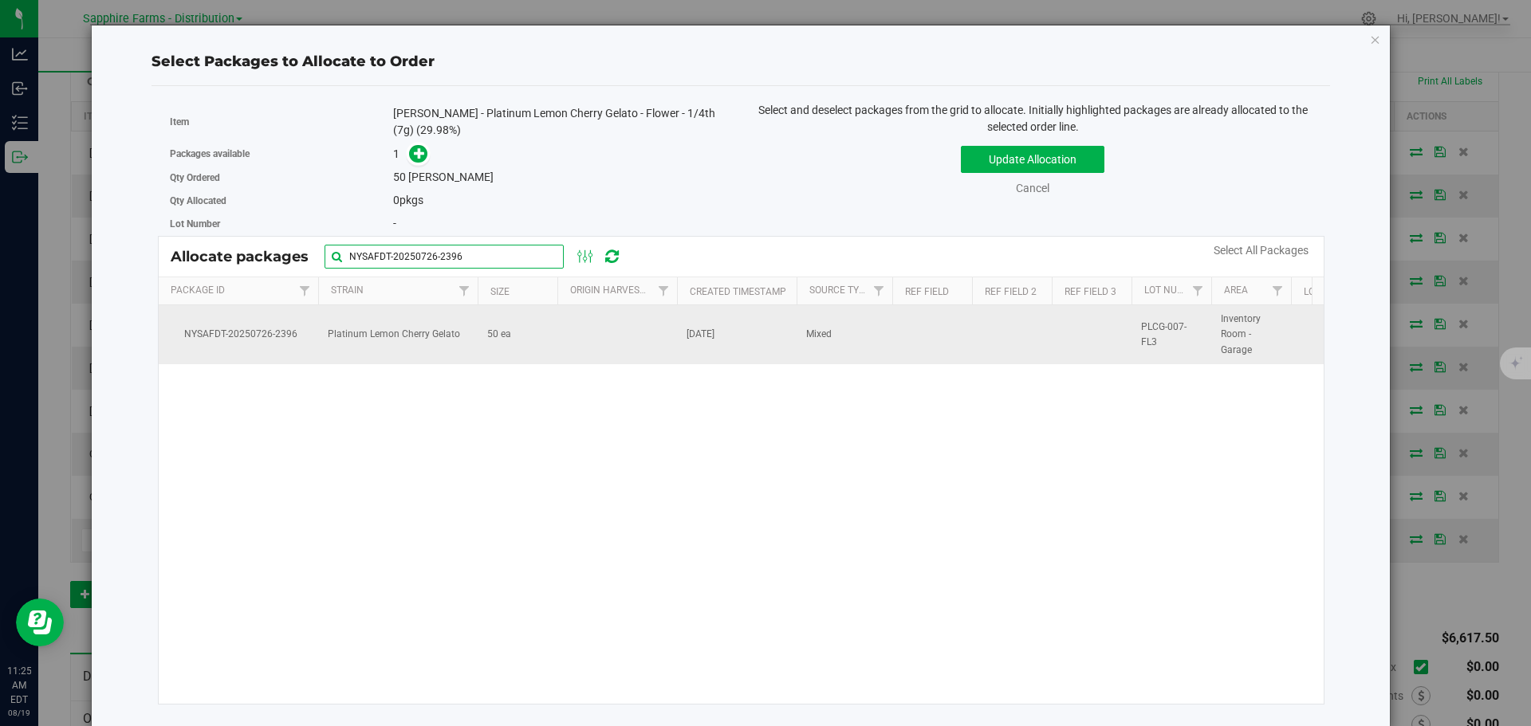
type input "NYSAFDT-20250726-2396"
click at [585, 347] on td at bounding box center [617, 334] width 120 height 59
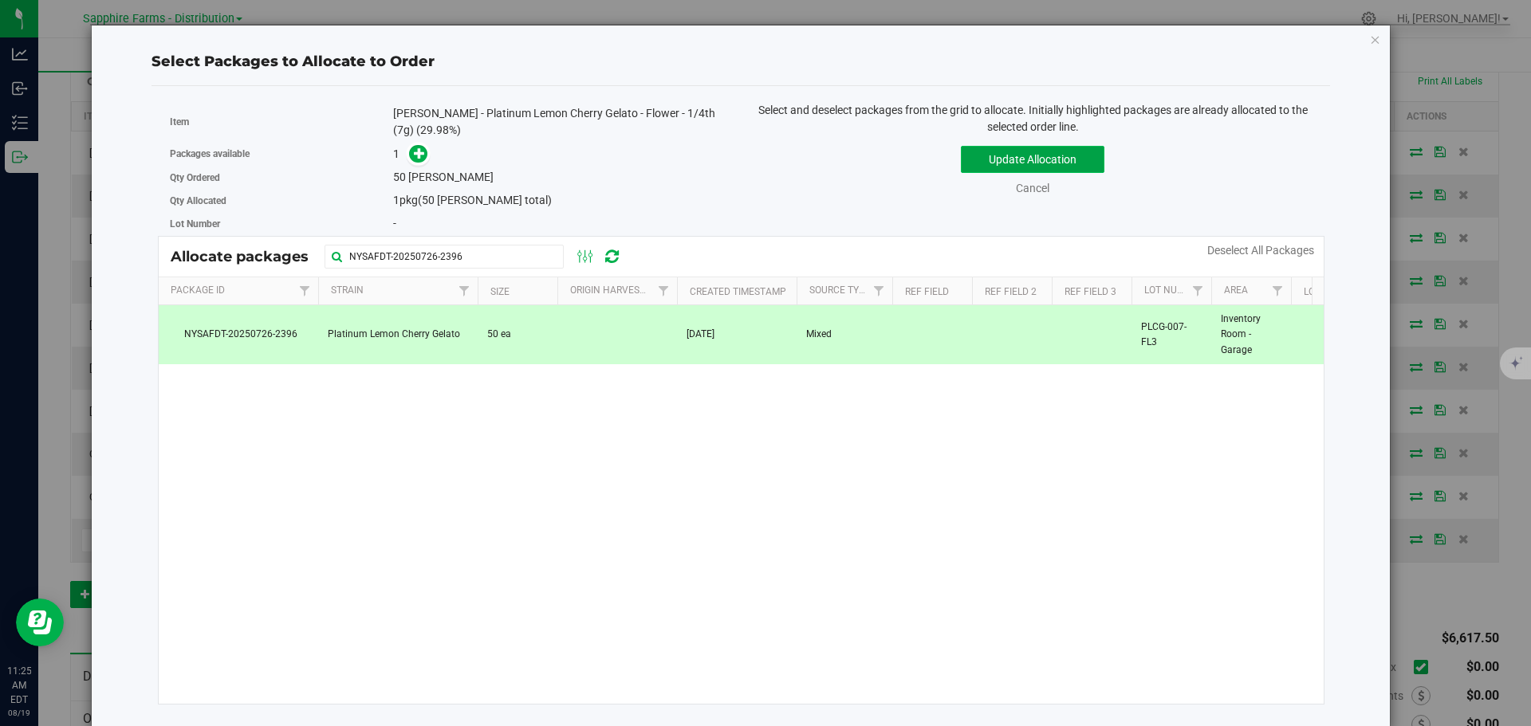
click at [1001, 166] on button "Update Allocation" at bounding box center [1033, 159] width 144 height 27
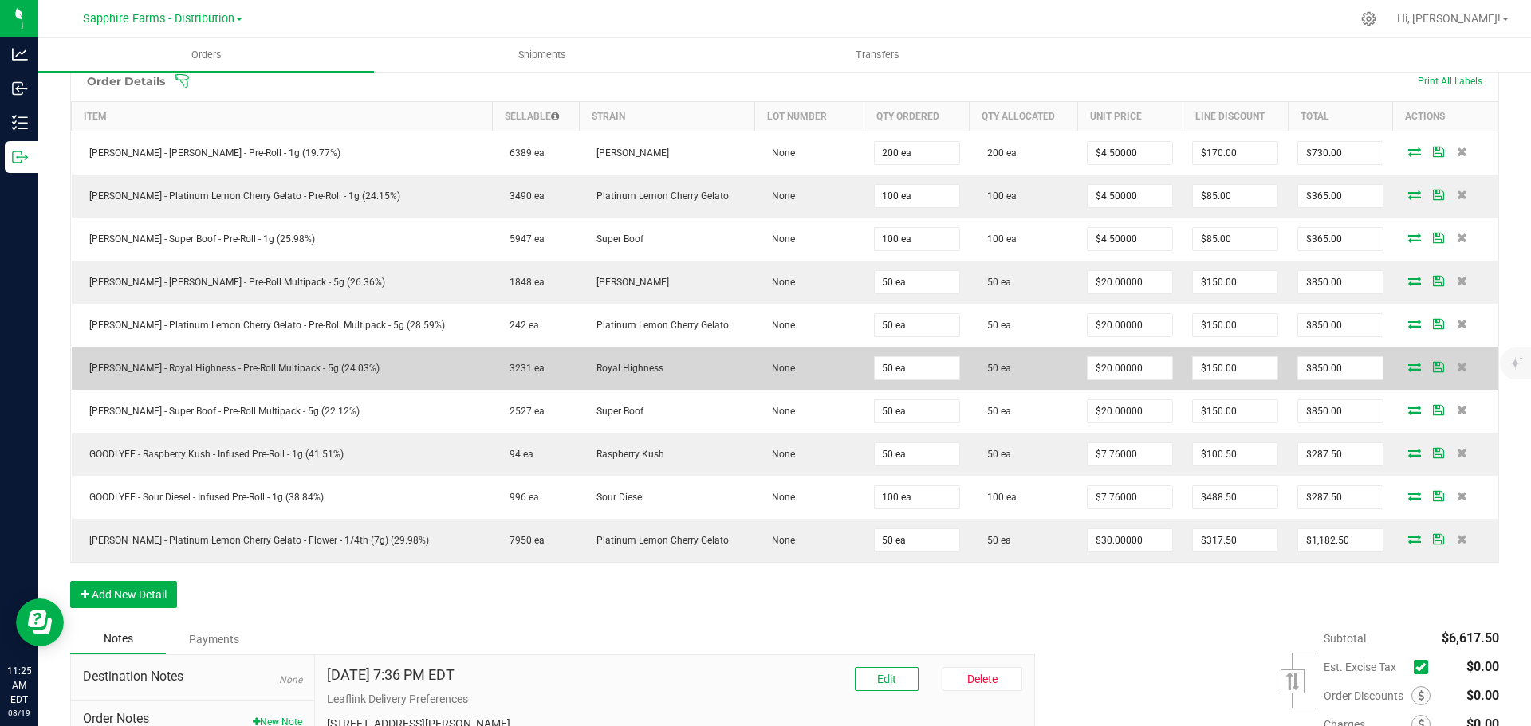
scroll to position [0, 0]
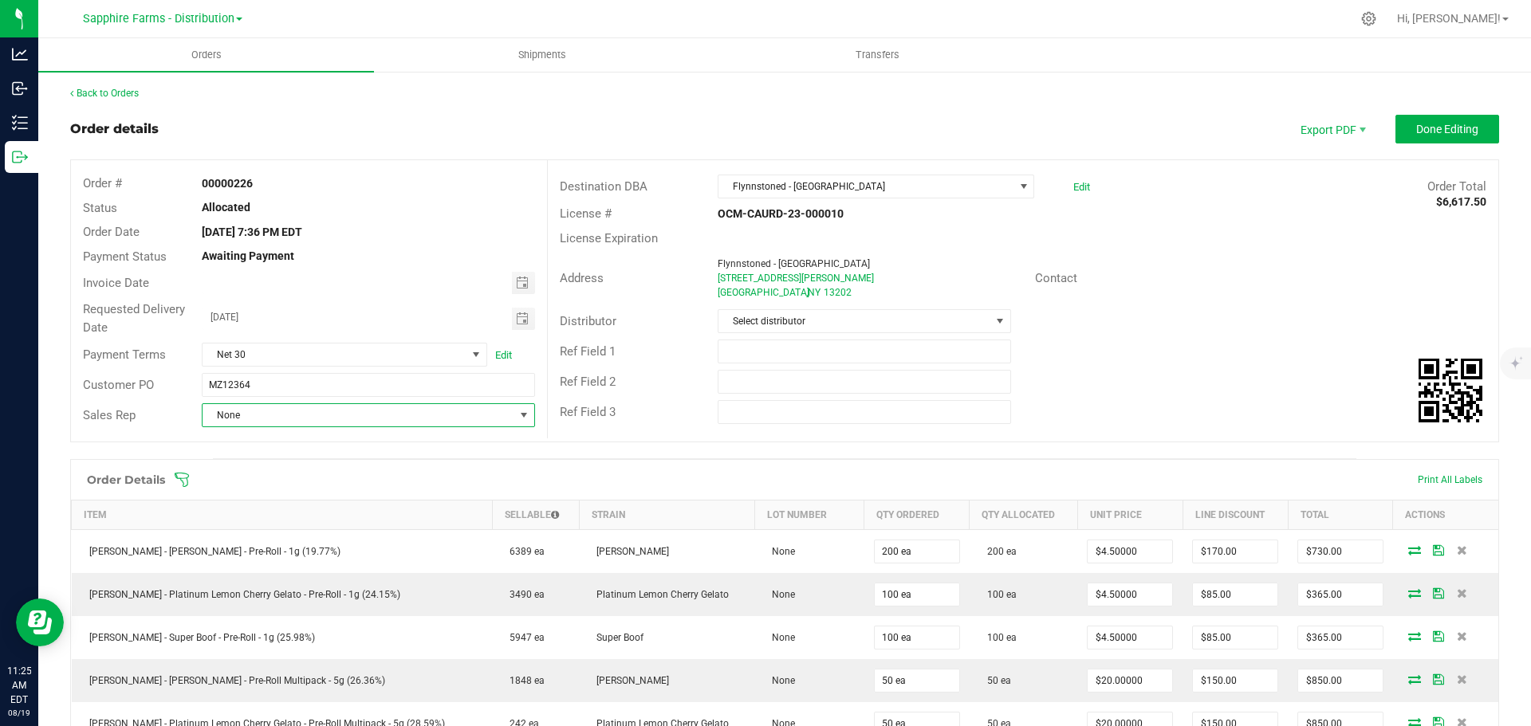
click at [285, 420] on span "None" at bounding box center [358, 415] width 311 height 22
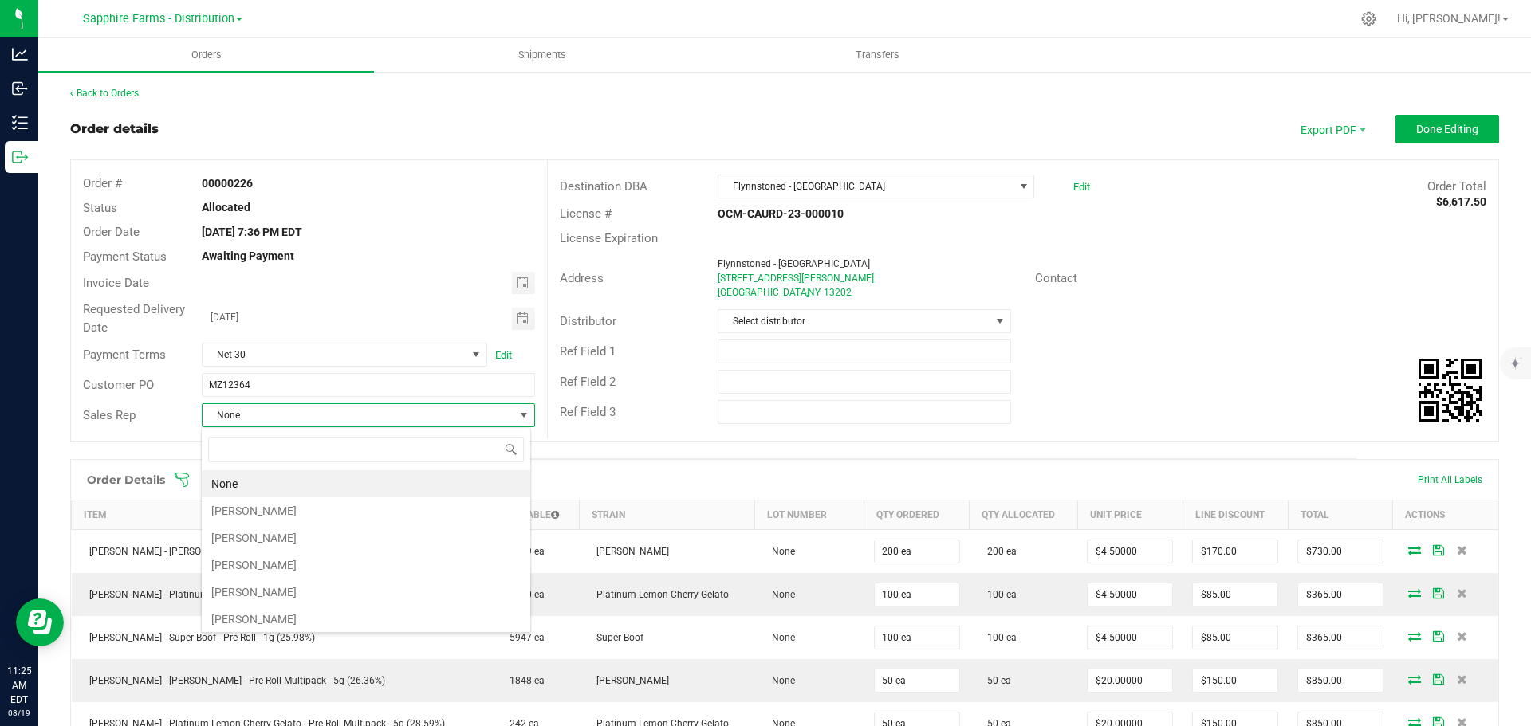
scroll to position [24, 329]
click at [287, 508] on li "[PERSON_NAME]" at bounding box center [366, 511] width 329 height 27
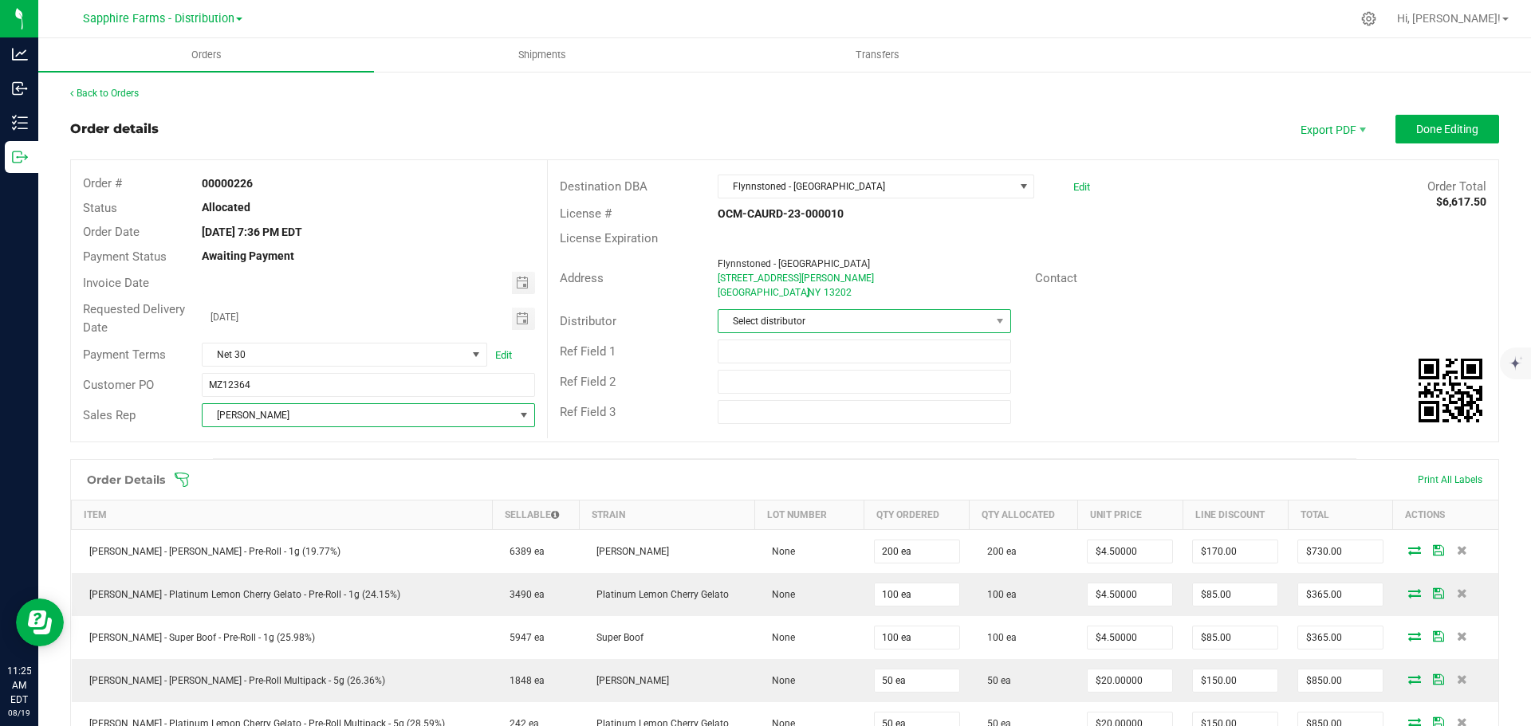
click at [823, 317] on span "Select distributor" at bounding box center [853, 321] width 271 height 22
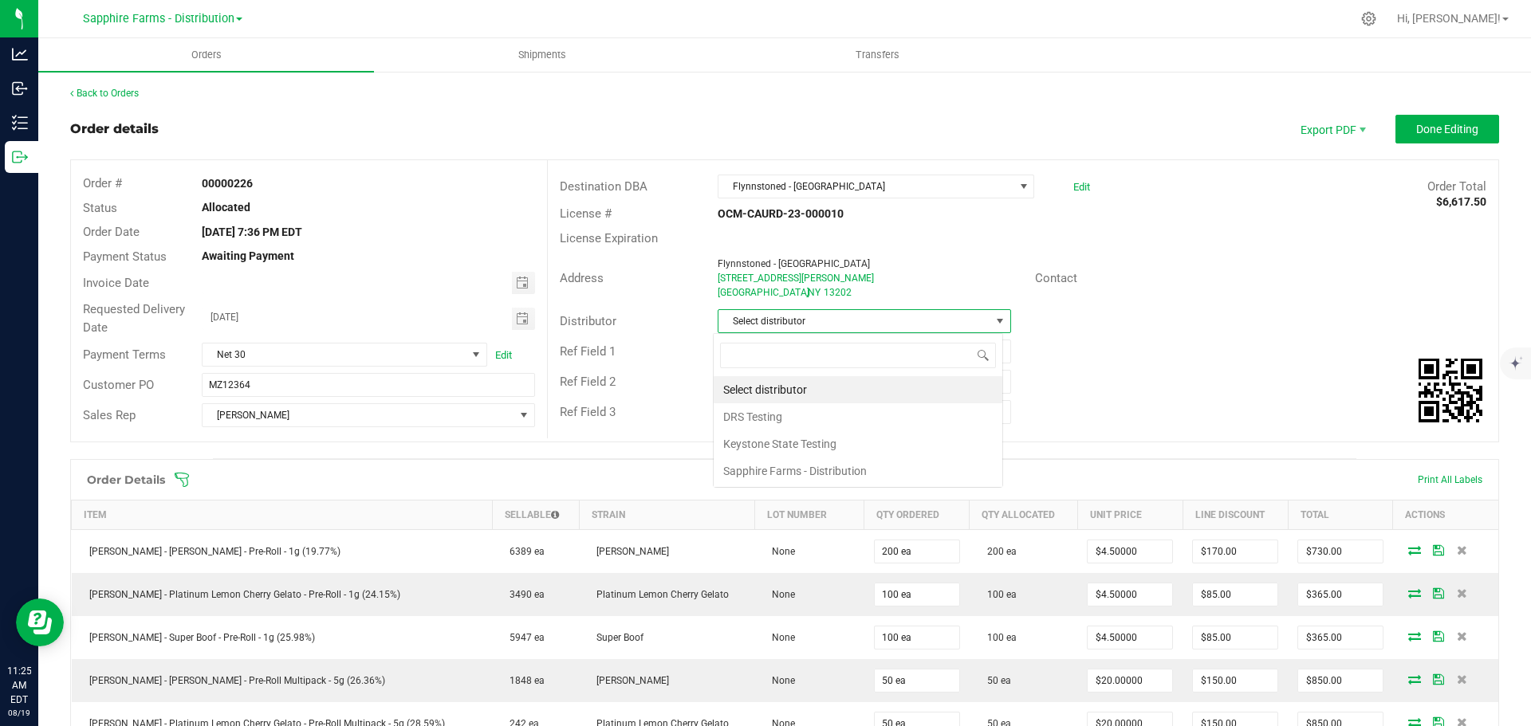
scroll to position [24, 290]
click at [802, 461] on li "Sapphire Farms - Distribution" at bounding box center [858, 471] width 289 height 27
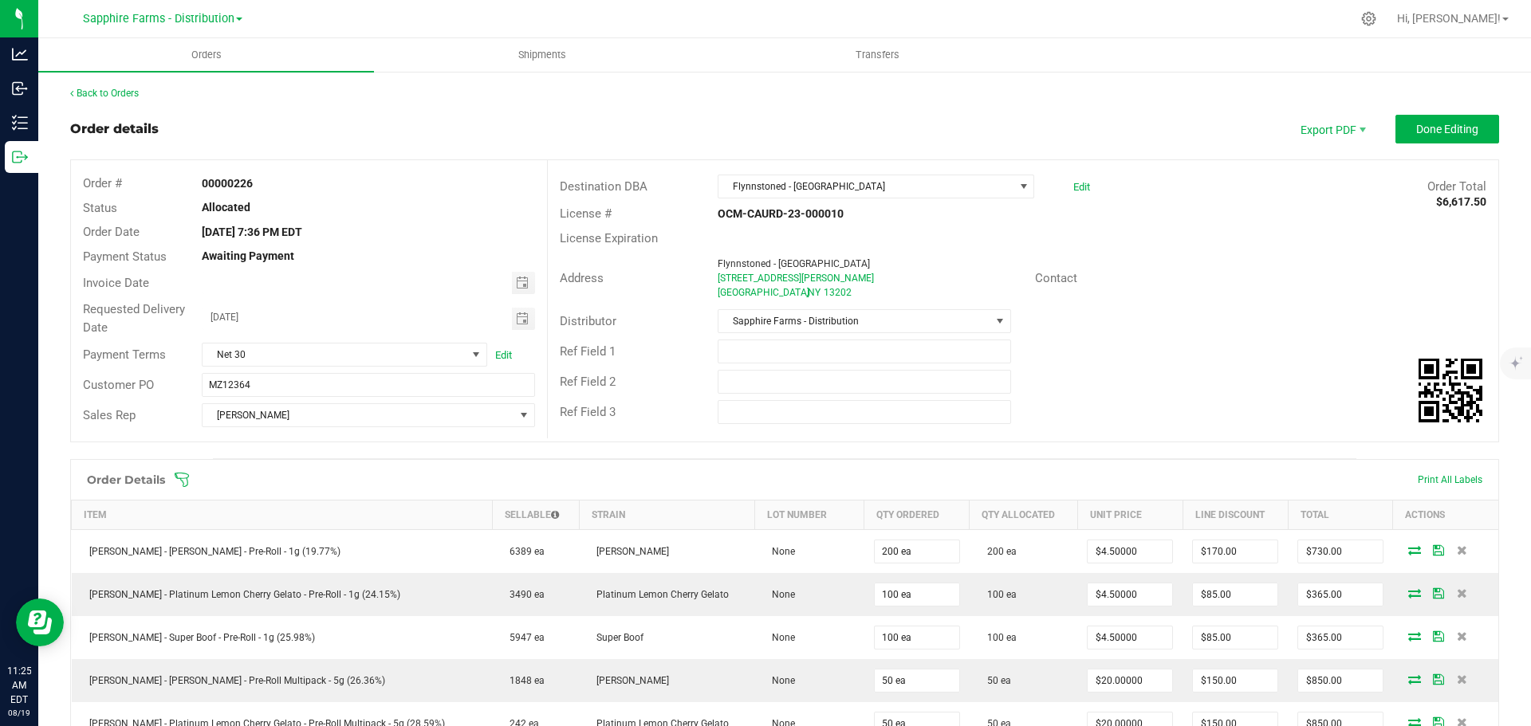
click at [1163, 362] on div "Ref Field 1" at bounding box center [1023, 351] width 950 height 30
click at [1420, 119] on button "Done Editing" at bounding box center [1447, 129] width 104 height 29
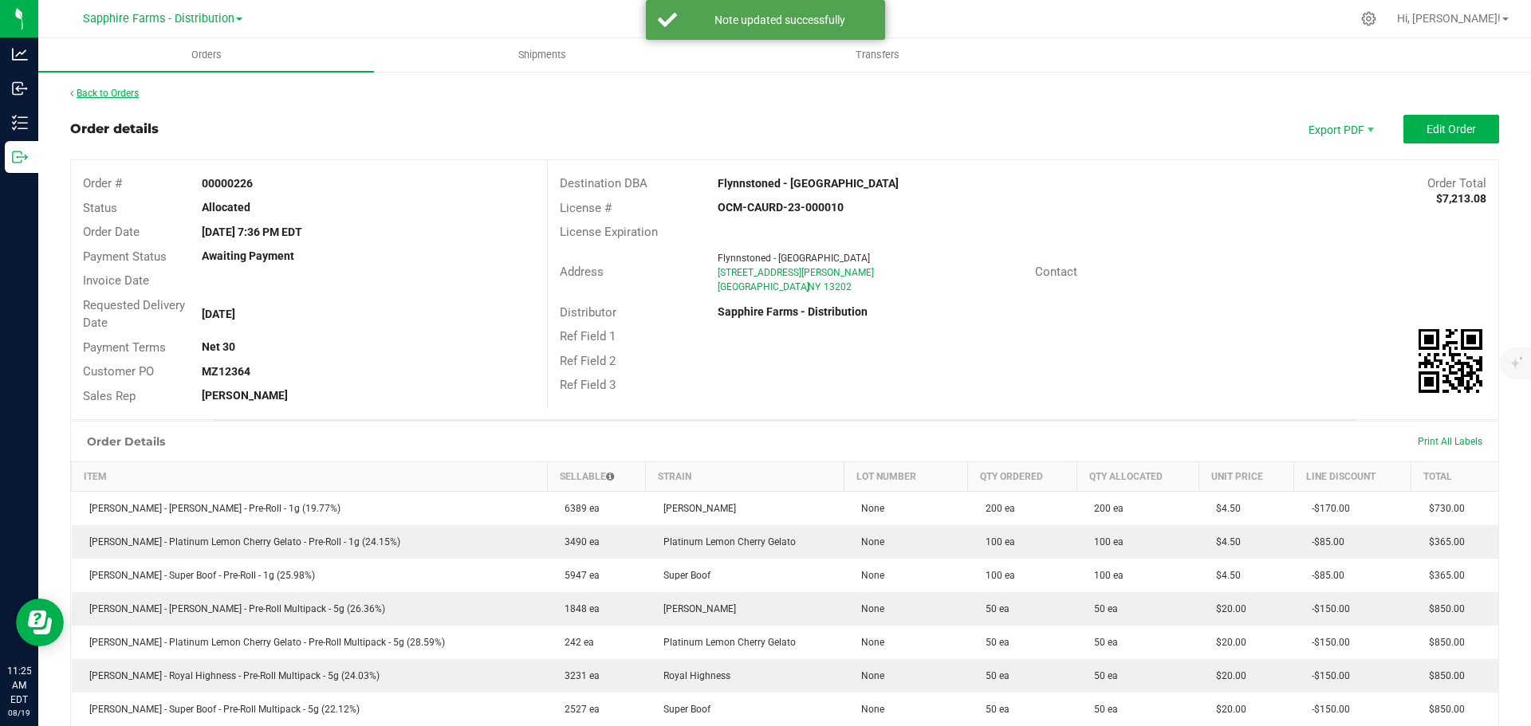
click at [116, 90] on link "Back to Orders" at bounding box center [104, 93] width 69 height 11
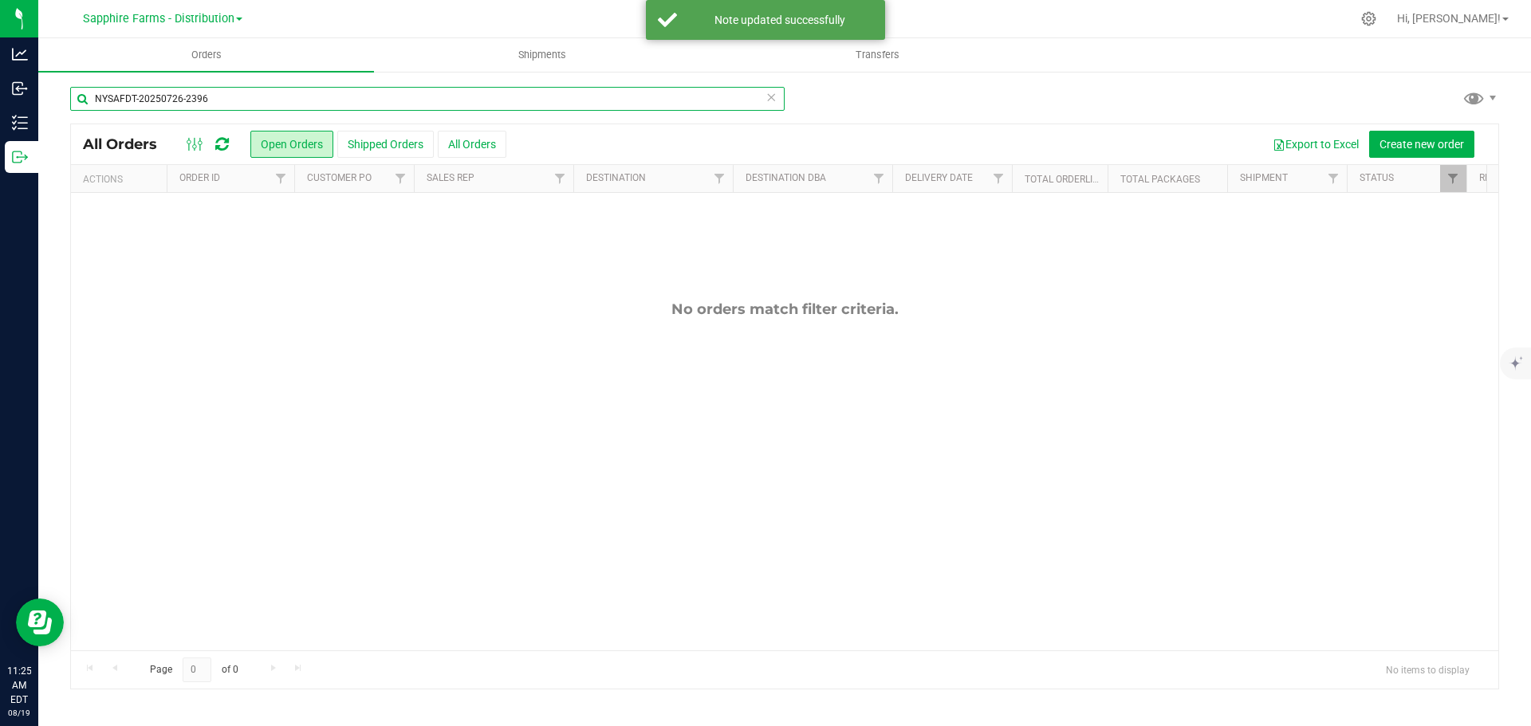
click at [765, 92] on input "NYSAFDT-20250726-2396" at bounding box center [427, 99] width 714 height 24
click at [773, 100] on icon at bounding box center [770, 96] width 11 height 19
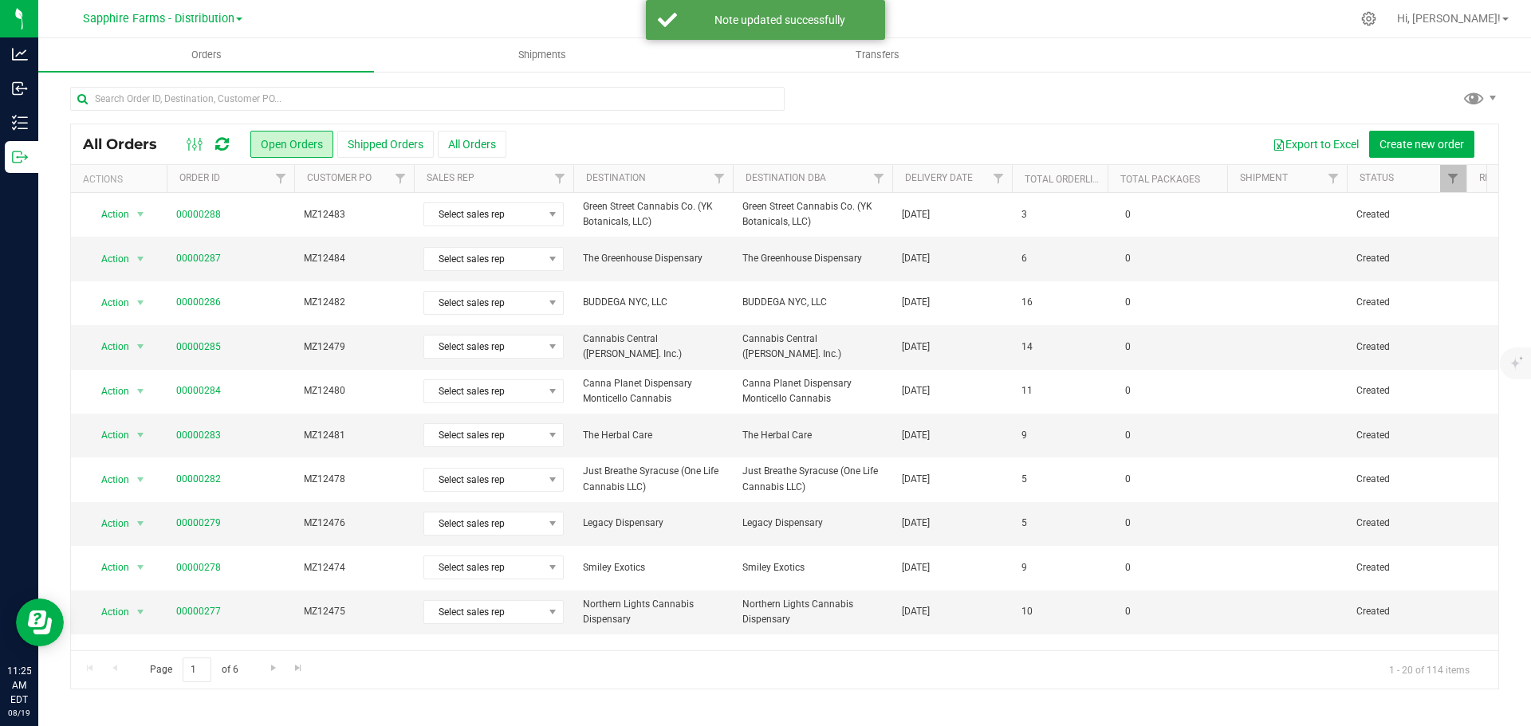
click at [903, 185] on th "Delivery Date" at bounding box center [952, 179] width 120 height 28
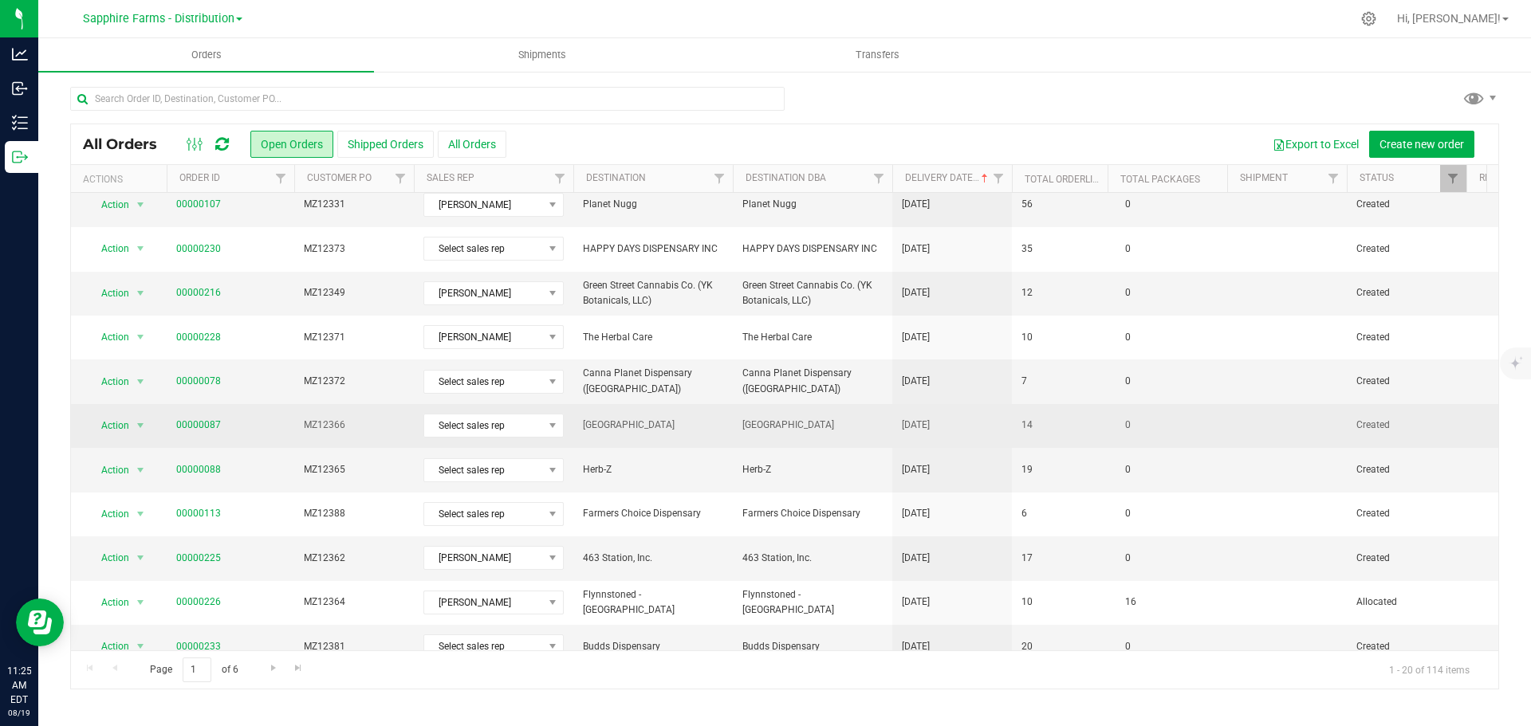
scroll to position [399, 0]
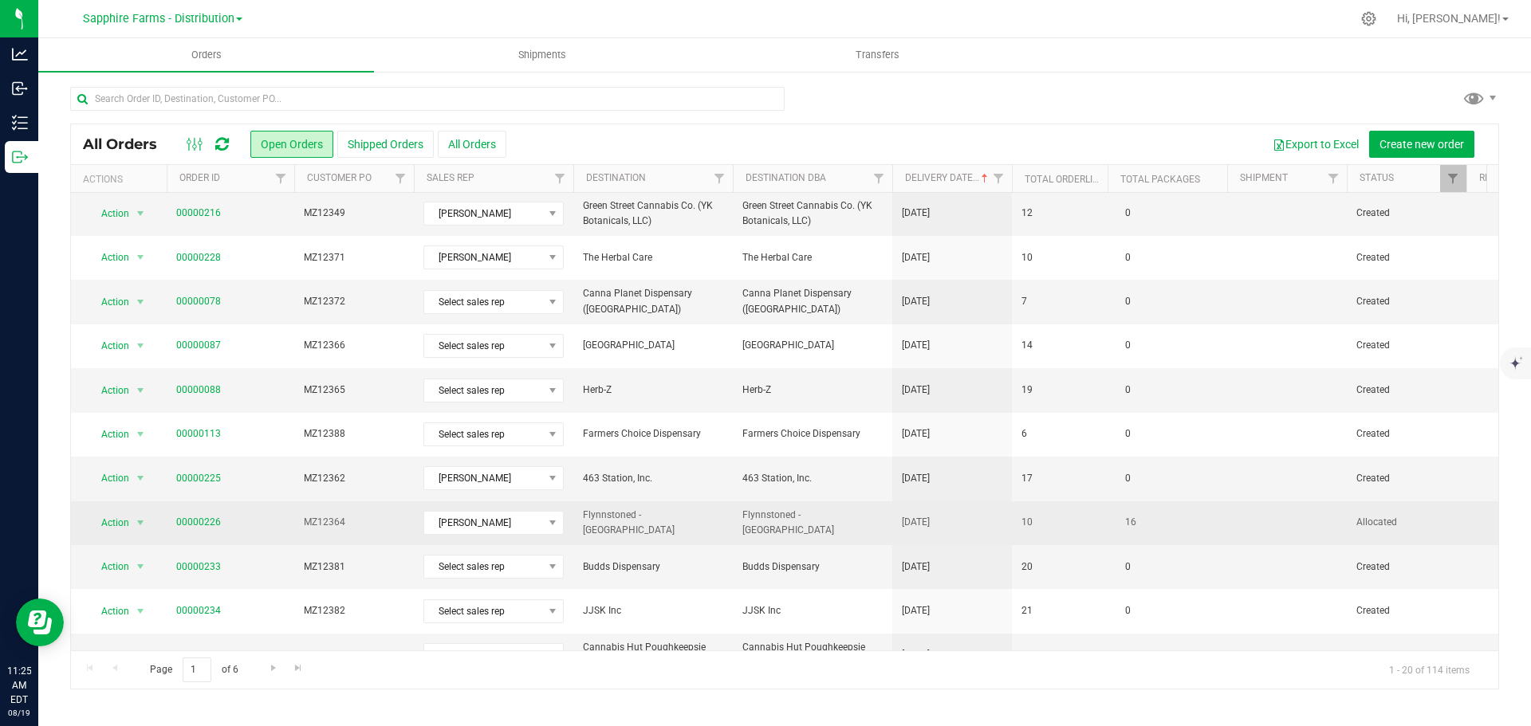
click at [852, 531] on td "Flynnstoned - [GEOGRAPHIC_DATA]" at bounding box center [812, 524] width 159 height 44
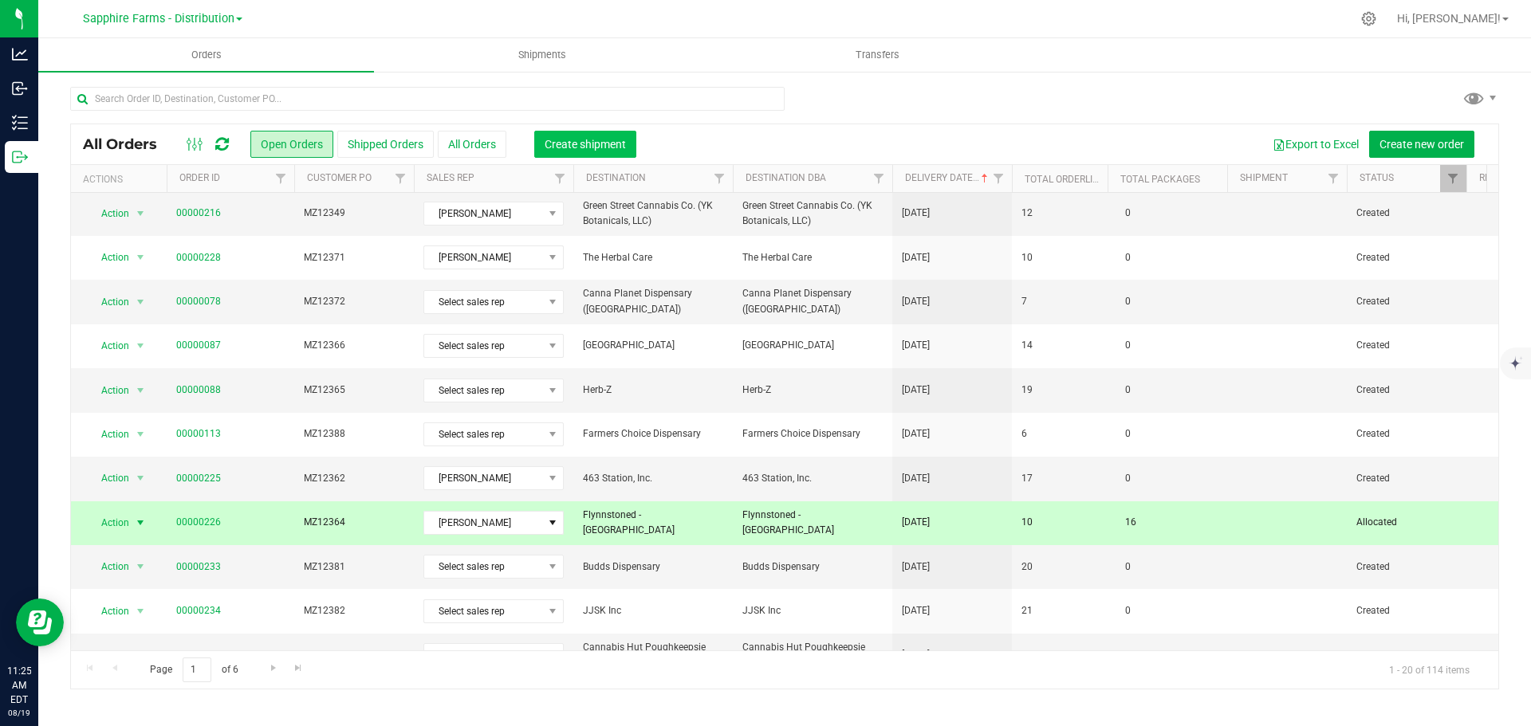
click at [593, 151] on button "Create shipment" at bounding box center [585, 144] width 102 height 27
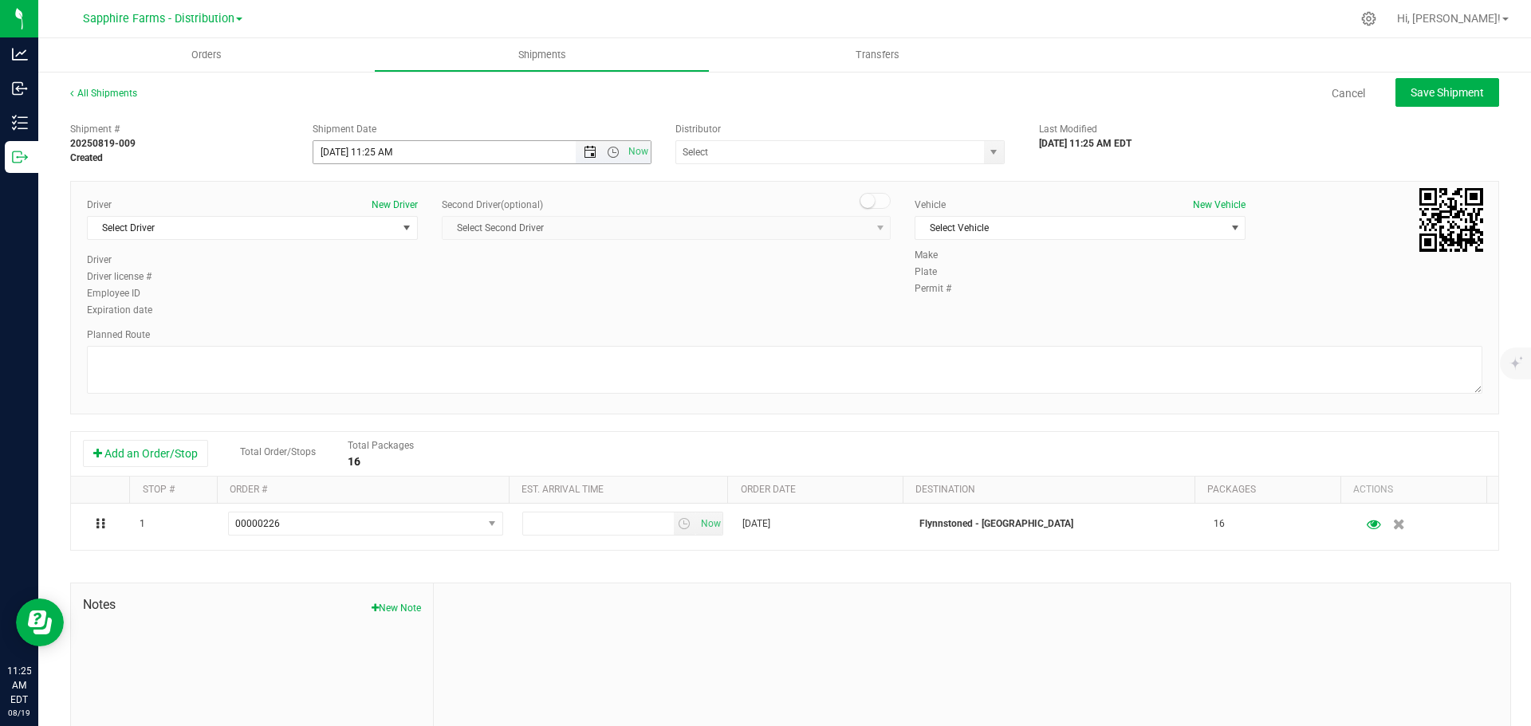
click at [584, 148] on span "Open the date view" at bounding box center [590, 152] width 13 height 13
click at [387, 269] on link "6" at bounding box center [395, 265] width 23 height 25
click at [607, 147] on span "Open the time view" at bounding box center [613, 152] width 13 height 13
click at [367, 301] on li "9:00 AM" at bounding box center [477, 307] width 333 height 21
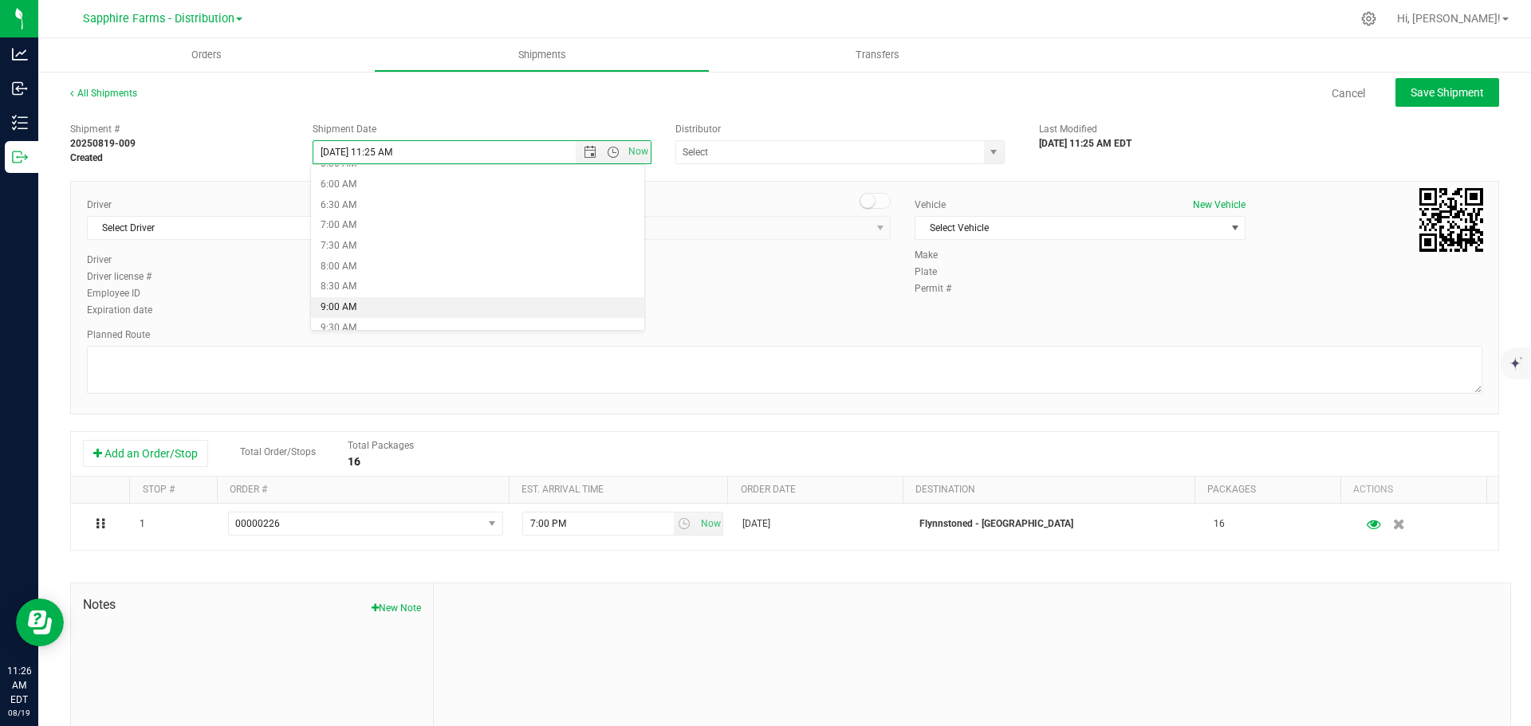
type input "[DATE] 9:00 AM"
click at [987, 152] on span "select" at bounding box center [993, 152] width 13 height 13
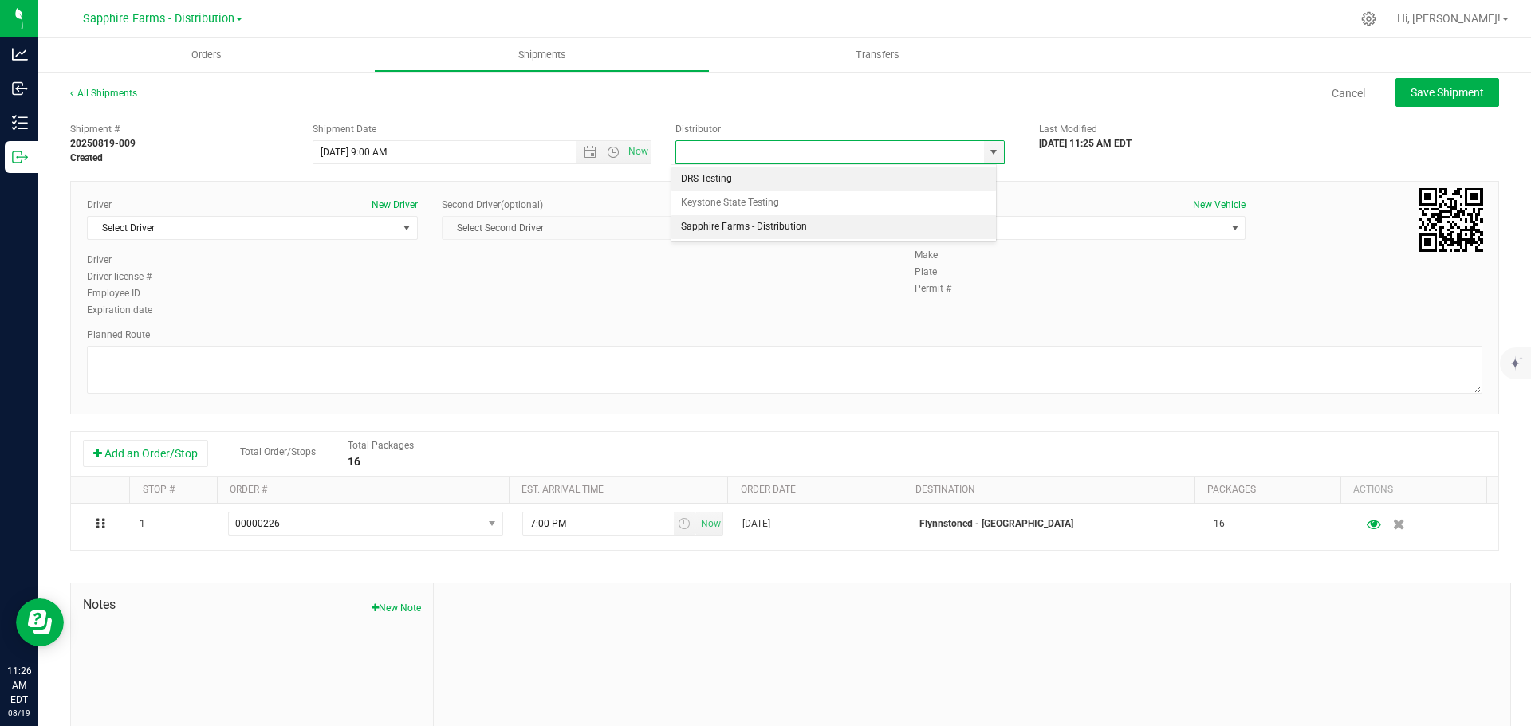
click at [778, 225] on li "Sapphire Farms - Distribution" at bounding box center [833, 227] width 325 height 24
type input "Sapphire Farms - Distribution"
click at [308, 220] on span "Select Driver" at bounding box center [242, 228] width 309 height 22
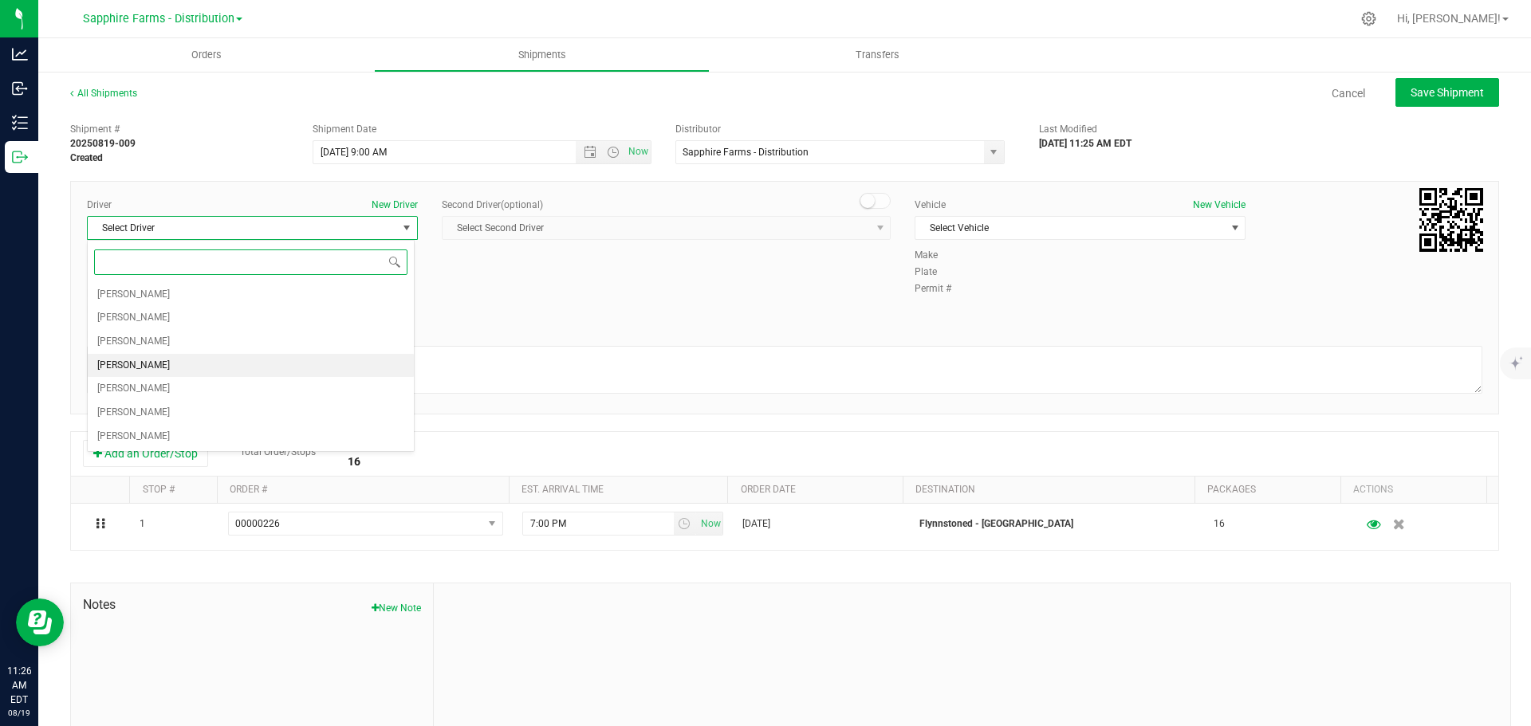
click at [134, 356] on span "[PERSON_NAME]" at bounding box center [133, 366] width 73 height 21
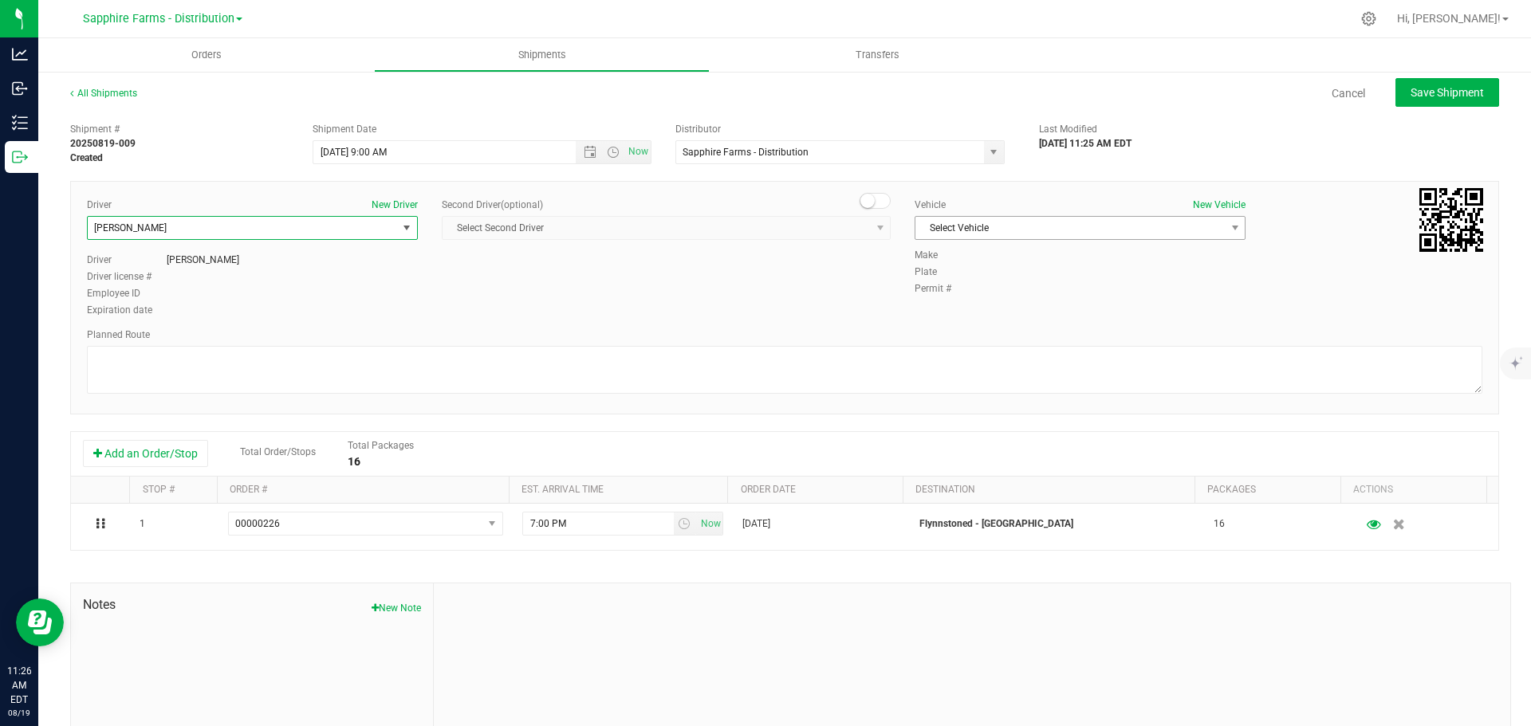
click at [971, 218] on span "Select Vehicle" at bounding box center [1069, 228] width 309 height 22
click at [966, 284] on li "Van #1" at bounding box center [1072, 279] width 326 height 24
click at [820, 297] on div "Driver New Driver [PERSON_NAME] Select Driver [PERSON_NAME] [PERSON_NAME] [PERS…" at bounding box center [784, 259] width 1419 height 122
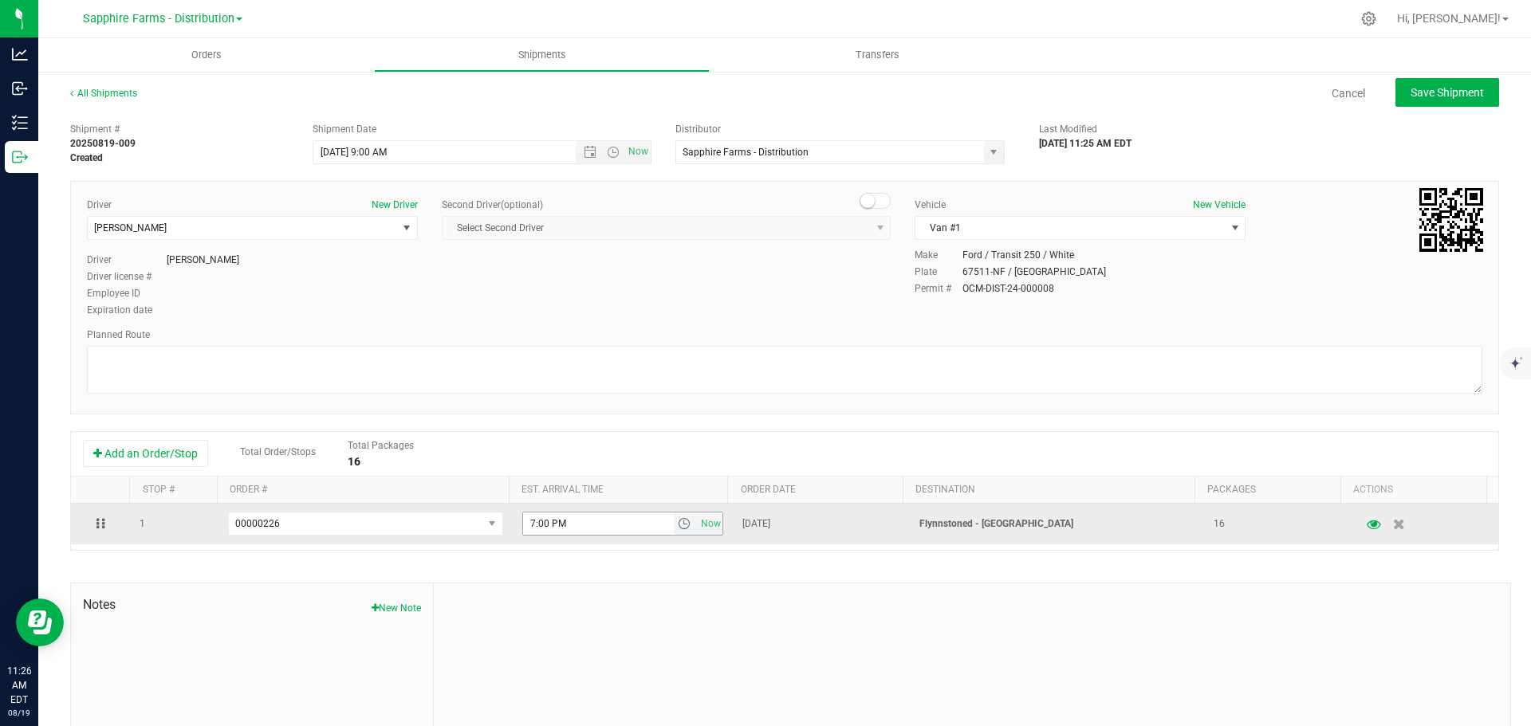
click at [678, 522] on span "select" at bounding box center [684, 523] width 13 height 13
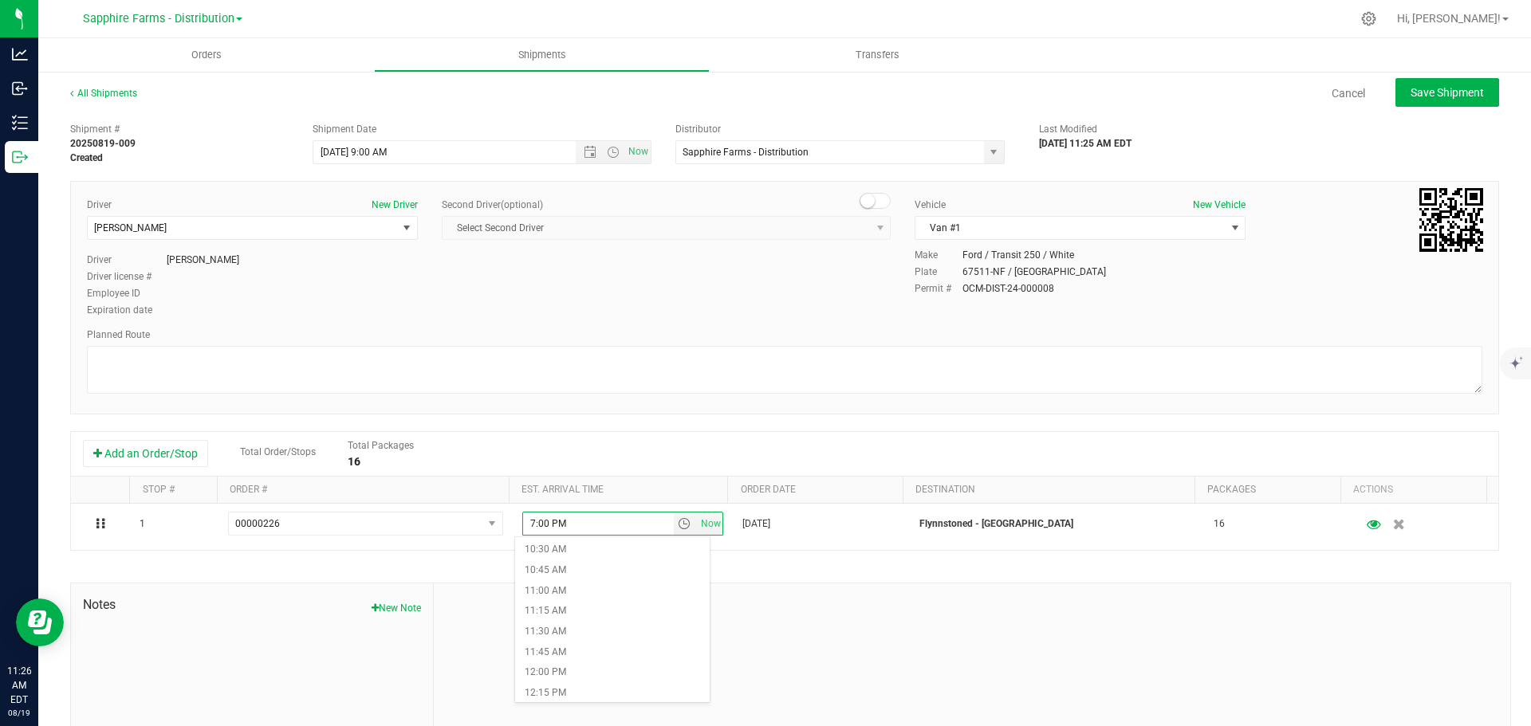
scroll to position [877, 0]
drag, startPoint x: 600, startPoint y: 608, endPoint x: 580, endPoint y: 614, distance: 20.7
click at [580, 614] on li "11:30 AM" at bounding box center [612, 616] width 195 height 21
click at [722, 387] on textarea at bounding box center [784, 370] width 1395 height 48
click at [1449, 85] on button "Save Shipment" at bounding box center [1447, 92] width 104 height 29
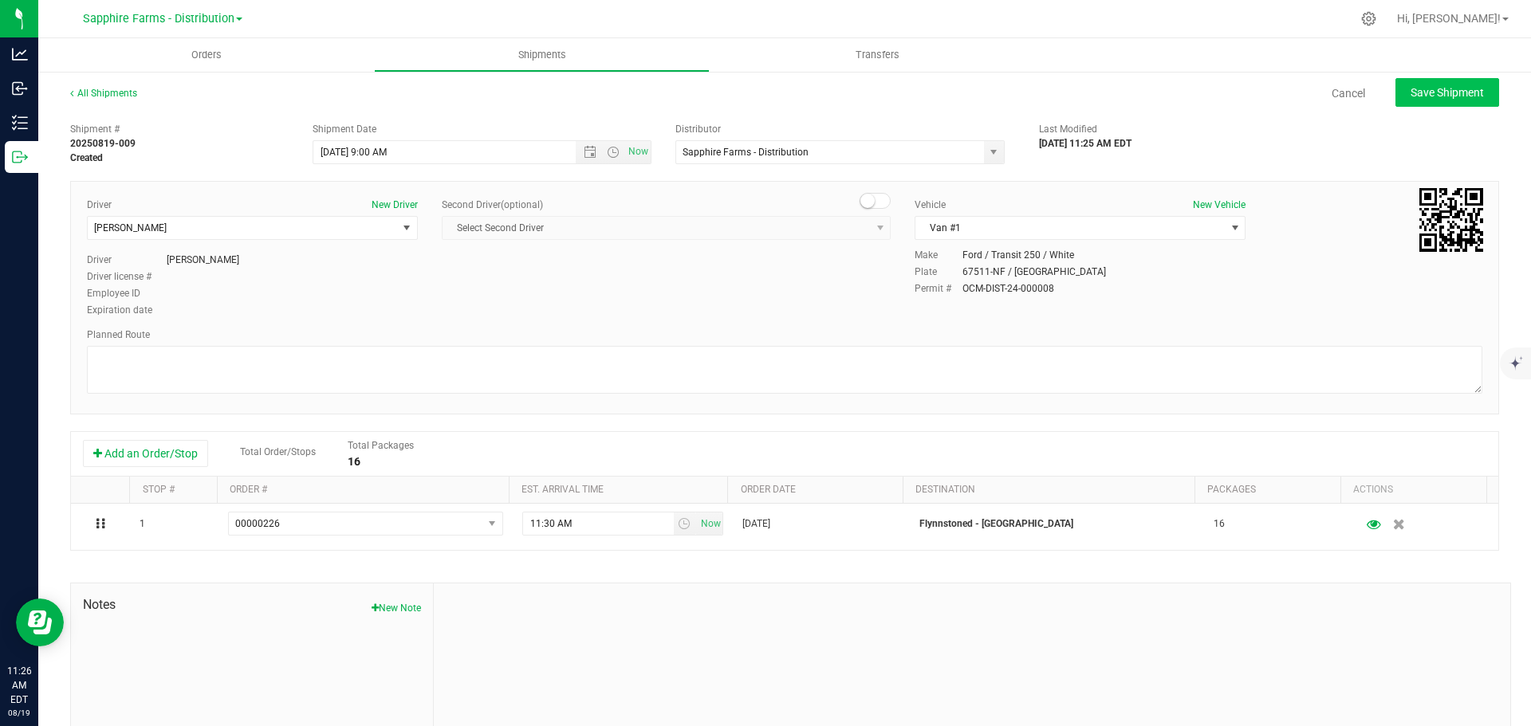
type input "[DATE] 1:00 PM"
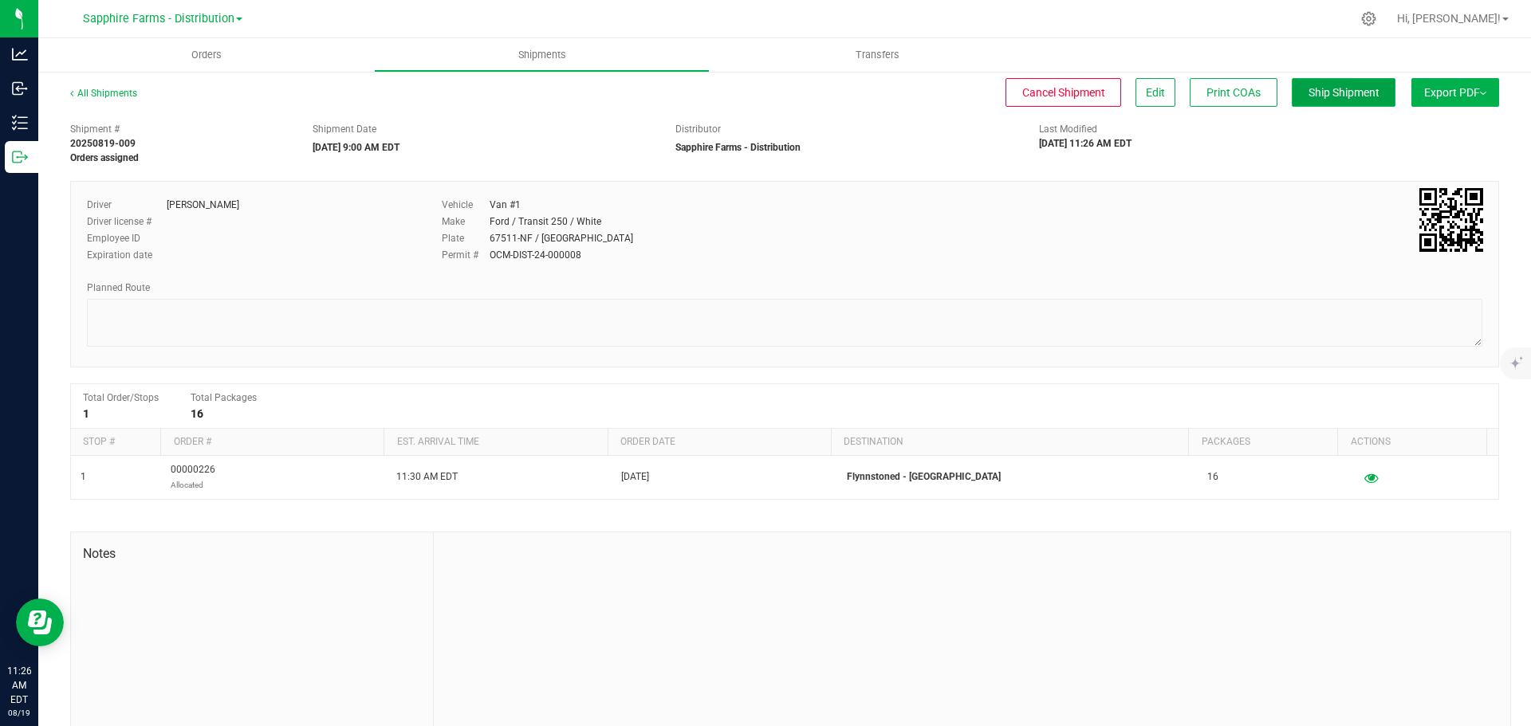
click at [1338, 96] on span "Ship Shipment" at bounding box center [1343, 92] width 71 height 13
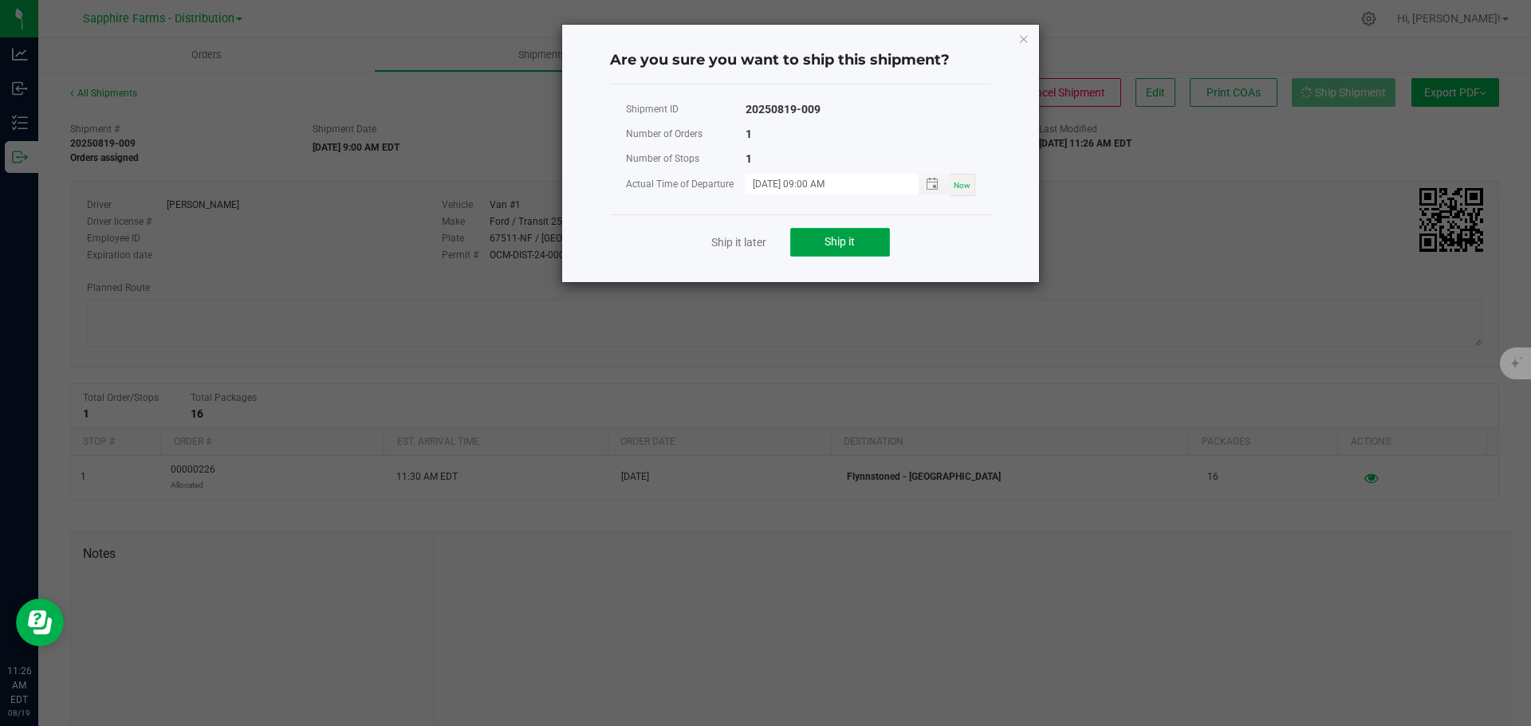
click at [831, 230] on button "Ship it" at bounding box center [840, 242] width 100 height 29
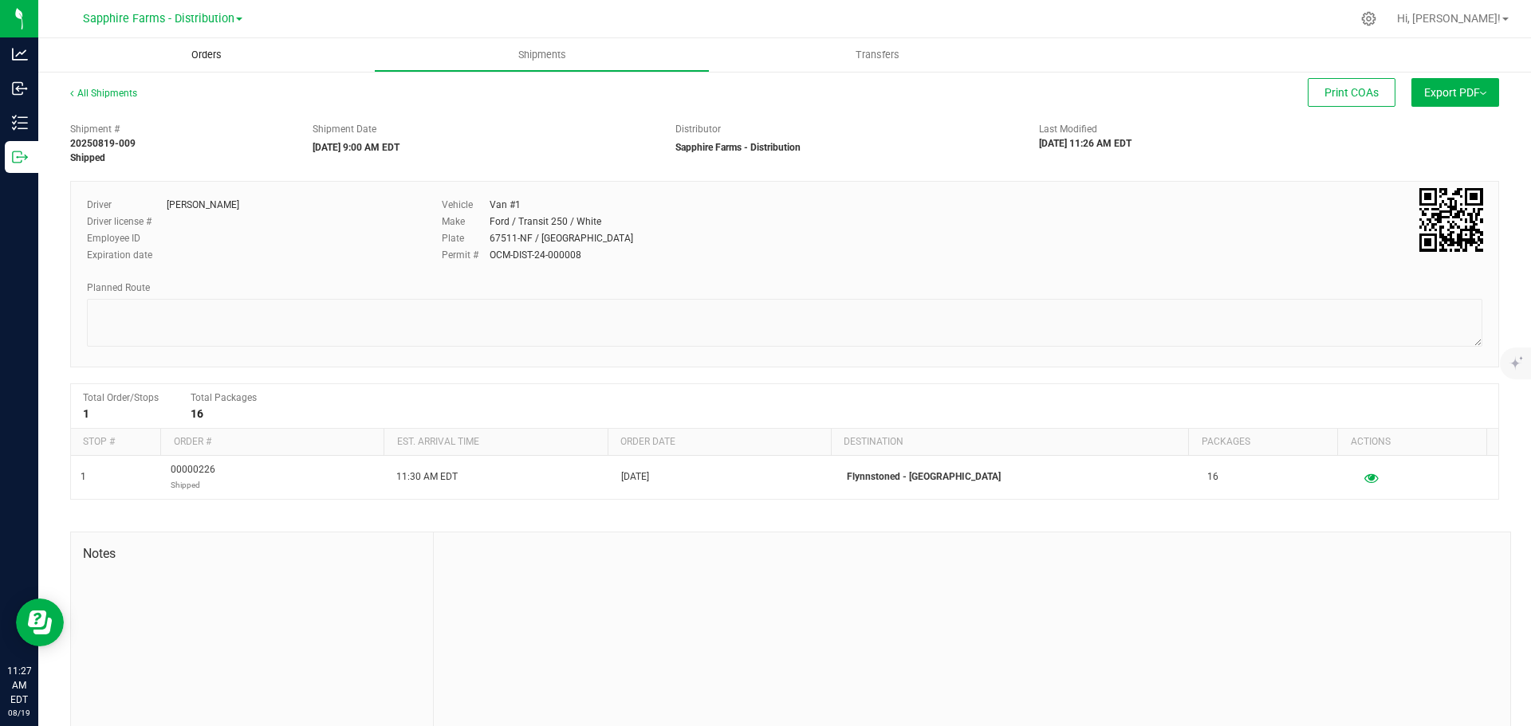
click at [195, 55] on span "Orders" at bounding box center [206, 55] width 73 height 14
